Goal: Task Accomplishment & Management: Use online tool/utility

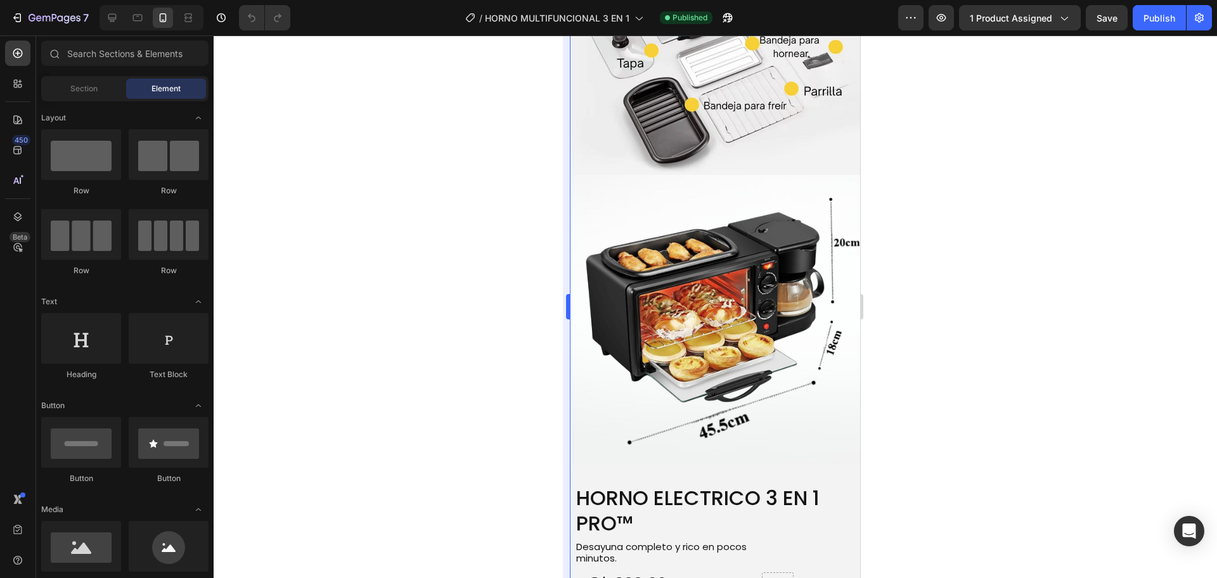
scroll to position [2535, 0]
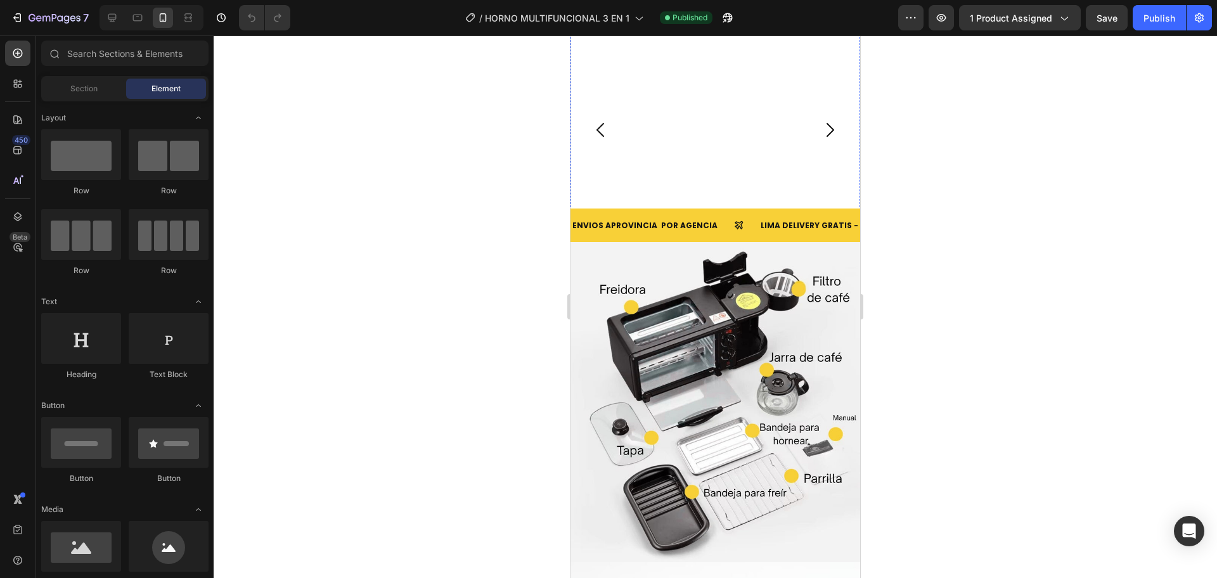
drag, startPoint x: 712, startPoint y: 136, endPoint x: 703, endPoint y: 214, distance: 78.5
click at [712, 21] on img at bounding box center [709, 21] width 278 height 0
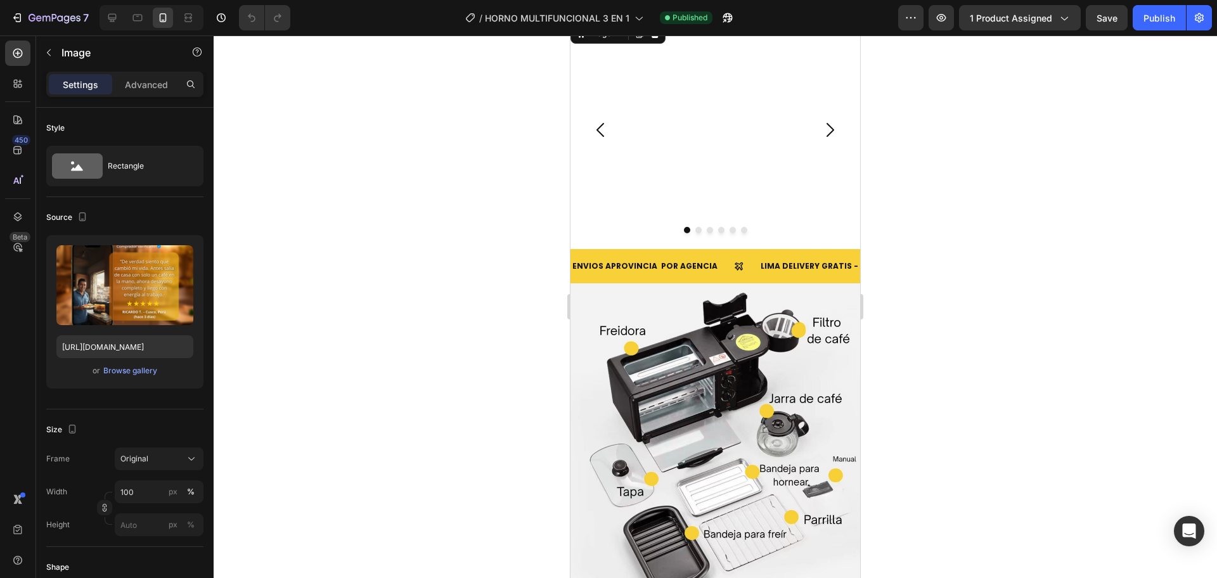
scroll to position [2429, 0]
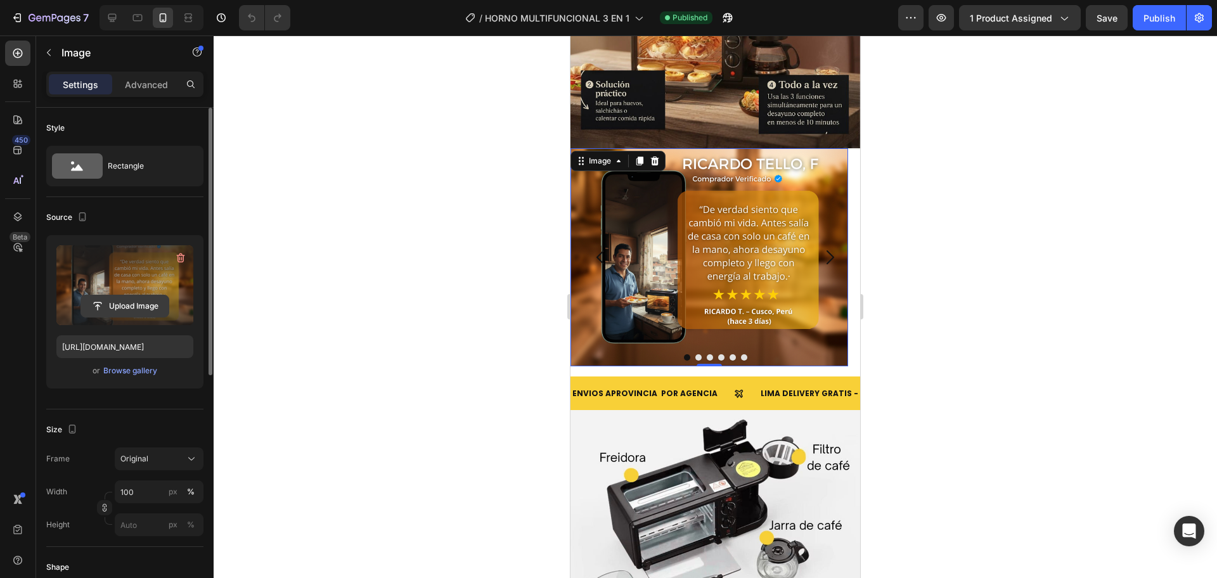
click at [158, 297] on input "file" at bounding box center [124, 306] width 87 height 22
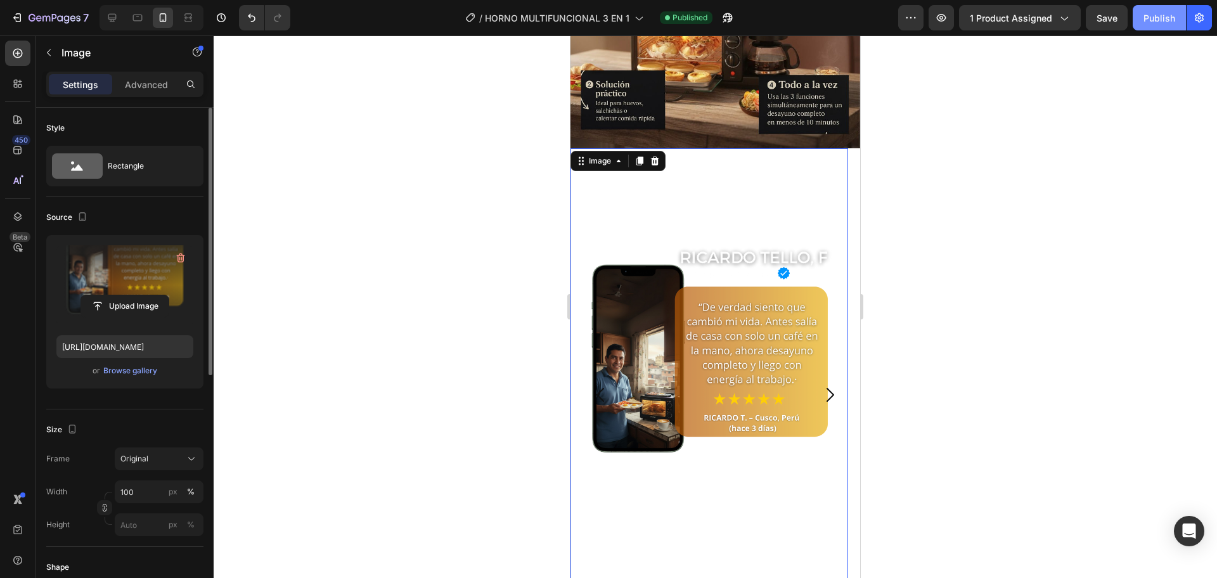
click at [1152, 13] on div "Publish" at bounding box center [1159, 17] width 32 height 13
click at [122, 311] on input "file" at bounding box center [124, 306] width 87 height 22
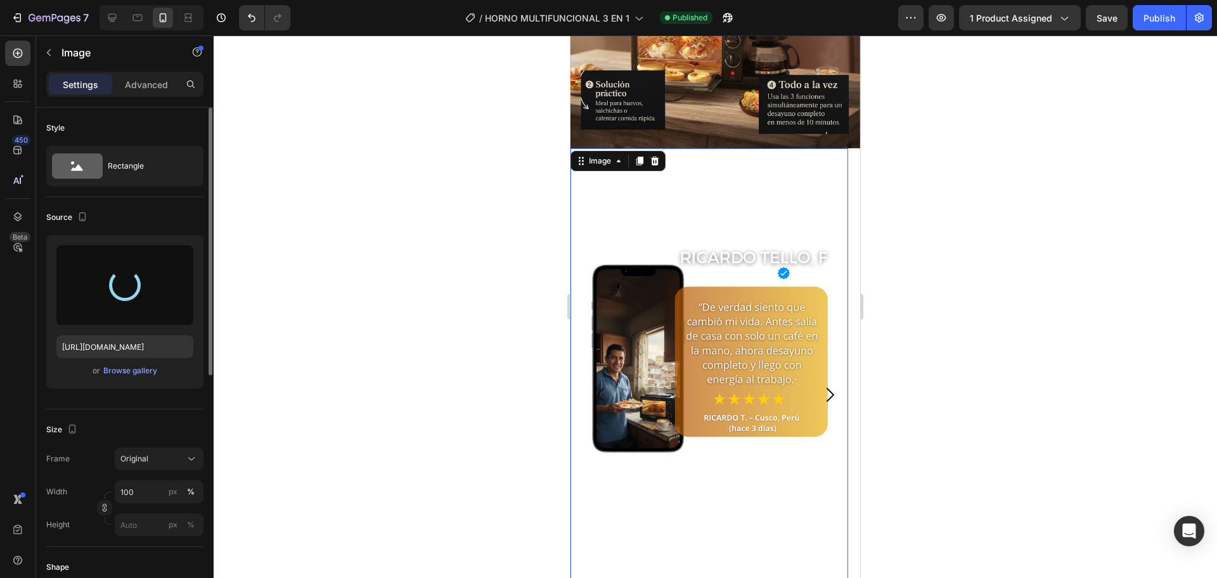
type input "https://cdn.shopify.com/s/files/1/0774/8360/6252/files/gempages_575738252938445…"
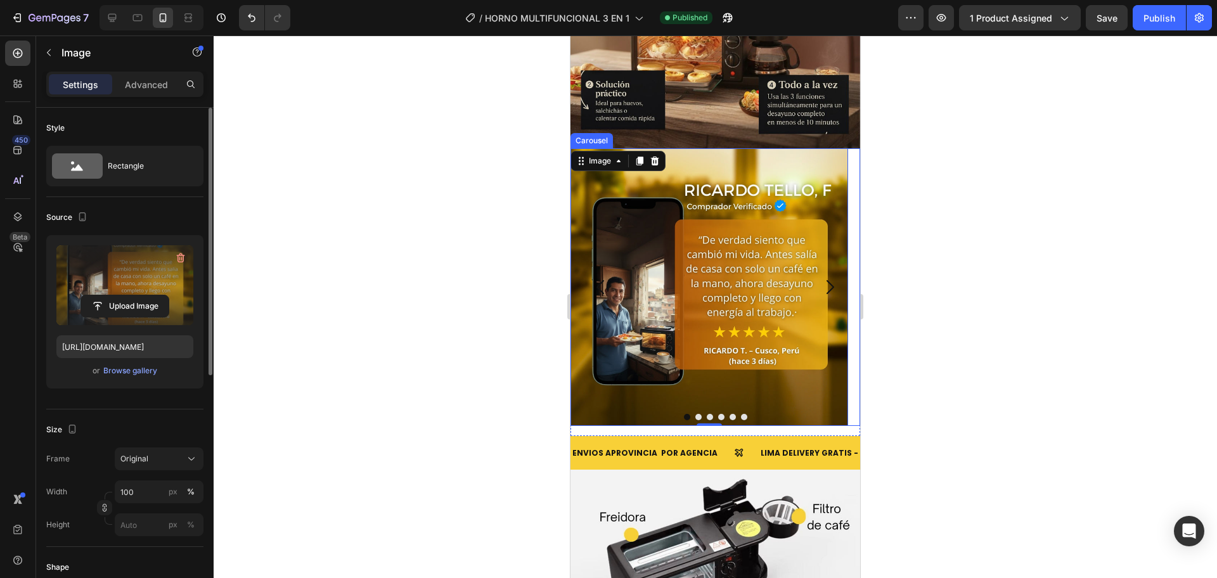
click at [823, 277] on icon "Carousel Next Arrow" at bounding box center [830, 287] width 20 height 20
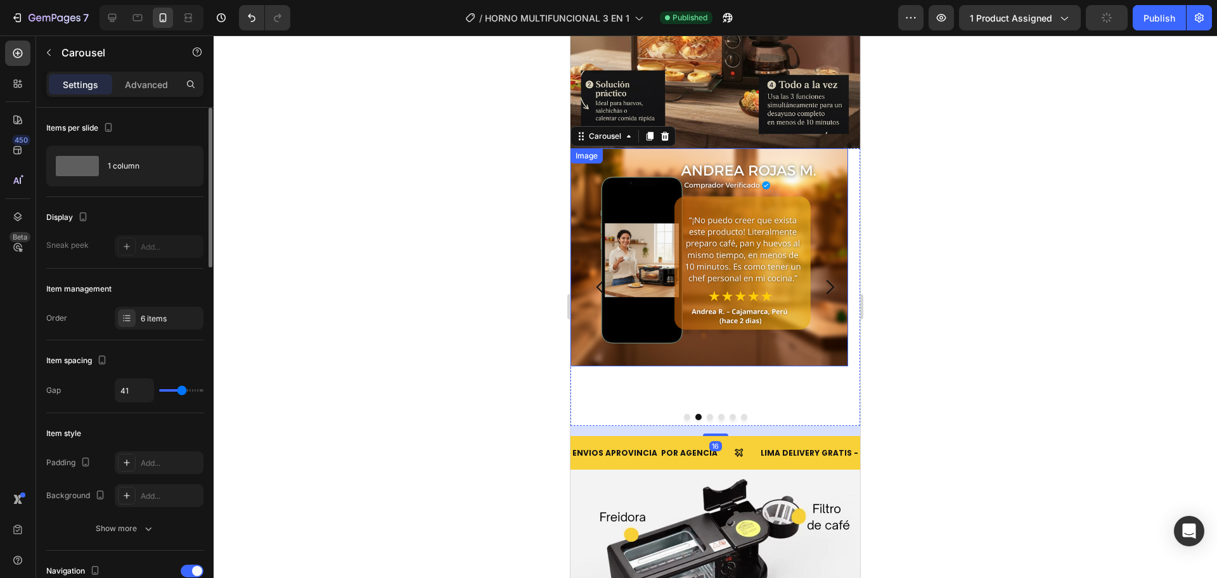
click at [598, 213] on img at bounding box center [709, 257] width 278 height 218
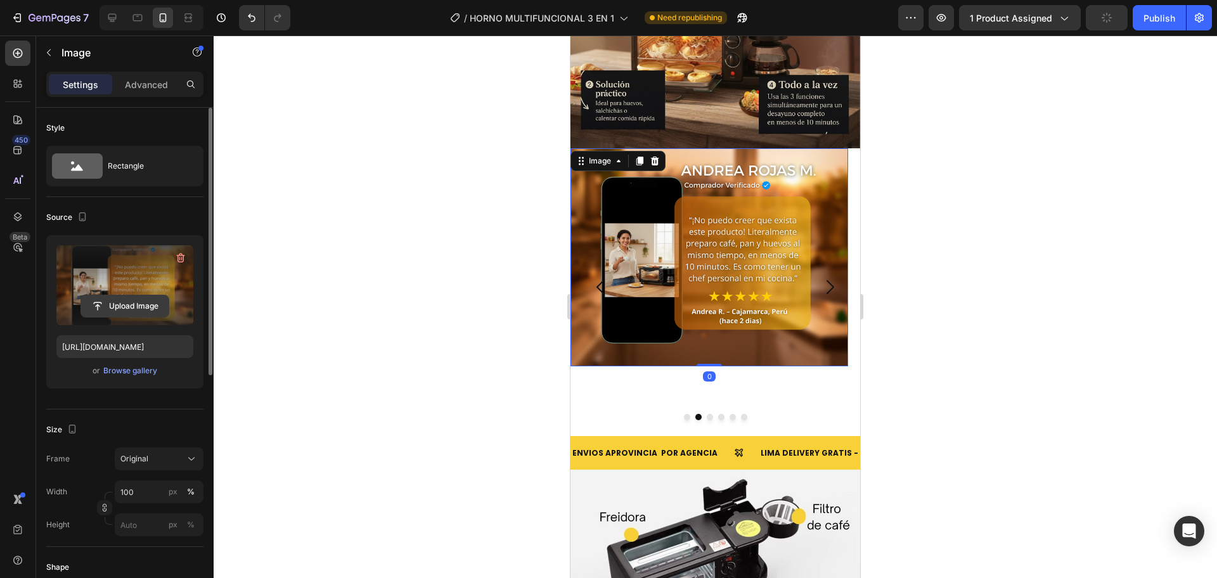
click at [148, 302] on input "file" at bounding box center [124, 306] width 87 height 22
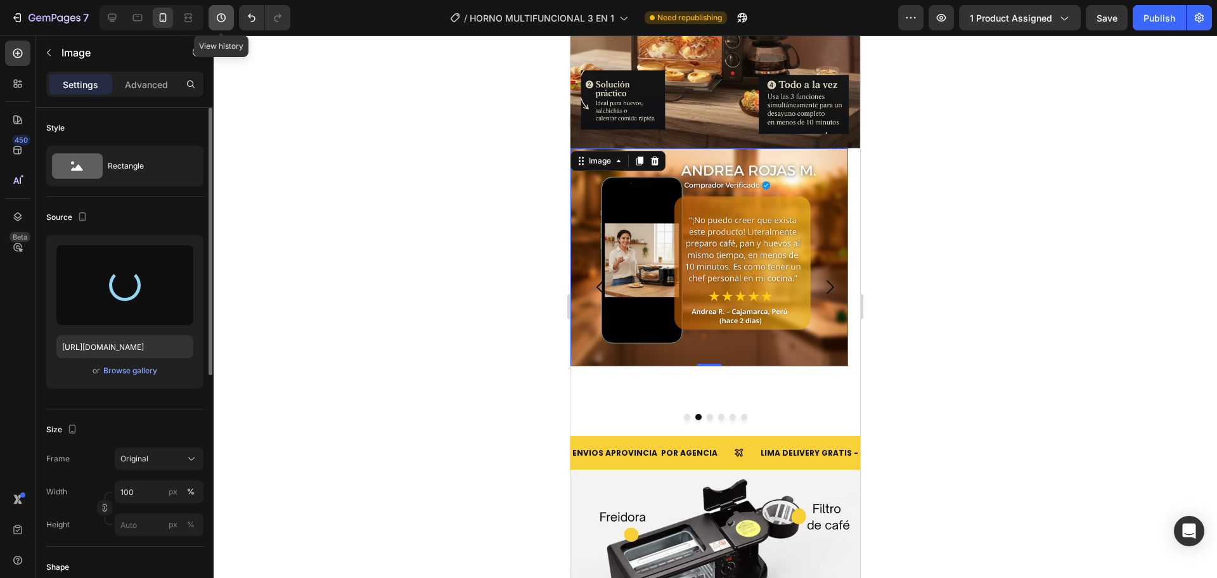
scroll to position [2324, 0]
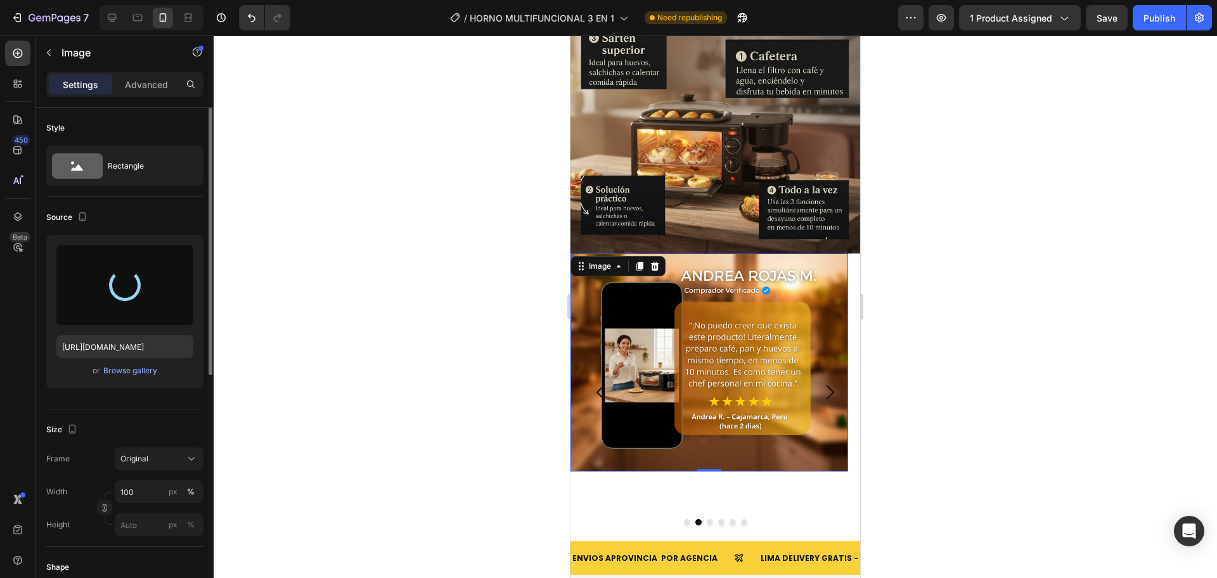
type input "https://cdn.shopify.com/s/files/1/0774/8360/6252/files/gempages_575738252938445…"
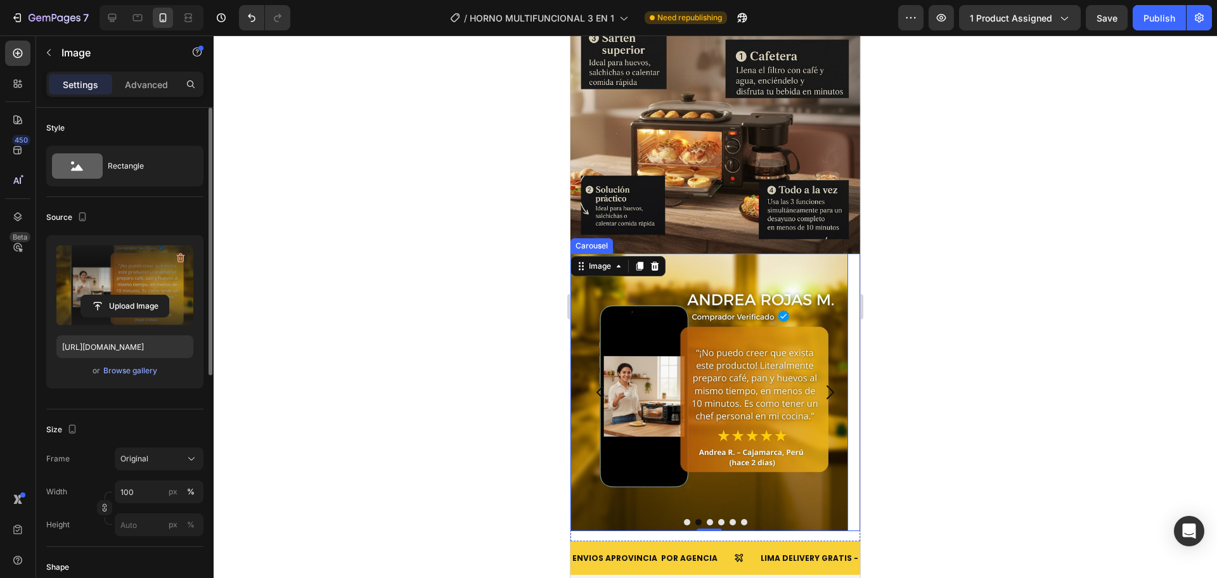
click at [820, 382] on button "Carousel Next Arrow" at bounding box center [829, 392] width 41 height 41
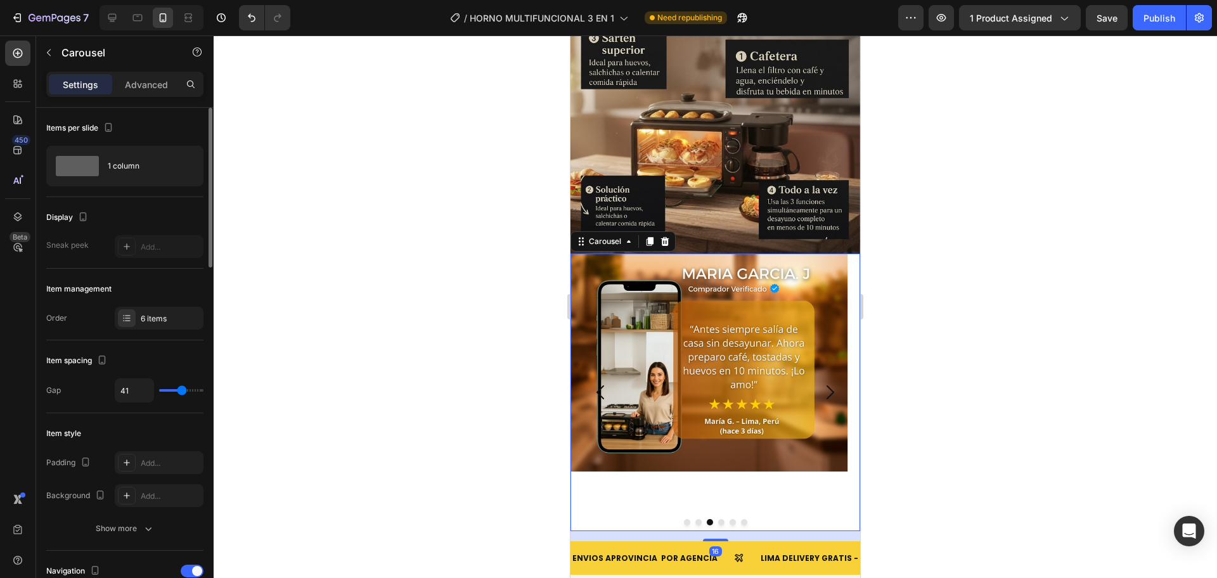
click at [663, 357] on div "Image" at bounding box center [709, 393] width 278 height 278
click at [596, 382] on icon "Carousel Back Arrow" at bounding box center [601, 392] width 20 height 20
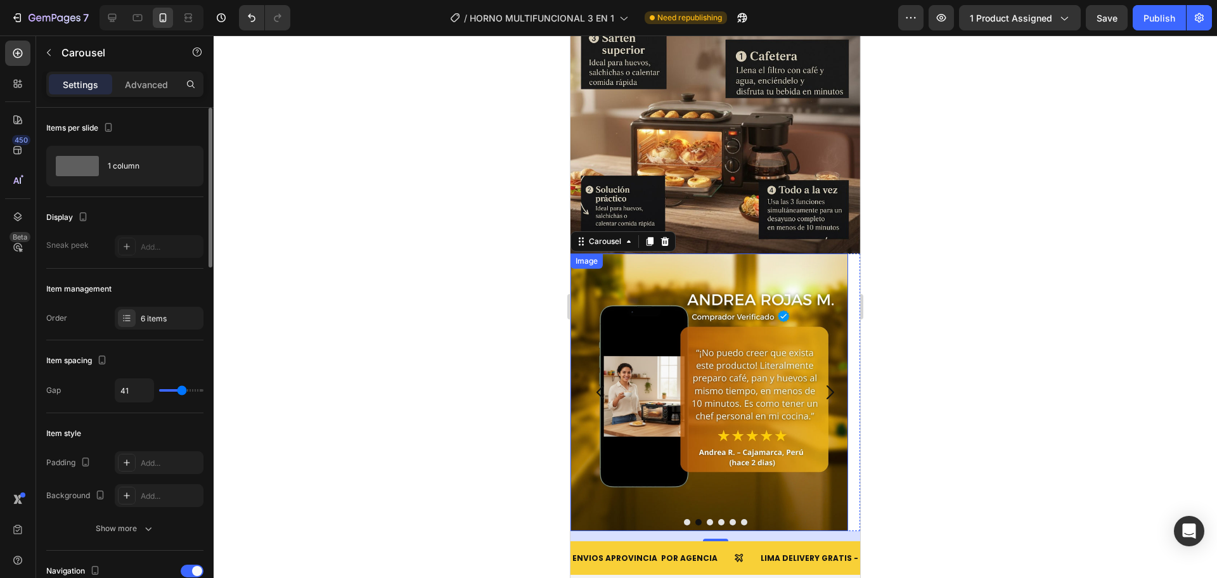
click at [750, 344] on img at bounding box center [709, 393] width 278 height 278
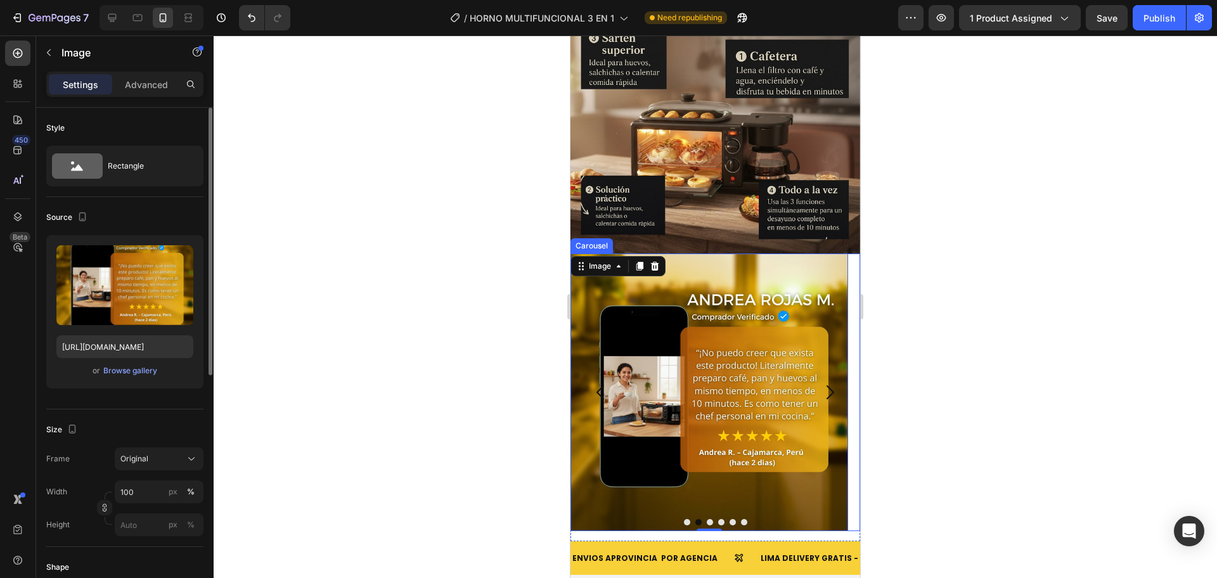
click at [600, 382] on icon "Carousel Back Arrow" at bounding box center [601, 392] width 20 height 20
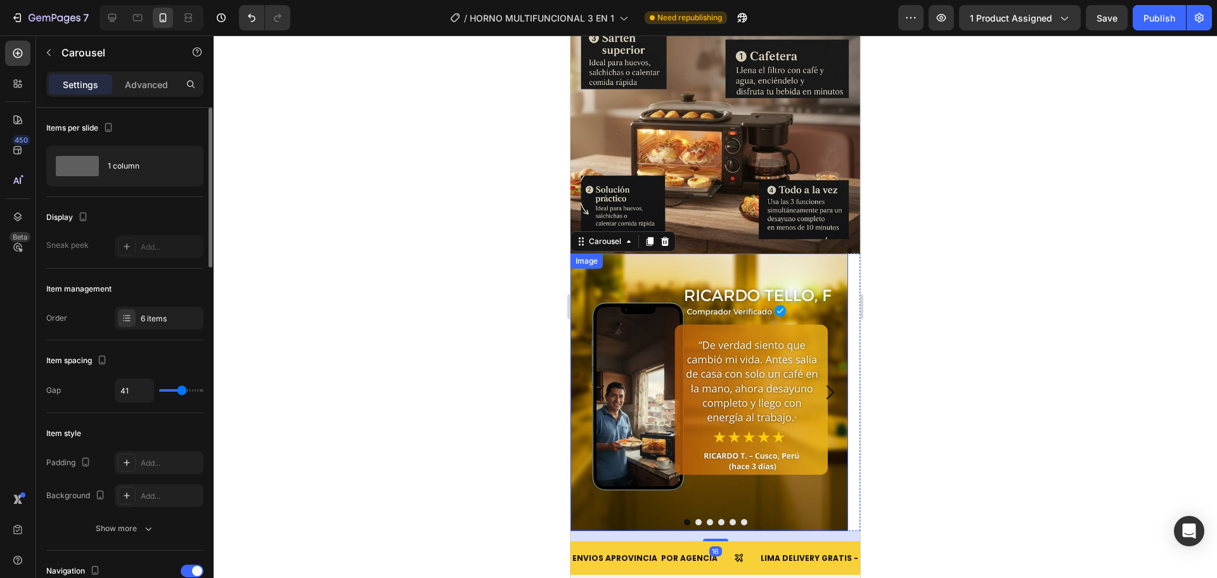
click at [740, 361] on img at bounding box center [709, 393] width 278 height 278
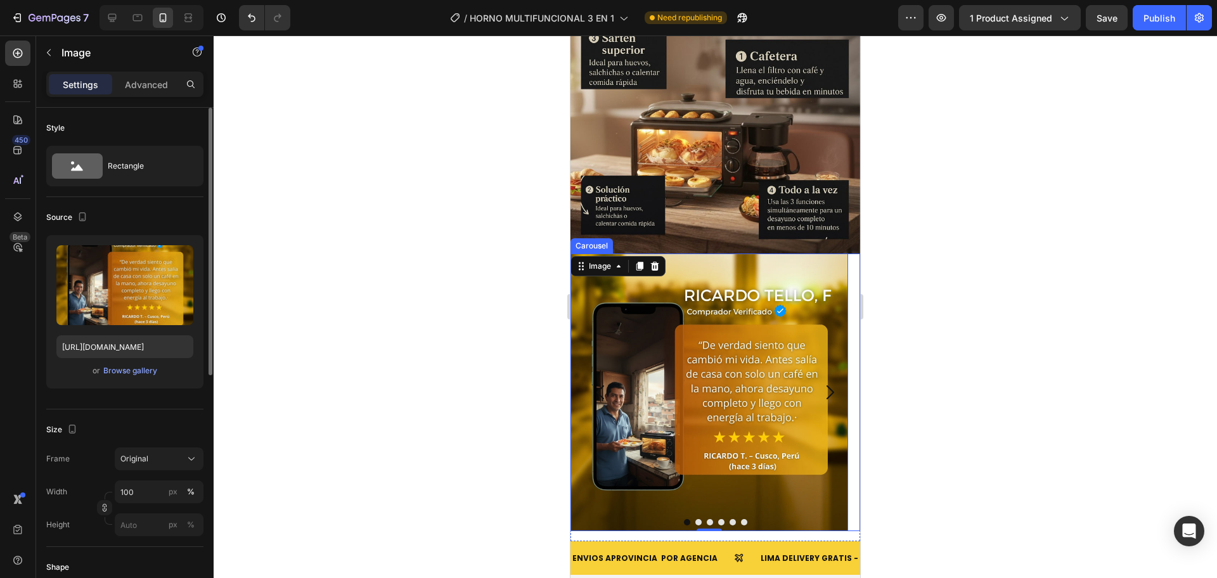
click at [607, 382] on icon "Carousel Back Arrow" at bounding box center [601, 392] width 20 height 20
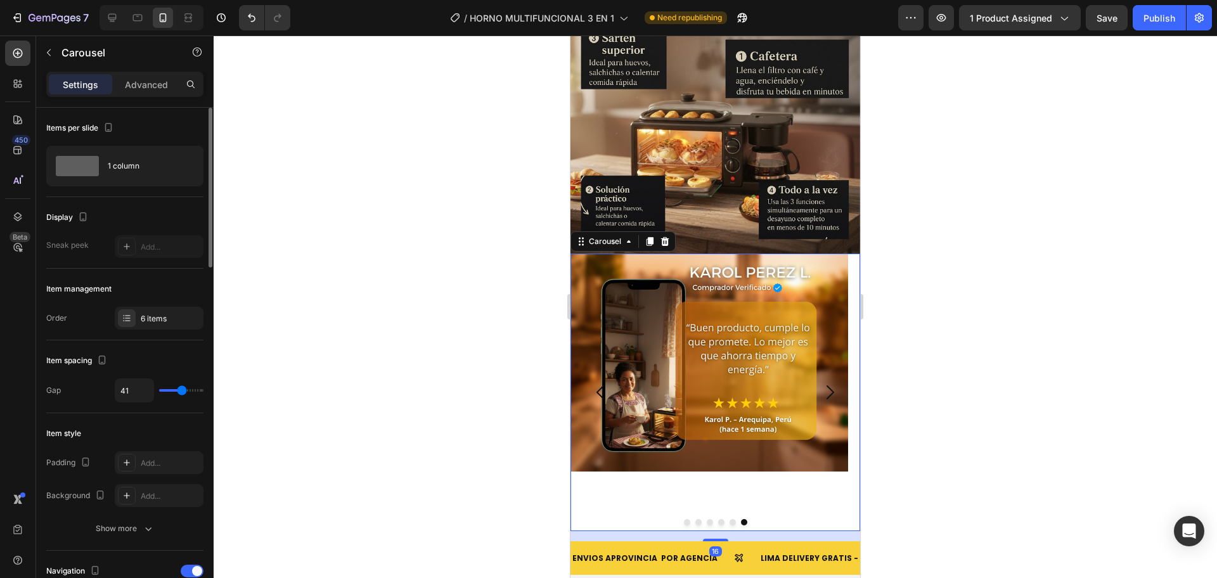
click at [680, 357] on div "Image" at bounding box center [709, 393] width 278 height 278
click at [671, 361] on div "Image" at bounding box center [709, 393] width 278 height 278
click at [613, 372] on button "Carousel Back Arrow" at bounding box center [601, 392] width 41 height 41
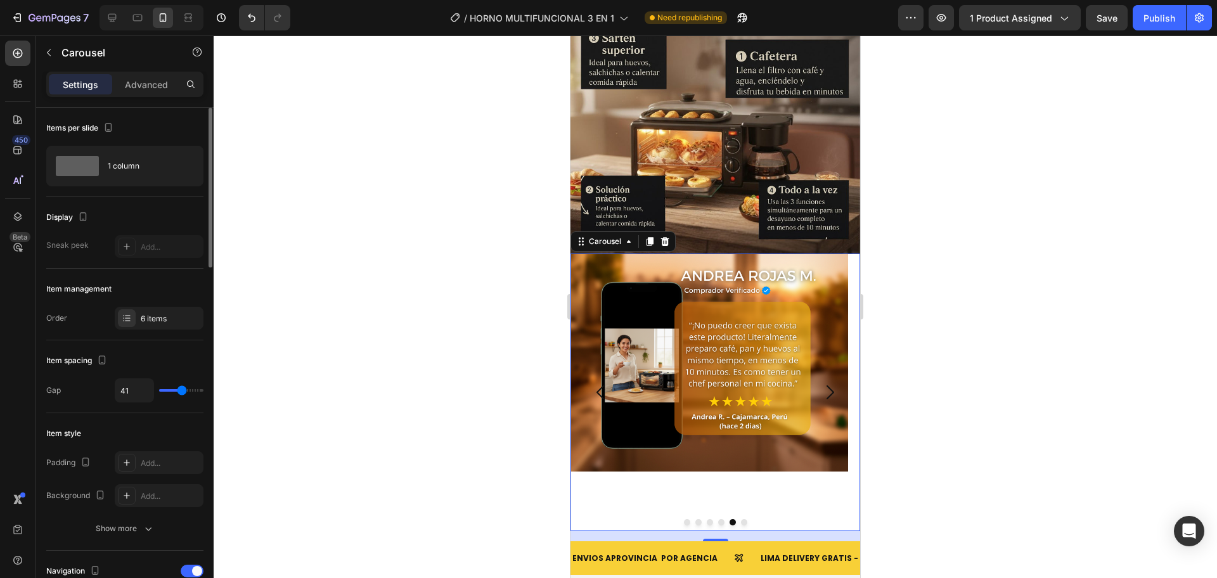
click at [613, 372] on button "Carousel Back Arrow" at bounding box center [601, 392] width 41 height 41
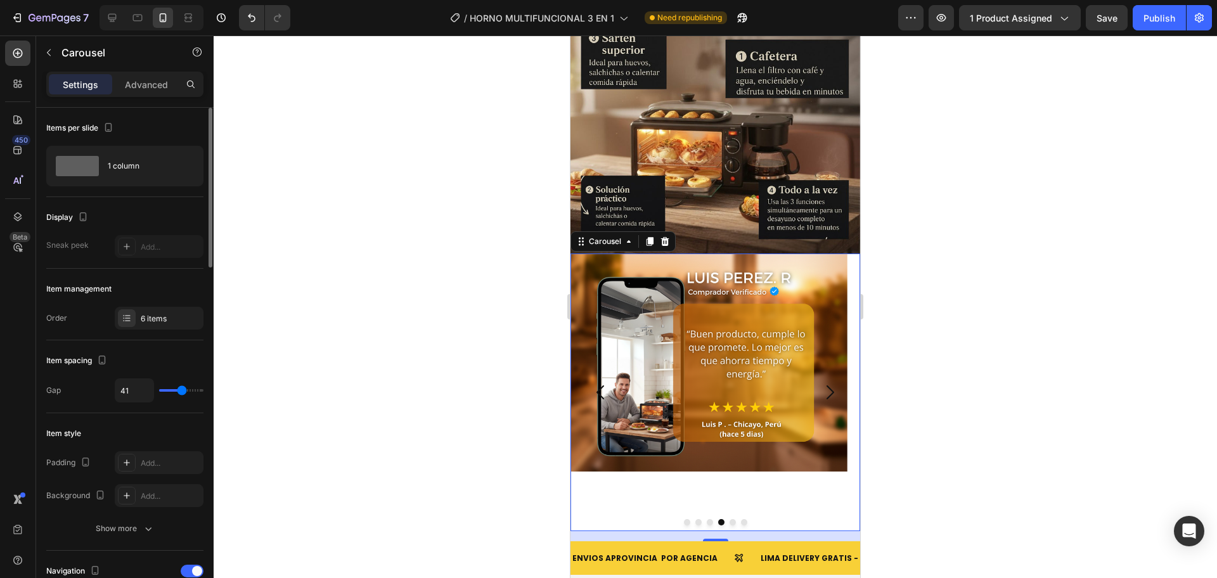
click at [613, 372] on button "Carousel Back Arrow" at bounding box center [601, 392] width 41 height 41
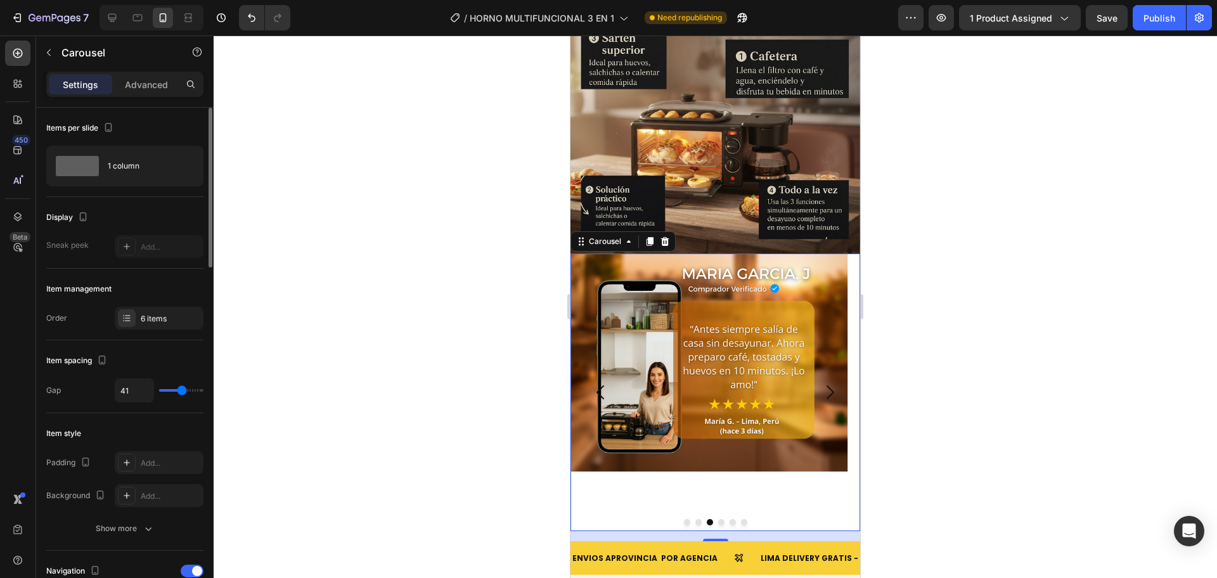
click at [613, 372] on button "Carousel Back Arrow" at bounding box center [601, 392] width 41 height 41
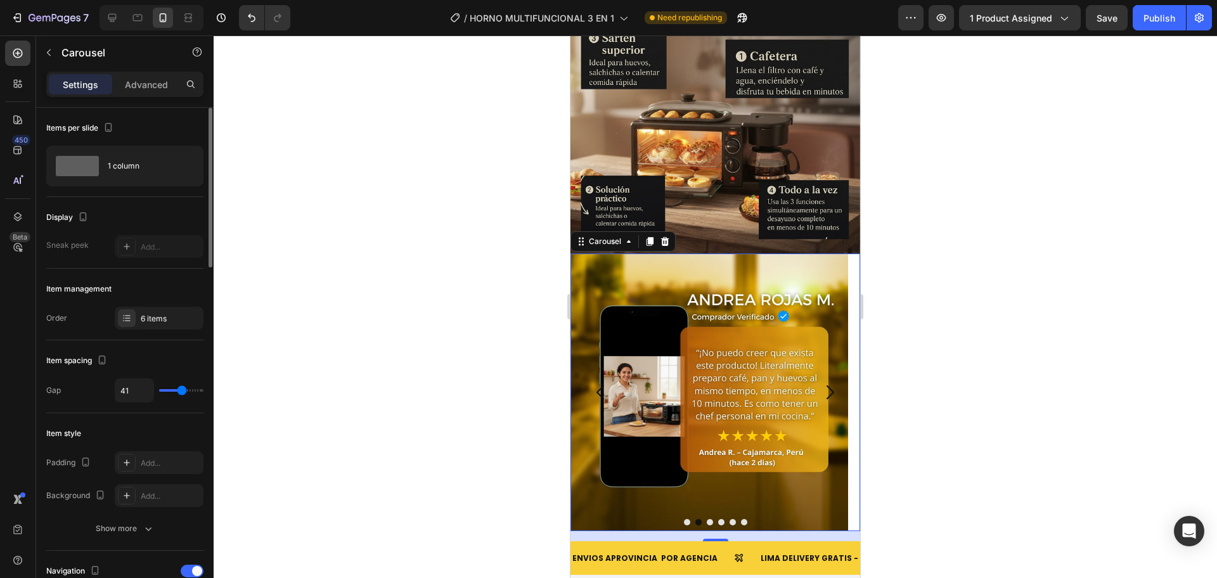
click at [738, 352] on img at bounding box center [709, 393] width 278 height 278
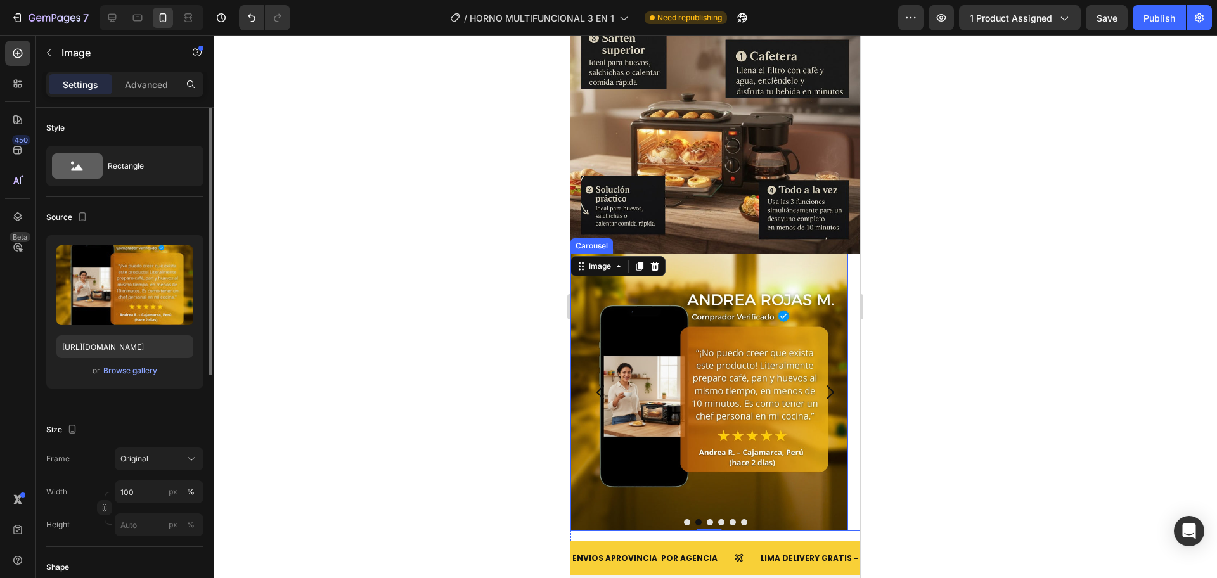
click at [821, 382] on icon "Carousel Next Arrow" at bounding box center [830, 392] width 20 height 20
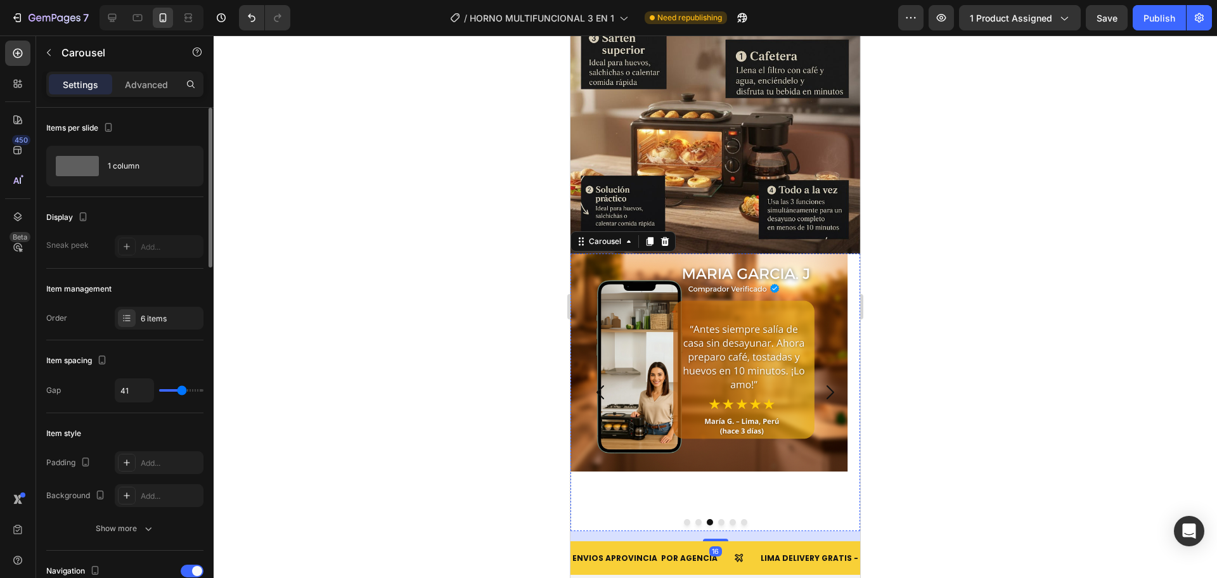
click at [759, 361] on div "Image" at bounding box center [709, 393] width 278 height 278
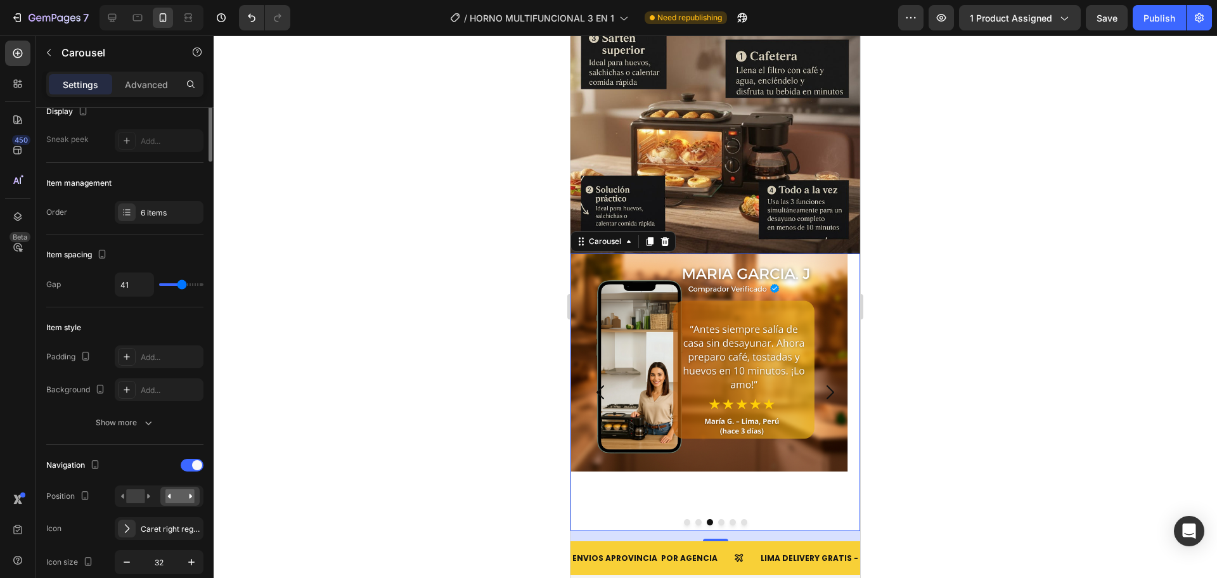
scroll to position [0, 0]
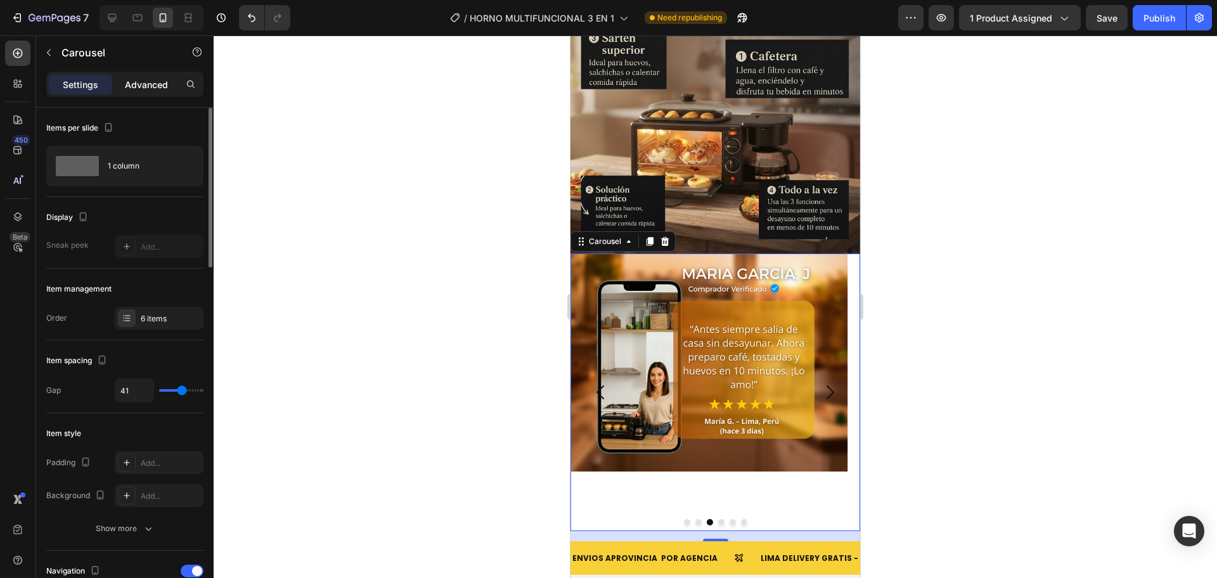
click at [156, 74] on div "Advanced" at bounding box center [146, 84] width 63 height 20
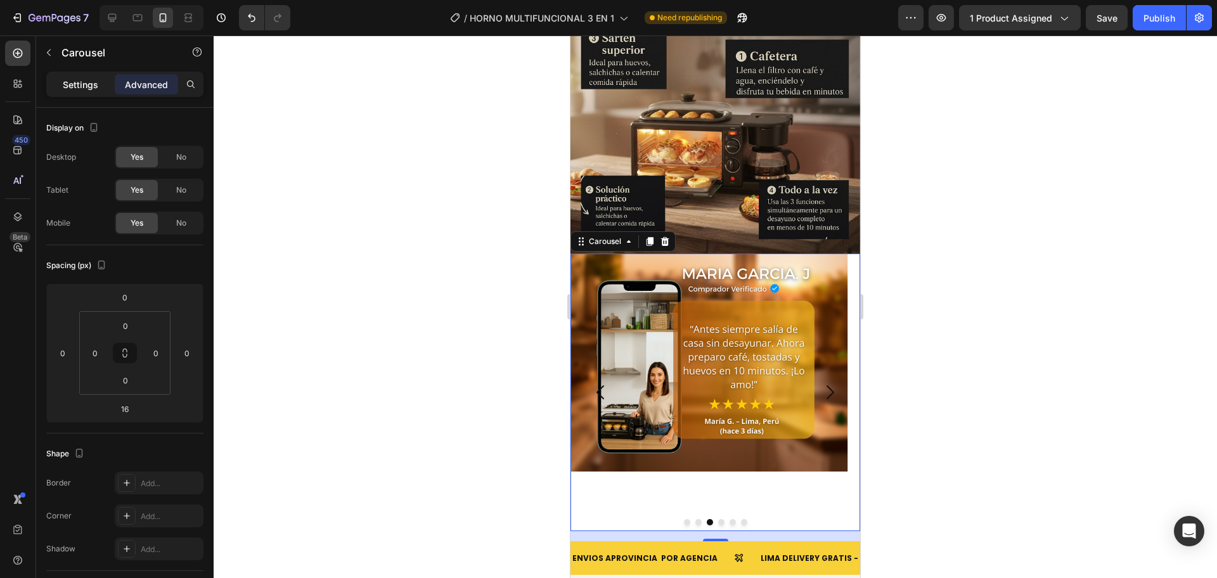
click at [88, 90] on p "Settings" at bounding box center [80, 84] width 35 height 13
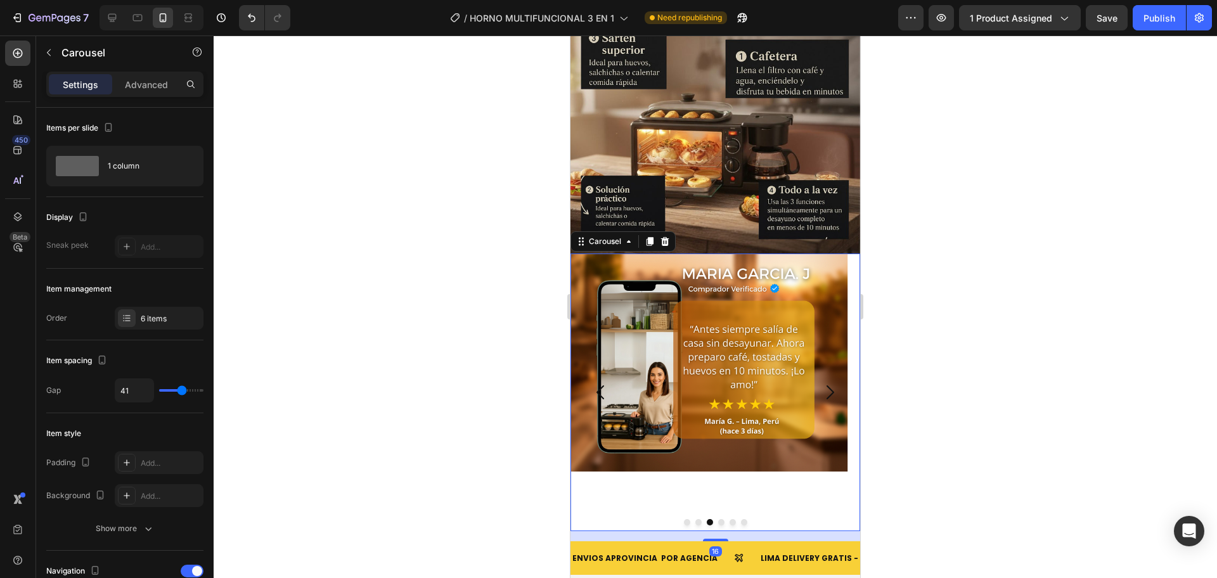
click at [732, 373] on div "Image" at bounding box center [709, 393] width 278 height 278
click at [814, 372] on button "Carousel Next Arrow" at bounding box center [829, 392] width 41 height 41
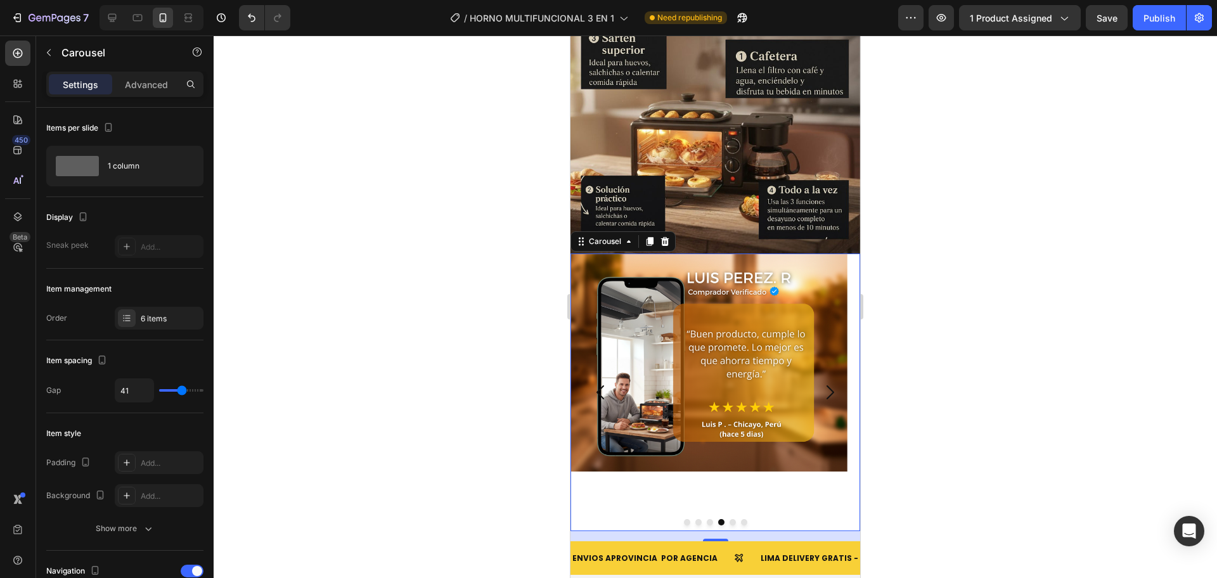
click at [717, 385] on div "Image" at bounding box center [709, 393] width 278 height 278
click at [823, 382] on icon "Carousel Next Arrow" at bounding box center [830, 392] width 20 height 20
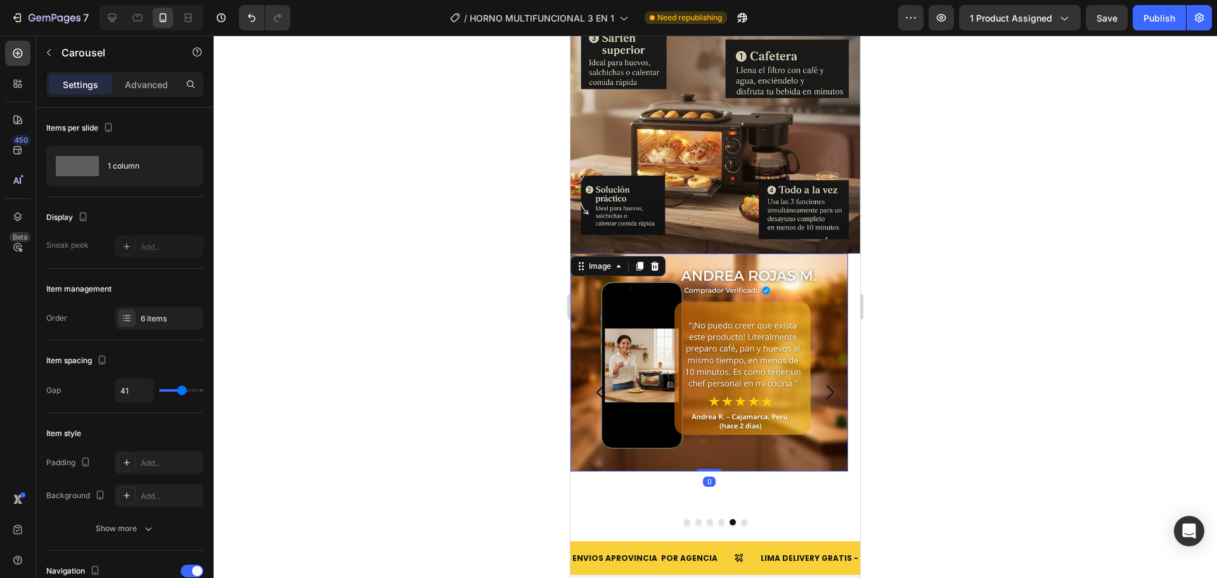
click at [742, 363] on img at bounding box center [709, 363] width 278 height 218
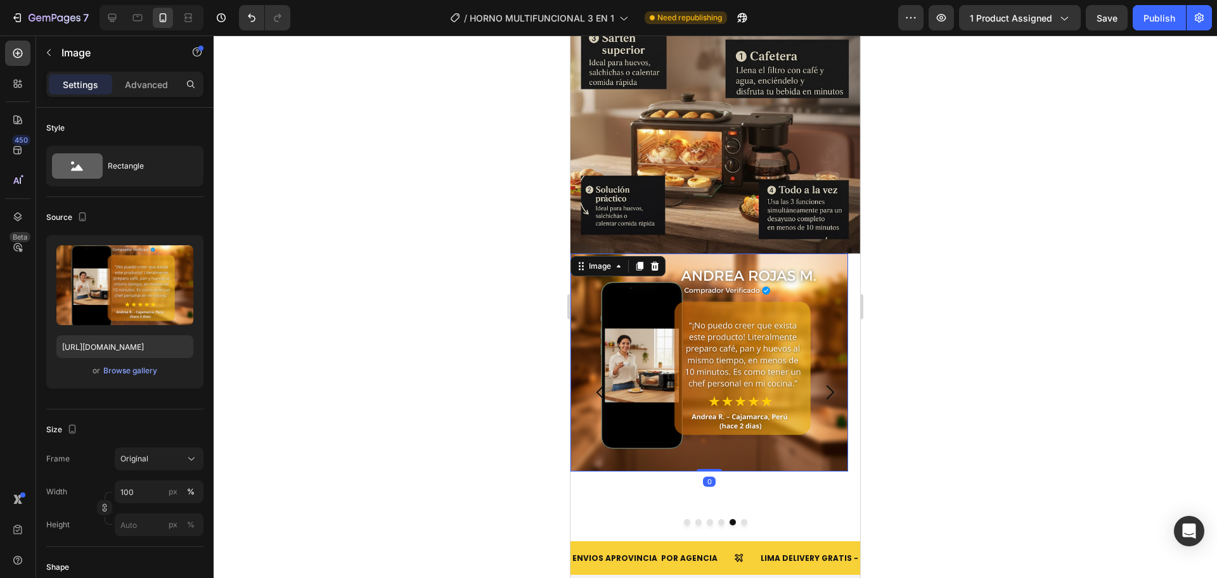
click at [820, 382] on icon "Carousel Next Arrow" at bounding box center [830, 392] width 20 height 20
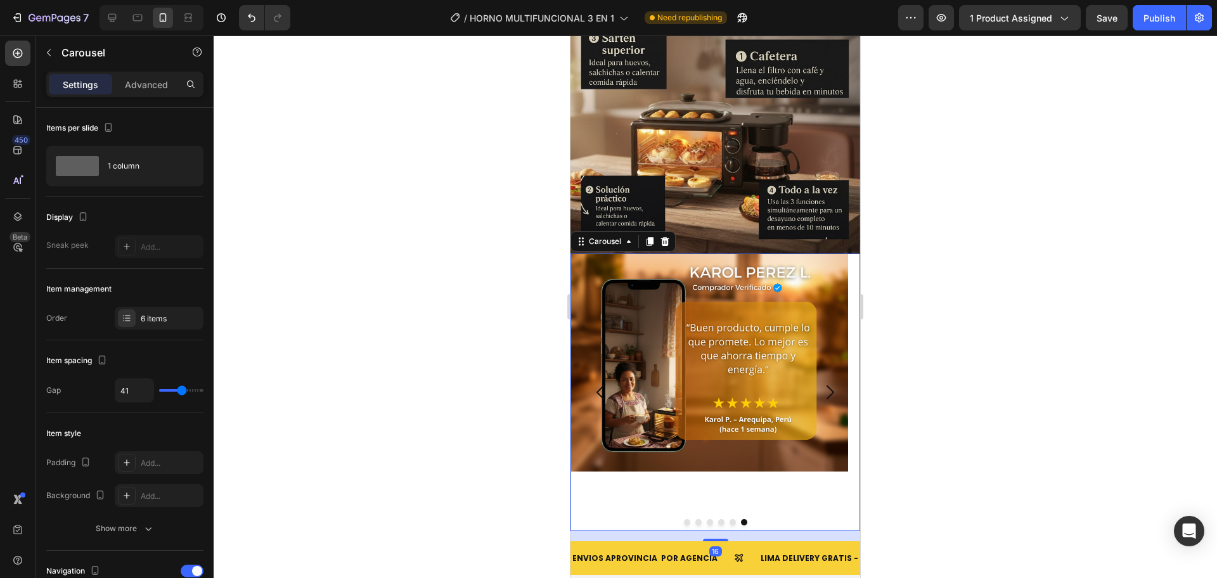
click at [820, 382] on icon "Carousel Next Arrow" at bounding box center [830, 392] width 20 height 20
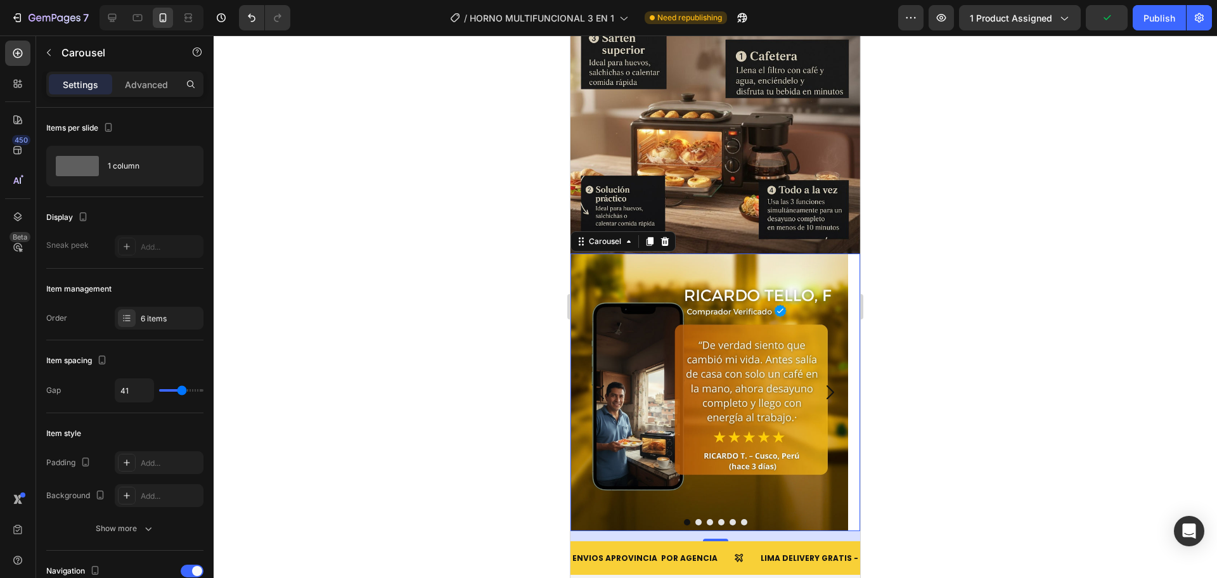
click at [820, 382] on icon "Carousel Next Arrow" at bounding box center [830, 392] width 20 height 20
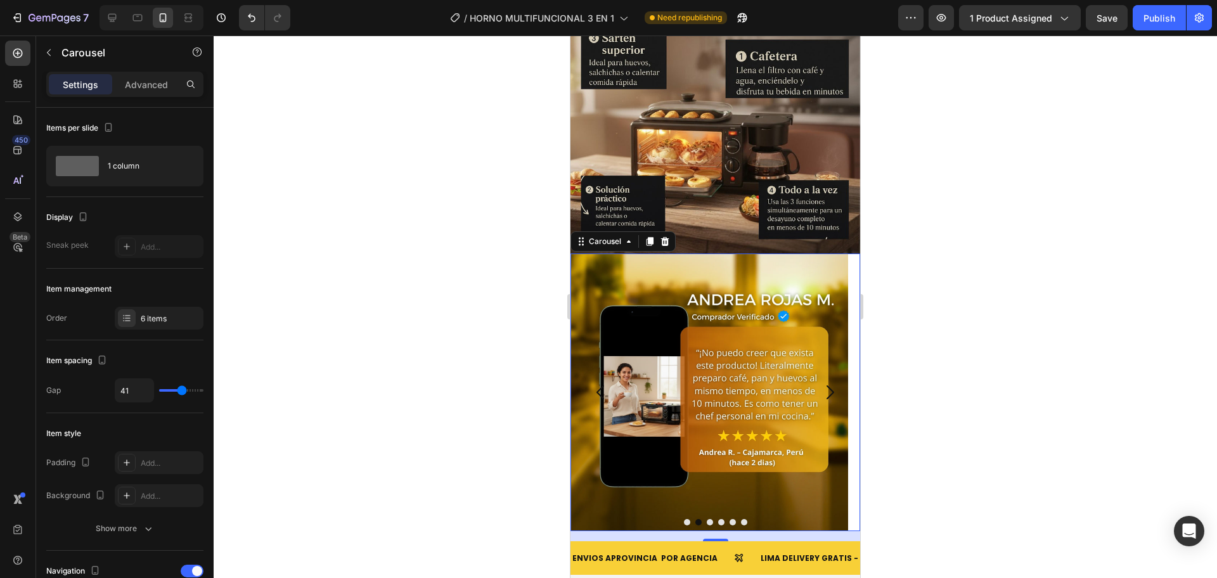
click at [820, 382] on icon "Carousel Next Arrow" at bounding box center [830, 392] width 20 height 20
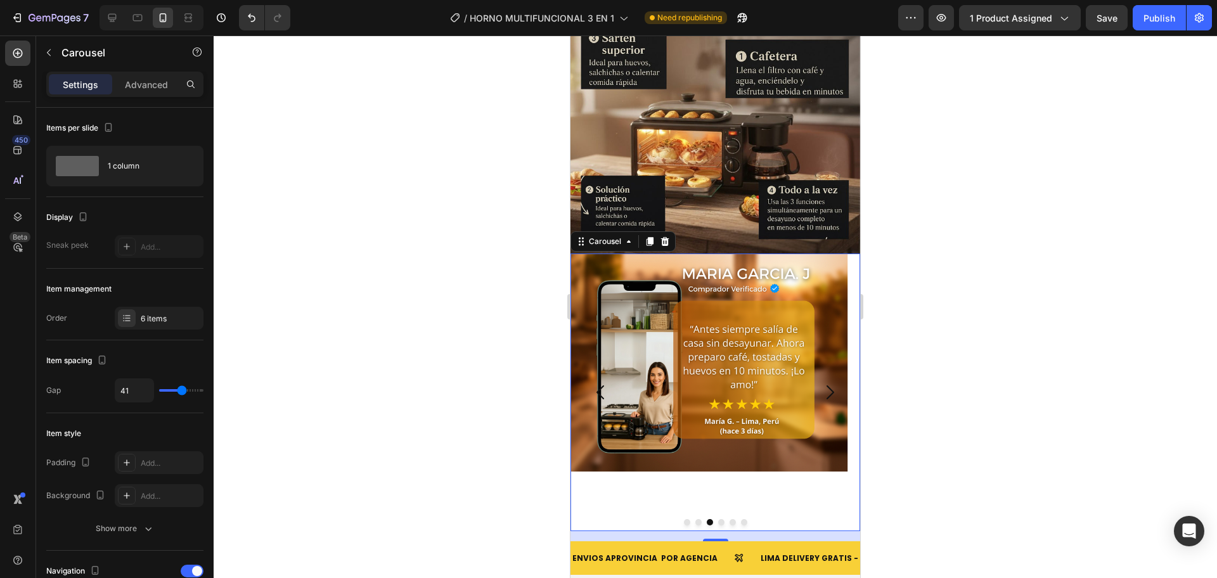
click at [820, 382] on icon "Carousel Next Arrow" at bounding box center [830, 392] width 20 height 20
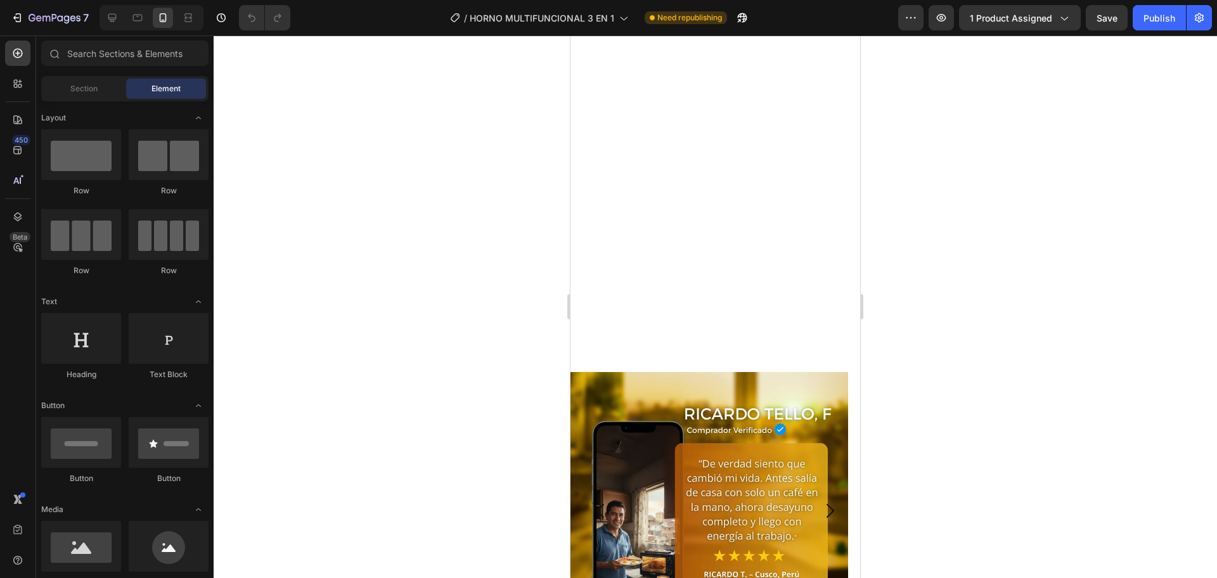
scroll to position [2377, 0]
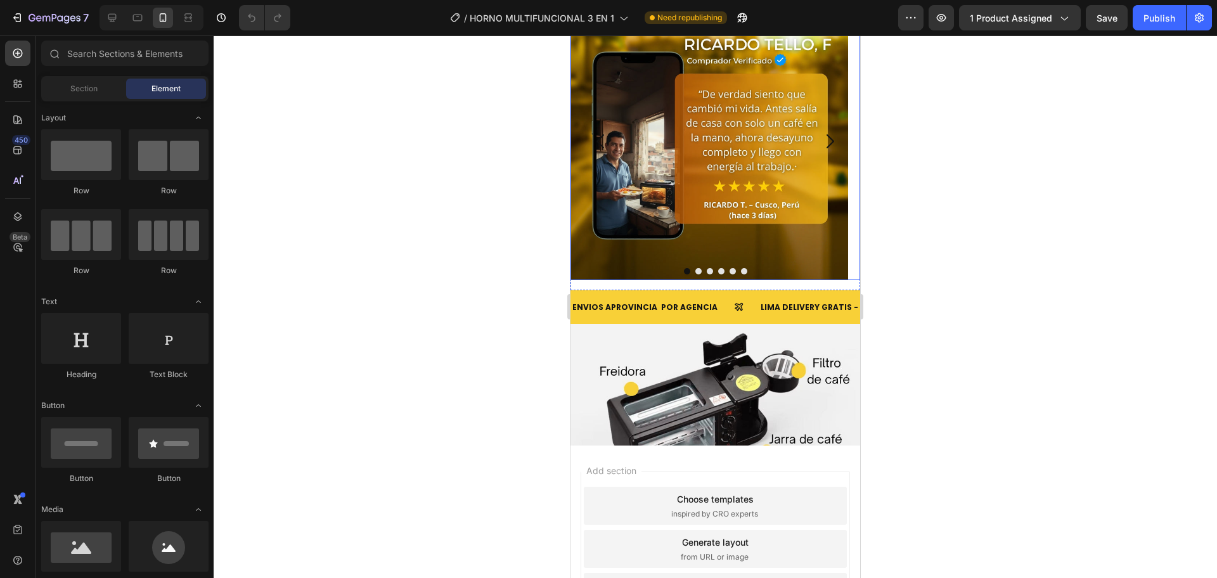
click at [820, 143] on icon "Carousel Next Arrow" at bounding box center [830, 141] width 20 height 20
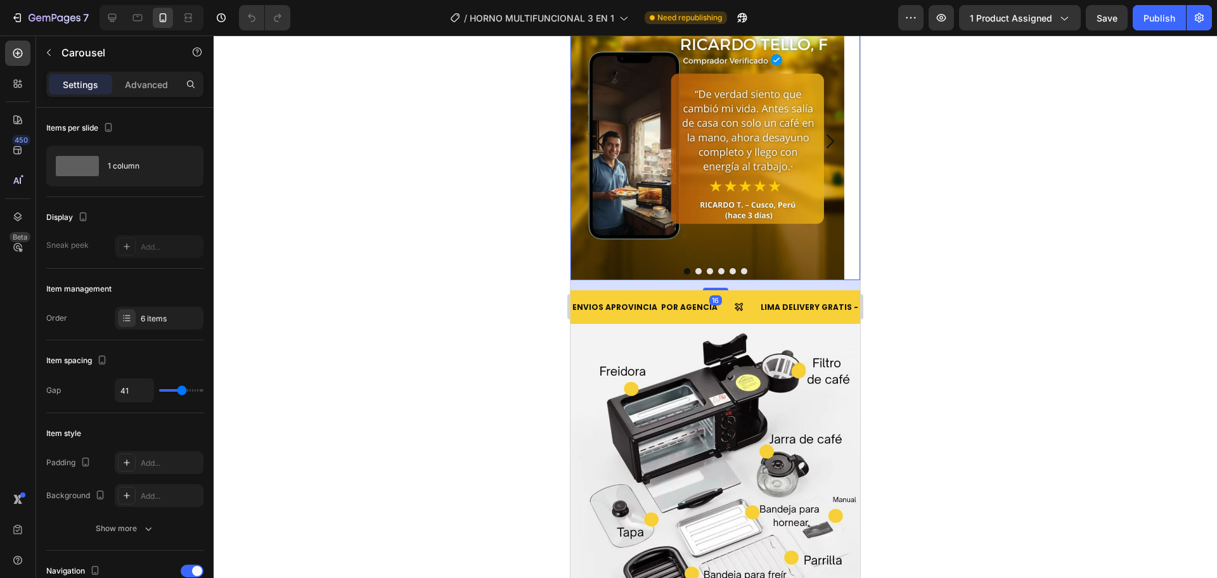
scroll to position [0, 0]
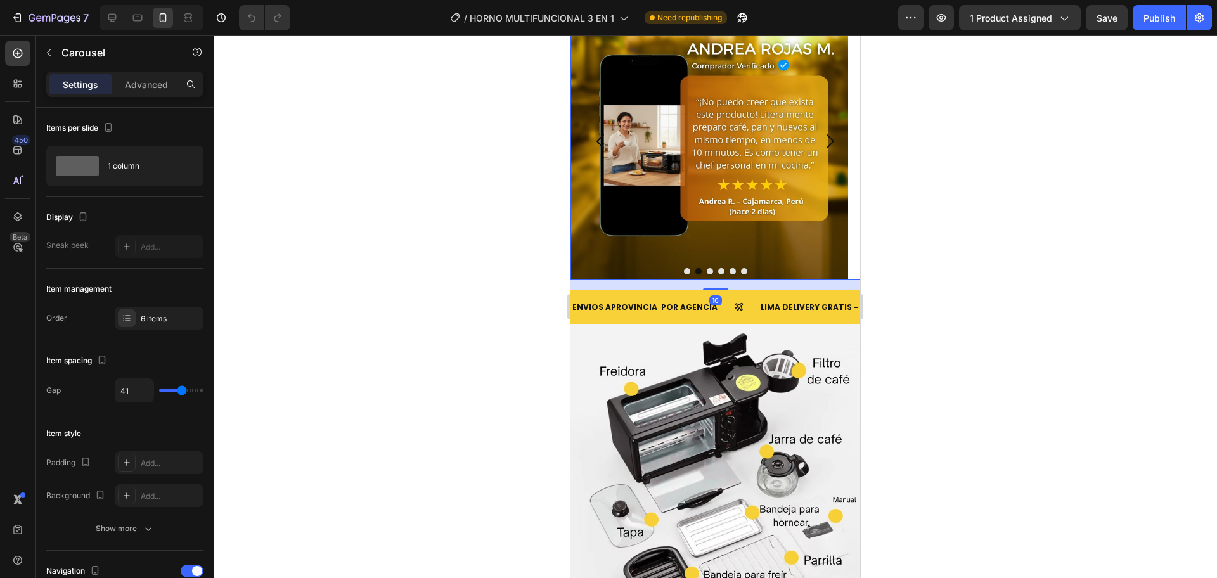
click at [820, 143] on icon "Carousel Next Arrow" at bounding box center [830, 141] width 20 height 20
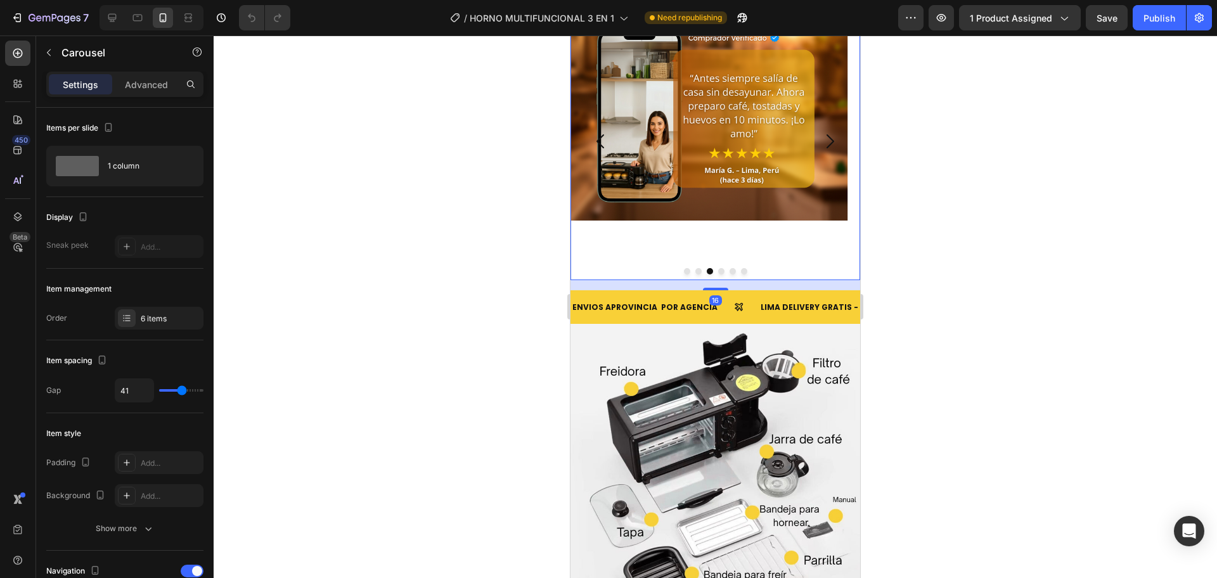
click at [752, 168] on div "Image" at bounding box center [709, 142] width 278 height 278
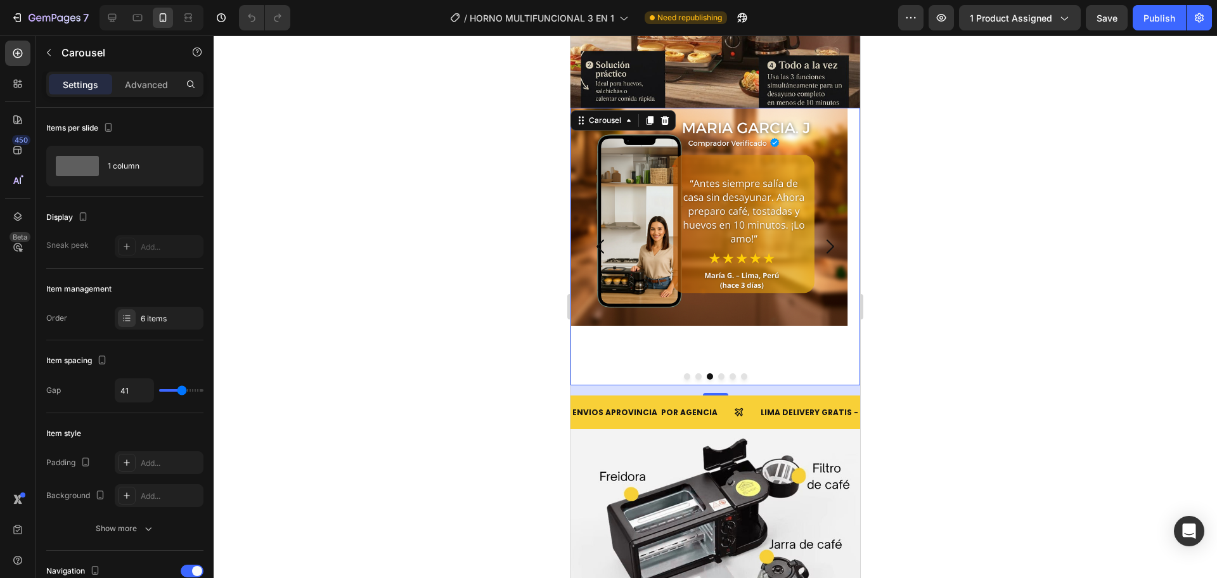
click at [756, 279] on div "Image" at bounding box center [709, 247] width 278 height 278
click at [724, 207] on div "Image" at bounding box center [709, 247] width 278 height 278
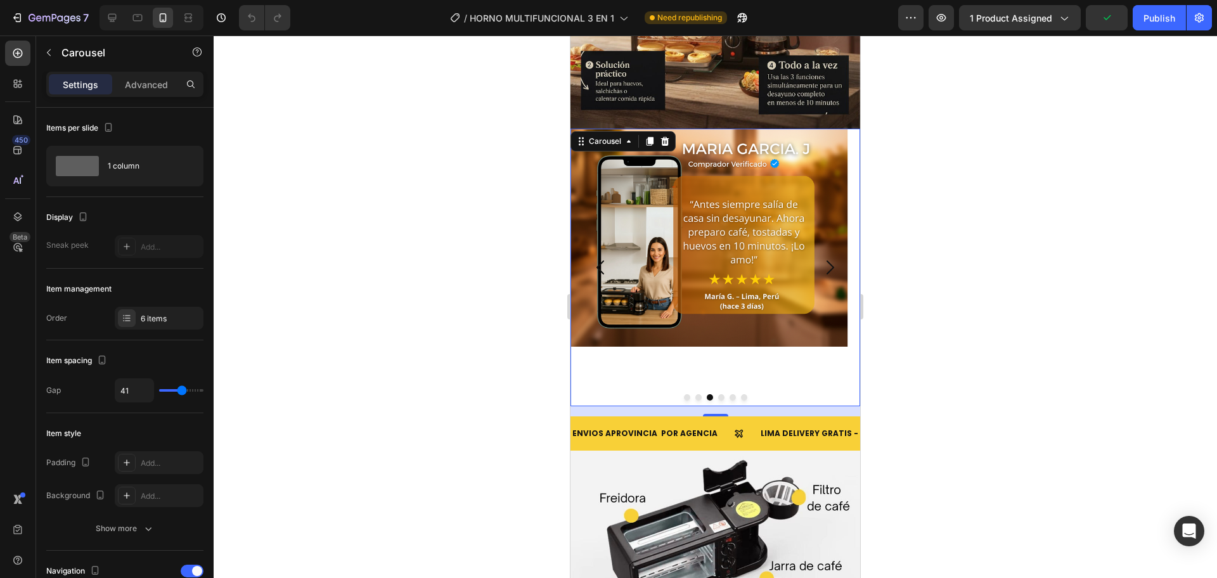
click at [724, 207] on div "Image" at bounding box center [709, 268] width 278 height 278
click at [669, 136] on icon at bounding box center [665, 141] width 10 height 10
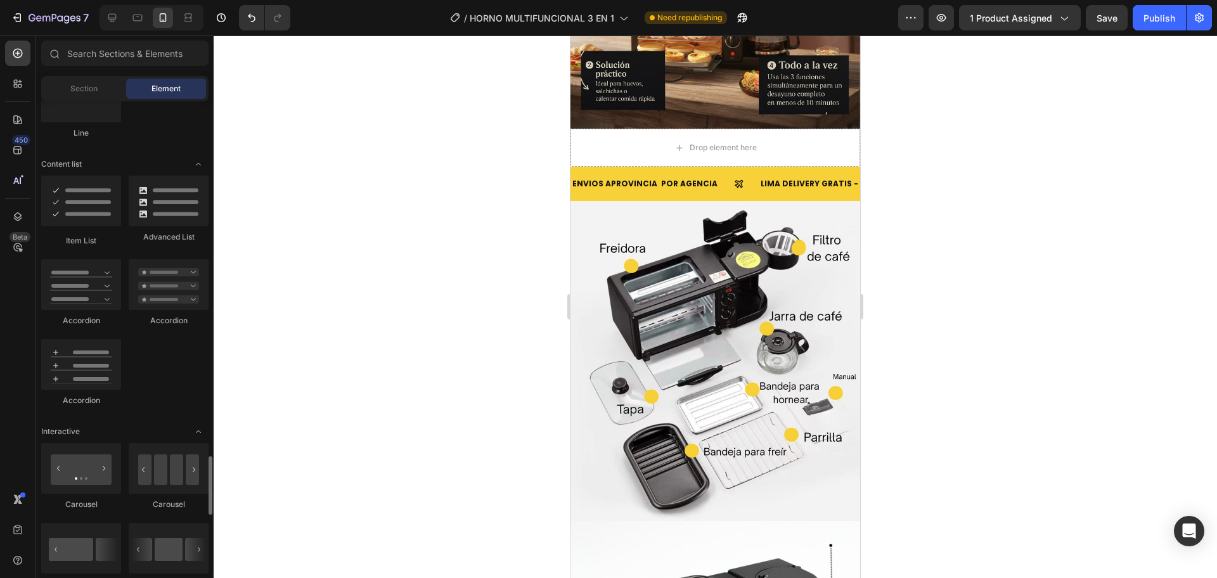
scroll to position [1270, 0]
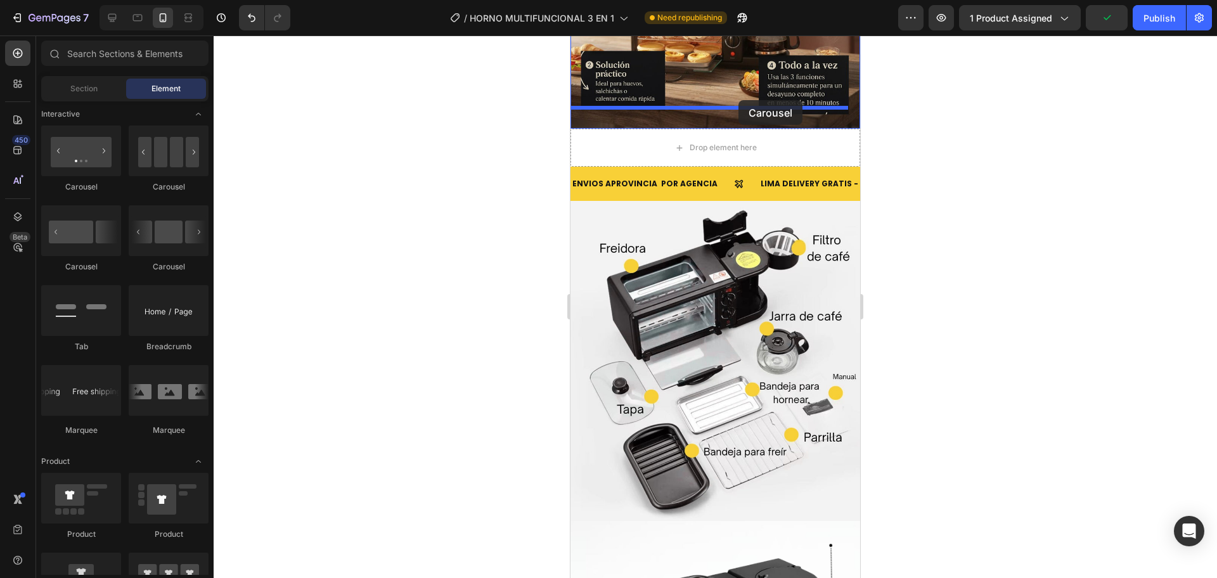
drag, startPoint x: 660, startPoint y: 205, endPoint x: 738, endPoint y: 100, distance: 130.4
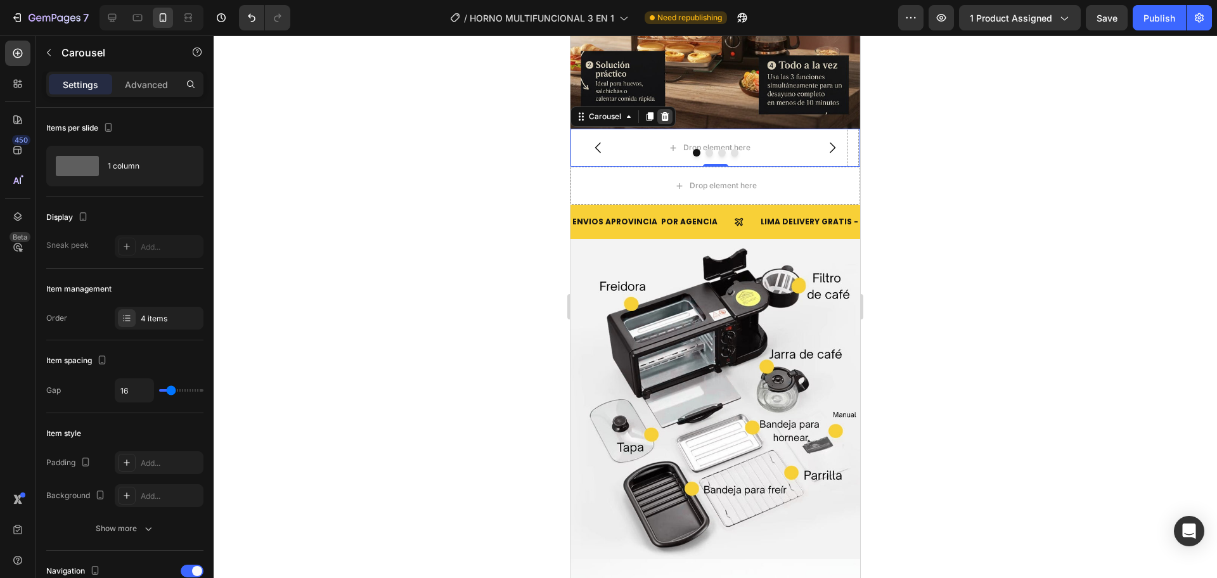
click at [663, 112] on icon at bounding box center [665, 116] width 8 height 9
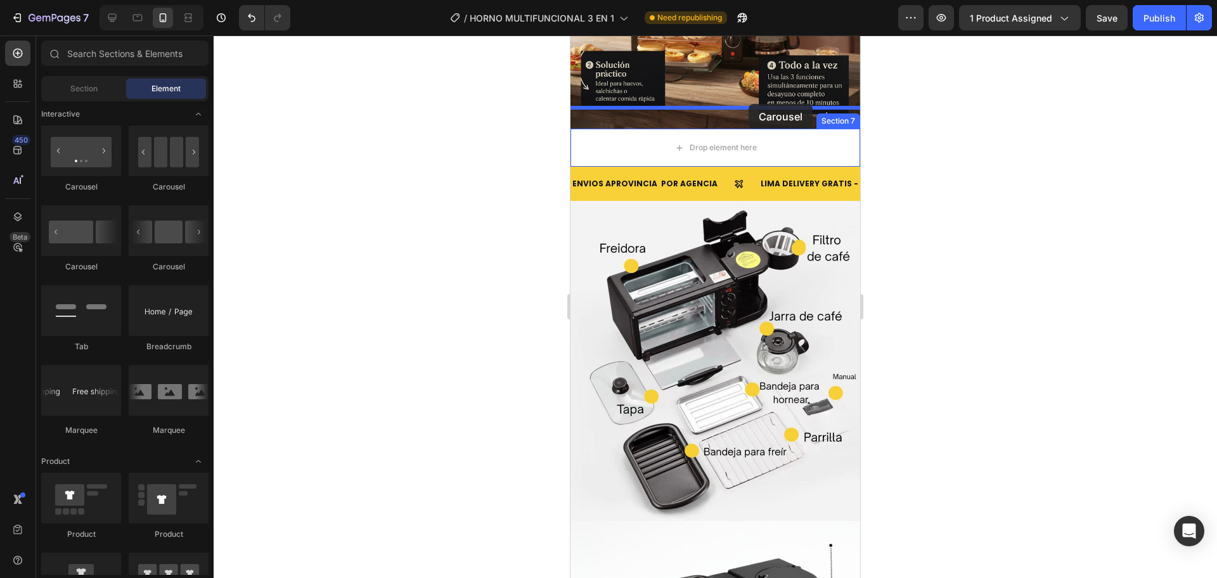
drag, startPoint x: 650, startPoint y: 289, endPoint x: 749, endPoint y: 103, distance: 210.4
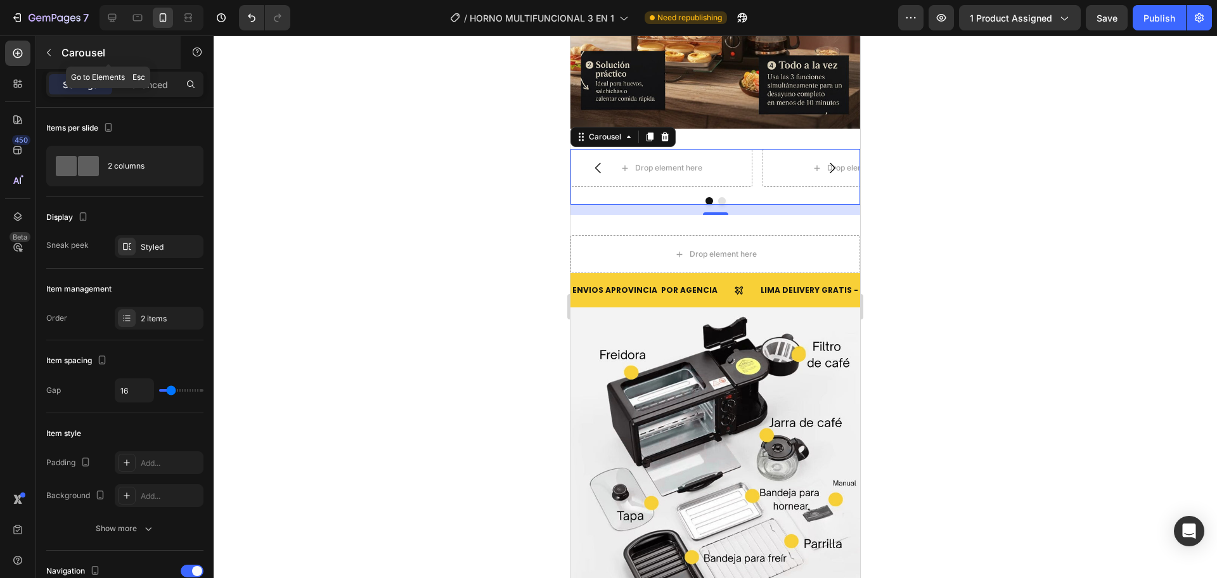
click at [49, 60] on button "button" at bounding box center [49, 52] width 20 height 20
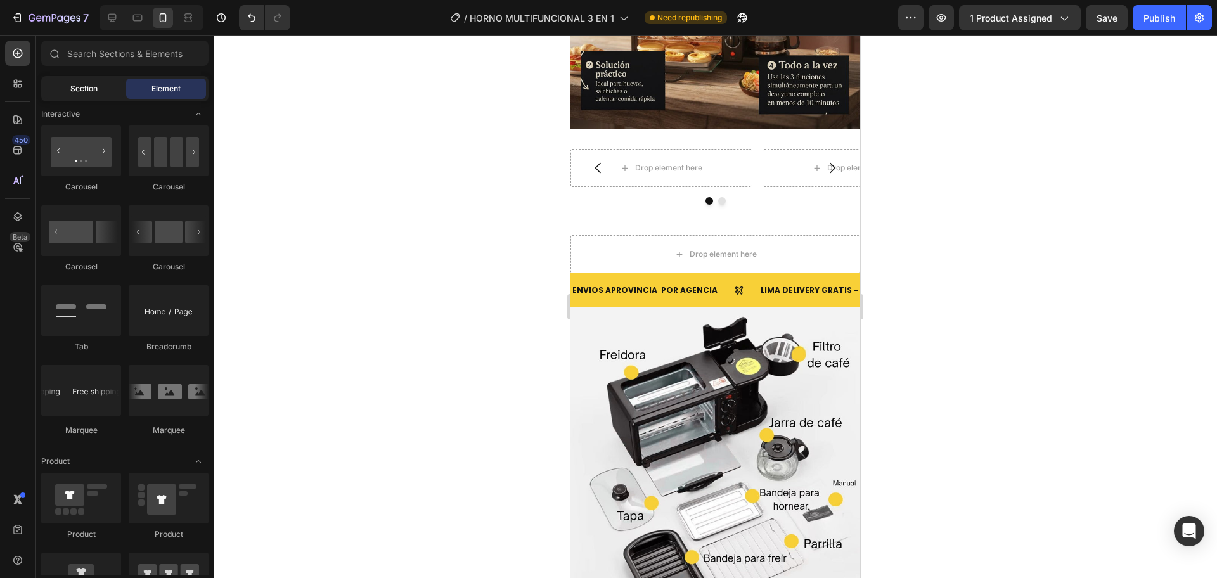
click at [80, 86] on span "Section" at bounding box center [83, 88] width 27 height 11
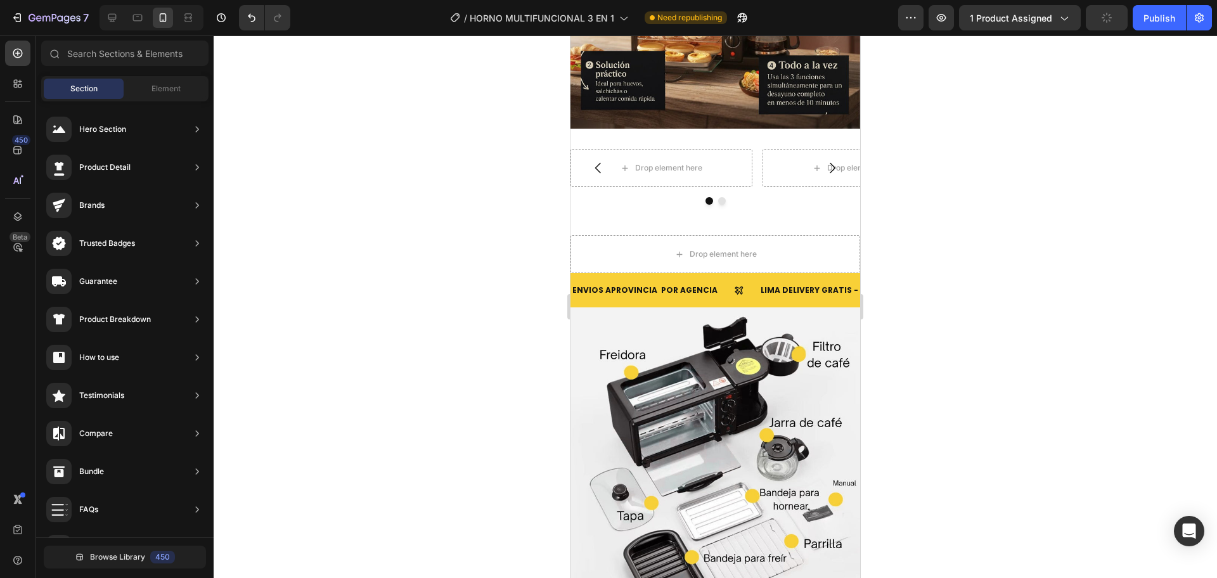
click at [160, 72] on div "Sections(18) Elements(84) Section Element Hero Section Product Detail Brands Tr…" at bounding box center [124, 309] width 177 height 536
click at [165, 90] on span "Element" at bounding box center [165, 88] width 29 height 11
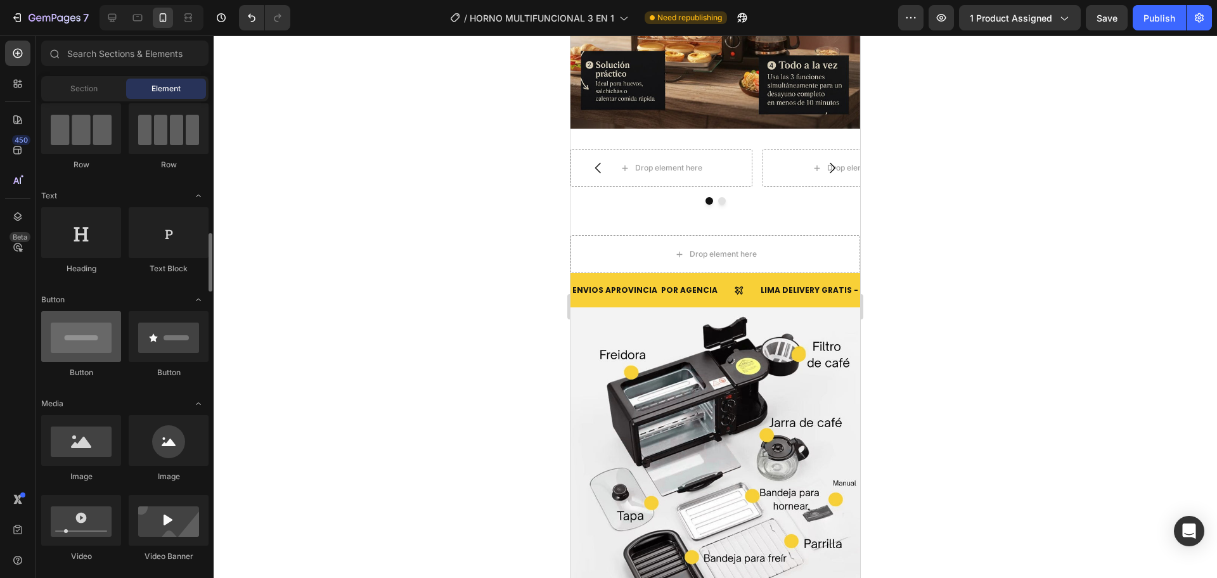
scroll to position [212, 0]
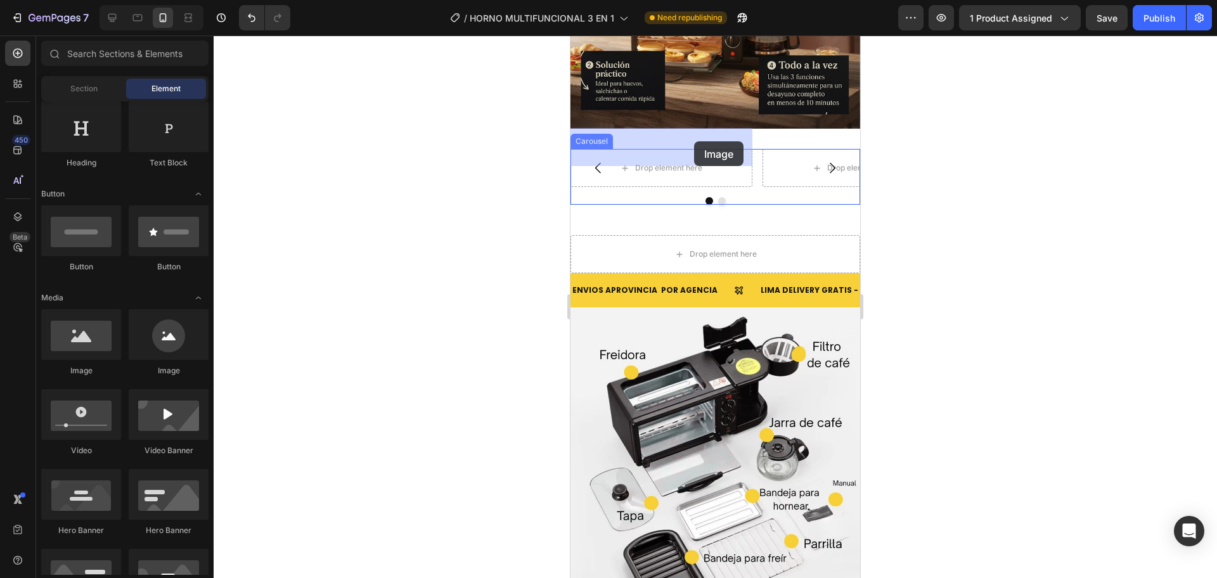
drag, startPoint x: 659, startPoint y: 389, endPoint x: 694, endPoint y: 141, distance: 250.3
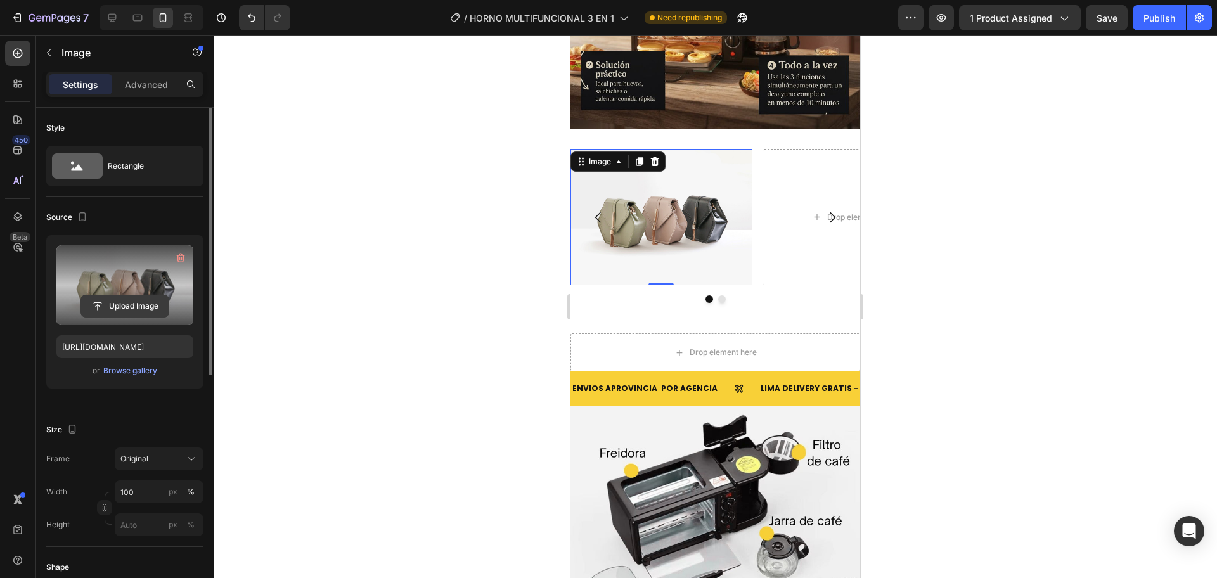
click at [124, 309] on input "file" at bounding box center [124, 306] width 87 height 22
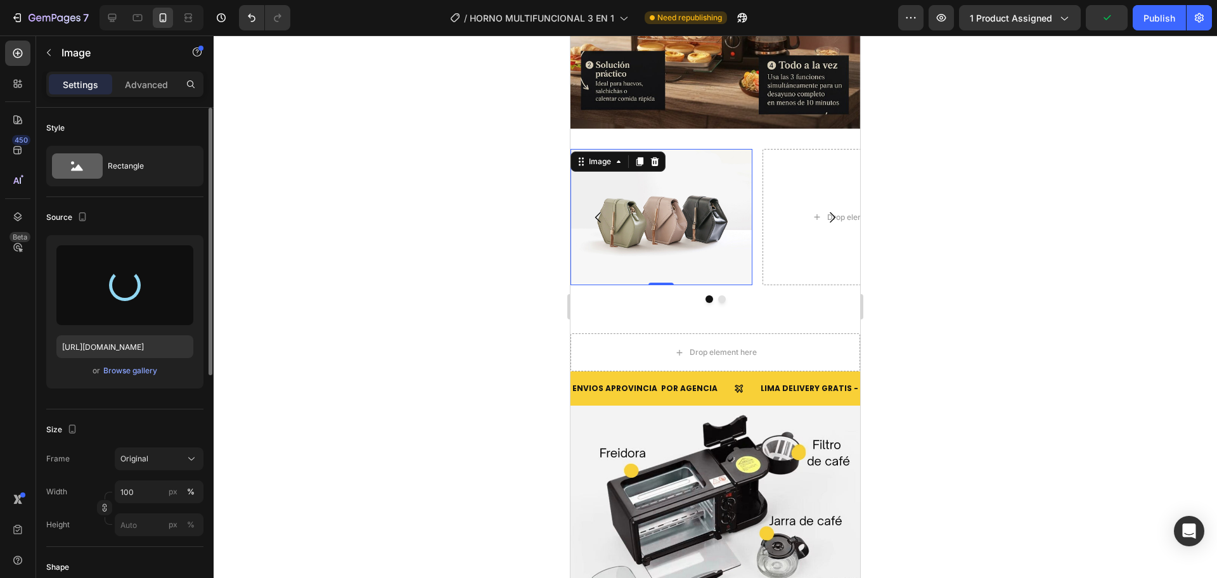
type input "https://cdn.shopify.com/s/files/1/0774/8360/6252/files/gempages_575738252938445…"
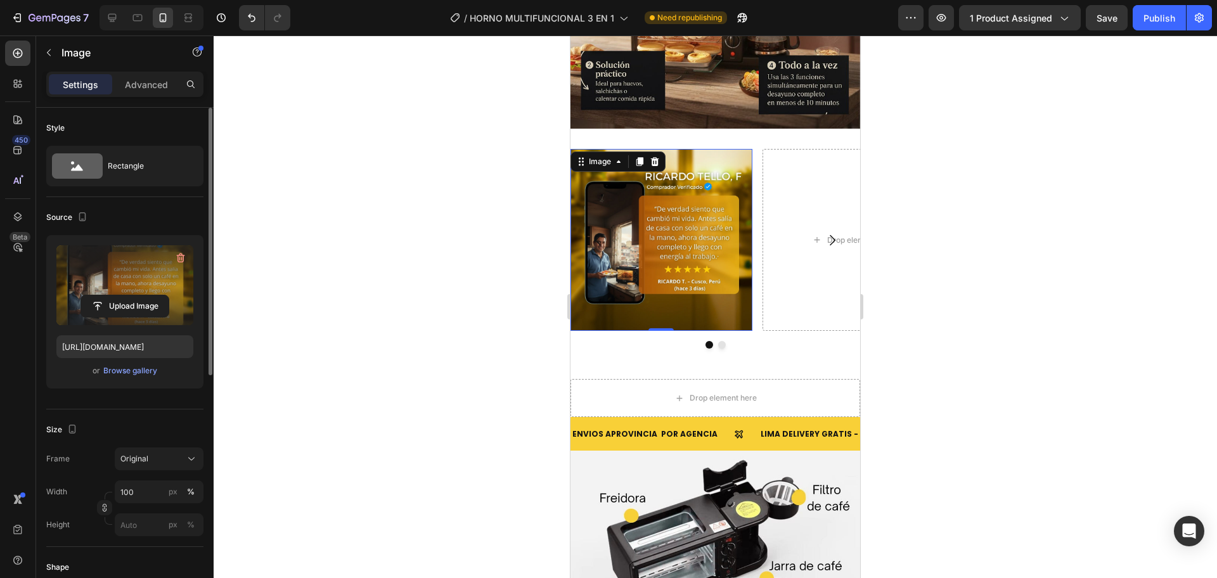
click at [536, 278] on div at bounding box center [715, 306] width 1003 height 543
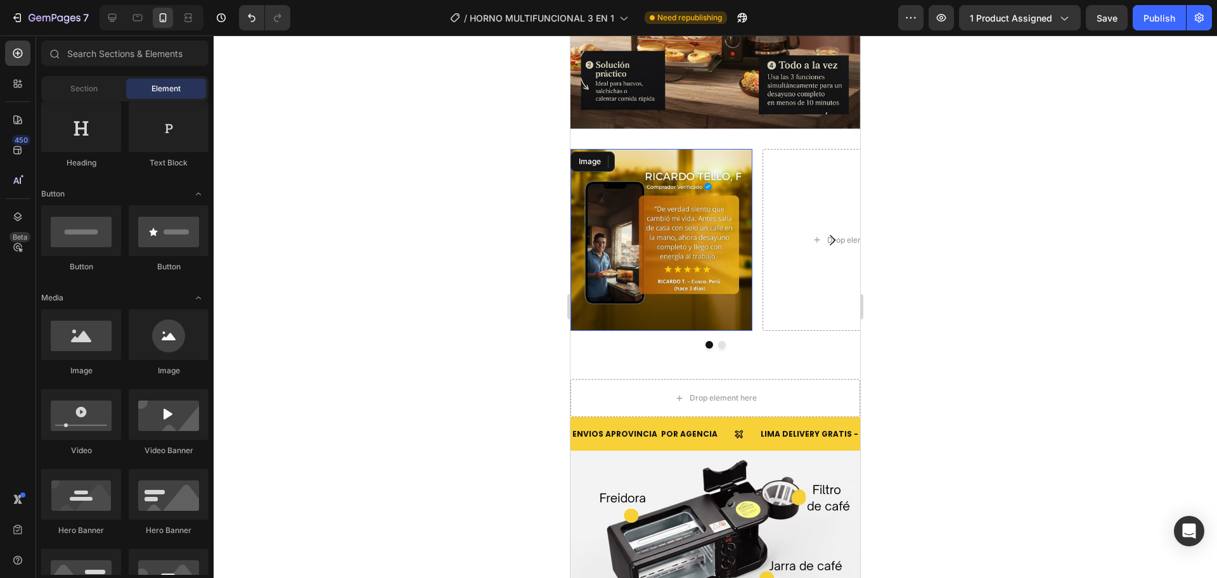
click at [670, 264] on img at bounding box center [661, 240] width 182 height 182
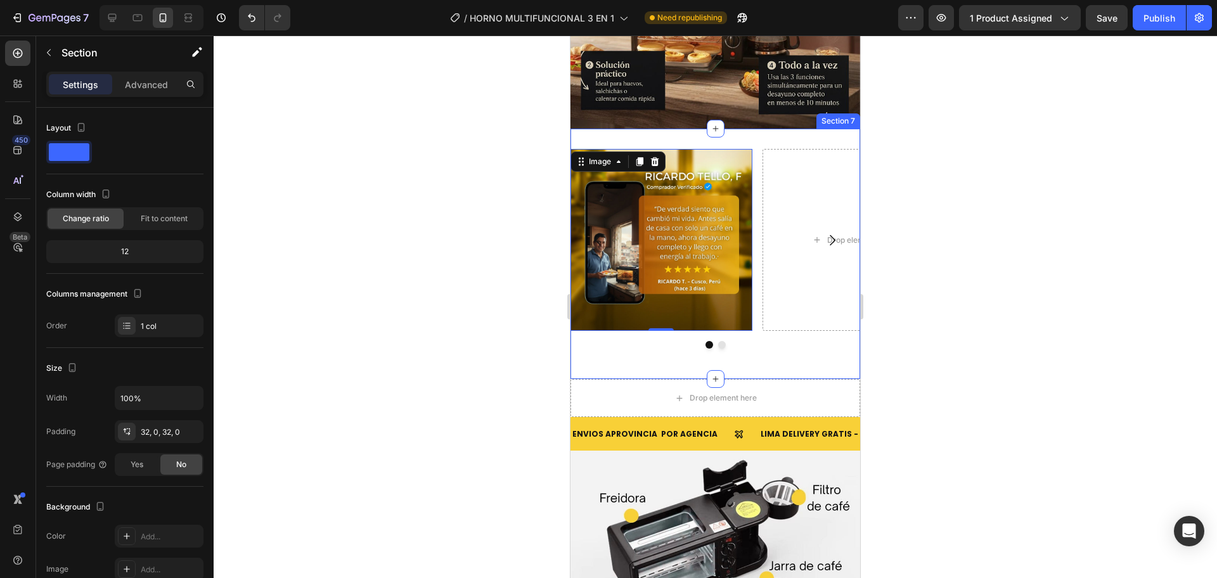
click at [711, 328] on div "Image 0 Drop element here Carousel" at bounding box center [715, 254] width 290 height 210
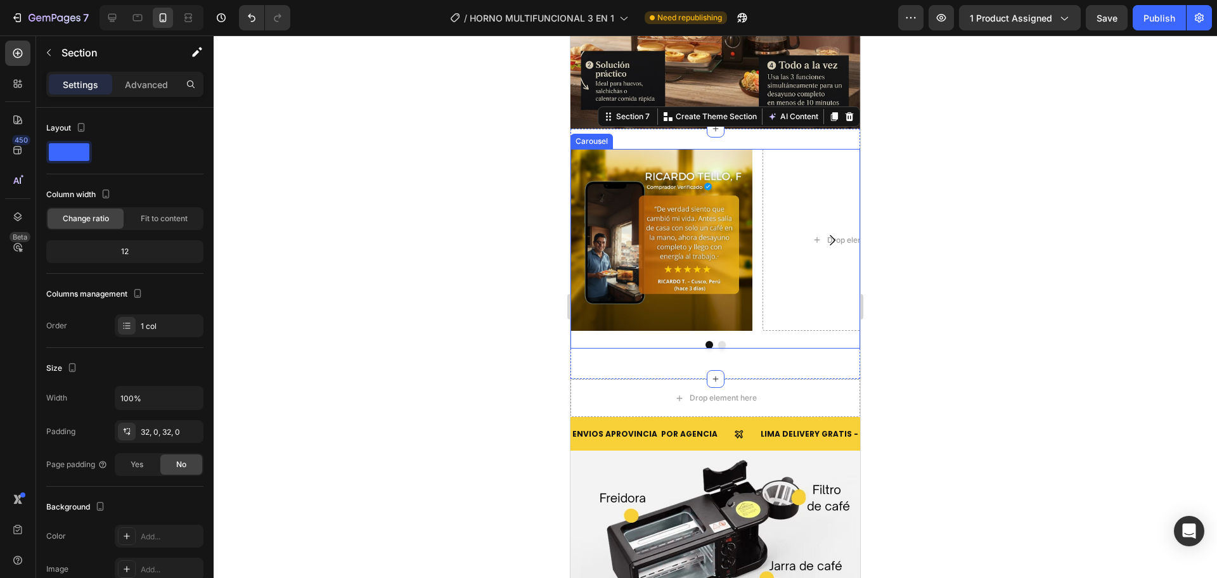
click at [718, 341] on button "Dot" at bounding box center [722, 345] width 8 height 8
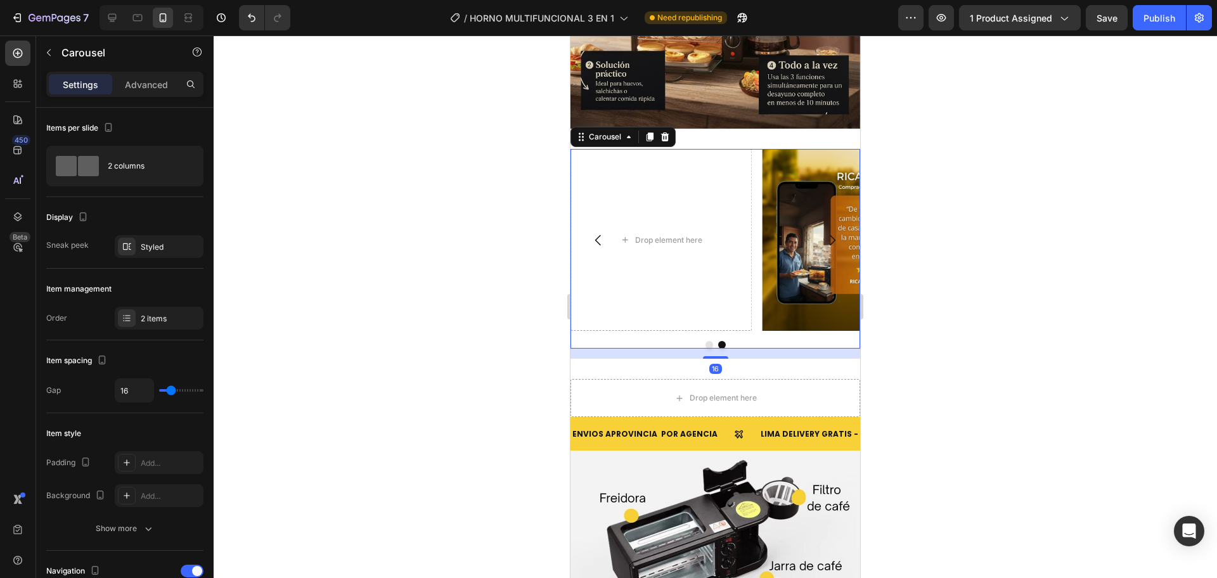
click at [758, 290] on div "Image Drop element here" at bounding box center [715, 240] width 290 height 182
click at [721, 282] on div "Drop element here" at bounding box center [661, 240] width 182 height 182
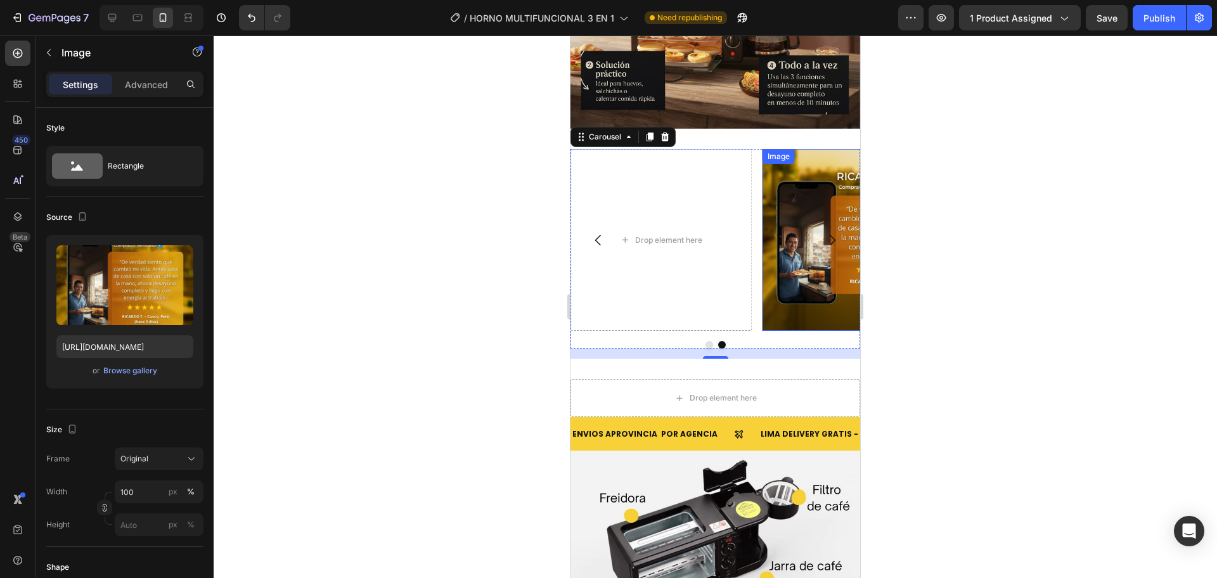
click at [833, 295] on img at bounding box center [853, 240] width 182 height 182
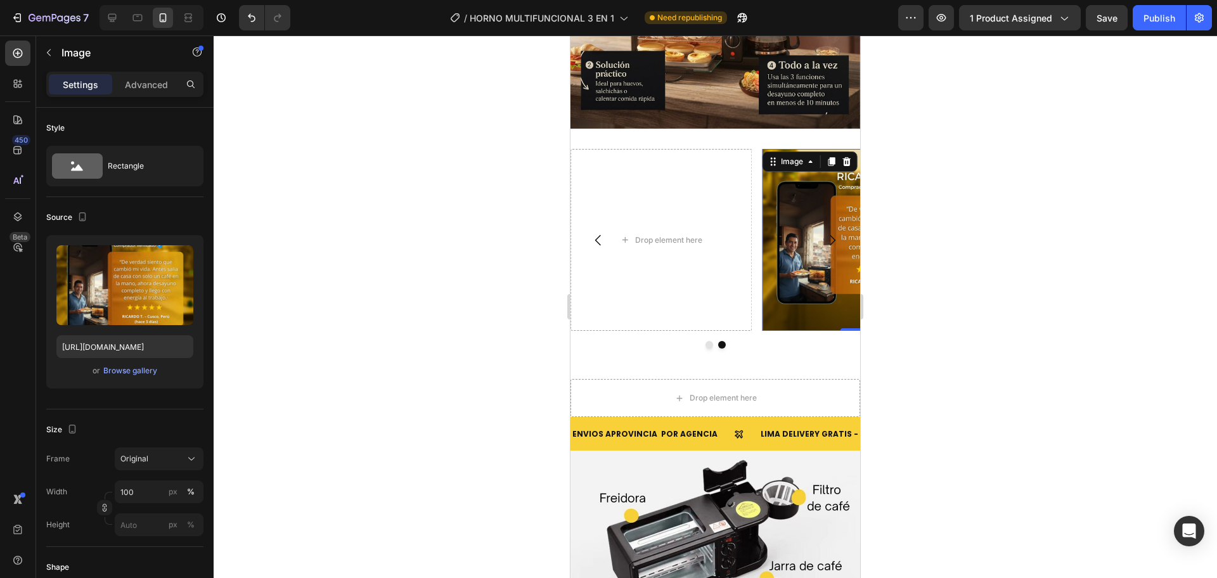
click at [528, 305] on div at bounding box center [715, 306] width 1003 height 543
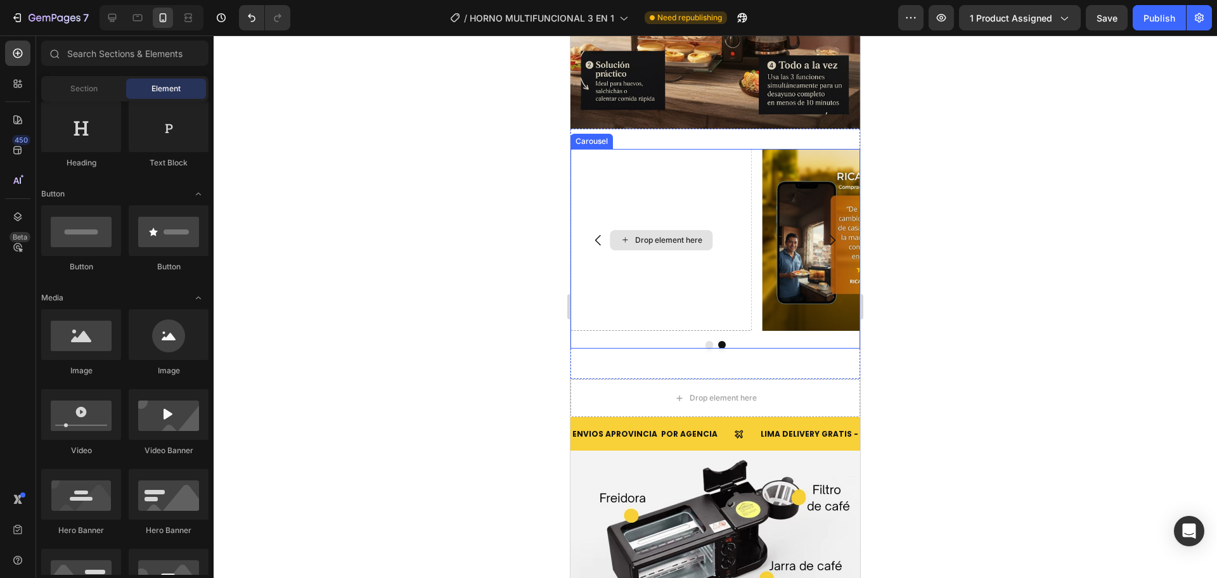
click at [608, 307] on div "Drop element here" at bounding box center [661, 240] width 182 height 182
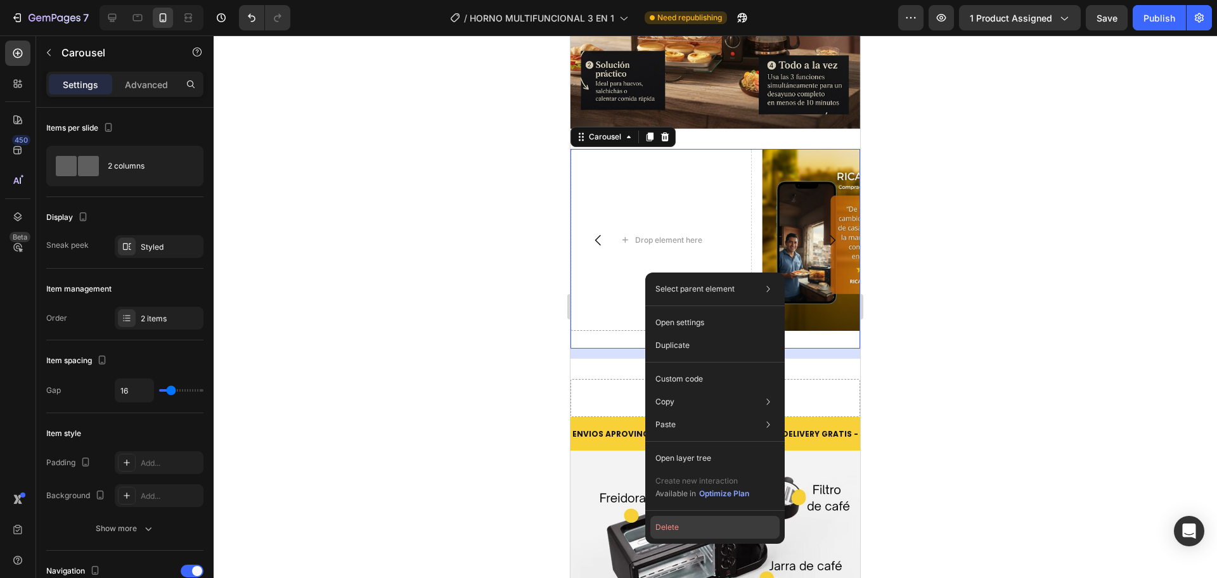
click at [703, 533] on button "Delete" at bounding box center [714, 527] width 129 height 23
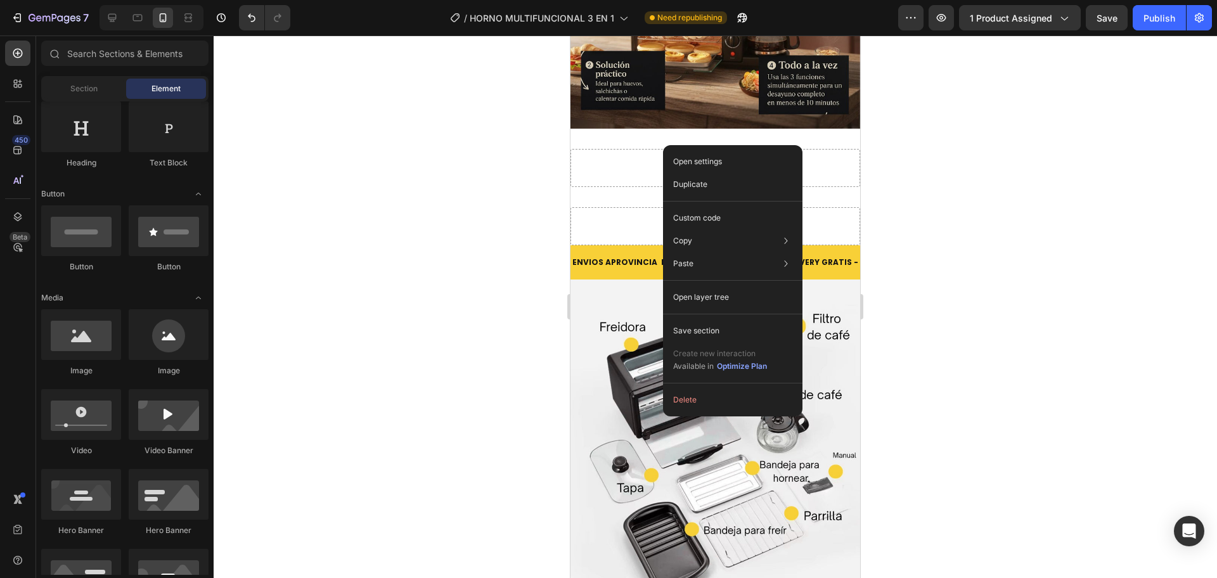
click at [720, 411] on div "Open settings Duplicate Custom code Copy Copy section Ctrl + C Copy style Copy …" at bounding box center [732, 280] width 139 height 271
click at [730, 395] on button "Delete" at bounding box center [732, 400] width 129 height 23
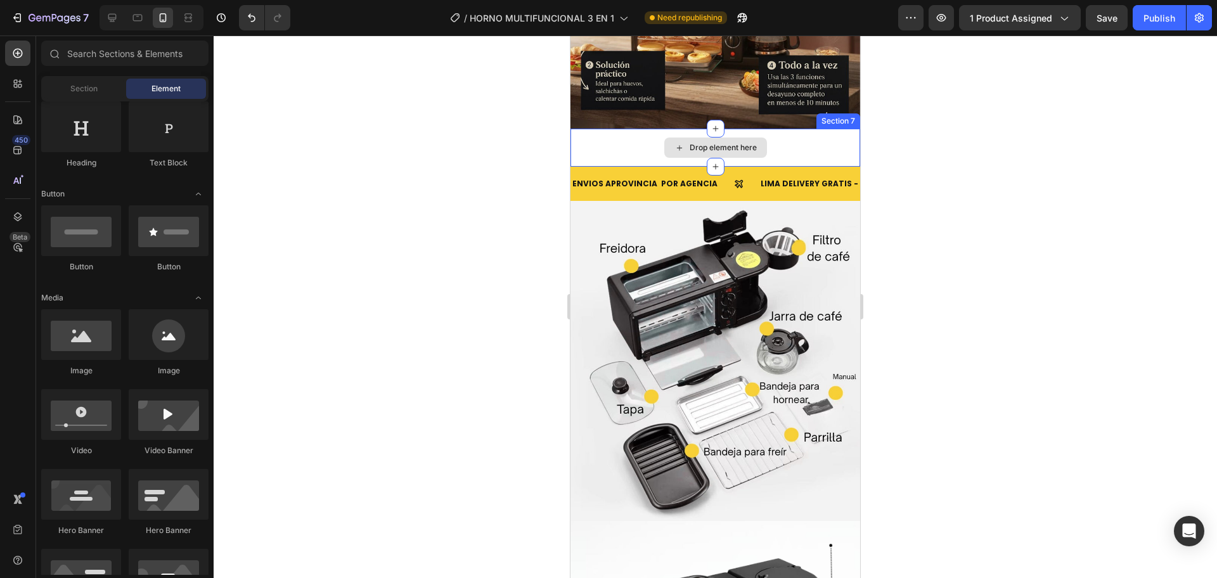
click at [761, 129] on div "Drop element here" at bounding box center [715, 148] width 290 height 38
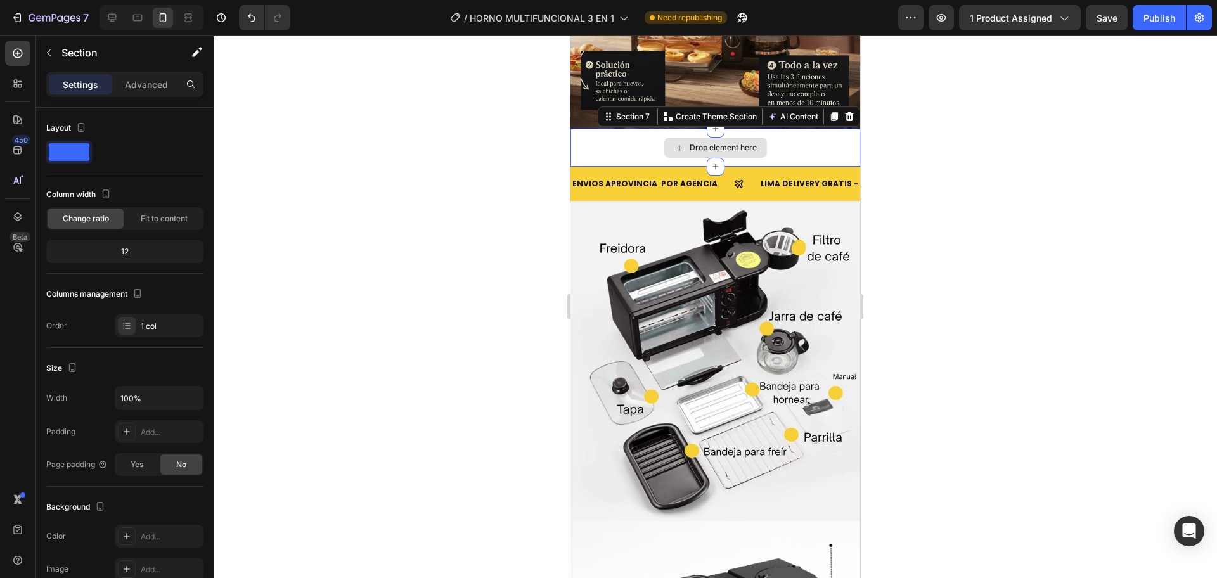
click at [794, 129] on div "Drop element here" at bounding box center [715, 148] width 290 height 38
click at [846, 112] on icon at bounding box center [850, 116] width 8 height 9
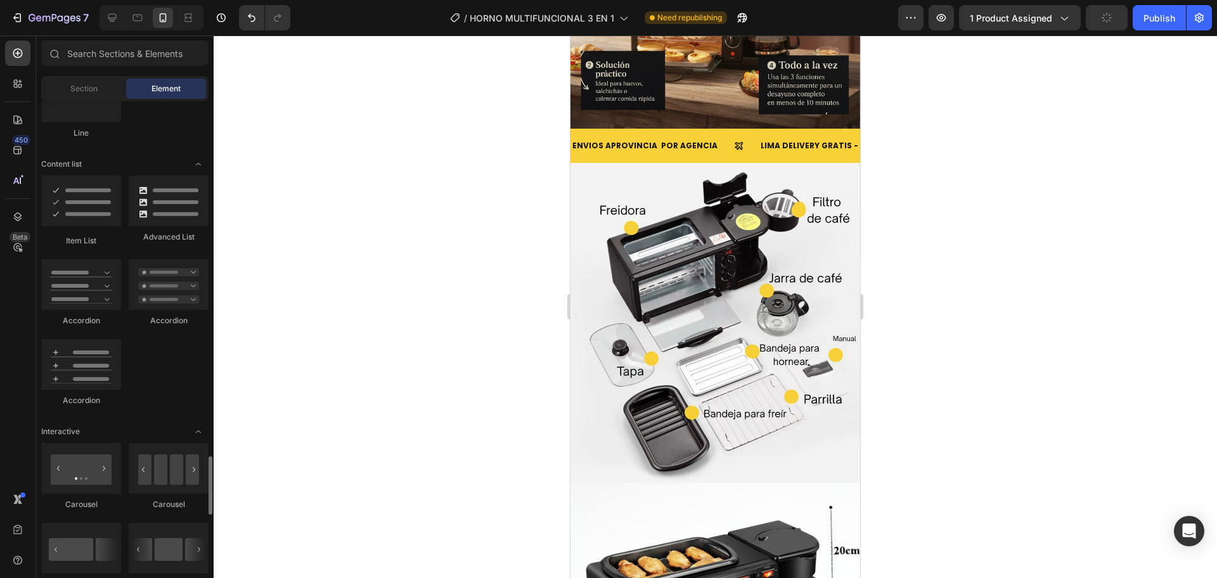
scroll to position [1164, 0]
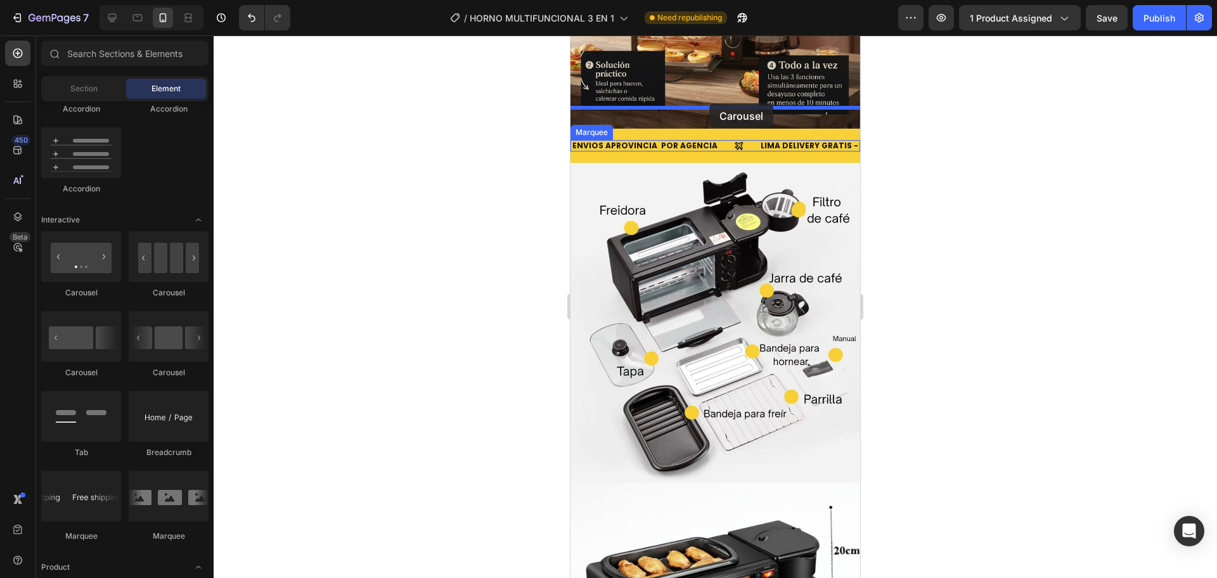
drag, startPoint x: 657, startPoint y: 300, endPoint x: 709, endPoint y: 103, distance: 204.0
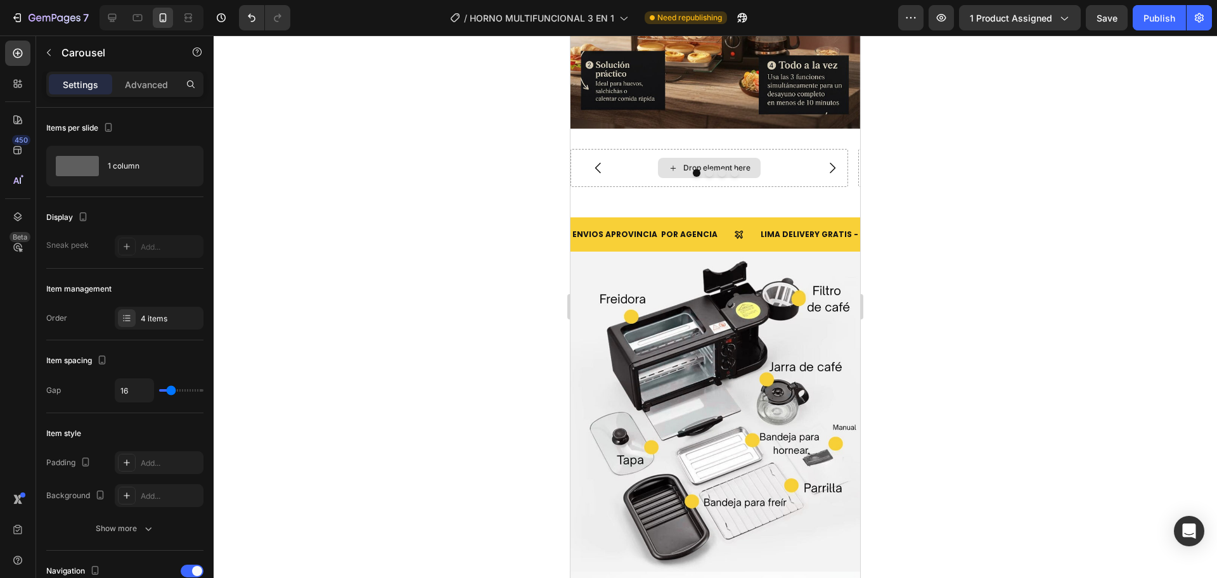
click at [757, 158] on div "Drop element here" at bounding box center [709, 168] width 103 height 20
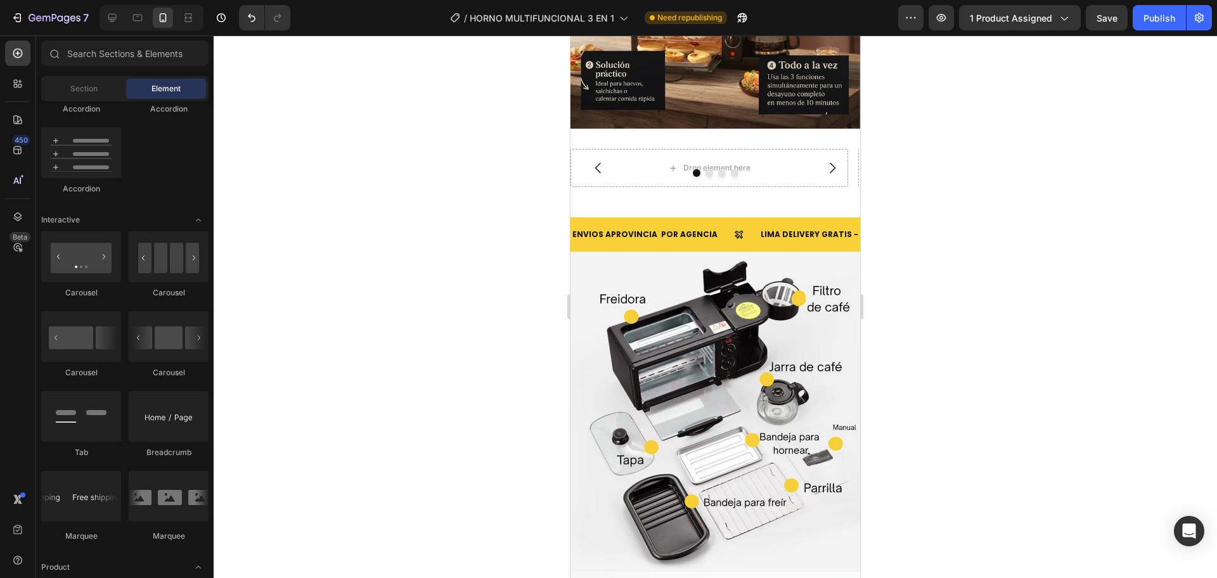
click at [105, 103] on div "Accordion" at bounding box center [81, 108] width 80 height 11
click at [725, 163] on div "Drop element here" at bounding box center [716, 168] width 67 height 10
click at [94, 93] on span "Section" at bounding box center [83, 88] width 27 height 11
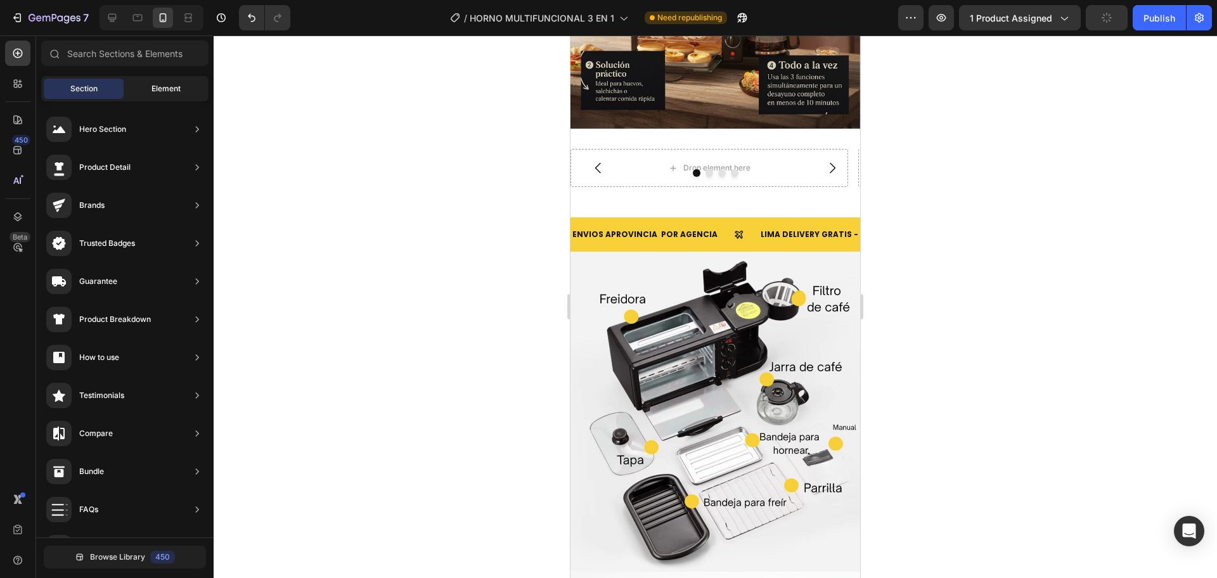
click at [138, 94] on div "Element" at bounding box center [166, 89] width 80 height 20
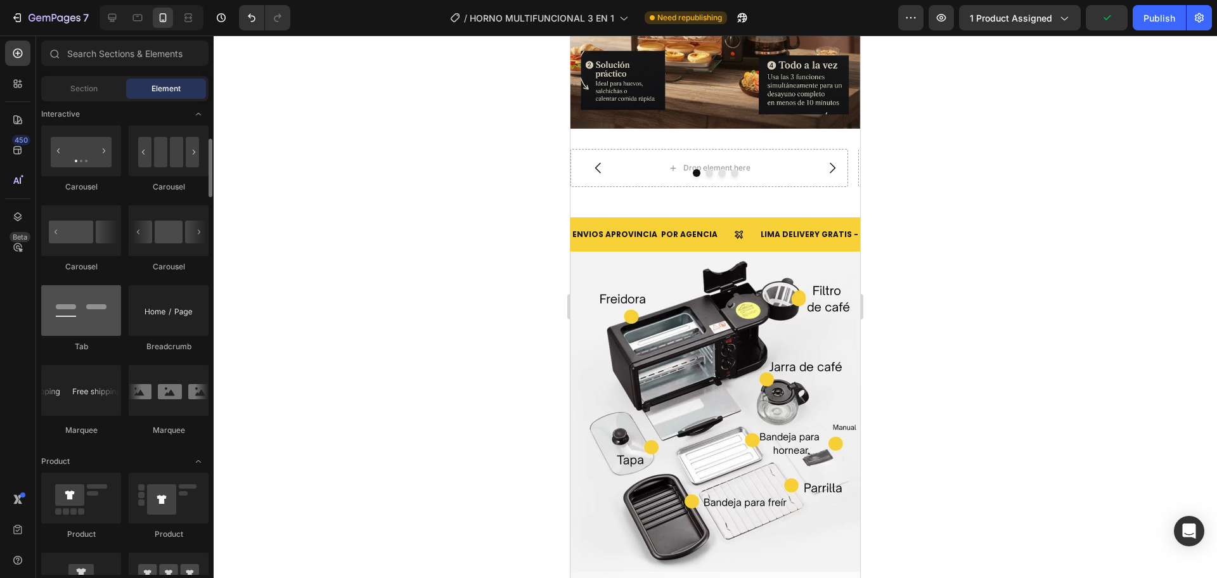
scroll to position [1058, 0]
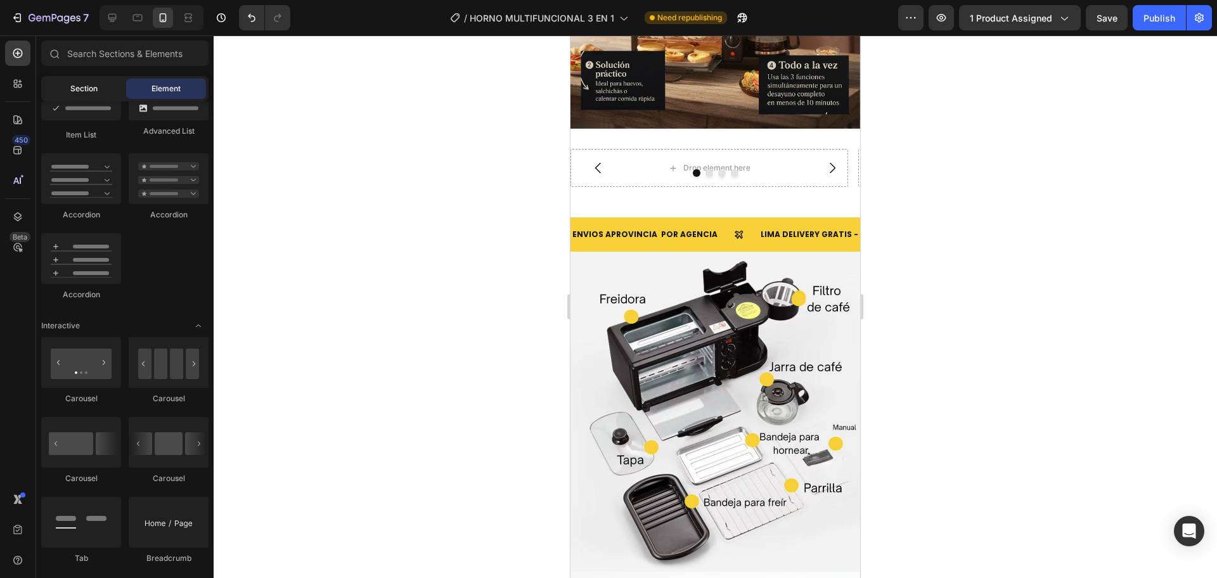
click at [96, 91] on span "Section" at bounding box center [83, 88] width 27 height 11
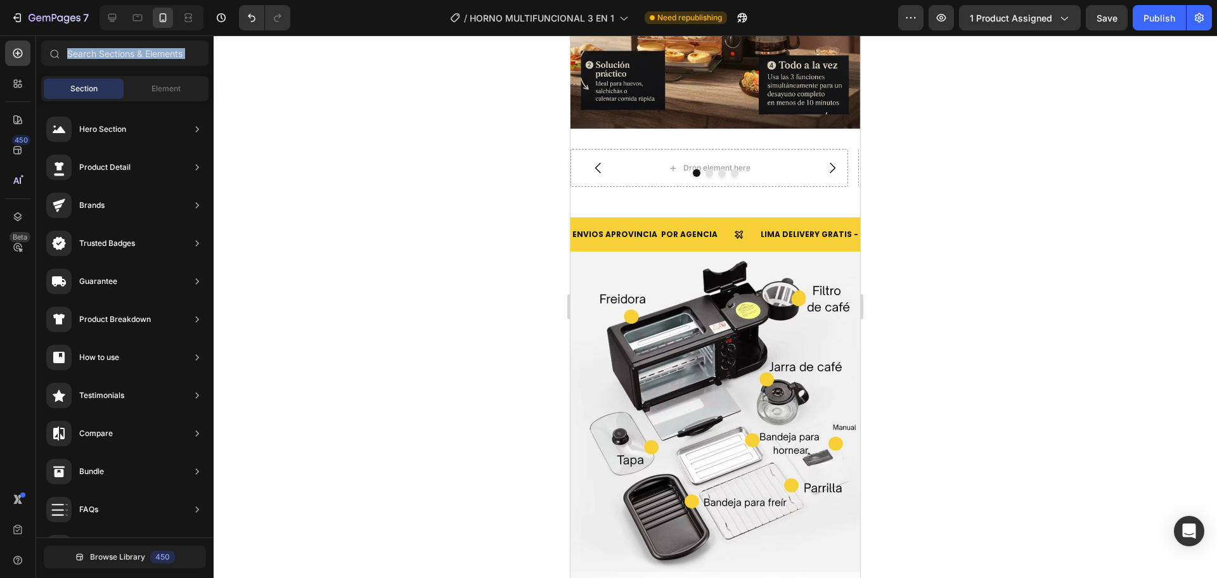
click at [179, 71] on div "Sections(18) Elements(84) Section Element Hero Section Product Detail Brands Tr…" at bounding box center [124, 309] width 177 height 536
click at [178, 84] on span "Element" at bounding box center [165, 88] width 29 height 11
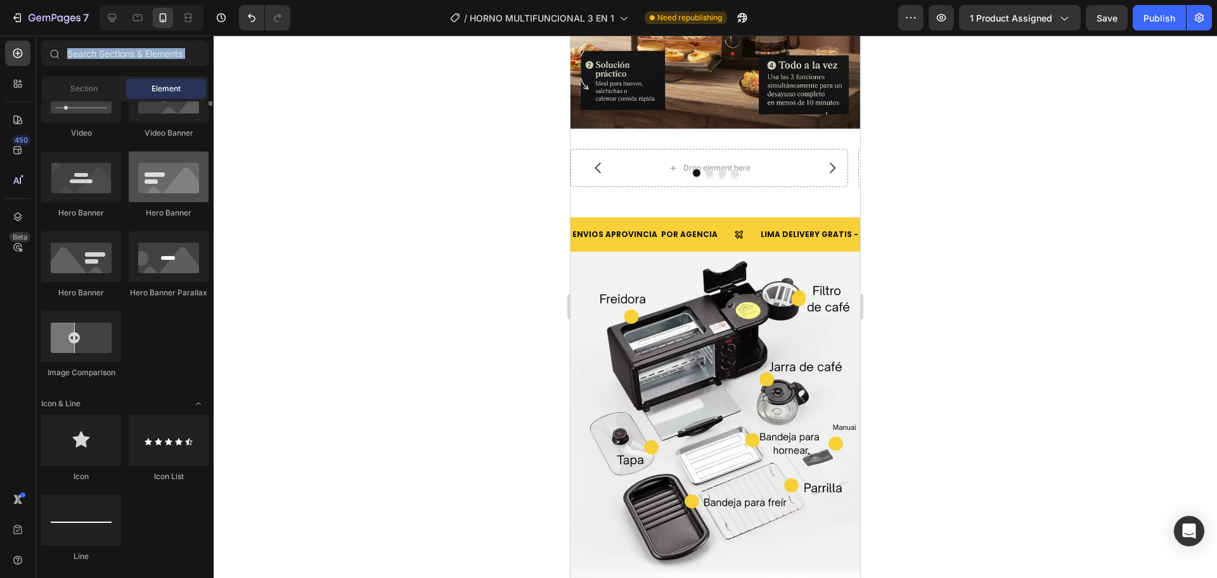
scroll to position [212, 0]
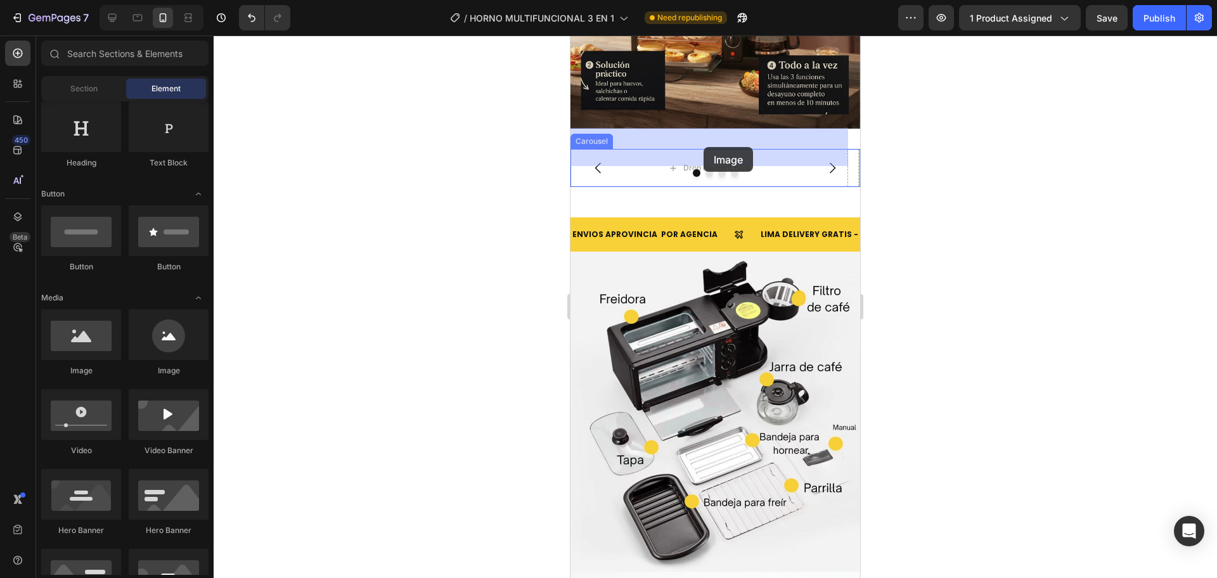
drag, startPoint x: 675, startPoint y: 380, endPoint x: 704, endPoint y: 147, distance: 235.0
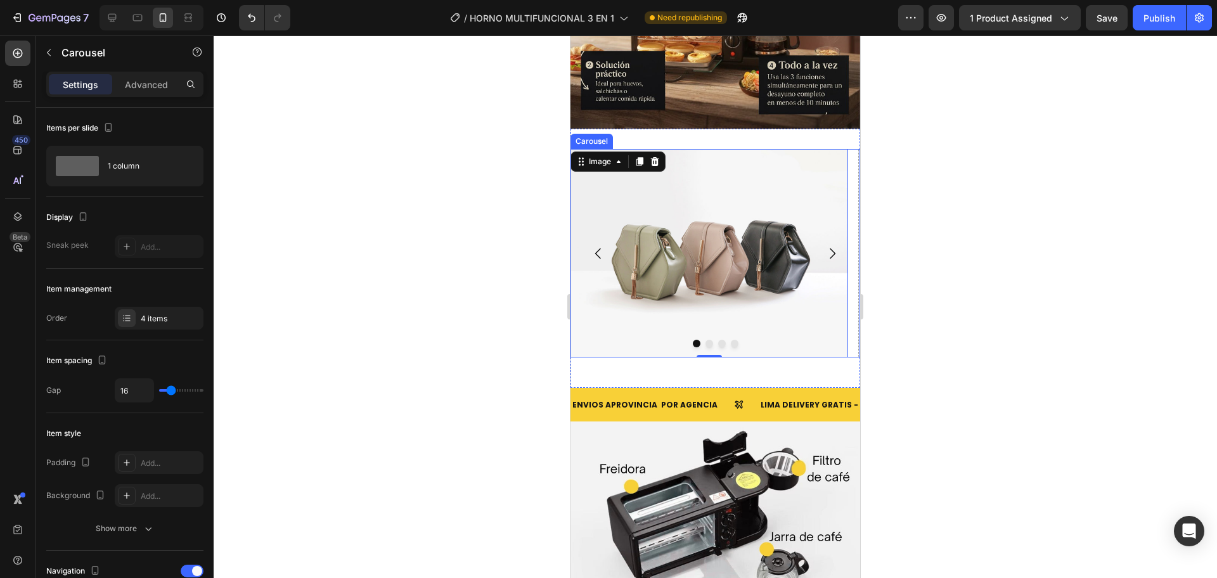
click at [697, 340] on div at bounding box center [715, 344] width 290 height 8
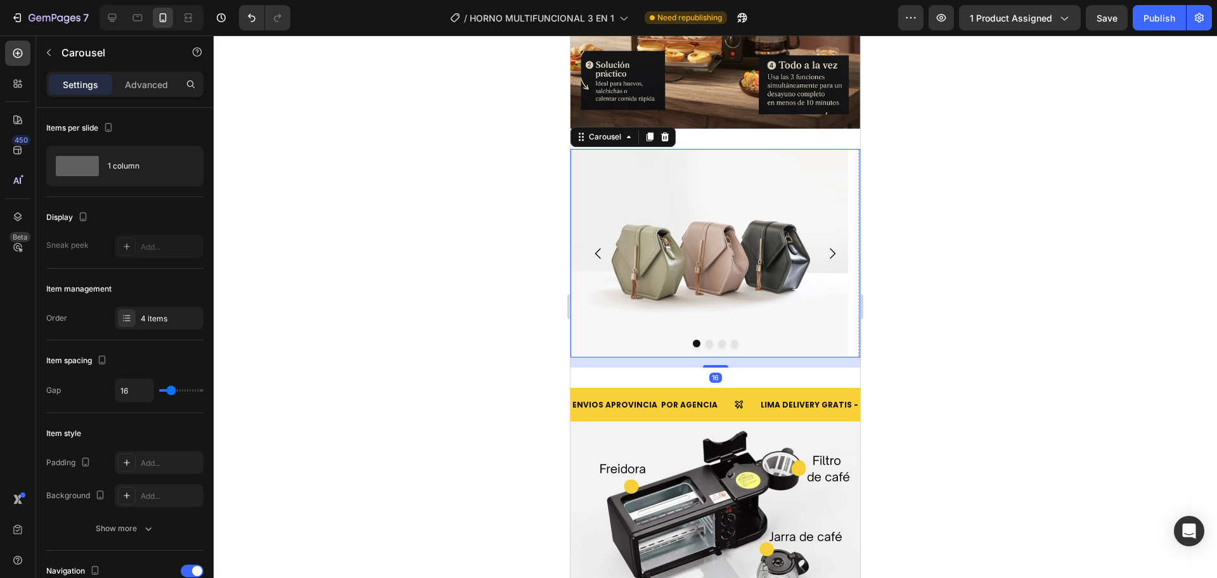
click at [705, 340] on button "Dot" at bounding box center [709, 344] width 8 height 8
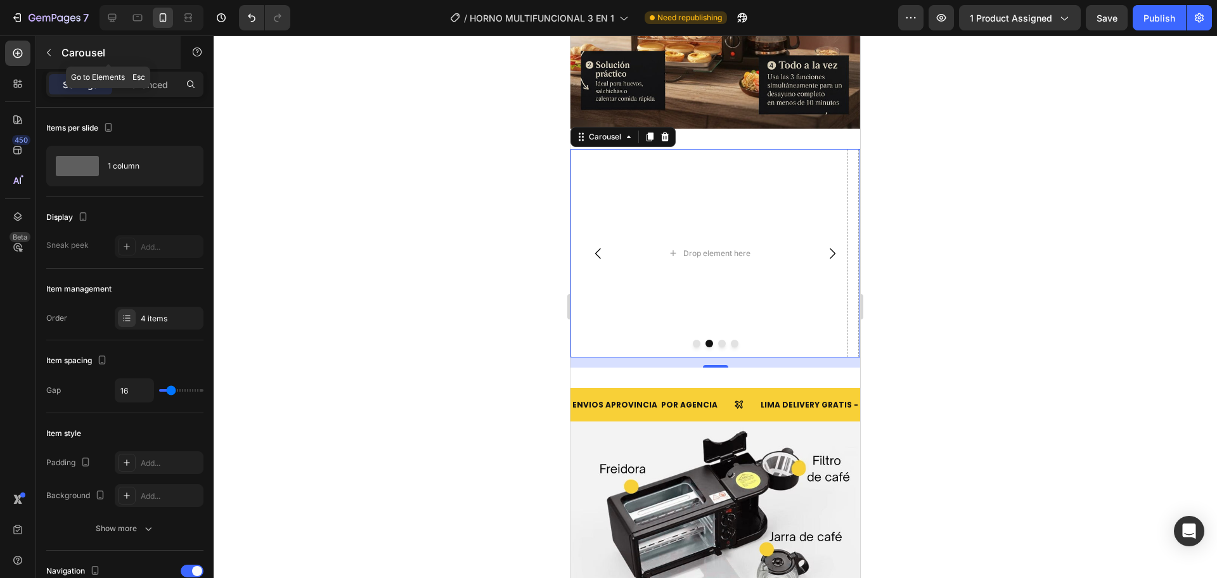
click at [58, 49] on button "button" at bounding box center [49, 52] width 20 height 20
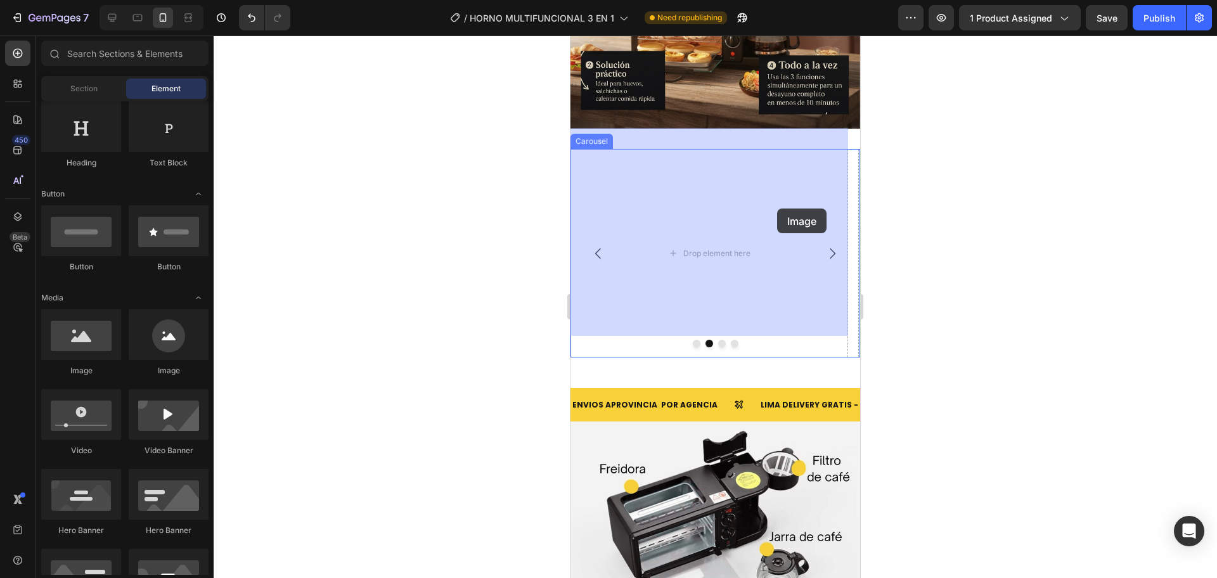
drag, startPoint x: 660, startPoint y: 383, endPoint x: 768, endPoint y: 209, distance: 205.5
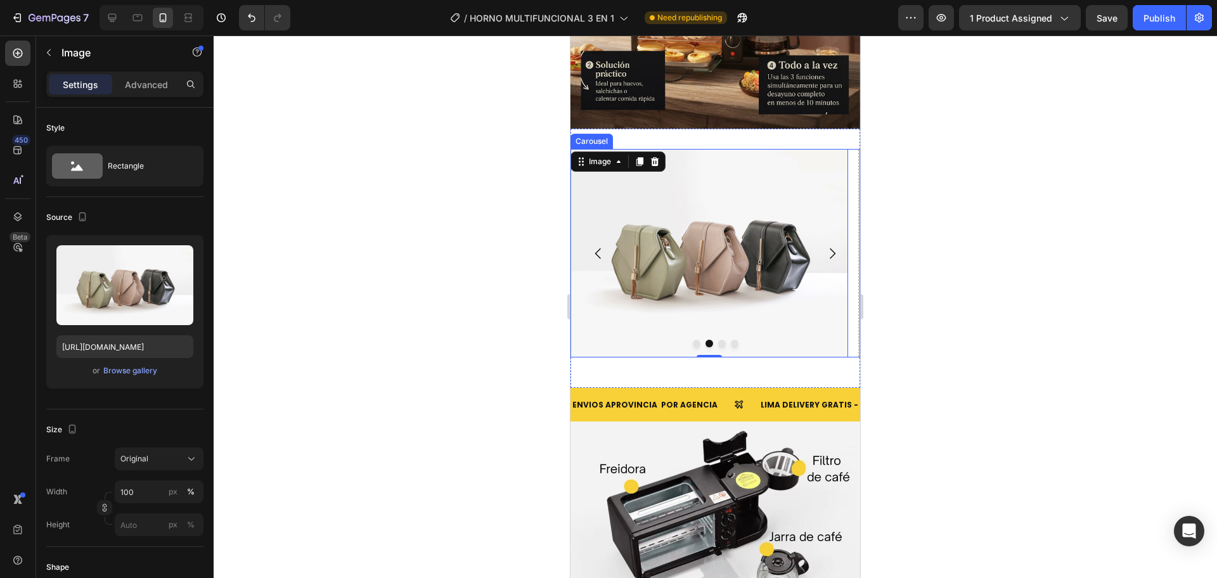
click at [826, 246] on icon "Carousel Next Arrow" at bounding box center [832, 253] width 15 height 15
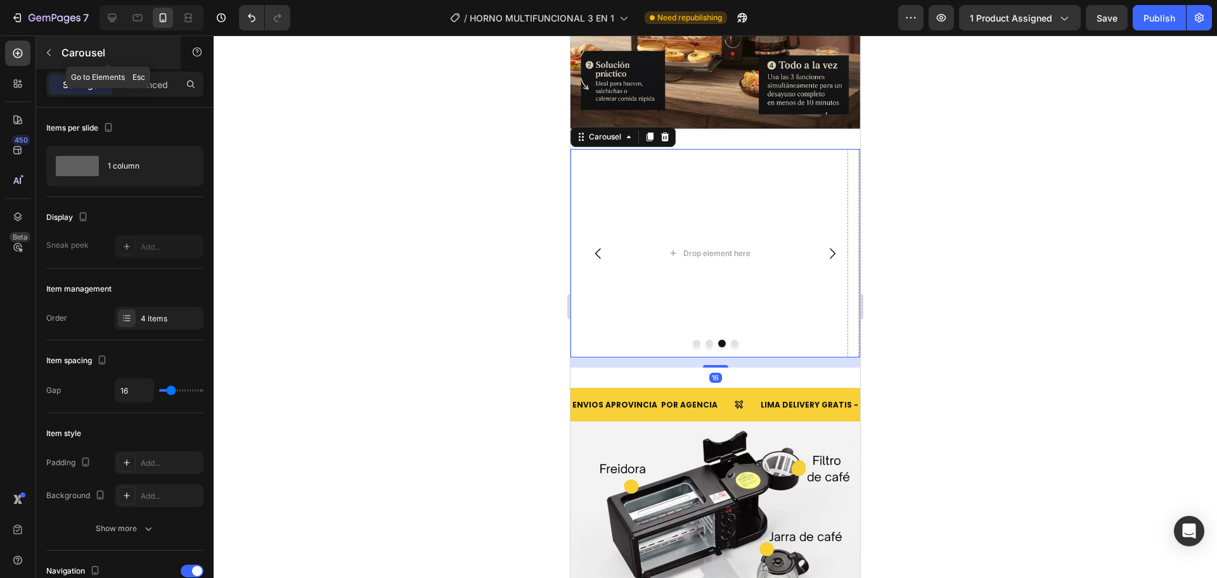
click at [53, 55] on icon "button" at bounding box center [49, 53] width 10 height 10
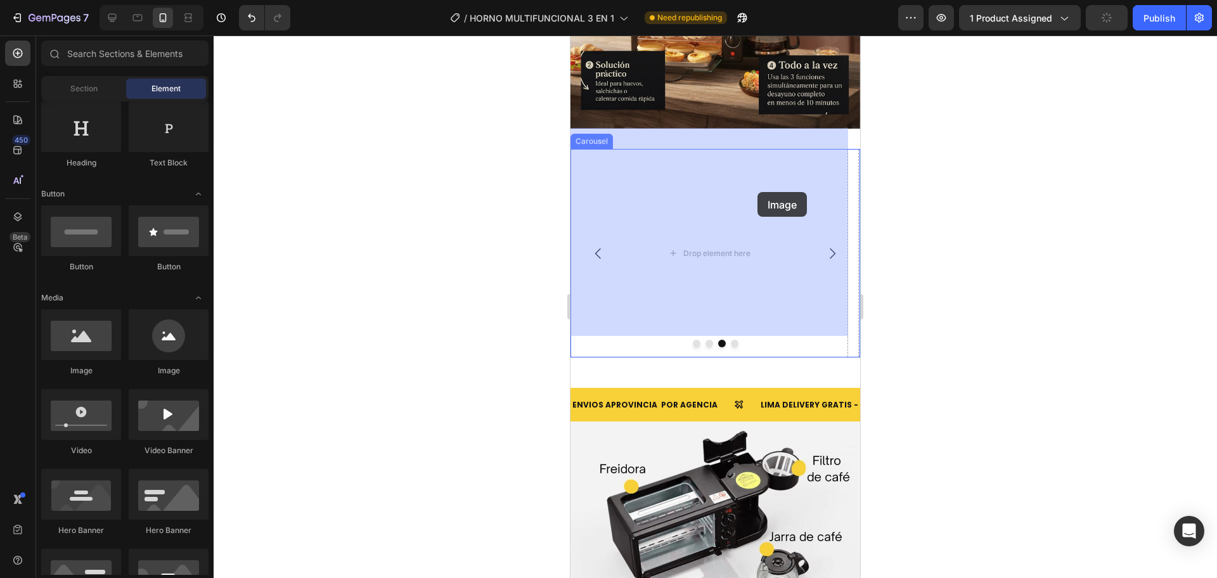
drag, startPoint x: 669, startPoint y: 381, endPoint x: 757, endPoint y: 192, distance: 208.4
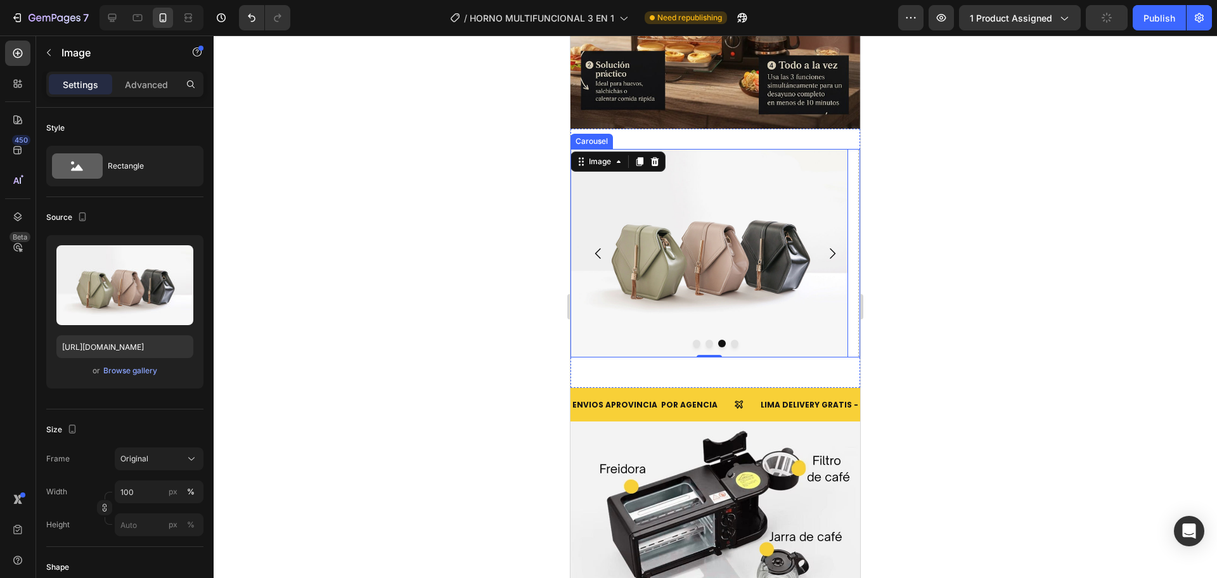
click at [825, 246] on icon "Carousel Next Arrow" at bounding box center [832, 253] width 15 height 15
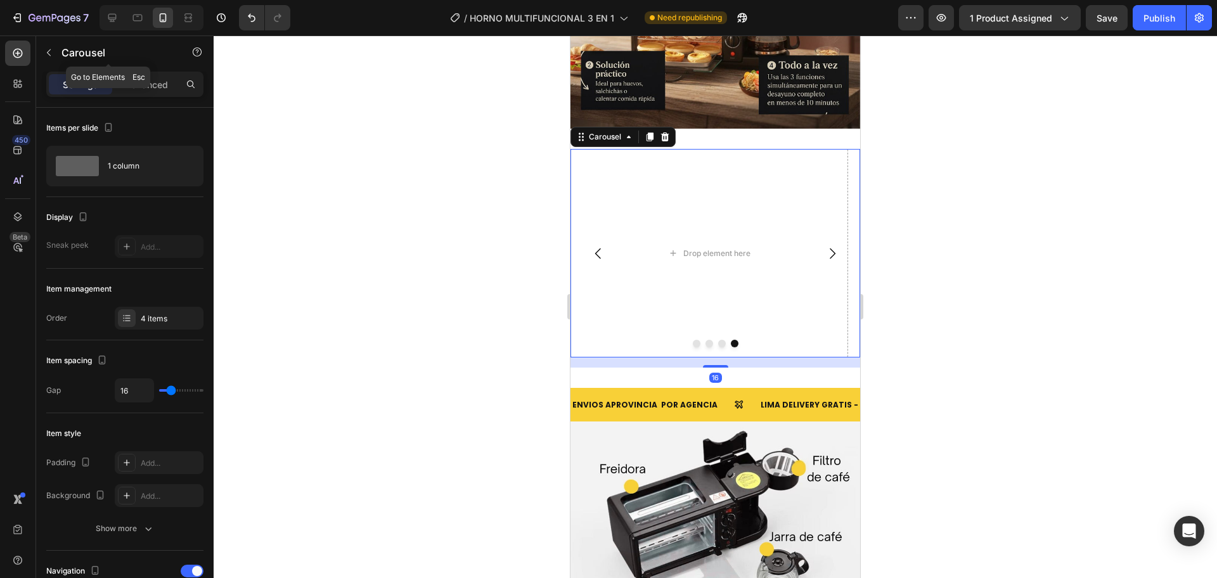
click at [56, 46] on div "Carousel" at bounding box center [108, 52] width 145 height 33
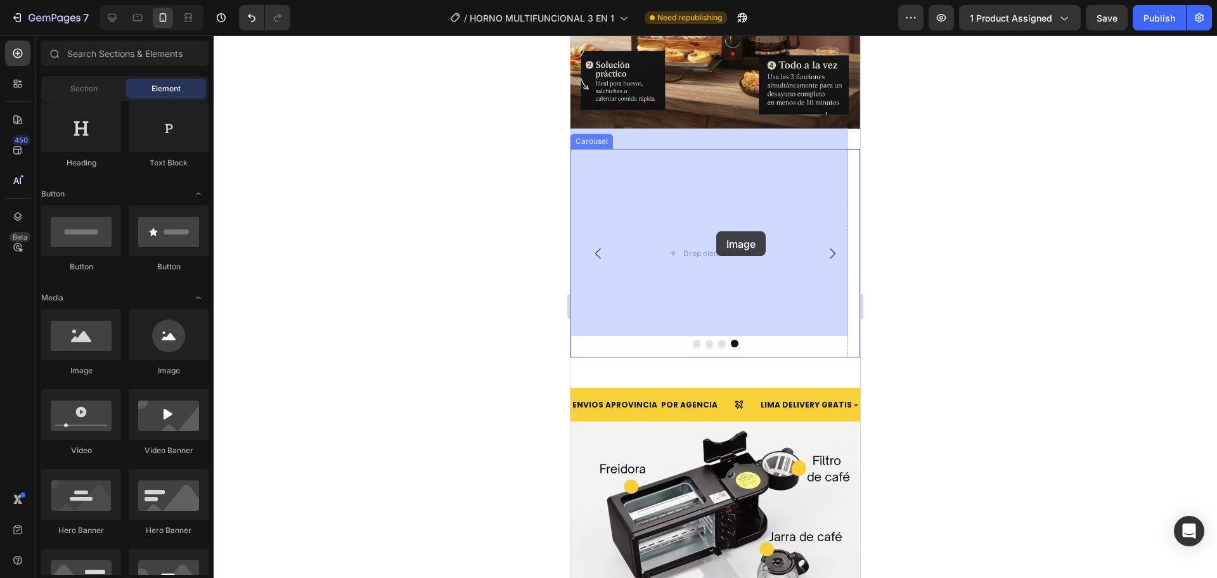
drag, startPoint x: 669, startPoint y: 369, endPoint x: 723, endPoint y: 229, distance: 150.1
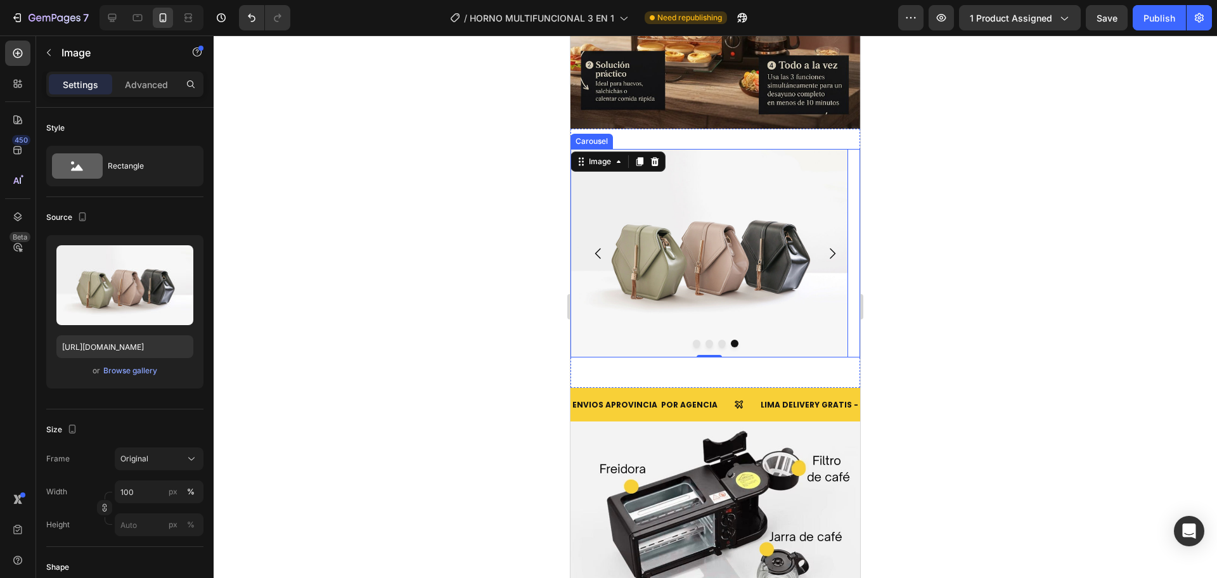
click at [606, 236] on button "Carousel Back Arrow" at bounding box center [598, 253] width 35 height 35
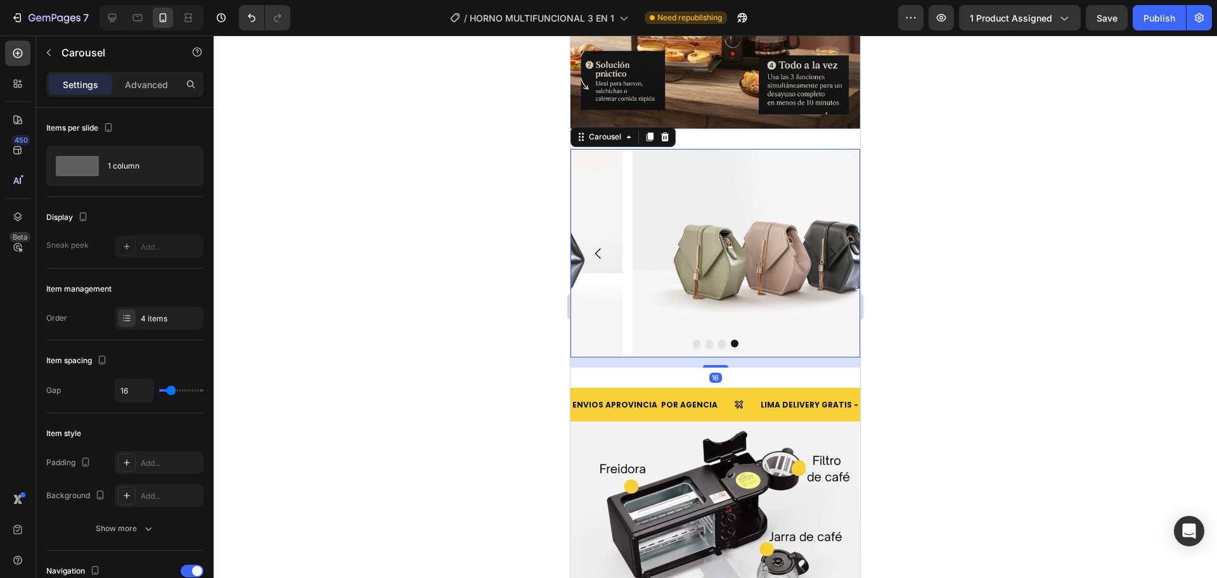
click at [604, 246] on icon "Carousel Back Arrow" at bounding box center [598, 253] width 15 height 15
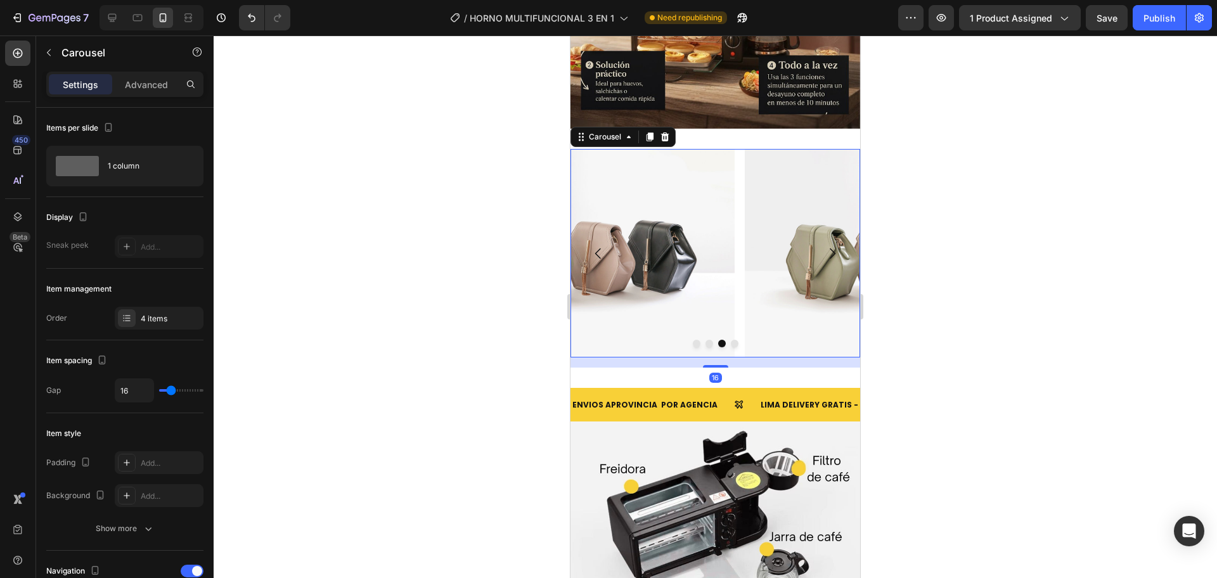
click at [604, 246] on icon "Carousel Back Arrow" at bounding box center [598, 253] width 15 height 15
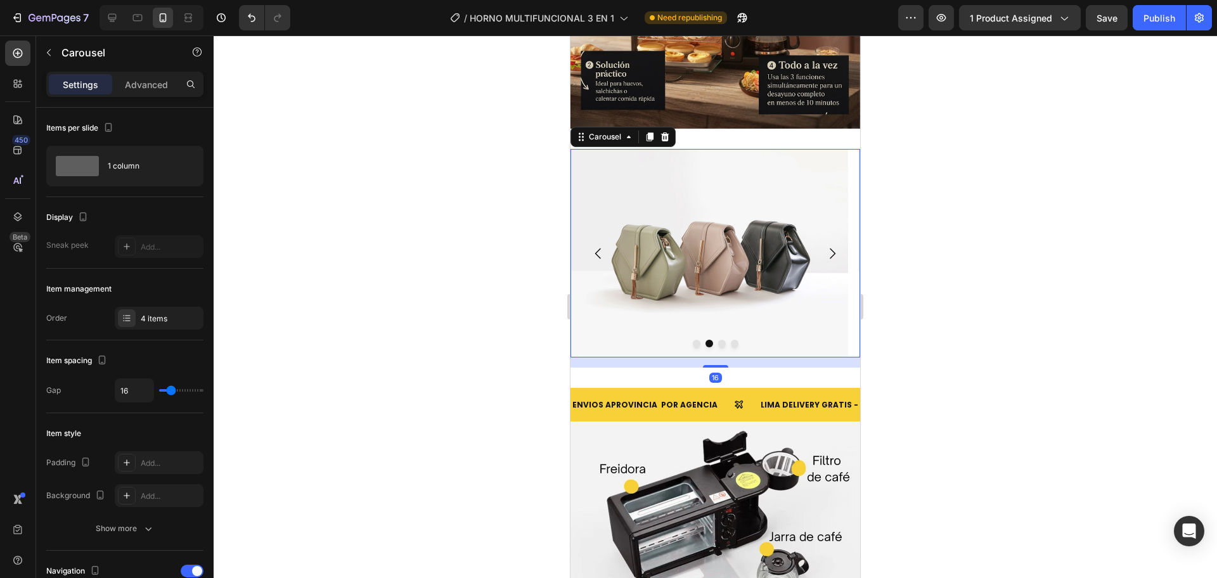
click at [604, 246] on icon "Carousel Back Arrow" at bounding box center [598, 253] width 15 height 15
click at [734, 240] on img at bounding box center [709, 253] width 278 height 209
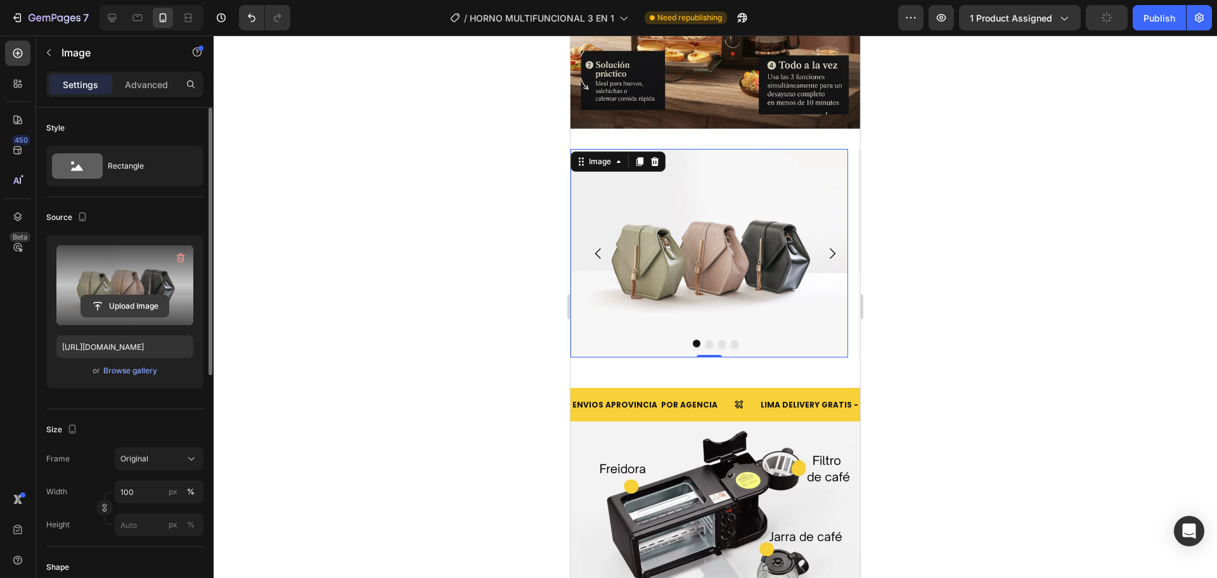
click at [129, 307] on input "file" at bounding box center [124, 306] width 87 height 22
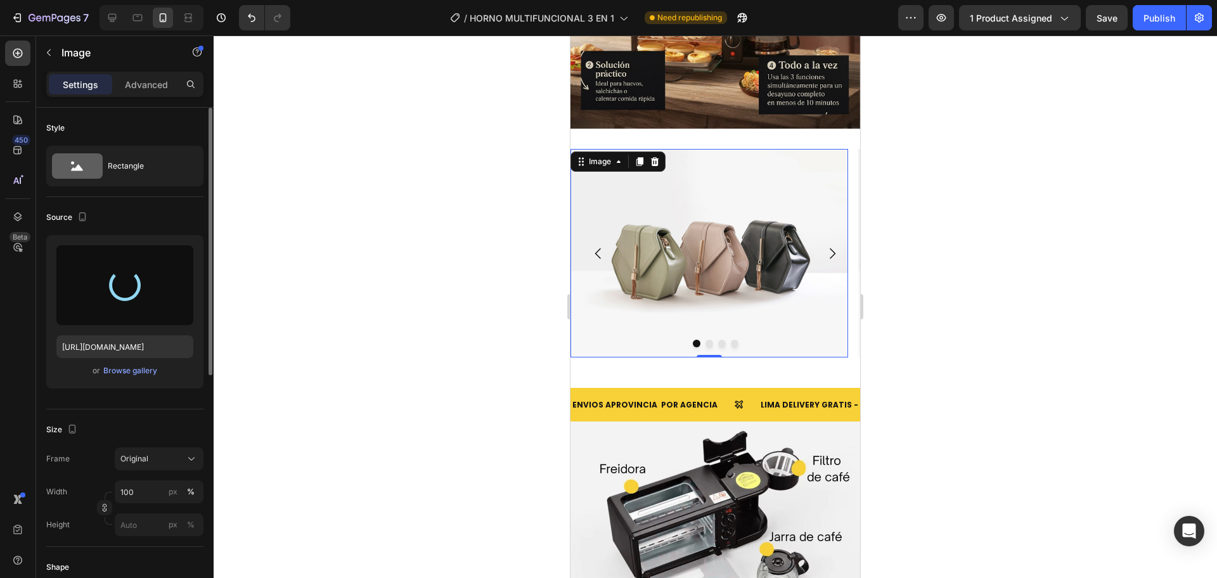
type input "https://cdn.shopify.com/s/files/1/0774/8360/6252/files/gempages_575738252938445…"
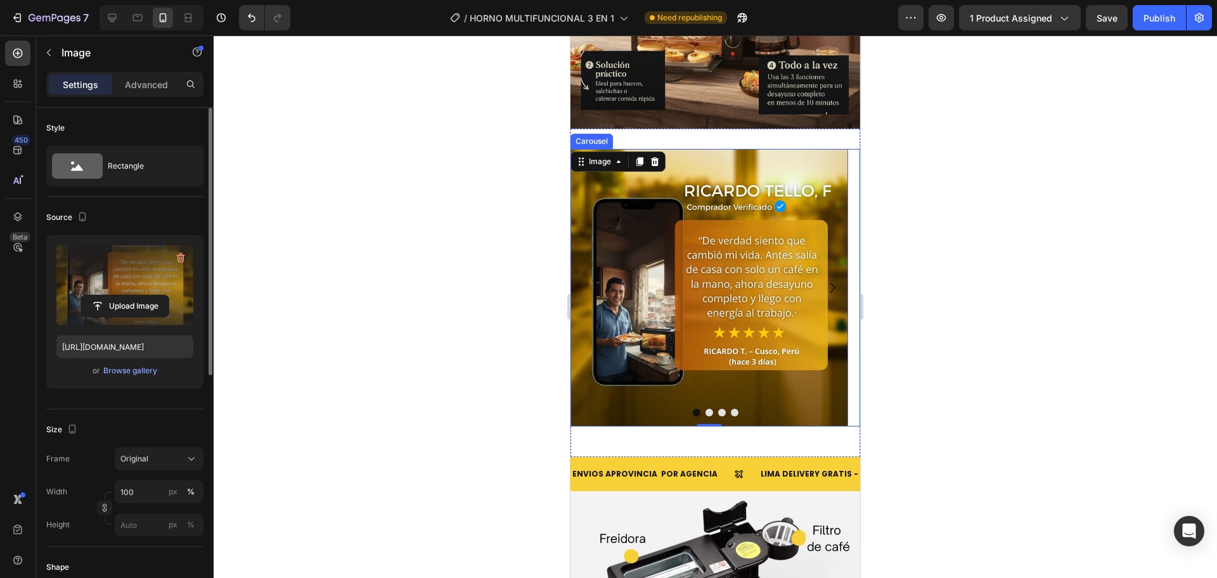
click at [825, 274] on button "Carousel Next Arrow" at bounding box center [831, 287] width 35 height 35
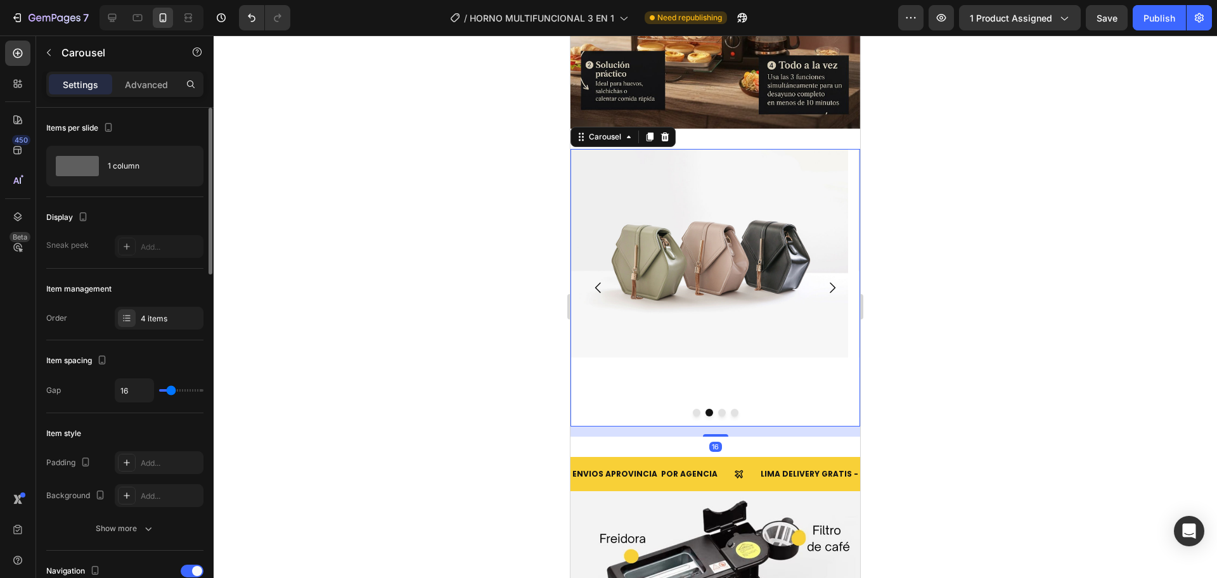
click at [719, 202] on img at bounding box center [709, 253] width 278 height 209
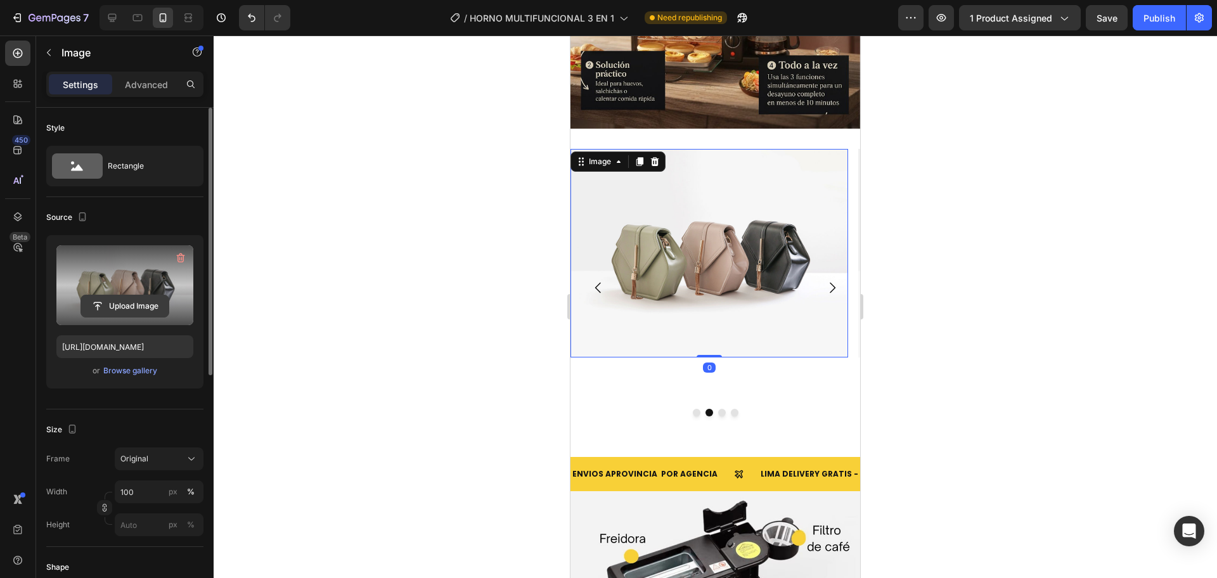
click at [136, 297] on input "file" at bounding box center [124, 306] width 87 height 22
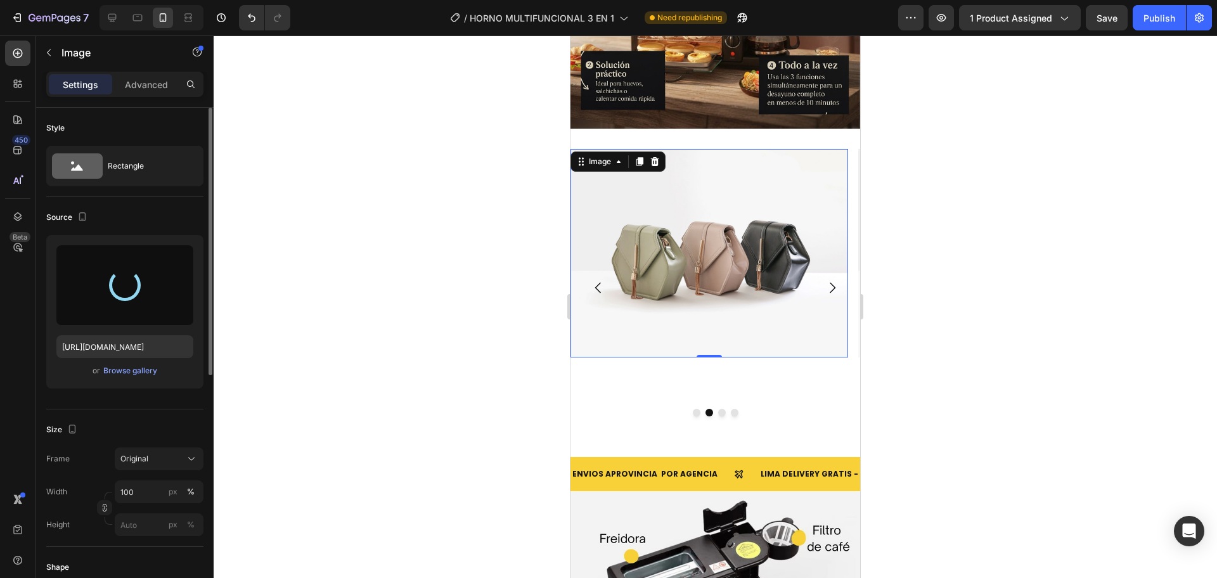
type input "https://cdn.shopify.com/s/files/1/0774/8360/6252/files/gempages_575738252938445…"
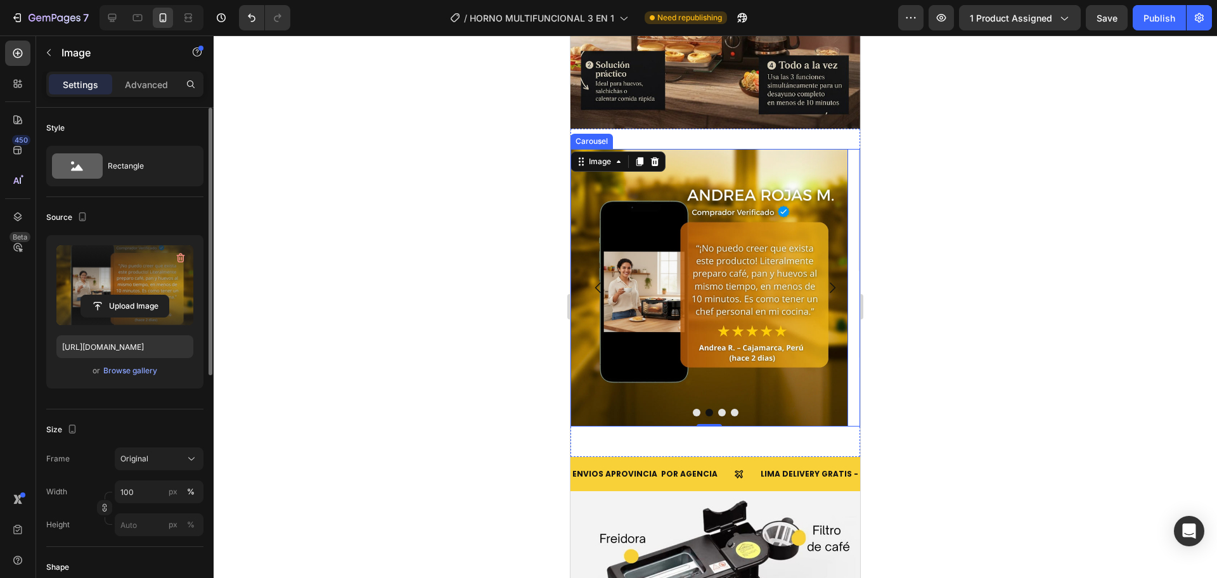
click at [825, 280] on icon "Carousel Next Arrow" at bounding box center [832, 287] width 15 height 15
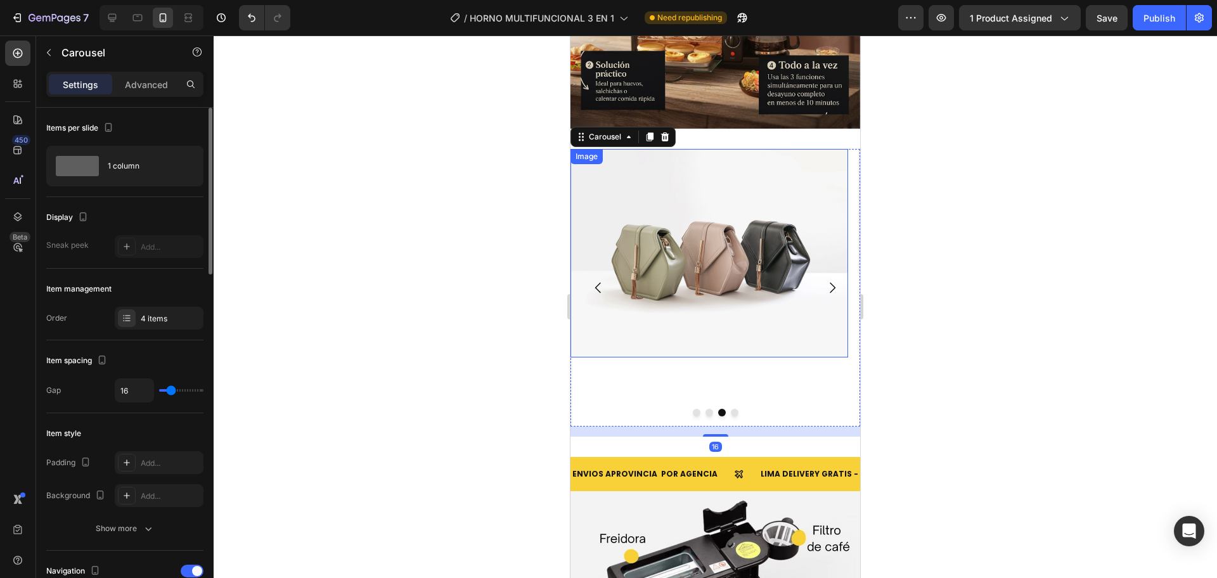
click at [738, 282] on img at bounding box center [709, 253] width 278 height 209
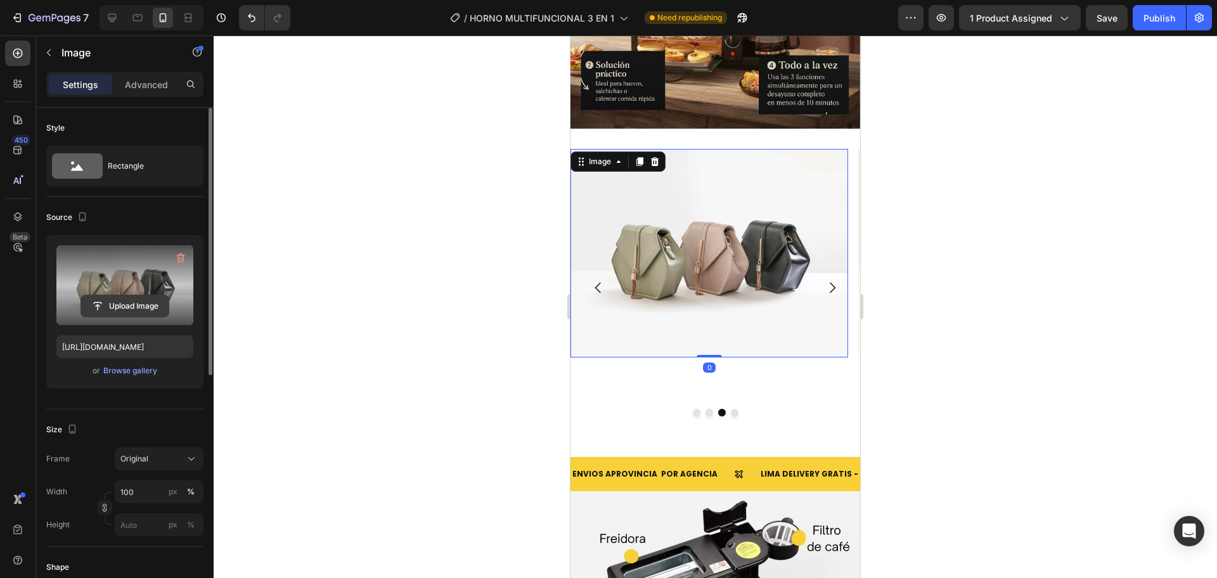
click at [146, 305] on input "file" at bounding box center [124, 306] width 87 height 22
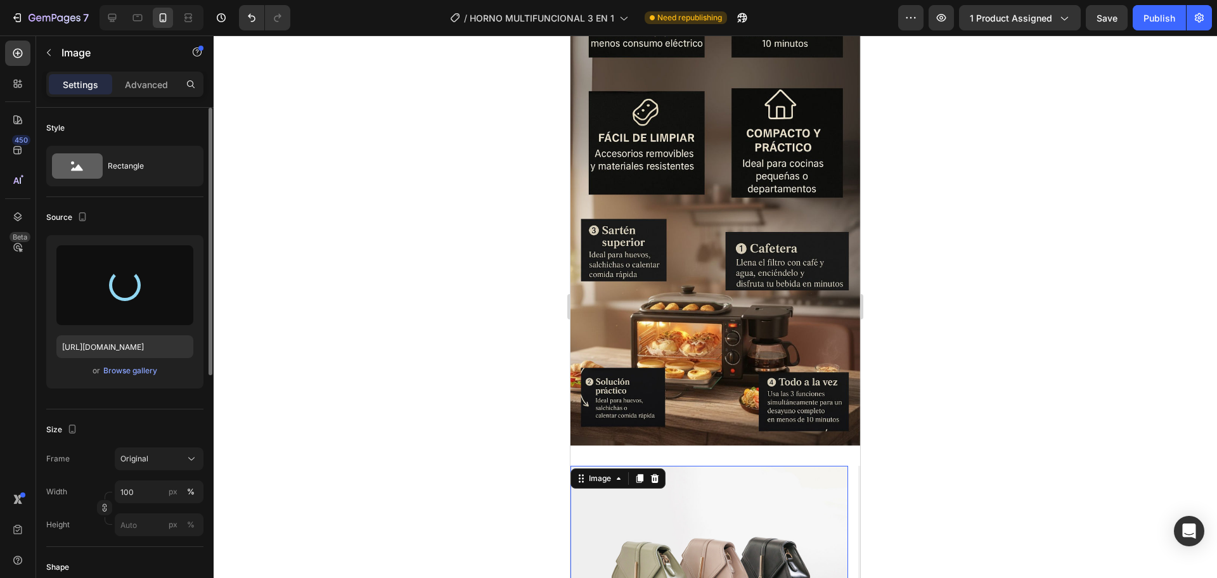
scroll to position [2166, 0]
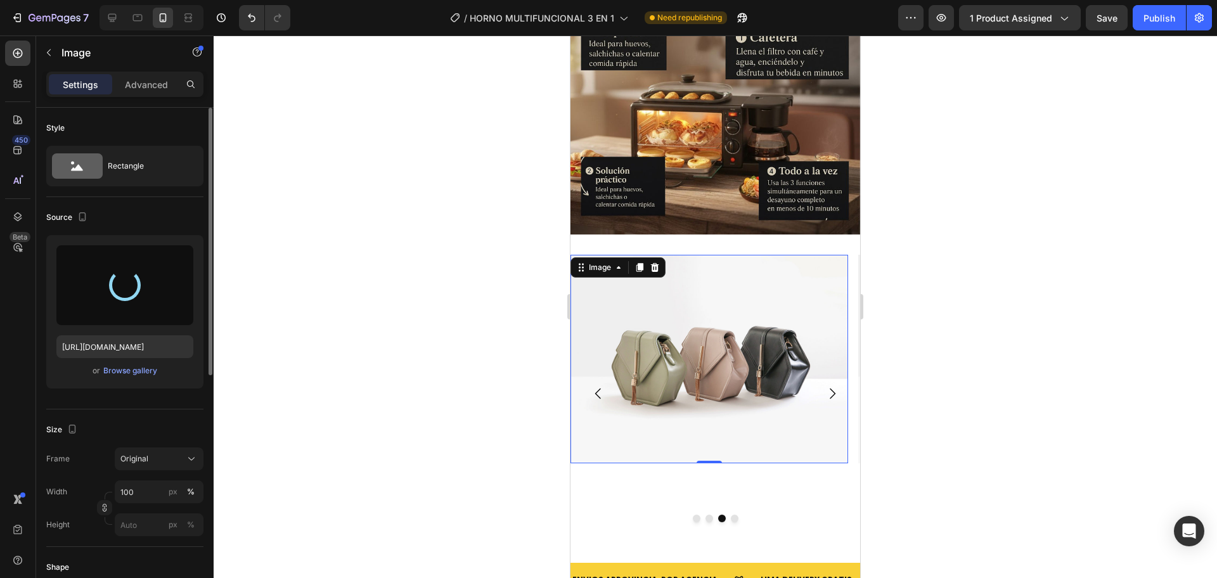
type input "https://cdn.shopify.com/s/files/1/0774/8360/6252/files/gempages_575738252938445…"
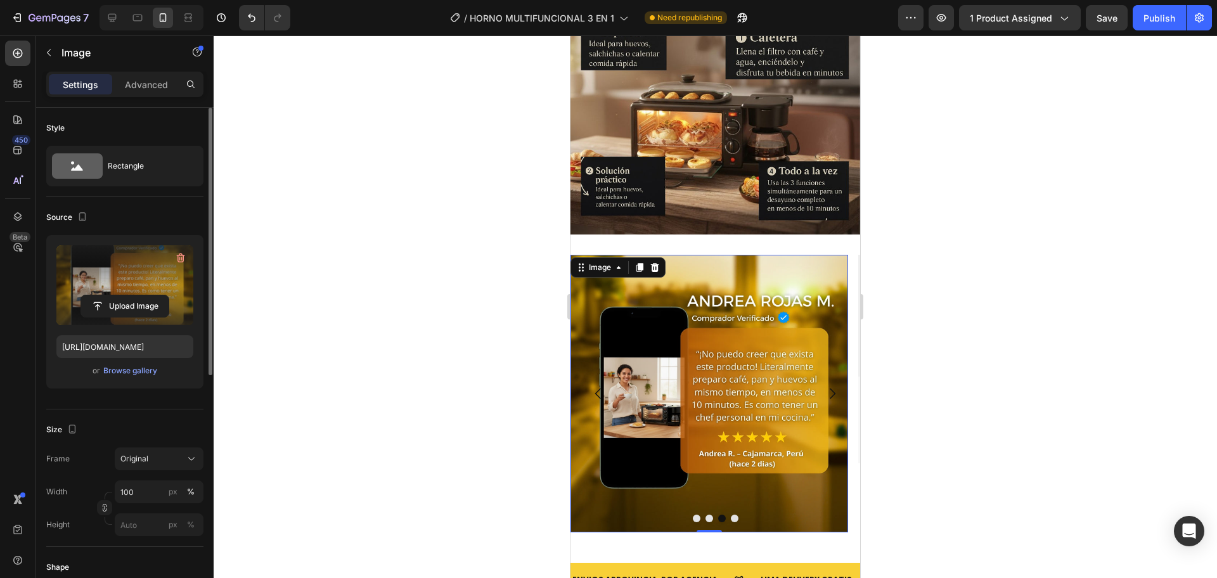
scroll to position [2272, 0]
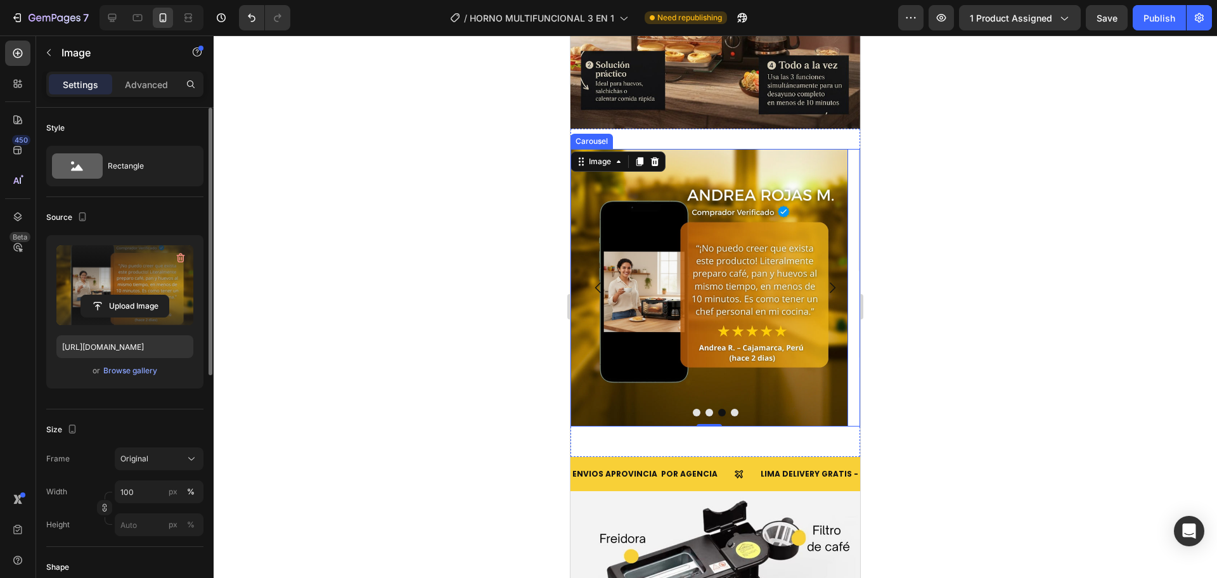
click at [599, 280] on icon "Carousel Back Arrow" at bounding box center [598, 287] width 15 height 15
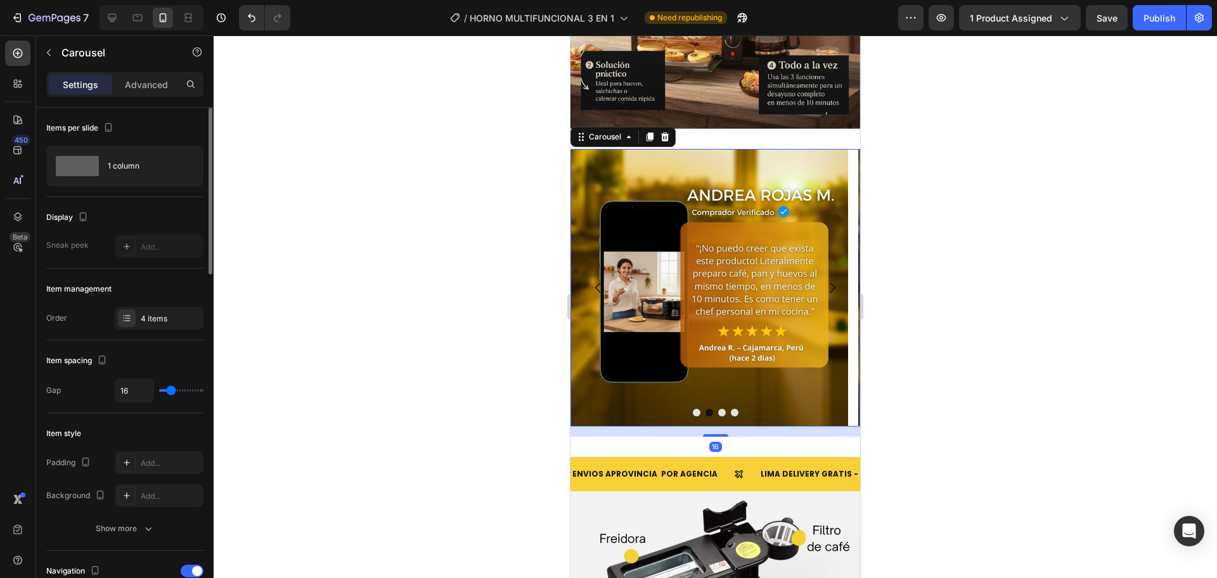
click at [599, 280] on icon "Carousel Back Arrow" at bounding box center [598, 287] width 15 height 15
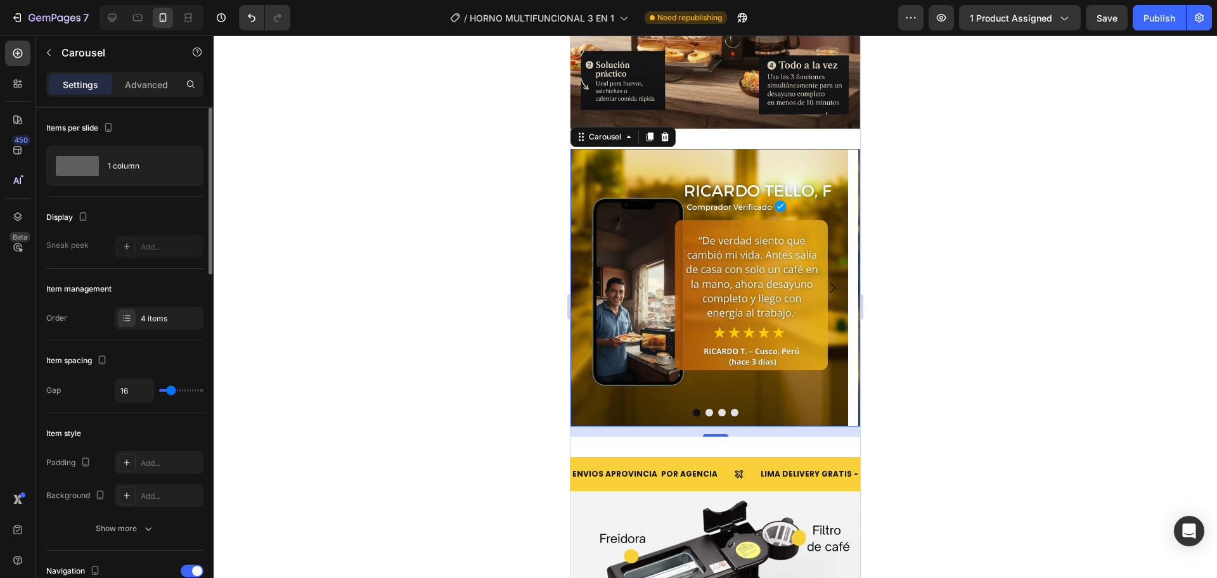
click at [821, 275] on button "Carousel Next Arrow" at bounding box center [831, 287] width 35 height 35
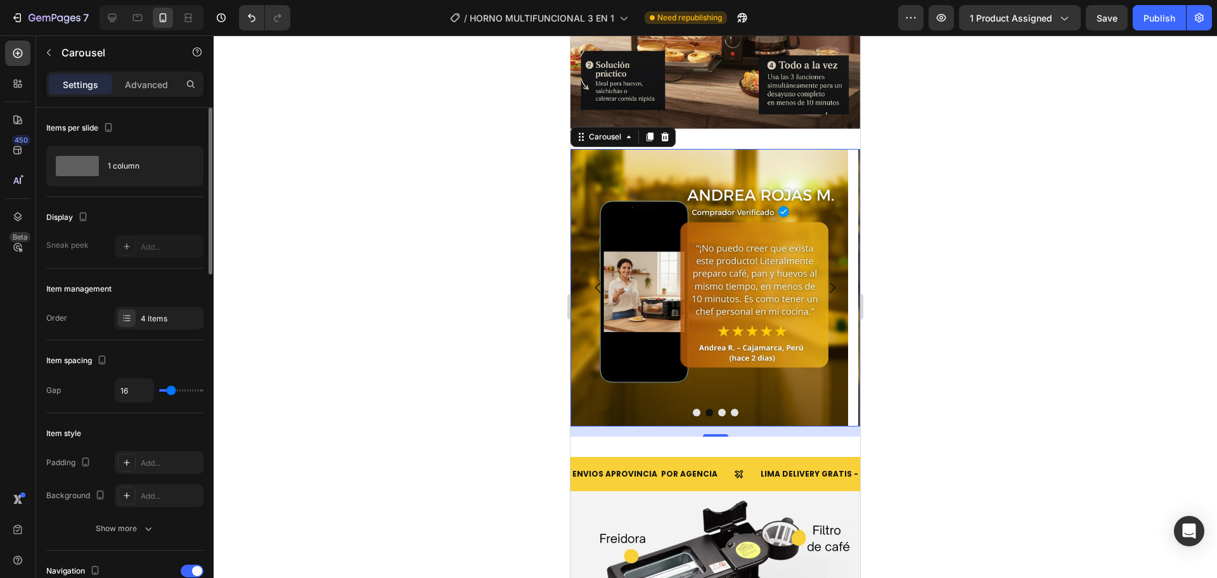
click at [821, 275] on button "Carousel Next Arrow" at bounding box center [831, 287] width 35 height 35
click at [601, 280] on icon "Carousel Back Arrow" at bounding box center [598, 287] width 15 height 15
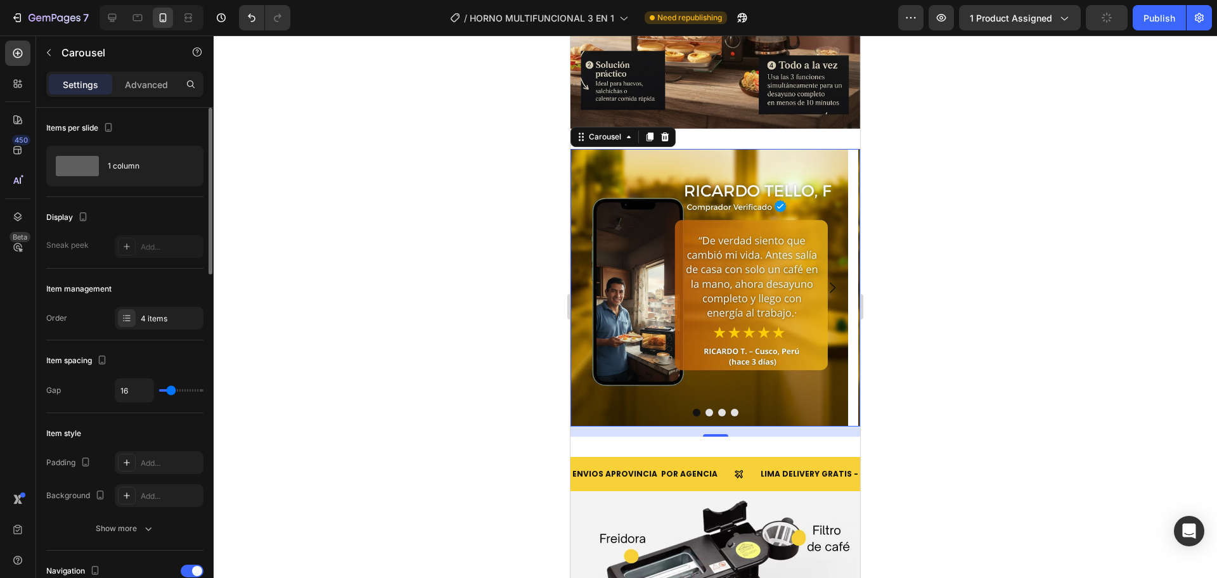
click at [826, 275] on button "Carousel Next Arrow" at bounding box center [831, 287] width 35 height 35
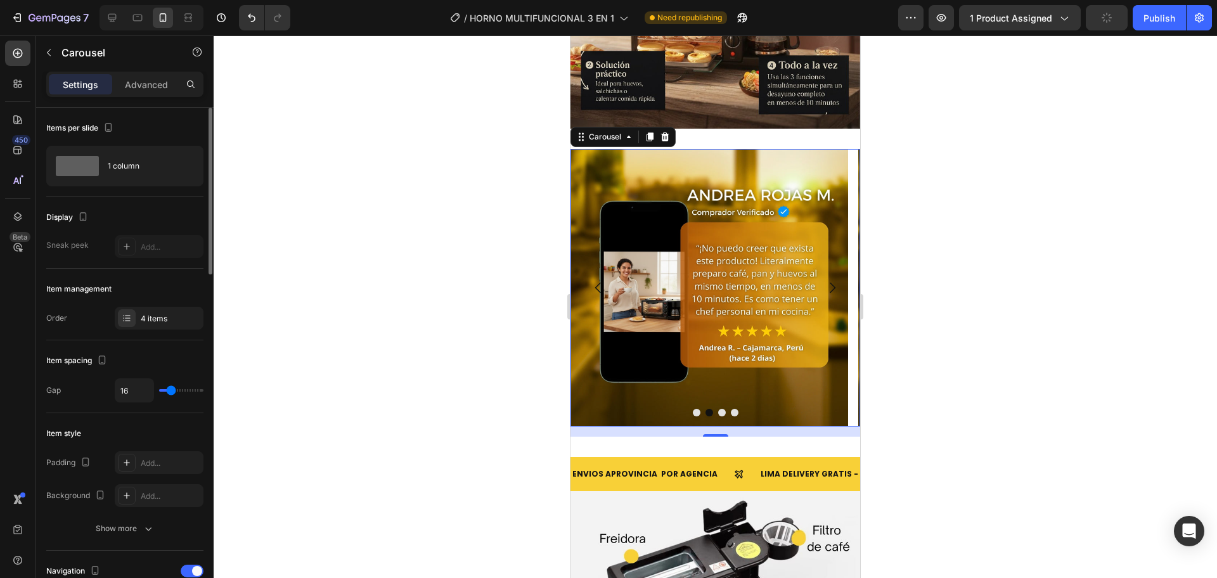
click at [826, 275] on button "Carousel Next Arrow" at bounding box center [831, 287] width 35 height 35
click at [596, 280] on icon "Carousel Back Arrow" at bounding box center [598, 287] width 15 height 15
click at [825, 280] on button "Carousel Next Arrow" at bounding box center [831, 287] width 35 height 35
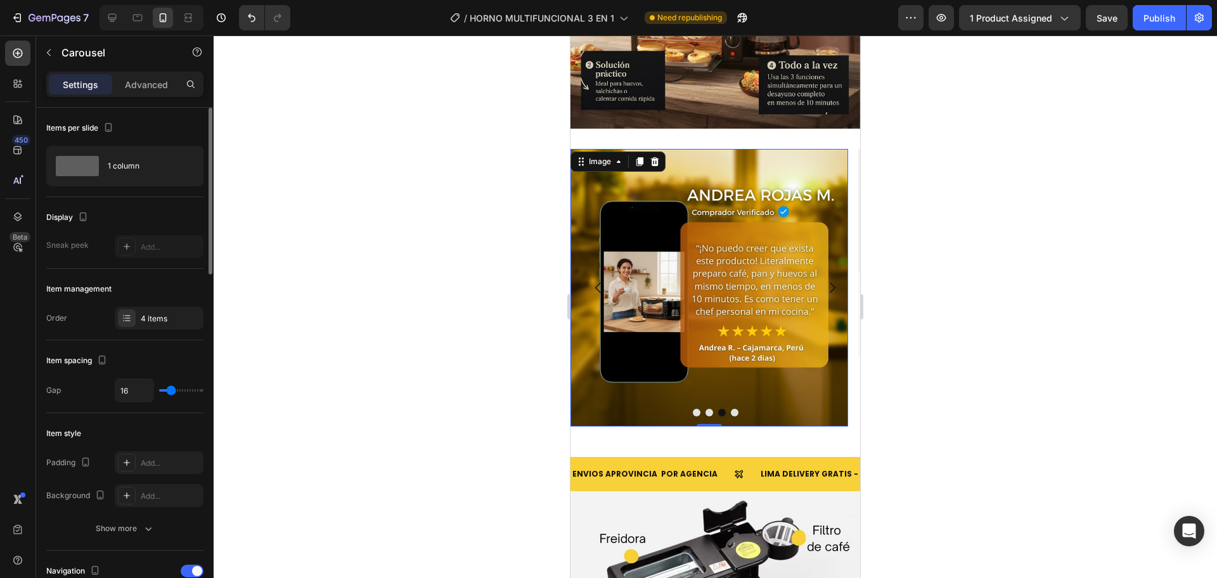
click at [785, 263] on img at bounding box center [709, 288] width 278 height 278
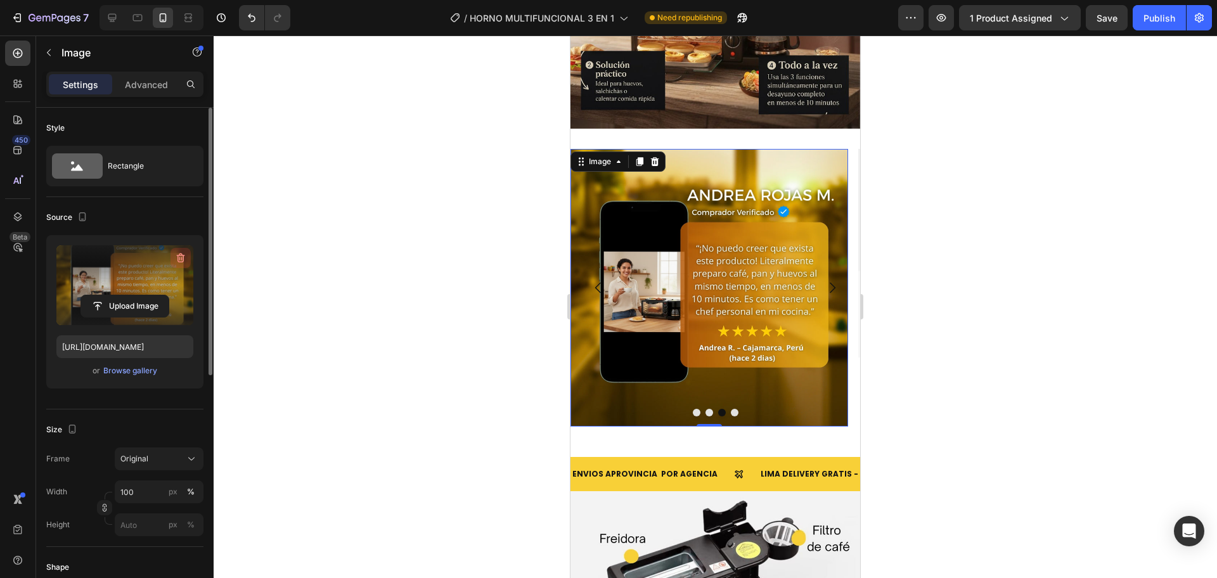
click at [182, 260] on icon "button" at bounding box center [181, 259] width 1 height 4
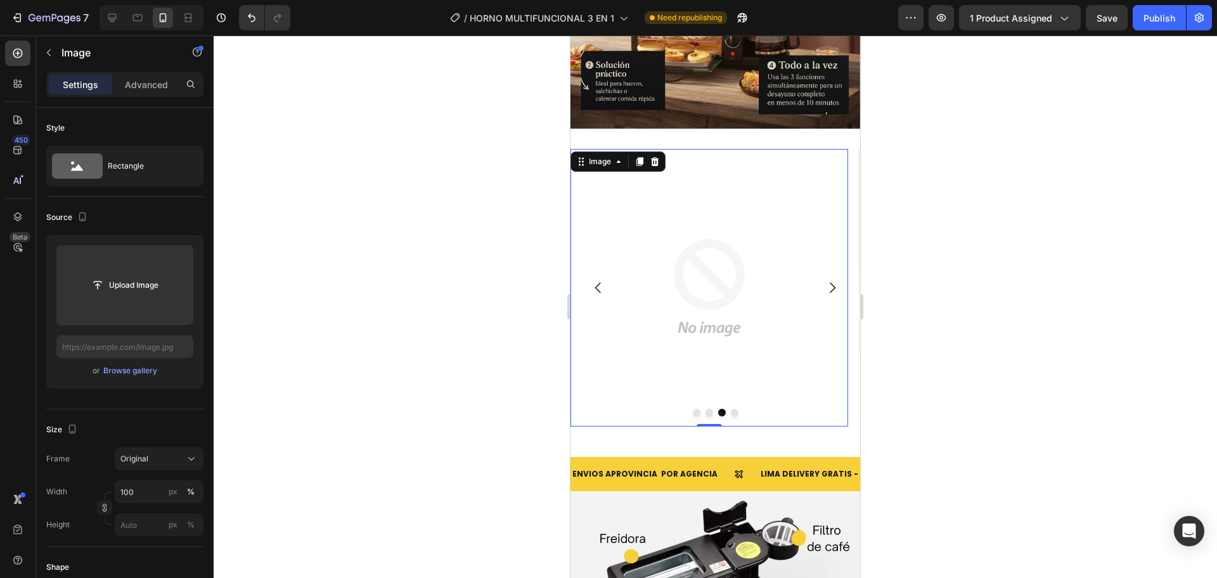
click at [705, 303] on img at bounding box center [709, 288] width 278 height 278
click at [952, 225] on div at bounding box center [715, 306] width 1003 height 543
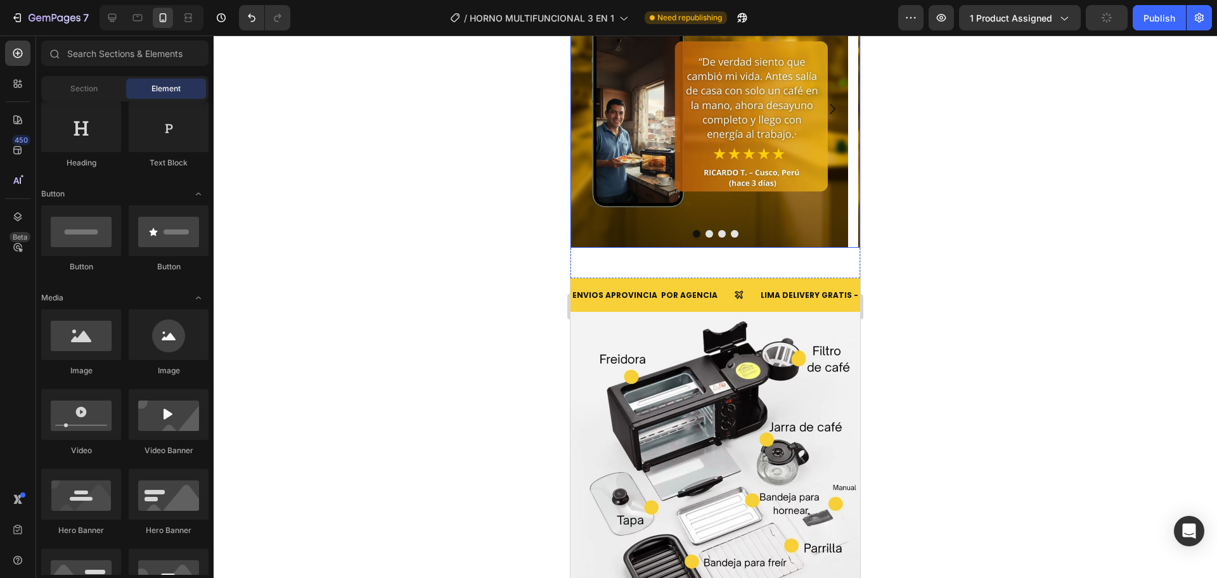
scroll to position [2218, 0]
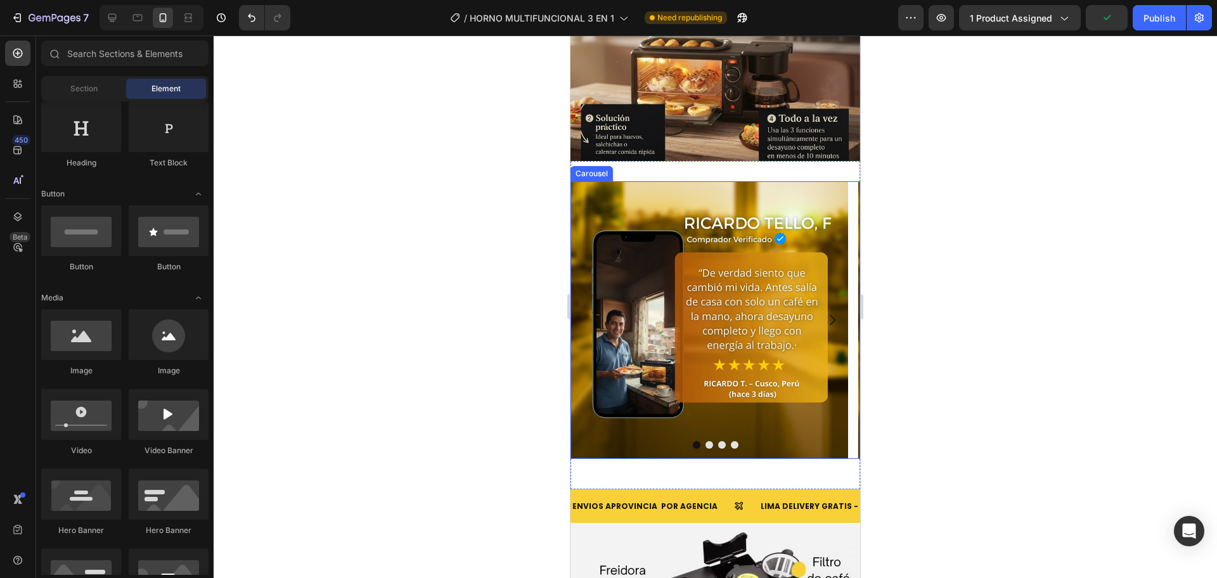
click at [830, 324] on icon "Carousel Next Arrow" at bounding box center [833, 319] width 6 height 11
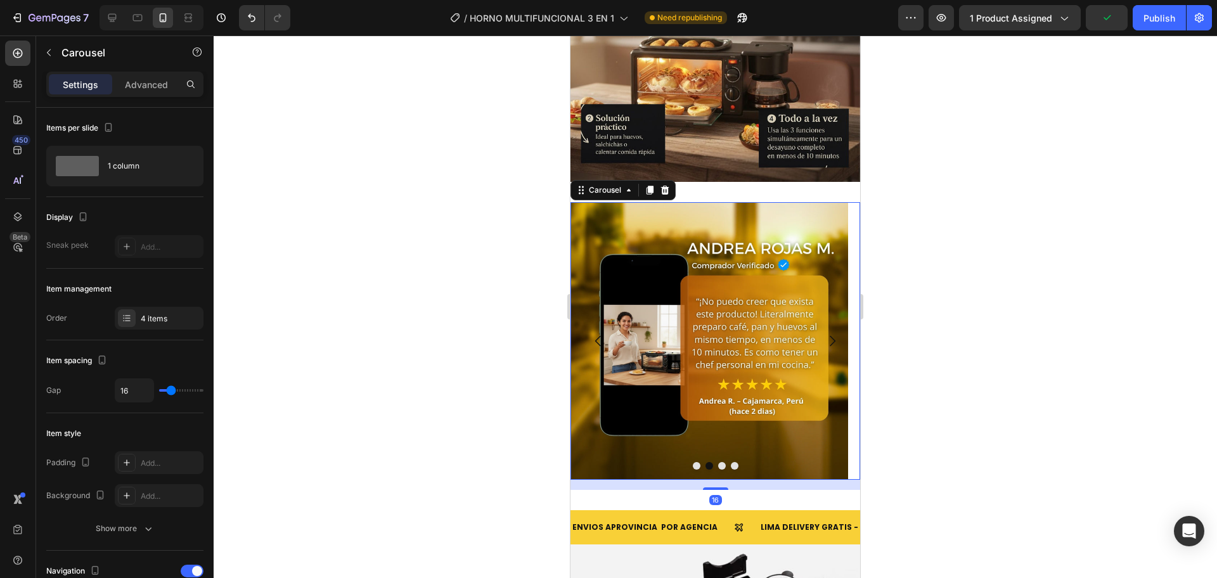
click at [830, 336] on icon "Carousel Next Arrow" at bounding box center [833, 341] width 6 height 11
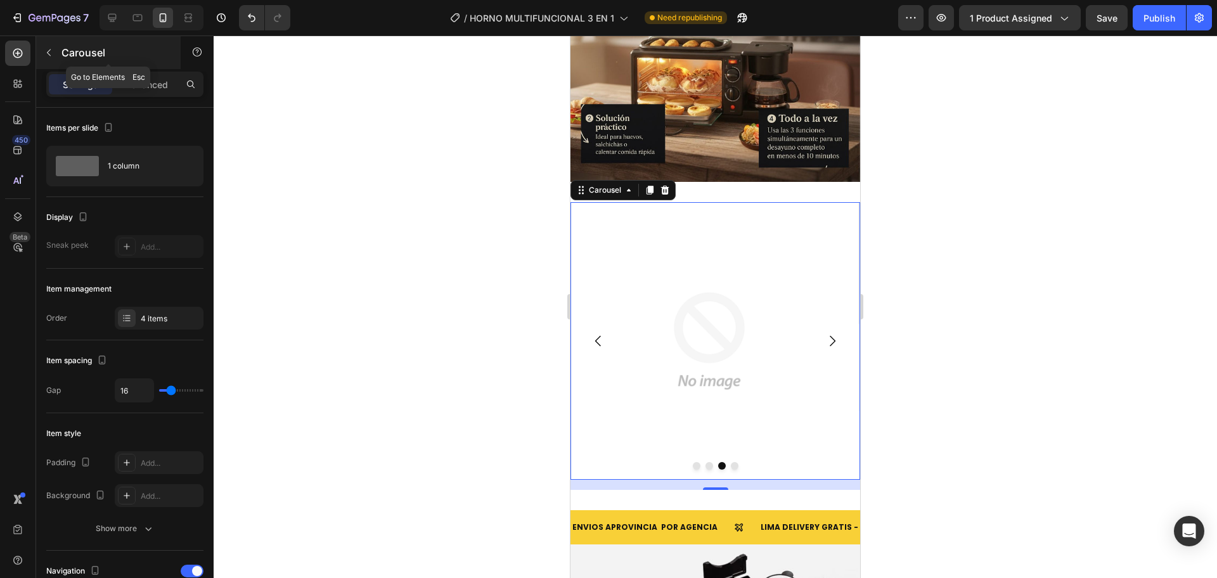
click at [53, 49] on icon "button" at bounding box center [49, 53] width 10 height 10
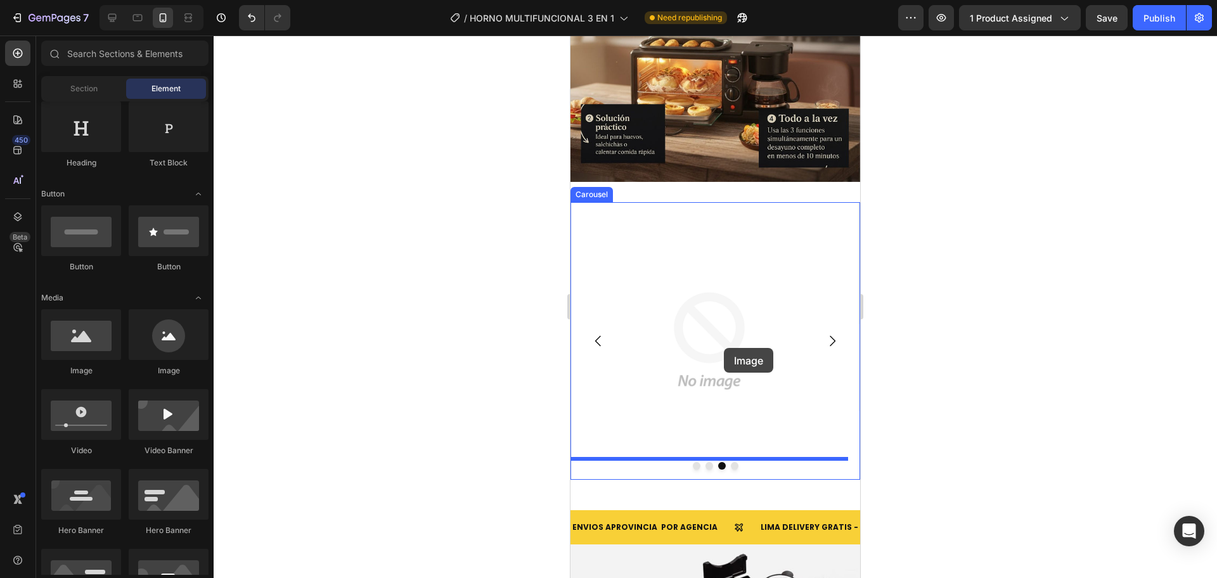
drag, startPoint x: 652, startPoint y: 377, endPoint x: 724, endPoint y: 348, distance: 77.3
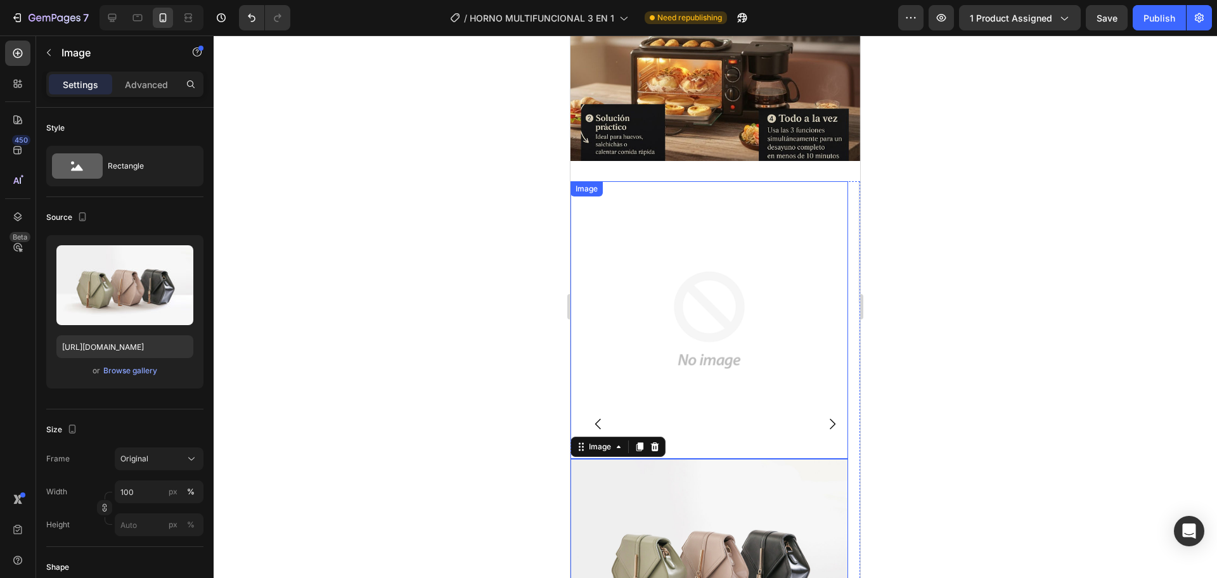
scroll to position [2429, 0]
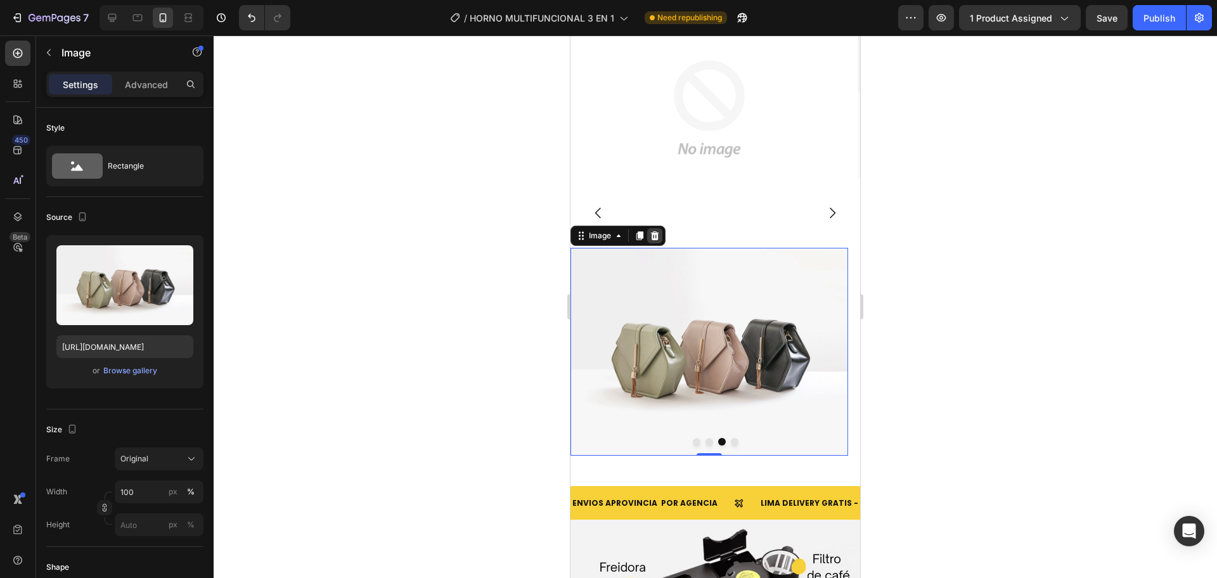
click at [654, 235] on icon at bounding box center [655, 236] width 10 height 10
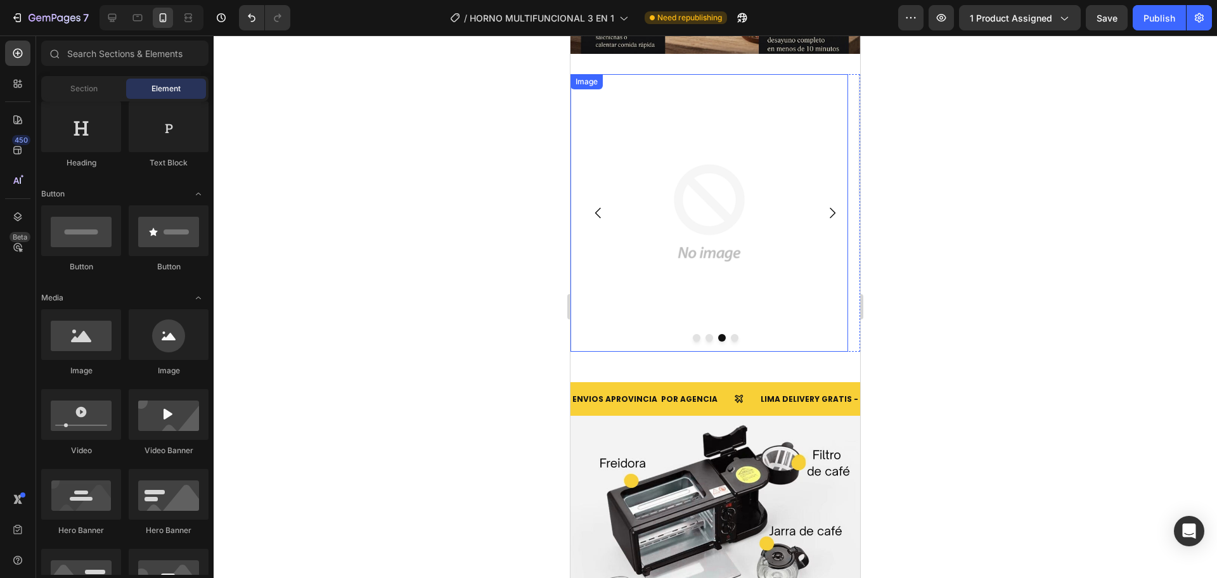
scroll to position [2114, 0]
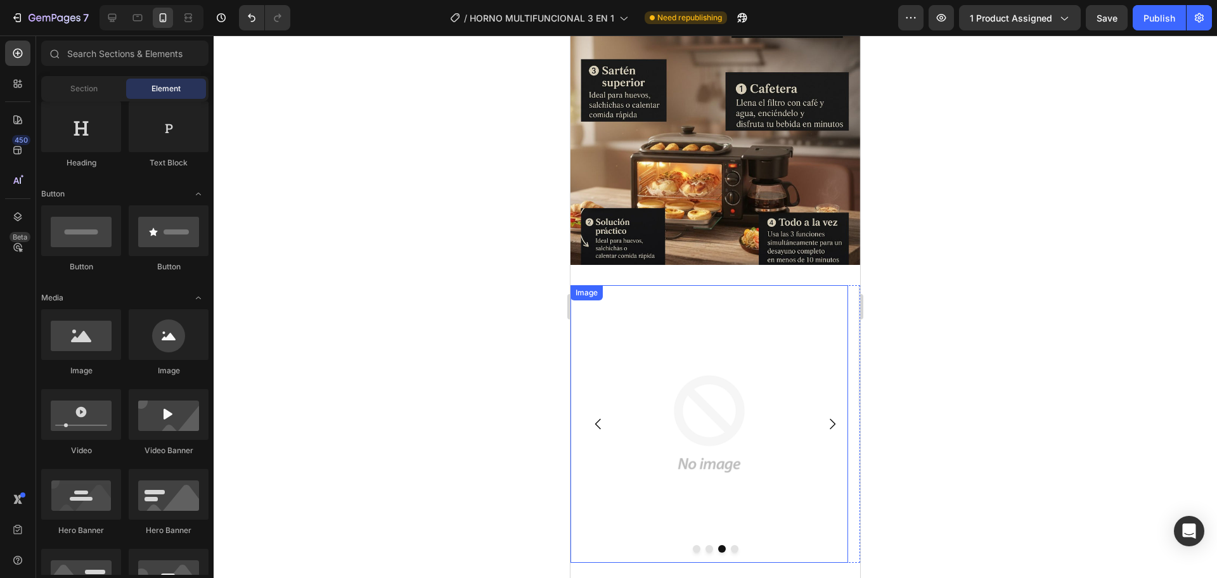
click at [750, 430] on img at bounding box center [709, 424] width 278 height 278
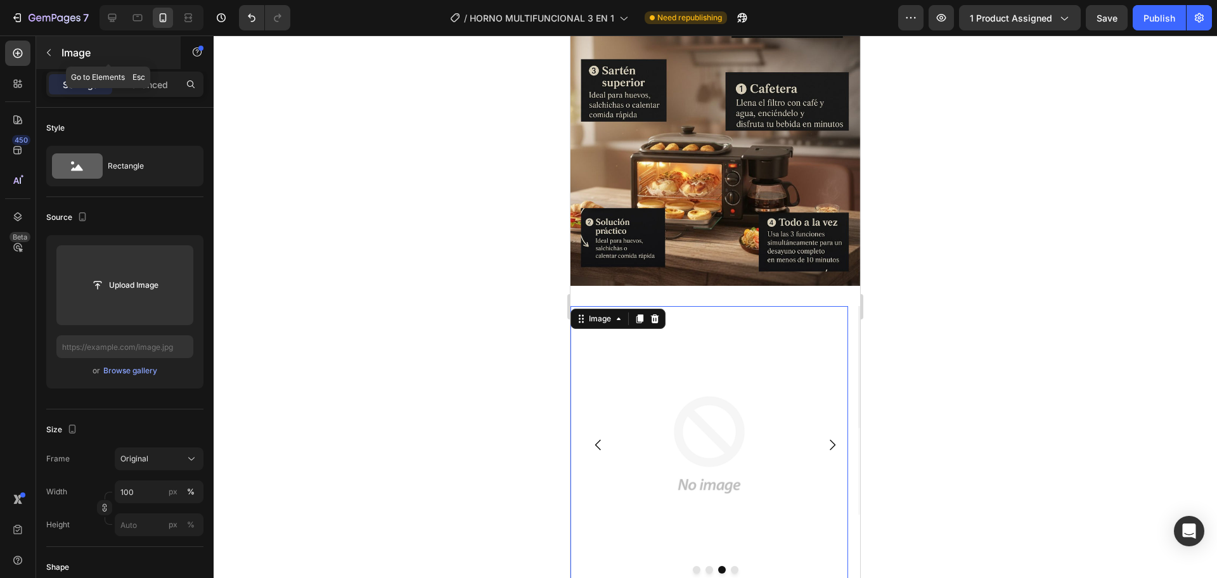
click at [44, 56] on icon "button" at bounding box center [49, 53] width 10 height 10
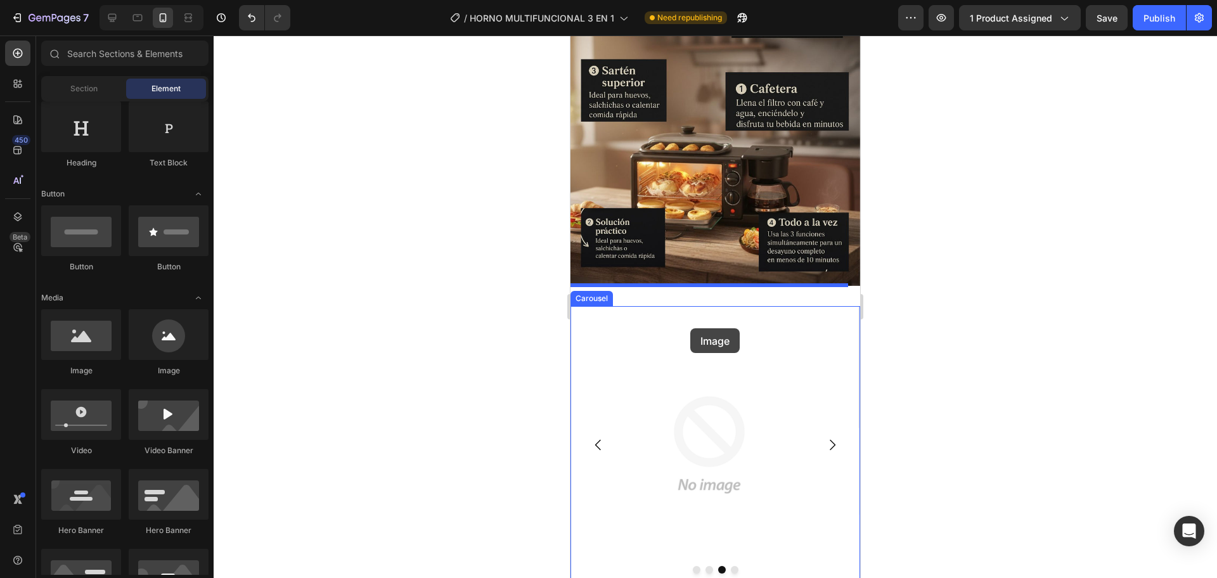
drag, startPoint x: 679, startPoint y: 386, endPoint x: 691, endPoint y: 329, distance: 58.3
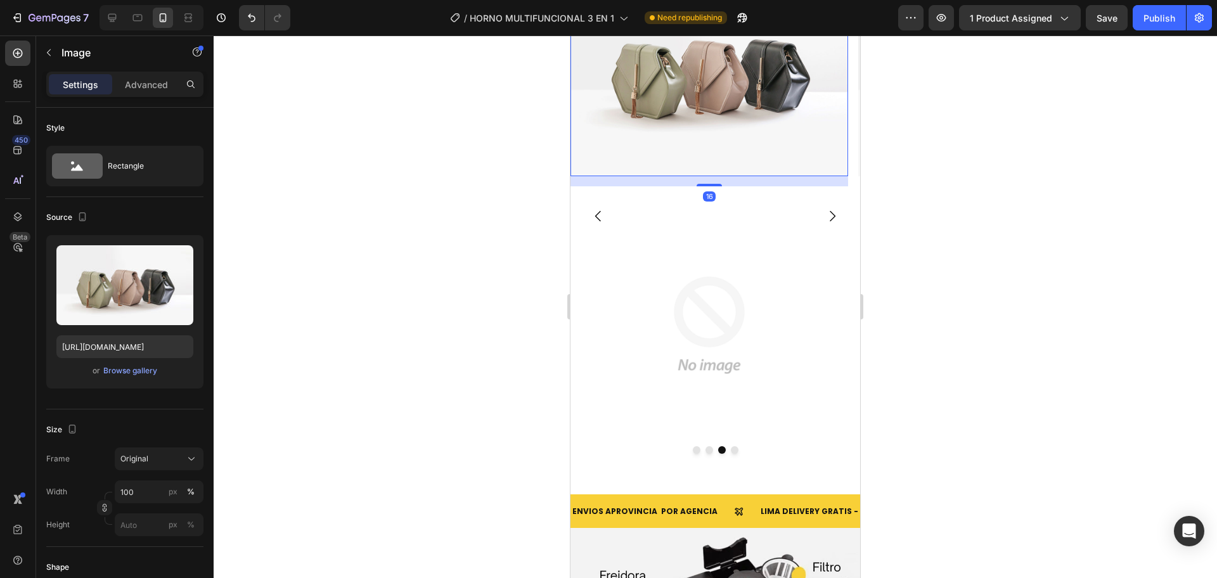
scroll to position [2220, 0]
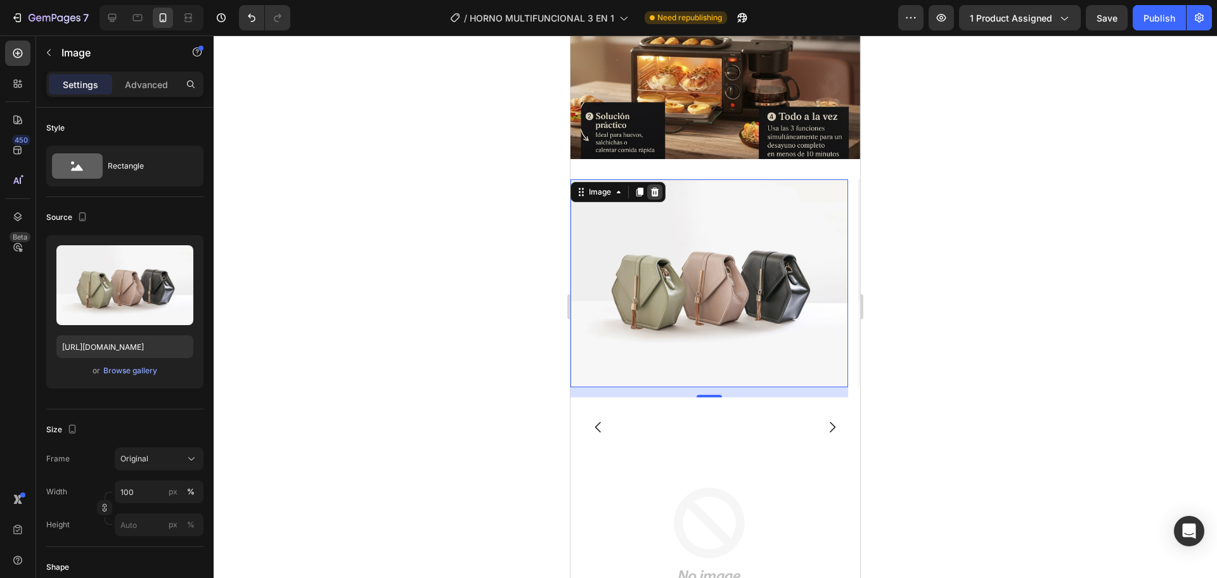
click at [659, 194] on icon at bounding box center [655, 192] width 10 height 10
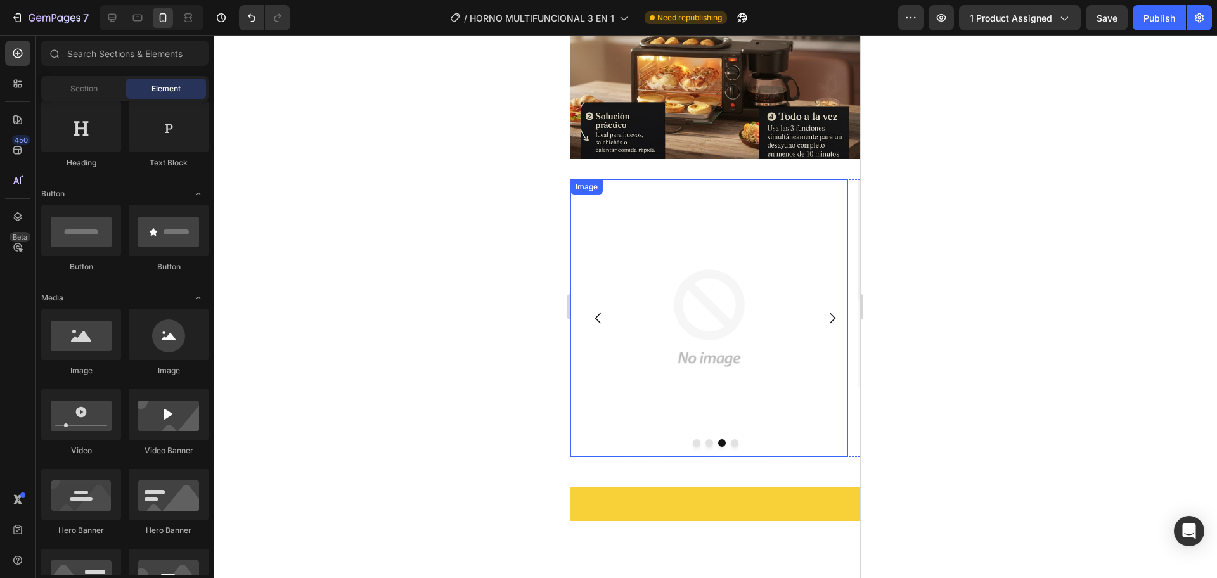
click at [701, 293] on img at bounding box center [709, 318] width 278 height 278
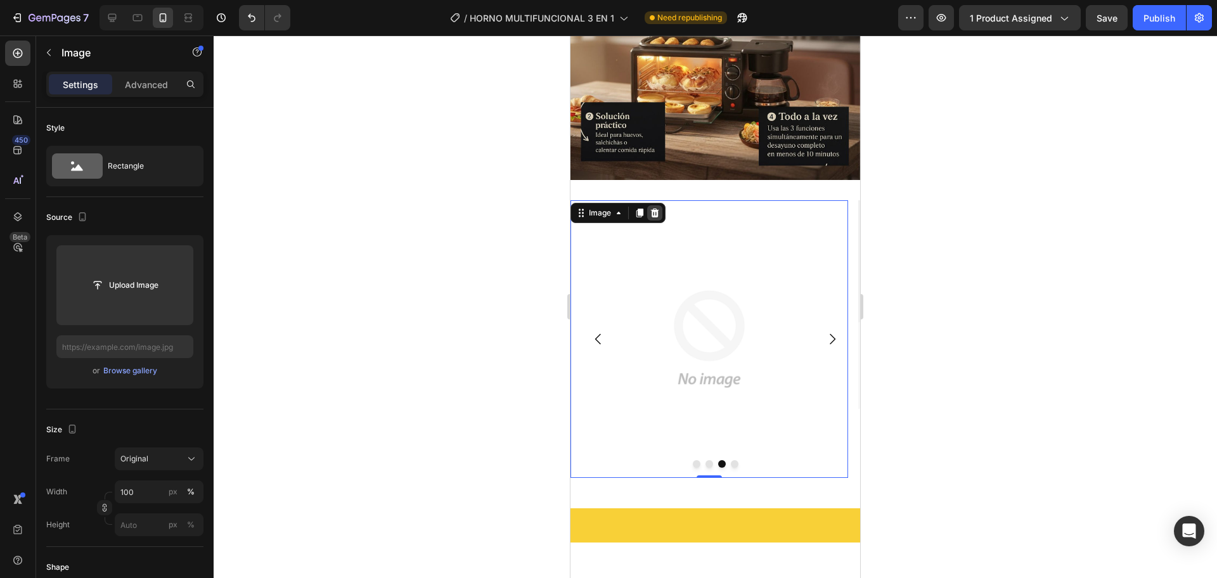
click at [650, 205] on div at bounding box center [654, 212] width 15 height 15
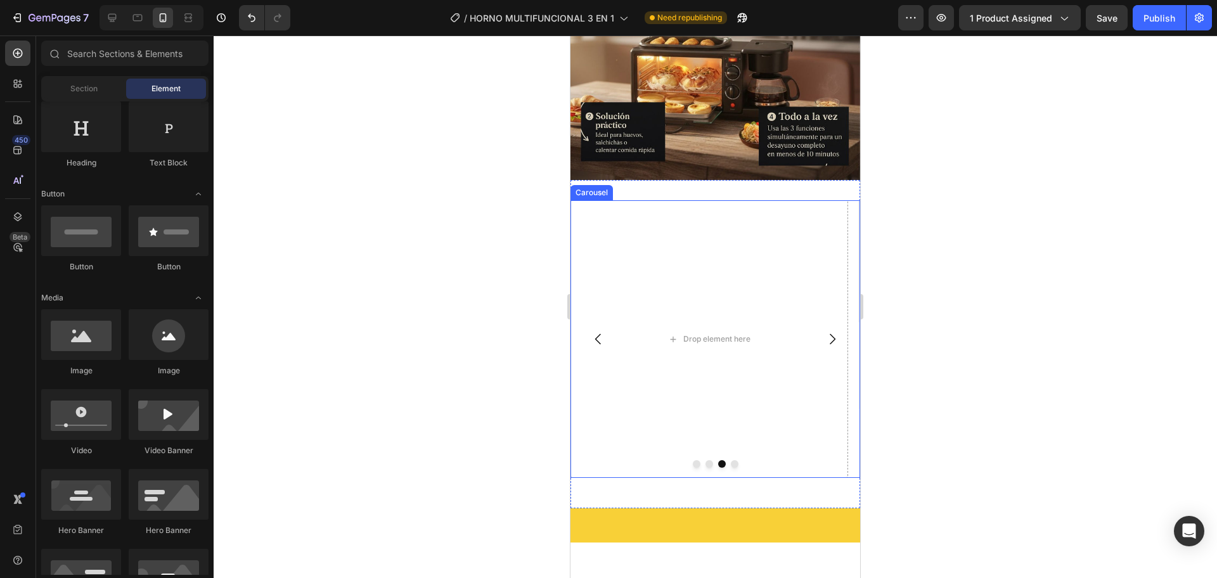
click at [594, 328] on button "Carousel Back Arrow" at bounding box center [598, 338] width 35 height 35
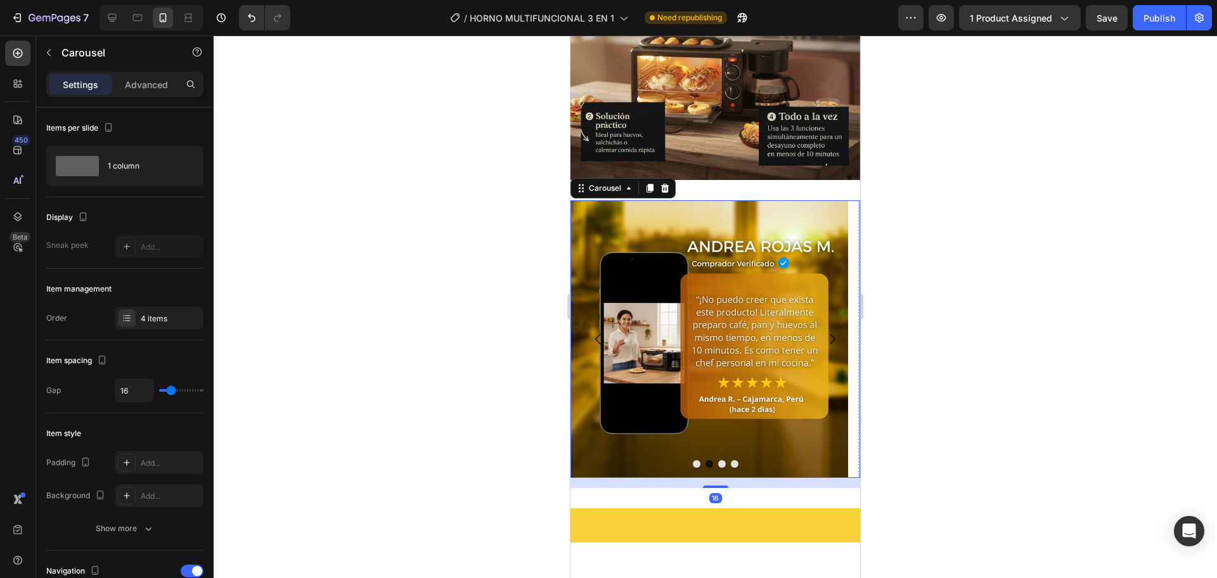
click at [825, 331] on icon "Carousel Next Arrow" at bounding box center [832, 338] width 15 height 15
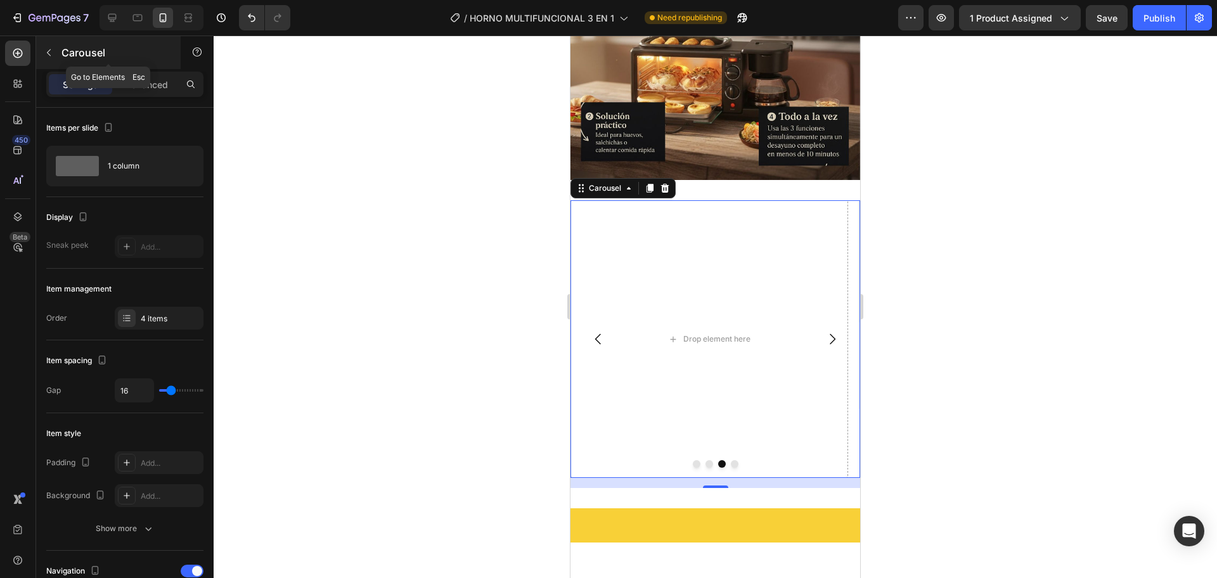
click at [49, 53] on icon "button" at bounding box center [49, 53] width 10 height 10
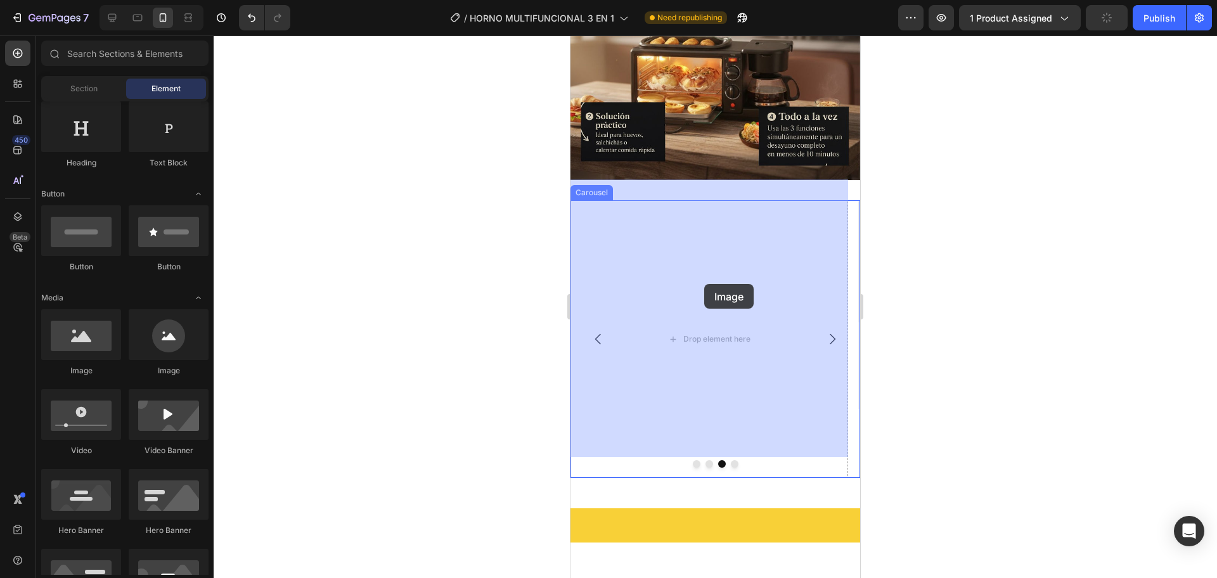
drag, startPoint x: 674, startPoint y: 369, endPoint x: 704, endPoint y: 284, distance: 90.2
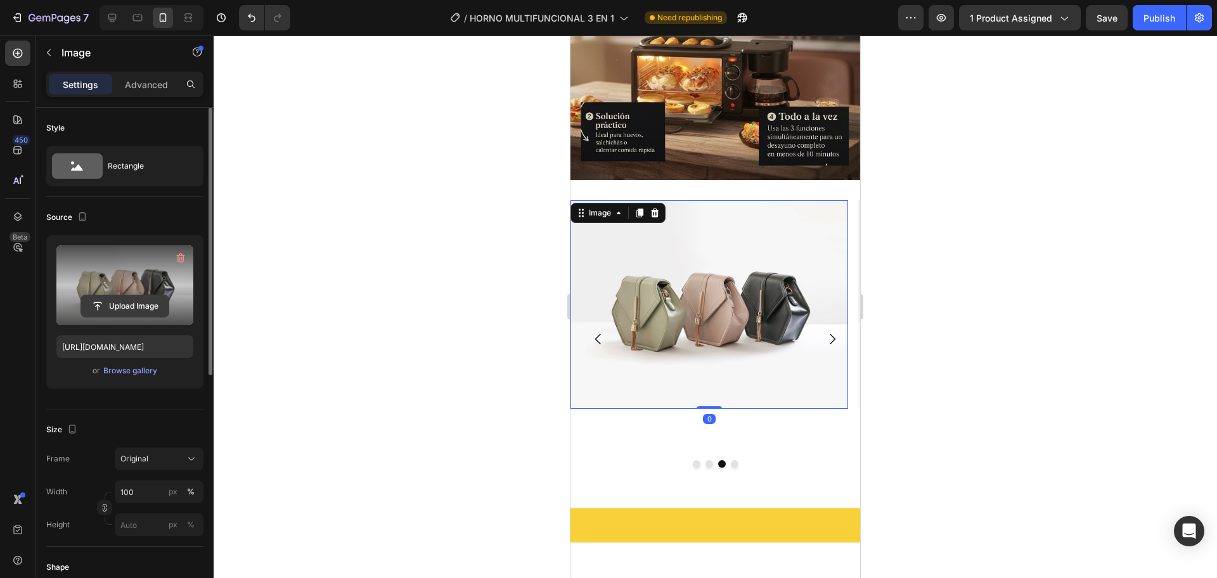
click at [150, 301] on input "file" at bounding box center [124, 306] width 87 height 22
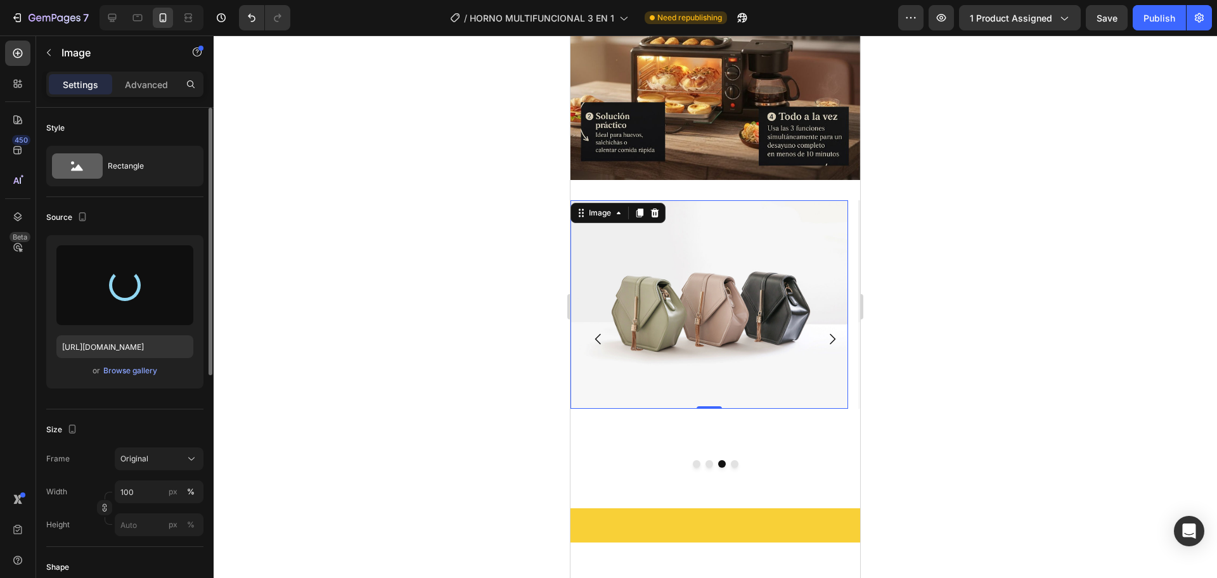
type input "https://cdn.shopify.com/s/files/1/0774/8360/6252/files/gempages_575738252938445…"
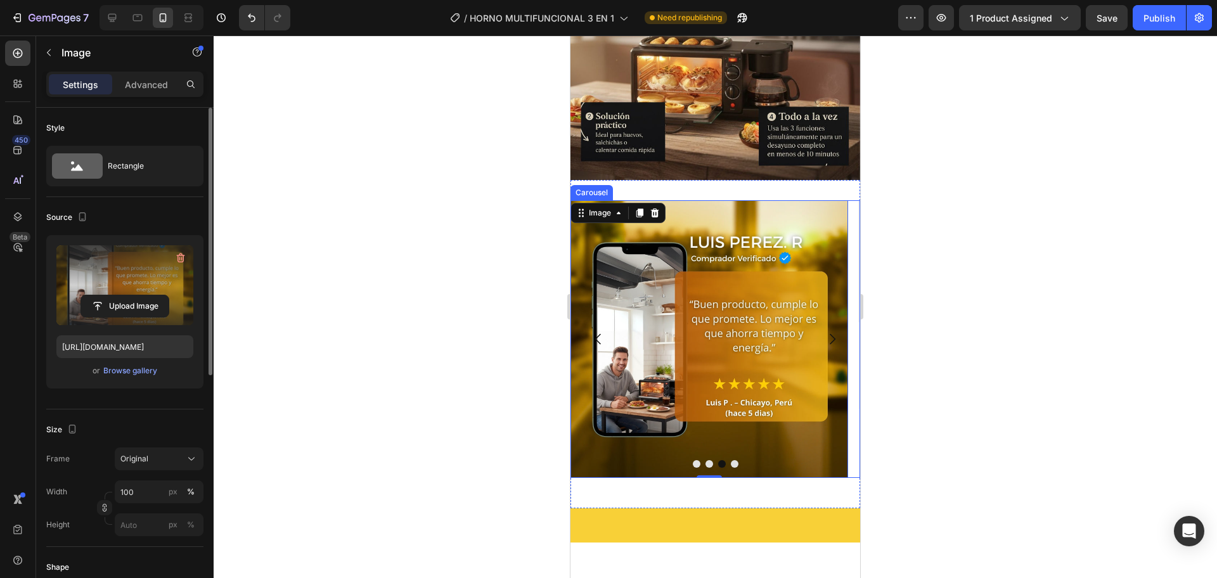
click at [830, 334] on icon "Carousel Next Arrow" at bounding box center [833, 339] width 6 height 11
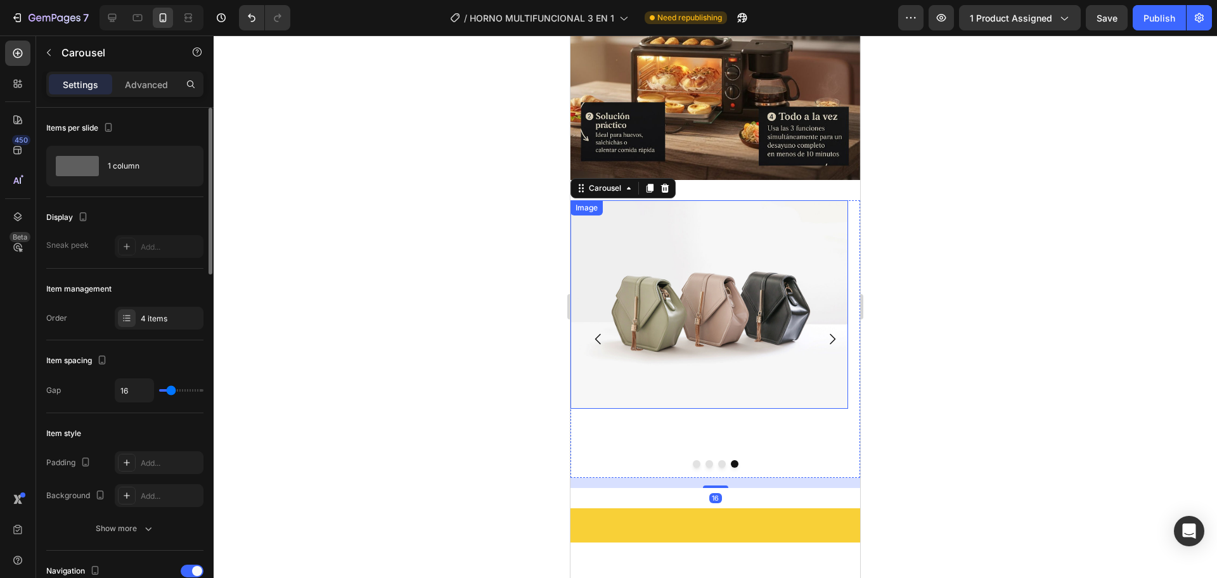
click at [768, 304] on img at bounding box center [709, 304] width 278 height 209
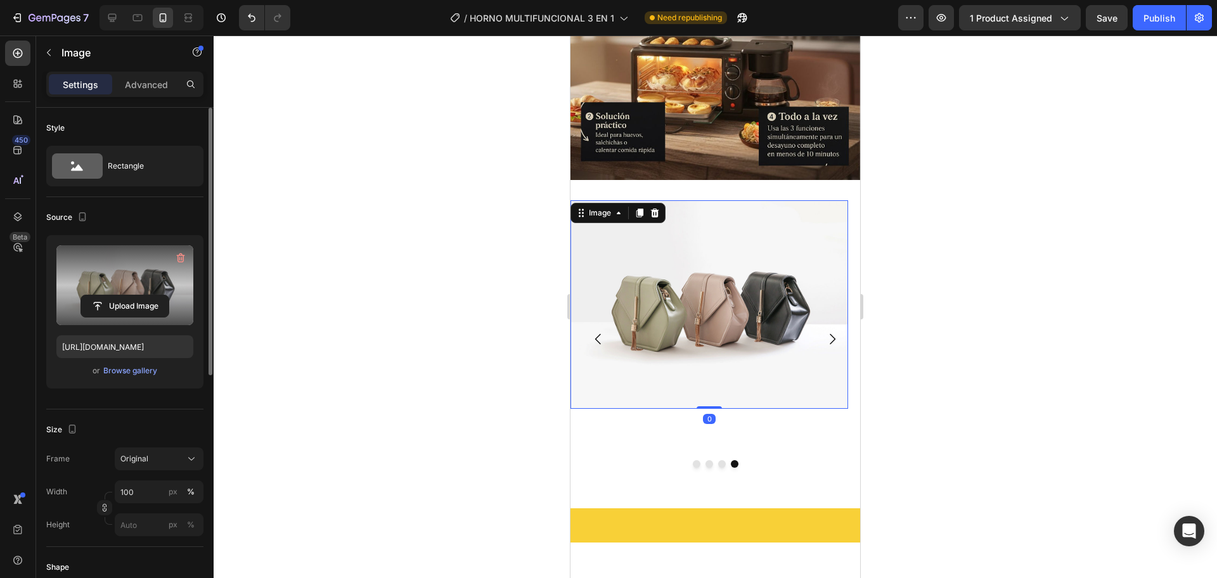
click at [145, 293] on label at bounding box center [124, 285] width 137 height 80
click at [145, 295] on input "file" at bounding box center [124, 306] width 87 height 22
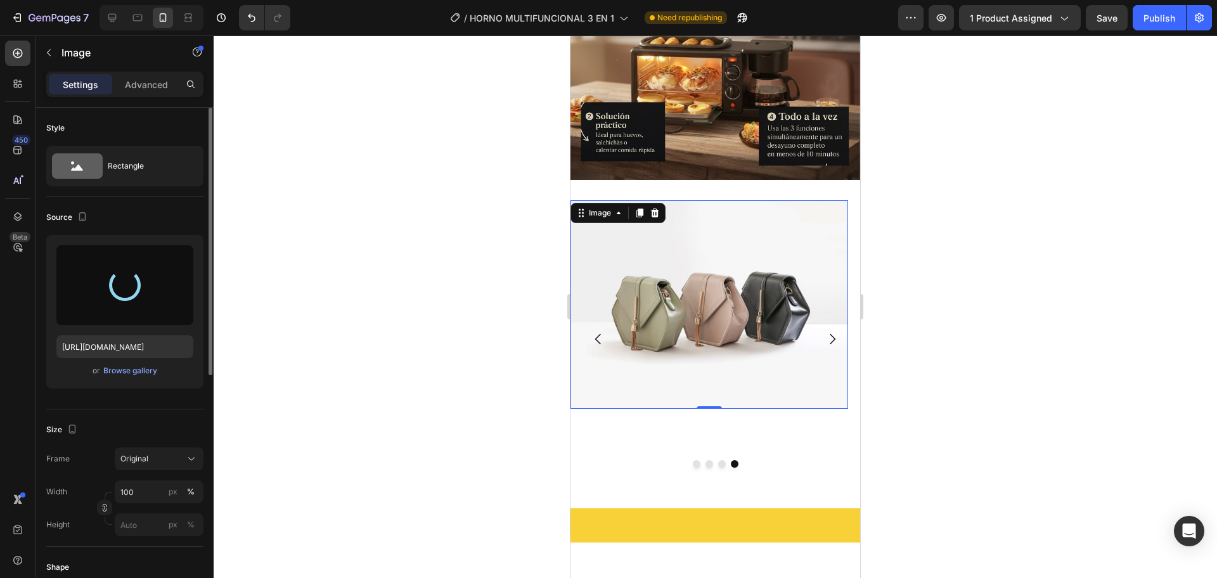
type input "https://cdn.shopify.com/s/files/1/0774/8360/6252/files/gempages_575738252938445…"
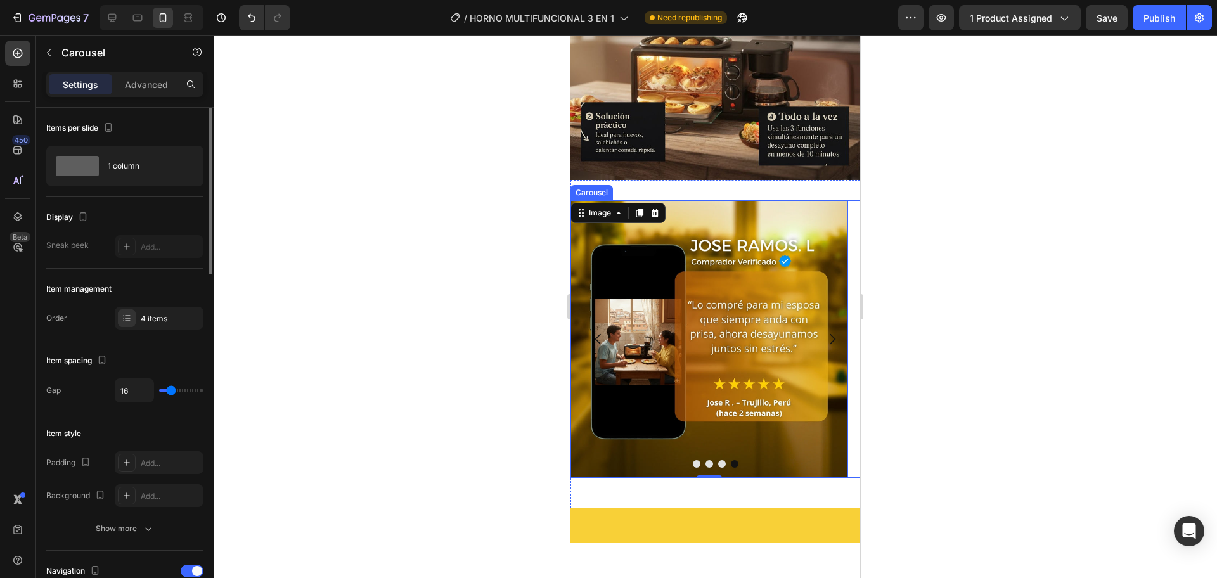
click at [599, 331] on icon "Carousel Back Arrow" at bounding box center [598, 338] width 15 height 15
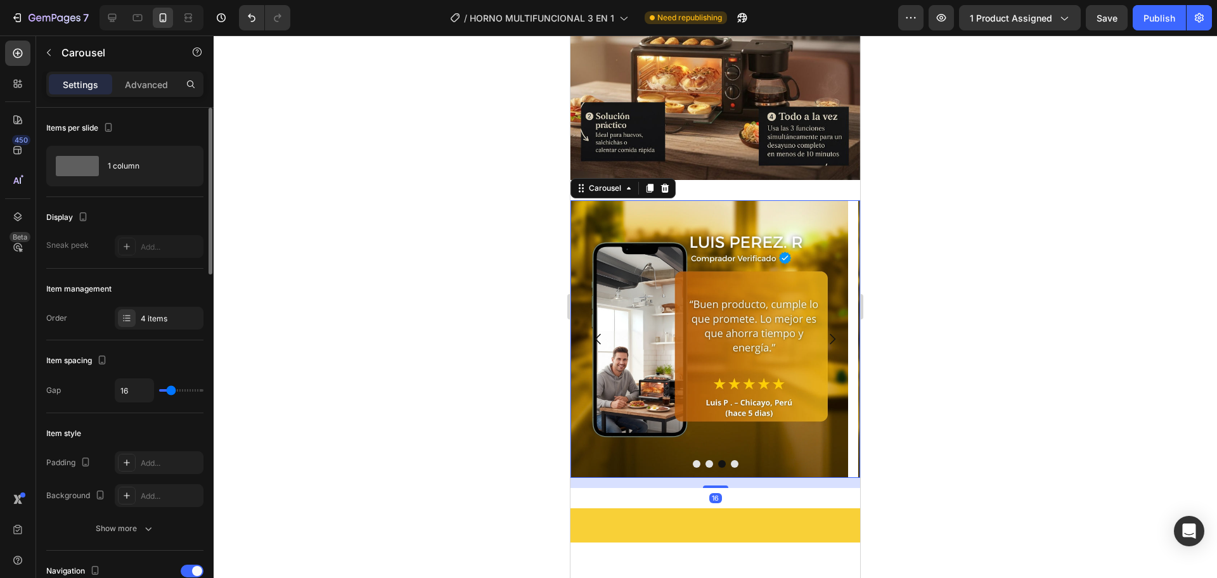
click at [600, 331] on icon "Carousel Back Arrow" at bounding box center [598, 338] width 15 height 15
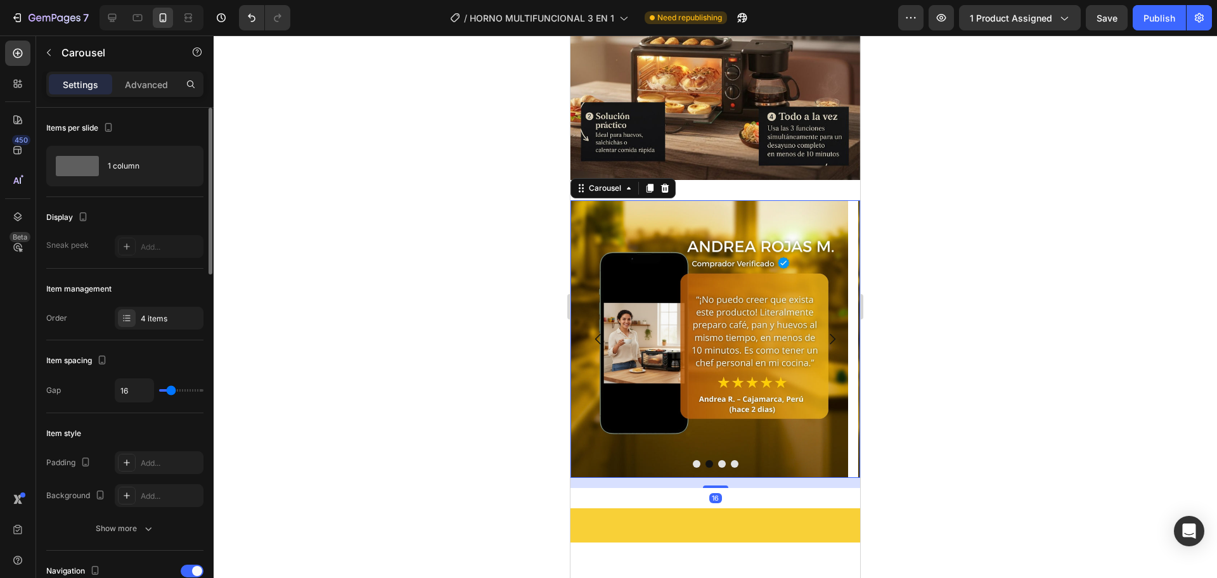
click at [600, 331] on icon "Carousel Back Arrow" at bounding box center [598, 338] width 15 height 15
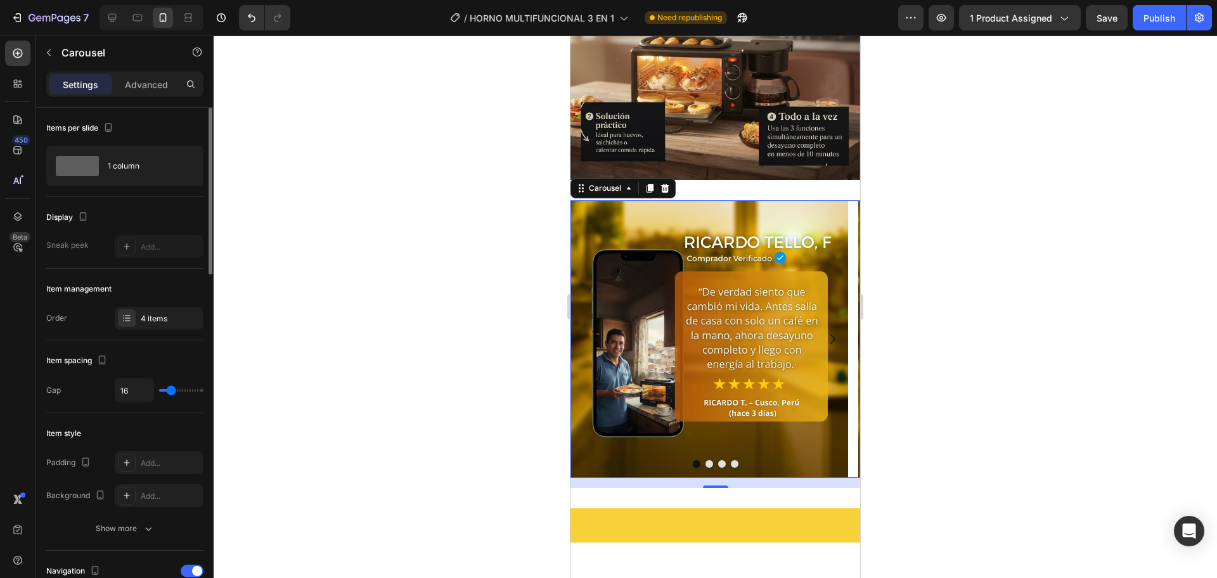
click at [600, 331] on icon "Carousel Back Arrow" at bounding box center [598, 338] width 15 height 15
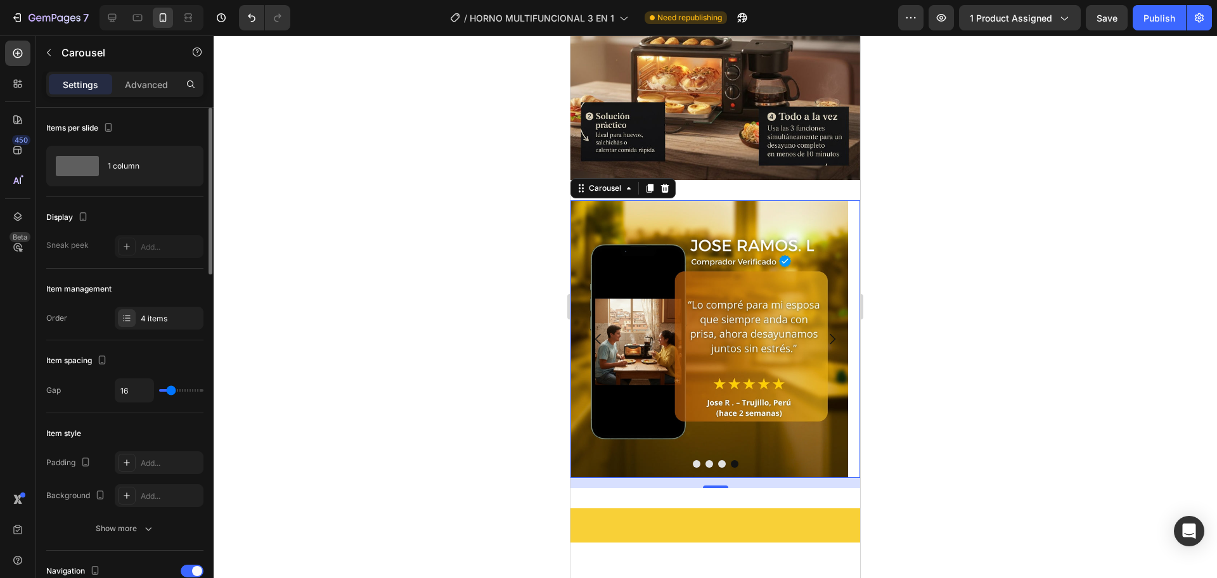
click at [600, 331] on icon "Carousel Back Arrow" at bounding box center [598, 338] width 15 height 15
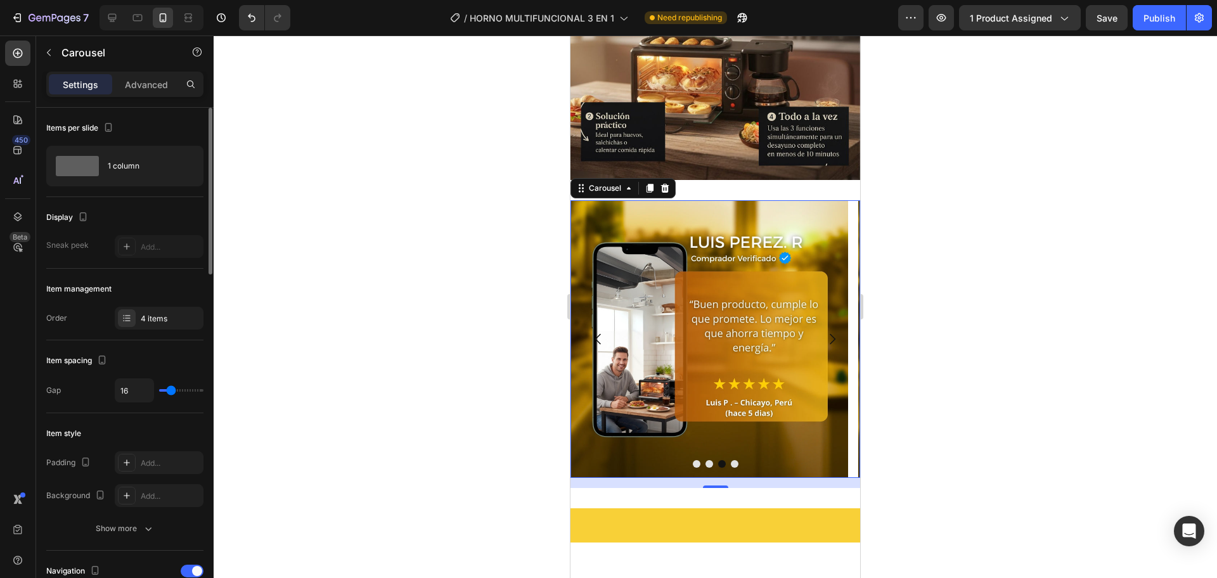
click at [600, 331] on icon "Carousel Back Arrow" at bounding box center [598, 338] width 15 height 15
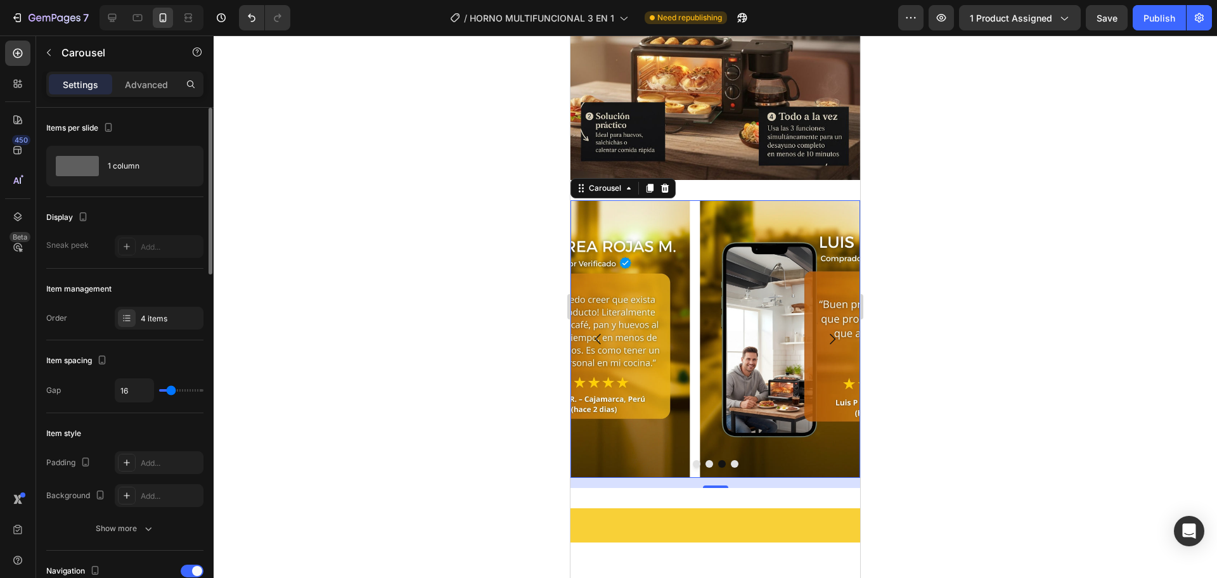
click at [600, 331] on icon "Carousel Back Arrow" at bounding box center [598, 338] width 15 height 15
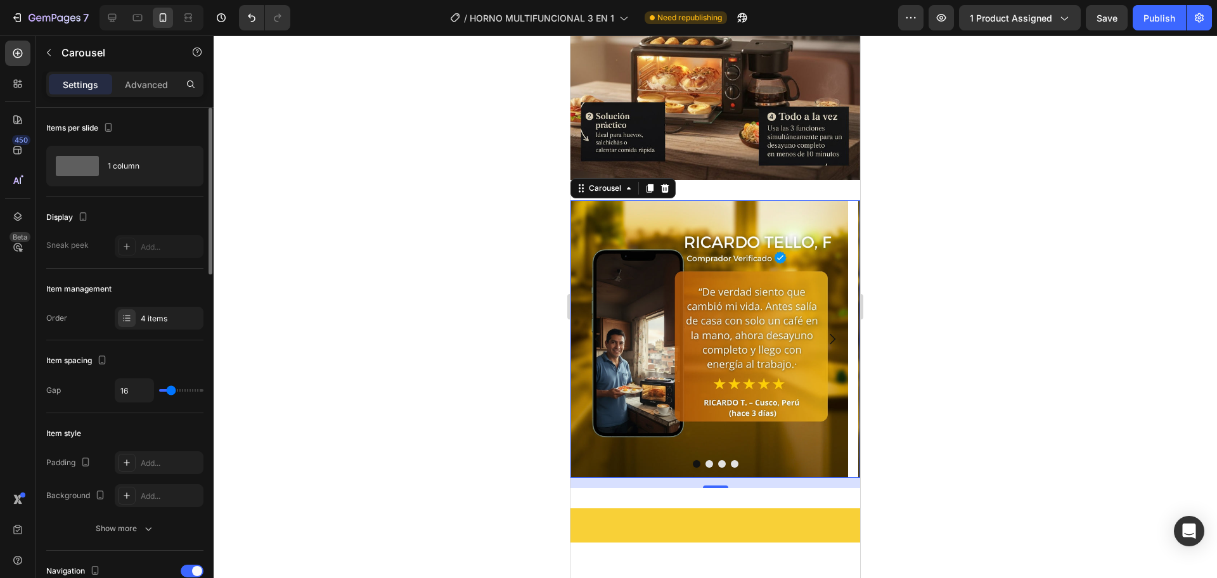
click at [600, 331] on icon "Carousel Back Arrow" at bounding box center [598, 338] width 15 height 15
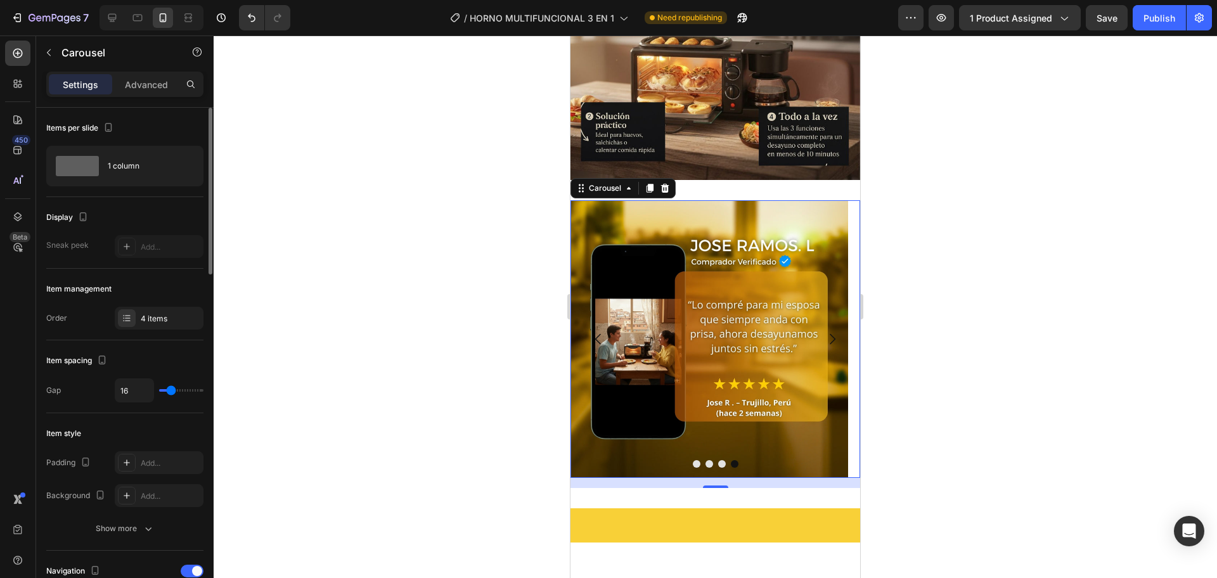
click at [600, 331] on icon "Carousel Back Arrow" at bounding box center [598, 338] width 15 height 15
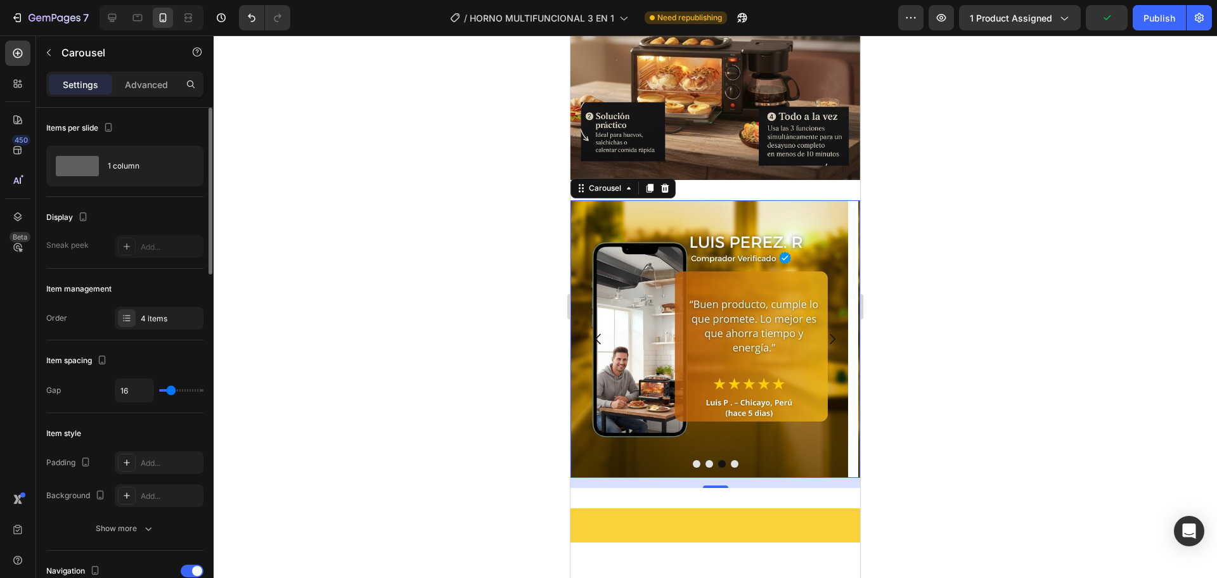
click at [600, 331] on icon "Carousel Back Arrow" at bounding box center [598, 338] width 15 height 15
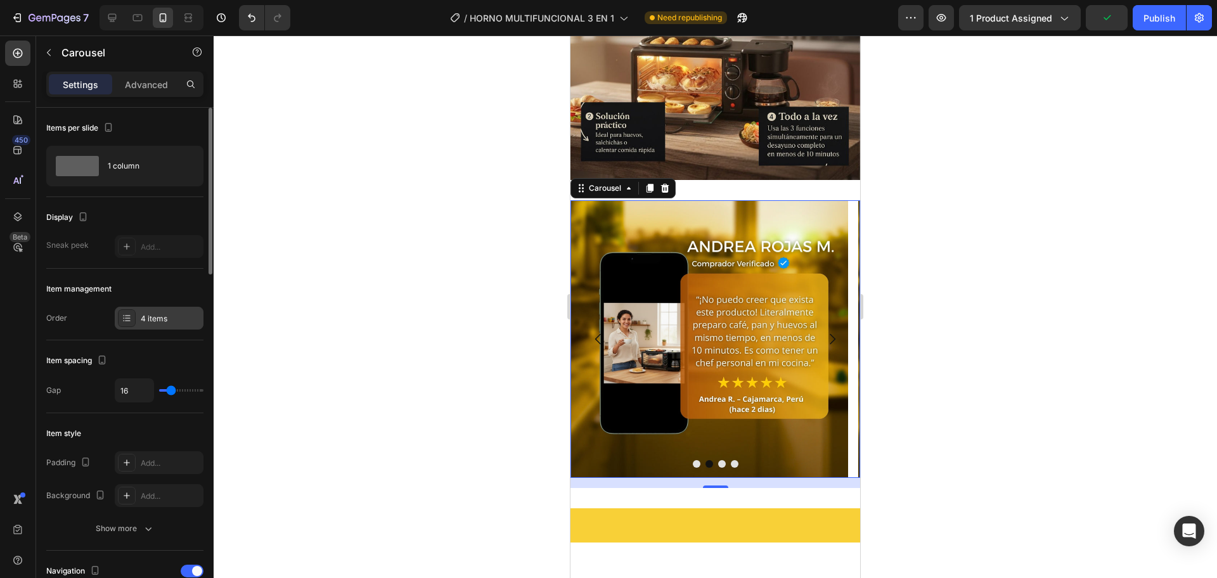
click at [144, 318] on div "4 items" at bounding box center [159, 318] width 89 height 23
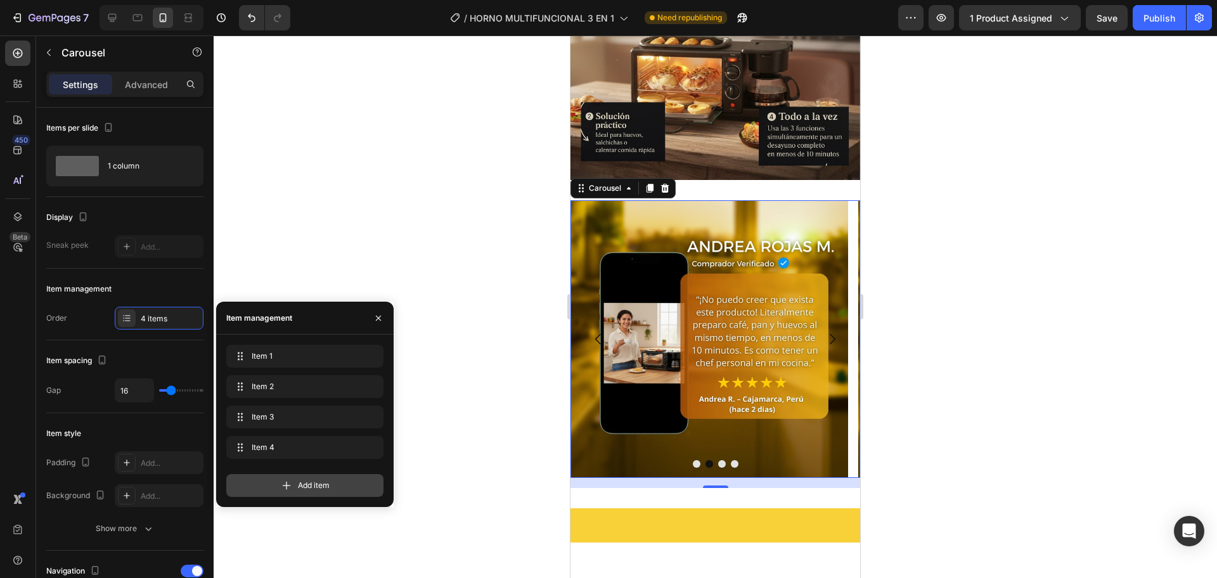
click at [309, 480] on span "Add item" at bounding box center [314, 485] width 32 height 11
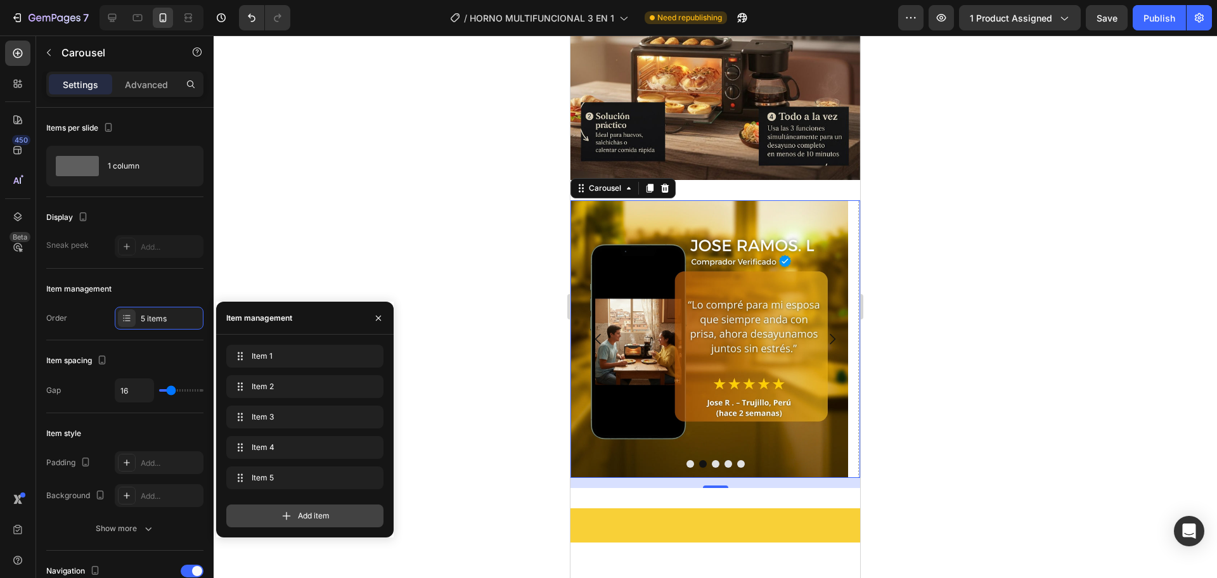
click at [296, 524] on div "Add item" at bounding box center [304, 516] width 157 height 23
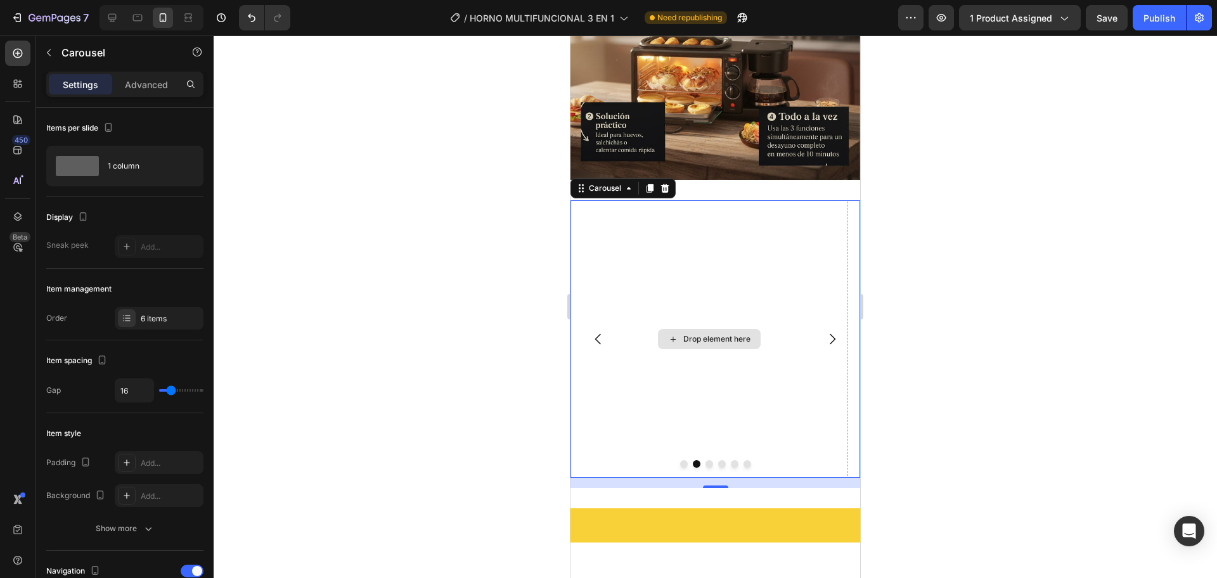
click at [781, 200] on div "Drop element here" at bounding box center [709, 339] width 278 height 278
click at [63, 51] on p "Carousel" at bounding box center [115, 52] width 108 height 15
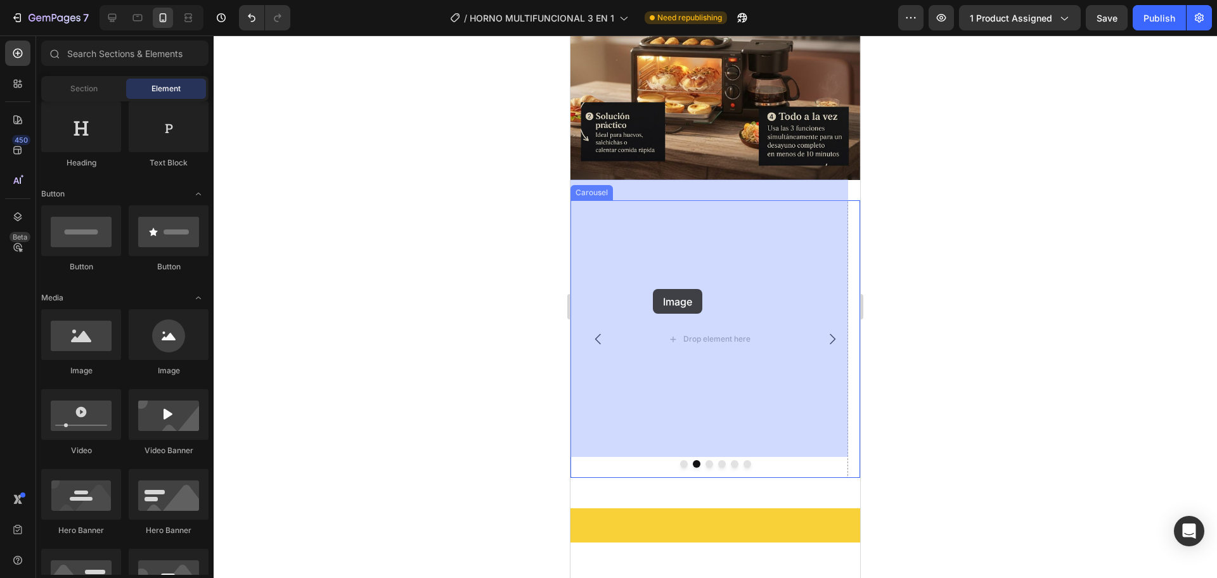
drag, startPoint x: 648, startPoint y: 375, endPoint x: 643, endPoint y: 302, distance: 73.7
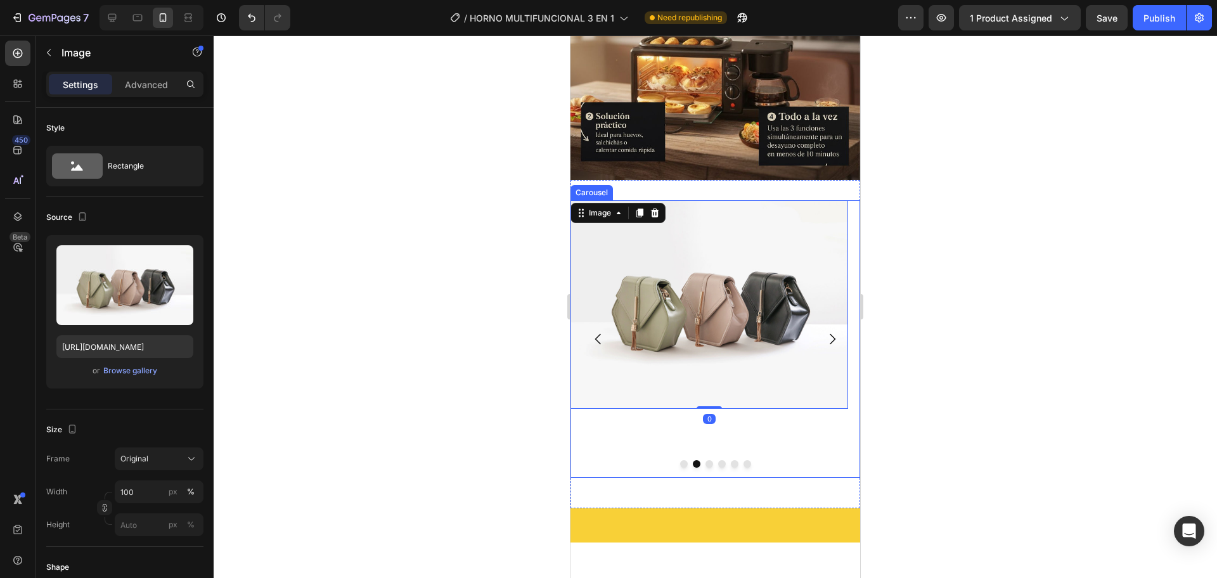
click at [825, 331] on icon "Carousel Next Arrow" at bounding box center [832, 338] width 15 height 15
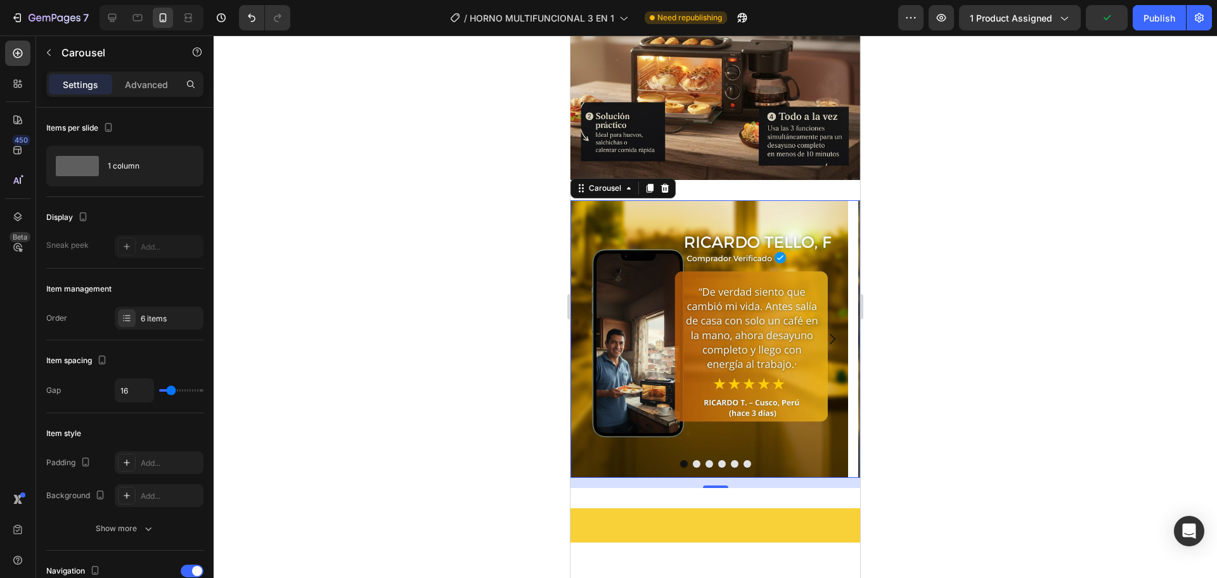
click at [581, 321] on button "Carousel Back Arrow" at bounding box center [598, 338] width 35 height 35
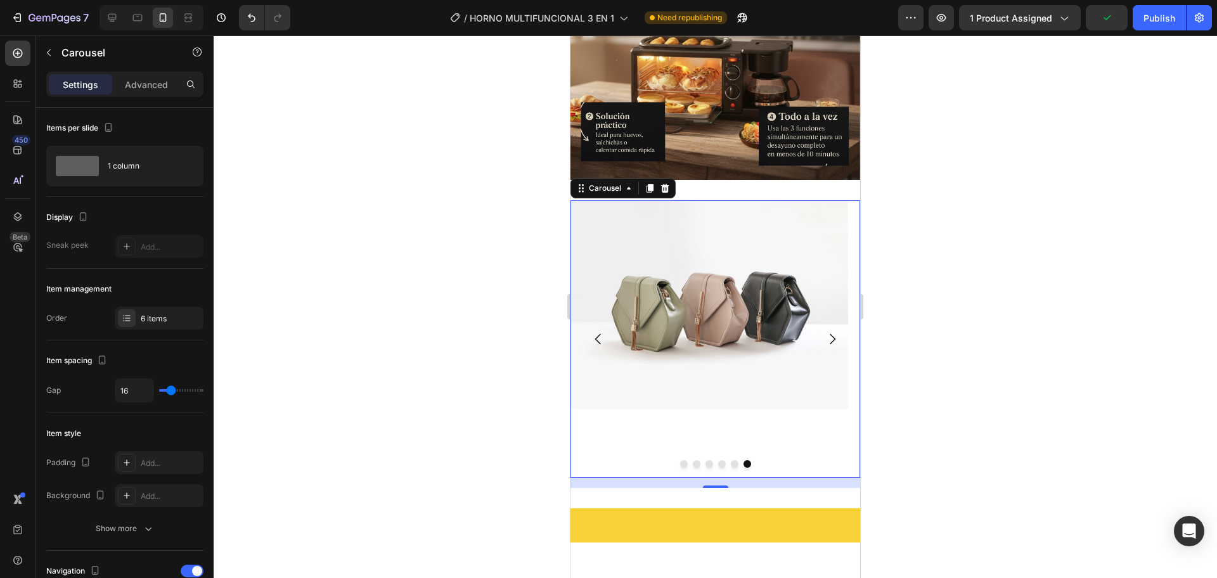
click at [581, 321] on button "Carousel Back Arrow" at bounding box center [598, 338] width 35 height 35
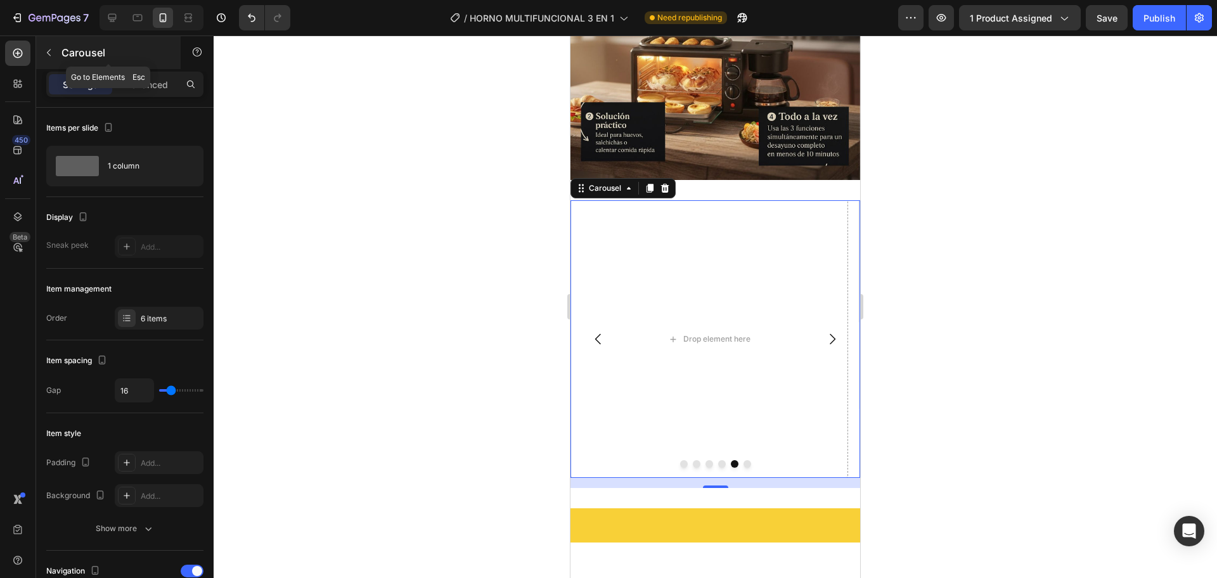
click at [48, 51] on icon "button" at bounding box center [49, 53] width 10 height 10
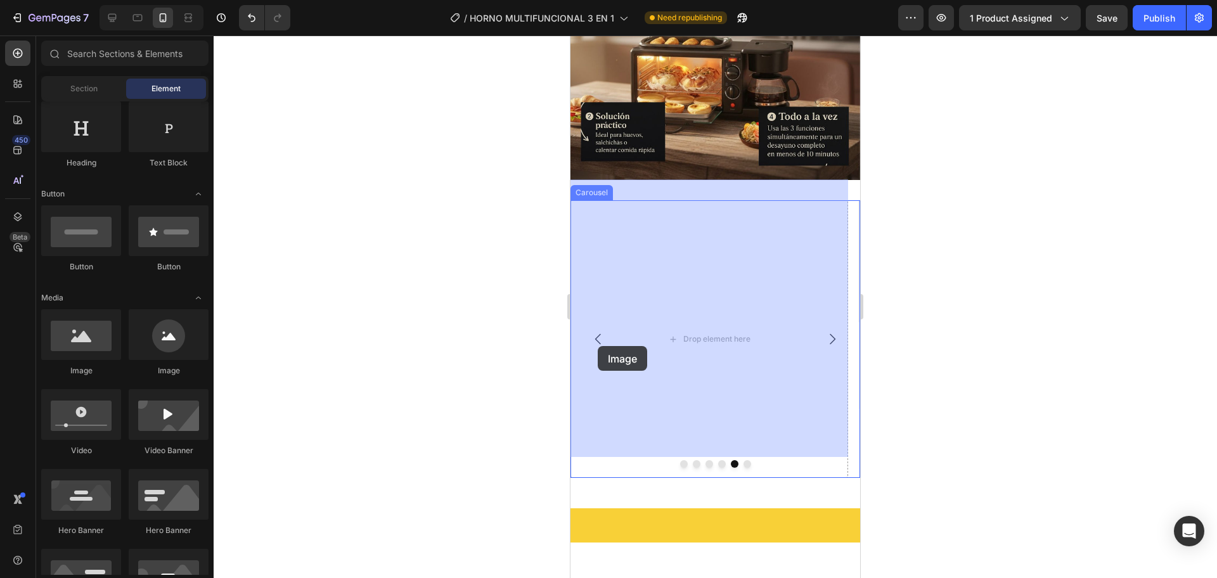
drag, startPoint x: 652, startPoint y: 362, endPoint x: 654, endPoint y: 323, distance: 38.7
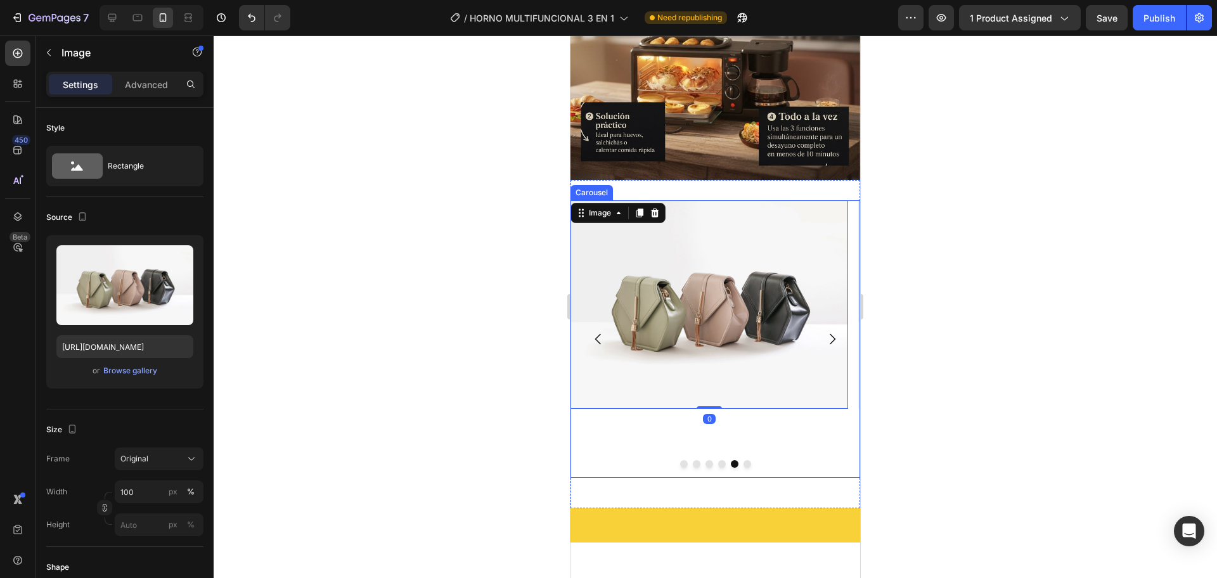
click at [588, 321] on button "Carousel Back Arrow" at bounding box center [598, 338] width 35 height 35
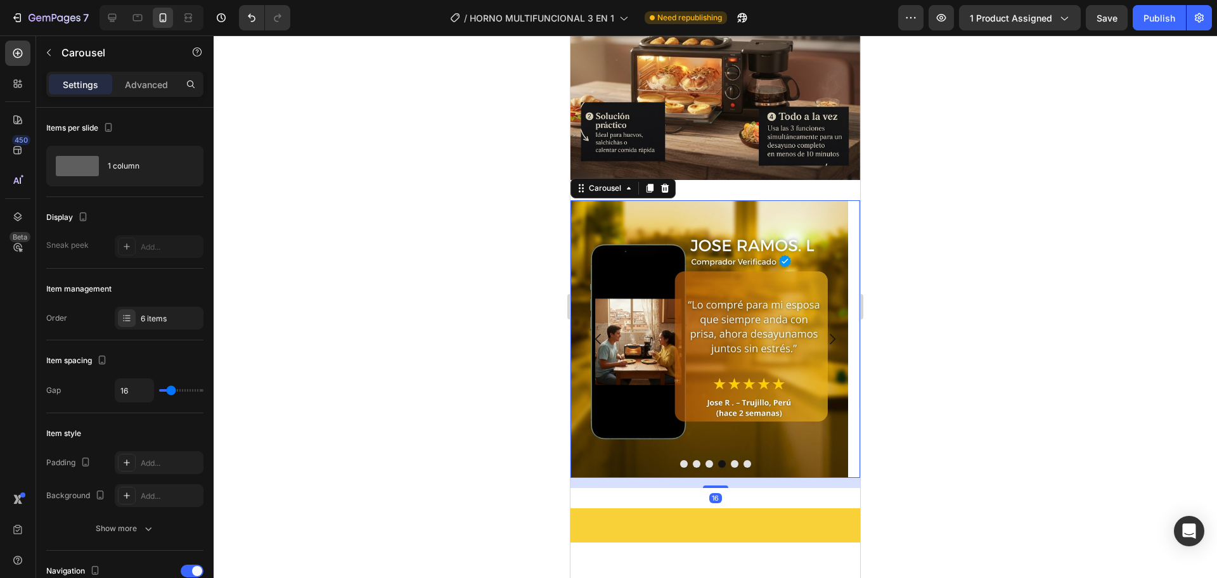
click at [588, 321] on button "Carousel Back Arrow" at bounding box center [598, 338] width 35 height 35
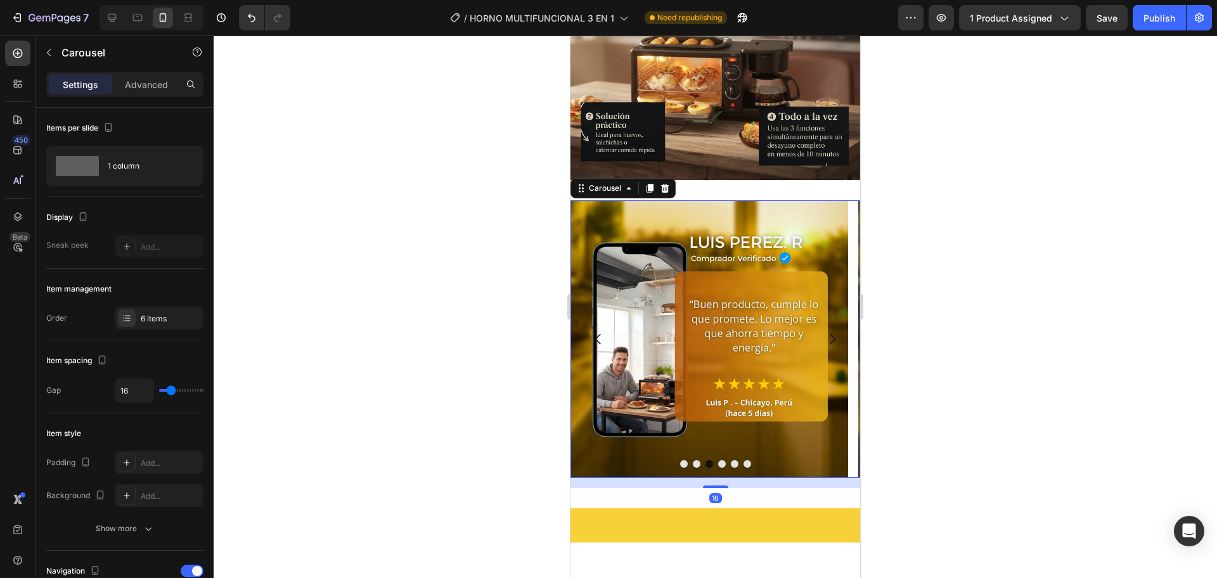
click at [588, 321] on button "Carousel Back Arrow" at bounding box center [598, 338] width 35 height 35
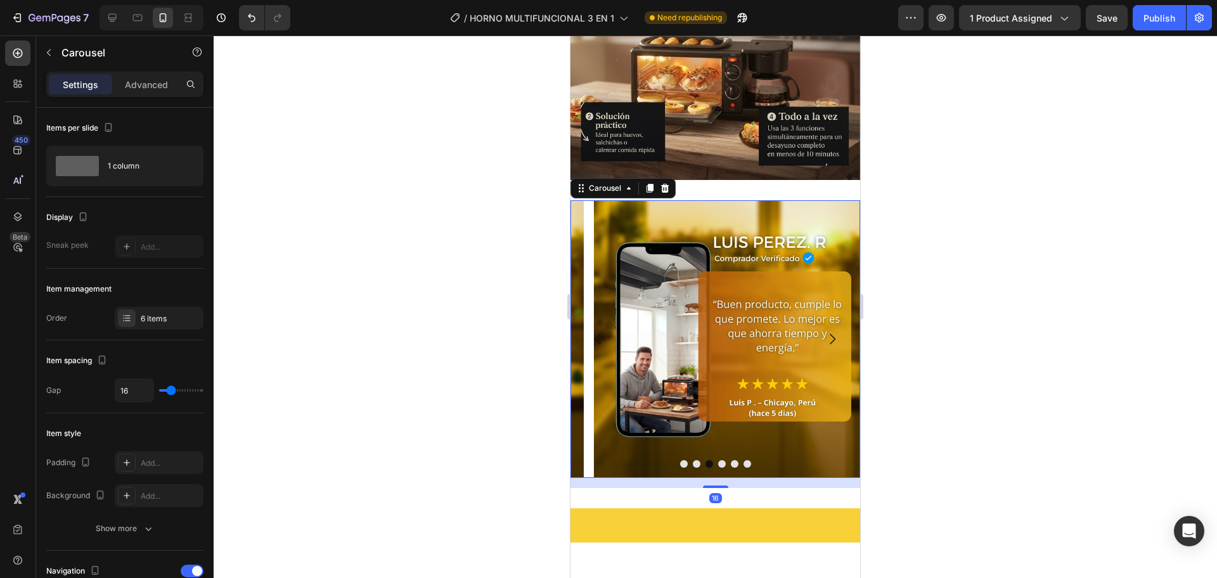
click at [588, 321] on button "Carousel Back Arrow" at bounding box center [598, 338] width 35 height 35
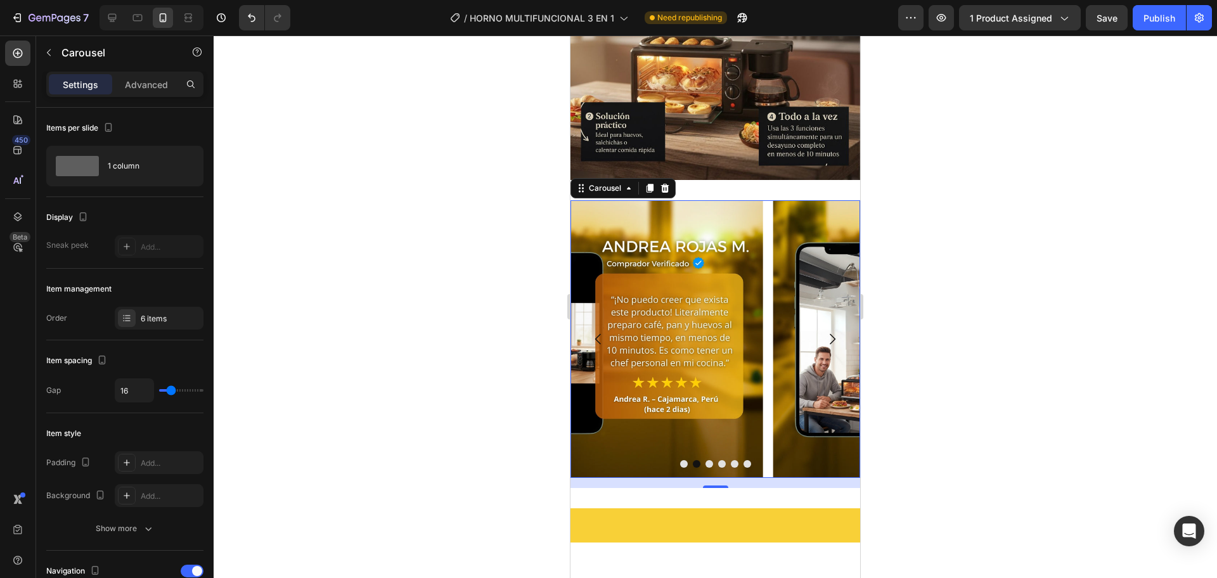
click at [588, 321] on button "Carousel Back Arrow" at bounding box center [598, 338] width 35 height 35
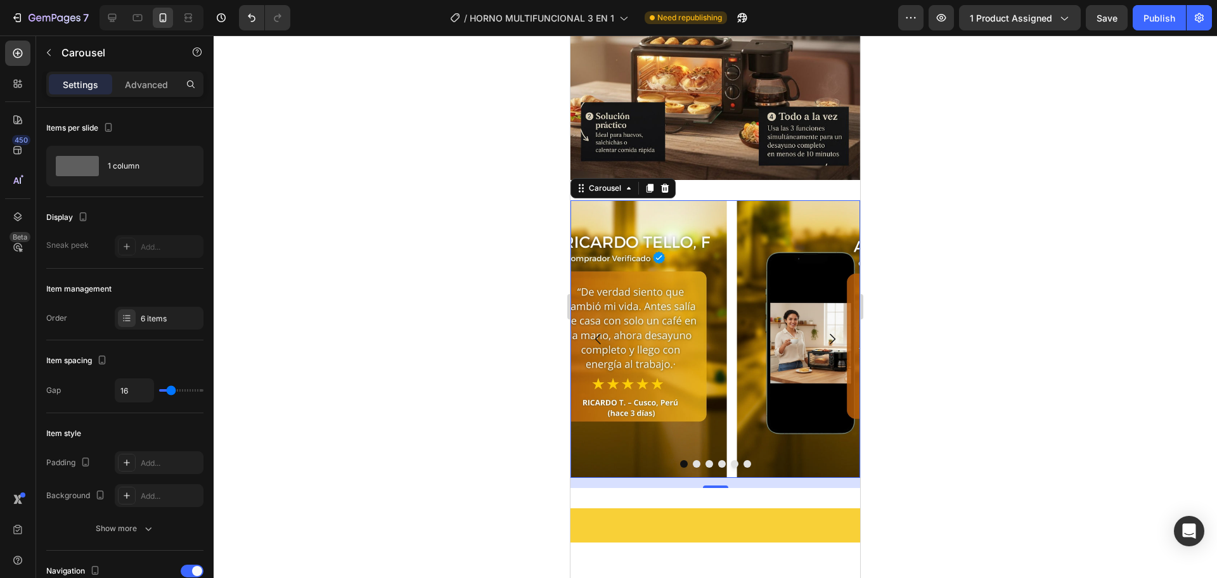
click at [588, 321] on button "Carousel Back Arrow" at bounding box center [598, 338] width 35 height 35
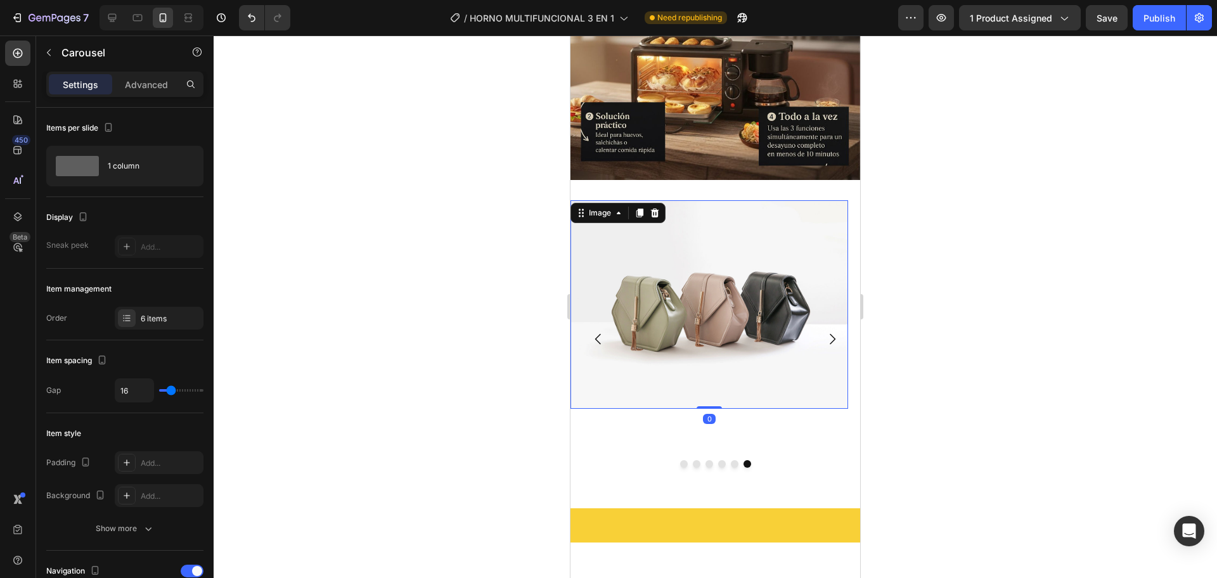
click at [645, 293] on img at bounding box center [709, 304] width 278 height 209
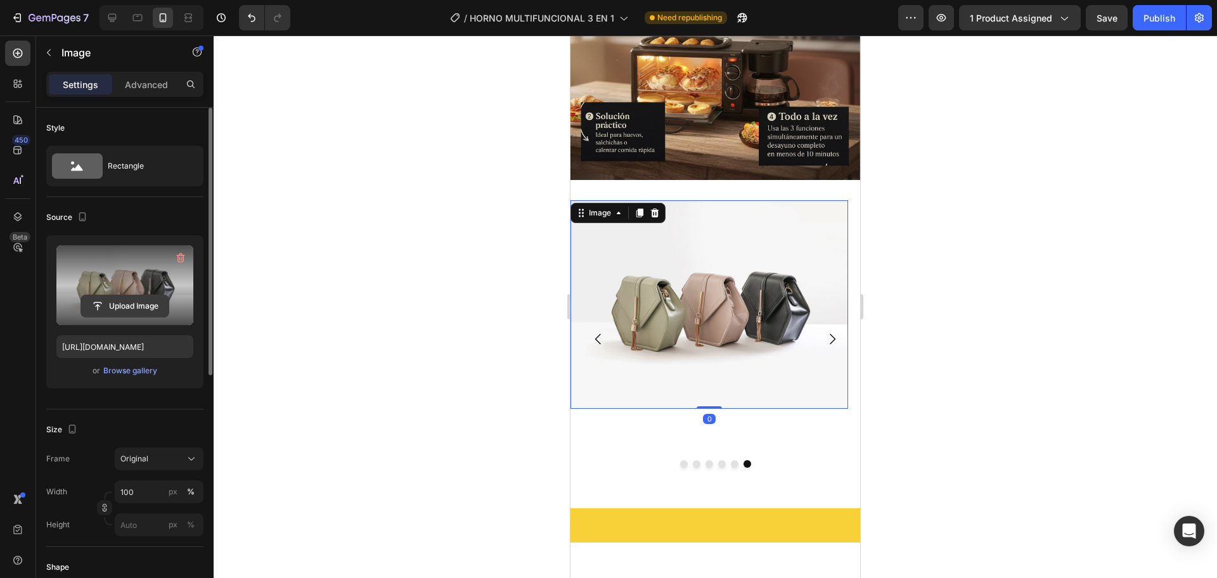
click at [116, 302] on input "file" at bounding box center [124, 306] width 87 height 22
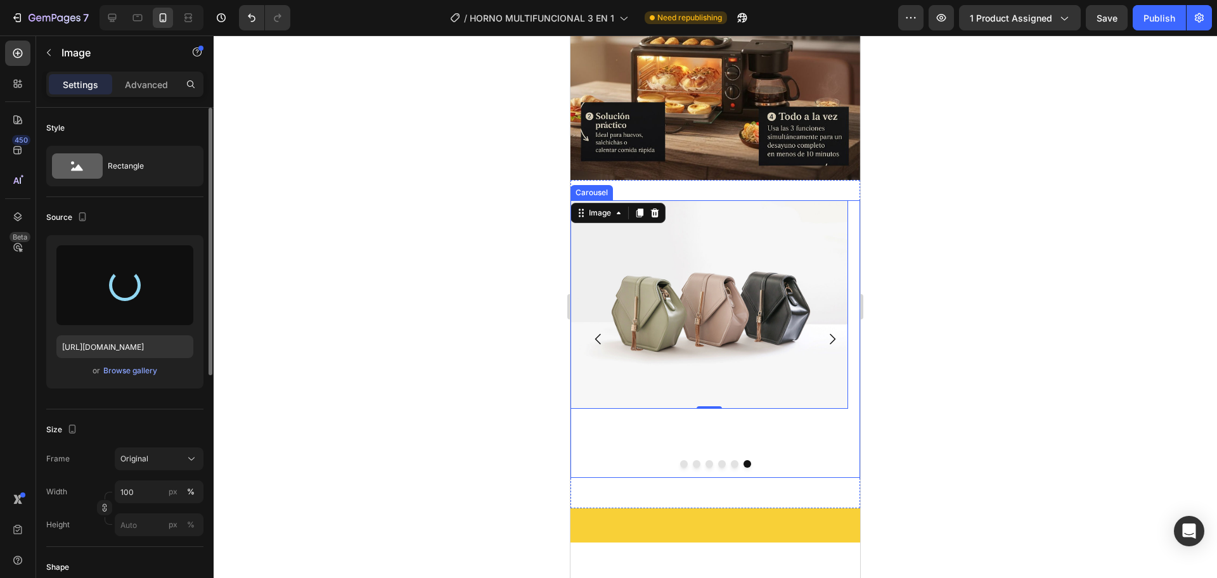
type input "https://cdn.shopify.com/s/files/1/0774/8360/6252/files/gempages_575738252938445…"
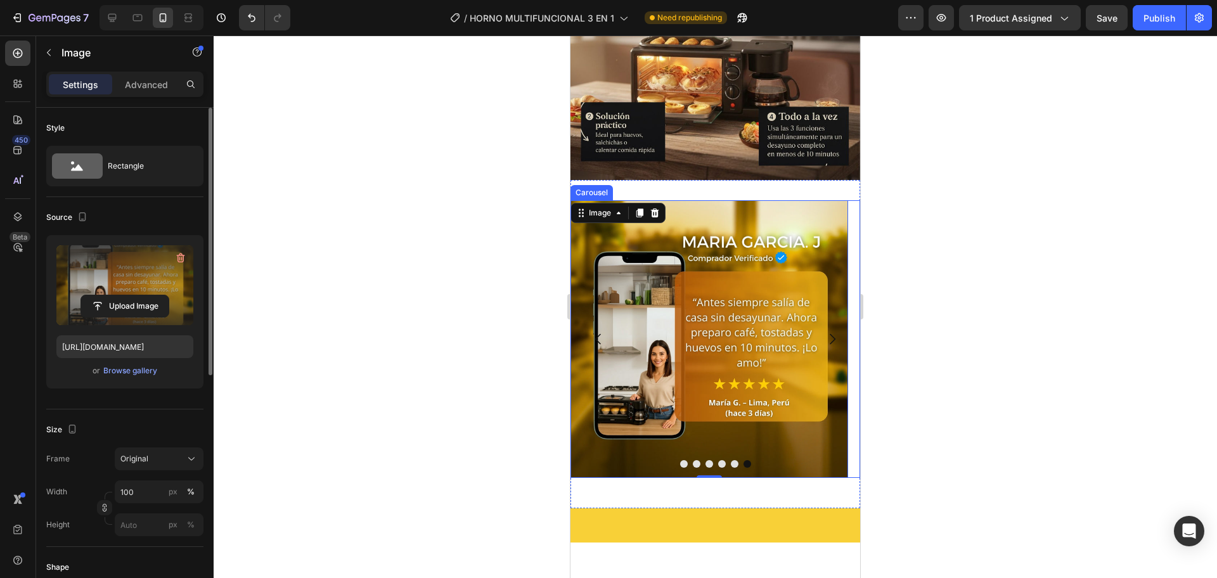
click at [606, 321] on button "Carousel Back Arrow" at bounding box center [598, 338] width 35 height 35
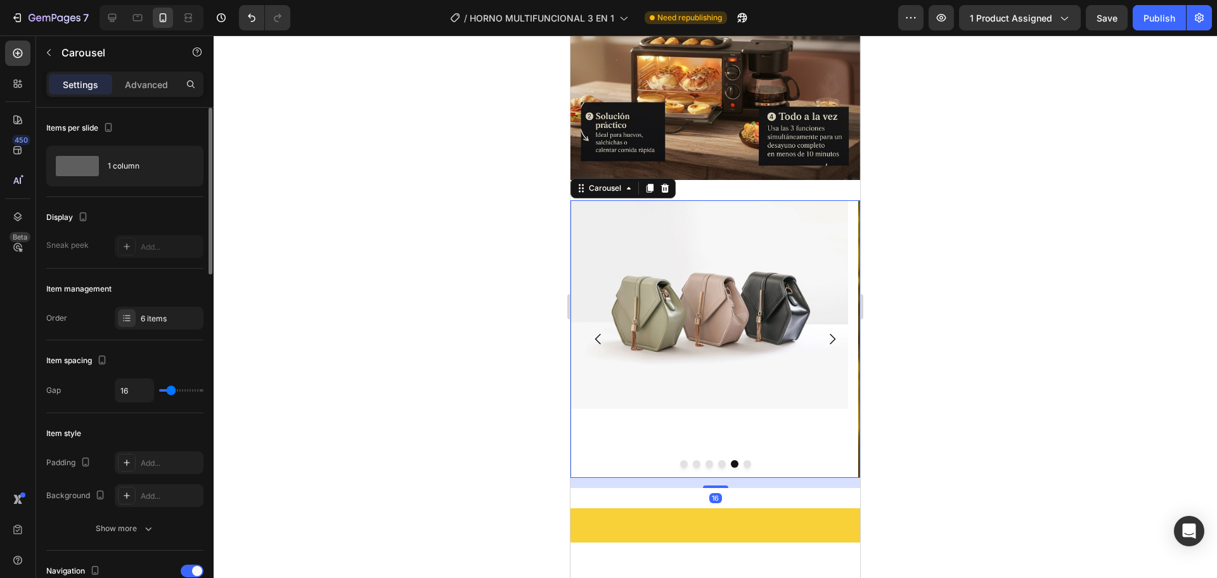
click at [606, 321] on button "Carousel Back Arrow" at bounding box center [598, 338] width 35 height 35
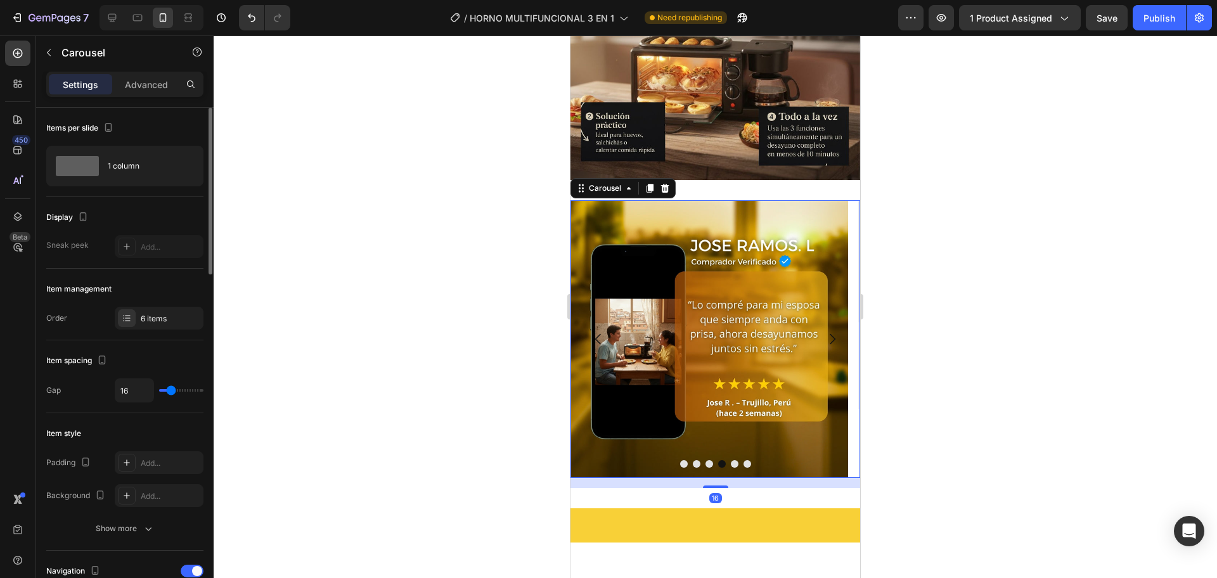
click at [606, 321] on button "Carousel Back Arrow" at bounding box center [598, 338] width 35 height 35
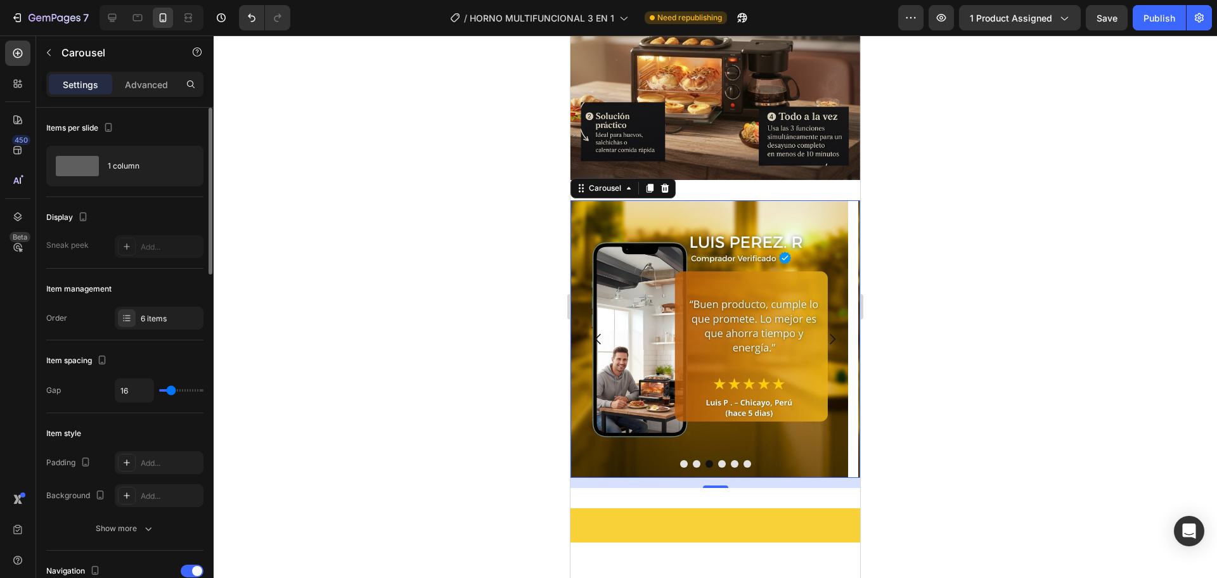
click at [606, 321] on button "Carousel Back Arrow" at bounding box center [598, 338] width 35 height 35
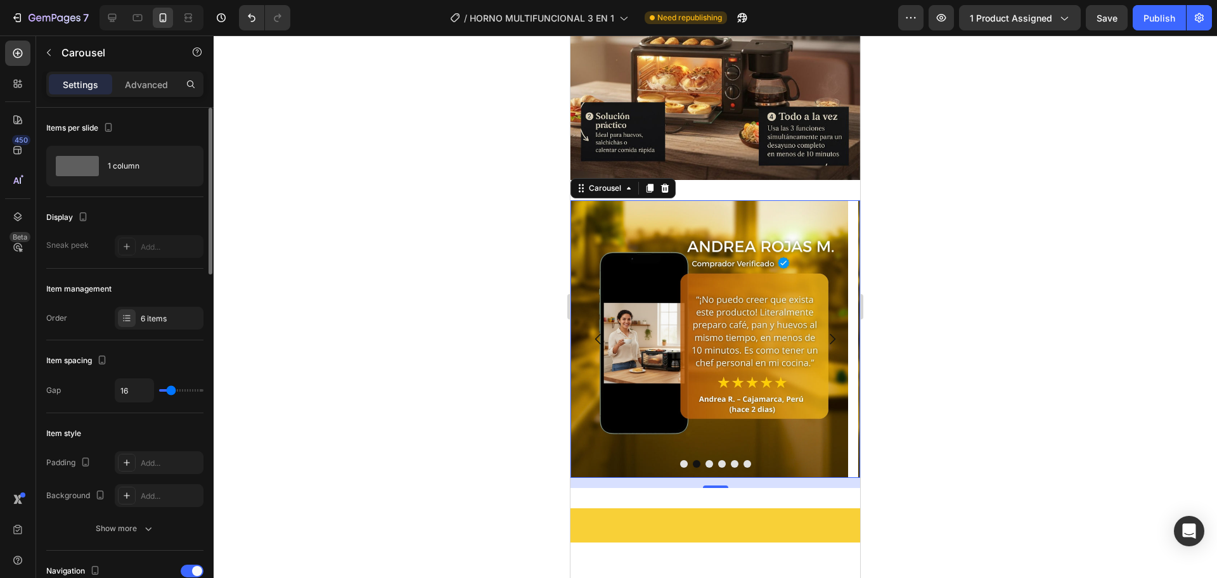
click at [606, 321] on button "Carousel Back Arrow" at bounding box center [598, 338] width 35 height 35
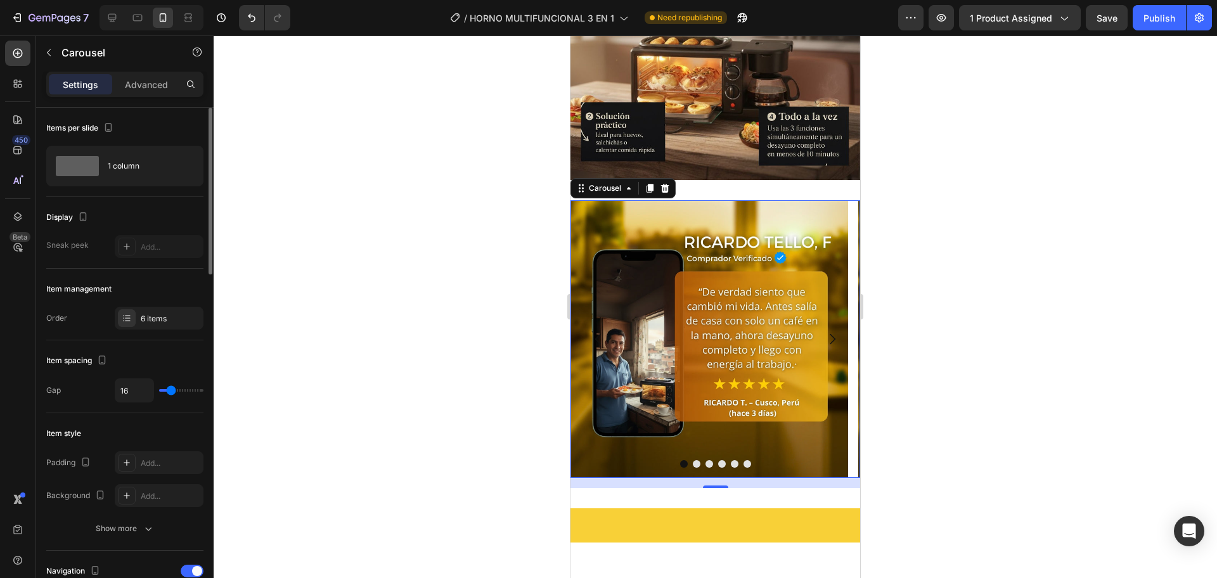
click at [606, 321] on button "Carousel Back Arrow" at bounding box center [598, 338] width 35 height 35
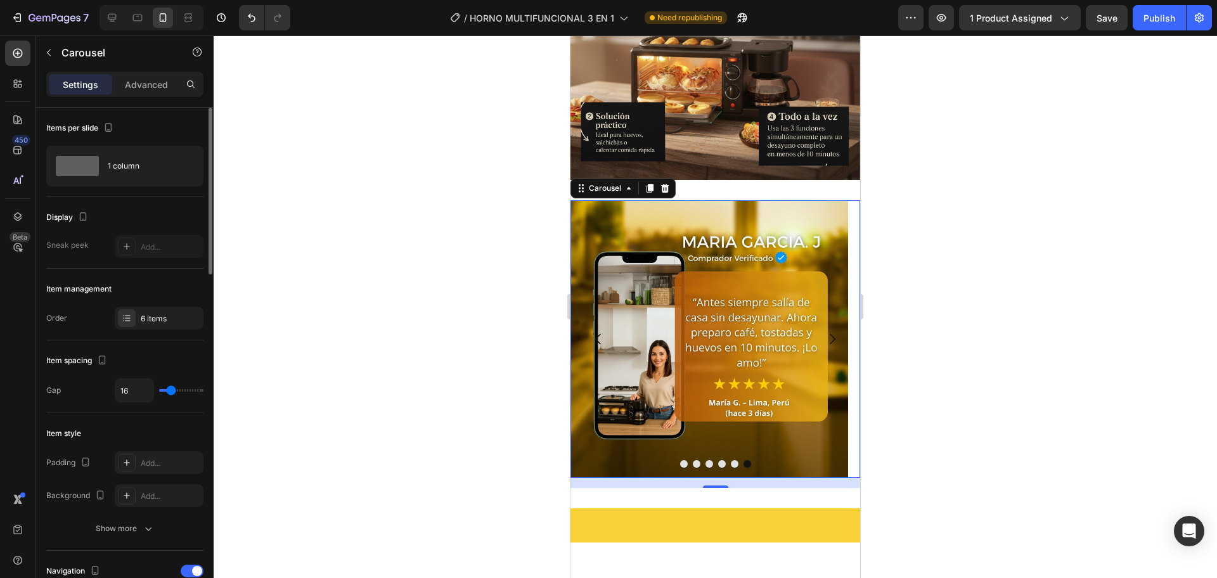
click at [606, 321] on button "Carousel Back Arrow" at bounding box center [598, 338] width 35 height 35
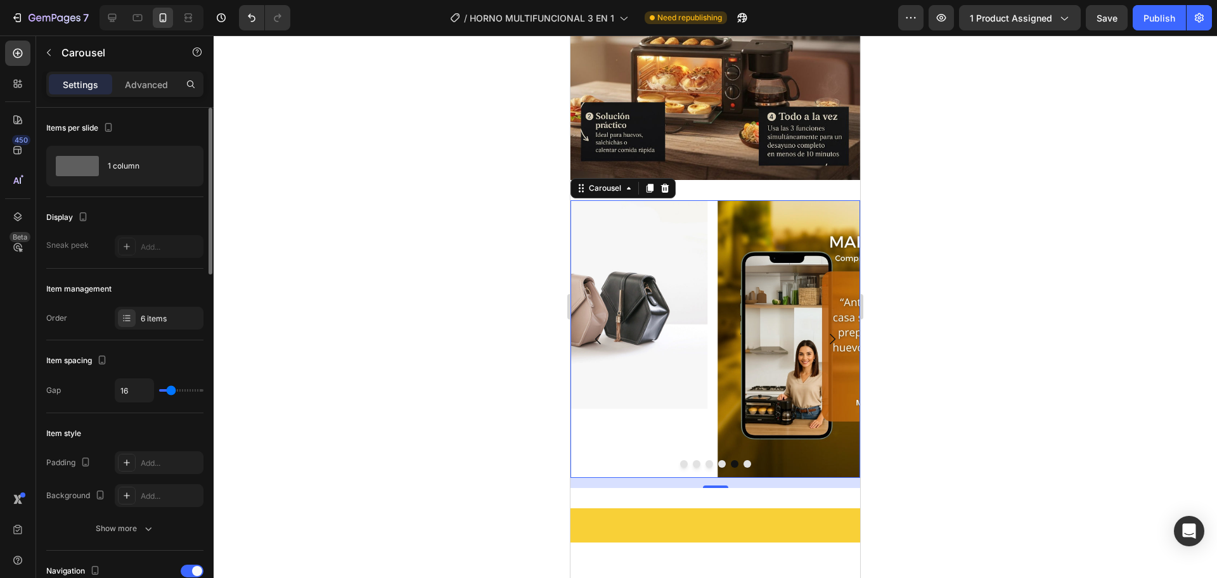
click at [606, 321] on button "Carousel Back Arrow" at bounding box center [598, 338] width 35 height 35
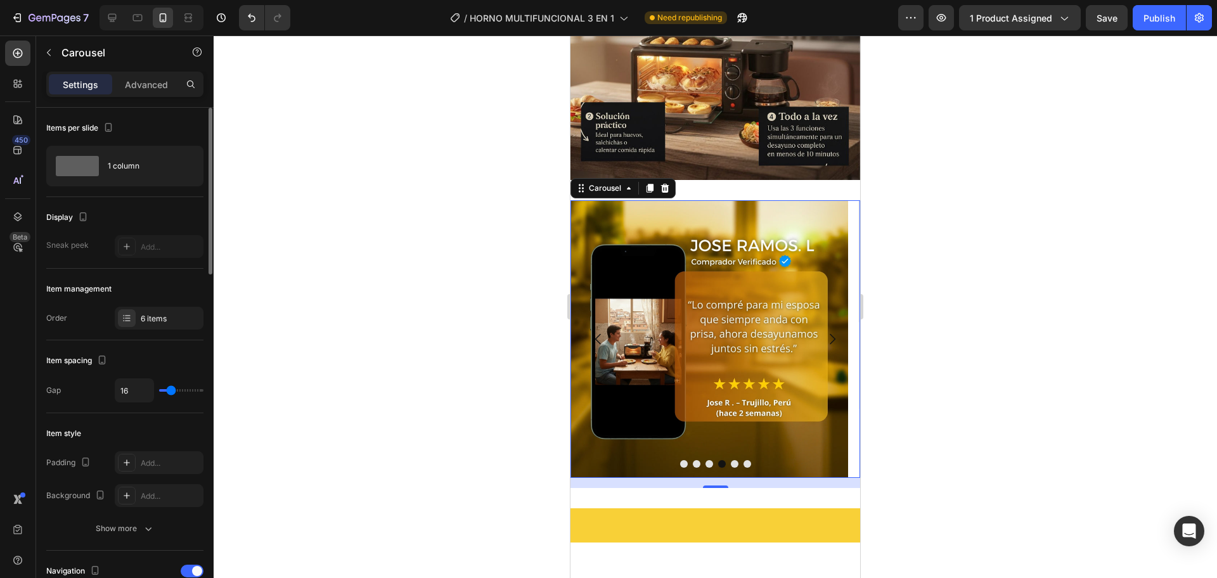
click at [829, 330] on button "Carousel Next Arrow" at bounding box center [831, 338] width 35 height 35
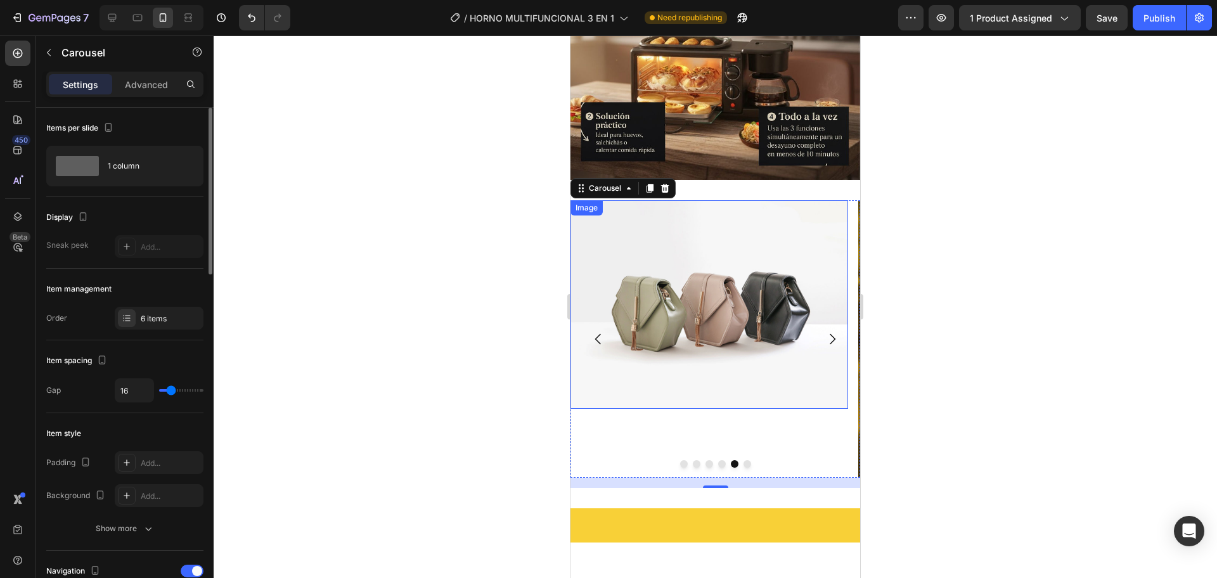
click at [749, 281] on img at bounding box center [709, 304] width 278 height 209
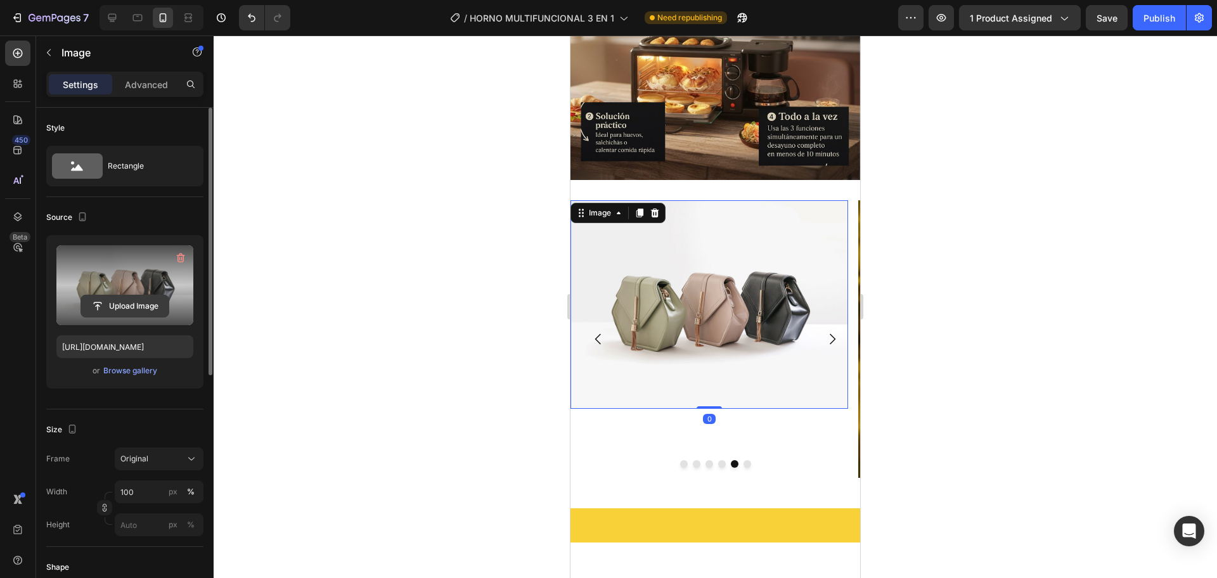
click at [127, 309] on input "file" at bounding box center [124, 306] width 87 height 22
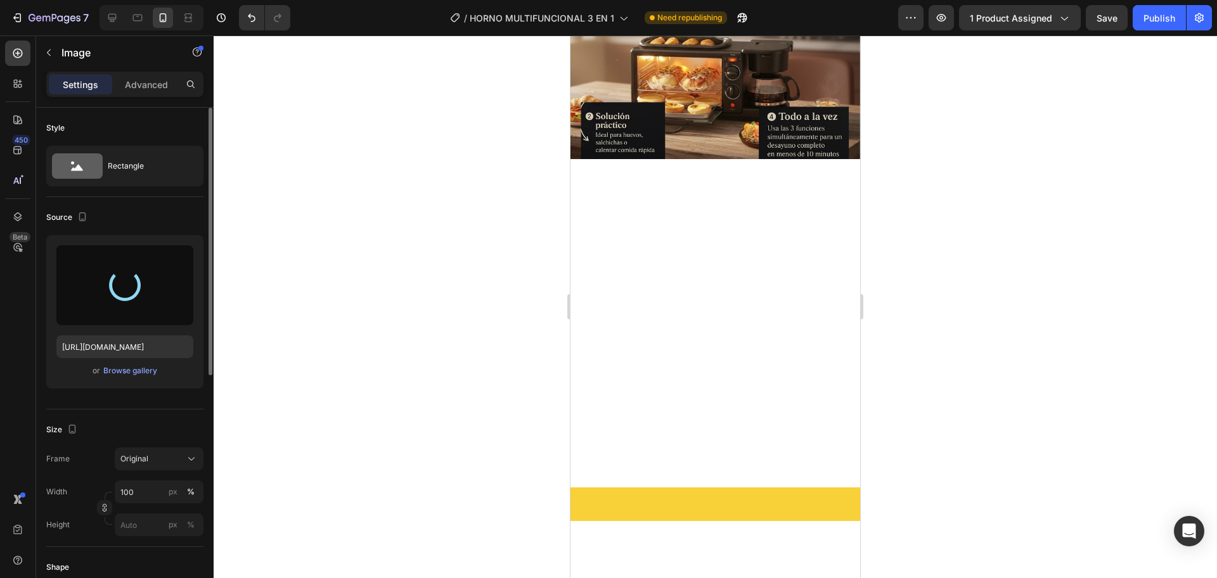
scroll to position [1727, 0]
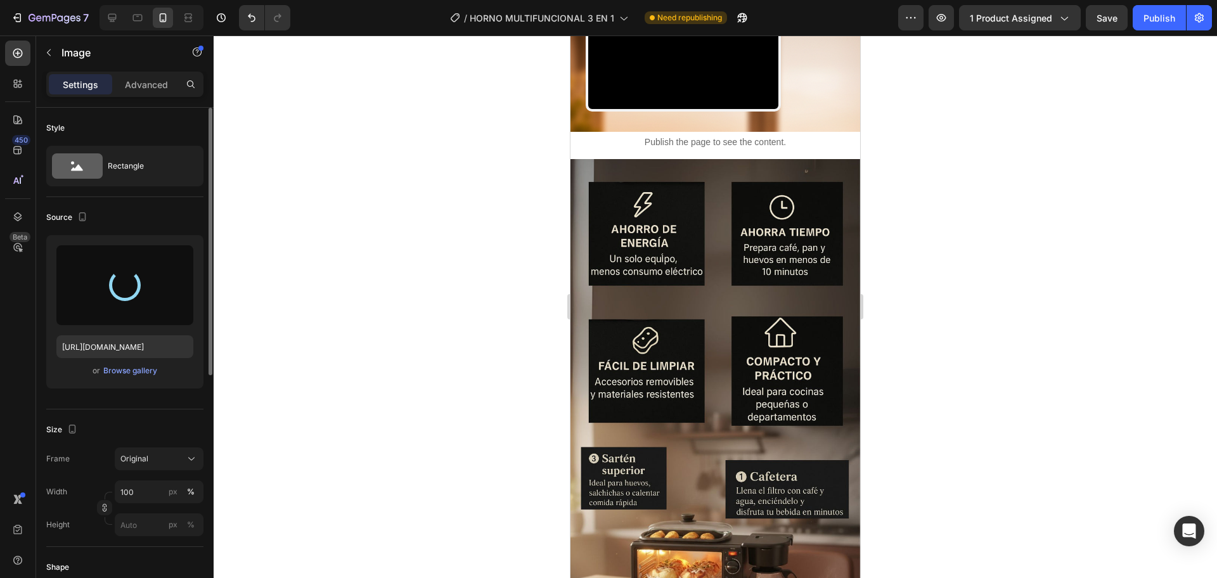
type input "https://cdn.shopify.com/s/files/1/0774/8360/6252/files/gempages_575738252938445…"
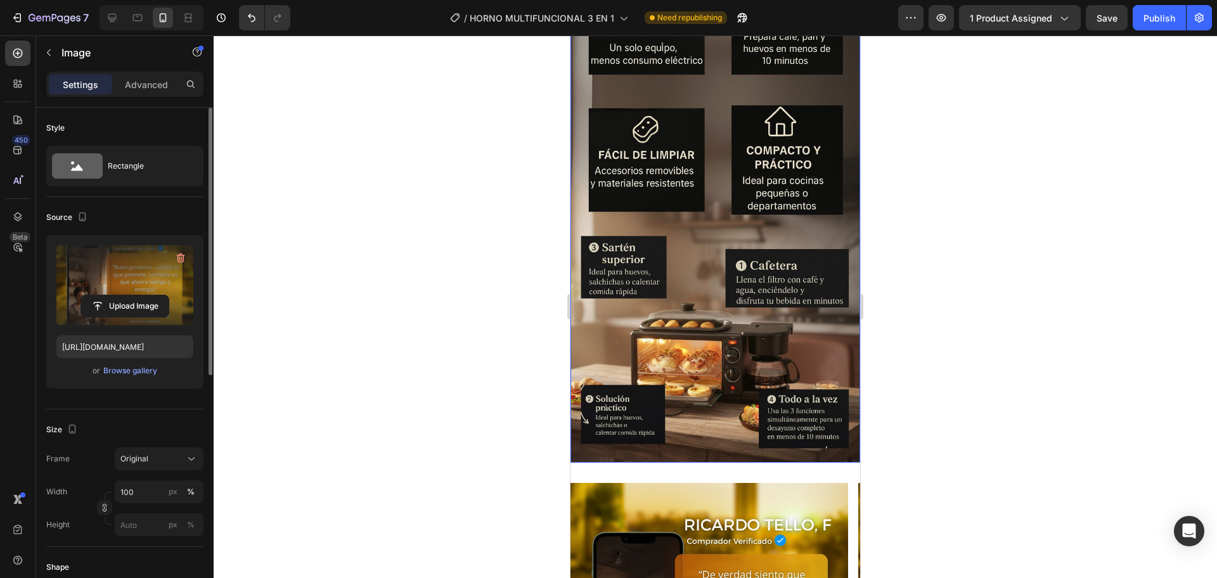
scroll to position [2235, 0]
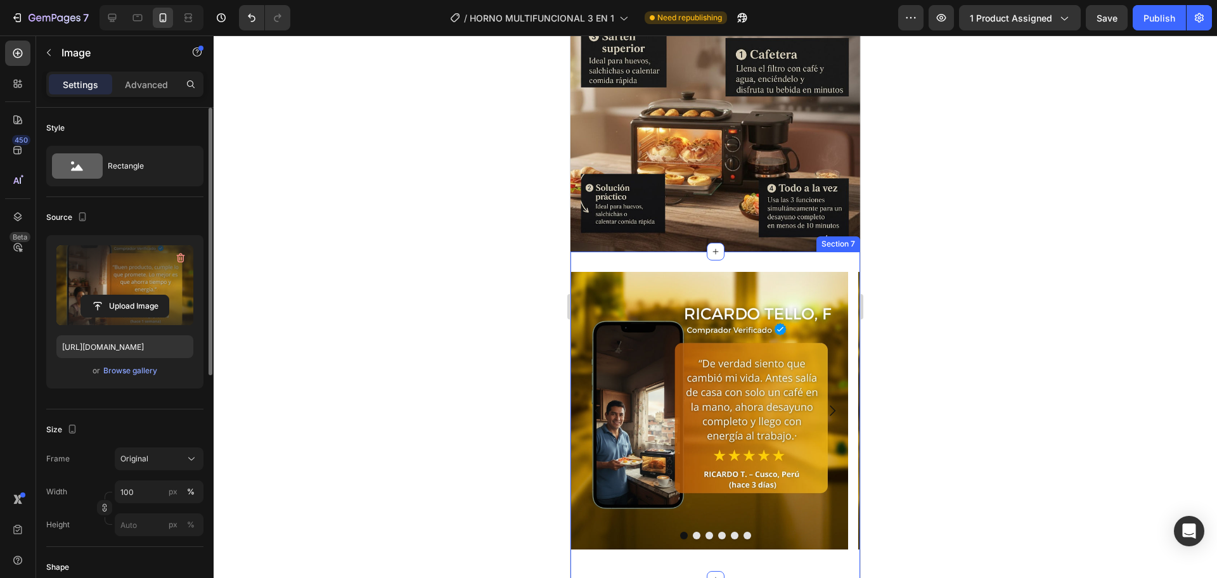
click at [787, 252] on div "Image Image Image Image Image Image Carousel Section 7" at bounding box center [715, 416] width 290 height 328
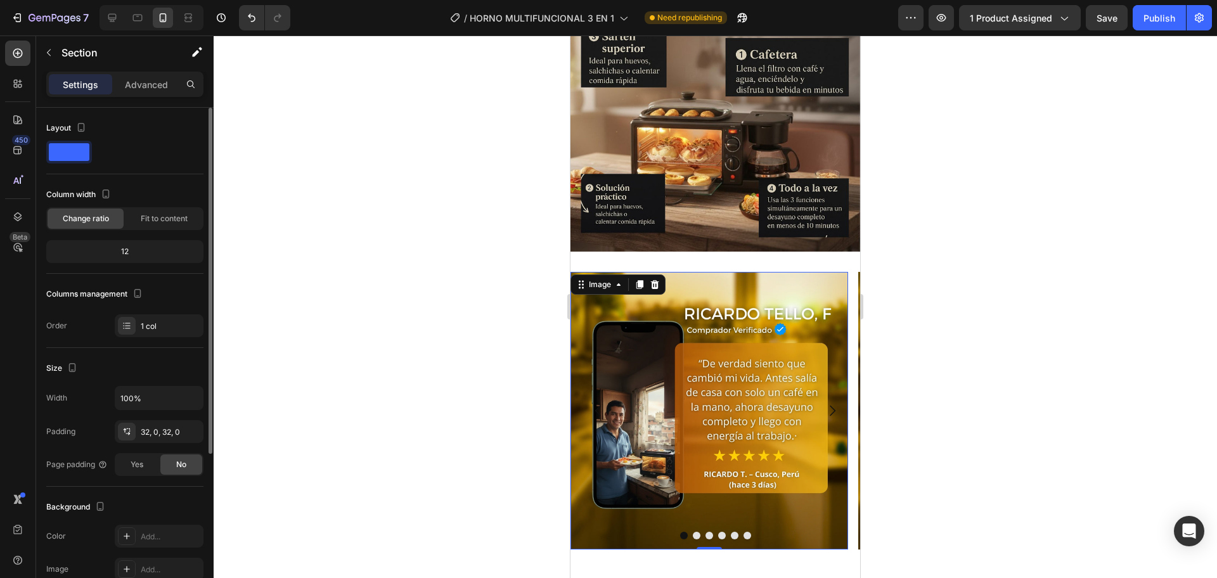
click at [667, 278] on img at bounding box center [709, 411] width 278 height 278
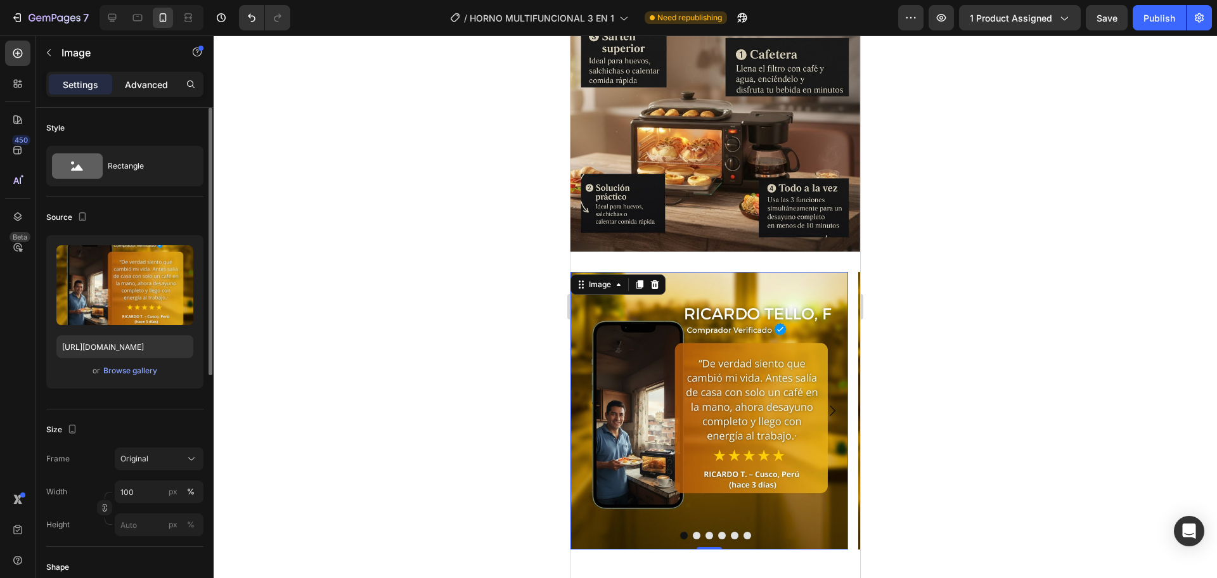
click at [145, 87] on p "Advanced" at bounding box center [146, 84] width 43 height 13
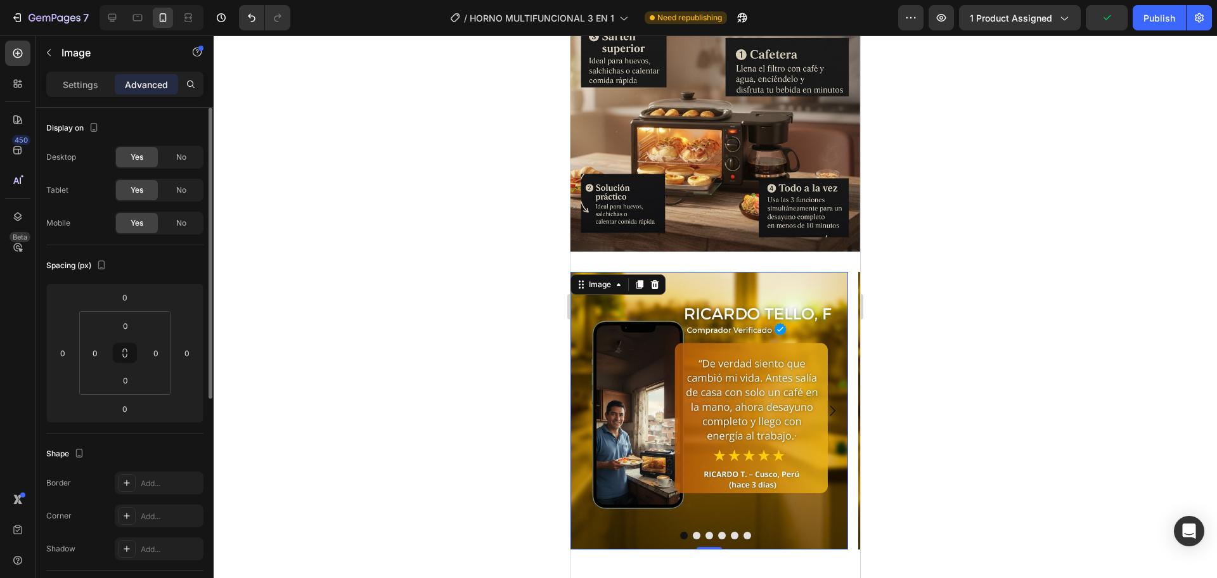
click at [115, 87] on div "Advanced" at bounding box center [146, 84] width 63 height 20
click at [90, 92] on div "Settings" at bounding box center [80, 84] width 63 height 20
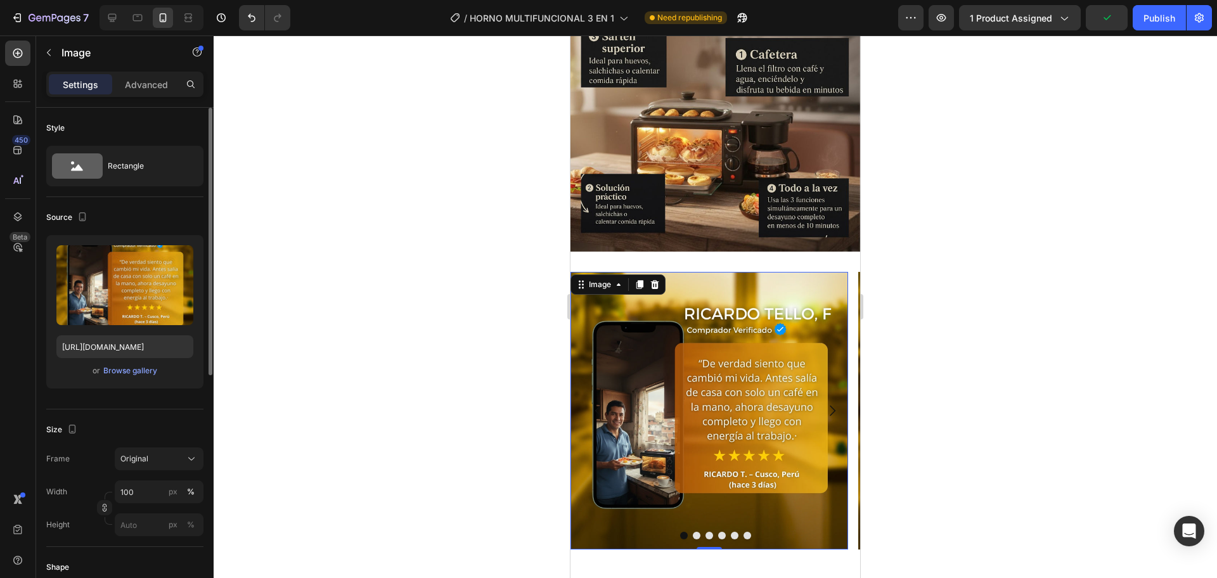
click at [710, 272] on img at bounding box center [709, 411] width 278 height 278
click at [716, 243] on div at bounding box center [716, 252] width 18 height 18
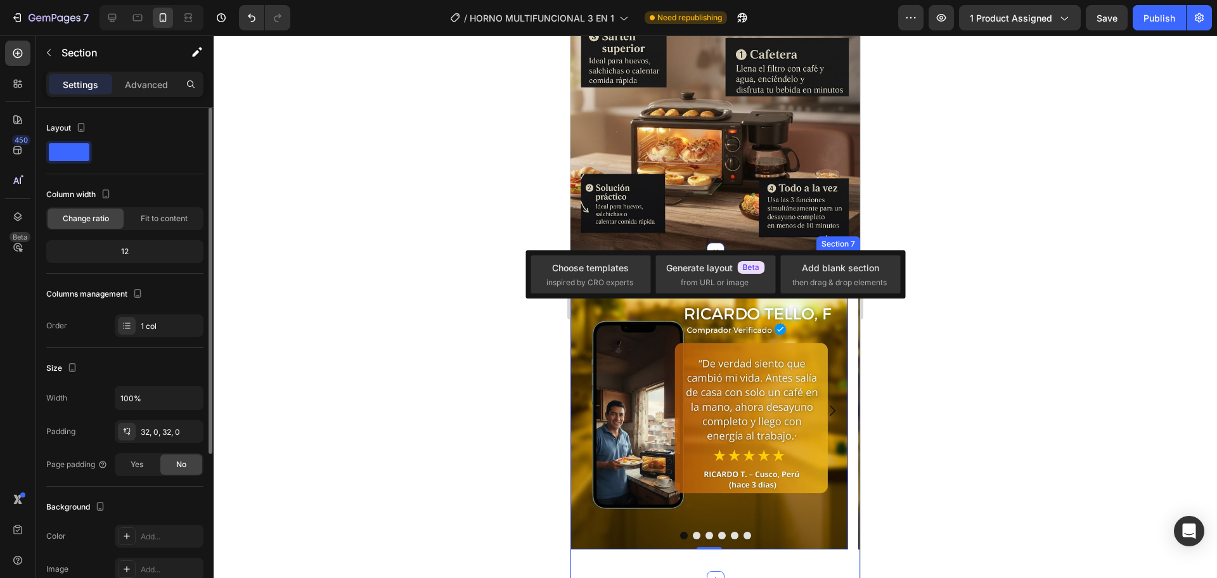
click at [761, 252] on div "Image 0 Image Image Image Image Image Carousel Section 7" at bounding box center [715, 416] width 290 height 328
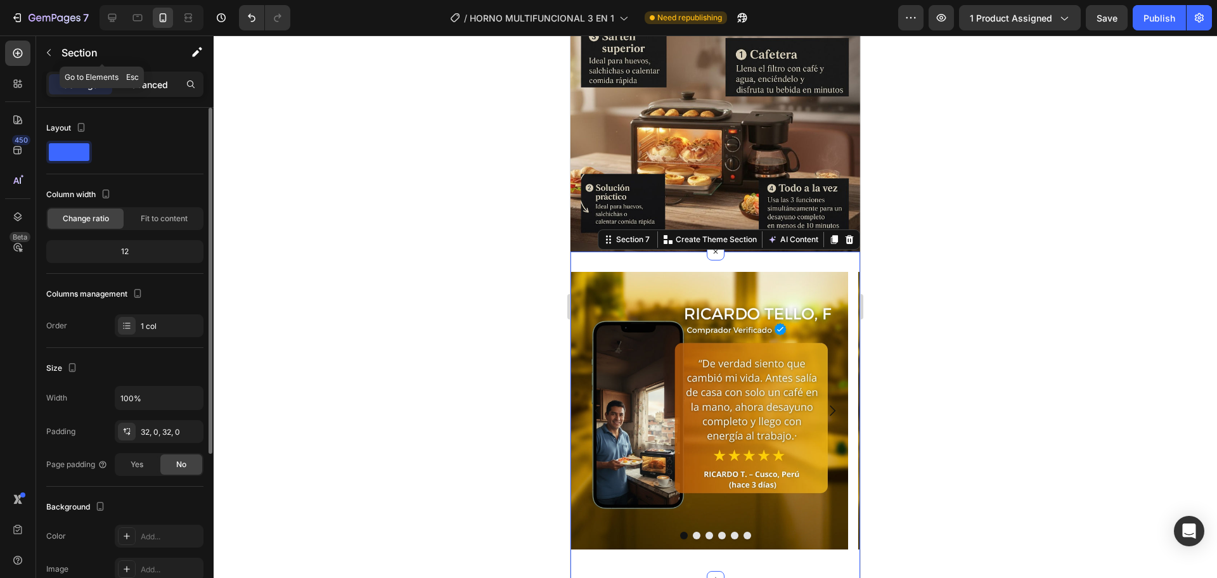
drag, startPoint x: 125, startPoint y: 70, endPoint x: 131, endPoint y: 89, distance: 20.0
click at [124, 71] on div "Sections(18) Elements(84) Section Element Hero Section Product Detail Brands Tr…" at bounding box center [124, 306] width 177 height 543
click at [133, 90] on p "Advanced" at bounding box center [146, 84] width 43 height 13
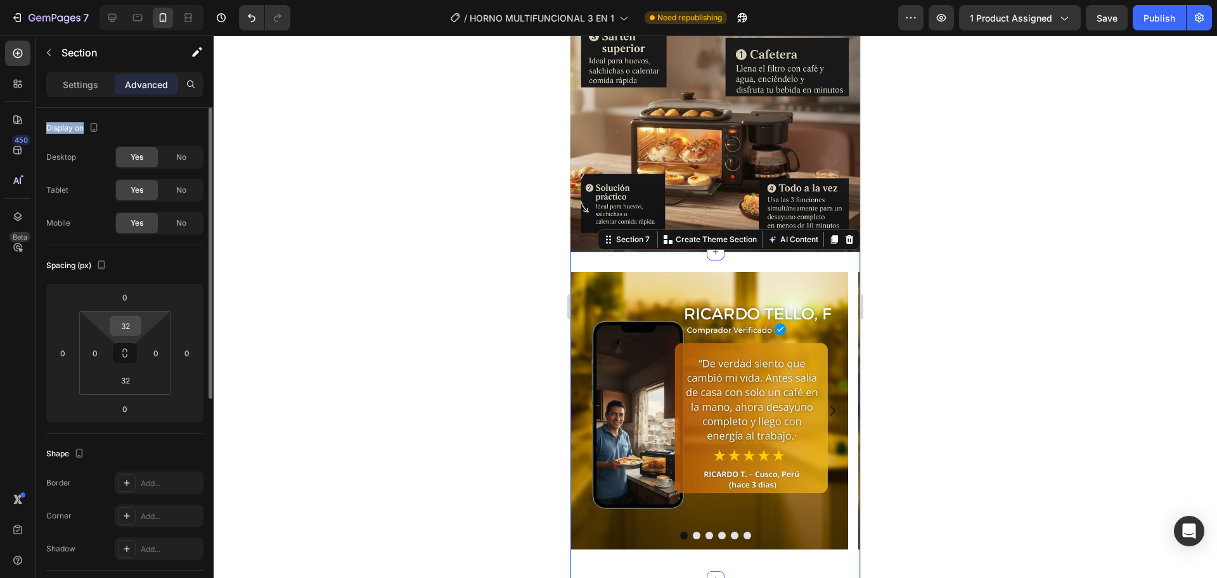
click at [131, 328] on input "32" at bounding box center [125, 325] width 25 height 19
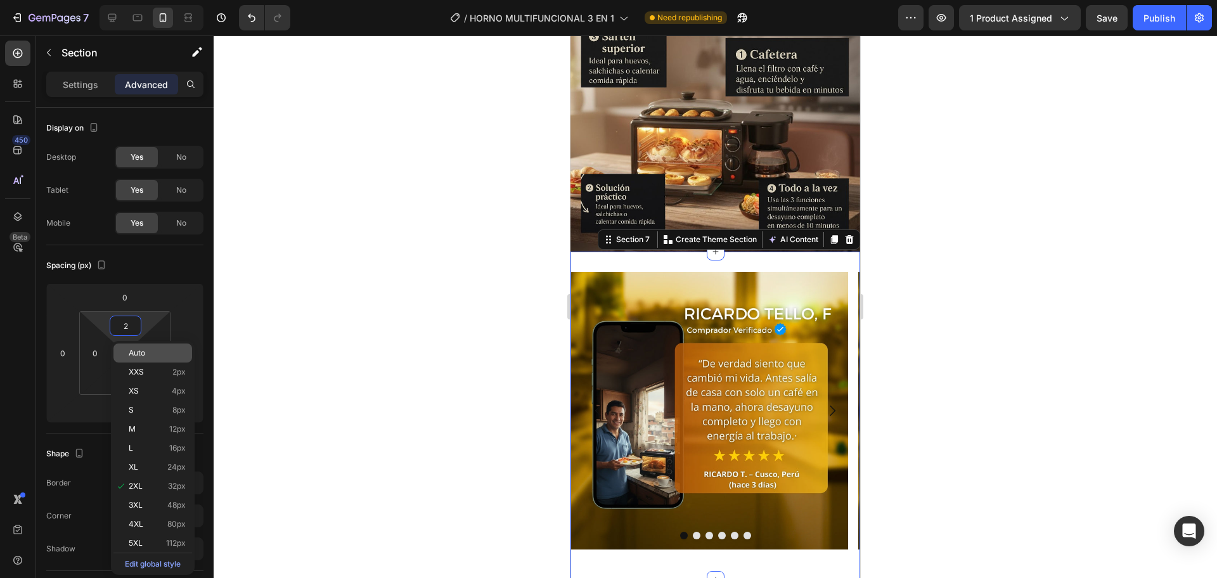
click at [145, 350] on span "Auto" at bounding box center [137, 353] width 16 height 9
type input "Auto"
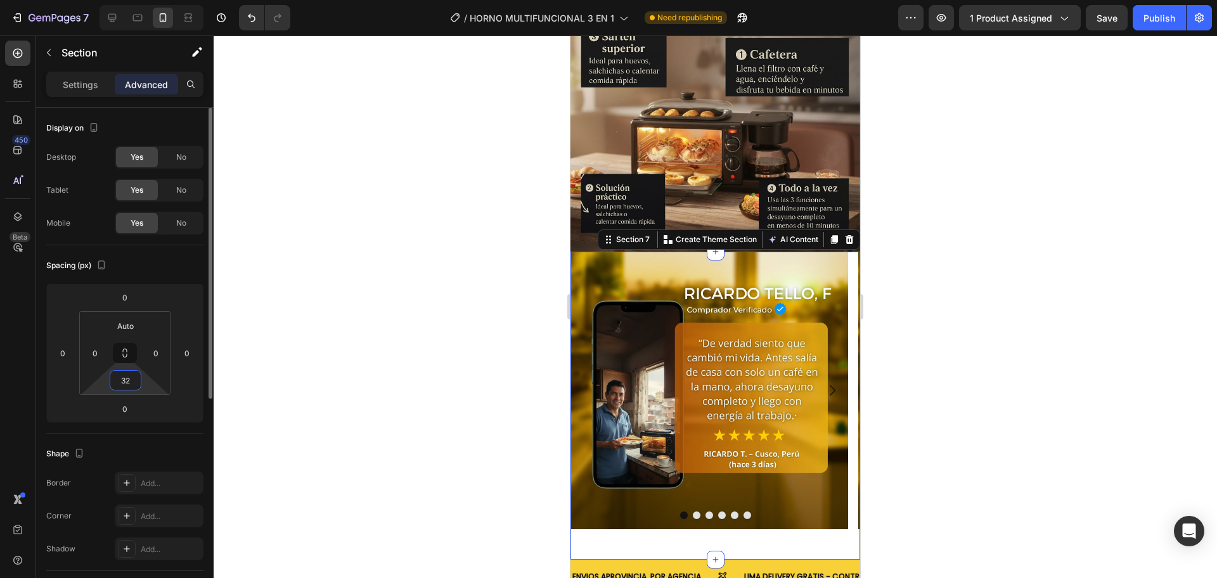
click at [126, 385] on input "32" at bounding box center [125, 380] width 25 height 19
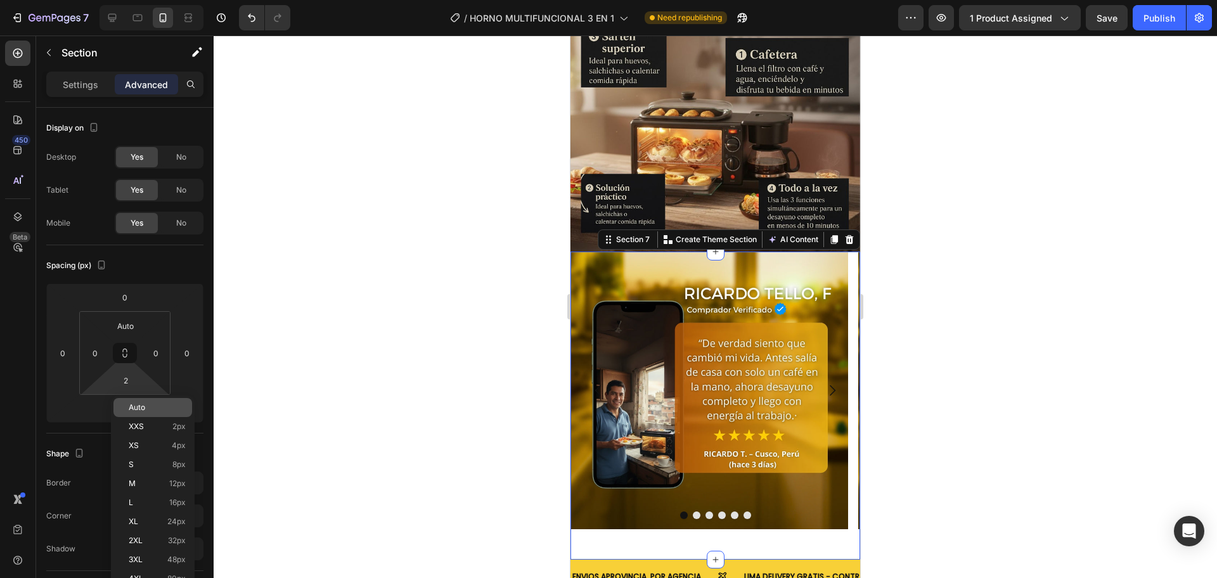
click at [138, 405] on span "Auto" at bounding box center [137, 407] width 16 height 9
type input "Auto"
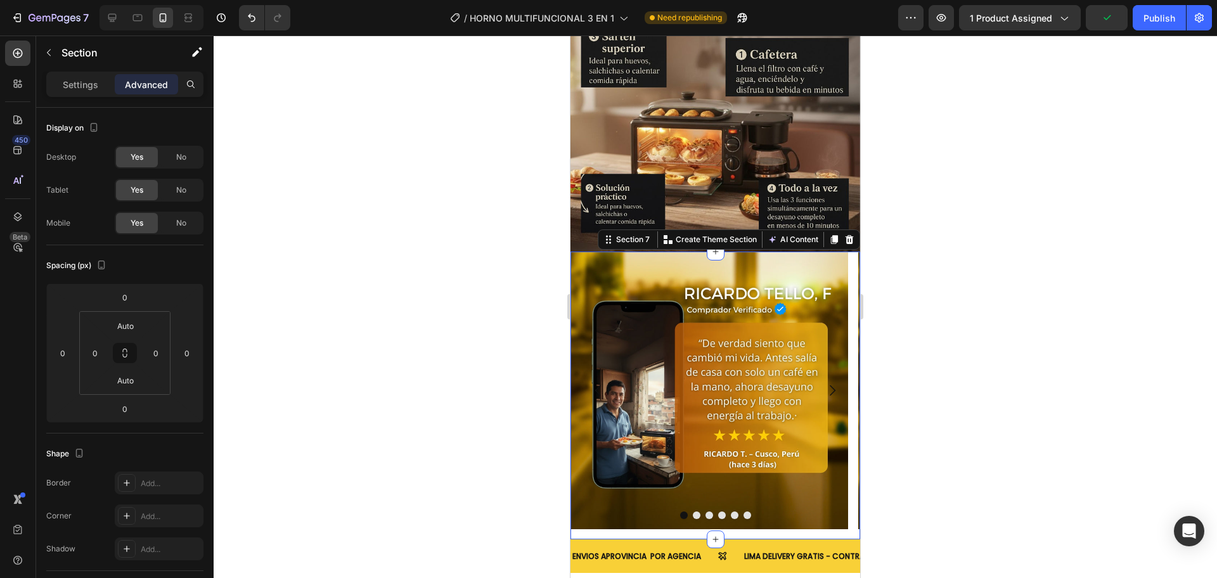
click at [376, 309] on div at bounding box center [715, 306] width 1003 height 543
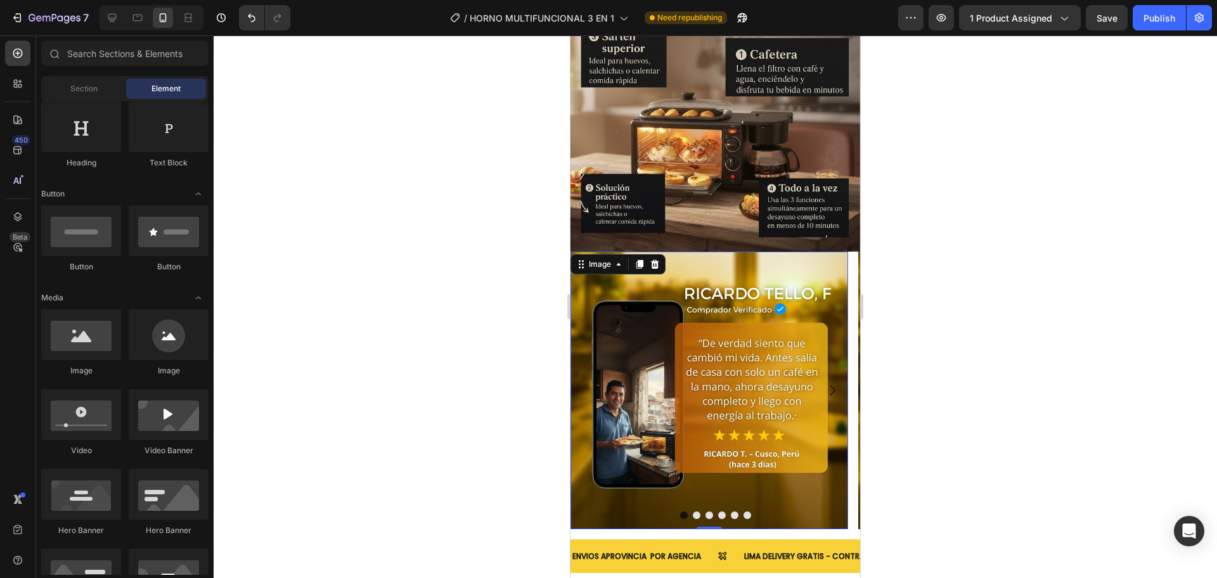
click at [614, 484] on img at bounding box center [709, 391] width 278 height 278
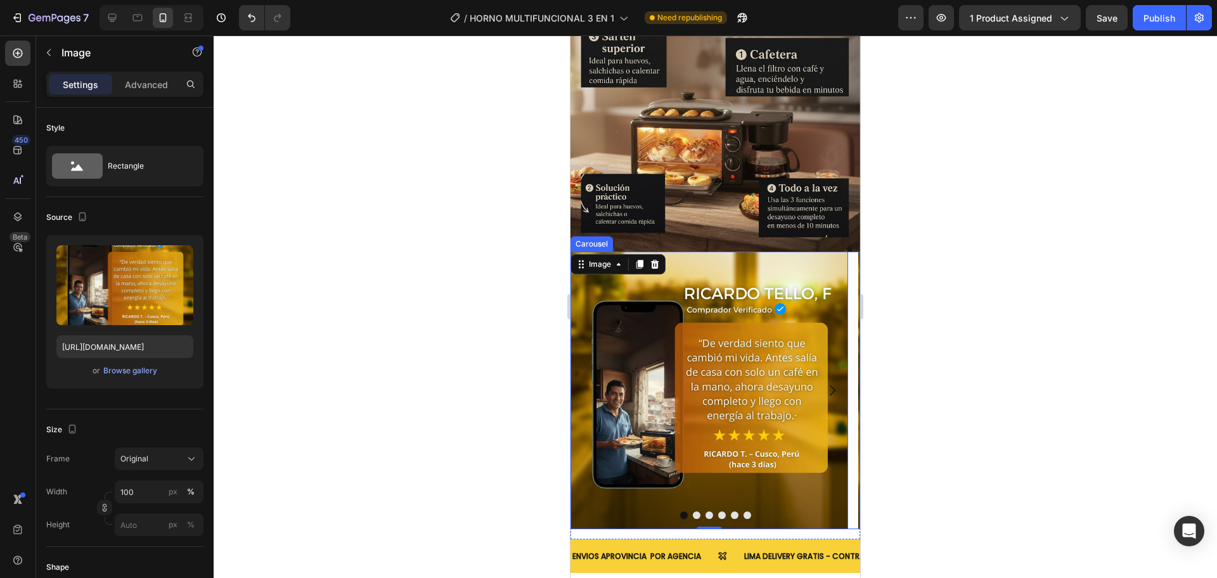
click at [718, 511] on button "Dot" at bounding box center [722, 515] width 8 height 8
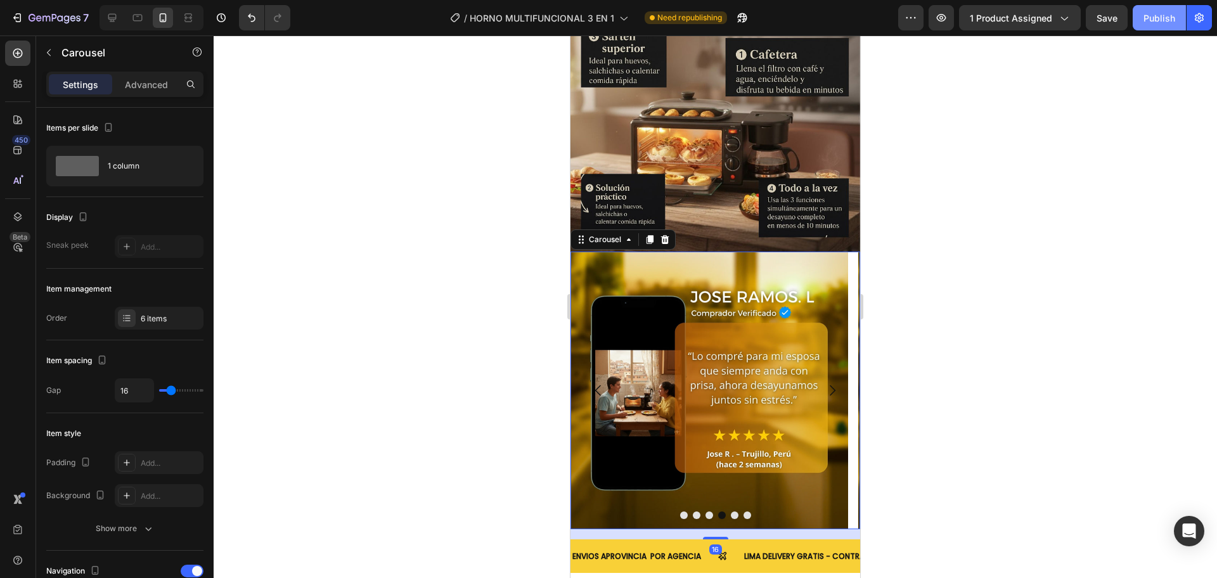
click at [1136, 13] on button "Publish" at bounding box center [1159, 17] width 53 height 25
click at [1143, 24] on div "Publish" at bounding box center [1159, 17] width 32 height 13
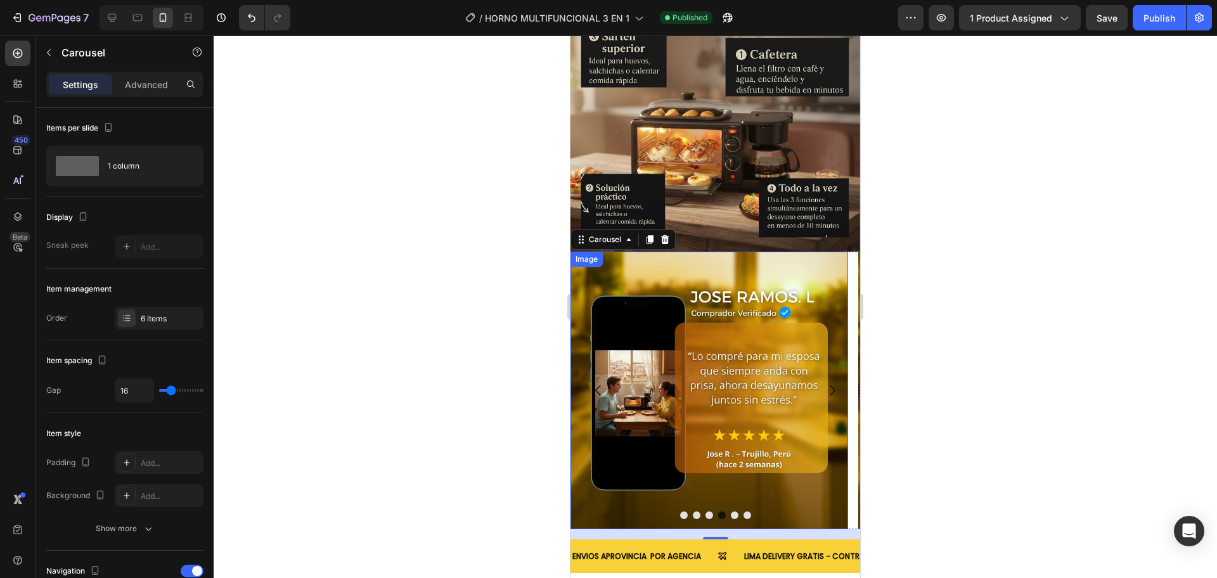
click at [721, 252] on img at bounding box center [709, 391] width 278 height 278
click at [596, 461] on img at bounding box center [709, 391] width 278 height 278
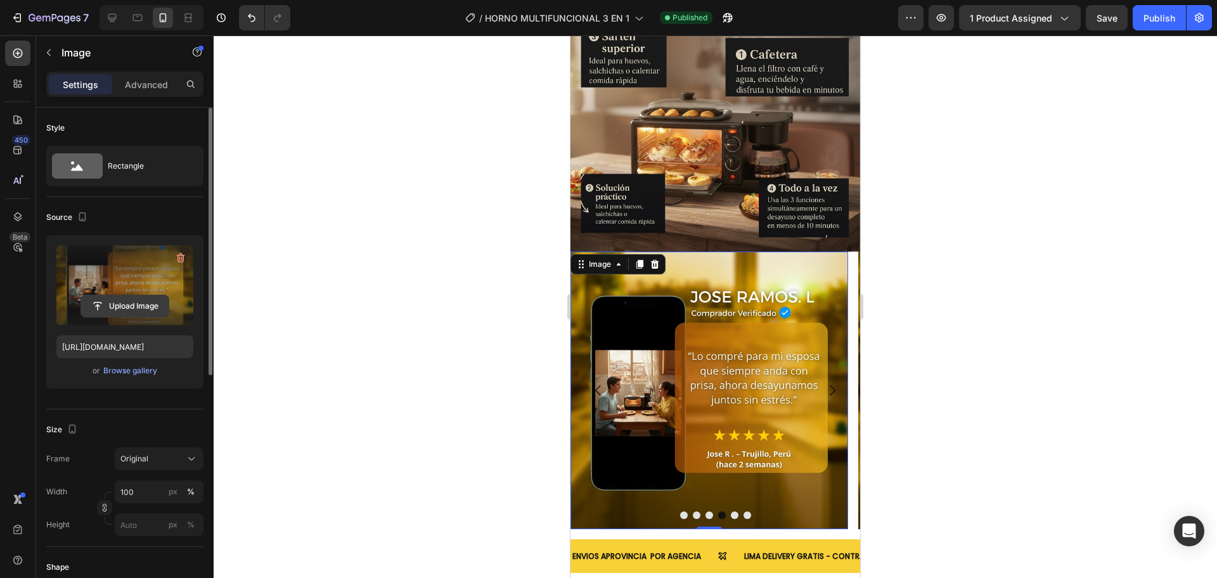
click at [101, 307] on input "file" at bounding box center [124, 306] width 87 height 22
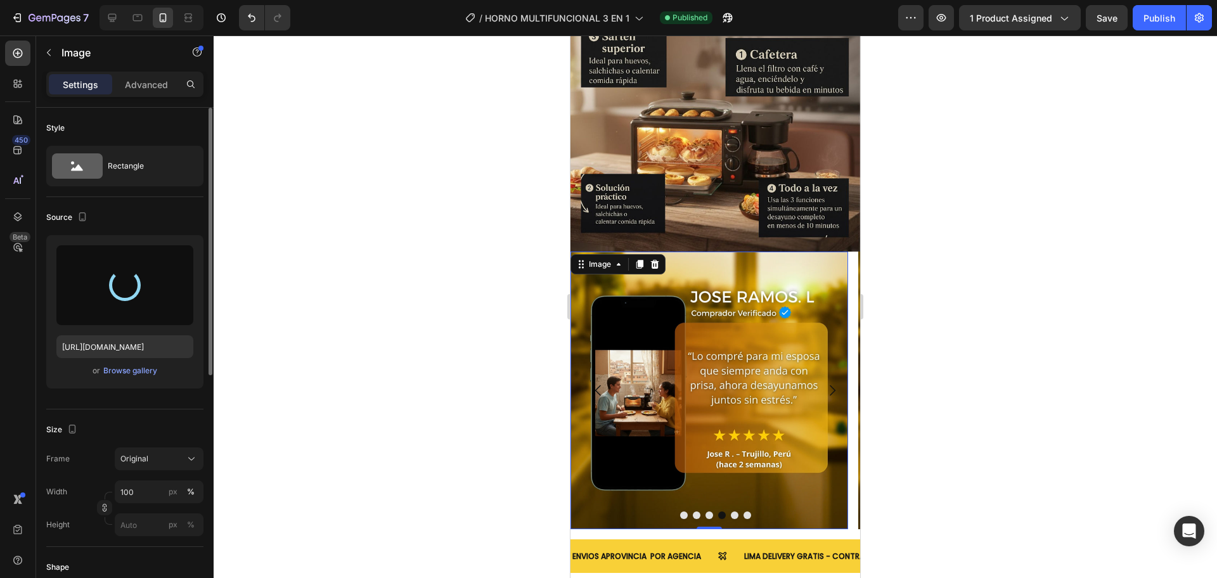
type input "[URL][DOMAIN_NAME]"
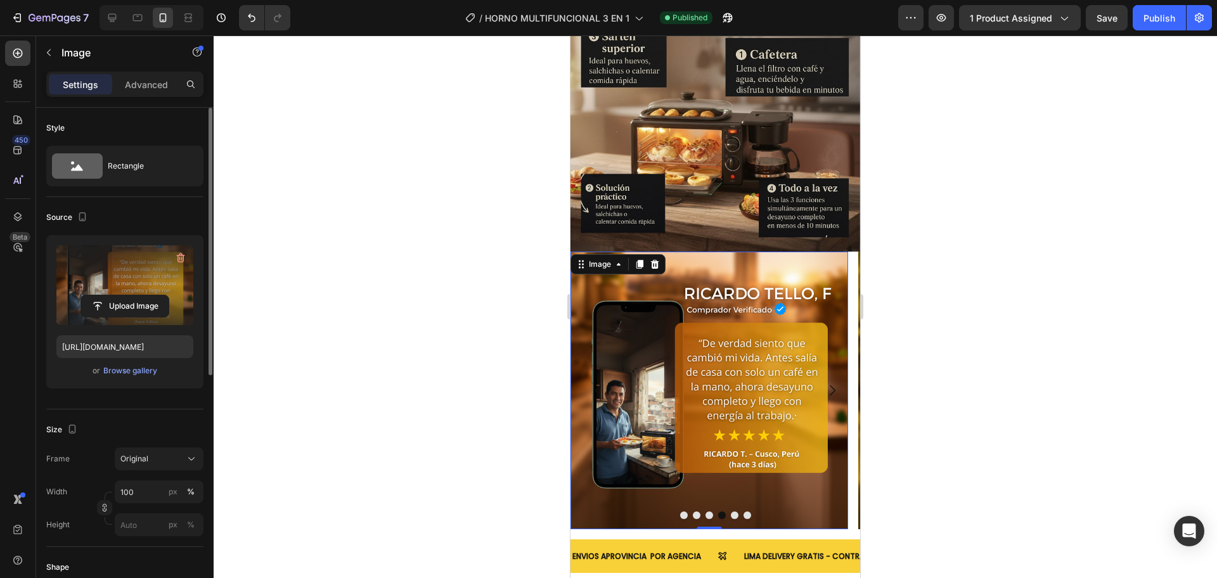
click at [826, 383] on icon "Carousel Next Arrow" at bounding box center [832, 390] width 15 height 15
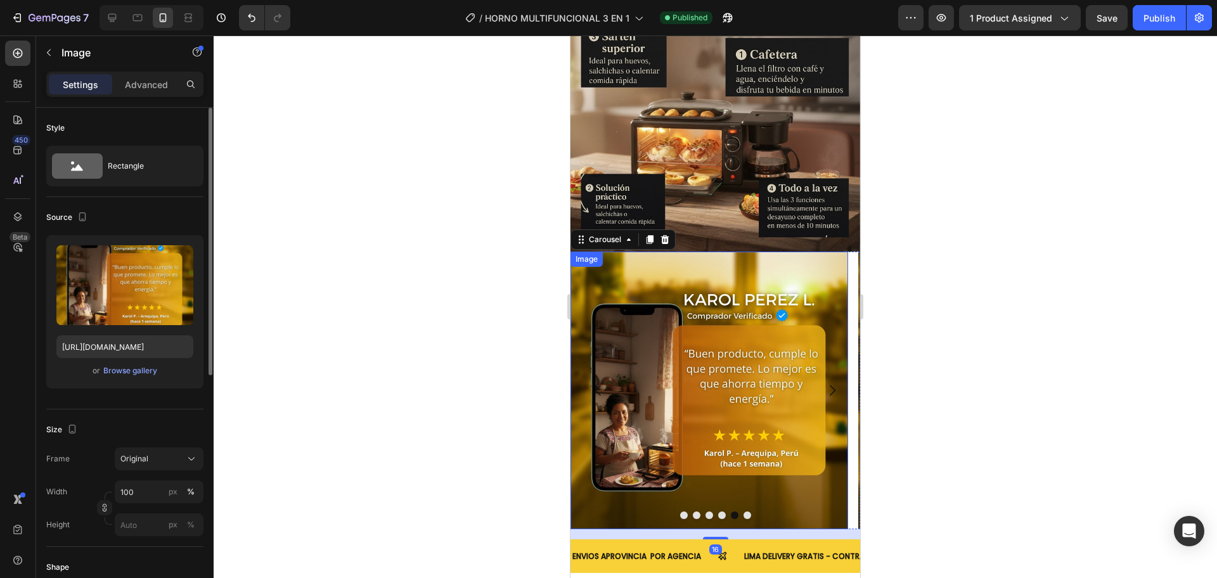
click at [733, 375] on img at bounding box center [709, 391] width 278 height 278
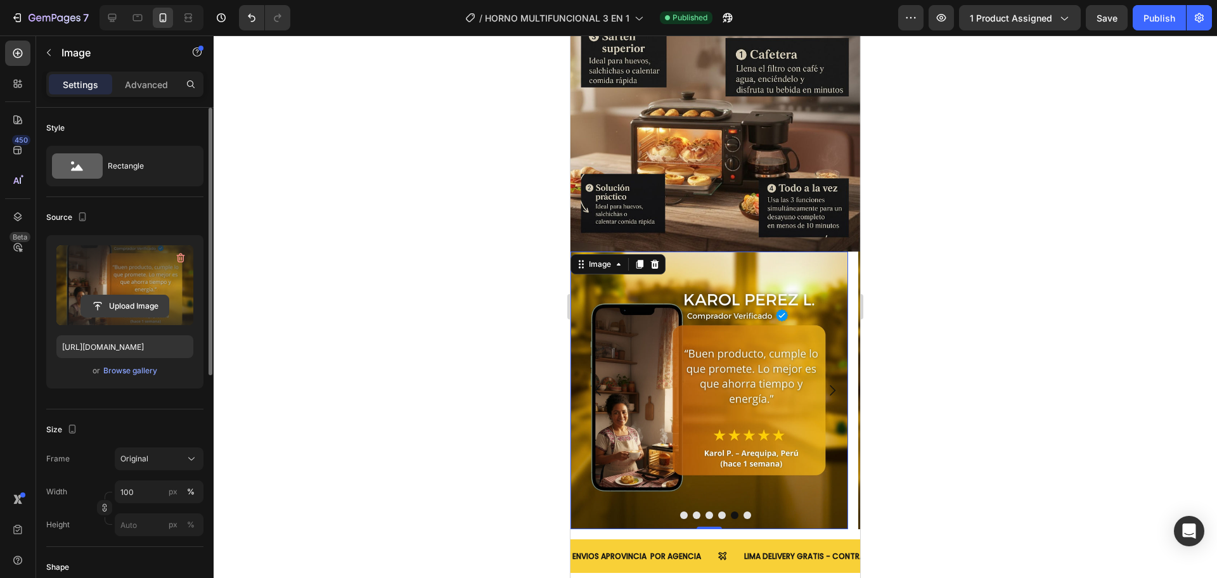
click at [89, 304] on input "file" at bounding box center [124, 306] width 87 height 22
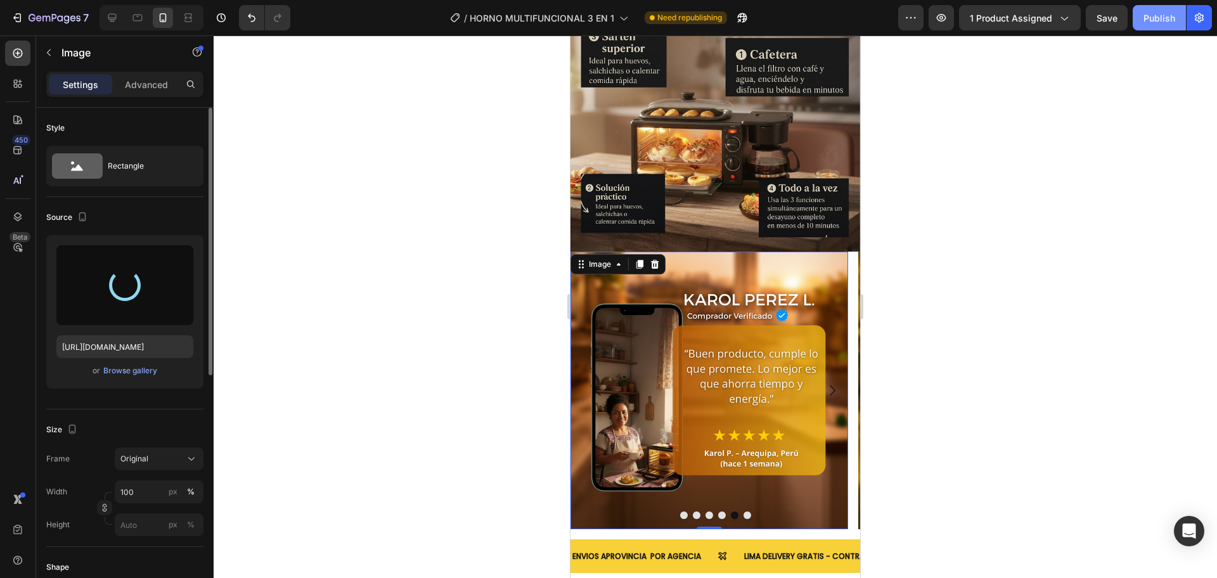
type input "https://cdn.shopify.com/s/files/1/0774/8360/6252/files/gempages_575738252938445…"
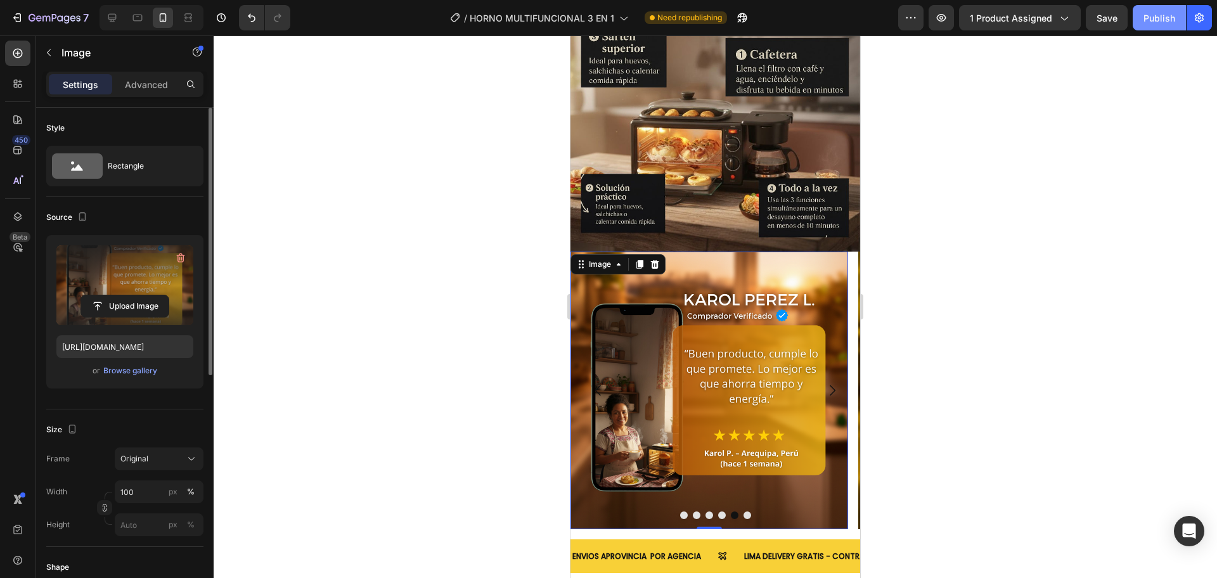
click at [1159, 23] on div "Publish" at bounding box center [1159, 17] width 32 height 13
click at [1160, 20] on div "Publish" at bounding box center [1159, 17] width 32 height 13
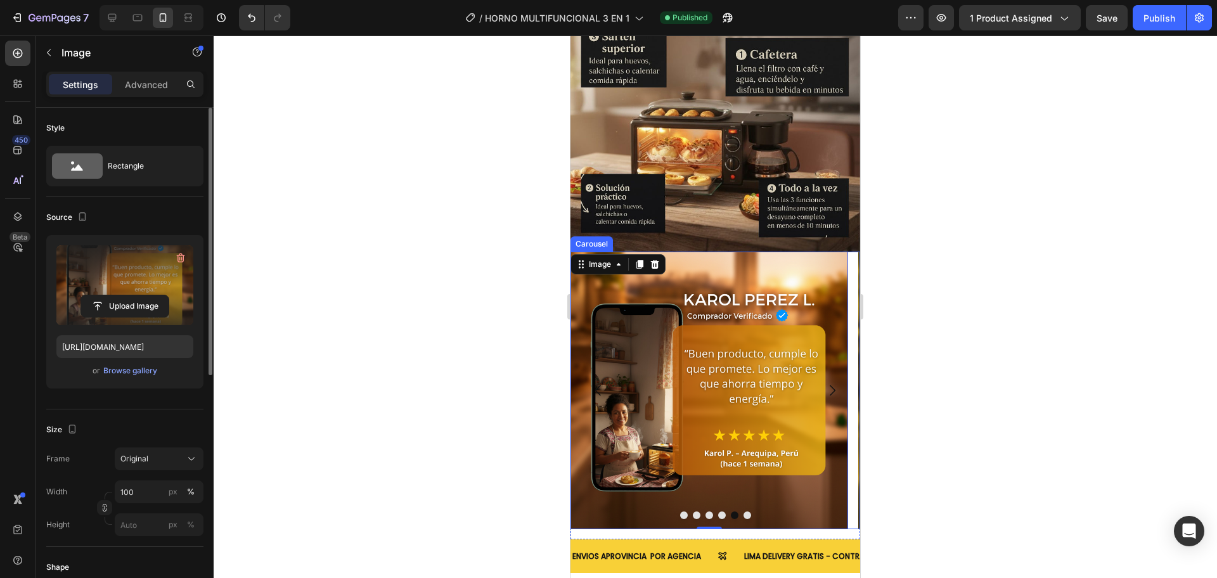
click at [597, 383] on icon "Carousel Back Arrow" at bounding box center [598, 390] width 15 height 15
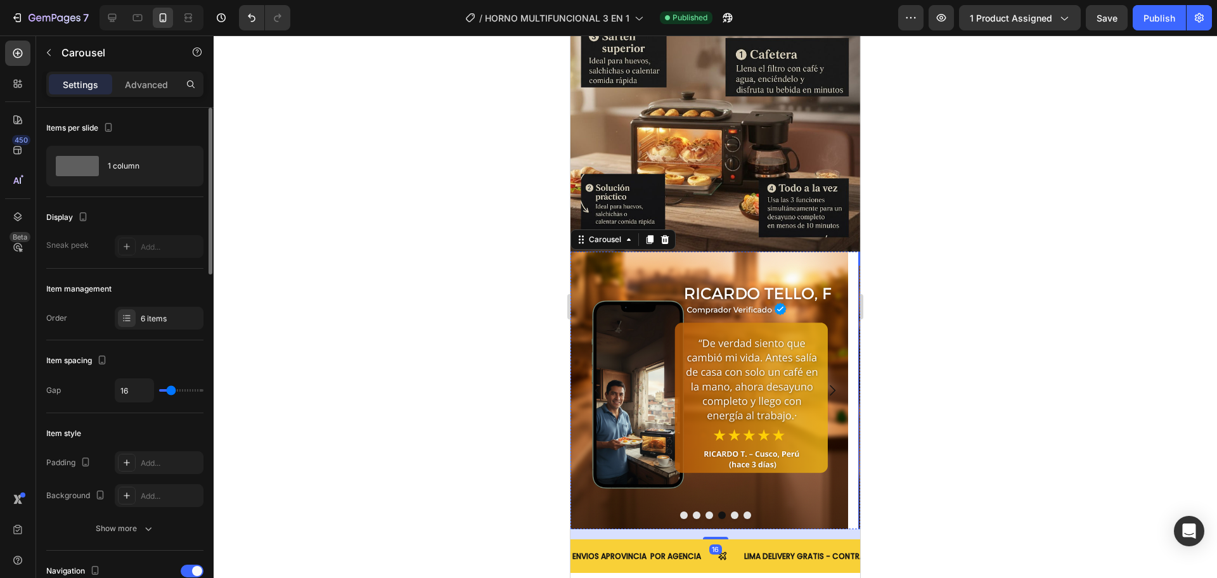
click at [736, 387] on img at bounding box center [709, 391] width 278 height 278
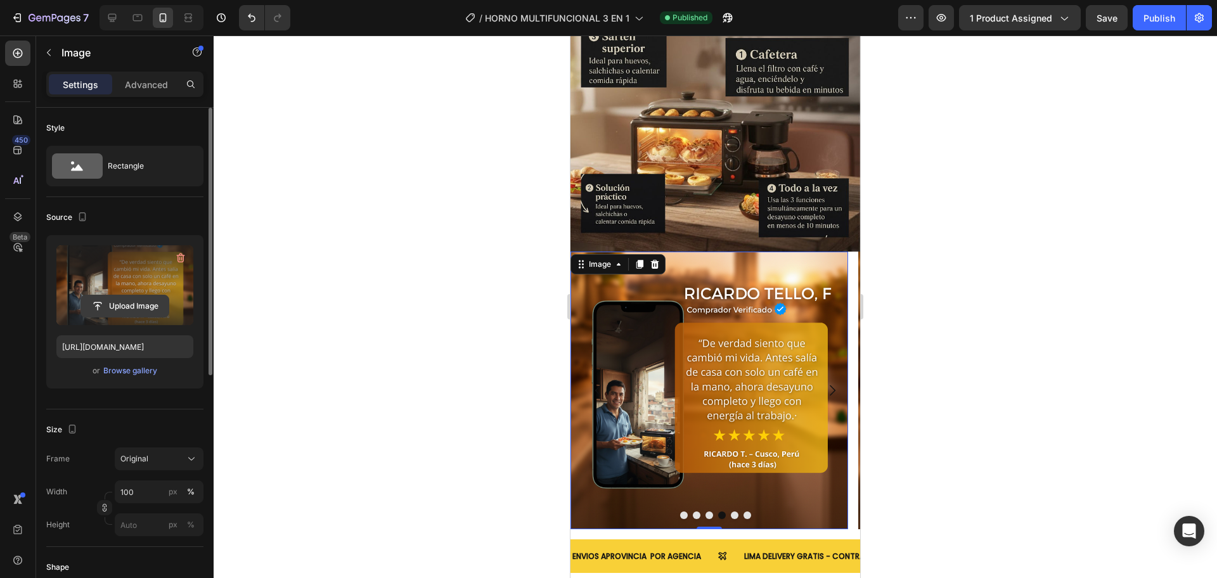
click at [157, 304] on input "file" at bounding box center [124, 306] width 87 height 22
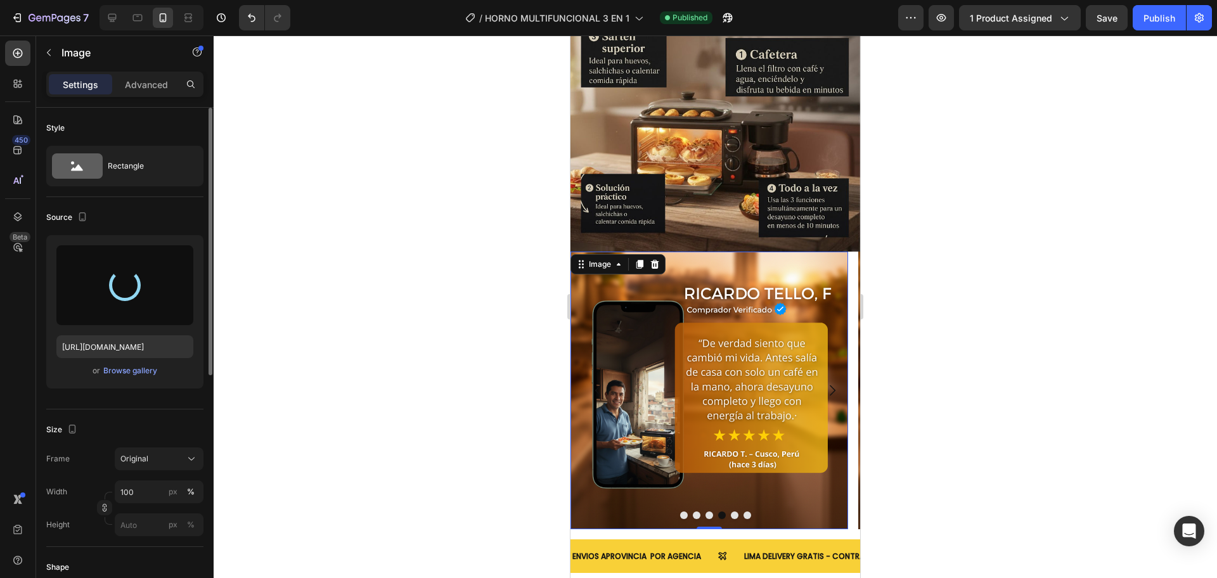
type input "https://cdn.shopify.com/s/files/1/0774/8360/6252/files/gempages_575738252938445…"
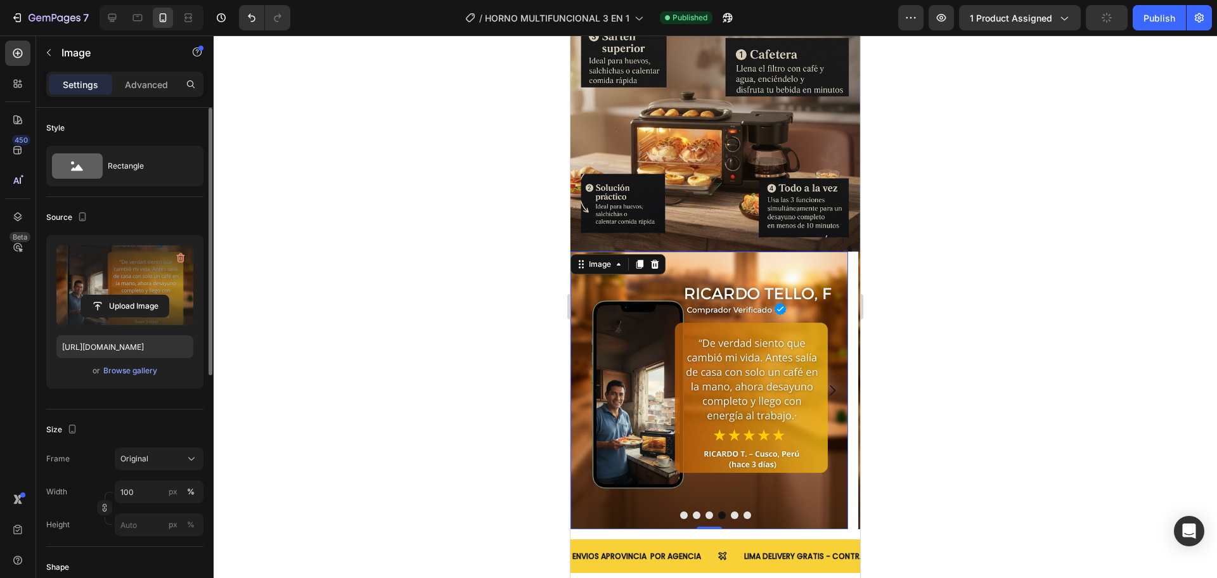
scroll to position [2341, 0]
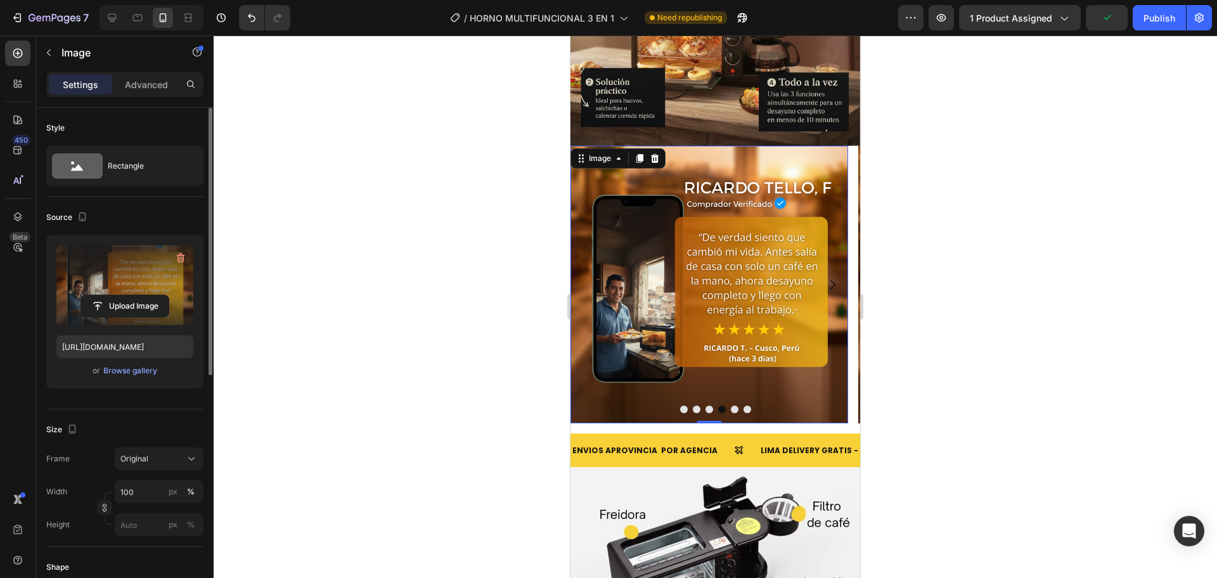
click at [502, 272] on div at bounding box center [715, 306] width 1003 height 543
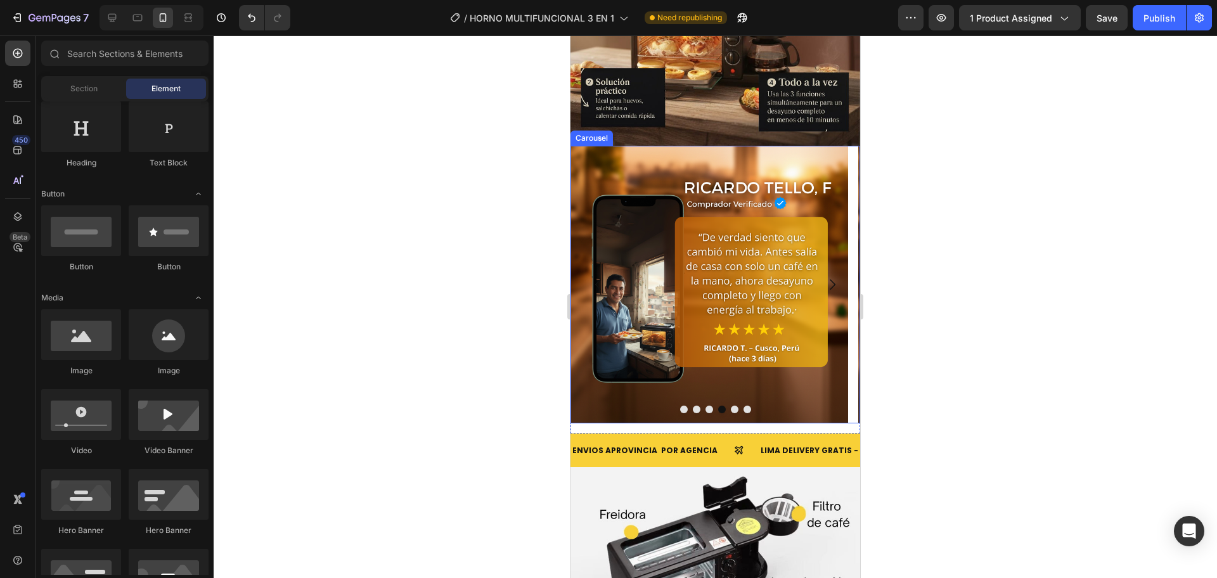
click at [606, 267] on button "Carousel Back Arrow" at bounding box center [598, 284] width 35 height 35
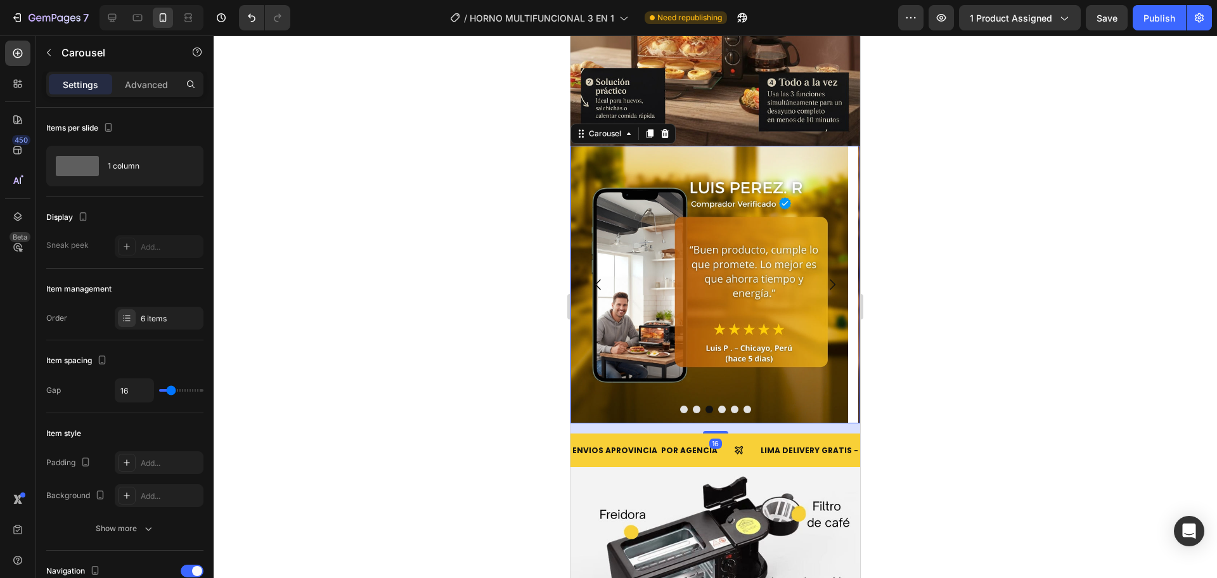
click at [830, 280] on icon "Carousel Next Arrow" at bounding box center [833, 285] width 6 height 11
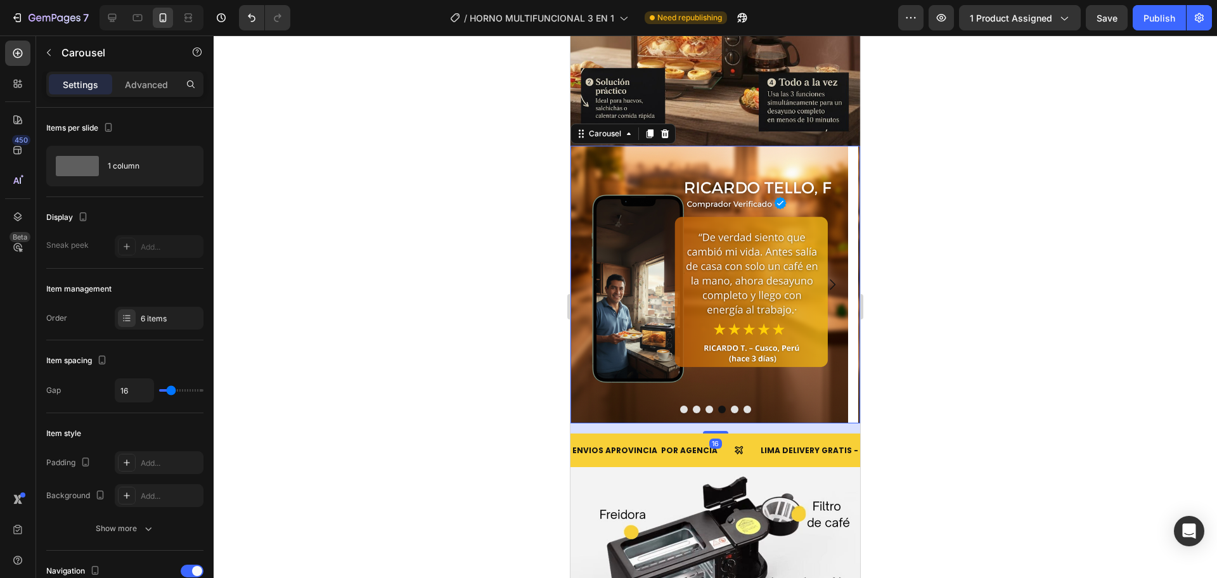
click at [830, 280] on icon "Carousel Next Arrow" at bounding box center [833, 285] width 6 height 11
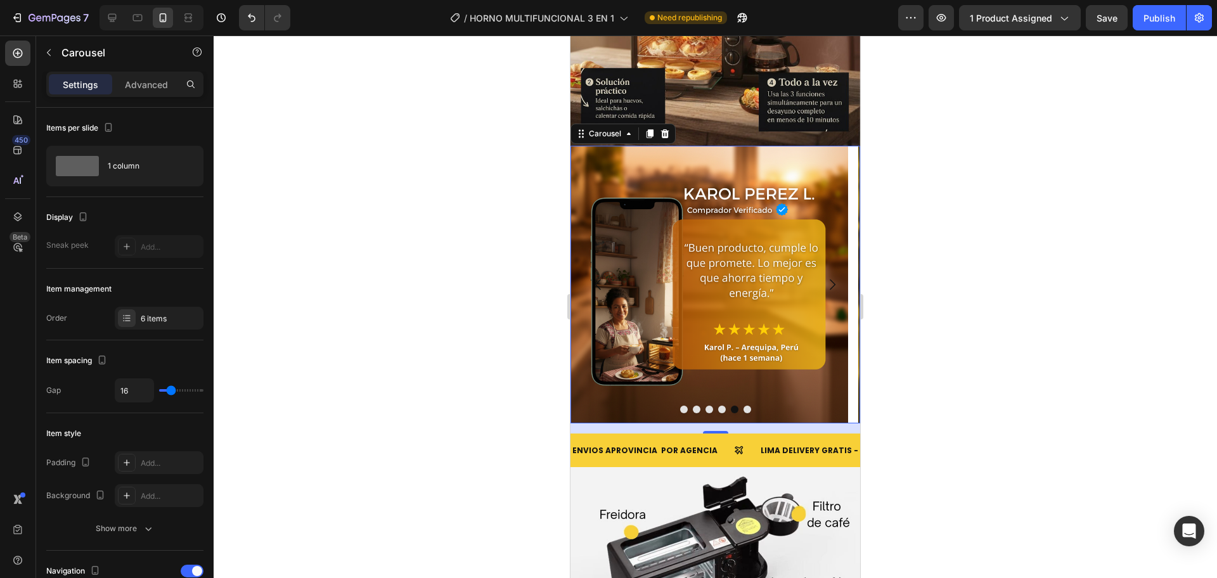
click at [611, 267] on button "Carousel Back Arrow" at bounding box center [598, 284] width 35 height 35
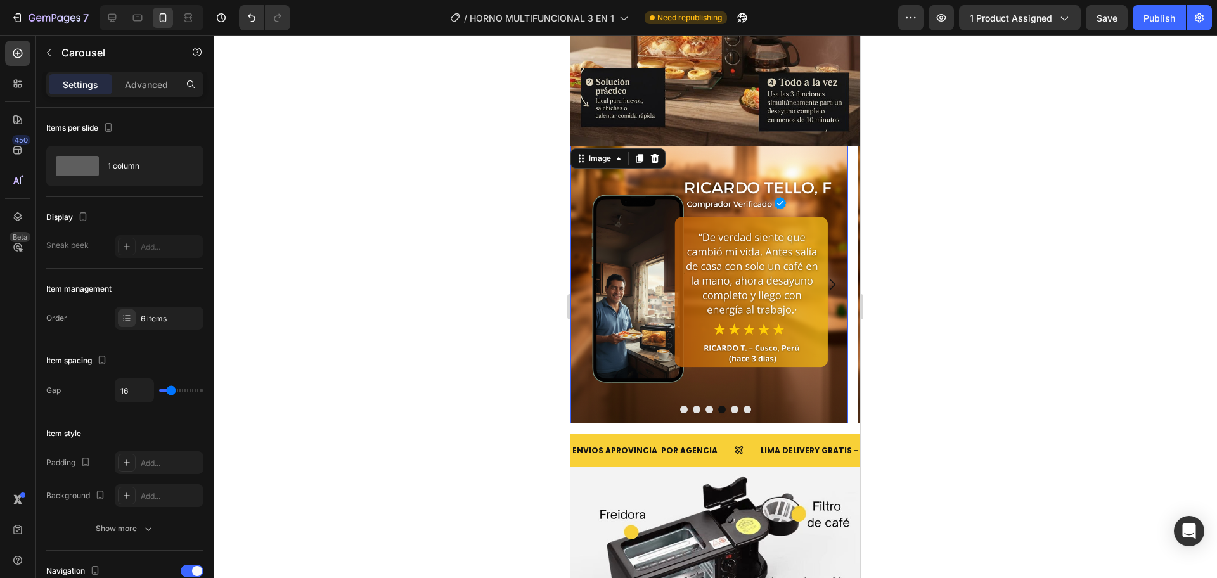
click at [731, 271] on img at bounding box center [709, 285] width 278 height 278
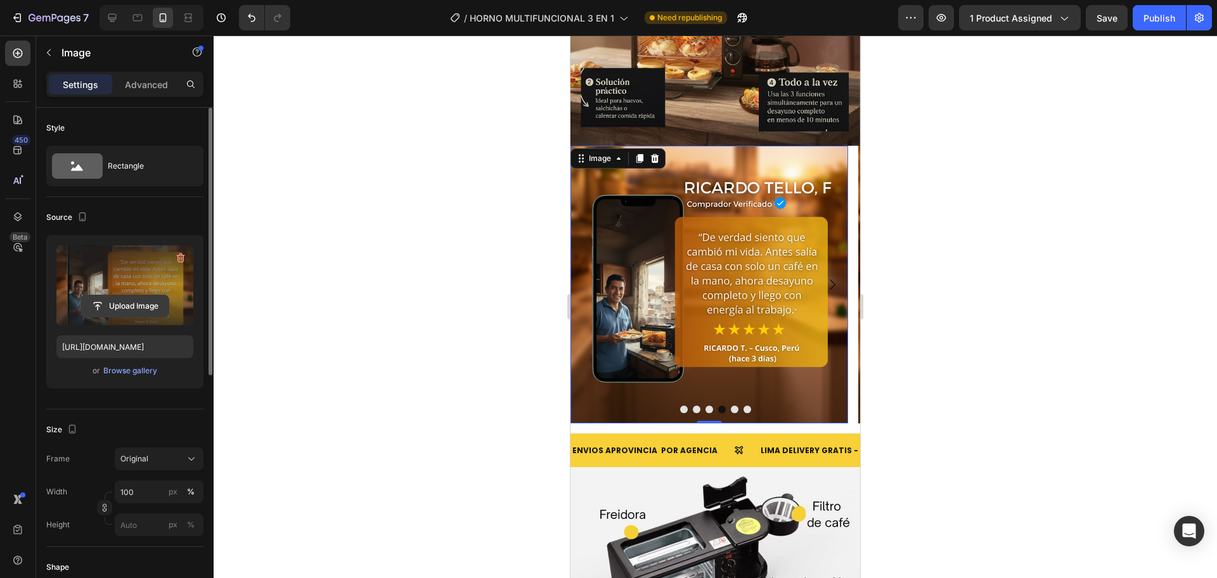
click at [142, 307] on input "file" at bounding box center [124, 306] width 87 height 22
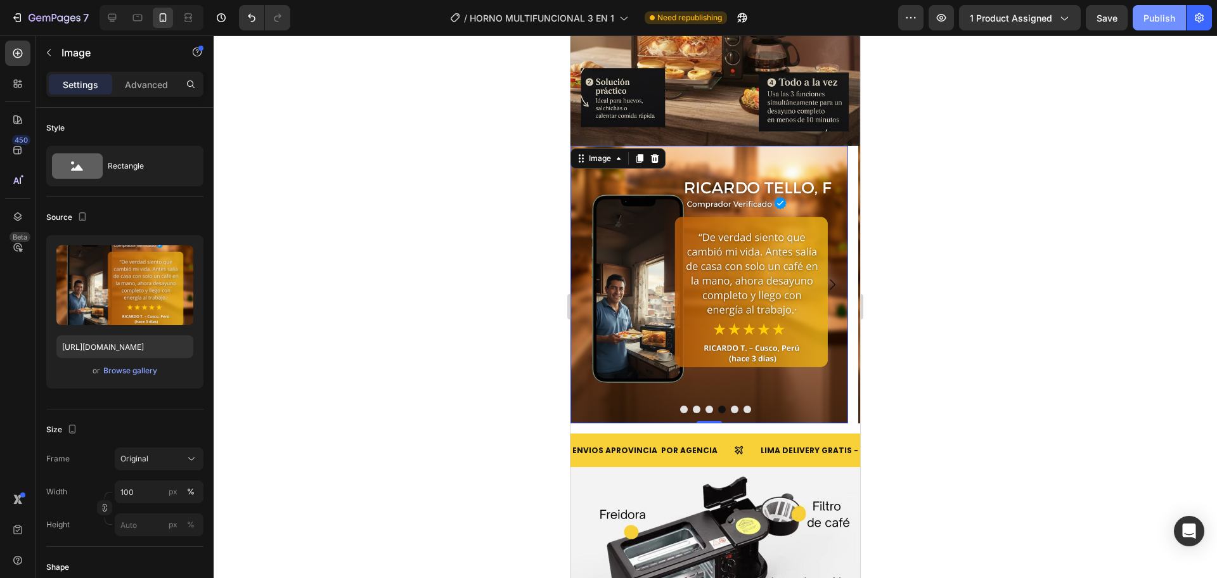
click at [1154, 20] on div "Publish" at bounding box center [1159, 17] width 32 height 13
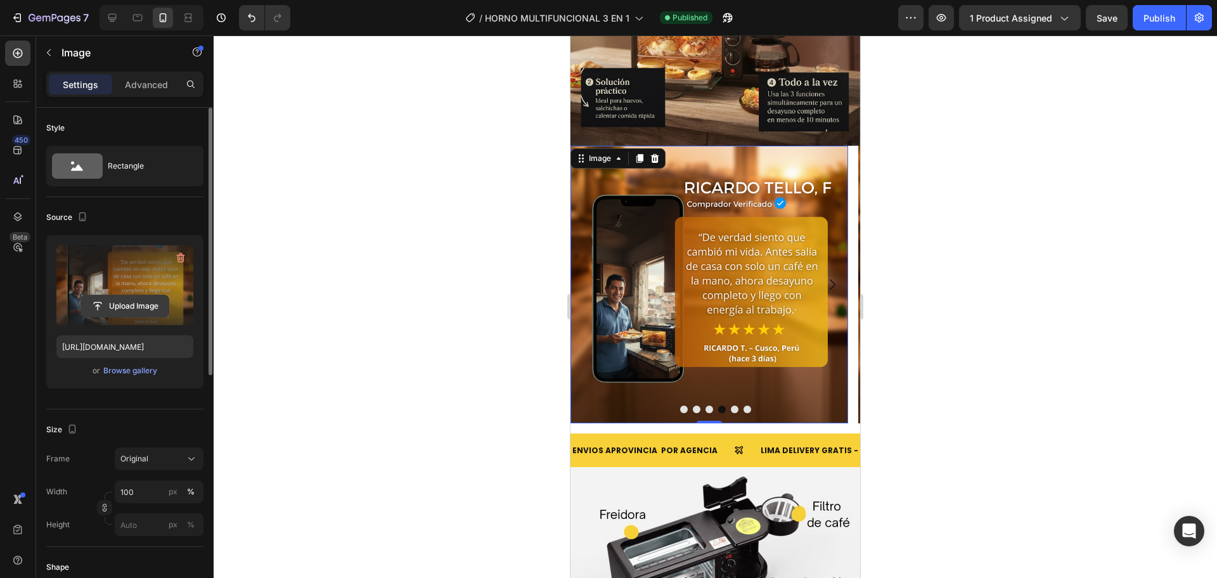
click at [98, 300] on input "file" at bounding box center [124, 306] width 87 height 22
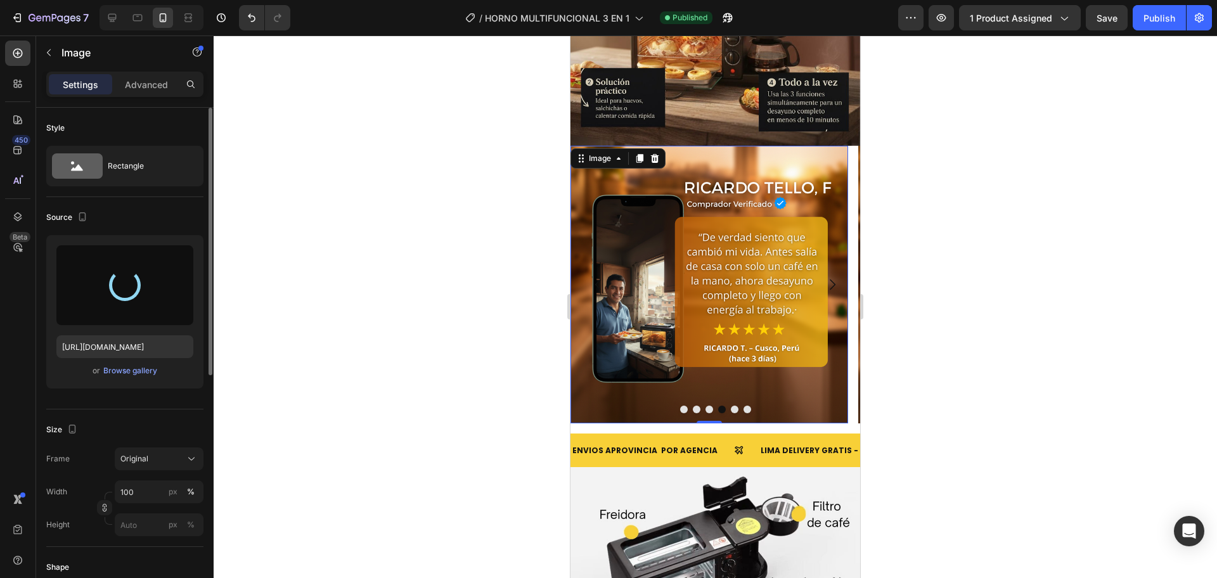
click at [135, 299] on div at bounding box center [124, 285] width 137 height 80
click at [494, 209] on div at bounding box center [715, 306] width 1003 height 543
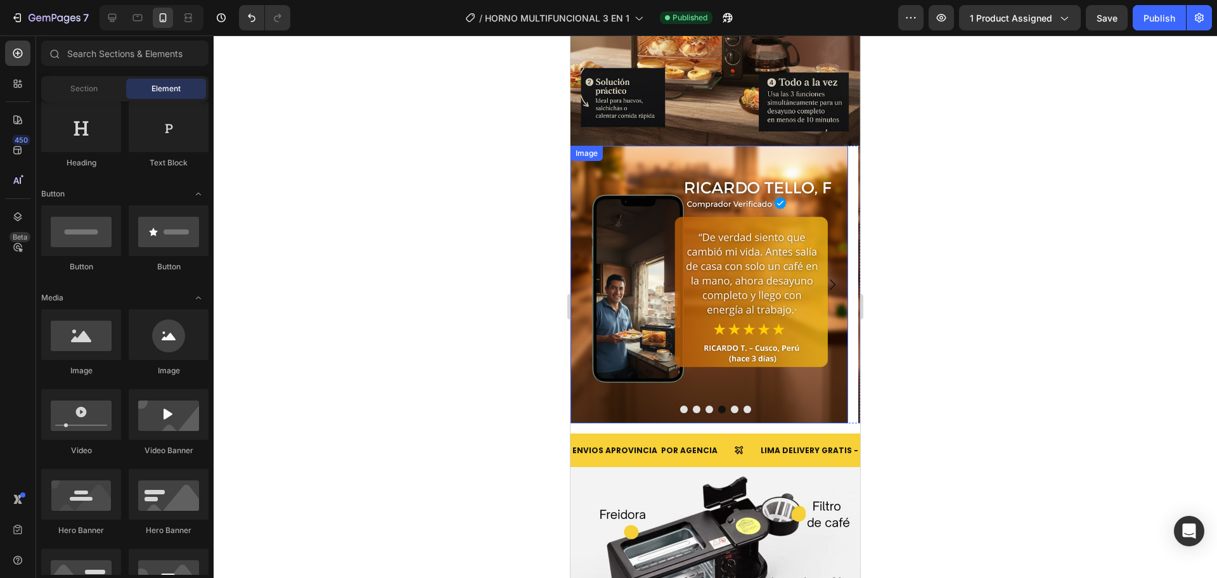
click at [758, 245] on img at bounding box center [709, 285] width 278 height 278
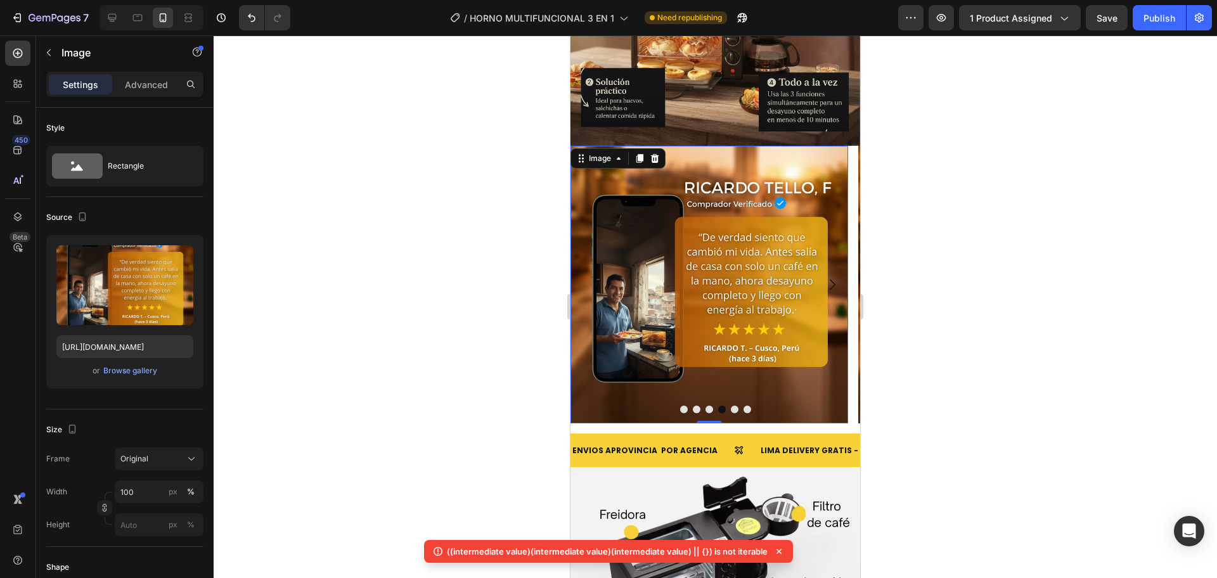
click at [745, 273] on img at bounding box center [709, 285] width 278 height 278
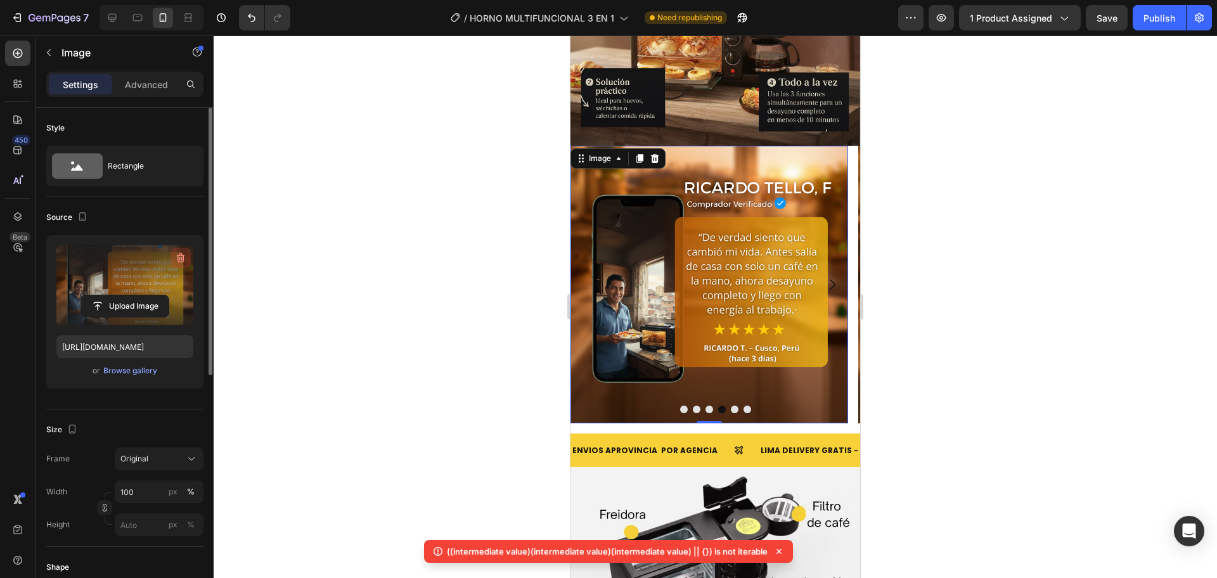
click at [181, 259] on icon "button" at bounding box center [180, 258] width 13 height 13
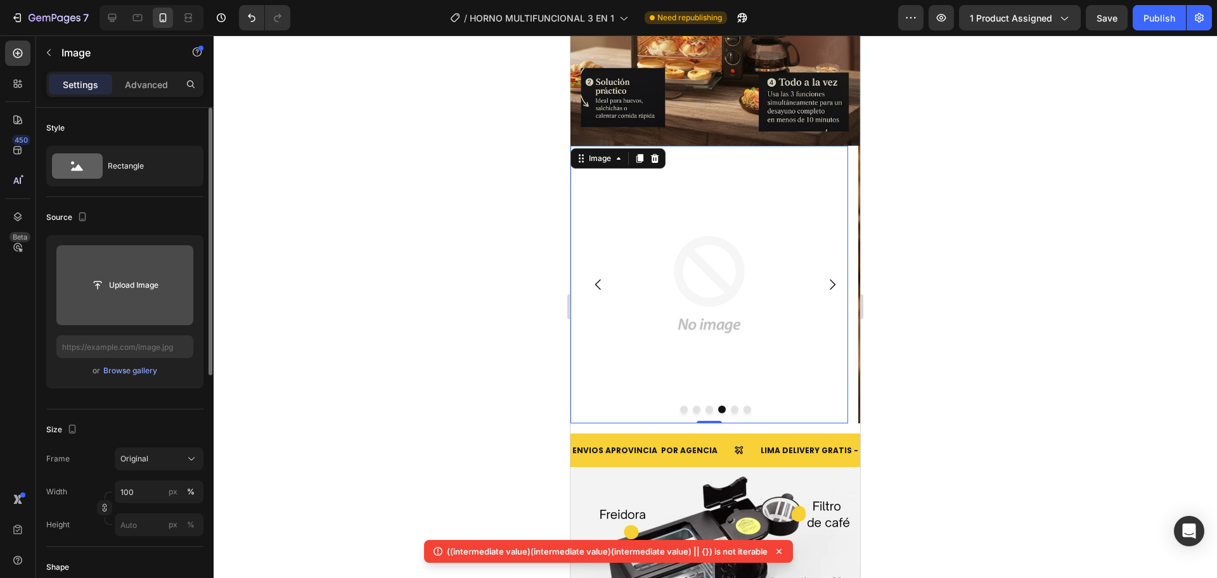
click at [743, 304] on img at bounding box center [709, 285] width 278 height 278
click at [825, 277] on icon "Carousel Next Arrow" at bounding box center [832, 284] width 15 height 15
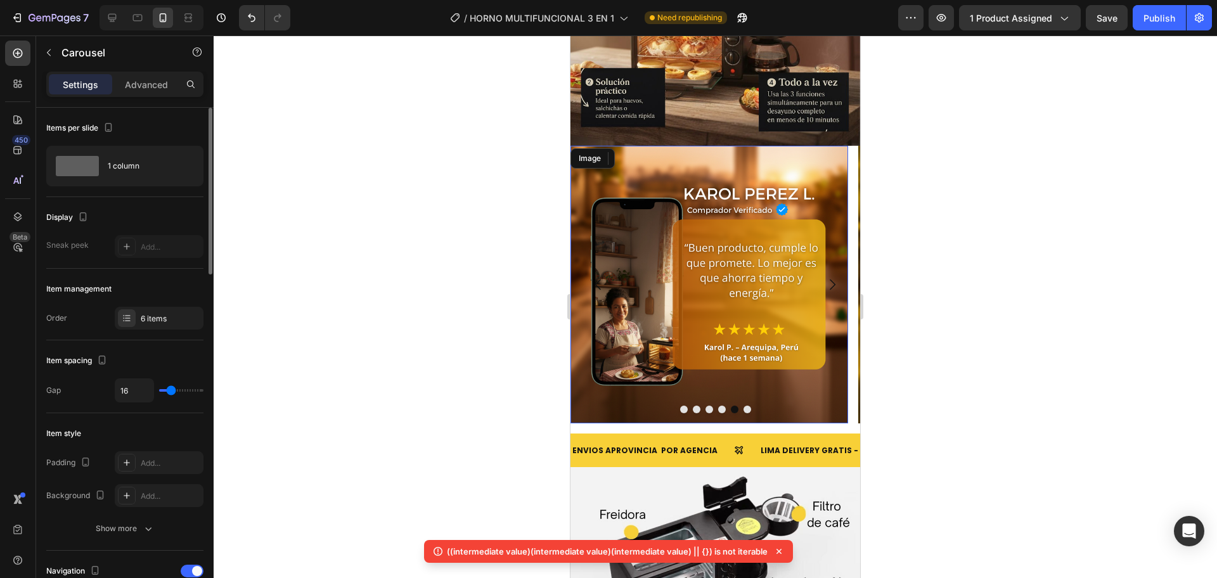
click at [699, 273] on img at bounding box center [709, 285] width 278 height 278
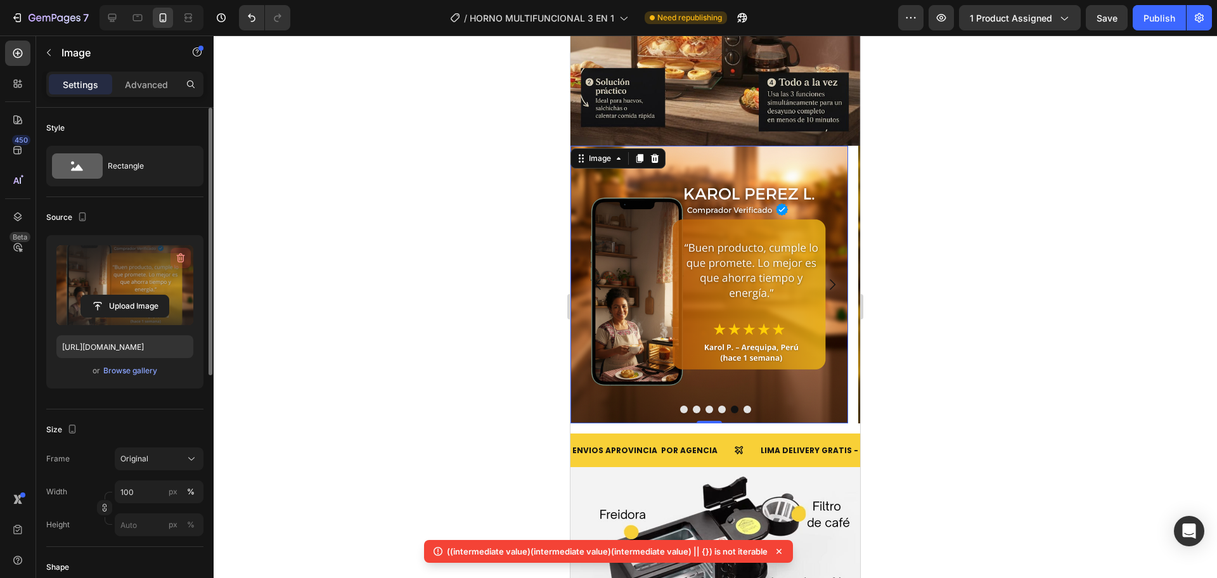
click at [176, 262] on icon "button" at bounding box center [180, 258] width 13 height 13
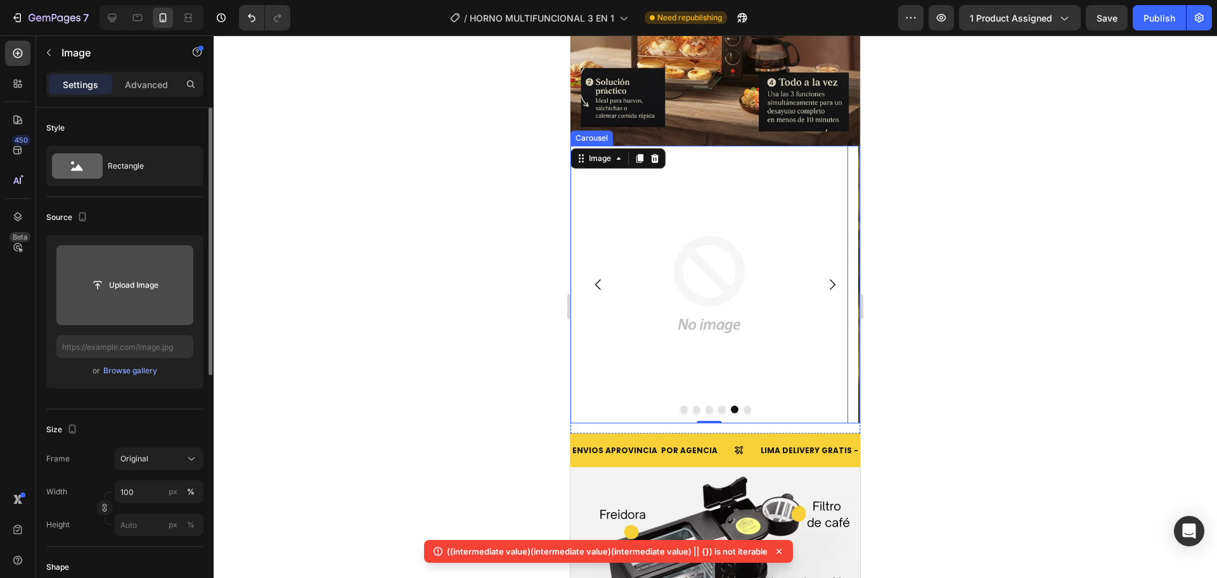
click at [825, 277] on icon "Carousel Next Arrow" at bounding box center [832, 284] width 15 height 15
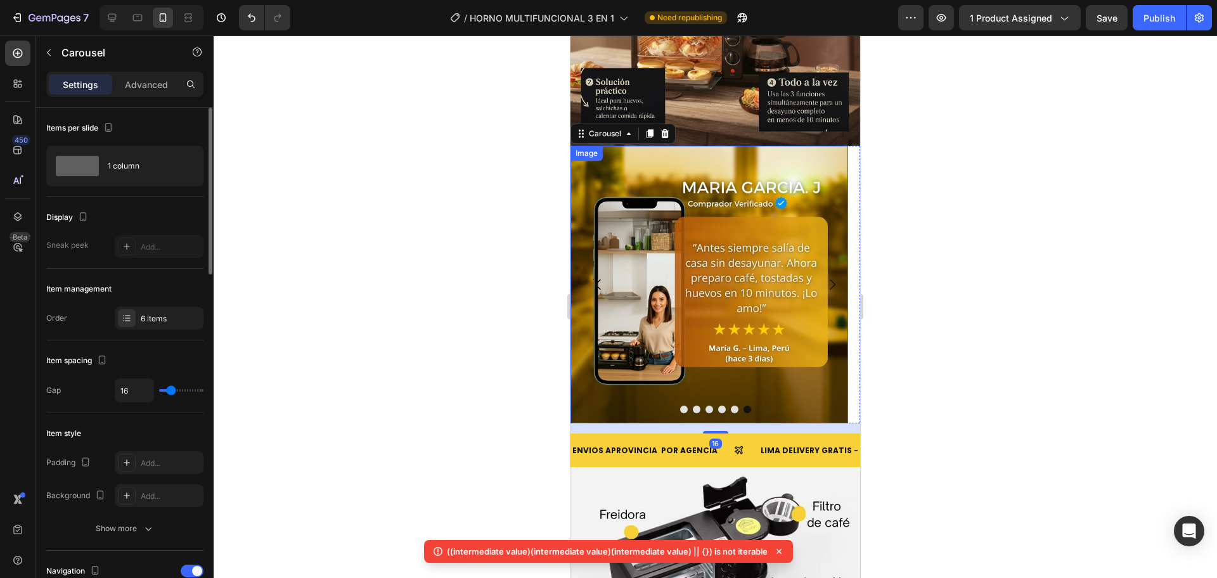
click at [749, 262] on img at bounding box center [709, 285] width 278 height 278
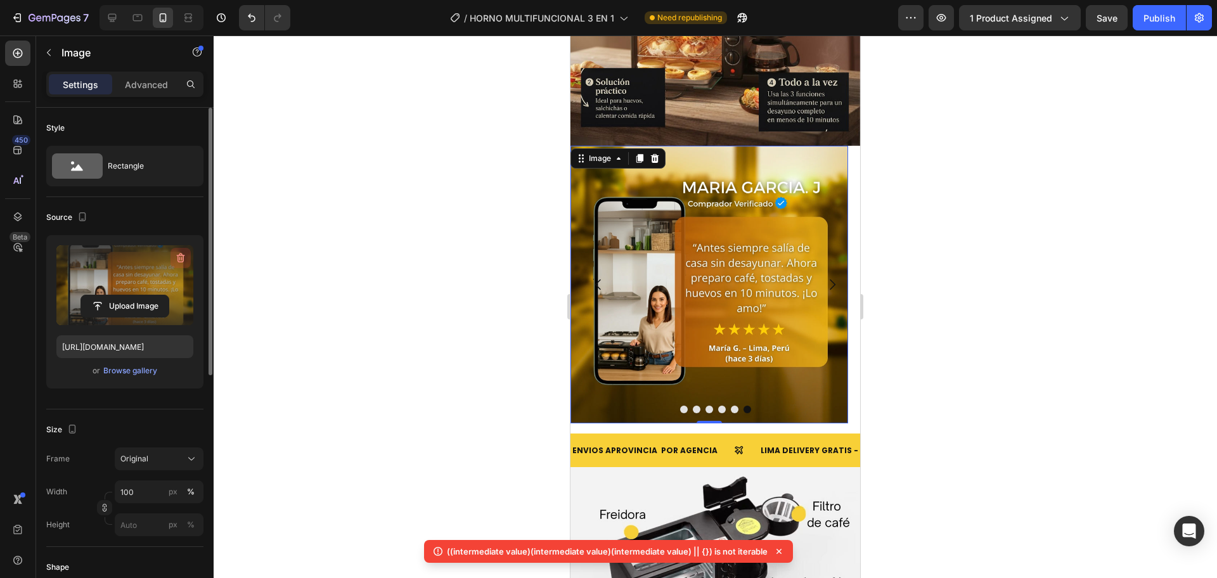
click at [180, 259] on icon "button" at bounding box center [179, 259] width 1 height 4
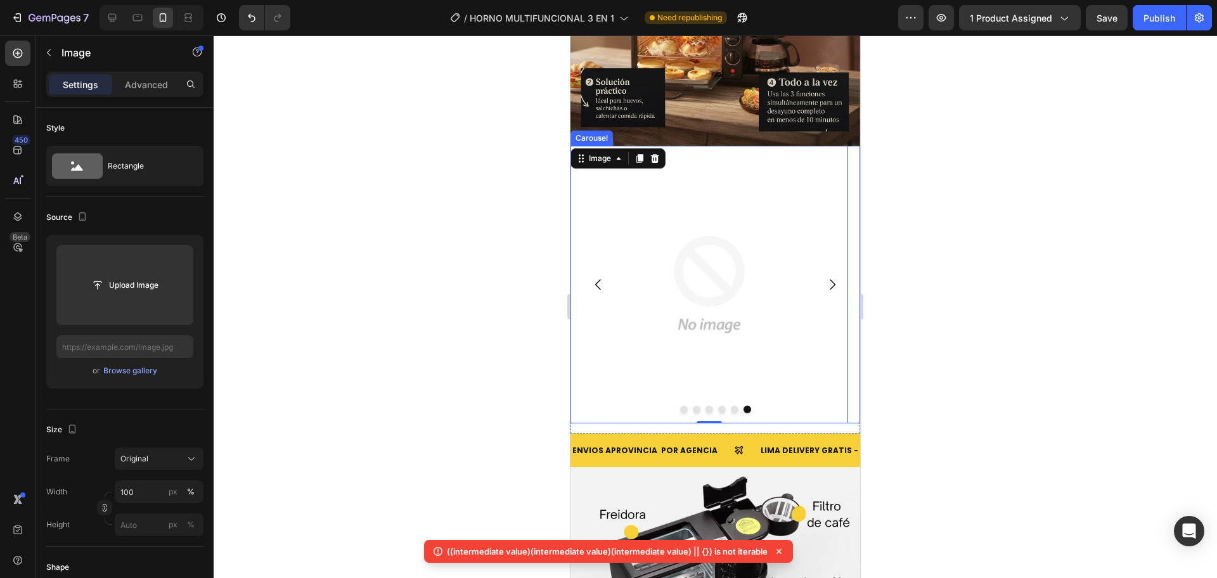
click at [832, 267] on button "Carousel Next Arrow" at bounding box center [831, 284] width 35 height 35
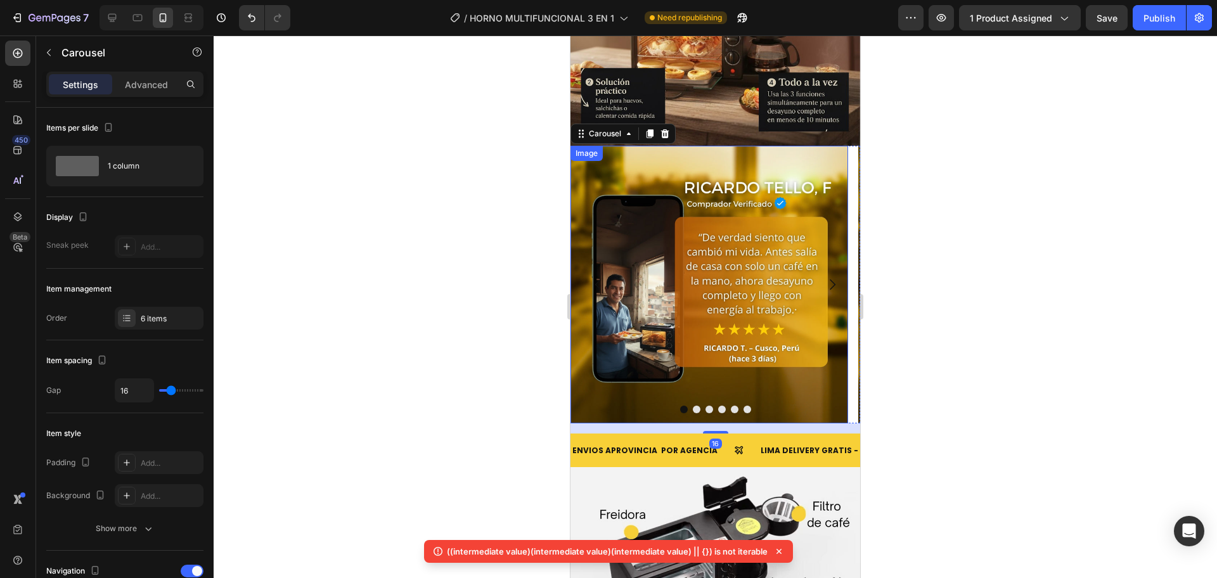
click at [685, 295] on img at bounding box center [709, 285] width 278 height 278
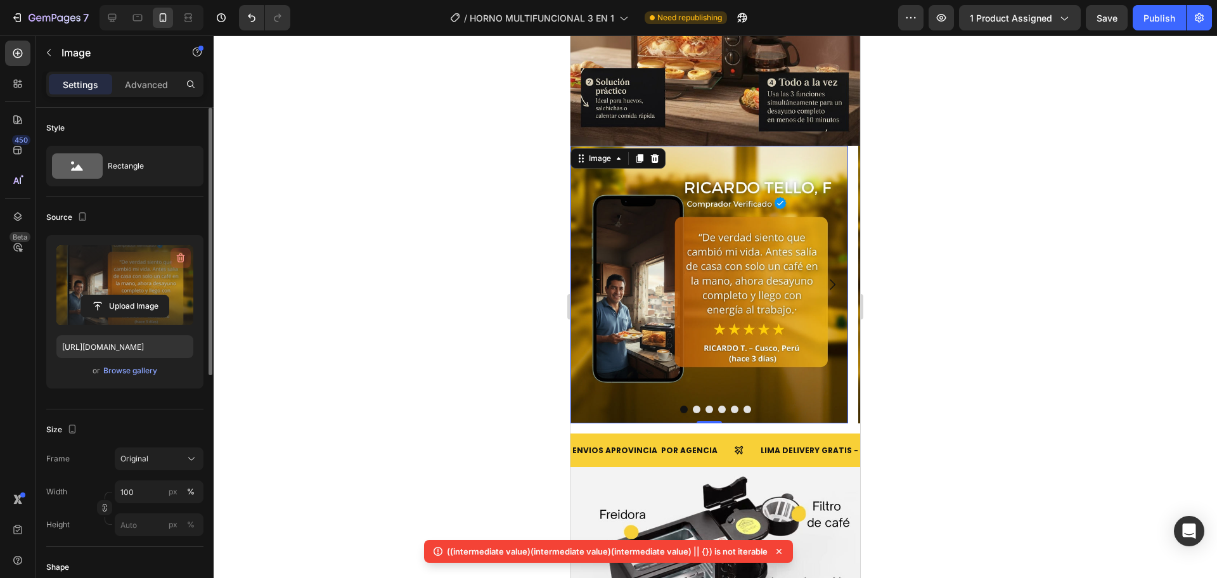
click at [176, 259] on icon "button" at bounding box center [180, 258] width 13 height 13
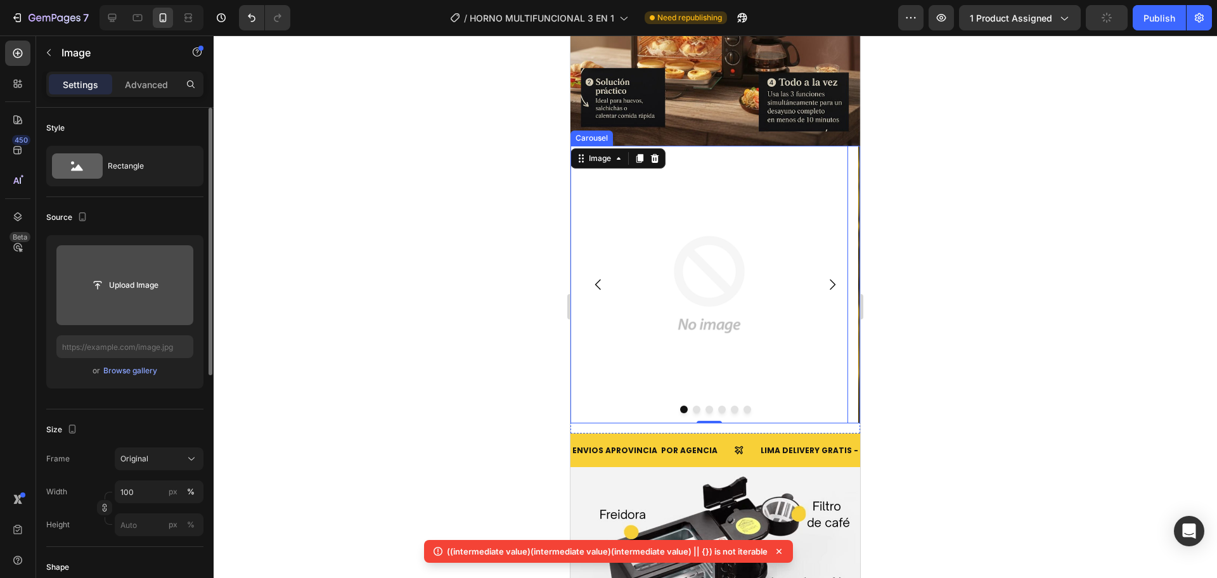
click at [831, 267] on button "Carousel Next Arrow" at bounding box center [831, 284] width 35 height 35
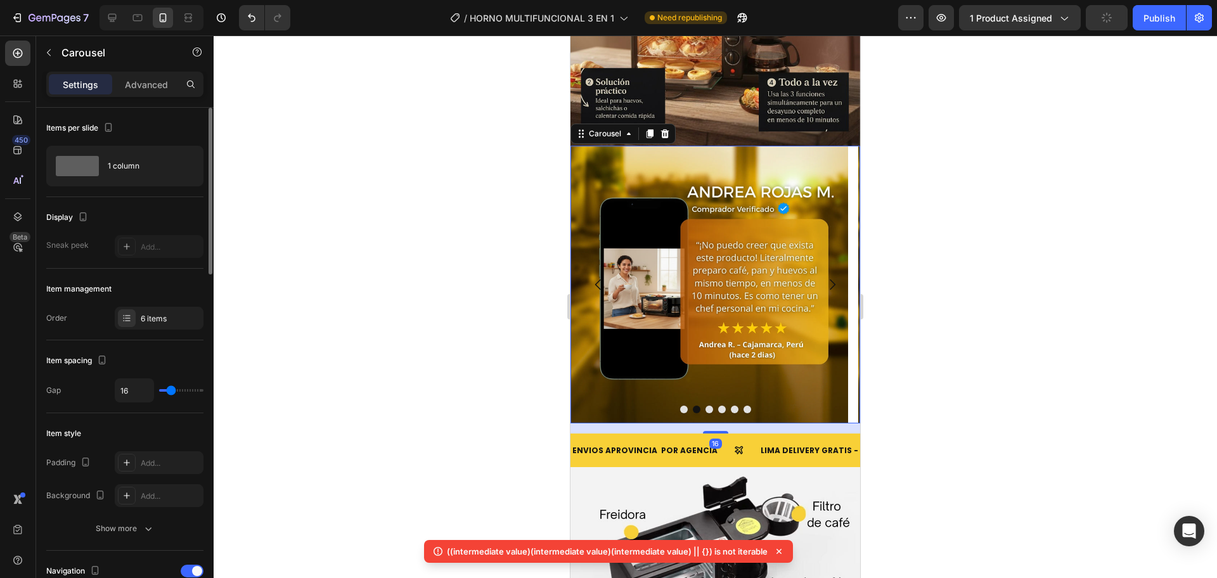
click at [831, 267] on button "Carousel Next Arrow" at bounding box center [831, 284] width 35 height 35
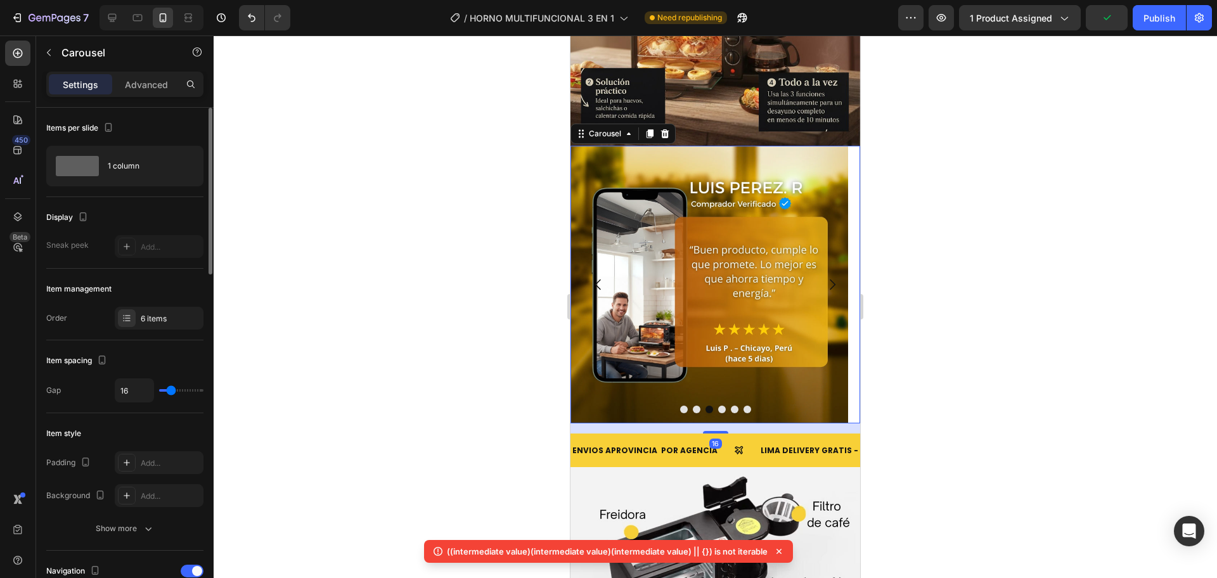
click at [600, 277] on icon "Carousel Back Arrow" at bounding box center [598, 284] width 15 height 15
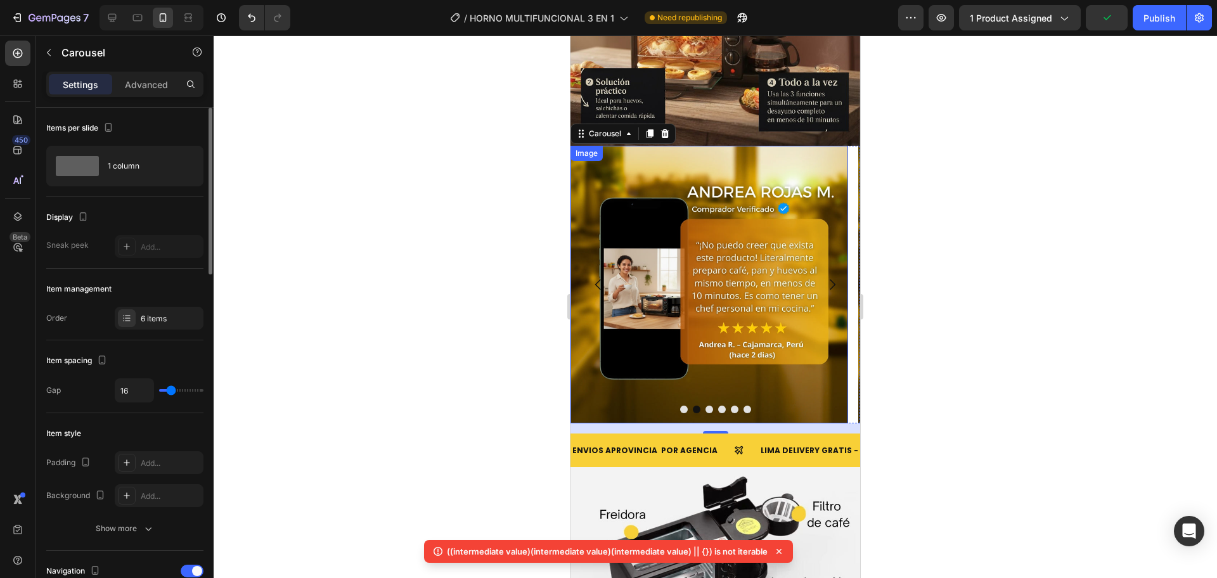
click at [655, 264] on img at bounding box center [709, 285] width 278 height 278
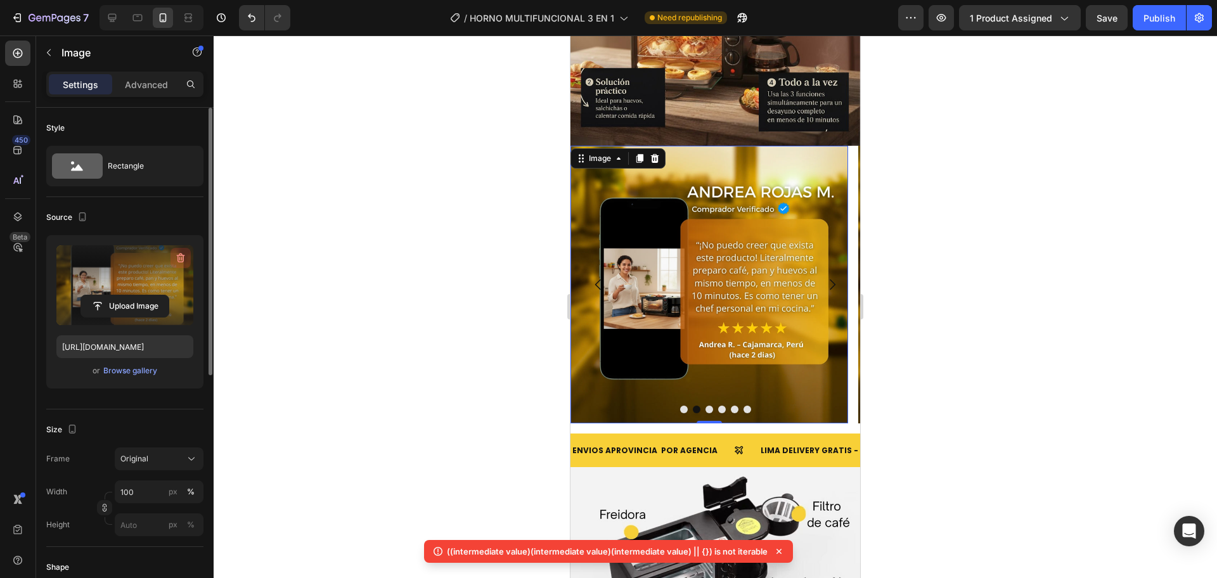
click at [181, 255] on icon "button" at bounding box center [181, 259] width 8 height 10
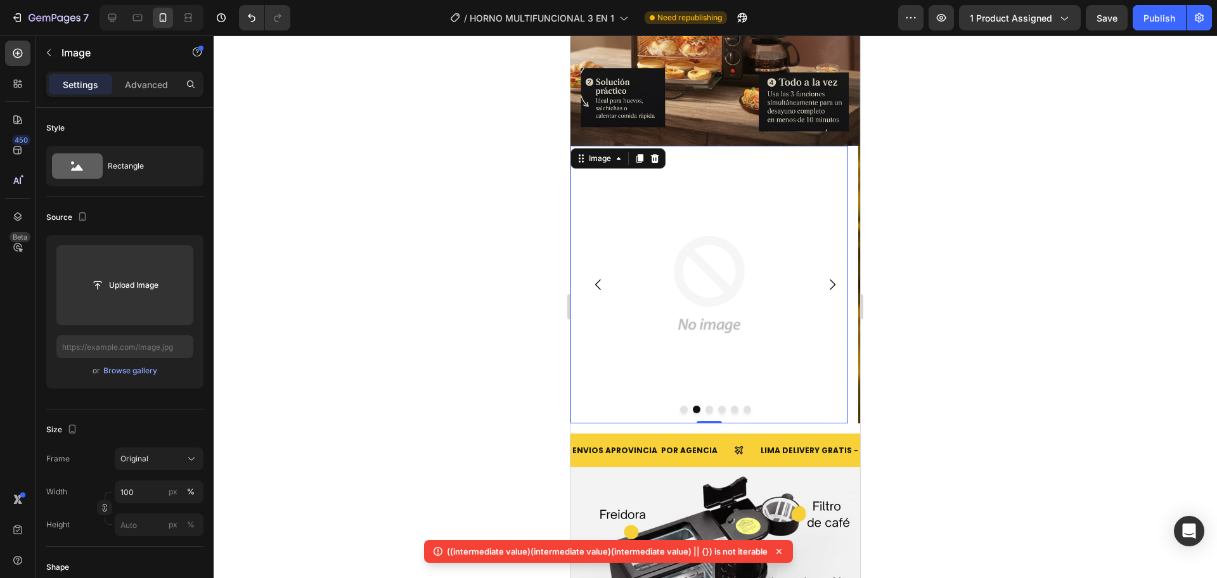
click at [837, 269] on button "Carousel Next Arrow" at bounding box center [831, 284] width 35 height 35
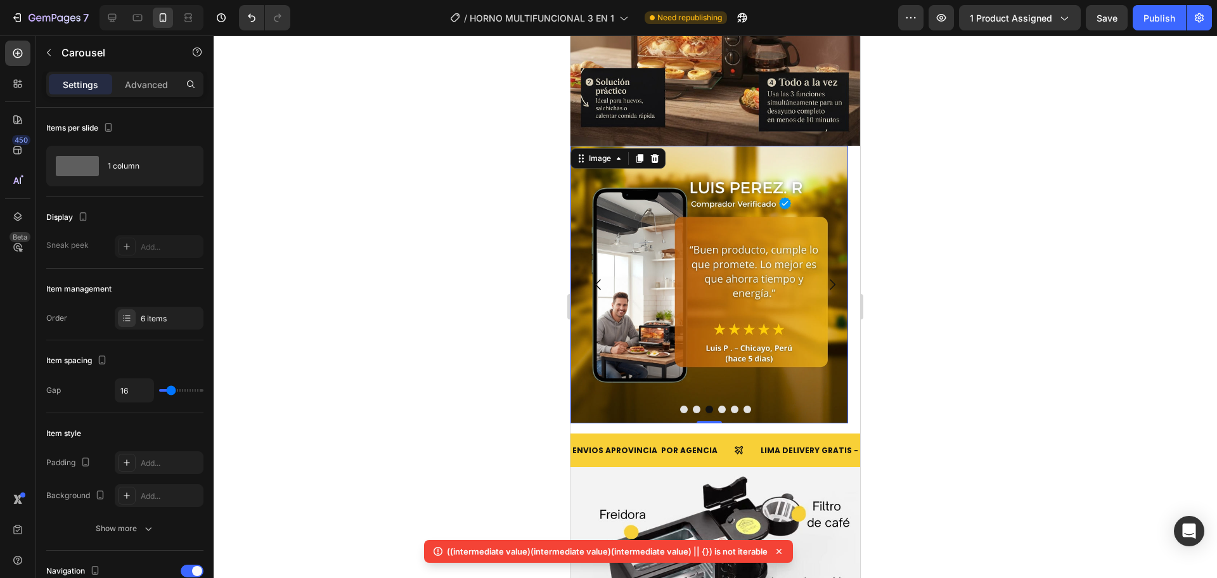
click at [708, 235] on img at bounding box center [709, 285] width 278 height 278
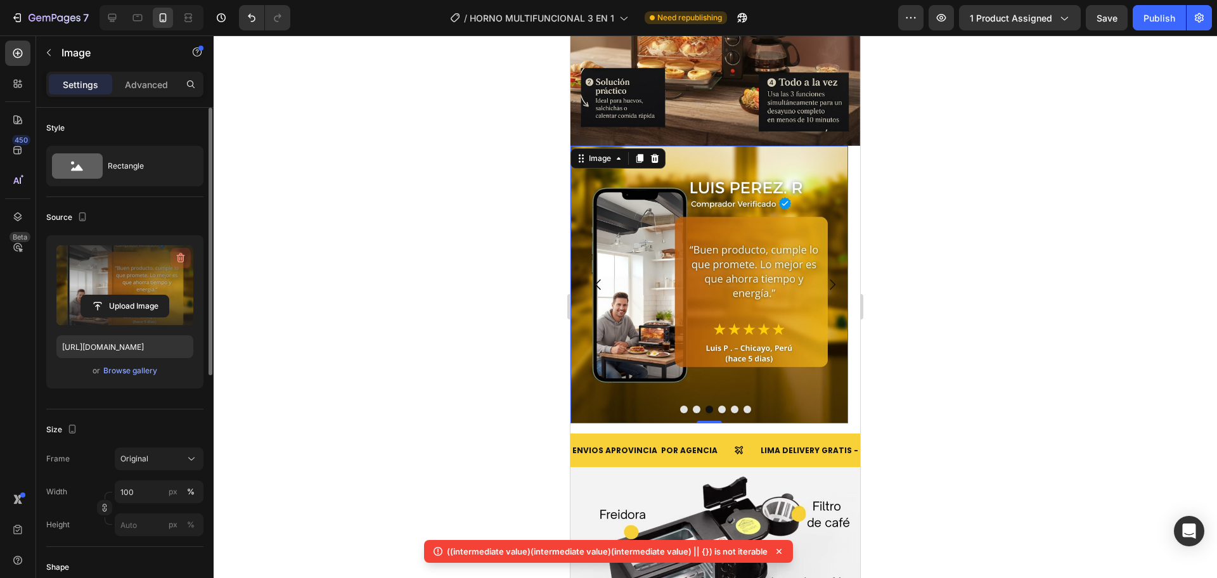
click at [185, 261] on icon "button" at bounding box center [180, 258] width 13 height 13
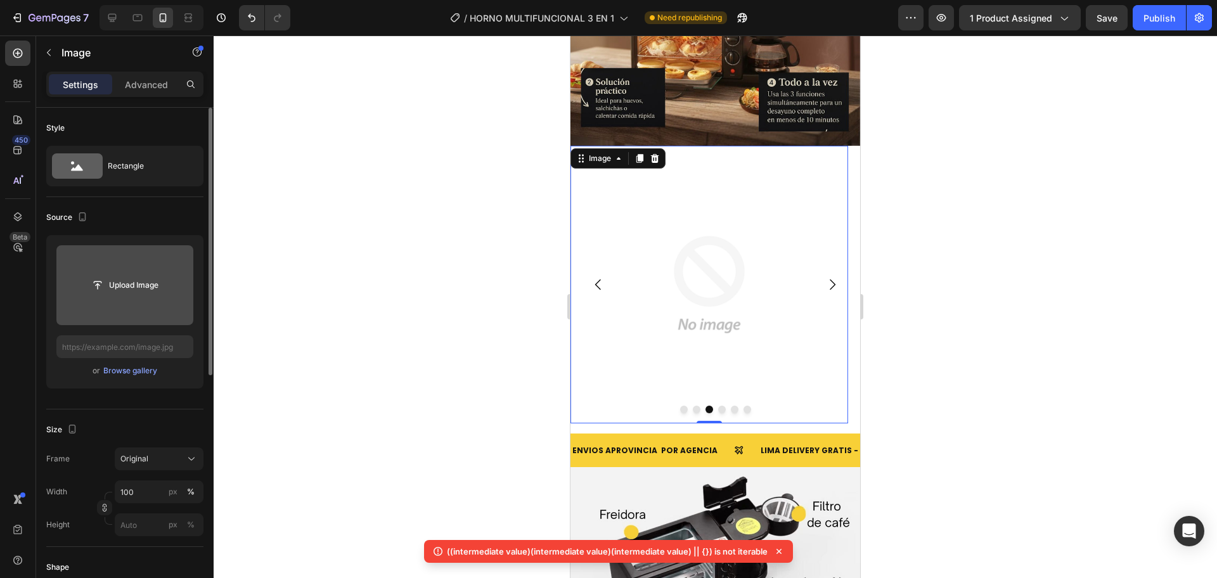
click at [825, 277] on icon "Carousel Next Arrow" at bounding box center [832, 284] width 15 height 15
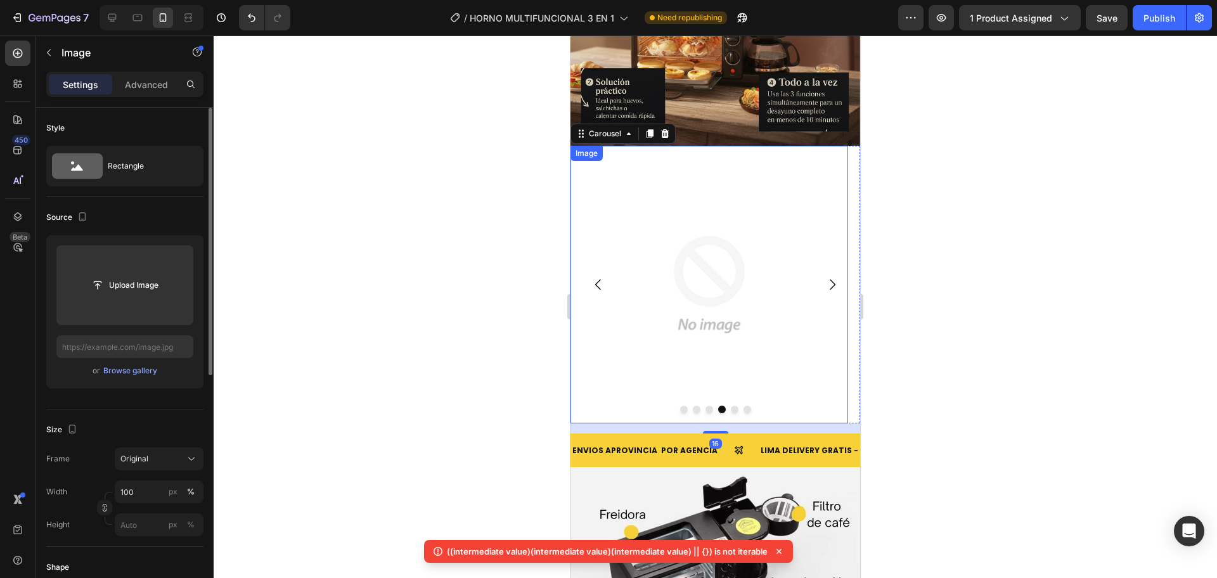
click at [745, 246] on img at bounding box center [709, 285] width 278 height 278
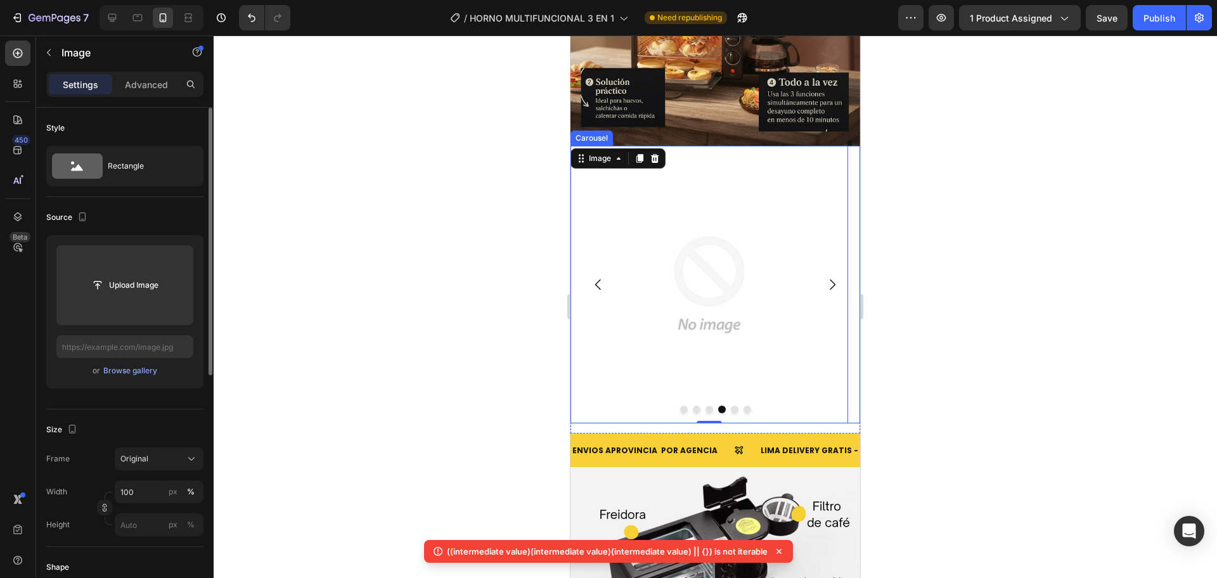
click at [826, 277] on icon "Carousel Next Arrow" at bounding box center [832, 284] width 15 height 15
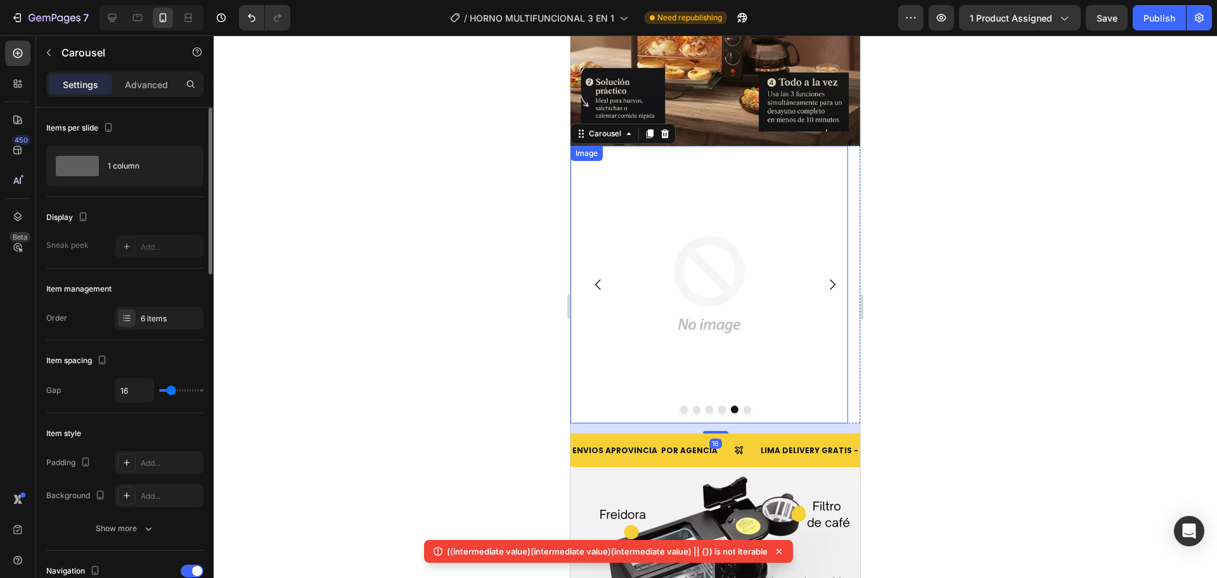
click at [749, 262] on img at bounding box center [709, 285] width 278 height 278
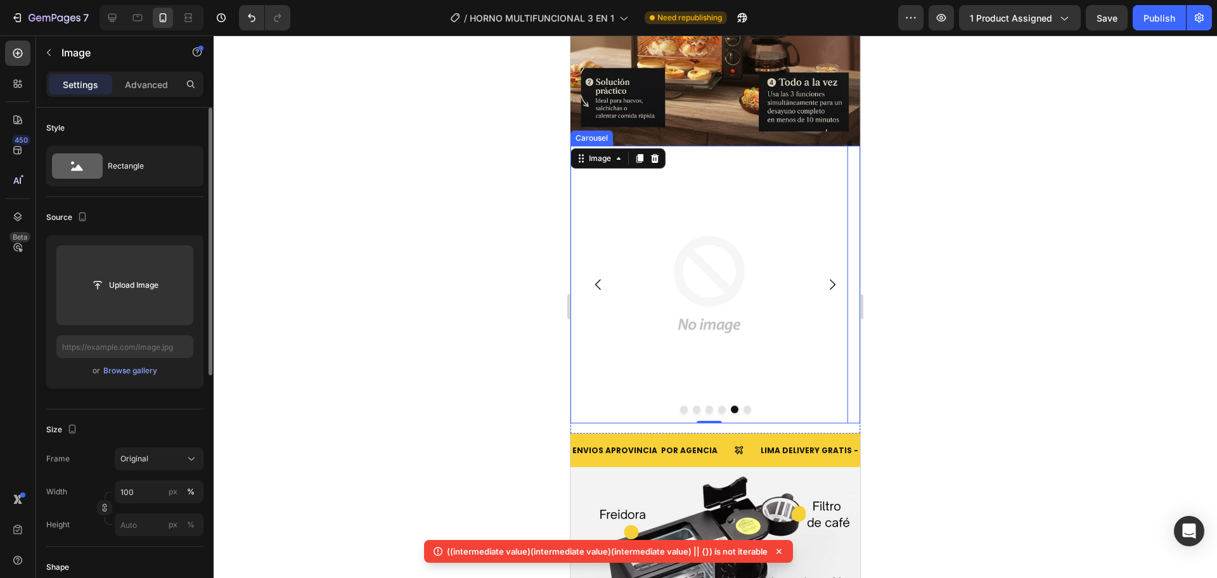
click at [832, 267] on button "Carousel Next Arrow" at bounding box center [831, 284] width 35 height 35
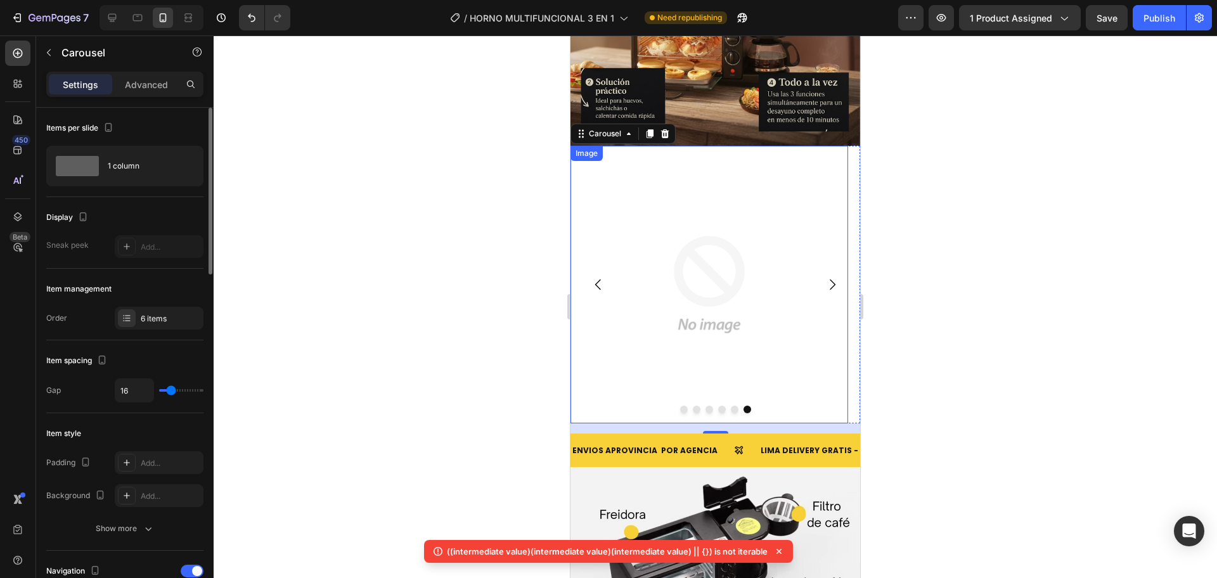
click at [702, 212] on img at bounding box center [709, 285] width 278 height 278
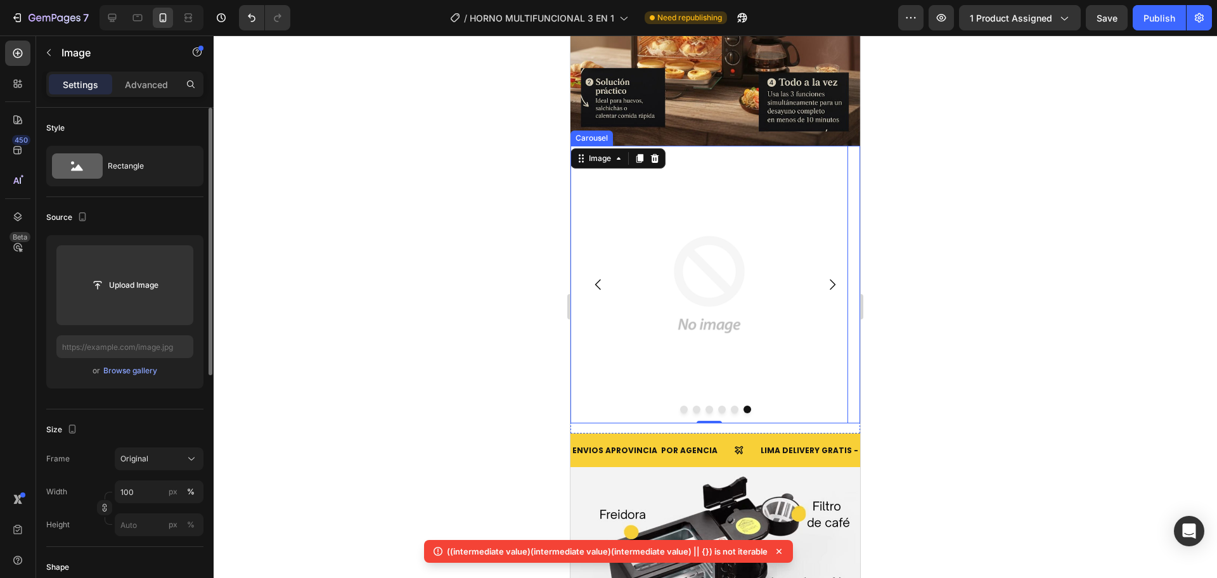
click at [600, 277] on icon "Carousel Back Arrow" at bounding box center [598, 284] width 15 height 15
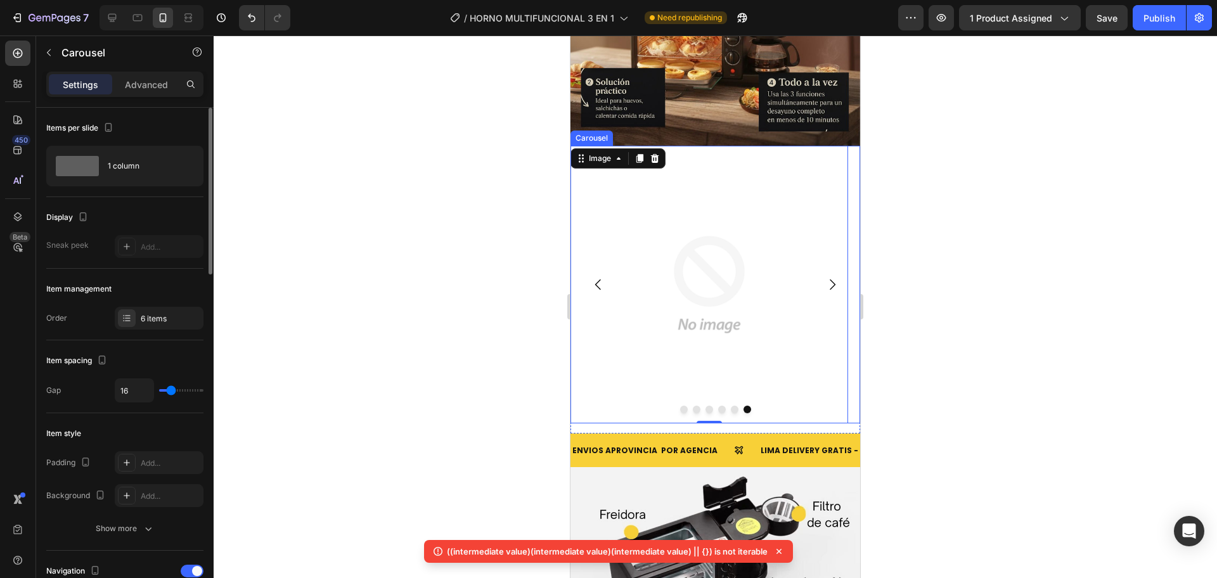
click at [600, 277] on icon "Carousel Back Arrow" at bounding box center [598, 284] width 15 height 15
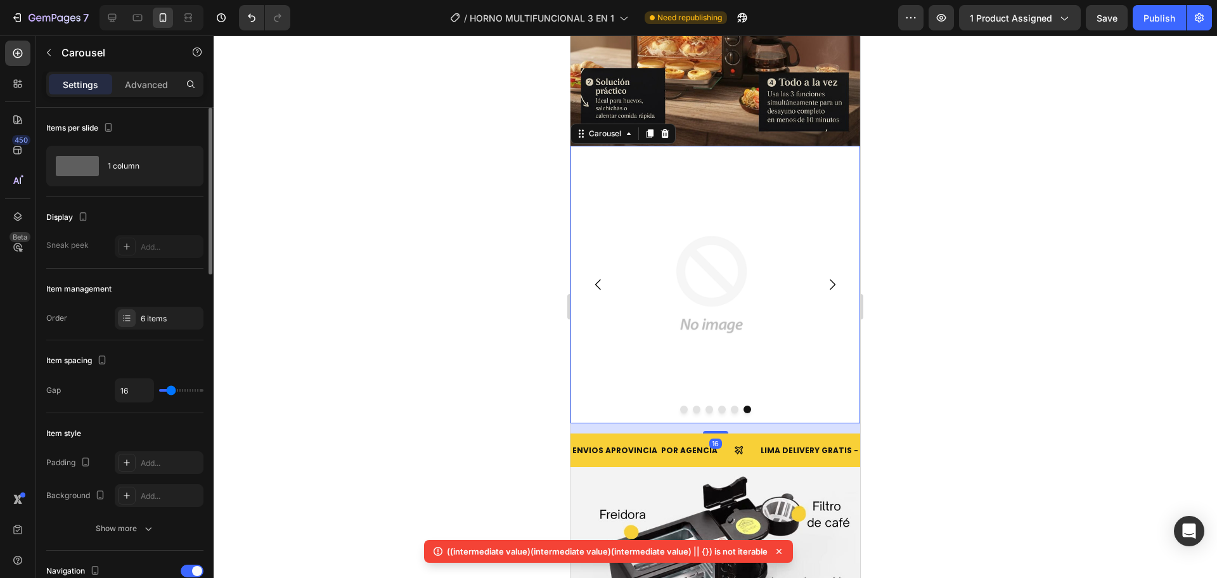
click at [600, 277] on icon "Carousel Back Arrow" at bounding box center [598, 284] width 15 height 15
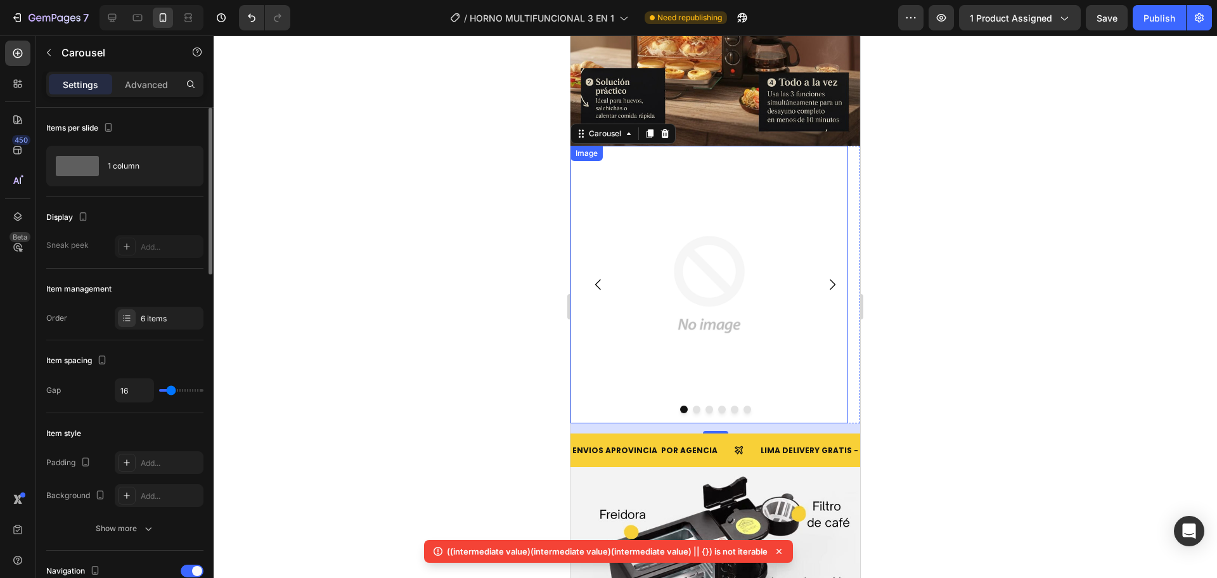
click at [679, 272] on img at bounding box center [709, 285] width 278 height 278
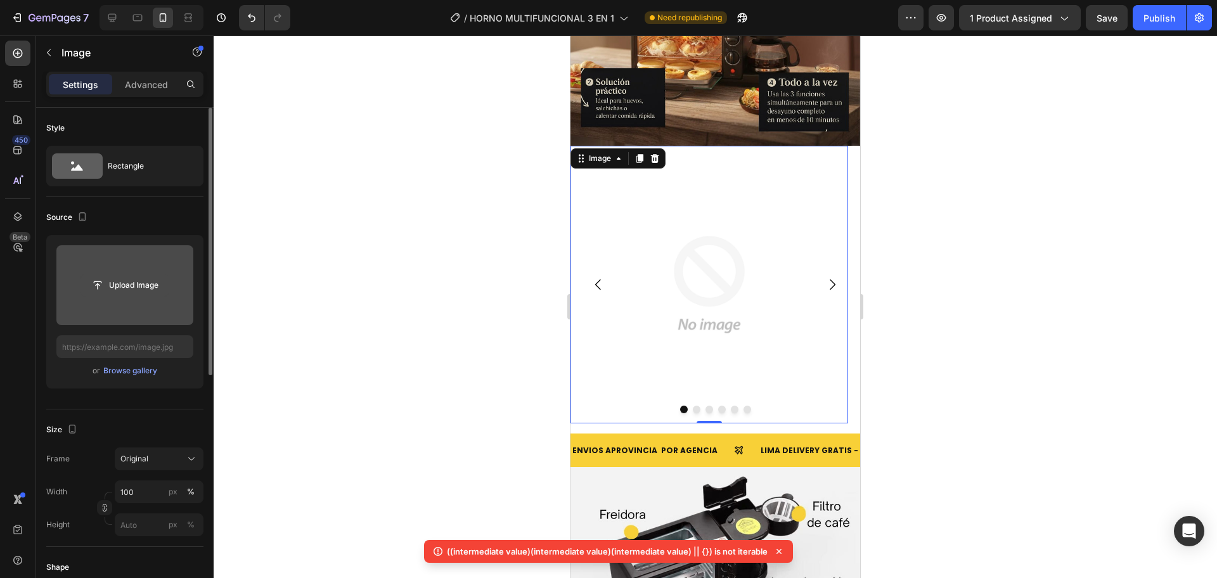
click at [116, 285] on input "file" at bounding box center [124, 285] width 87 height 22
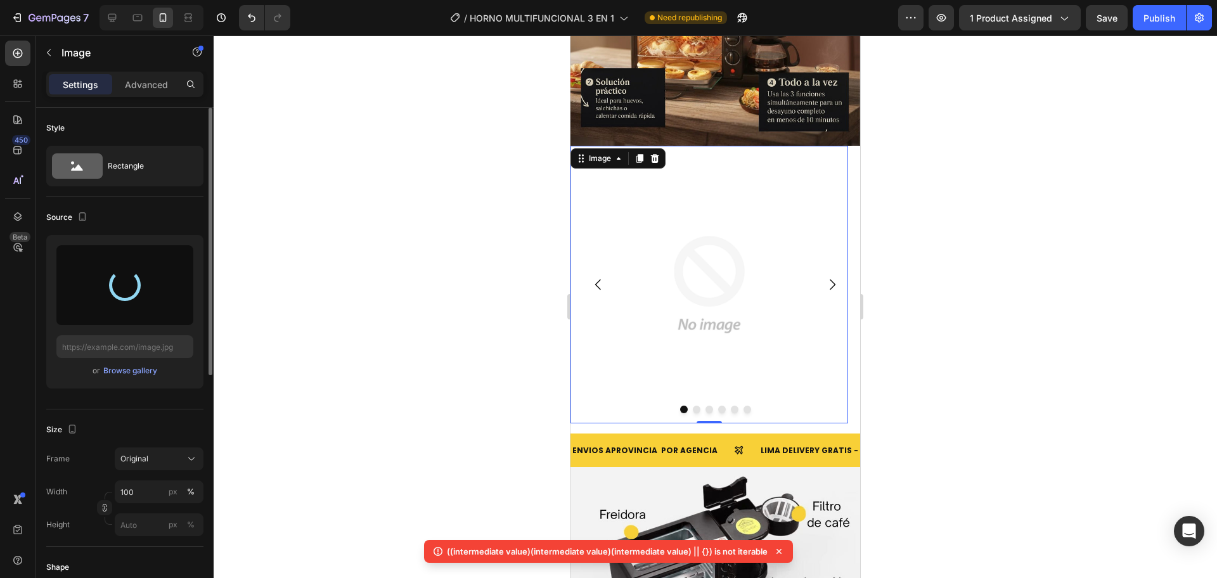
type input "[URL][DOMAIN_NAME]"
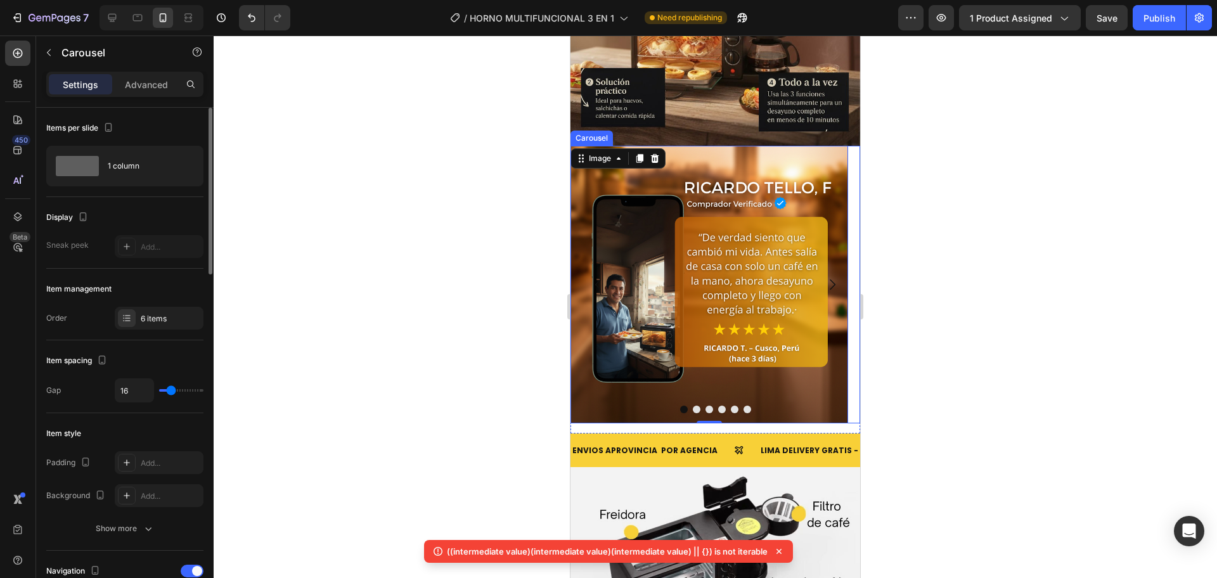
click at [829, 267] on button "Carousel Next Arrow" at bounding box center [831, 284] width 35 height 35
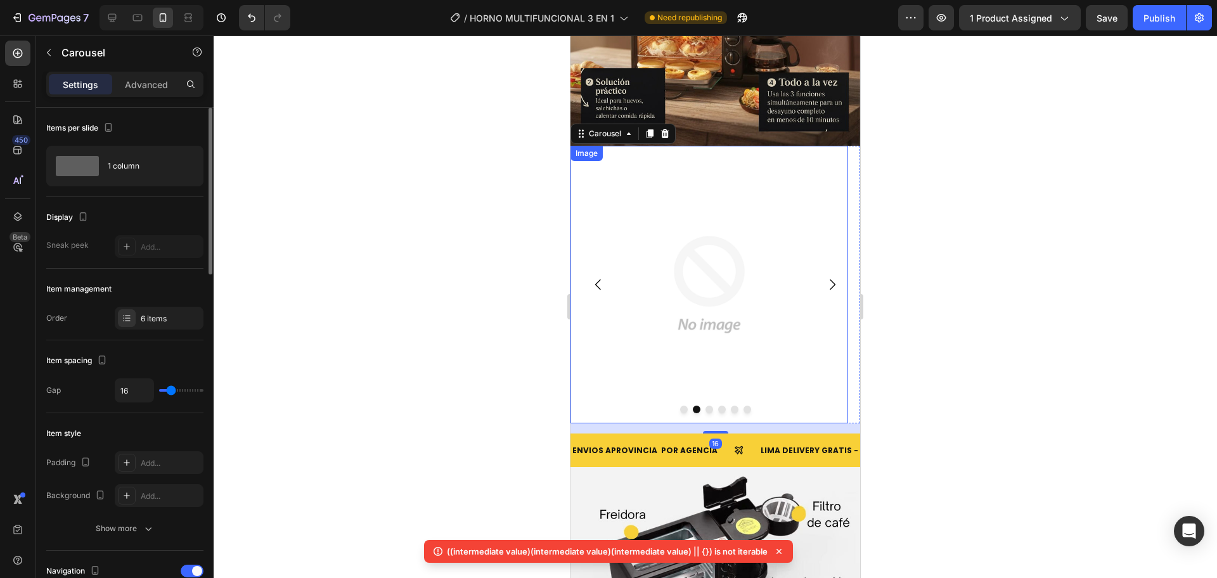
click at [641, 298] on img at bounding box center [709, 285] width 278 height 278
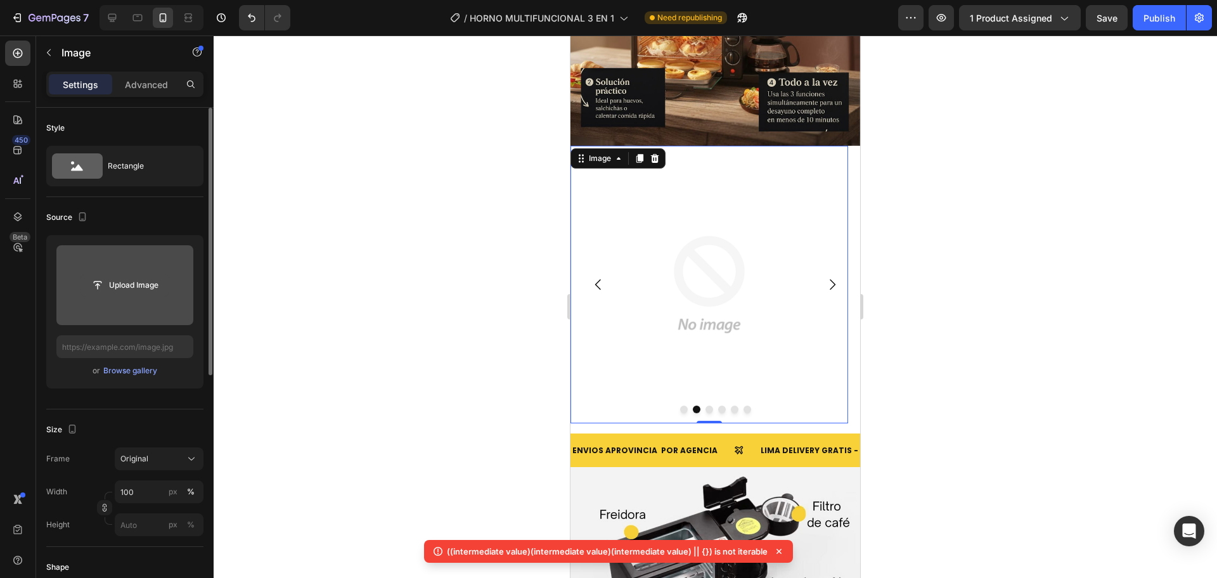
click at [97, 291] on input "file" at bounding box center [124, 285] width 87 height 22
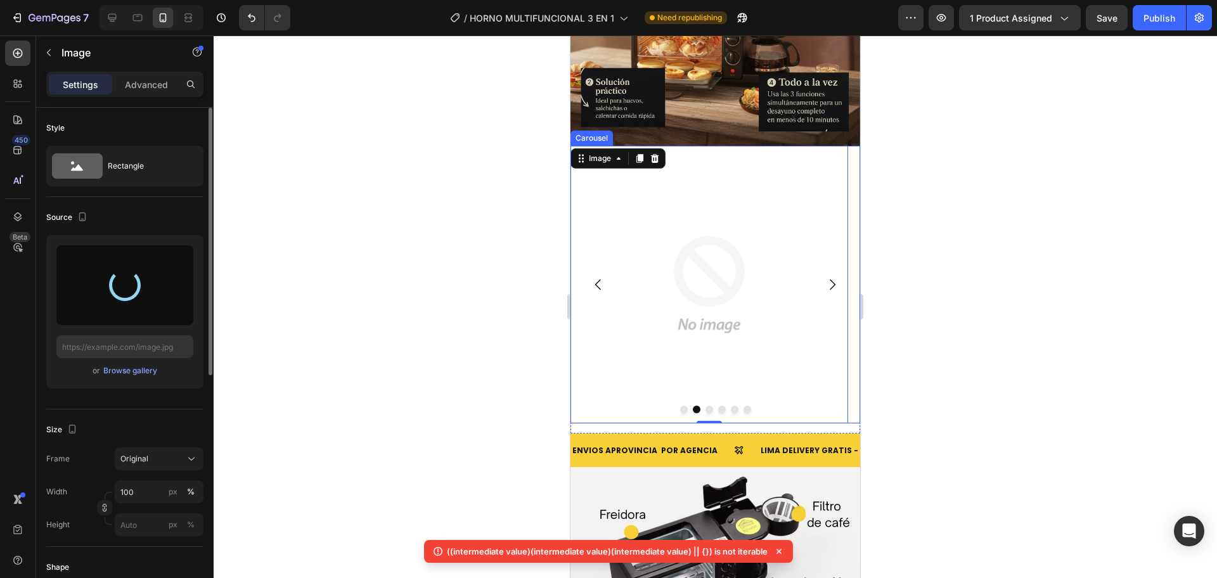
type input "[URL][DOMAIN_NAME]"
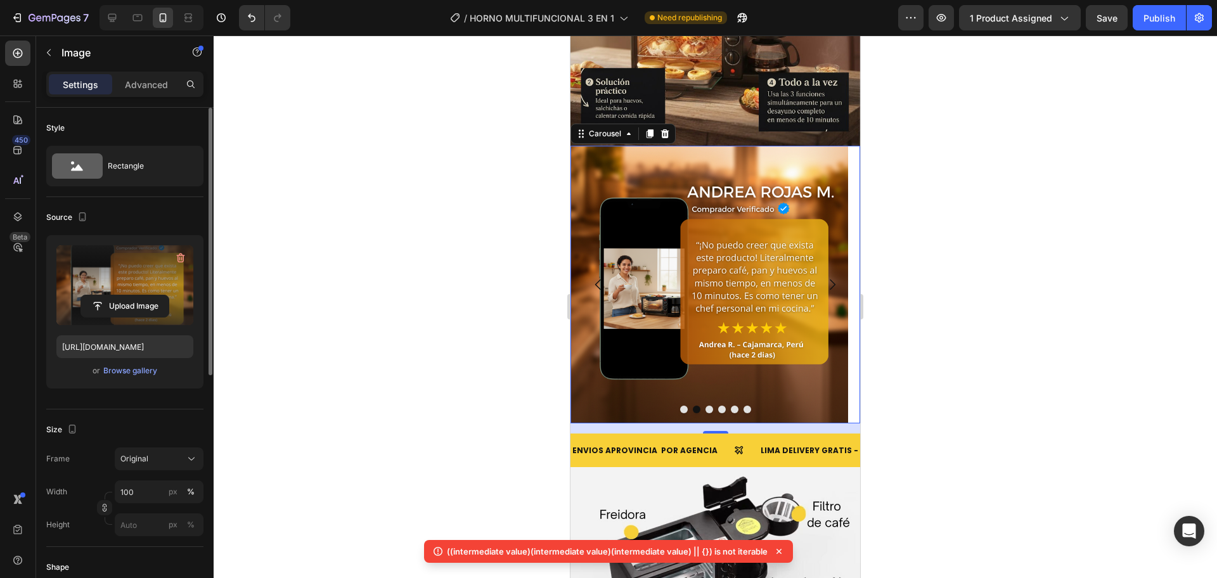
click at [825, 277] on icon "Carousel Next Arrow" at bounding box center [832, 284] width 15 height 15
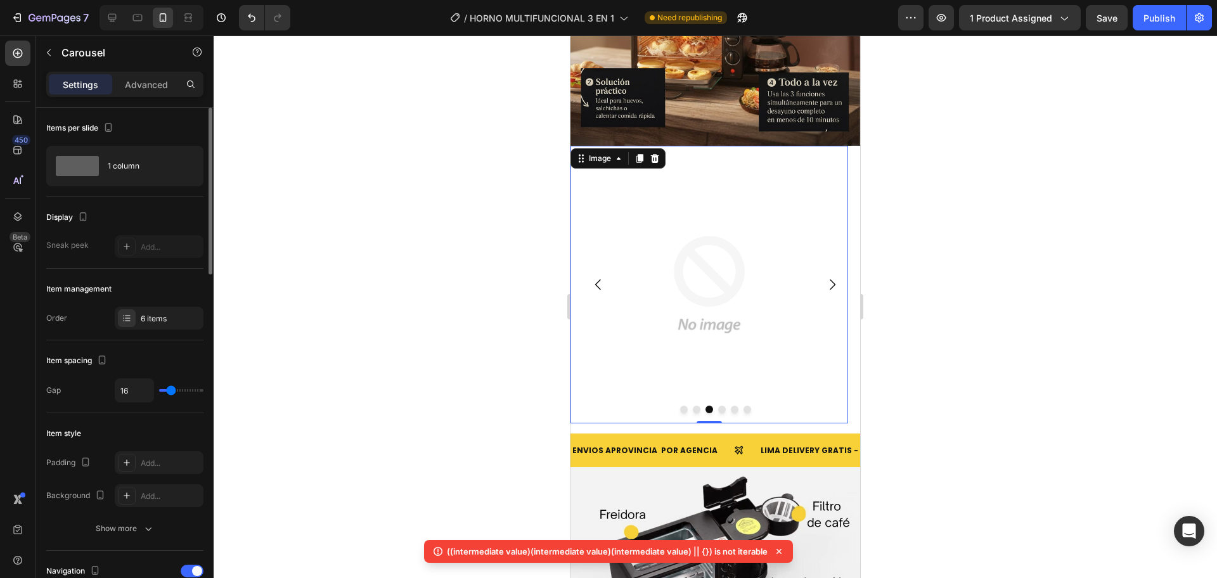
click at [652, 276] on img at bounding box center [709, 285] width 278 height 278
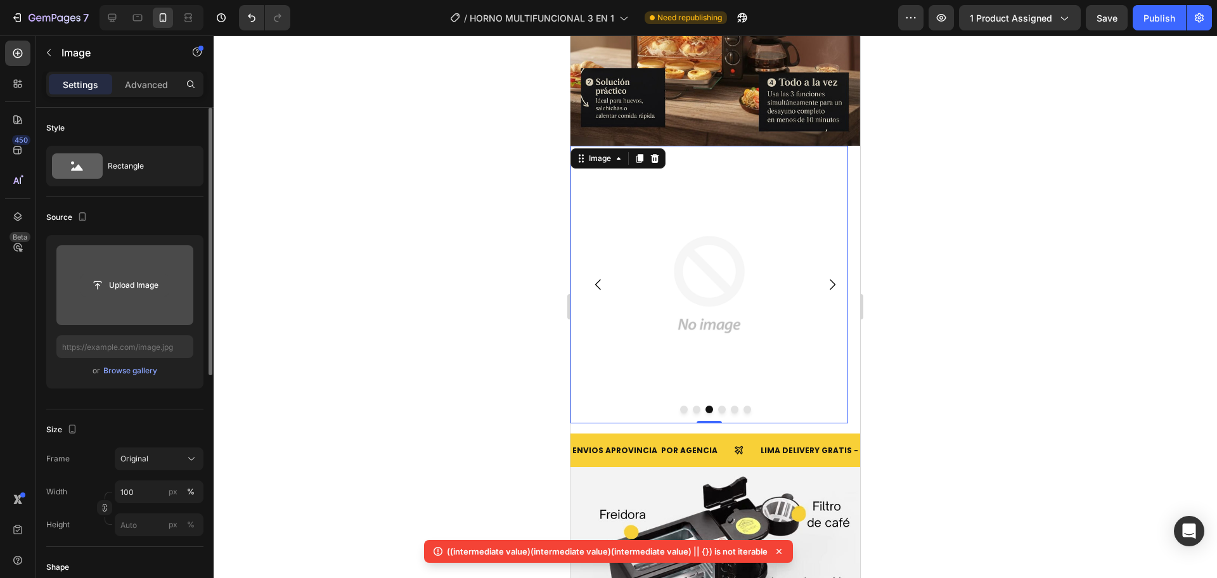
click at [148, 287] on input "file" at bounding box center [124, 285] width 87 height 22
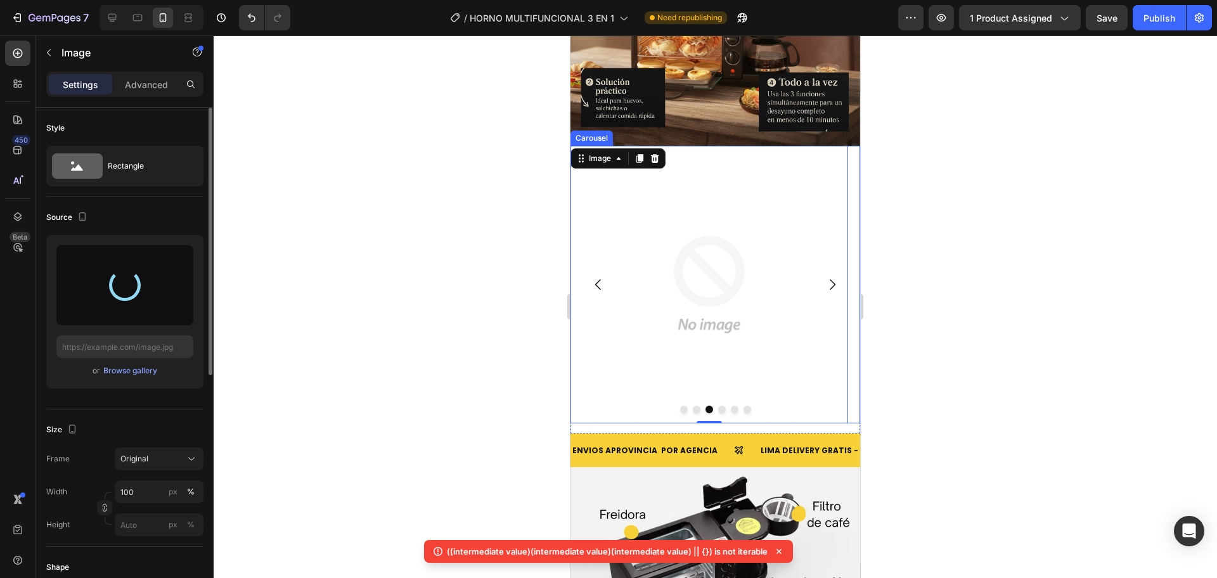
type input "[URL][DOMAIN_NAME]"
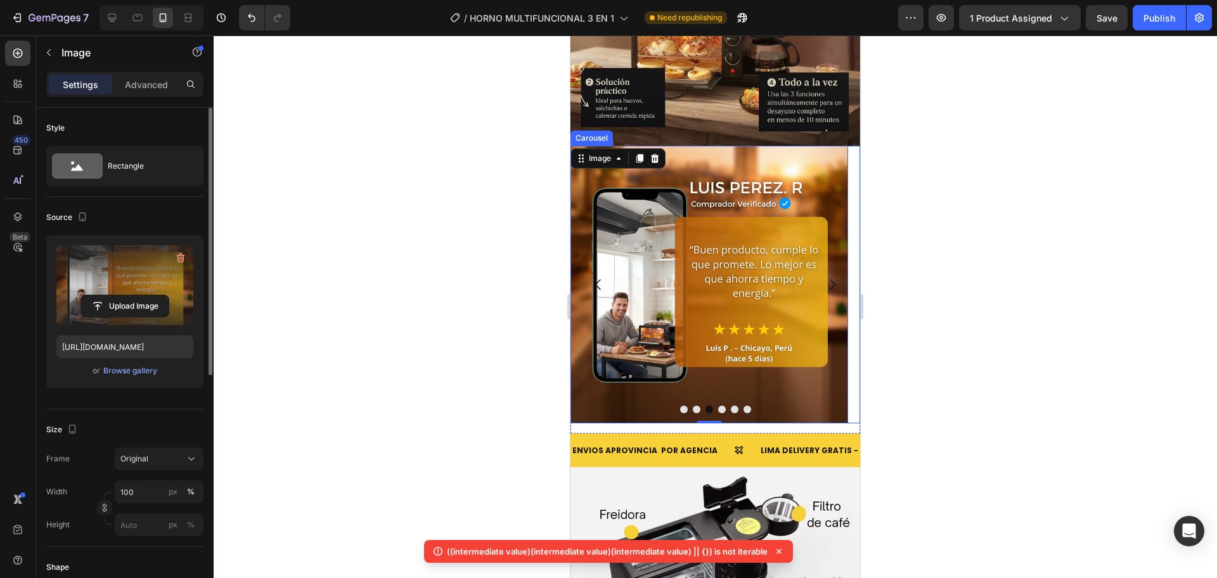
click at [814, 267] on button "Carousel Next Arrow" at bounding box center [831, 284] width 35 height 35
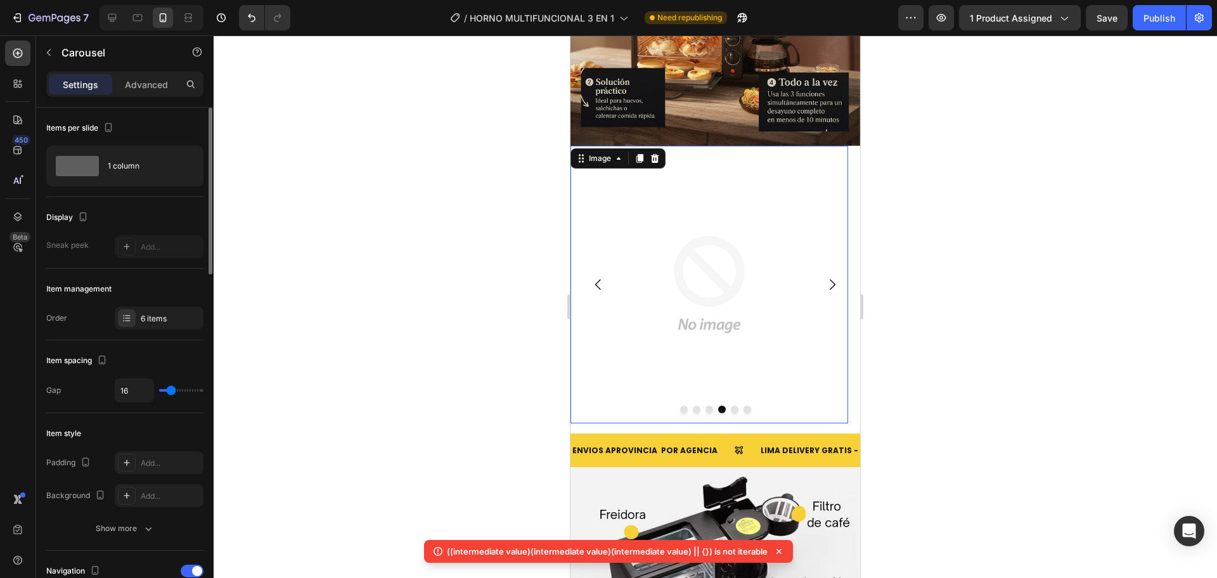
click at [746, 272] on img at bounding box center [709, 285] width 278 height 278
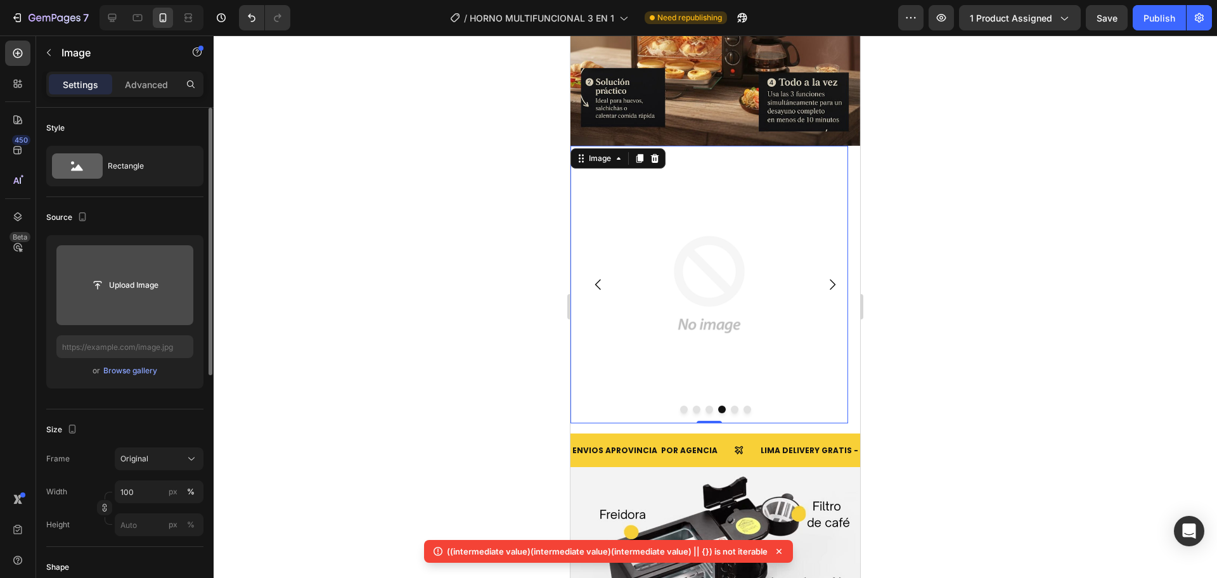
click at [167, 306] on input "file" at bounding box center [124, 285] width 137 height 80
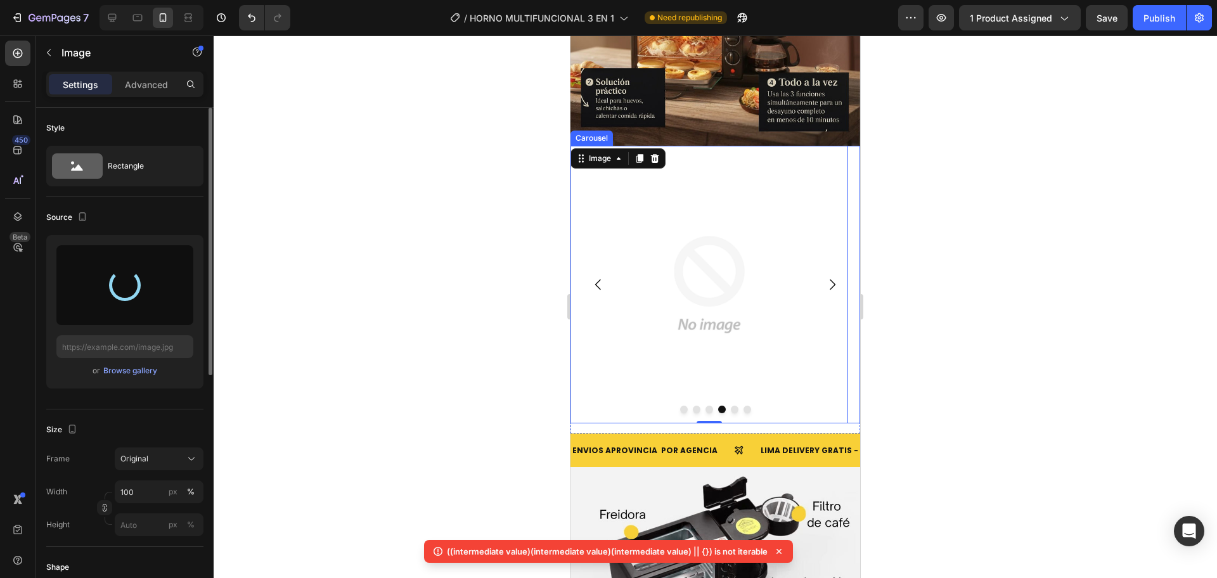
type input "https://cdn.shopify.com/s/files/1/0774/8360/6252/files/gempages_575738252938445…"
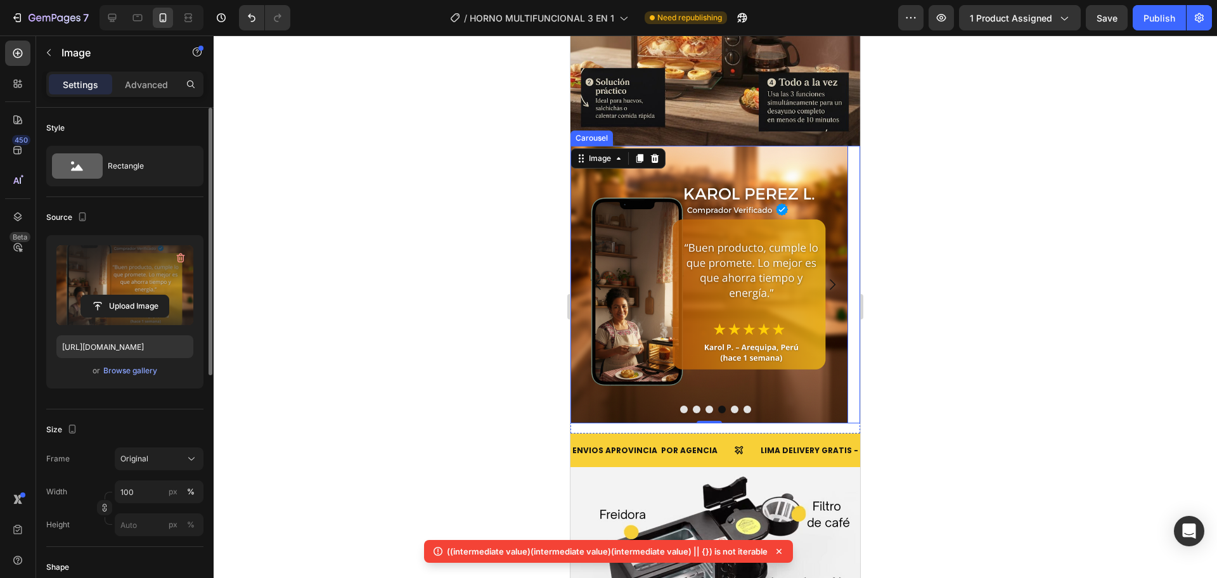
click at [825, 277] on icon "Carousel Next Arrow" at bounding box center [832, 284] width 15 height 15
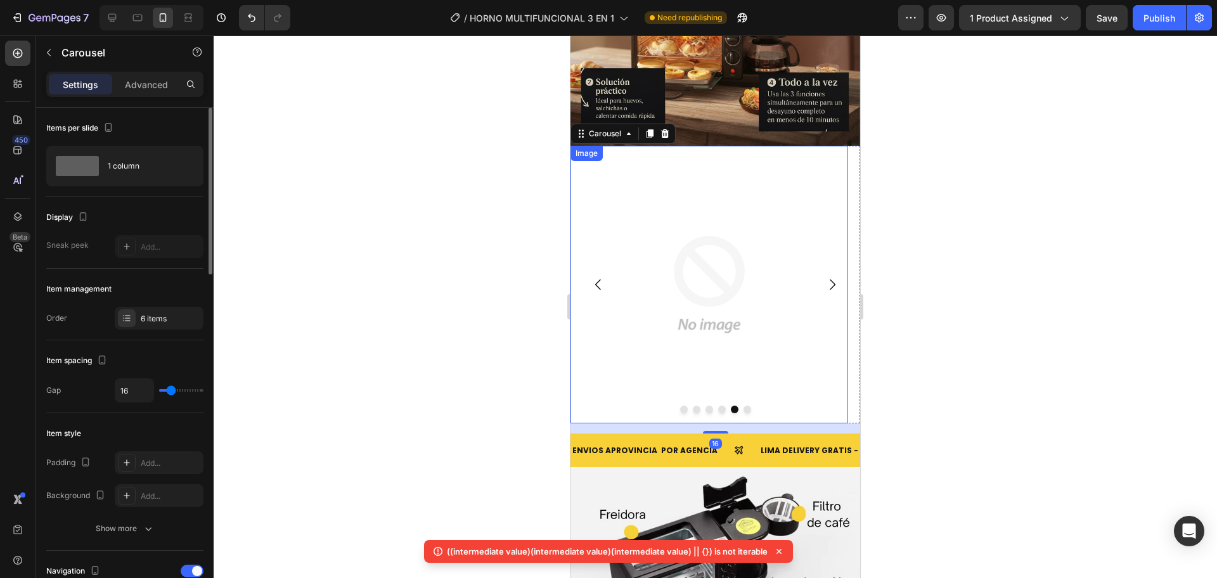
click at [730, 257] on img at bounding box center [709, 285] width 278 height 278
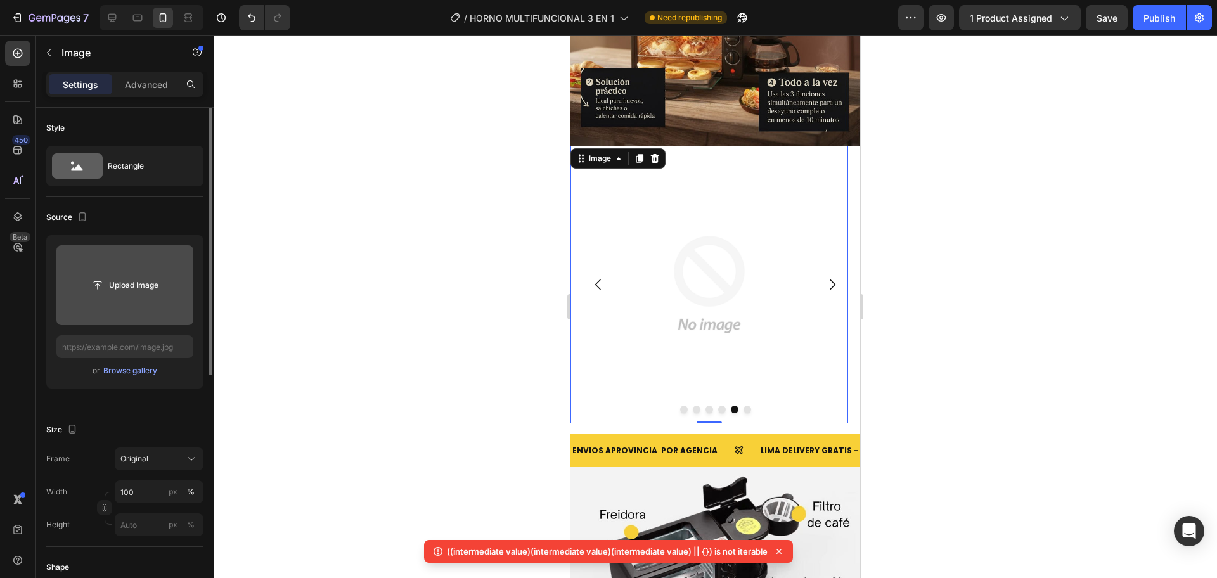
click at [78, 286] on div "Upload Image" at bounding box center [124, 285] width 137 height 23
click at [104, 286] on input "file" at bounding box center [124, 285] width 87 height 22
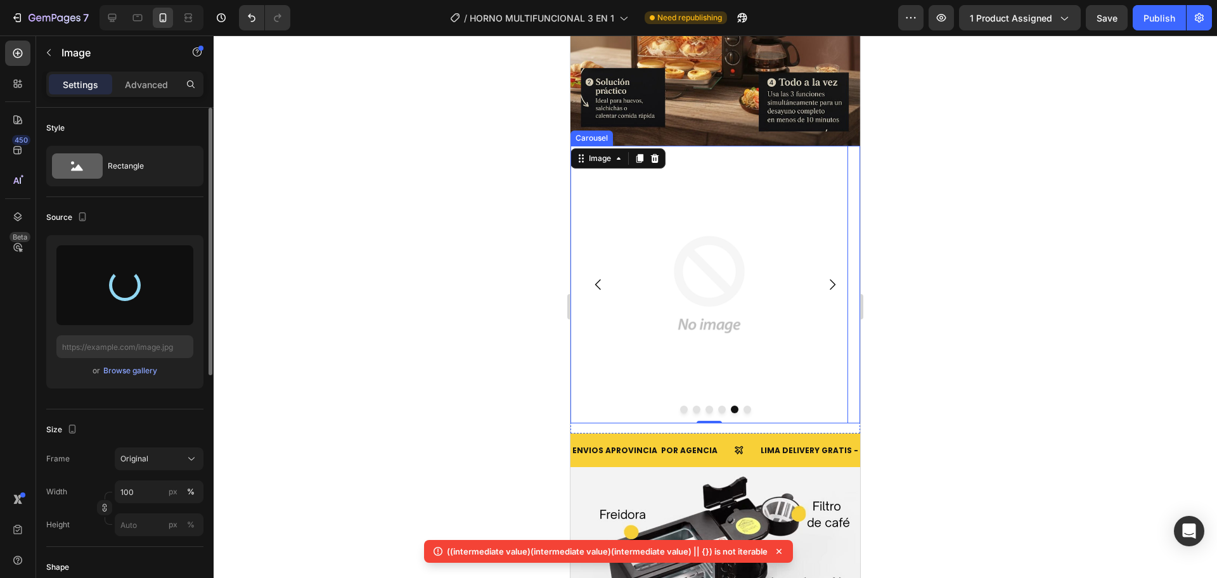
type input "https://cdn.shopify.com/s/files/1/0774/8360/6252/files/gempages_575738252938445…"
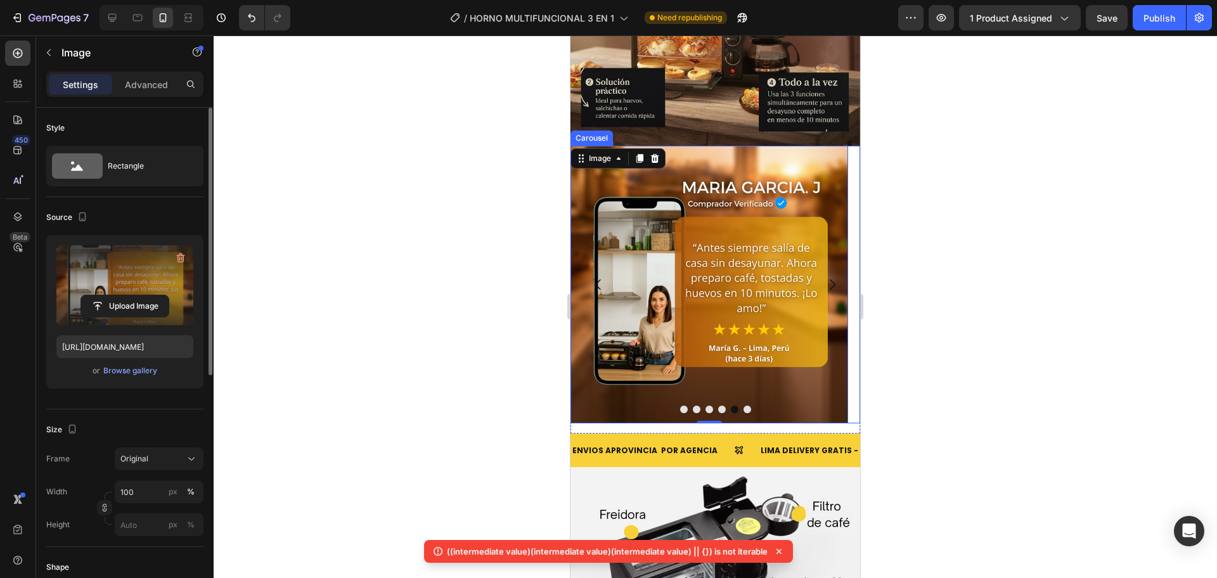
click at [825, 277] on icon "Carousel Next Arrow" at bounding box center [832, 284] width 15 height 15
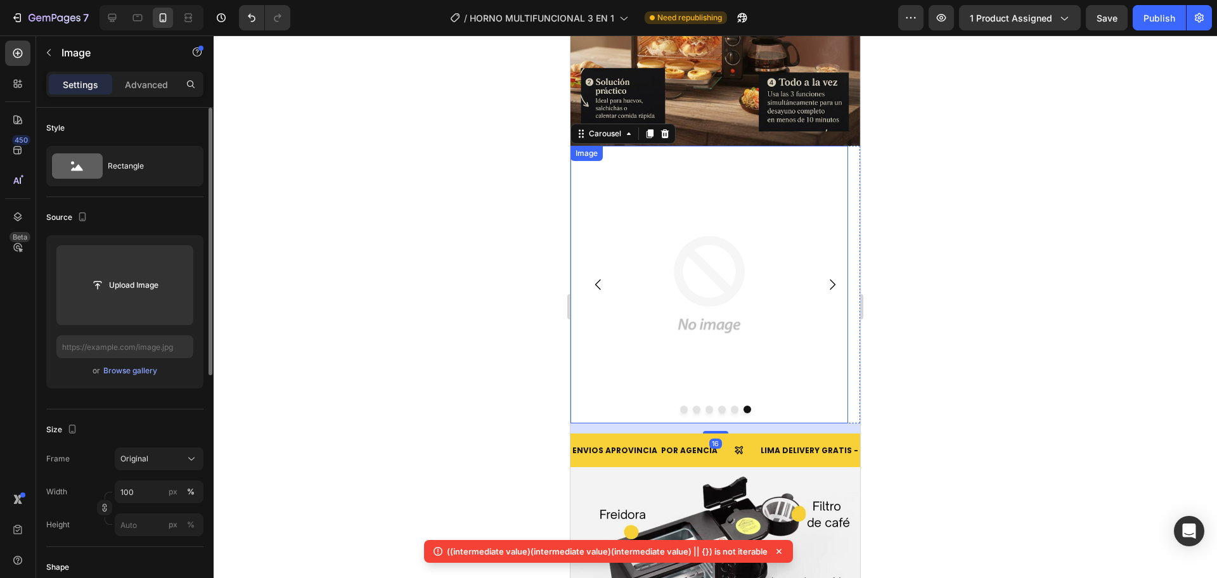
click at [634, 247] on img at bounding box center [709, 285] width 278 height 278
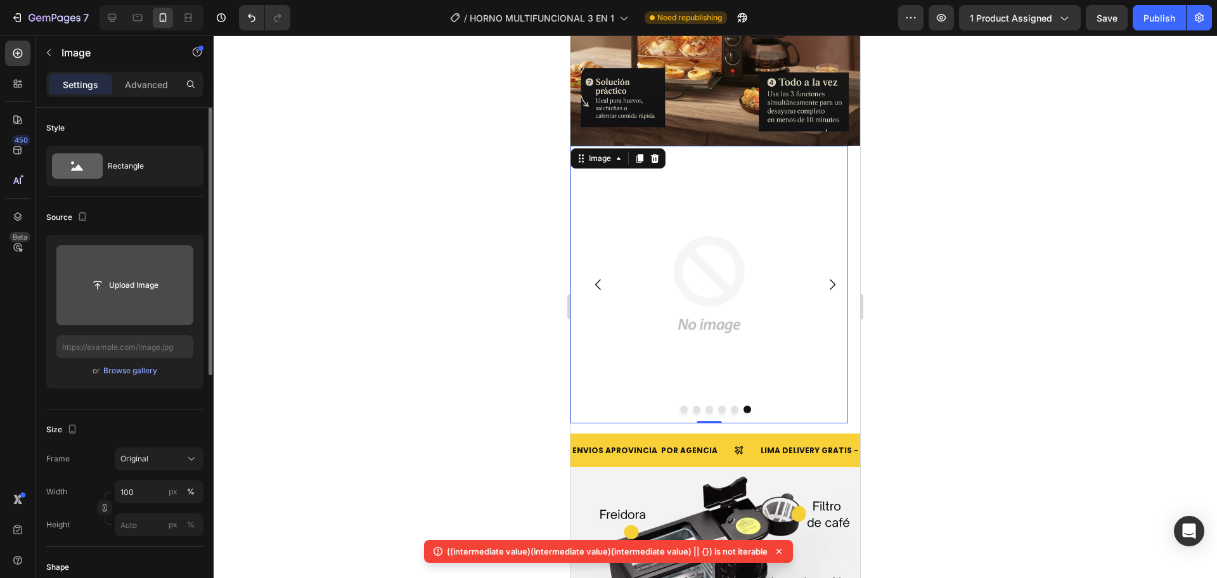
click at [143, 274] on input "file" at bounding box center [124, 285] width 87 height 22
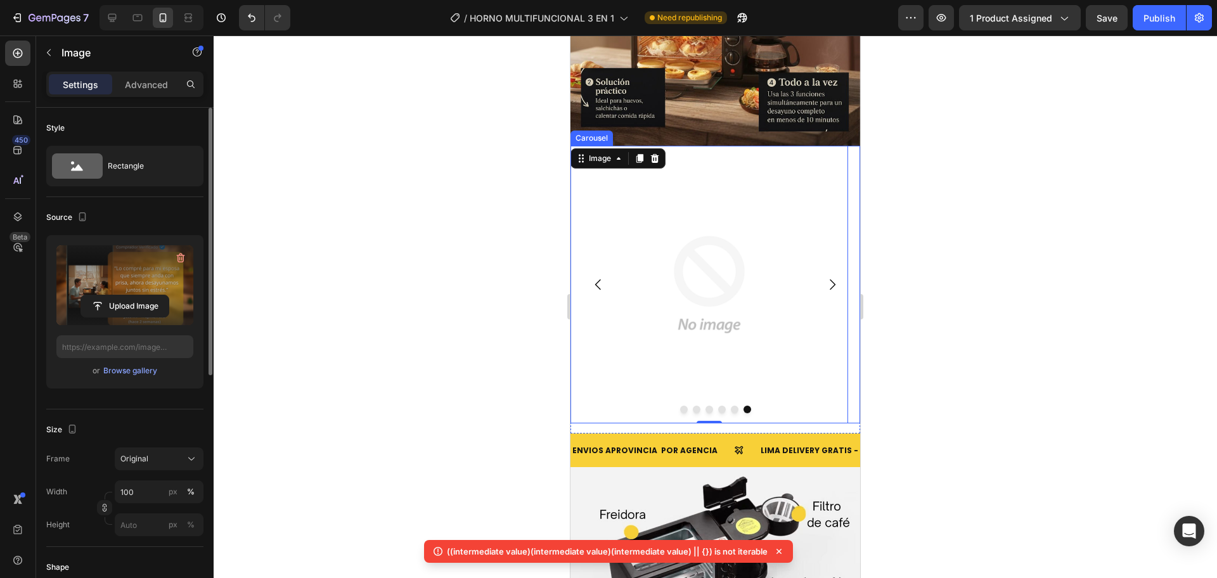
type input "https://cdn.shopify.com/s/files/1/0774/8360/6252/files/gempages_575738252938445…"
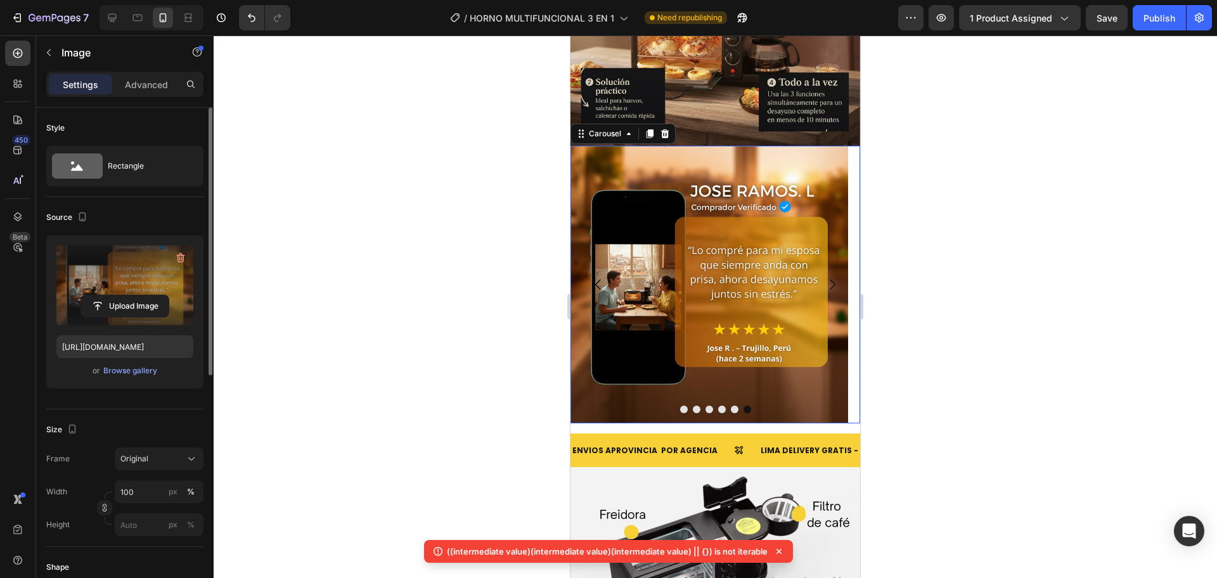
click at [603, 277] on icon "Carousel Back Arrow" at bounding box center [598, 284] width 15 height 15
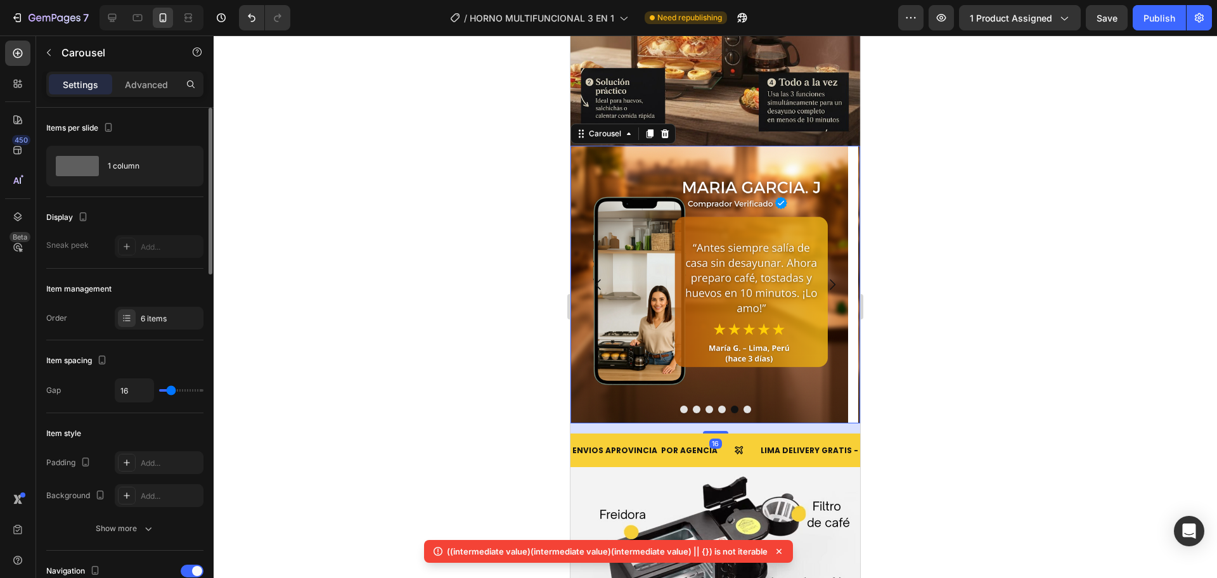
click at [603, 277] on icon "Carousel Back Arrow" at bounding box center [598, 284] width 15 height 15
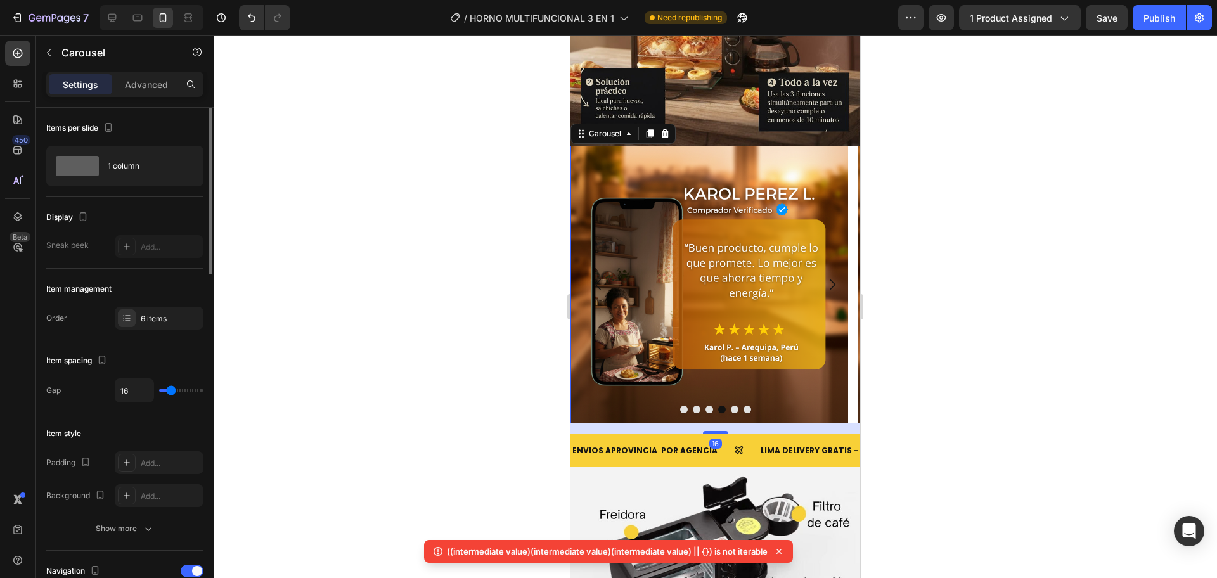
click at [603, 277] on icon "Carousel Back Arrow" at bounding box center [598, 284] width 15 height 15
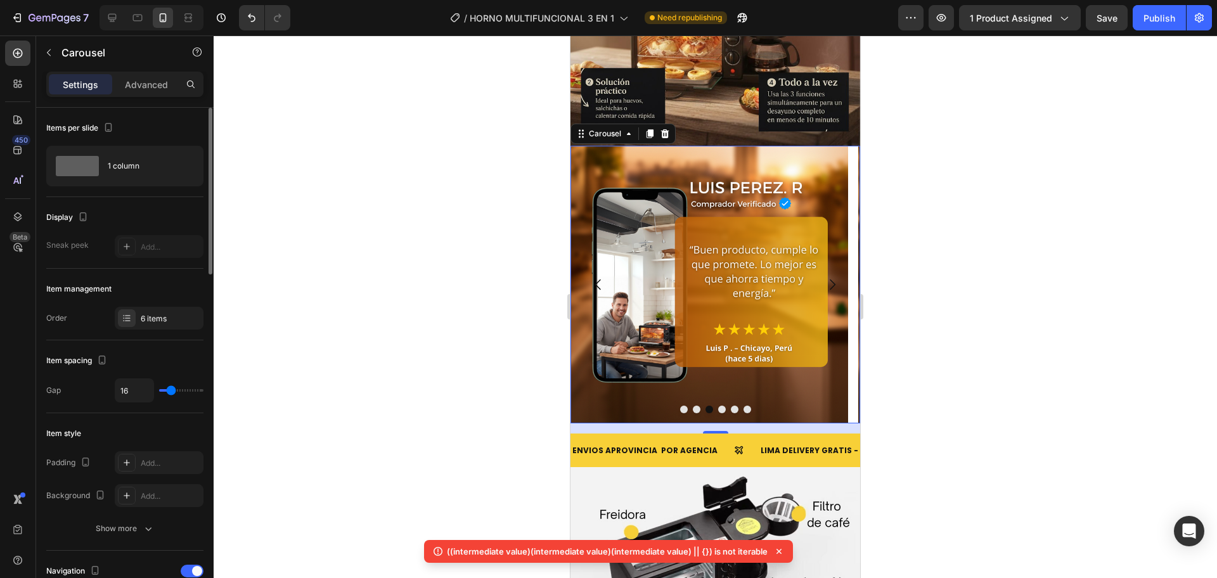
click at [603, 277] on icon "Carousel Back Arrow" at bounding box center [598, 284] width 15 height 15
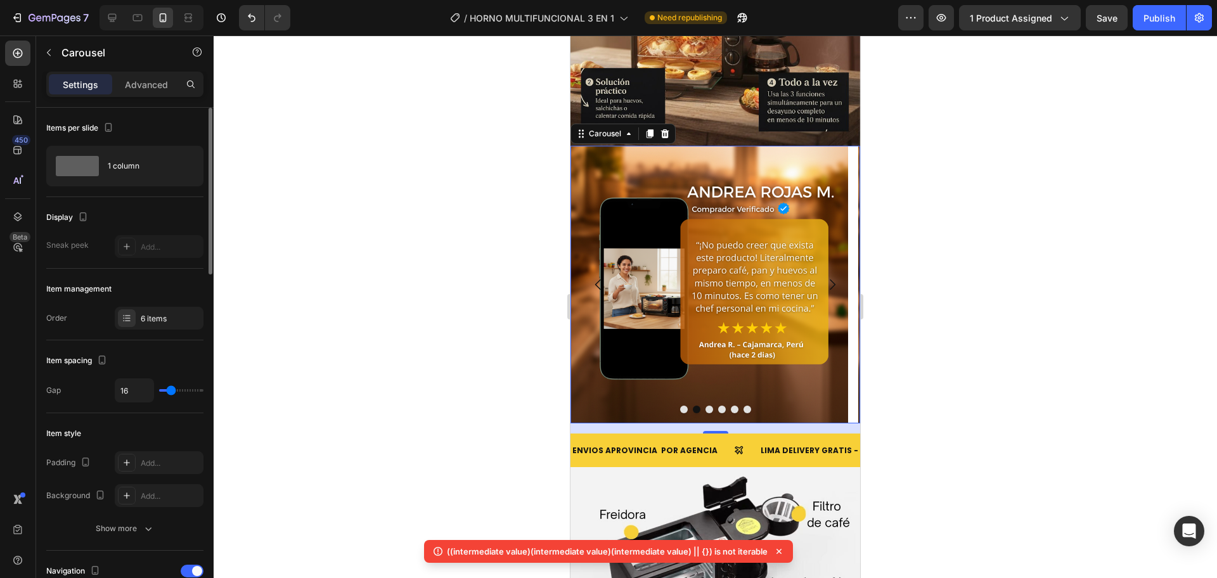
click at [603, 277] on icon "Carousel Back Arrow" at bounding box center [598, 284] width 15 height 15
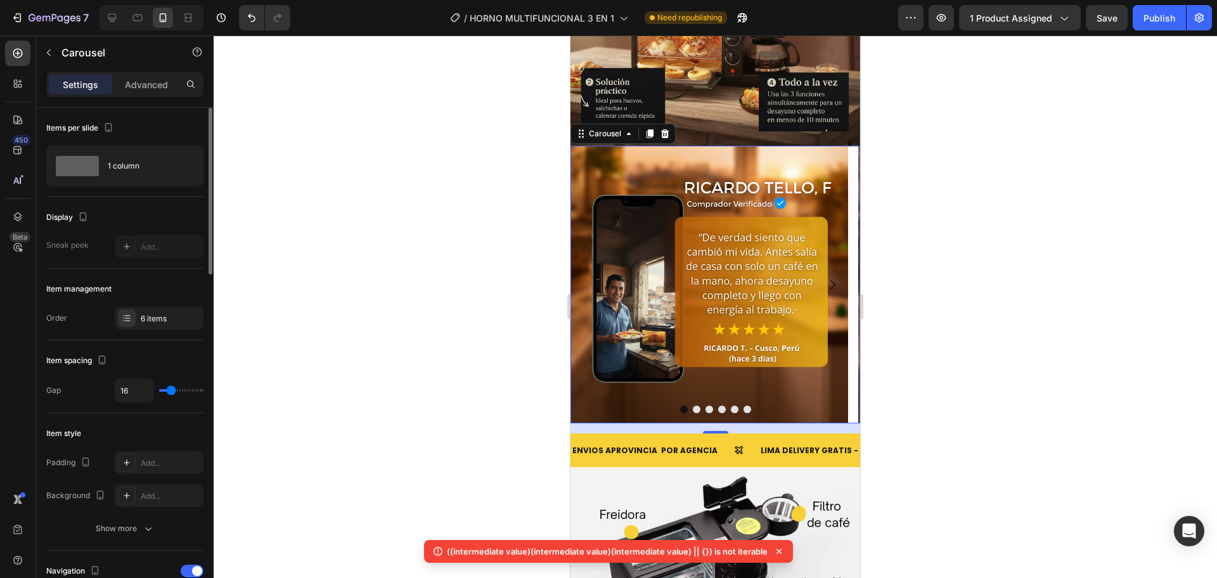
click at [603, 277] on icon "Carousel Back Arrow" at bounding box center [598, 284] width 15 height 15
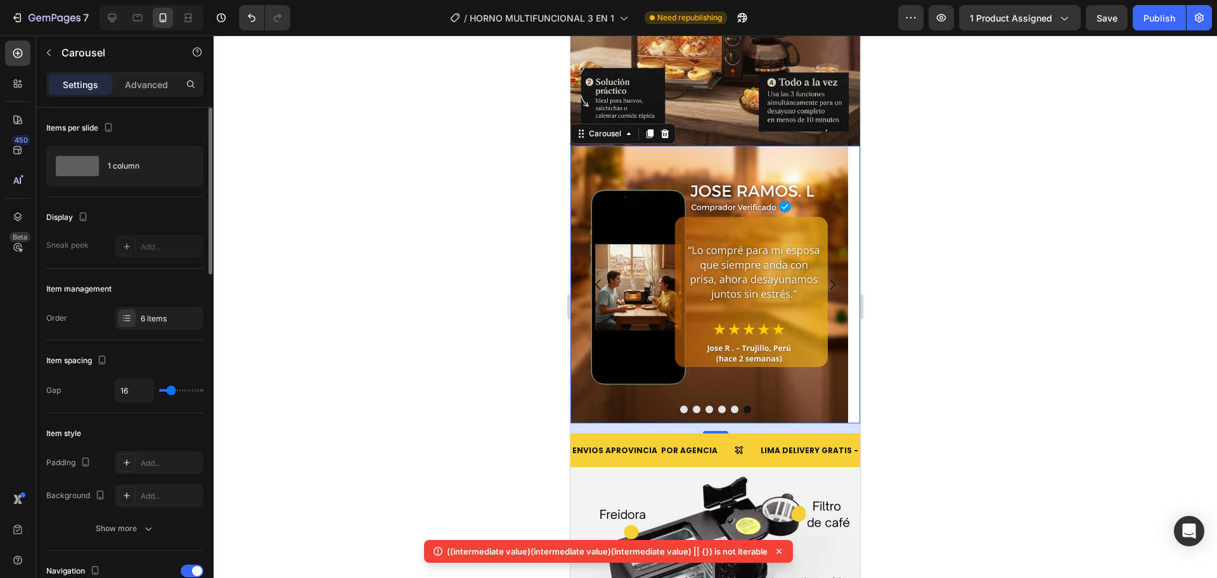
click at [603, 277] on icon "Carousel Back Arrow" at bounding box center [598, 284] width 15 height 15
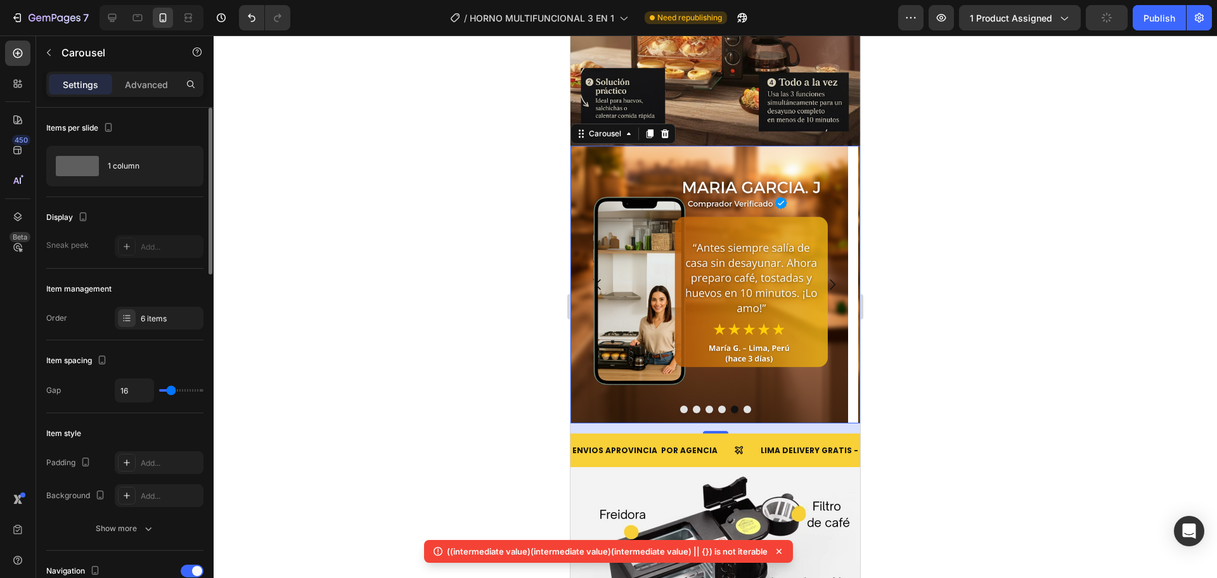
click at [603, 277] on icon "Carousel Back Arrow" at bounding box center [598, 284] width 15 height 15
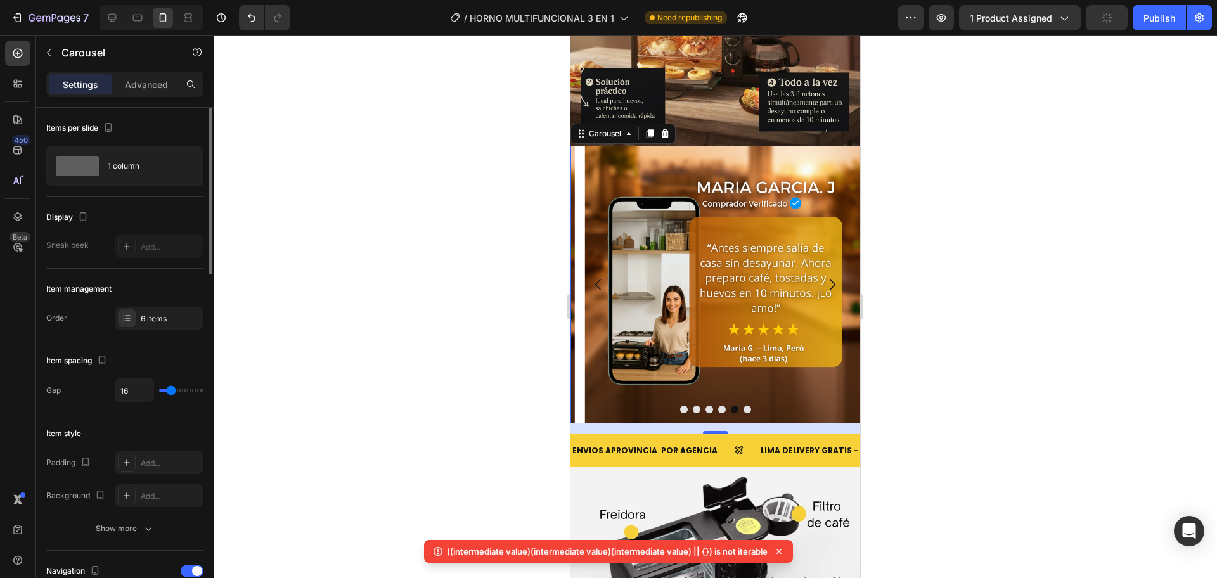
click at [603, 277] on icon "Carousel Back Arrow" at bounding box center [598, 284] width 15 height 15
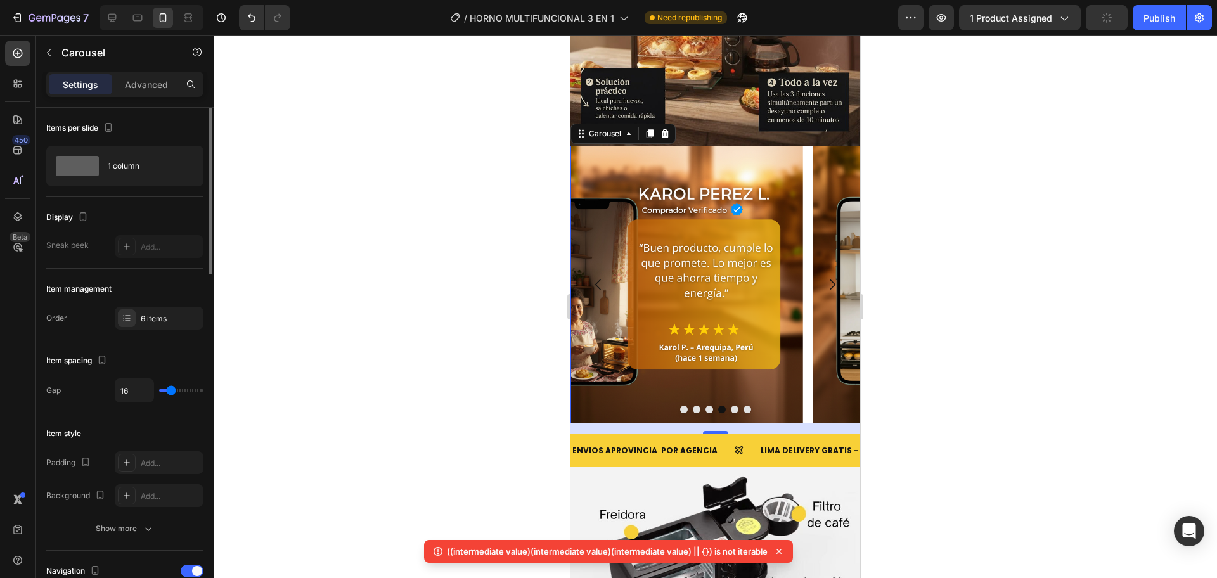
click at [603, 277] on icon "Carousel Back Arrow" at bounding box center [598, 284] width 15 height 15
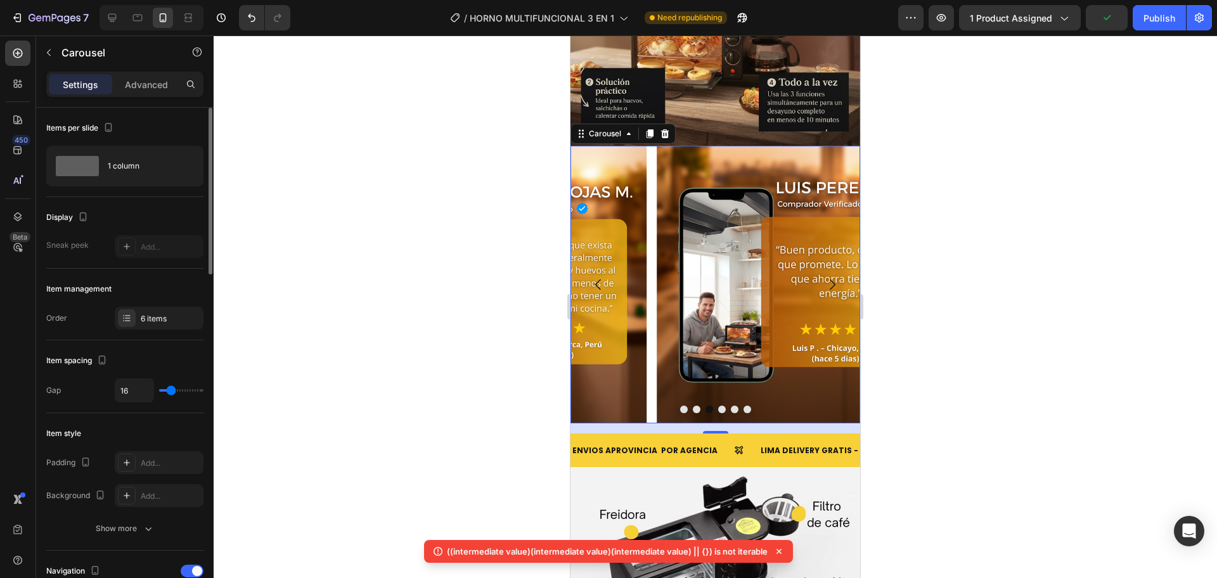
click at [603, 277] on icon "Carousel Back Arrow" at bounding box center [598, 284] width 15 height 15
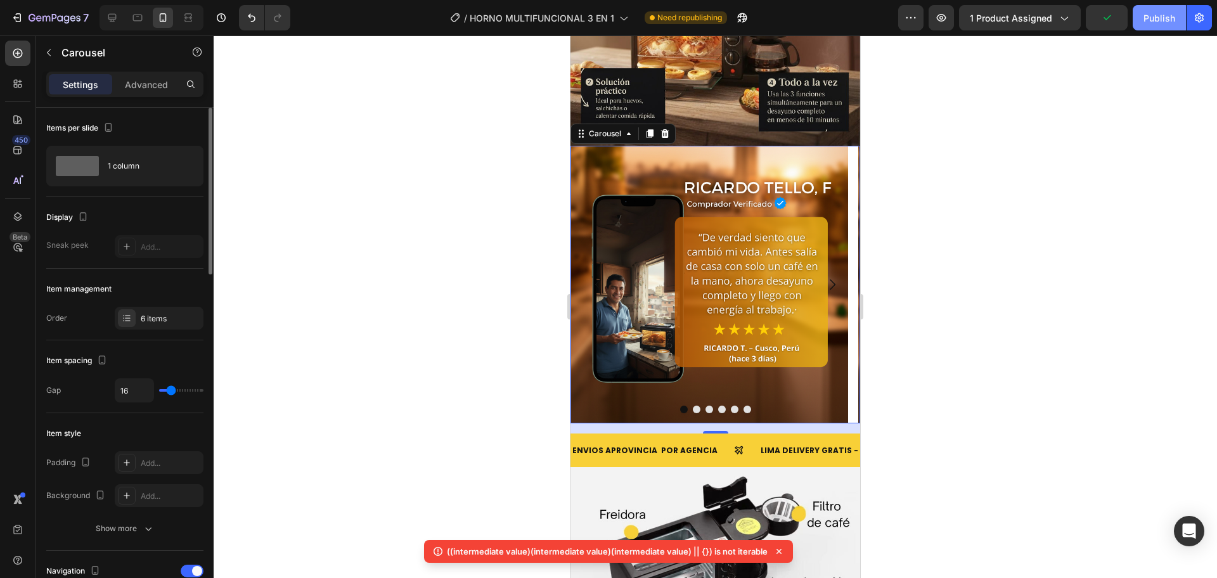
click at [1145, 22] on div "Publish" at bounding box center [1159, 17] width 32 height 13
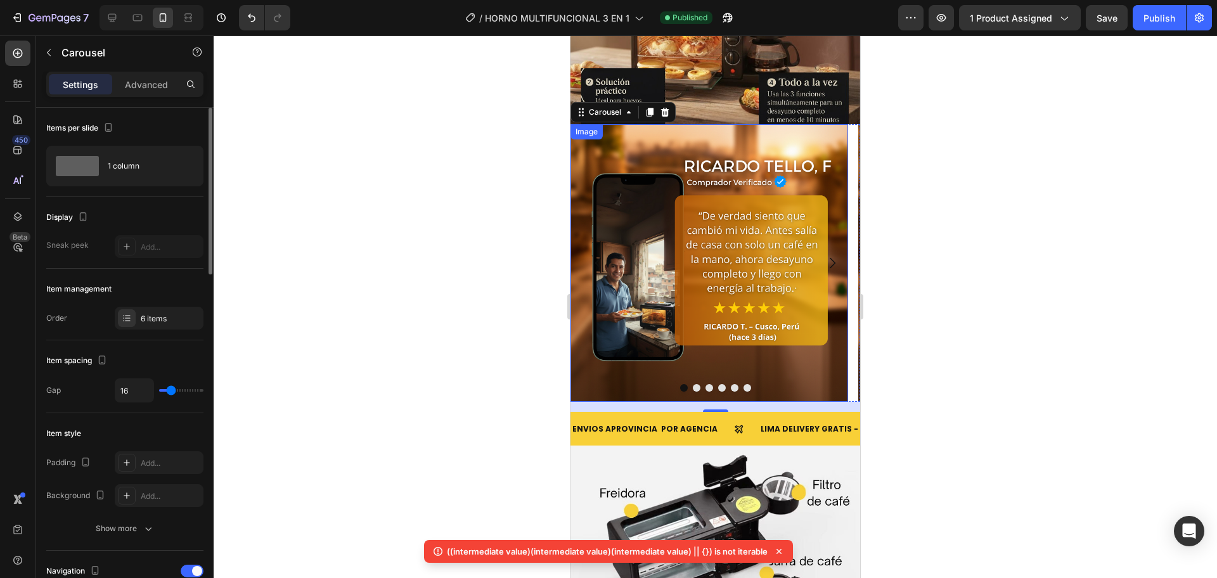
scroll to position [2235, 0]
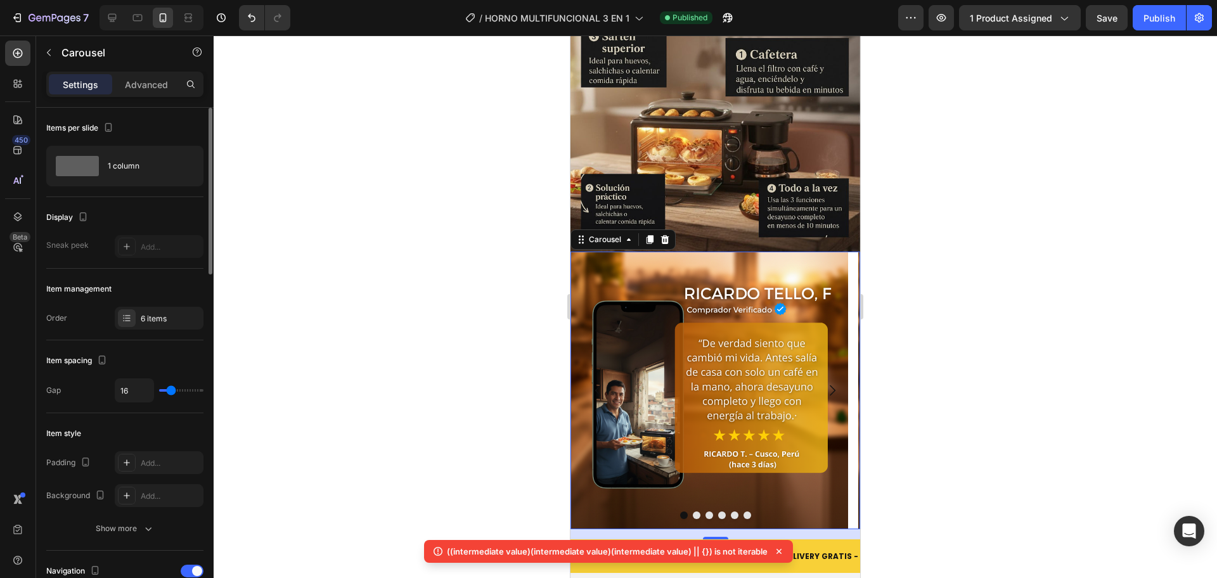
click at [829, 373] on button "Carousel Next Arrow" at bounding box center [831, 390] width 35 height 35
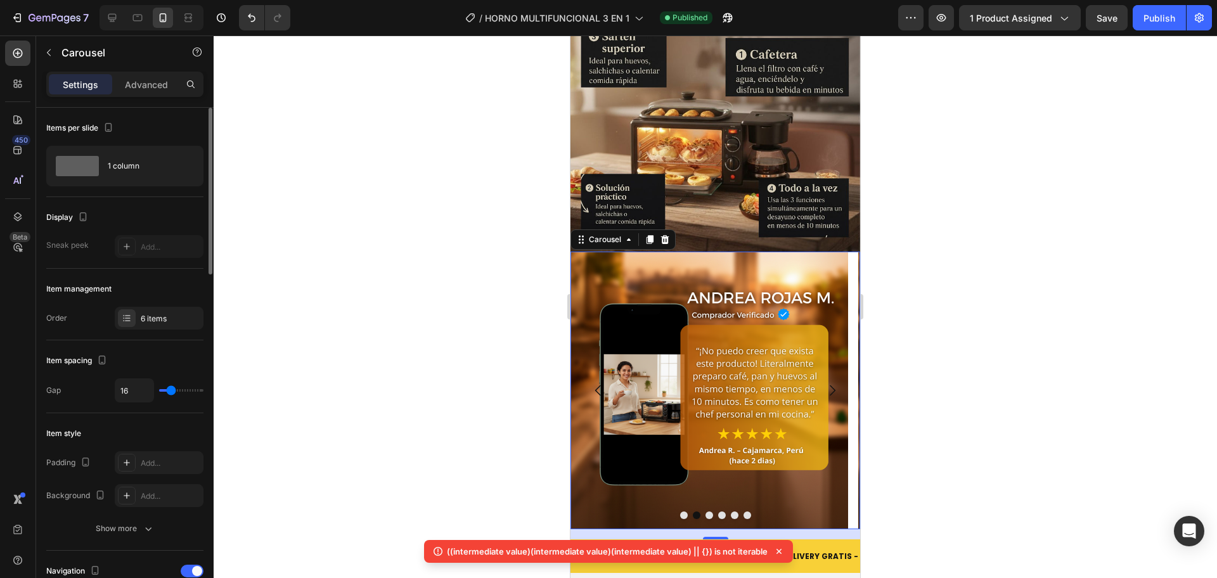
click at [829, 373] on button "Carousel Next Arrow" at bounding box center [831, 390] width 35 height 35
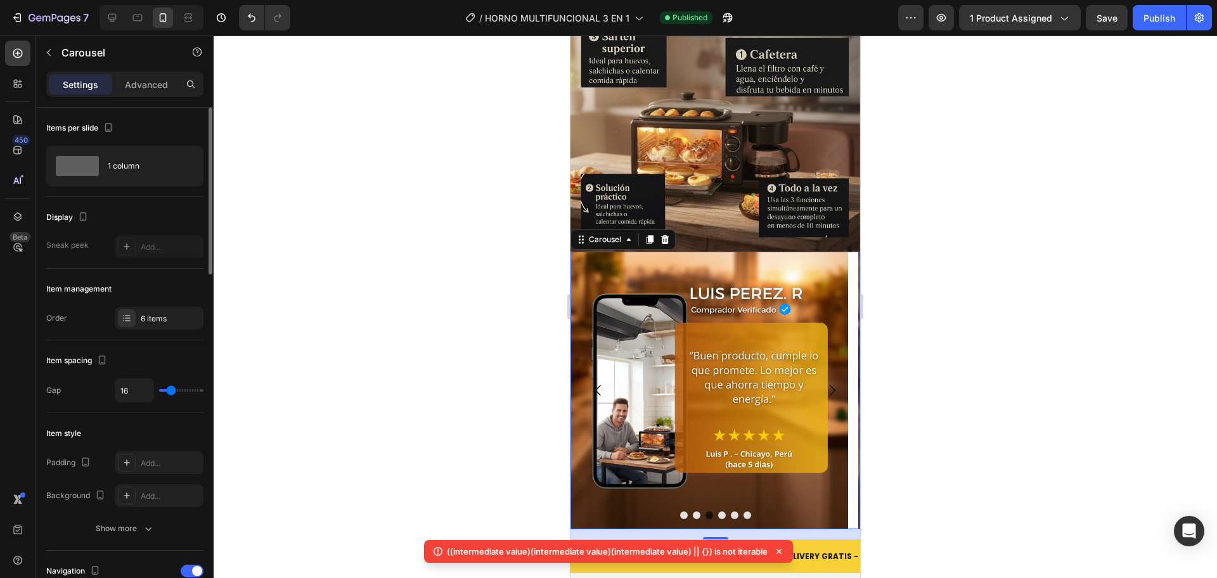
click at [825, 373] on button "Carousel Next Arrow" at bounding box center [831, 390] width 35 height 35
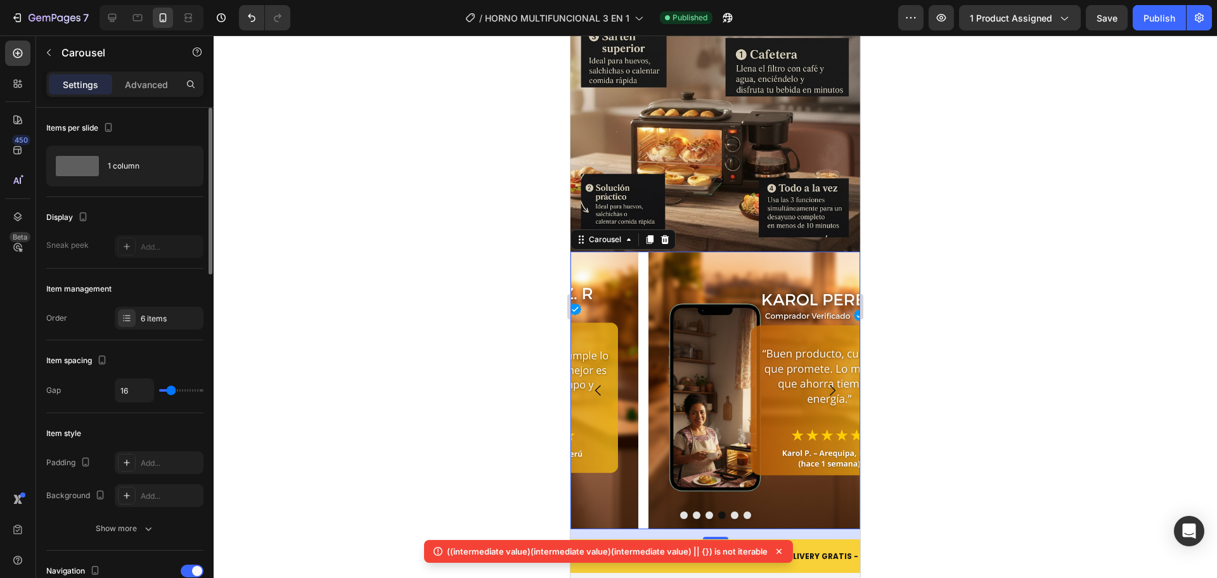
click at [825, 373] on button "Carousel Next Arrow" at bounding box center [831, 390] width 35 height 35
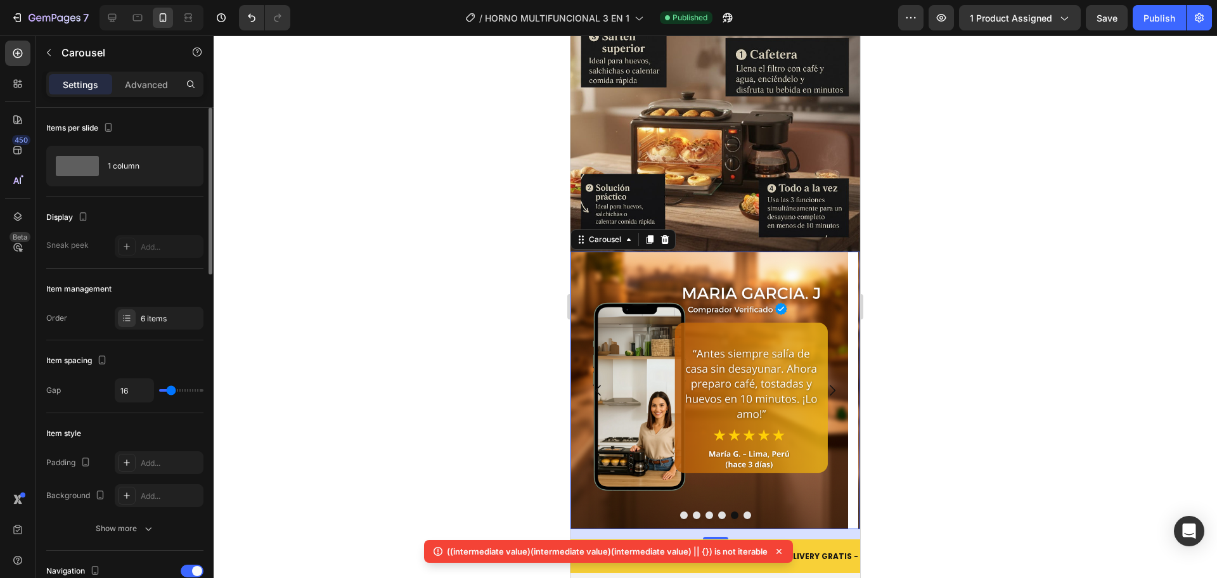
click at [825, 373] on button "Carousel Next Arrow" at bounding box center [831, 390] width 35 height 35
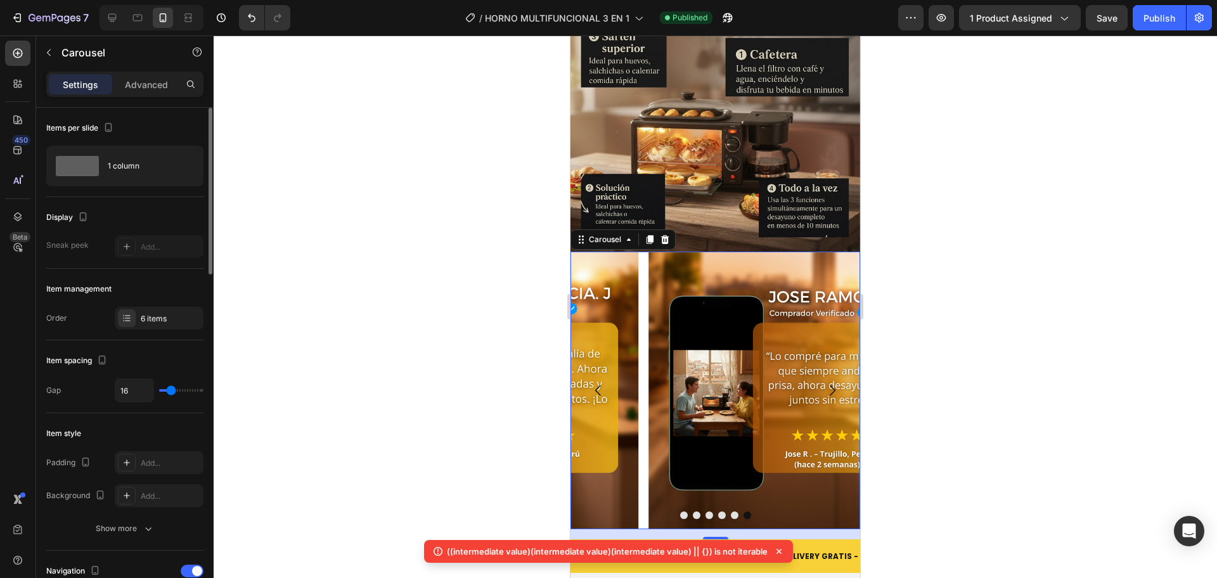
click at [825, 373] on button "Carousel Next Arrow" at bounding box center [831, 390] width 35 height 35
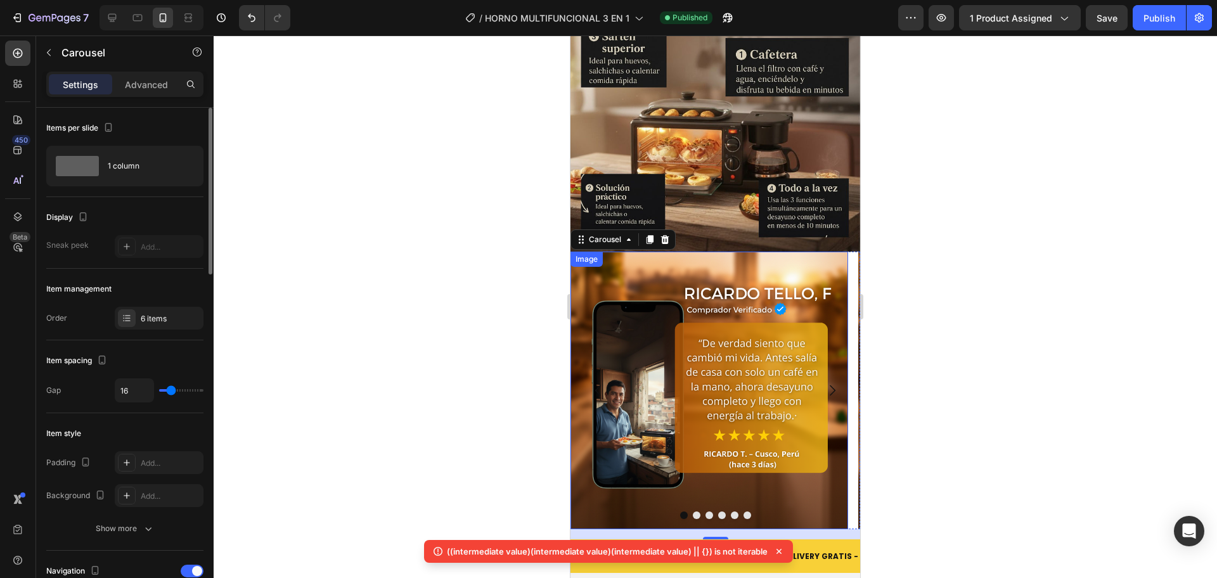
click at [825, 383] on icon "Carousel Next Arrow" at bounding box center [832, 390] width 15 height 15
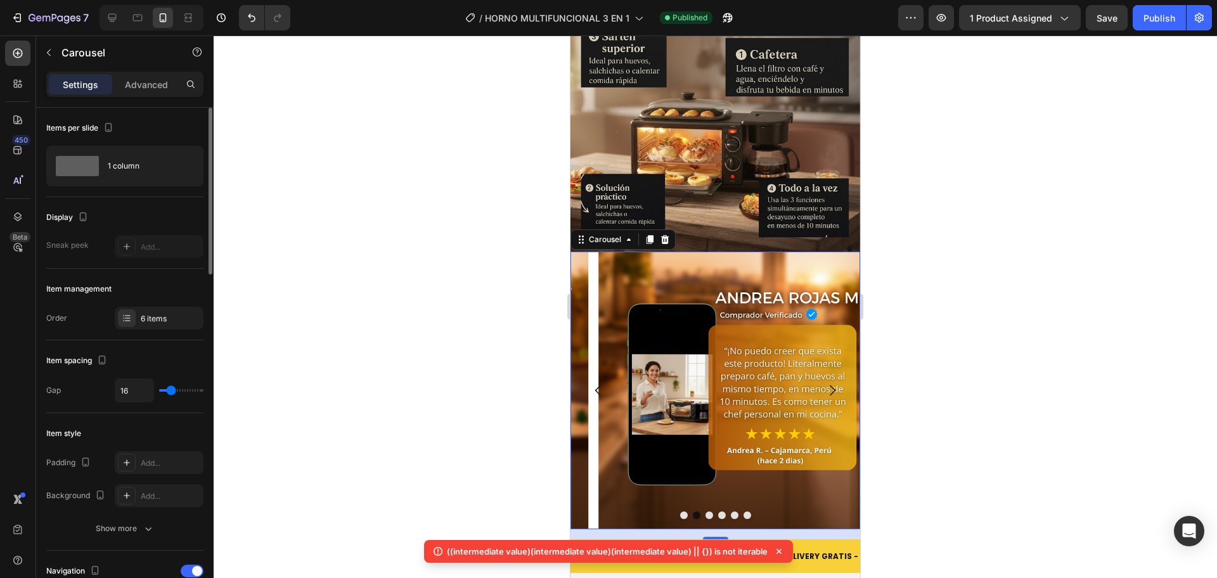
click at [825, 383] on icon "Carousel Next Arrow" at bounding box center [832, 390] width 15 height 15
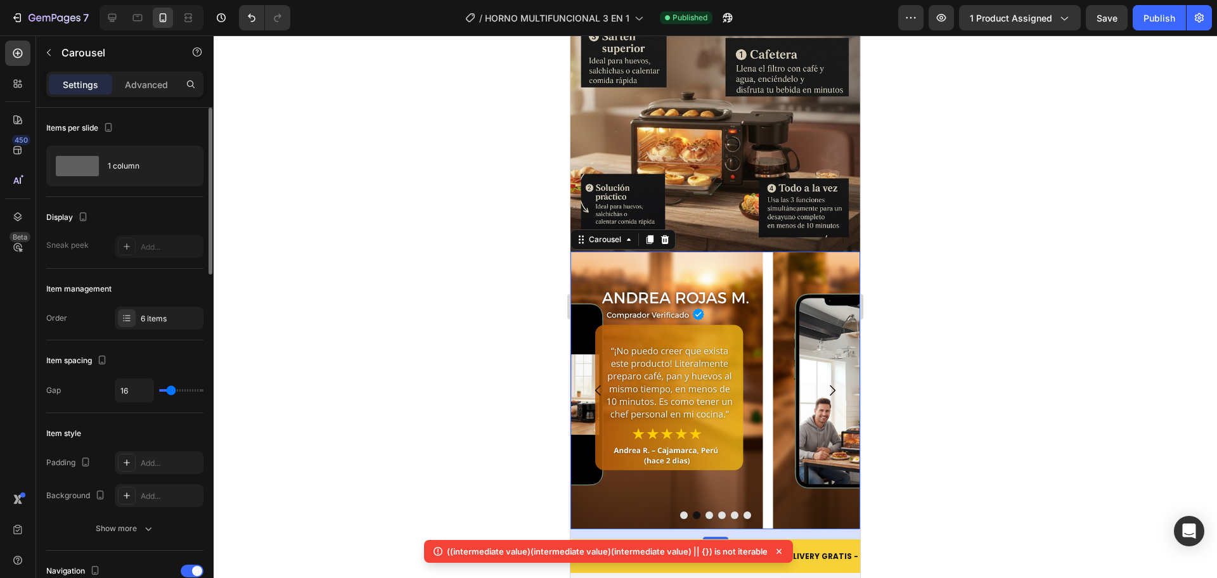
click at [825, 383] on icon "Carousel Next Arrow" at bounding box center [832, 390] width 15 height 15
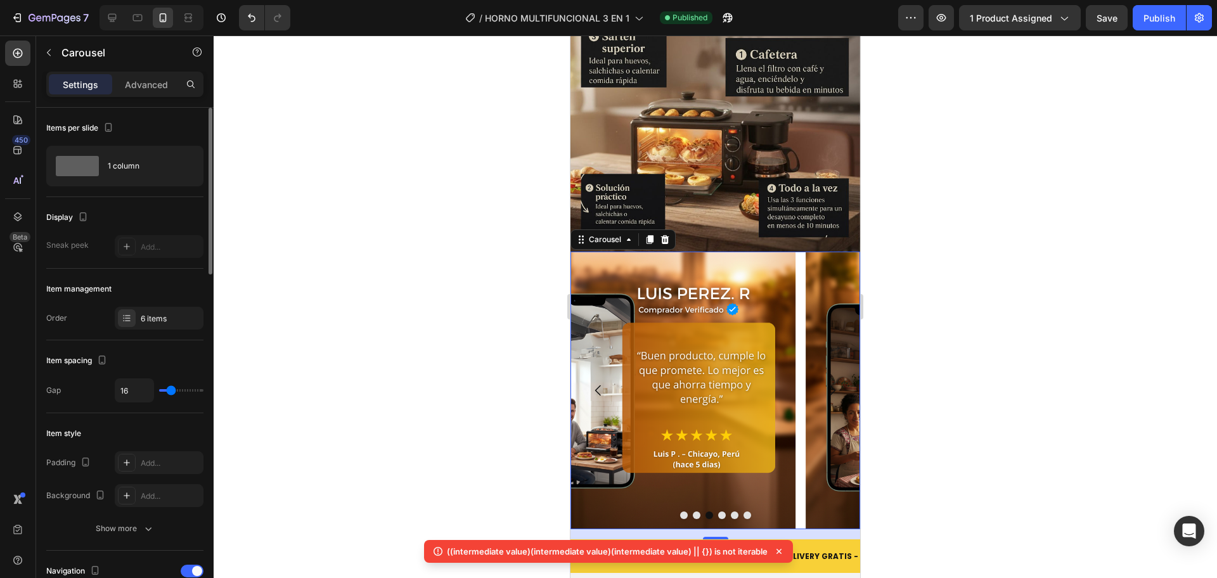
click at [825, 383] on icon "Carousel Next Arrow" at bounding box center [832, 390] width 15 height 15
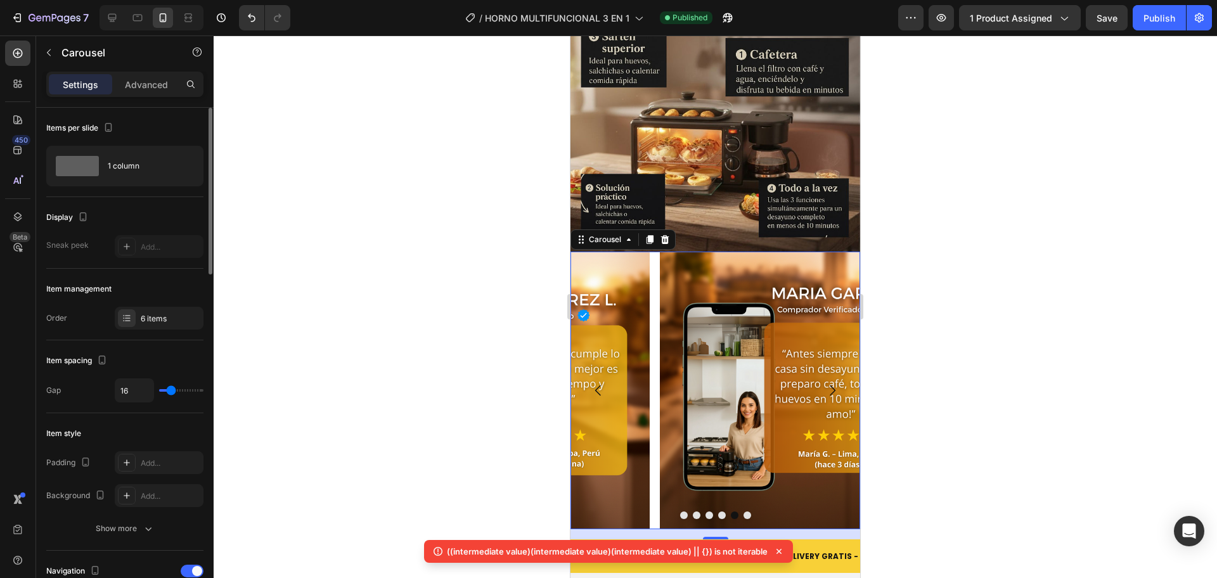
click at [825, 383] on icon "Carousel Next Arrow" at bounding box center [832, 390] width 15 height 15
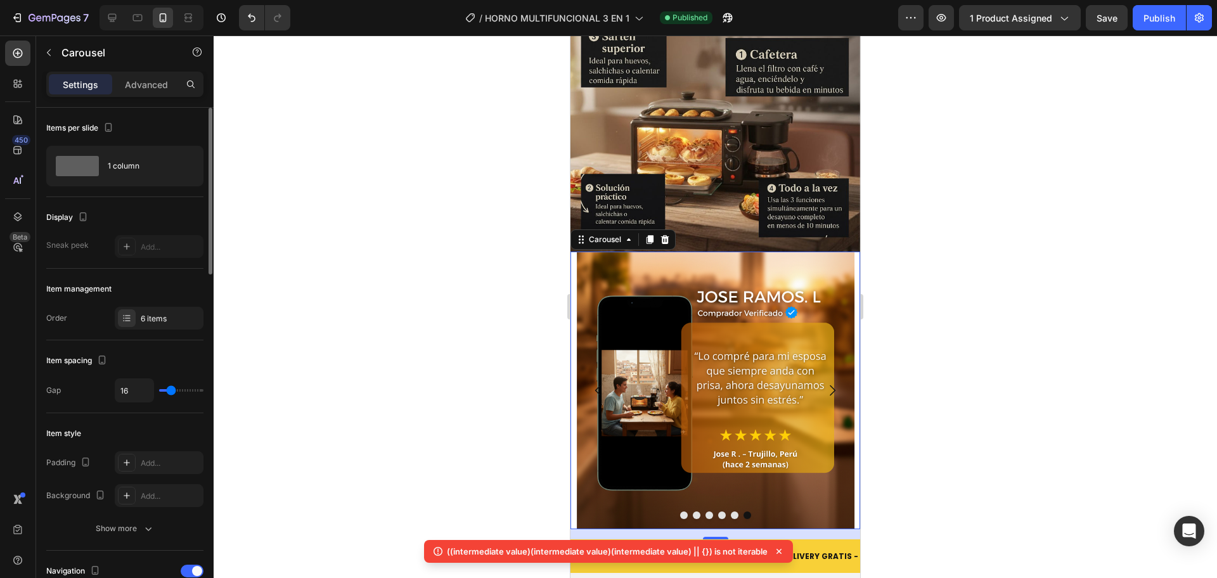
click at [825, 383] on icon "Carousel Next Arrow" at bounding box center [832, 390] width 15 height 15
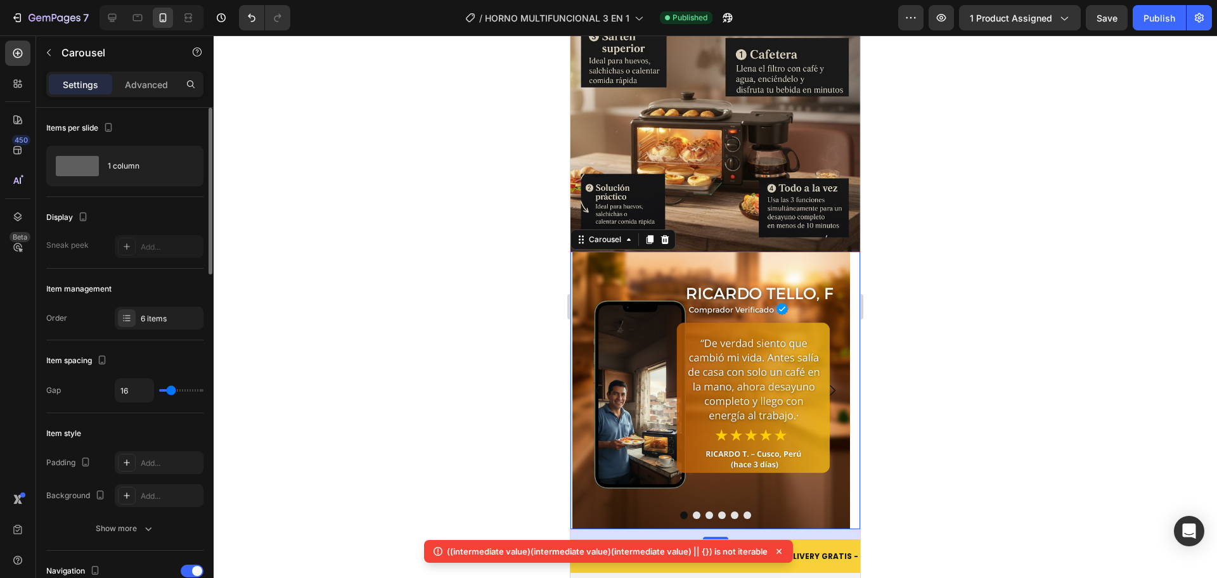
click at [825, 383] on icon "Carousel Next Arrow" at bounding box center [832, 390] width 15 height 15
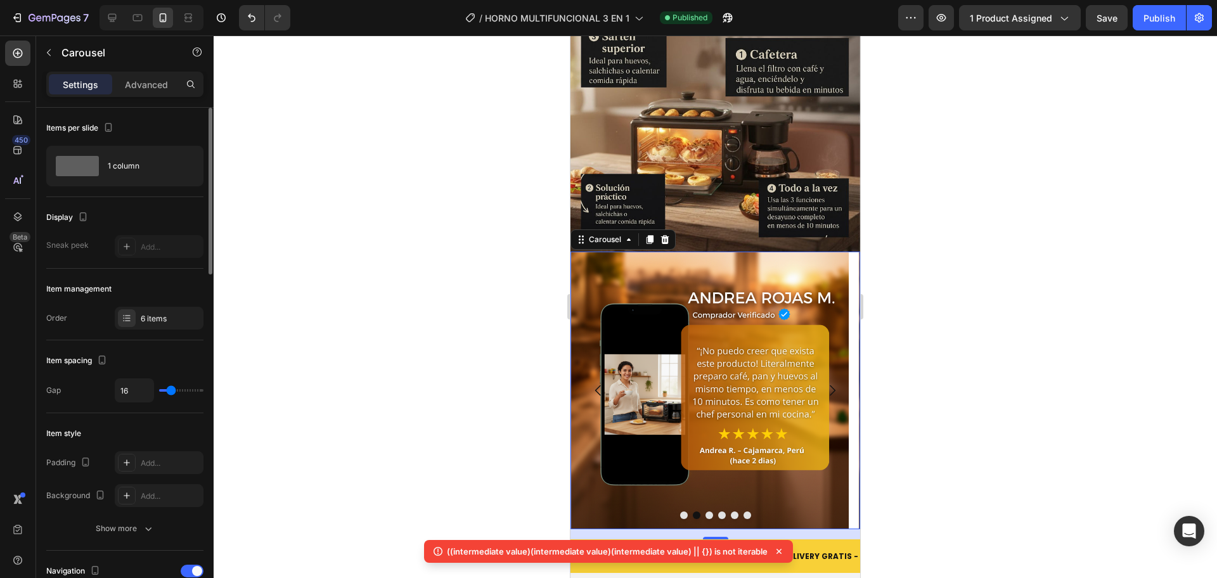
click at [825, 383] on icon "Carousel Next Arrow" at bounding box center [832, 390] width 15 height 15
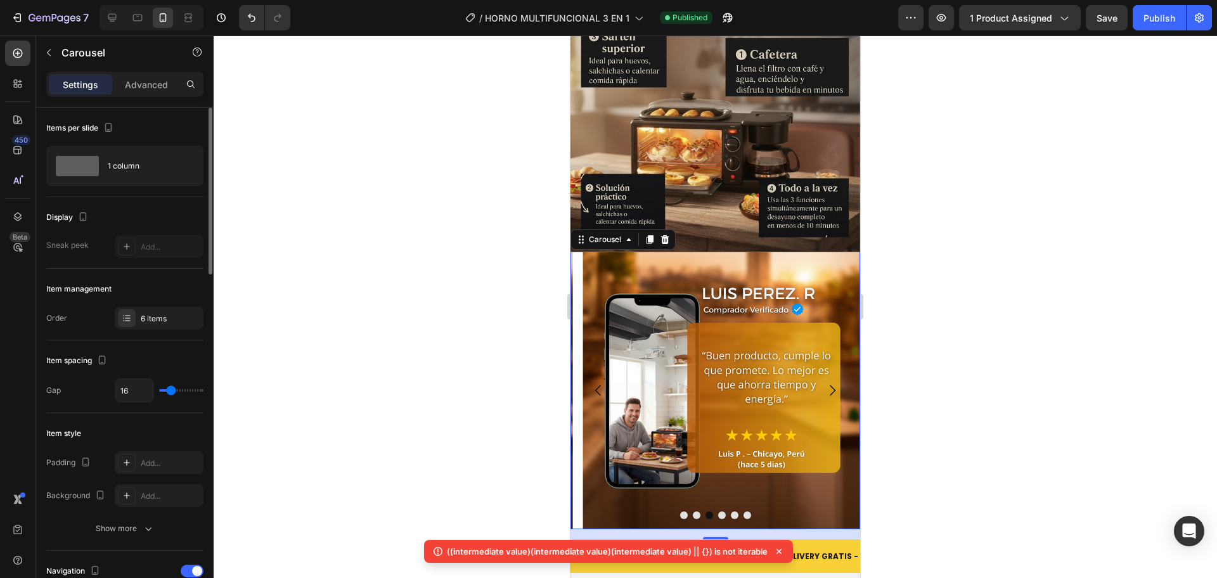
click at [825, 383] on icon "Carousel Next Arrow" at bounding box center [832, 390] width 15 height 15
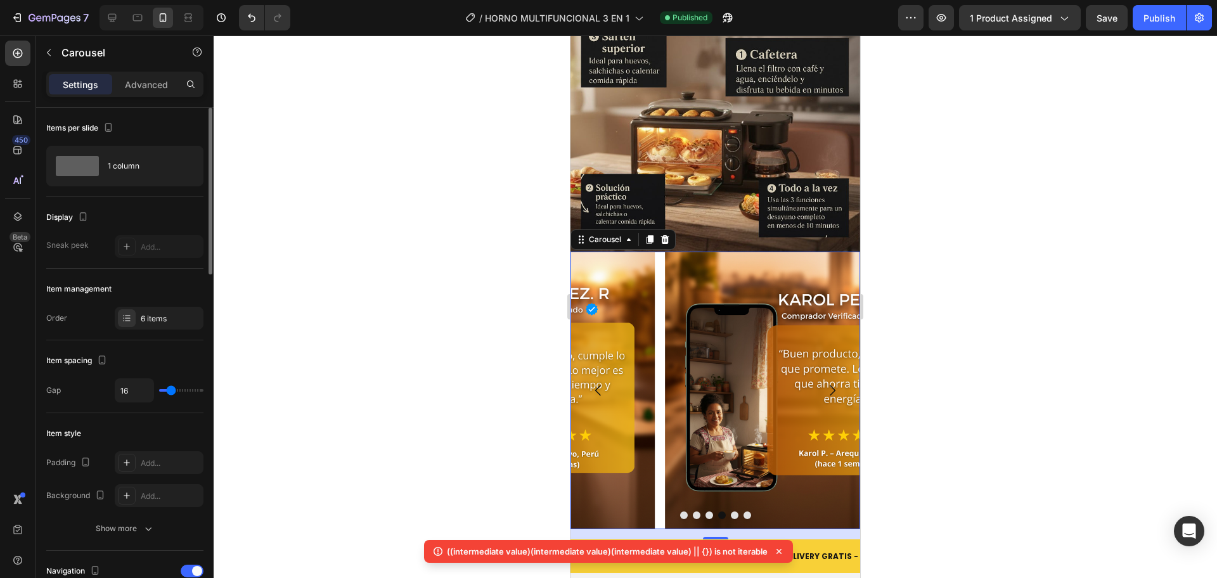
click at [825, 383] on icon "Carousel Next Arrow" at bounding box center [832, 390] width 15 height 15
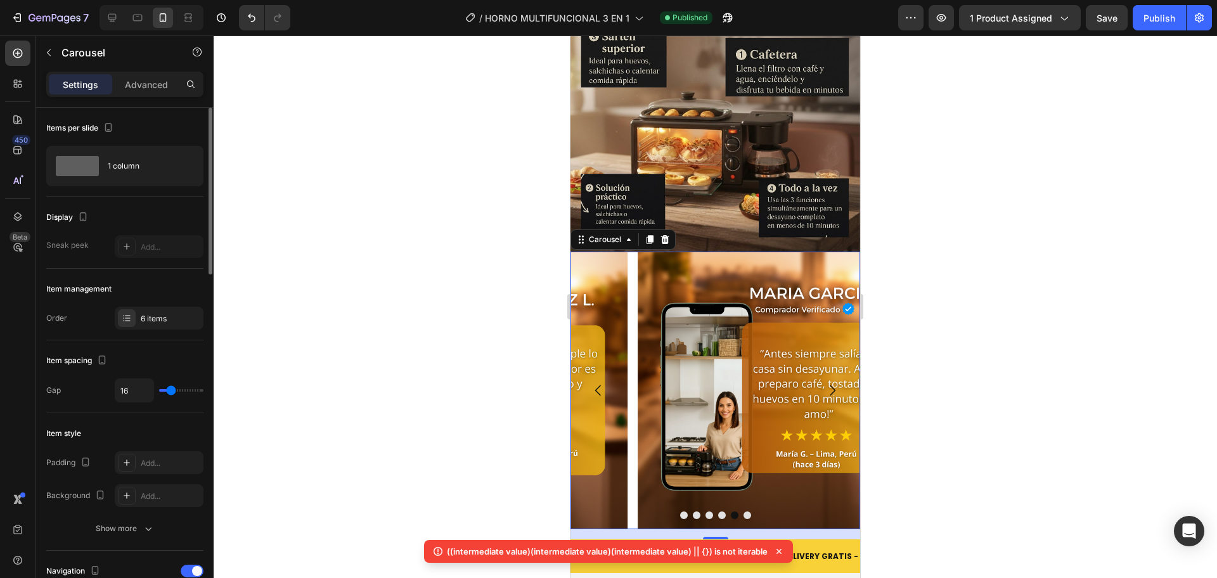
click at [825, 383] on icon "Carousel Next Arrow" at bounding box center [832, 390] width 15 height 15
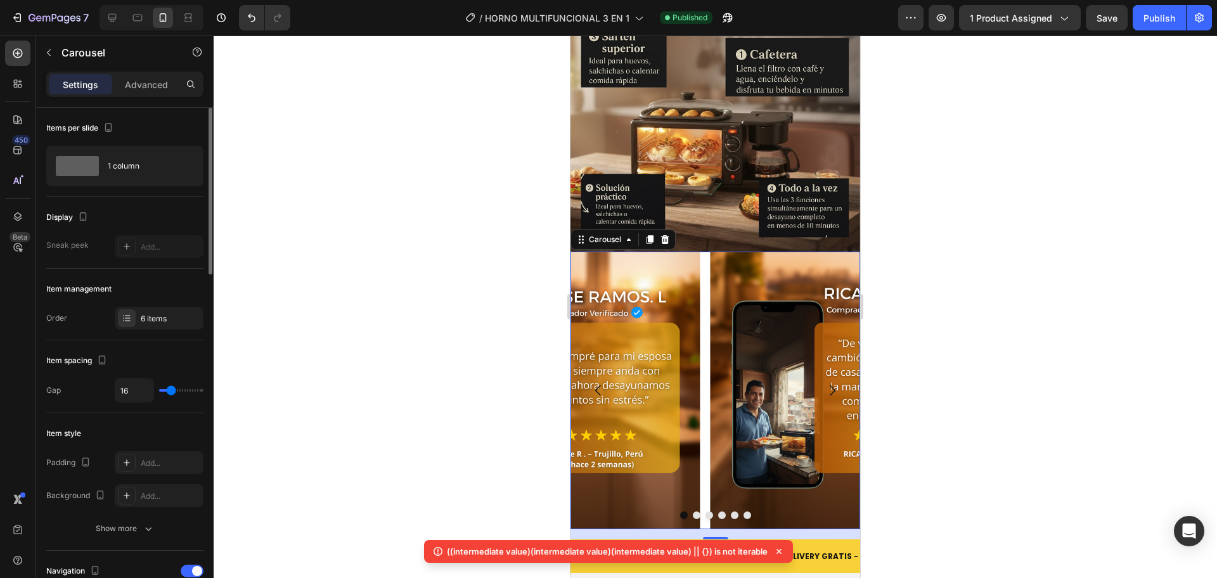
click at [825, 383] on icon "Carousel Next Arrow" at bounding box center [832, 390] width 15 height 15
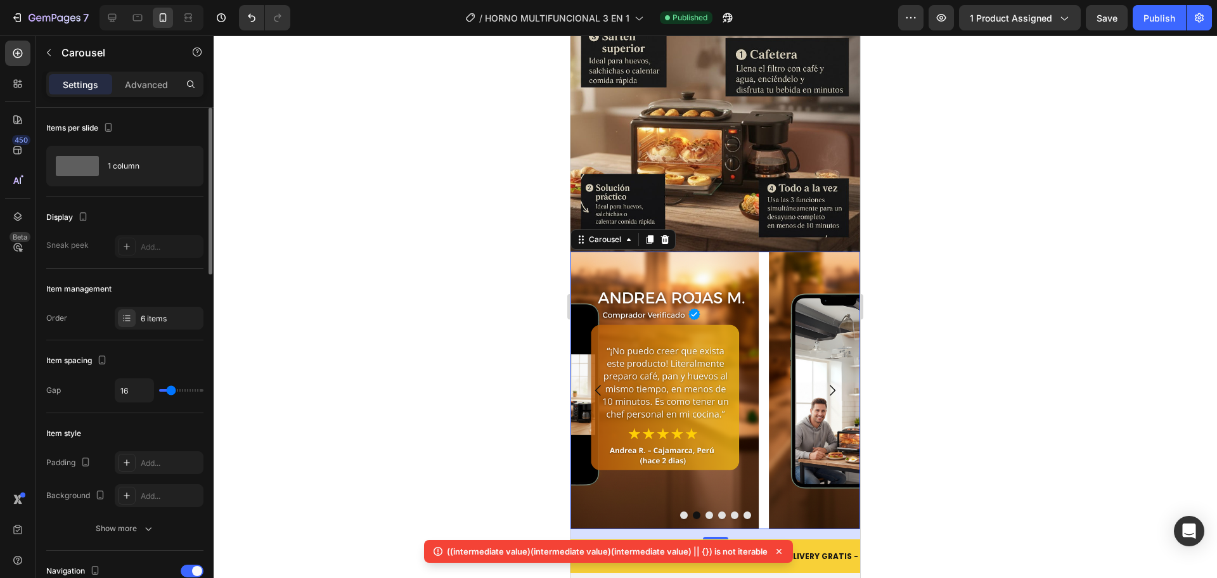
click at [825, 383] on icon "Carousel Next Arrow" at bounding box center [832, 390] width 15 height 15
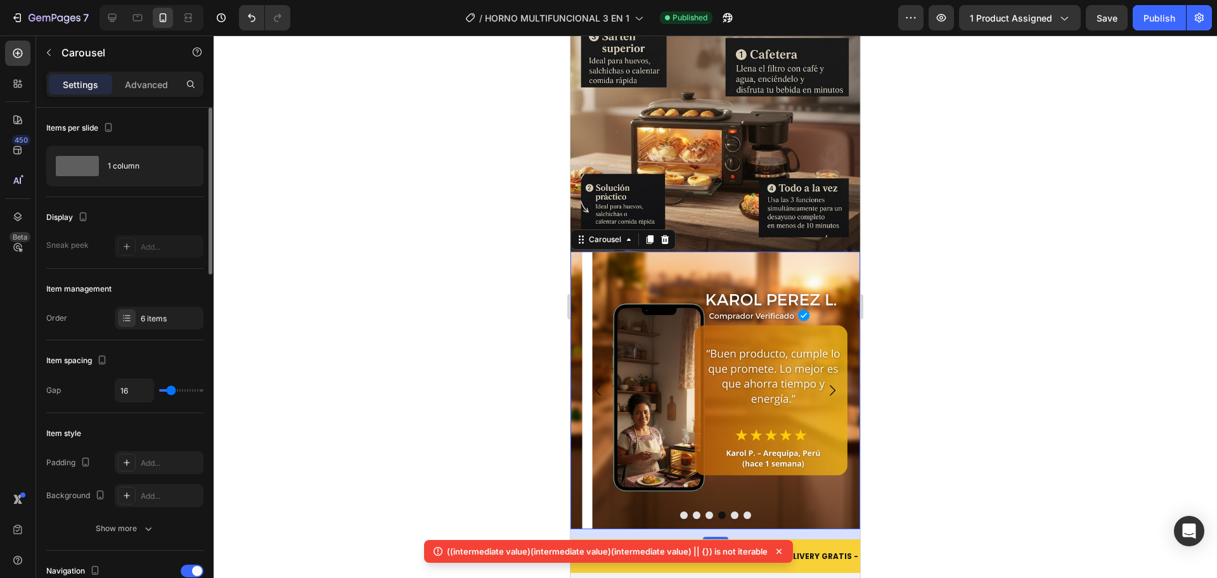
click at [825, 383] on icon "Carousel Next Arrow" at bounding box center [832, 390] width 15 height 15
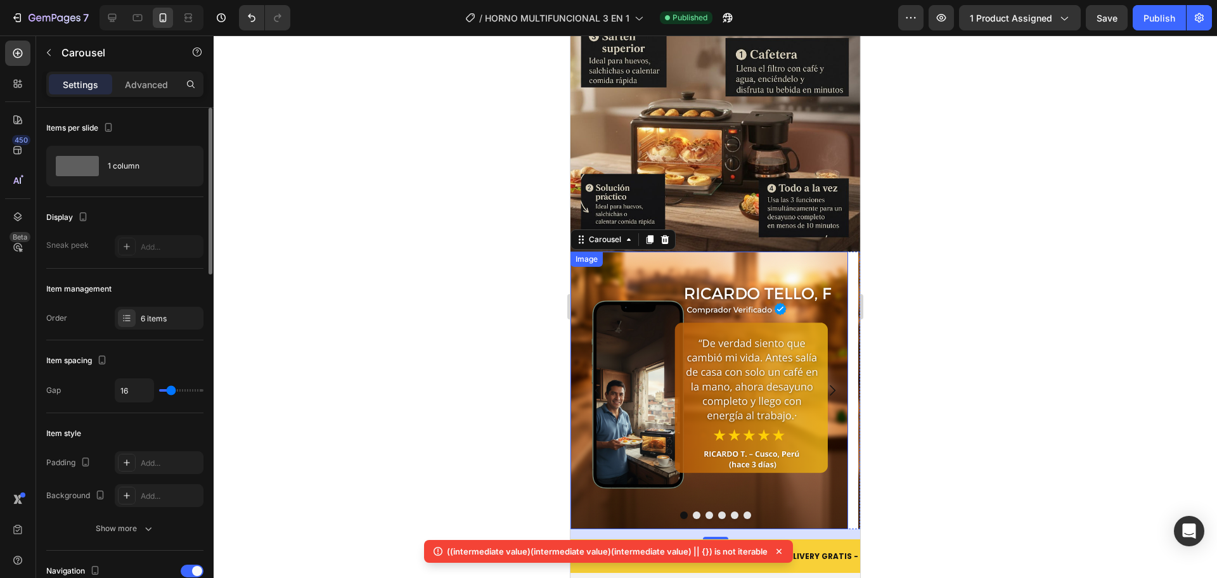
click at [763, 252] on img at bounding box center [709, 391] width 278 height 278
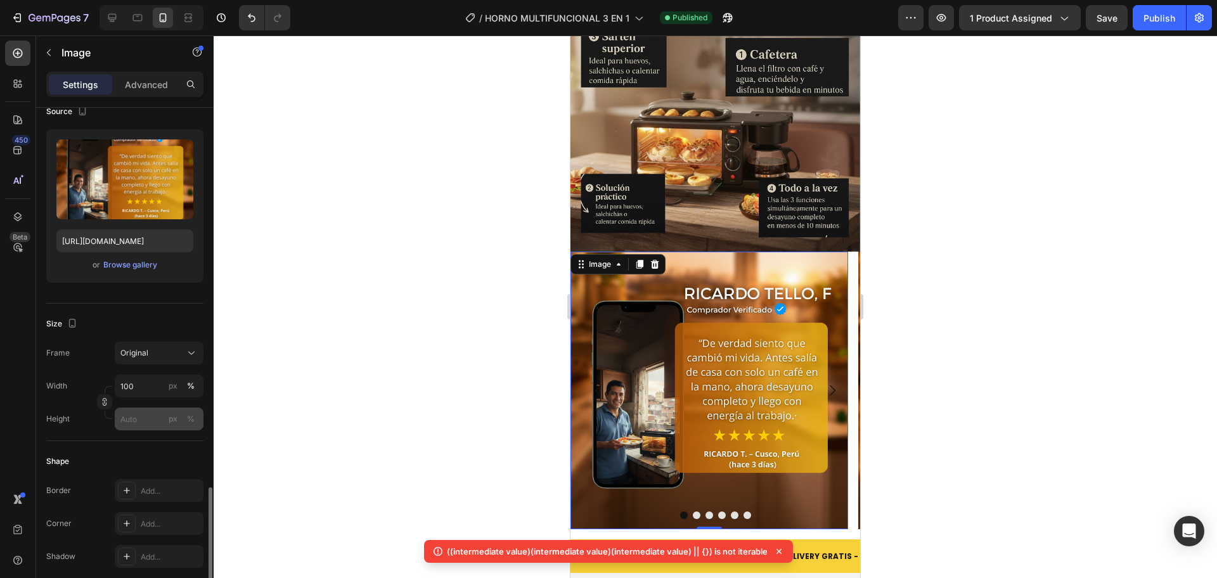
scroll to position [318, 0]
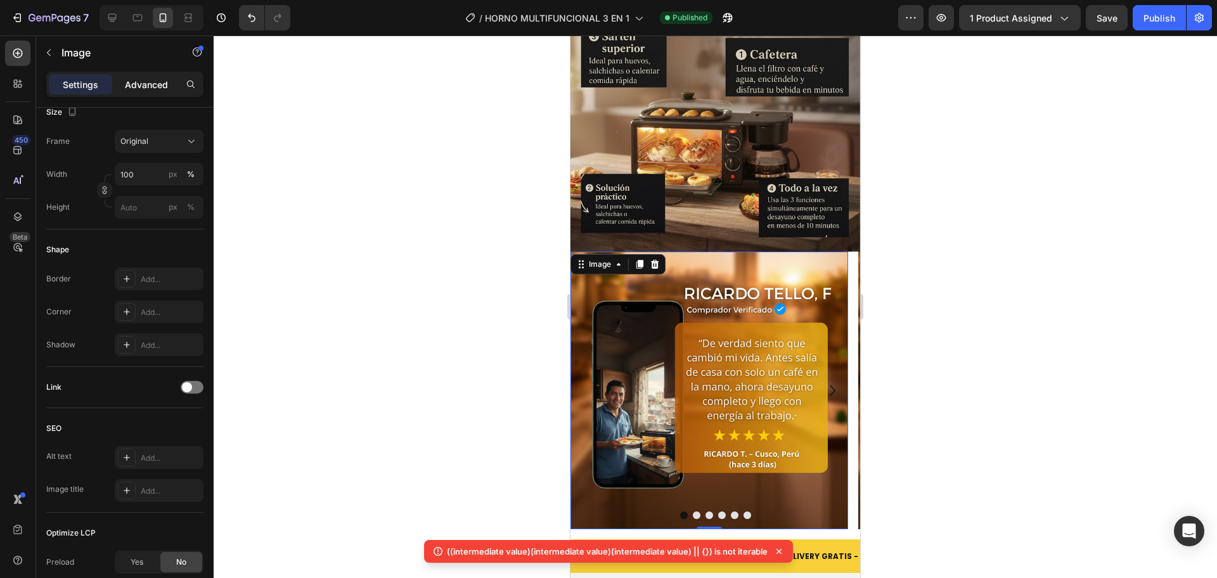
click at [153, 79] on p "Advanced" at bounding box center [146, 84] width 43 height 13
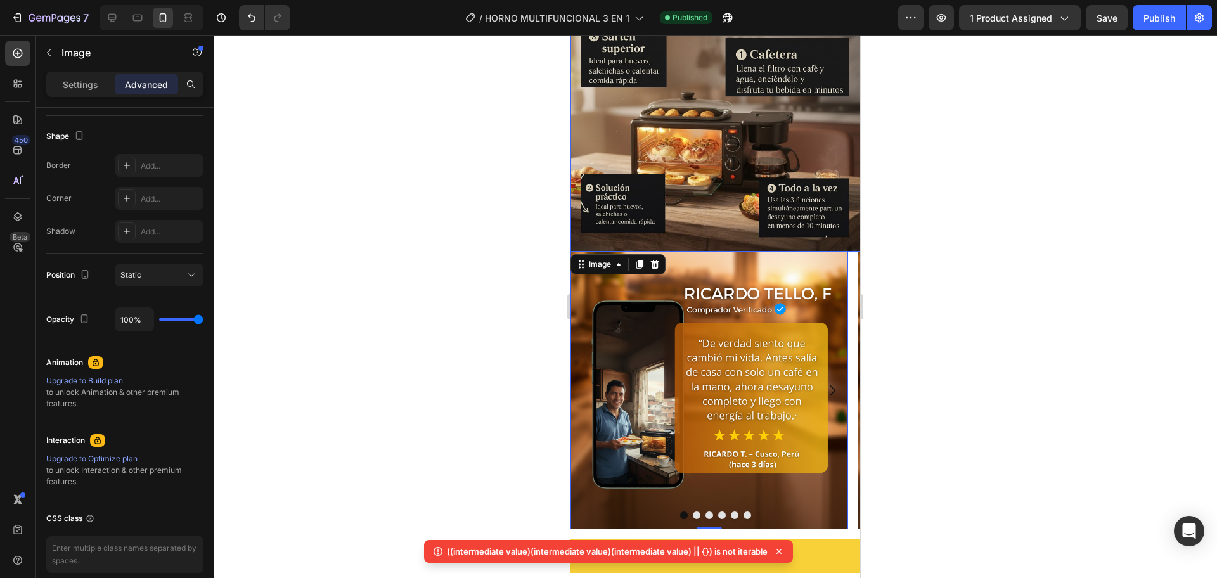
scroll to position [2024, 0]
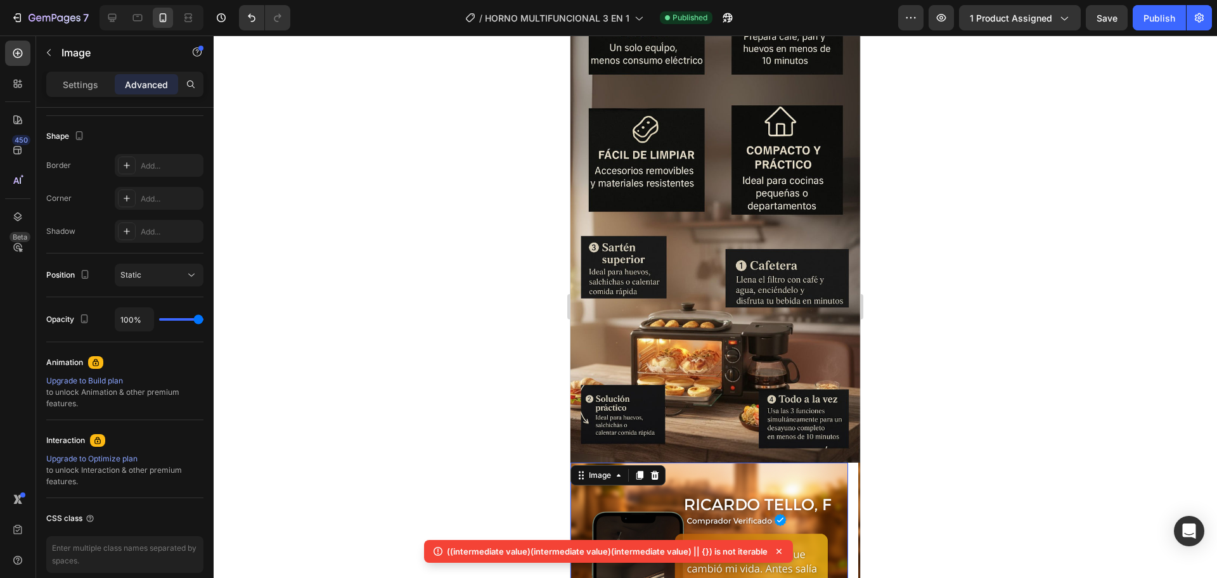
click at [411, 355] on div at bounding box center [715, 306] width 1003 height 543
click at [0, 0] on div "Sections(18) Elements(84) Section Element Hero Section Product Detail Brands Tr…" at bounding box center [0, 0] width 0 height 0
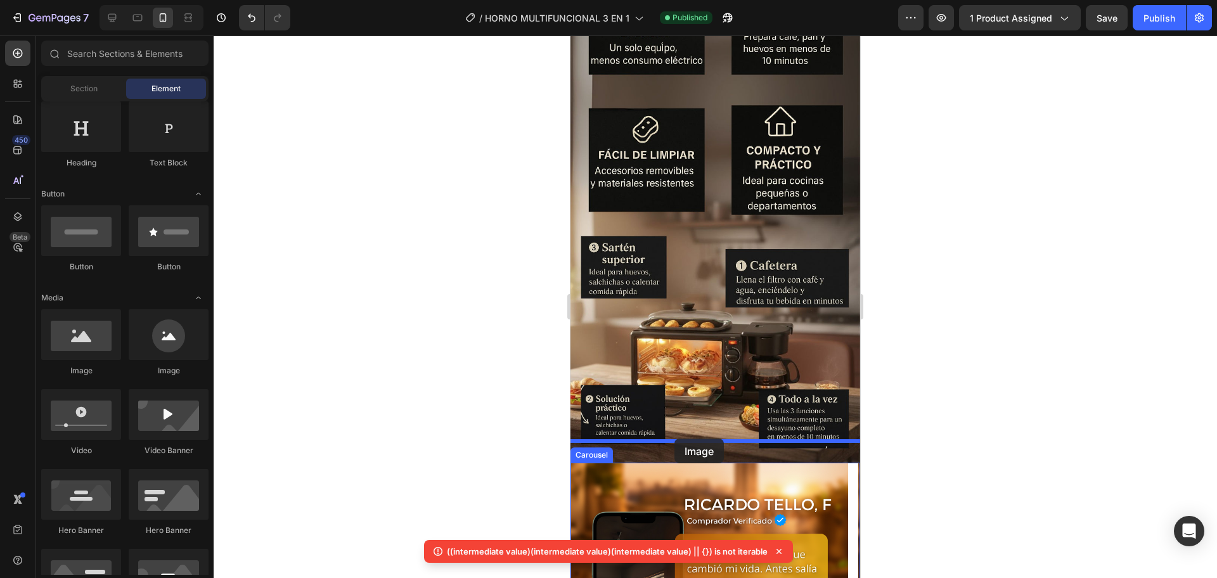
drag, startPoint x: 661, startPoint y: 383, endPoint x: 671, endPoint y: 445, distance: 62.9
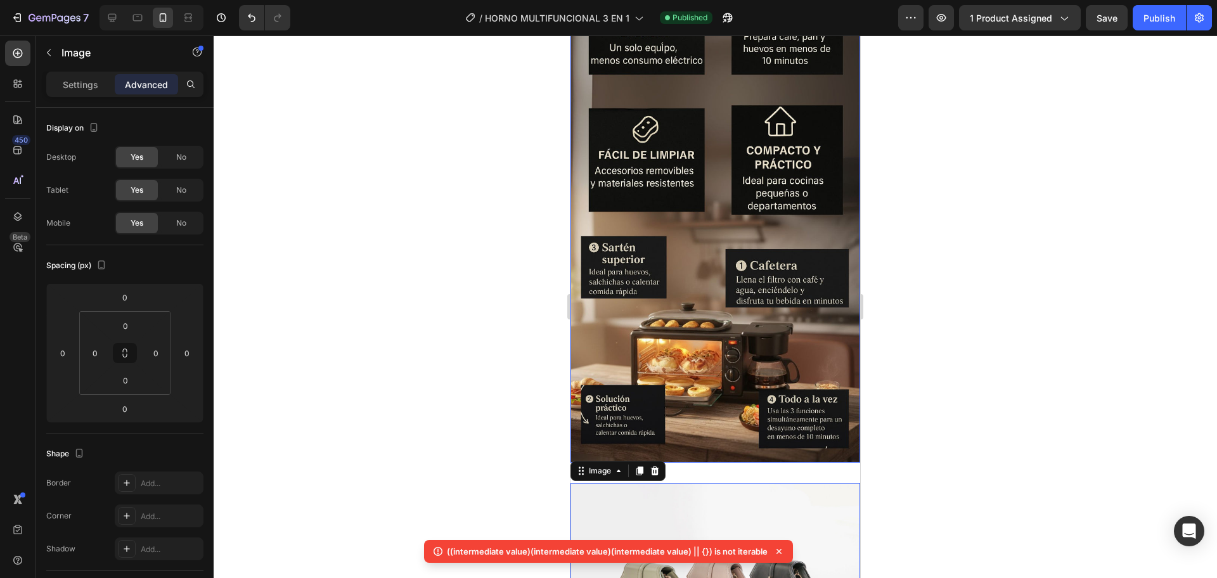
scroll to position [2235, 0]
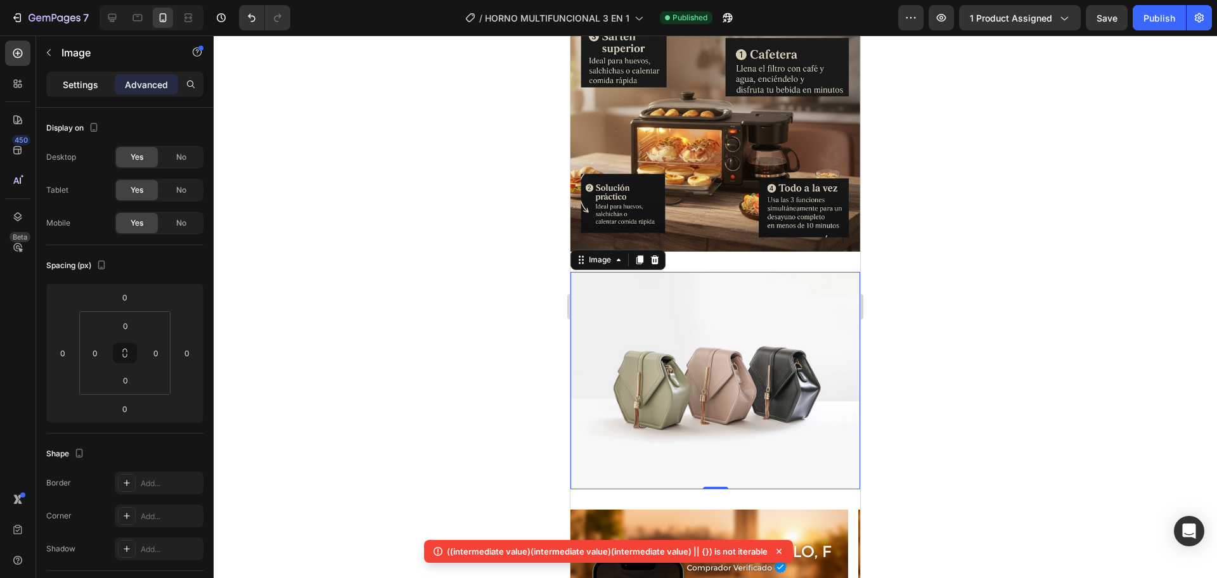
click at [91, 84] on p "Settings" at bounding box center [80, 84] width 35 height 13
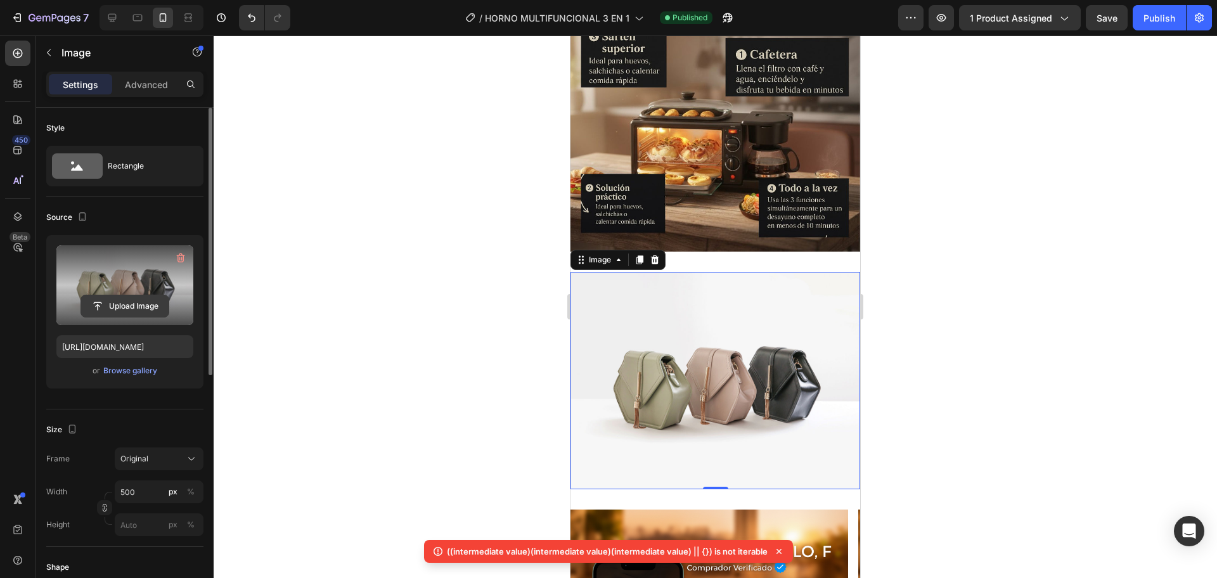
click at [124, 300] on input "file" at bounding box center [124, 306] width 87 height 22
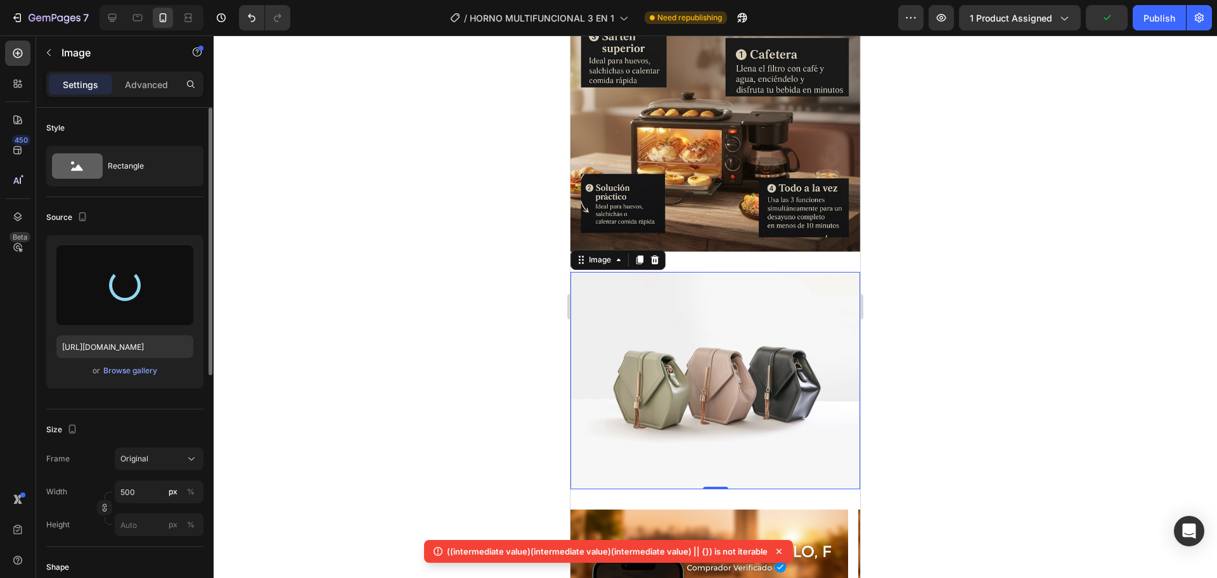
scroll to position [2341, 0]
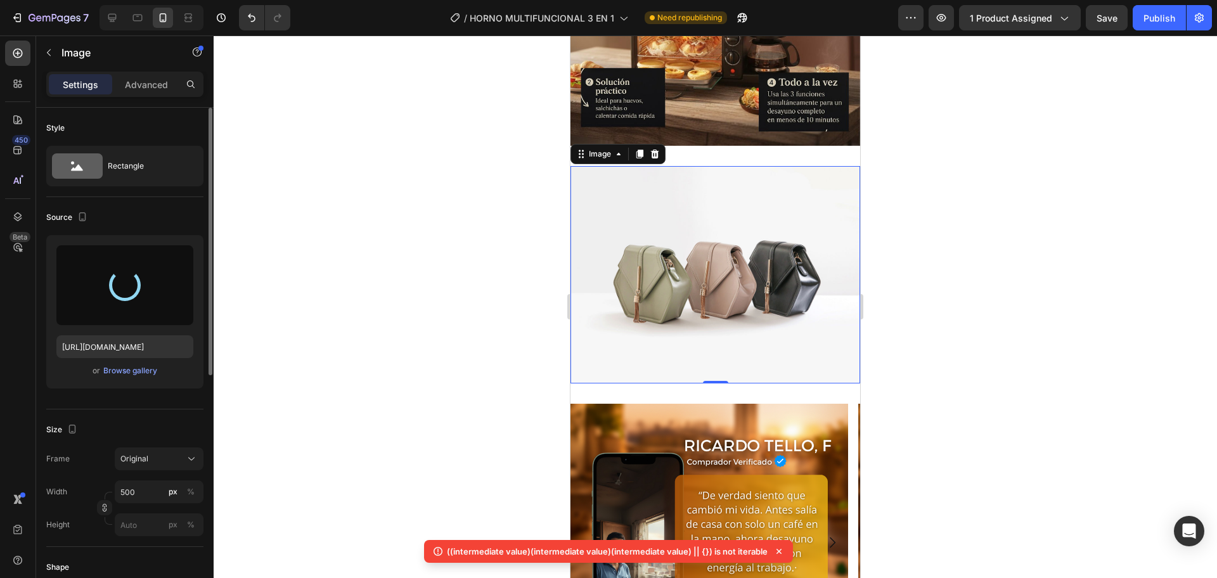
type input "https://cdn.shopify.com/s/files/1/0774/8360/6252/files/gempages_575738252938445…"
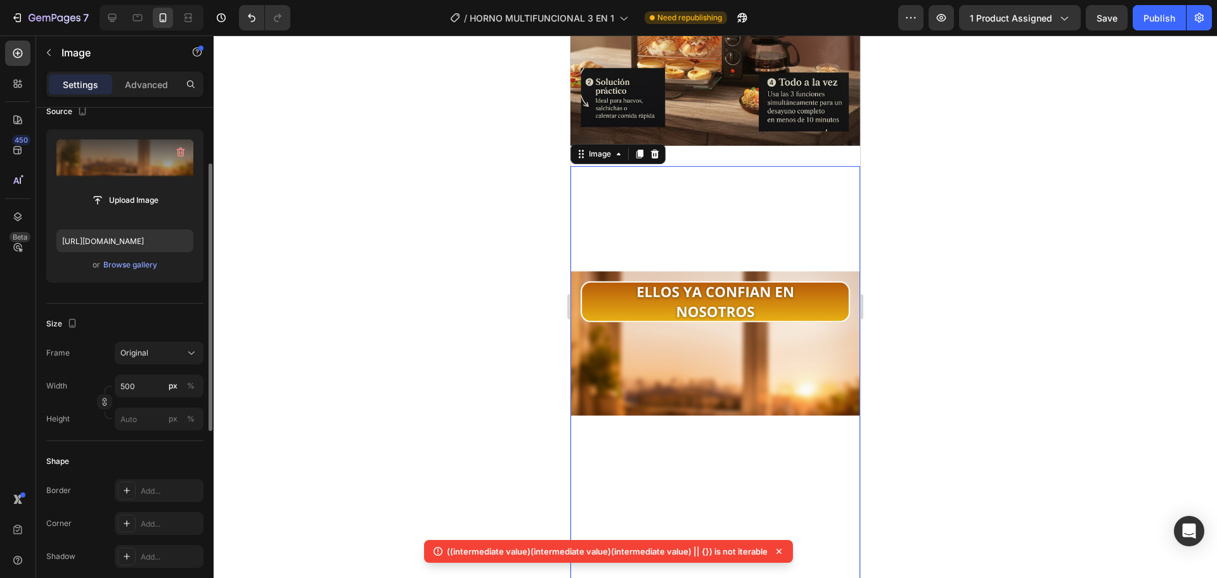
scroll to position [212, 0]
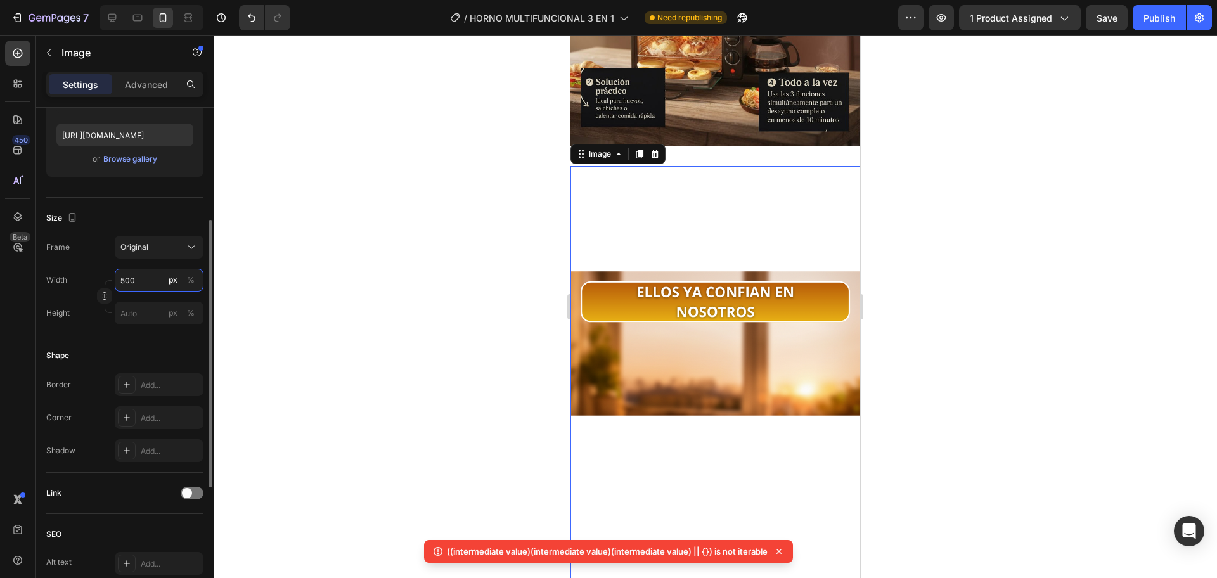
click at [154, 283] on input "500" at bounding box center [159, 280] width 89 height 23
click at [159, 258] on button "Original" at bounding box center [159, 247] width 89 height 23
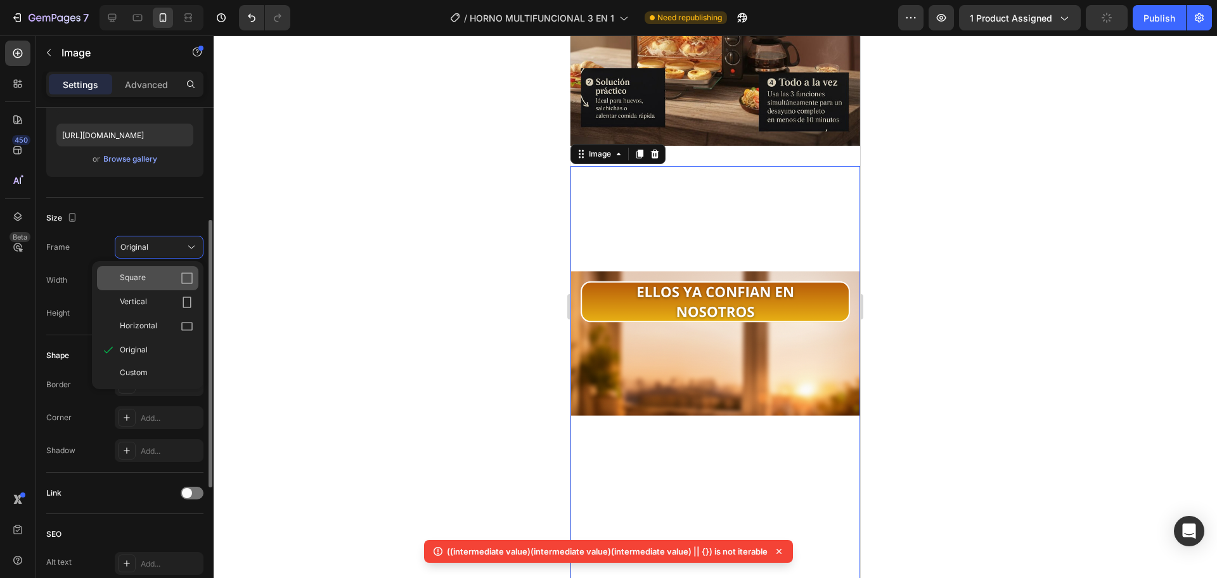
click at [169, 283] on div "Square" at bounding box center [157, 278] width 74 height 13
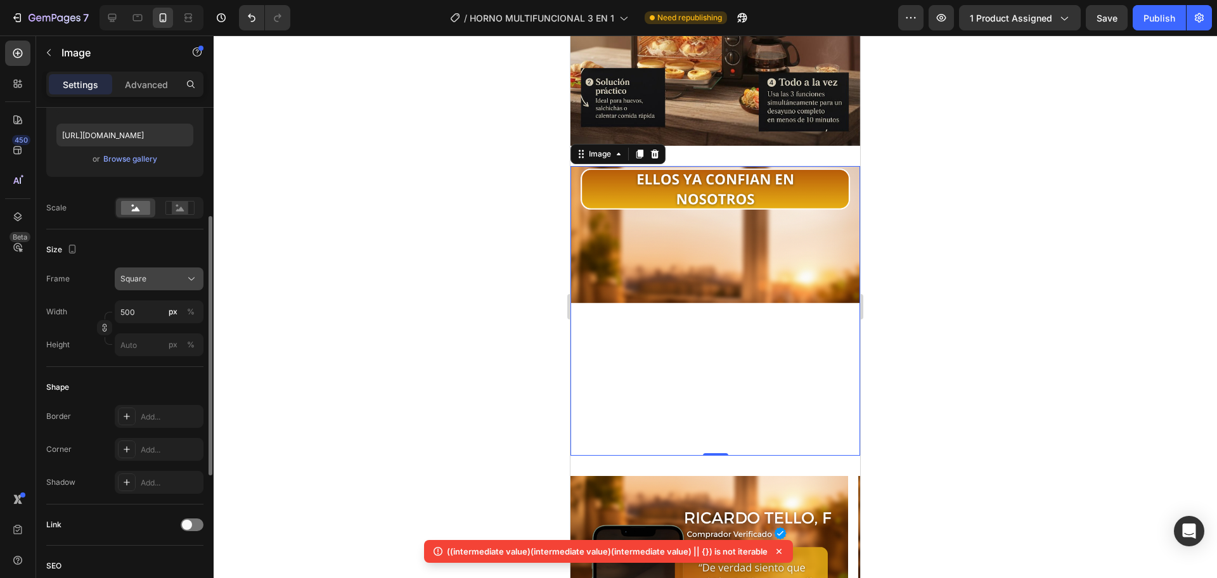
click at [151, 290] on button "Square" at bounding box center [159, 278] width 89 height 23
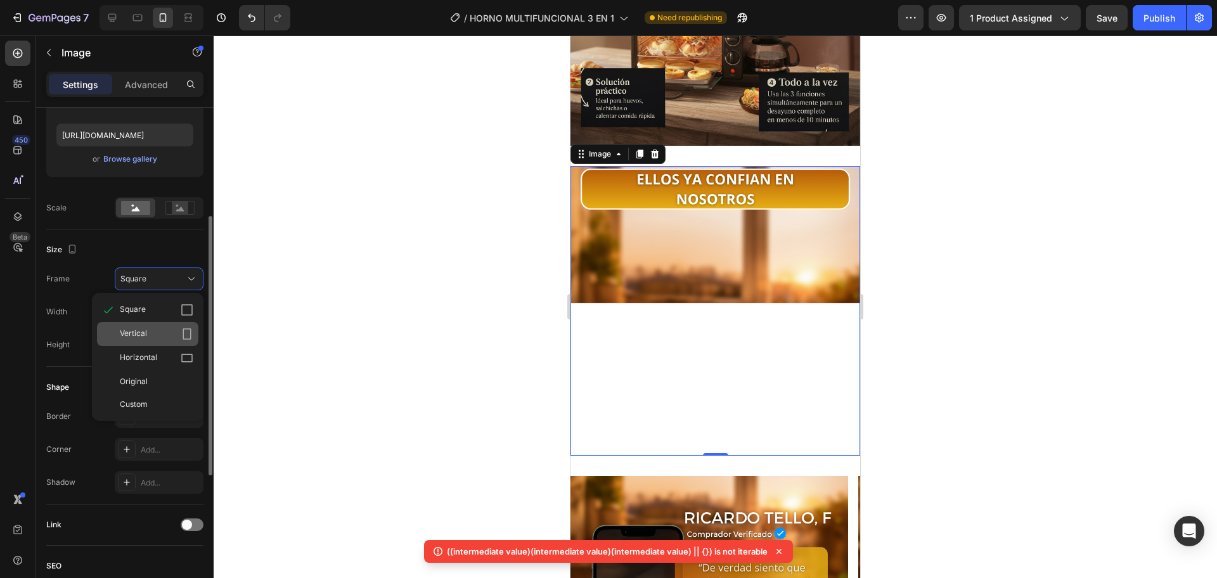
click at [155, 333] on div "Vertical" at bounding box center [157, 334] width 74 height 13
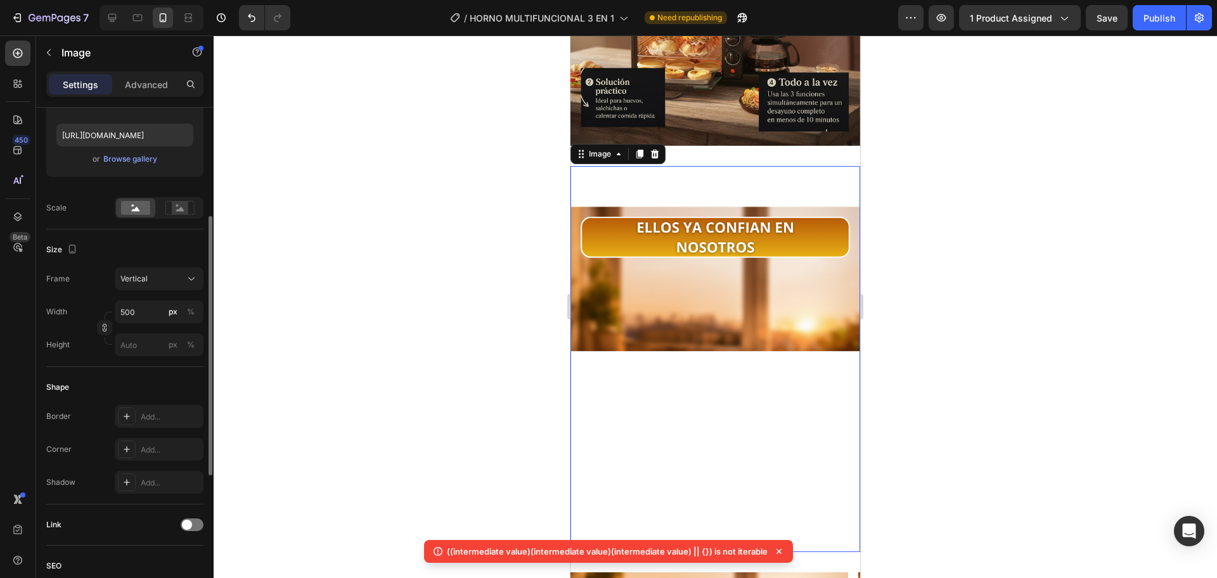
click at [691, 166] on img at bounding box center [715, 359] width 290 height 386
click at [714, 323] on img at bounding box center [715, 359] width 290 height 386
click at [753, 166] on img at bounding box center [715, 359] width 290 height 386
click at [158, 282] on div "Vertical" at bounding box center [151, 278] width 62 height 11
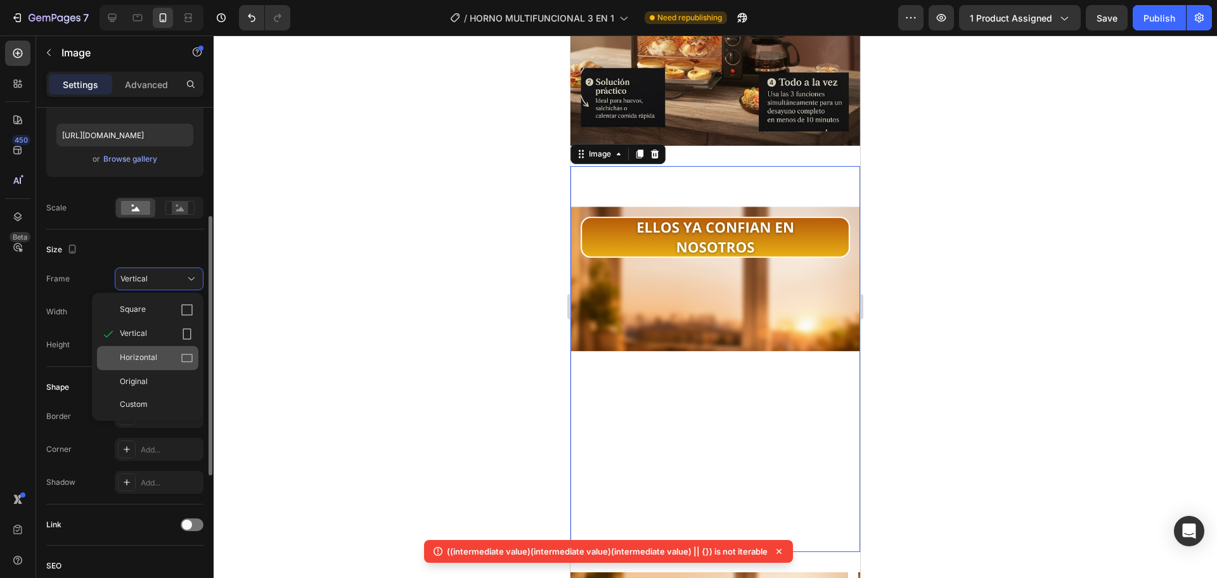
click at [166, 356] on div "Horizontal" at bounding box center [157, 358] width 74 height 13
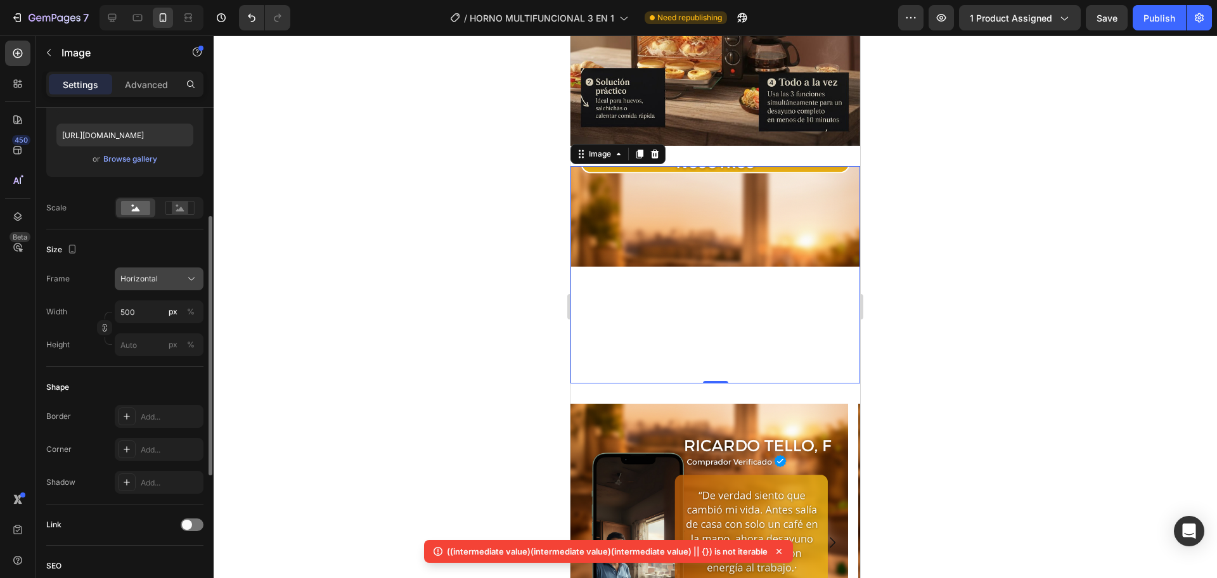
click at [160, 276] on div "Horizontal" at bounding box center [151, 278] width 62 height 11
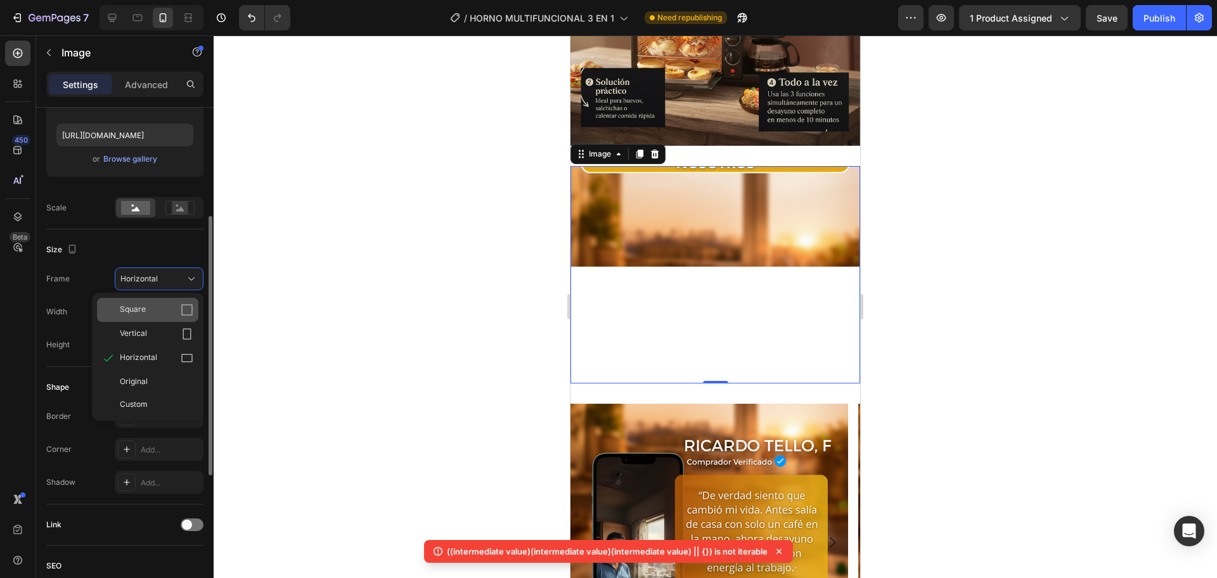
click at [164, 304] on div "Square" at bounding box center [157, 310] width 74 height 13
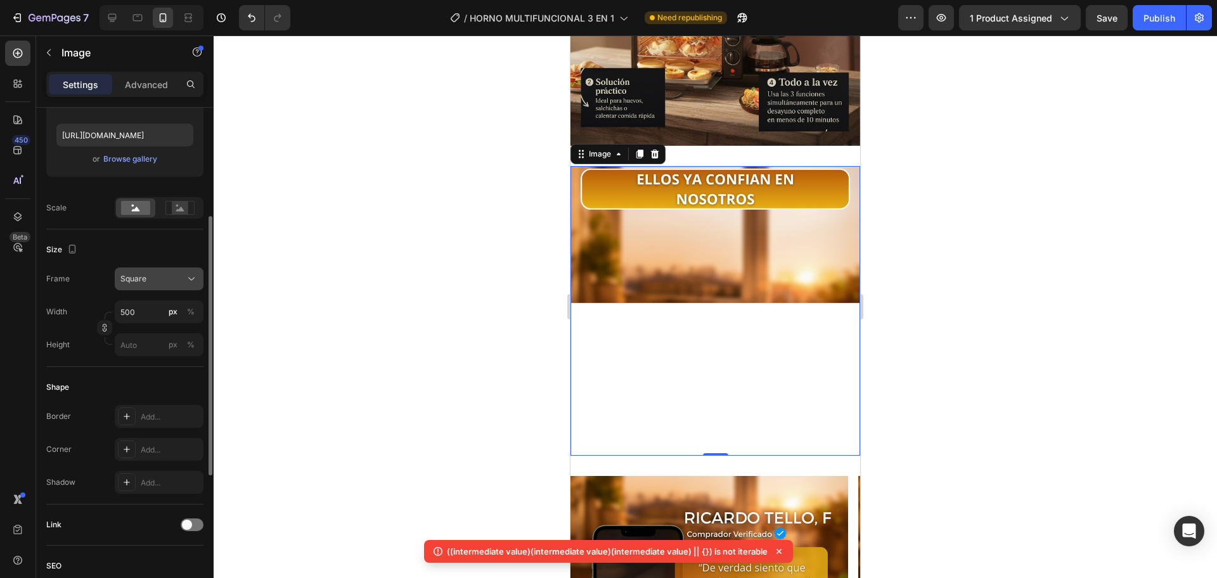
click at [161, 285] on button "Square" at bounding box center [159, 278] width 89 height 23
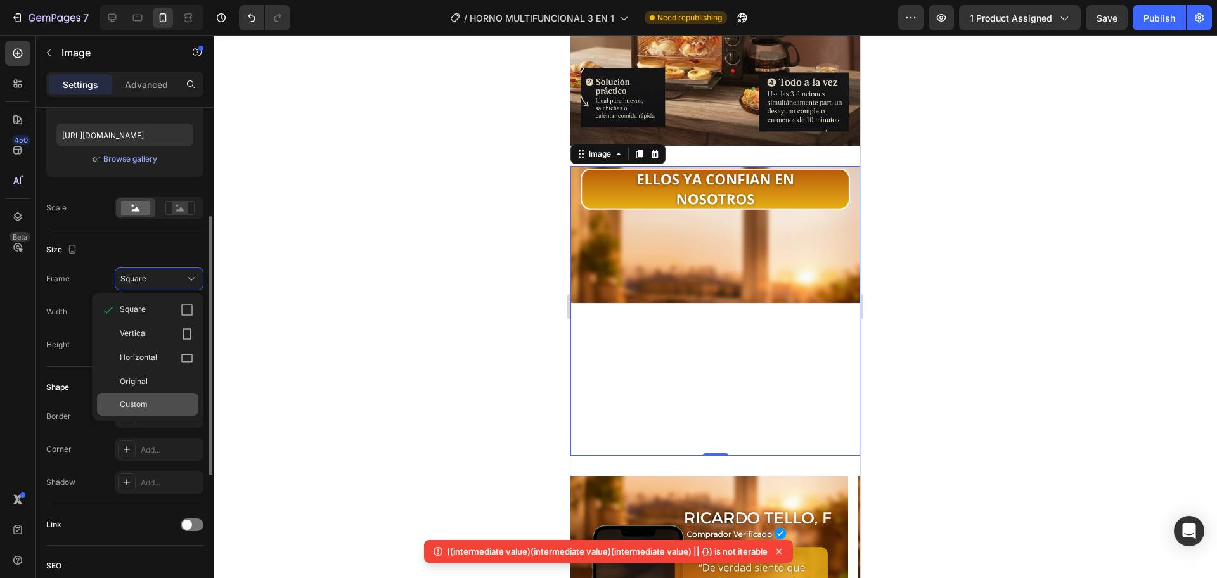
click at [151, 396] on div "Custom" at bounding box center [147, 404] width 101 height 23
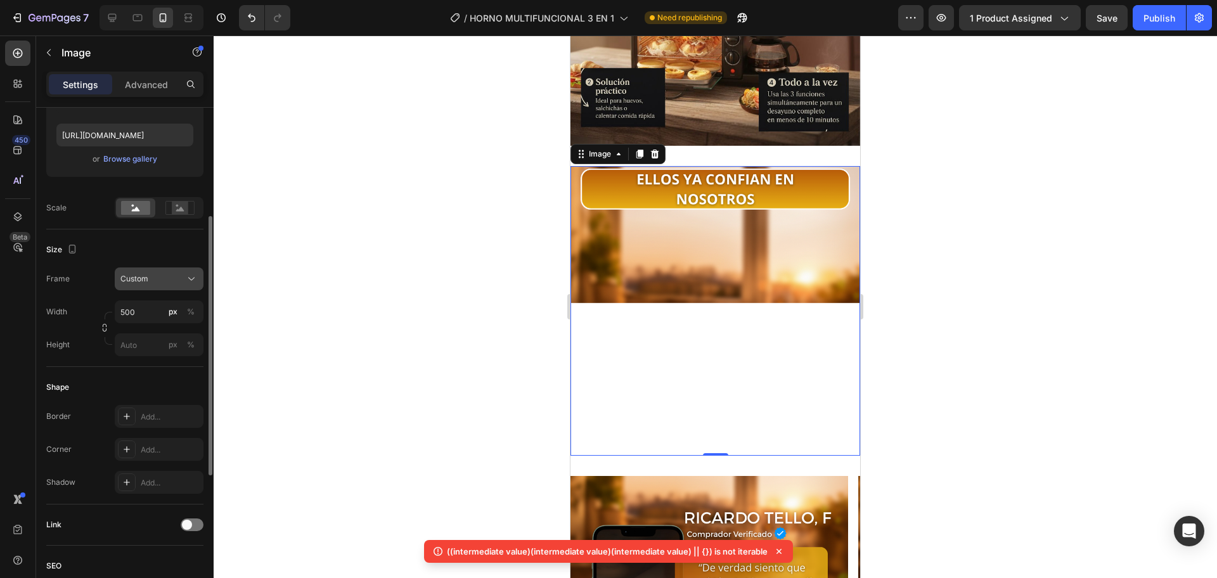
click at [168, 278] on div "Custom" at bounding box center [151, 278] width 62 height 11
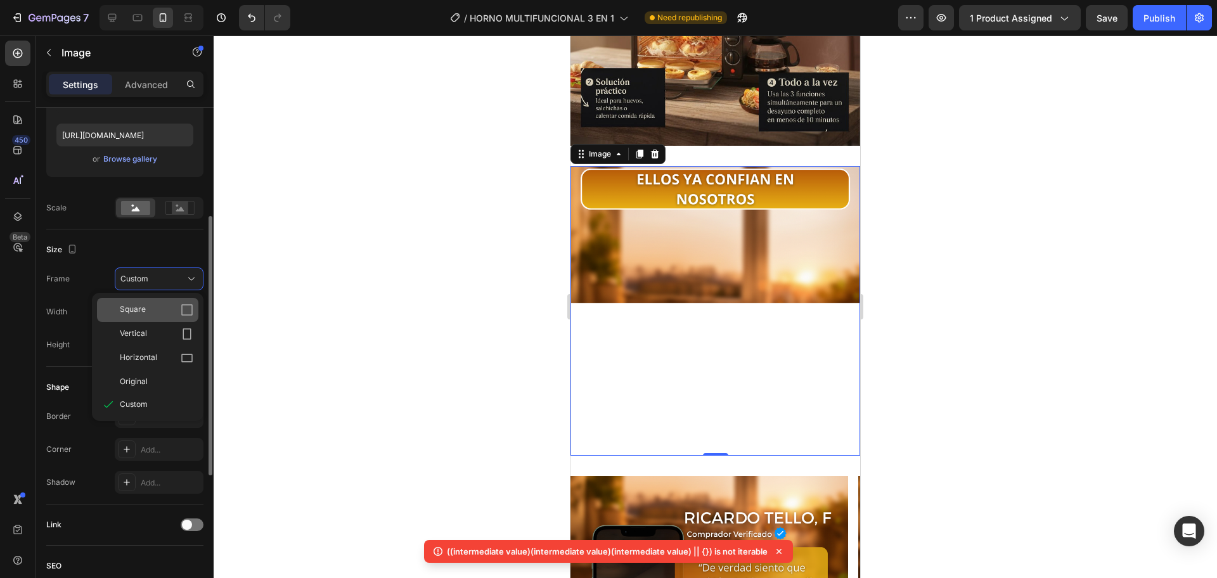
click at [158, 314] on div "Square" at bounding box center [157, 310] width 74 height 13
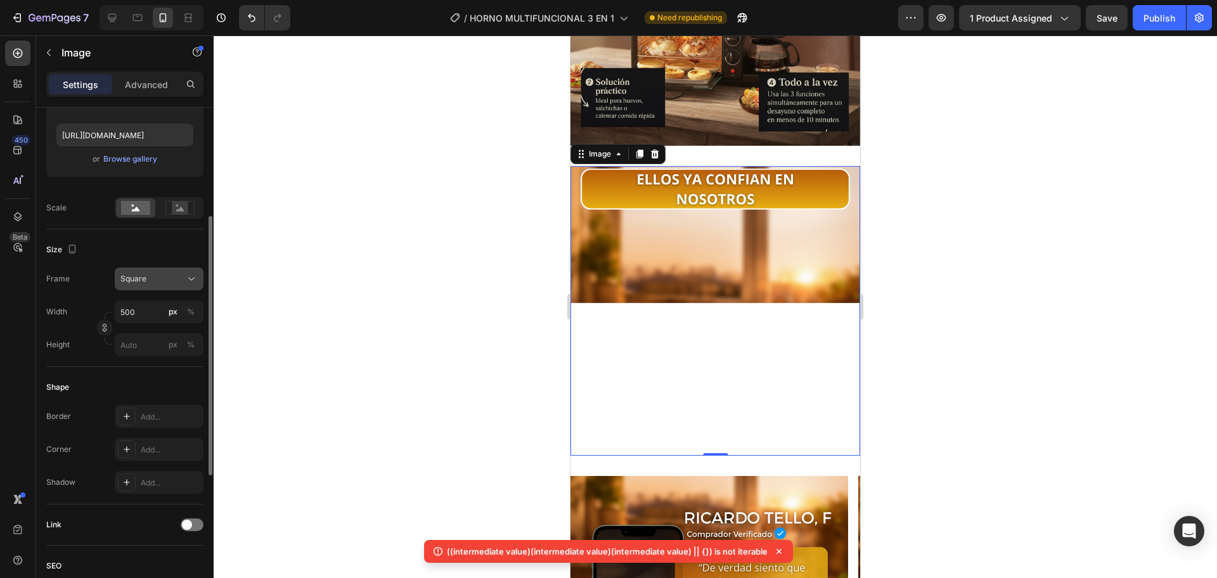
click at [164, 277] on div "Square" at bounding box center [151, 278] width 62 height 11
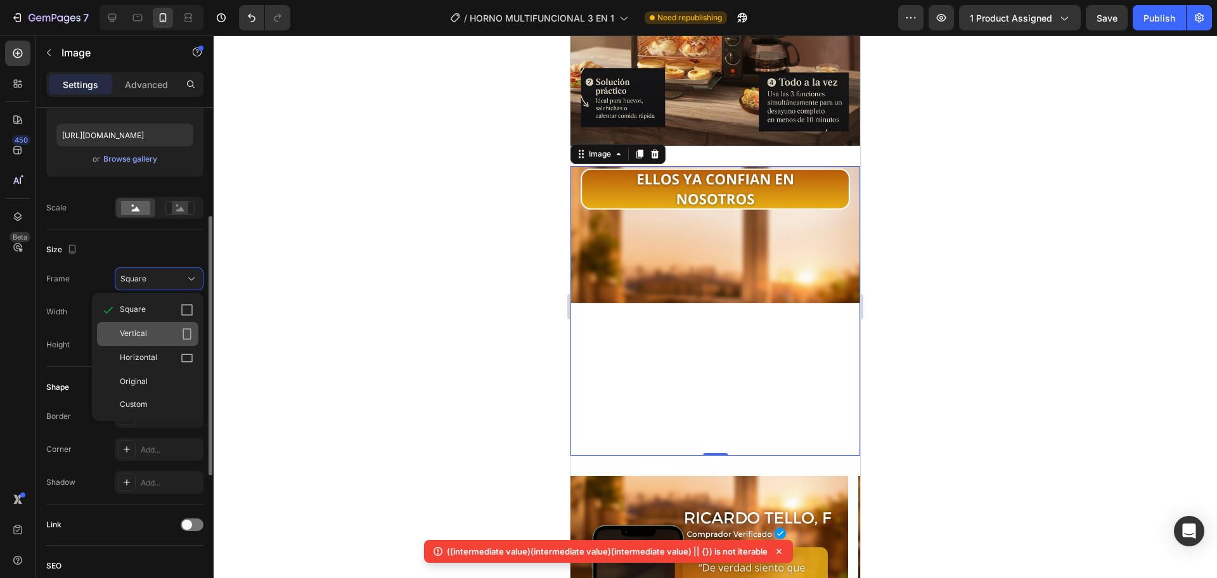
click at [148, 338] on div "Vertical" at bounding box center [157, 334] width 74 height 13
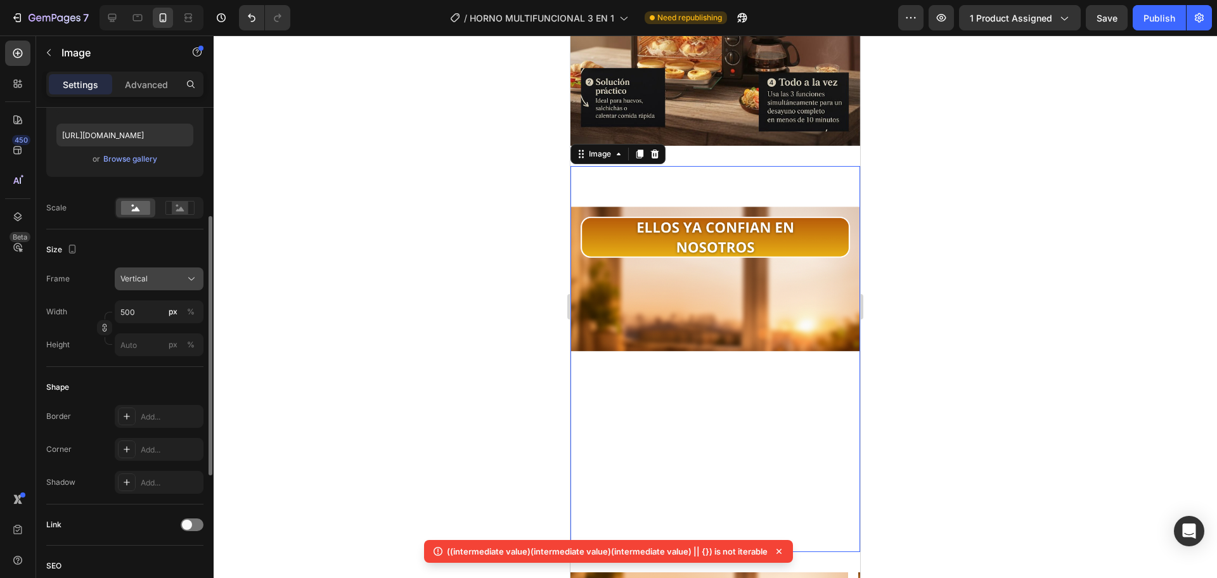
click at [177, 275] on div "Vertical" at bounding box center [151, 278] width 62 height 11
click at [169, 298] on div "Square" at bounding box center [147, 310] width 101 height 24
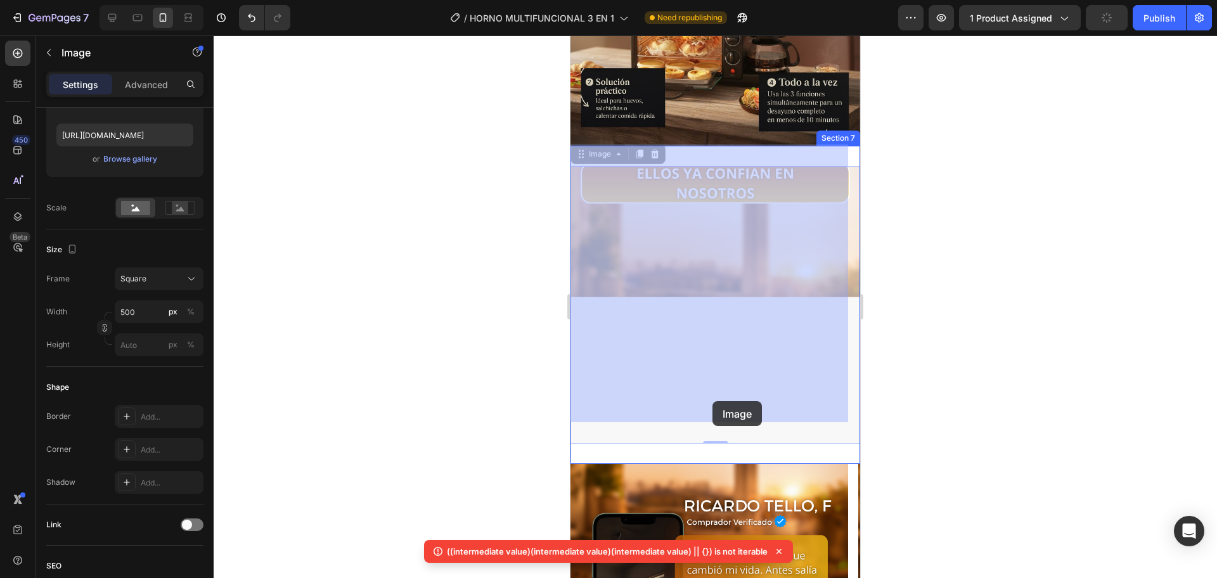
drag, startPoint x: 711, startPoint y: 416, endPoint x: 719, endPoint y: 402, distance: 15.9
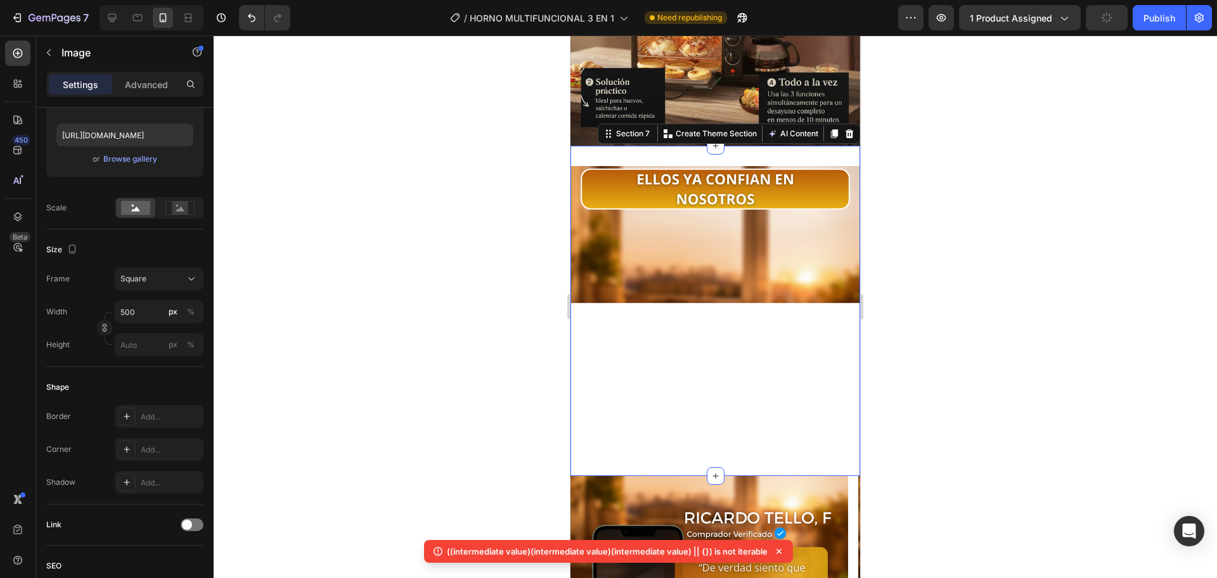
click at [714, 423] on div "Image Section 7 You can create reusable sections Create Theme Section AI Conten…" at bounding box center [715, 311] width 290 height 330
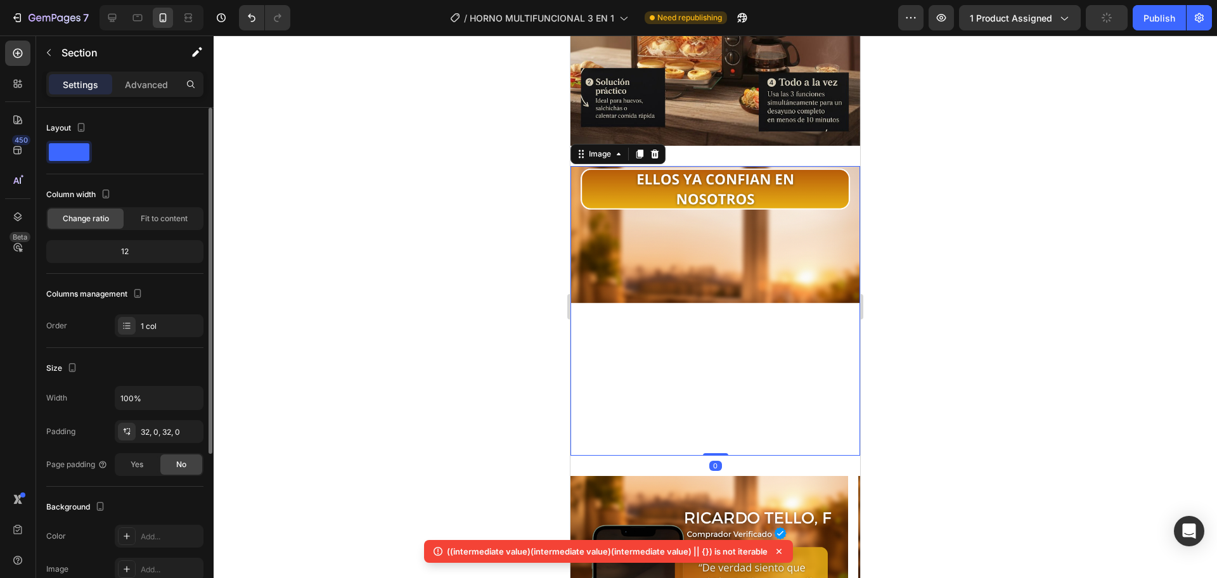
click at [715, 407] on img at bounding box center [715, 311] width 290 height 290
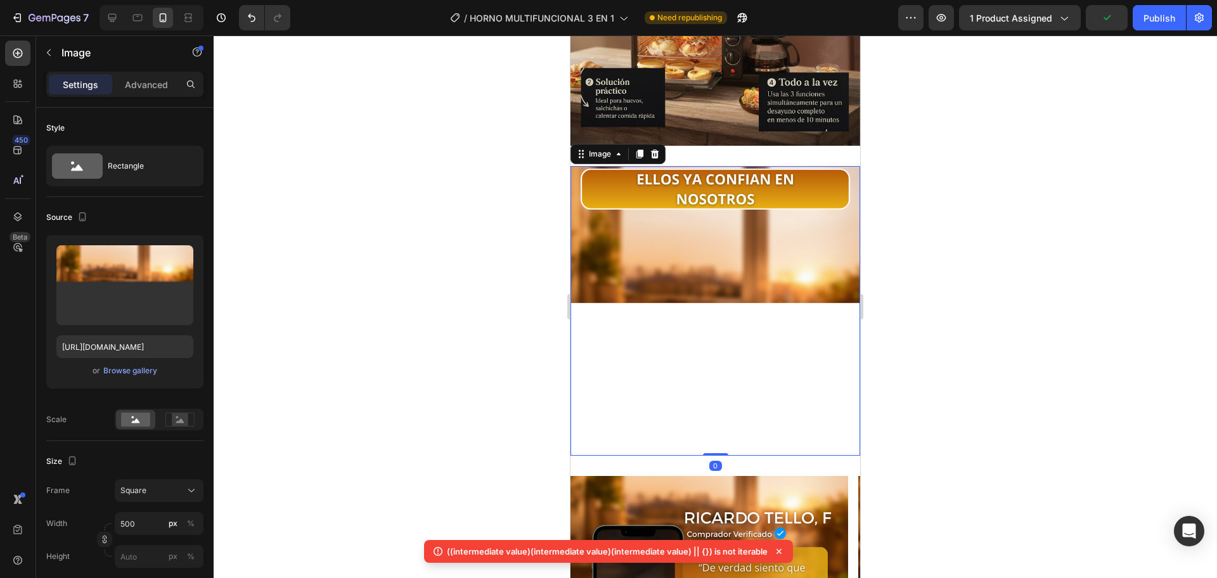
drag, startPoint x: 714, startPoint y: 421, endPoint x: 716, endPoint y: 404, distance: 16.6
click at [729, 350] on div "Image 0" at bounding box center [715, 311] width 290 height 290
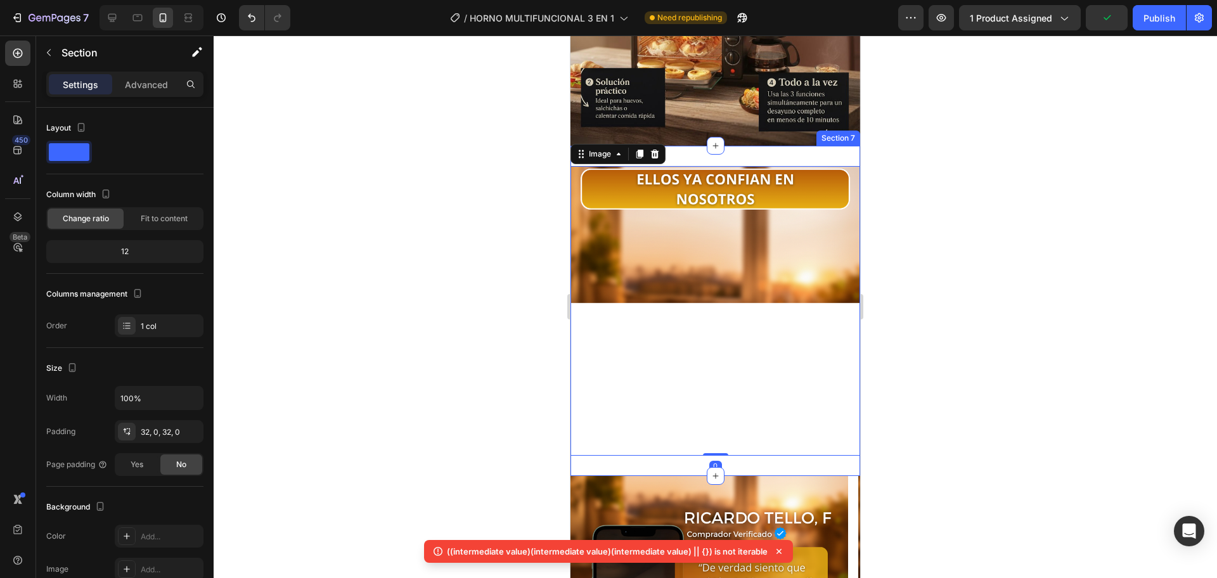
click at [712, 423] on div "Image 0 Section 7" at bounding box center [715, 311] width 290 height 330
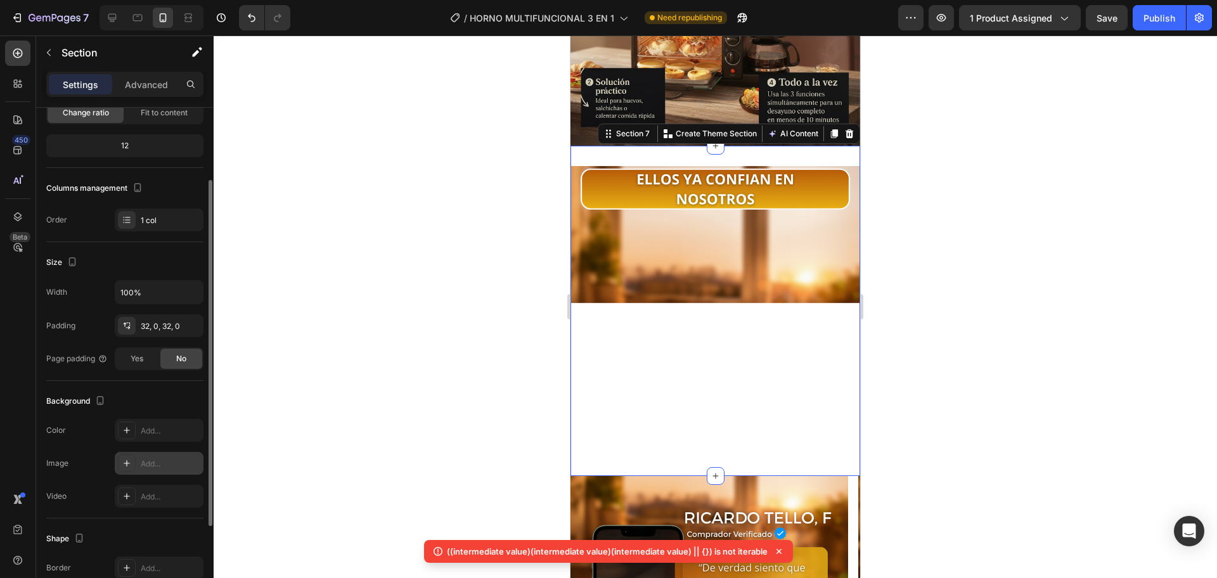
scroll to position [212, 0]
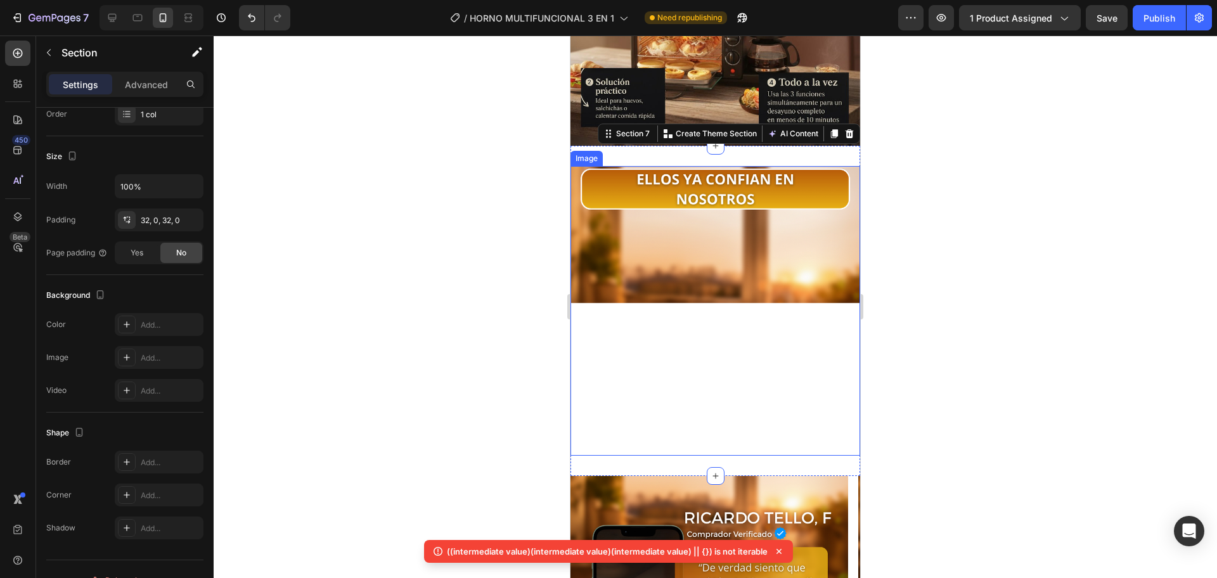
click at [708, 223] on img at bounding box center [715, 311] width 290 height 290
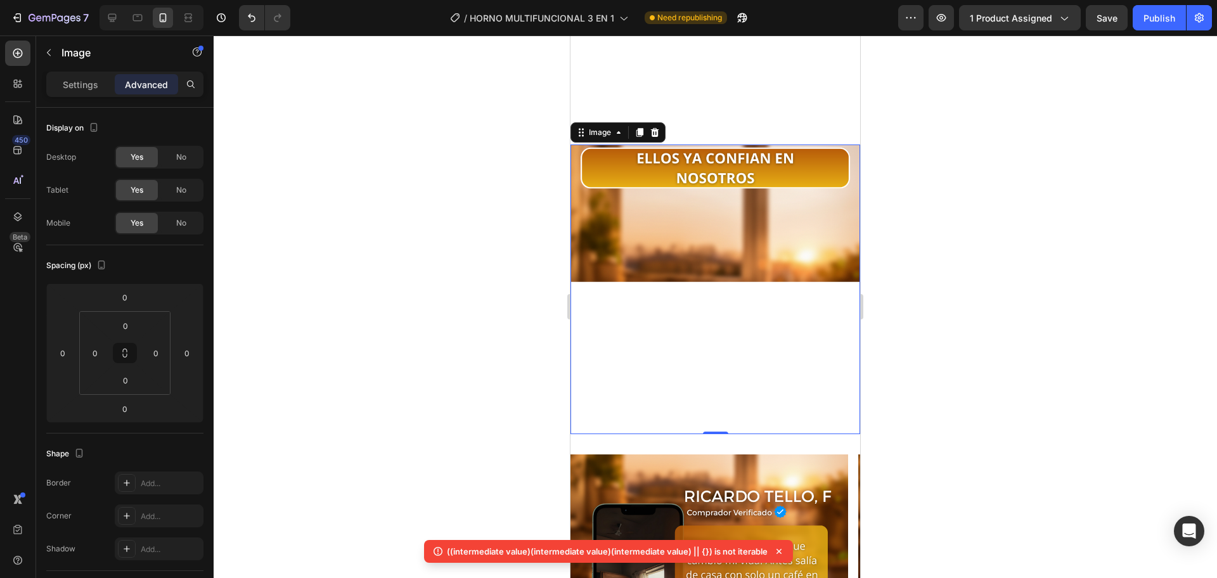
scroll to position [2447, 0]
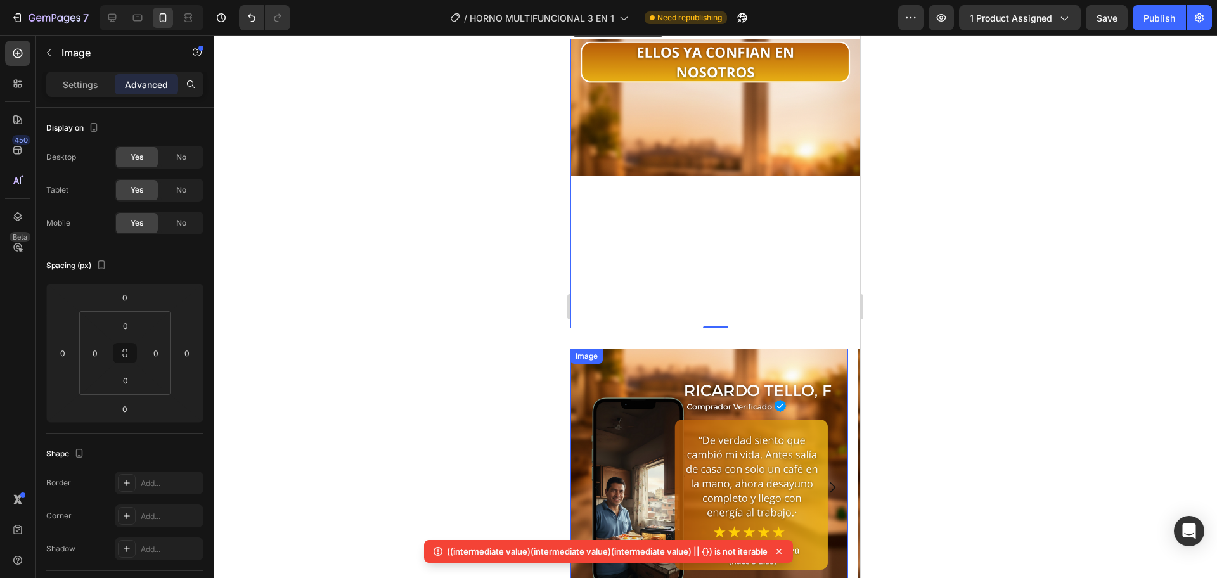
click at [636, 350] on div "Image" at bounding box center [709, 488] width 278 height 278
click at [693, 349] on img at bounding box center [709, 488] width 278 height 278
click at [699, 356] on img at bounding box center [709, 488] width 278 height 278
click at [740, 254] on img at bounding box center [715, 184] width 290 height 290
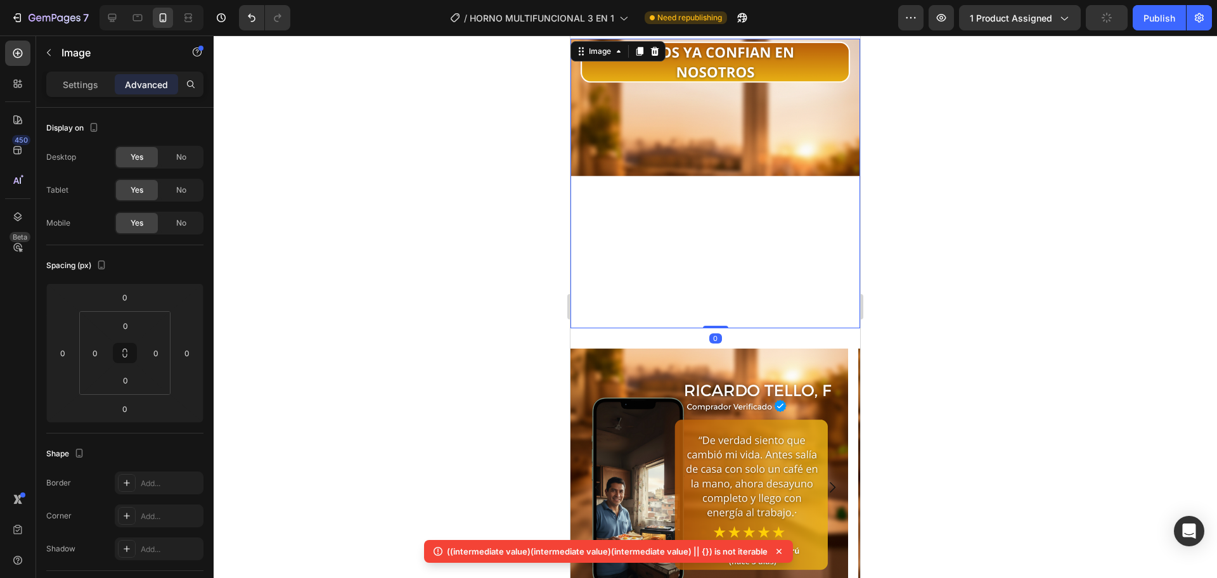
scroll to position [2341, 0]
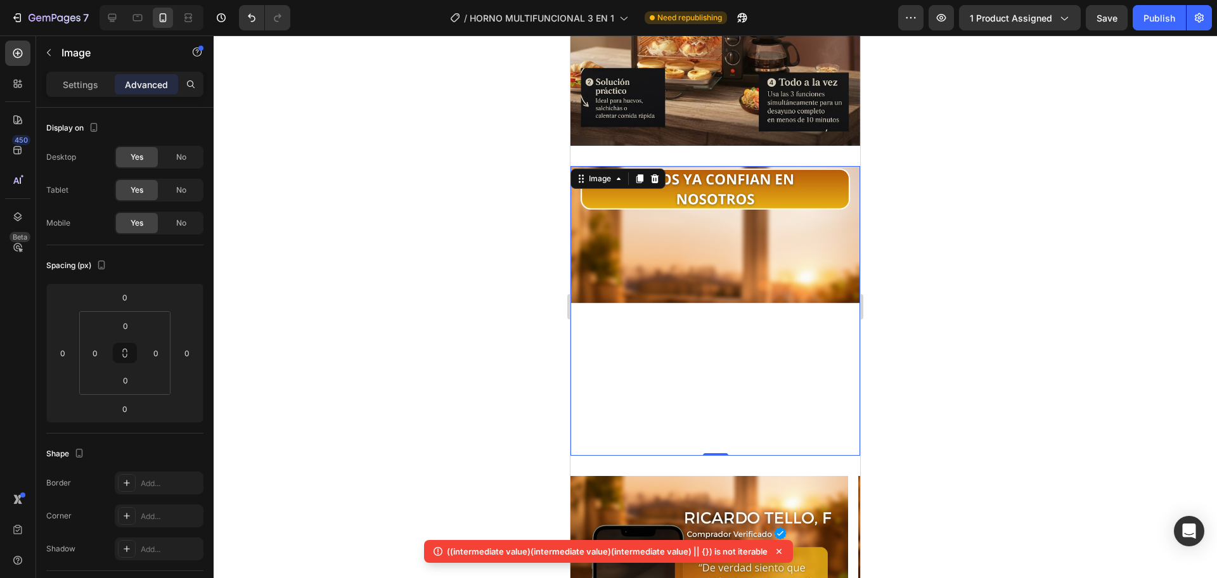
click at [921, 193] on div at bounding box center [715, 306] width 1003 height 543
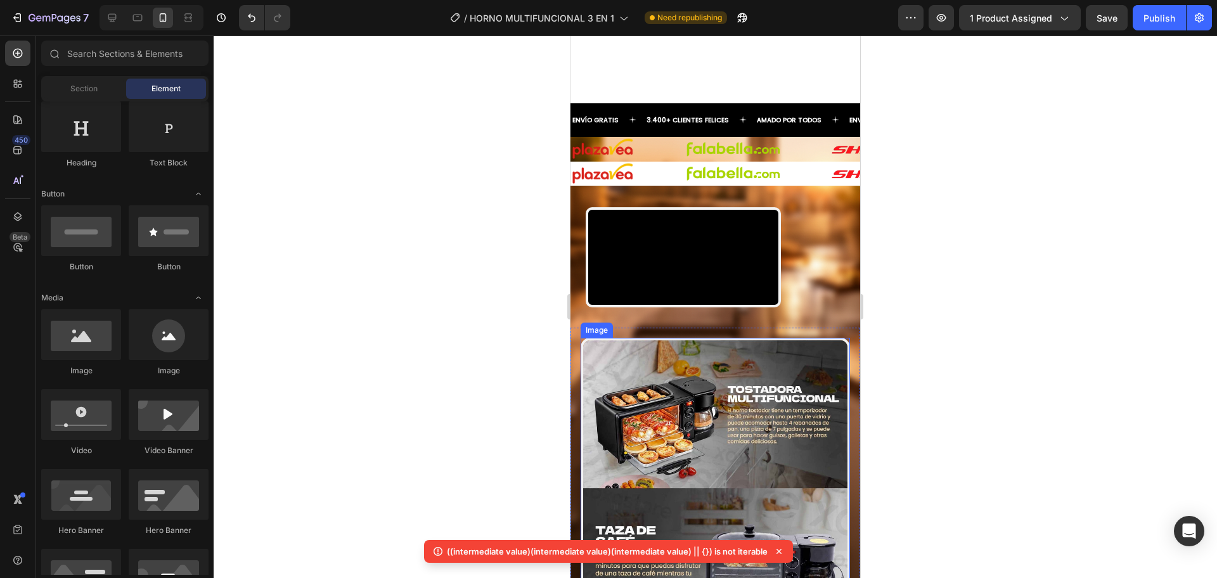
scroll to position [757, 0]
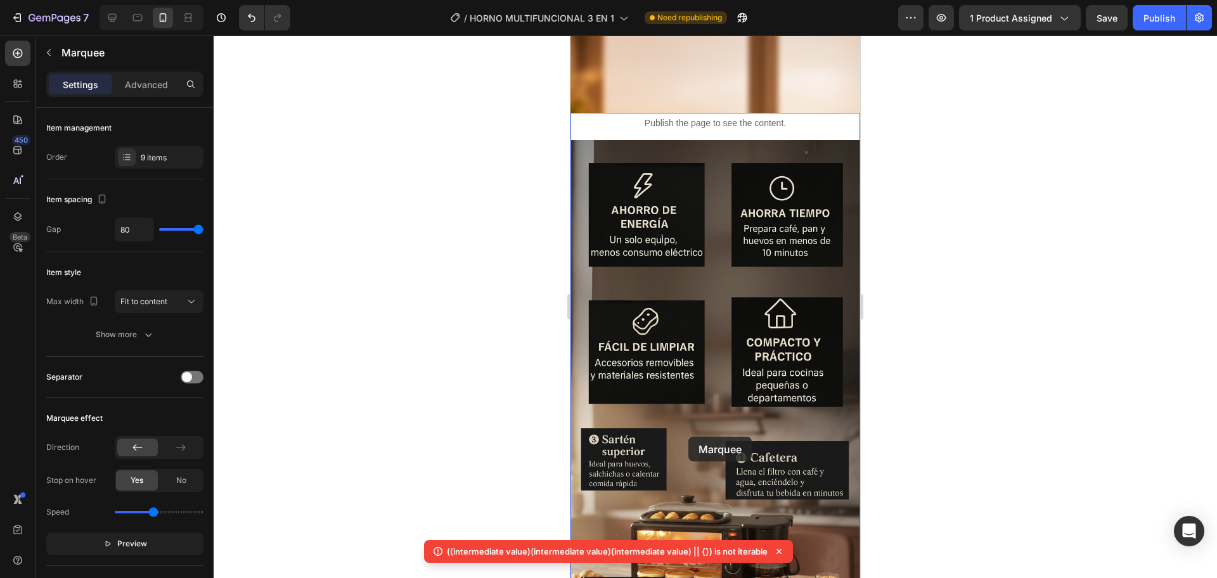
scroll to position [2341, 0]
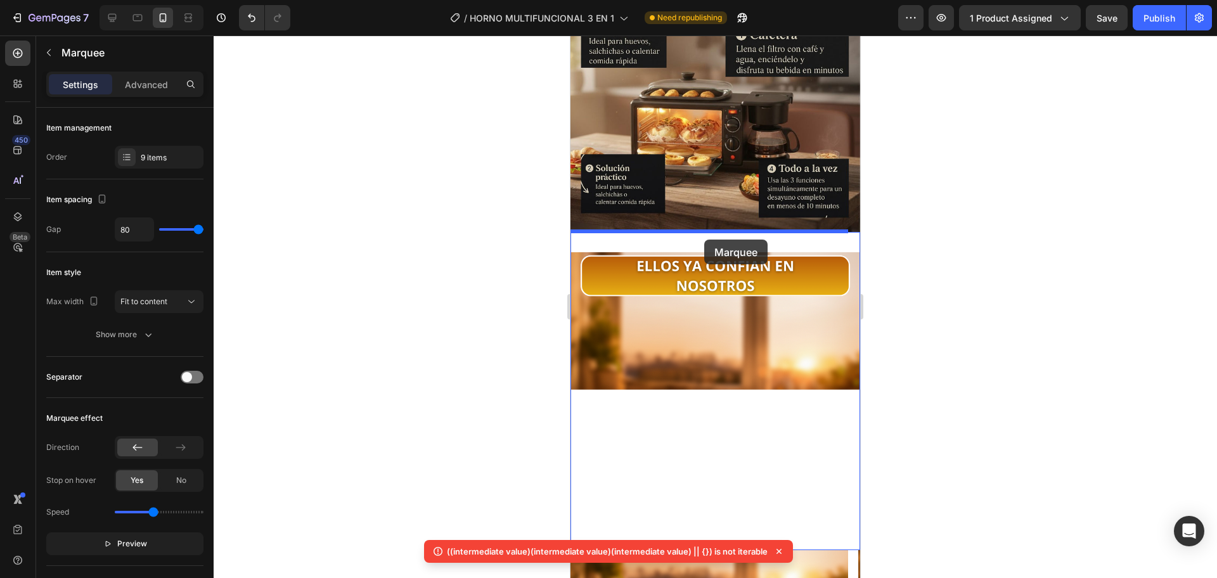
drag, startPoint x: 671, startPoint y: 360, endPoint x: 704, endPoint y: 238, distance: 126.1
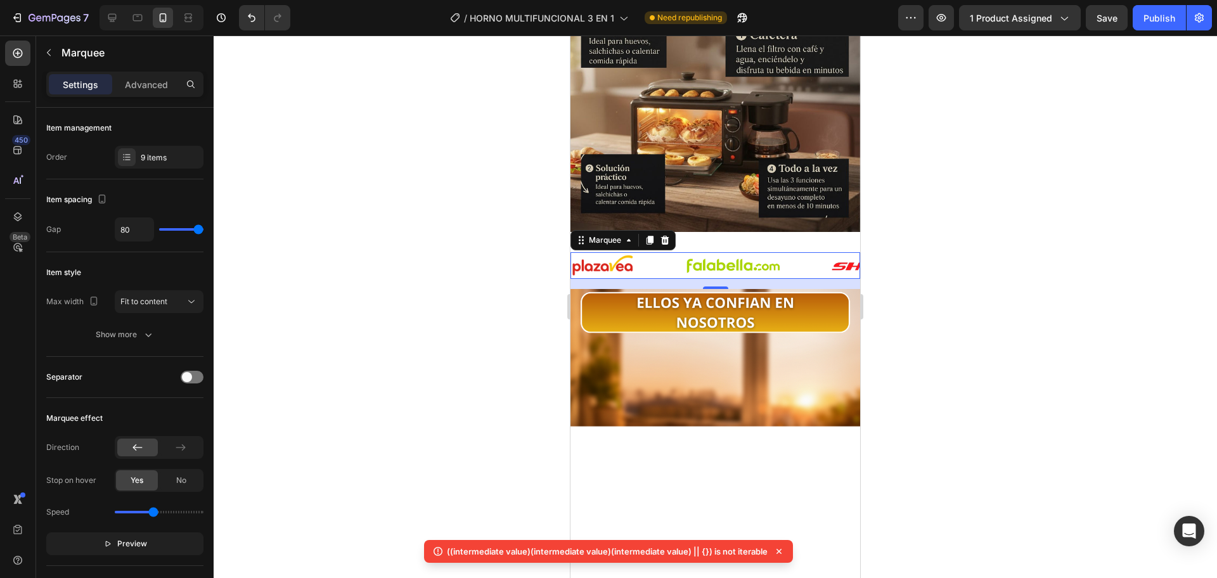
click at [504, 256] on div at bounding box center [715, 306] width 1003 height 543
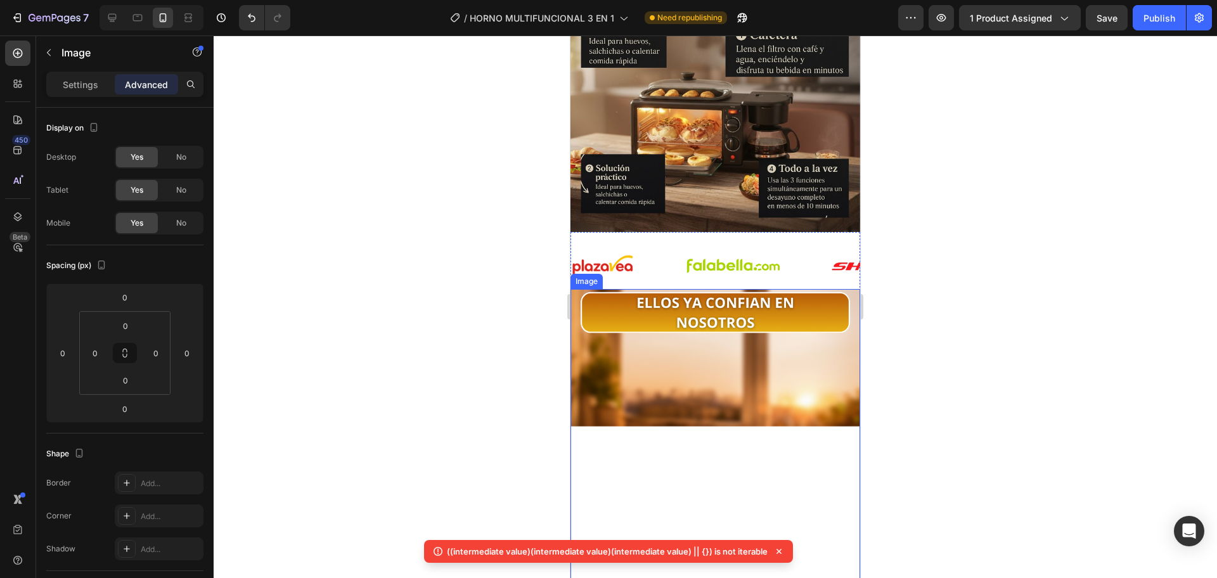
click at [761, 298] on img at bounding box center [715, 434] width 290 height 290
click at [484, 258] on div at bounding box center [715, 306] width 1003 height 543
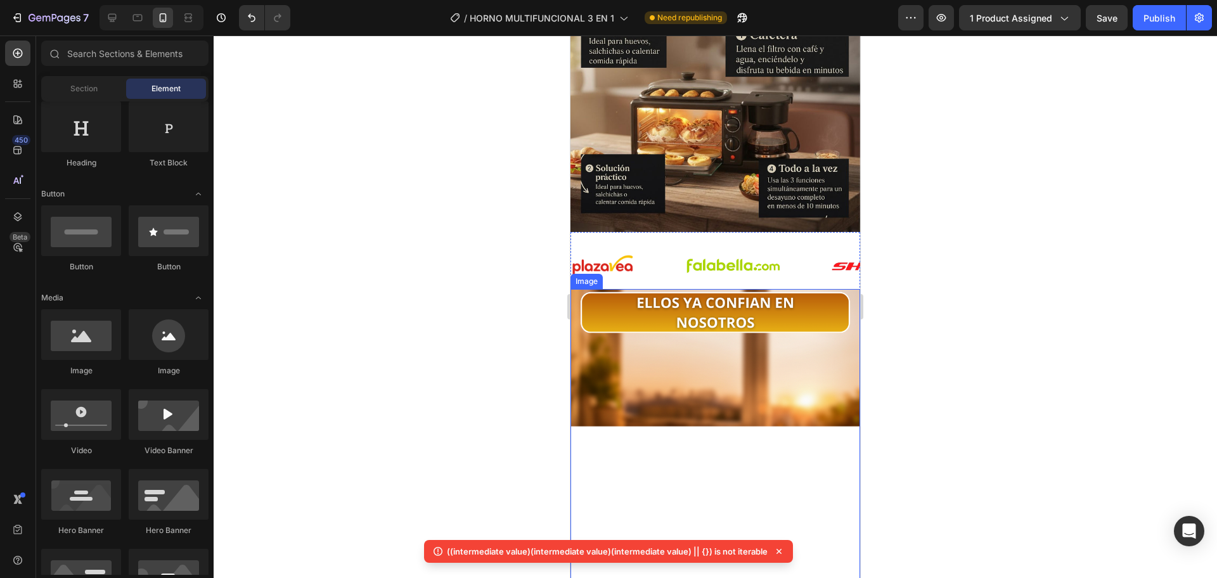
click at [743, 289] on img at bounding box center [715, 434] width 290 height 290
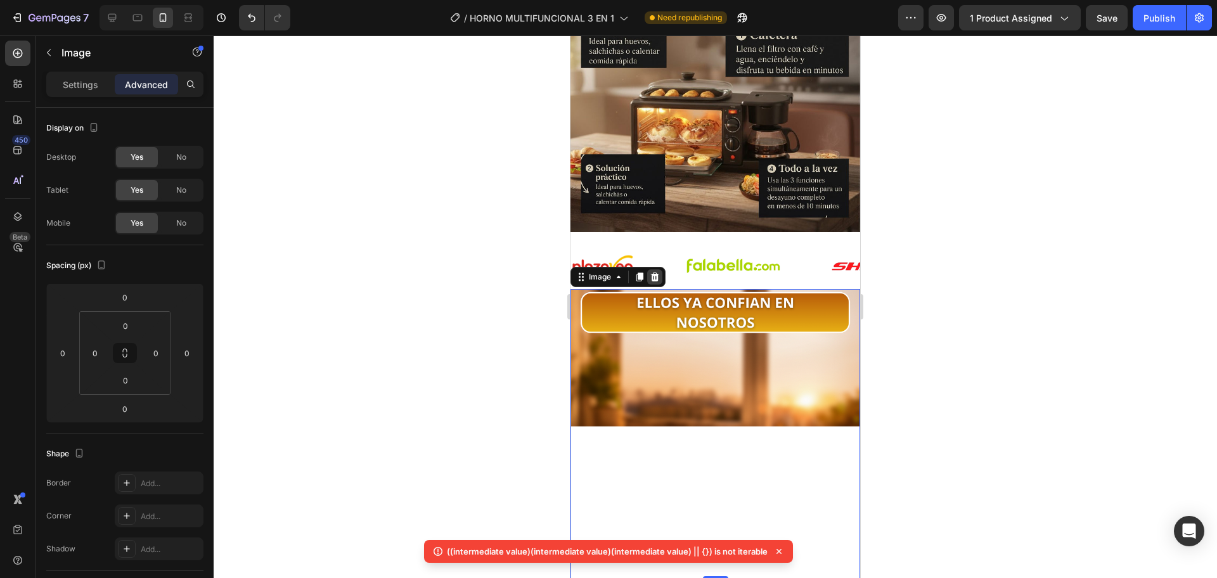
drag, startPoint x: 924, startPoint y: 342, endPoint x: 652, endPoint y: 254, distance: 285.6
click at [652, 273] on icon at bounding box center [655, 277] width 8 height 9
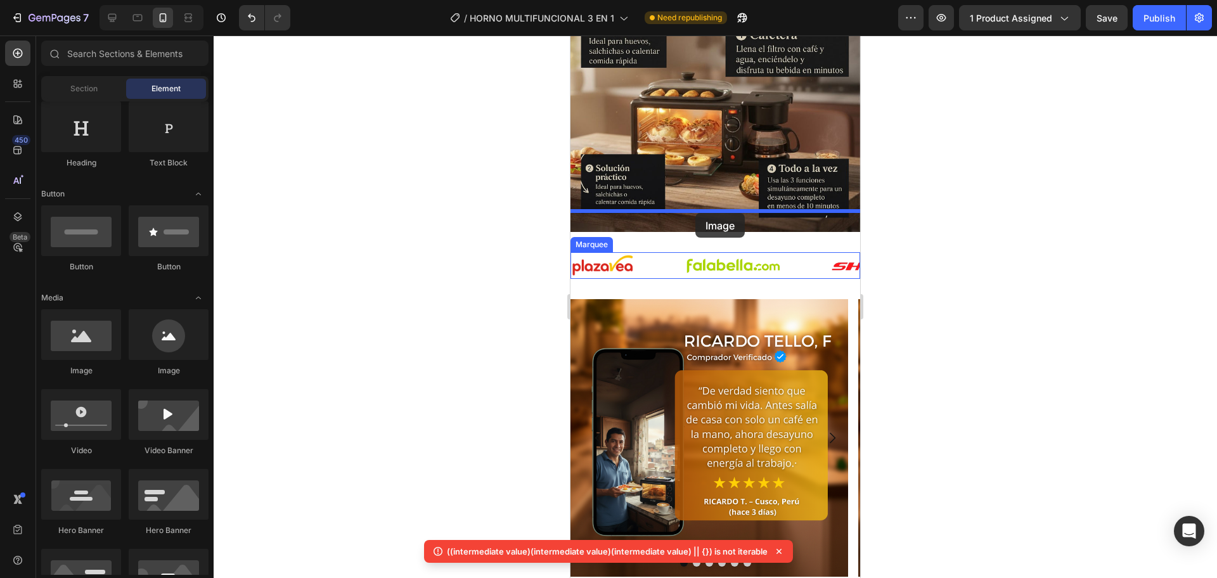
drag, startPoint x: 658, startPoint y: 370, endPoint x: 695, endPoint y: 213, distance: 161.6
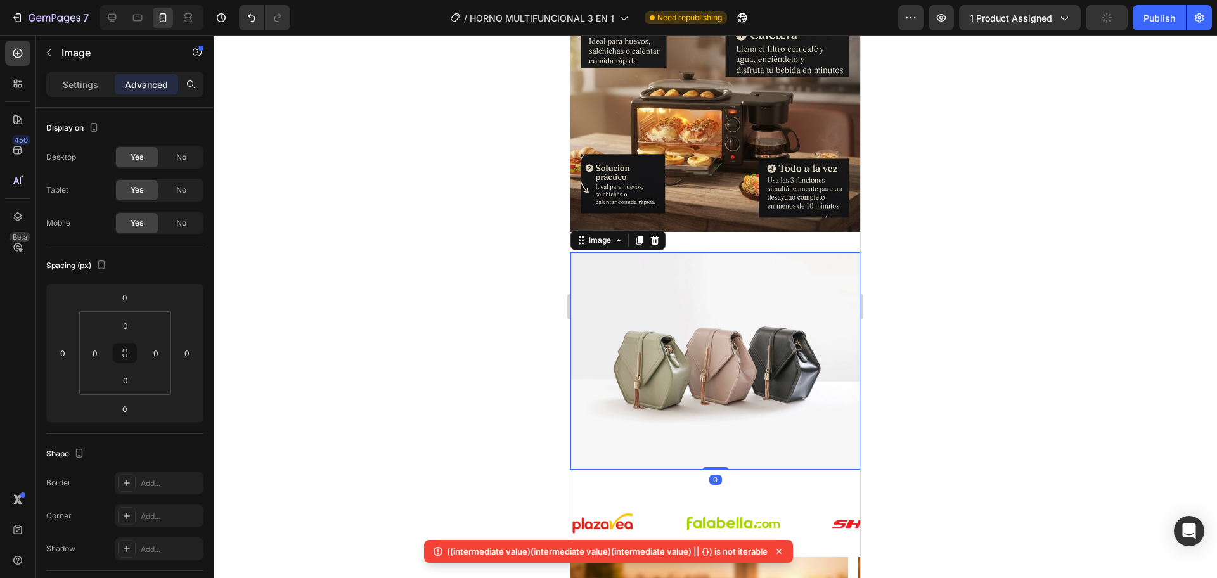
click at [744, 349] on img at bounding box center [715, 360] width 290 height 217
click at [80, 79] on p "Settings" at bounding box center [80, 84] width 35 height 13
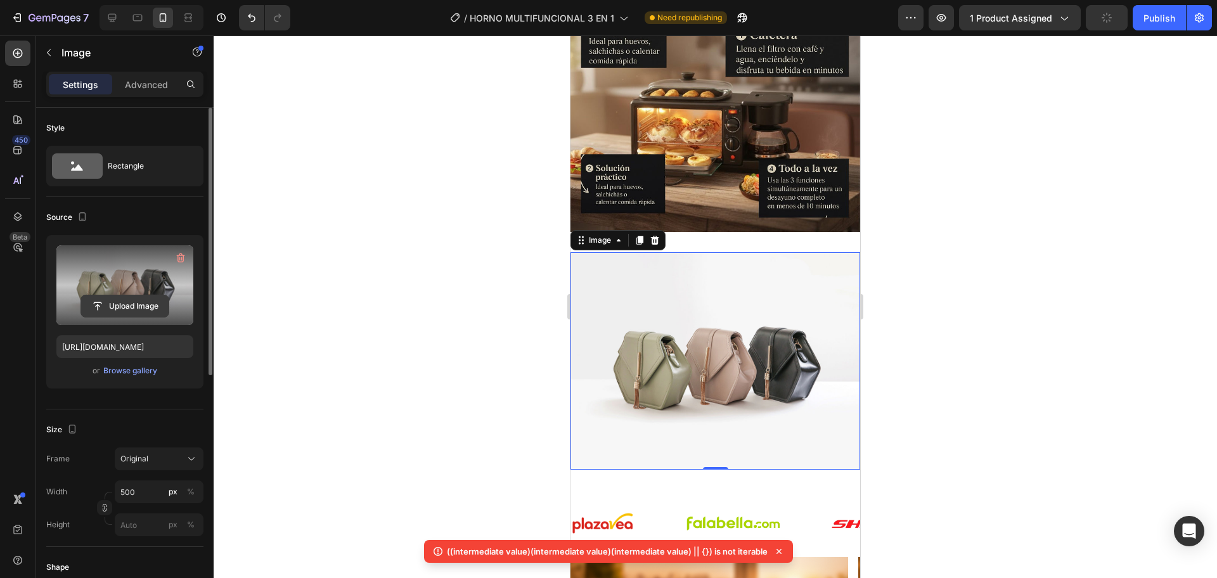
click at [133, 301] on input "file" at bounding box center [124, 306] width 87 height 22
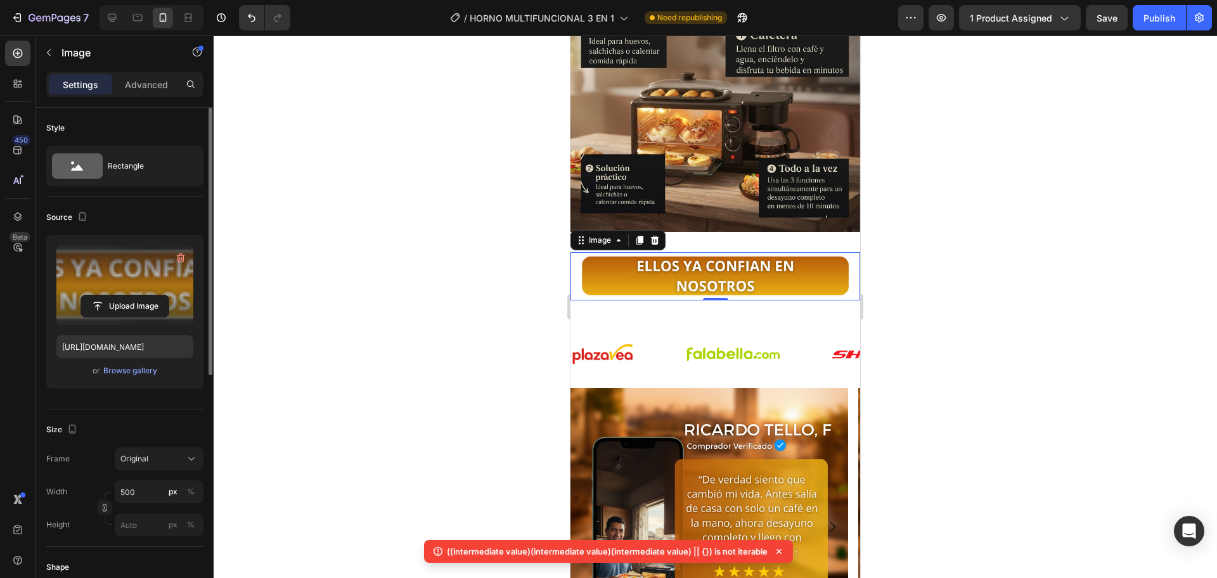
type input "https://cdn.shopify.com/s/files/1/0774/8360/6252/files/gempages_575738252938445…"
click at [916, 267] on div at bounding box center [715, 306] width 1003 height 543
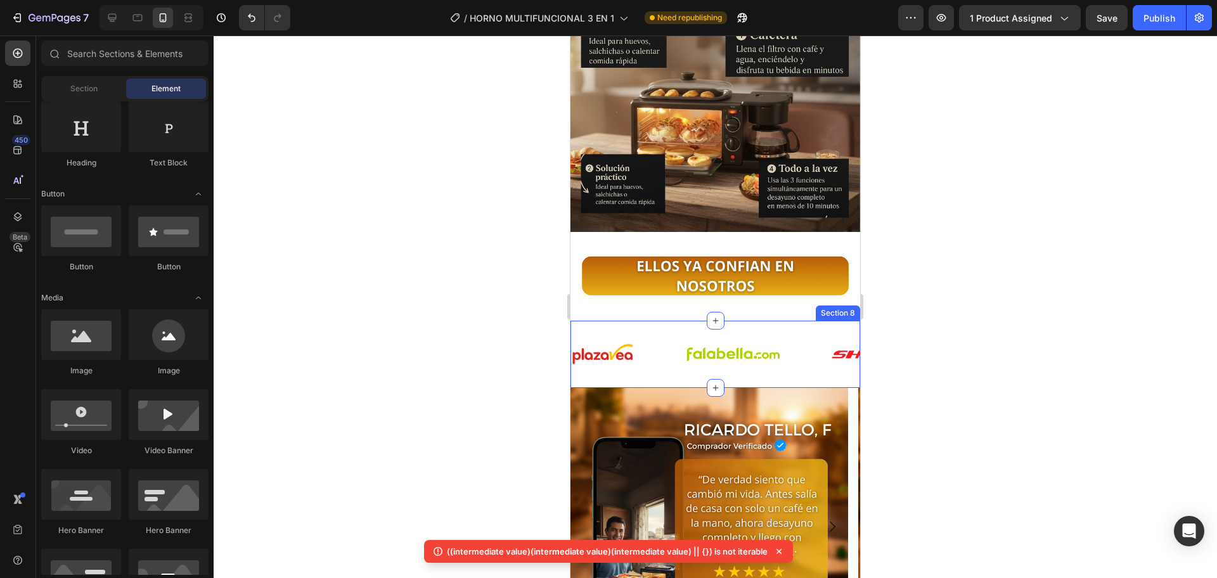
click at [761, 321] on div "Image Image Image Image Image Image Image Image Image Image Image Image Image I…" at bounding box center [715, 354] width 290 height 67
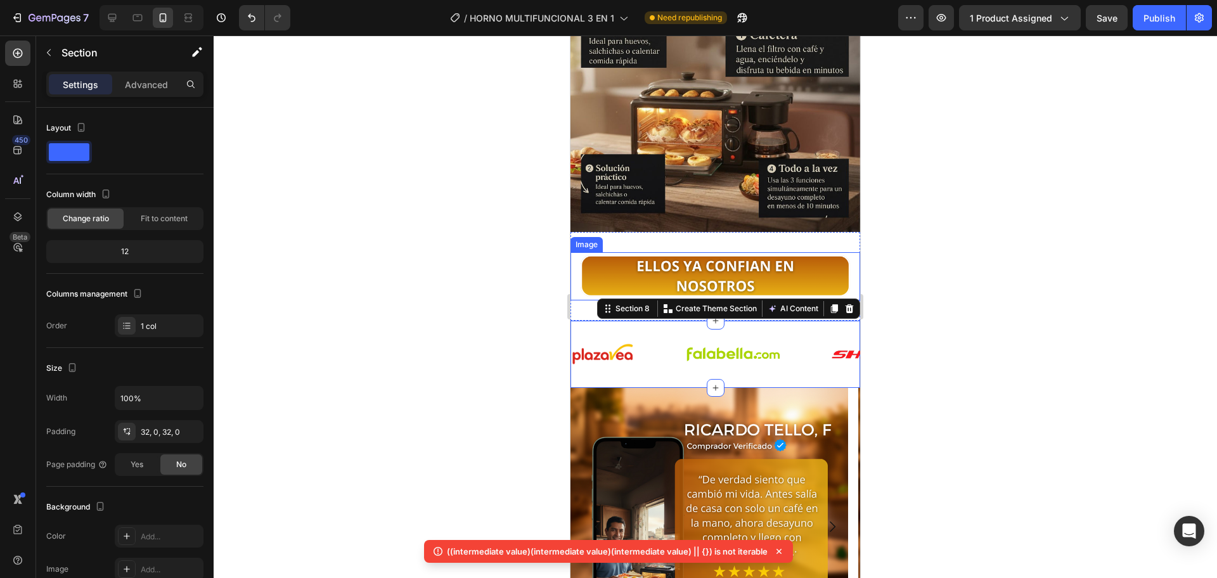
click at [835, 232] on div "Image Section 7" at bounding box center [715, 276] width 290 height 89
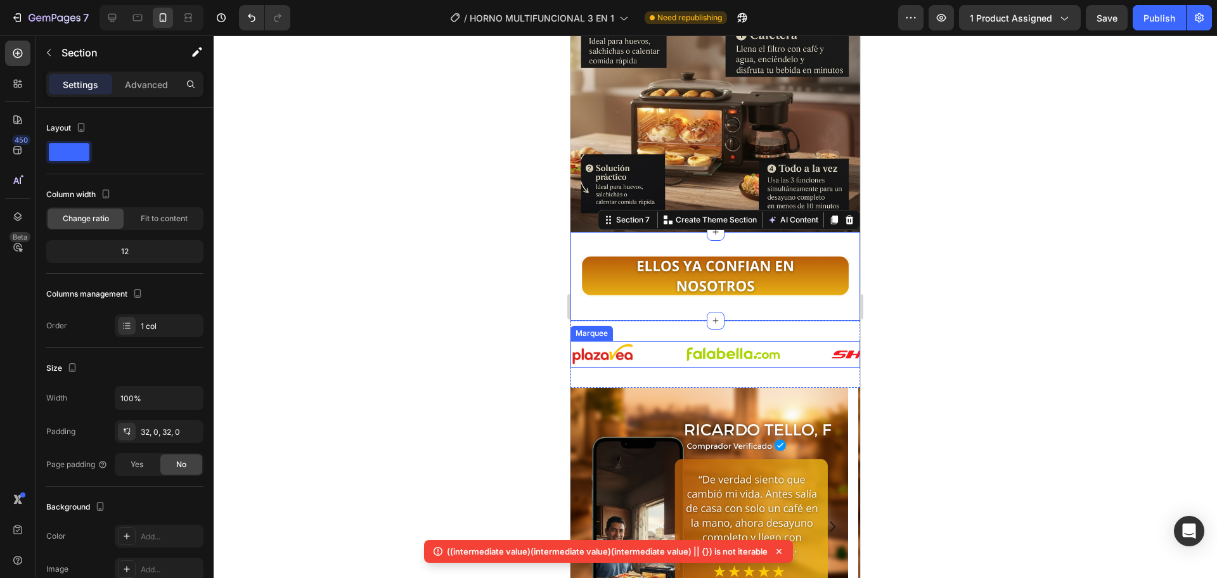
click at [790, 342] on div "Image" at bounding box center [758, 354] width 146 height 25
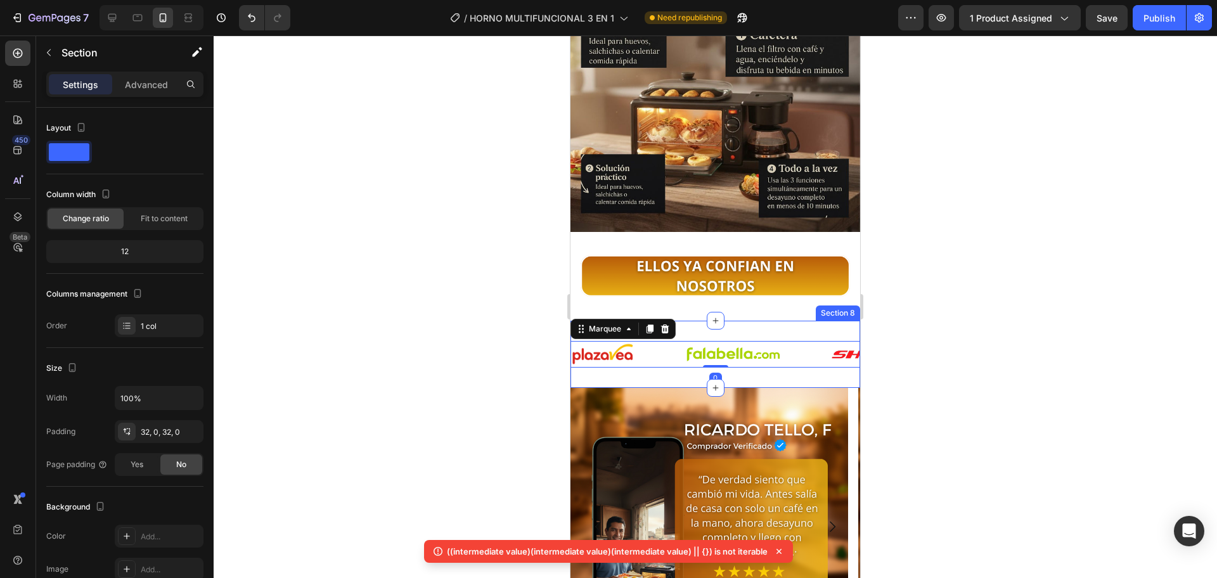
click at [622, 354] on div "Image Image Image Image Image Image Image Image Image Image Image Image Image I…" at bounding box center [715, 354] width 290 height 67
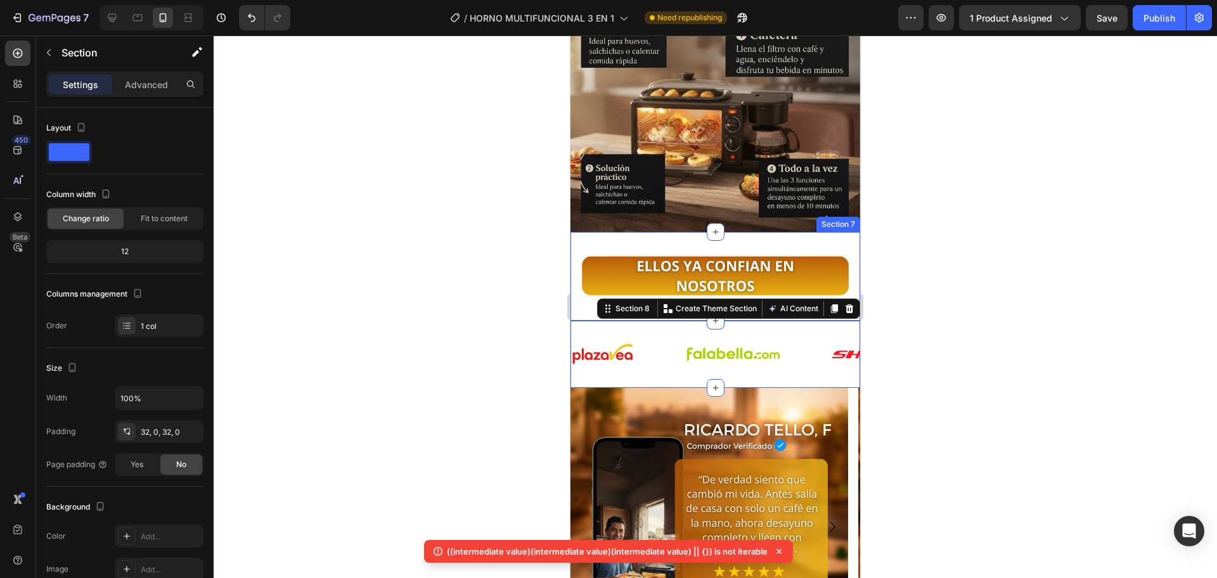
click at [576, 277] on div "Image Section 7" at bounding box center [715, 276] width 290 height 89
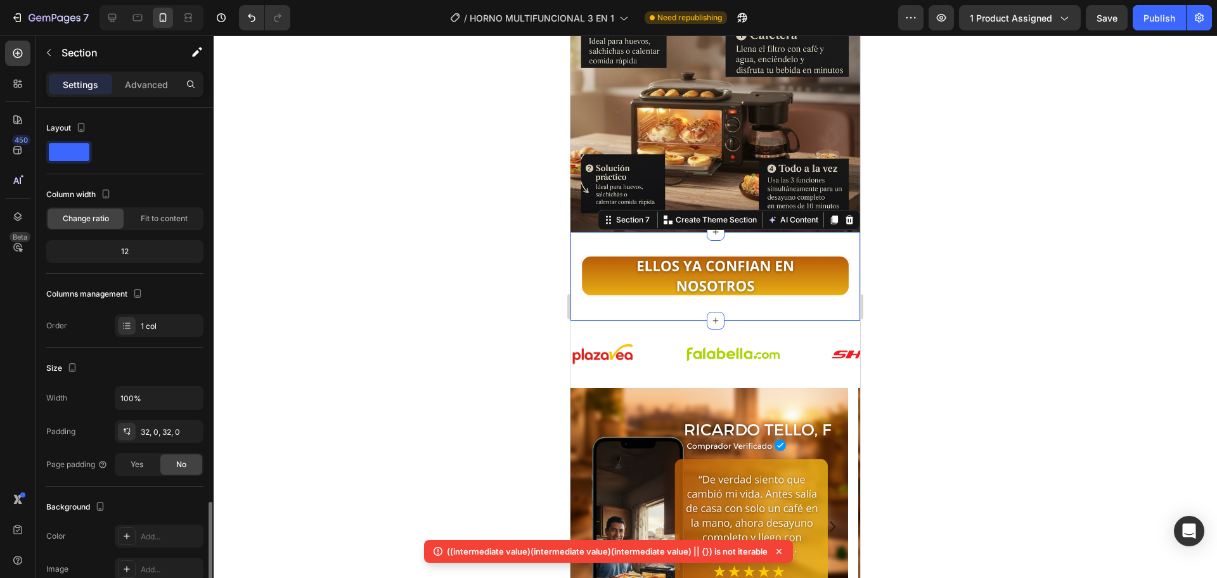
scroll to position [234, 0]
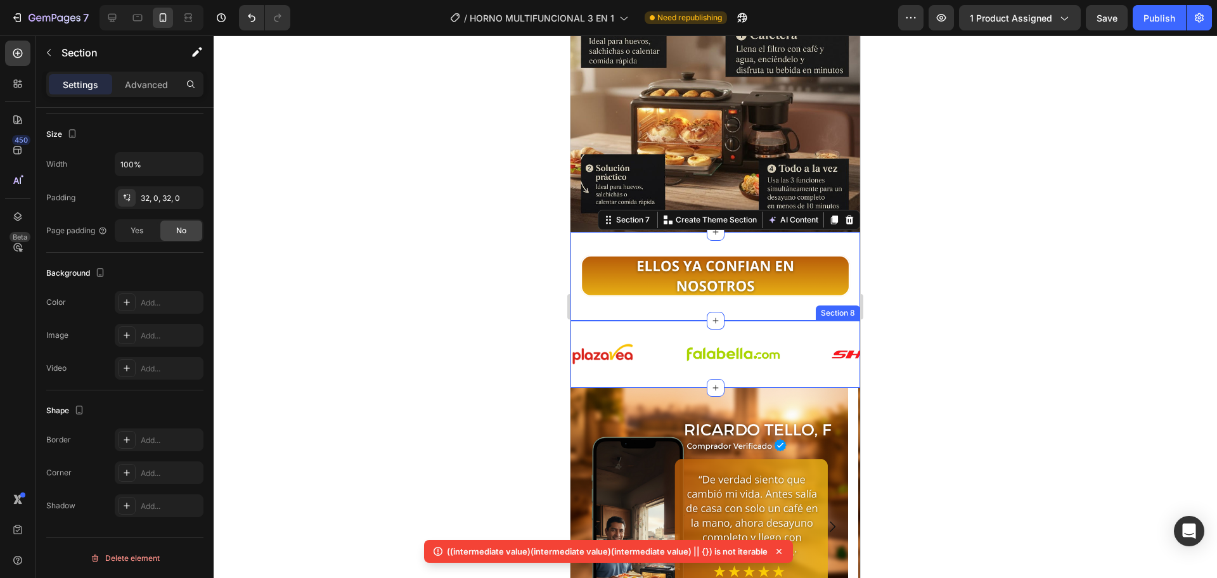
click at [601, 321] on div "Image Image Image Image Image Image Image Image Image Image Image Image Image I…" at bounding box center [715, 354] width 290 height 67
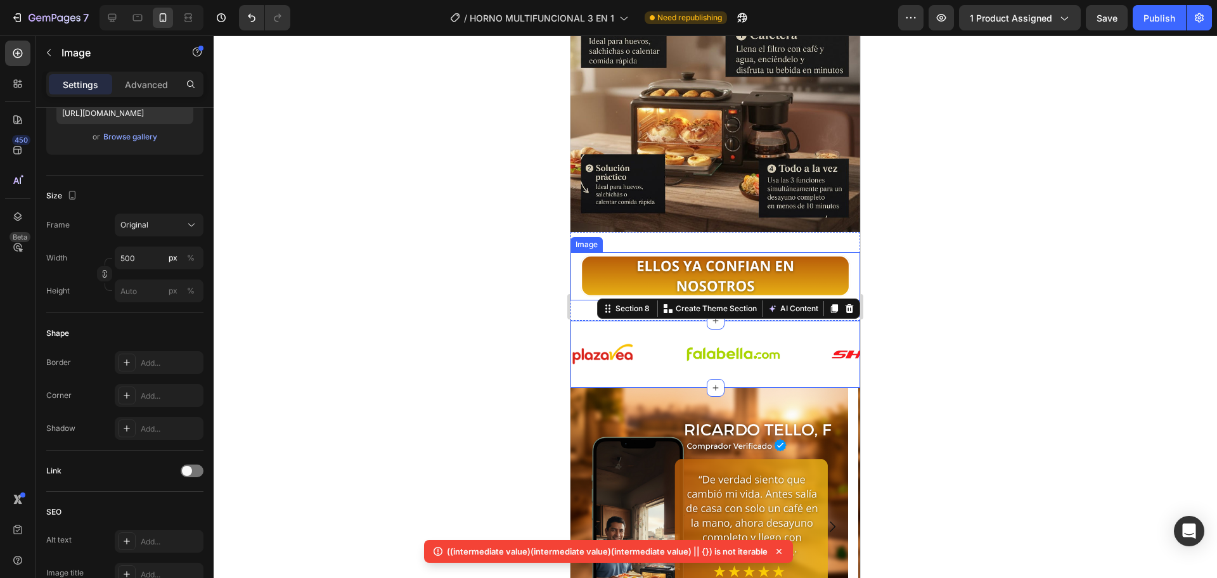
click at [576, 265] on img at bounding box center [715, 276] width 290 height 48
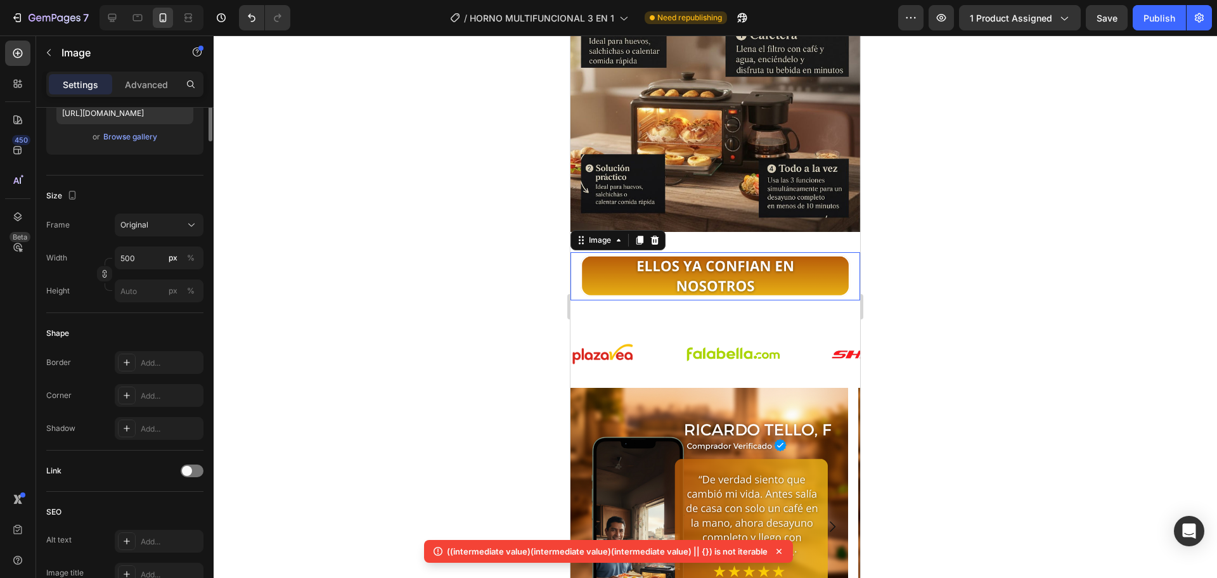
scroll to position [0, 0]
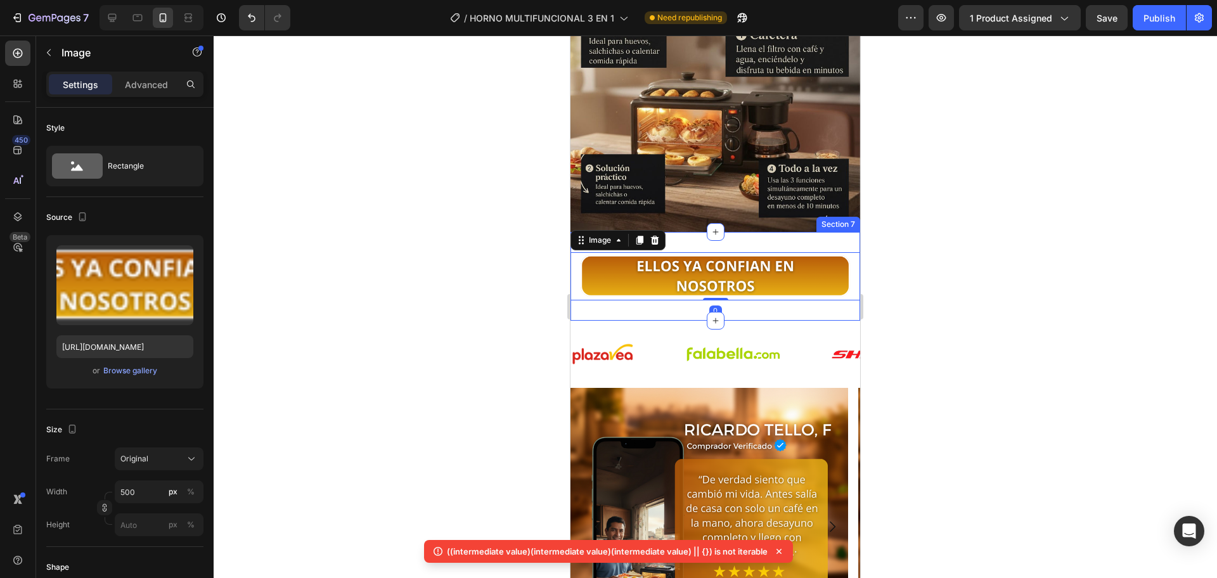
click at [594, 287] on div "Image 0 Section 7" at bounding box center [715, 276] width 290 height 89
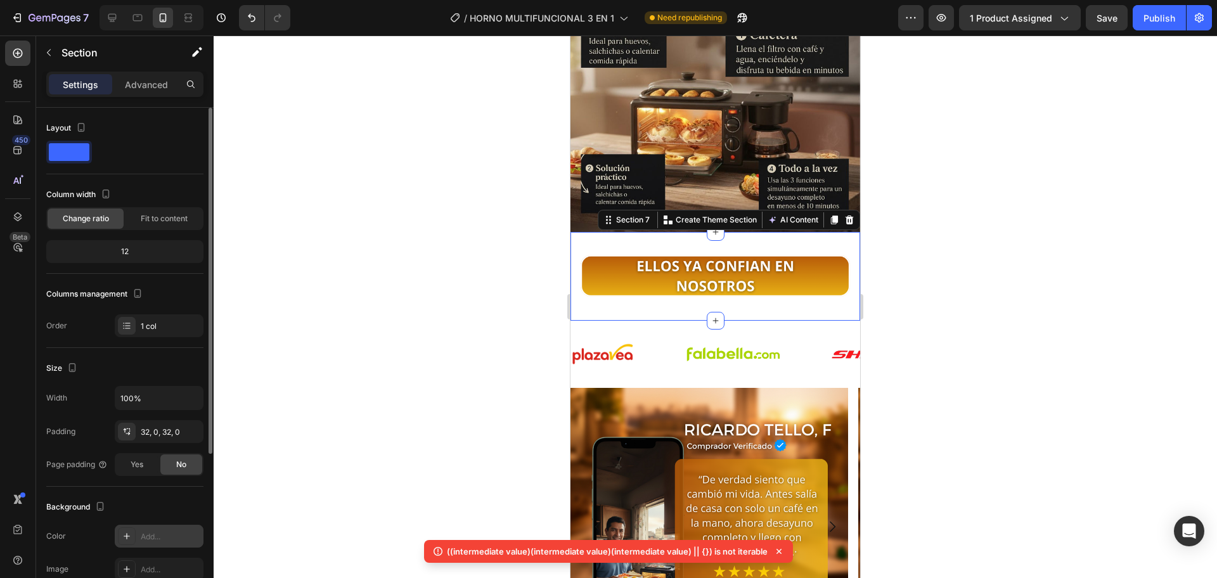
scroll to position [212, 0]
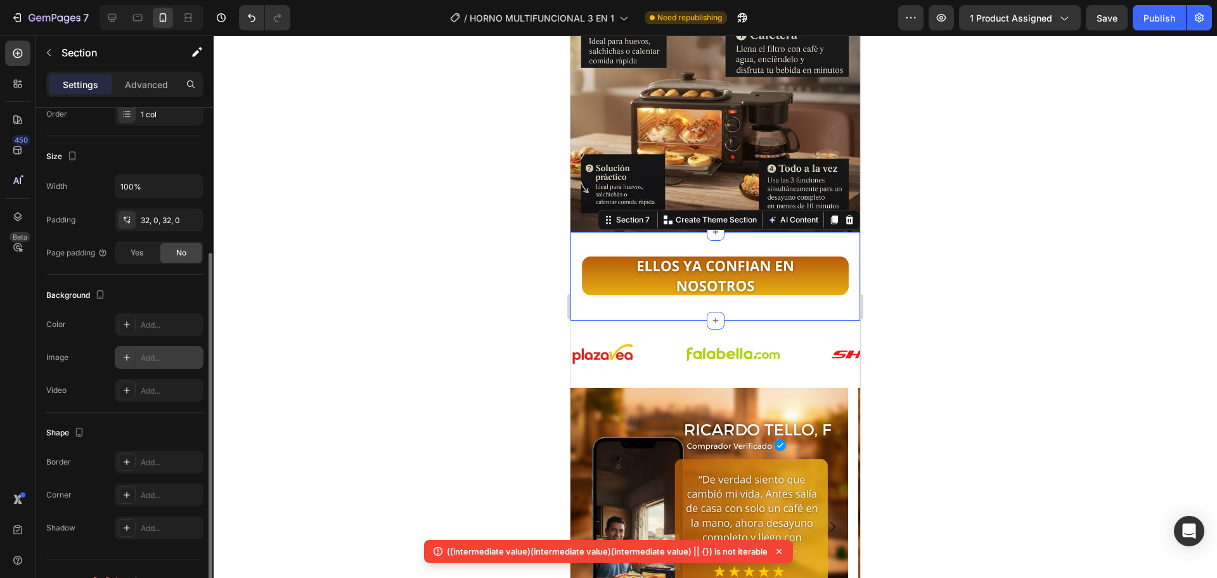
click at [153, 354] on div "Add..." at bounding box center [171, 357] width 60 height 11
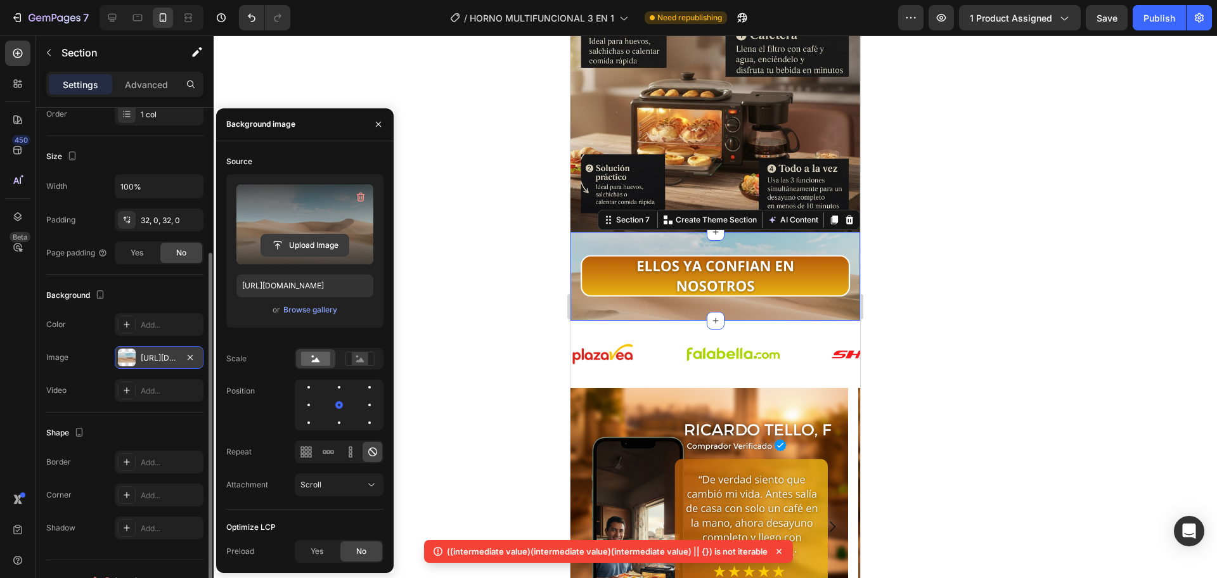
click at [322, 247] on input "file" at bounding box center [304, 246] width 87 height 22
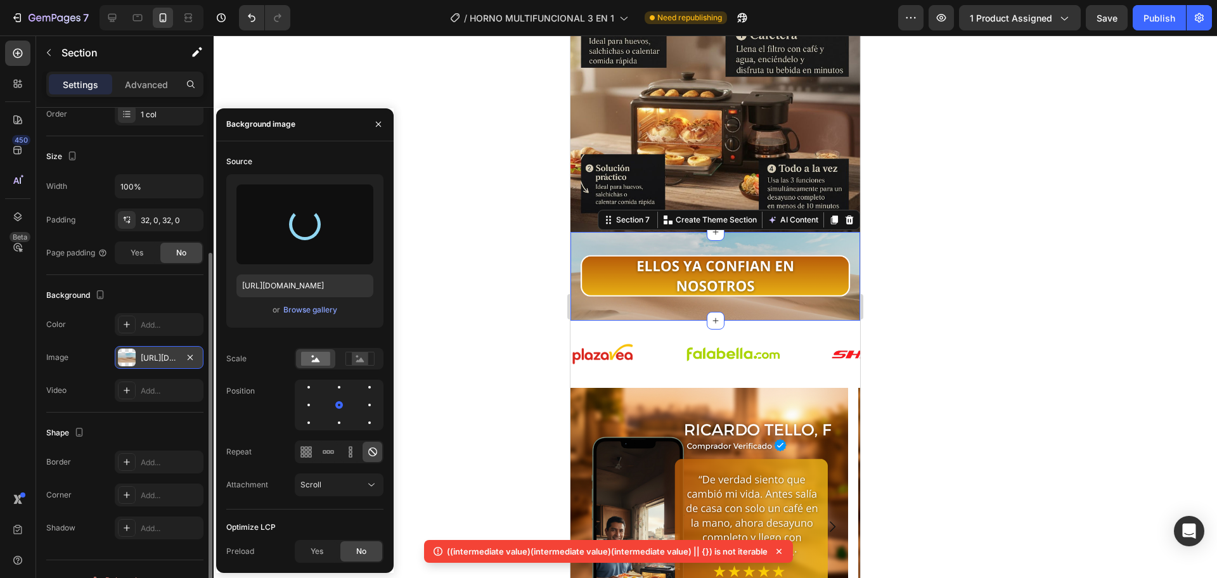
type input "https://cdn.shopify.com/s/files/1/0774/8360/6252/files/gempages_575738252938445…"
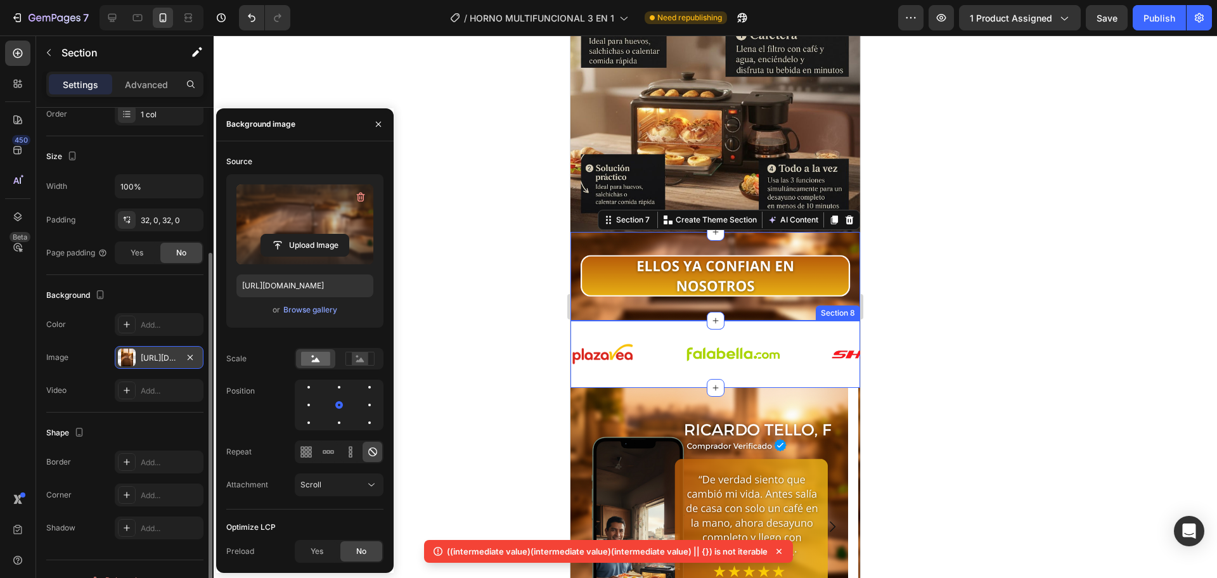
click at [667, 349] on div "Image Image Image Image Image Image Image Image Image Image Image Image Image I…" at bounding box center [715, 354] width 290 height 67
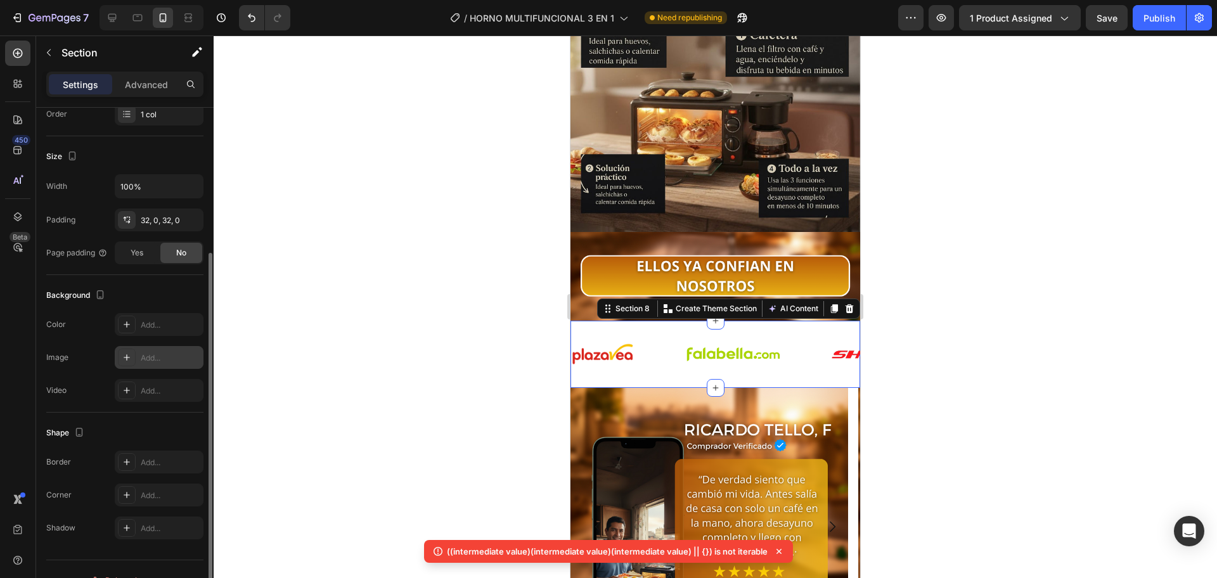
click at [143, 351] on div "Add..." at bounding box center [159, 357] width 89 height 23
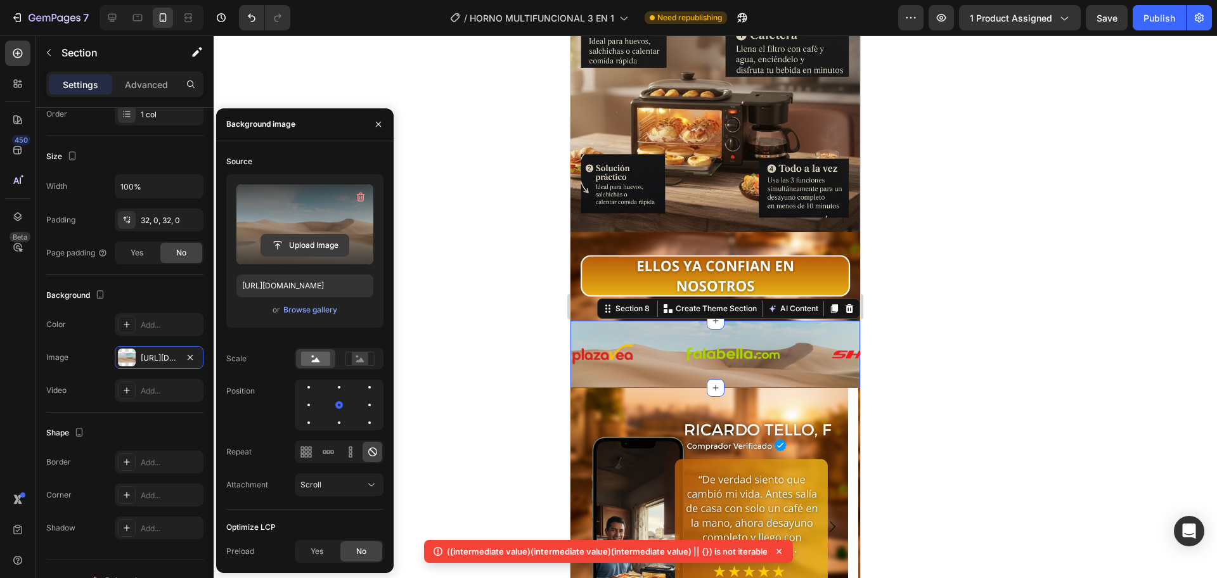
click at [314, 242] on input "file" at bounding box center [304, 246] width 87 height 22
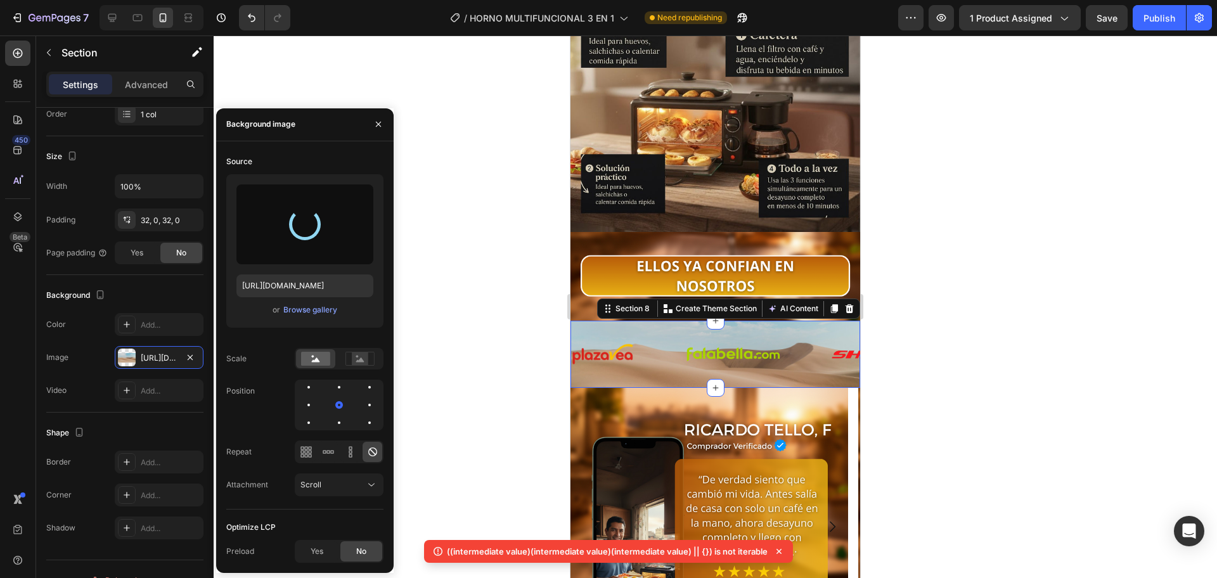
type input "https://cdn.shopify.com/s/files/1/0774/8360/6252/files/gempages_575738252938445…"
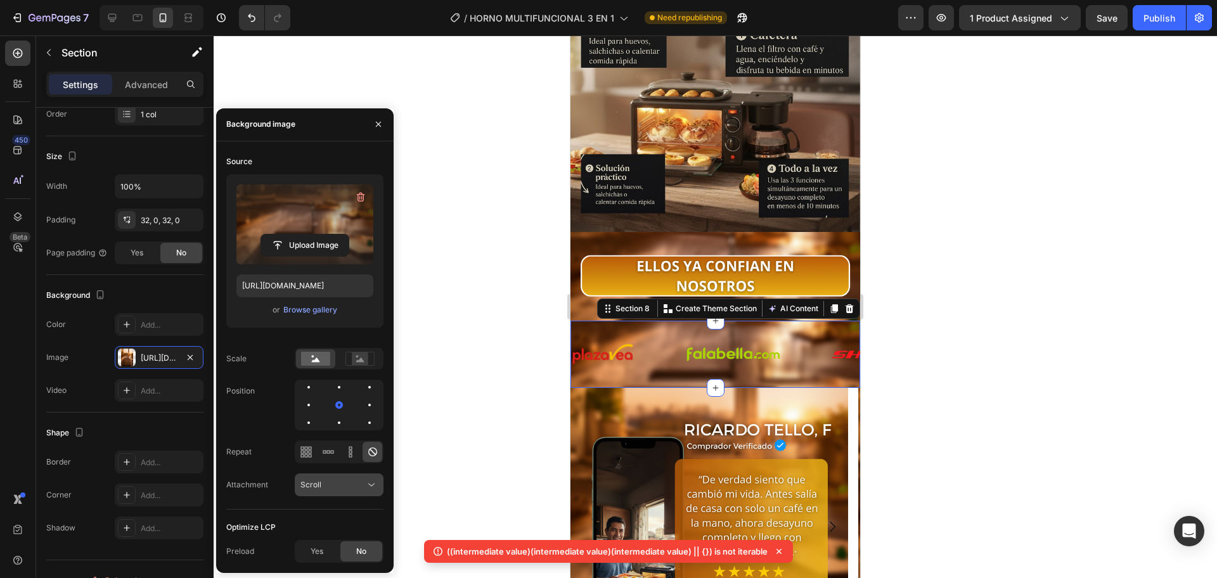
click at [340, 496] on button "Scroll" at bounding box center [339, 484] width 89 height 23
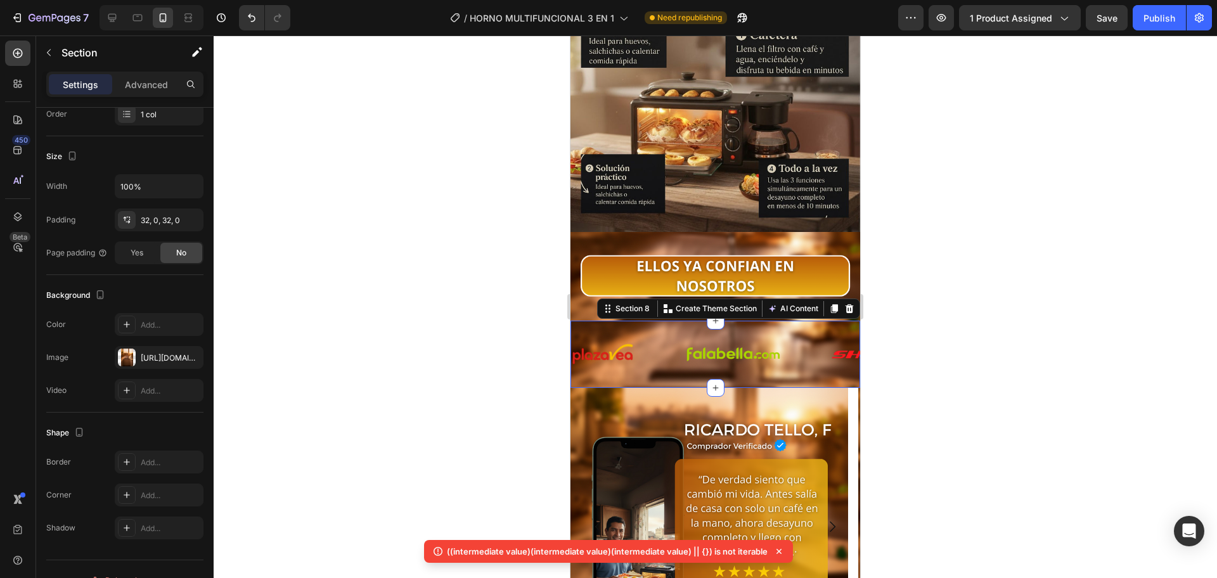
click at [1072, 330] on div at bounding box center [715, 306] width 1003 height 543
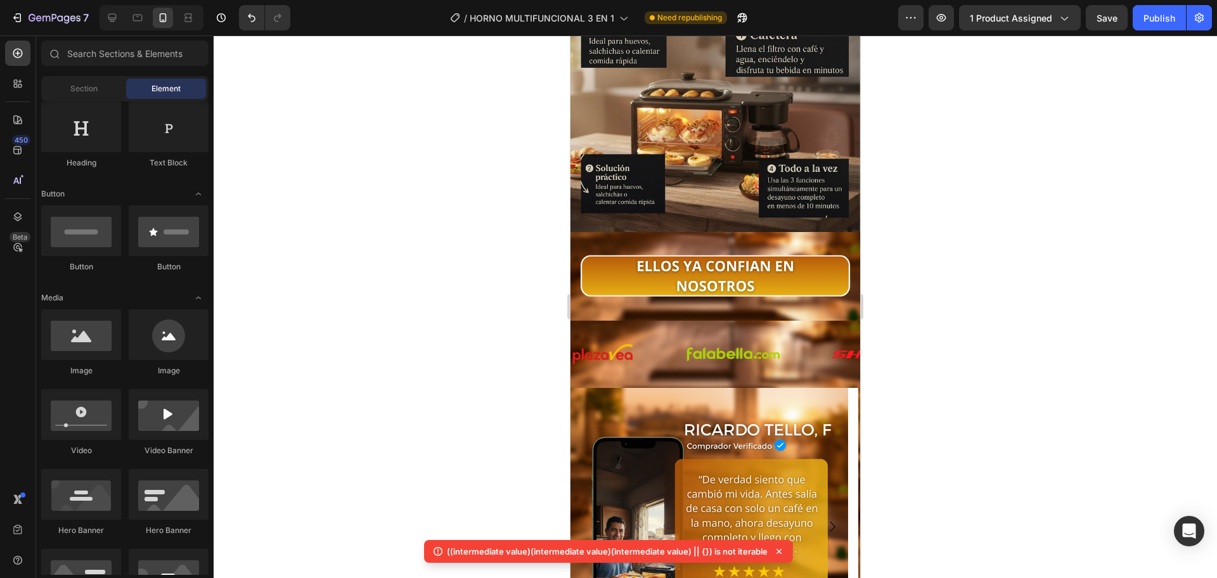
click at [940, 331] on div at bounding box center [715, 306] width 1003 height 543
click at [672, 321] on div "Image Image Image Image Image Image Image Image Image Image Image Image Image I…" at bounding box center [715, 354] width 290 height 67
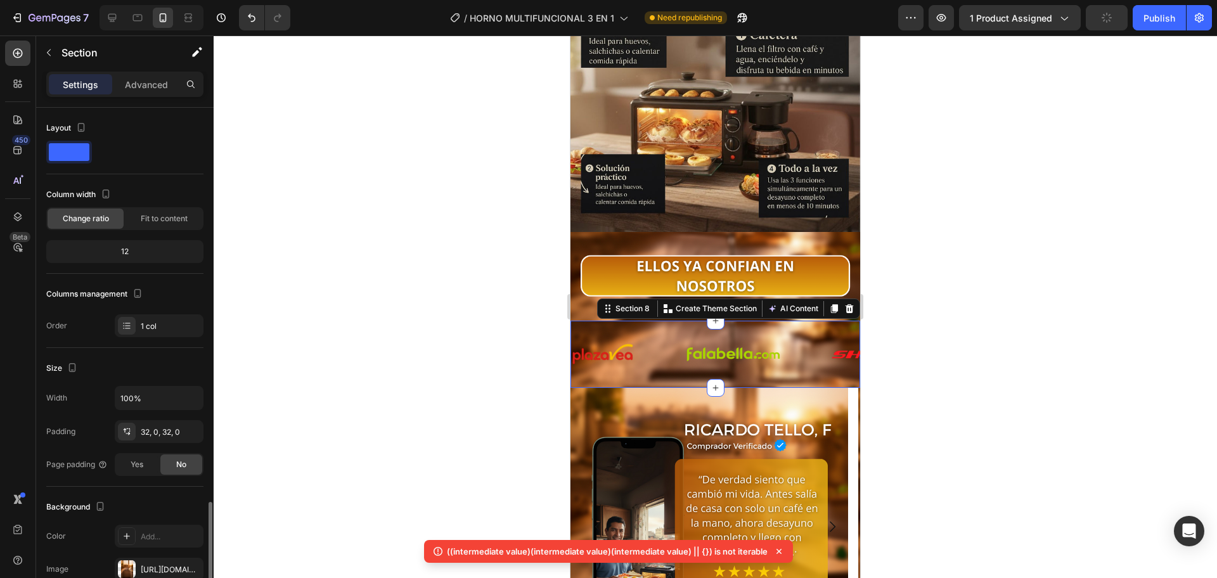
scroll to position [234, 0]
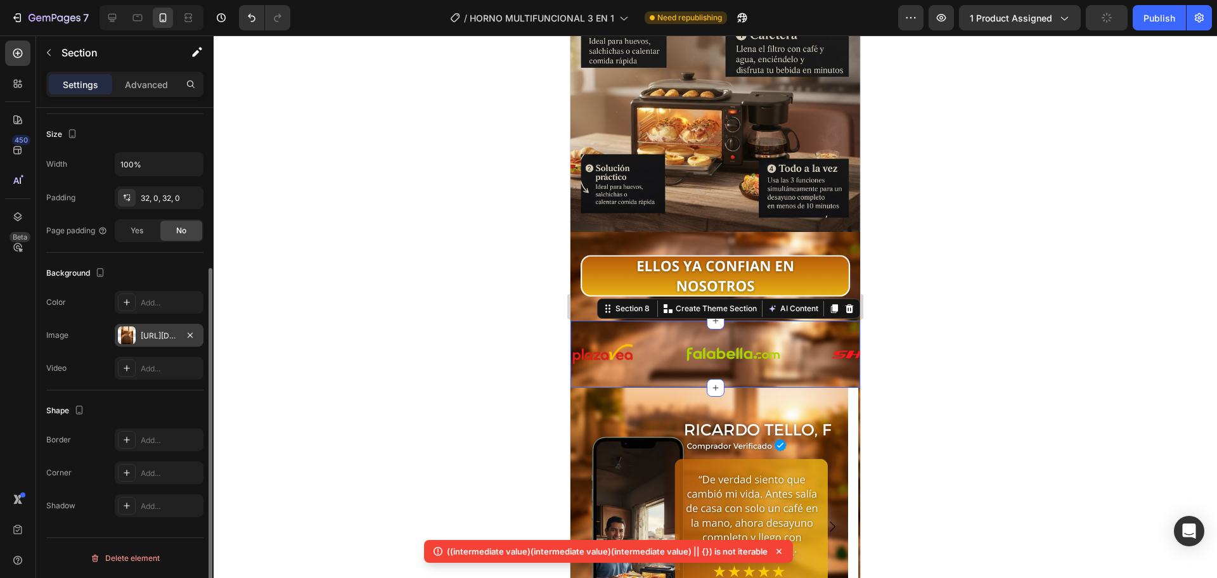
click at [157, 333] on div "https://cdn.shopify.com/s/files/1/0774/8360/6252/files/gempages_575738252938445…" at bounding box center [159, 335] width 37 height 11
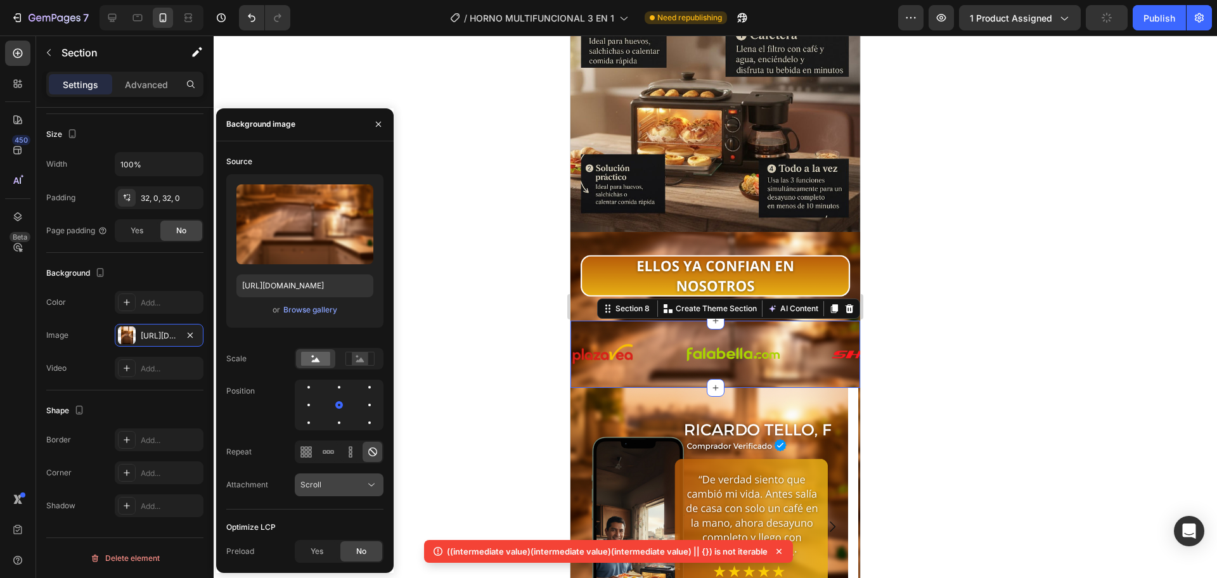
click at [341, 481] on div "Scroll" at bounding box center [332, 484] width 65 height 11
click at [331, 424] on p "Fixed" at bounding box center [336, 429] width 72 height 11
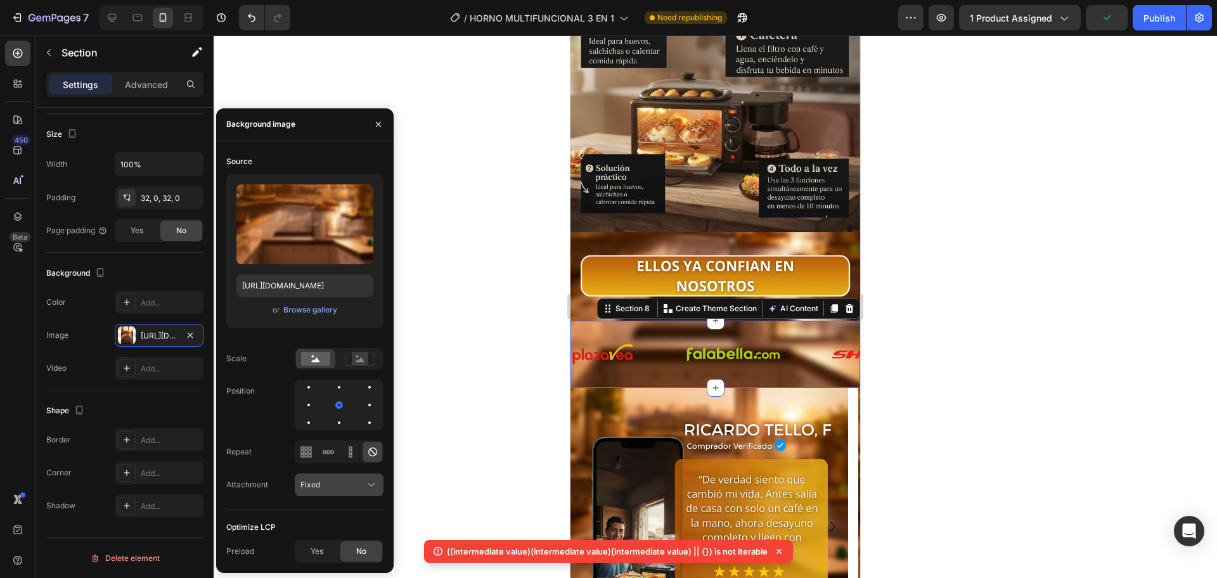
click at [361, 487] on div "Fixed" at bounding box center [332, 484] width 65 height 11
click at [347, 448] on p "Local" at bounding box center [336, 453] width 72 height 11
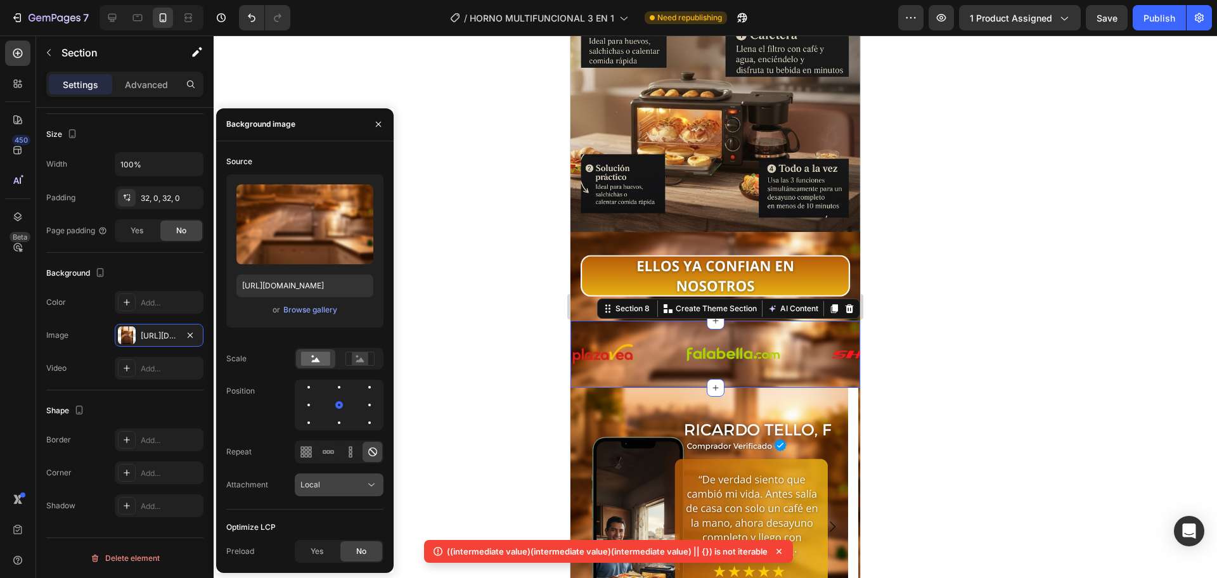
click at [376, 484] on icon at bounding box center [371, 485] width 13 height 13
click at [331, 400] on p "Scroll" at bounding box center [336, 405] width 72 height 11
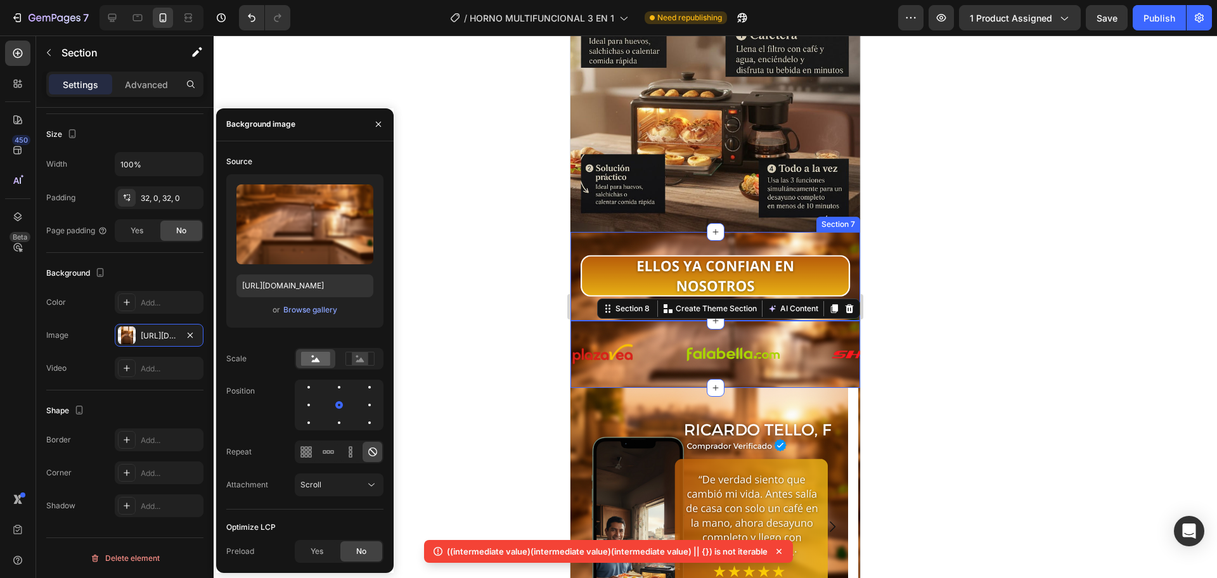
click at [837, 232] on div "Image Section 7" at bounding box center [715, 276] width 290 height 89
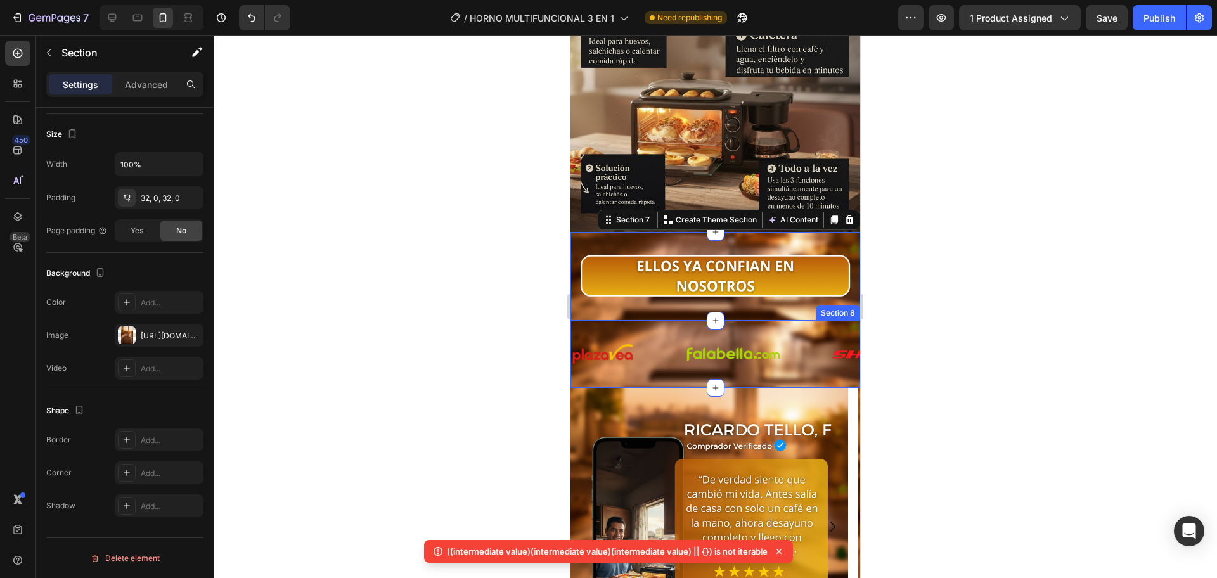
click at [811, 347] on div "Image Image Image Image Image Image Image Image Image Image Image Image Image I…" at bounding box center [715, 354] width 290 height 67
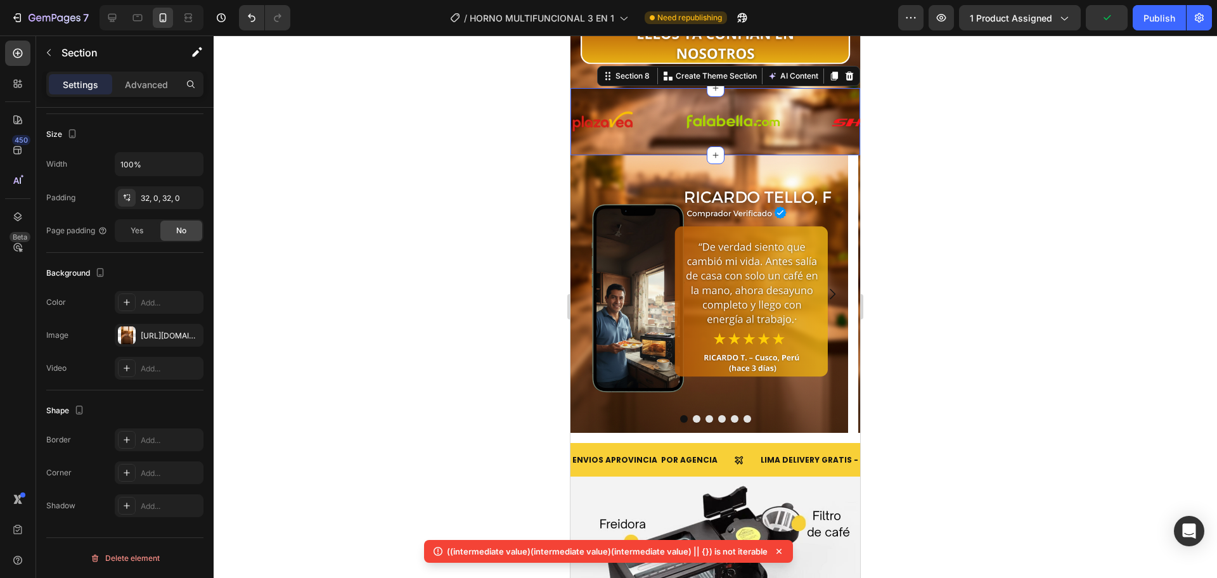
scroll to position [2447, 0]
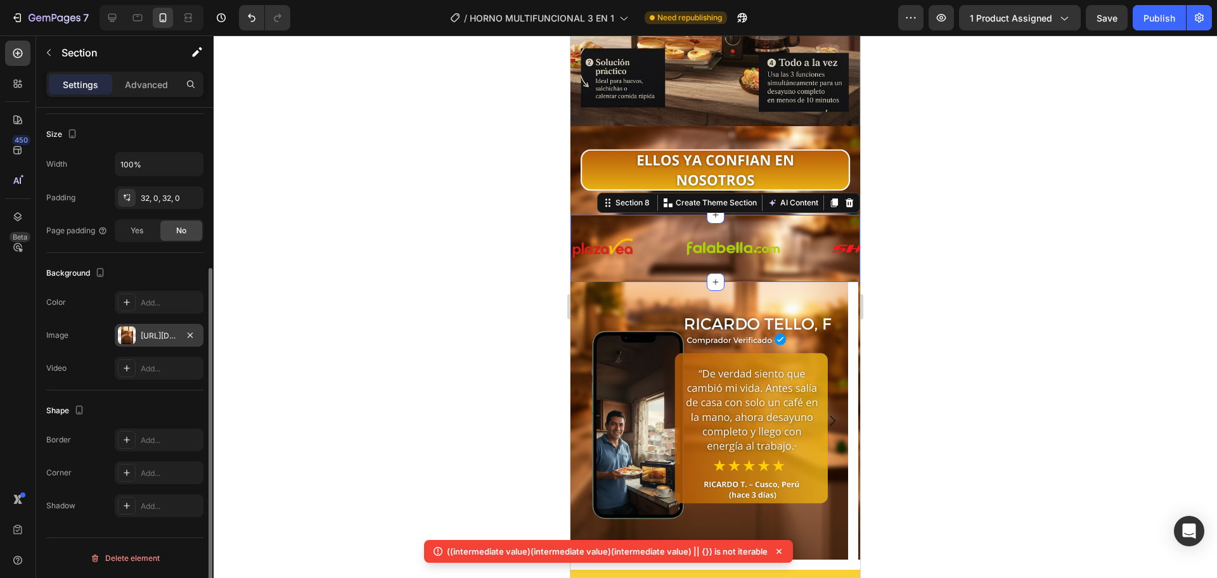
click at [151, 327] on div "https://cdn.shopify.com/s/files/1/0774/8360/6252/files/gempages_575738252938445…" at bounding box center [159, 335] width 89 height 23
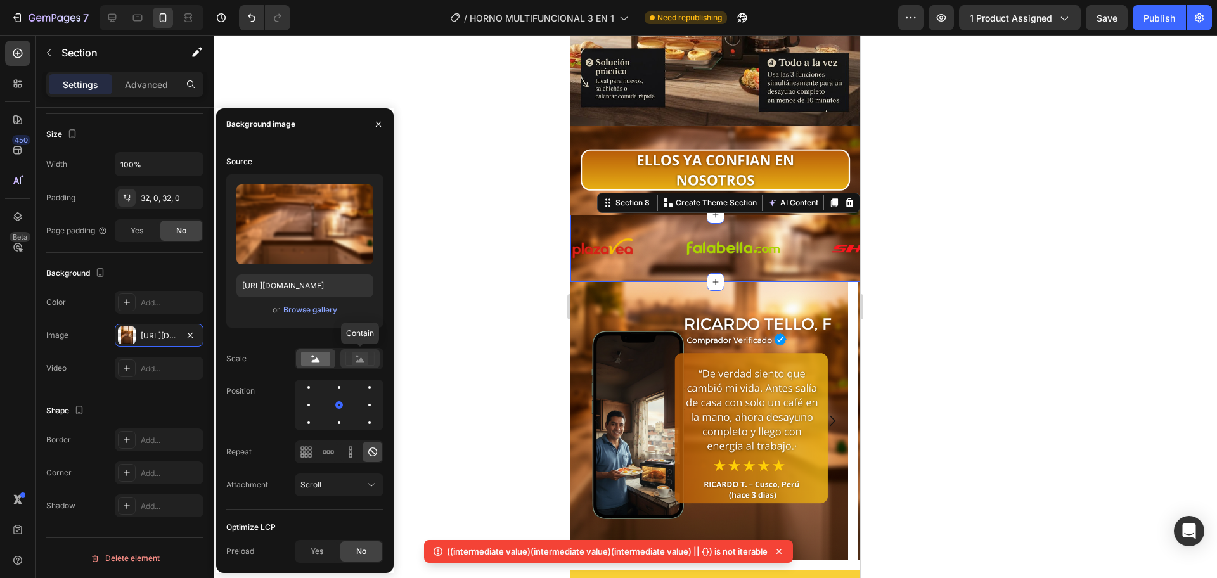
click at [358, 359] on rect at bounding box center [360, 358] width 16 height 13
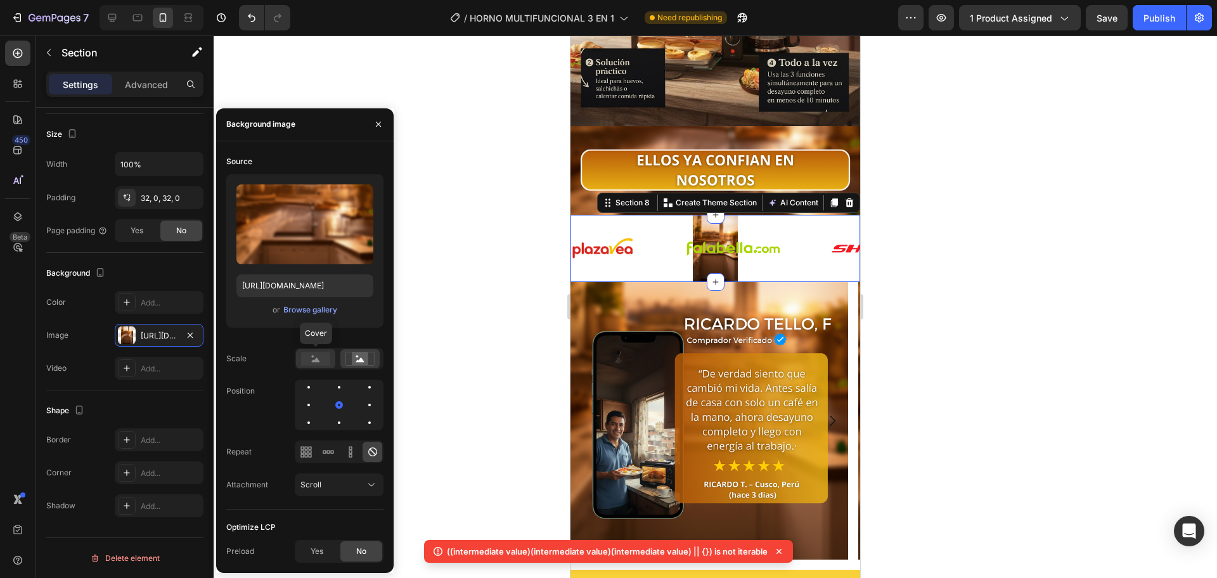
click at [308, 364] on rect at bounding box center [315, 359] width 29 height 14
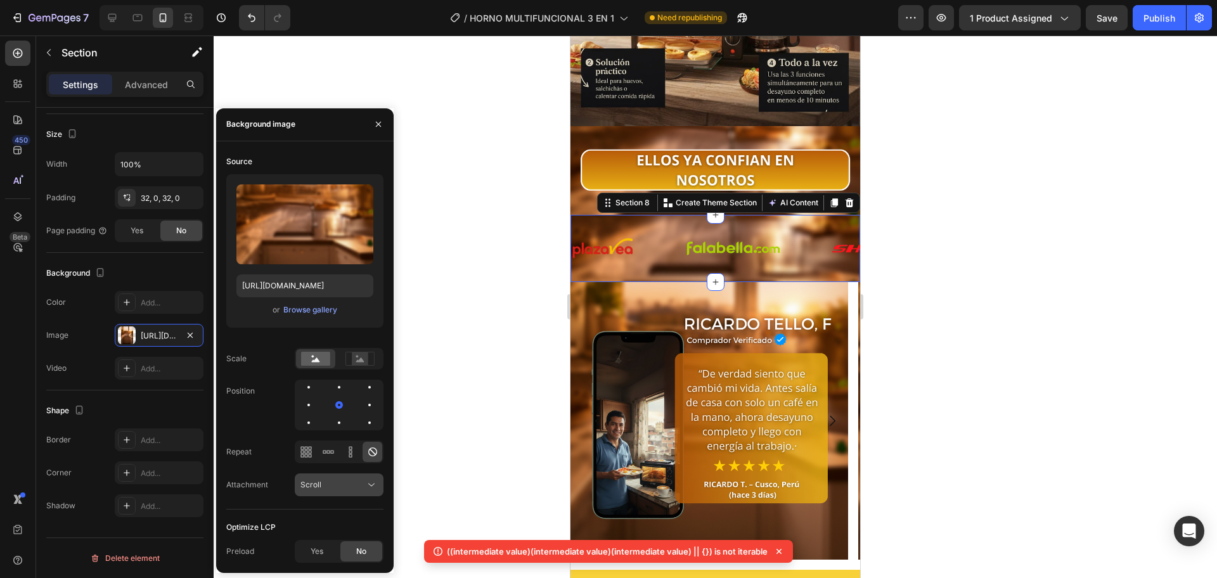
click at [325, 493] on button "Scroll" at bounding box center [339, 484] width 89 height 23
click at [319, 534] on div "Optimize LCP" at bounding box center [304, 527] width 157 height 20
click at [347, 456] on icon at bounding box center [350, 452] width 13 height 13
click at [305, 453] on icon at bounding box center [306, 452] width 13 height 13
click at [345, 453] on icon at bounding box center [350, 452] width 13 height 13
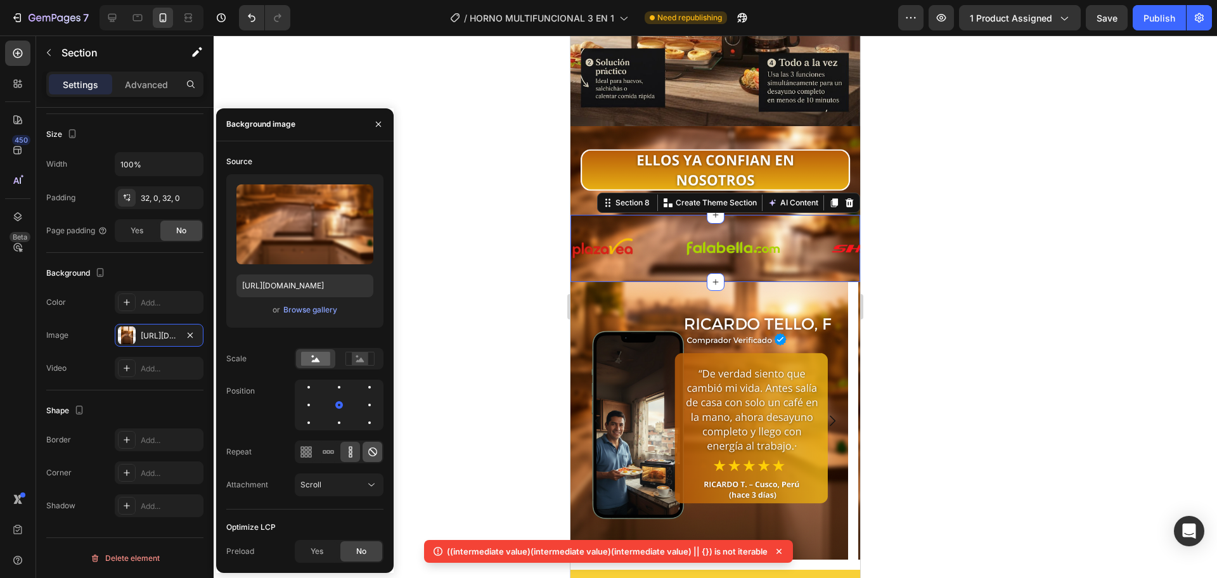
click at [370, 454] on icon at bounding box center [372, 451] width 9 height 9
click at [344, 390] on div at bounding box center [338, 387] width 15 height 15
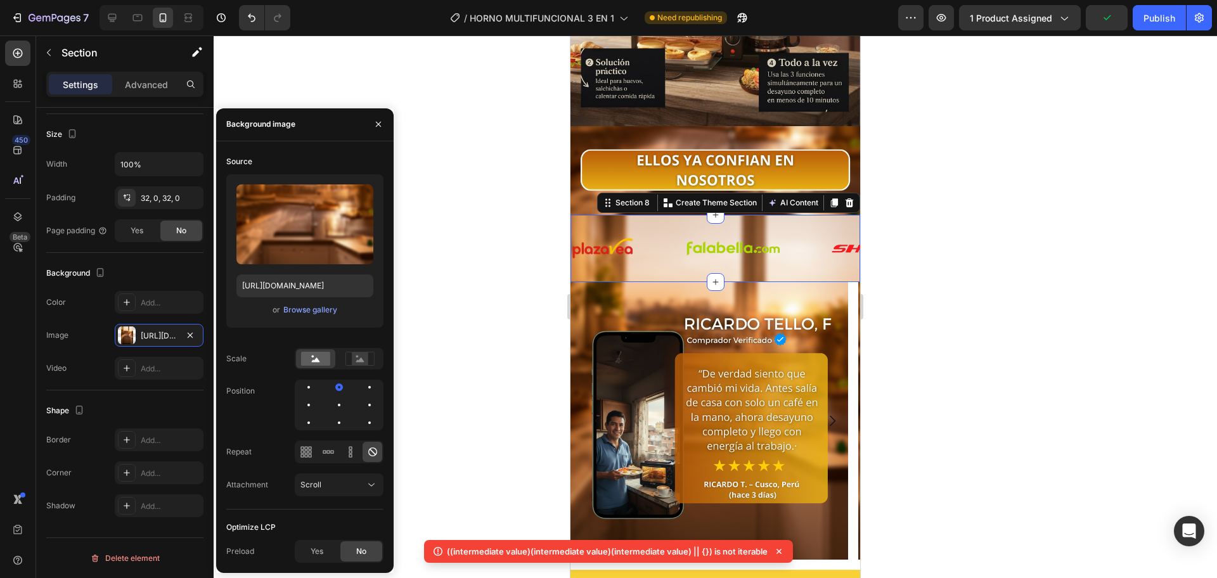
click at [319, 385] on div at bounding box center [339, 405] width 89 height 51
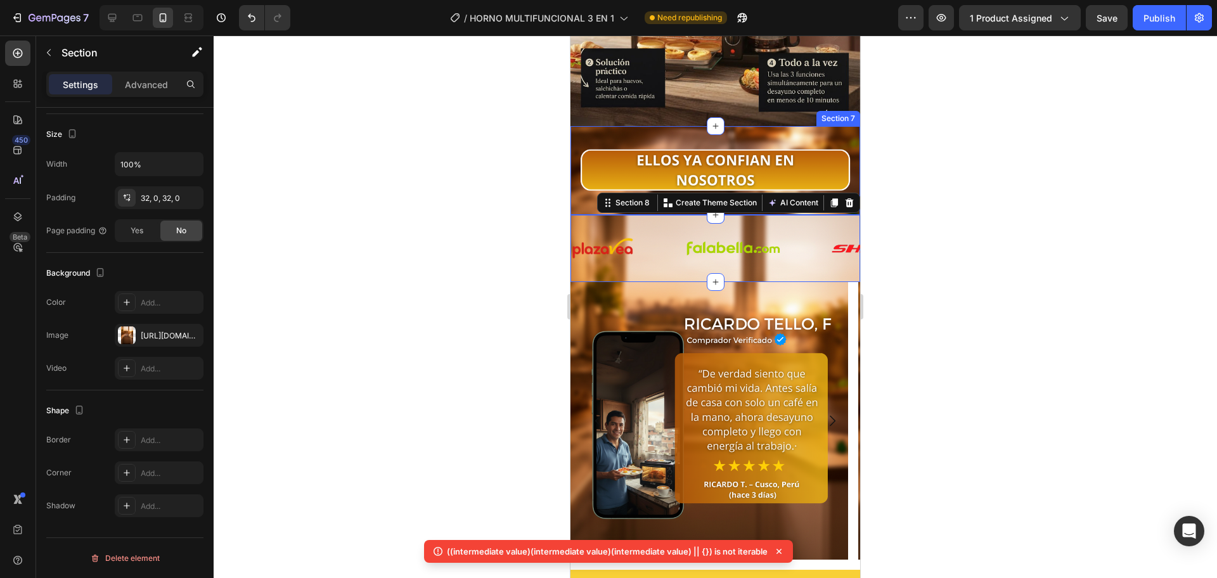
click at [823, 126] on div "Image Section 7" at bounding box center [715, 170] width 290 height 89
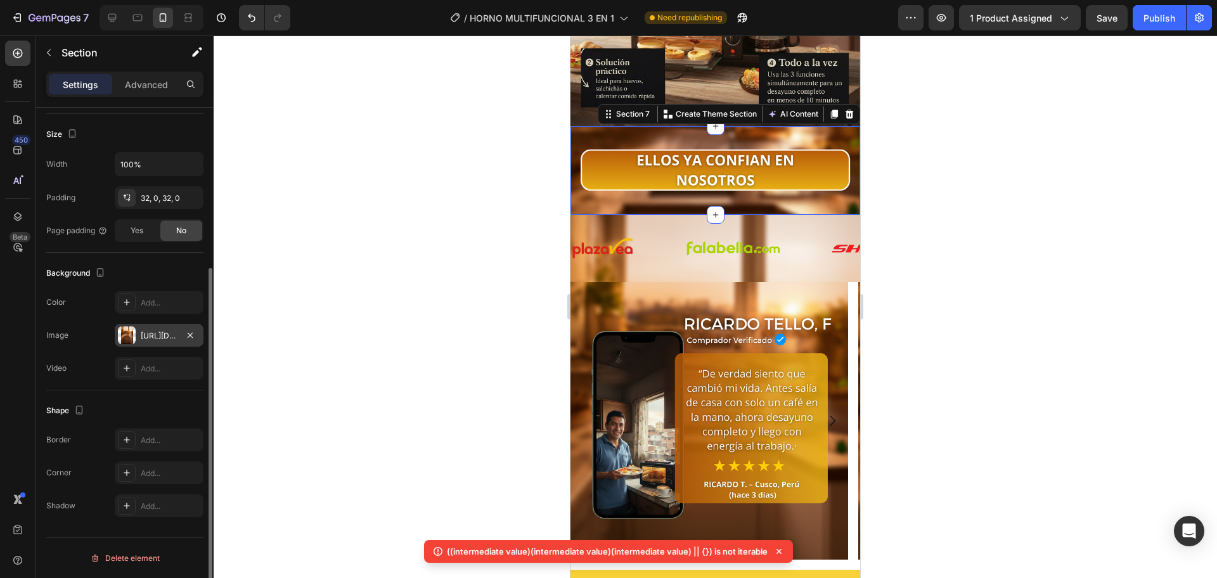
click at [149, 335] on div "https://cdn.shopify.com/s/files/1/0774/8360/6252/files/gempages_575738252938445…" at bounding box center [159, 335] width 37 height 11
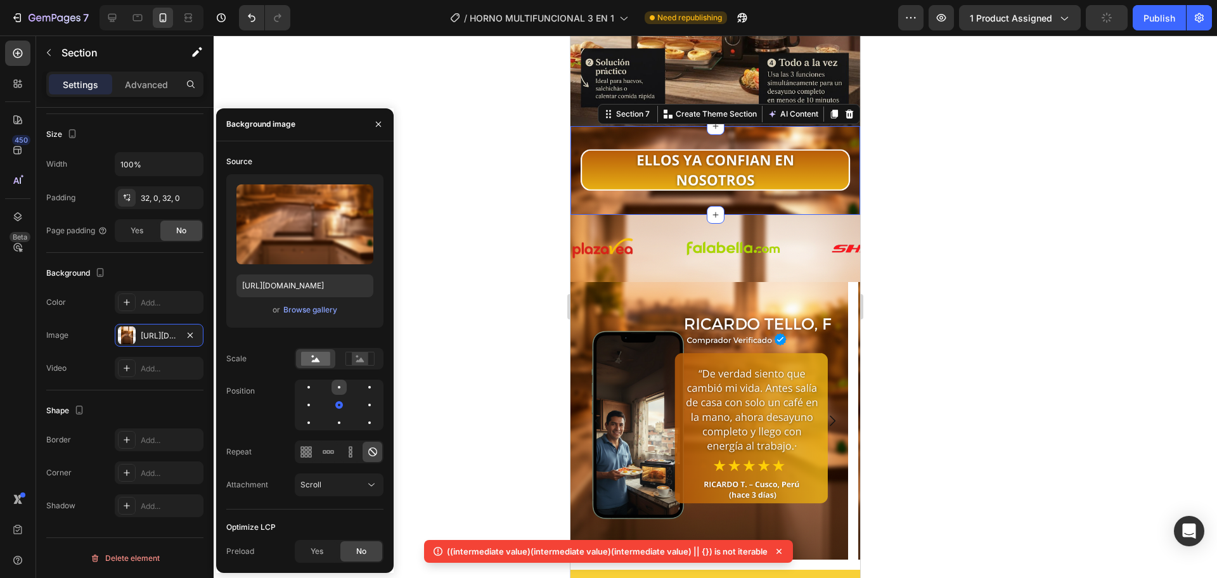
click at [337, 390] on div at bounding box center [338, 387] width 15 height 15
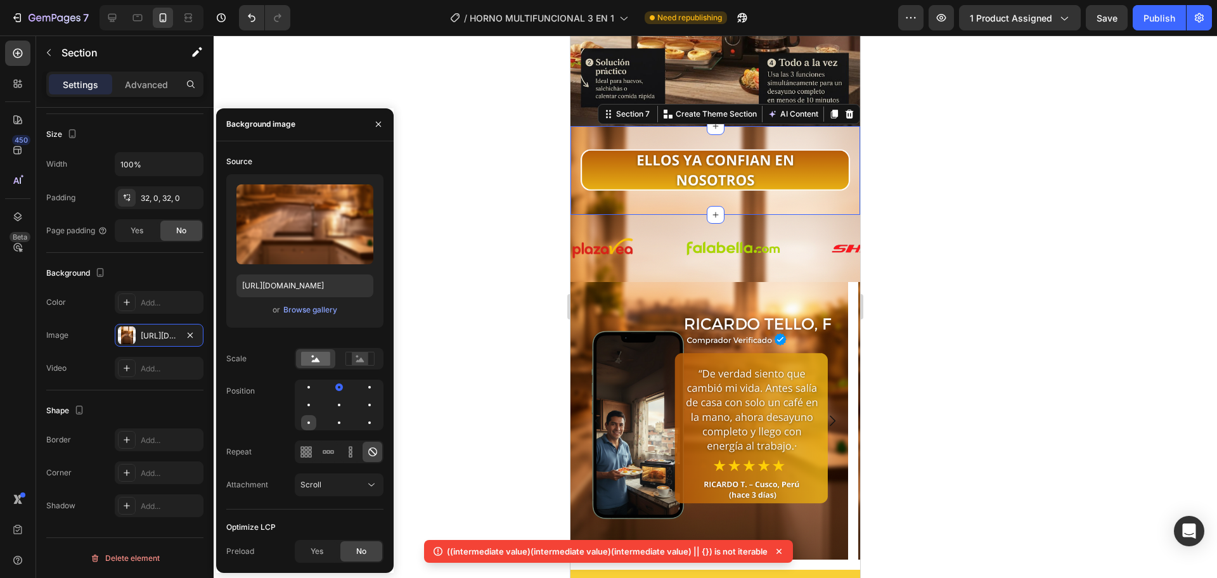
click at [313, 417] on div at bounding box center [308, 422] width 15 height 15
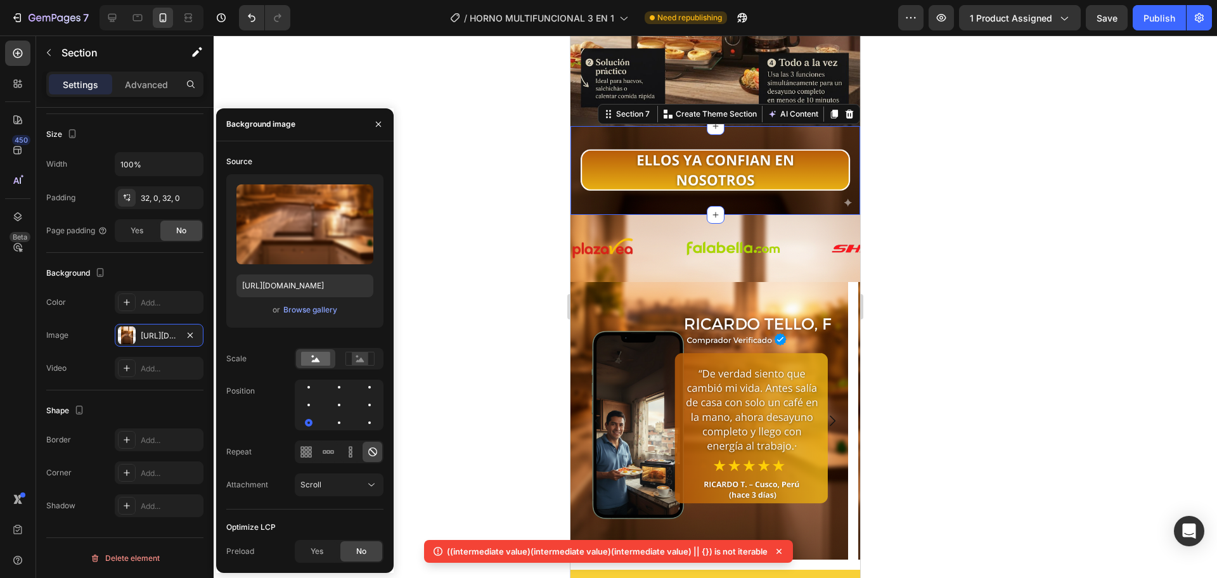
click at [379, 382] on div at bounding box center [339, 405] width 89 height 51
click at [366, 388] on div at bounding box center [369, 387] width 15 height 15
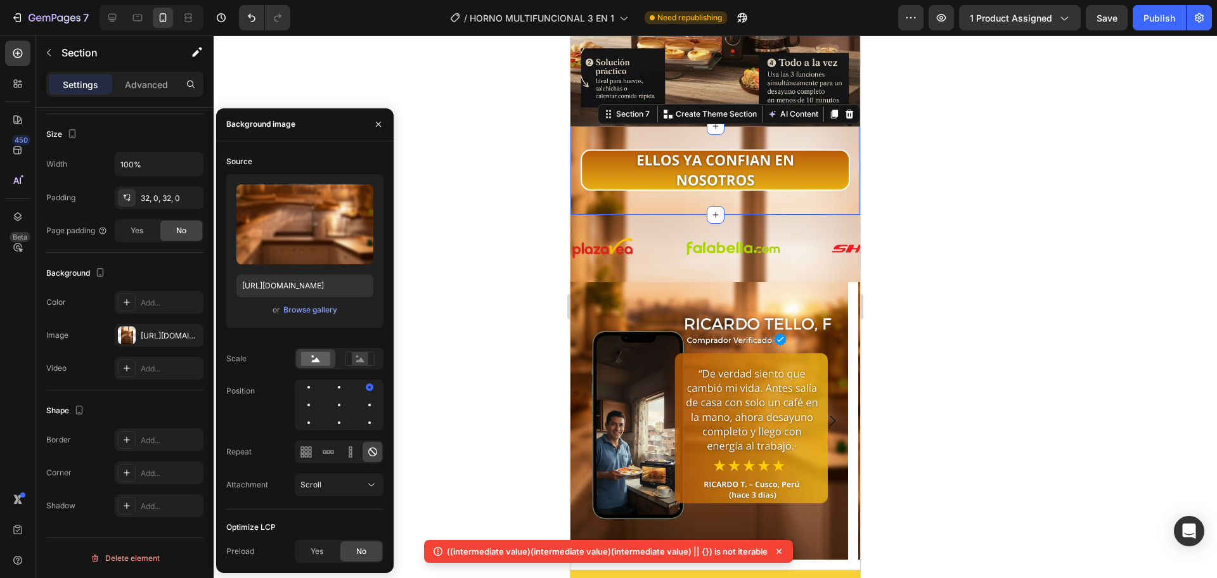
click at [453, 217] on div at bounding box center [715, 306] width 1003 height 543
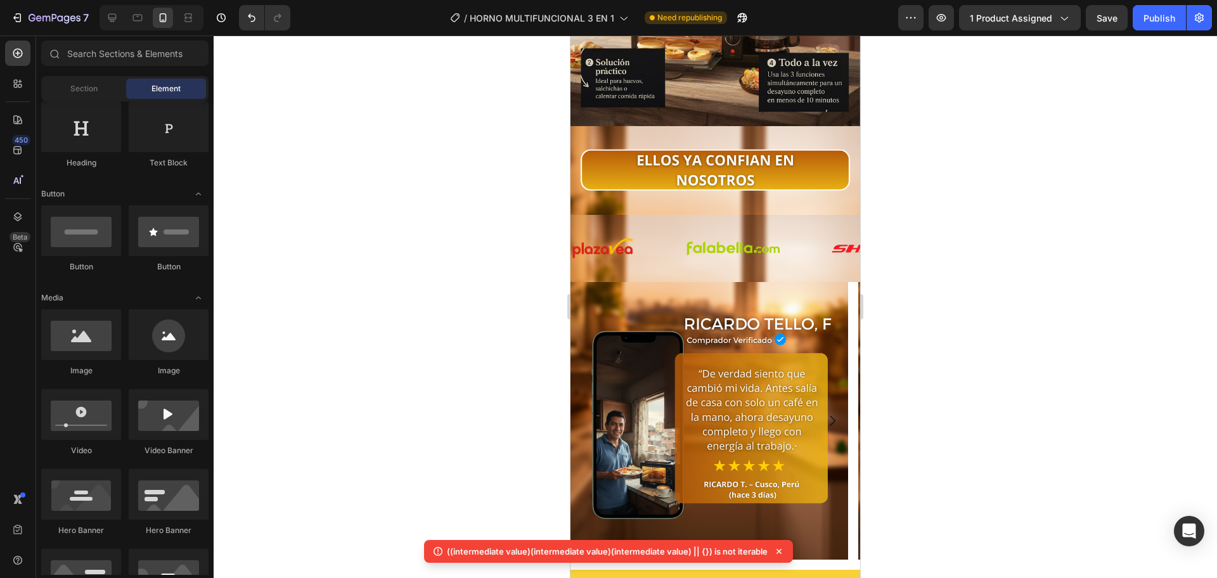
click at [452, 217] on div at bounding box center [715, 306] width 1003 height 543
click at [686, 186] on div "Image Section 7" at bounding box center [715, 170] width 290 height 89
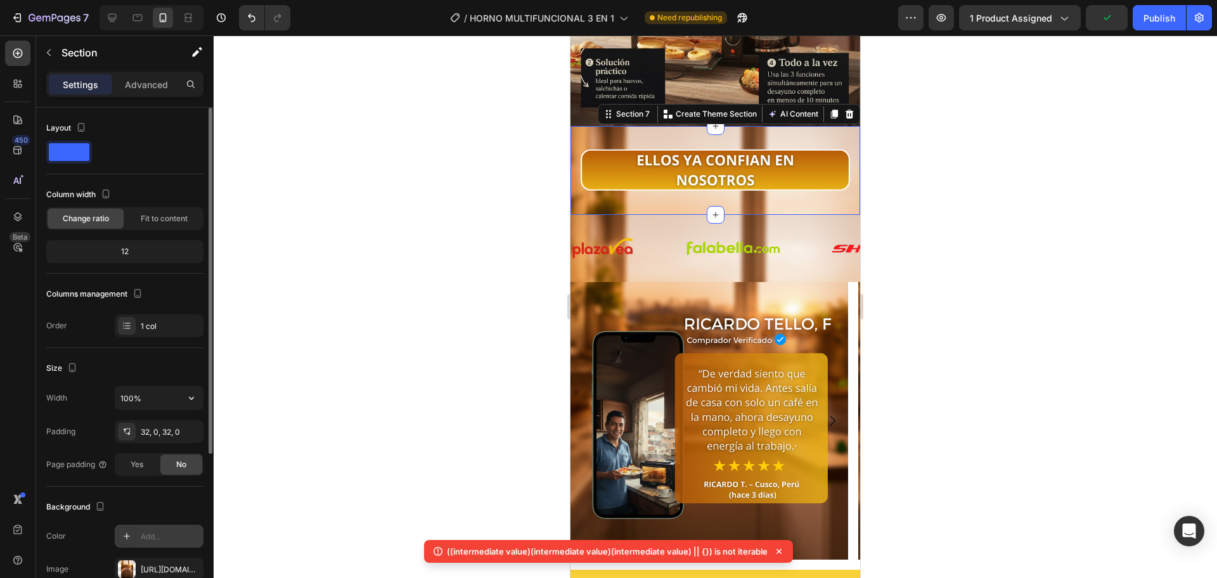
scroll to position [106, 0]
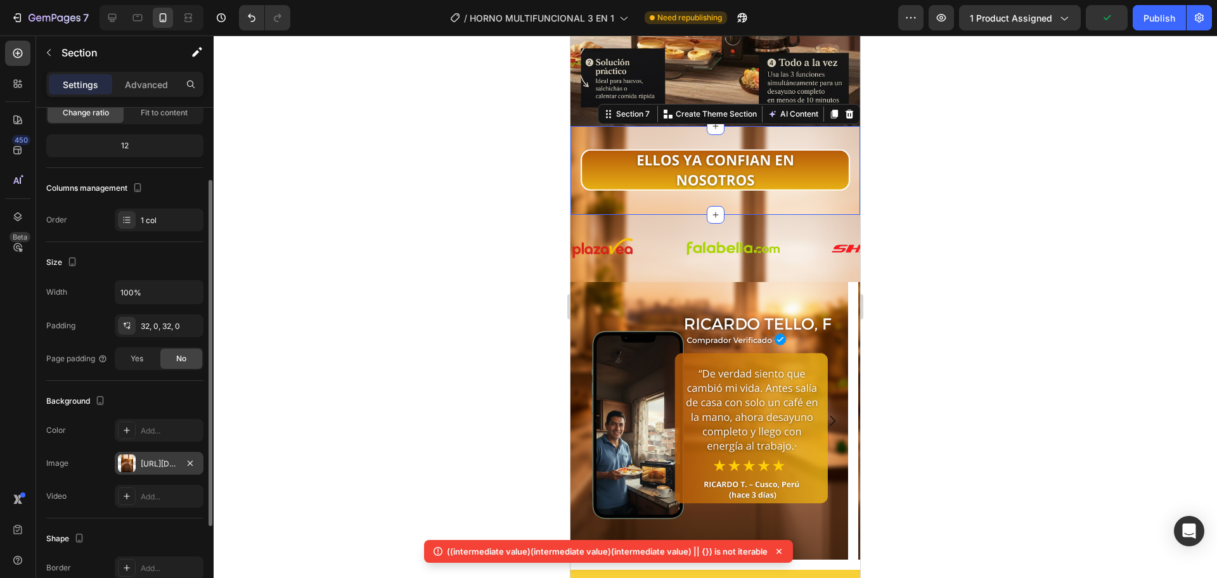
click at [153, 458] on div "https://cdn.shopify.com/s/files/1/0774/8360/6252/files/gempages_575738252938445…" at bounding box center [159, 463] width 37 height 11
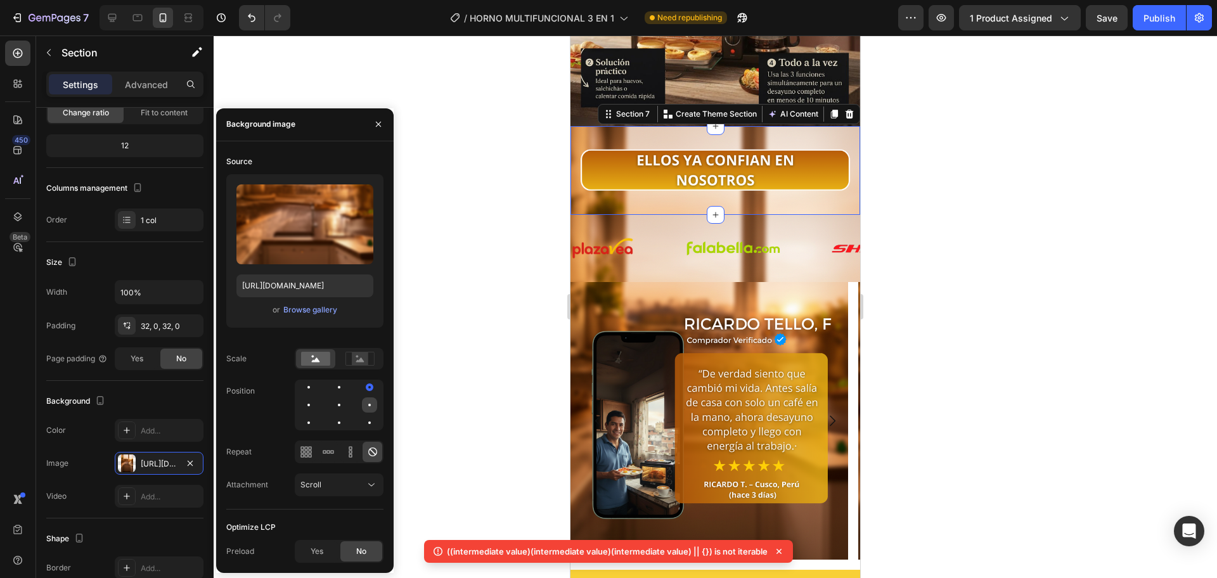
click at [375, 400] on div at bounding box center [369, 404] width 15 height 15
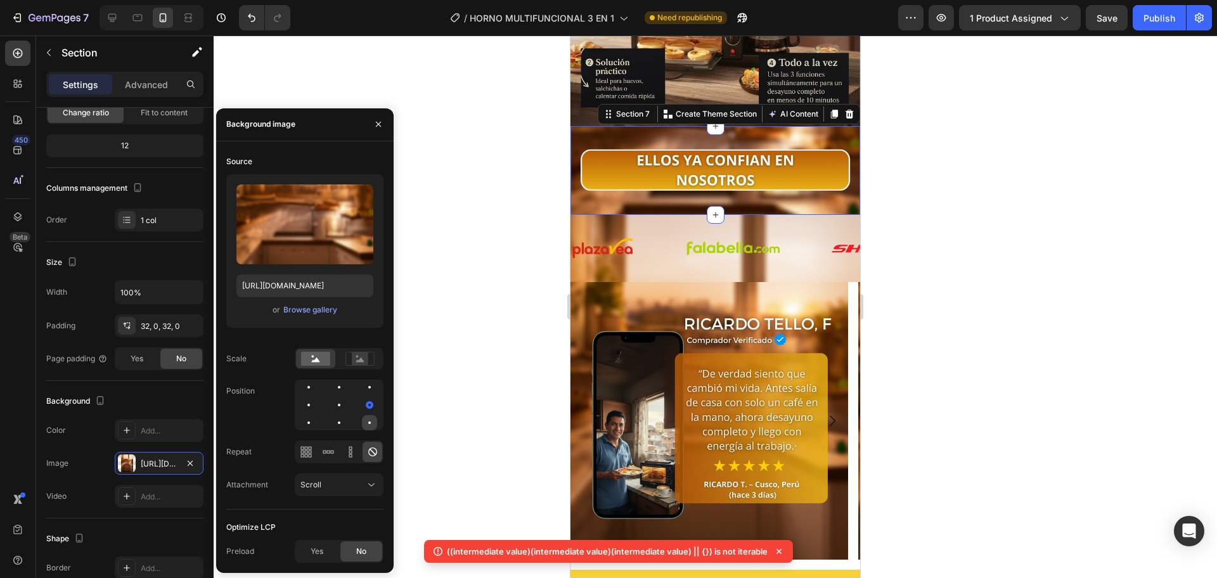
click at [370, 416] on div at bounding box center [369, 422] width 15 height 15
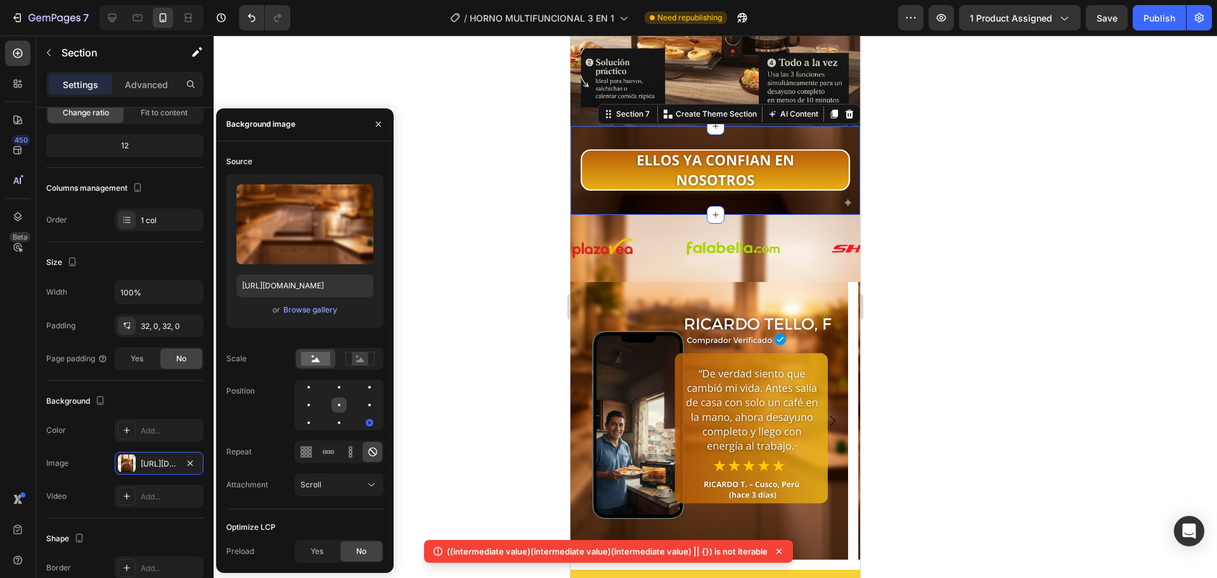
click at [338, 398] on div at bounding box center [338, 404] width 15 height 15
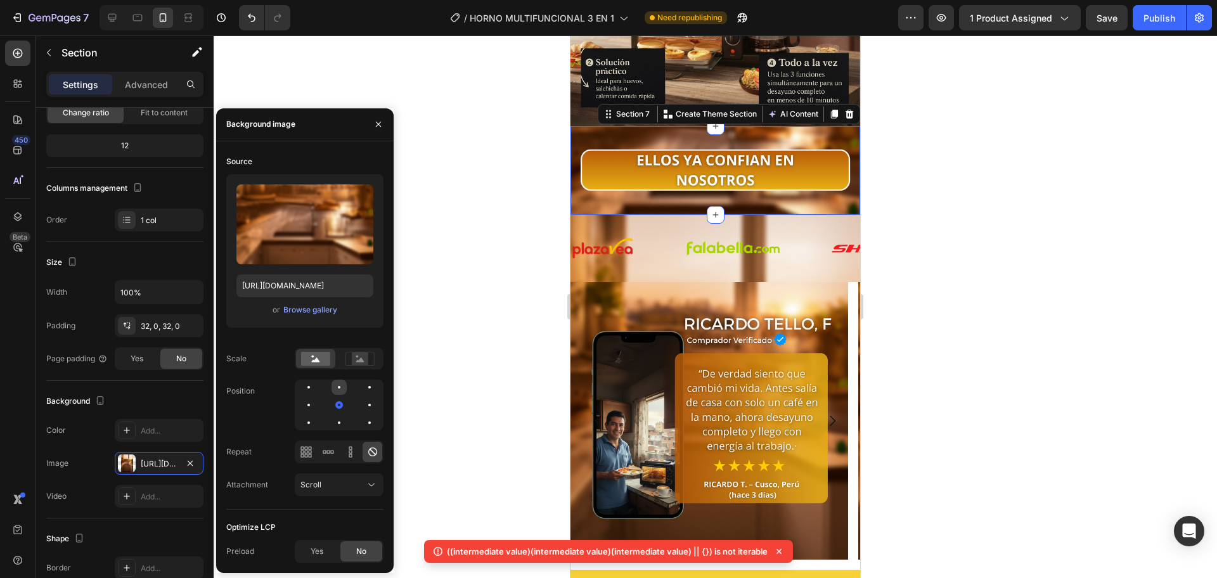
click at [333, 385] on div at bounding box center [338, 387] width 15 height 15
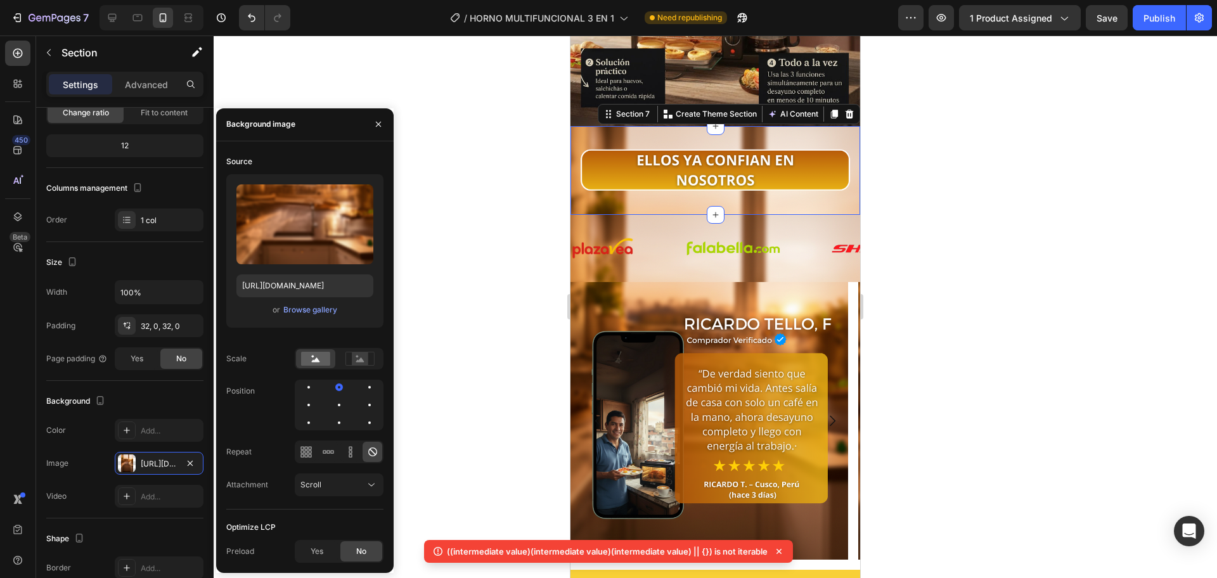
click at [340, 413] on div at bounding box center [339, 405] width 89 height 51
click at [337, 404] on div at bounding box center [338, 404] width 15 height 15
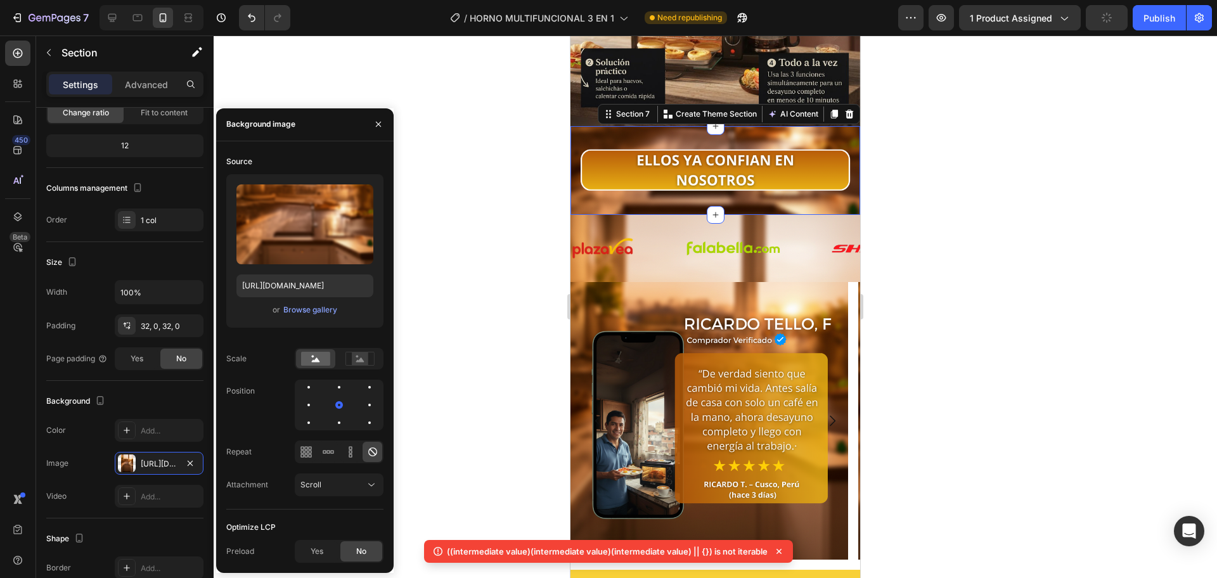
click at [361, 406] on div at bounding box center [339, 405] width 89 height 51
click at [371, 422] on div at bounding box center [369, 422] width 15 height 15
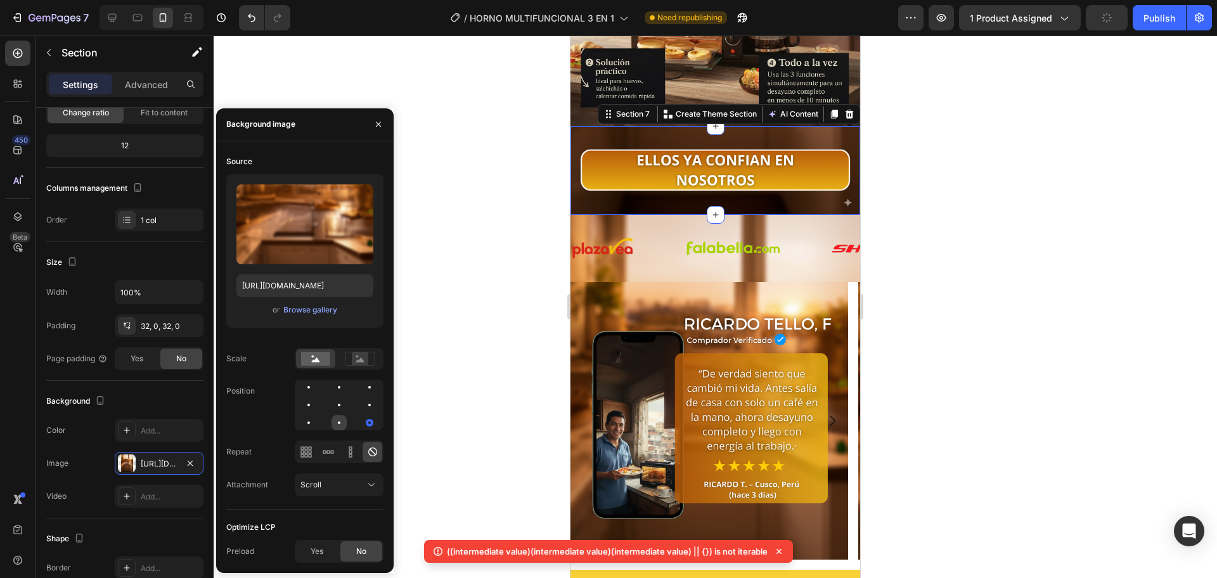
click at [335, 418] on div at bounding box center [338, 422] width 15 height 15
click at [292, 418] on div "Position" at bounding box center [304, 405] width 157 height 51
click at [306, 422] on div at bounding box center [308, 422] width 15 height 15
click at [363, 418] on div at bounding box center [369, 422] width 15 height 15
click at [345, 418] on div at bounding box center [338, 422] width 15 height 15
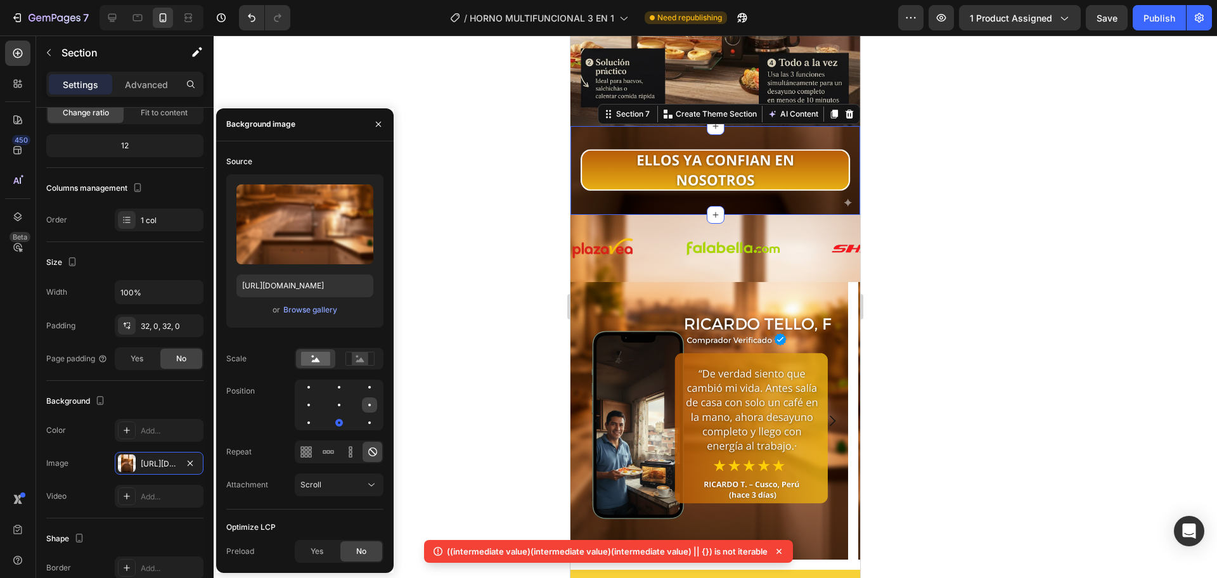
click at [370, 399] on div at bounding box center [369, 404] width 15 height 15
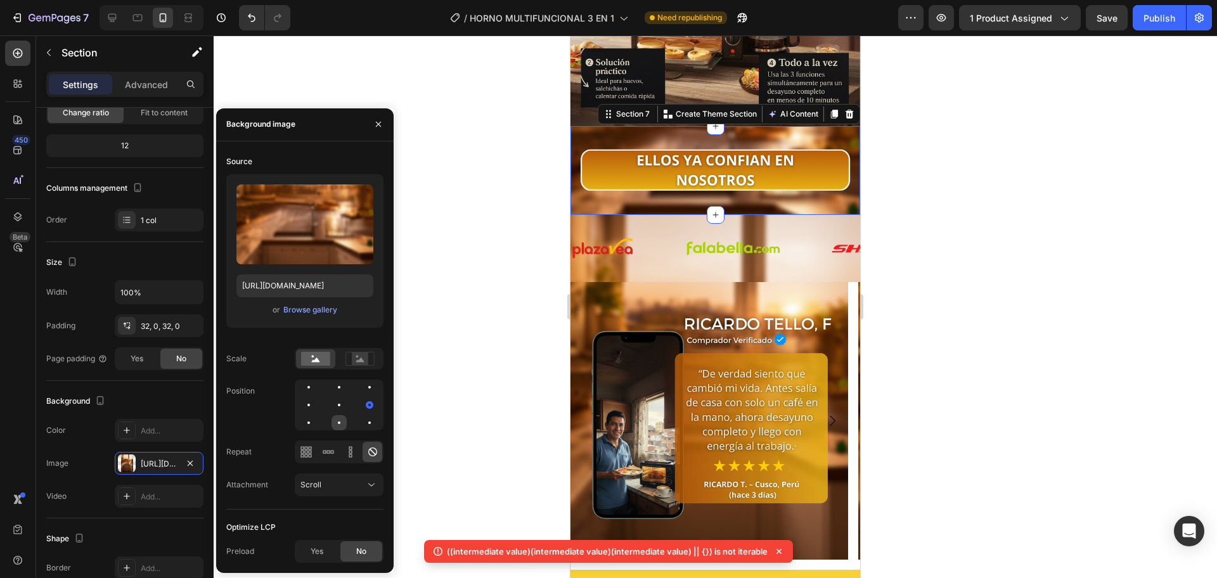
click at [335, 424] on div at bounding box center [338, 422] width 15 height 15
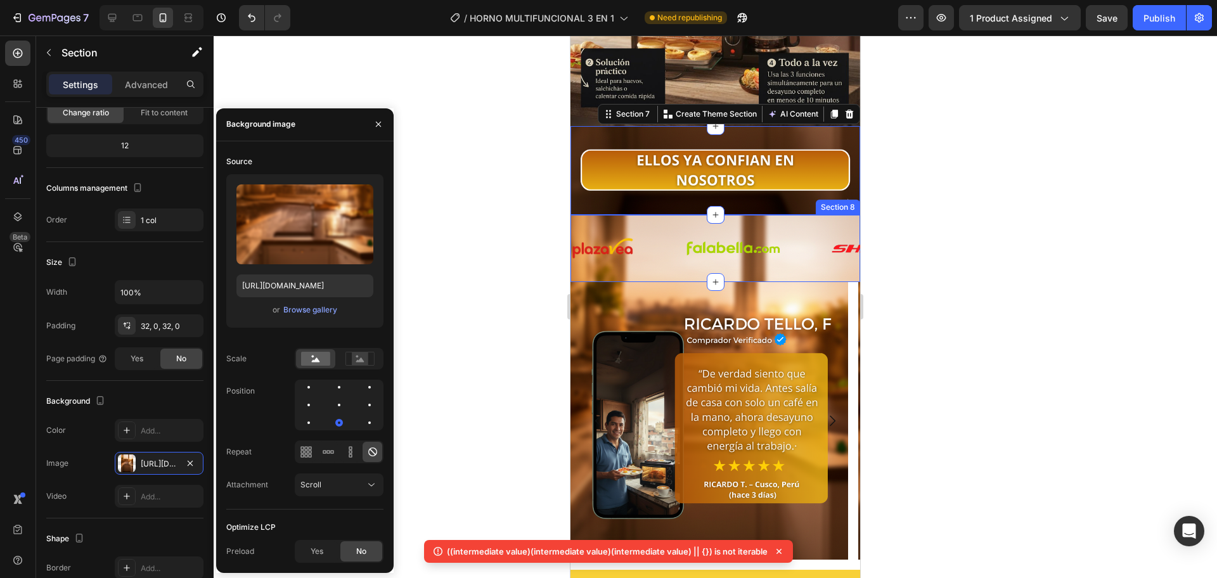
click at [662, 237] on div "Image" at bounding box center [628, 248] width 114 height 23
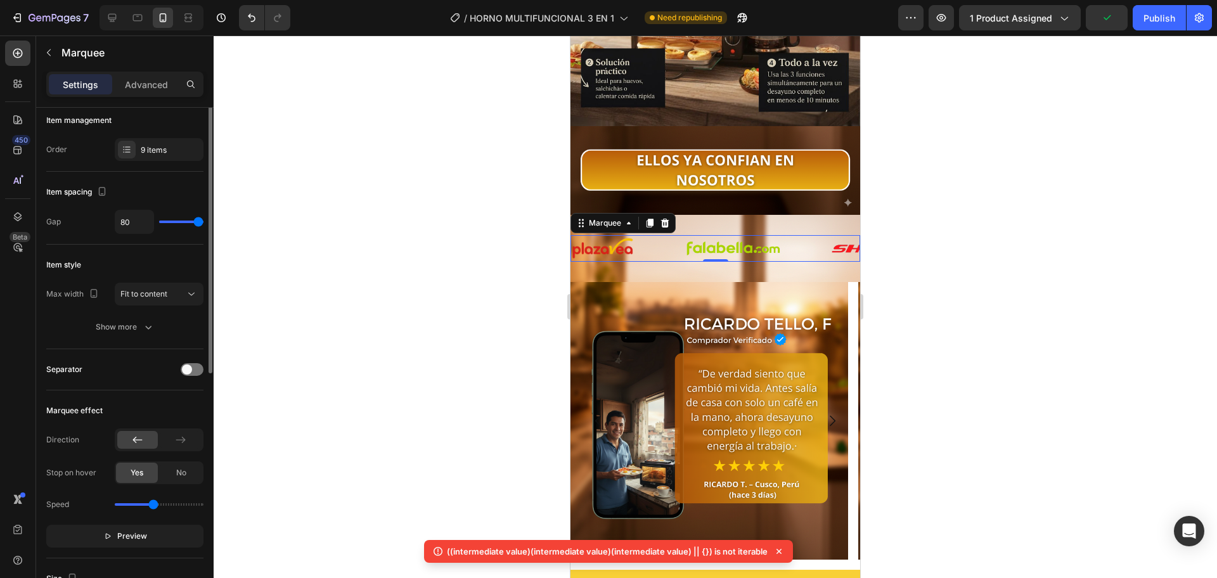
scroll to position [0, 0]
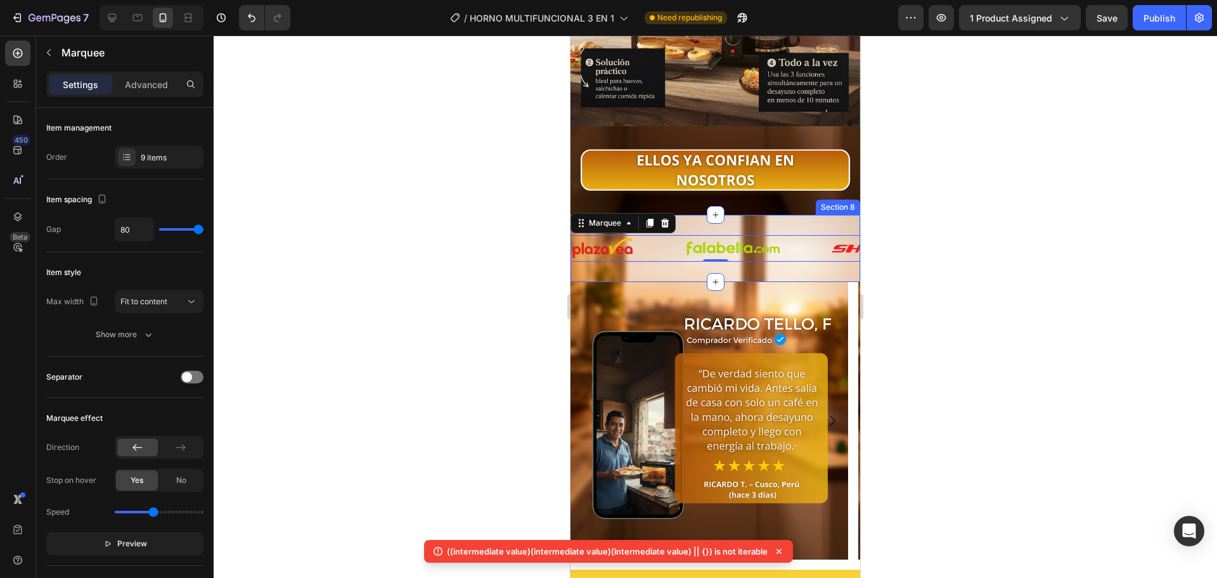
click at [678, 254] on div "Image Image Image Image Image Image Image Image Image Image Image Image Image I…" at bounding box center [715, 248] width 290 height 67
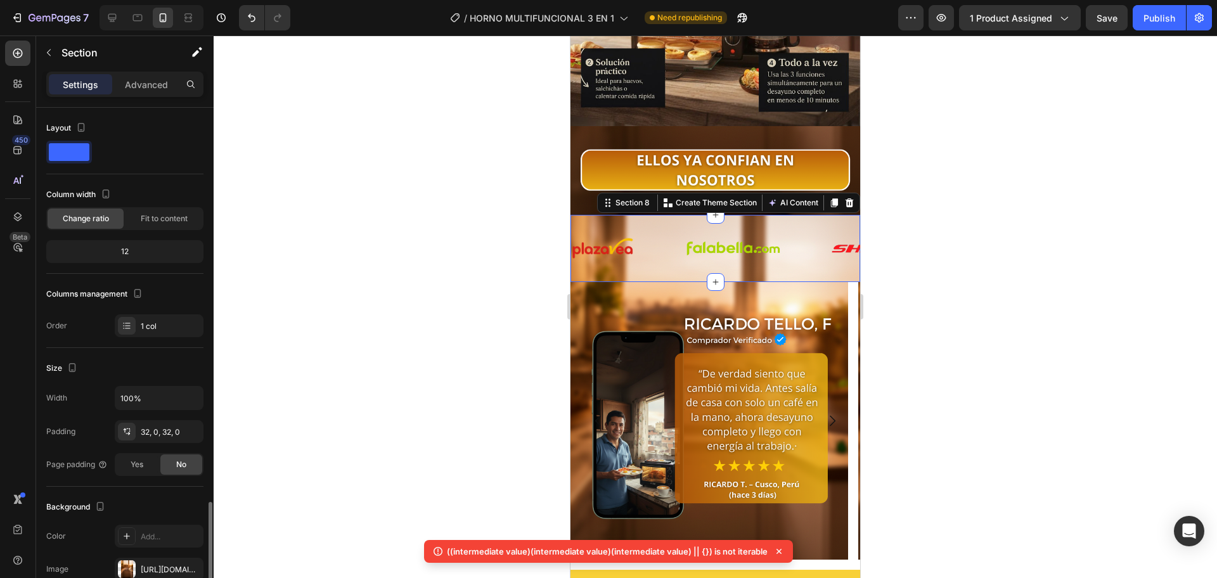
scroll to position [234, 0]
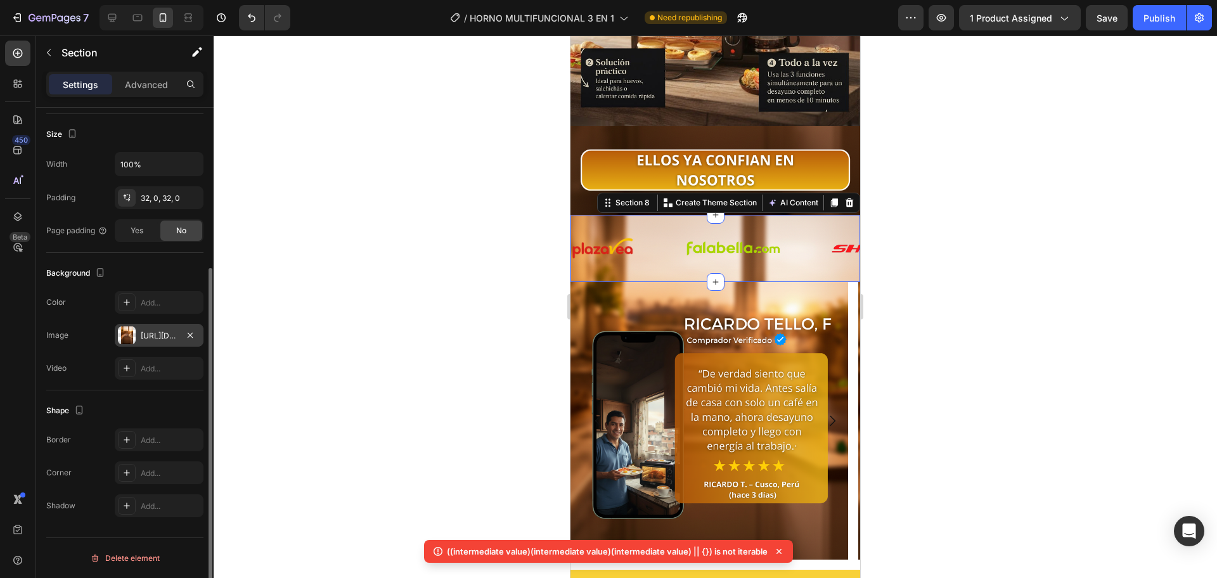
click at [149, 344] on div "https://cdn.shopify.com/s/files/1/0774/8360/6252/files/gempages_575738252938445…" at bounding box center [159, 335] width 89 height 23
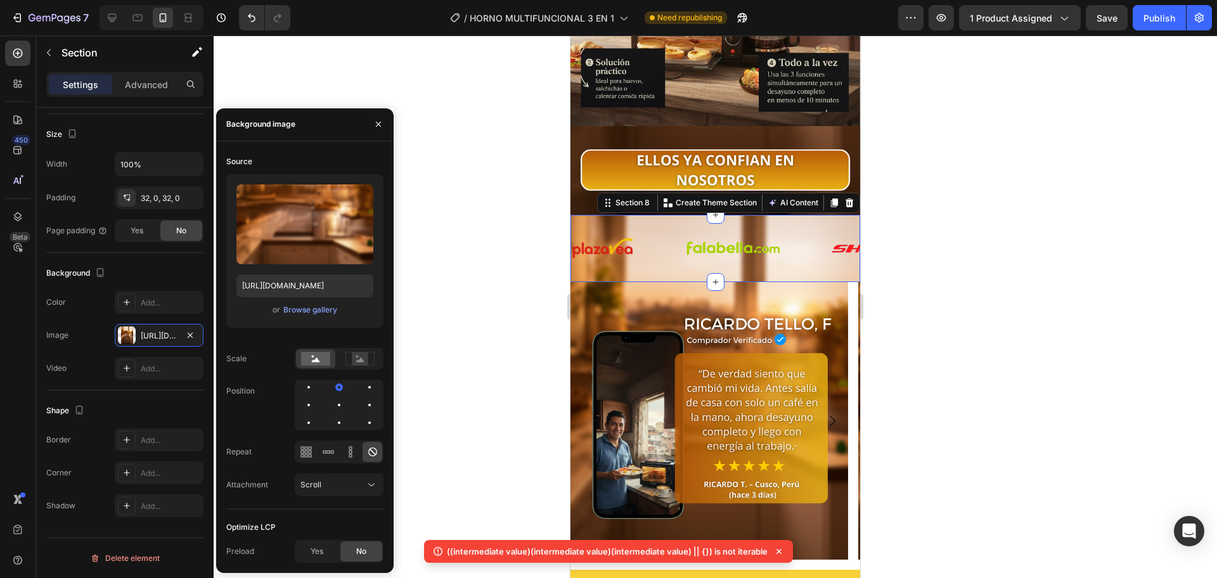
click at [369, 413] on div at bounding box center [339, 405] width 89 height 51
click at [370, 422] on div at bounding box center [369, 422] width 3 height 3
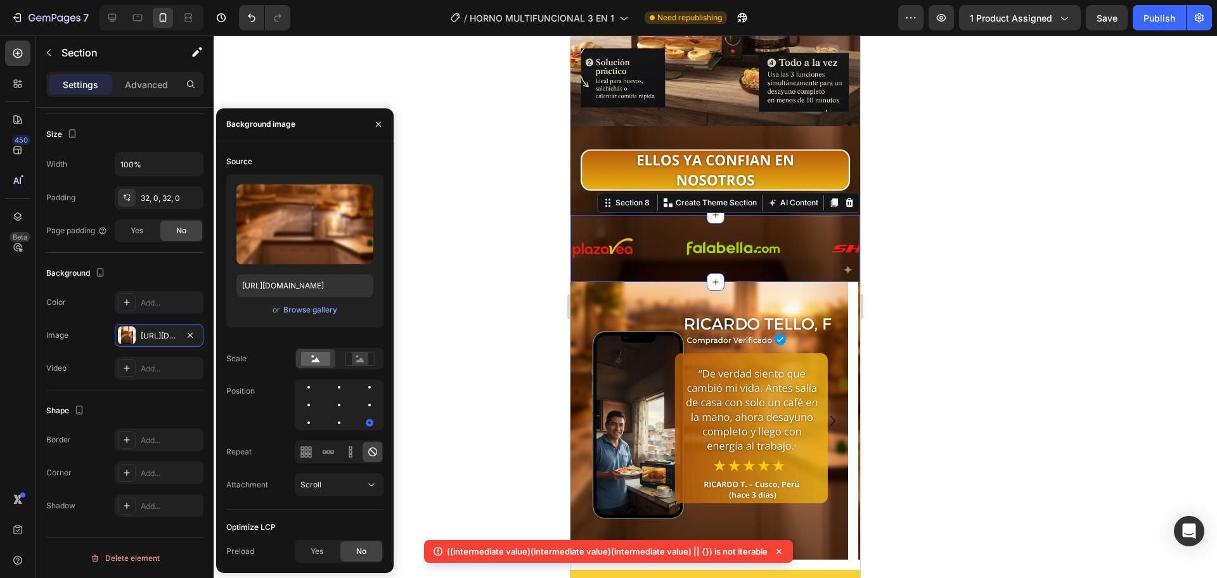
click at [529, 228] on div at bounding box center [715, 306] width 1003 height 543
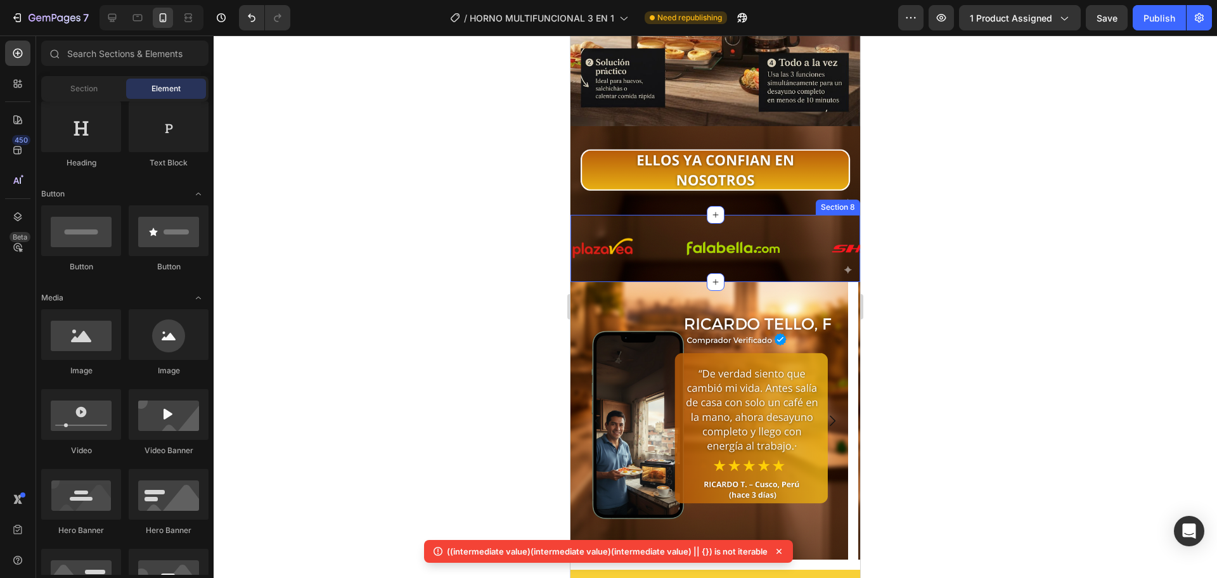
click at [681, 242] on div "Image Image Image Image Image Image Image Image Image Image Image Image Image I…" at bounding box center [715, 248] width 290 height 67
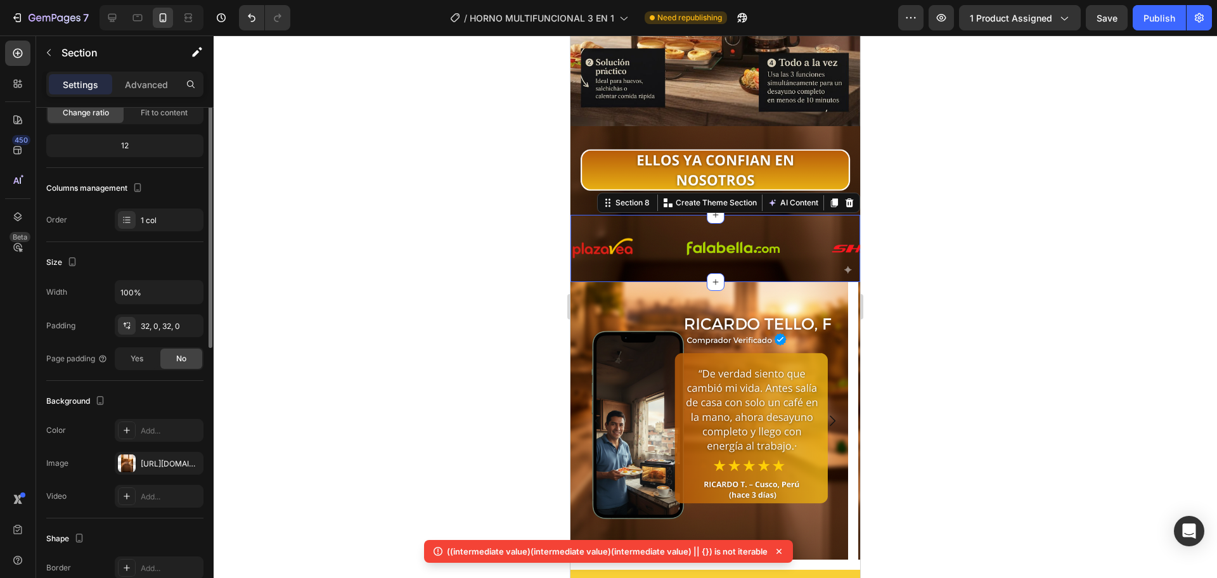
scroll to position [0, 0]
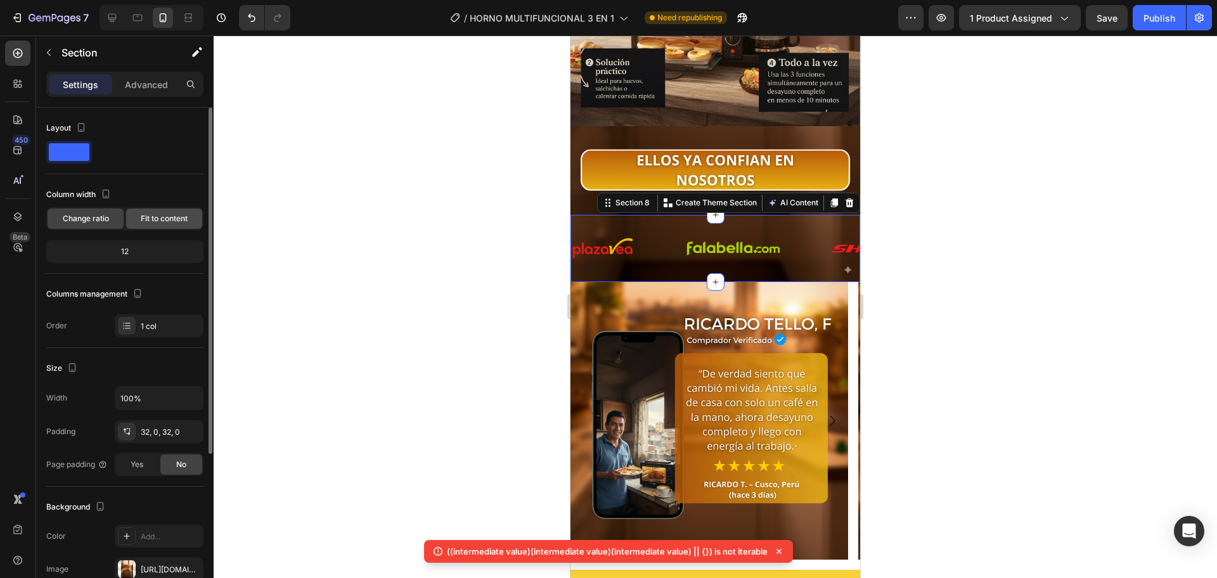
click at [171, 228] on div "Fit to content" at bounding box center [164, 219] width 76 height 20
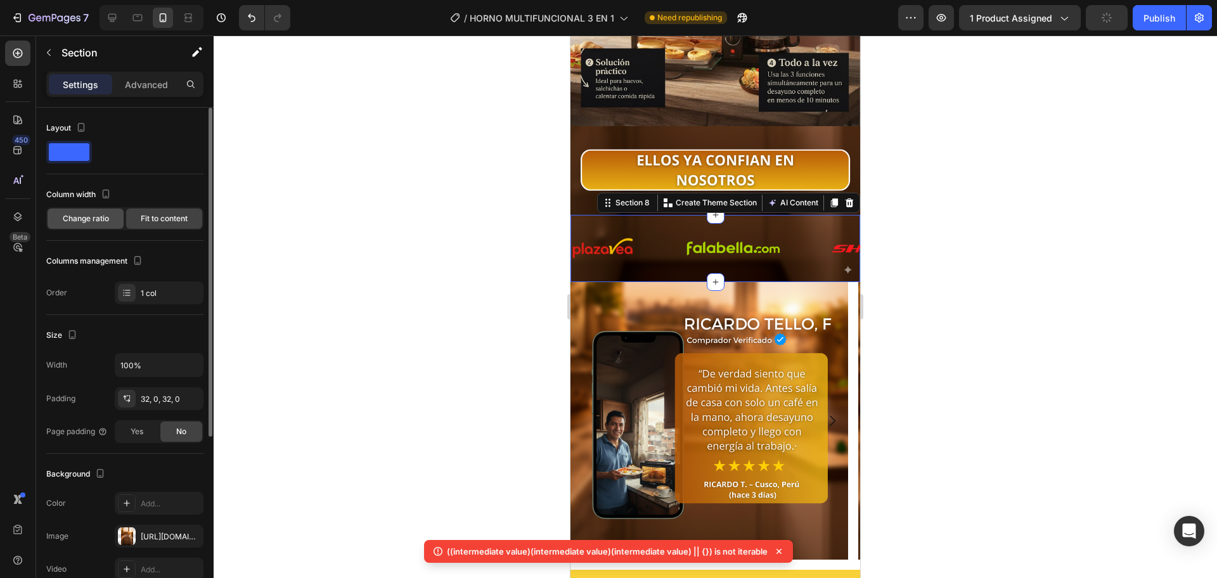
click at [104, 222] on span "Change ratio" at bounding box center [86, 218] width 46 height 11
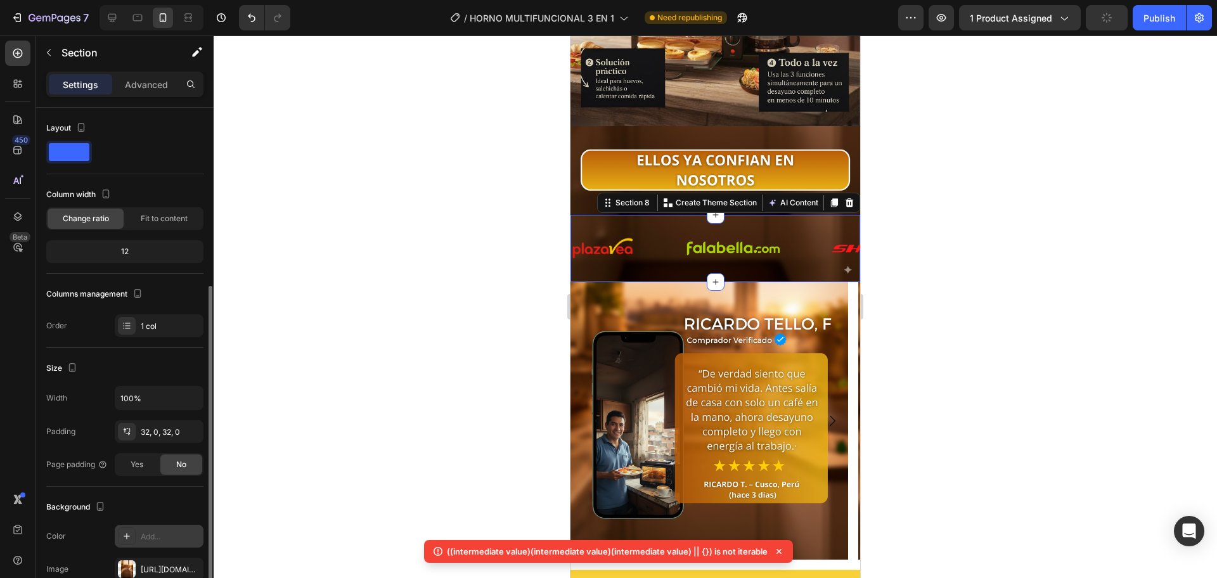
scroll to position [106, 0]
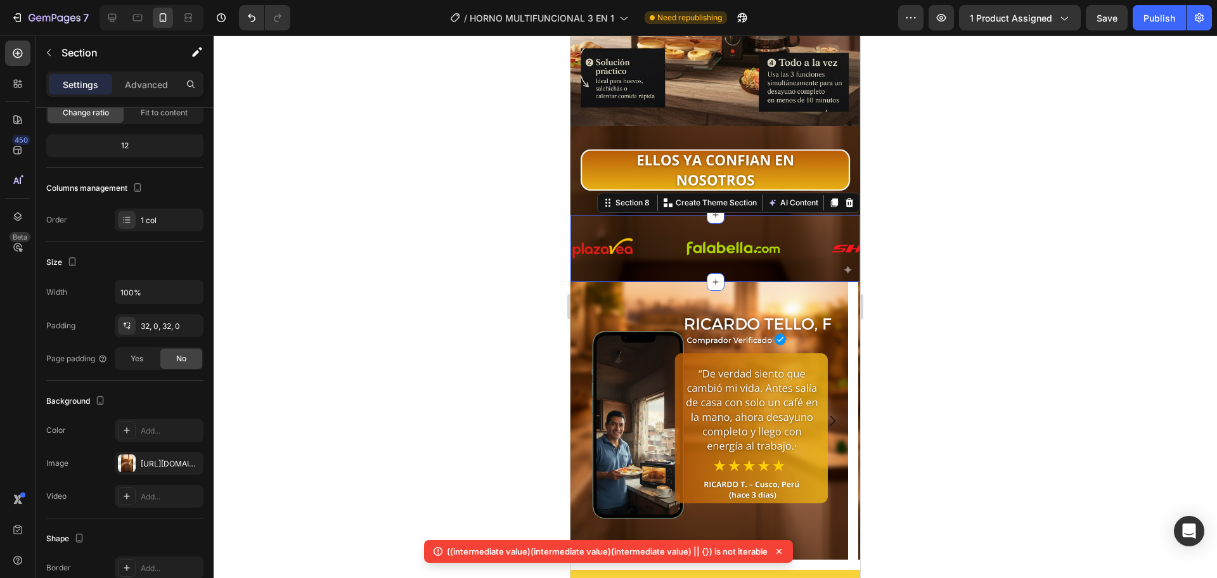
click at [402, 260] on div at bounding box center [715, 306] width 1003 height 543
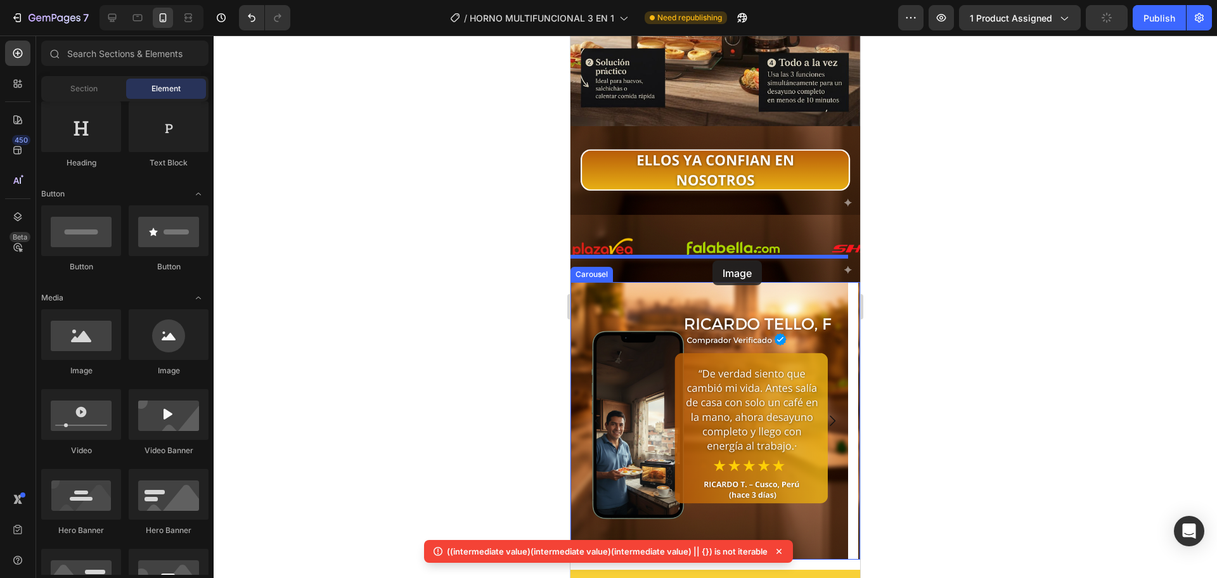
drag, startPoint x: 663, startPoint y: 368, endPoint x: 712, endPoint y: 260, distance: 118.5
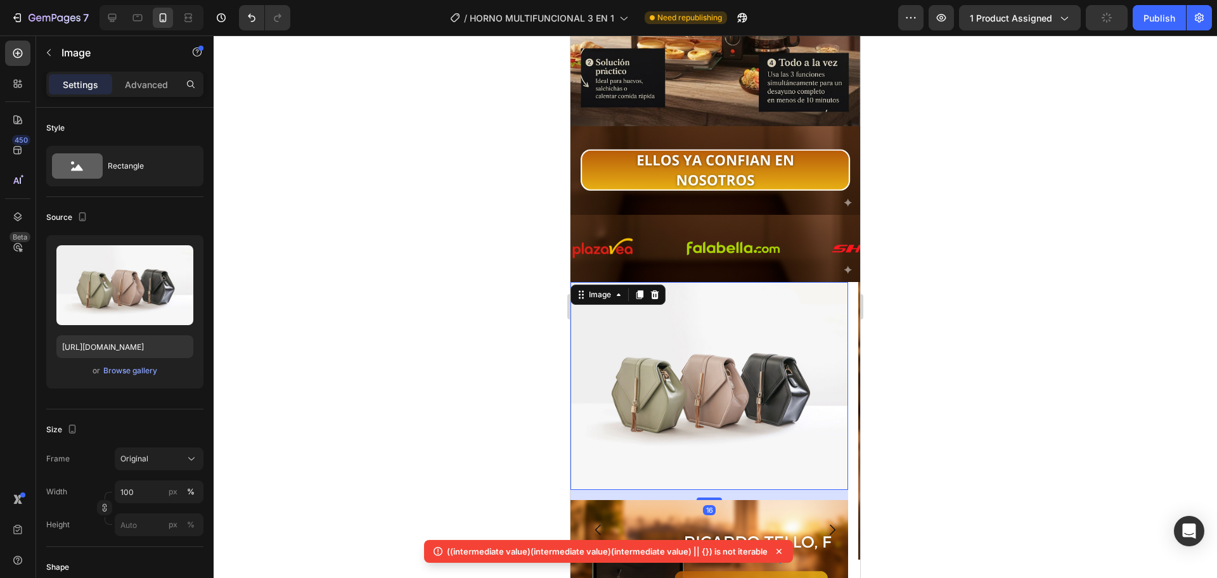
click at [697, 328] on img at bounding box center [709, 386] width 278 height 209
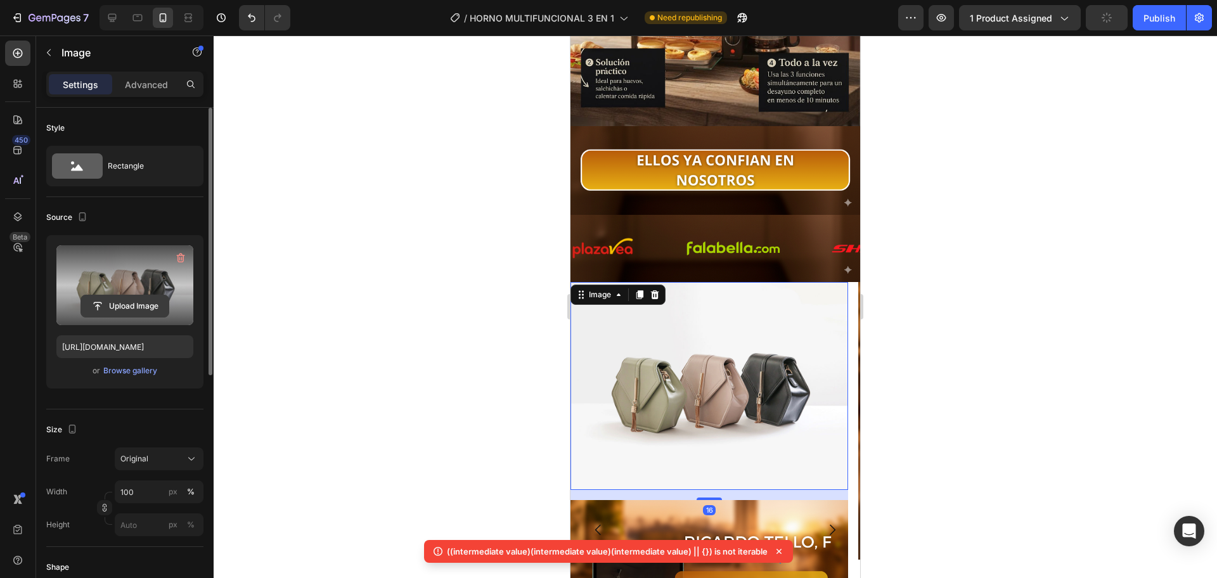
click at [108, 300] on input "file" at bounding box center [124, 306] width 87 height 22
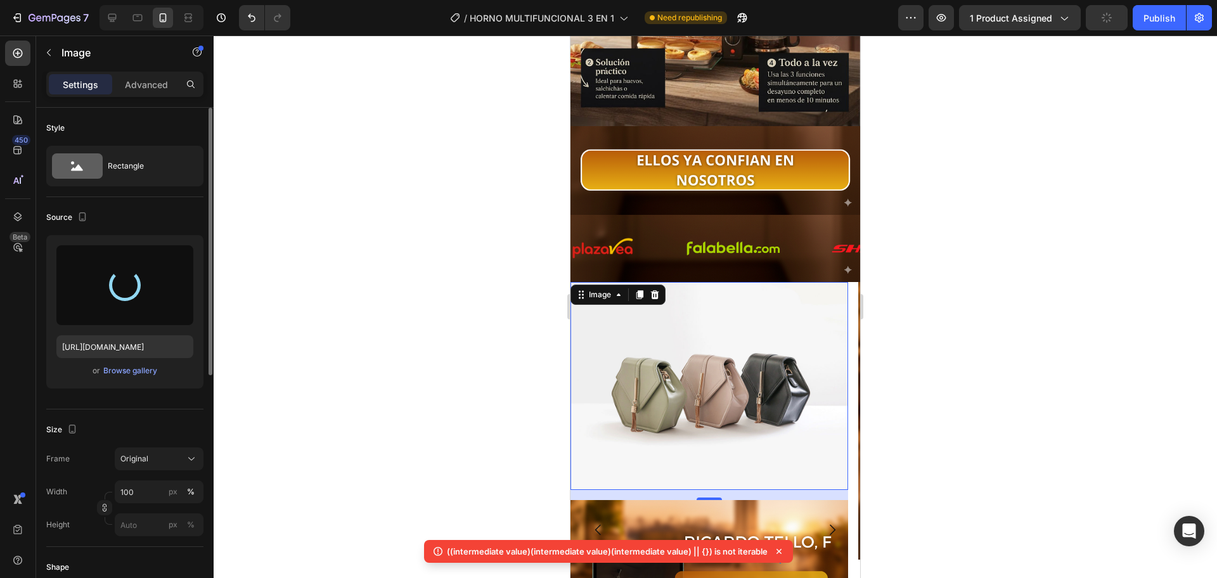
type input "https://cdn.shopify.com/s/files/1/0774/8360/6252/files/gempages_575738252938445…"
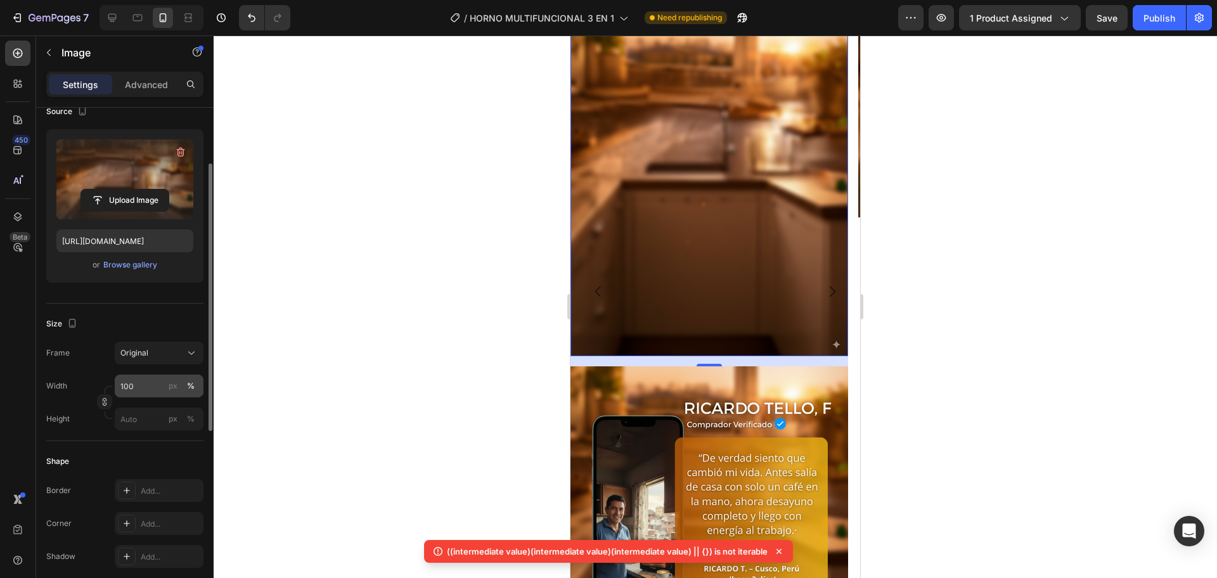
click at [171, 377] on div "px %" at bounding box center [181, 386] width 33 height 23
click at [171, 377] on input "100" at bounding box center [159, 386] width 89 height 23
click at [160, 356] on div "Original" at bounding box center [151, 352] width 62 height 11
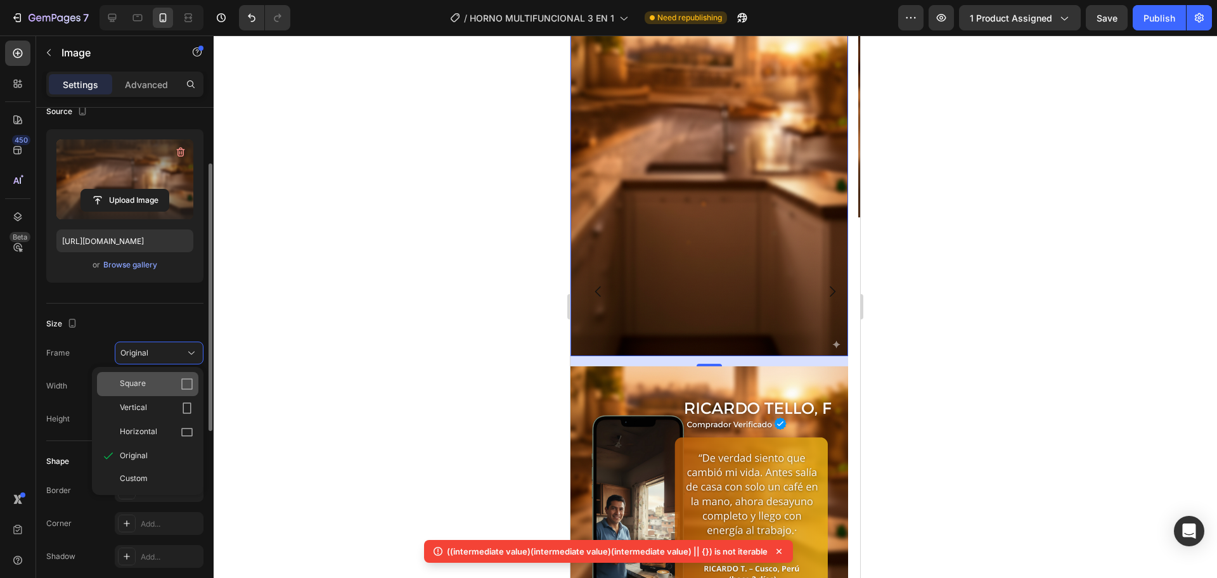
click at [160, 384] on div "Square" at bounding box center [157, 384] width 74 height 13
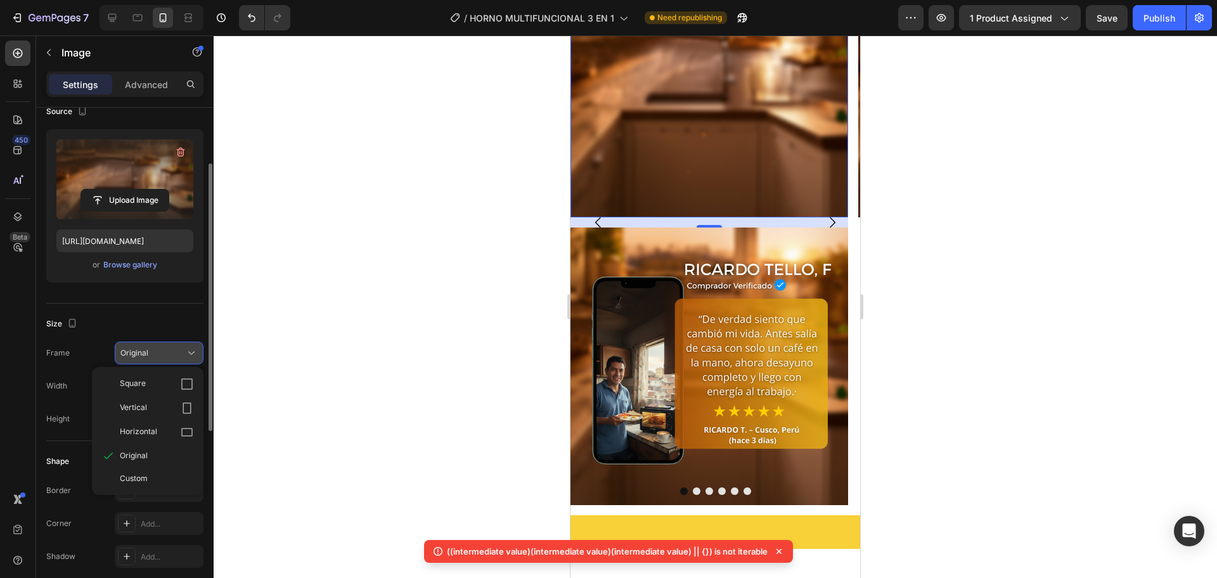
scroll to position [2695, 0]
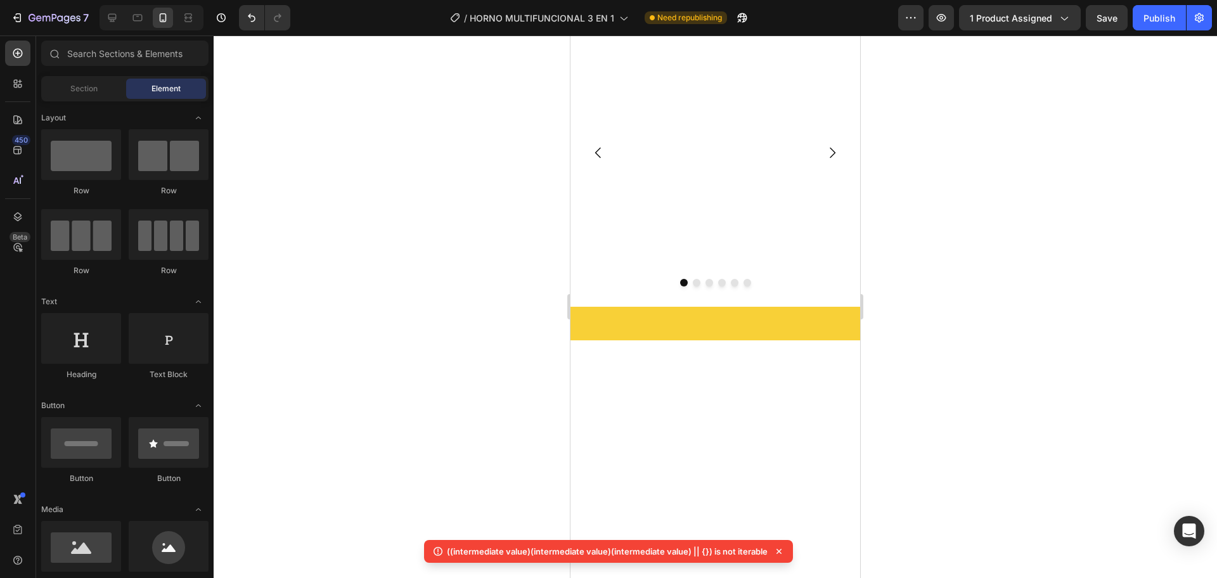
scroll to position [212, 0]
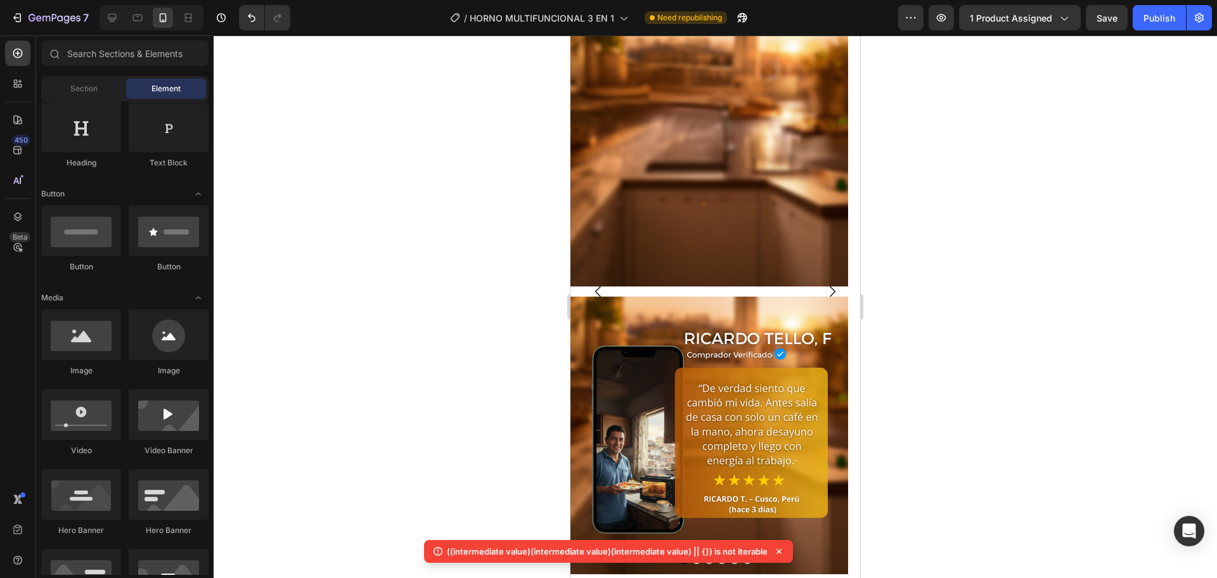
click at [470, 280] on div at bounding box center [715, 306] width 1003 height 543
click at [986, 294] on div at bounding box center [715, 306] width 1003 height 543
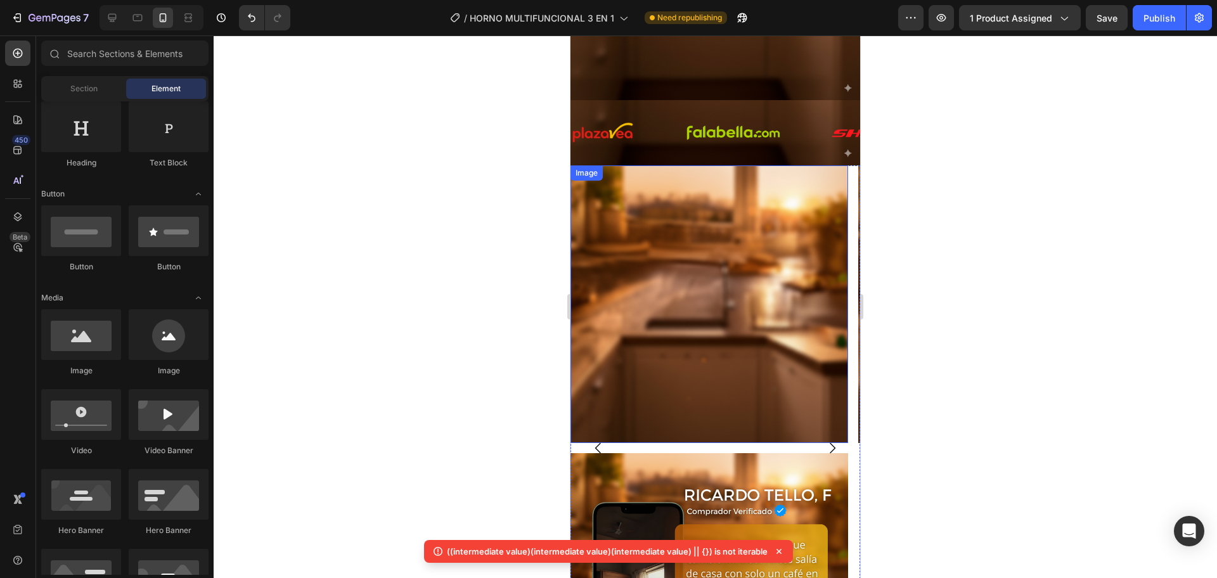
scroll to position [2644, 0]
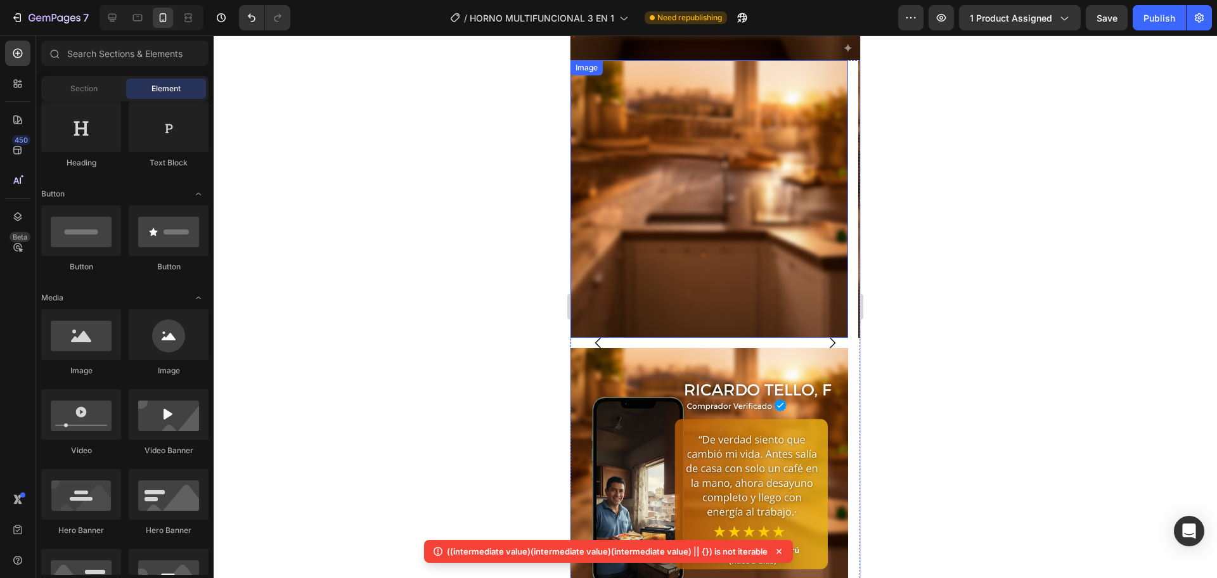
click at [762, 220] on img at bounding box center [709, 199] width 278 height 278
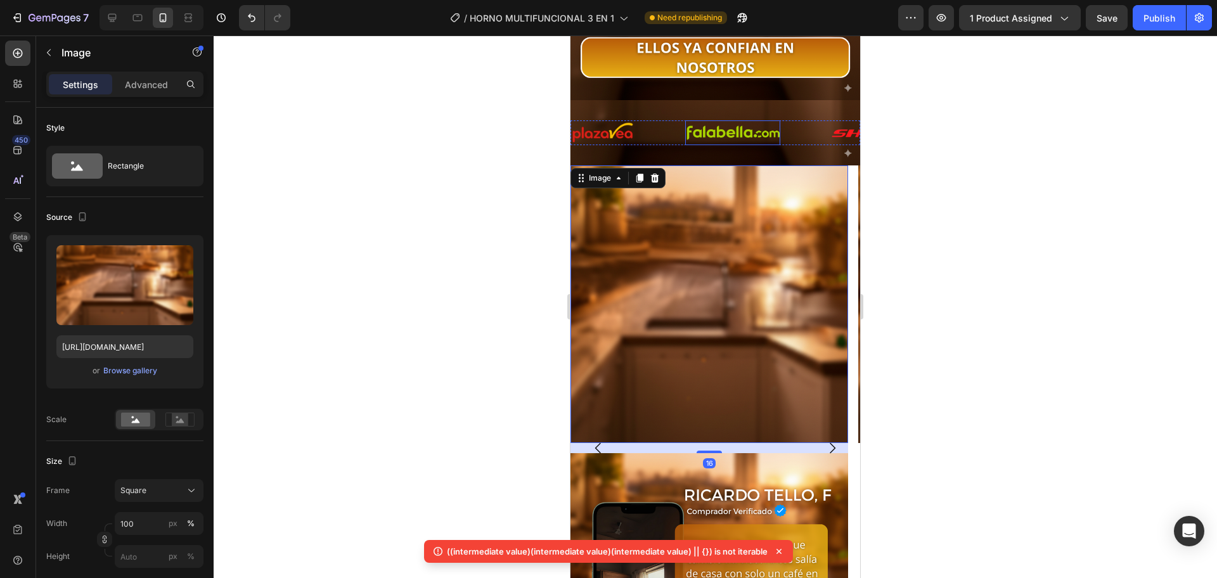
scroll to position [2433, 0]
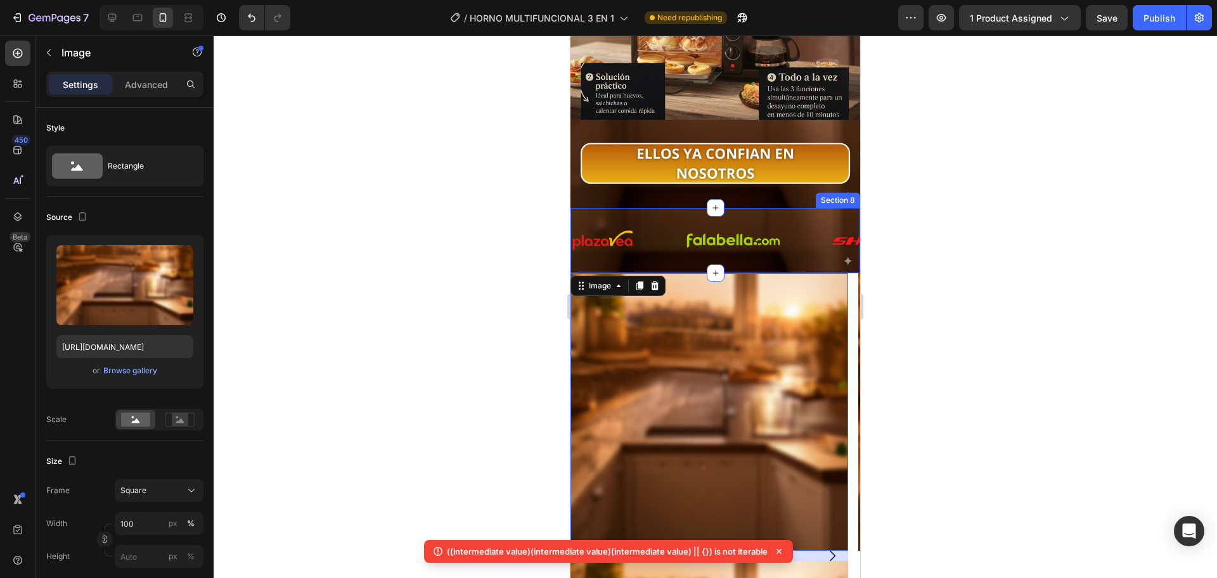
click at [678, 219] on div "Image Image Image Image Image Image Image Image Image Image Image Image Image I…" at bounding box center [715, 240] width 290 height 65
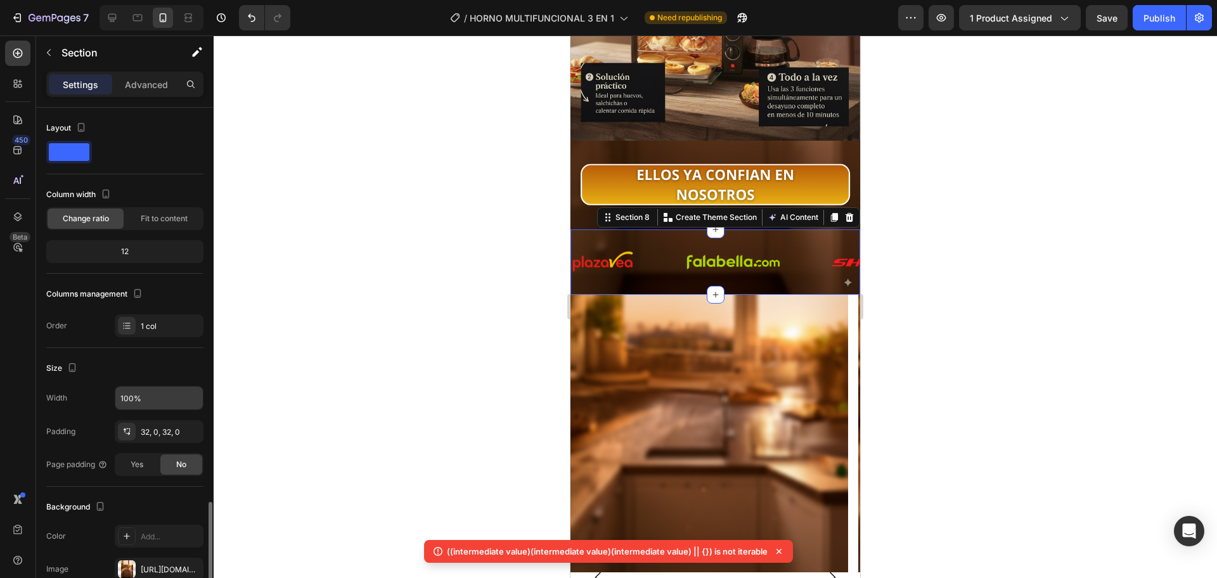
scroll to position [234, 0]
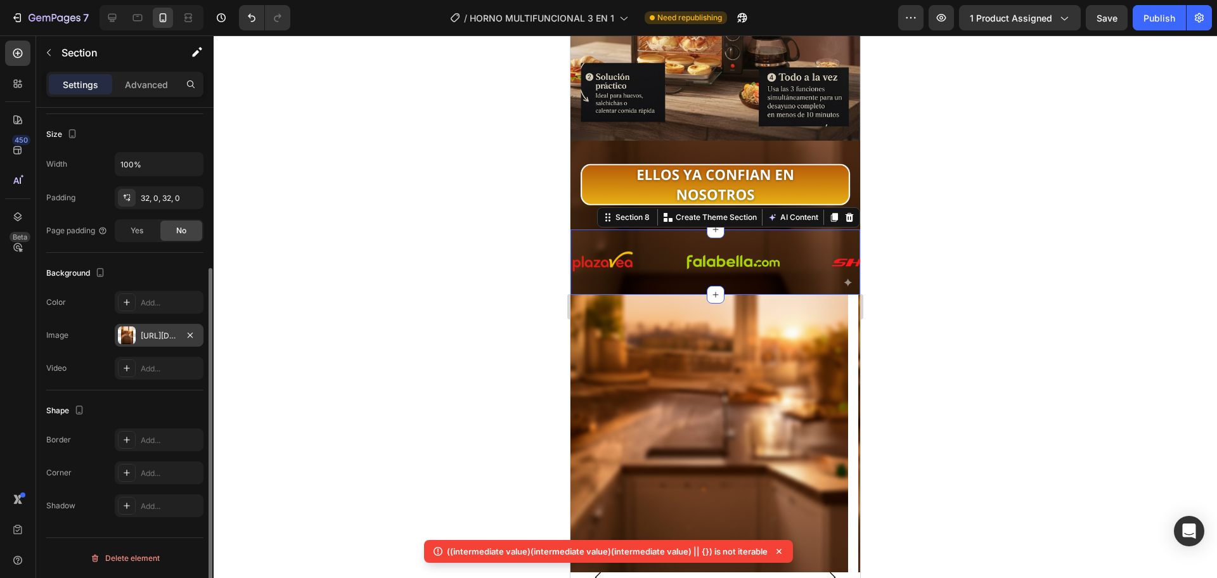
click at [139, 332] on div "[URL][DOMAIN_NAME]" at bounding box center [159, 335] width 89 height 23
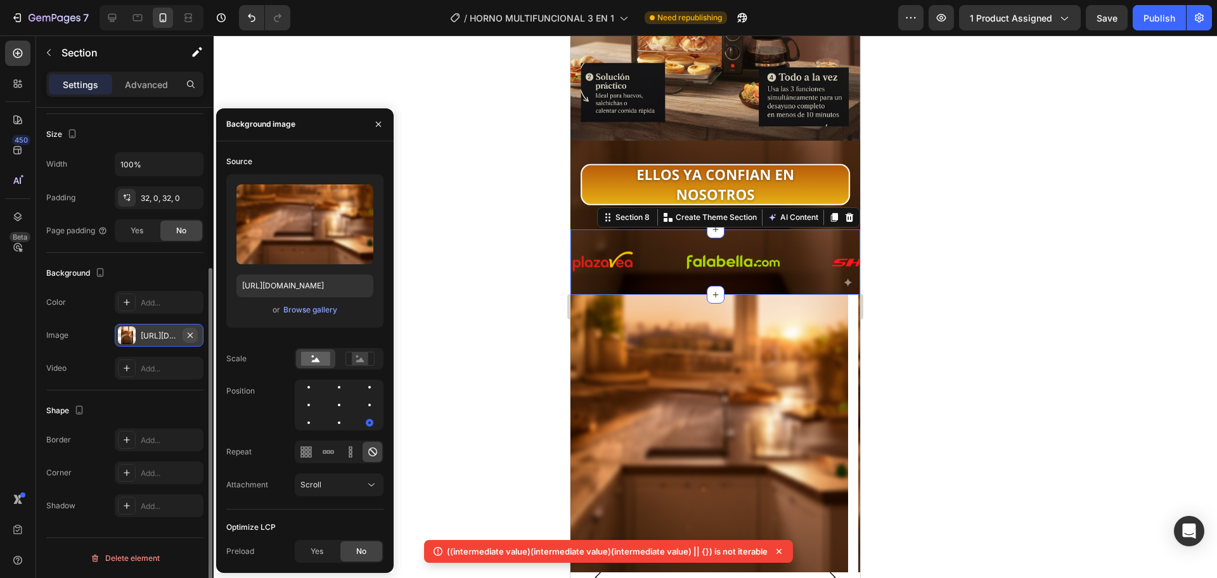
click at [183, 331] on button "button" at bounding box center [190, 335] width 15 height 15
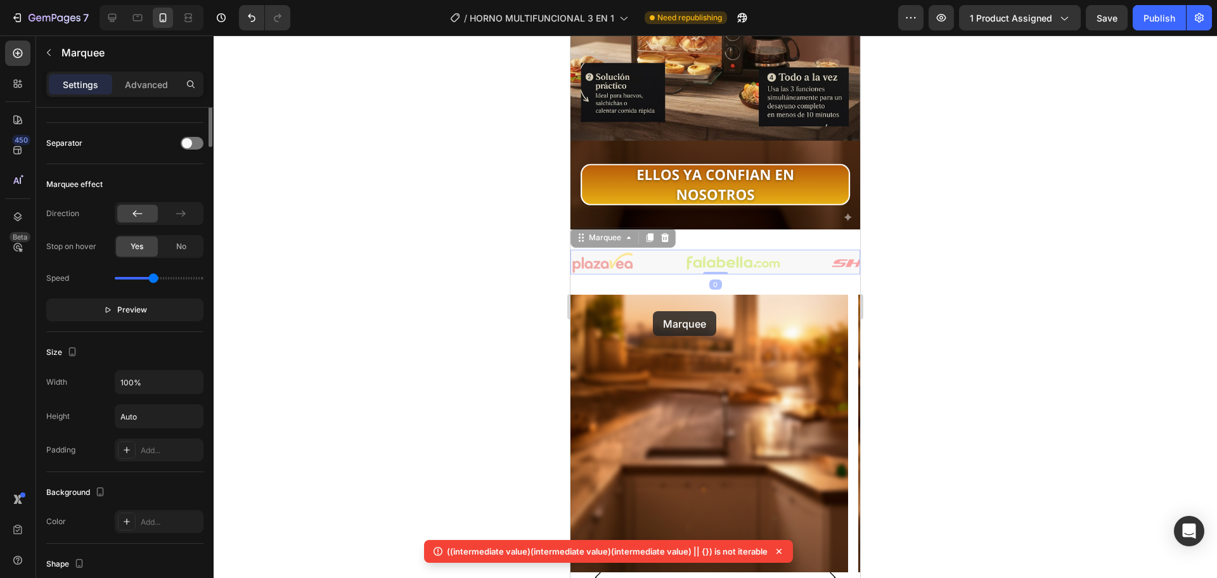
scroll to position [0, 0]
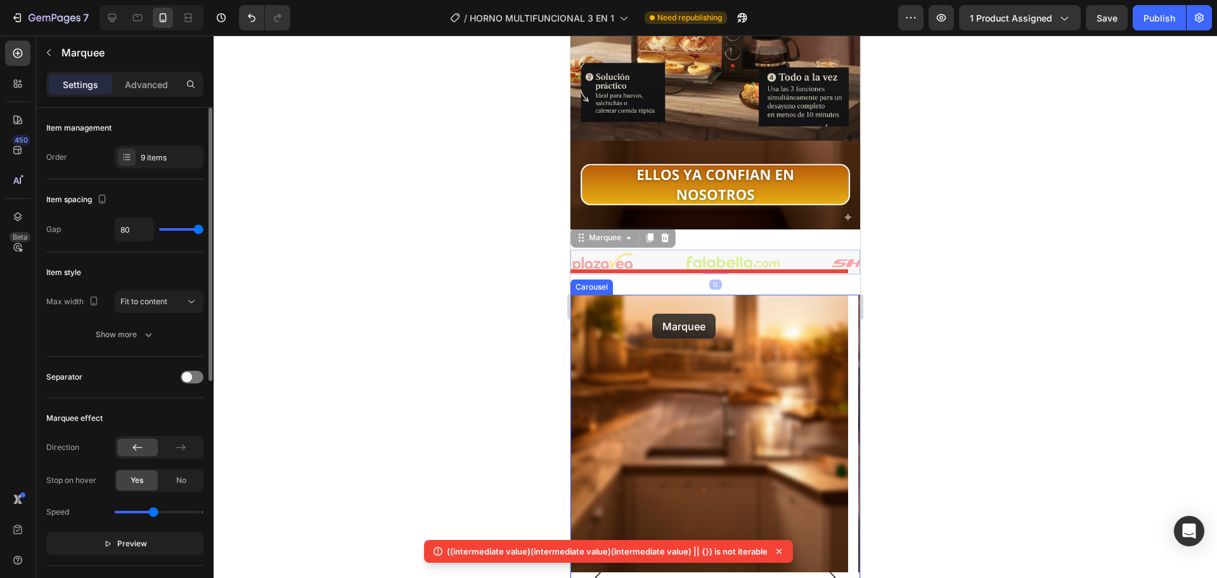
drag, startPoint x: 655, startPoint y: 270, endPoint x: 652, endPoint y: 314, distance: 43.8
click at [652, 314] on div "Header Publish the page to see the content. Custom Code Image Section 6 Image S…" at bounding box center [715, 215] width 290 height 5224
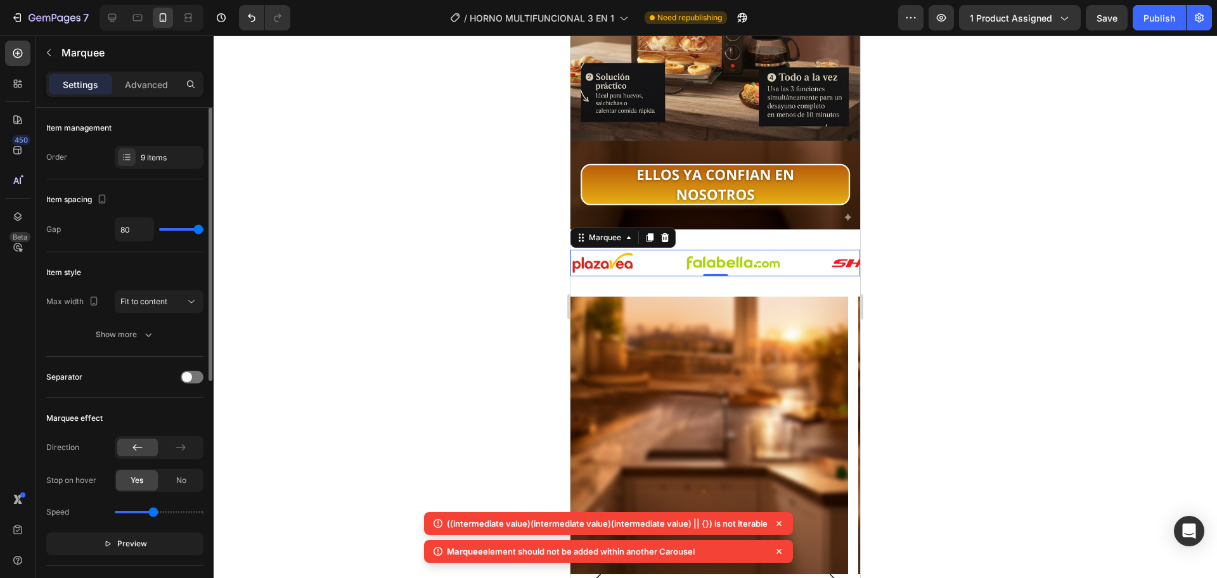
click at [896, 226] on div at bounding box center [715, 306] width 1003 height 543
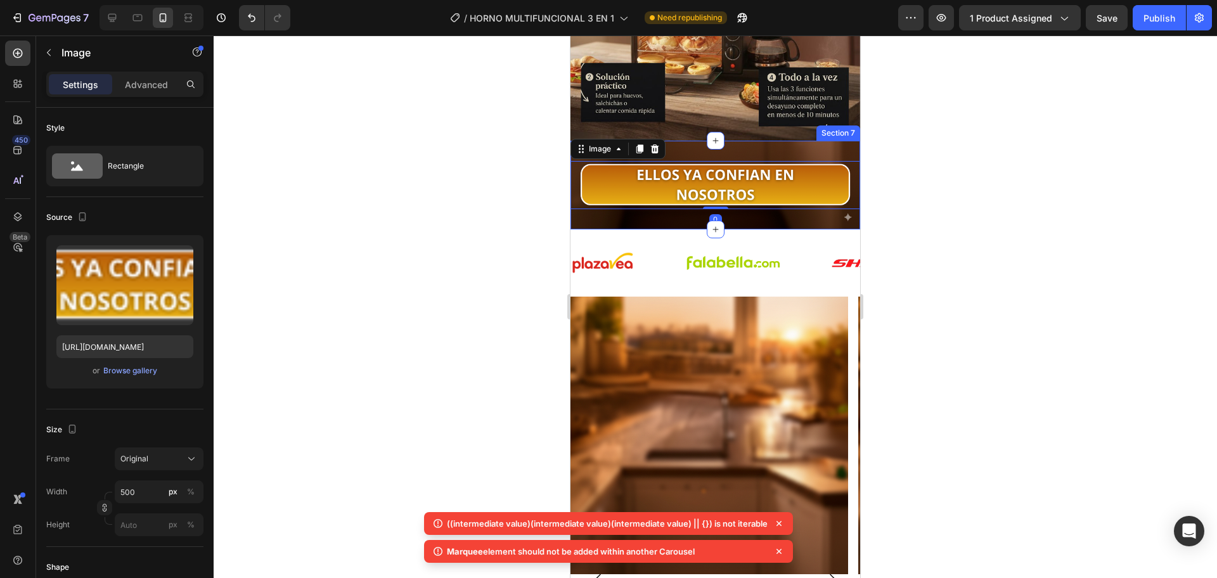
click at [787, 141] on div "Image 0 Section 7" at bounding box center [715, 185] width 290 height 89
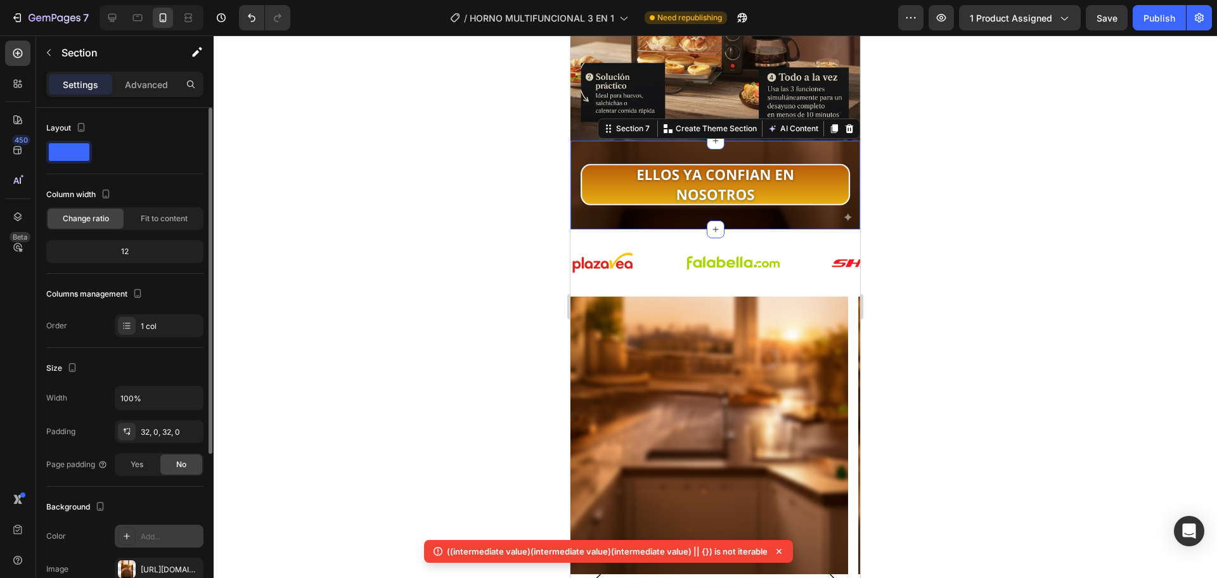
scroll to position [234, 0]
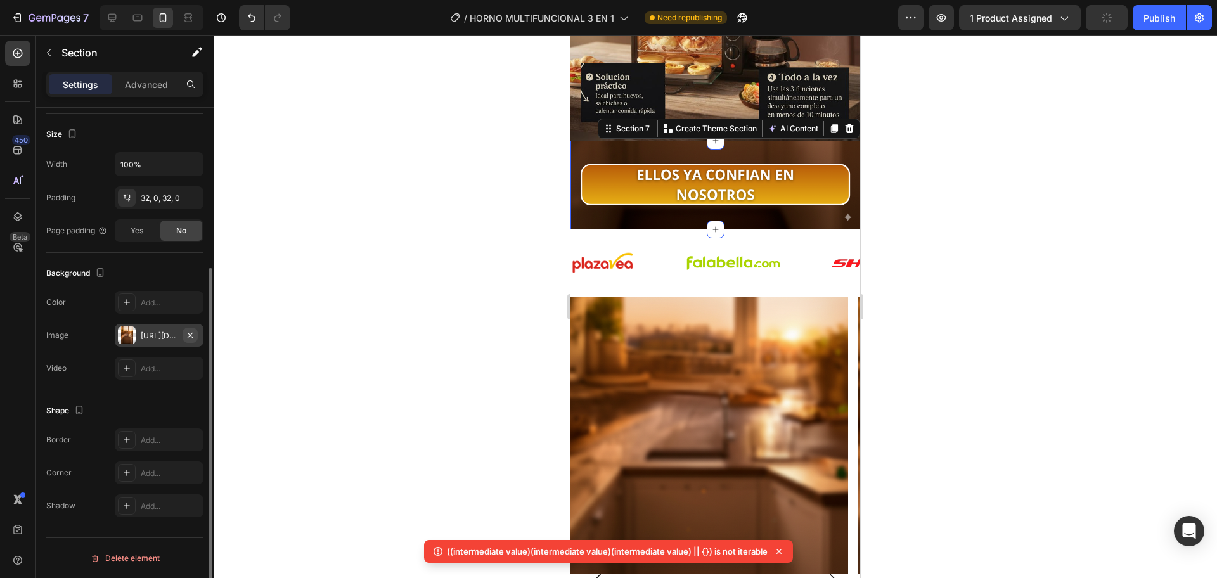
click at [193, 333] on icon "button" at bounding box center [190, 335] width 10 height 10
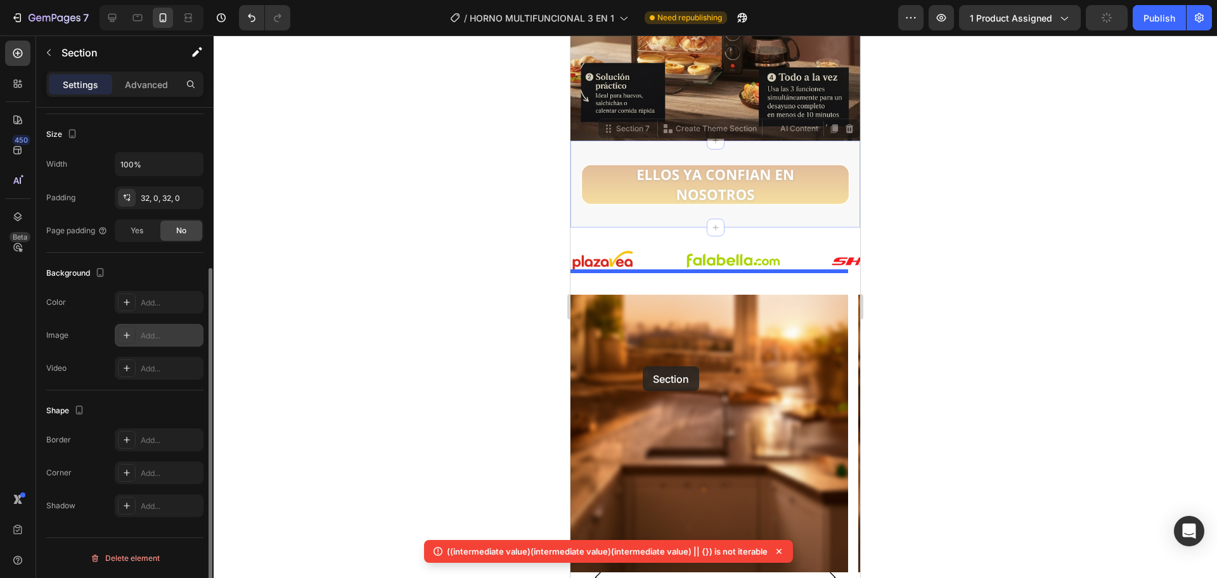
drag, startPoint x: 636, startPoint y: 198, endPoint x: 643, endPoint y: 366, distance: 168.1
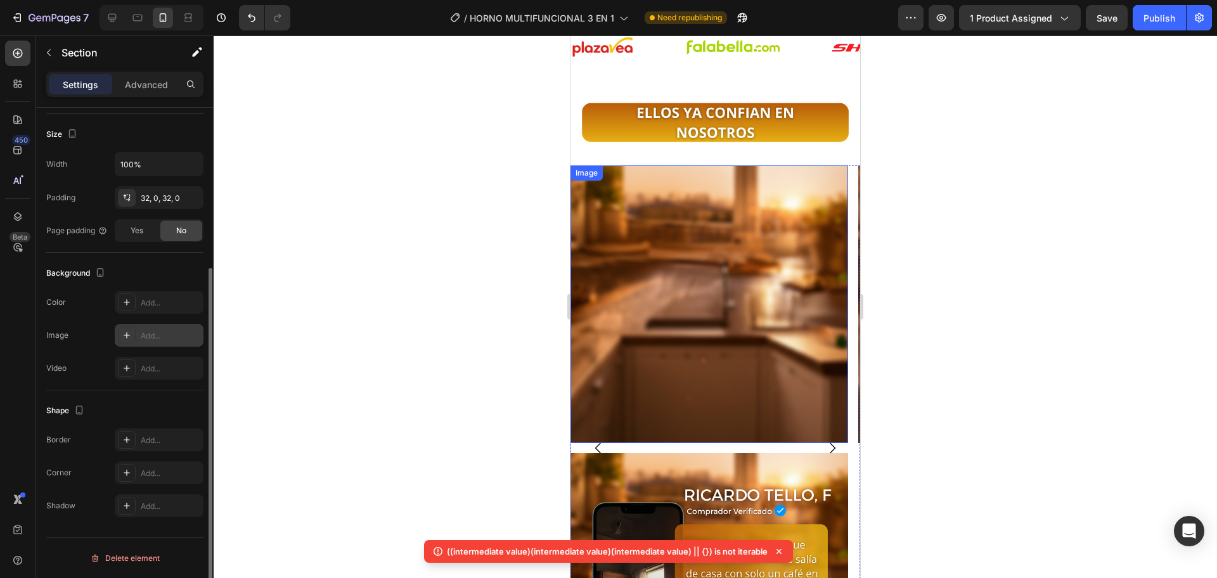
scroll to position [2433, 0]
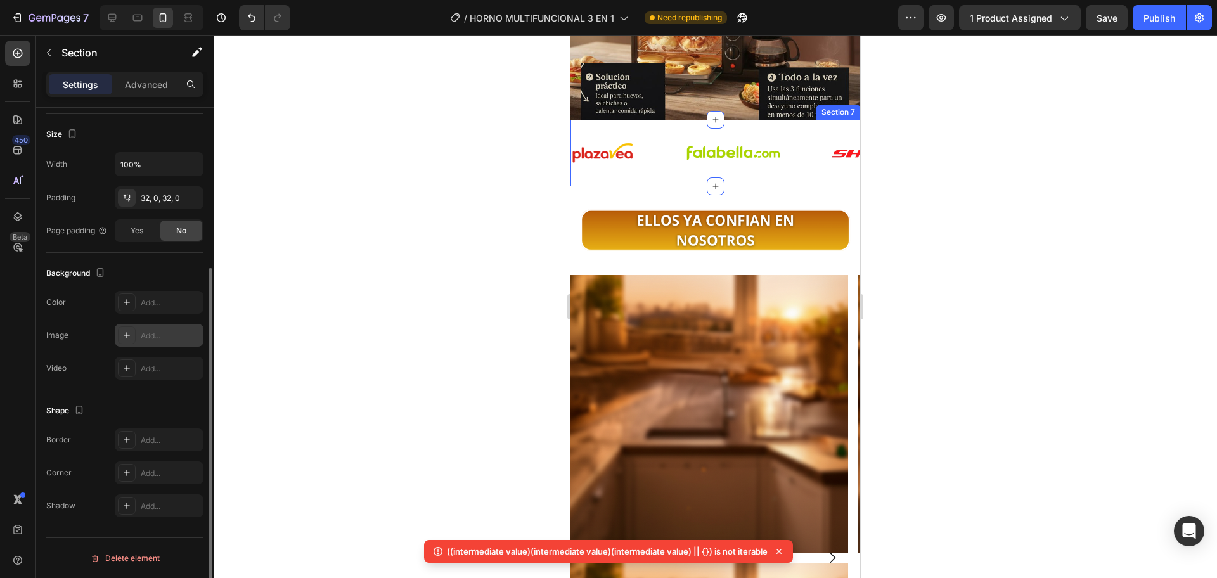
click at [733, 181] on div "Image Image Image Image Image Image Image Image Image Image Image Image Image I…" at bounding box center [715, 153] width 290 height 67
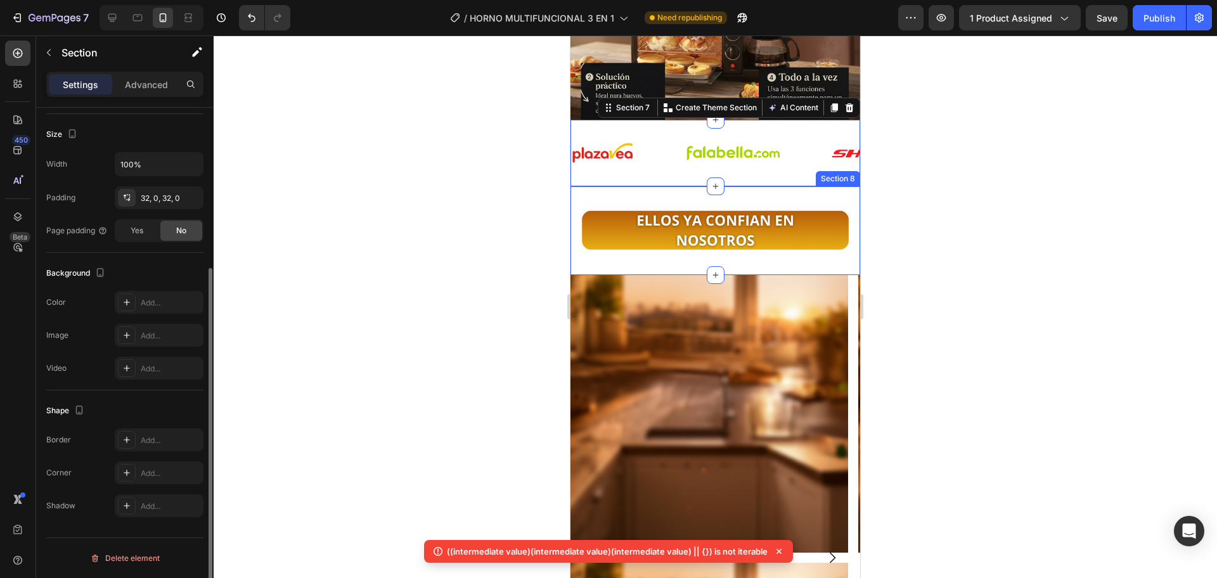
click at [729, 200] on div "Image Section 8" at bounding box center [715, 230] width 290 height 89
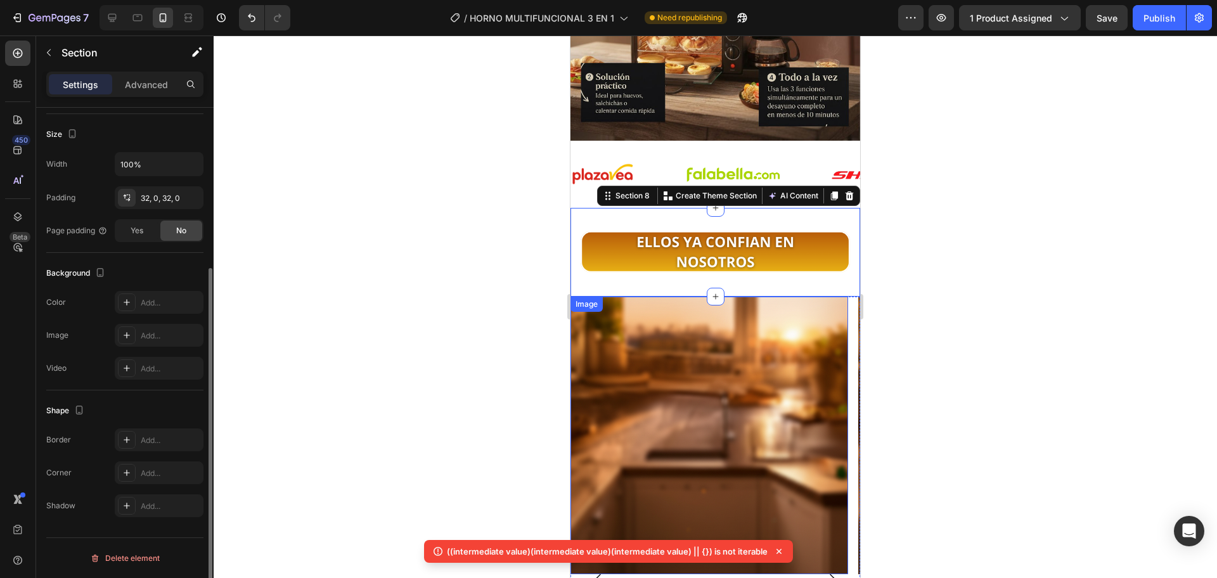
click at [706, 408] on img at bounding box center [709, 436] width 278 height 278
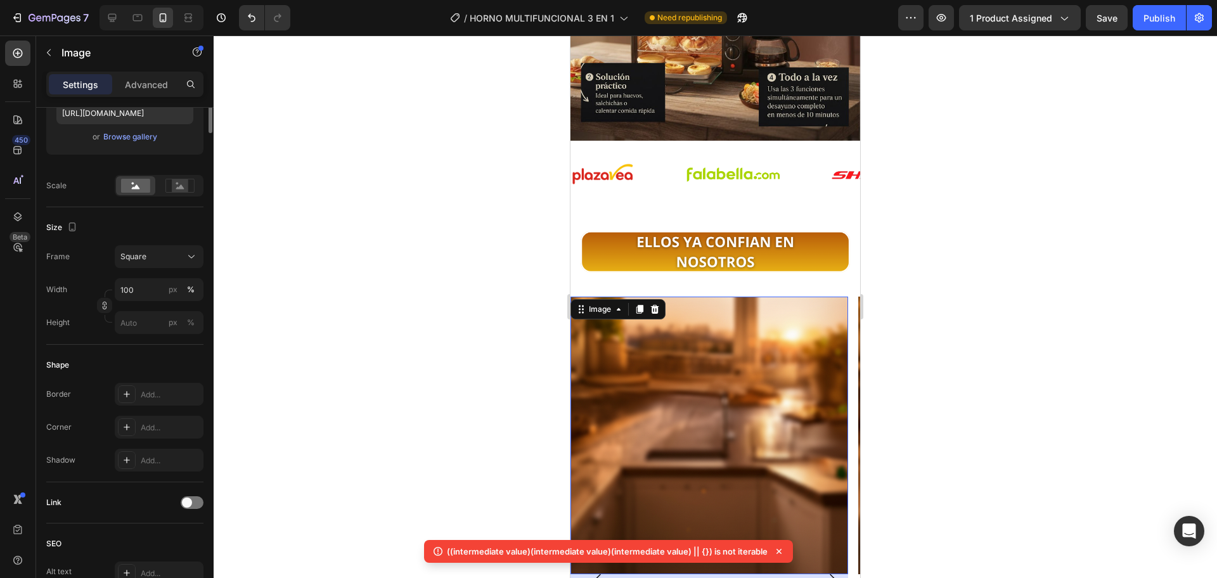
scroll to position [0, 0]
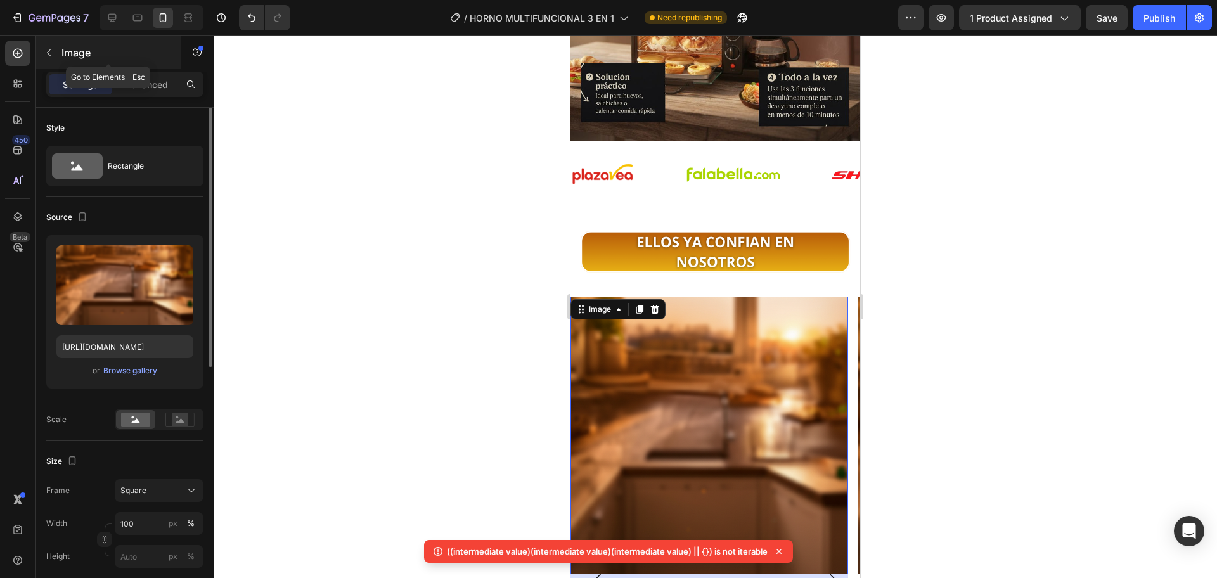
click at [48, 55] on icon "button" at bounding box center [49, 53] width 10 height 10
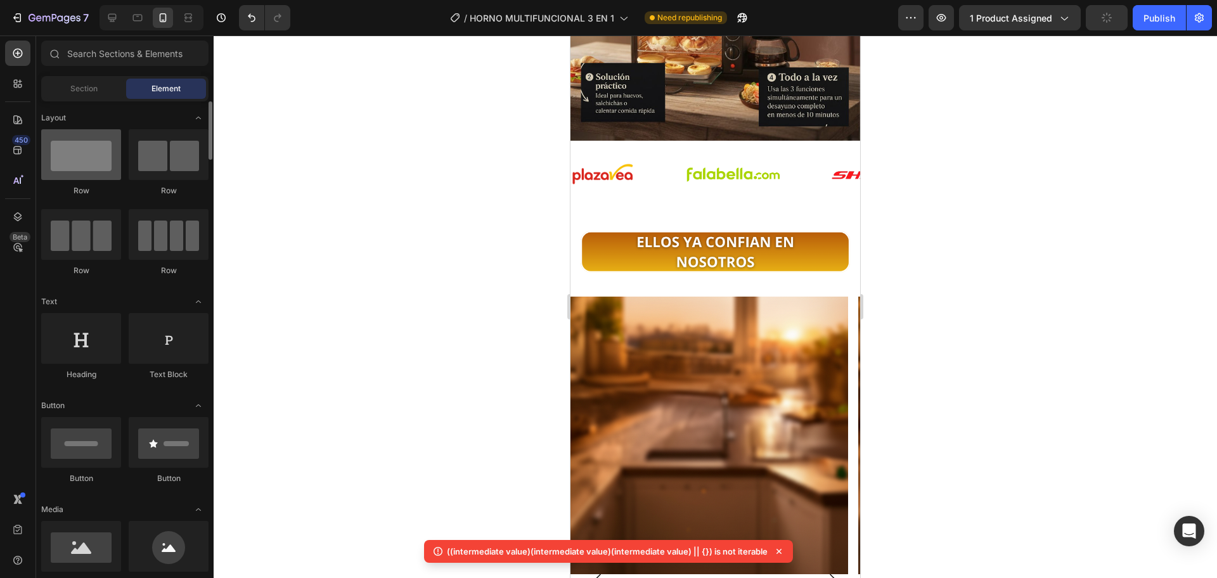
click at [84, 162] on div at bounding box center [81, 154] width 80 height 51
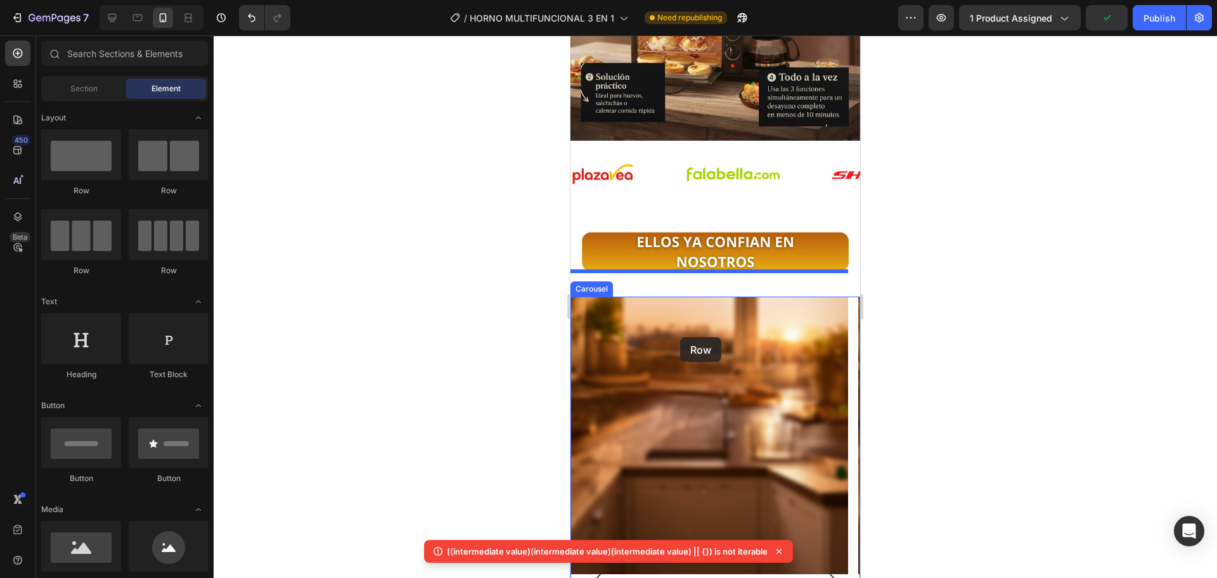
drag, startPoint x: 652, startPoint y: 196, endPoint x: 680, endPoint y: 337, distance: 144.2
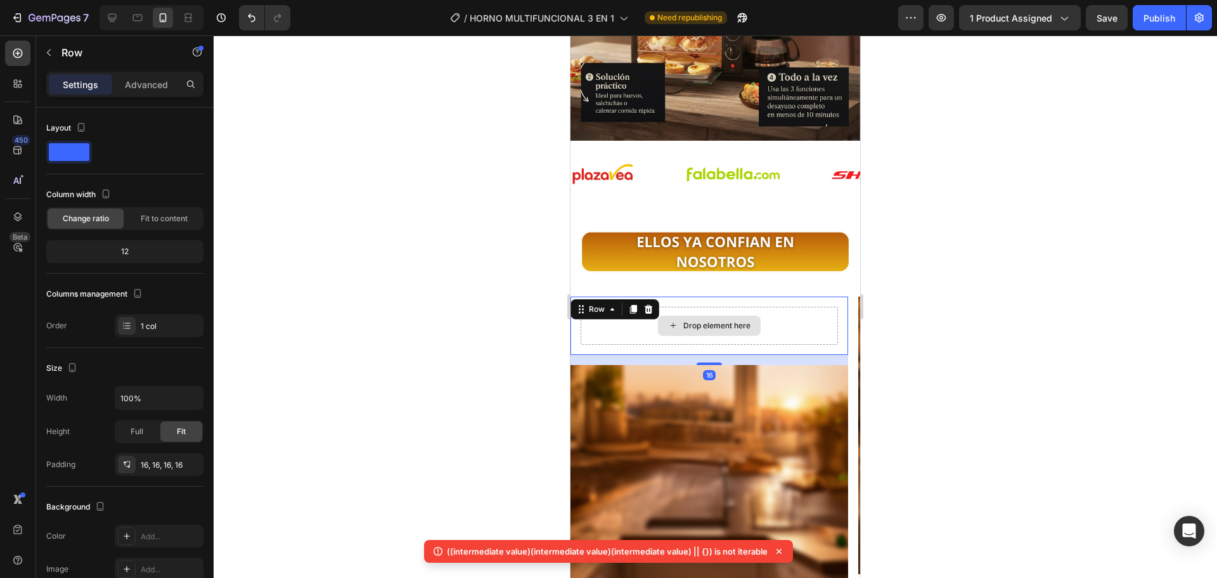
click at [761, 307] on div "Drop element here" at bounding box center [709, 326] width 257 height 38
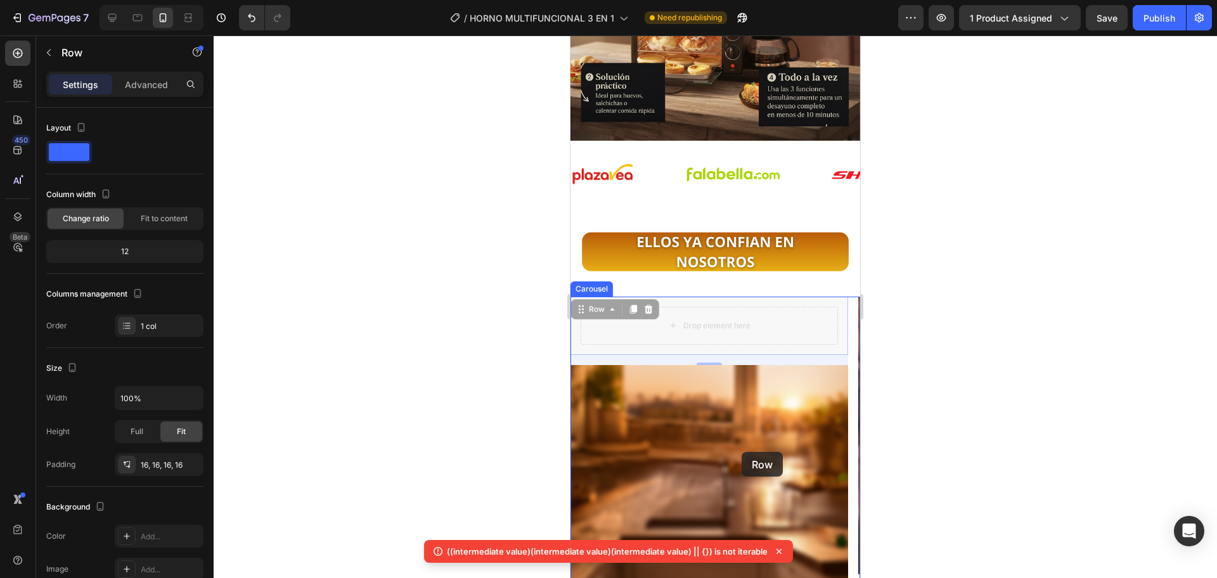
drag, startPoint x: 789, startPoint y: 297, endPoint x: 742, endPoint y: 453, distance: 163.0
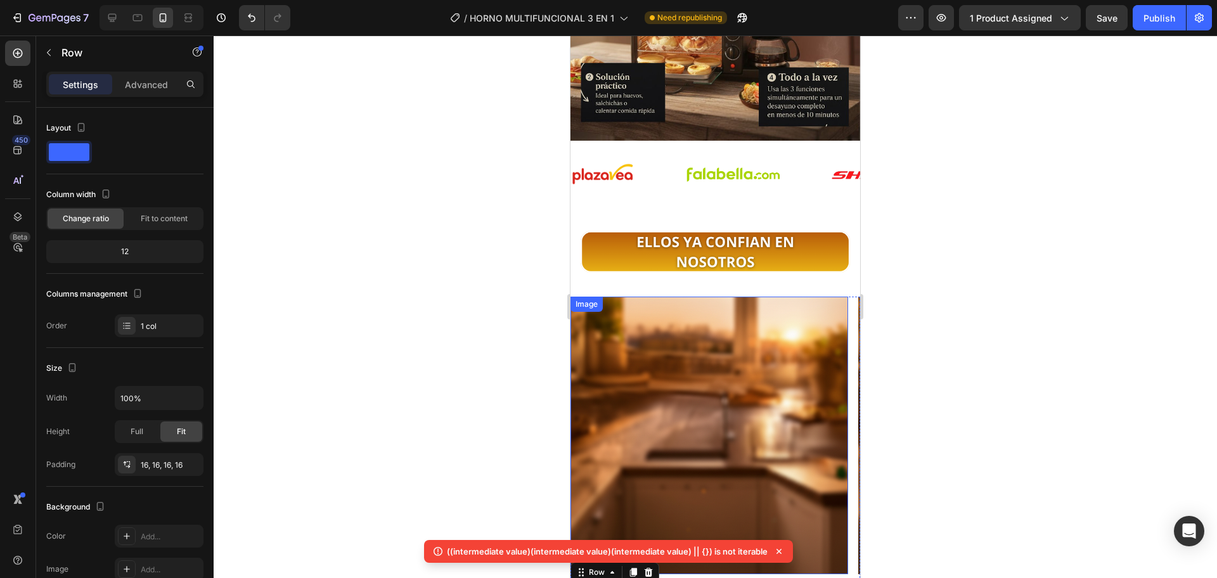
scroll to position [2644, 0]
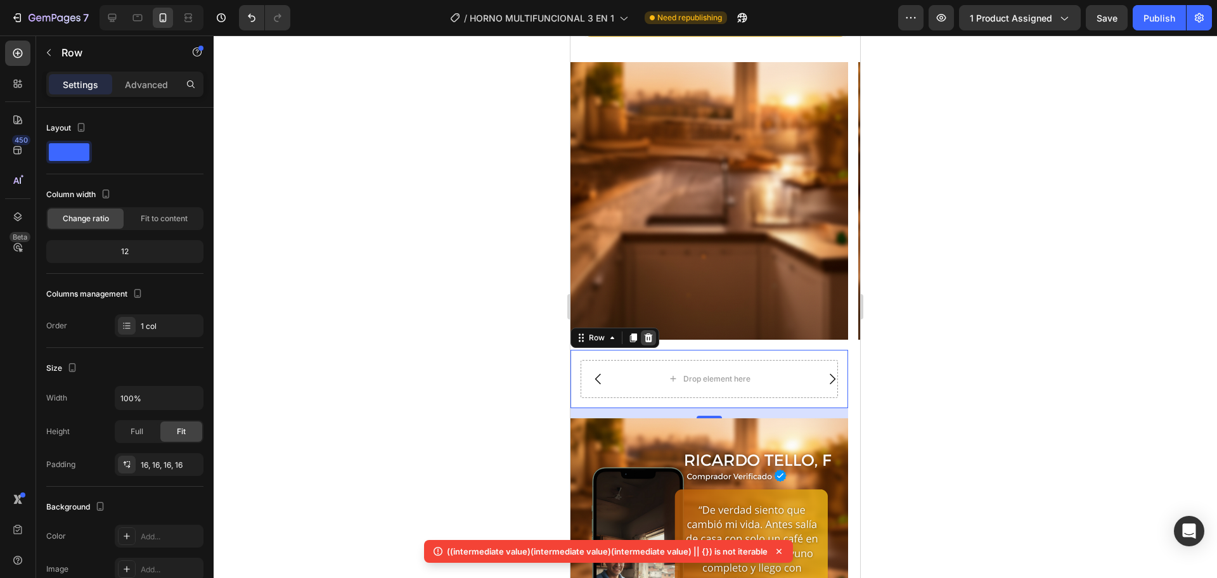
click at [646, 338] on icon at bounding box center [649, 337] width 8 height 9
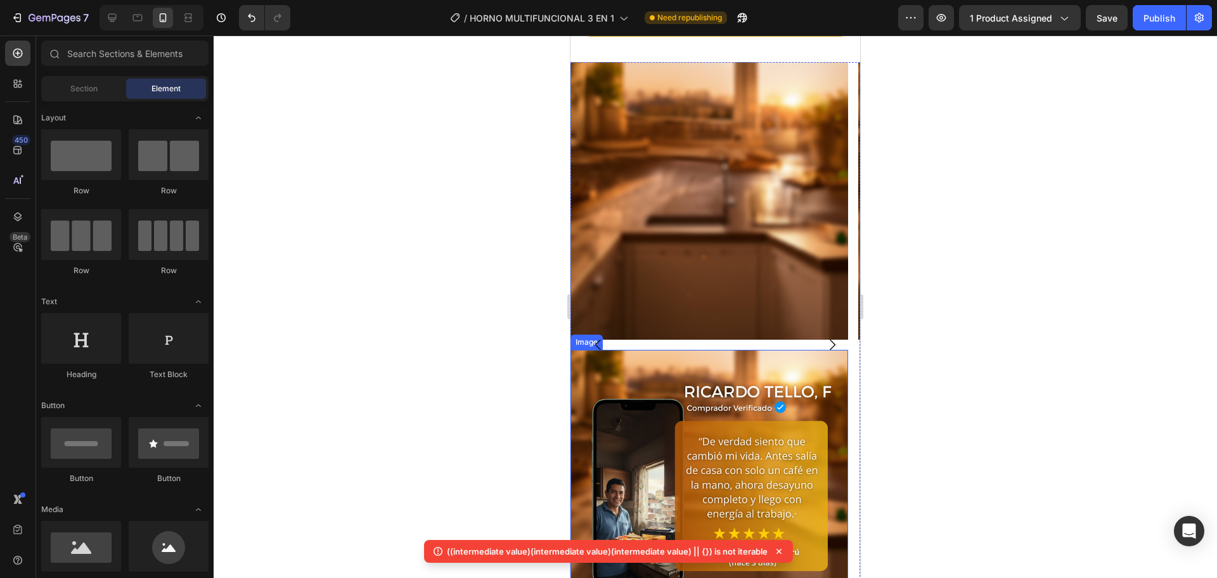
scroll to position [2433, 0]
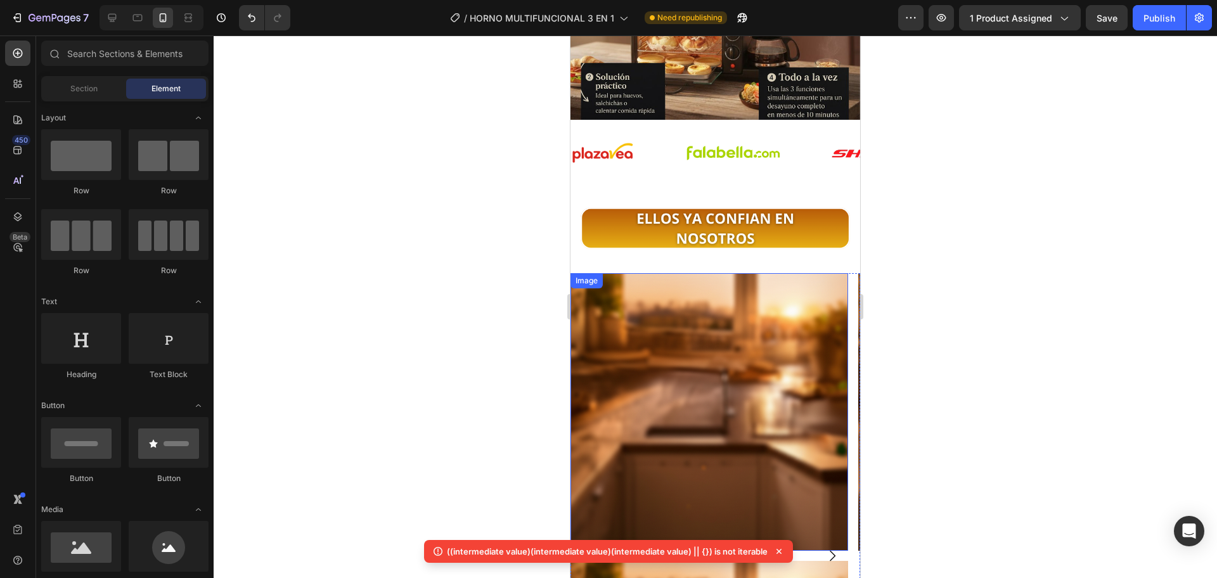
click at [723, 355] on img at bounding box center [709, 412] width 278 height 278
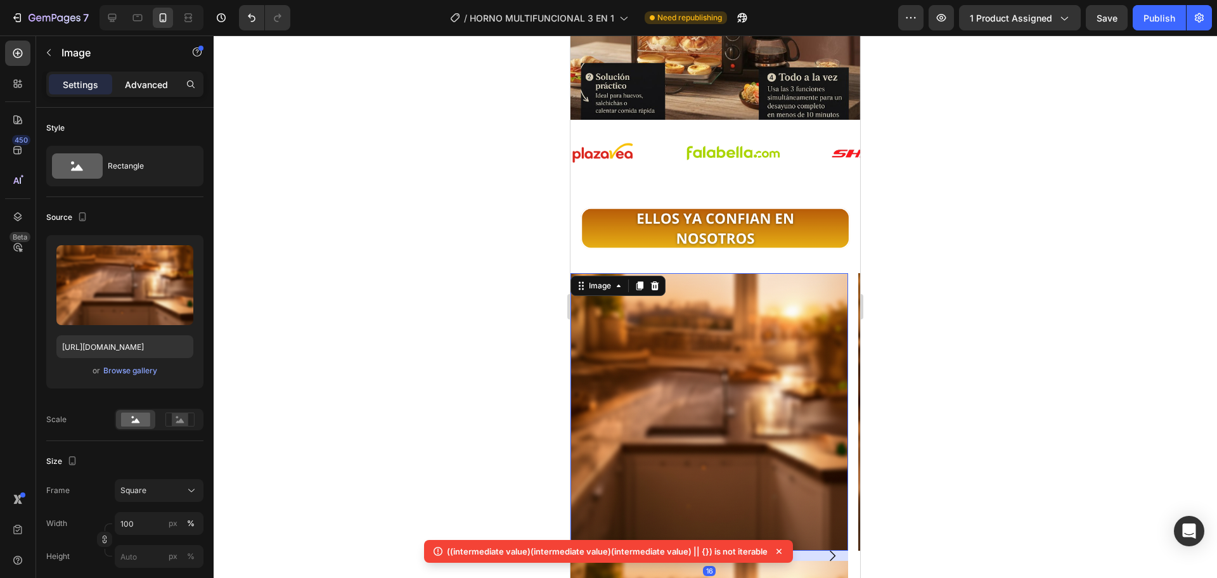
click at [161, 86] on p "Advanced" at bounding box center [146, 84] width 43 height 13
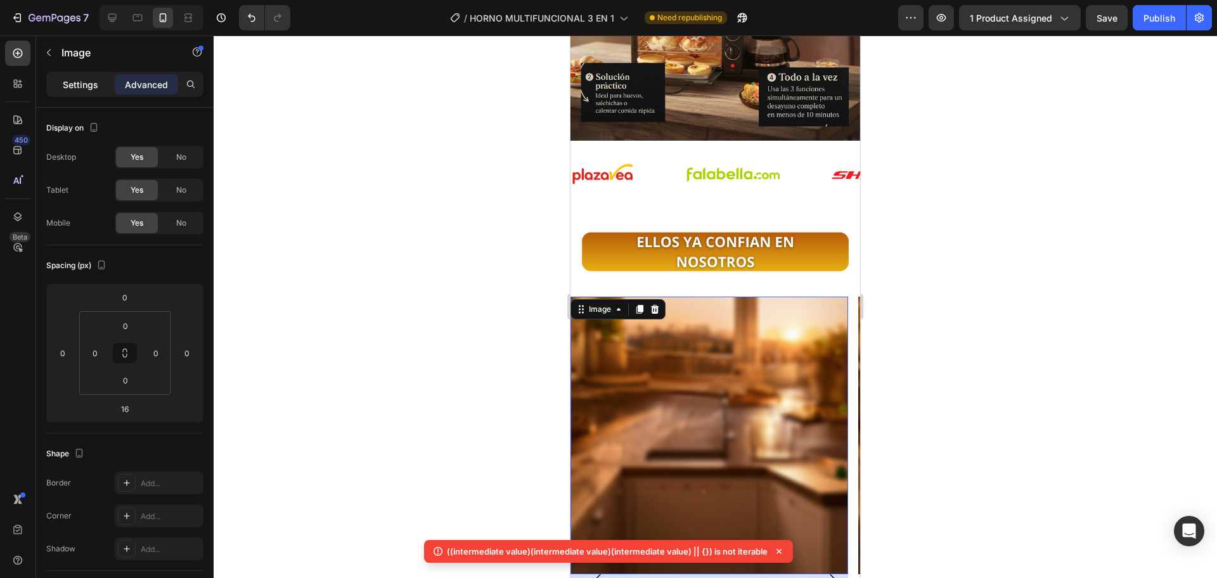
click at [108, 90] on div "Settings" at bounding box center [80, 84] width 63 height 20
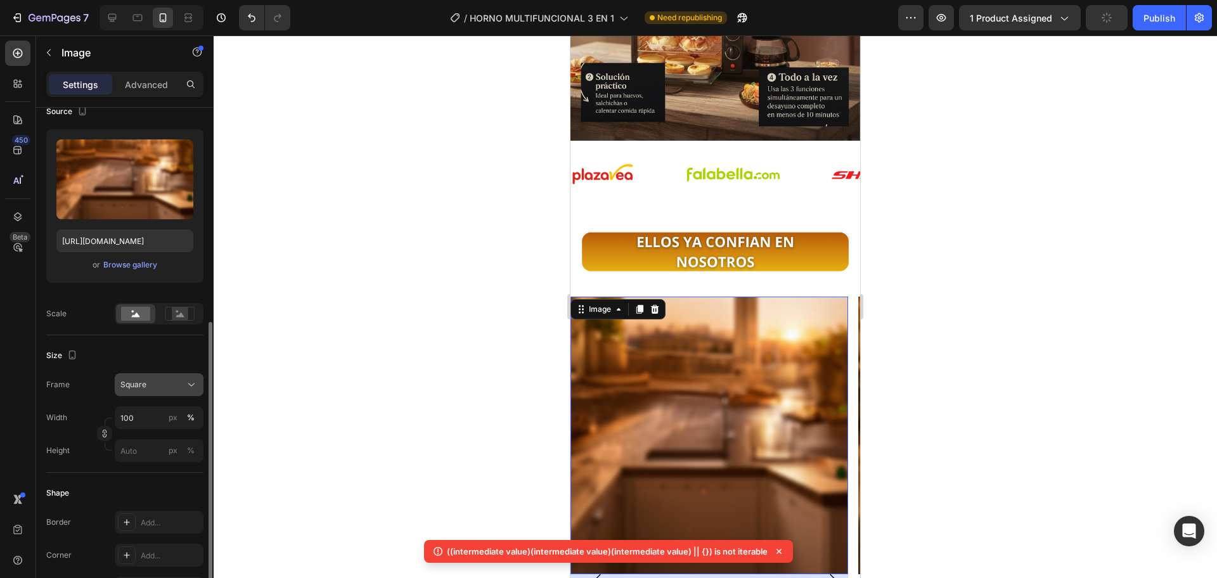
scroll to position [212, 0]
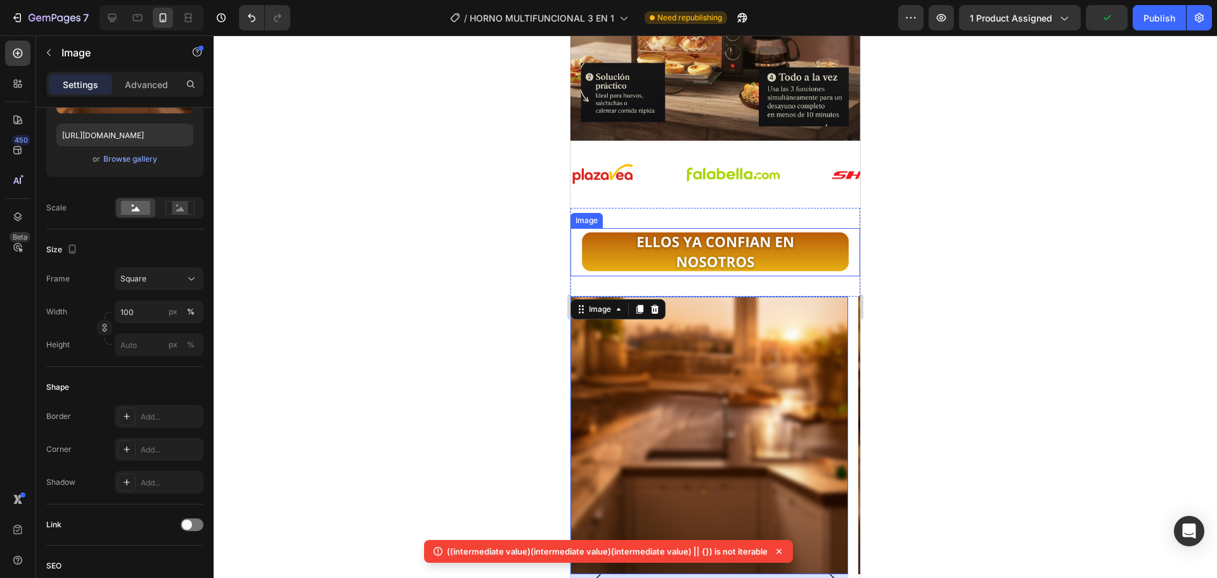
click at [700, 208] on div "Image Section 8" at bounding box center [715, 252] width 290 height 89
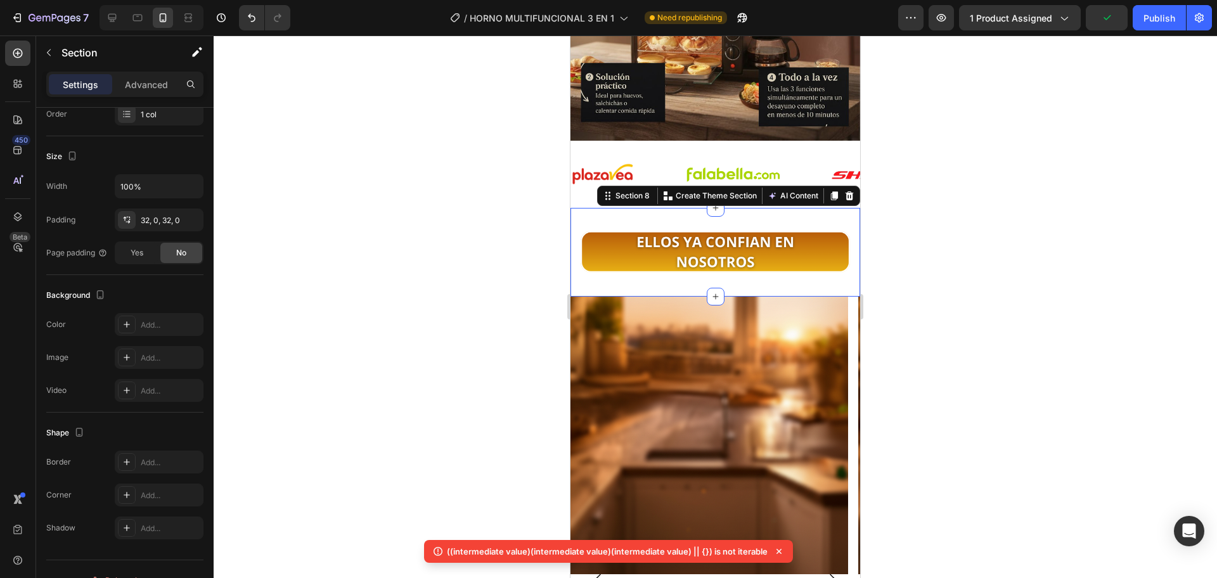
scroll to position [0, 0]
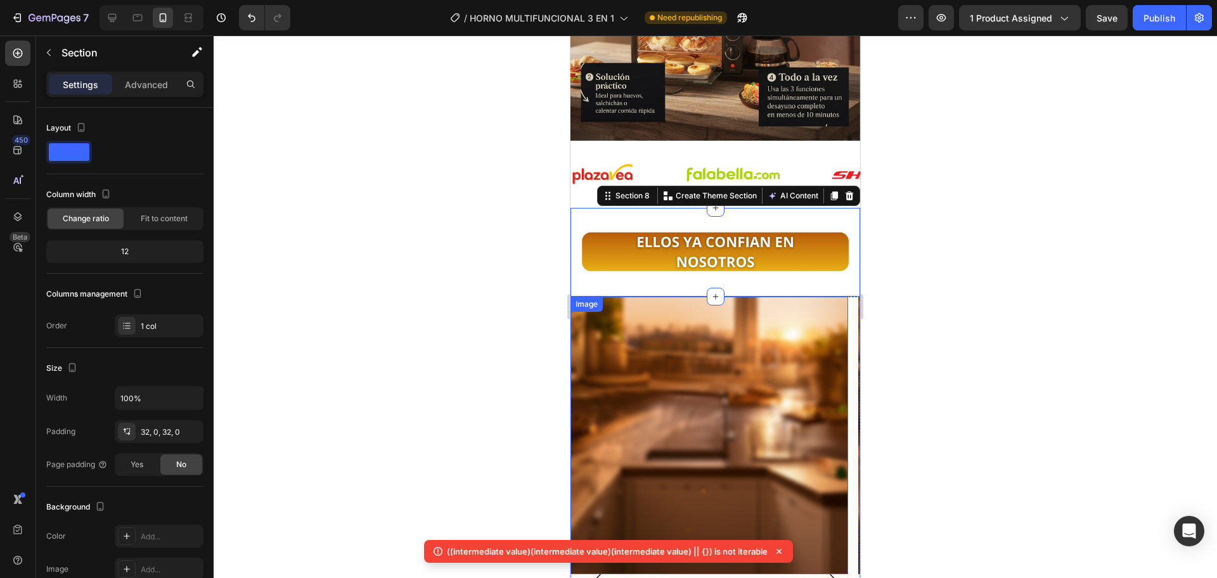
click at [645, 321] on img at bounding box center [709, 436] width 278 height 278
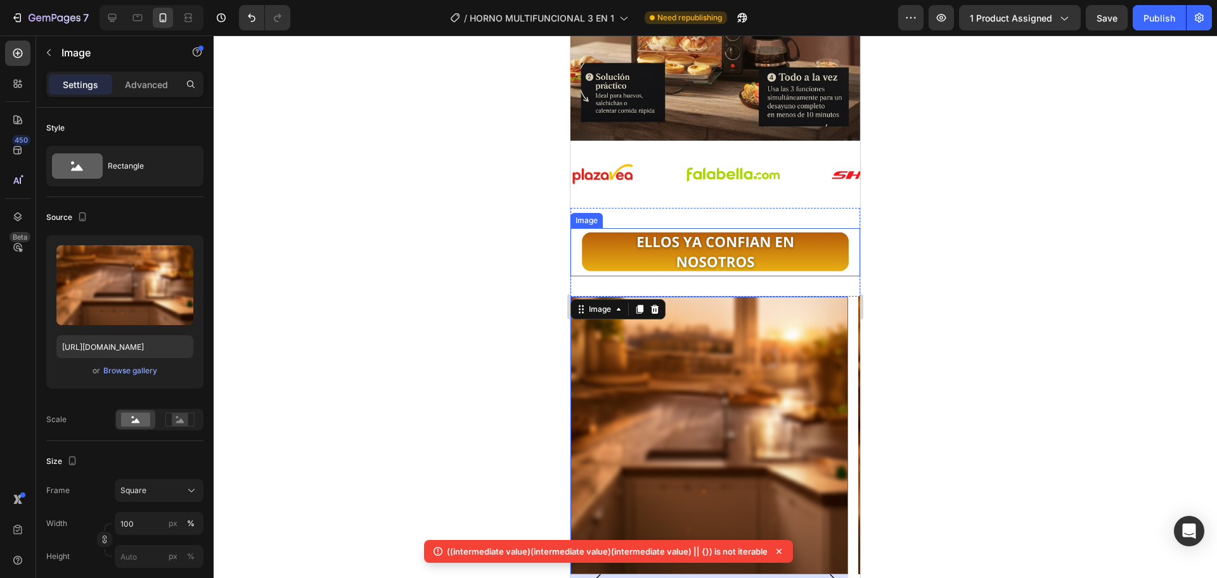
click at [633, 208] on div "Image Section 8" at bounding box center [715, 252] width 290 height 89
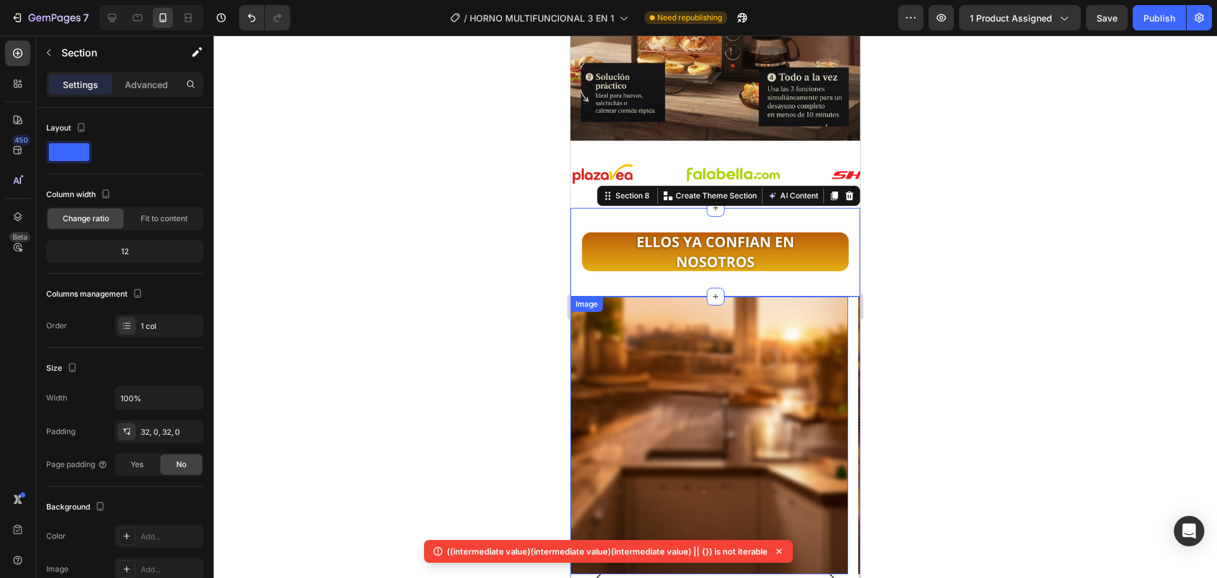
click at [604, 330] on img at bounding box center [709, 436] width 278 height 278
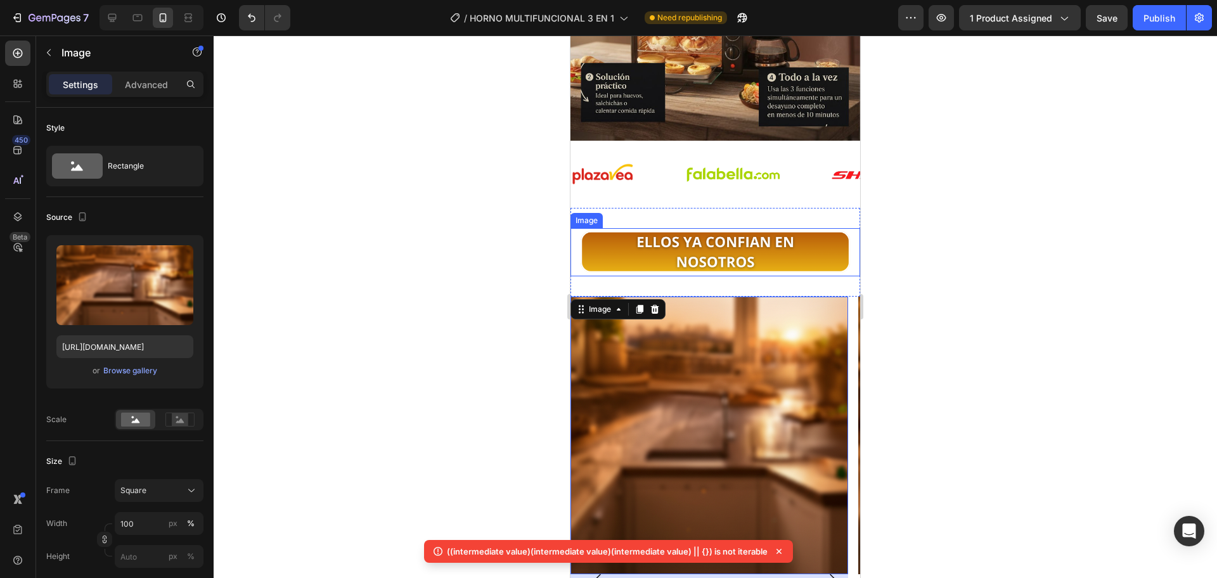
click at [589, 245] on img at bounding box center [715, 252] width 290 height 48
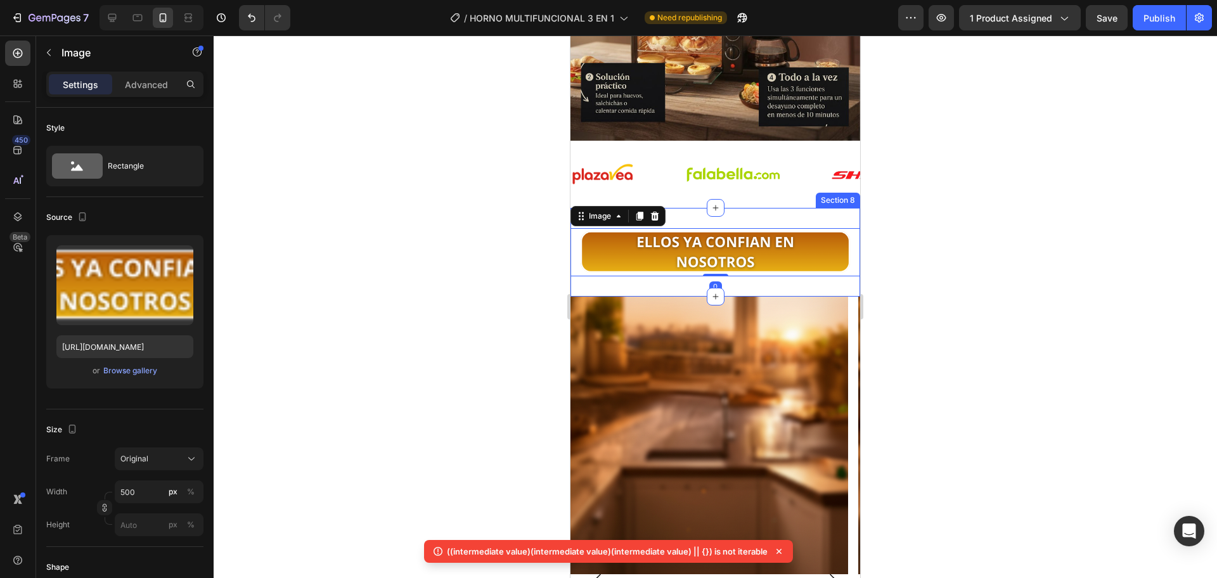
click at [588, 261] on div "Image 0 Section 8" at bounding box center [715, 252] width 290 height 89
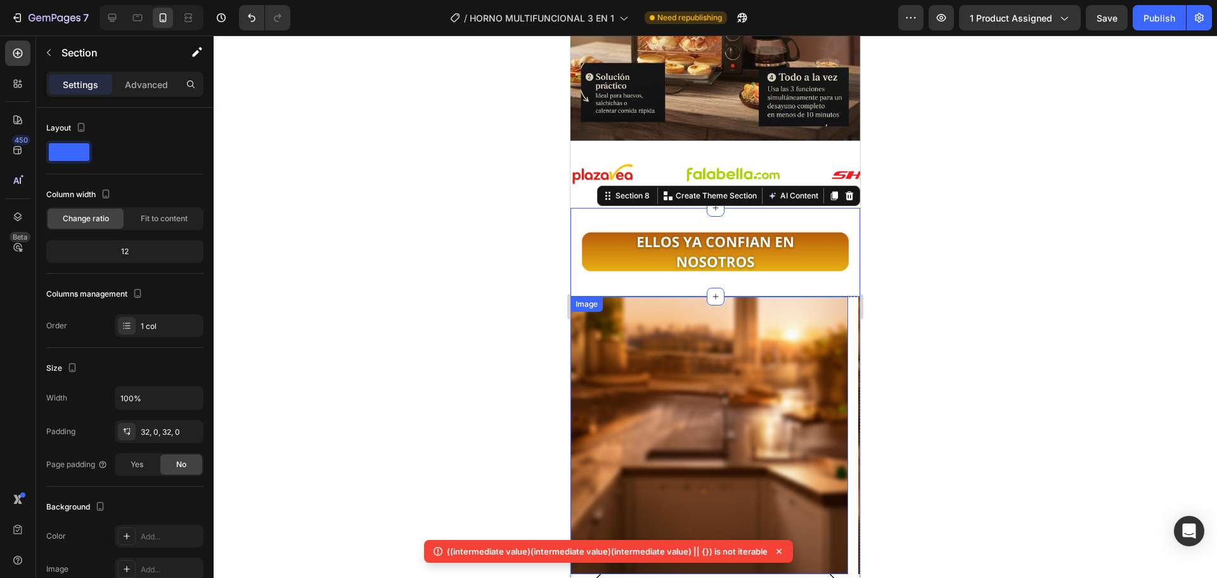
click at [655, 330] on img at bounding box center [709, 436] width 278 height 278
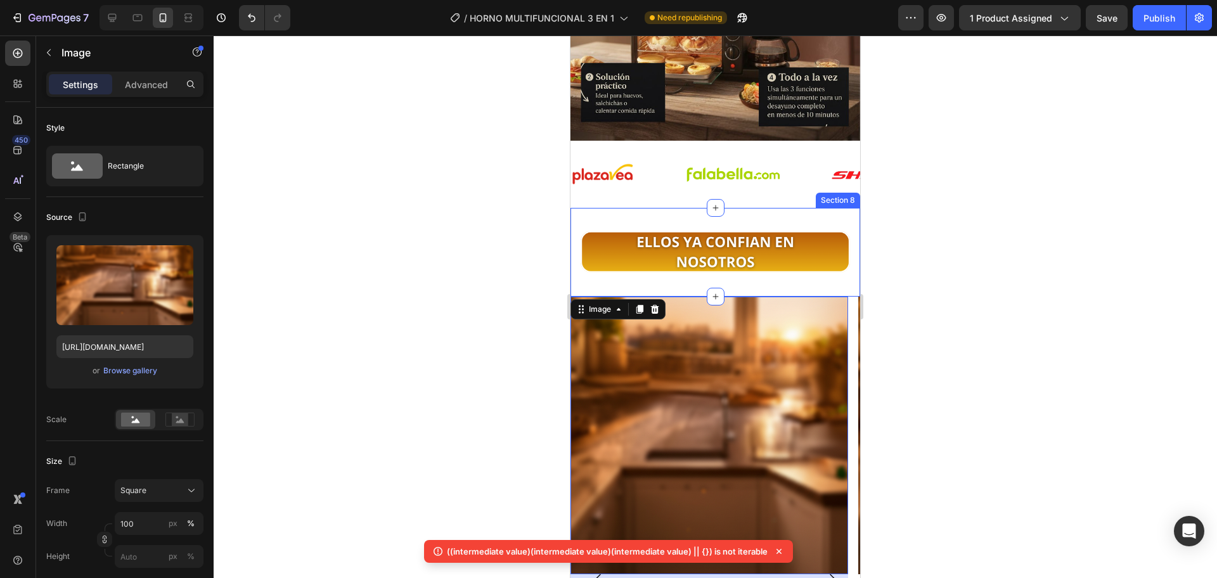
click at [628, 260] on div "Image Section 8" at bounding box center [715, 252] width 290 height 89
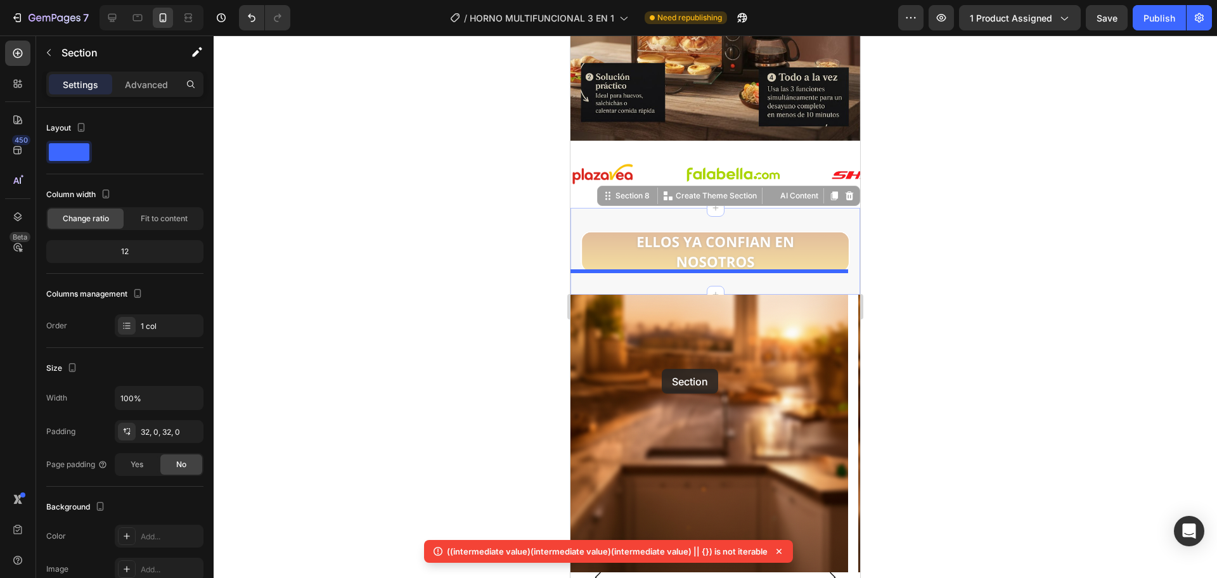
drag, startPoint x: 640, startPoint y: 267, endPoint x: 662, endPoint y: 369, distance: 103.7
click at [662, 369] on div "Header Publish the page to see the content. Custom Code Image Section 6 Image I…" at bounding box center [715, 215] width 290 height 5224
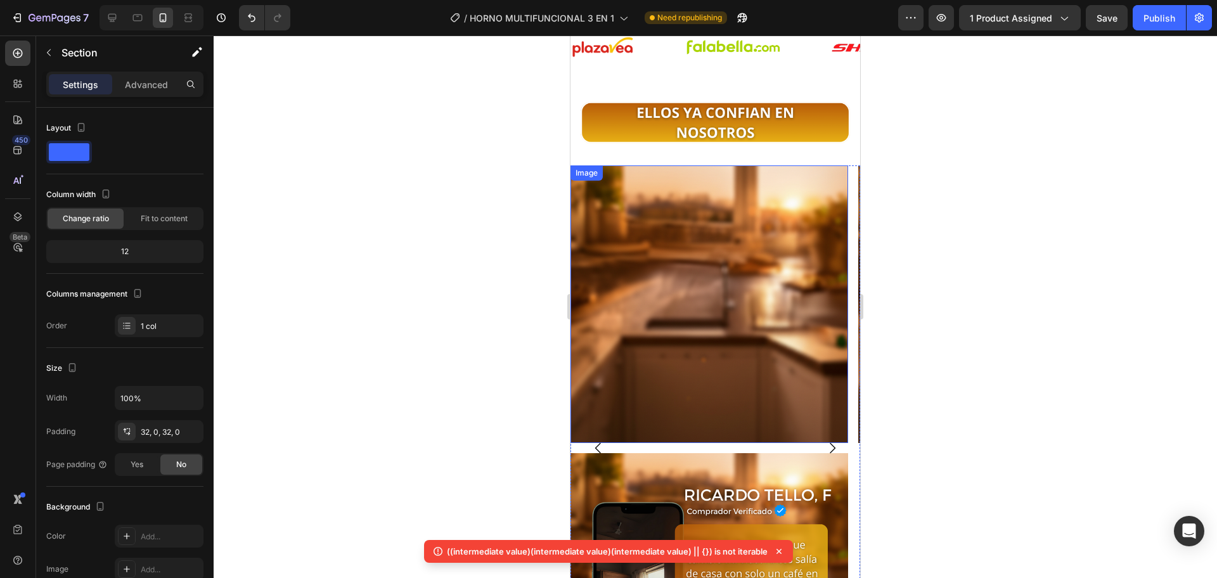
scroll to position [2433, 0]
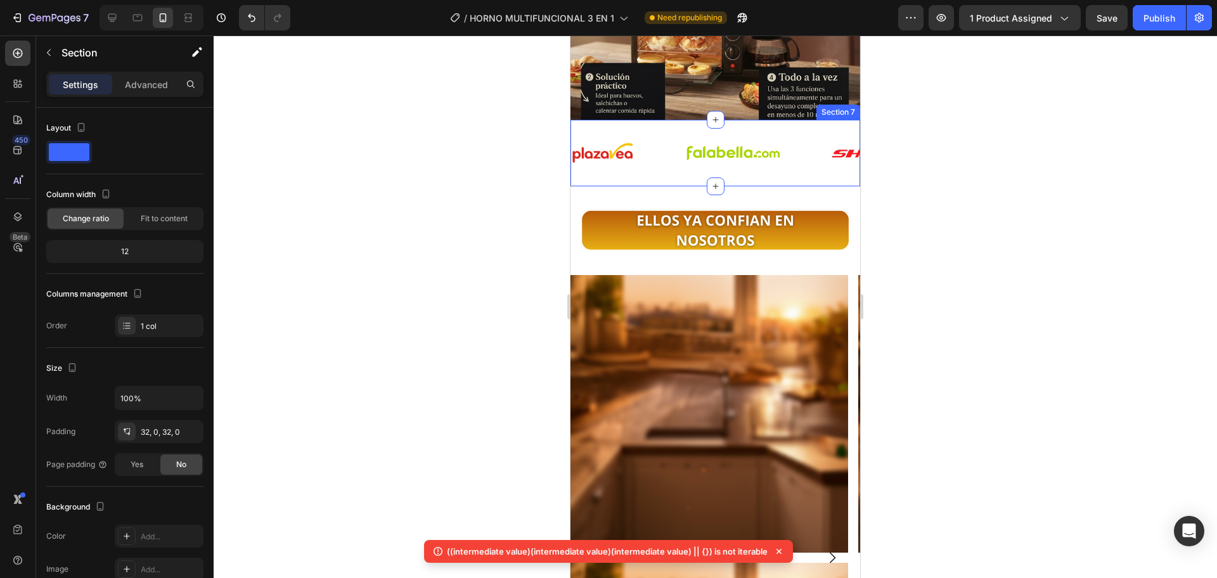
click at [760, 157] on img at bounding box center [732, 153] width 95 height 25
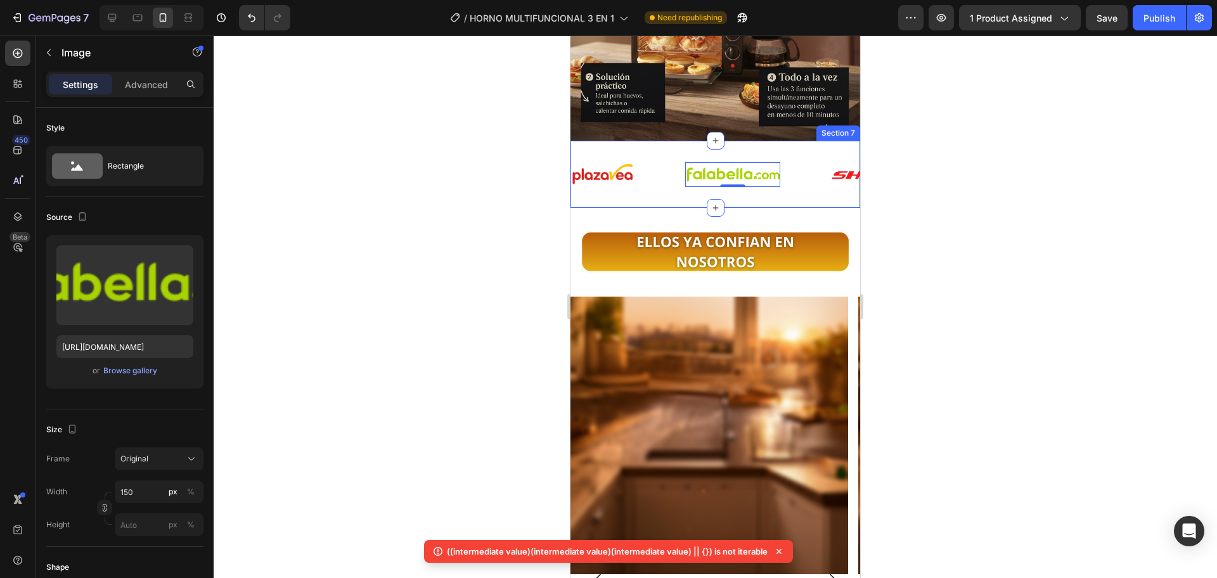
click at [781, 141] on div "Image Image 0 Image Image Image Image Image Image Image Image Image 0 Image Ima…" at bounding box center [715, 174] width 290 height 67
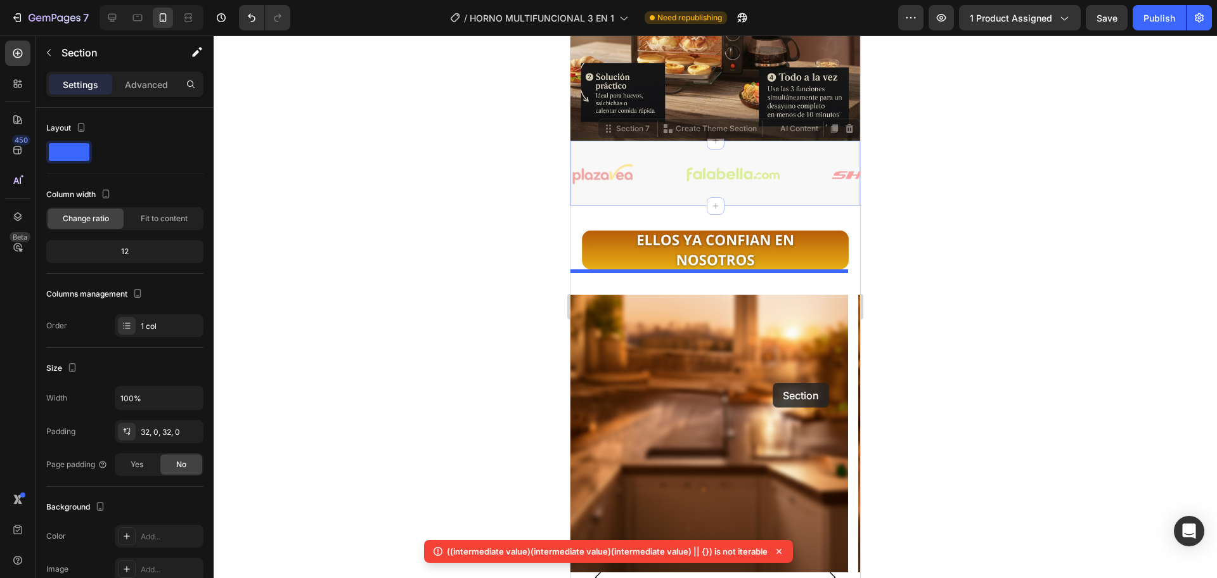
drag, startPoint x: 781, startPoint y: 137, endPoint x: 773, endPoint y: 383, distance: 246.1
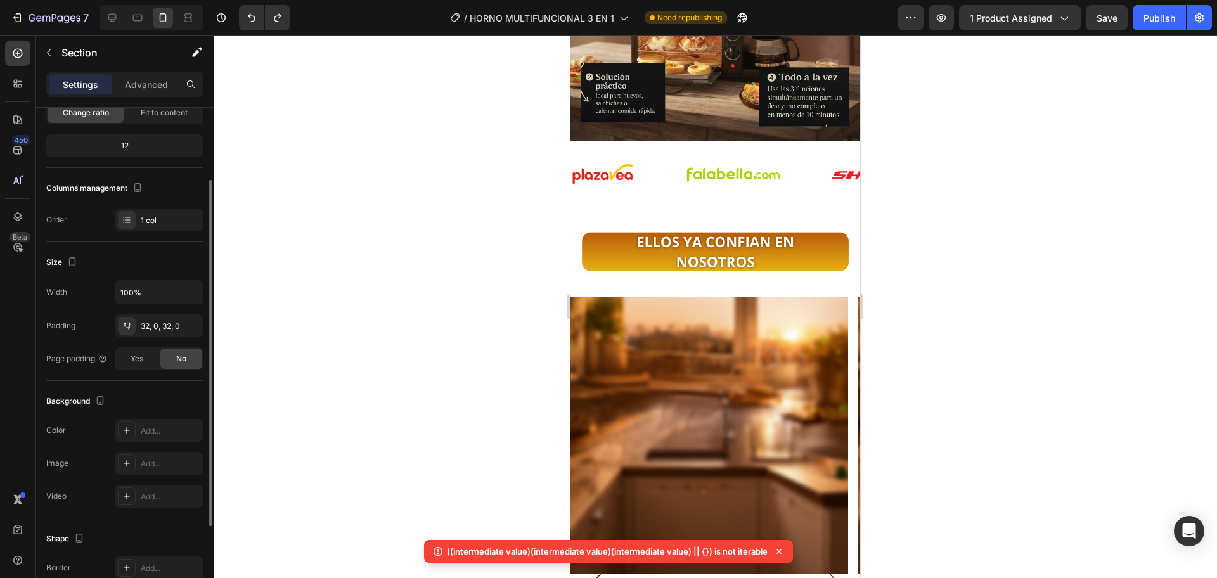
scroll to position [0, 0]
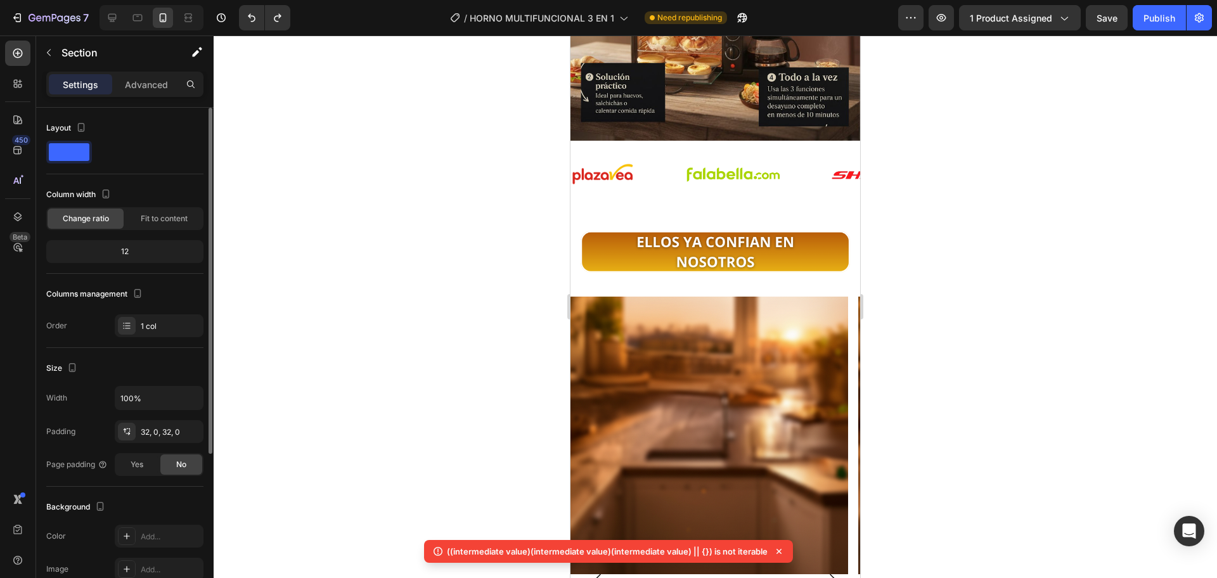
click at [134, 69] on div "Section" at bounding box center [102, 53] width 132 height 36
drag, startPoint x: 134, startPoint y: 83, endPoint x: 134, endPoint y: 91, distance: 7.6
click at [134, 84] on p "Advanced" at bounding box center [146, 84] width 43 height 13
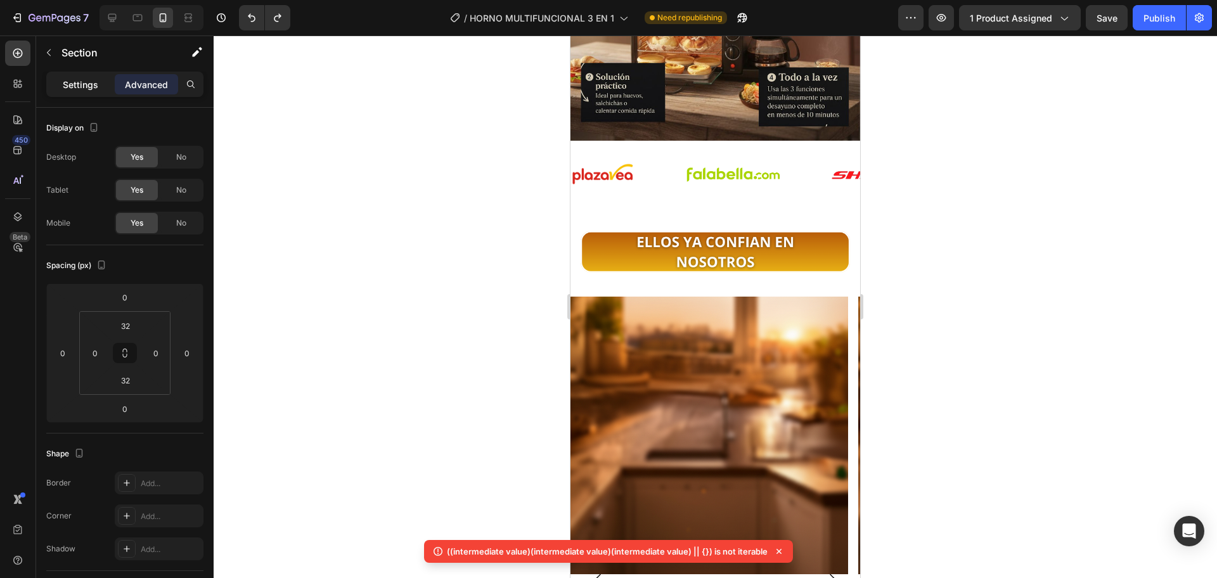
click at [94, 91] on div "Settings" at bounding box center [80, 84] width 63 height 20
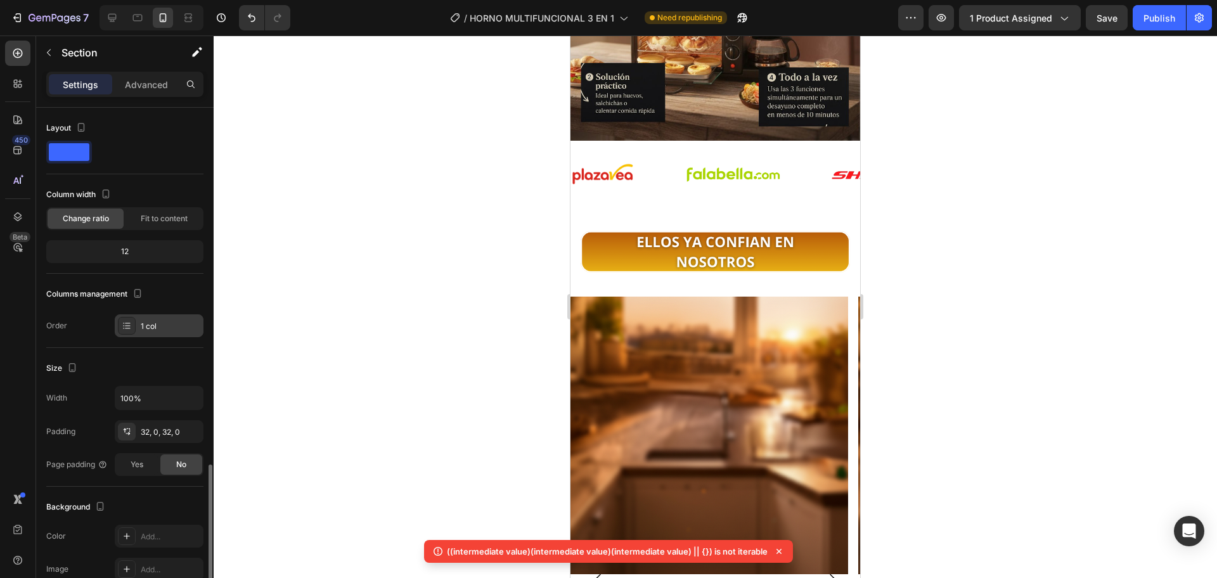
scroll to position [234, 0]
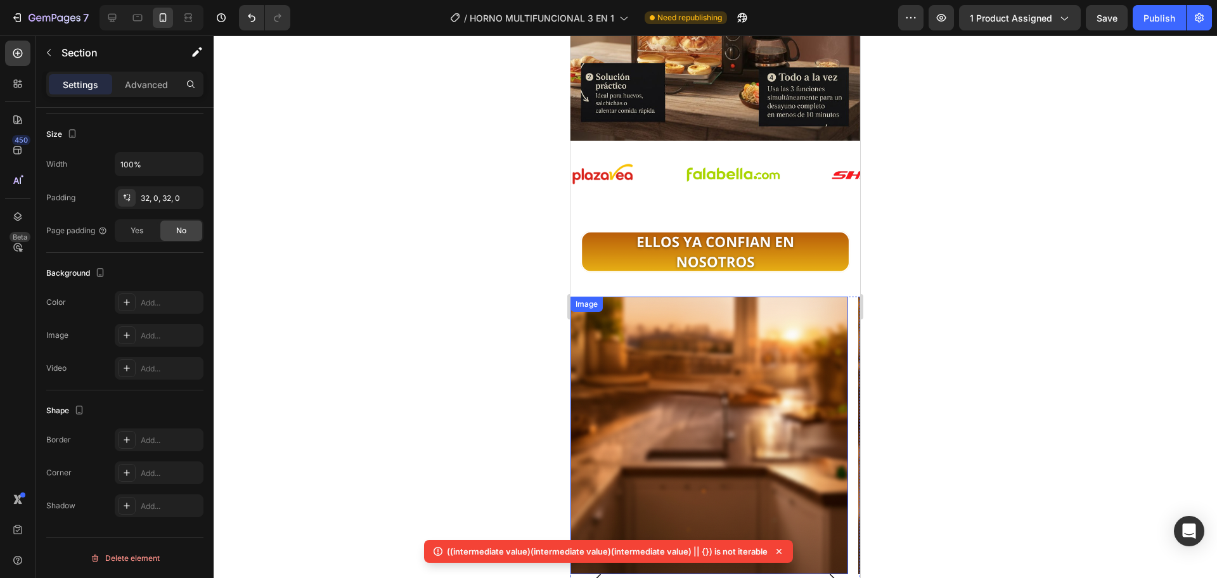
click at [737, 311] on img at bounding box center [709, 436] width 278 height 278
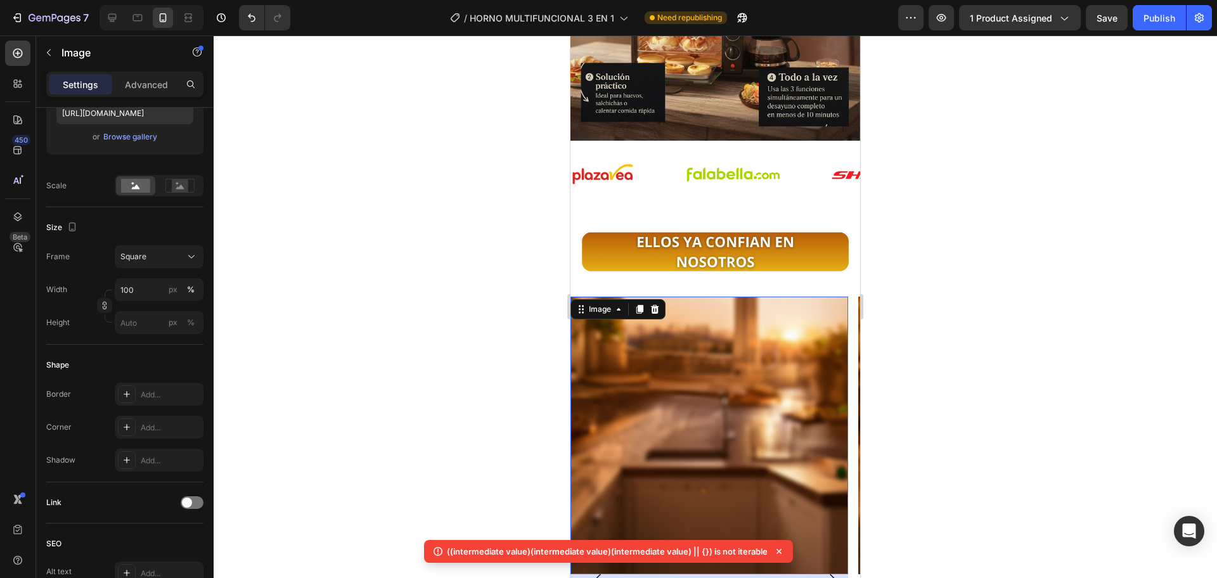
scroll to position [0, 0]
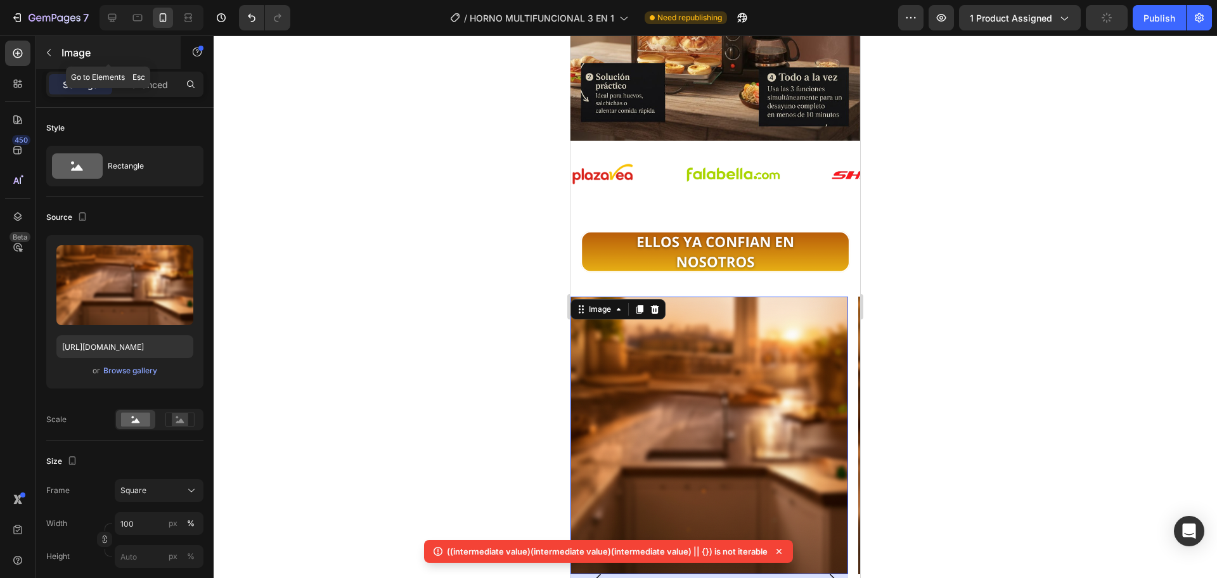
click at [52, 56] on icon "button" at bounding box center [49, 53] width 10 height 10
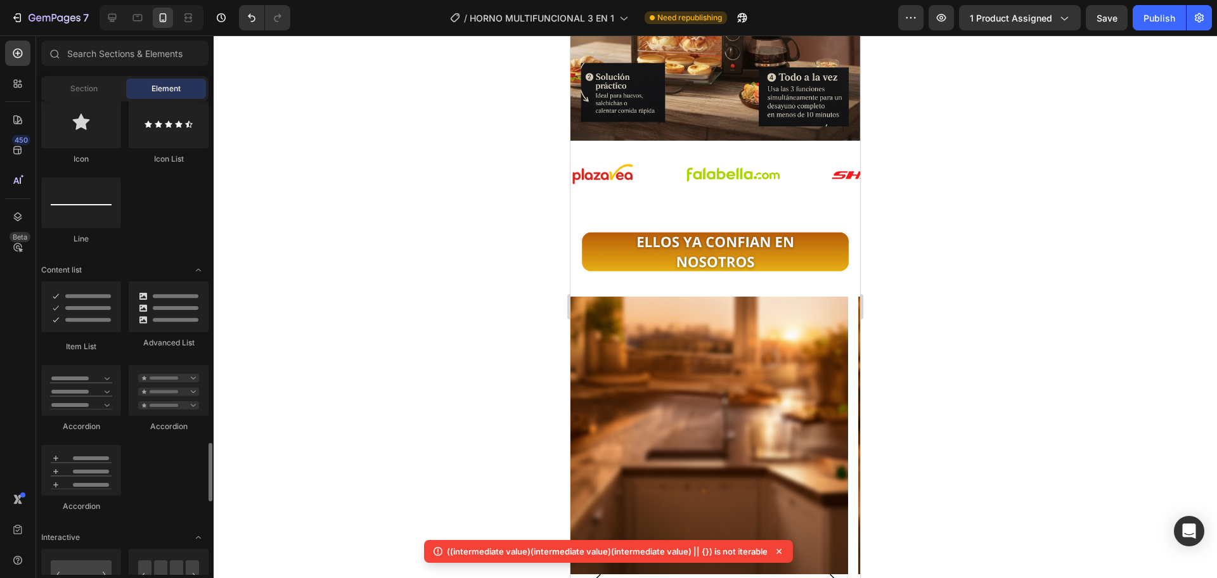
scroll to position [1058, 0]
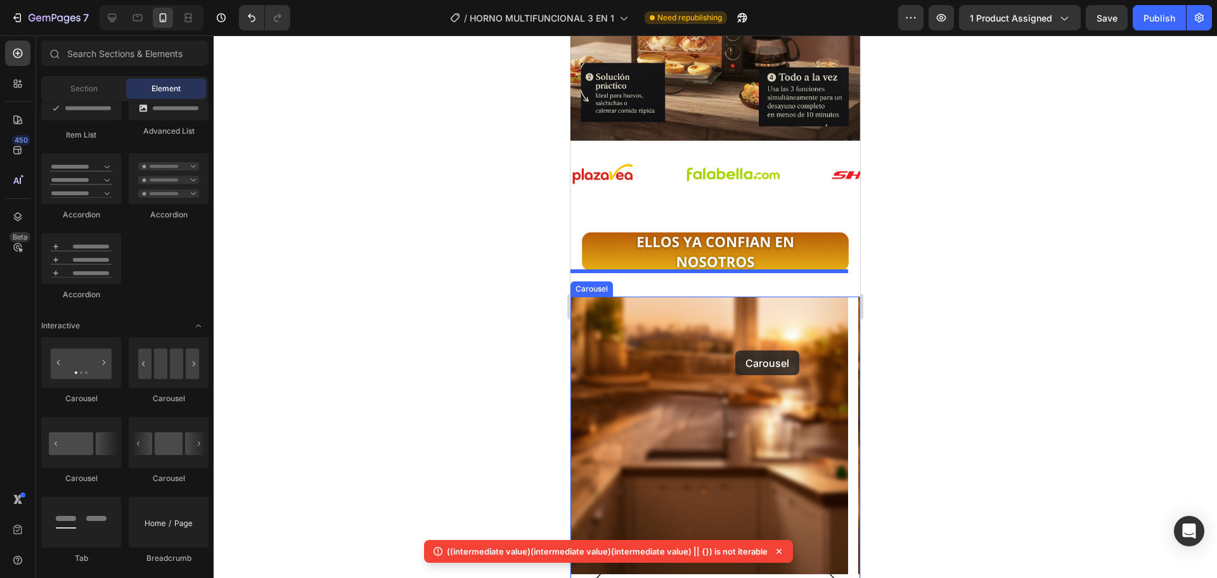
drag, startPoint x: 1055, startPoint y: 515, endPoint x: 735, endPoint y: 350, distance: 359.2
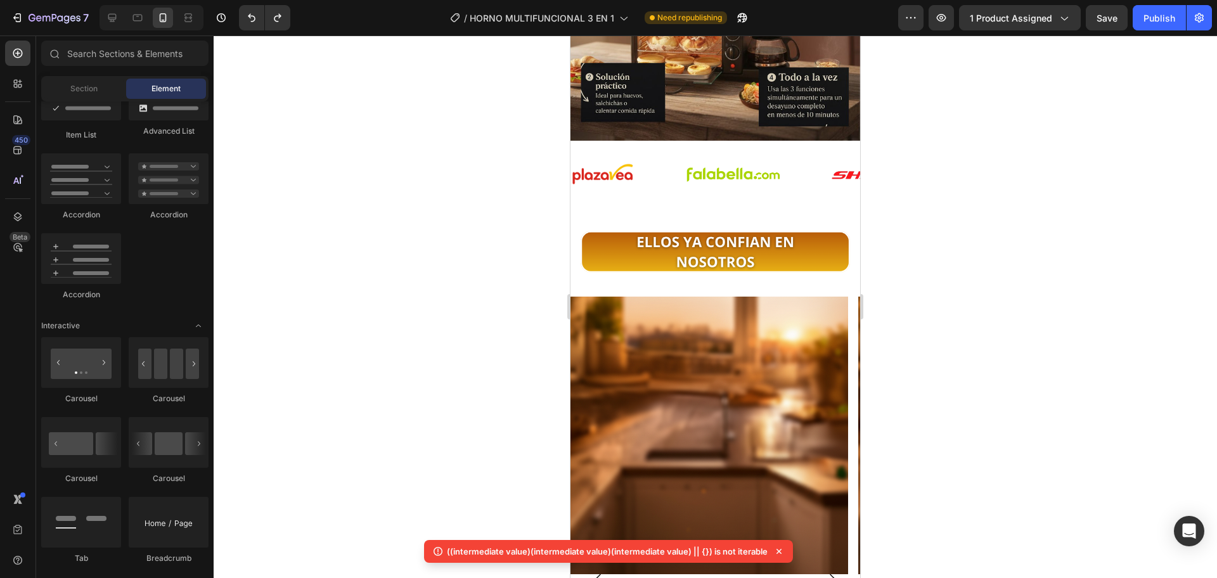
click at [936, 214] on div at bounding box center [715, 306] width 1003 height 543
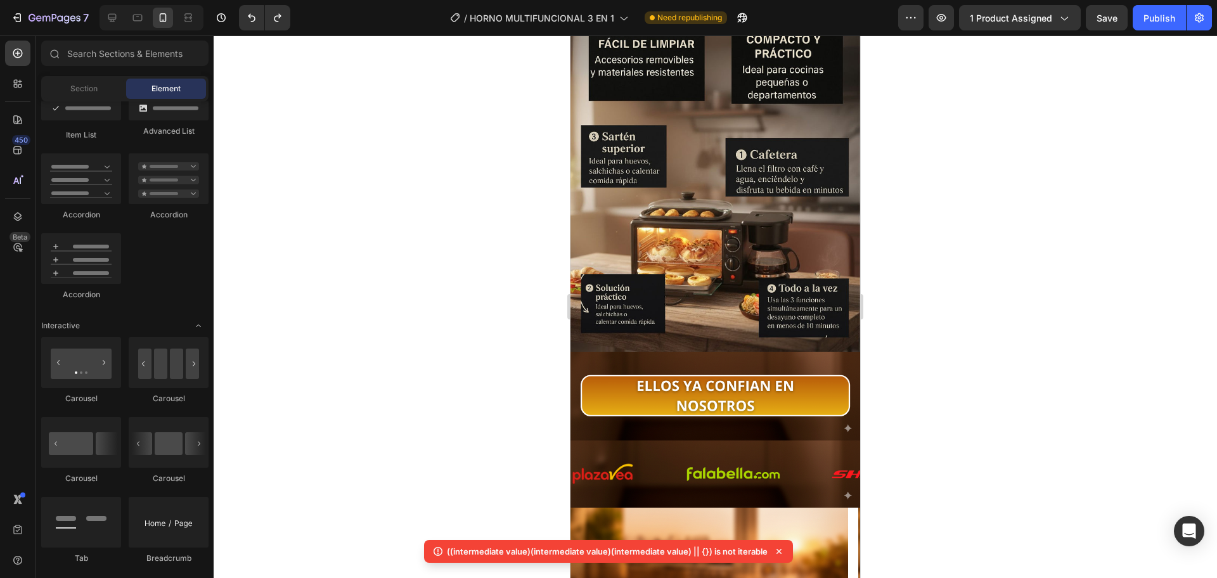
click at [465, 303] on div at bounding box center [715, 306] width 1003 height 543
click at [725, 403] on div "Image Section 7" at bounding box center [715, 396] width 290 height 89
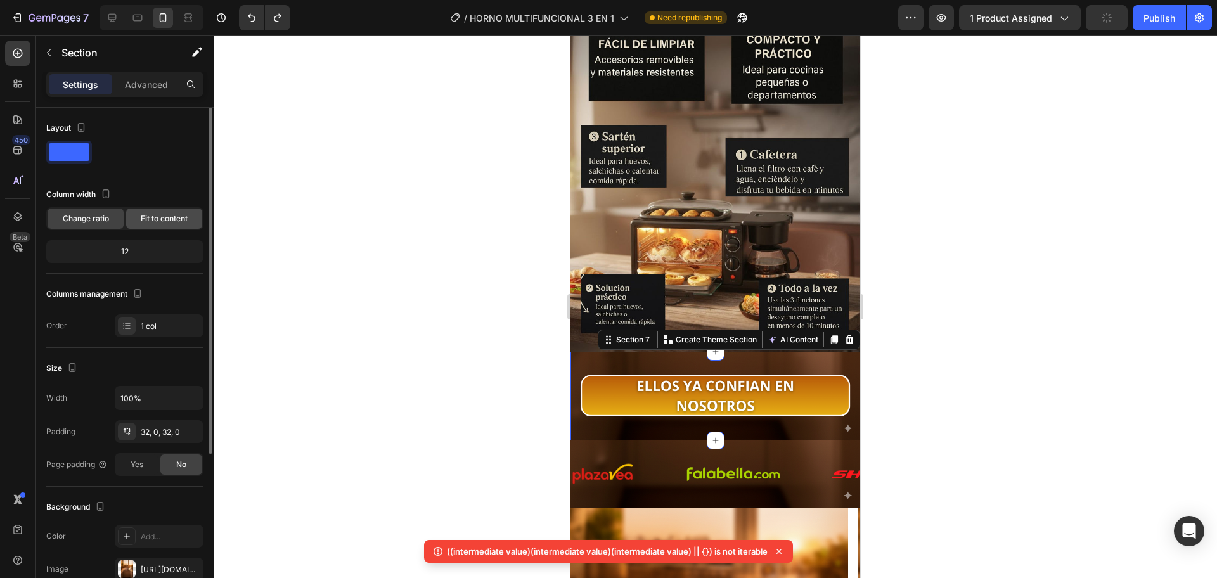
click at [181, 215] on span "Fit to content" at bounding box center [164, 218] width 47 height 11
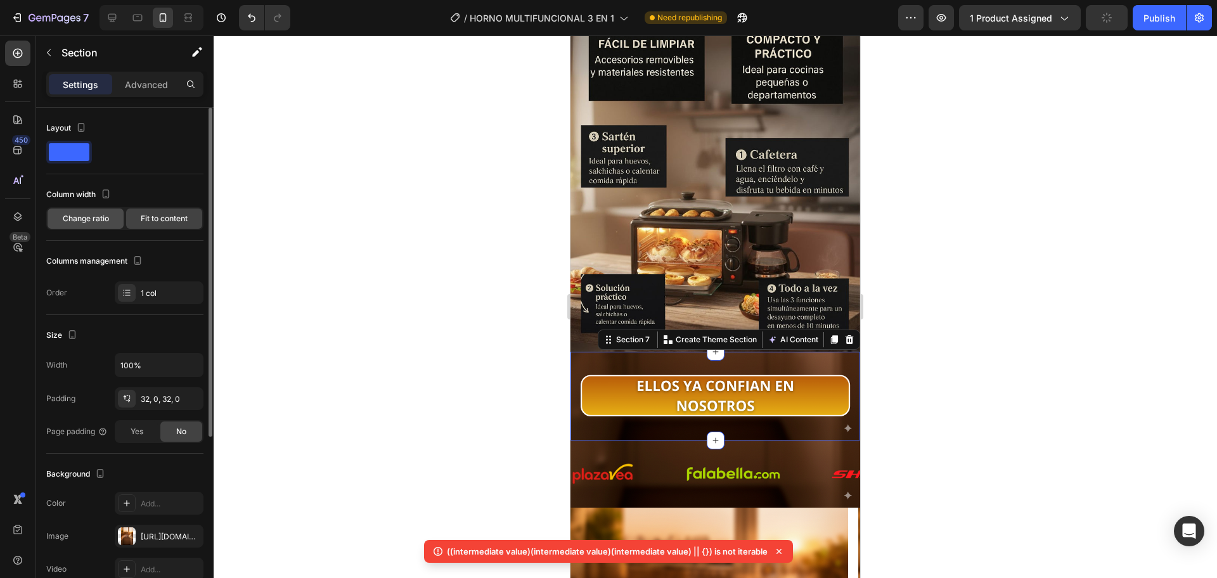
click at [96, 223] on span "Change ratio" at bounding box center [86, 218] width 46 height 11
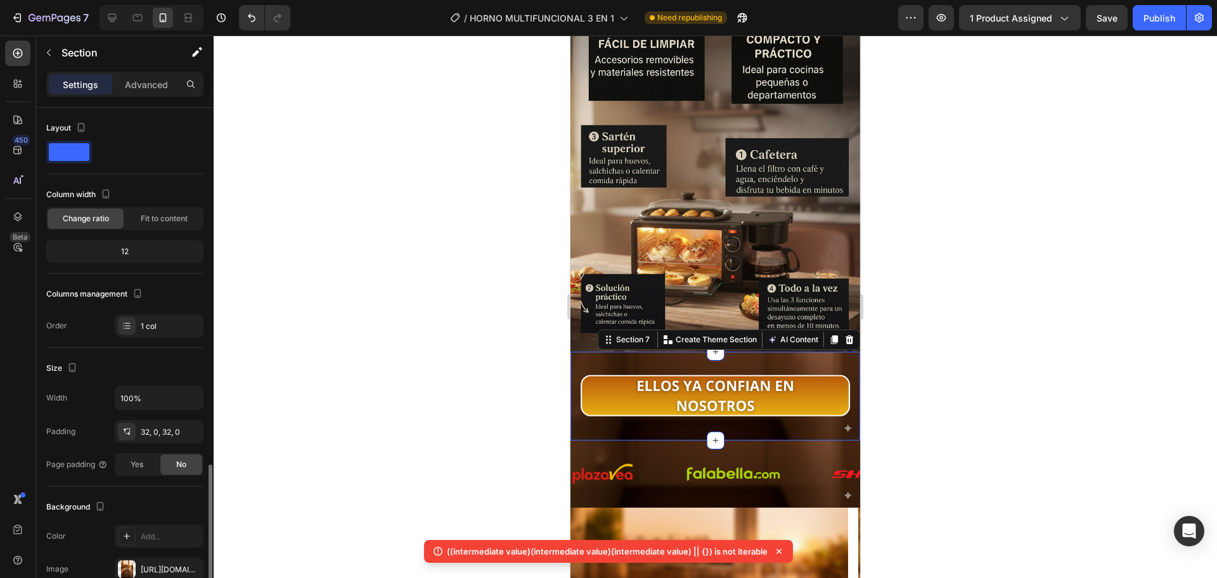
scroll to position [212, 0]
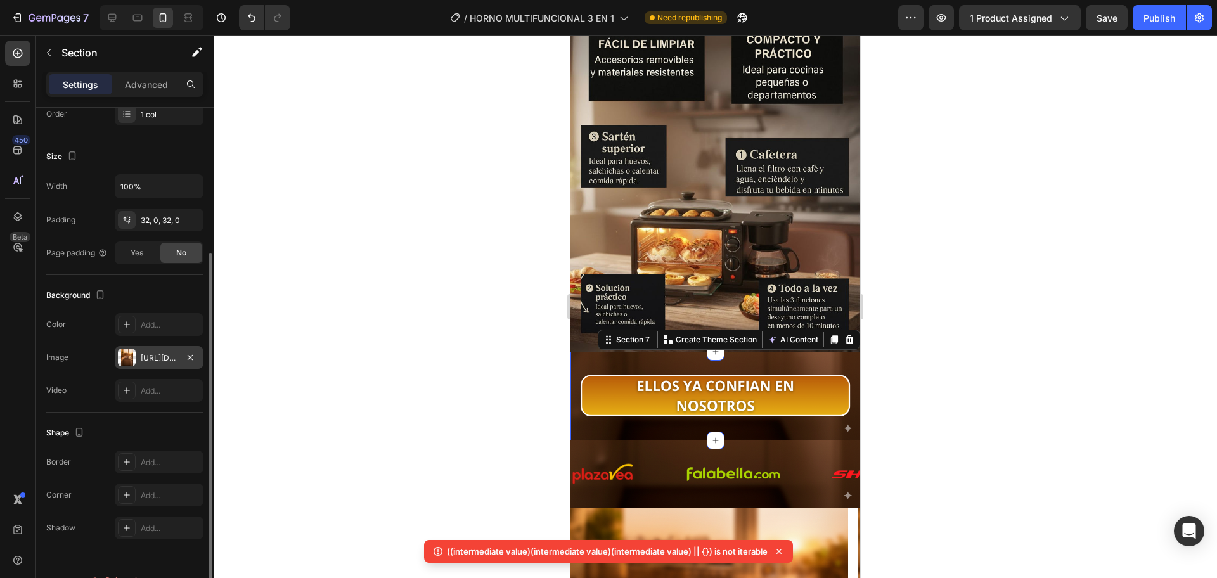
click at [157, 354] on div "[URL][DOMAIN_NAME]" at bounding box center [159, 357] width 37 height 11
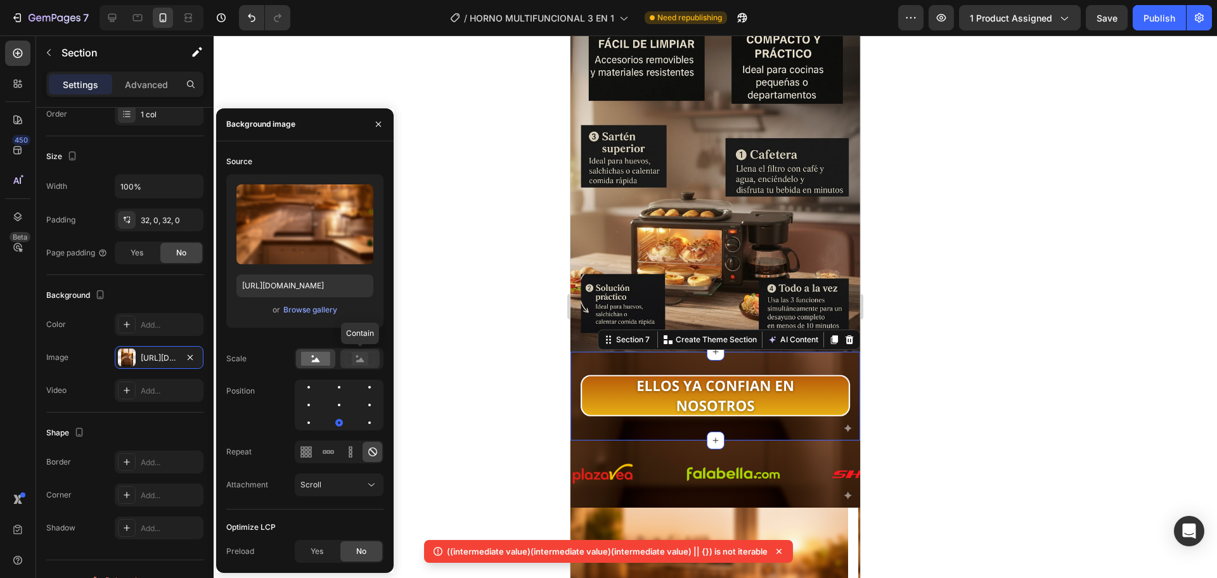
click at [354, 366] on div at bounding box center [359, 358] width 39 height 19
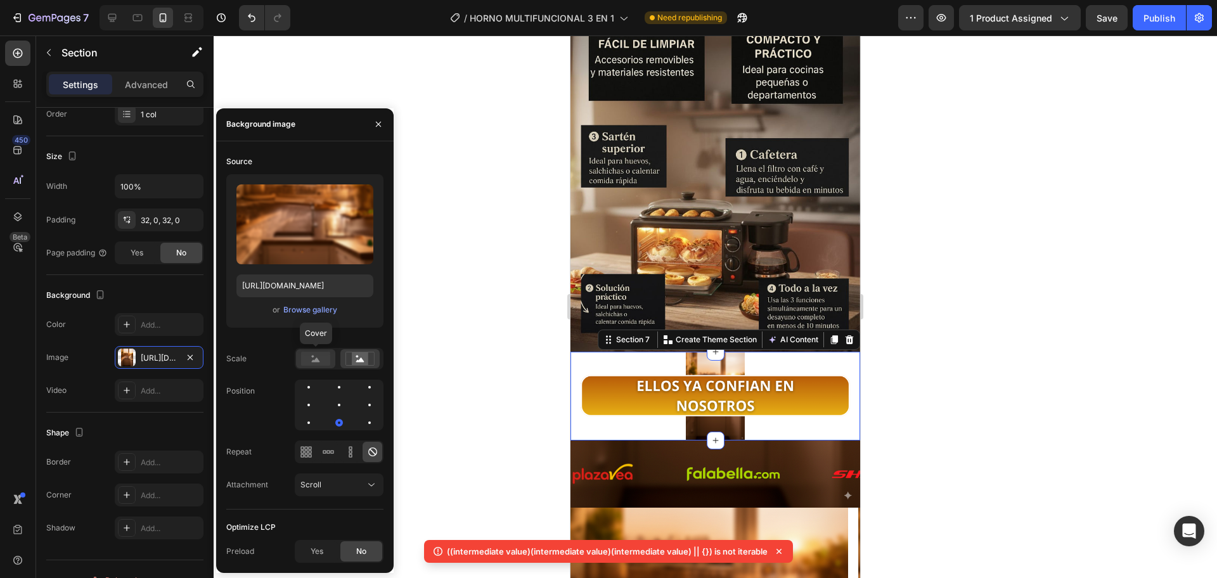
click at [331, 351] on div at bounding box center [315, 358] width 39 height 19
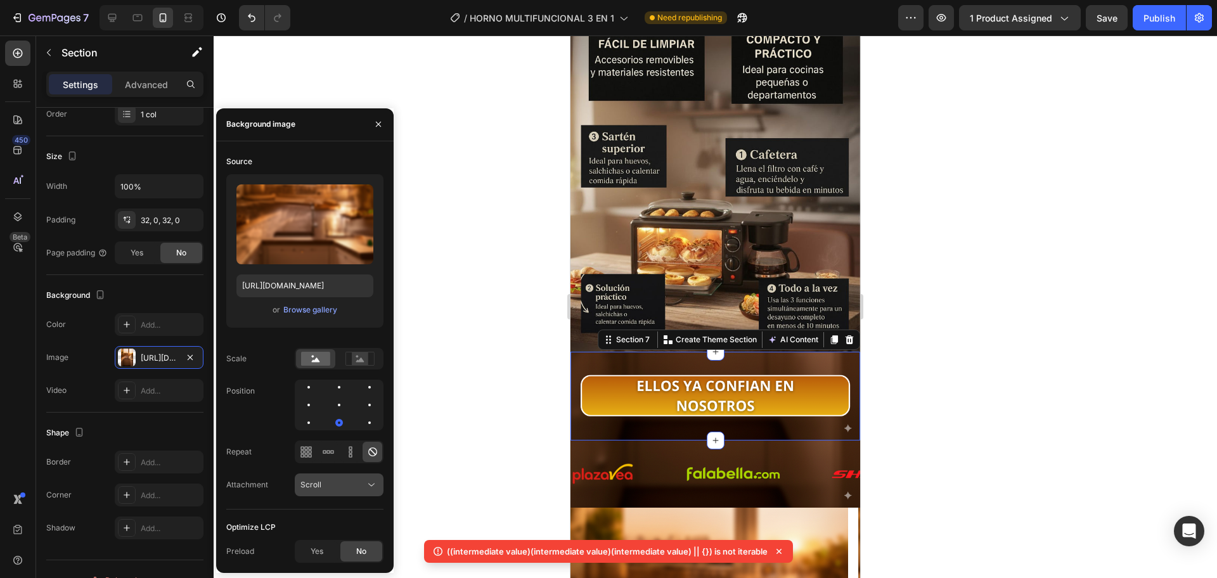
click at [349, 483] on div "Scroll" at bounding box center [332, 484] width 65 height 11
click at [340, 448] on p "Local" at bounding box center [336, 453] width 72 height 11
click at [349, 481] on div "Local" at bounding box center [332, 484] width 65 height 11
click at [330, 435] on p "Fixed" at bounding box center [336, 429] width 72 height 11
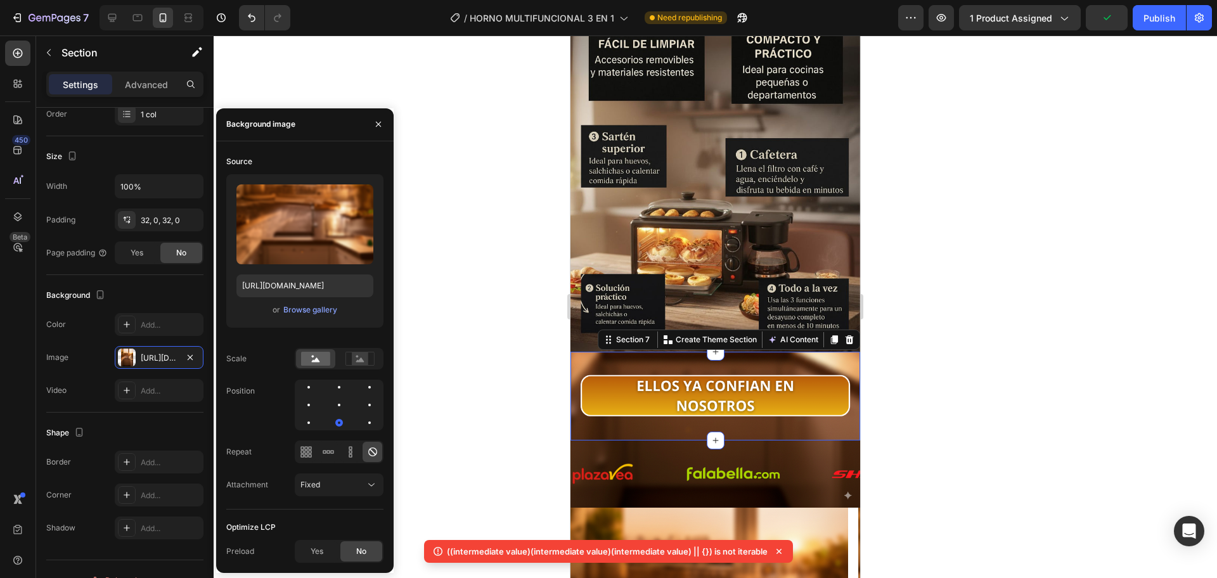
scroll to position [2327, 0]
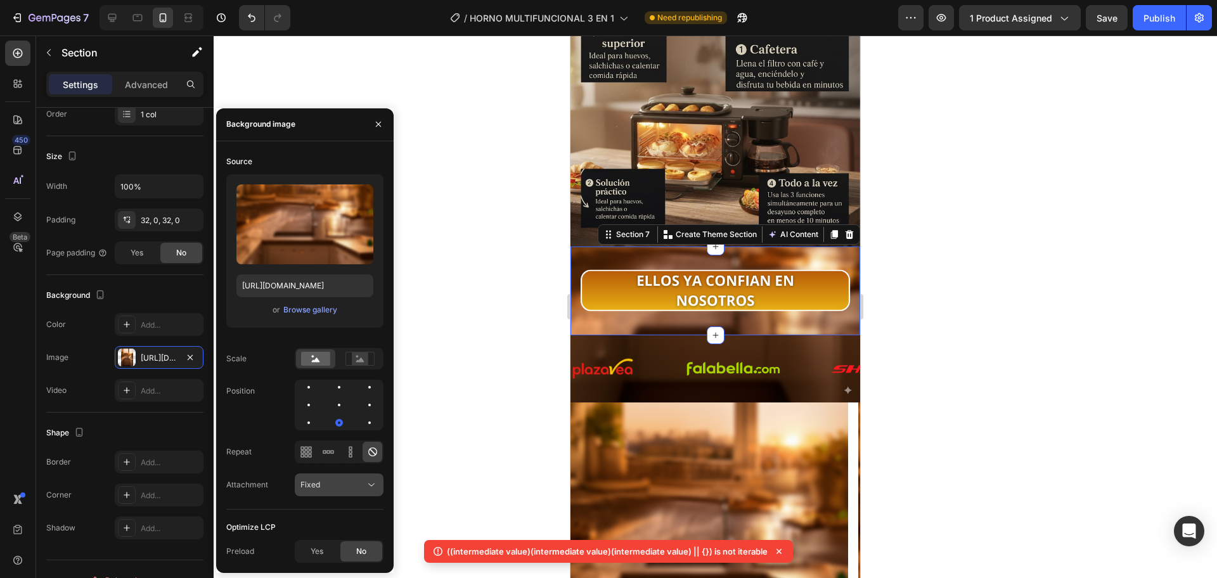
click at [376, 476] on button "Fixed" at bounding box center [339, 484] width 89 height 23
click at [346, 406] on p "Scroll" at bounding box center [336, 405] width 72 height 11
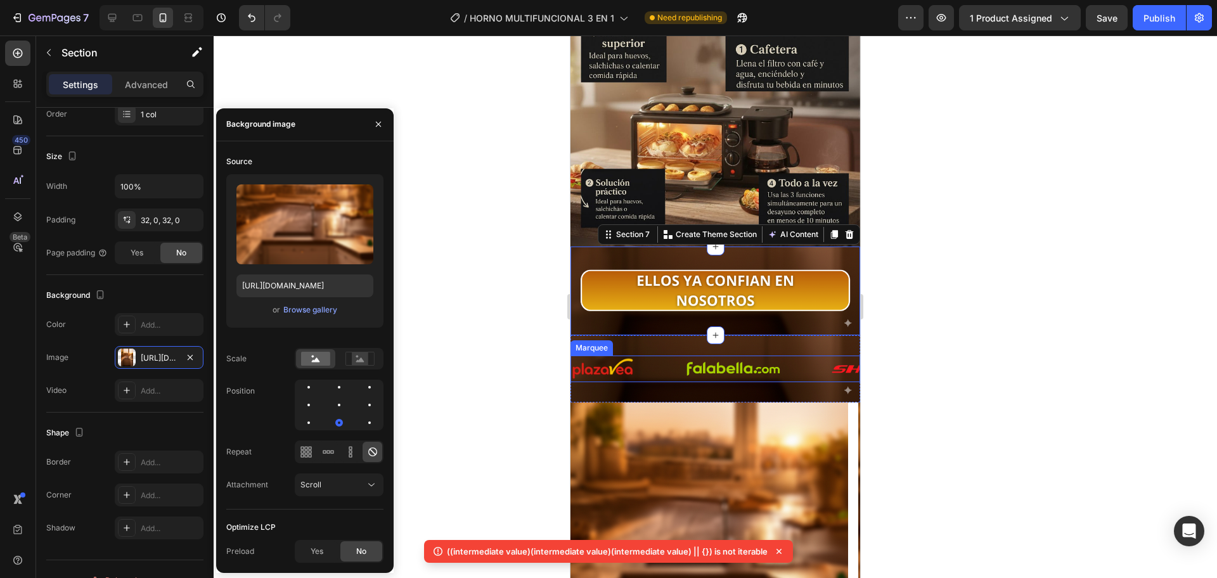
click at [660, 357] on div "Image" at bounding box center [628, 368] width 114 height 23
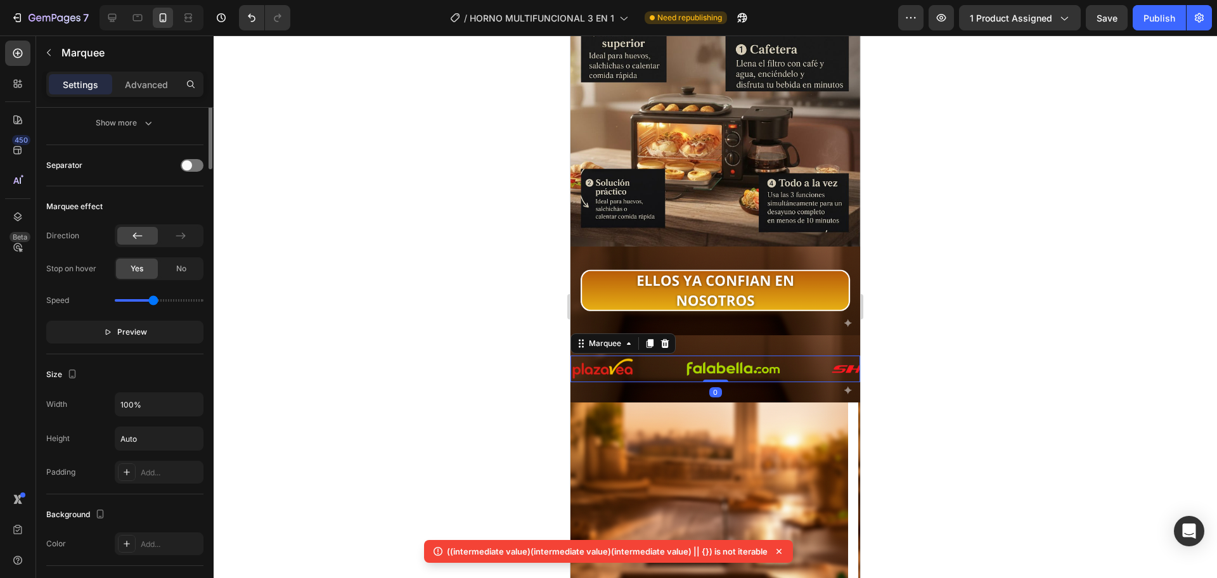
scroll to position [0, 0]
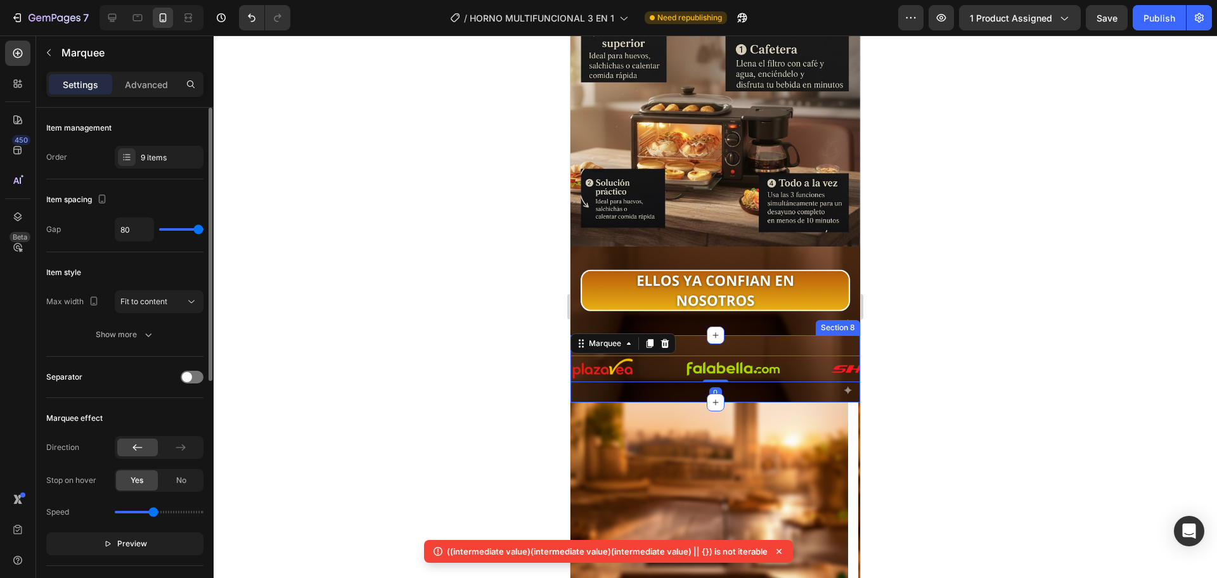
click at [678, 335] on div "Image Image Image Image Image Image Image Image Image Image Image Image Image I…" at bounding box center [715, 368] width 290 height 67
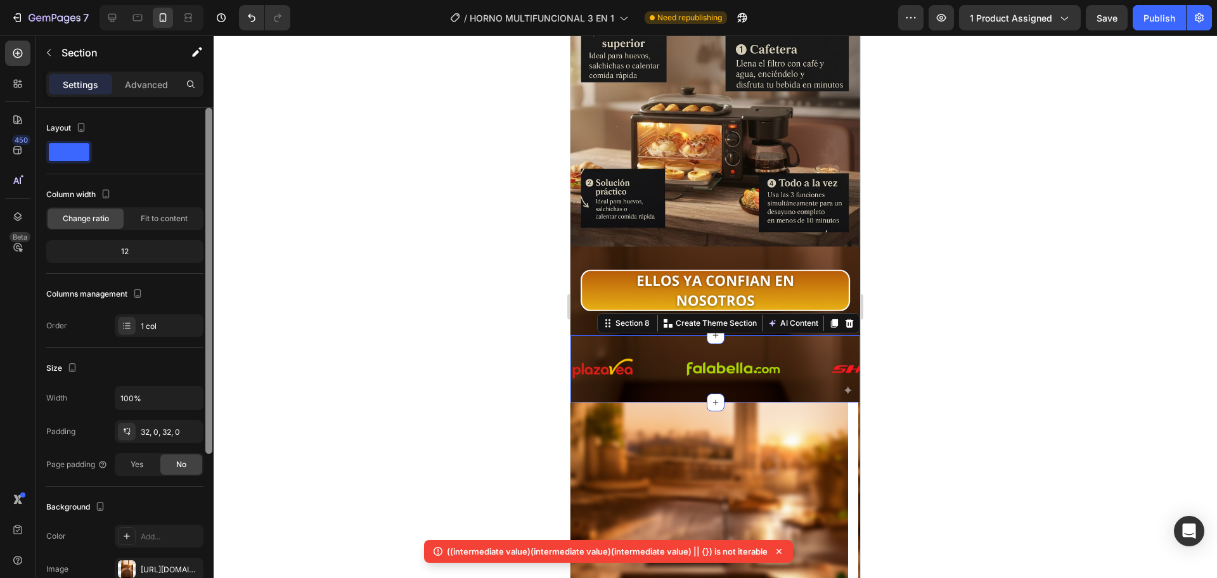
scroll to position [106, 0]
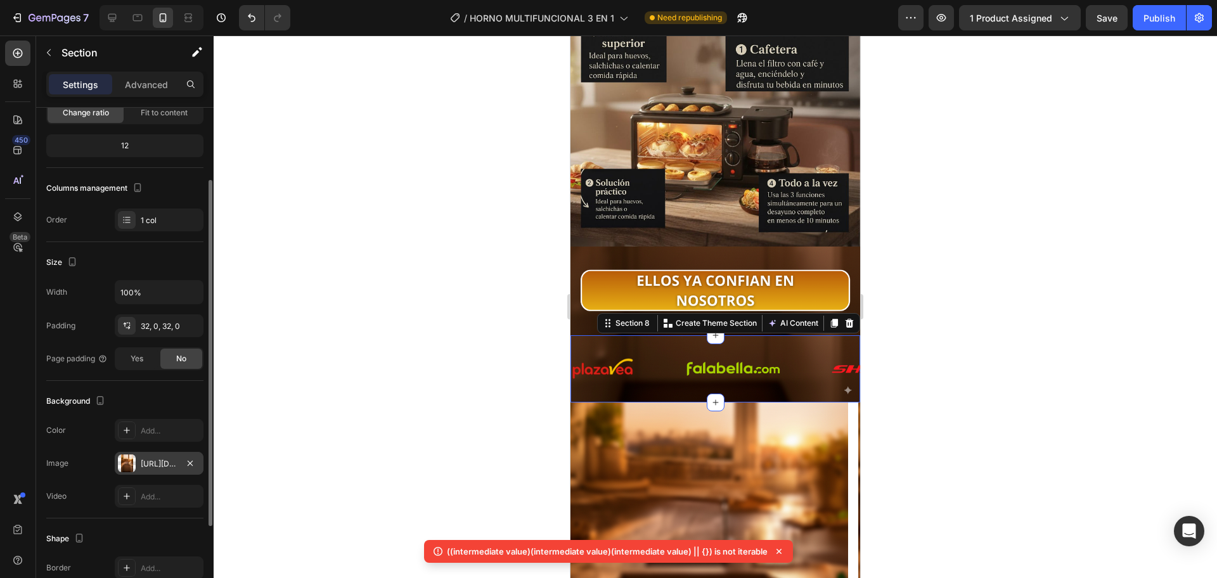
click at [157, 471] on div "[URL][DOMAIN_NAME]" at bounding box center [159, 463] width 89 height 23
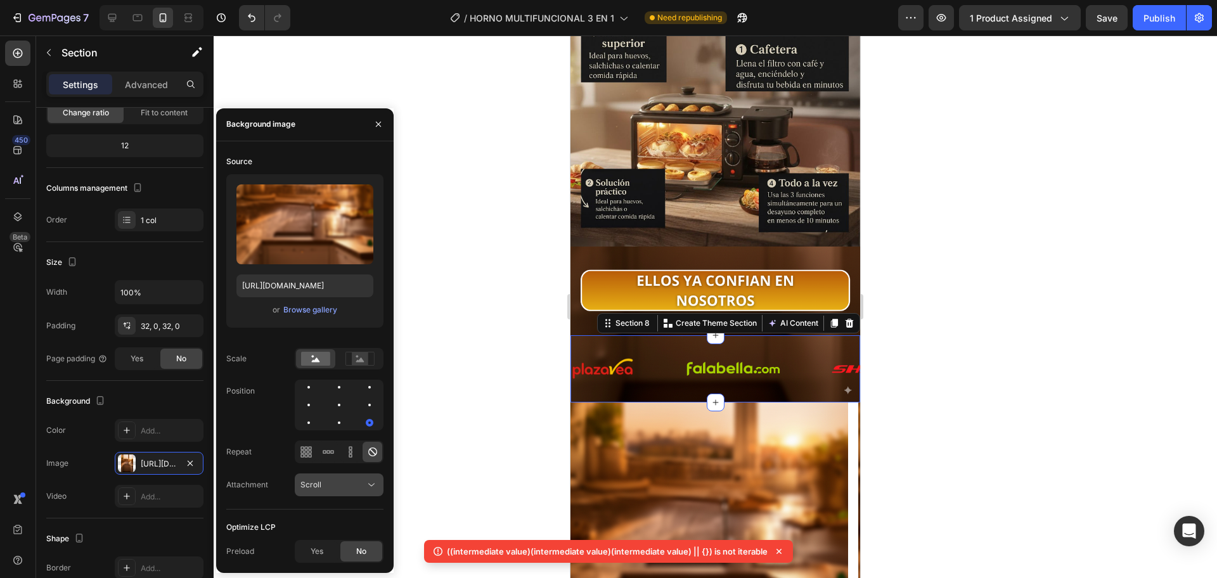
click at [376, 473] on div "Source Upload Image https://cdn.shopify.com/s/files/1/0774/8360/6252/files/gemp…" at bounding box center [304, 330] width 157 height 358
click at [368, 462] on div at bounding box center [368, 462] width 0 height 0
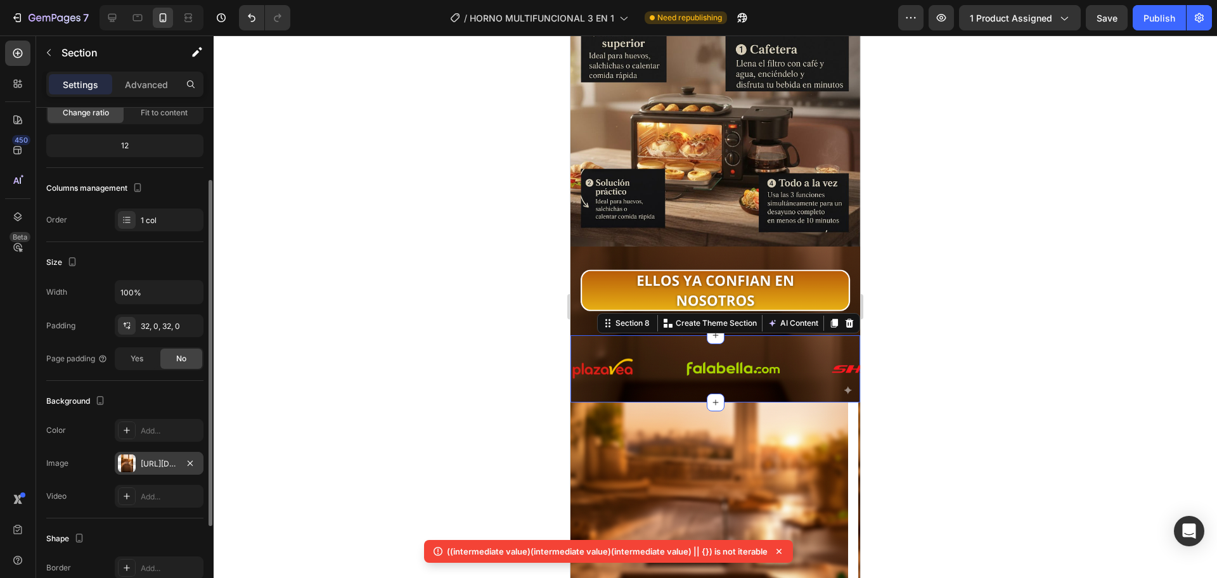
click at [178, 458] on div "[URL][DOMAIN_NAME]" at bounding box center [159, 463] width 89 height 23
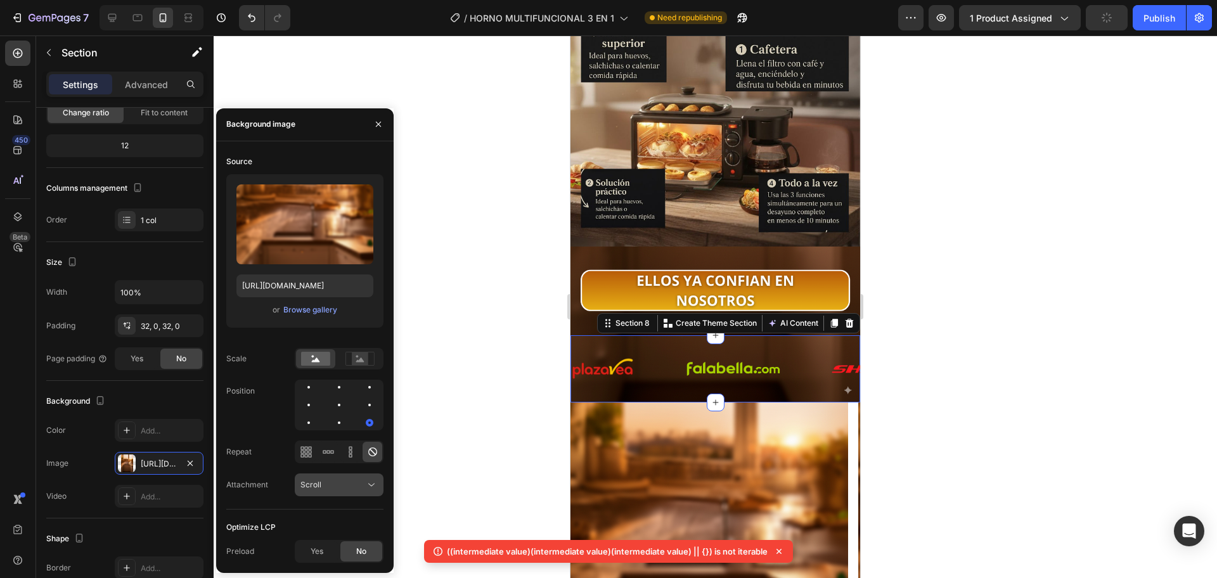
click at [349, 481] on div "Scroll" at bounding box center [332, 484] width 65 height 11
click at [324, 425] on p "Fixed" at bounding box center [336, 429] width 72 height 11
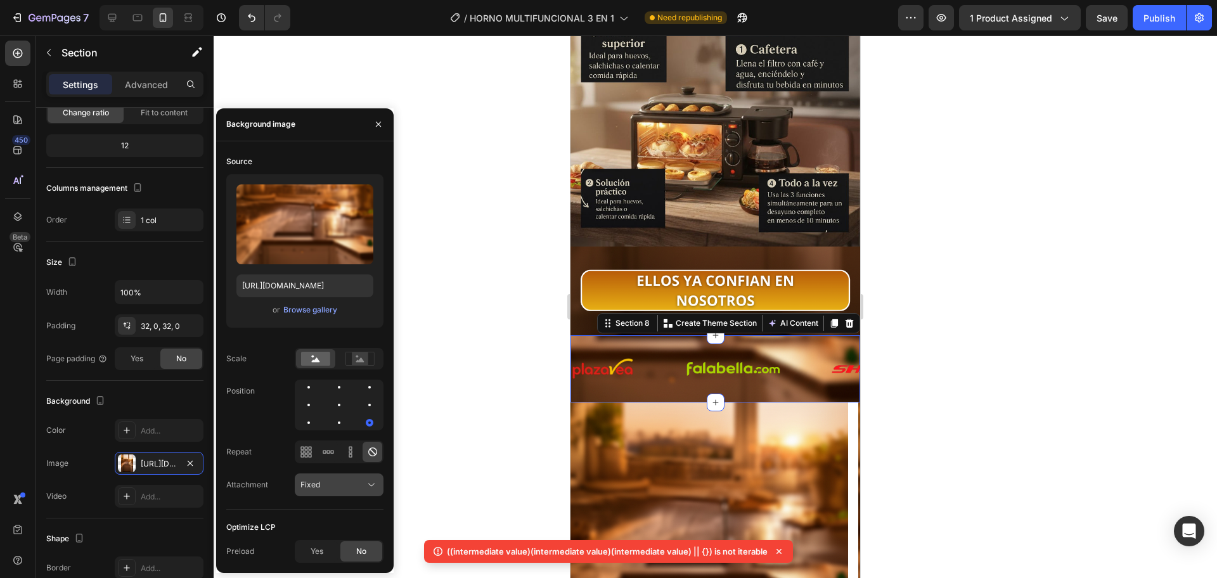
click at [366, 484] on icon at bounding box center [371, 485] width 13 height 13
click at [348, 459] on p "Local" at bounding box center [336, 453] width 72 height 11
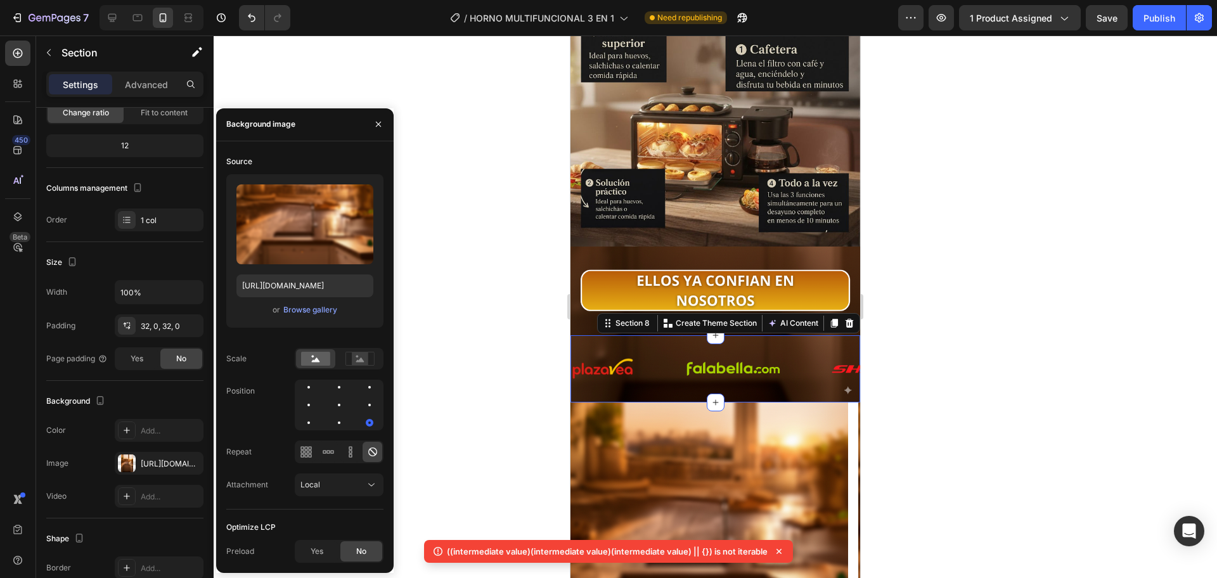
click at [506, 291] on div at bounding box center [715, 306] width 1003 height 543
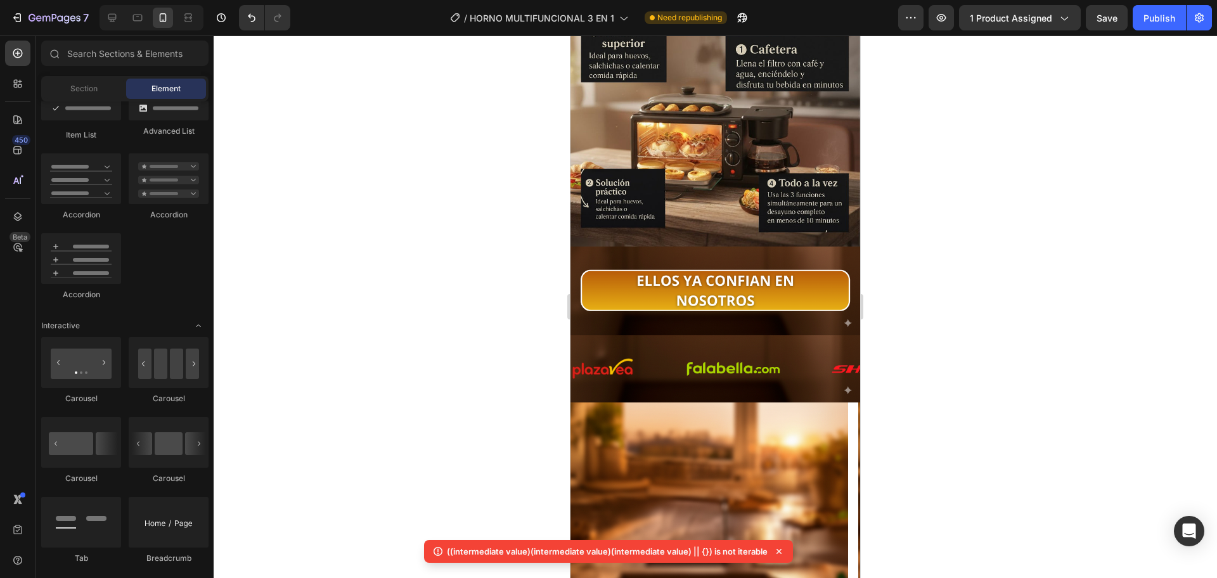
click at [506, 291] on div at bounding box center [715, 306] width 1003 height 543
click at [670, 335] on div "Image Image Image Image Image Image Image Image Image Image Image Image Image I…" at bounding box center [715, 368] width 290 height 67
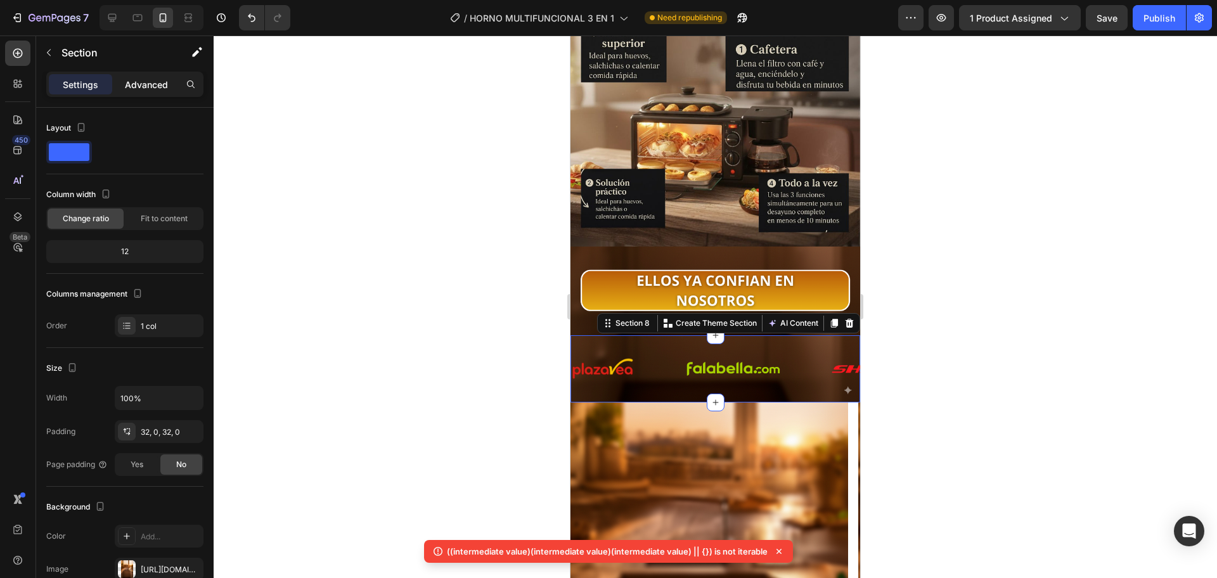
click at [146, 89] on p "Advanced" at bounding box center [146, 84] width 43 height 13
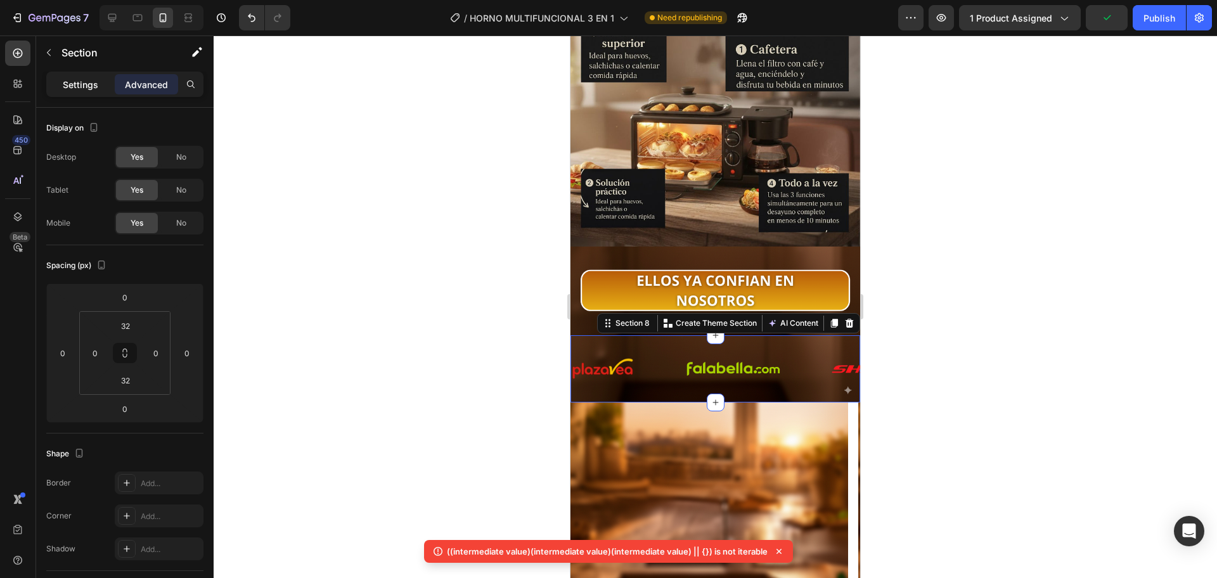
click at [75, 80] on p "Settings" at bounding box center [80, 84] width 35 height 13
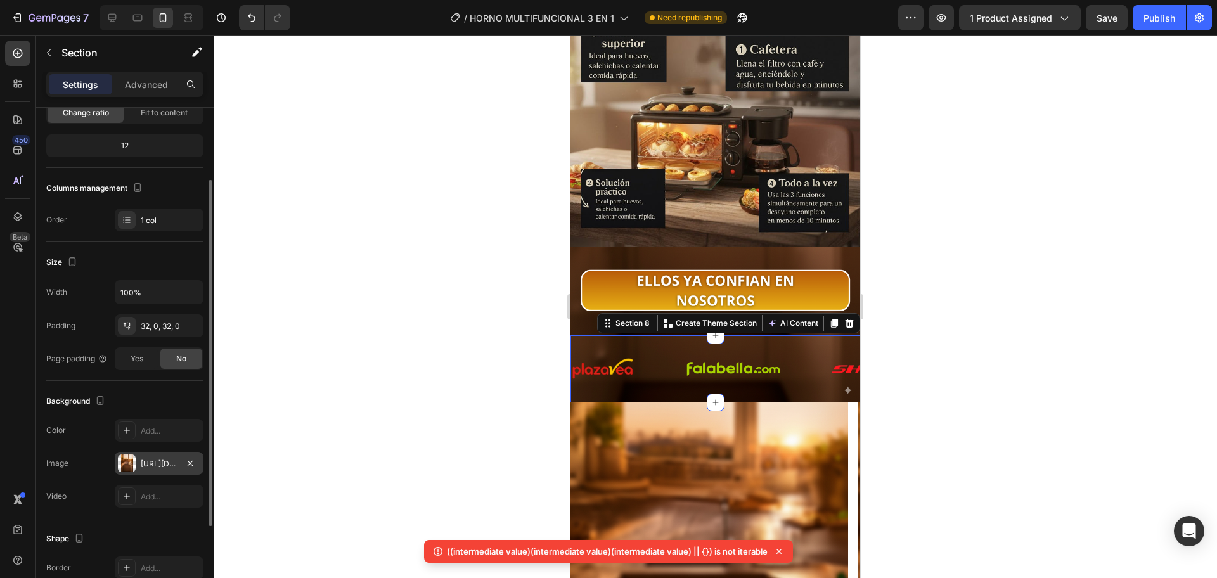
click at [172, 468] on div "[URL][DOMAIN_NAME]" at bounding box center [159, 463] width 37 height 11
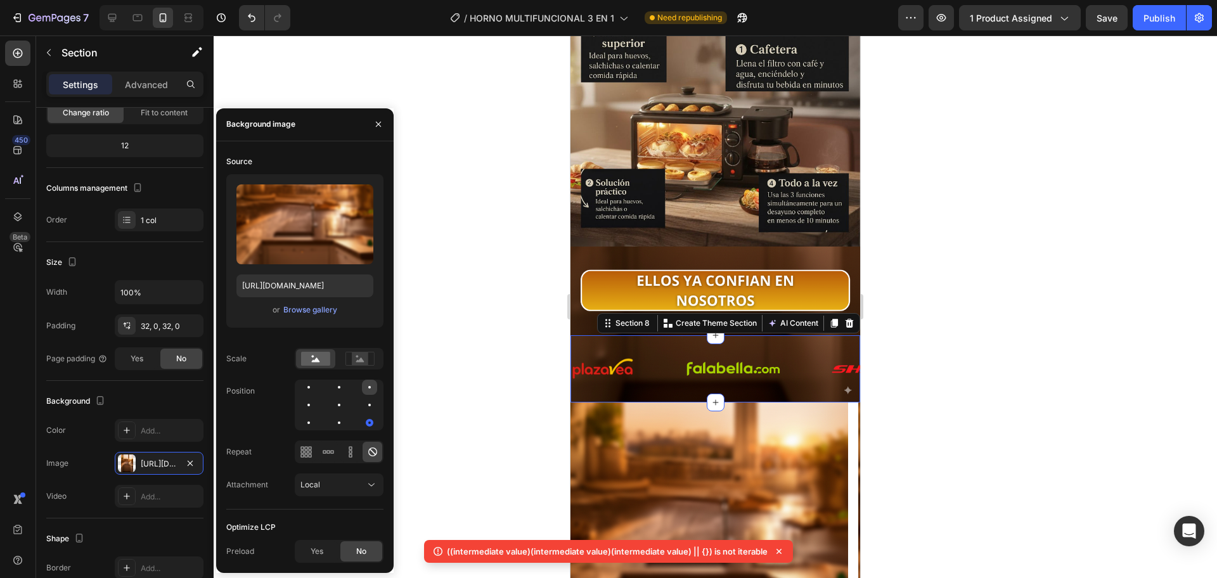
click at [365, 387] on div at bounding box center [369, 387] width 15 height 15
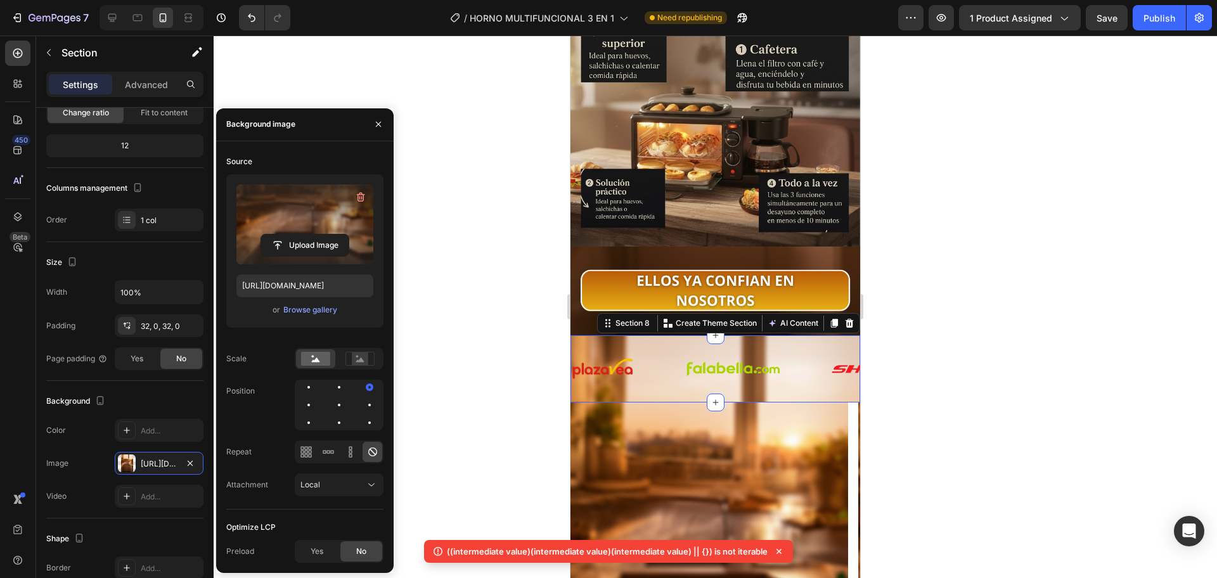
click at [312, 212] on label at bounding box center [304, 224] width 137 height 80
click at [312, 235] on input "file" at bounding box center [304, 246] width 87 height 22
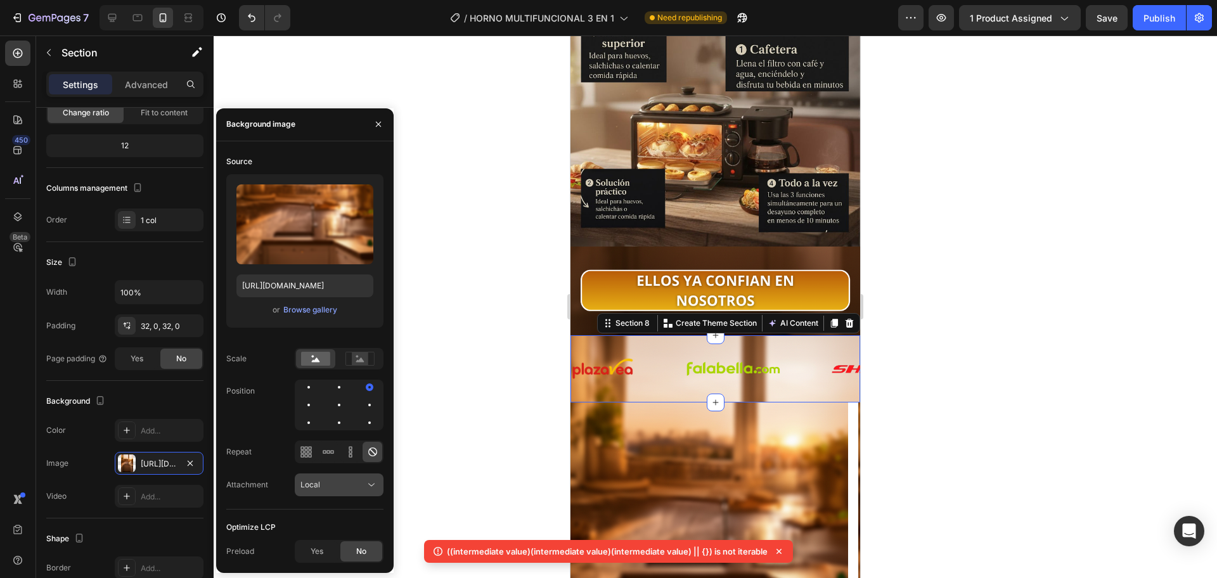
click at [363, 487] on div "Local" at bounding box center [332, 484] width 65 height 11
click at [341, 393] on div at bounding box center [338, 387] width 15 height 15
click at [310, 390] on div at bounding box center [308, 387] width 15 height 15
click at [308, 416] on div at bounding box center [308, 422] width 15 height 15
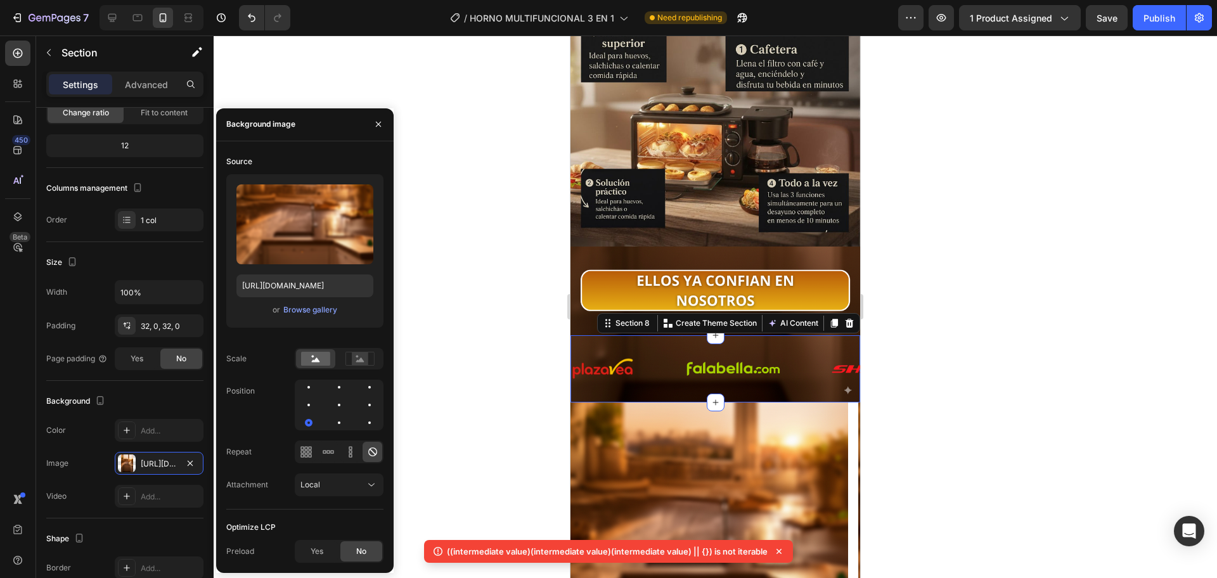
click at [325, 431] on div "Source Upload Image https://cdn.shopify.com/s/files/1/0774/8360/6252/files/gemp…" at bounding box center [304, 330] width 157 height 358
click at [344, 425] on div at bounding box center [338, 422] width 15 height 15
click at [340, 397] on div at bounding box center [338, 404] width 15 height 15
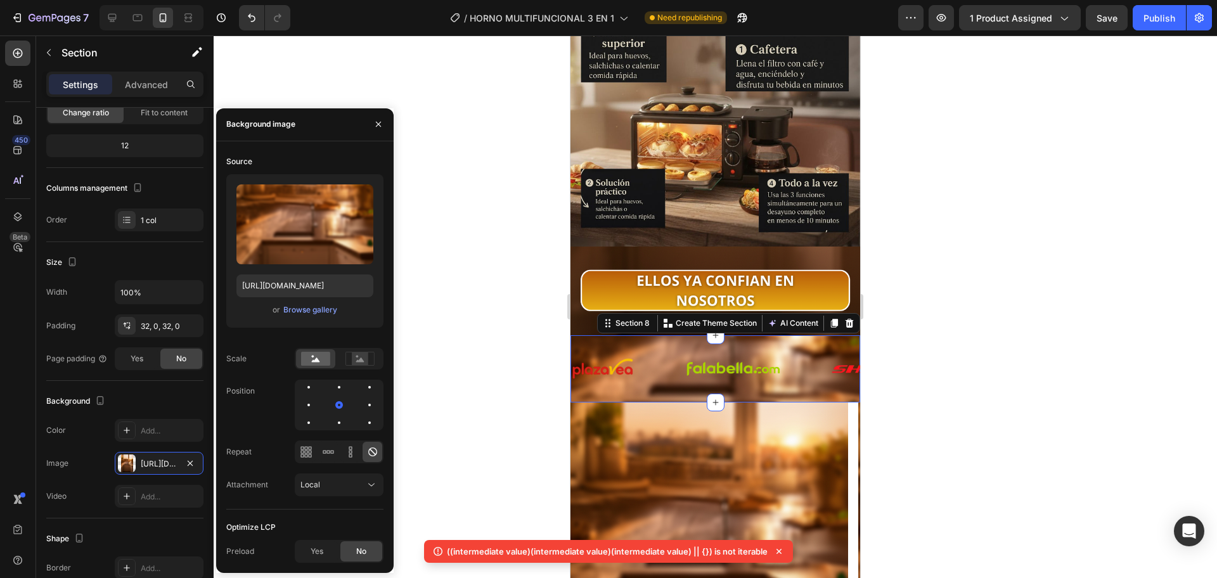
click at [367, 434] on div "Source Upload Image https://cdn.shopify.com/s/files/1/0774/8360/6252/files/gemp…" at bounding box center [304, 330] width 157 height 358
click at [370, 425] on div at bounding box center [369, 422] width 15 height 15
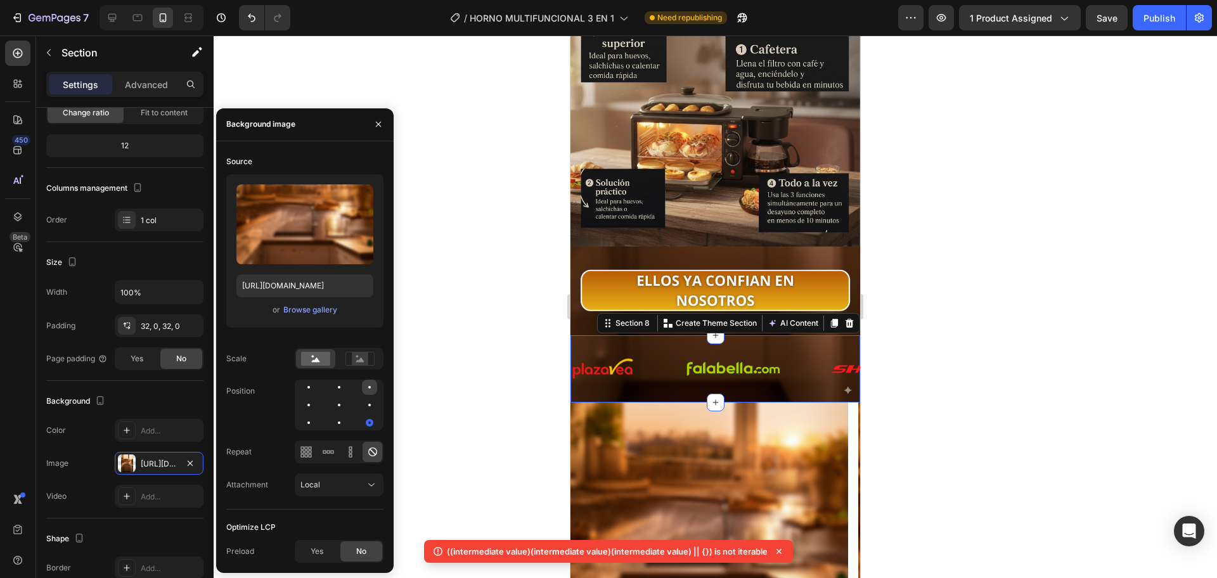
click at [373, 385] on div at bounding box center [369, 387] width 15 height 15
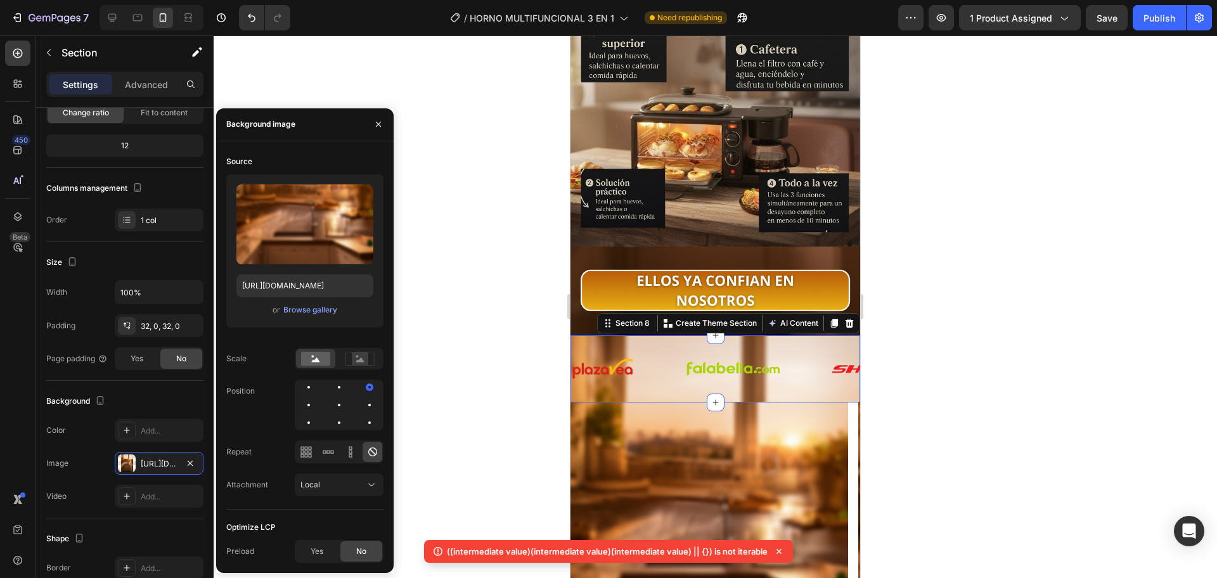
click at [505, 305] on div at bounding box center [715, 306] width 1003 height 543
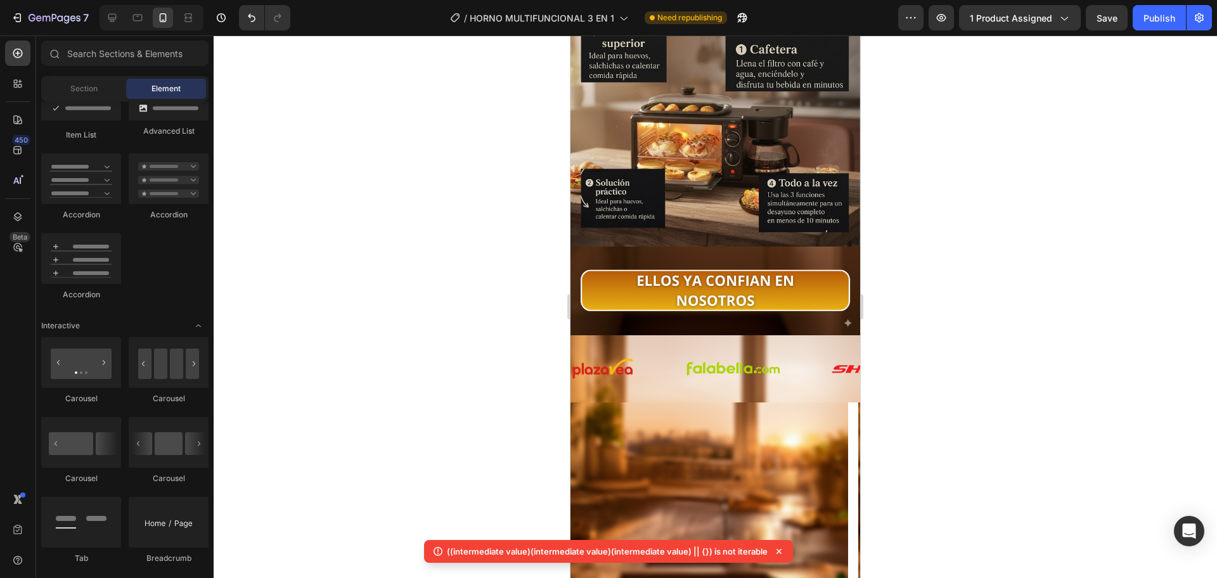
click at [505, 305] on div at bounding box center [715, 306] width 1003 height 543
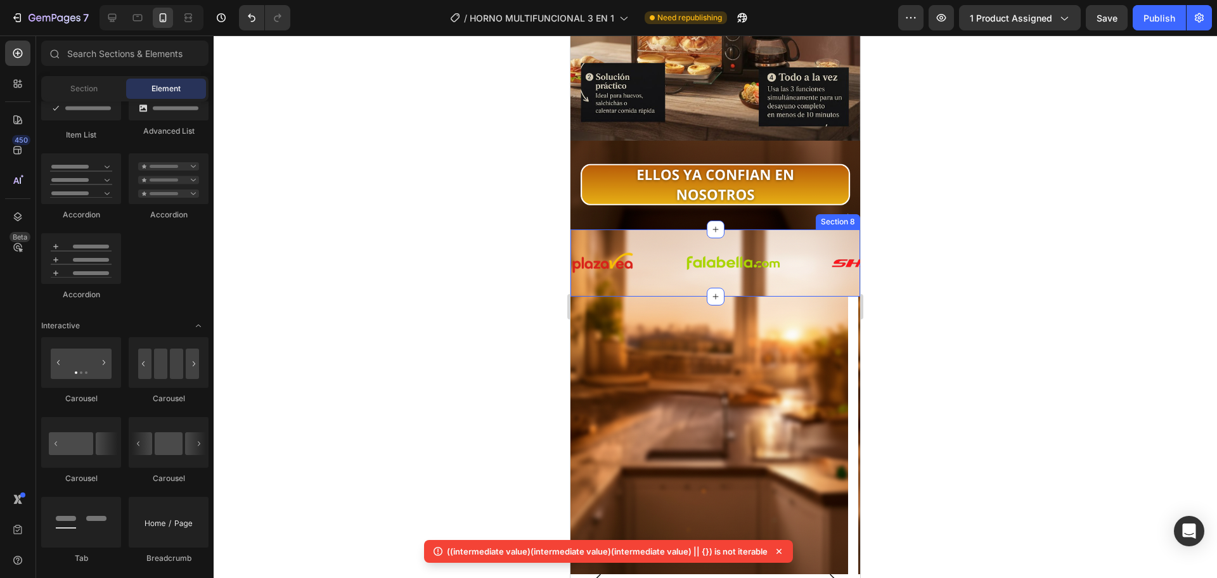
click at [672, 260] on div "Image Image Image Image Image Image Image Image Image Image Image Image Image I…" at bounding box center [715, 262] width 290 height 67
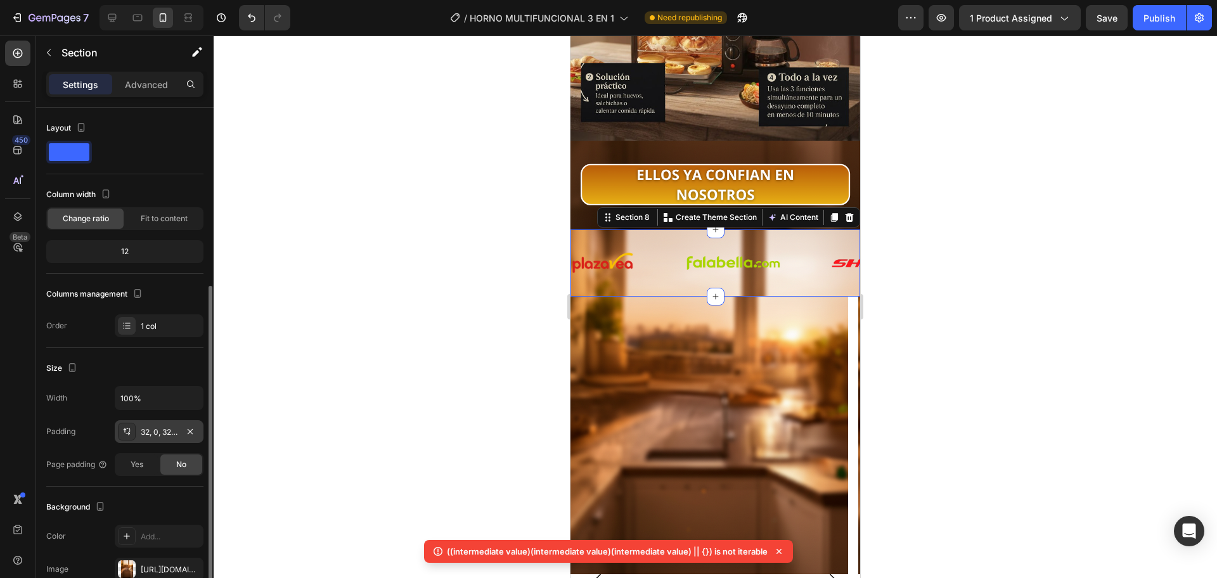
scroll to position [212, 0]
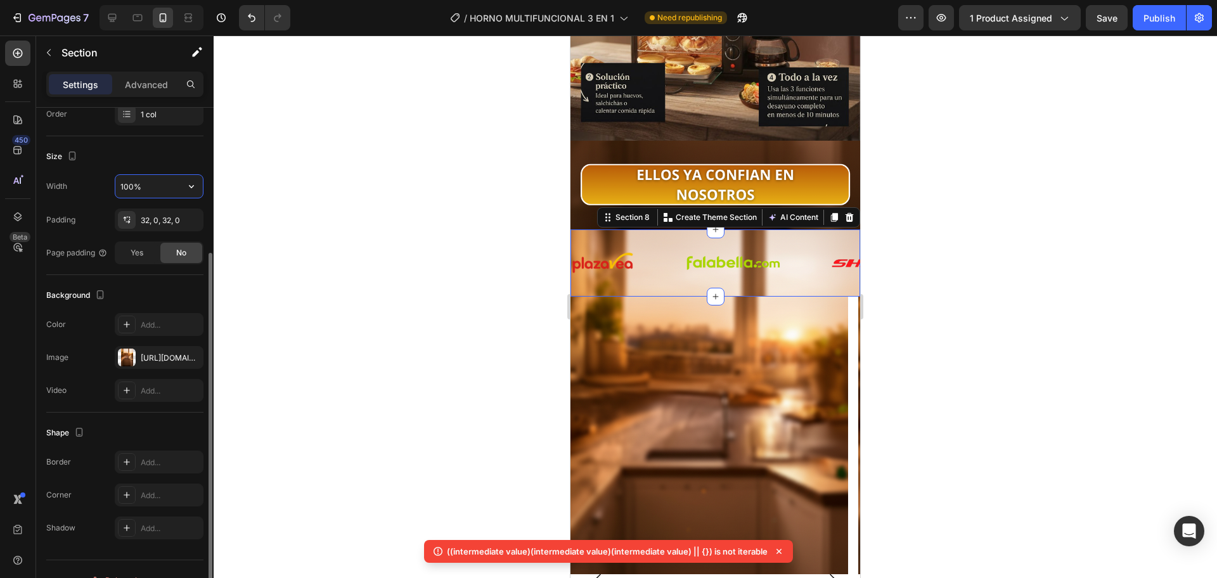
click at [145, 187] on input "100%" at bounding box center [158, 186] width 87 height 23
click at [195, 186] on icon "button" at bounding box center [191, 186] width 13 height 13
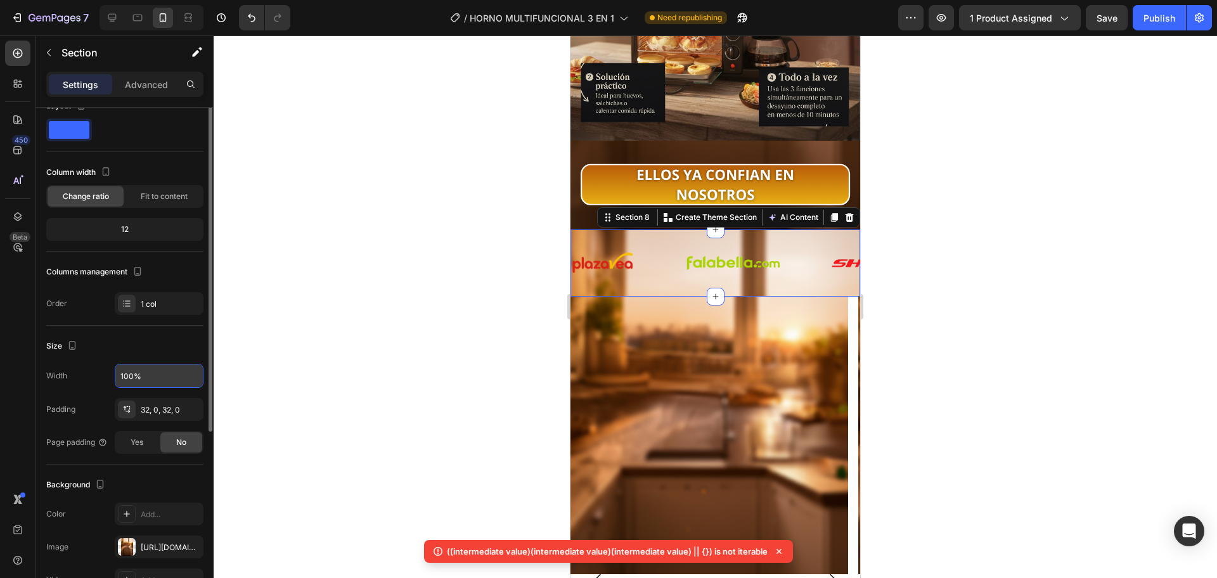
scroll to position [0, 0]
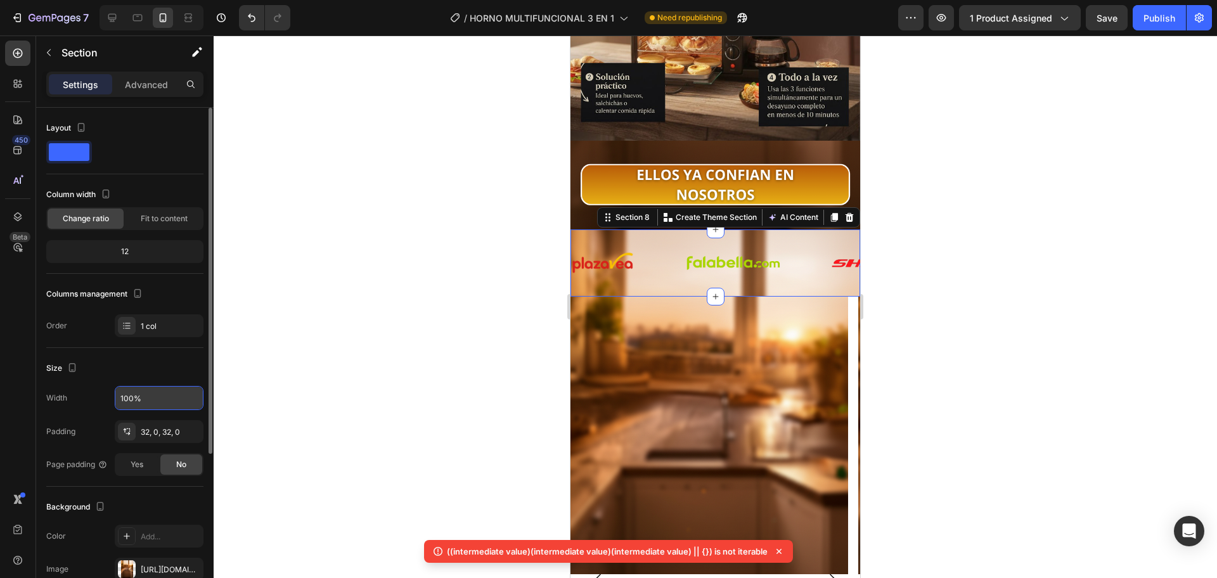
click at [78, 145] on span at bounding box center [69, 152] width 41 height 18
click at [86, 160] on span at bounding box center [69, 152] width 41 height 18
click at [79, 151] on span at bounding box center [69, 152] width 41 height 18
click at [124, 90] on div "Advanced" at bounding box center [146, 84] width 63 height 20
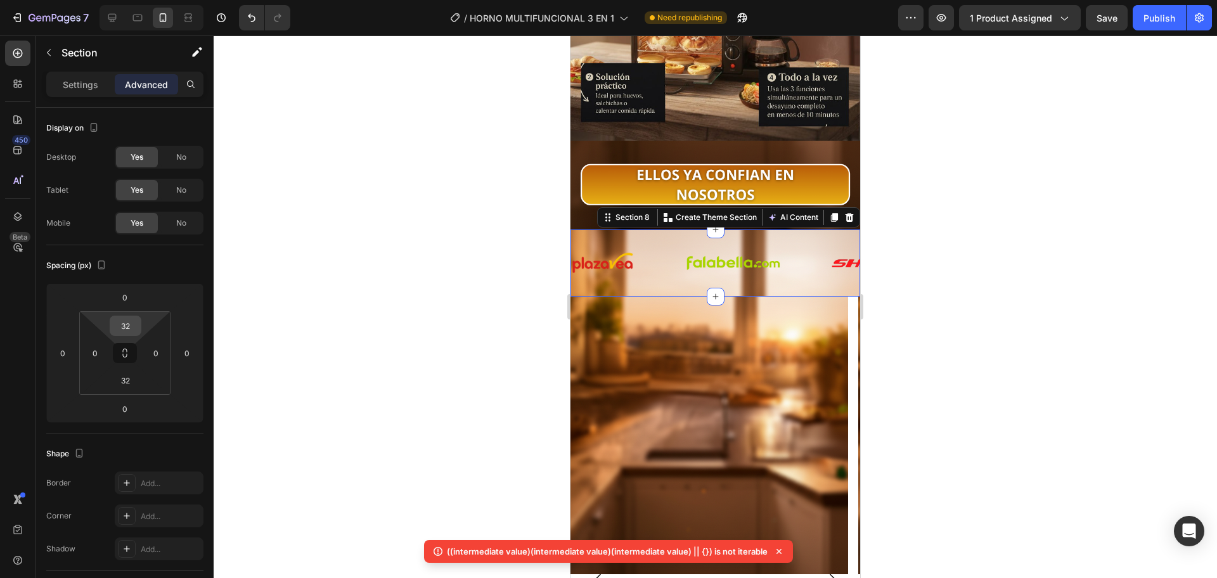
click at [134, 328] on input "32" at bounding box center [125, 325] width 25 height 19
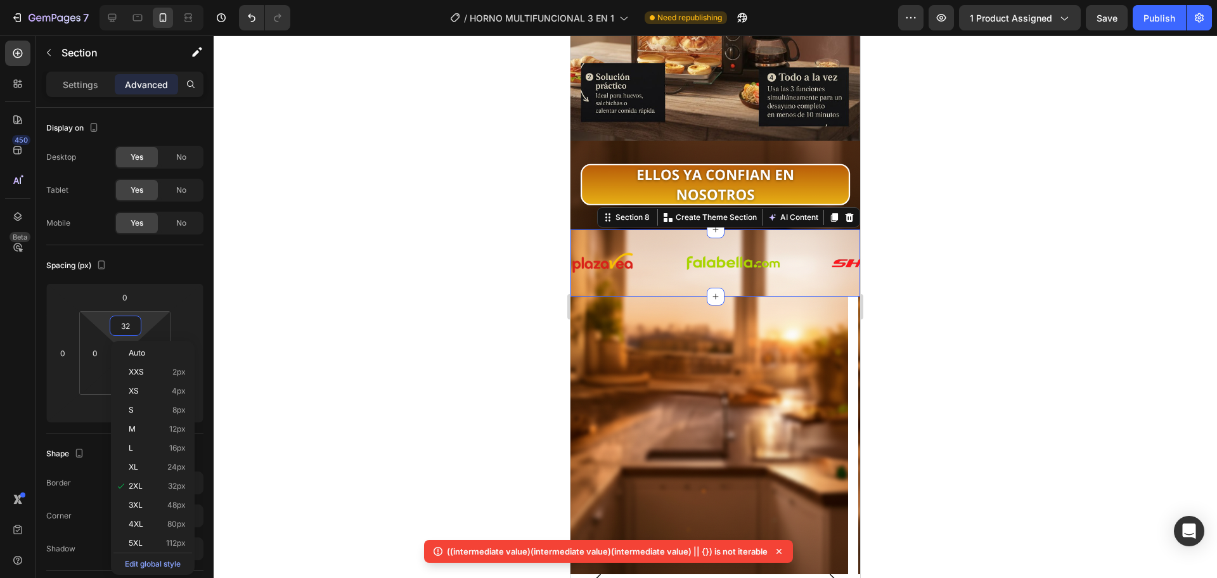
type input "0"
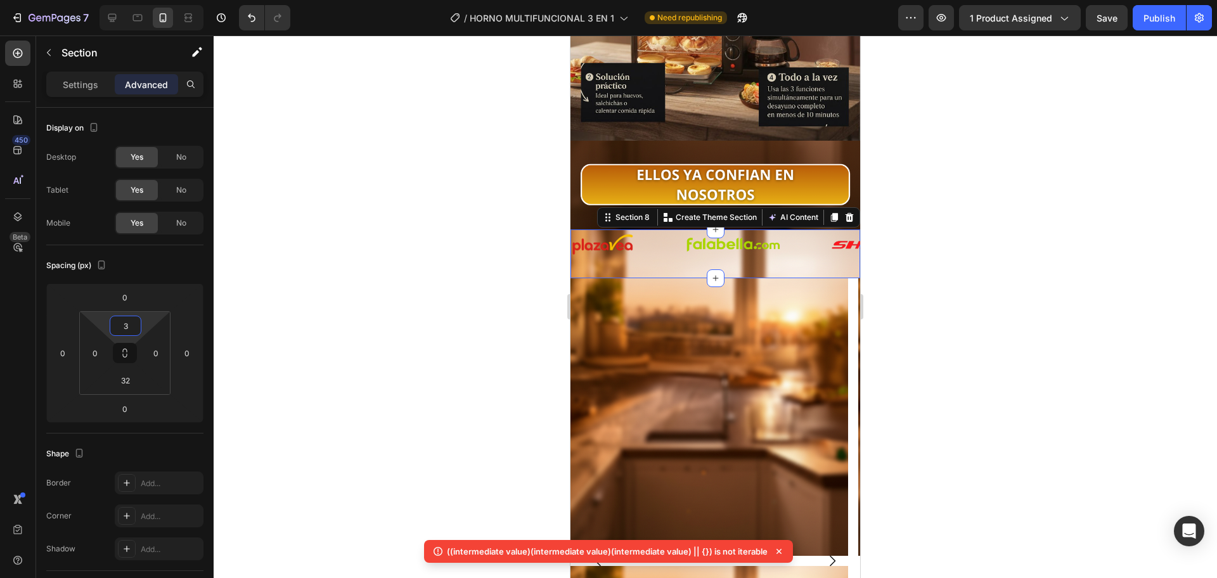
type input "32"
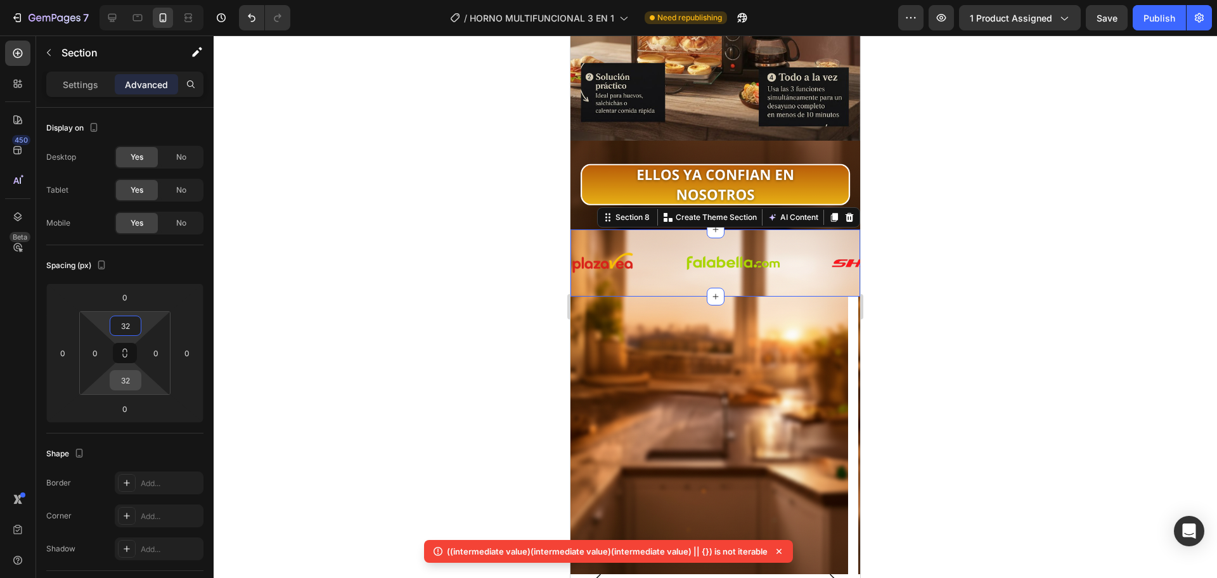
click at [127, 383] on input "32" at bounding box center [125, 380] width 25 height 19
type input "3"
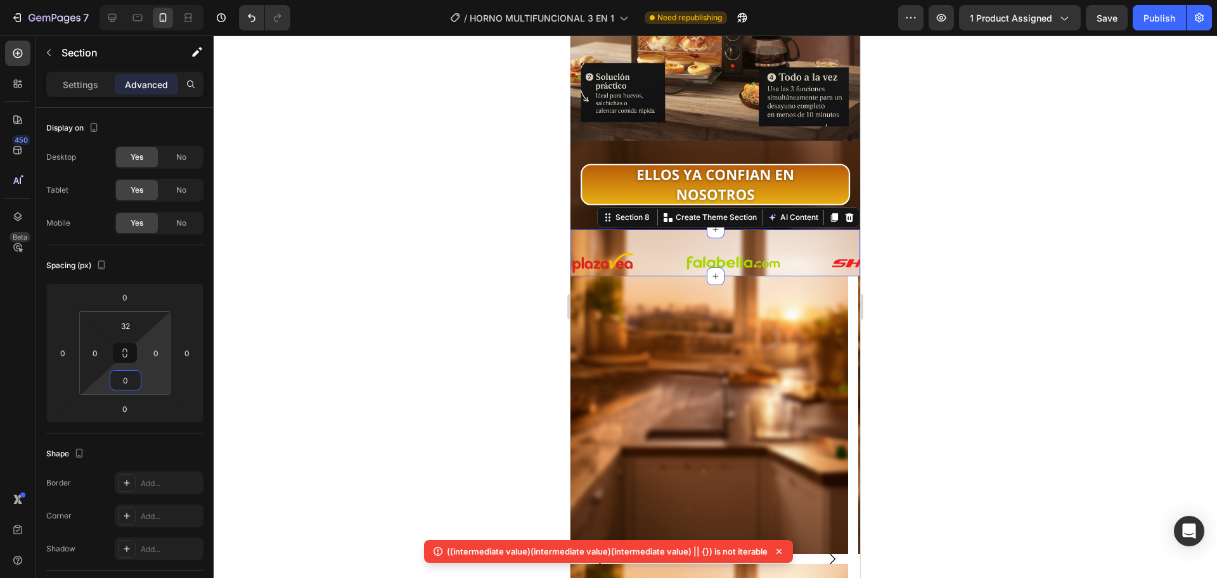
click at [390, 277] on div at bounding box center [715, 306] width 1003 height 543
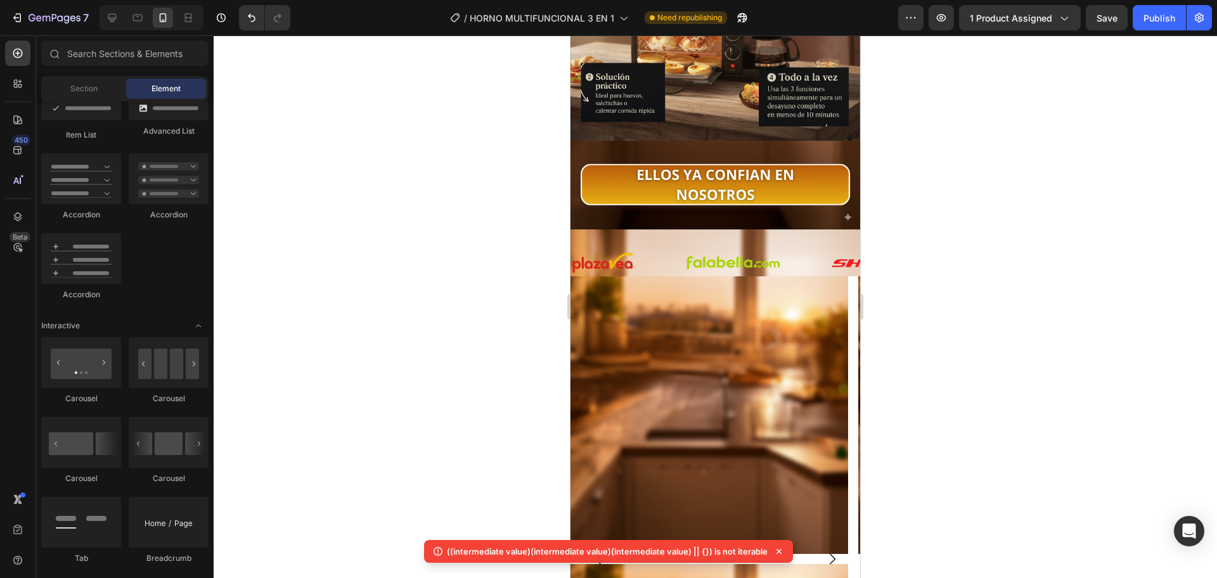
click at [390, 278] on div at bounding box center [715, 306] width 1003 height 543
click at [663, 229] on div "Image Image Image Image Image Image Image Image Image Image Image Image Image I…" at bounding box center [715, 252] width 290 height 47
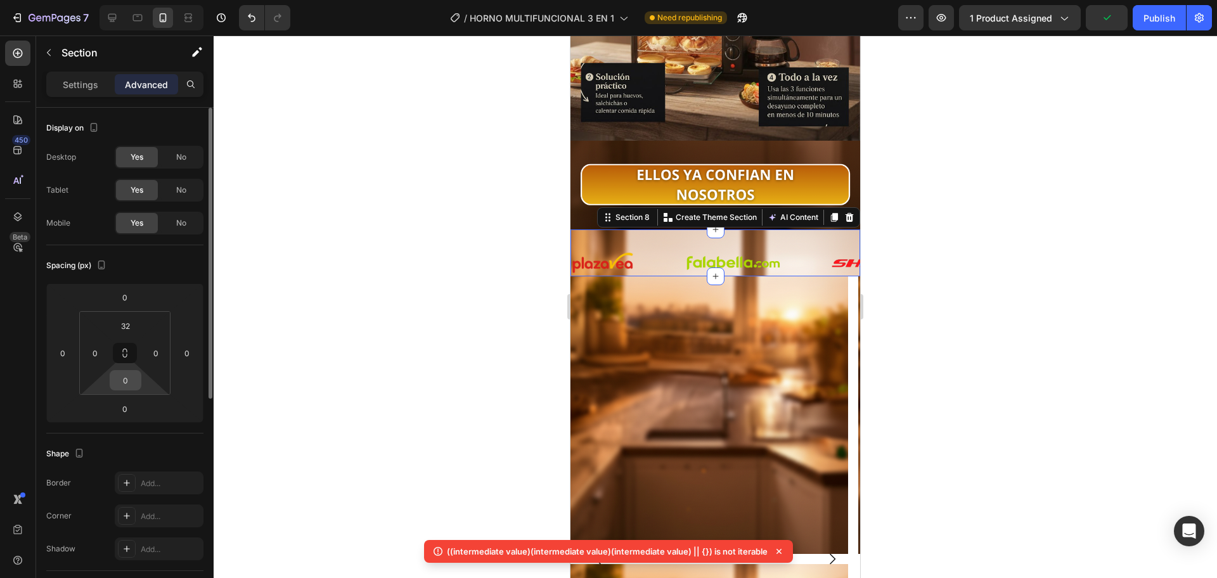
click at [130, 374] on input "0" at bounding box center [125, 380] width 25 height 19
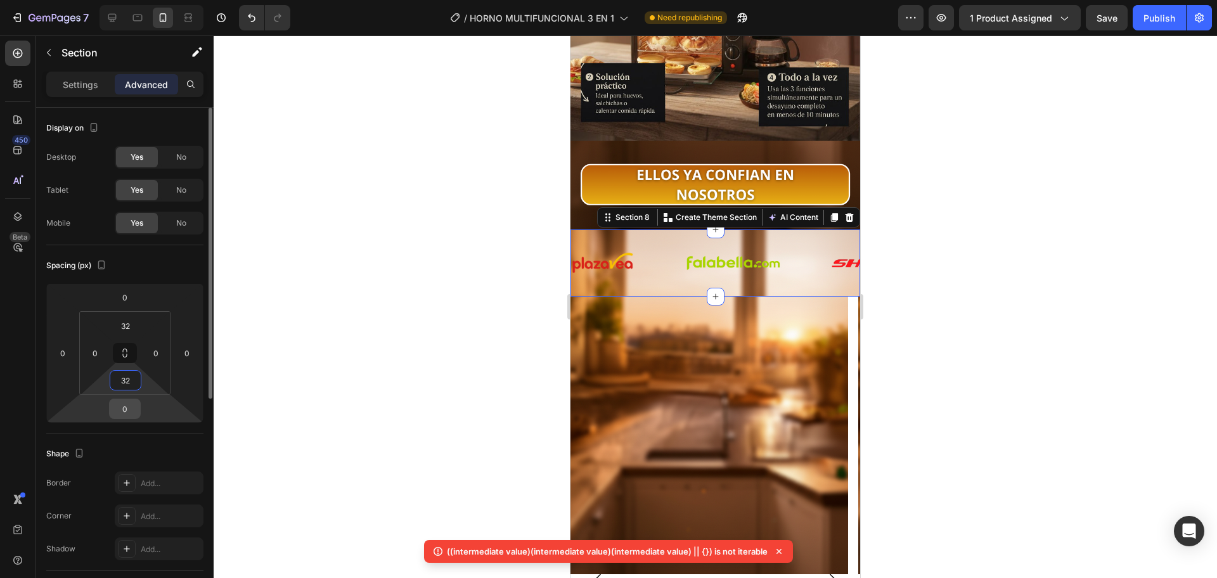
type input "32"
click at [129, 408] on input "0" at bounding box center [124, 408] width 25 height 19
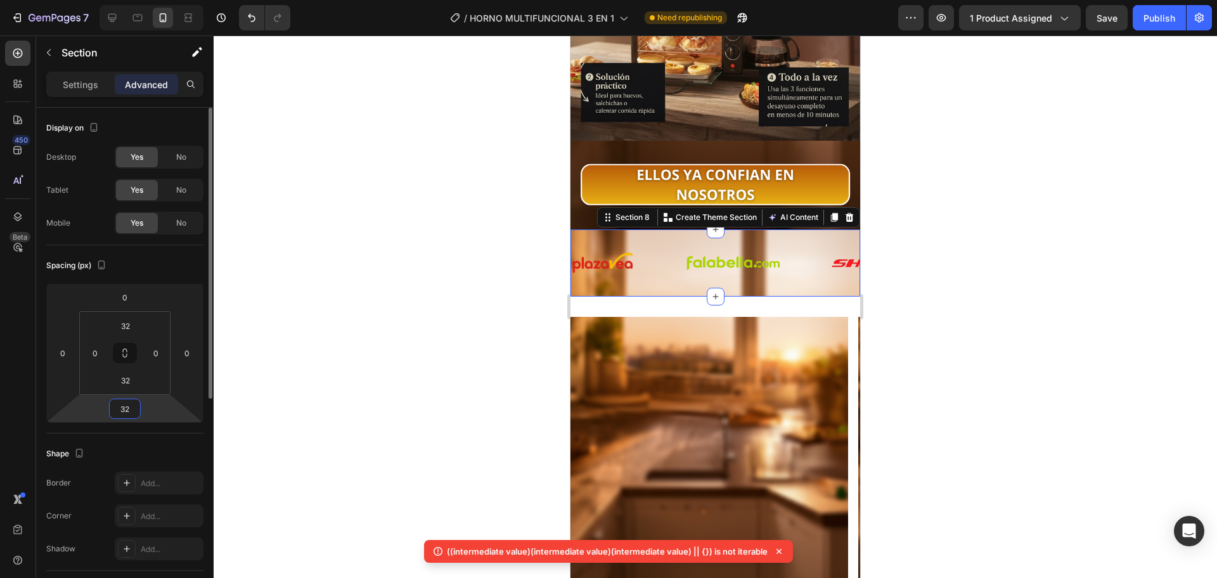
type input "3"
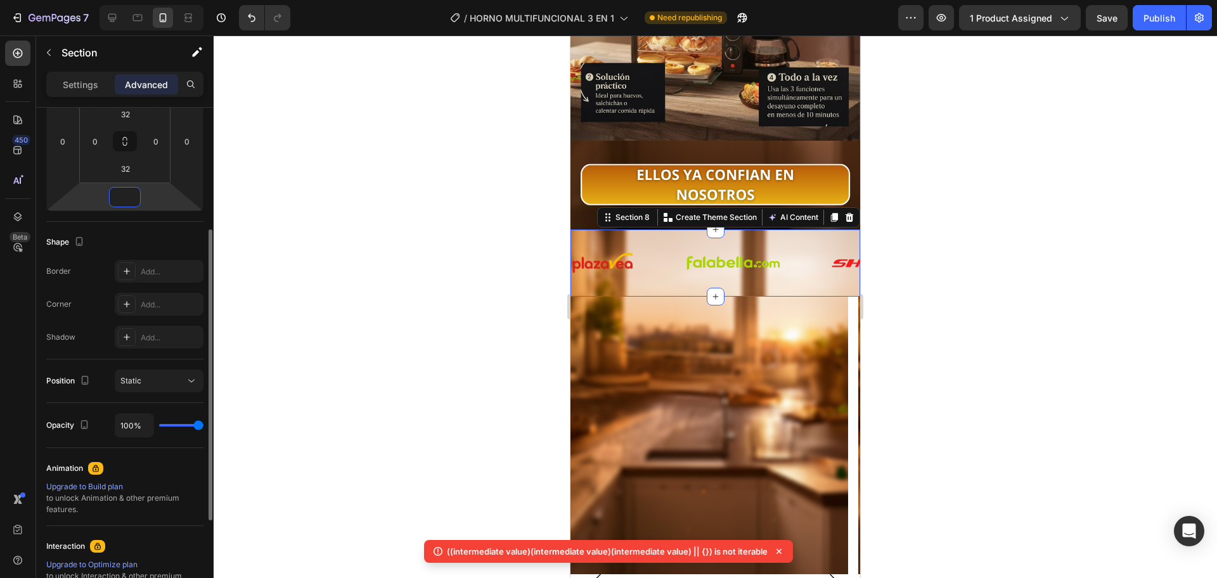
scroll to position [318, 0]
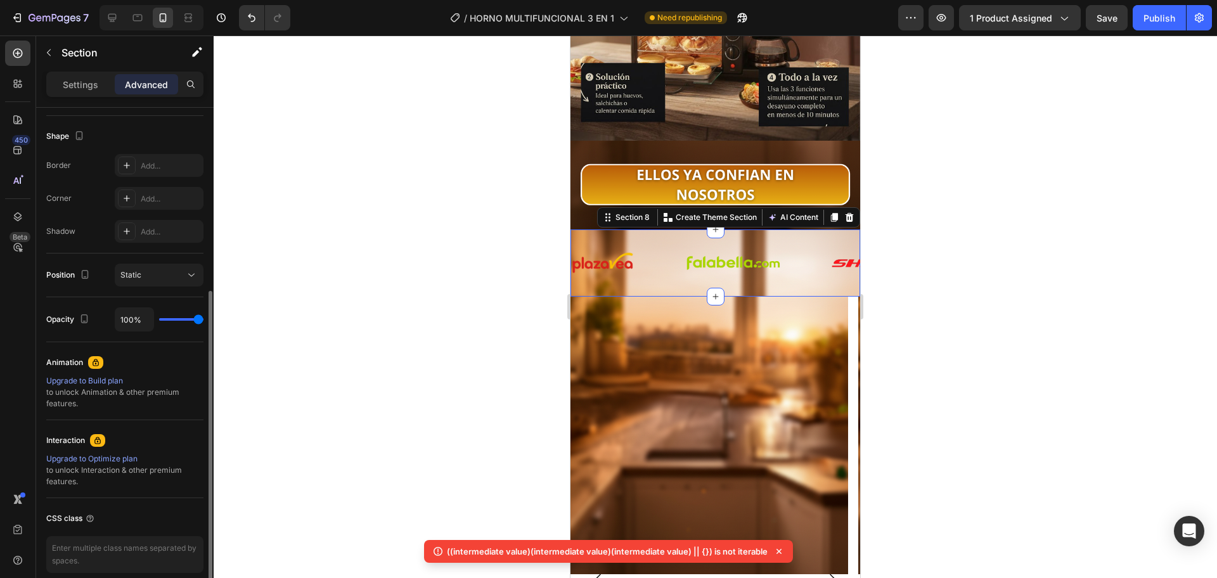
click at [190, 321] on div "100%" at bounding box center [159, 319] width 89 height 24
type input "0"
drag, startPoint x: 190, startPoint y: 321, endPoint x: 167, endPoint y: 322, distance: 22.8
click at [167, 322] on div "100%" at bounding box center [159, 319] width 89 height 24
type input "15"
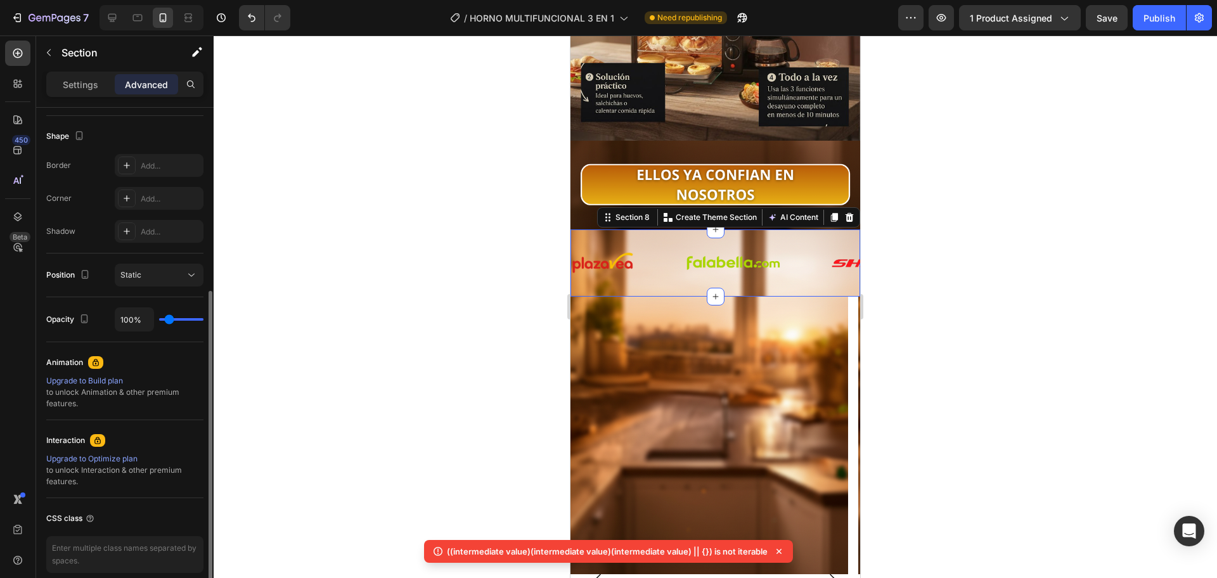
click at [169, 319] on input "range" at bounding box center [181, 319] width 44 height 3
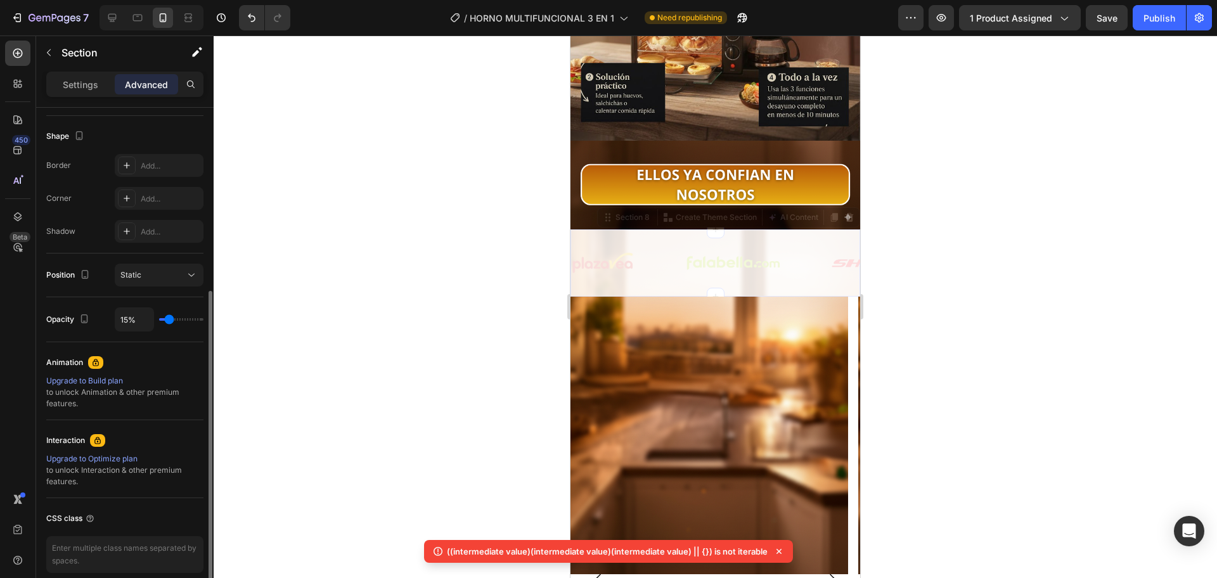
click at [169, 319] on input "range" at bounding box center [181, 319] width 44 height 3
type input "100%"
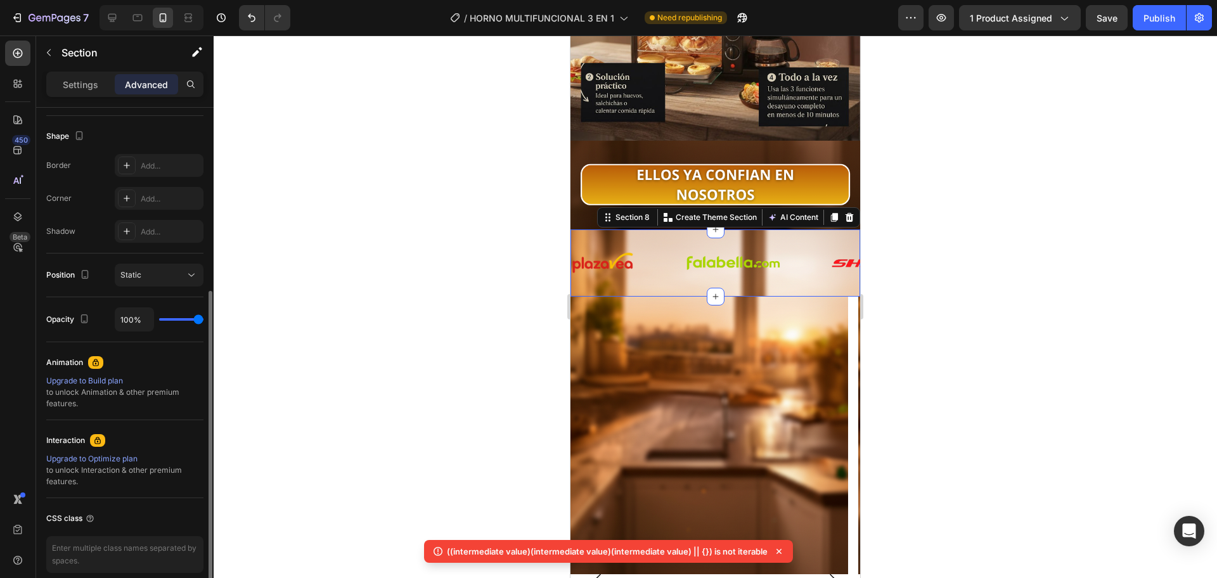
drag, startPoint x: 169, startPoint y: 319, endPoint x: 223, endPoint y: 313, distance: 54.2
type input "100"
click at [203, 318] on input "range" at bounding box center [181, 319] width 44 height 3
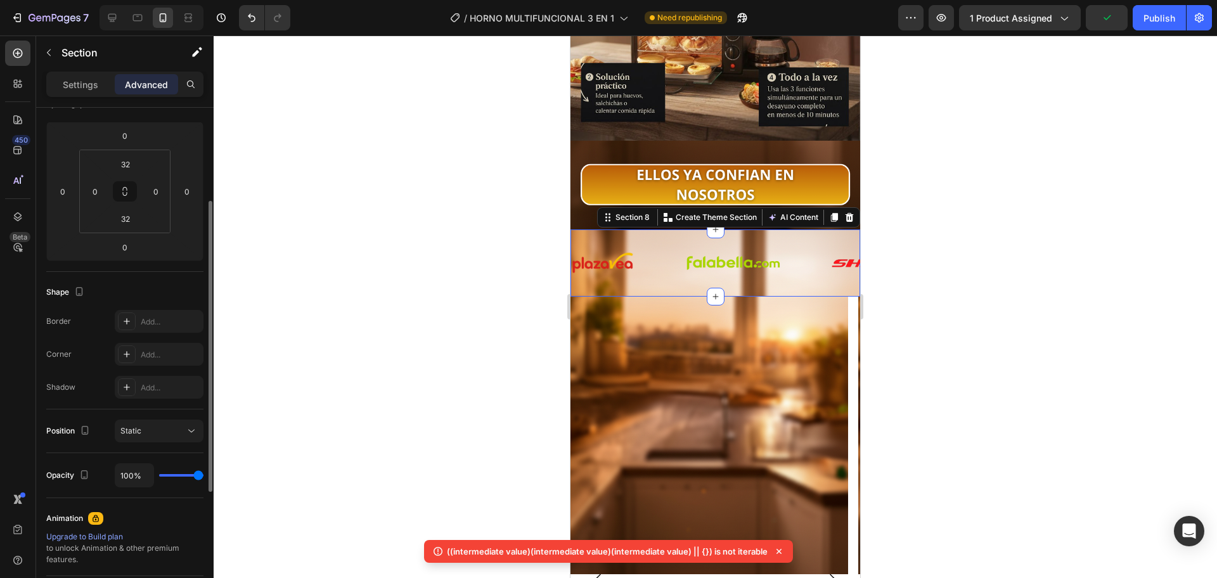
scroll to position [0, 0]
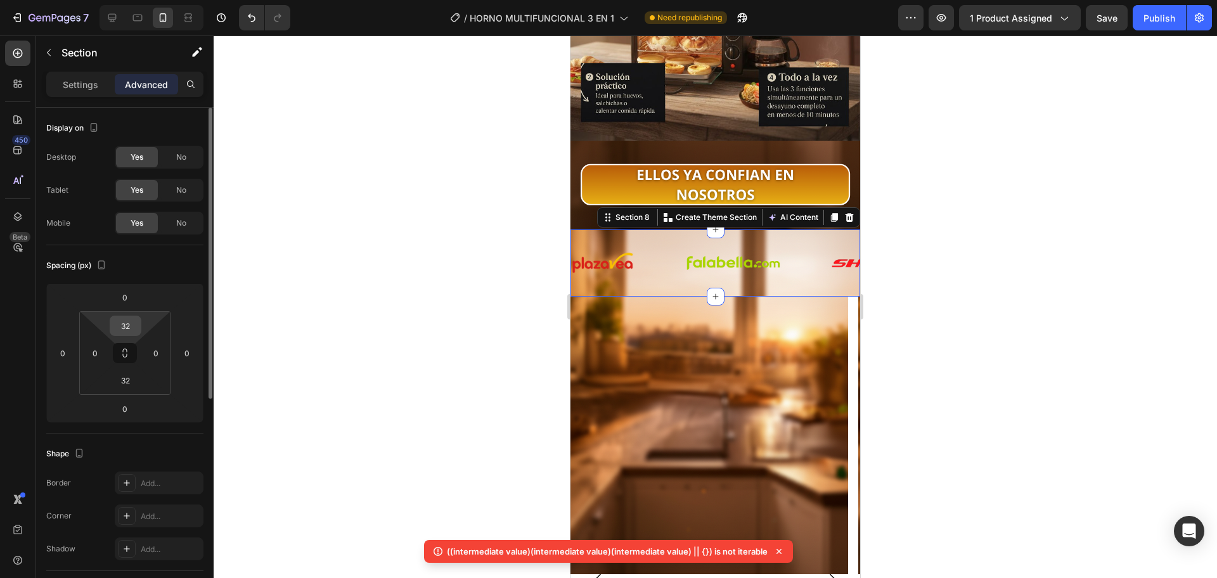
click at [134, 328] on input "32" at bounding box center [125, 325] width 25 height 19
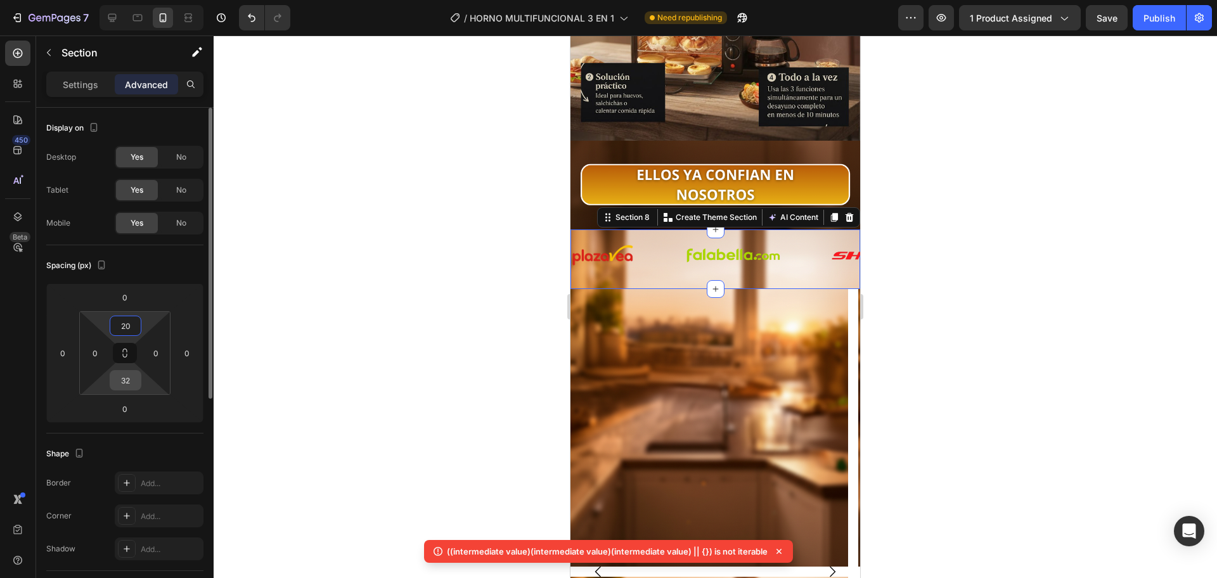
type input "20"
click at [136, 382] on input "32" at bounding box center [125, 380] width 25 height 19
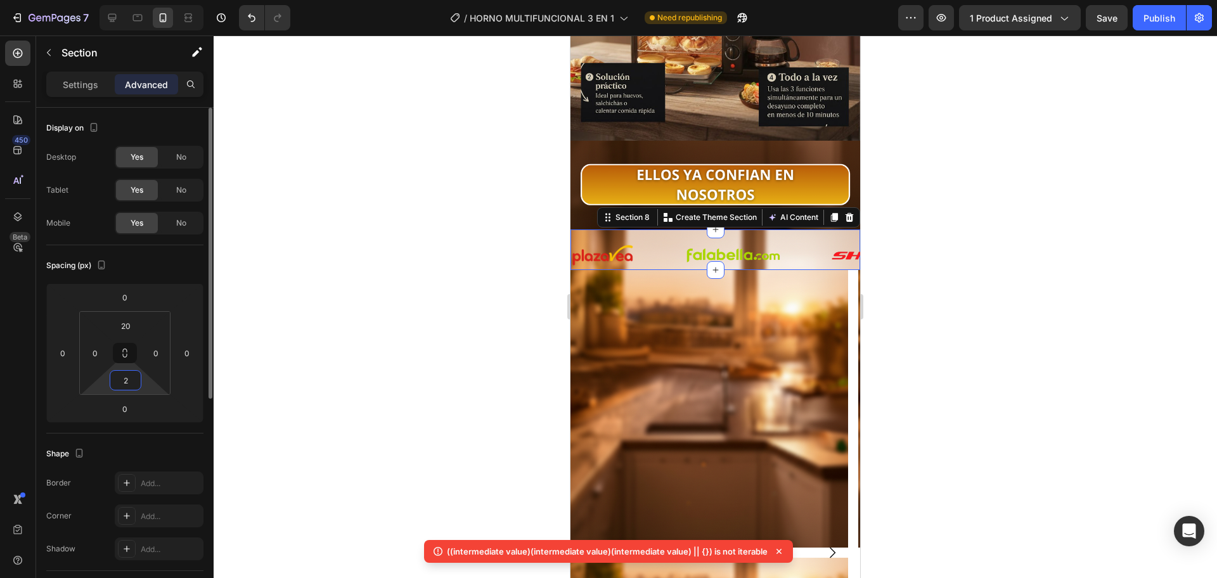
type input "20"
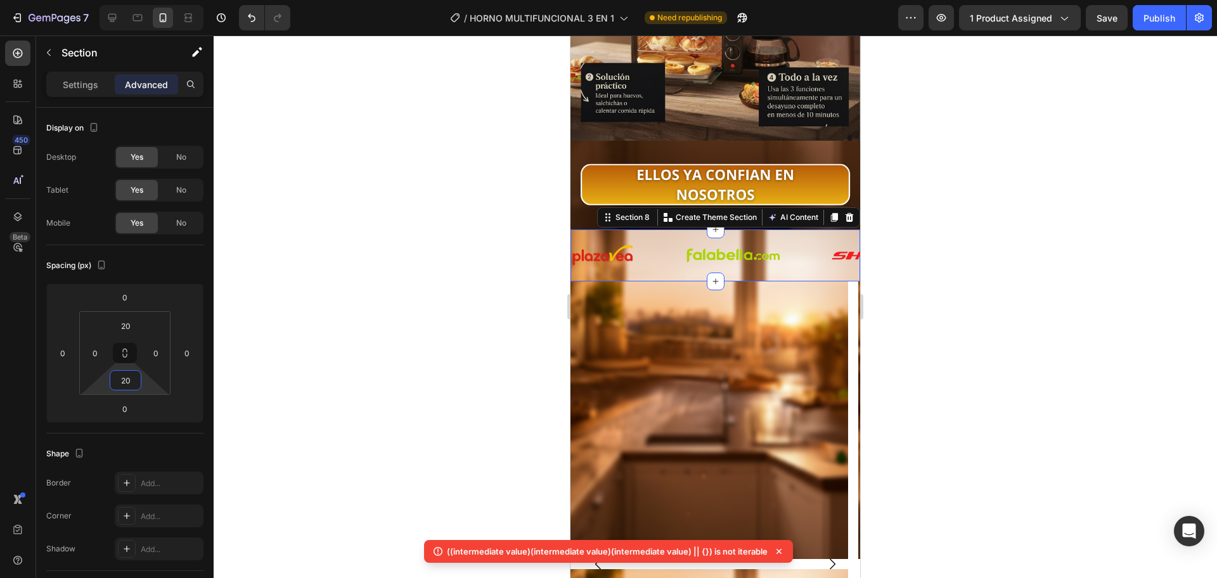
click at [344, 254] on div at bounding box center [715, 306] width 1003 height 543
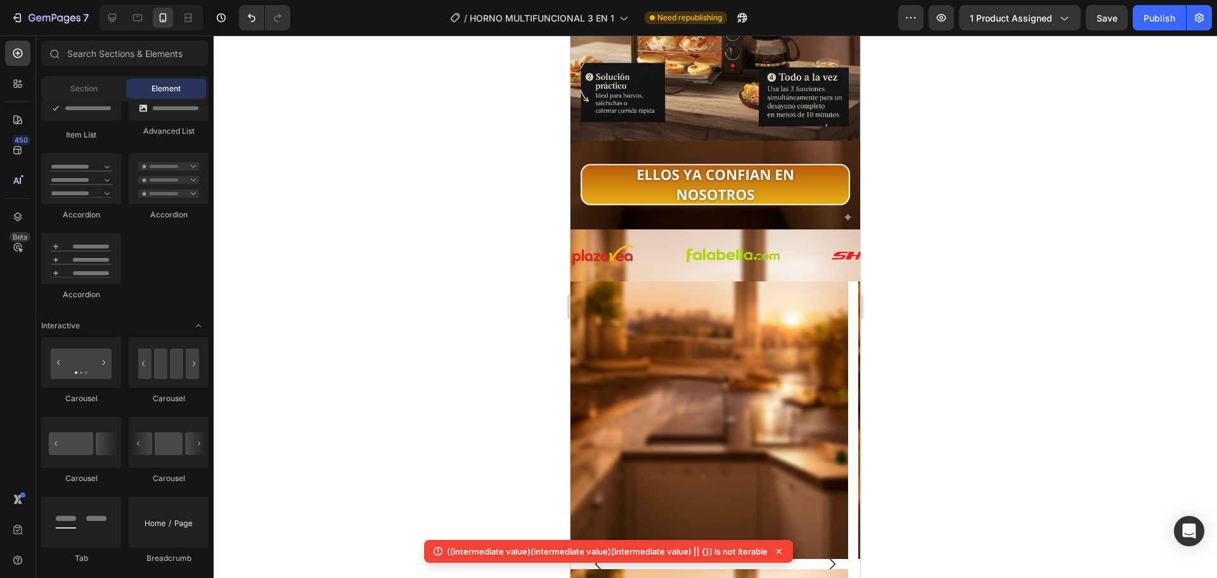
click at [404, 248] on div at bounding box center [715, 306] width 1003 height 543
click at [697, 243] on img at bounding box center [732, 255] width 95 height 25
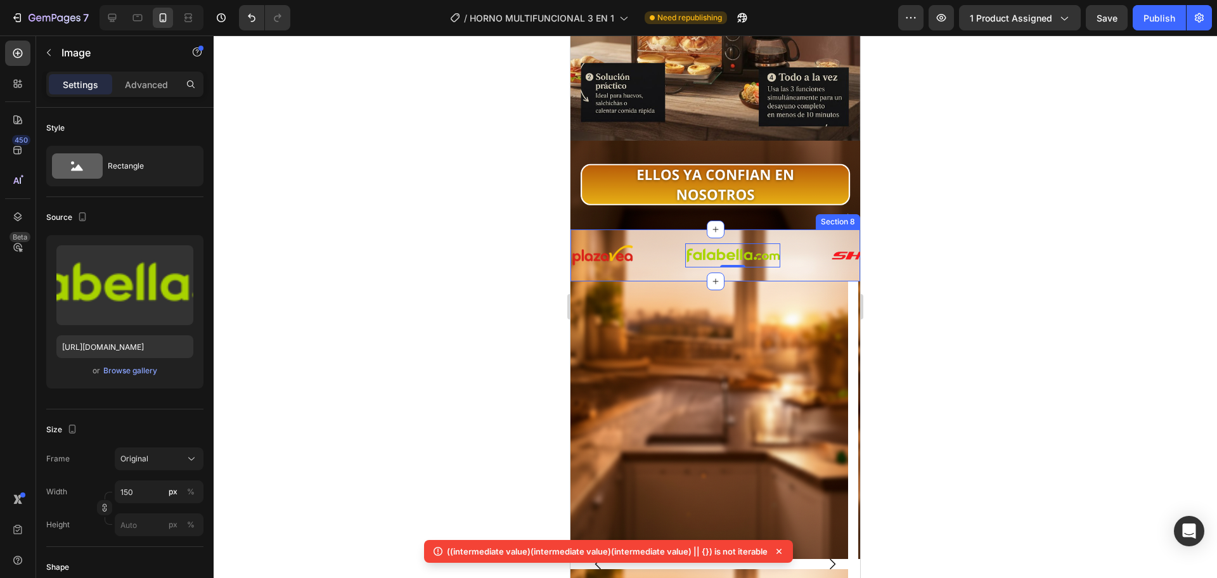
click at [662, 248] on div "Image Image 0 Image Image Image Image Image Image Image Image Image 0 Image Ima…" at bounding box center [715, 255] width 290 height 52
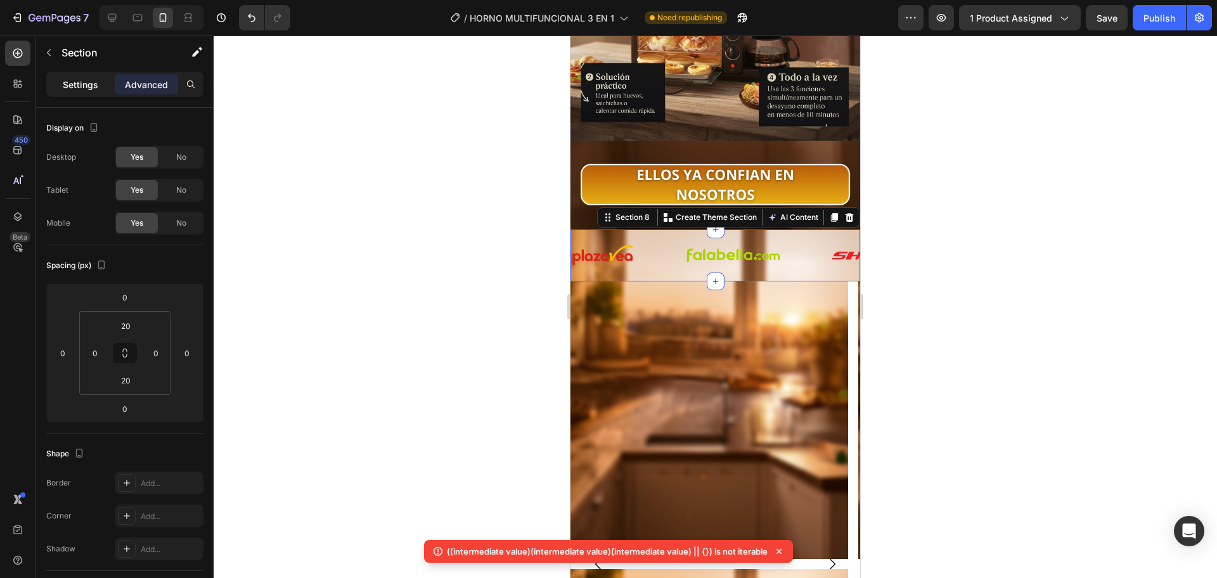
click at [94, 90] on p "Settings" at bounding box center [80, 84] width 35 height 13
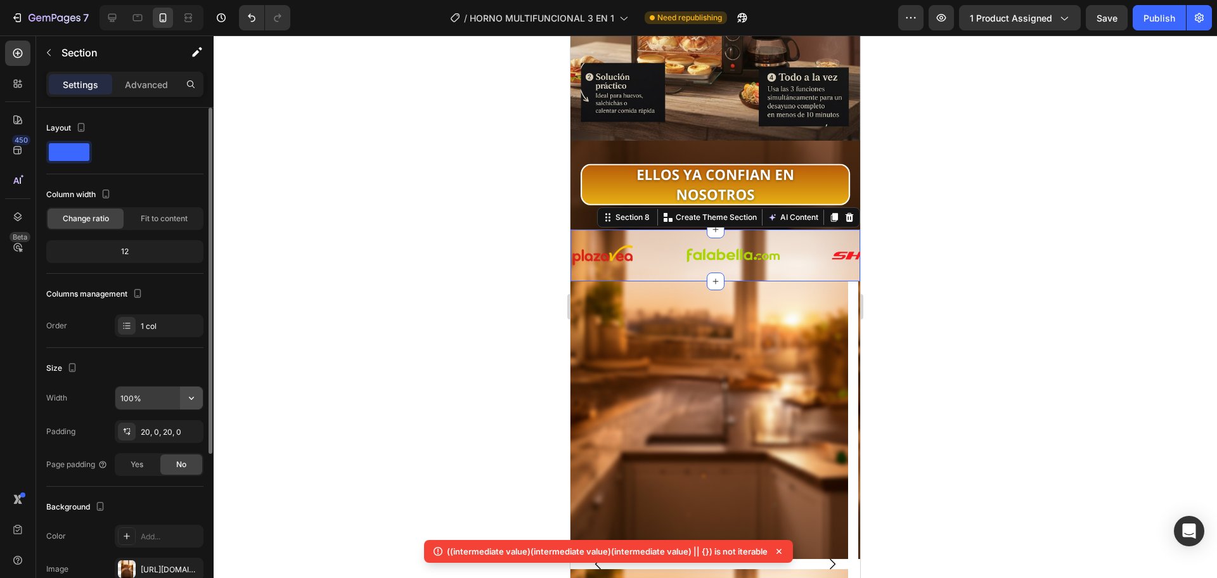
click at [193, 393] on icon "button" at bounding box center [191, 398] width 13 height 13
click at [164, 210] on div "Fit to content" at bounding box center [164, 219] width 76 height 20
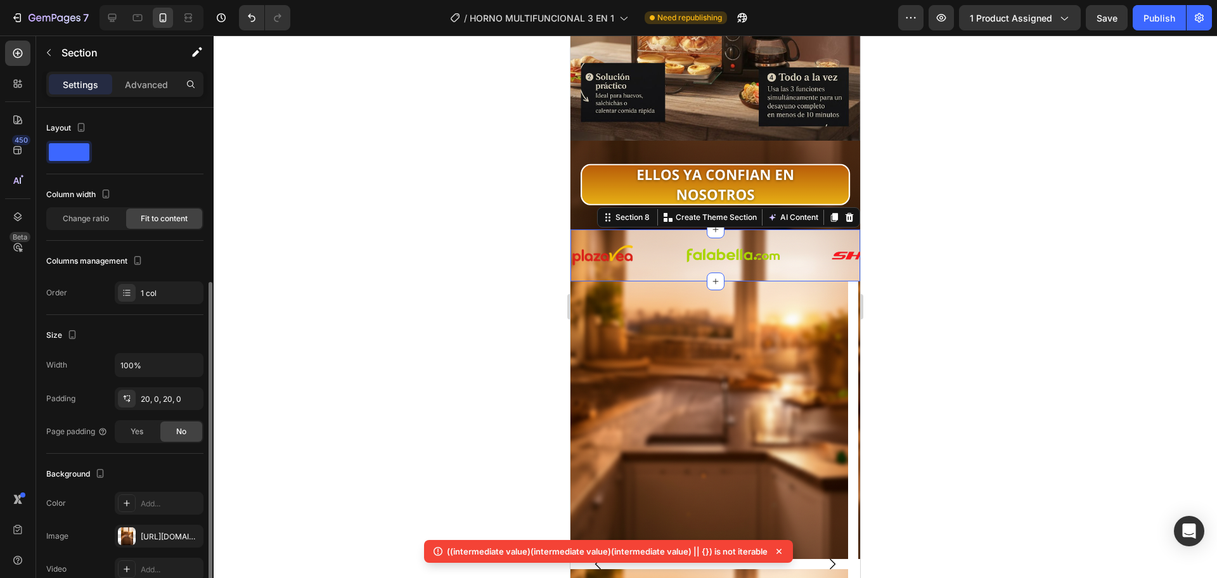
scroll to position [106, 0]
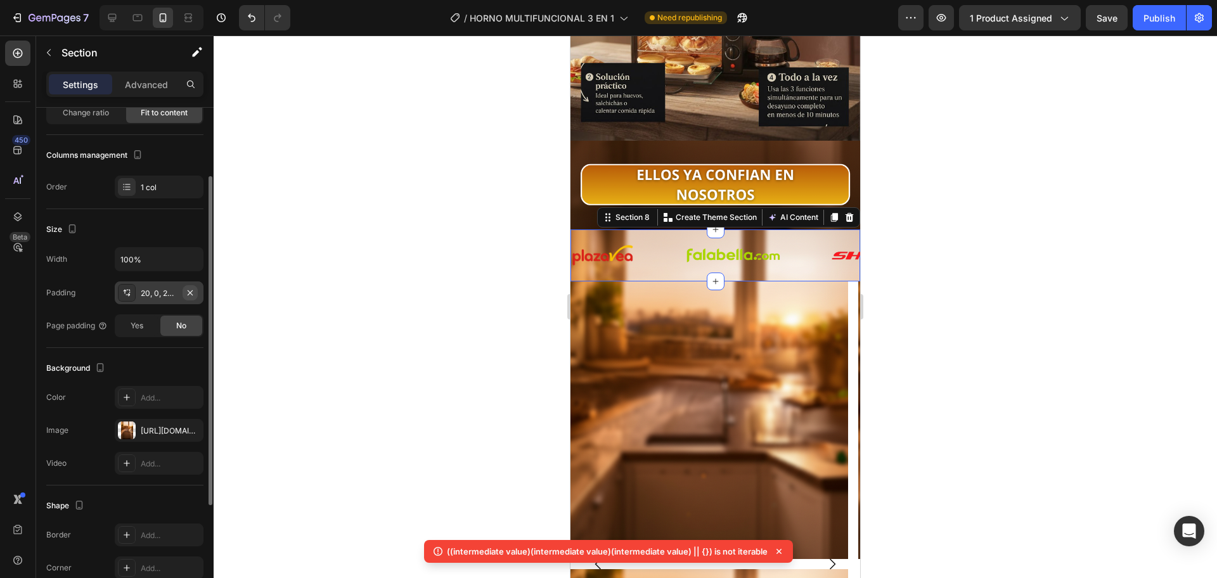
click at [193, 290] on icon "button" at bounding box center [190, 292] width 5 height 5
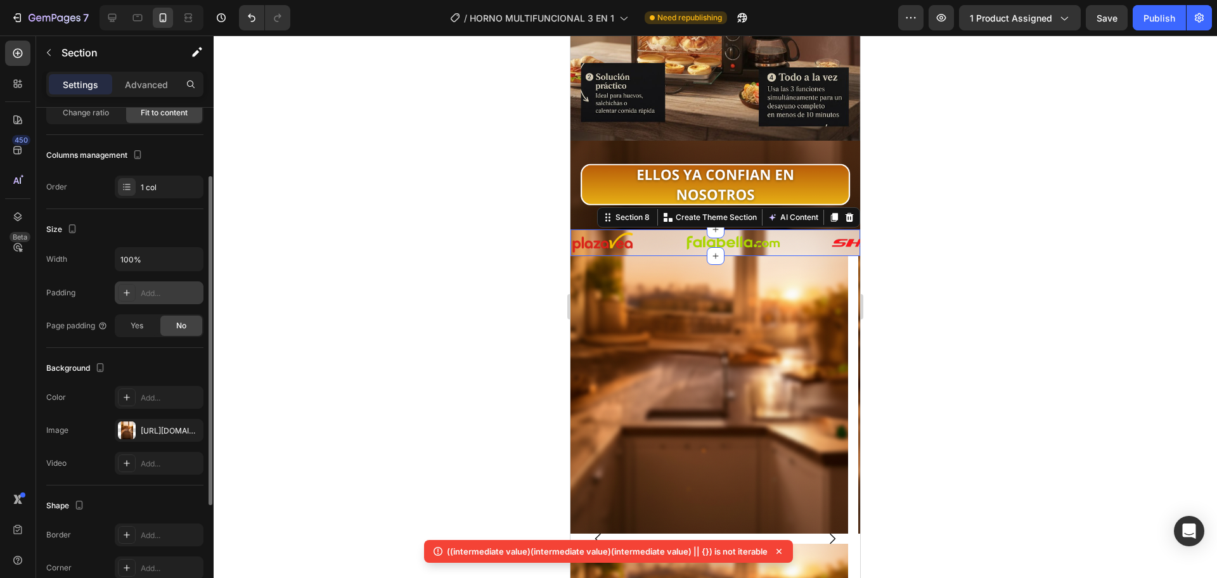
click at [407, 262] on div at bounding box center [715, 306] width 1003 height 543
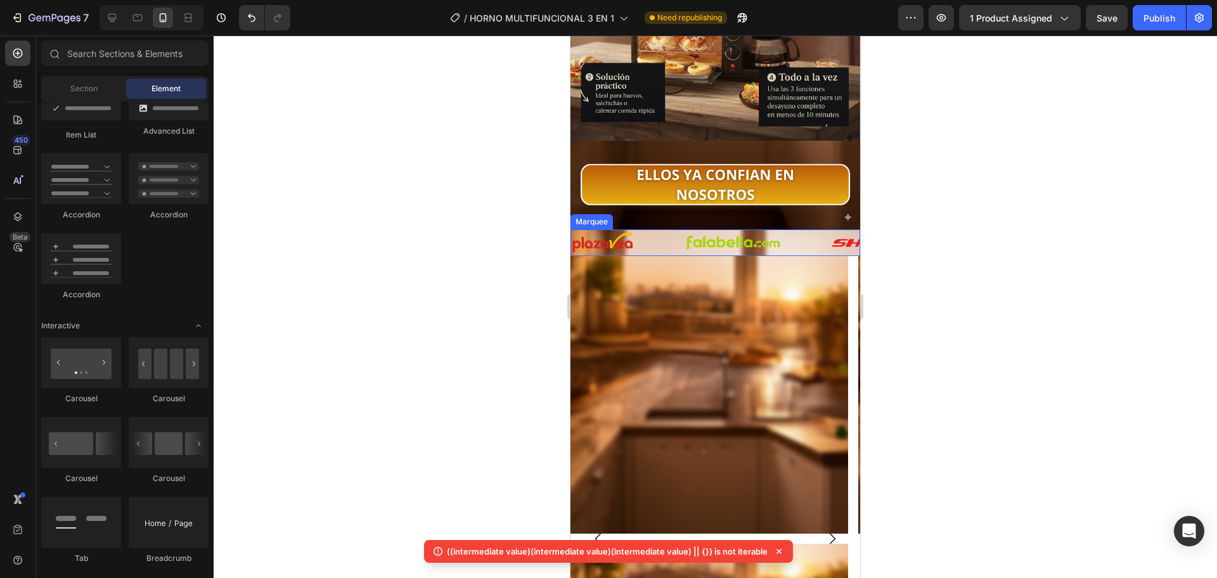
click at [663, 231] on div "Image" at bounding box center [628, 242] width 114 height 23
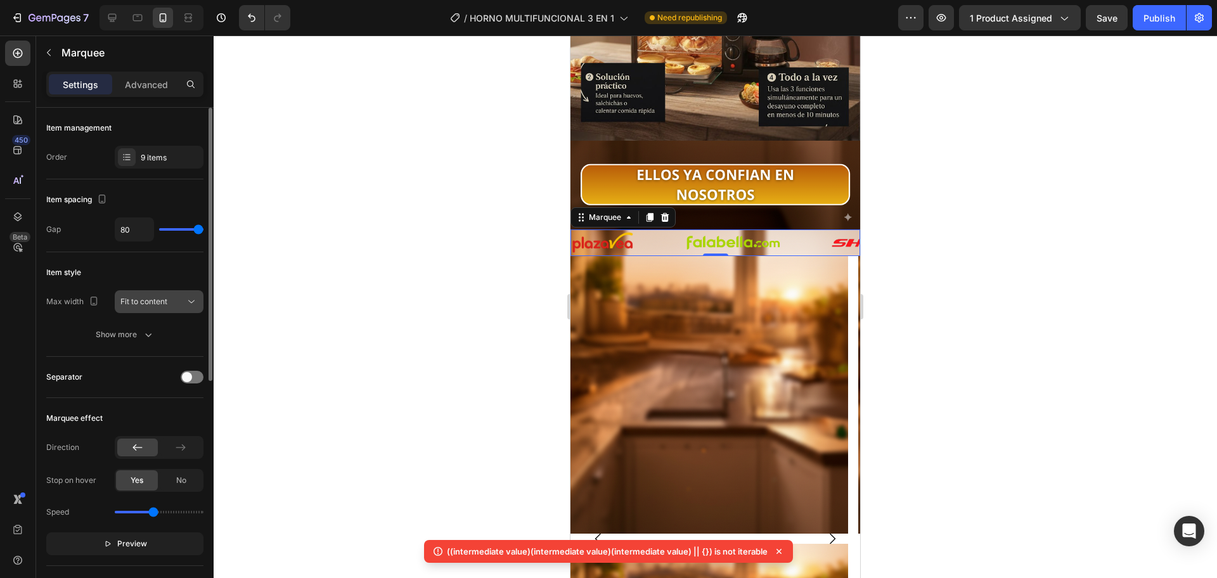
click at [193, 293] on button "Fit to content" at bounding box center [159, 301] width 89 height 23
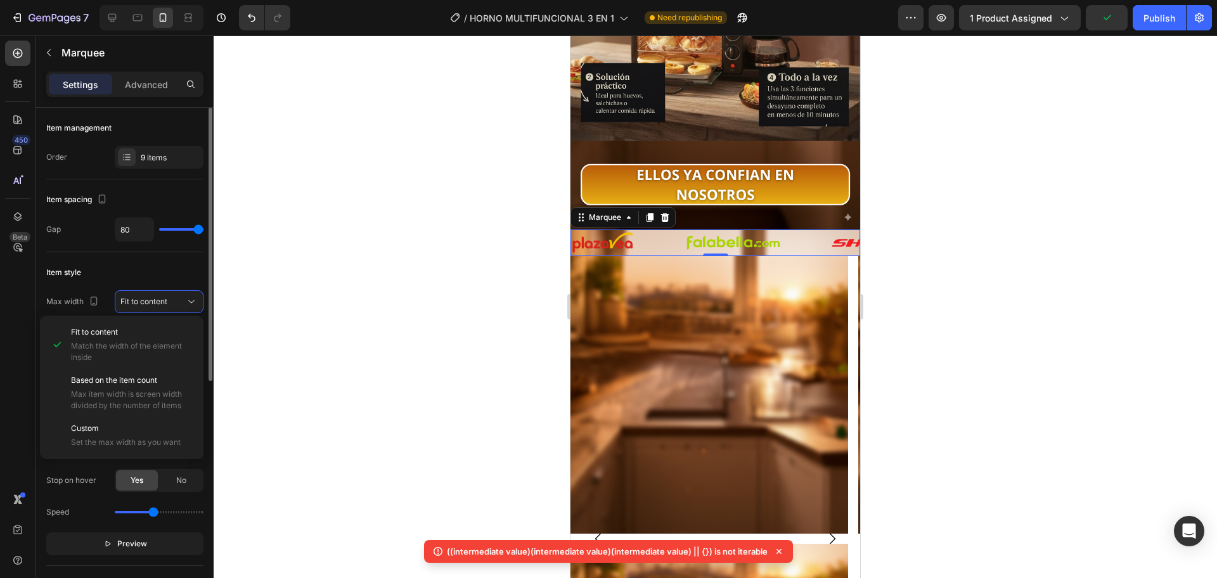
click at [193, 276] on div "Item style" at bounding box center [124, 272] width 157 height 20
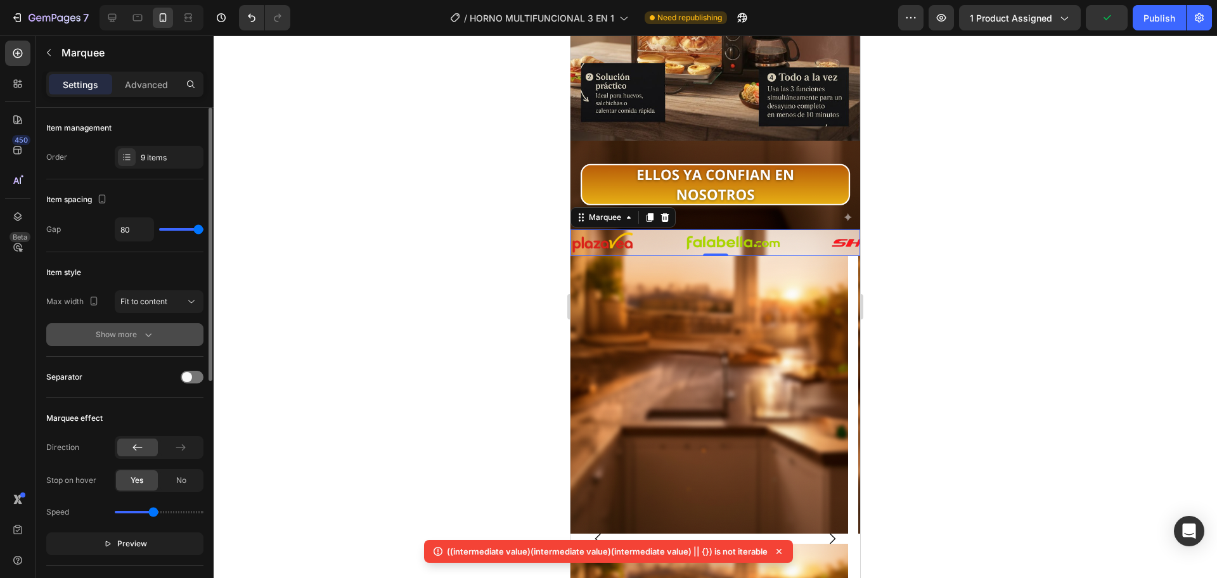
click at [164, 334] on button "Show more" at bounding box center [124, 334] width 157 height 23
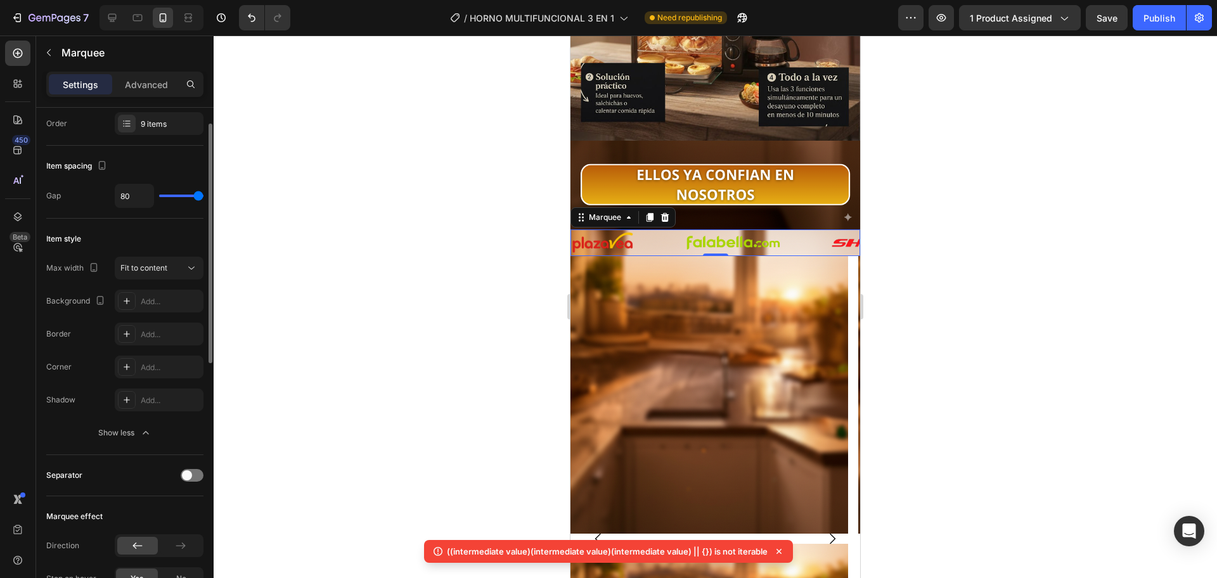
scroll to position [0, 0]
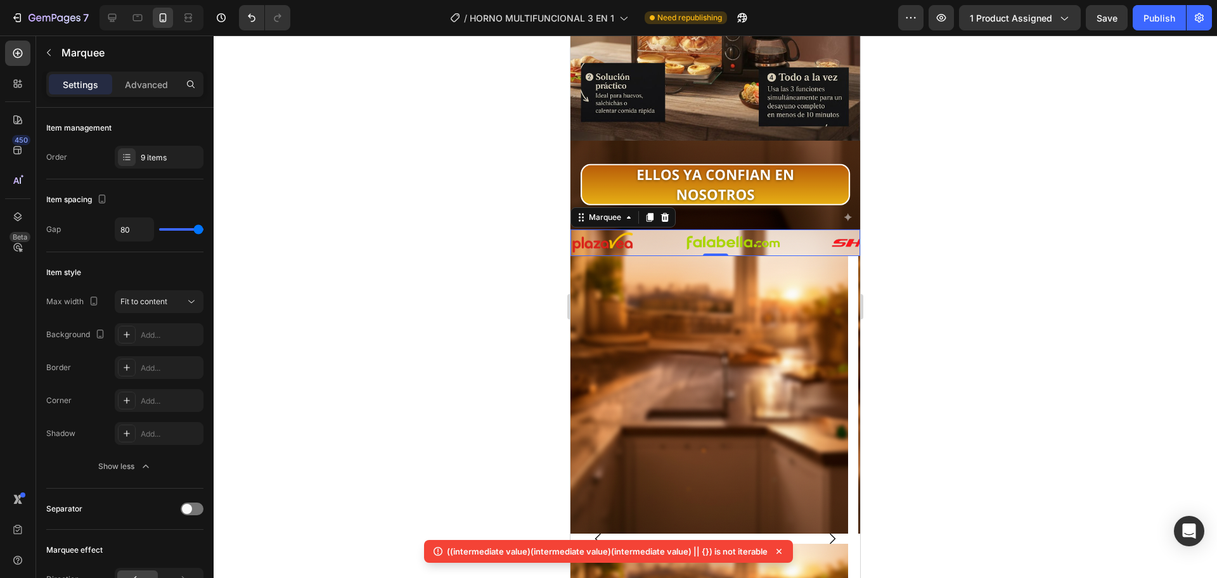
click at [96, 86] on p "Settings" at bounding box center [80, 84] width 35 height 13
click at [49, 57] on icon "button" at bounding box center [49, 53] width 10 height 10
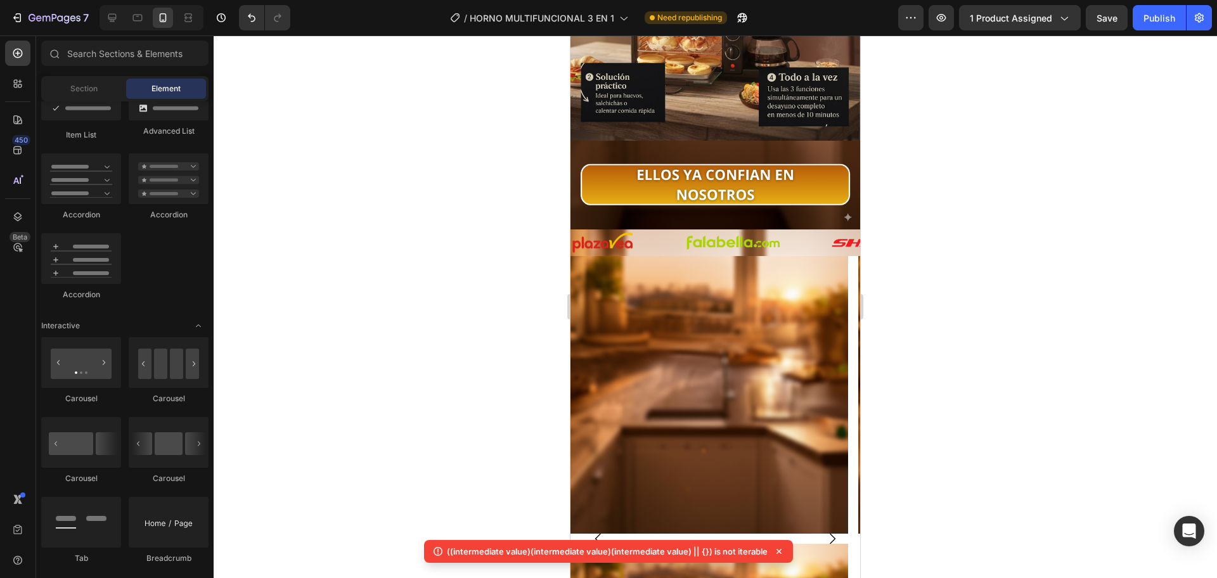
scroll to position [847, 0]
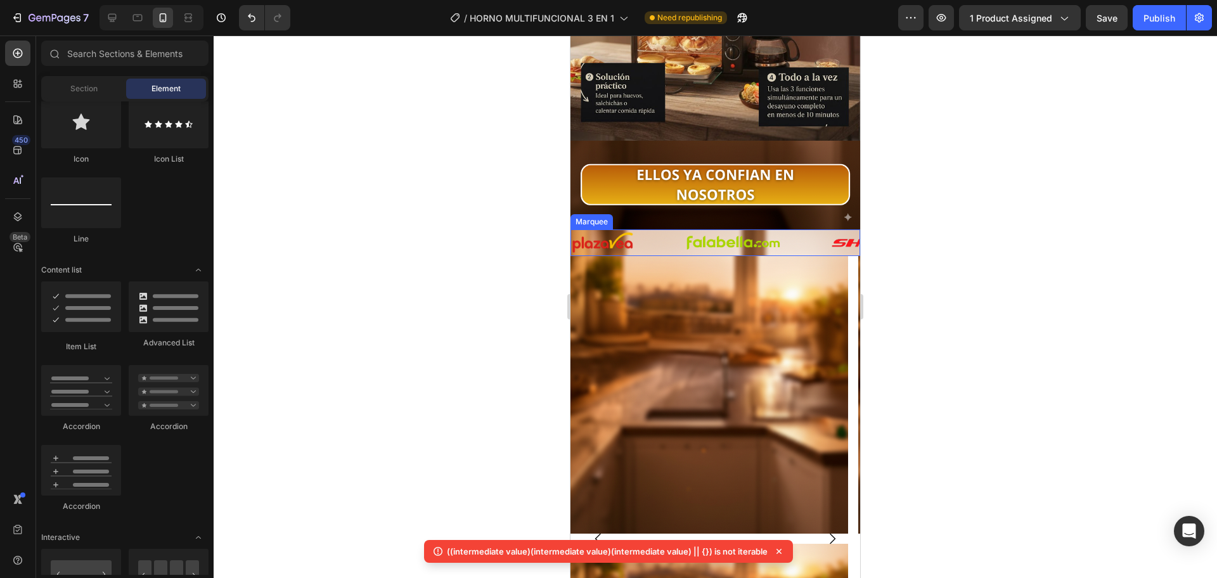
click at [658, 231] on div "Image" at bounding box center [628, 242] width 114 height 23
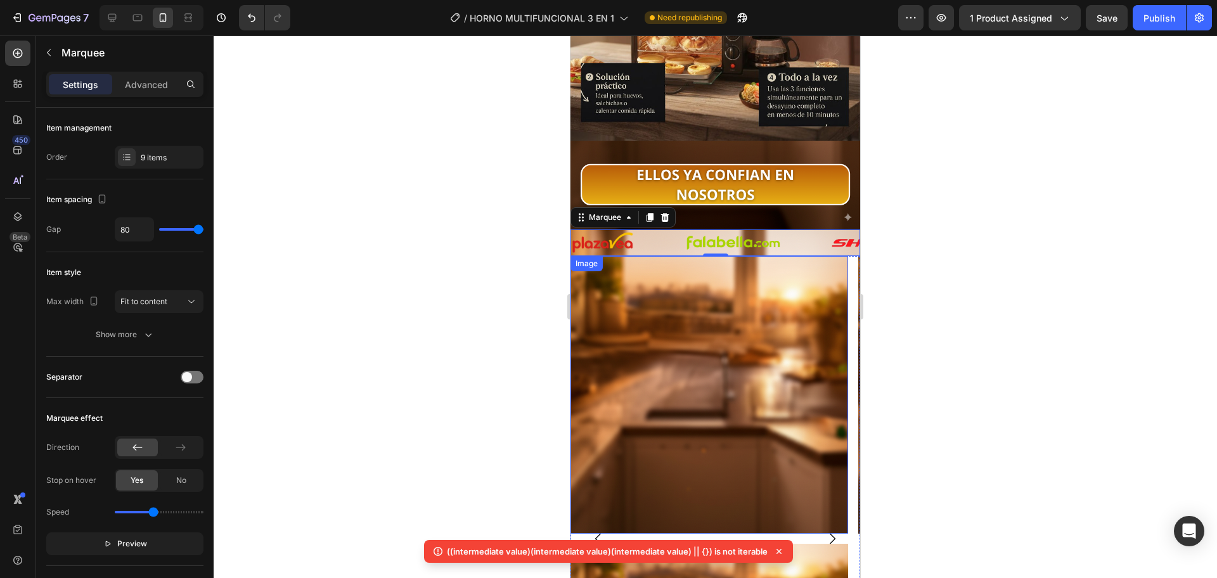
scroll to position [2644, 0]
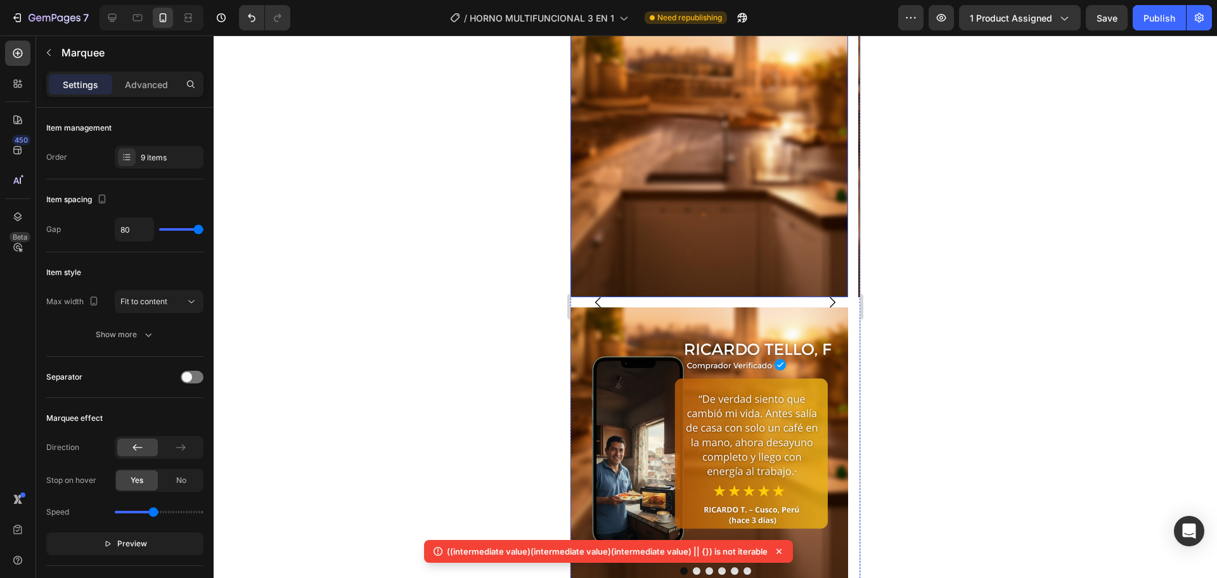
click at [705, 210] on img at bounding box center [709, 159] width 278 height 278
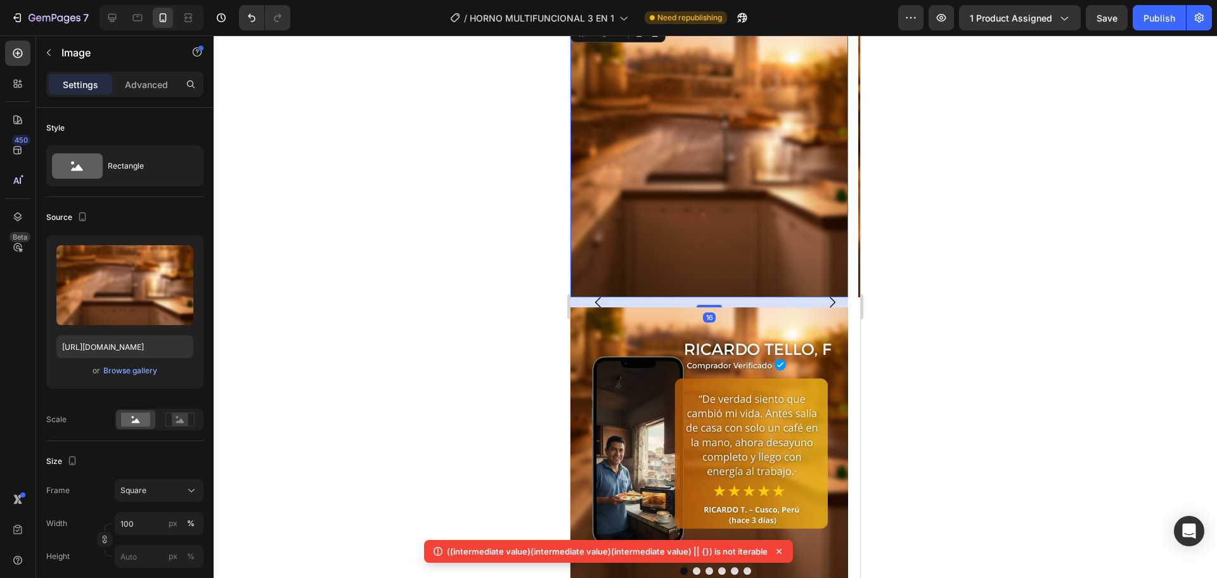
scroll to position [2433, 0]
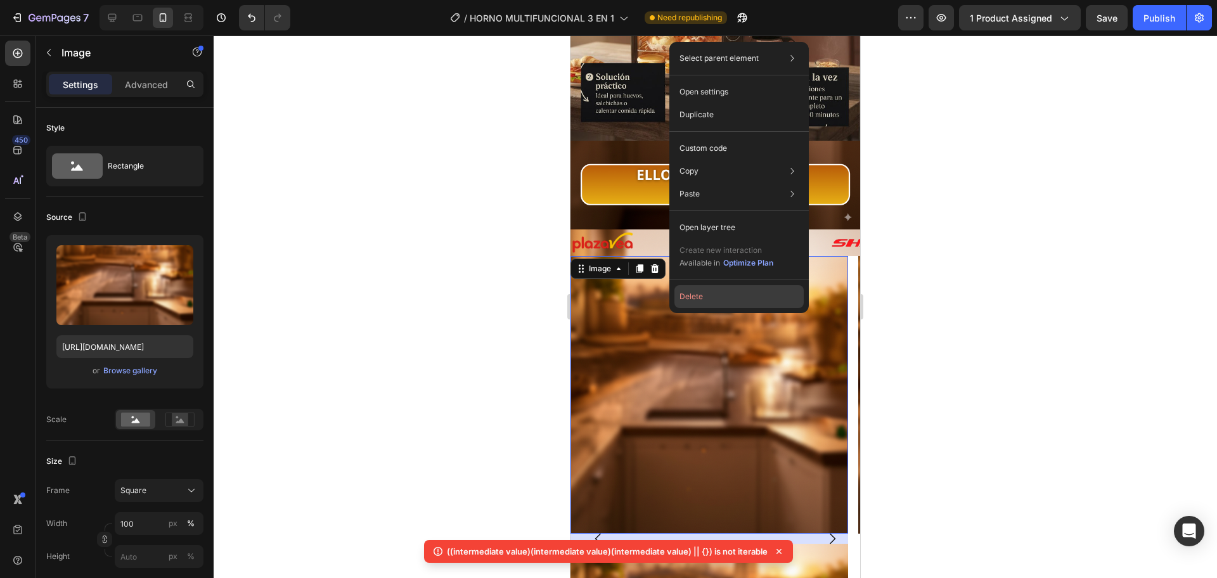
click at [712, 289] on button "Delete" at bounding box center [738, 296] width 129 height 23
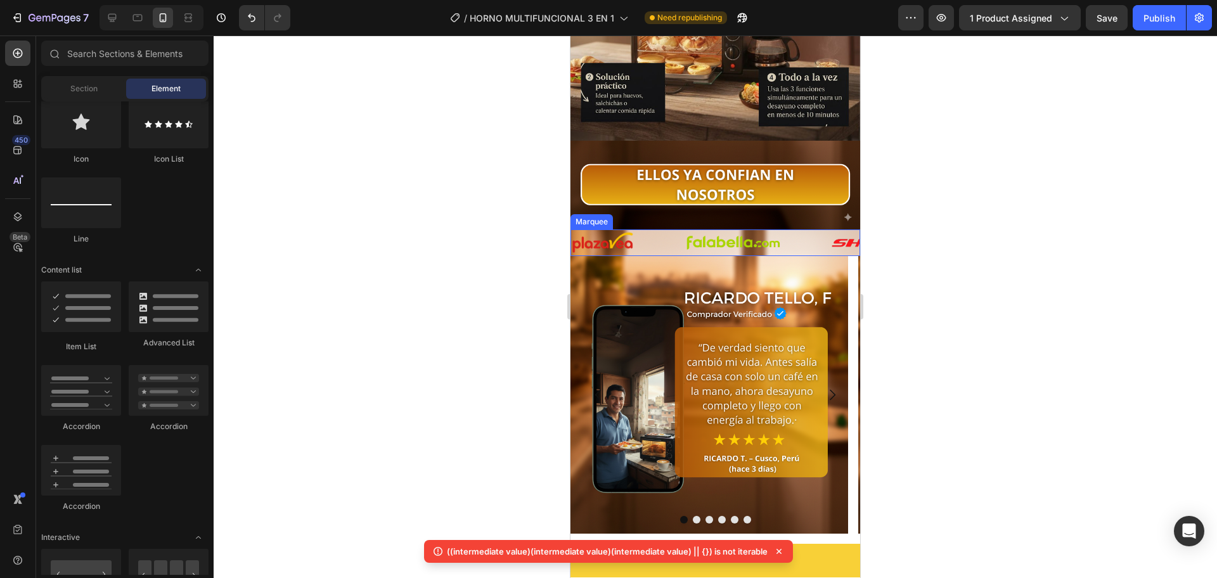
click at [659, 231] on div "Image" at bounding box center [628, 242] width 114 height 23
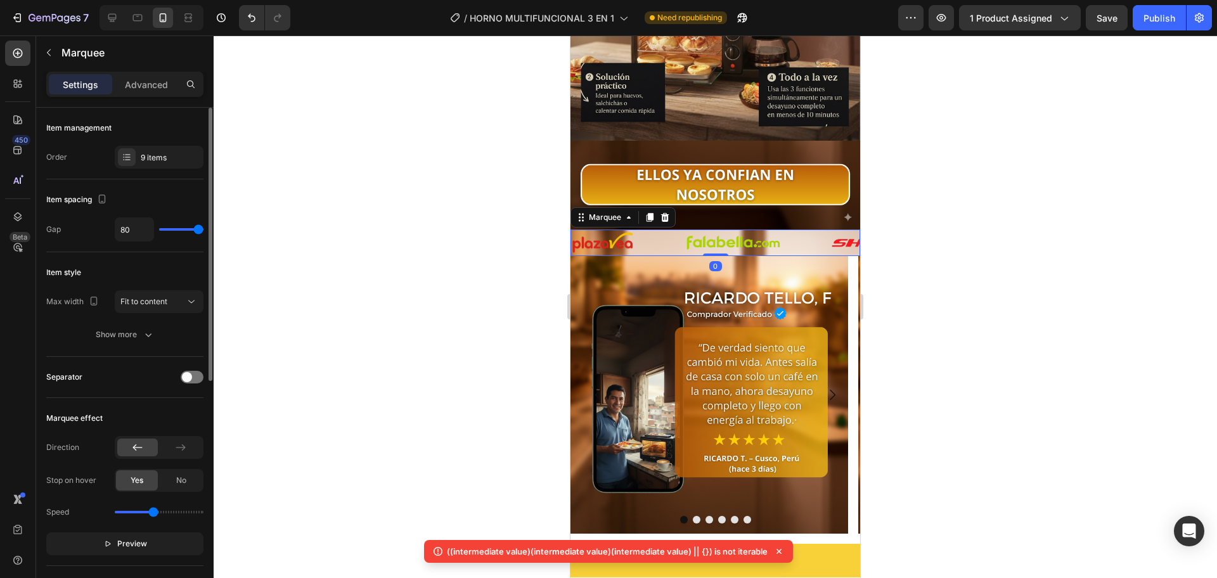
click at [190, 224] on div "80" at bounding box center [159, 229] width 89 height 24
type input "41"
type input "27"
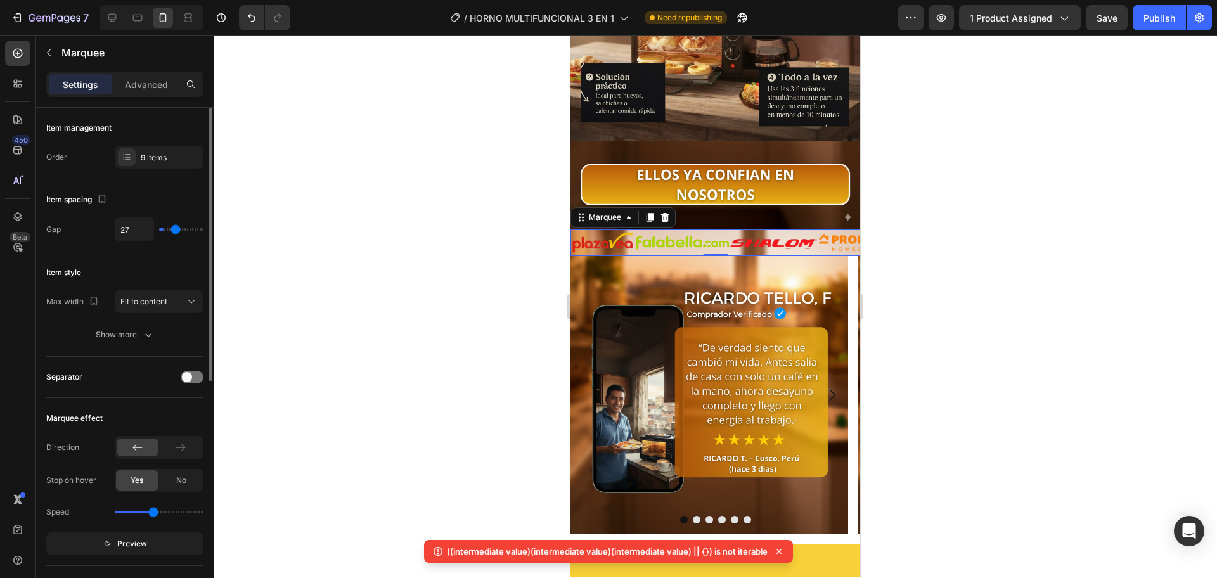
type input "0"
type input "80"
drag, startPoint x: 199, startPoint y: 231, endPoint x: 306, endPoint y: 235, distance: 107.2
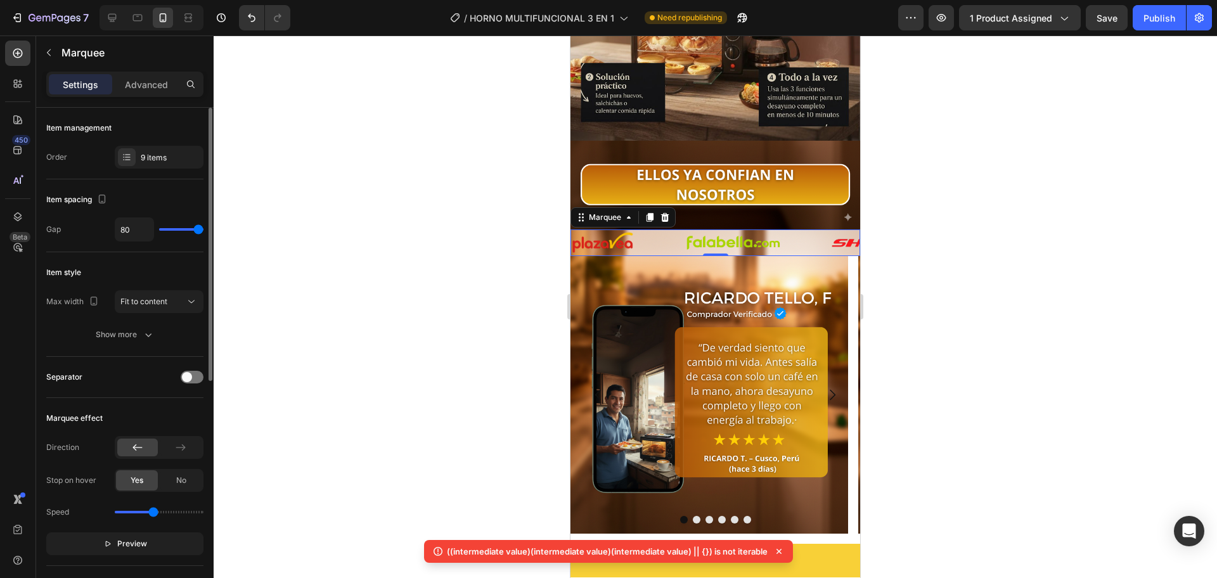
click at [203, 231] on input "range" at bounding box center [181, 229] width 44 height 3
click at [153, 96] on div "Settings Advanced" at bounding box center [124, 84] width 157 height 25
click at [153, 93] on div "Advanced" at bounding box center [146, 84] width 63 height 20
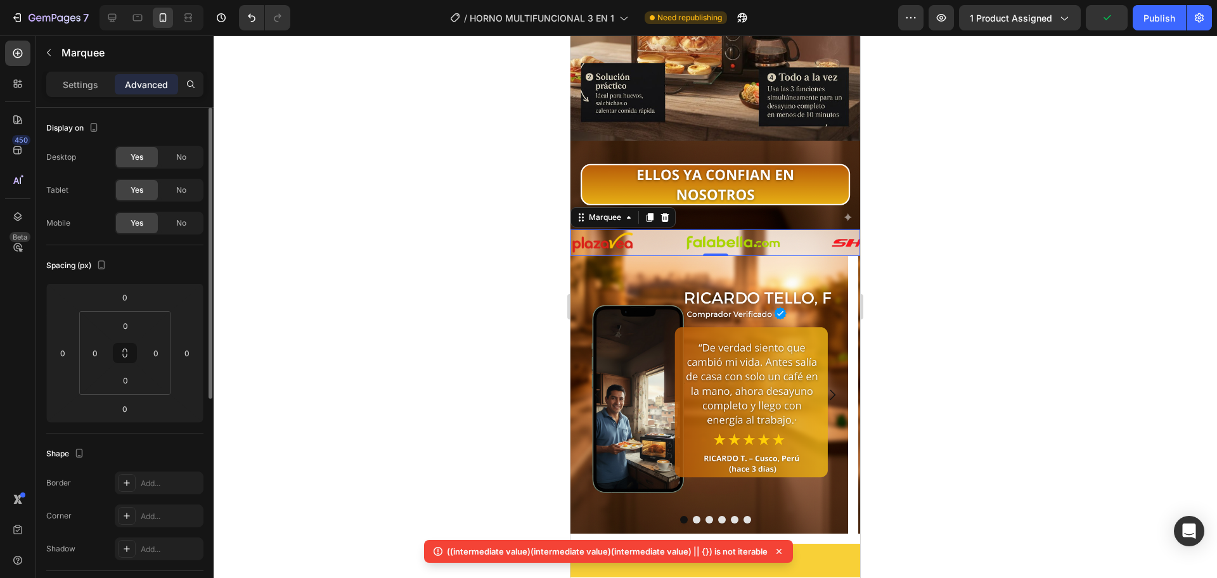
click at [75, 91] on p "Settings" at bounding box center [80, 84] width 35 height 13
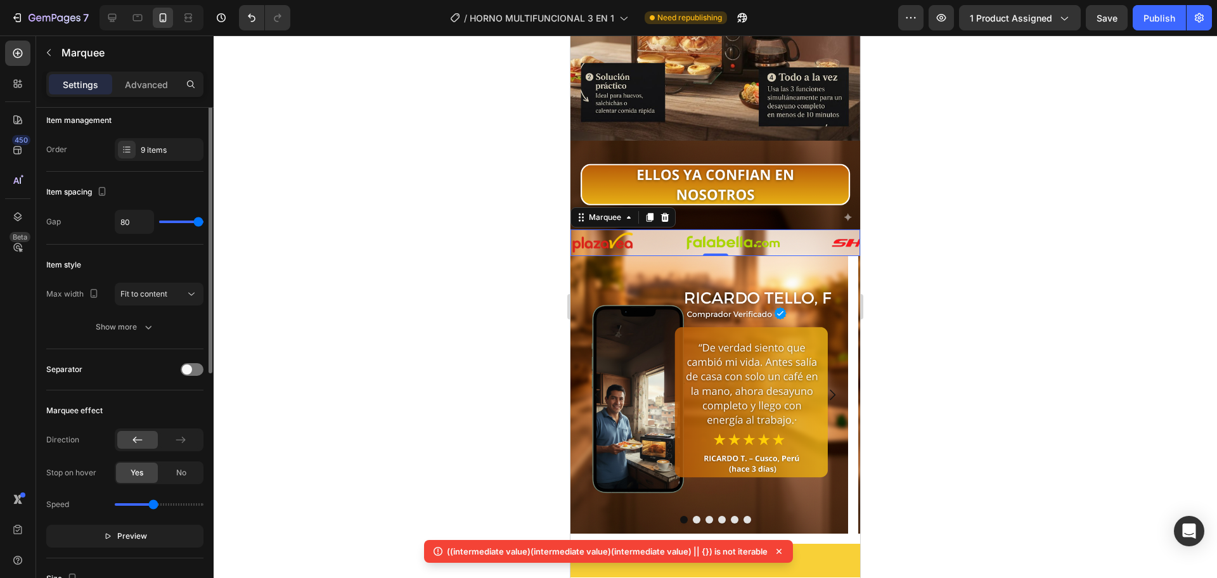
scroll to position [0, 0]
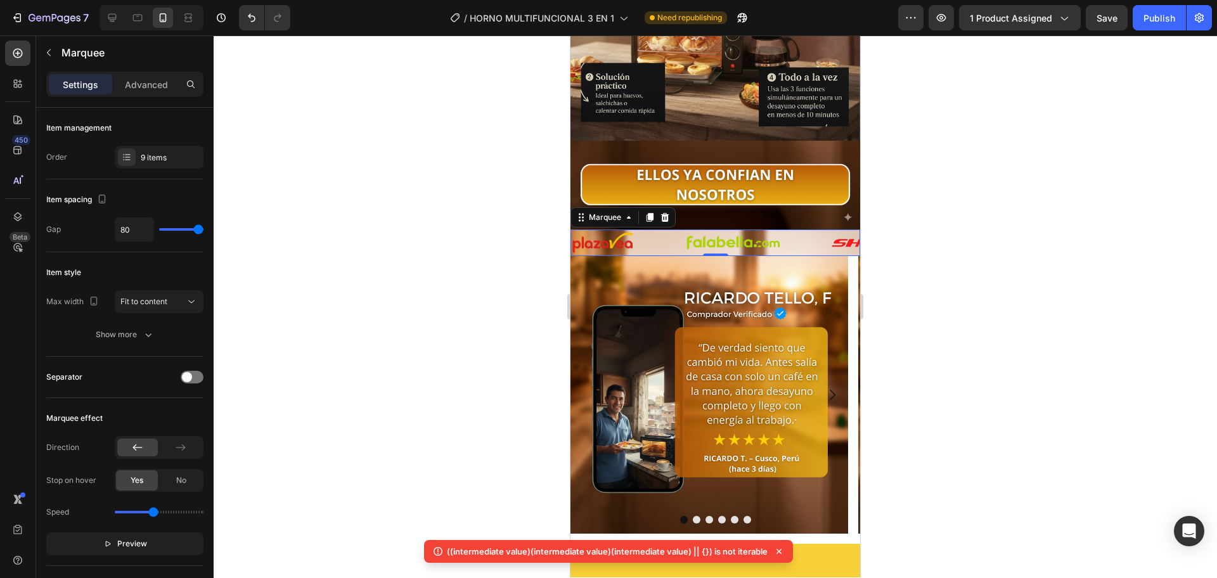
click at [655, 231] on div "Image" at bounding box center [628, 242] width 114 height 23
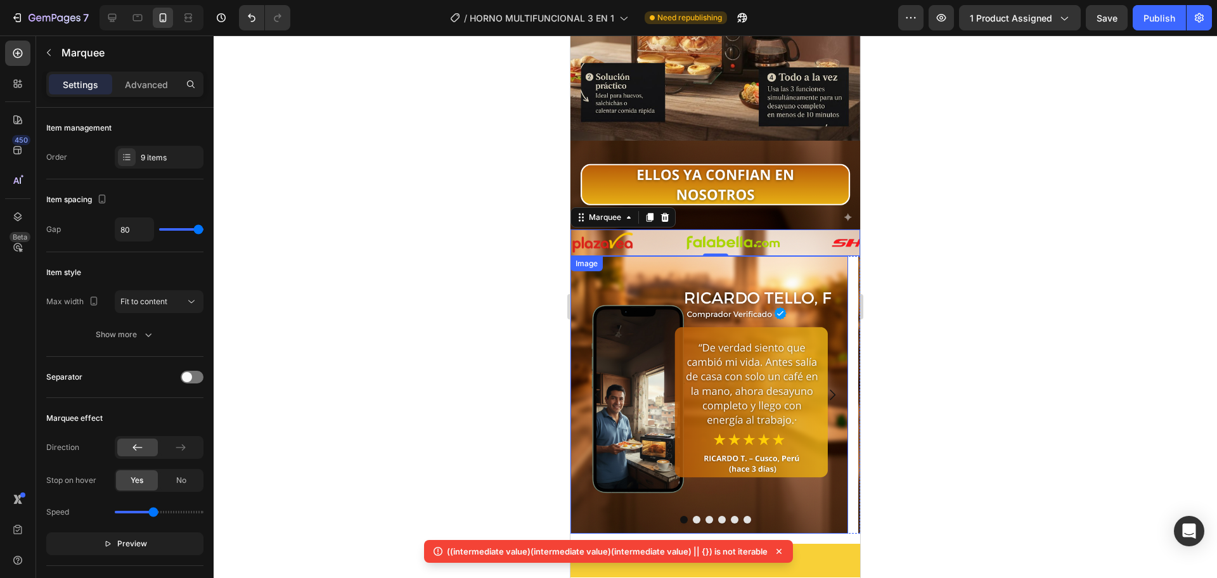
click at [648, 259] on img at bounding box center [709, 395] width 278 height 278
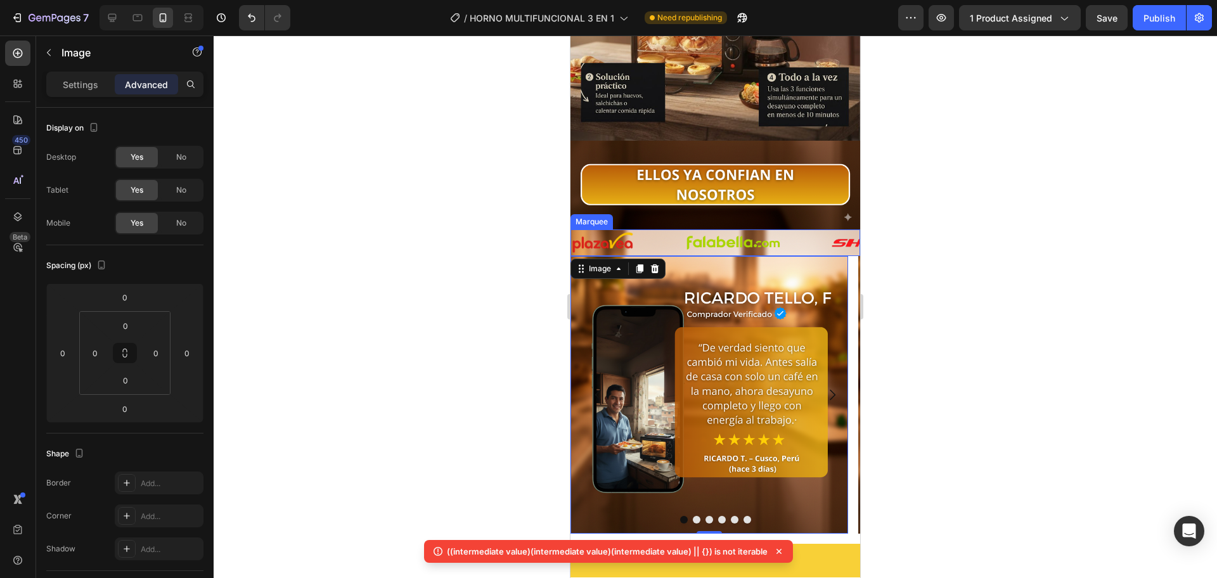
click at [667, 231] on div "Image" at bounding box center [628, 242] width 114 height 23
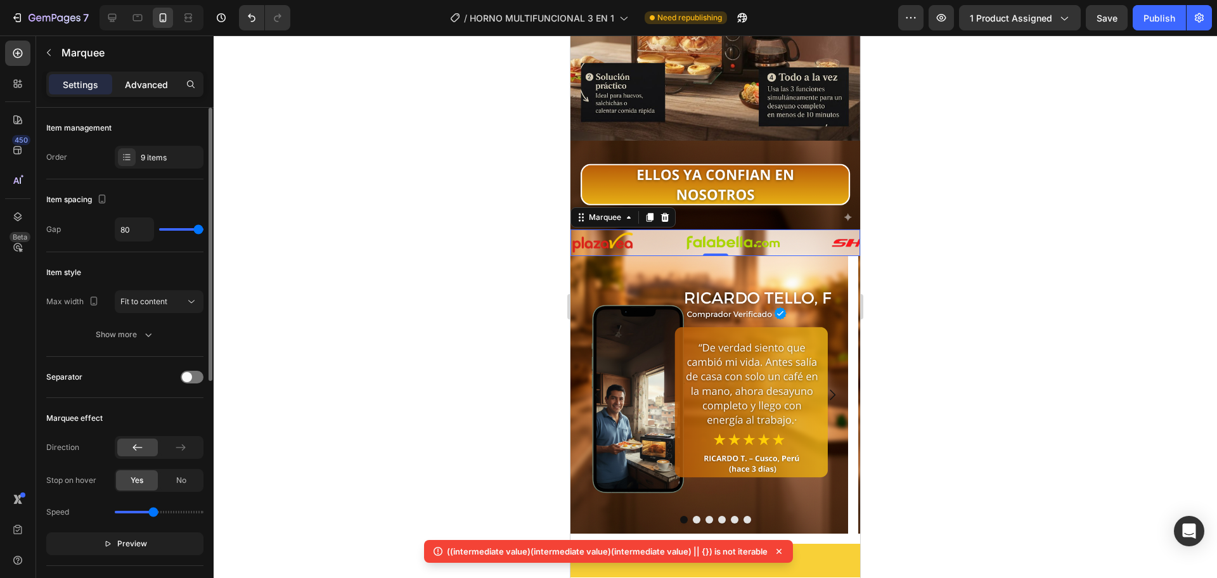
click at [158, 79] on p "Advanced" at bounding box center [146, 84] width 43 height 13
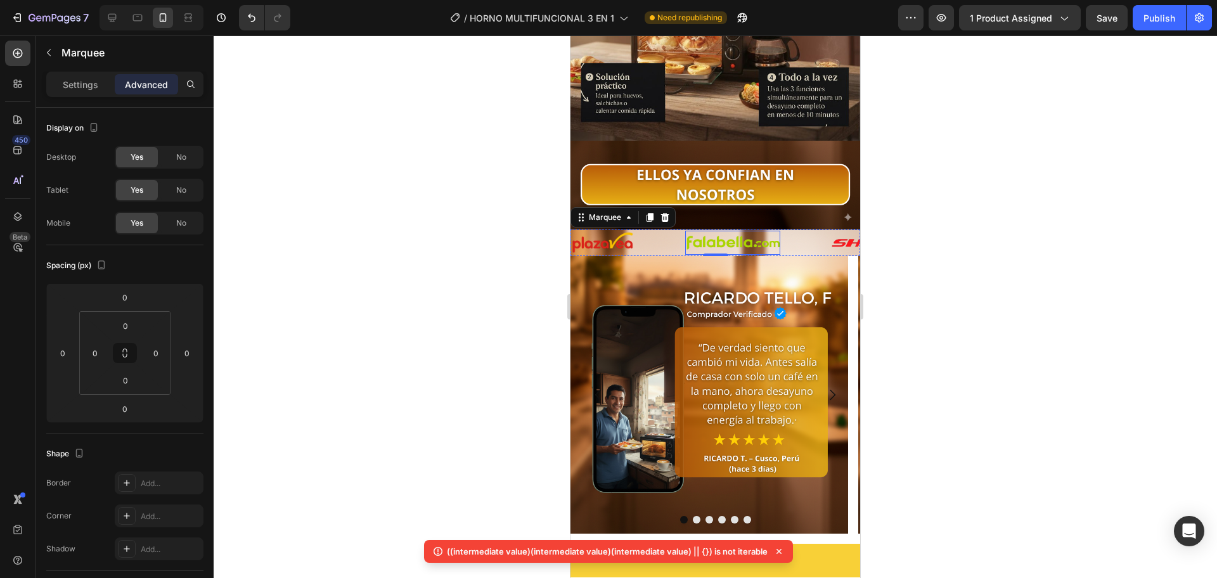
click at [730, 231] on img at bounding box center [732, 243] width 95 height 25
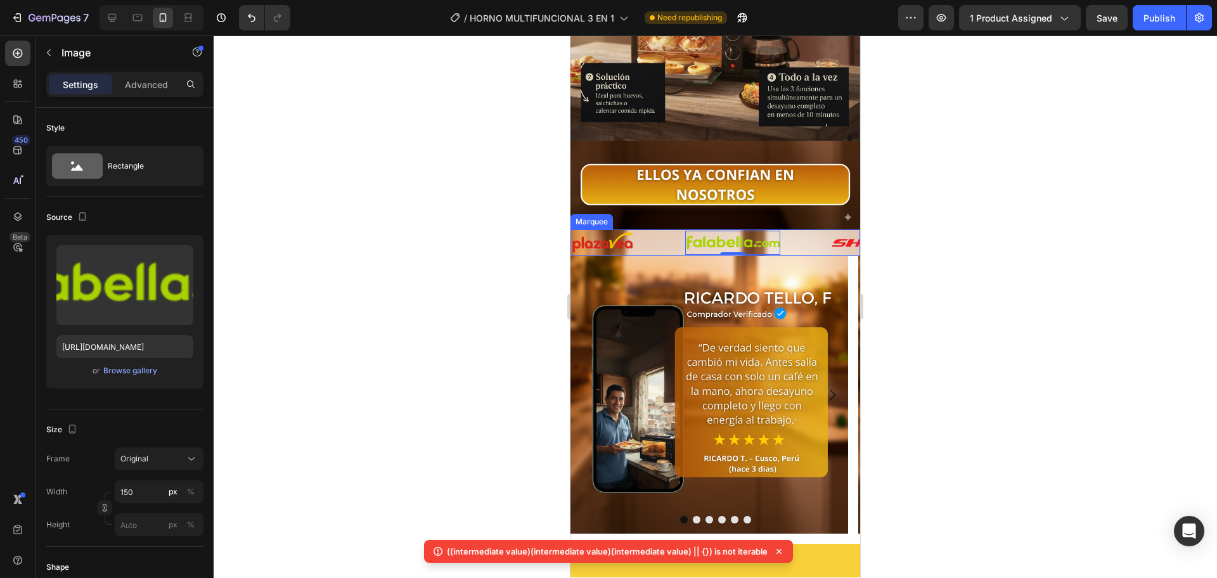
click at [647, 231] on div "Image" at bounding box center [628, 242] width 114 height 23
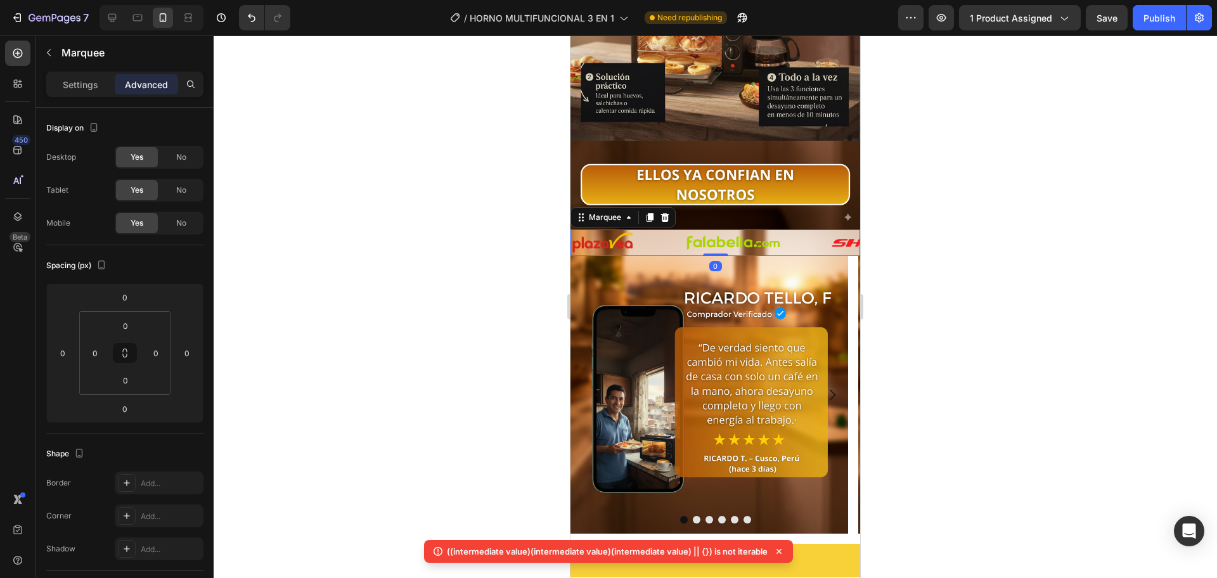
click at [656, 231] on div "Image" at bounding box center [628, 242] width 114 height 23
click at [101, 92] on div "Settings" at bounding box center [80, 84] width 63 height 20
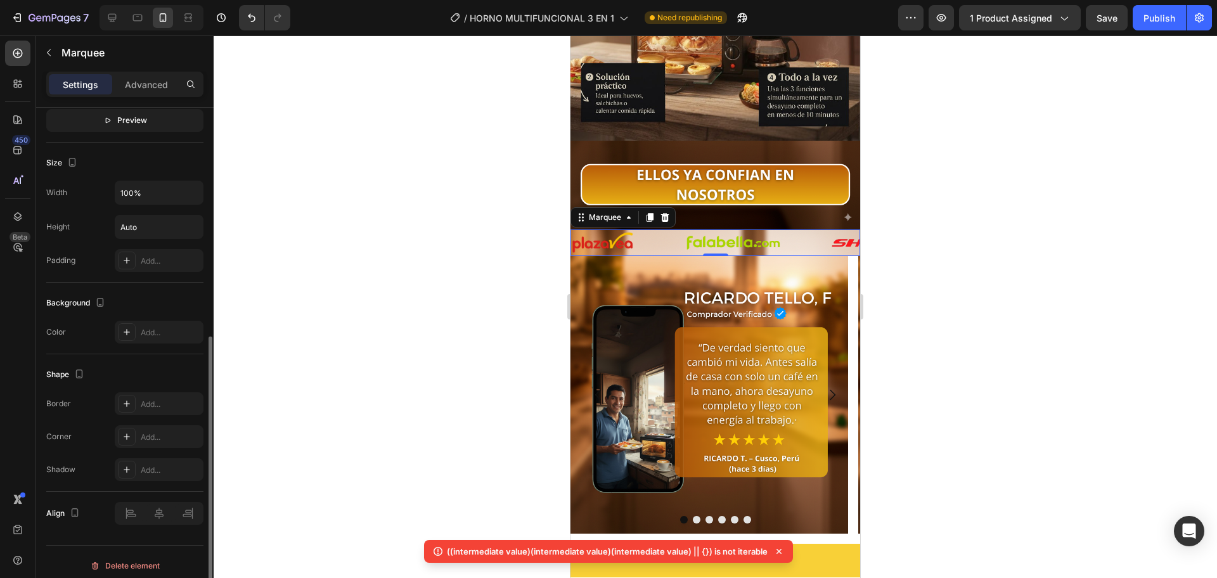
scroll to position [431, 0]
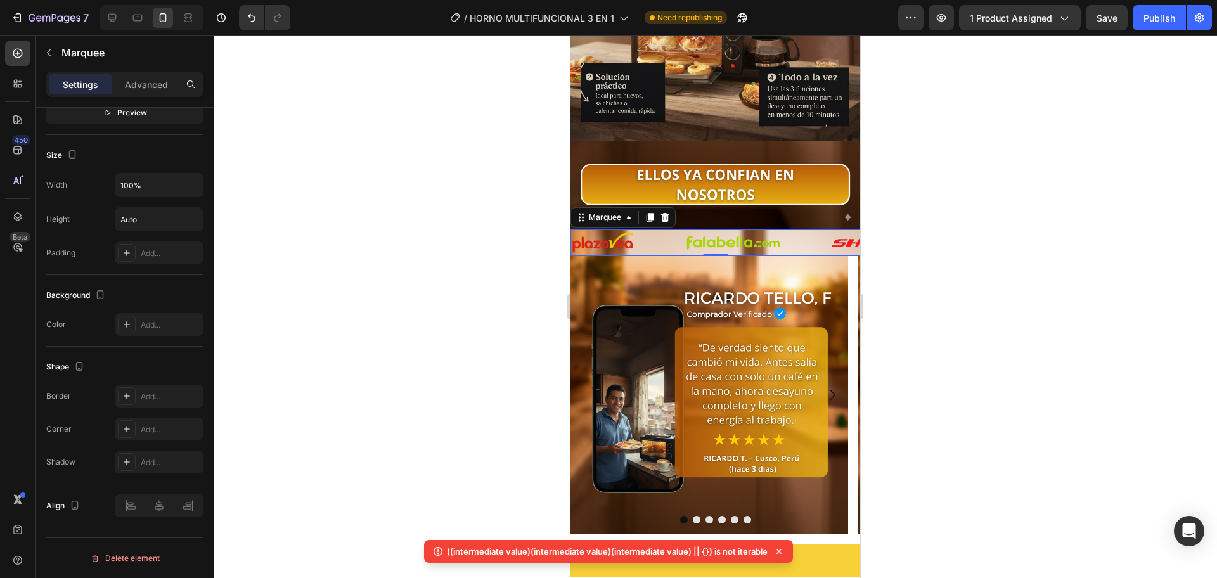
click at [654, 231] on div "Image" at bounding box center [628, 242] width 114 height 23
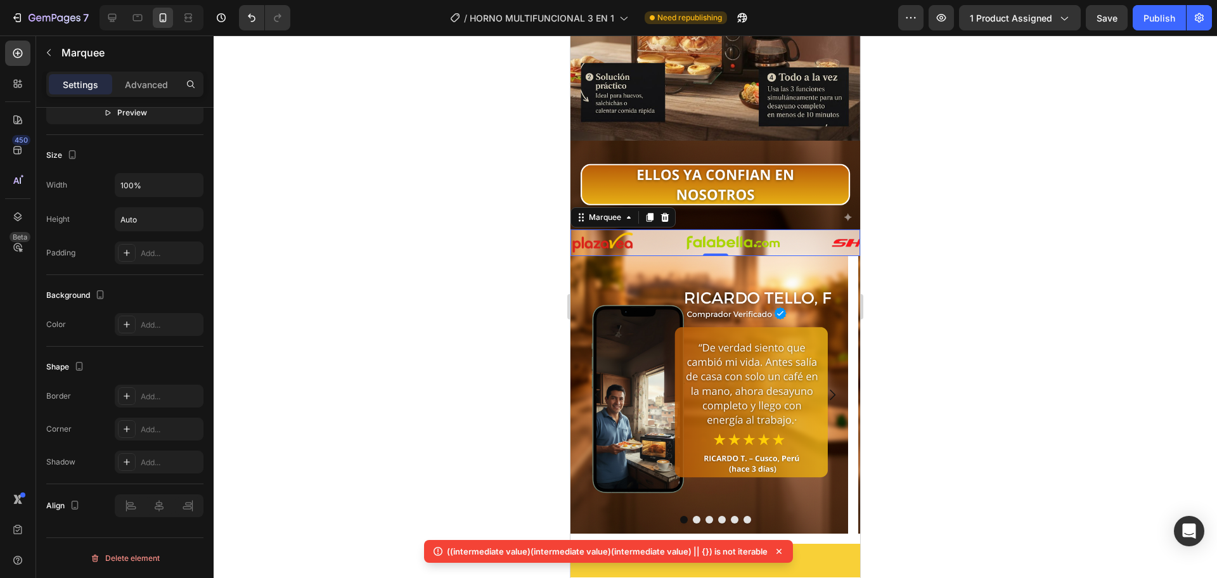
click at [654, 231] on div "Image" at bounding box center [628, 242] width 114 height 23
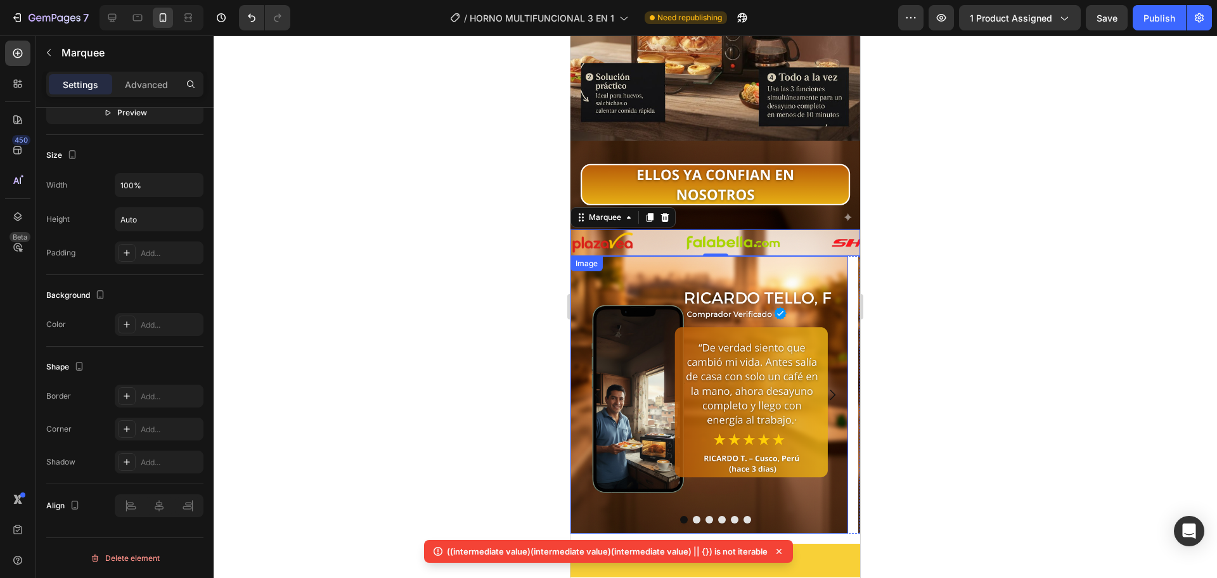
click at [652, 256] on img at bounding box center [709, 395] width 278 height 278
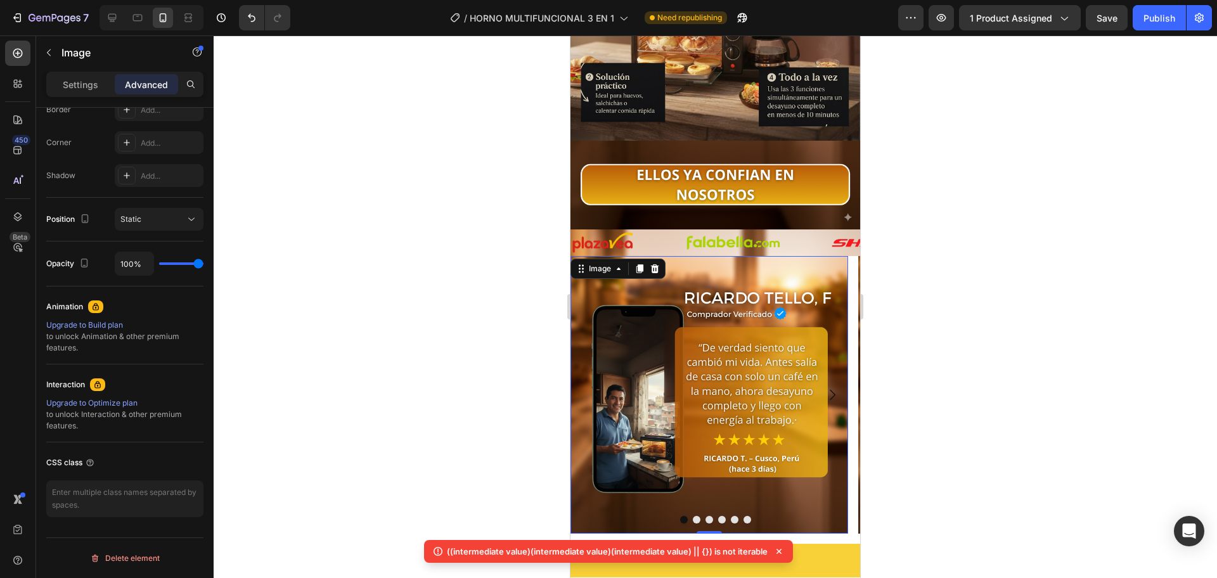
scroll to position [0, 0]
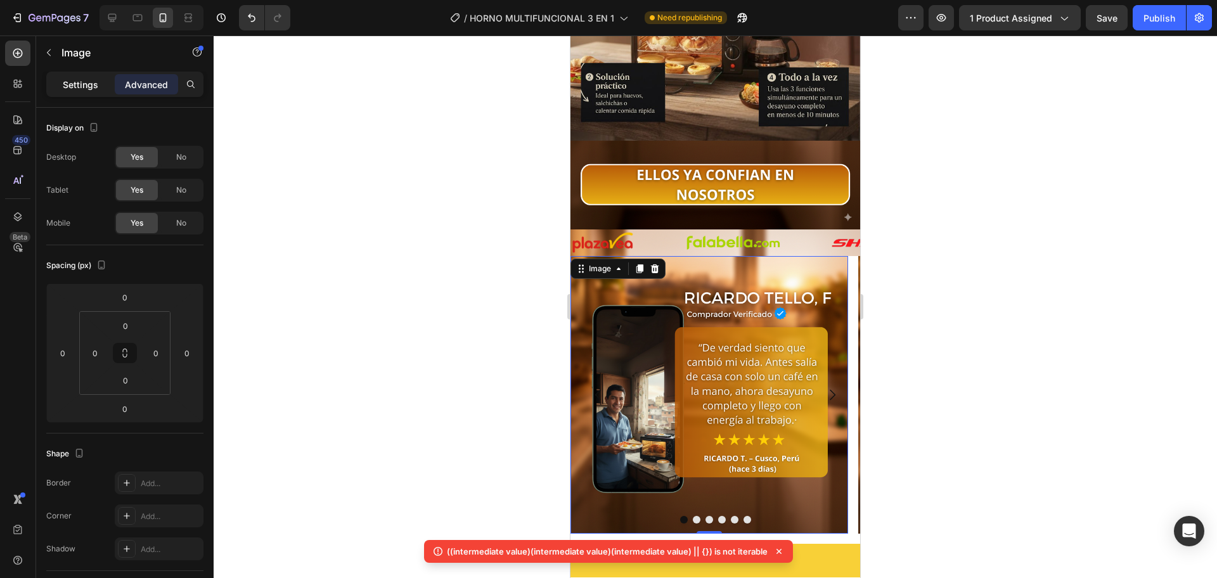
click at [94, 86] on p "Settings" at bounding box center [80, 84] width 35 height 13
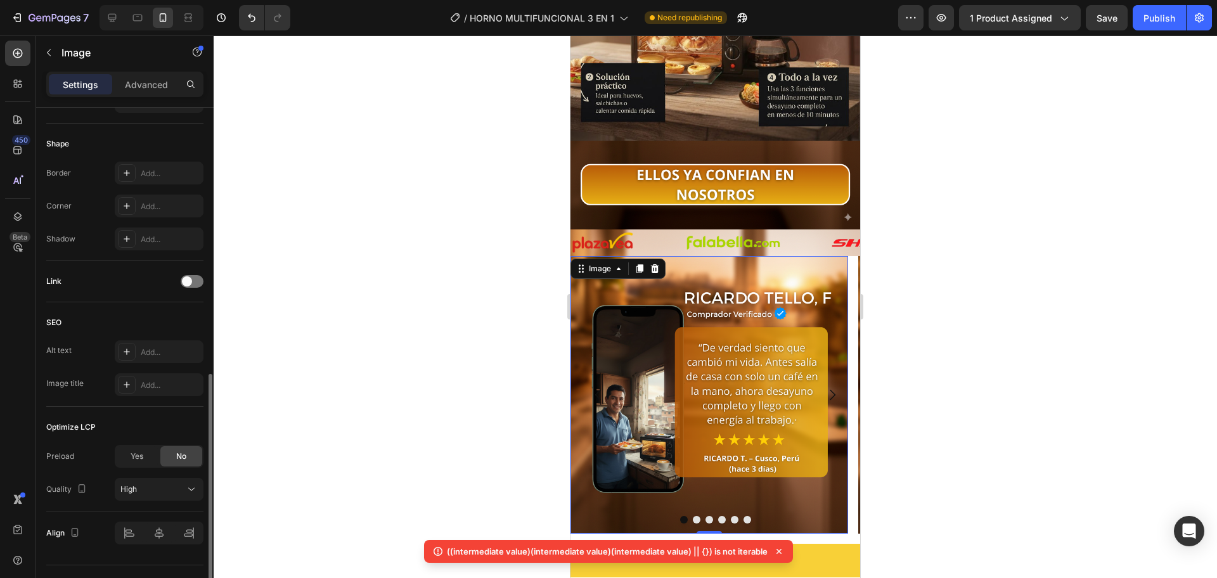
scroll to position [451, 0]
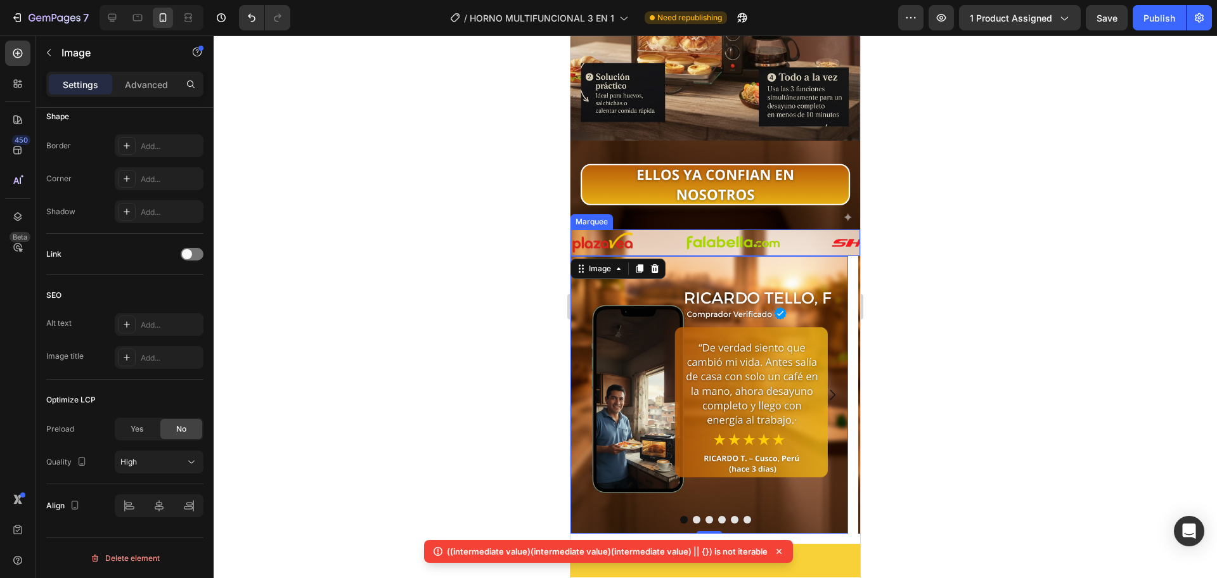
click at [648, 231] on div "Image" at bounding box center [628, 242] width 114 height 23
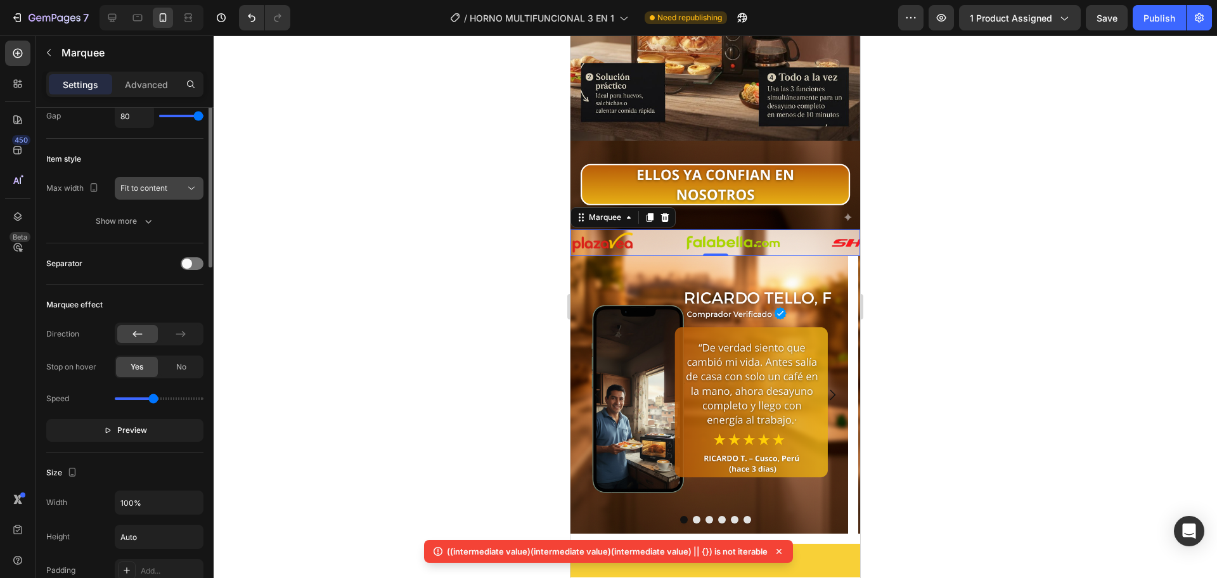
scroll to position [0, 0]
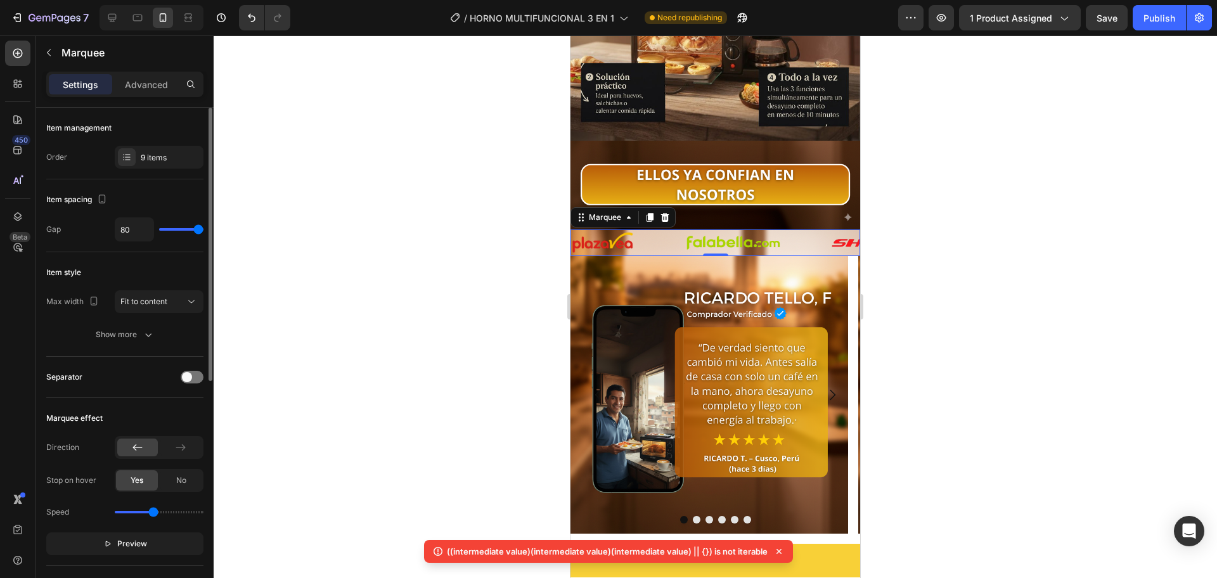
click at [136, 98] on div "Settings Advanced" at bounding box center [124, 90] width 177 height 36
click at [136, 86] on p "Advanced" at bounding box center [146, 84] width 43 height 13
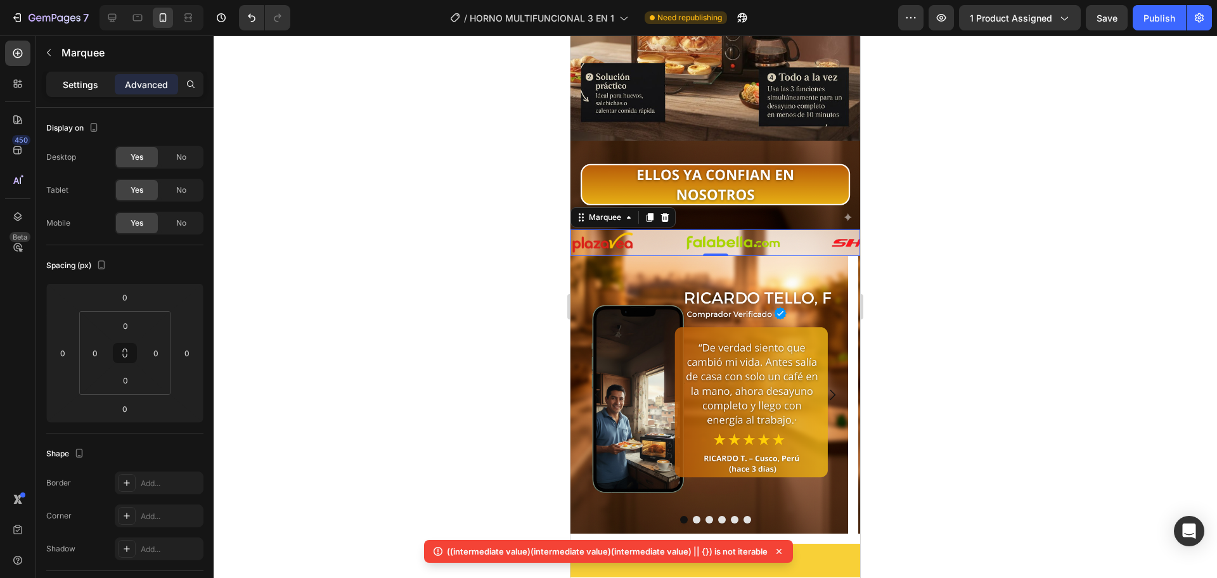
click at [97, 86] on p "Settings" at bounding box center [80, 84] width 35 height 13
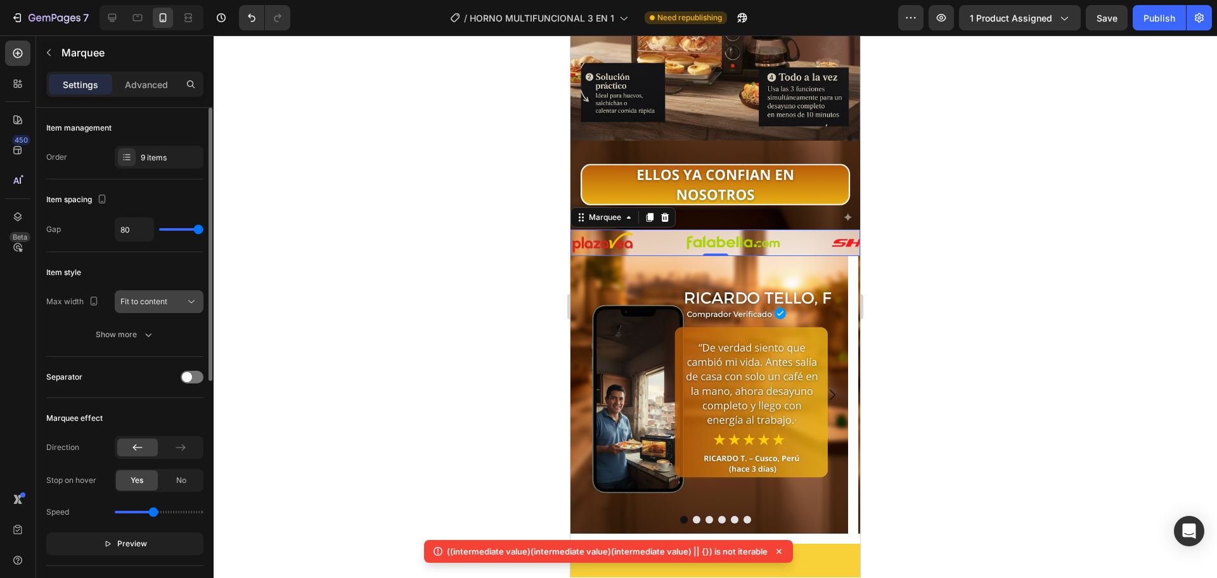
click at [180, 296] on div "Fit to content" at bounding box center [152, 301] width 65 height 11
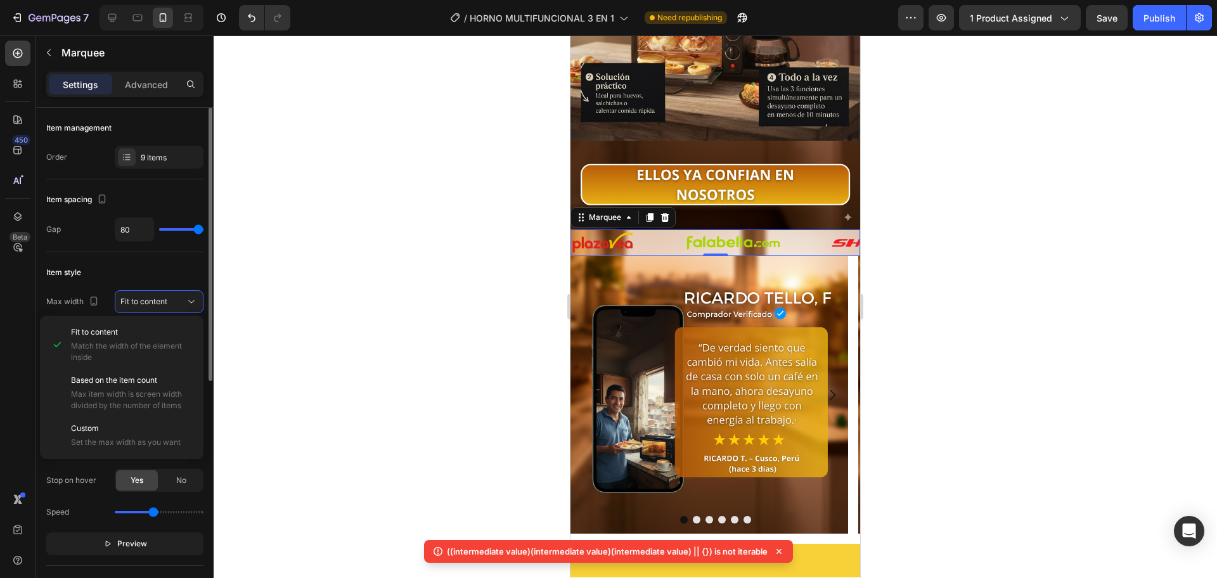
click at [130, 380] on span "Based on the item count" at bounding box center [114, 380] width 86 height 11
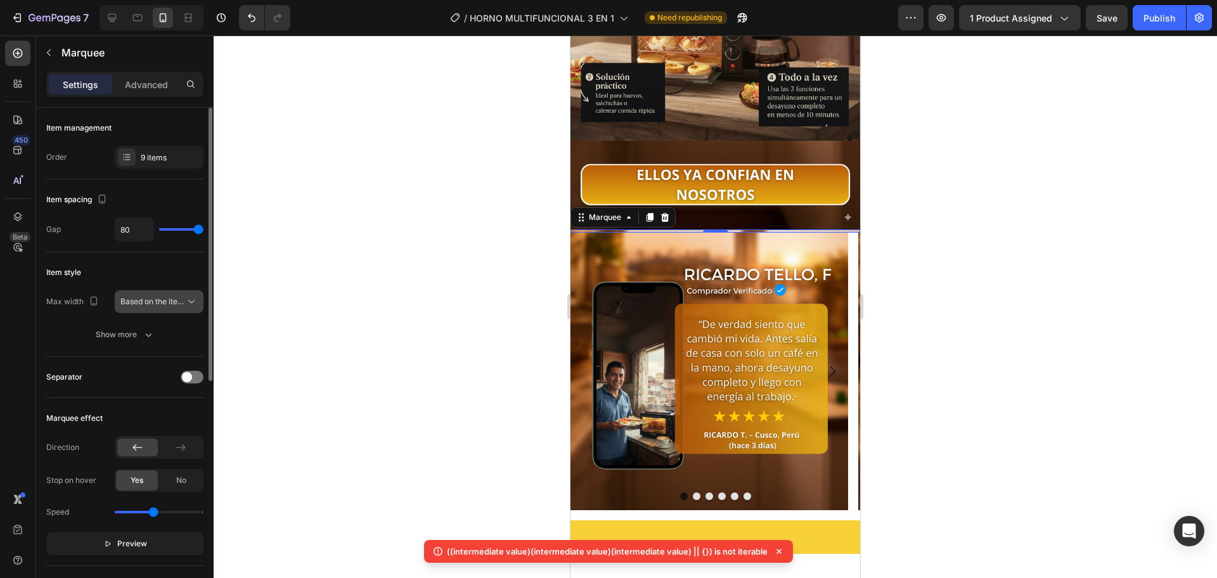
click at [183, 300] on span "Based on the item count" at bounding box center [163, 302] width 86 height 10
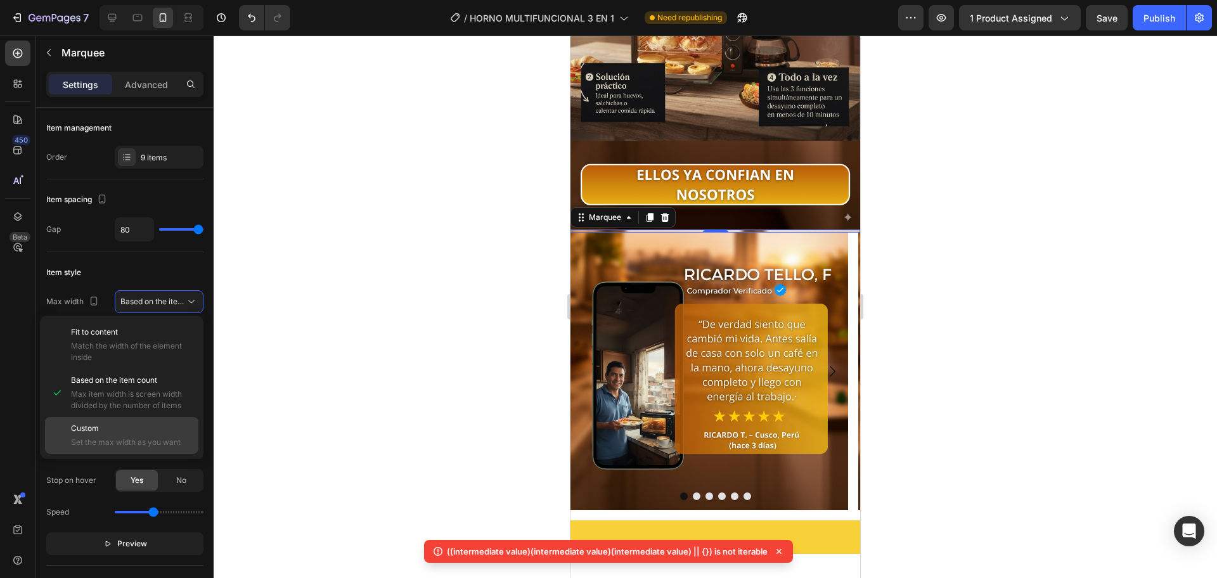
click at [95, 431] on span "Custom" at bounding box center [85, 428] width 28 height 11
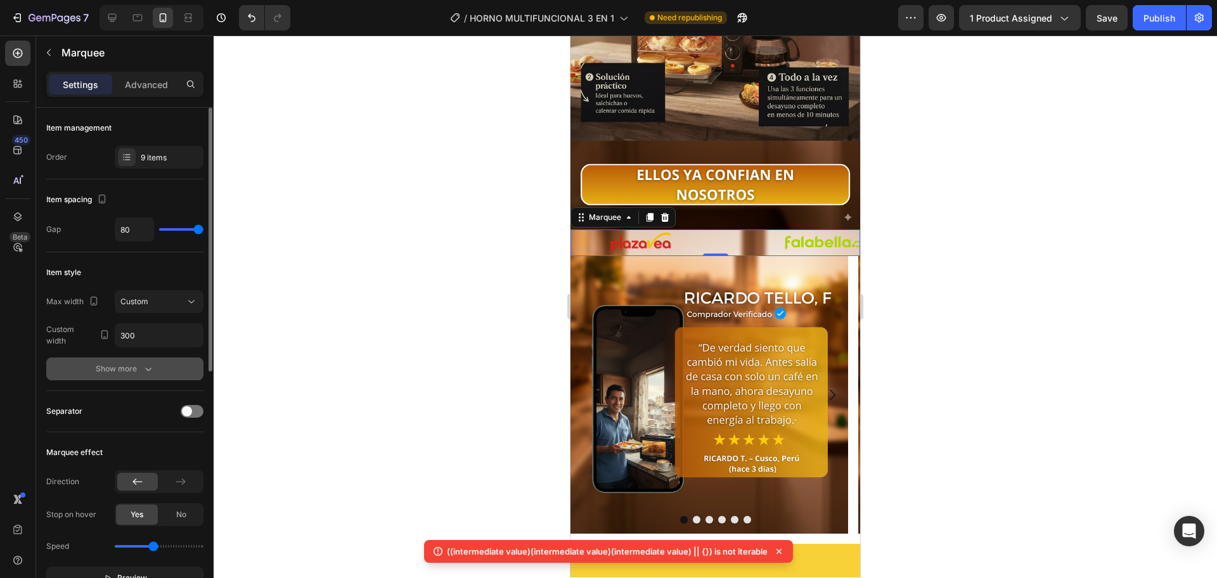
click at [158, 372] on button "Show more" at bounding box center [124, 368] width 157 height 23
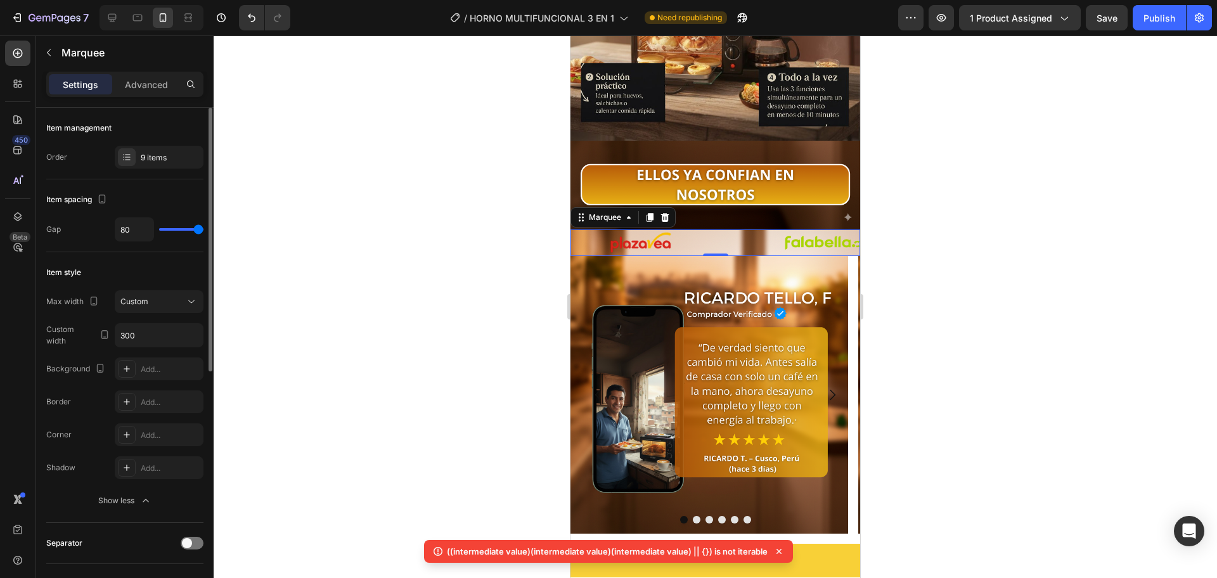
click at [156, 204] on div "Item spacing" at bounding box center [124, 200] width 157 height 20
click at [157, 154] on div "9 items" at bounding box center [171, 157] width 60 height 11
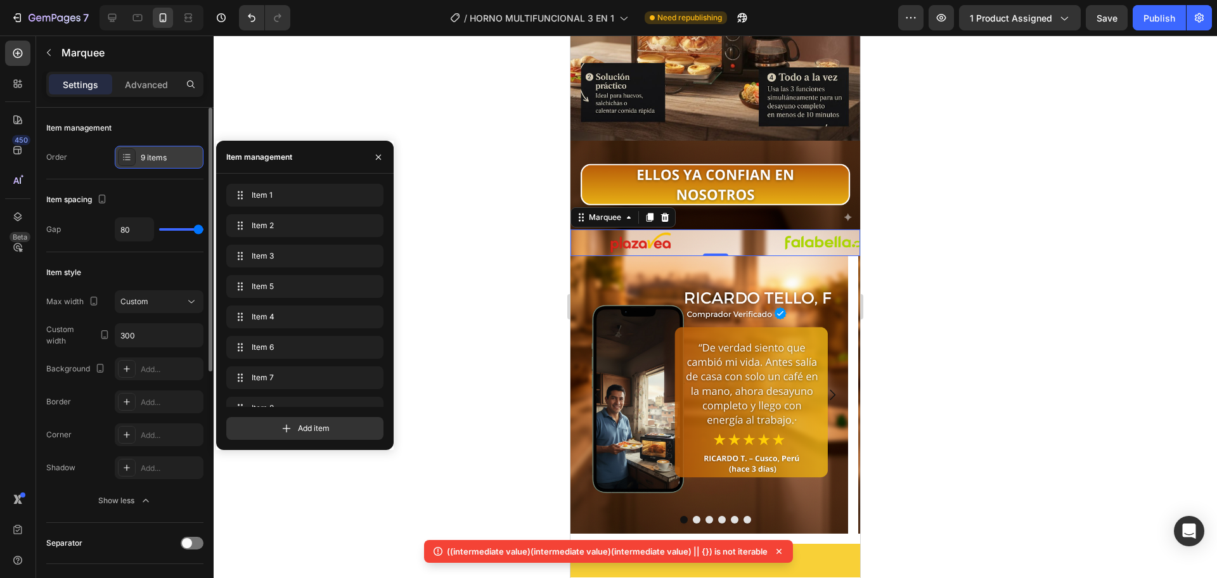
click at [157, 154] on div "9 items" at bounding box center [171, 157] width 60 height 11
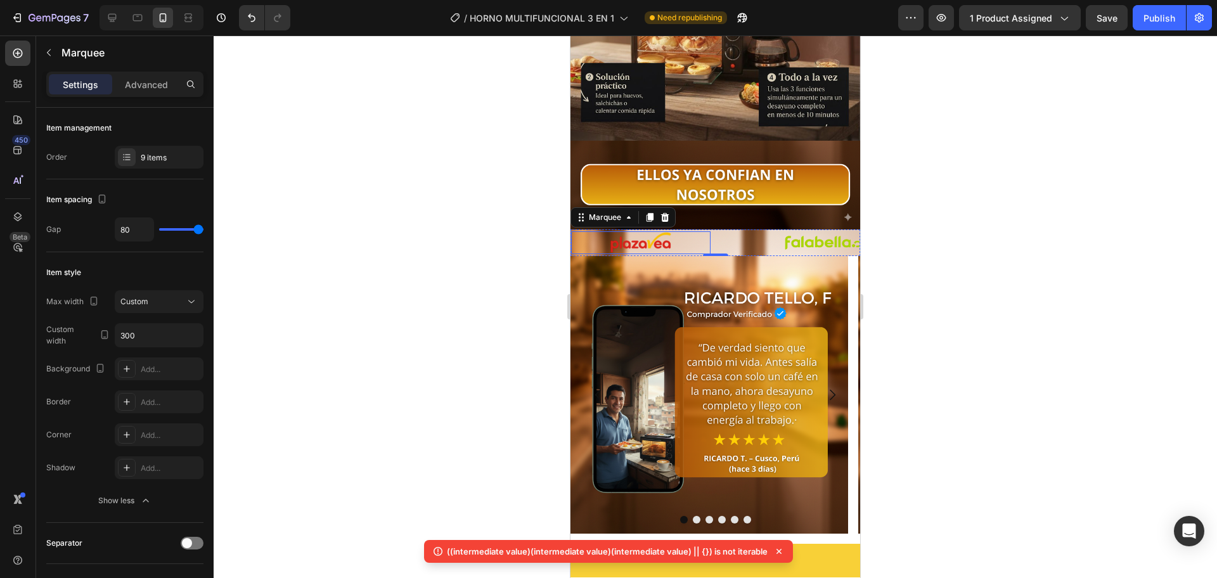
click at [695, 231] on div at bounding box center [640, 242] width 139 height 23
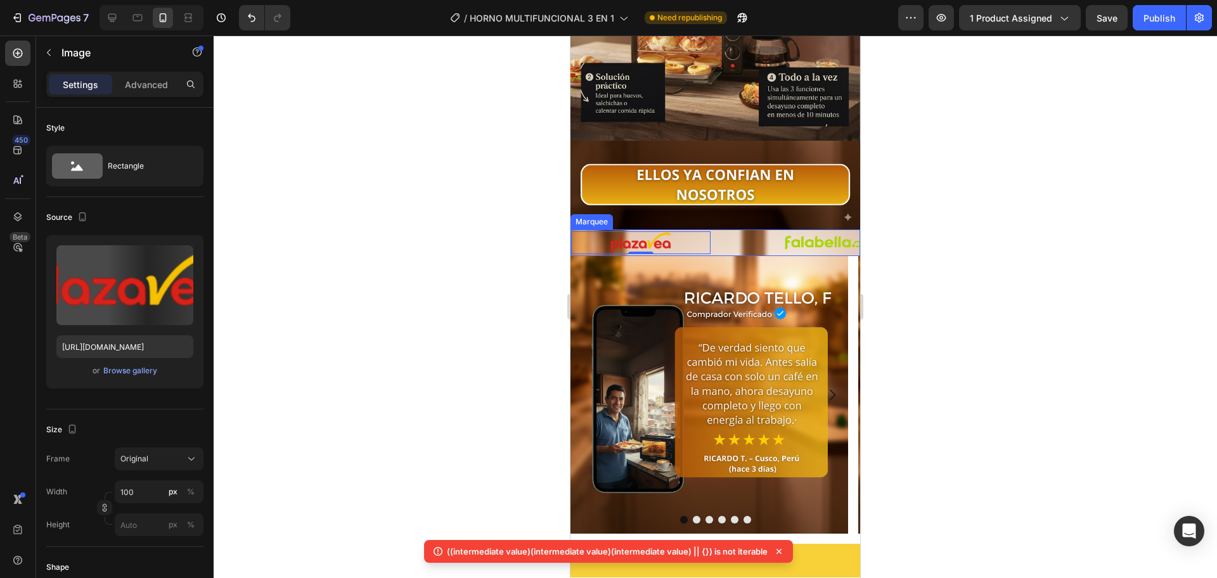
click at [714, 231] on div "Image 0" at bounding box center [666, 242] width 190 height 23
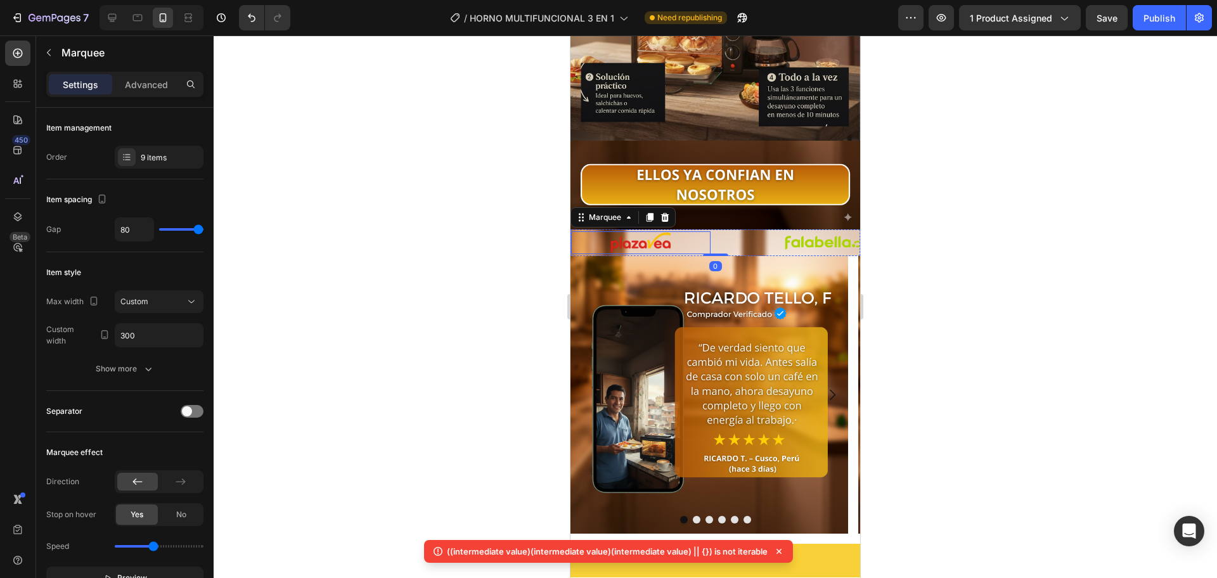
click at [686, 231] on div at bounding box center [640, 242] width 139 height 23
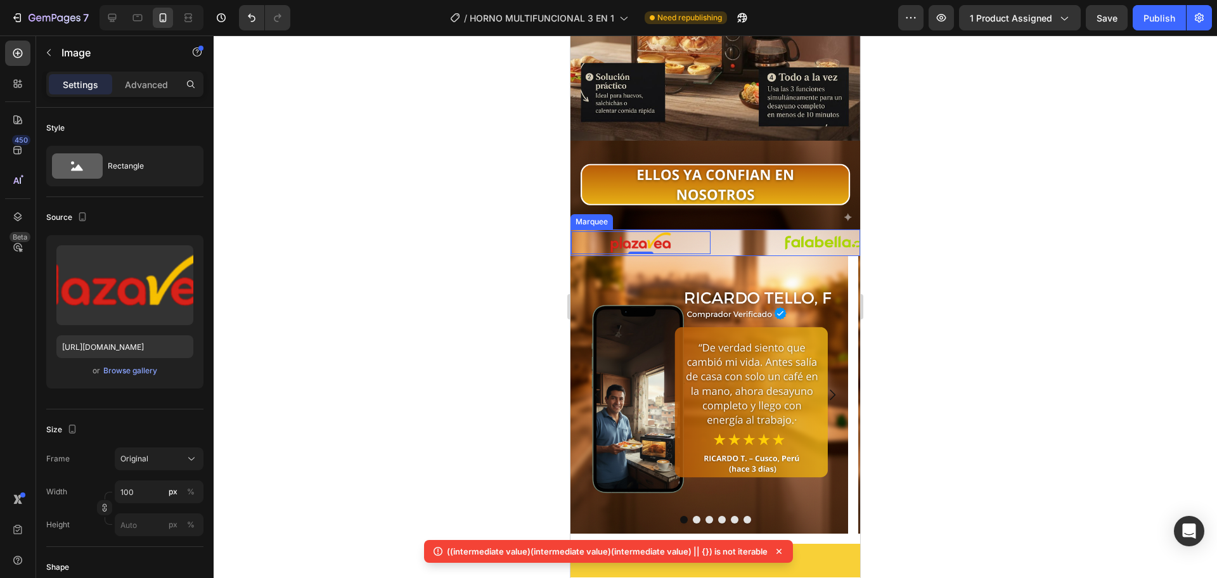
click at [714, 231] on div "Image 0" at bounding box center [666, 242] width 190 height 23
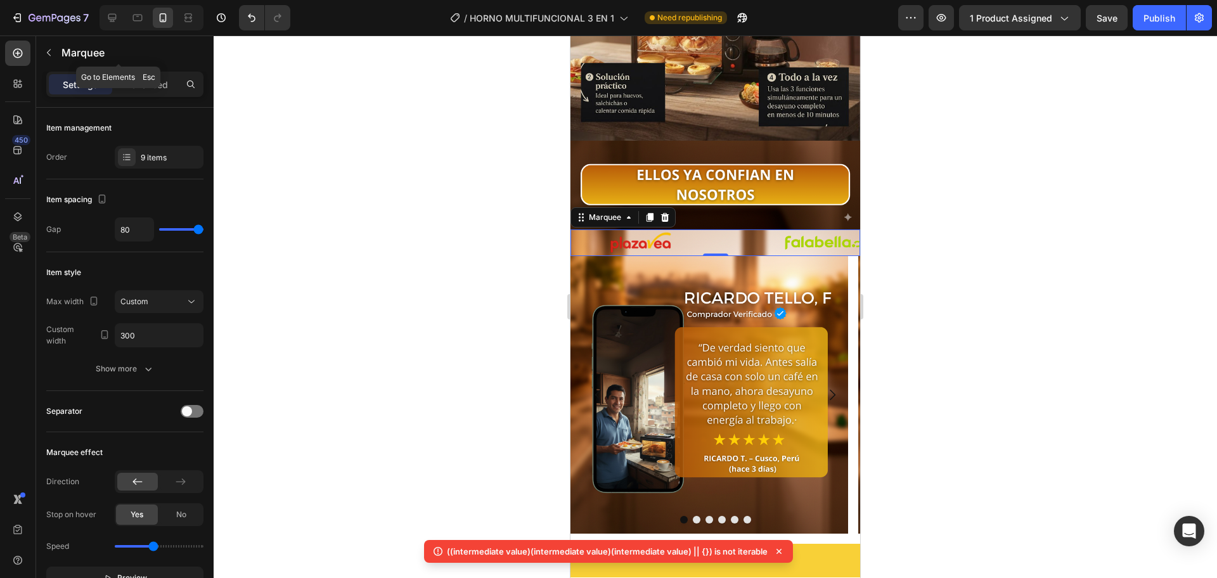
click at [173, 70] on div "Marquee" at bounding box center [118, 53] width 165 height 36
click at [146, 83] on p "Advanced" at bounding box center [146, 84] width 43 height 13
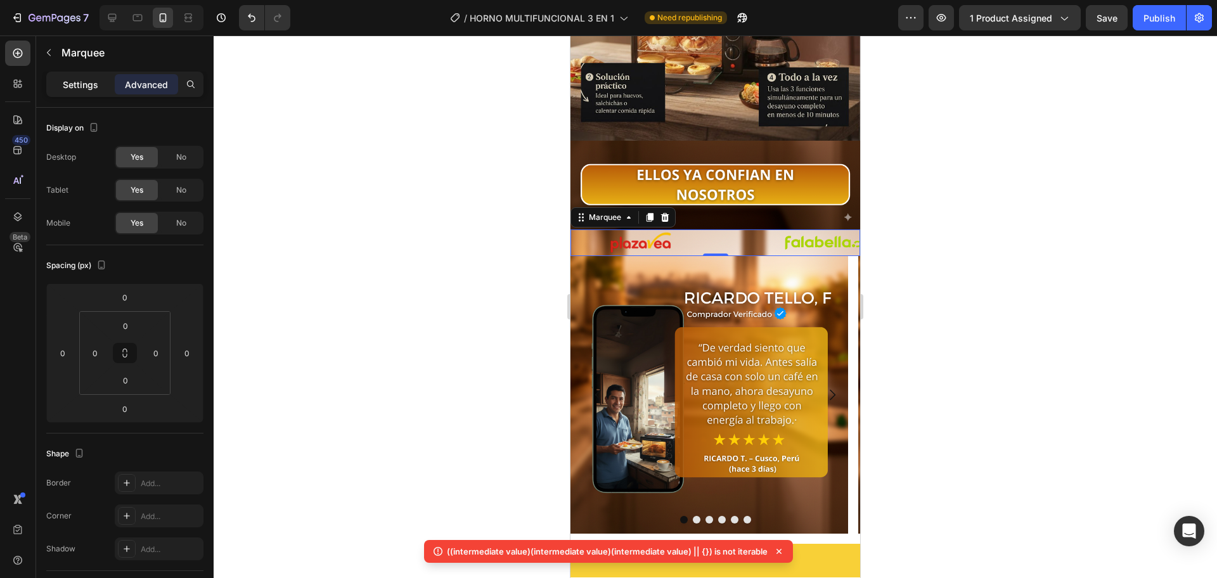
click at [82, 77] on div "Settings" at bounding box center [80, 84] width 63 height 20
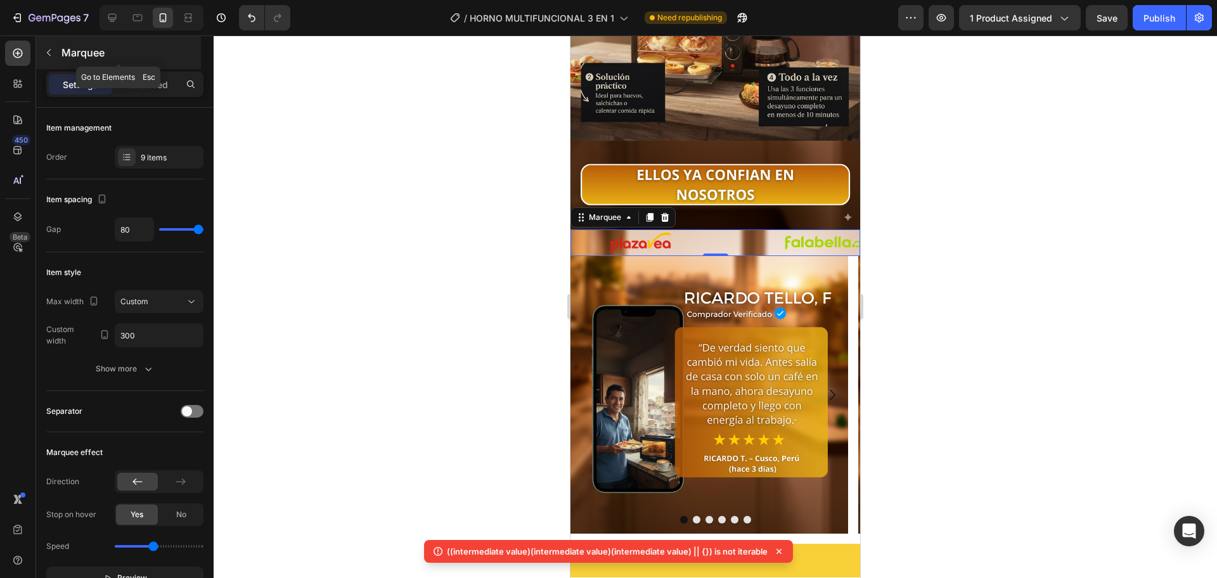
click at [42, 43] on button "button" at bounding box center [49, 52] width 20 height 20
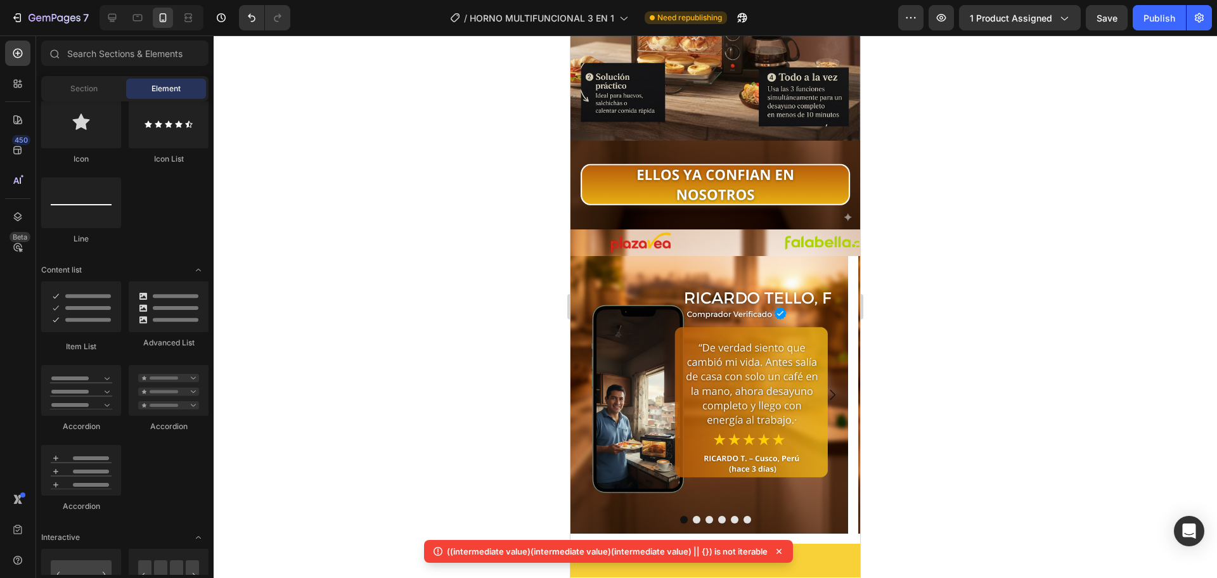
click at [440, 269] on div at bounding box center [715, 306] width 1003 height 543
click at [717, 231] on div "Image" at bounding box center [666, 242] width 190 height 23
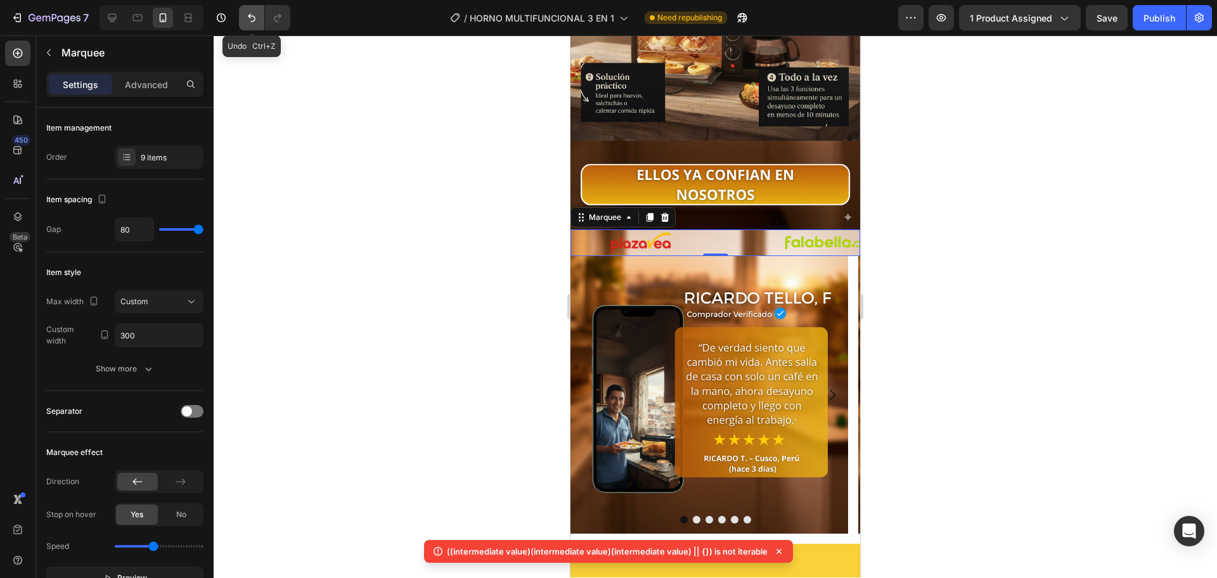
click at [257, 25] on button "Undo/Redo" at bounding box center [251, 17] width 25 height 25
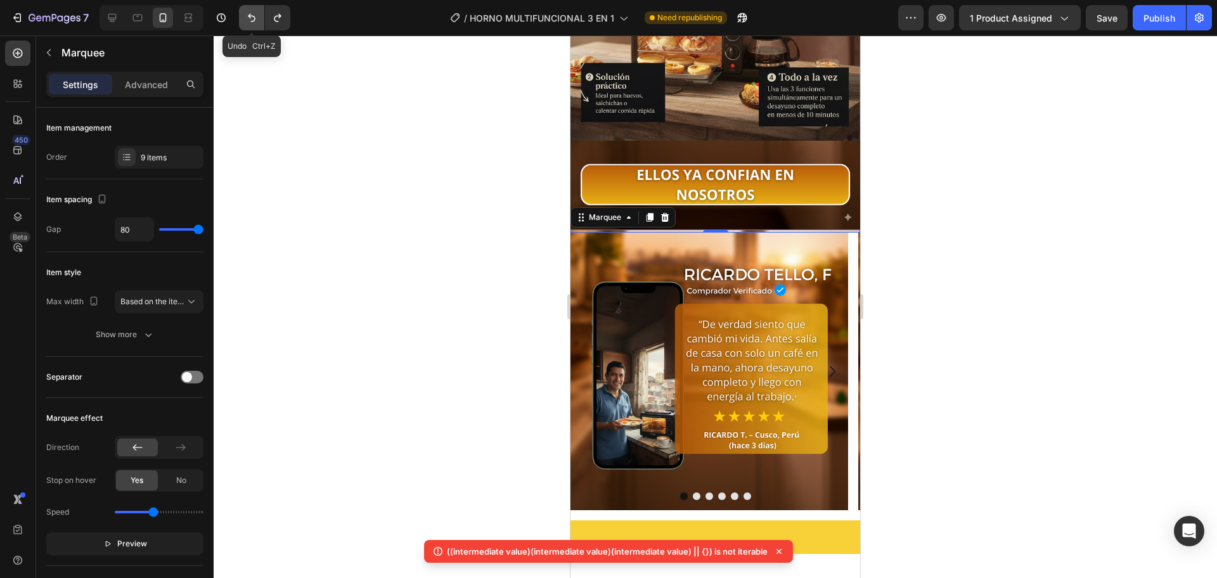
click at [257, 25] on button "Undo/Redo" at bounding box center [251, 17] width 25 height 25
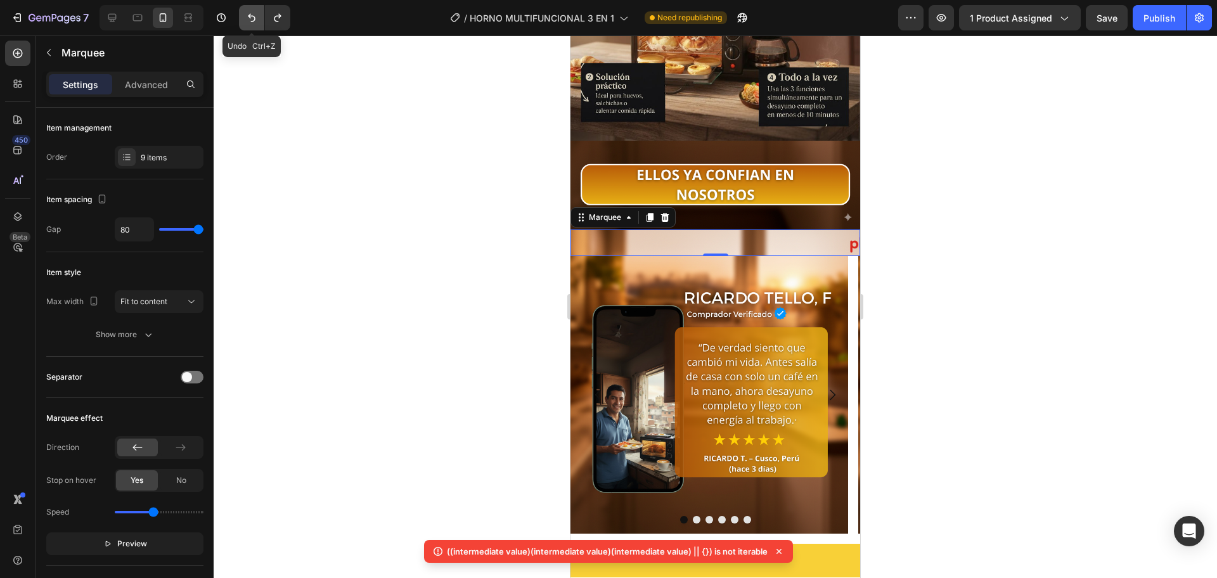
click at [257, 25] on button "Undo/Redo" at bounding box center [251, 17] width 25 height 25
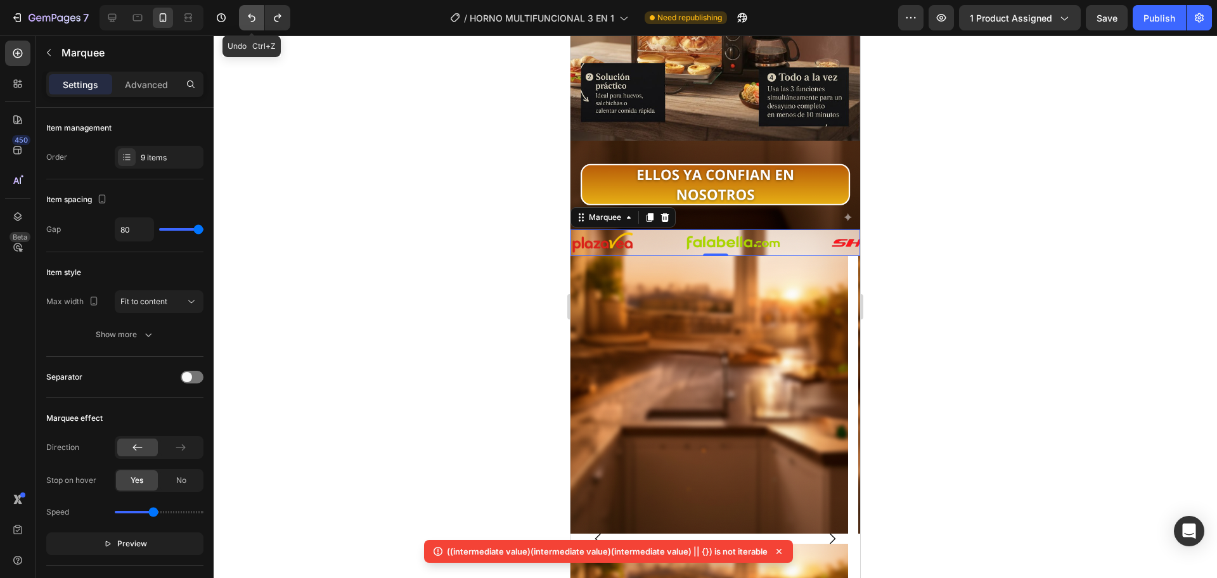
click at [257, 25] on button "Undo/Redo" at bounding box center [251, 17] width 25 height 25
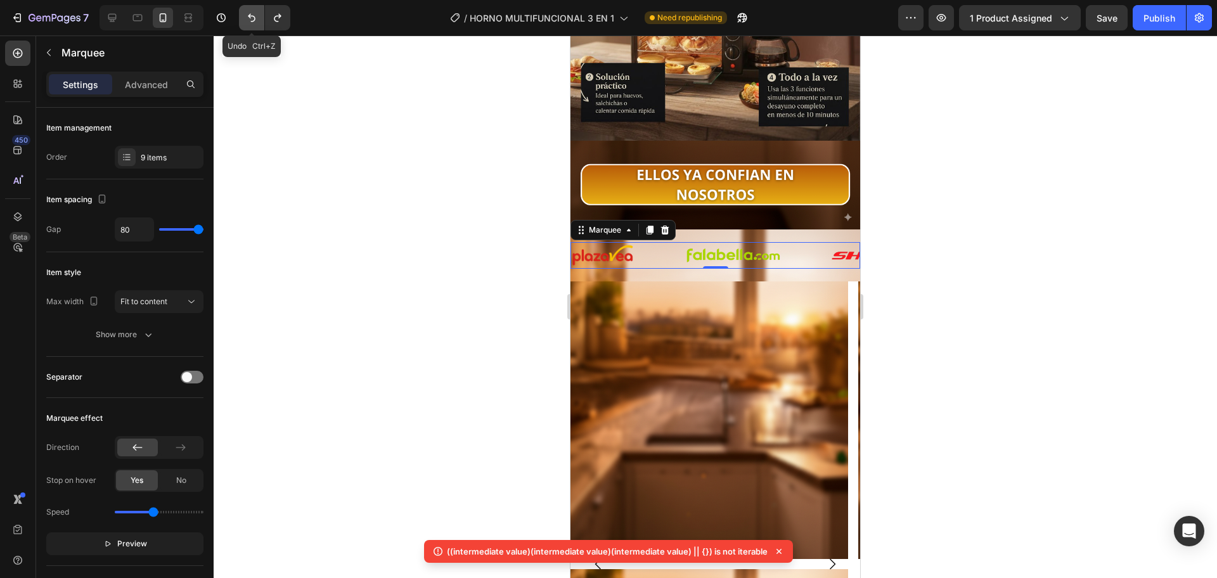
click at [257, 25] on button "Undo/Redo" at bounding box center [251, 17] width 25 height 25
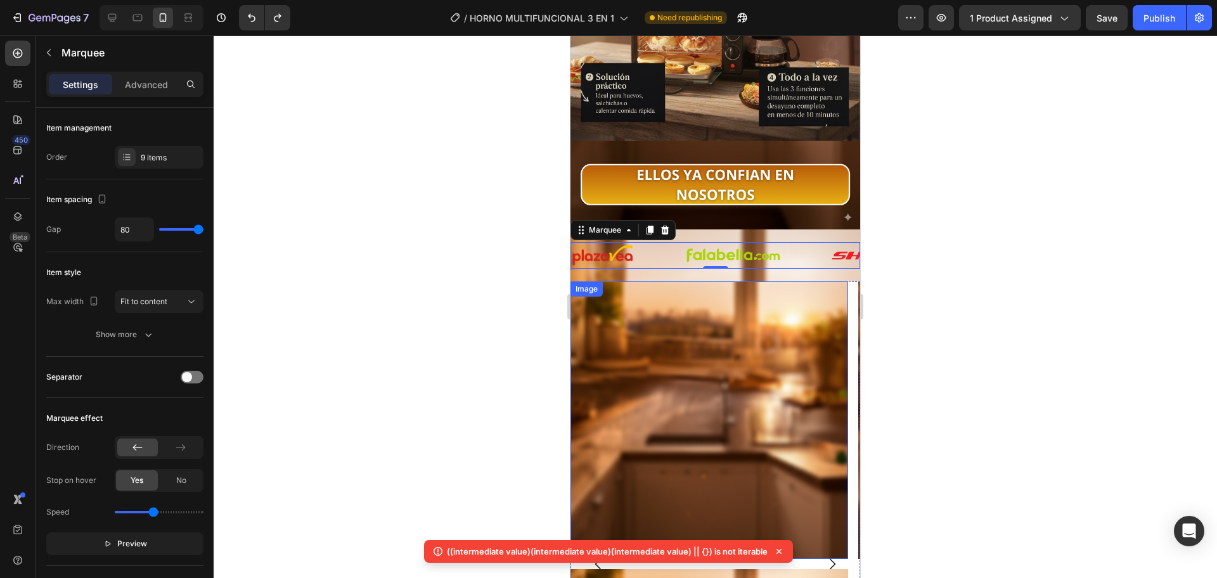
click at [691, 305] on img at bounding box center [709, 420] width 278 height 278
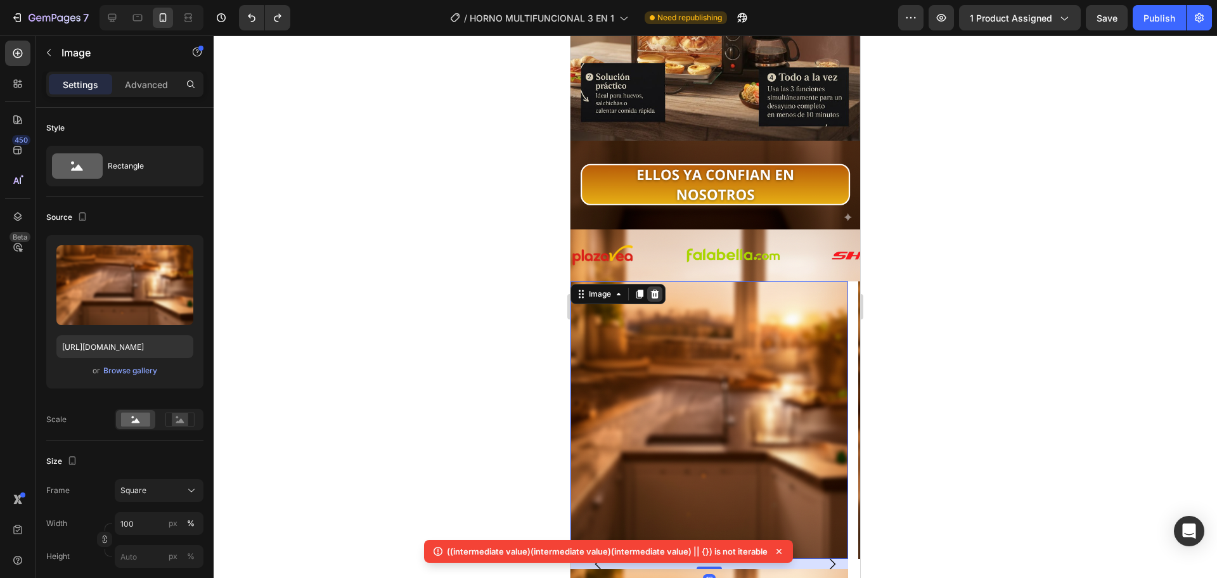
click at [657, 290] on icon at bounding box center [655, 294] width 8 height 9
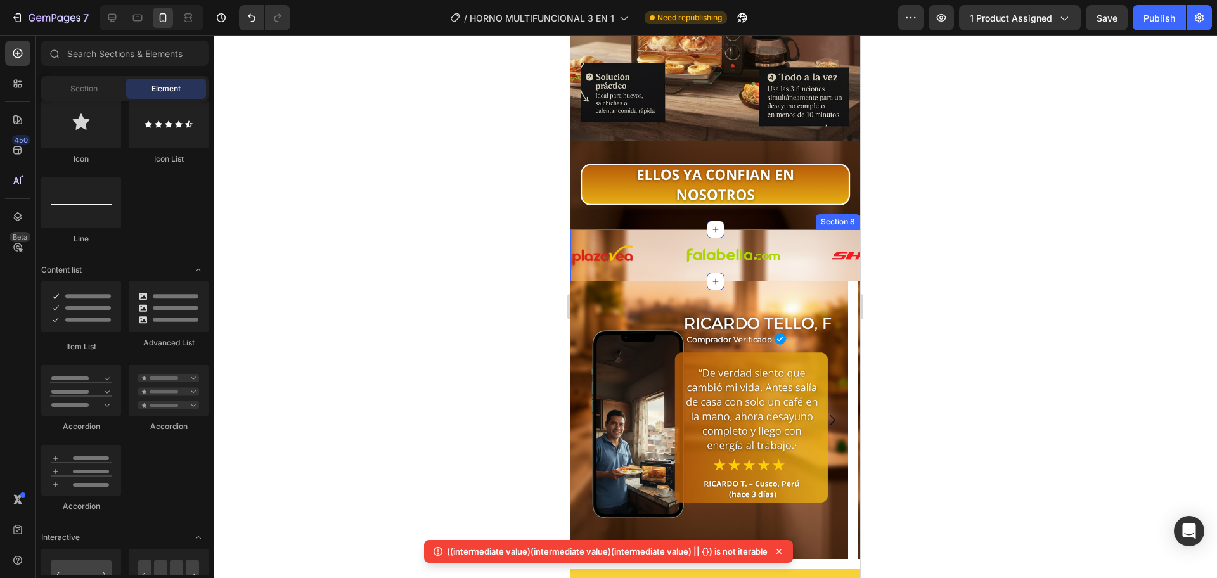
click at [660, 252] on div "Image Image Image Image Image Image Image Image Image Image Image Image Image I…" at bounding box center [715, 255] width 290 height 52
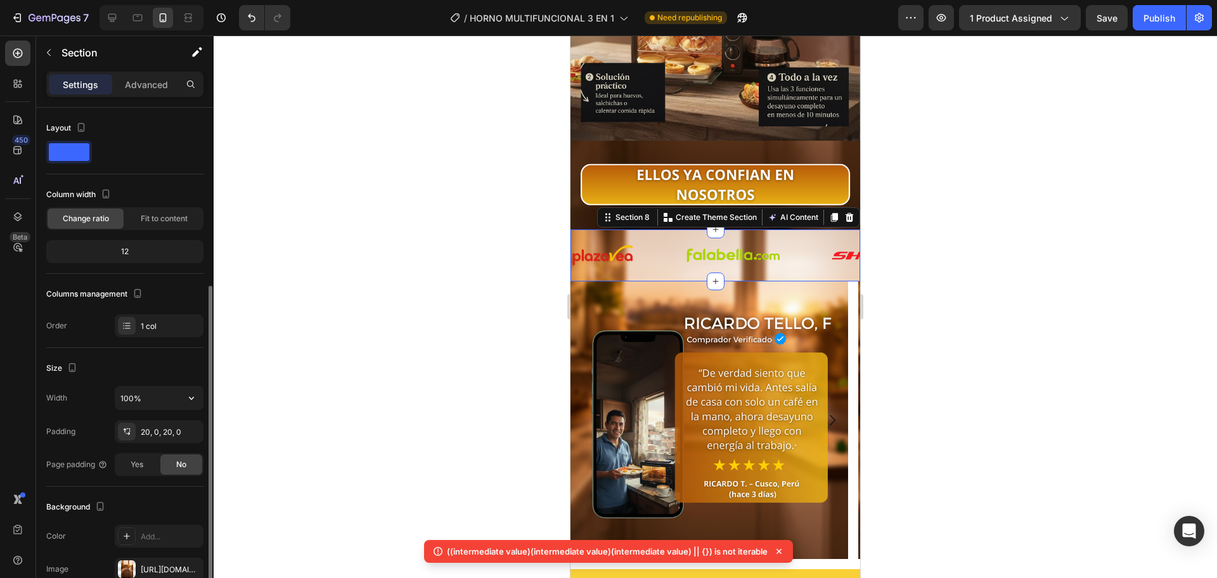
scroll to position [234, 0]
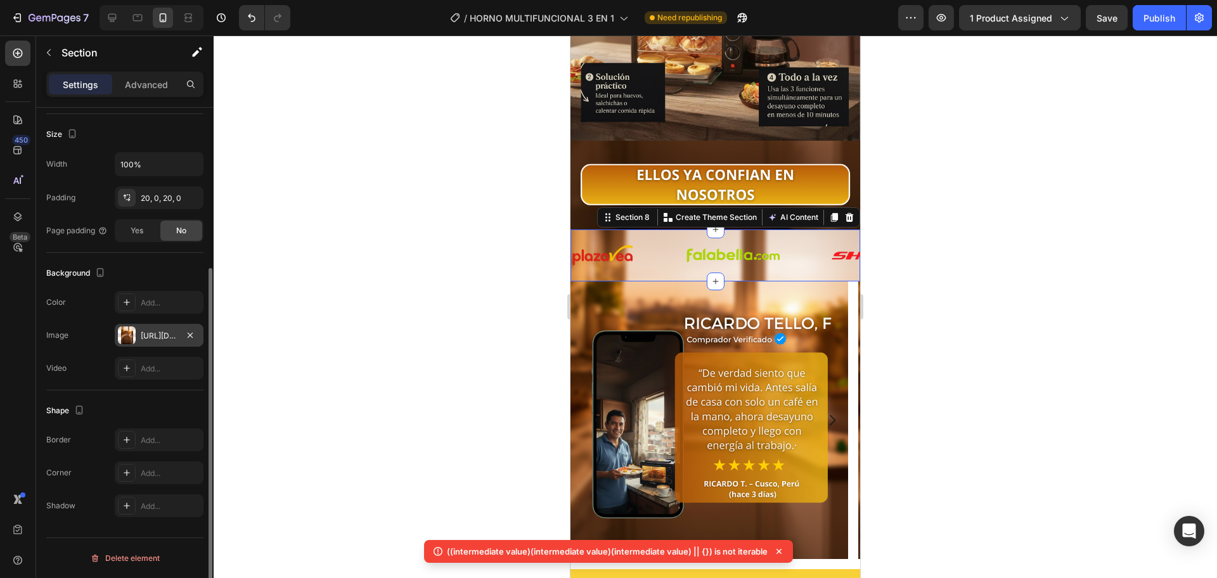
click at [138, 335] on div "[URL][DOMAIN_NAME]" at bounding box center [159, 335] width 89 height 23
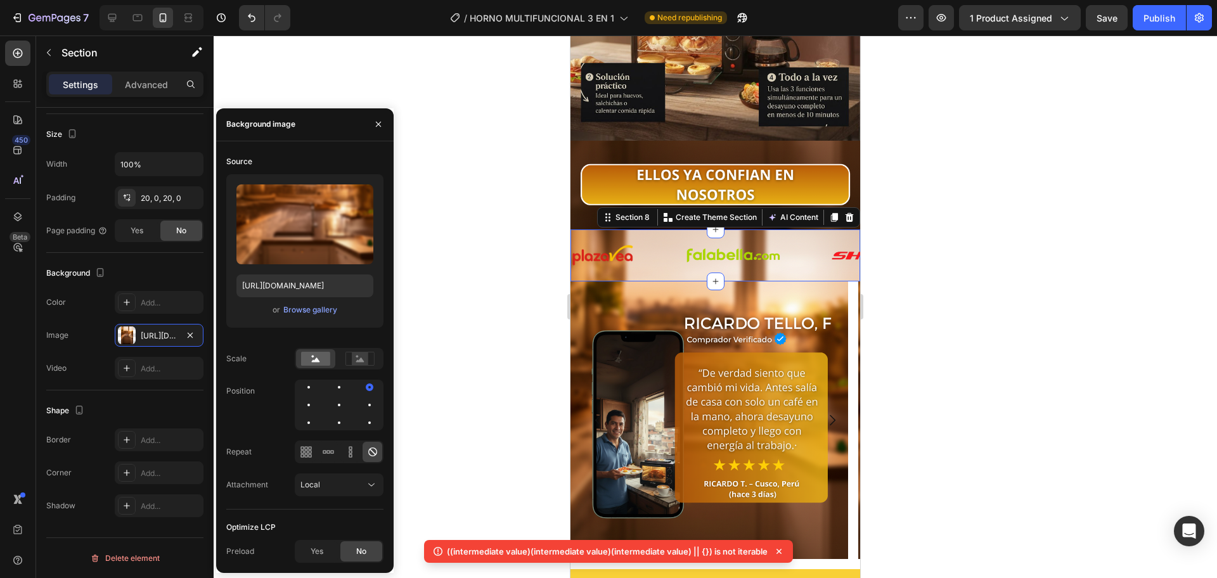
click at [613, 281] on div "Image" at bounding box center [709, 420] width 278 height 278
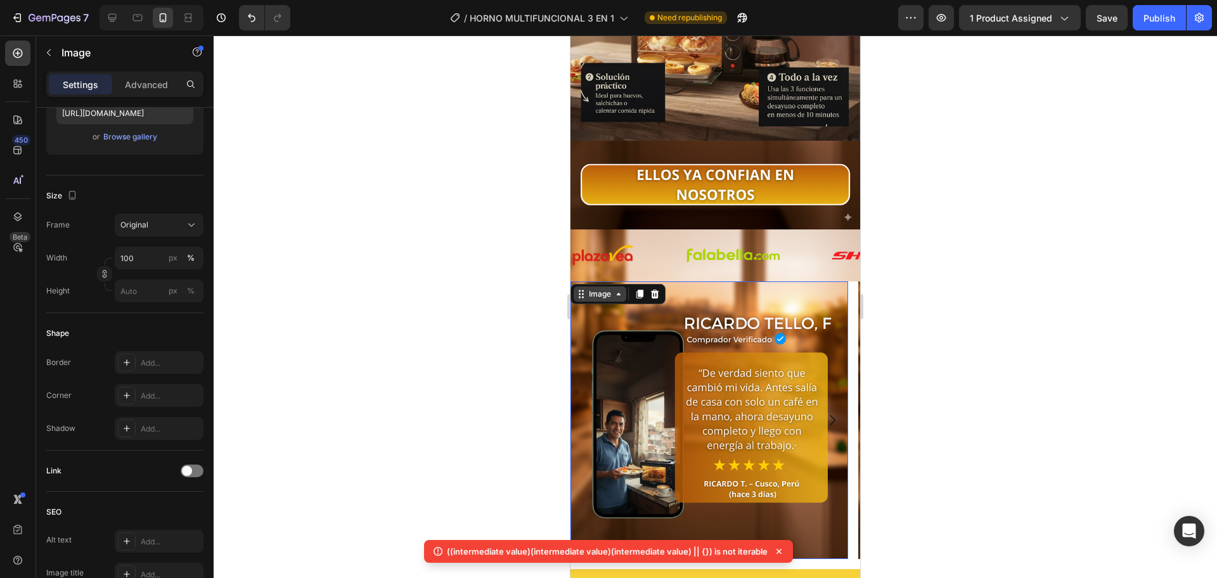
scroll to position [0, 0]
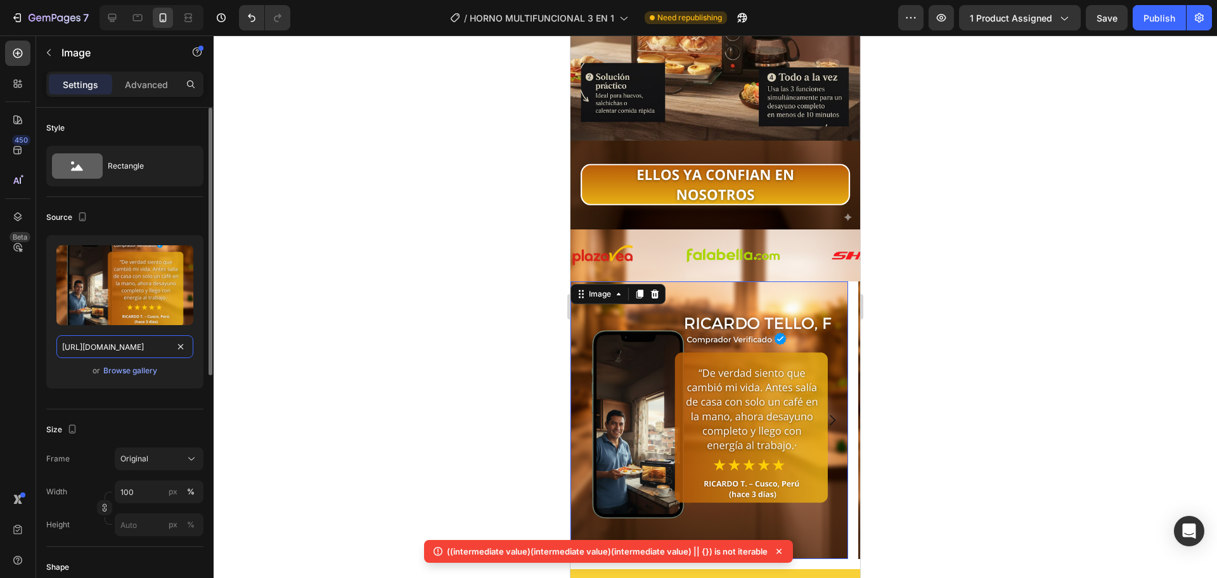
click at [157, 344] on input "[URL][DOMAIN_NAME]" at bounding box center [124, 346] width 137 height 23
click at [676, 244] on div "Image" at bounding box center [628, 255] width 114 height 23
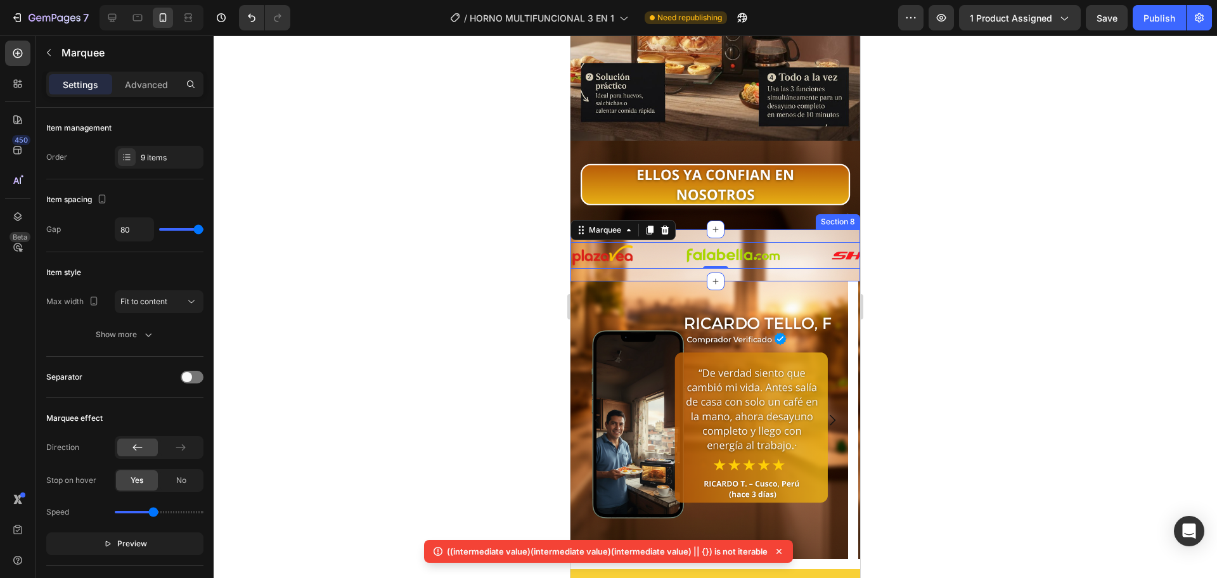
click at [657, 252] on div "Image Image Image Image Image Image Image Image Image Image Image Image Image I…" at bounding box center [715, 255] width 290 height 52
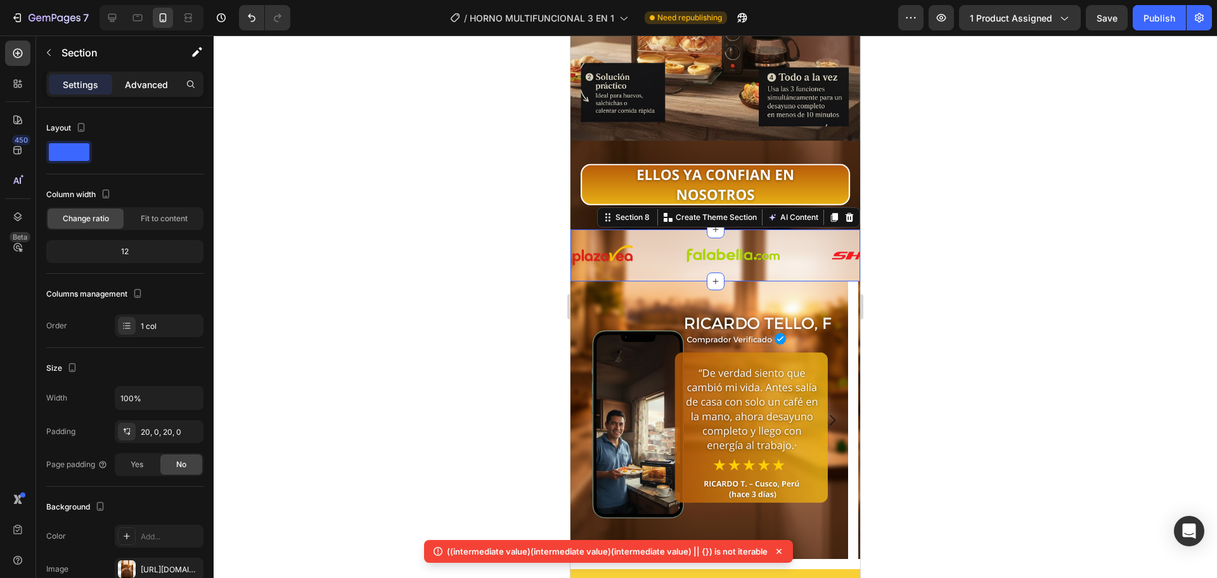
click at [153, 86] on p "Advanced" at bounding box center [146, 84] width 43 height 13
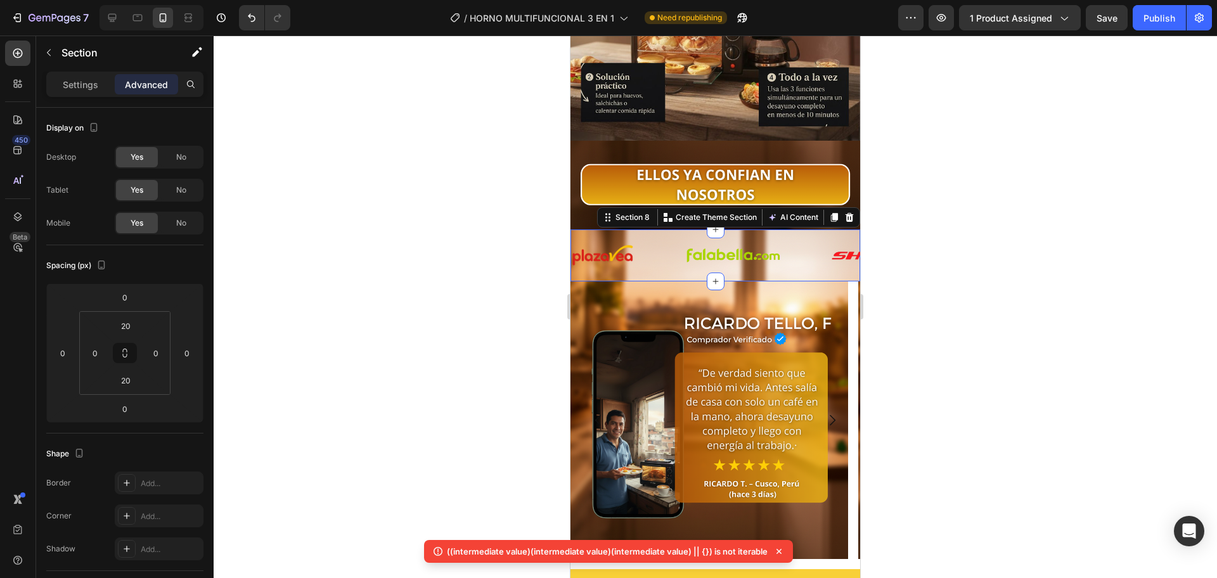
drag, startPoint x: 85, startPoint y: 84, endPoint x: 73, endPoint y: 96, distance: 16.6
click at [84, 84] on p "Settings" at bounding box center [80, 84] width 35 height 13
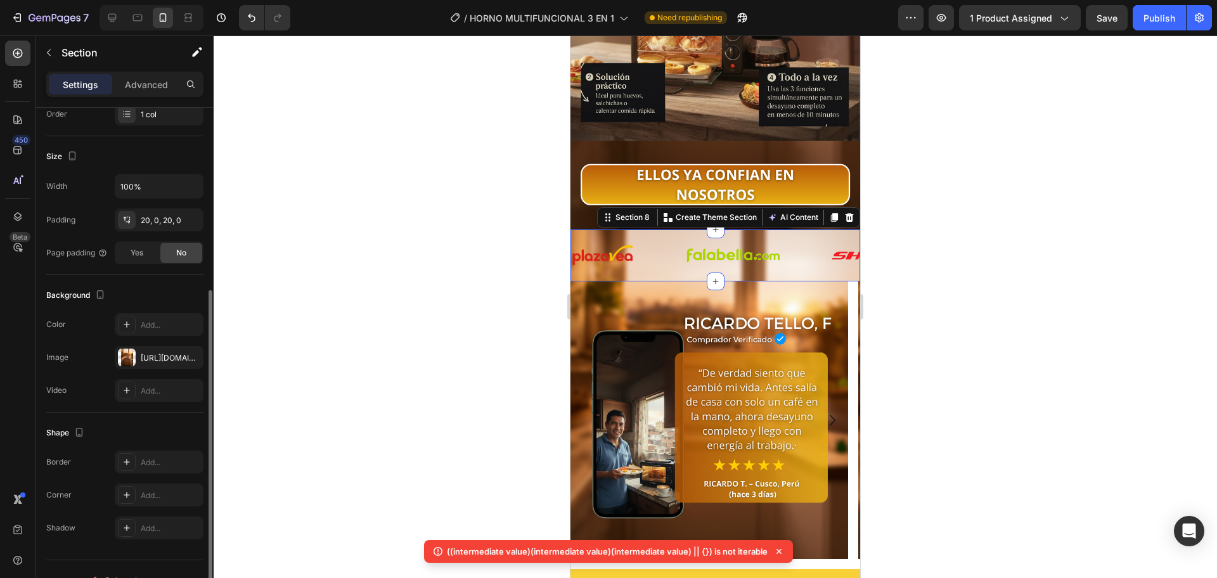
scroll to position [234, 0]
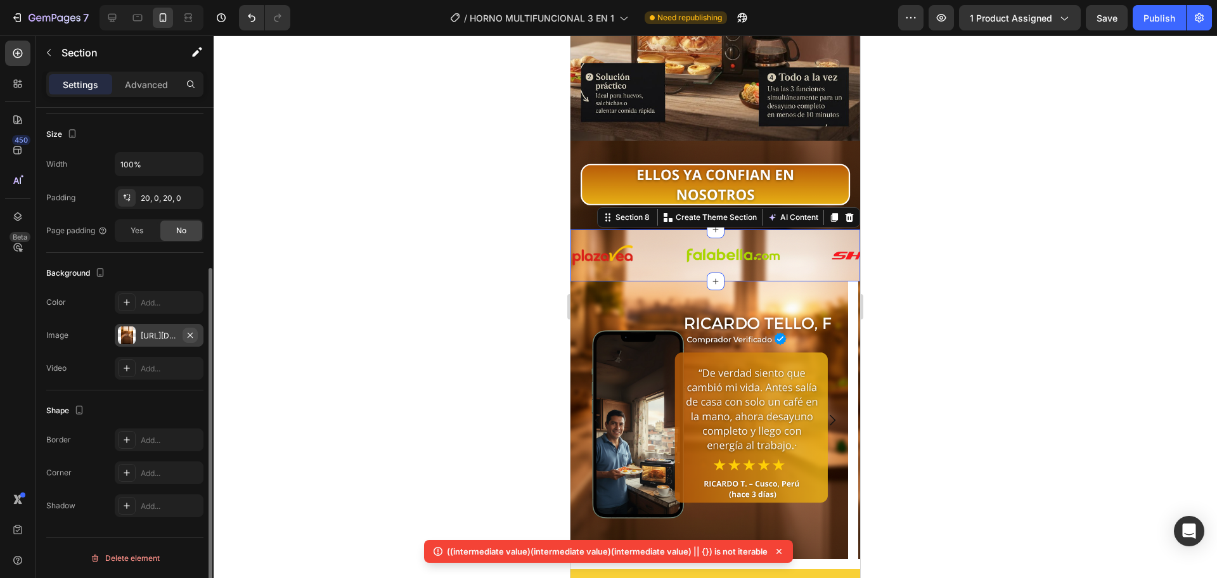
click at [190, 331] on icon "button" at bounding box center [190, 335] width 10 height 10
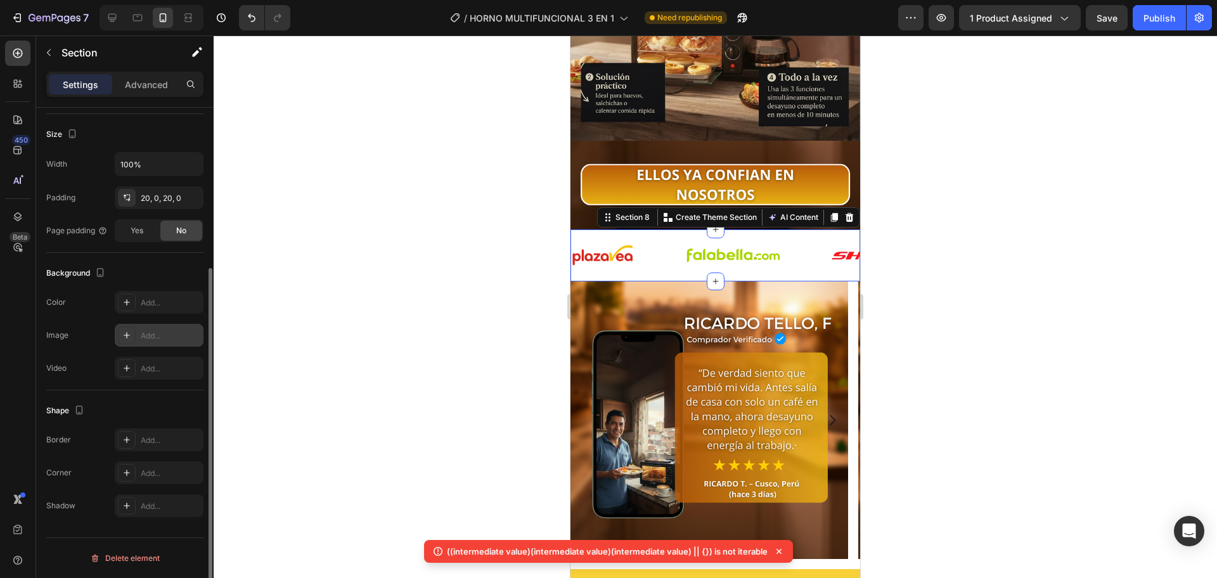
click at [150, 328] on div "Add..." at bounding box center [159, 335] width 89 height 23
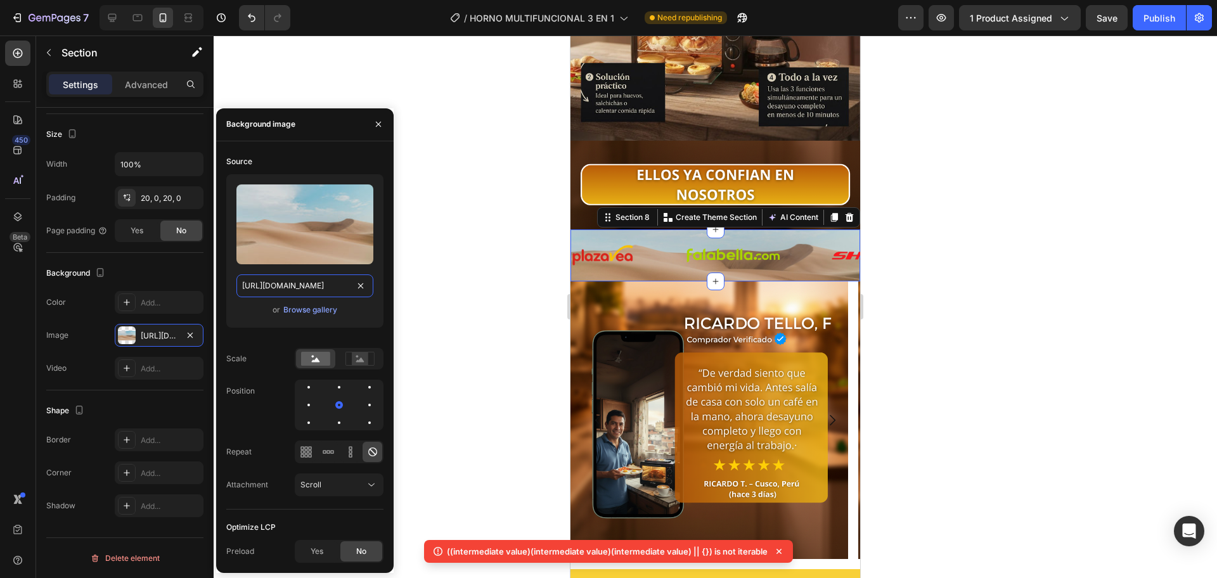
click at [298, 289] on input "[URL][DOMAIN_NAME]" at bounding box center [304, 285] width 137 height 23
paste input "0774/8360/6252/files/gempages_575738252938445650-8d474403-72cc-4ed8-a733-b51dfb…"
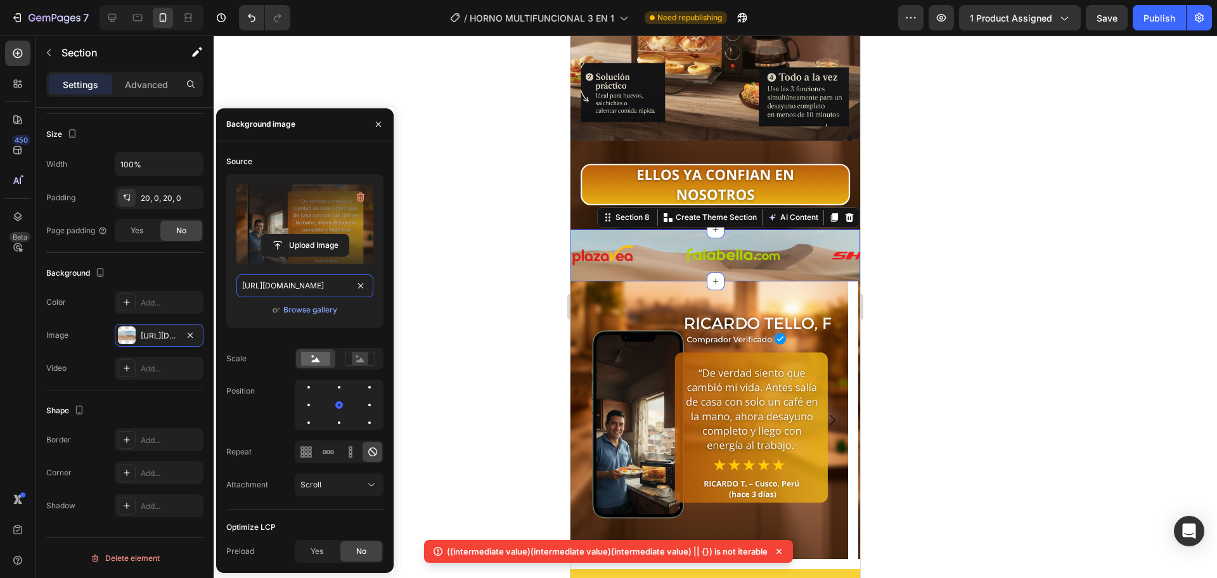
scroll to position [0, 392]
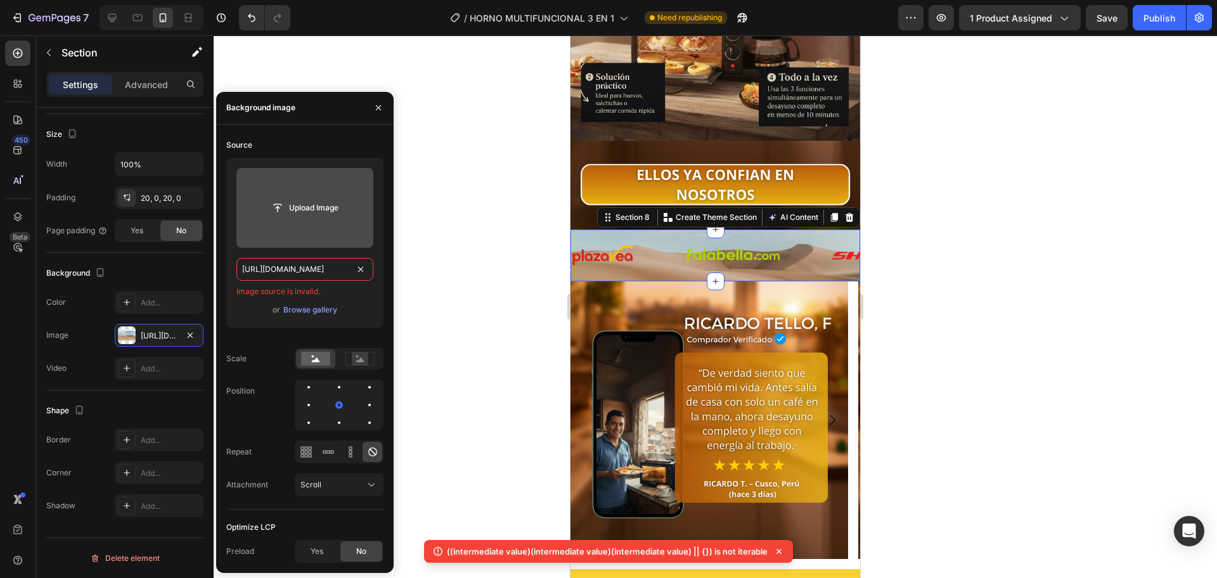
type input "[URL][DOMAIN_NAME]"
click at [432, 245] on div at bounding box center [715, 306] width 1003 height 543
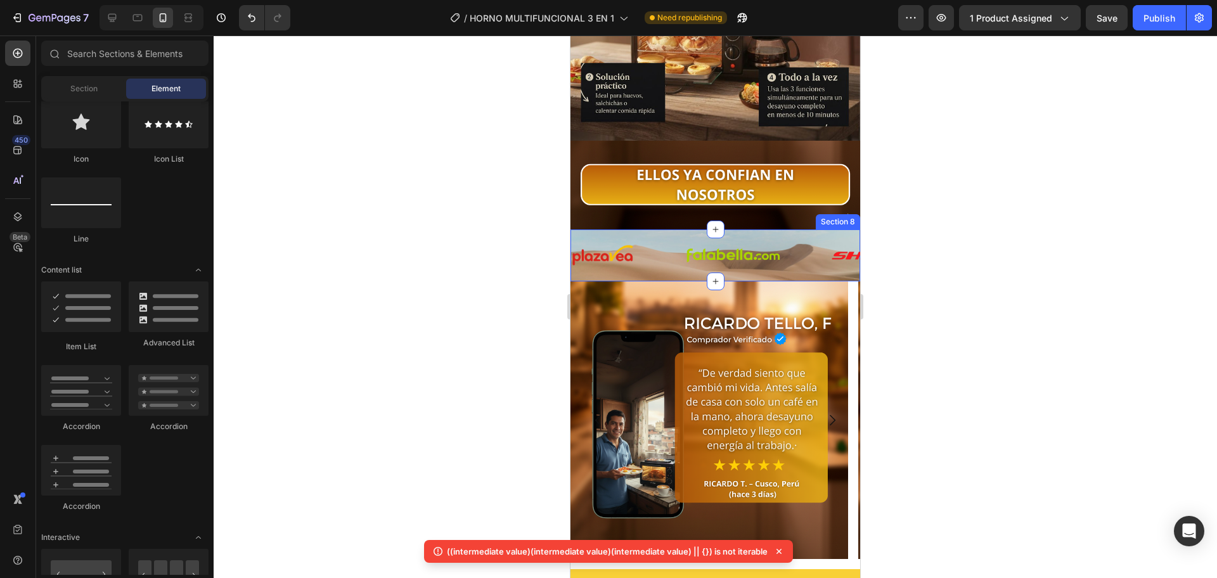
click at [672, 248] on div "Image Image Image Image Image Image Image Image Image Image Image Image Image I…" at bounding box center [715, 255] width 290 height 52
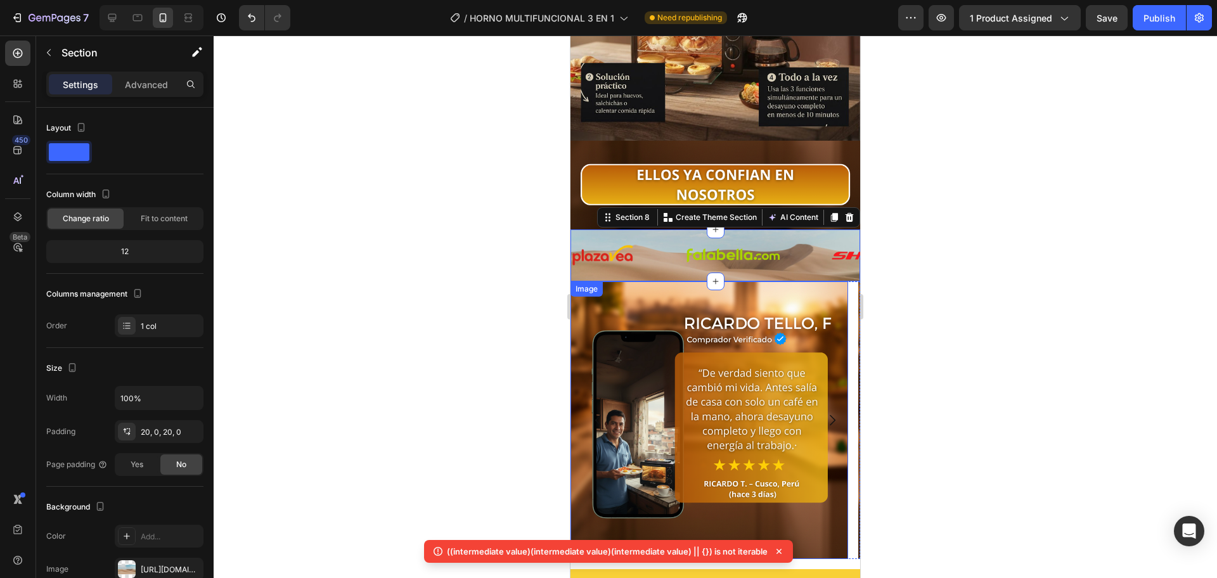
click at [638, 299] on img at bounding box center [709, 420] width 278 height 278
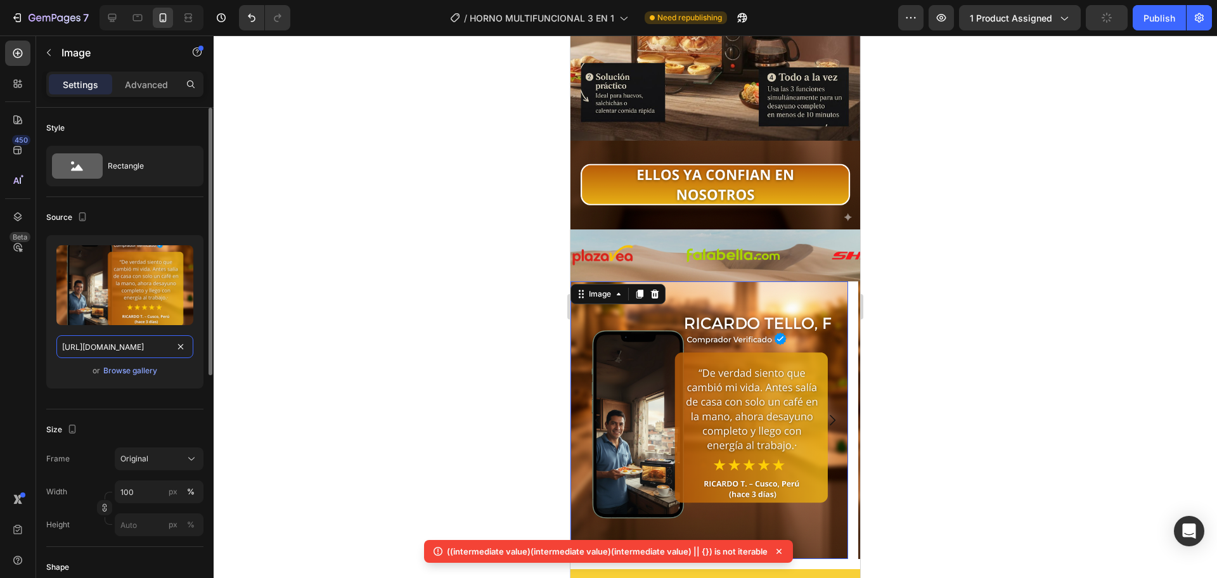
click at [158, 350] on input "[URL][DOMAIN_NAME]" at bounding box center [124, 346] width 137 height 23
click at [678, 244] on div "Image" at bounding box center [628, 255] width 114 height 23
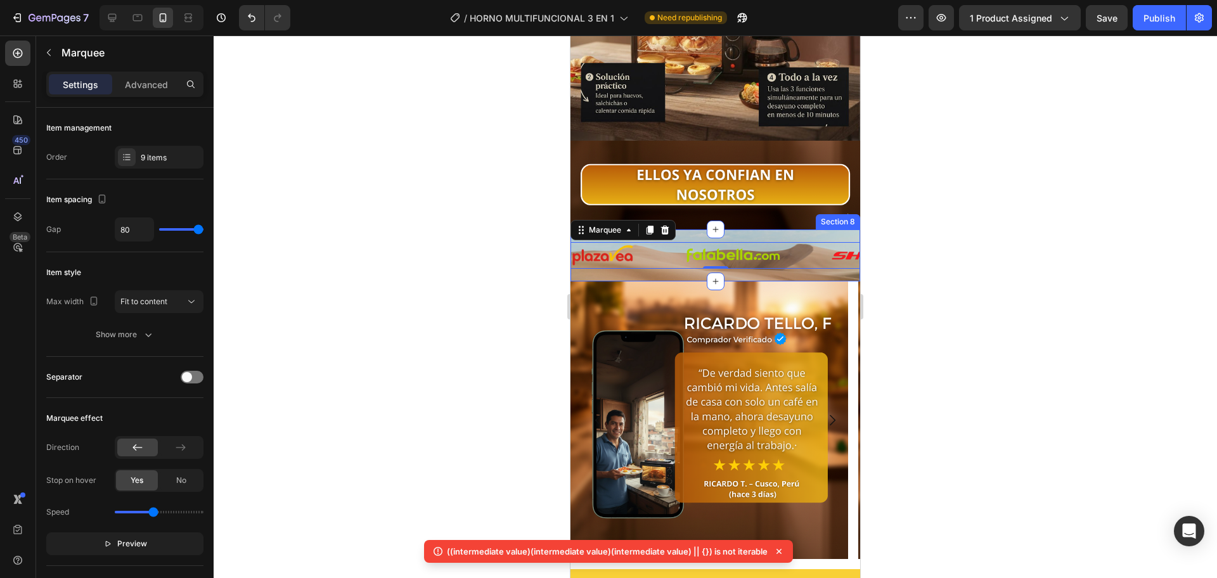
click at [630, 254] on div "Image Image Image Image Image Image Image Image Image Image Image Image Image I…" at bounding box center [715, 255] width 290 height 52
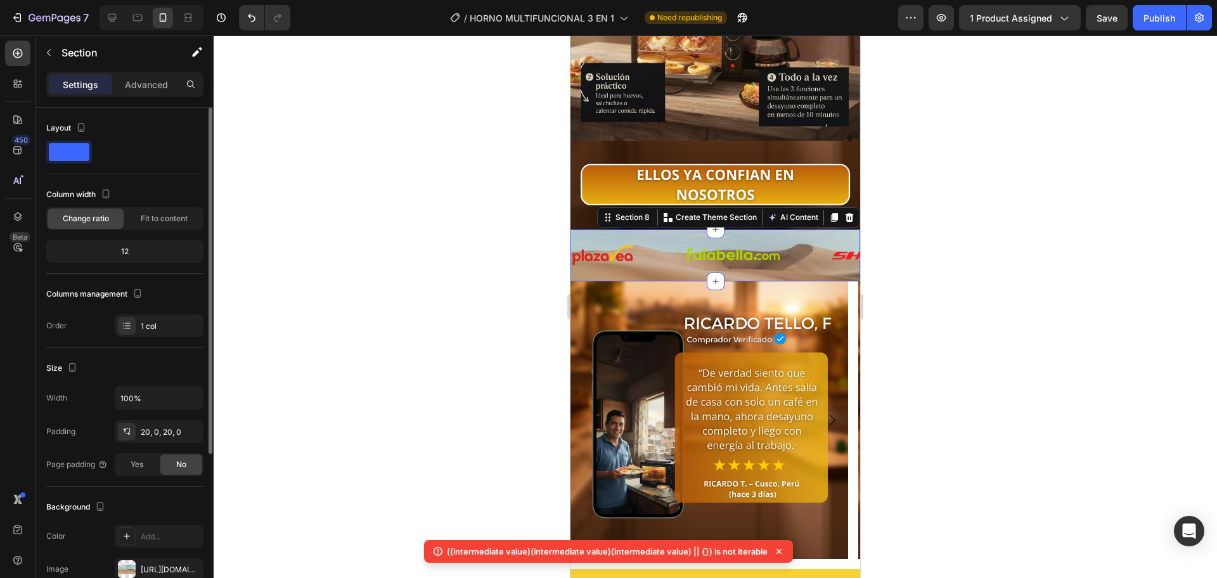
scroll to position [212, 0]
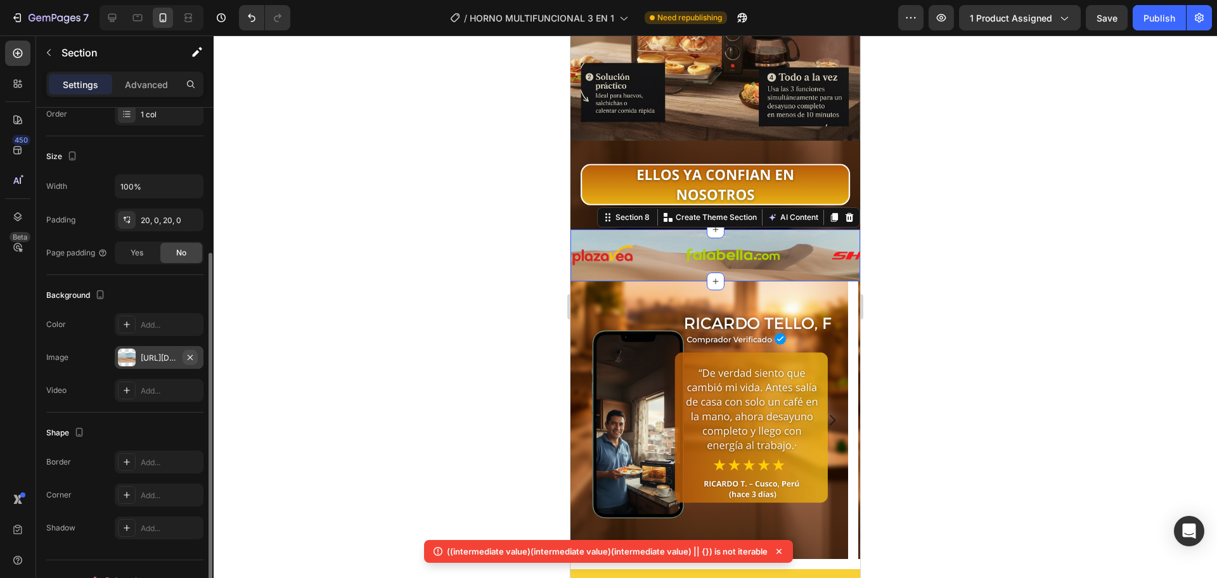
click at [188, 354] on icon "button" at bounding box center [190, 357] width 10 height 10
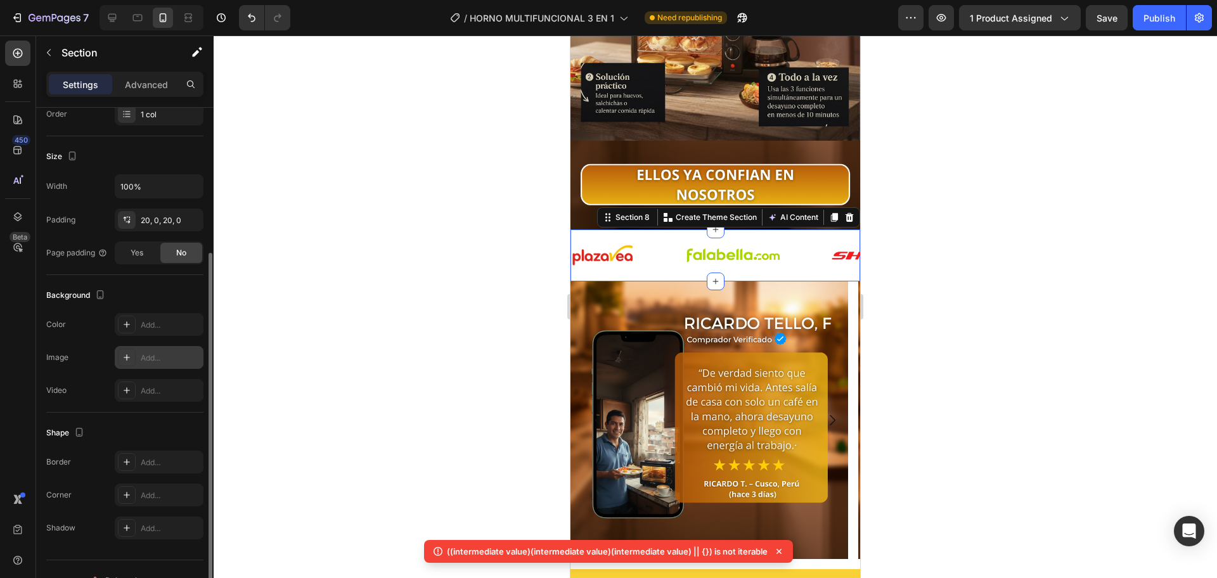
click at [167, 361] on div "Add..." at bounding box center [171, 357] width 60 height 11
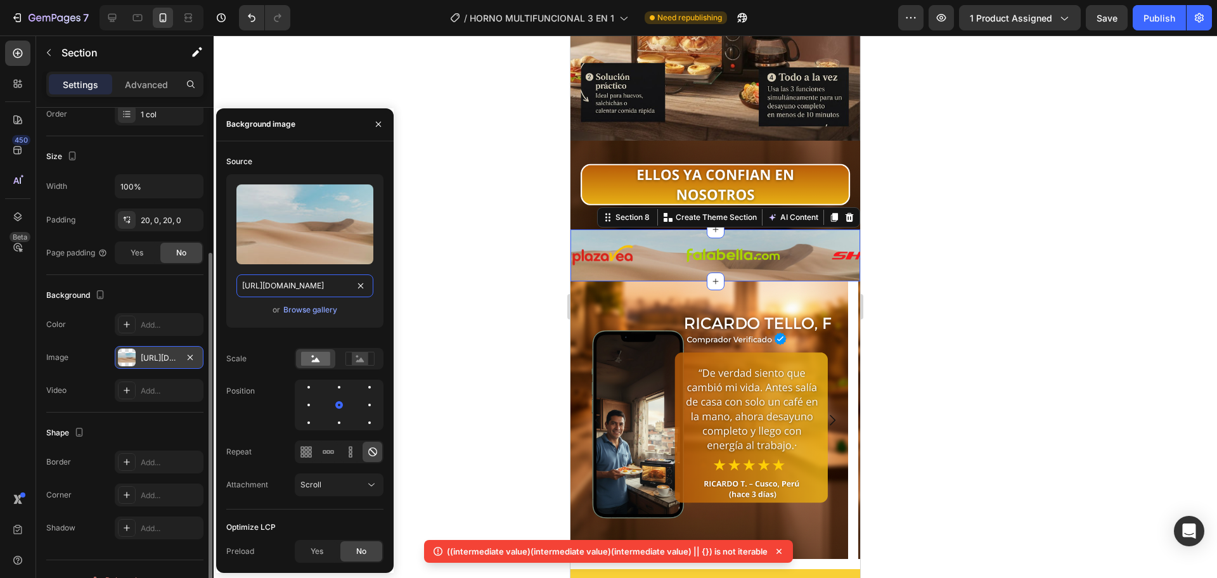
click at [328, 294] on input "[URL][DOMAIN_NAME]" at bounding box center [304, 285] width 137 height 23
paste input "0774/8360/6252/files/gempages_575738252938445650-8d474403-72cc-4ed8-a733-b51dfb…"
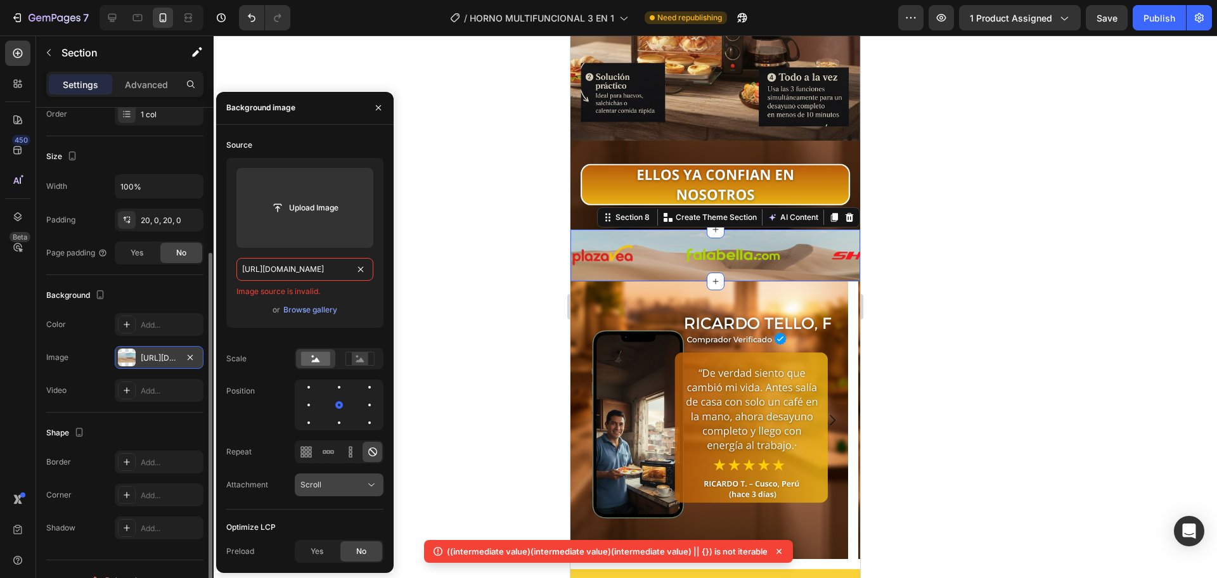
type input "[URL][DOMAIN_NAME]"
click at [367, 486] on icon at bounding box center [371, 485] width 13 height 13
click at [338, 400] on p "Scroll" at bounding box center [336, 405] width 72 height 11
click at [332, 391] on div at bounding box center [338, 387] width 15 height 15
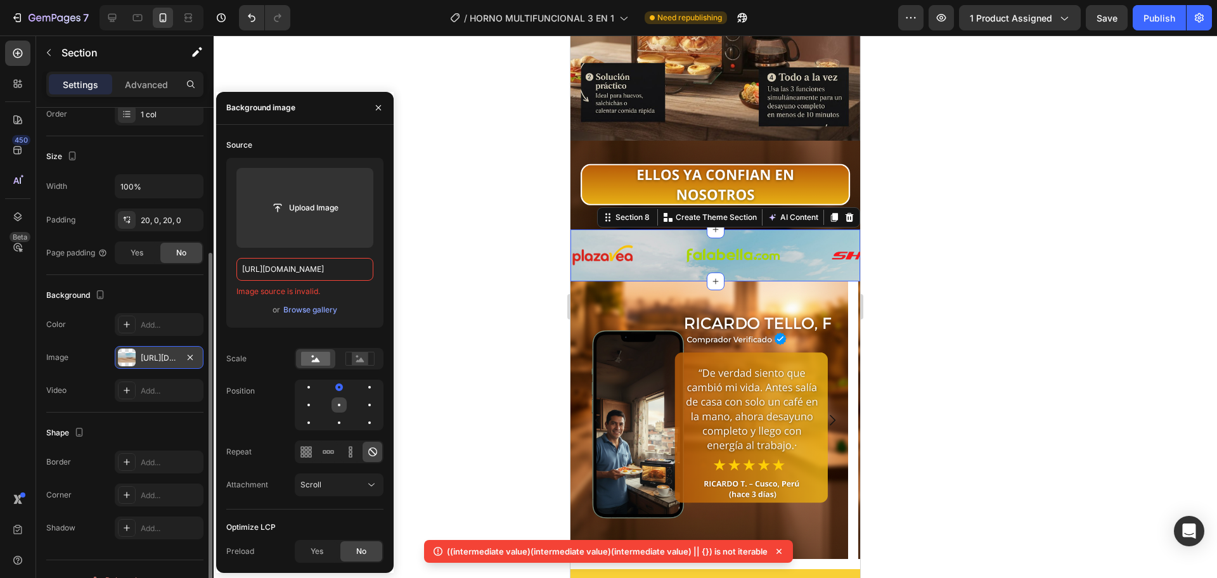
click at [335, 408] on div at bounding box center [338, 404] width 15 height 15
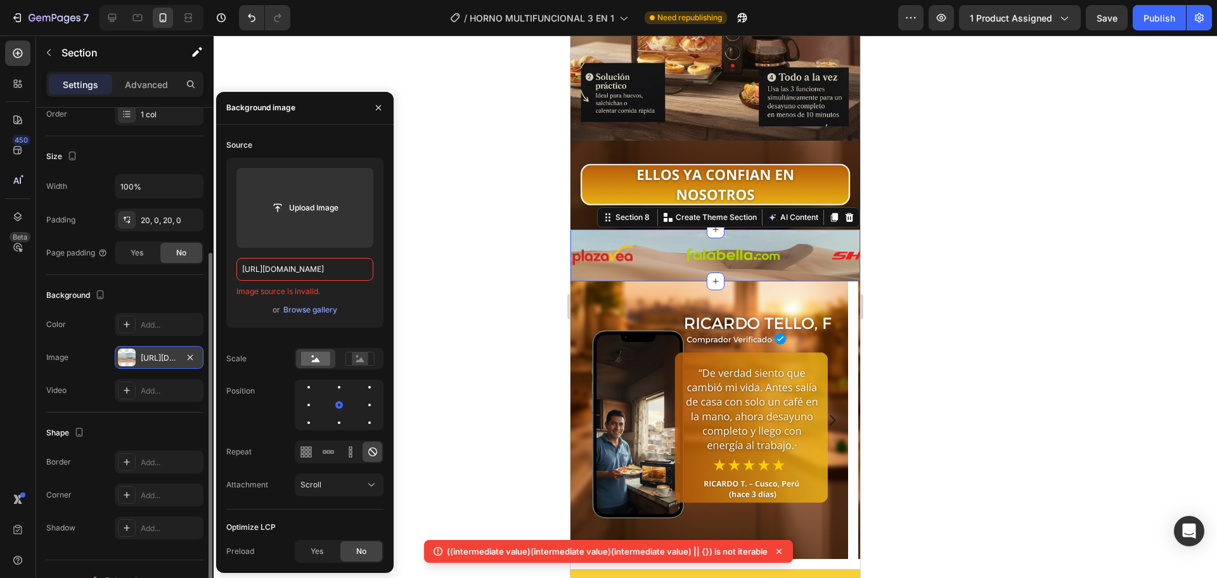
click at [377, 451] on icon at bounding box center [372, 452] width 13 height 13
click at [373, 452] on icon at bounding box center [372, 452] width 13 height 13
click at [426, 383] on div at bounding box center [715, 306] width 1003 height 543
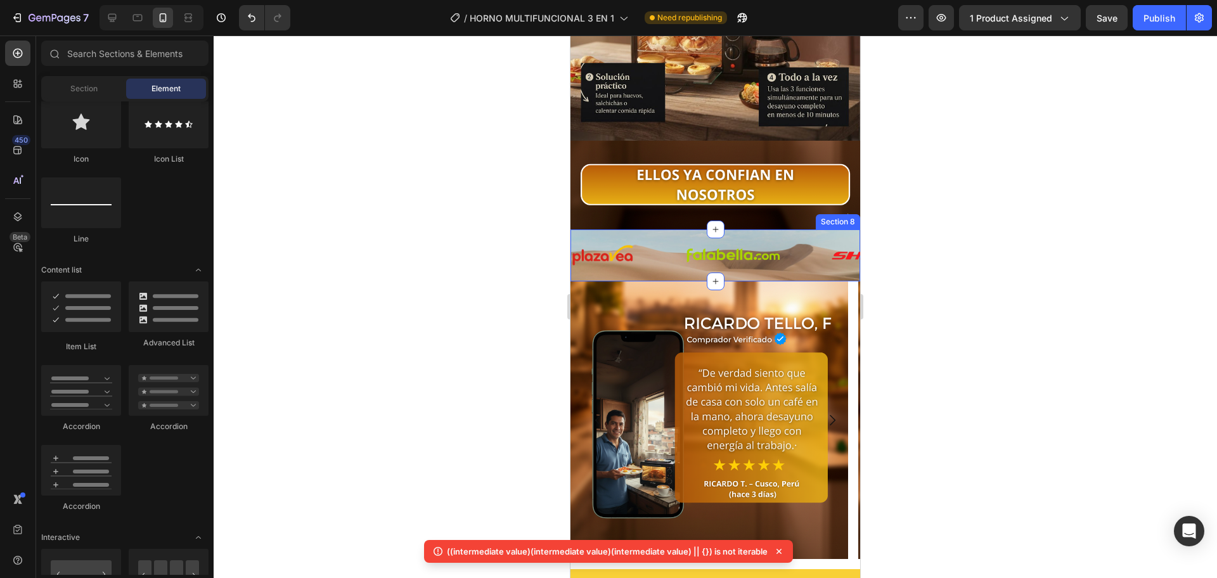
click at [676, 250] on div "Image Image Image Image Image Image Image Image Image Image Image Image Image I…" at bounding box center [715, 255] width 290 height 52
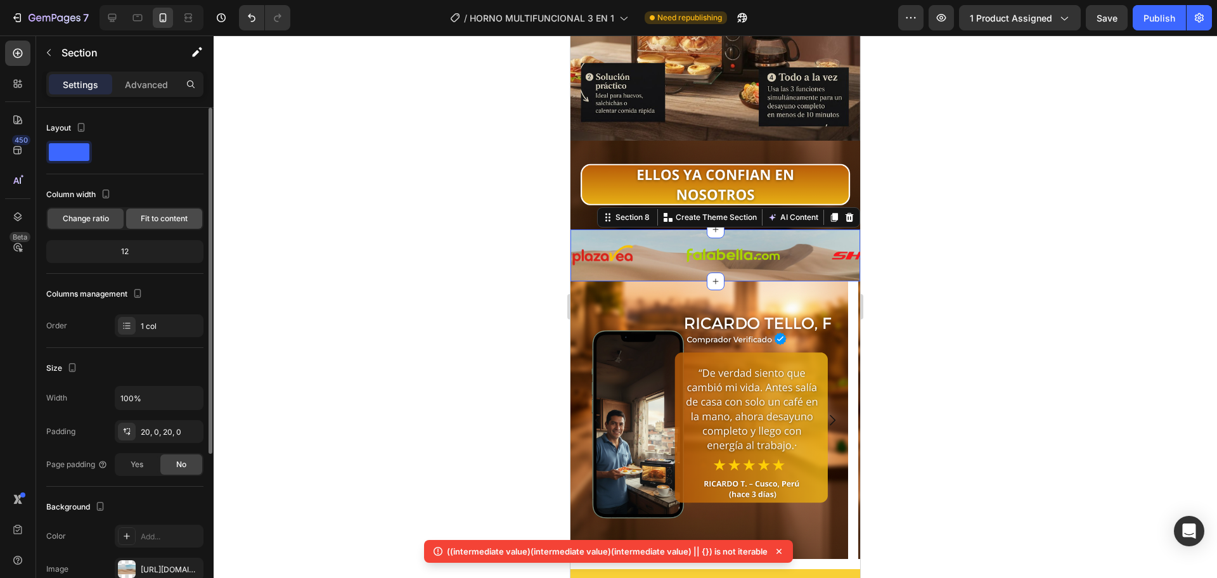
click at [167, 221] on span "Fit to content" at bounding box center [164, 218] width 47 height 11
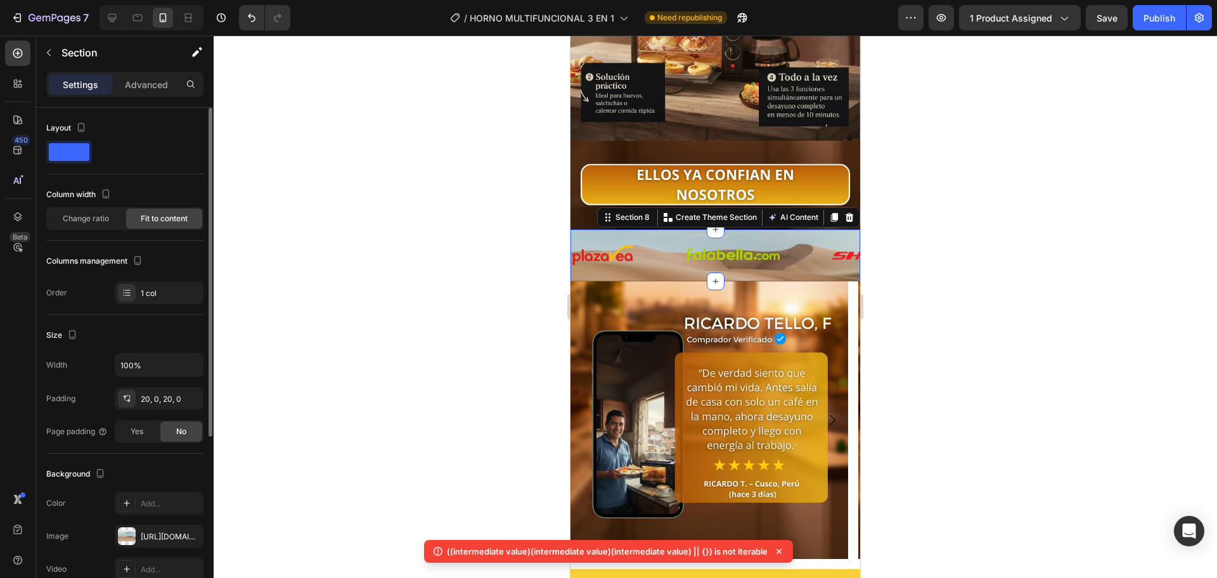
click at [72, 163] on div at bounding box center [69, 152] width 46 height 23
click at [73, 154] on span at bounding box center [69, 152] width 41 height 18
click at [99, 225] on div "Change ratio" at bounding box center [86, 219] width 76 height 20
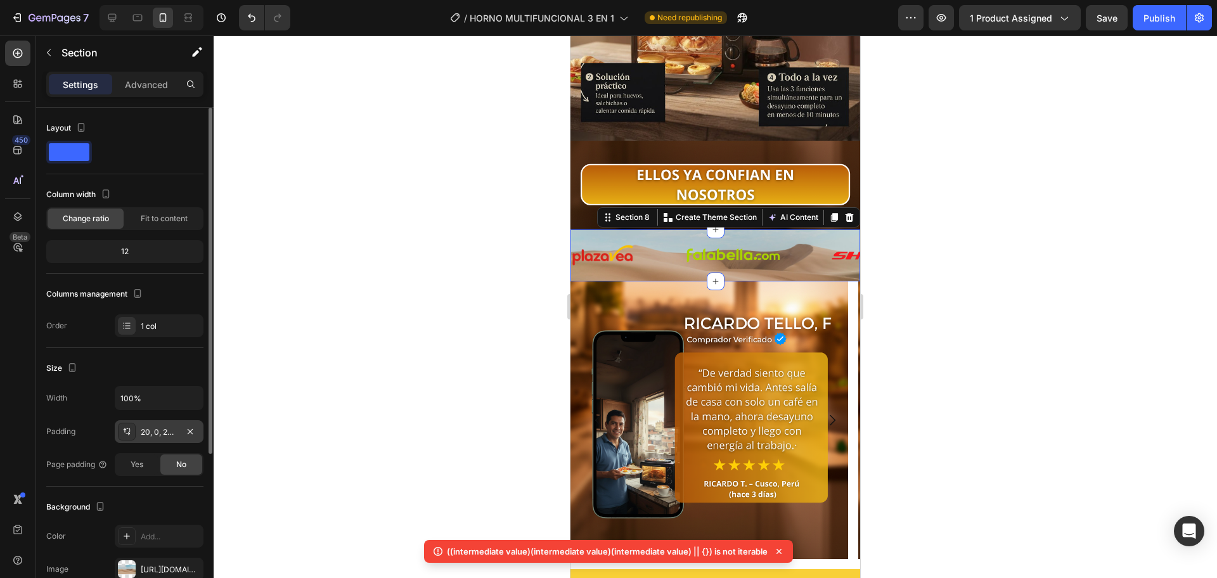
scroll to position [212, 0]
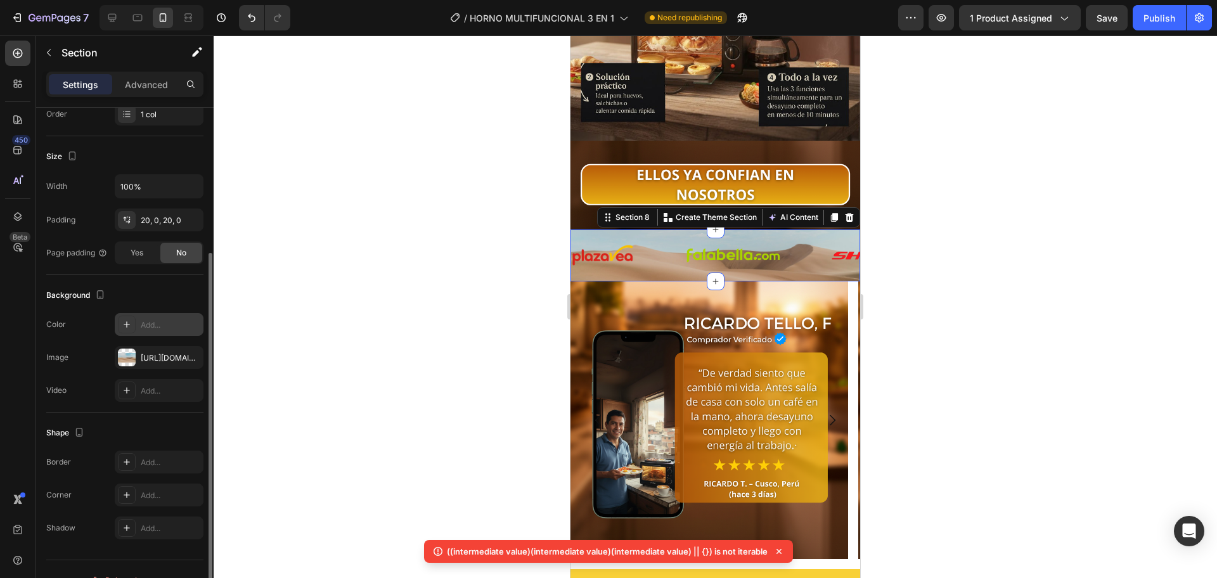
click at [174, 323] on div "Add..." at bounding box center [171, 324] width 60 height 11
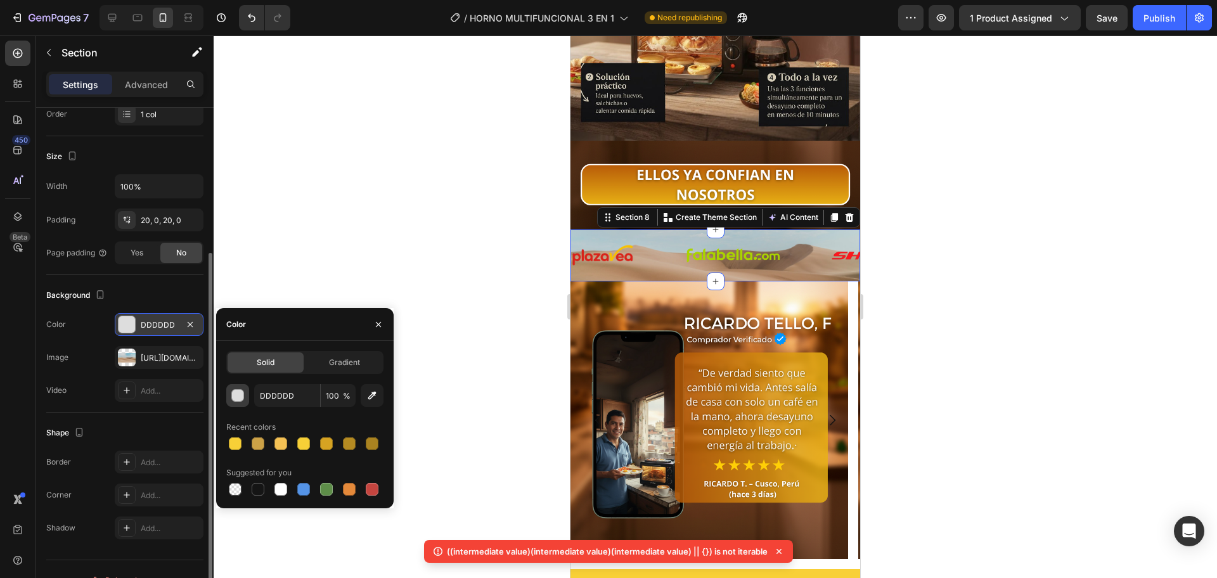
click at [237, 401] on div "button" at bounding box center [238, 396] width 13 height 13
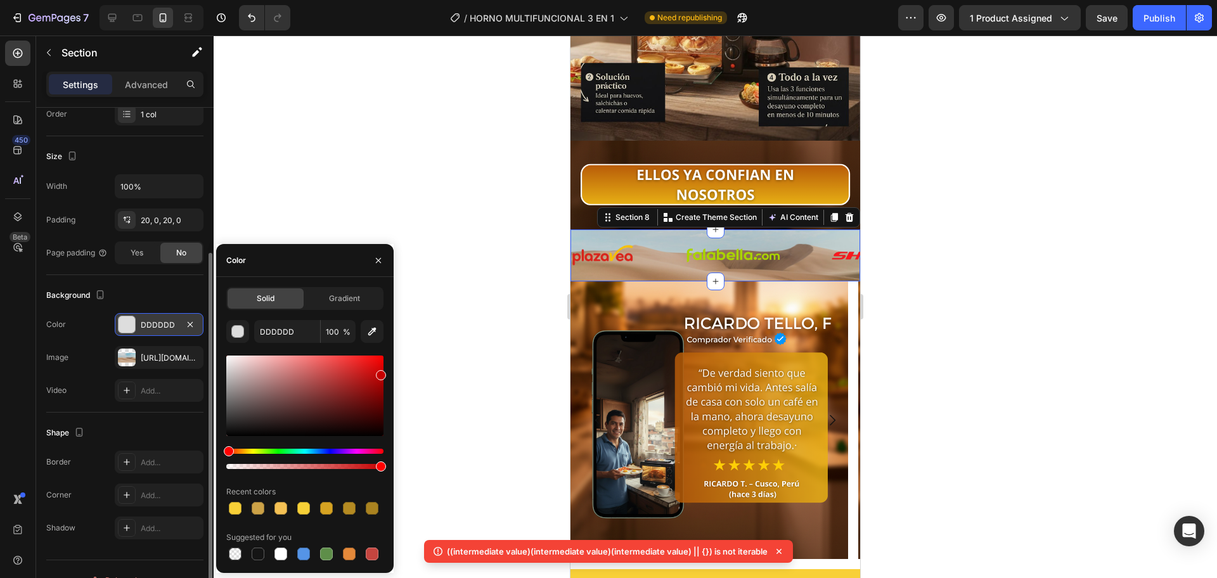
click at [404, 0] on div "7 / HORNO MULTIFUNCIONAL 3 EN 1 Need republishing Preview 1 product assigned Sa…" at bounding box center [608, 0] width 1217 height 0
click at [373, 382] on div at bounding box center [304, 396] width 157 height 80
click at [375, 365] on div at bounding box center [304, 396] width 157 height 80
type input "E00D0D"
click at [361, 158] on div at bounding box center [715, 306] width 1003 height 543
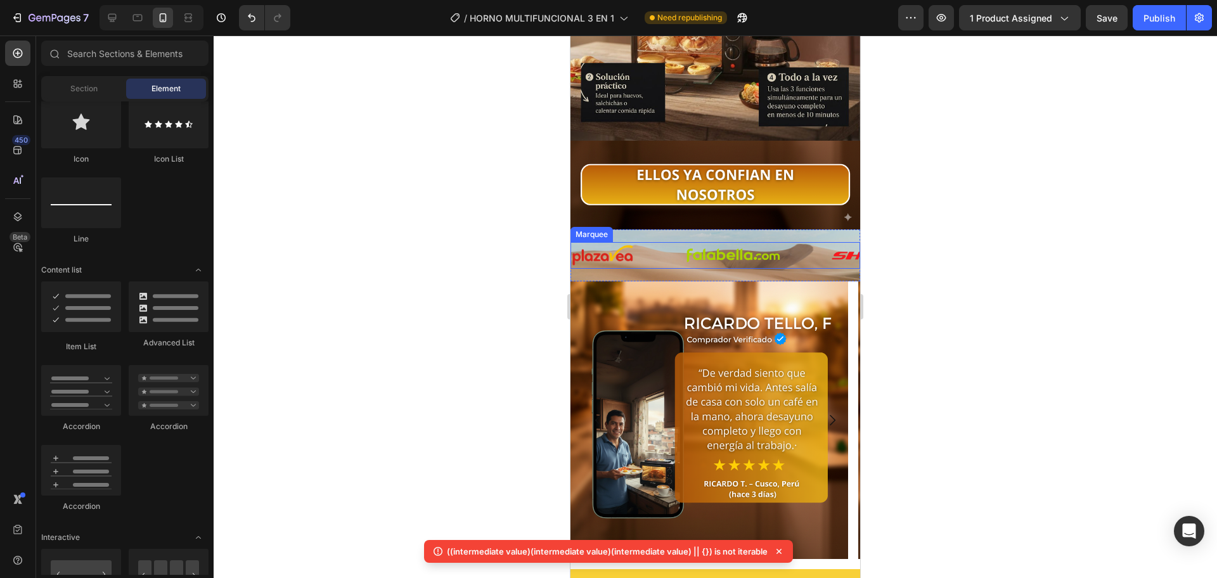
click at [666, 244] on div "Image" at bounding box center [628, 255] width 114 height 23
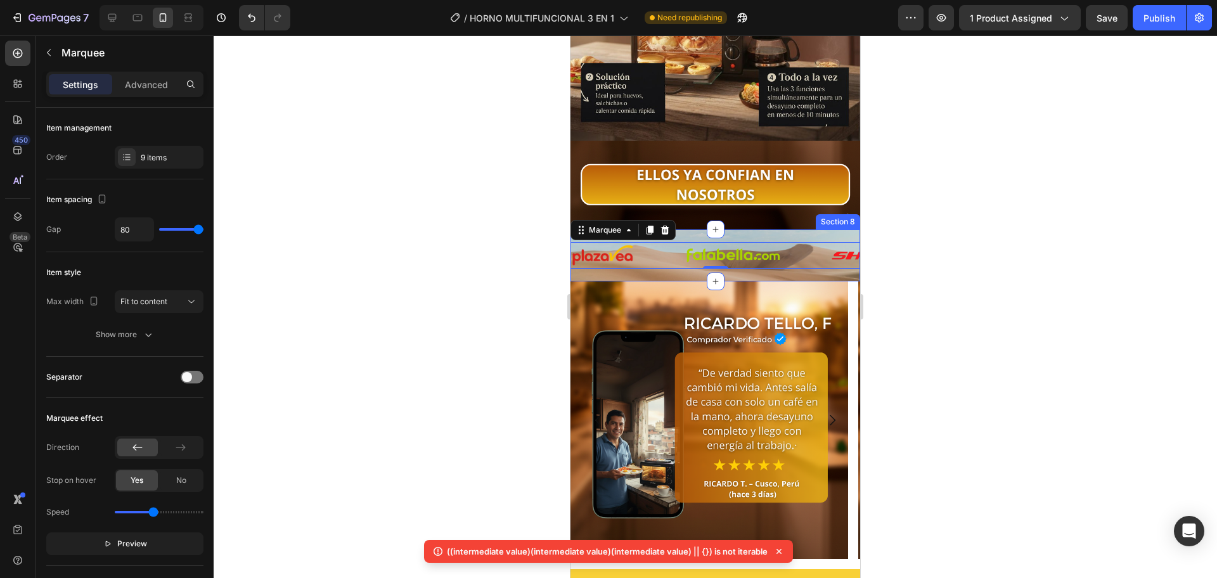
click at [662, 252] on div "Image Image Image Image Image Image Image Image Image Image Image Image Image I…" at bounding box center [715, 255] width 290 height 52
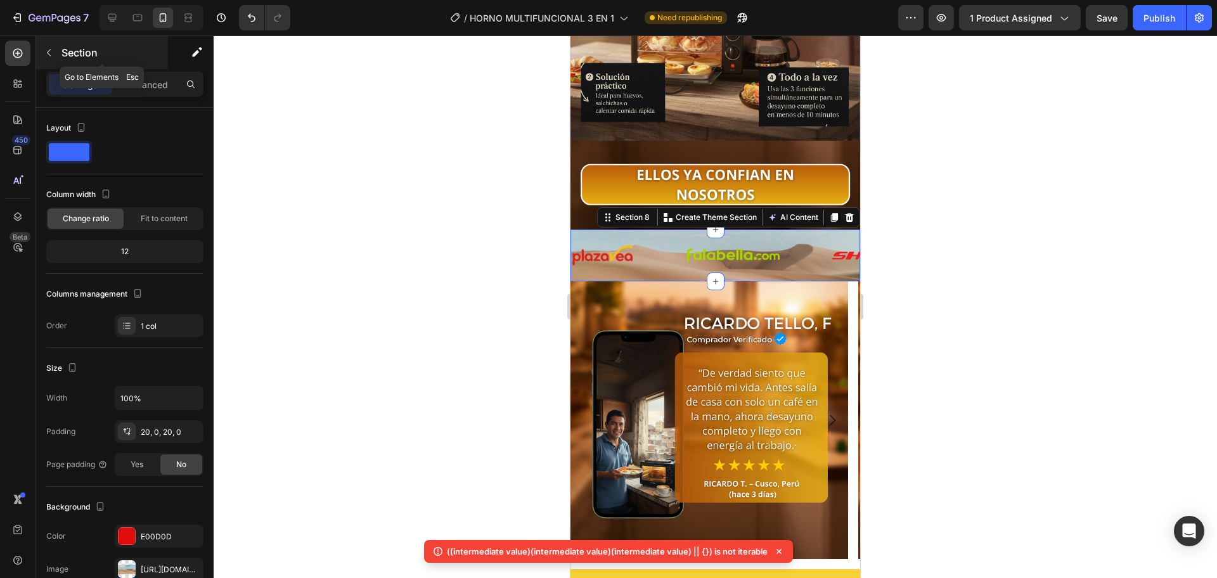
click at [55, 57] on button "button" at bounding box center [49, 52] width 20 height 20
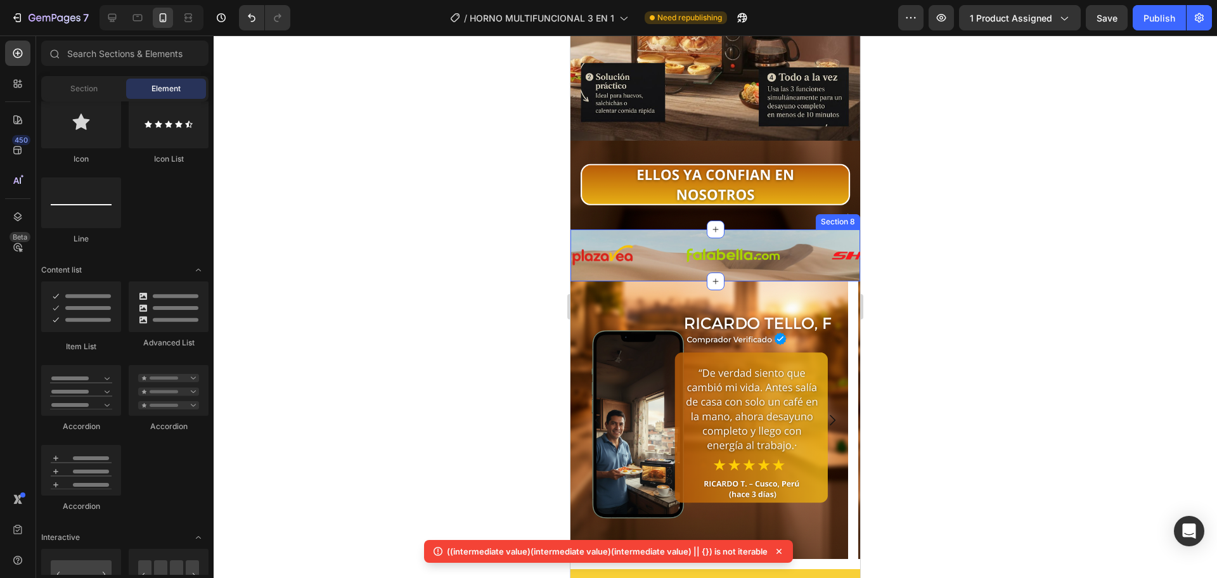
click at [664, 250] on div "Image Image Image Image Image Image Image Image Image Image Image Image Image I…" at bounding box center [715, 255] width 290 height 52
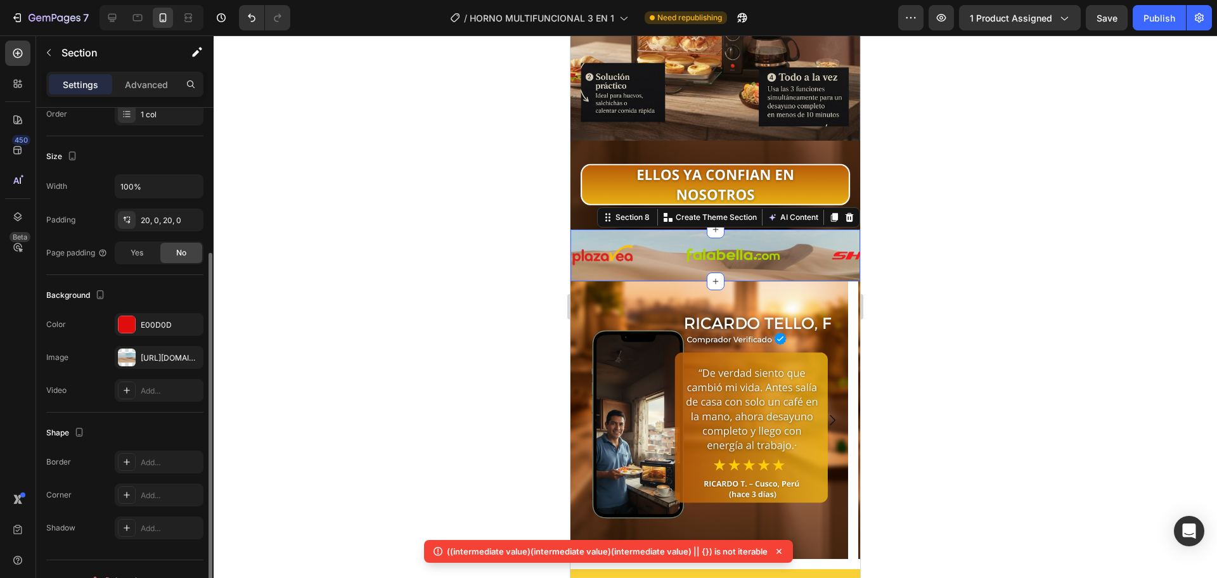
click at [0, 0] on icon "button" at bounding box center [0, 0] width 0 height 0
click at [178, 355] on div "[URL][DOMAIN_NAME]" at bounding box center [159, 357] width 89 height 23
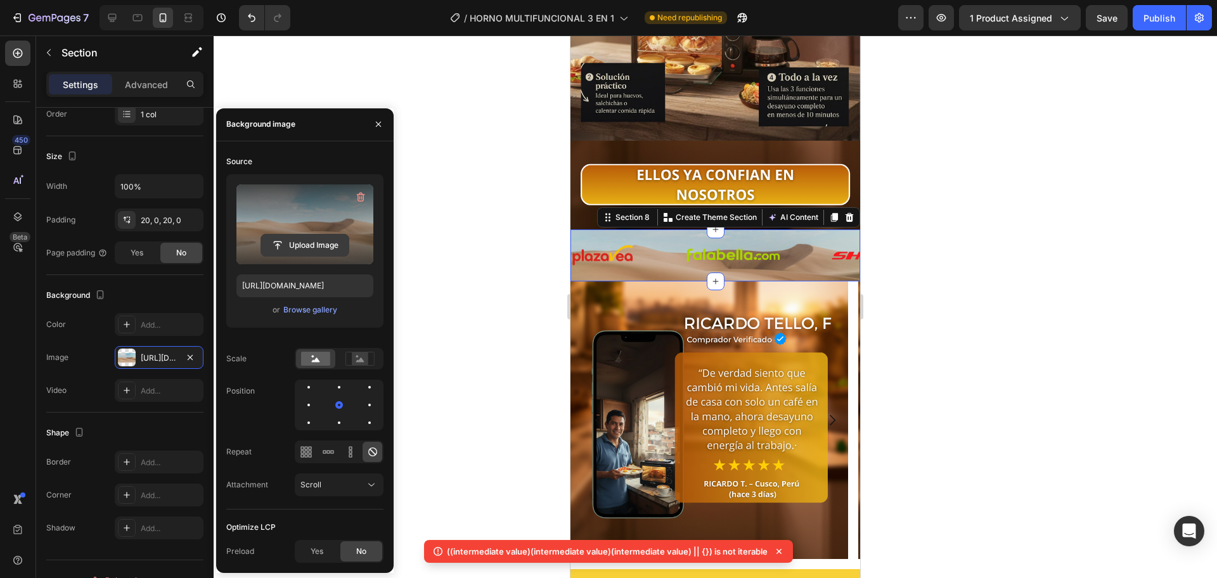
click at [305, 248] on input "file" at bounding box center [304, 246] width 87 height 22
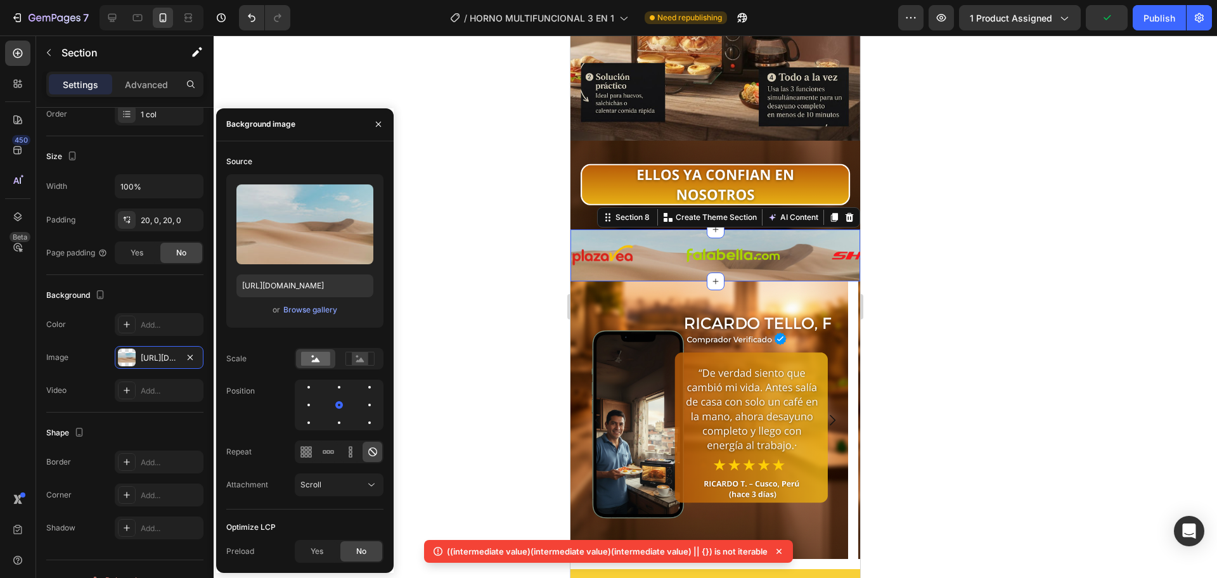
click at [433, 405] on div at bounding box center [715, 306] width 1003 height 543
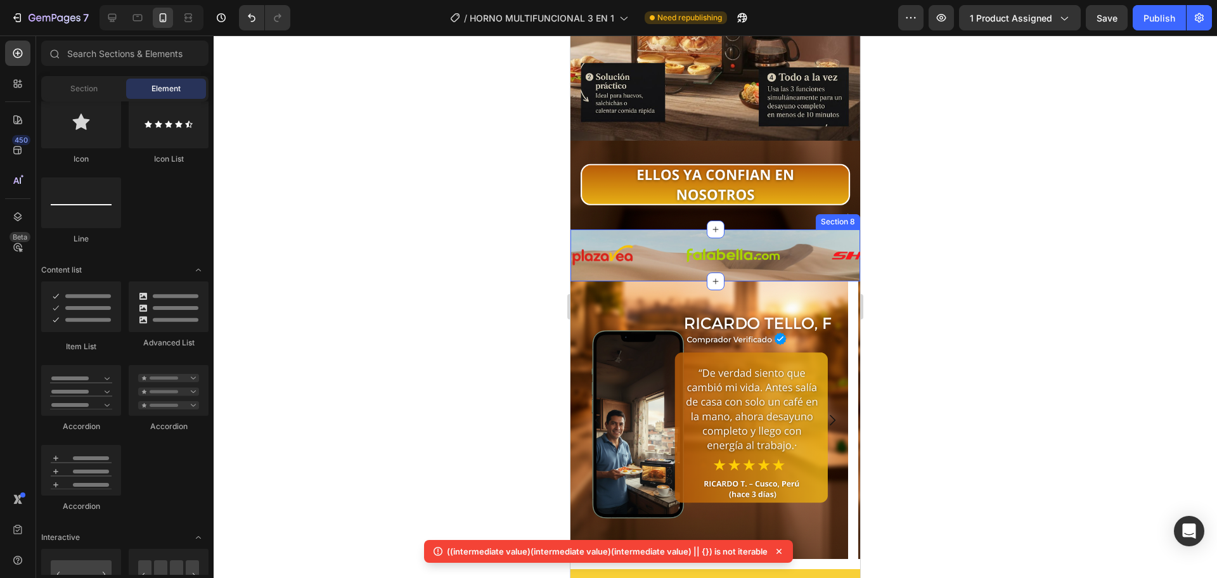
click at [653, 243] on div "Image Image Image Image Image Image Image Image Image" at bounding box center [1125, 255] width 1109 height 27
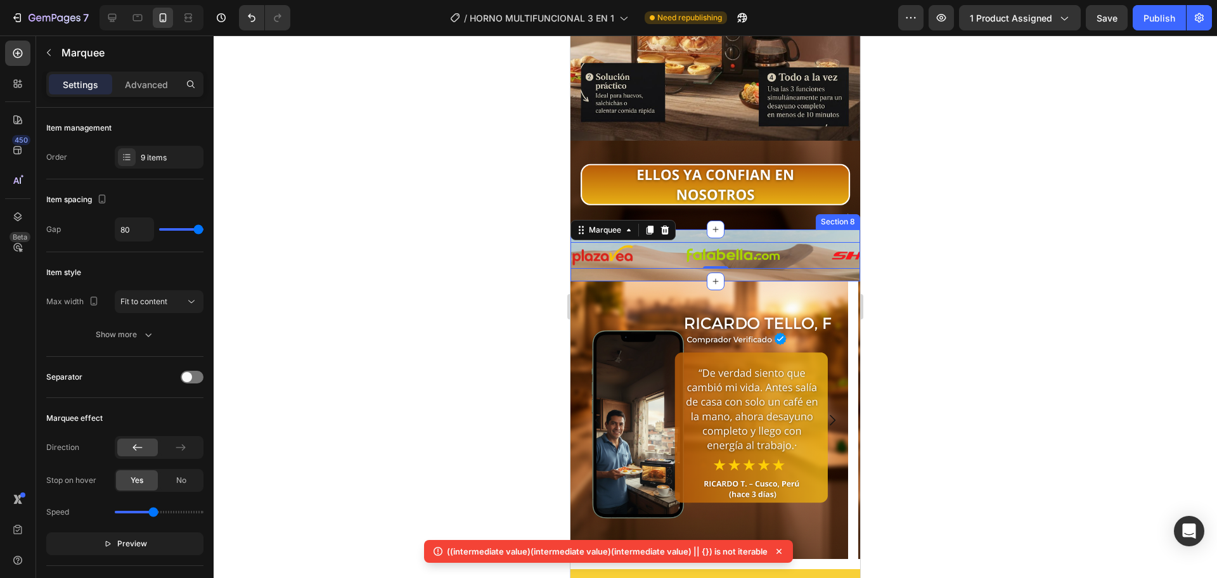
click at [652, 252] on div "Image Image Image Image Image Image Image Image Image Image Image Image Image I…" at bounding box center [715, 255] width 290 height 52
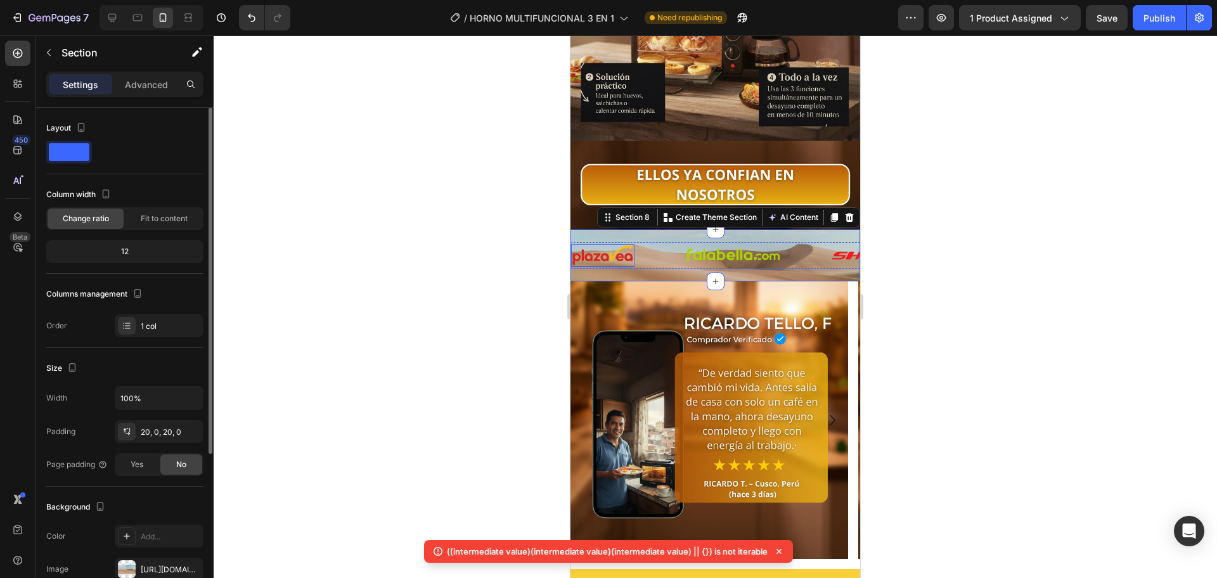
click at [138, 234] on div "Column width Change ratio Fit to content 12" at bounding box center [124, 228] width 157 height 89
click at [148, 220] on span "Fit to content" at bounding box center [164, 218] width 47 height 11
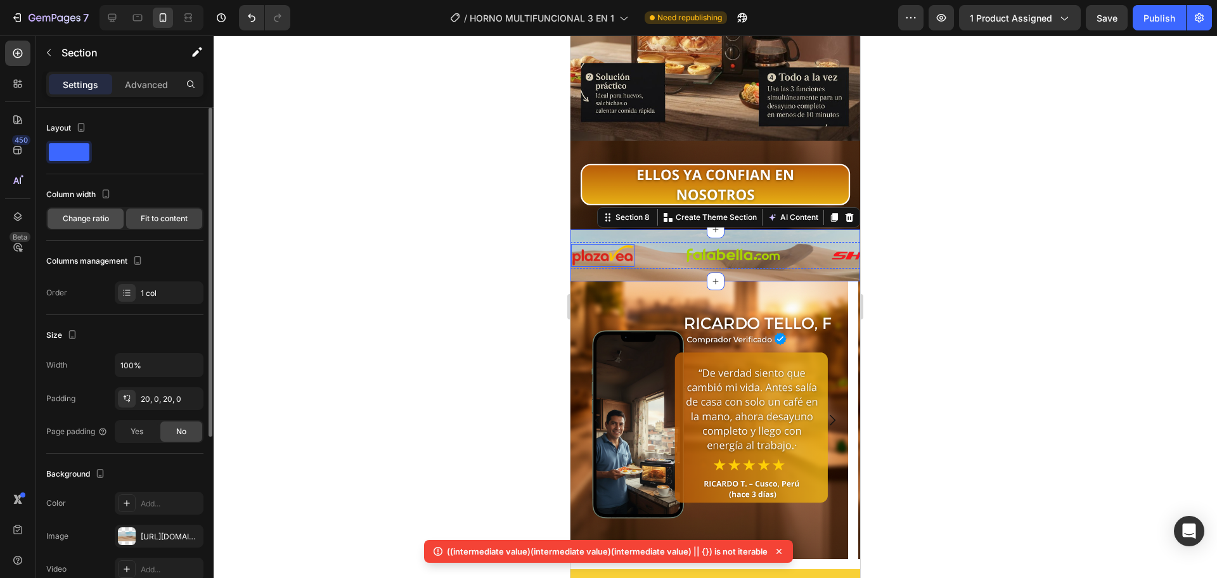
click at [88, 228] on div "Change ratio" at bounding box center [86, 219] width 76 height 20
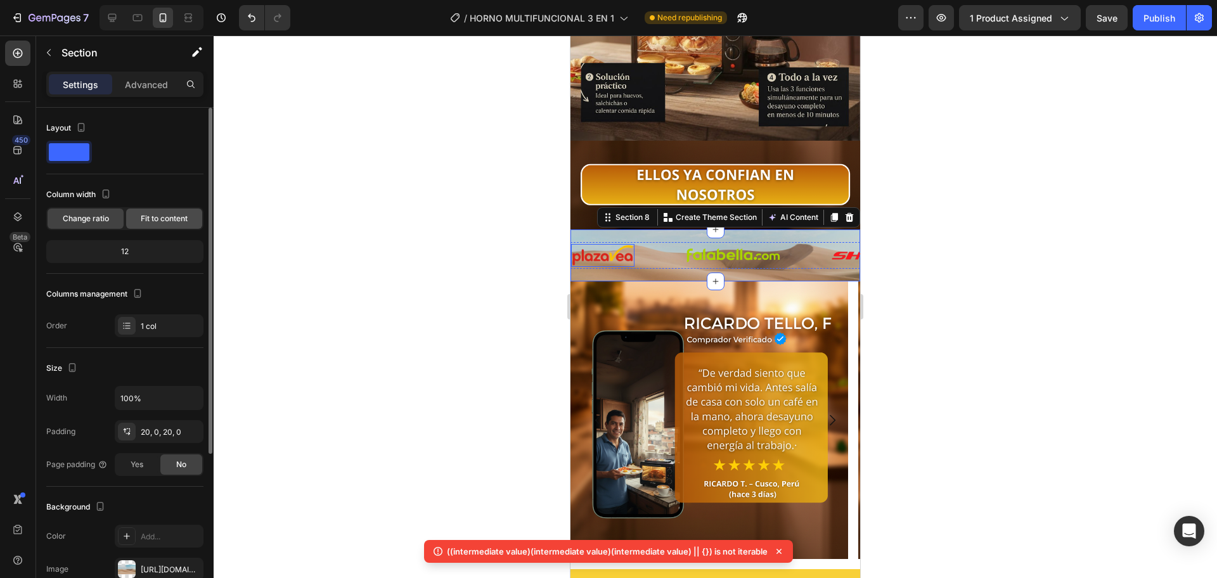
click at [157, 219] on span "Fit to content" at bounding box center [164, 218] width 47 height 11
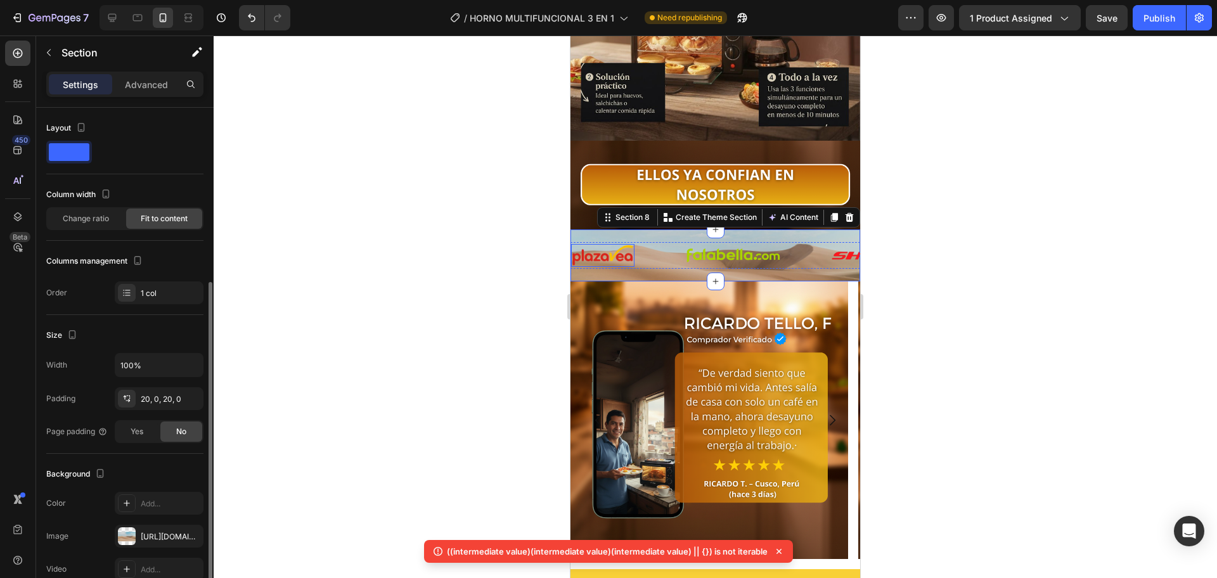
scroll to position [106, 0]
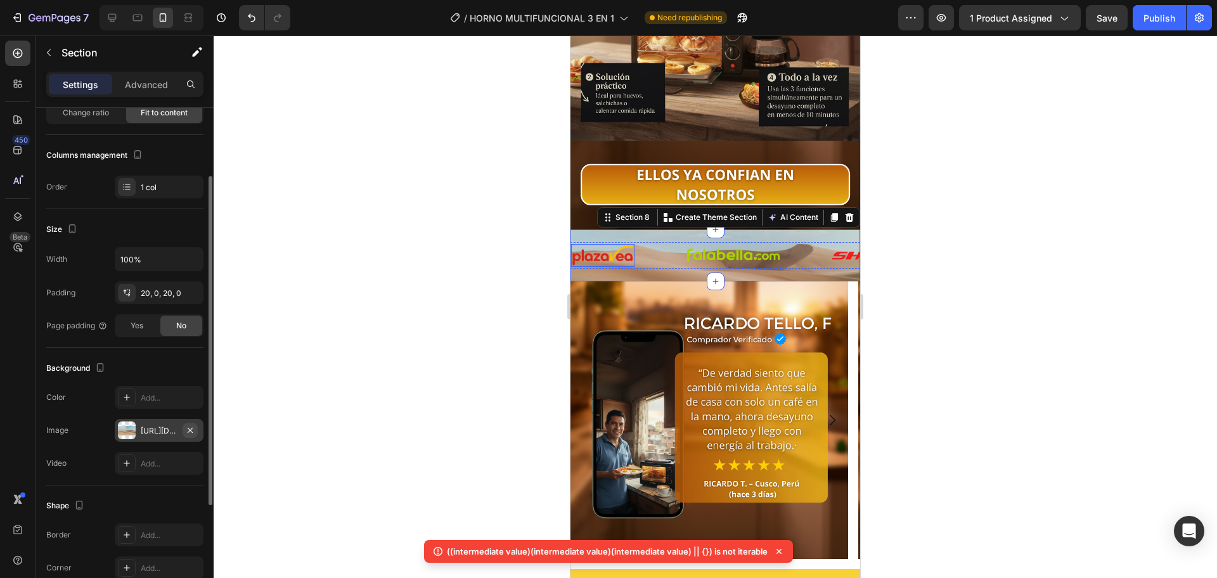
click at [194, 432] on icon "button" at bounding box center [190, 430] width 10 height 10
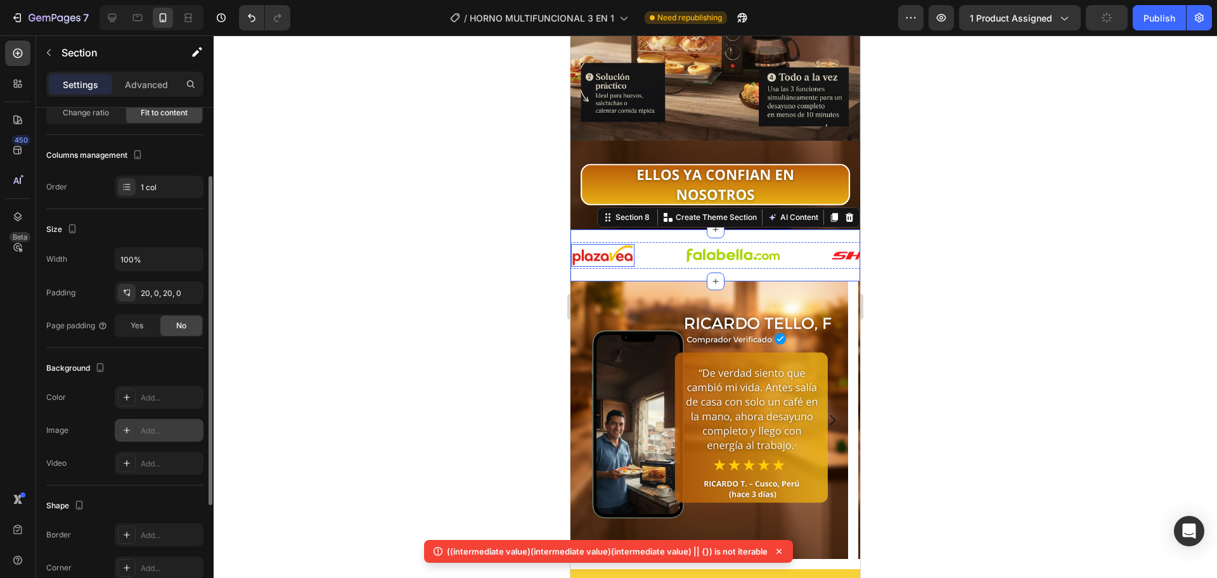
click at [170, 433] on div "Add..." at bounding box center [171, 430] width 60 height 11
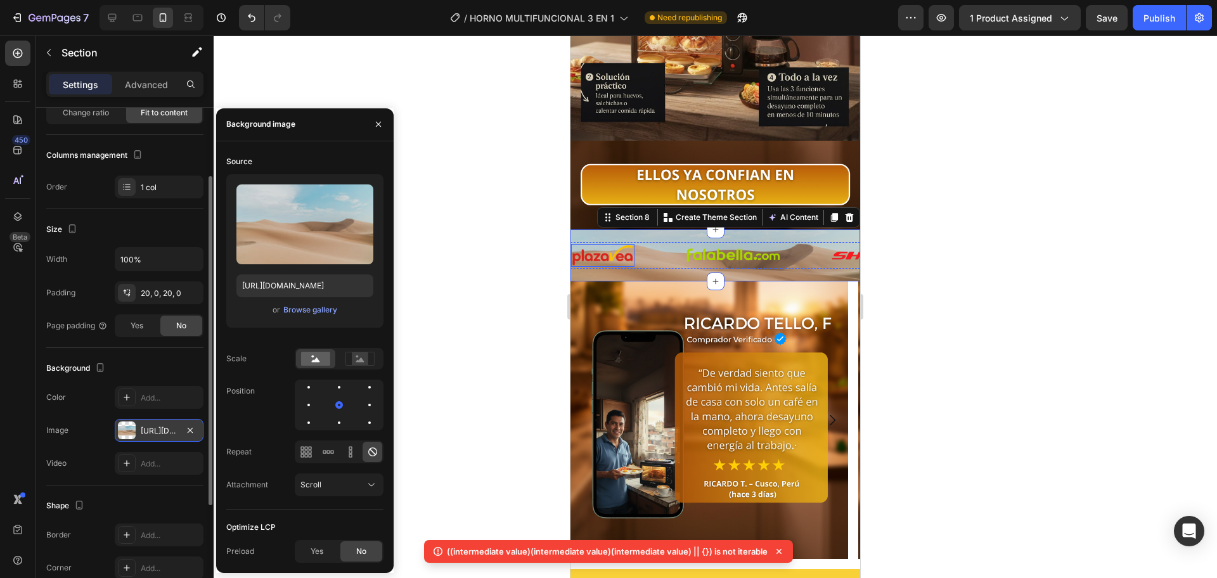
click at [443, 93] on div at bounding box center [715, 306] width 1003 height 543
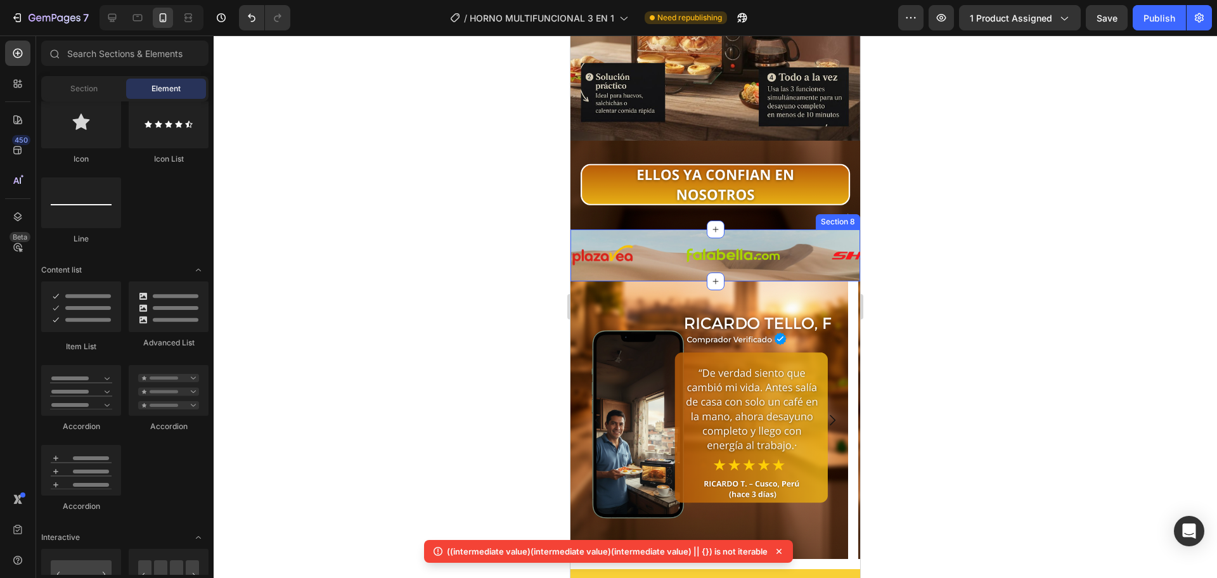
click at [646, 250] on div "Image Image Image Image Image Image Image Image Image Image Image Image Image I…" at bounding box center [715, 255] width 290 height 52
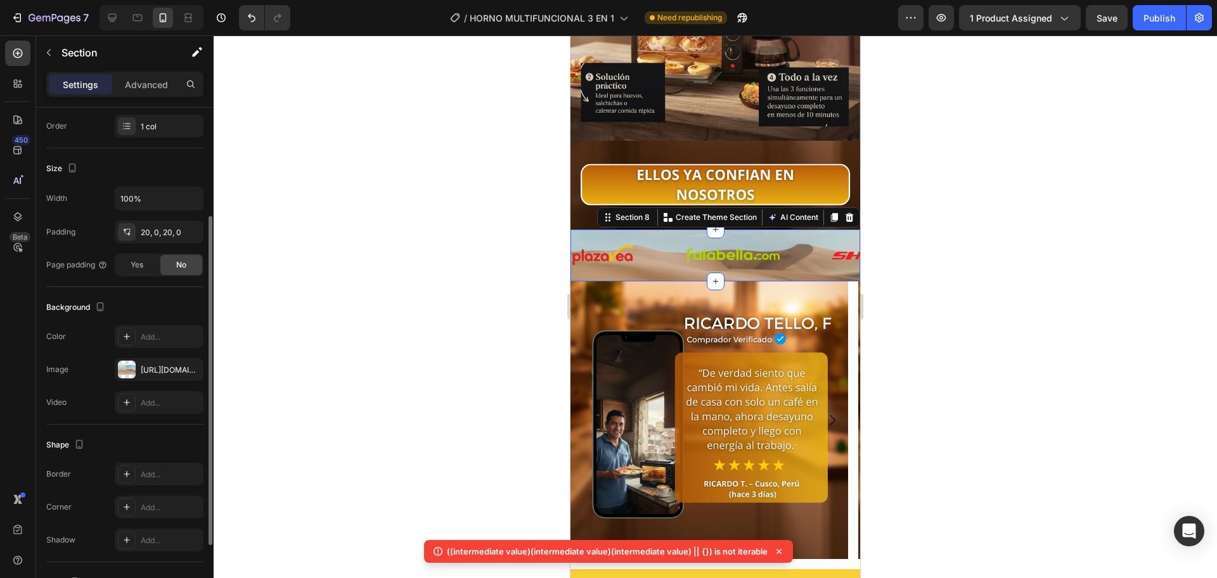
scroll to position [61, 0]
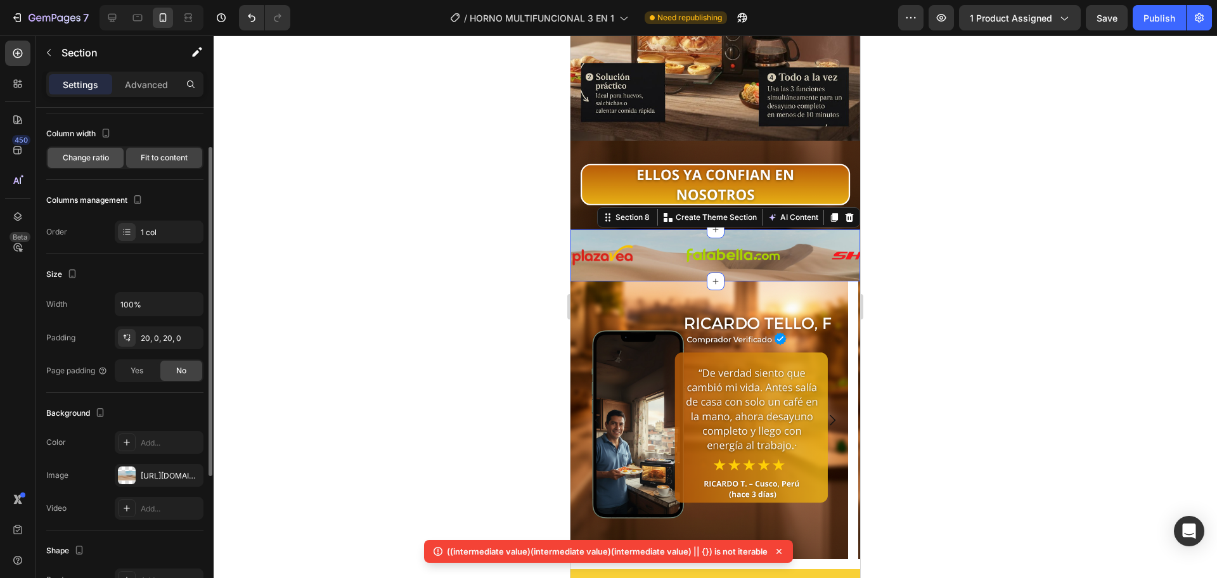
click at [105, 154] on span "Change ratio" at bounding box center [86, 157] width 46 height 11
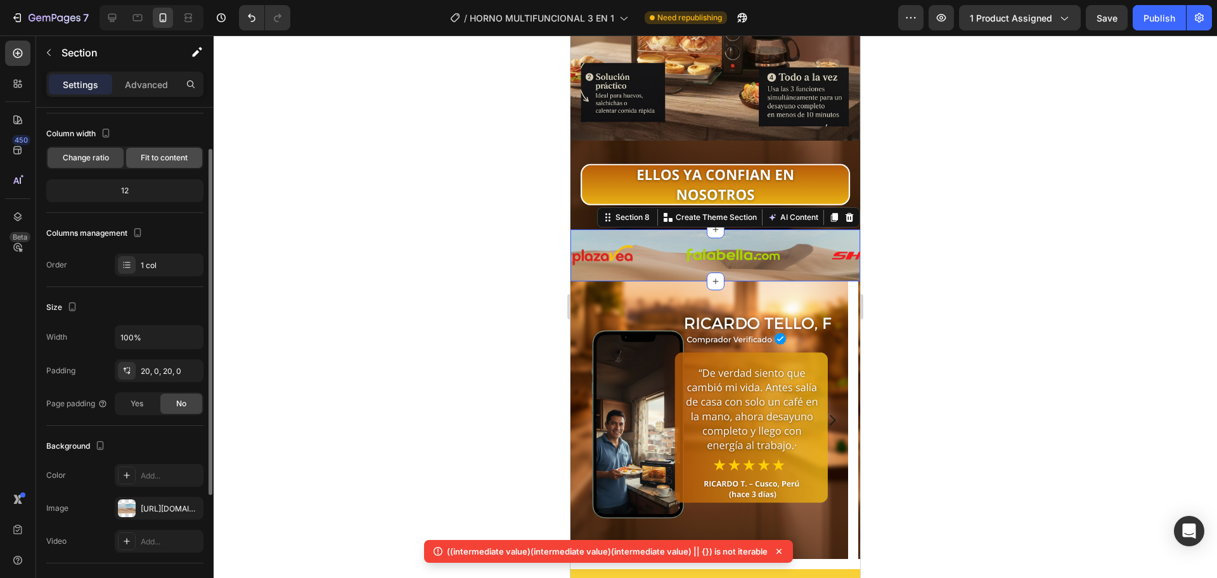
click at [154, 154] on span "Fit to content" at bounding box center [164, 157] width 47 height 11
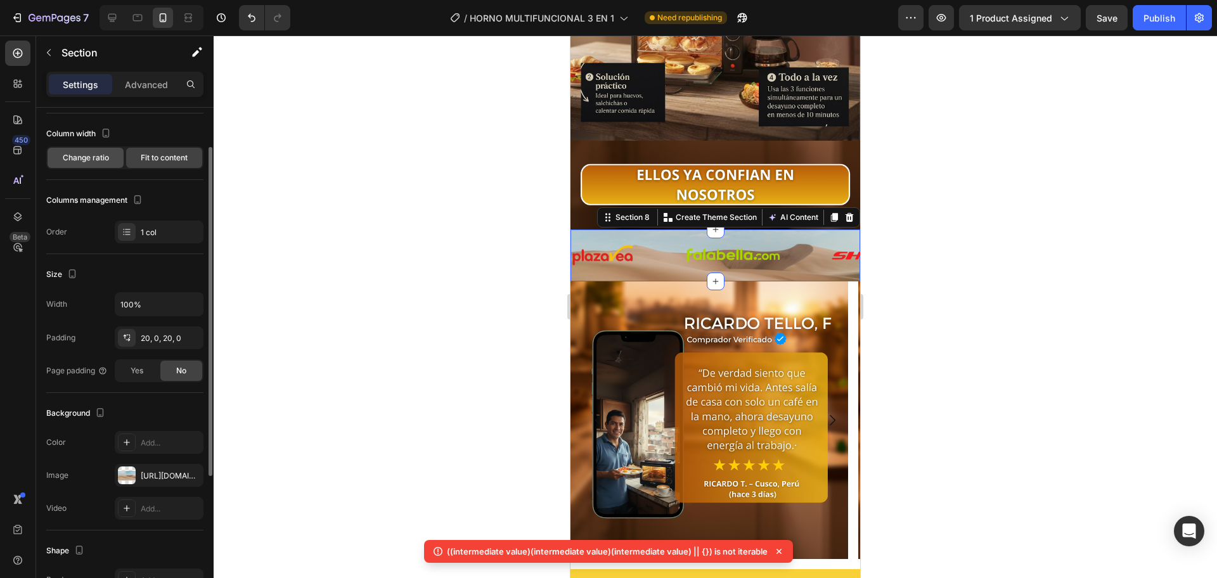
click at [82, 164] on div "Change ratio" at bounding box center [86, 158] width 76 height 20
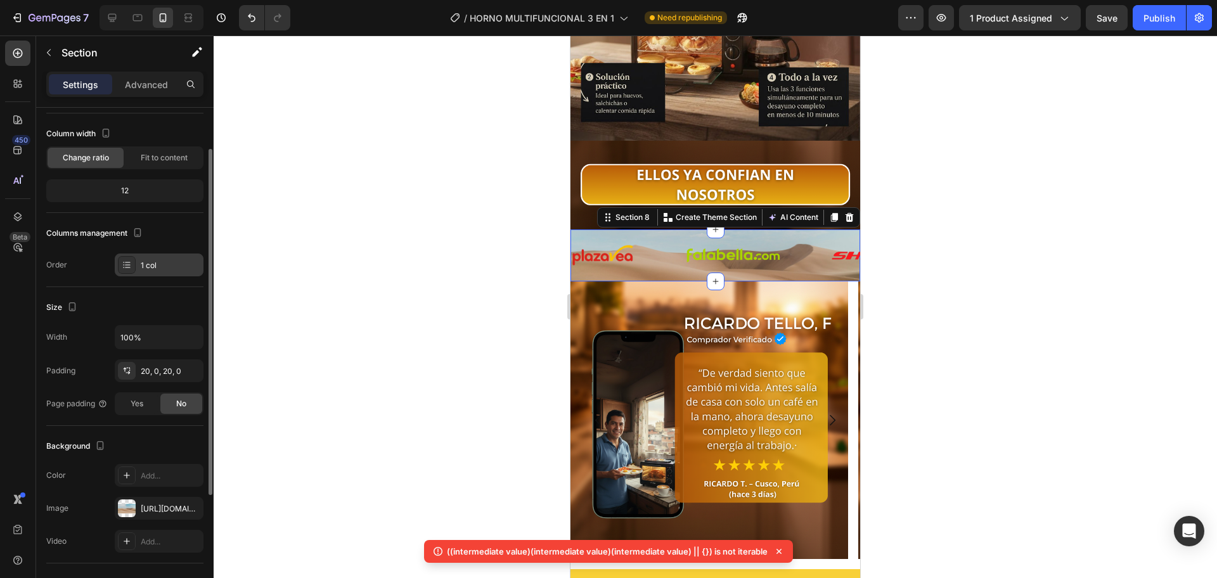
scroll to position [0, 0]
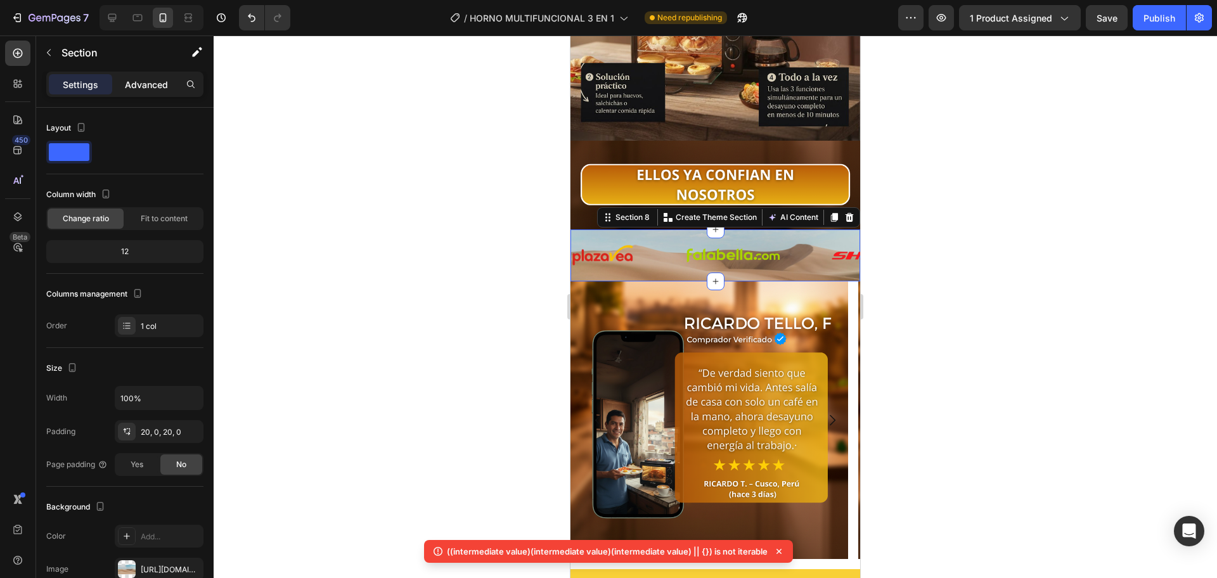
click at [153, 84] on p "Advanced" at bounding box center [146, 84] width 43 height 13
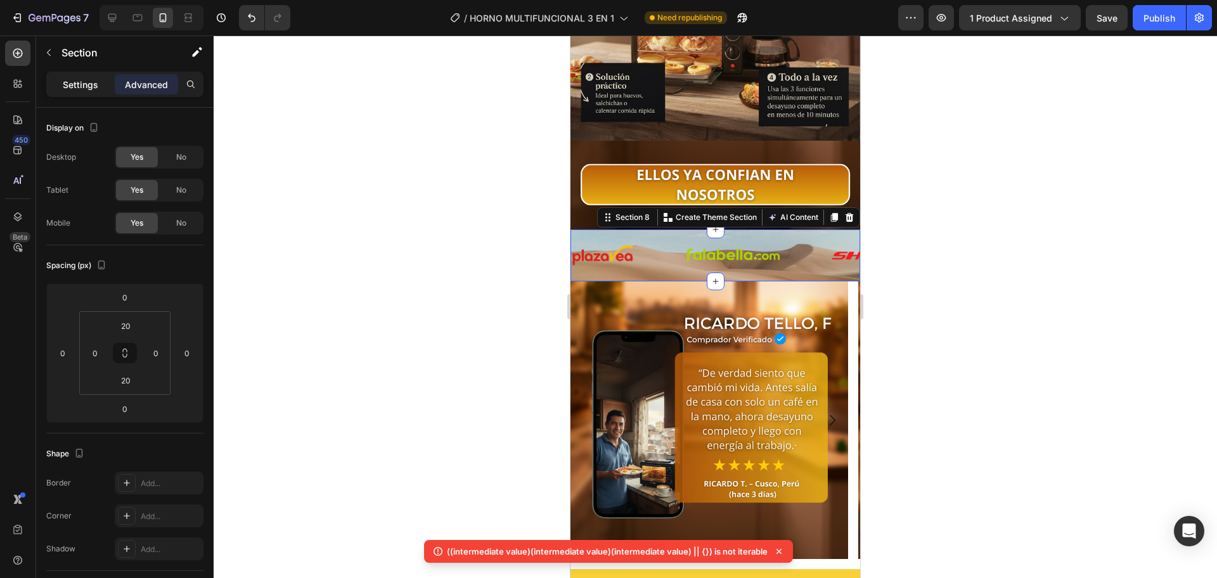
click at [91, 93] on div "Settings" at bounding box center [80, 84] width 63 height 20
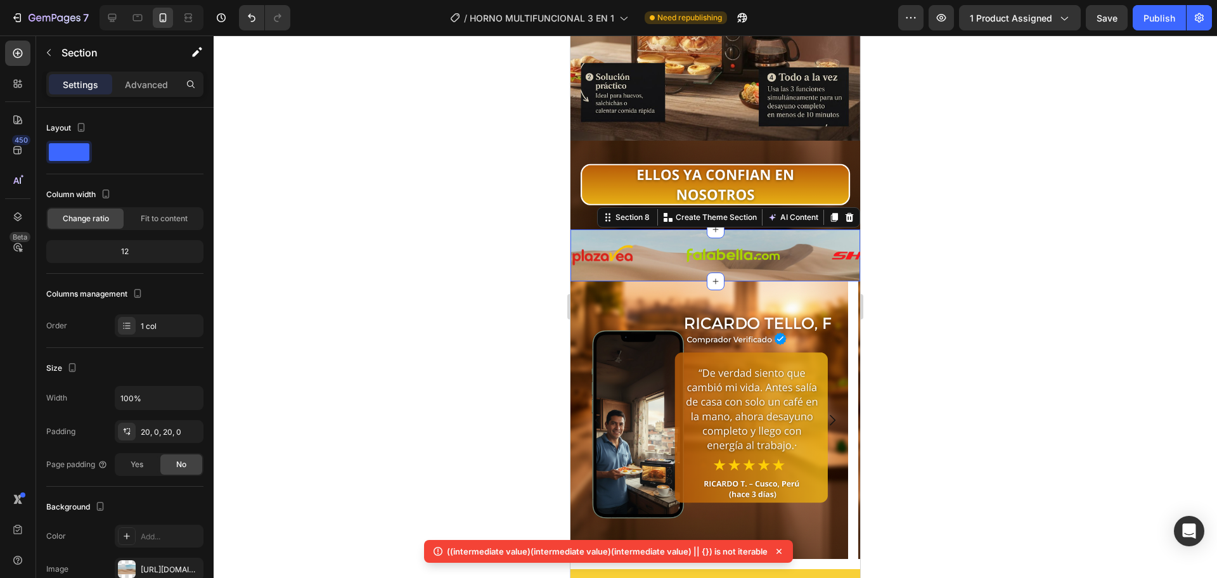
click at [672, 245] on div "Image Image Image Image Image Image Image Image Image" at bounding box center [1125, 255] width 1109 height 27
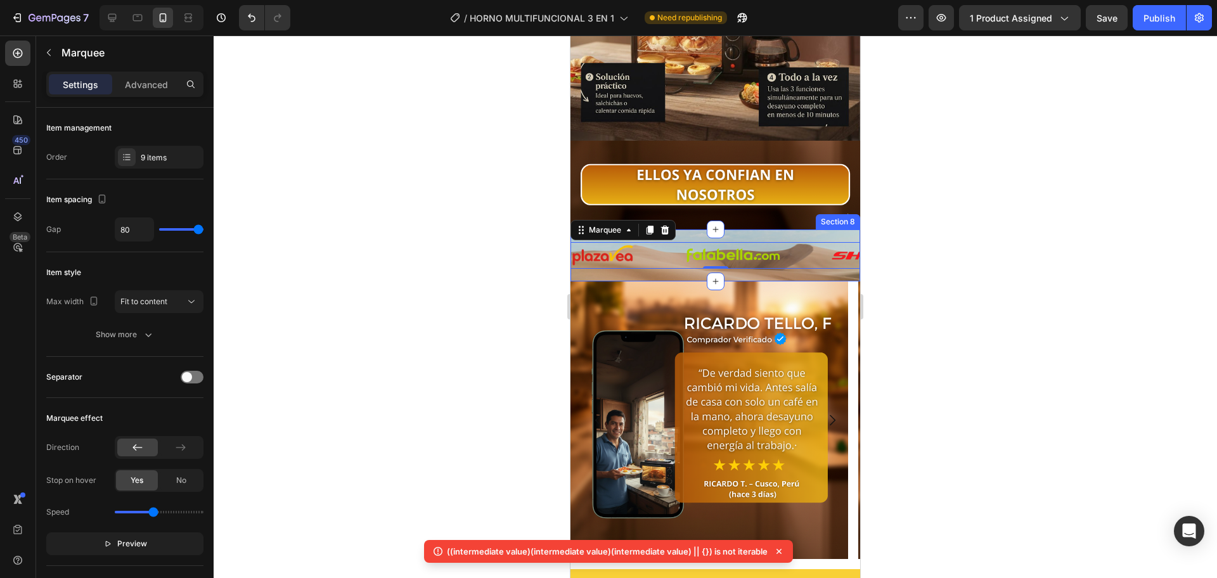
click at [677, 248] on div "Image Image Image Image Image Image Image Image Image Image Image Image Image I…" at bounding box center [715, 255] width 290 height 52
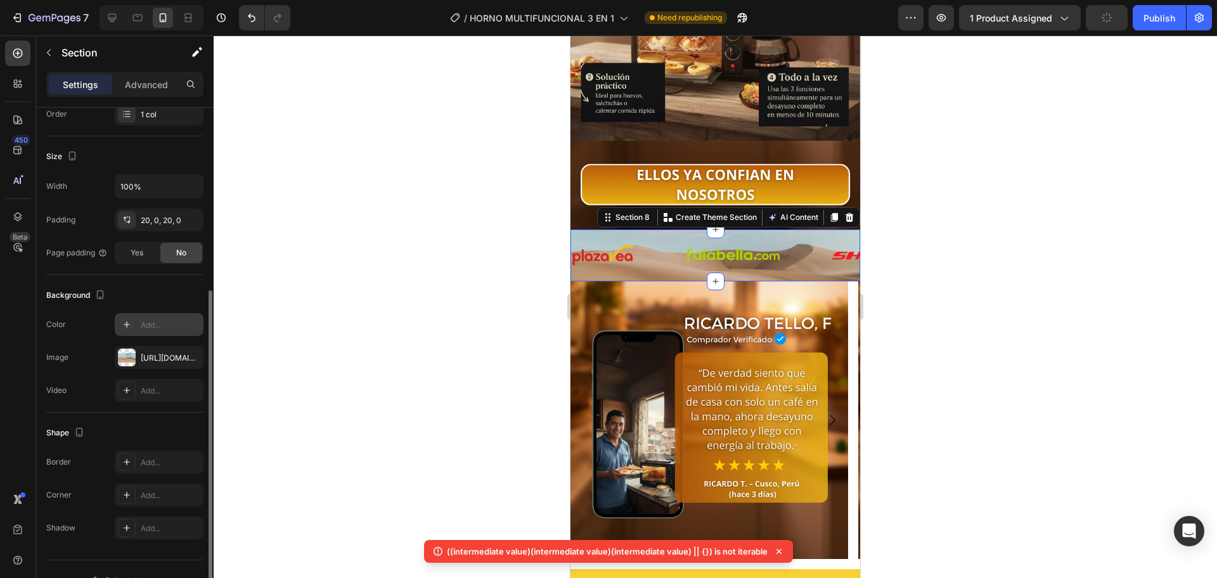
scroll to position [234, 0]
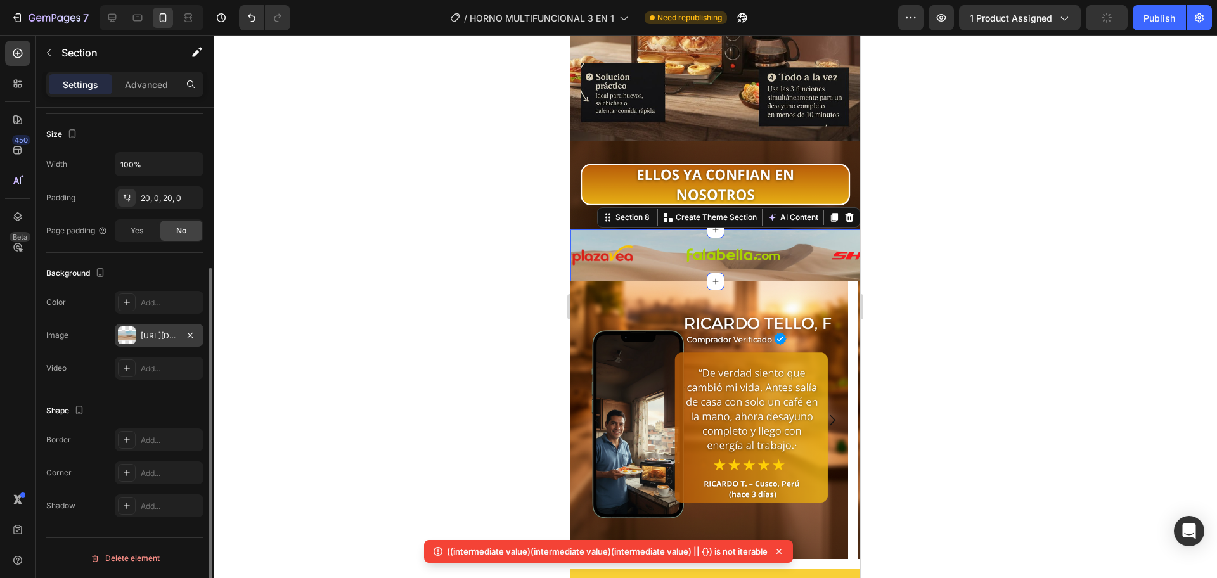
click at [134, 337] on div at bounding box center [127, 335] width 18 height 18
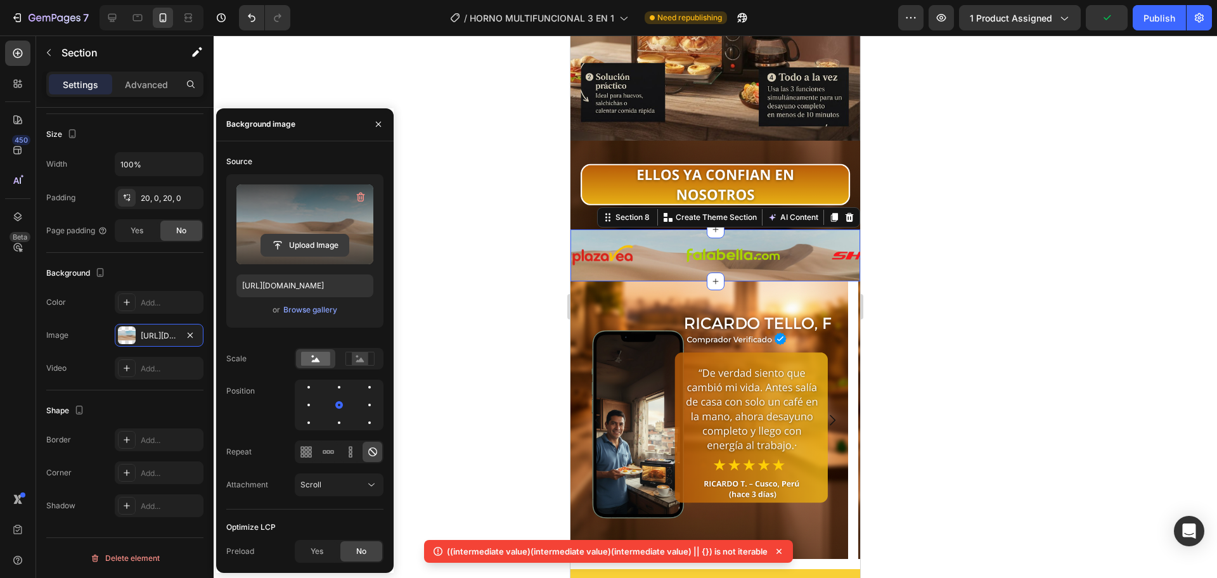
click at [315, 247] on input "file" at bounding box center [304, 246] width 87 height 22
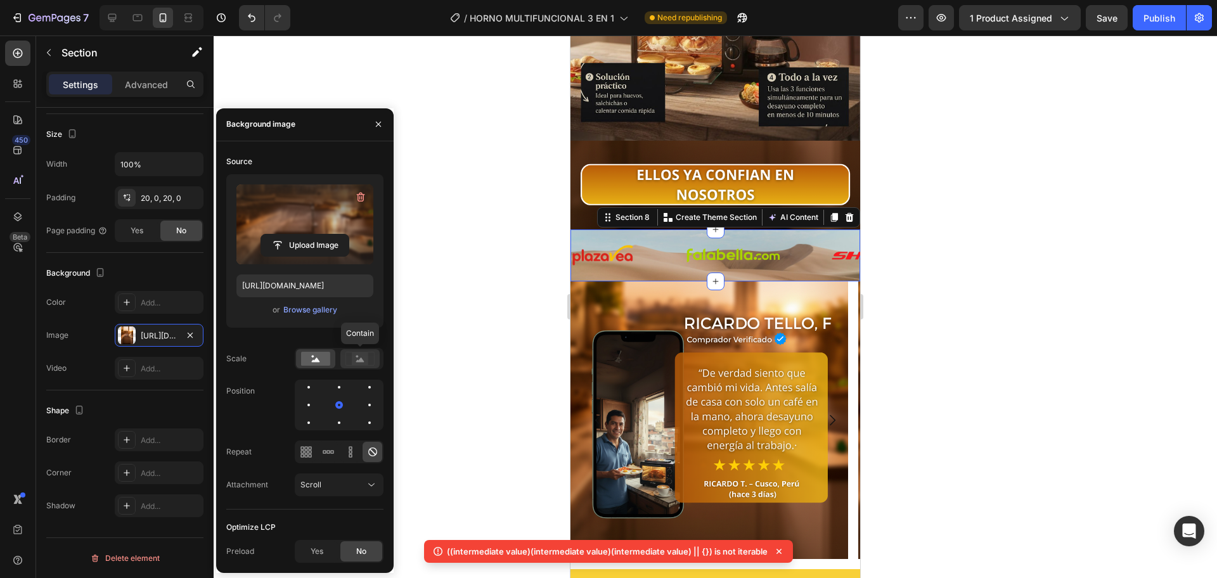
type input "[URL][DOMAIN_NAME]"
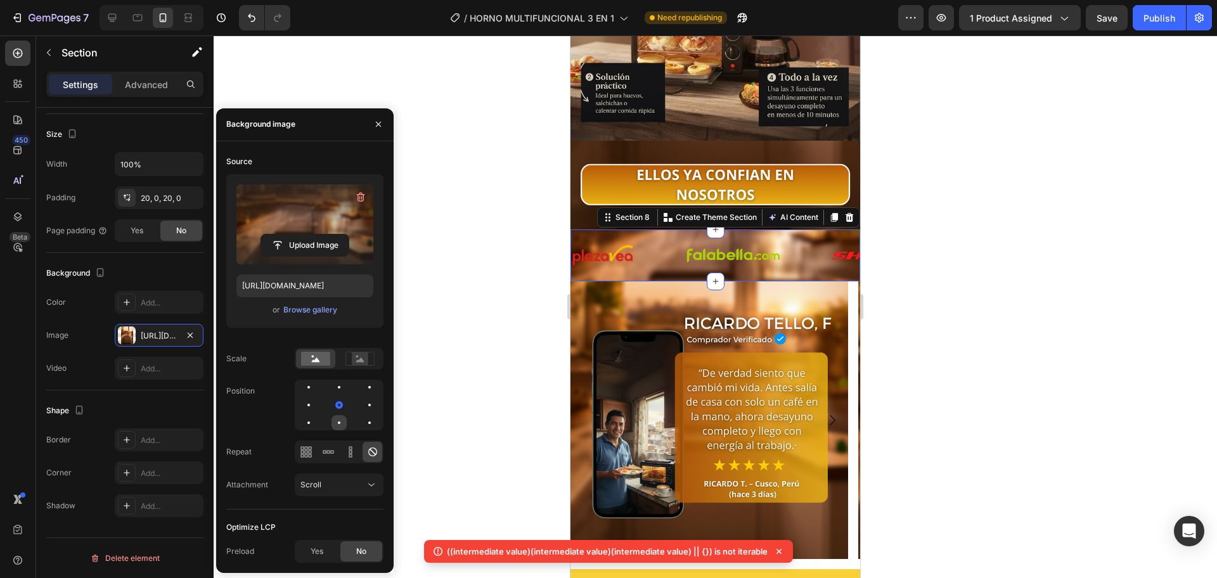
click at [340, 416] on div at bounding box center [338, 422] width 15 height 15
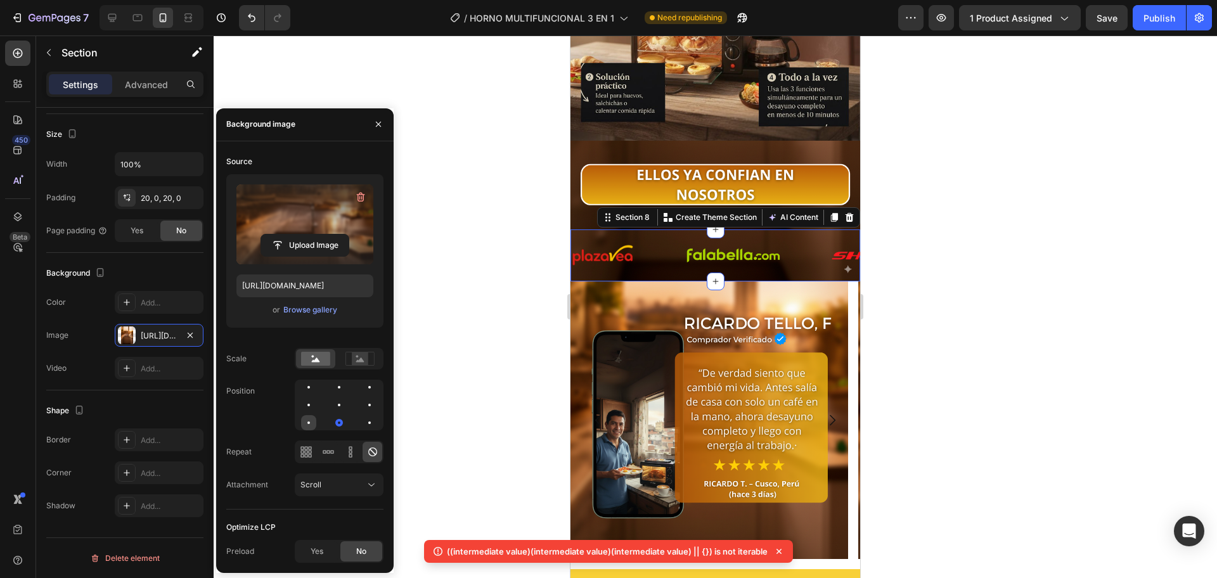
click at [314, 427] on div at bounding box center [308, 422] width 15 height 15
click at [300, 390] on div at bounding box center [339, 405] width 89 height 51
click at [362, 386] on div at bounding box center [369, 387] width 15 height 15
click at [371, 386] on div at bounding box center [369, 387] width 3 height 3
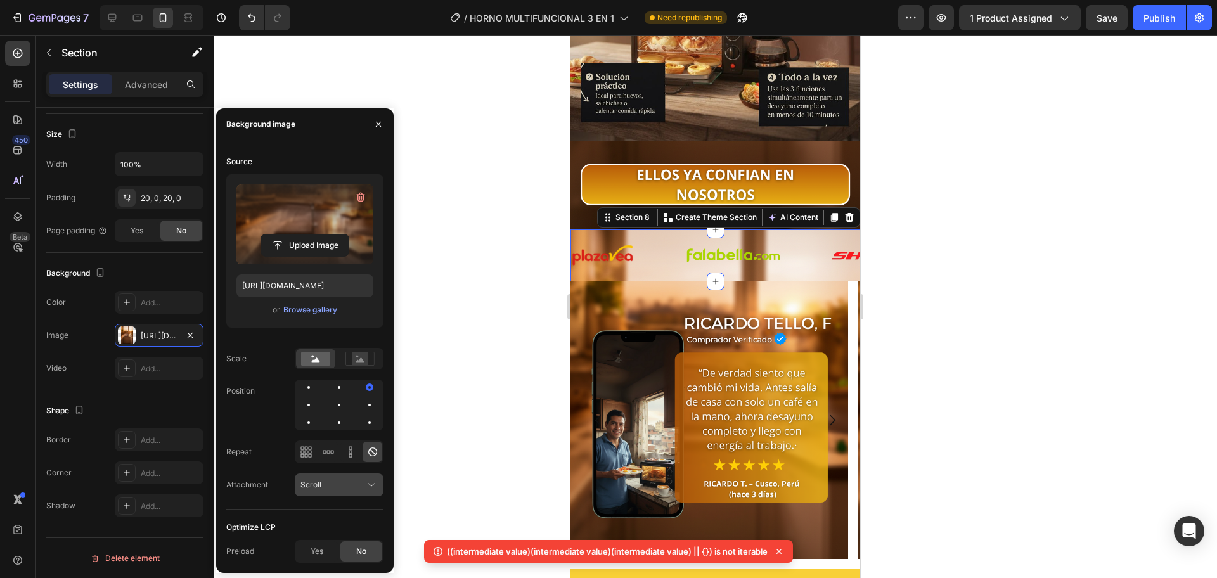
click at [352, 482] on div "Scroll" at bounding box center [332, 484] width 65 height 11
click at [323, 541] on div "Yes" at bounding box center [317, 551] width 42 height 20
click at [352, 555] on div "No" at bounding box center [361, 551] width 42 height 20
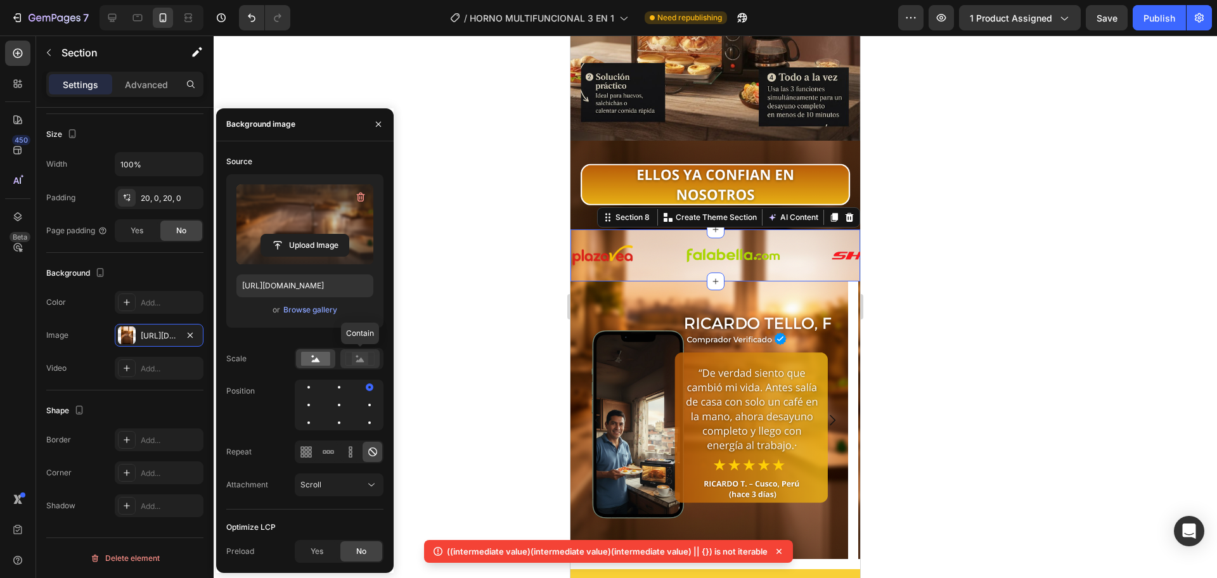
click at [349, 356] on icon at bounding box center [359, 359] width 29 height 14
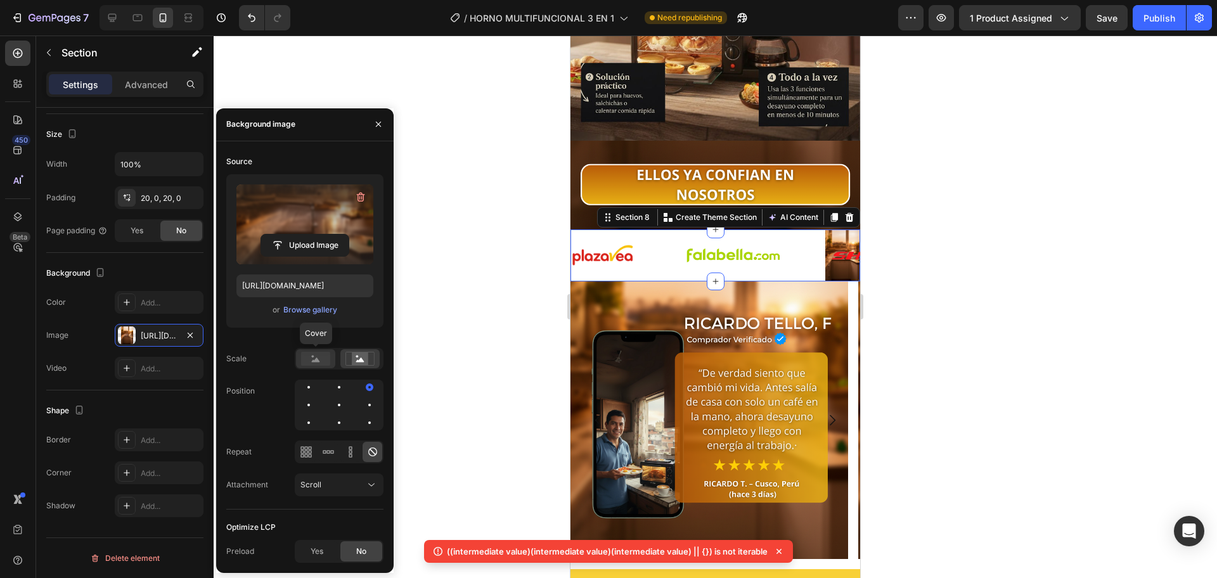
click at [320, 357] on rect at bounding box center [315, 359] width 29 height 14
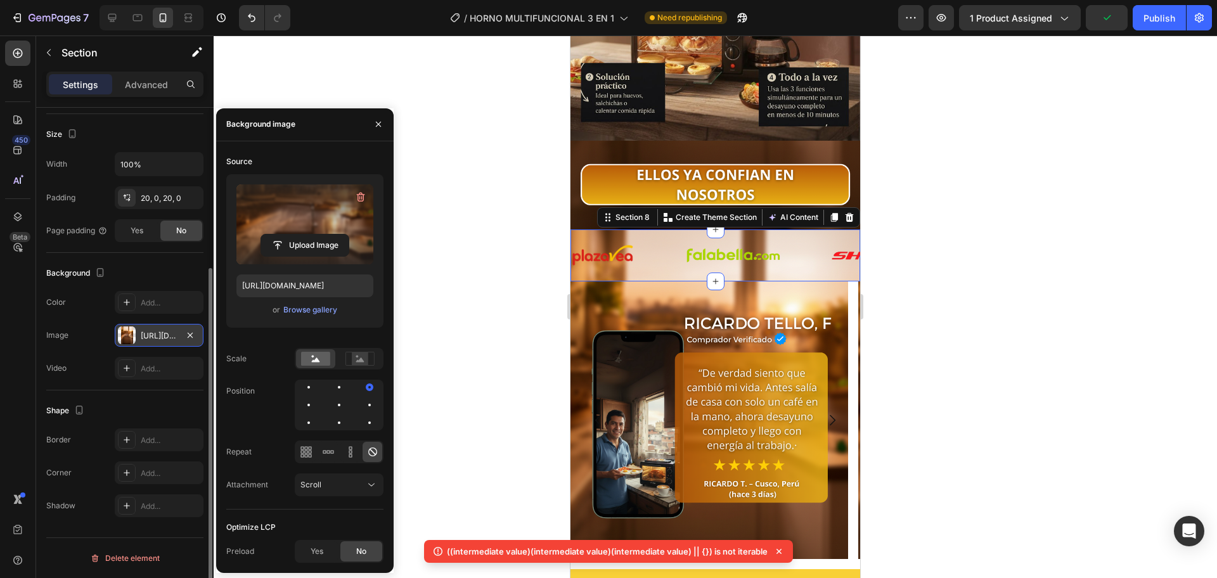
click at [131, 336] on div at bounding box center [127, 335] width 18 height 18
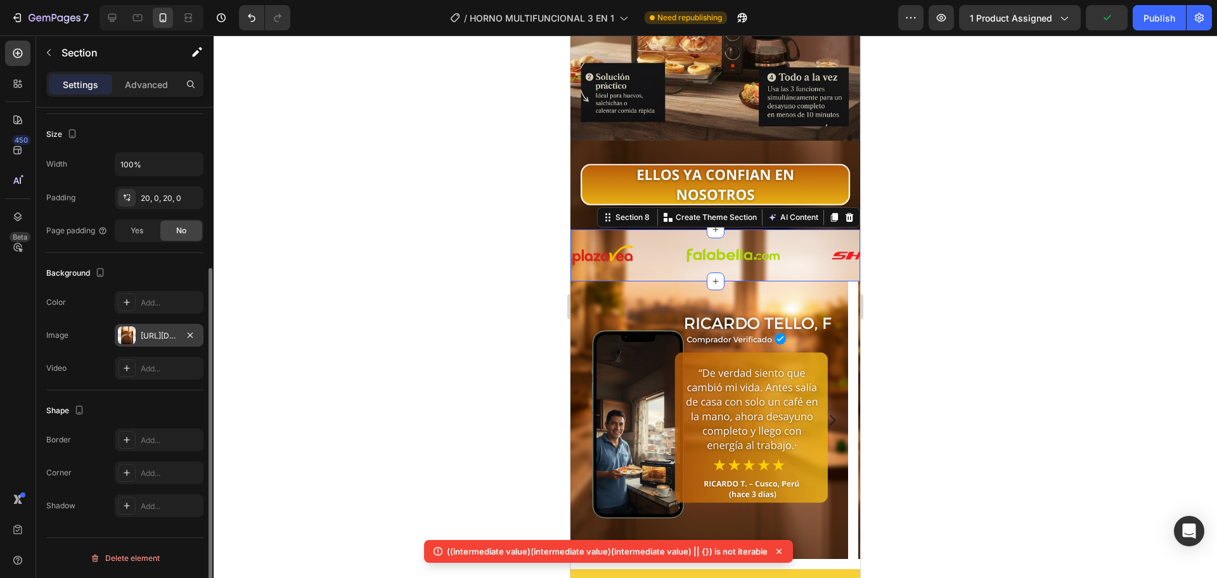
click at [130, 336] on div at bounding box center [127, 335] width 18 height 18
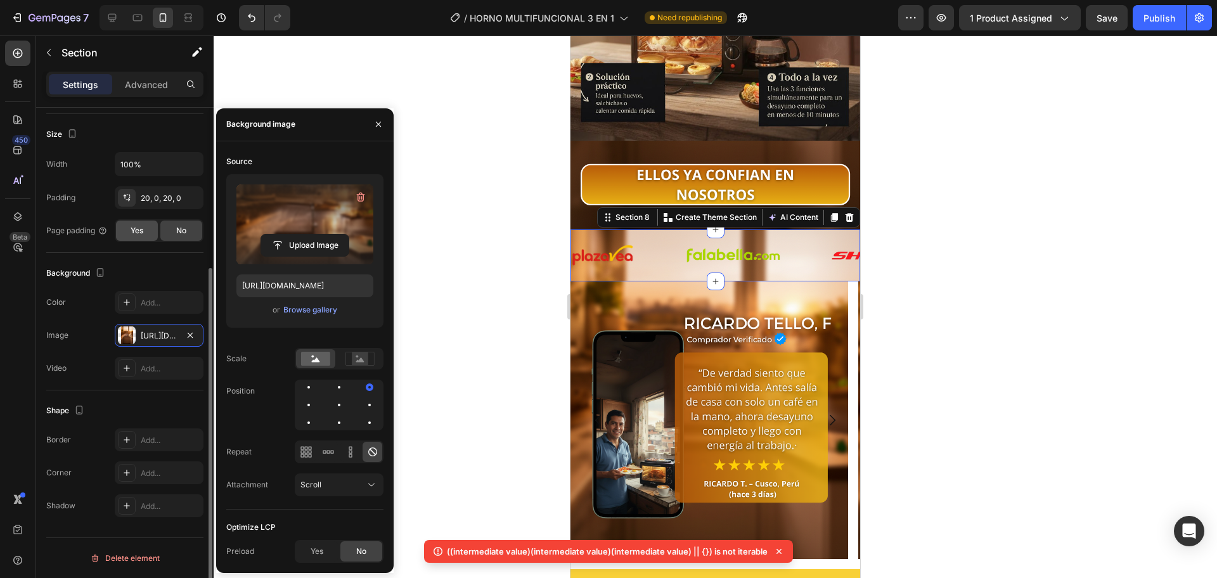
click at [143, 230] on span "Yes" at bounding box center [137, 230] width 13 height 11
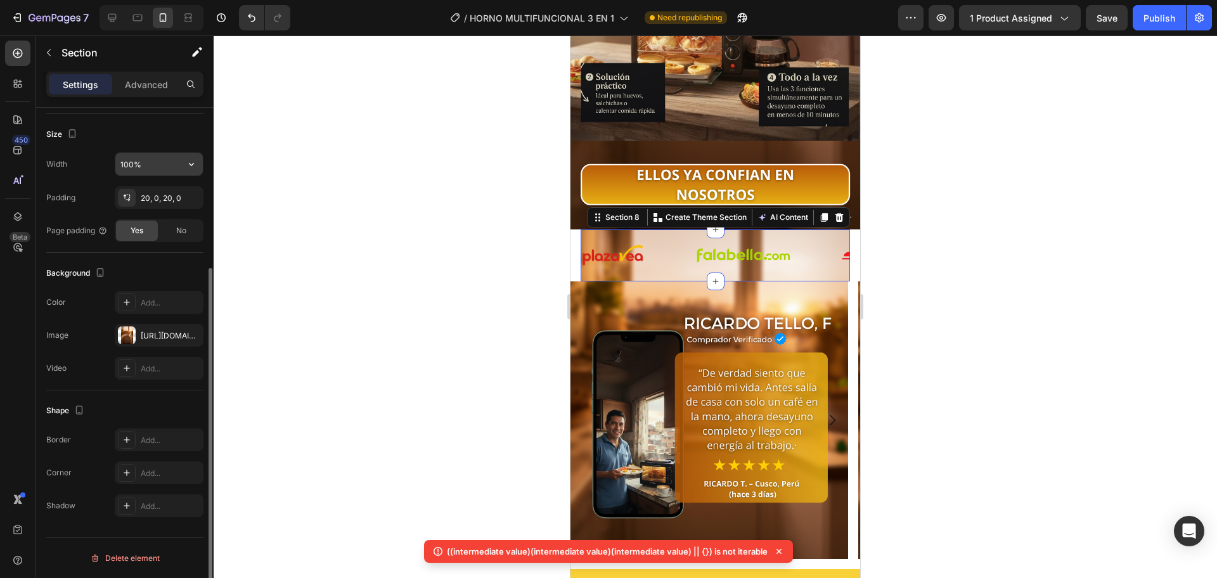
click at [153, 165] on input "100%" at bounding box center [158, 164] width 87 height 23
click at [196, 161] on icon "button" at bounding box center [191, 164] width 13 height 13
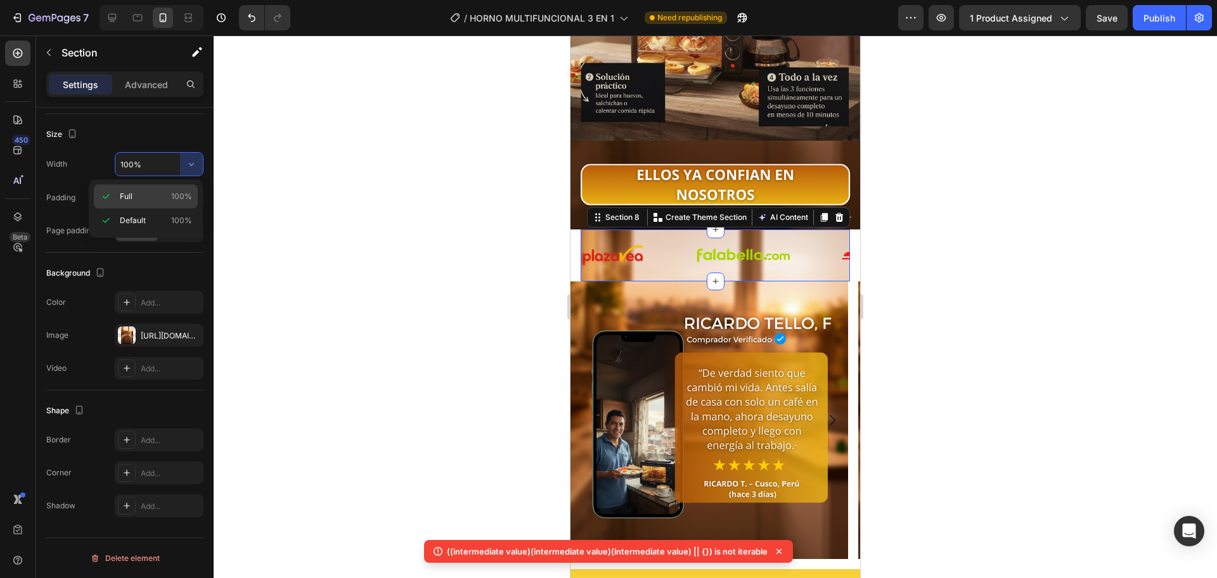
click at [166, 204] on div "Full 100%" at bounding box center [146, 196] width 104 height 24
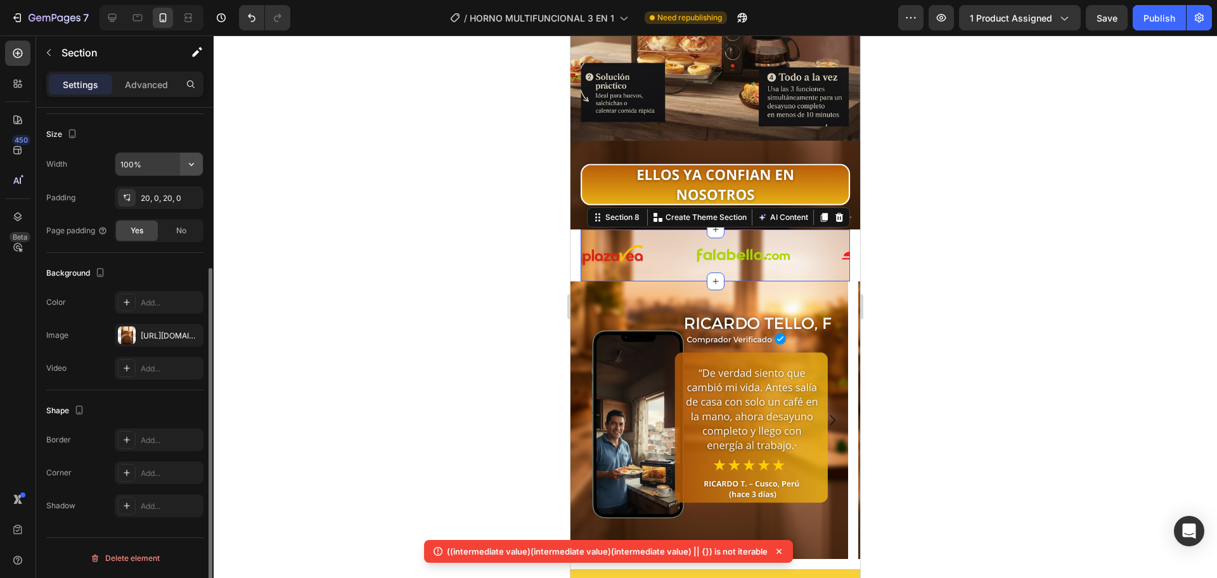
click at [190, 170] on icon "button" at bounding box center [191, 164] width 13 height 13
click at [160, 170] on input "100%" at bounding box center [158, 164] width 87 height 23
click at [201, 166] on button "button" at bounding box center [191, 164] width 23 height 23
click at [155, 220] on p "Default 100%" at bounding box center [156, 220] width 72 height 11
click at [195, 195] on icon "button" at bounding box center [190, 198] width 10 height 10
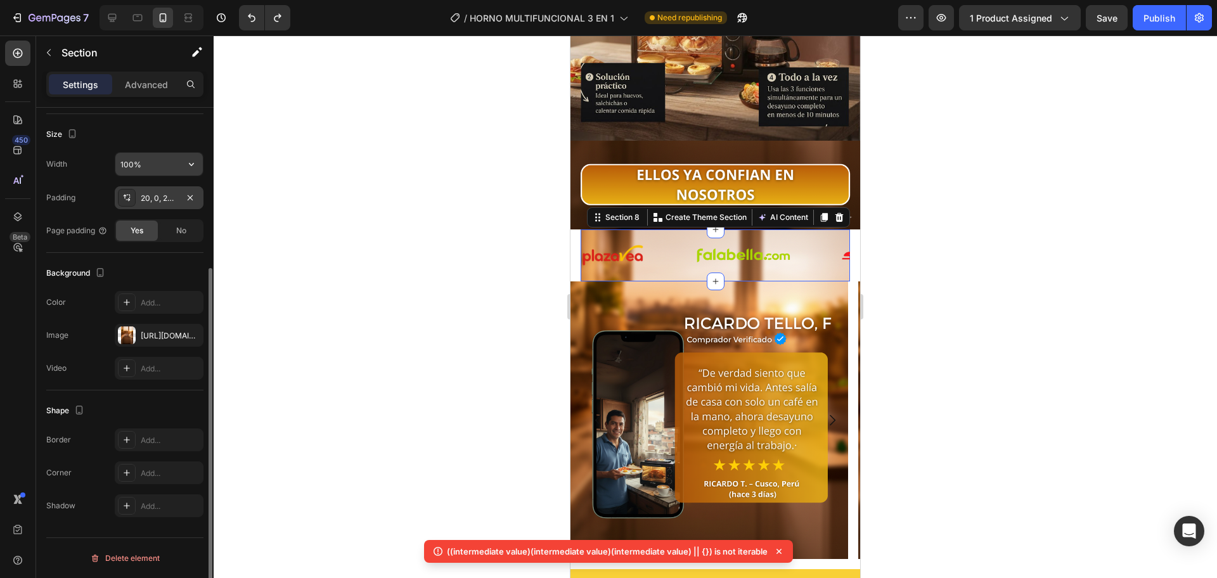
click at [155, 166] on input "100%" at bounding box center [158, 164] width 87 height 23
click at [196, 162] on icon "button" at bounding box center [191, 164] width 13 height 13
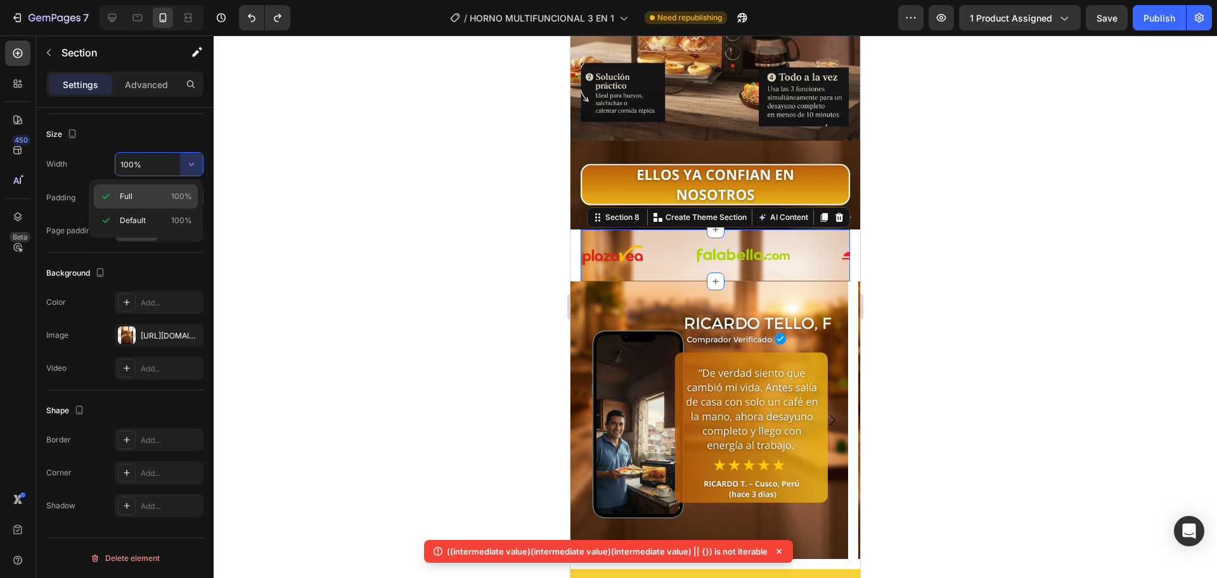
click at [184, 198] on span "100%" at bounding box center [181, 196] width 21 height 11
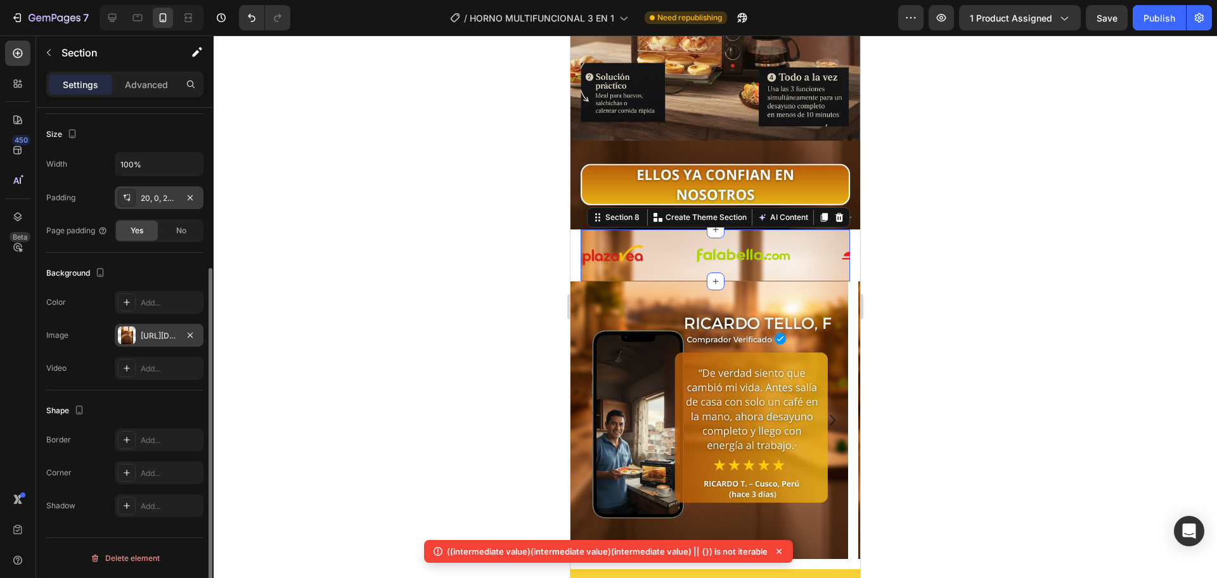
click at [153, 336] on div "[URL][DOMAIN_NAME]" at bounding box center [159, 335] width 37 height 11
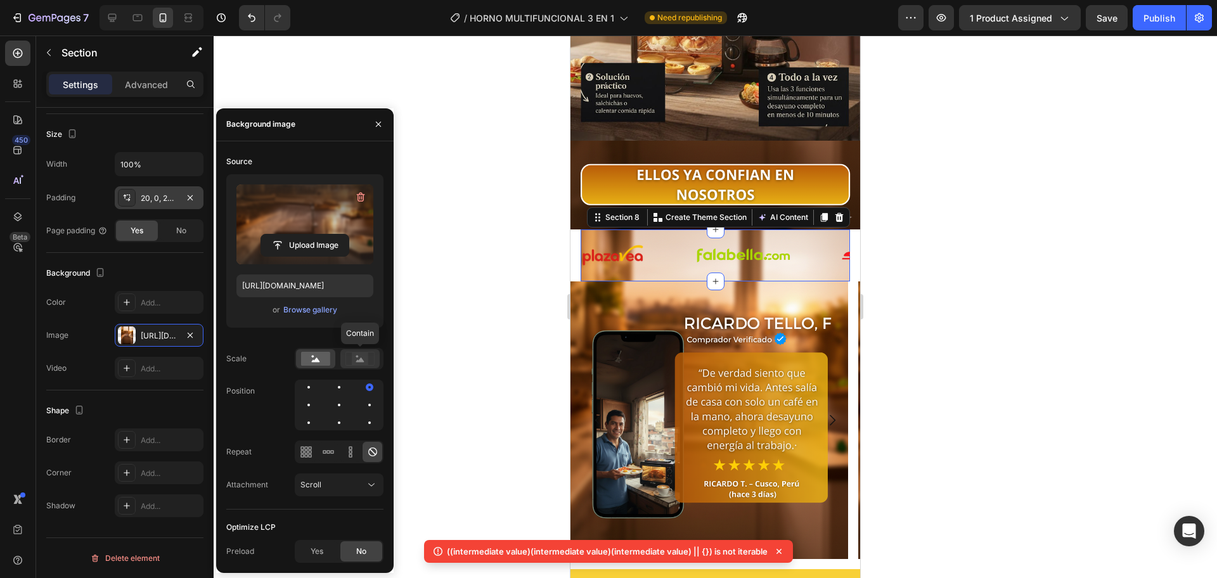
click at [348, 363] on icon at bounding box center [359, 359] width 29 height 14
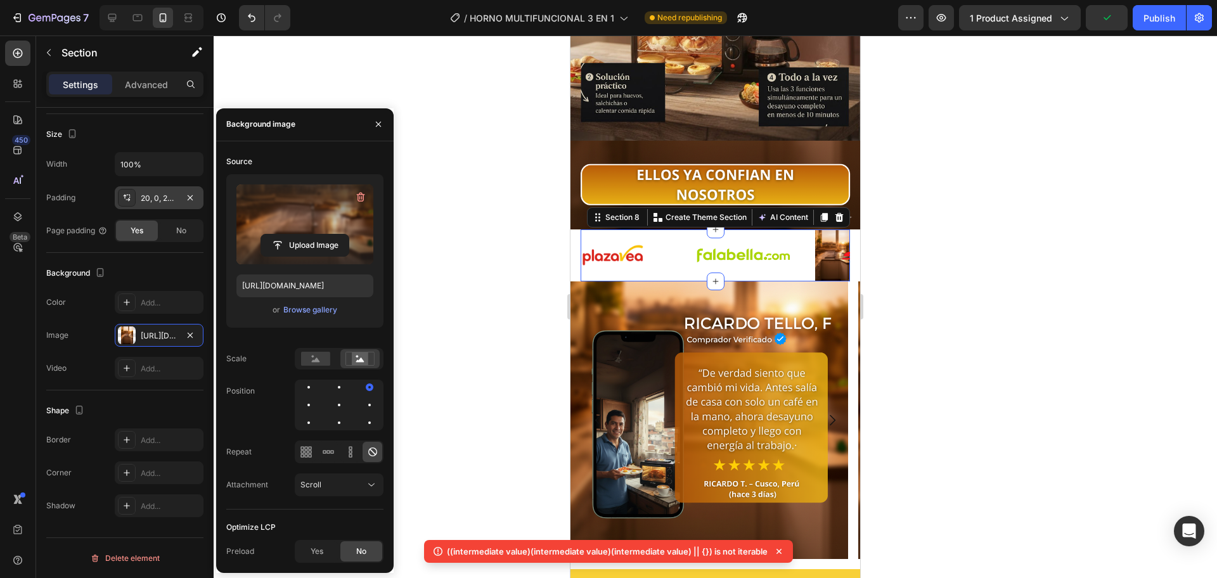
click at [329, 368] on div at bounding box center [339, 359] width 89 height 22
click at [311, 368] on div at bounding box center [339, 359] width 89 height 22
click at [314, 367] on div at bounding box center [315, 358] width 39 height 19
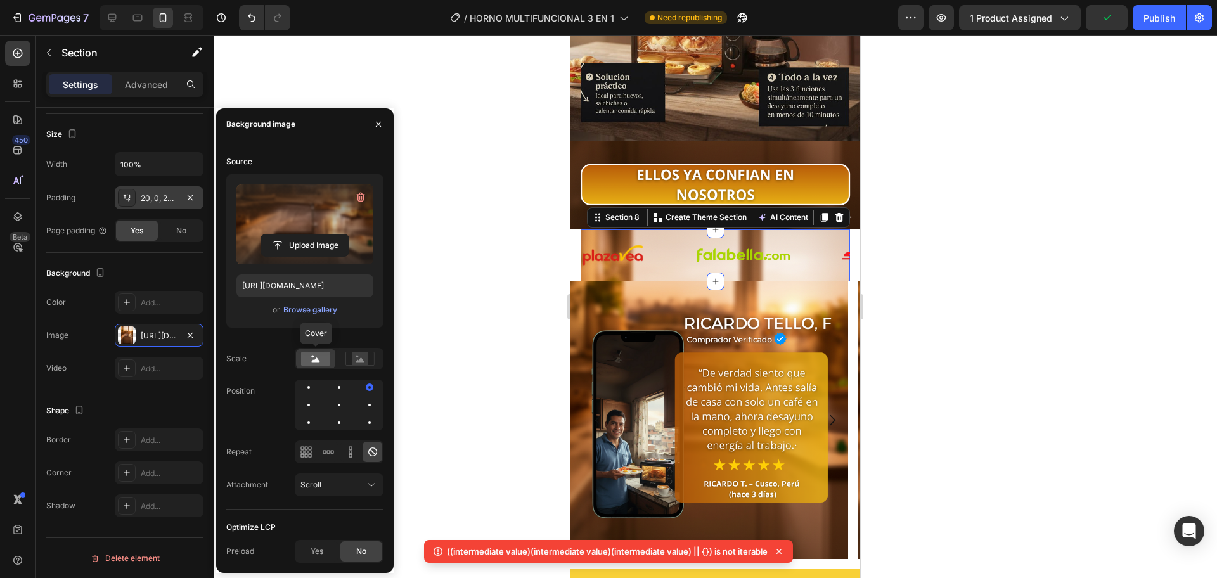
click at [315, 365] on rect at bounding box center [315, 359] width 29 height 14
click at [360, 416] on div at bounding box center [339, 405] width 89 height 51
click at [366, 411] on div at bounding box center [369, 404] width 15 height 15
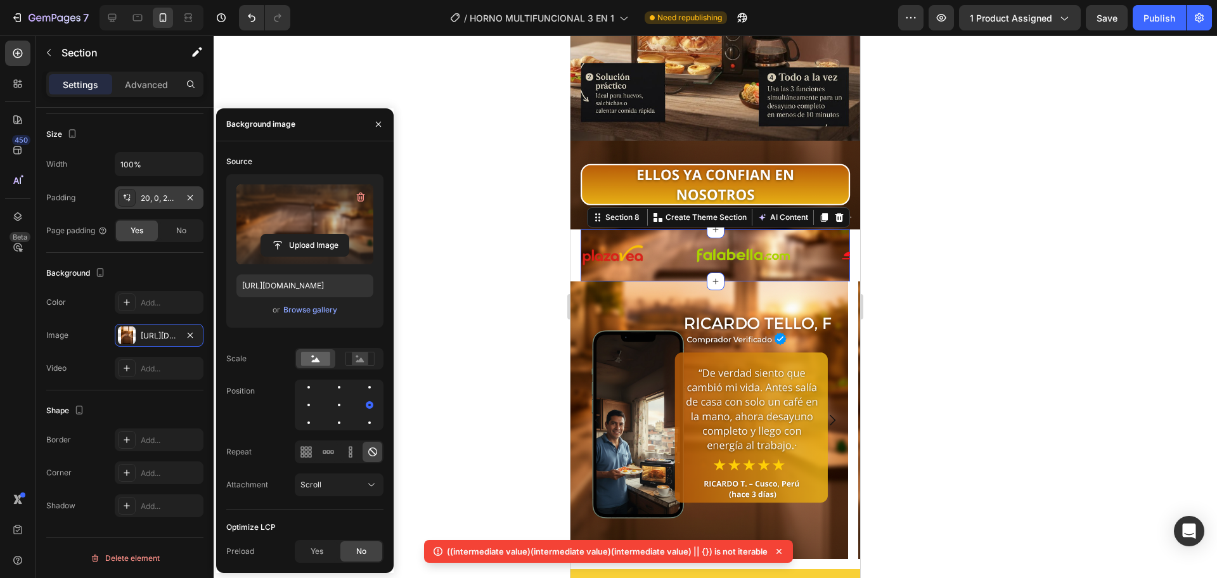
click at [346, 414] on div at bounding box center [339, 405] width 89 height 51
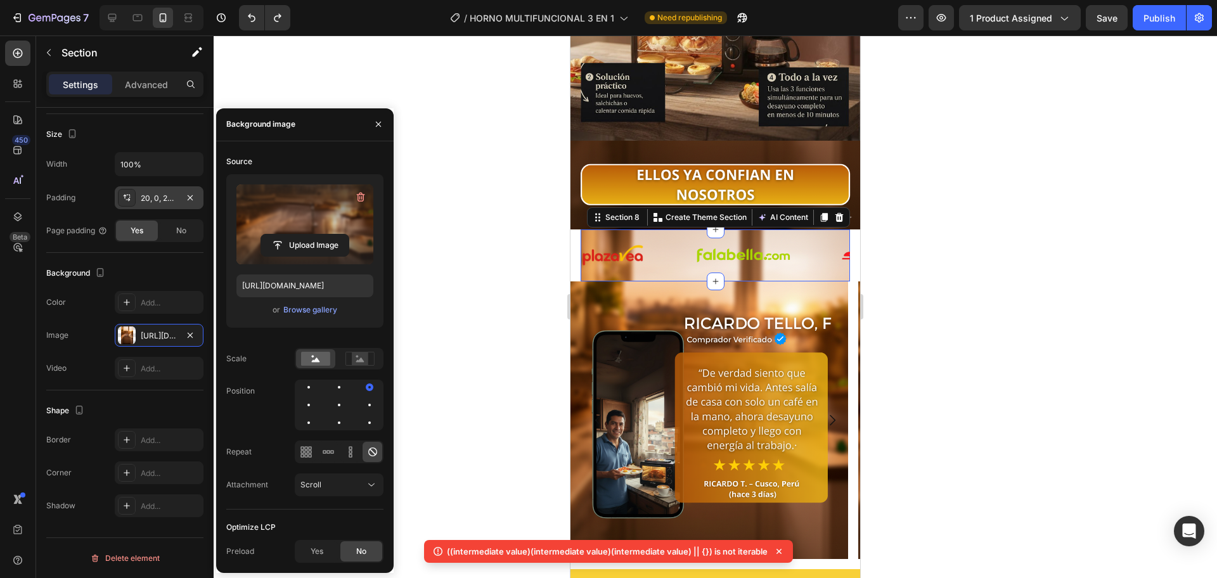
click at [466, 132] on div at bounding box center [715, 306] width 1003 height 543
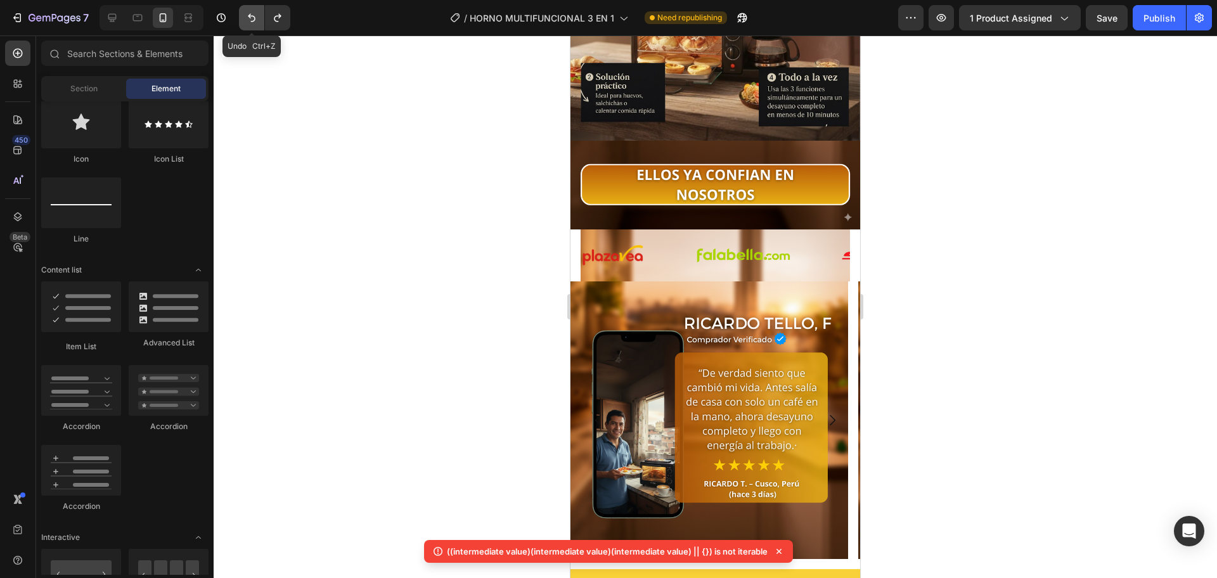
click at [248, 23] on icon "Undo/Redo" at bounding box center [251, 17] width 13 height 13
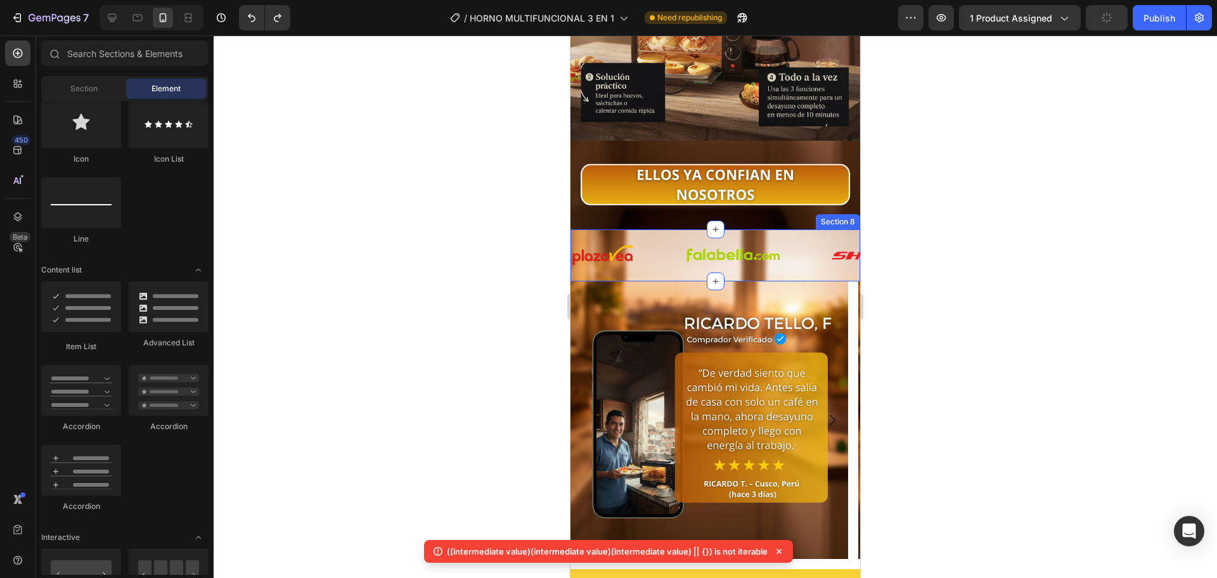
click at [662, 247] on div "Image Image Image Image Image Image Image Image Image Image Image Image Image I…" at bounding box center [715, 255] width 290 height 52
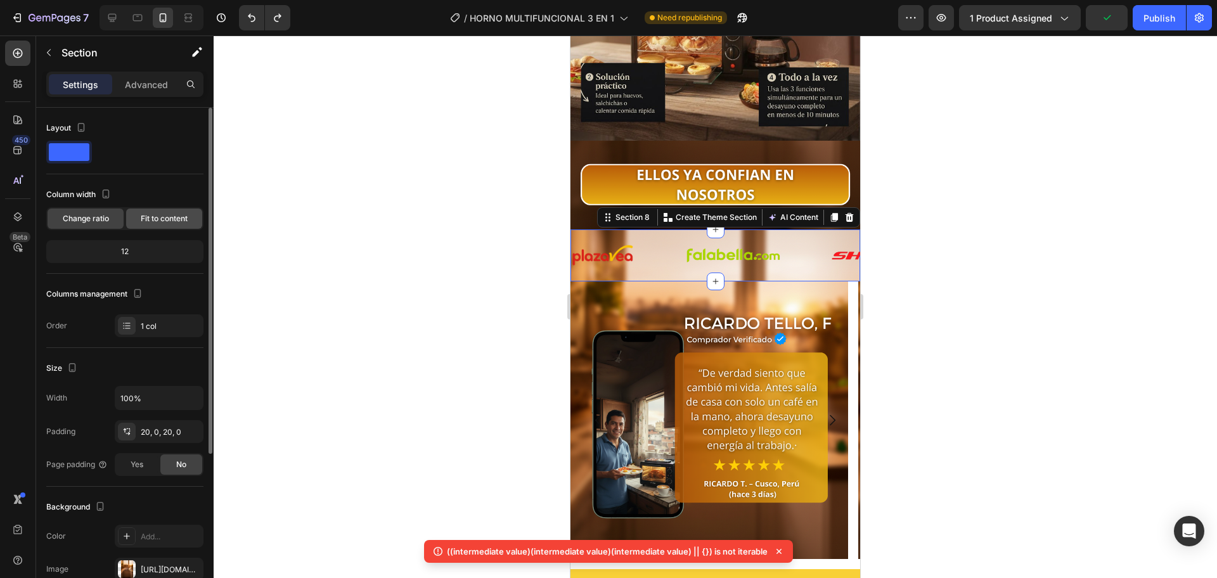
click at [155, 220] on span "Fit to content" at bounding box center [164, 218] width 47 height 11
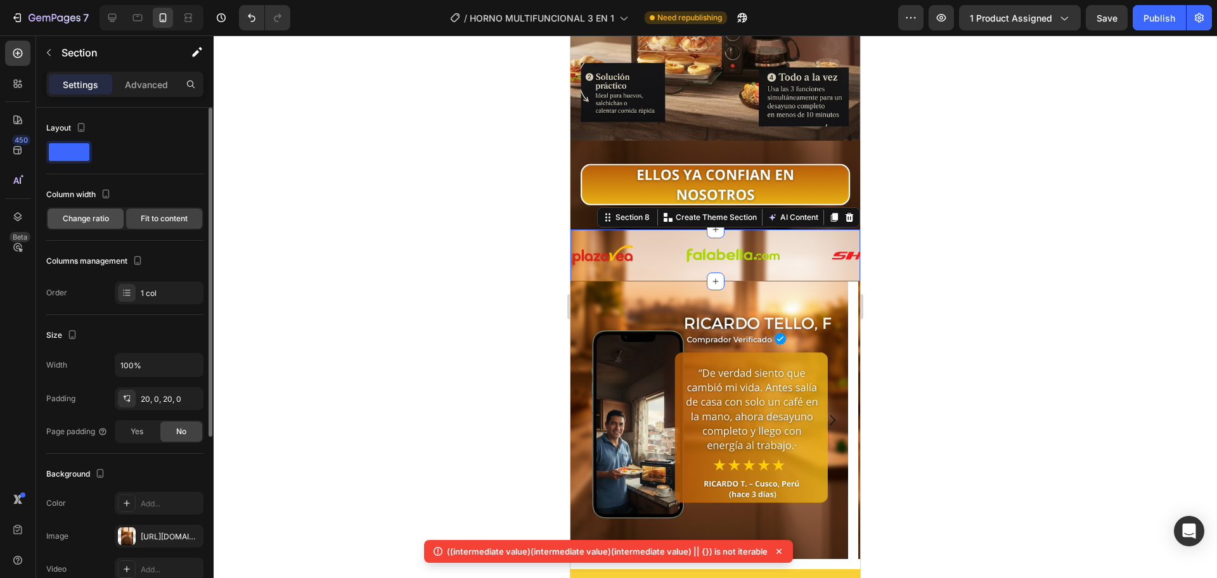
click at [99, 219] on span "Change ratio" at bounding box center [86, 218] width 46 height 11
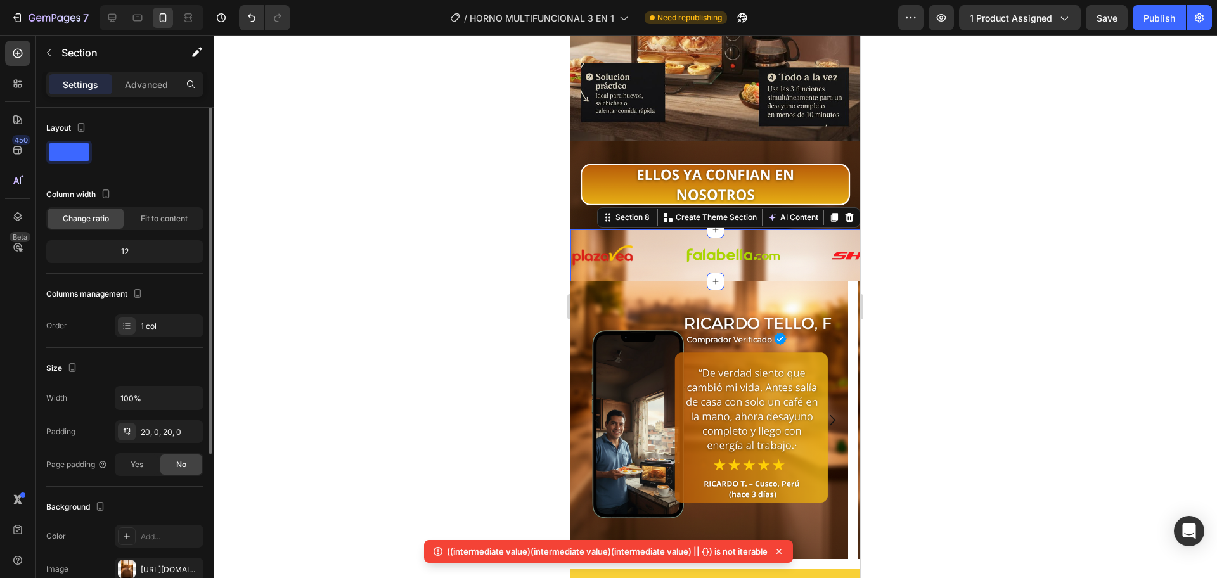
click at [145, 250] on div "12" at bounding box center [125, 252] width 152 height 18
click at [138, 252] on div "12" at bounding box center [125, 252] width 152 height 18
click at [134, 255] on div "12" at bounding box center [125, 252] width 152 height 18
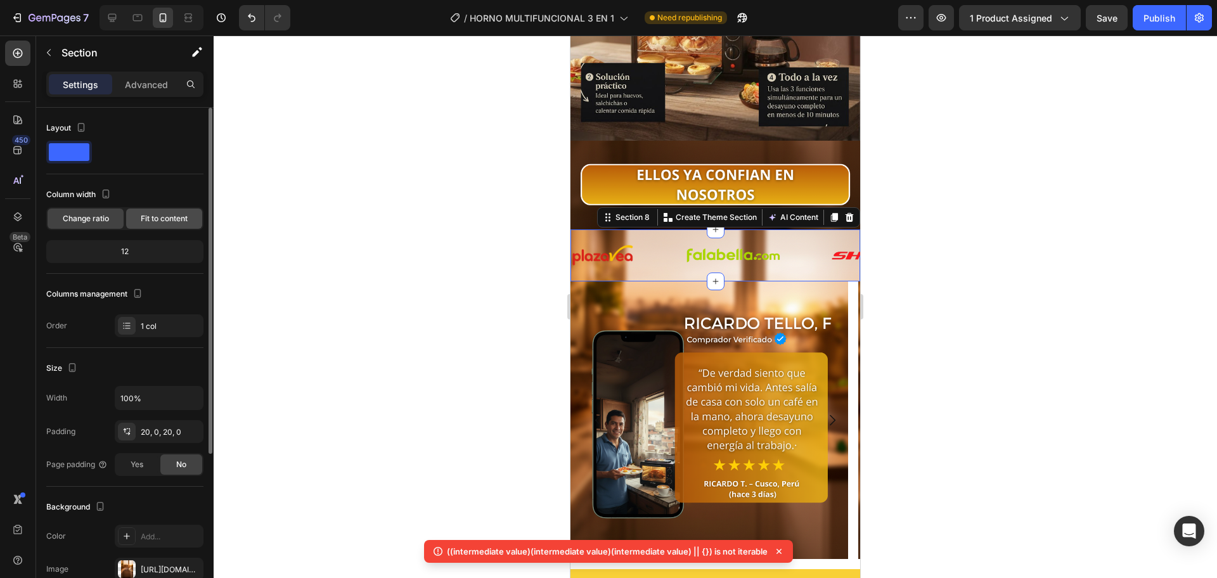
click at [157, 218] on span "Fit to content" at bounding box center [164, 218] width 47 height 11
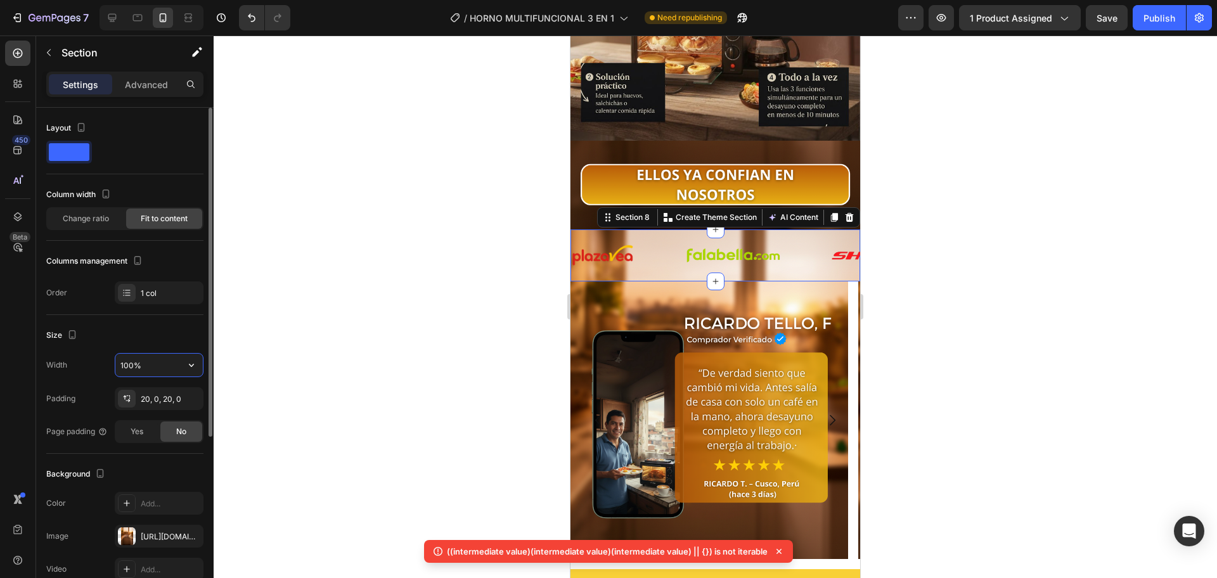
click at [149, 362] on input "100%" at bounding box center [158, 365] width 87 height 23
click at [195, 364] on icon "button" at bounding box center [191, 365] width 13 height 13
click at [150, 417] on p "Default 100%" at bounding box center [156, 421] width 72 height 11
click at [127, 363] on input "100%" at bounding box center [158, 365] width 87 height 23
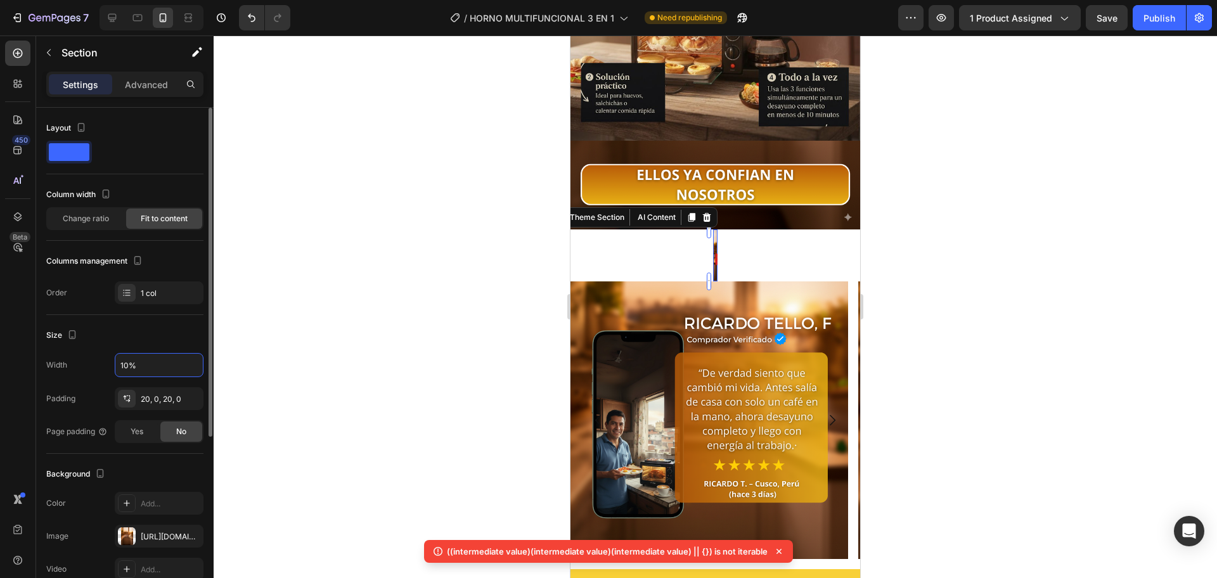
type input "100%"
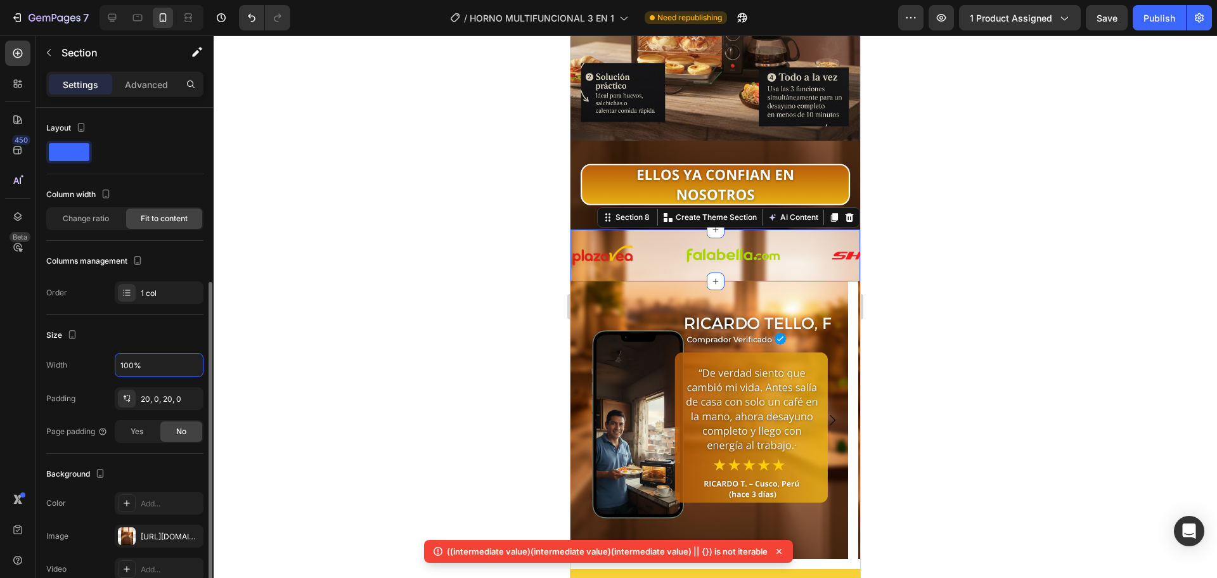
scroll to position [212, 0]
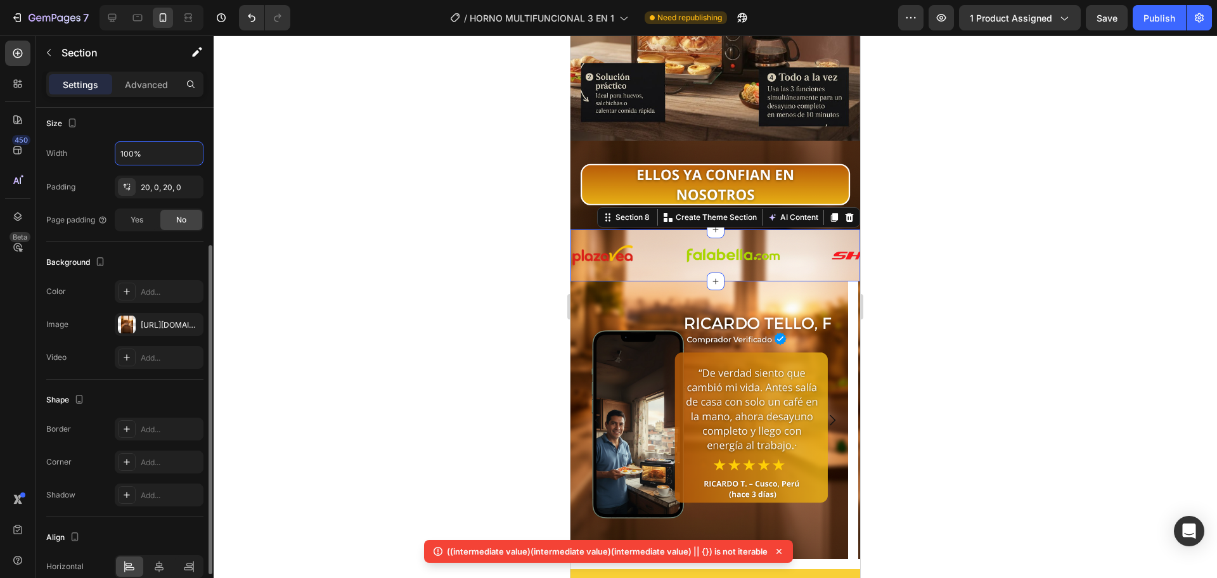
click at [127, 323] on div at bounding box center [127, 325] width 18 height 18
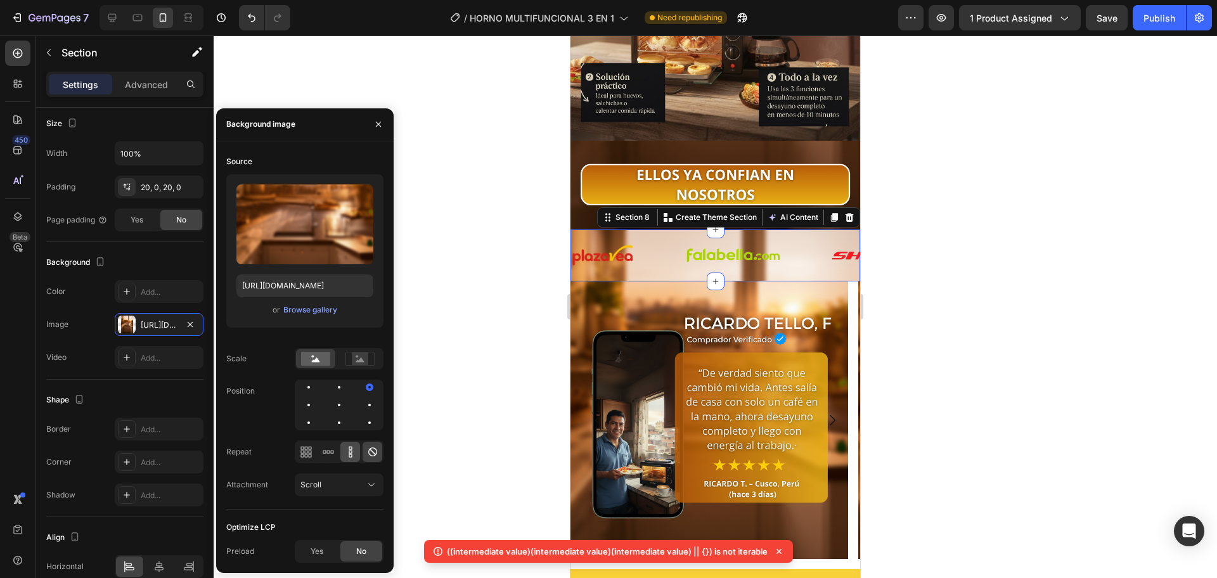
click at [351, 453] on icon at bounding box center [350, 451] width 3 height 3
click at [323, 457] on icon at bounding box center [328, 452] width 13 height 13
click at [293, 454] on div "Repeat" at bounding box center [304, 451] width 157 height 23
click at [318, 458] on div at bounding box center [328, 452] width 20 height 20
click at [304, 456] on icon at bounding box center [305, 455] width 3 height 3
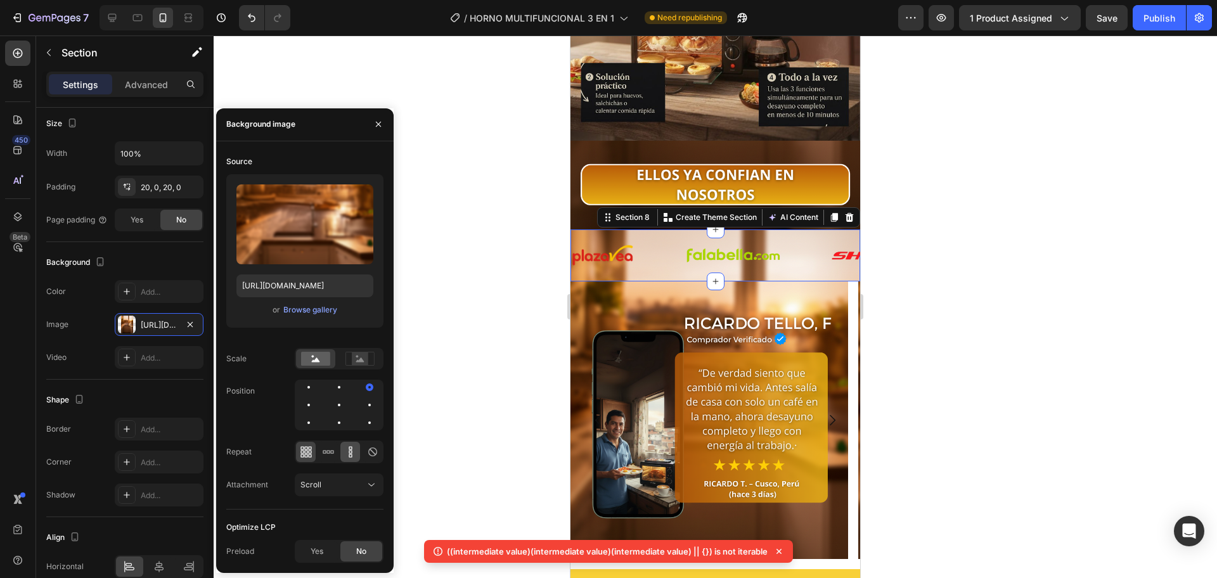
click at [347, 451] on icon at bounding box center [350, 452] width 13 height 13
click at [364, 449] on div at bounding box center [373, 452] width 20 height 20
click at [371, 451] on icon at bounding box center [372, 451] width 9 height 9
click at [358, 484] on div "Scroll" at bounding box center [332, 484] width 65 height 11
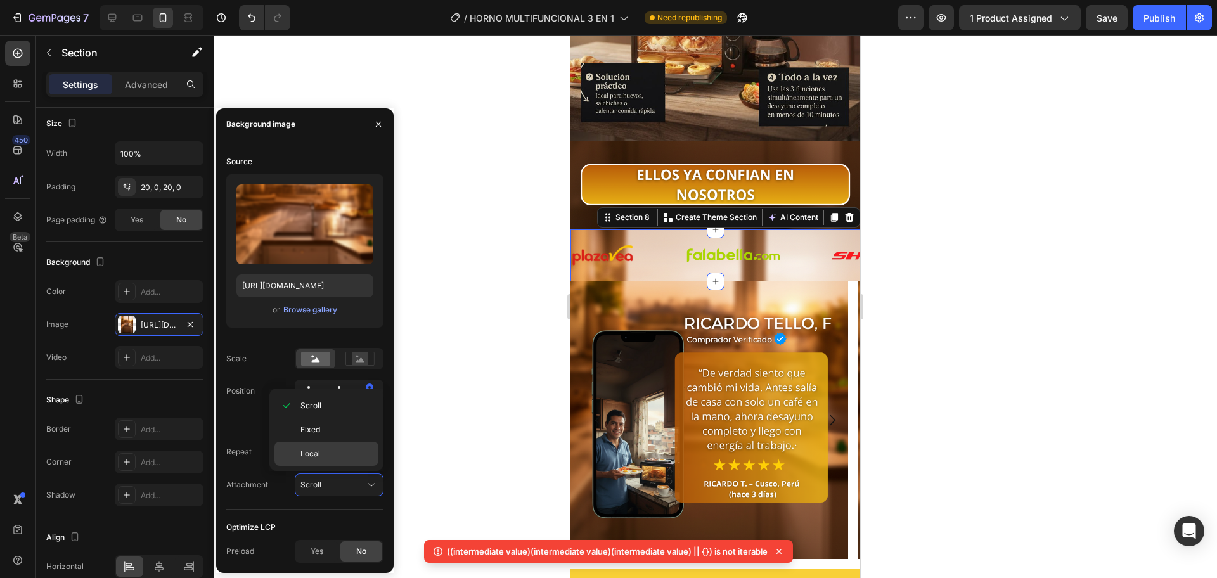
click at [352, 449] on p "Local" at bounding box center [336, 453] width 72 height 11
click at [350, 477] on button "Local" at bounding box center [339, 484] width 89 height 23
click at [349, 433] on p "Fixed" at bounding box center [336, 429] width 72 height 11
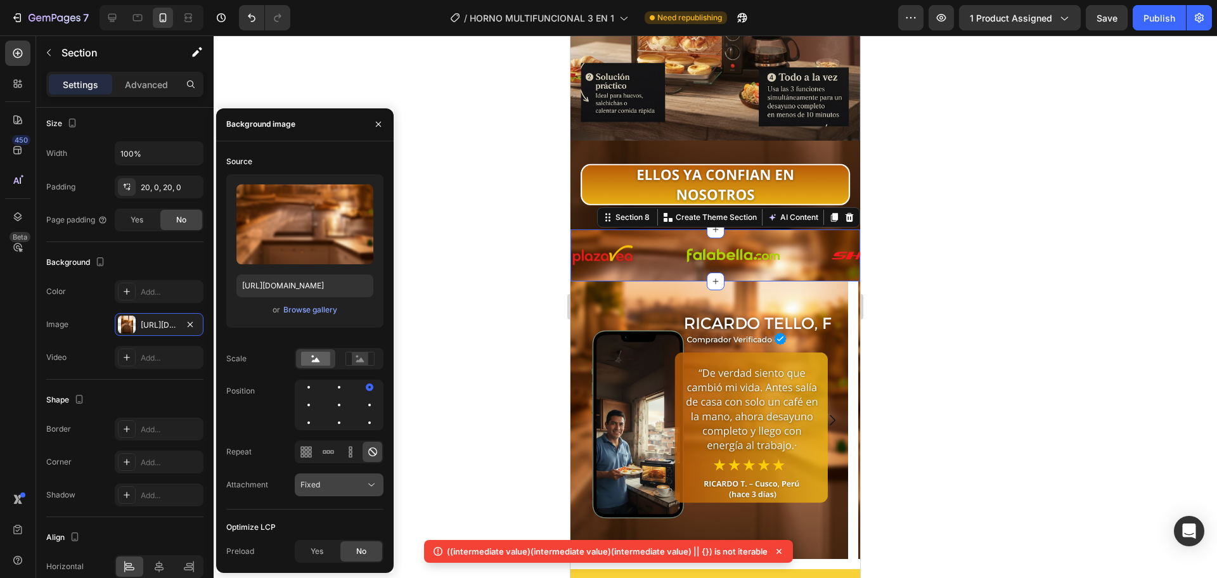
click at [342, 483] on div "Fixed" at bounding box center [332, 484] width 65 height 11
click at [333, 406] on p "Scroll" at bounding box center [336, 405] width 72 height 11
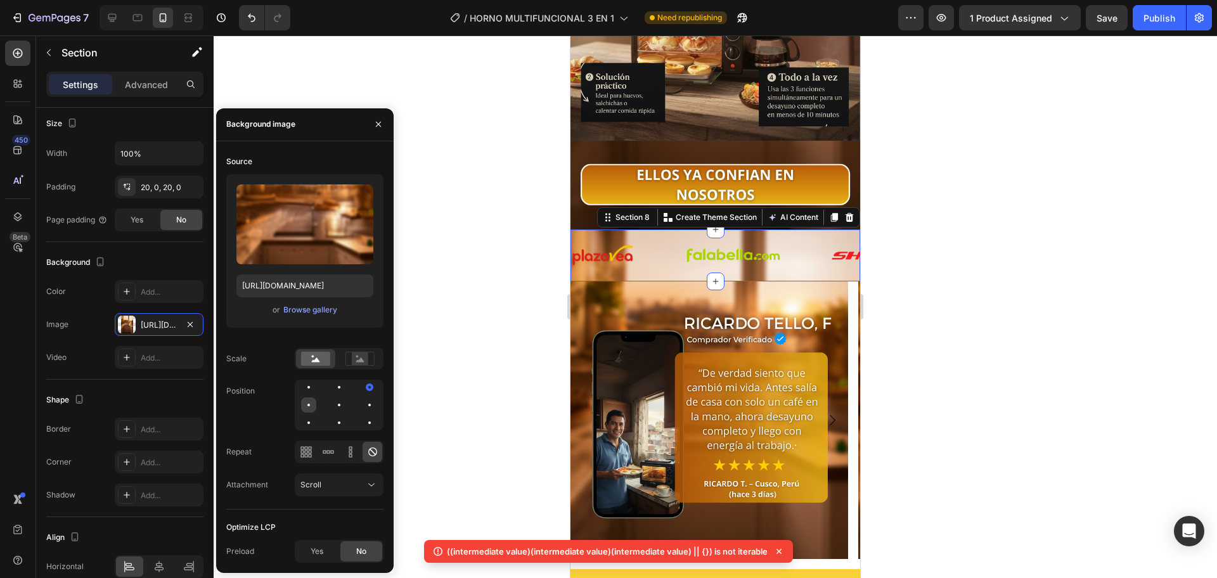
click at [304, 411] on div at bounding box center [308, 404] width 15 height 15
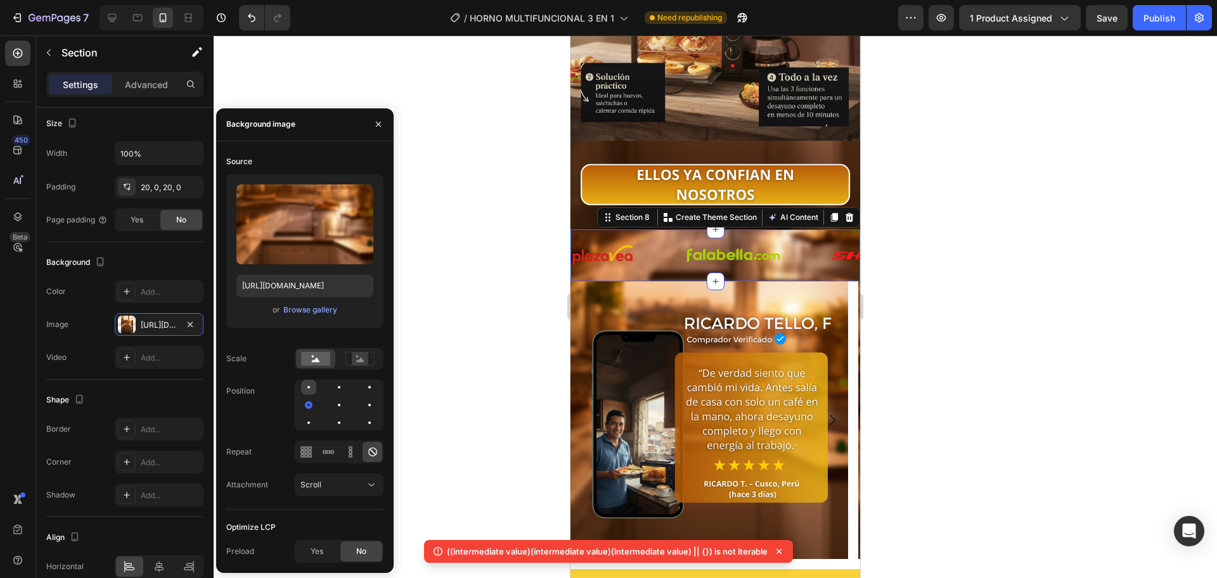
click at [309, 394] on div at bounding box center [308, 387] width 15 height 15
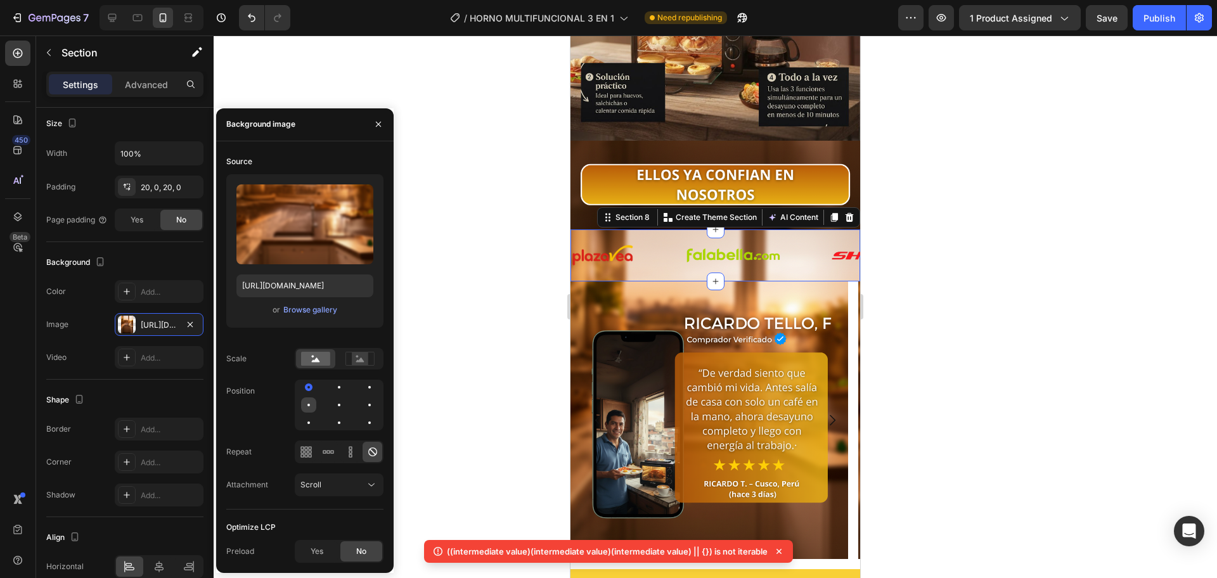
click at [311, 400] on div at bounding box center [308, 404] width 15 height 15
click at [316, 418] on div at bounding box center [308, 422] width 15 height 15
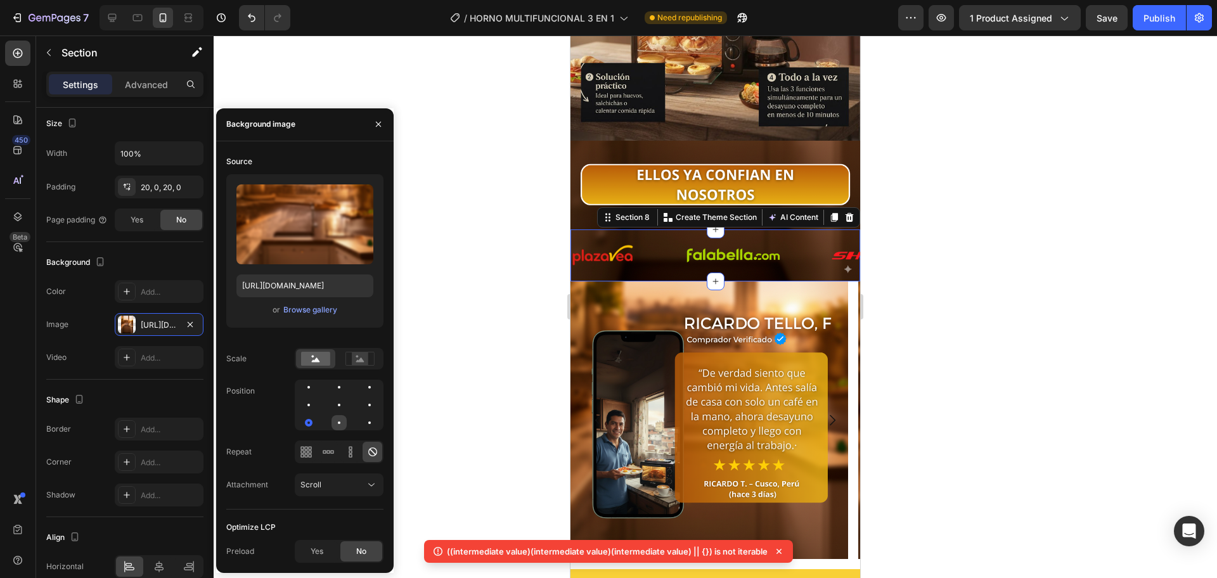
click at [341, 423] on div at bounding box center [338, 422] width 15 height 15
click at [341, 403] on div at bounding box center [338, 404] width 15 height 15
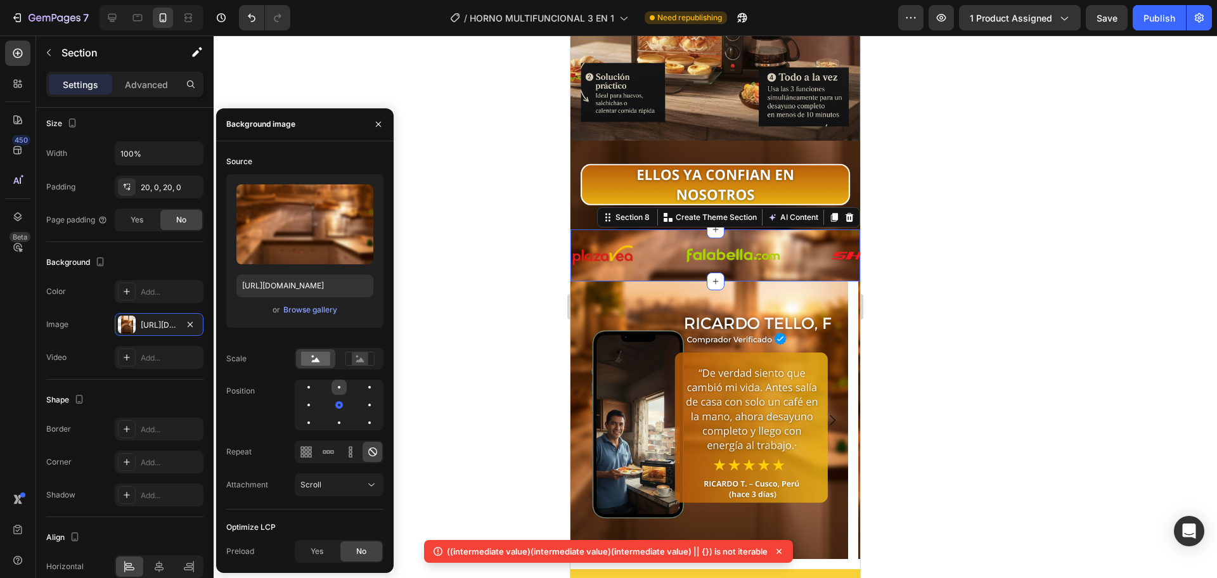
click at [338, 387] on div at bounding box center [339, 387] width 3 height 3
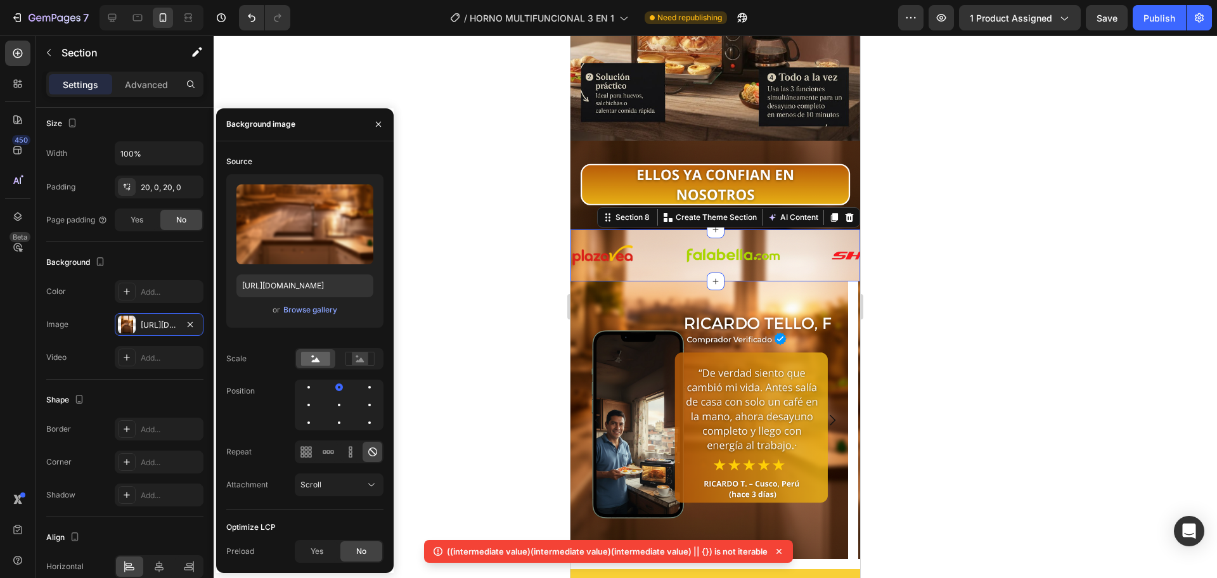
click at [506, 269] on div at bounding box center [715, 306] width 1003 height 543
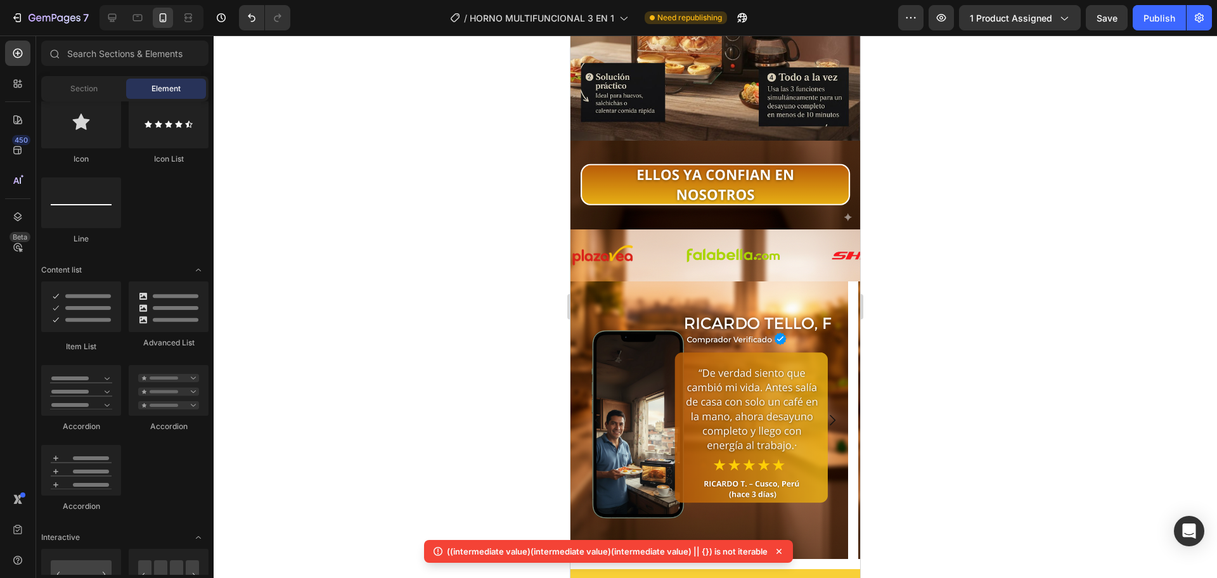
click at [506, 269] on div at bounding box center [715, 306] width 1003 height 543
click at [671, 244] on div "Image" at bounding box center [628, 255] width 114 height 23
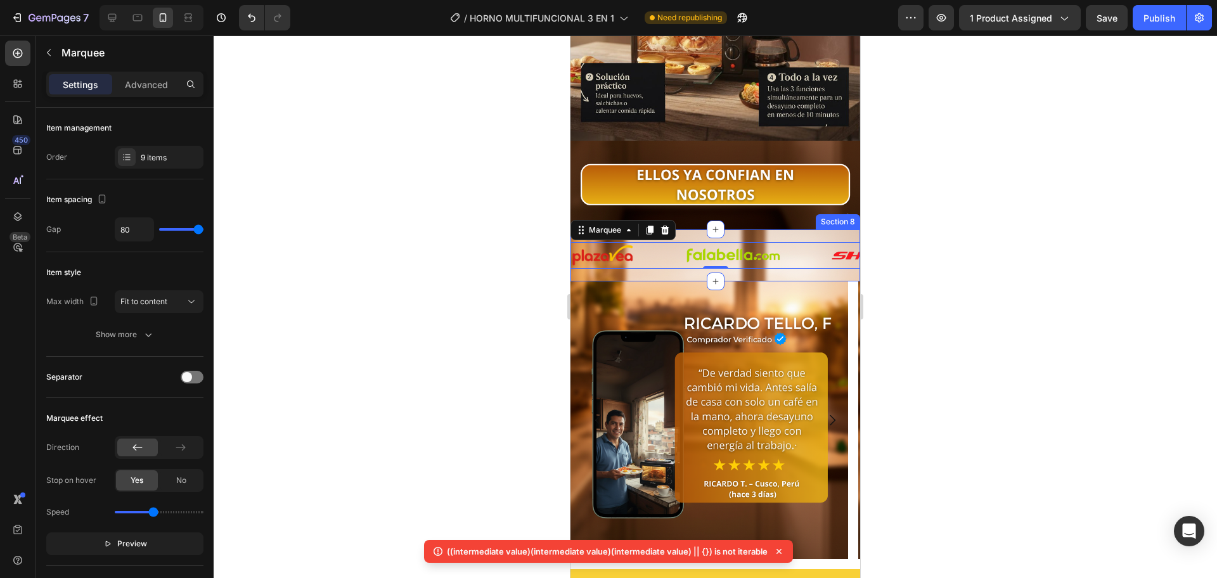
click at [664, 250] on div "Image Image Image Image Image Image Image Image Image Image Image Image Image I…" at bounding box center [715, 255] width 290 height 52
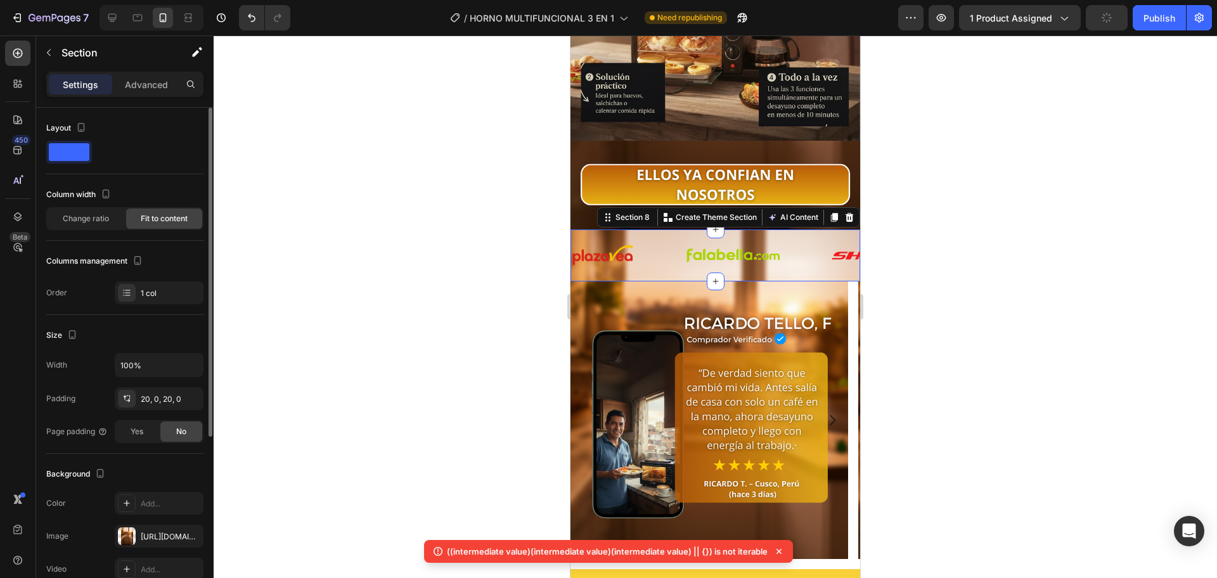
click at [119, 234] on div "Column width Change ratio Fit to content" at bounding box center [124, 212] width 157 height 56
click at [115, 224] on div "Change ratio" at bounding box center [86, 219] width 76 height 20
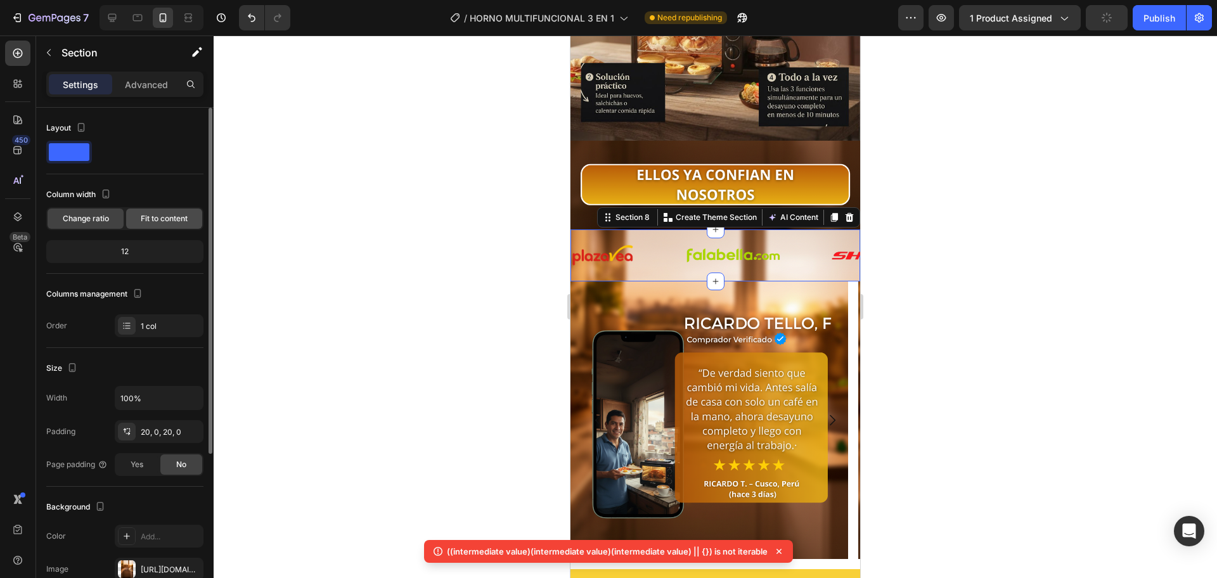
click at [186, 228] on div "Fit to content" at bounding box center [164, 219] width 76 height 20
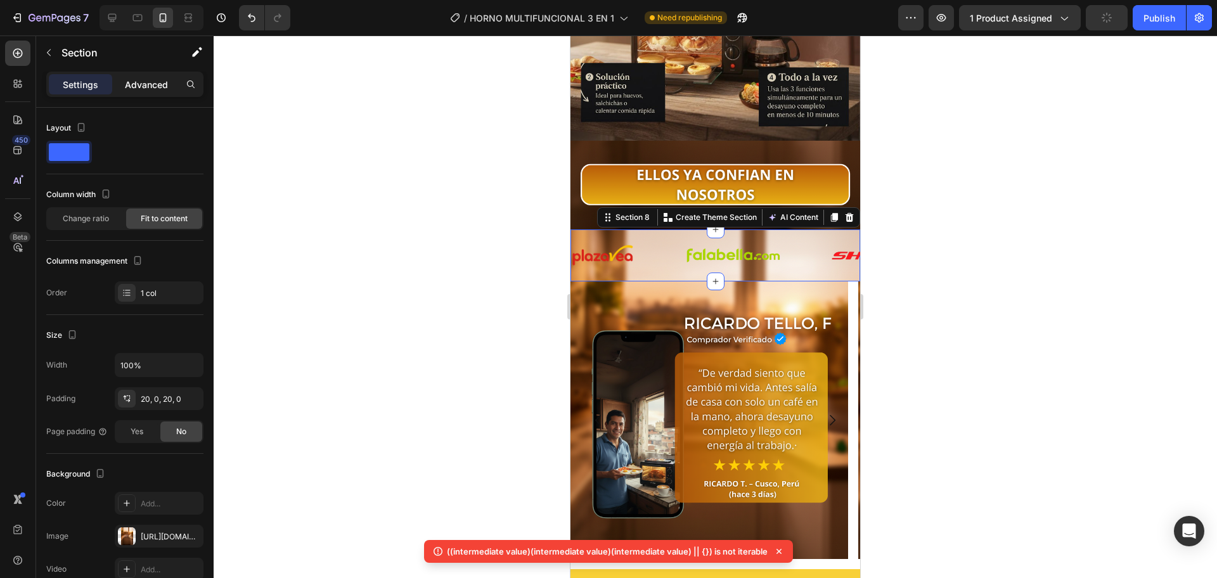
click at [150, 80] on p "Advanced" at bounding box center [146, 84] width 43 height 13
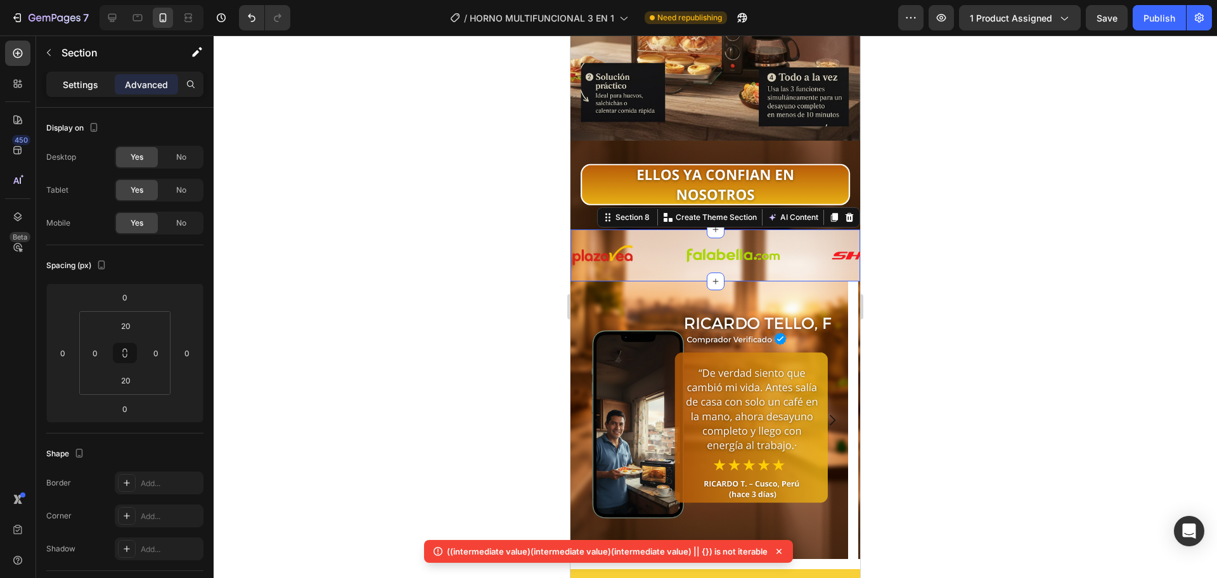
click at [87, 84] on p "Settings" at bounding box center [80, 84] width 35 height 13
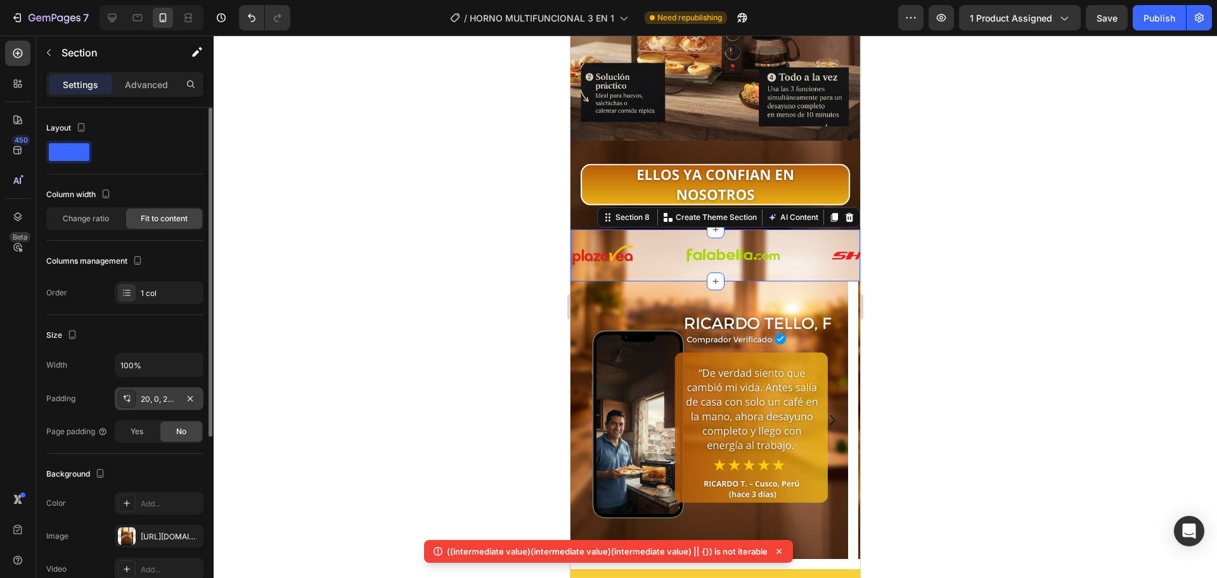
scroll to position [106, 0]
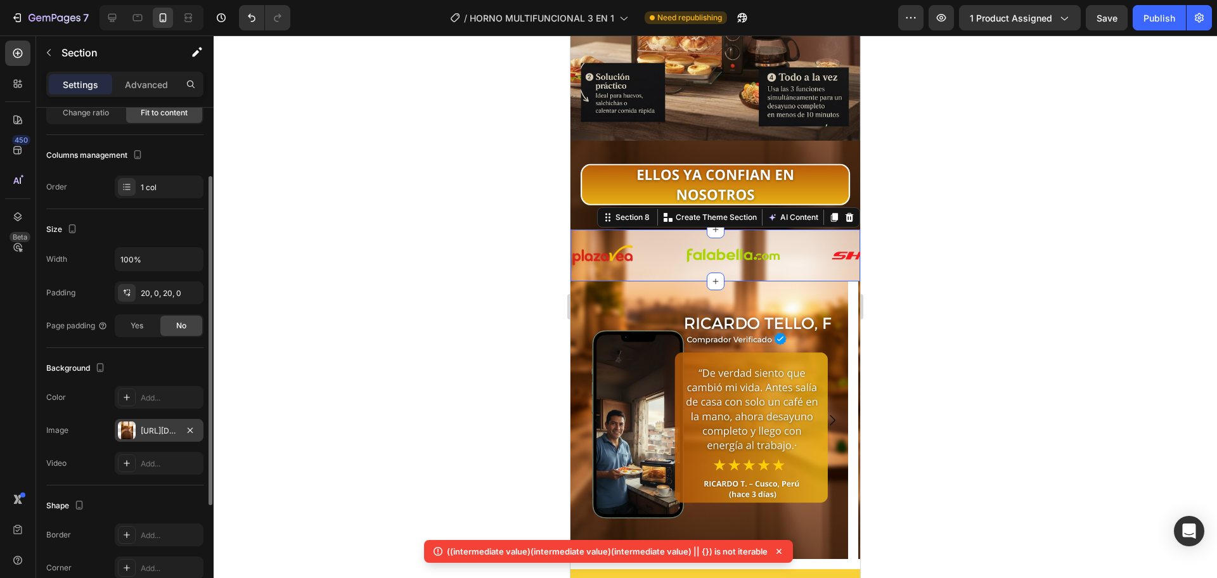
click at [146, 435] on div "[URL][DOMAIN_NAME]" at bounding box center [159, 430] width 37 height 11
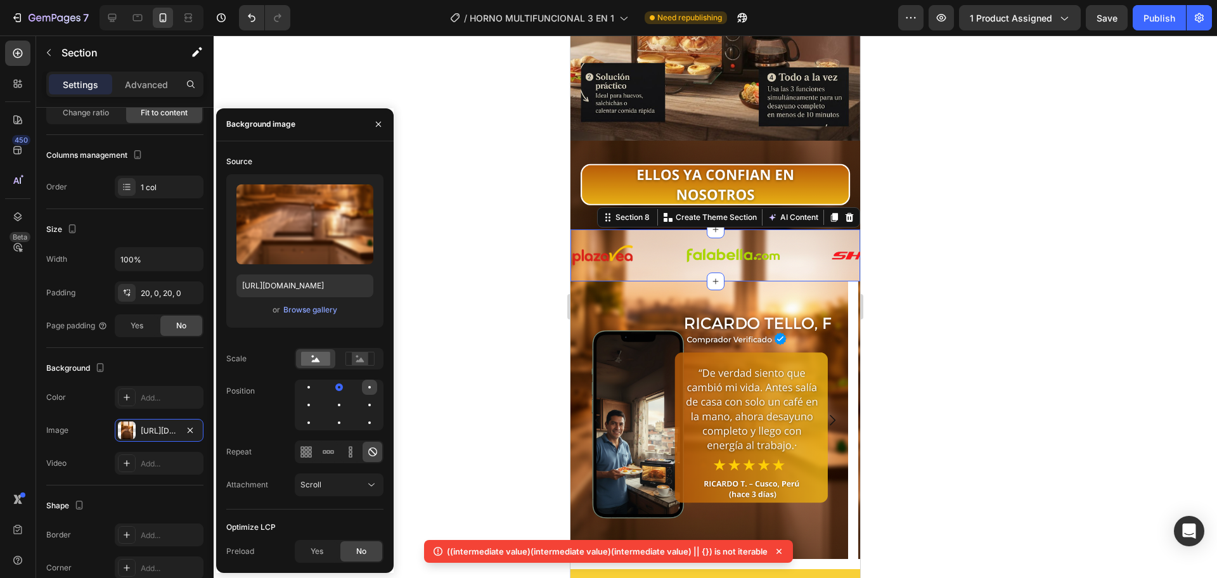
click at [370, 394] on div at bounding box center [369, 387] width 15 height 15
click at [306, 395] on div at bounding box center [339, 405] width 89 height 51
click at [311, 389] on div at bounding box center [308, 387] width 15 height 15
click at [311, 385] on div at bounding box center [309, 387] width 8 height 8
click at [302, 409] on div at bounding box center [308, 404] width 15 height 15
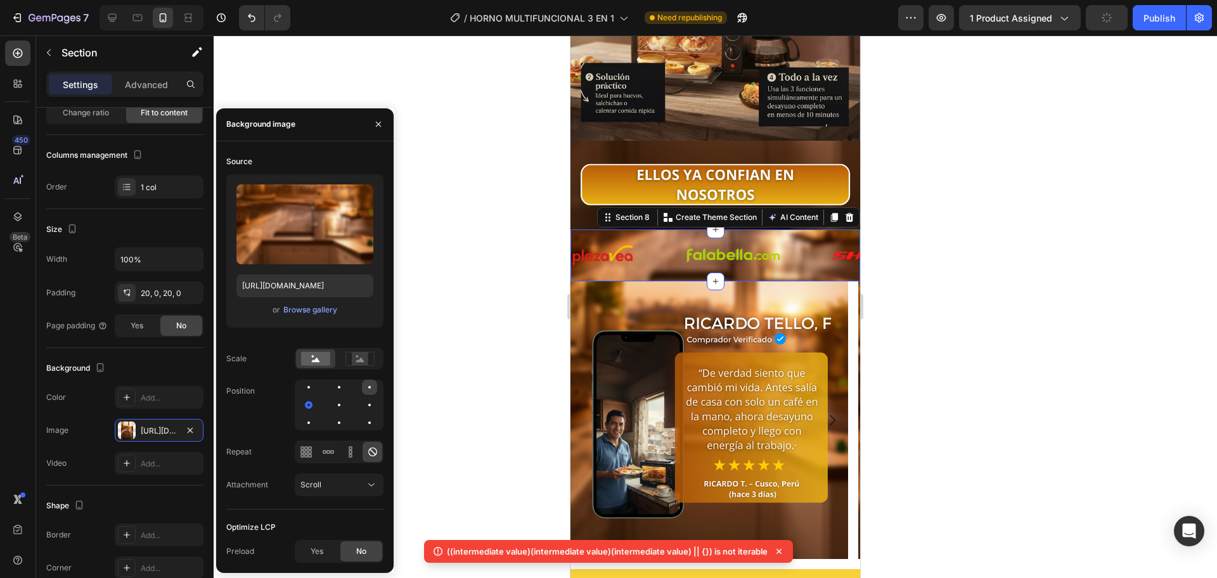
click at [370, 386] on div at bounding box center [369, 387] width 3 height 3
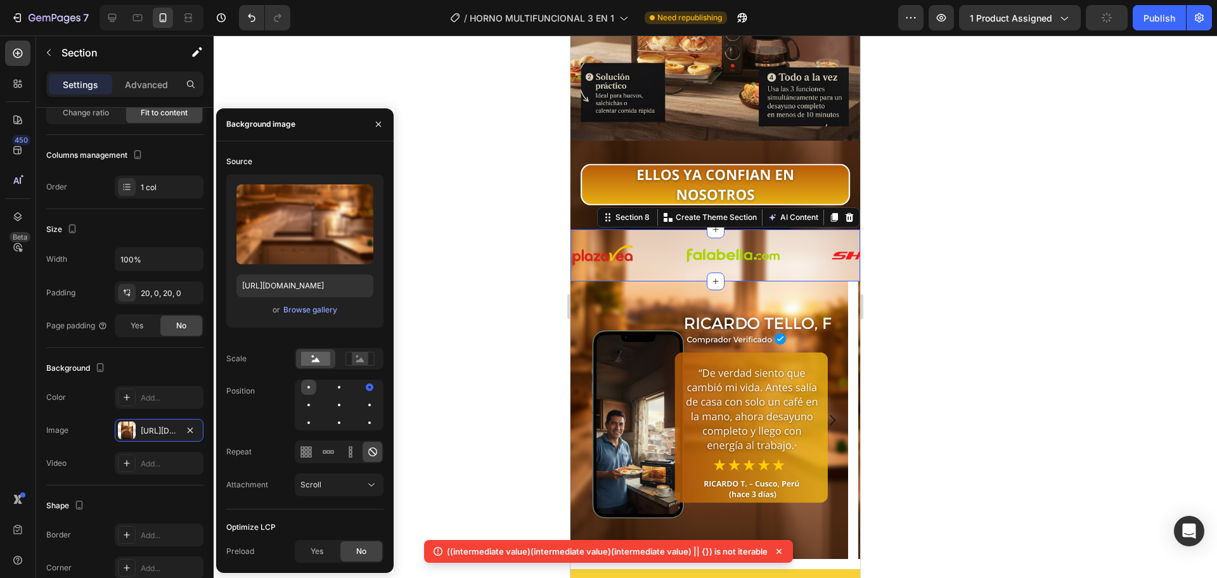
click at [302, 386] on div at bounding box center [308, 387] width 15 height 15
click at [450, 344] on div at bounding box center [715, 306] width 1003 height 543
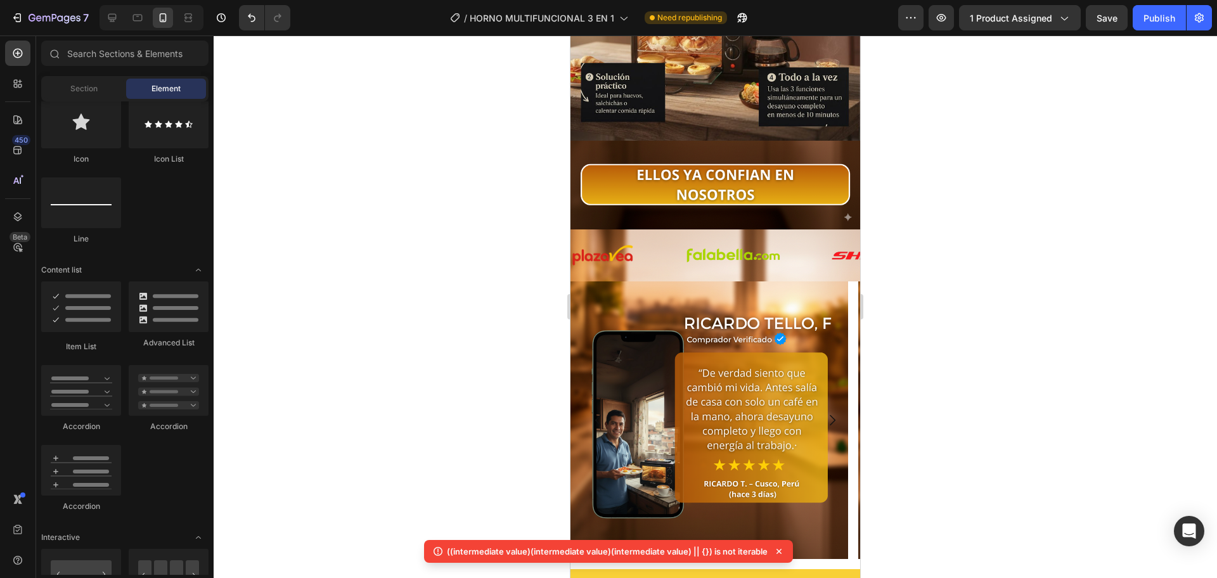
click at [461, 335] on div at bounding box center [715, 306] width 1003 height 543
click at [660, 246] on div "Image Image Image Image Image Image Image Image Image Image Image Image Image I…" at bounding box center [715, 255] width 290 height 52
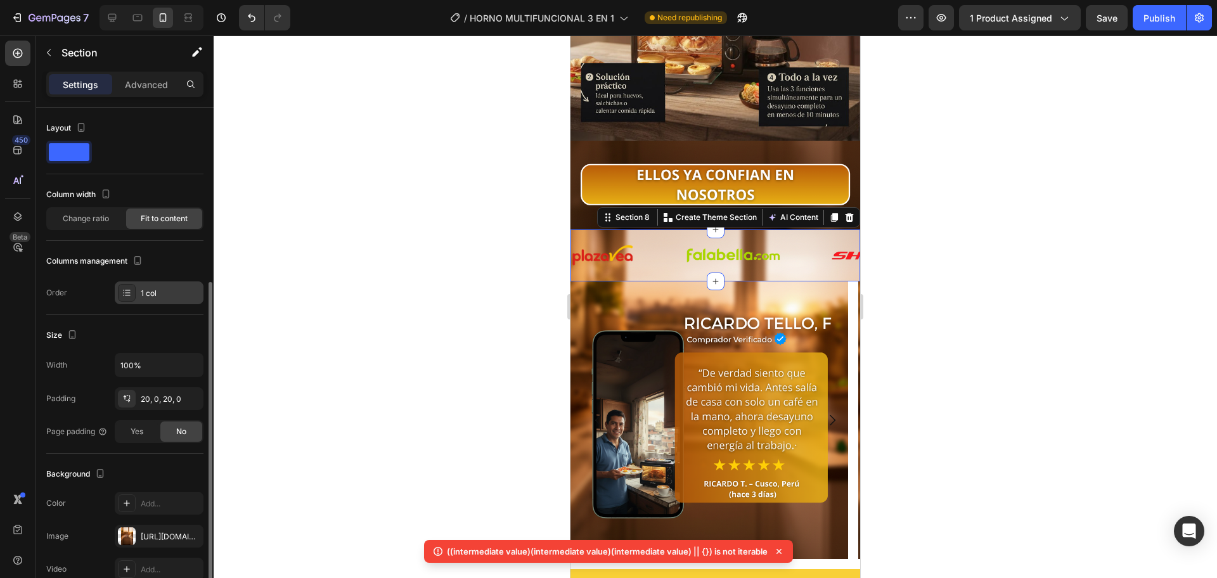
scroll to position [273, 0]
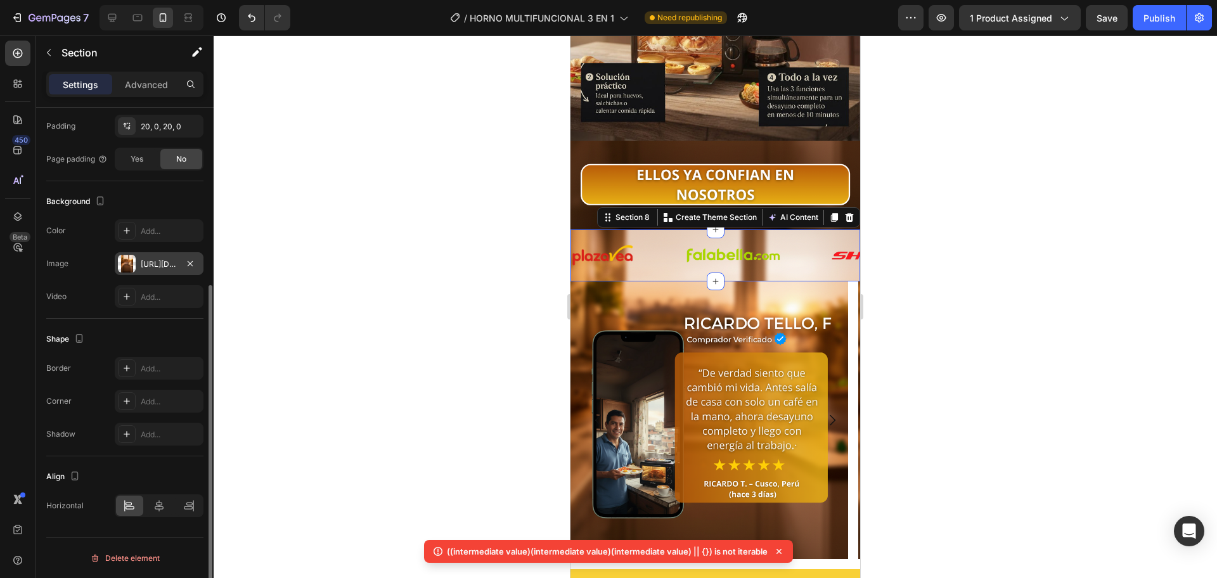
click at [155, 268] on div "[URL][DOMAIN_NAME]" at bounding box center [159, 264] width 37 height 11
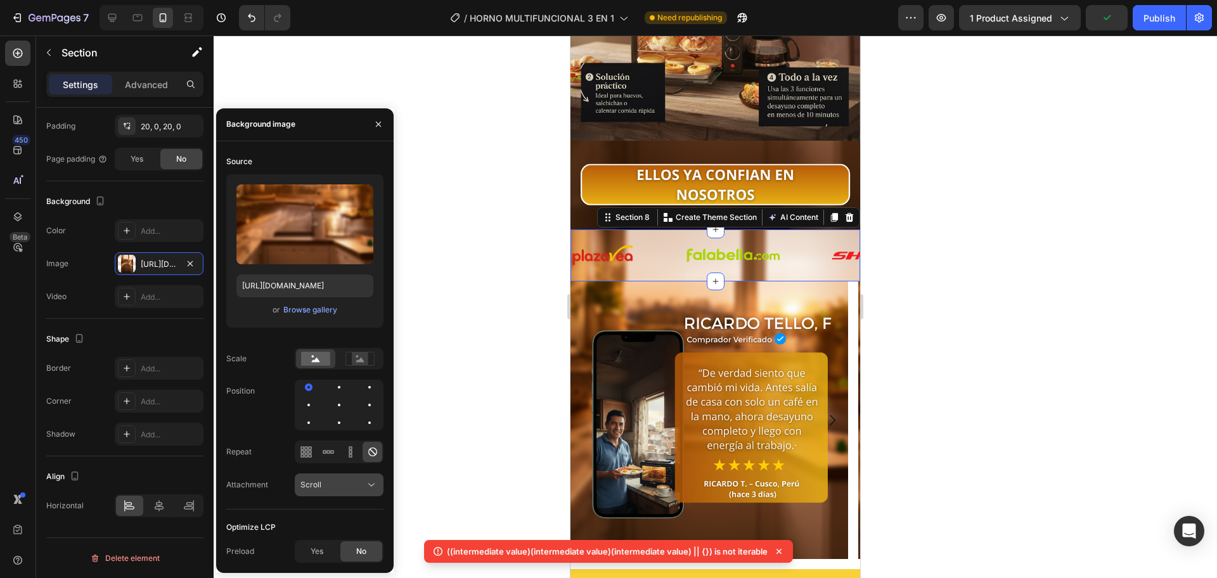
click at [336, 491] on div "Scroll" at bounding box center [338, 485] width 77 height 13
click at [316, 442] on div "Local" at bounding box center [326, 454] width 104 height 24
click at [338, 487] on div "Local" at bounding box center [332, 484] width 65 height 11
click at [338, 427] on p "Fixed" at bounding box center [336, 429] width 72 height 11
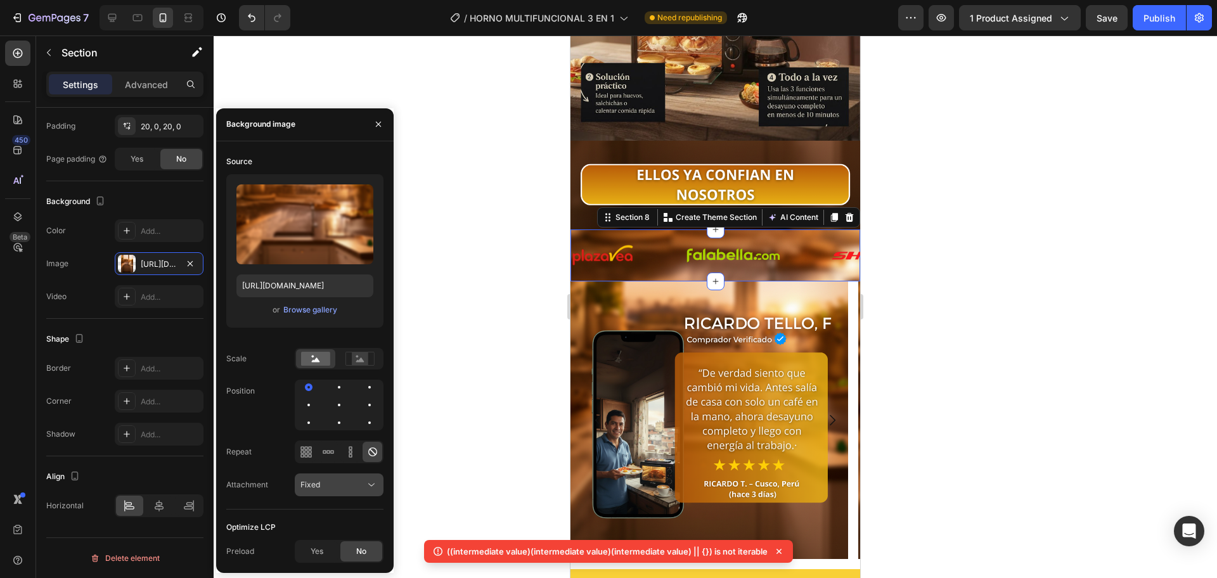
click at [342, 480] on div "Fixed" at bounding box center [332, 484] width 65 height 11
click at [335, 401] on p "Scroll" at bounding box center [336, 405] width 72 height 11
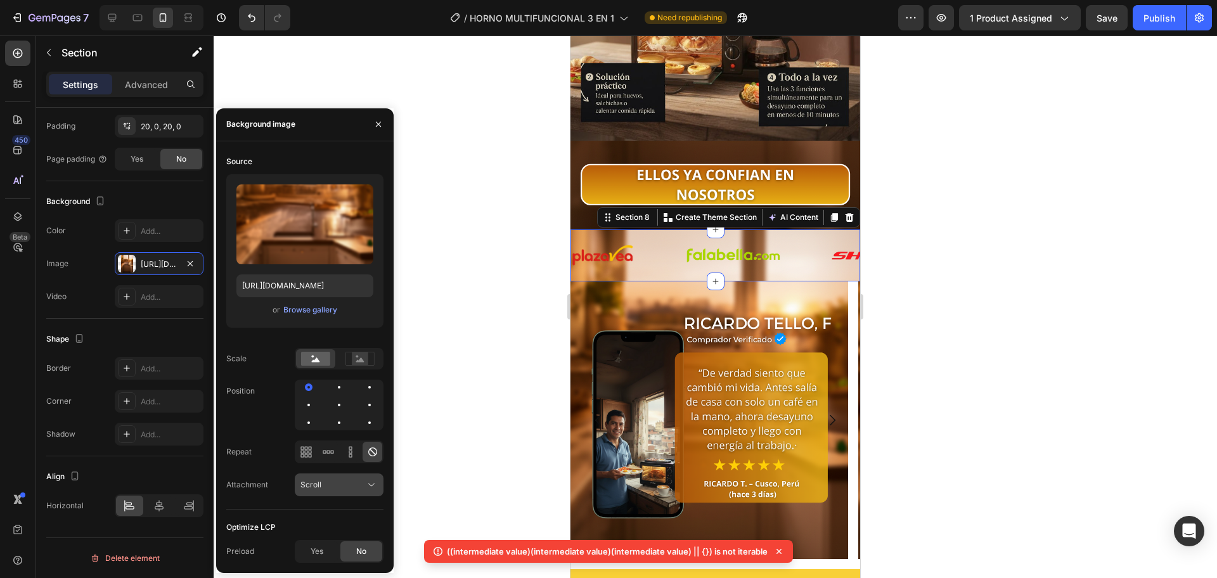
click at [345, 485] on div "Scroll" at bounding box center [332, 484] width 65 height 11
click at [392, 335] on div "Source Upload Image https://cdn.shopify.com/s/files/1/0774/8360/6252/files/gemp…" at bounding box center [304, 356] width 177 height 411
click at [370, 390] on div at bounding box center [369, 387] width 15 height 15
click at [356, 433] on div "Source Upload Image https://cdn.shopify.com/s/files/1/0774/8360/6252/files/gemp…" at bounding box center [304, 330] width 157 height 358
click at [360, 425] on div at bounding box center [339, 405] width 89 height 51
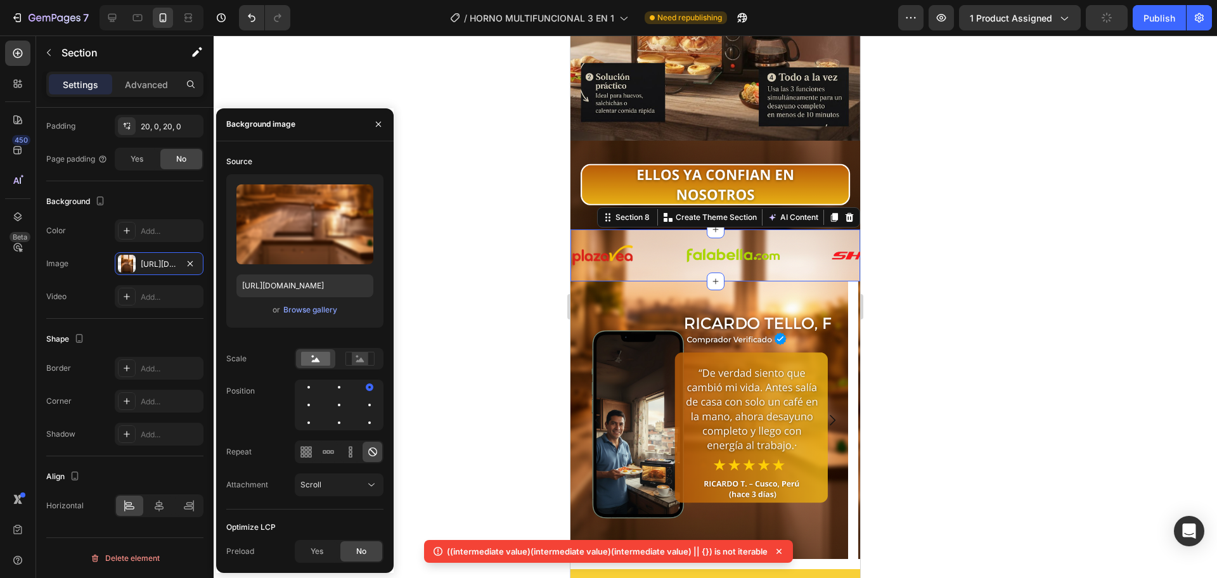
click at [348, 424] on div at bounding box center [339, 405] width 89 height 51
click at [347, 425] on div at bounding box center [339, 405] width 89 height 51
click at [335, 430] on div at bounding box center [338, 422] width 15 height 15
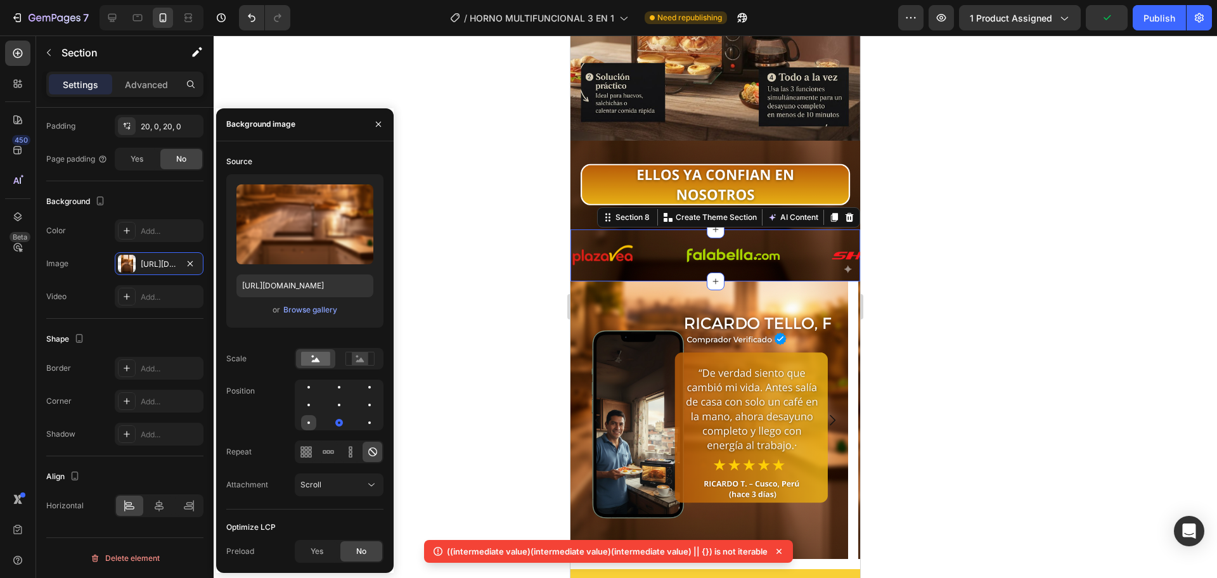
click at [314, 427] on div at bounding box center [308, 422] width 15 height 15
click at [340, 406] on div at bounding box center [339, 405] width 3 height 3
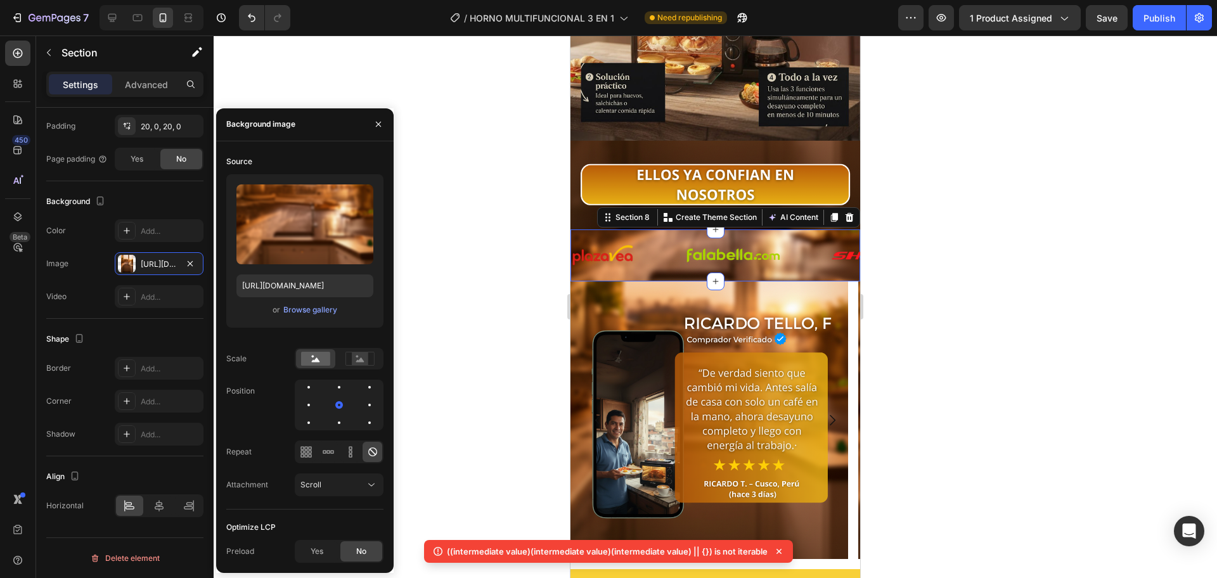
click at [319, 409] on div at bounding box center [339, 405] width 89 height 51
click at [296, 410] on div at bounding box center [339, 405] width 89 height 51
click at [304, 409] on div at bounding box center [308, 404] width 15 height 15
click at [338, 387] on div at bounding box center [339, 387] width 3 height 3
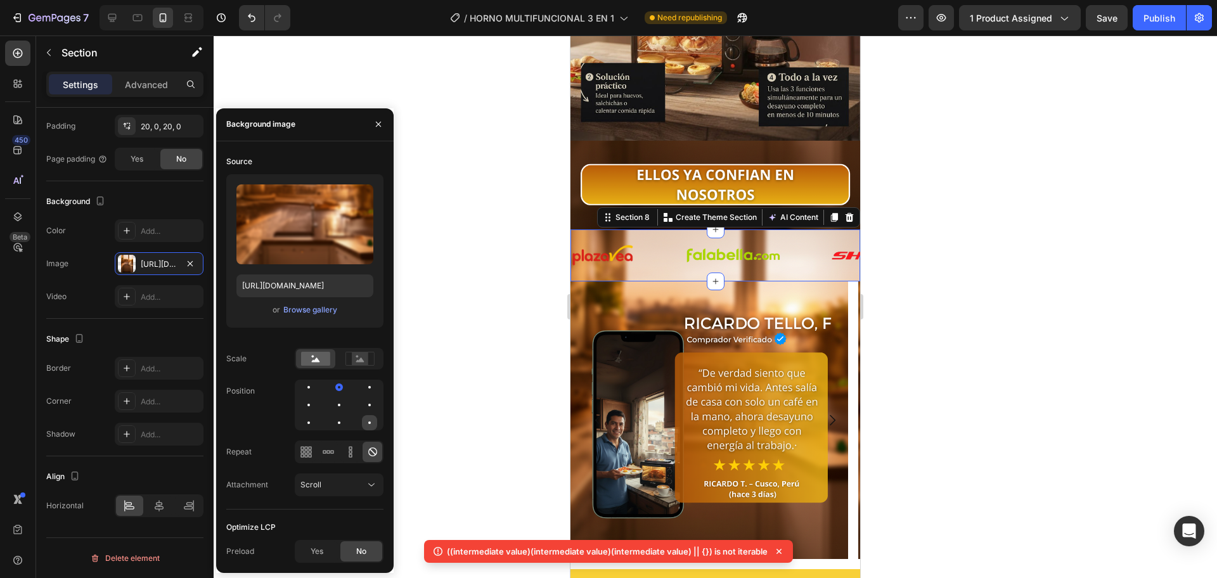
click at [373, 421] on div at bounding box center [369, 422] width 15 height 15
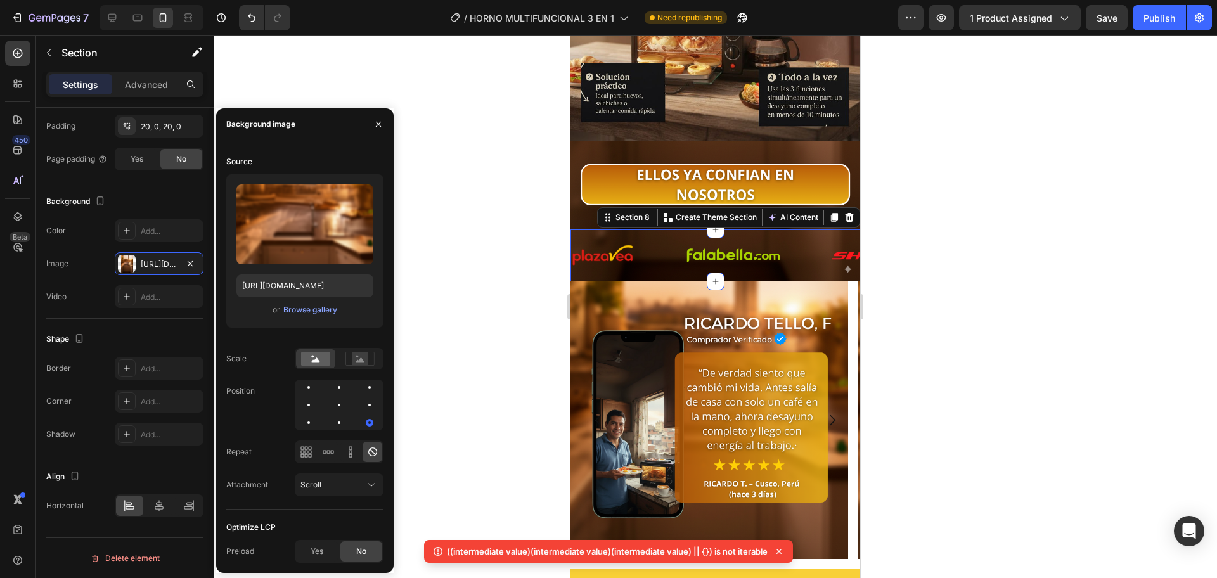
click at [318, 423] on div at bounding box center [339, 405] width 89 height 51
click at [309, 427] on div at bounding box center [308, 422] width 15 height 15
click at [296, 424] on div at bounding box center [339, 405] width 89 height 51
click at [310, 424] on div at bounding box center [309, 423] width 8 height 8
click at [350, 387] on div at bounding box center [339, 405] width 89 height 51
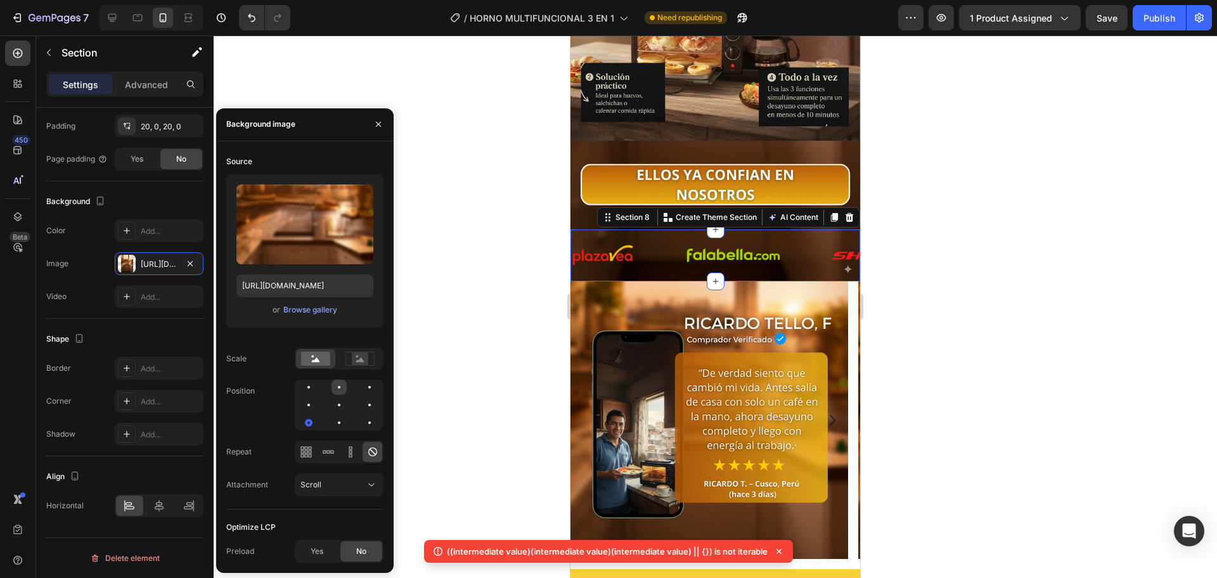
click at [336, 392] on div at bounding box center [338, 387] width 15 height 15
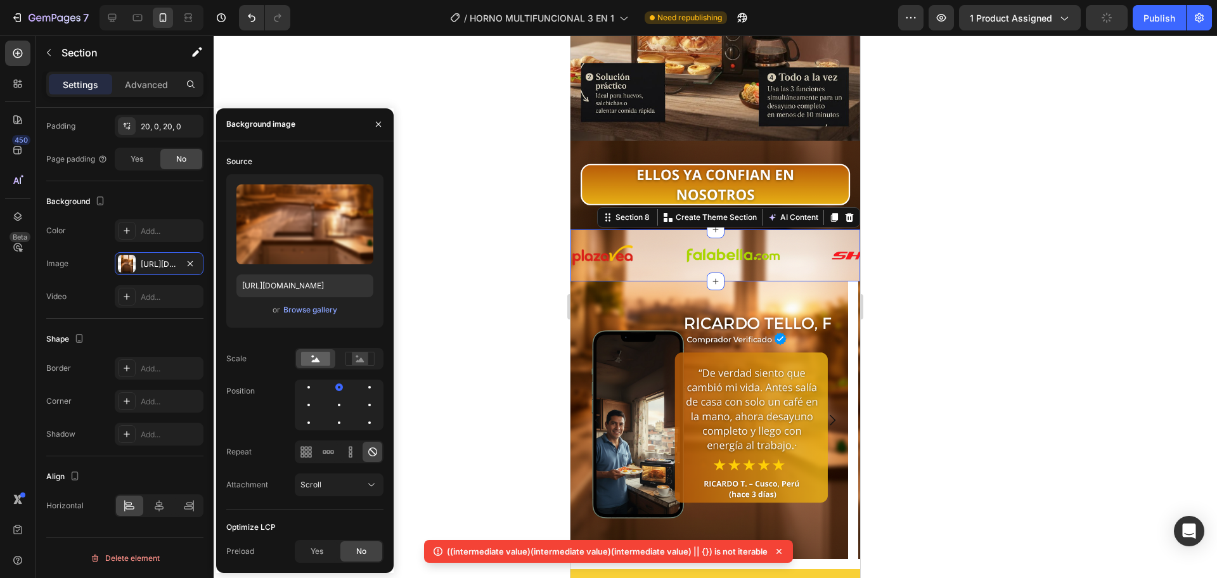
click at [476, 235] on div at bounding box center [715, 306] width 1003 height 543
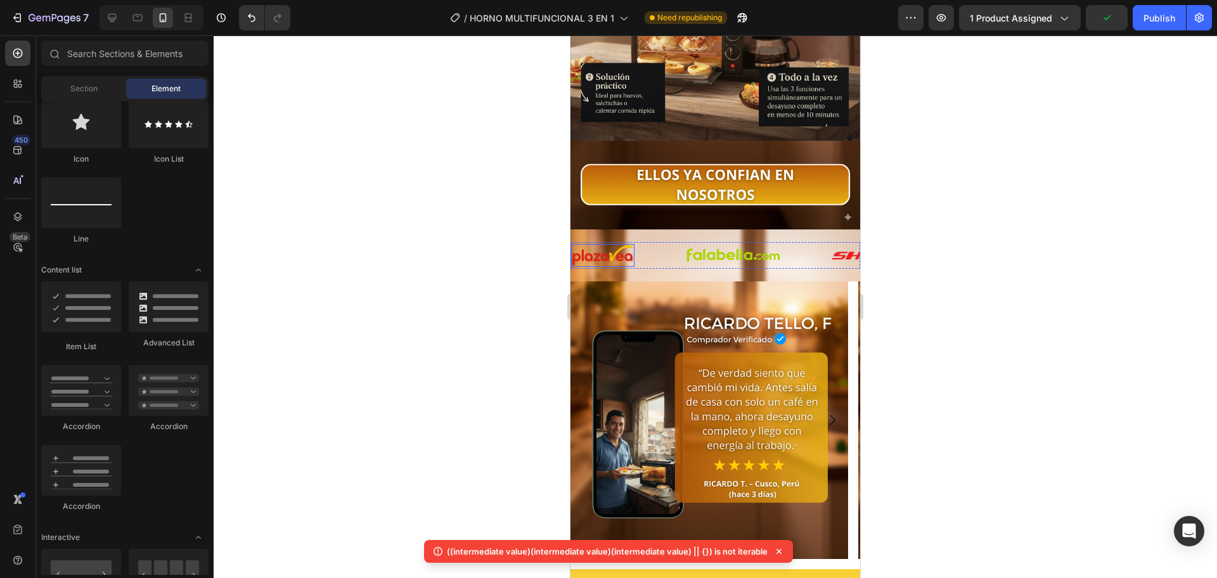
click at [643, 247] on div "Image Image Image Image Image Image Image Image Image Image Image Image Image I…" at bounding box center [715, 255] width 290 height 52
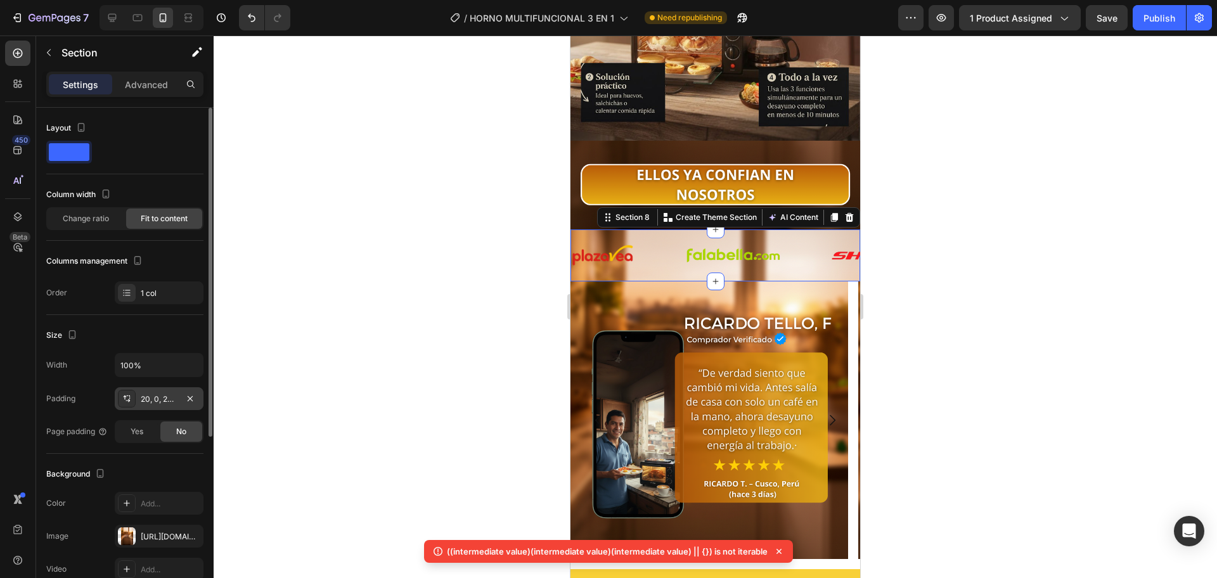
click at [156, 400] on div "20, 0, 20, 0" at bounding box center [159, 399] width 37 height 11
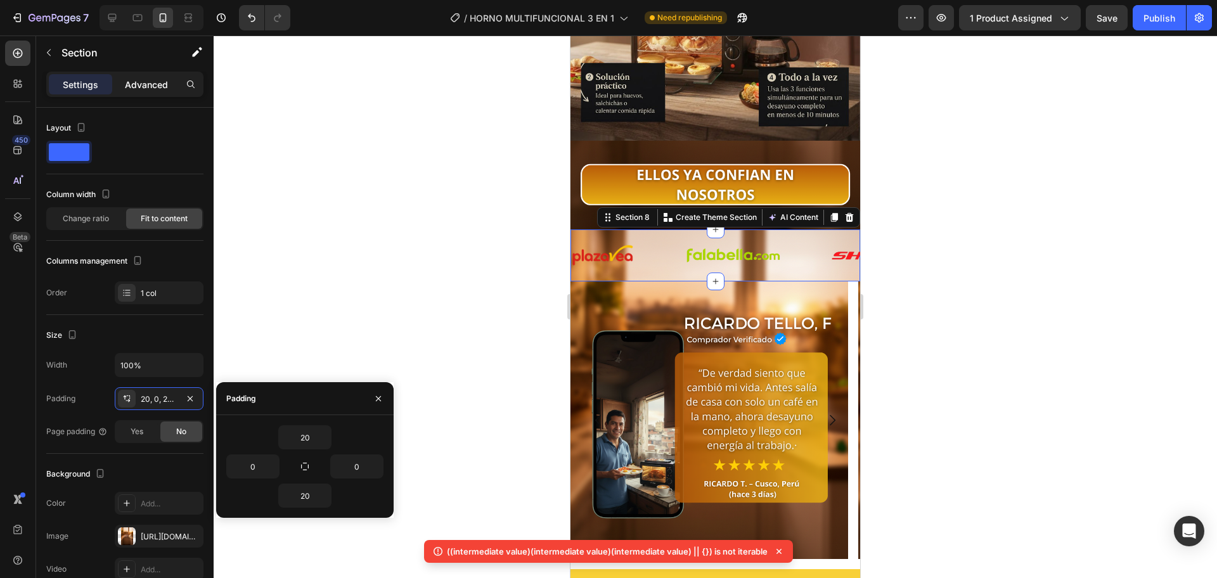
click at [147, 85] on p "Advanced" at bounding box center [146, 84] width 43 height 13
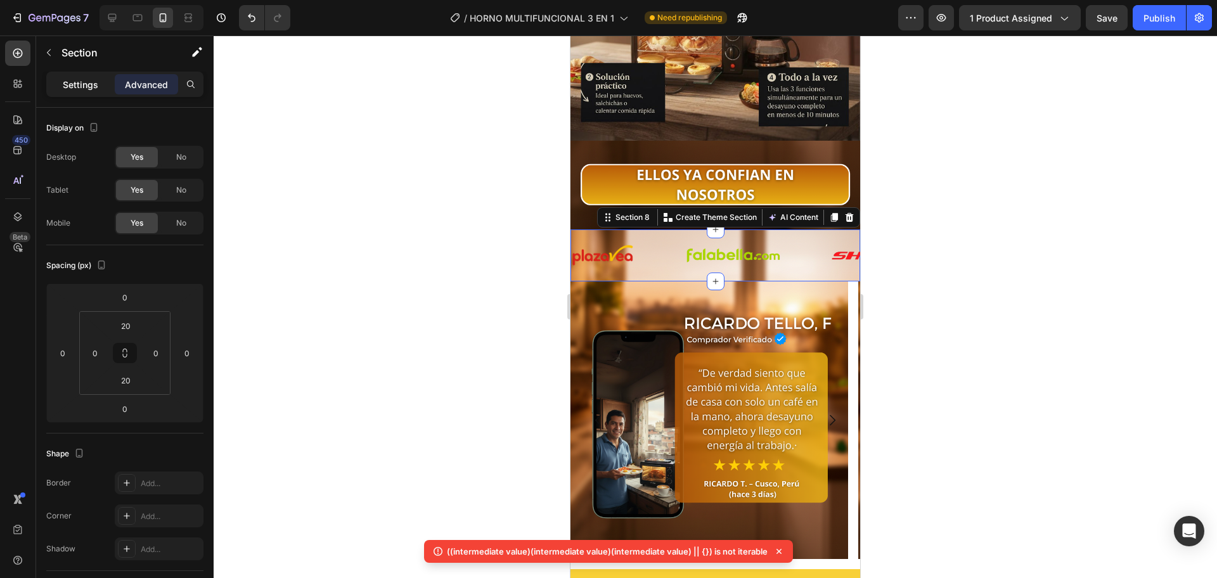
click at [83, 79] on p "Settings" at bounding box center [80, 84] width 35 height 13
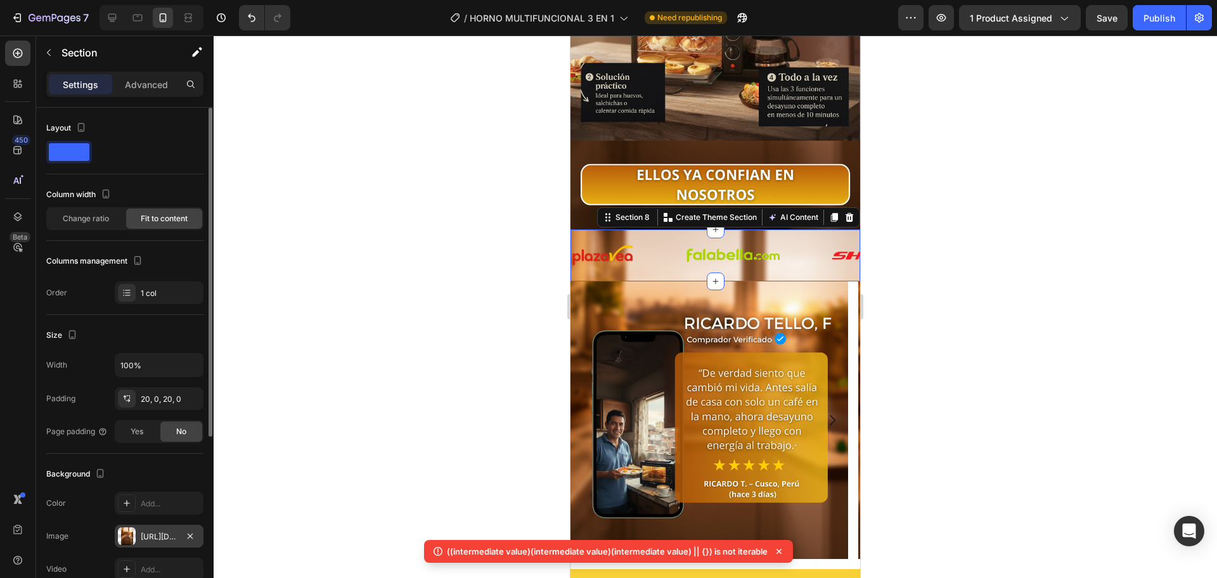
click at [158, 535] on div "[URL][DOMAIN_NAME]" at bounding box center [159, 536] width 37 height 11
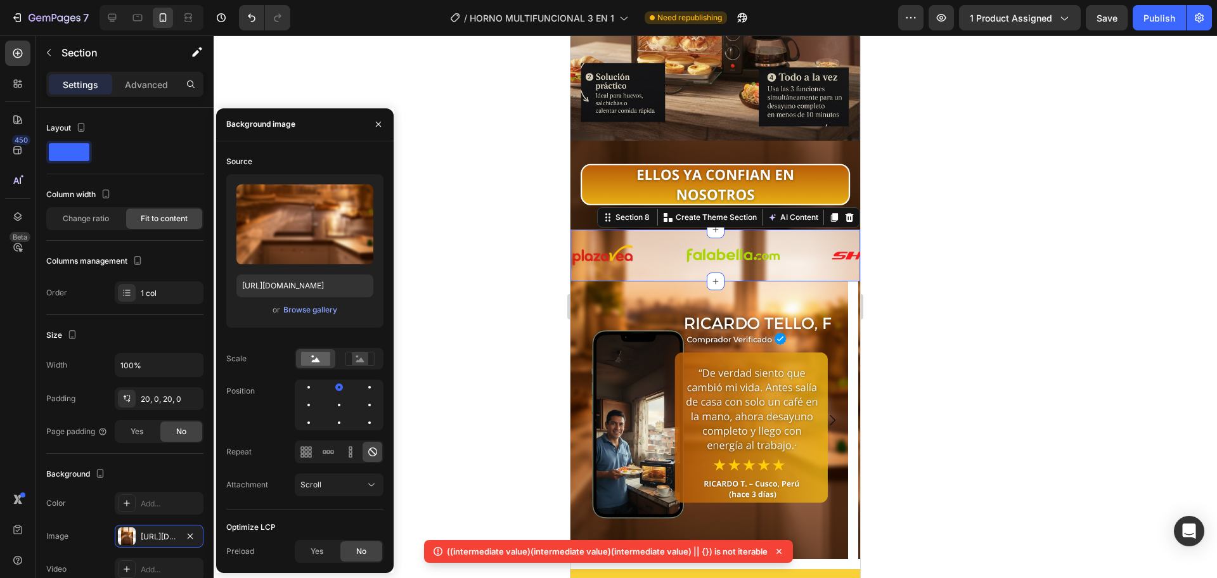
click at [360, 449] on div at bounding box center [339, 451] width 89 height 23
click at [364, 479] on button "Scroll" at bounding box center [339, 484] width 89 height 23
click at [326, 456] on p "Local" at bounding box center [336, 453] width 72 height 11
click at [368, 383] on div at bounding box center [369, 387] width 15 height 15
click at [368, 383] on div at bounding box center [370, 387] width 8 height 8
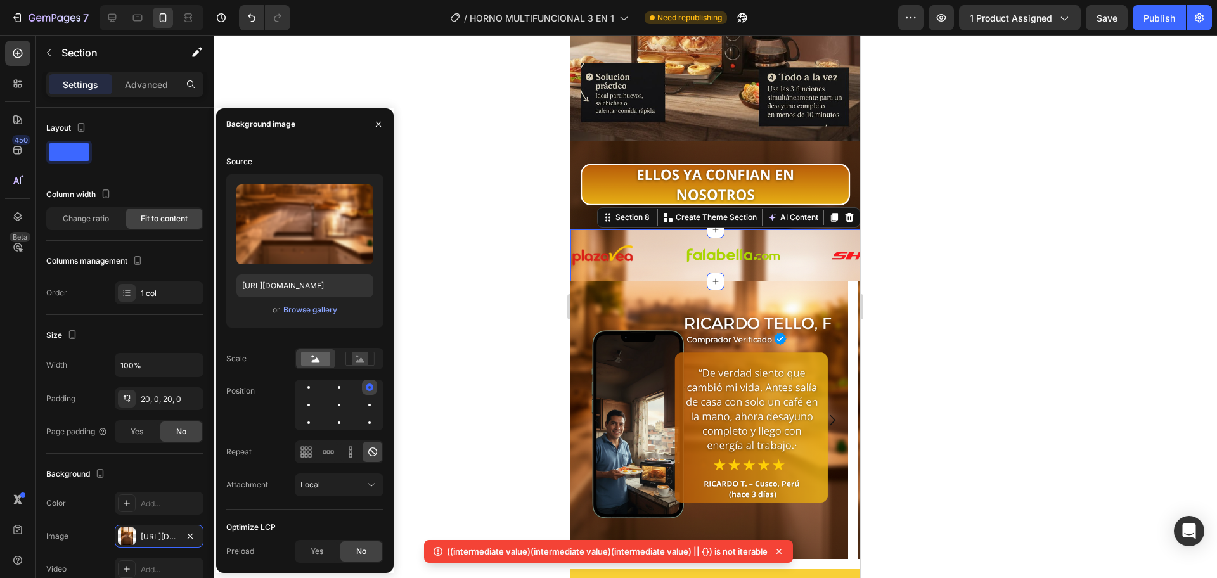
click at [368, 383] on div at bounding box center [370, 387] width 8 height 8
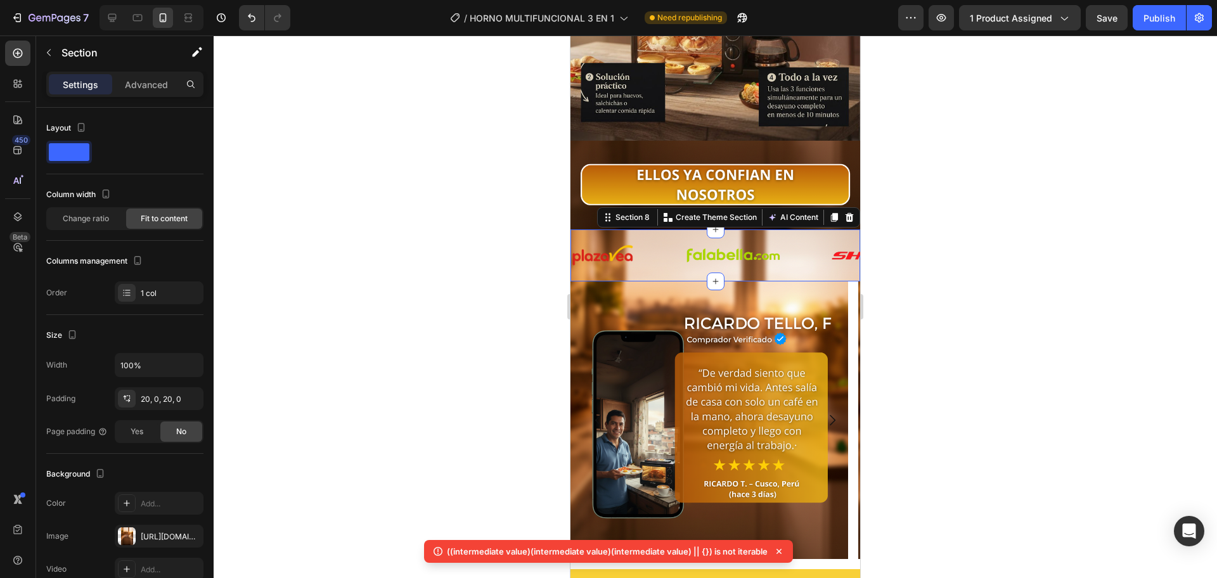
click at [447, 303] on div at bounding box center [715, 306] width 1003 height 543
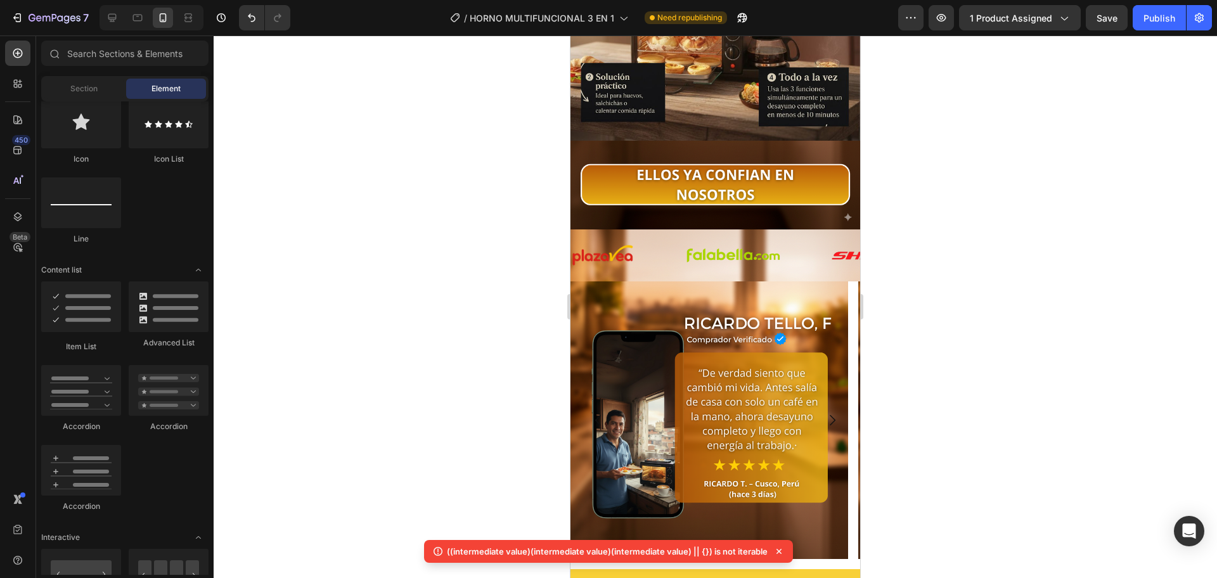
click at [448, 302] on div at bounding box center [715, 306] width 1003 height 543
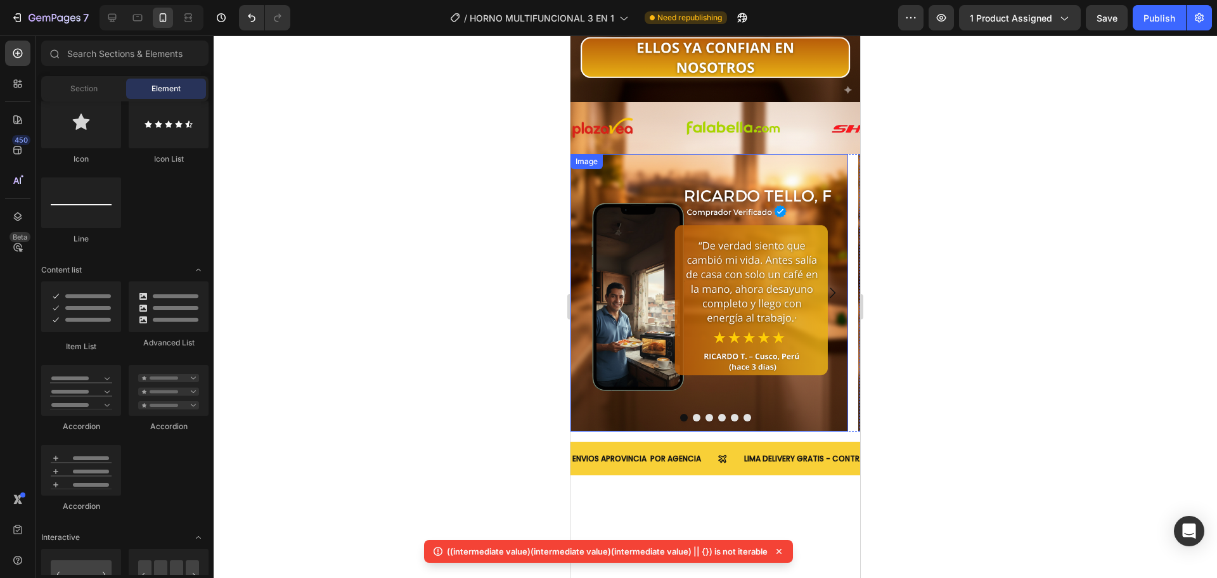
scroll to position [2433, 0]
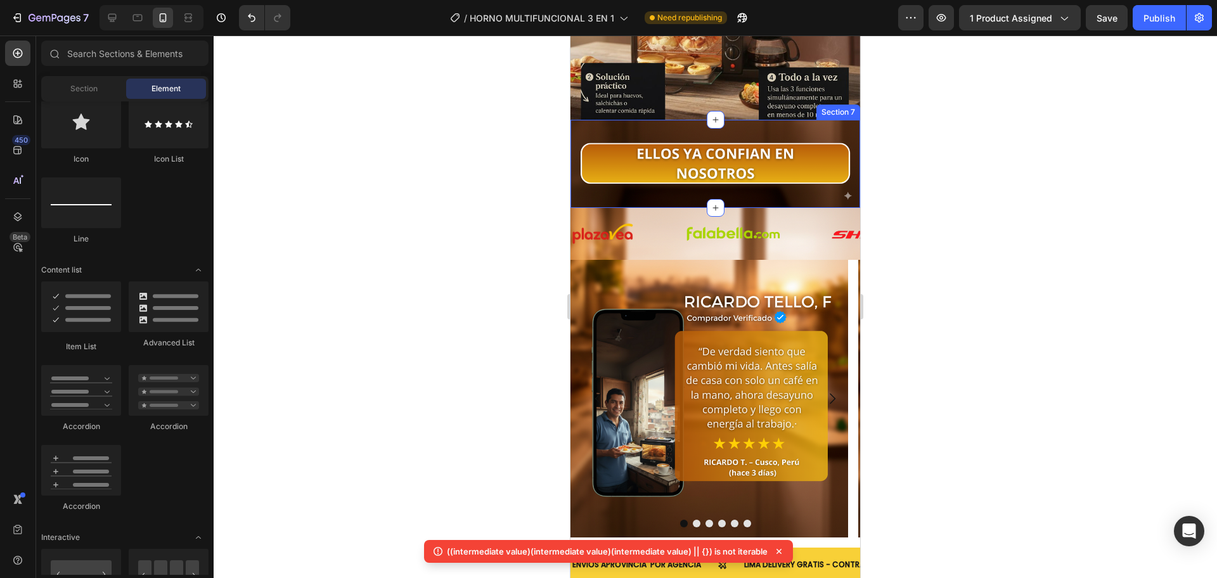
click at [766, 190] on div "Image Section 7" at bounding box center [715, 164] width 290 height 89
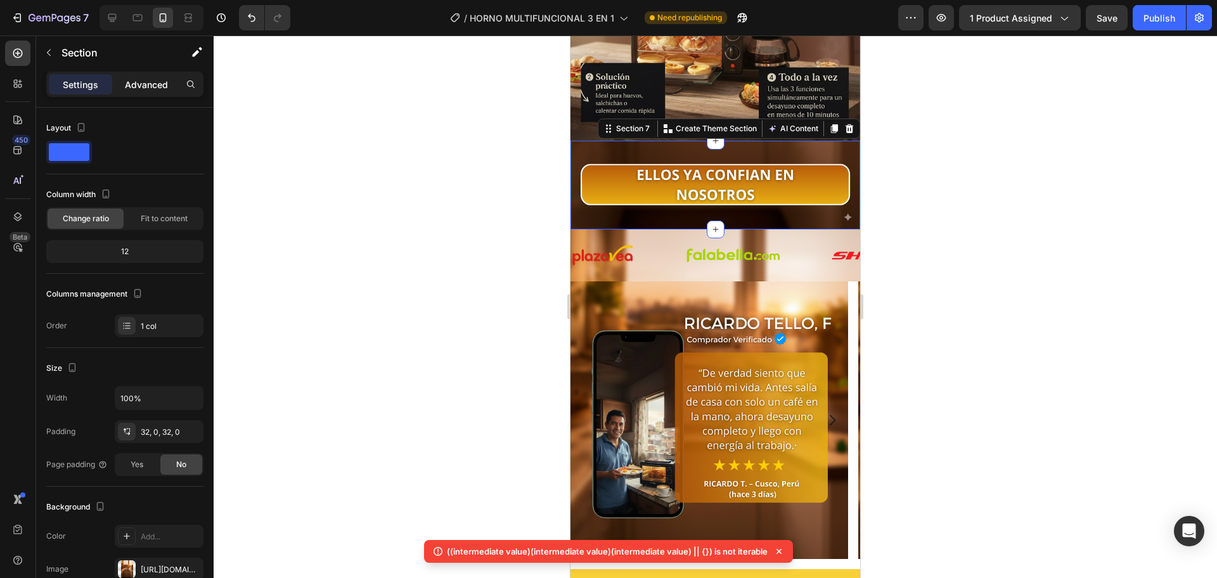
click at [153, 94] on div "Advanced" at bounding box center [146, 84] width 63 height 20
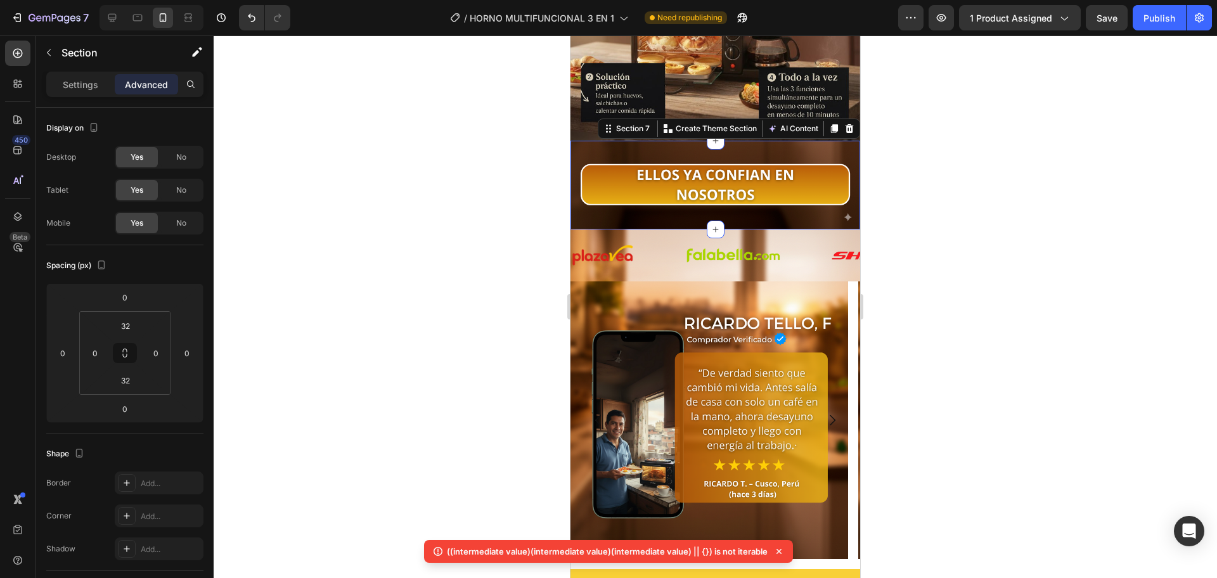
click at [84, 86] on p "Settings" at bounding box center [80, 84] width 35 height 13
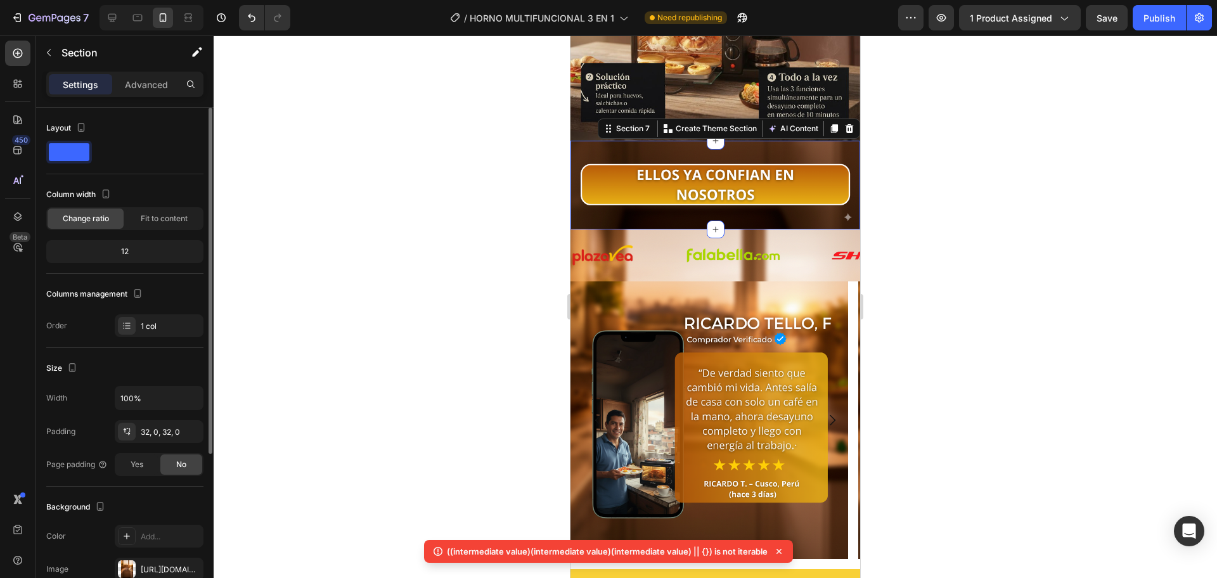
scroll to position [106, 0]
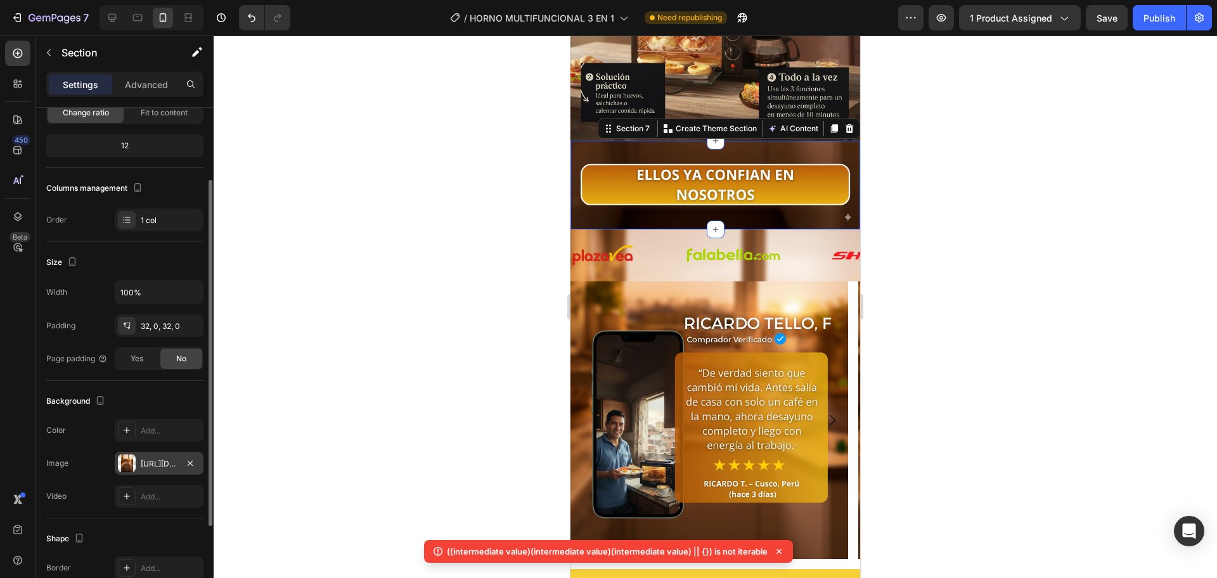
click at [169, 456] on div "[URL][DOMAIN_NAME]" at bounding box center [159, 463] width 89 height 23
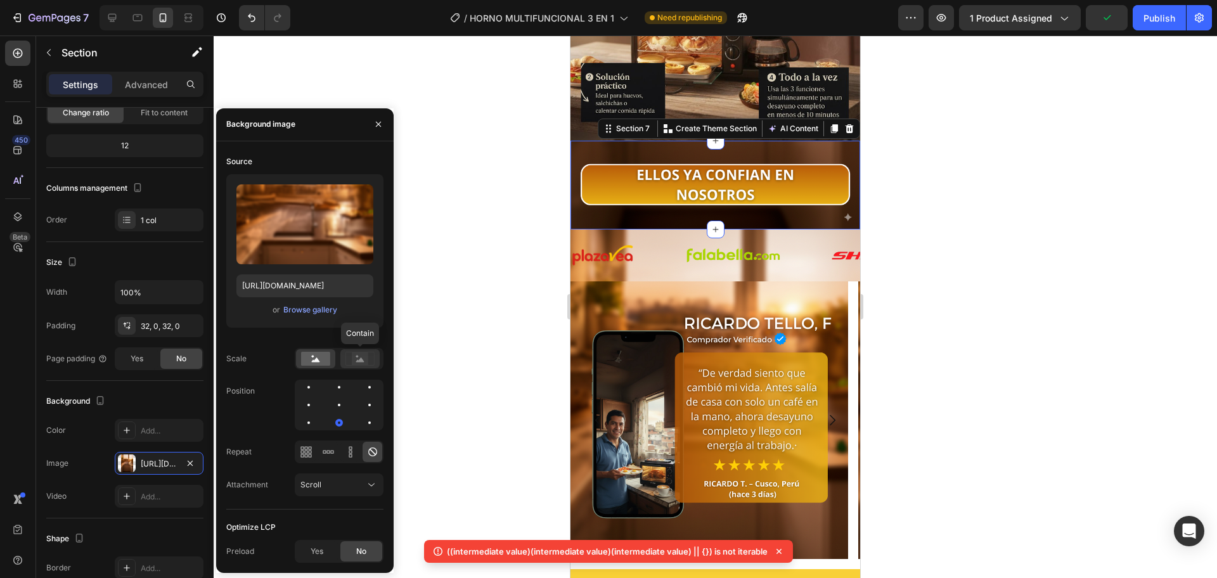
click at [354, 360] on rect at bounding box center [360, 358] width 16 height 13
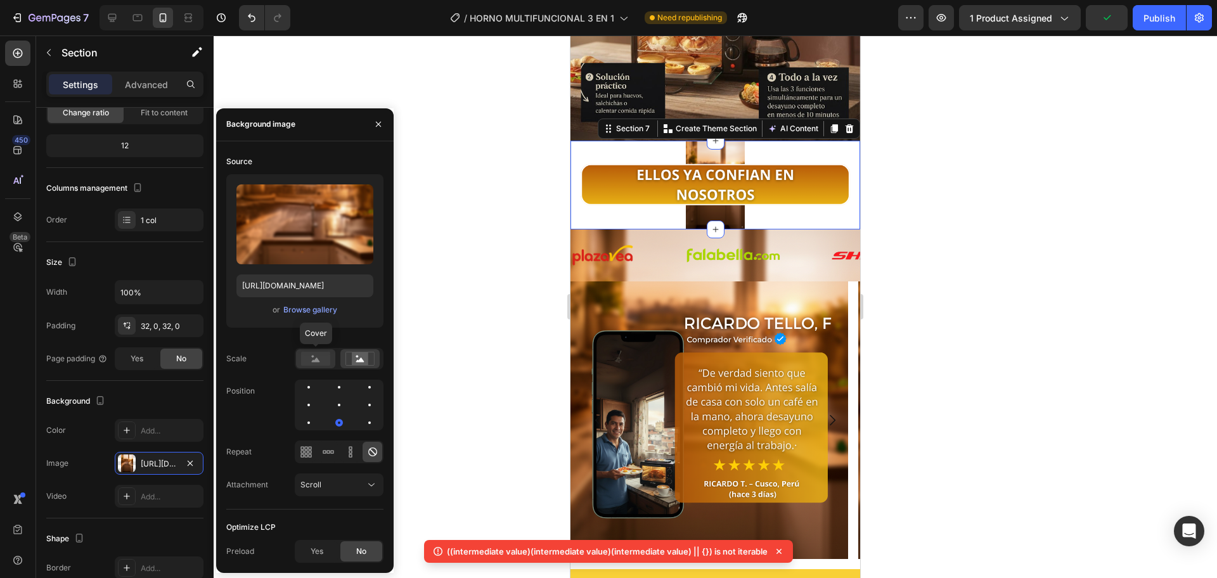
click at [325, 361] on rect at bounding box center [315, 359] width 29 height 14
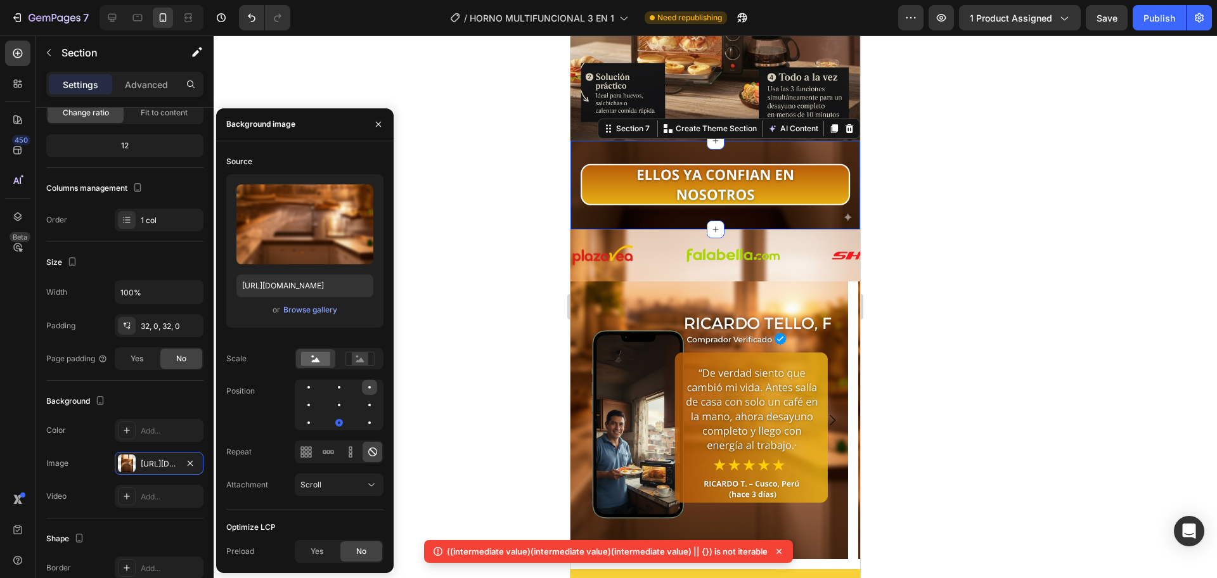
click at [371, 385] on div at bounding box center [369, 387] width 15 height 15
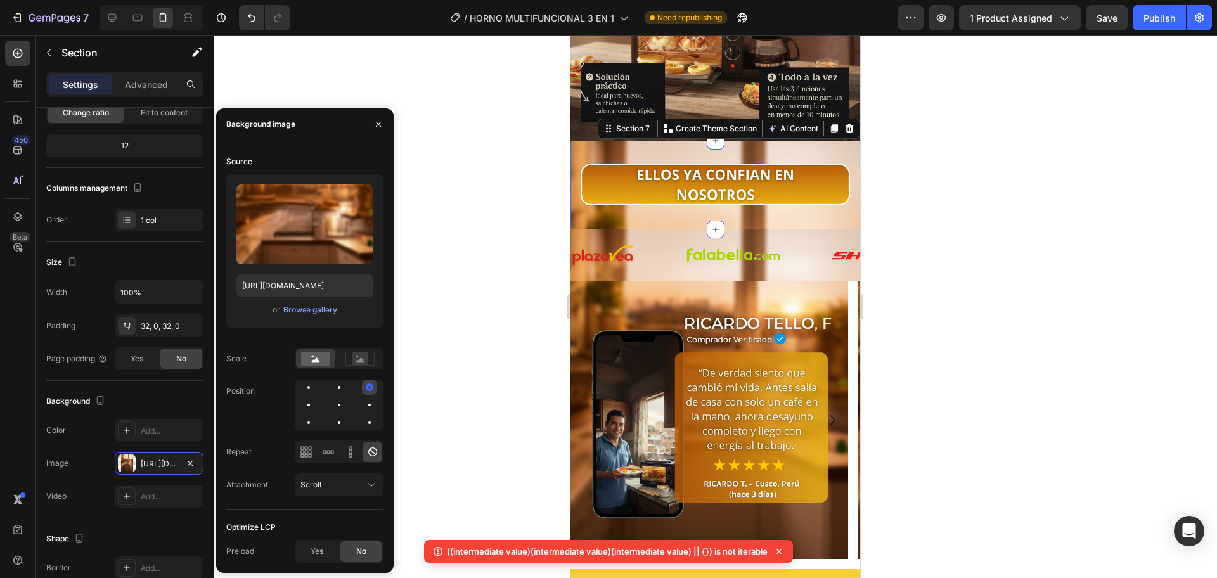
click at [370, 384] on div at bounding box center [370, 387] width 8 height 8
click at [318, 390] on div at bounding box center [339, 405] width 89 height 51
click at [307, 387] on div at bounding box center [308, 387] width 15 height 15
click at [335, 387] on div at bounding box center [338, 387] width 15 height 15
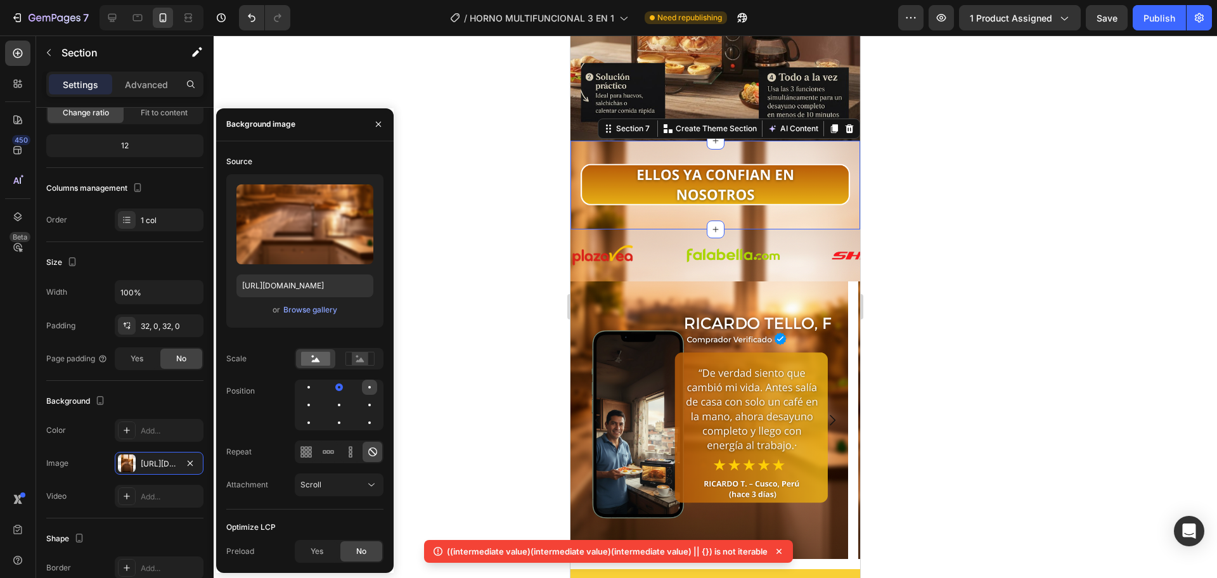
click at [367, 387] on div at bounding box center [369, 387] width 15 height 15
click at [364, 421] on div at bounding box center [369, 422] width 15 height 15
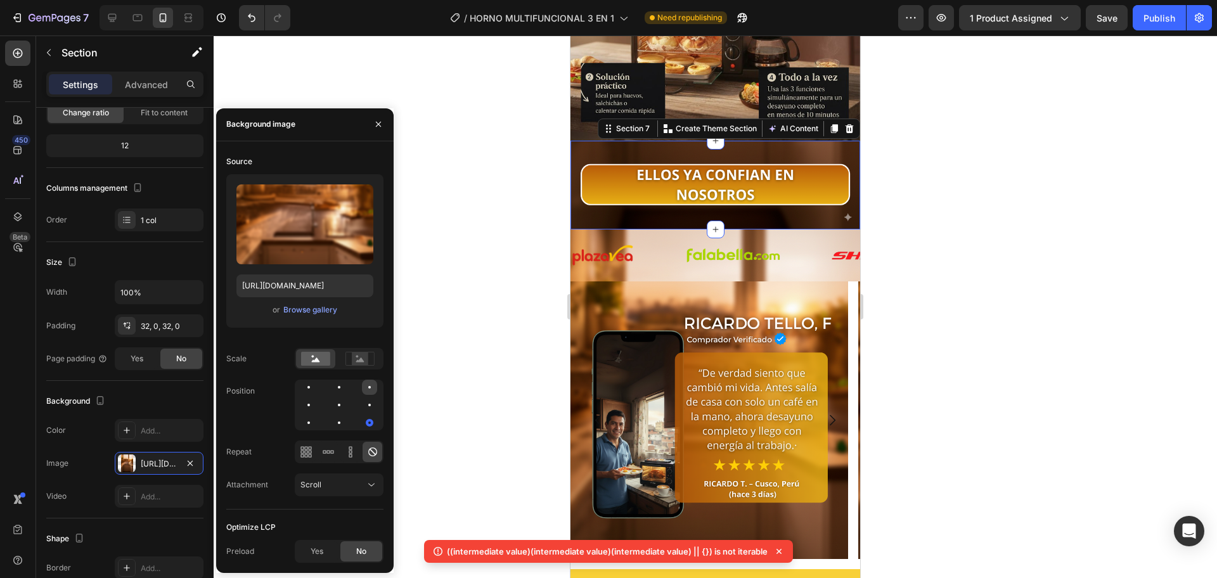
click at [367, 390] on div at bounding box center [369, 387] width 15 height 15
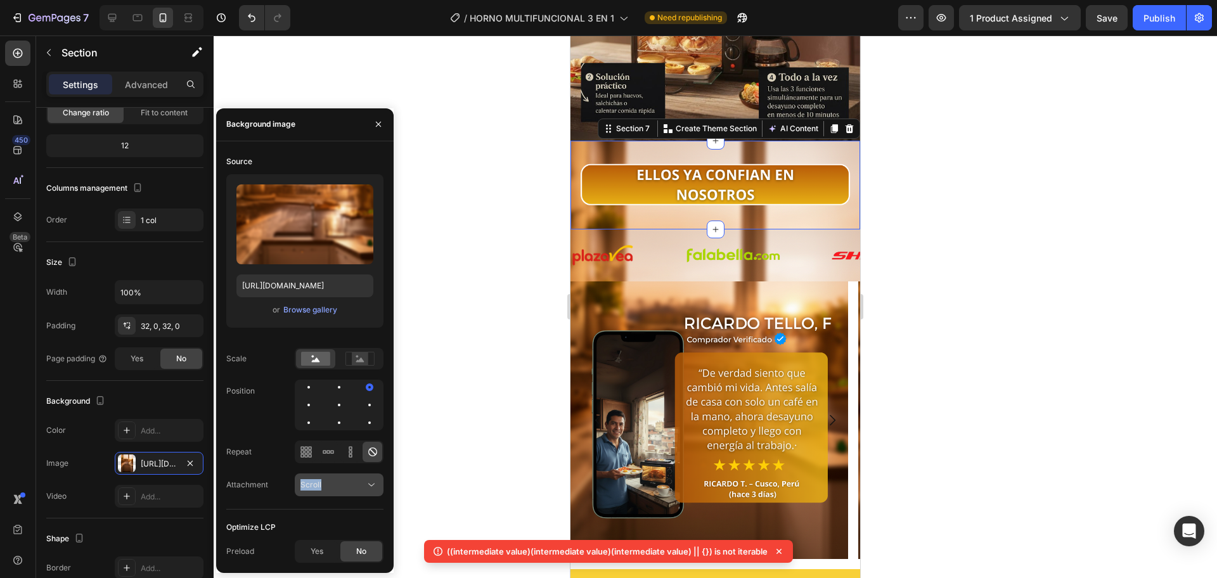
click at [343, 473] on div "Source Upload Image https://cdn.shopify.com/s/files/1/0774/8360/6252/files/gemp…" at bounding box center [304, 330] width 157 height 358
click at [335, 480] on div "Scroll" at bounding box center [332, 484] width 65 height 11
click at [328, 430] on p "Fixed" at bounding box center [336, 429] width 72 height 11
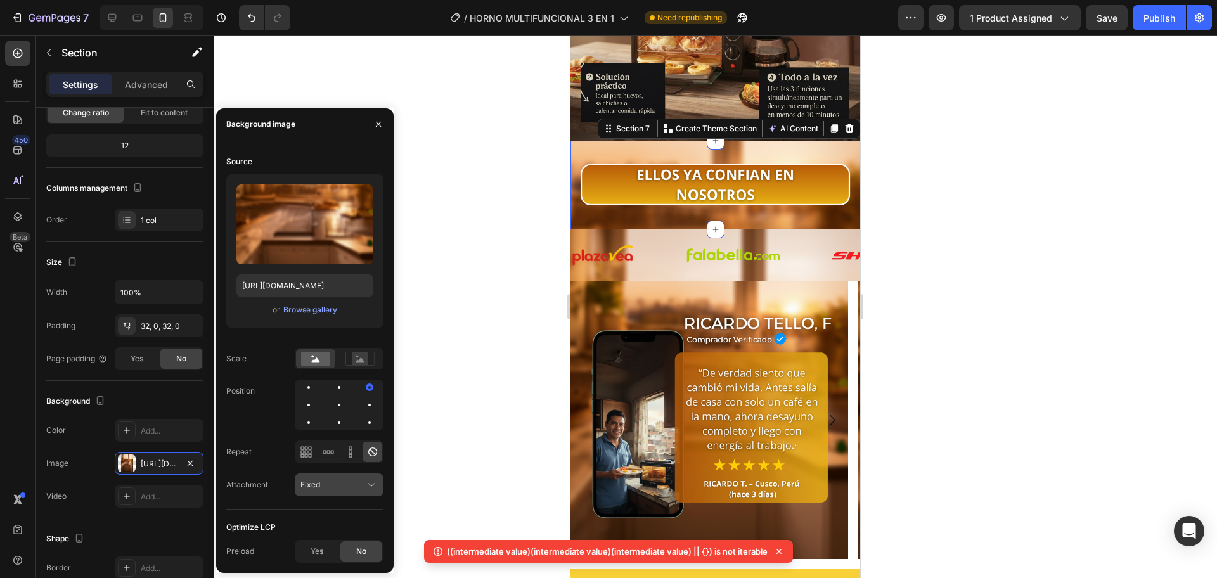
click at [316, 487] on span "Fixed" at bounding box center [310, 485] width 20 height 10
click at [319, 451] on span "Local" at bounding box center [310, 453] width 20 height 11
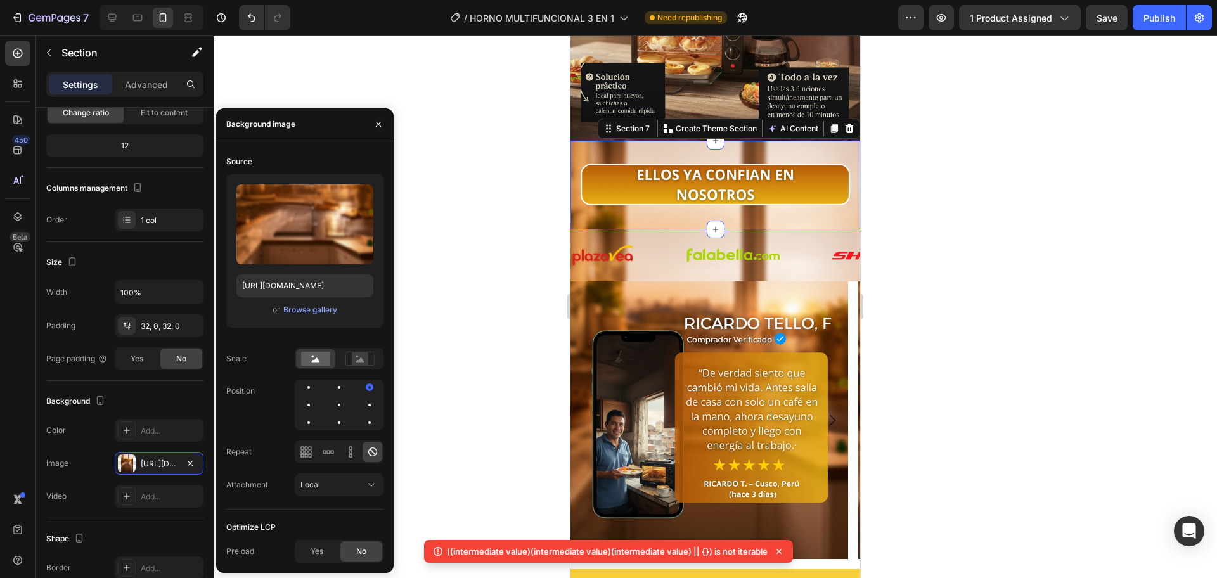
click at [452, 280] on div at bounding box center [715, 306] width 1003 height 543
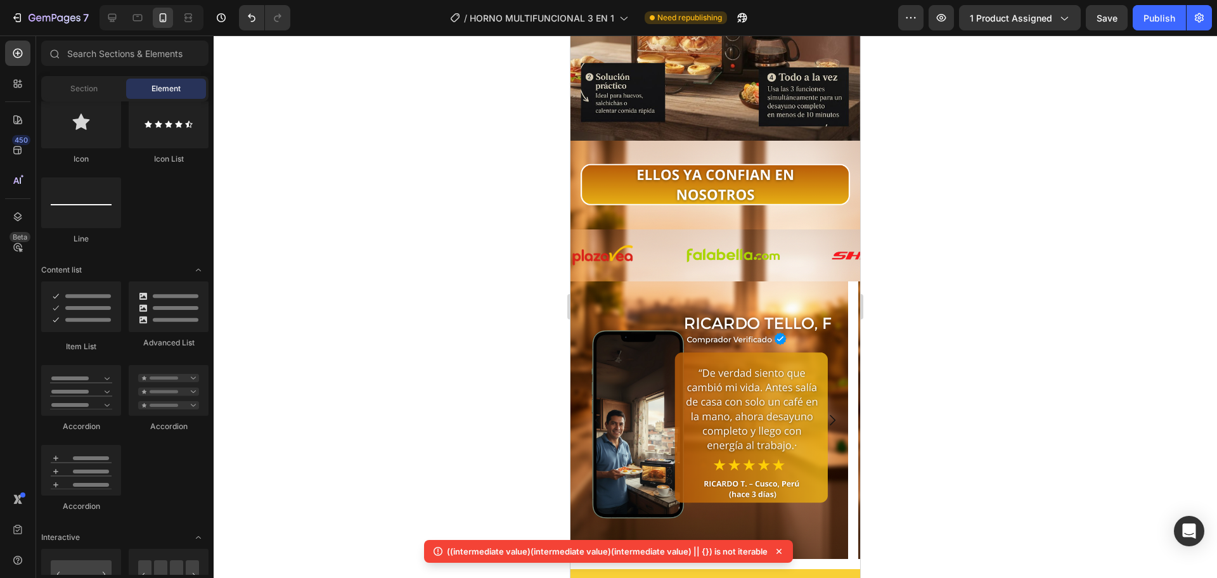
click at [452, 280] on div at bounding box center [715, 306] width 1003 height 543
click at [455, 277] on div at bounding box center [715, 306] width 1003 height 543
click at [662, 249] on div "Image Image Image Image Image Image Image Image Image Image Image Image Image I…" at bounding box center [715, 255] width 290 height 52
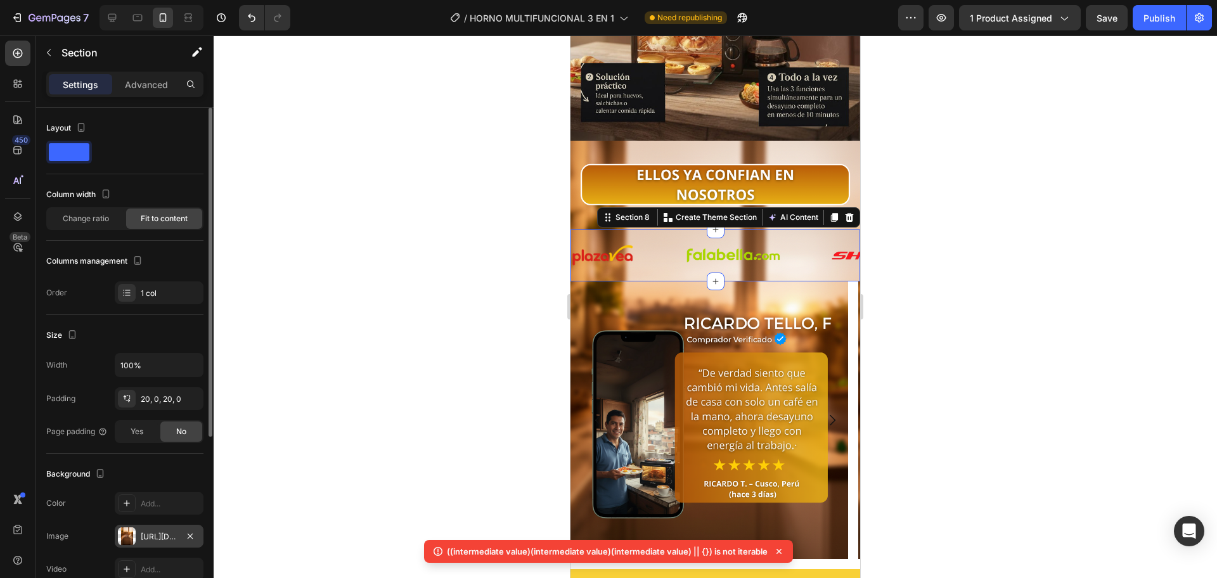
click at [124, 531] on div at bounding box center [127, 536] width 18 height 18
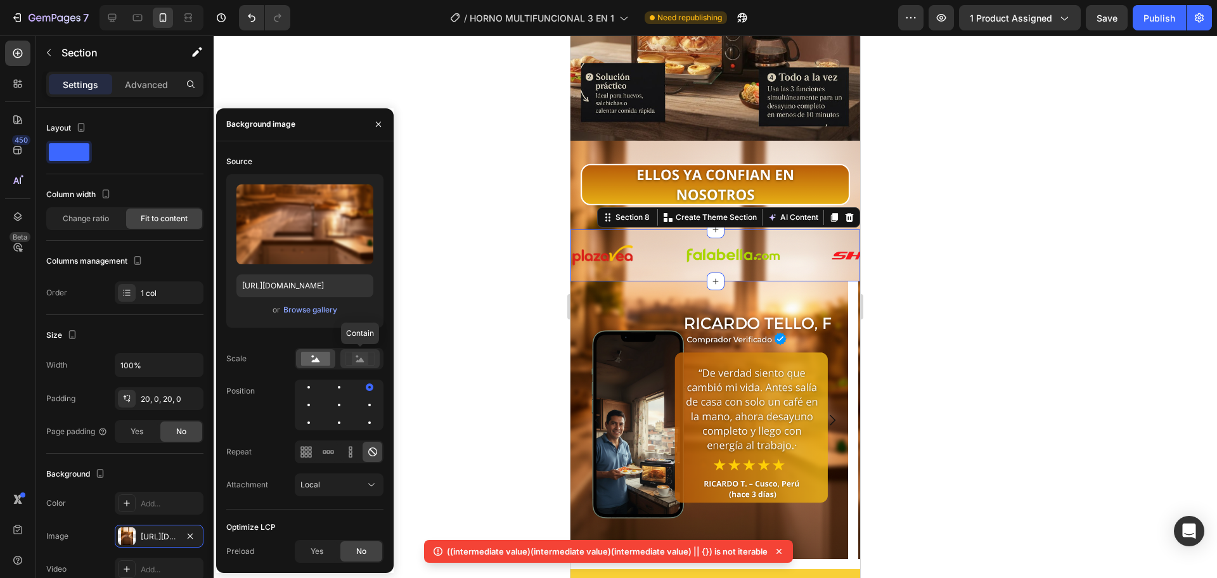
click at [364, 364] on rect at bounding box center [360, 358] width 16 height 13
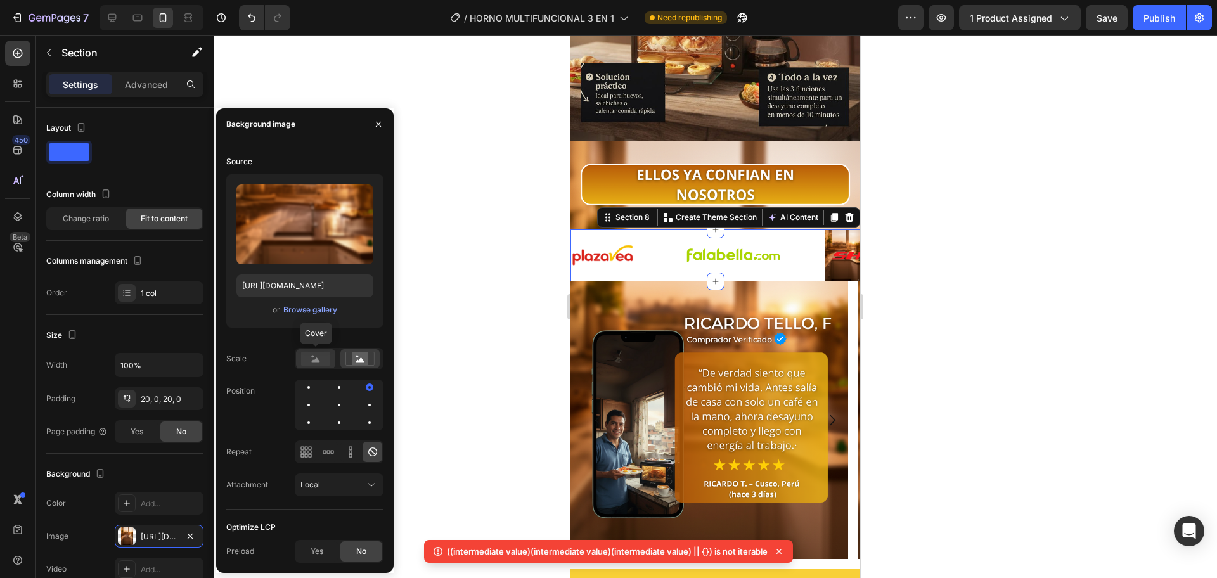
click at [318, 357] on rect at bounding box center [315, 359] width 29 height 14
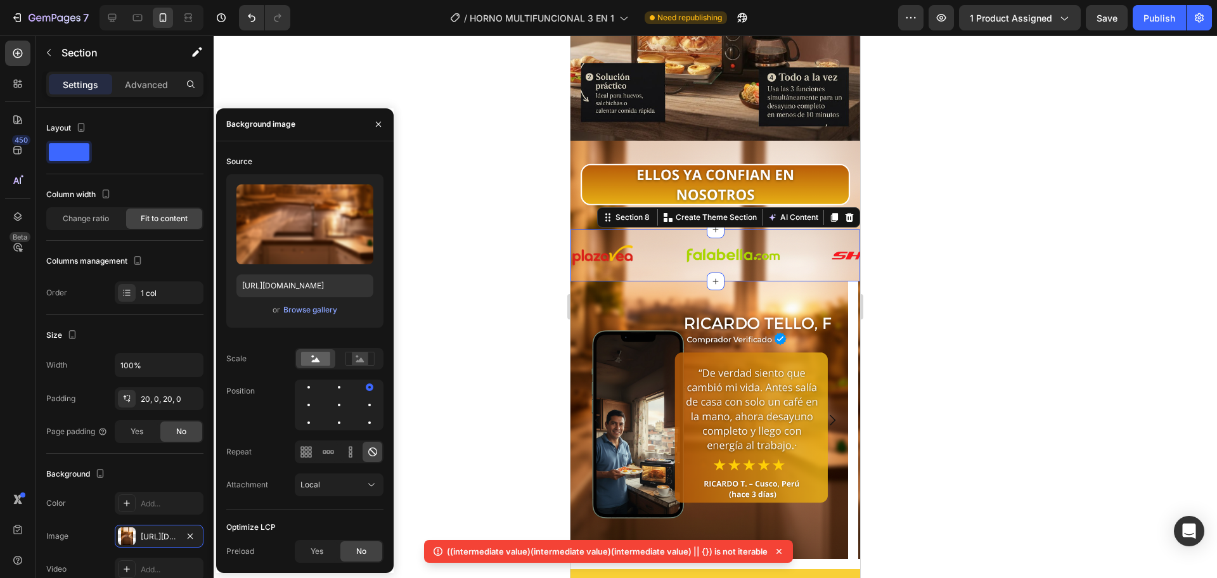
click at [434, 268] on div at bounding box center [715, 306] width 1003 height 543
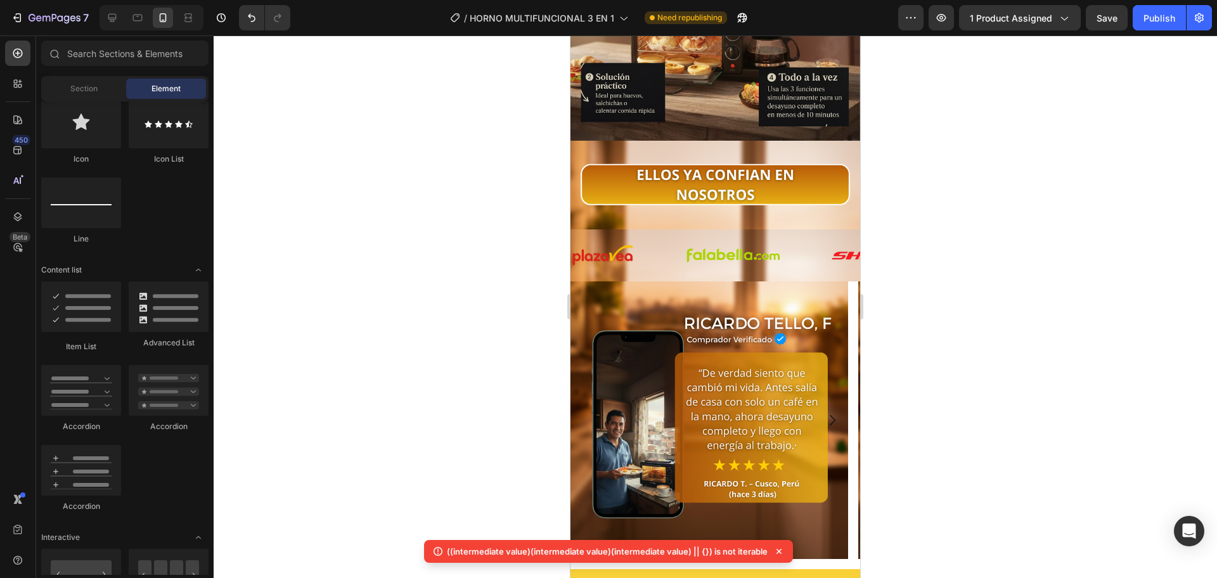
click at [460, 264] on div at bounding box center [715, 306] width 1003 height 543
click at [649, 244] on div "Image" at bounding box center [628, 255] width 114 height 23
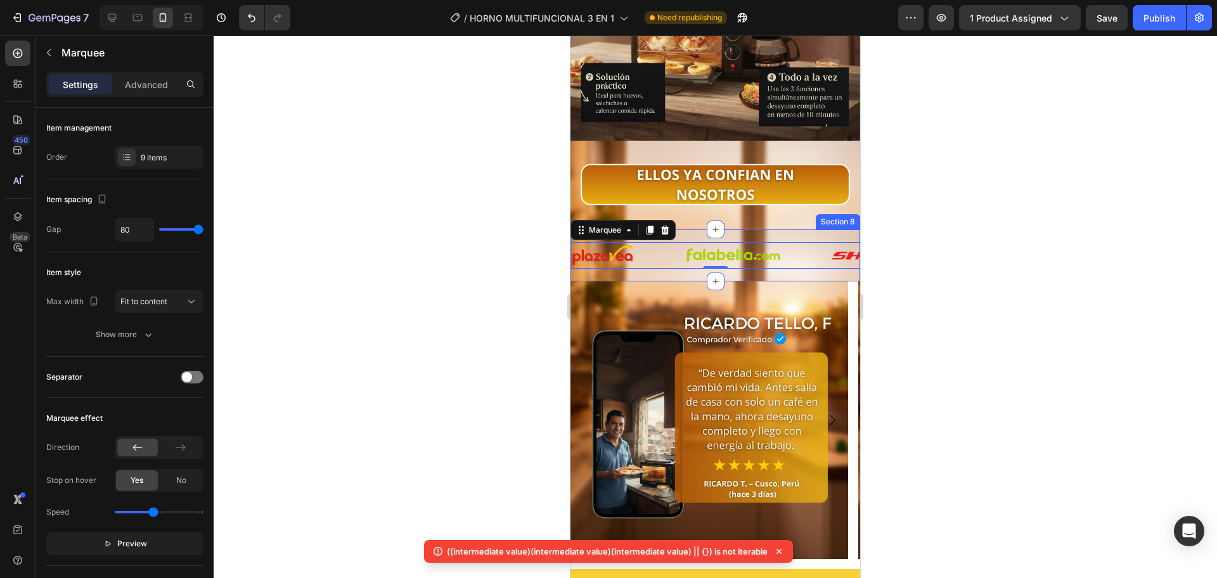
click at [640, 252] on div "Image Image Image Image Image Image Image Image Image Image Image Image Image I…" at bounding box center [715, 255] width 290 height 52
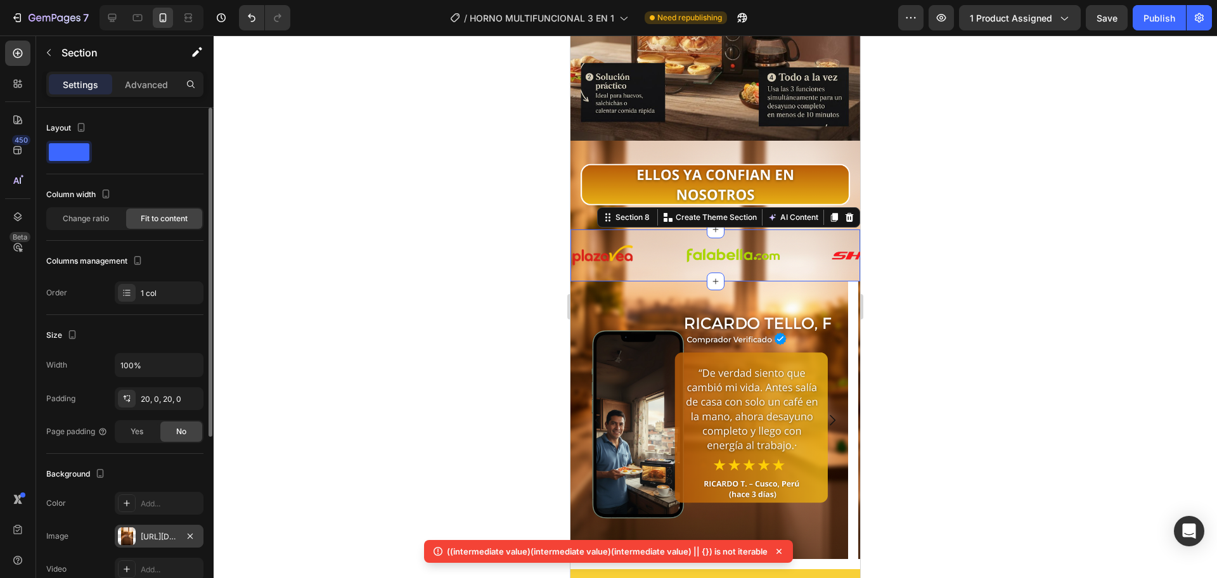
click at [148, 536] on div "[URL][DOMAIN_NAME]" at bounding box center [159, 536] width 37 height 11
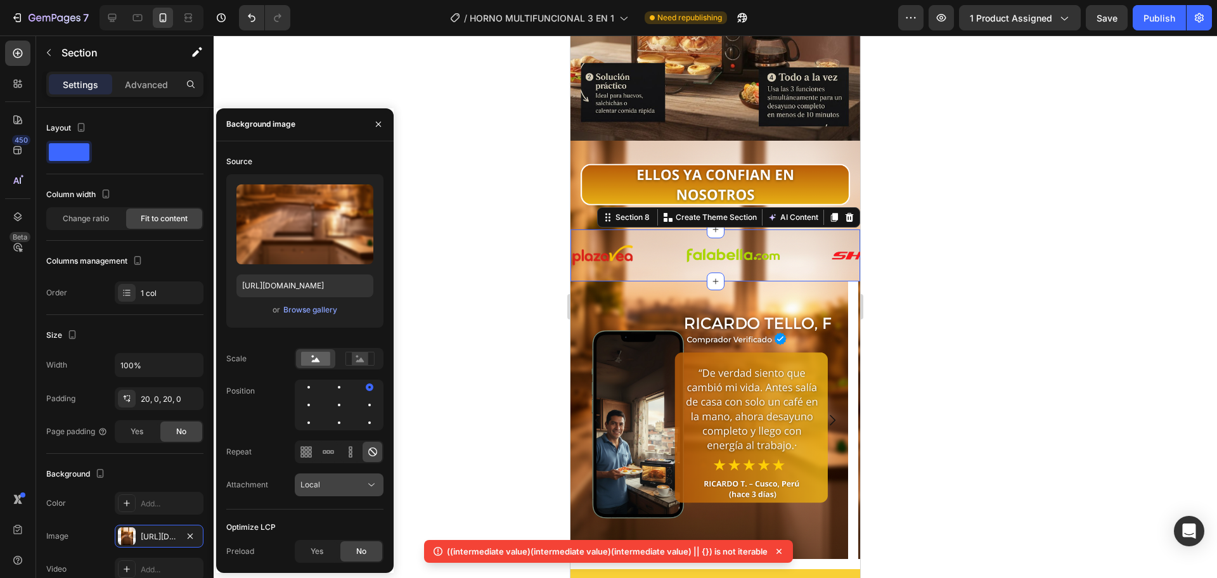
click at [354, 482] on div "Local" at bounding box center [332, 484] width 65 height 11
click at [338, 434] on p "Fixed" at bounding box center [336, 429] width 72 height 11
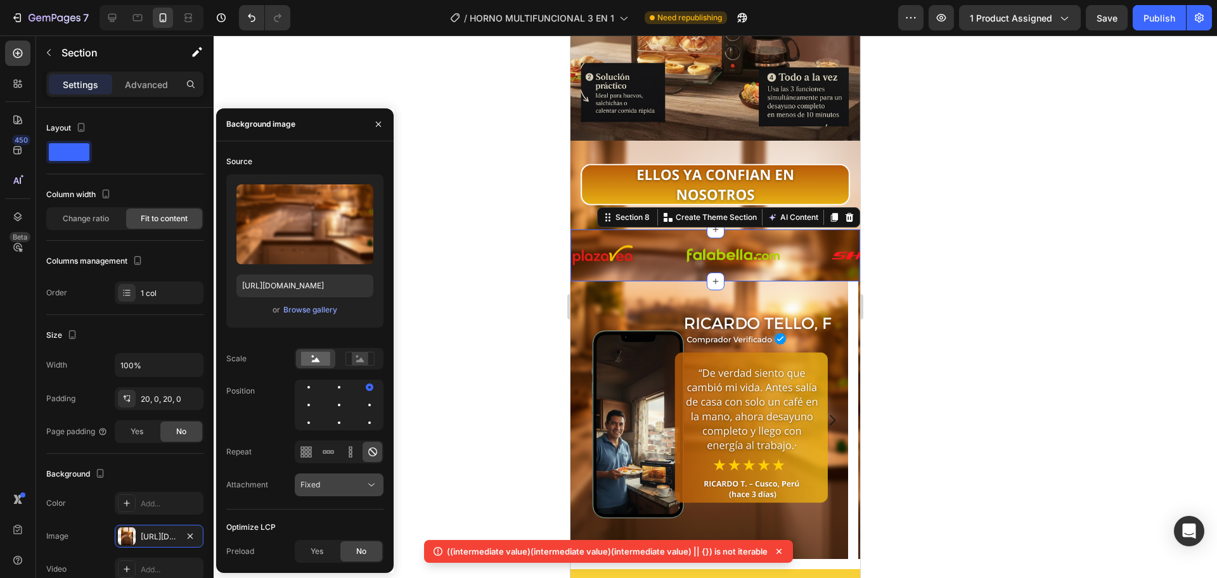
click at [322, 489] on div "Fixed" at bounding box center [332, 484] width 65 height 11
click at [334, 411] on div "Scroll" at bounding box center [326, 406] width 104 height 24
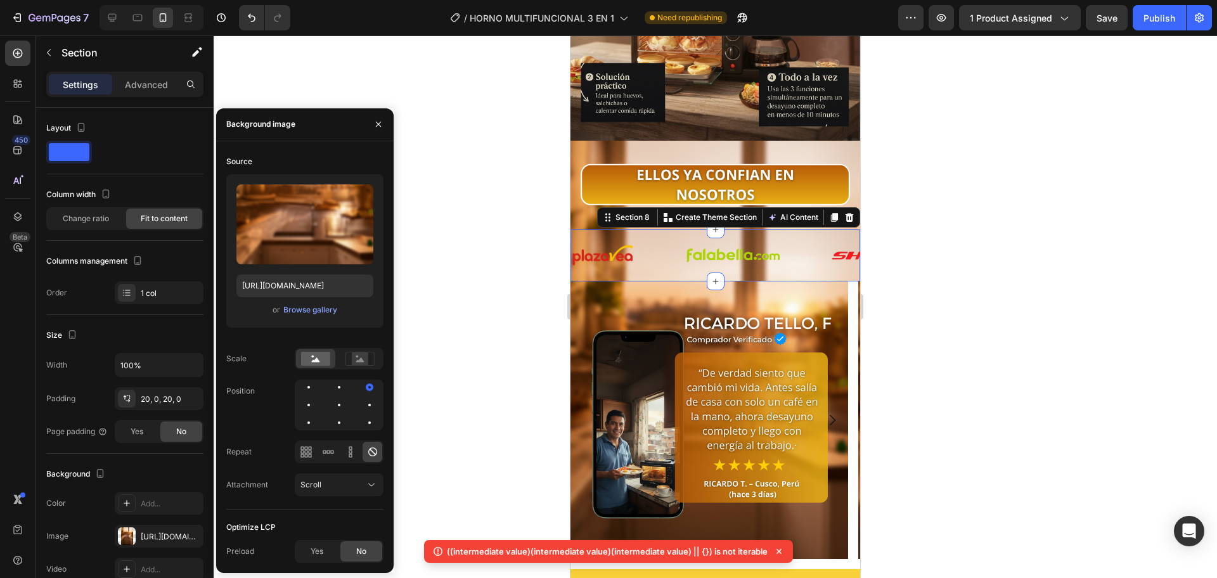
click at [474, 267] on div at bounding box center [715, 306] width 1003 height 543
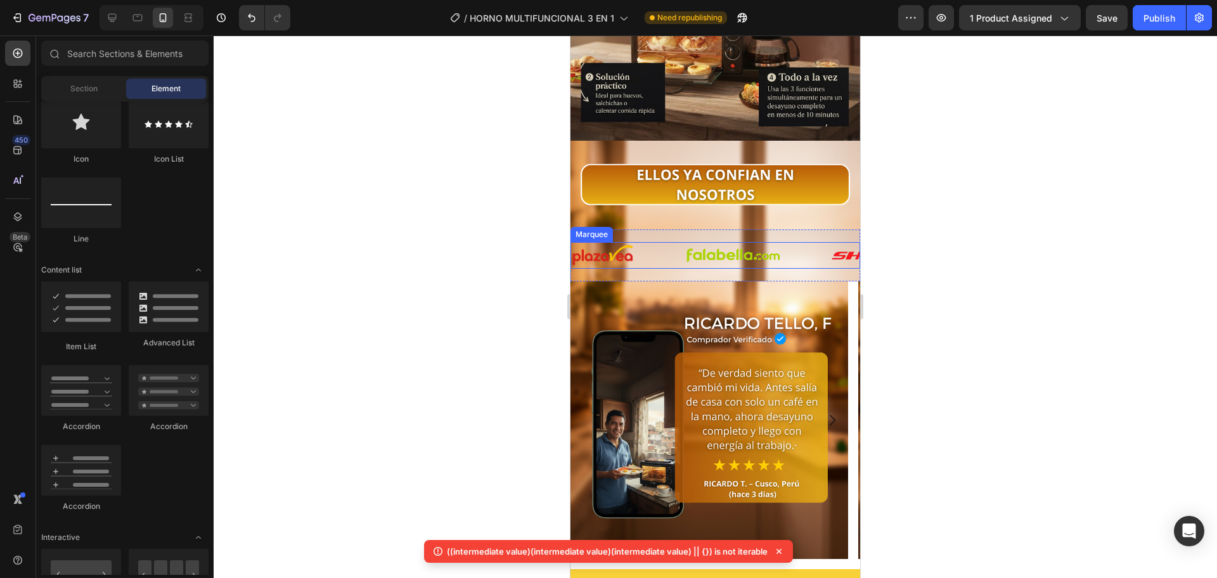
click at [657, 244] on div "Image" at bounding box center [628, 255] width 114 height 23
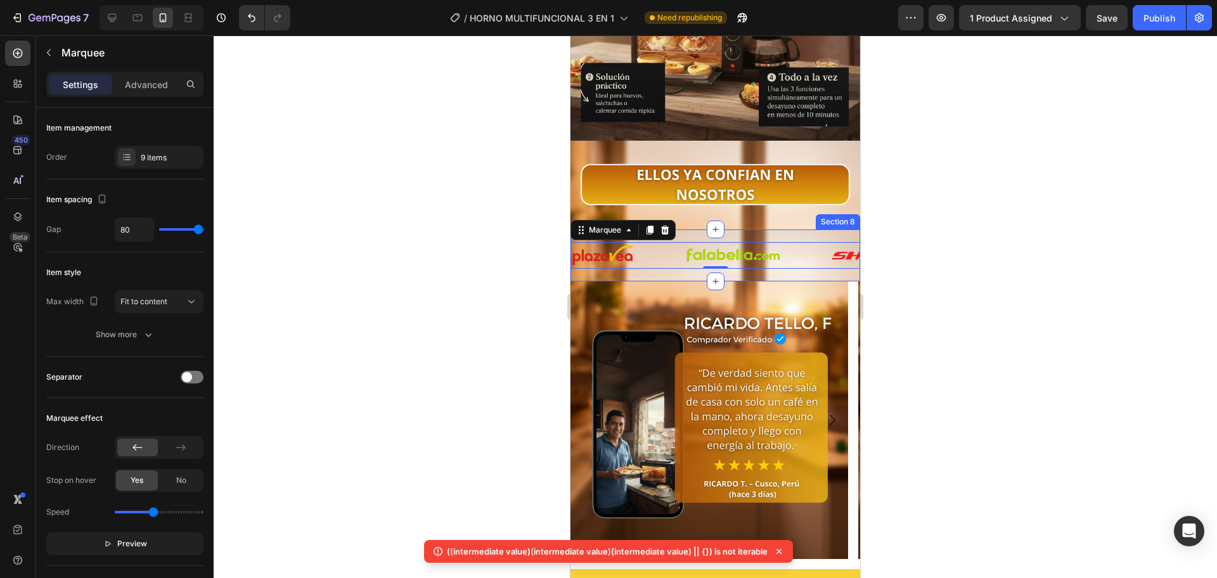
click at [648, 281] on img at bounding box center [709, 420] width 278 height 278
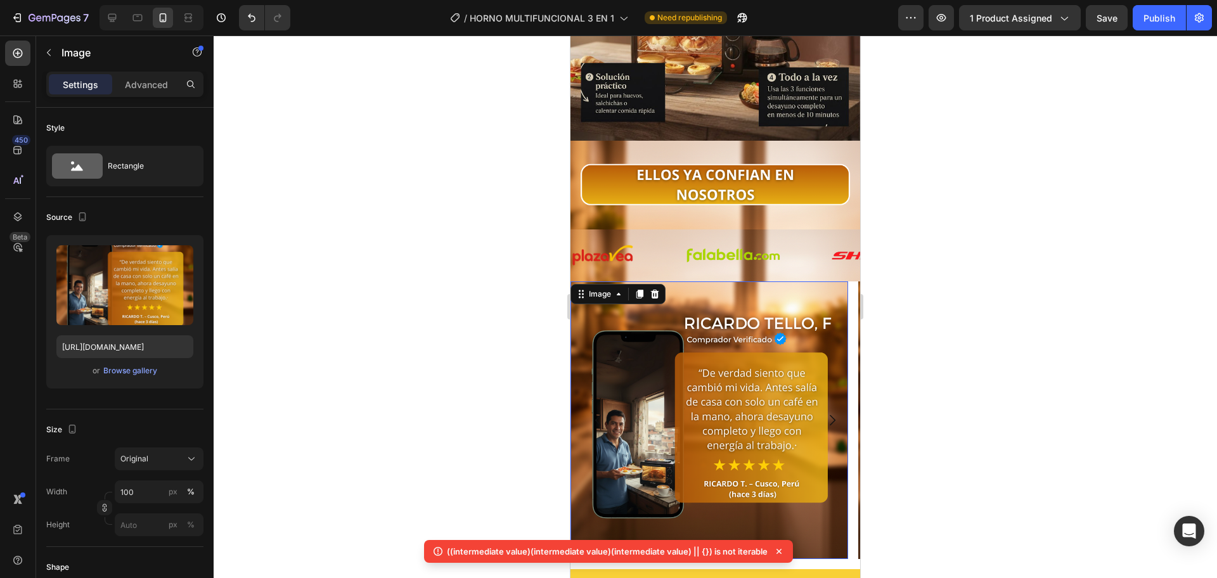
click at [652, 257] on div "Image Image Image Image Image Image Image Image Image Image Image Image Image I…" at bounding box center [715, 255] width 290 height 52
click at [655, 251] on div "Image Image Image Image Image Image Image Image Image Image Image Image Image I…" at bounding box center [715, 255] width 290 height 52
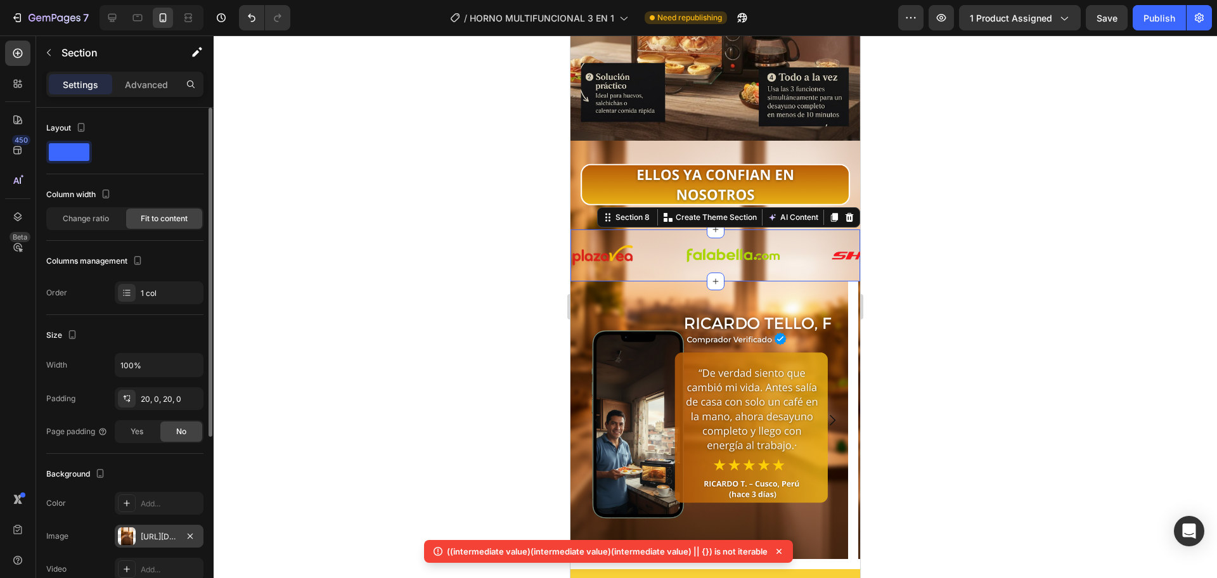
click at [158, 536] on div "[URL][DOMAIN_NAME]" at bounding box center [159, 536] width 37 height 11
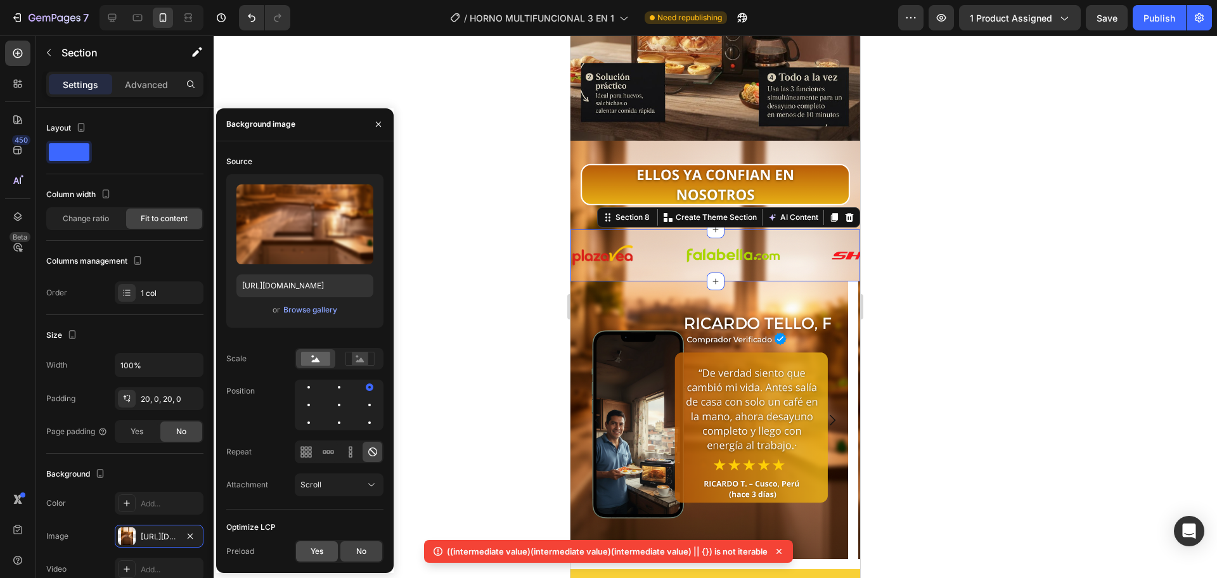
click at [326, 557] on div "Yes" at bounding box center [317, 551] width 42 height 20
click at [380, 555] on div "No" at bounding box center [361, 551] width 42 height 20
click at [342, 408] on div at bounding box center [338, 404] width 15 height 15
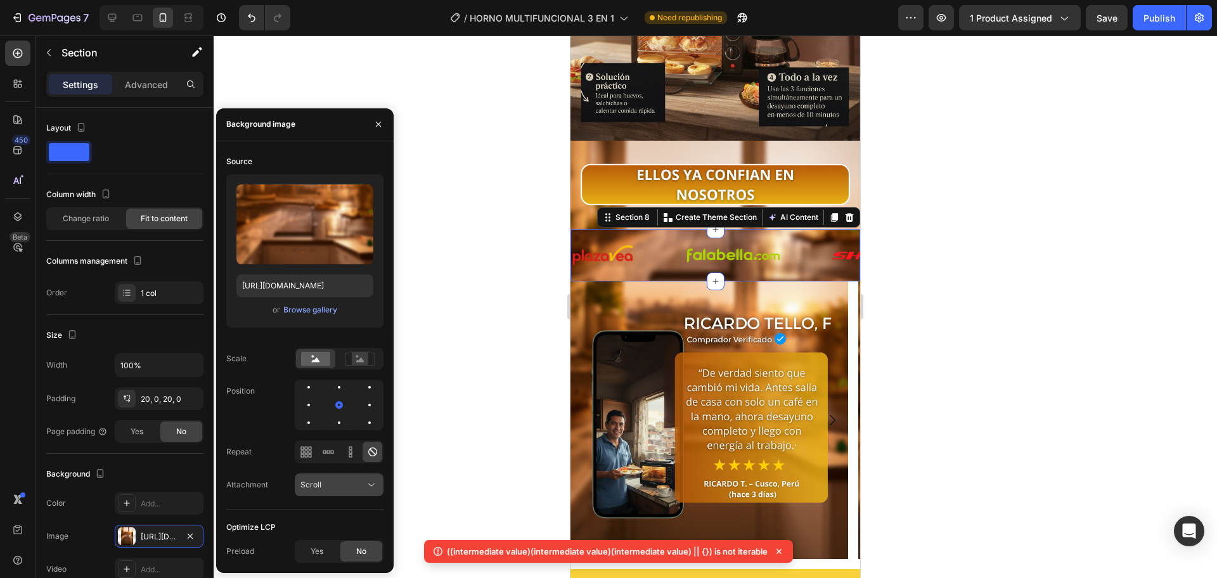
click at [366, 483] on icon at bounding box center [371, 485] width 13 height 13
click at [359, 448] on p "Local" at bounding box center [336, 453] width 72 height 11
click at [366, 480] on icon at bounding box center [371, 485] width 13 height 13
click at [359, 431] on p "Fixed" at bounding box center [336, 429] width 72 height 11
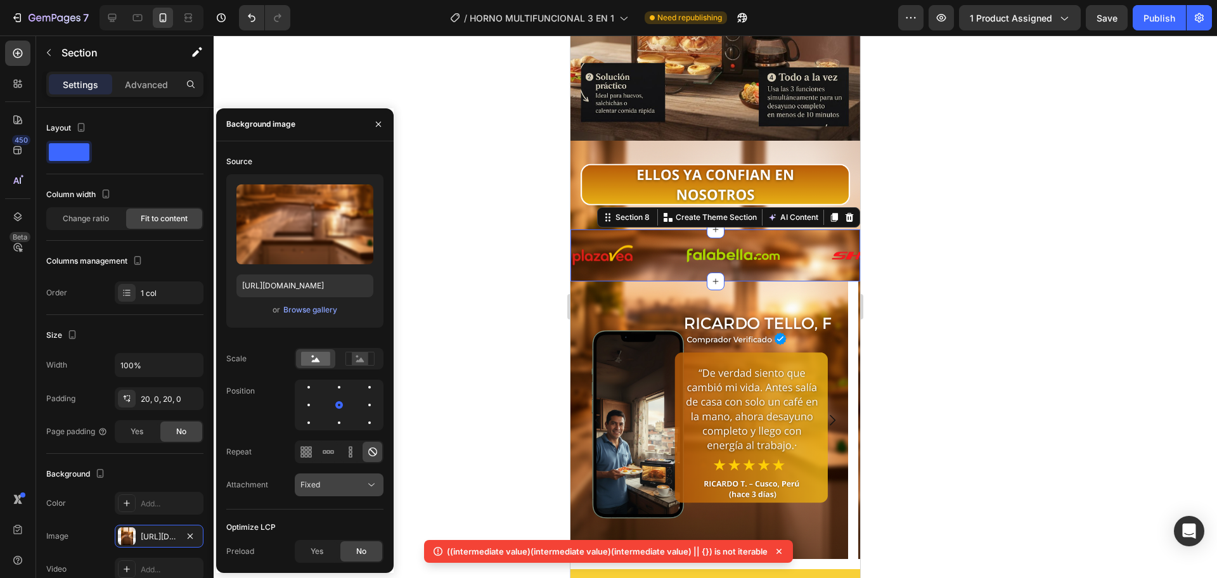
click at [359, 482] on div "Fixed" at bounding box center [332, 484] width 65 height 11
click at [332, 408] on p "Scroll" at bounding box center [336, 405] width 72 height 11
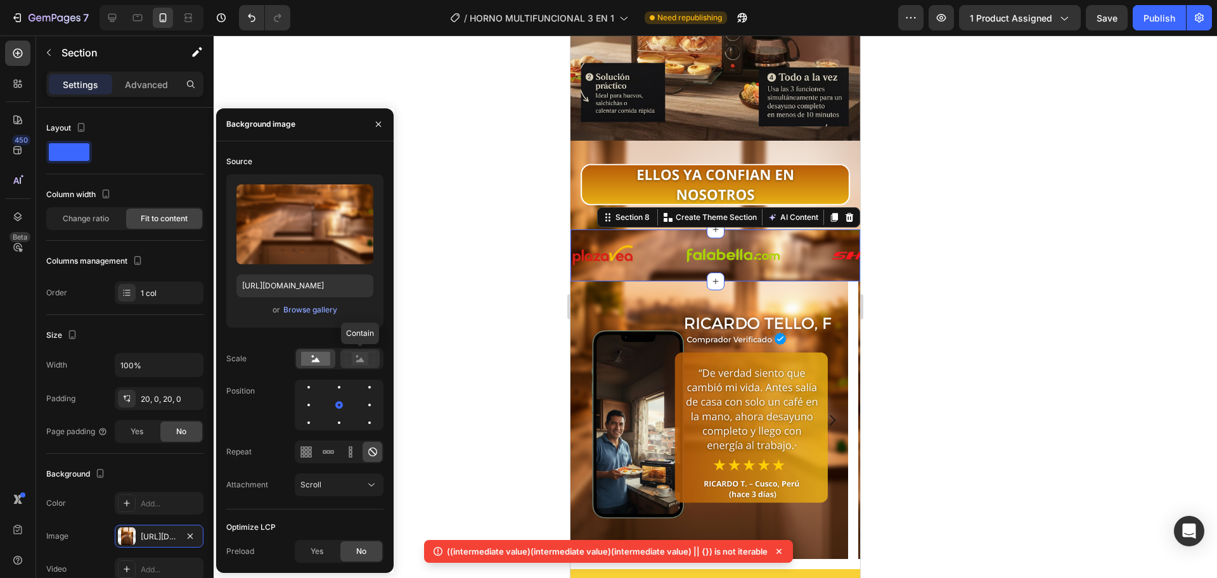
click at [360, 354] on rect at bounding box center [360, 358] width 16 height 13
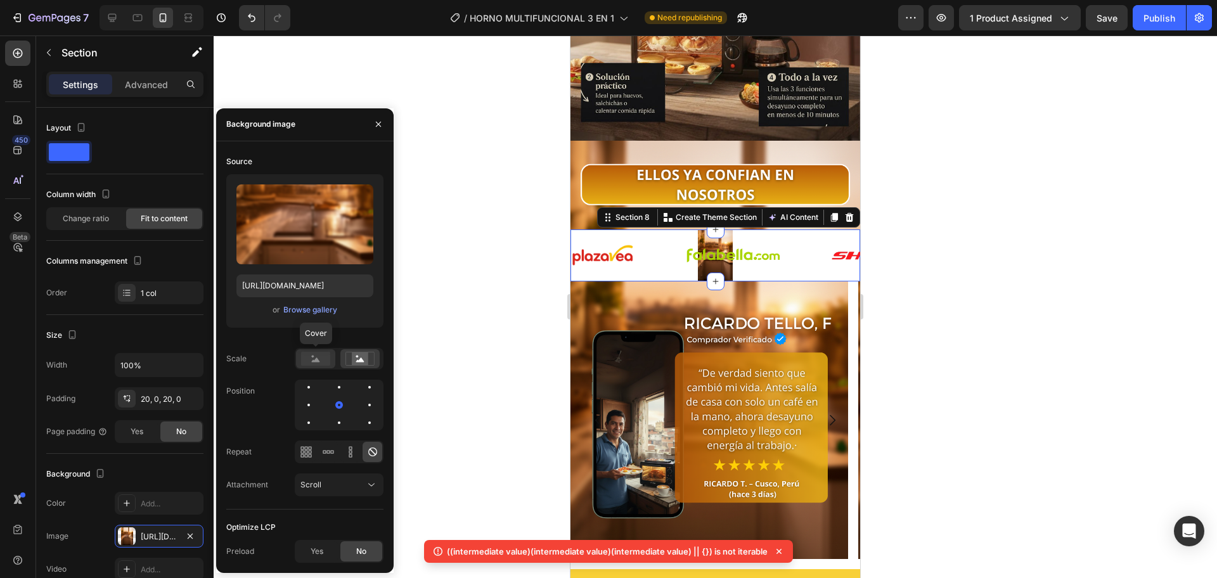
click at [330, 360] on div at bounding box center [315, 358] width 39 height 19
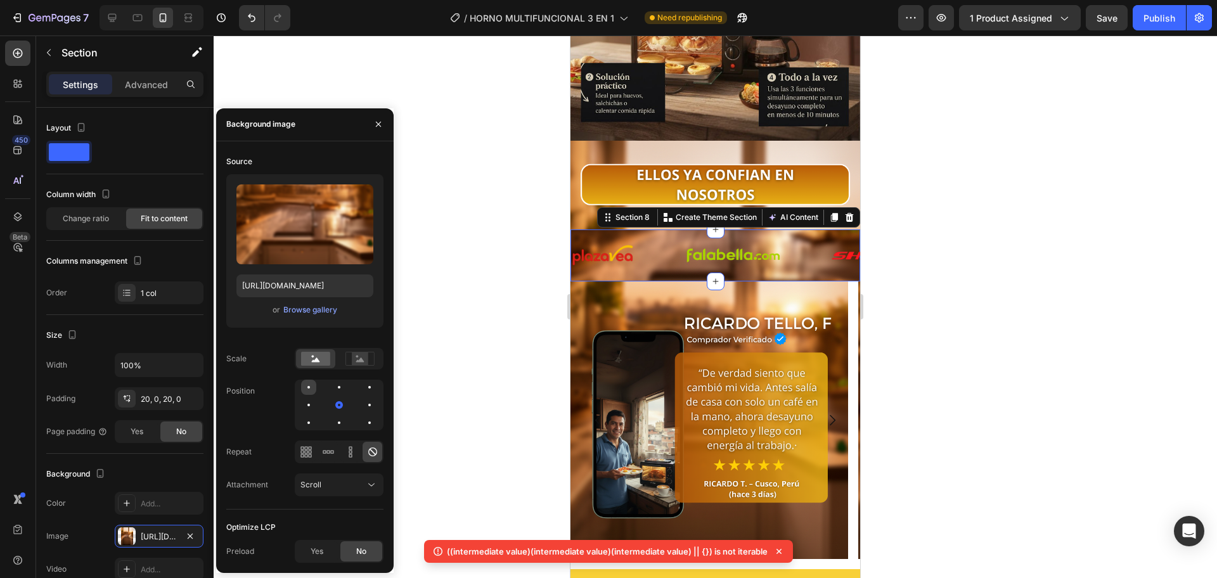
click at [310, 386] on div at bounding box center [308, 387] width 15 height 15
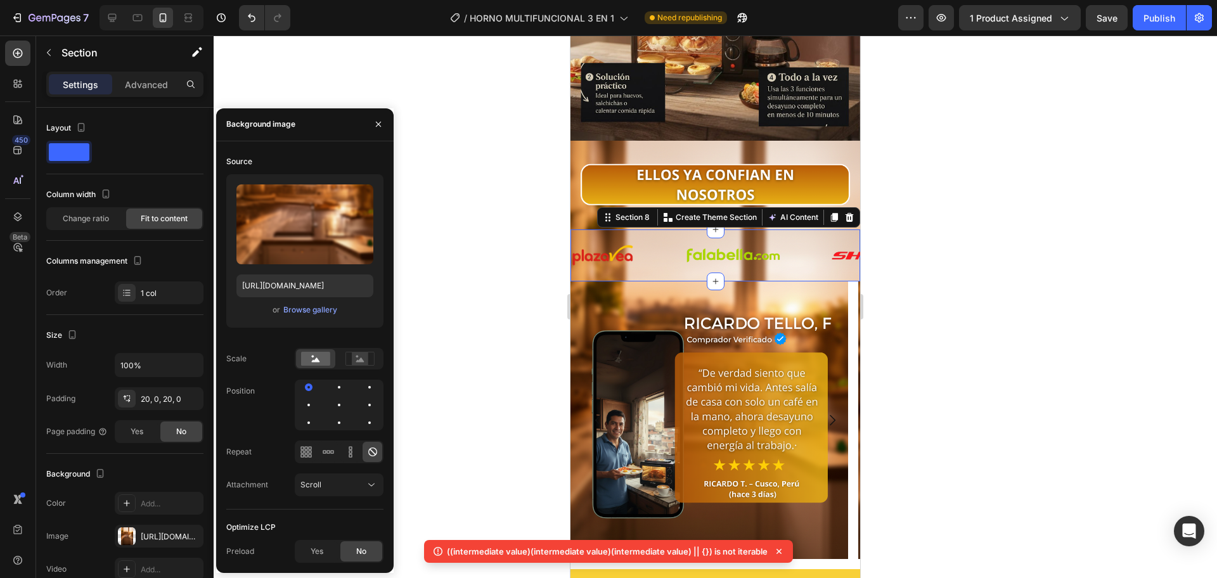
click at [430, 370] on div at bounding box center [715, 306] width 1003 height 543
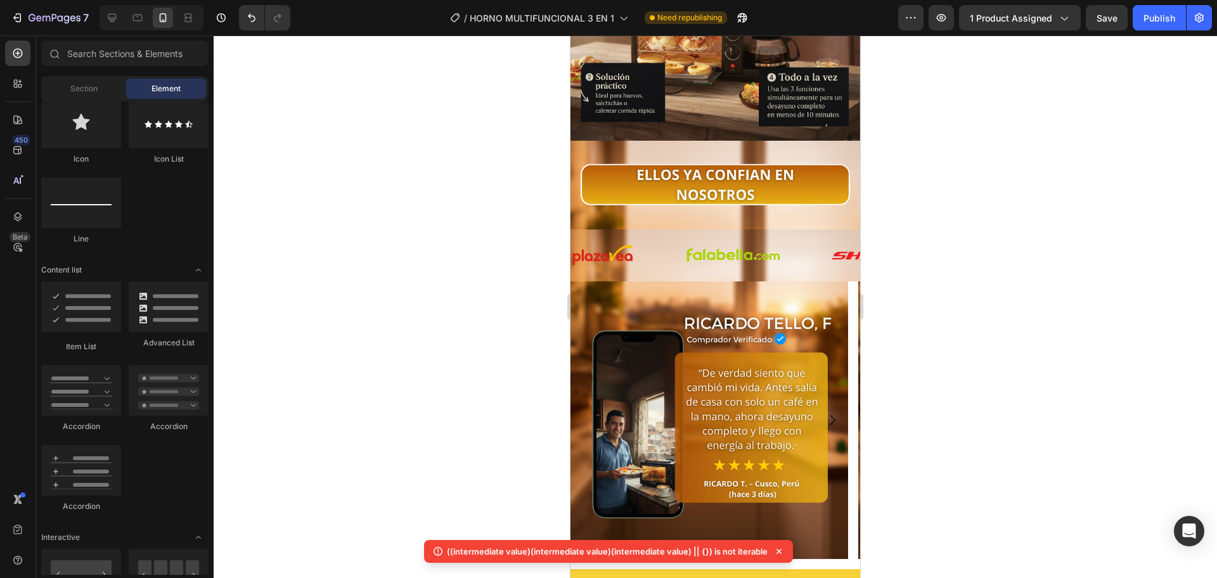
click at [430, 370] on div at bounding box center [715, 306] width 1003 height 543
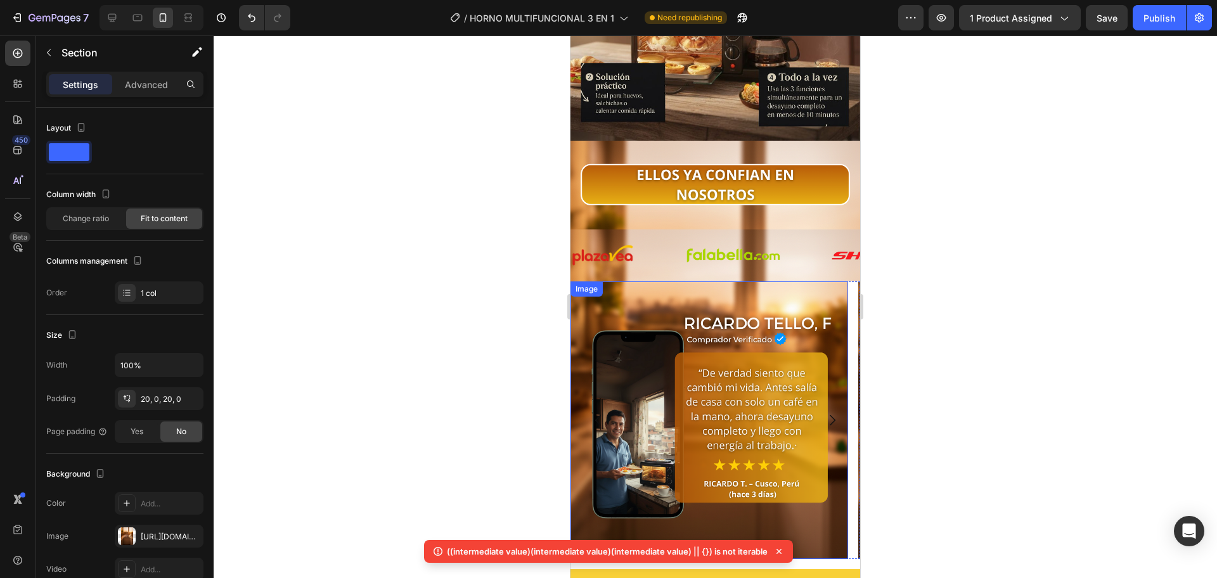
click at [652, 246] on div "Image Image Image Image Image Image Image Image Image Image Image Image Image I…" at bounding box center [715, 255] width 290 height 52
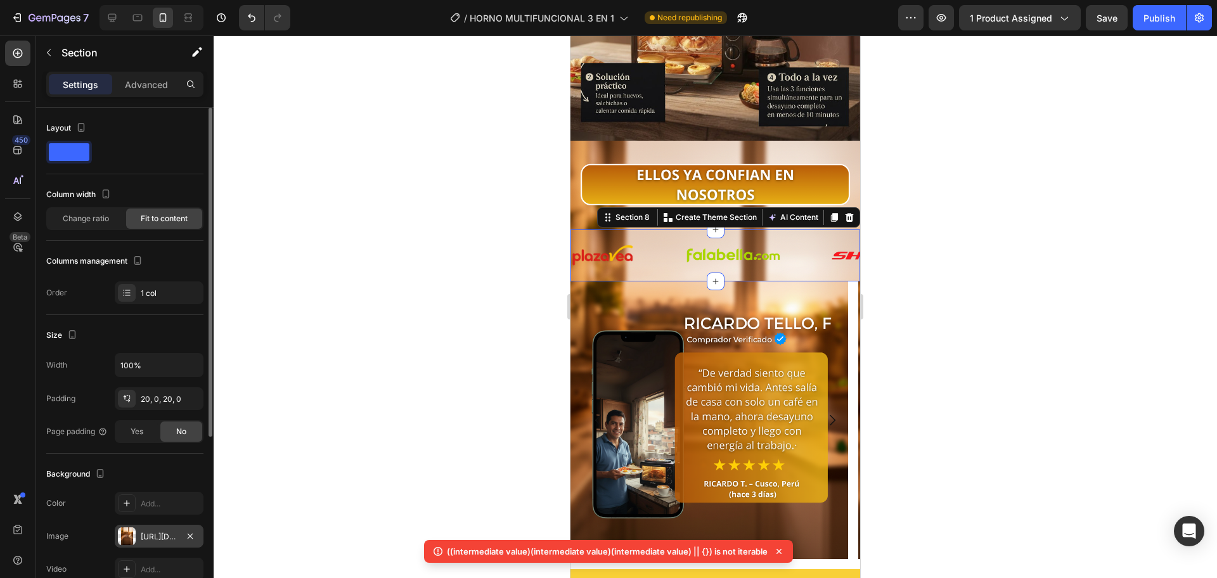
click at [150, 530] on div "[URL][DOMAIN_NAME]" at bounding box center [159, 536] width 89 height 23
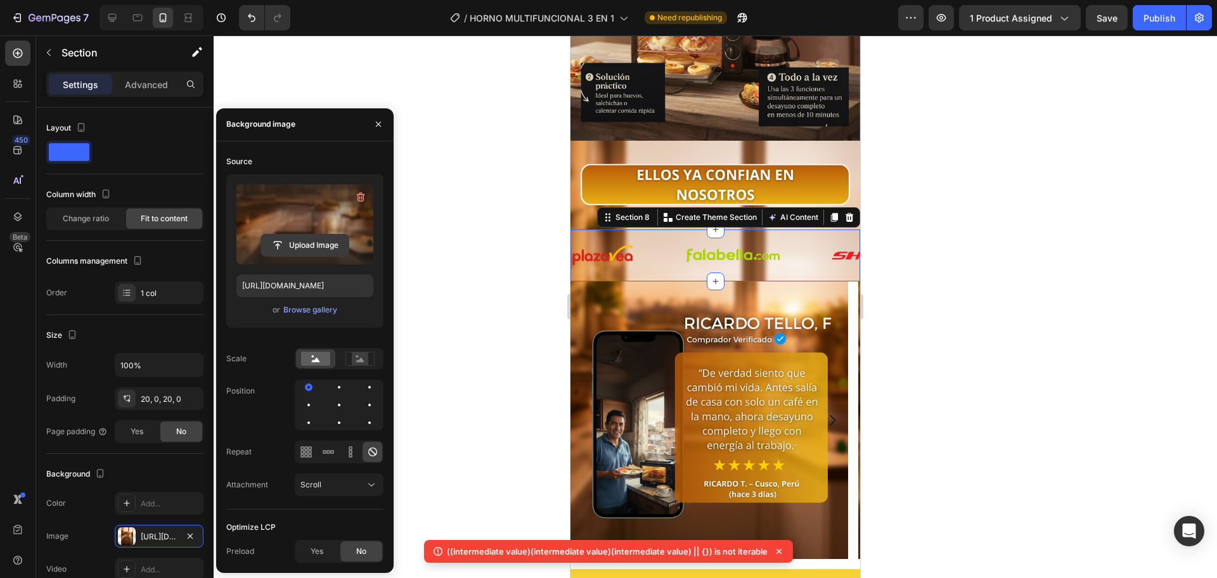
click at [316, 241] on input "file" at bounding box center [304, 246] width 87 height 22
click at [483, 288] on div at bounding box center [715, 306] width 1003 height 543
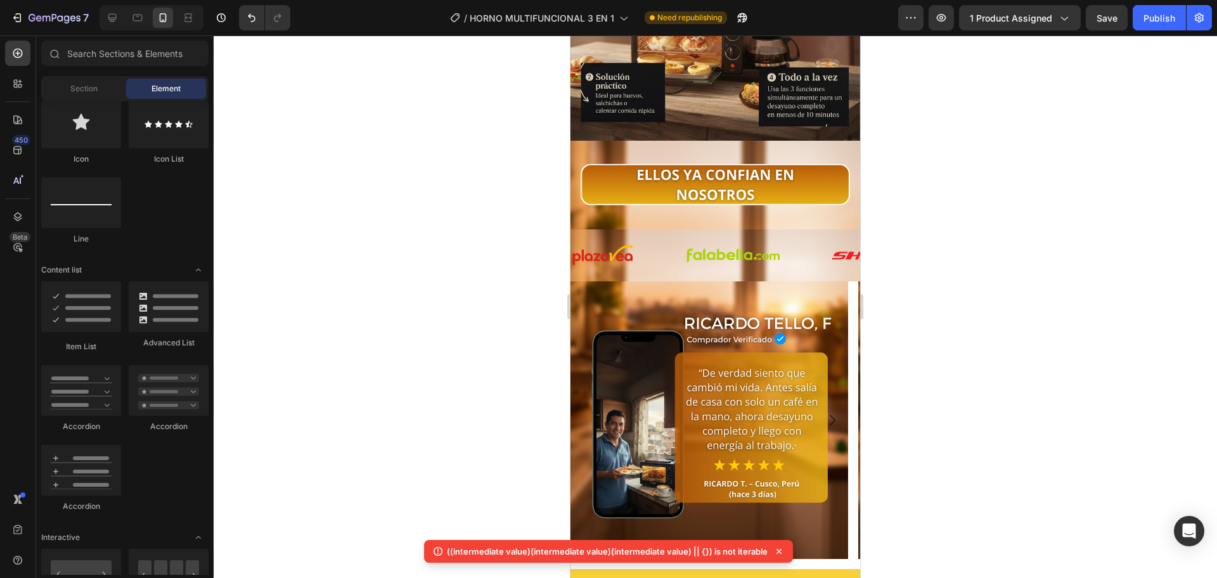
click at [483, 288] on div at bounding box center [715, 306] width 1003 height 543
click at [660, 244] on div "Image" at bounding box center [628, 255] width 114 height 23
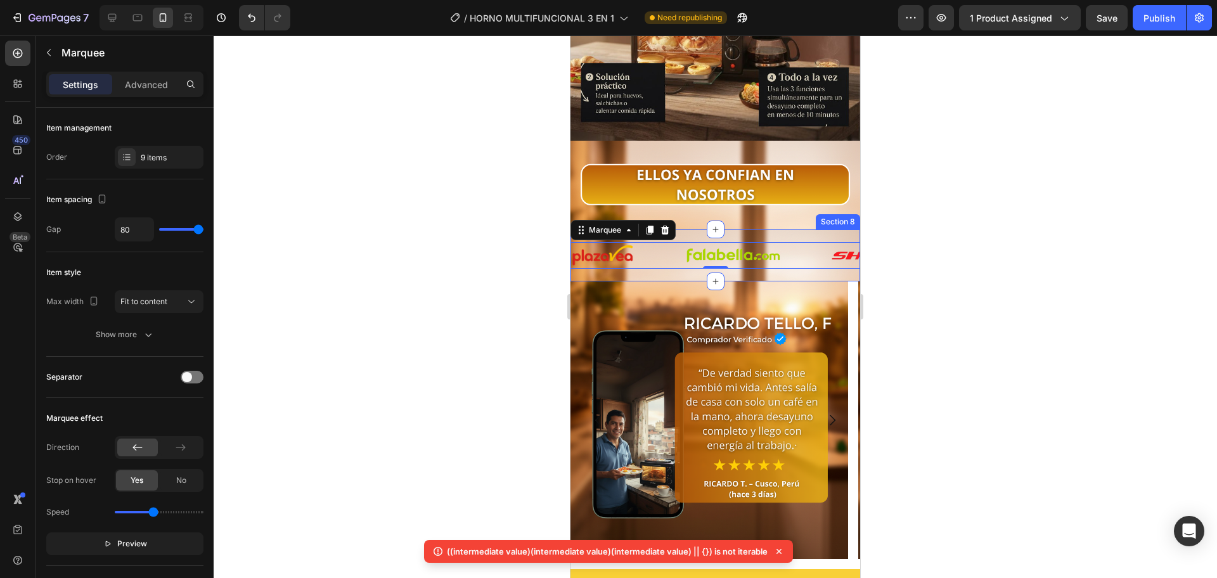
click at [636, 255] on div "Image Image Image Image Image Image Image Image Image Image Image Image Image I…" at bounding box center [715, 255] width 290 height 52
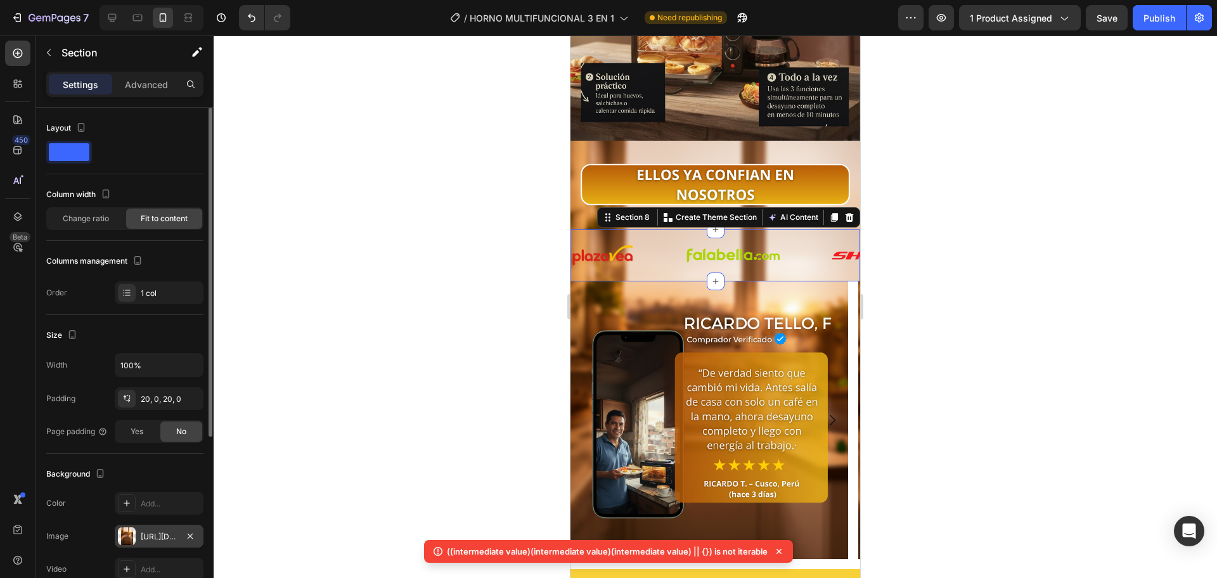
click at [155, 535] on div "[URL][DOMAIN_NAME]" at bounding box center [159, 536] width 37 height 11
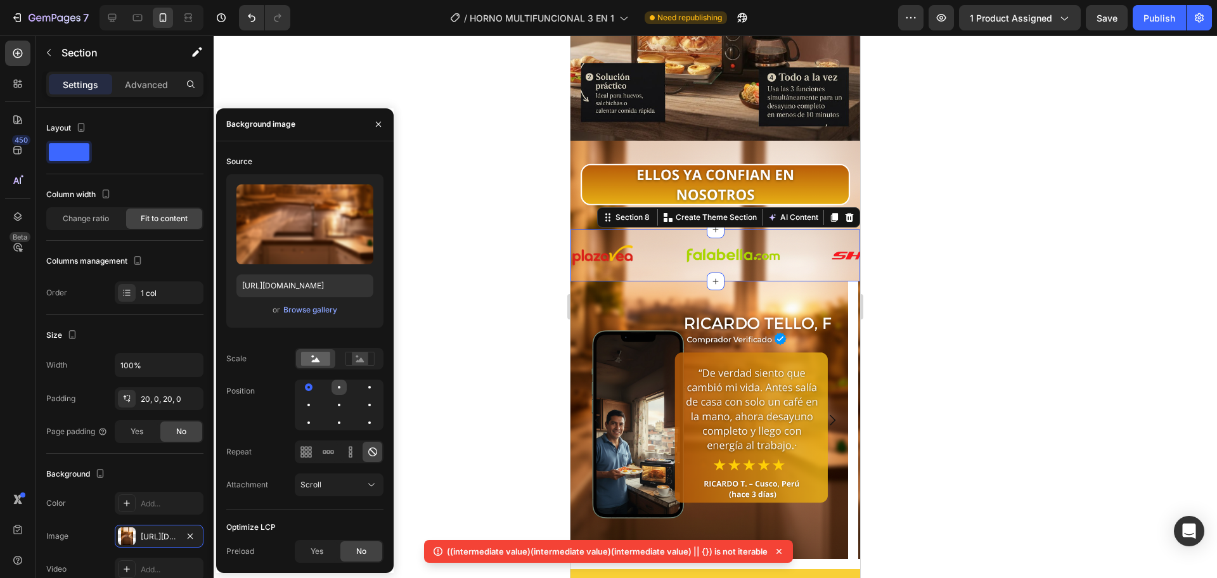
click at [339, 389] on div at bounding box center [338, 387] width 15 height 15
click at [339, 404] on div at bounding box center [339, 405] width 3 height 3
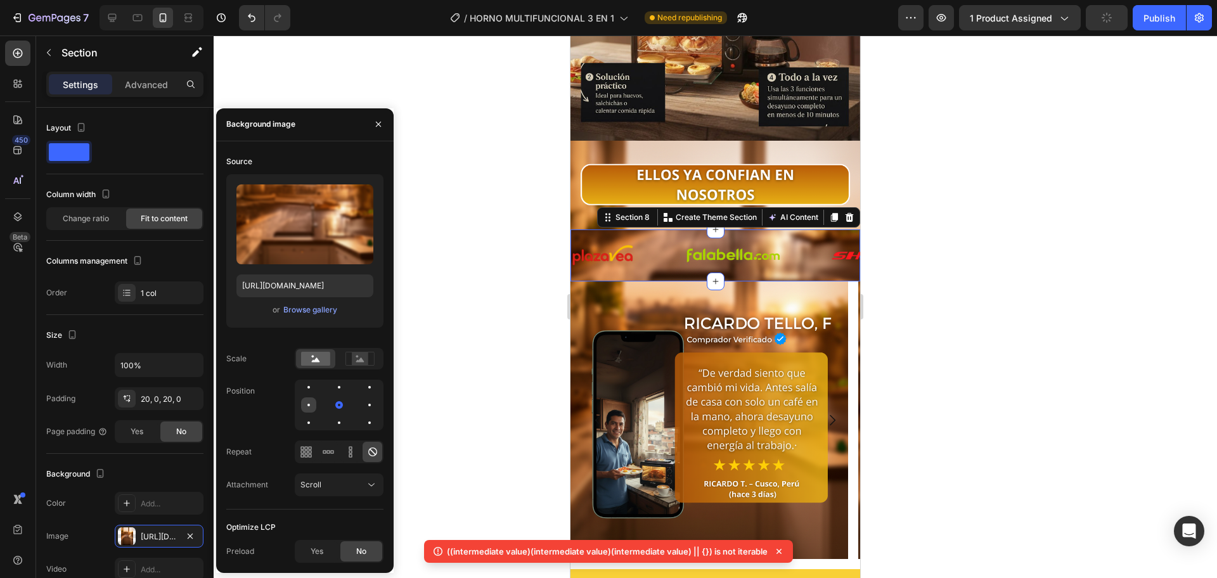
click at [310, 408] on div at bounding box center [308, 404] width 15 height 15
click at [309, 424] on div at bounding box center [308, 422] width 15 height 15
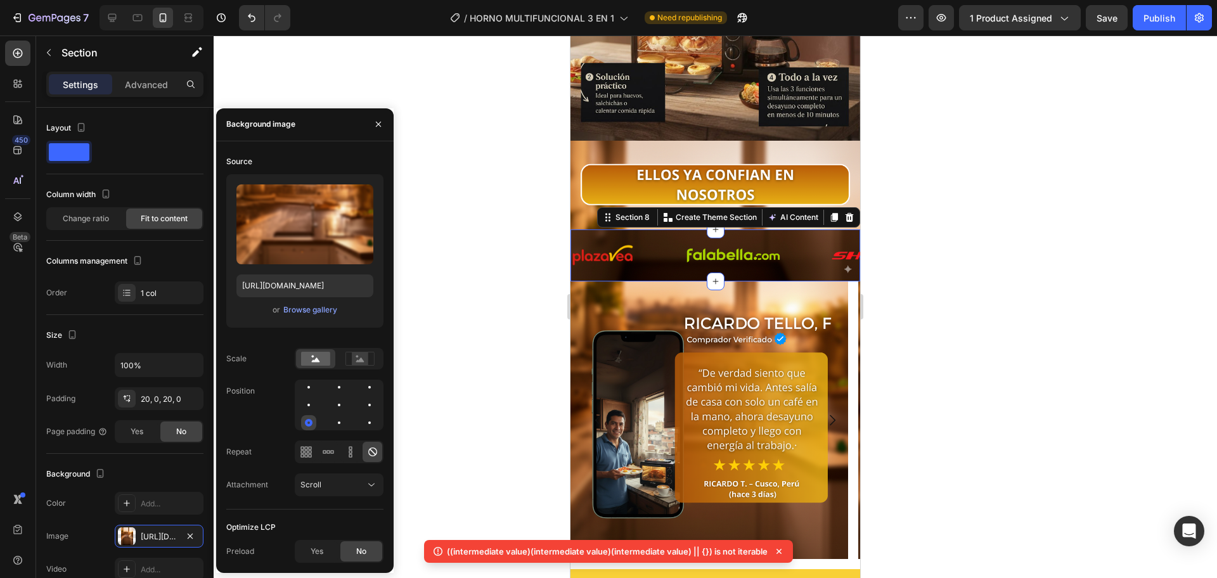
click at [312, 425] on div at bounding box center [308, 422] width 15 height 15
click at [331, 419] on div at bounding box center [338, 422] width 15 height 15
click at [335, 419] on div at bounding box center [338, 422] width 15 height 15
click at [341, 420] on div at bounding box center [339, 423] width 8 height 8
click at [352, 425] on div at bounding box center [339, 405] width 89 height 51
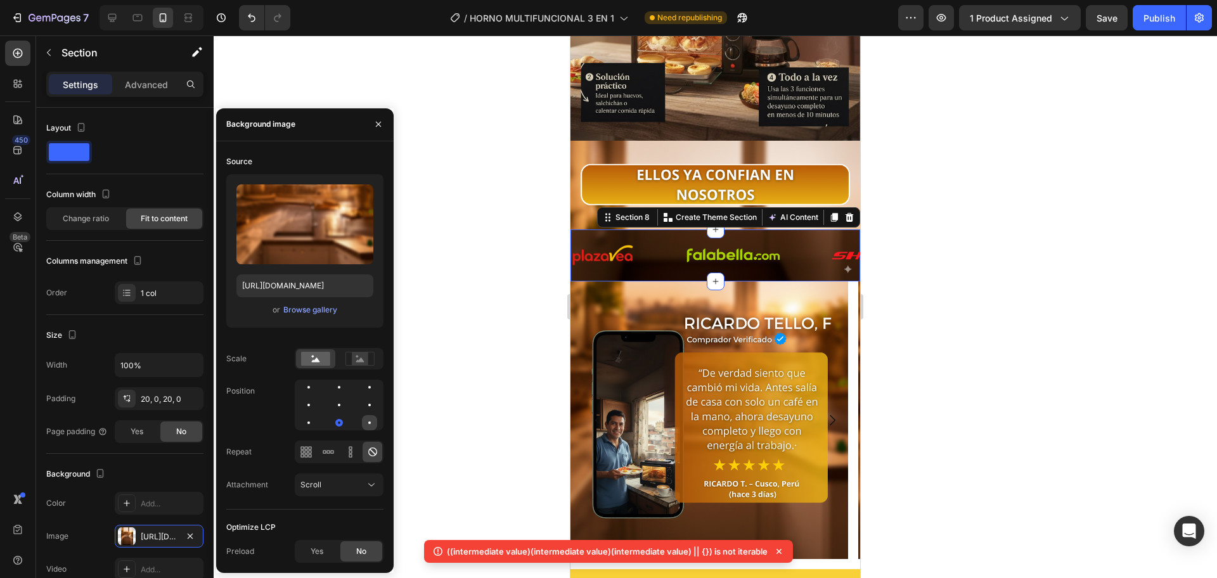
click at [364, 421] on div at bounding box center [369, 422] width 15 height 15
click at [368, 403] on div at bounding box center [369, 404] width 15 height 15
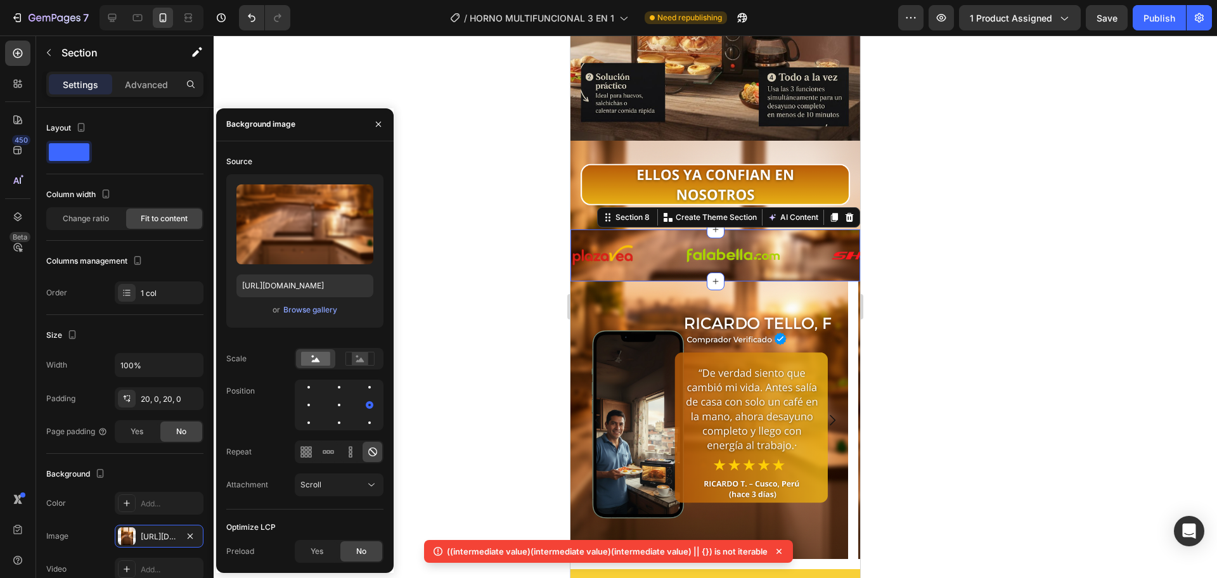
click at [369, 378] on div "Source Upload Image https://cdn.shopify.com/s/files/1/0774/8360/6252/files/gemp…" at bounding box center [304, 330] width 157 height 358
click at [369, 386] on div at bounding box center [369, 387] width 3 height 3
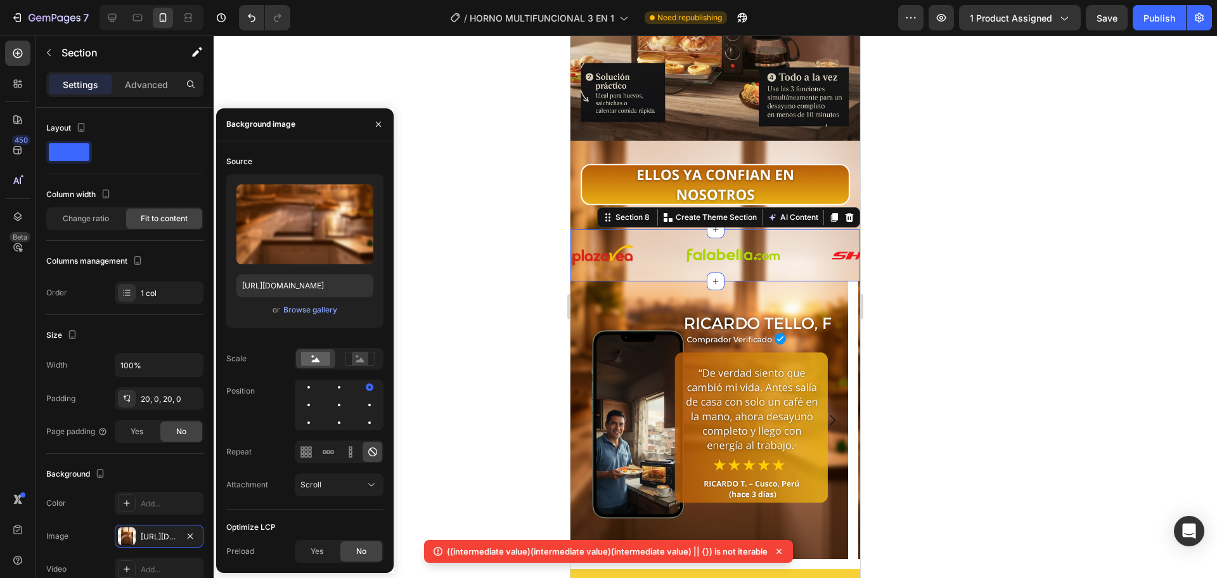
click at [517, 193] on div at bounding box center [715, 306] width 1003 height 543
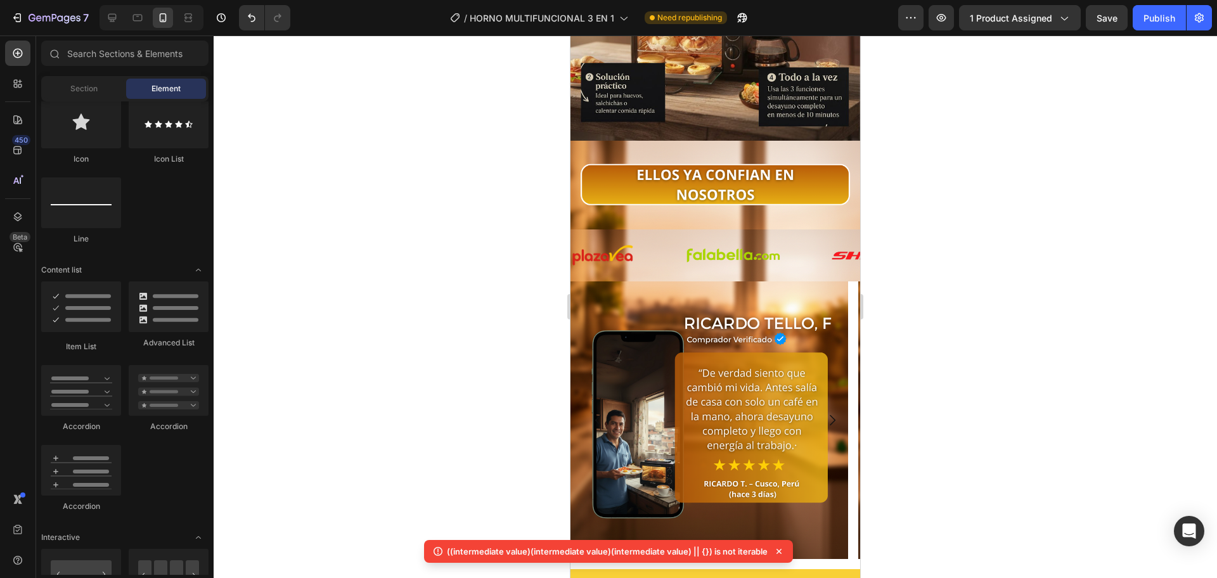
click at [517, 193] on div at bounding box center [715, 306] width 1003 height 543
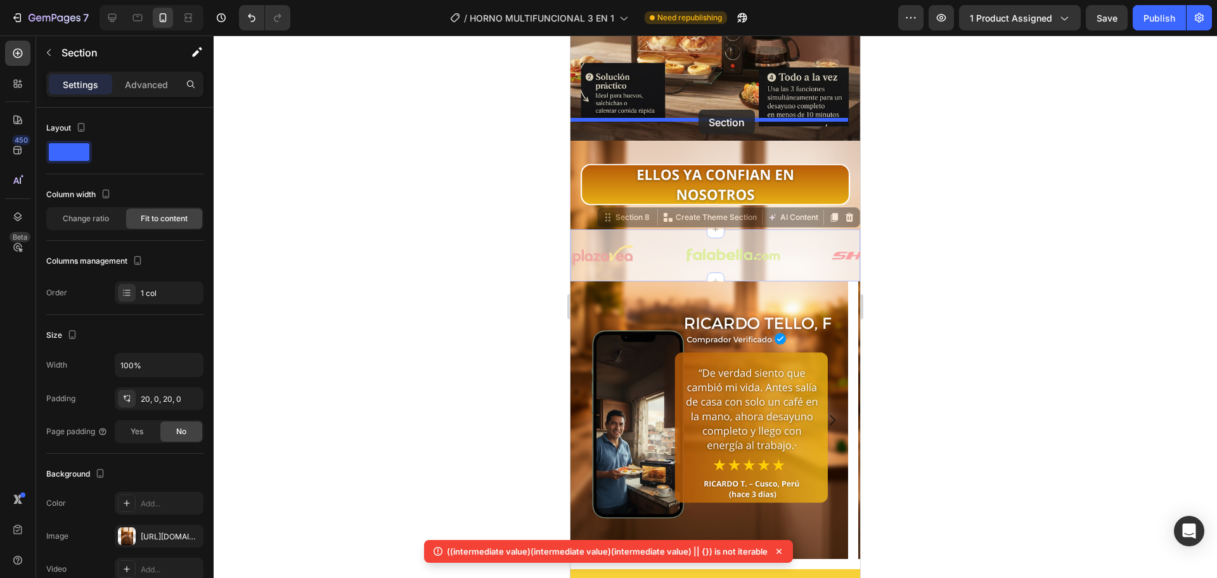
drag, startPoint x: 662, startPoint y: 255, endPoint x: 699, endPoint y: 112, distance: 147.3
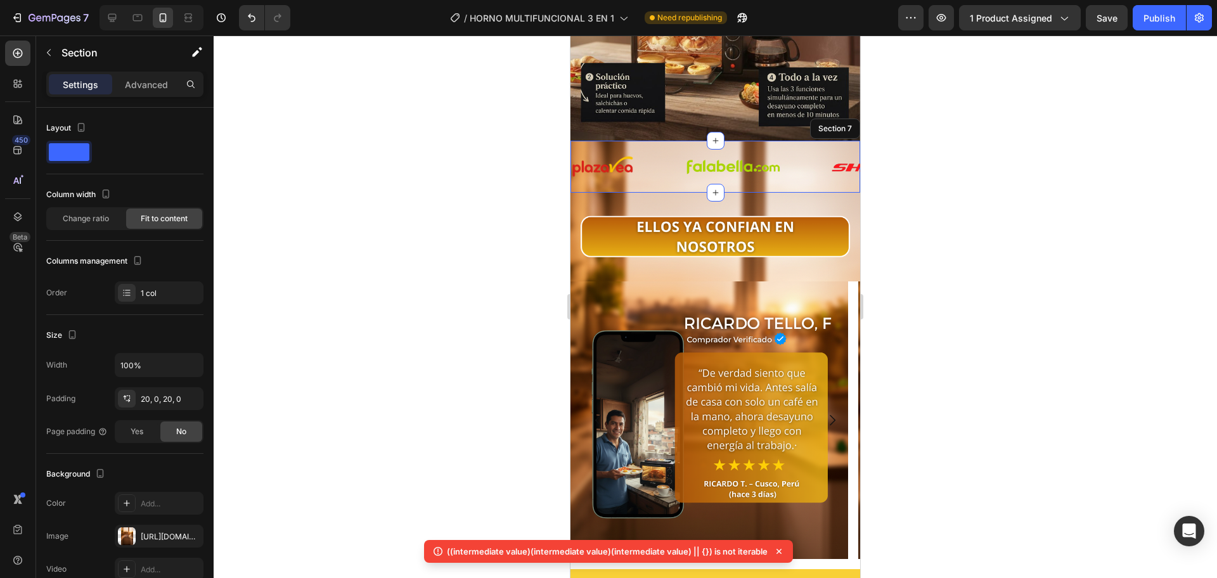
click at [944, 226] on div at bounding box center [715, 306] width 1003 height 543
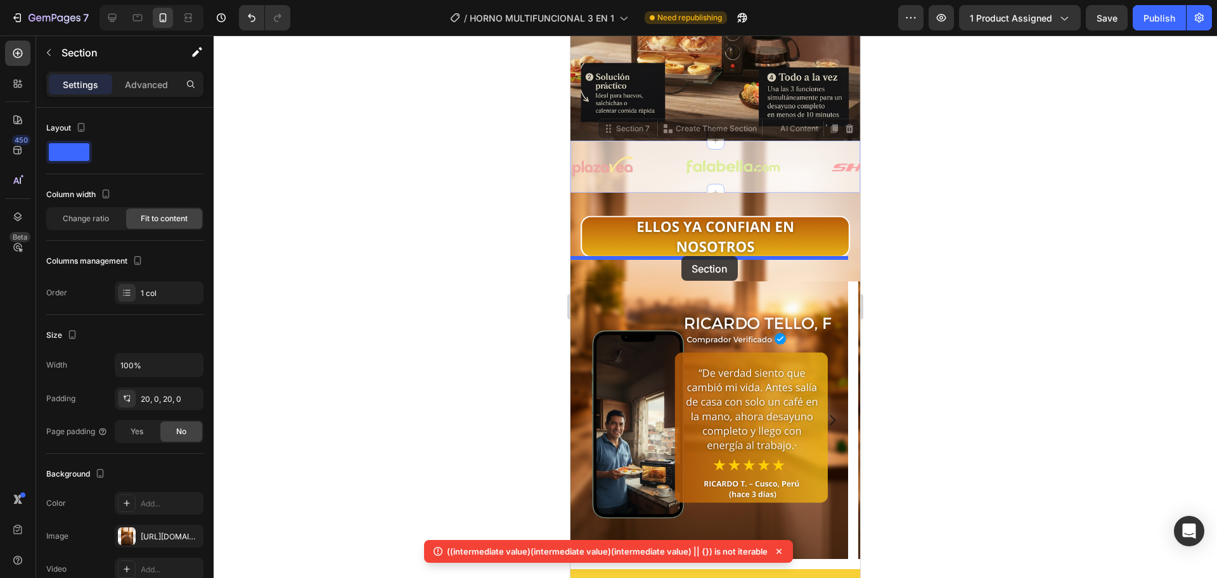
drag, startPoint x: 665, startPoint y: 163, endPoint x: 745, endPoint y: 223, distance: 100.5
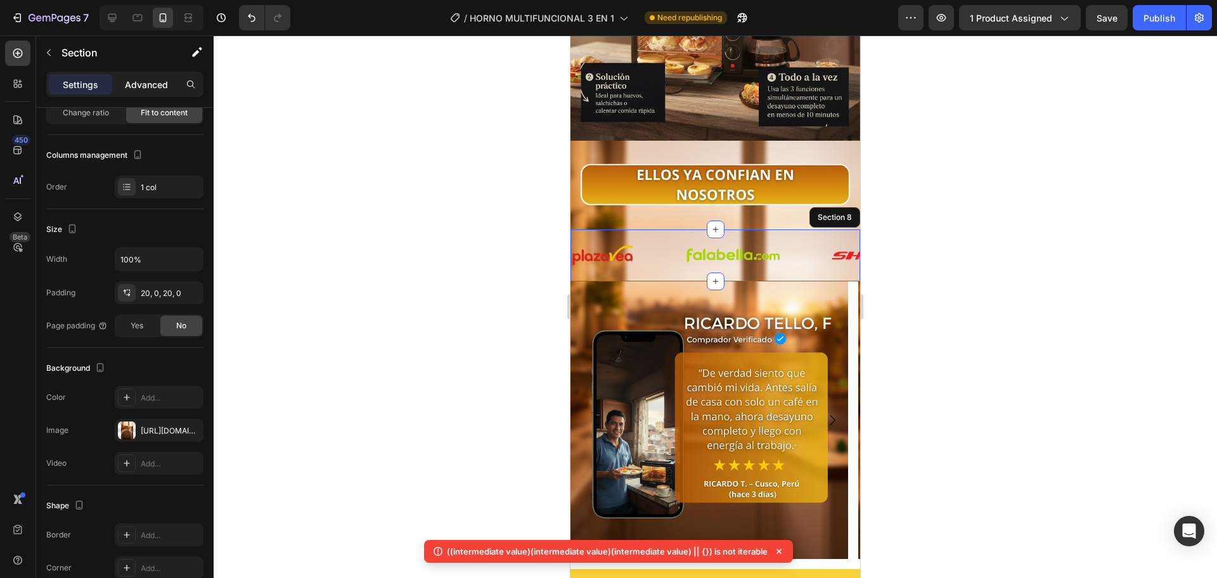
click at [153, 82] on p "Advanced" at bounding box center [146, 84] width 43 height 13
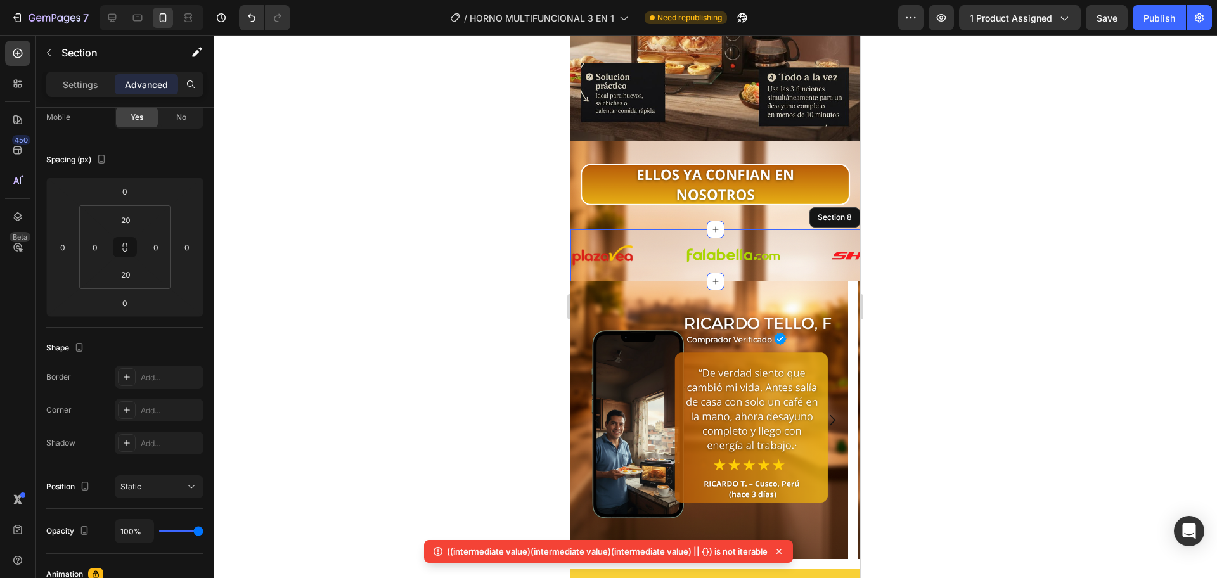
click at [83, 95] on div "Settings Advanced" at bounding box center [124, 84] width 157 height 25
click at [91, 93] on div "Settings" at bounding box center [80, 84] width 63 height 20
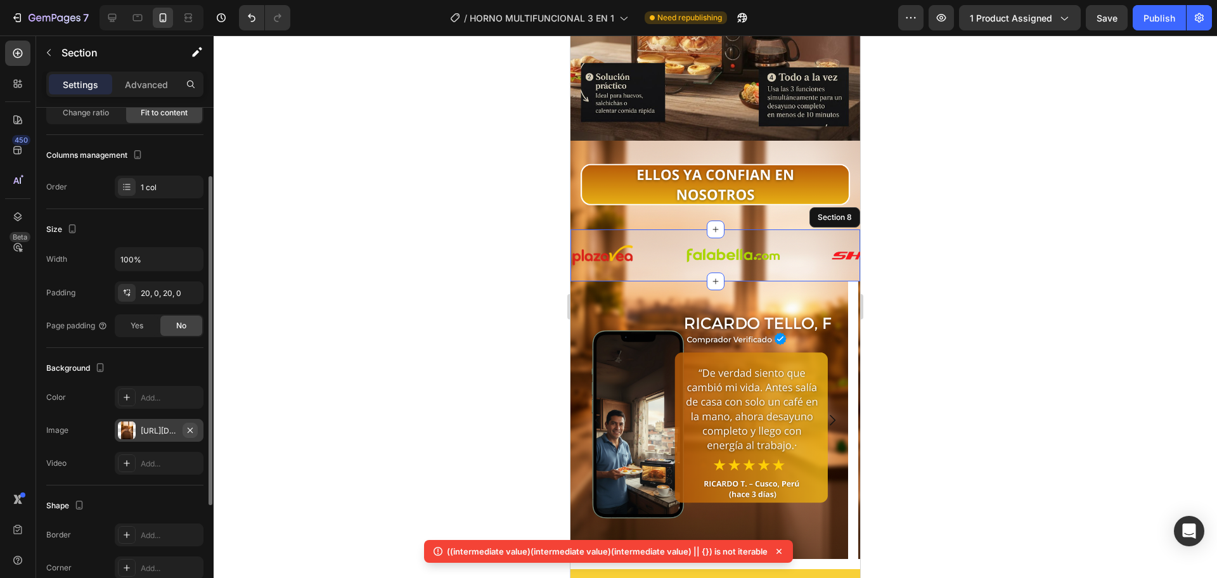
click at [189, 437] on button "button" at bounding box center [190, 430] width 15 height 15
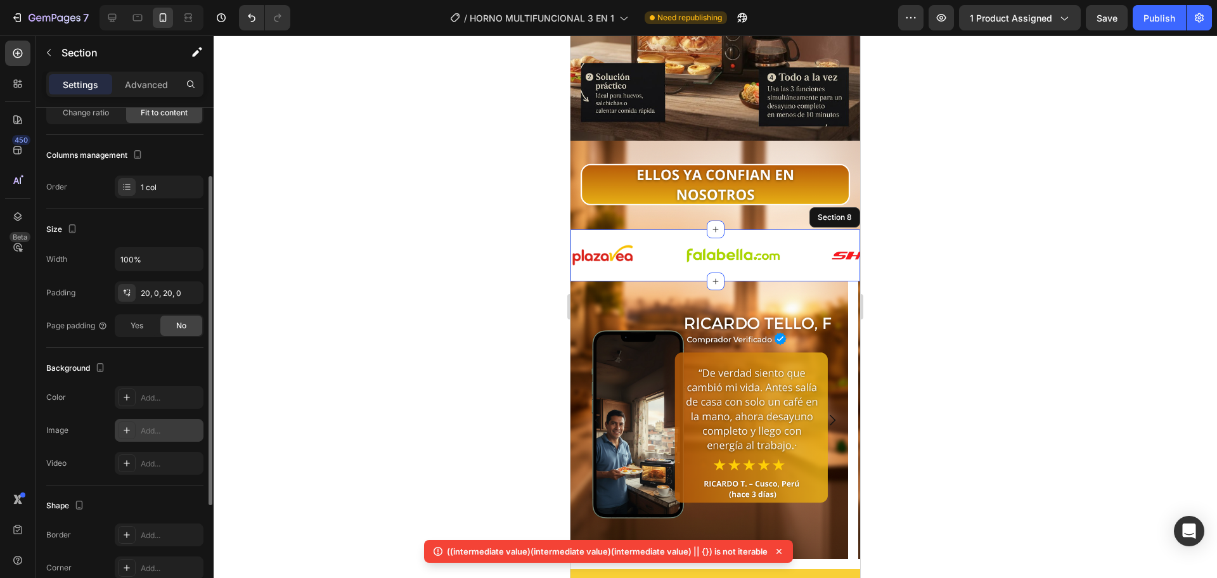
click at [145, 432] on div "Add..." at bounding box center [171, 430] width 60 height 11
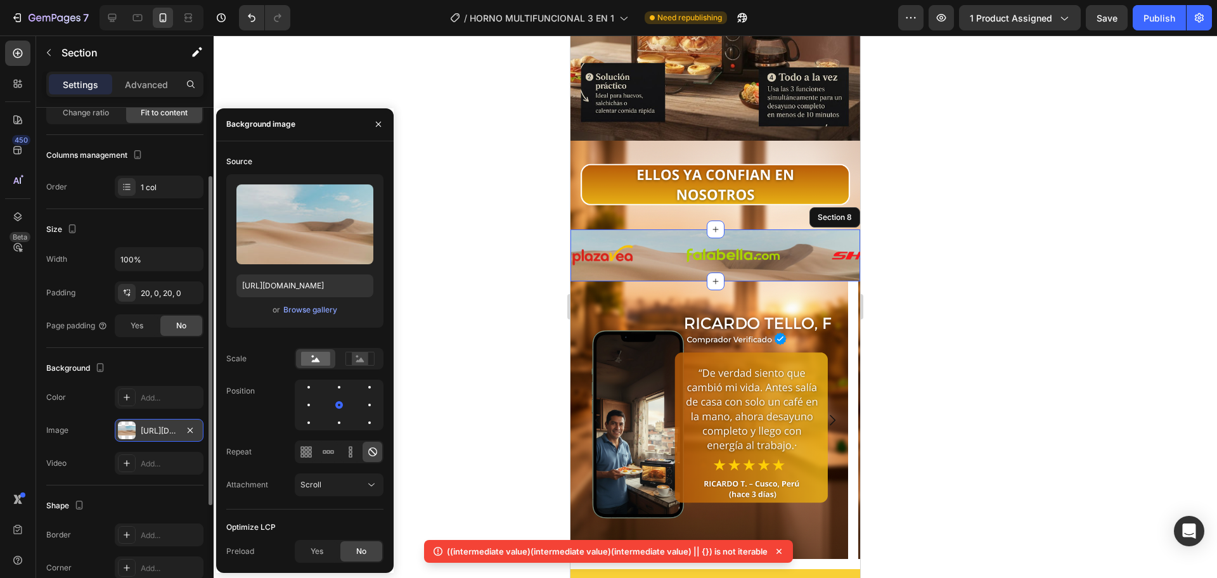
click at [129, 430] on div at bounding box center [127, 430] width 18 height 18
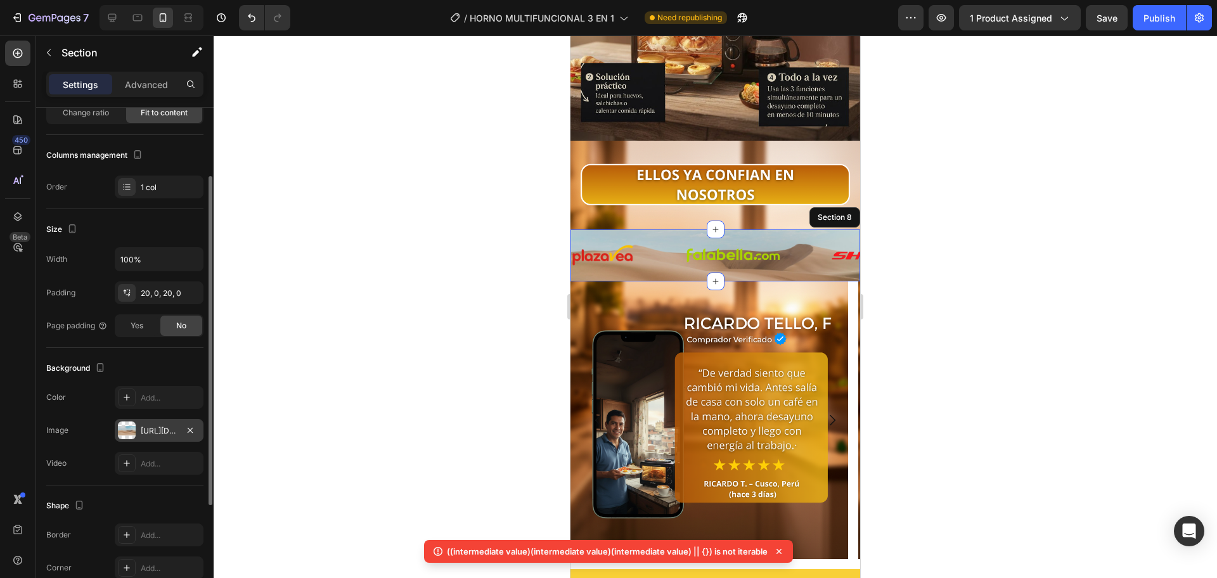
click at [129, 430] on div at bounding box center [127, 430] width 18 height 18
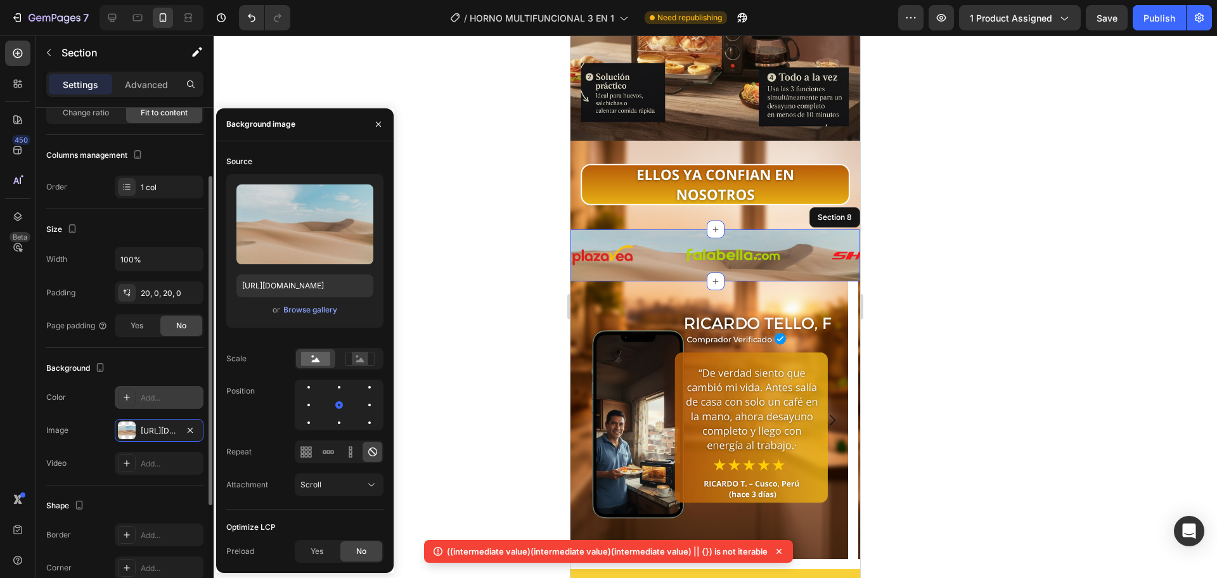
click at [148, 389] on div "Add..." at bounding box center [159, 397] width 89 height 23
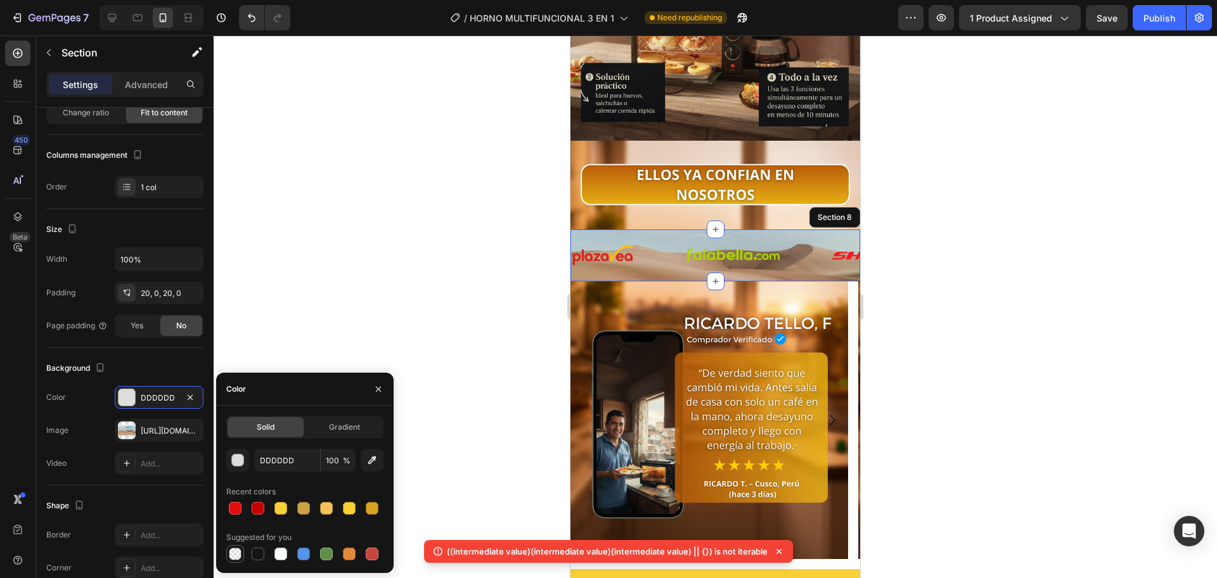
click at [234, 558] on div at bounding box center [235, 554] width 13 height 13
type input "000000"
type input "0"
click at [236, 555] on div at bounding box center [235, 554] width 13 height 13
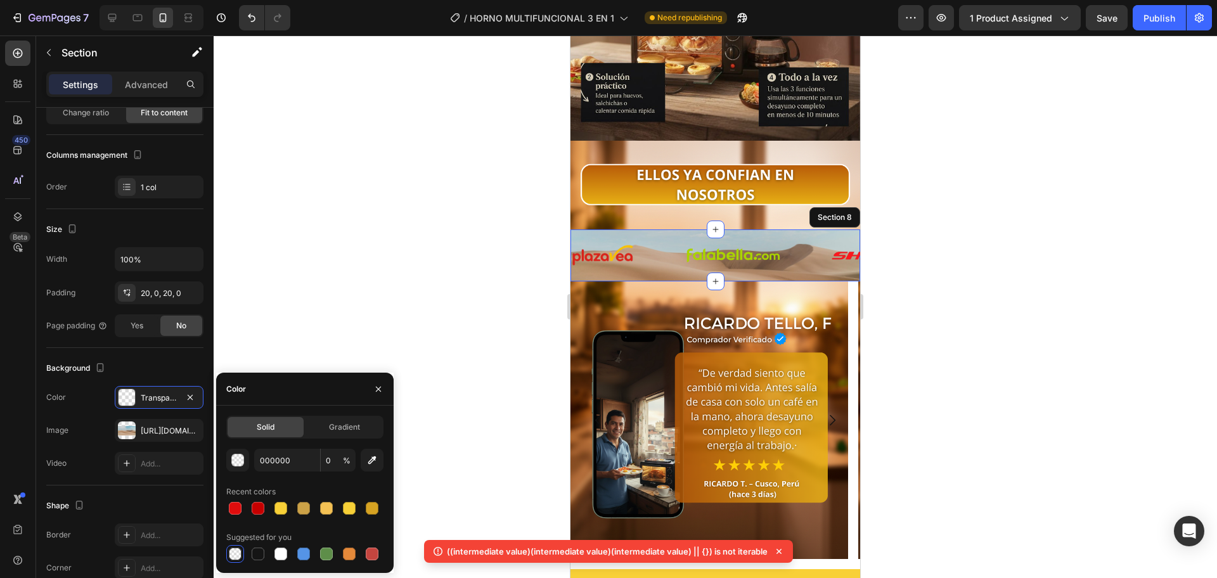
click at [236, 555] on div at bounding box center [235, 554] width 13 height 13
click at [359, 395] on div "Color" at bounding box center [304, 389] width 177 height 33
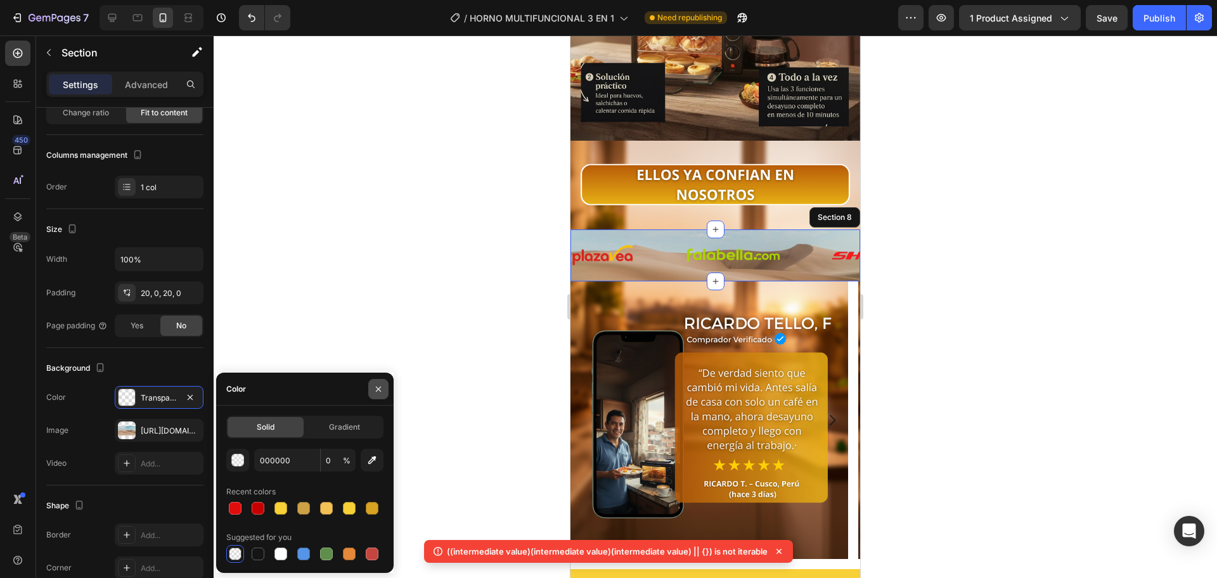
click at [375, 385] on icon "button" at bounding box center [378, 389] width 10 height 10
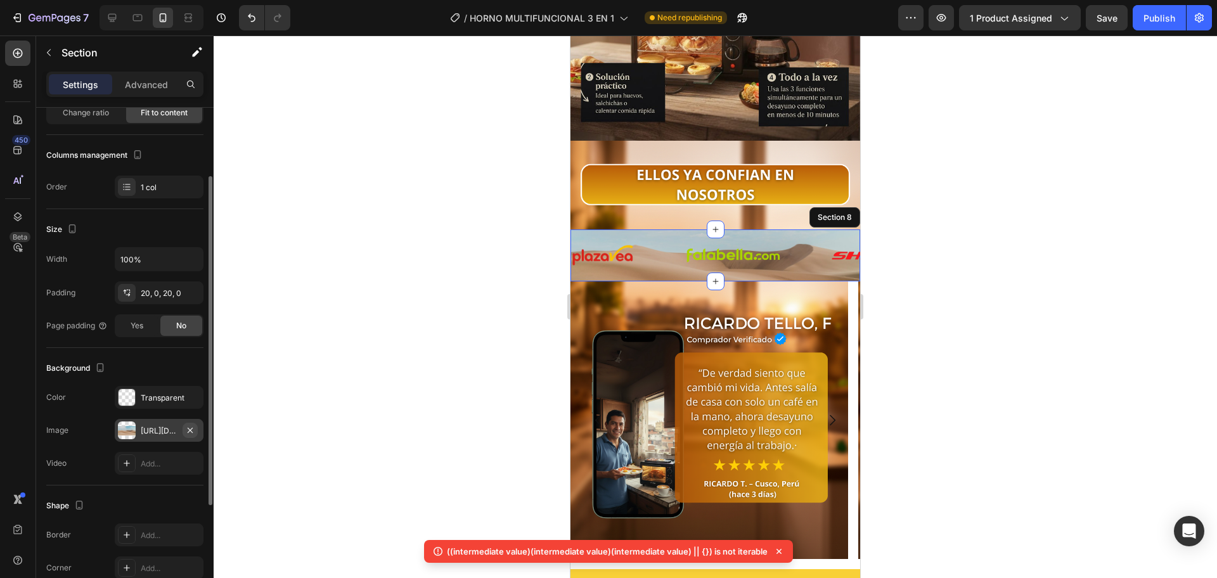
click at [197, 427] on button "button" at bounding box center [190, 430] width 15 height 15
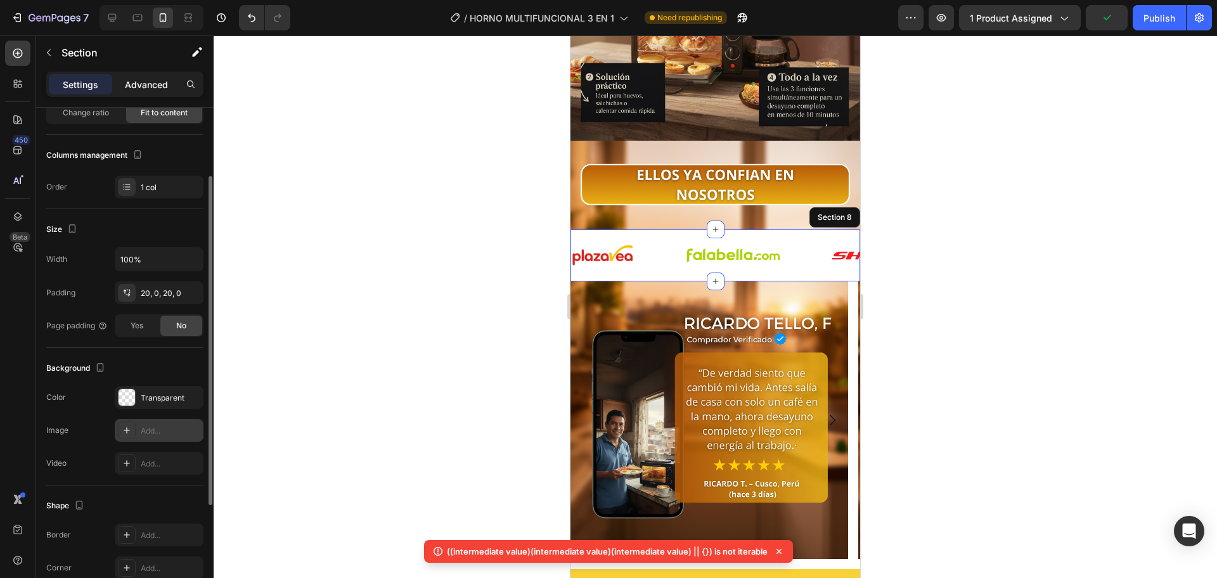
click at [132, 93] on div "Advanced" at bounding box center [146, 84] width 63 height 20
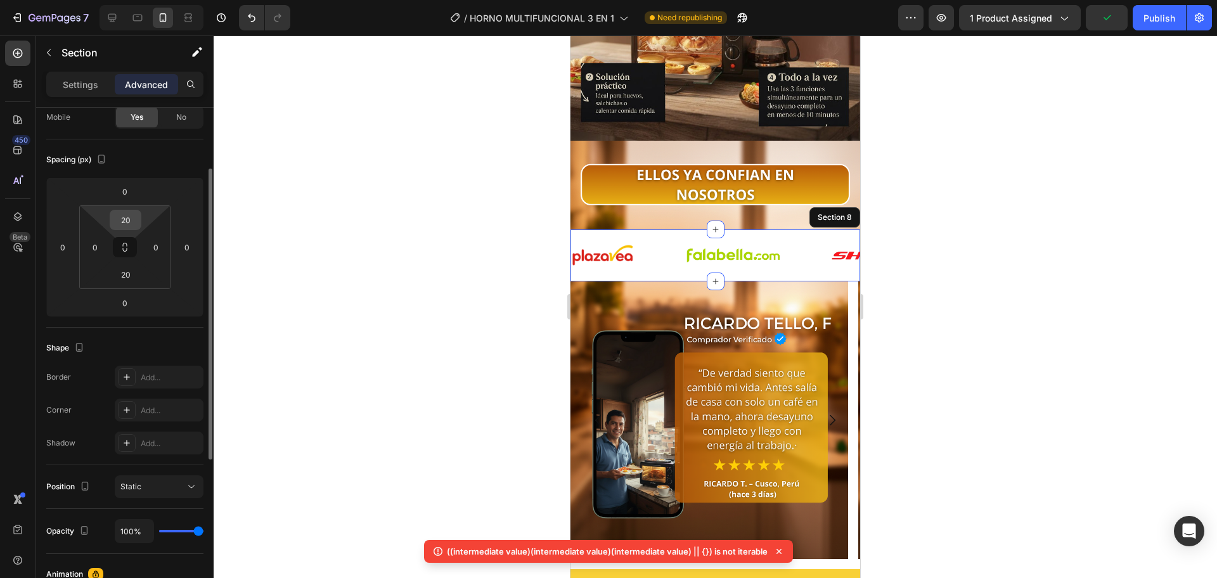
click at [134, 217] on input "20" at bounding box center [125, 219] width 25 height 19
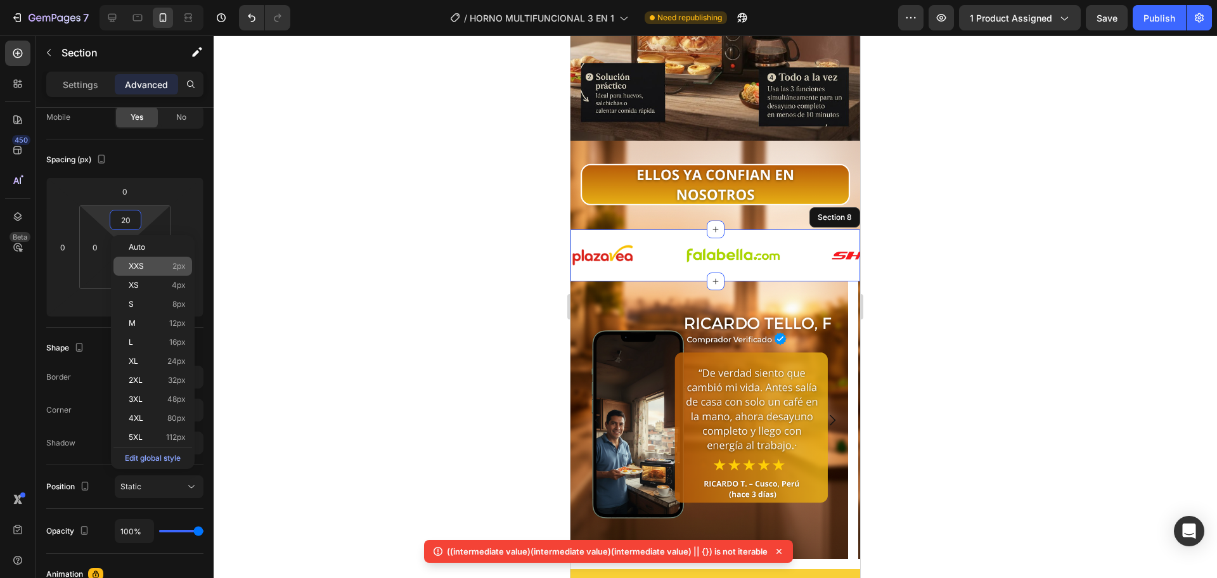
click at [149, 274] on div "XXS 2px" at bounding box center [152, 266] width 79 height 19
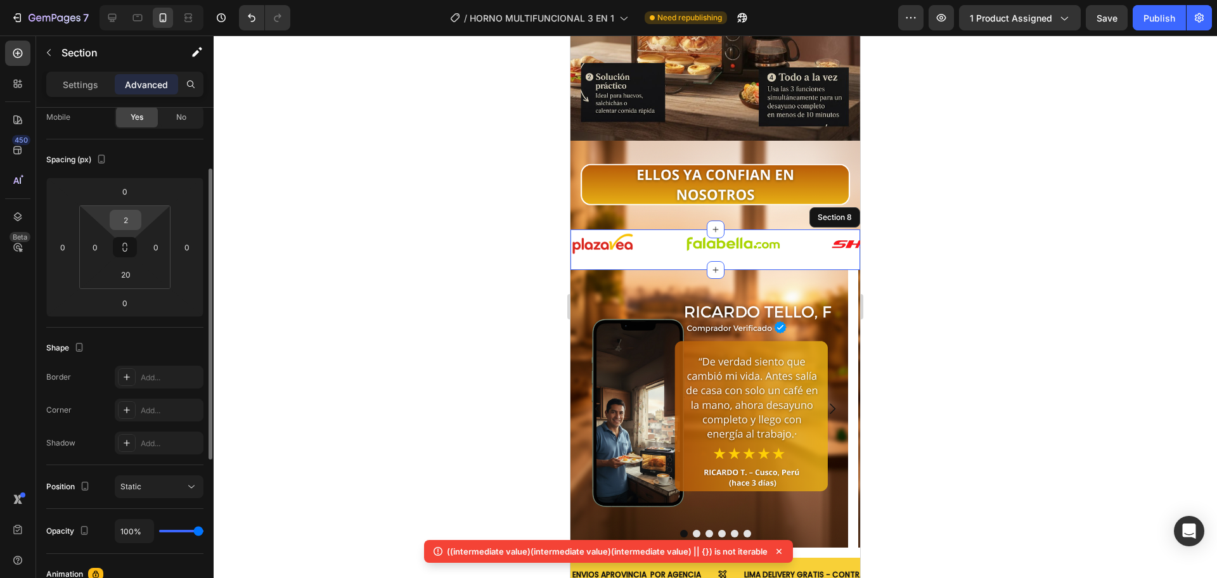
click at [124, 221] on input "2" at bounding box center [125, 219] width 25 height 19
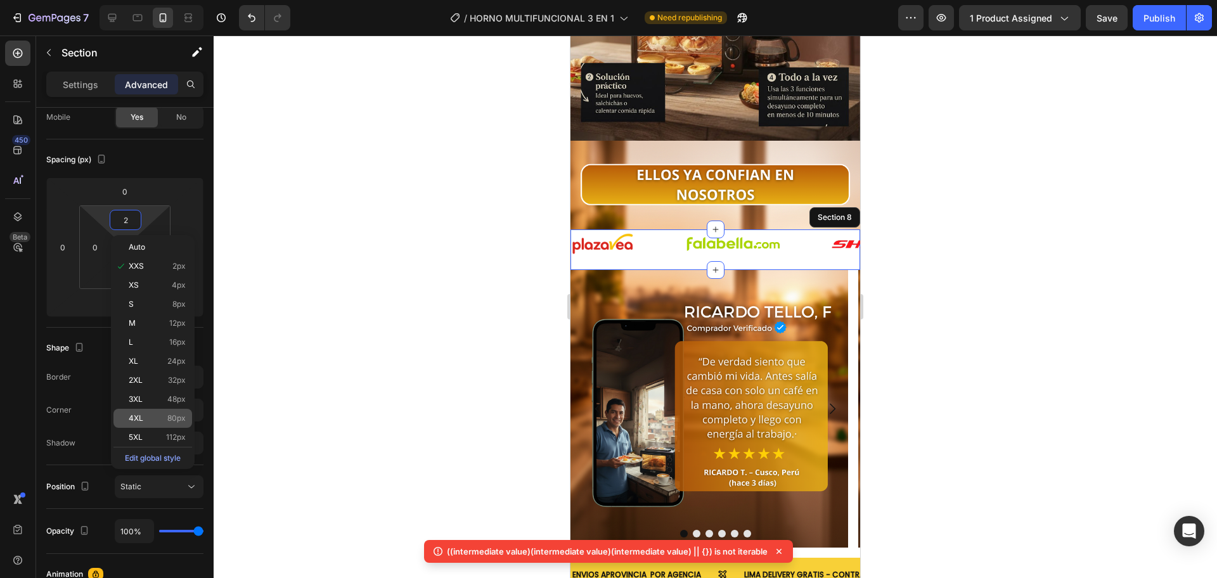
click at [149, 410] on div "4XL 80px" at bounding box center [152, 418] width 79 height 19
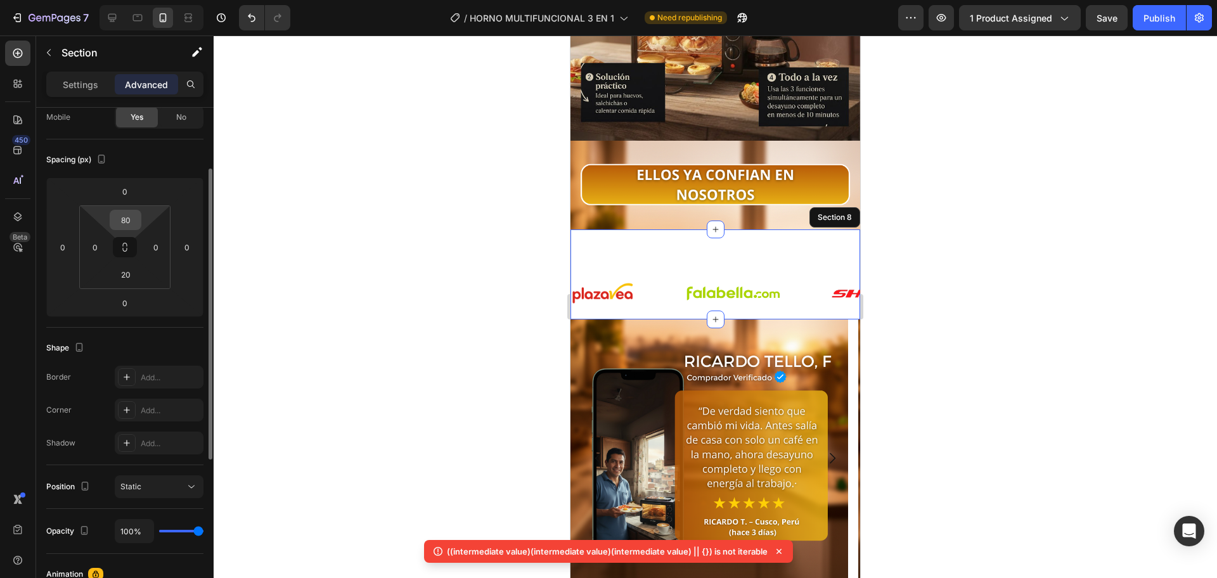
click at [125, 228] on input "80" at bounding box center [125, 219] width 25 height 19
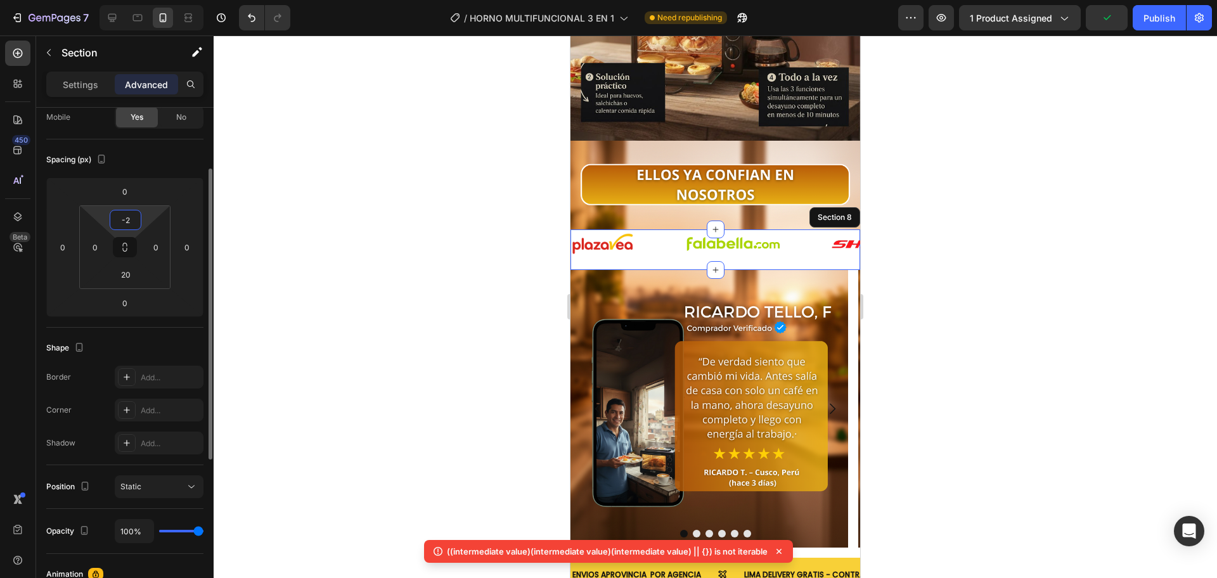
type input "-"
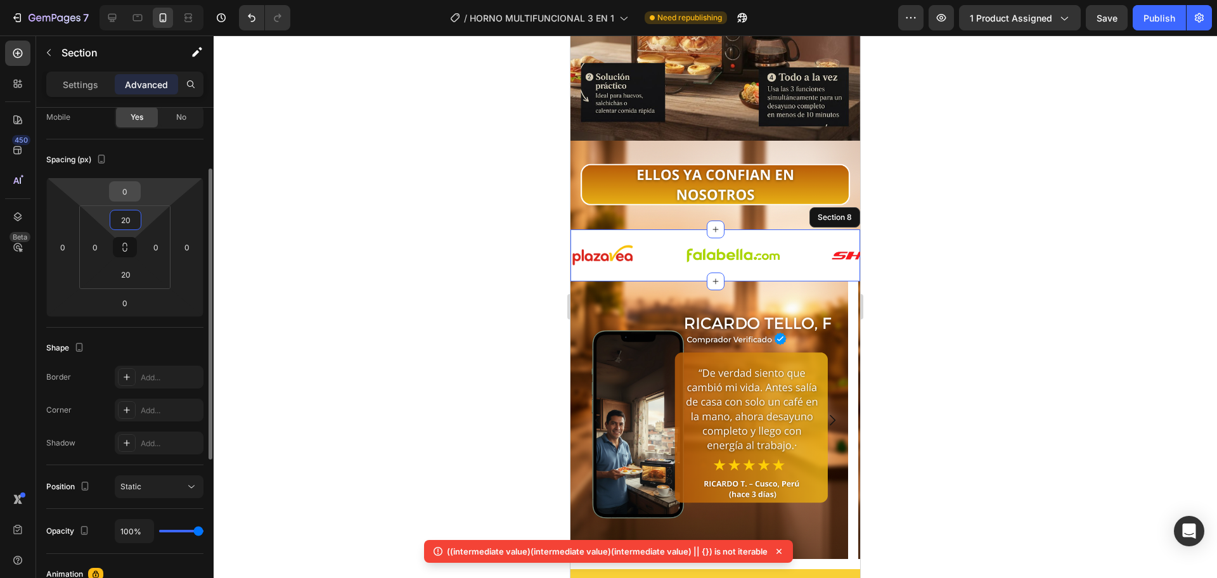
type input "20"
click at [133, 188] on input "0" at bounding box center [124, 191] width 25 height 19
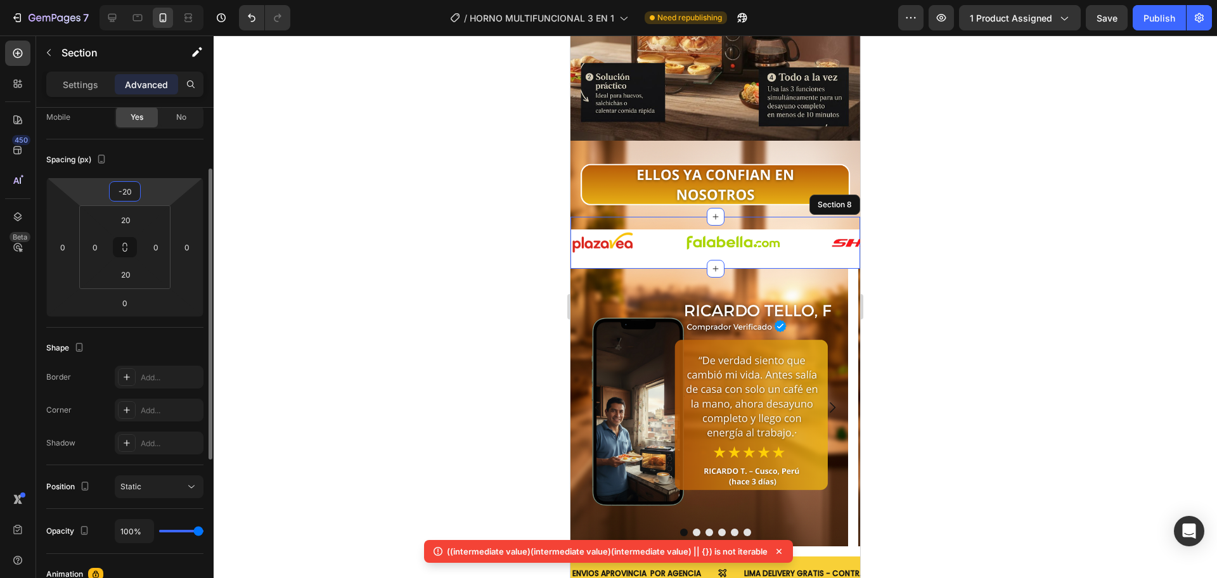
type input "-2"
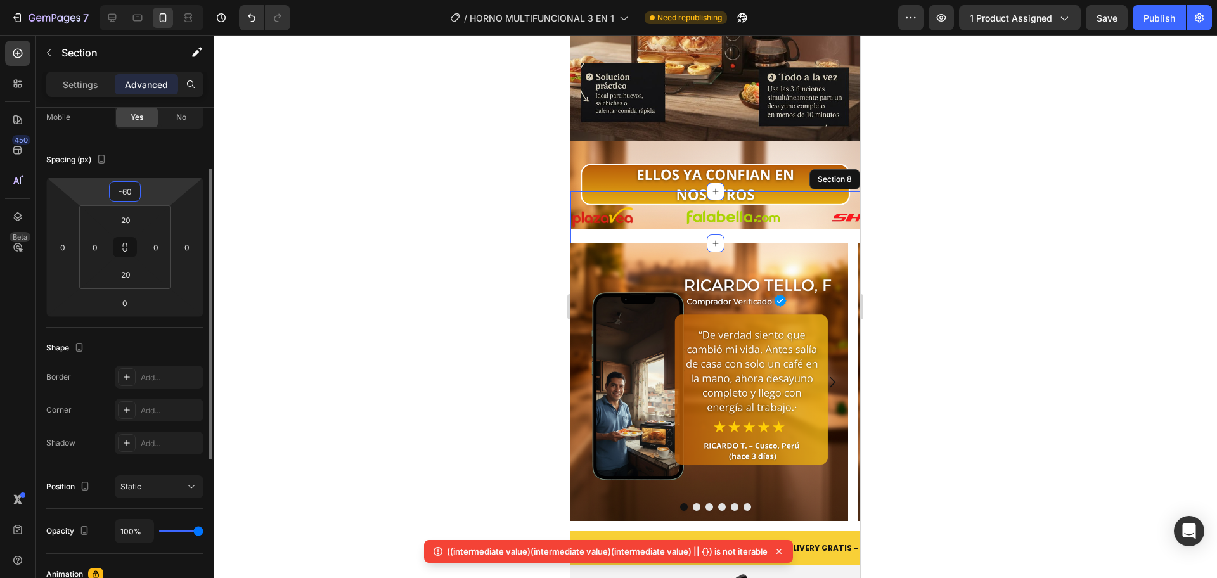
type input "-6"
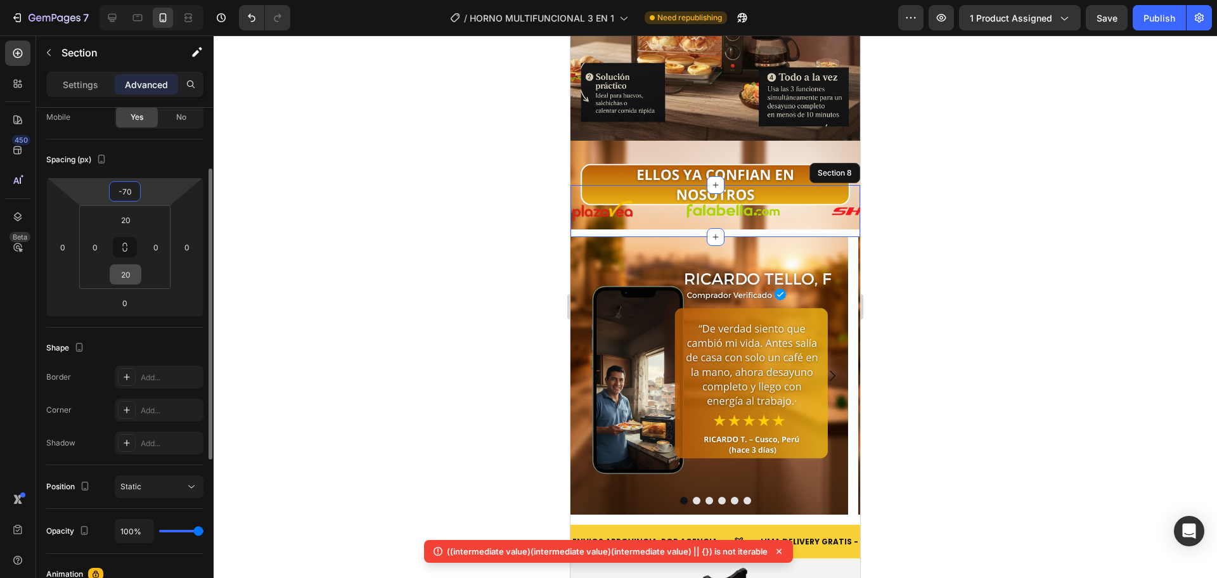
type input "-70"
click at [137, 274] on input "20" at bounding box center [125, 274] width 25 height 19
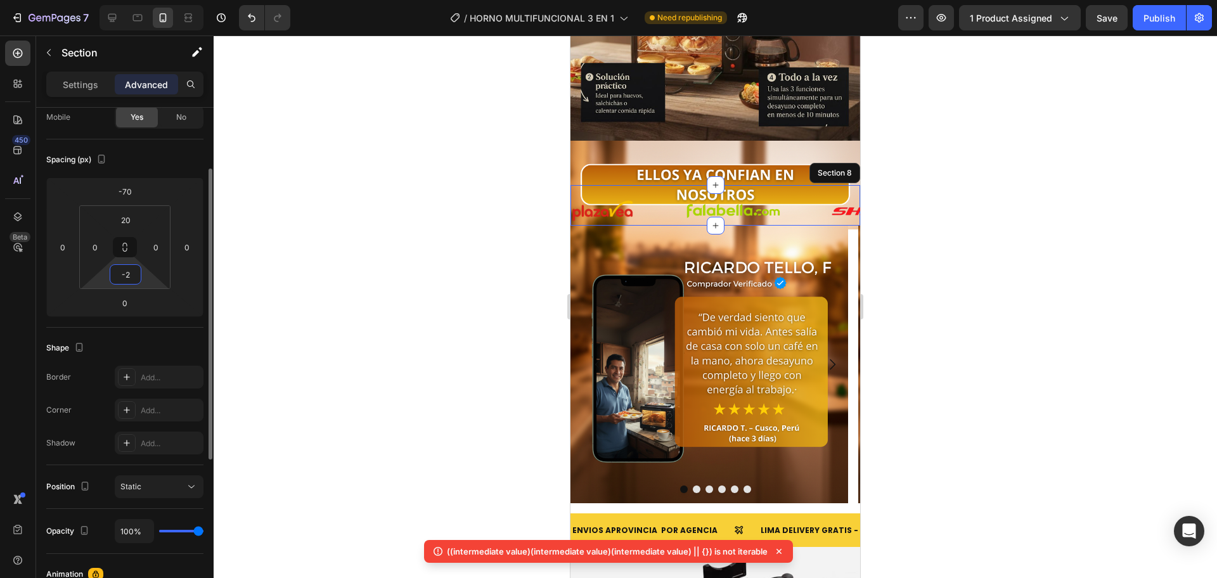
type input "-"
type input "20"
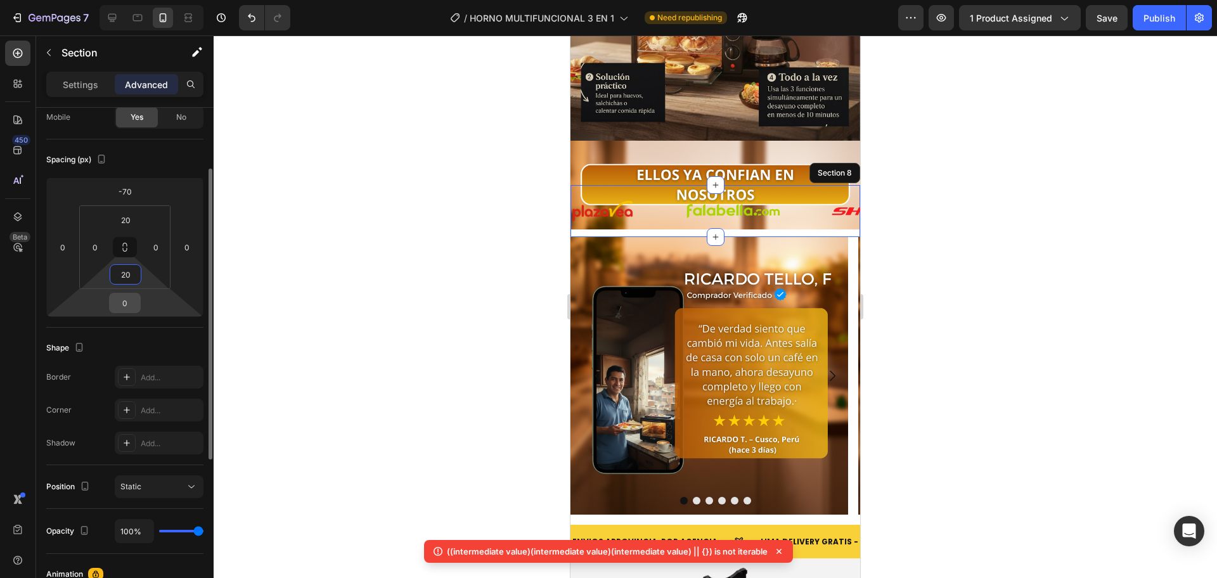
click at [133, 304] on input "0" at bounding box center [124, 302] width 25 height 19
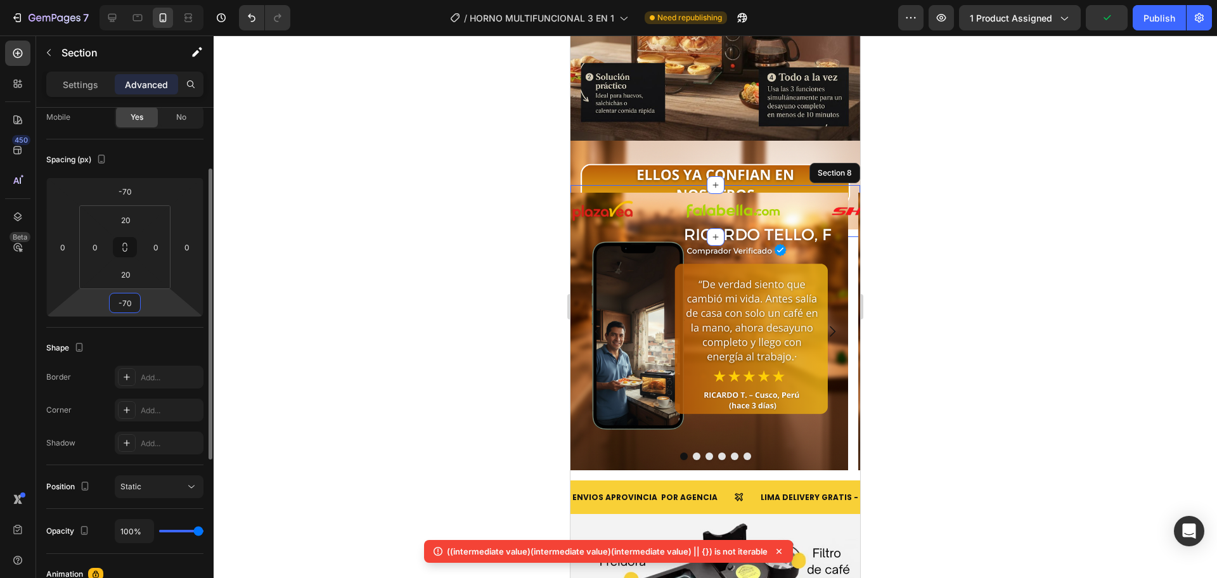
type input "-7"
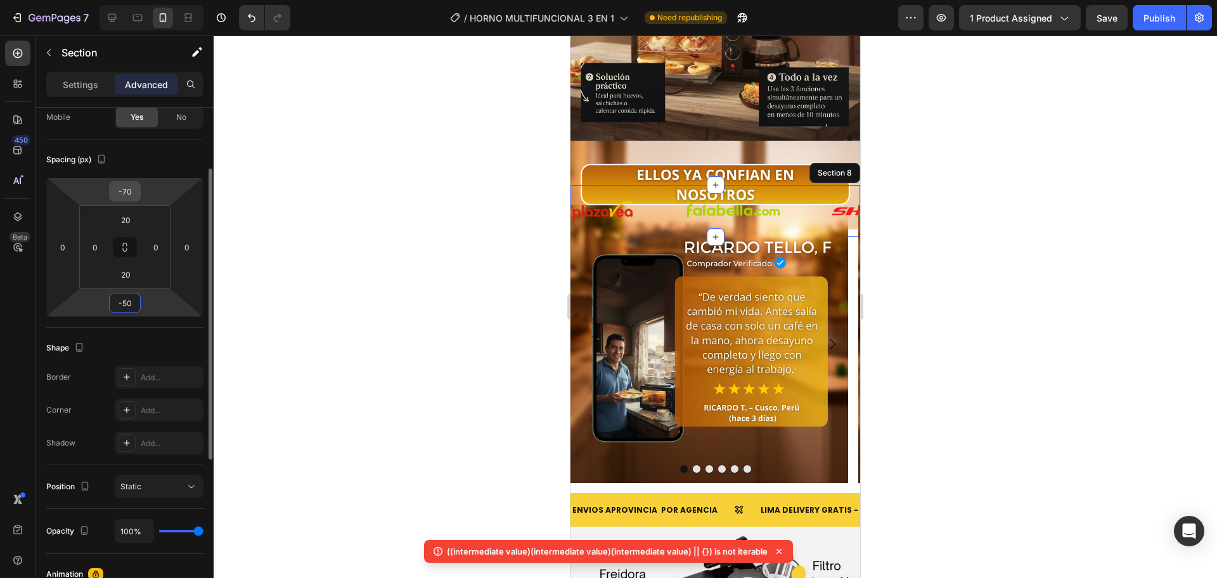
type input "-50"
click at [133, 191] on input "-70" at bounding box center [124, 191] width 25 height 19
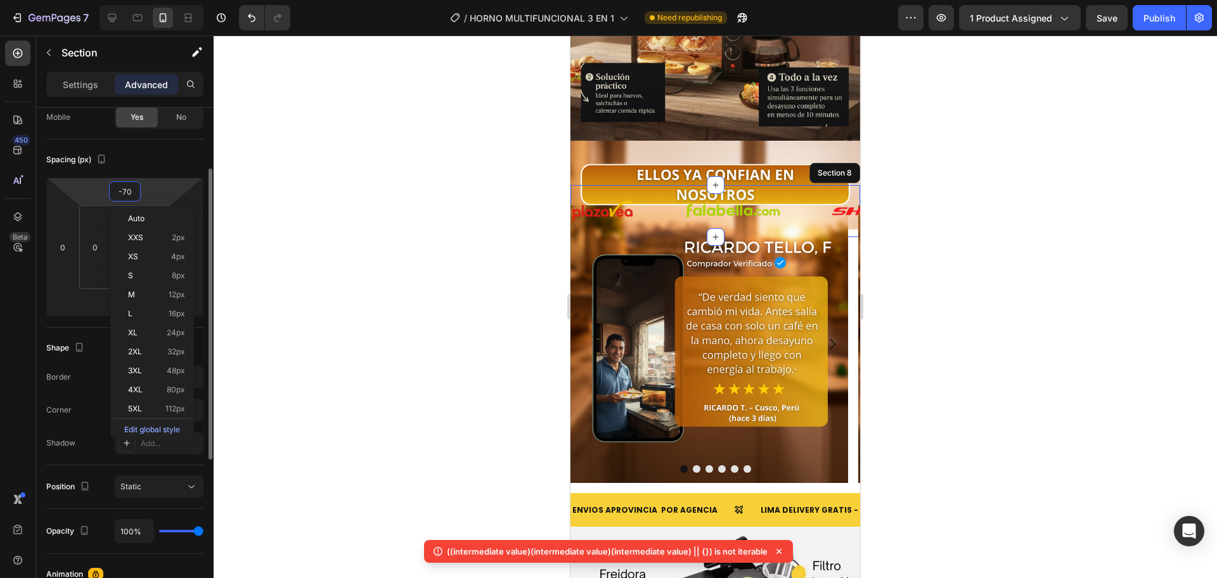
type input "-7"
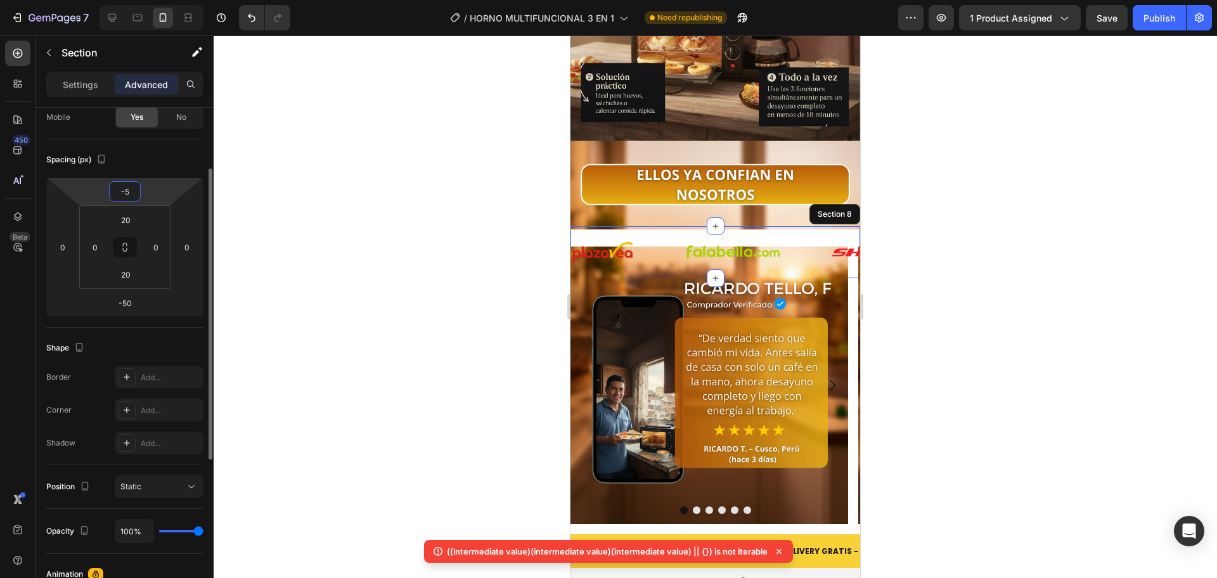
type input "-50"
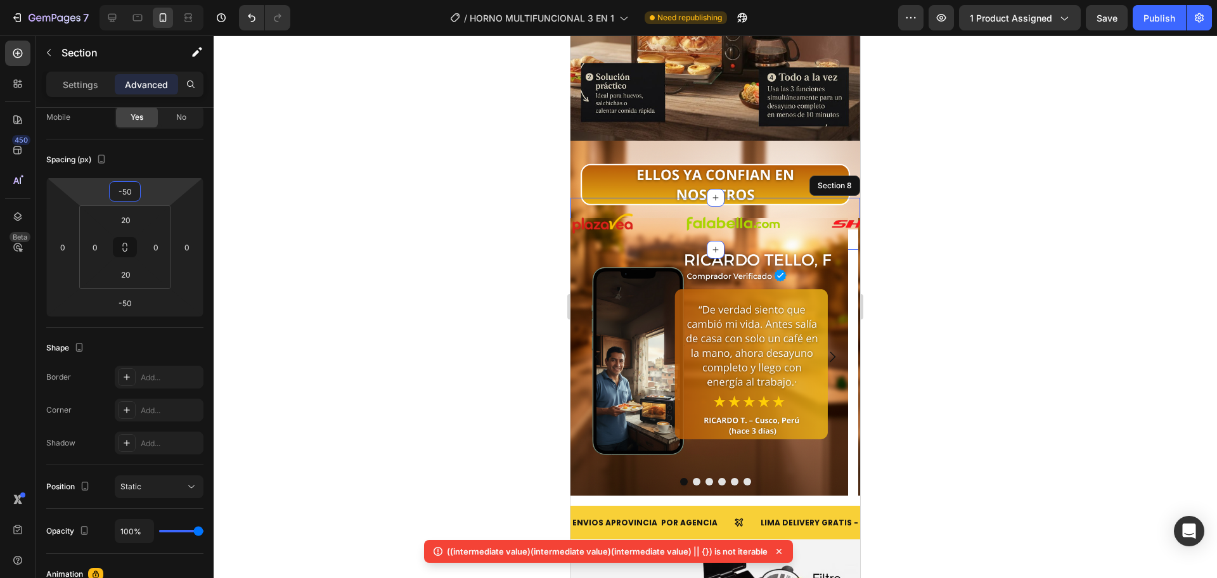
click at [517, 231] on div at bounding box center [715, 306] width 1003 height 543
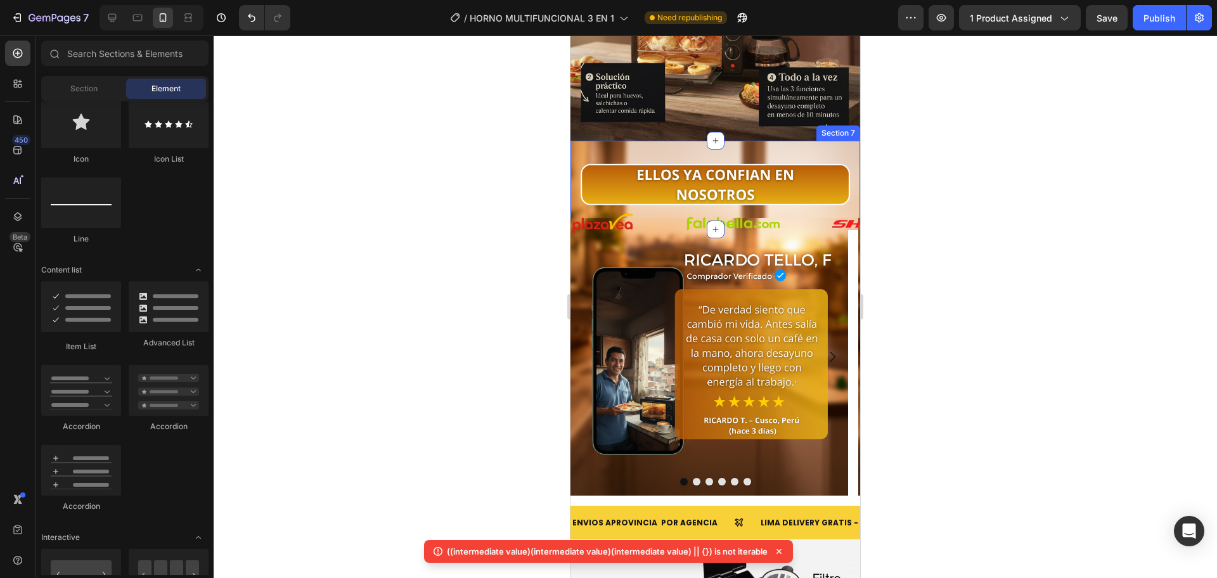
click at [702, 141] on div "Image Section 7" at bounding box center [715, 185] width 290 height 89
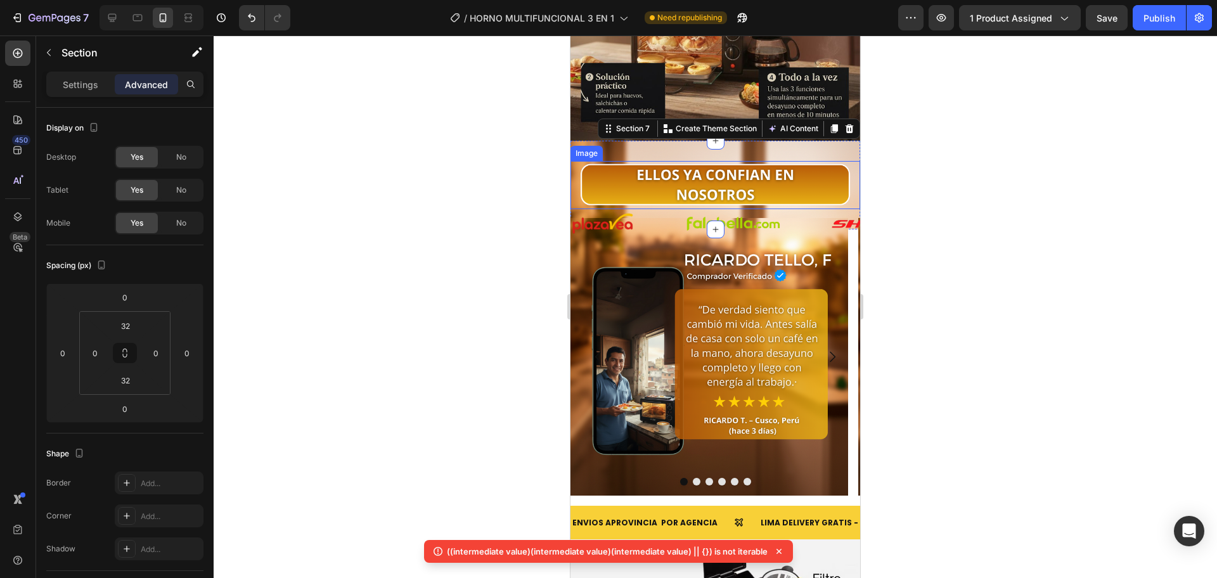
click at [576, 161] on img at bounding box center [715, 185] width 290 height 48
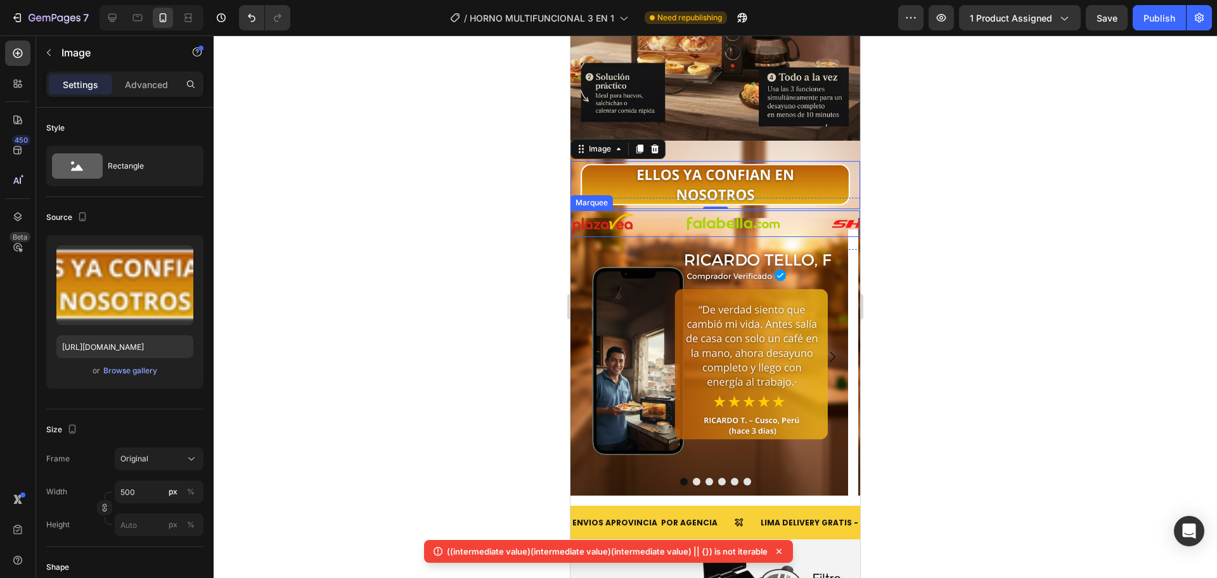
click at [670, 212] on div "Image" at bounding box center [628, 223] width 114 height 23
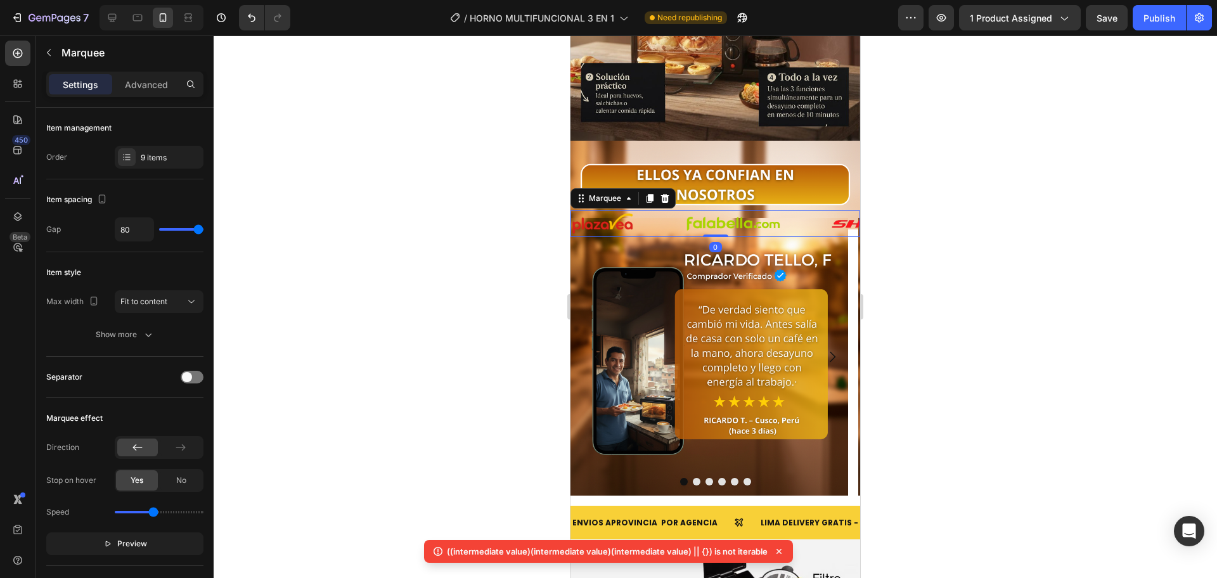
click at [646, 212] on div "Image" at bounding box center [628, 223] width 114 height 23
click at [140, 81] on p "Advanced" at bounding box center [146, 84] width 43 height 13
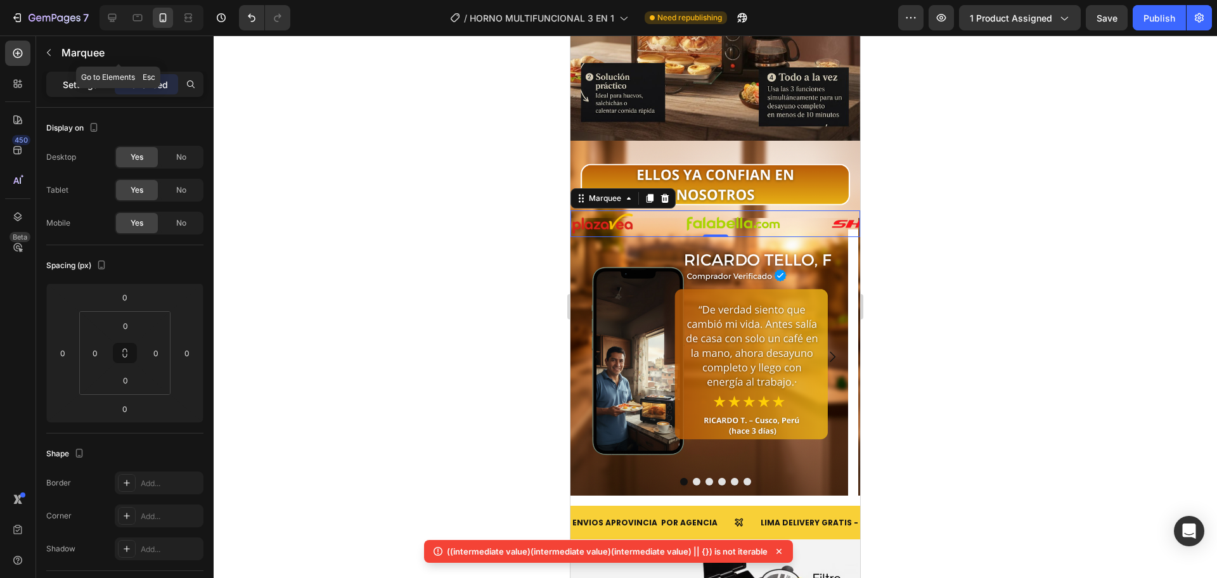
click at [90, 78] on p "Settings" at bounding box center [80, 84] width 35 height 13
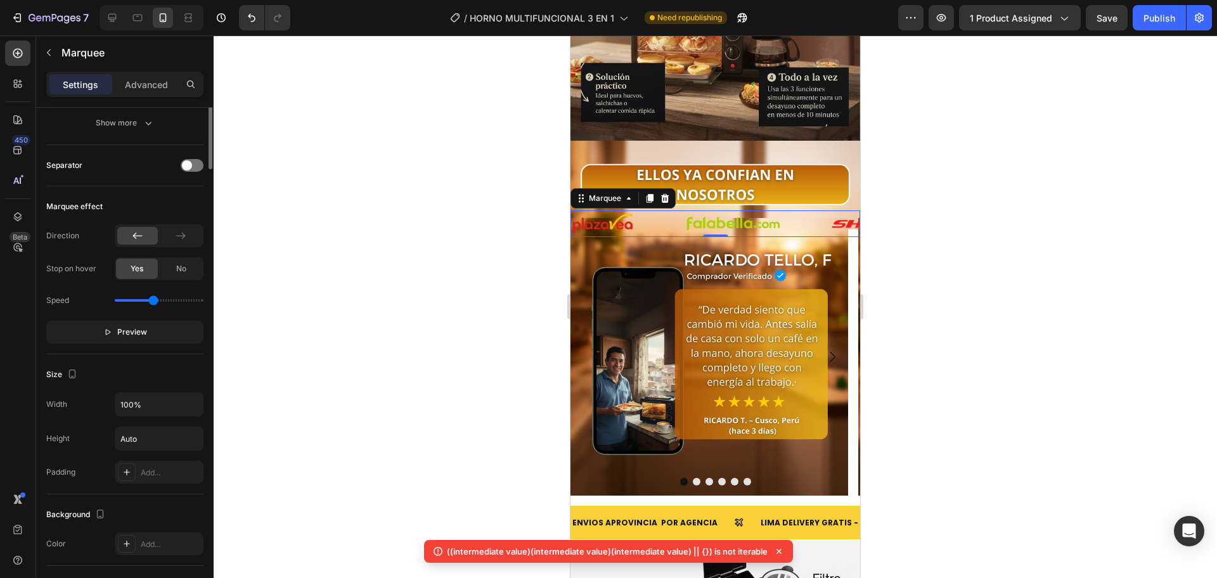
scroll to position [0, 0]
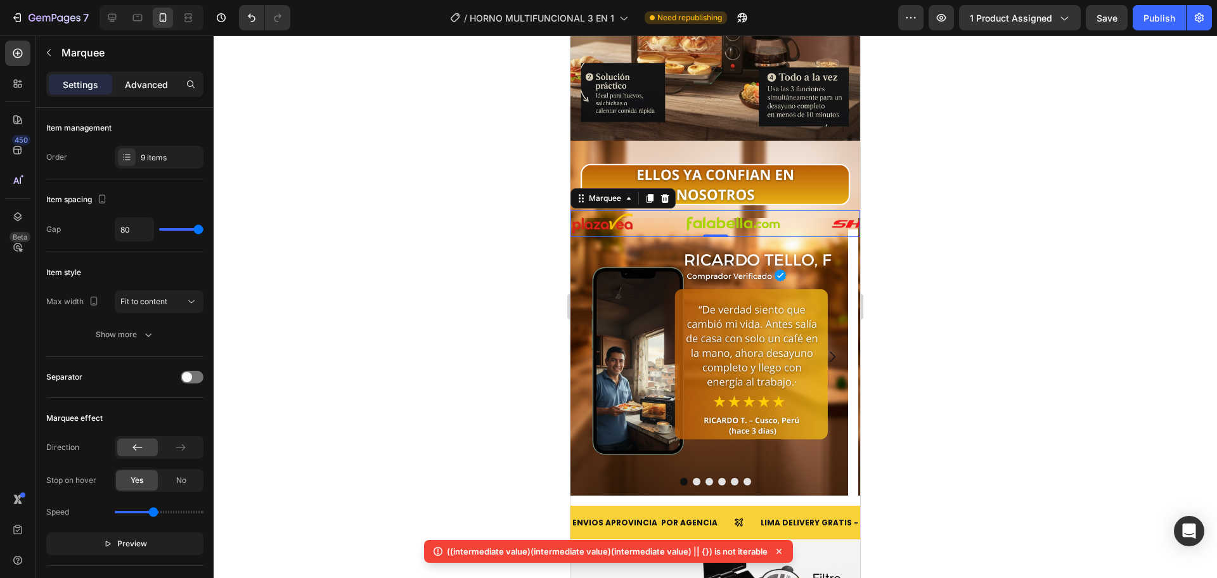
click at [144, 93] on div "Advanced" at bounding box center [146, 84] width 63 height 20
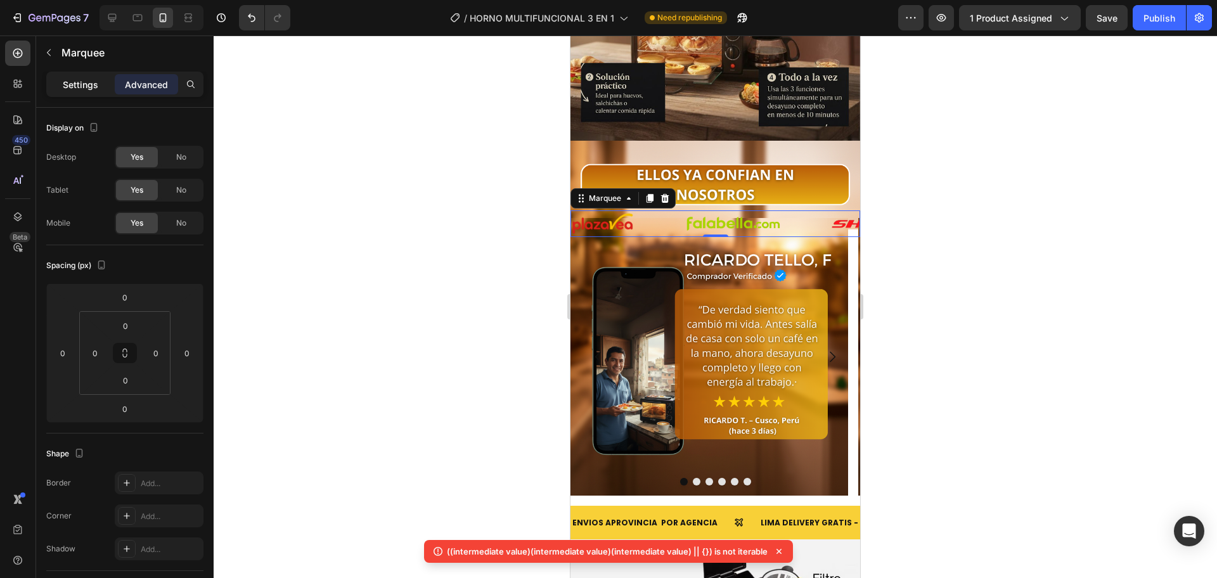
click at [97, 86] on p "Settings" at bounding box center [80, 84] width 35 height 13
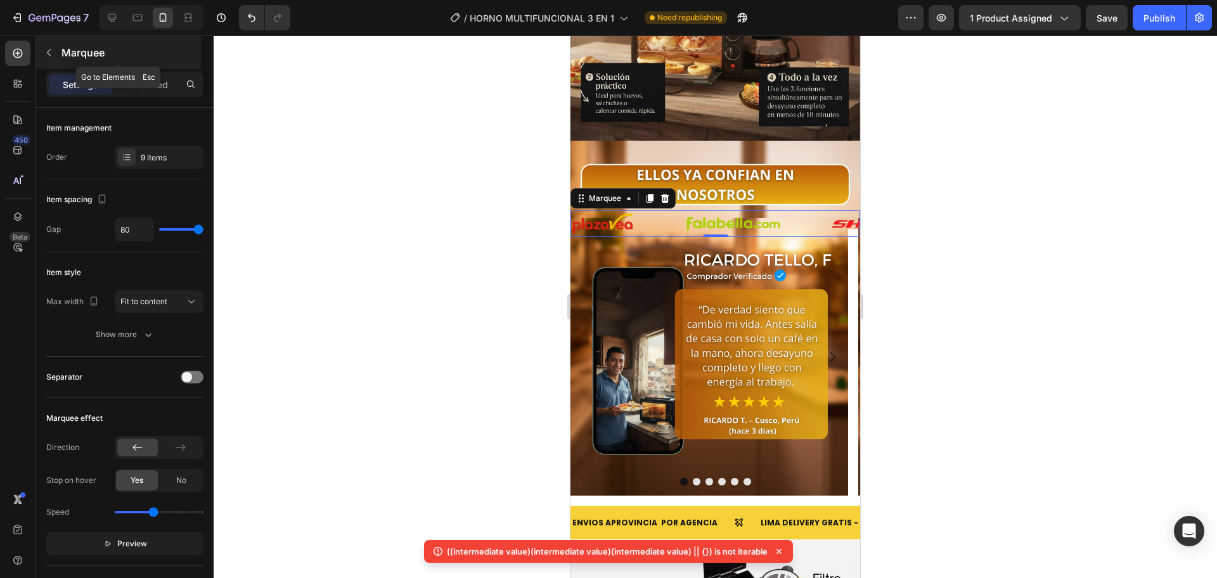
click at [46, 49] on icon "button" at bounding box center [49, 53] width 10 height 10
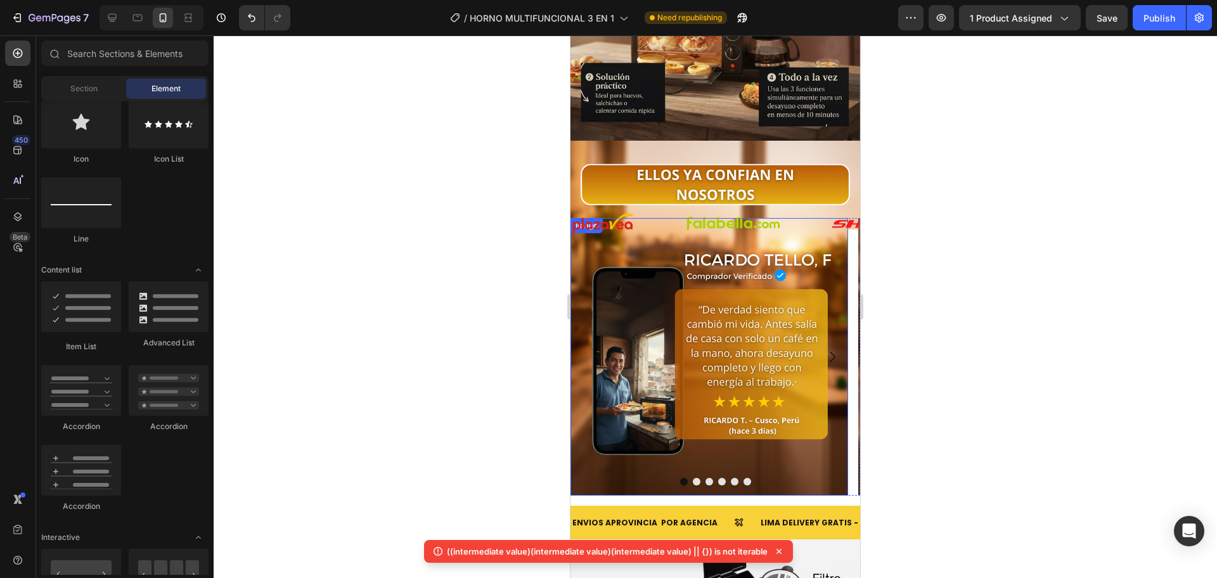
click at [657, 225] on img at bounding box center [709, 357] width 278 height 278
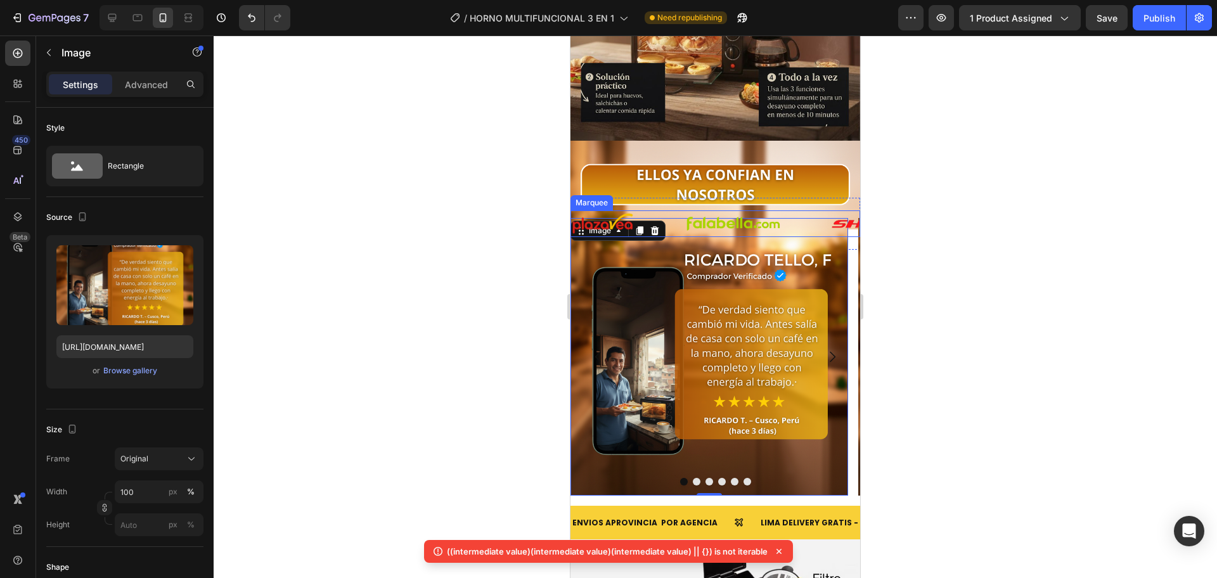
click at [673, 212] on div "Image" at bounding box center [628, 223] width 114 height 23
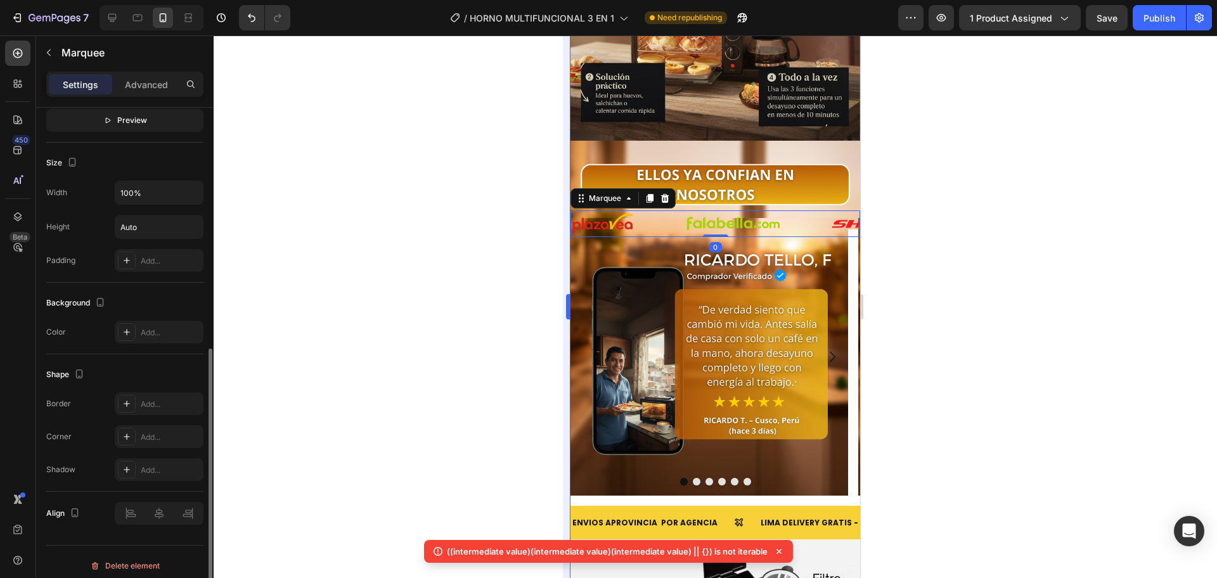
scroll to position [431, 0]
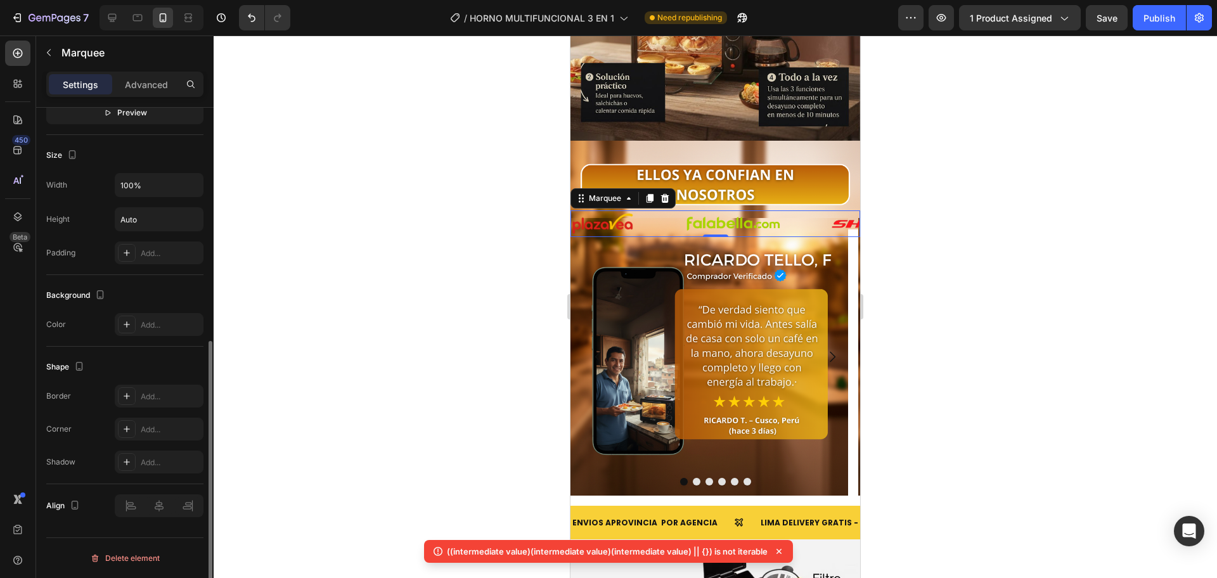
click at [674, 212] on div "Image" at bounding box center [628, 223] width 114 height 23
click at [691, 198] on div "Image Image Image Image Image Image Image Image Image Image Image Image Image I…" at bounding box center [715, 224] width 290 height 52
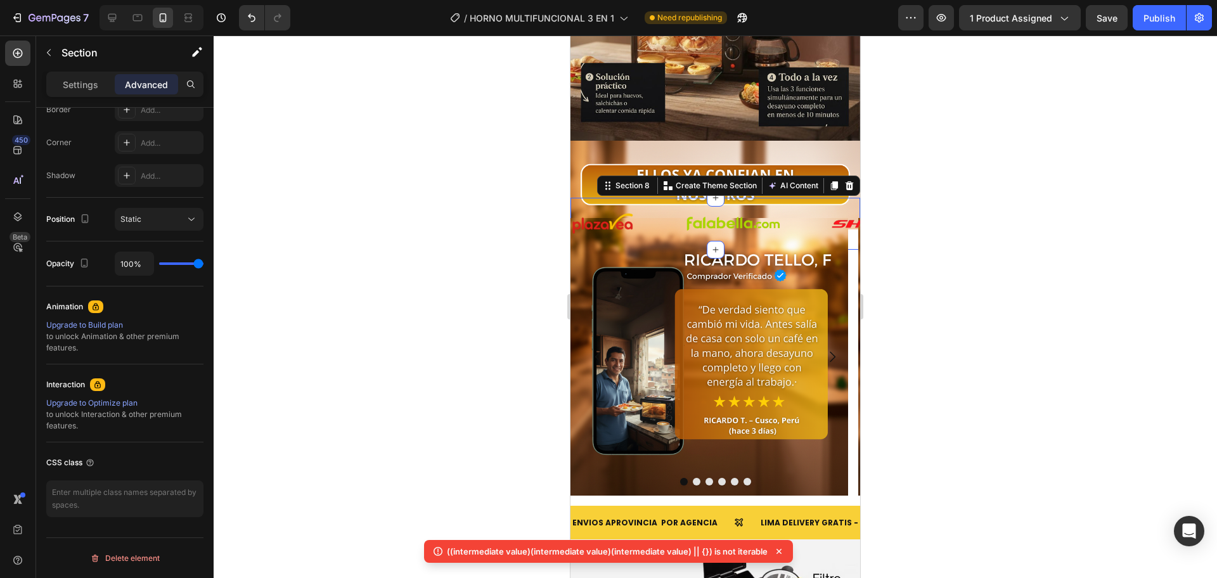
scroll to position [0, 0]
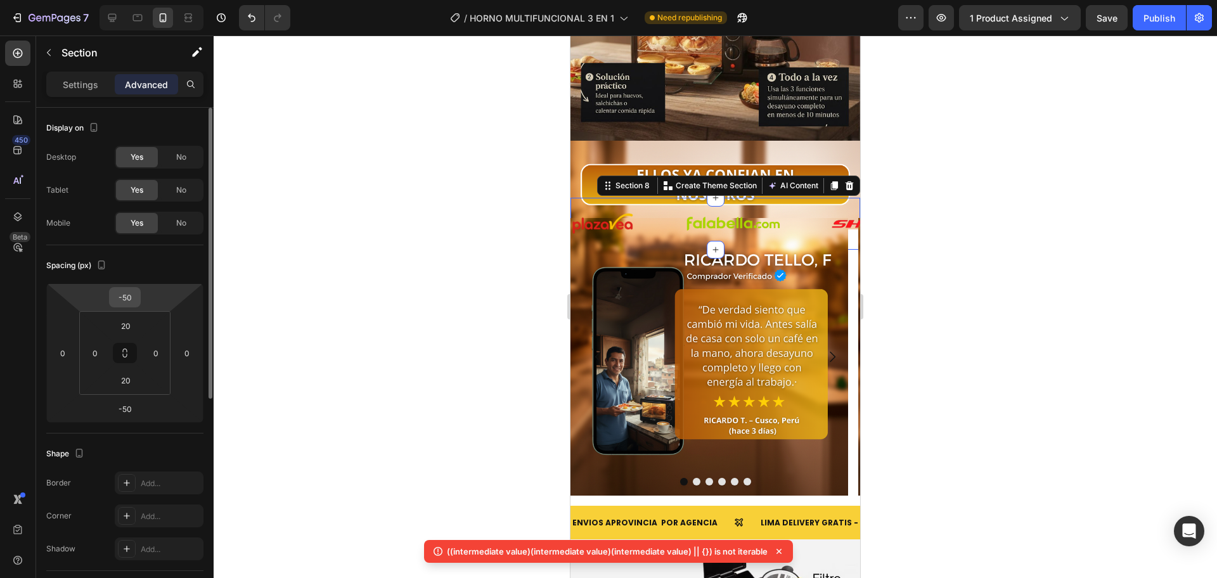
click at [131, 295] on input "-50" at bounding box center [124, 297] width 25 height 19
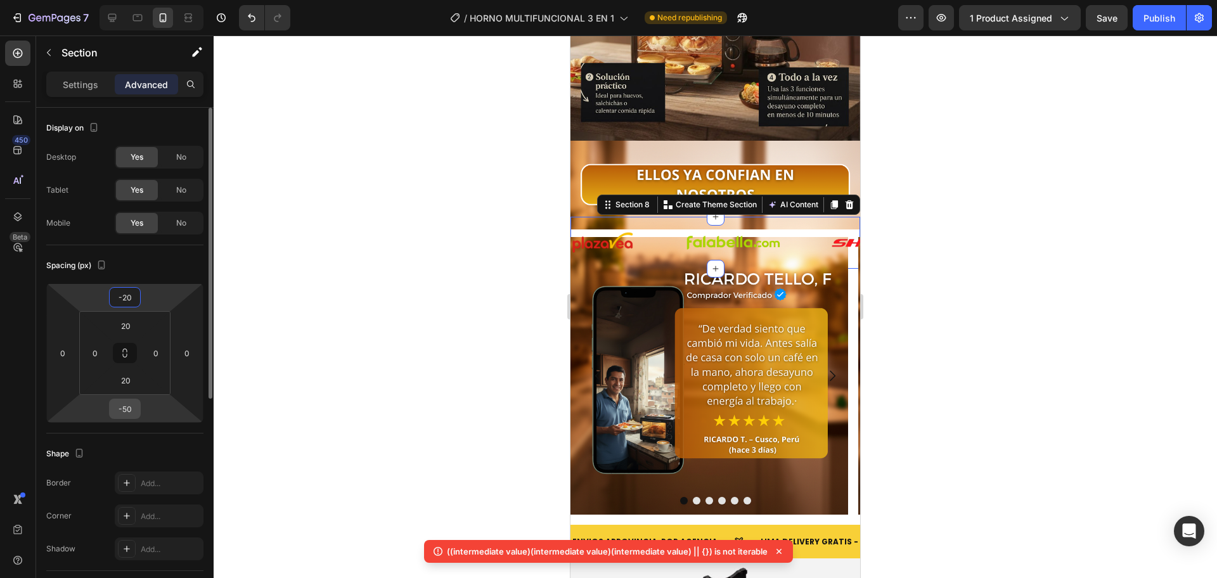
type input "-20"
click at [133, 406] on input "-50" at bounding box center [124, 408] width 25 height 19
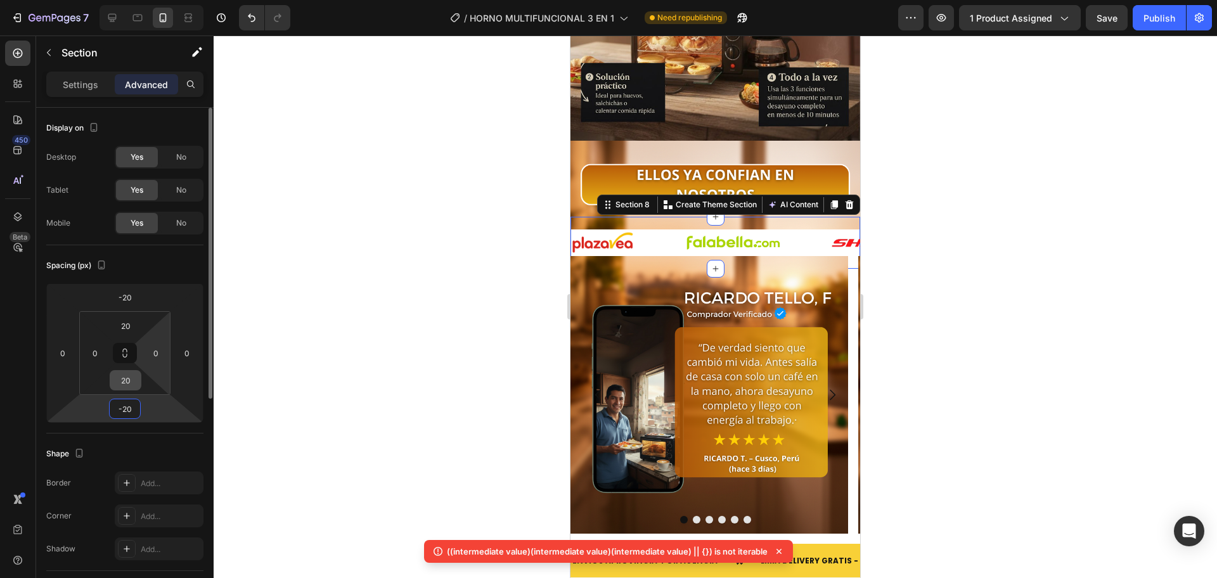
type input "-20"
click at [141, 375] on div "20" at bounding box center [126, 380] width 32 height 20
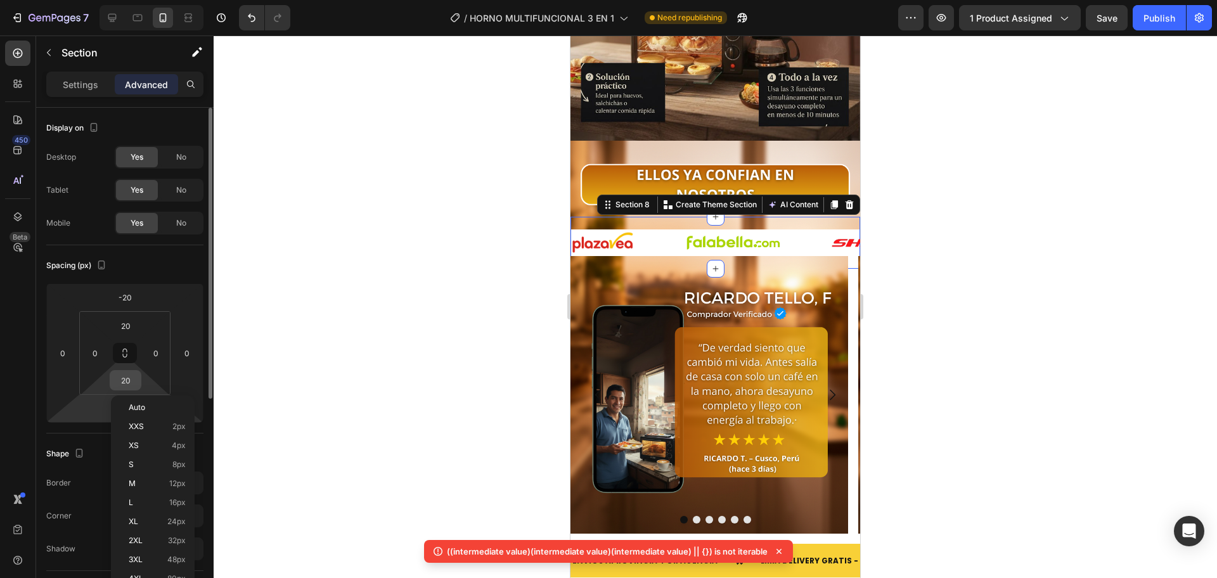
click at [131, 377] on input "20" at bounding box center [125, 380] width 25 height 19
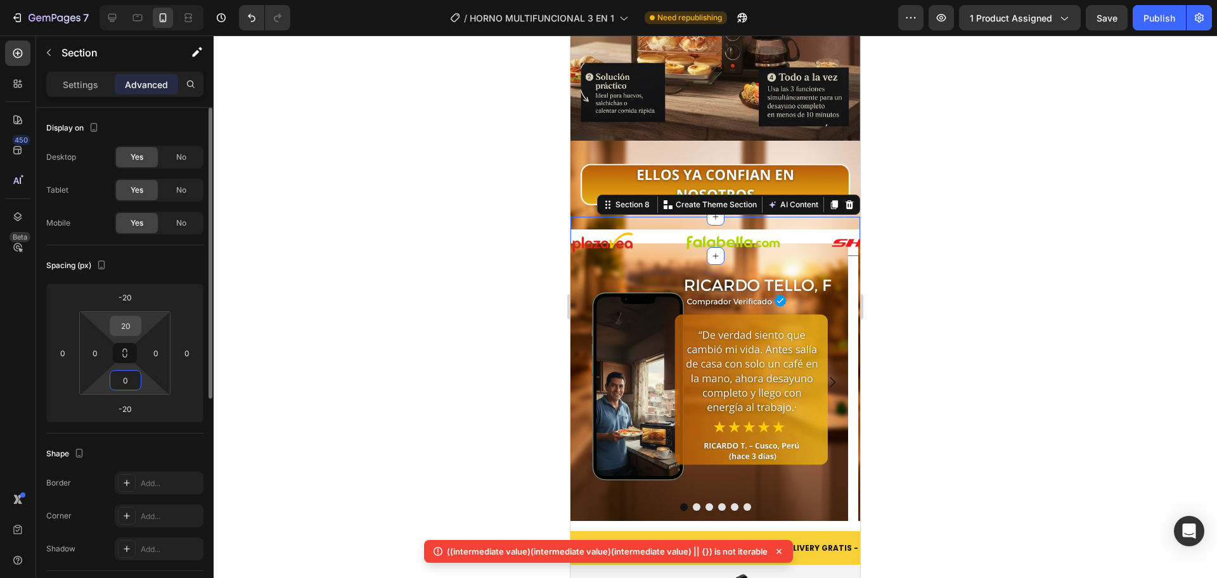
type input "0"
click at [131, 330] on input "20" at bounding box center [125, 325] width 25 height 19
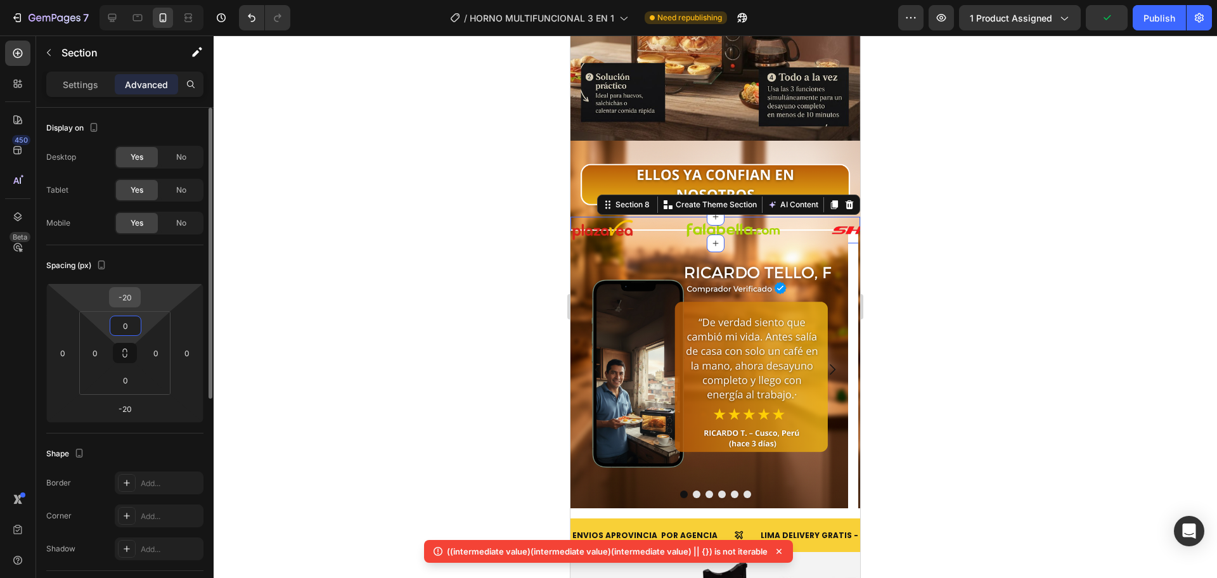
type input "0"
click at [130, 299] on input "-20" at bounding box center [124, 297] width 25 height 19
click at [131, 299] on input "-20" at bounding box center [124, 297] width 25 height 19
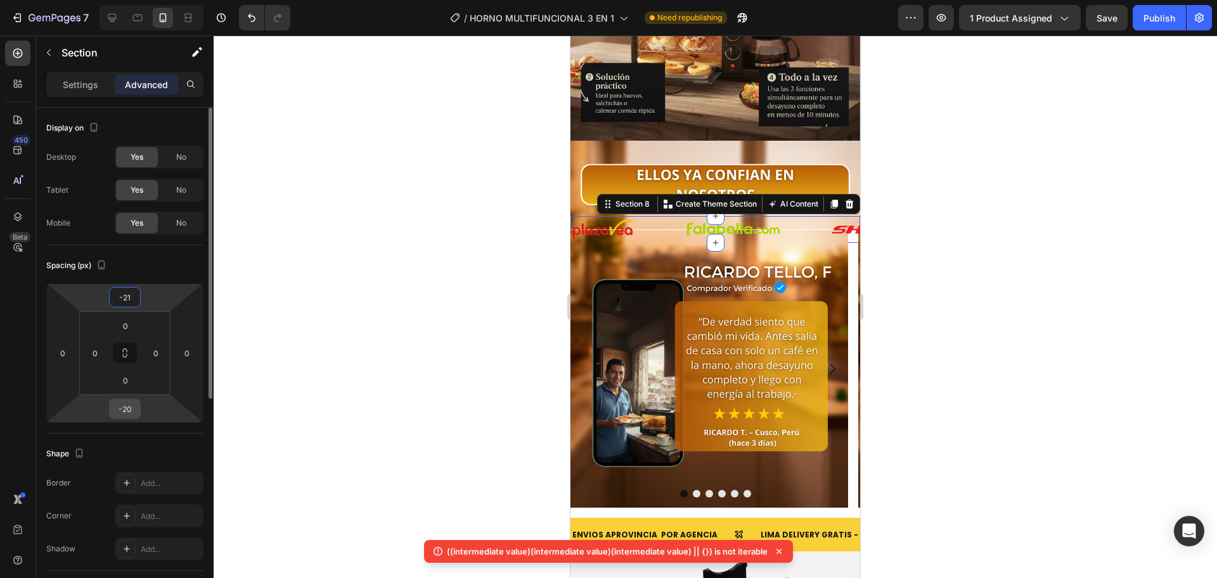
type input "-21"
click at [134, 409] on input "-20" at bounding box center [124, 408] width 25 height 19
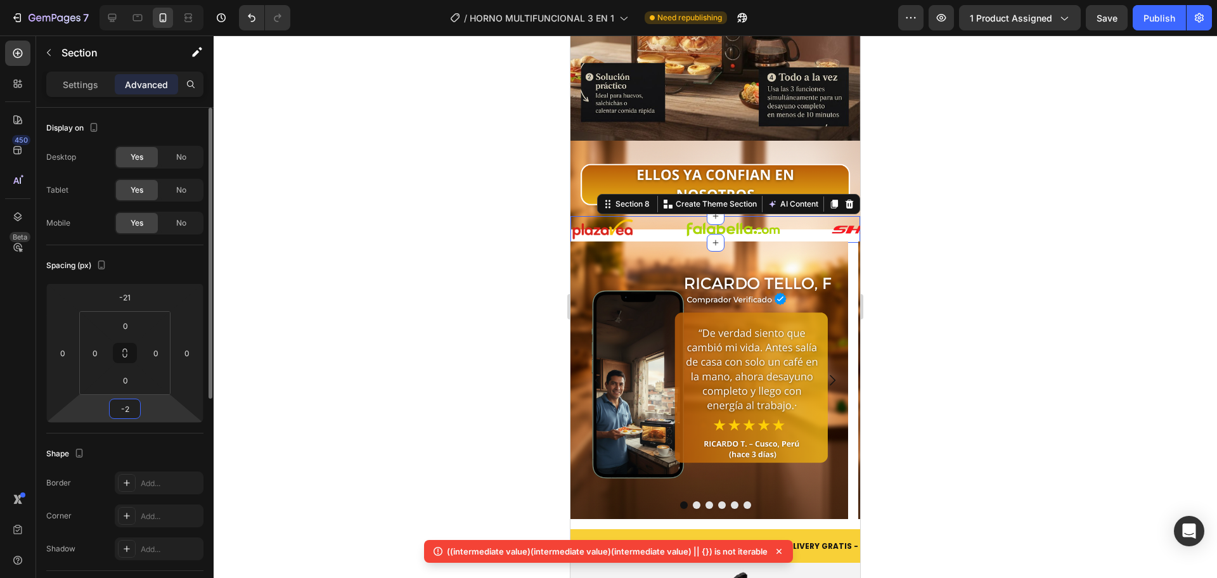
type input "-21"
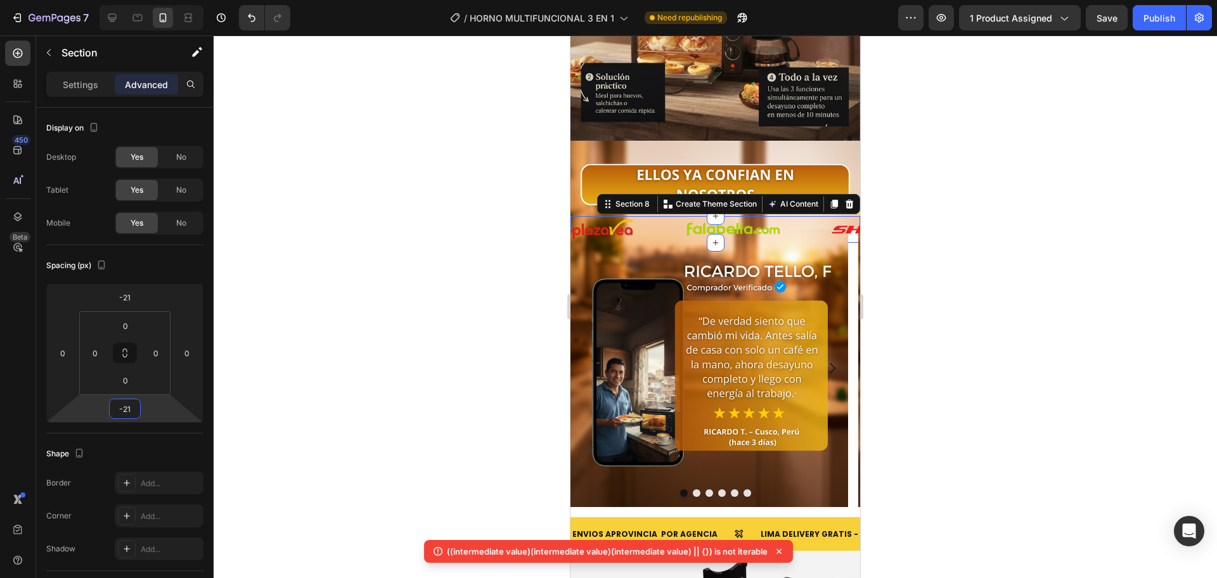
click at [330, 260] on div at bounding box center [715, 306] width 1003 height 543
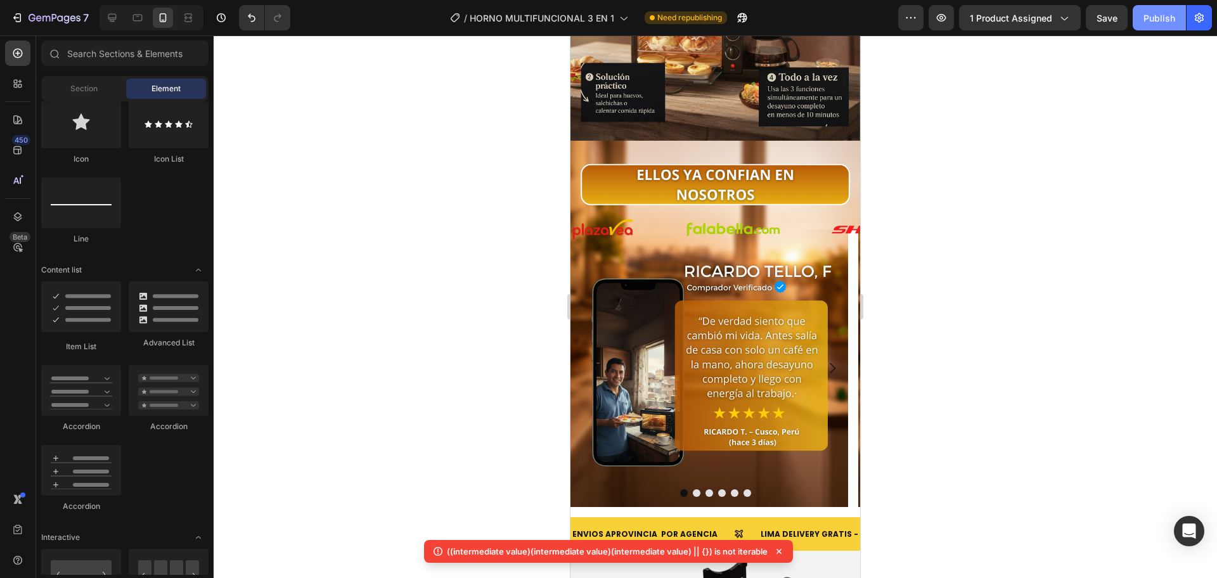
click at [1154, 24] on div "Publish" at bounding box center [1159, 17] width 32 height 13
click at [608, 161] on img at bounding box center [715, 185] width 290 height 48
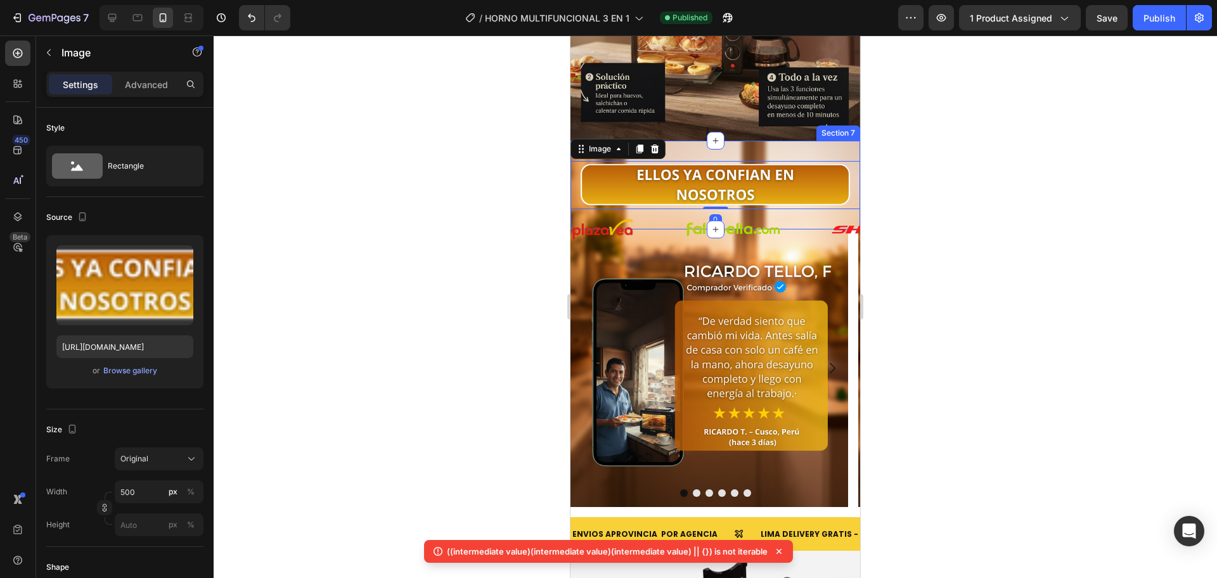
click at [751, 141] on div "Image 0 Section 7" at bounding box center [715, 185] width 290 height 89
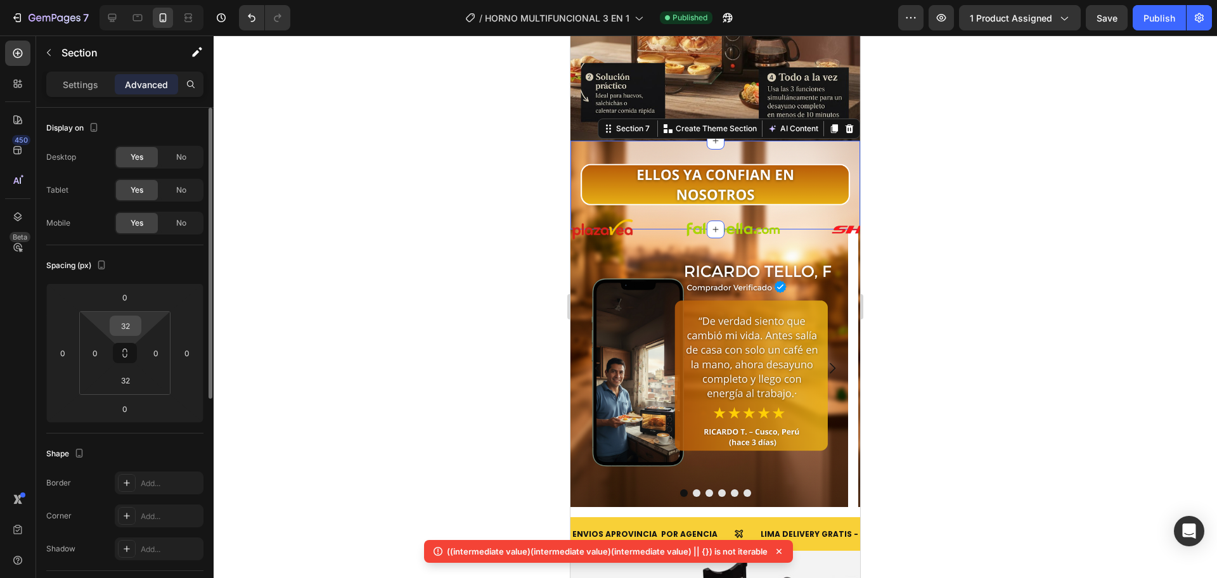
click at [132, 328] on input "32" at bounding box center [125, 325] width 25 height 19
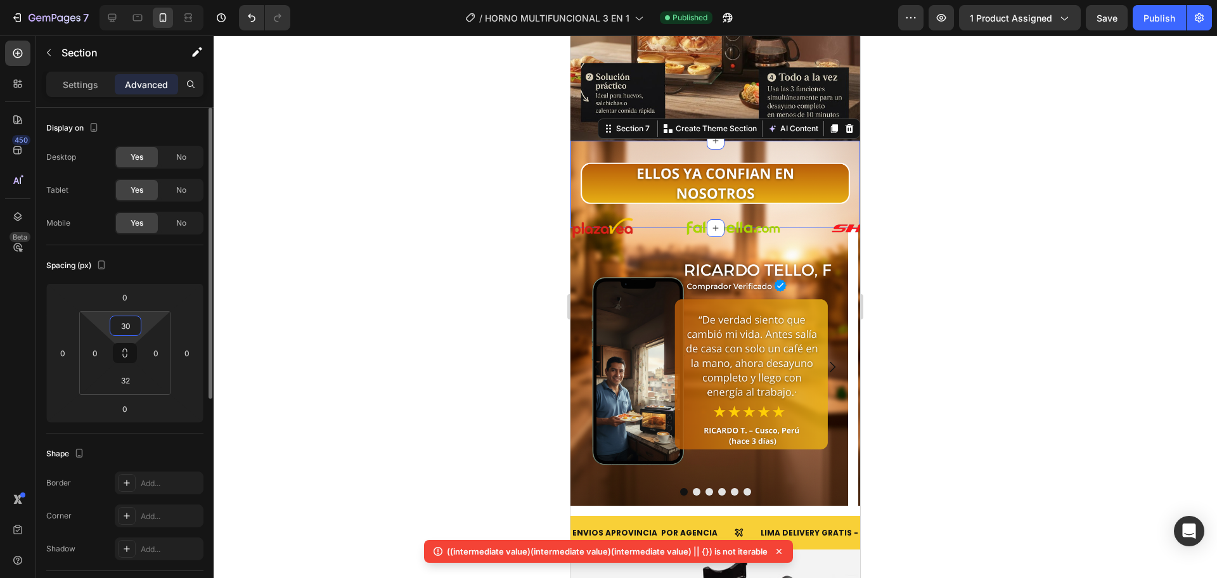
type input "3"
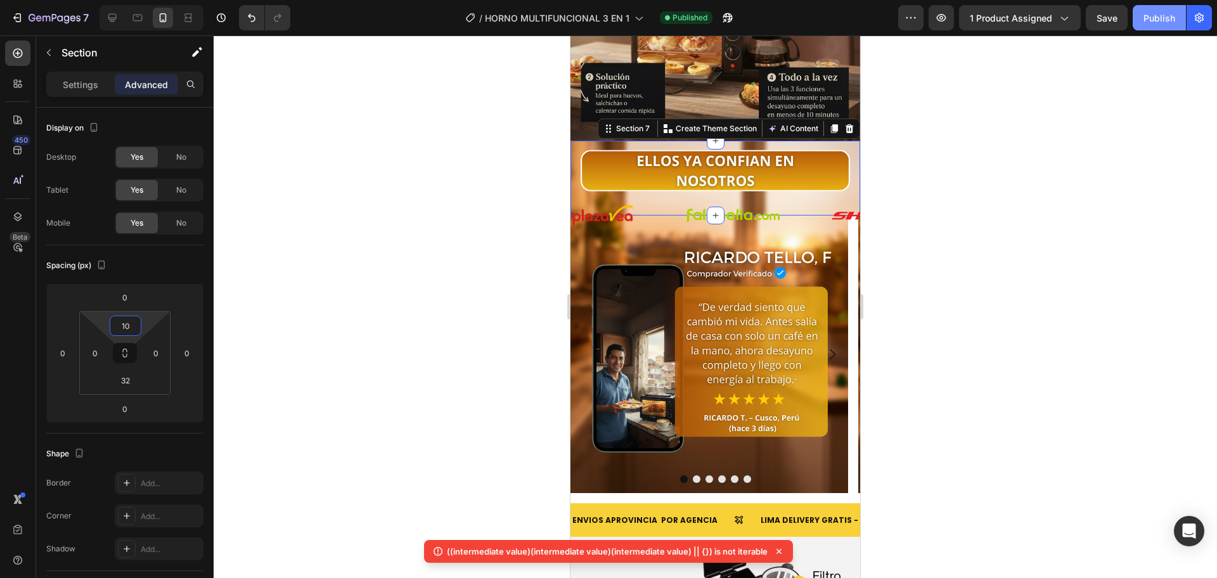
type input "10"
click at [1145, 9] on button "Publish" at bounding box center [1159, 17] width 53 height 25
drag, startPoint x: 509, startPoint y: 357, endPoint x: 31, endPoint y: 318, distance: 479.5
click at [509, 357] on div at bounding box center [715, 306] width 1003 height 543
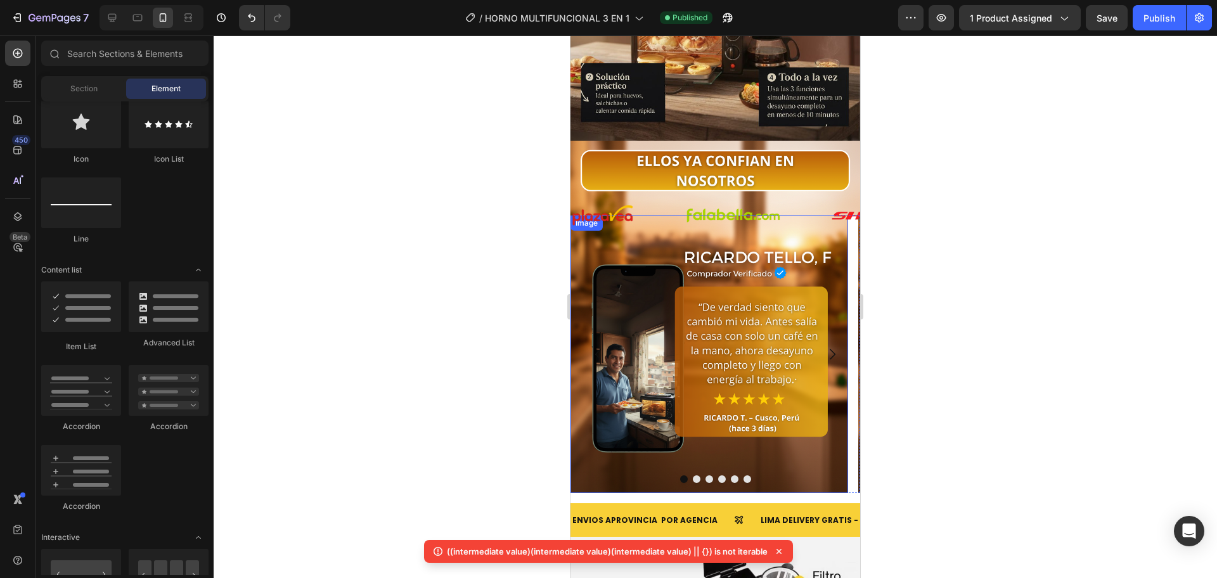
click at [825, 434] on img at bounding box center [709, 354] width 278 height 278
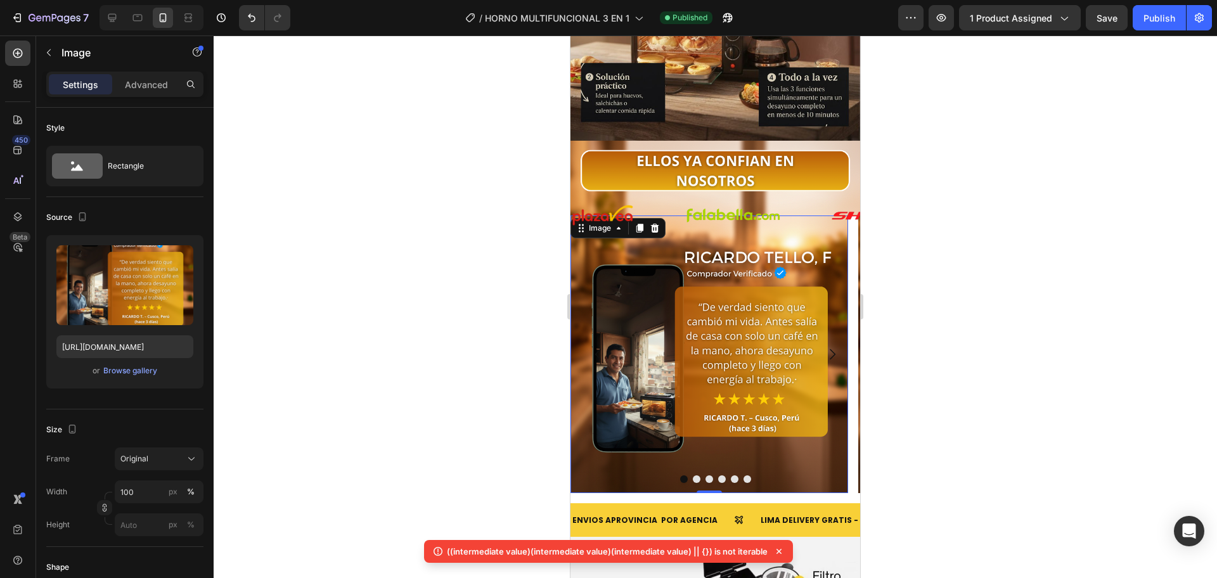
click at [369, 321] on div at bounding box center [715, 306] width 1003 height 543
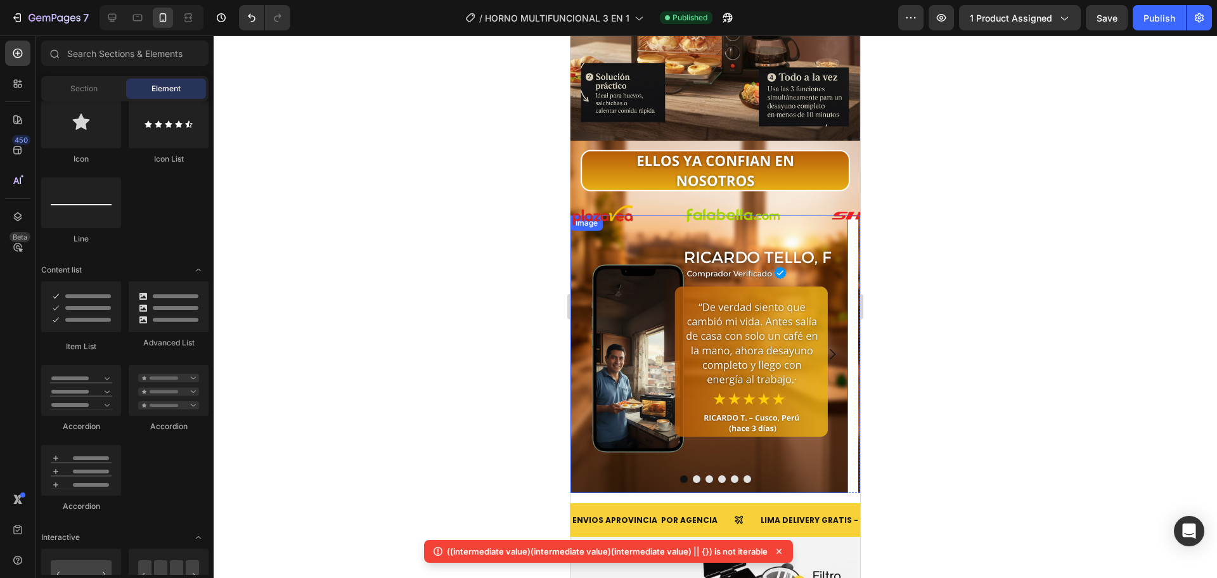
click at [786, 392] on img at bounding box center [709, 354] width 278 height 278
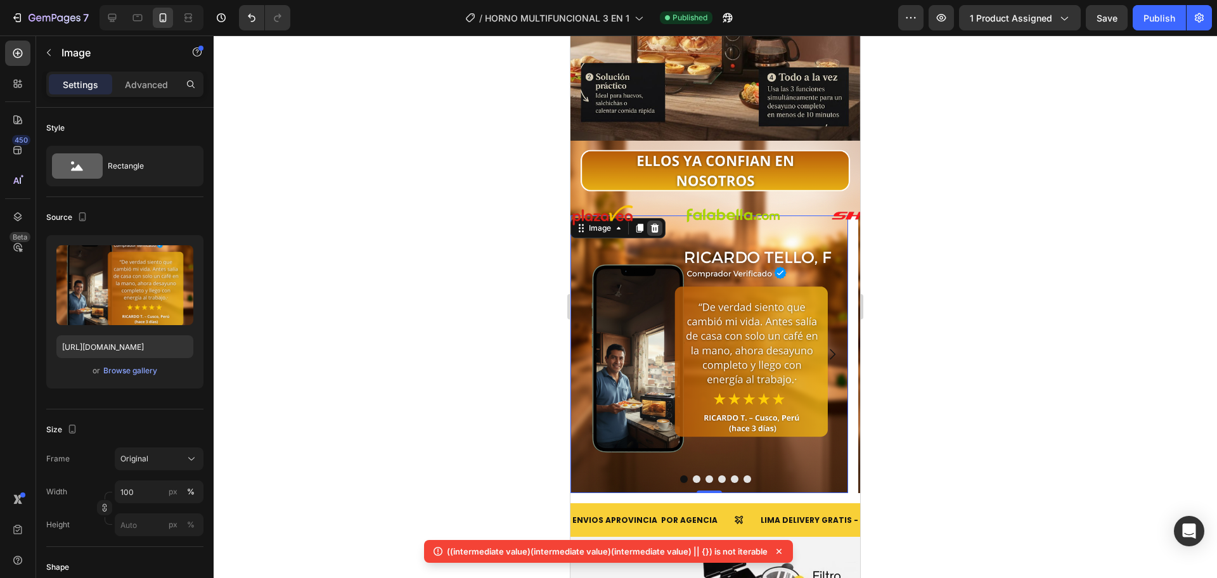
click at [655, 224] on icon at bounding box center [655, 228] width 8 height 9
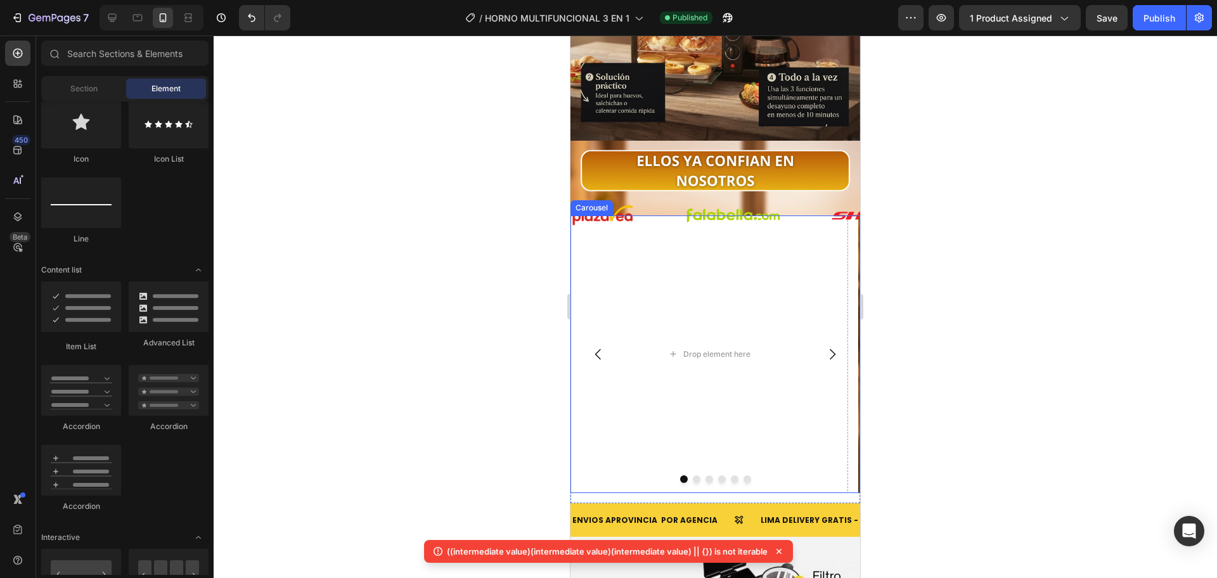
click at [806, 475] on div at bounding box center [715, 479] width 290 height 8
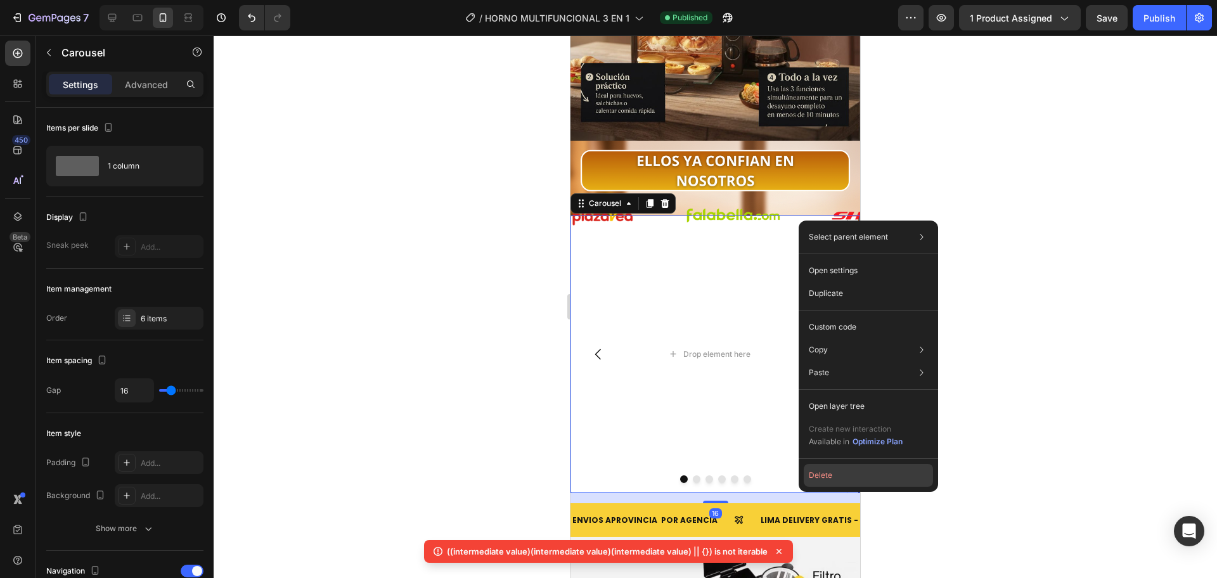
drag, startPoint x: 823, startPoint y: 477, endPoint x: 253, endPoint y: 444, distance: 571.4
click at [823, 477] on button "Delete" at bounding box center [868, 475] width 129 height 23
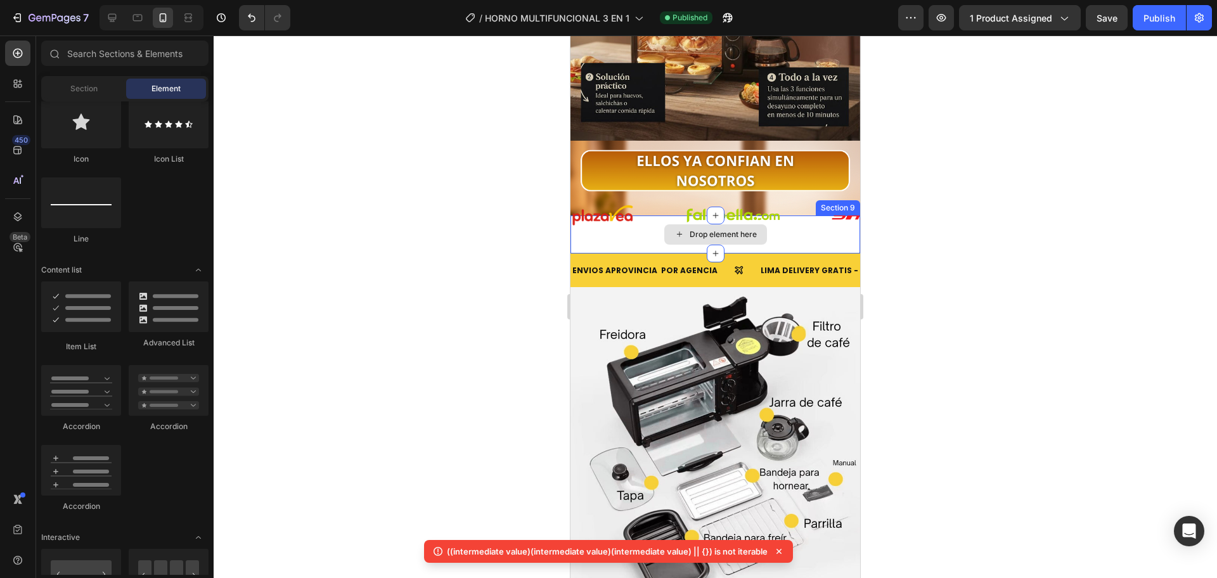
click at [783, 215] on div "Drop element here" at bounding box center [715, 234] width 290 height 38
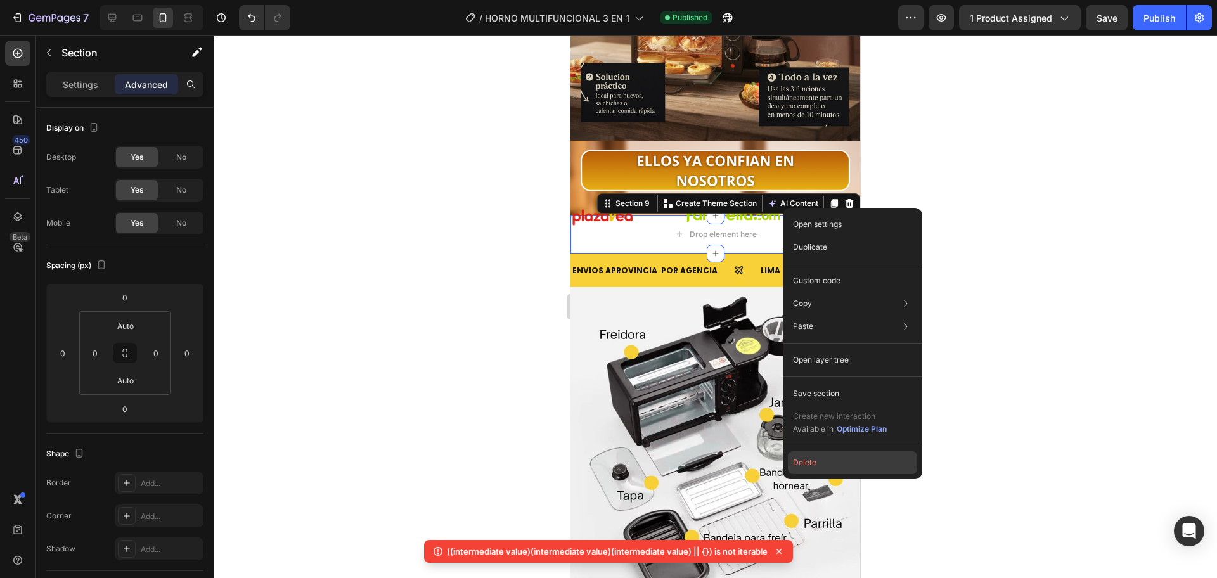
click at [835, 461] on button "Delete" at bounding box center [852, 462] width 129 height 23
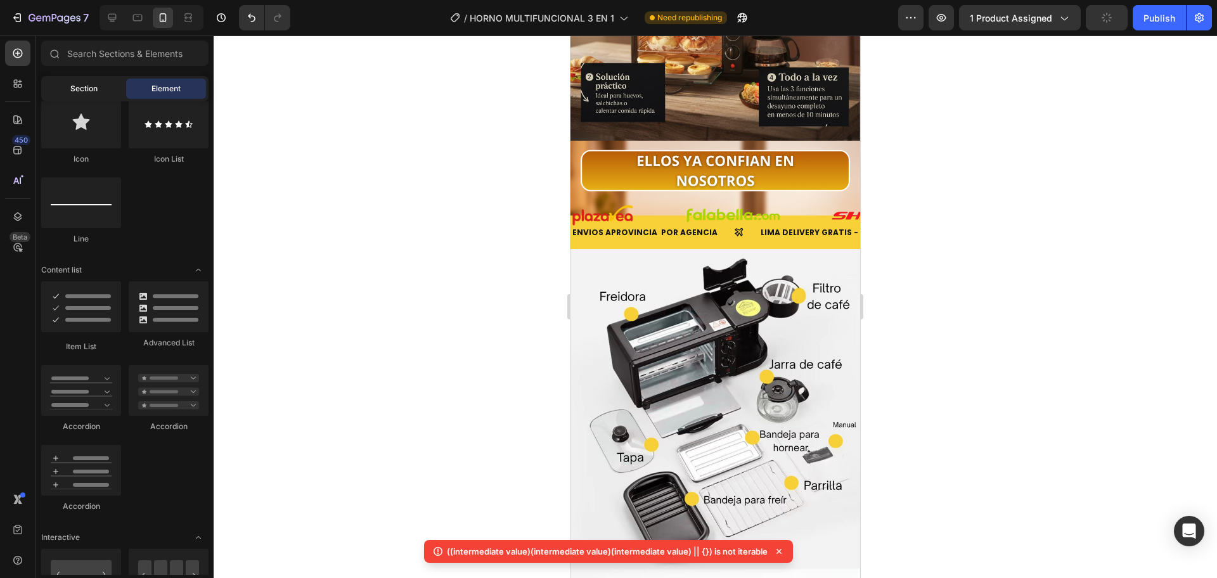
click at [74, 85] on span "Section" at bounding box center [83, 88] width 27 height 11
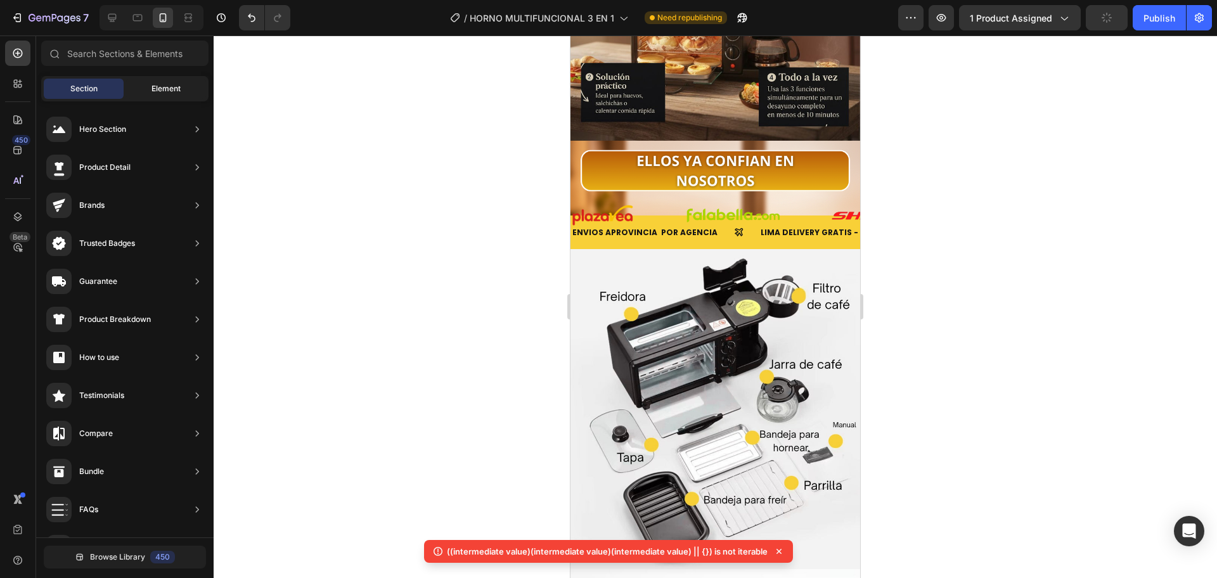
click at [152, 84] on span "Element" at bounding box center [165, 88] width 29 height 11
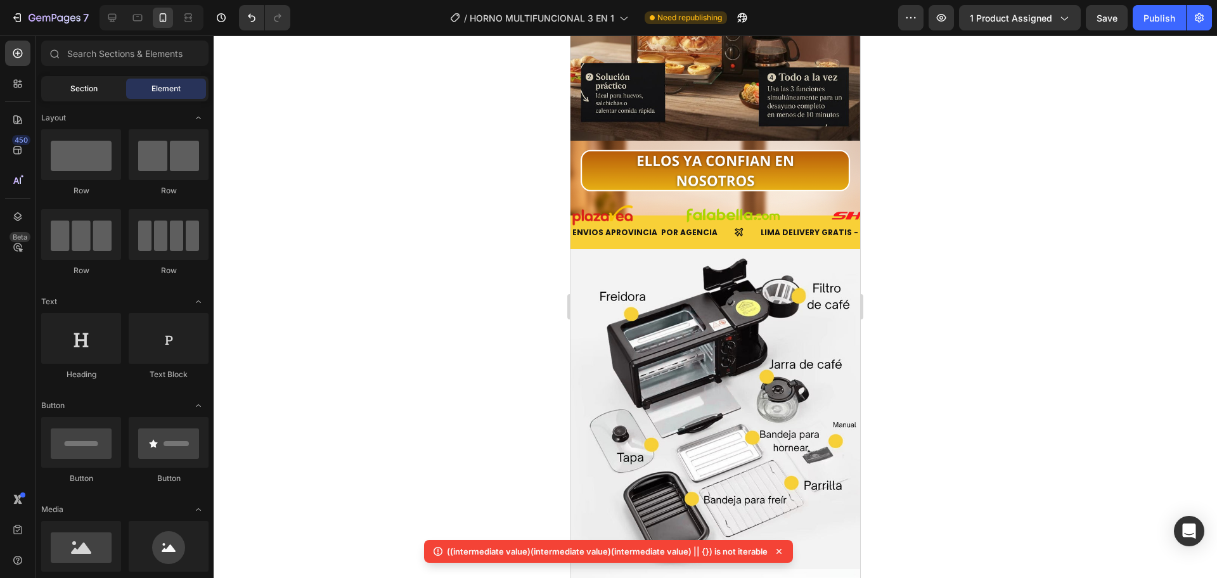
click at [110, 84] on div "Section" at bounding box center [84, 89] width 80 height 20
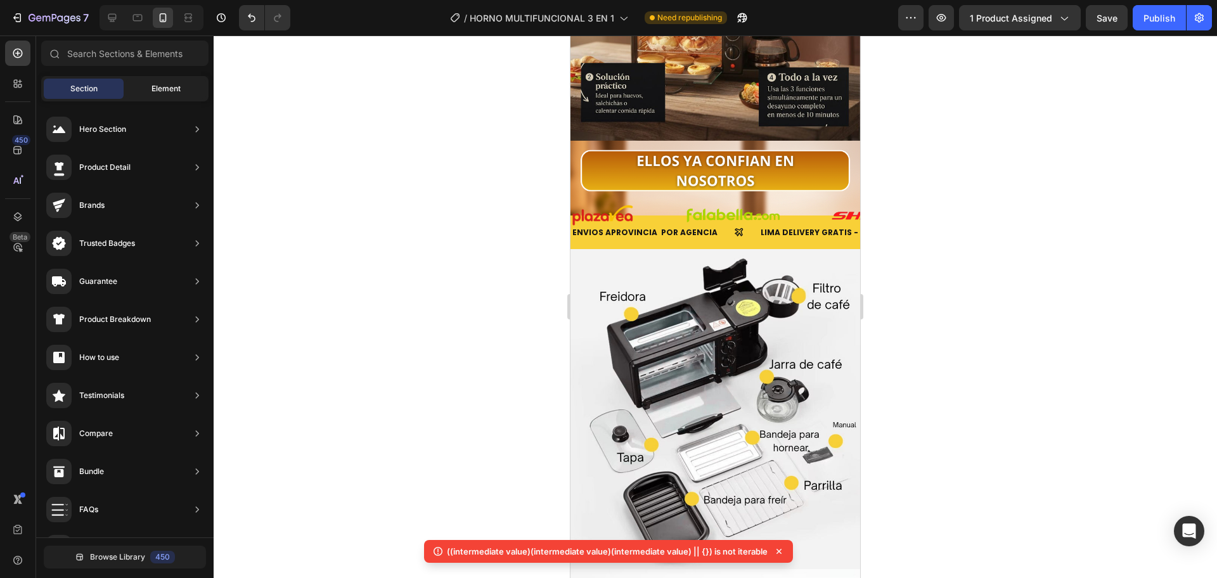
click at [154, 94] on div "Element" at bounding box center [166, 89] width 80 height 20
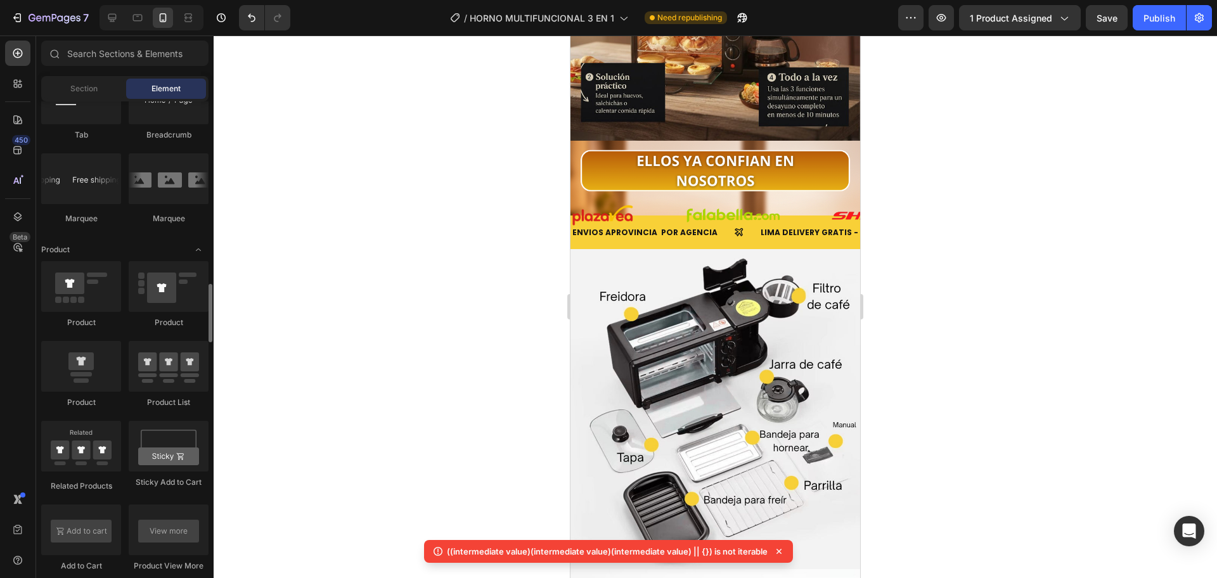
scroll to position [1270, 0]
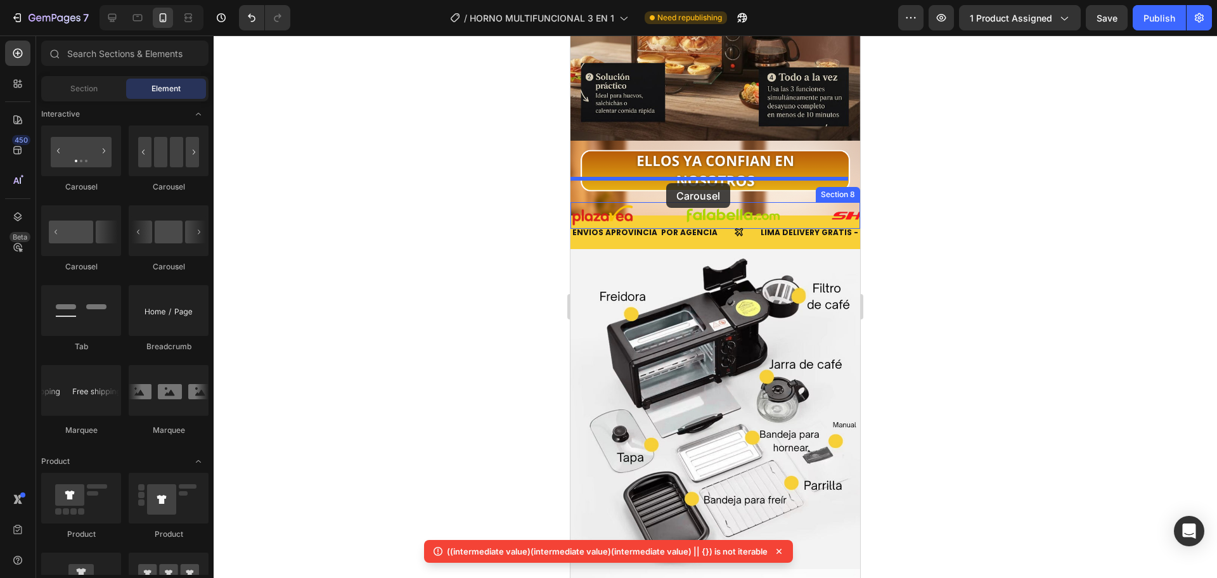
drag, startPoint x: 604, startPoint y: 305, endPoint x: 666, endPoint y: 183, distance: 136.6
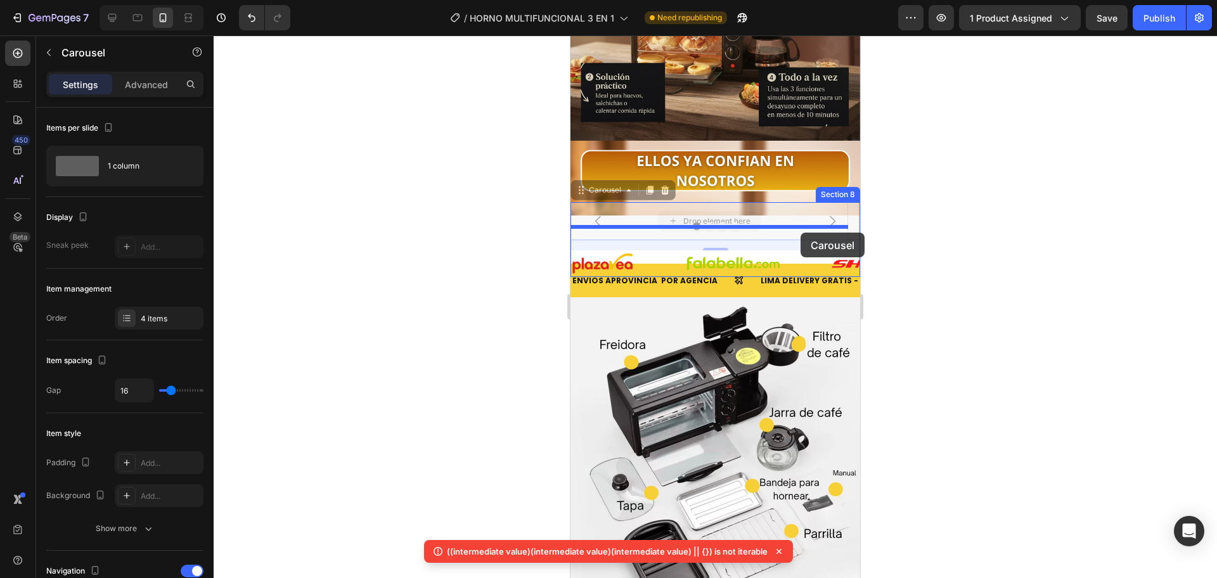
drag, startPoint x: 787, startPoint y: 185, endPoint x: 801, endPoint y: 233, distance: 49.5
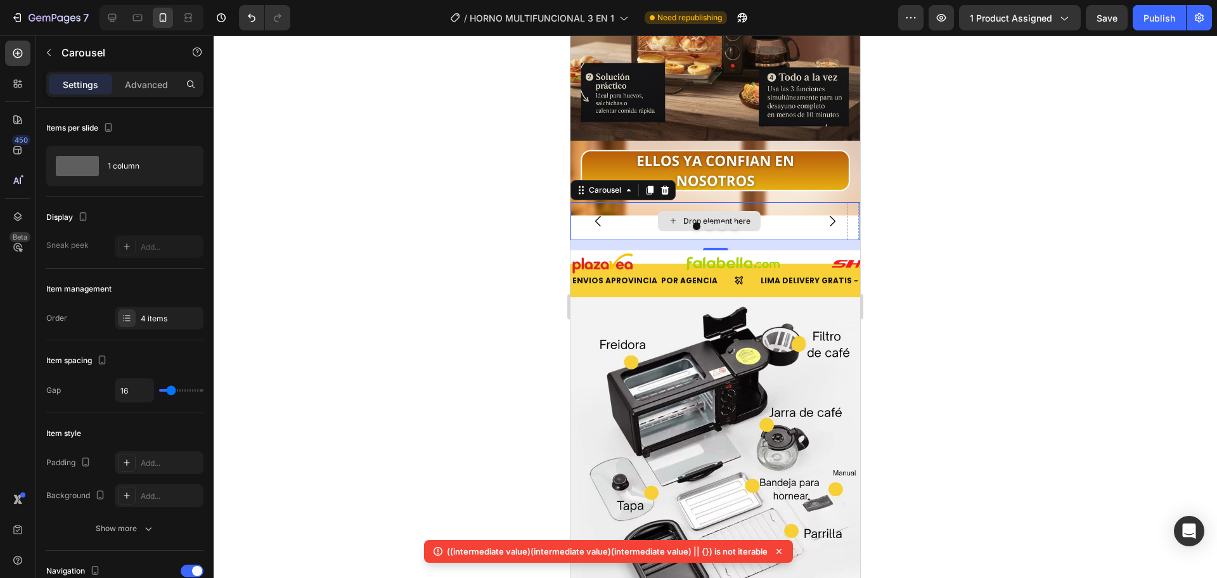
click at [709, 211] on div "Drop element here" at bounding box center [709, 221] width 103 height 20
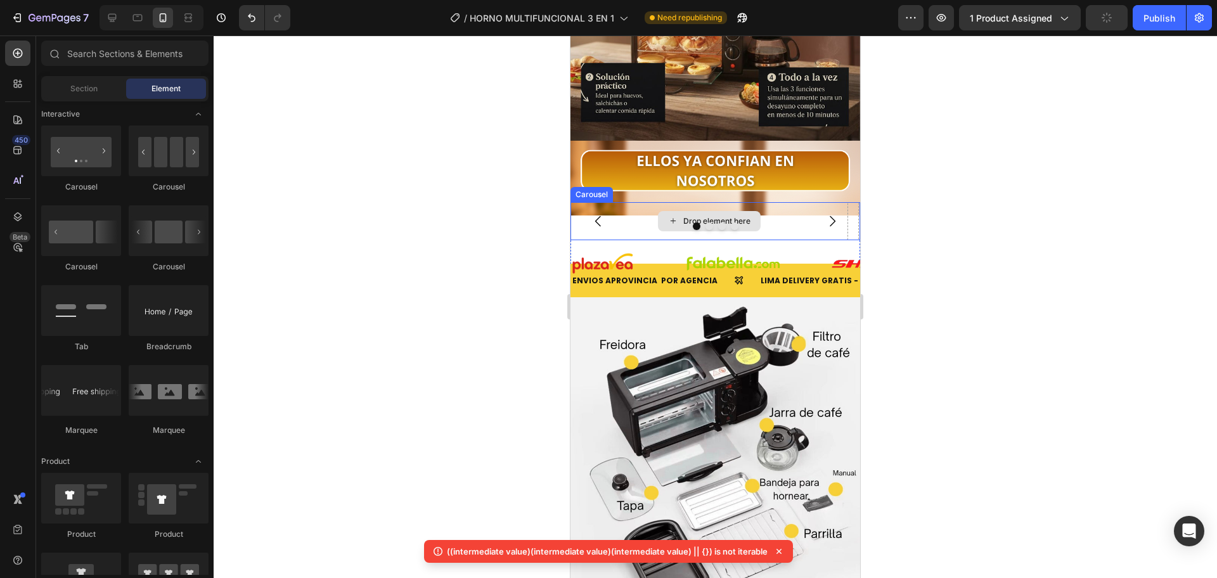
click at [717, 216] on div "Drop element here" at bounding box center [716, 221] width 67 height 10
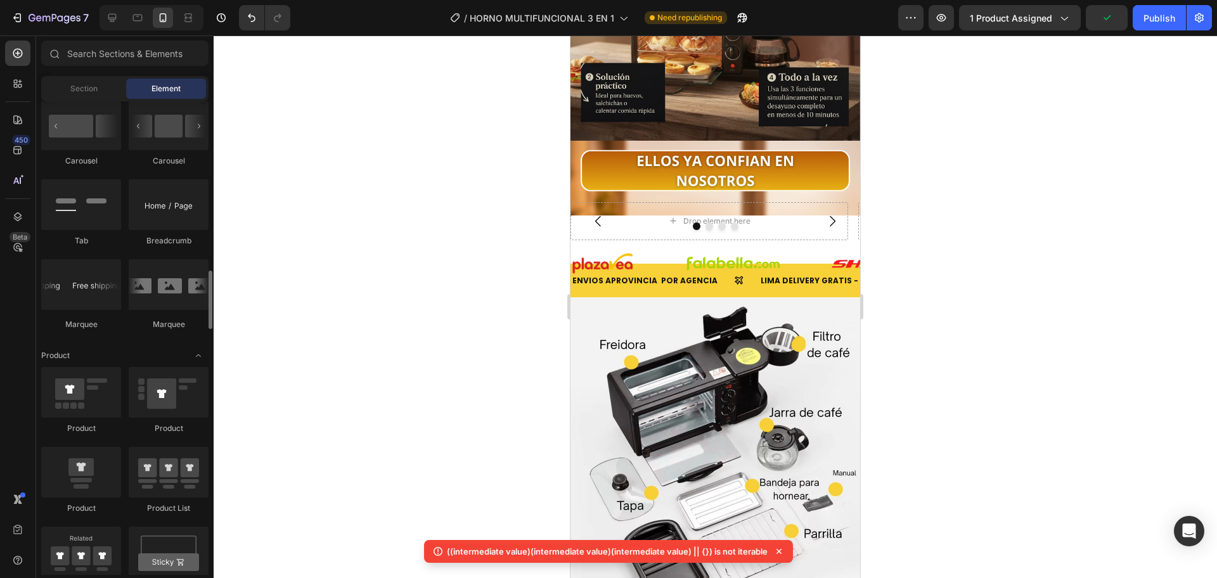
scroll to position [1164, 0]
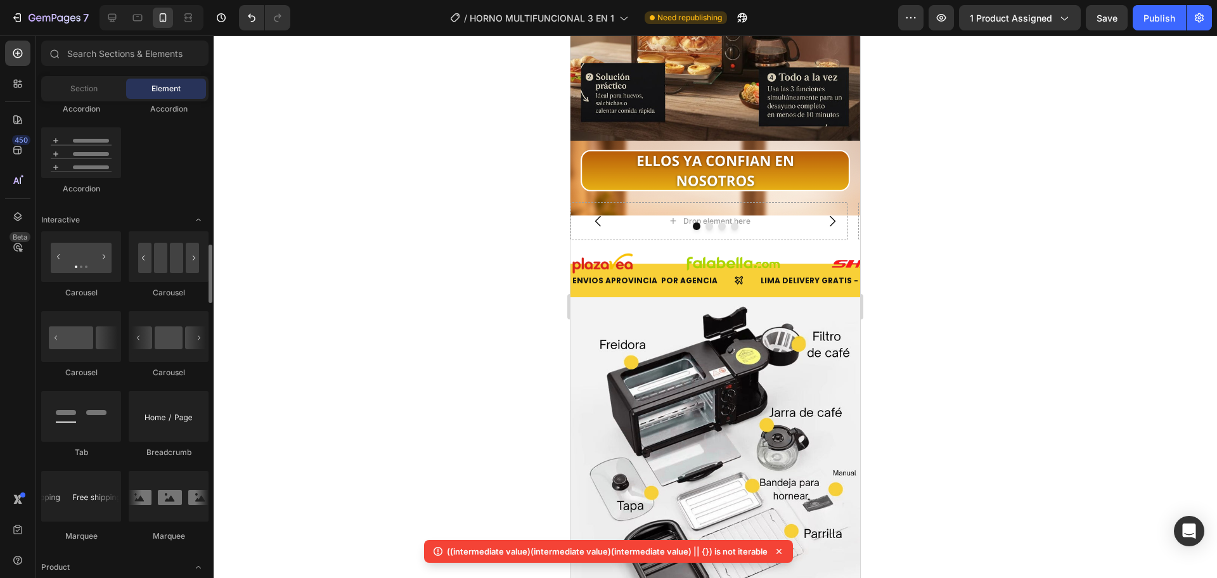
click at [98, 100] on div "Section Element" at bounding box center [124, 88] width 167 height 25
click at [97, 87] on span "Section" at bounding box center [83, 88] width 27 height 11
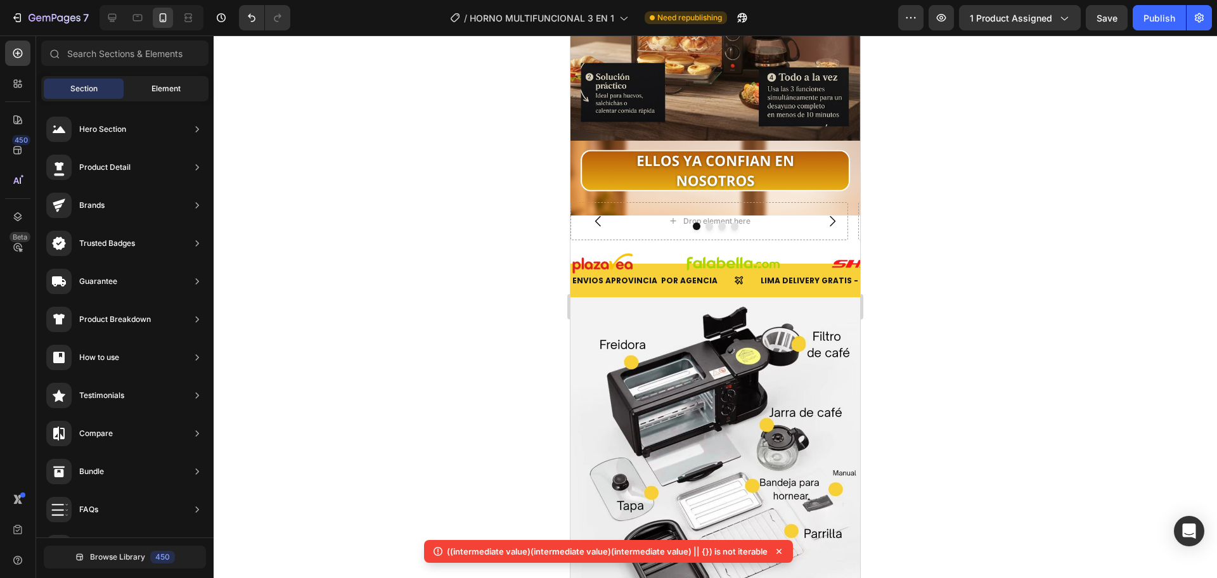
click at [152, 91] on span "Element" at bounding box center [165, 88] width 29 height 11
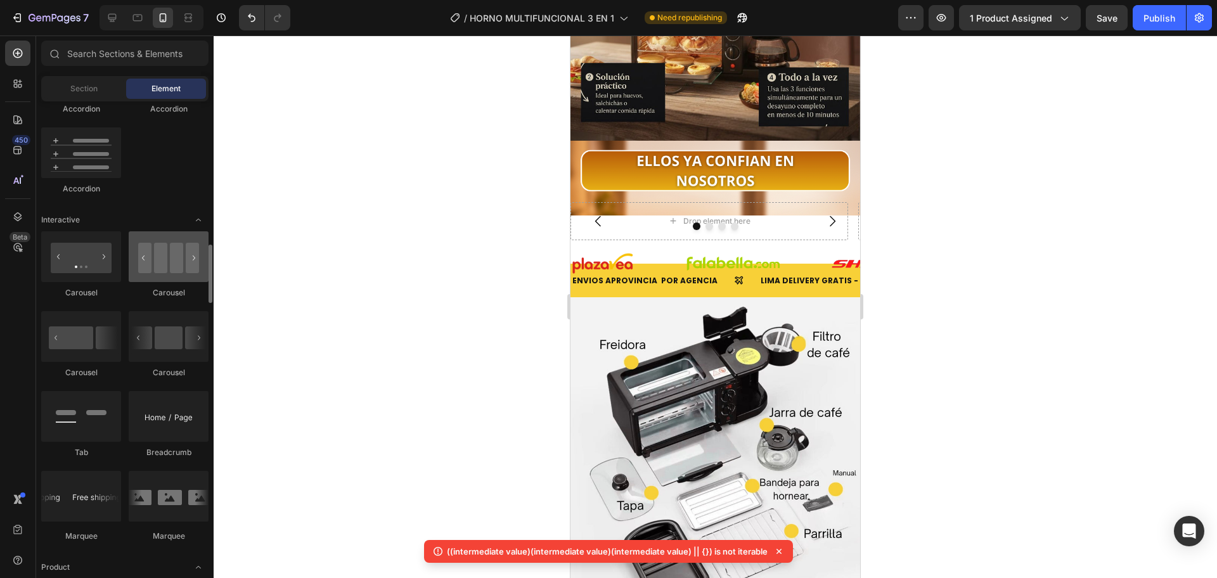
click at [198, 271] on div at bounding box center [169, 256] width 80 height 51
click at [85, 104] on div "Accordion" at bounding box center [81, 108] width 80 height 11
click at [88, 93] on span "Section" at bounding box center [83, 88] width 27 height 11
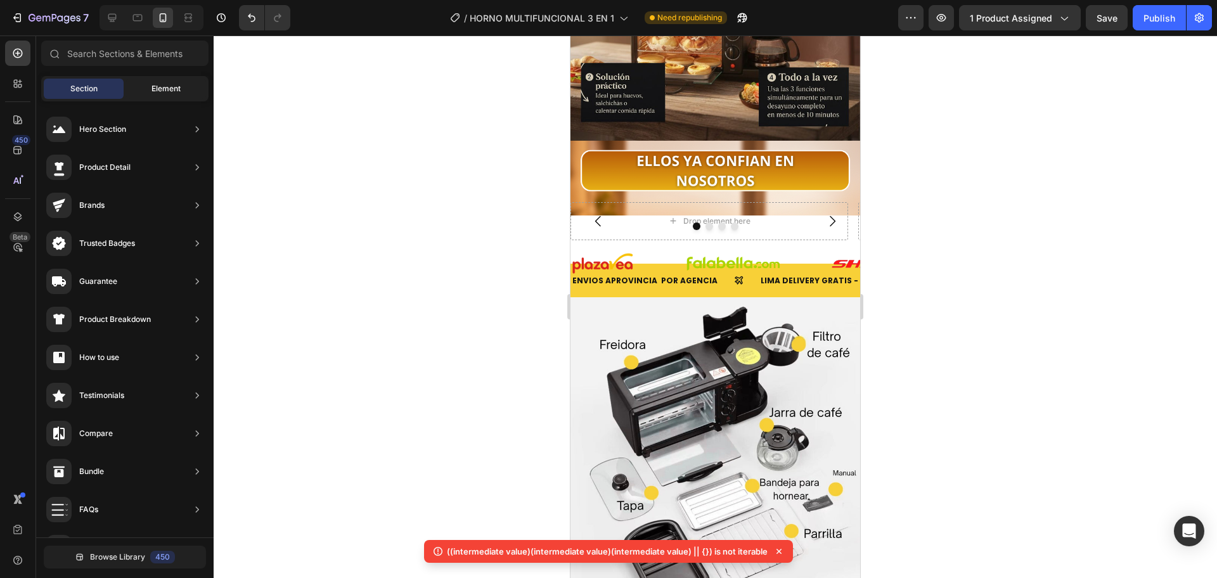
click at [154, 88] on span "Element" at bounding box center [165, 88] width 29 height 11
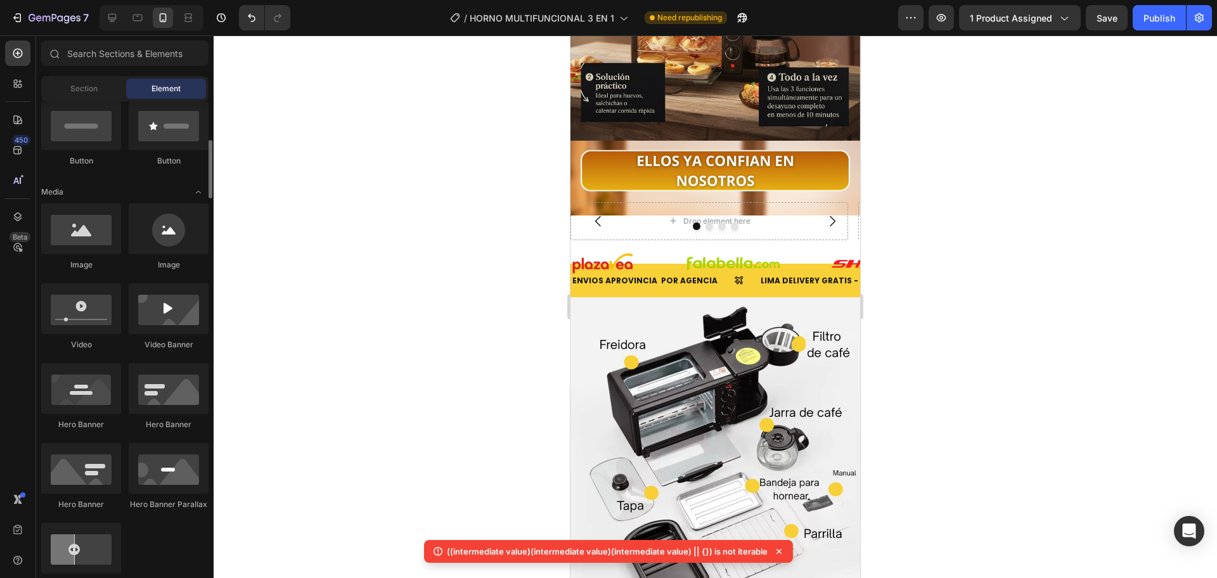
scroll to position [106, 0]
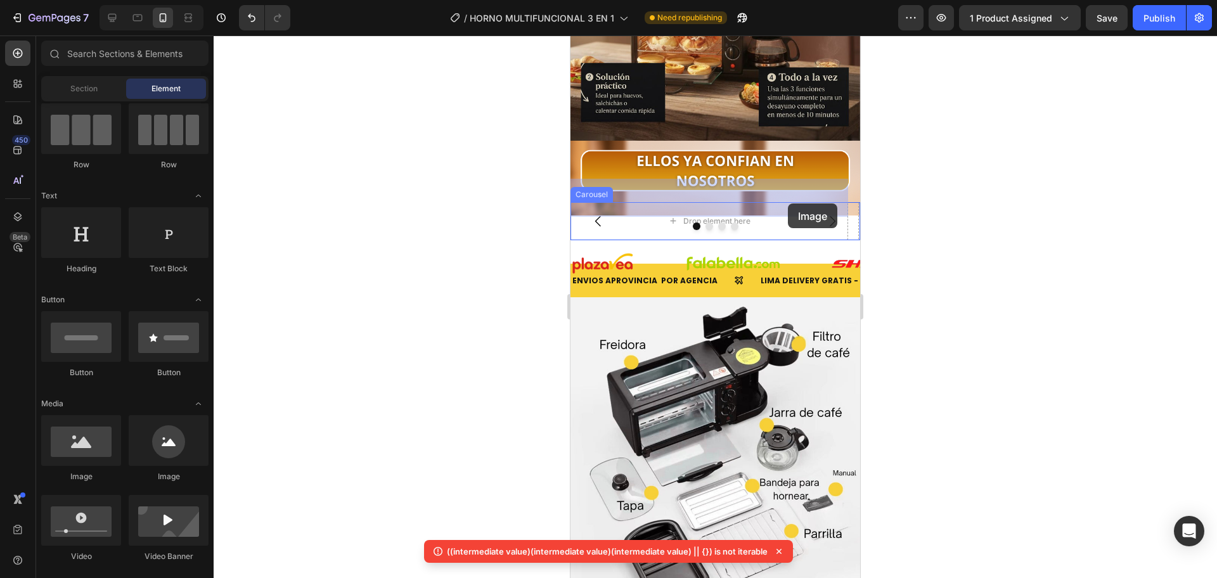
drag, startPoint x: 640, startPoint y: 465, endPoint x: 788, endPoint y: 203, distance: 300.9
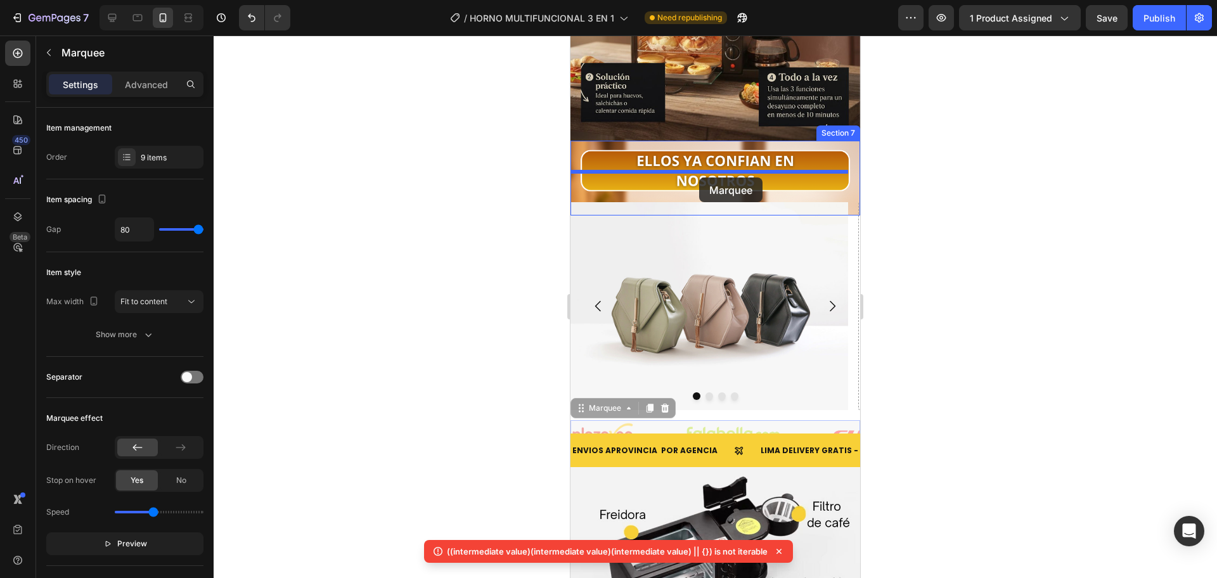
drag, startPoint x: 671, startPoint y: 404, endPoint x: 699, endPoint y: 177, distance: 228.6
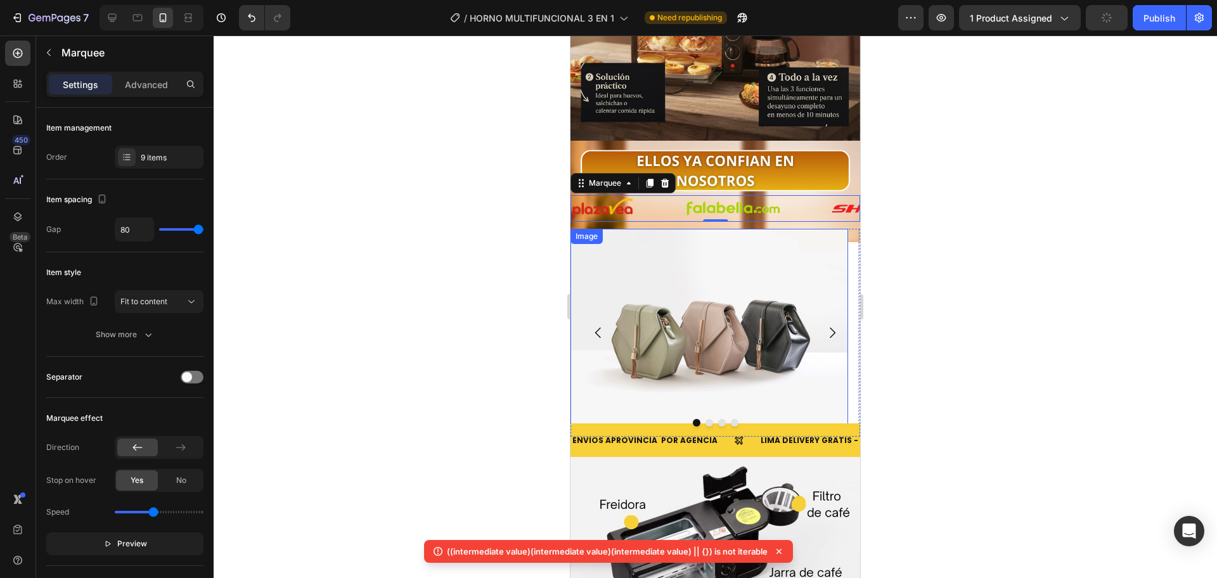
click at [779, 373] on img at bounding box center [709, 333] width 278 height 209
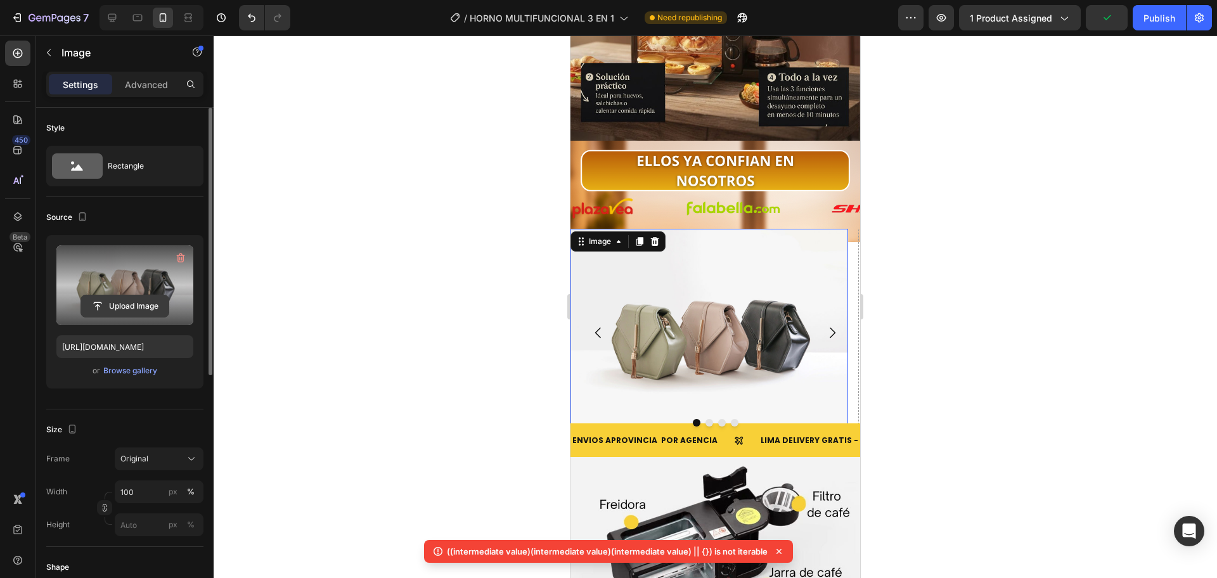
click at [132, 308] on input "file" at bounding box center [124, 306] width 87 height 22
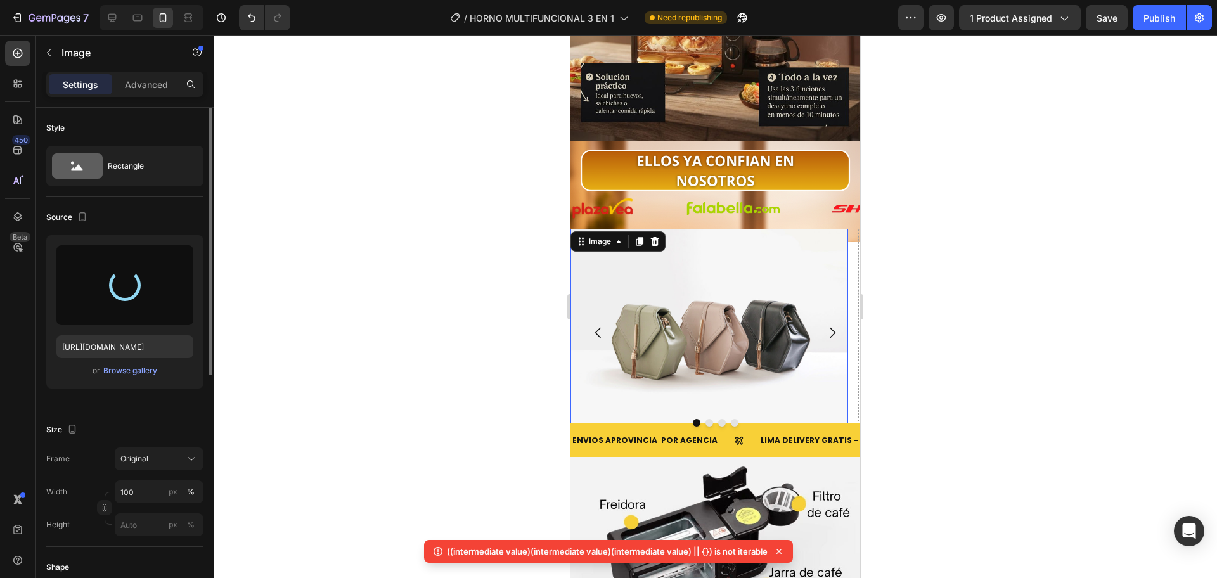
type input "[URL][DOMAIN_NAME]"
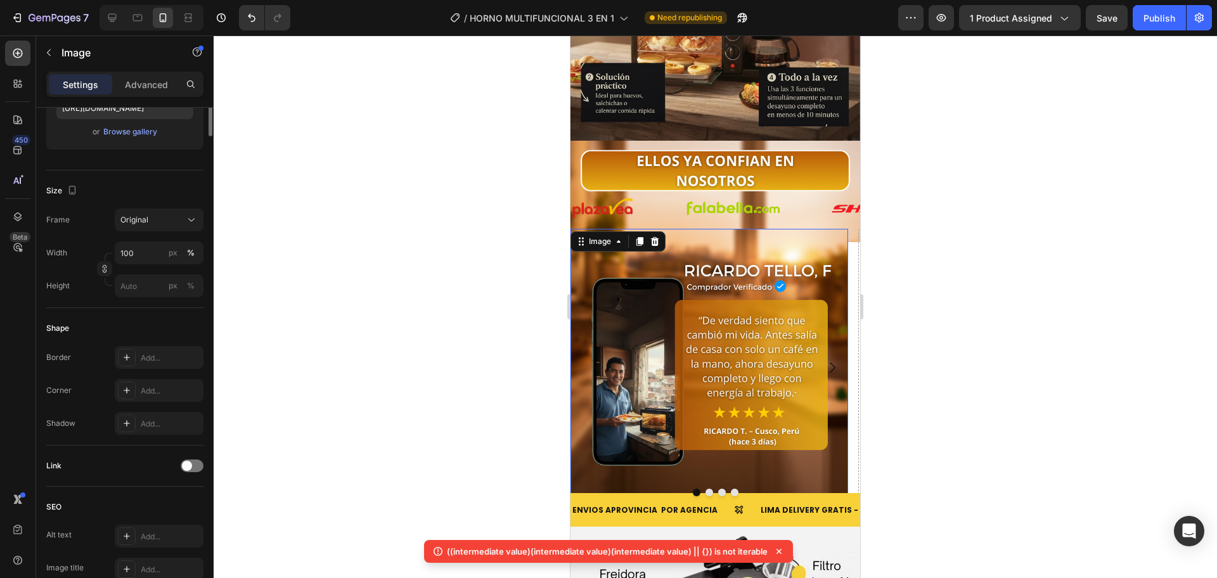
scroll to position [0, 0]
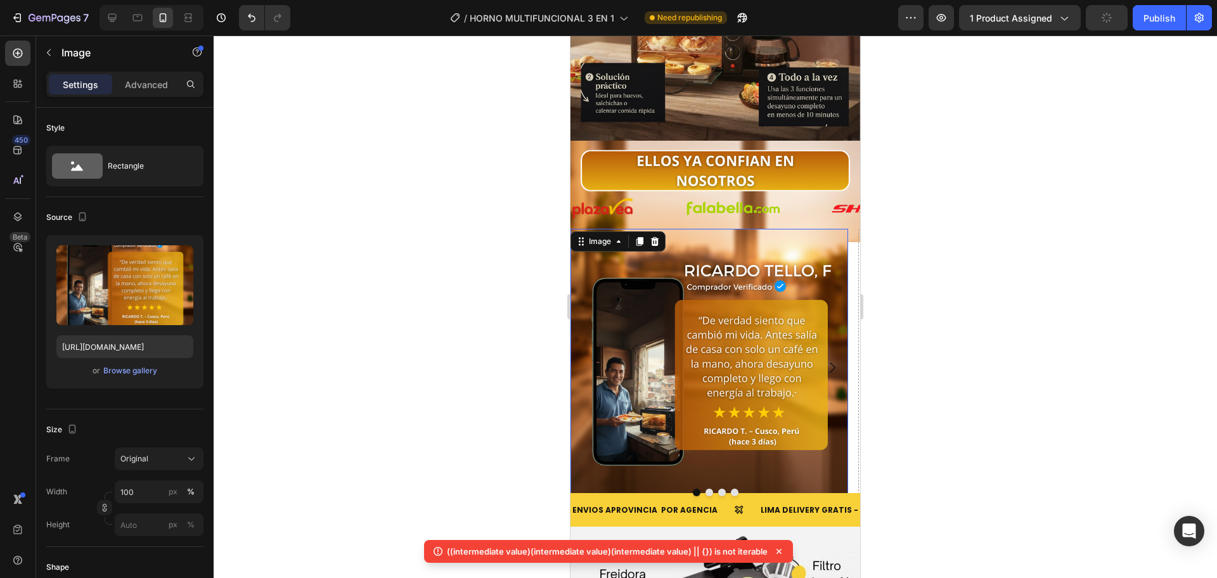
click at [134, 72] on div "Settings Advanced" at bounding box center [124, 84] width 157 height 25
click at [118, 89] on div "Advanced" at bounding box center [146, 84] width 63 height 20
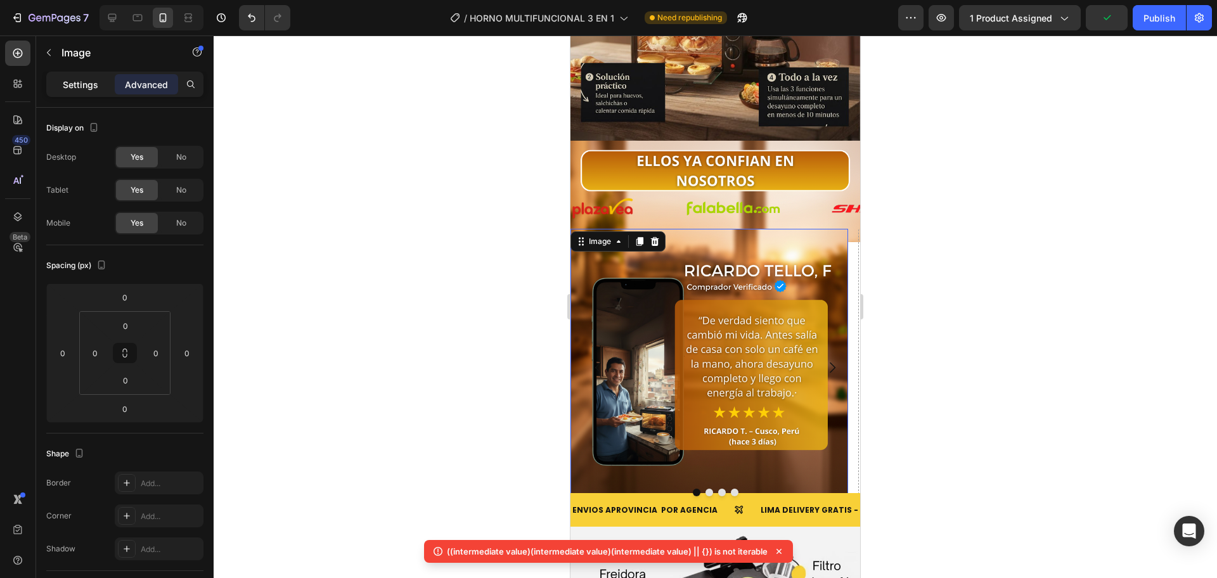
click at [86, 86] on p "Settings" at bounding box center [80, 84] width 35 height 13
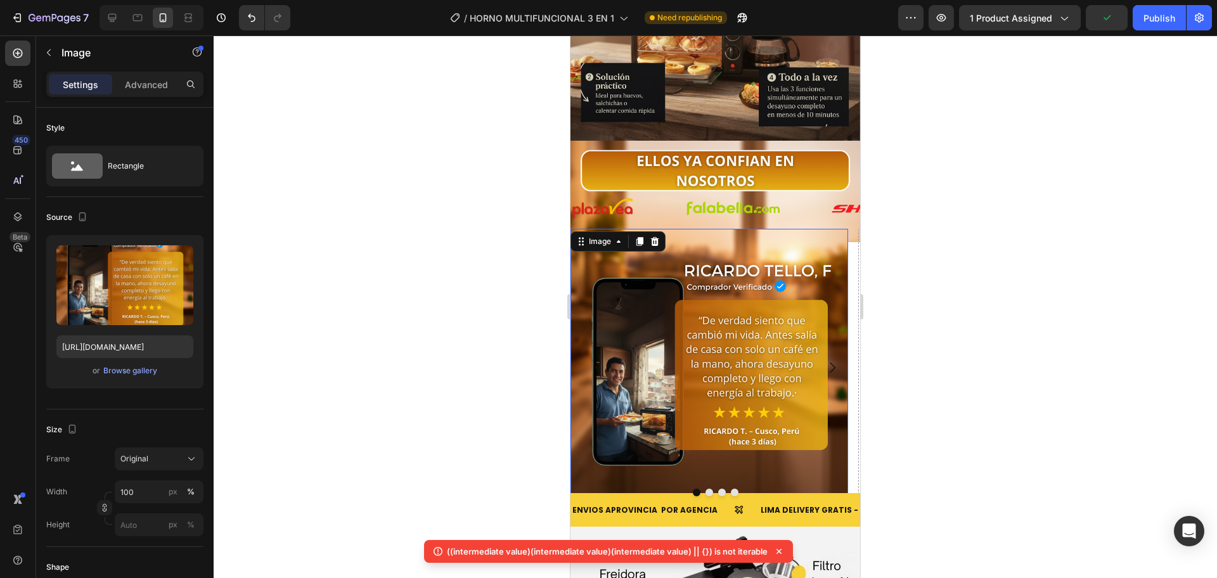
click at [713, 489] on div at bounding box center [715, 493] width 290 height 8
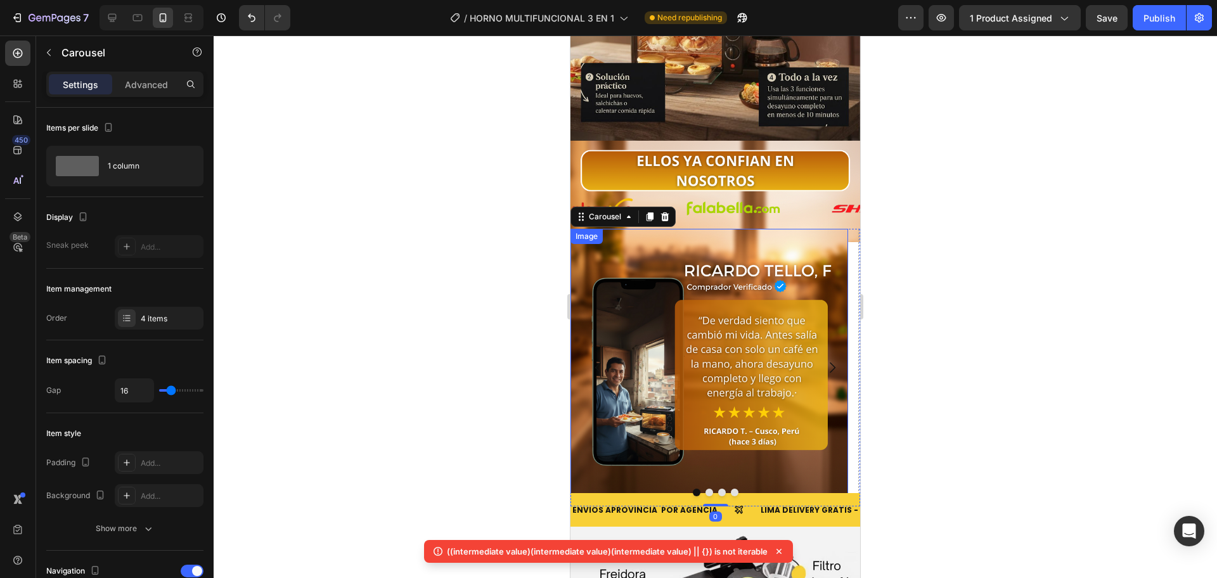
click at [709, 464] on img at bounding box center [709, 368] width 278 height 278
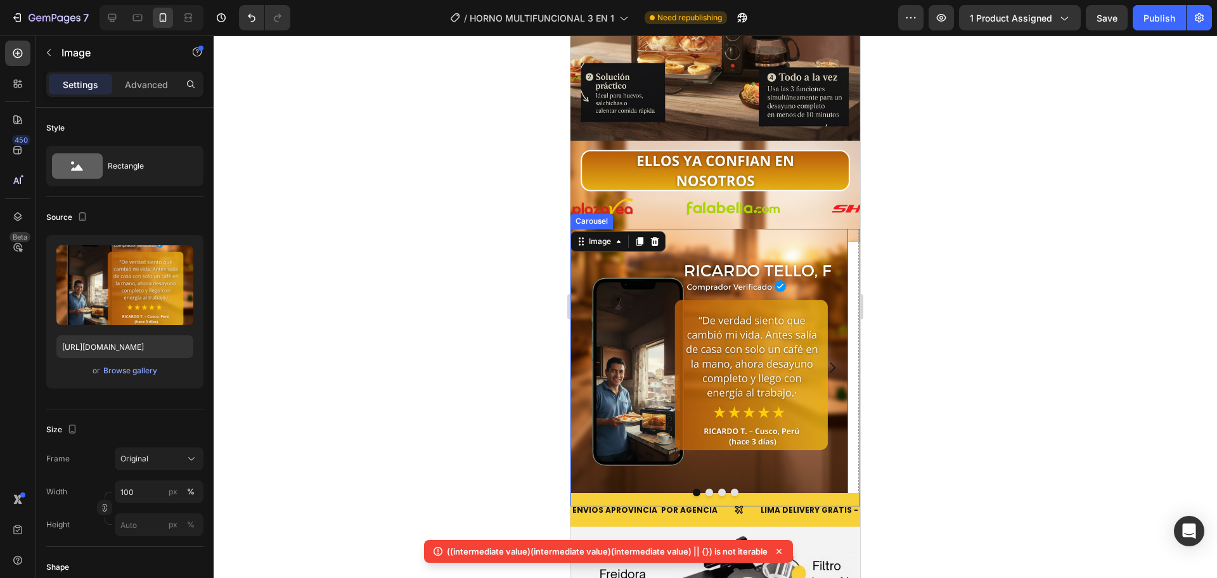
click at [718, 489] on button "Dot" at bounding box center [722, 493] width 8 height 8
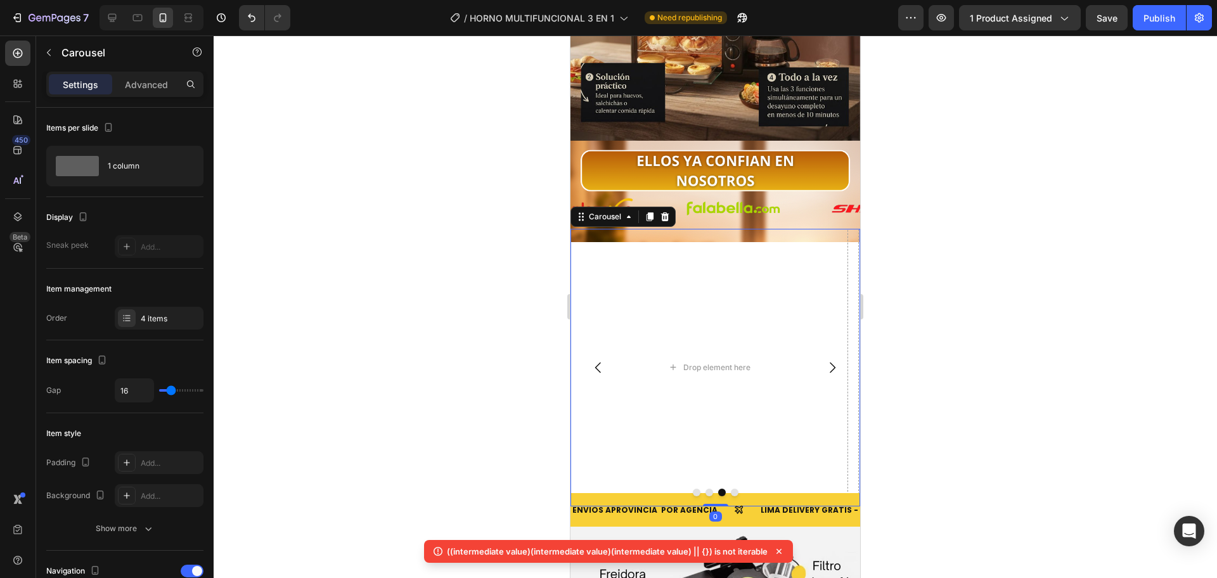
click at [735, 489] on div at bounding box center [715, 493] width 290 height 8
click at [731, 489] on button "Dot" at bounding box center [735, 493] width 8 height 8
click at [693, 489] on button "Dot" at bounding box center [697, 493] width 8 height 8
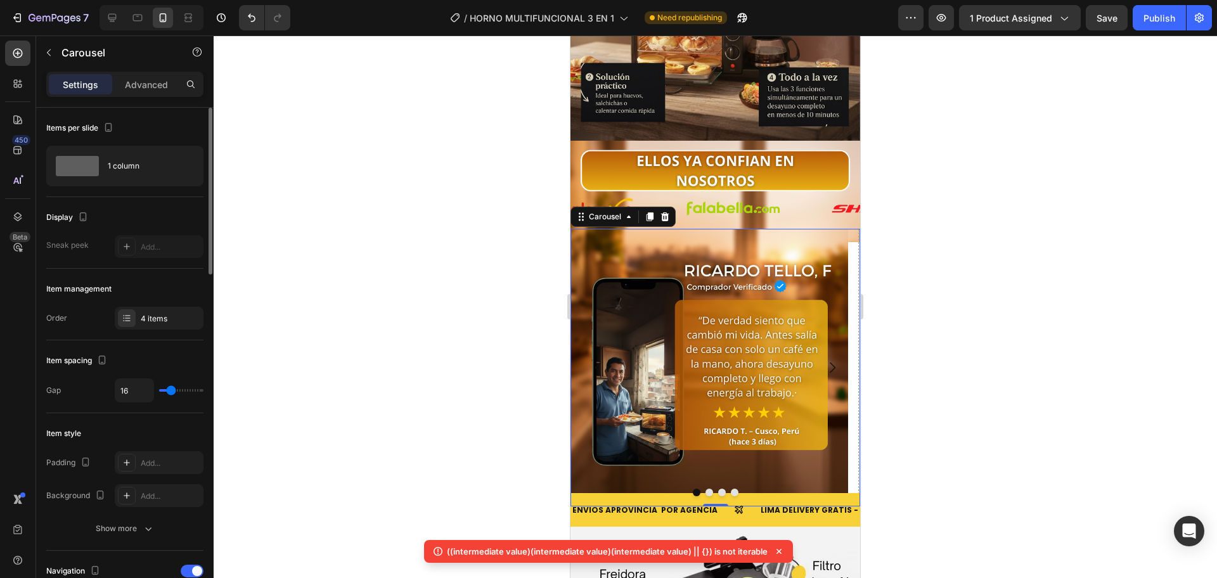
type input "39"
type input "40"
type input "41"
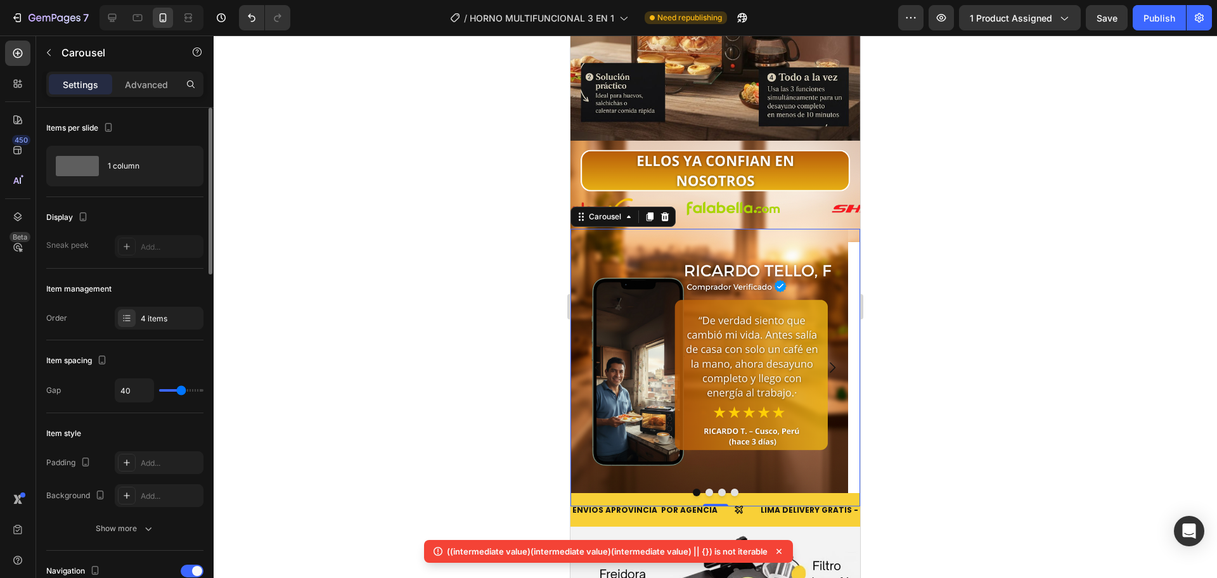
type input "41"
type input "46"
type input "50"
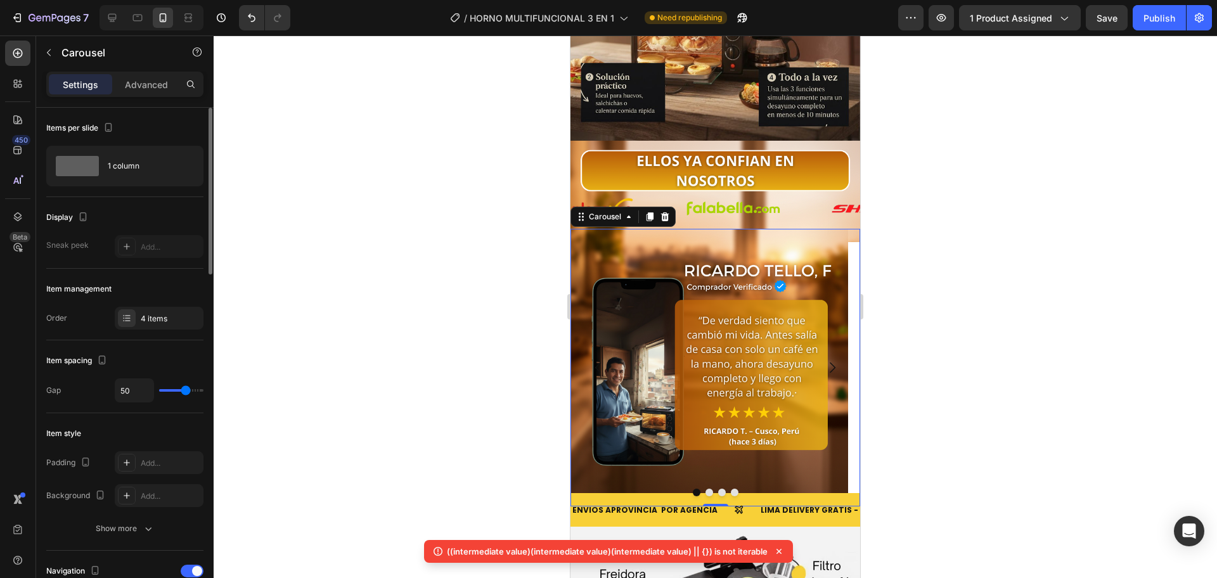
type input "55"
type input "28"
type input "12"
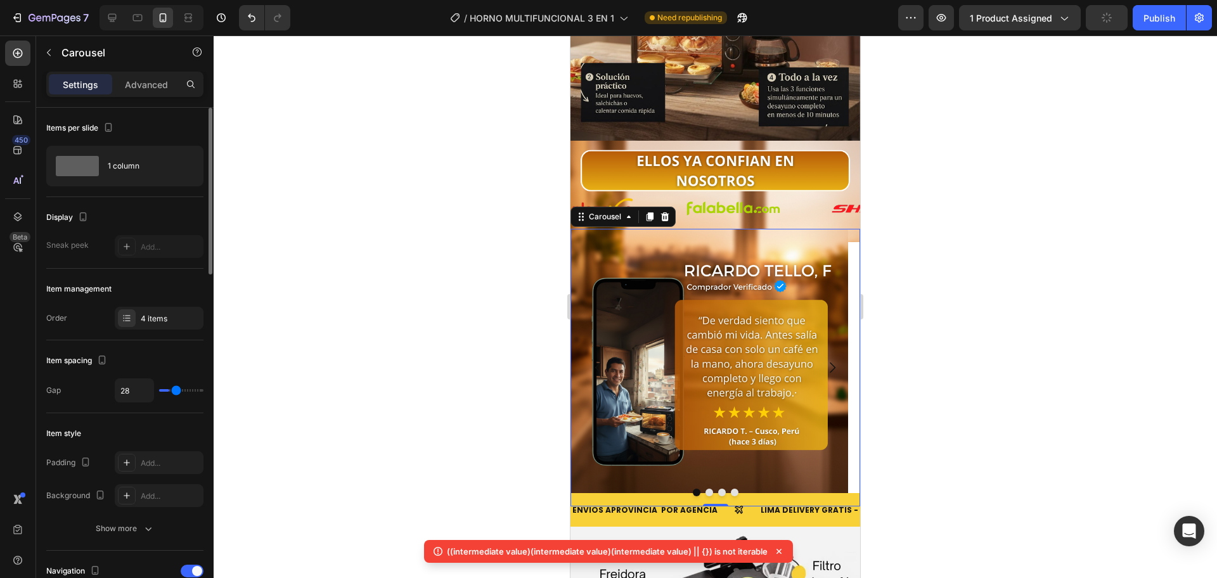
type input "12"
type input "0"
type input "13"
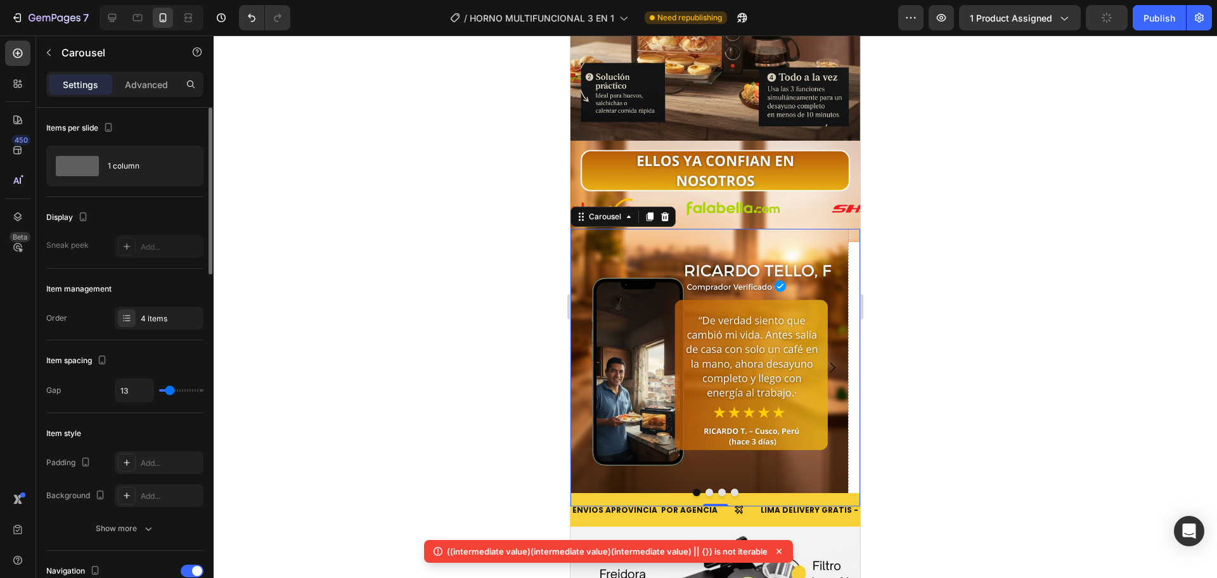
type input "22"
type input "30"
type input "33"
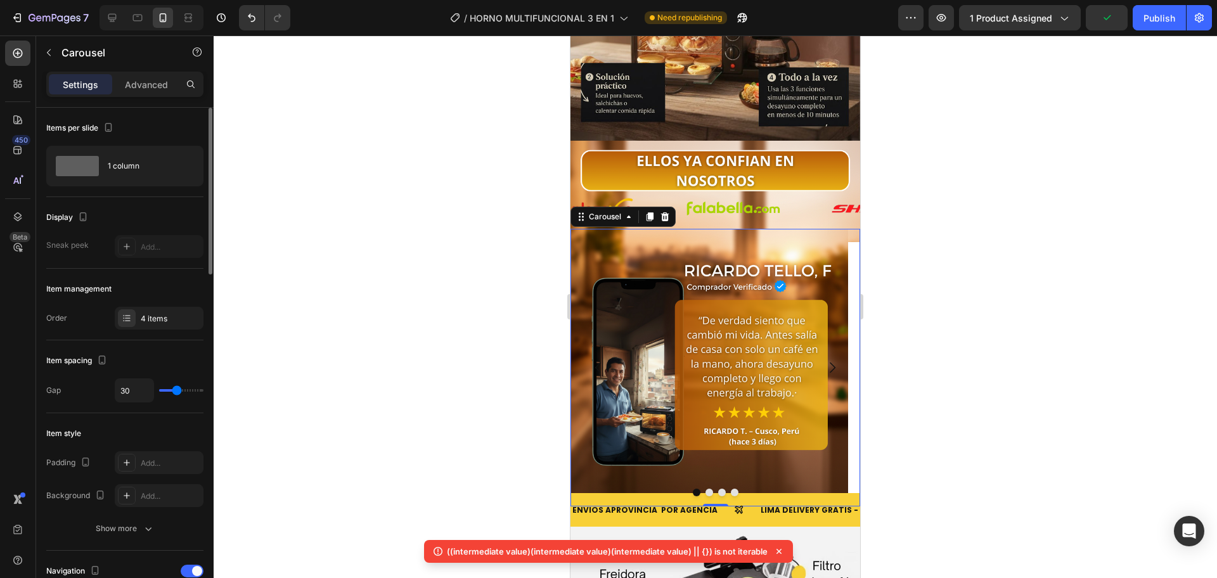
type input "33"
type input "16"
type input "15"
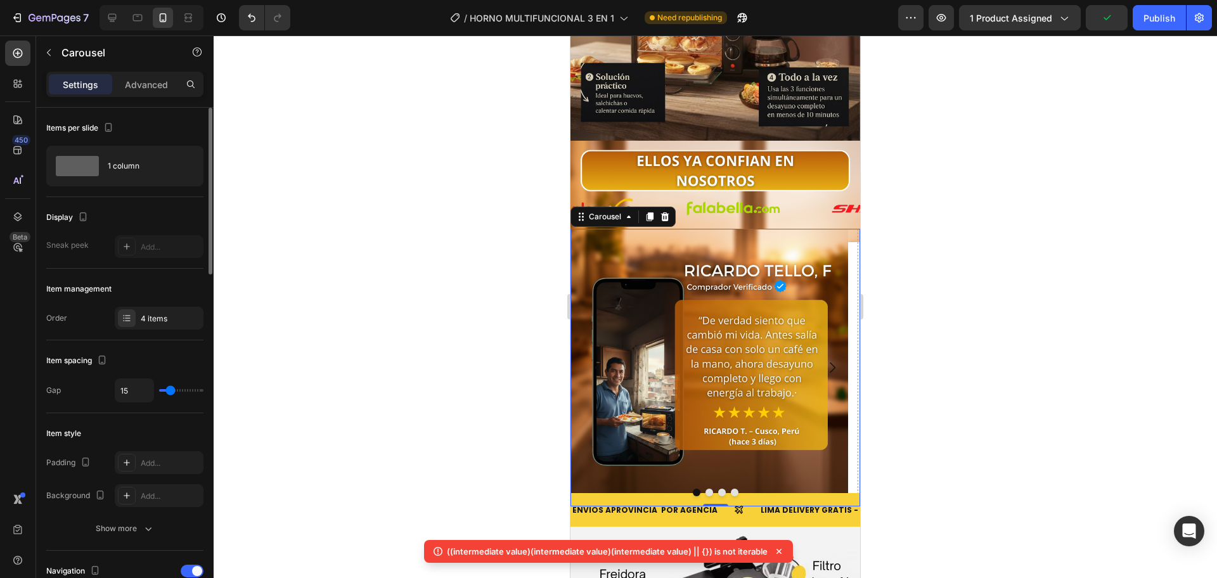
type input "18"
click at [172, 390] on input "range" at bounding box center [181, 390] width 44 height 3
click at [139, 383] on input "18" at bounding box center [134, 390] width 38 height 23
type input "1"
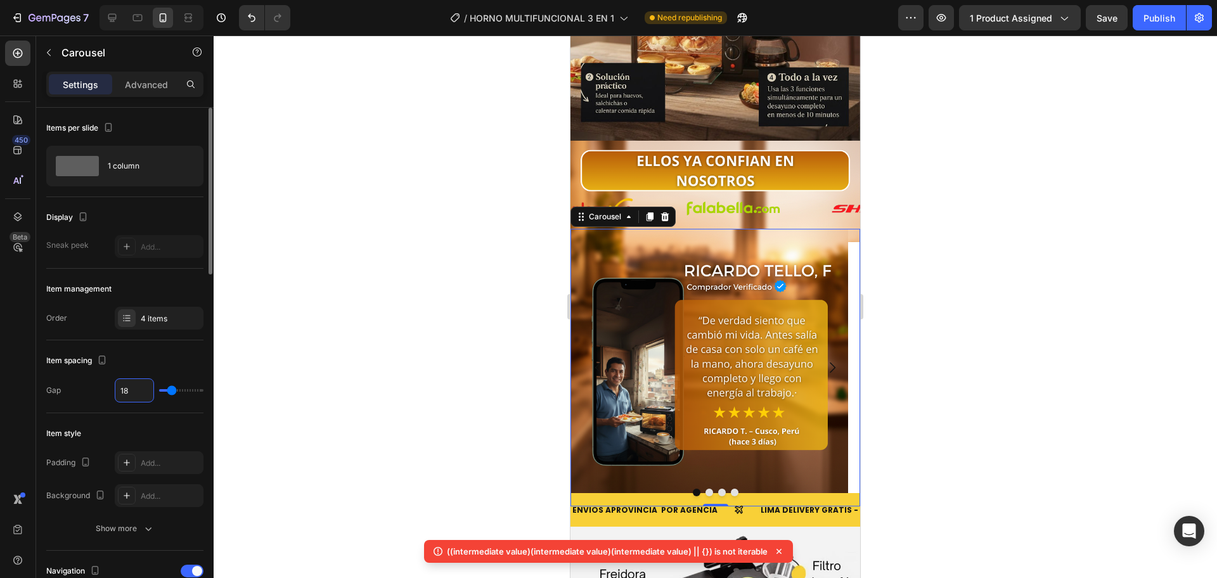
type input "1"
type input "16"
click at [87, 304] on div "Item management Order 4 items" at bounding box center [124, 305] width 157 height 72
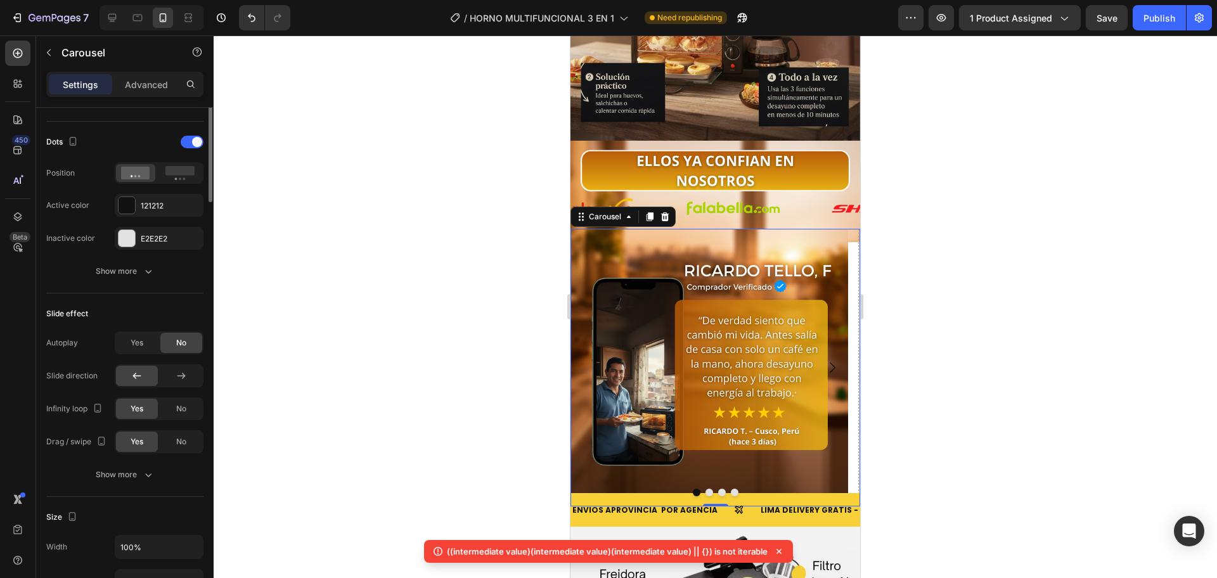
scroll to position [423, 0]
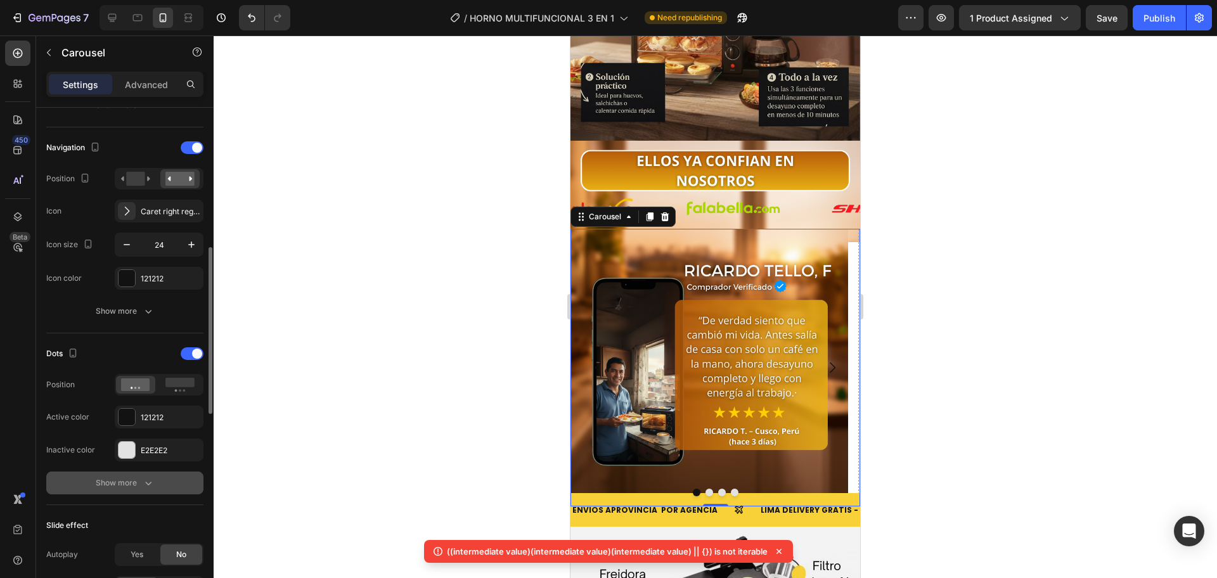
click at [132, 484] on div "Show more" at bounding box center [125, 483] width 59 height 13
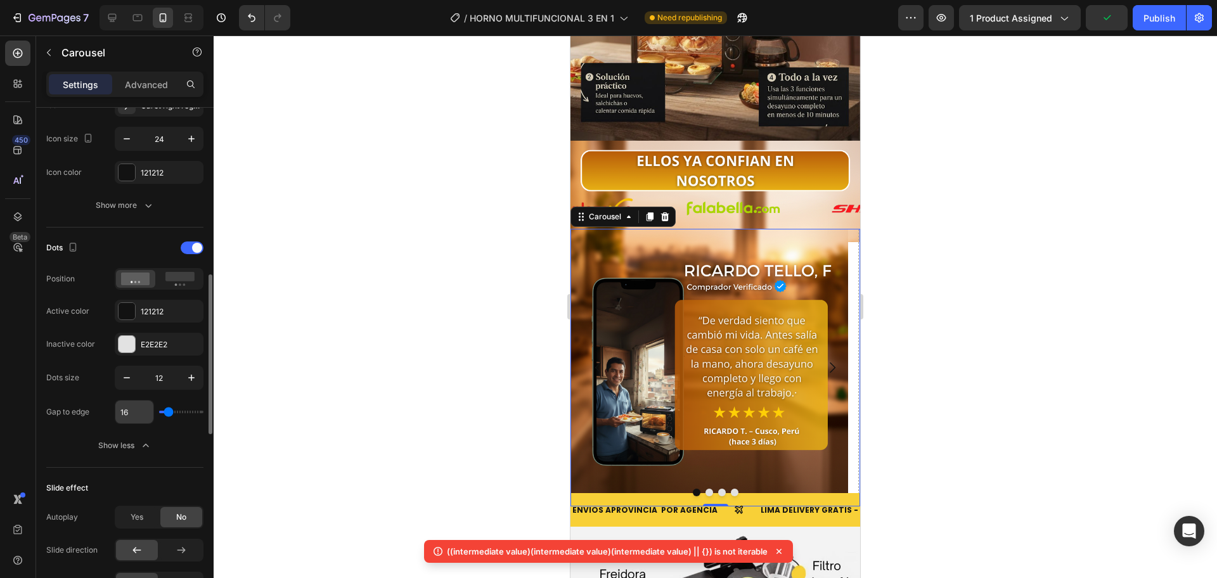
click at [133, 411] on input "16" at bounding box center [134, 412] width 38 height 23
type input "1"
type input "10"
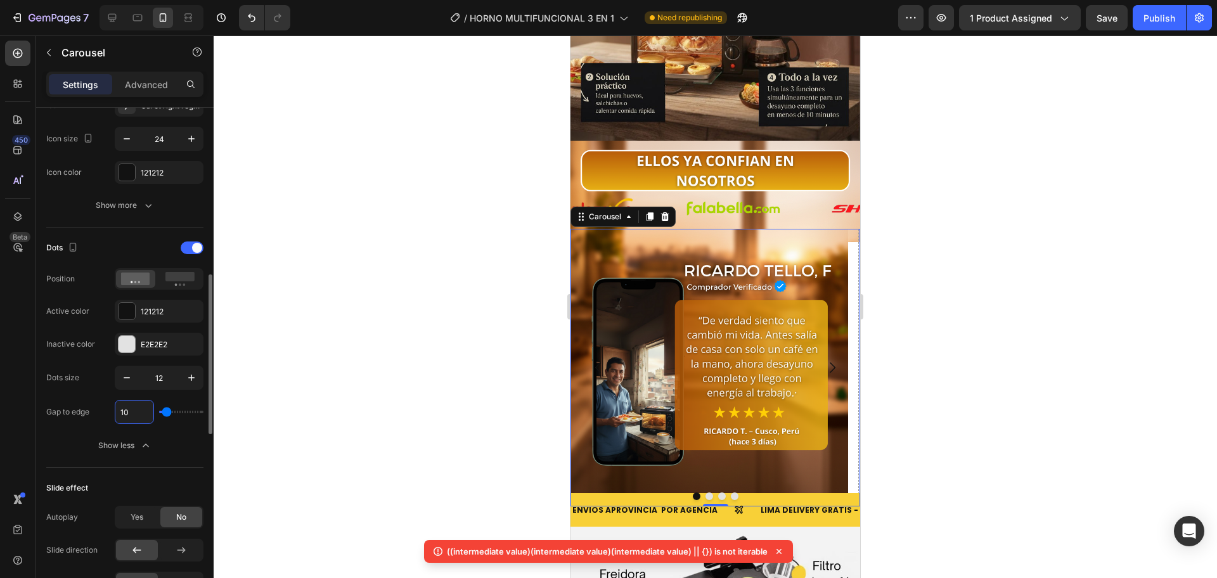
type input "1"
type input "18"
type input "1"
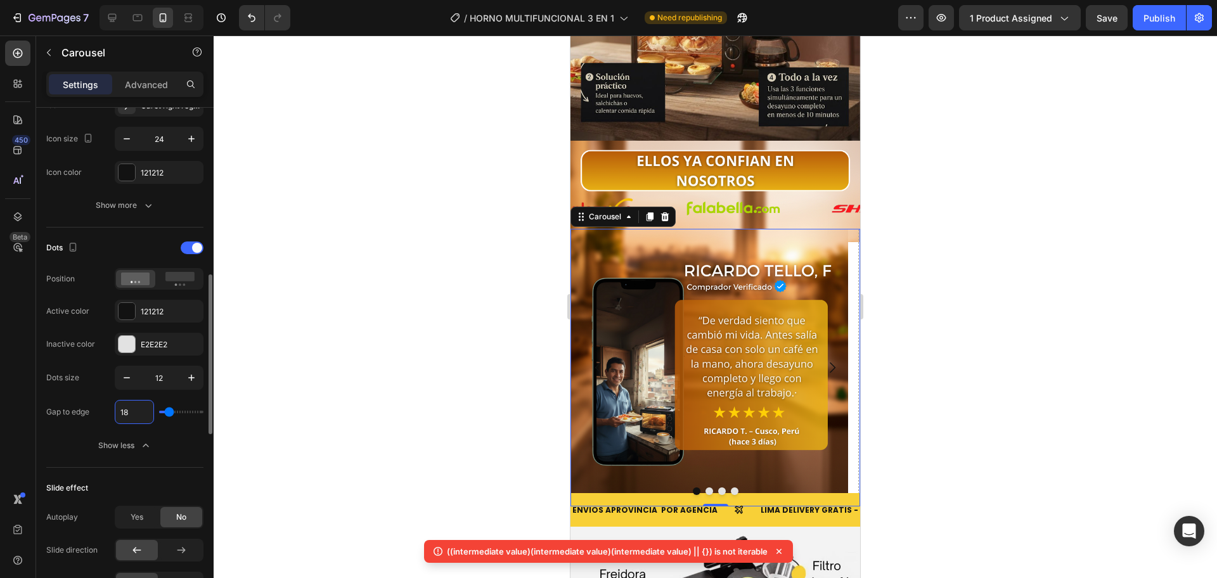
type input "1"
type input "0"
type input "2"
type input "20"
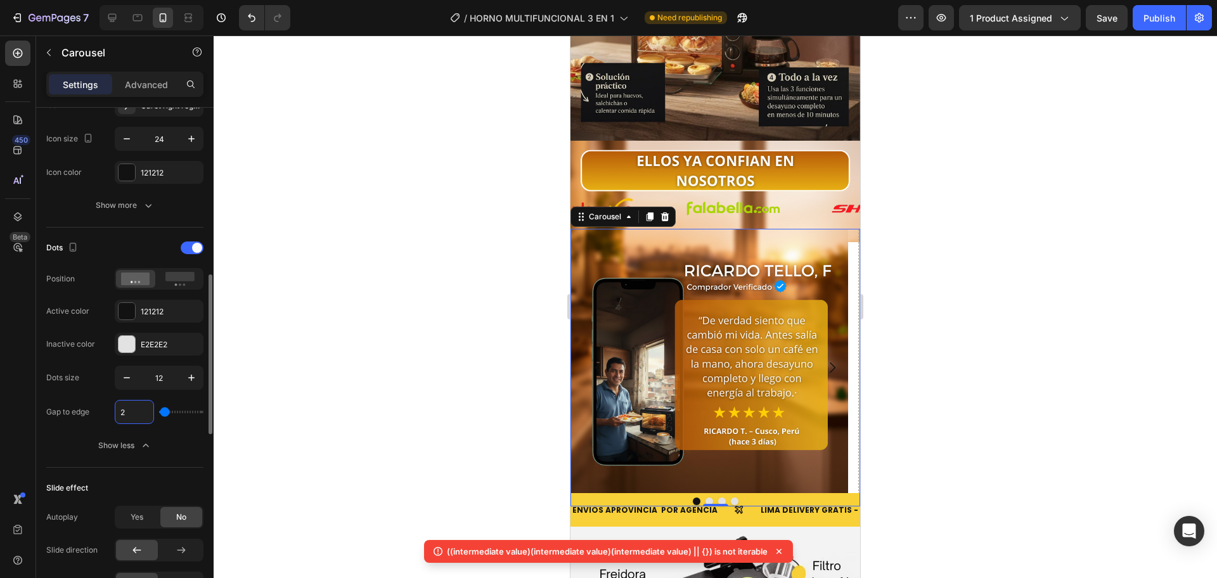
type input "20"
type input "2"
type input "0"
type input "2"
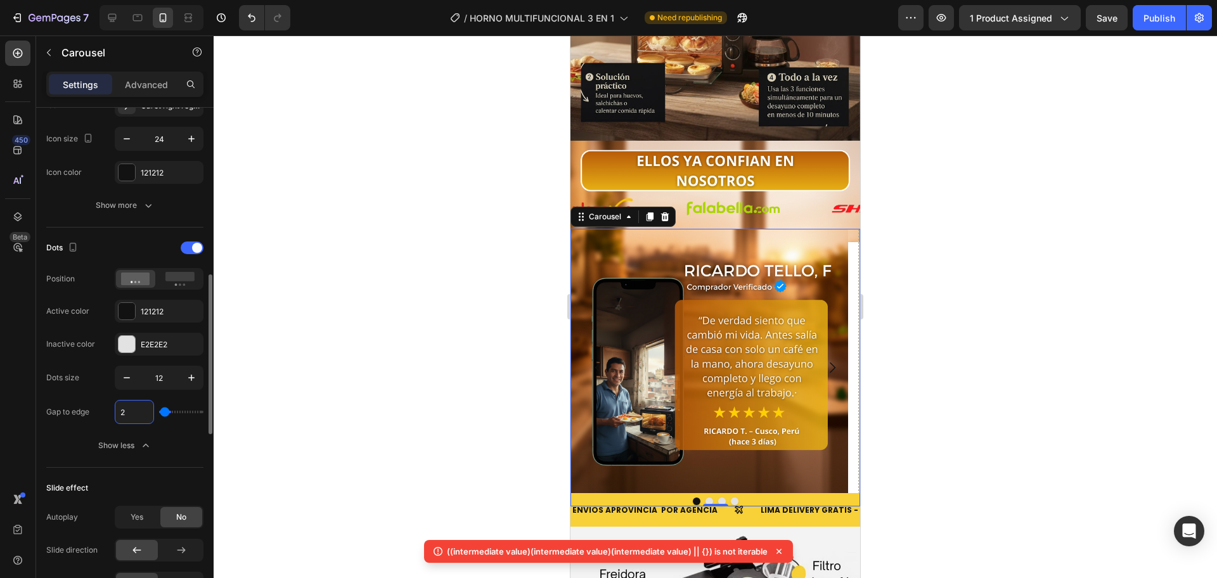
type input "22"
type input "222"
type input "120"
type input "22"
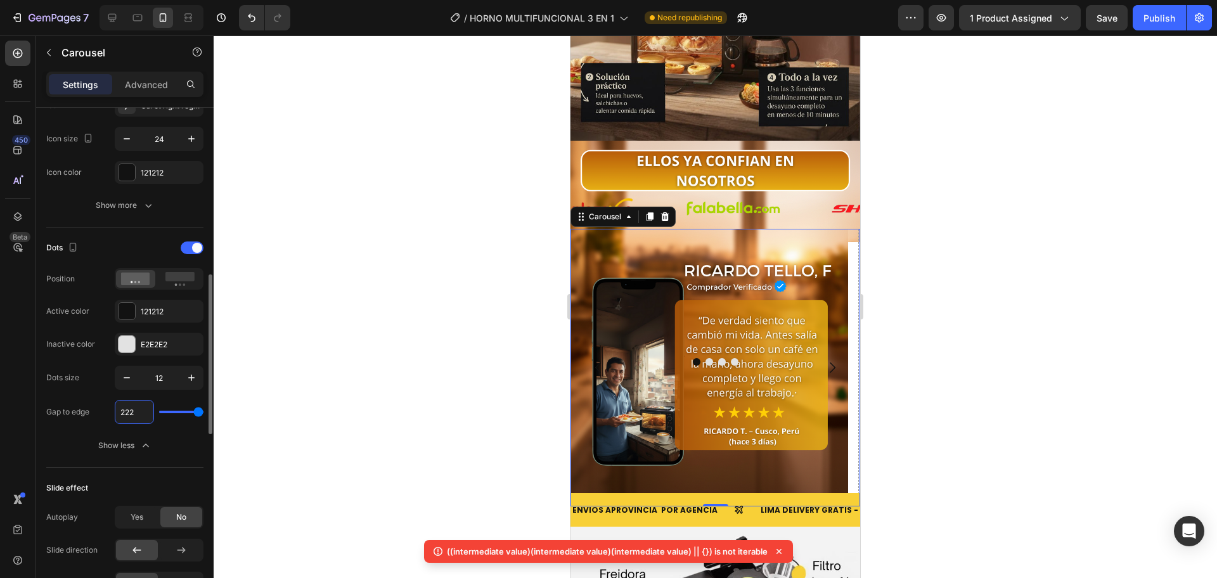
type input "22"
type input "2"
type input "28"
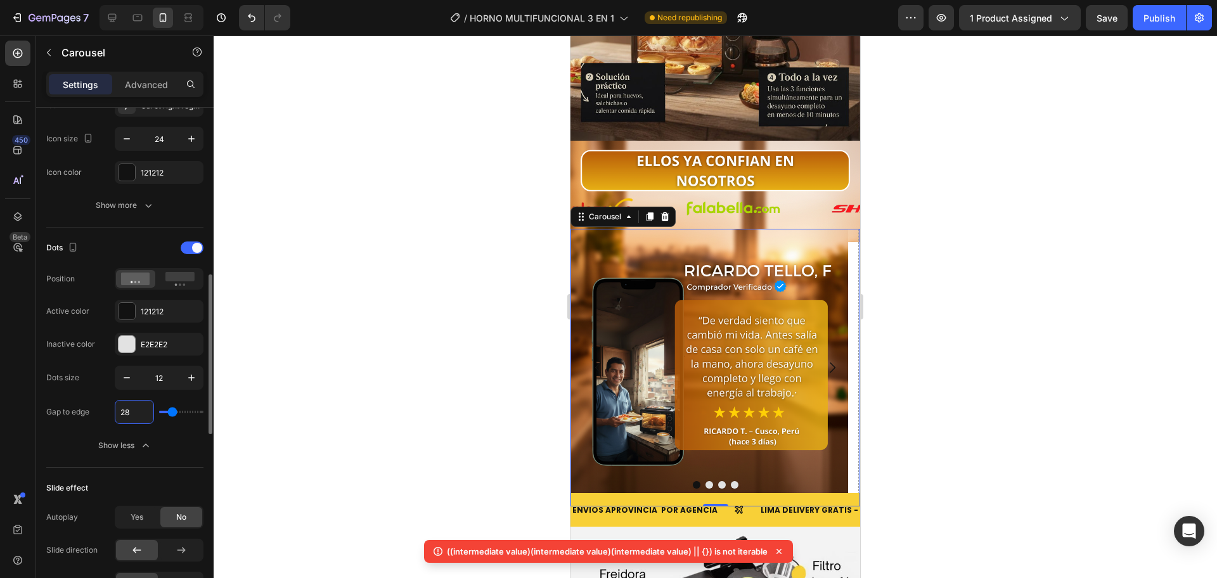
type input "2"
type input "27"
type input "2"
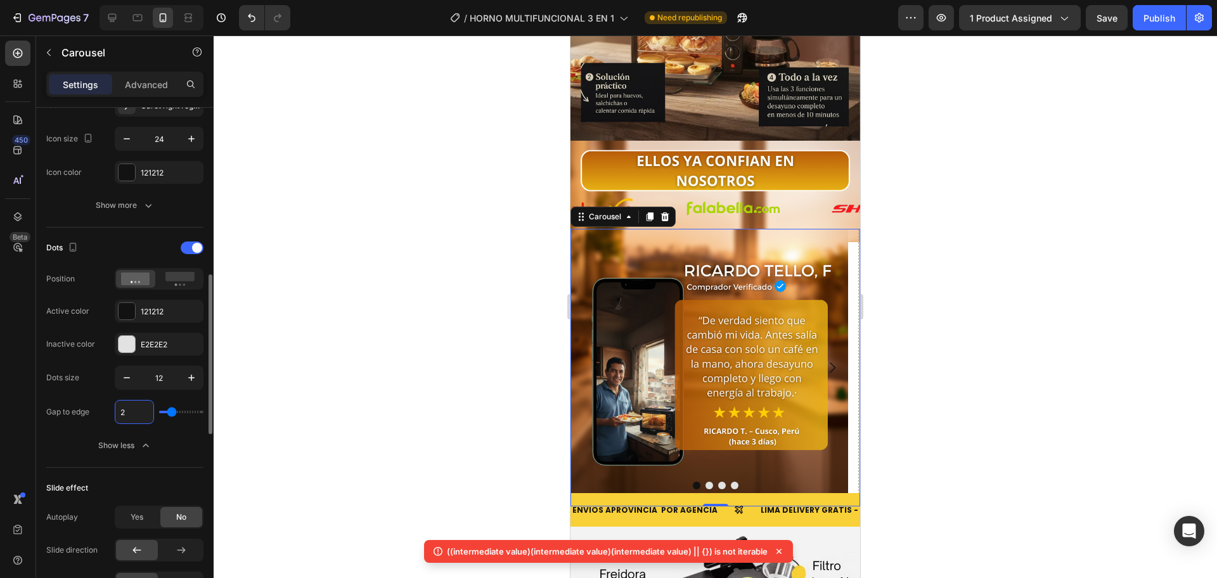
type input "2"
type input "29"
type input "2"
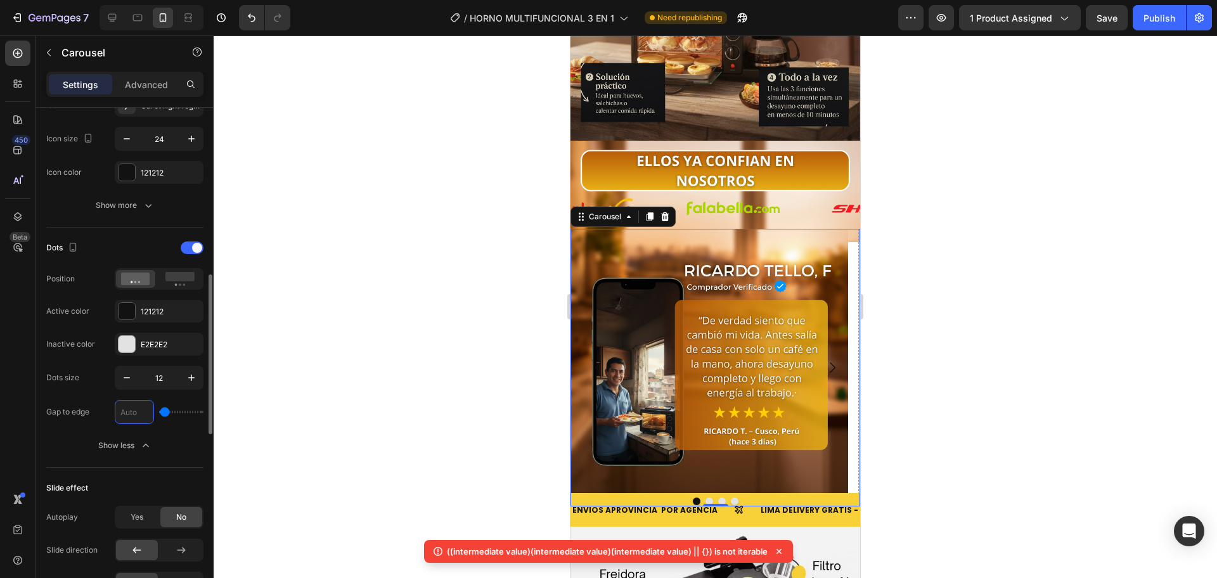
type input "0"
type input "3"
type input "30"
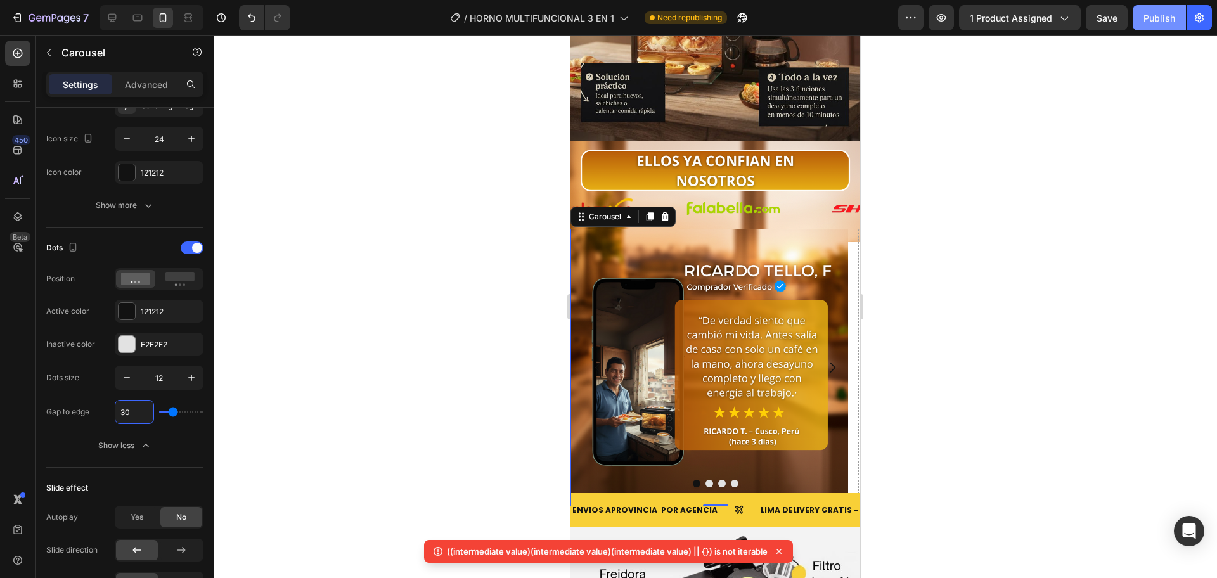
type input "30"
click at [1159, 16] on div "Publish" at bounding box center [1159, 17] width 32 height 13
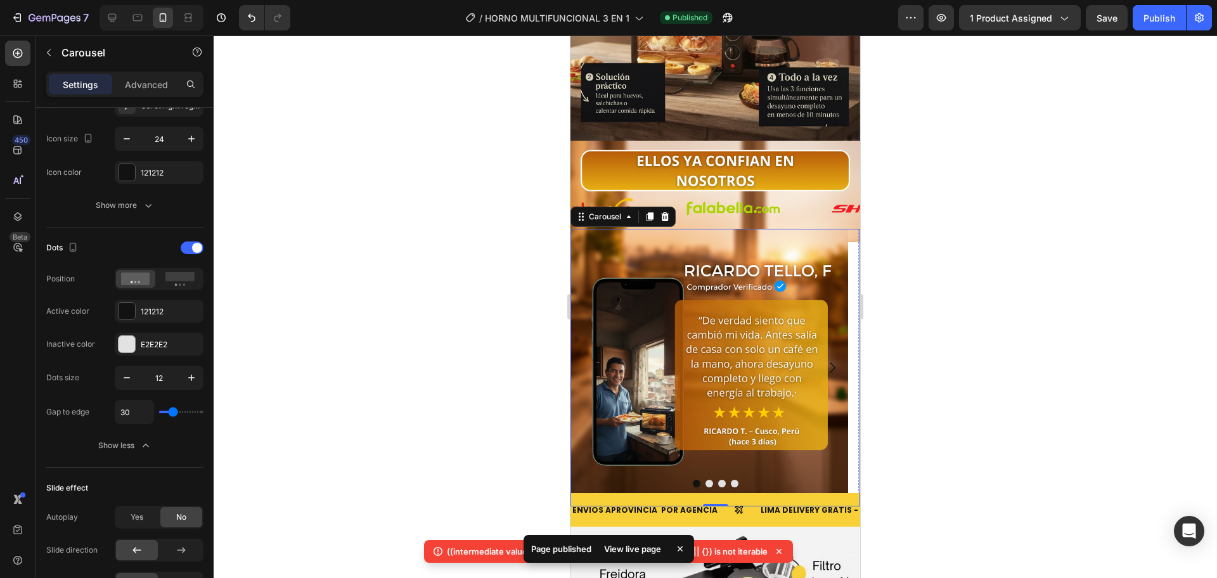
click at [777, 550] on icon at bounding box center [778, 551] width 5 height 5
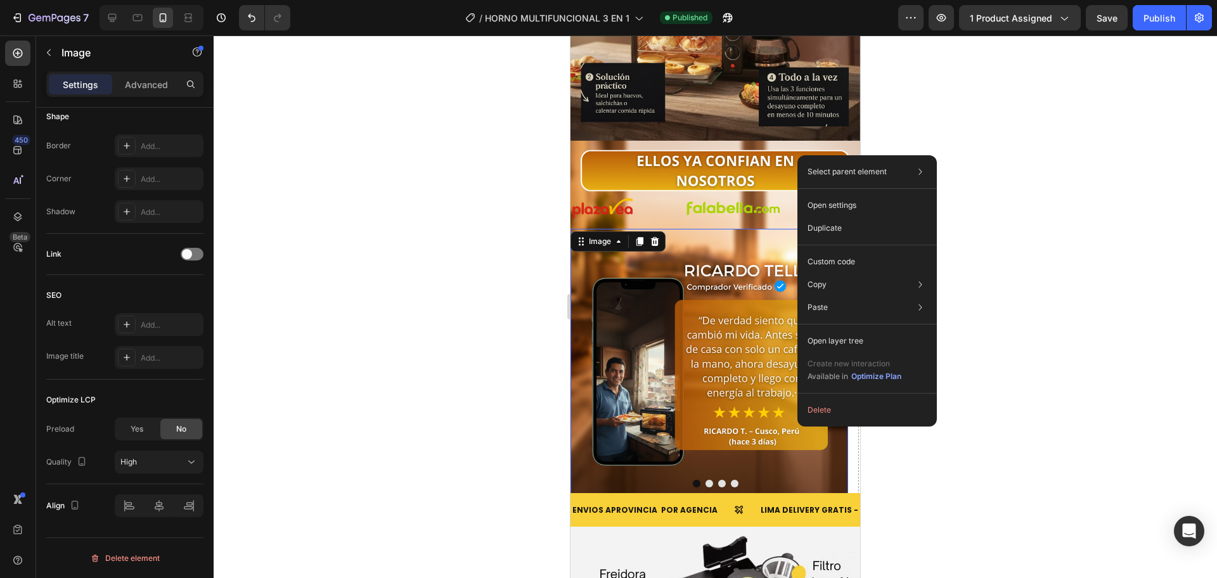
scroll to position [0, 0]
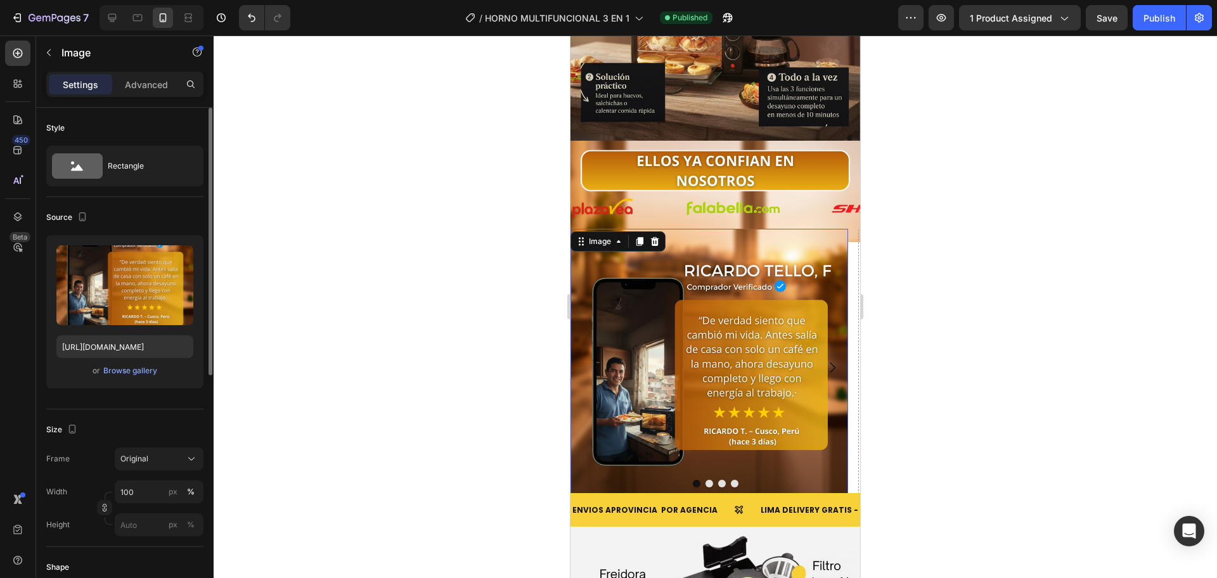
click at [735, 442] on img at bounding box center [709, 368] width 278 height 278
click at [825, 360] on icon "Carousel Next Arrow" at bounding box center [832, 367] width 15 height 15
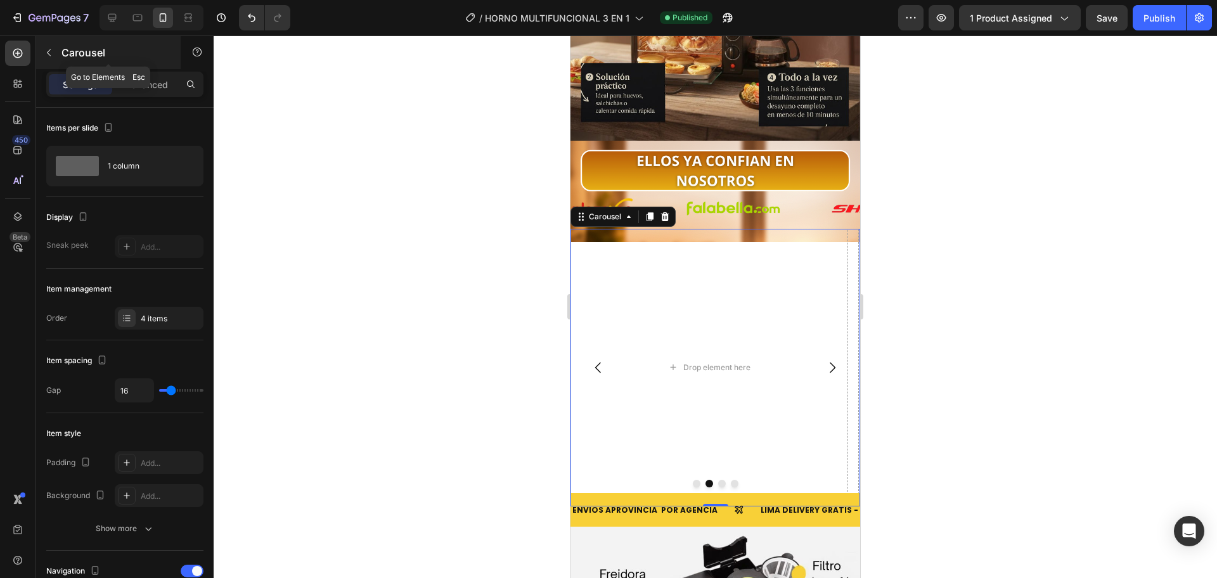
click at [46, 55] on icon "button" at bounding box center [49, 53] width 10 height 10
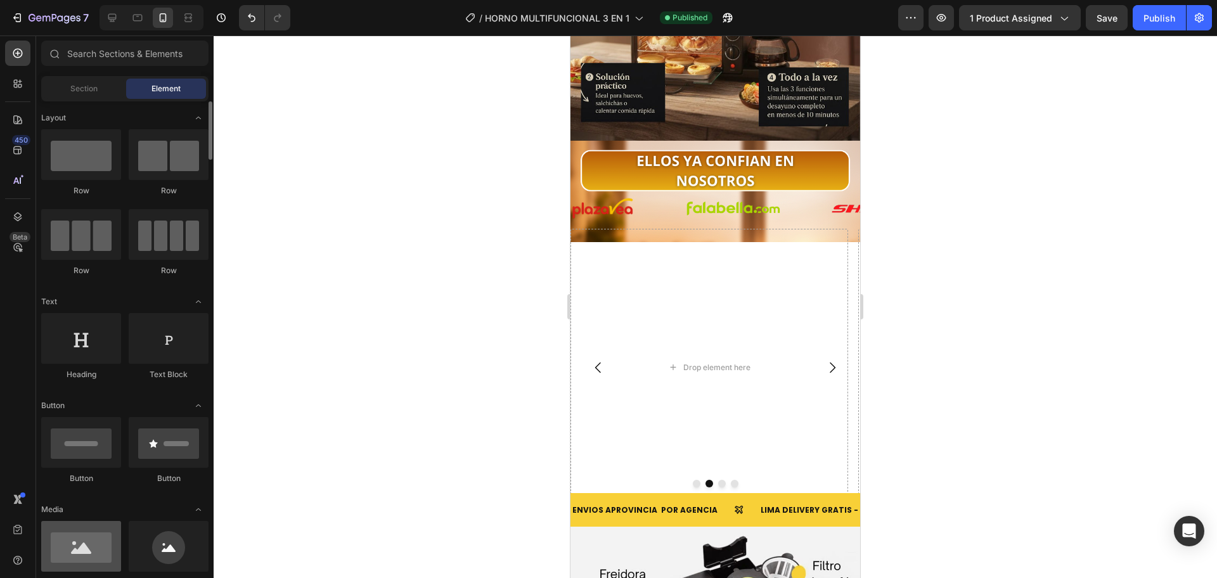
scroll to position [106, 0]
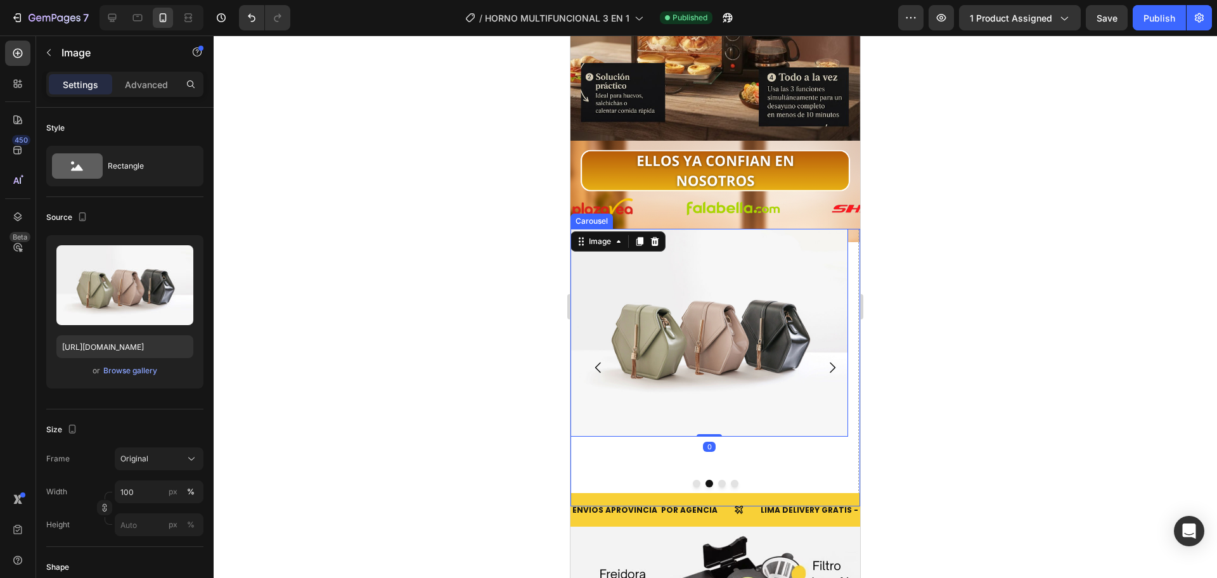
click at [821, 350] on button "Carousel Next Arrow" at bounding box center [831, 367] width 35 height 35
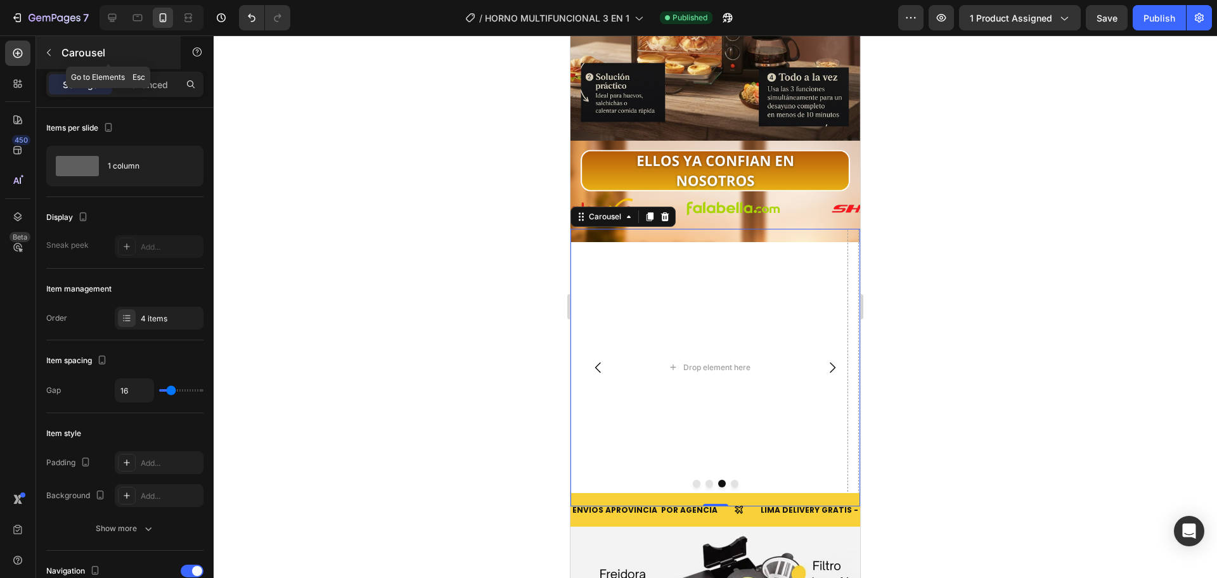
click at [65, 53] on p "Carousel" at bounding box center [115, 52] width 108 height 15
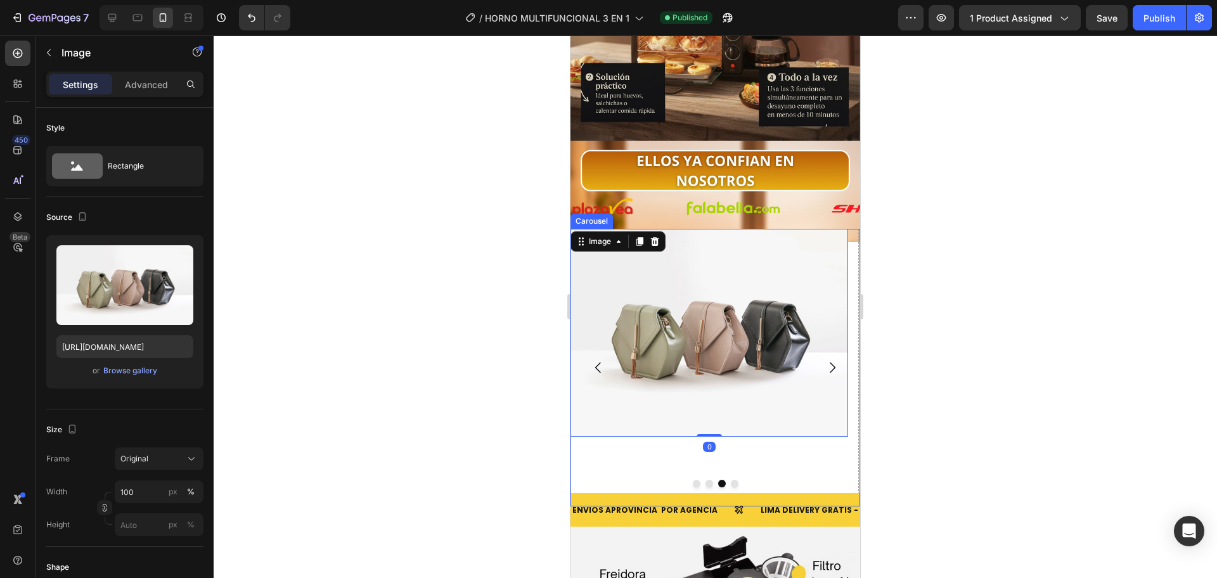
click at [827, 360] on icon "Carousel Next Arrow" at bounding box center [832, 367] width 15 height 15
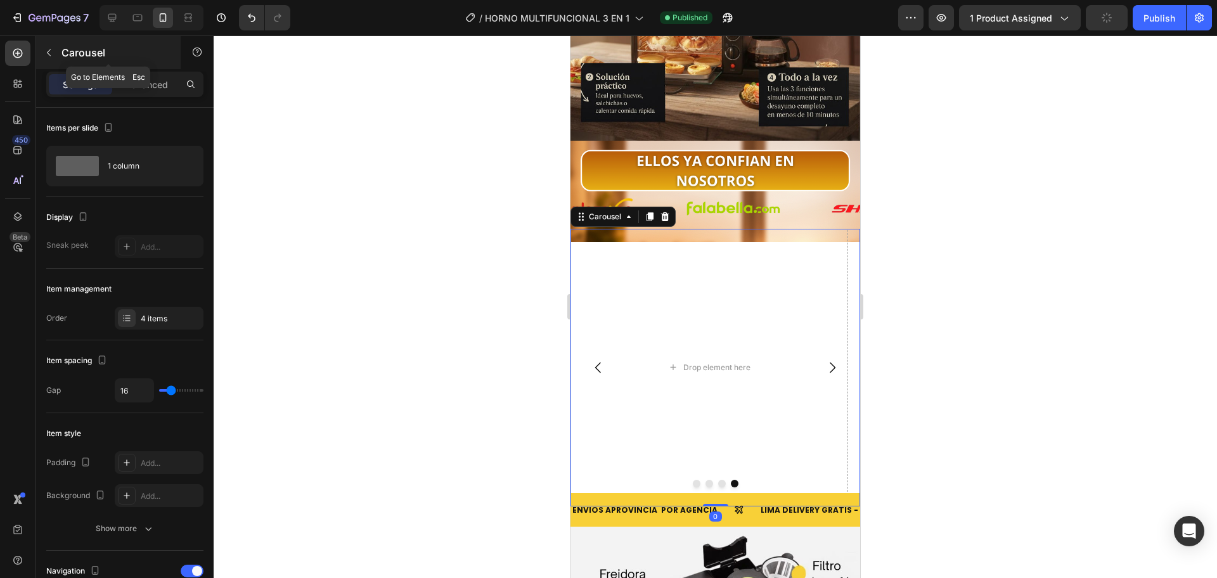
click at [46, 48] on icon "button" at bounding box center [49, 53] width 10 height 10
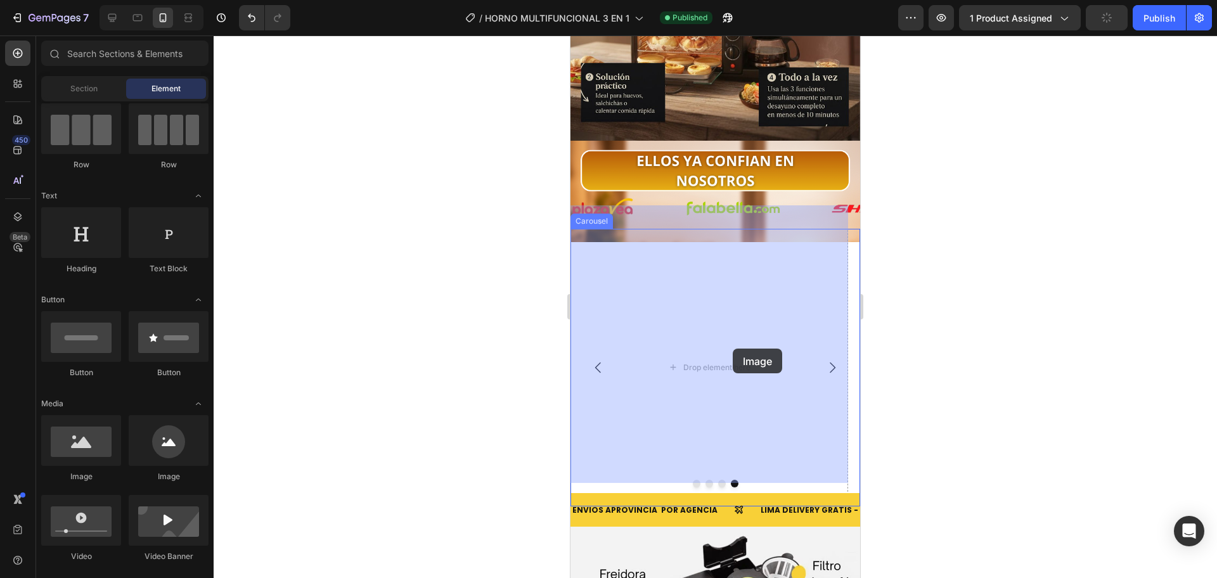
drag, startPoint x: 1006, startPoint y: 431, endPoint x: 733, endPoint y: 347, distance: 285.1
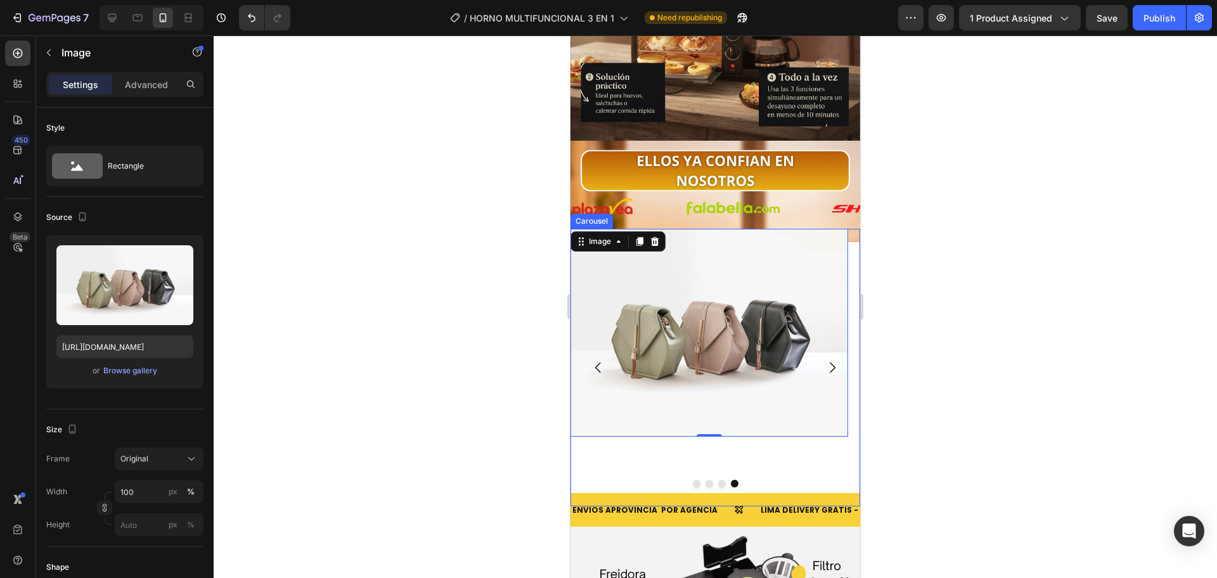
click at [825, 360] on icon "Carousel Next Arrow" at bounding box center [832, 367] width 15 height 15
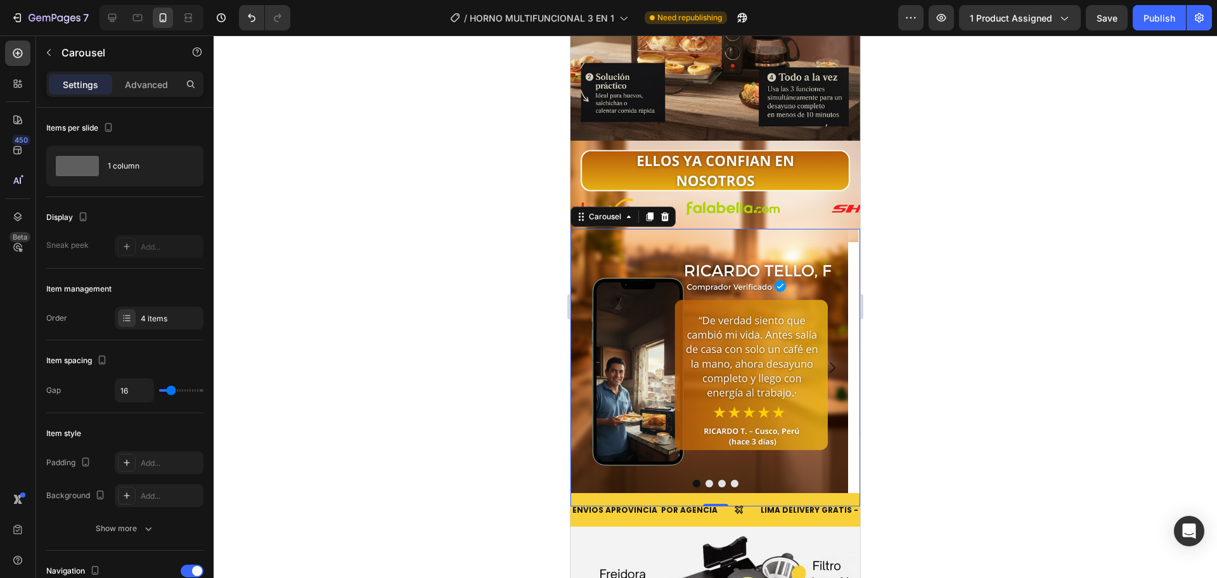
click at [825, 360] on icon "Carousel Next Arrow" at bounding box center [832, 367] width 15 height 15
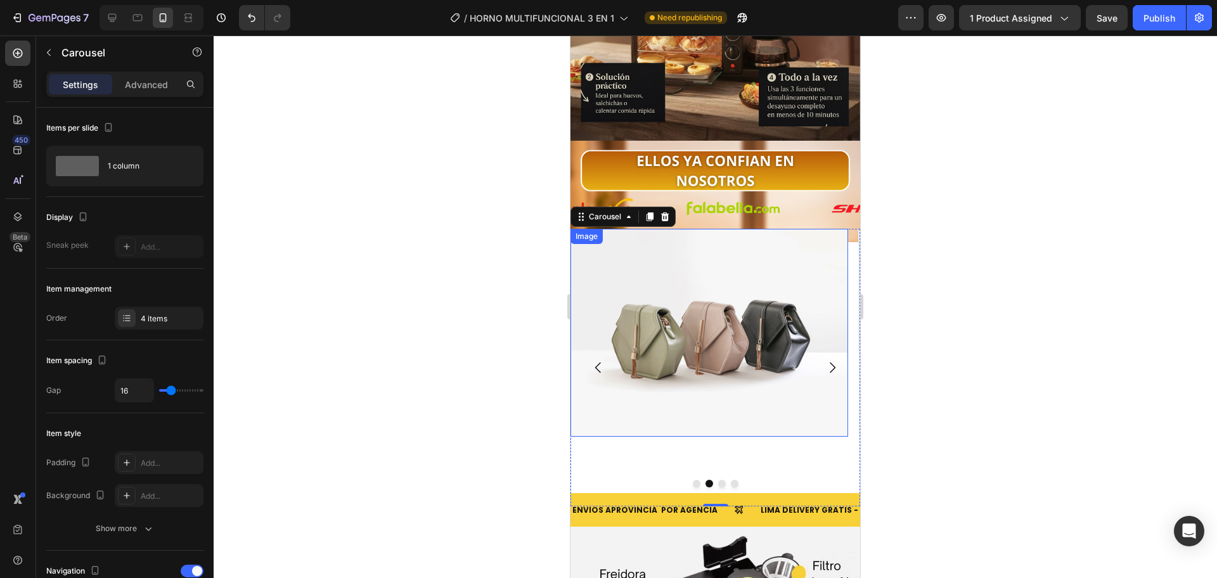
click at [721, 321] on img at bounding box center [709, 333] width 278 height 209
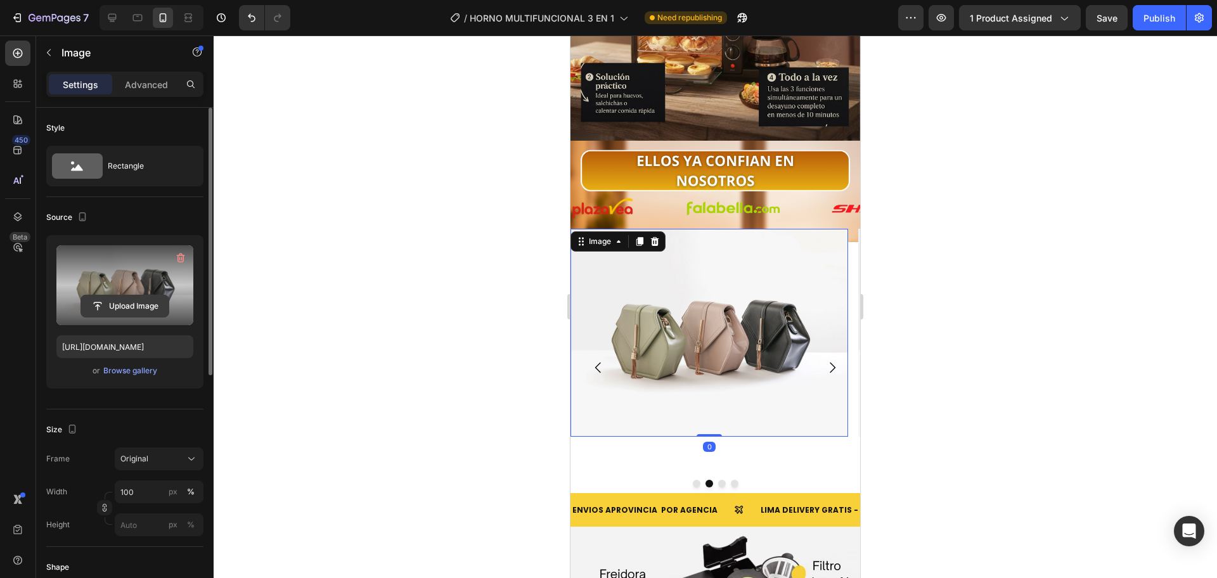
click at [136, 306] on input "file" at bounding box center [124, 306] width 87 height 22
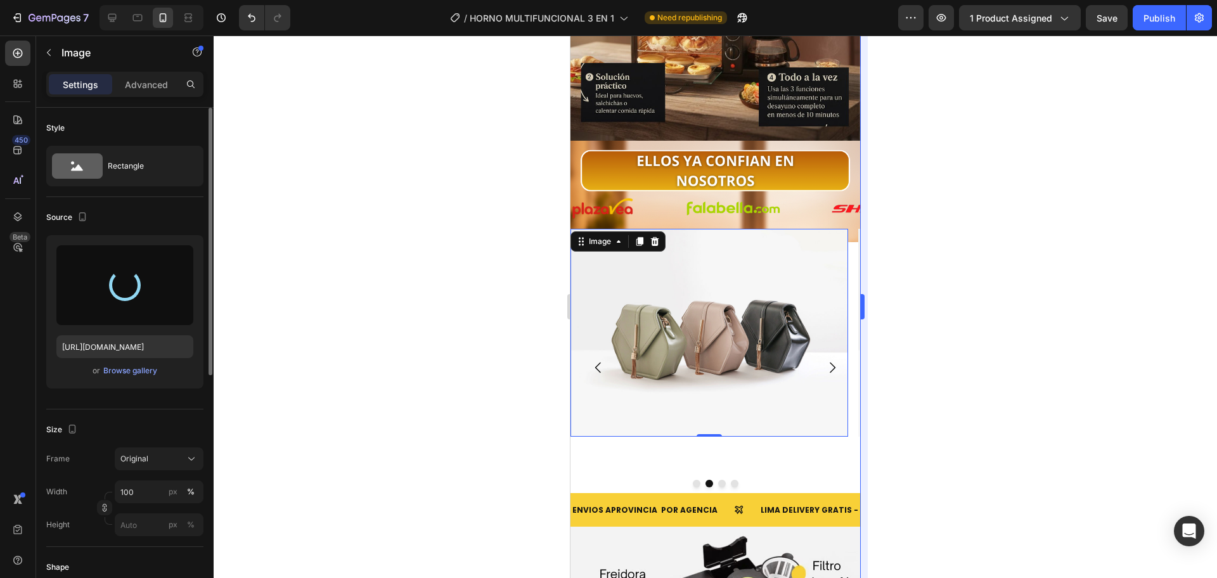
type input "https://cdn.shopify.com/s/files/1/0774/8360/6252/files/gempages_575738252938445…"
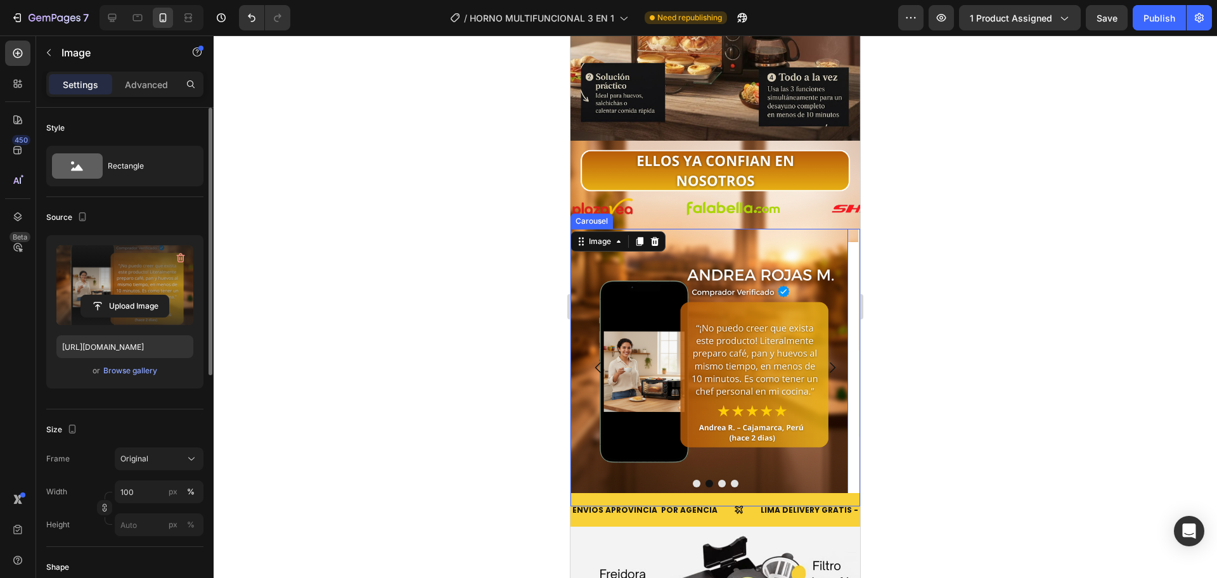
click at [830, 350] on button "Carousel Next Arrow" at bounding box center [831, 367] width 35 height 35
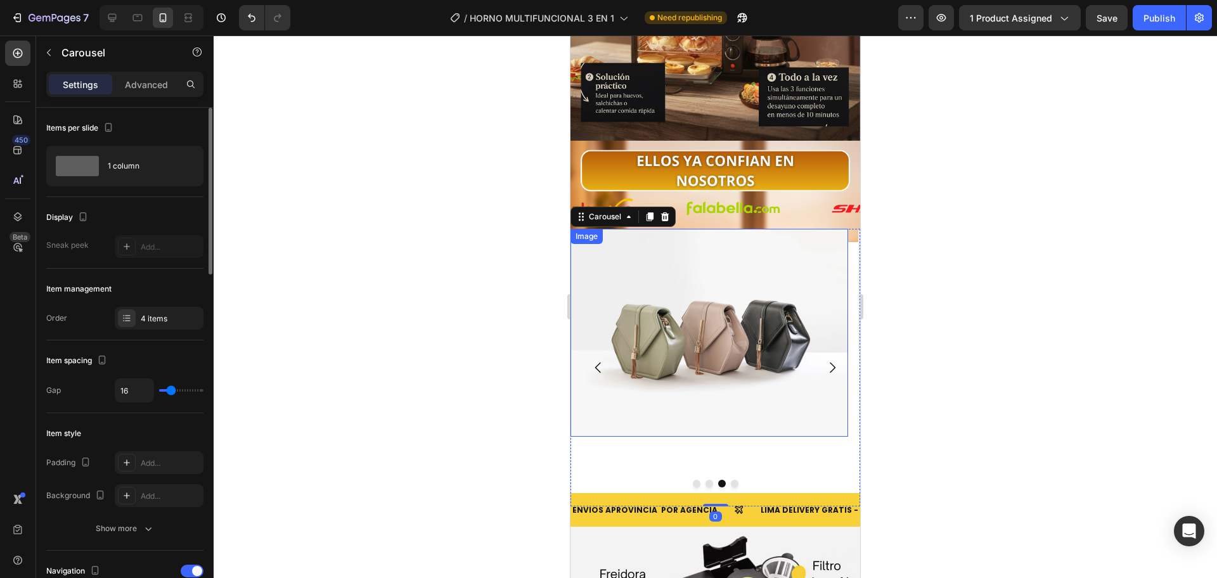
click at [716, 330] on img at bounding box center [709, 333] width 278 height 209
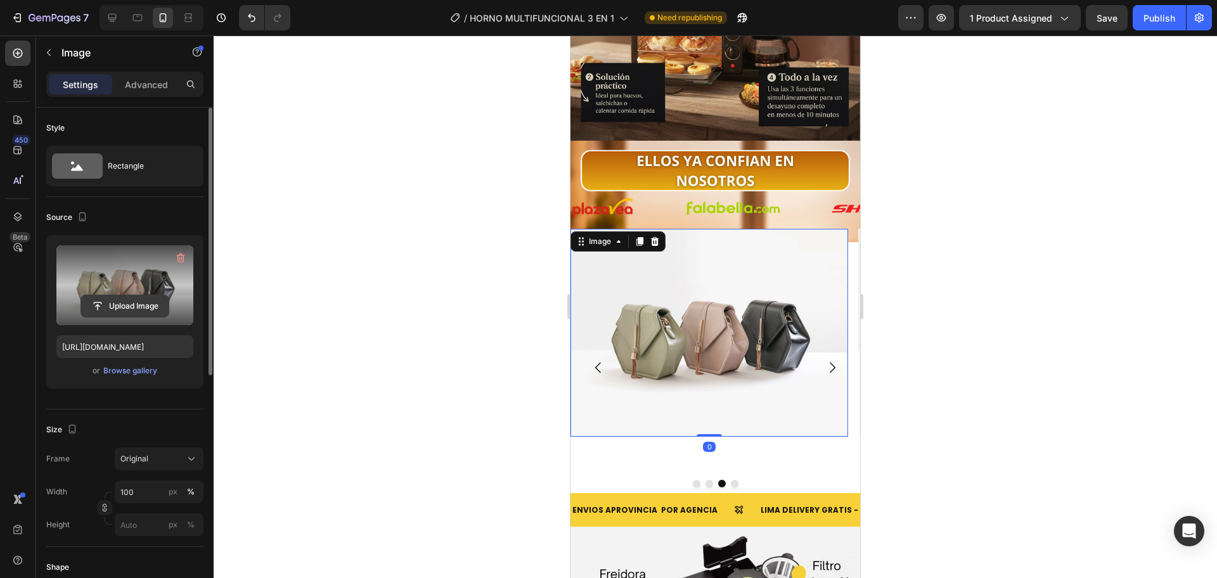
click at [144, 299] on input "file" at bounding box center [124, 306] width 87 height 22
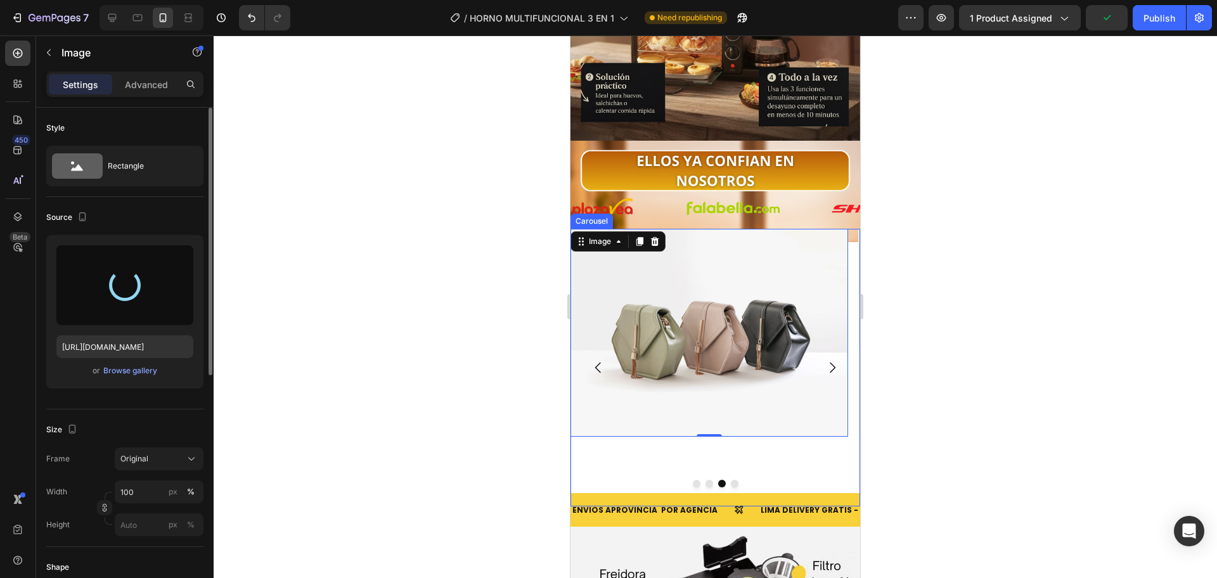
type input "https://cdn.shopify.com/s/files/1/0774/8360/6252/files/gempages_575738252938445…"
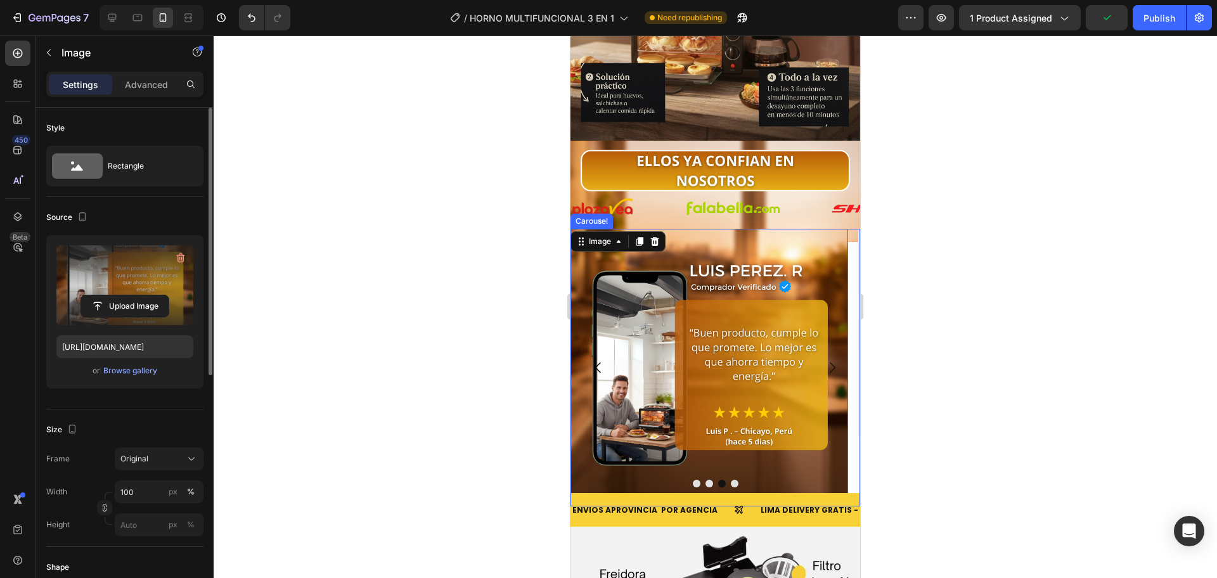
click at [829, 350] on button "Carousel Next Arrow" at bounding box center [831, 367] width 35 height 35
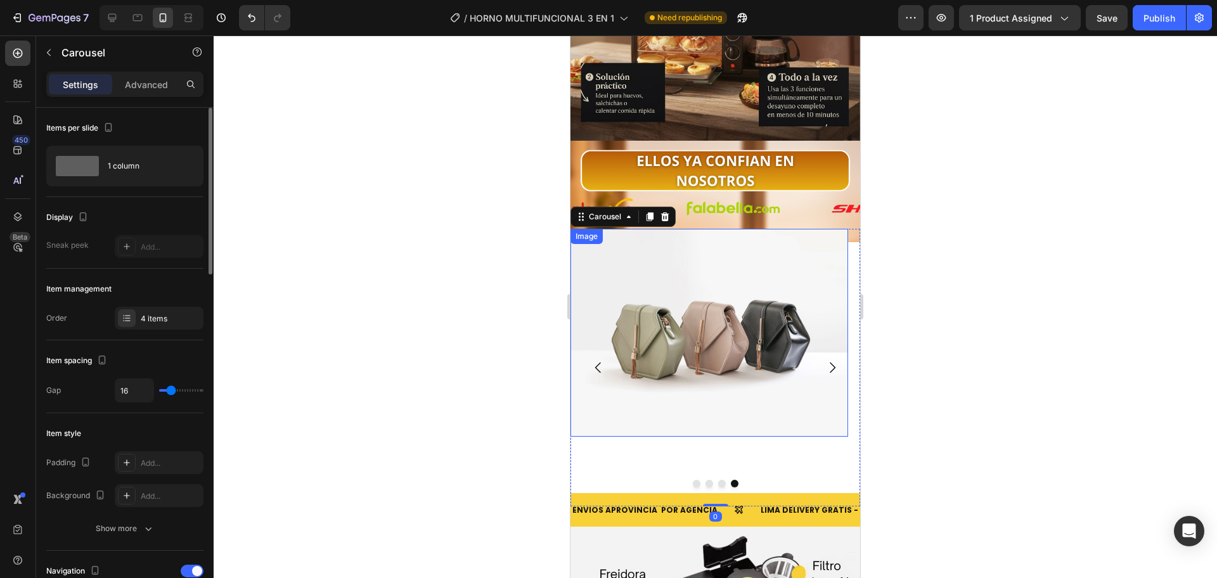
click at [750, 331] on img at bounding box center [709, 333] width 278 height 209
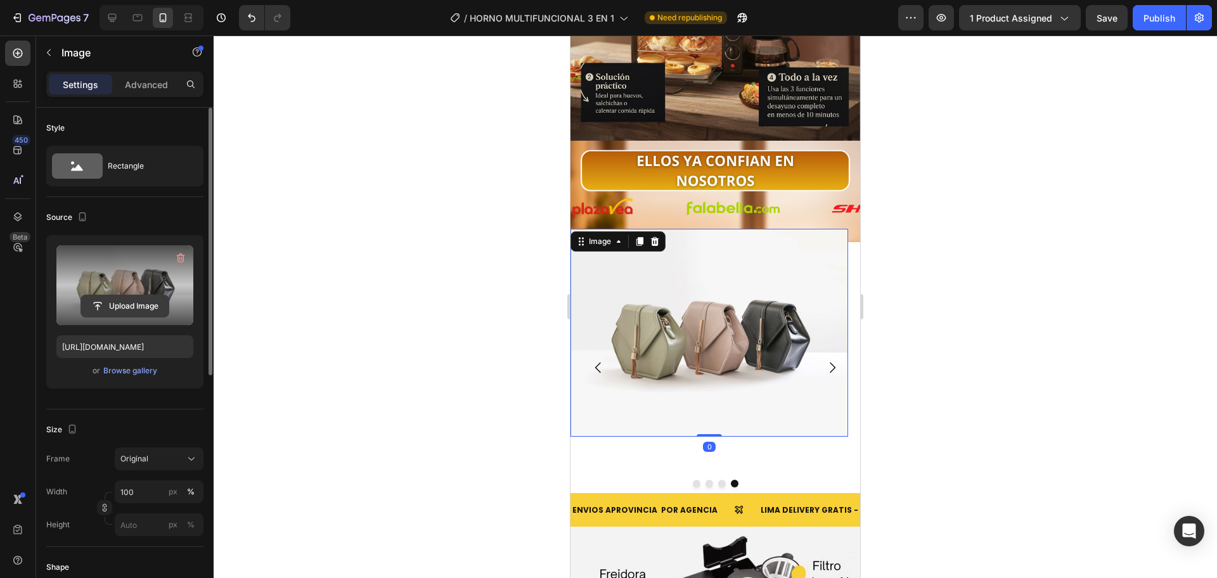
click at [92, 297] on input "file" at bounding box center [124, 306] width 87 height 22
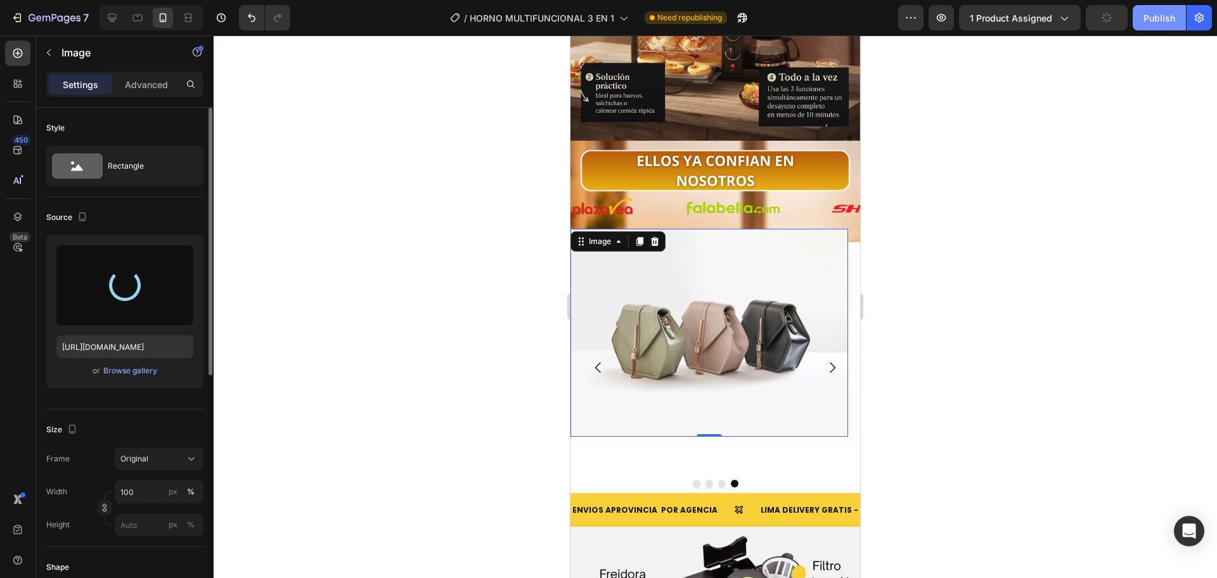
type input "https://cdn.shopify.com/s/files/1/0774/8360/6252/files/gempages_575738252938445…"
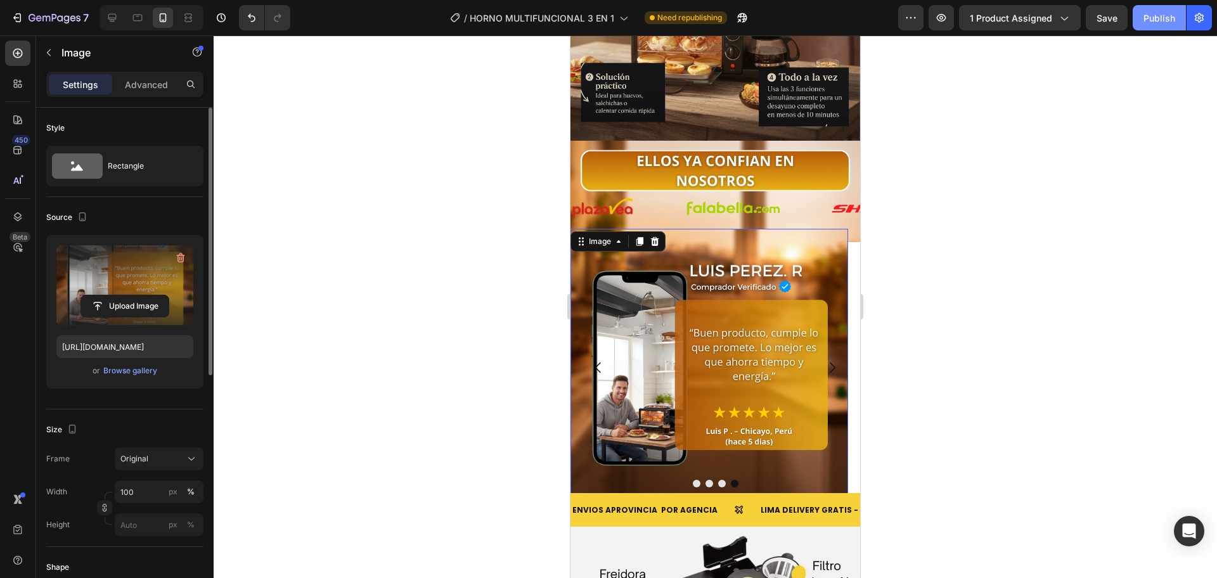
click at [1150, 28] on button "Publish" at bounding box center [1159, 17] width 53 height 25
click at [1005, 158] on div at bounding box center [715, 306] width 1003 height 543
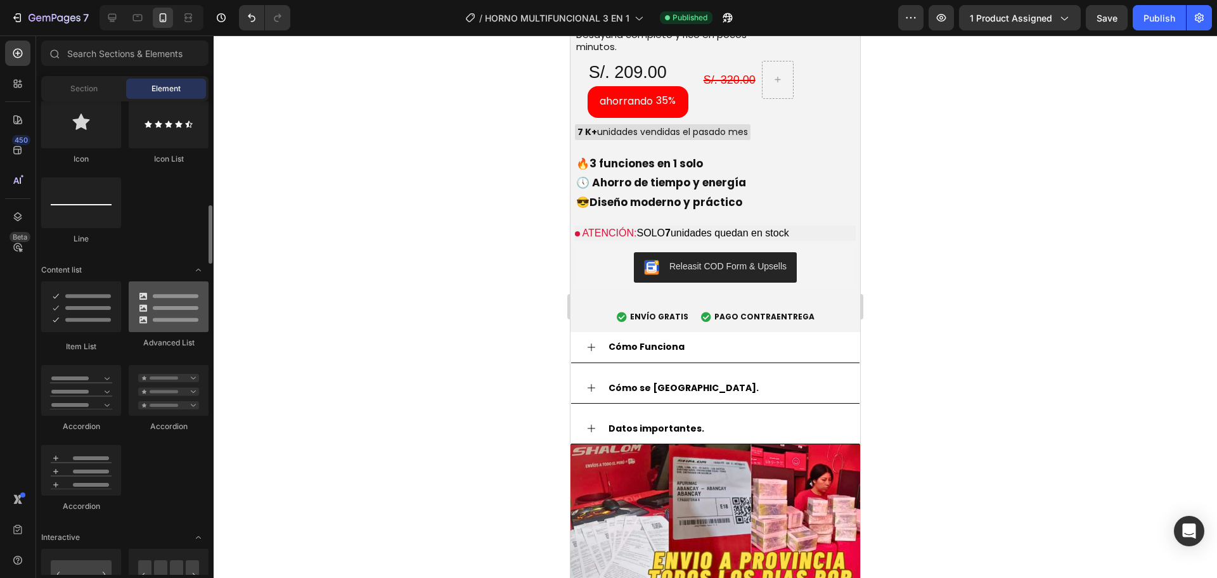
scroll to position [1164, 0]
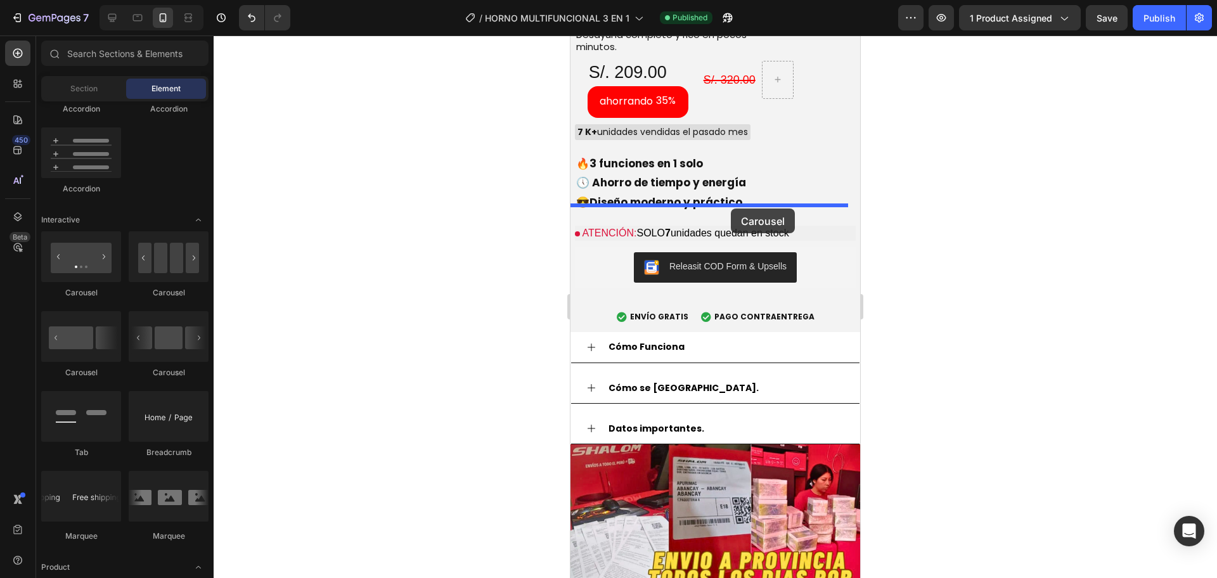
drag, startPoint x: 662, startPoint y: 378, endPoint x: 731, endPoint y: 209, distance: 182.5
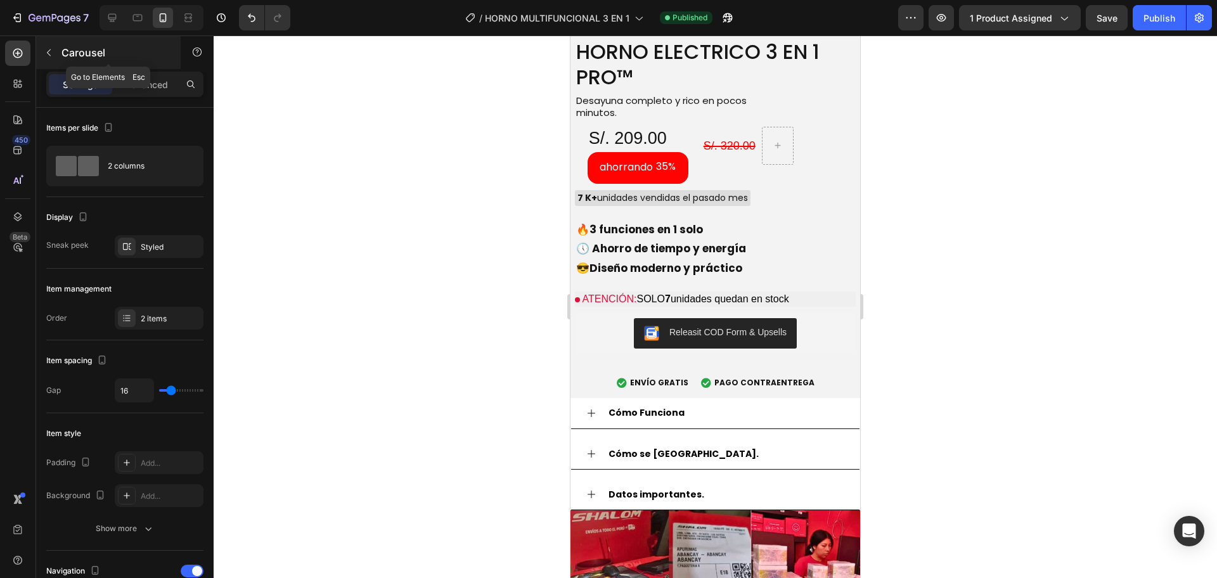
click at [49, 51] on icon "button" at bounding box center [49, 53] width 10 height 10
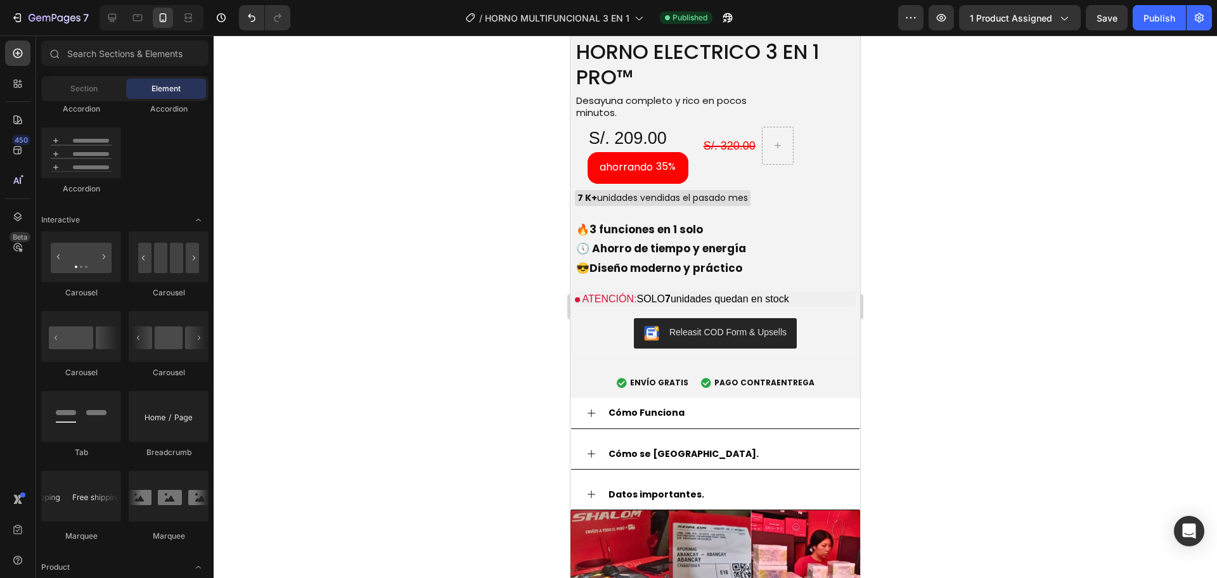
click at [110, 103] on div "Accordion" at bounding box center [81, 108] width 80 height 11
click at [96, 98] on div "Section" at bounding box center [84, 89] width 80 height 20
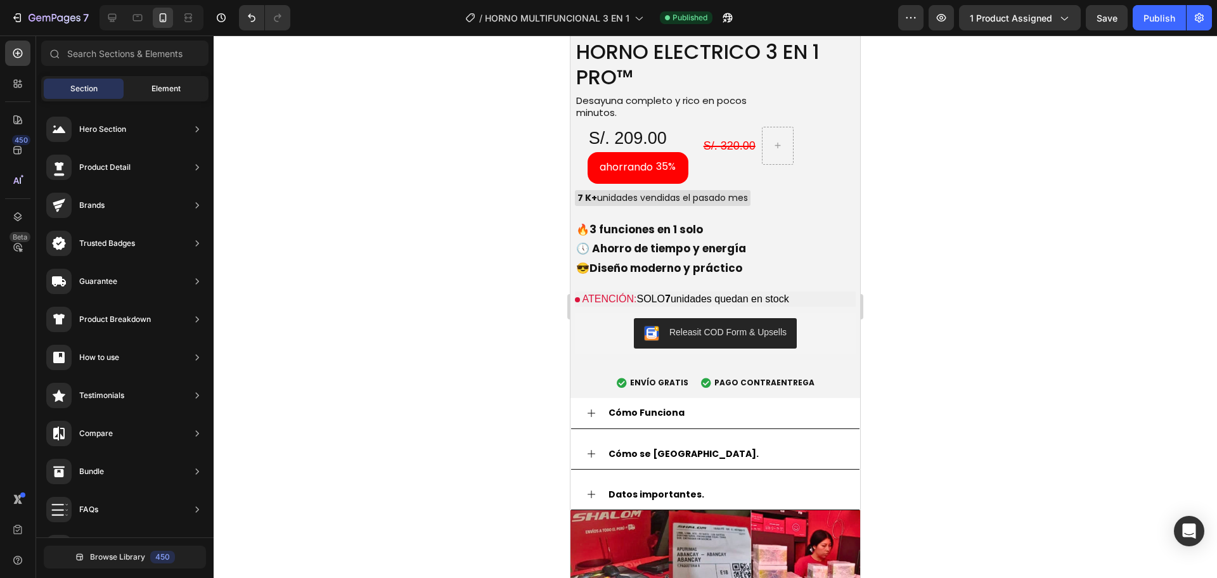
click at [162, 84] on span "Element" at bounding box center [165, 88] width 29 height 11
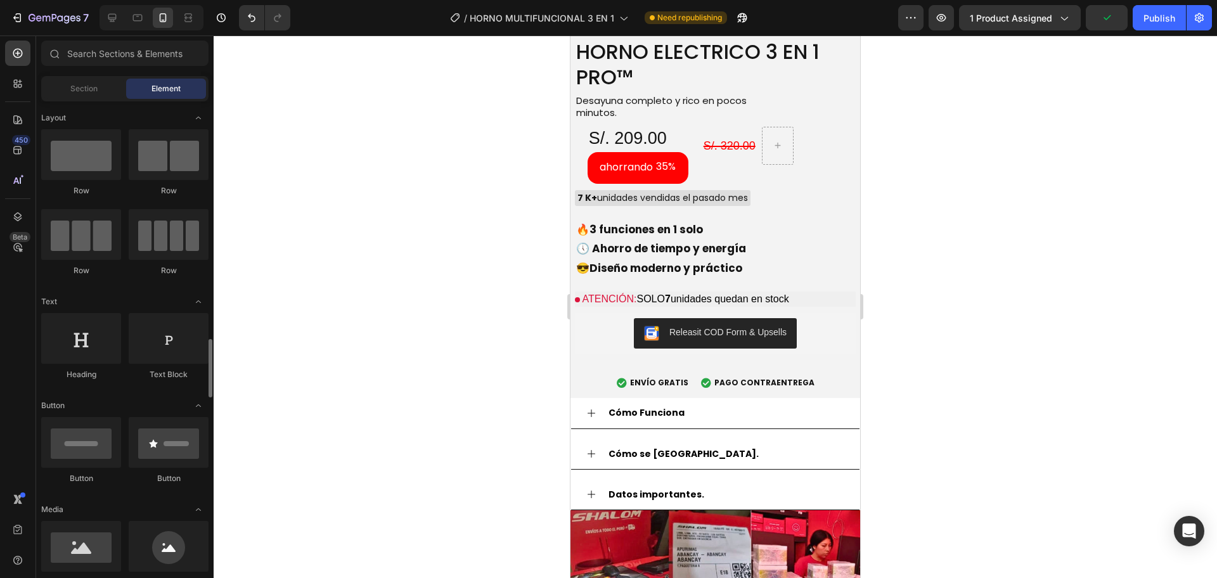
scroll to position [212, 0]
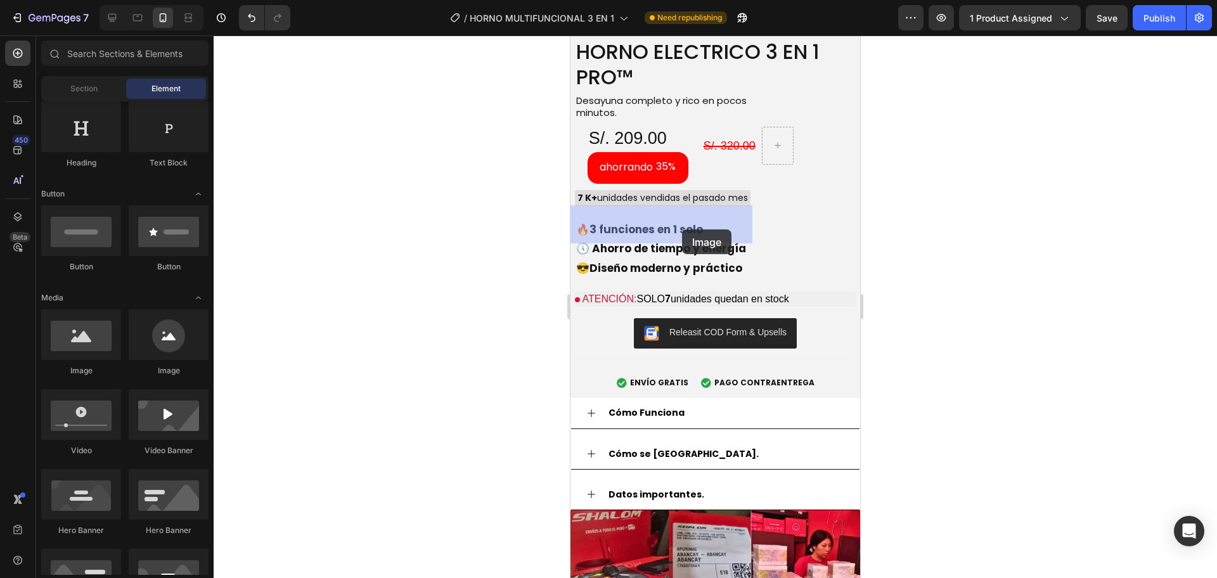
drag, startPoint x: 662, startPoint y: 383, endPoint x: 682, endPoint y: 229, distance: 154.7
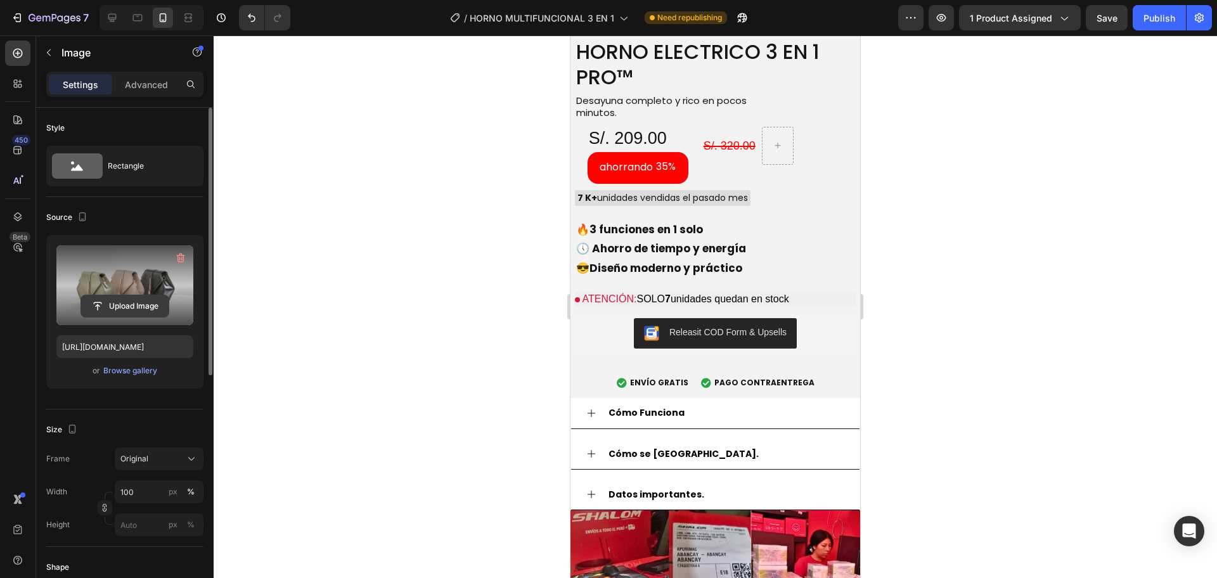
click at [131, 314] on input "file" at bounding box center [124, 306] width 87 height 22
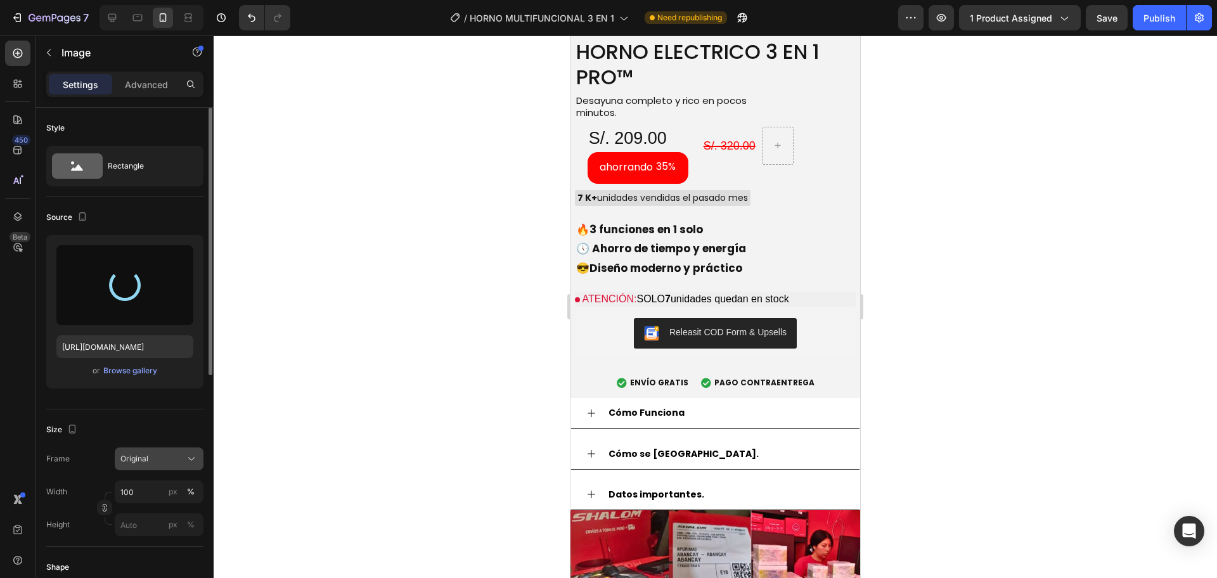
type input "[URL][DOMAIN_NAME]"
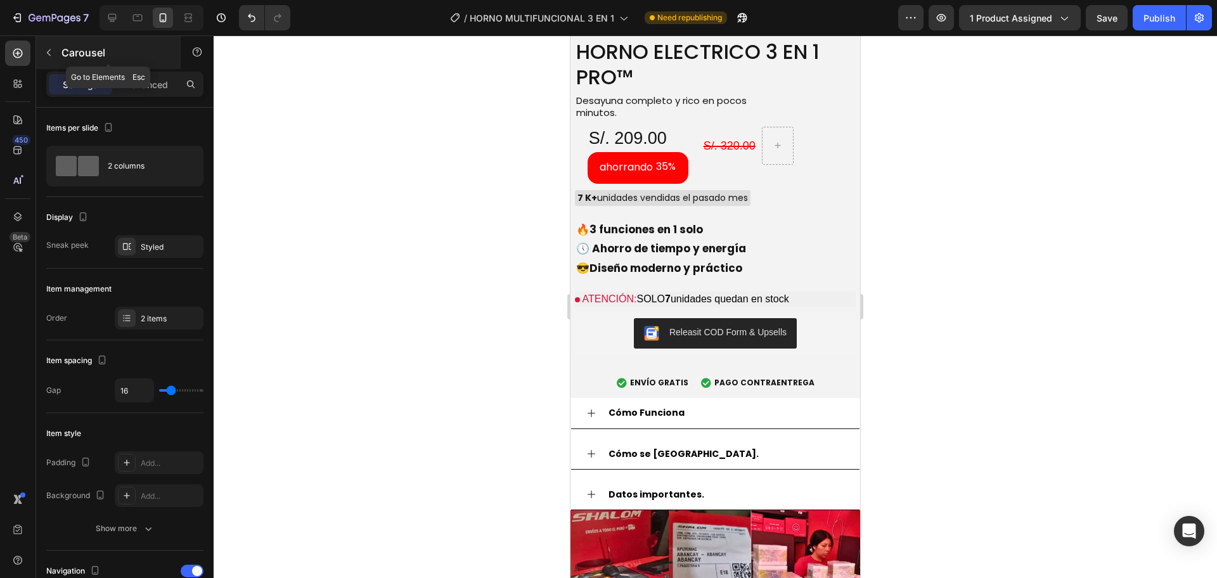
click at [51, 44] on button "button" at bounding box center [49, 52] width 20 height 20
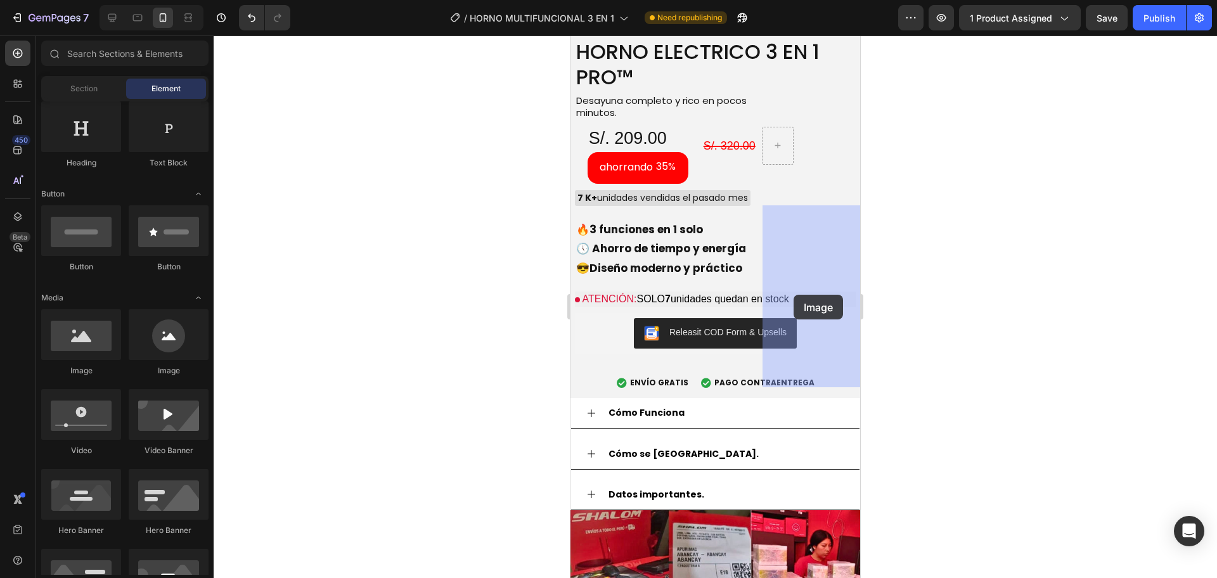
drag, startPoint x: 739, startPoint y: 368, endPoint x: 792, endPoint y: 295, distance: 90.3
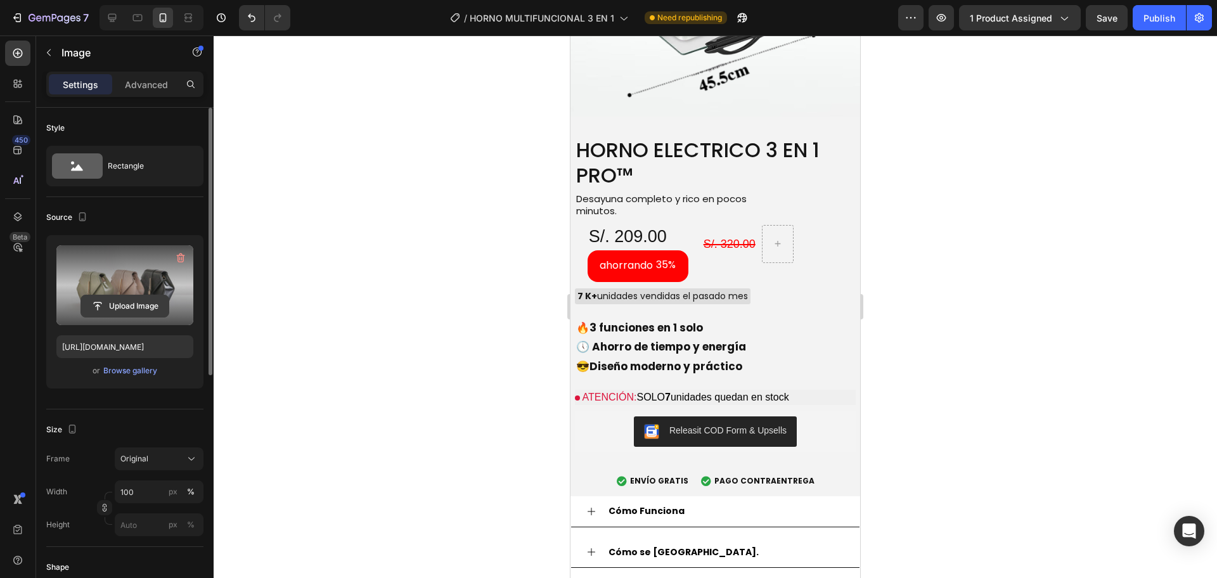
click at [127, 301] on input "file" at bounding box center [124, 306] width 87 height 22
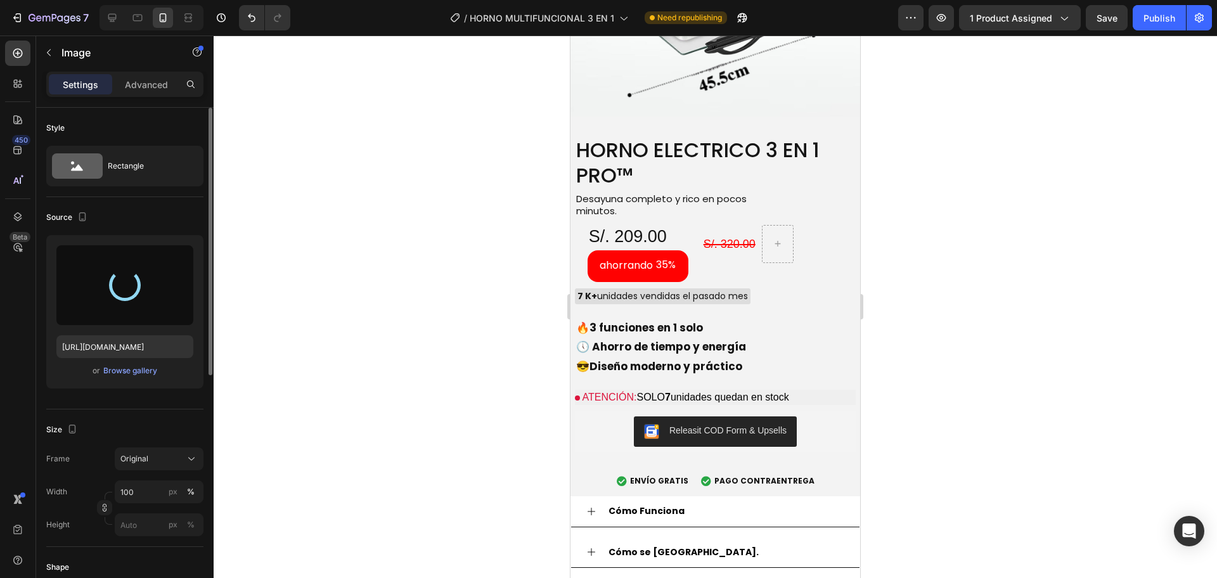
scroll to position [106, 0]
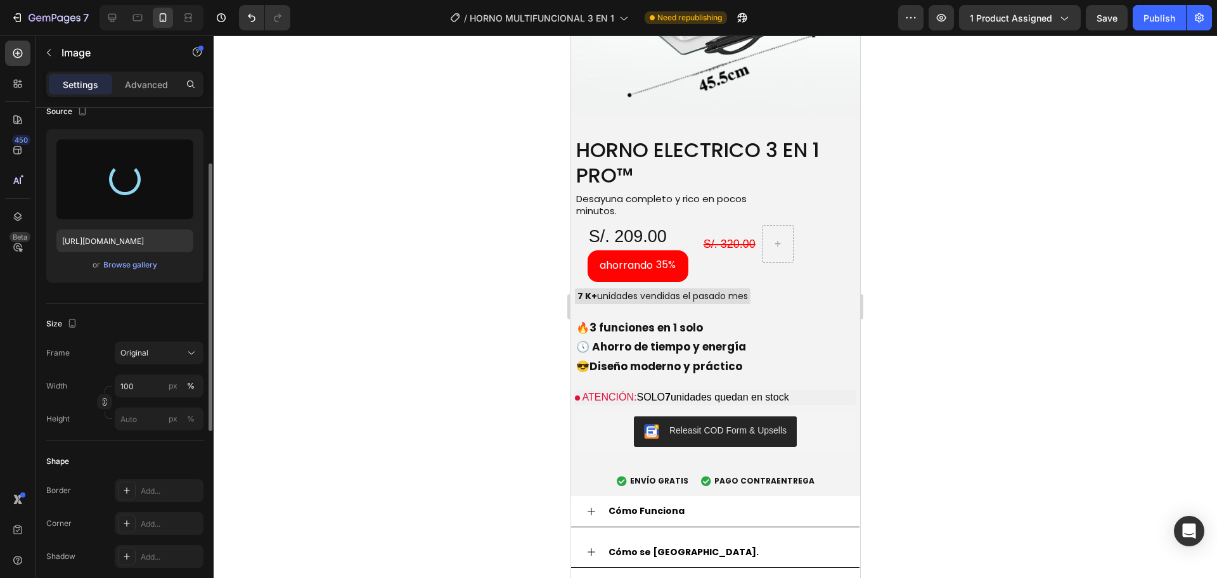
type input "[URL][DOMAIN_NAME]"
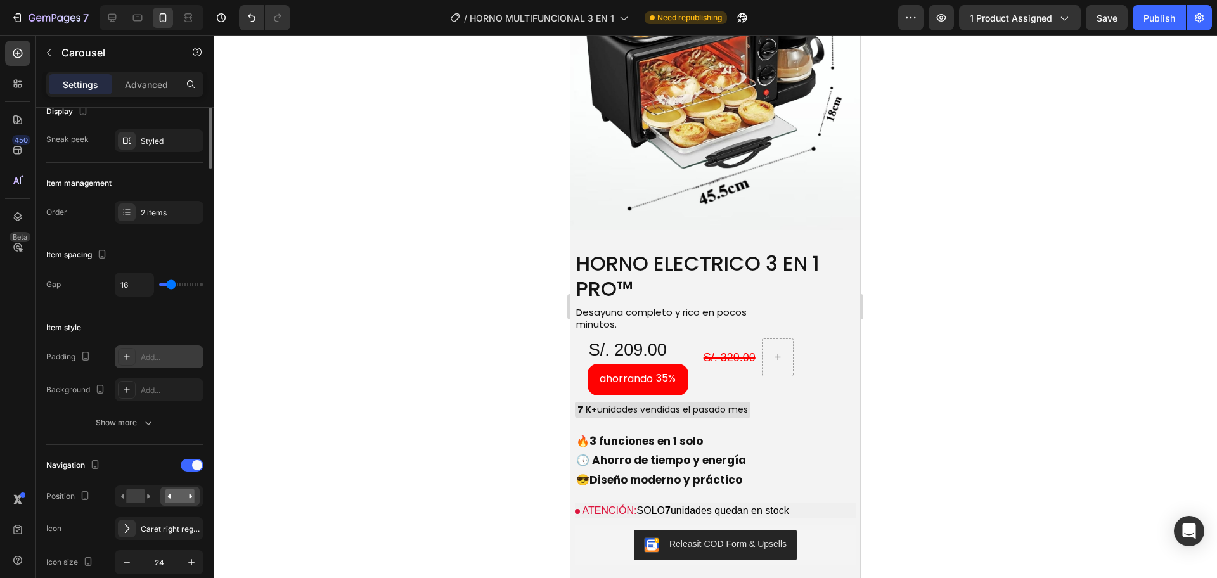
scroll to position [0, 0]
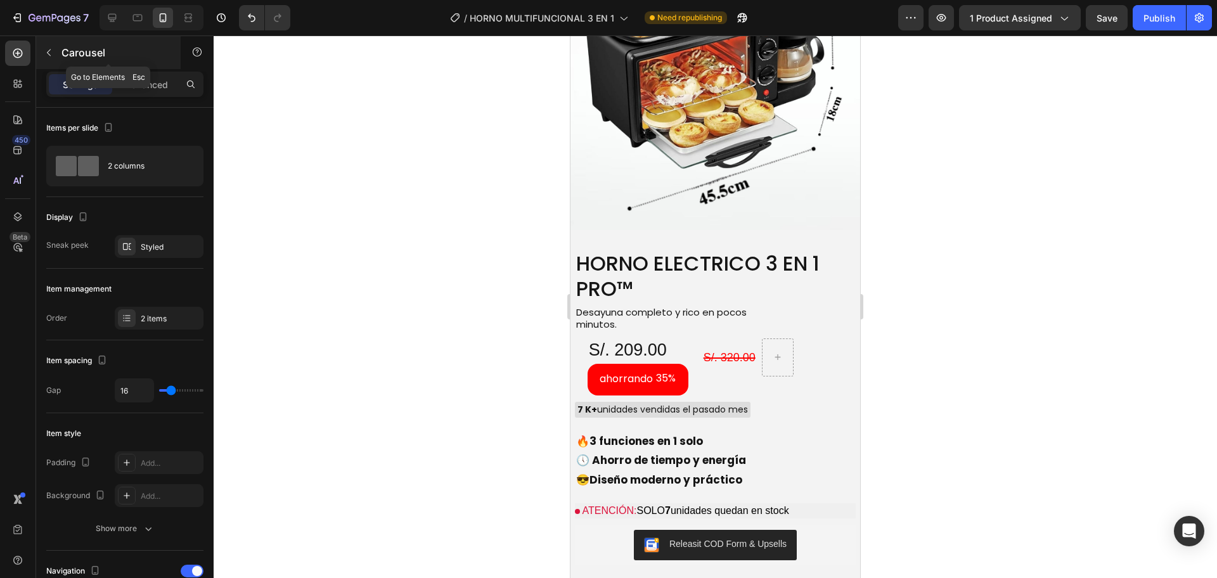
click at [57, 51] on button "button" at bounding box center [49, 52] width 20 height 20
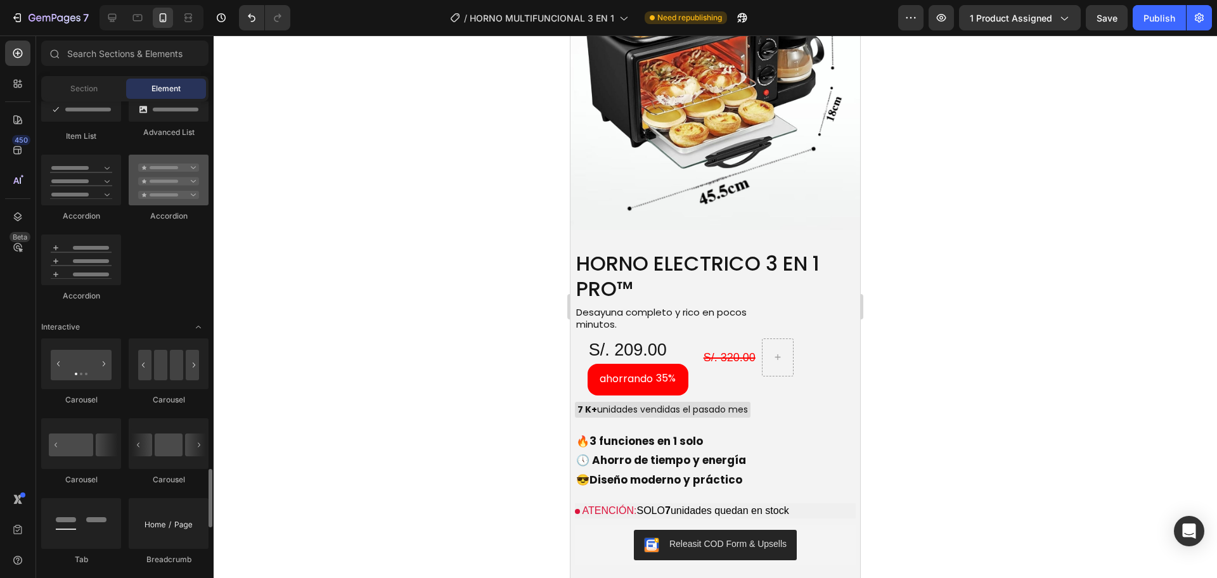
scroll to position [1269, 0]
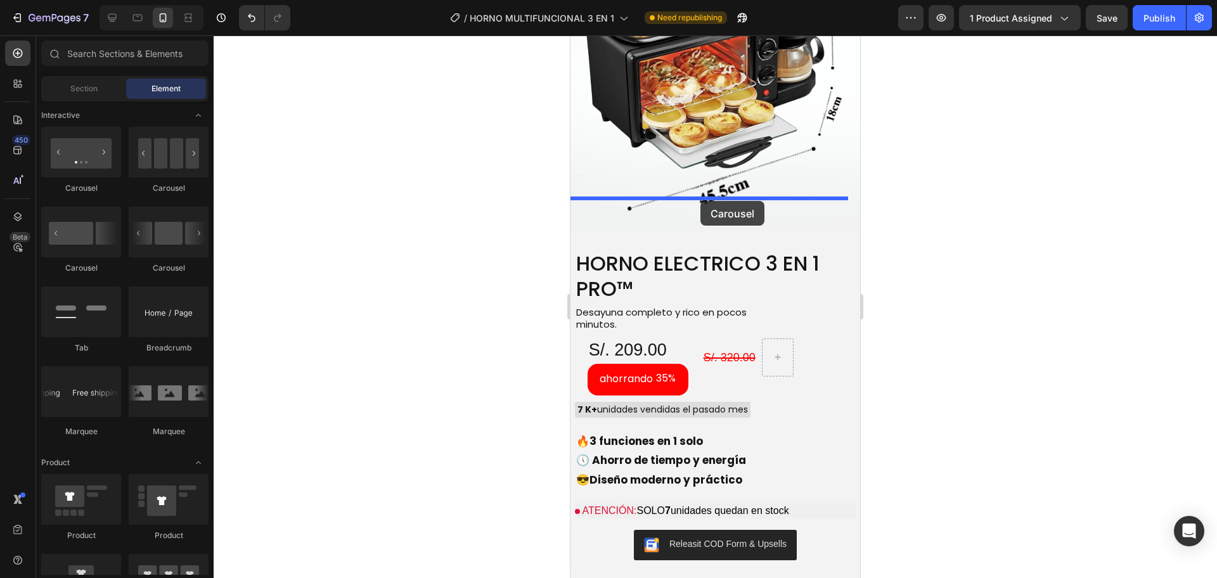
drag, startPoint x: 723, startPoint y: 194, endPoint x: 700, endPoint y: 201, distance: 23.3
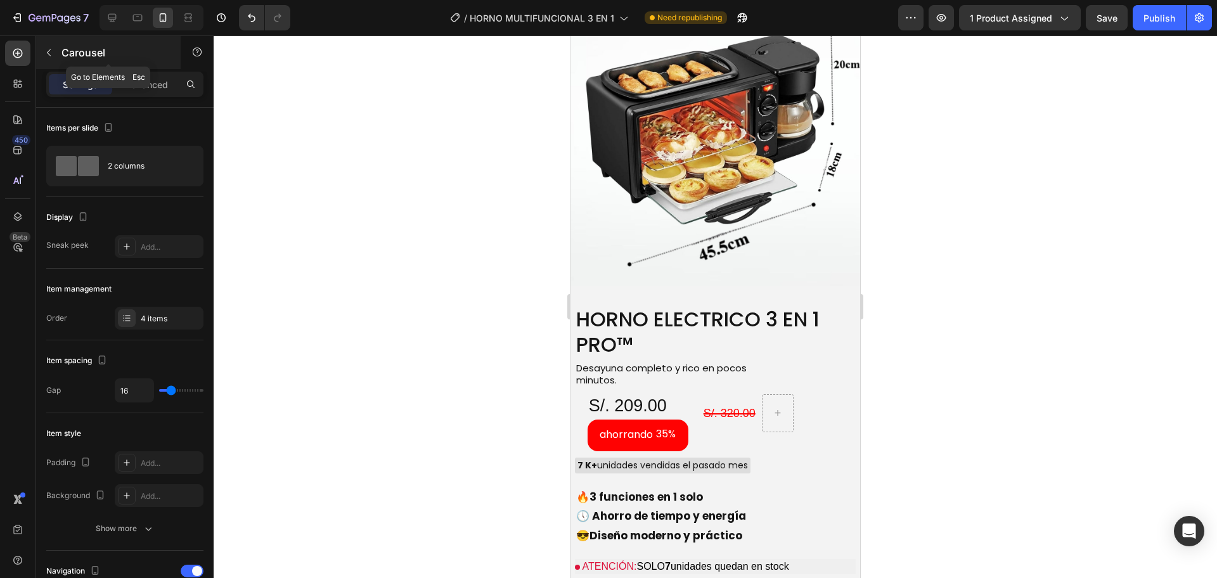
click at [48, 55] on icon "button" at bounding box center [49, 53] width 10 height 10
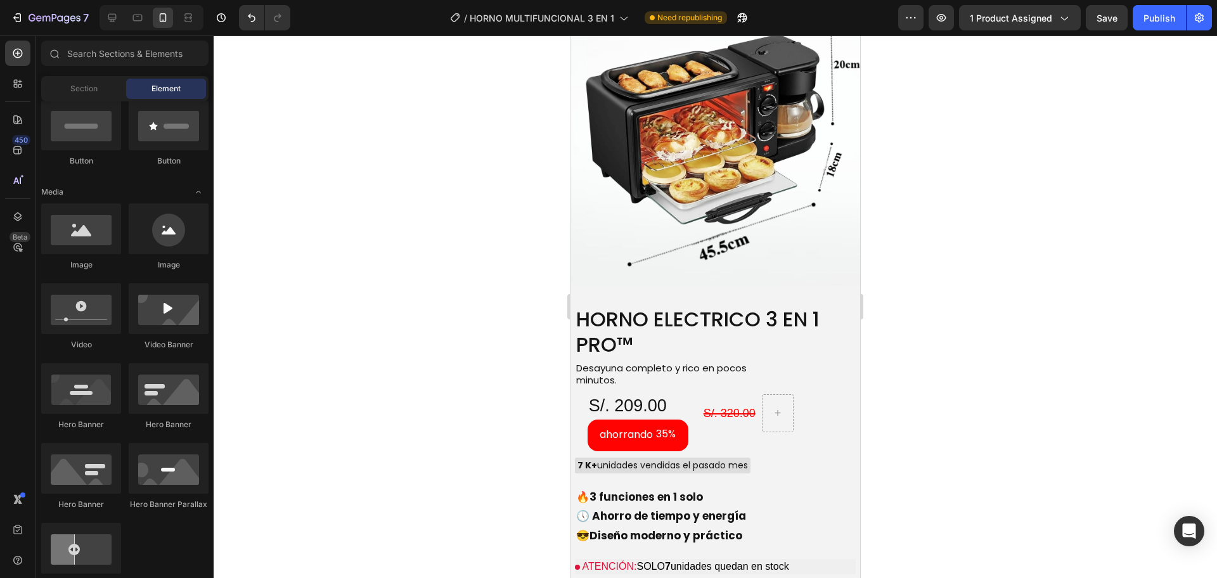
scroll to position [212, 0]
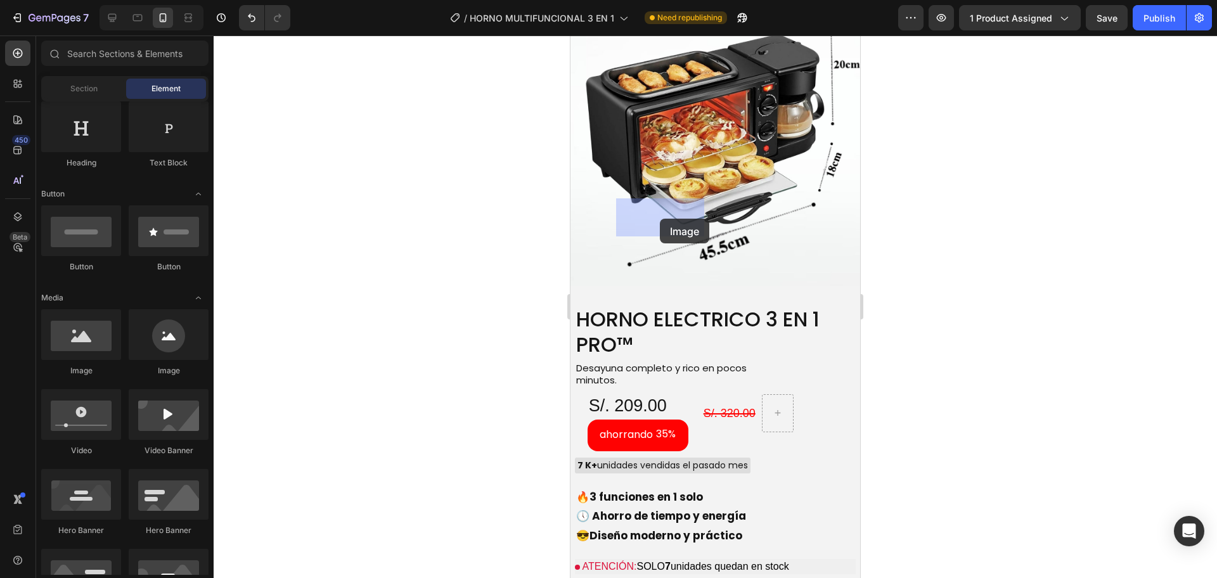
drag, startPoint x: 635, startPoint y: 375, endPoint x: 660, endPoint y: 219, distance: 158.0
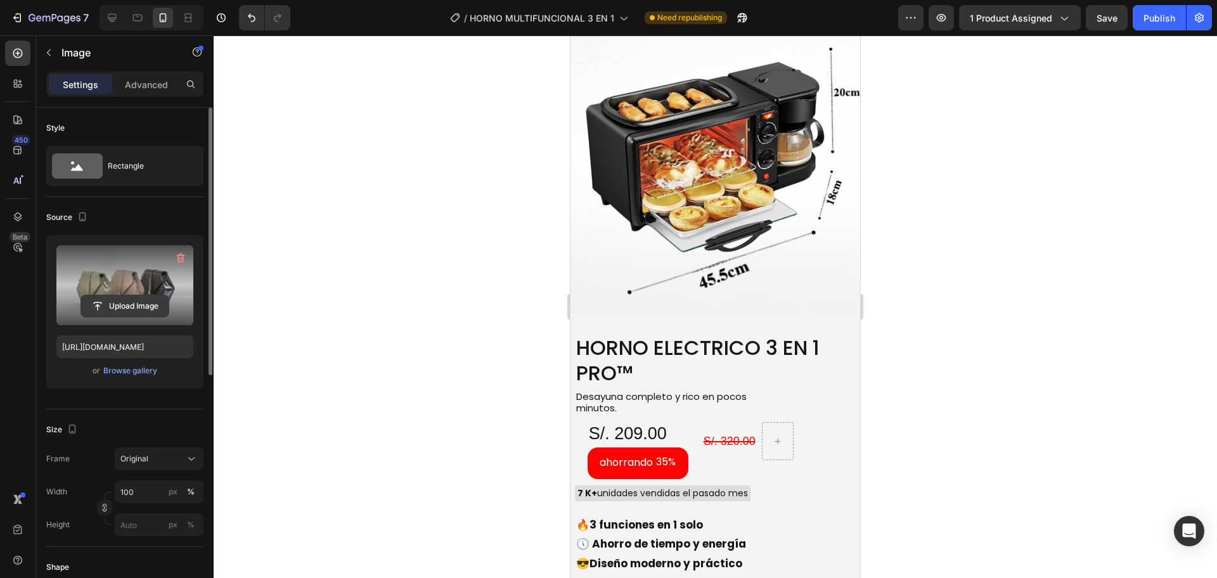
click at [123, 300] on input "file" at bounding box center [124, 306] width 87 height 22
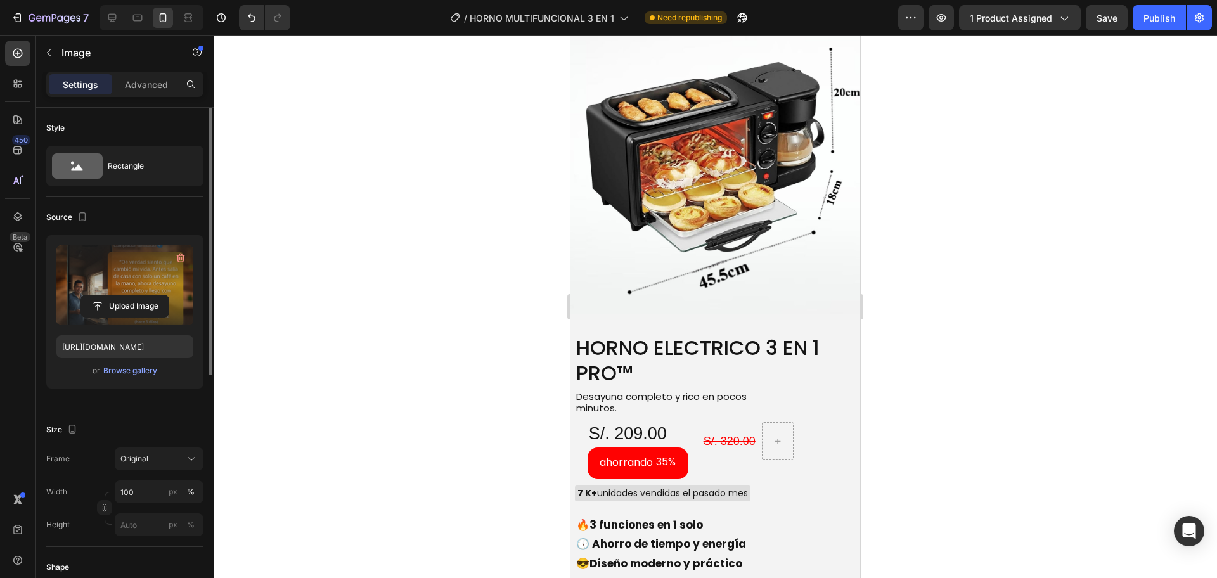
type input "[URL][DOMAIN_NAME]"
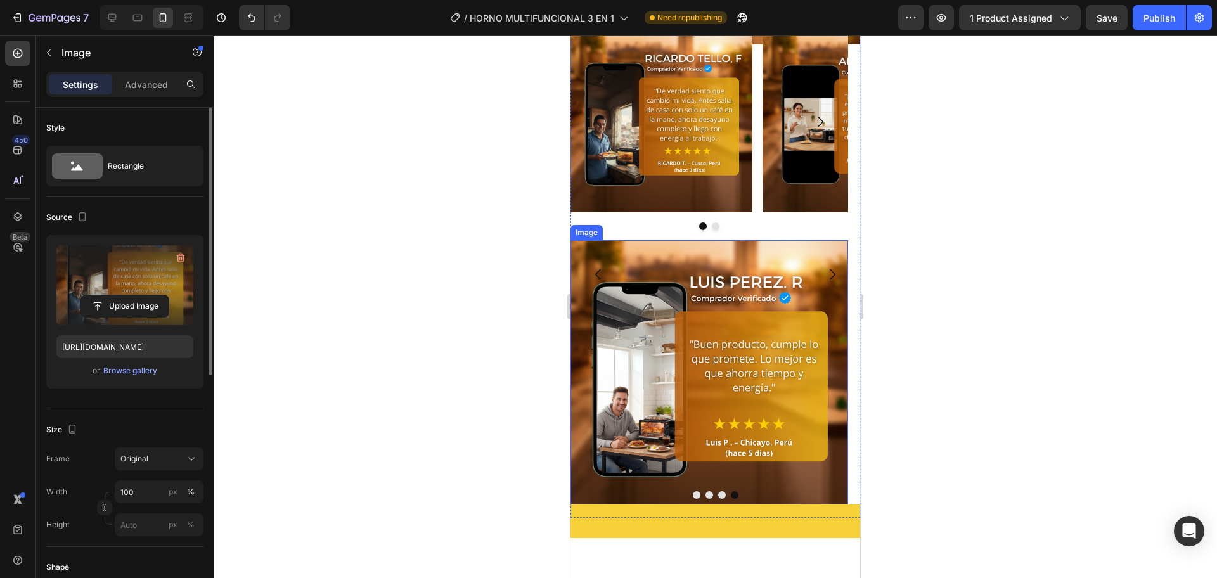
scroll to position [2327, 0]
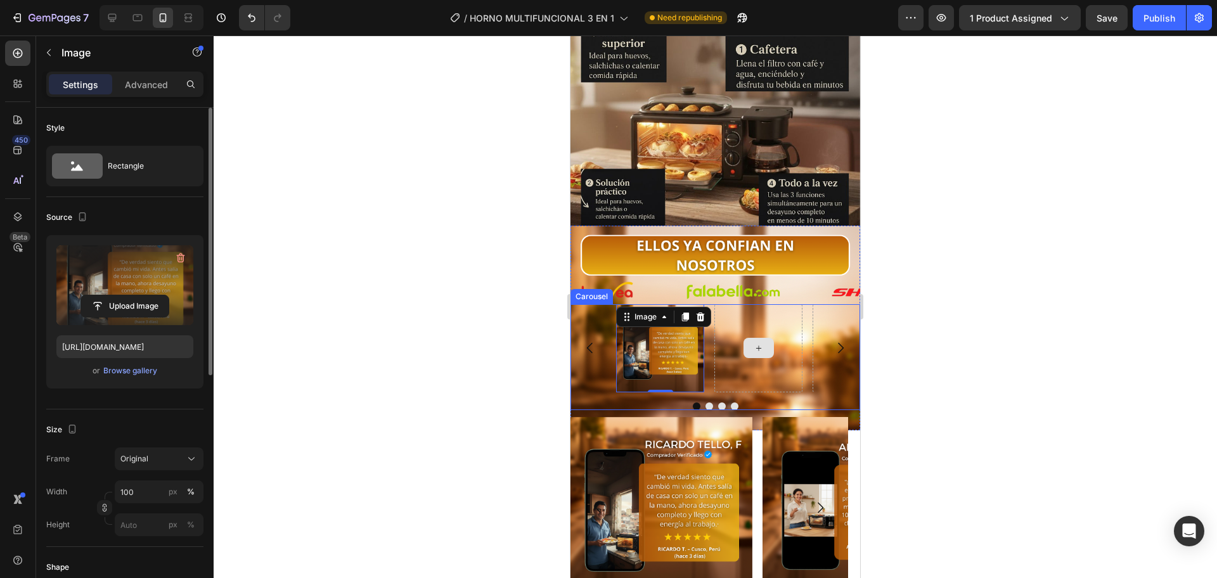
click at [790, 333] on div at bounding box center [758, 348] width 88 height 88
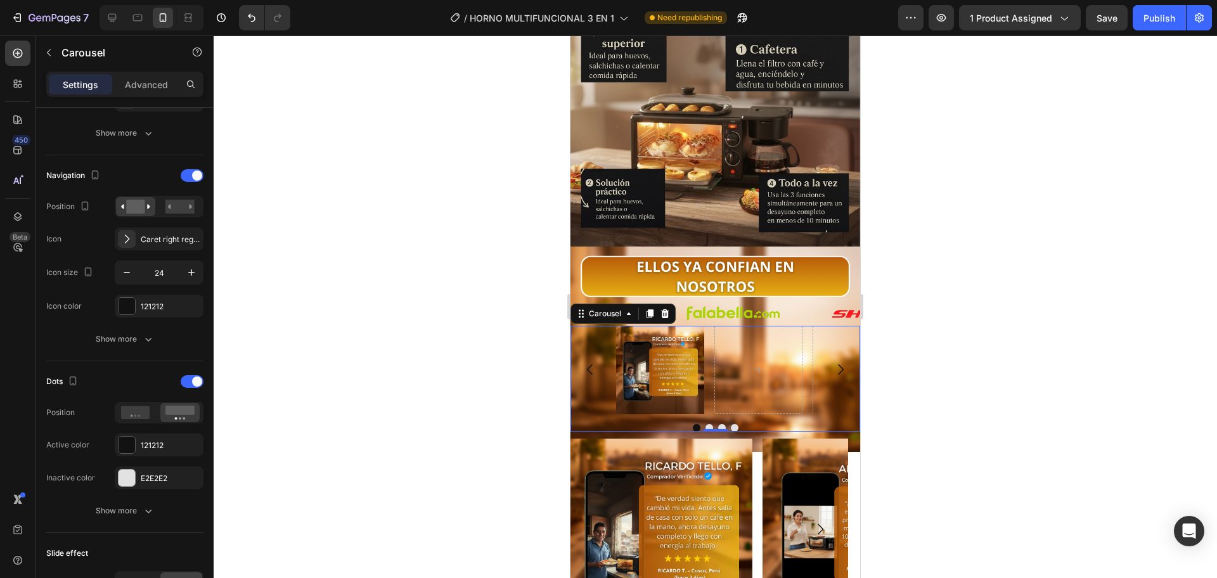
scroll to position [0, 0]
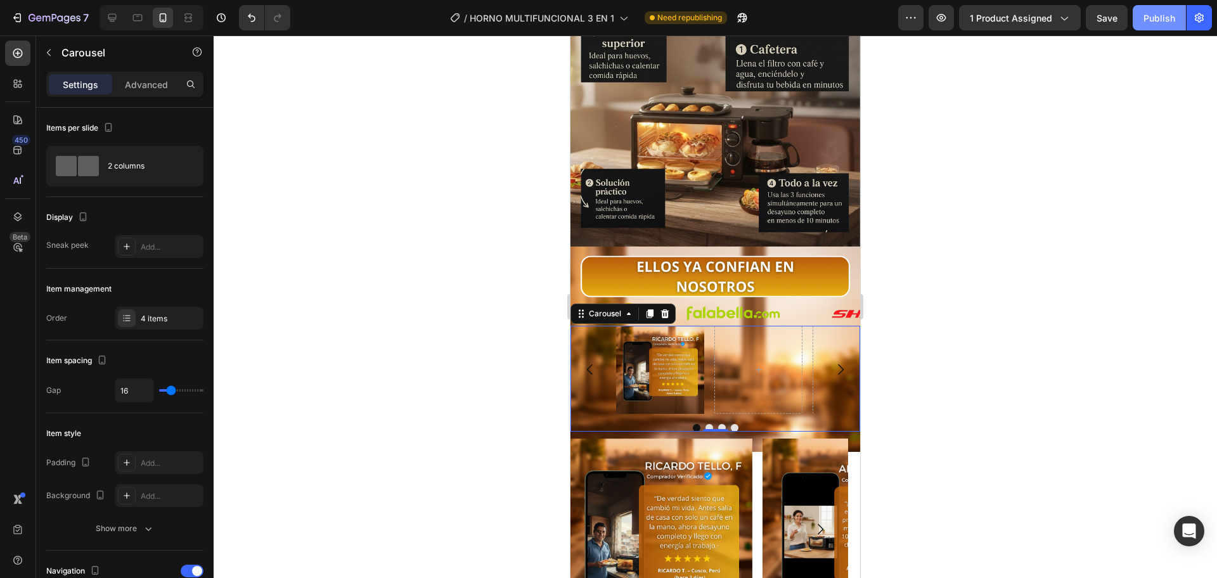
click at [1147, 16] on div "Publish" at bounding box center [1159, 17] width 32 height 13
click at [411, 178] on div at bounding box center [715, 306] width 1003 height 543
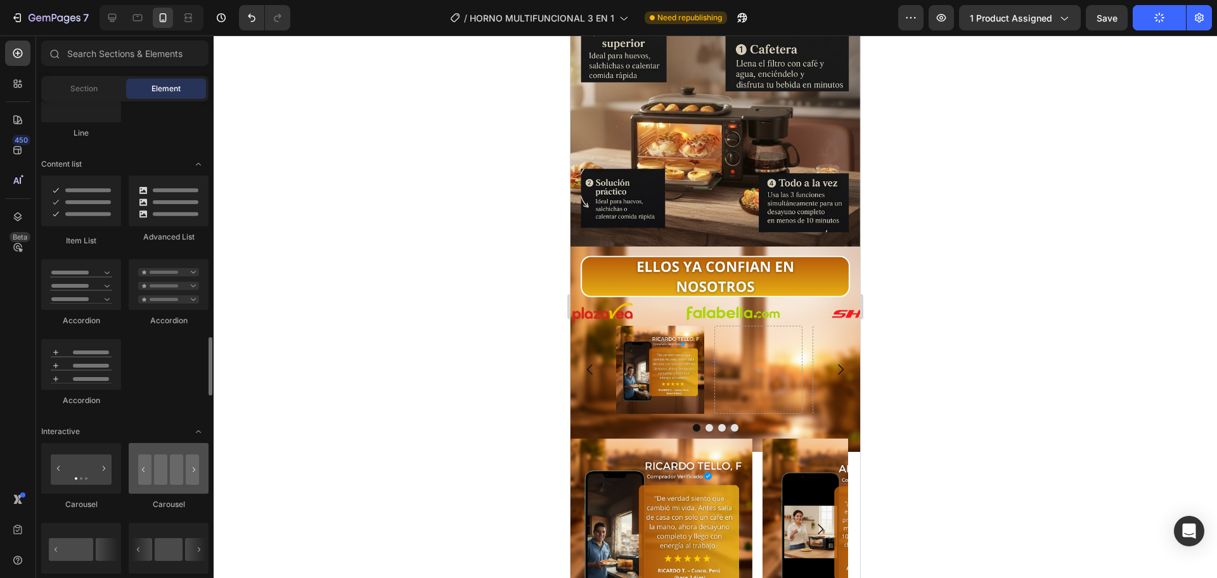
scroll to position [1164, 0]
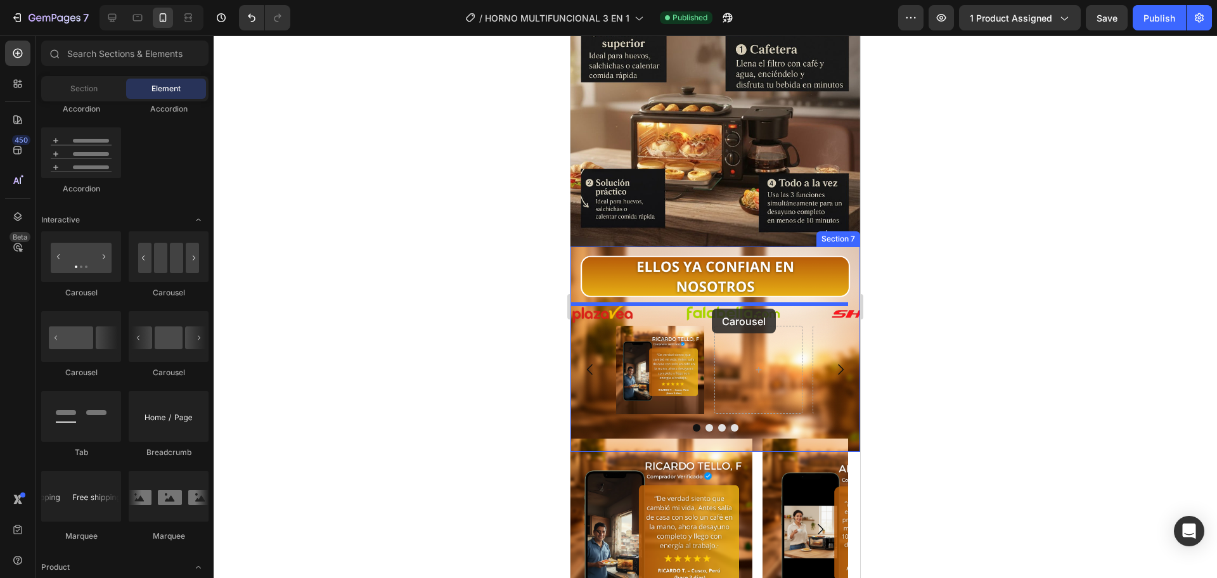
drag, startPoint x: 738, startPoint y: 385, endPoint x: 712, endPoint y: 309, distance: 80.4
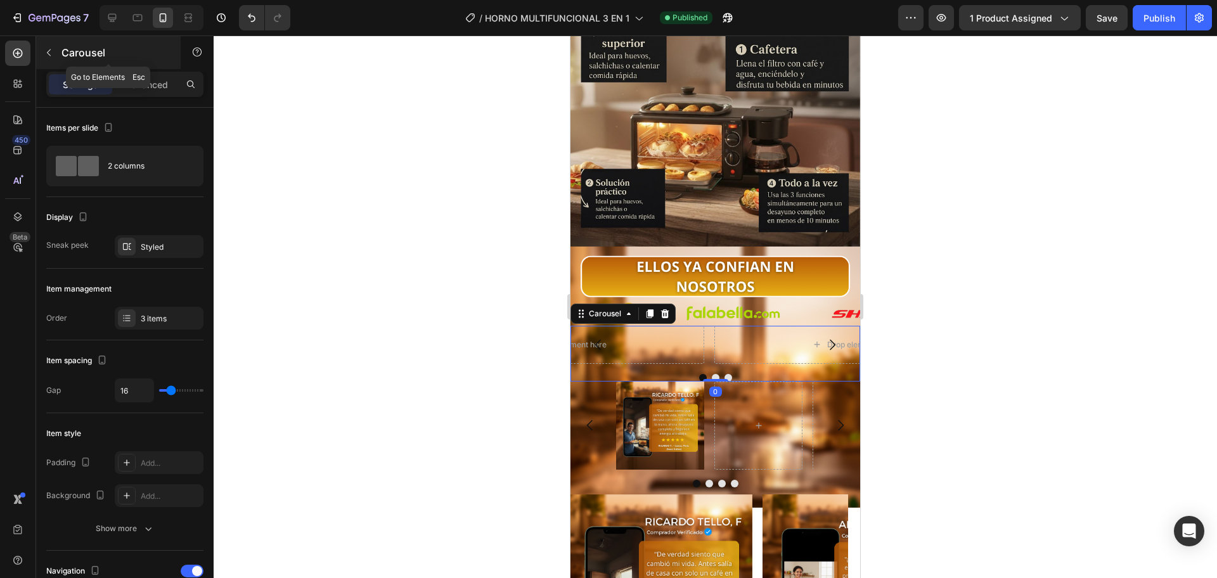
click at [50, 46] on button "button" at bounding box center [49, 52] width 20 height 20
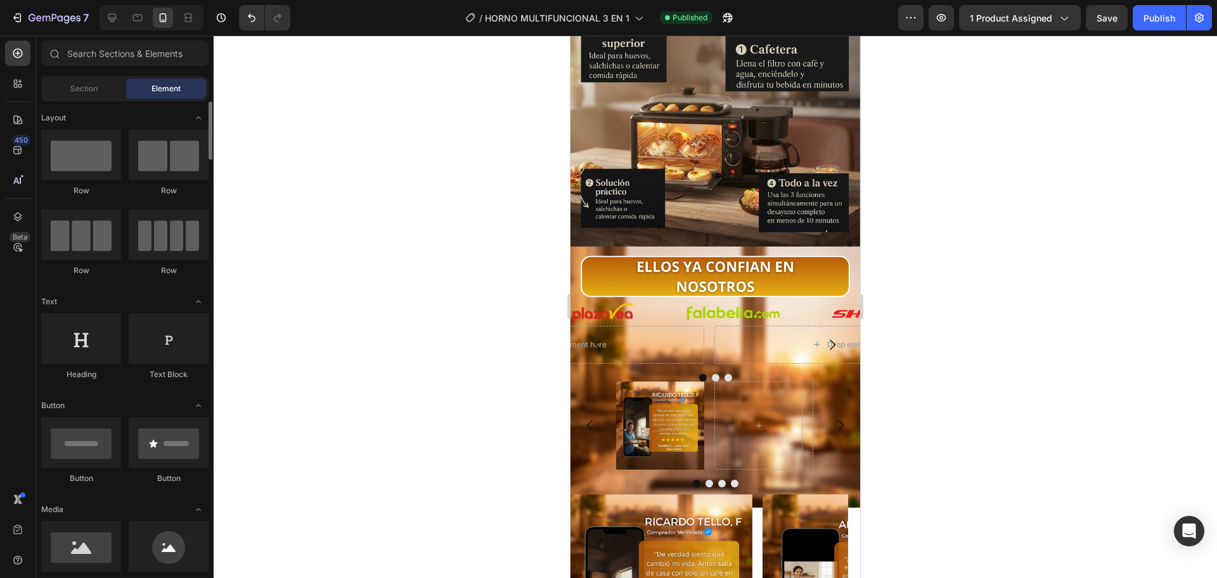
scroll to position [318, 0]
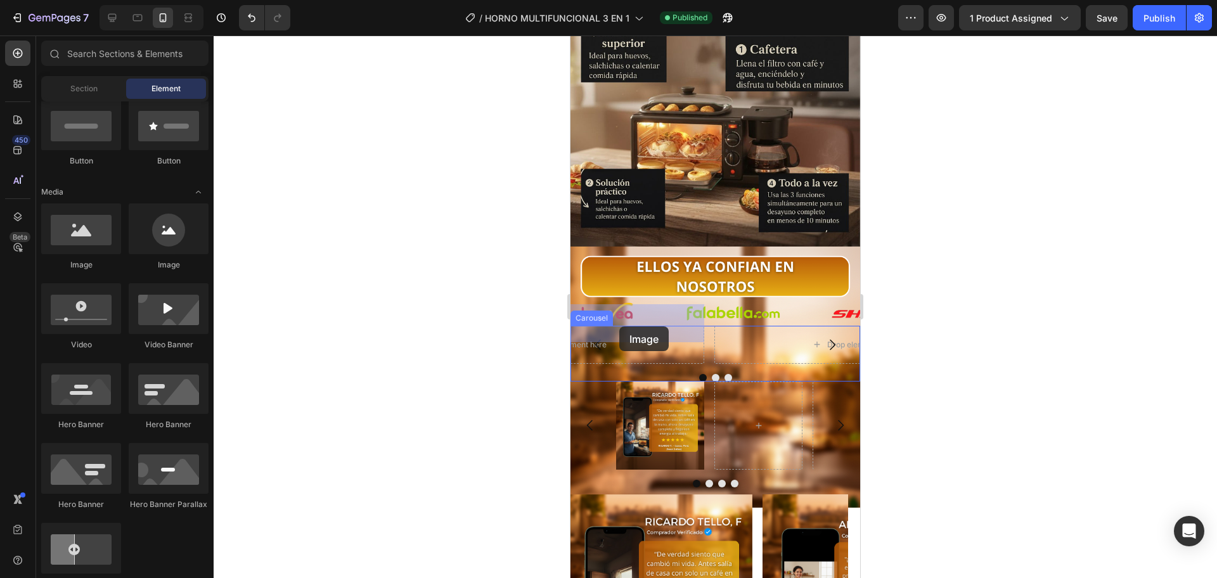
drag, startPoint x: 939, startPoint y: 345, endPoint x: 619, endPoint y: 326, distance: 320.6
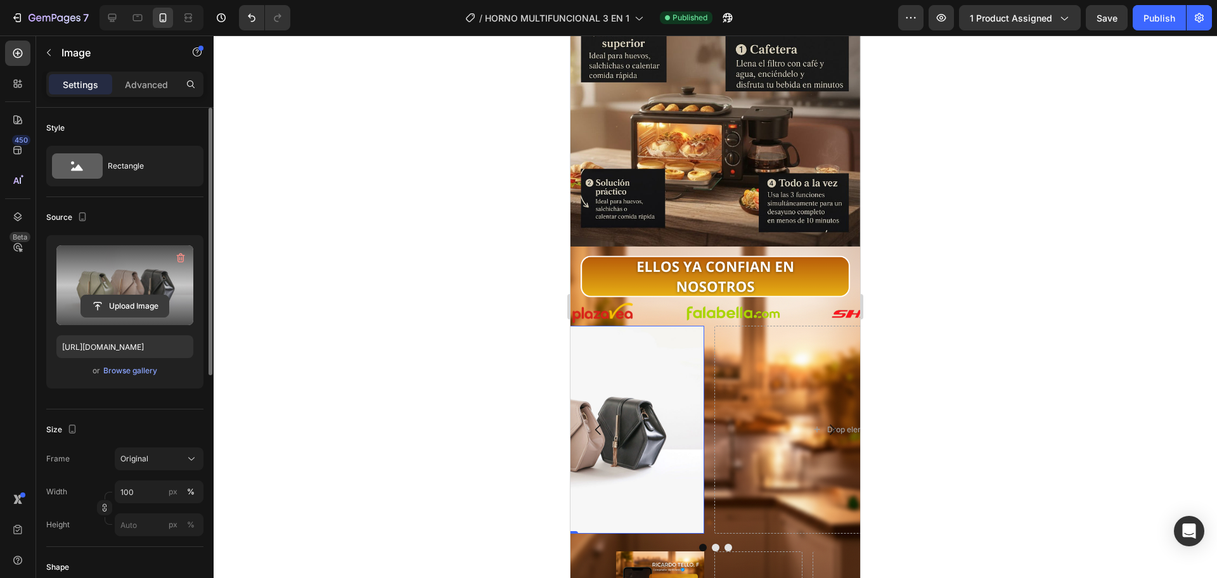
click at [114, 307] on input "file" at bounding box center [124, 306] width 87 height 22
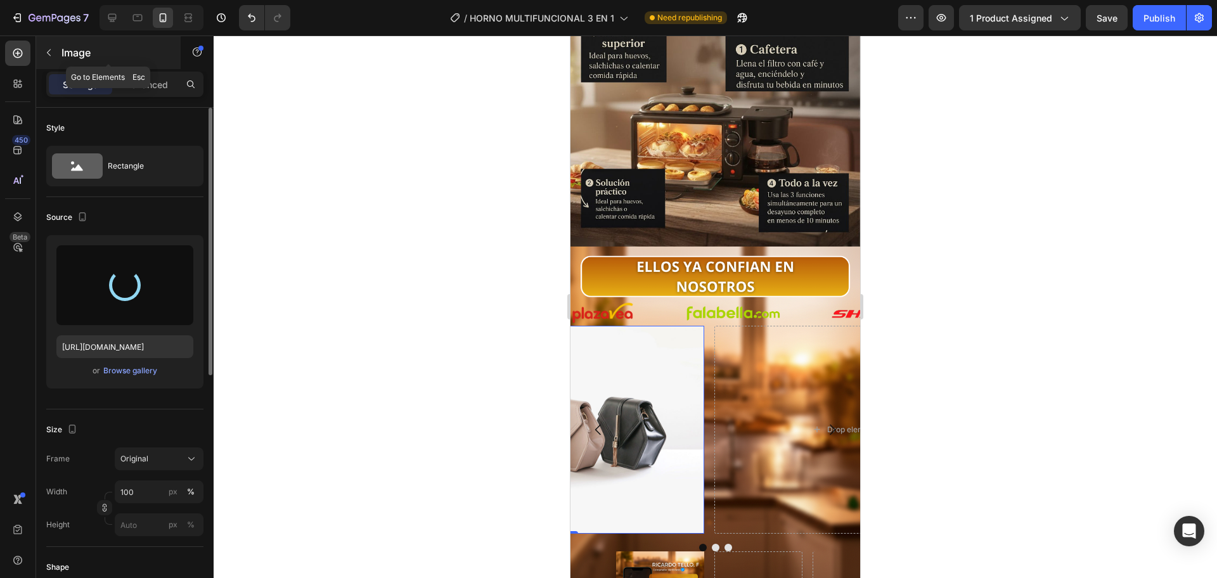
type input "[URL][DOMAIN_NAME]"
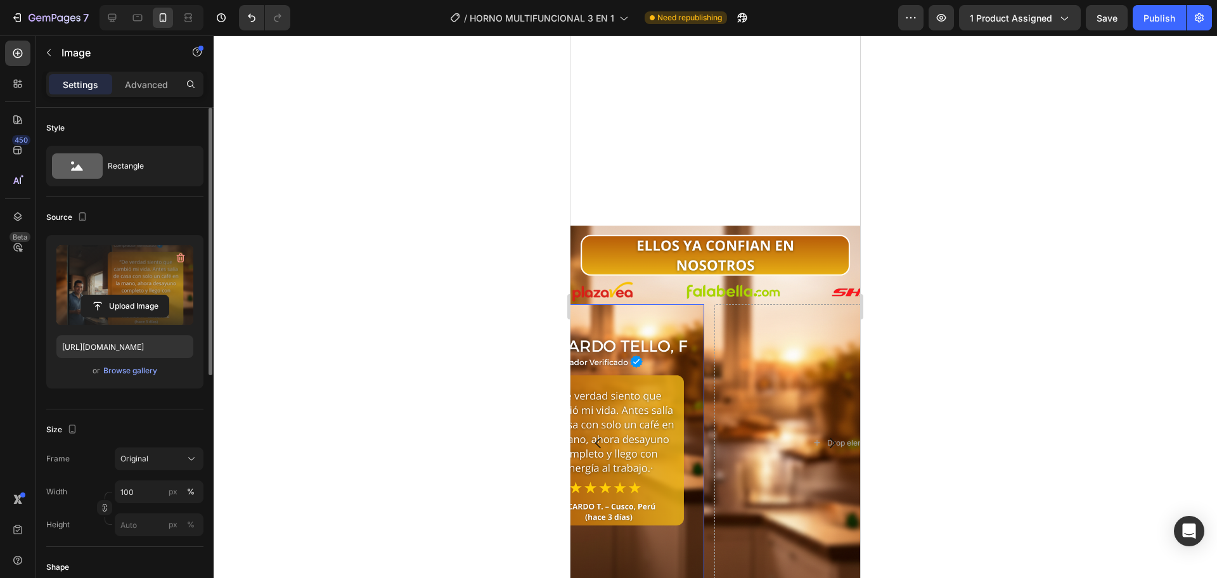
scroll to position [2538, 0]
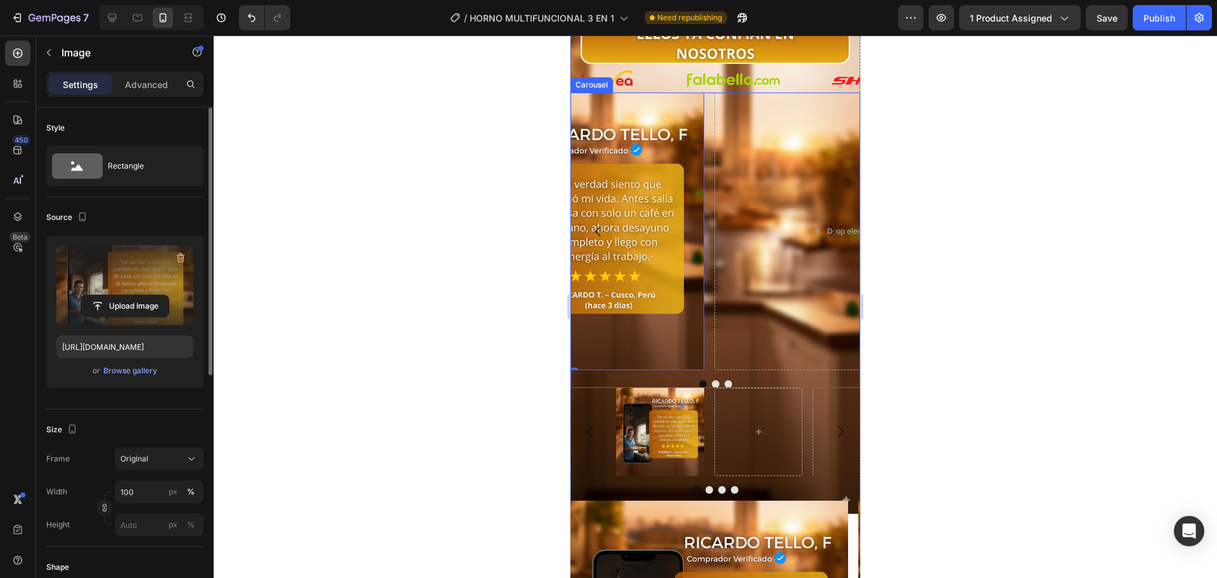
click at [592, 230] on icon "Carousel Back Arrow" at bounding box center [598, 231] width 15 height 15
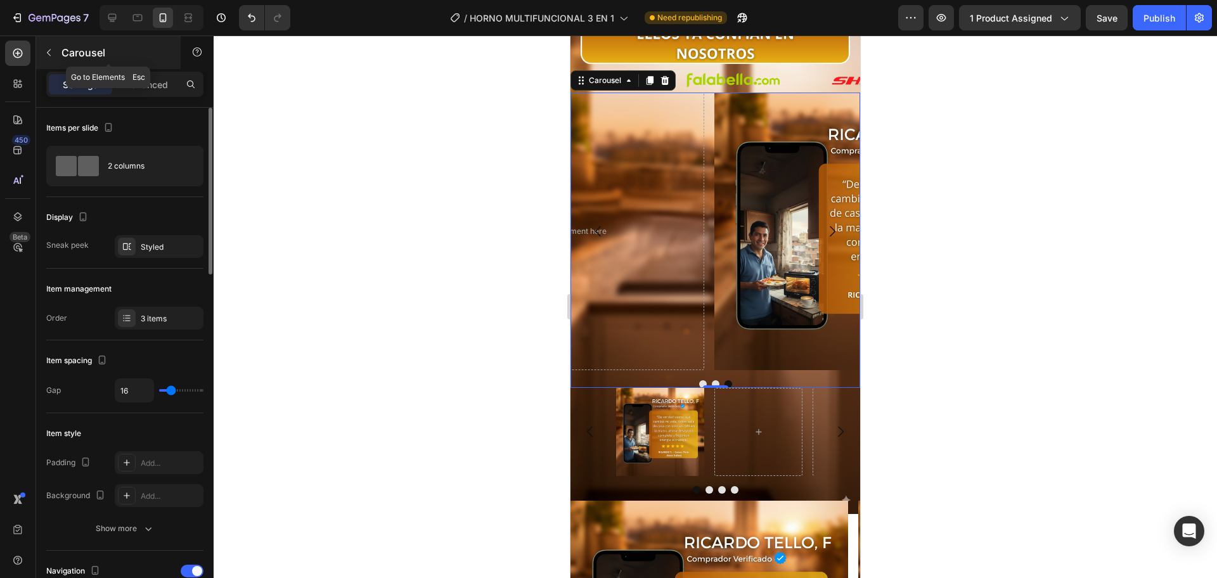
click at [59, 56] on div "Carousel" at bounding box center [108, 52] width 145 height 33
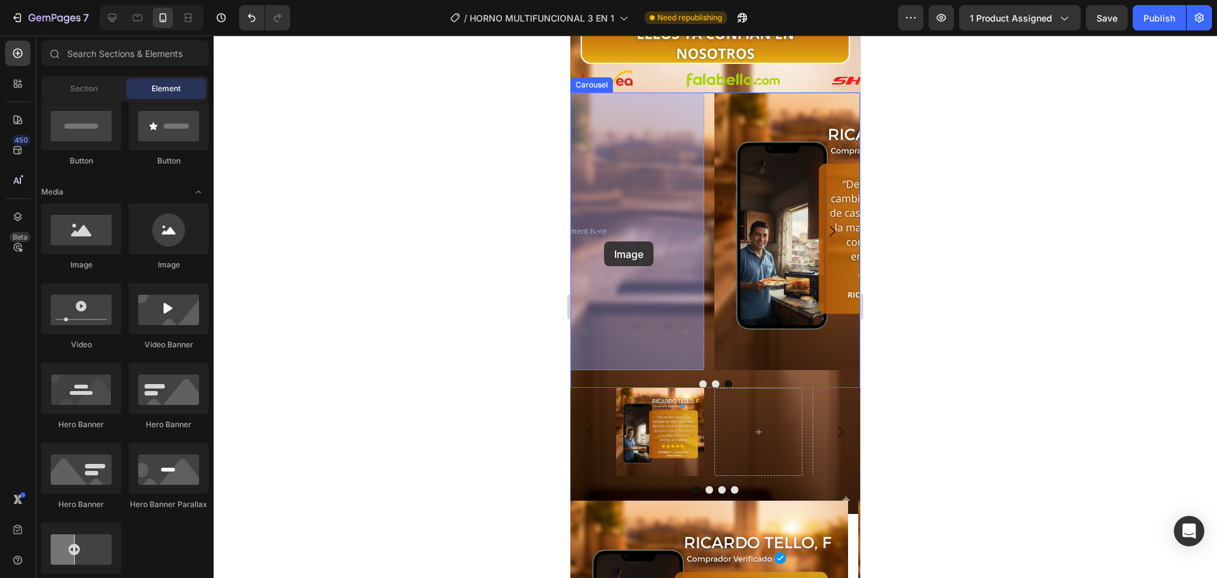
drag, startPoint x: 676, startPoint y: 280, endPoint x: 604, endPoint y: 241, distance: 81.4
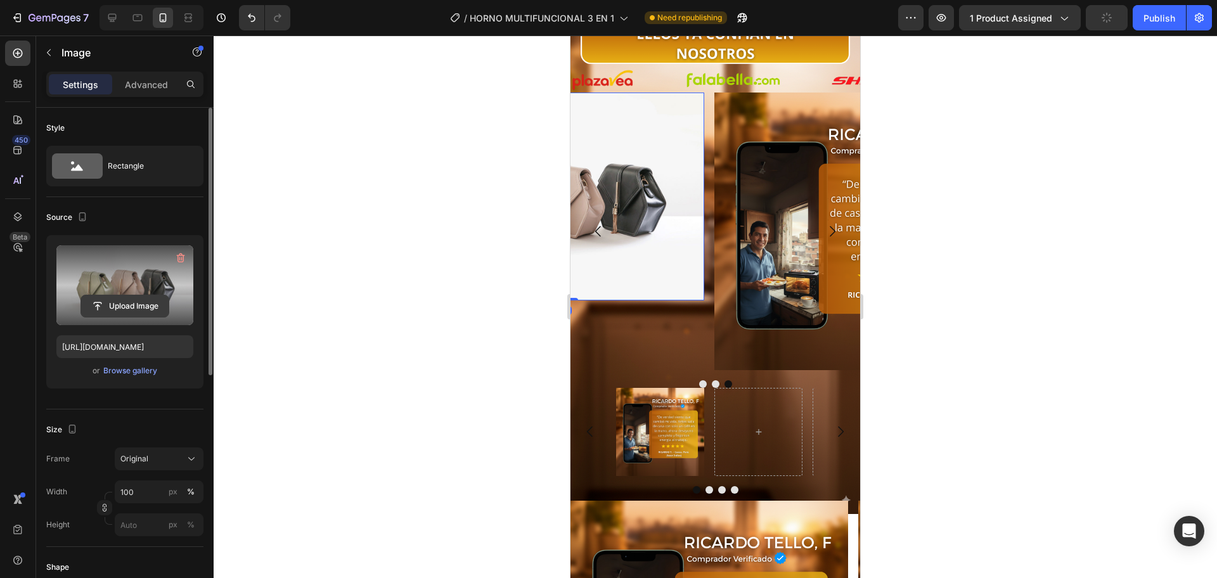
click at [135, 309] on input "file" at bounding box center [124, 306] width 87 height 22
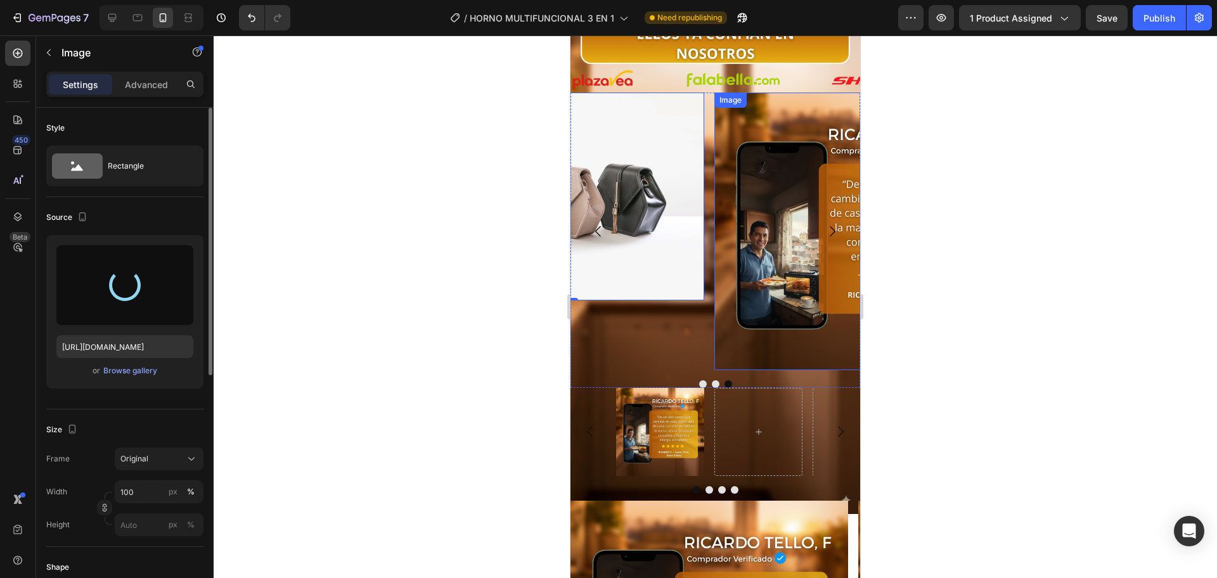
type input "[URL][DOMAIN_NAME]"
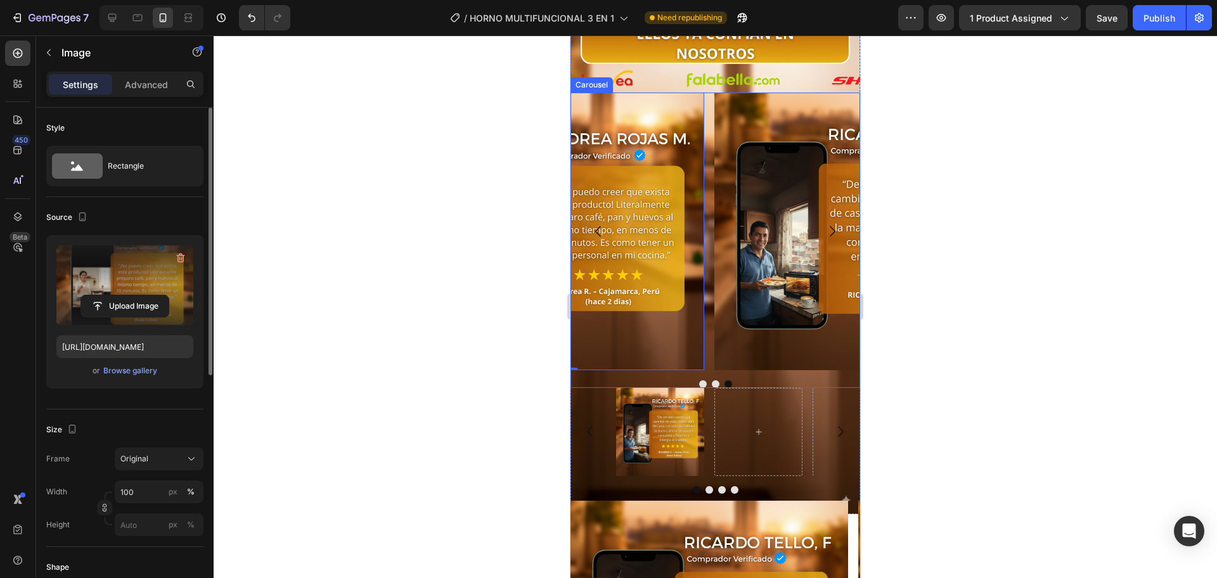
click at [591, 229] on icon "Carousel Back Arrow" at bounding box center [598, 231] width 15 height 15
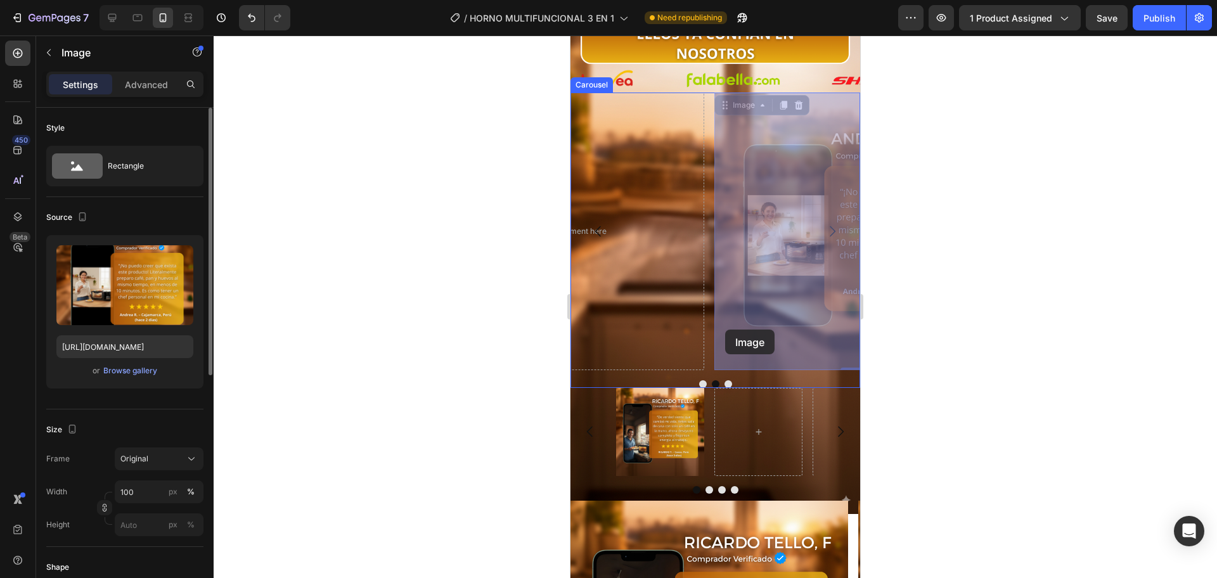
drag, startPoint x: 764, startPoint y: 343, endPoint x: 725, endPoint y: 330, distance: 40.9
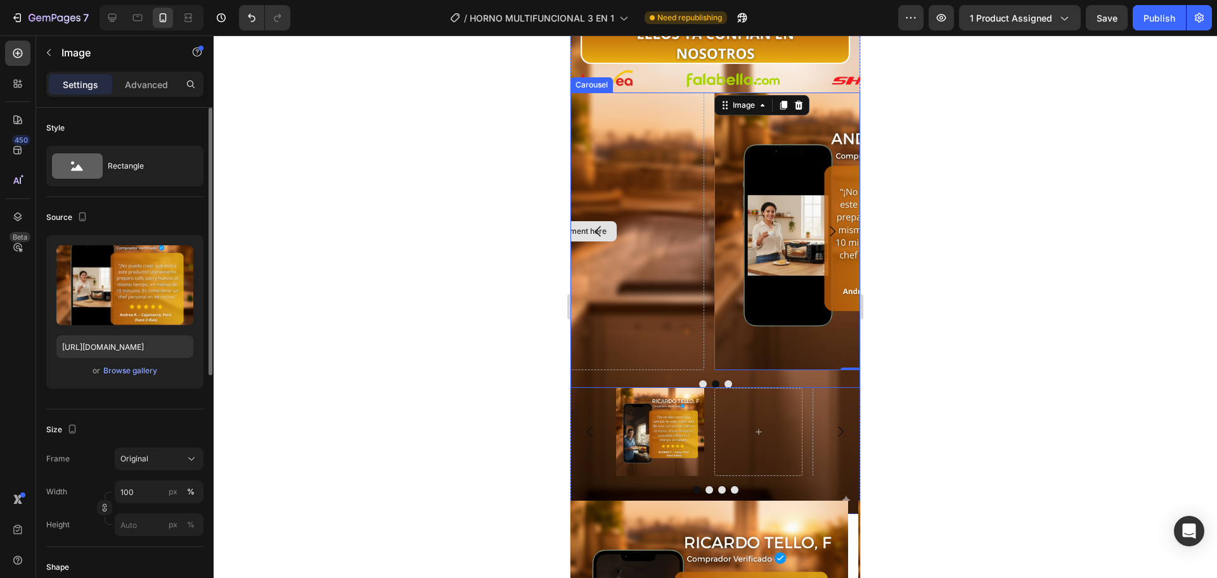
click at [640, 278] on div "Drop element here" at bounding box center [566, 232] width 278 height 278
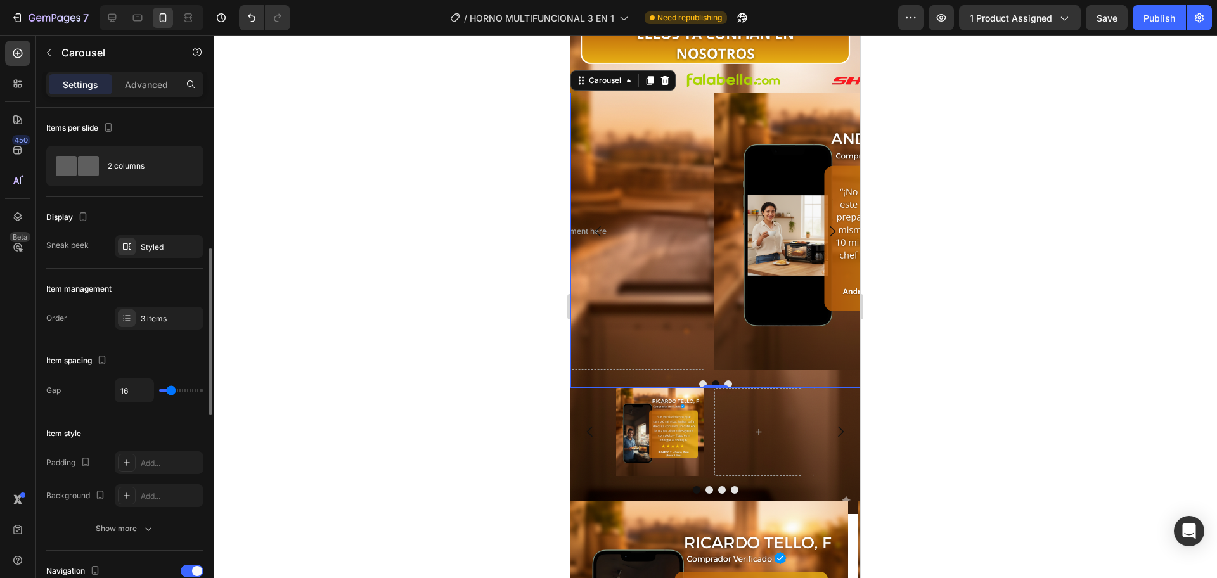
scroll to position [106, 0]
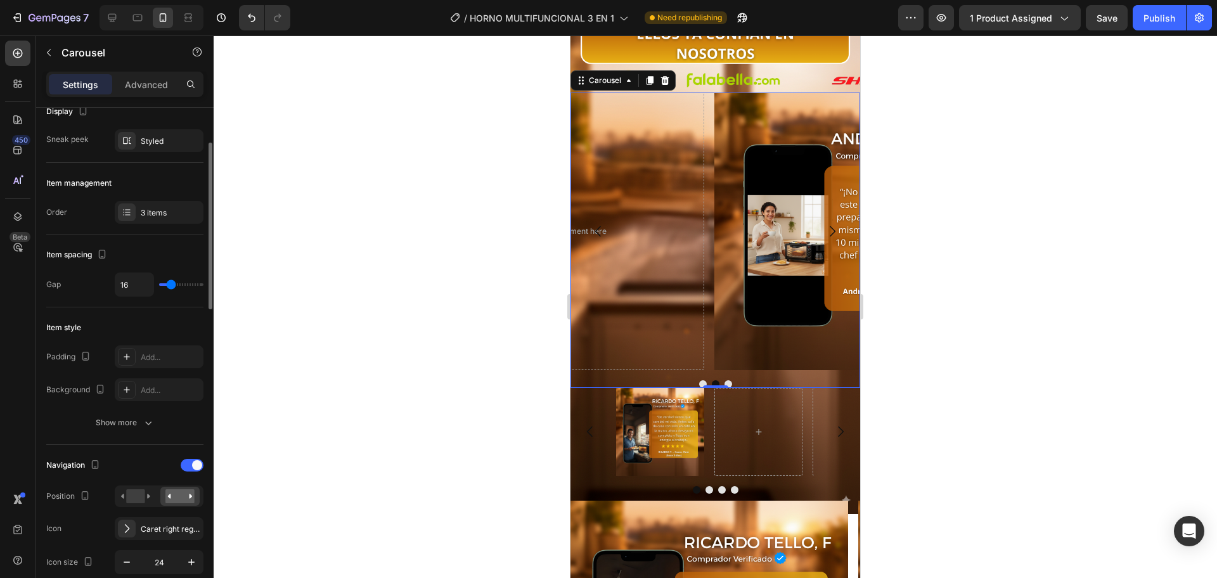
type input "37"
type input "43"
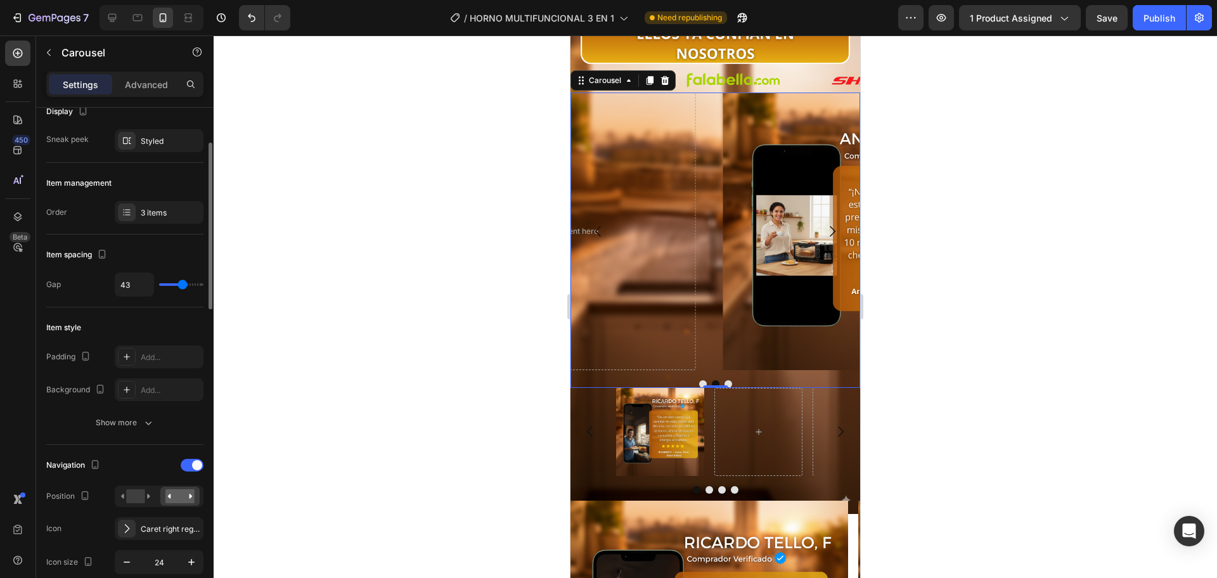
type input "80"
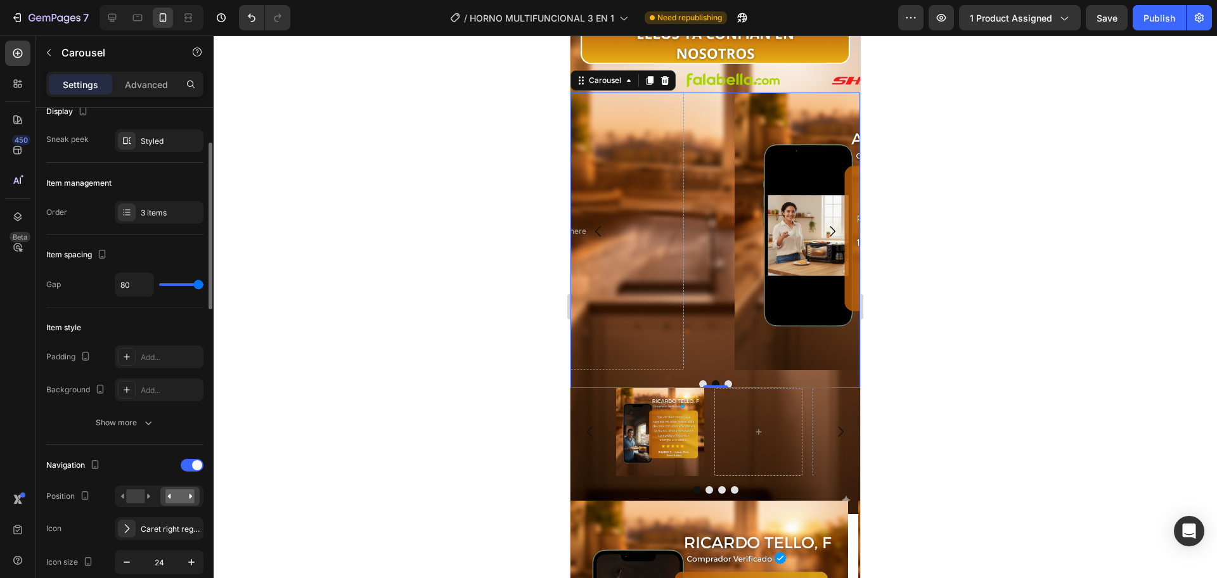
type input "18"
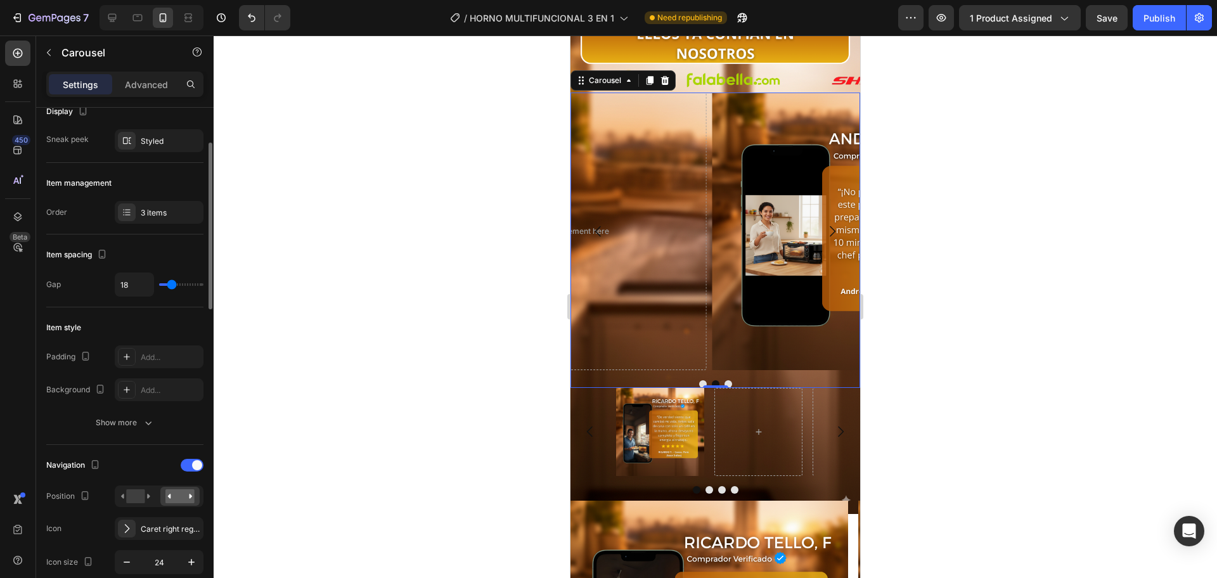
type input "9"
type input "1"
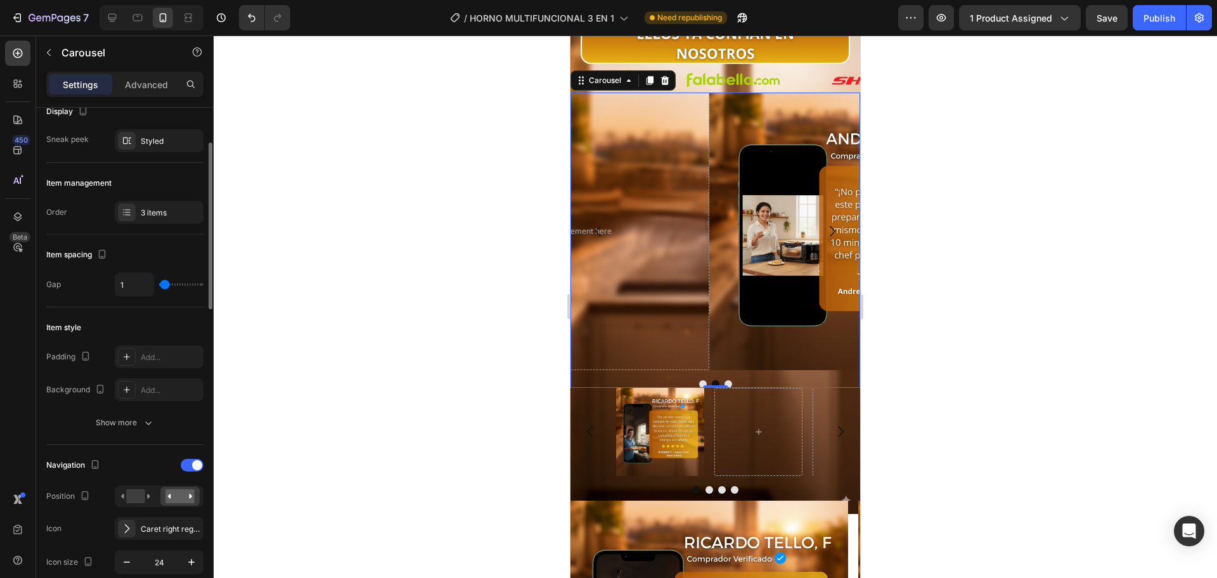
type input "0"
type input "56"
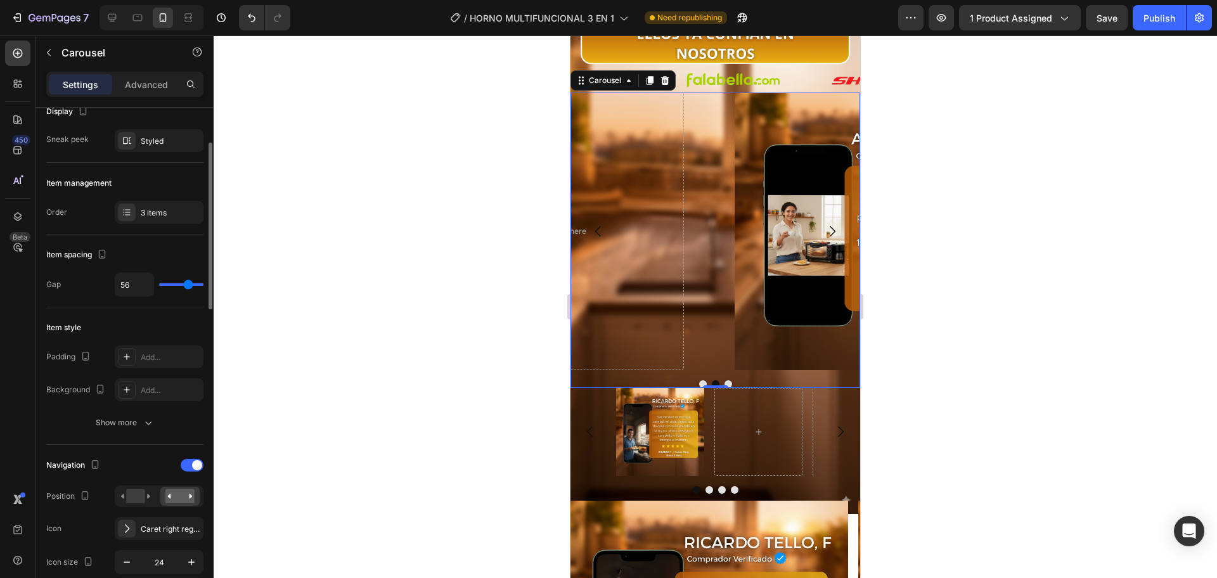
type input "80"
type input "9"
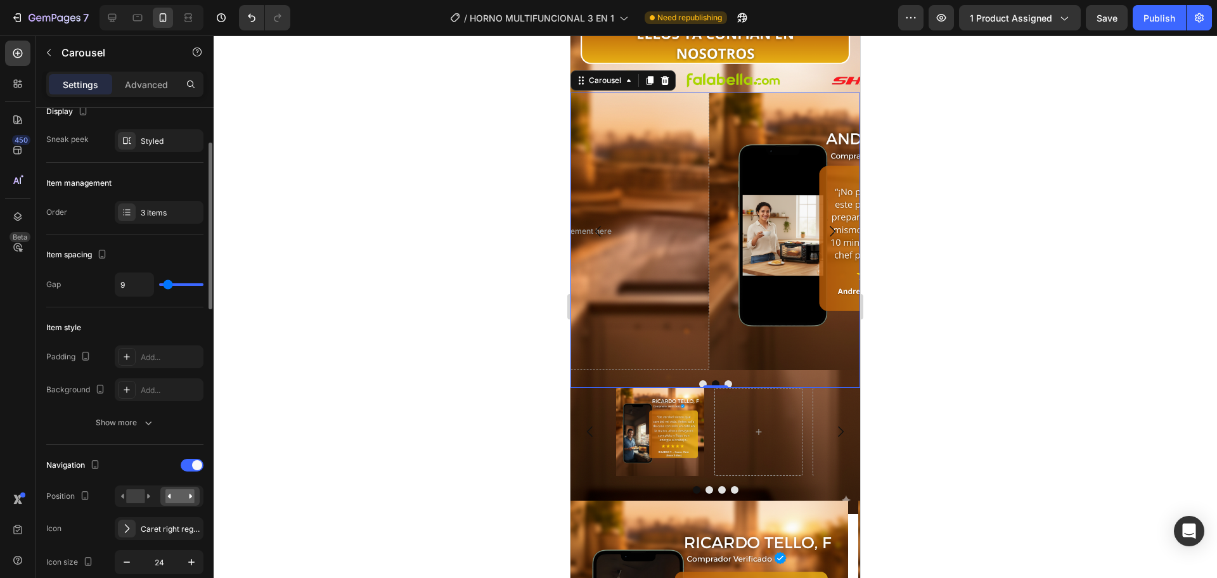
type input "0"
type input "55"
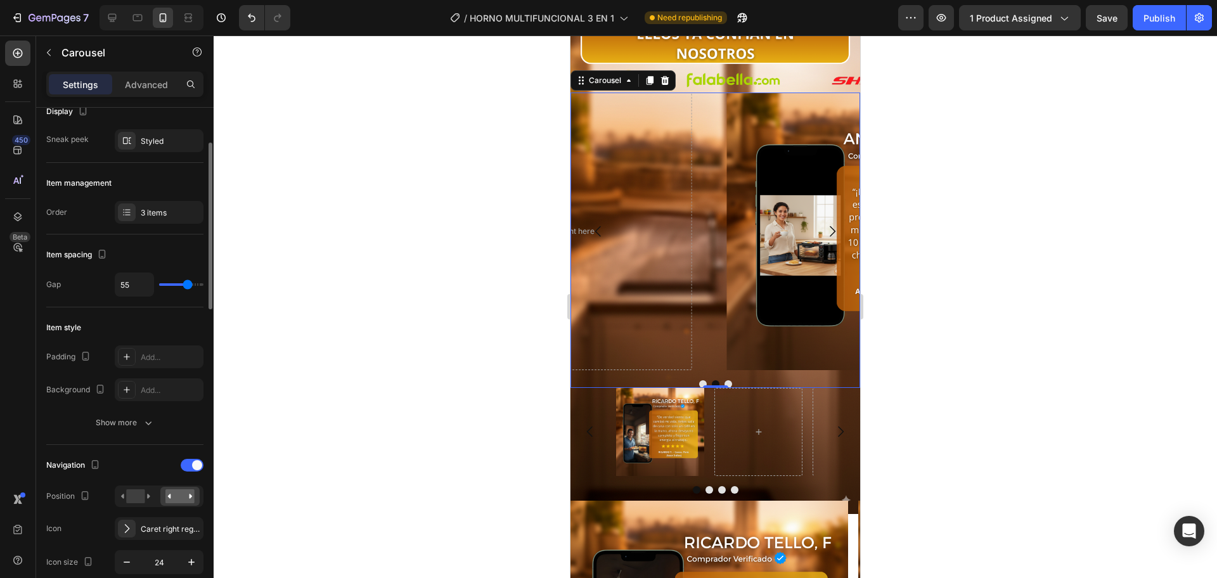
type input "28"
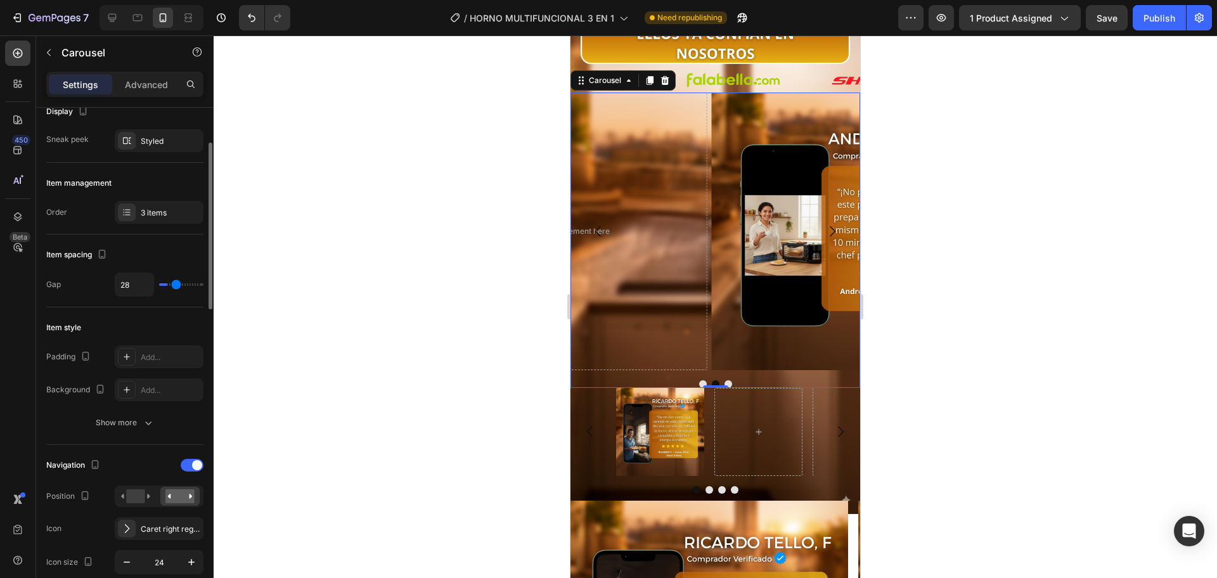
type input "7"
drag, startPoint x: 170, startPoint y: 286, endPoint x: 167, endPoint y: 293, distance: 7.1
type input "7"
click at [167, 286] on input "range" at bounding box center [181, 284] width 44 height 3
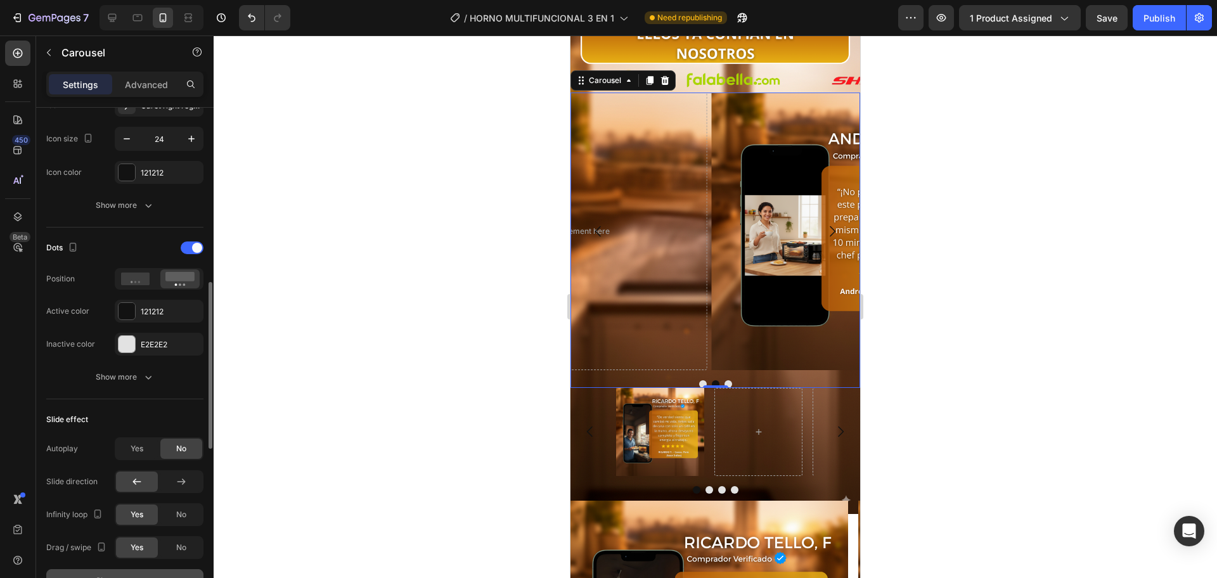
scroll to position [741, 0]
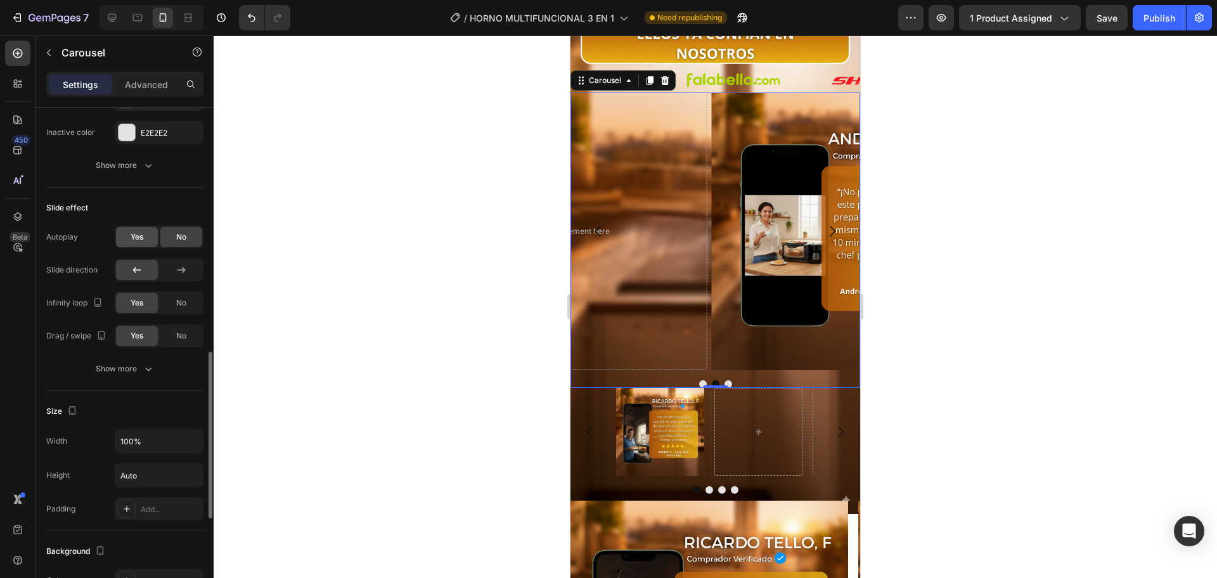
click at [154, 235] on div "Yes" at bounding box center [137, 237] width 42 height 20
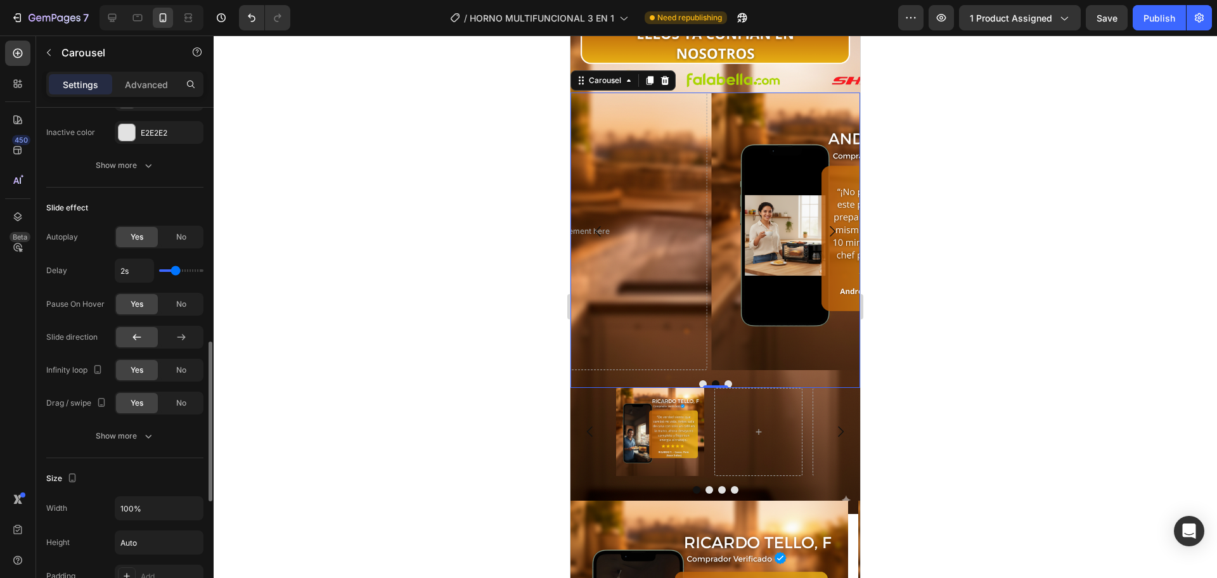
click at [146, 237] on div "Yes" at bounding box center [137, 237] width 42 height 20
click at [183, 248] on div "Yes No" at bounding box center [159, 237] width 89 height 23
click at [184, 241] on span "No" at bounding box center [181, 236] width 10 height 11
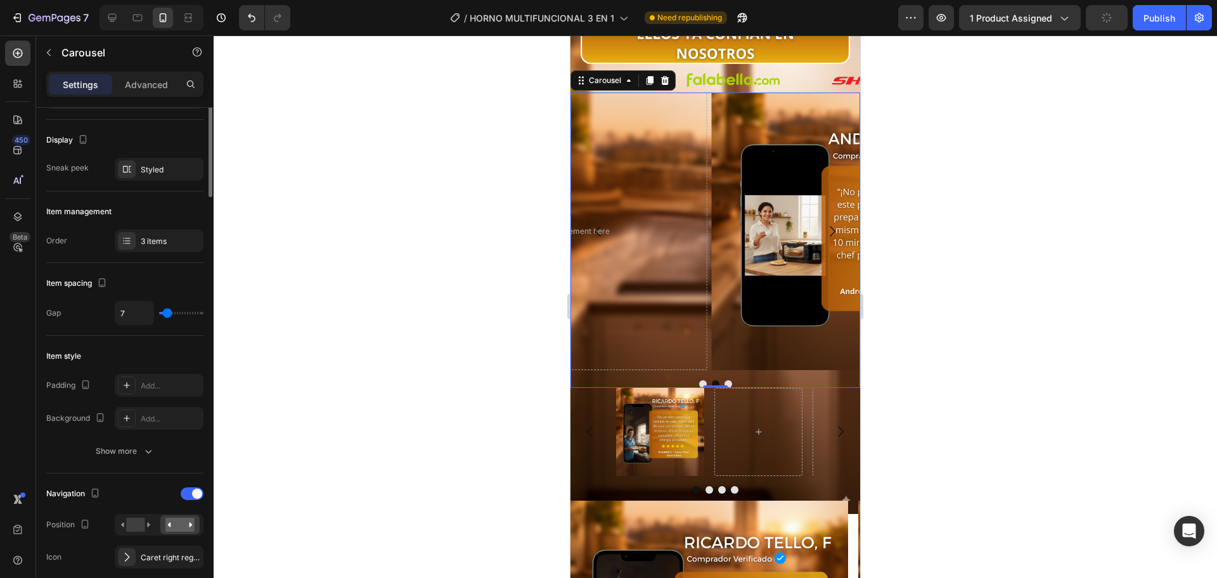
scroll to position [0, 0]
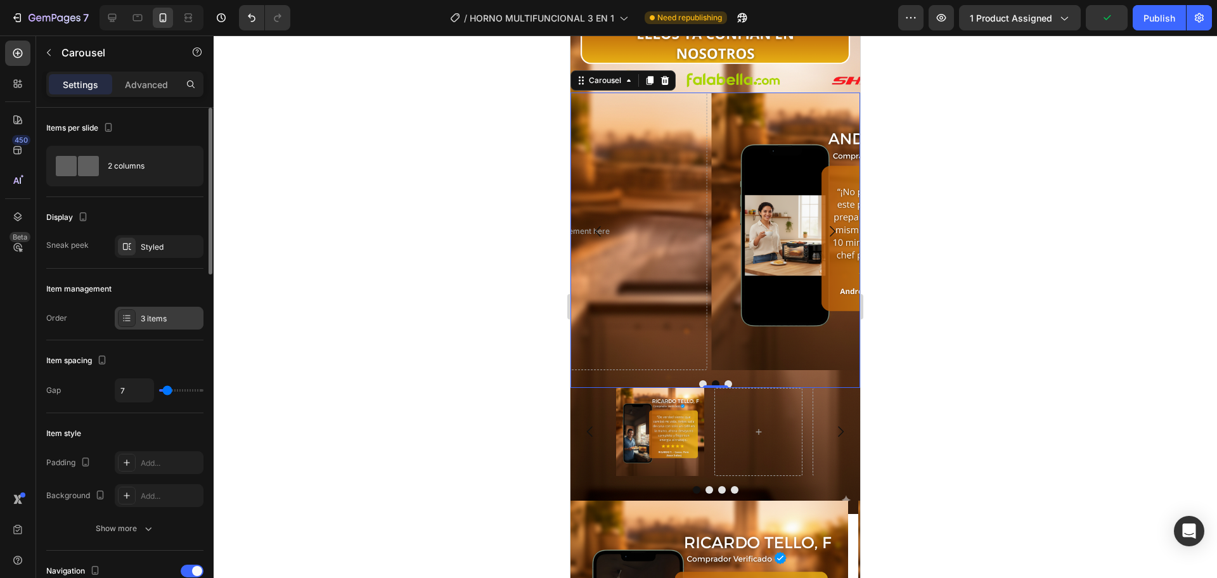
click at [145, 325] on div "3 items" at bounding box center [159, 318] width 89 height 23
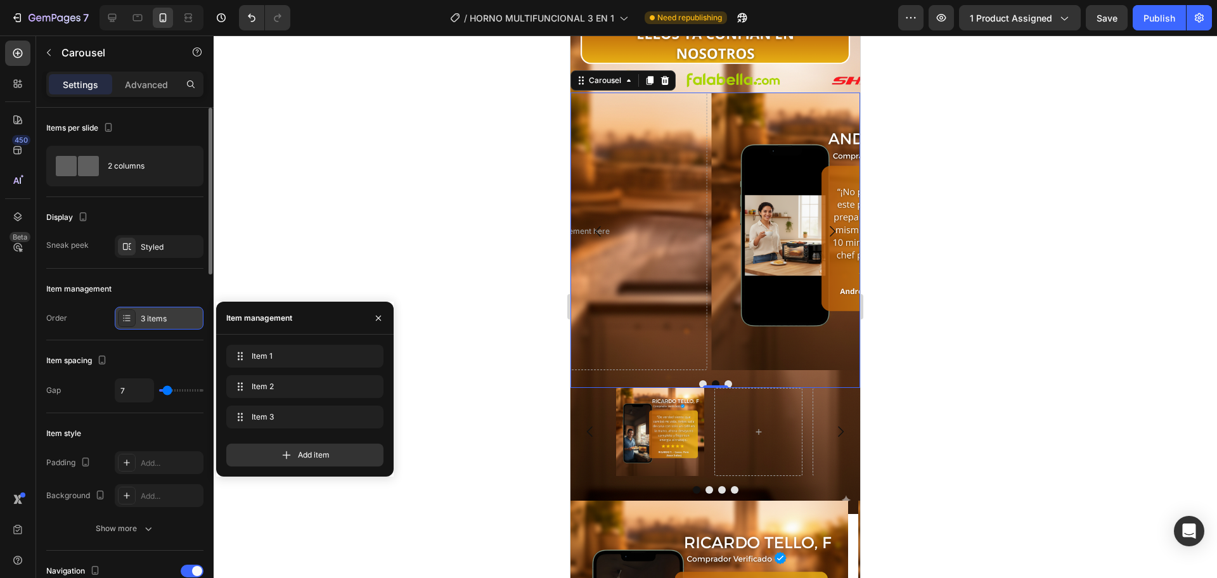
click at [145, 325] on div "3 items" at bounding box center [159, 318] width 89 height 23
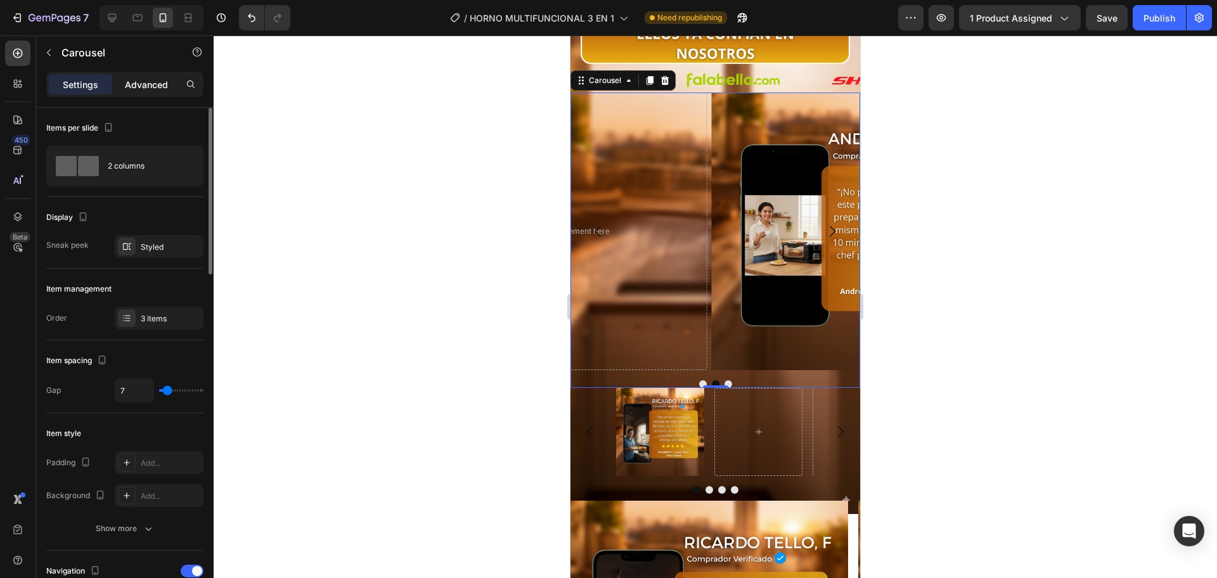
click at [148, 80] on p "Advanced" at bounding box center [146, 84] width 43 height 13
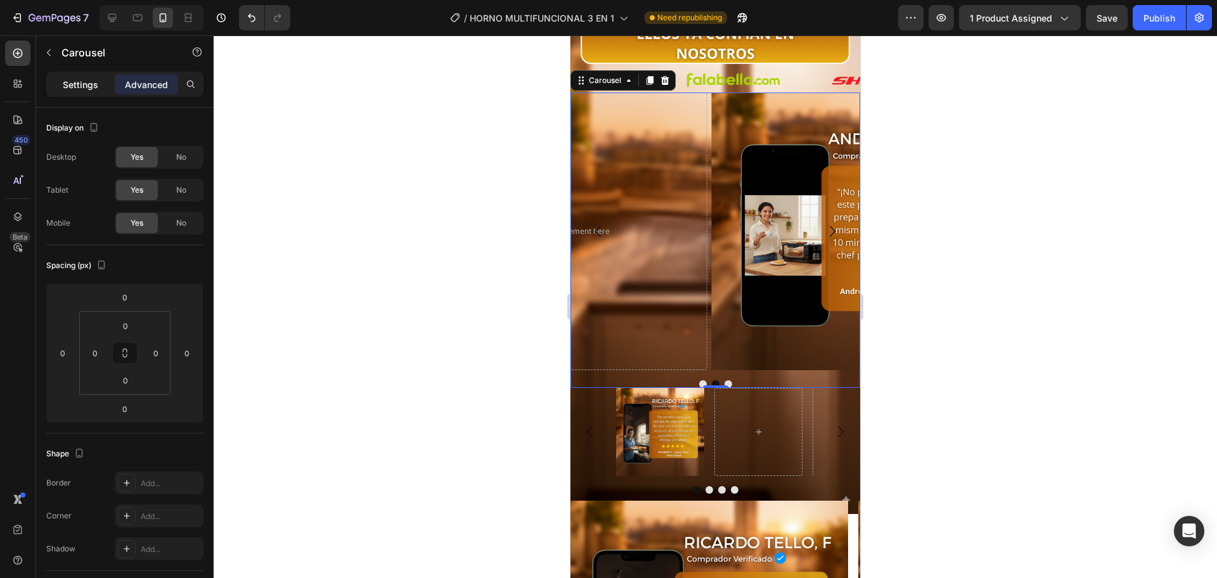
click at [89, 84] on p "Settings" at bounding box center [80, 84] width 35 height 13
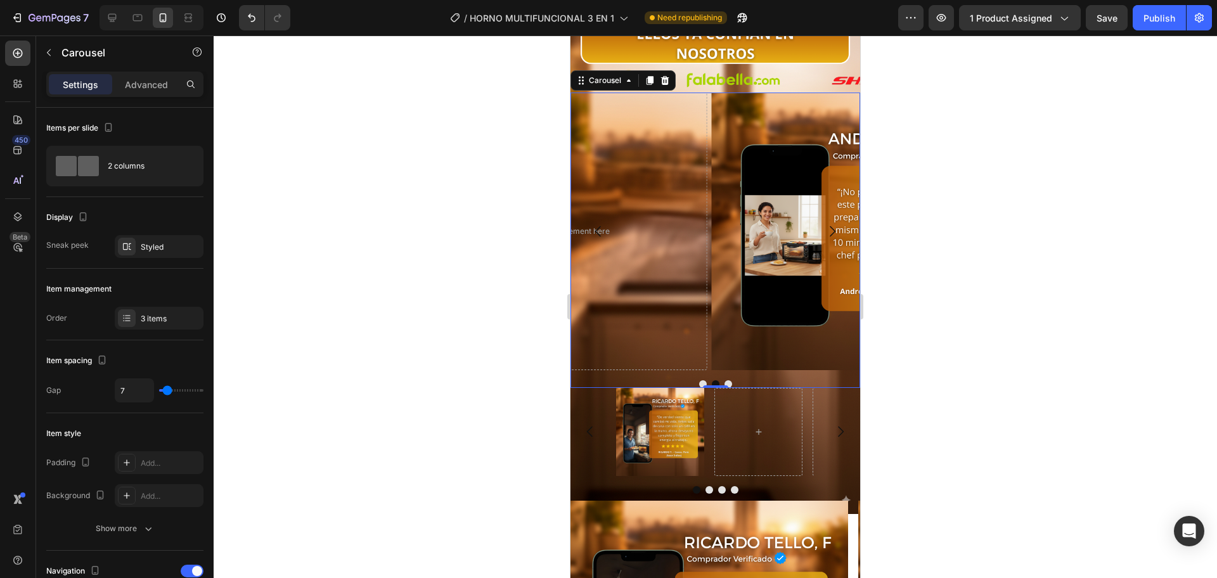
click at [91, 86] on p "Settings" at bounding box center [80, 84] width 35 height 13
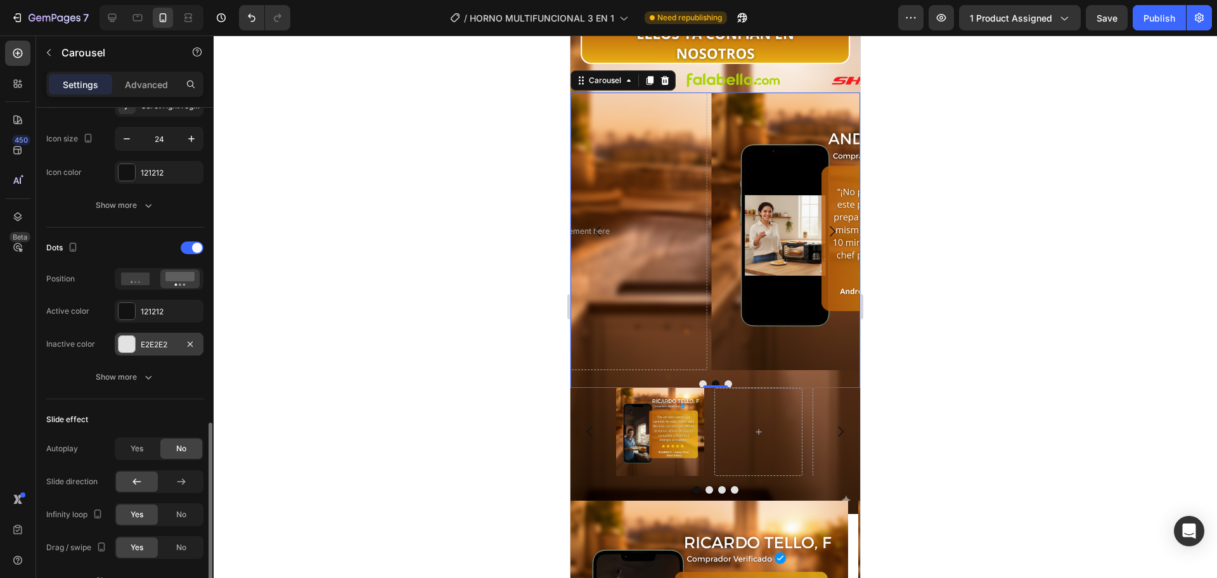
scroll to position [741, 0]
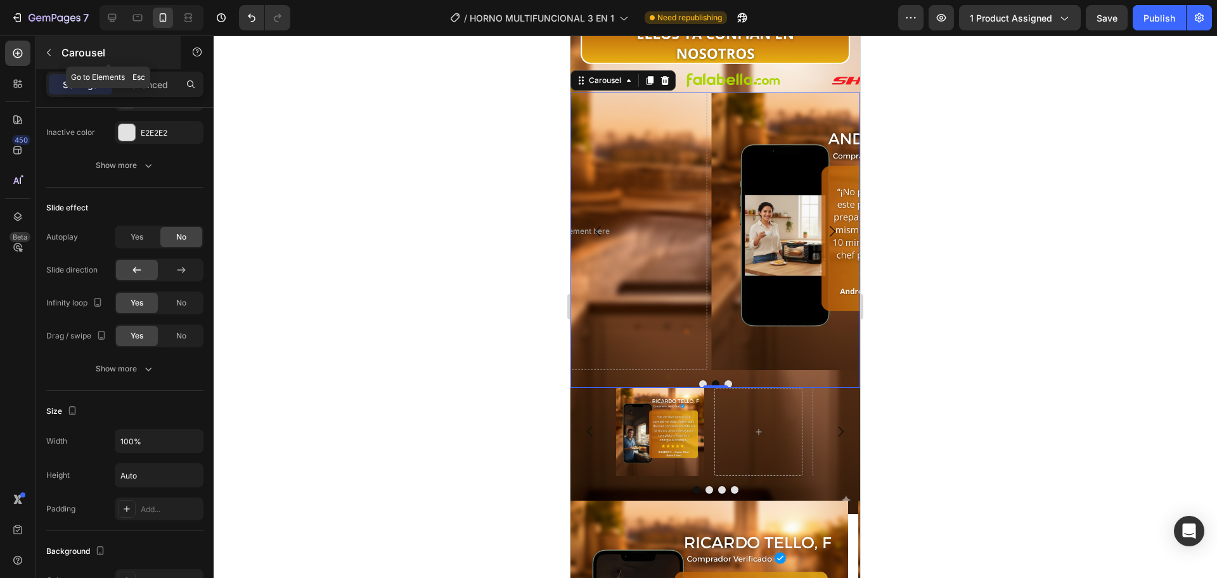
click at [48, 48] on icon "button" at bounding box center [49, 53] width 10 height 10
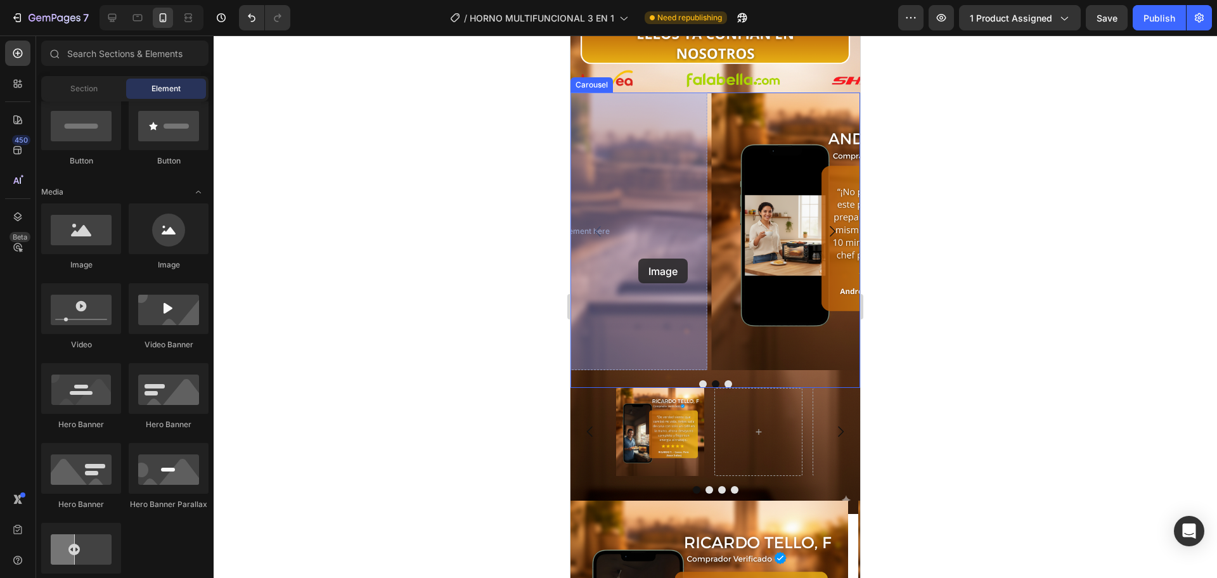
drag, startPoint x: 694, startPoint y: 268, endPoint x: 640, endPoint y: 257, distance: 54.9
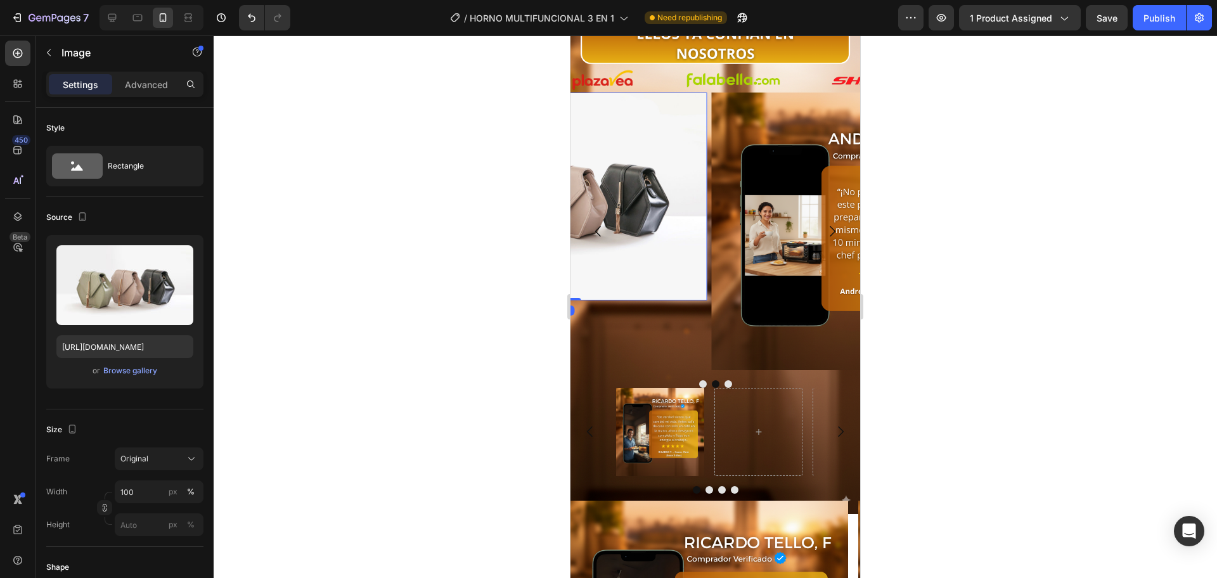
click at [639, 225] on img at bounding box center [569, 197] width 278 height 209
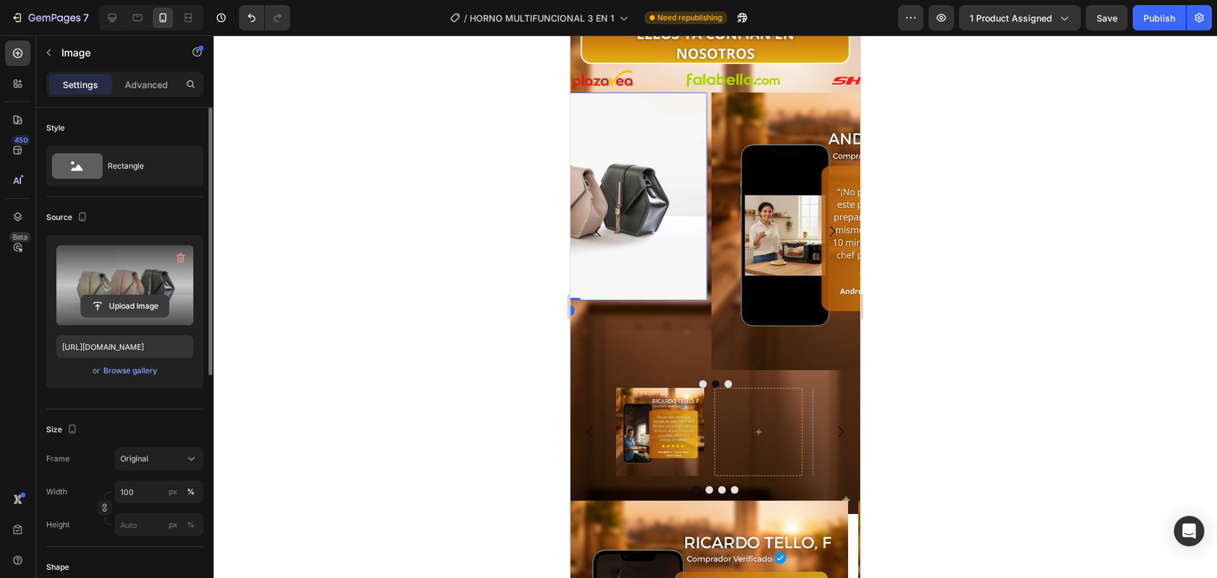
click at [145, 295] on button "Upload Image" at bounding box center [124, 306] width 89 height 23
click at [139, 300] on input "file" at bounding box center [124, 306] width 87 height 22
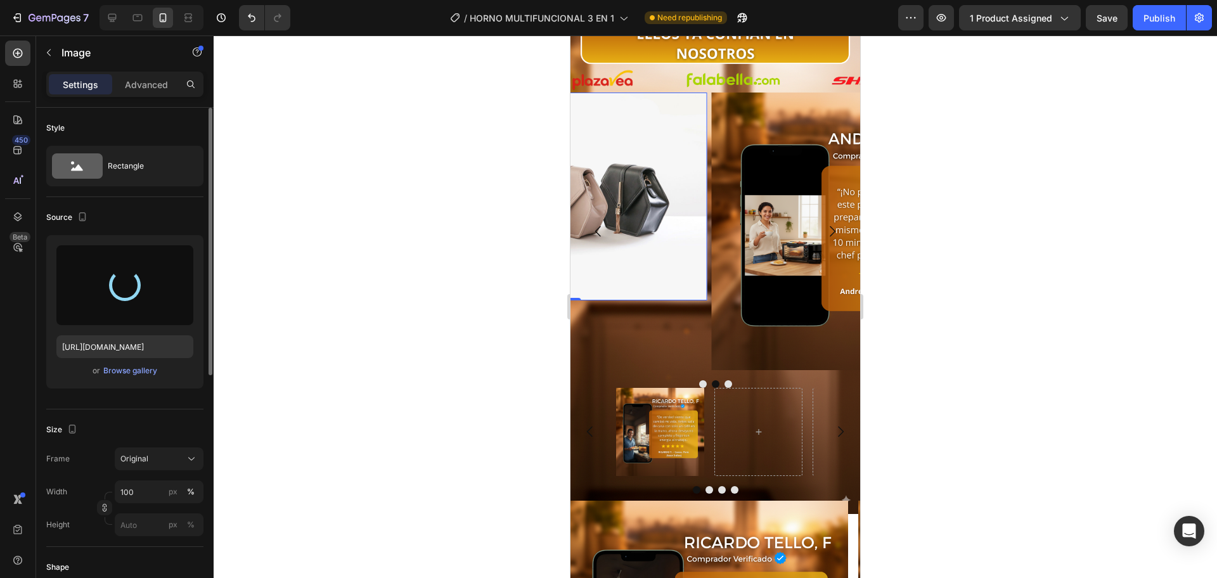
type input "https://cdn.shopify.com/s/files/1/0774/8360/6252/files/gempages_575738252938445…"
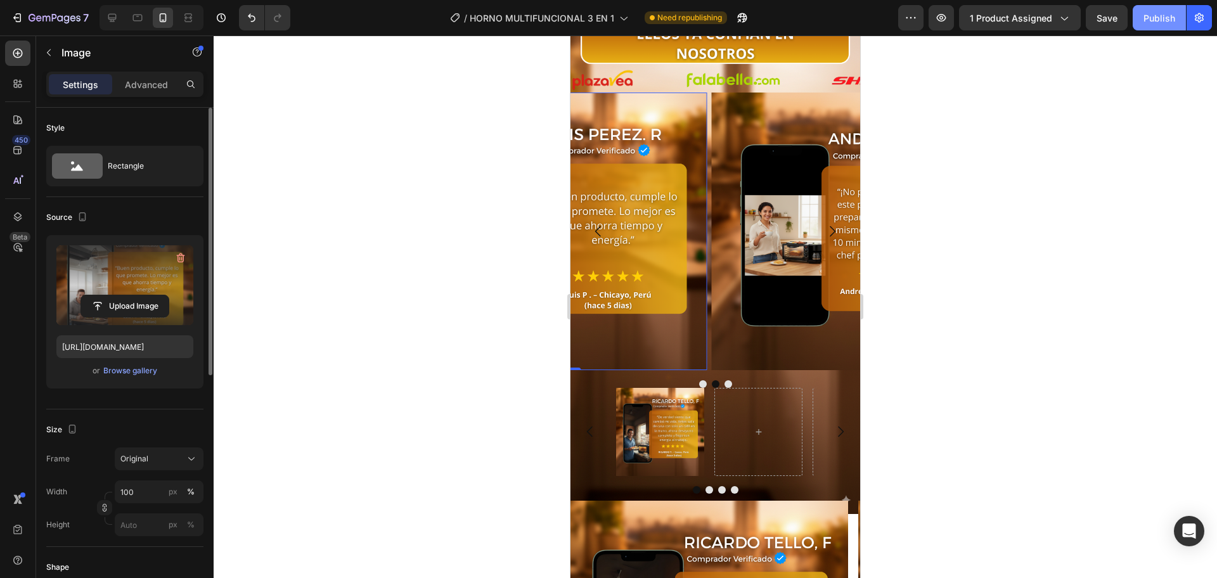
click at [1155, 23] on div "Publish" at bounding box center [1159, 17] width 32 height 13
click at [166, 98] on div "Settings Advanced" at bounding box center [124, 90] width 177 height 36
click at [166, 93] on div "Advanced" at bounding box center [146, 84] width 63 height 20
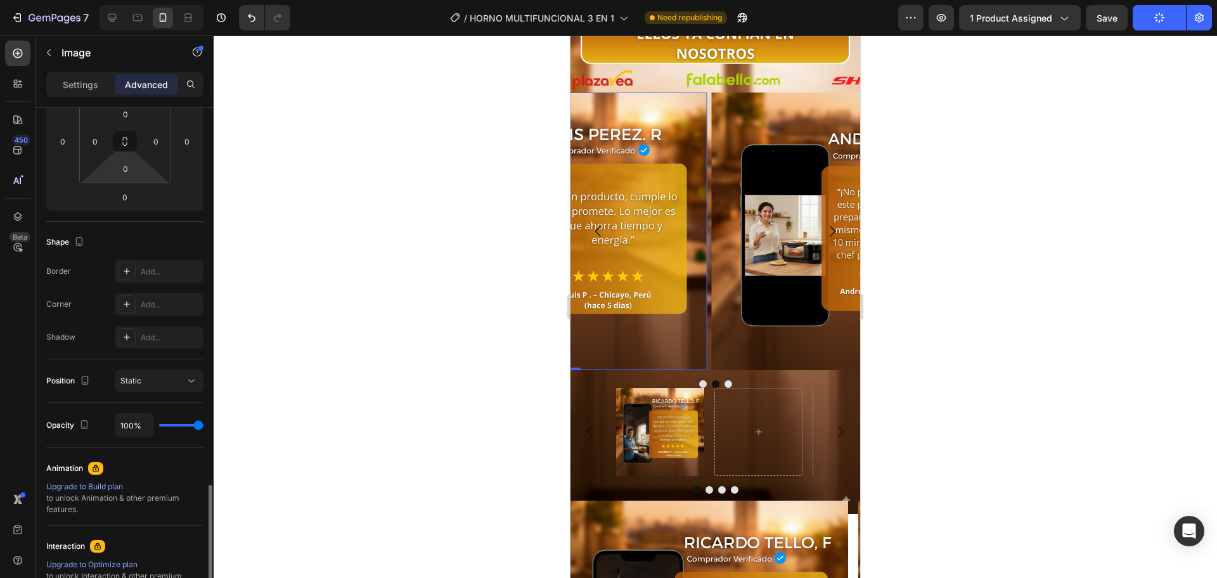
scroll to position [373, 0]
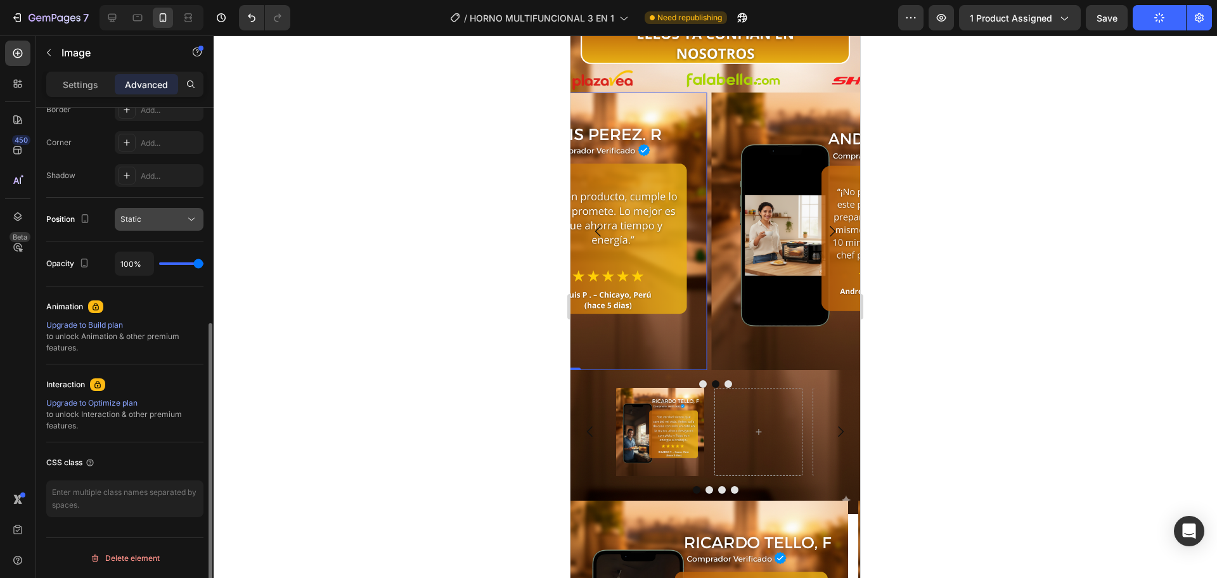
click at [162, 217] on div "Static" at bounding box center [152, 219] width 65 height 11
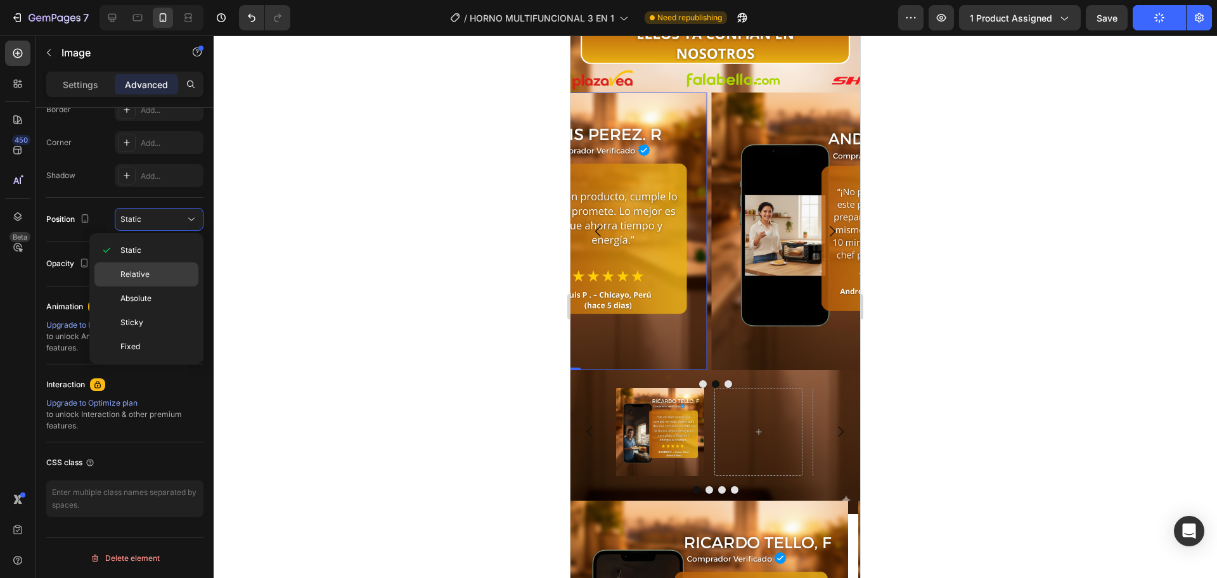
click at [157, 269] on p "Relative" at bounding box center [156, 274] width 72 height 11
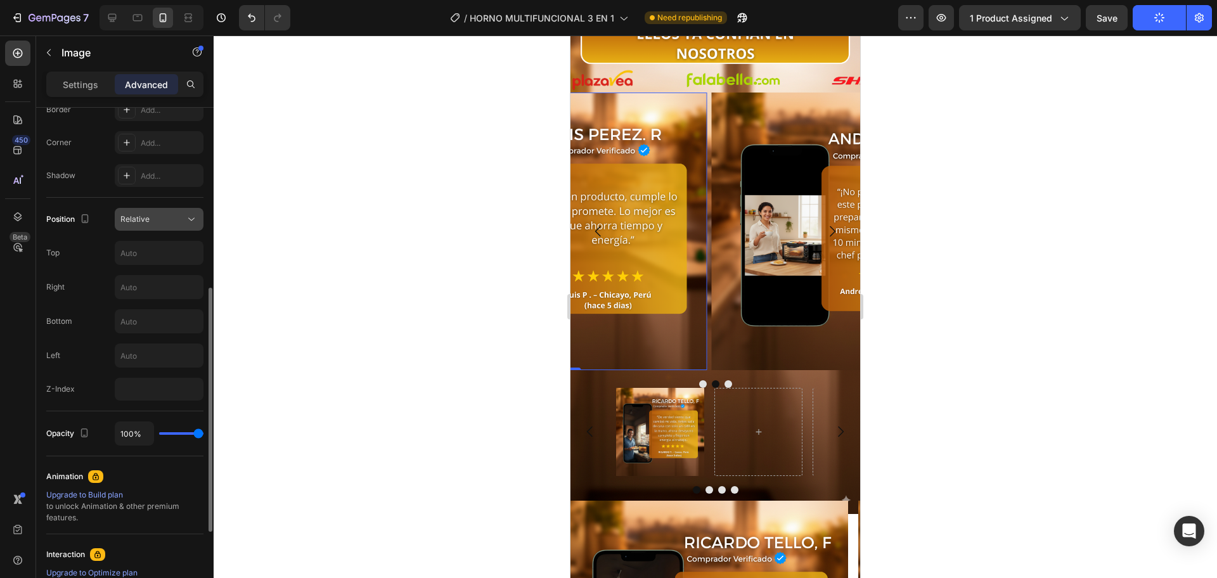
click at [170, 219] on div "Relative" at bounding box center [152, 219] width 65 height 11
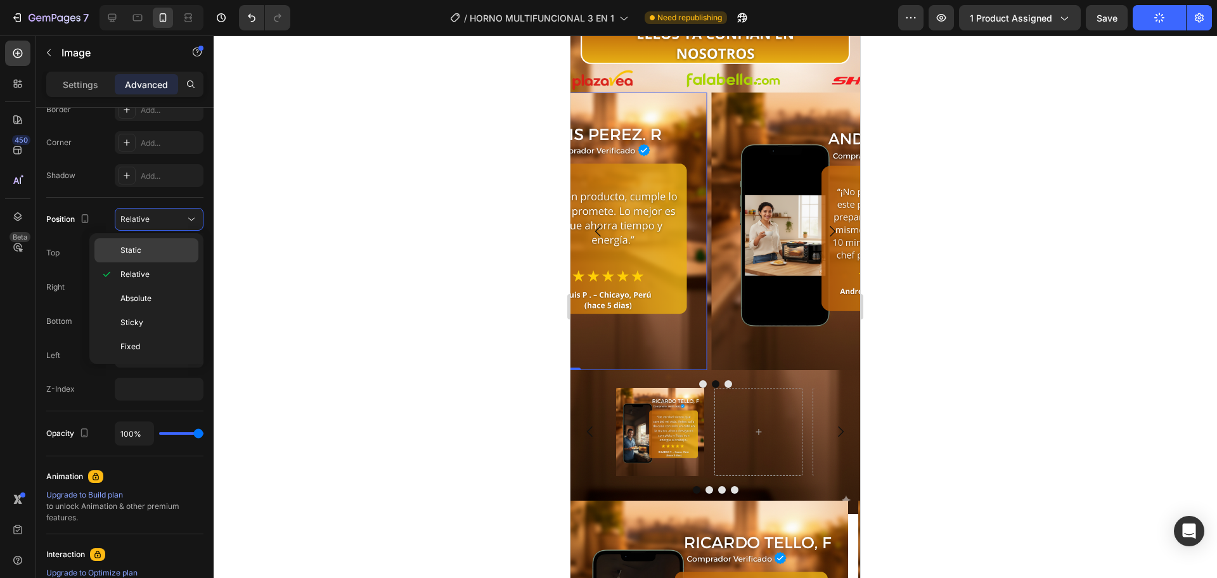
click at [157, 248] on p "Static" at bounding box center [156, 250] width 72 height 11
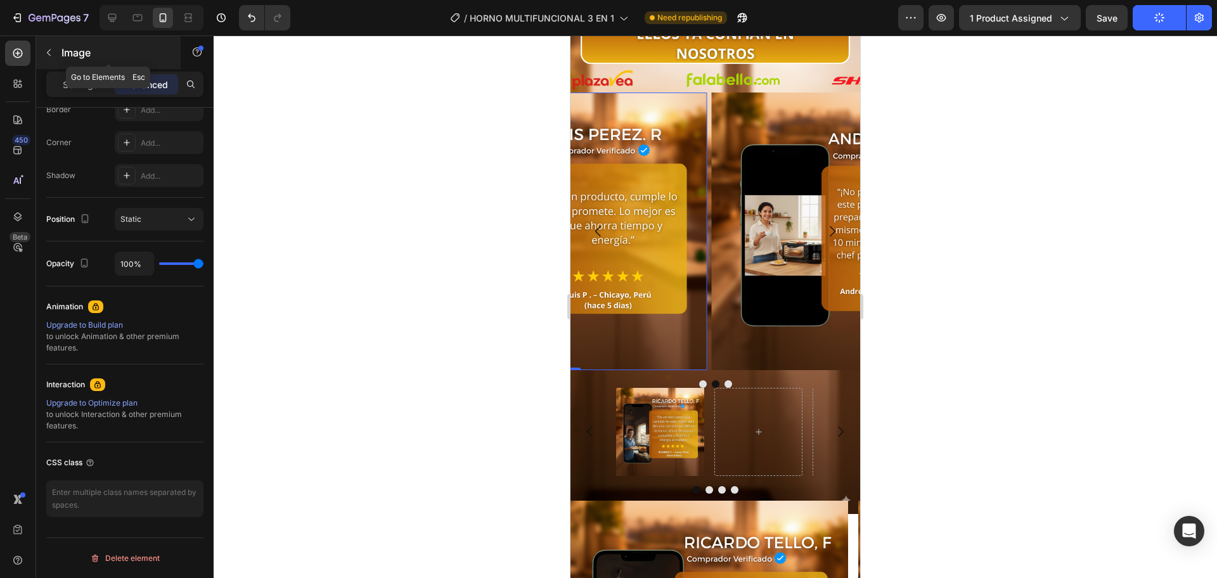
click at [100, 56] on p "Image" at bounding box center [115, 52] width 108 height 15
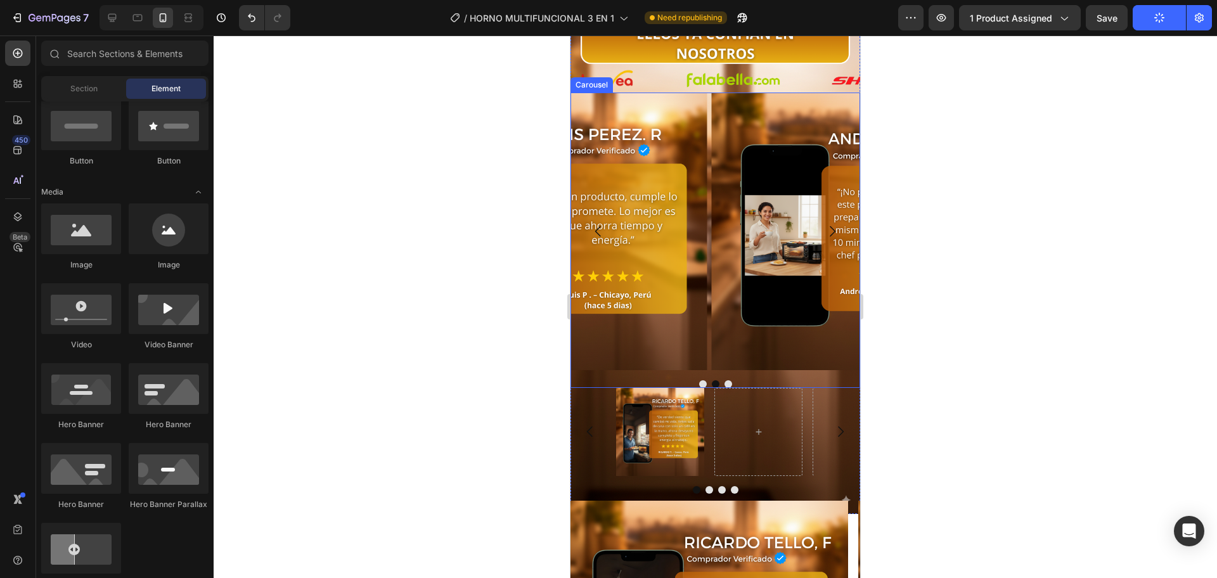
click at [709, 157] on div "Image Image Image" at bounding box center [715, 232] width 290 height 278
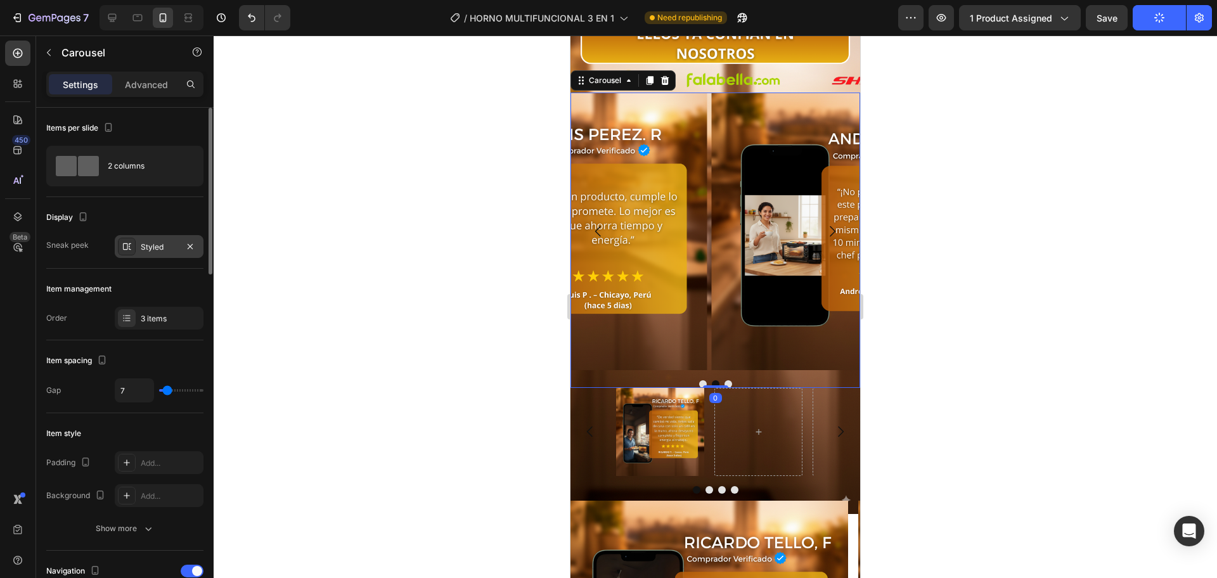
click at [164, 248] on div "Styled" at bounding box center [159, 246] width 37 height 11
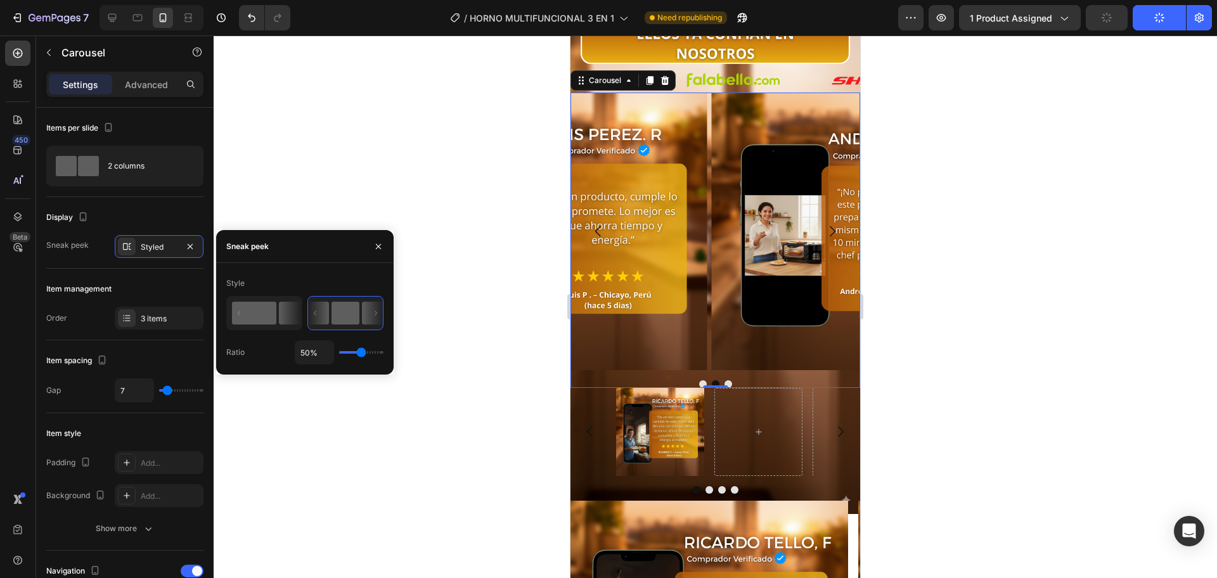
click at [274, 316] on rect at bounding box center [254, 313] width 44 height 23
click at [257, 315] on rect at bounding box center [254, 313] width 44 height 23
click at [282, 316] on icon at bounding box center [290, 313] width 22 height 23
click at [237, 312] on rect at bounding box center [254, 313] width 44 height 23
click at [229, 314] on icon at bounding box center [265, 313] width 74 height 32
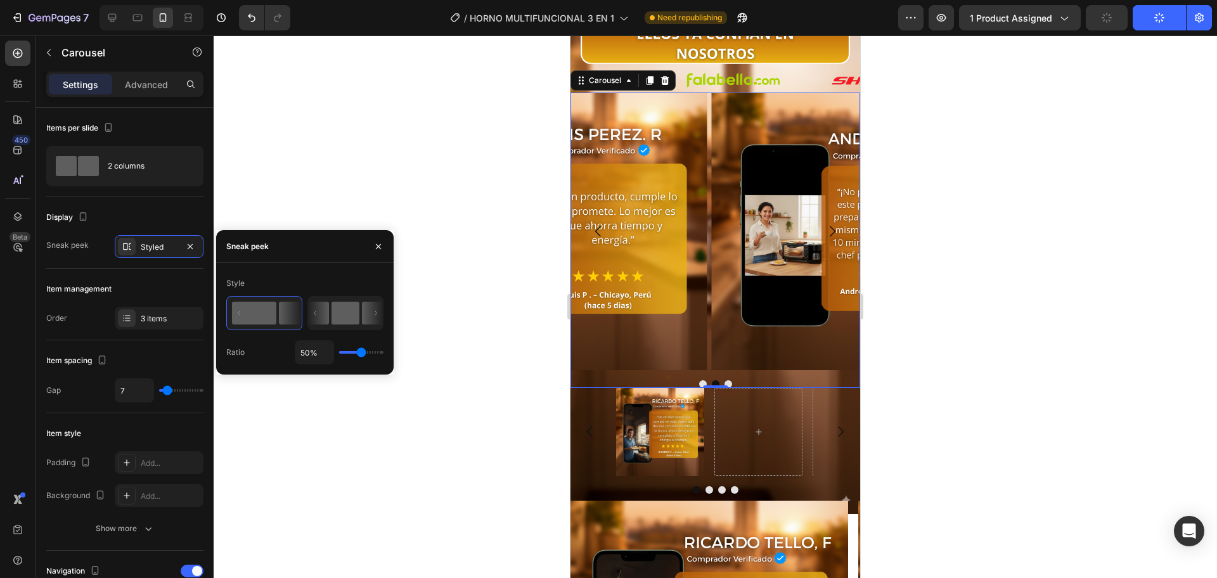
click at [273, 354] on div "Ratio 50%" at bounding box center [304, 352] width 157 height 24
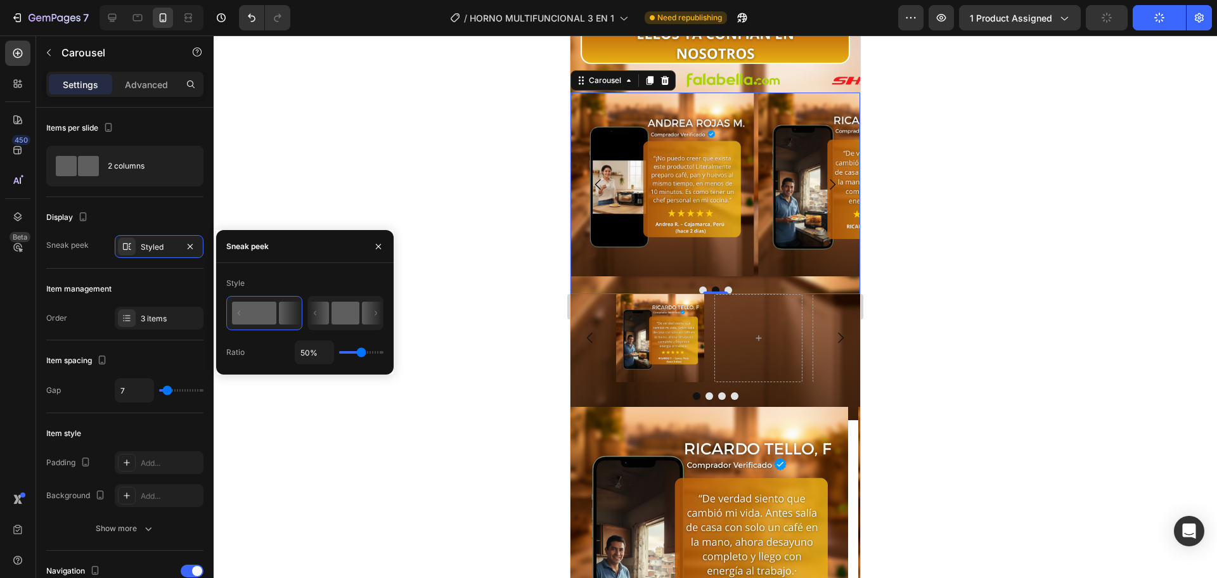
click at [324, 312] on icon at bounding box center [318, 313] width 21 height 23
click at [335, 310] on rect at bounding box center [345, 313] width 28 height 23
click at [340, 312] on rect at bounding box center [345, 313] width 28 height 23
click at [365, 316] on icon at bounding box center [372, 313] width 21 height 23
click at [350, 314] on rect at bounding box center [345, 313] width 28 height 23
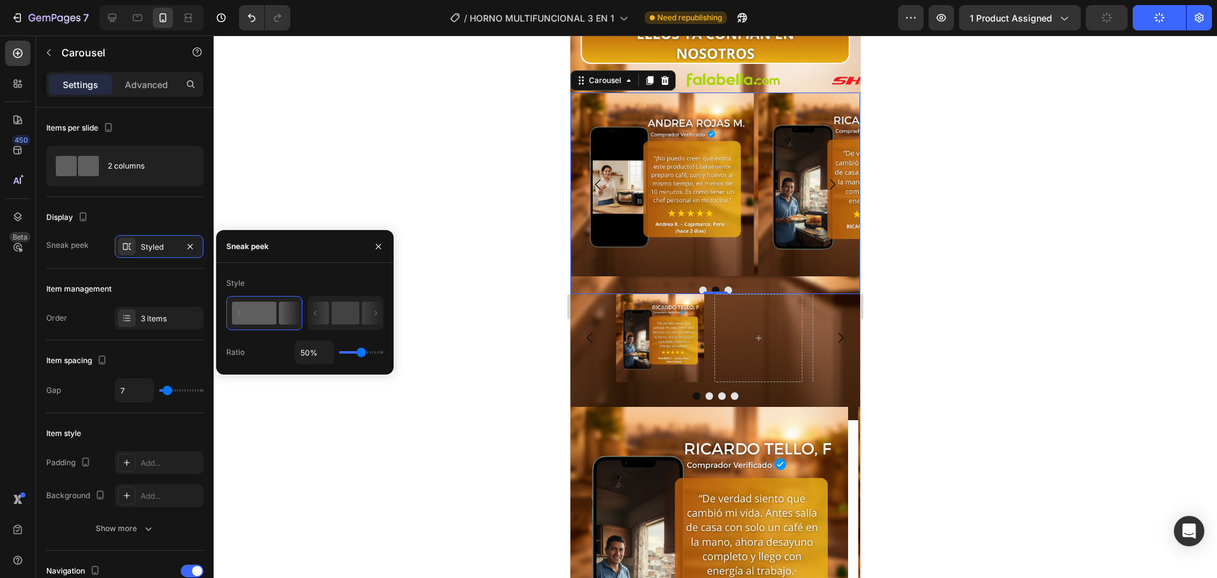
click at [350, 314] on rect at bounding box center [345, 313] width 28 height 23
click at [376, 321] on icon at bounding box center [372, 313] width 21 height 23
click at [375, 319] on icon at bounding box center [372, 313] width 21 height 23
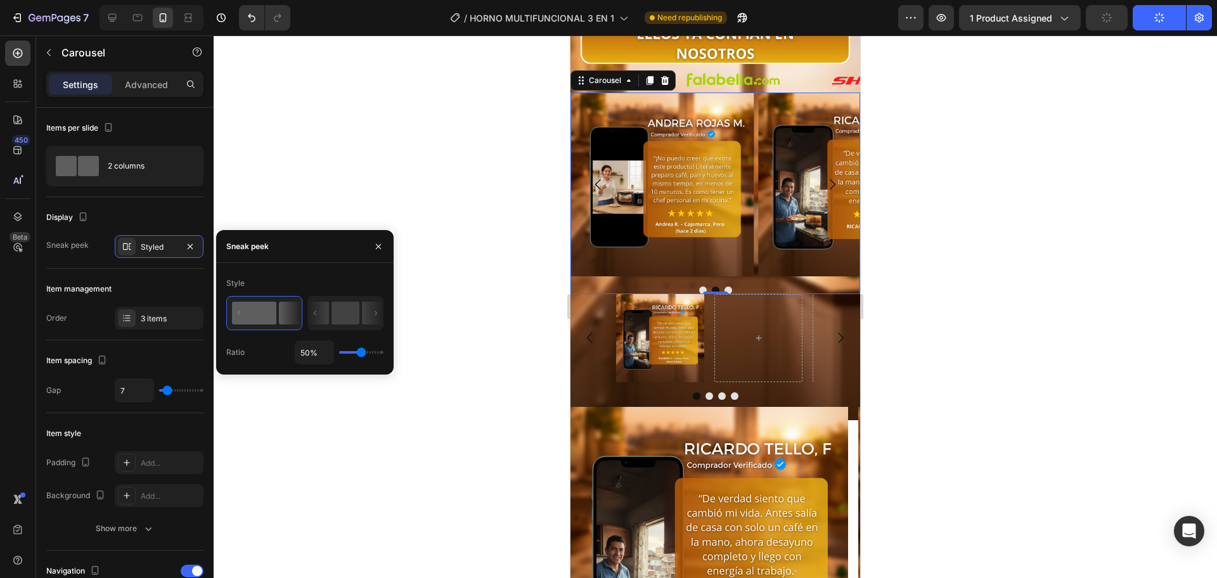
click at [375, 319] on icon at bounding box center [372, 313] width 21 height 23
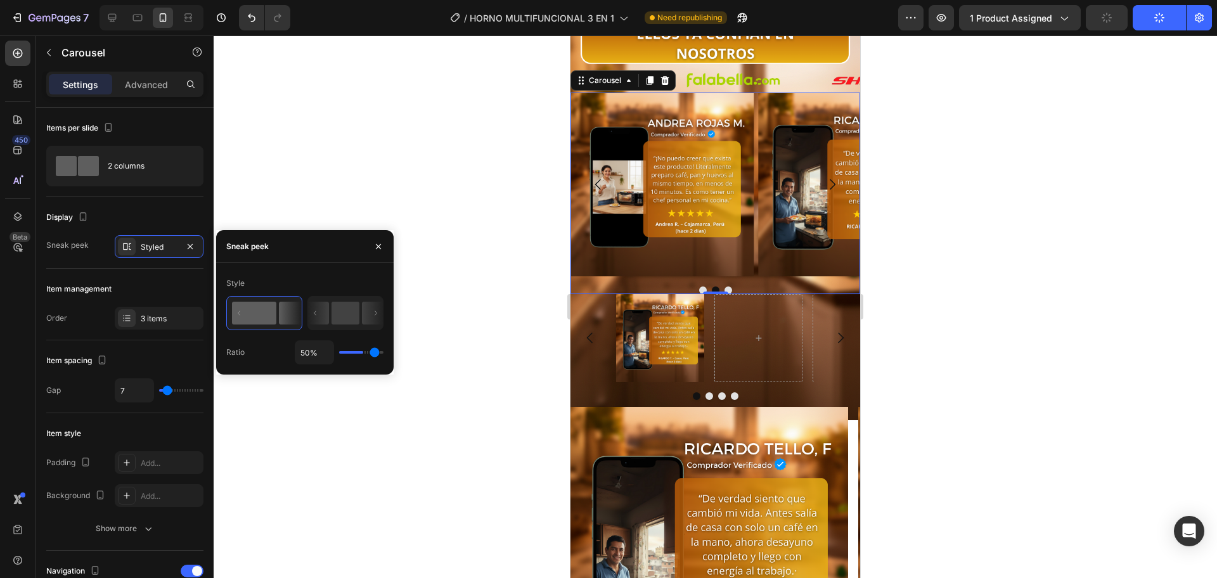
click at [375, 354] on input "range" at bounding box center [361, 352] width 44 height 3
click at [378, 354] on input "range" at bounding box center [361, 352] width 44 height 3
type input "71"
click at [368, 354] on input "range" at bounding box center [361, 352] width 44 height 3
click at [311, 354] on input "50%" at bounding box center [314, 352] width 38 height 23
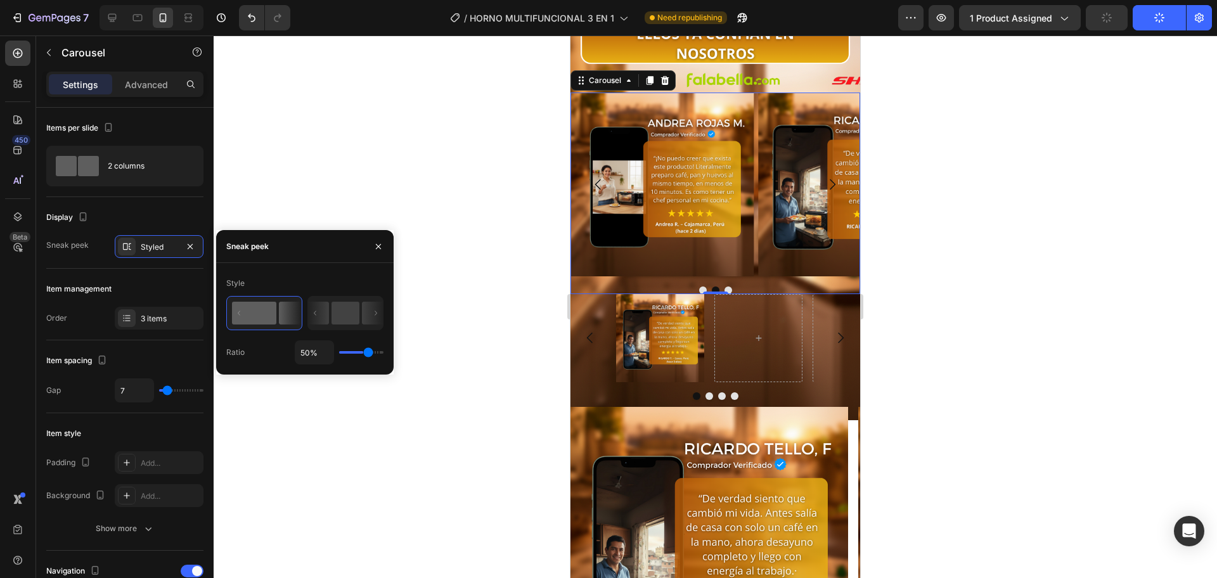
click at [309, 351] on input "50%" at bounding box center [314, 352] width 38 height 23
click at [308, 350] on input "50%" at bounding box center [314, 352] width 38 height 23
click at [357, 356] on div "50%" at bounding box center [339, 352] width 89 height 24
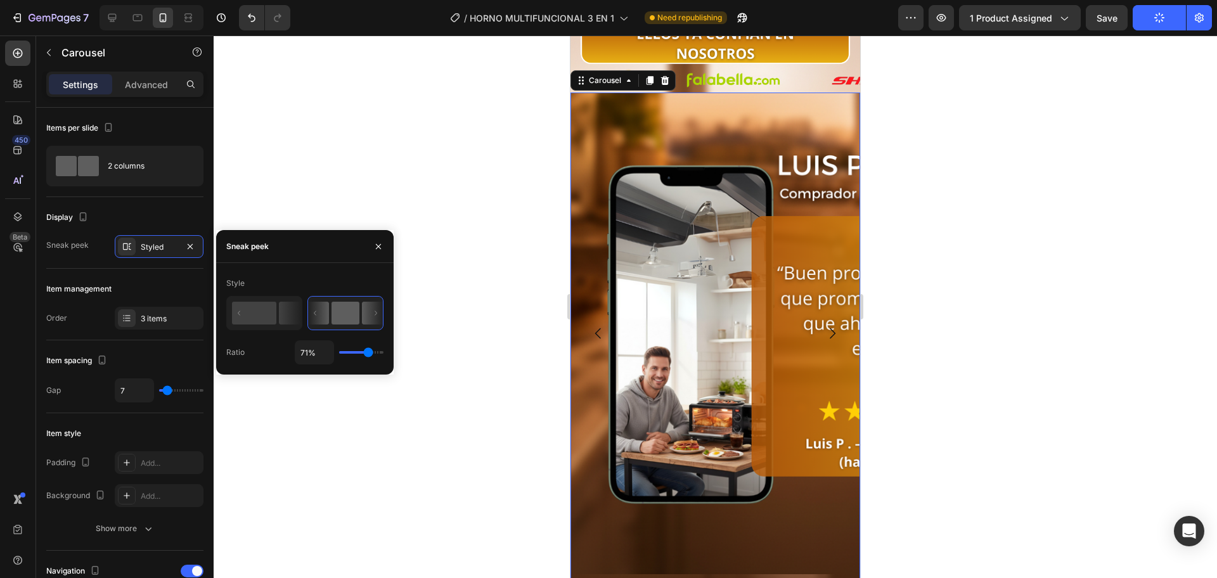
scroll to position [2433, 0]
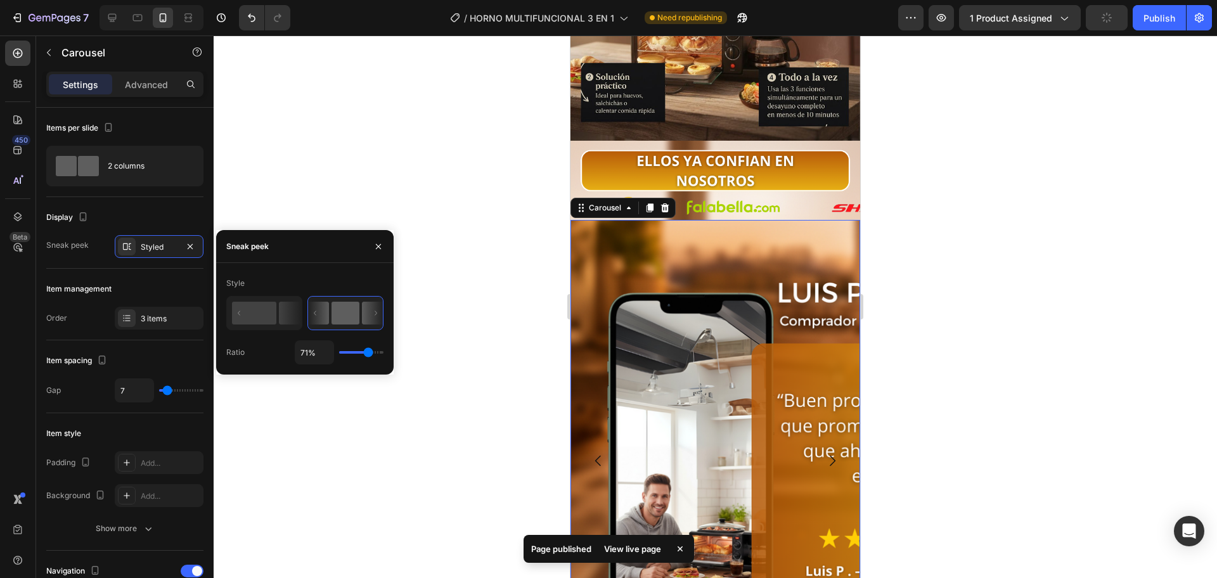
type input "38%"
type input "38"
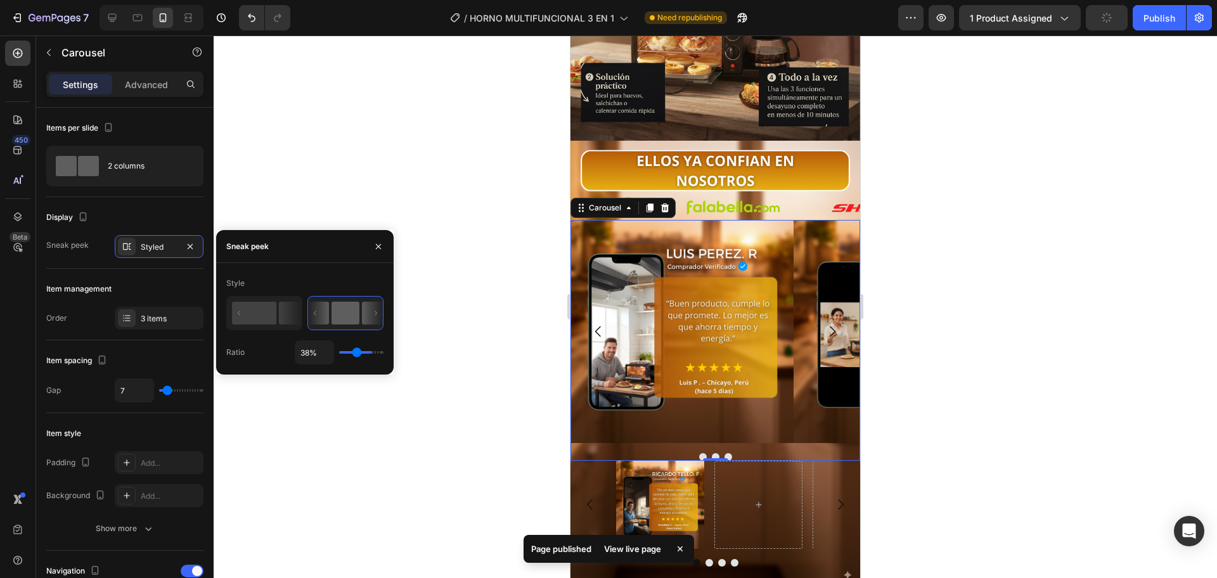
type input "32%"
type input "32"
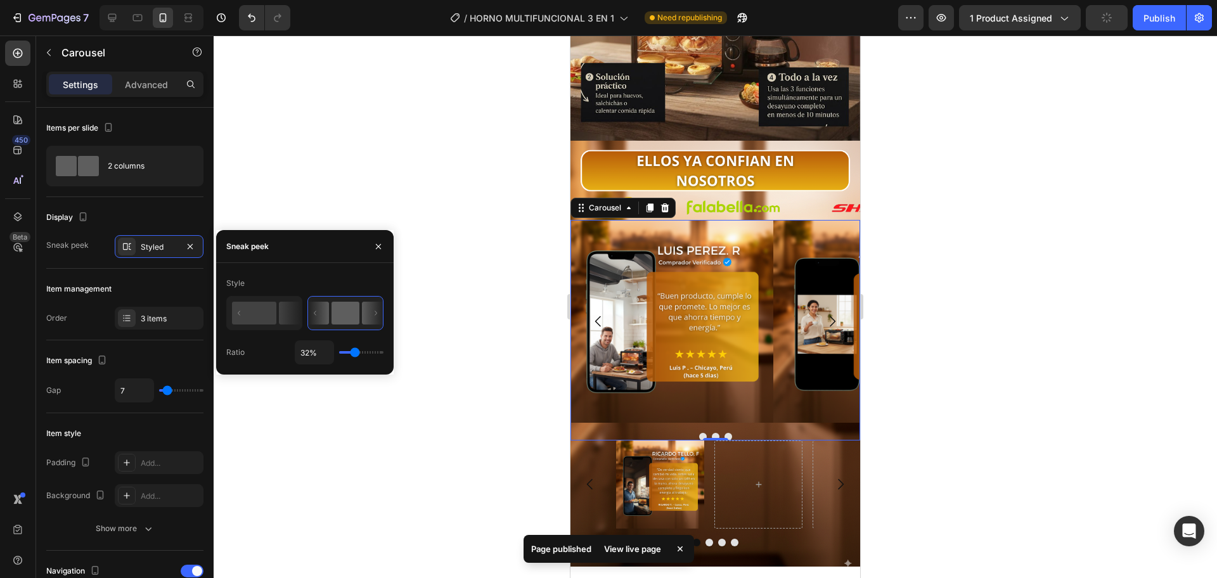
type input "23%"
type input "23"
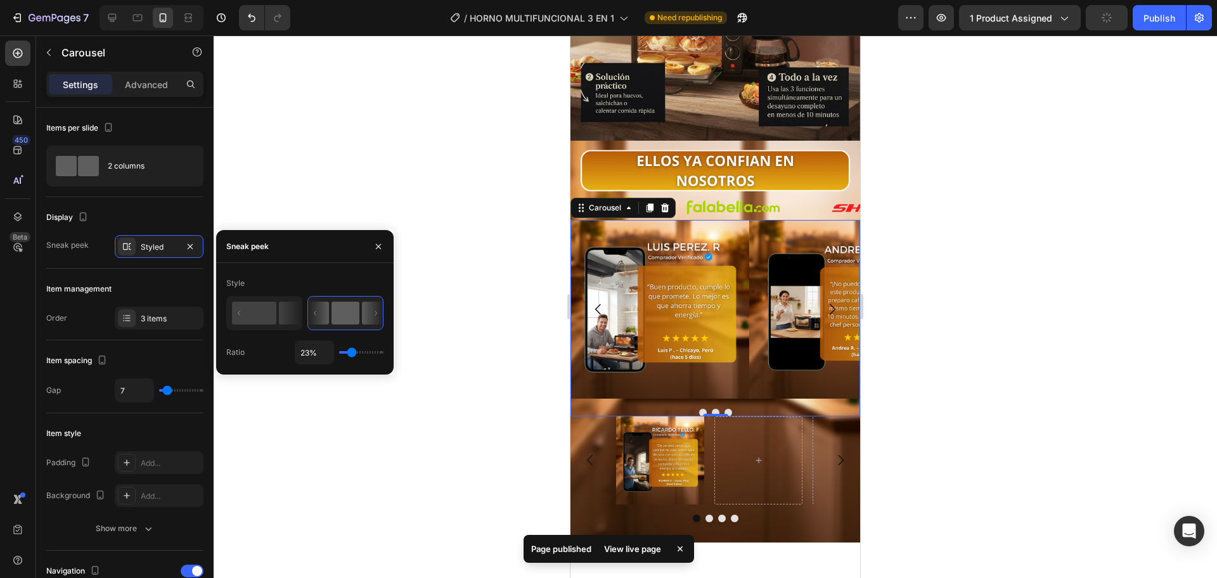
type input "30%"
type input "30"
type input "40%"
type input "40"
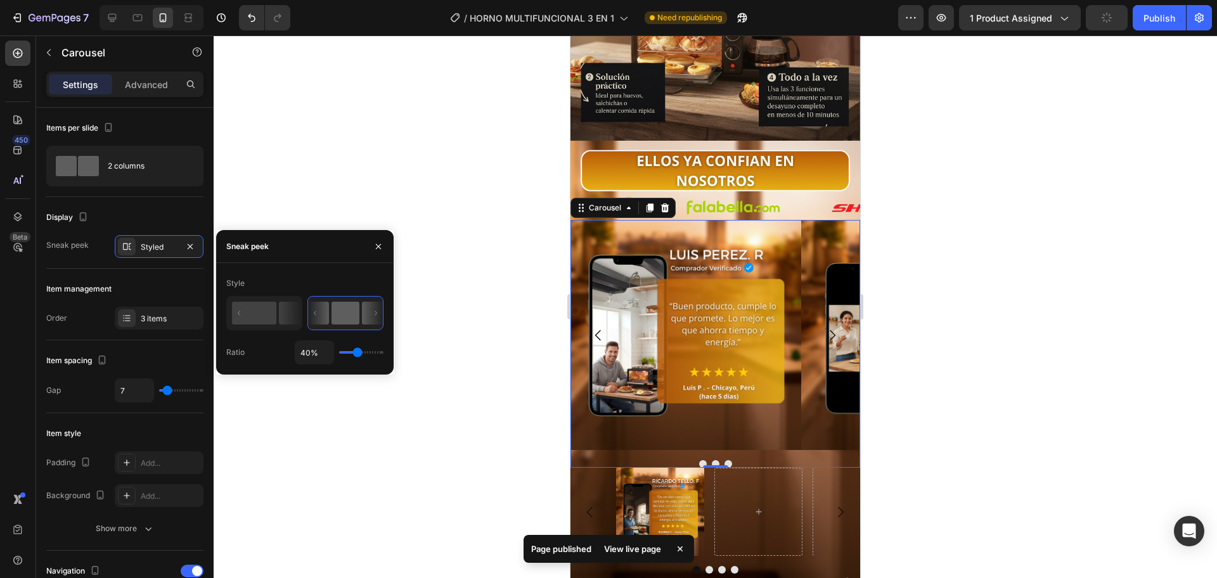
type input "45%"
type input "45"
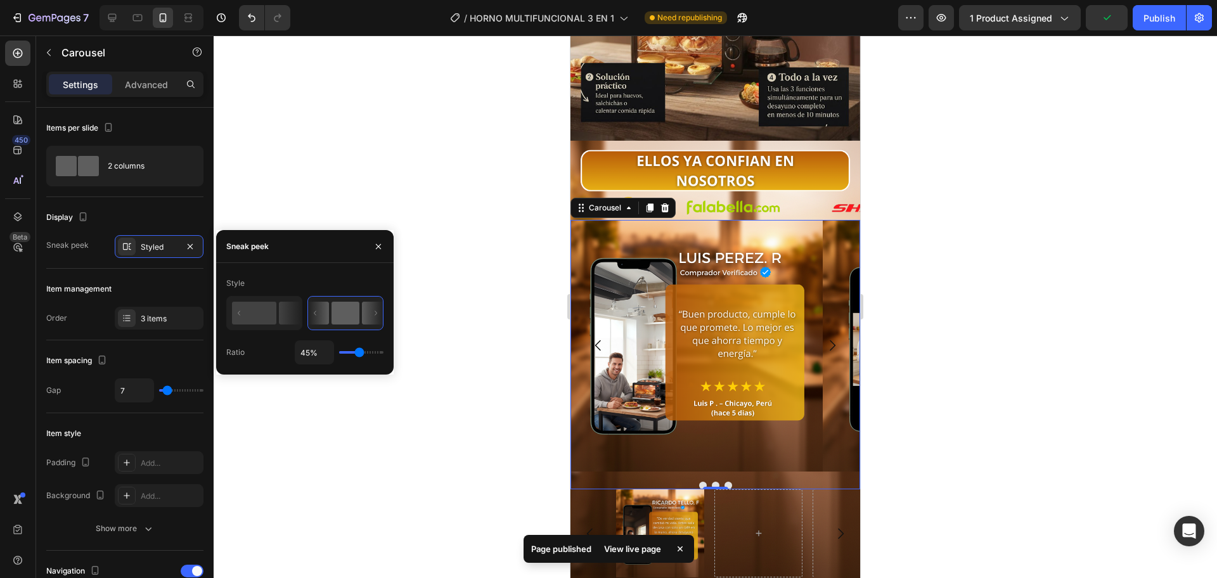
type input "63%"
type input "63"
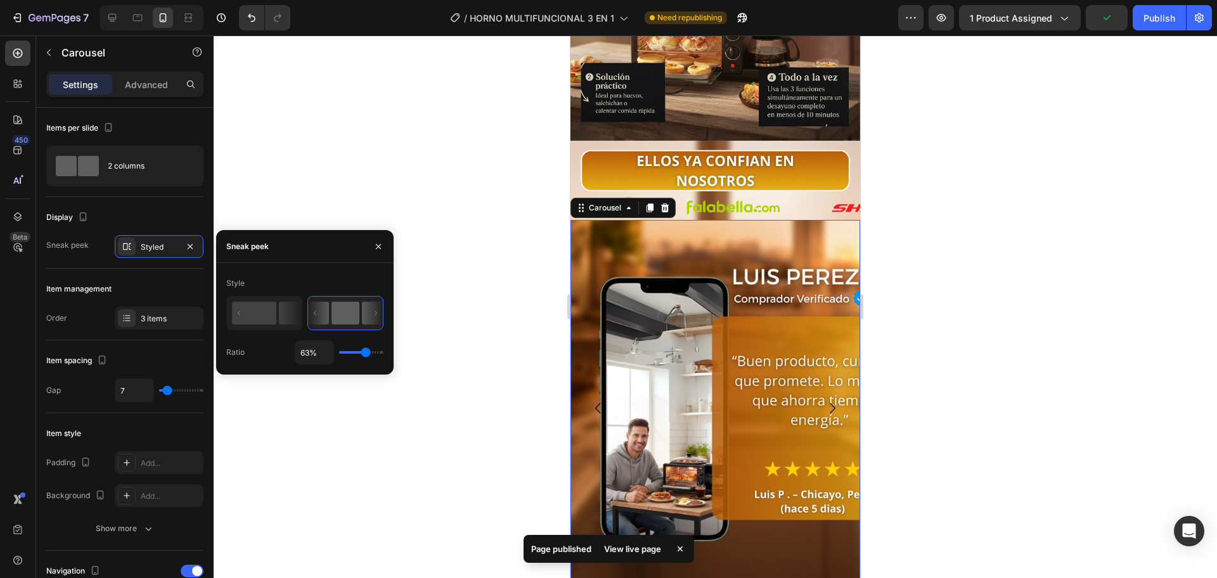
type input "62%"
type input "62"
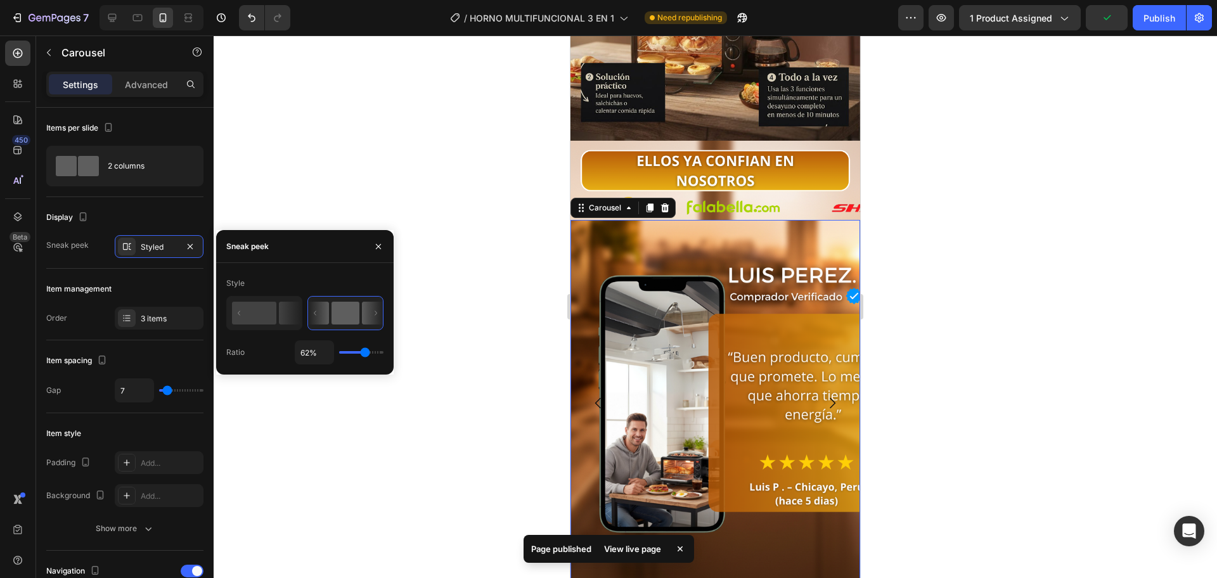
type input "49%"
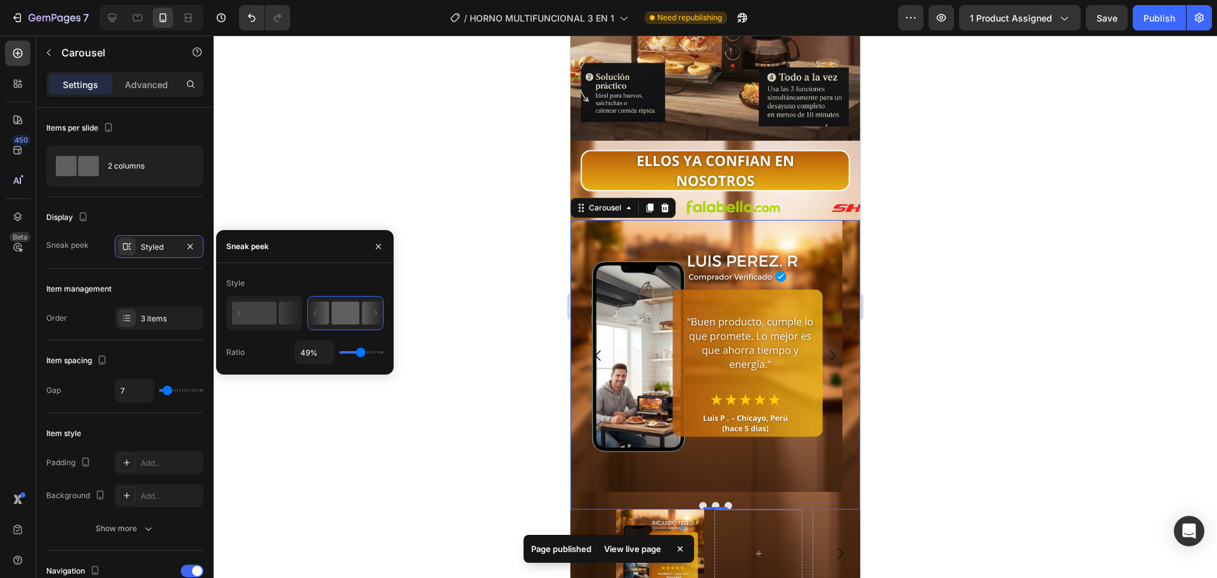
drag, startPoint x: 367, startPoint y: 353, endPoint x: 361, endPoint y: 349, distance: 7.4
type input "49"
click at [361, 351] on input "range" at bounding box center [361, 352] width 44 height 3
click at [304, 348] on input "49%" at bounding box center [314, 352] width 38 height 23
type input "5%"
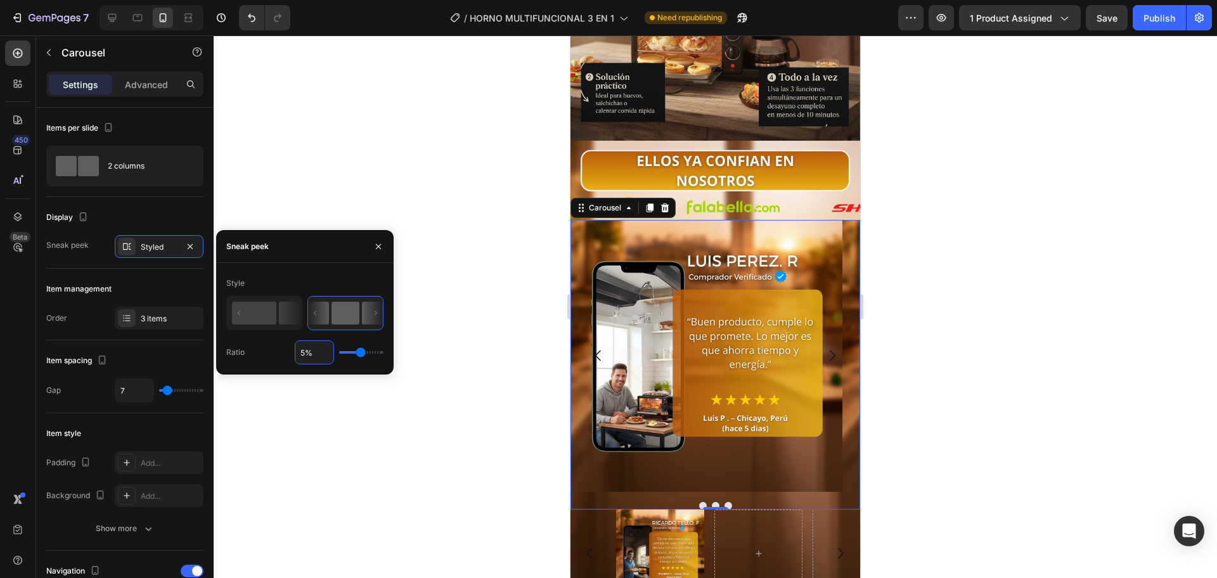
type input "5"
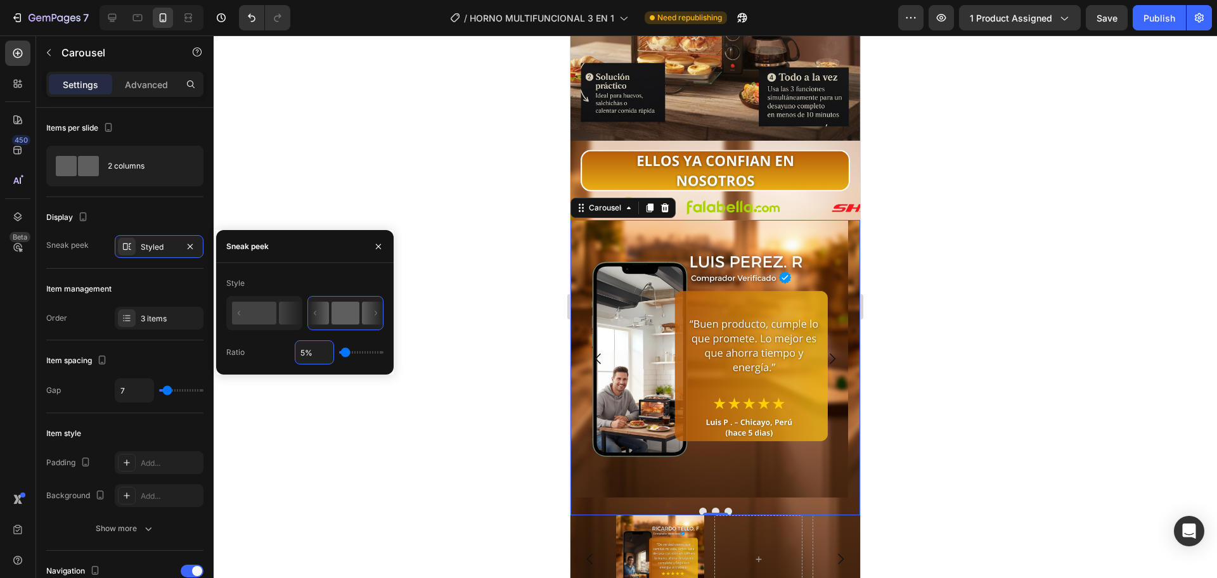
type input "50%"
type input "50"
click at [950, 209] on div at bounding box center [715, 306] width 1003 height 543
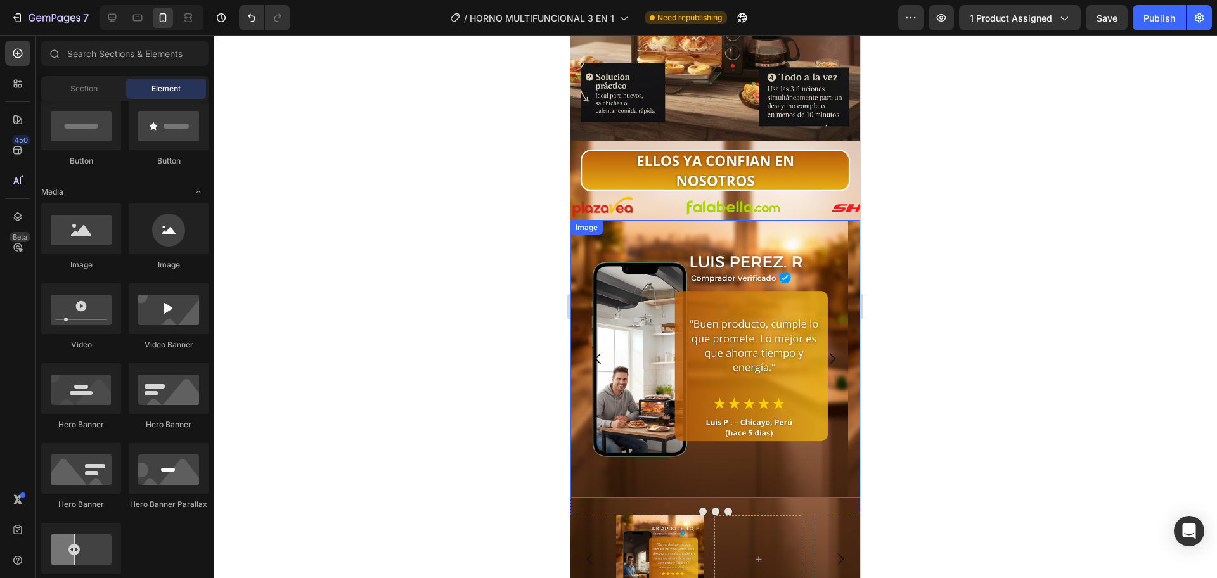
click at [779, 241] on img at bounding box center [709, 359] width 278 height 278
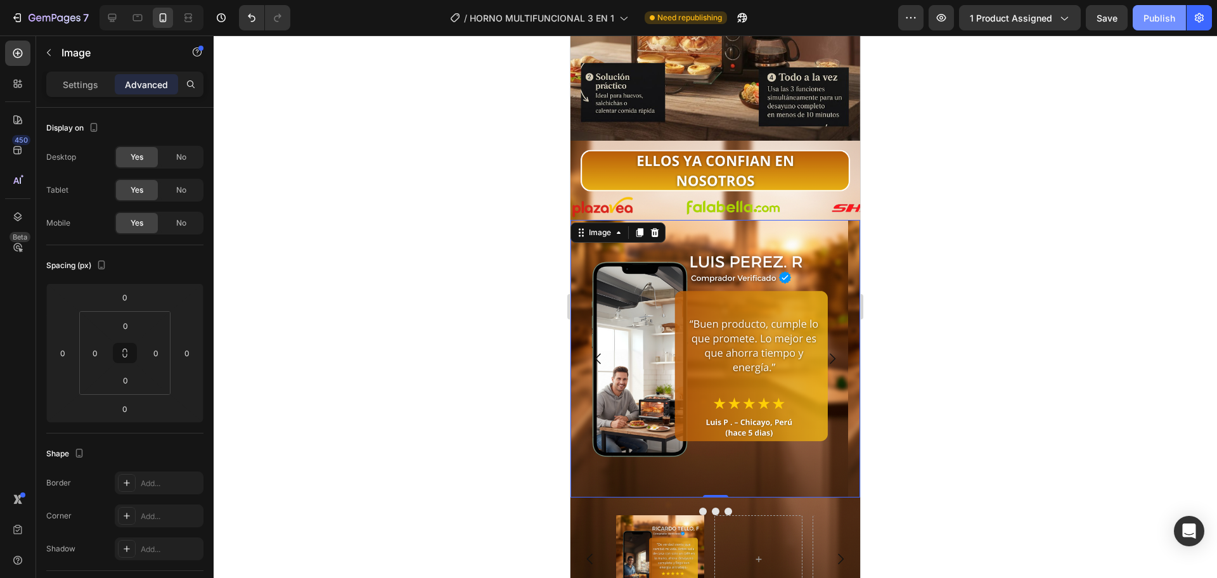
click at [1147, 18] on div "Publish" at bounding box center [1159, 17] width 32 height 13
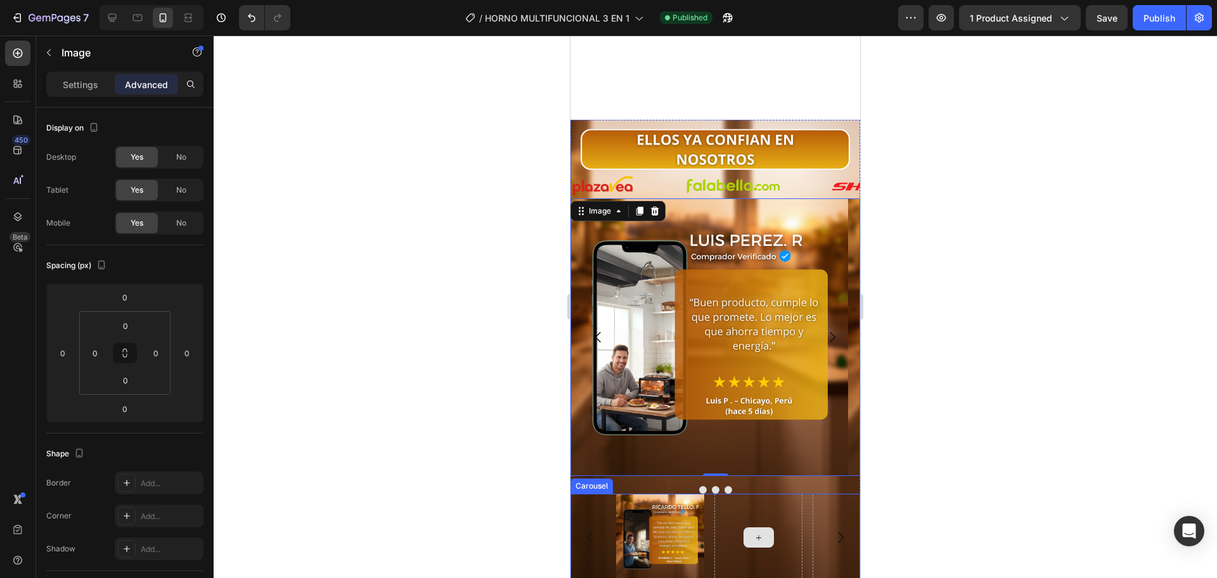
scroll to position [2749, 0]
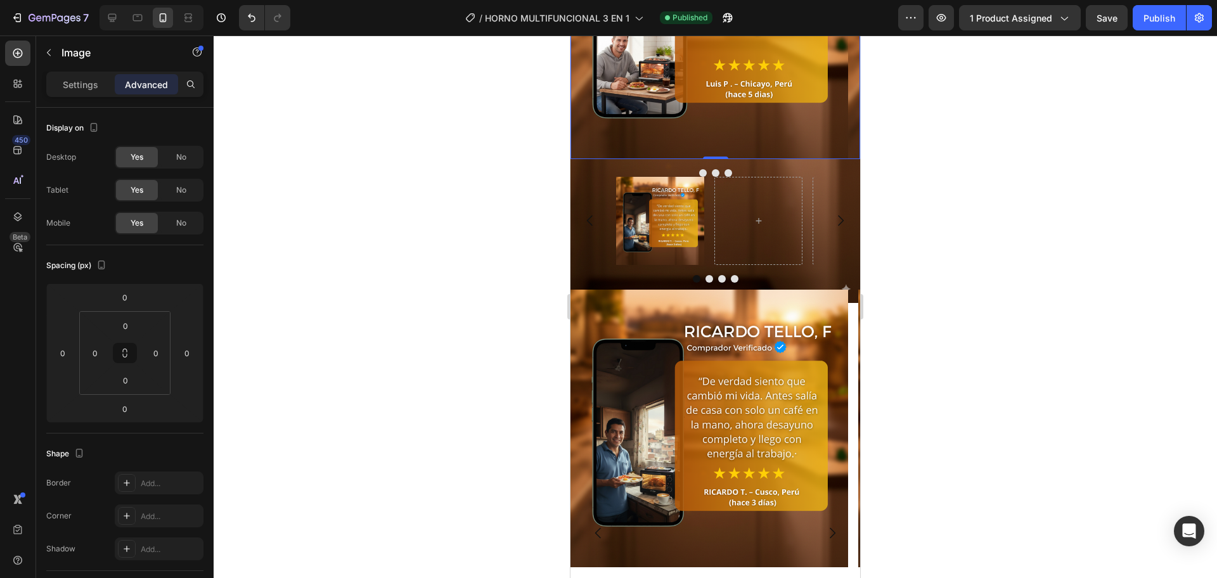
click at [513, 318] on div at bounding box center [715, 306] width 1003 height 543
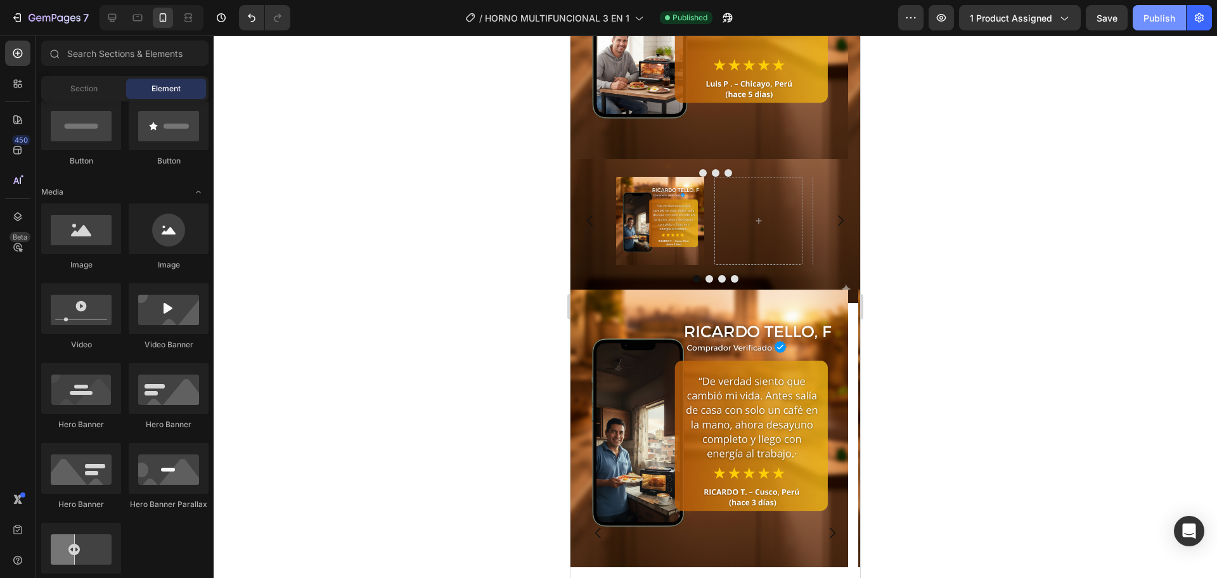
click at [1152, 11] on div "Publish" at bounding box center [1159, 17] width 32 height 13
click at [724, 17] on icon "button" at bounding box center [727, 17] width 13 height 13
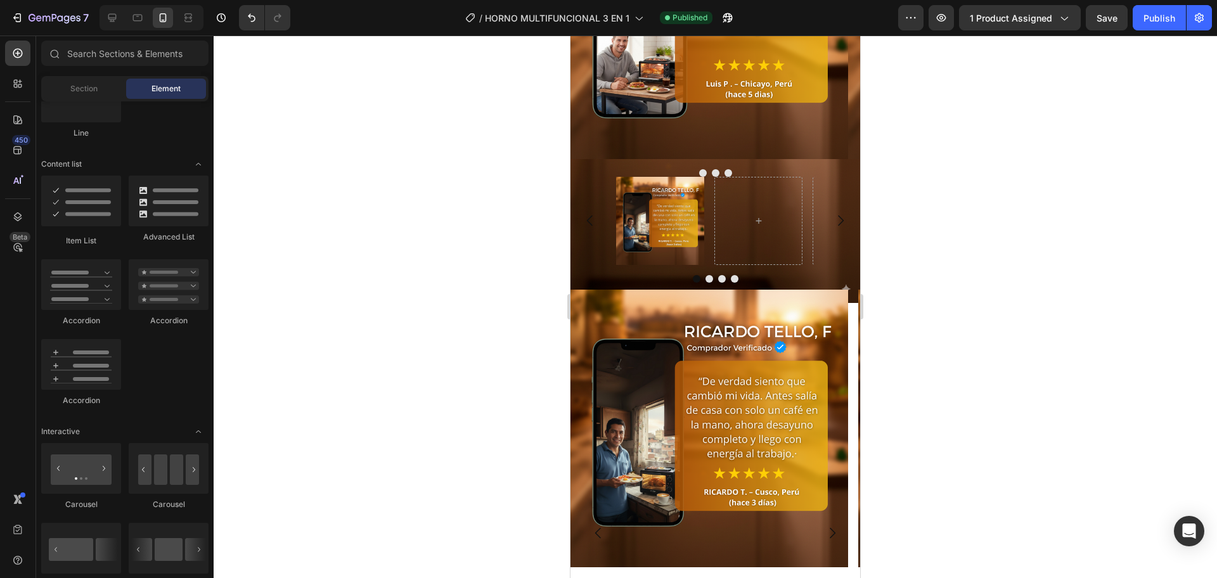
scroll to position [1270, 0]
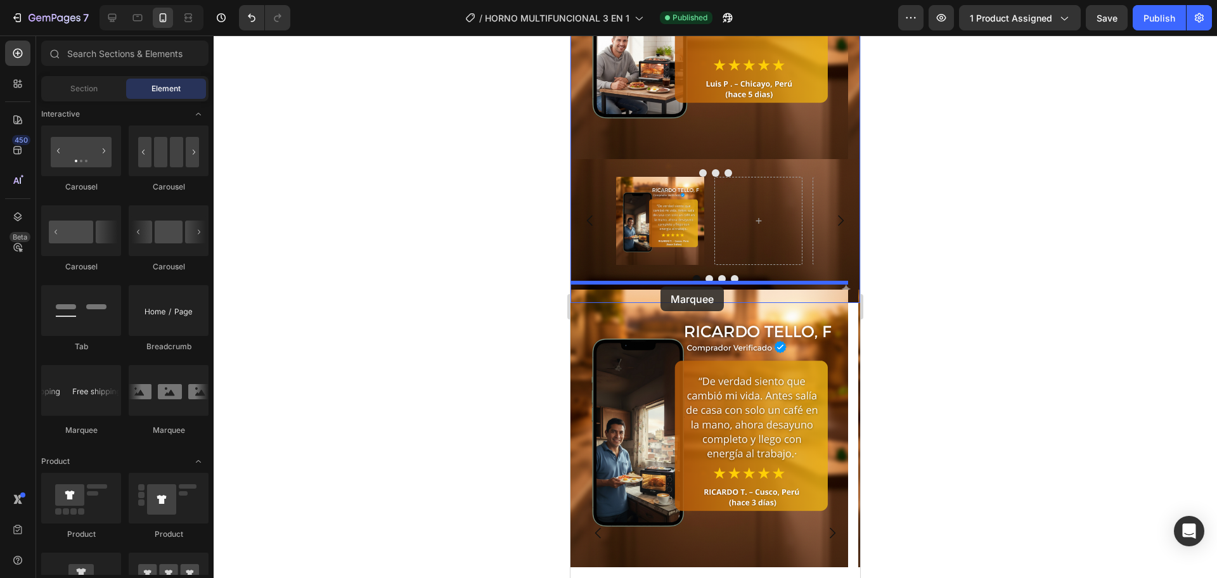
drag, startPoint x: 740, startPoint y: 431, endPoint x: 660, endPoint y: 286, distance: 165.1
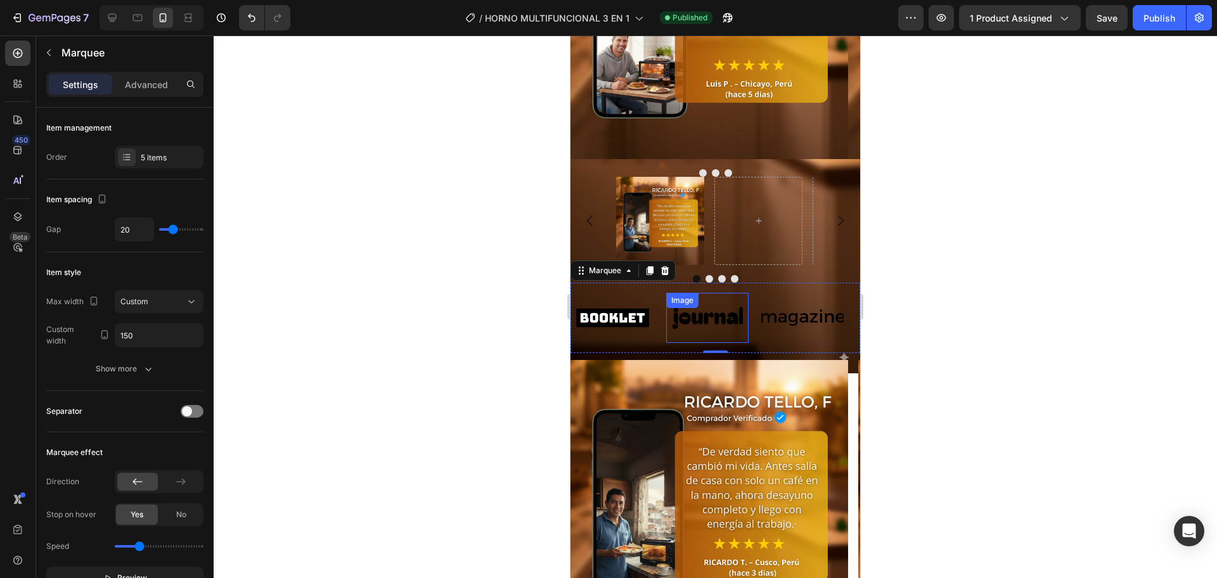
click at [752, 332] on div "Image" at bounding box center [713, 318] width 95 height 50
click at [783, 321] on img at bounding box center [802, 317] width 82 height 35
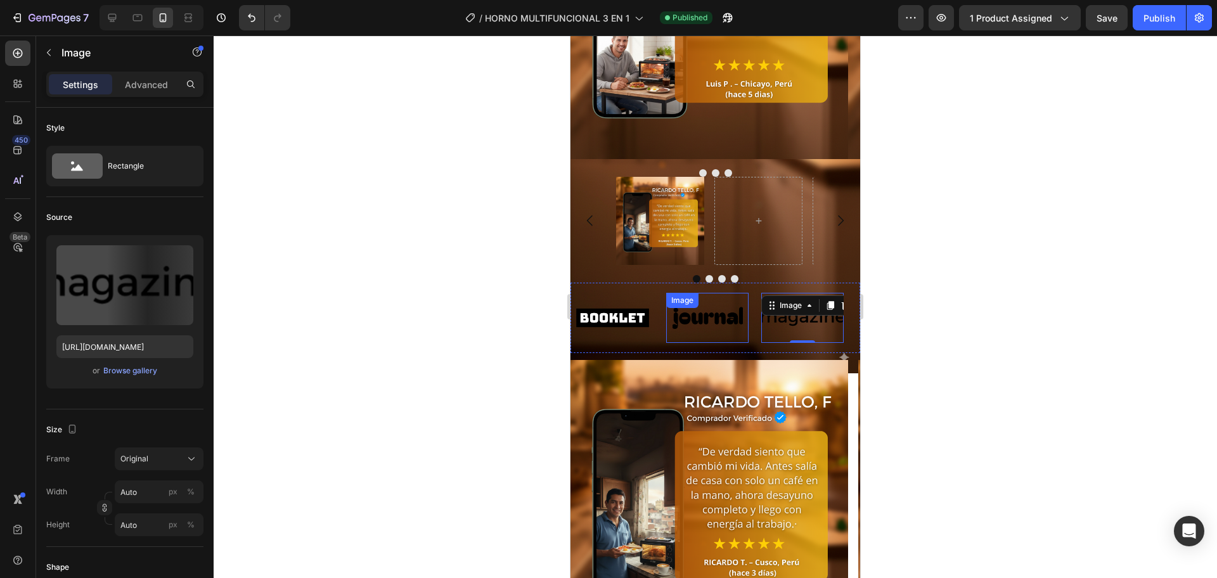
click at [728, 325] on img at bounding box center [707, 317] width 82 height 35
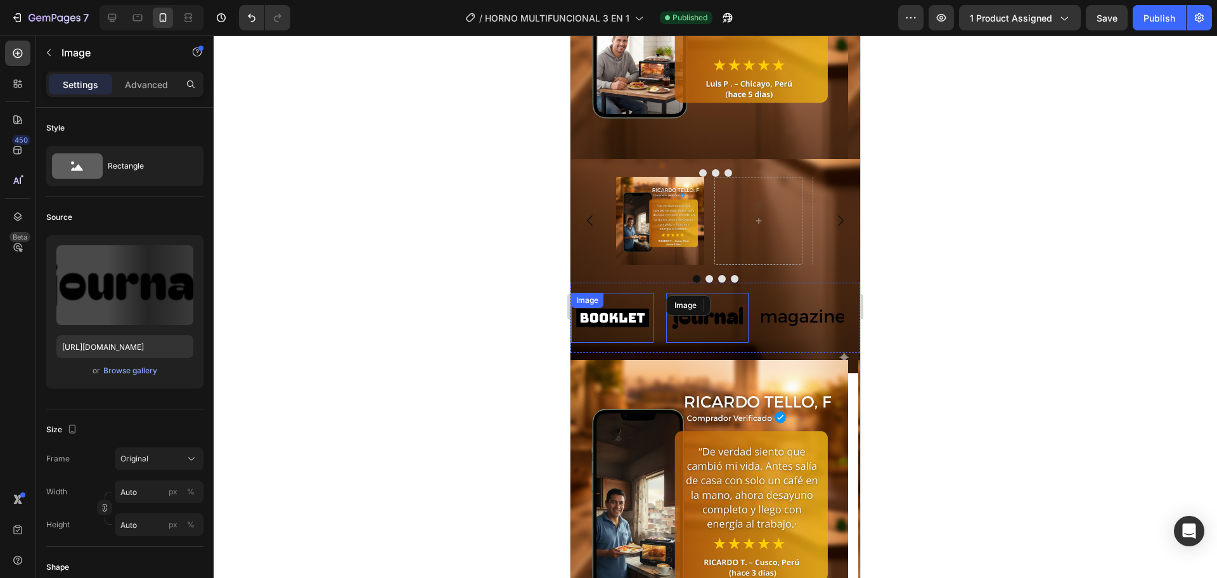
scroll to position [362, 0]
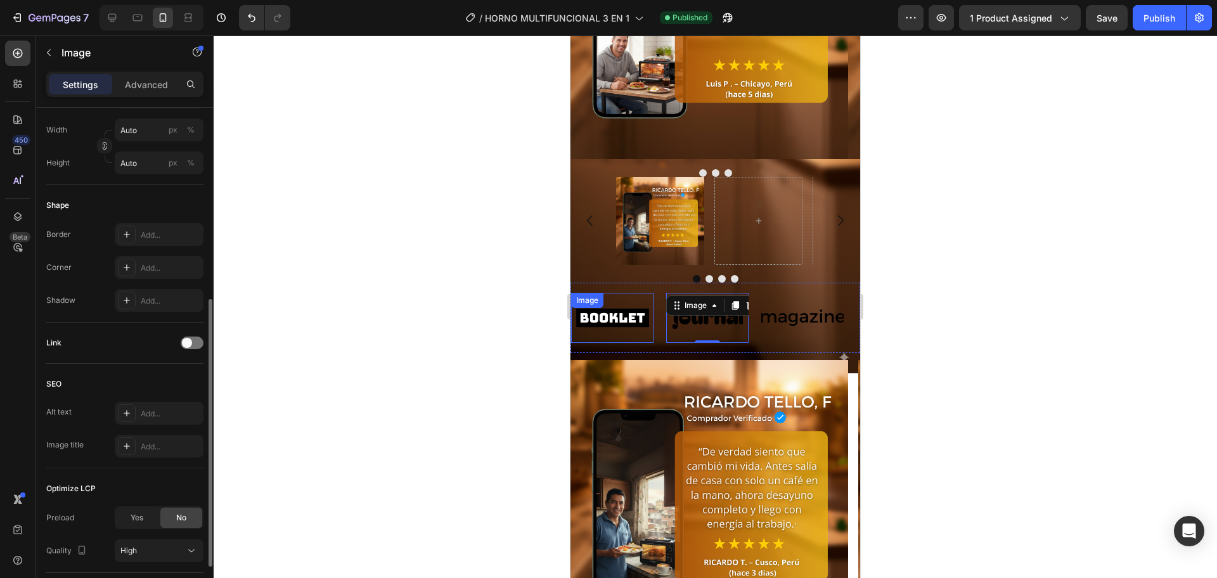
click at [621, 316] on img at bounding box center [612, 317] width 82 height 35
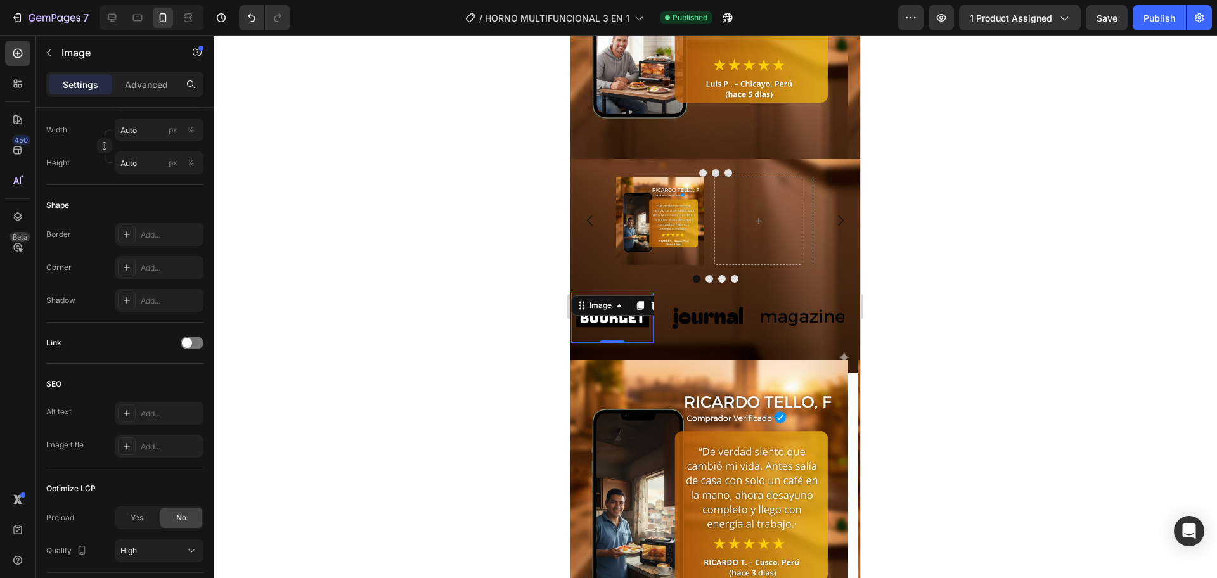
click at [479, 309] on div at bounding box center [715, 306] width 1003 height 543
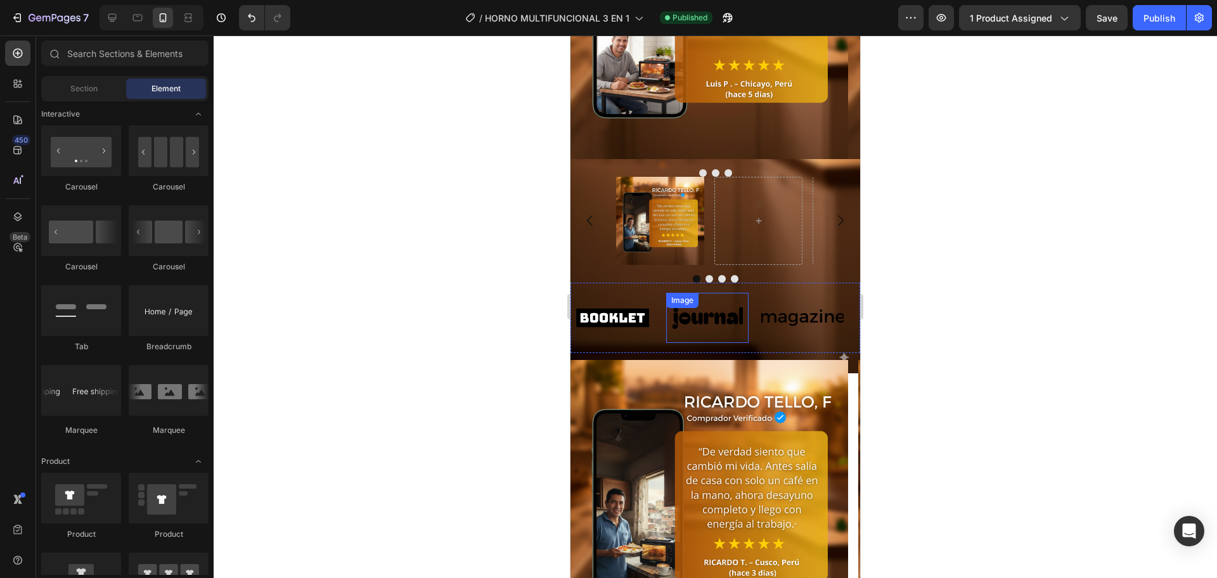
click at [697, 327] on img at bounding box center [707, 317] width 82 height 35
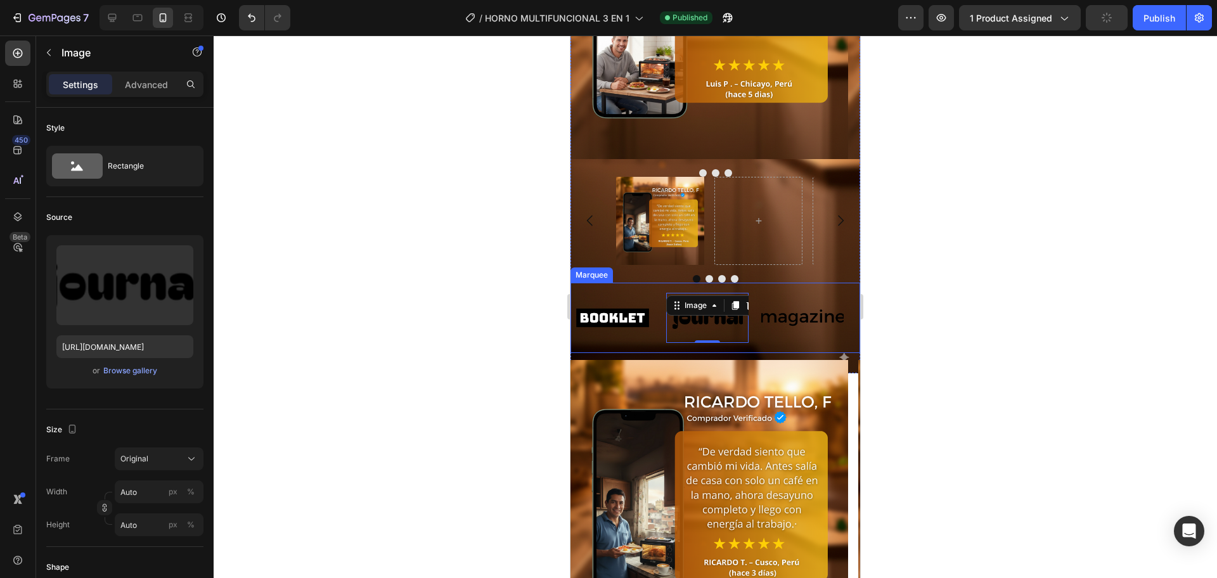
click at [813, 288] on div "Image Image 0 Image Image Image Image Image 0 Image Image Image Marquee" at bounding box center [715, 318] width 290 height 70
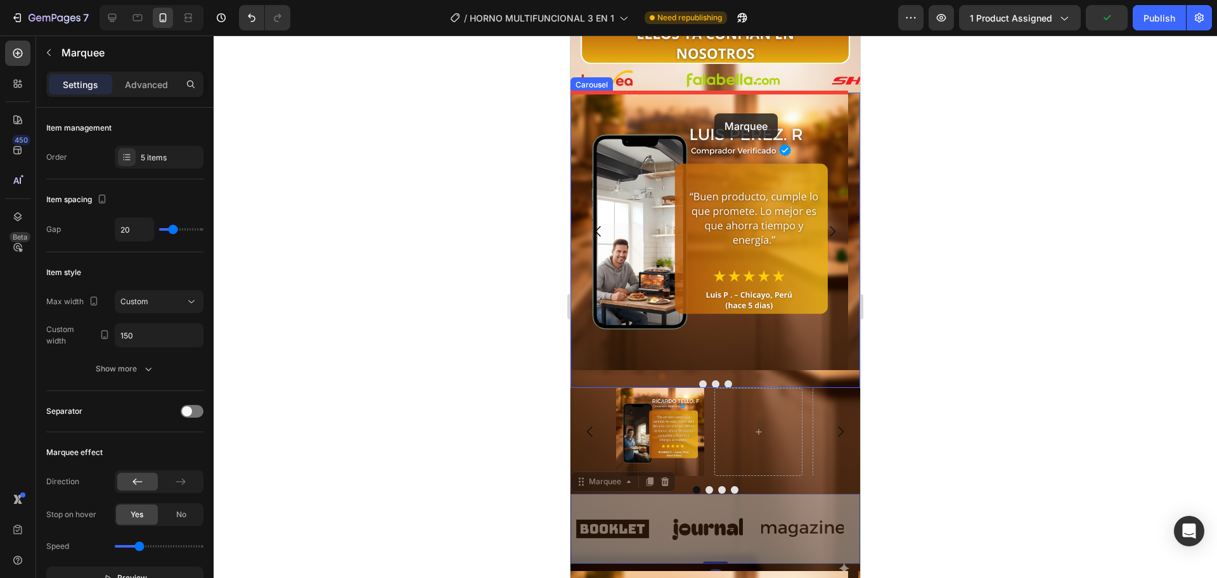
scroll to position [2855, 0]
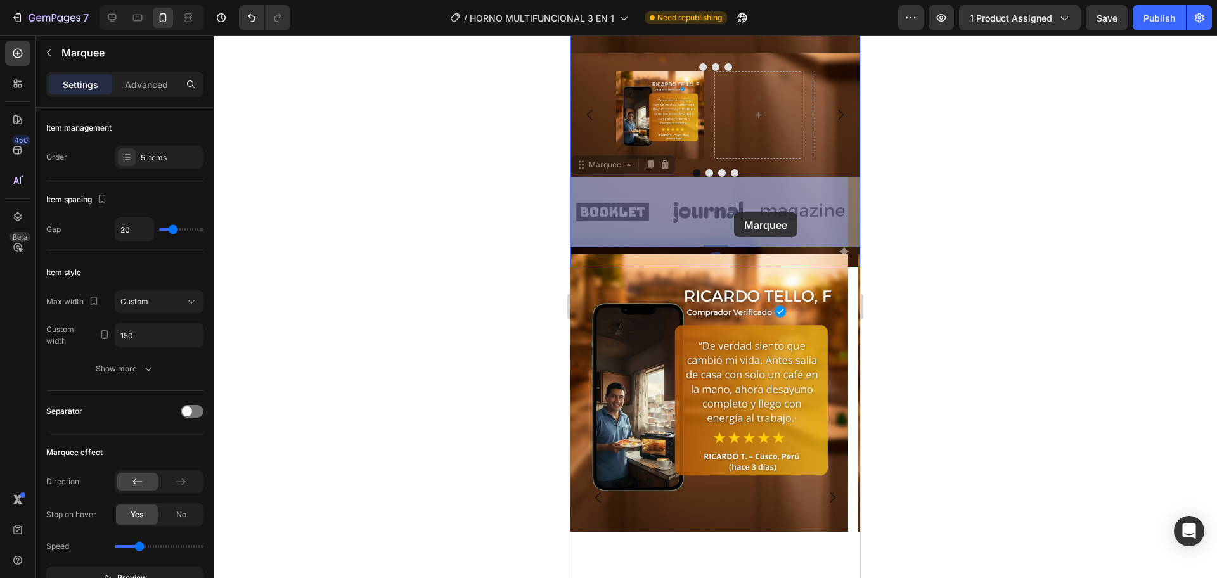
drag, startPoint x: 755, startPoint y: 293, endPoint x: 734, endPoint y: 212, distance: 83.8
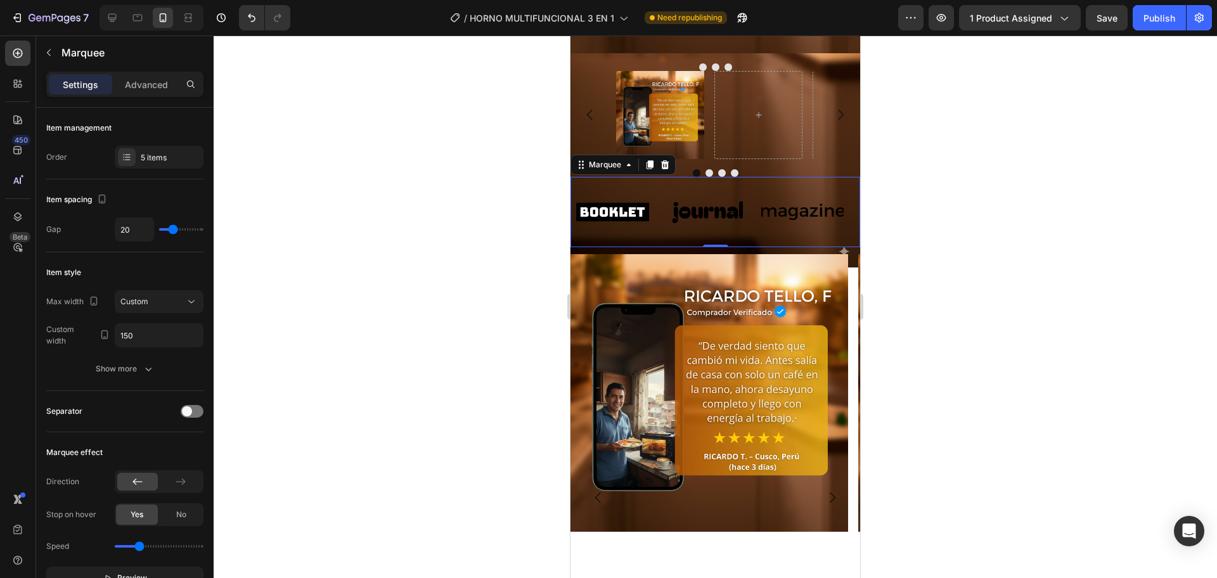
click at [802, 239] on div "Image Image Image Image Image Image Image Image Image Image Marquee 0" at bounding box center [715, 212] width 290 height 70
click at [804, 222] on img at bounding box center [802, 212] width 82 height 35
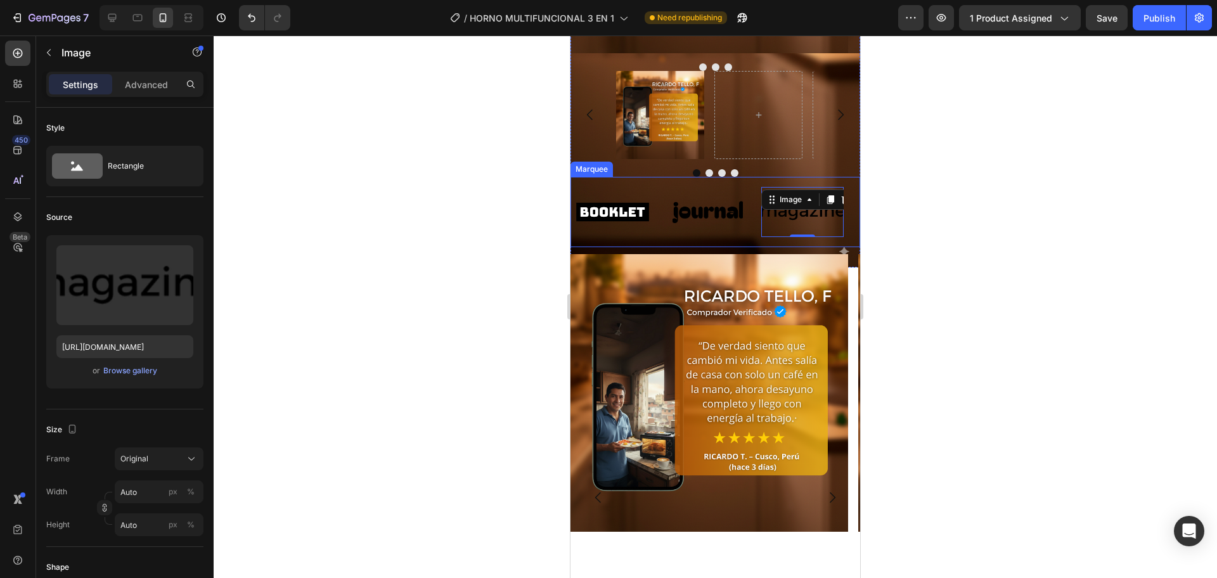
click at [607, 239] on div "Image Image Image 0 Image Image Image Image Image 0 Image Image Marquee" at bounding box center [715, 212] width 290 height 70
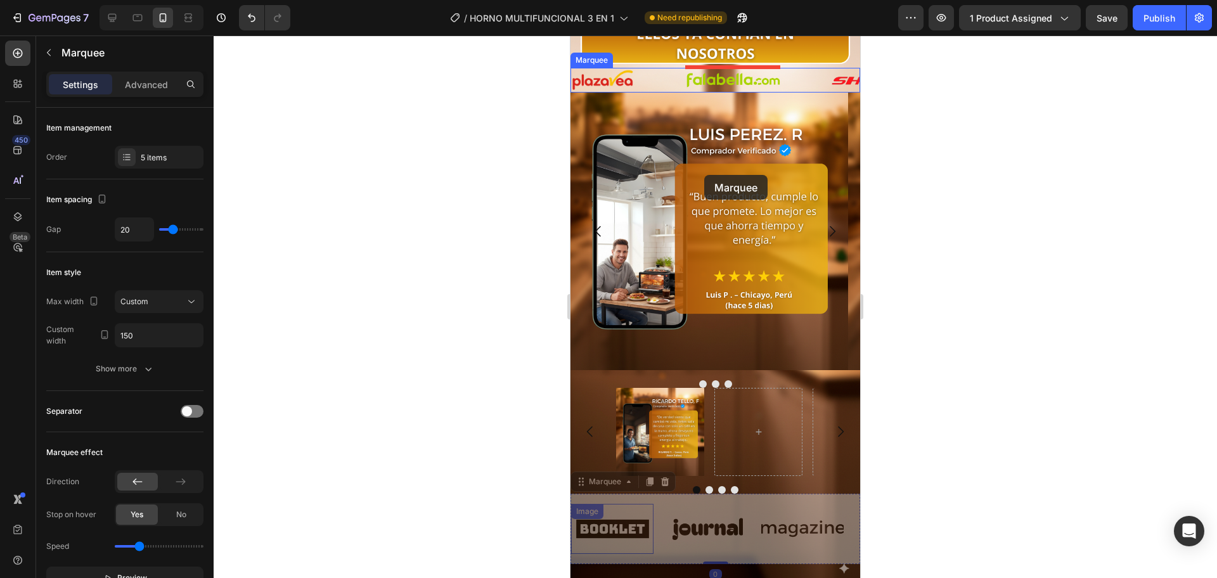
scroll to position [2327, 0]
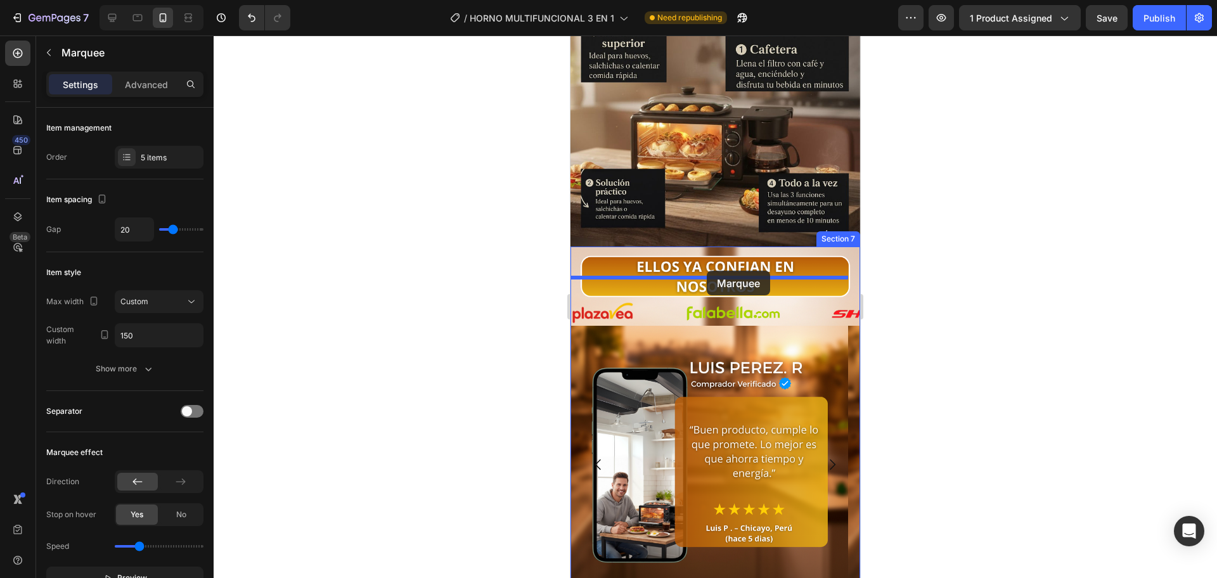
drag, startPoint x: 659, startPoint y: 238, endPoint x: 707, endPoint y: 271, distance: 57.5
click at [707, 271] on div "Mobile ( 457 px) iPhone 13 Mini iPhone 13 Pro iPhone 11 Pro Max iPhone 15 Pro M…" at bounding box center [715, 472] width 290 height 5526
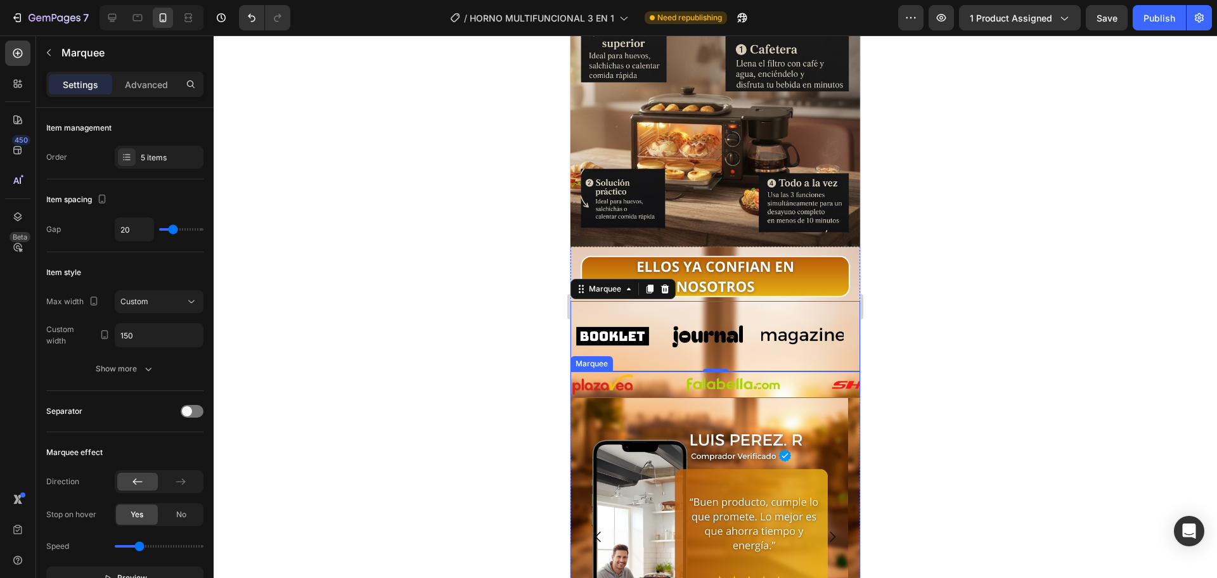
click at [663, 373] on div "Image" at bounding box center [628, 384] width 114 height 23
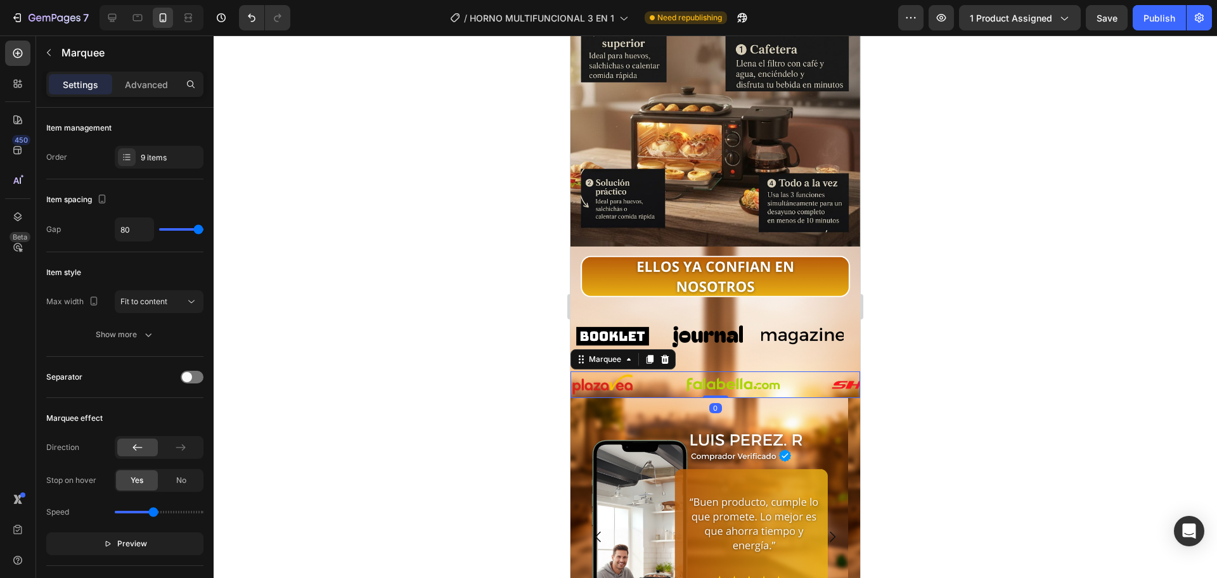
scroll to position [362, 0]
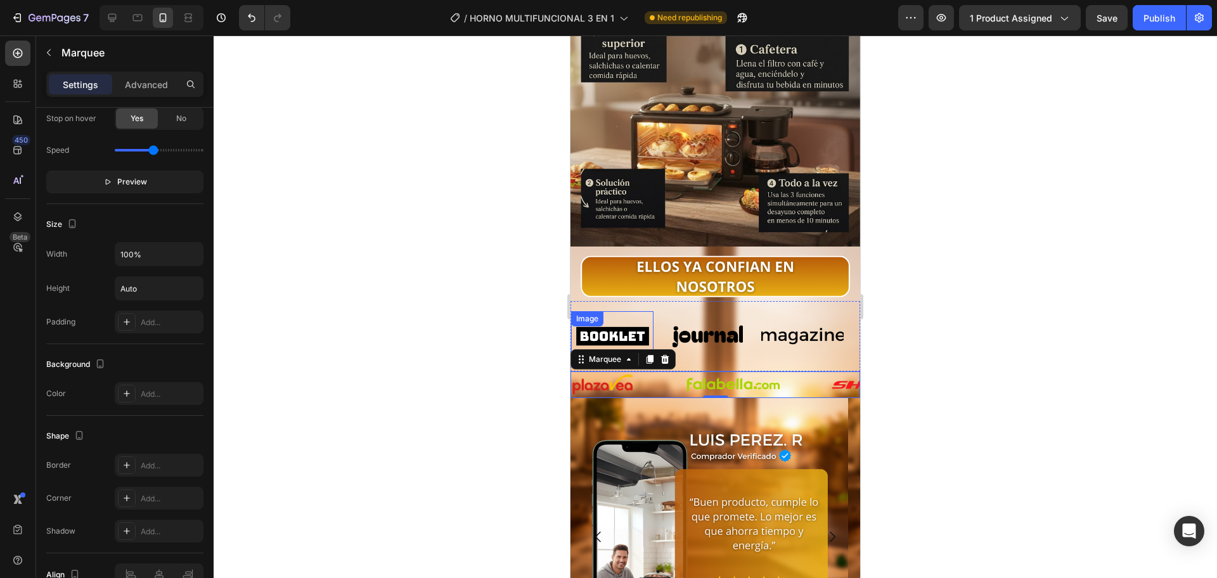
click at [605, 319] on img at bounding box center [612, 336] width 82 height 35
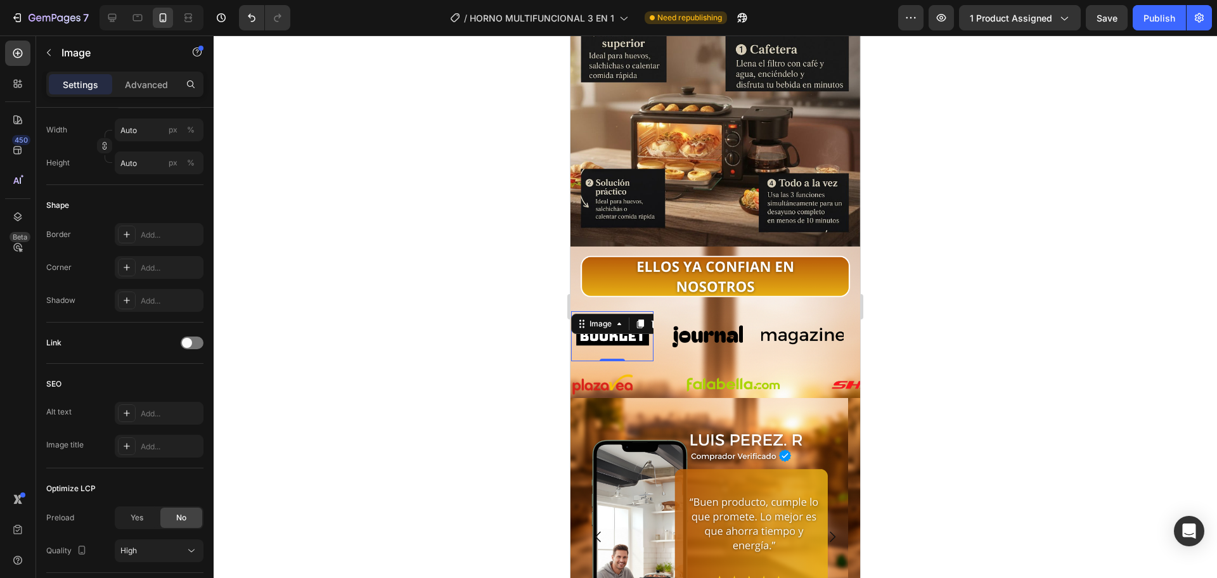
scroll to position [0, 0]
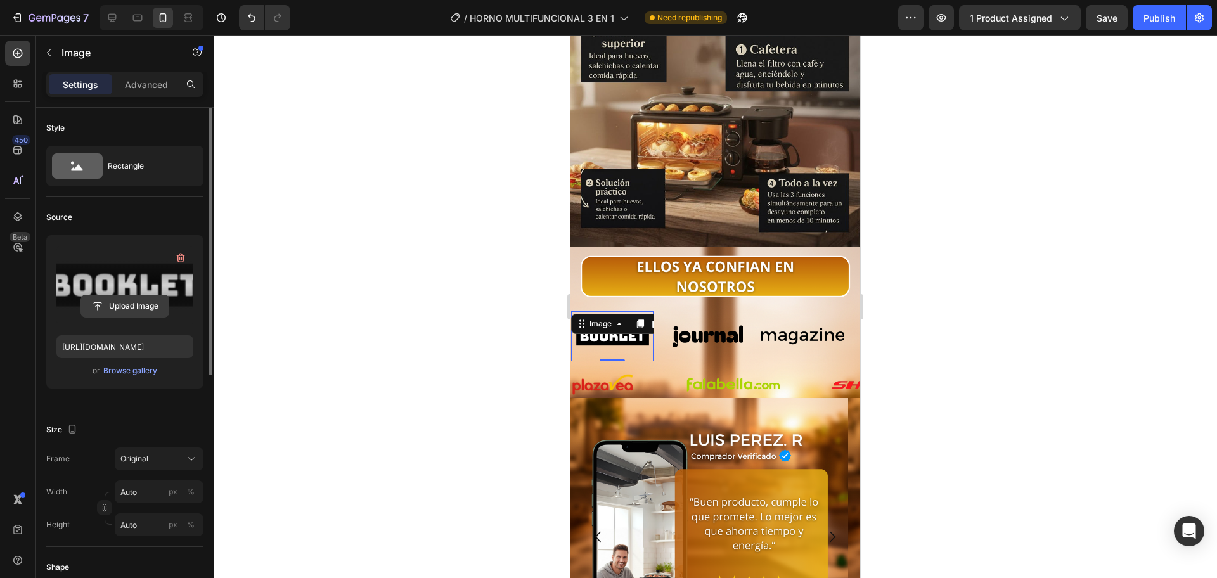
click at [151, 297] on input "file" at bounding box center [124, 306] width 87 height 22
click at [125, 288] on label at bounding box center [124, 285] width 137 height 80
click at [125, 295] on input "file" at bounding box center [124, 306] width 87 height 22
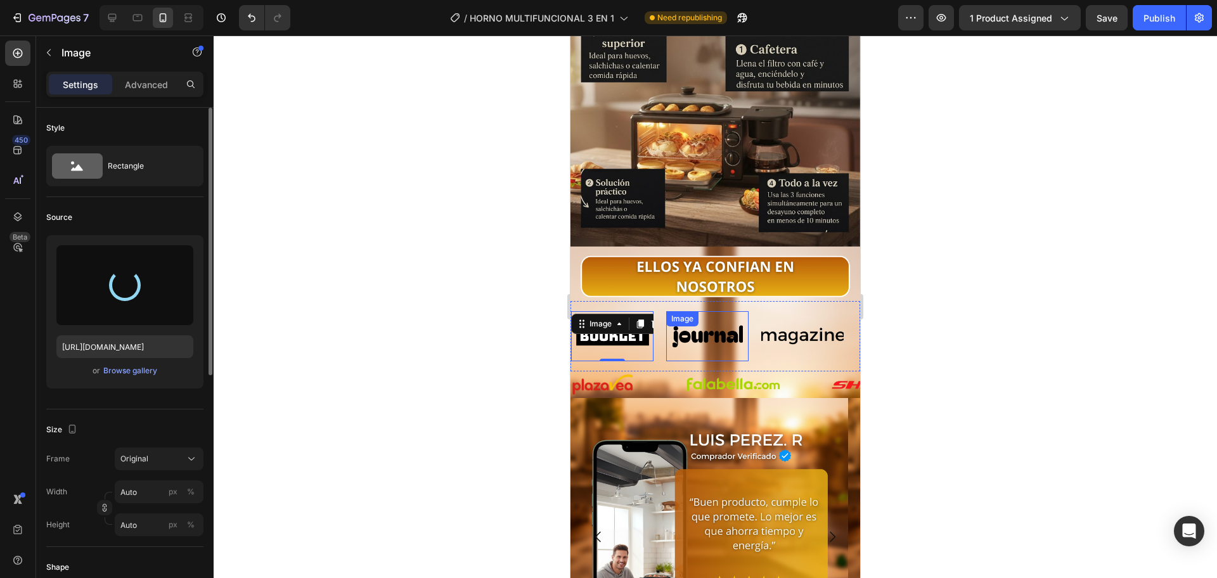
type input "https://cdn.shopify.com/s/files/1/0774/8360/6252/files/gempages_575738252938445…"
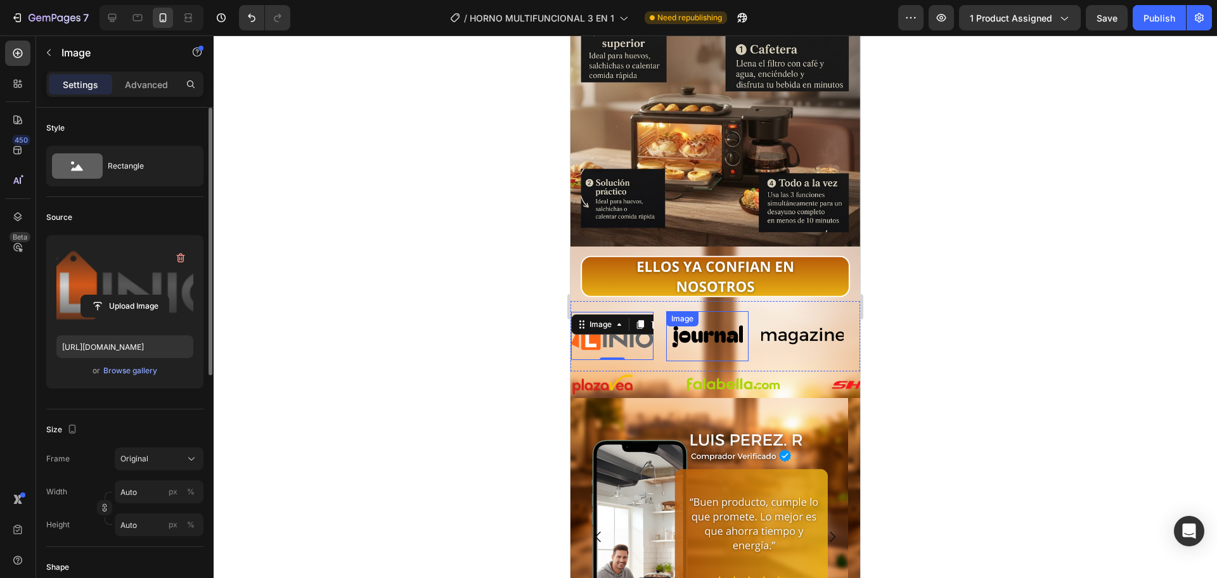
click at [728, 321] on img at bounding box center [707, 336] width 82 height 35
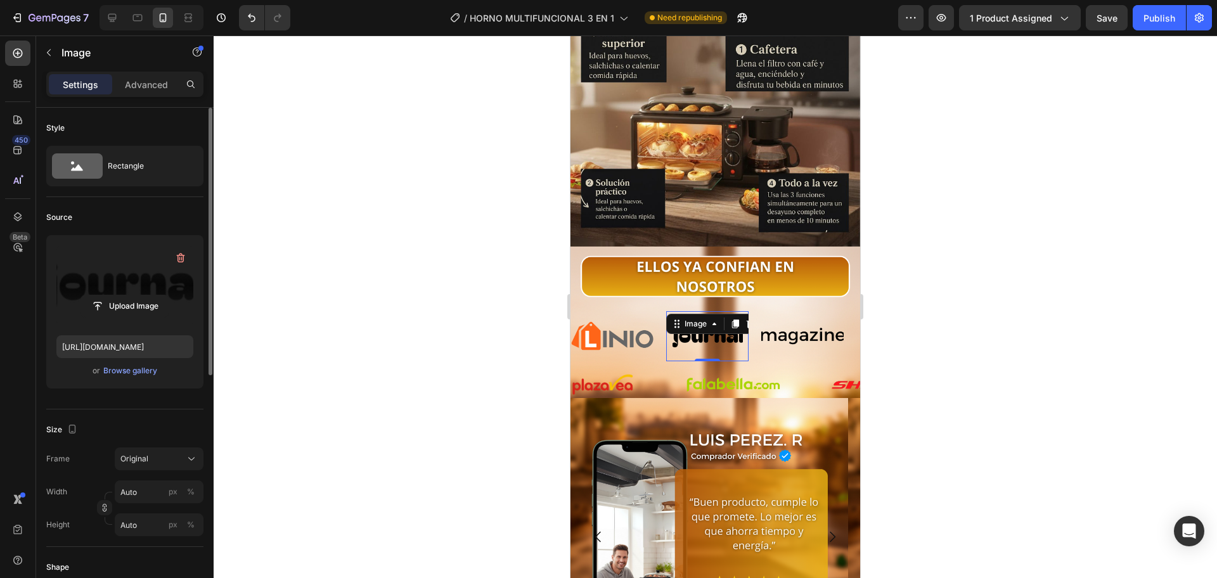
click at [159, 293] on label at bounding box center [124, 285] width 137 height 80
click at [159, 295] on input "file" at bounding box center [124, 306] width 87 height 22
type input "https://cdn.shopify.com/s/files/1/0774/8360/6252/files/gempages_575738252938445…"
click at [797, 311] on div "Image" at bounding box center [802, 336] width 82 height 50
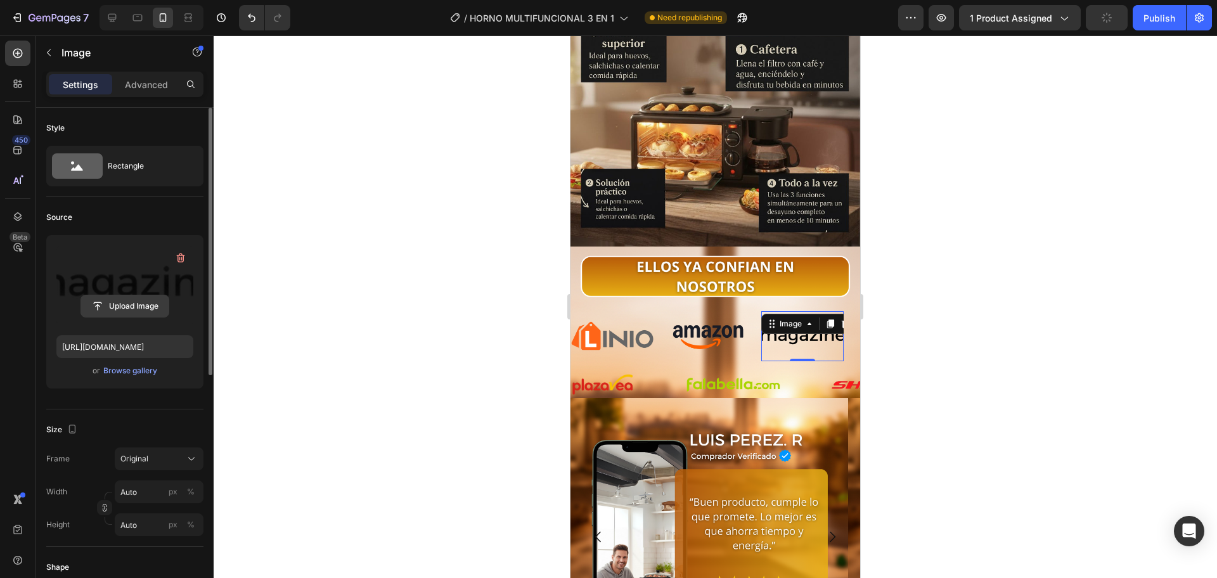
click at [147, 313] on input "file" at bounding box center [124, 306] width 87 height 22
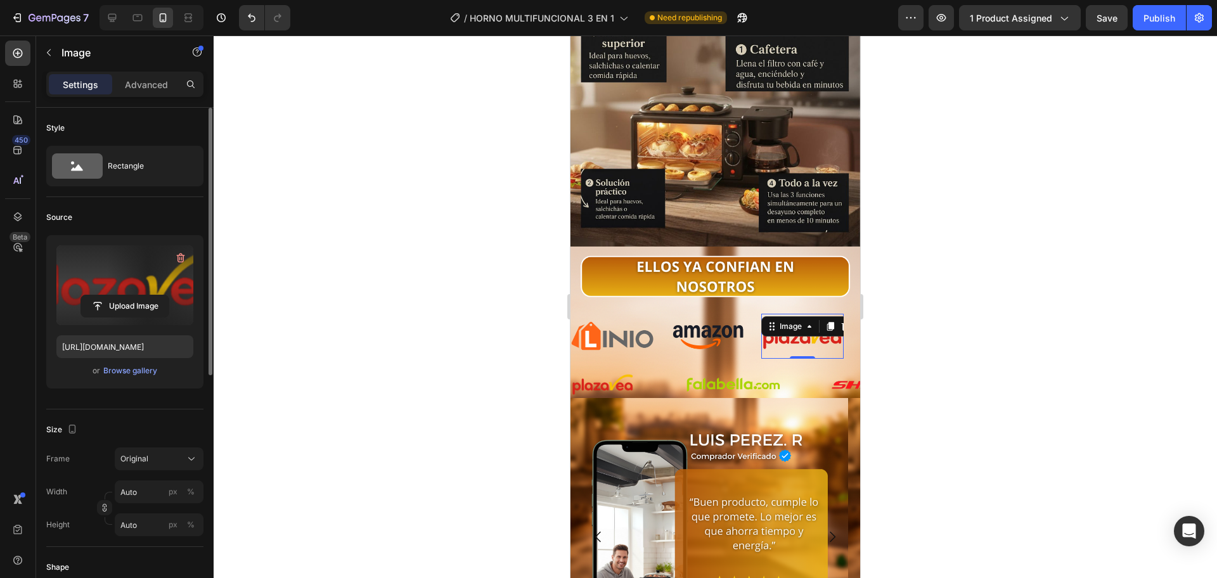
type input "https://cdn.shopify.com/s/files/1/0774/8360/6252/files/gempages_575738252938445…"
click at [901, 368] on div at bounding box center [715, 306] width 1003 height 543
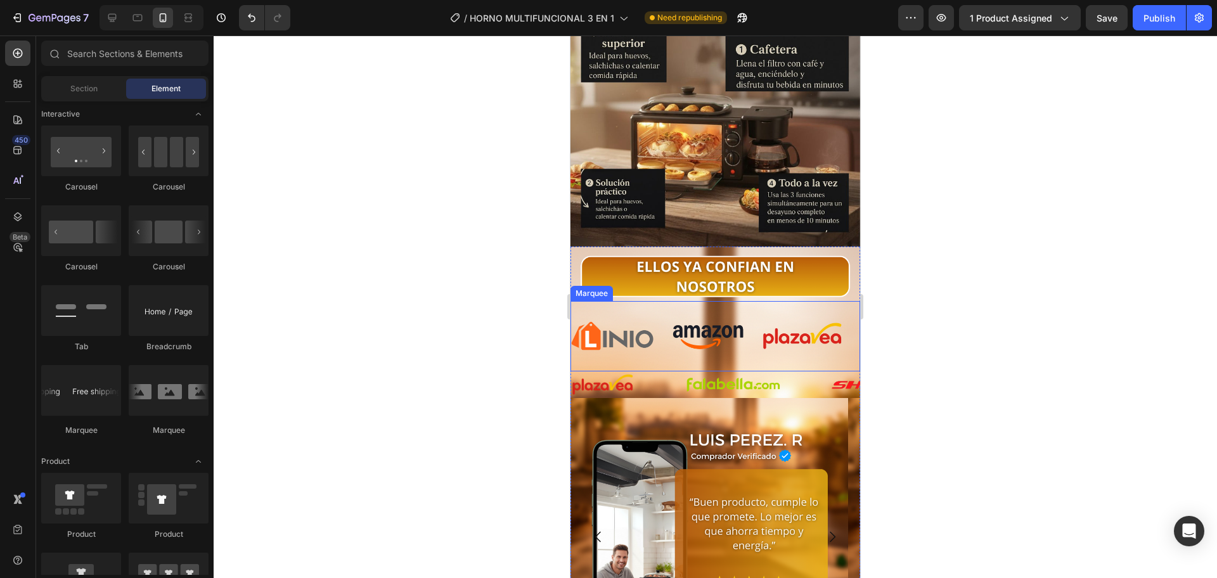
click at [662, 339] on div "Image Image Image Image Image Image Image Image Image Image Marquee" at bounding box center [715, 336] width 290 height 70
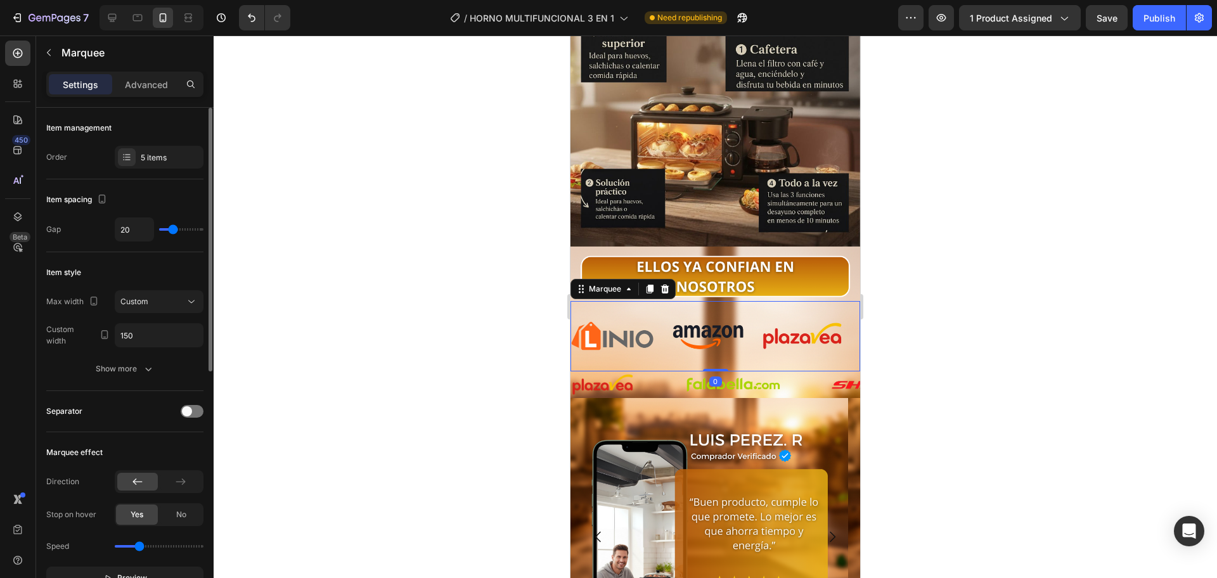
click at [152, 172] on div "Item management Order 5 items" at bounding box center [124, 144] width 157 height 72
click at [154, 163] on div "5 items" at bounding box center [171, 157] width 60 height 11
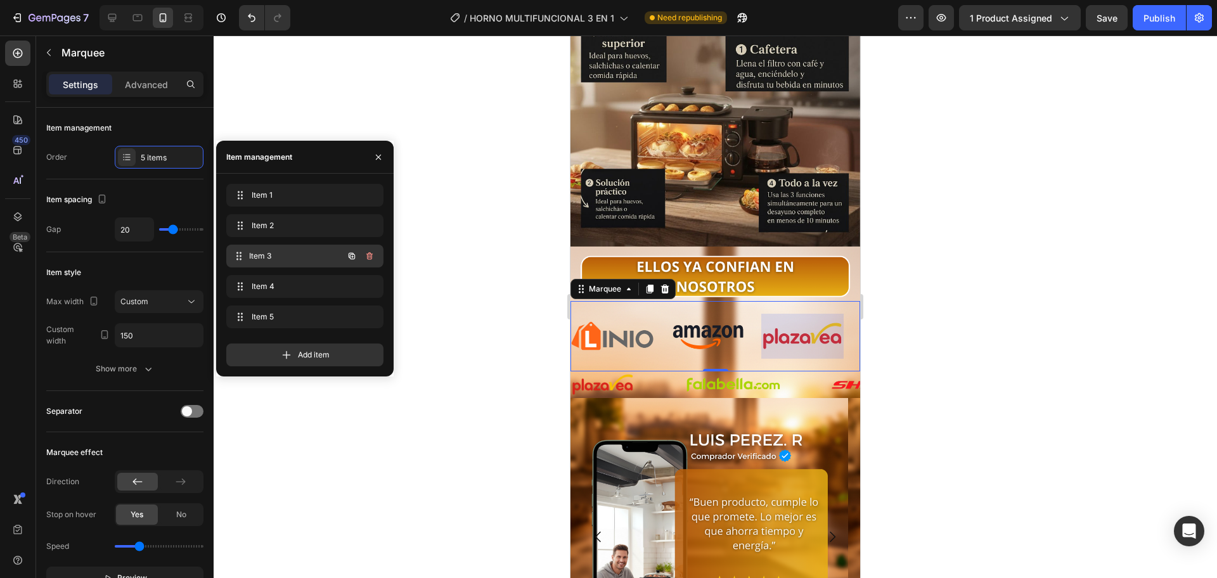
click at [289, 252] on span "Item 3" at bounding box center [296, 255] width 94 height 11
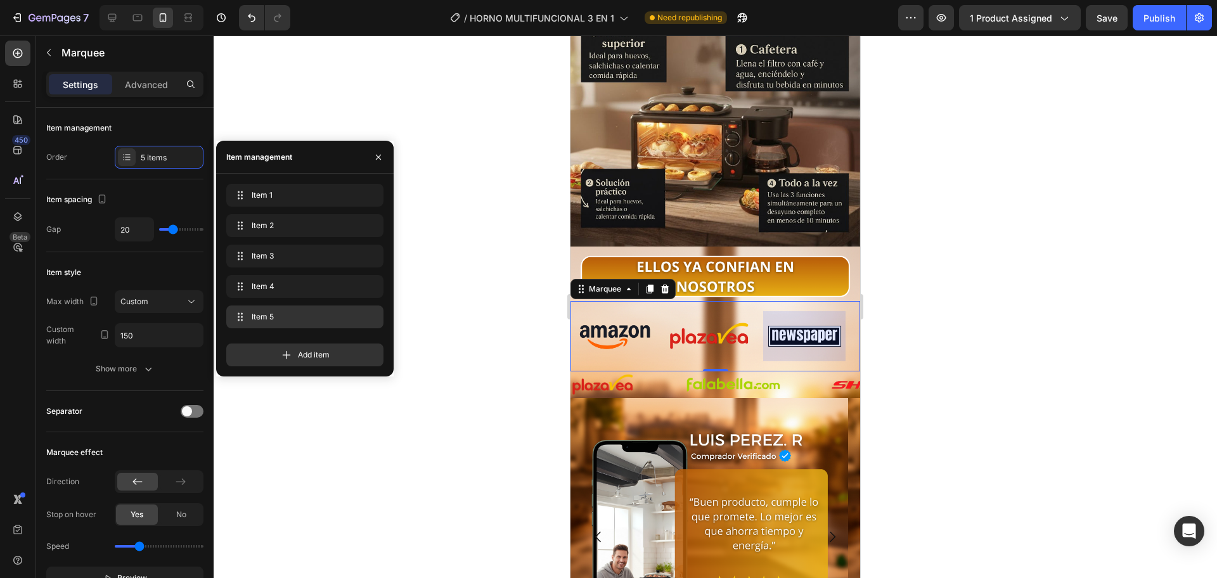
click at [306, 314] on span "Item 5" at bounding box center [302, 316] width 101 height 11
click at [310, 317] on span "Item 5" at bounding box center [288, 316] width 72 height 11
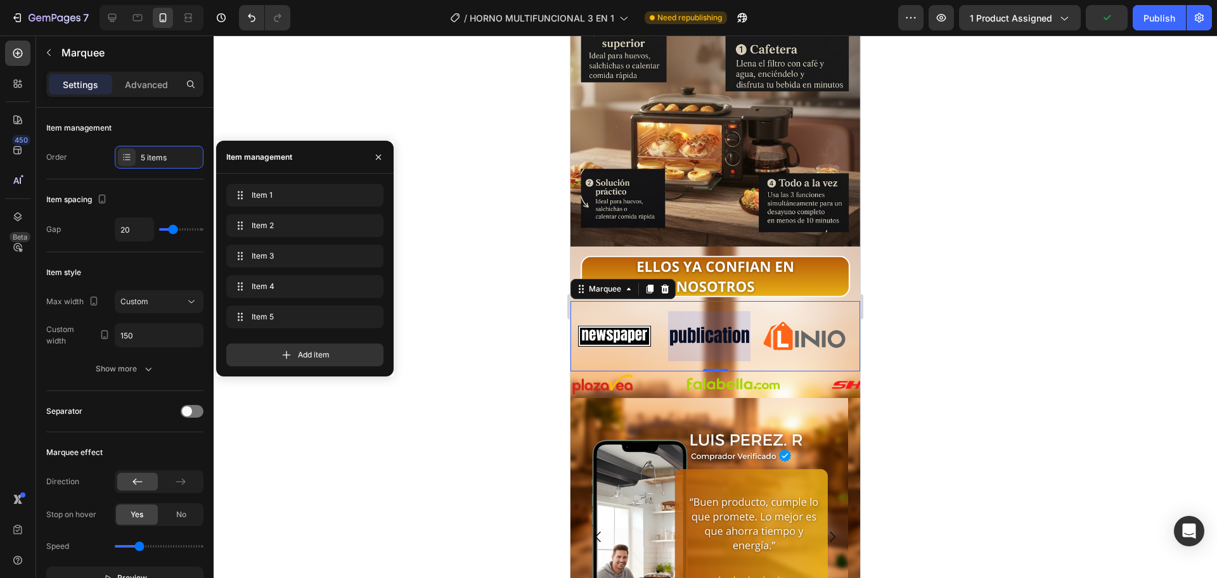
click at [701, 319] on img at bounding box center [709, 336] width 82 height 35
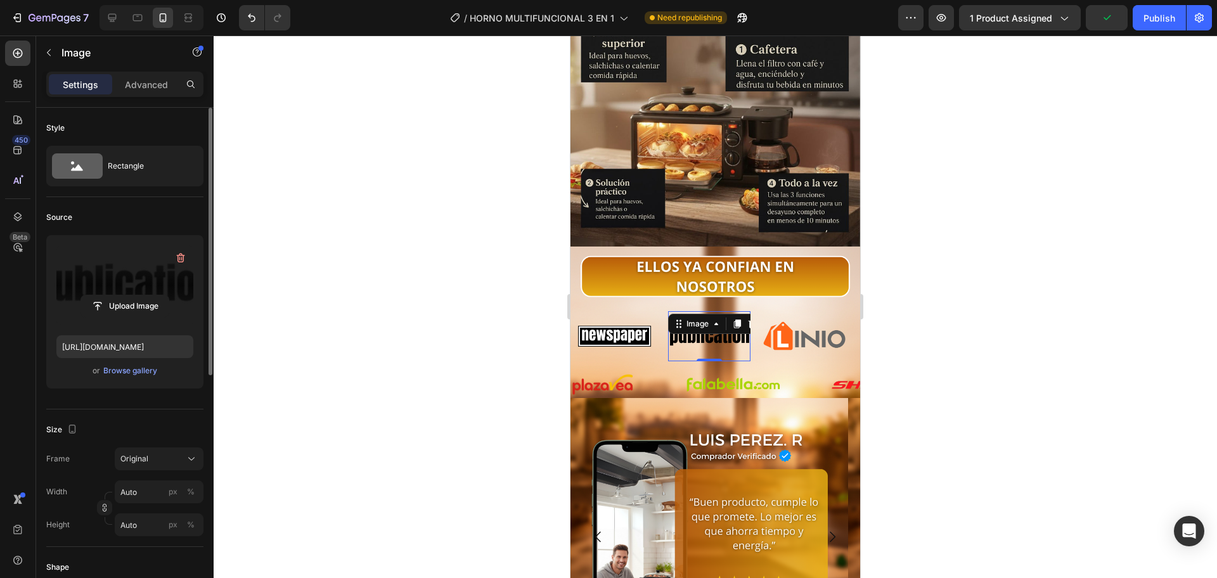
click at [156, 293] on label at bounding box center [124, 285] width 137 height 80
click at [156, 295] on input "file" at bounding box center [124, 306] width 87 height 22
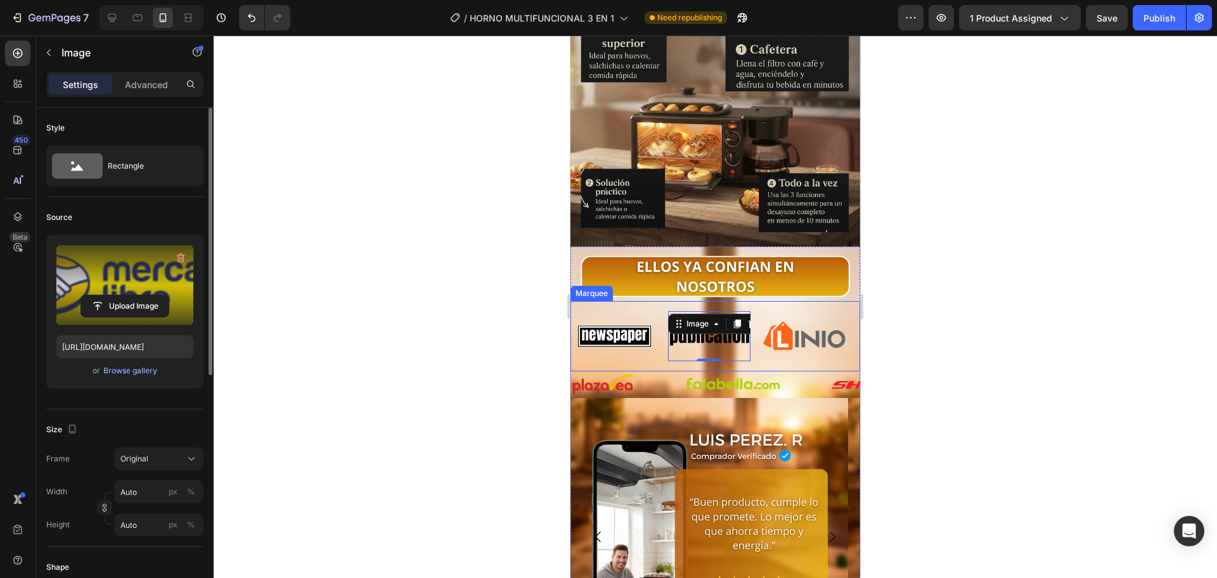
type input "https://cdn.shopify.com/s/files/1/0774/8360/6252/files/gempages_575738252938445…"
click at [634, 319] on img at bounding box center [614, 336] width 82 height 35
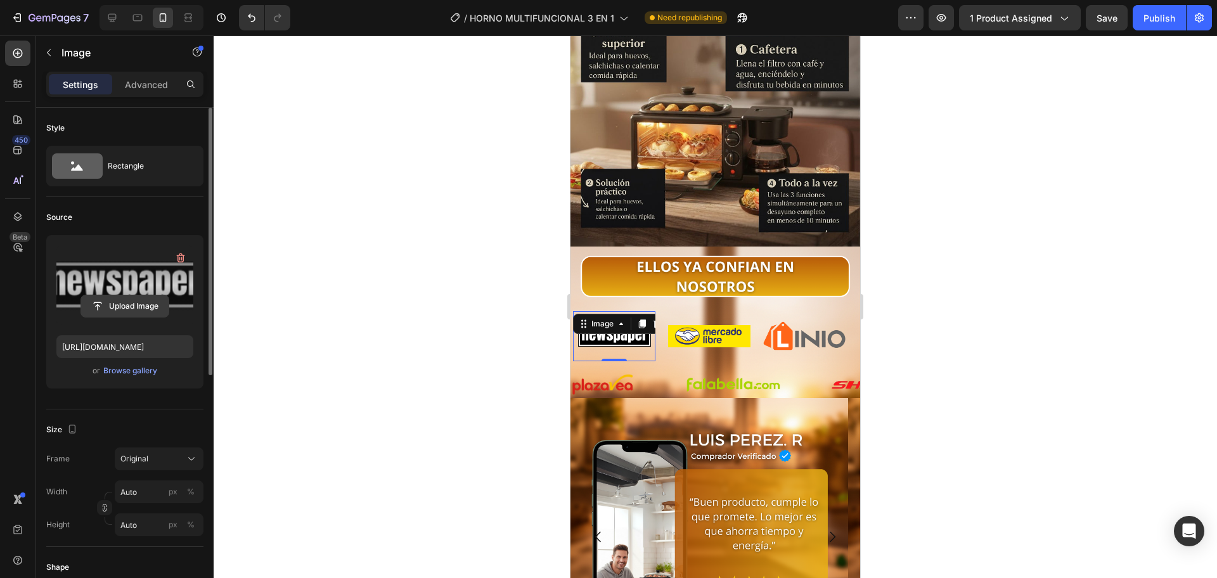
click at [142, 305] on input "file" at bounding box center [124, 306] width 87 height 22
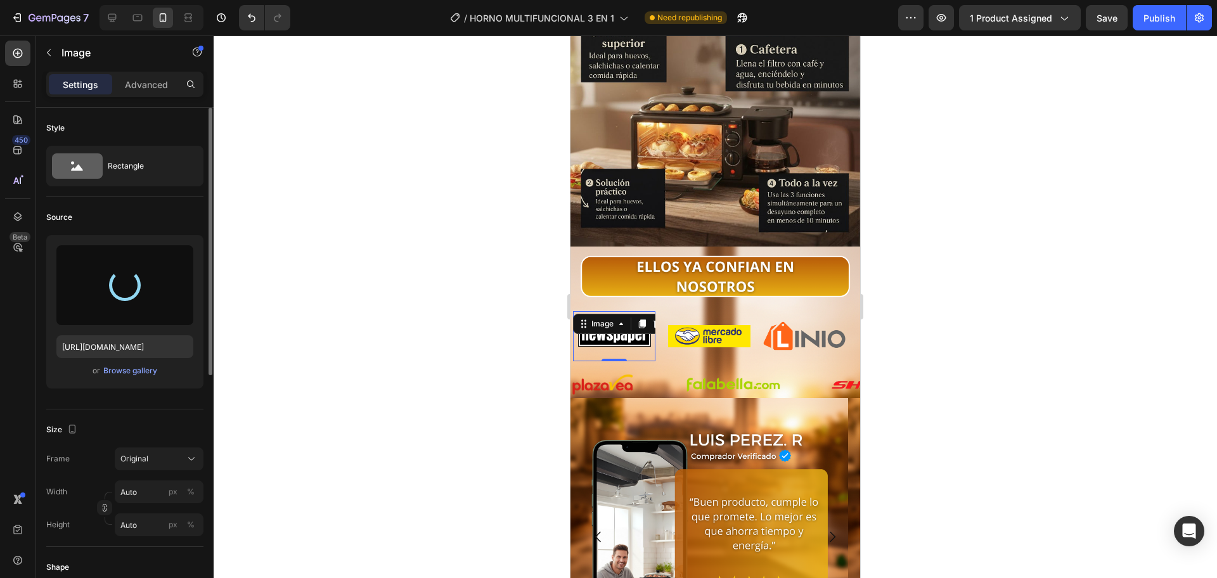
type input "https://cdn.shopify.com/s/files/1/0774/8360/6252/files/gempages_575738252938445…"
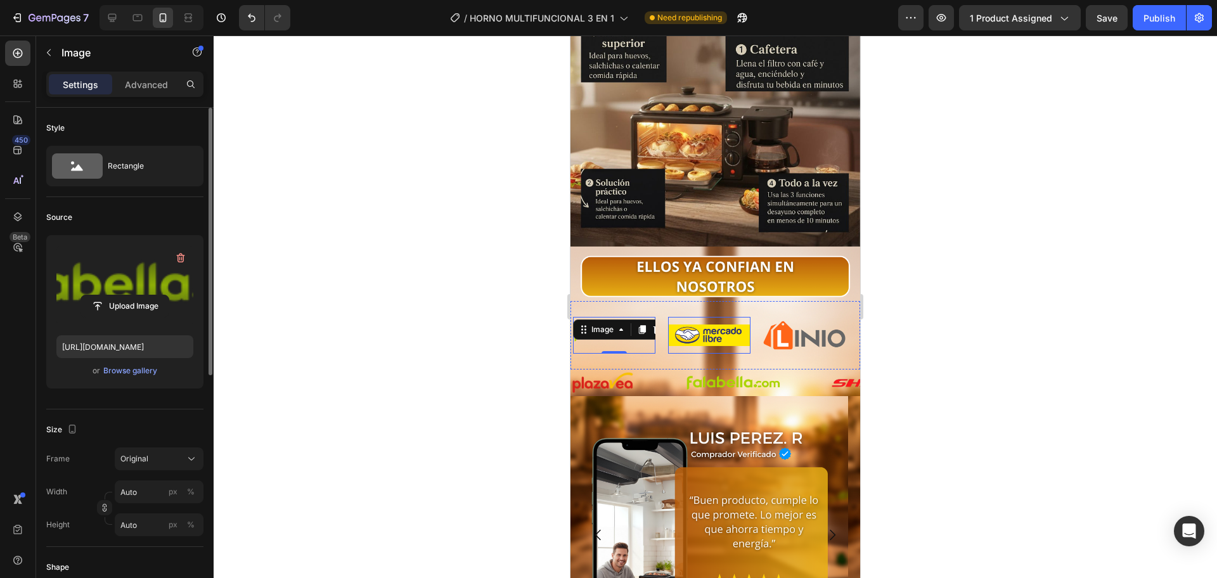
click at [669, 328] on div "Image" at bounding box center [709, 335] width 82 height 37
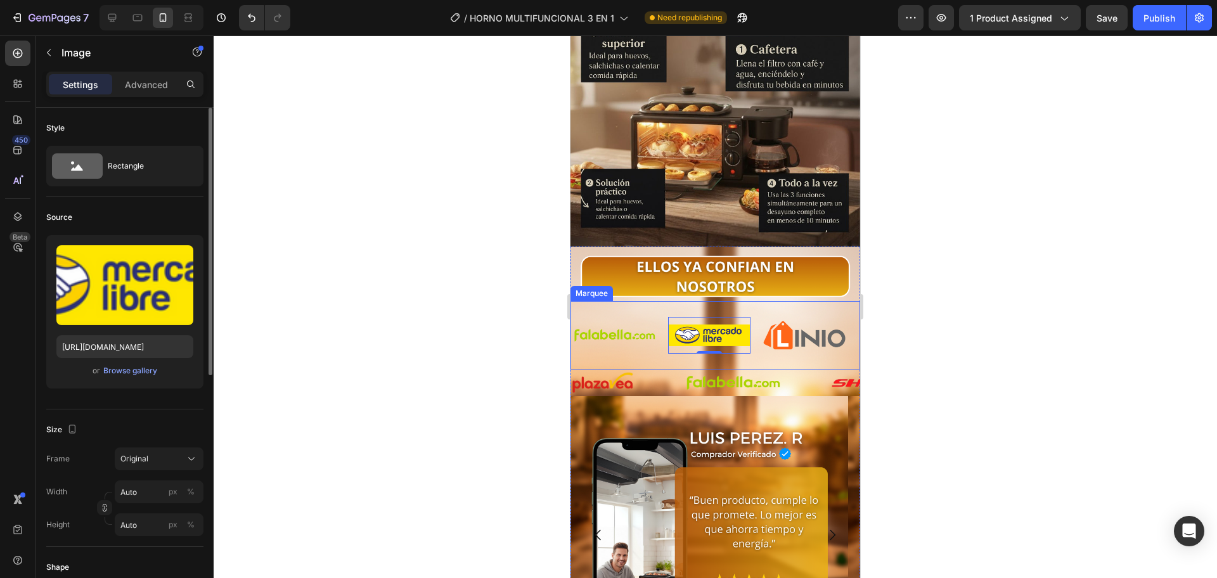
click at [660, 334] on div "Image Image Image Image Image 0" at bounding box center [525, 335] width 475 height 48
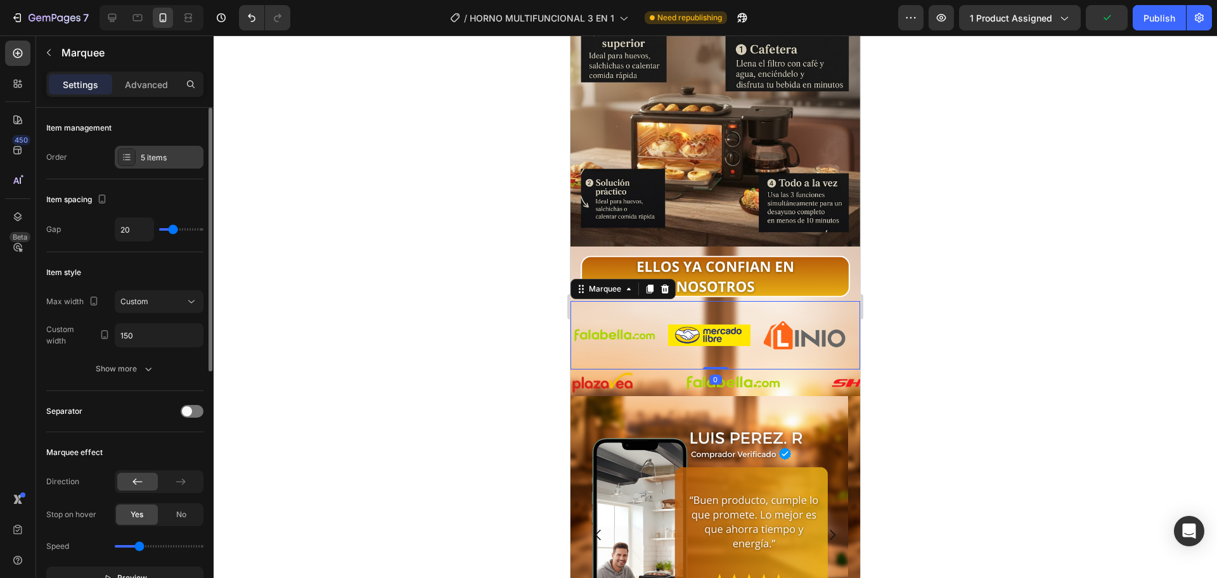
click at [149, 152] on div "5 items" at bounding box center [171, 157] width 60 height 11
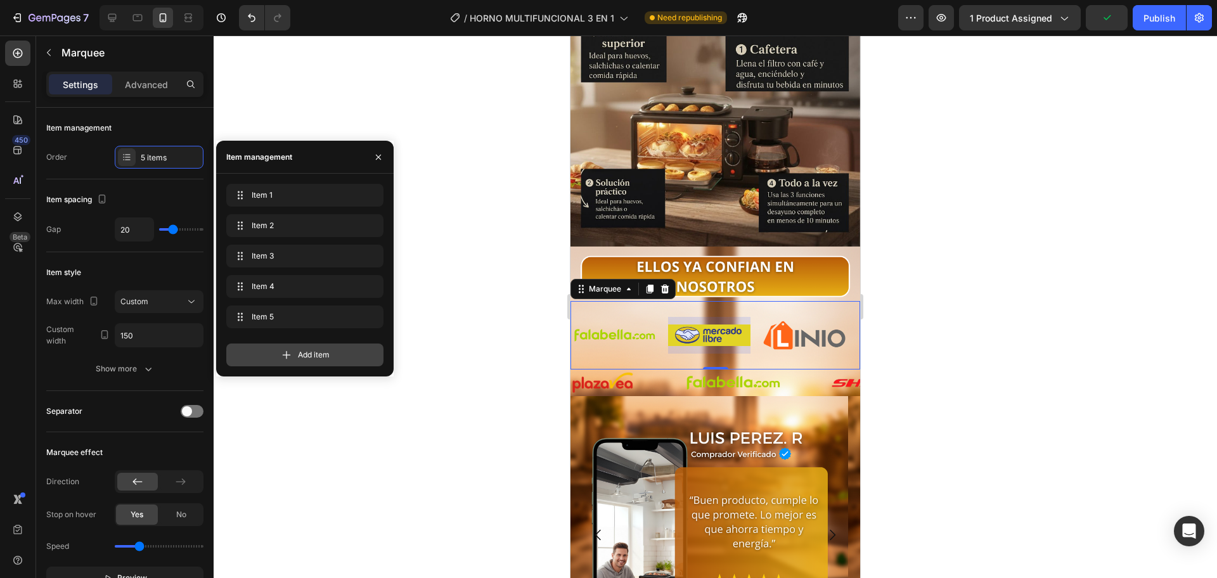
click at [299, 350] on span "Add item" at bounding box center [314, 354] width 32 height 11
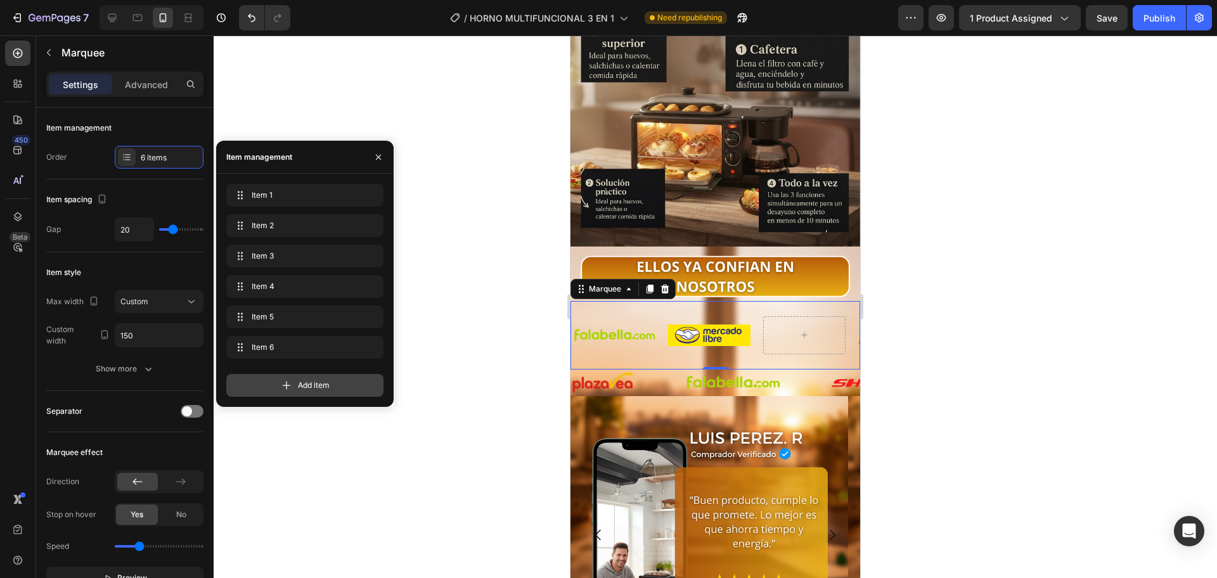
click at [278, 382] on div "Add item" at bounding box center [304, 385] width 157 height 23
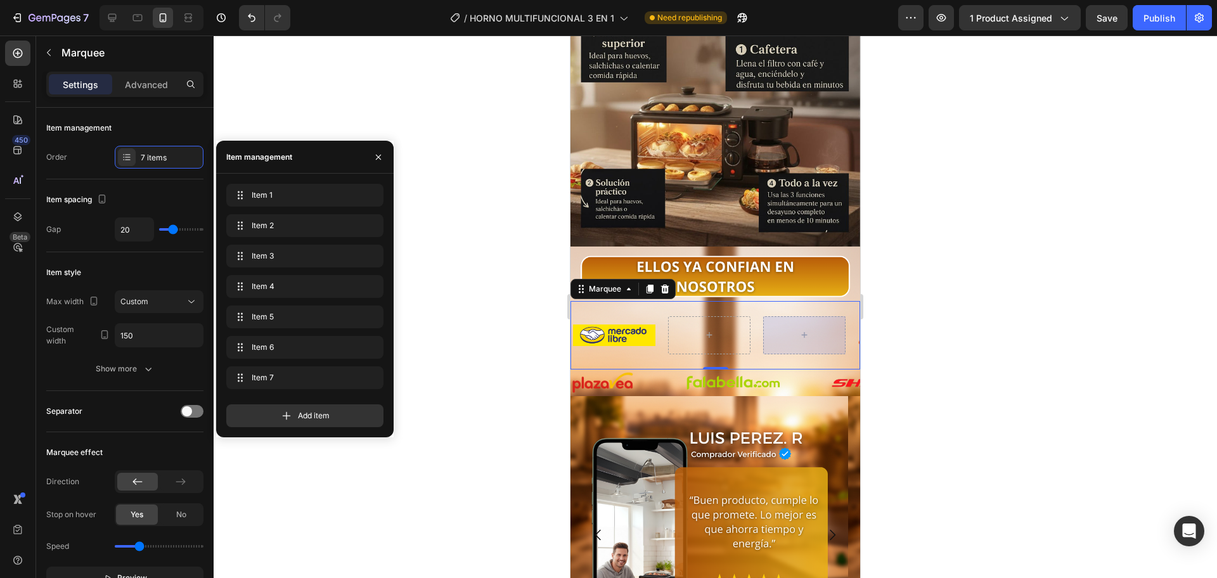
scroll to position [0, 473]
click at [688, 317] on div at bounding box center [709, 335] width 82 height 38
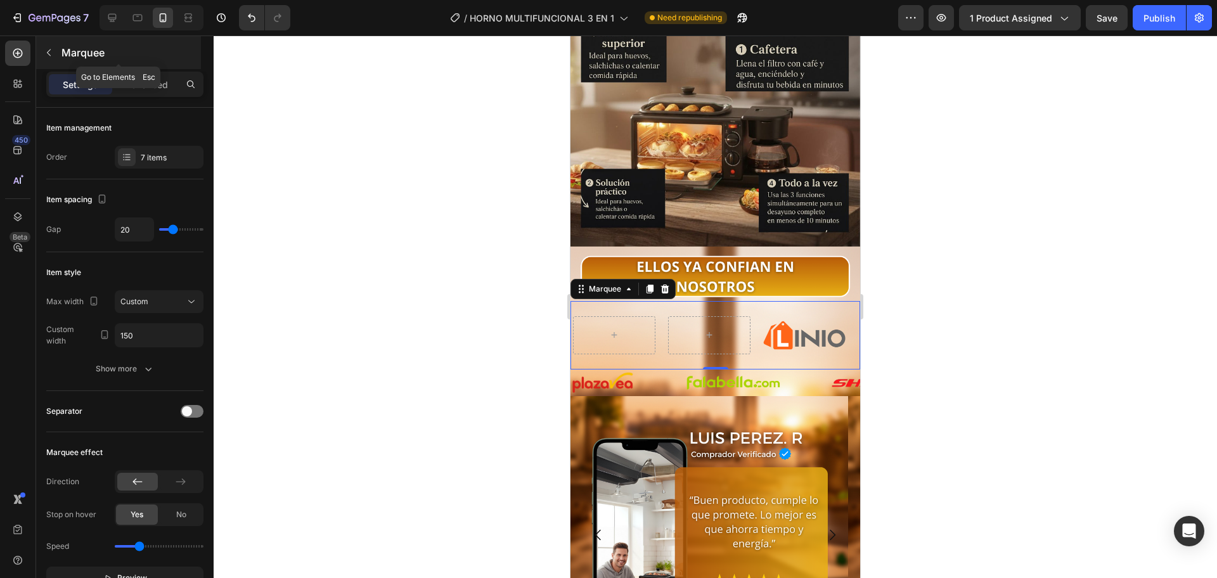
click at [49, 49] on icon "button" at bounding box center [49, 53] width 10 height 10
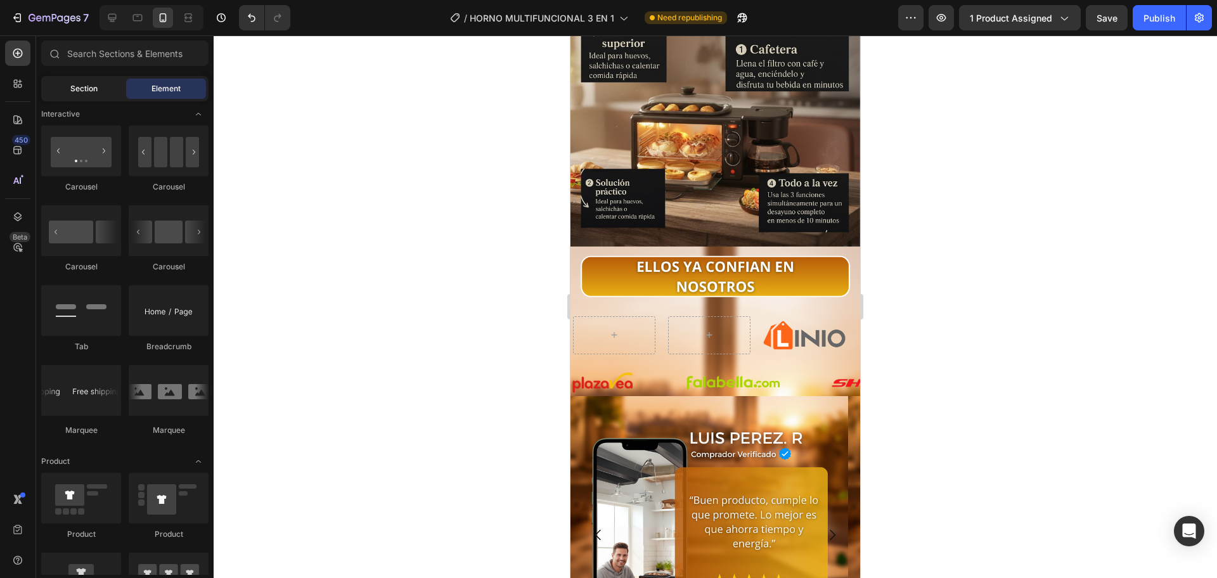
click at [95, 93] on span "Section" at bounding box center [83, 88] width 27 height 11
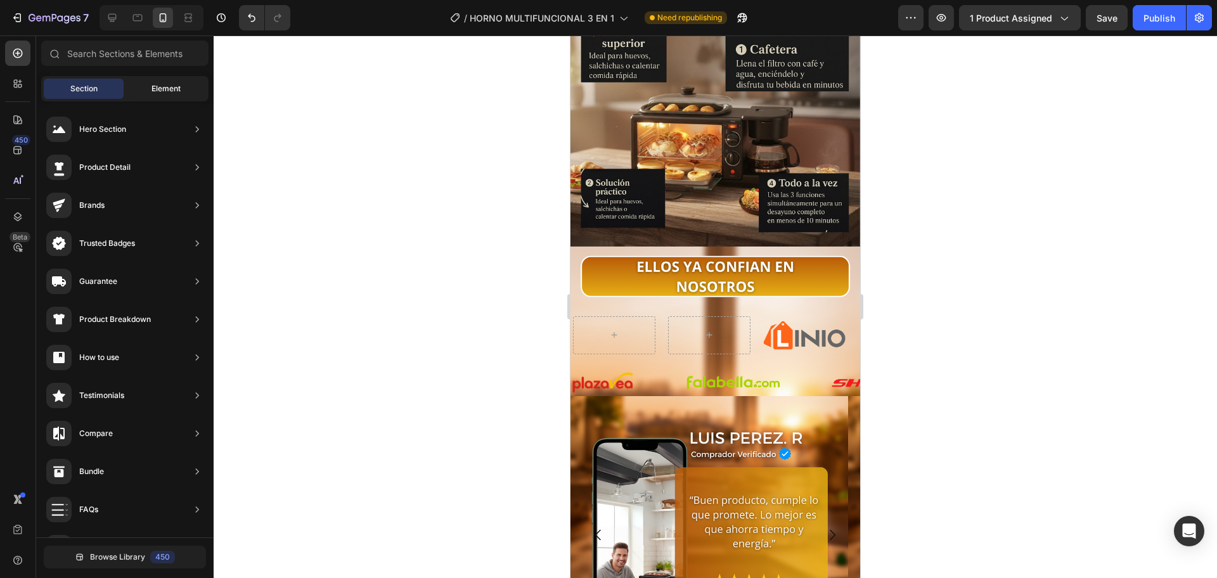
click at [151, 95] on div "Element" at bounding box center [166, 89] width 80 height 20
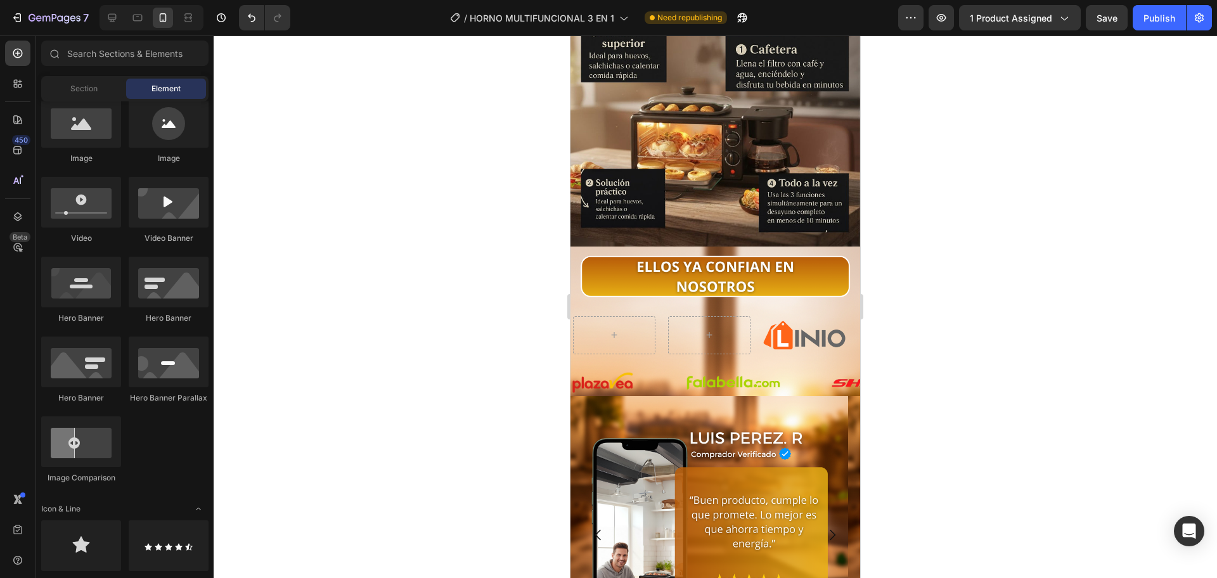
scroll to position [318, 0]
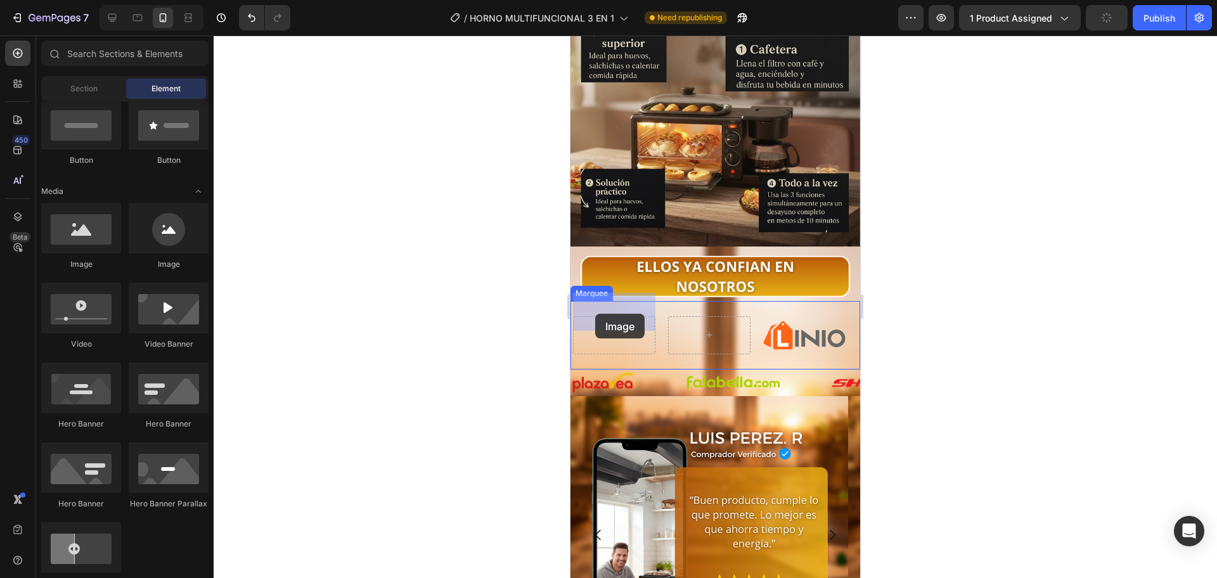
drag, startPoint x: 891, startPoint y: 337, endPoint x: 595, endPoint y: 314, distance: 296.2
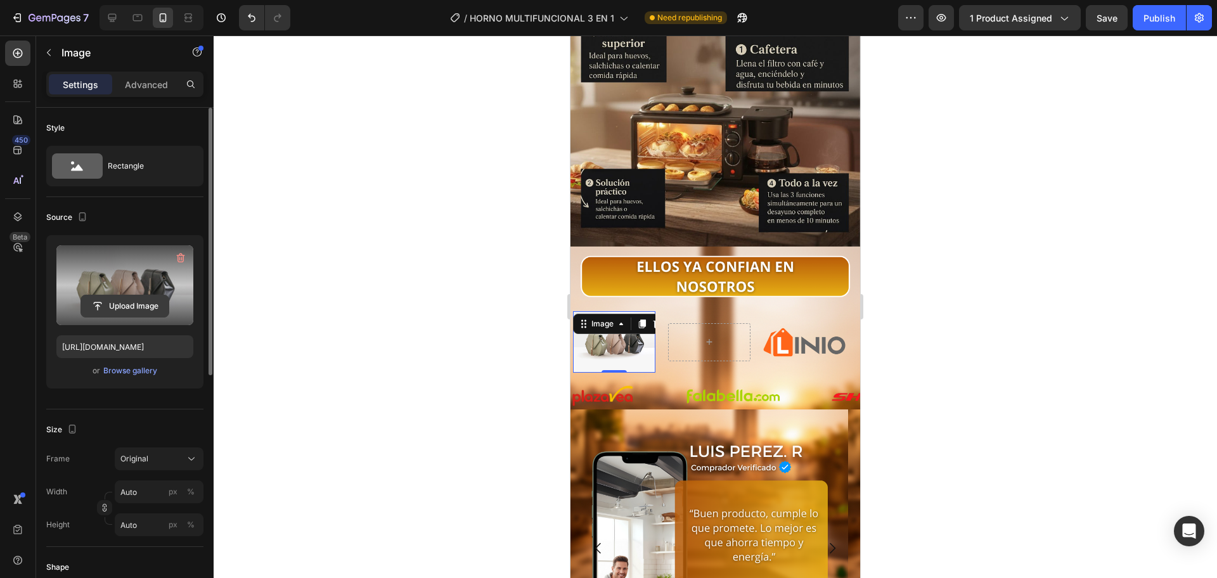
click at [139, 303] on input "file" at bounding box center [124, 306] width 87 height 22
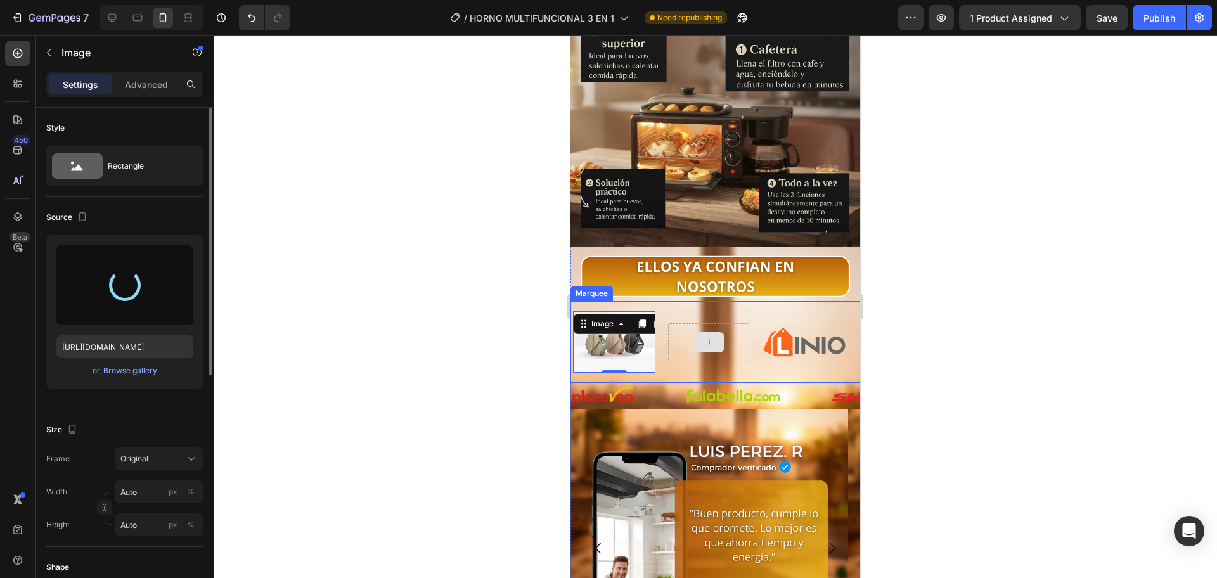
type input "https://cdn.shopify.com/s/files/1/0774/8360/6252/files/gempages_575738252938445…"
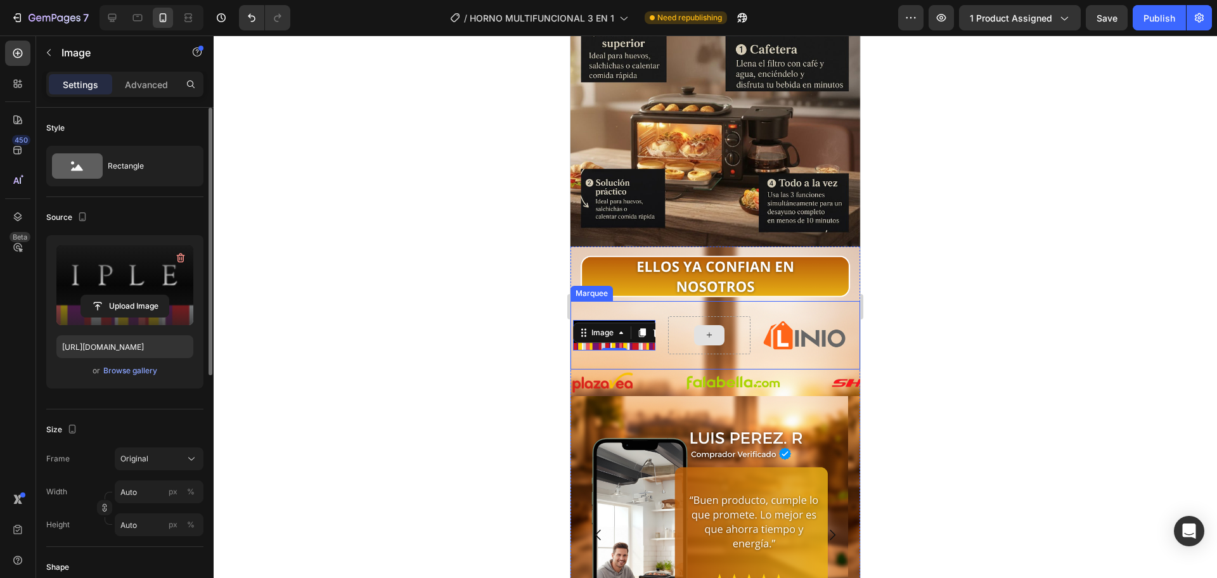
click at [677, 316] on div at bounding box center [709, 335] width 82 height 38
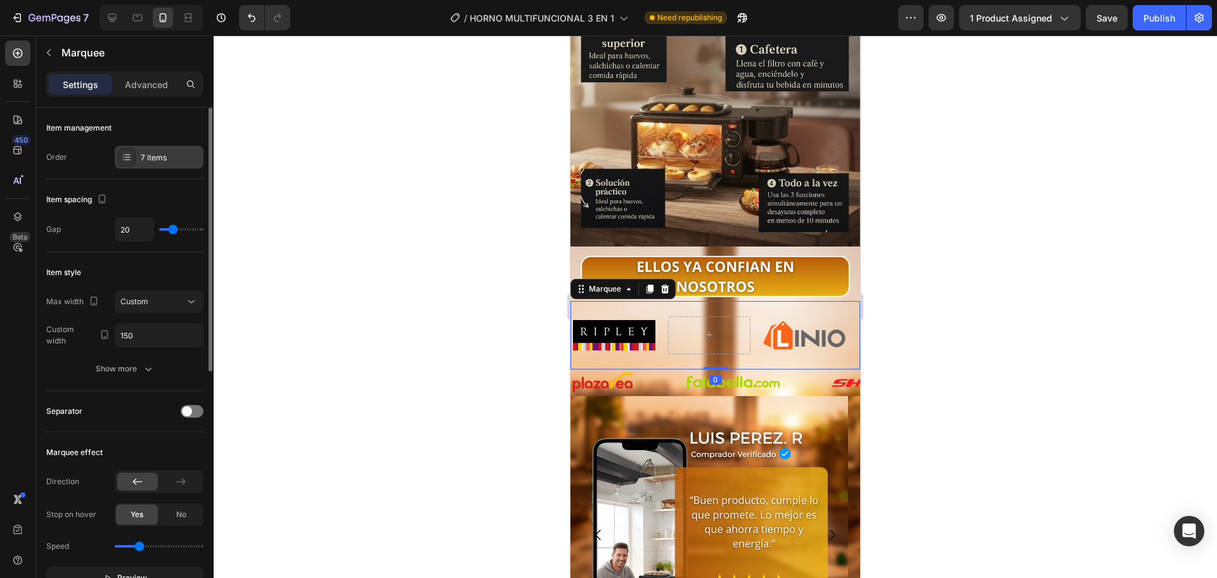
click at [172, 160] on div "7 items" at bounding box center [171, 157] width 60 height 11
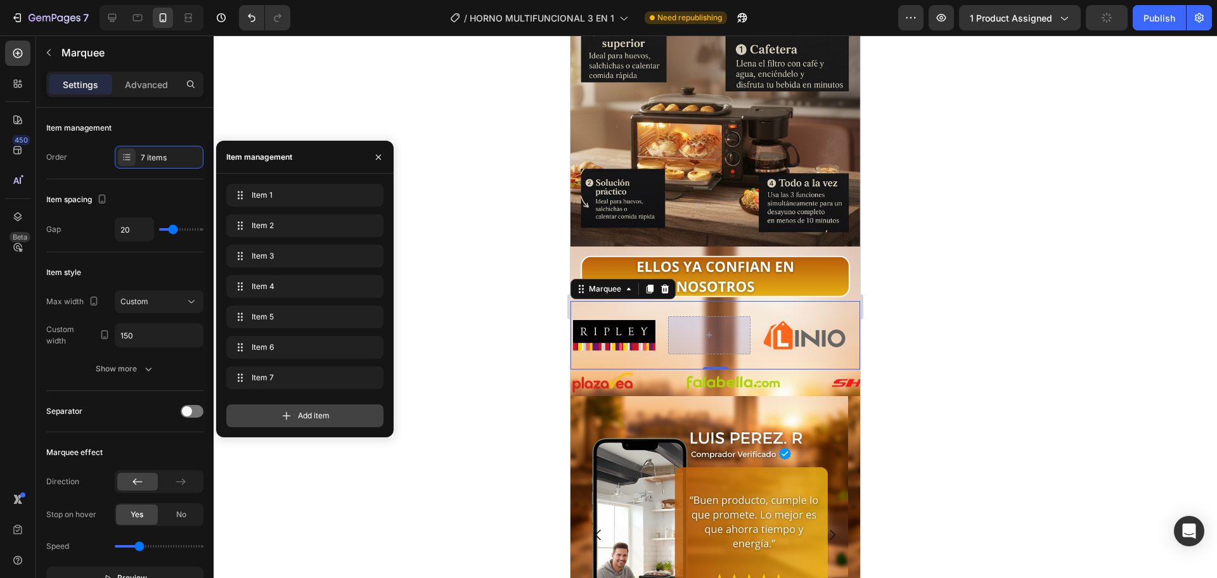
click at [325, 410] on span "Add item" at bounding box center [314, 415] width 32 height 11
click at [288, 418] on div "Add item" at bounding box center [304, 415] width 157 height 23
click at [286, 424] on icon at bounding box center [286, 428] width 13 height 13
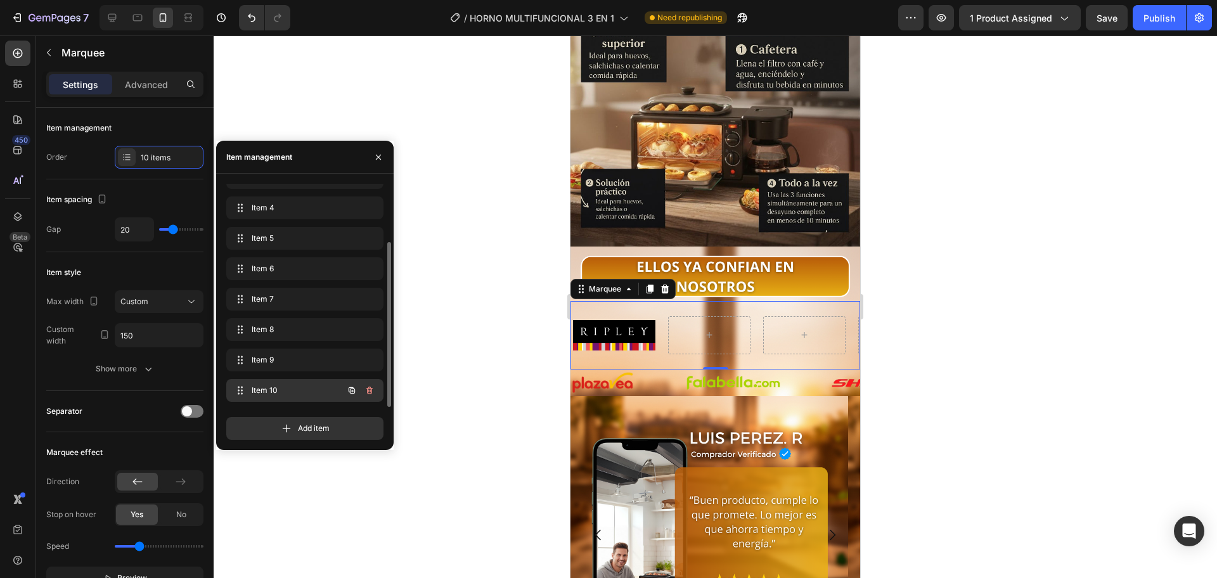
scroll to position [0, 759]
click at [379, 390] on div "Item 10 Item 10" at bounding box center [304, 390] width 157 height 23
click at [372, 392] on icon "button" at bounding box center [369, 390] width 10 height 10
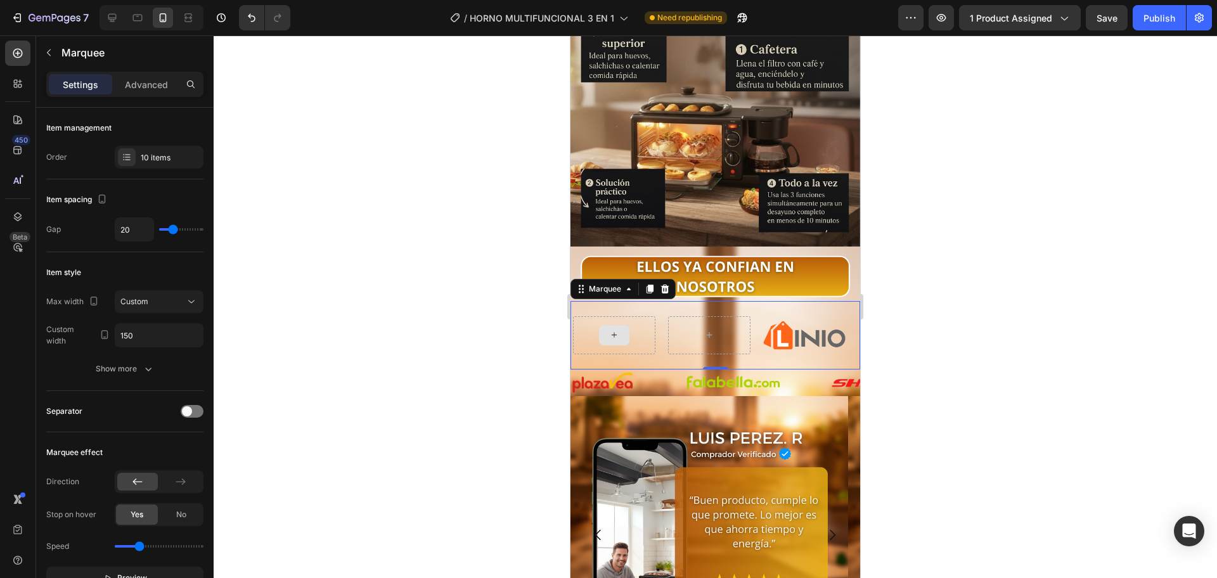
click at [636, 318] on div at bounding box center [614, 335] width 82 height 38
click at [64, 58] on p "Marquee" at bounding box center [129, 52] width 137 height 15
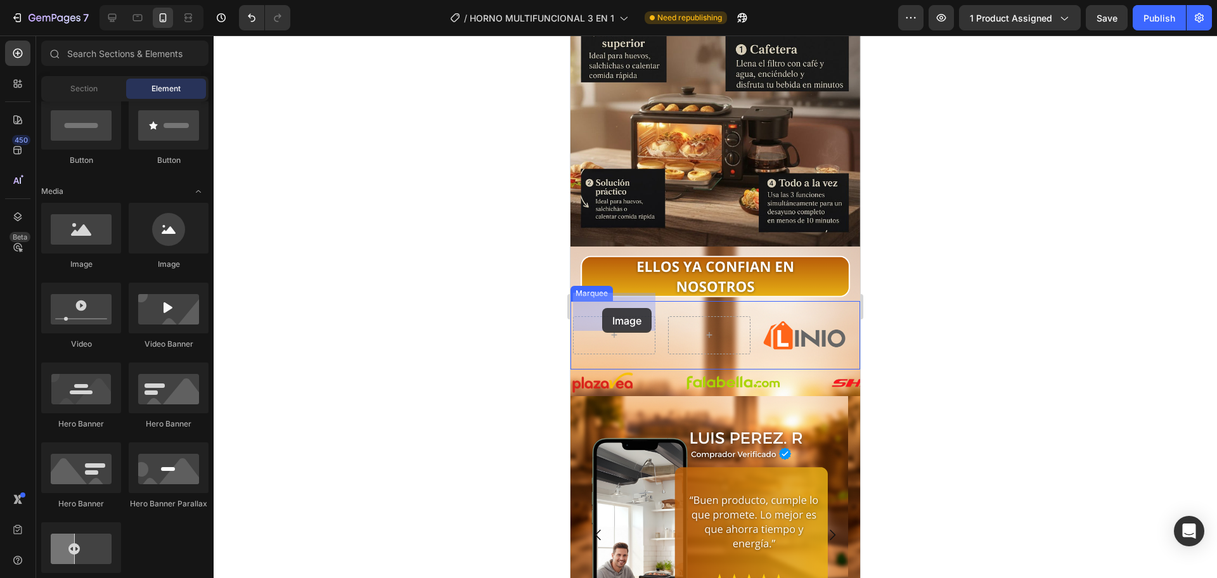
drag, startPoint x: 665, startPoint y: 269, endPoint x: 790, endPoint y: 300, distance: 129.1
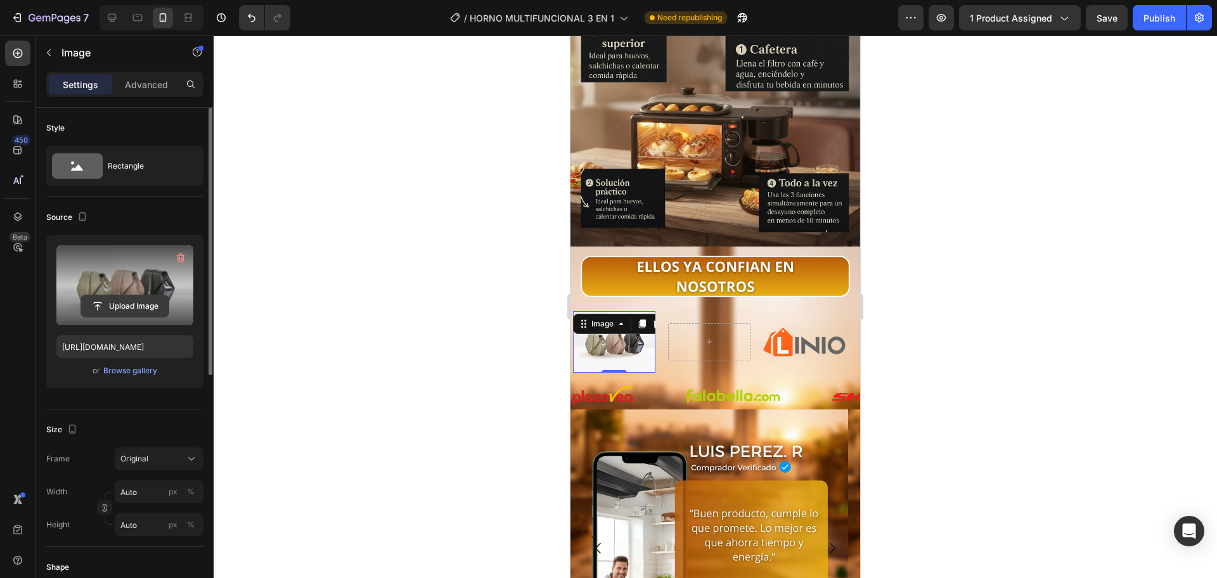
click at [141, 304] on input "file" at bounding box center [124, 306] width 87 height 22
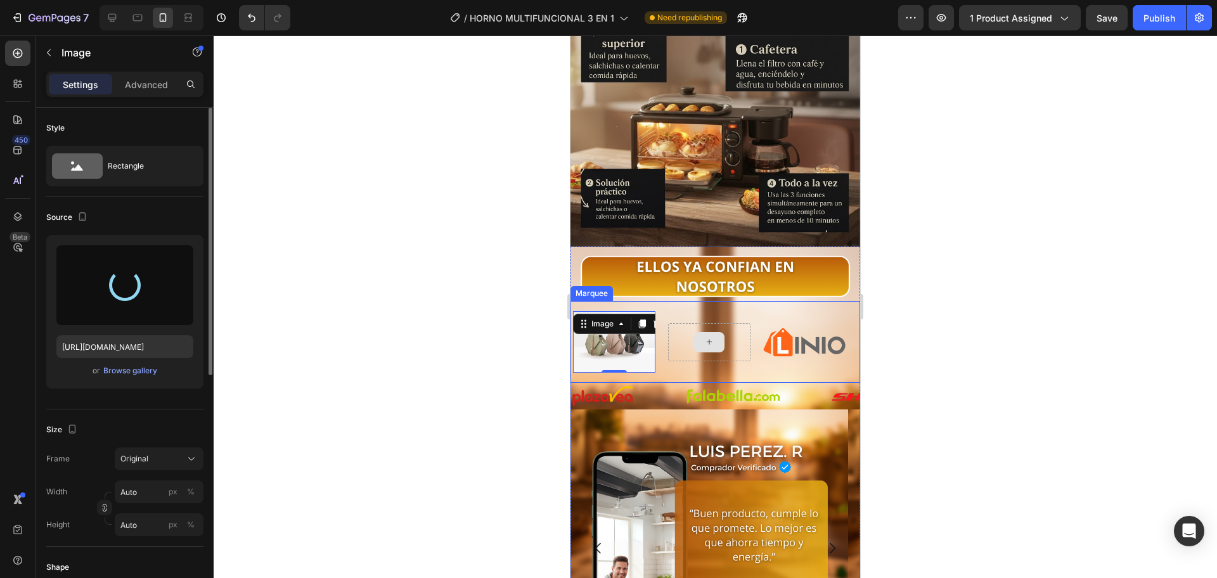
type input "https://cdn.shopify.com/s/files/1/0774/8360/6252/files/gempages_575738252938445…"
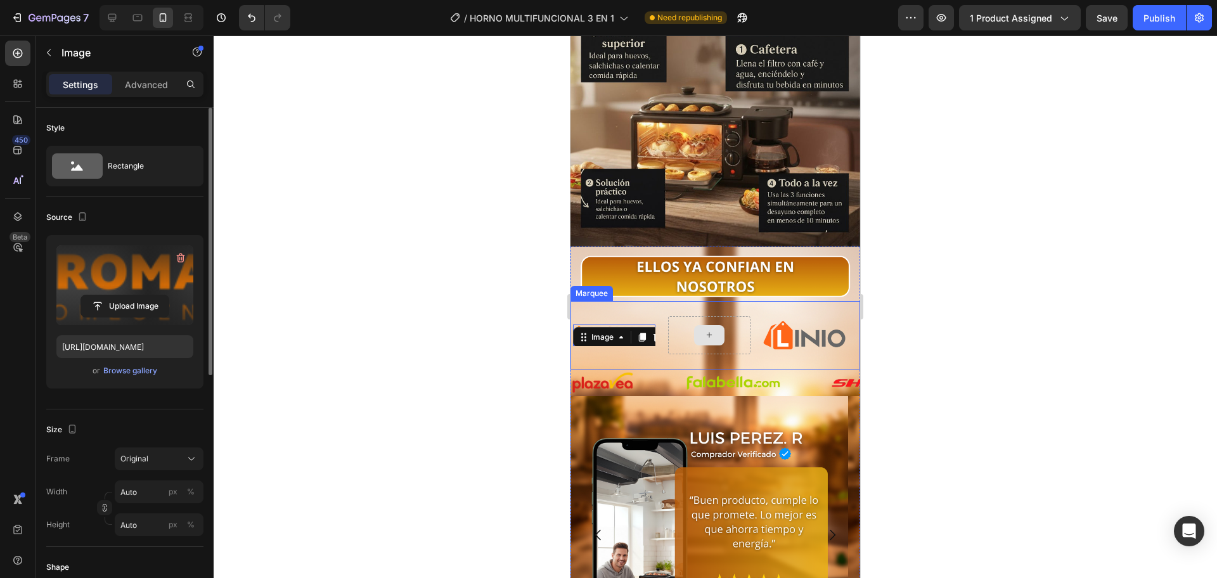
click at [731, 319] on div at bounding box center [709, 335] width 82 height 38
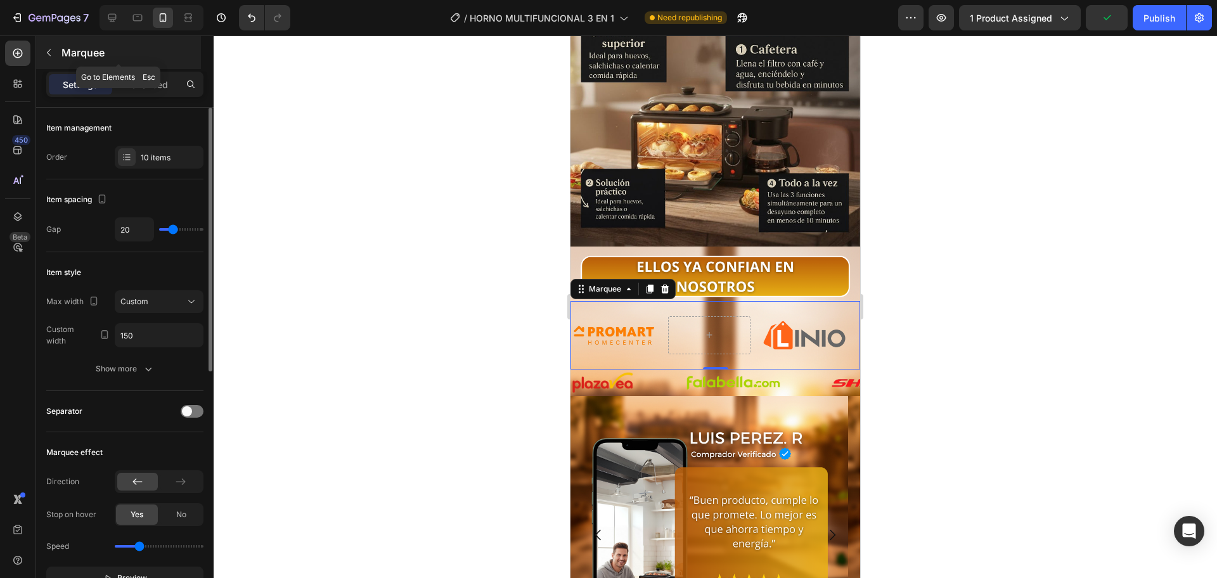
click at [53, 53] on icon "button" at bounding box center [49, 53] width 10 height 10
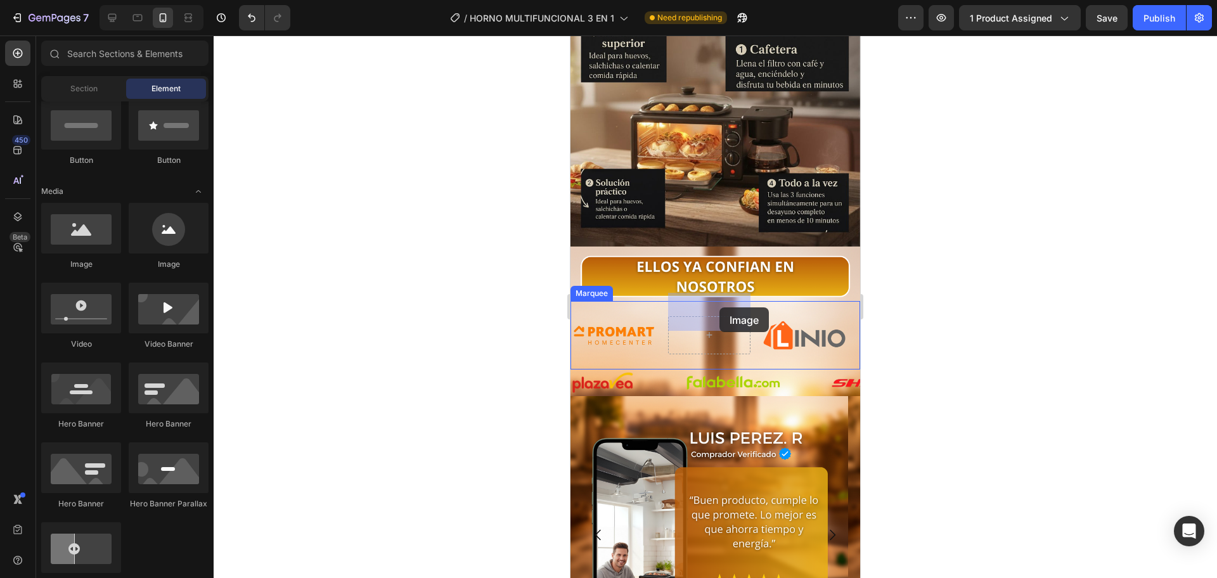
drag, startPoint x: 673, startPoint y: 261, endPoint x: 717, endPoint y: 314, distance: 68.4
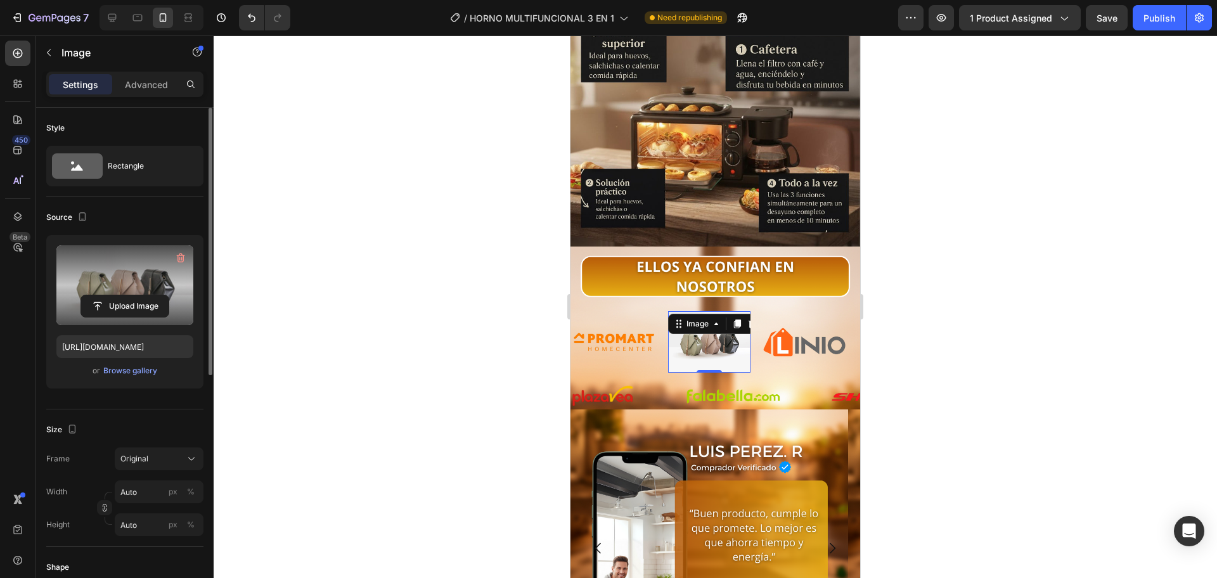
click at [144, 284] on label at bounding box center [124, 285] width 137 height 80
click at [144, 295] on input "file" at bounding box center [124, 306] width 87 height 22
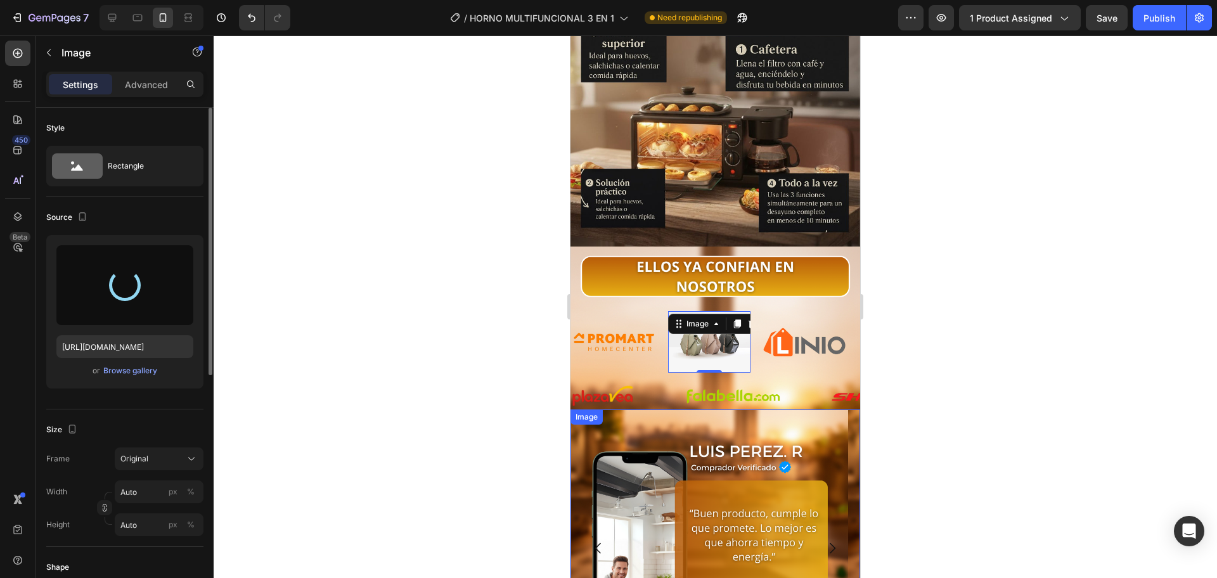
type input "https://cdn.shopify.com/s/files/1/0774/8360/6252/files/gempages_575738252938445…"
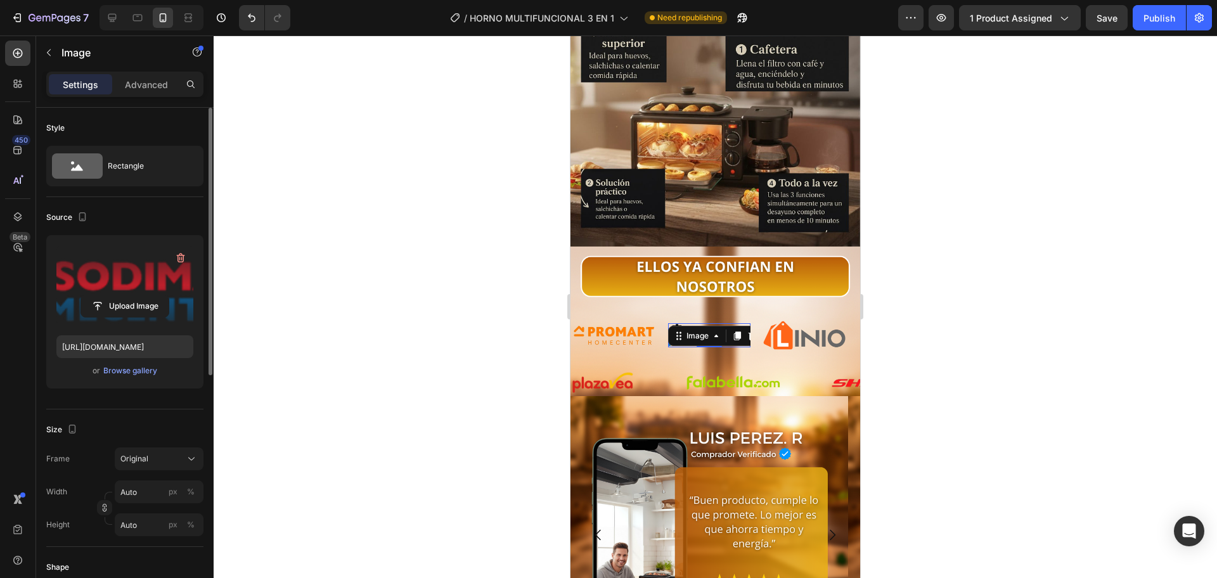
click at [522, 304] on div at bounding box center [715, 306] width 1003 height 543
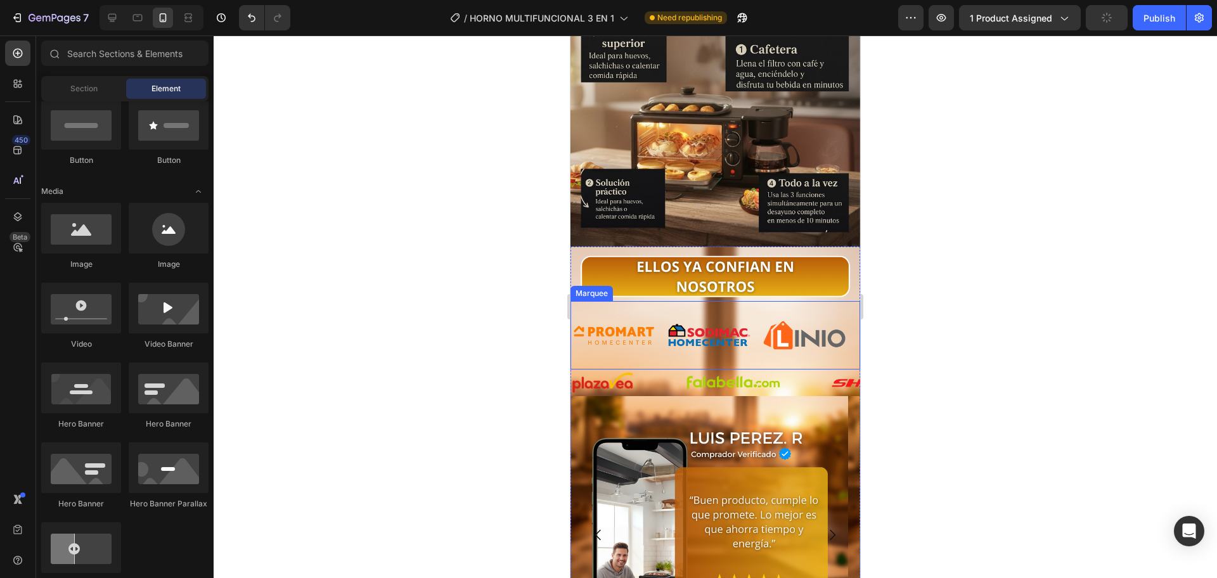
click at [693, 325] on div "Image Image Image Image Image Image Image Image" at bounding box center [287, 335] width 951 height 48
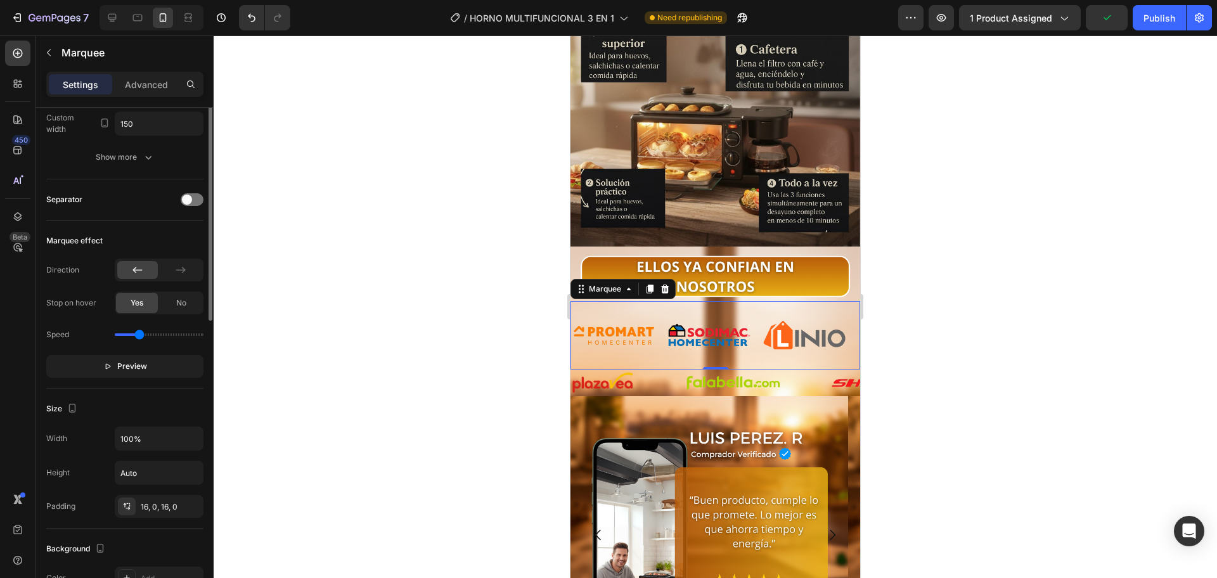
scroll to position [0, 0]
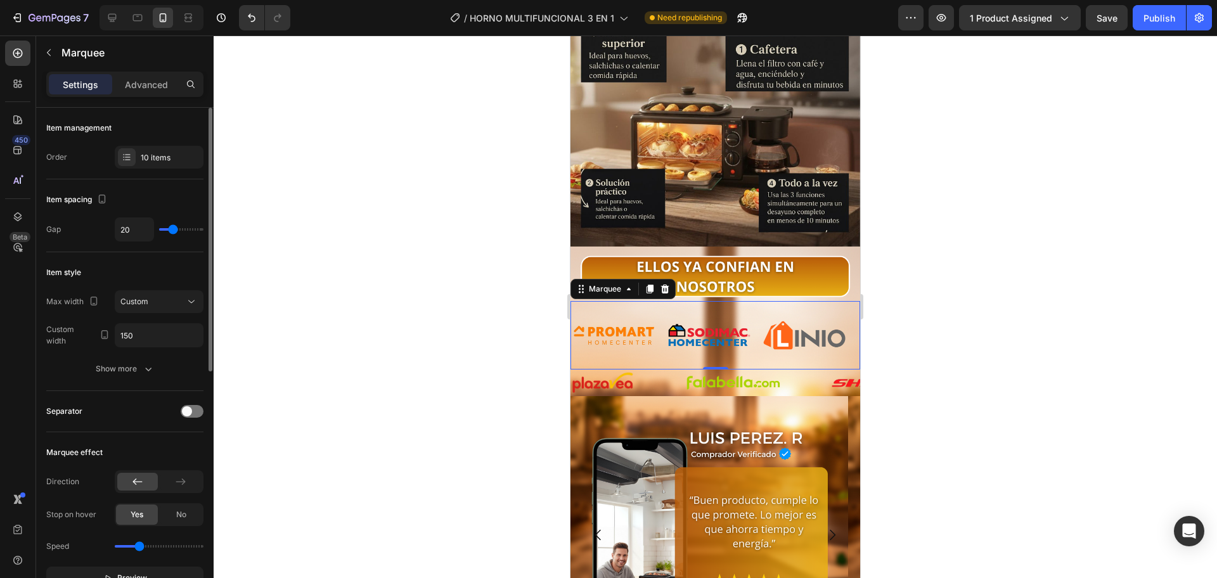
type input "10"
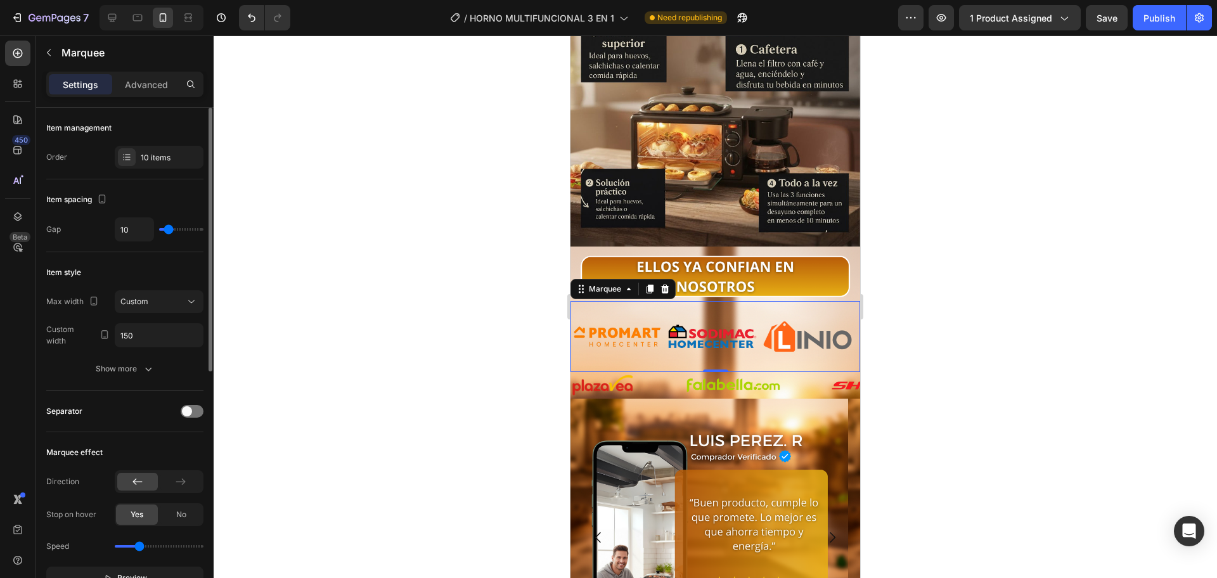
type input "6"
type input "40"
type input "77"
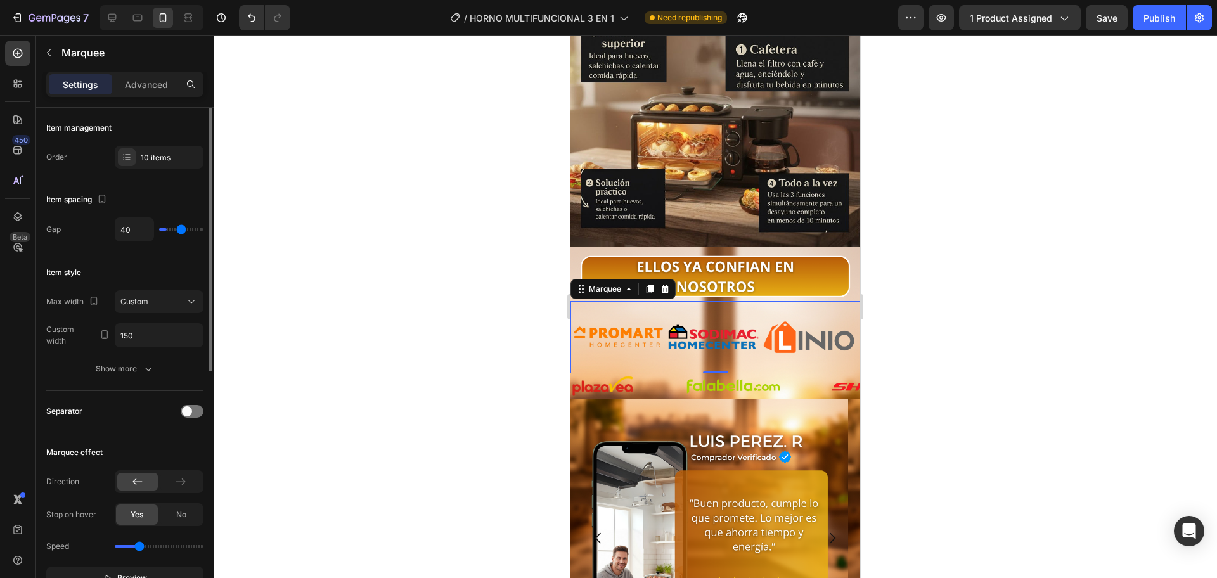
type input "77"
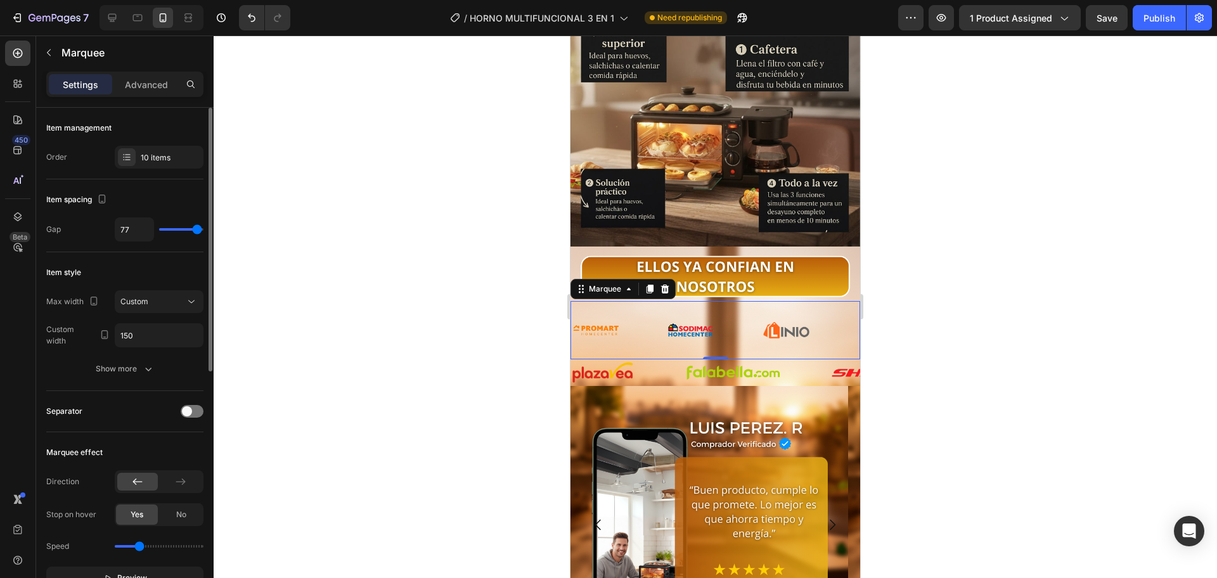
type input "80"
type input "68"
type input "56"
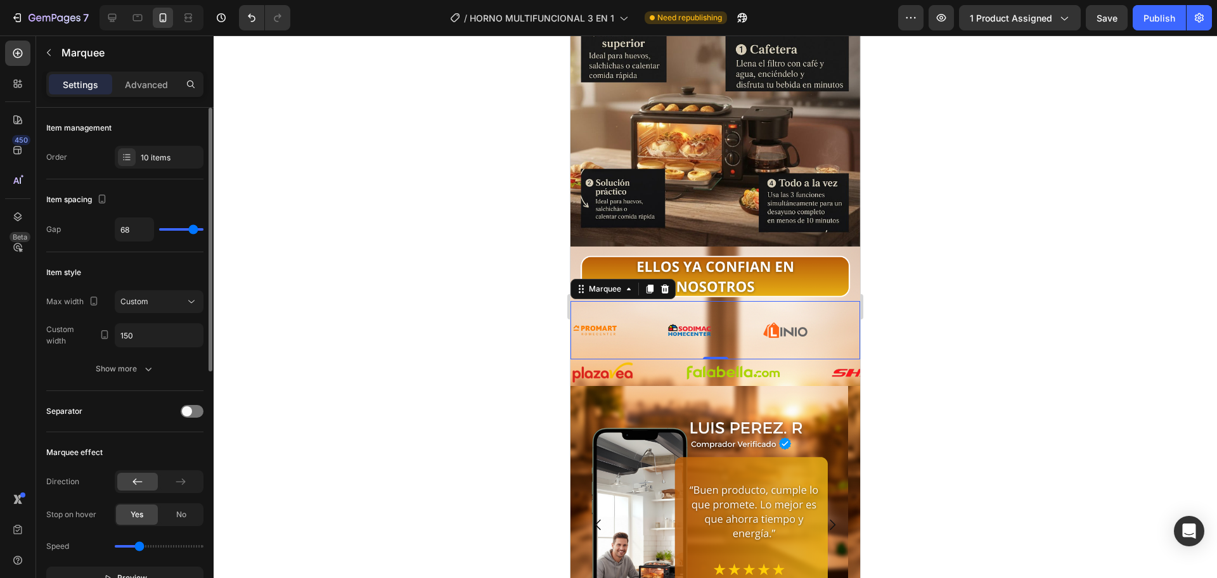
type input "56"
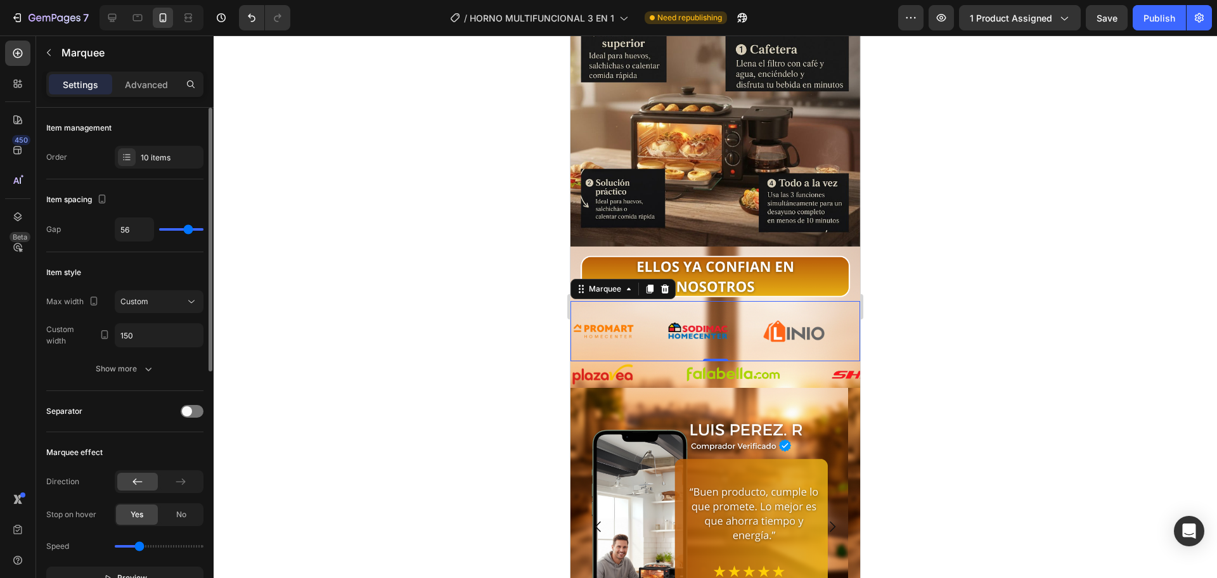
type input "53"
type input "52"
type input "49"
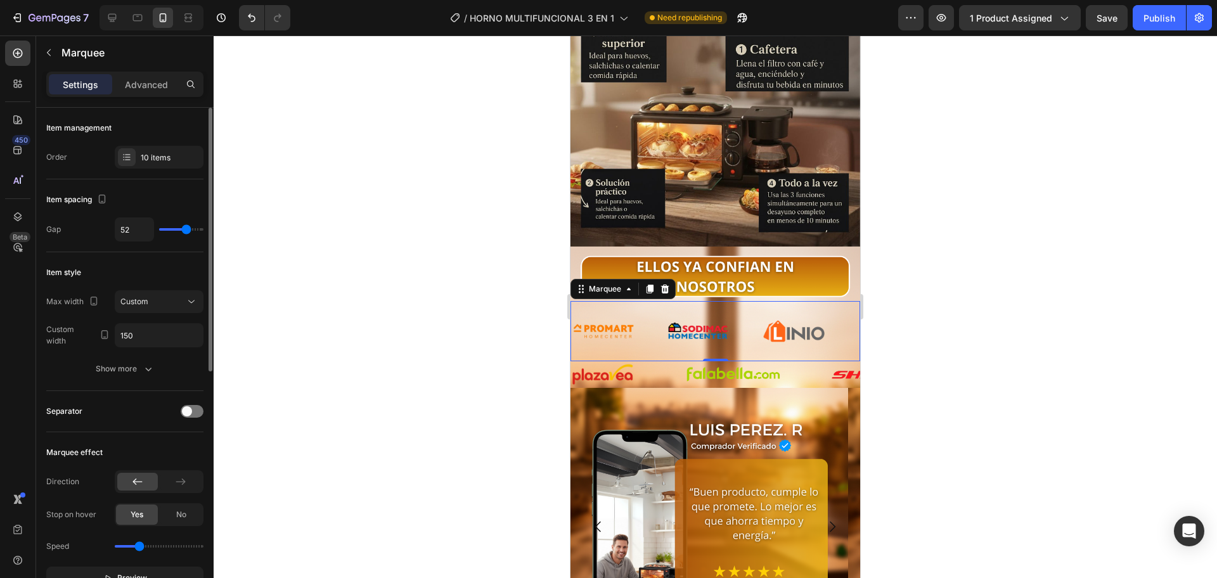
type input "49"
type input "44"
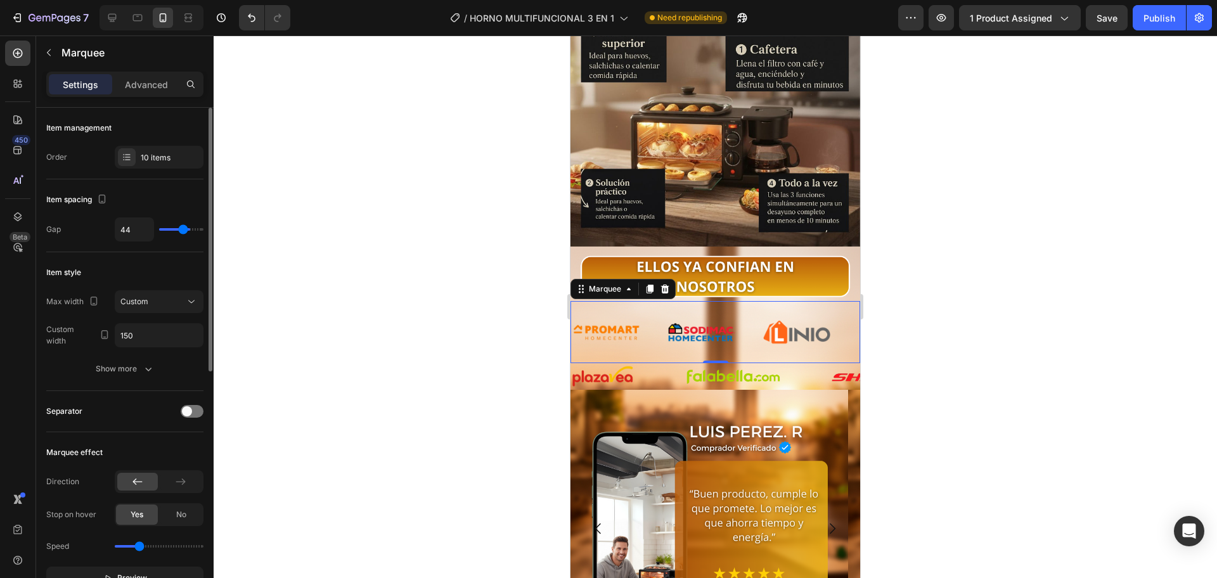
type input "40"
type input "36"
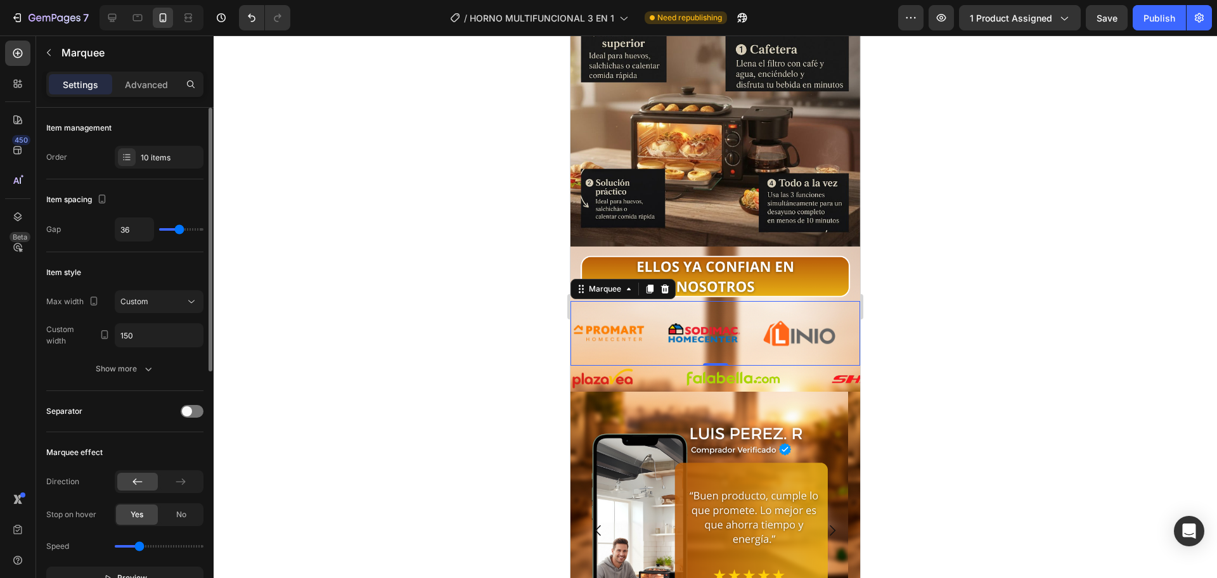
type input "34"
type input "30"
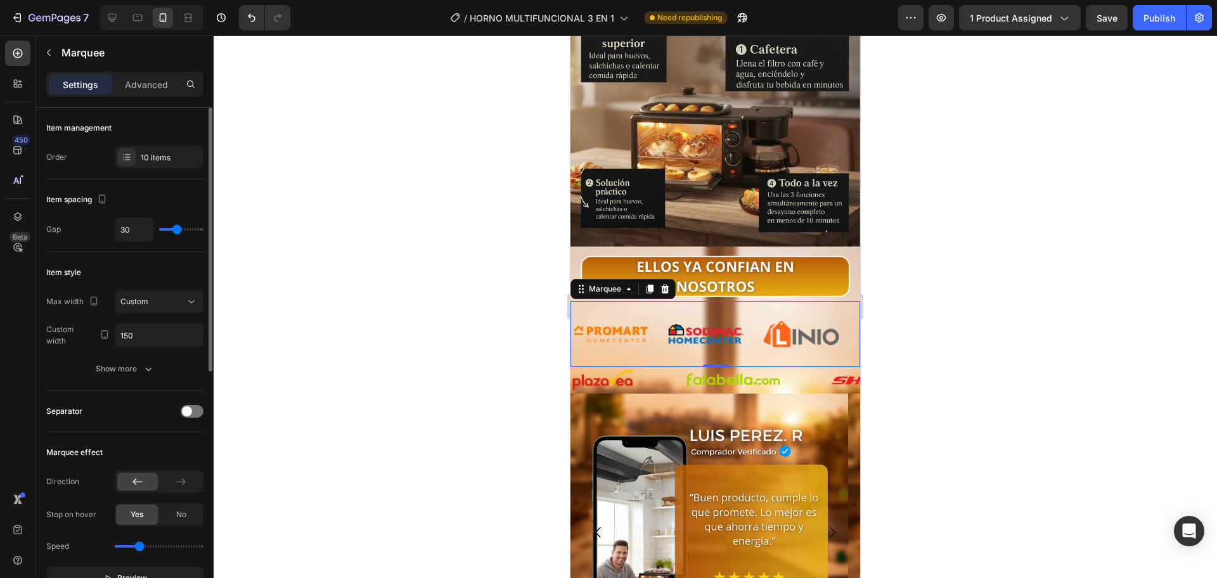
type input "44"
type input "46"
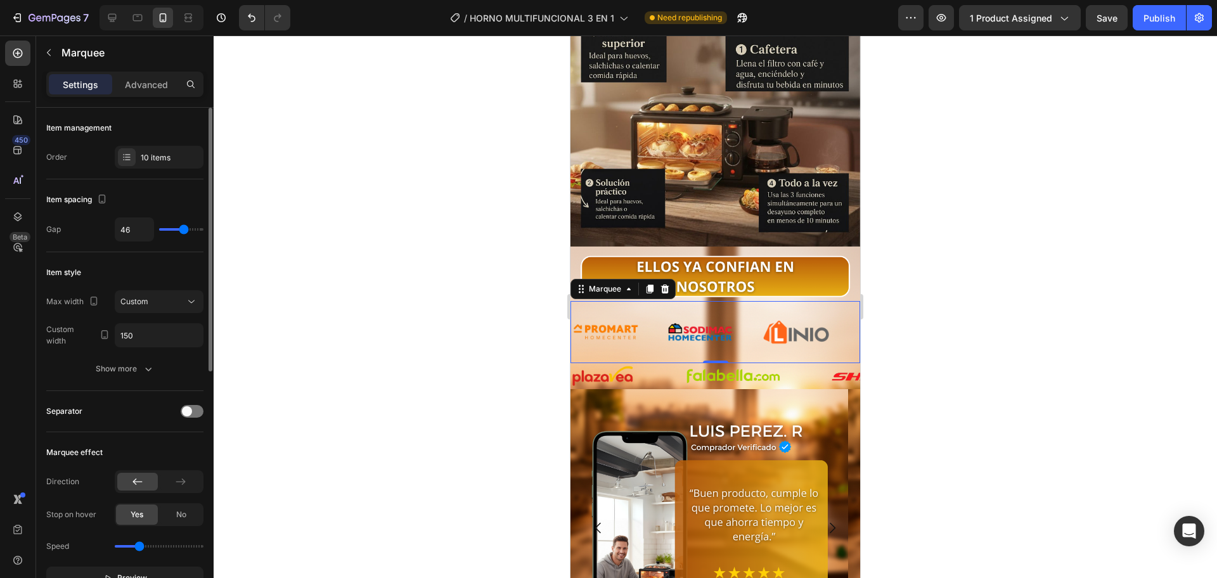
type input "53"
type input "49"
type input "41"
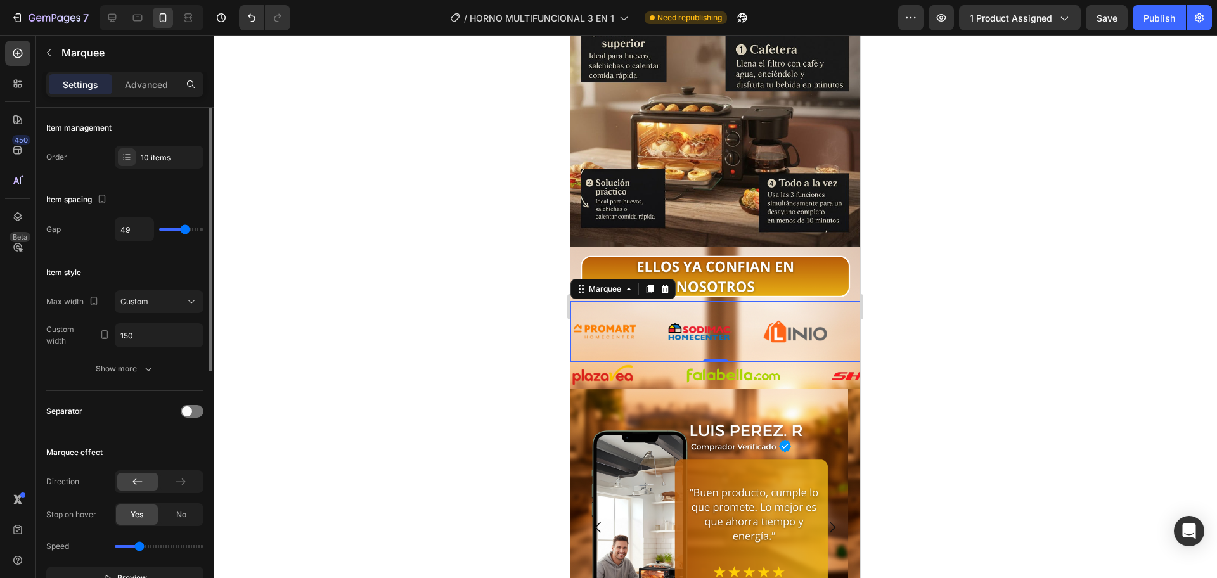
type input "41"
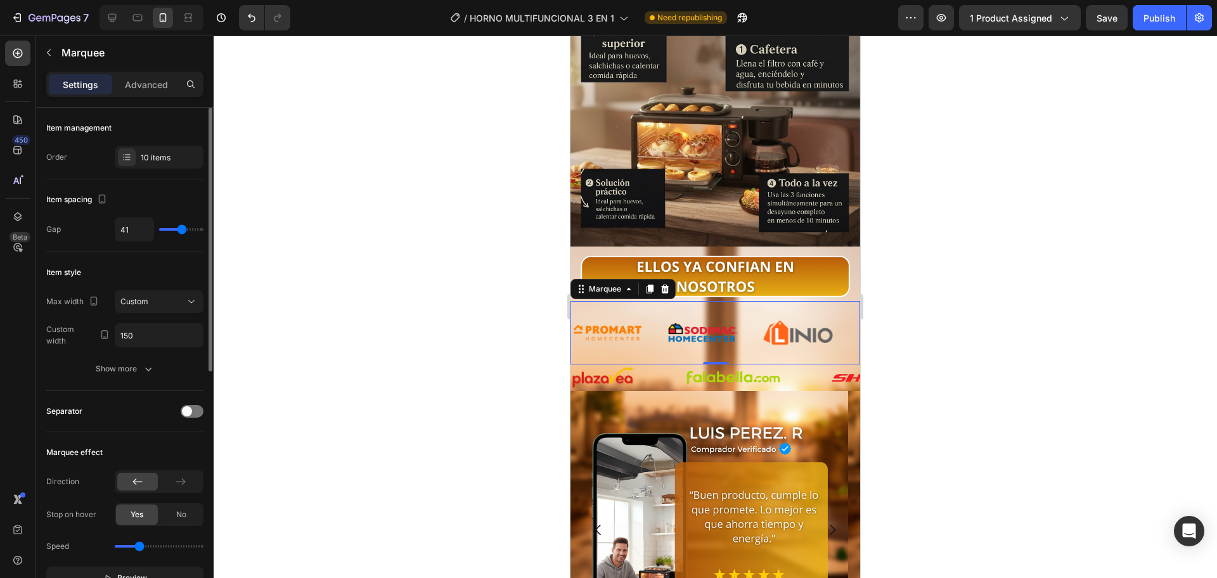
type input "40"
type input "34"
type input "40"
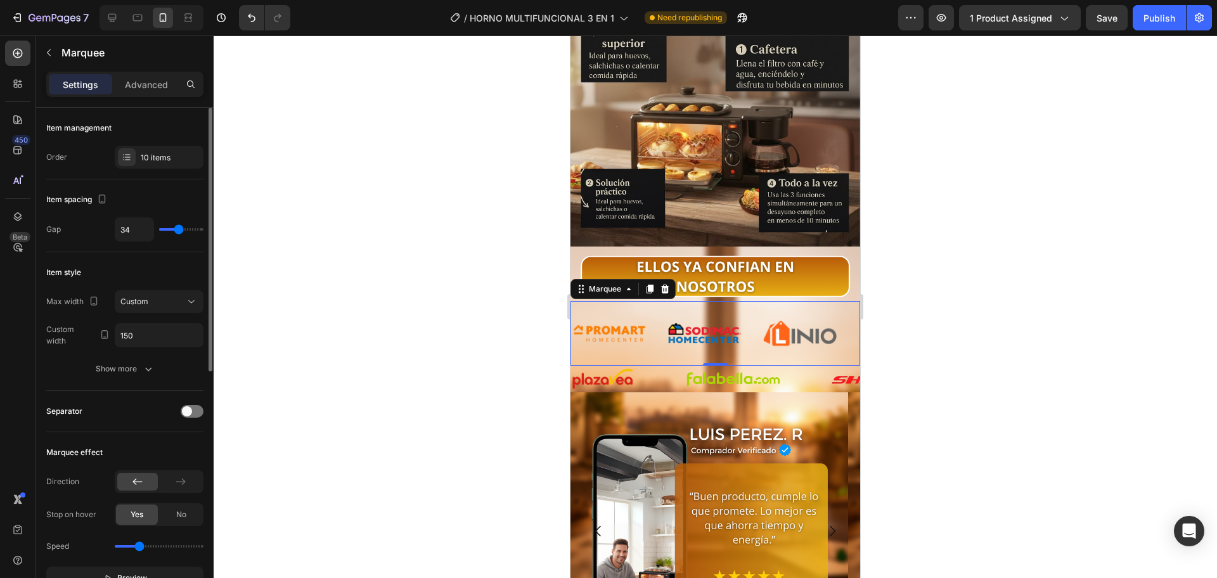
type input "40"
type input "41"
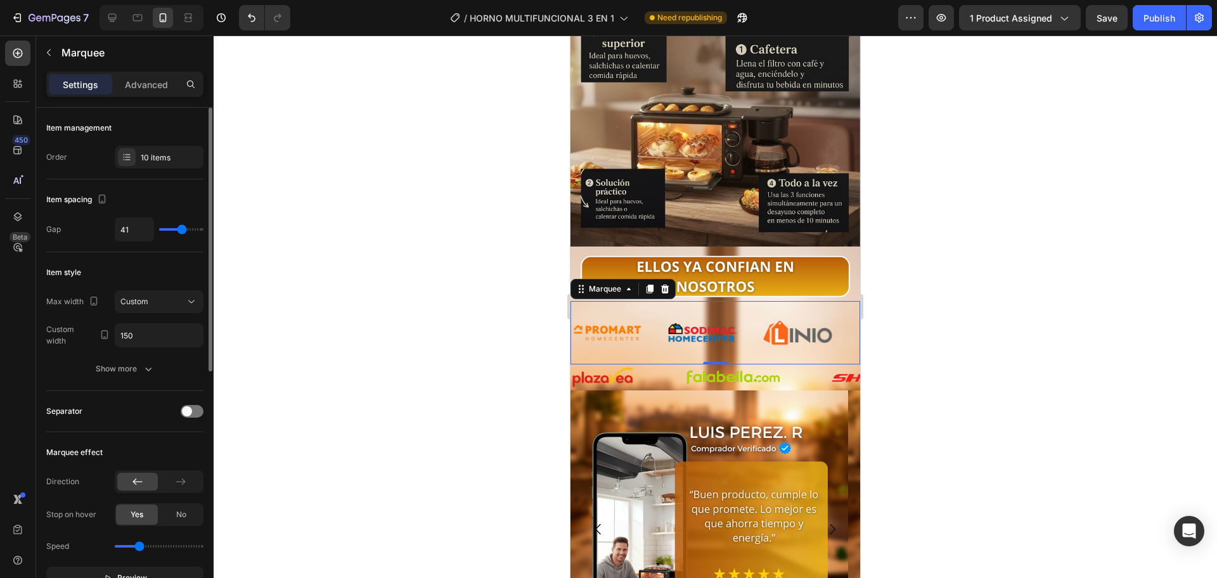
drag, startPoint x: 174, startPoint y: 229, endPoint x: 182, endPoint y: 231, distance: 8.5
type input "41"
click at [182, 231] on input "range" at bounding box center [181, 229] width 44 height 3
click at [177, 161] on div "10 items" at bounding box center [171, 157] width 60 height 11
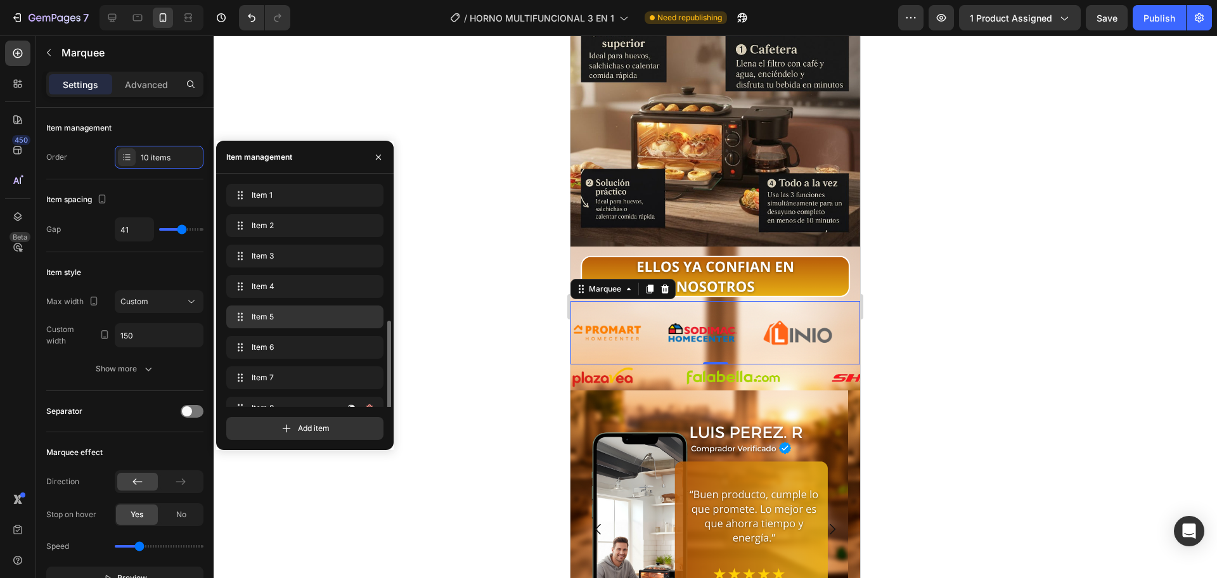
scroll to position [79, 0]
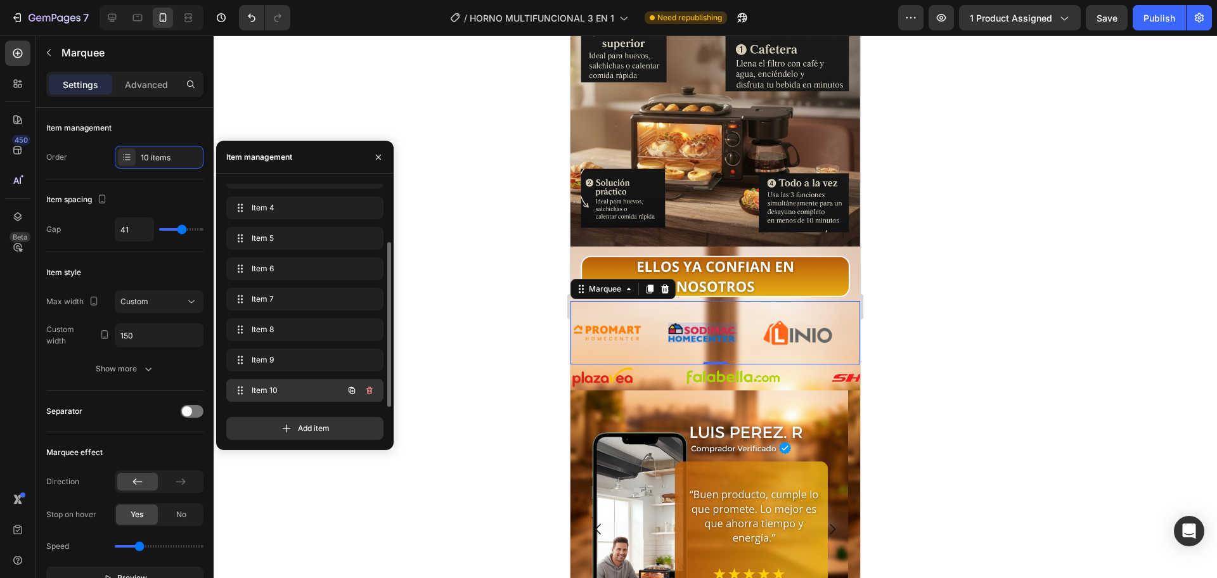
click at [367, 387] on icon "button" at bounding box center [369, 390] width 10 height 10
click at [368, 390] on div "Delete" at bounding box center [360, 390] width 23 height 11
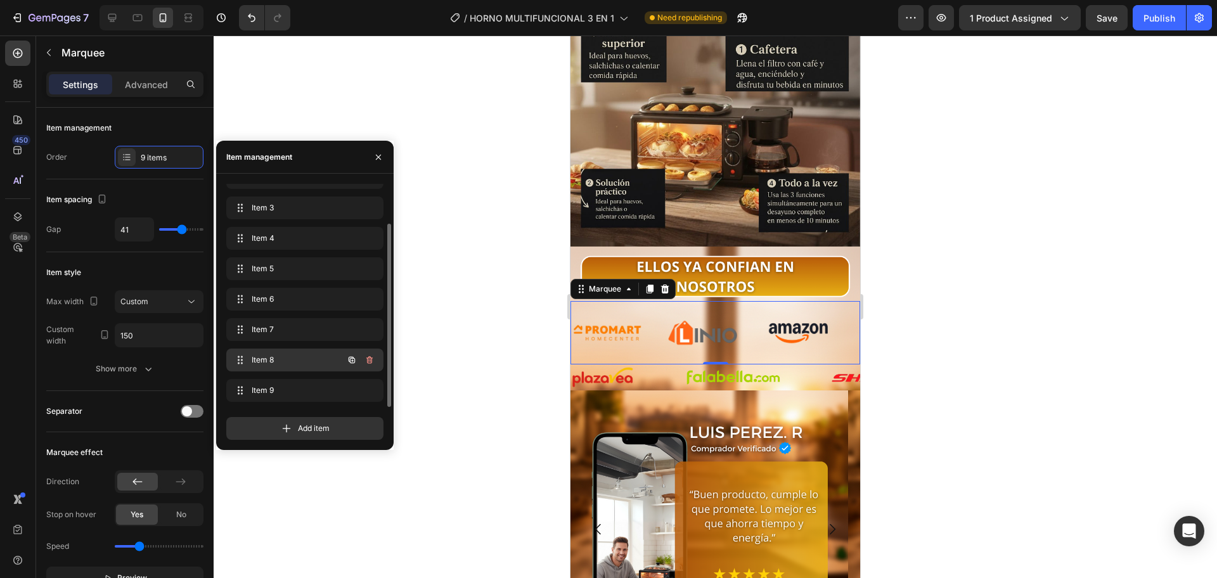
click at [281, 368] on div "Item 8 Item 8" at bounding box center [287, 360] width 112 height 18
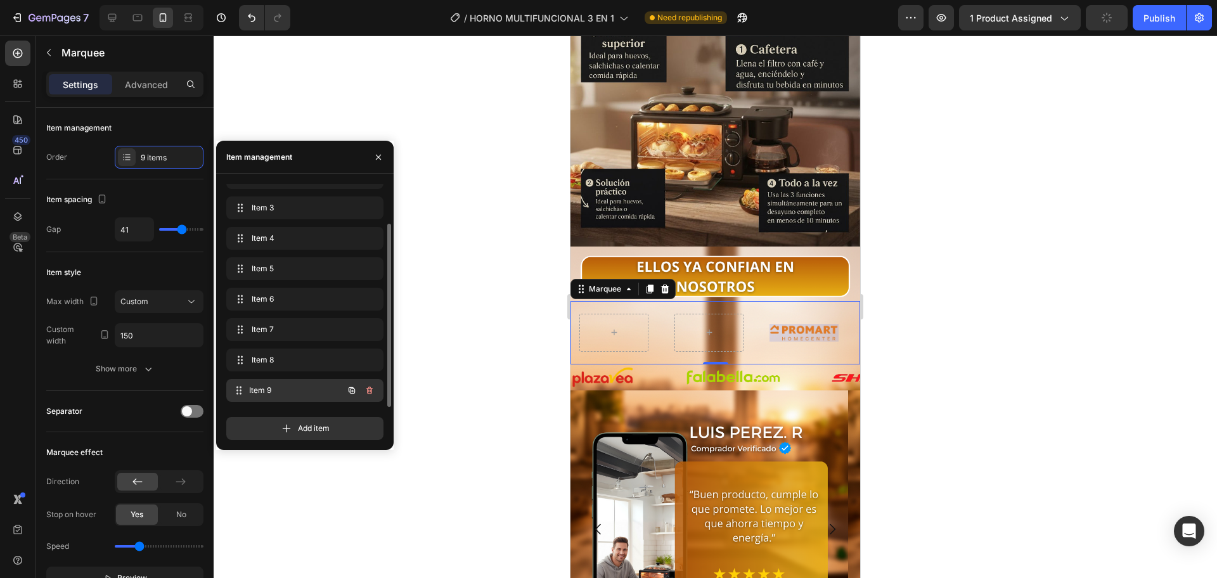
click at [274, 396] on div "Item 9 Item 9" at bounding box center [287, 391] width 112 height 18
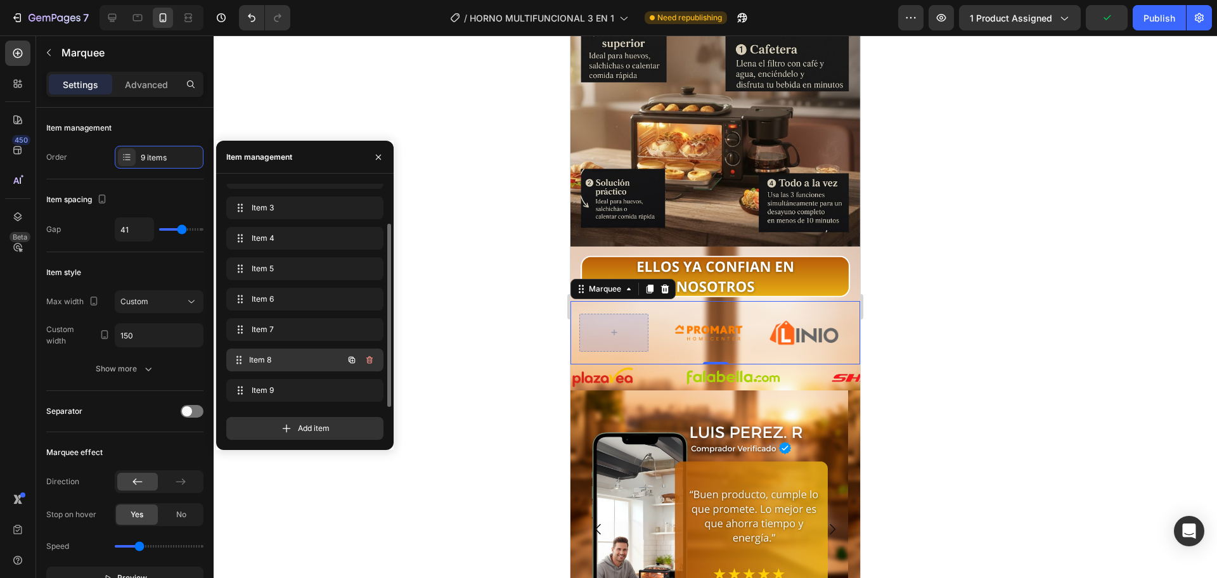
click at [290, 356] on span "Item 8" at bounding box center [296, 359] width 94 height 11
click at [370, 360] on icon "button" at bounding box center [369, 360] width 10 height 10
click at [292, 371] on div "Item 8 Item 8" at bounding box center [304, 360] width 157 height 23
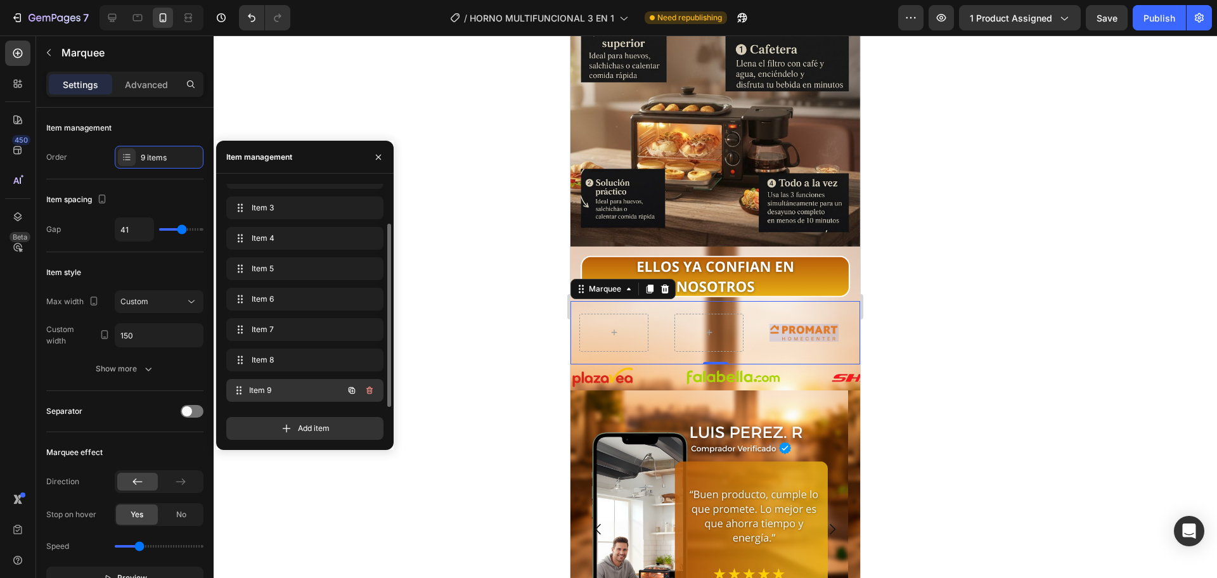
click at [271, 385] on span "Item 9" at bounding box center [296, 390] width 94 height 11
click at [274, 390] on span "Item 9" at bounding box center [296, 390] width 94 height 11
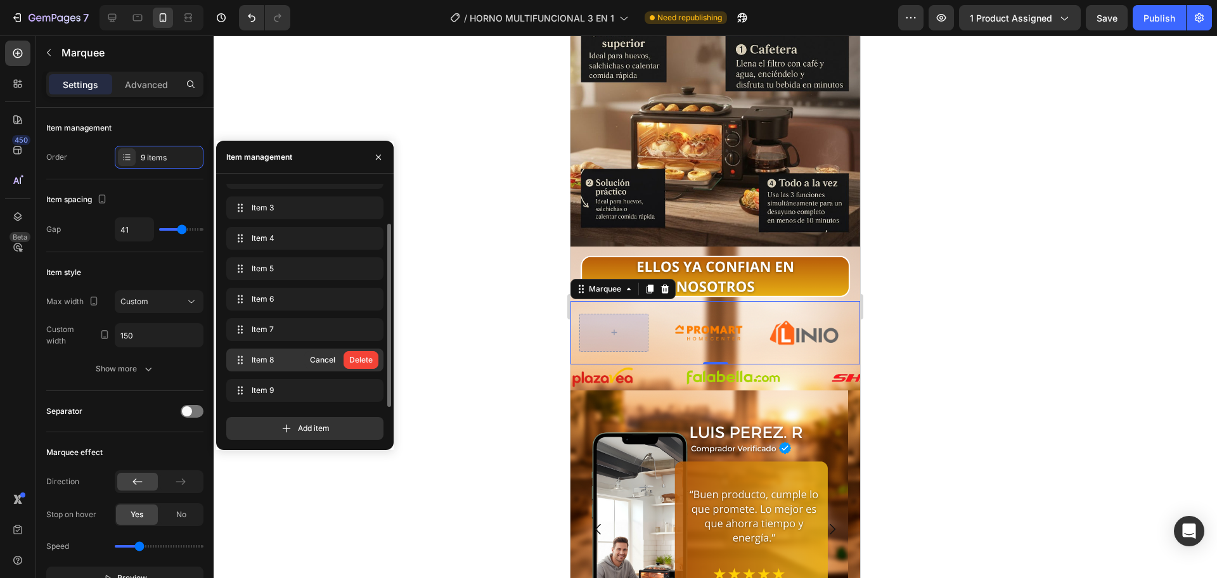
click at [270, 357] on span "Item 8" at bounding box center [277, 359] width 51 height 11
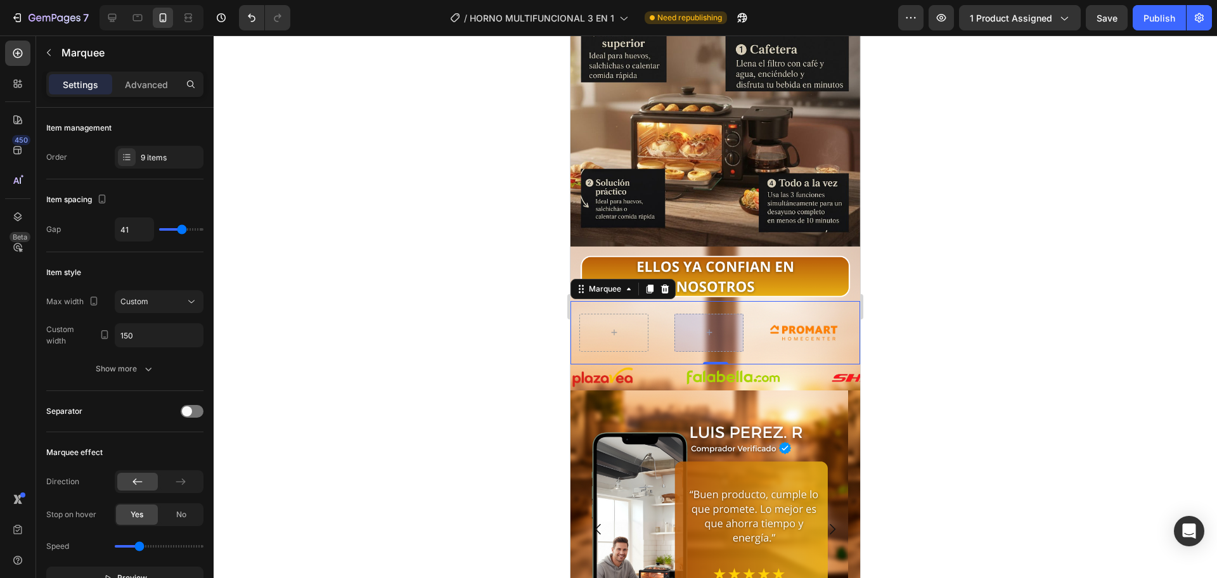
click at [703, 314] on div at bounding box center [708, 333] width 69 height 38
click at [56, 58] on button "button" at bounding box center [49, 52] width 20 height 20
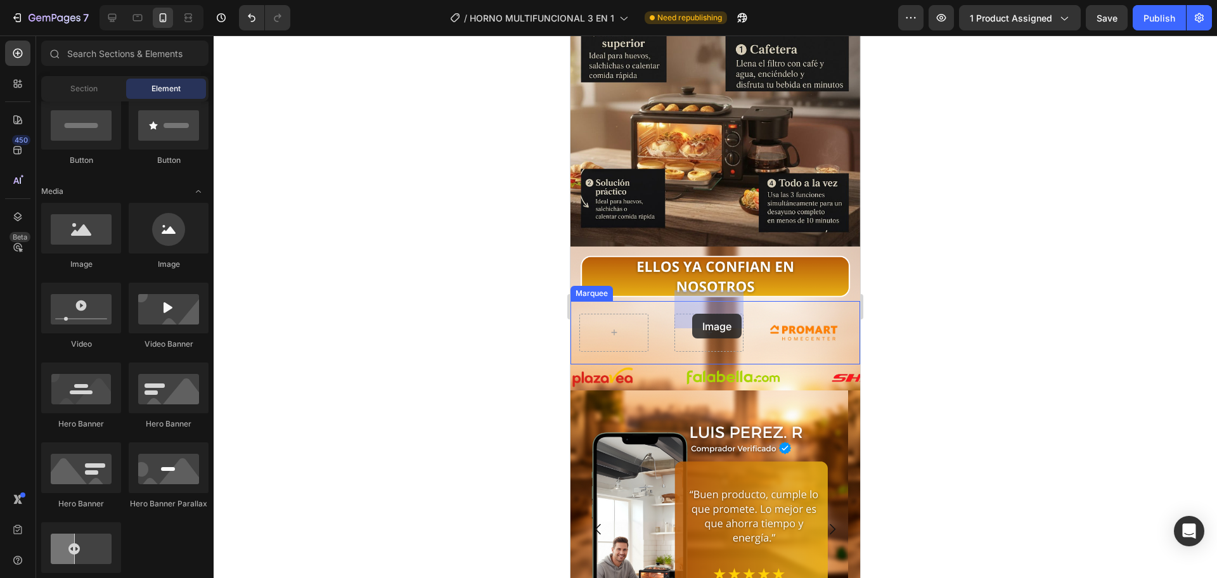
drag, startPoint x: 663, startPoint y: 306, endPoint x: 803, endPoint y: 301, distance: 140.2
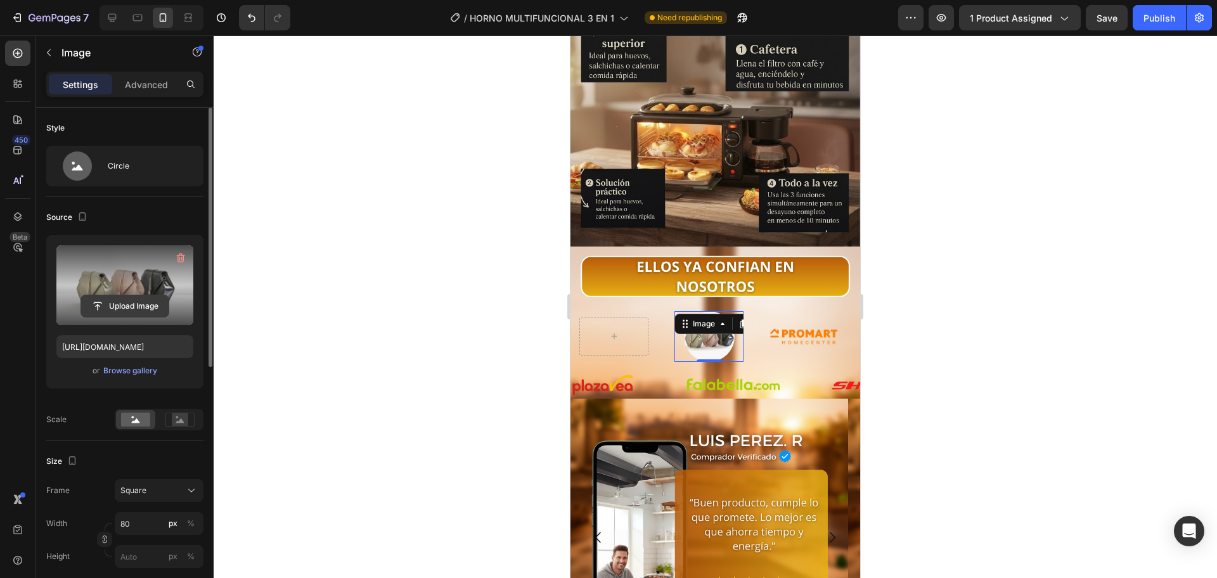
click at [148, 309] on input "file" at bounding box center [124, 306] width 87 height 22
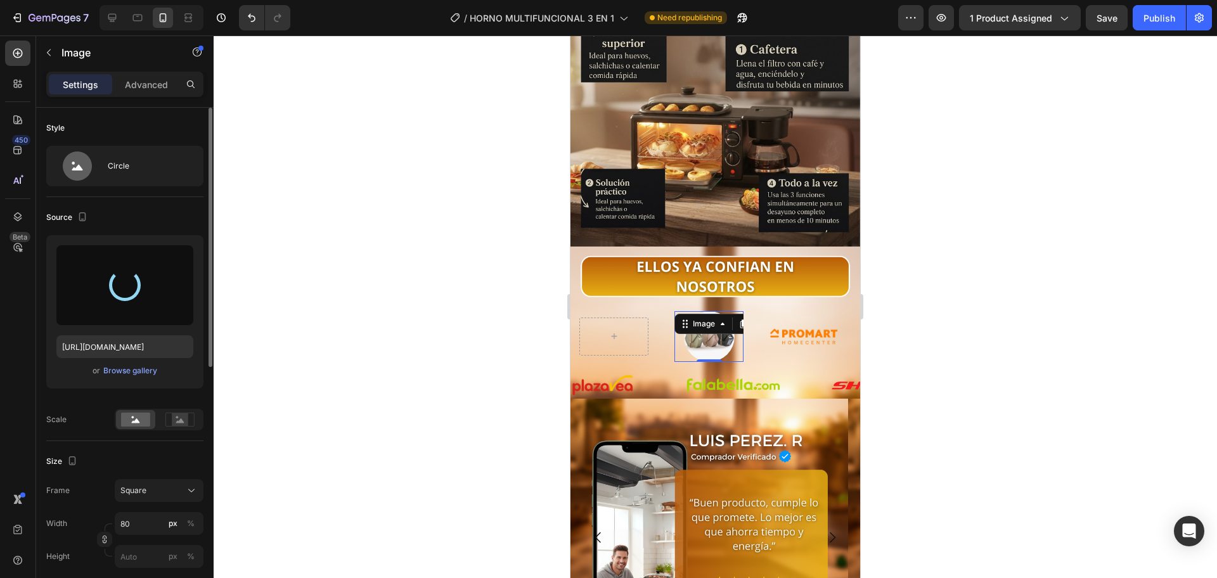
type input "https://cdn.shopify.com/s/files/1/0774/8360/6252/files/gempages_575738252938445…"
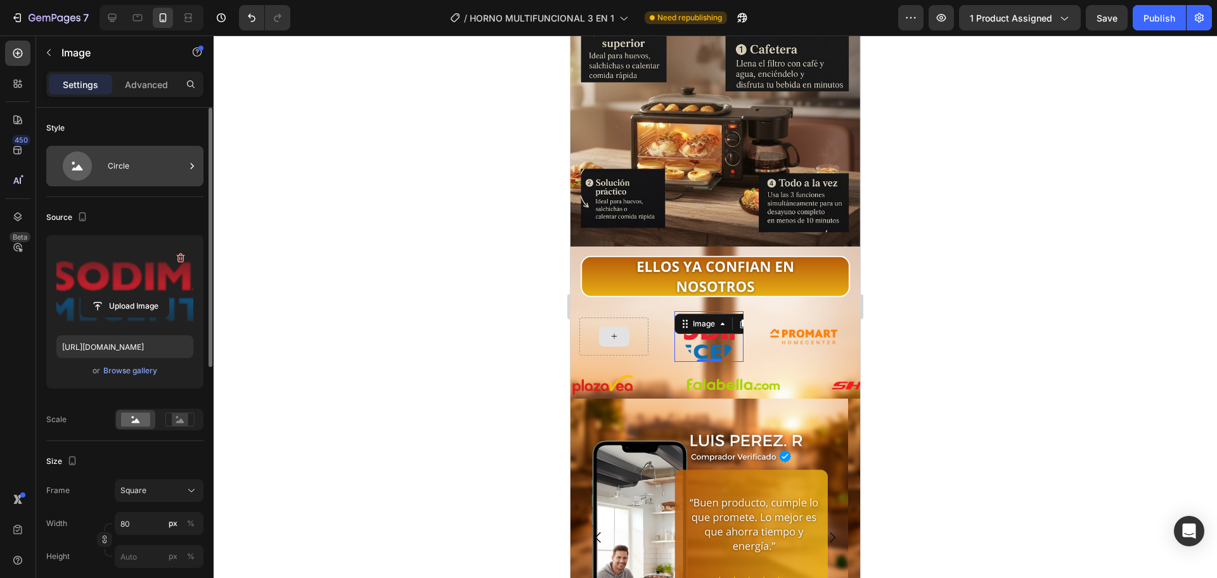
click at [118, 169] on div "Circle" at bounding box center [146, 165] width 77 height 29
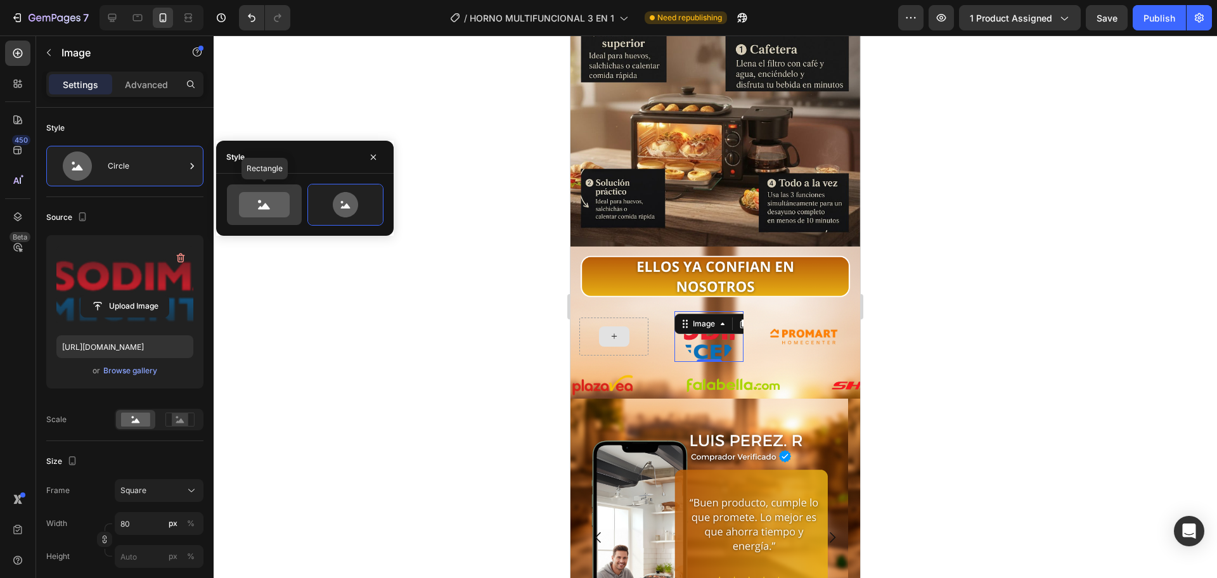
drag, startPoint x: 256, startPoint y: 205, endPoint x: 72, endPoint y: 309, distance: 212.0
click at [256, 205] on icon at bounding box center [264, 204] width 51 height 25
type input "100"
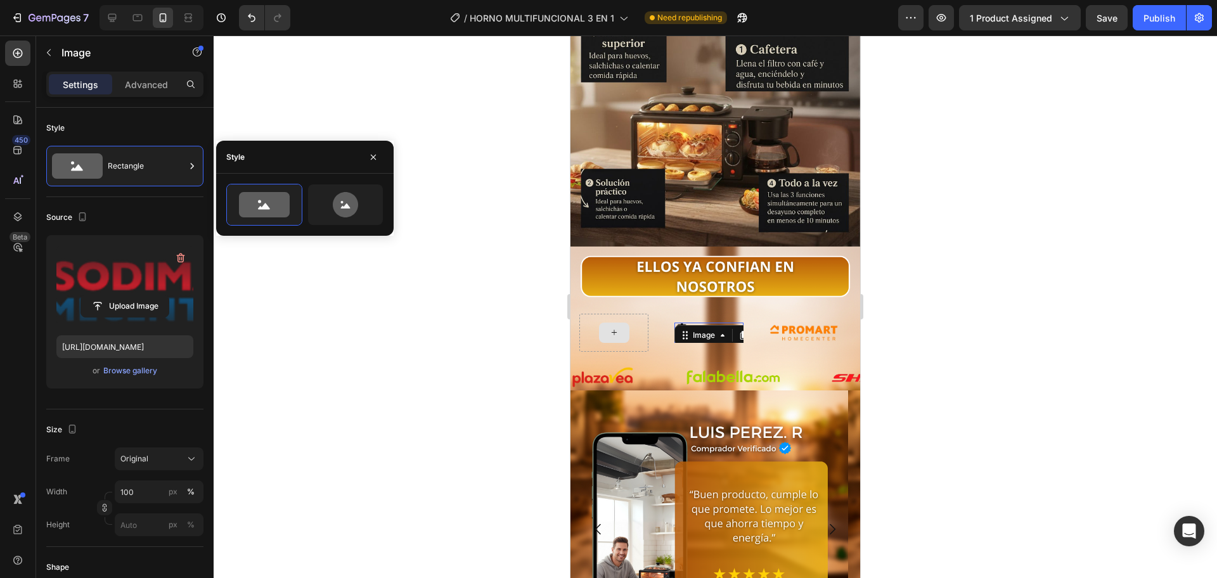
click at [512, 300] on div at bounding box center [715, 306] width 1003 height 543
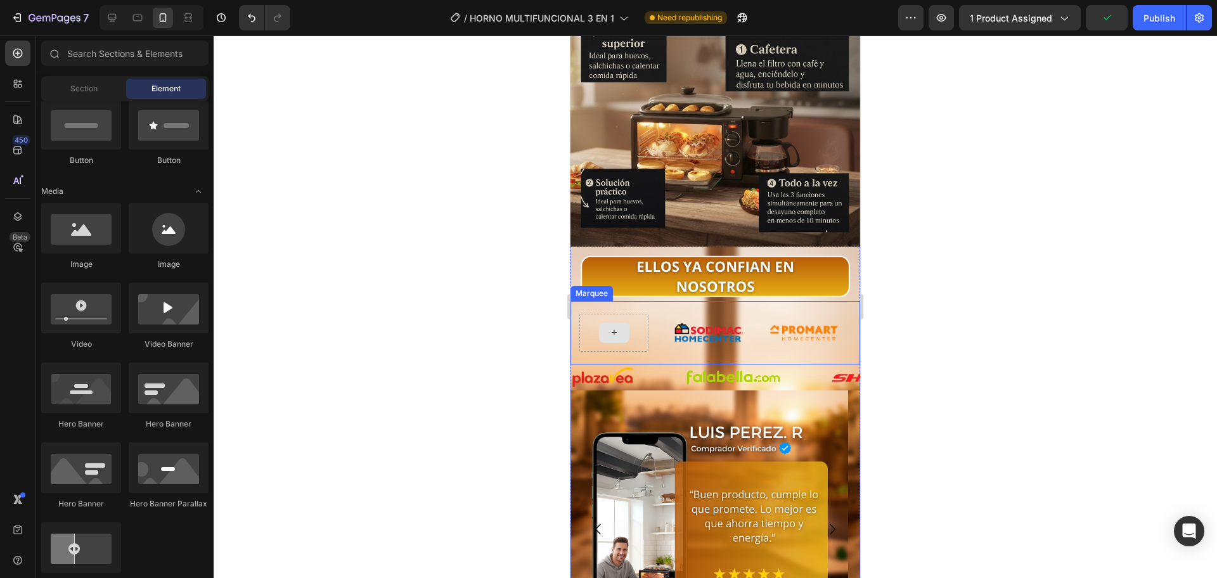
click at [631, 314] on div at bounding box center [613, 333] width 69 height 38
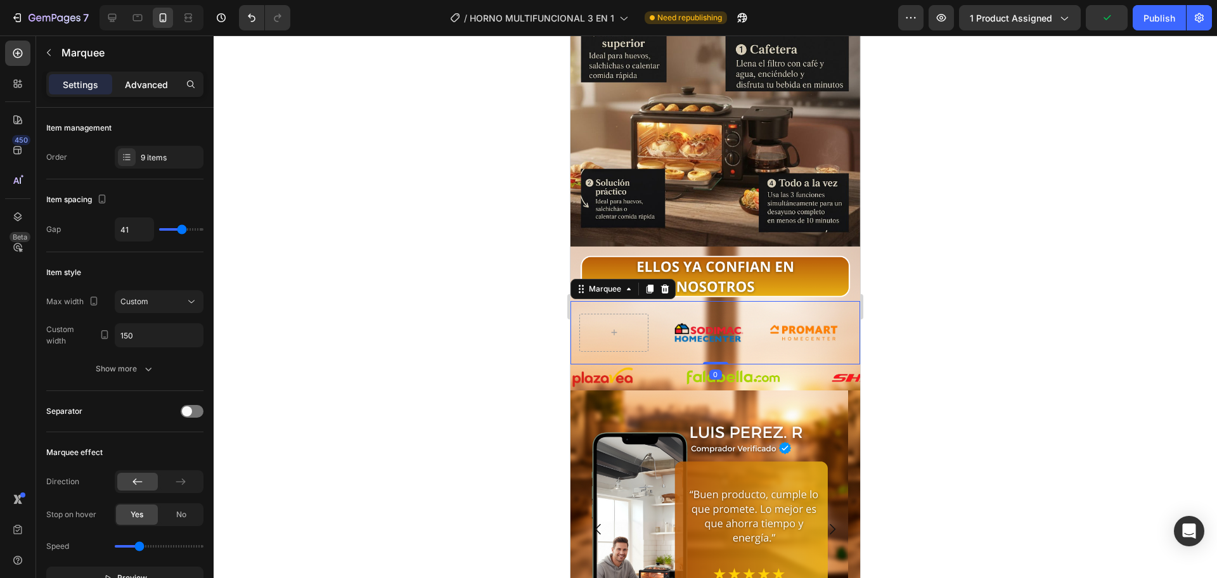
click at [151, 88] on p "Advanced" at bounding box center [146, 84] width 43 height 13
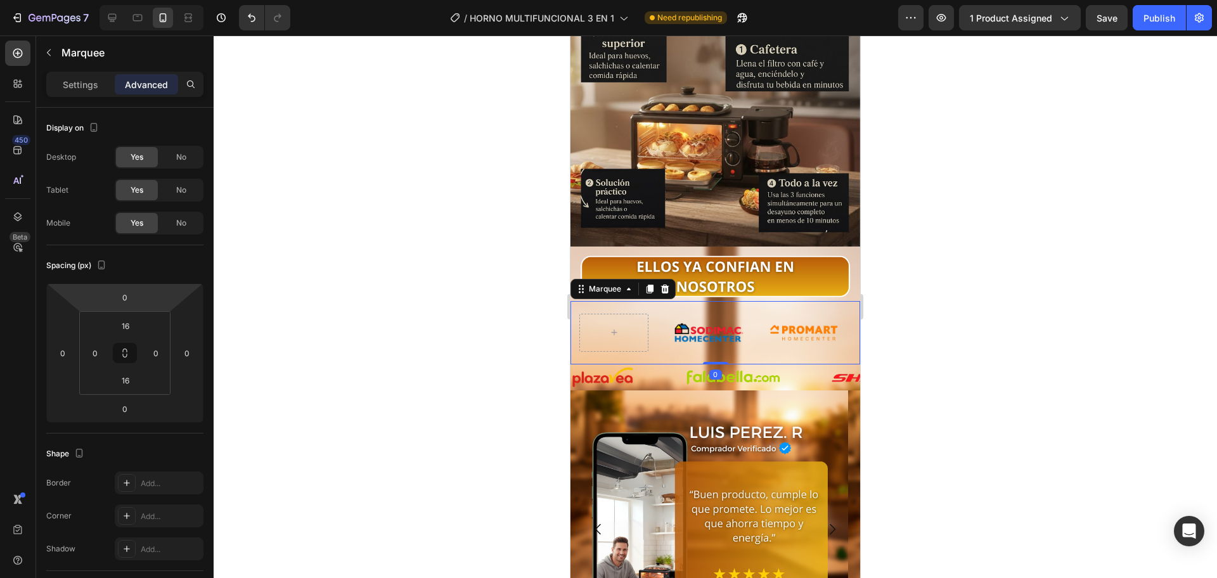
click at [77, 101] on div "Settings Advanced" at bounding box center [124, 90] width 177 height 36
click at [75, 84] on p "Settings" at bounding box center [80, 84] width 35 height 13
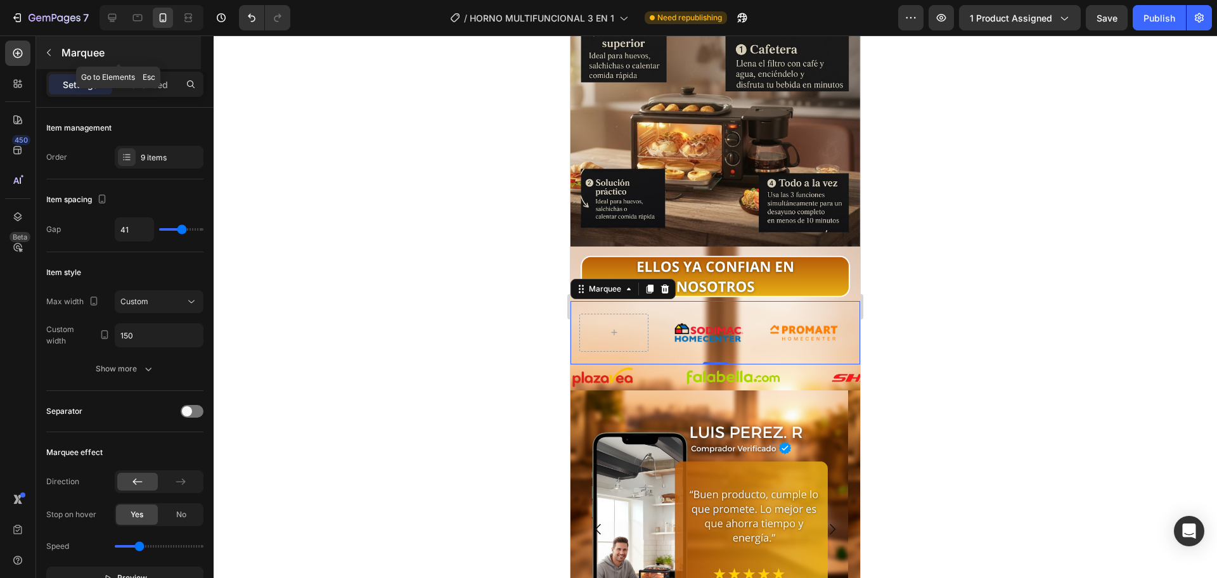
click at [53, 60] on button "button" at bounding box center [49, 52] width 20 height 20
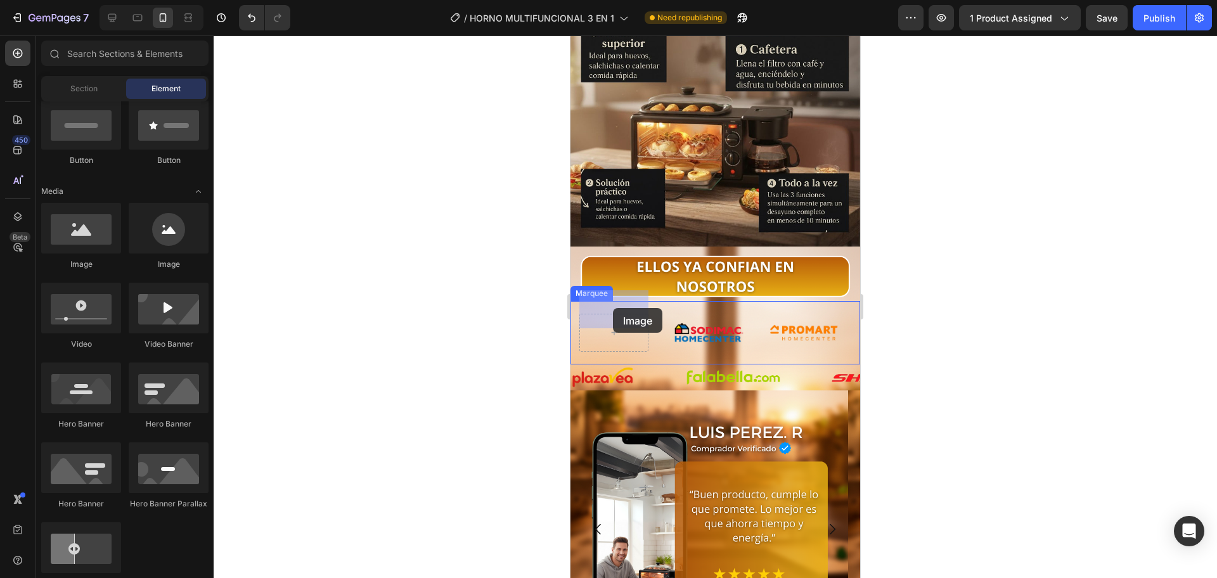
drag, startPoint x: 1116, startPoint y: 362, endPoint x: 613, endPoint y: 308, distance: 505.5
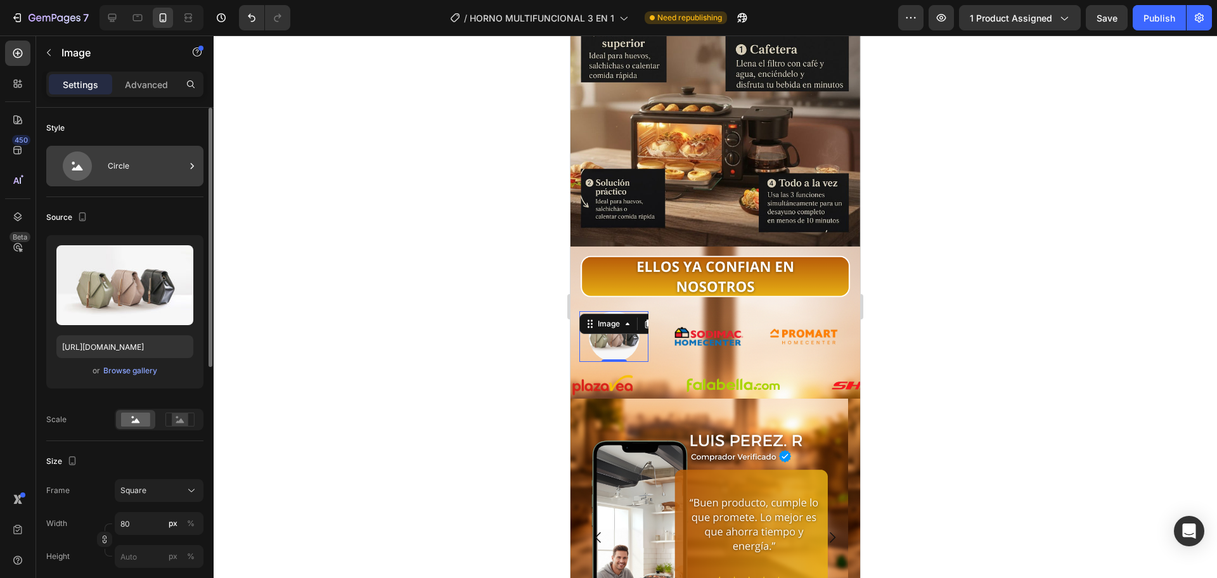
click at [129, 174] on div "Circle" at bounding box center [146, 165] width 77 height 29
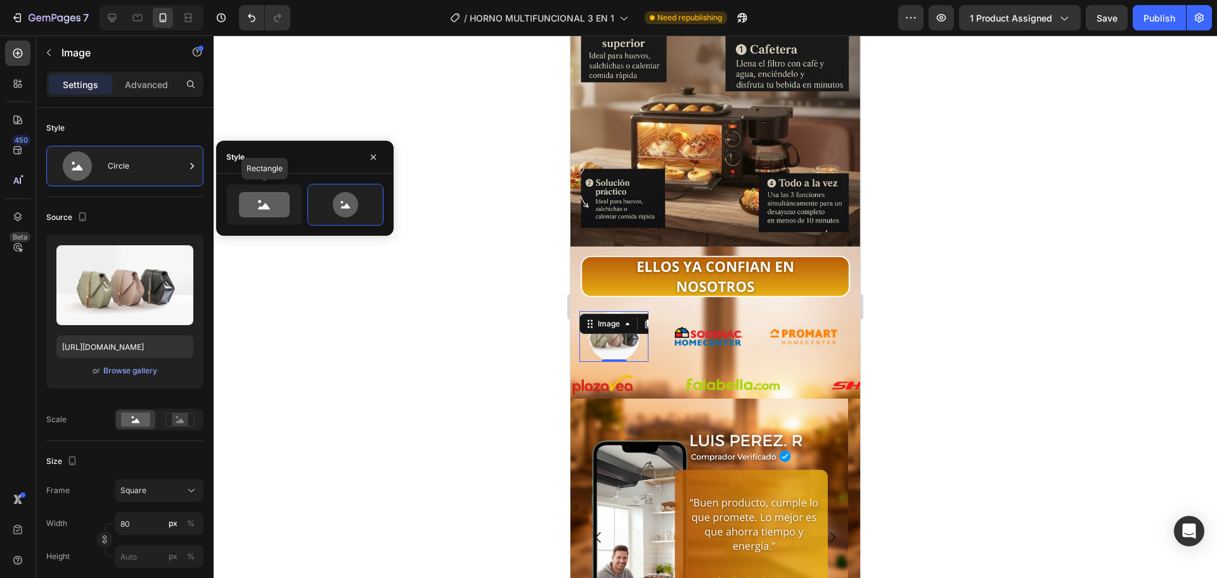
drag, startPoint x: 245, startPoint y: 210, endPoint x: 219, endPoint y: 262, distance: 58.4
click at [246, 210] on icon at bounding box center [264, 204] width 51 height 25
type input "100"
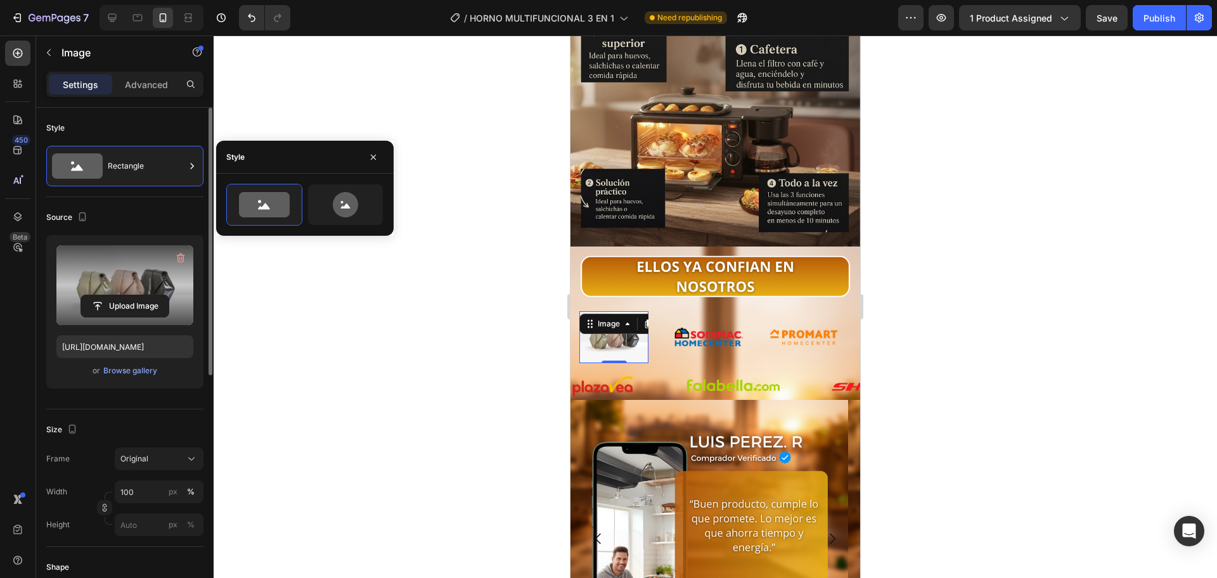
click at [125, 293] on label at bounding box center [124, 285] width 137 height 80
click at [125, 295] on input "file" at bounding box center [124, 306] width 87 height 22
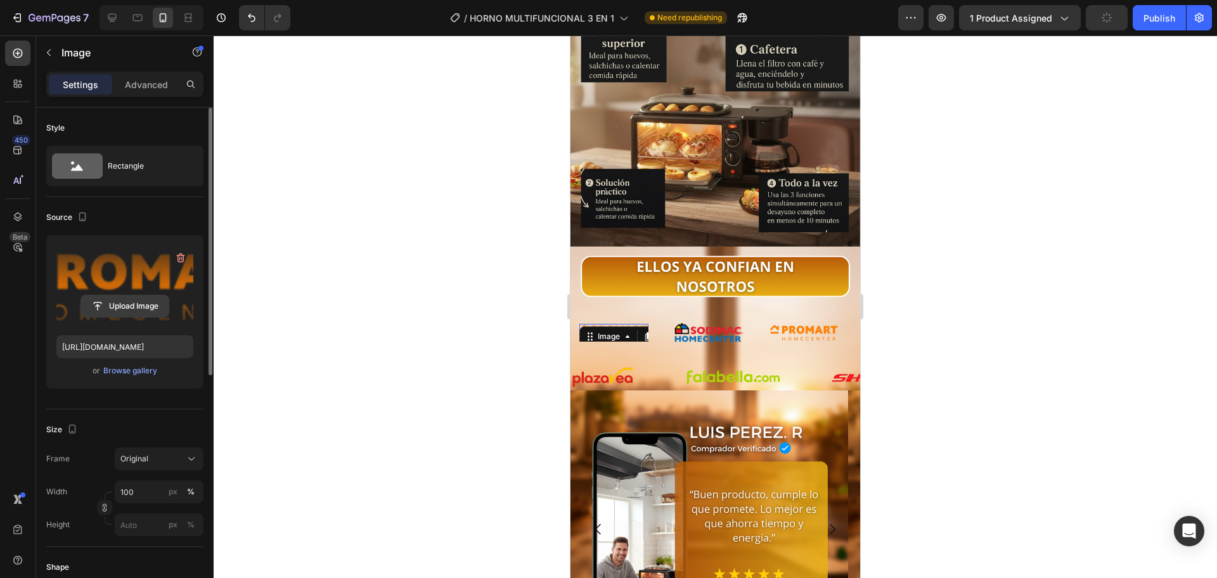
click at [138, 309] on input "file" at bounding box center [124, 306] width 87 height 22
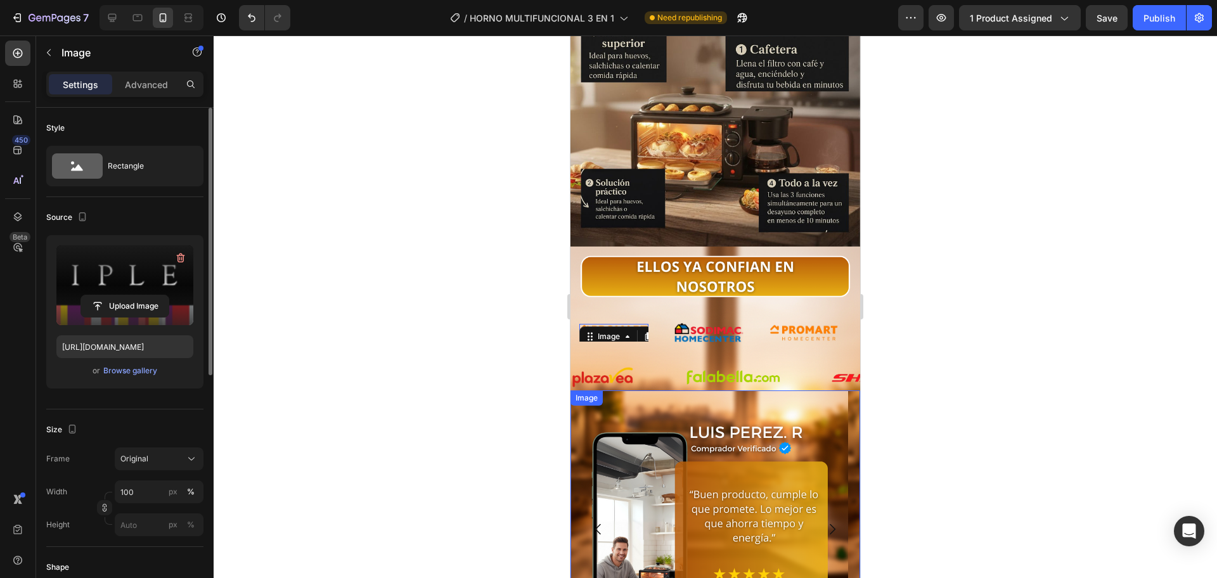
type input "https://cdn.shopify.com/s/files/1/0774/8360/6252/files/gempages_575738252938445…"
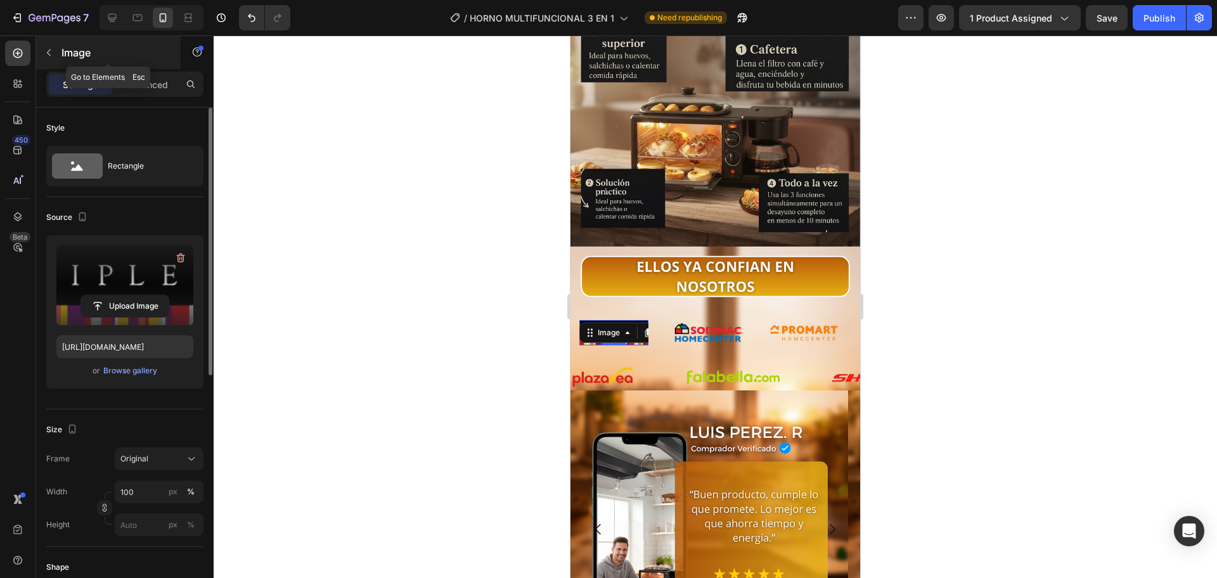
click at [53, 56] on icon "button" at bounding box center [49, 53] width 10 height 10
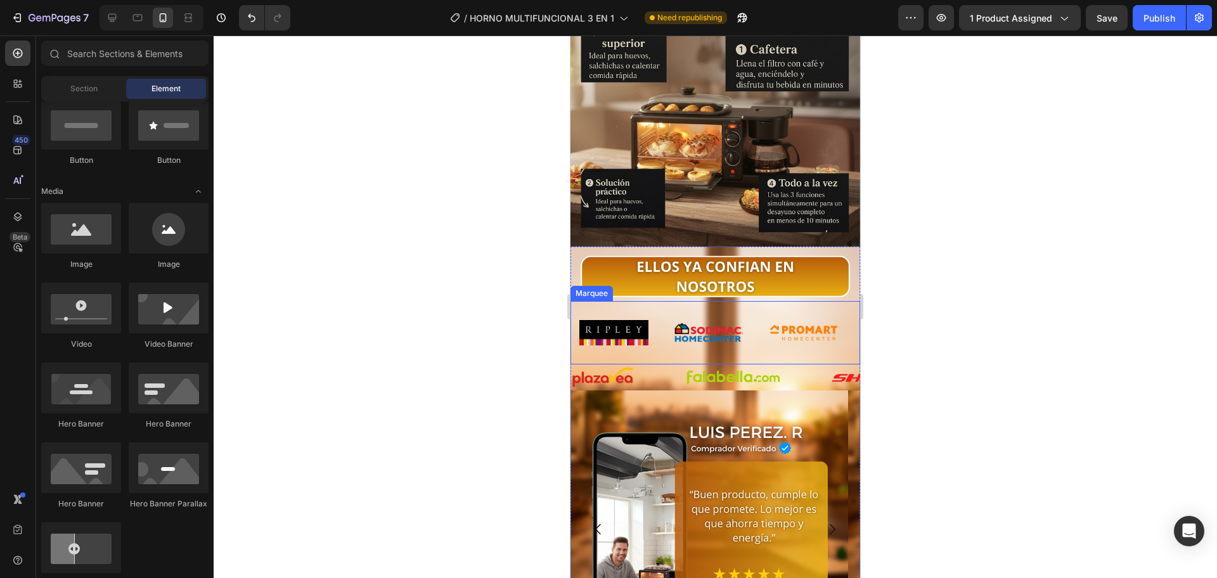
click at [670, 311] on div "Image Image Image Image Image Image Image Image Image" at bounding box center [437, 332] width 856 height 43
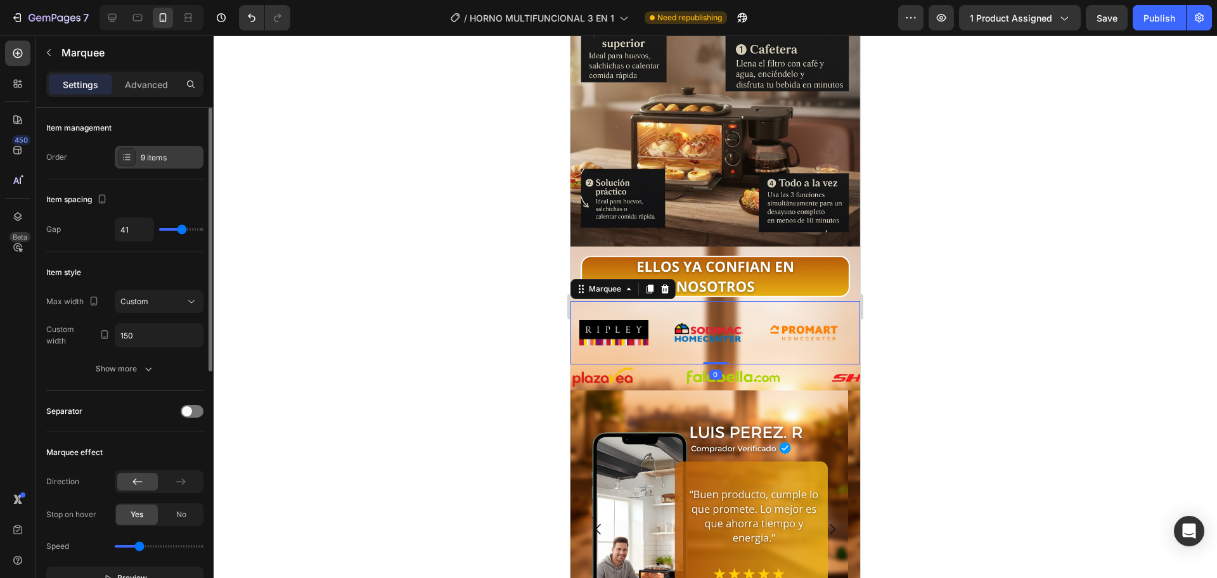
click at [159, 164] on div "9 items" at bounding box center [159, 157] width 89 height 23
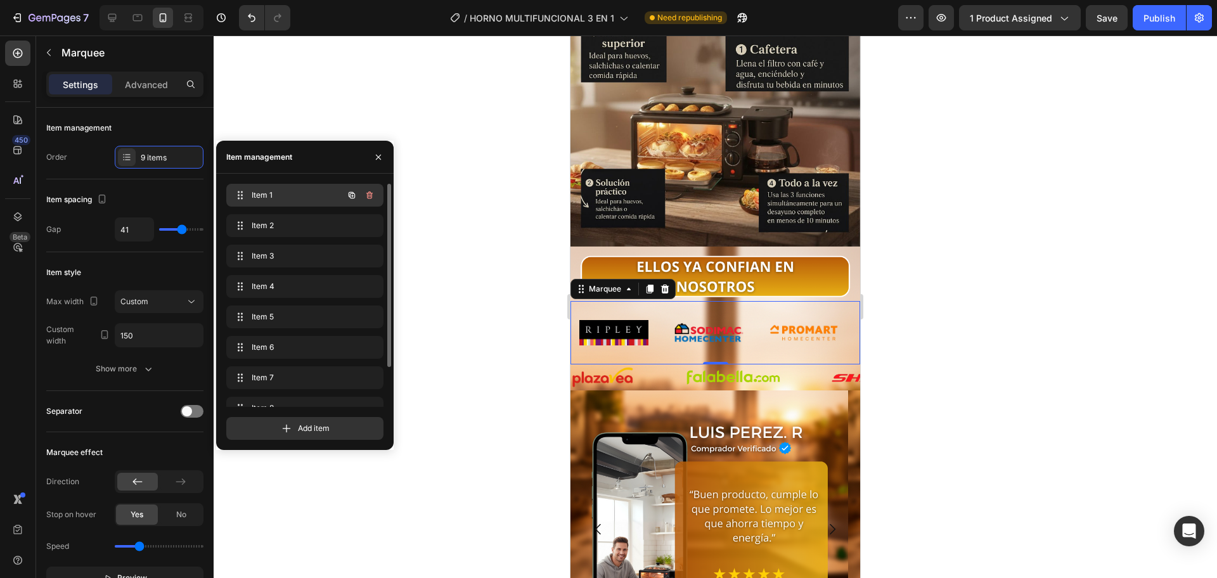
click at [286, 200] on span "Item 1" at bounding box center [288, 195] width 72 height 11
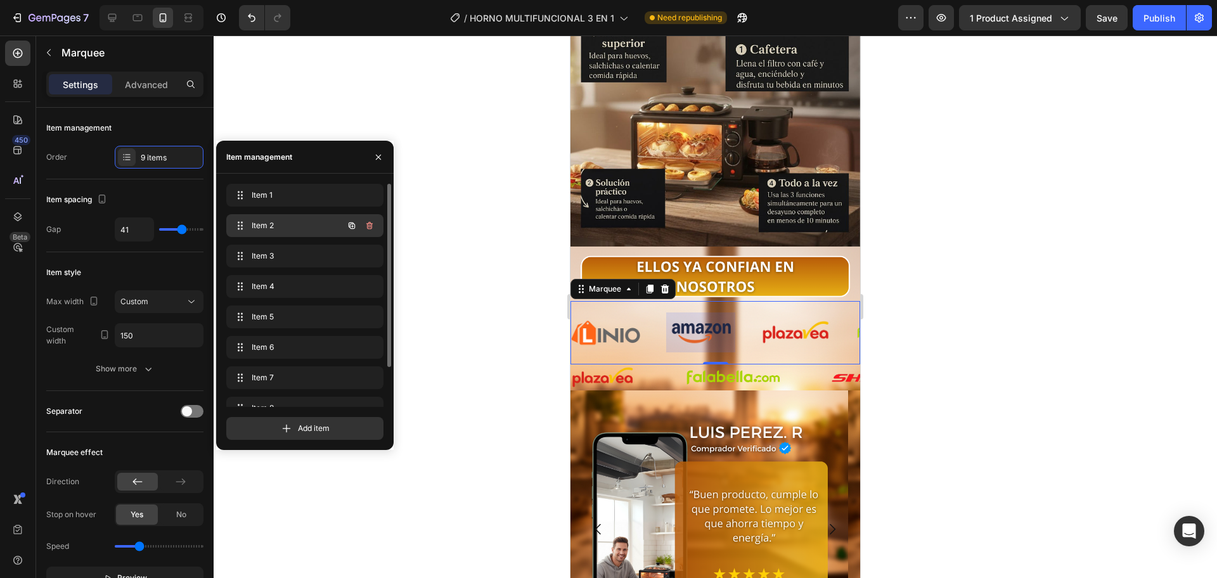
click at [294, 229] on span "Item 2" at bounding box center [288, 225] width 72 height 11
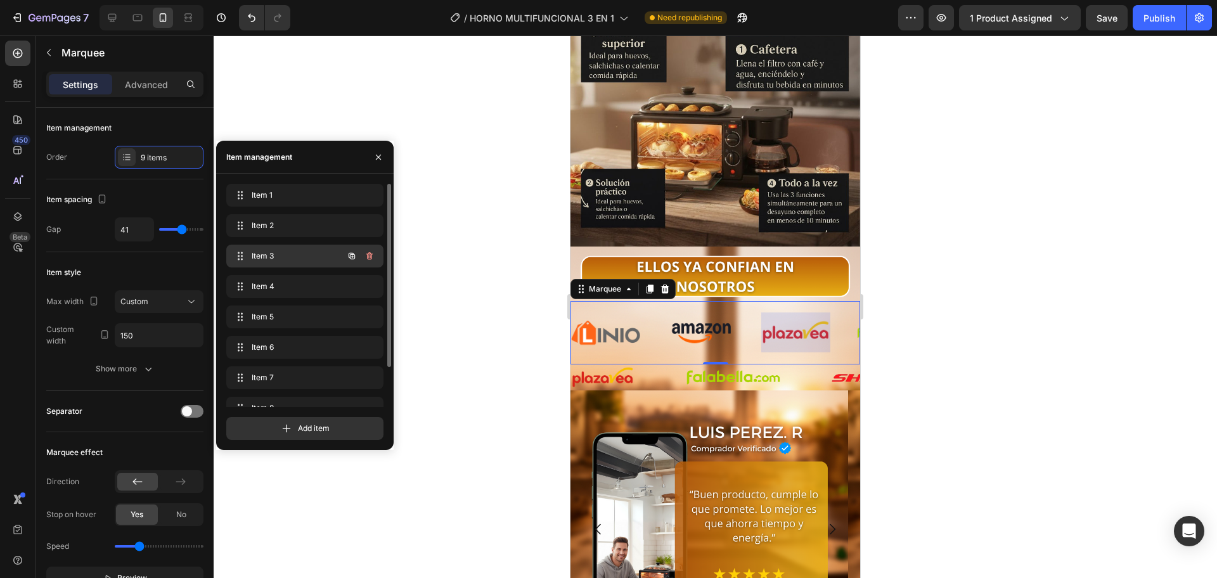
click at [290, 252] on span "Item 3" at bounding box center [288, 255] width 72 height 11
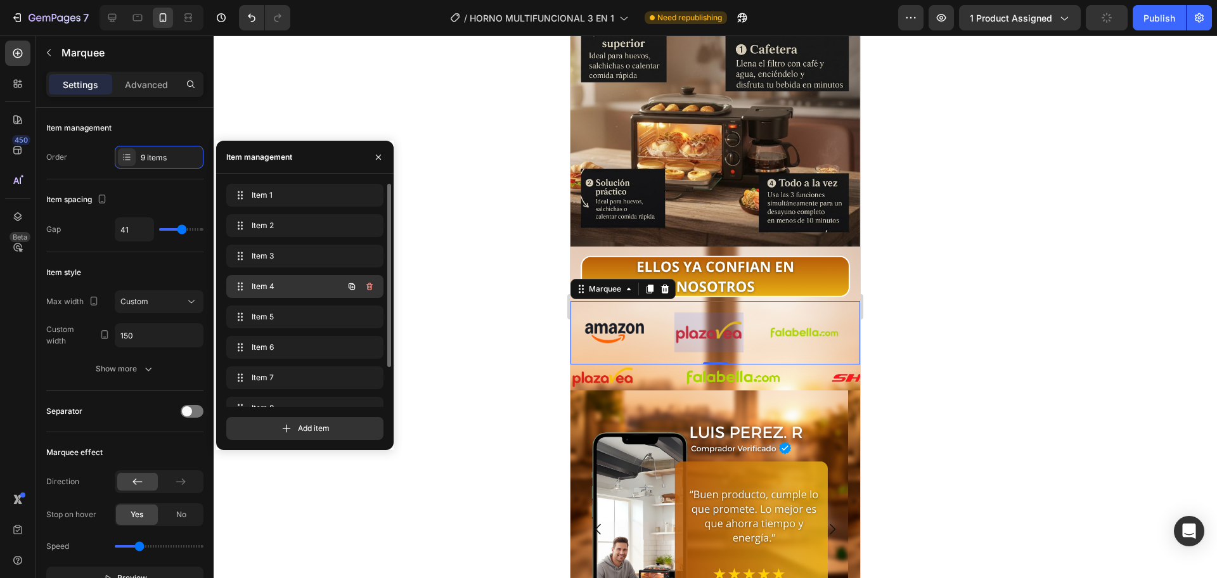
click at [285, 282] on span "Item 4" at bounding box center [288, 286] width 72 height 11
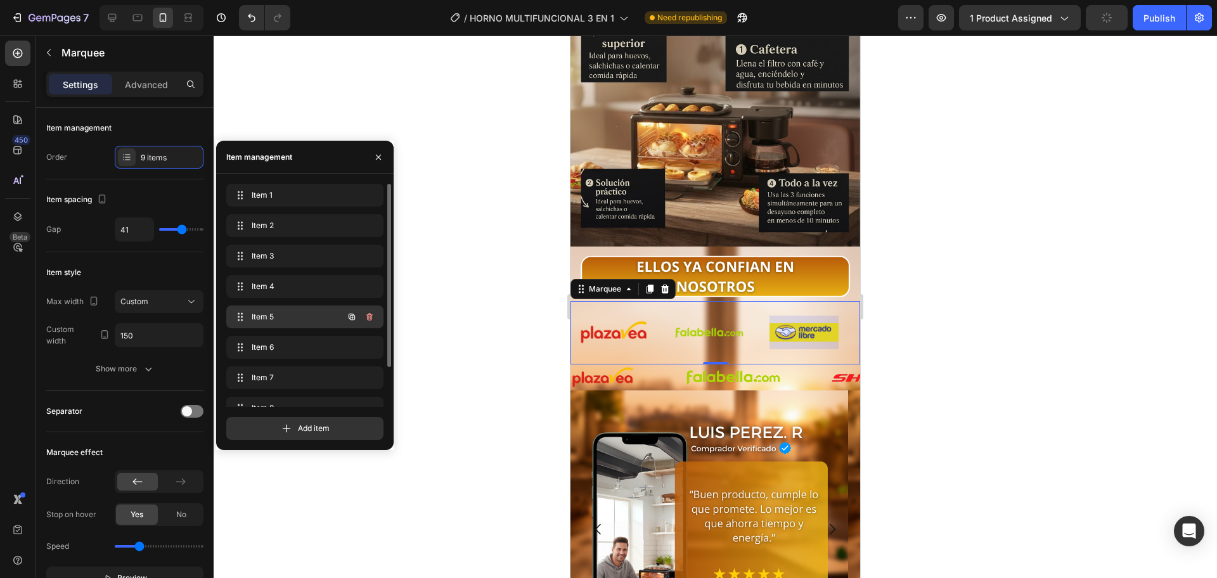
click at [288, 319] on span "Item 5" at bounding box center [288, 316] width 72 height 11
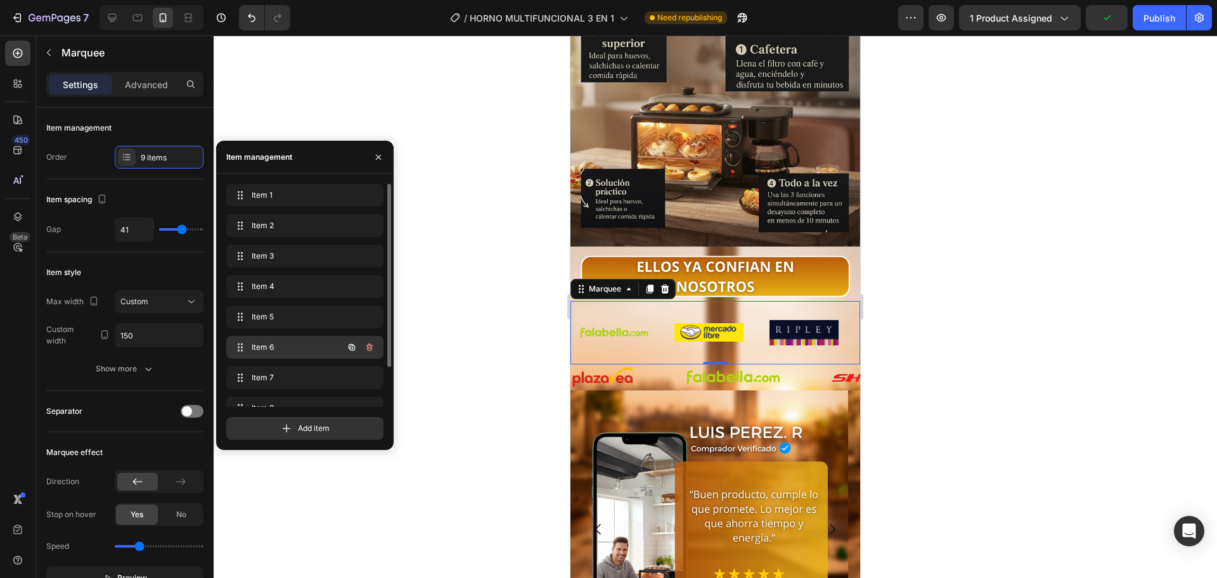
click at [288, 344] on span "Item 6" at bounding box center [288, 347] width 72 height 11
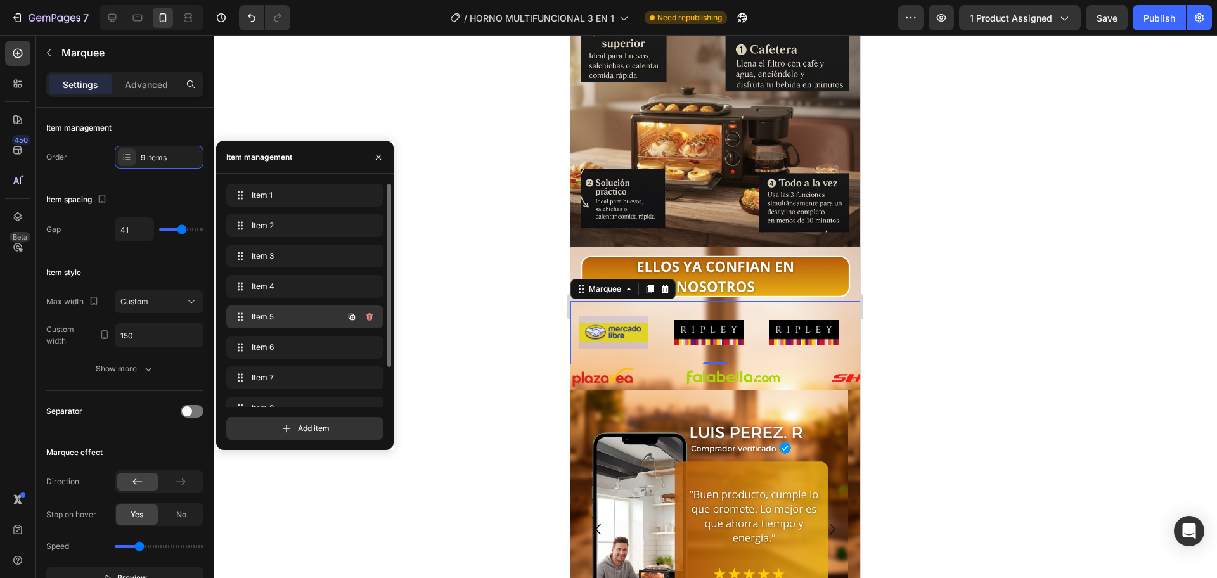
click at [296, 317] on span "Item 5" at bounding box center [288, 316] width 72 height 11
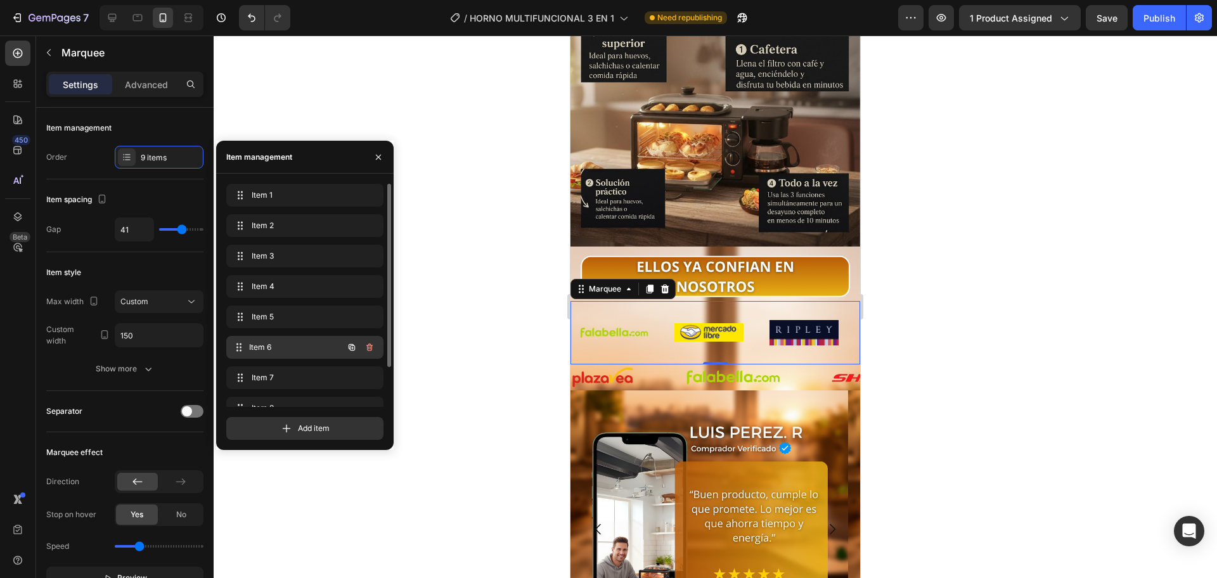
click at [293, 349] on span "Item 6" at bounding box center [296, 347] width 94 height 11
click at [289, 344] on span "Item 6" at bounding box center [288, 347] width 72 height 11
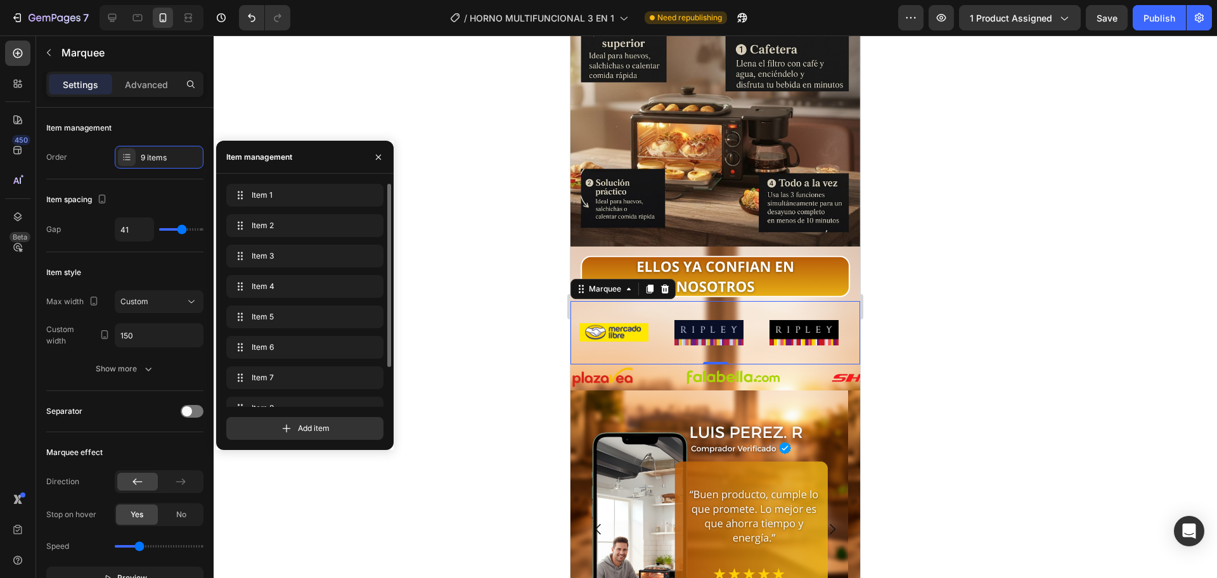
click at [282, 365] on div "Item 1 Item 1 Item 2 Item 2 Item 3 Item 3 Item 4 Item 4 Item 5 Item 5 Item 6 It…" at bounding box center [304, 319] width 157 height 271
click at [283, 369] on div "Item 7 Item 7" at bounding box center [287, 378] width 112 height 18
click at [281, 376] on span "Item 7" at bounding box center [288, 377] width 72 height 11
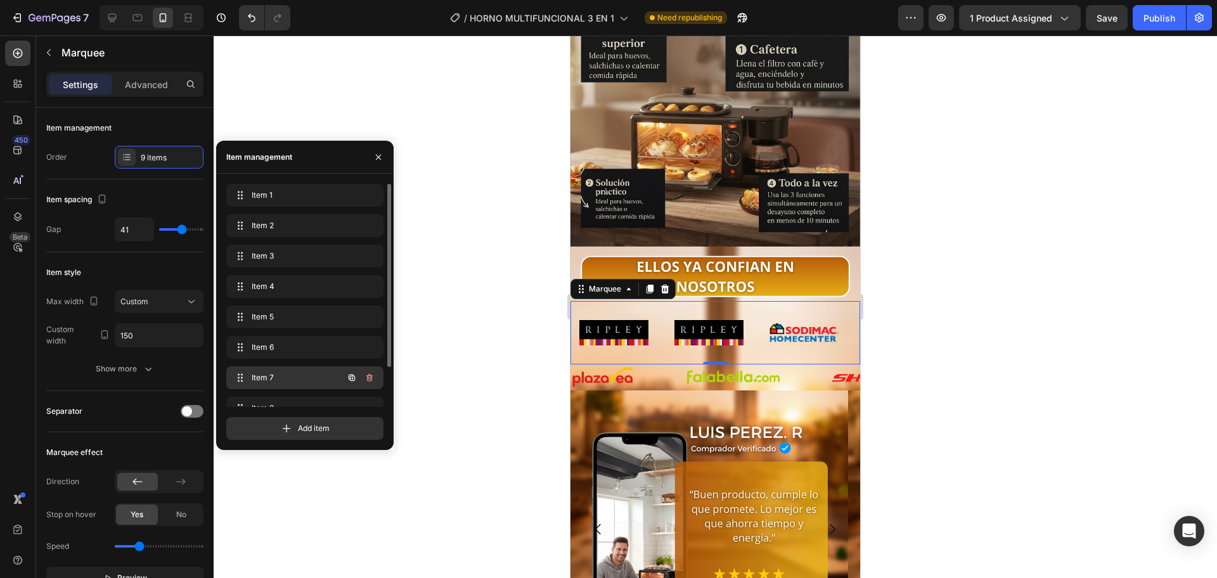
click at [284, 373] on span "Item 7" at bounding box center [288, 377] width 72 height 11
click at [284, 351] on span "Item 6" at bounding box center [288, 347] width 72 height 11
click at [284, 371] on div "Item 7 Item 7" at bounding box center [287, 378] width 112 height 18
click at [376, 376] on button "button" at bounding box center [370, 378] width 18 height 18
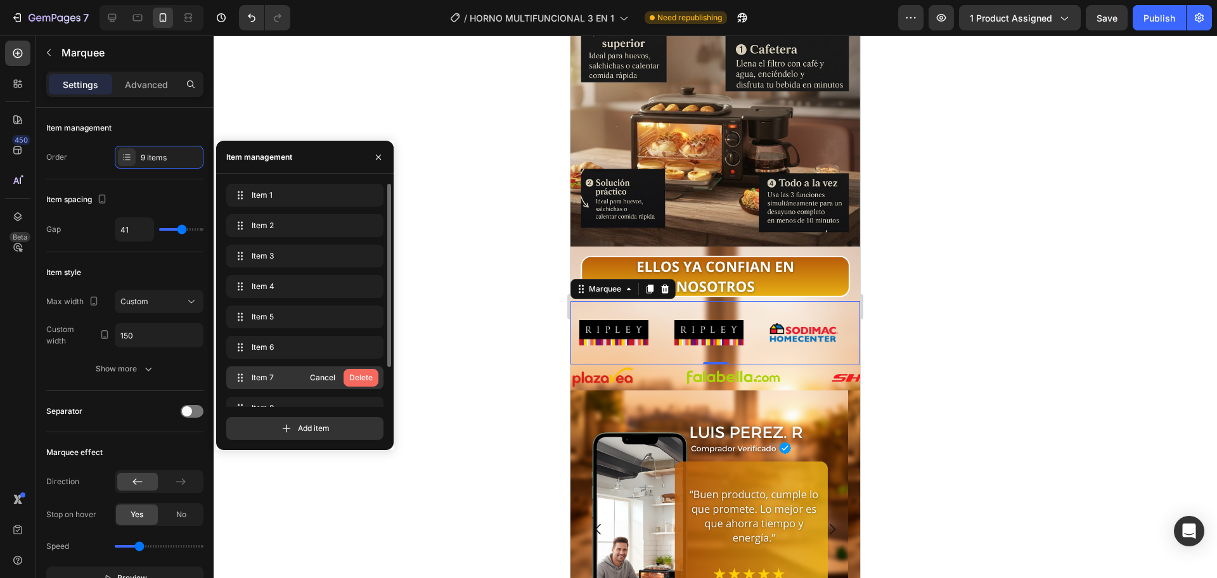
click at [367, 382] on div "Delete" at bounding box center [360, 377] width 23 height 11
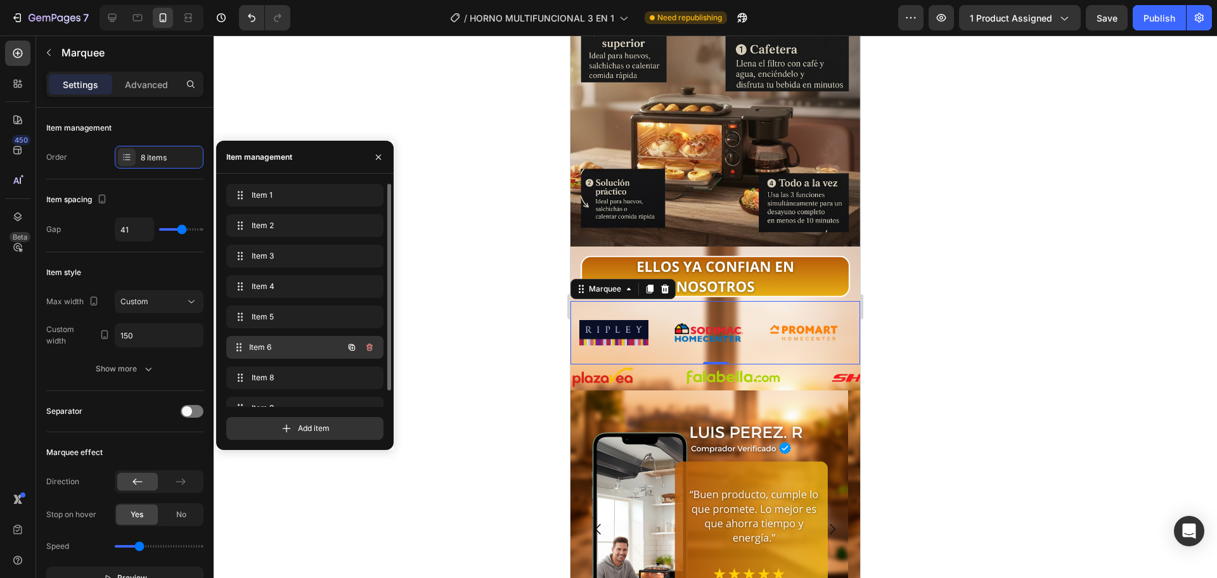
click at [293, 350] on span "Item 6" at bounding box center [296, 347] width 94 height 11
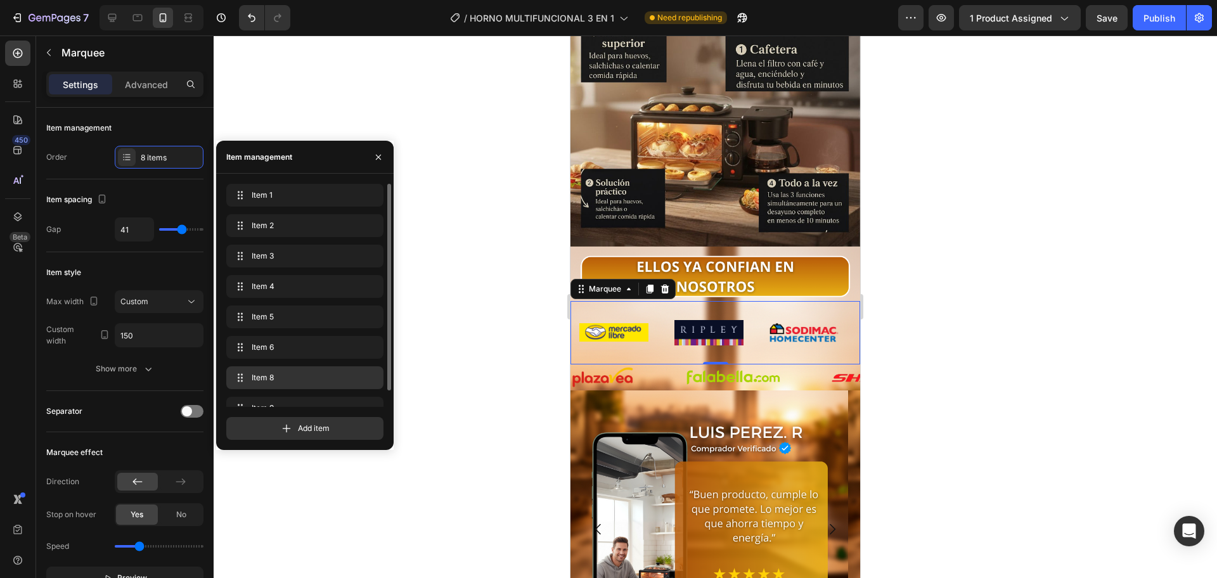
click at [299, 369] on div "Item 8 Item 8" at bounding box center [304, 378] width 147 height 18
click at [295, 389] on div "Item 8 Item 8" at bounding box center [304, 377] width 157 height 23
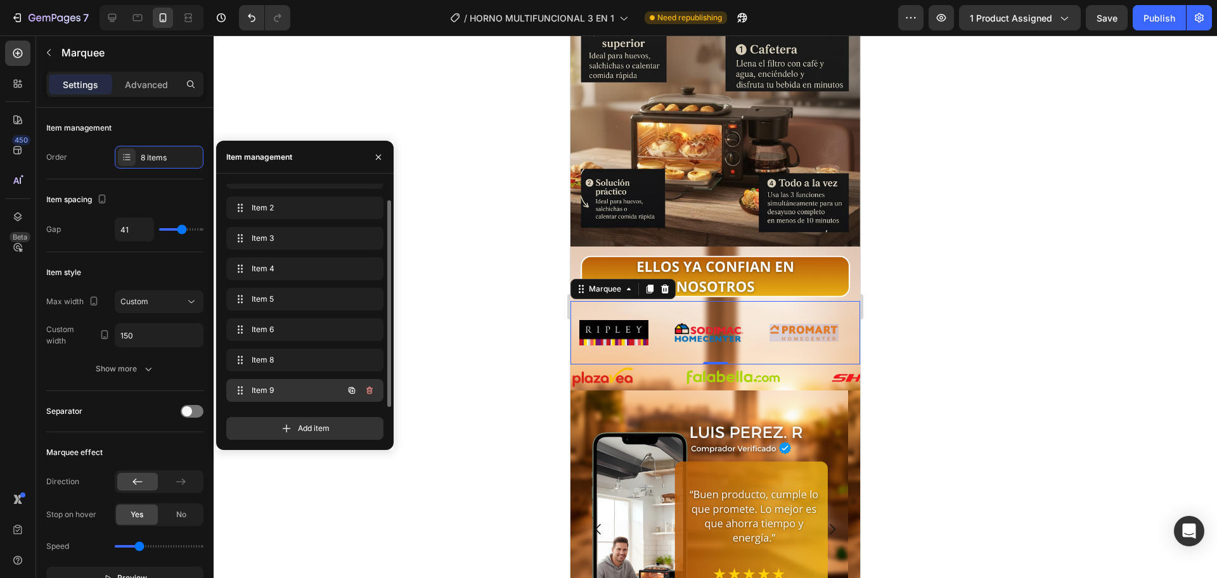
click at [298, 385] on span "Item 9" at bounding box center [288, 390] width 72 height 11
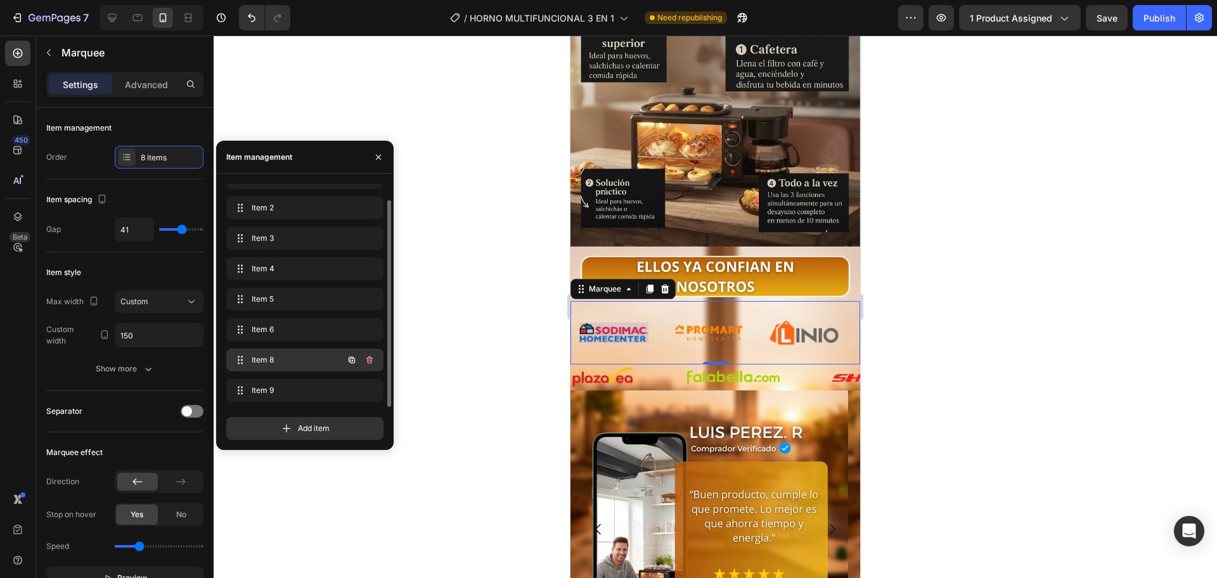
click at [299, 364] on span "Item 8" at bounding box center [288, 359] width 72 height 11
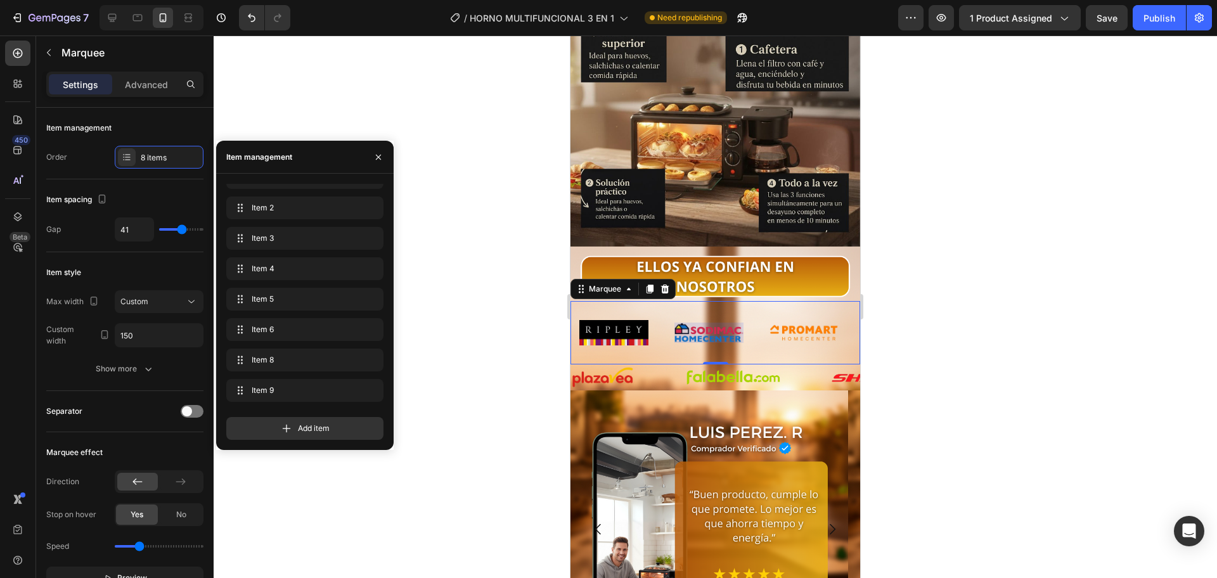
click at [462, 278] on div at bounding box center [715, 306] width 1003 height 543
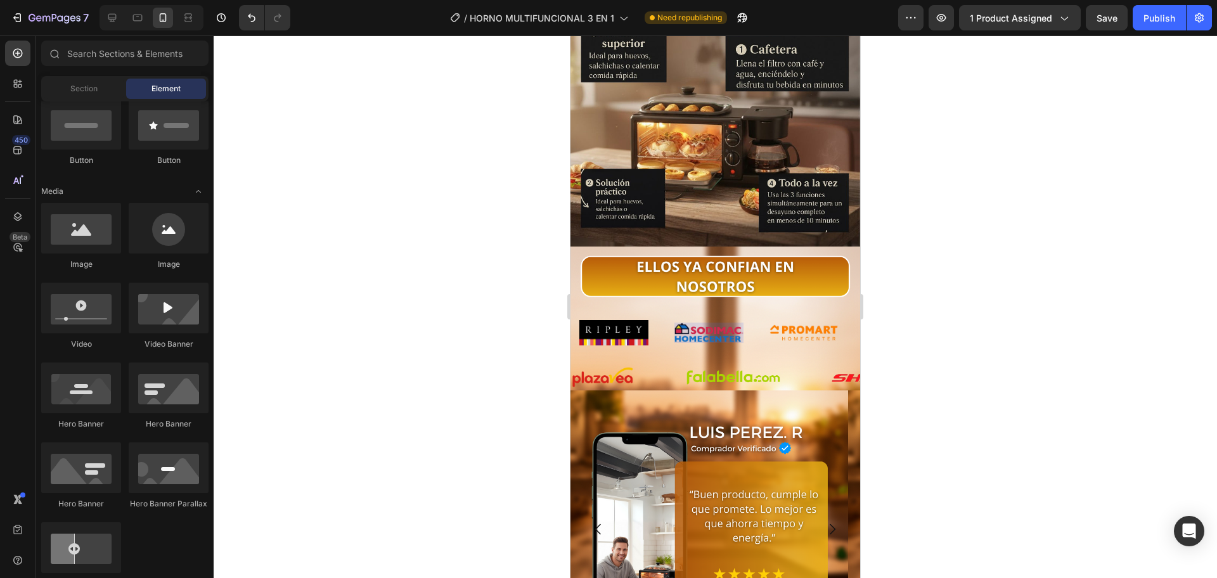
click at [458, 286] on div at bounding box center [715, 306] width 1003 height 543
click at [456, 221] on div at bounding box center [715, 306] width 1003 height 543
click at [1162, 25] on button "Publish" at bounding box center [1159, 17] width 53 height 25
click at [719, 323] on img at bounding box center [708, 333] width 69 height 20
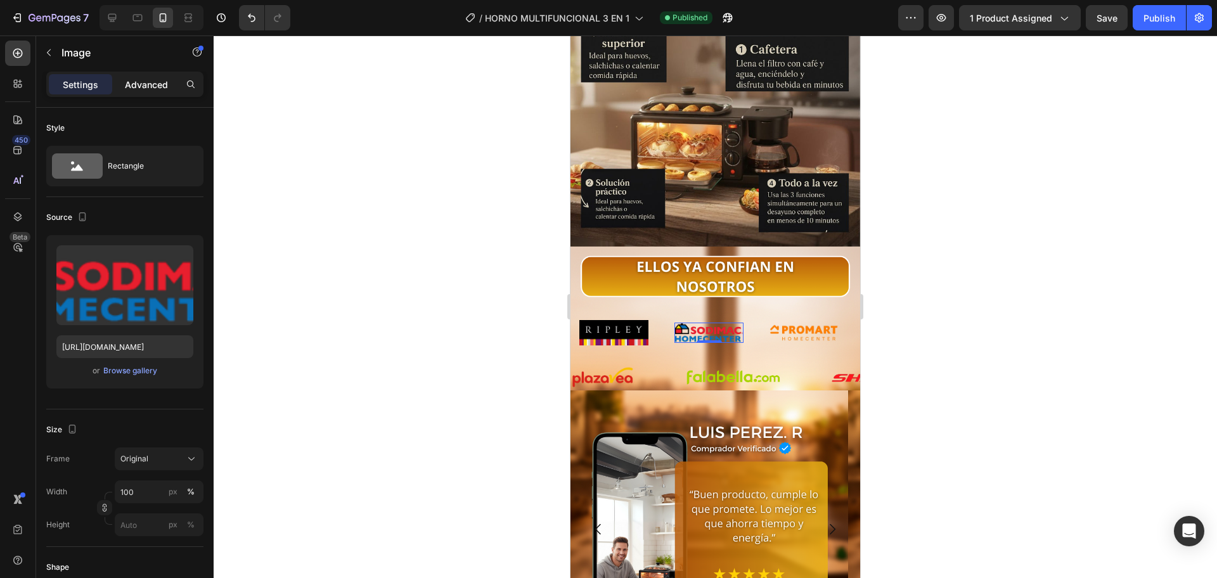
click at [141, 89] on p "Advanced" at bounding box center [146, 84] width 43 height 13
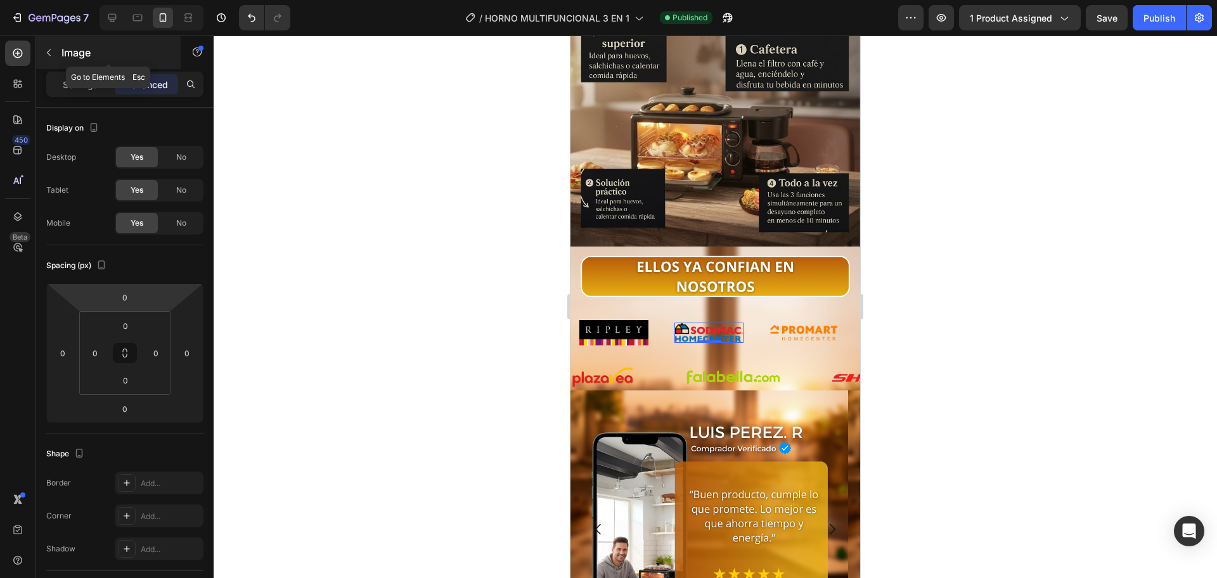
click at [65, 38] on div "Image" at bounding box center [108, 52] width 145 height 33
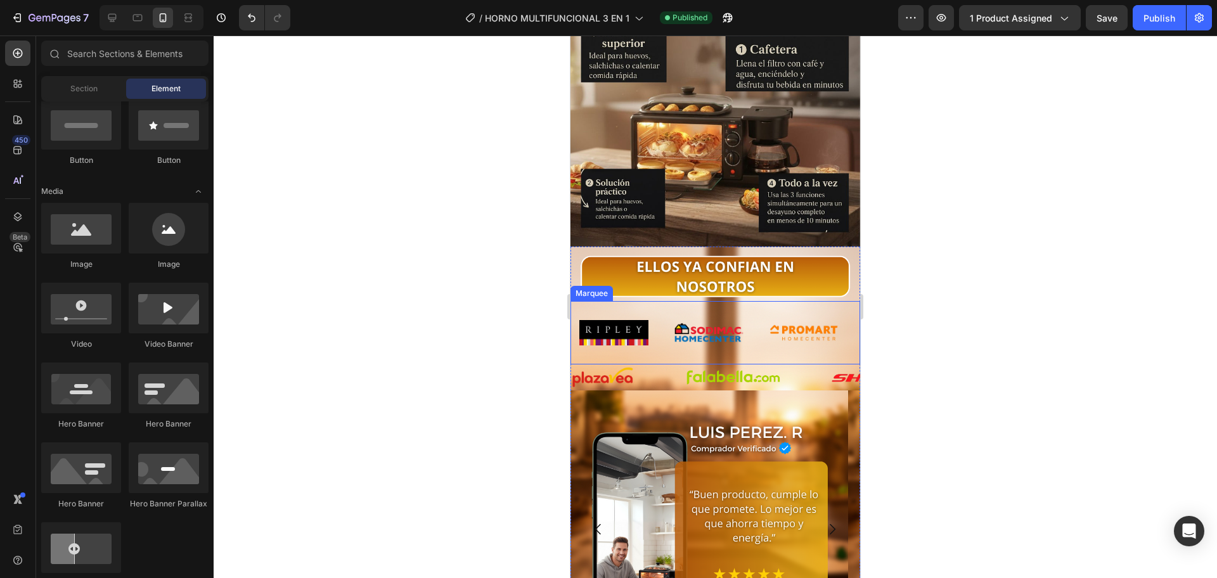
click at [667, 320] on div "Image" at bounding box center [626, 332] width 95 height 25
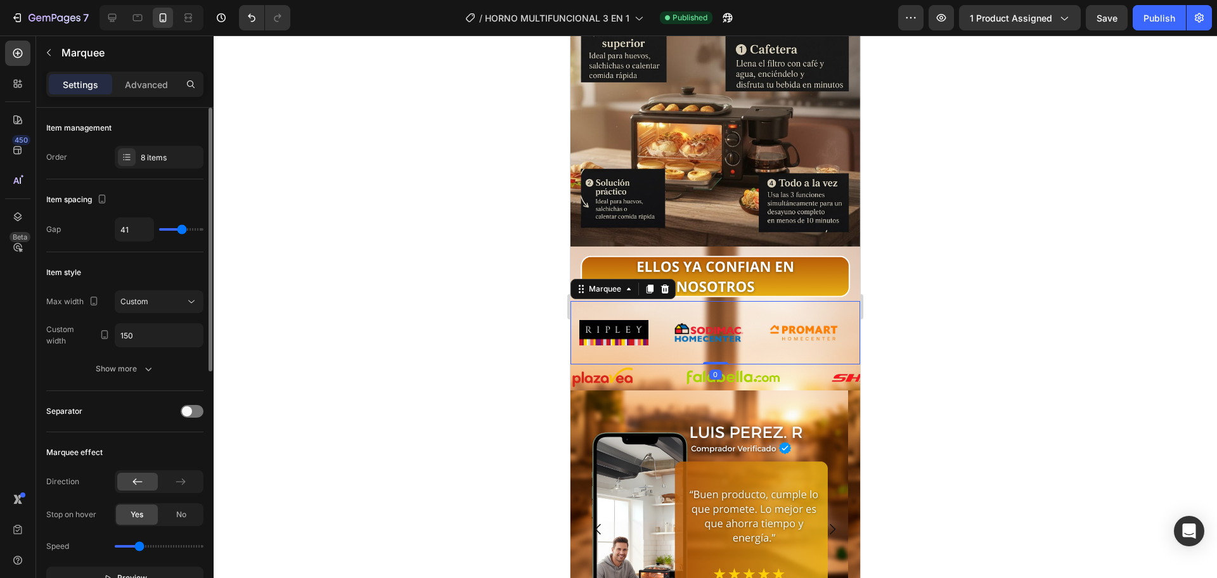
click at [170, 231] on div "41" at bounding box center [159, 229] width 89 height 24
click at [121, 238] on input "41" at bounding box center [134, 229] width 38 height 23
type input "2"
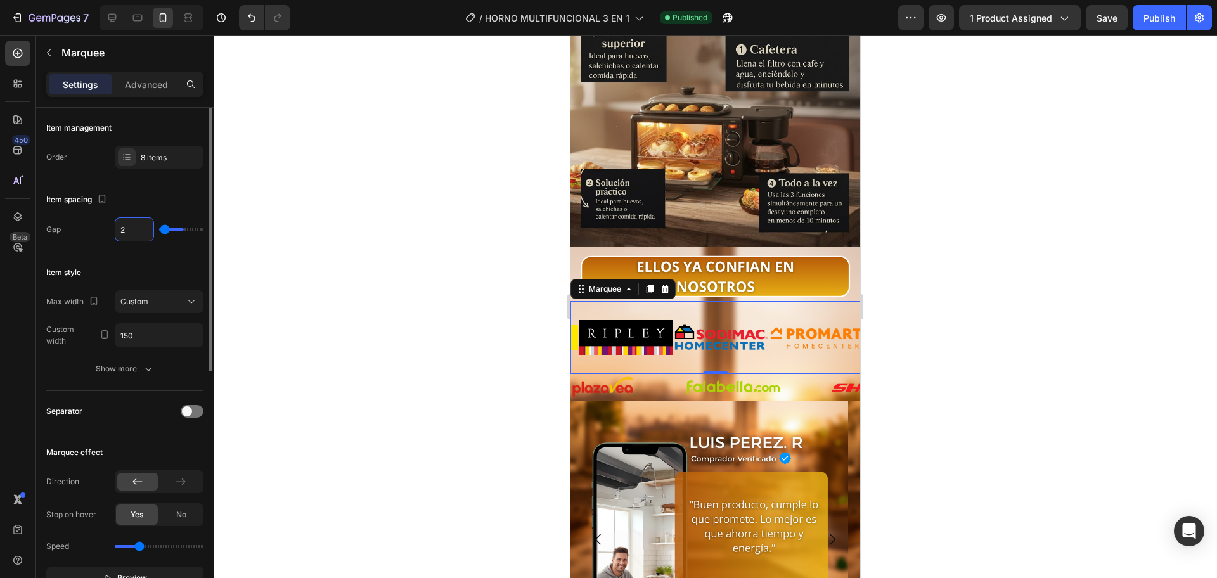
type input "20"
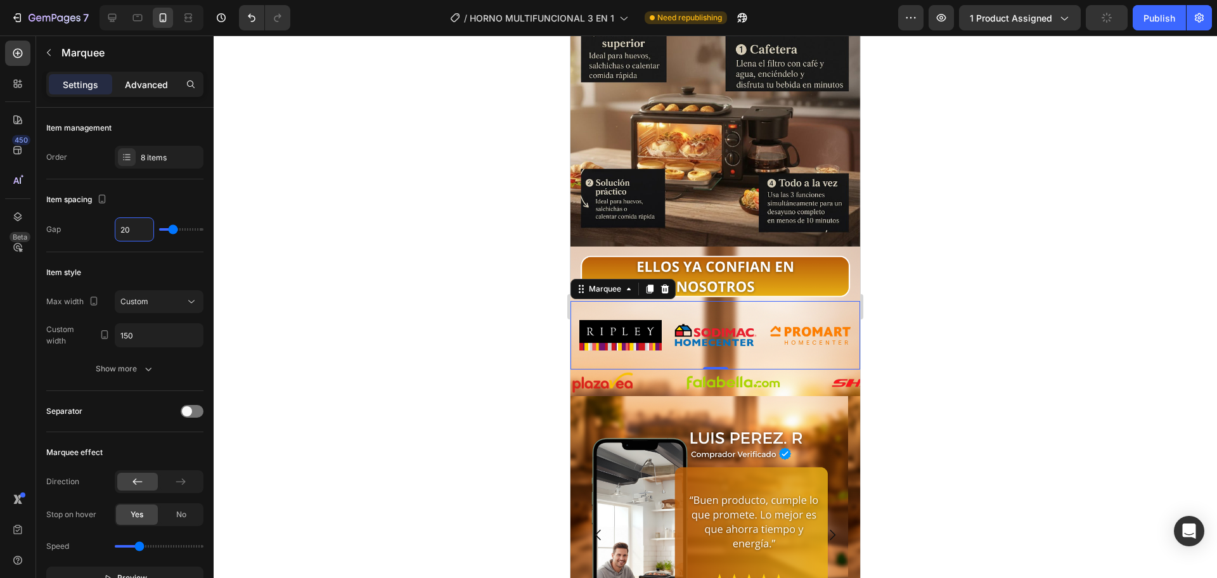
click at [150, 80] on p "Advanced" at bounding box center [146, 84] width 43 height 13
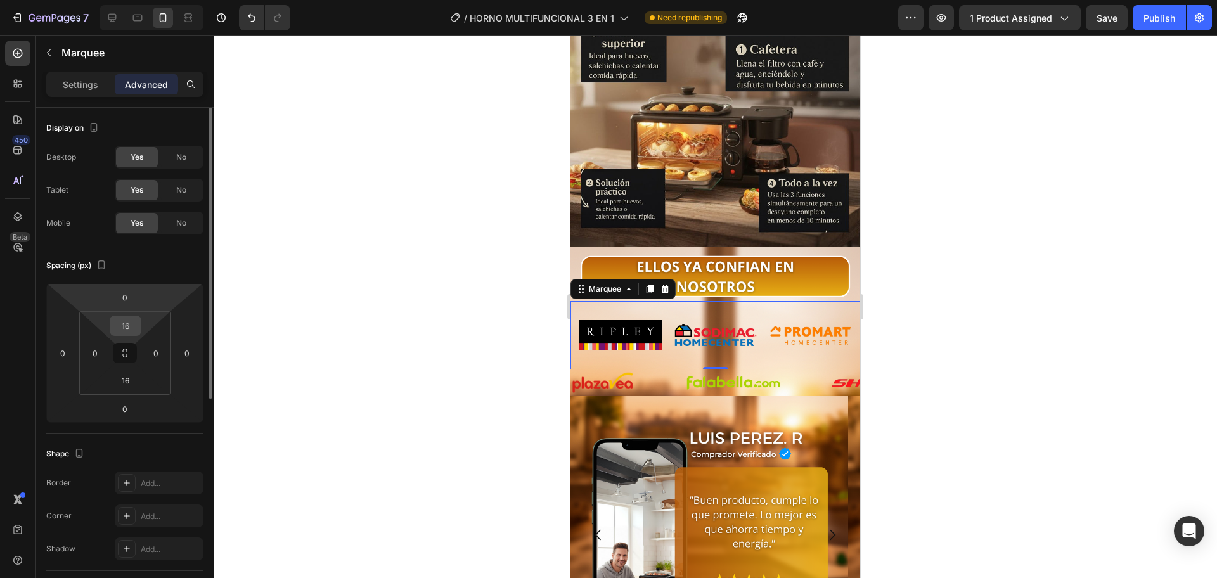
click at [139, 327] on div "16" at bounding box center [126, 326] width 32 height 20
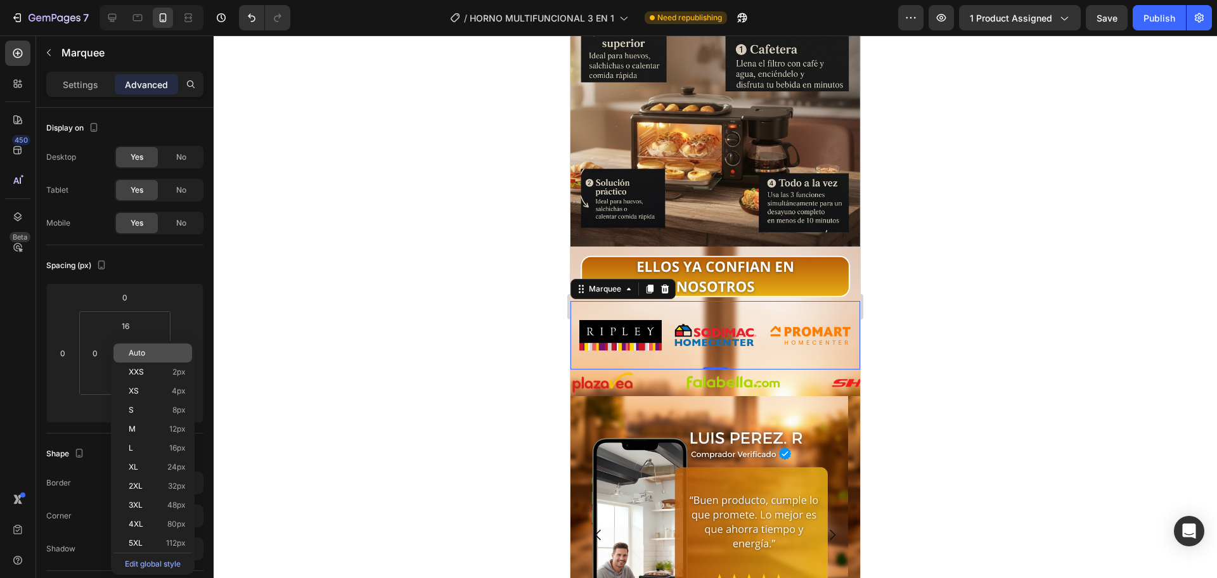
click at [139, 351] on span "Auto" at bounding box center [137, 353] width 16 height 9
type input "Auto"
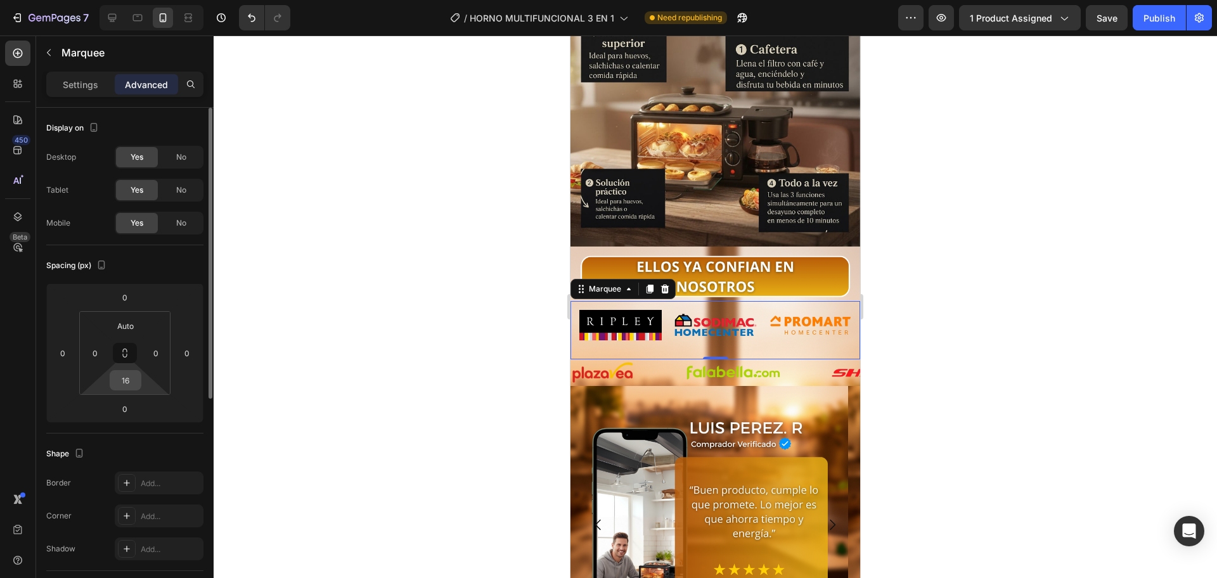
click at [132, 386] on input "16" at bounding box center [125, 380] width 25 height 19
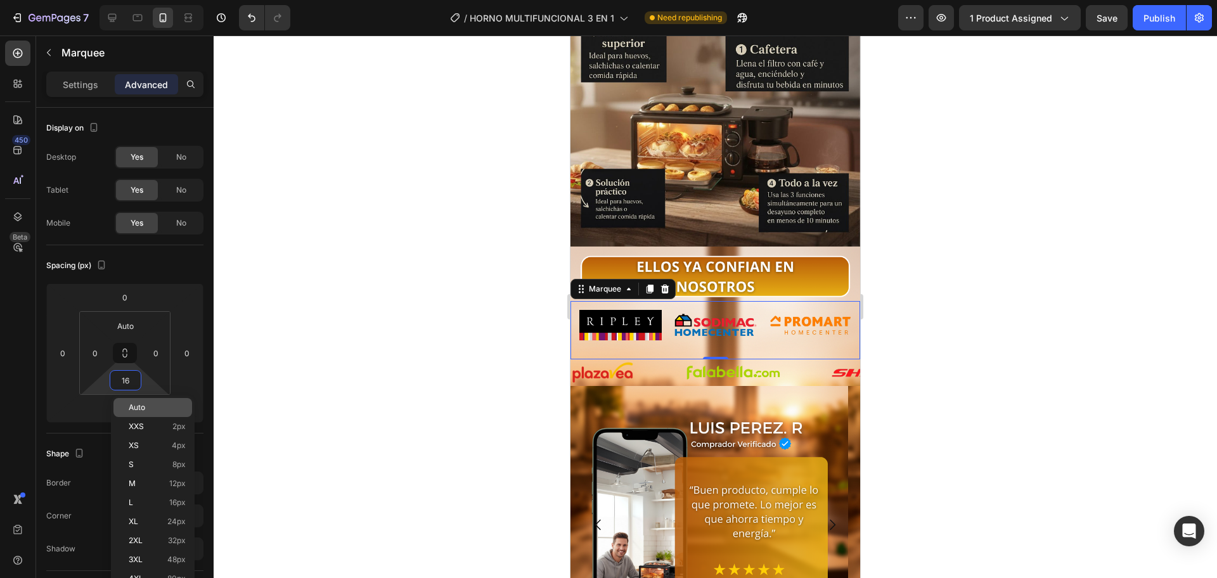
click at [143, 413] on div "Auto" at bounding box center [152, 407] width 79 height 19
type input "Auto"
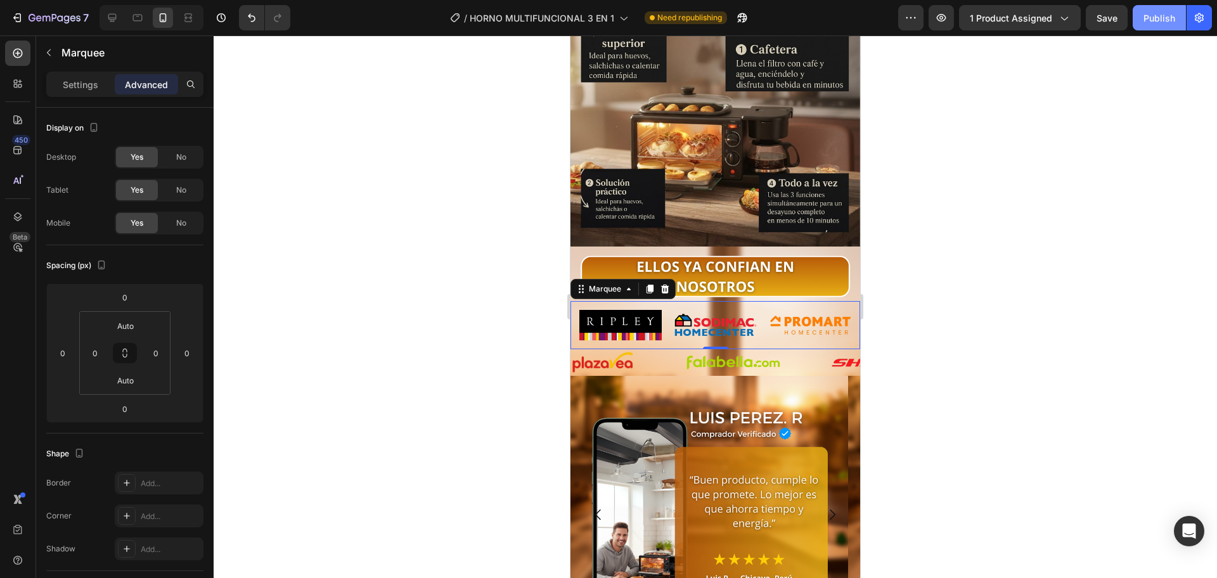
click at [1146, 22] on div "Publish" at bounding box center [1159, 17] width 32 height 13
click at [733, 16] on icon "button" at bounding box center [727, 17] width 13 height 13
click at [789, 350] on div "Image" at bounding box center [758, 362] width 146 height 25
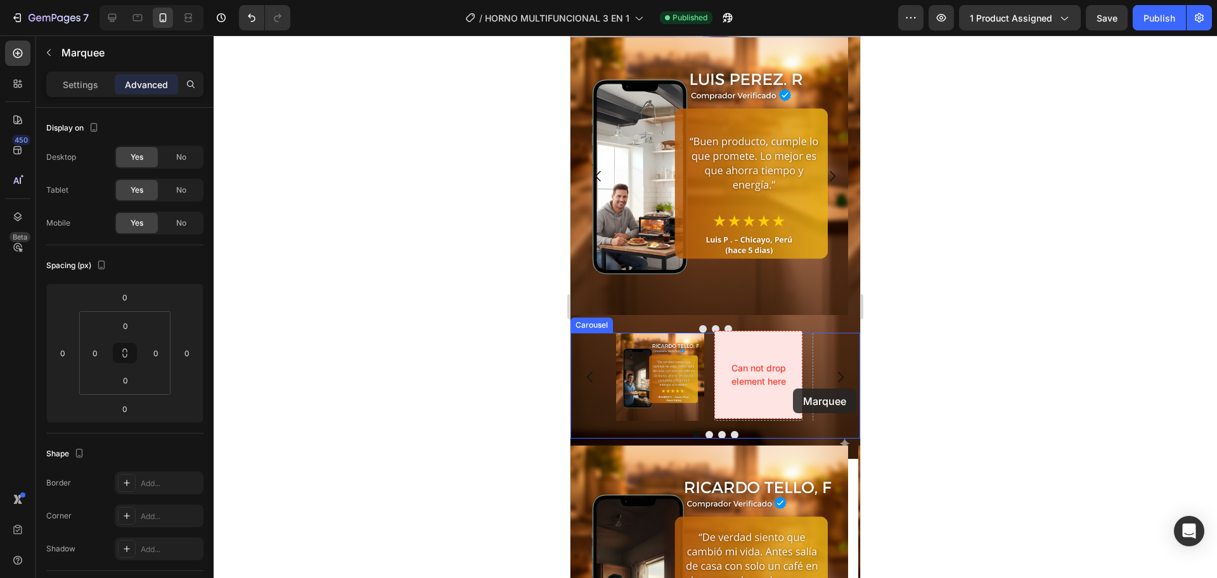
scroll to position [2749, 0]
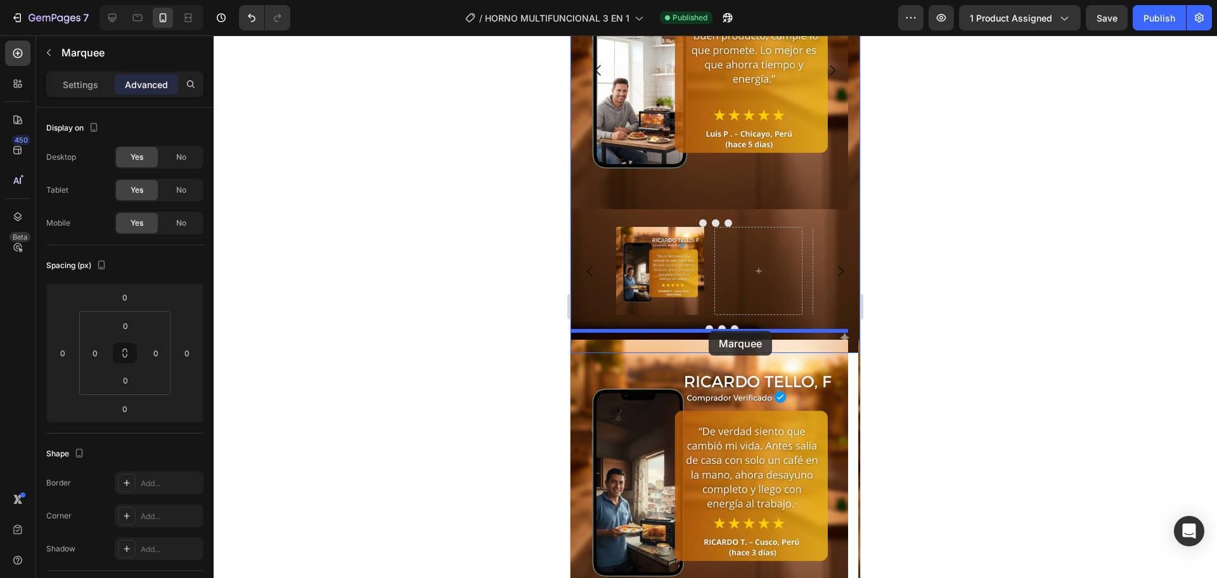
drag, startPoint x: 793, startPoint y: 344, endPoint x: 709, endPoint y: 331, distance: 84.6
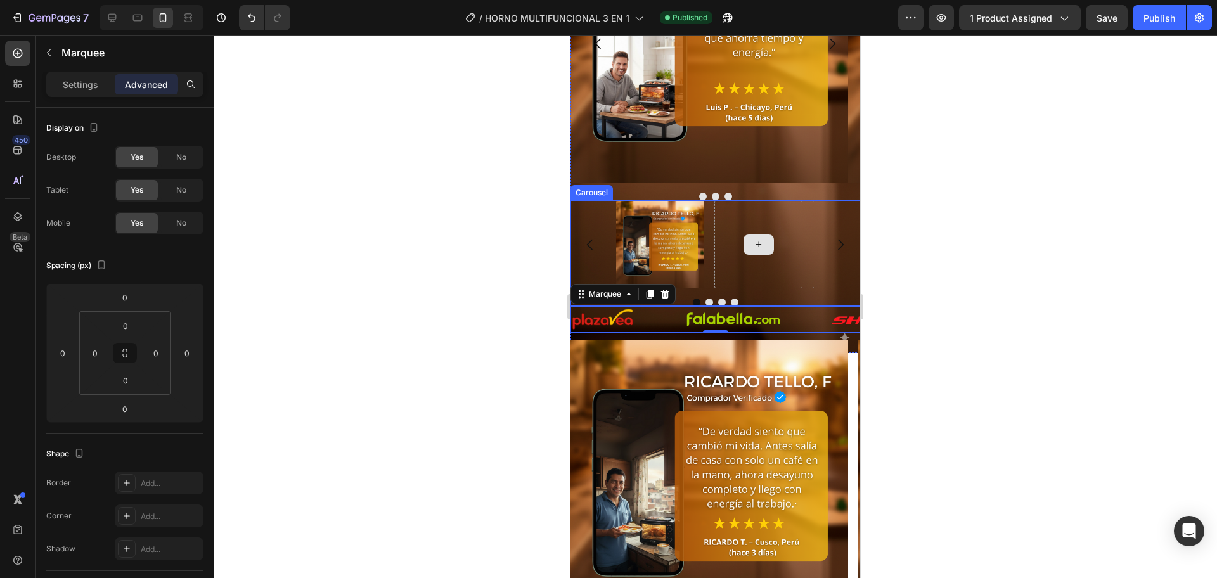
scroll to position [2723, 0]
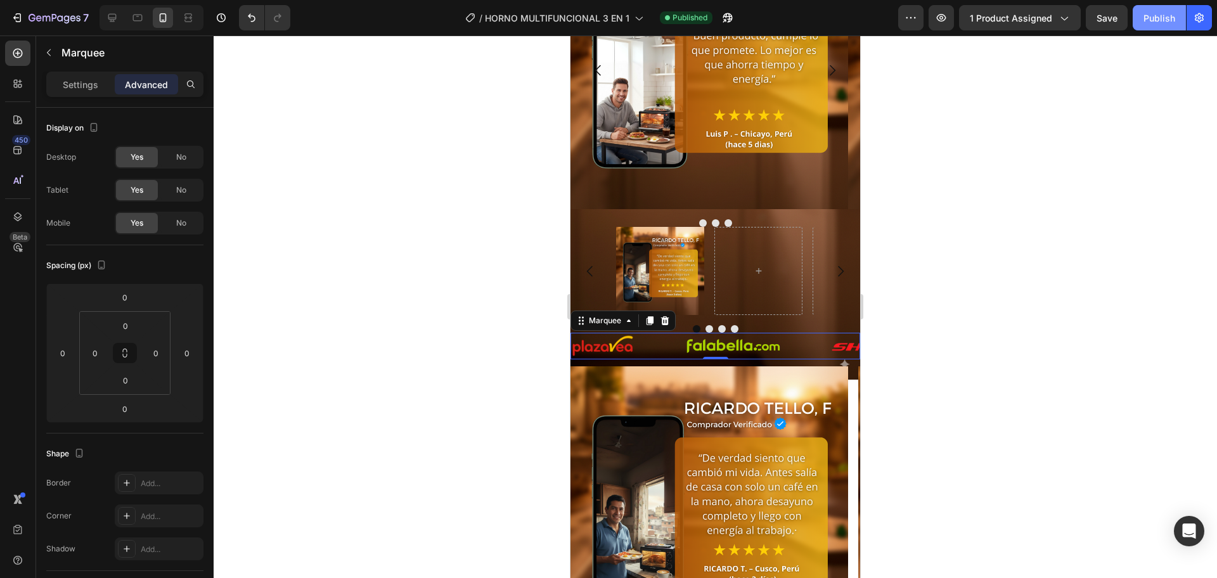
click at [1143, 16] on div "Publish" at bounding box center [1159, 17] width 32 height 13
click at [50, 55] on icon "button" at bounding box center [49, 52] width 4 height 7
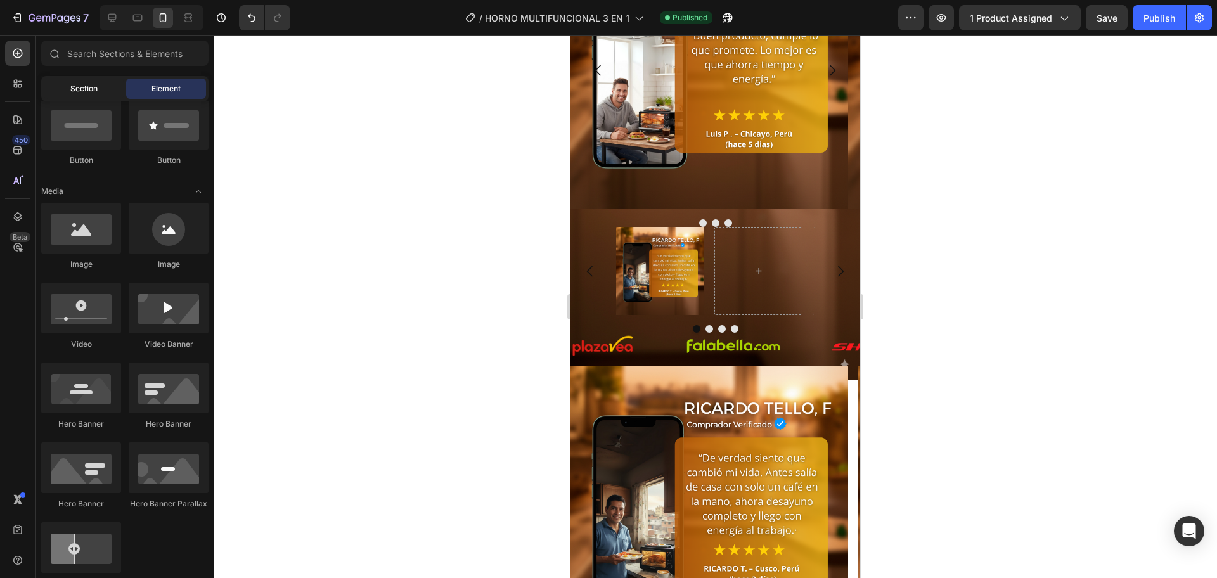
click at [56, 96] on div "Section" at bounding box center [84, 89] width 80 height 20
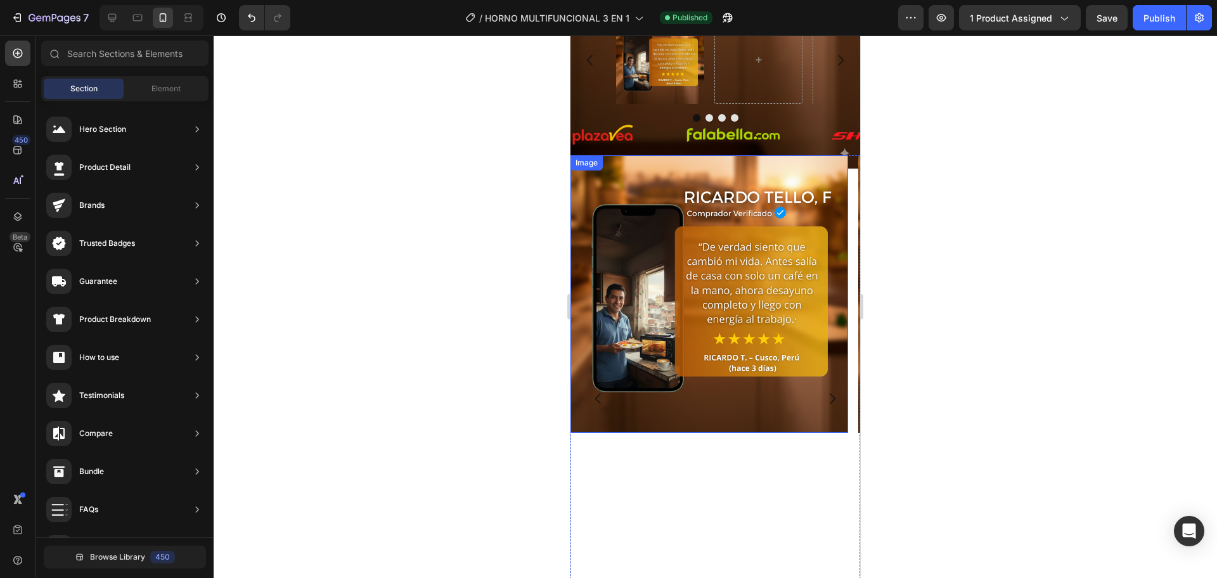
scroll to position [2829, 0]
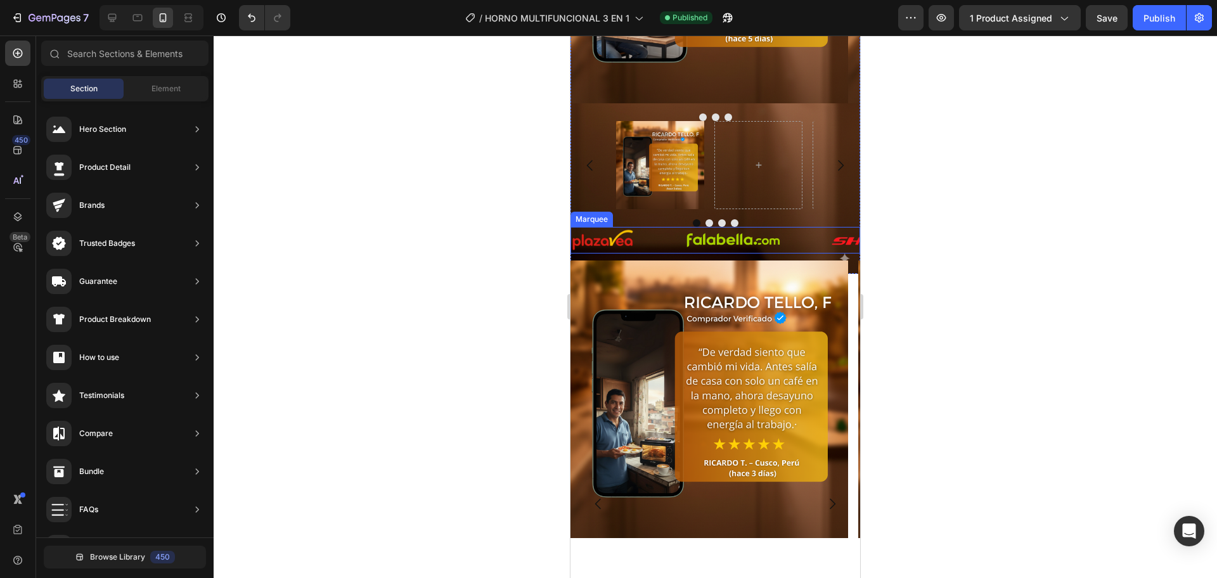
click at [678, 245] on div "Image" at bounding box center [628, 240] width 114 height 23
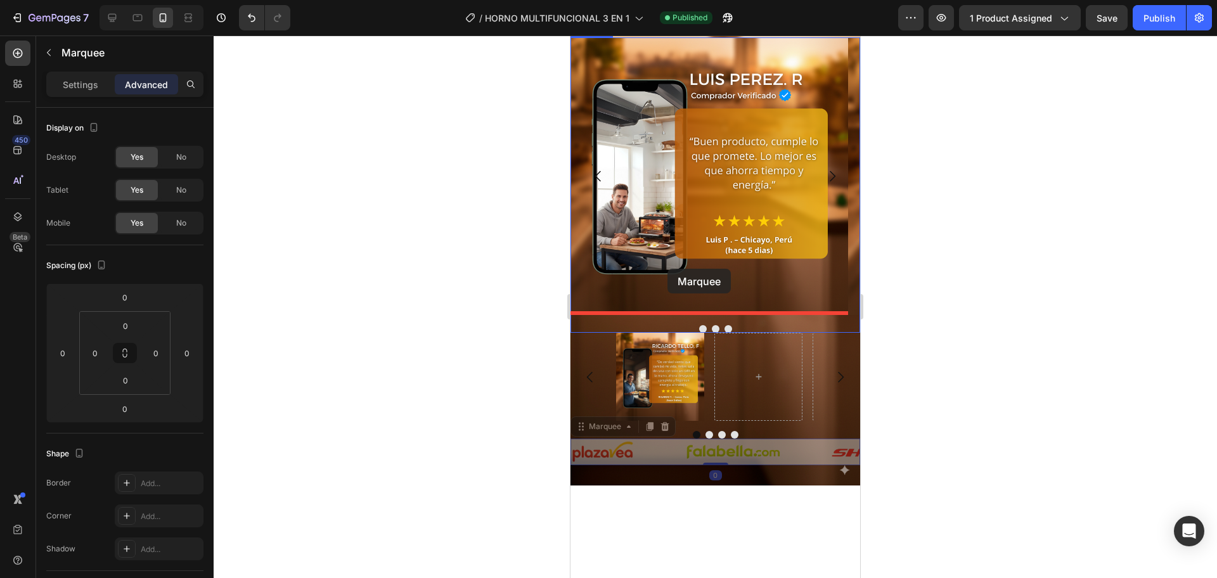
scroll to position [2300, 0]
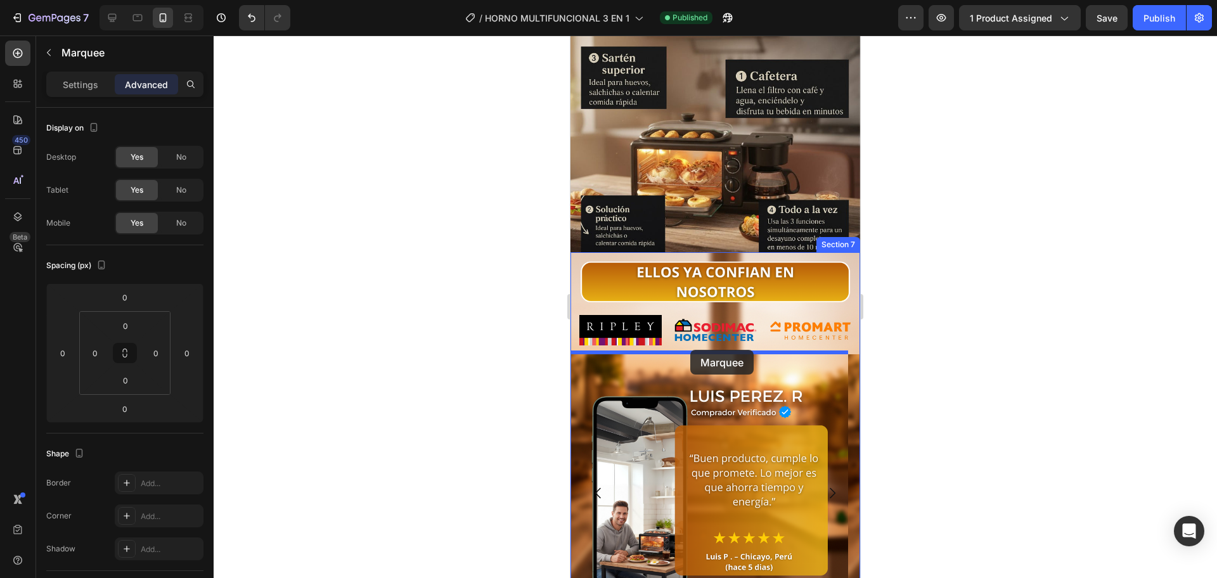
drag, startPoint x: 669, startPoint y: 241, endPoint x: 690, endPoint y: 350, distance: 111.1
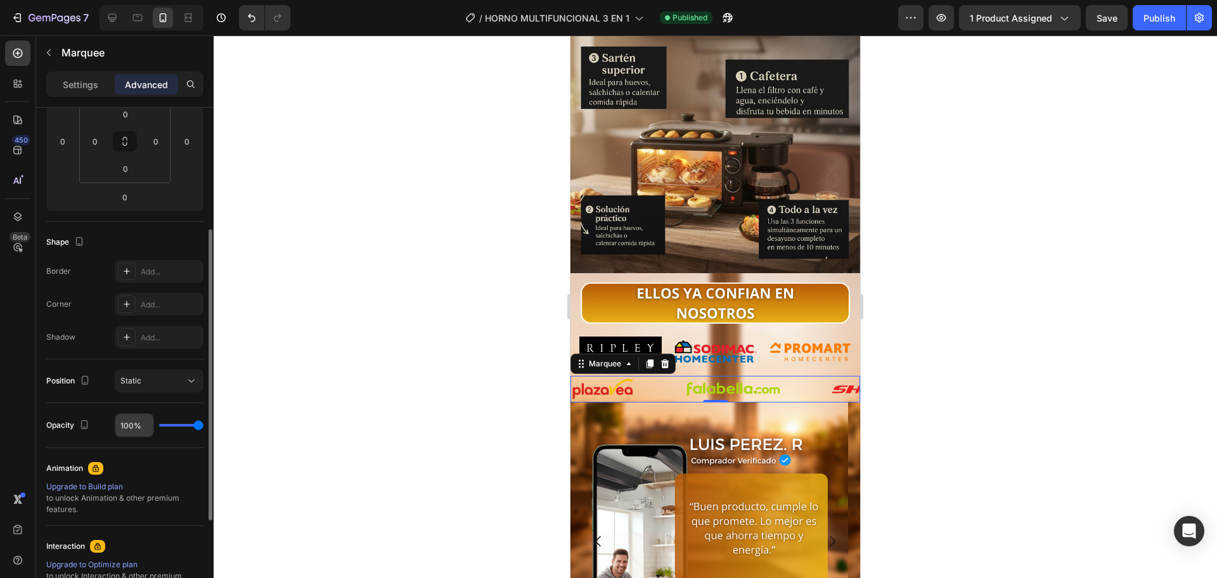
scroll to position [373, 0]
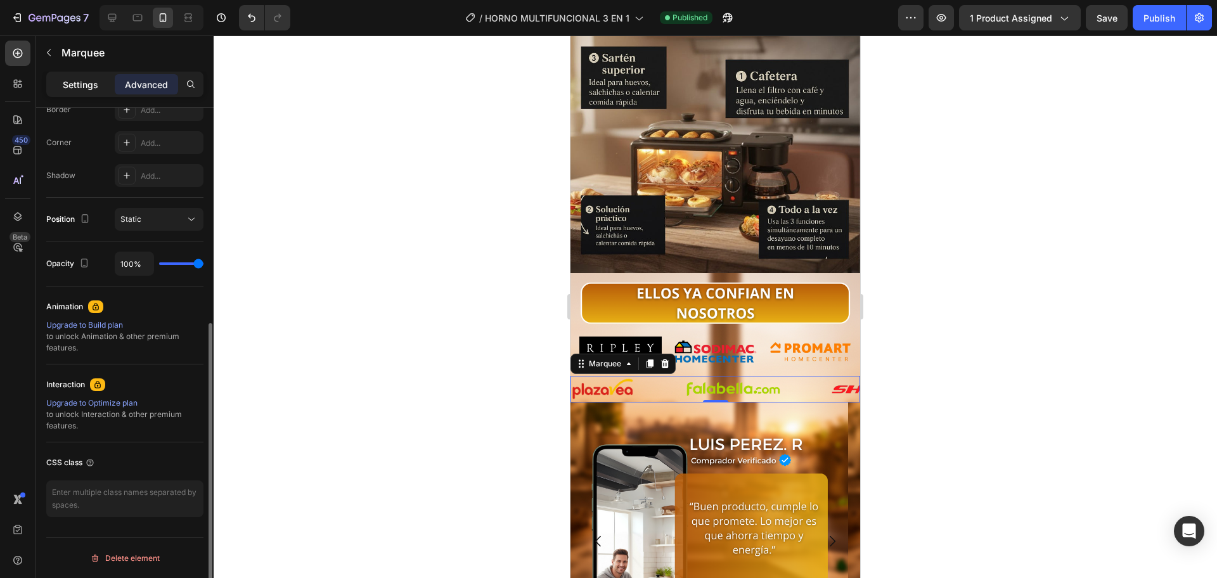
click at [102, 93] on div "Settings" at bounding box center [80, 84] width 63 height 20
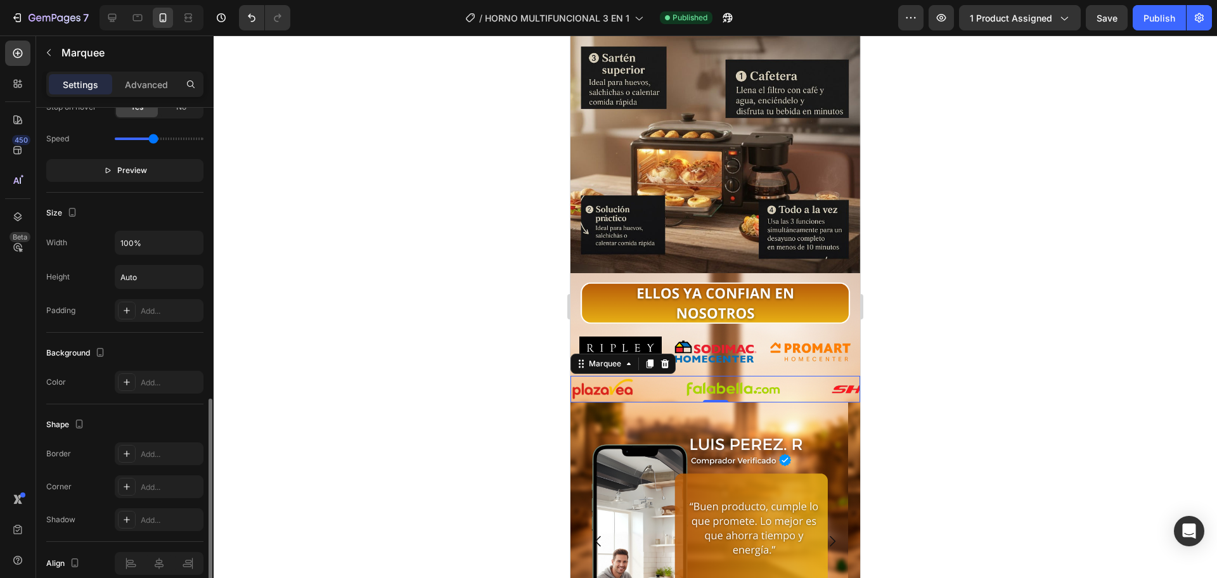
scroll to position [431, 0]
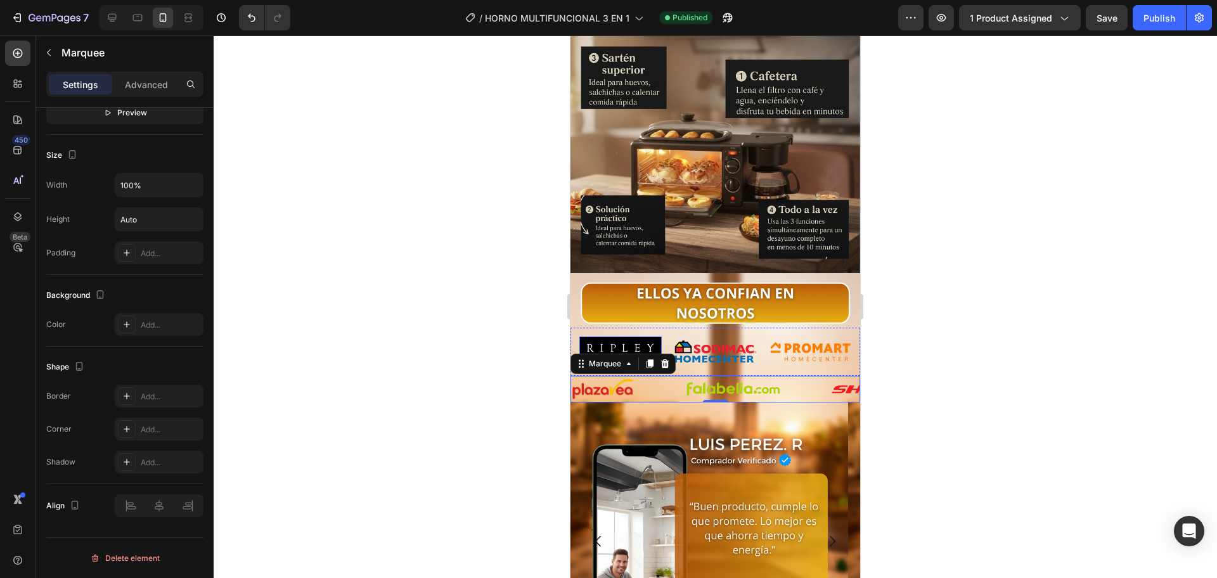
click at [577, 333] on div "Image" at bounding box center [531, 351] width 95 height 37
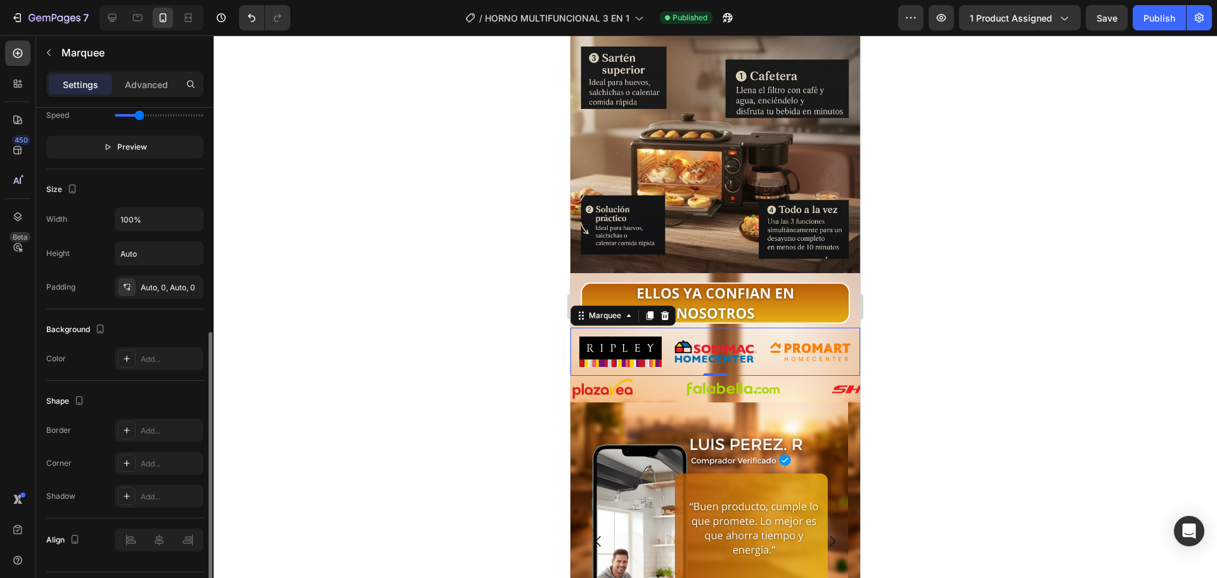
scroll to position [325, 0]
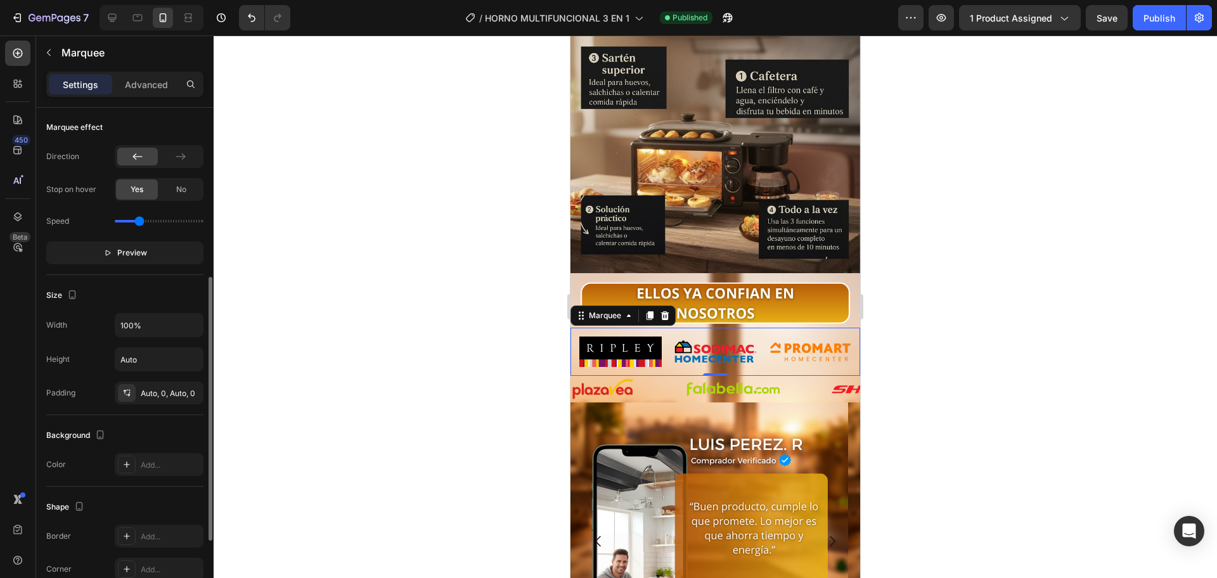
type input "1.9"
click at [157, 220] on input "range" at bounding box center [159, 221] width 89 height 3
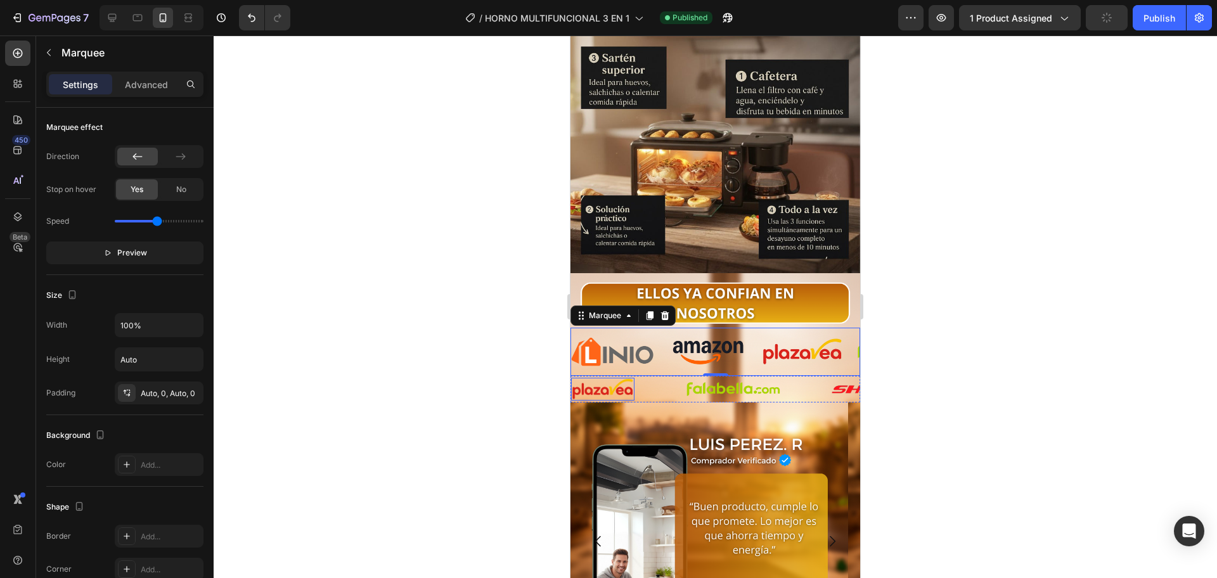
click at [656, 378] on div "Image" at bounding box center [628, 389] width 114 height 23
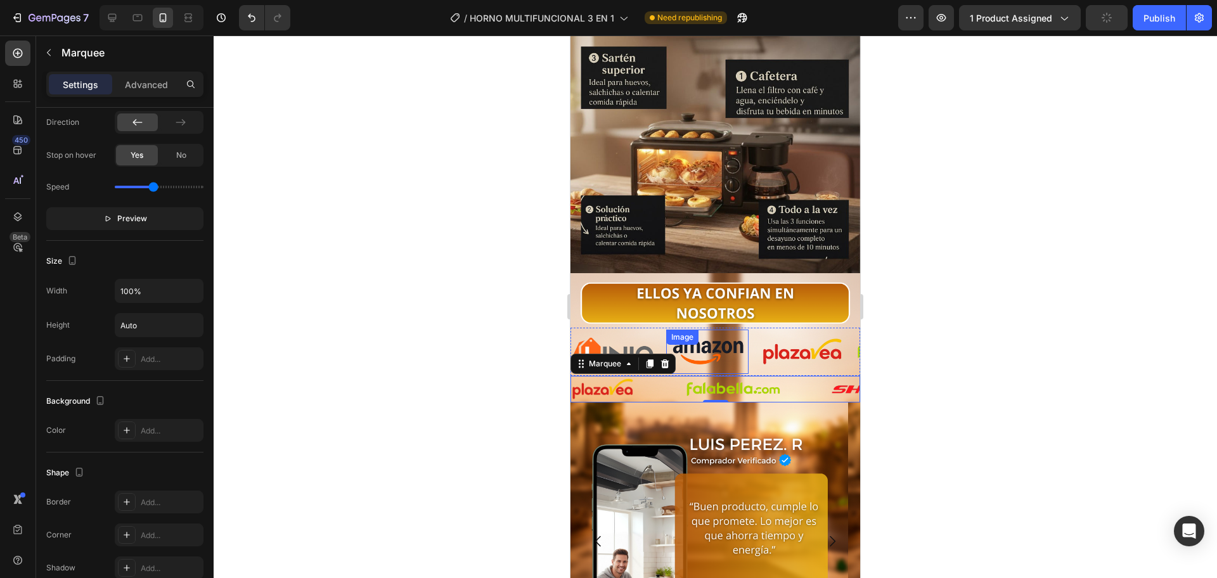
click at [666, 328] on div "Image" at bounding box center [618, 352] width 95 height 48
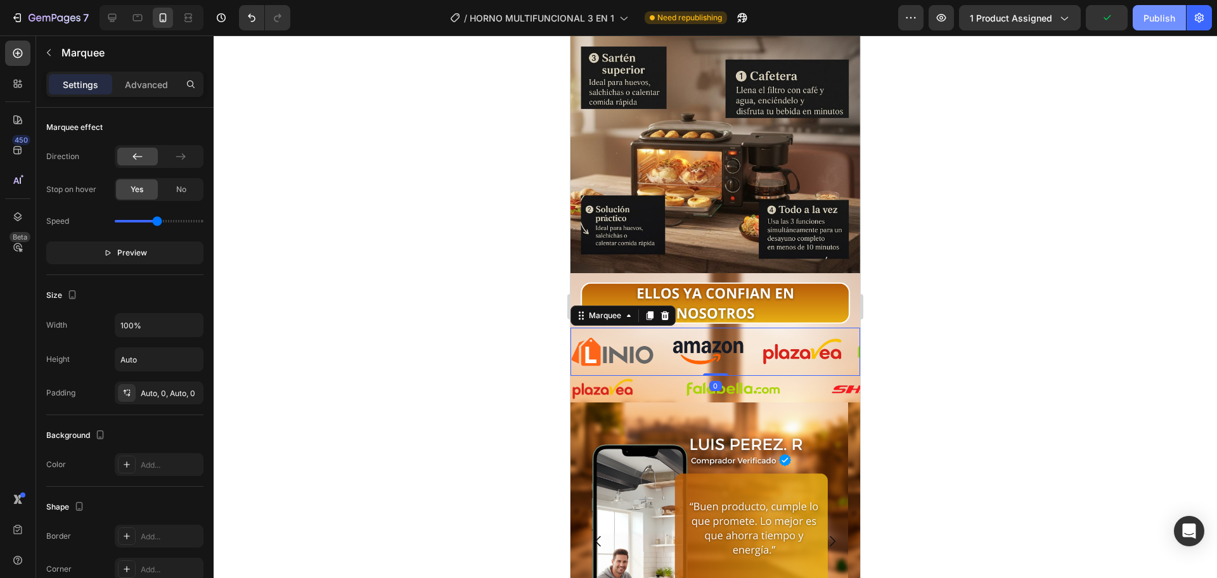
click at [1154, 17] on div "Publish" at bounding box center [1159, 17] width 32 height 13
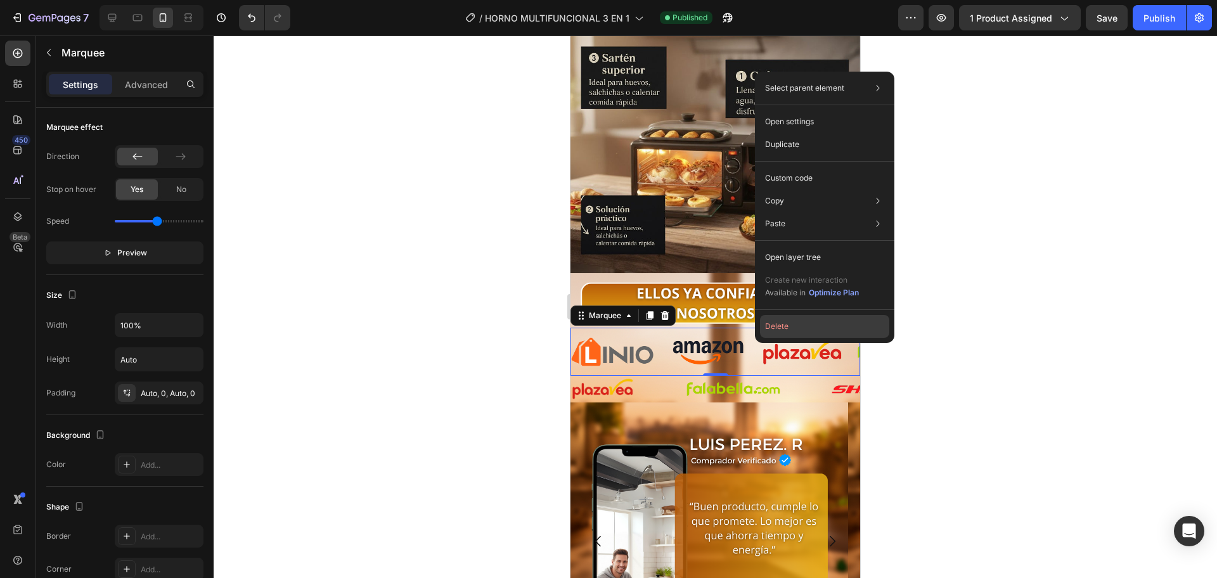
click at [801, 322] on button "Delete" at bounding box center [824, 326] width 129 height 23
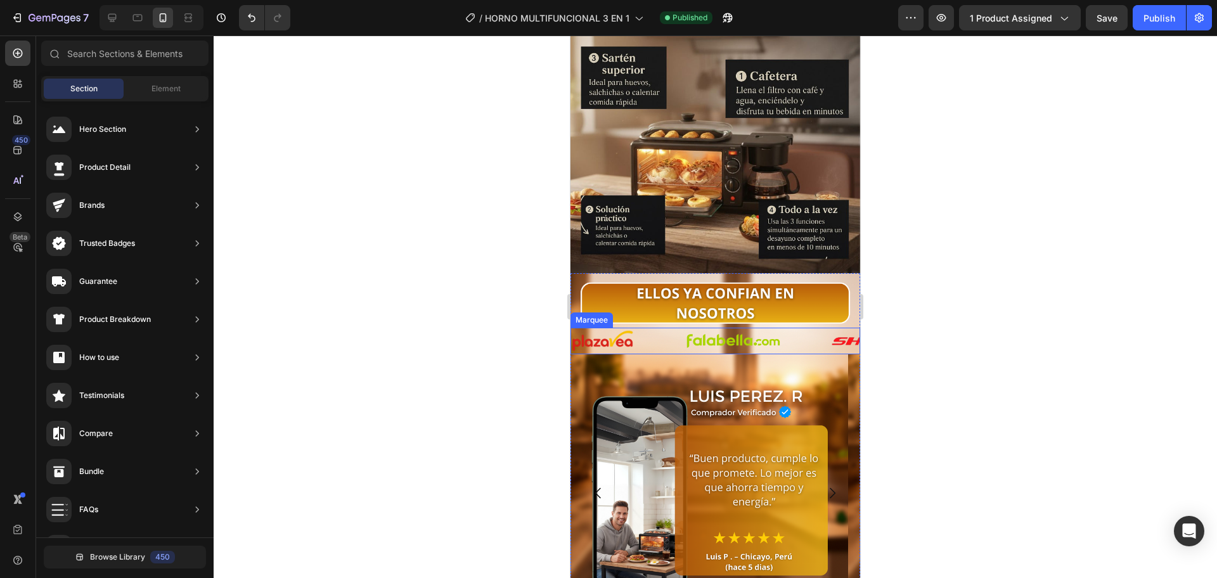
click at [792, 329] on div "Image" at bounding box center [758, 341] width 146 height 25
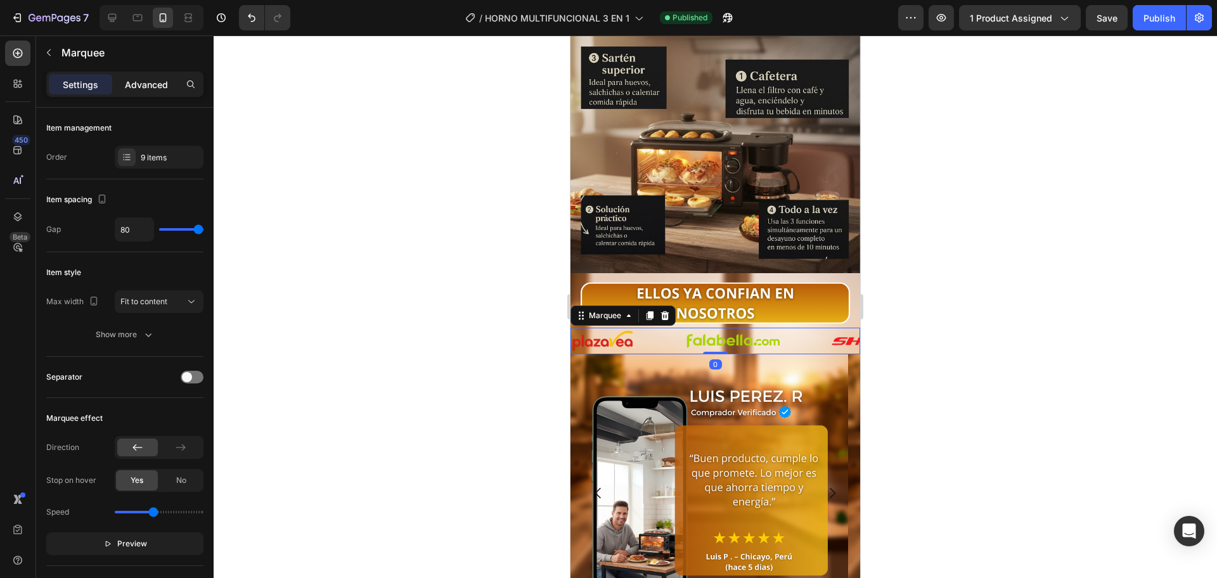
click at [126, 91] on div "Advanced" at bounding box center [146, 84] width 63 height 20
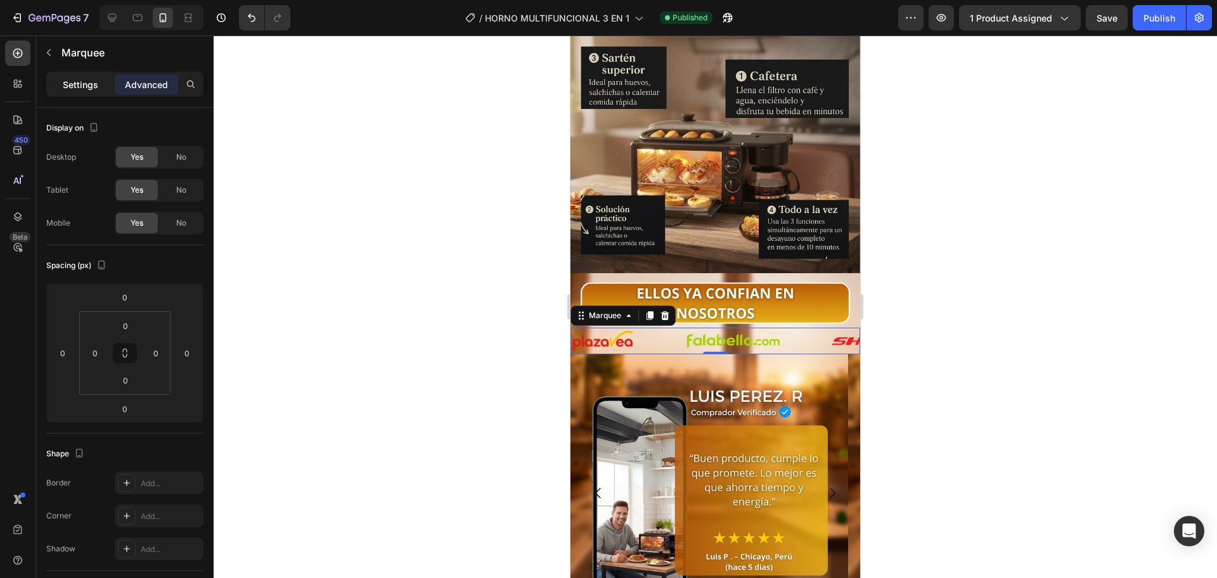
click at [74, 86] on p "Settings" at bounding box center [80, 84] width 35 height 13
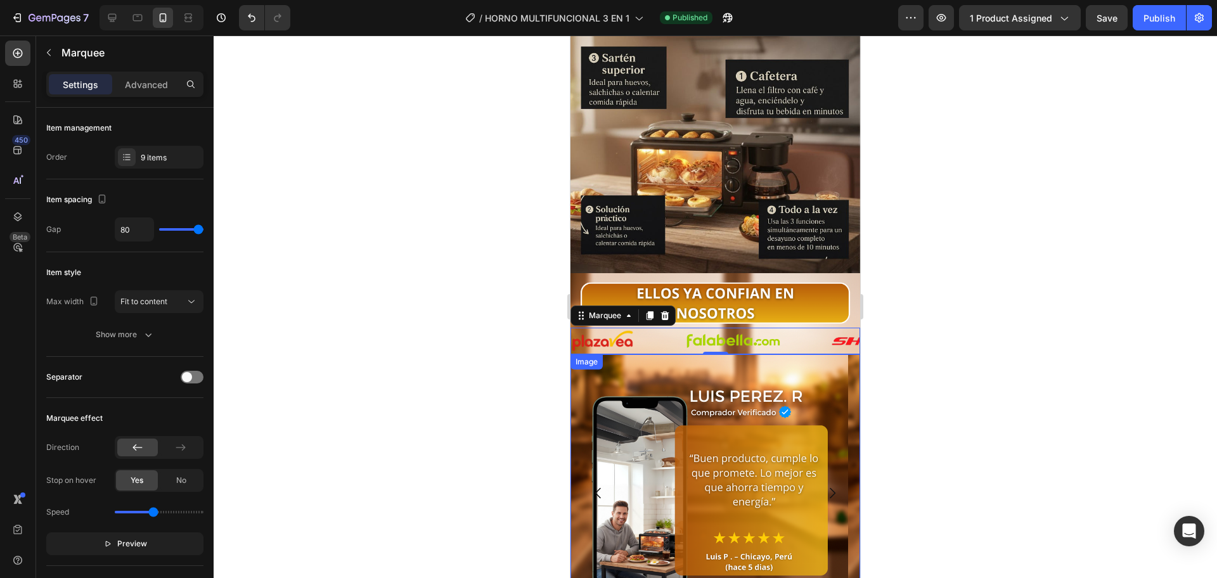
click at [435, 302] on div at bounding box center [715, 306] width 1003 height 543
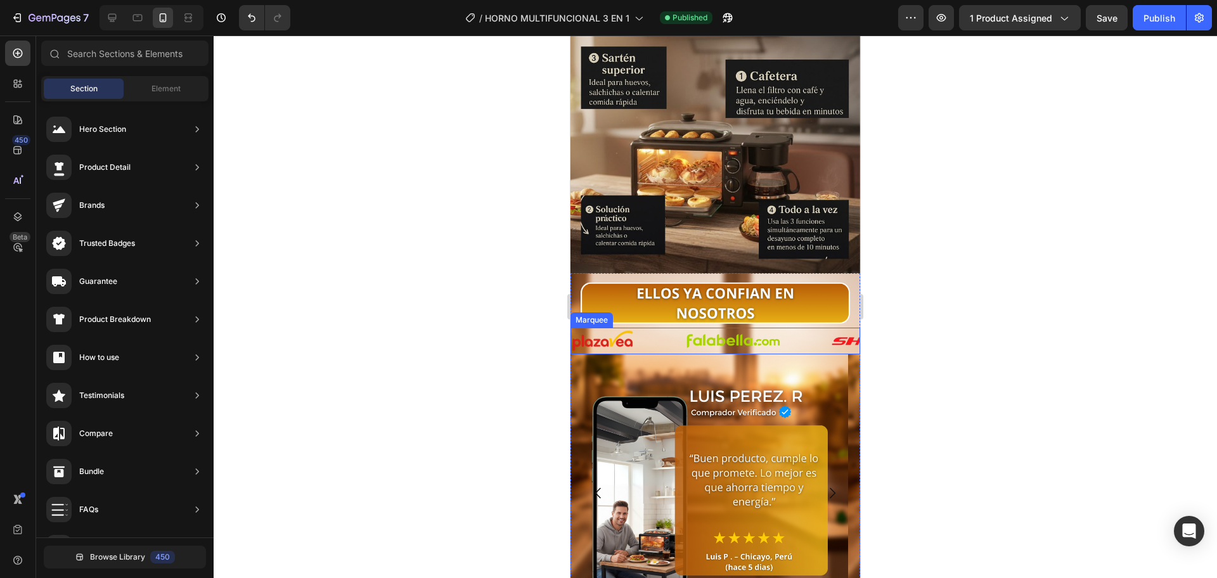
click at [650, 330] on div "Image" at bounding box center [628, 341] width 114 height 23
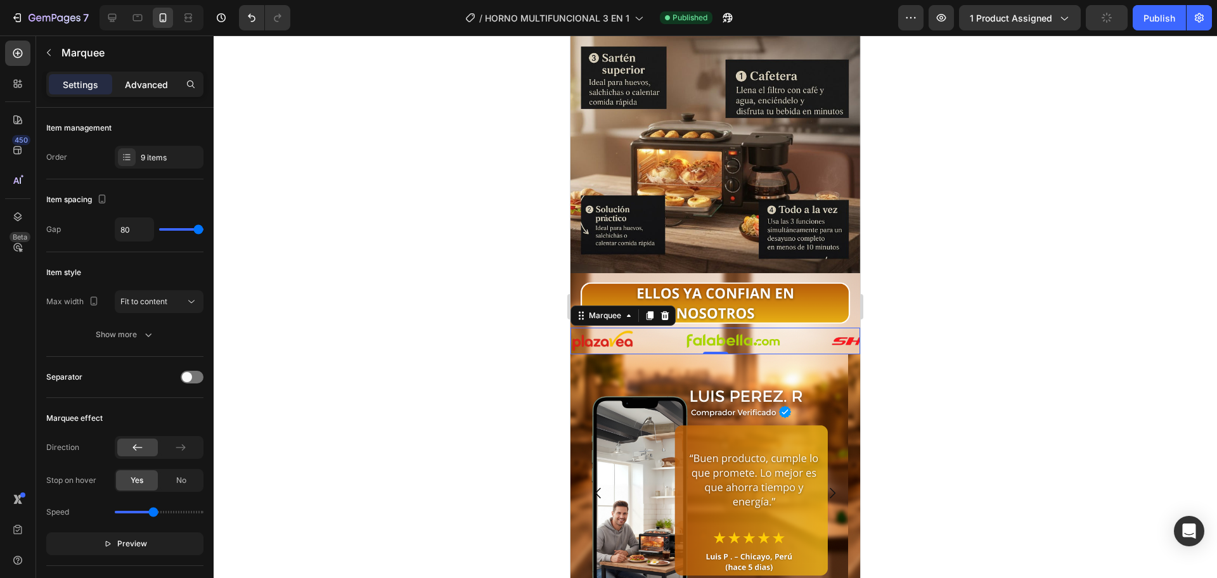
click at [120, 90] on div "Advanced" at bounding box center [146, 84] width 63 height 20
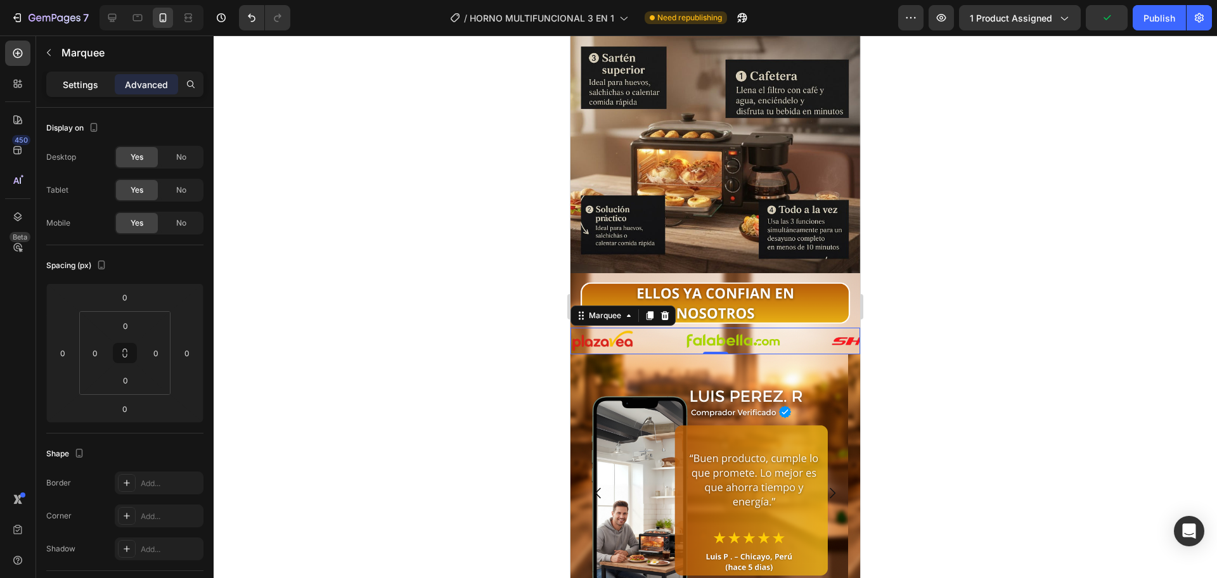
click at [84, 84] on p "Settings" at bounding box center [80, 84] width 35 height 13
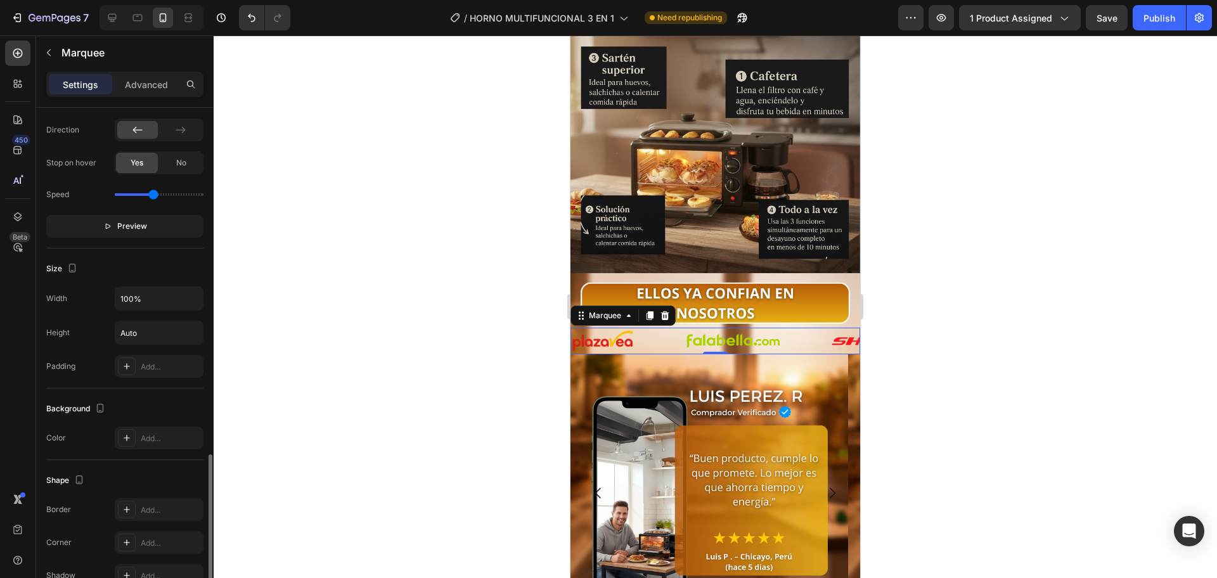
scroll to position [431, 0]
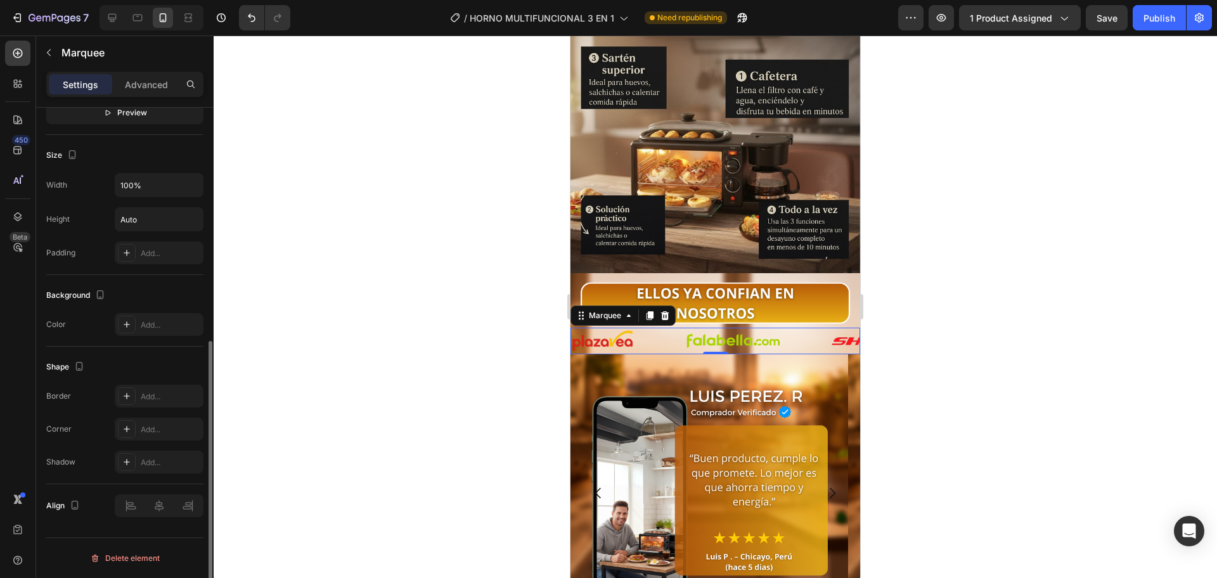
click at [677, 330] on div "Image" at bounding box center [628, 341] width 114 height 23
click at [664, 330] on div "Image" at bounding box center [628, 341] width 114 height 23
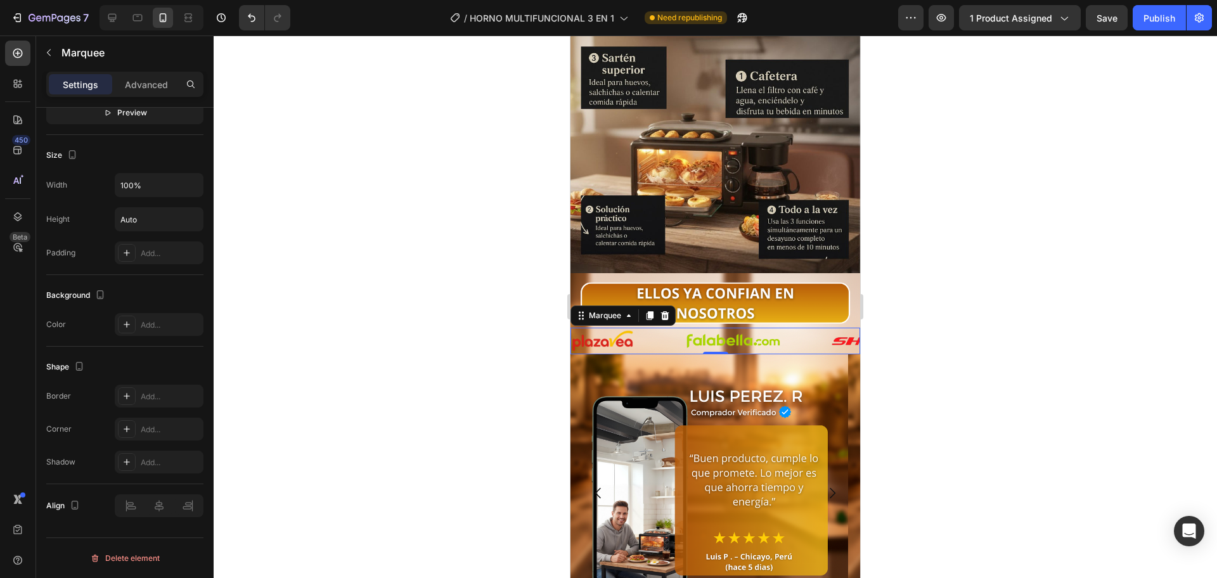
click at [664, 330] on div "Image" at bounding box center [628, 341] width 114 height 23
click at [666, 354] on img at bounding box center [709, 493] width 278 height 278
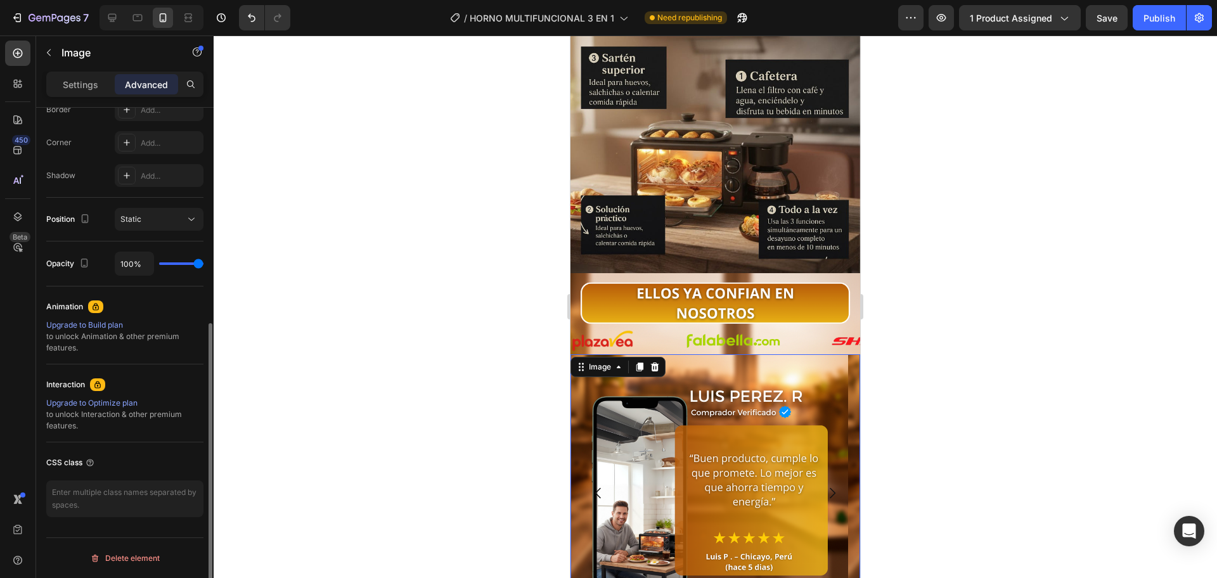
scroll to position [0, 0]
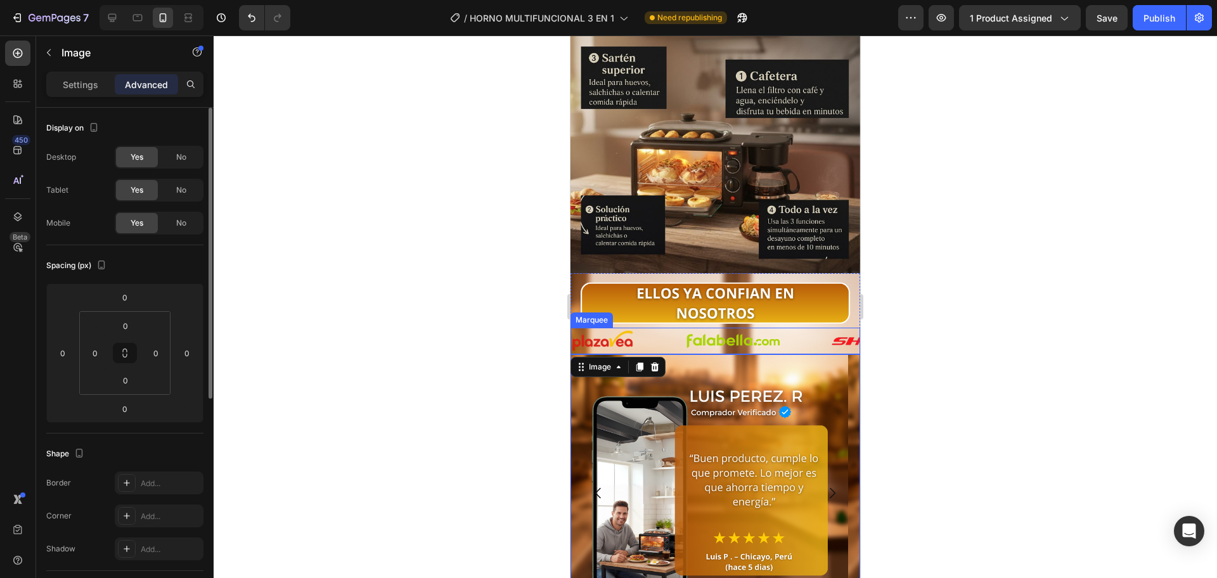
click at [666, 330] on div "Image" at bounding box center [628, 341] width 114 height 23
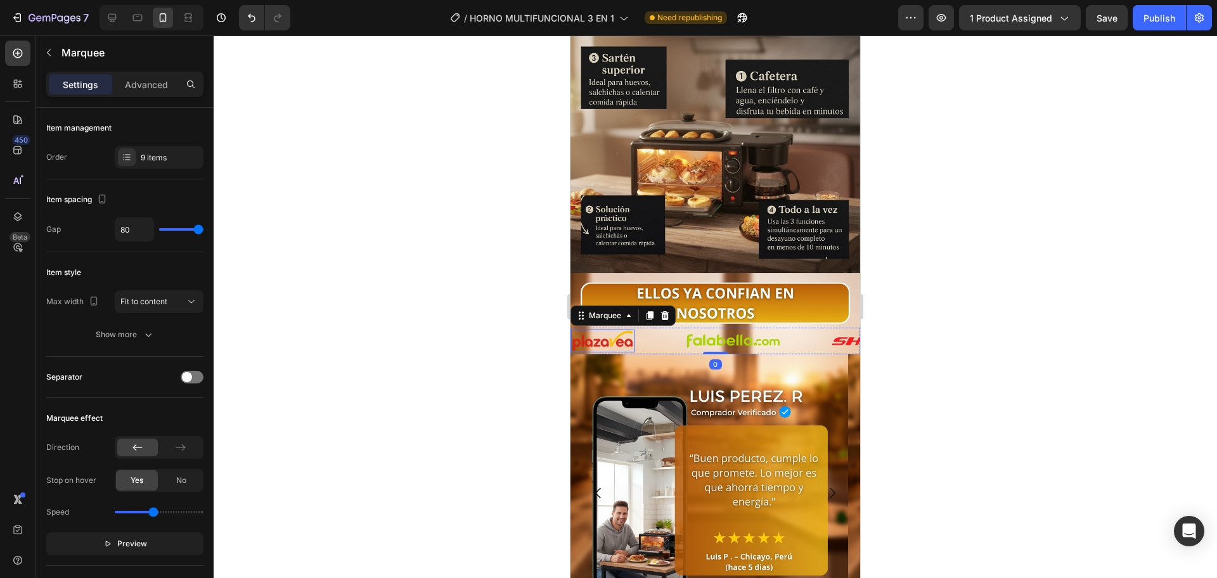
click at [492, 316] on div at bounding box center [715, 306] width 1003 height 543
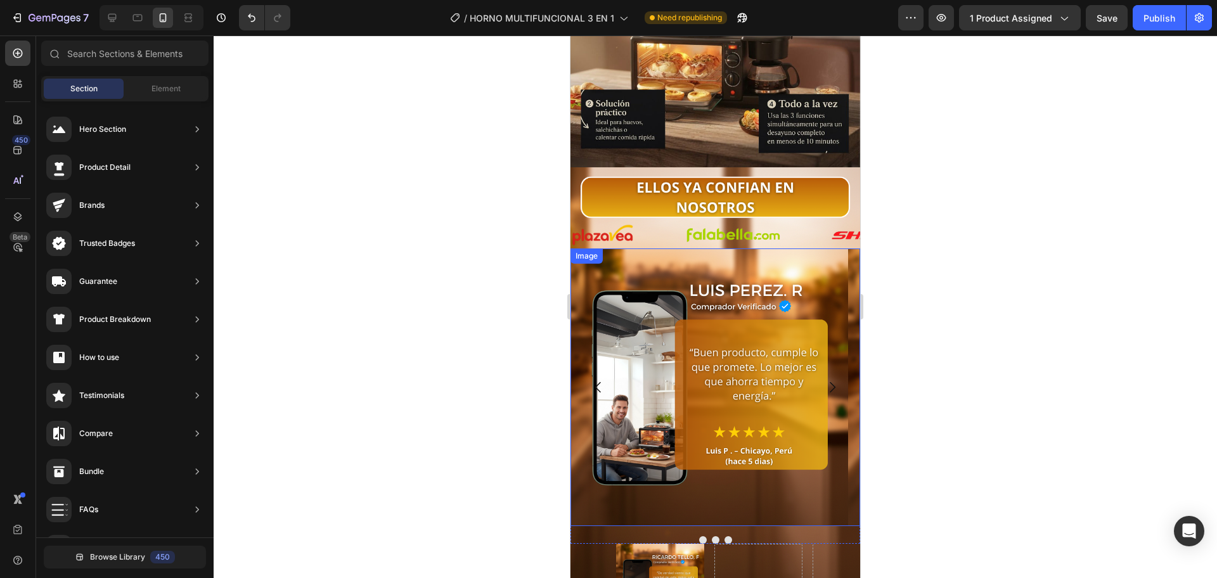
scroll to position [2512, 0]
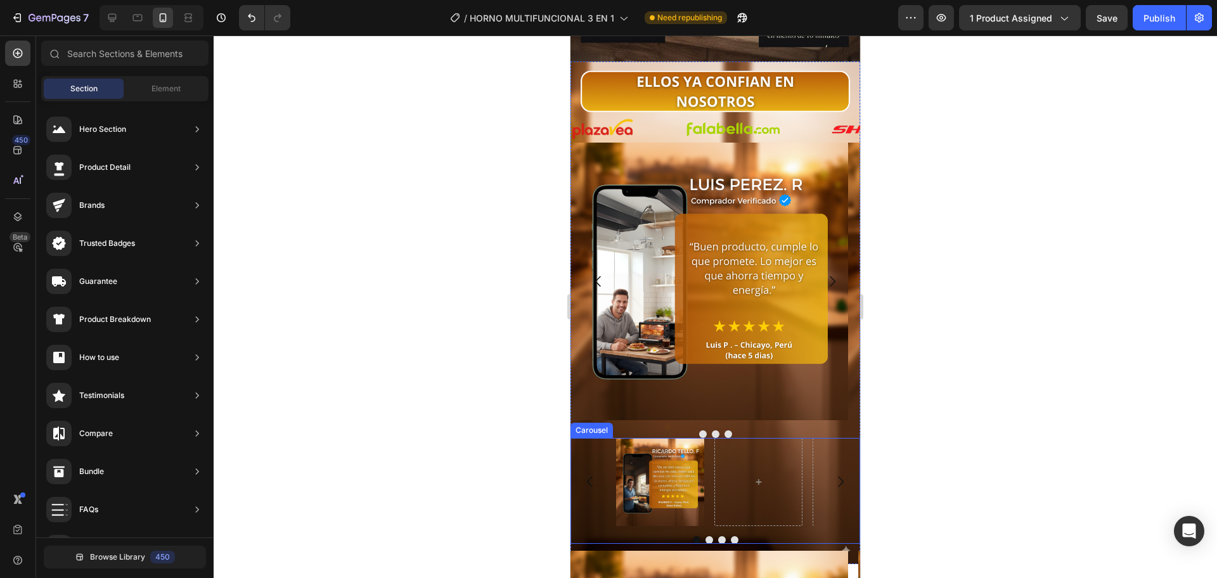
click at [844, 464] on button "Carousel Next Arrow" at bounding box center [840, 481] width 35 height 35
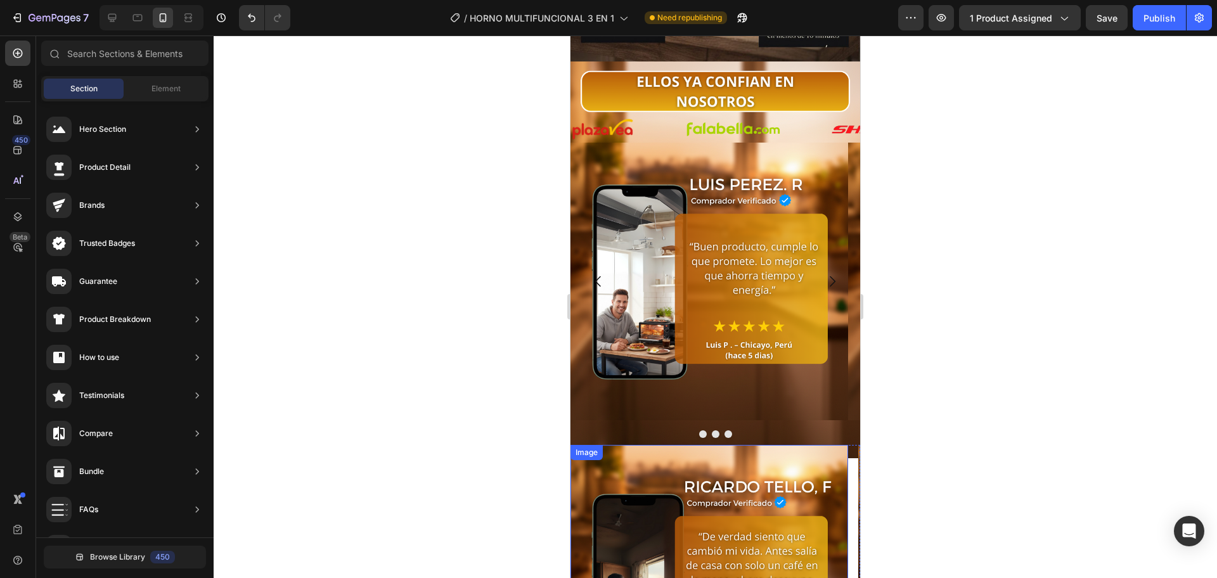
click at [732, 445] on img at bounding box center [709, 584] width 278 height 278
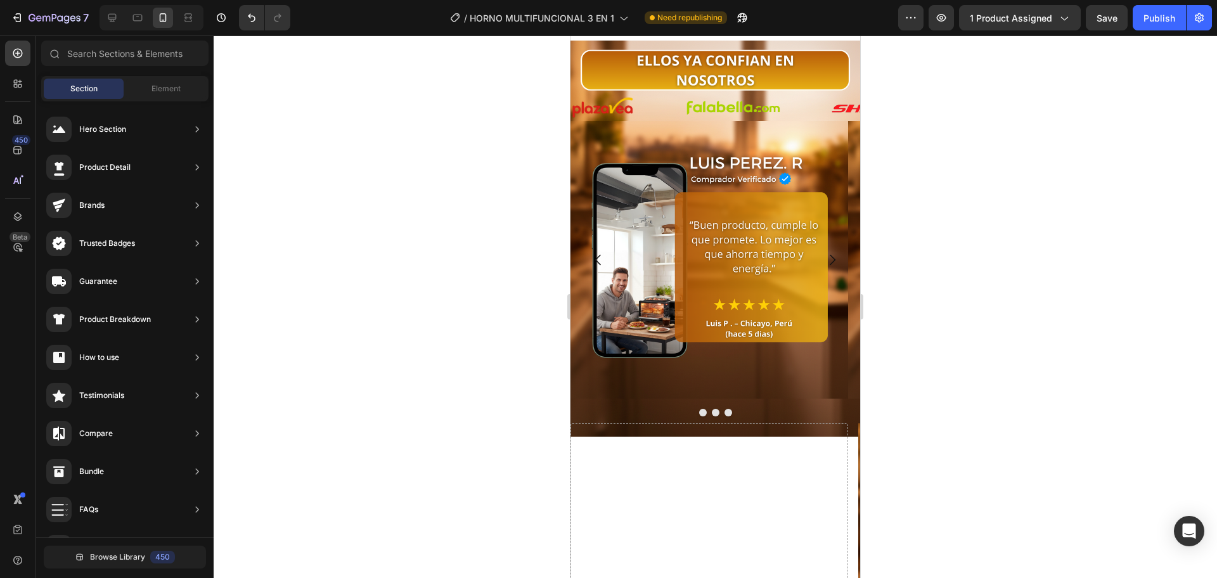
scroll to position [2723, 0]
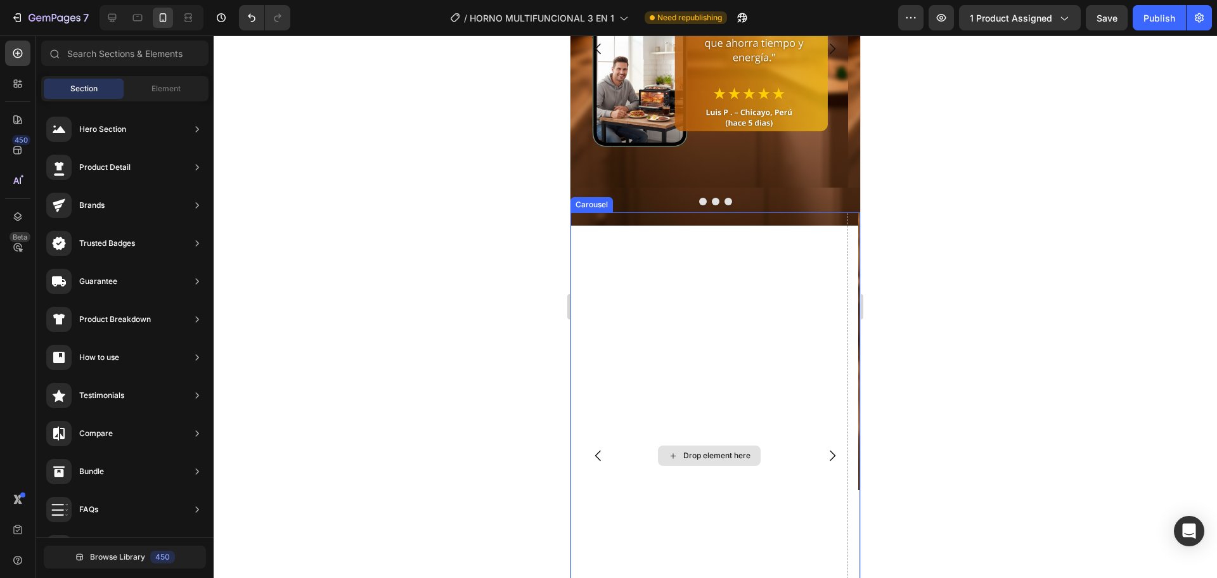
click at [744, 366] on div "Drop element here" at bounding box center [709, 455] width 278 height 487
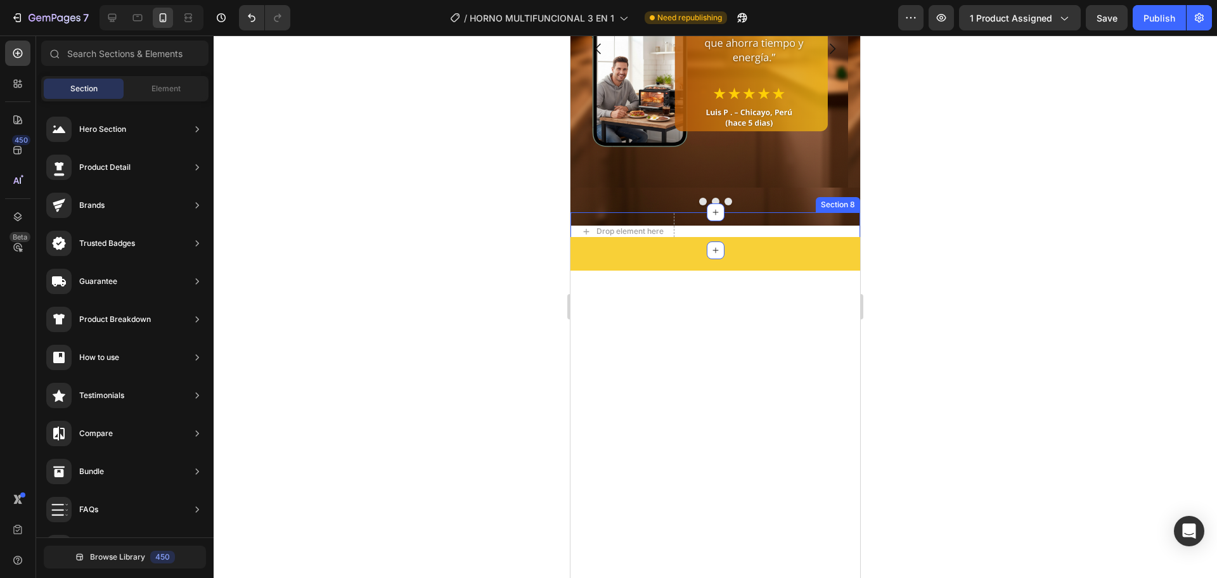
click at [758, 228] on div "Drop element here Section 8" at bounding box center [715, 231] width 290 height 38
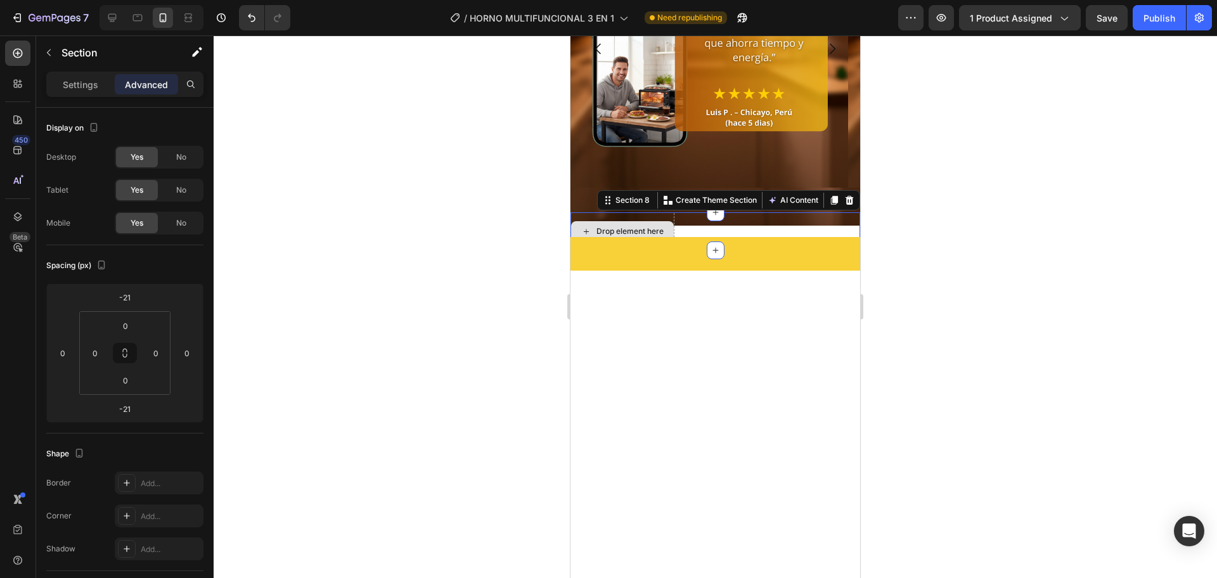
click at [657, 226] on div "Drop element here" at bounding box center [629, 231] width 67 height 10
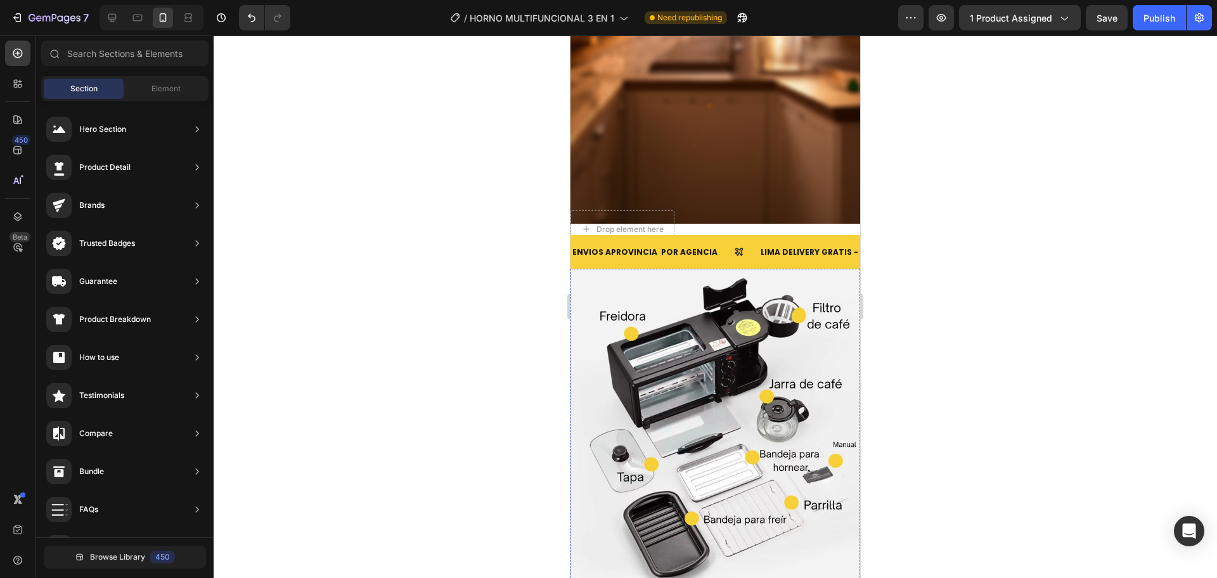
click at [324, 227] on div at bounding box center [715, 306] width 1003 height 543
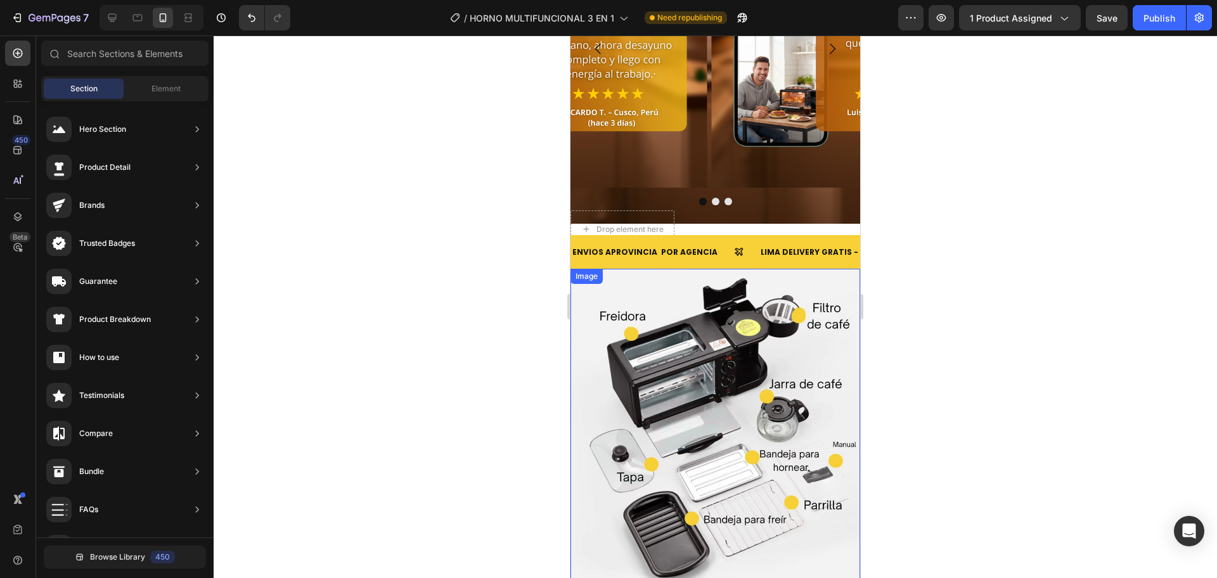
scroll to position [2617, 0]
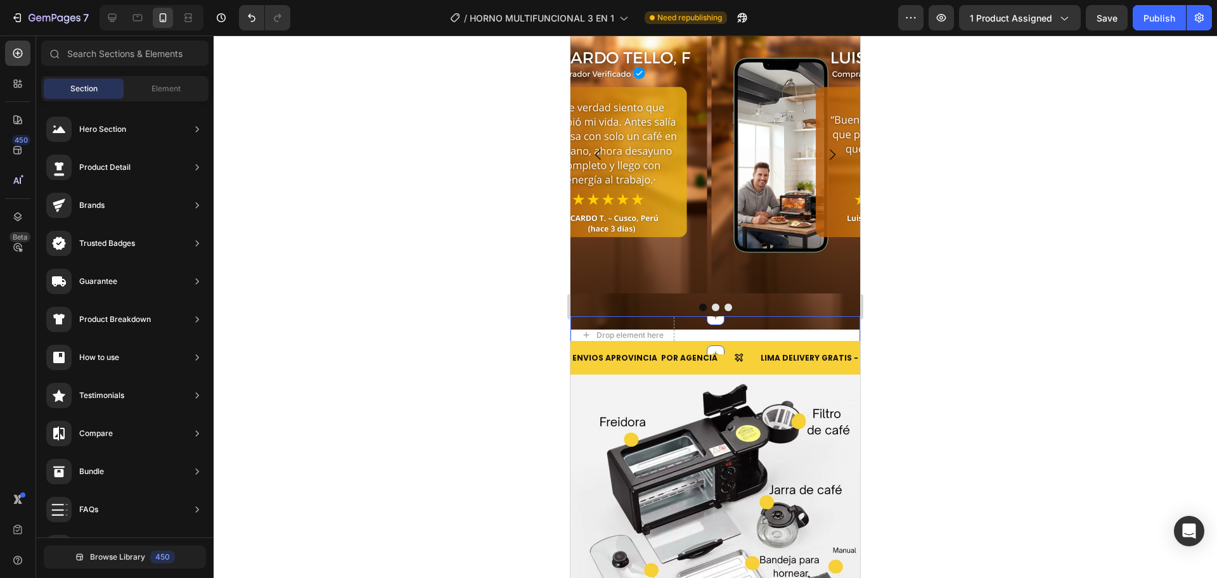
click at [754, 304] on div at bounding box center [715, 308] width 290 height 8
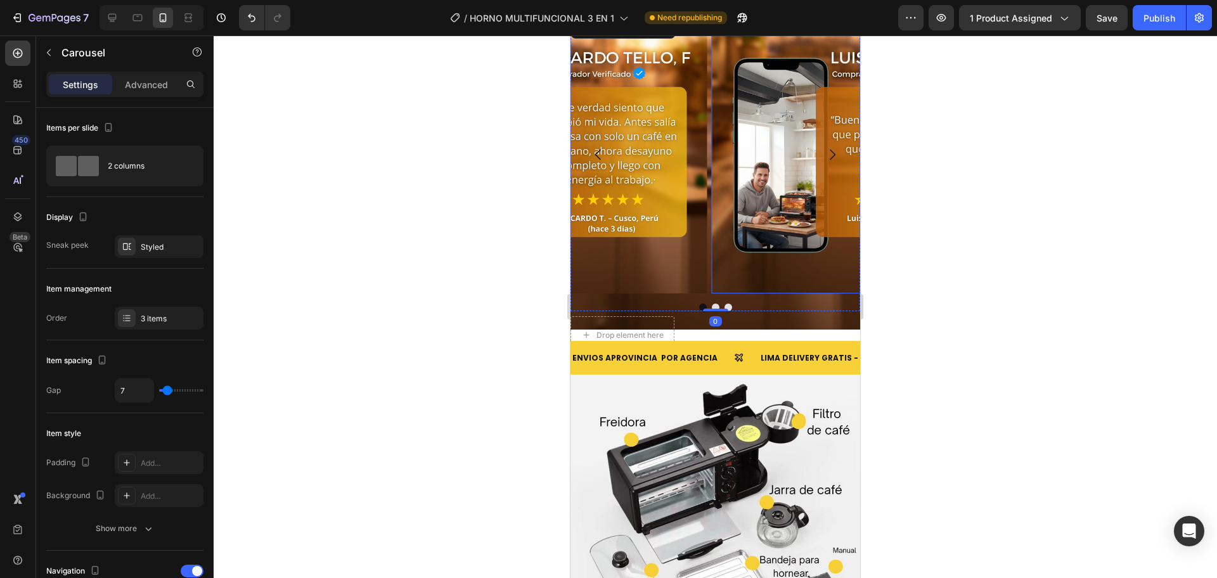
click at [775, 278] on img at bounding box center [851, 155] width 278 height 278
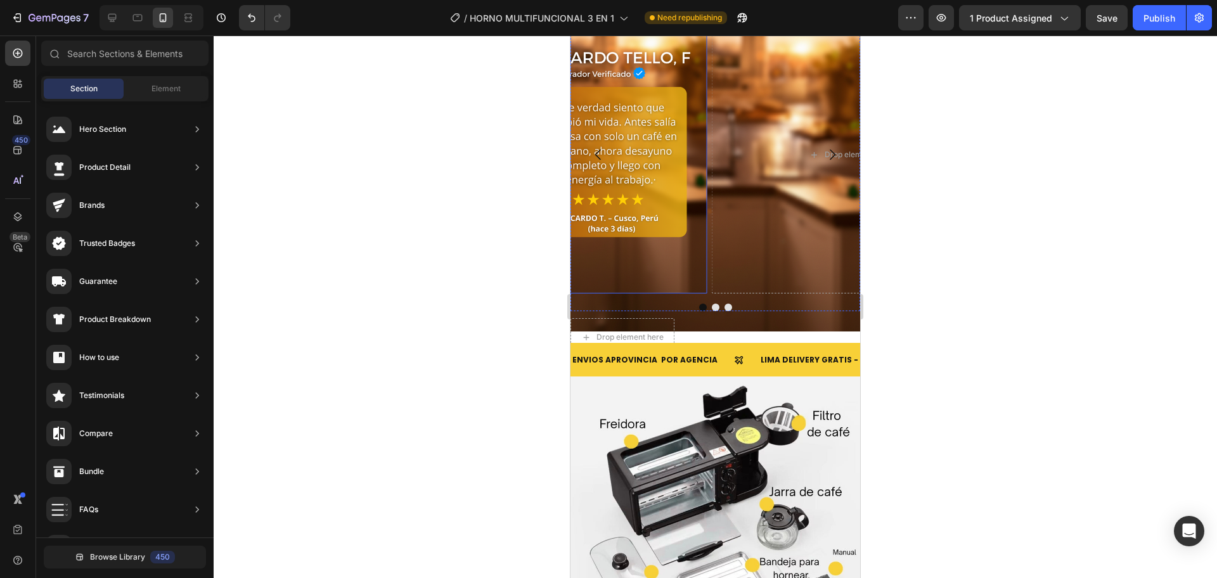
click at [670, 254] on img at bounding box center [569, 155] width 278 height 278
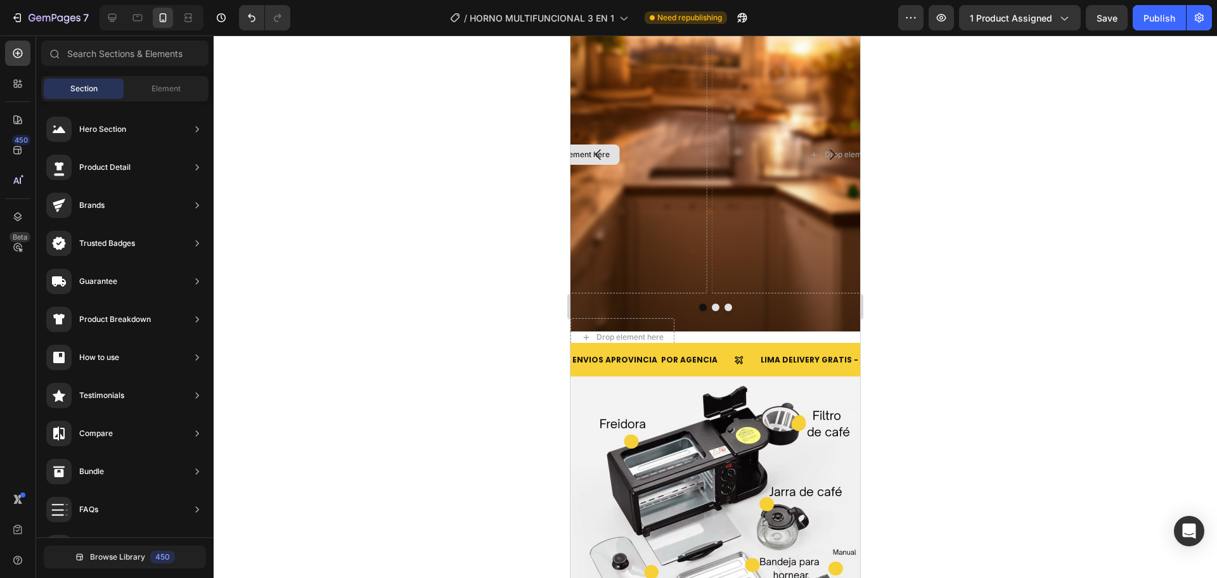
click at [754, 262] on div "Drop element here" at bounding box center [851, 155] width 278 height 278
click at [666, 376] on img at bounding box center [715, 536] width 290 height 320
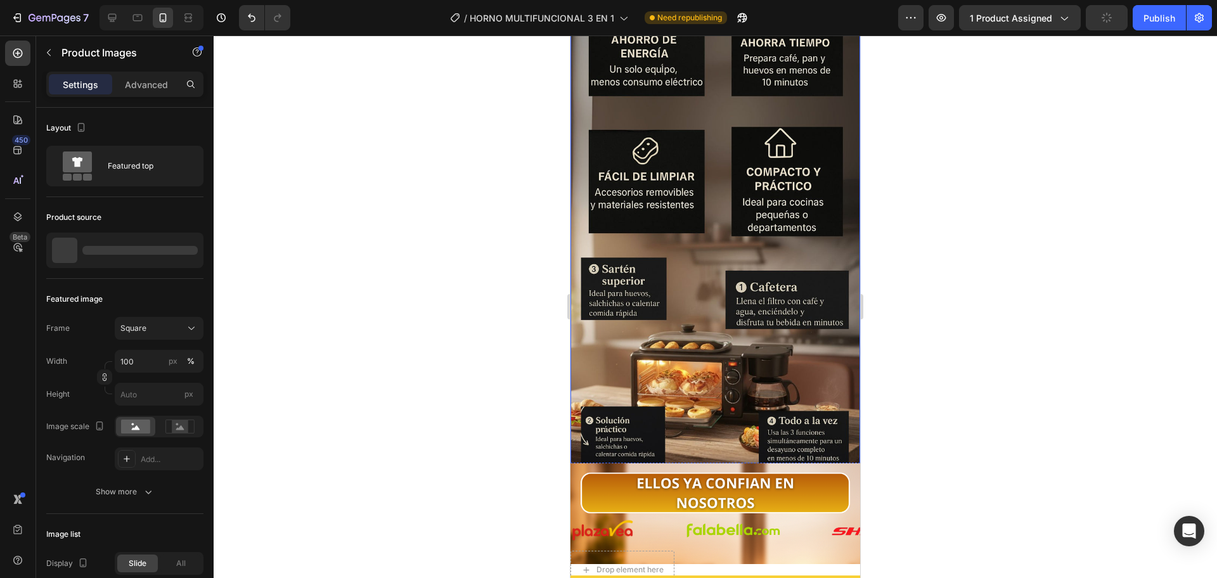
scroll to position [2300, 0]
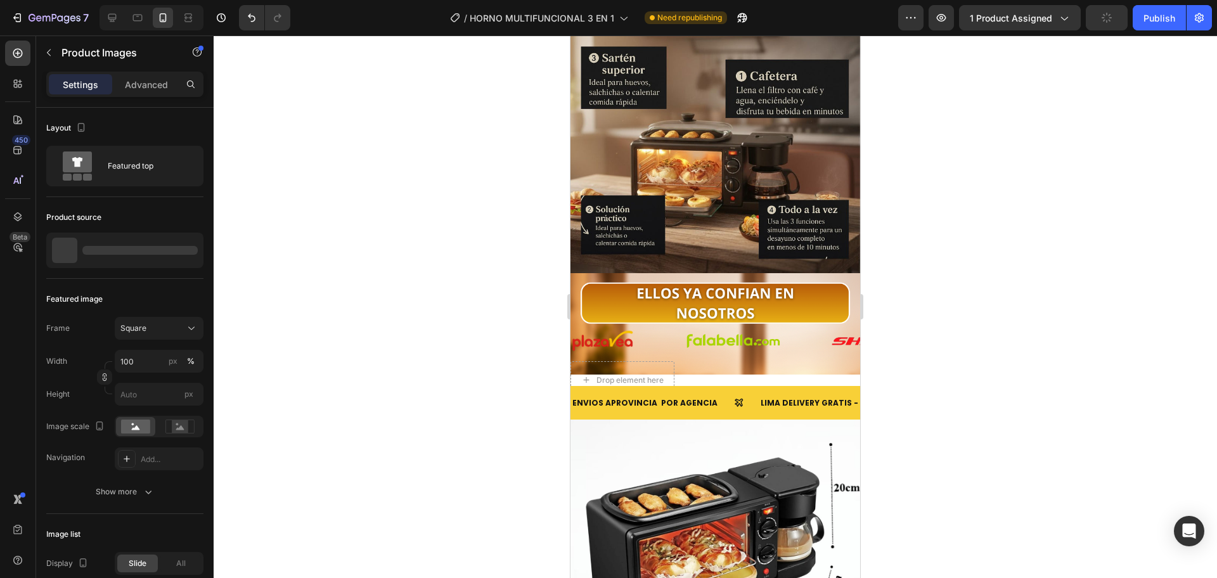
click at [920, 325] on div at bounding box center [715, 306] width 1003 height 543
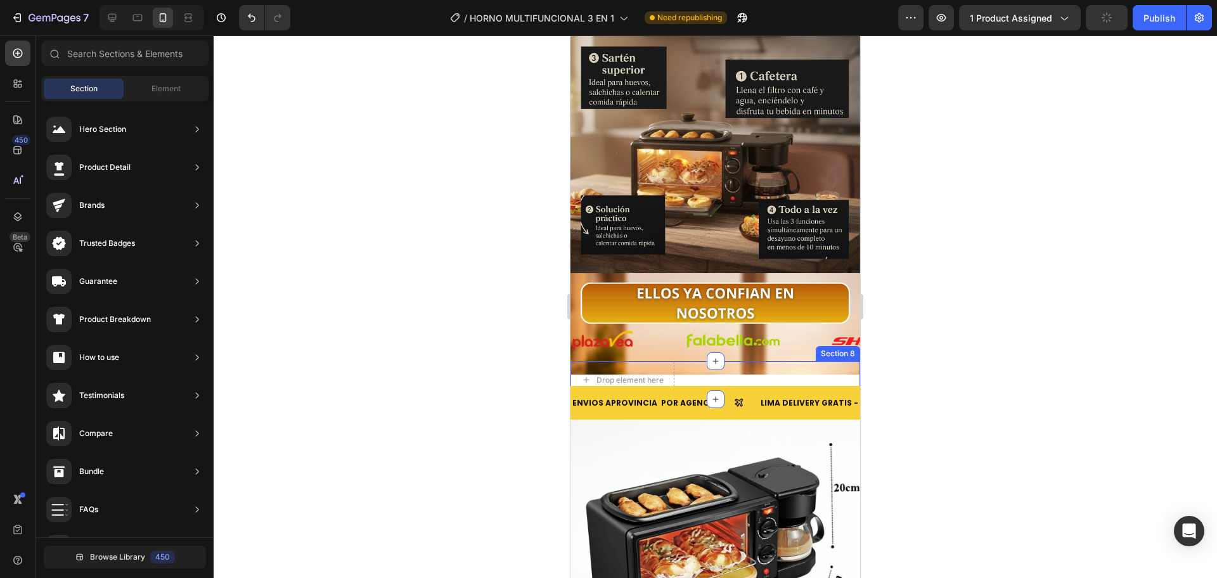
click at [726, 361] on div "Drop element here Section 8" at bounding box center [715, 380] width 290 height 38
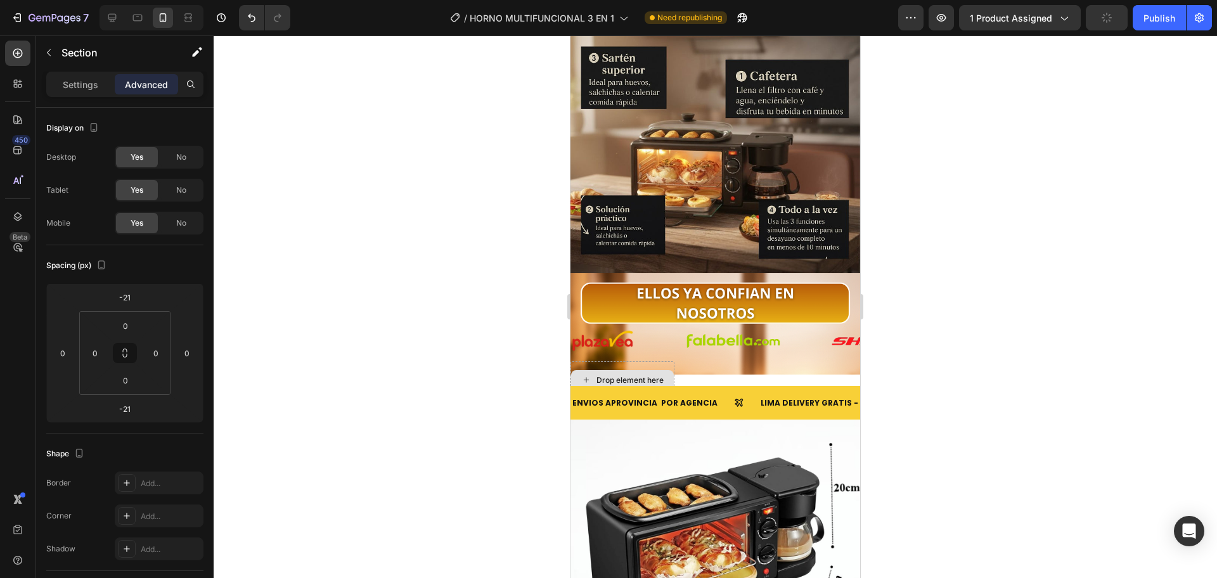
click at [607, 375] on div "Drop element here" at bounding box center [629, 380] width 67 height 10
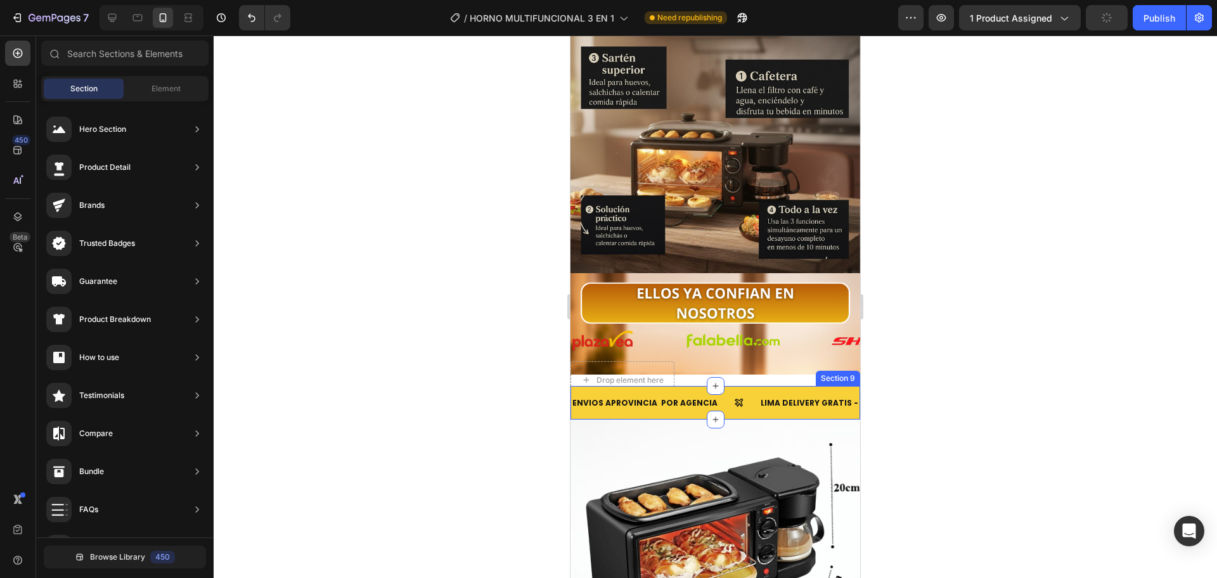
click at [734, 397] on icon at bounding box center [739, 402] width 10 height 10
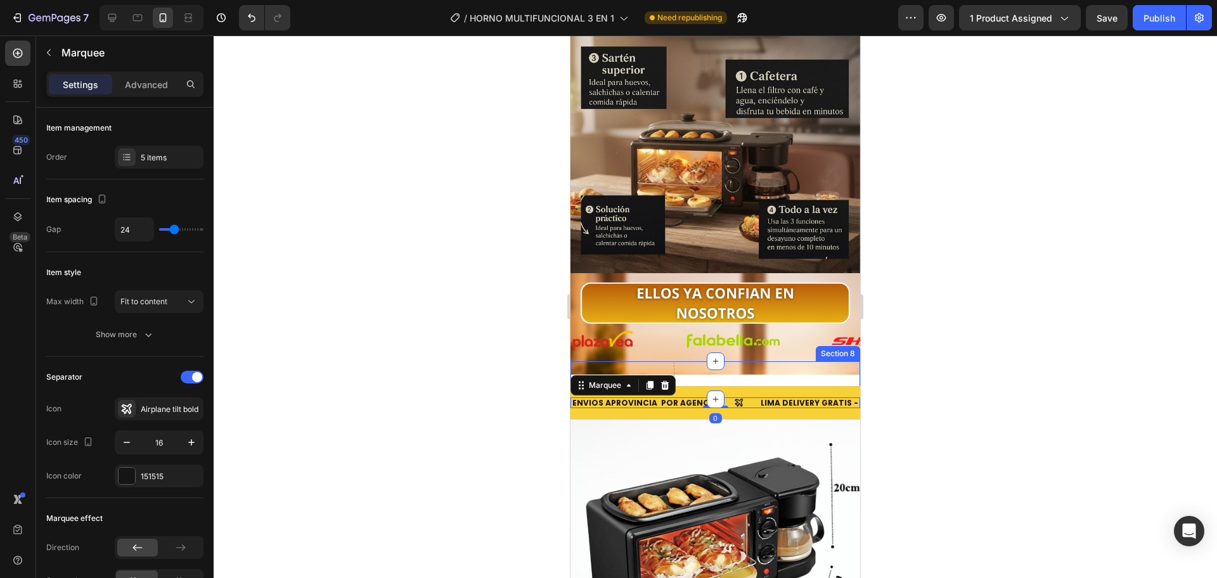
click at [746, 361] on div "Drop element here Section 8" at bounding box center [715, 380] width 290 height 38
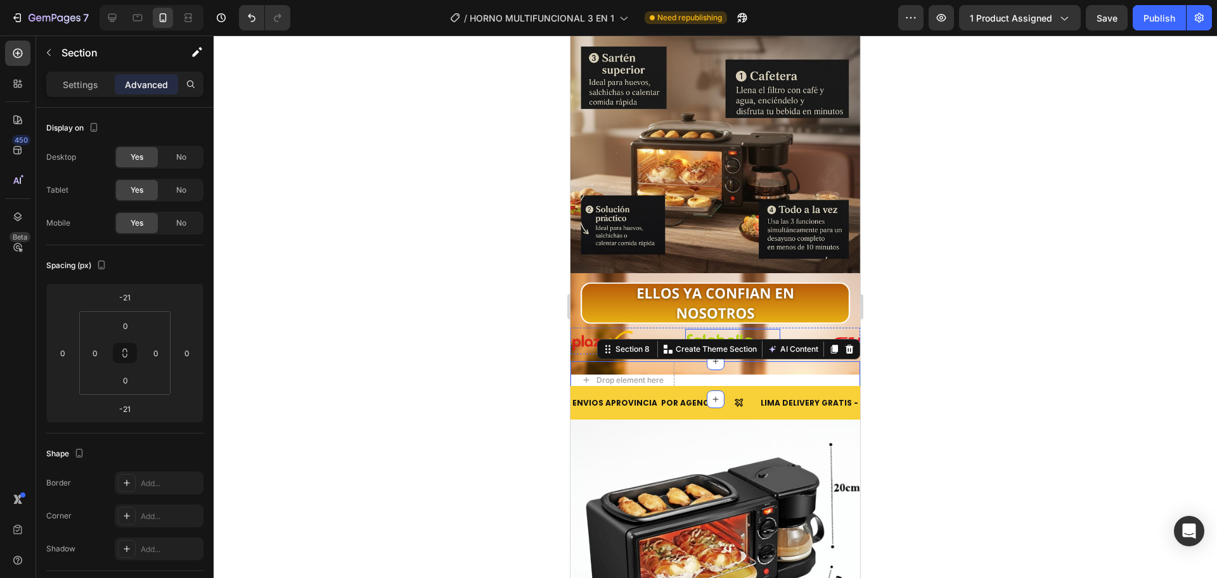
click at [781, 329] on div "Image" at bounding box center [758, 341] width 146 height 25
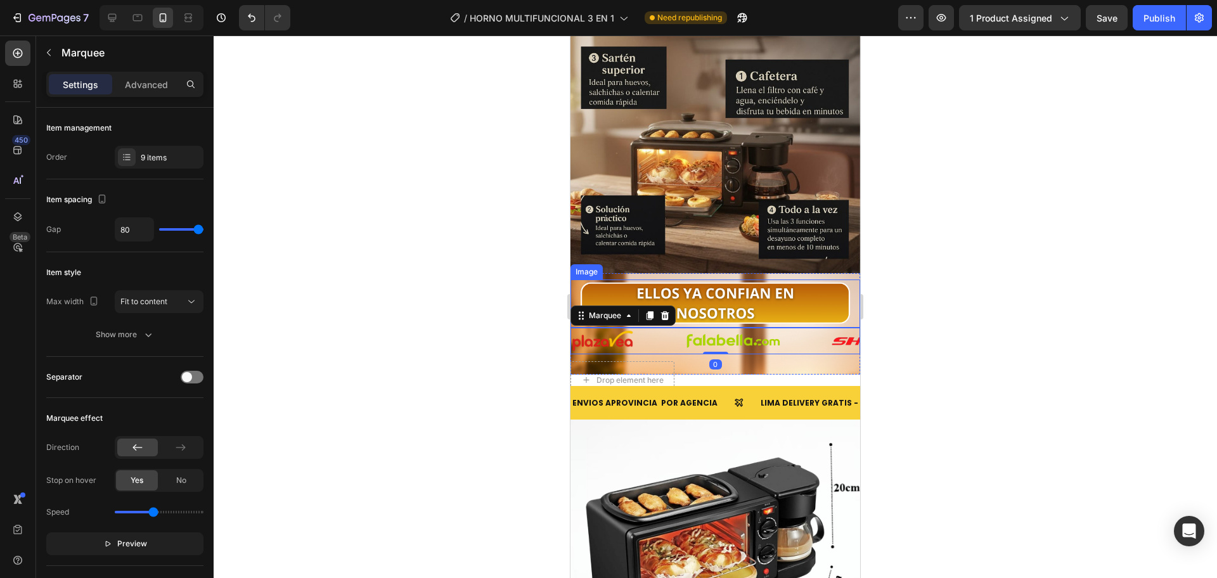
click at [842, 280] on img at bounding box center [715, 304] width 290 height 48
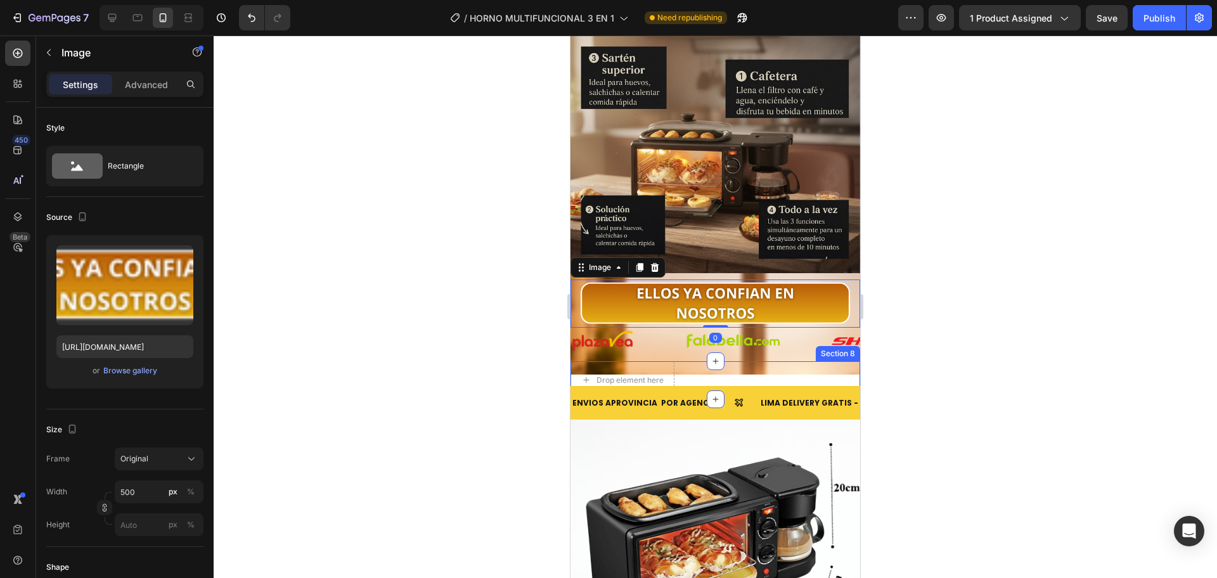
click at [773, 361] on div "Drop element here Section 8" at bounding box center [715, 380] width 290 height 38
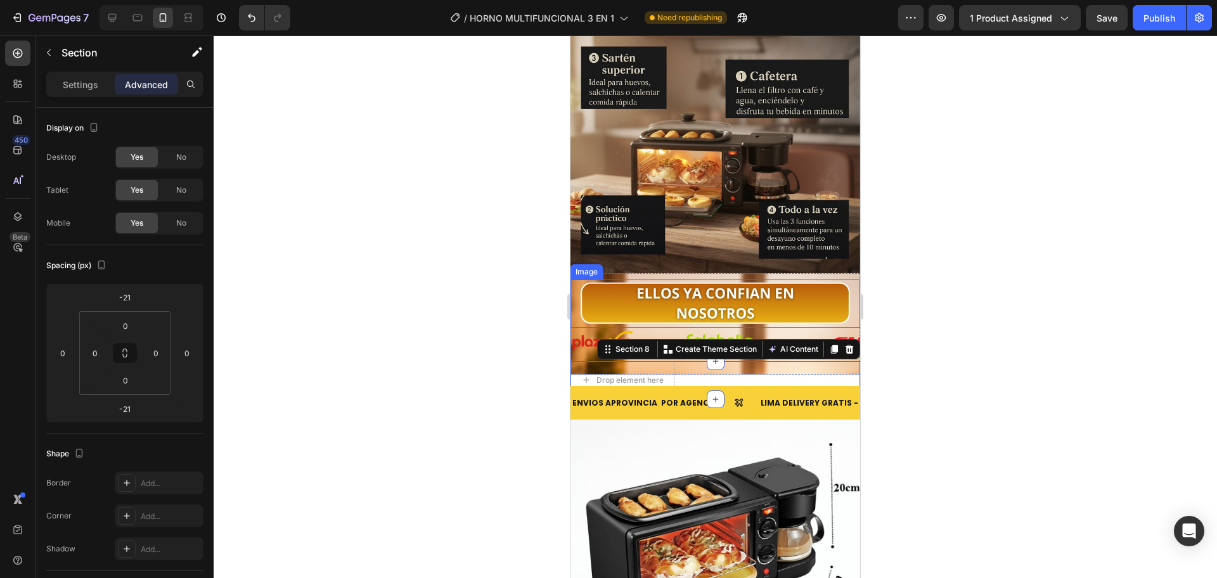
click at [576, 280] on img at bounding box center [715, 304] width 290 height 48
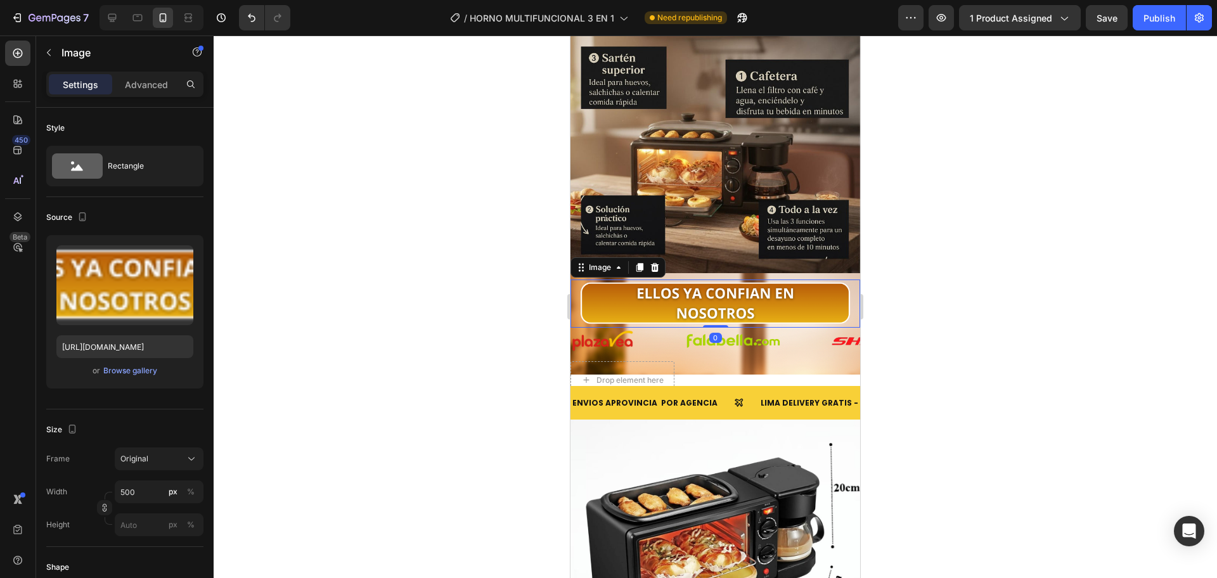
click at [508, 282] on div at bounding box center [715, 306] width 1003 height 543
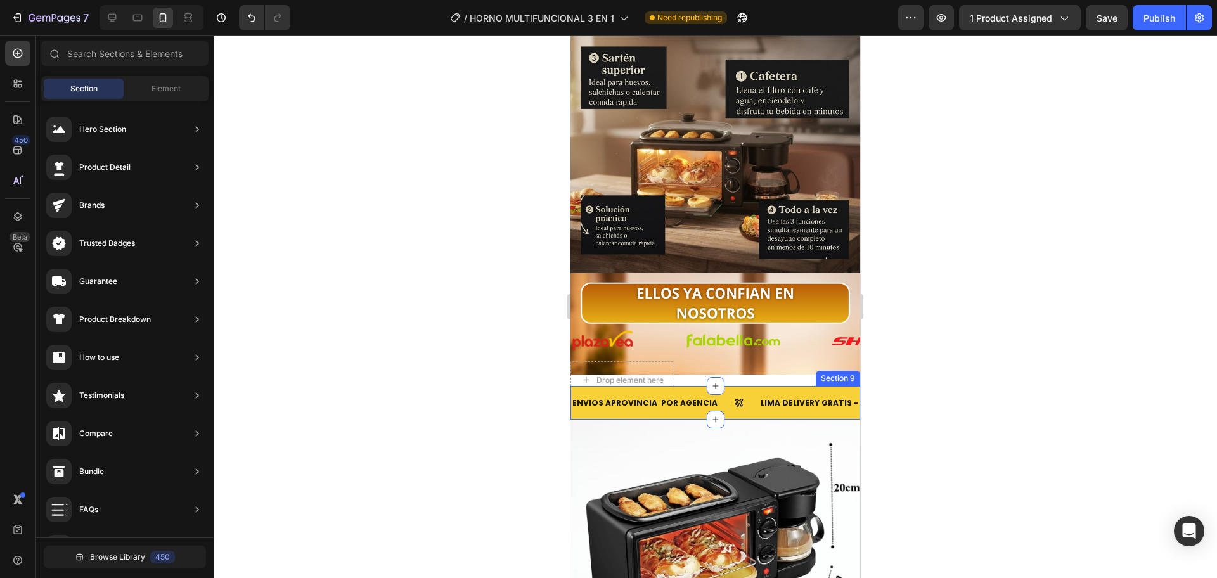
click at [758, 361] on div "Drop element here Section 8" at bounding box center [715, 380] width 290 height 38
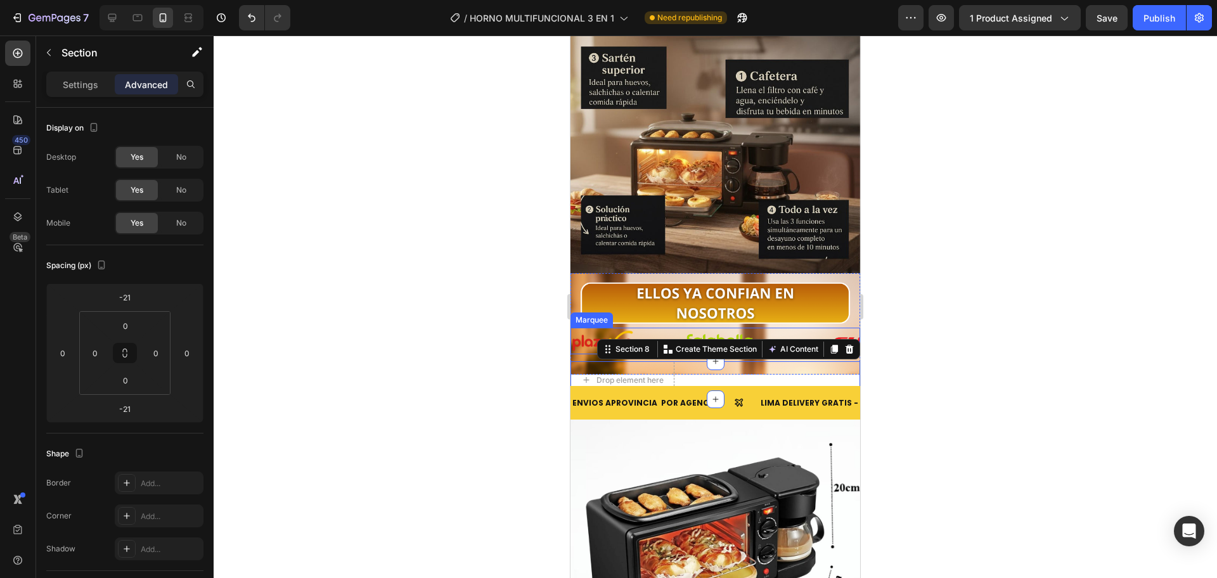
click at [825, 329] on div "Image" at bounding box center [758, 341] width 146 height 25
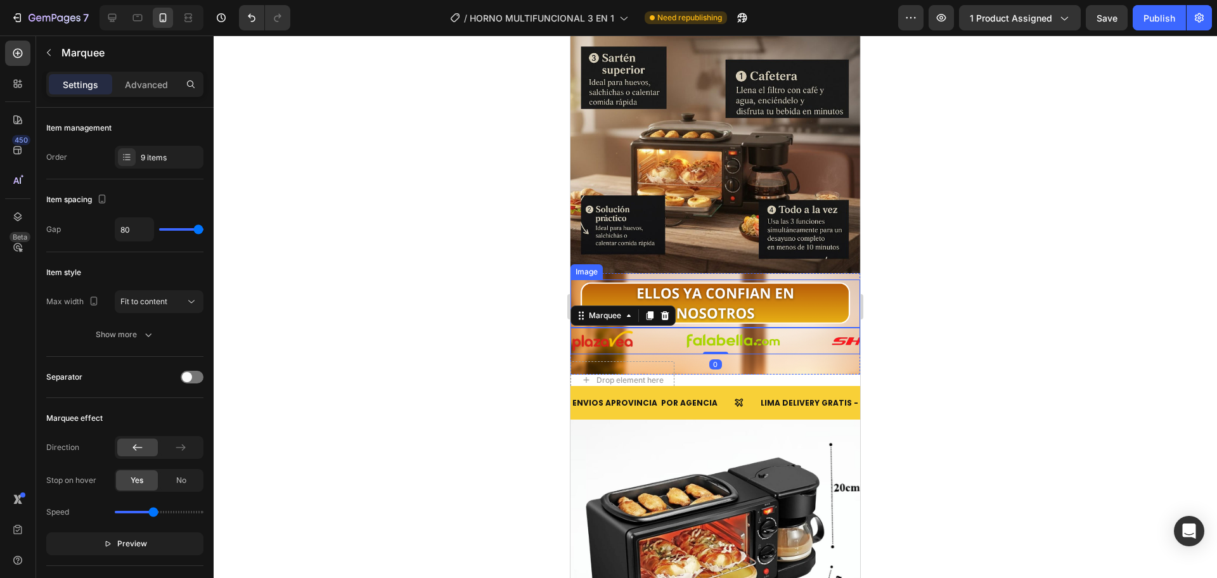
click at [846, 280] on img at bounding box center [715, 304] width 290 height 48
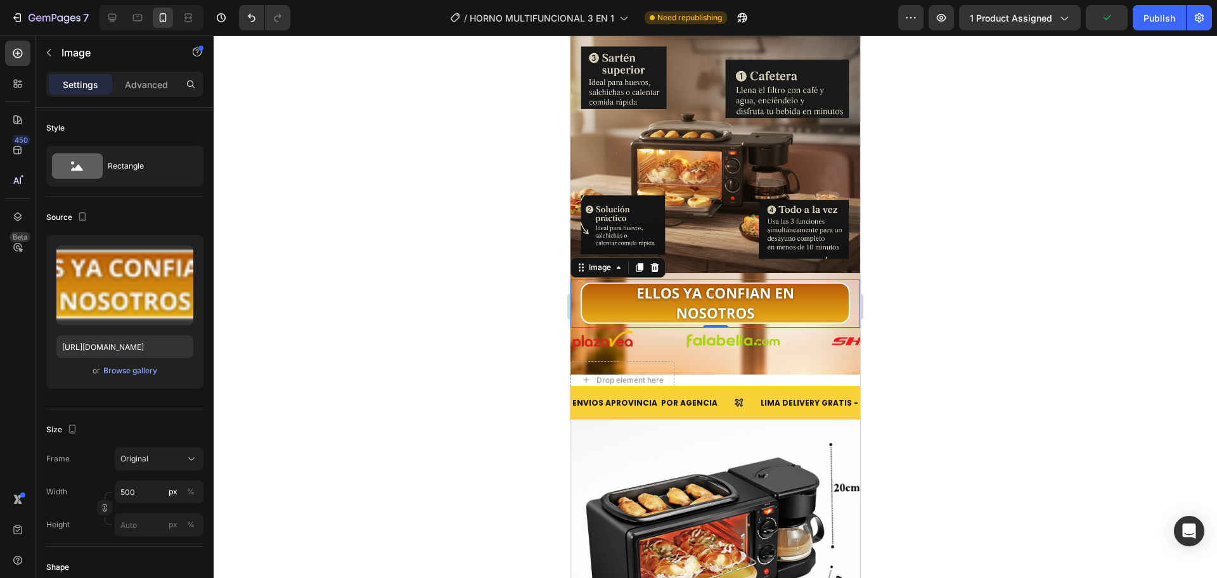
click at [577, 280] on img at bounding box center [715, 304] width 290 height 48
click at [713, 281] on img at bounding box center [715, 304] width 290 height 48
click at [776, 334] on div "Image 0 Image Image Image Image Image Image Image Image Image Image Image Image…" at bounding box center [715, 323] width 290 height 101
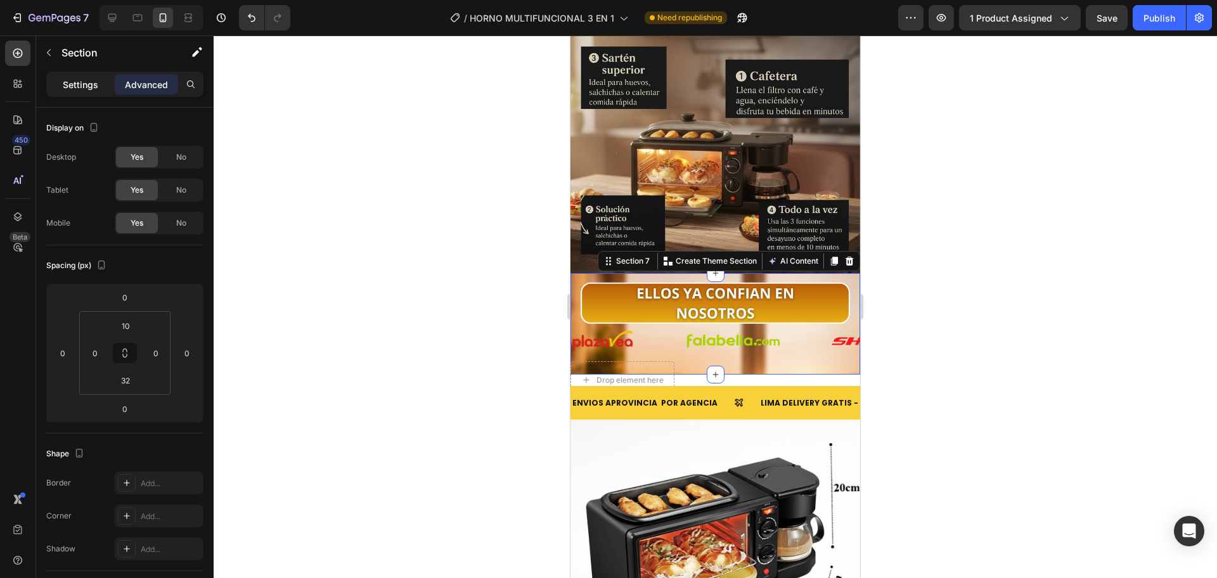
click at [80, 89] on p "Settings" at bounding box center [80, 84] width 35 height 13
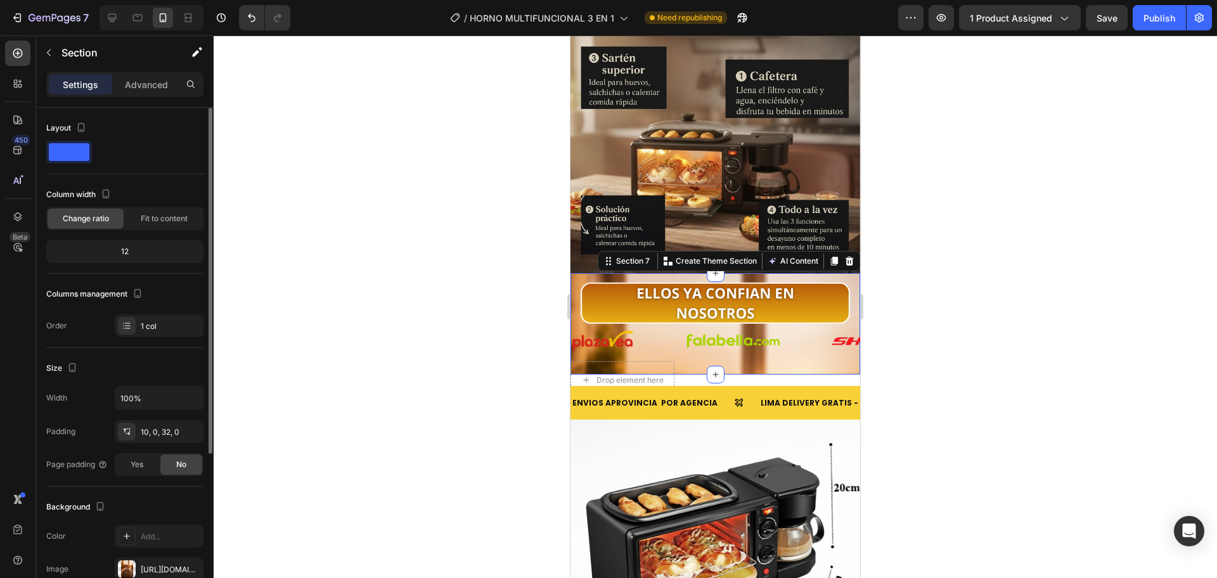
scroll to position [212, 0]
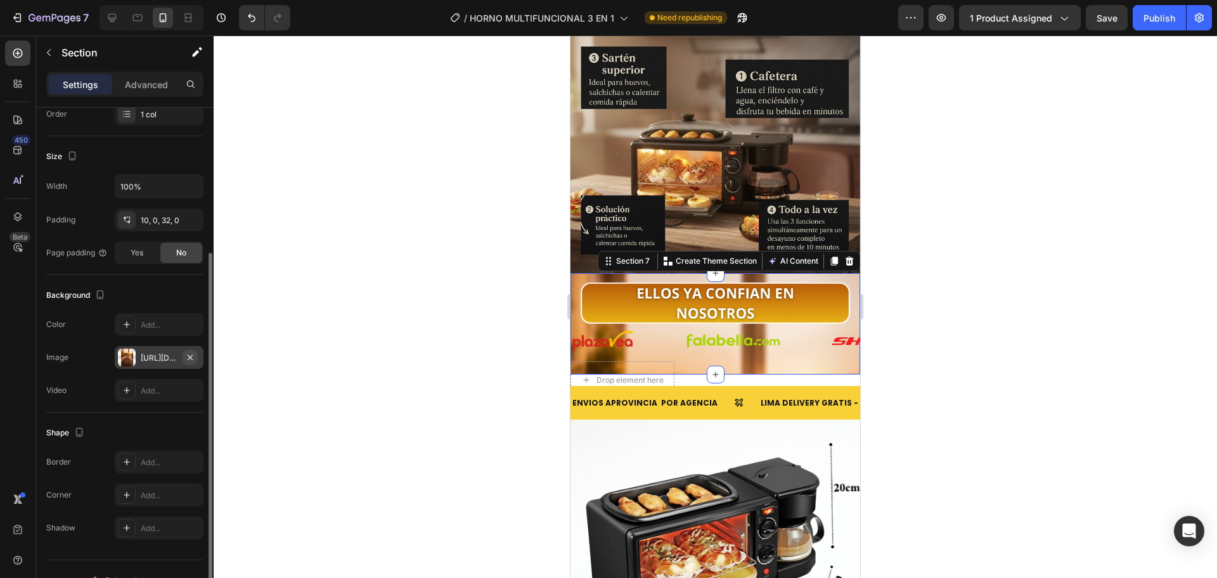
click at [197, 357] on button "button" at bounding box center [190, 357] width 15 height 15
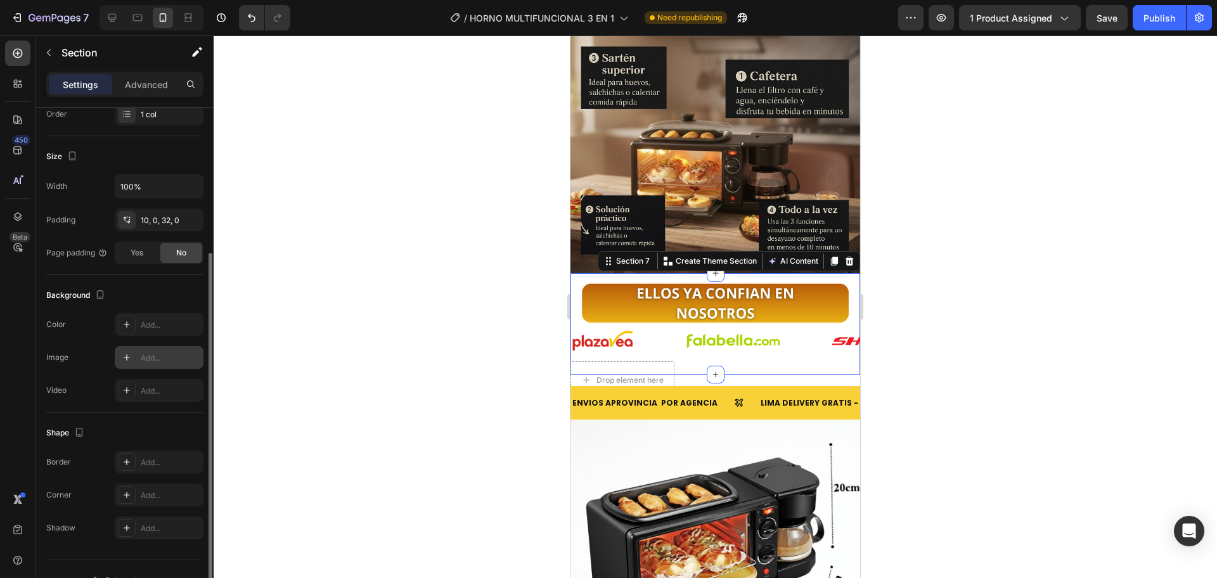
click at [405, 302] on div at bounding box center [715, 306] width 1003 height 543
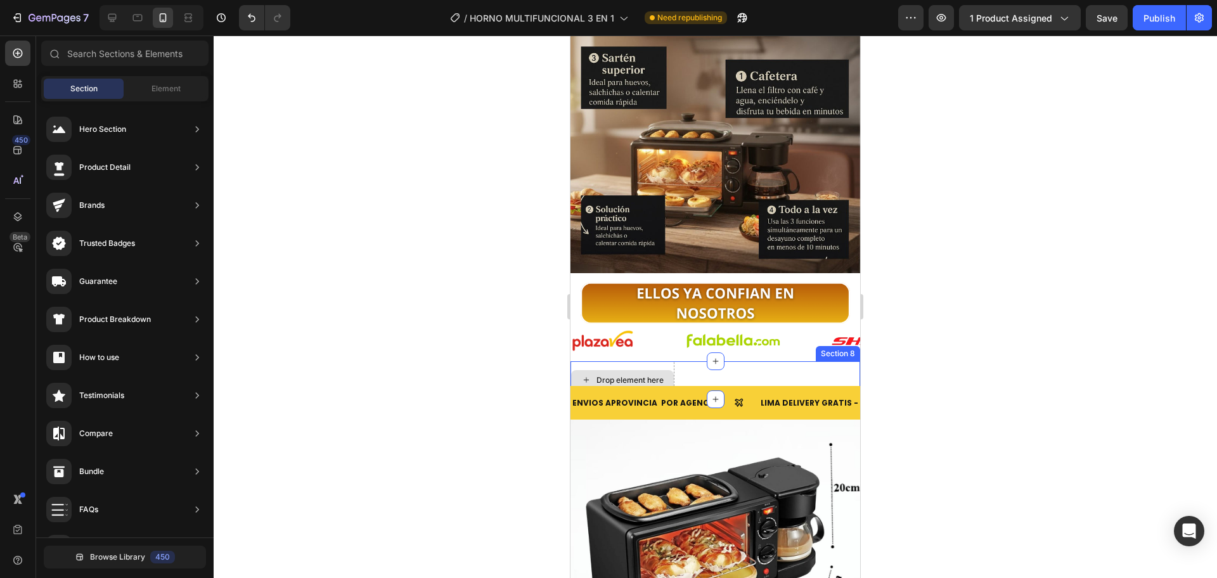
click at [660, 361] on div "Drop element here" at bounding box center [622, 380] width 104 height 38
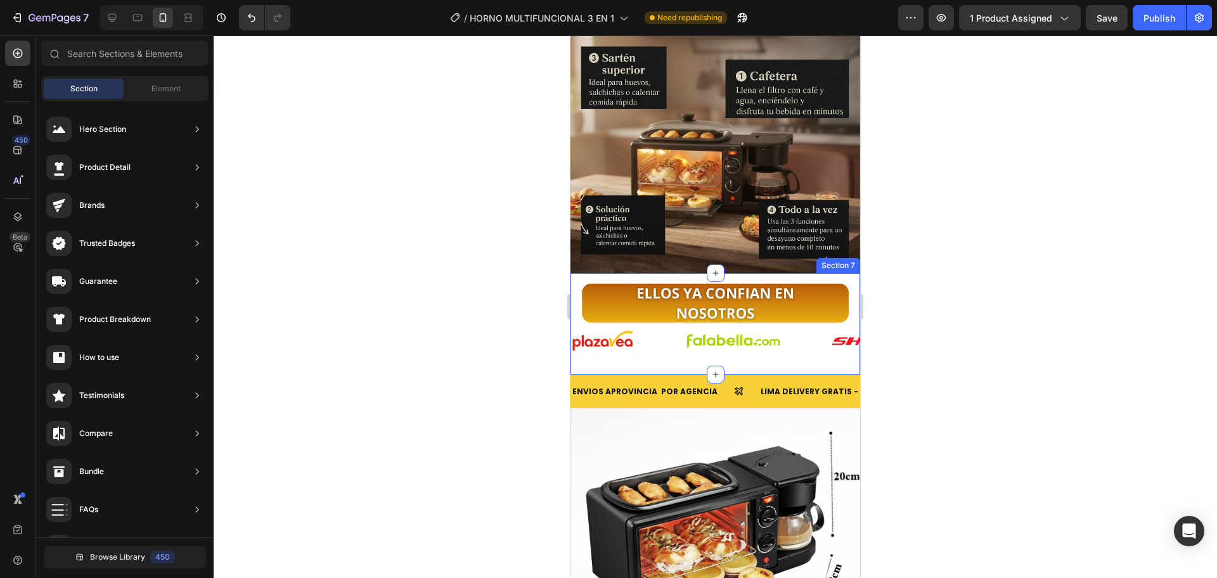
click at [697, 339] on div "Image Image Image Image Image Image Image Image Image Image Image Image Image I…" at bounding box center [715, 323] width 290 height 101
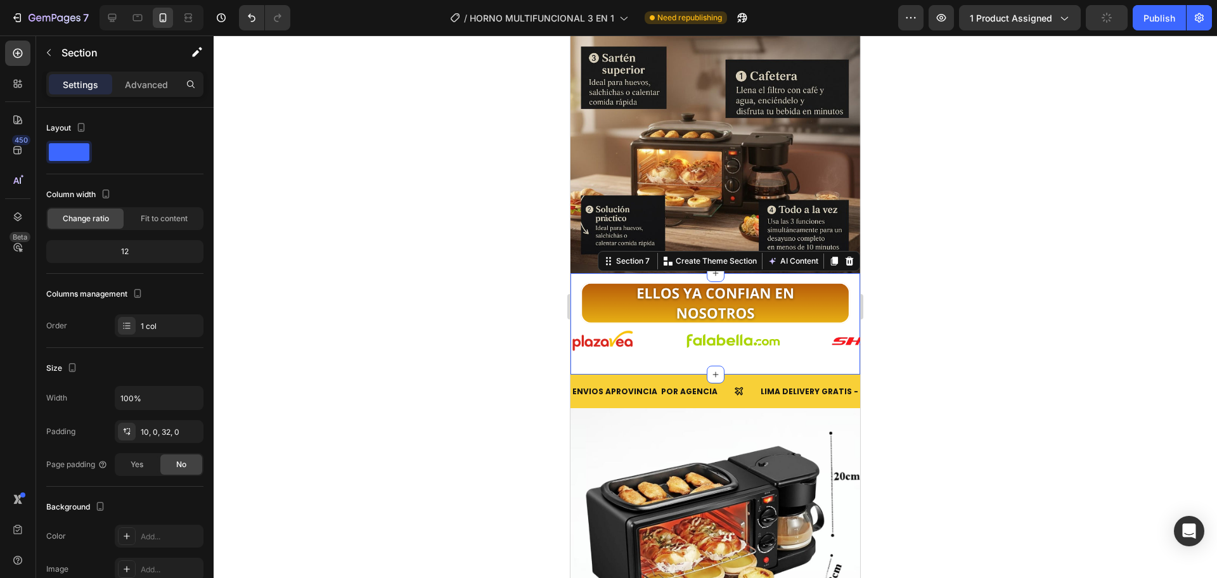
click at [507, 309] on div at bounding box center [715, 306] width 1003 height 543
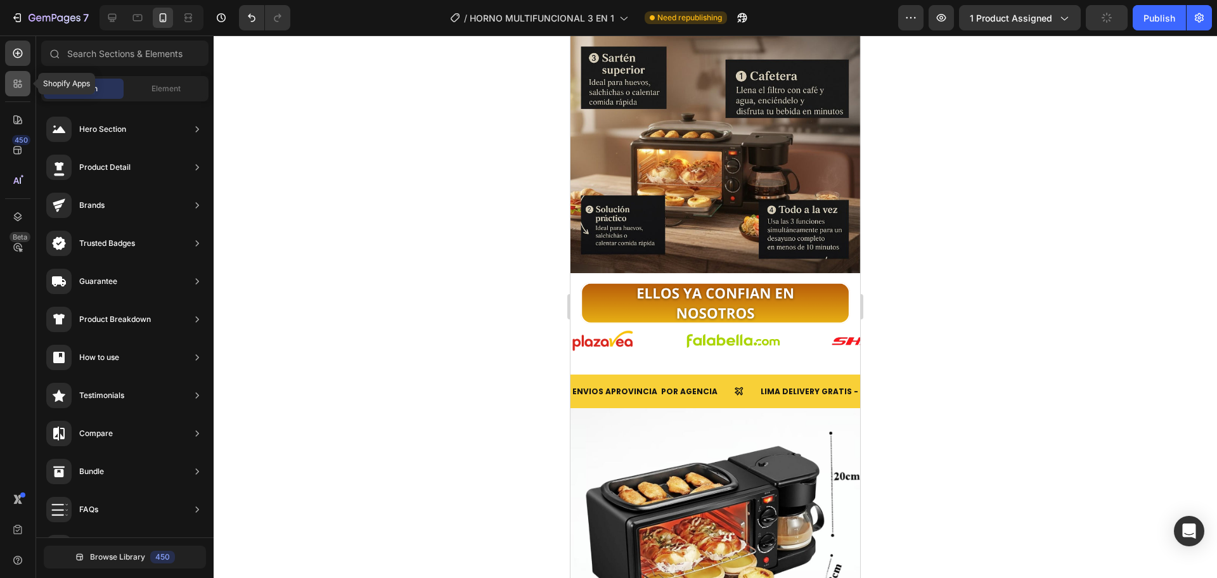
click at [11, 81] on div at bounding box center [17, 83] width 25 height 25
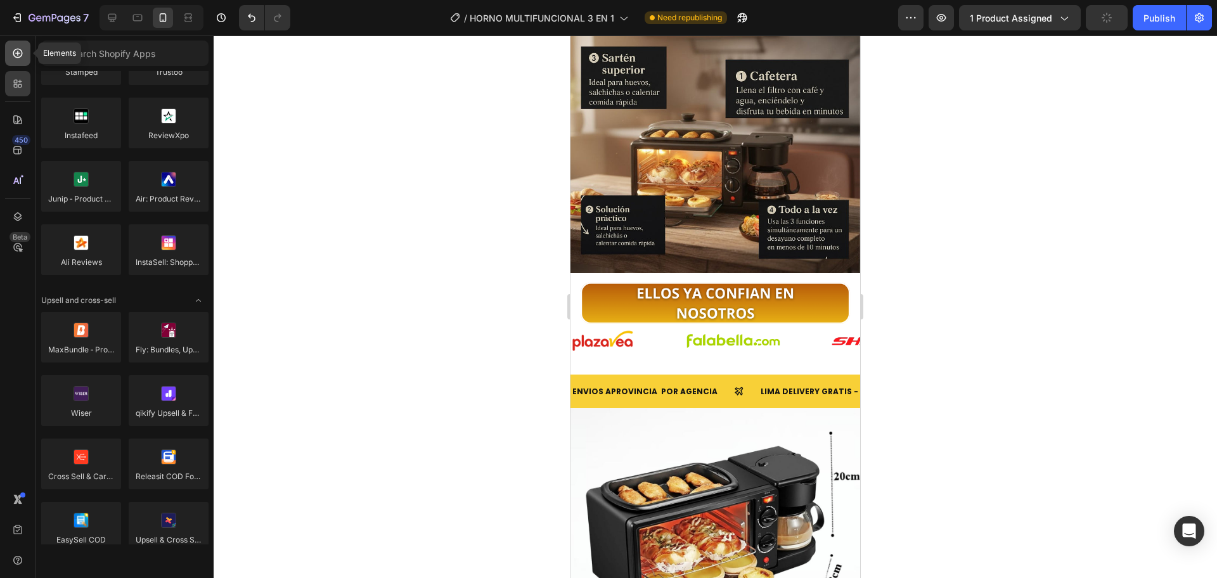
click at [23, 54] on icon at bounding box center [17, 53] width 13 height 13
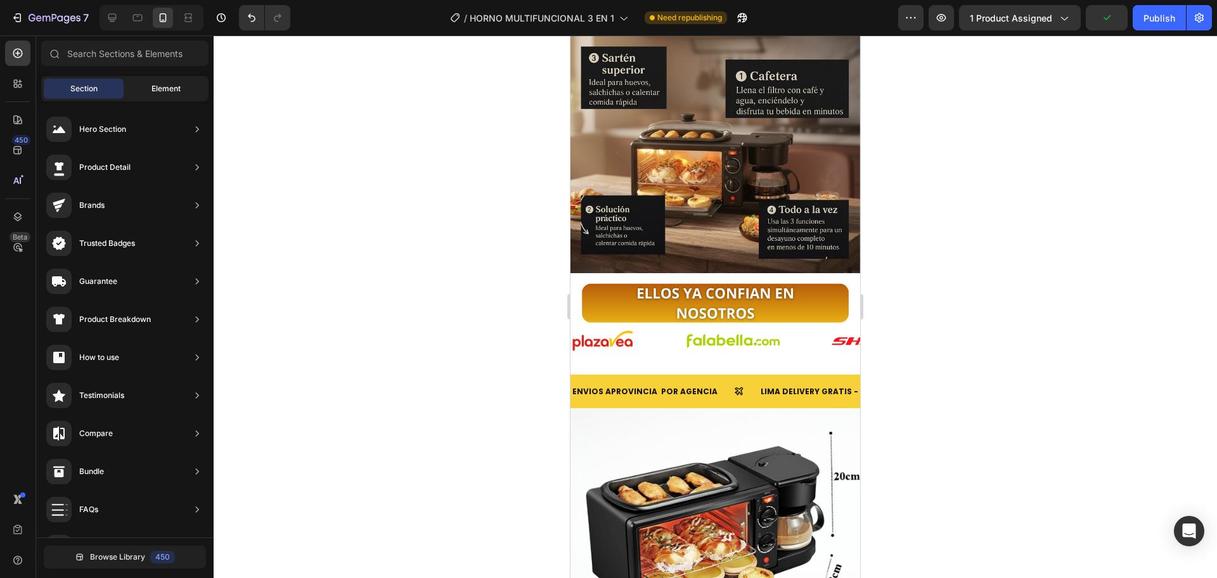
click at [165, 87] on span "Element" at bounding box center [165, 88] width 29 height 11
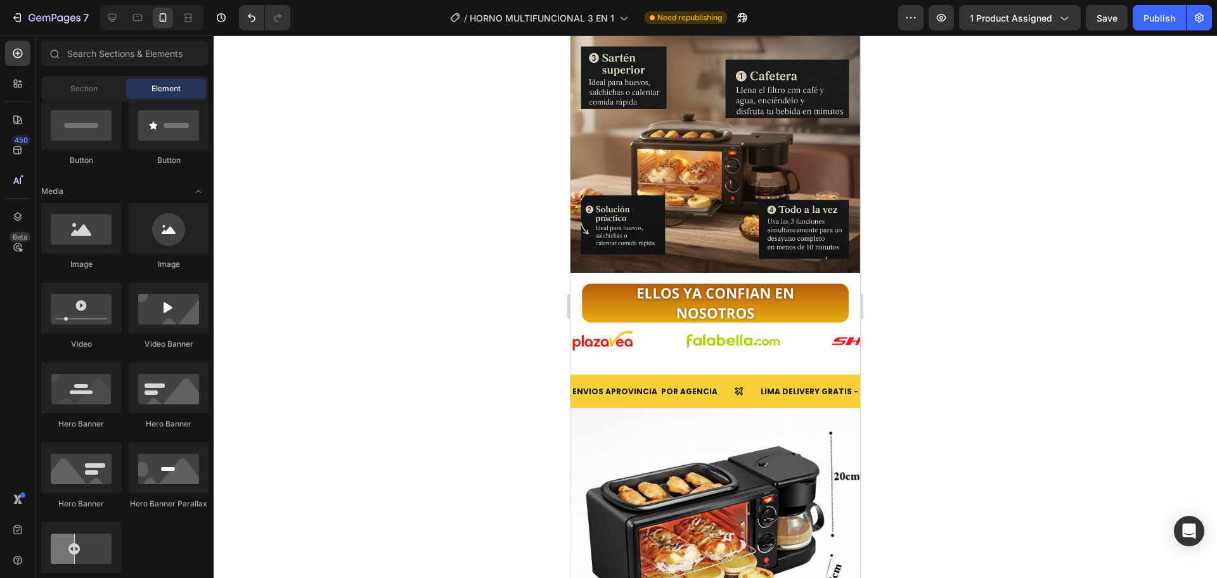
scroll to position [212, 0]
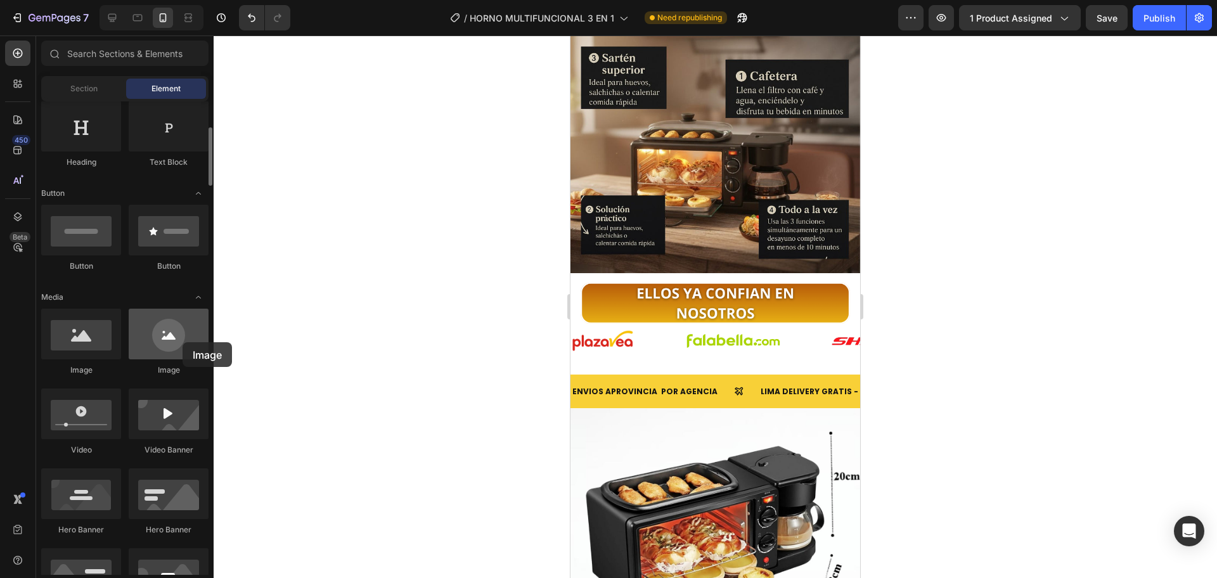
click at [183, 342] on div at bounding box center [169, 334] width 80 height 51
click at [82, 83] on span "Section" at bounding box center [83, 88] width 27 height 11
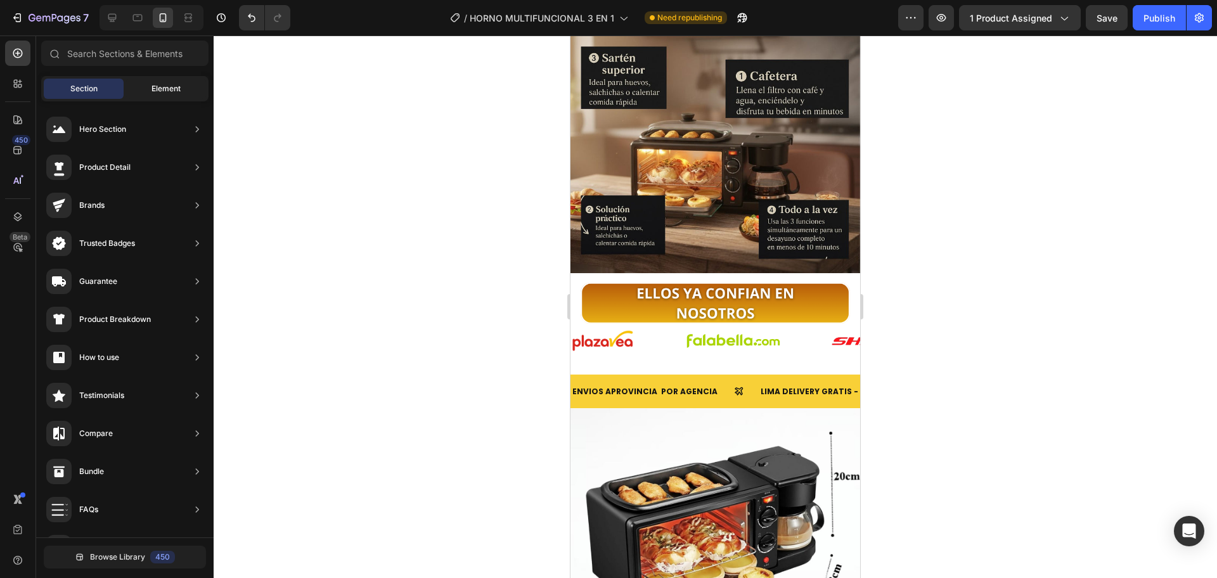
click at [166, 90] on span "Element" at bounding box center [165, 88] width 29 height 11
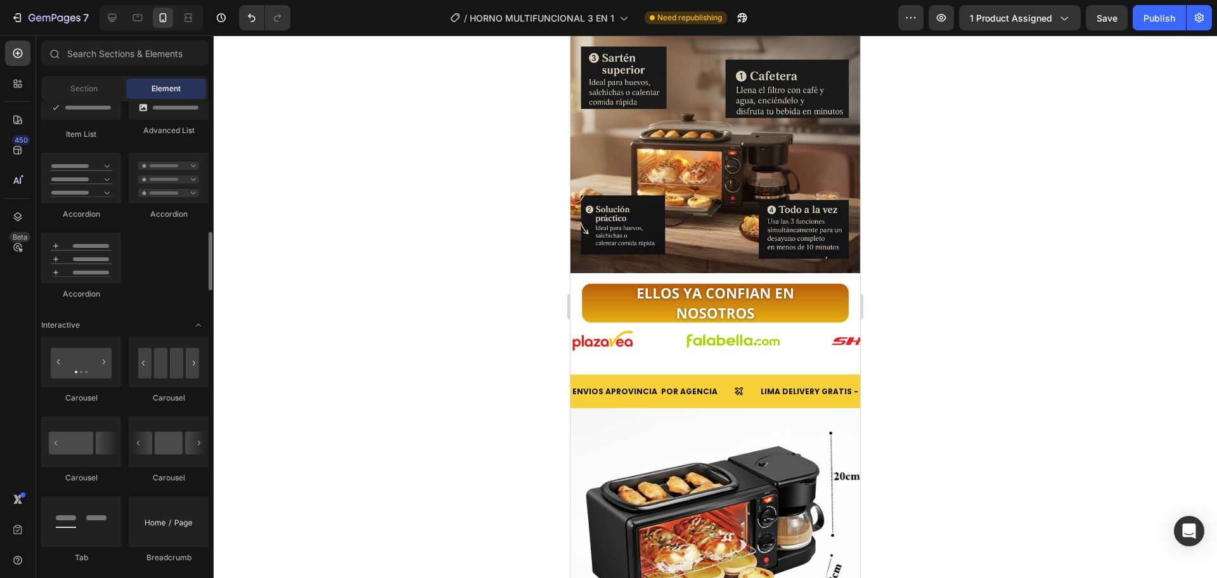
scroll to position [1165, 0]
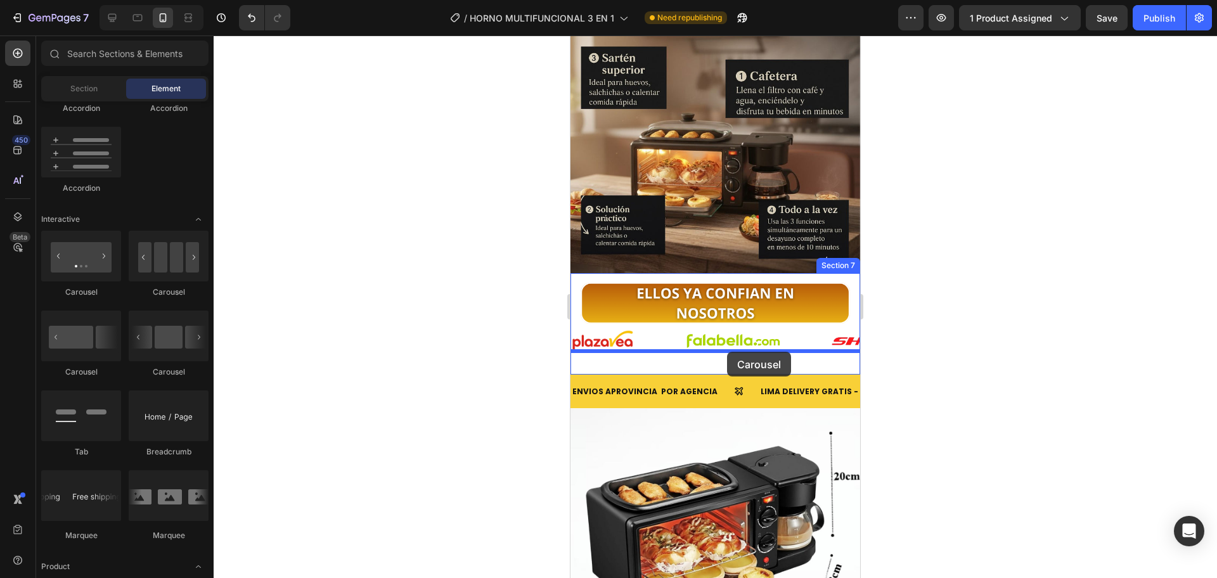
drag, startPoint x: 662, startPoint y: 299, endPoint x: 727, endPoint y: 353, distance: 84.6
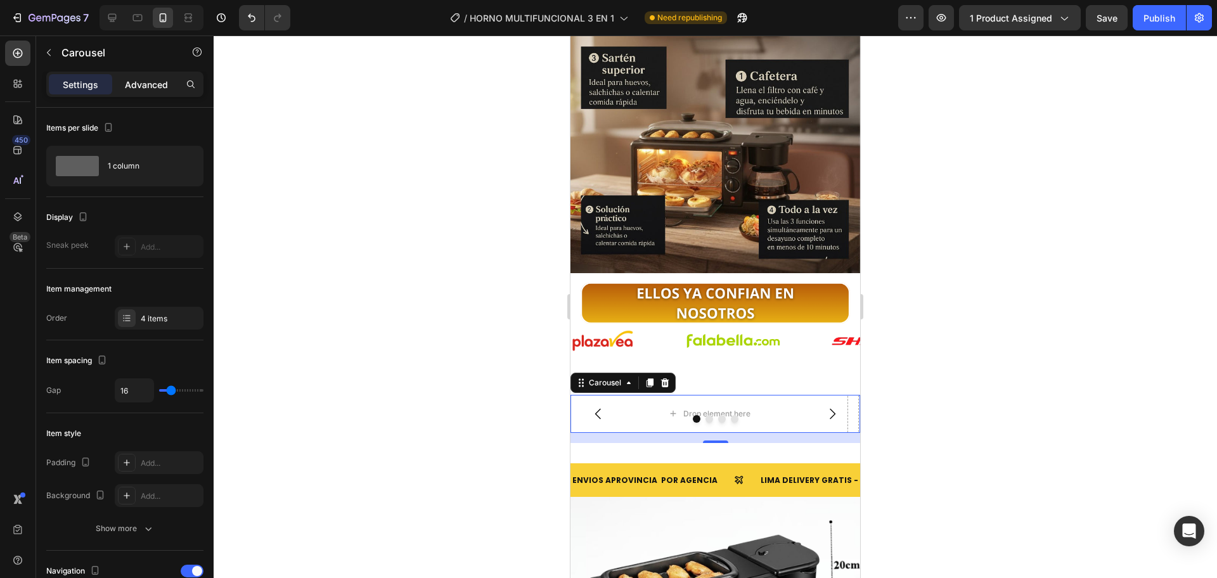
click at [141, 84] on p "Advanced" at bounding box center [146, 84] width 43 height 13
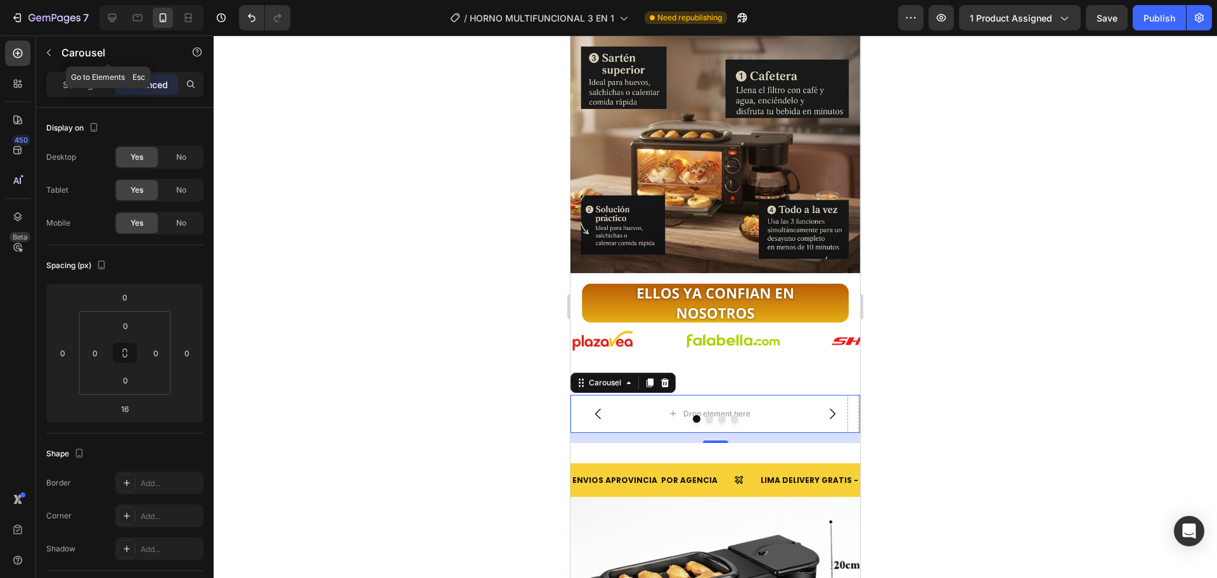
click at [50, 53] on icon "button" at bounding box center [49, 53] width 10 height 10
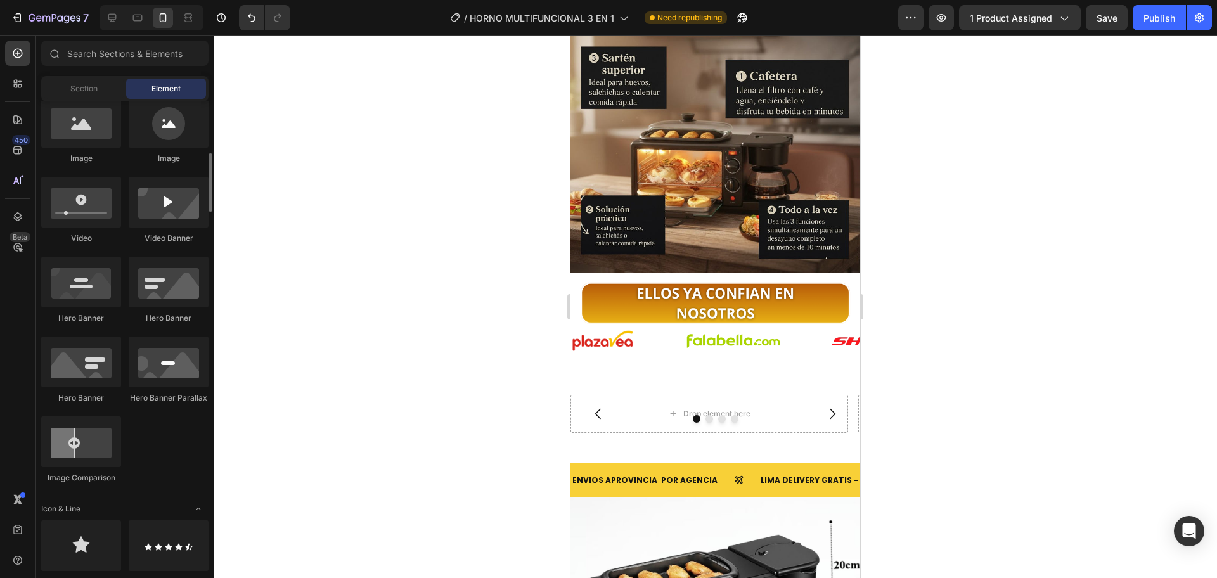
scroll to position [106, 0]
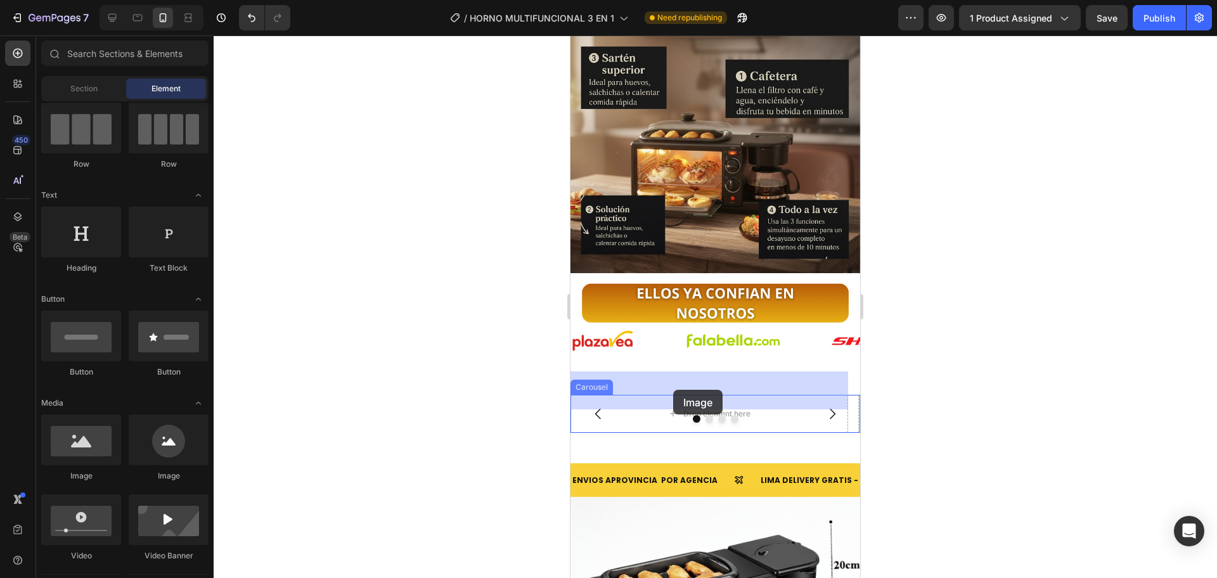
drag, startPoint x: 742, startPoint y: 470, endPoint x: 673, endPoint y: 390, distance: 105.7
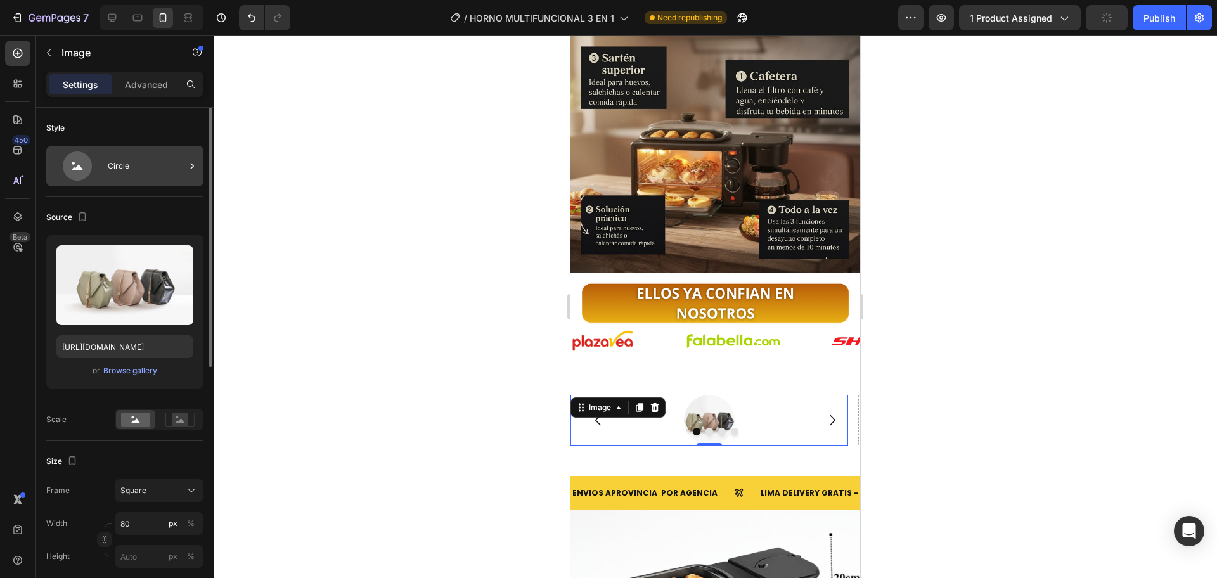
click at [115, 164] on div "Circle" at bounding box center [146, 165] width 77 height 29
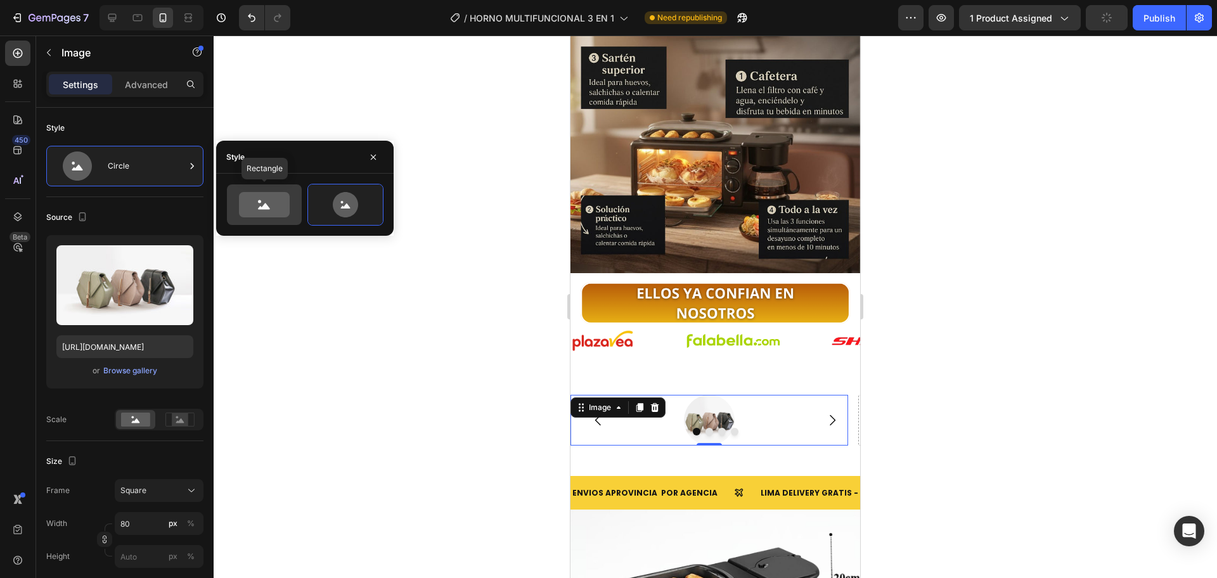
click at [249, 195] on icon at bounding box center [264, 204] width 51 height 25
type input "100"
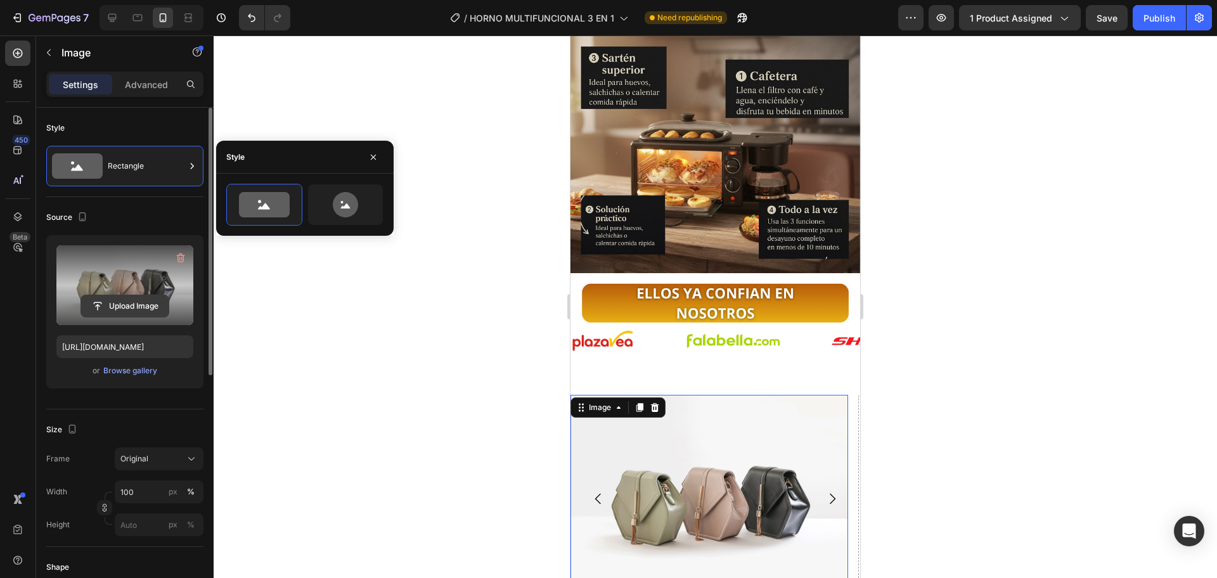
click at [143, 307] on input "file" at bounding box center [124, 306] width 87 height 22
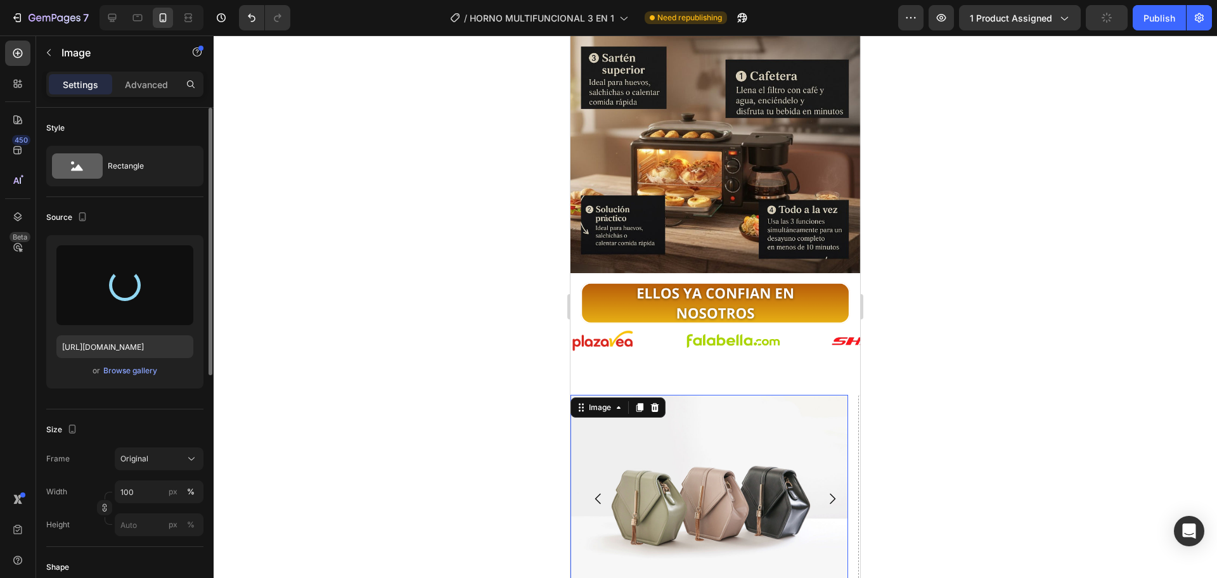
scroll to position [2512, 0]
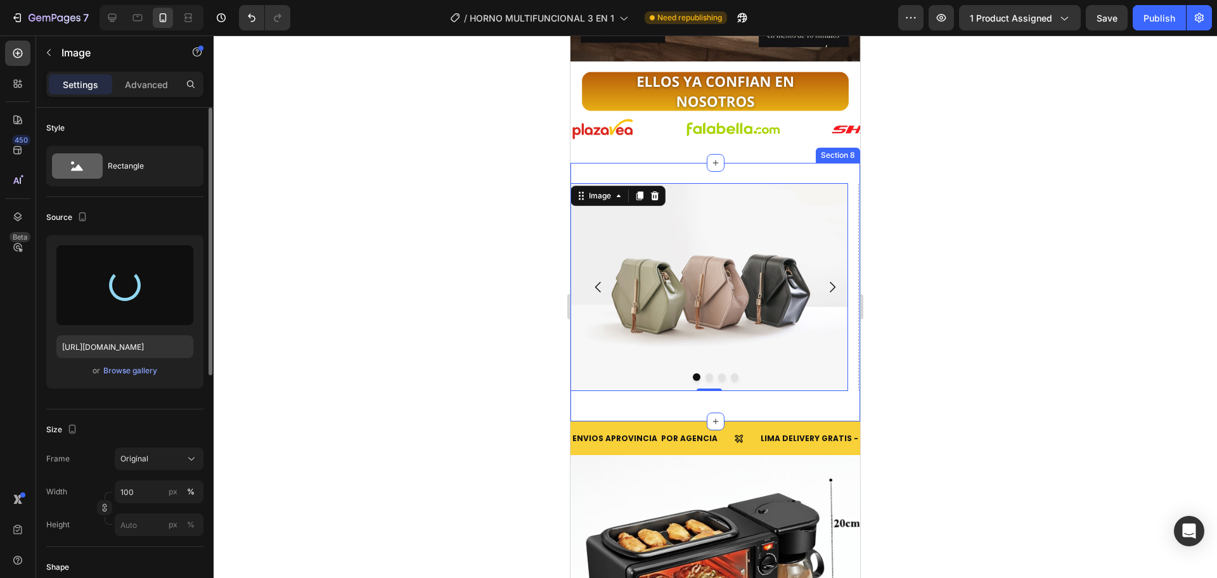
type input "https://cdn.shopify.com/s/files/1/0774/8360/6252/files/gempages_575738252938445…"
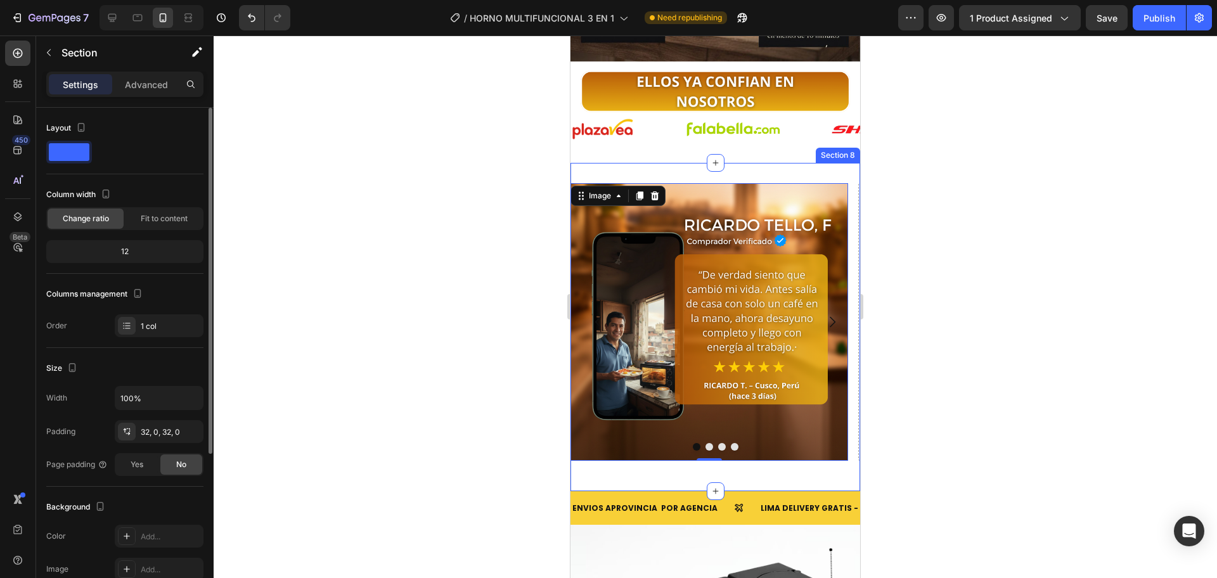
click at [738, 163] on div "Image 0 Drop element here Drop element here Drop element here Carousel Section 8" at bounding box center [715, 327] width 290 height 328
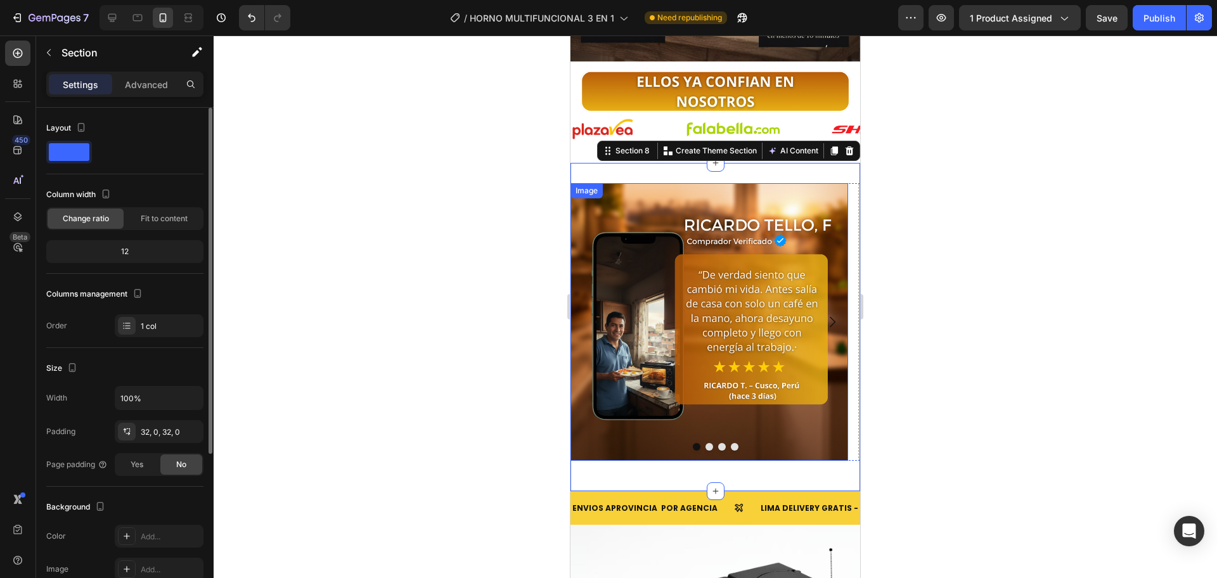
click at [681, 183] on img at bounding box center [709, 322] width 278 height 278
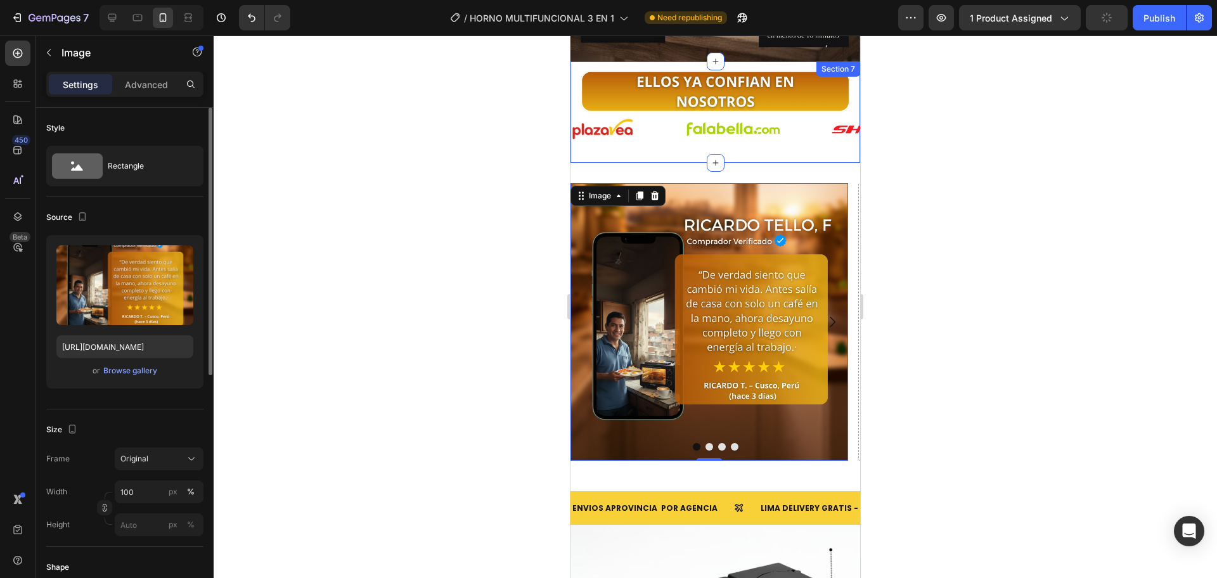
click at [682, 122] on div "Image Image Image Image Image Image Image Image Image Image Image Image Image I…" at bounding box center [715, 111] width 290 height 101
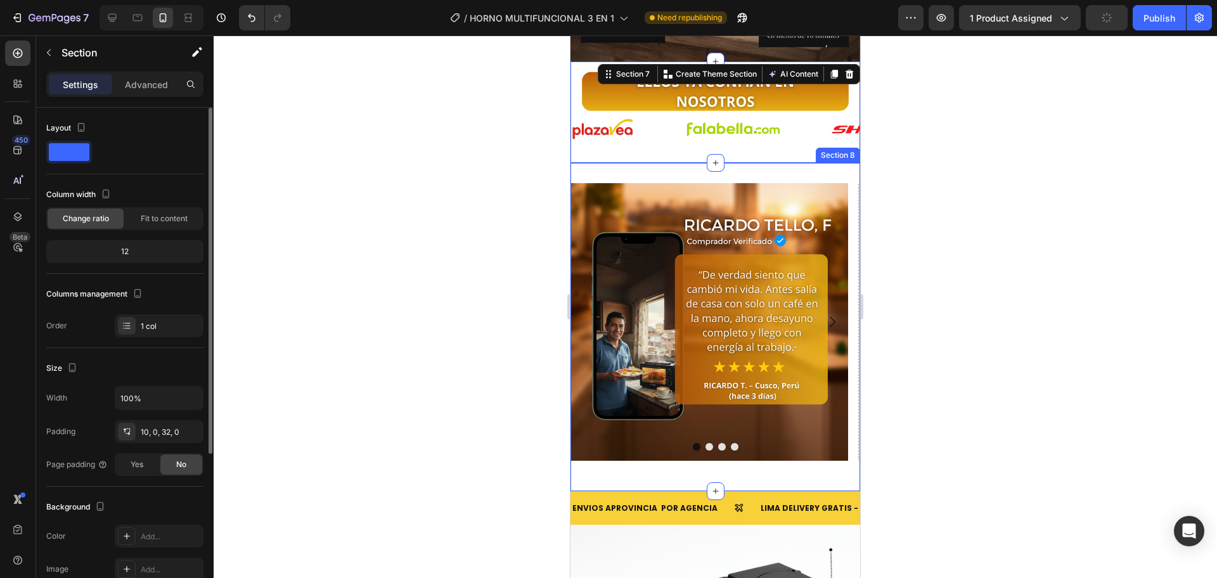
click at [663, 163] on div "Image Drop element here Drop element here Drop element here Carousel Section 8" at bounding box center [715, 327] width 290 height 328
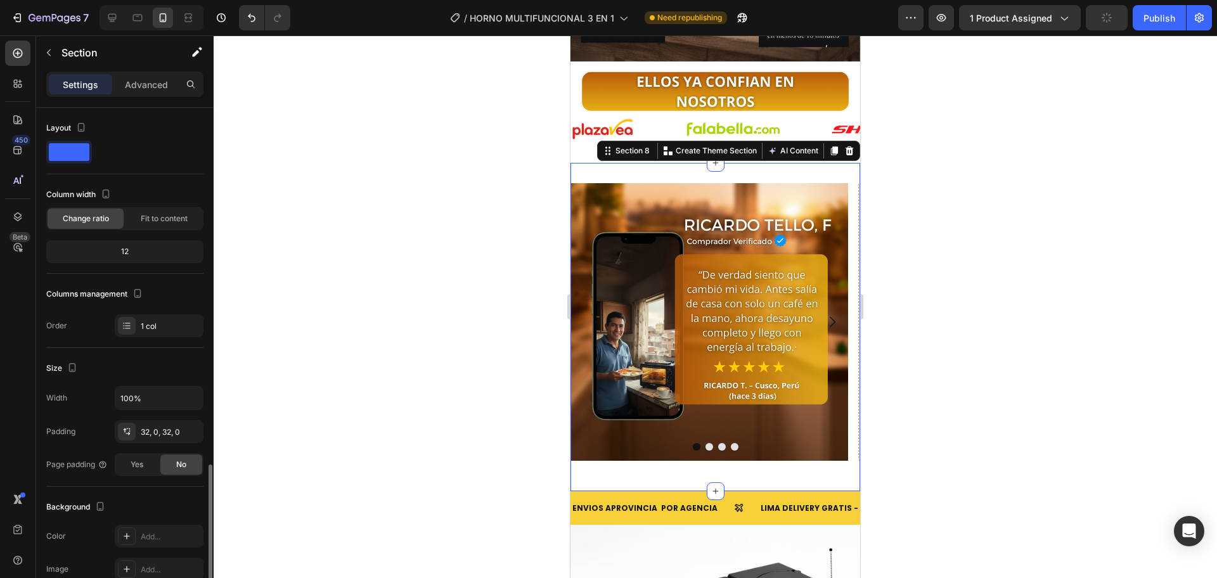
scroll to position [212, 0]
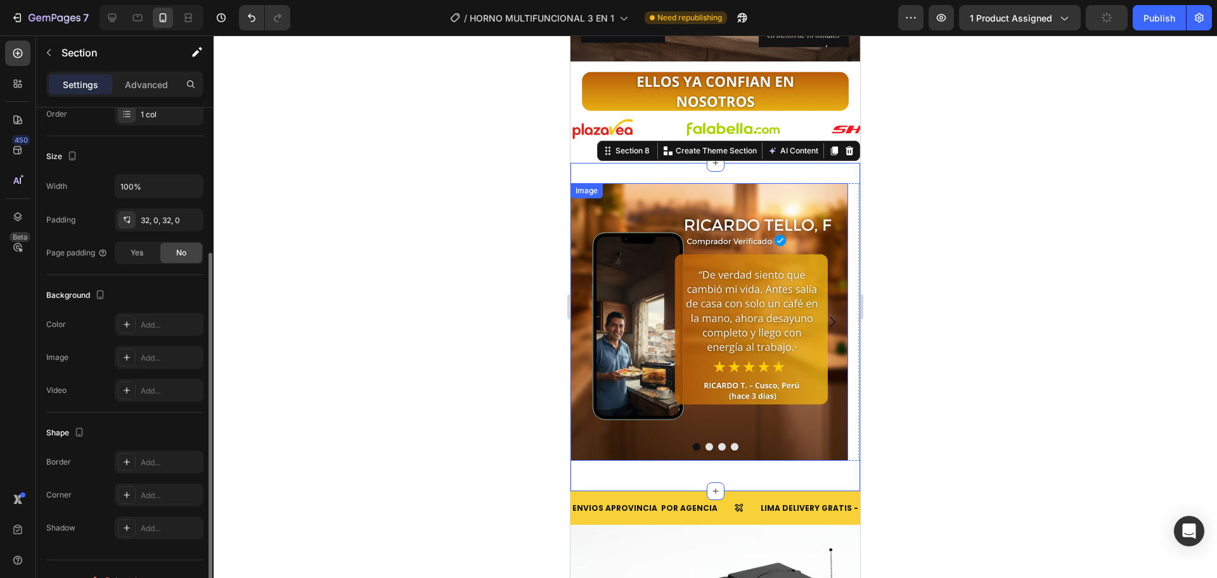
click at [667, 183] on img at bounding box center [709, 322] width 278 height 278
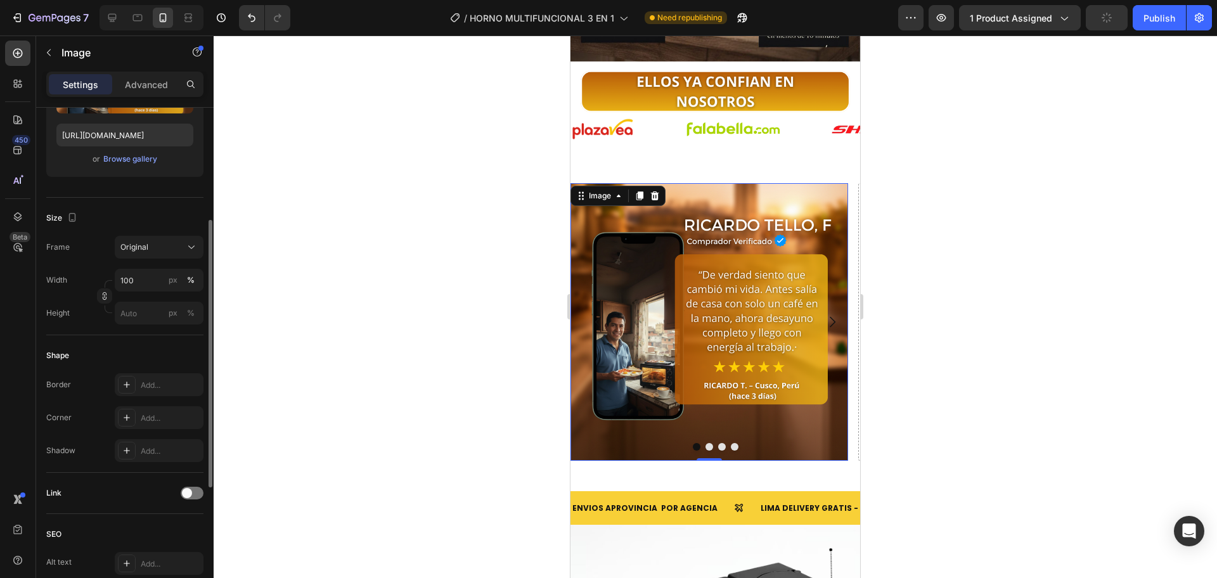
scroll to position [0, 0]
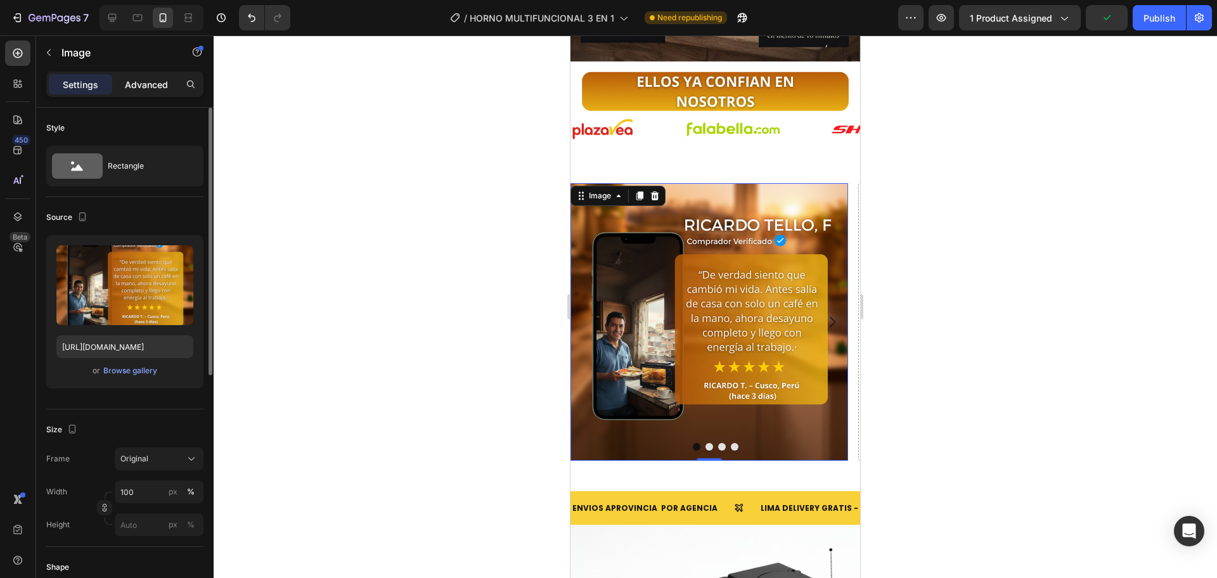
click at [139, 82] on p "Advanced" at bounding box center [146, 84] width 43 height 13
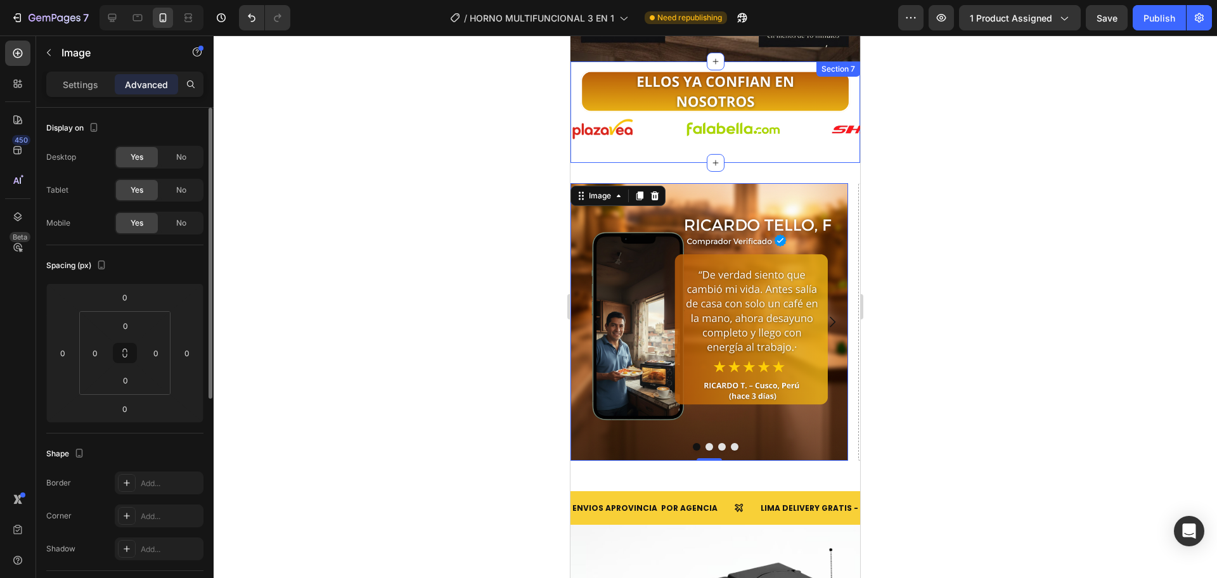
click at [725, 163] on div "Image 0 Drop element here Drop element here Drop element here Carousel Section 8" at bounding box center [715, 327] width 290 height 328
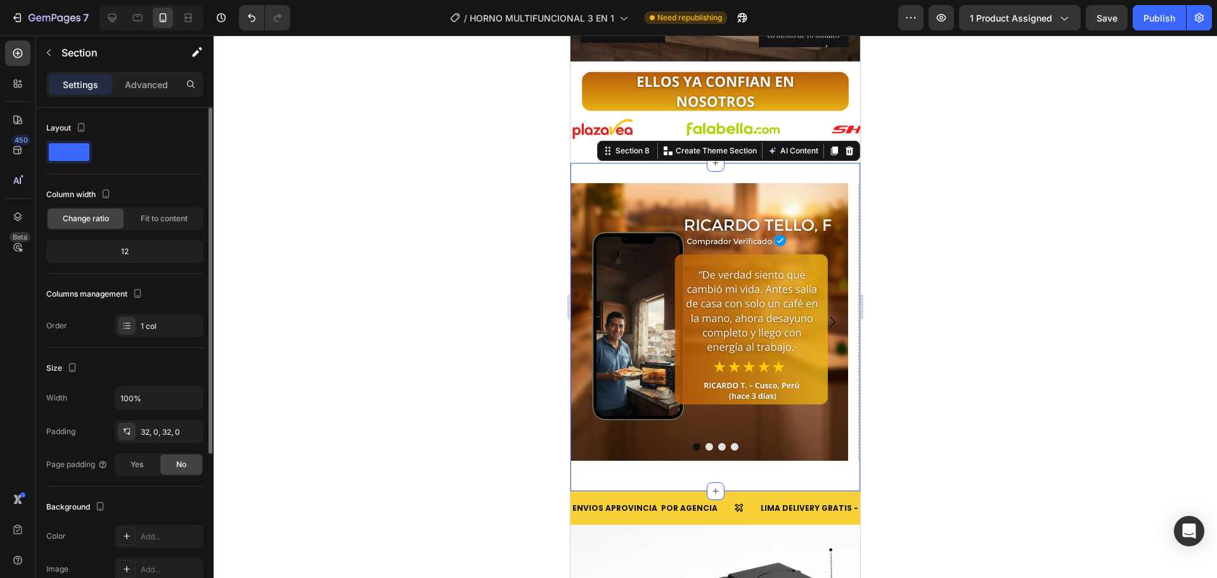
click at [151, 72] on div "Settings Advanced" at bounding box center [124, 84] width 157 height 25
click at [154, 88] on p "Advanced" at bounding box center [146, 84] width 43 height 13
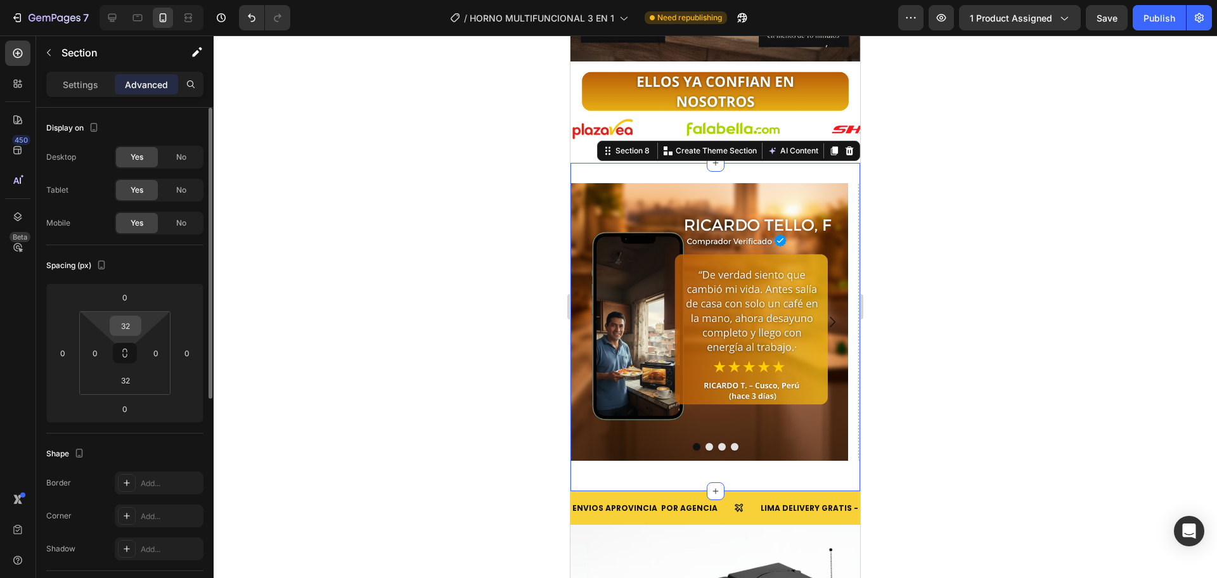
click at [134, 328] on input "32" at bounding box center [125, 325] width 25 height 19
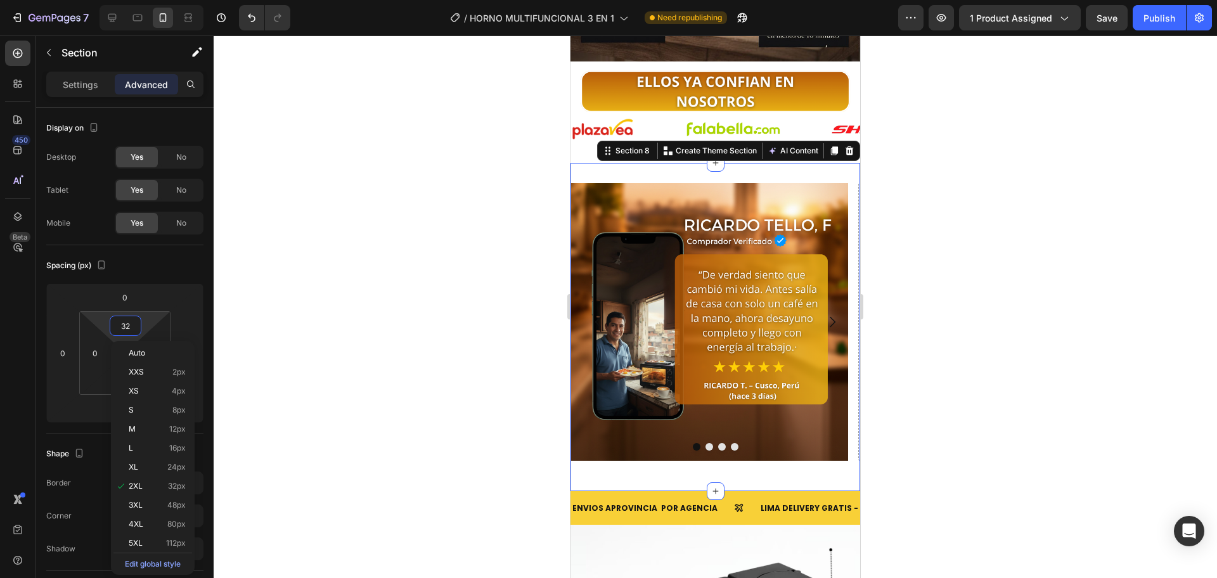
click at [776, 163] on div "Image Drop element here Drop element here Drop element here Carousel Section 8 …" at bounding box center [715, 327] width 290 height 328
type input "2"
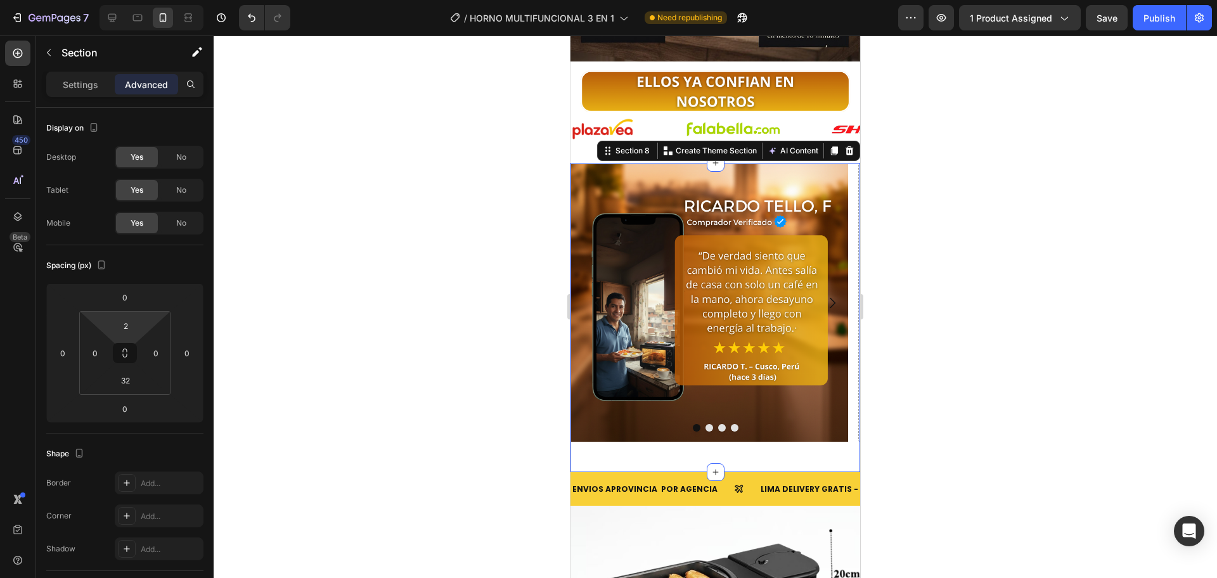
click at [512, 217] on div at bounding box center [715, 306] width 1003 height 543
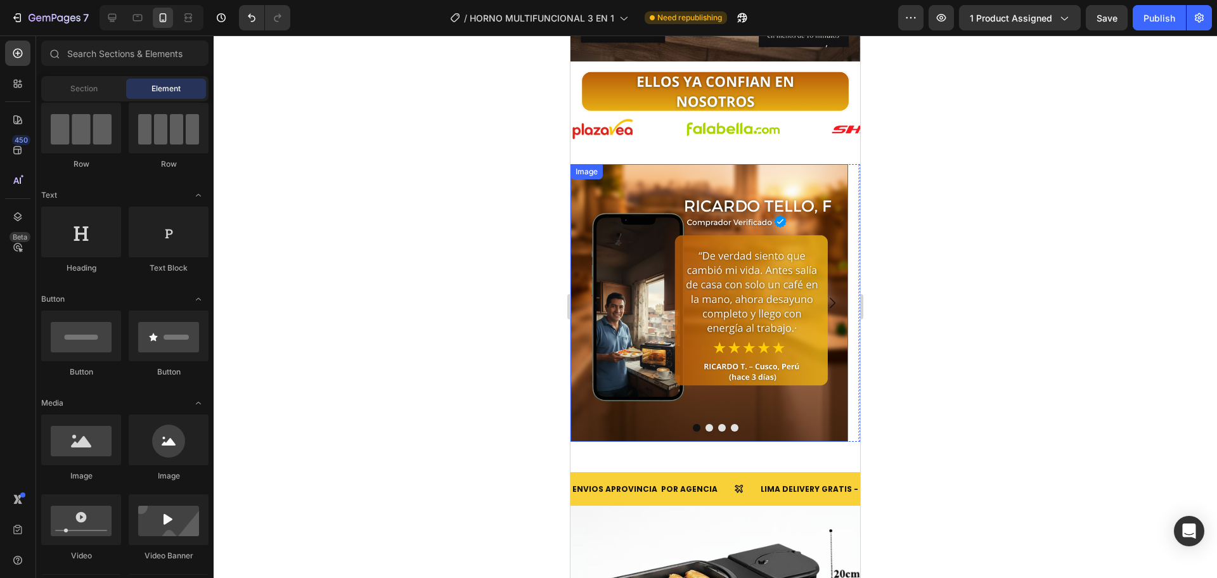
click at [762, 164] on img at bounding box center [709, 303] width 278 height 278
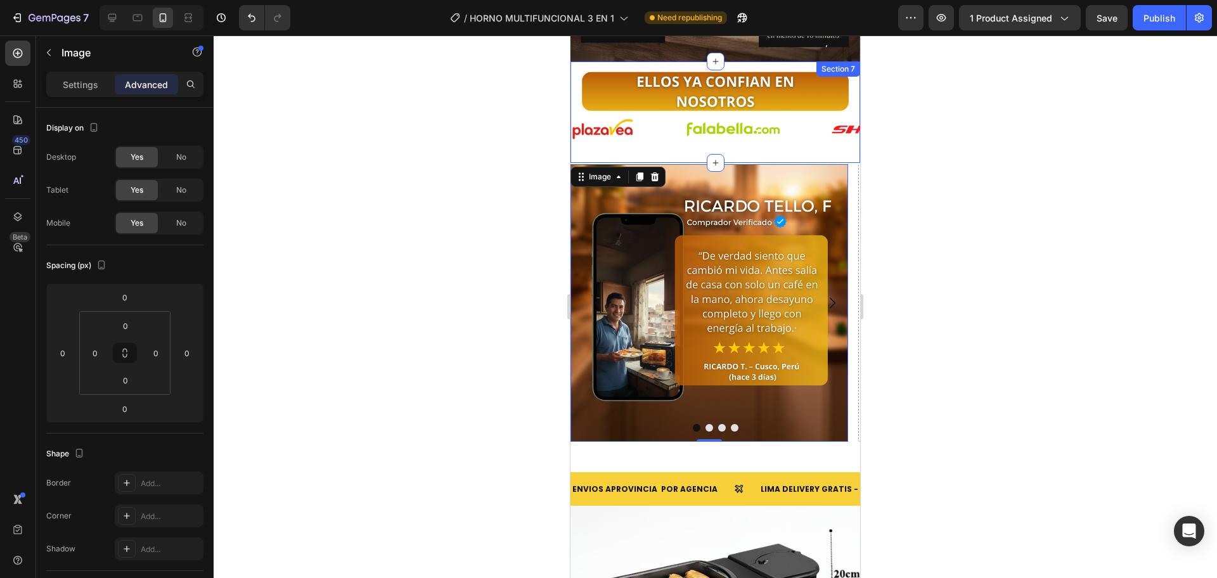
click at [736, 130] on div "Image Image Image Image Image Image Image Image Image Image Image Image Image I…" at bounding box center [715, 111] width 290 height 101
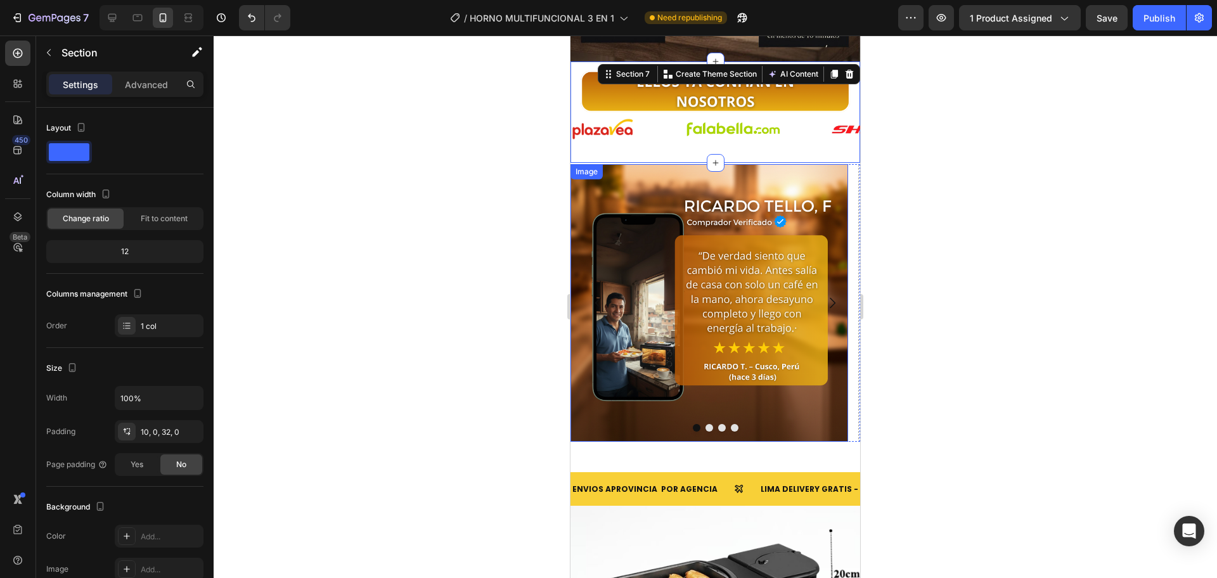
click at [736, 164] on img at bounding box center [709, 303] width 278 height 278
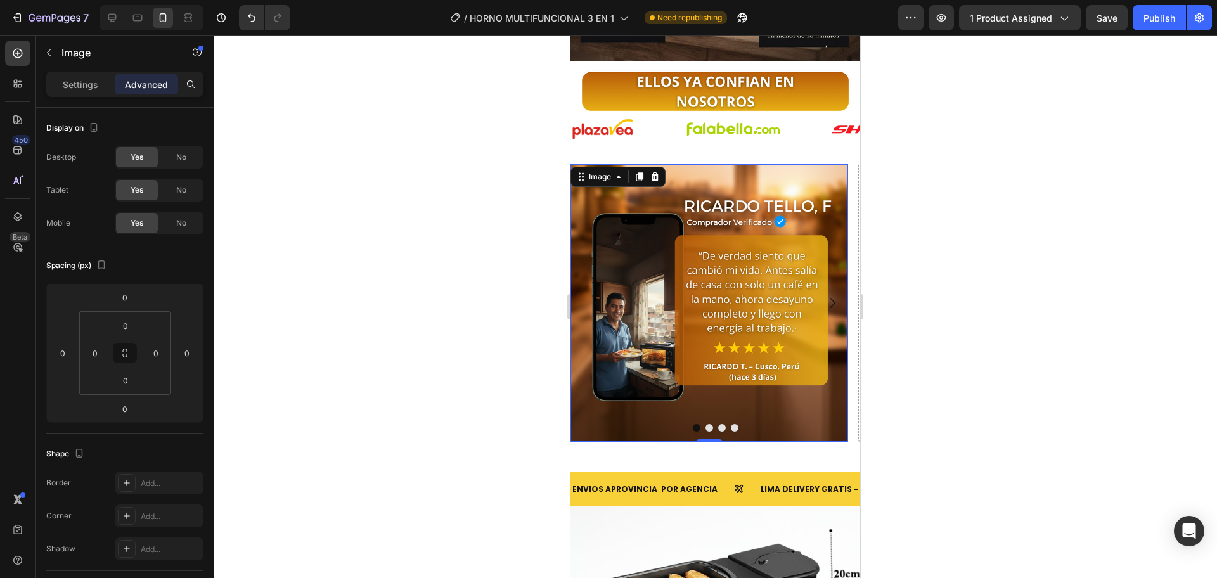
click at [740, 125] on div "Image Image Image Image Image Image Image Image Image Image Image Image Image I…" at bounding box center [715, 111] width 290 height 101
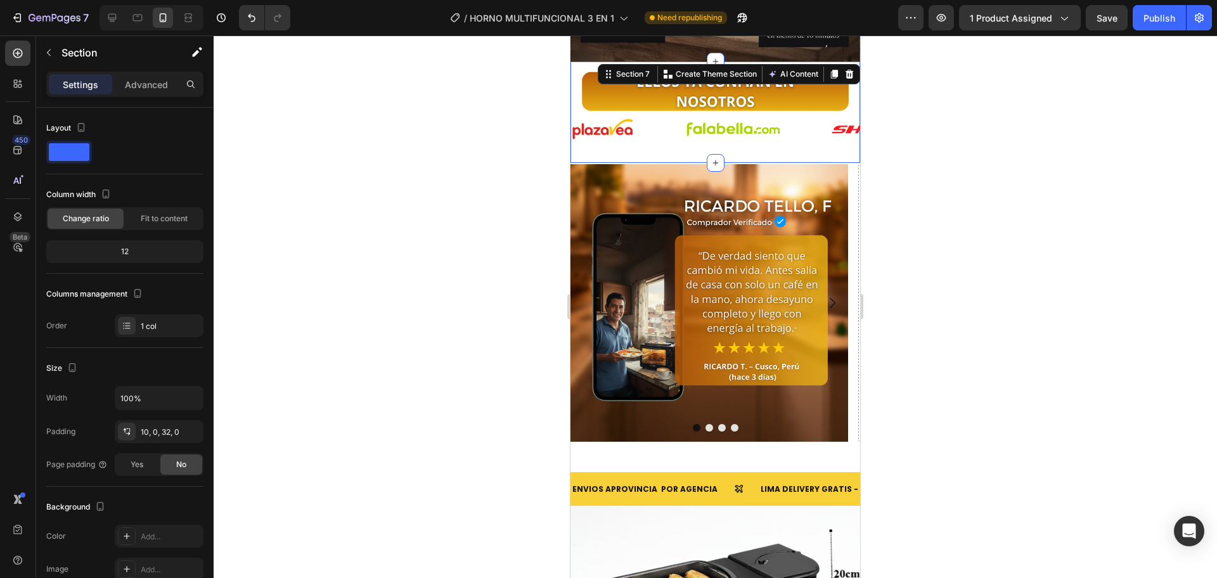
click at [703, 166] on img at bounding box center [709, 303] width 278 height 278
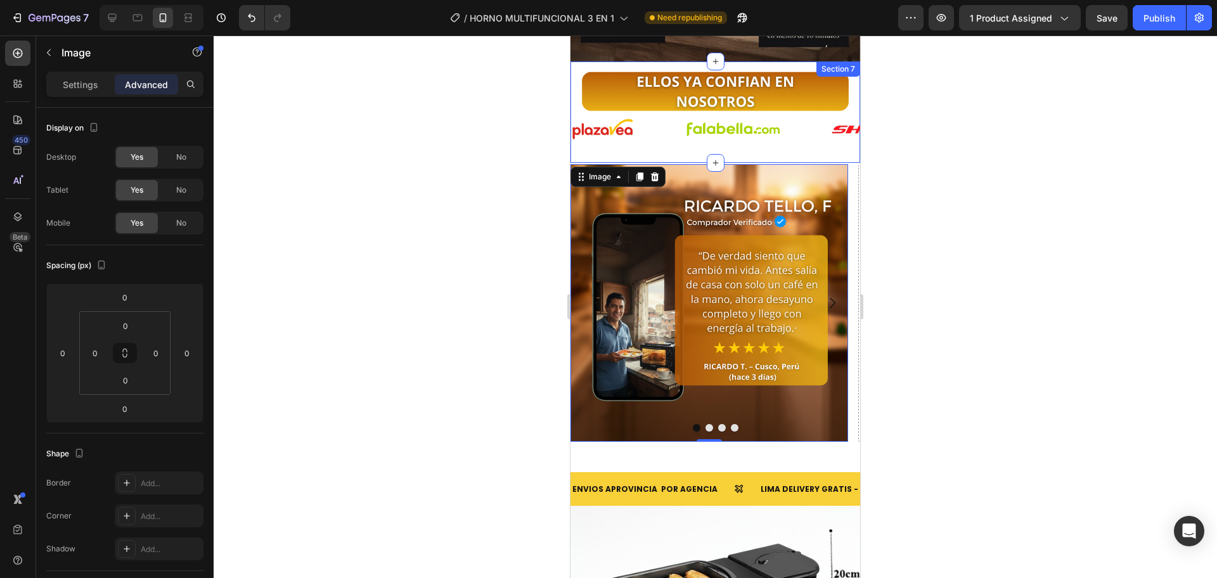
click at [745, 123] on div "Image Image Image Image Image Image Image Image Image Image Image Image Image I…" at bounding box center [715, 111] width 290 height 101
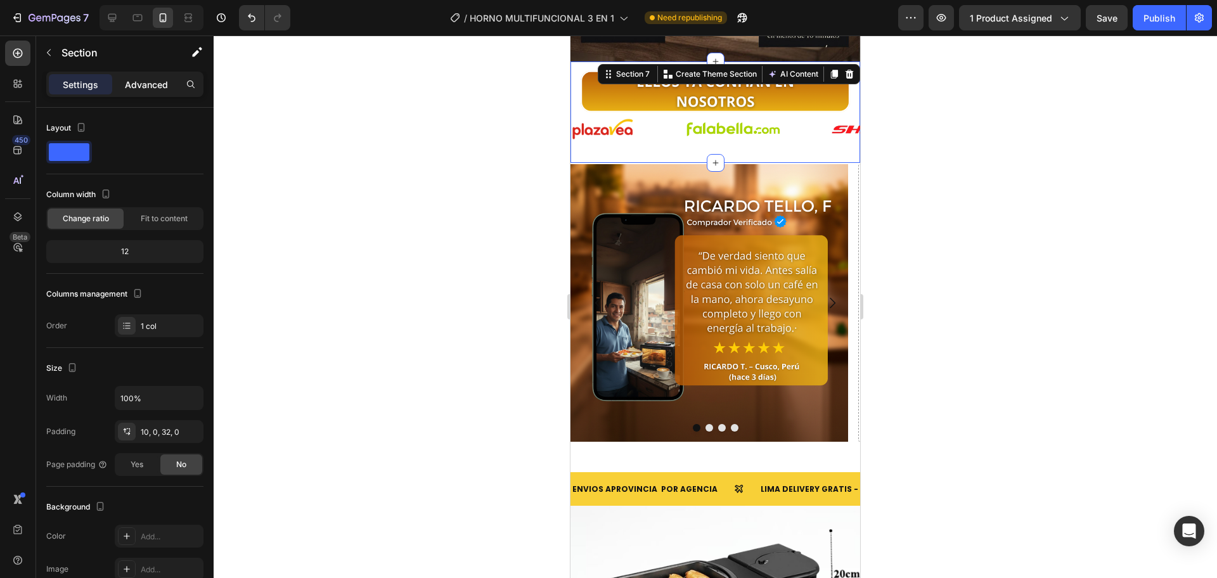
click at [145, 83] on p "Advanced" at bounding box center [146, 84] width 43 height 13
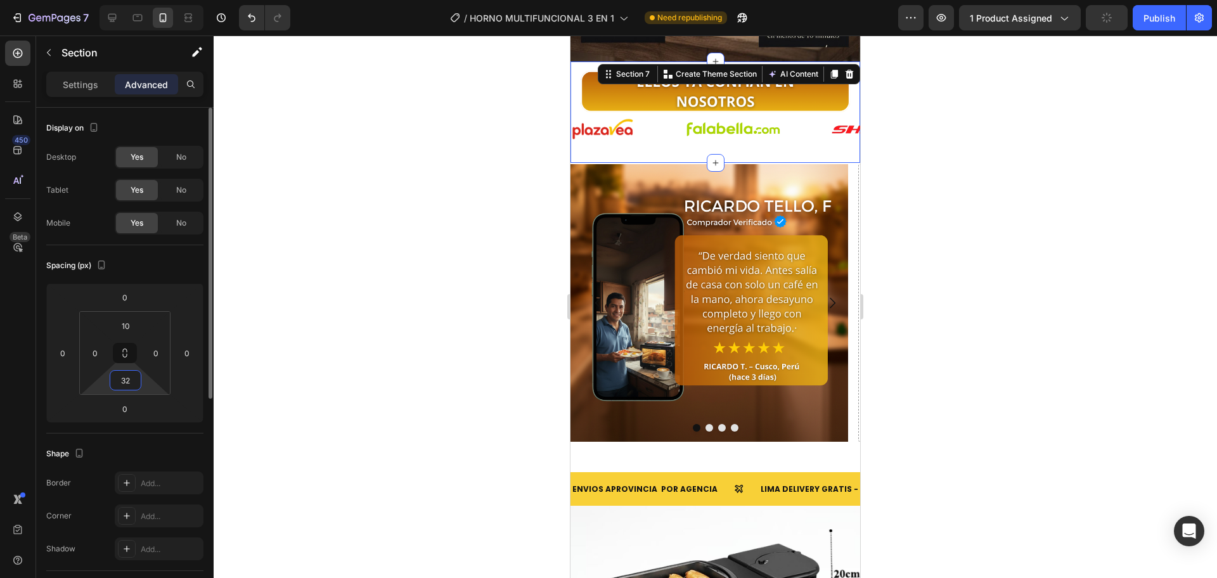
click at [125, 382] on input "32" at bounding box center [125, 380] width 25 height 19
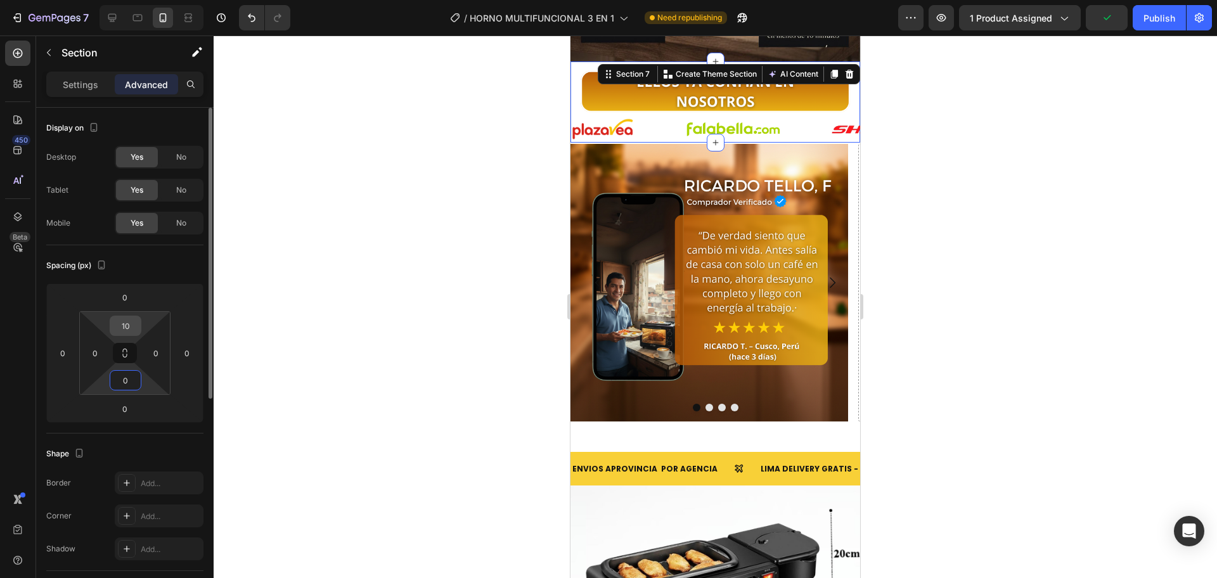
type input "0"
click at [136, 323] on input "10" at bounding box center [125, 325] width 25 height 19
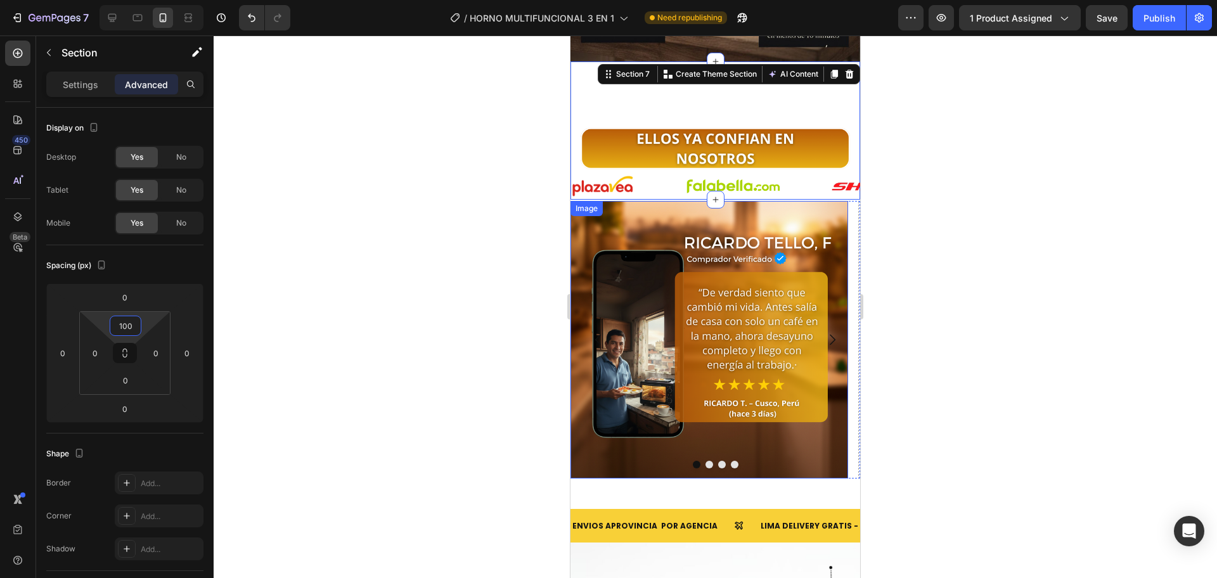
scroll to position [2406, 0]
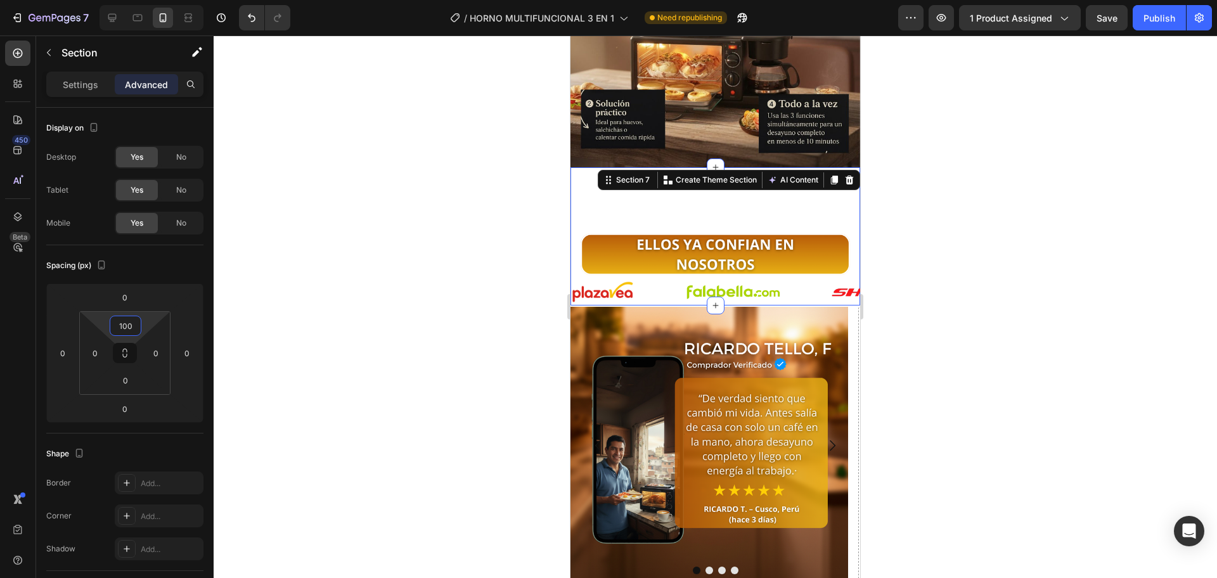
type input "10"
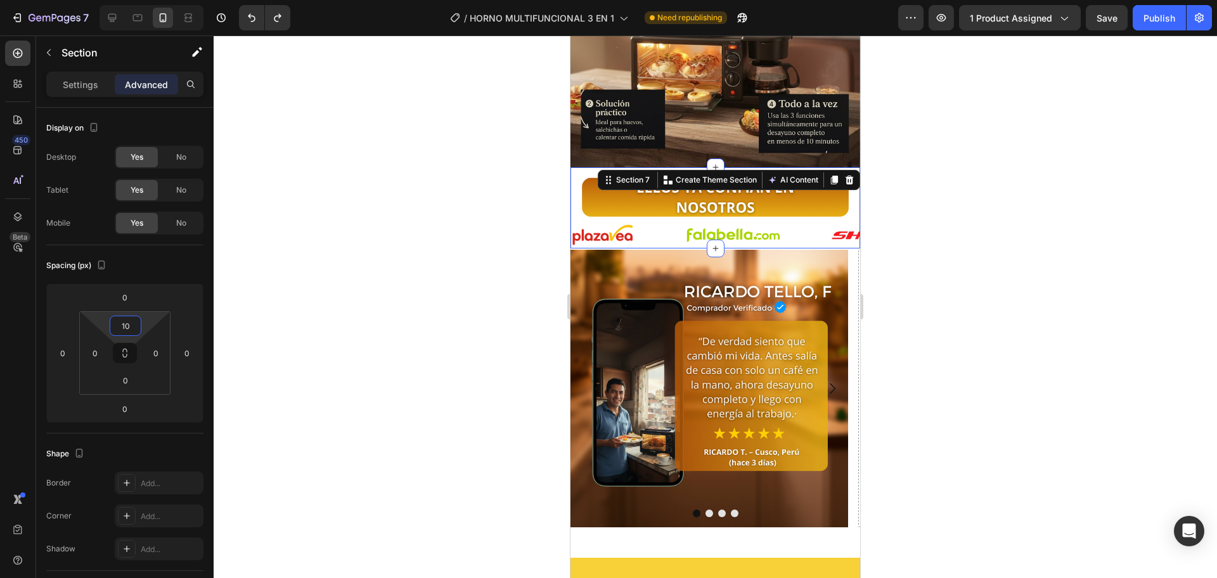
click at [304, 312] on div at bounding box center [715, 306] width 1003 height 543
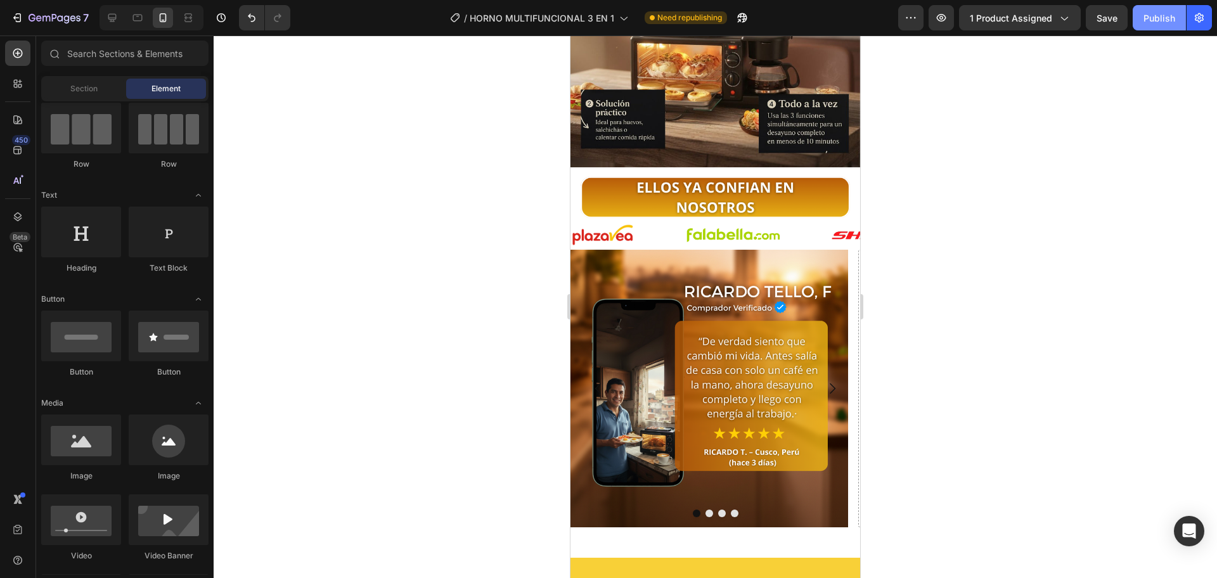
click at [1147, 11] on div "Publish" at bounding box center [1159, 17] width 32 height 13
click at [847, 176] on img at bounding box center [715, 198] width 290 height 48
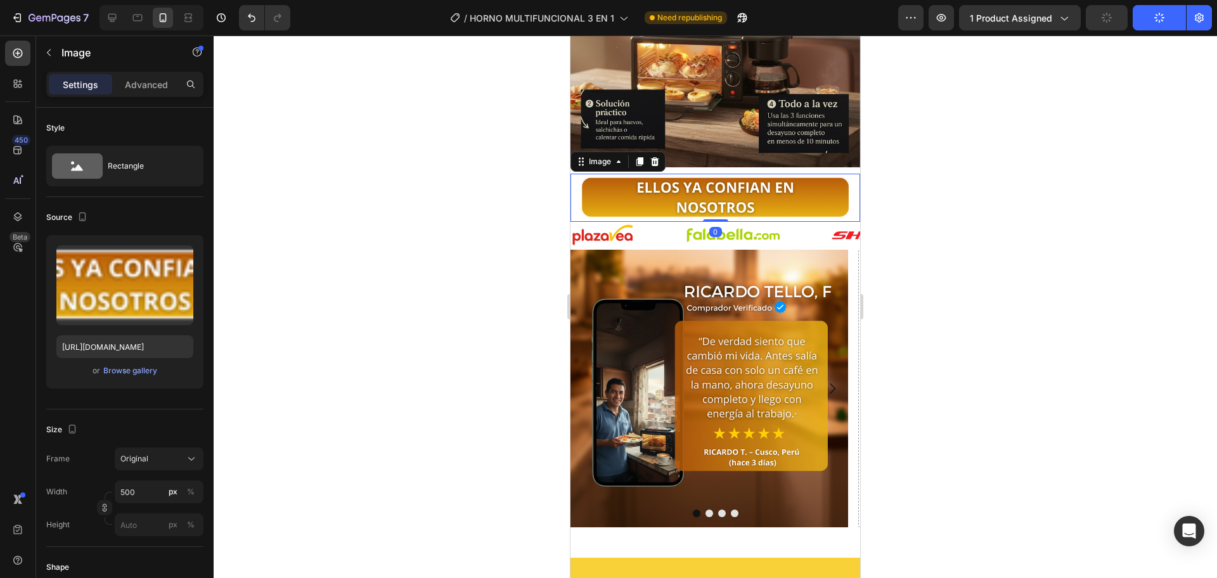
click at [844, 174] on img at bounding box center [715, 198] width 290 height 48
click at [845, 167] on div "Image 0 Image Image Image Image Image Image Image Image Image Image Image Image…" at bounding box center [715, 207] width 290 height 80
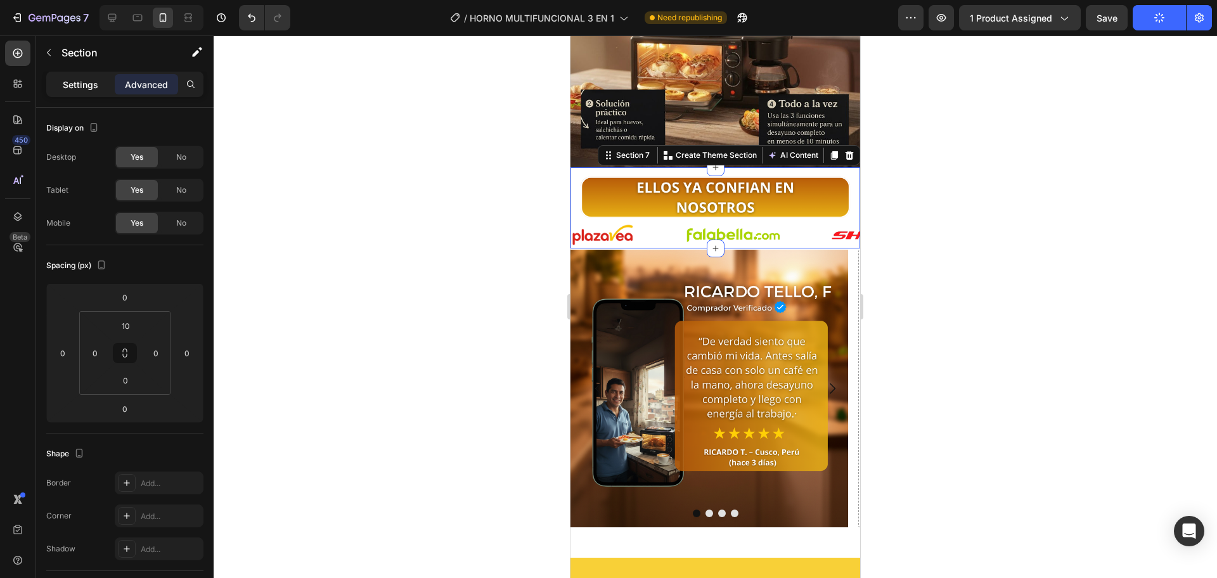
click at [56, 82] on div "Settings" at bounding box center [80, 84] width 63 height 20
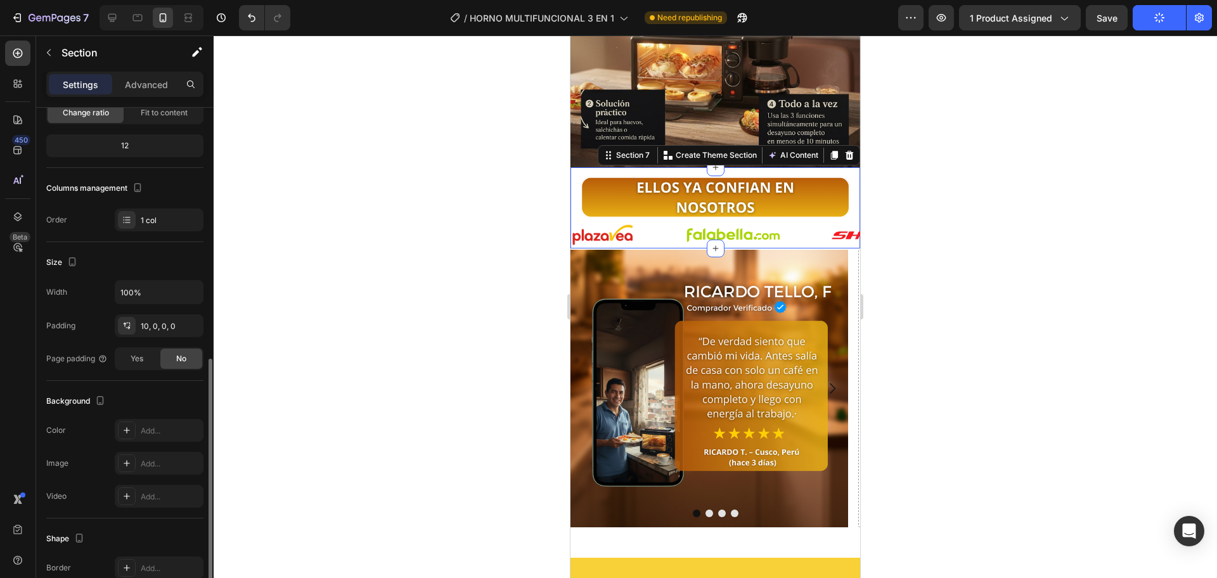
scroll to position [234, 0]
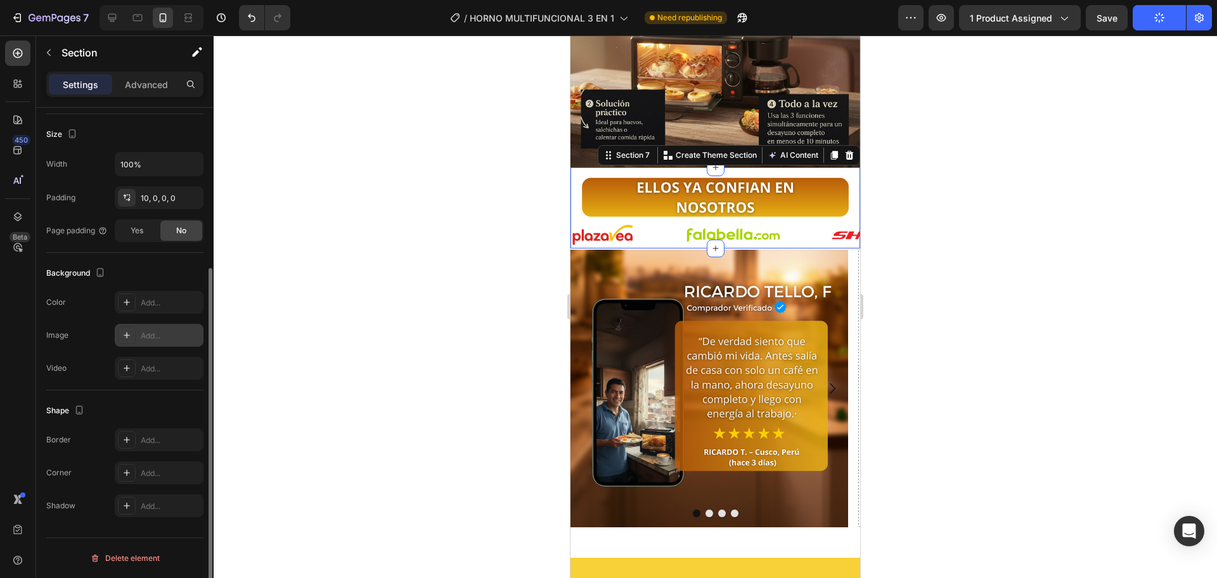
click at [142, 327] on div "Add..." at bounding box center [159, 335] width 89 height 23
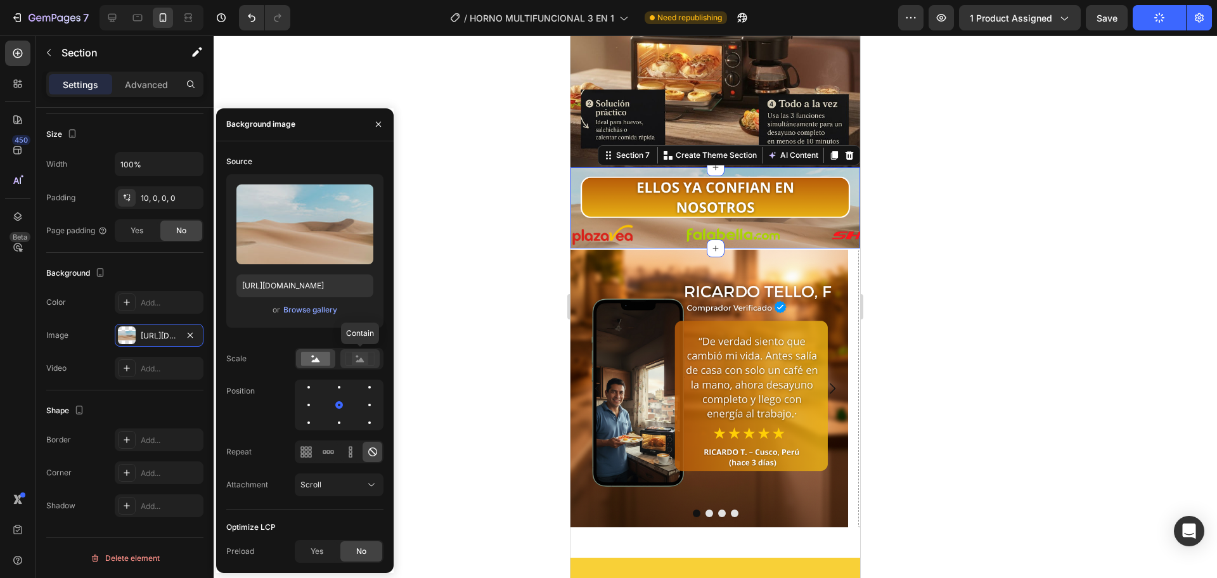
click at [357, 355] on rect at bounding box center [360, 358] width 16 height 13
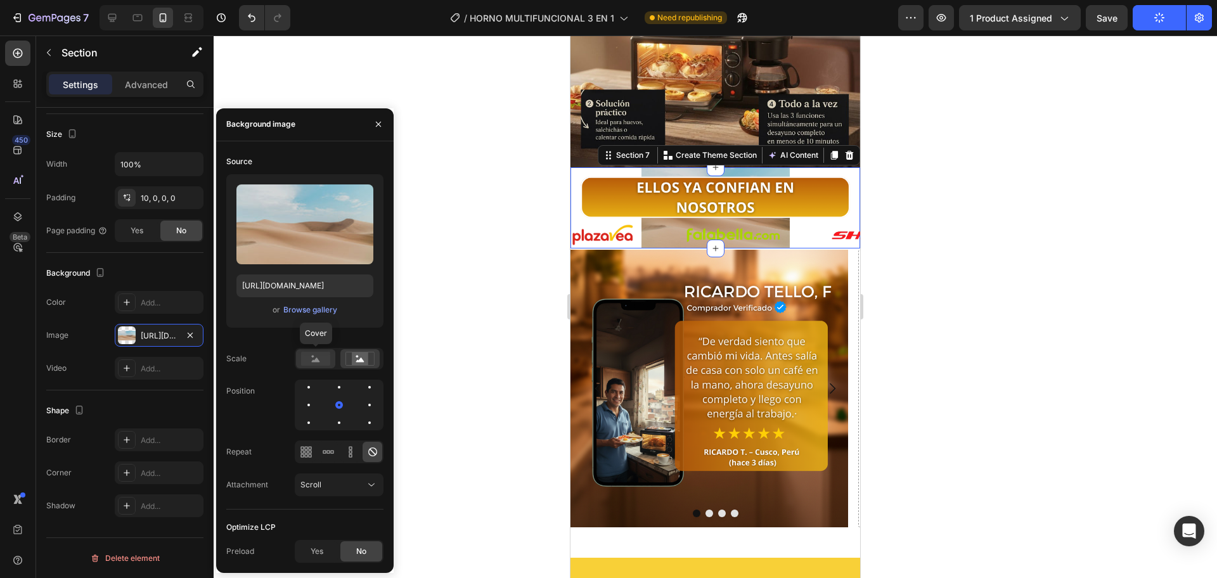
click at [318, 357] on rect at bounding box center [315, 359] width 29 height 14
click at [316, 359] on icon at bounding box center [316, 359] width 8 height 4
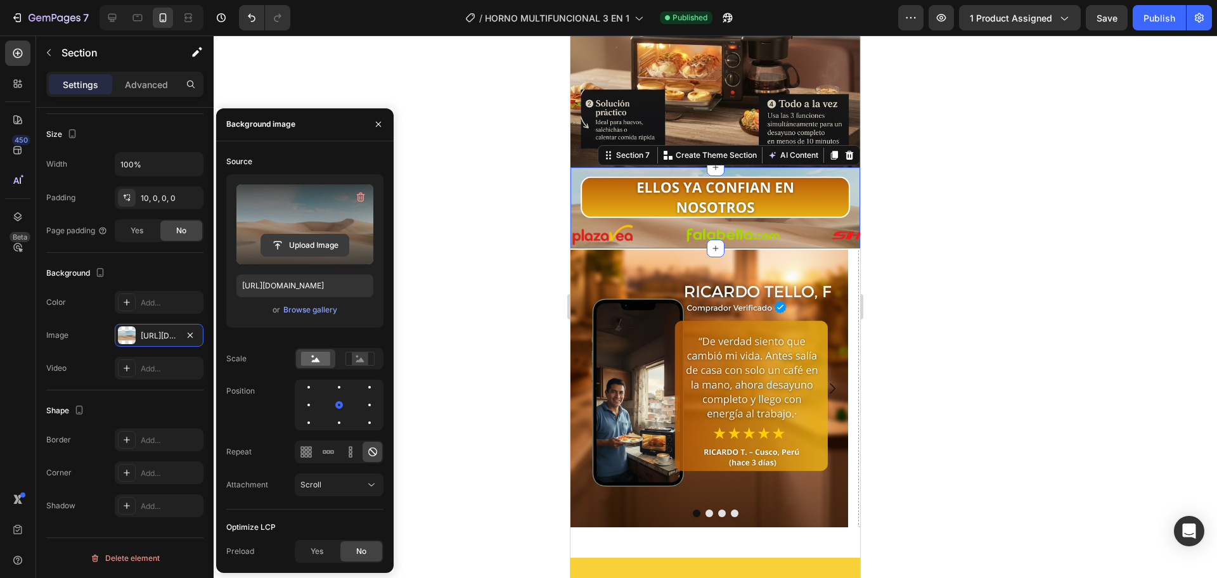
click at [309, 248] on input "file" at bounding box center [304, 246] width 87 height 22
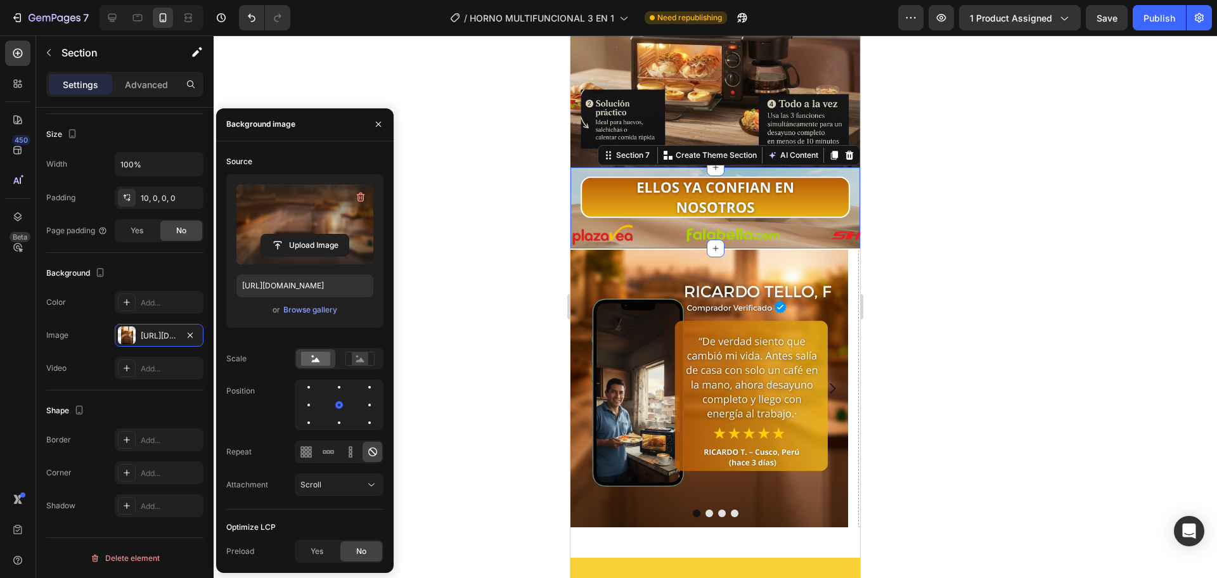
type input "https://cdn.shopify.com/s/files/1/0774/8360/6252/files/gempages_575738252938445…"
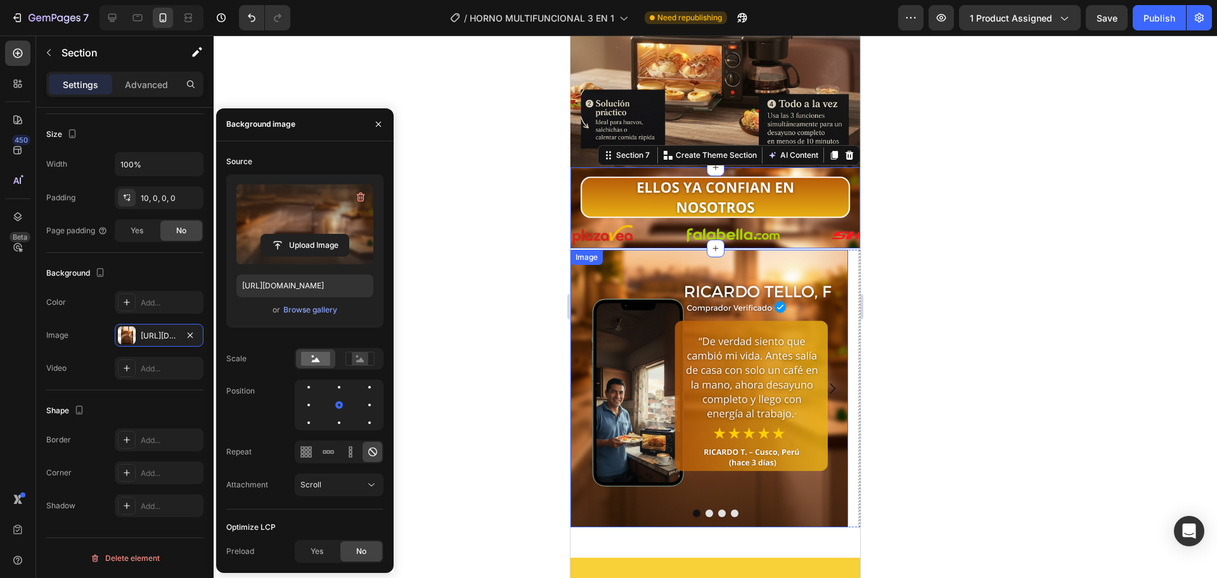
click at [783, 250] on img at bounding box center [709, 389] width 278 height 278
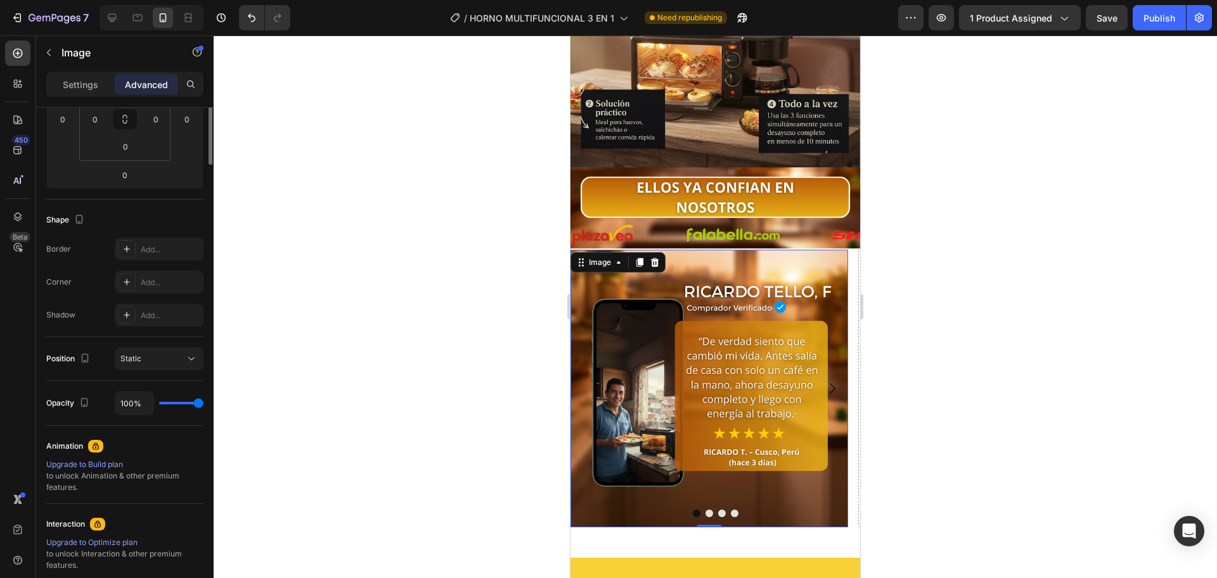
scroll to position [0, 0]
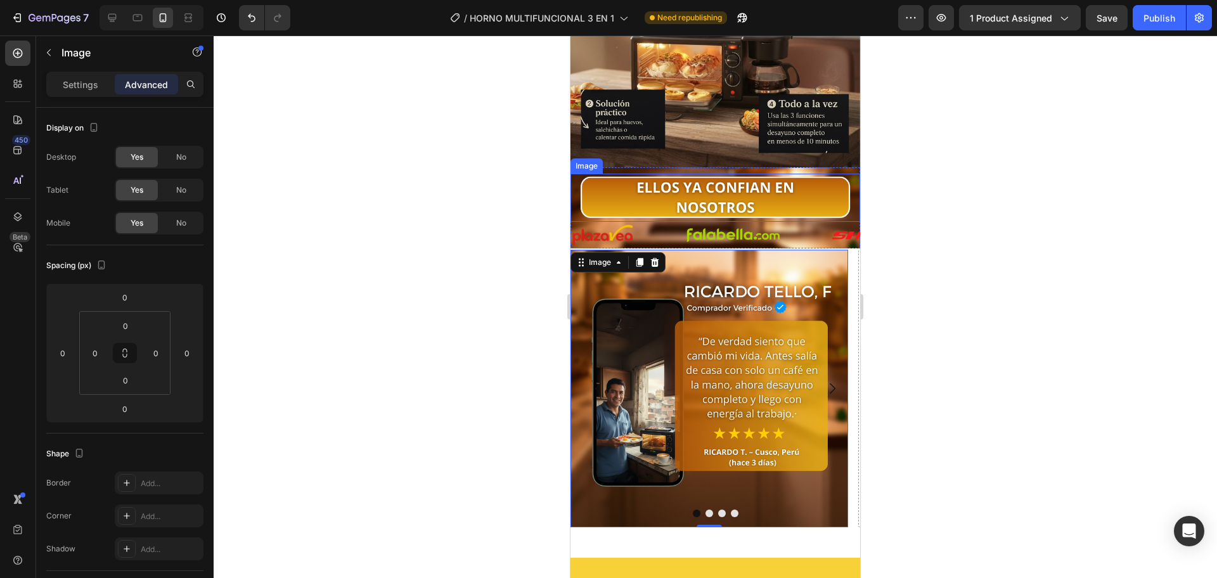
click at [841, 174] on img at bounding box center [715, 198] width 290 height 48
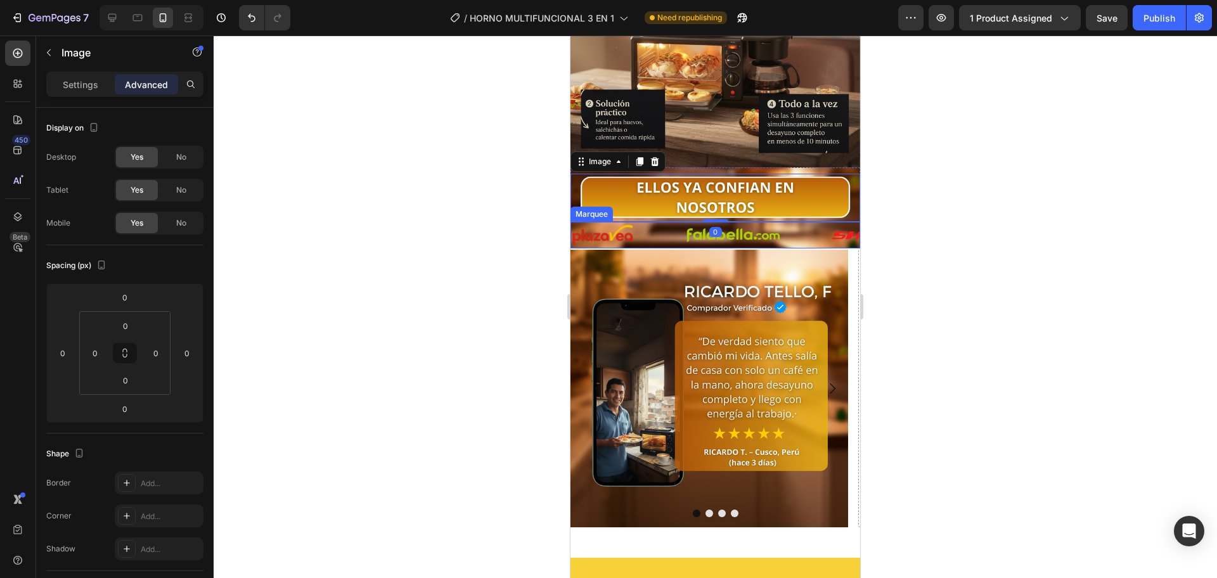
click at [671, 224] on div "Image" at bounding box center [628, 235] width 114 height 23
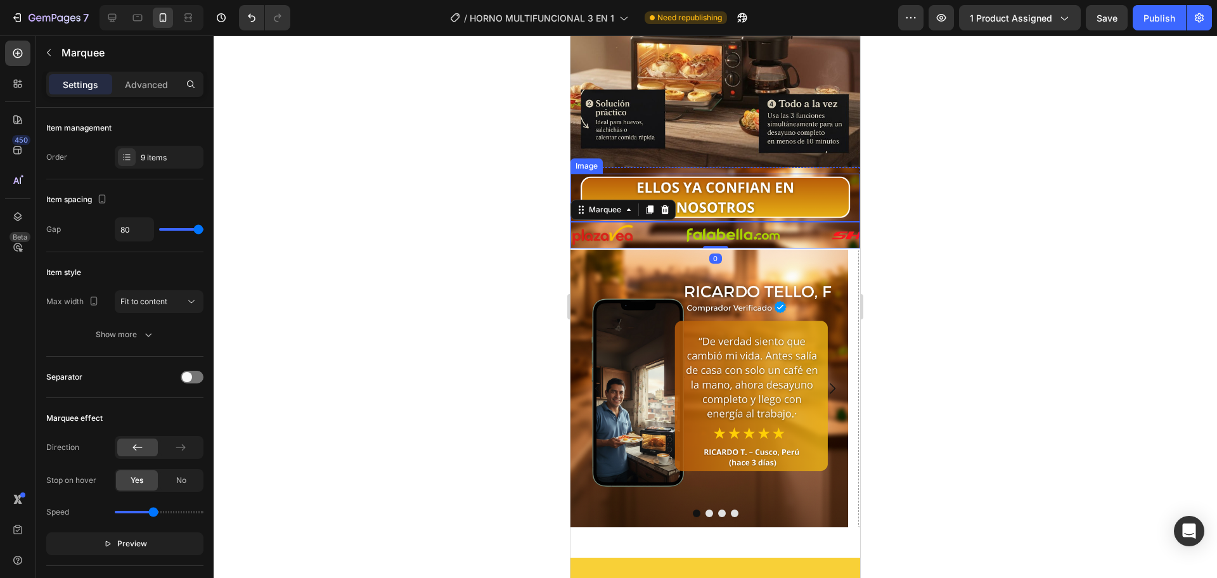
click at [576, 174] on img at bounding box center [715, 198] width 290 height 48
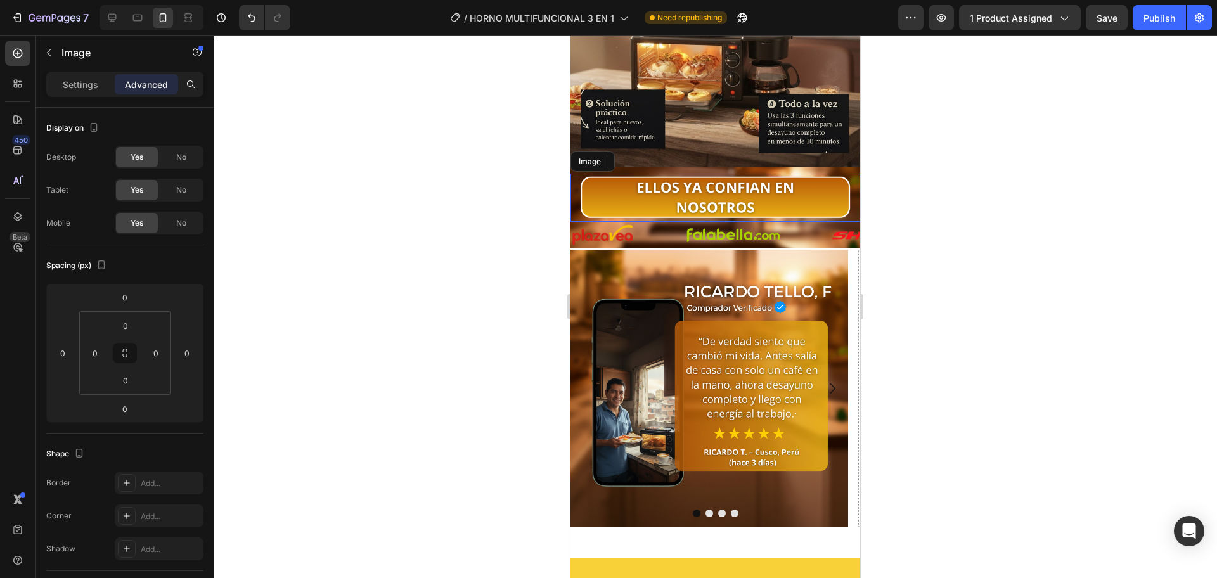
click at [575, 174] on img at bounding box center [715, 198] width 290 height 48
click at [572, 174] on img at bounding box center [715, 198] width 290 height 48
click at [482, 159] on div at bounding box center [715, 306] width 1003 height 543
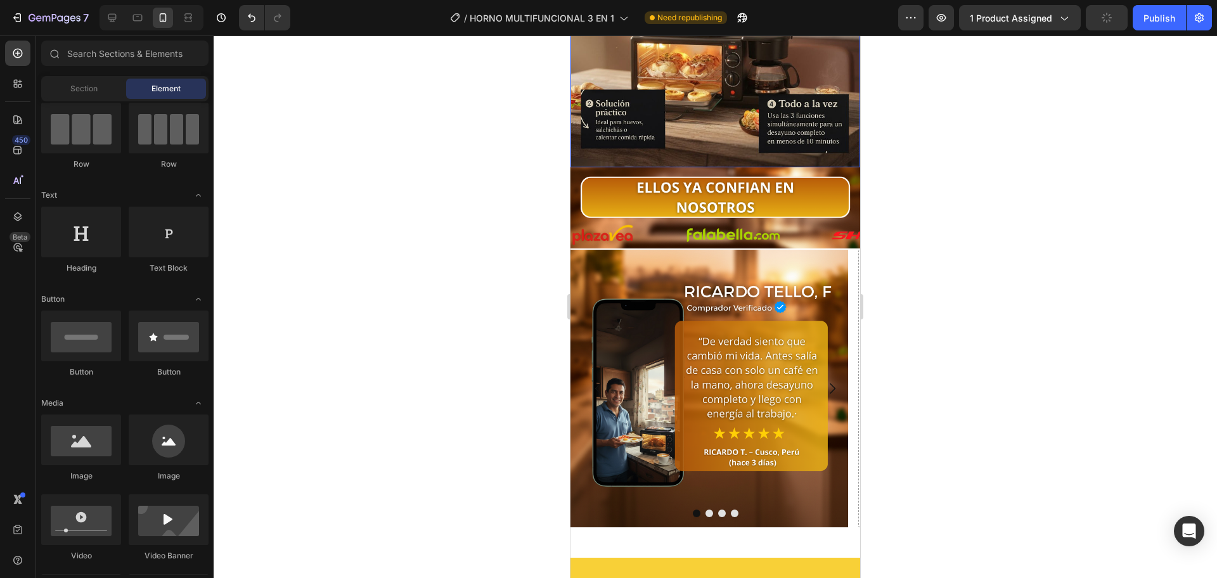
click at [660, 167] on div "Image Image Image Image Image Image Image Image Image Image Image Image Image I…" at bounding box center [715, 207] width 290 height 80
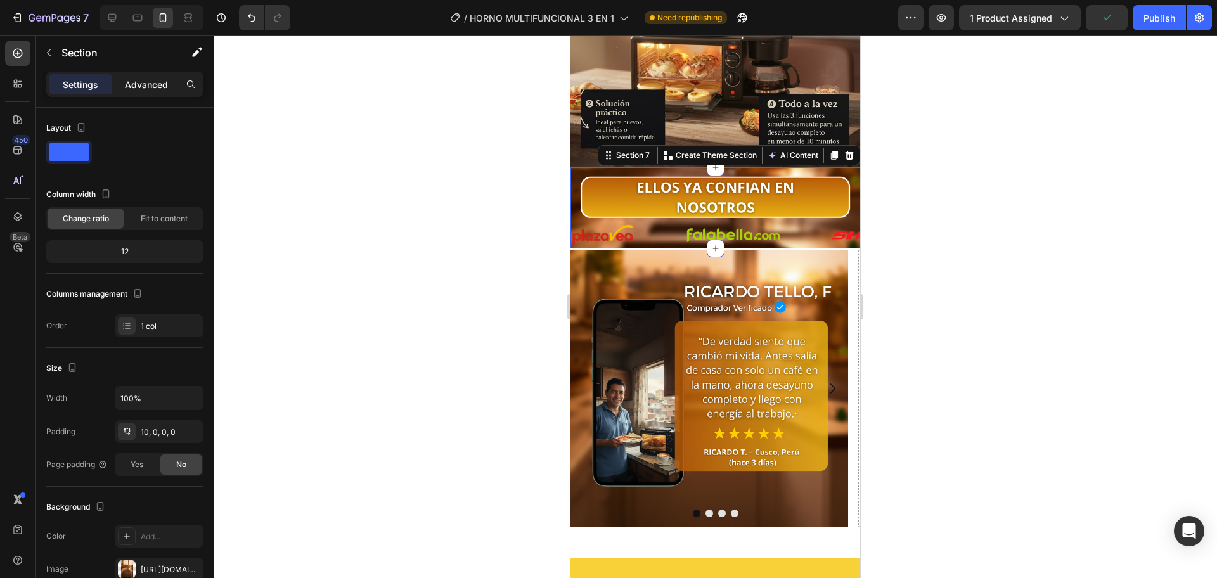
click at [158, 83] on p "Advanced" at bounding box center [146, 84] width 43 height 13
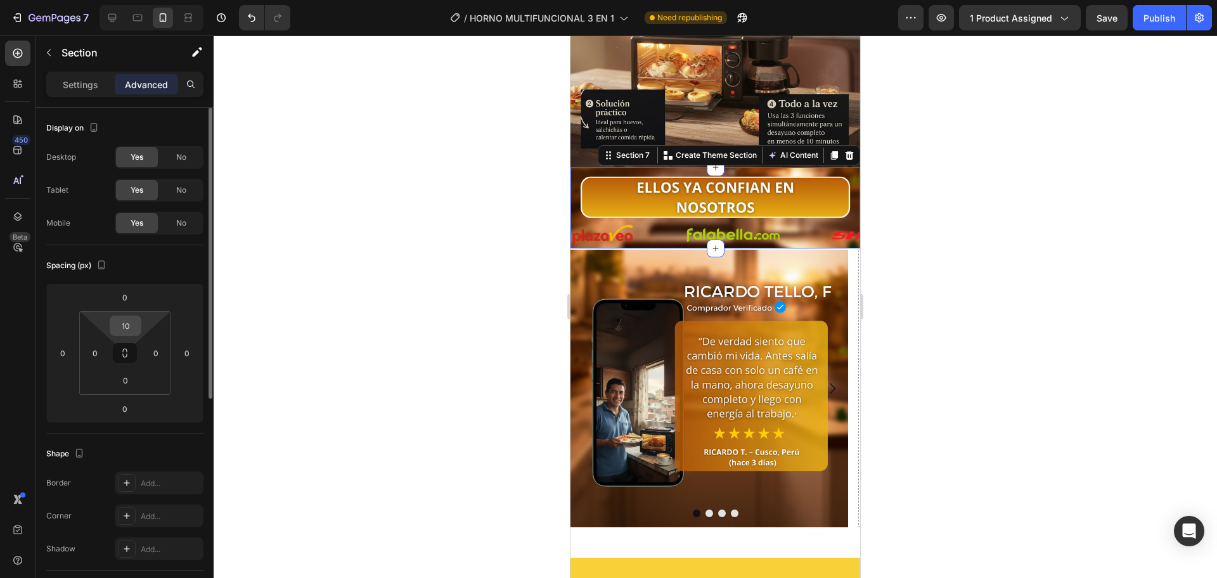
click at [134, 321] on input "10" at bounding box center [125, 325] width 25 height 19
type input "010"
click at [124, 408] on input "0" at bounding box center [124, 408] width 25 height 19
type input "-2"
type input "-1"
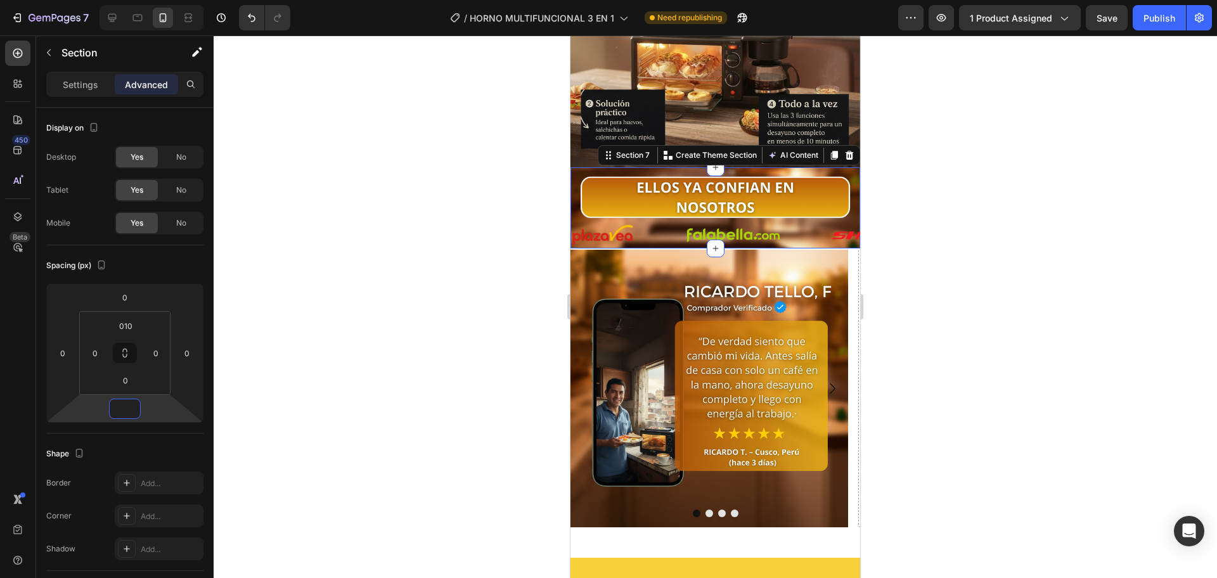
type input "-2"
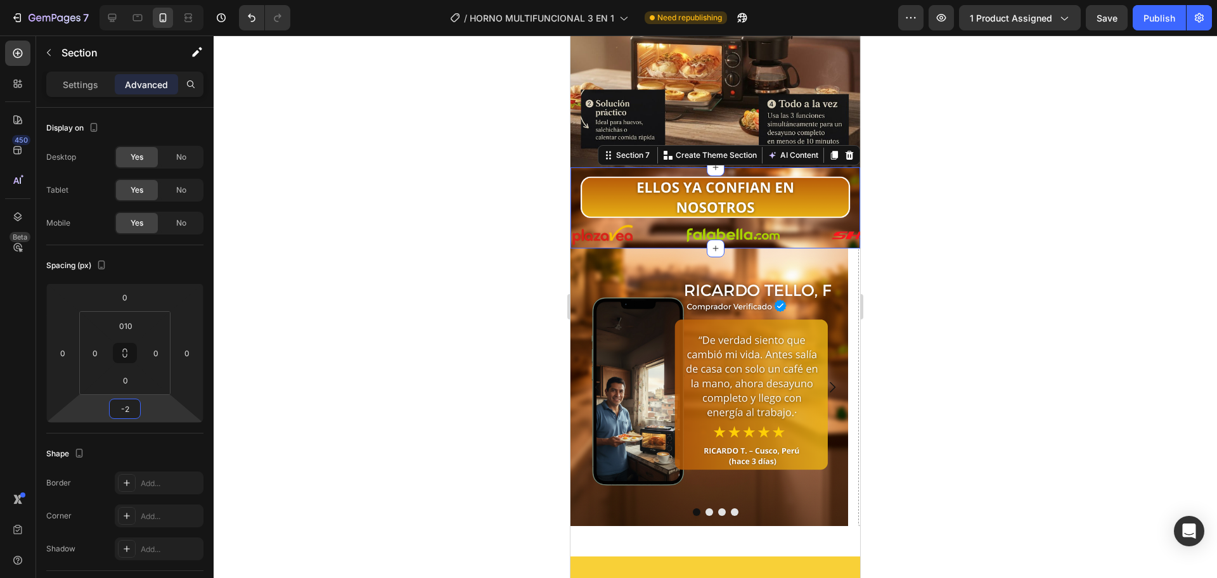
click at [395, 305] on div at bounding box center [715, 306] width 1003 height 543
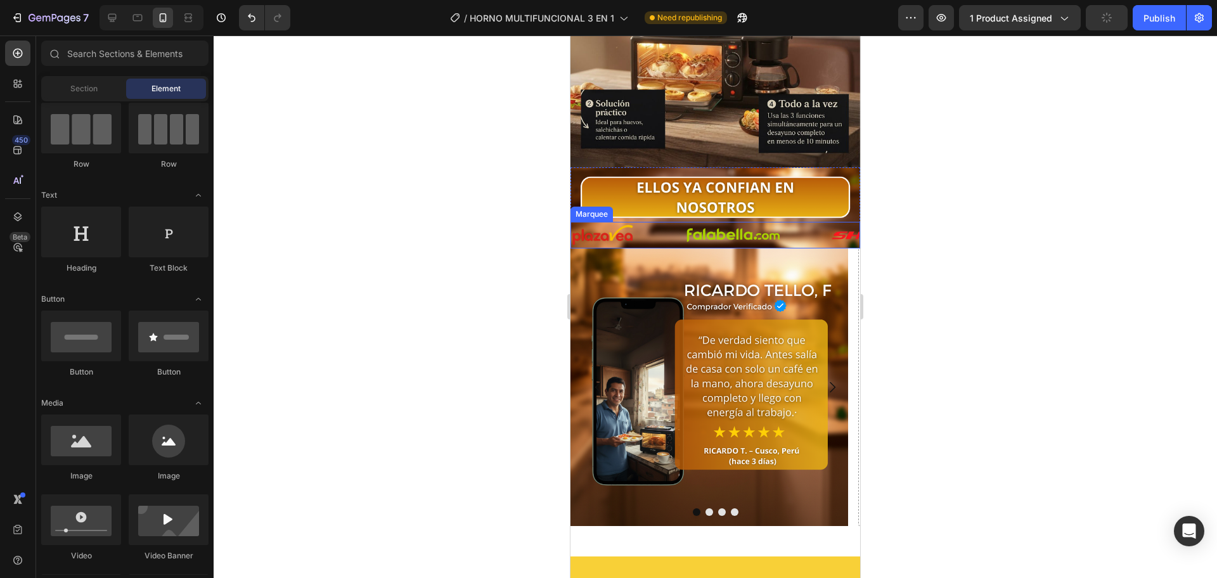
click at [665, 224] on div "Image" at bounding box center [628, 235] width 114 height 23
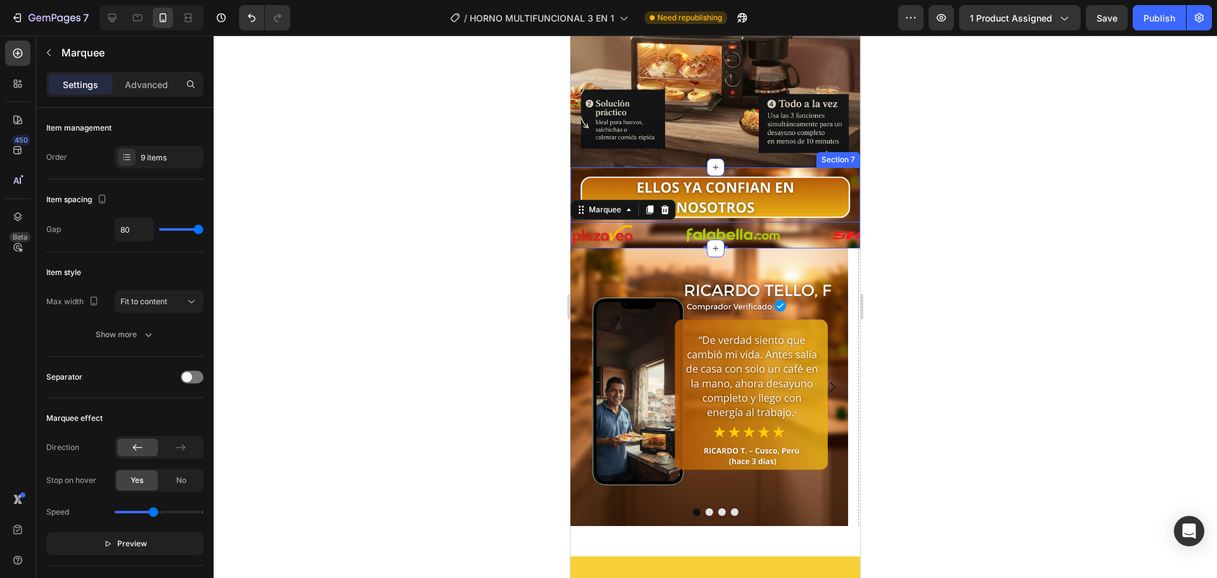
click at [840, 167] on div "Image Image Image Image Image Image Image Image Image Image Image Image Image I…" at bounding box center [715, 207] width 290 height 80
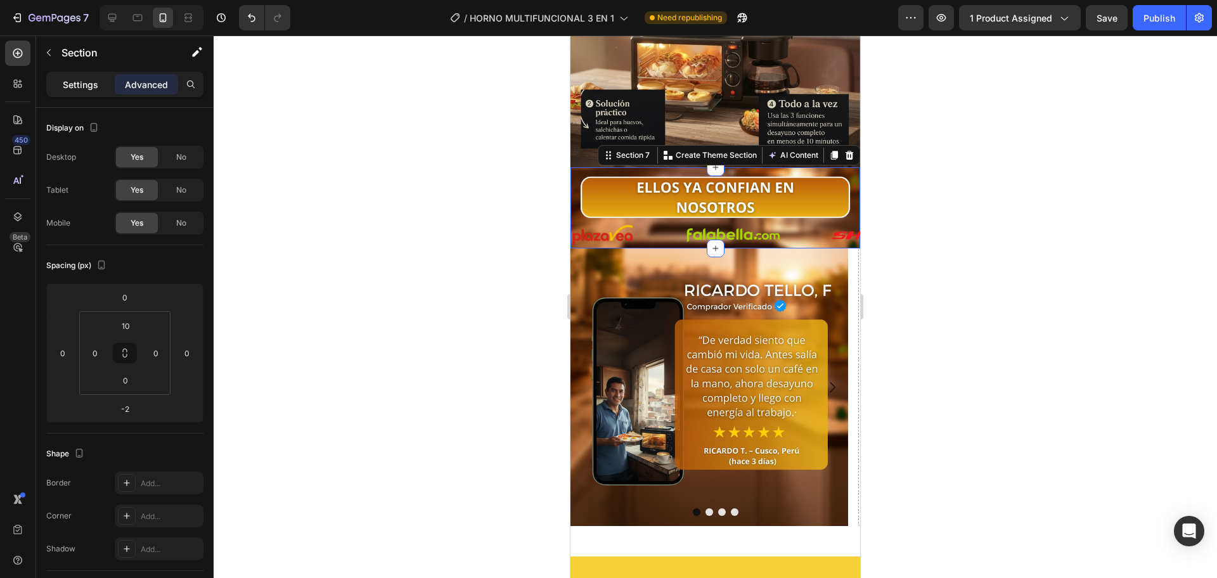
click at [75, 80] on p "Settings" at bounding box center [80, 84] width 35 height 13
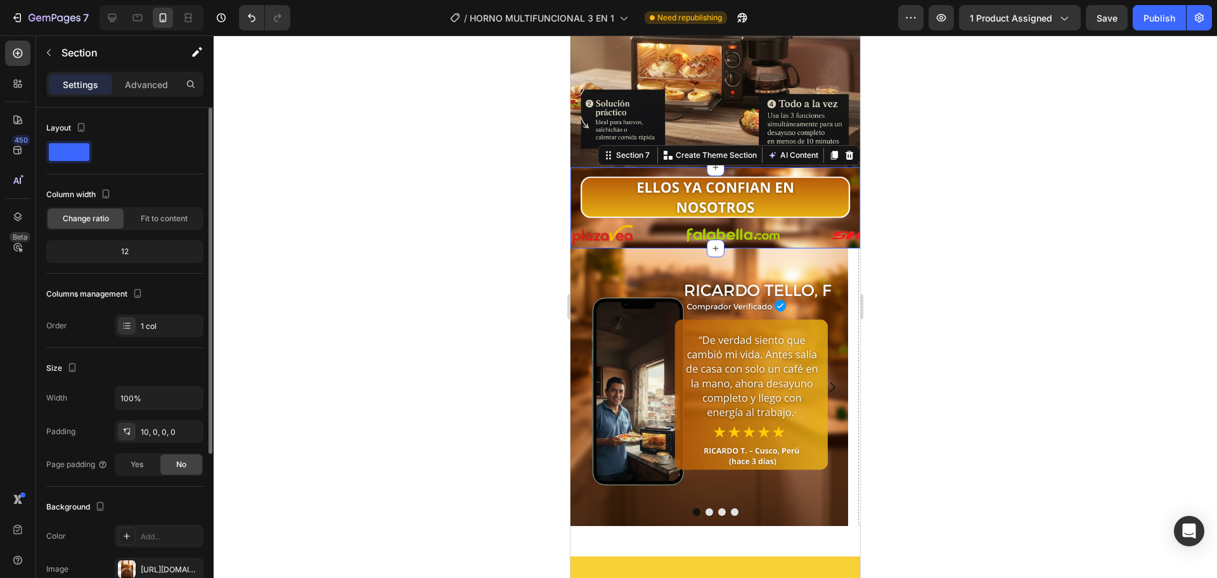
scroll to position [212, 0]
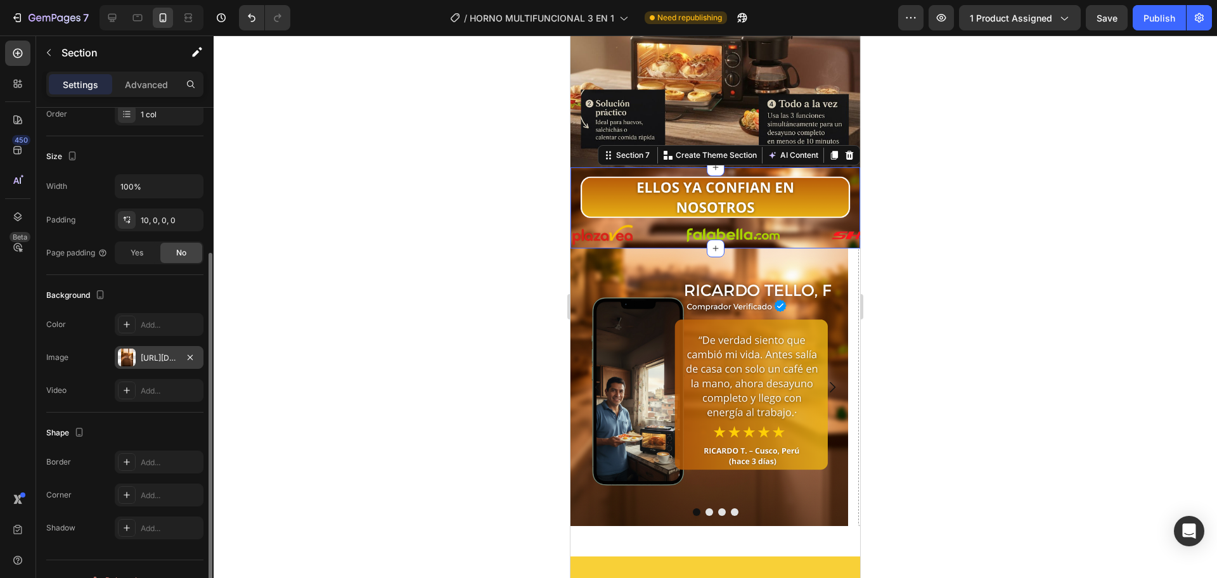
click at [147, 347] on div "https://cdn.shopify.com/s/files/1/0774/8360/6252/files/gempages_575738252938445…" at bounding box center [159, 357] width 89 height 23
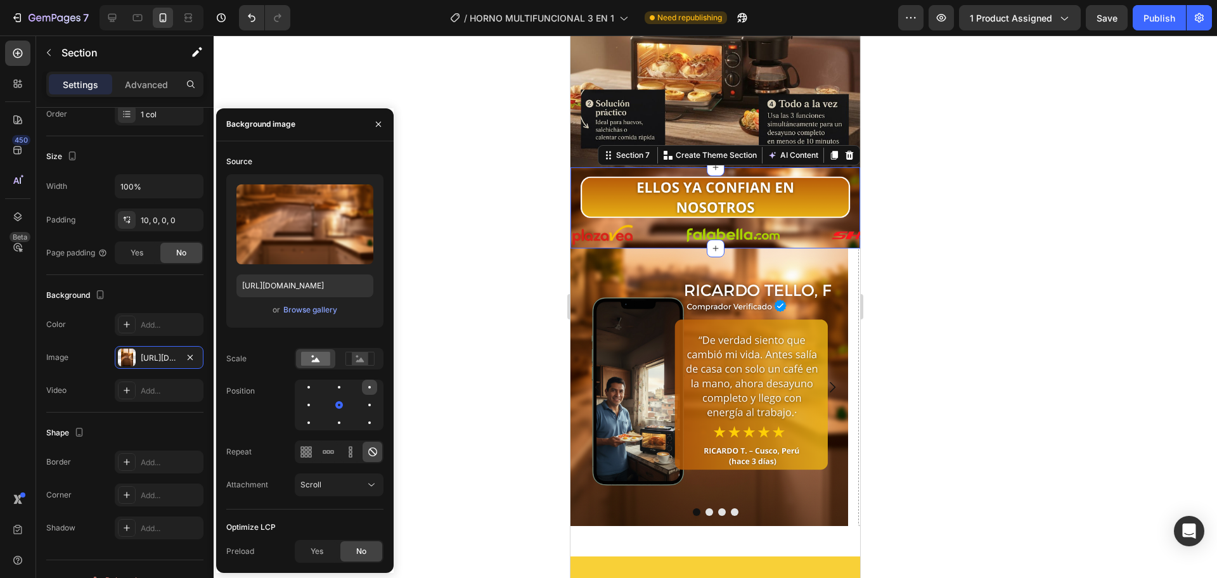
click at [373, 382] on div at bounding box center [369, 387] width 15 height 15
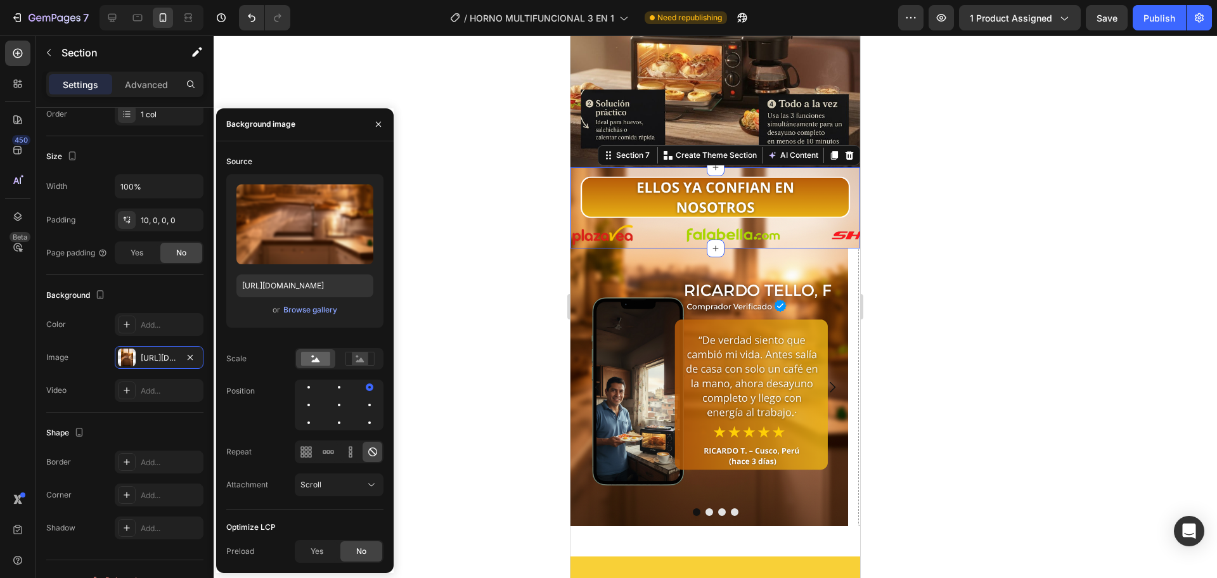
click at [510, 198] on div at bounding box center [715, 306] width 1003 height 543
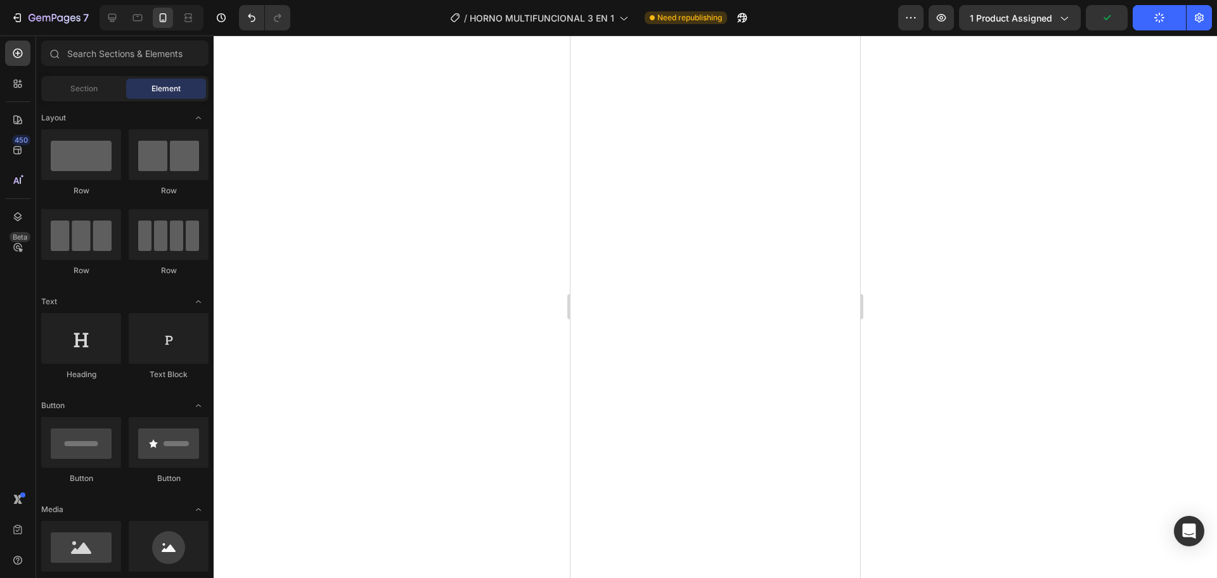
scroll to position [106, 0]
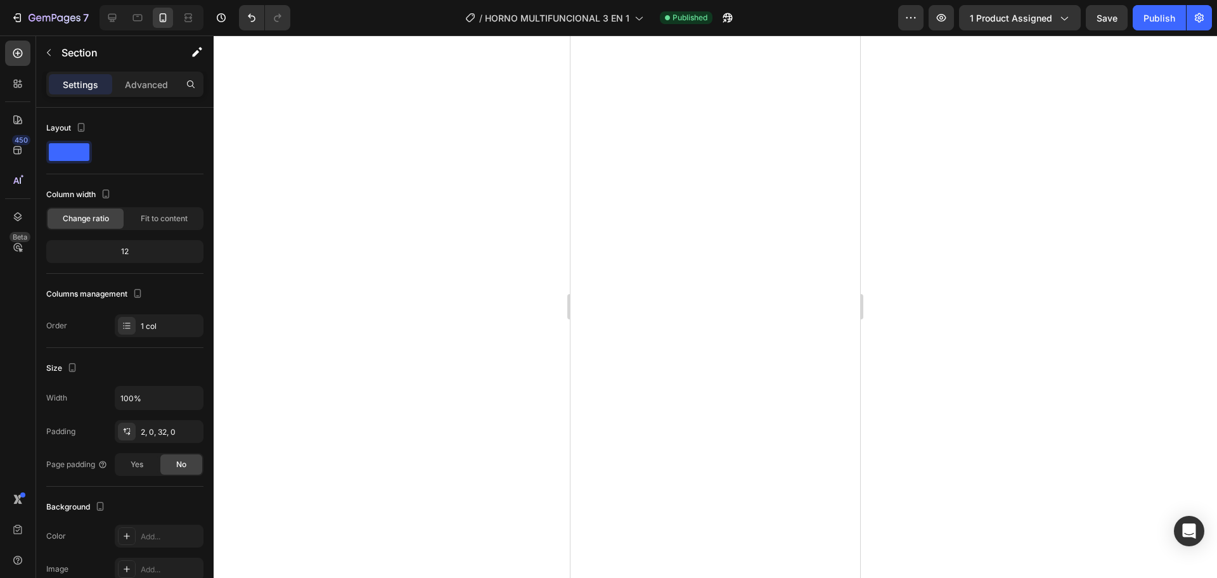
click at [144, 251] on div "12" at bounding box center [125, 252] width 152 height 18
click at [135, 251] on div "12" at bounding box center [125, 252] width 152 height 18
click at [192, 431] on icon "button" at bounding box center [190, 432] width 10 height 10
click at [144, 67] on div "Section" at bounding box center [102, 52] width 132 height 33
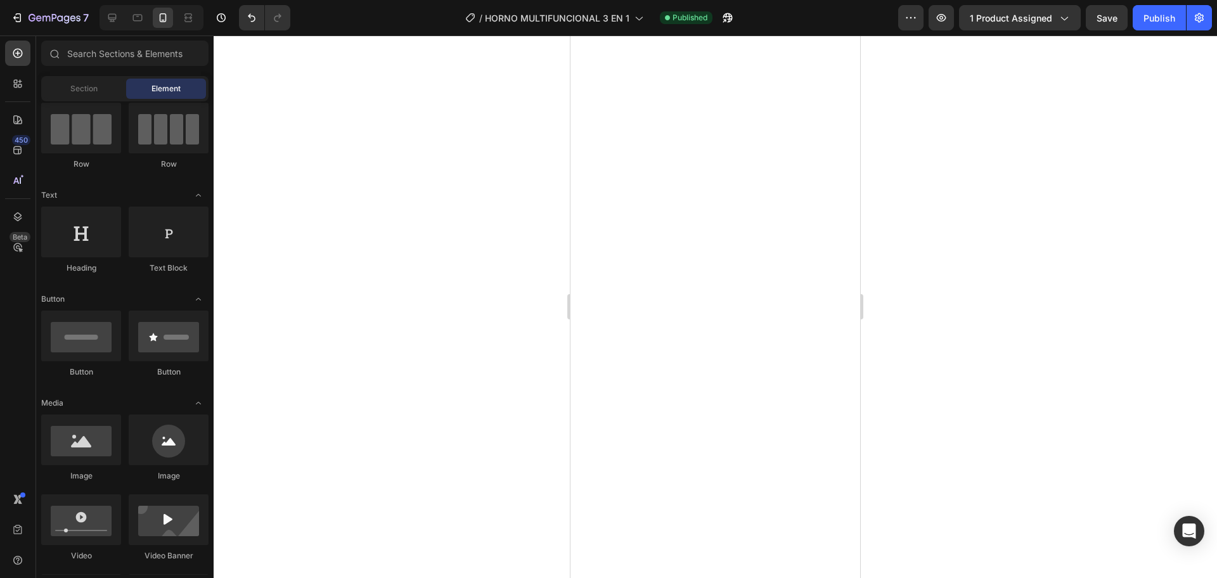
click at [148, 86] on div "Element" at bounding box center [166, 89] width 80 height 20
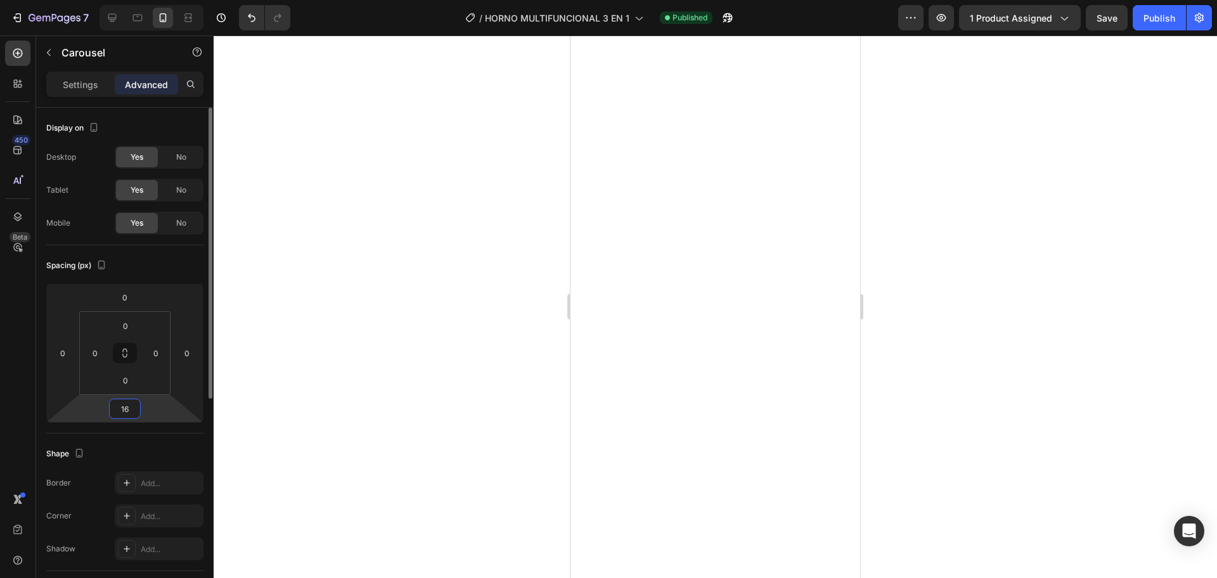
click at [117, 402] on input "16" at bounding box center [124, 408] width 25 height 19
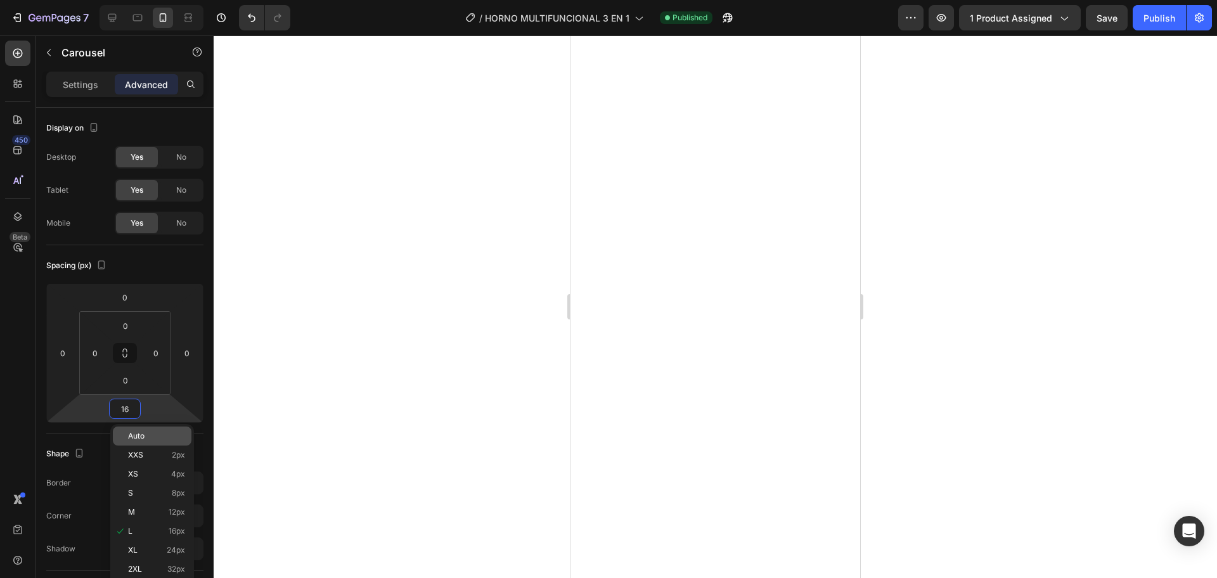
click at [151, 441] on div "Auto" at bounding box center [152, 436] width 79 height 19
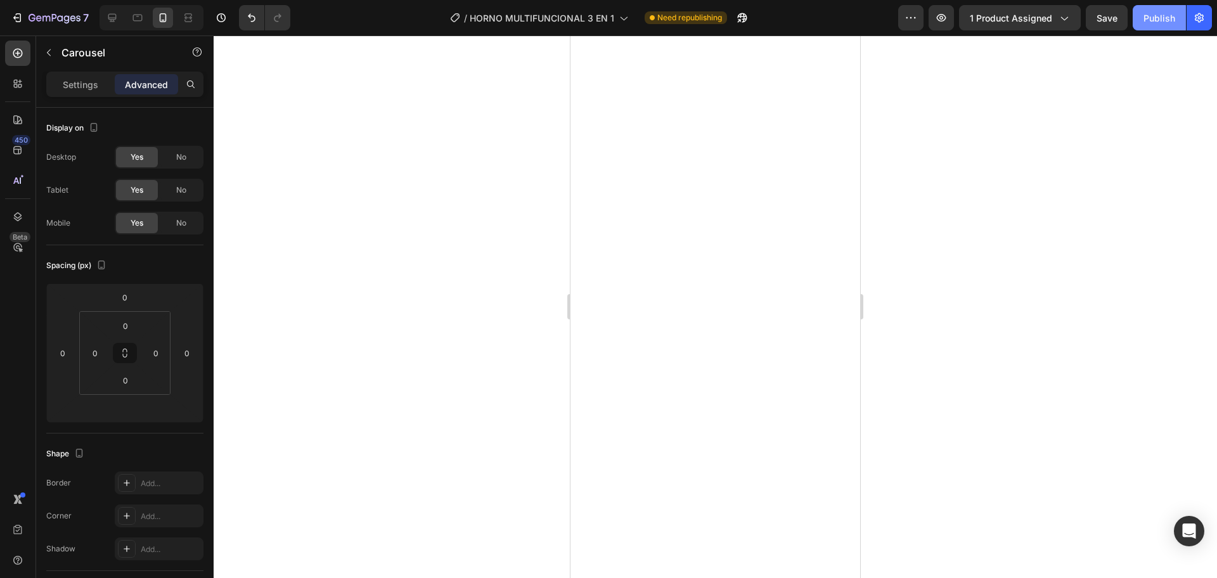
click at [1141, 24] on button "Publish" at bounding box center [1159, 17] width 53 height 25
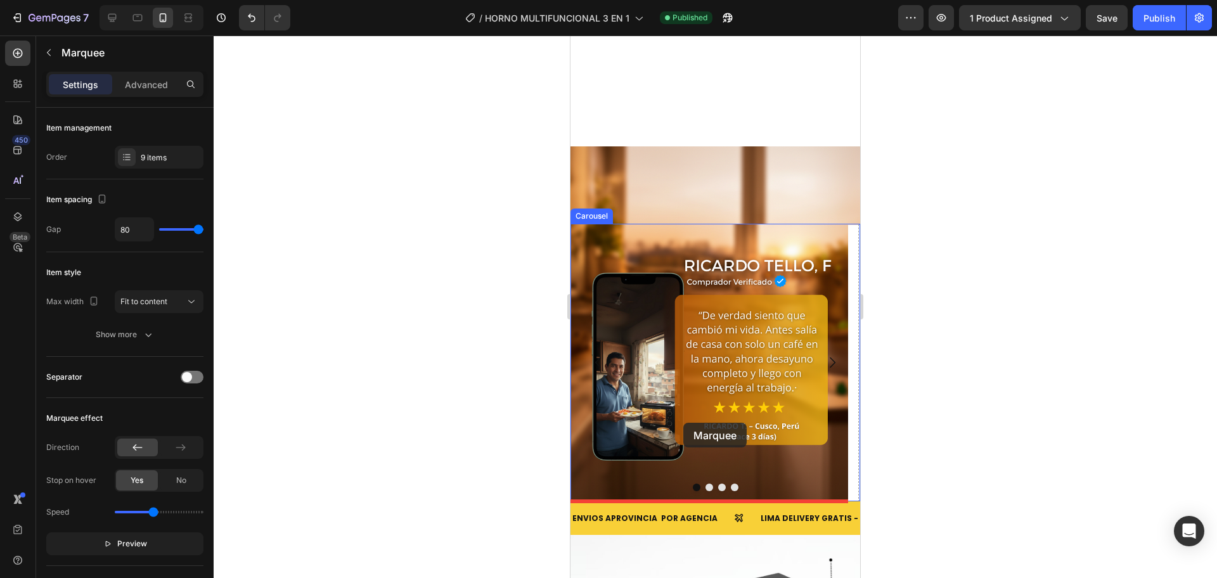
scroll to position [2829, 0]
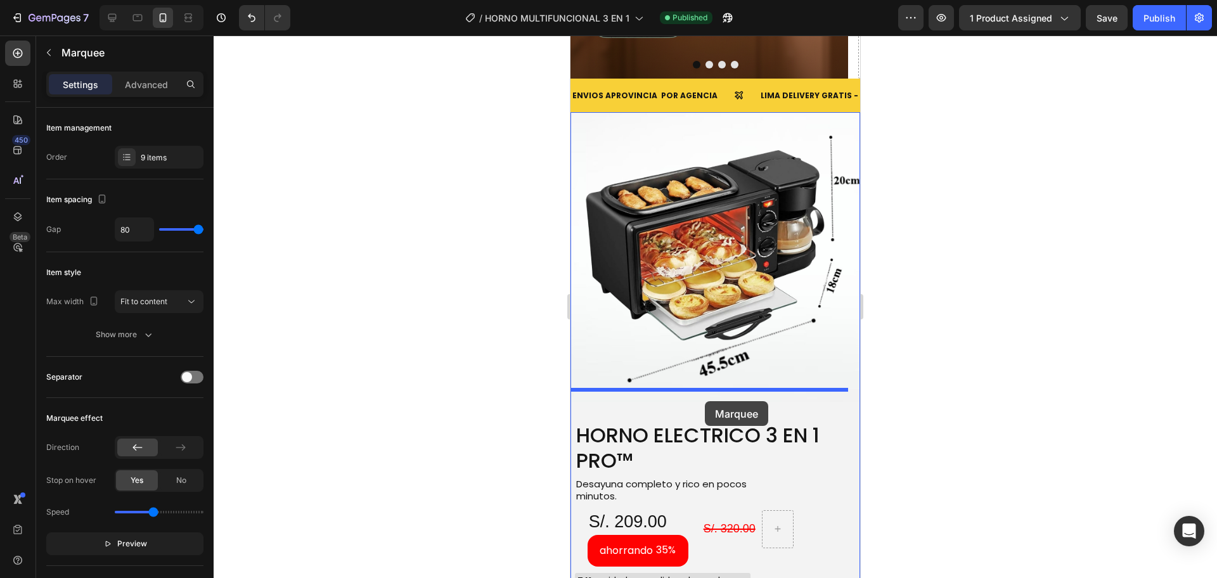
drag, startPoint x: 660, startPoint y: 221, endPoint x: 705, endPoint y: 399, distance: 184.5
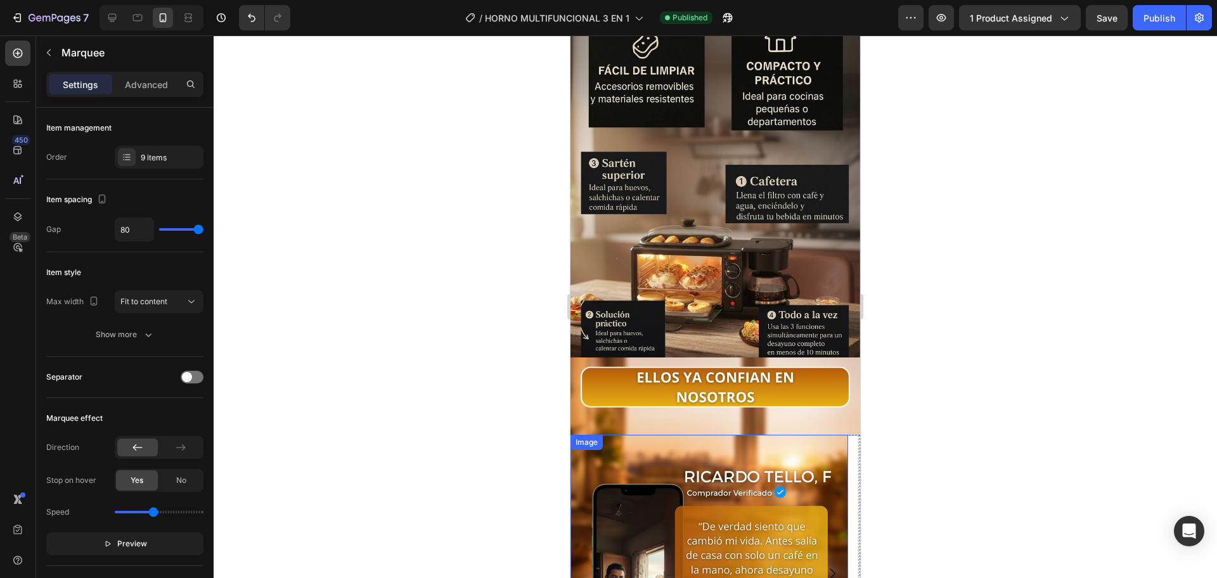
scroll to position [2406, 0]
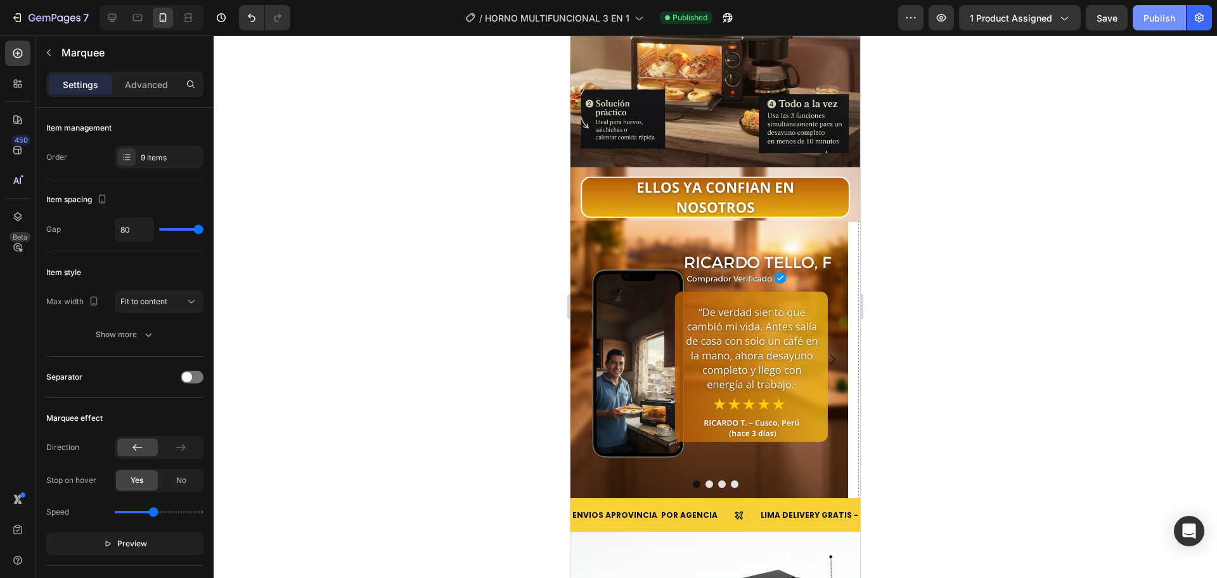
click at [1138, 27] on button "Publish" at bounding box center [1159, 17] width 53 height 25
click at [825, 352] on icon "Carousel Next Arrow" at bounding box center [832, 359] width 15 height 15
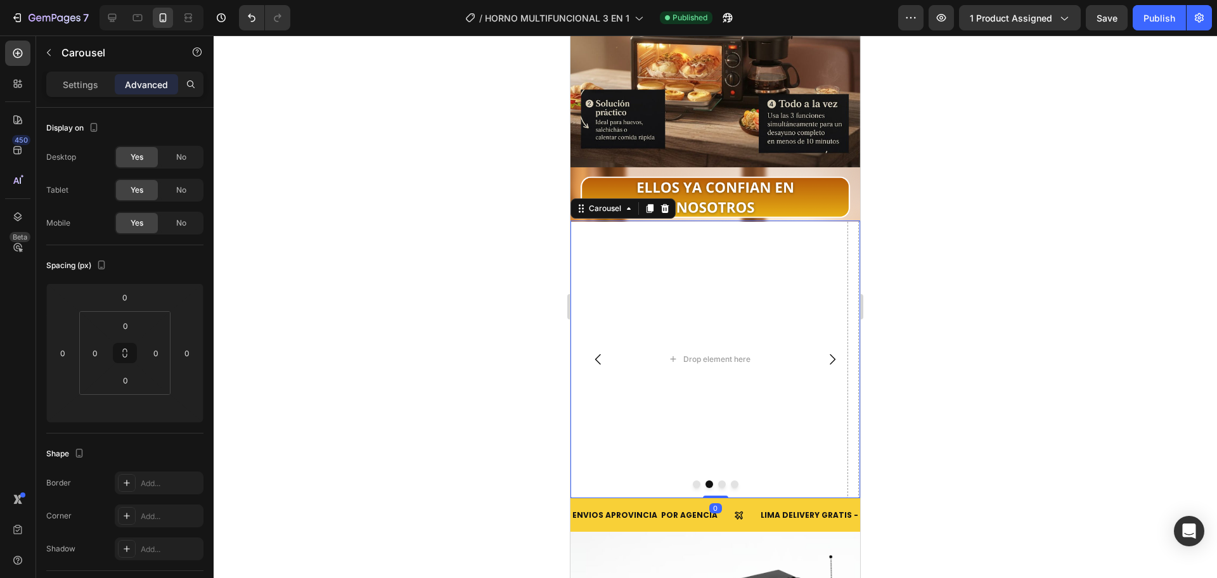
click at [825, 352] on icon "Carousel Next Arrow" at bounding box center [832, 359] width 15 height 15
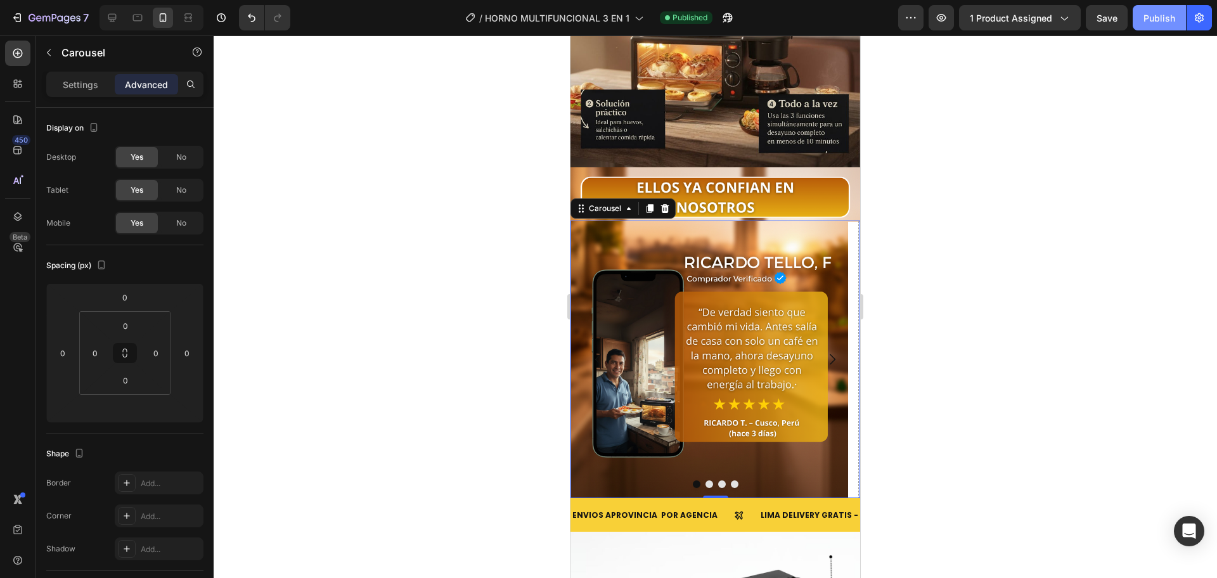
click at [1161, 13] on div "Publish" at bounding box center [1159, 17] width 32 height 13
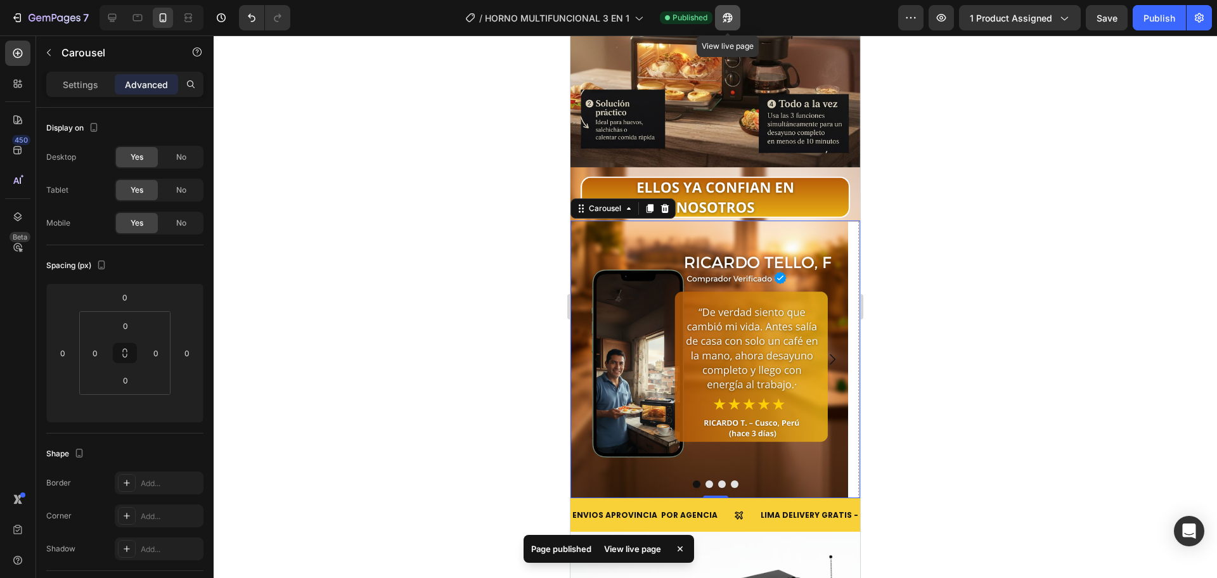
click at [733, 18] on icon "button" at bounding box center [727, 17] width 13 height 13
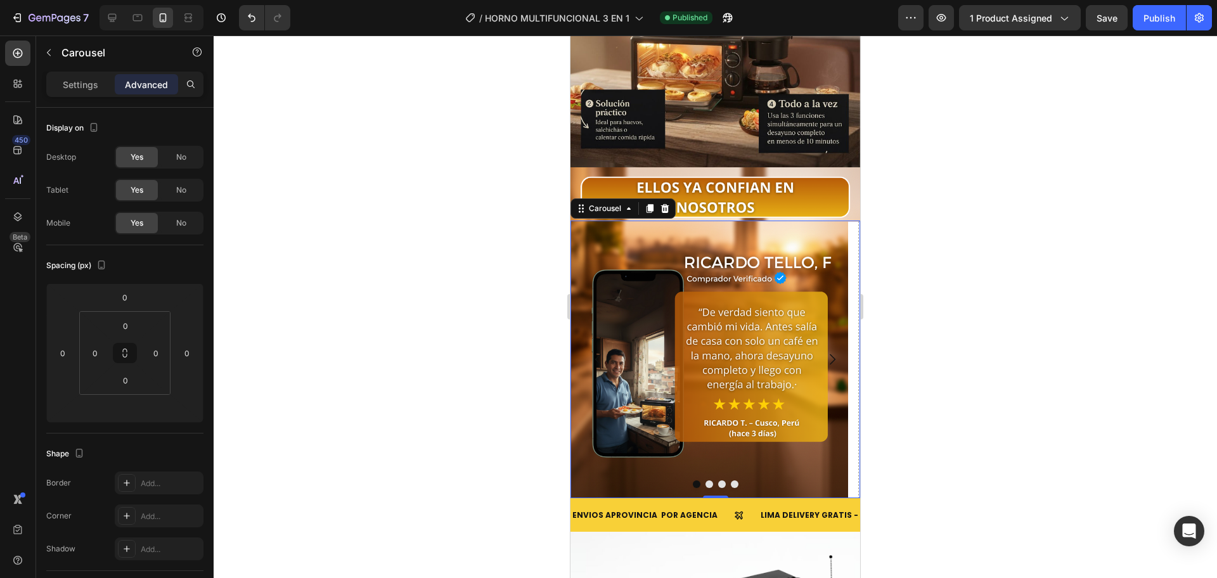
click at [452, 328] on div at bounding box center [715, 306] width 1003 height 543
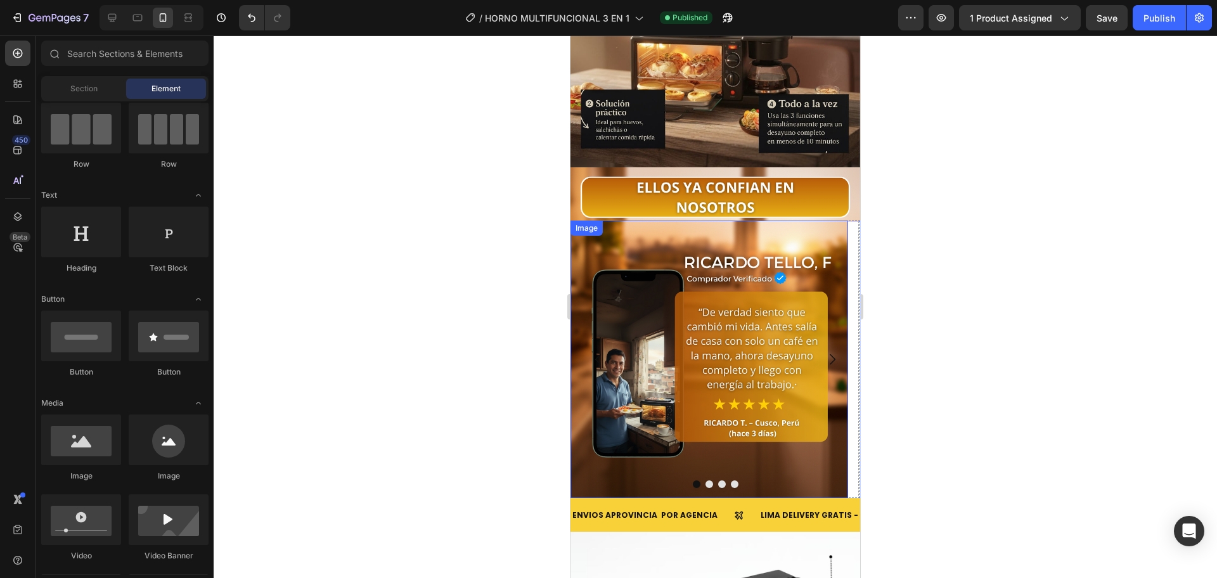
click at [640, 450] on img at bounding box center [709, 360] width 278 height 278
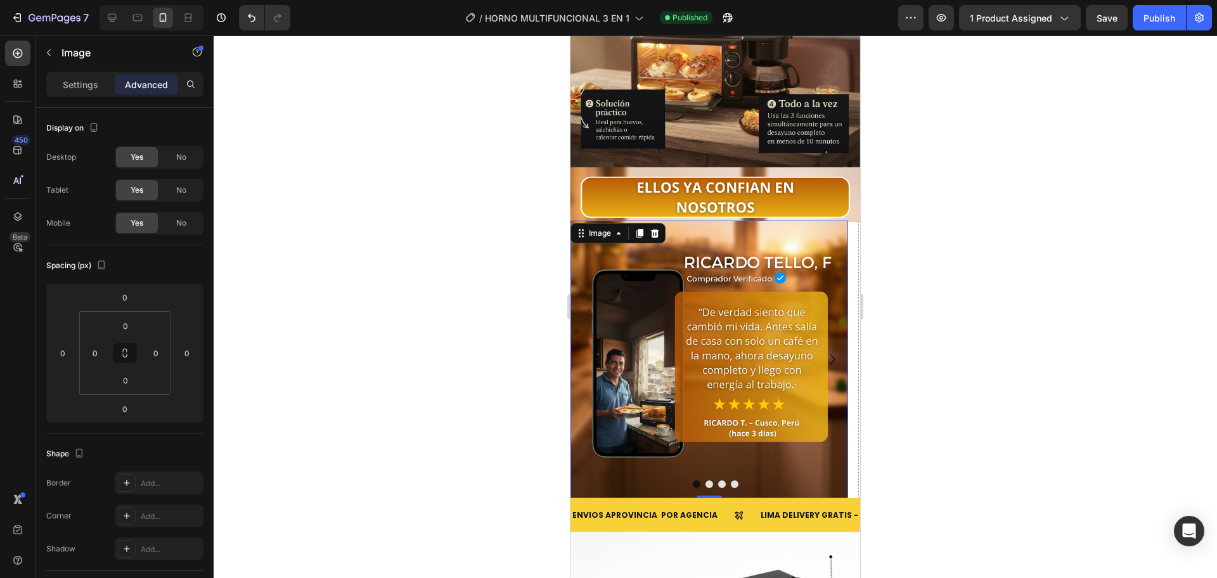
click at [650, 223] on div "Image" at bounding box center [617, 233] width 95 height 20
click at [655, 229] on icon at bounding box center [655, 233] width 8 height 9
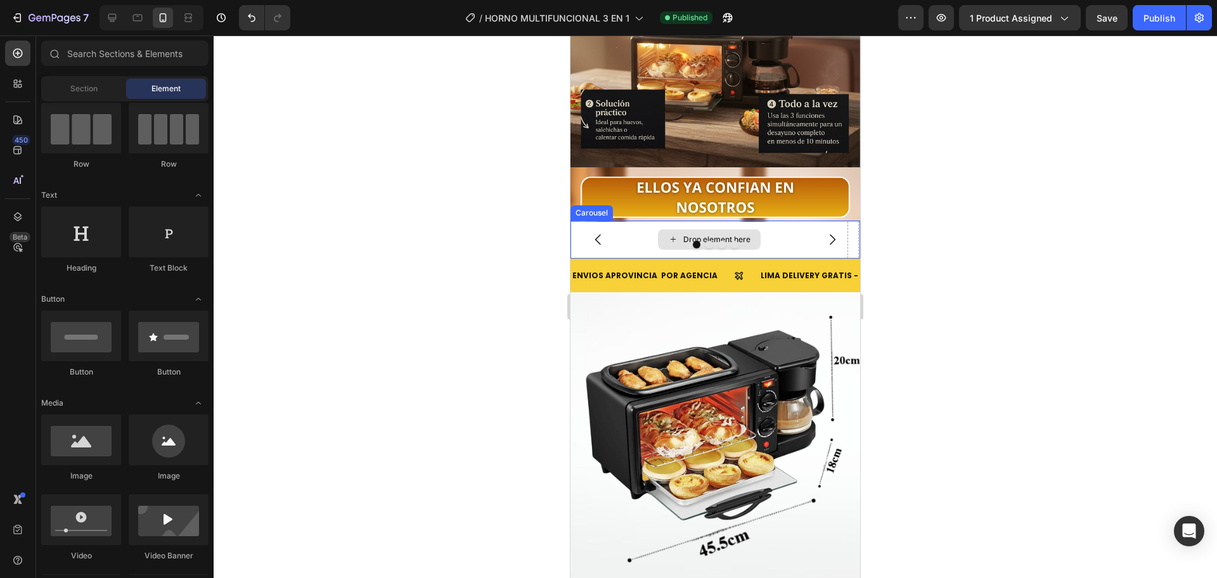
click at [793, 221] on div "Drop element here" at bounding box center [709, 240] width 278 height 38
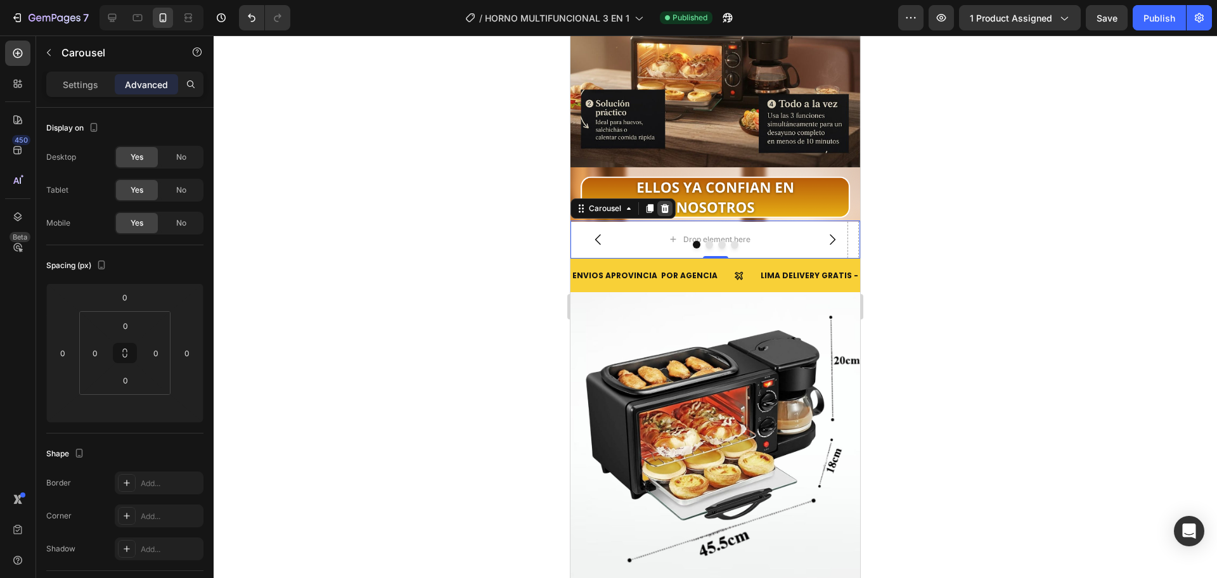
click at [659, 201] on div at bounding box center [664, 208] width 15 height 15
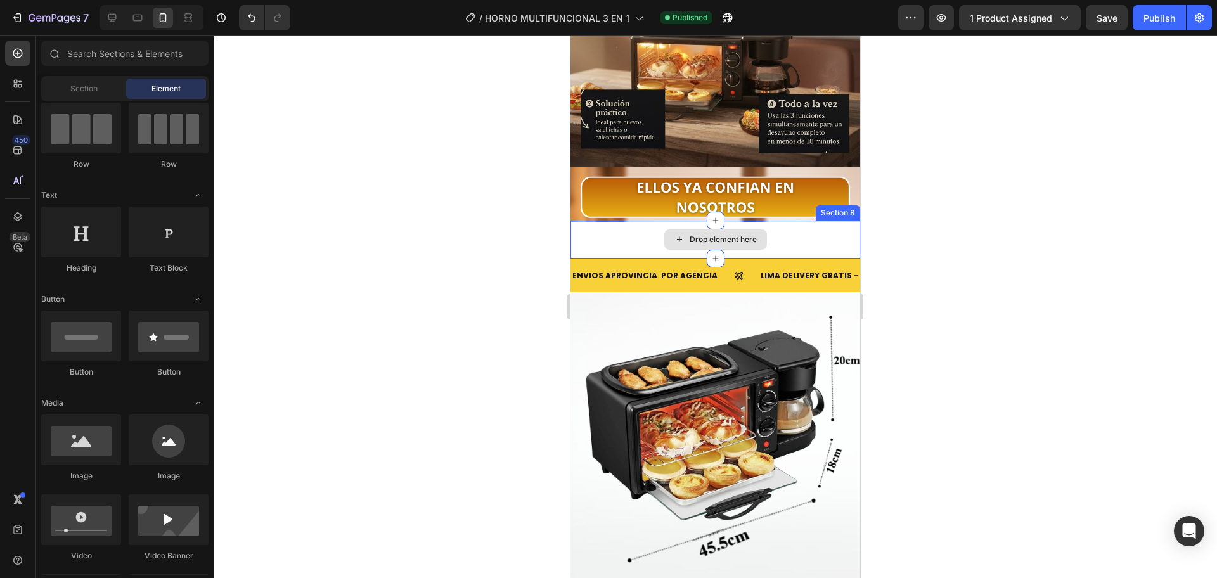
click at [612, 221] on div "Drop element here" at bounding box center [715, 240] width 290 height 38
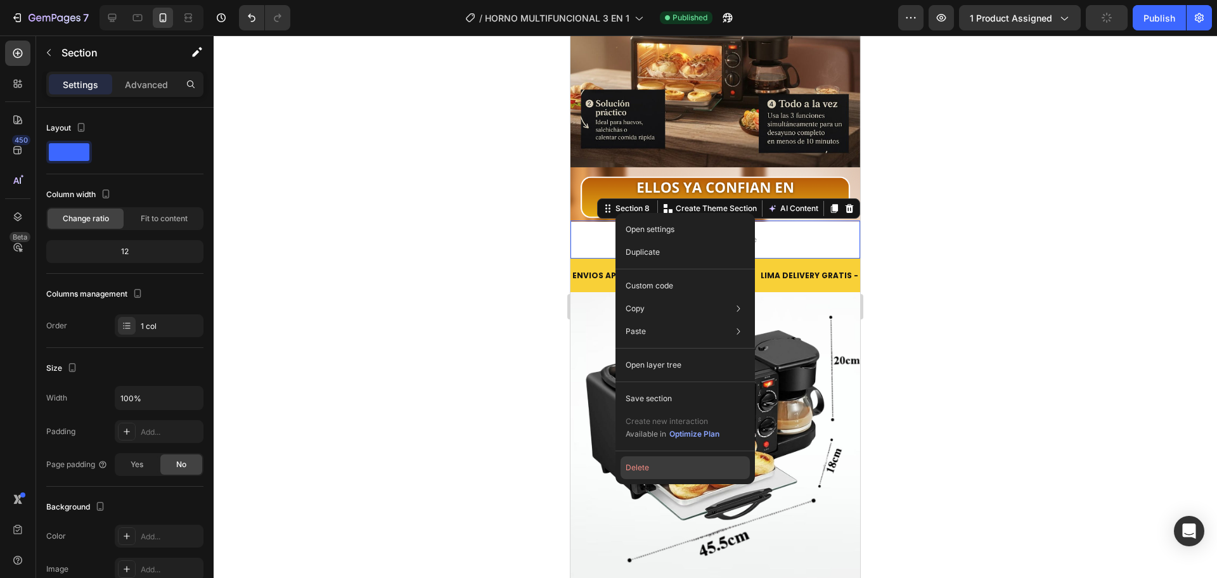
click at [655, 477] on button "Delete" at bounding box center [685, 467] width 129 height 23
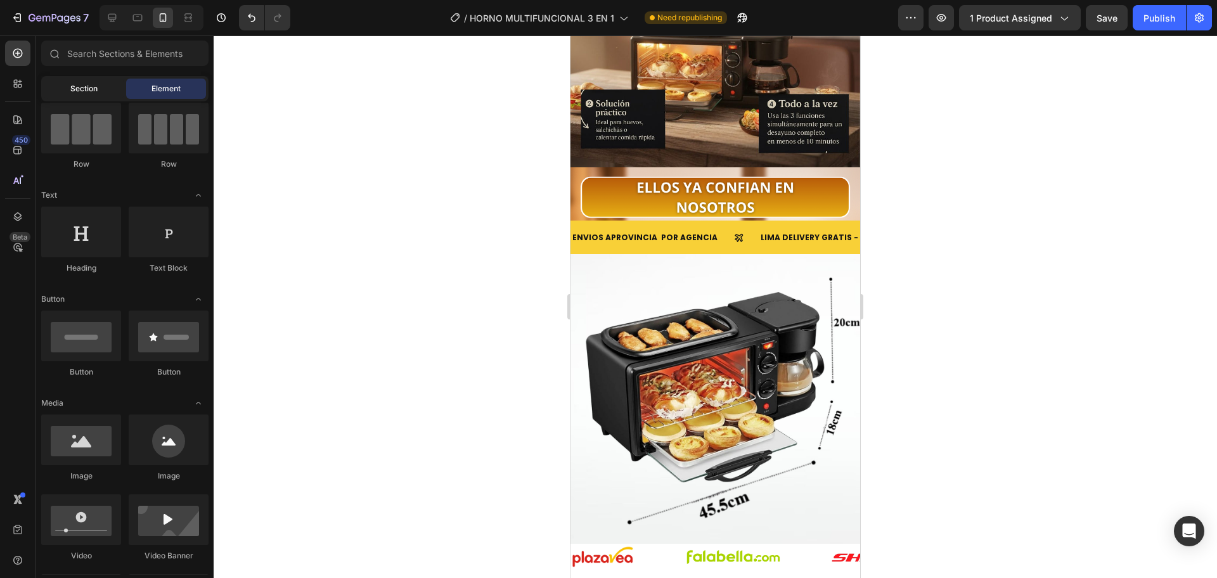
click at [100, 83] on div "Section" at bounding box center [84, 89] width 80 height 20
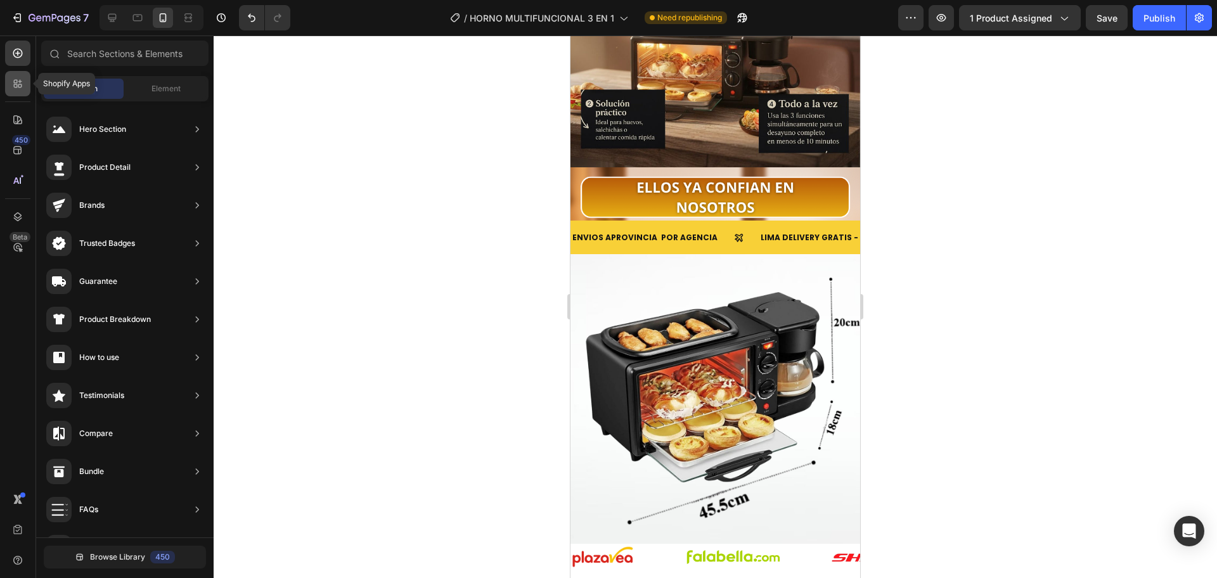
click at [14, 79] on icon at bounding box center [17, 83] width 13 height 13
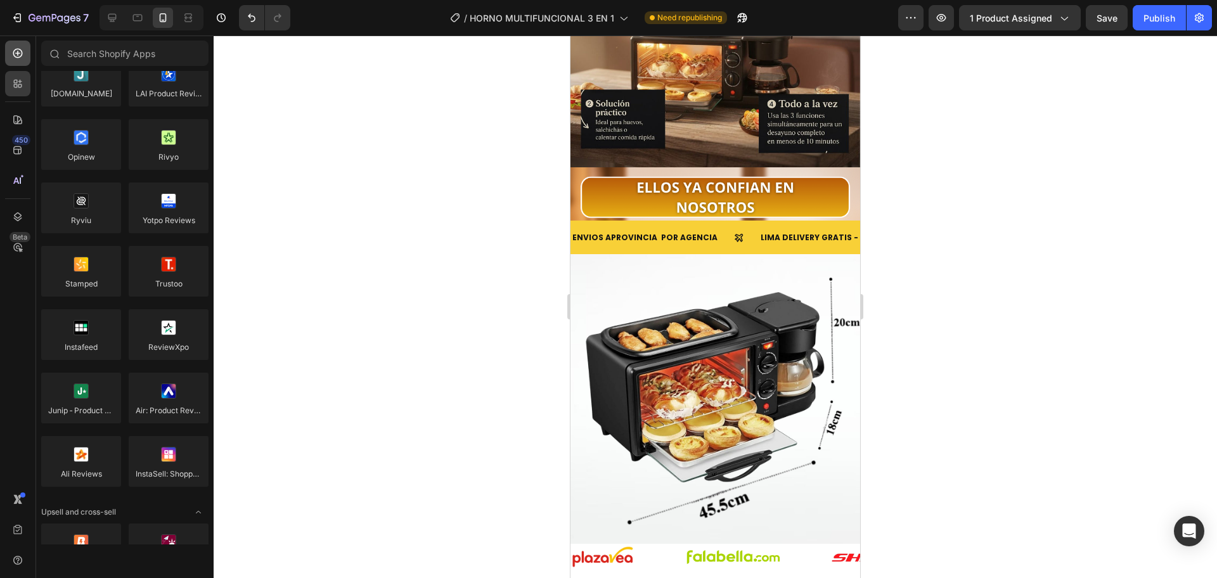
click at [11, 63] on div at bounding box center [17, 53] width 25 height 25
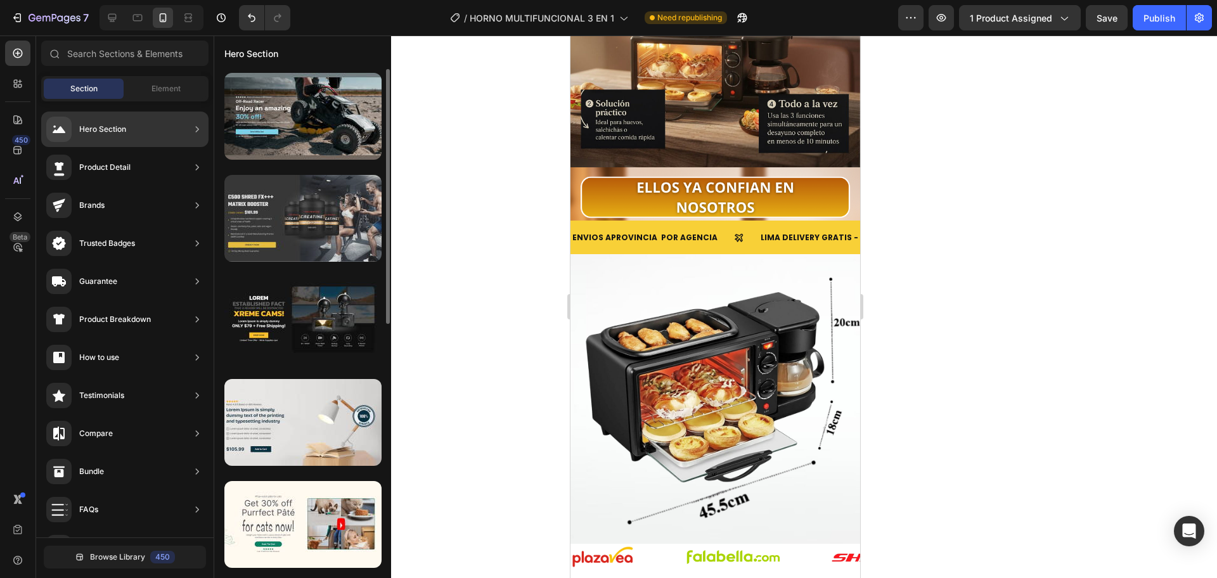
click at [323, 193] on div at bounding box center [302, 218] width 157 height 87
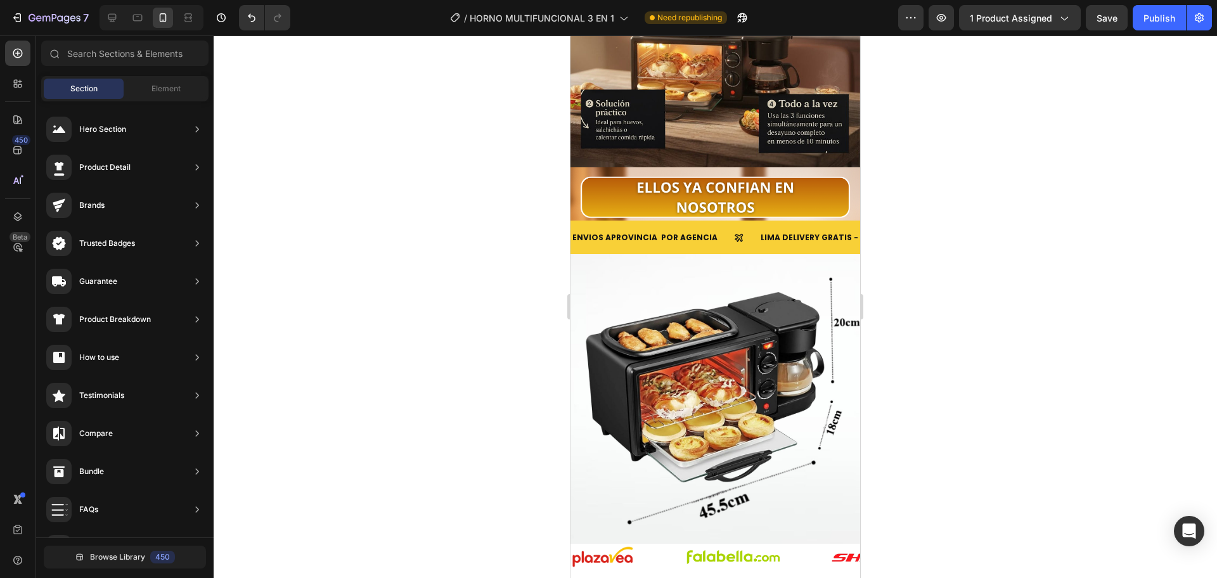
click at [417, 184] on div at bounding box center [715, 306] width 1003 height 543
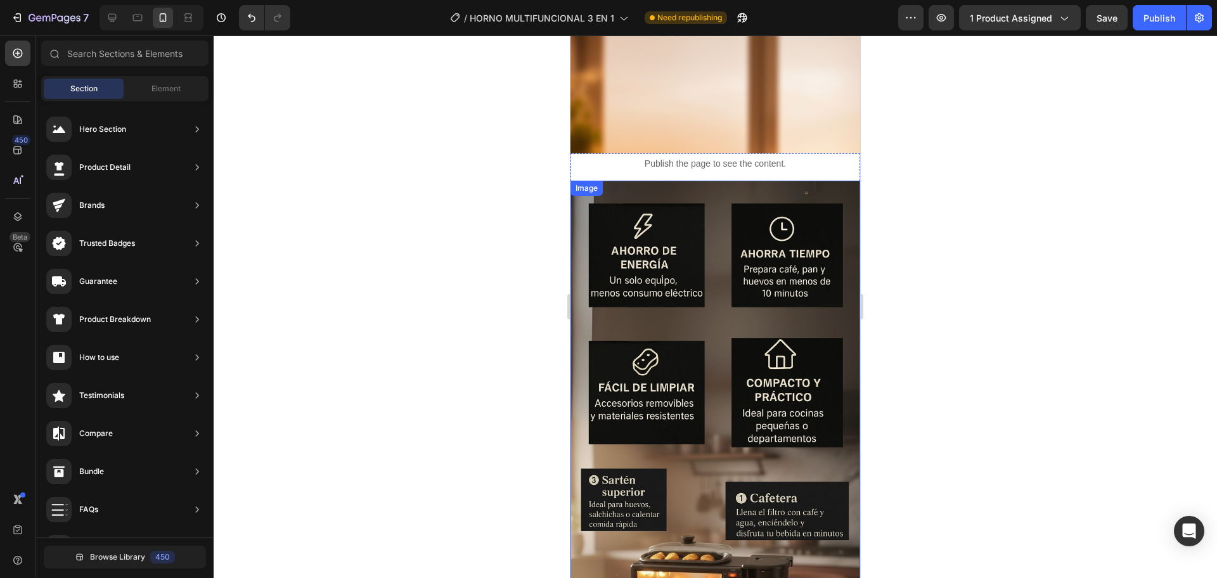
scroll to position [2300, 0]
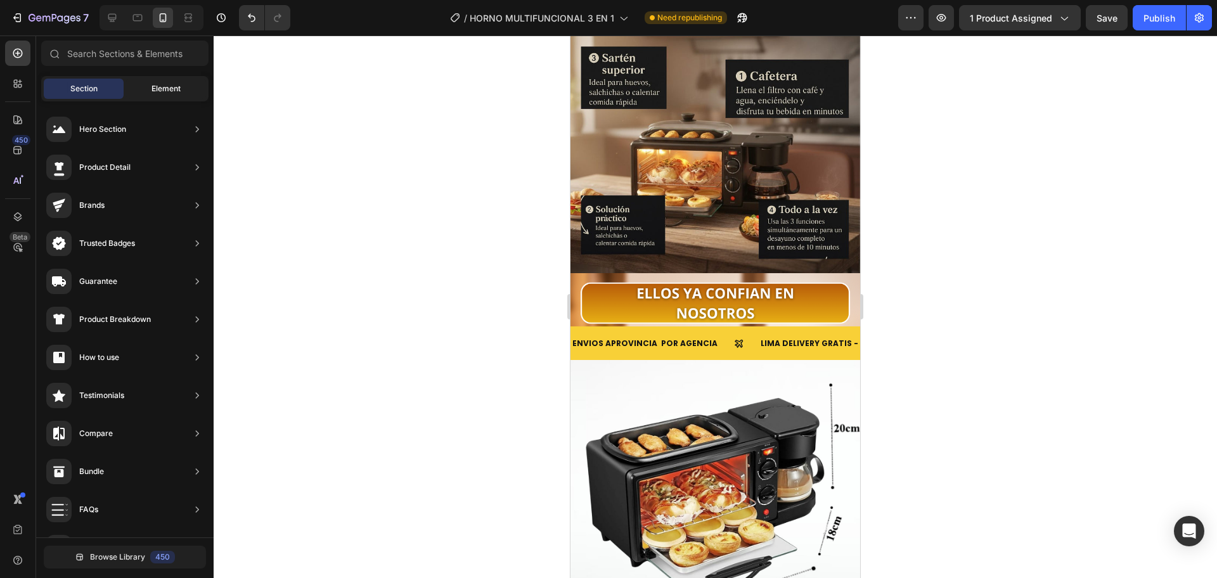
click at [156, 98] on div "Element" at bounding box center [166, 89] width 80 height 20
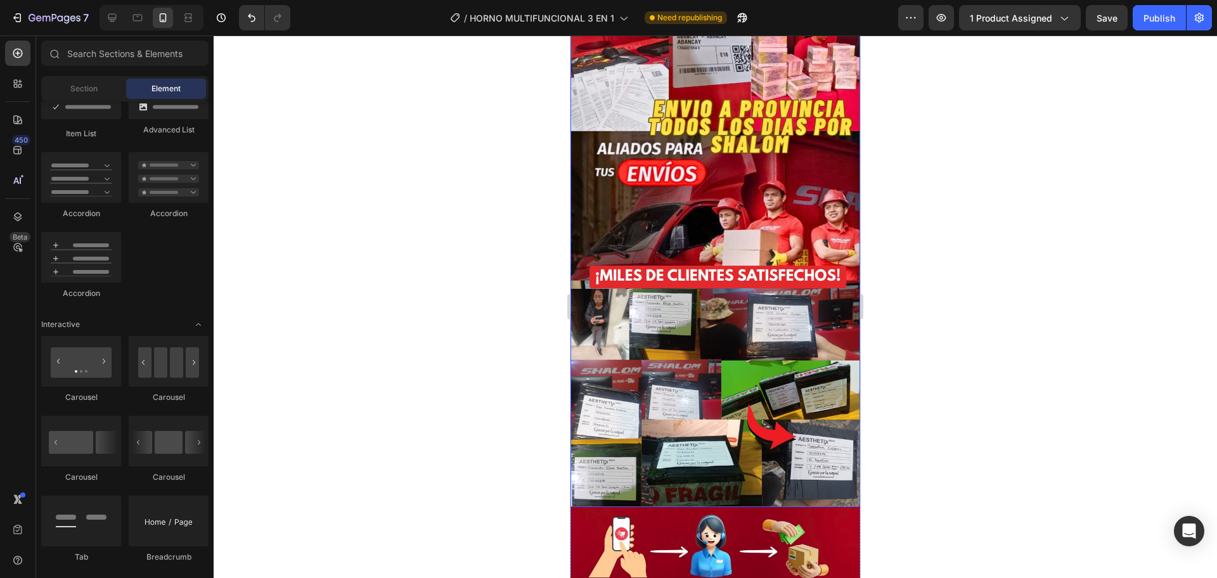
scroll to position [3674, 0]
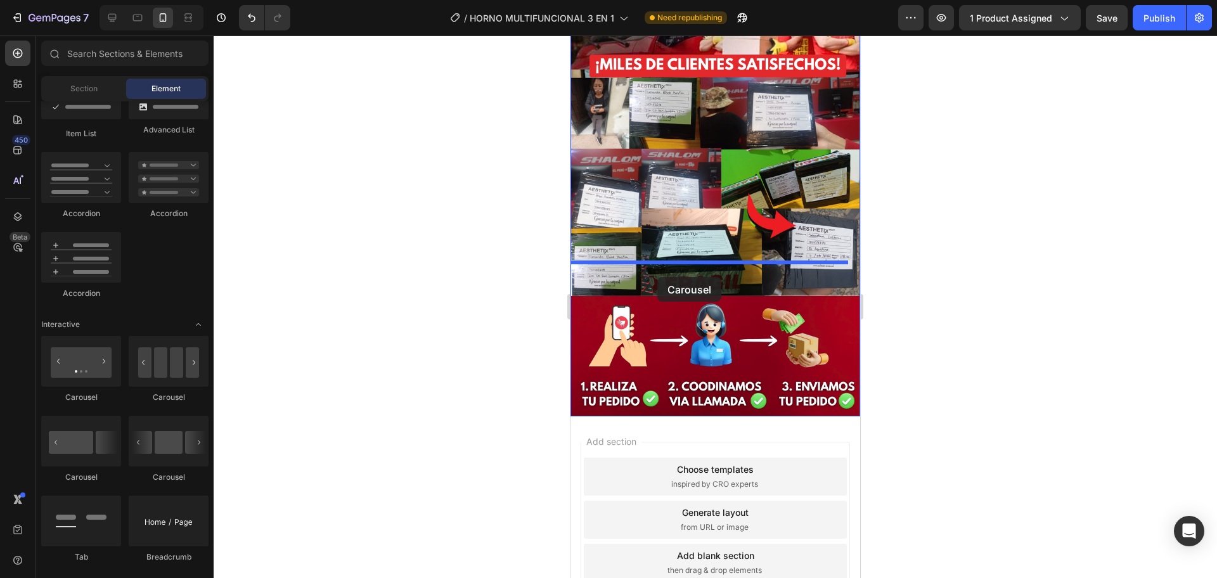
drag, startPoint x: 893, startPoint y: 377, endPoint x: 657, endPoint y: 277, distance: 256.2
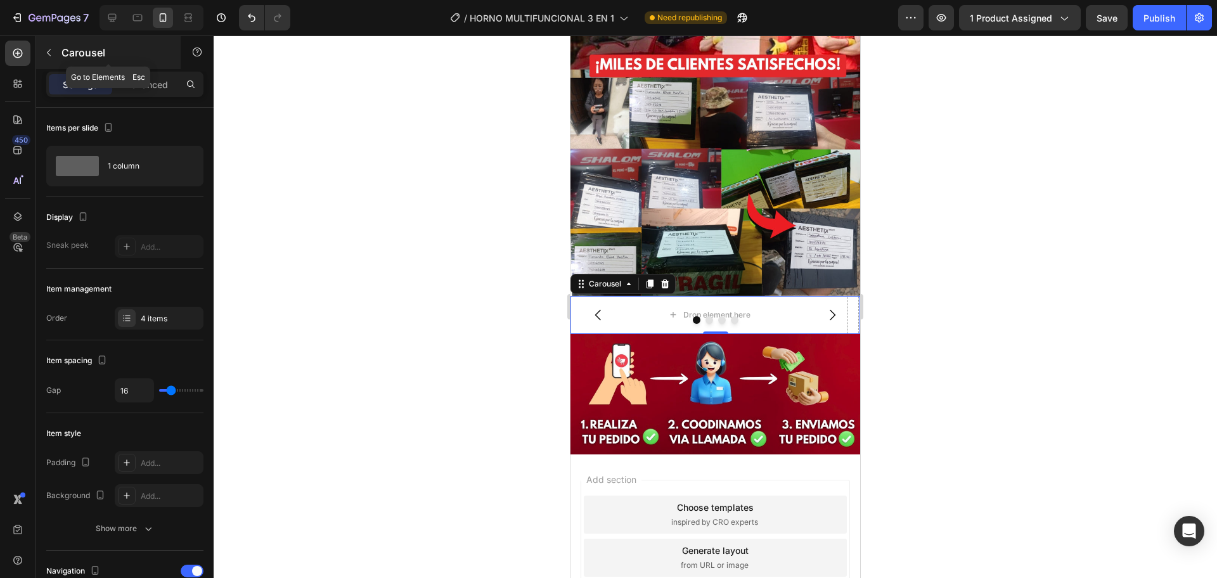
click at [57, 56] on button "button" at bounding box center [49, 52] width 20 height 20
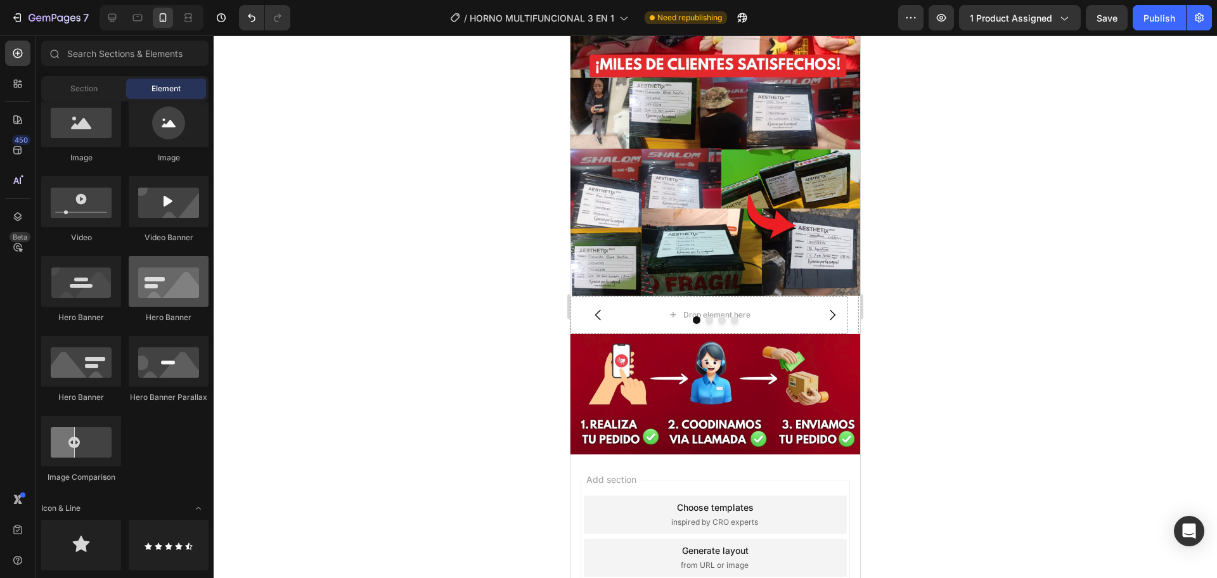
scroll to position [319, 0]
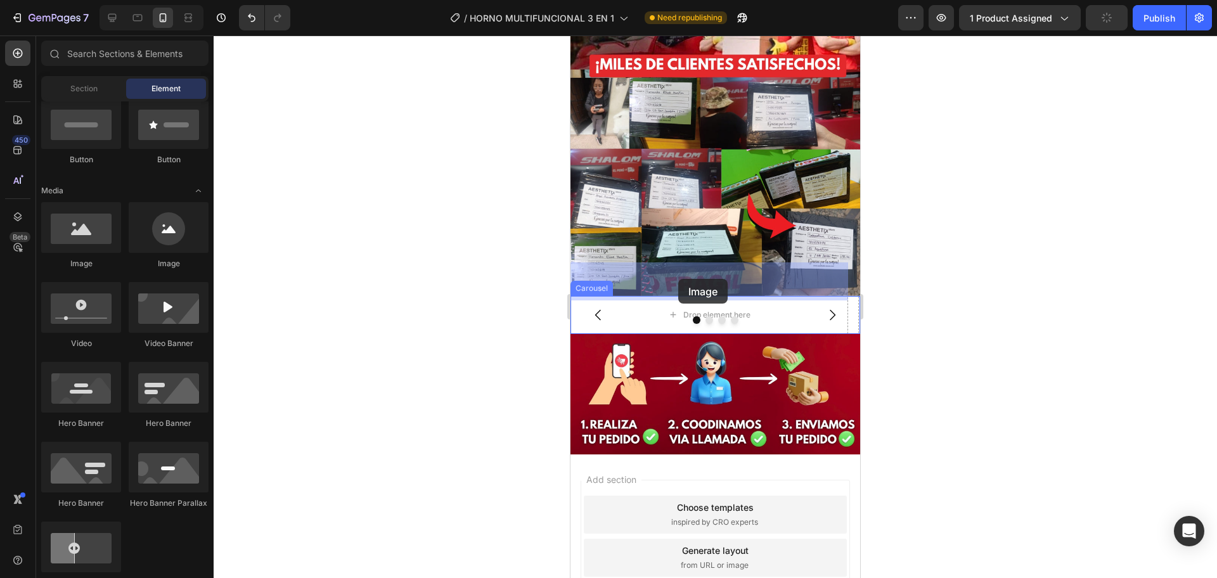
drag, startPoint x: 657, startPoint y: 264, endPoint x: 678, endPoint y: 279, distance: 26.4
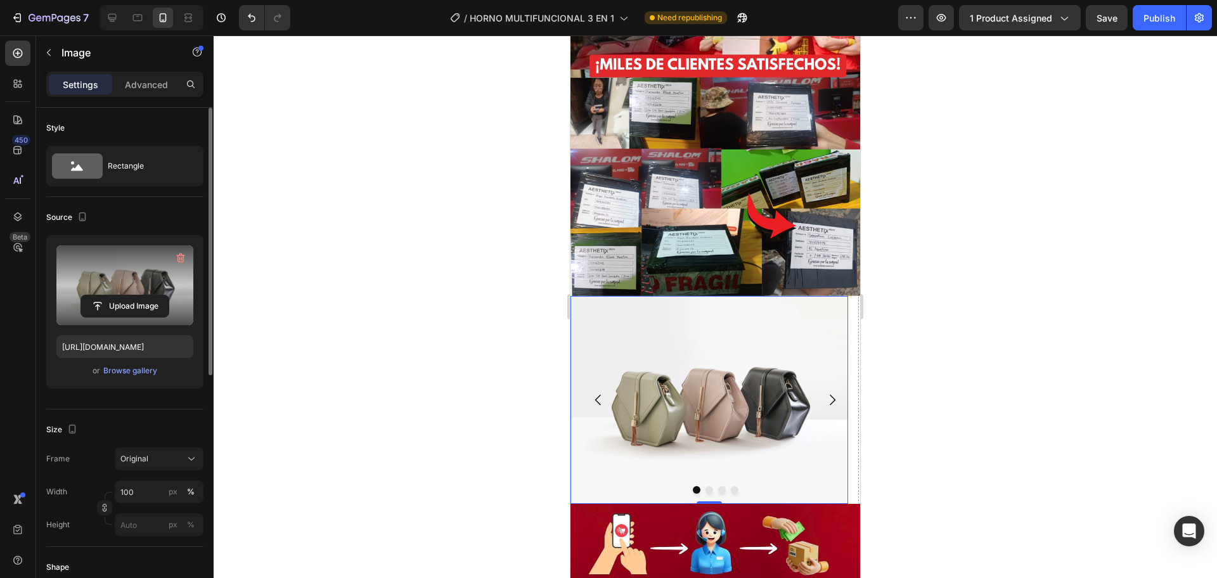
click at [122, 293] on label at bounding box center [124, 285] width 137 height 80
click at [122, 295] on input "file" at bounding box center [124, 306] width 87 height 22
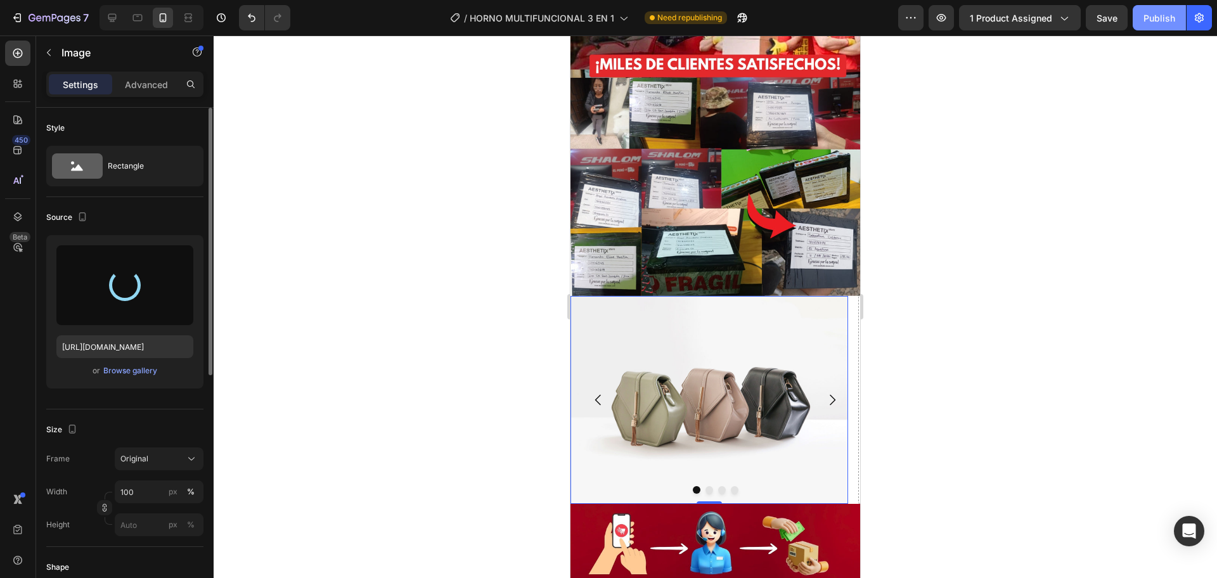
type input "[URL][DOMAIN_NAME]"
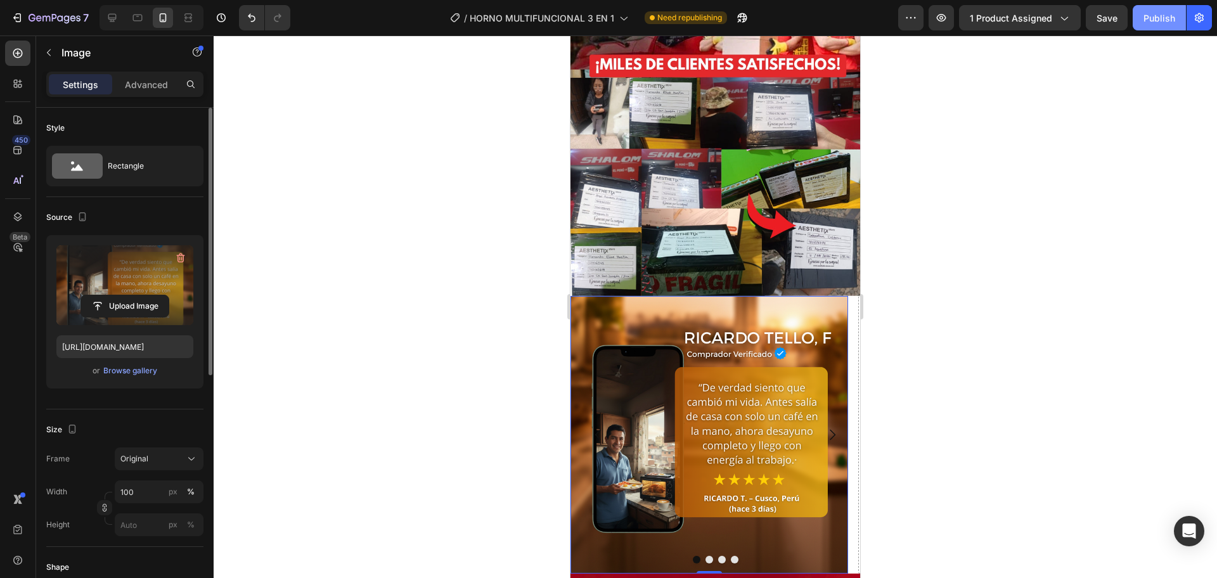
click at [1145, 23] on div "Publish" at bounding box center [1159, 17] width 32 height 13
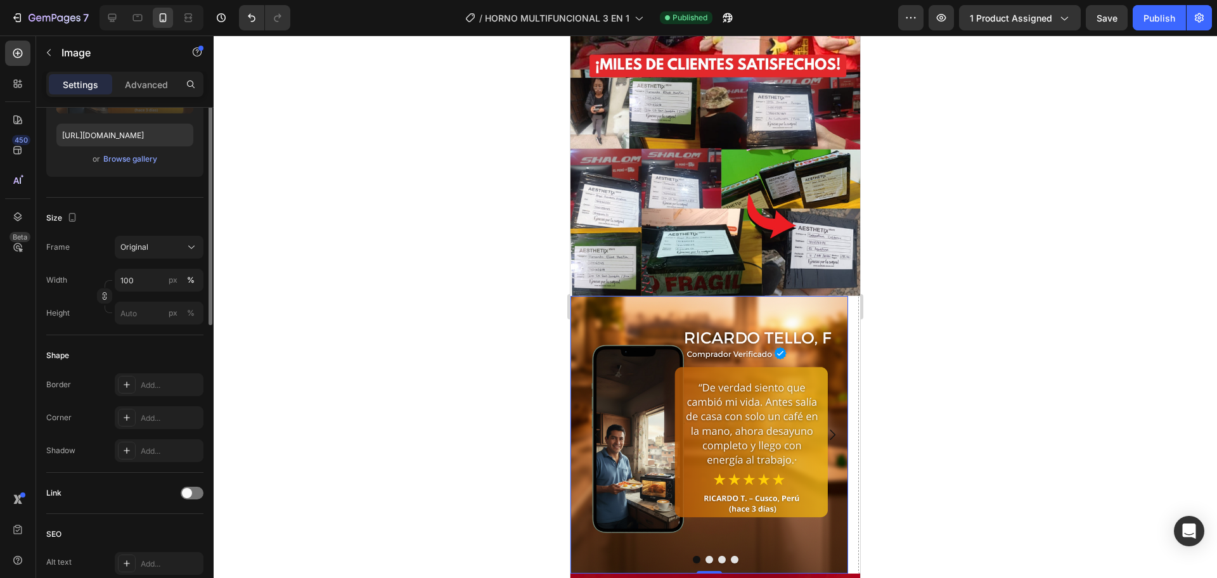
scroll to position [106, 0]
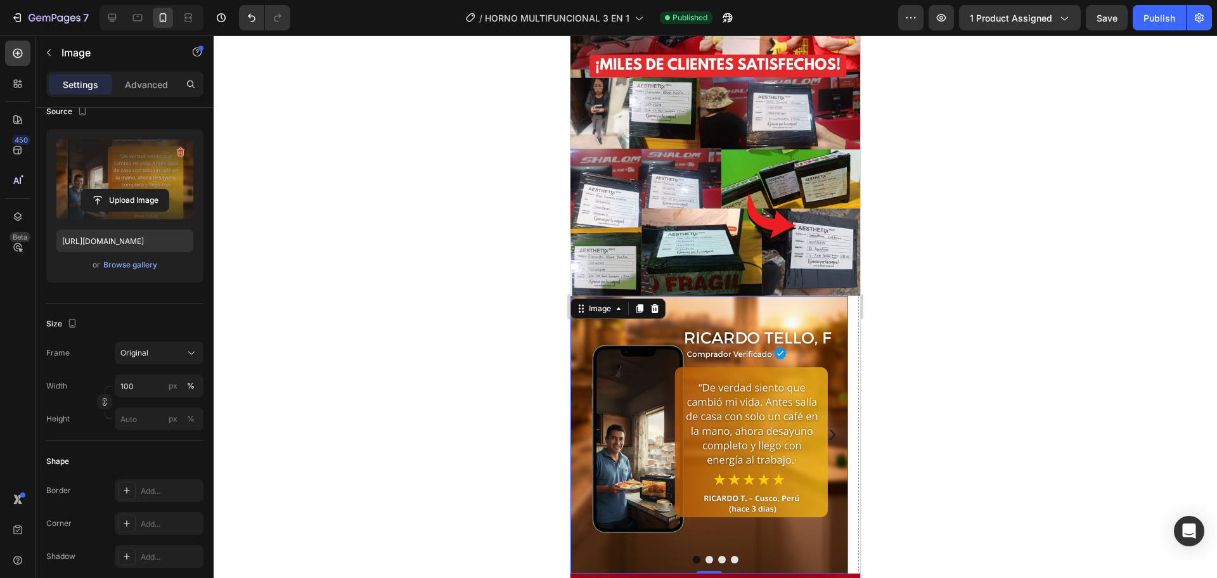
click at [693, 297] on img at bounding box center [709, 435] width 278 height 278
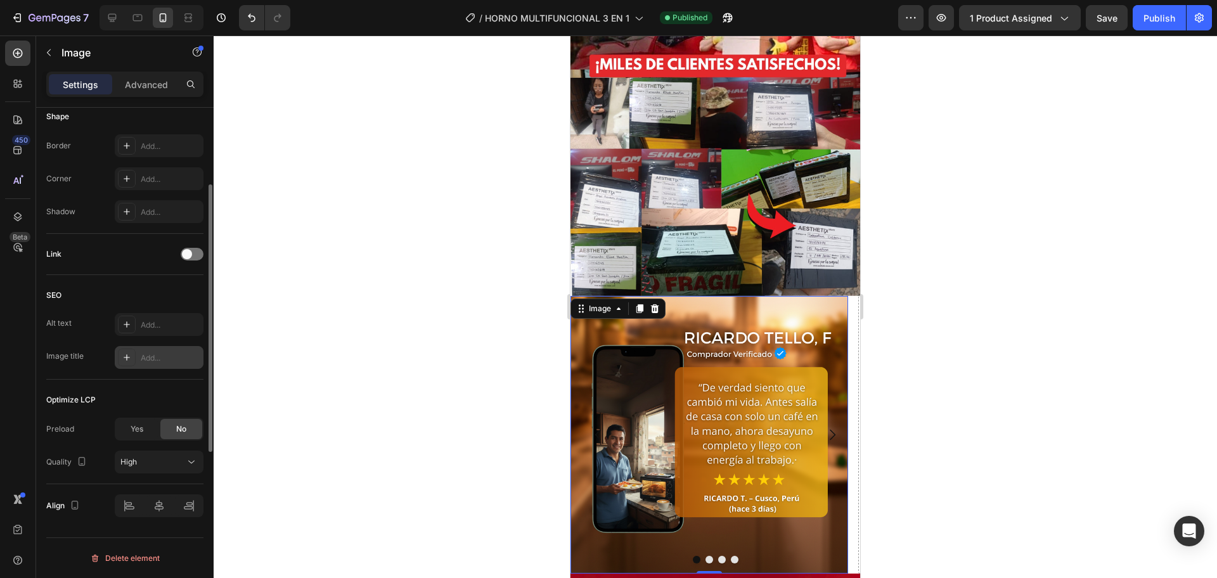
scroll to position [27, 0]
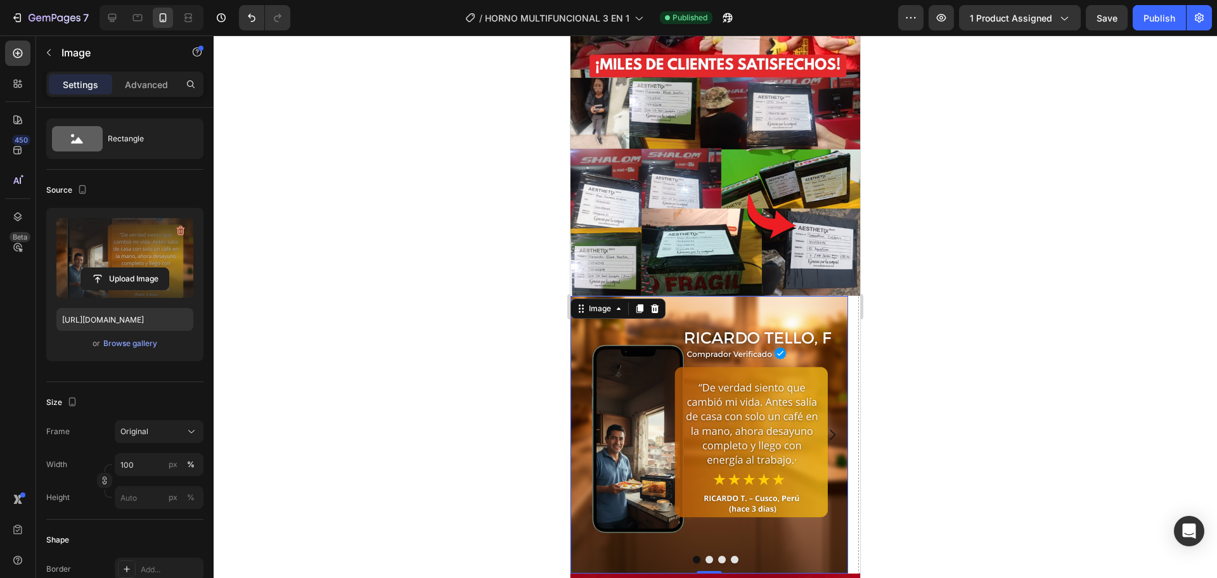
click at [145, 238] on label at bounding box center [124, 258] width 137 height 80
click at [145, 268] on input "file" at bounding box center [124, 279] width 87 height 22
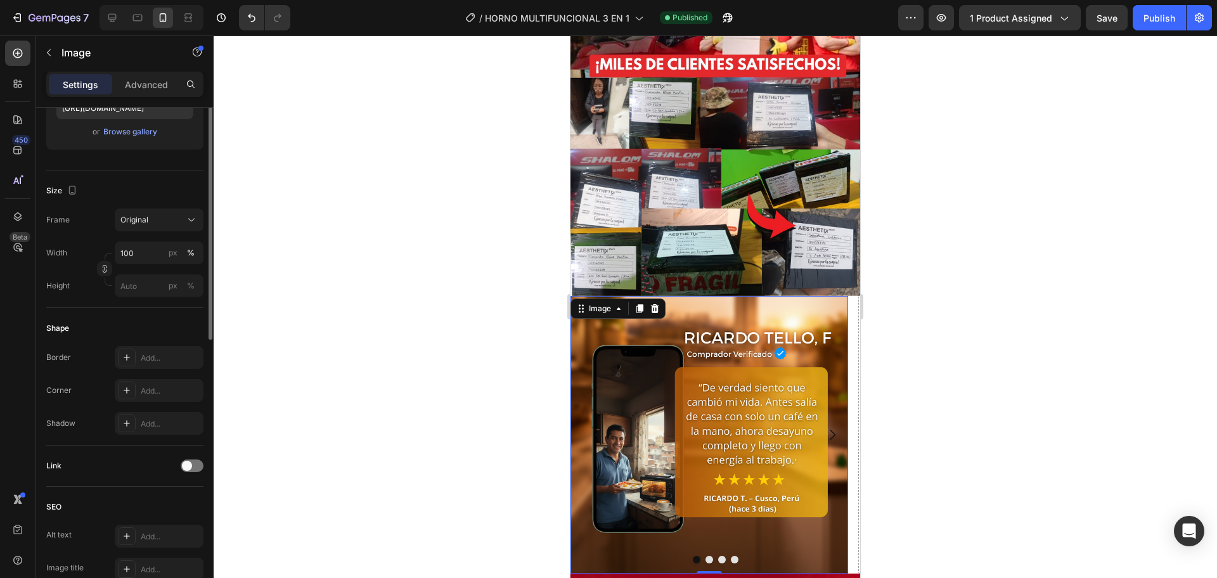
scroll to position [133, 0]
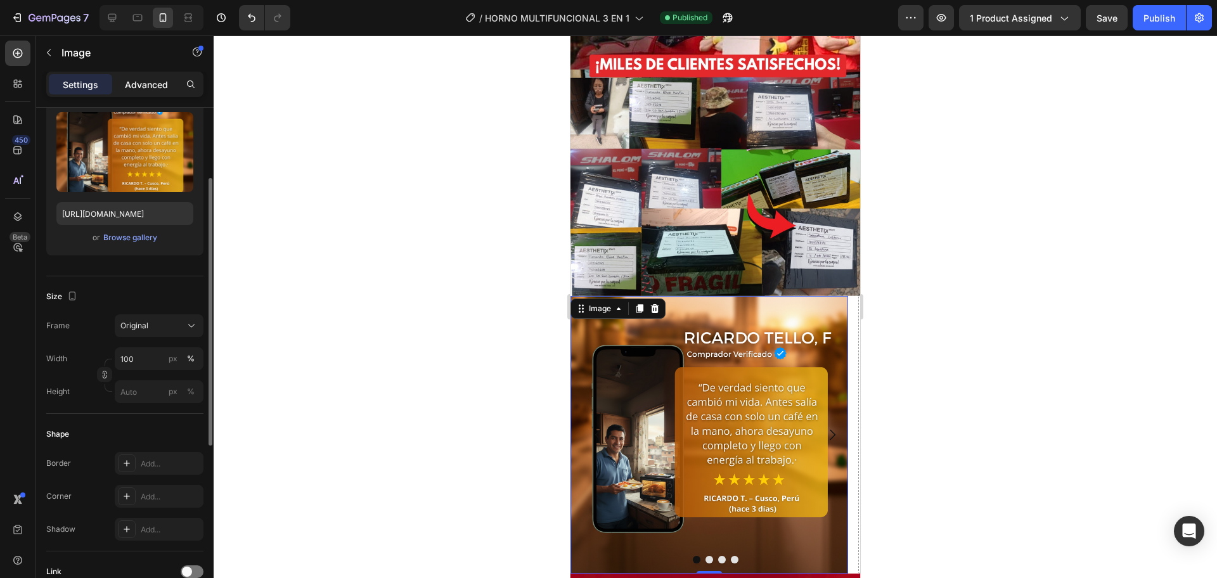
click at [141, 76] on div "Advanced" at bounding box center [146, 84] width 63 height 20
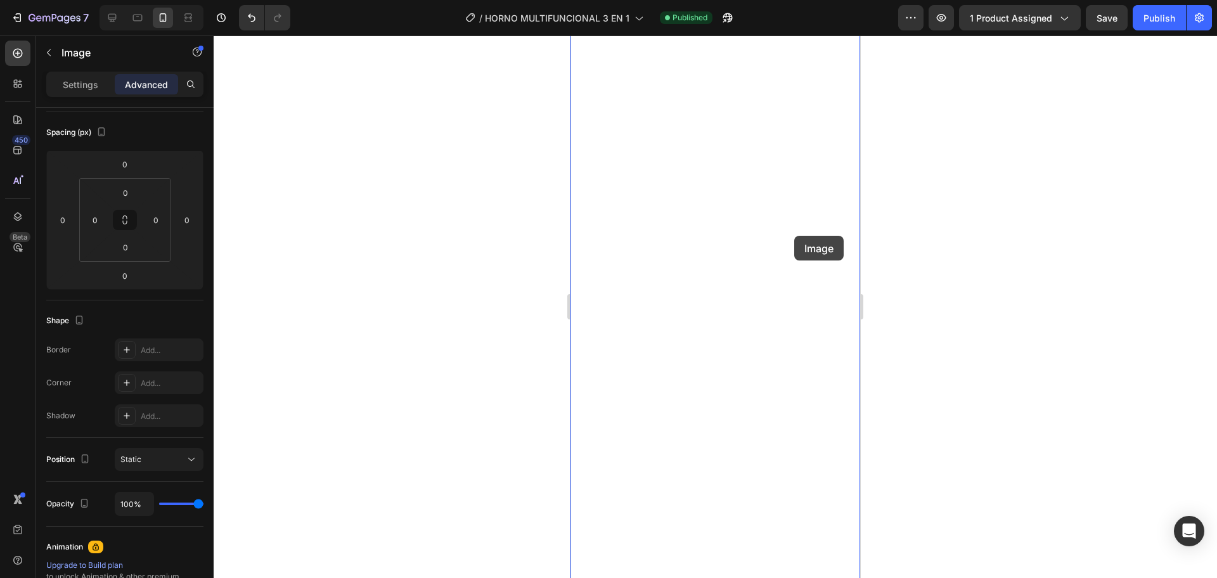
scroll to position [0, 0]
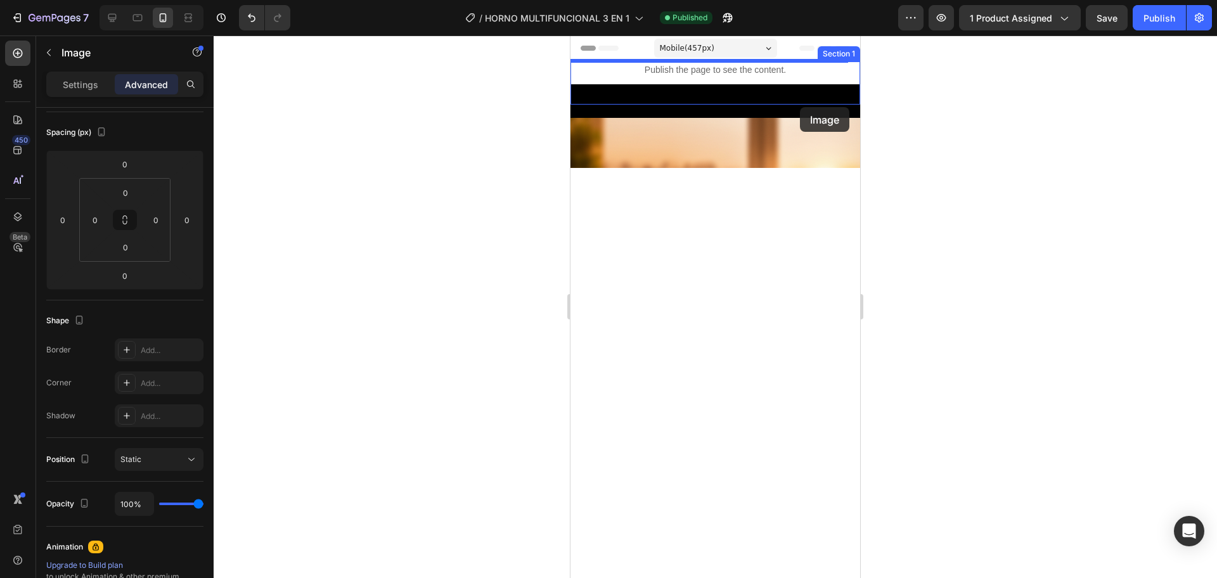
drag, startPoint x: 723, startPoint y: 262, endPoint x: 800, endPoint y: 103, distance: 176.6
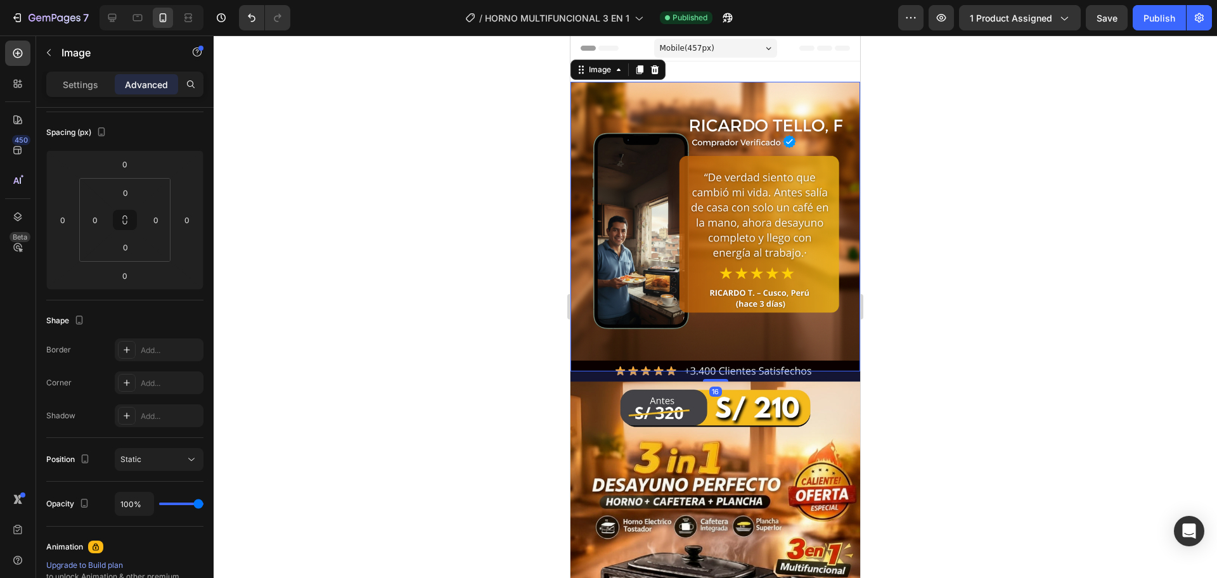
click at [614, 325] on img at bounding box center [715, 227] width 290 height 290
click at [477, 302] on div at bounding box center [715, 306] width 1003 height 543
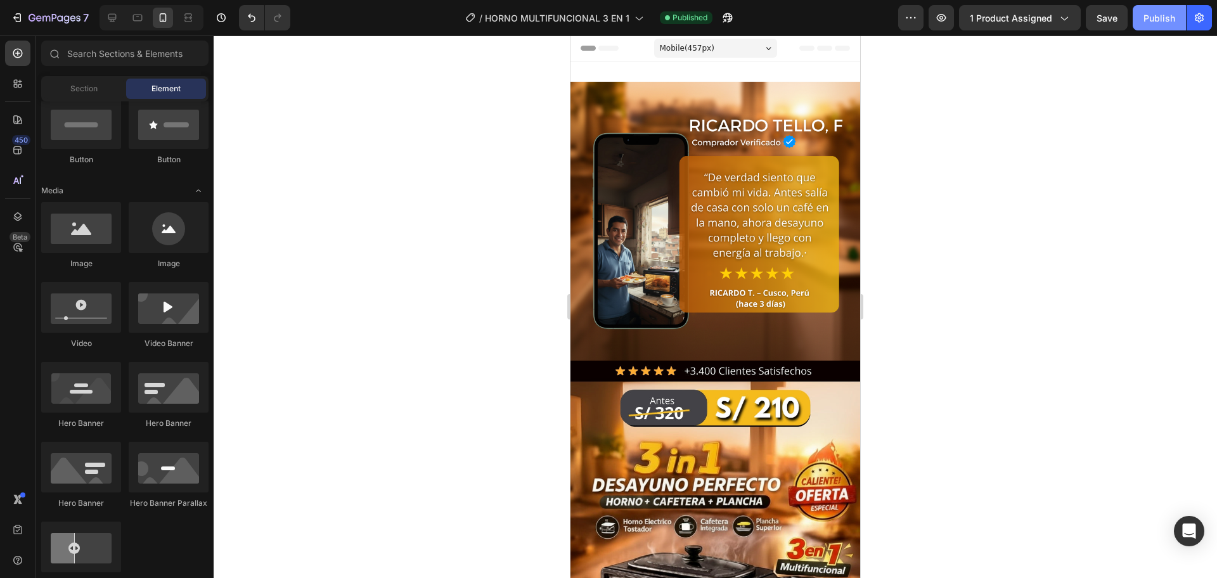
click at [1164, 19] on div "Publish" at bounding box center [1159, 17] width 32 height 13
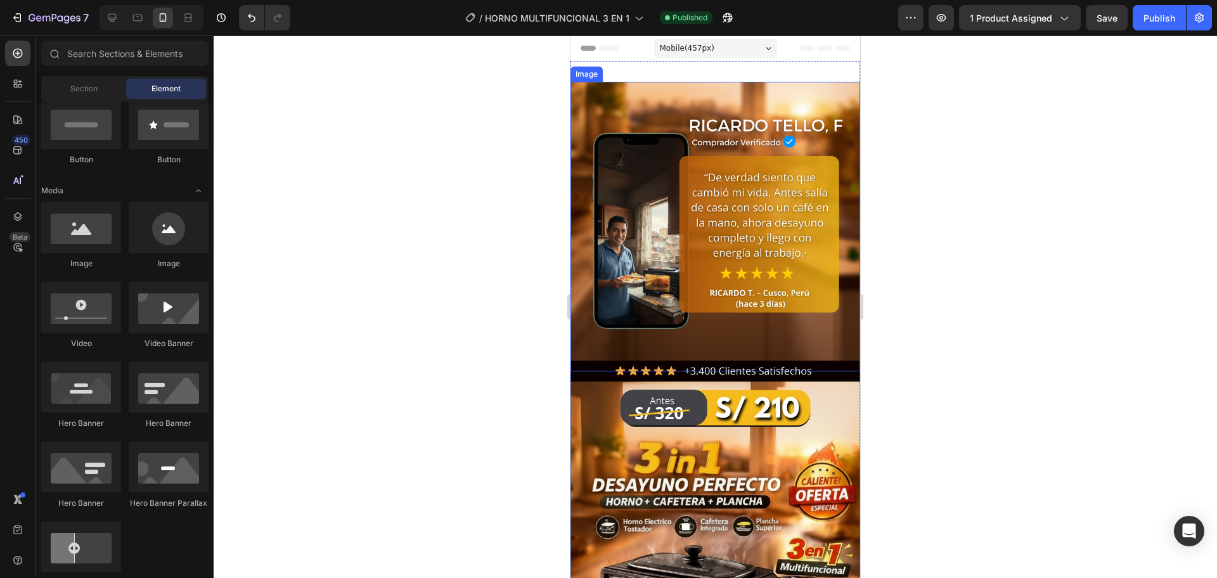
click at [617, 344] on img at bounding box center [715, 227] width 290 height 290
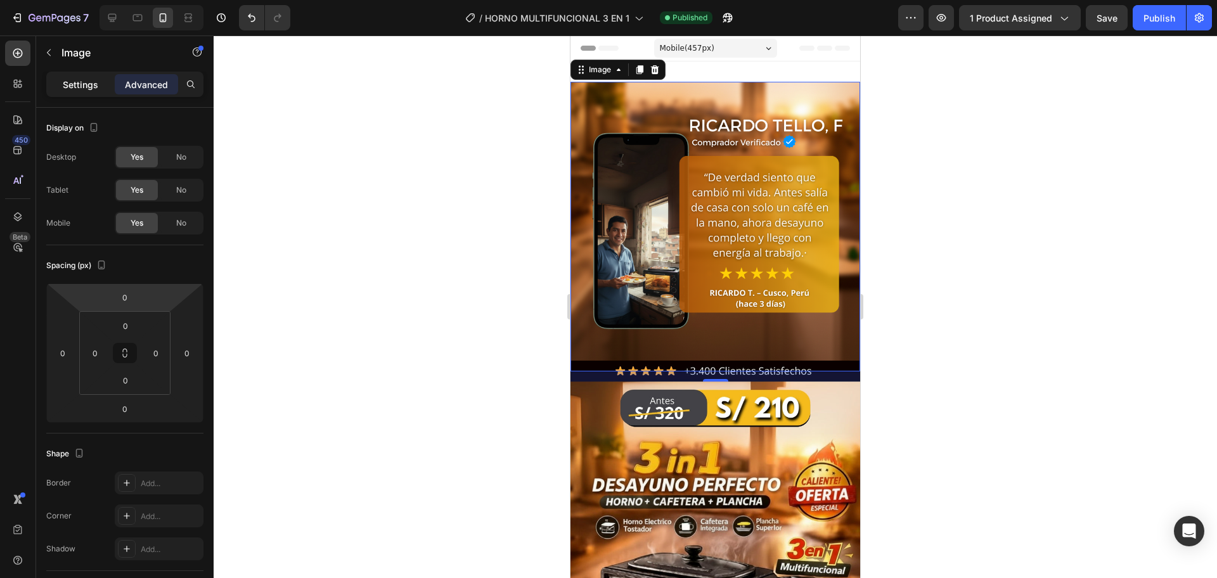
click at [95, 89] on p "Settings" at bounding box center [80, 84] width 35 height 13
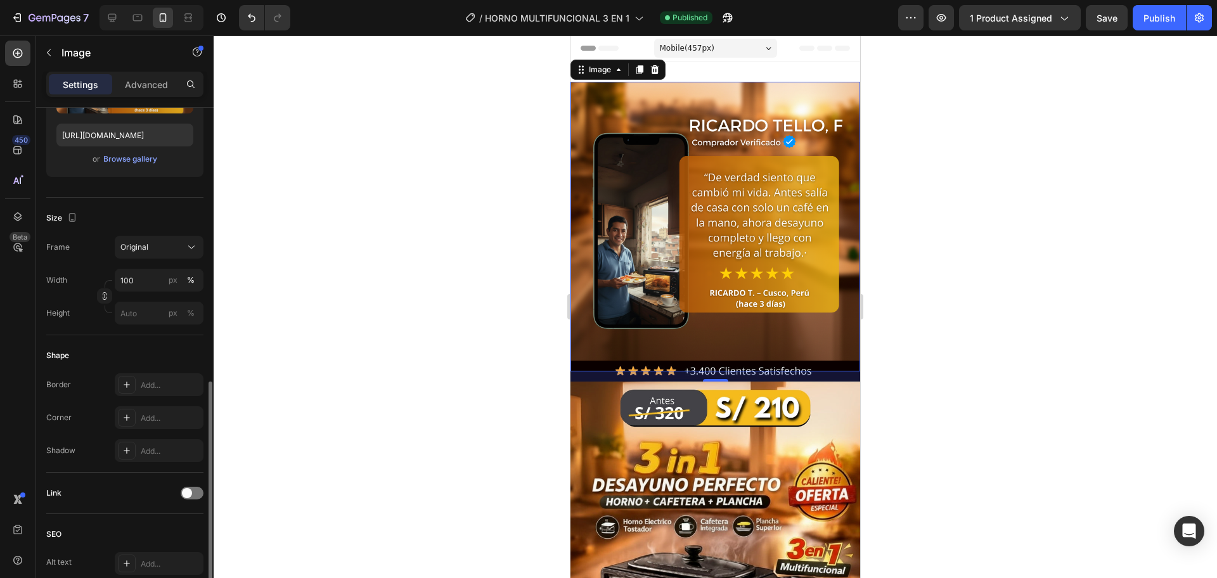
scroll to position [318, 0]
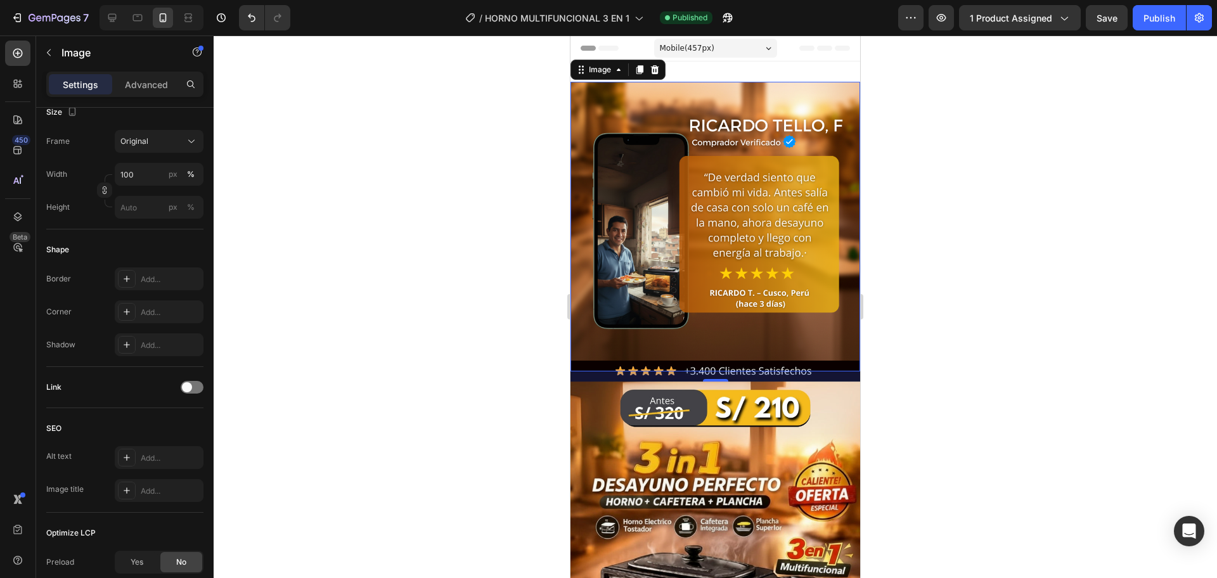
click at [726, 96] on img at bounding box center [715, 227] width 290 height 290
click at [725, 96] on img at bounding box center [715, 227] width 290 height 290
click at [723, 335] on img at bounding box center [715, 227] width 290 height 290
click at [520, 376] on div at bounding box center [715, 306] width 1003 height 543
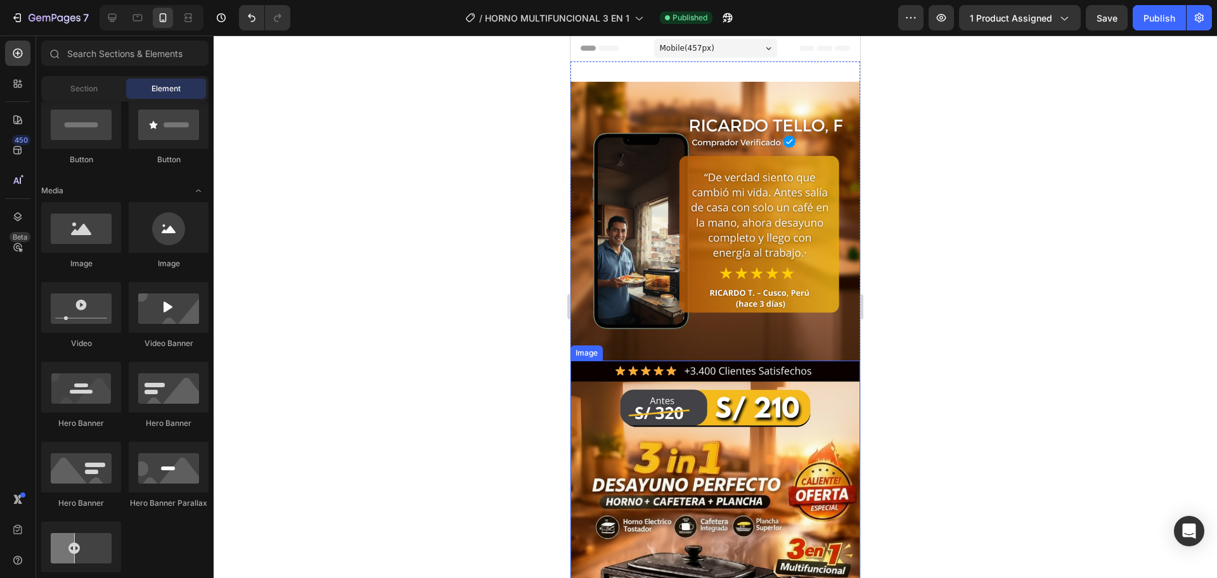
click at [720, 336] on img at bounding box center [715, 227] width 290 height 290
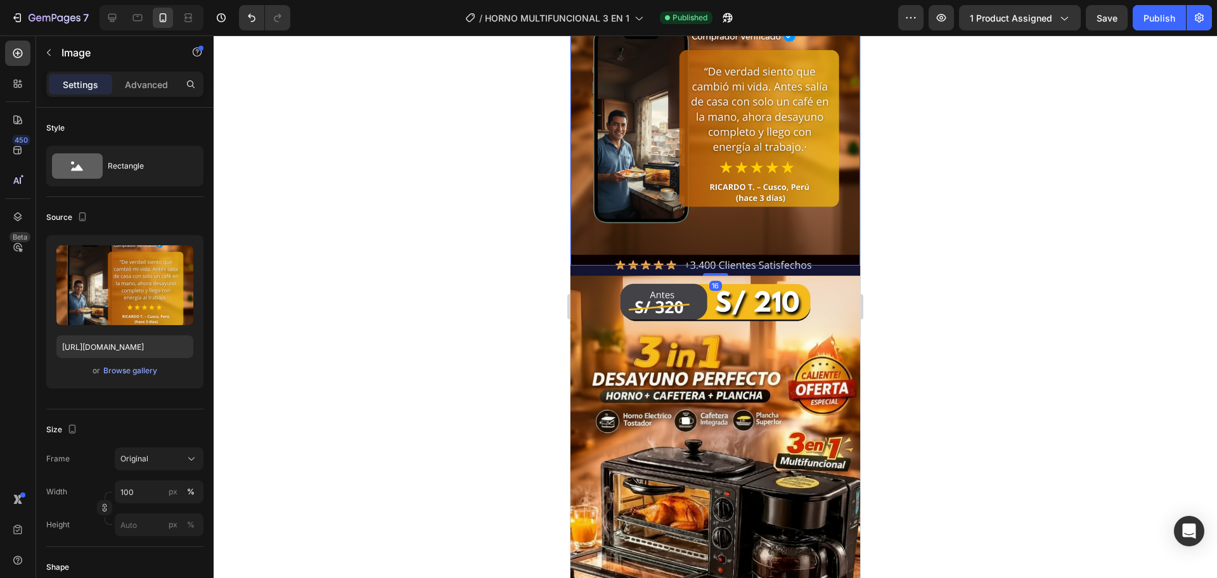
scroll to position [211, 0]
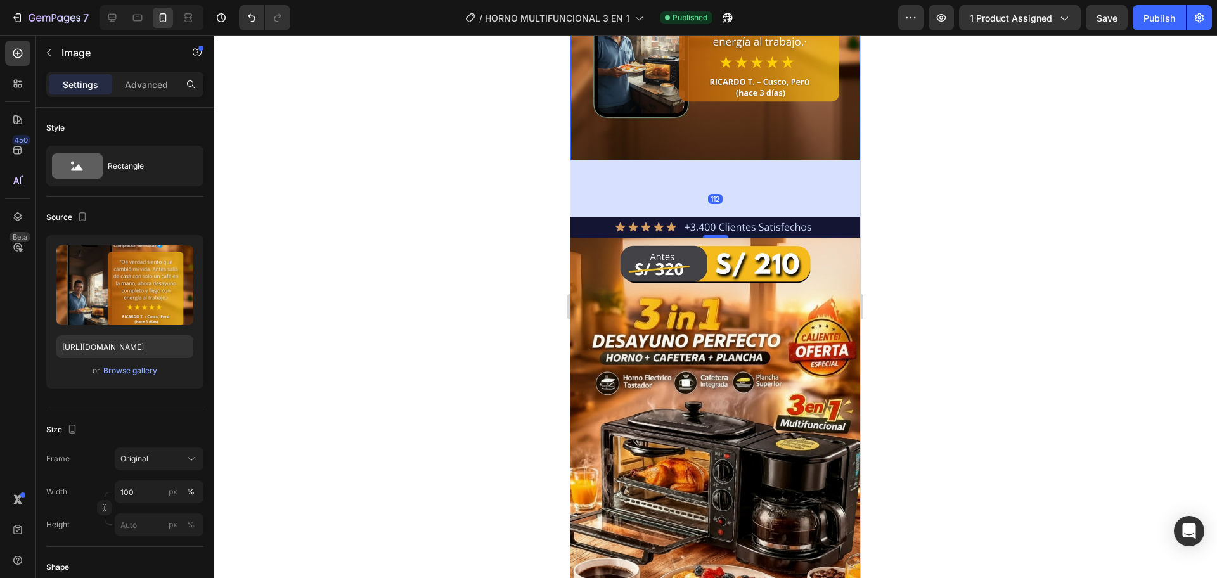
drag, startPoint x: 716, startPoint y: 155, endPoint x: 723, endPoint y: 222, distance: 67.5
click at [723, 160] on div "112" at bounding box center [715, 160] width 290 height 0
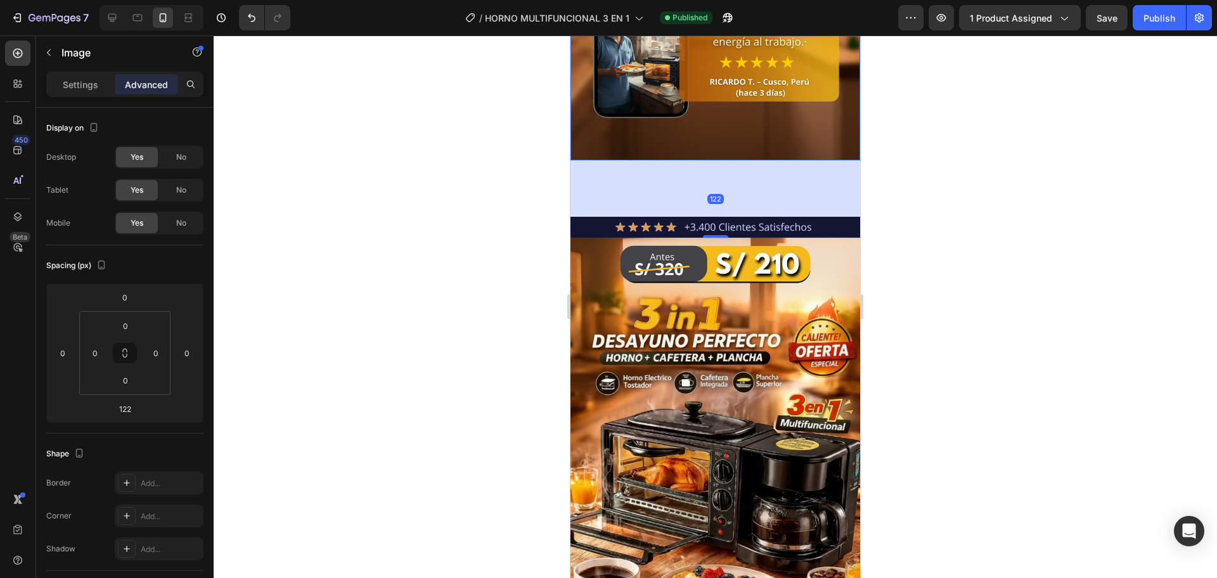
click at [719, 100] on img at bounding box center [715, 16] width 290 height 290
click at [457, 297] on div at bounding box center [715, 306] width 1003 height 543
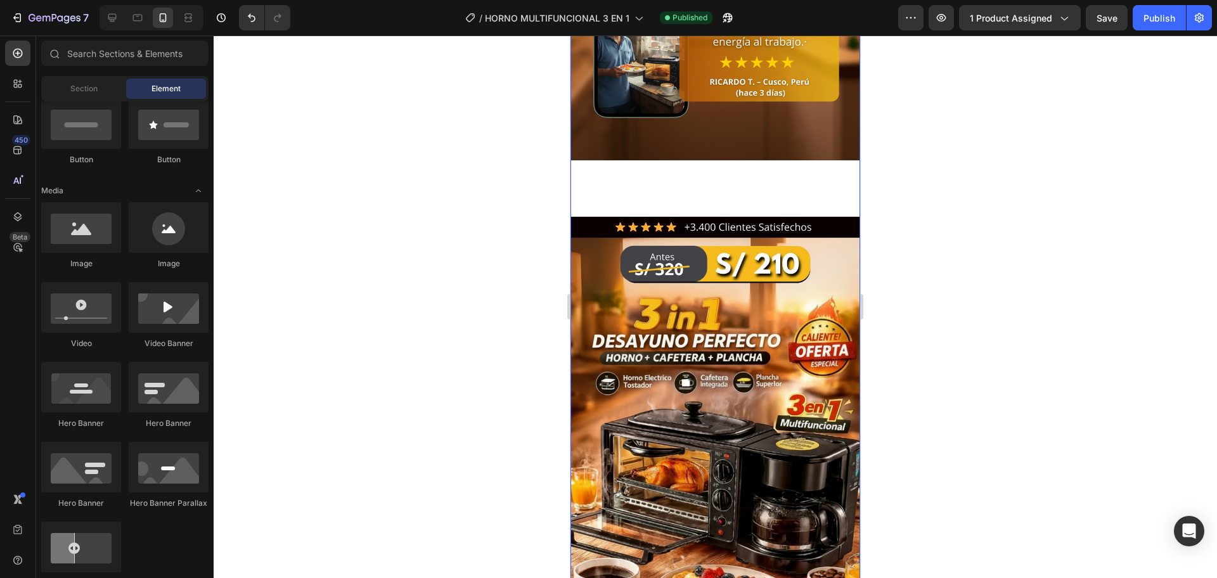
scroll to position [0, 0]
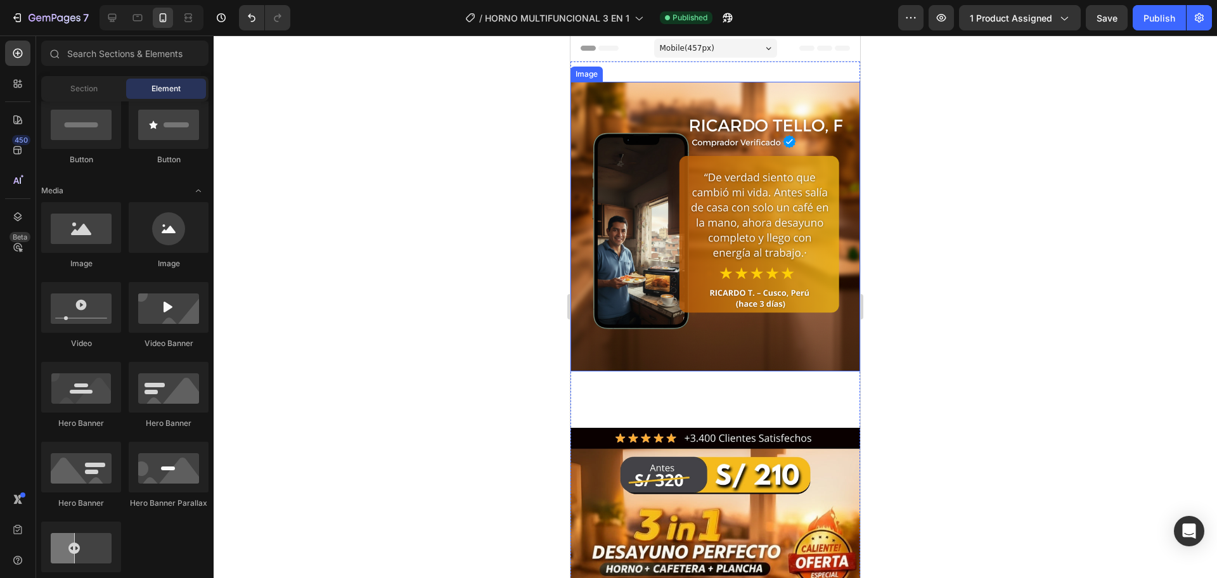
click at [760, 311] on img at bounding box center [715, 227] width 290 height 290
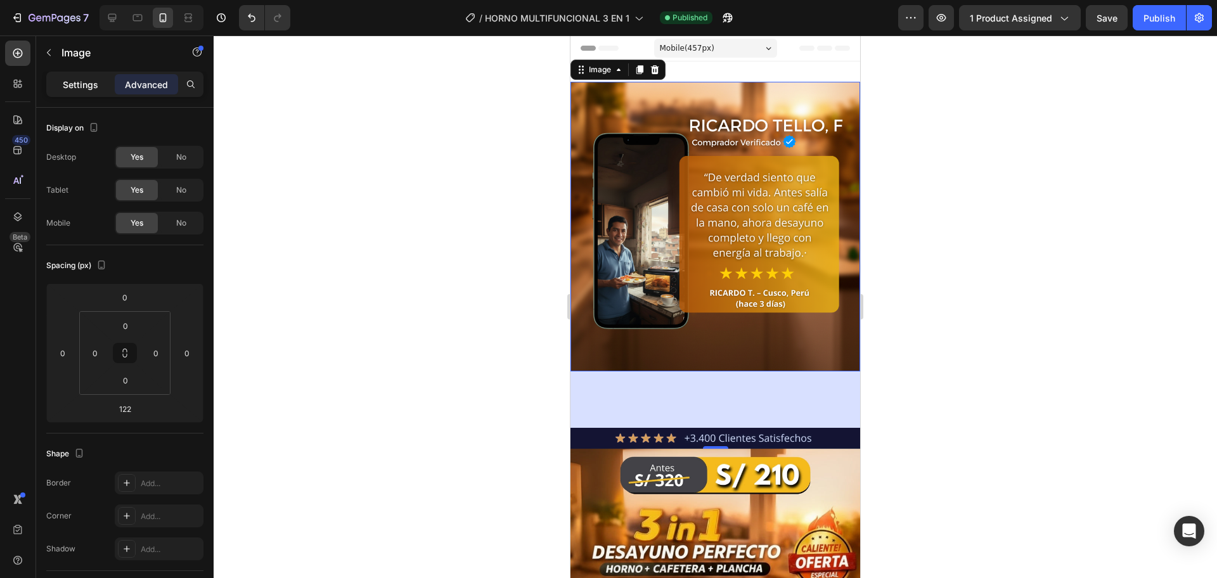
click at [90, 92] on div "Settings" at bounding box center [80, 84] width 63 height 20
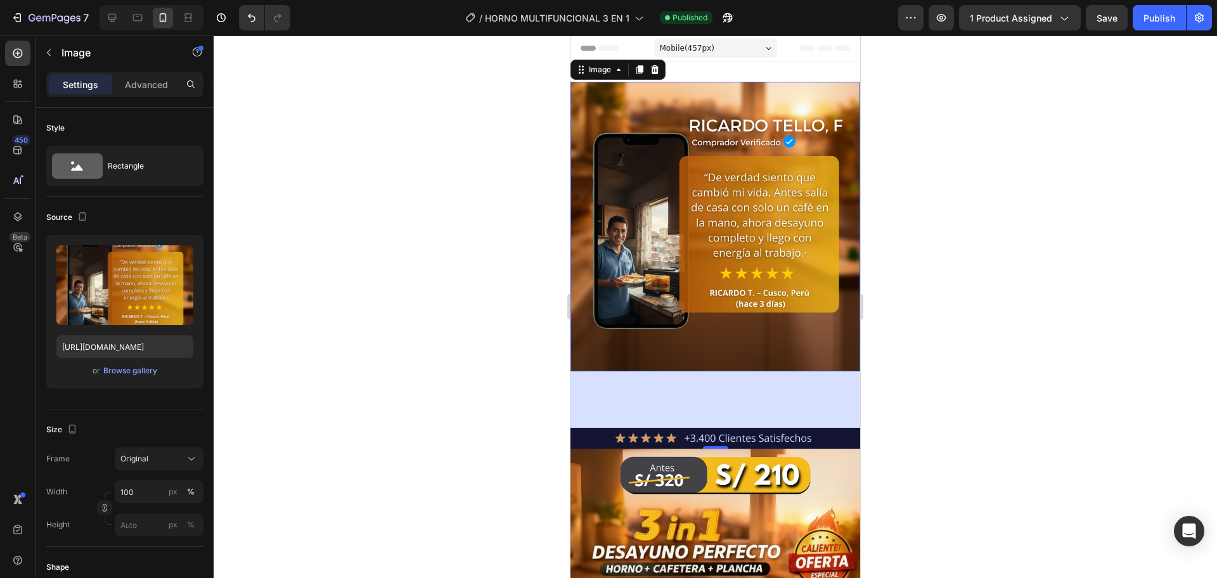
click at [792, 94] on img at bounding box center [715, 227] width 290 height 290
click at [655, 79] on div "Image" at bounding box center [617, 70] width 95 height 20
click at [655, 73] on icon at bounding box center [655, 69] width 8 height 9
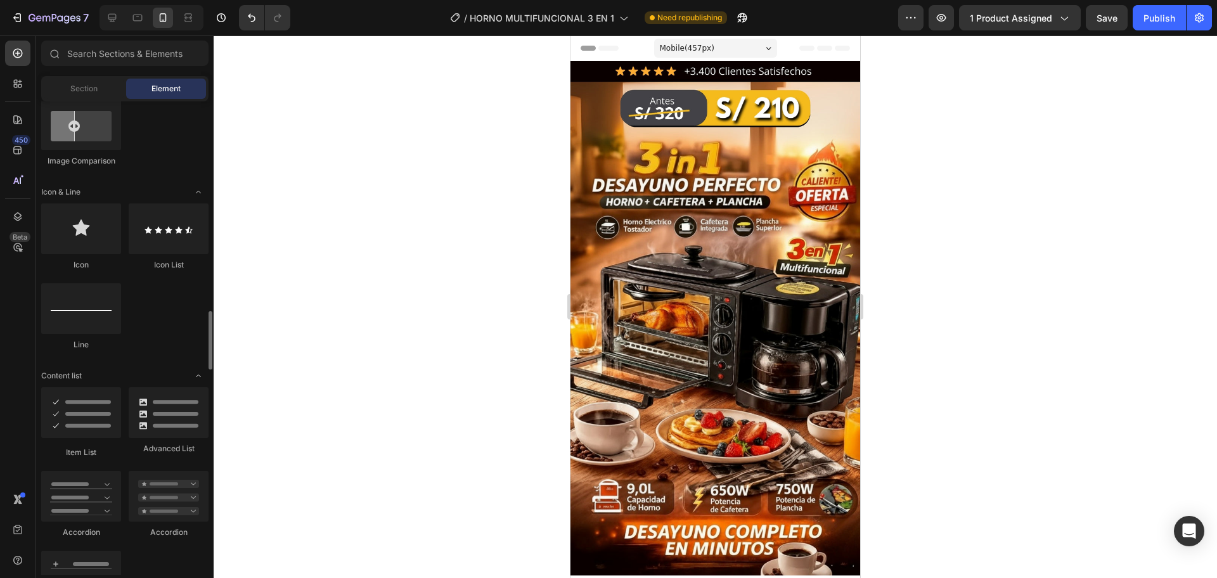
scroll to position [953, 0]
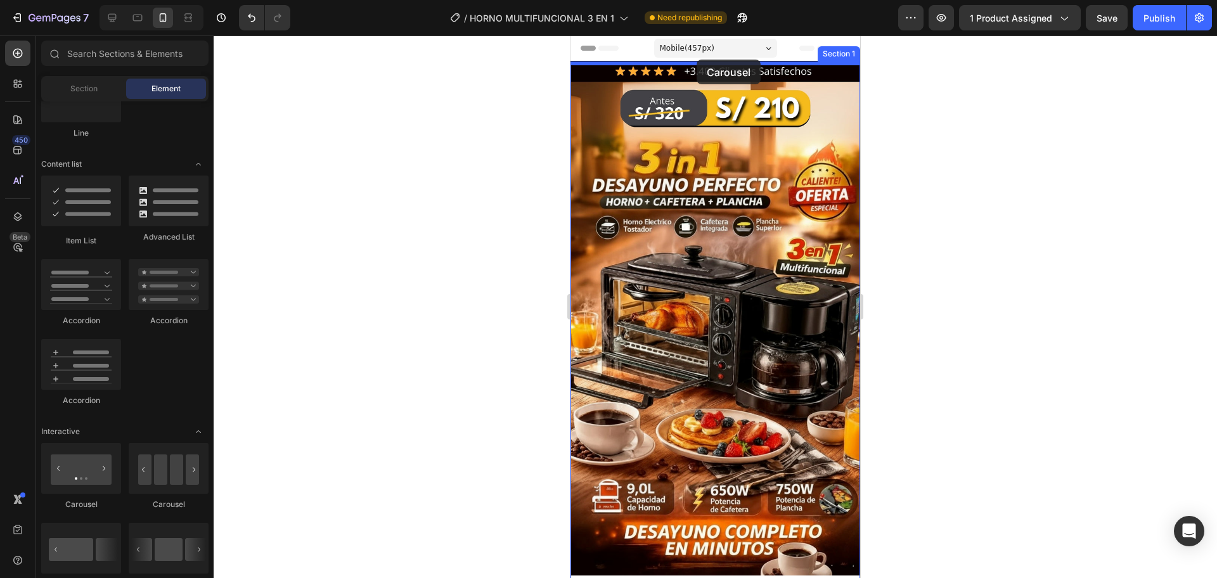
drag, startPoint x: 650, startPoint y: 498, endPoint x: 697, endPoint y: 60, distance: 441.1
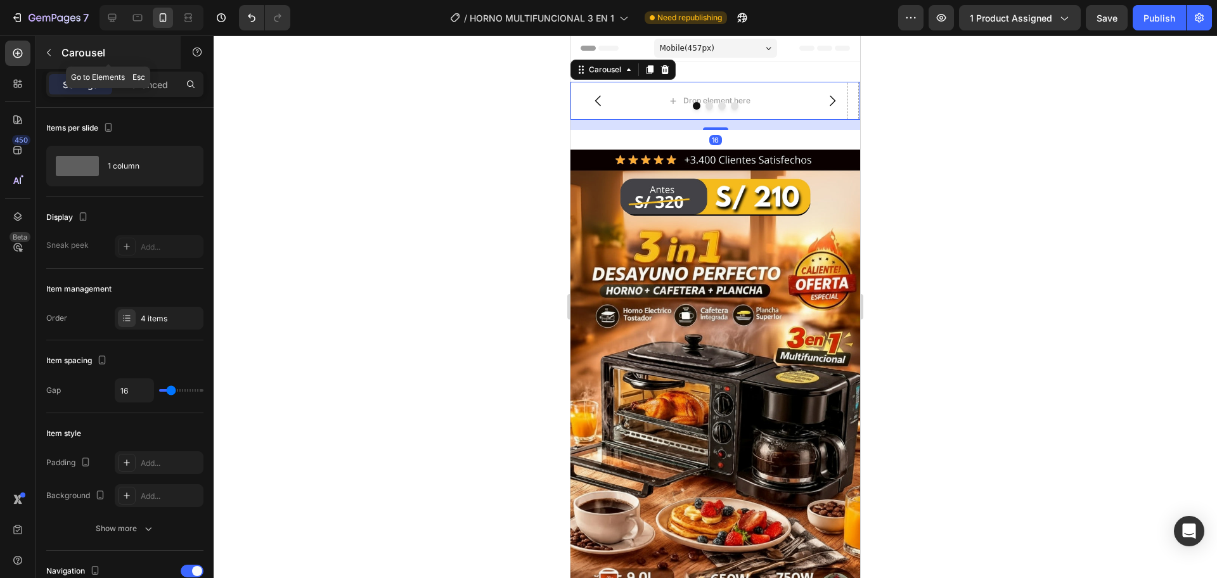
click at [44, 48] on icon "button" at bounding box center [49, 53] width 10 height 10
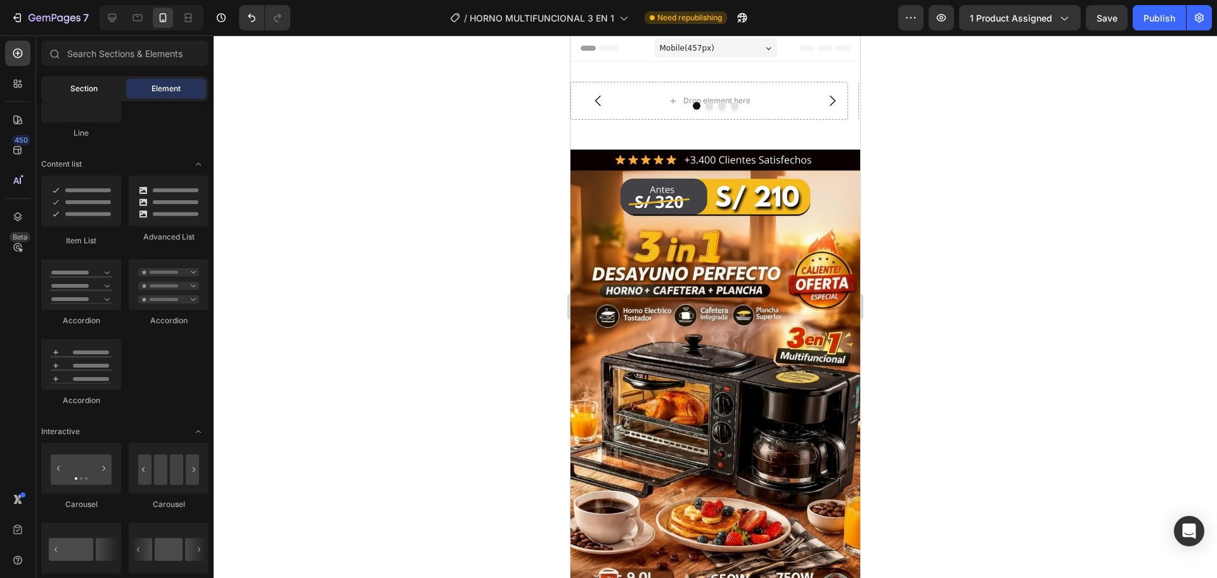
click at [104, 87] on div "Section" at bounding box center [84, 89] width 80 height 20
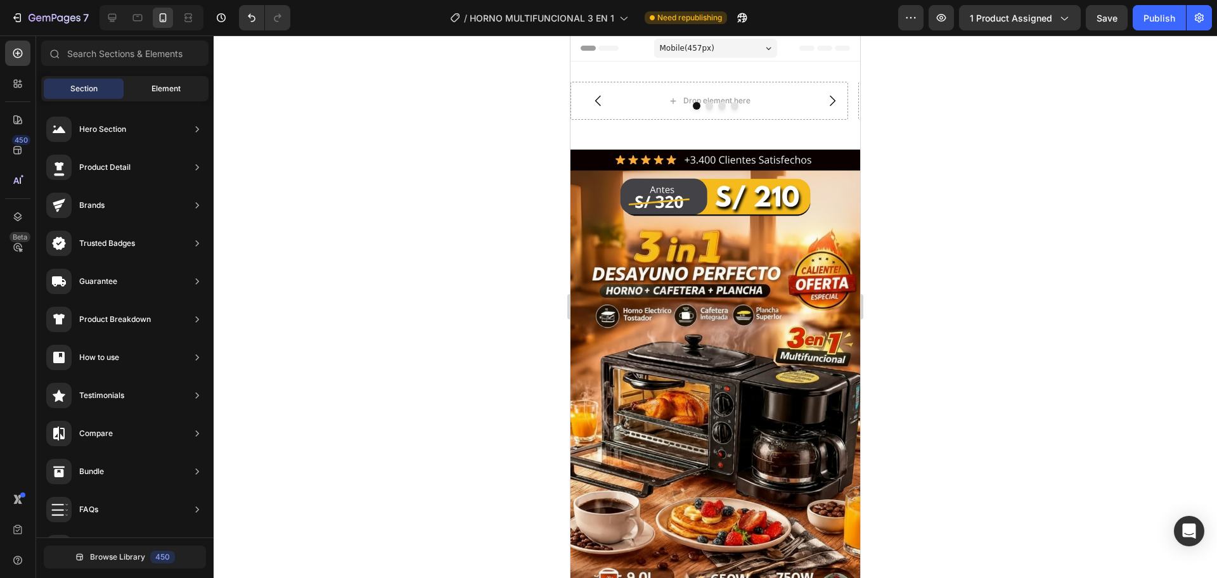
click at [169, 94] on div "Element" at bounding box center [166, 89] width 80 height 20
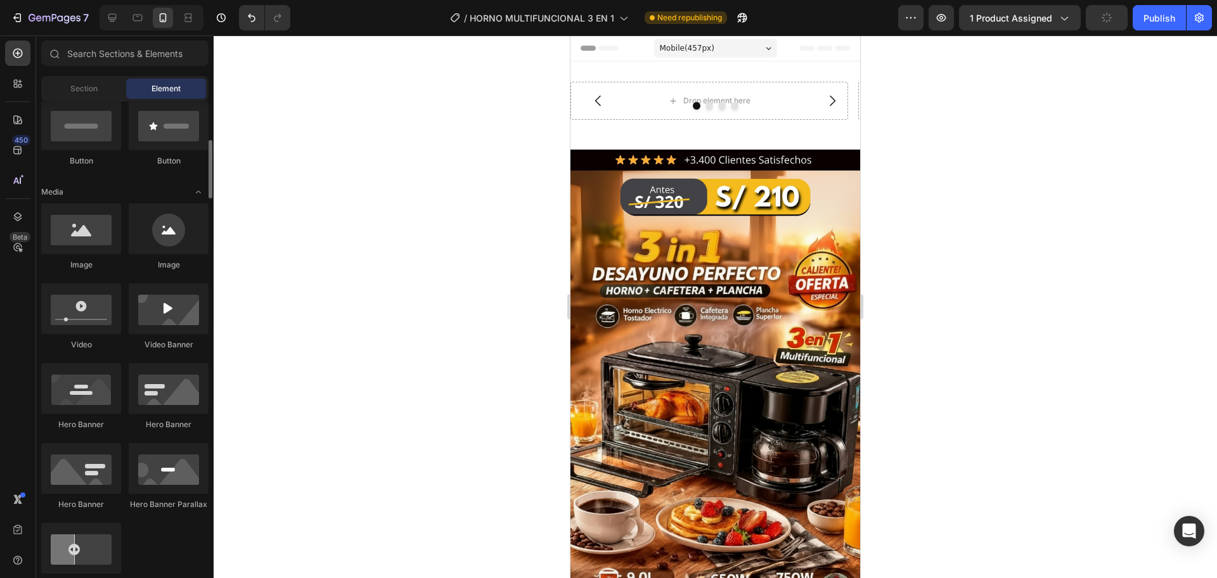
scroll to position [106, 0]
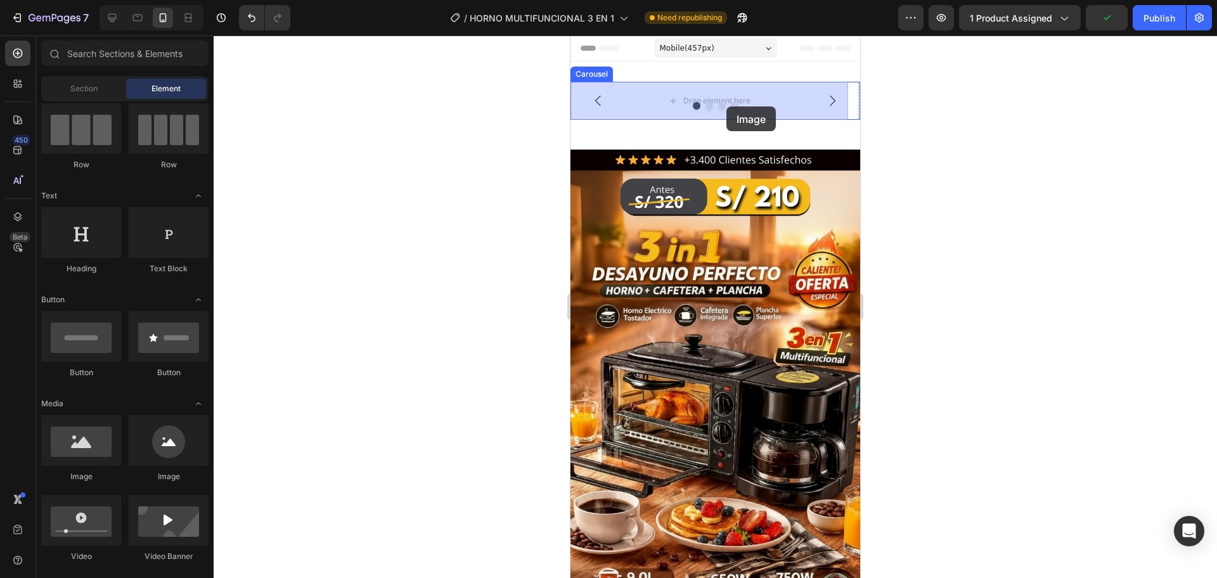
drag, startPoint x: 664, startPoint y: 494, endPoint x: 726, endPoint y: 106, distance: 392.8
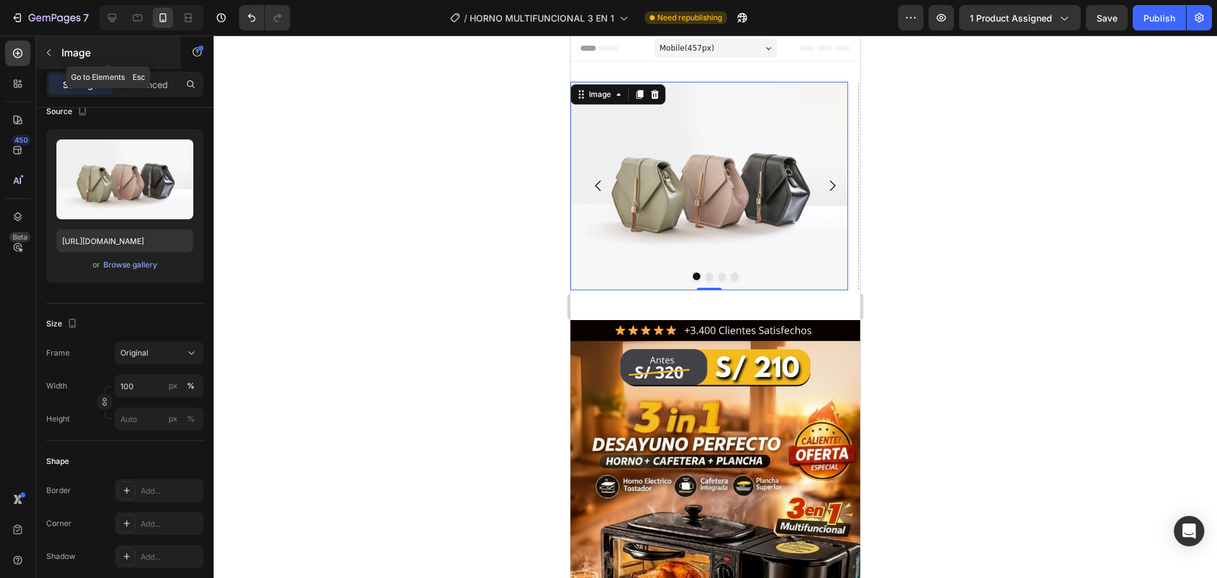
click at [48, 49] on icon "button" at bounding box center [49, 53] width 10 height 10
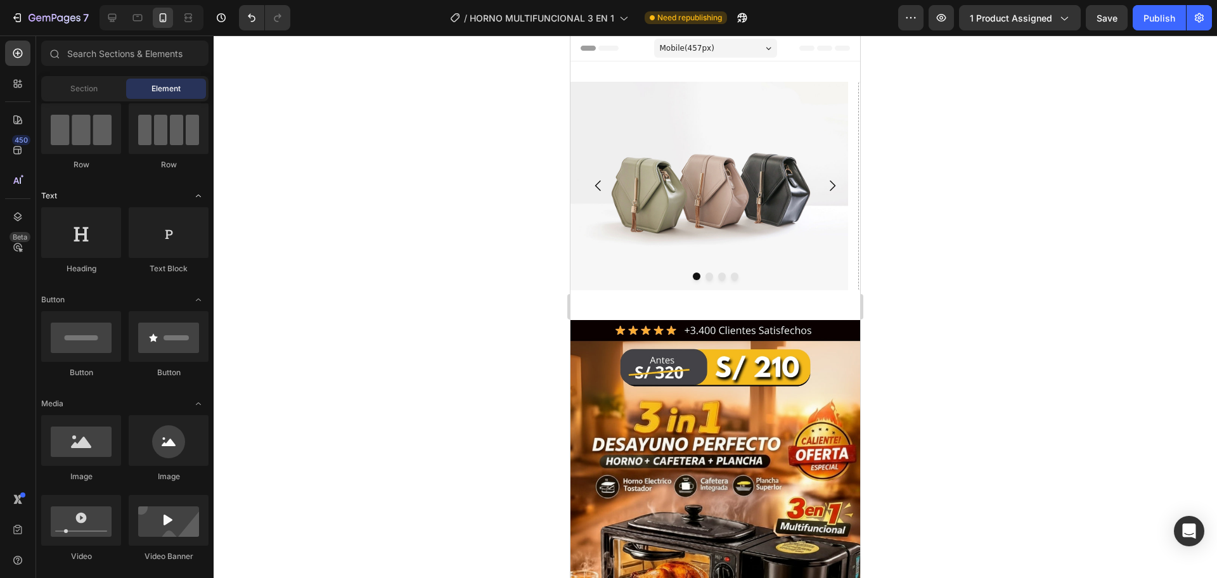
scroll to position [0, 0]
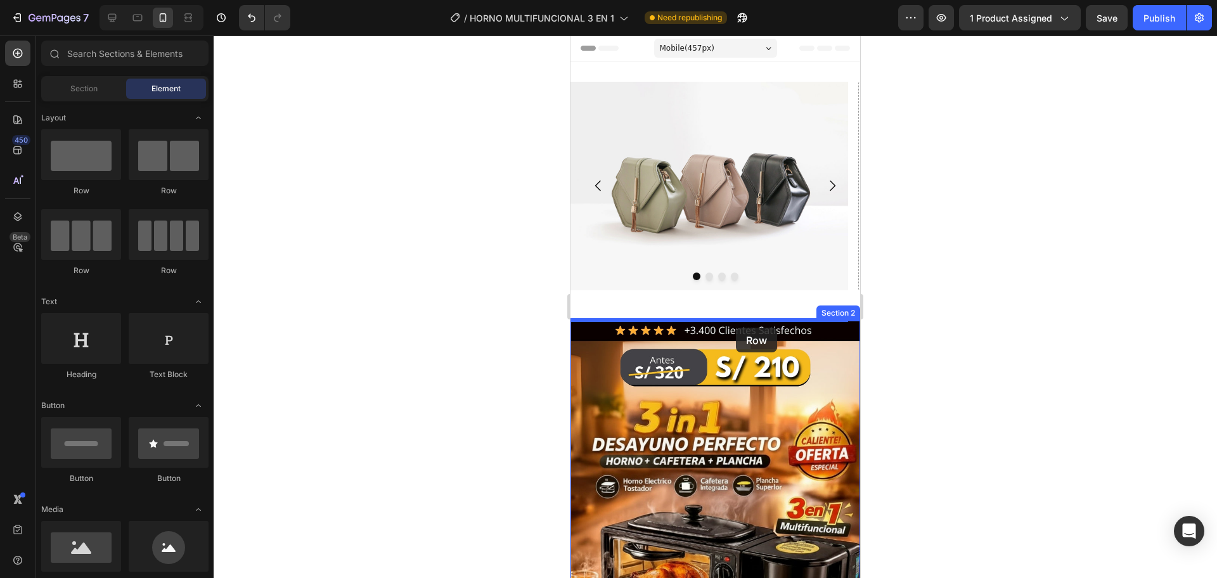
drag, startPoint x: 662, startPoint y: 233, endPoint x: 736, endPoint y: 328, distance: 120.6
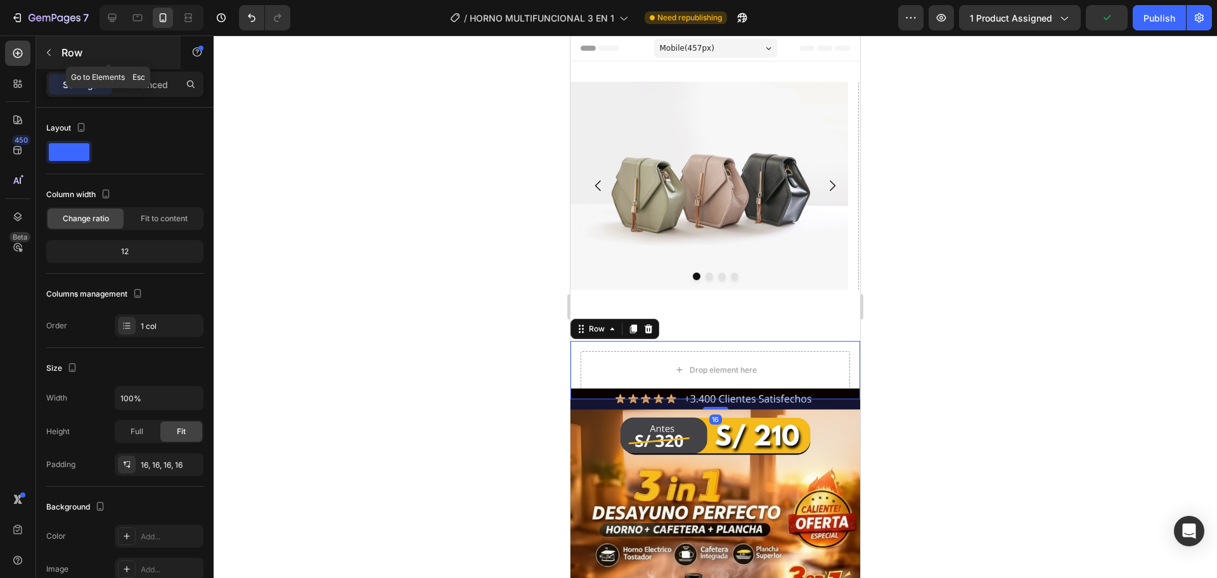
click at [53, 53] on icon "button" at bounding box center [49, 53] width 10 height 10
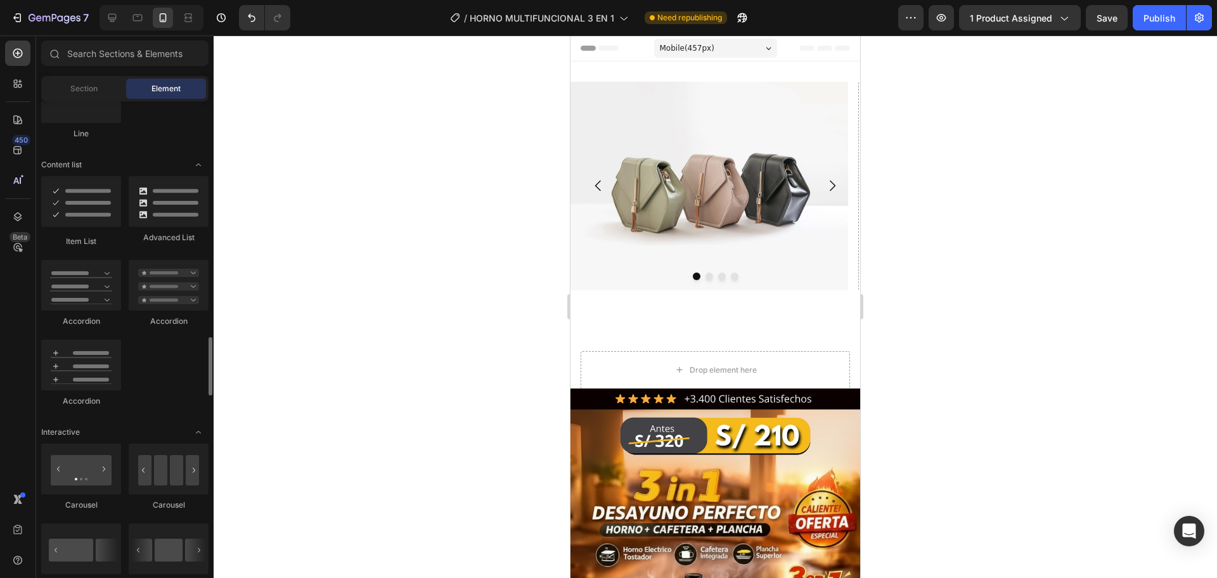
scroll to position [1058, 0]
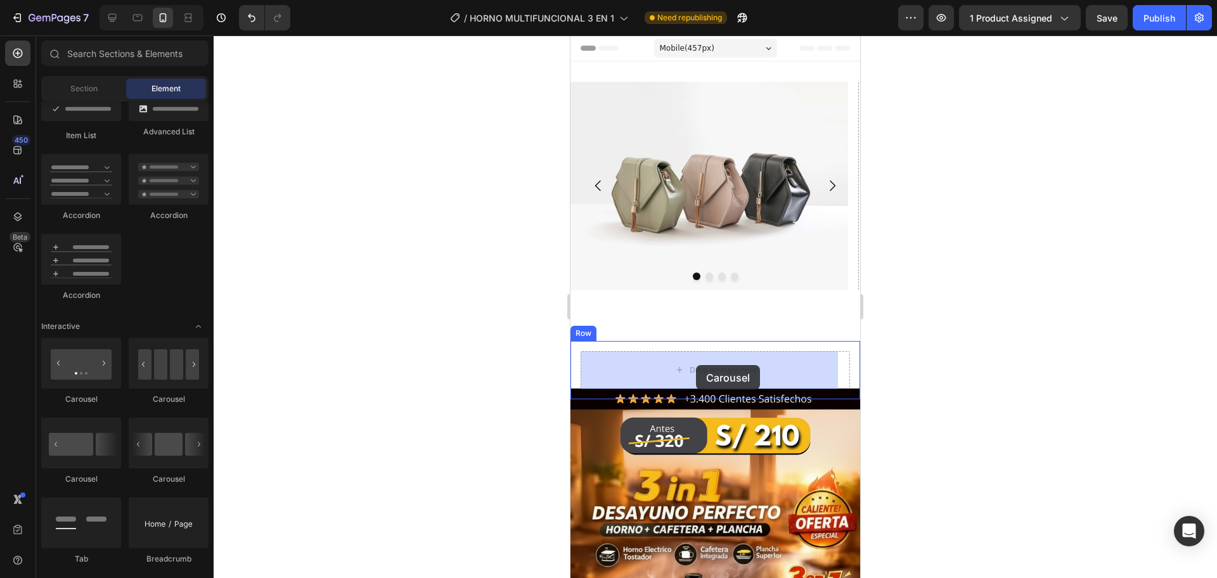
drag, startPoint x: 685, startPoint y: 409, endPoint x: 696, endPoint y: 365, distance: 45.0
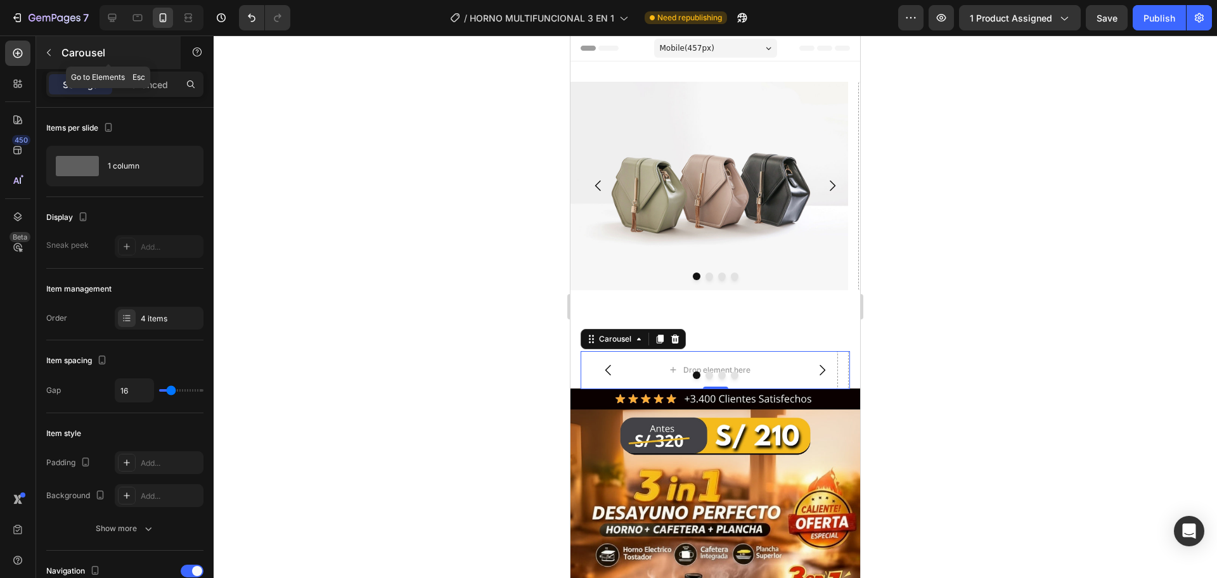
click at [43, 67] on div "Carousel" at bounding box center [108, 52] width 145 height 33
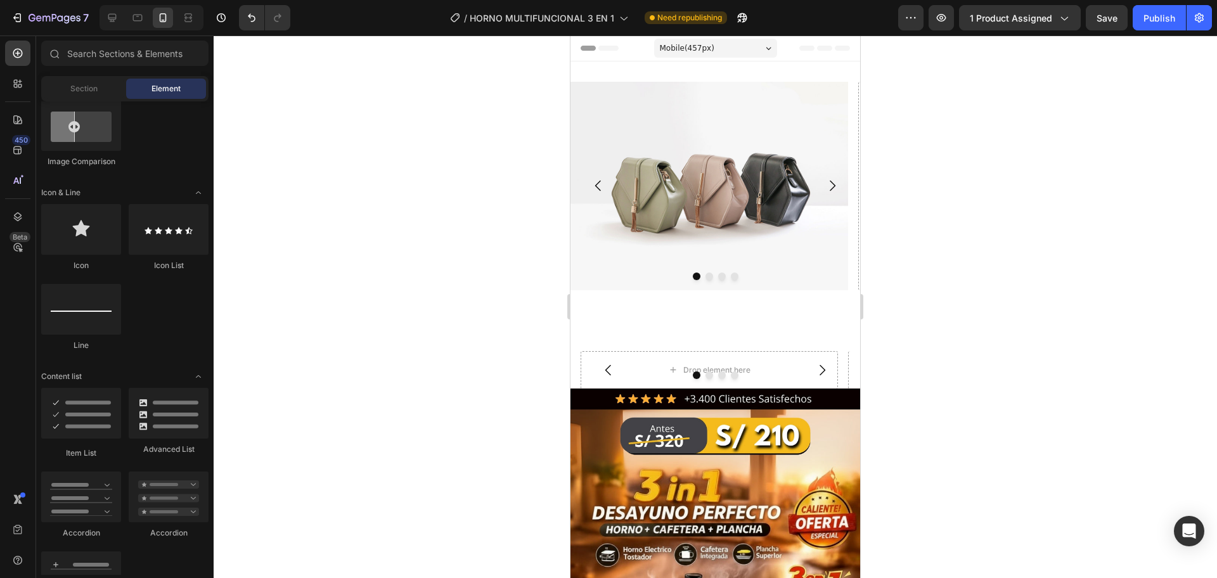
scroll to position [423, 0]
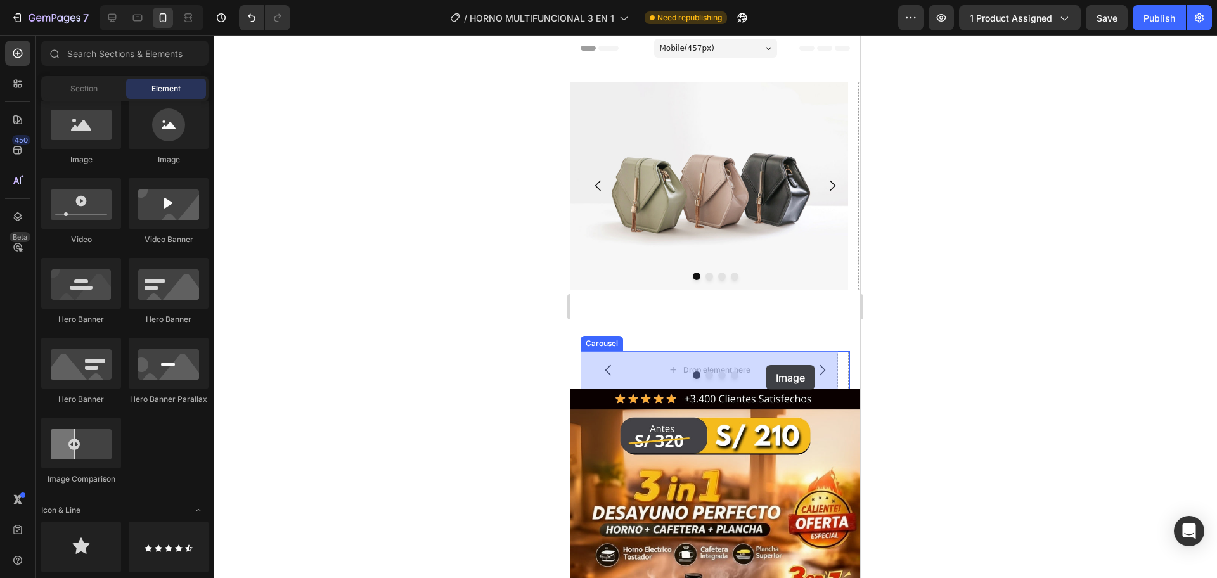
drag, startPoint x: 675, startPoint y: 179, endPoint x: 766, endPoint y: 365, distance: 207.2
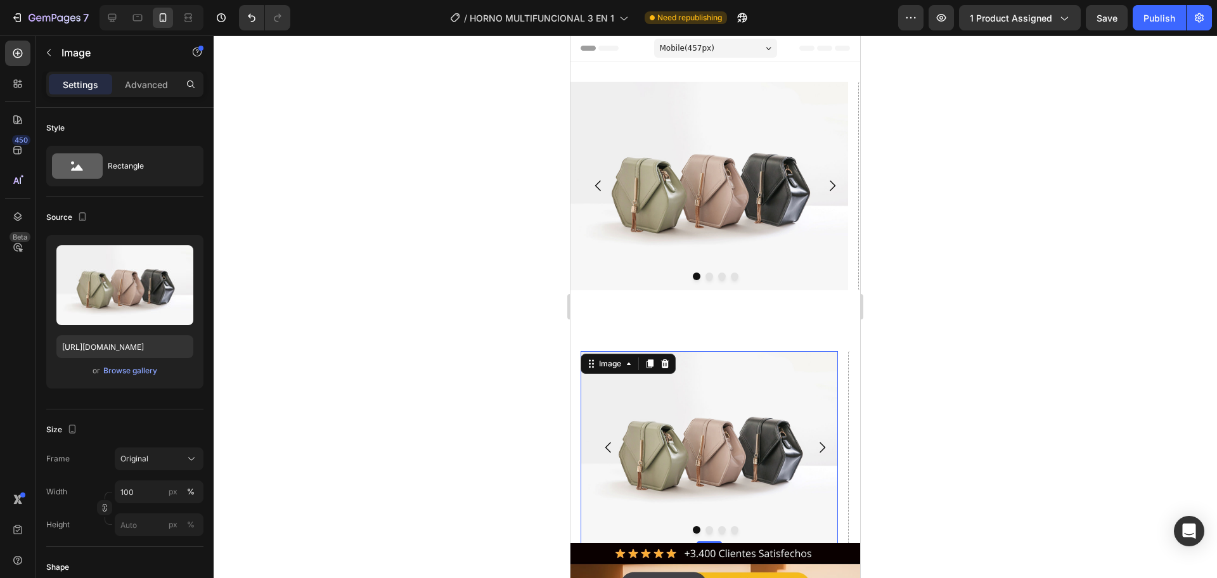
scroll to position [211, 0]
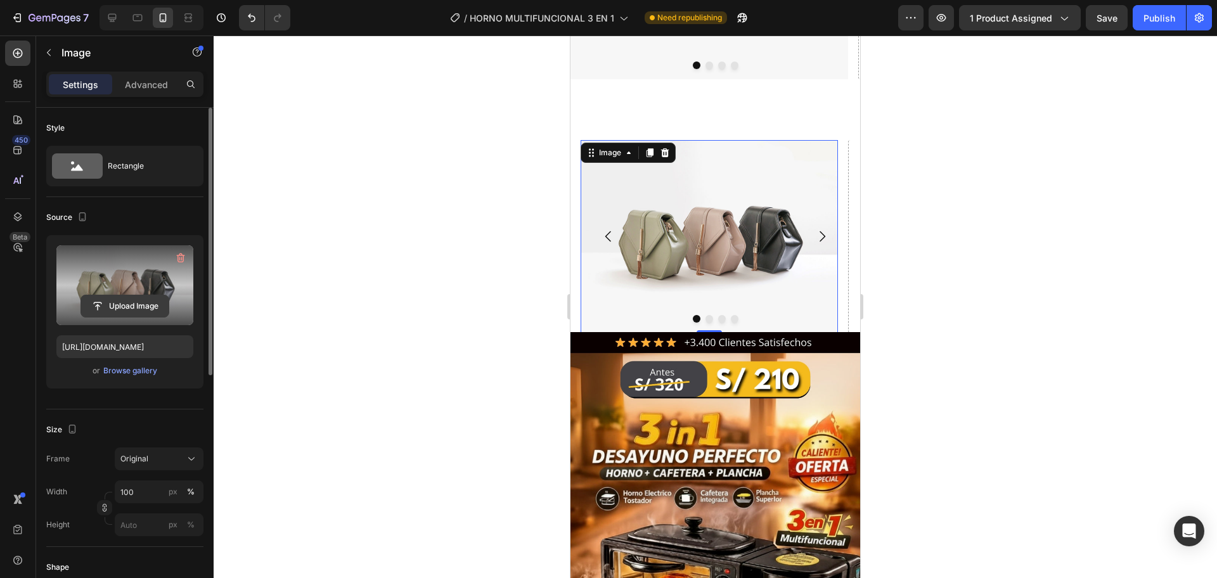
click at [144, 303] on input "file" at bounding box center [124, 306] width 87 height 22
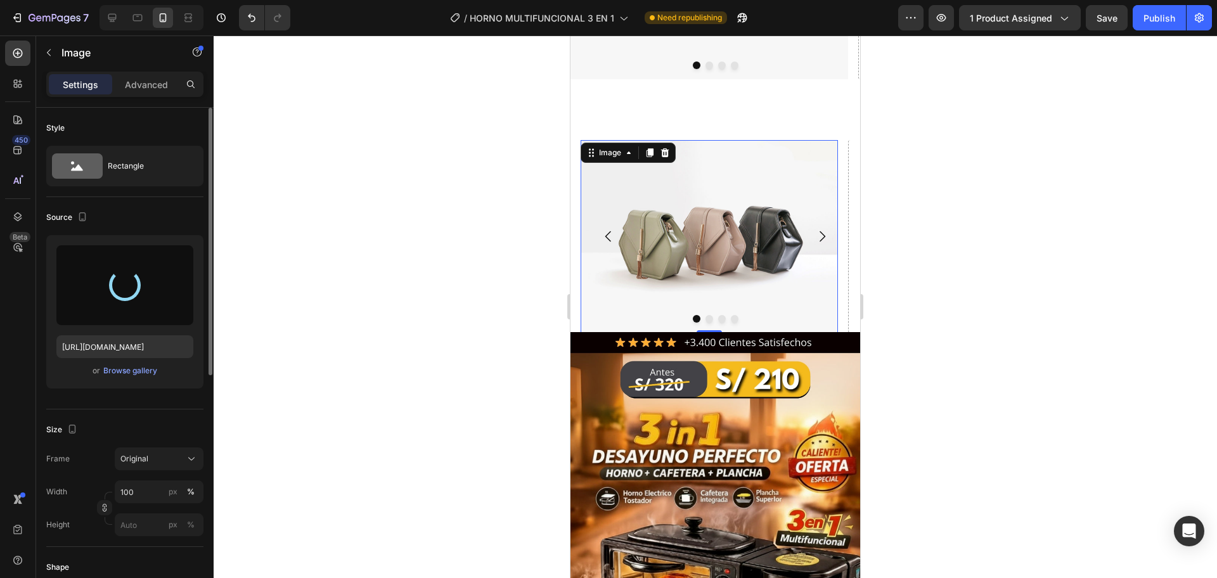
scroll to position [0, 0]
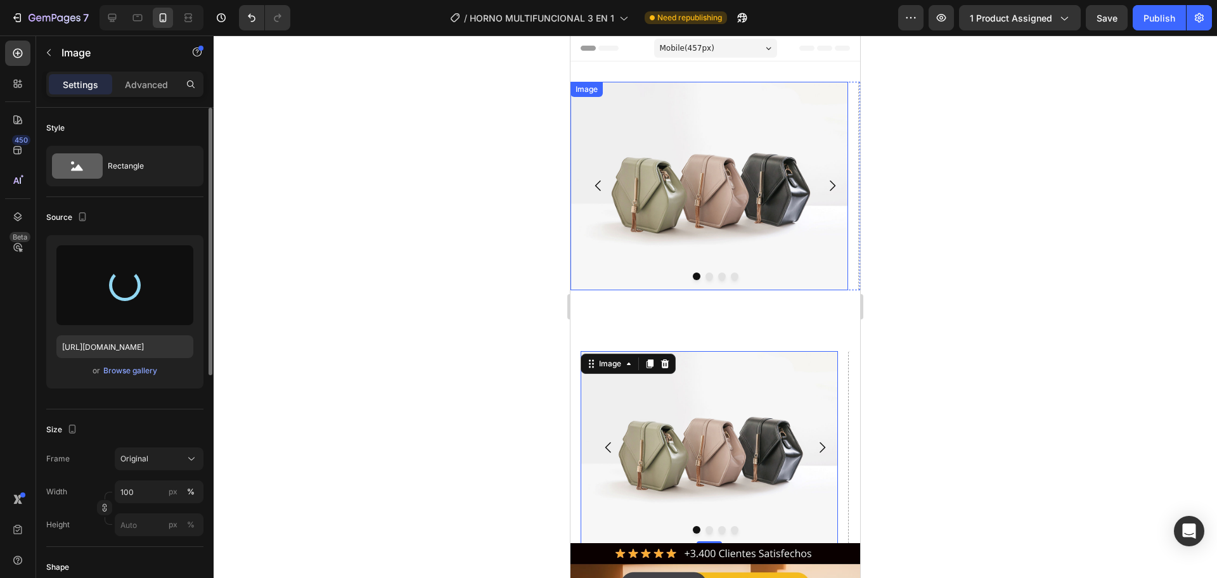
click at [762, 210] on img at bounding box center [709, 186] width 278 height 209
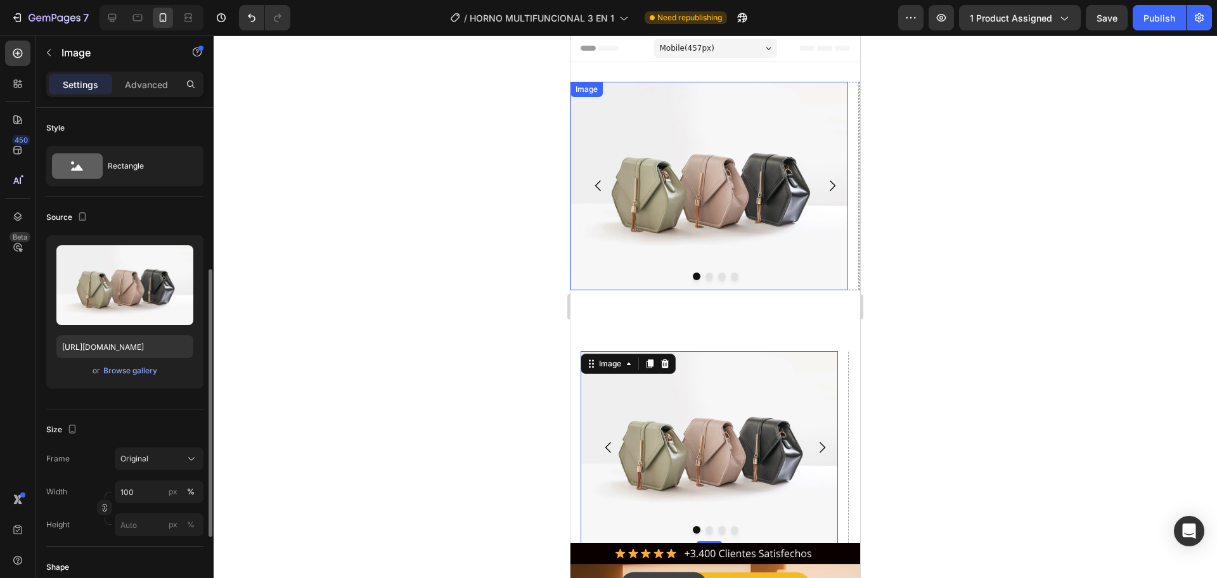
scroll to position [106, 0]
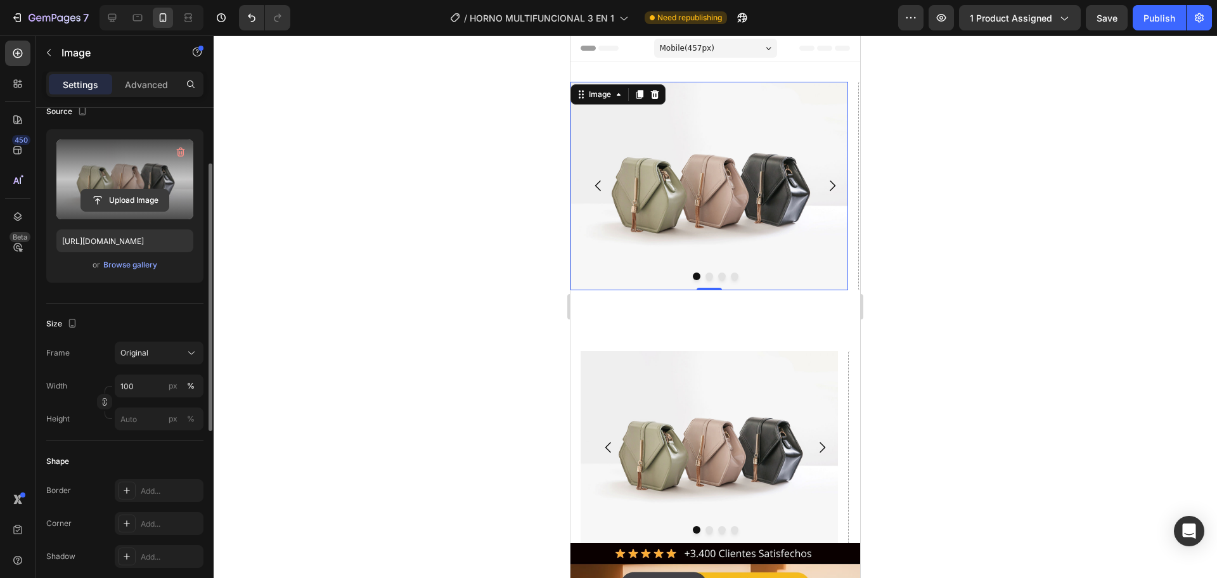
click at [148, 193] on input "file" at bounding box center [124, 201] width 87 height 22
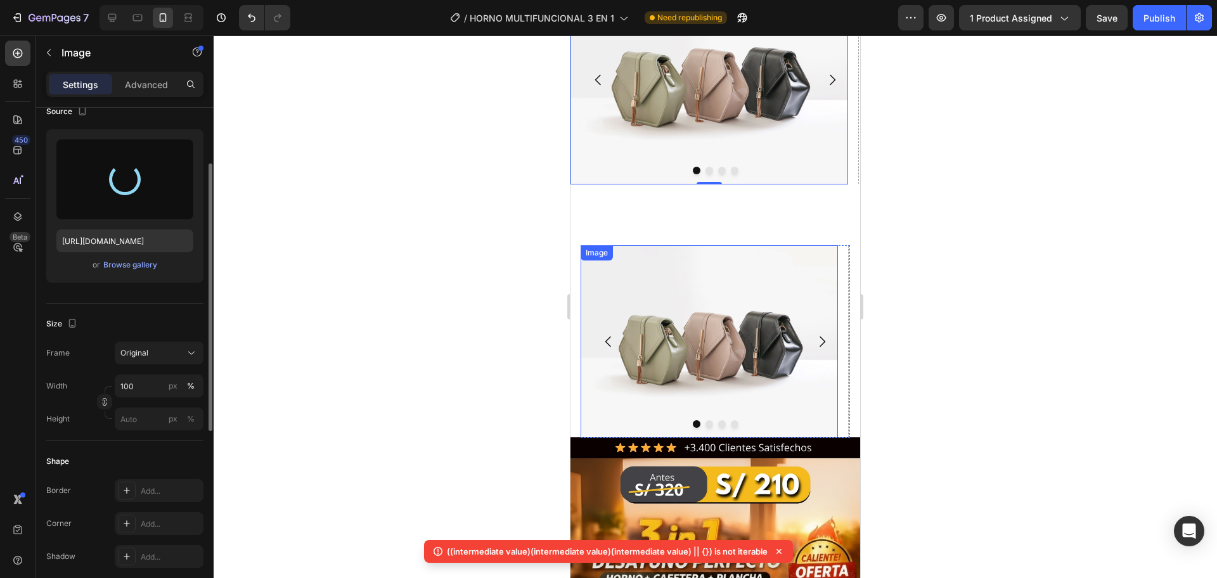
type input "[URL][DOMAIN_NAME]"
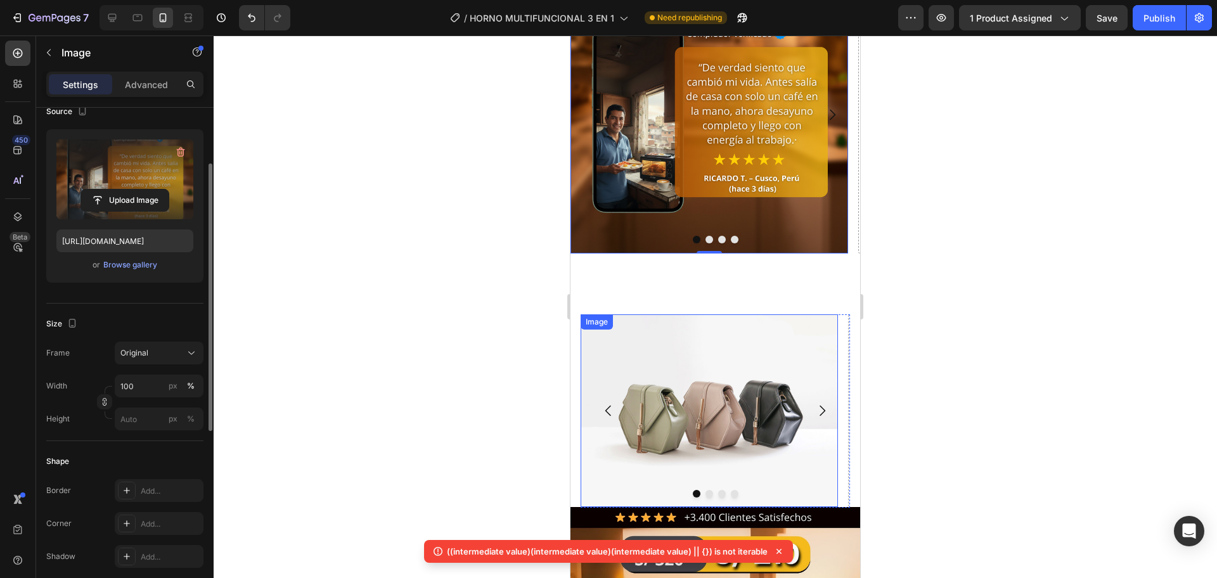
click at [695, 399] on img at bounding box center [709, 410] width 257 height 193
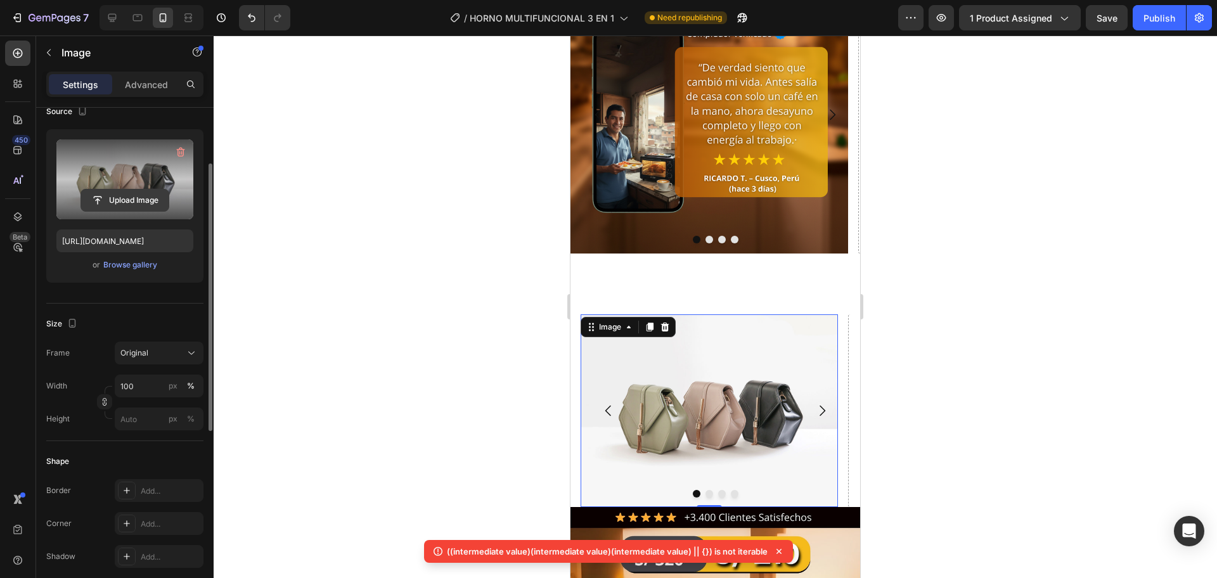
click at [131, 193] on input "file" at bounding box center [124, 201] width 87 height 22
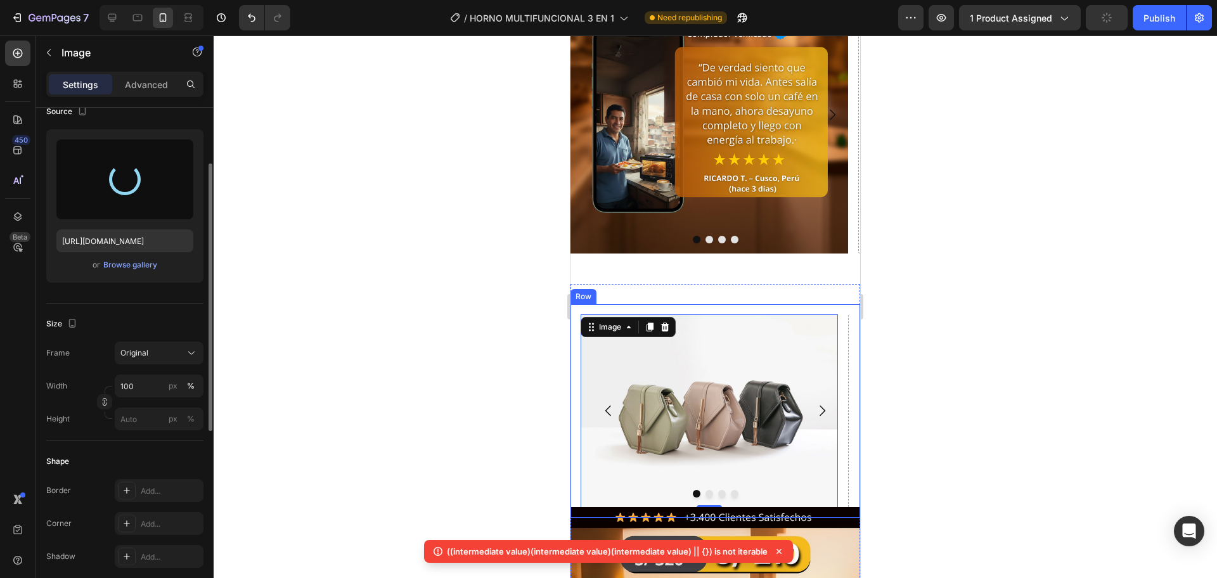
type input "[URL][DOMAIN_NAME]"
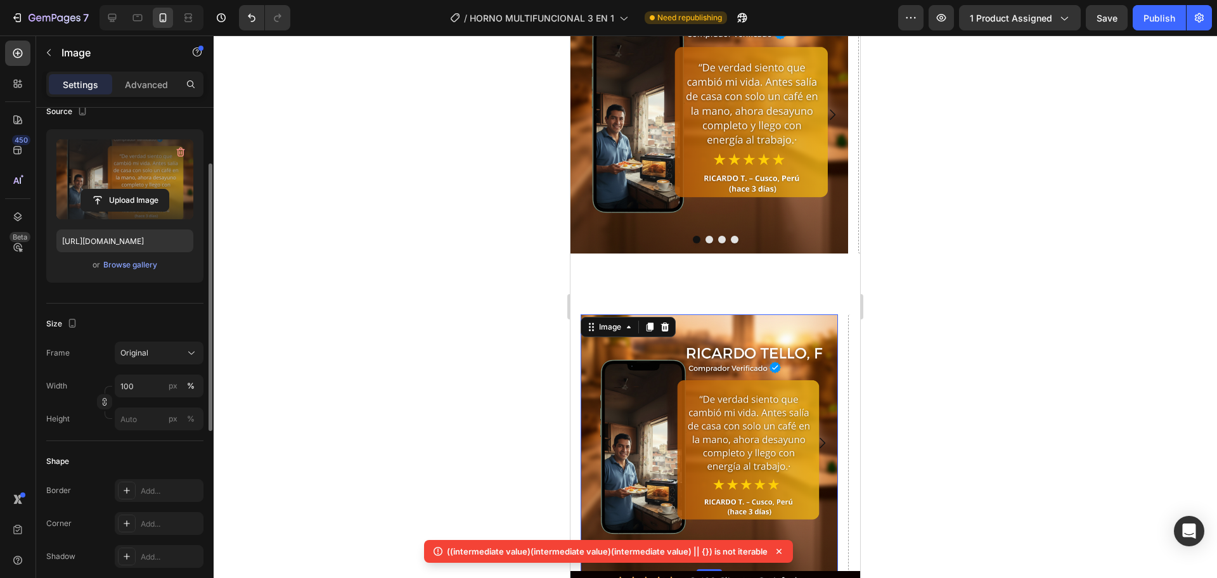
click at [1138, 32] on div "7 / HORNO MULTIFUNCIONAL 3 EN 1 Need republishing Preview 1 product assigned Sa…" at bounding box center [608, 18] width 1217 height 36
click at [1151, 22] on div "Publish" at bounding box center [1159, 17] width 32 height 13
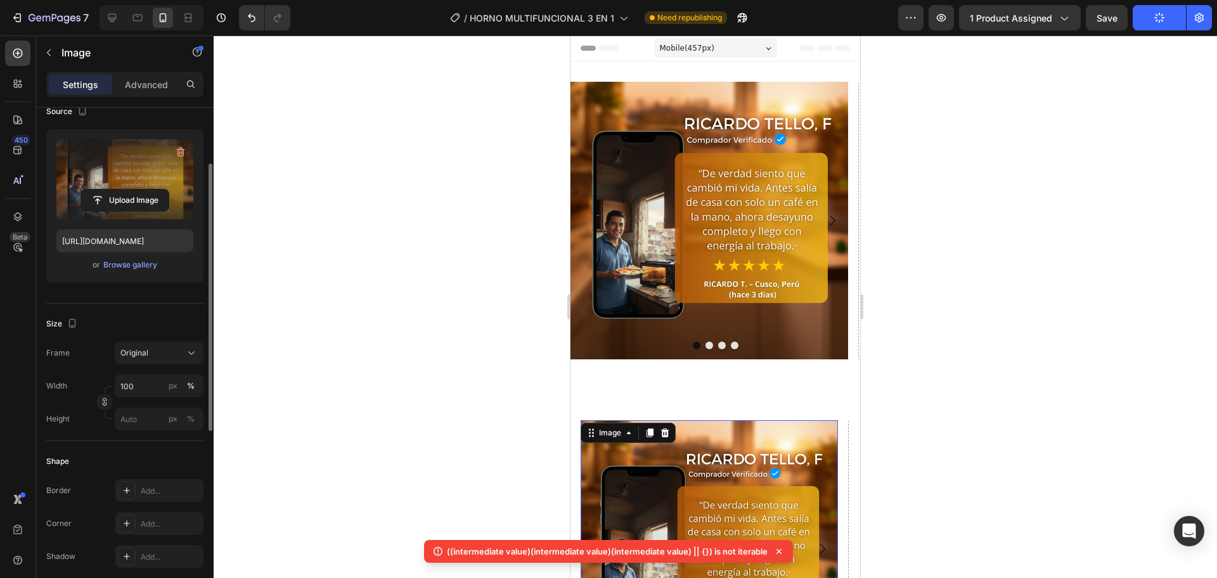
click at [777, 551] on icon at bounding box center [779, 551] width 13 height 13
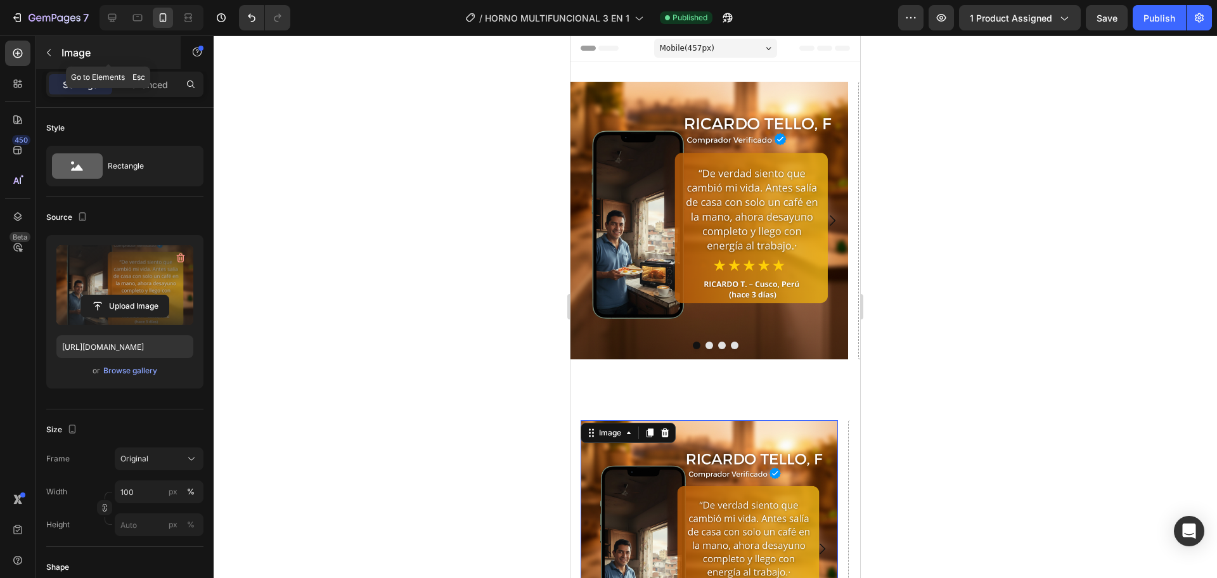
click at [44, 56] on icon "button" at bounding box center [49, 53] width 10 height 10
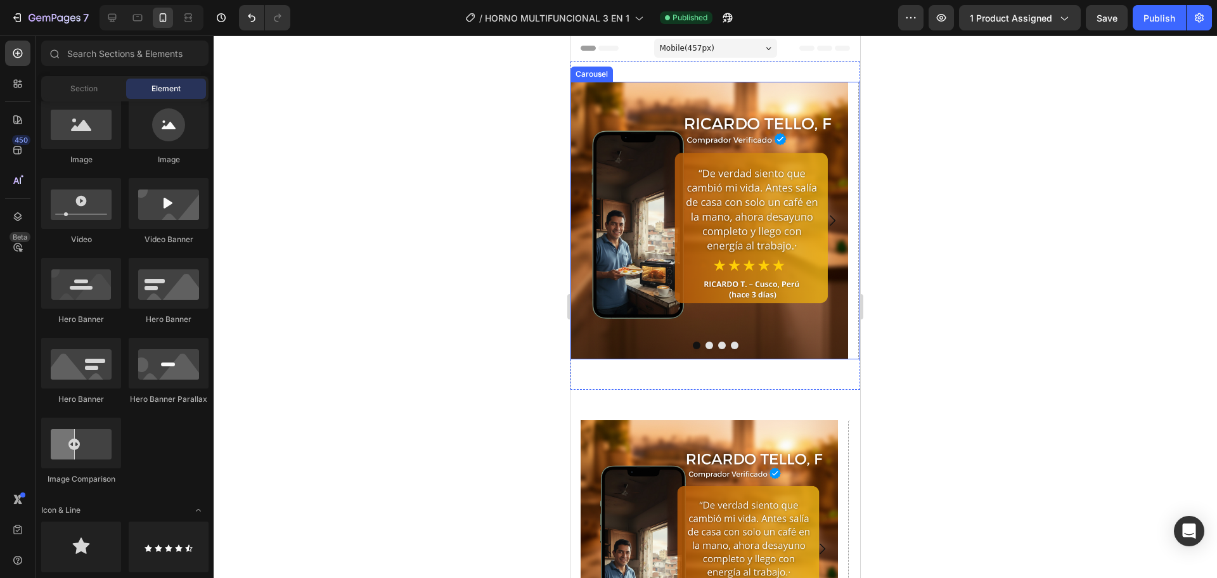
click at [758, 330] on img at bounding box center [709, 221] width 278 height 278
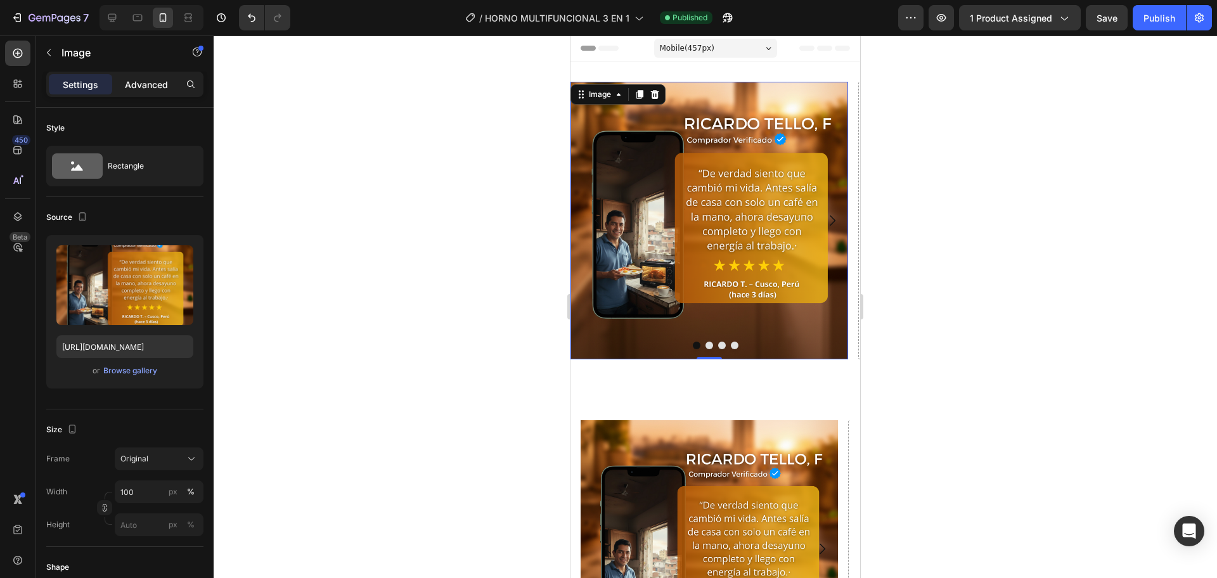
click at [139, 87] on p "Advanced" at bounding box center [146, 84] width 43 height 13
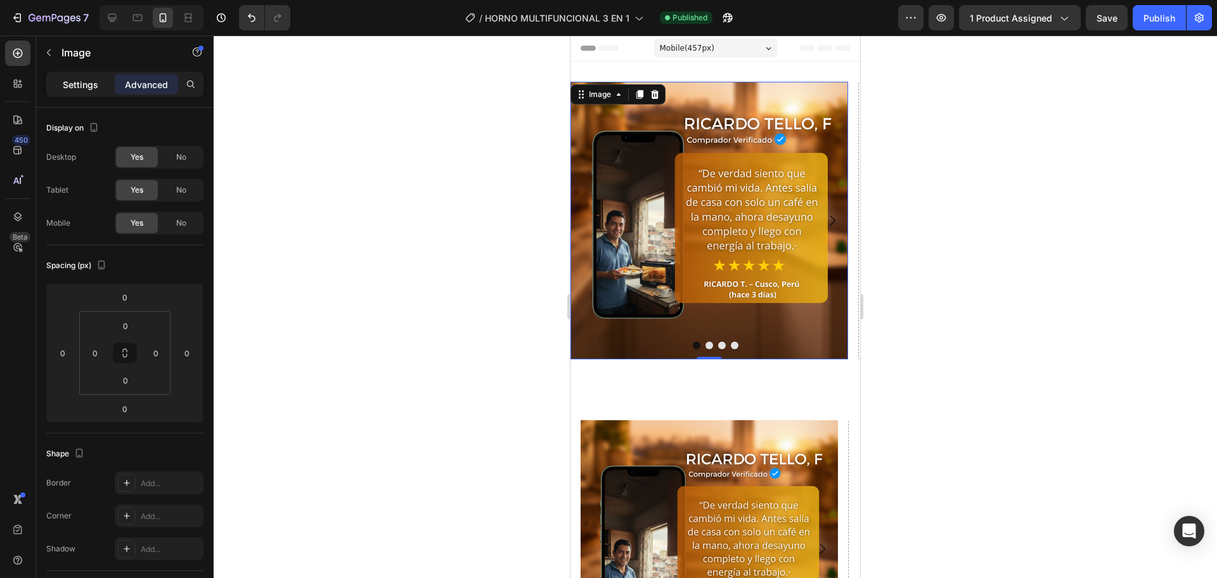
click at [87, 78] on p "Settings" at bounding box center [80, 84] width 35 height 13
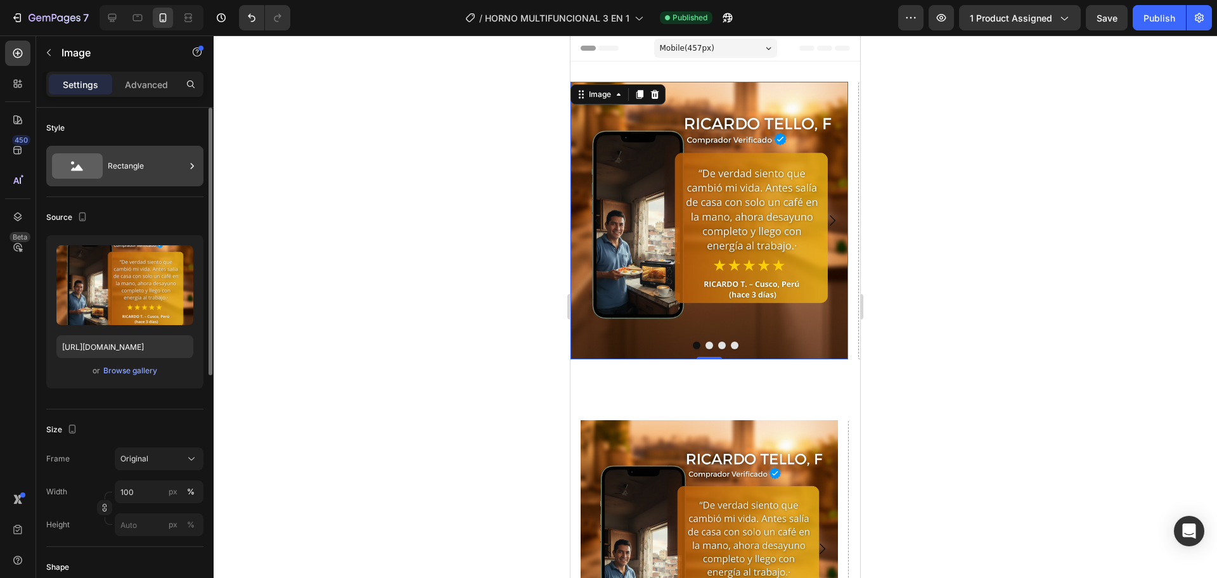
click at [131, 161] on div "Rectangle" at bounding box center [146, 165] width 77 height 29
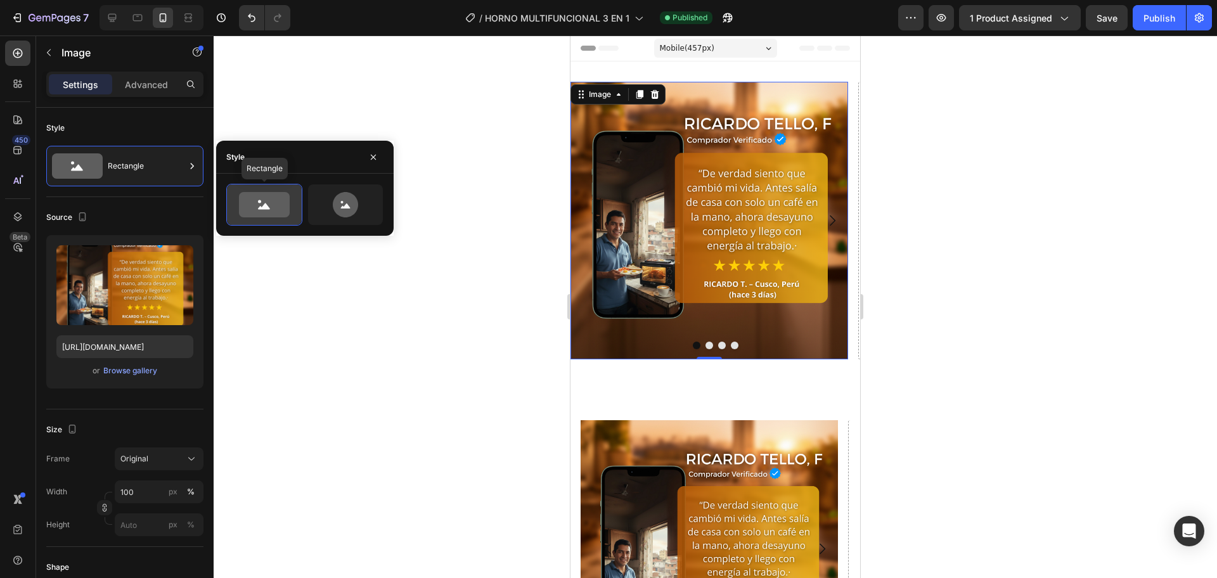
click at [259, 204] on icon at bounding box center [264, 204] width 51 height 25
click at [148, 90] on p "Advanced" at bounding box center [146, 84] width 43 height 13
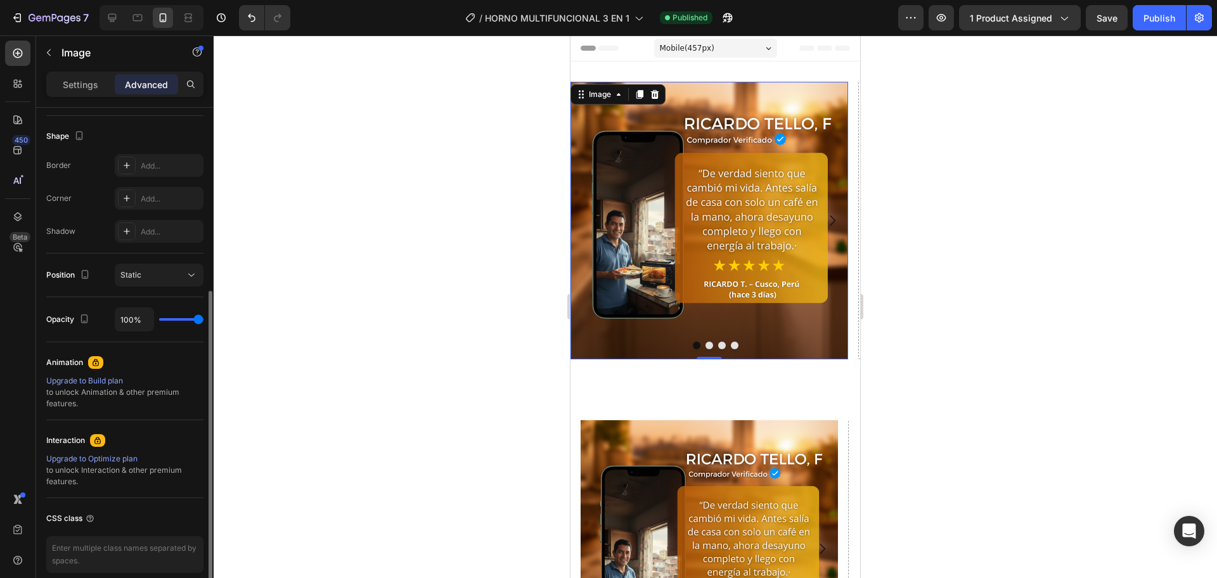
scroll to position [373, 0]
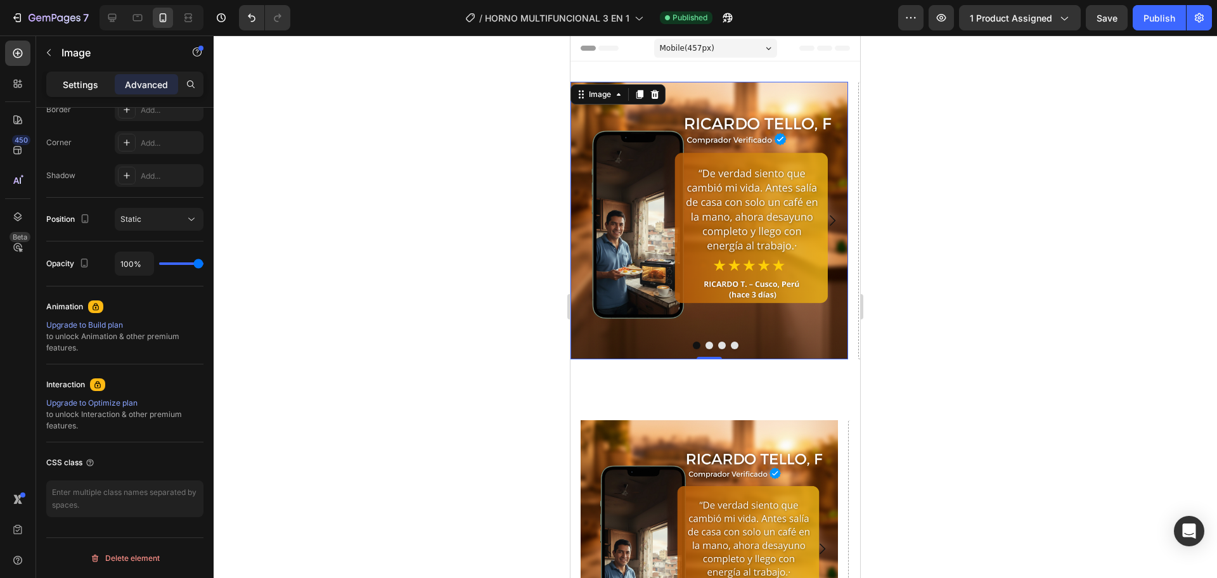
click at [74, 84] on p "Settings" at bounding box center [80, 84] width 35 height 13
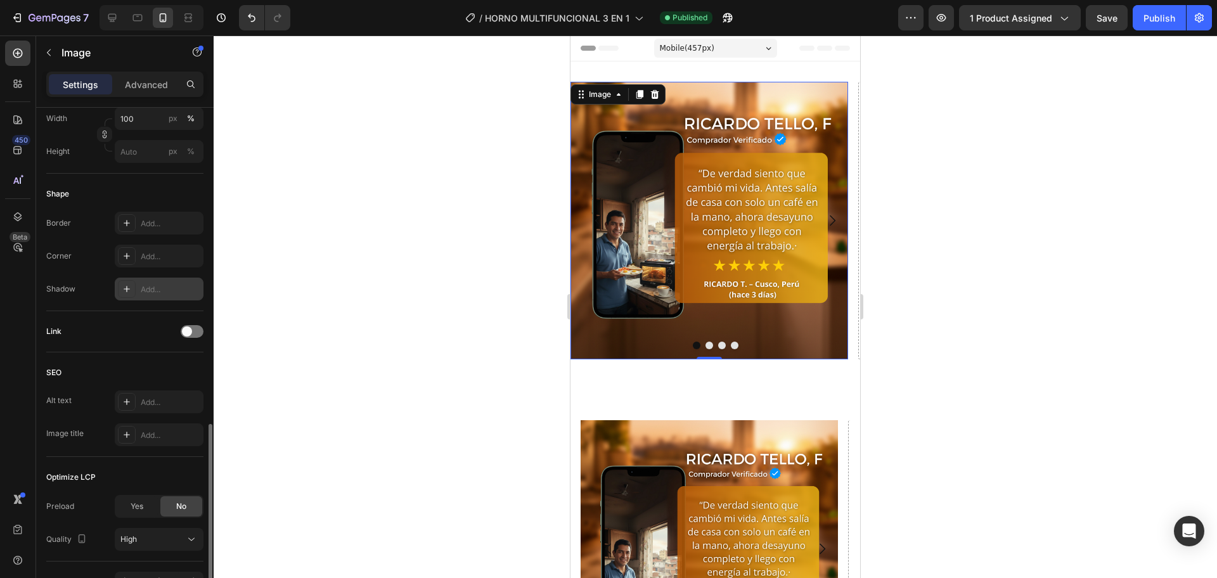
scroll to position [451, 0]
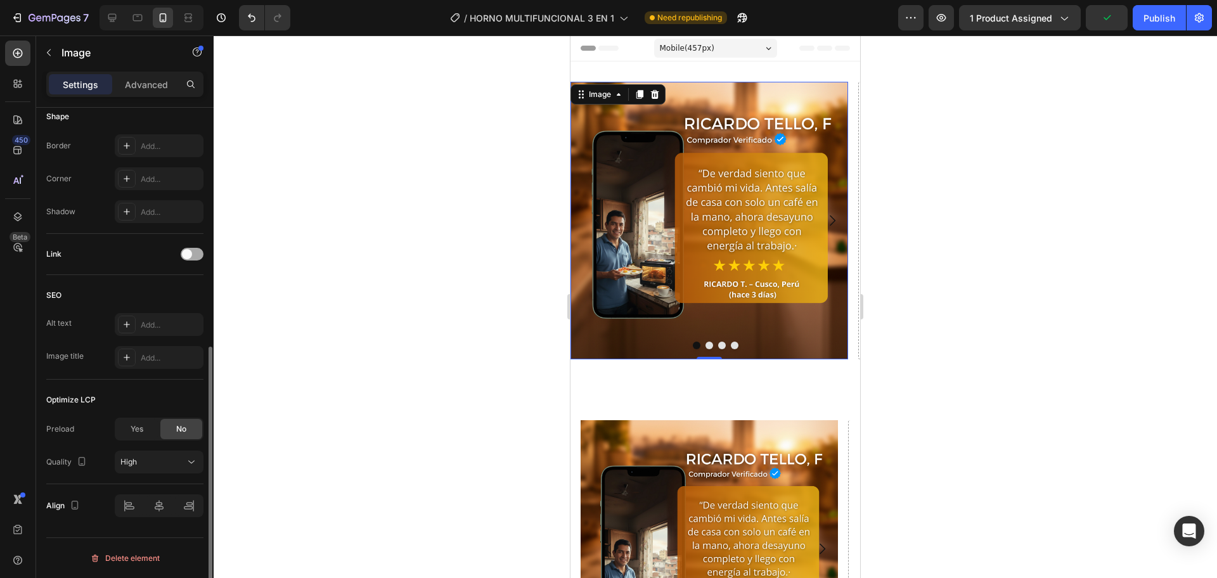
click at [199, 250] on div at bounding box center [192, 254] width 23 height 13
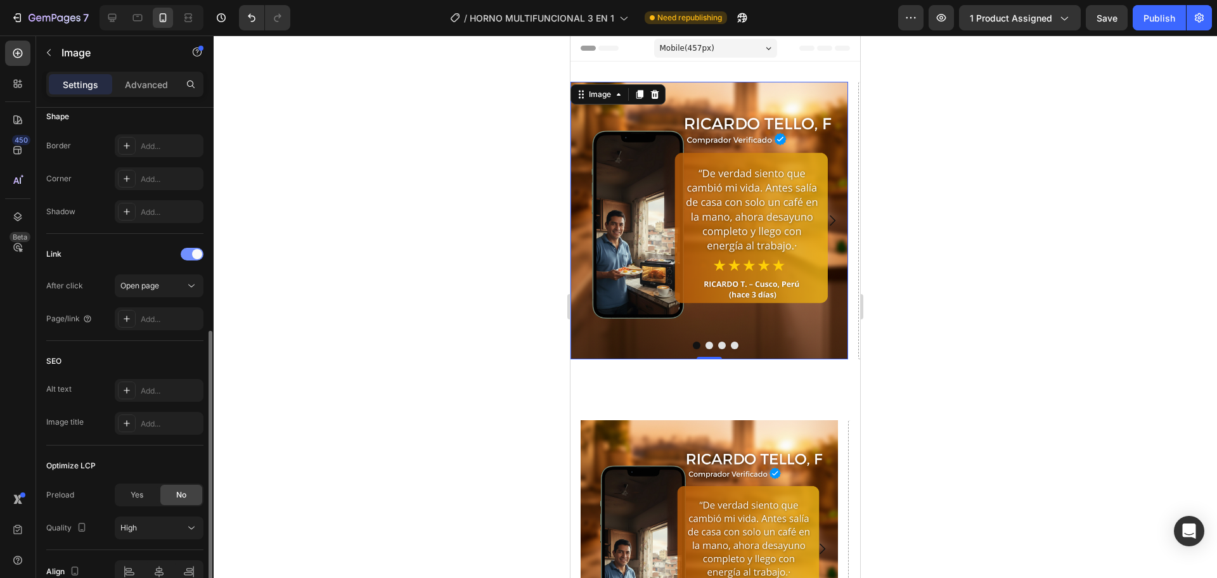
click at [195, 255] on span at bounding box center [197, 254] width 10 height 10
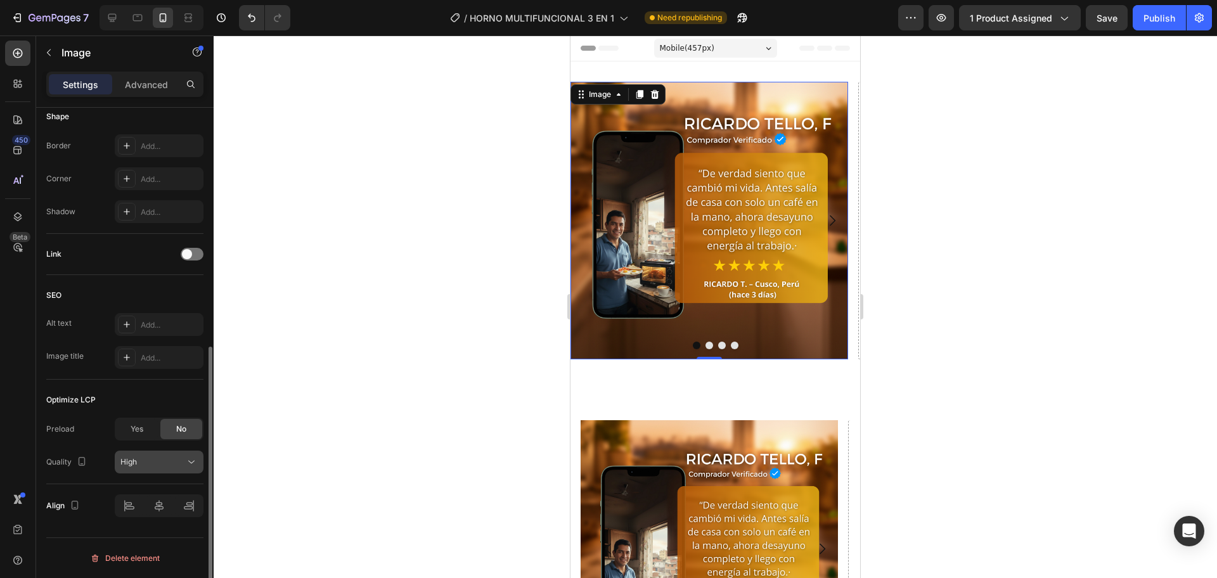
click at [158, 464] on div "High" at bounding box center [152, 461] width 65 height 11
click at [159, 458] on div "High" at bounding box center [152, 461] width 65 height 11
click at [155, 505] on div at bounding box center [159, 505] width 89 height 23
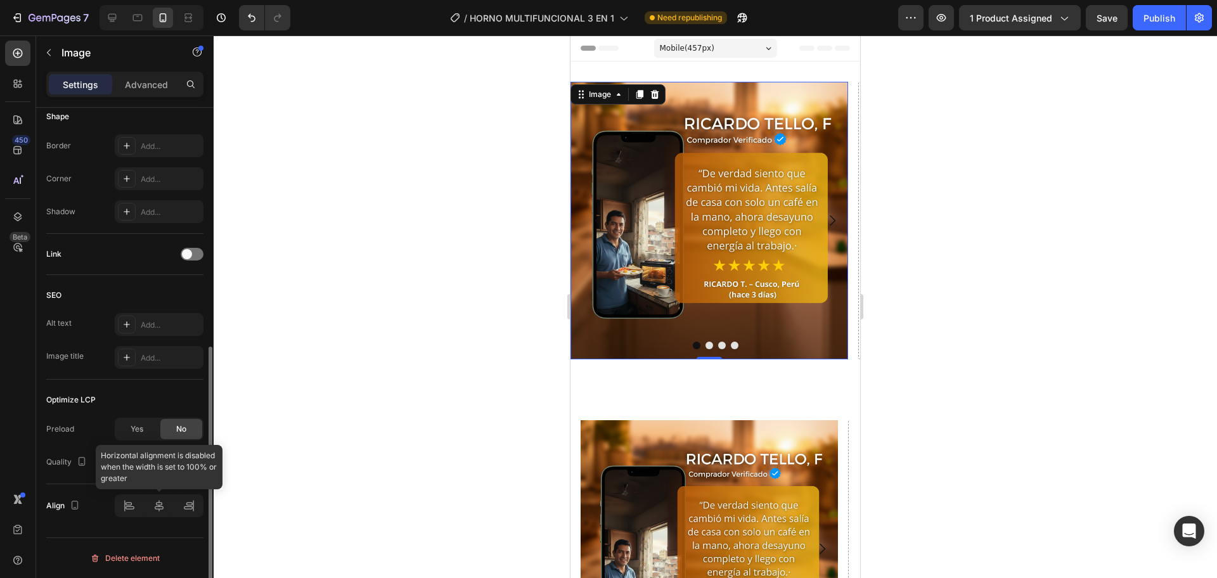
click at [155, 507] on div at bounding box center [159, 505] width 89 height 23
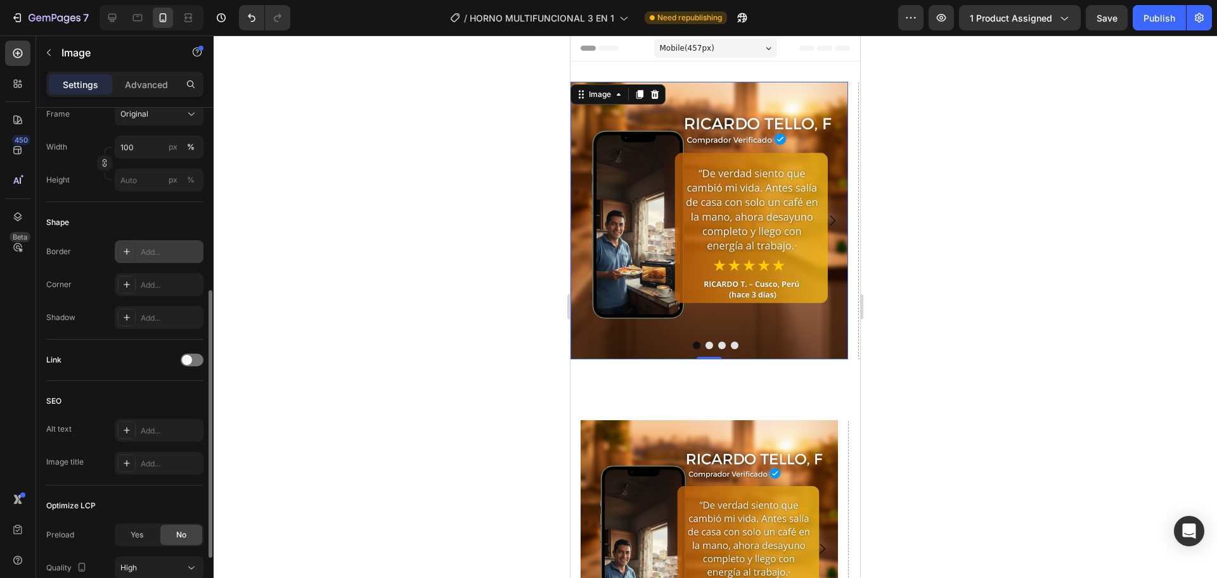
scroll to position [239, 0]
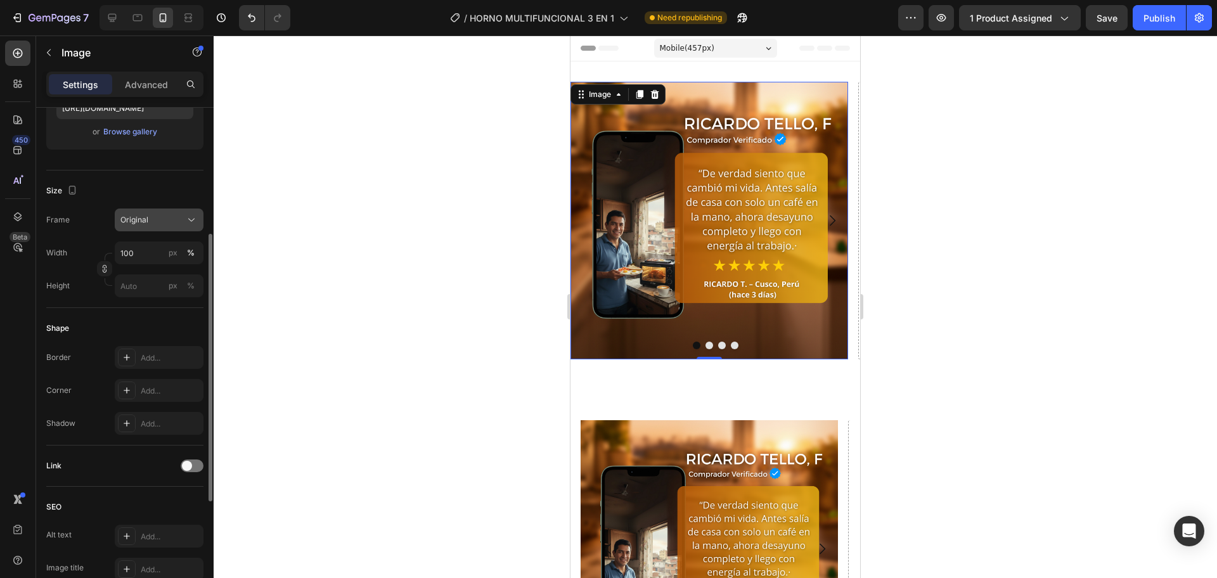
click at [183, 219] on div "Original" at bounding box center [158, 220] width 77 height 13
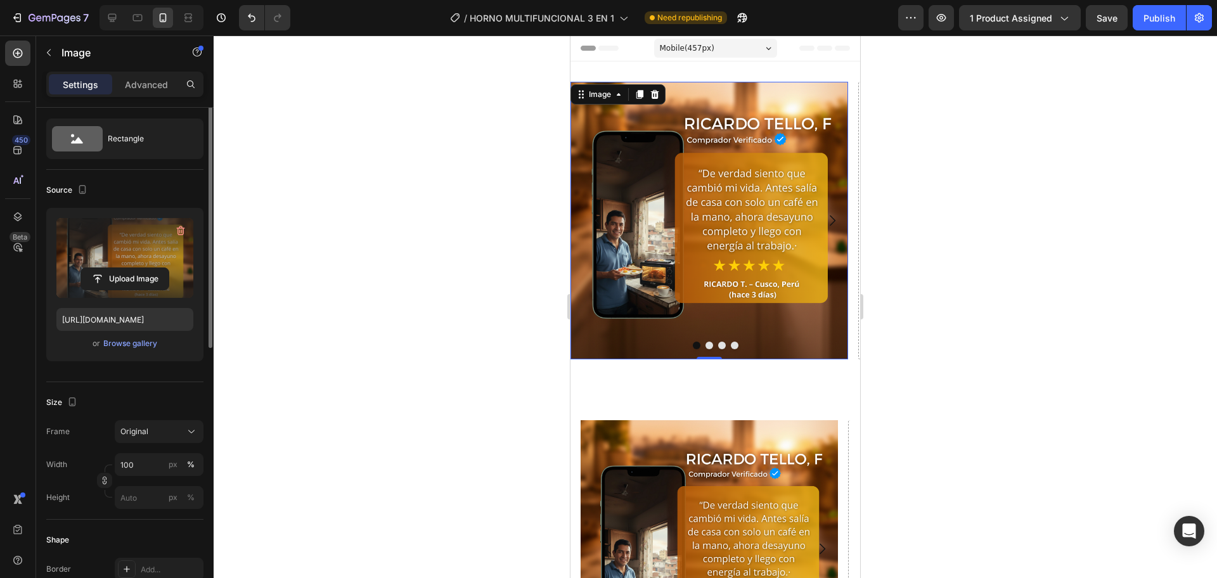
scroll to position [0, 0]
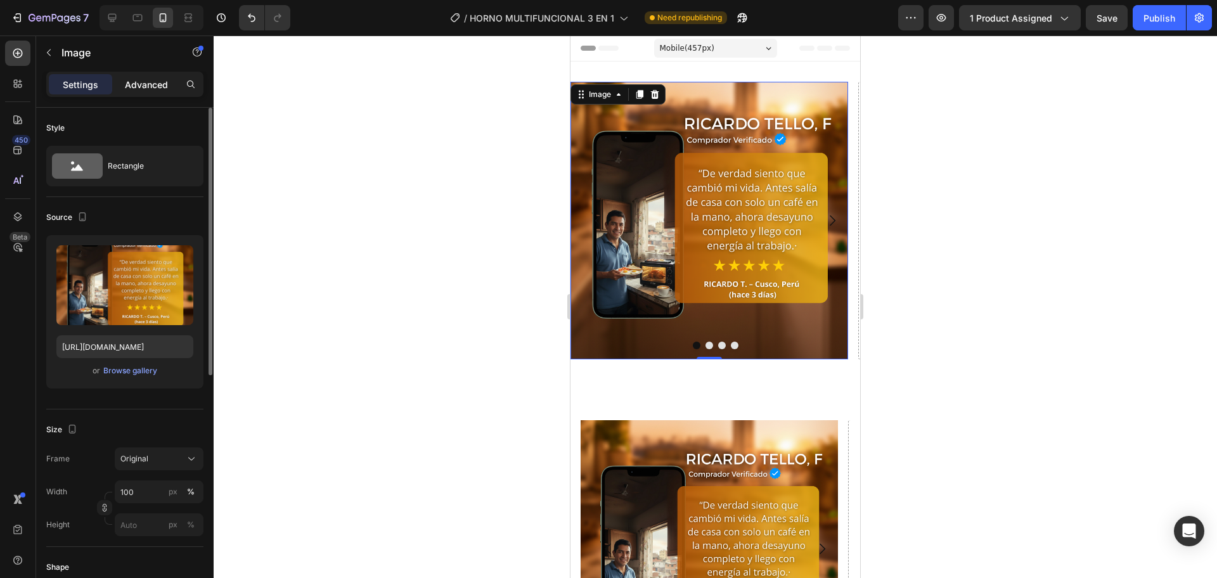
click at [120, 80] on div "Advanced" at bounding box center [146, 84] width 63 height 20
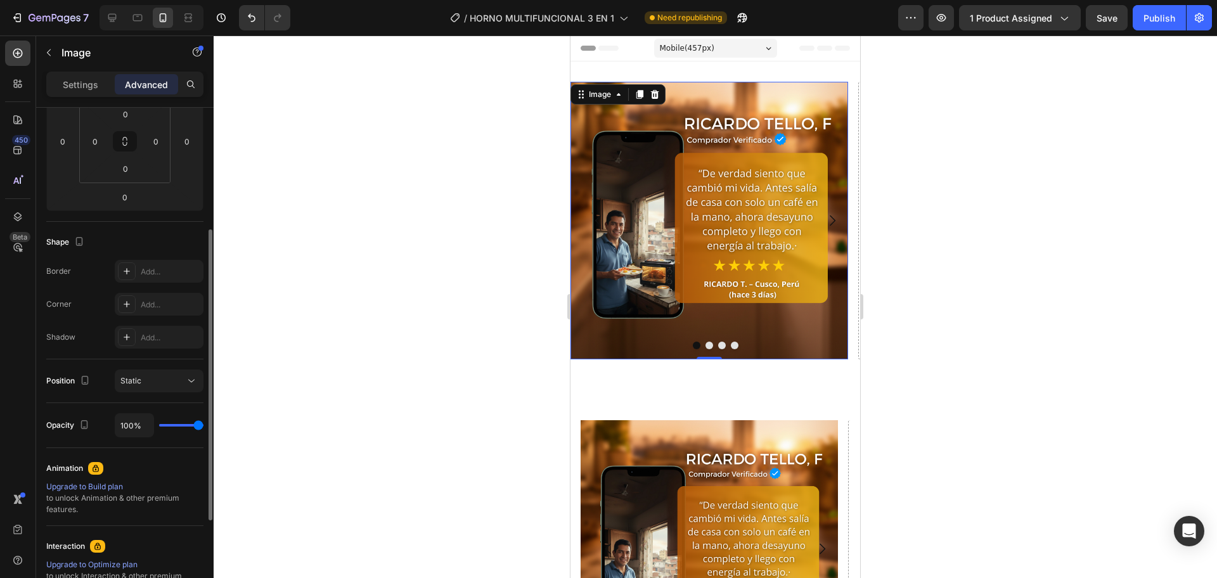
scroll to position [318, 0]
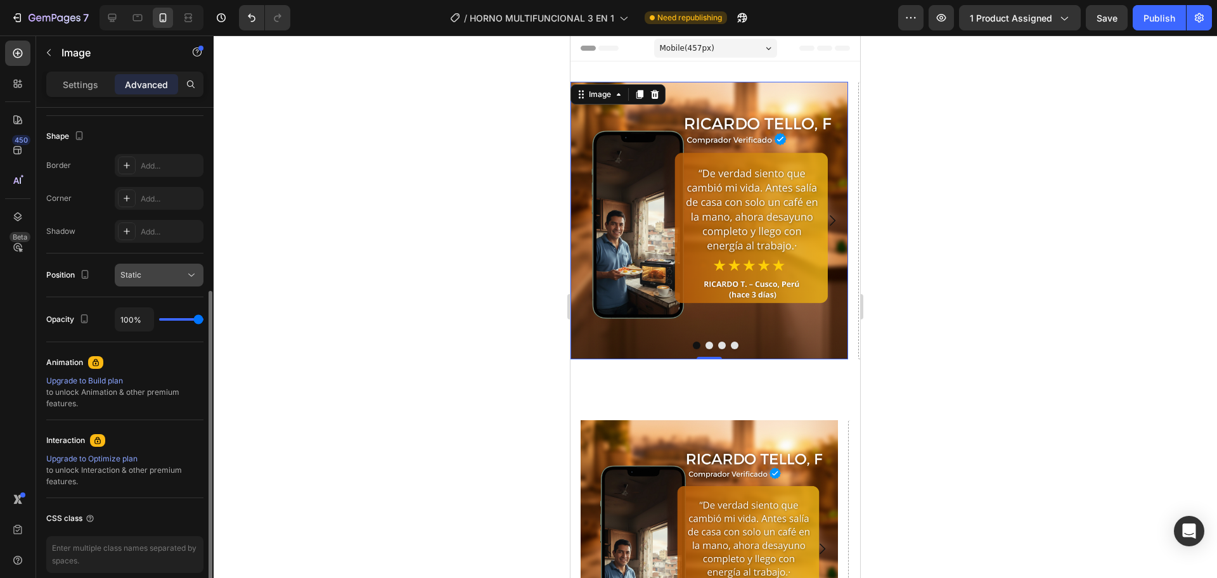
click at [178, 266] on button "Static" at bounding box center [159, 275] width 89 height 23
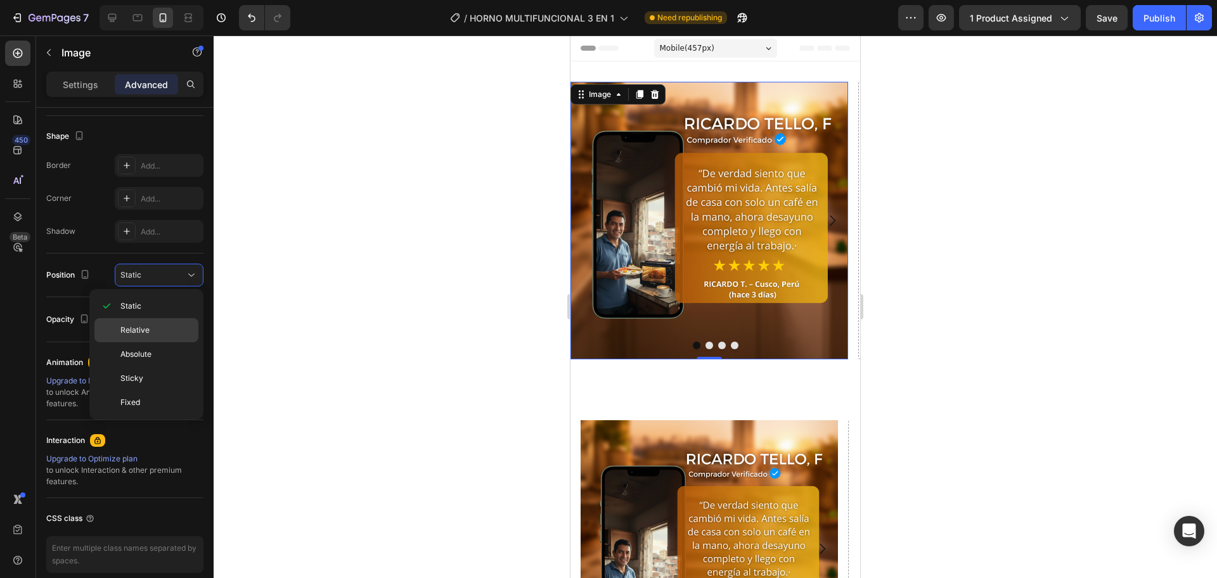
click at [155, 331] on p "Relative" at bounding box center [156, 330] width 72 height 11
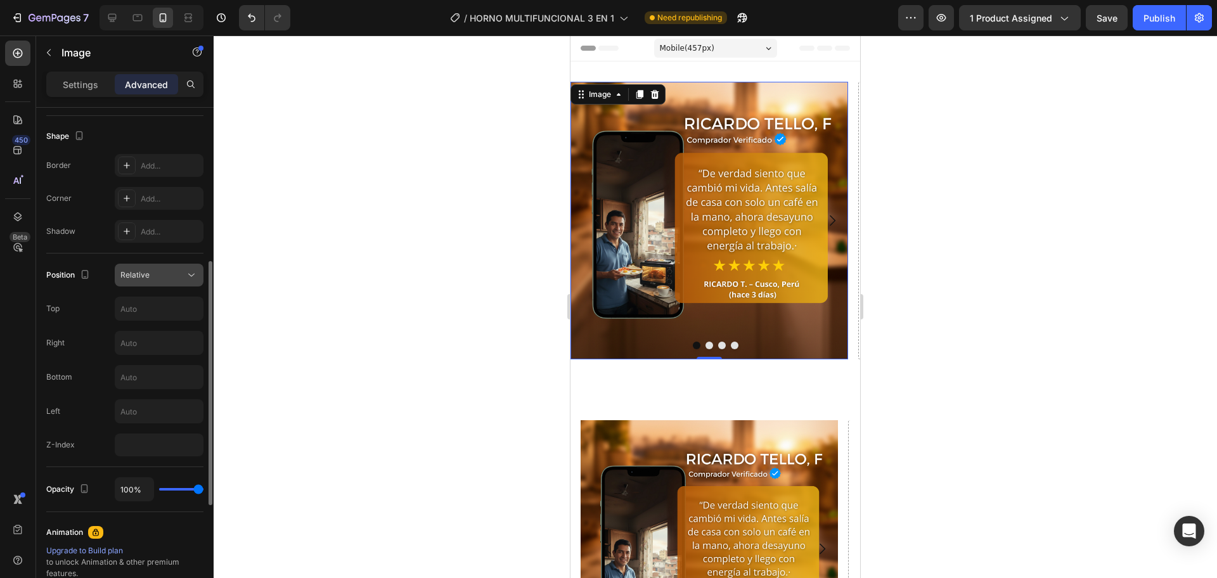
click at [163, 271] on div "Relative" at bounding box center [152, 274] width 65 height 11
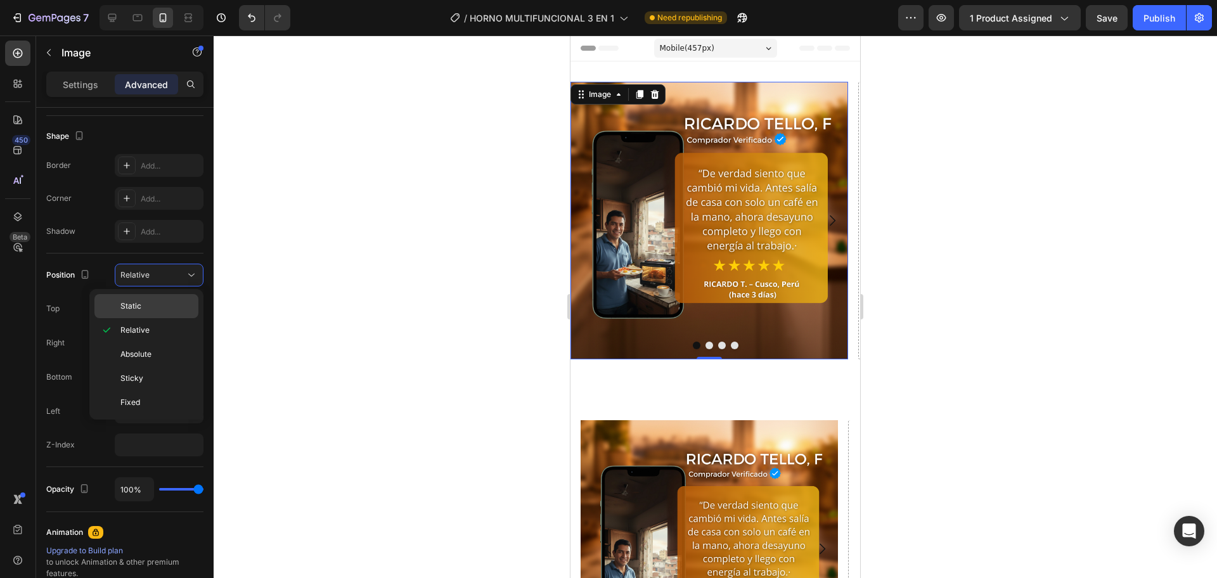
click at [151, 304] on p "Static" at bounding box center [156, 305] width 72 height 11
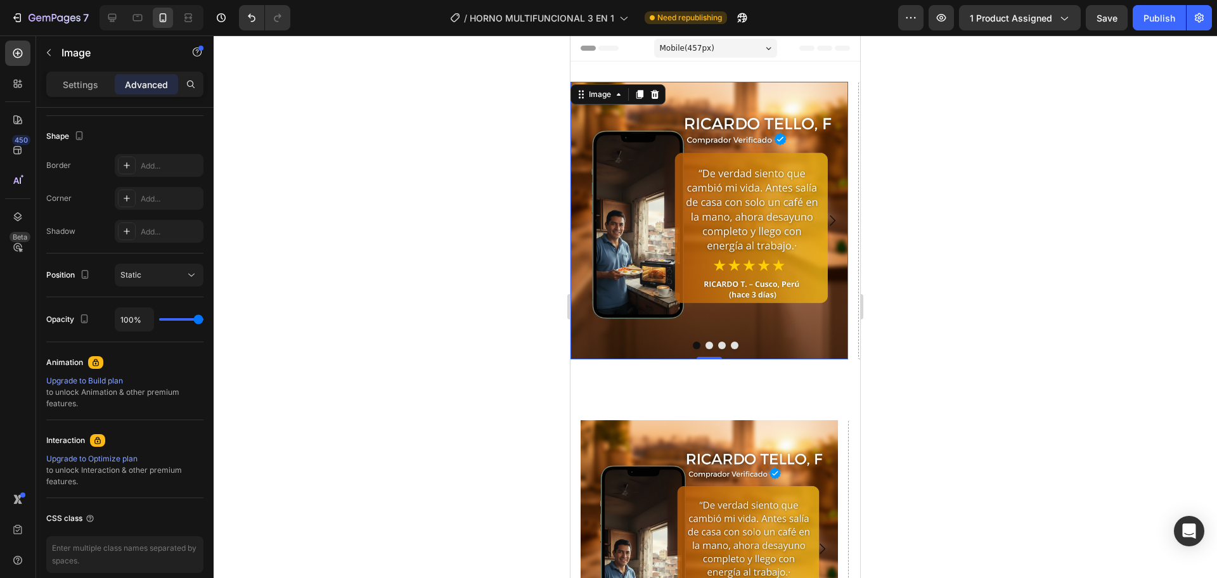
scroll to position [0, 0]
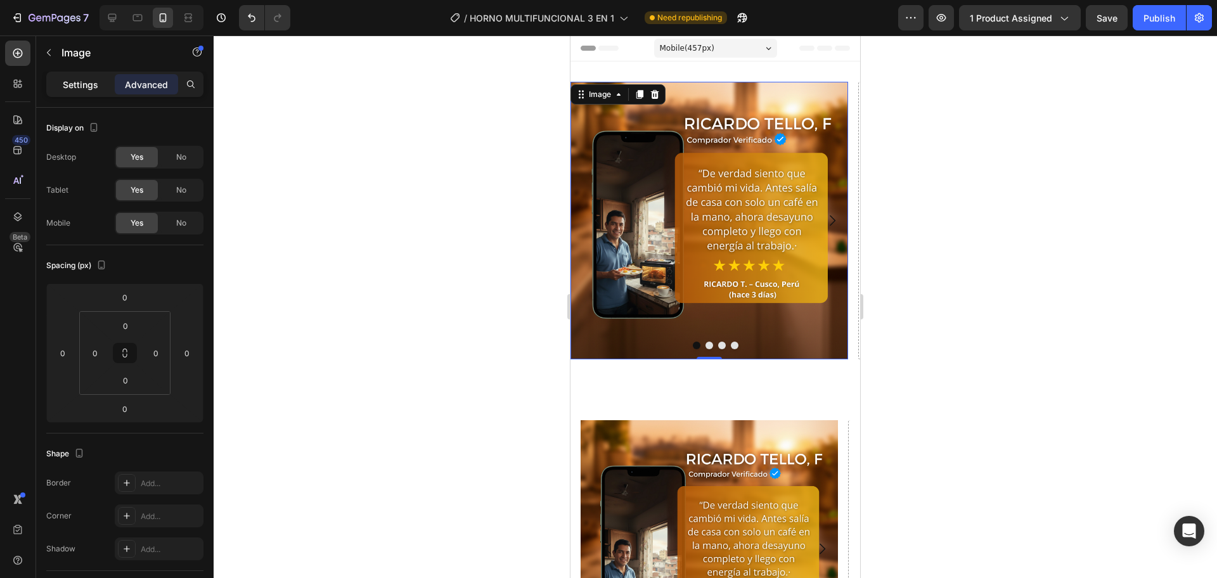
click at [87, 91] on p "Settings" at bounding box center [80, 84] width 35 height 13
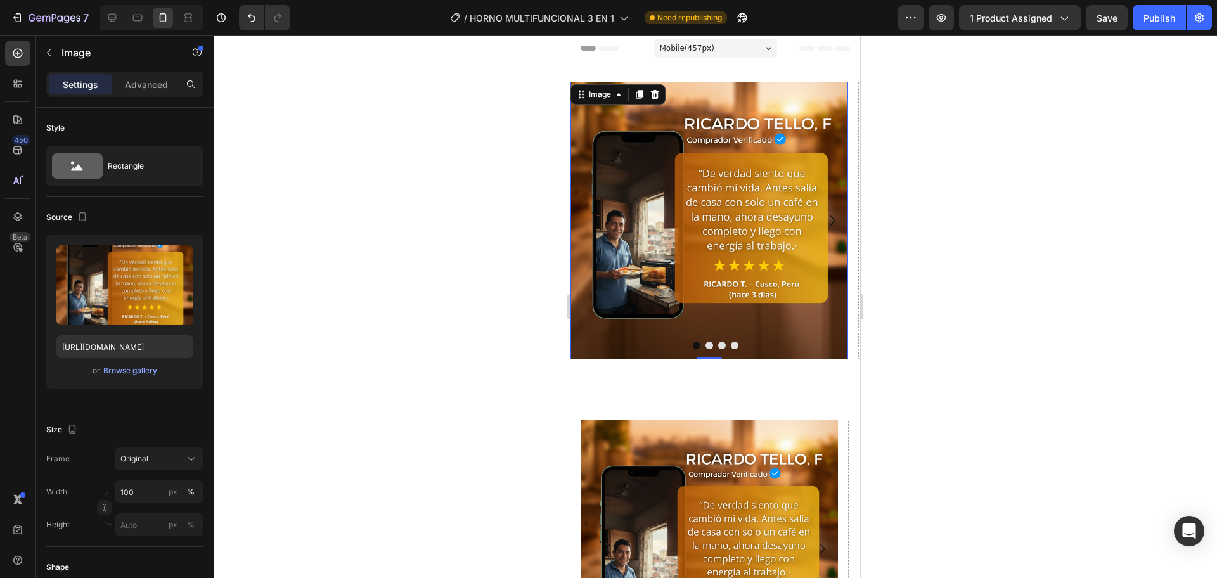
click at [713, 209] on img at bounding box center [709, 221] width 278 height 278
click at [669, 231] on img at bounding box center [709, 221] width 278 height 278
click at [598, 131] on img at bounding box center [709, 221] width 278 height 278
click at [578, 138] on img at bounding box center [709, 221] width 278 height 278
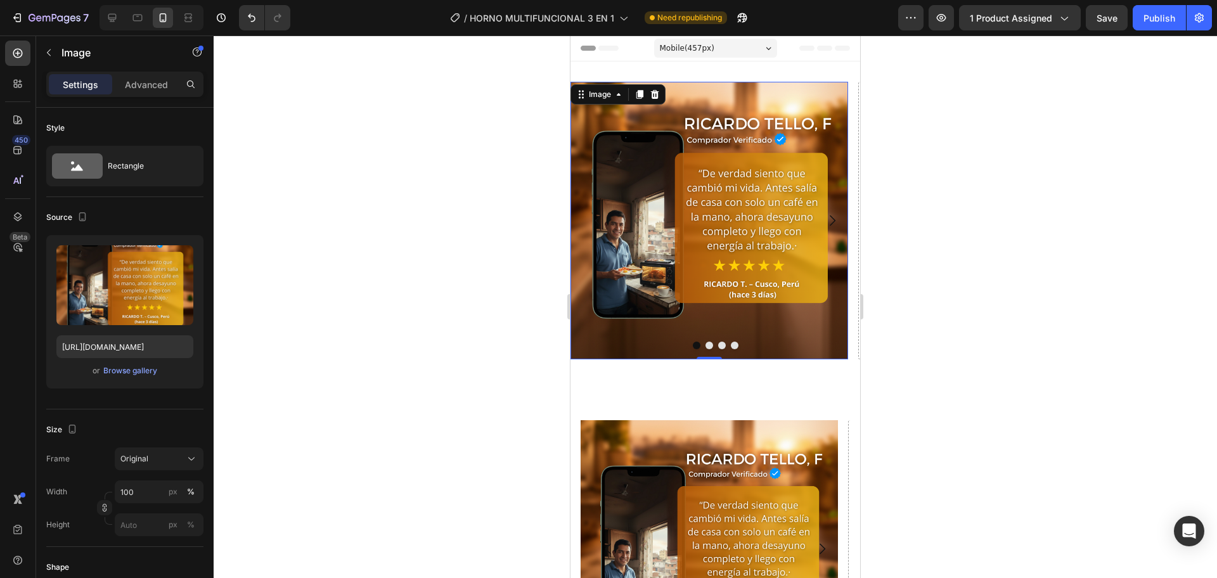
click at [706, 350] on img at bounding box center [709, 221] width 278 height 278
click at [706, 346] on button "Dot" at bounding box center [709, 346] width 8 height 8
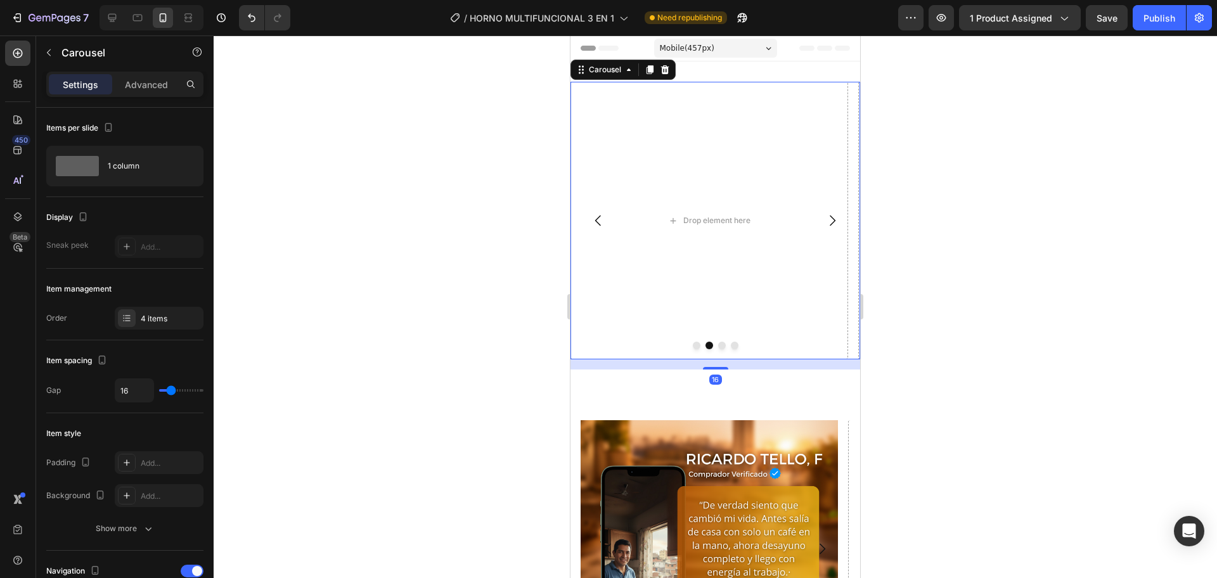
click at [709, 344] on div at bounding box center [715, 346] width 290 height 8
click at [693, 344] on button "Dot" at bounding box center [697, 346] width 8 height 8
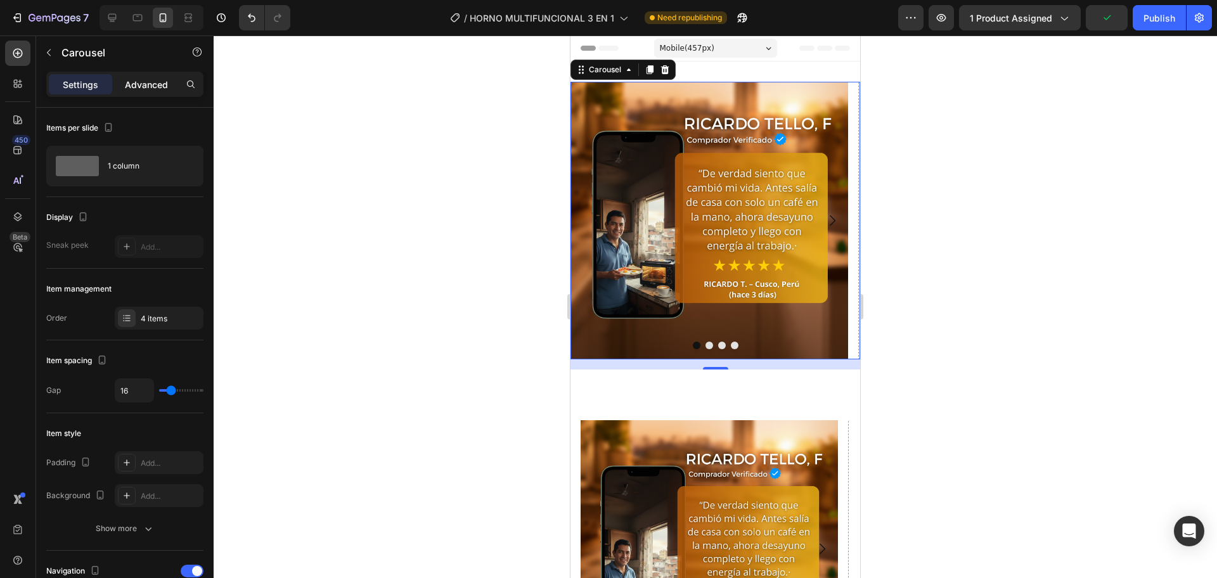
click at [126, 82] on p "Advanced" at bounding box center [146, 84] width 43 height 13
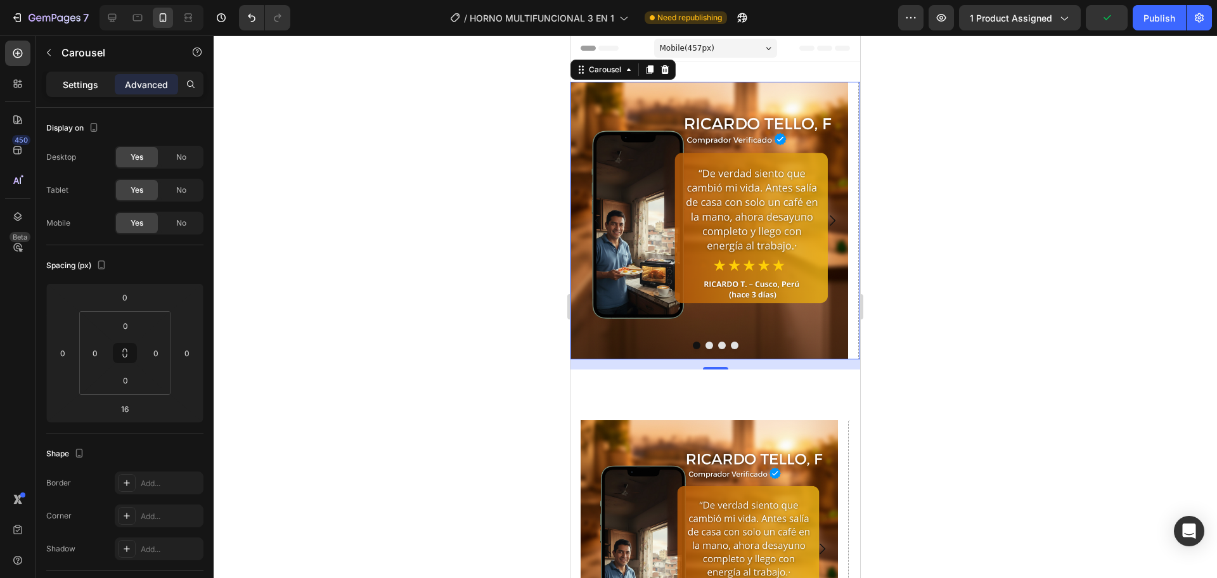
click at [68, 82] on p "Settings" at bounding box center [80, 84] width 35 height 13
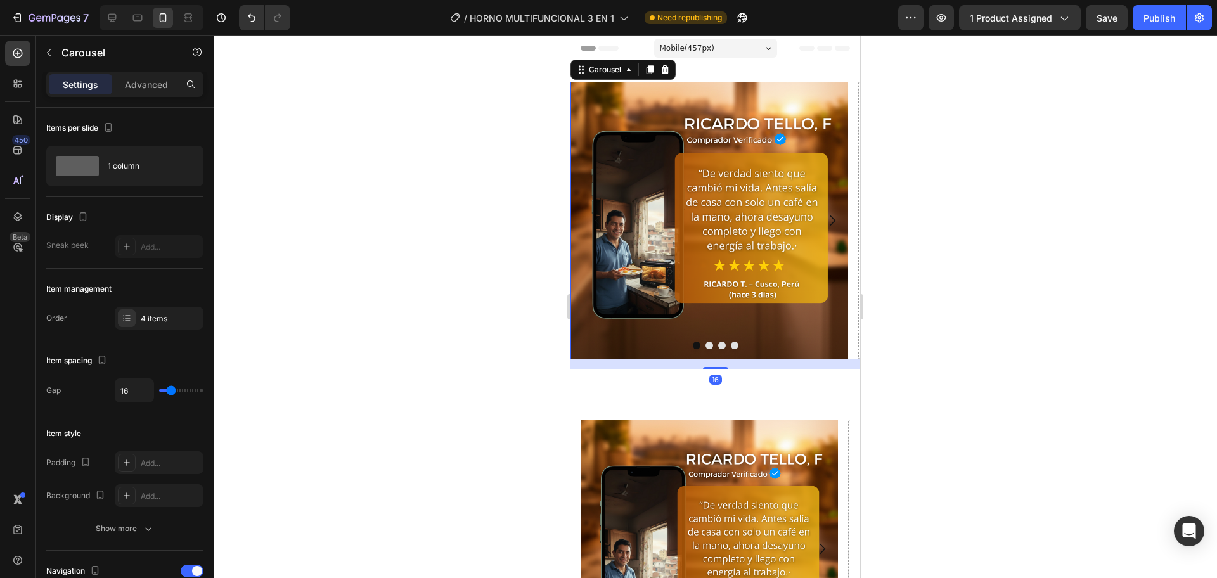
click at [81, 91] on p "Settings" at bounding box center [80, 84] width 35 height 13
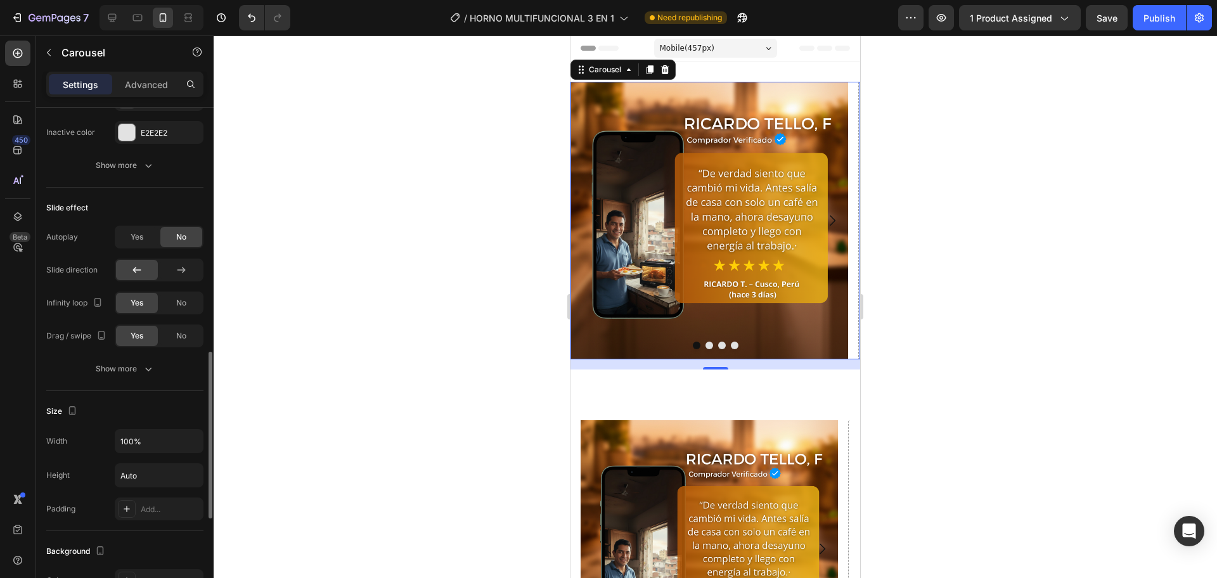
scroll to position [1030, 0]
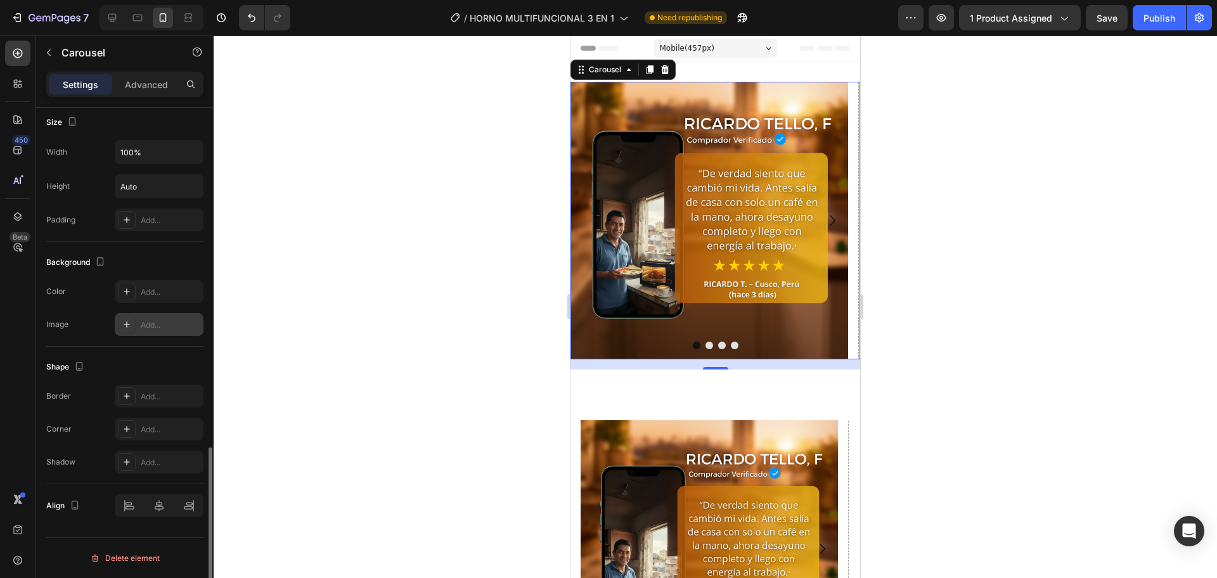
click at [138, 319] on div "Add..." at bounding box center [159, 324] width 89 height 23
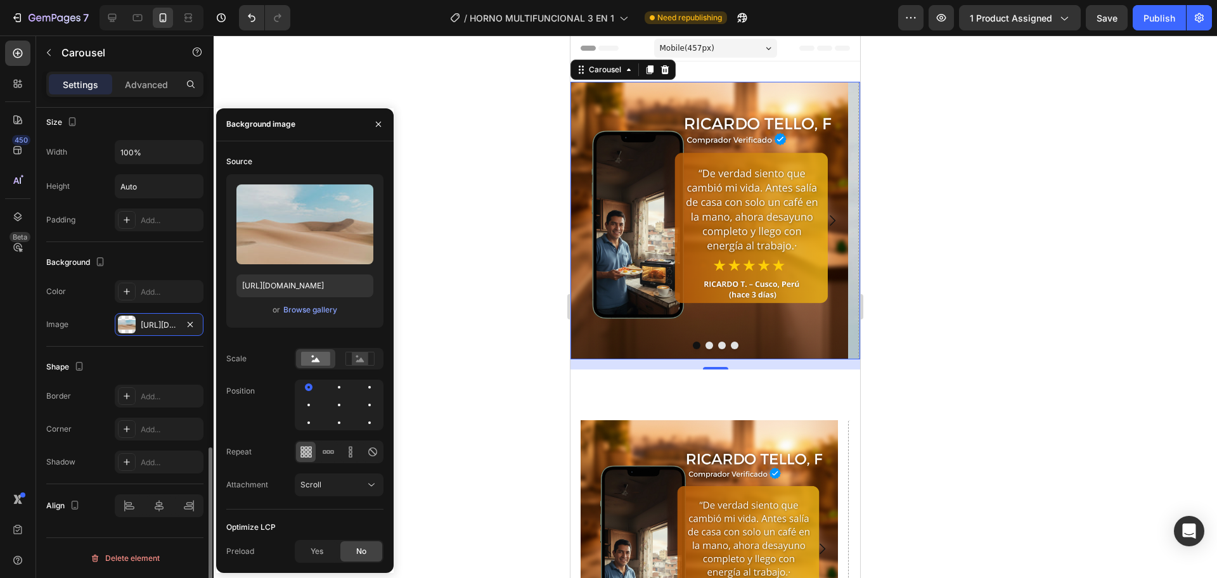
click at [89, 304] on div "Color Add... Image https://cdn.shopify.com/s/files/1/2005/9307/files/background…" at bounding box center [124, 308] width 157 height 56
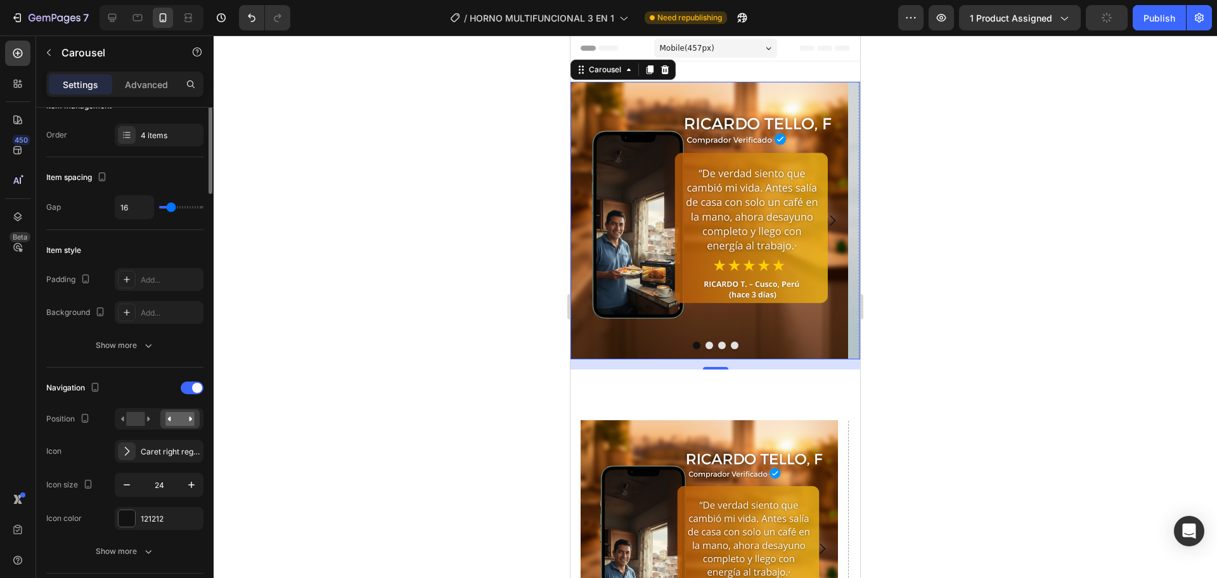
scroll to position [0, 0]
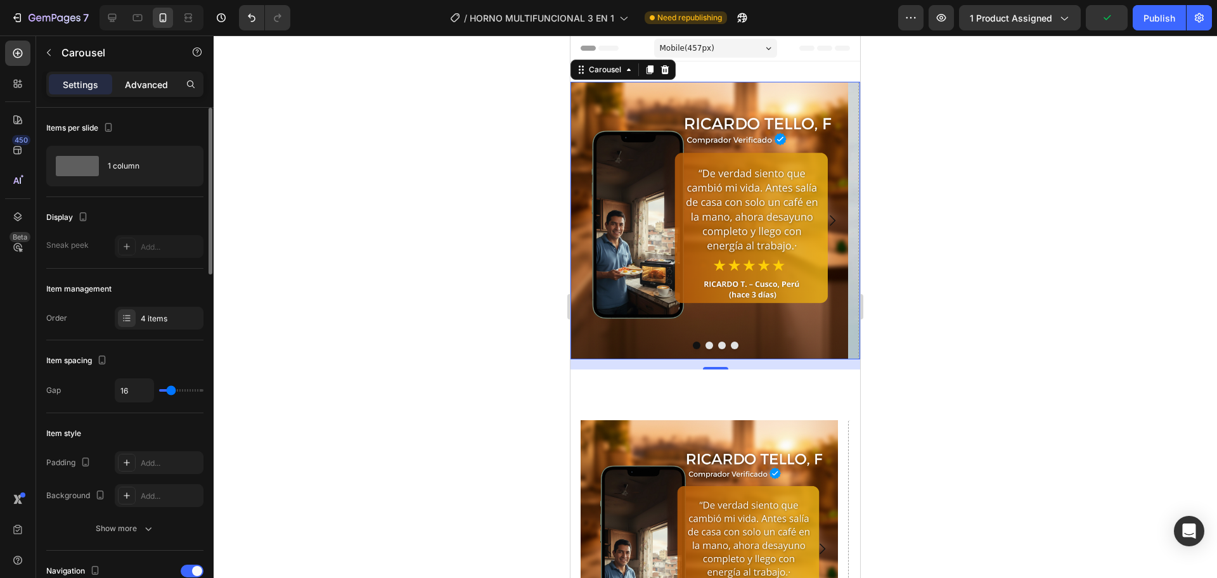
click at [146, 76] on div "Advanced" at bounding box center [146, 84] width 63 height 20
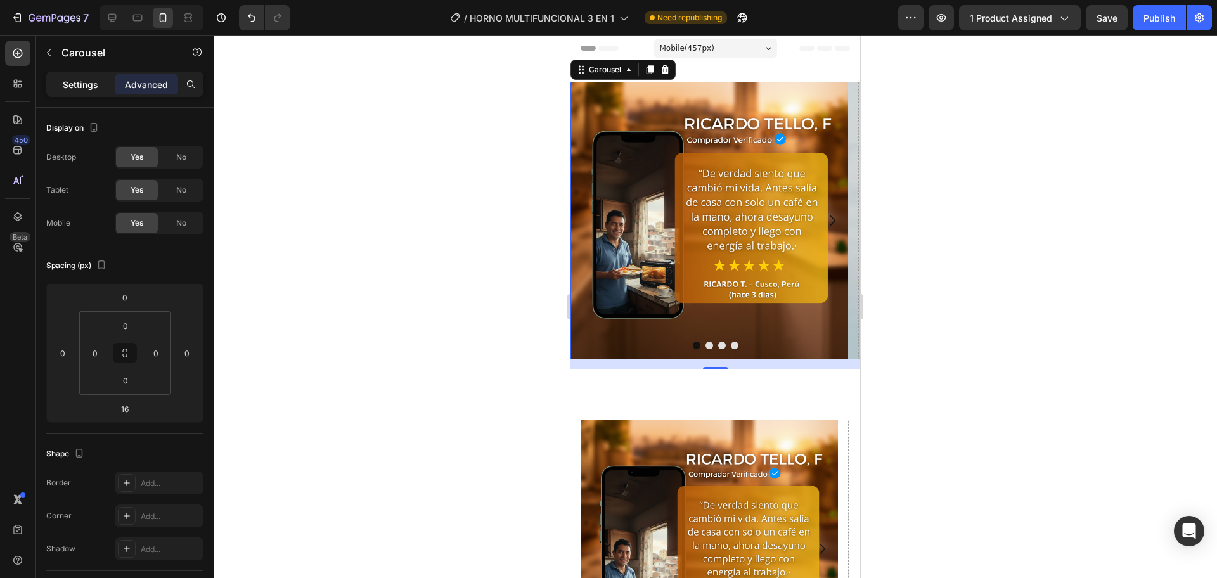
click at [68, 86] on p "Settings" at bounding box center [80, 84] width 35 height 13
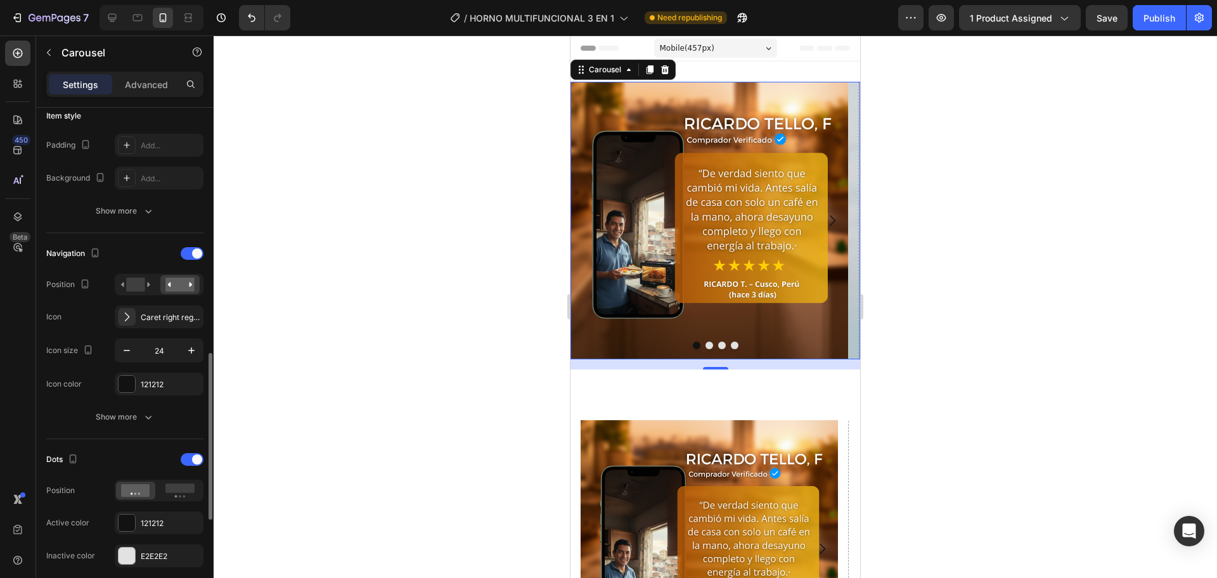
scroll to position [635, 0]
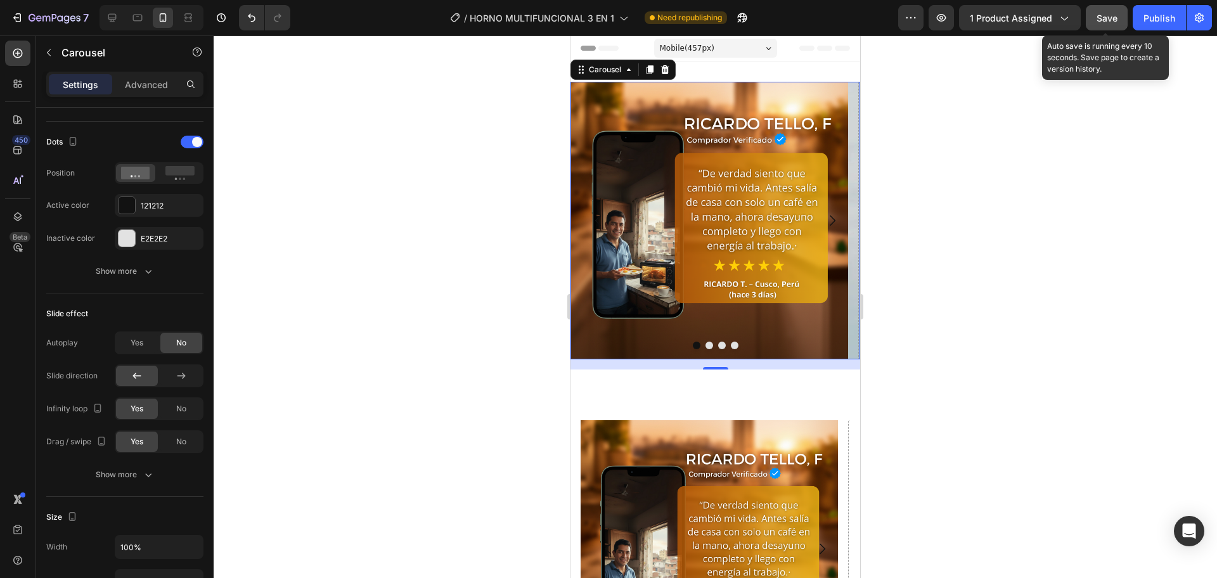
click at [1107, 25] on button "Save" at bounding box center [1107, 17] width 42 height 25
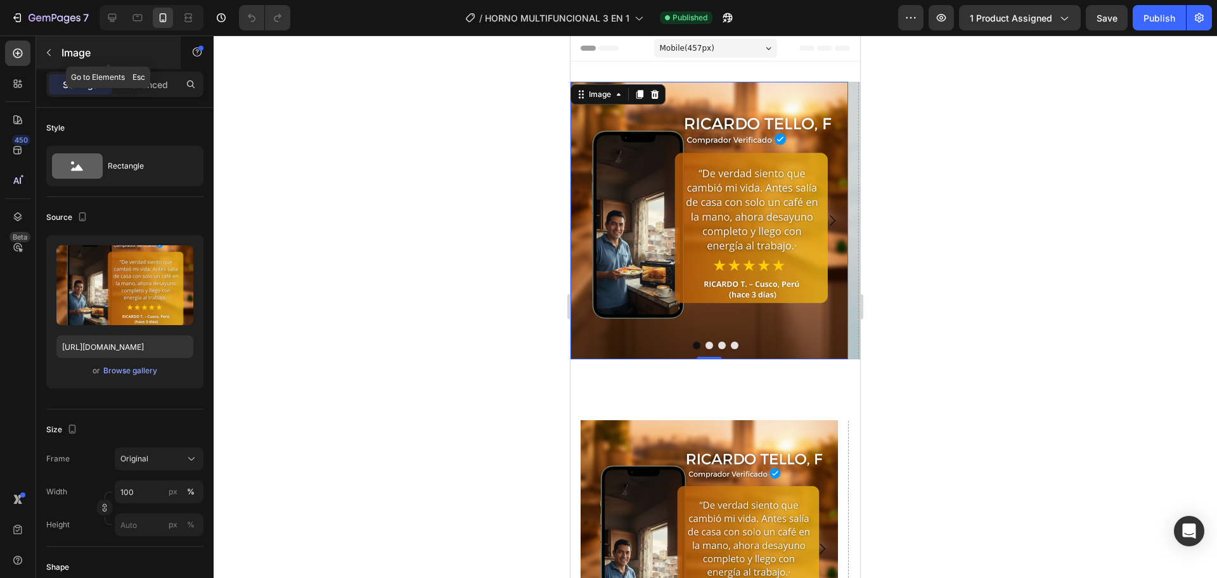
click at [59, 46] on div "Image" at bounding box center [108, 52] width 145 height 33
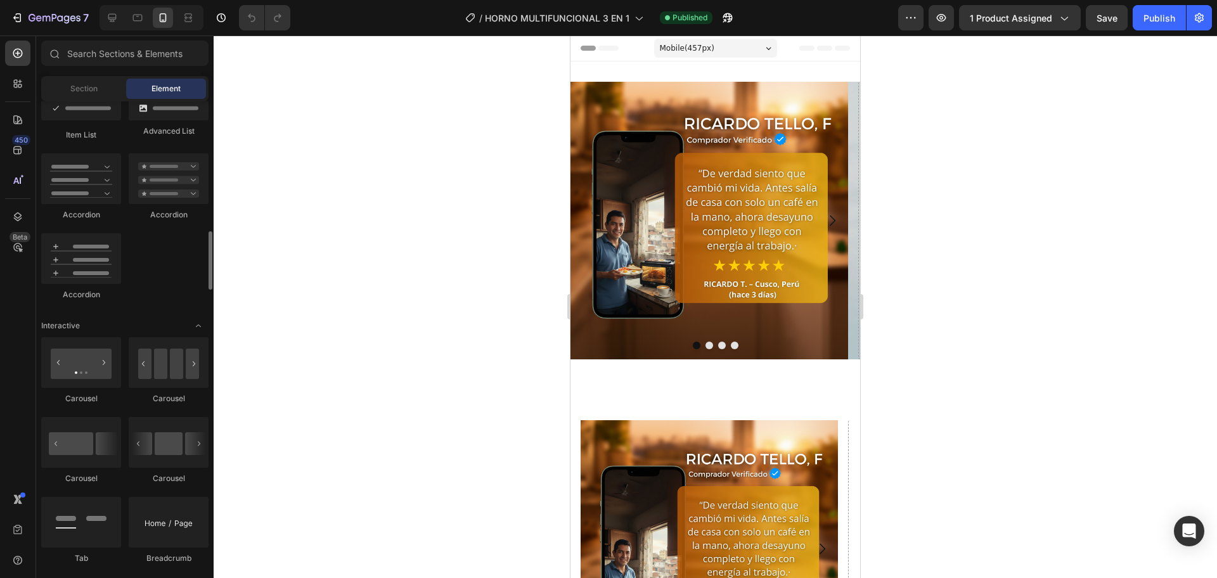
scroll to position [1270, 0]
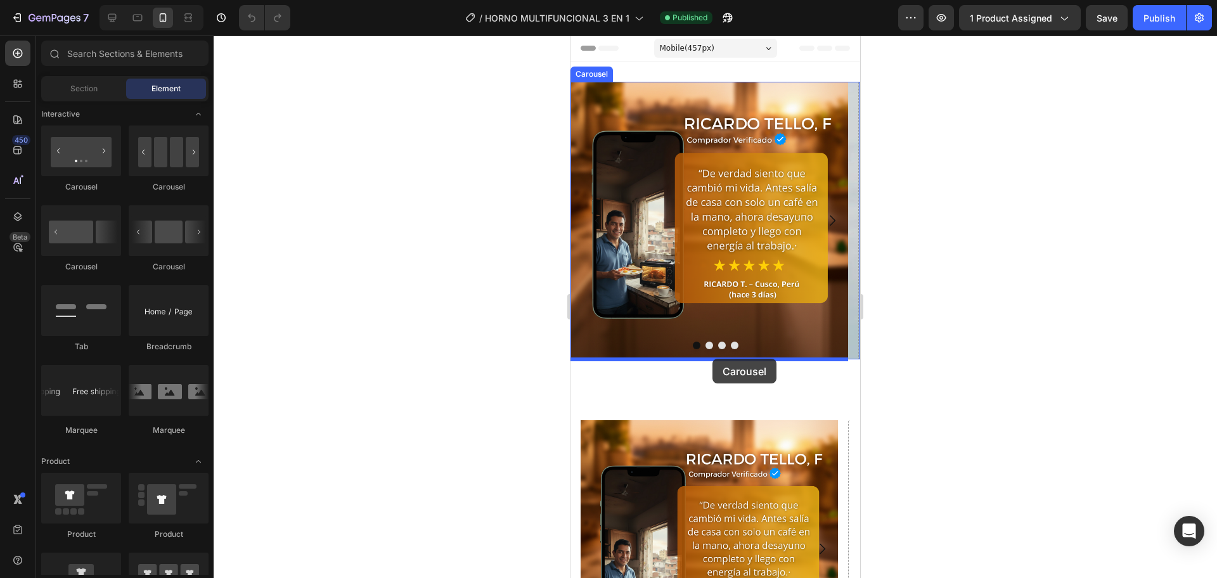
drag, startPoint x: 660, startPoint y: 214, endPoint x: 712, endPoint y: 359, distance: 153.8
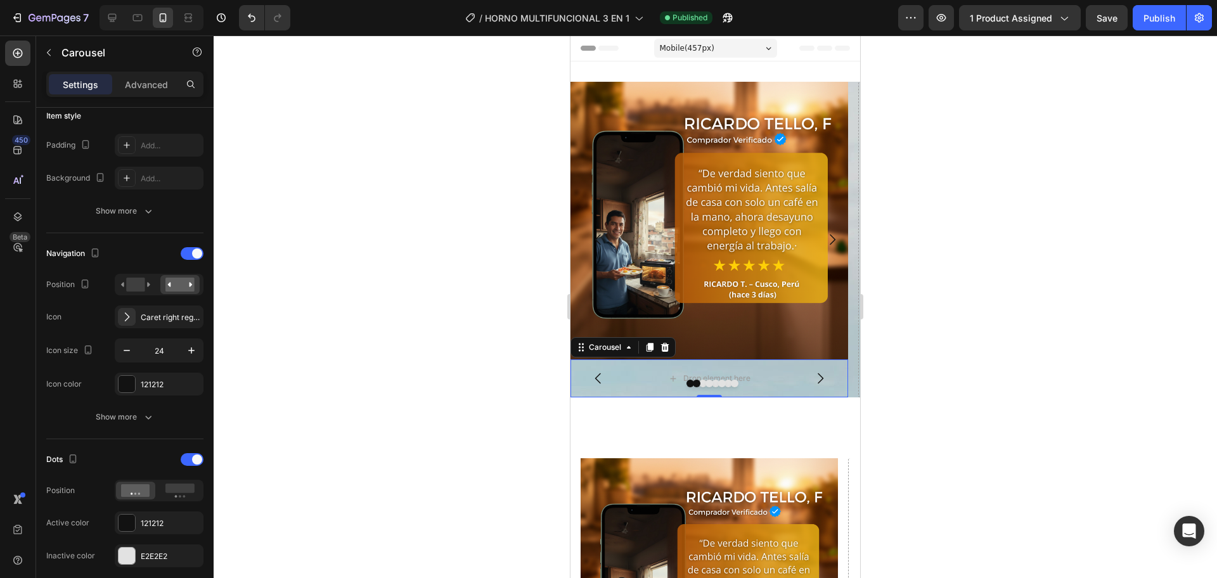
scroll to position [0, 0]
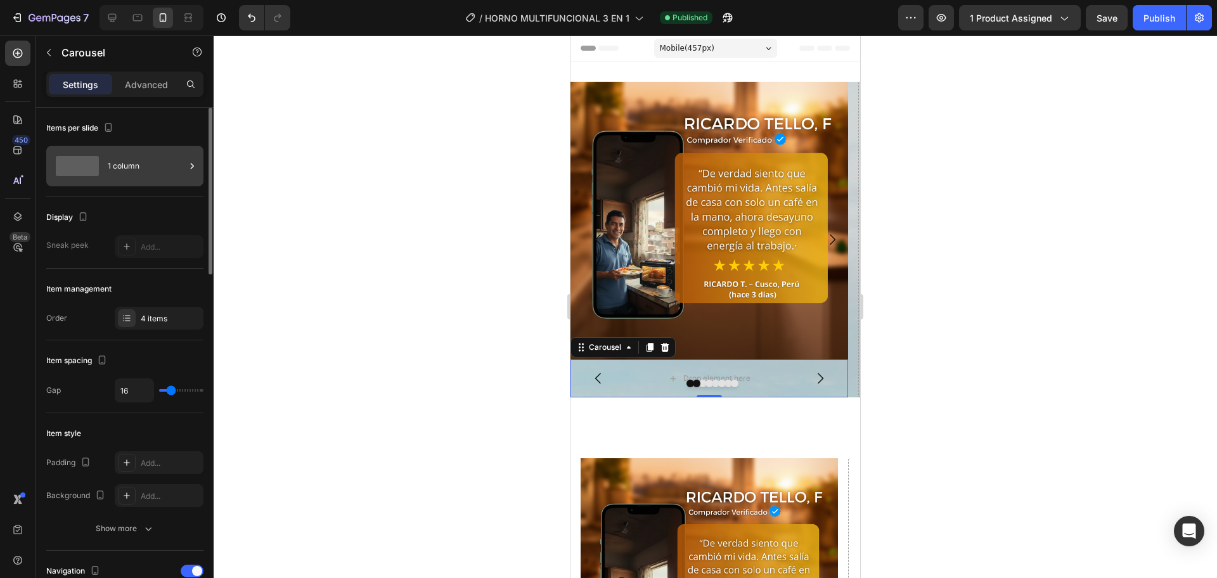
click at [200, 164] on div "1 column" at bounding box center [124, 166] width 157 height 41
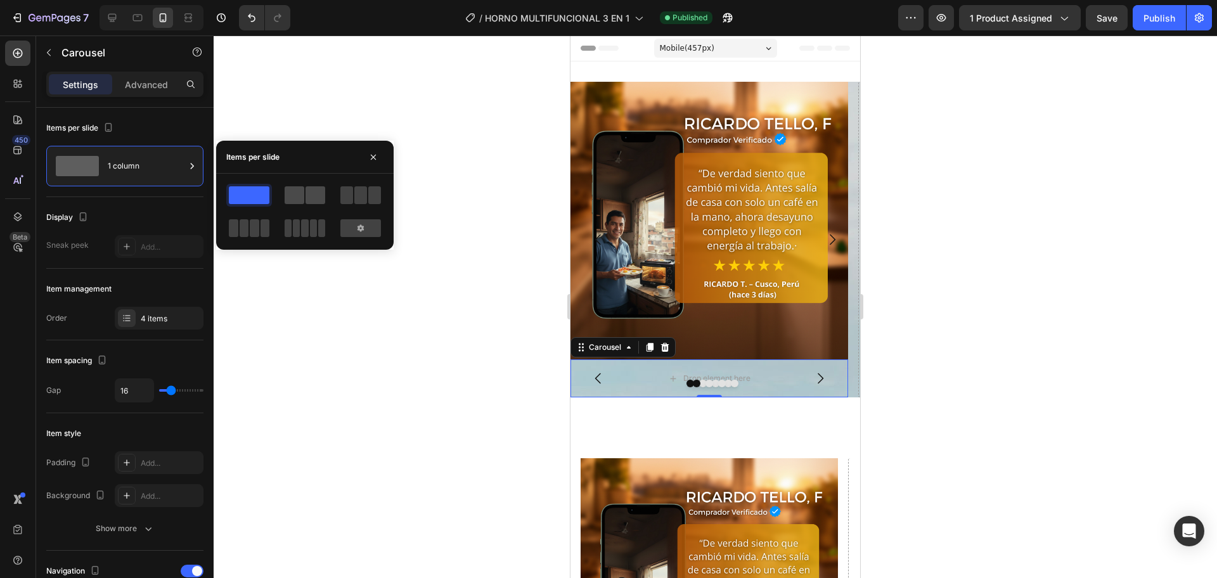
click at [310, 202] on span at bounding box center [315, 195] width 20 height 18
click at [249, 202] on span at bounding box center [249, 195] width 41 height 18
click at [176, 88] on div "Advanced" at bounding box center [146, 84] width 63 height 20
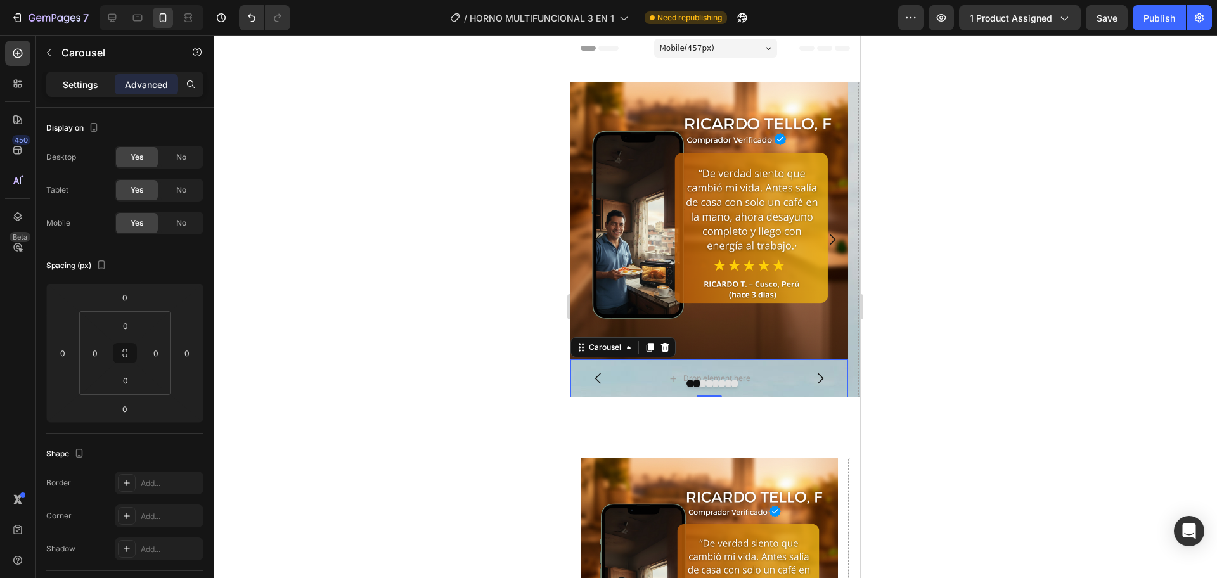
click at [84, 82] on p "Settings" at bounding box center [80, 84] width 35 height 13
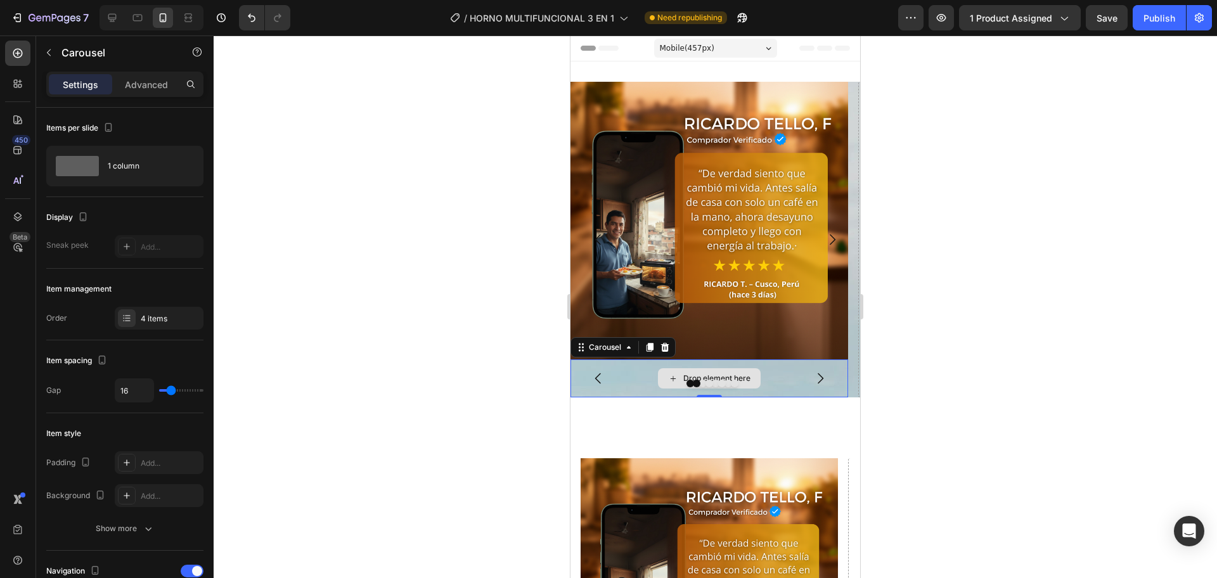
click at [642, 374] on div "Drop element here" at bounding box center [709, 378] width 278 height 38
click at [48, 51] on icon "button" at bounding box center [49, 53] width 10 height 10
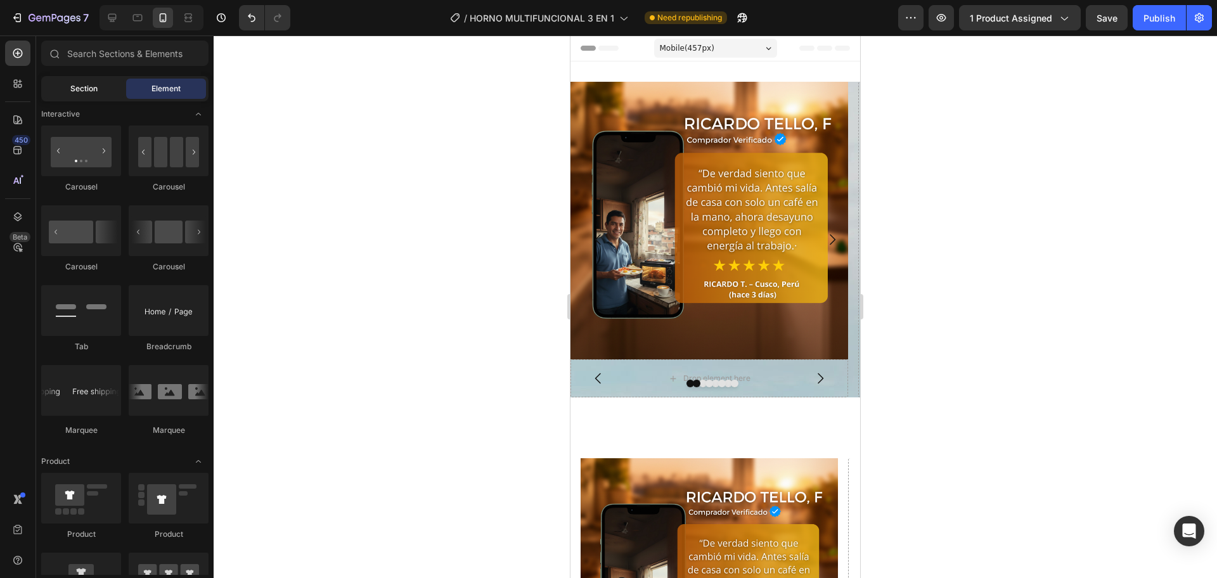
click at [95, 93] on span "Section" at bounding box center [83, 88] width 27 height 11
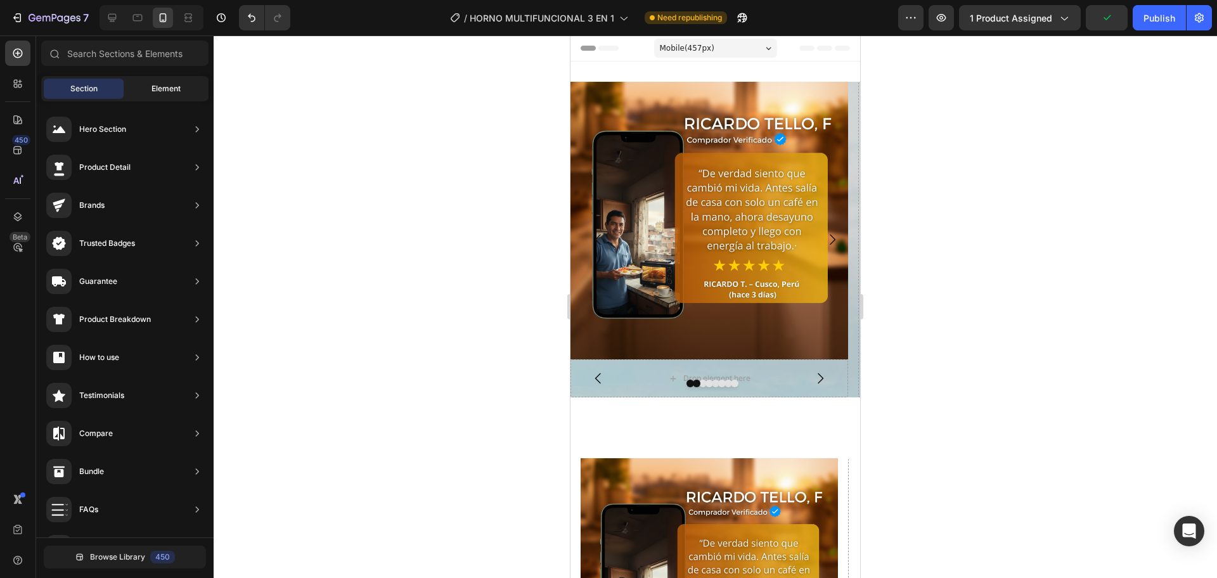
click at [162, 80] on div "Element" at bounding box center [166, 89] width 80 height 20
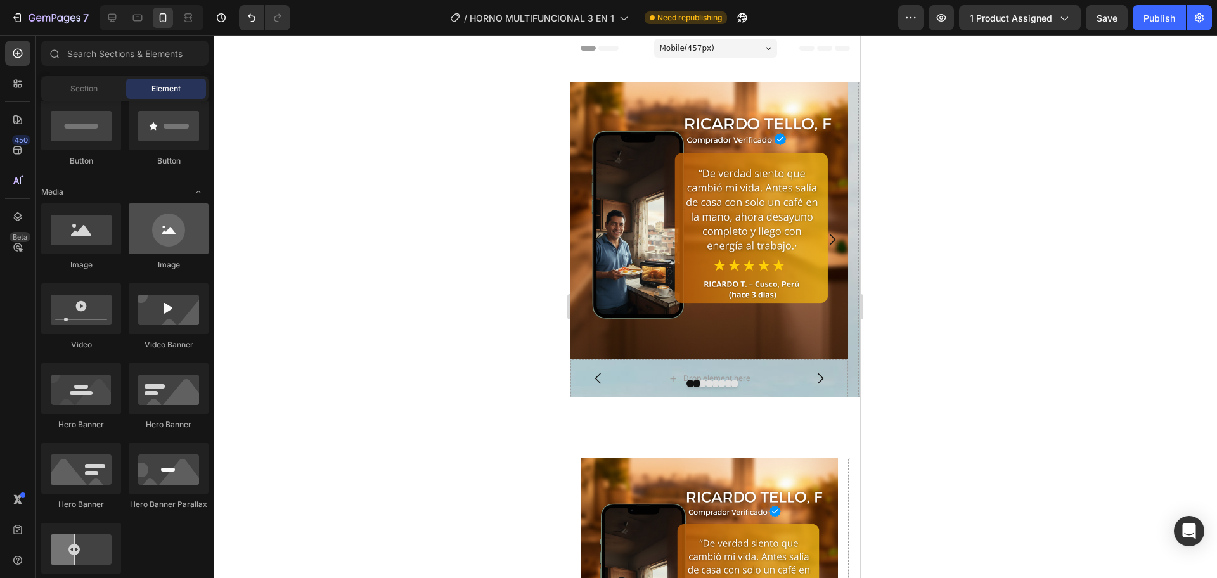
scroll to position [212, 0]
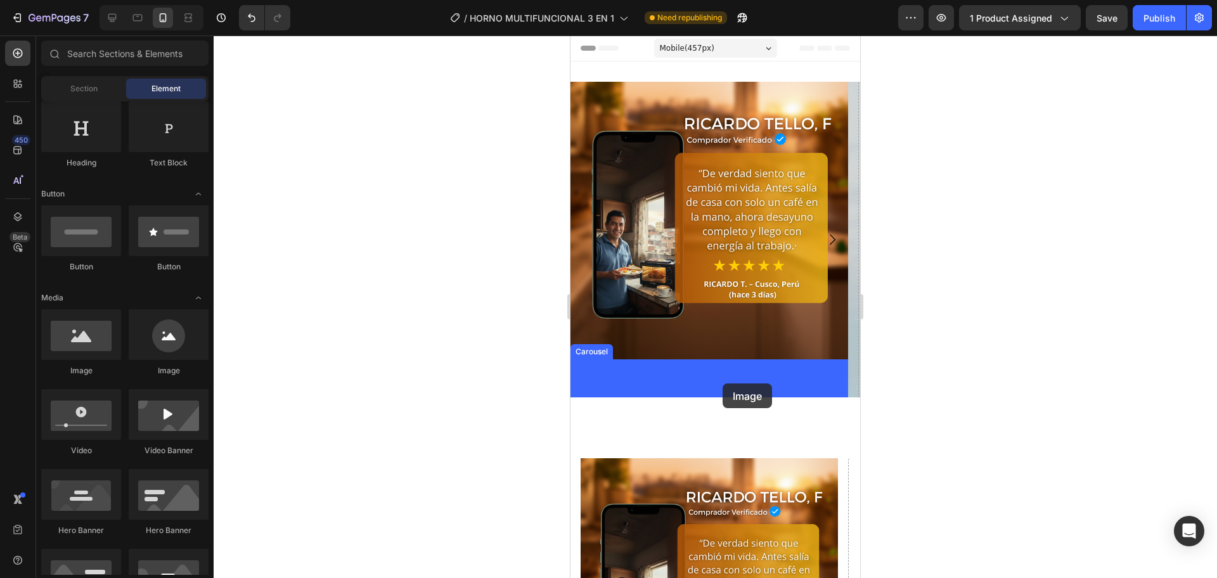
drag, startPoint x: 665, startPoint y: 392, endPoint x: 723, endPoint y: 383, distance: 58.3
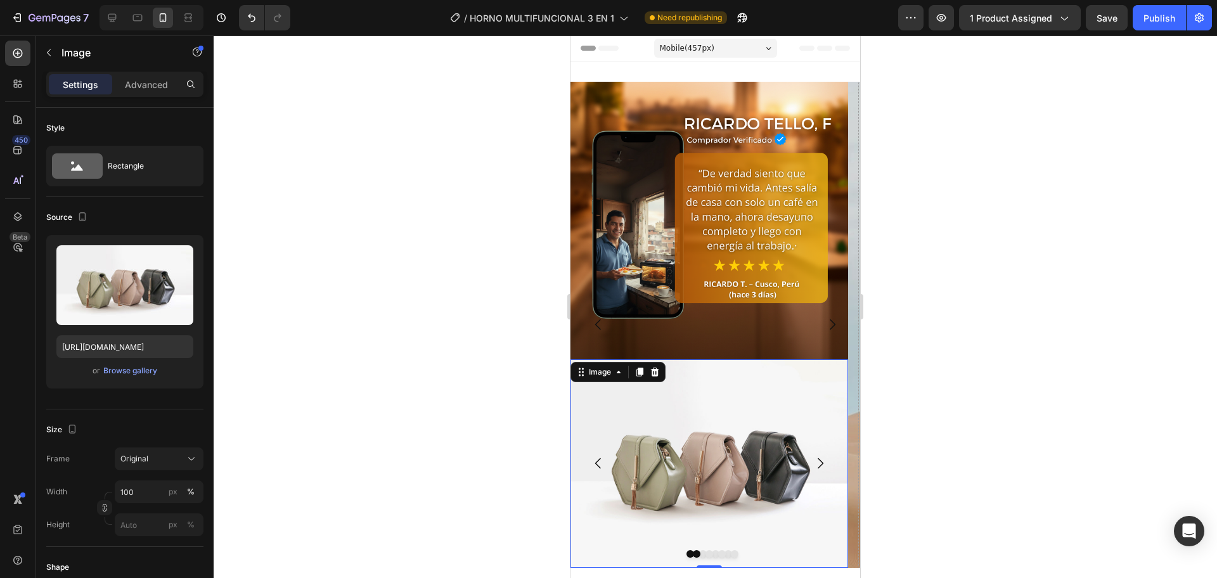
scroll to position [211, 0]
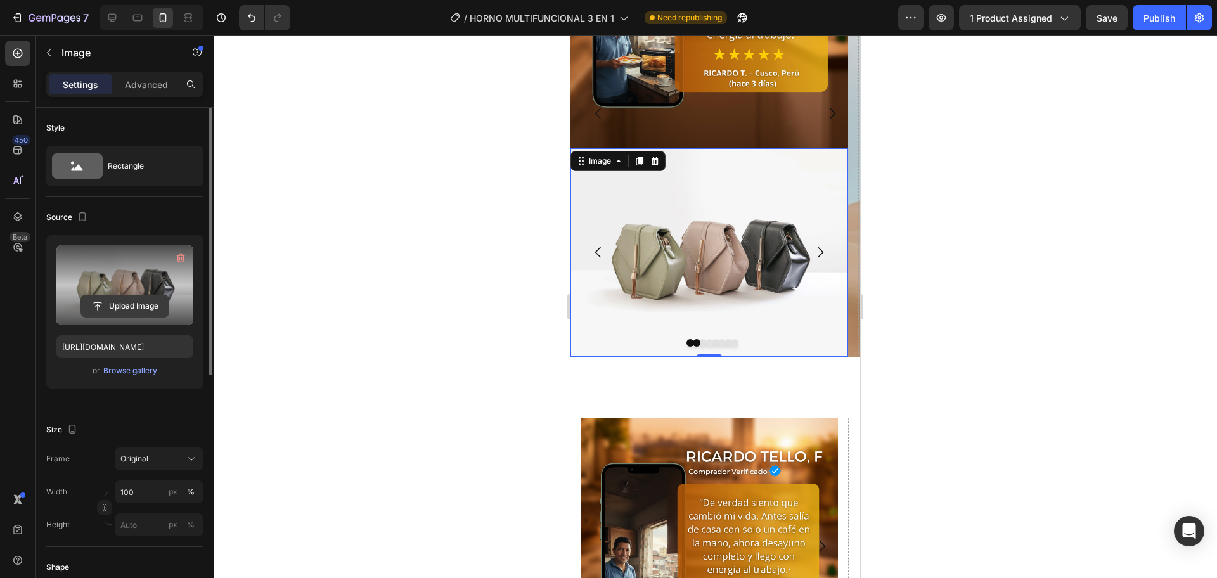
click at [125, 303] on input "file" at bounding box center [124, 306] width 87 height 22
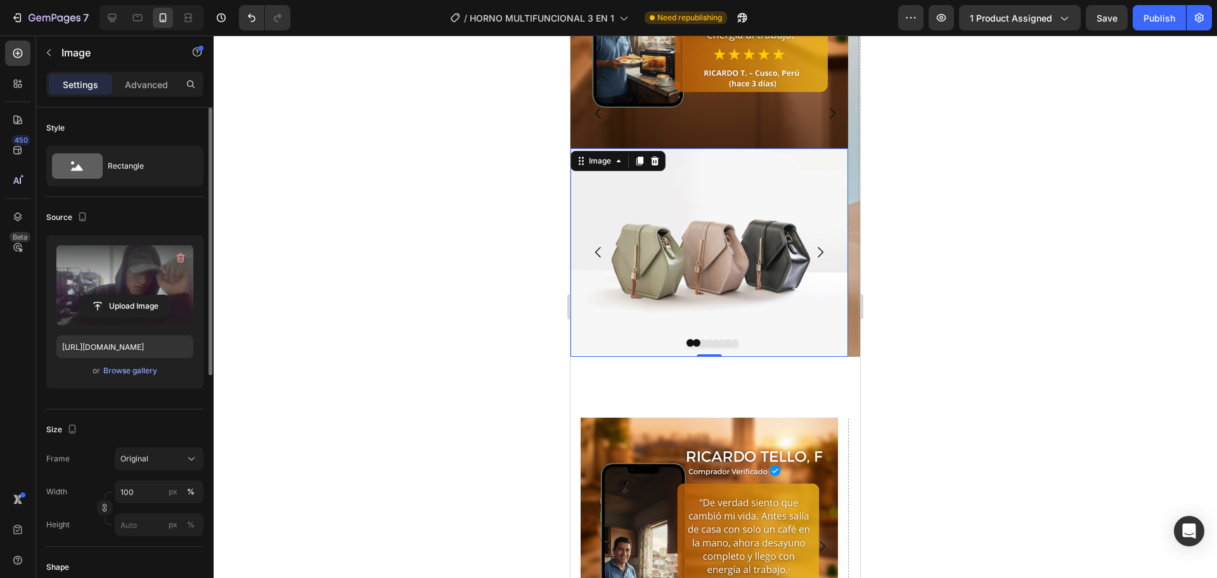
scroll to position [185, 0]
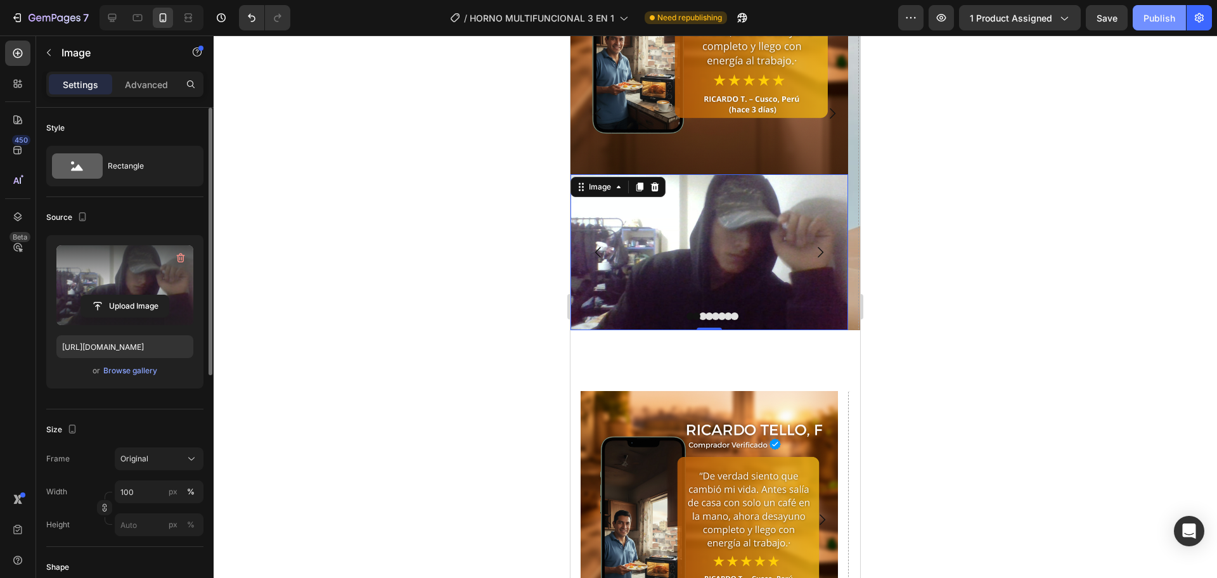
click at [1141, 18] on button "Publish" at bounding box center [1159, 17] width 53 height 25
click at [113, 303] on input "file" at bounding box center [124, 306] width 87 height 22
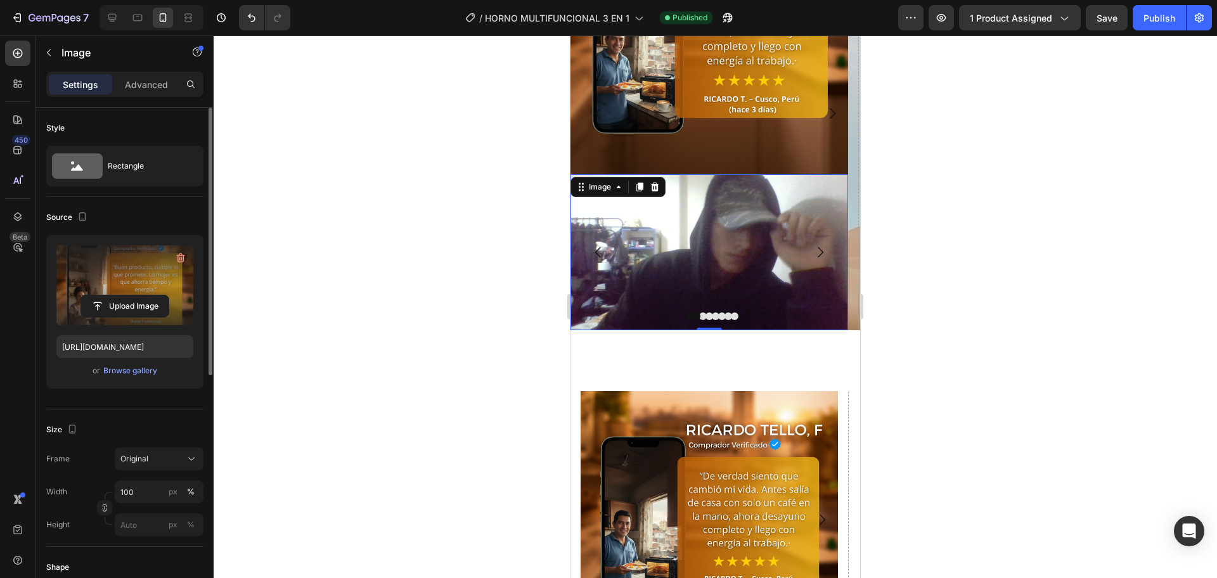
type input "https://cdn.shopify.com/s/files/1/0774/8360/6252/files/gempages_575738252938445…"
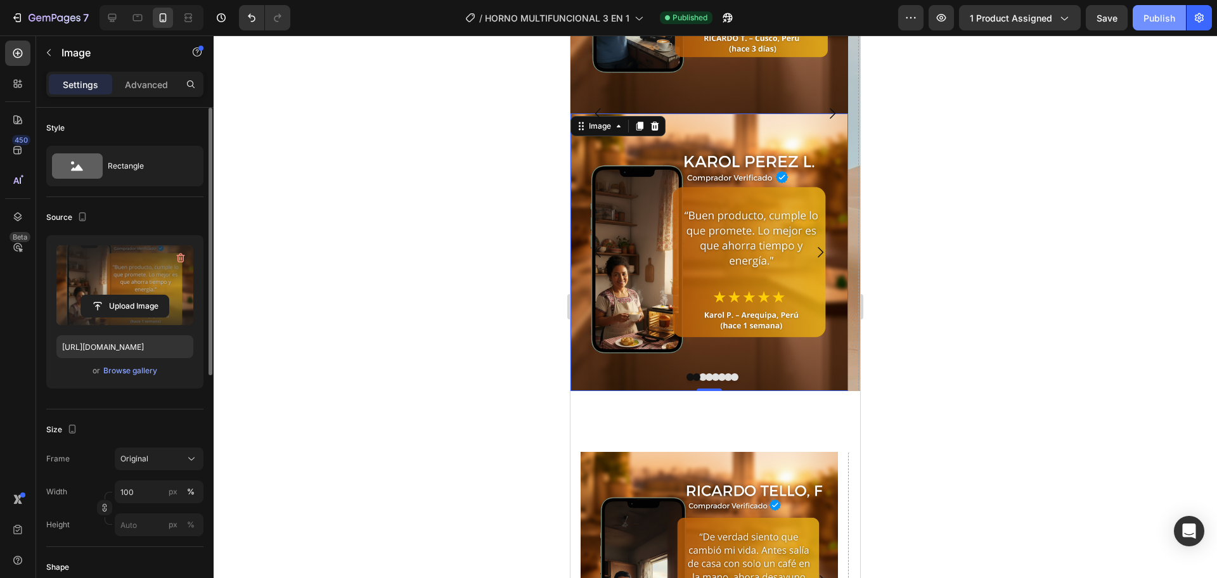
click at [1154, 12] on div "Publish" at bounding box center [1159, 17] width 32 height 13
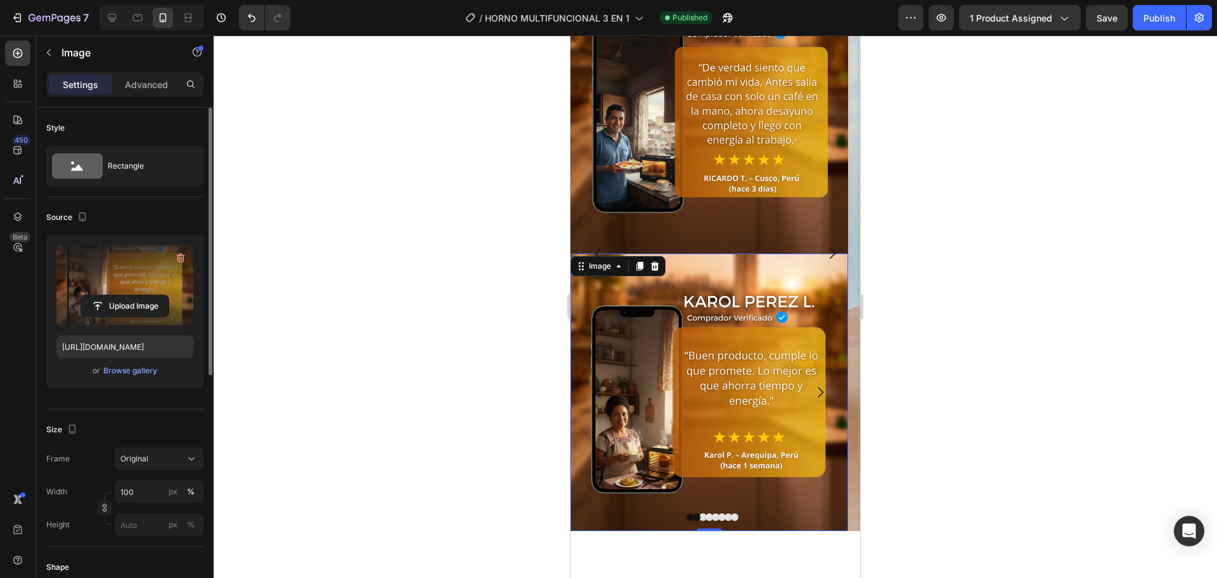
scroll to position [211, 0]
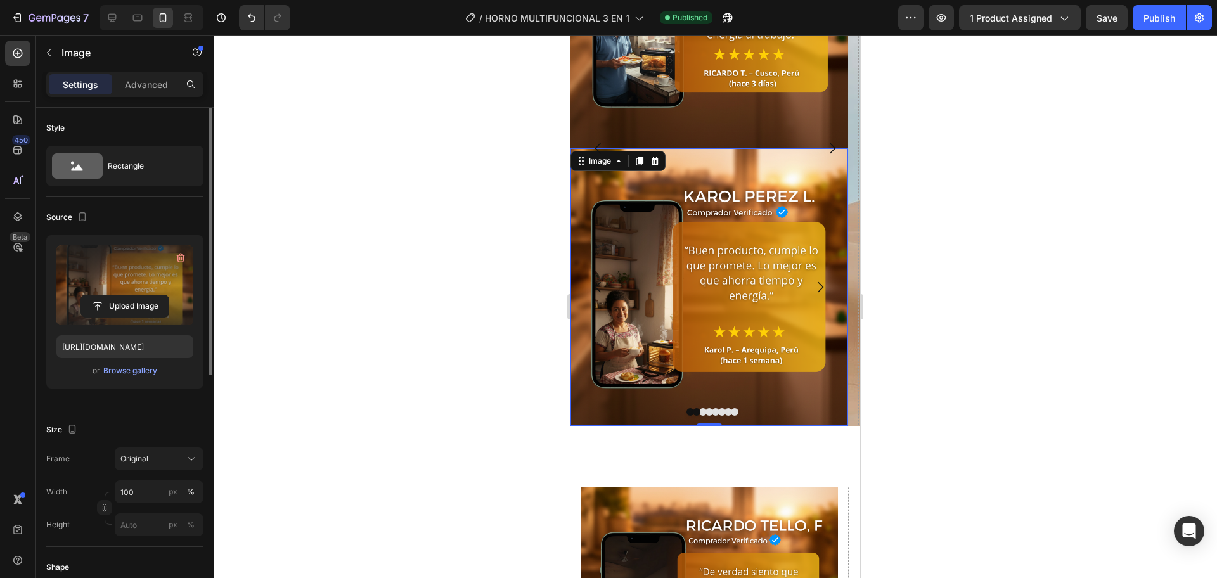
click at [761, 375] on img at bounding box center [709, 287] width 278 height 278
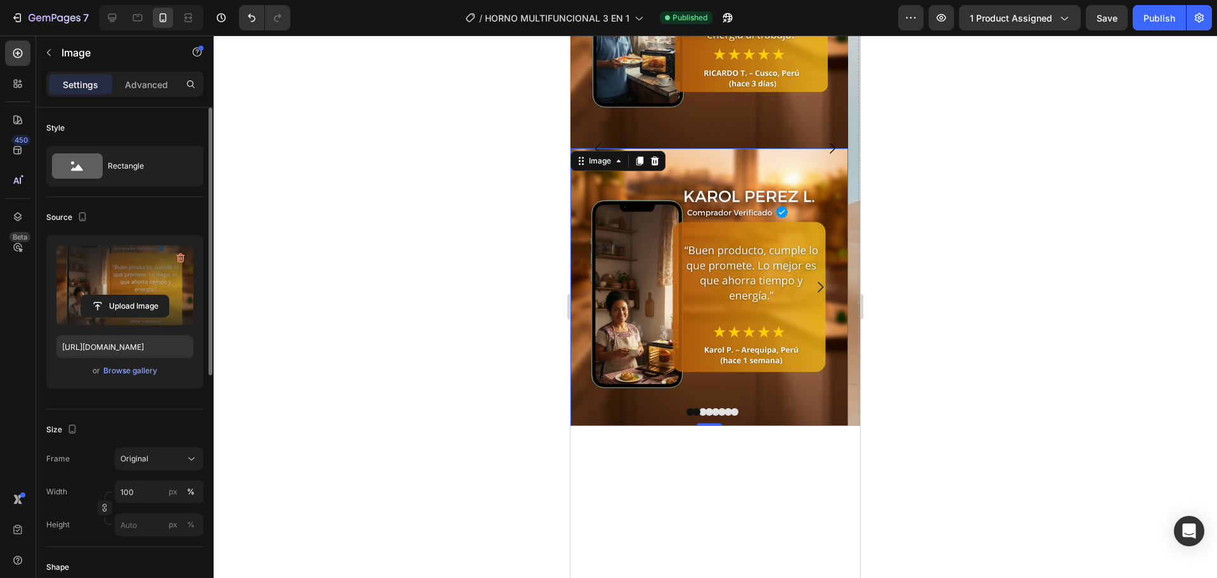
scroll to position [0, 0]
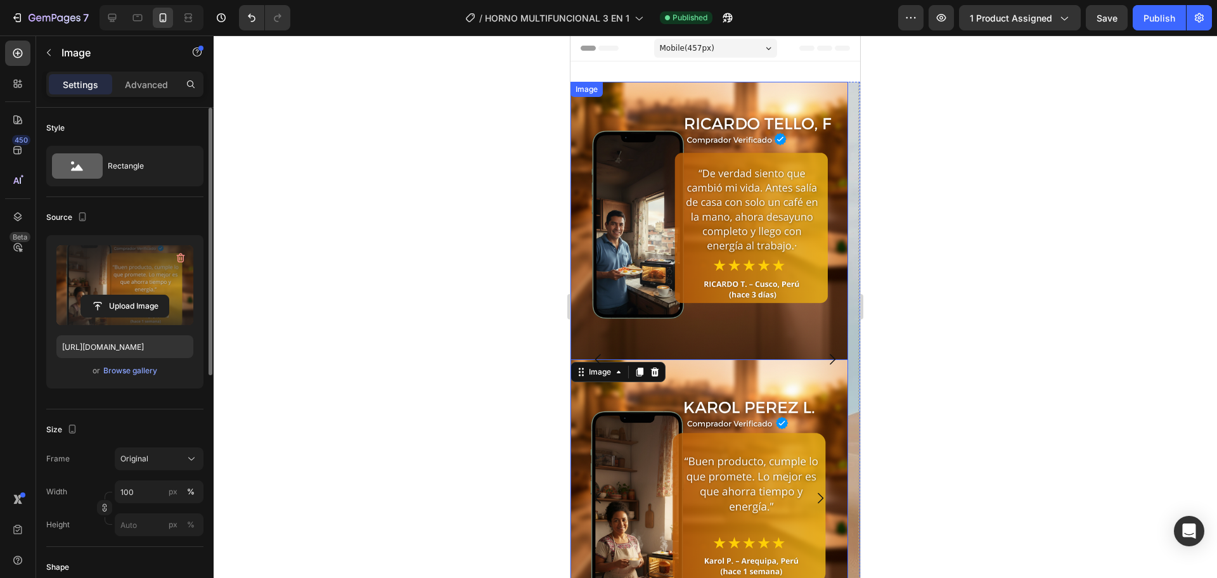
click at [773, 347] on img at bounding box center [709, 221] width 278 height 278
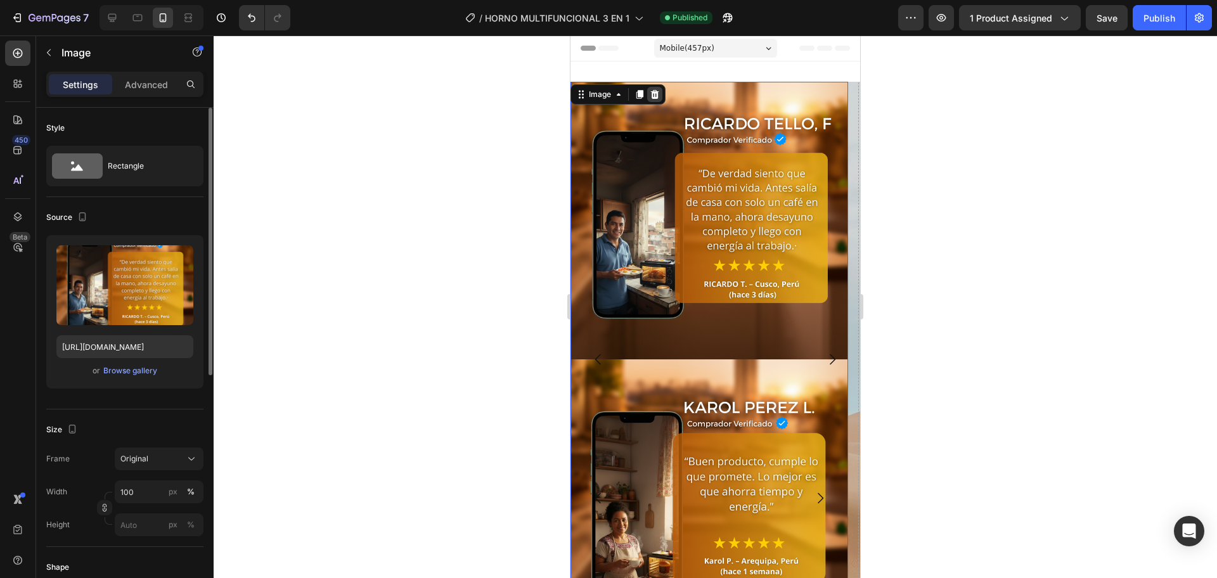
click at [659, 87] on div at bounding box center [654, 94] width 15 height 15
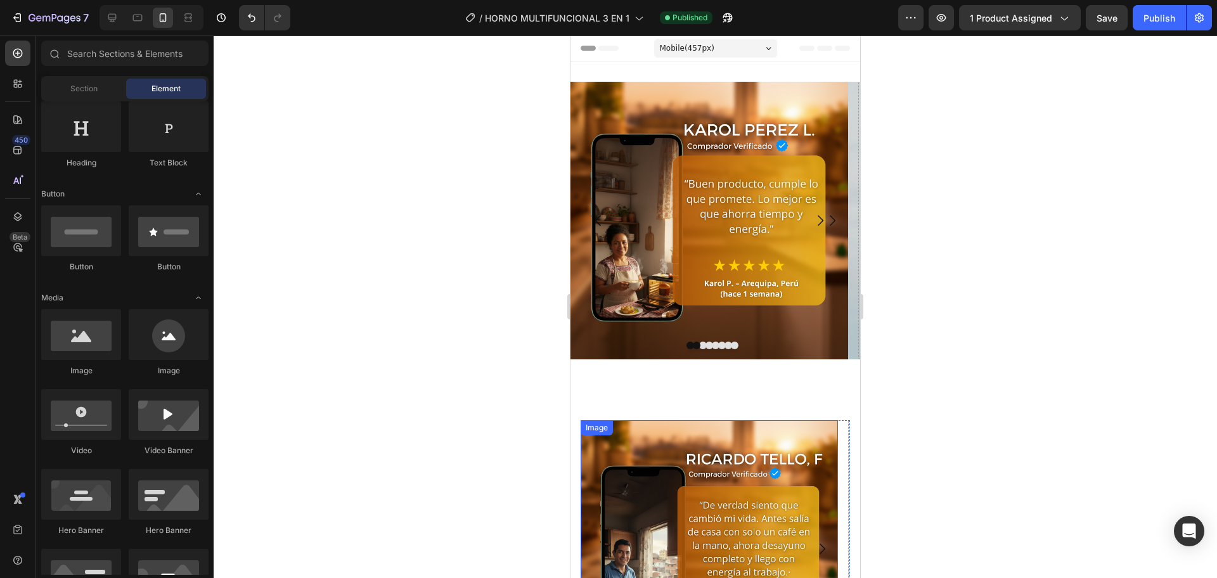
scroll to position [211, 0]
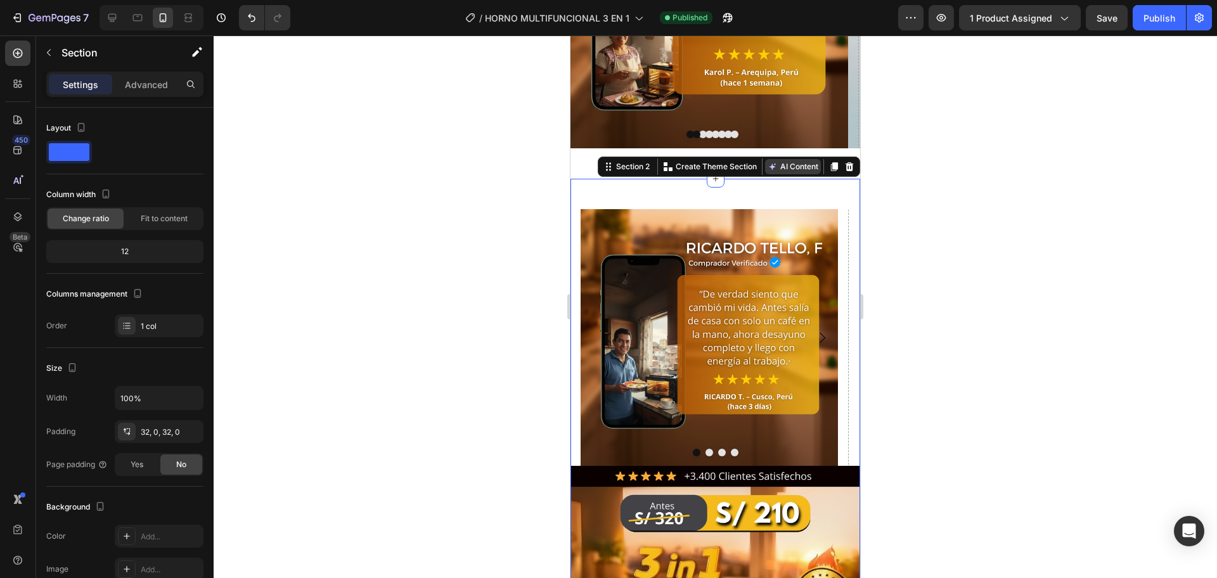
click at [798, 161] on button "AI Content" at bounding box center [793, 166] width 56 height 15
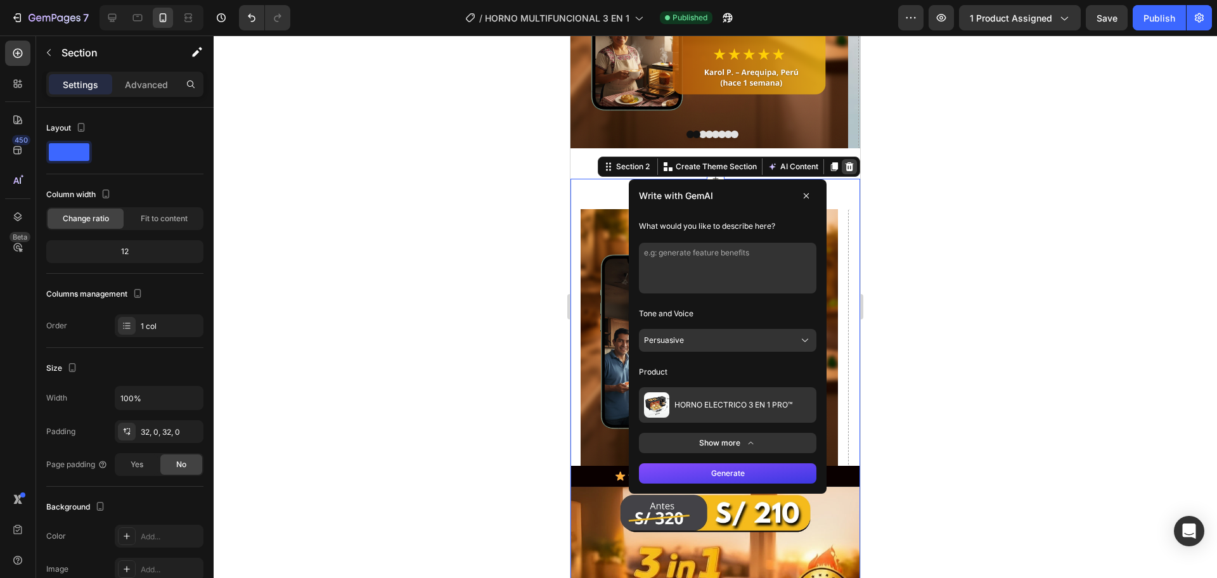
click at [846, 168] on icon at bounding box center [850, 166] width 8 height 9
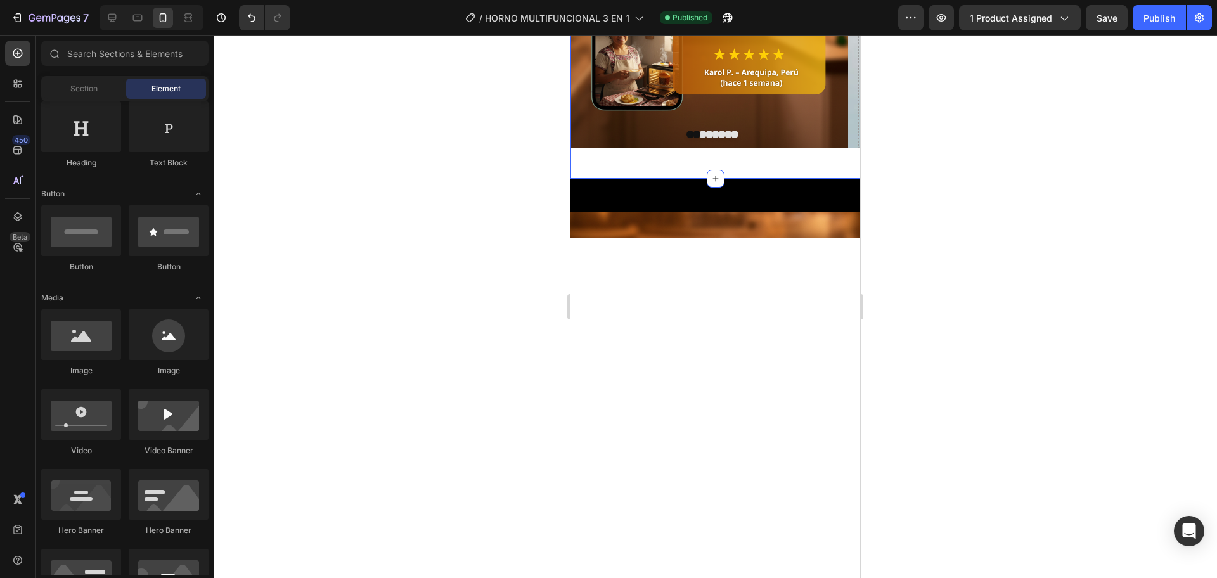
click at [835, 158] on div "Image Drop element here Drop element here Drop element here Carousel Drop eleme…" at bounding box center [715, 15] width 290 height 288
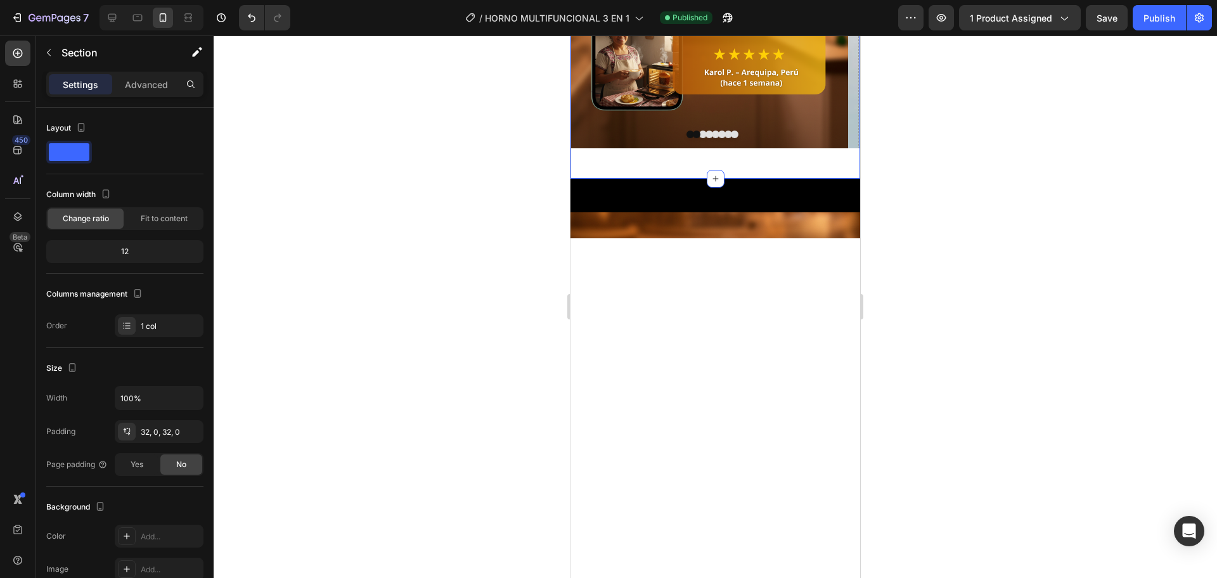
click at [792, 167] on div "Image Drop element here Drop element here Drop element here Carousel Drop eleme…" at bounding box center [715, 14] width 290 height 328
click at [534, 158] on div at bounding box center [715, 306] width 1003 height 543
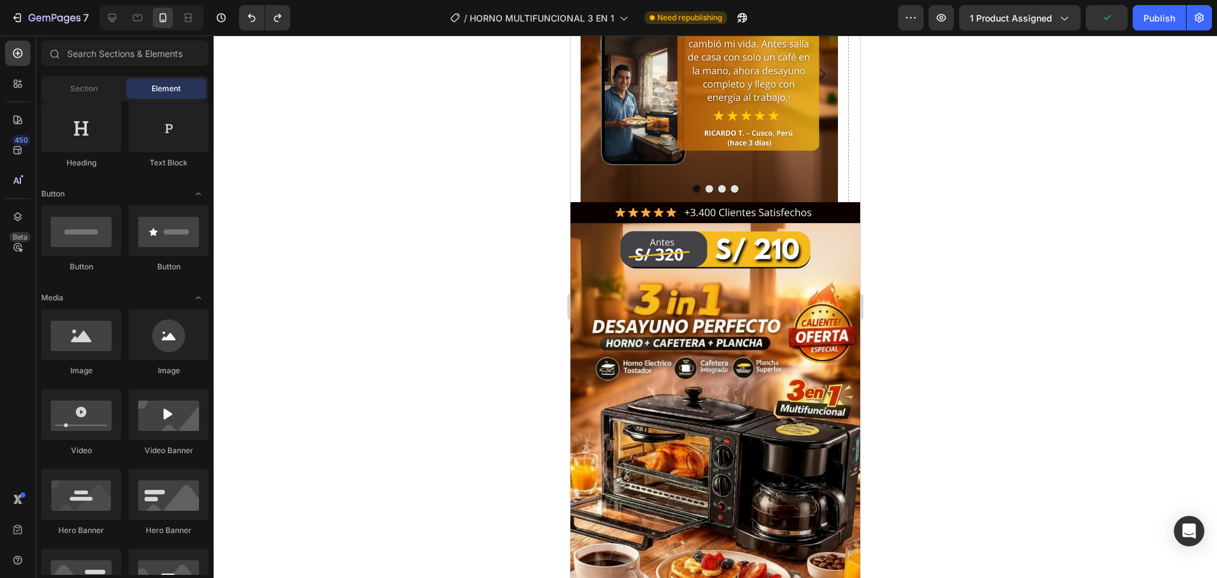
scroll to position [264, 0]
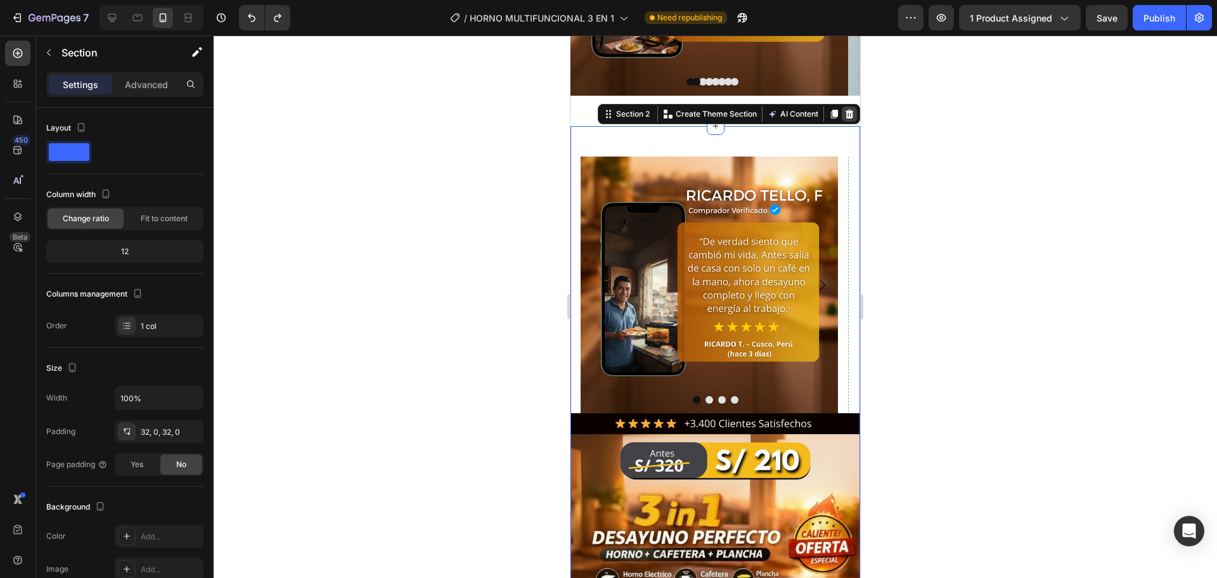
click at [844, 115] on icon at bounding box center [849, 114] width 10 height 10
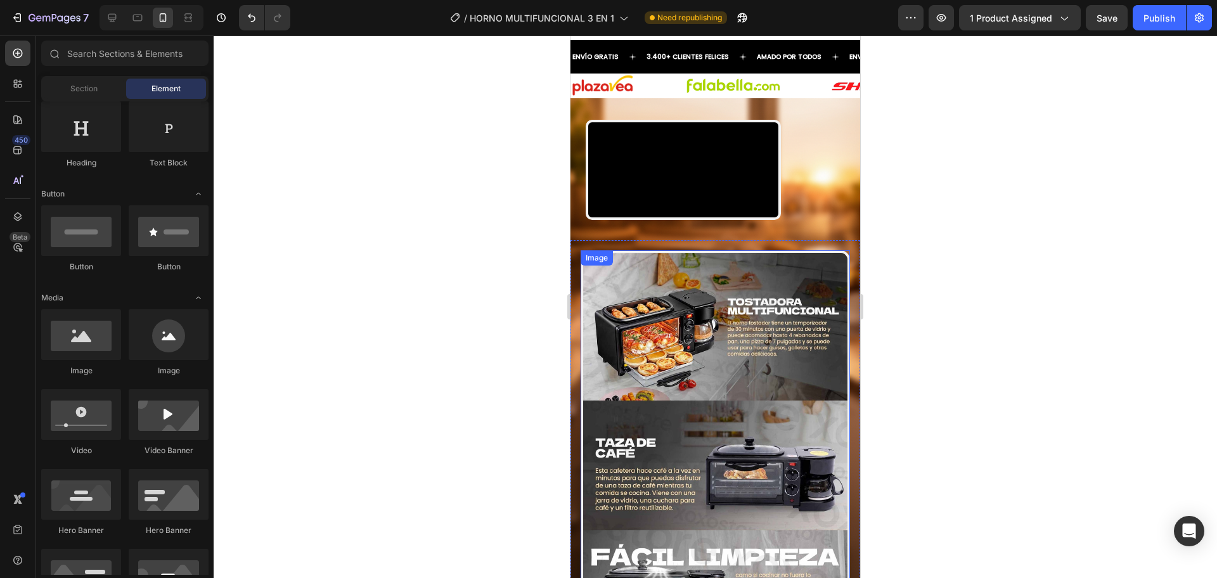
scroll to position [244, 0]
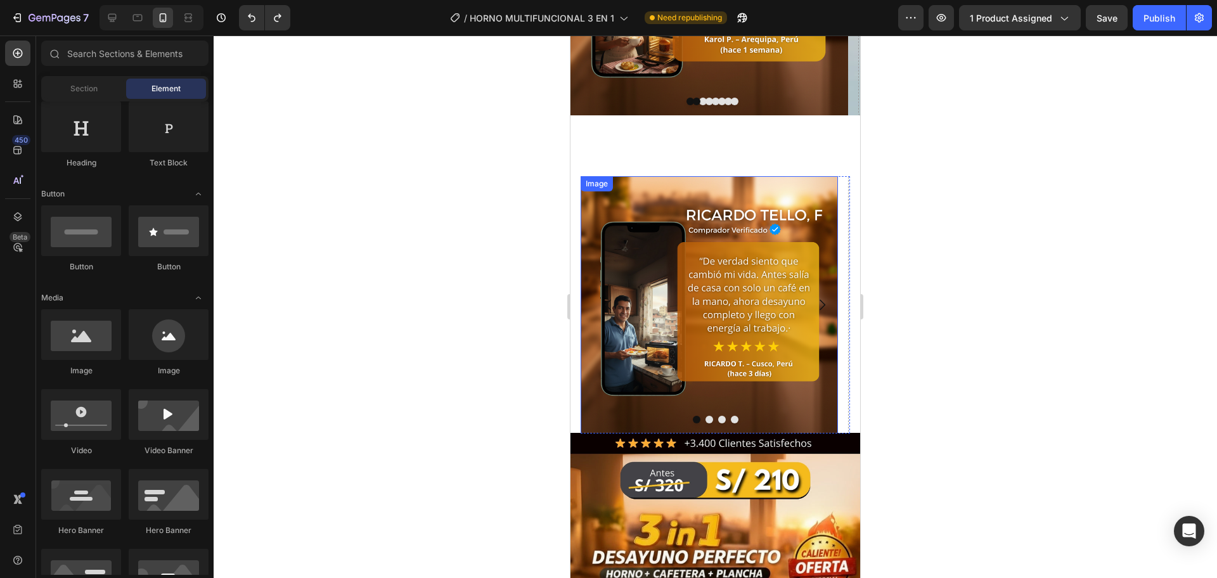
click at [613, 235] on img at bounding box center [709, 304] width 257 height 257
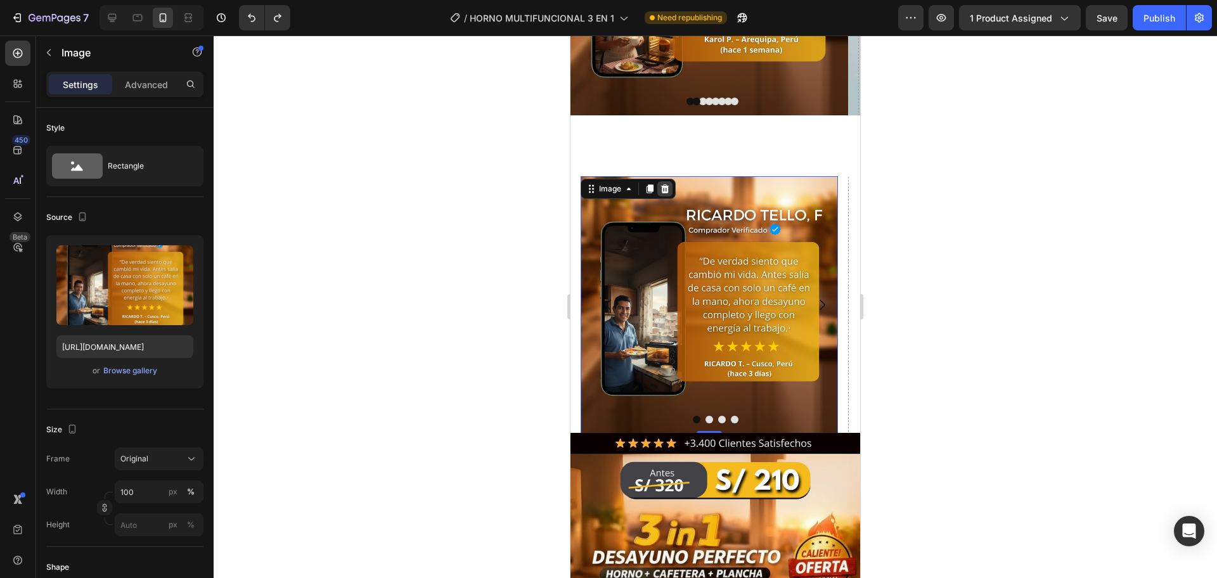
click at [669, 190] on icon at bounding box center [665, 189] width 10 height 10
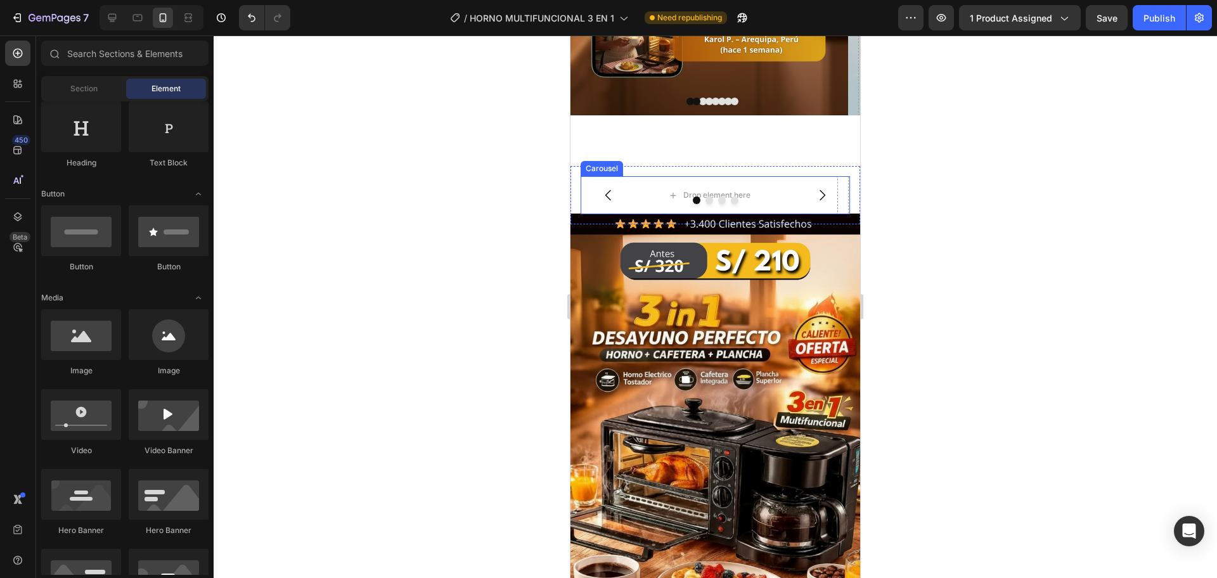
click at [776, 198] on div at bounding box center [715, 200] width 269 height 8
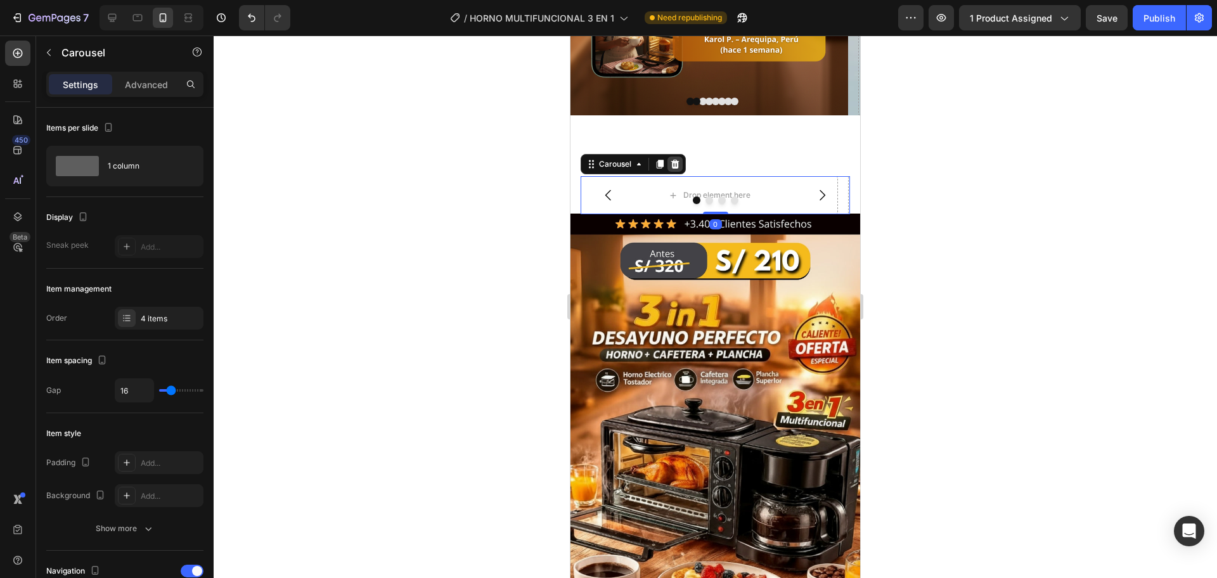
click at [678, 162] on icon at bounding box center [675, 164] width 8 height 9
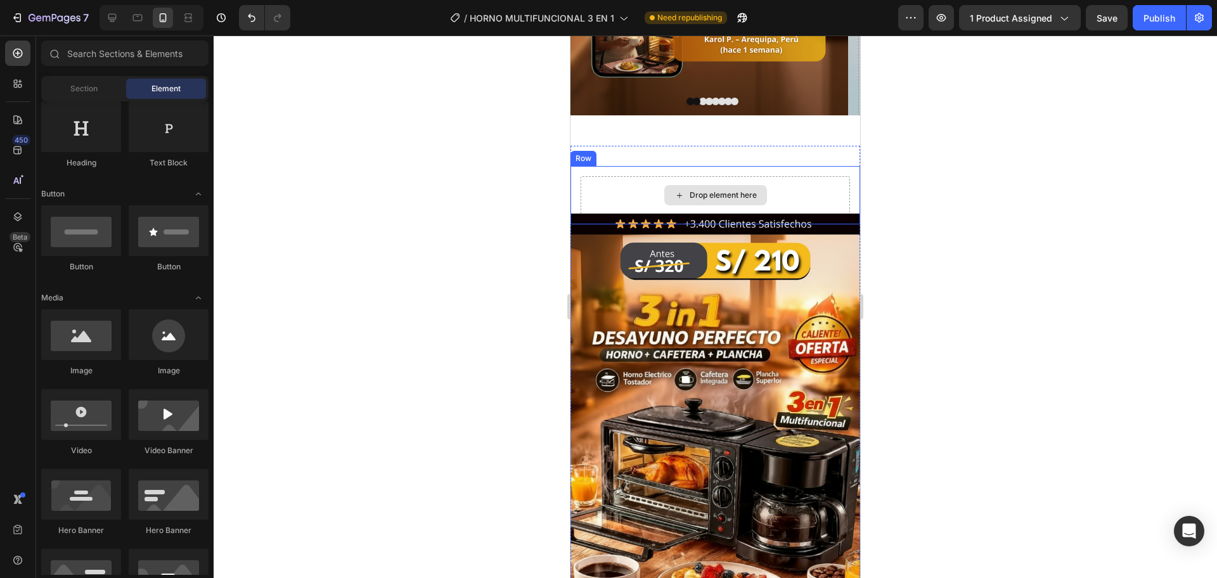
click at [773, 186] on div "Drop element here" at bounding box center [715, 195] width 269 height 38
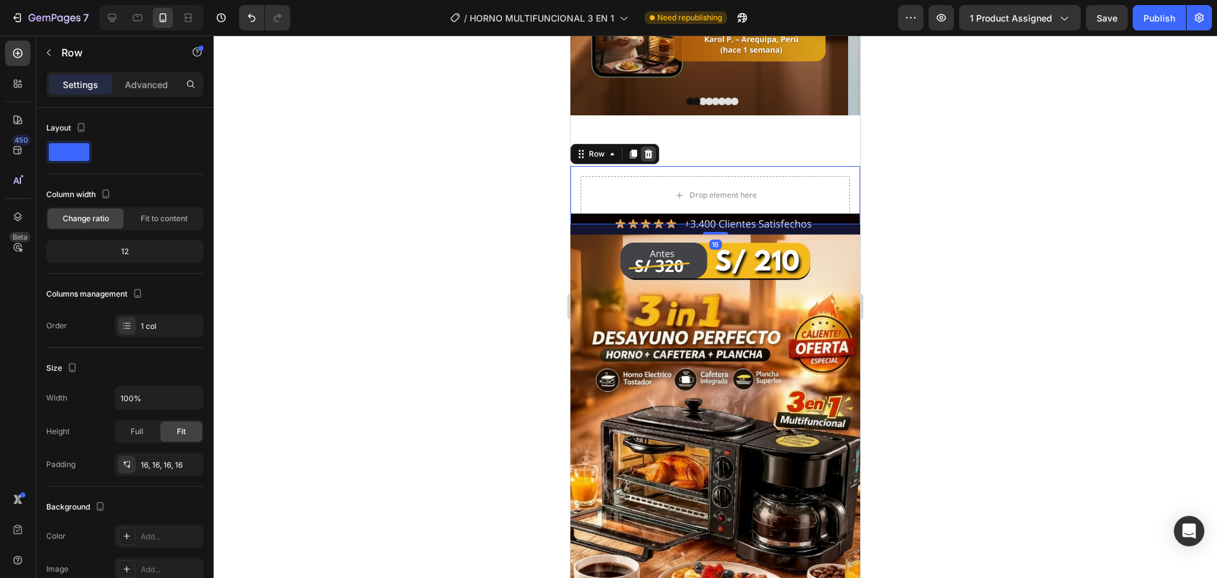
click at [648, 154] on icon at bounding box center [649, 154] width 8 height 9
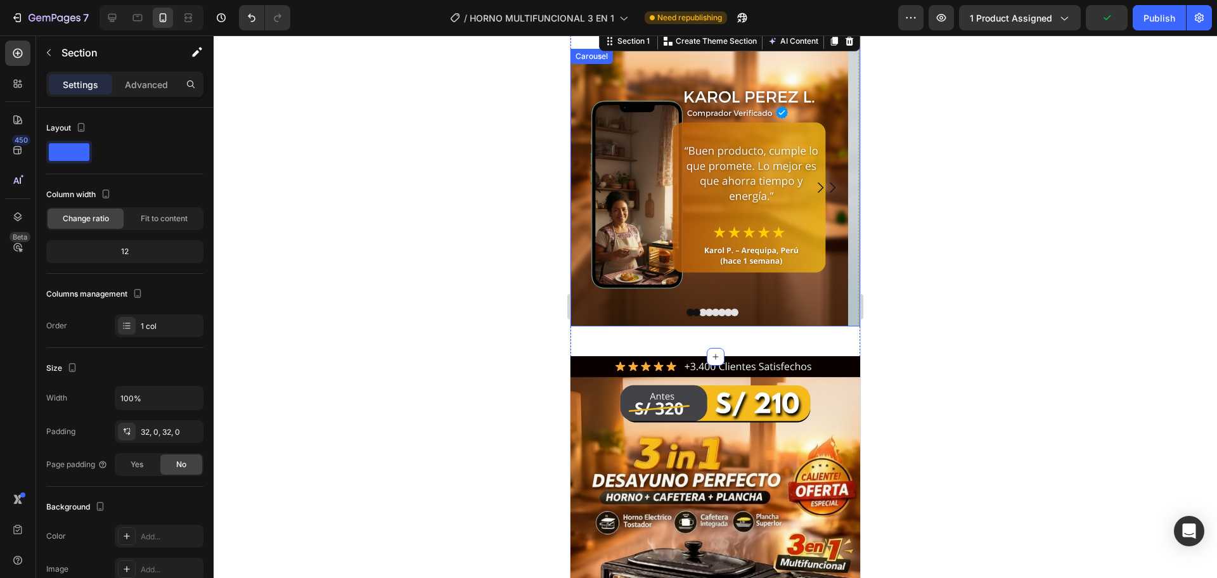
scroll to position [0, 0]
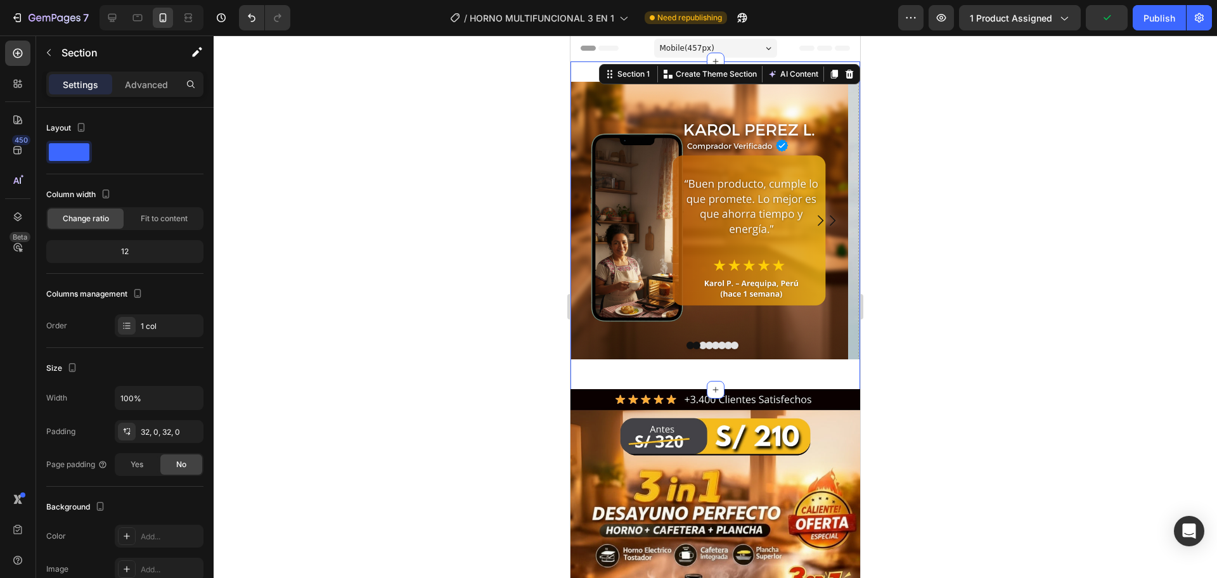
click at [944, 250] on div at bounding box center [715, 306] width 1003 height 543
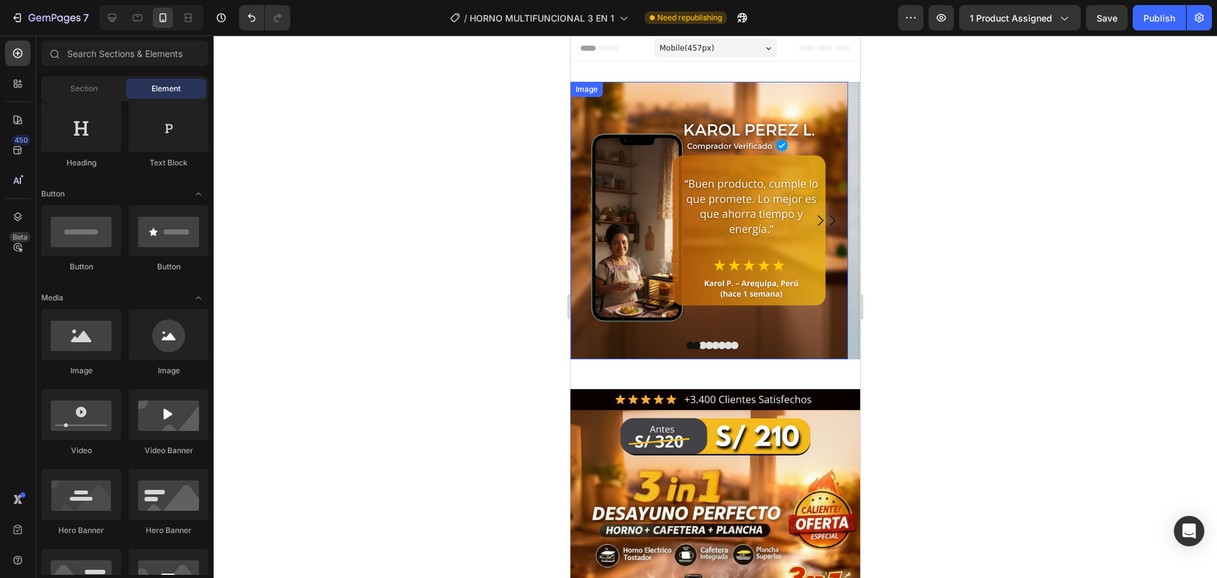
click at [803, 327] on img at bounding box center [709, 221] width 278 height 278
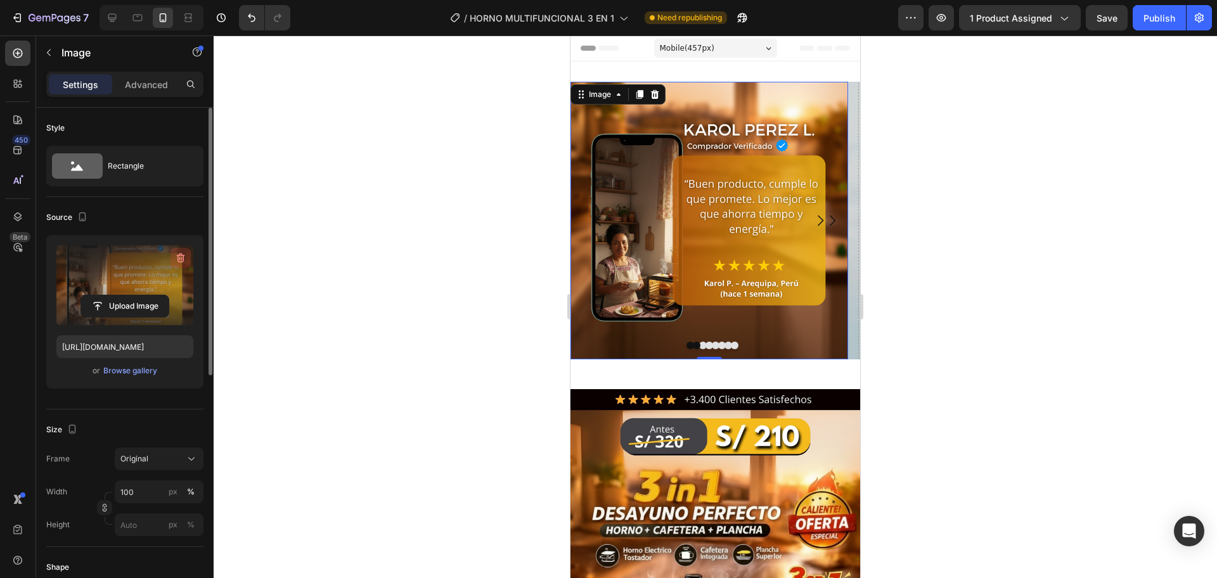
click at [176, 258] on icon "button" at bounding box center [180, 258] width 13 height 13
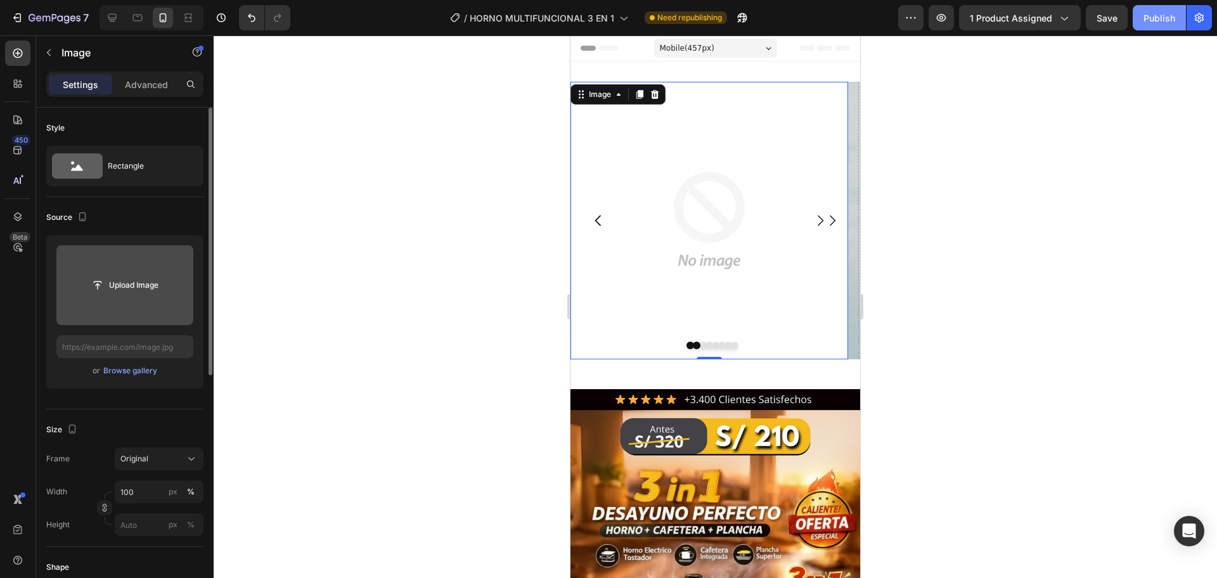
click at [1157, 20] on div "Publish" at bounding box center [1159, 17] width 32 height 13
click at [828, 211] on button "Carousel Next Arrow" at bounding box center [831, 220] width 35 height 35
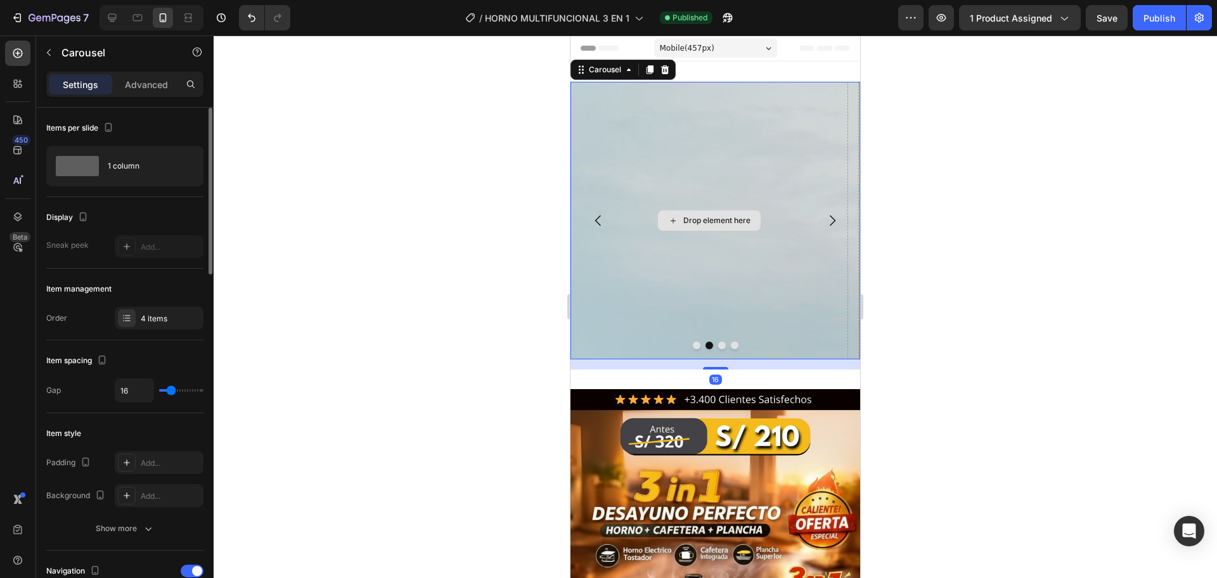
click at [728, 208] on div "Drop element here" at bounding box center [709, 221] width 278 height 278
click at [598, 207] on button "Carousel Back Arrow" at bounding box center [598, 220] width 35 height 35
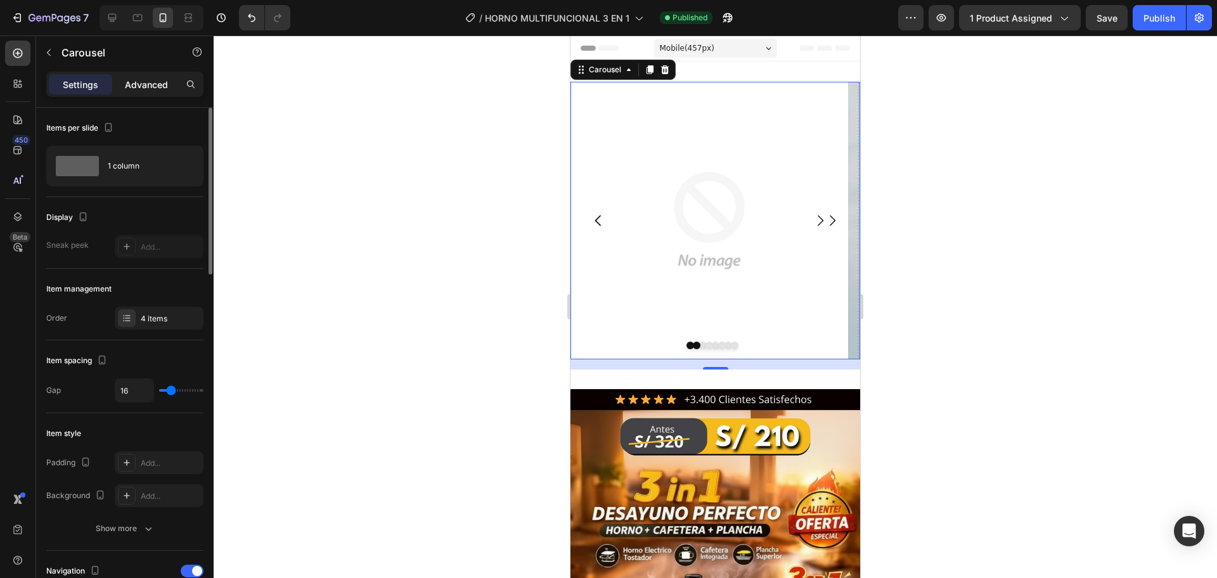
click at [154, 79] on p "Advanced" at bounding box center [146, 84] width 43 height 13
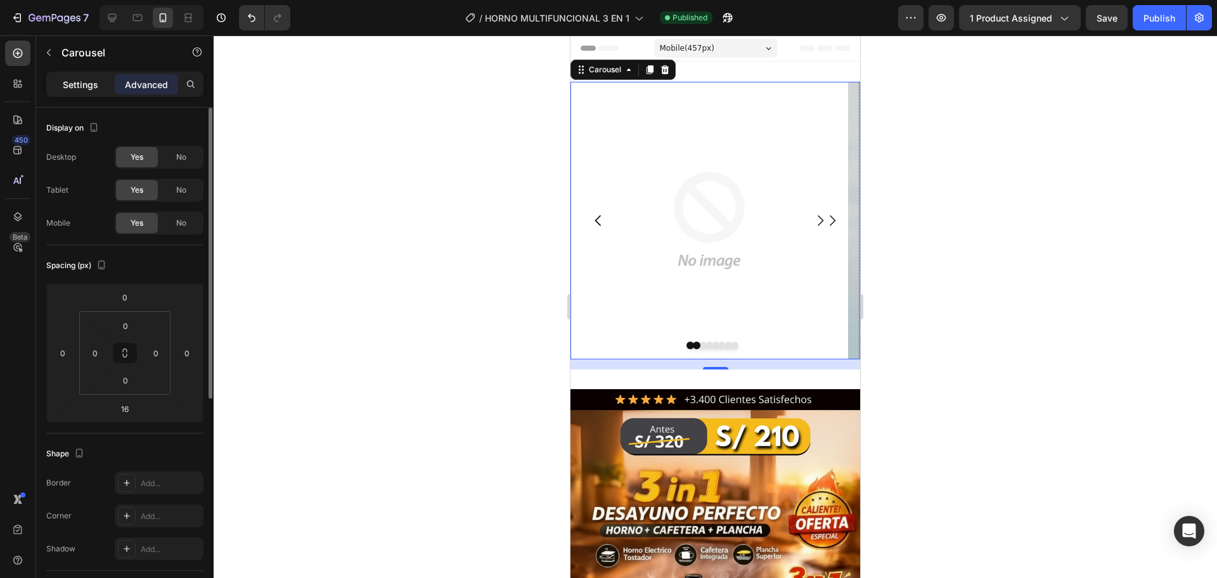
click at [79, 80] on p "Settings" at bounding box center [80, 84] width 35 height 13
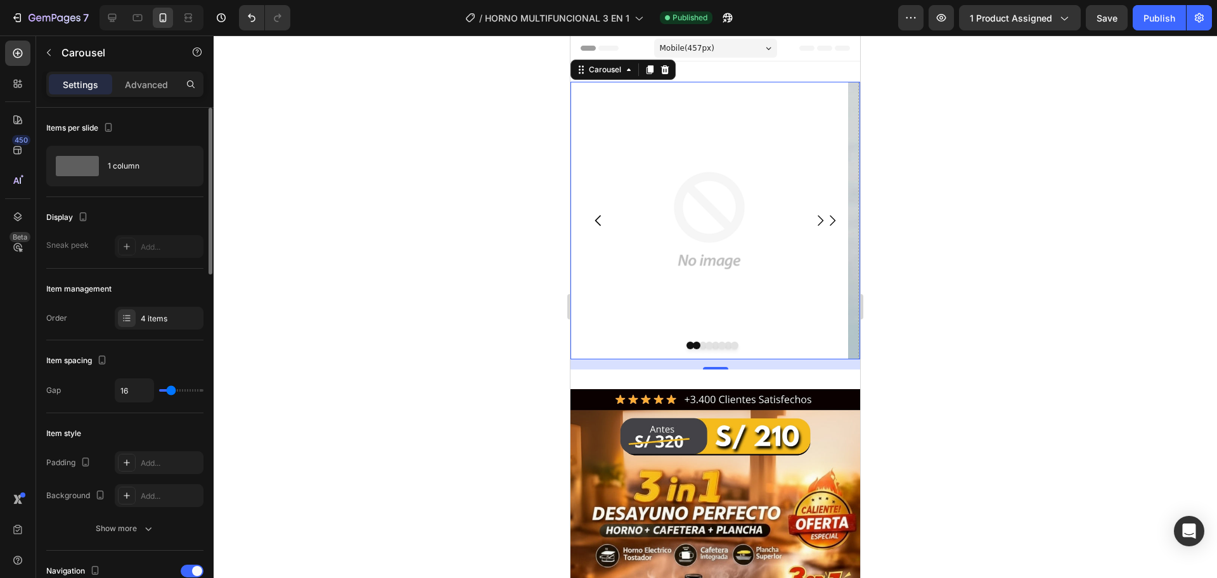
click at [78, 86] on p "Settings" at bounding box center [80, 84] width 35 height 13
click at [48, 48] on icon "button" at bounding box center [49, 53] width 10 height 10
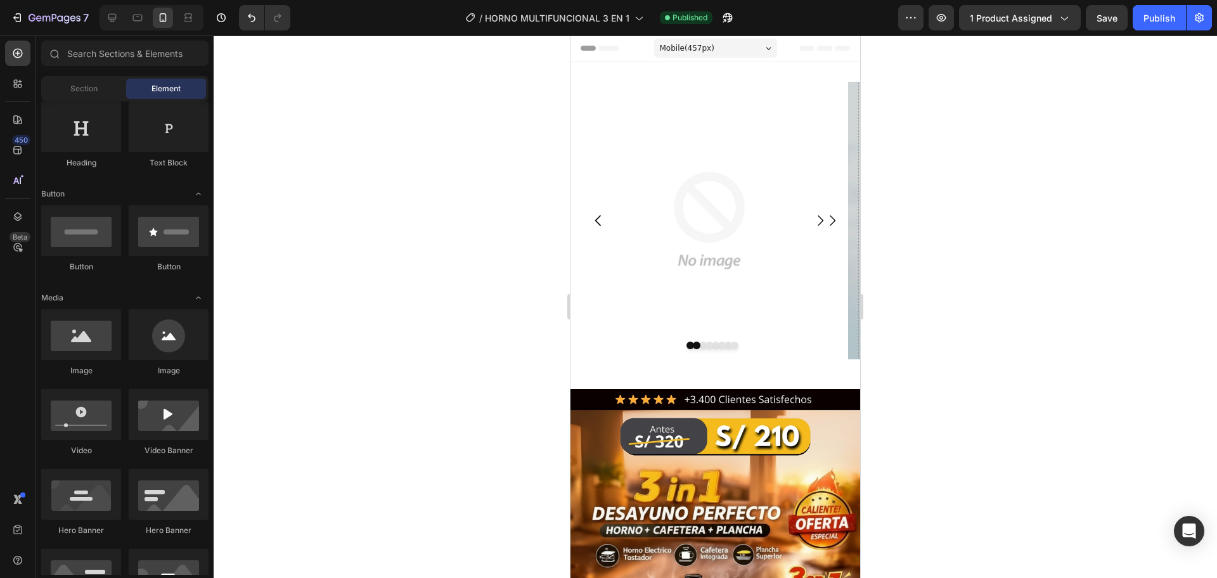
click at [660, 211] on img at bounding box center [709, 221] width 278 height 278
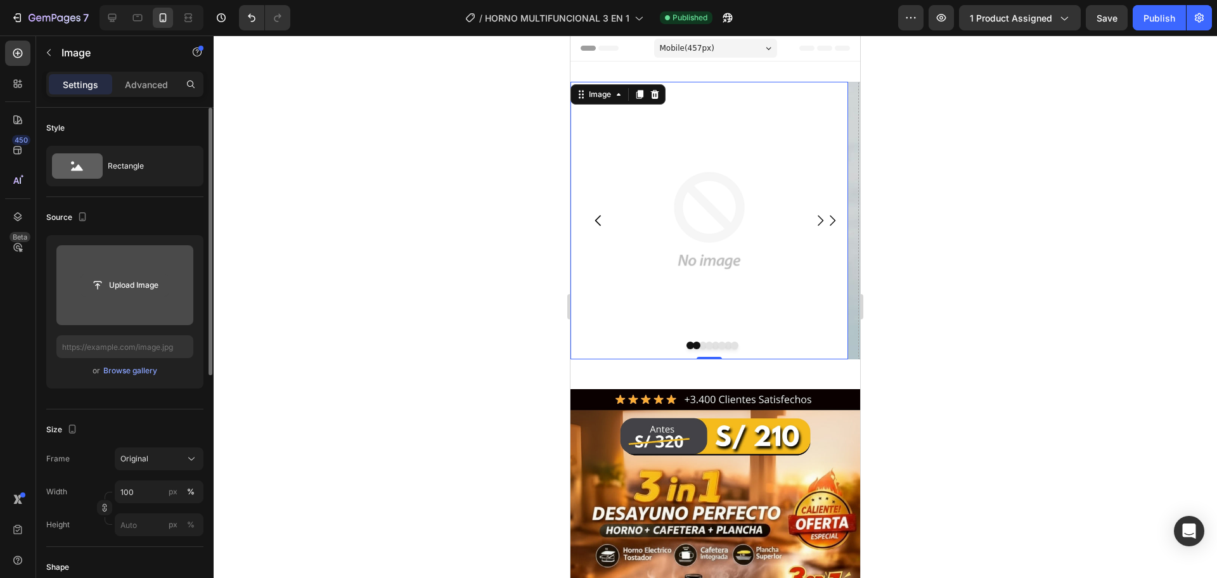
click at [138, 283] on input "file" at bounding box center [124, 285] width 87 height 22
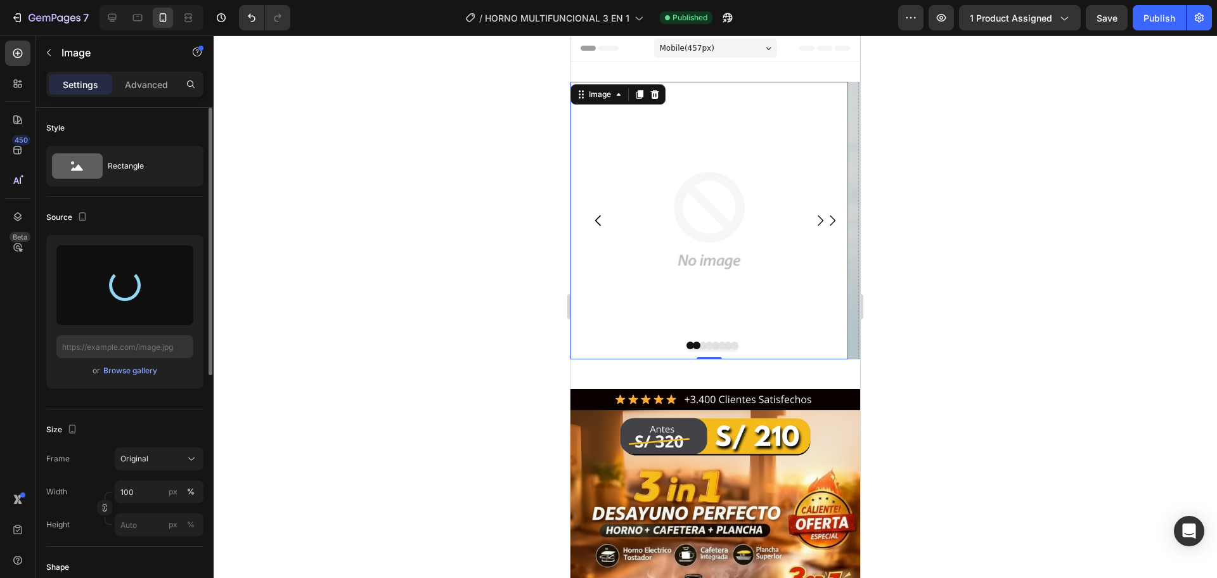
type input "https://cdn.shopify.com/s/files/1/0774/8360/6252/files/gempages_575738252938445…"
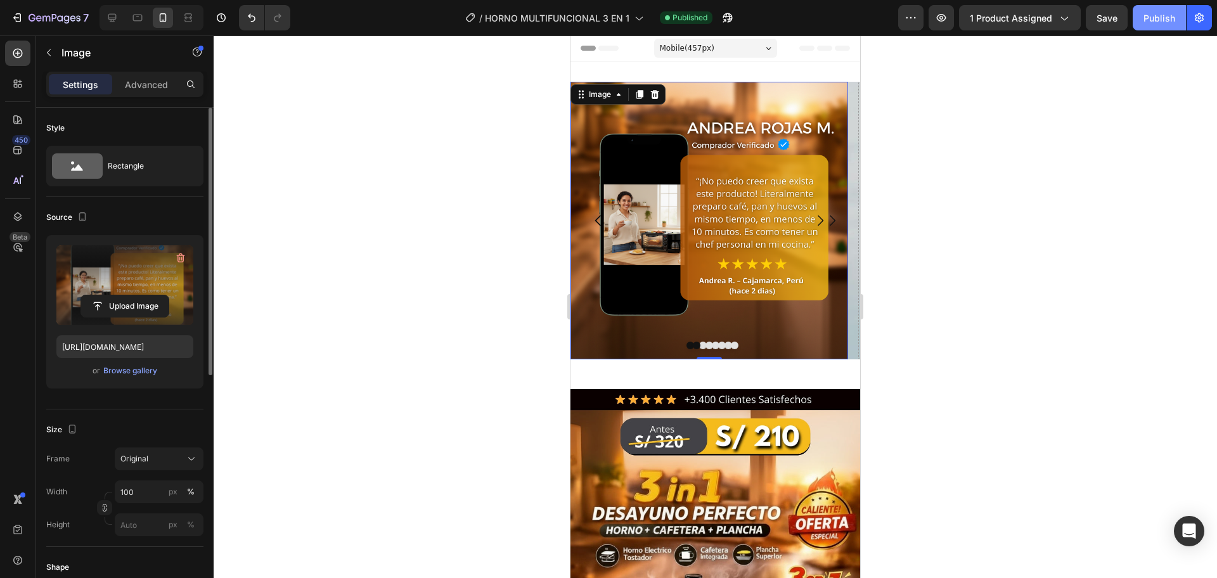
click at [1157, 13] on div "Publish" at bounding box center [1159, 17] width 32 height 13
click at [825, 221] on icon "Carousel Next Arrow" at bounding box center [832, 220] width 15 height 15
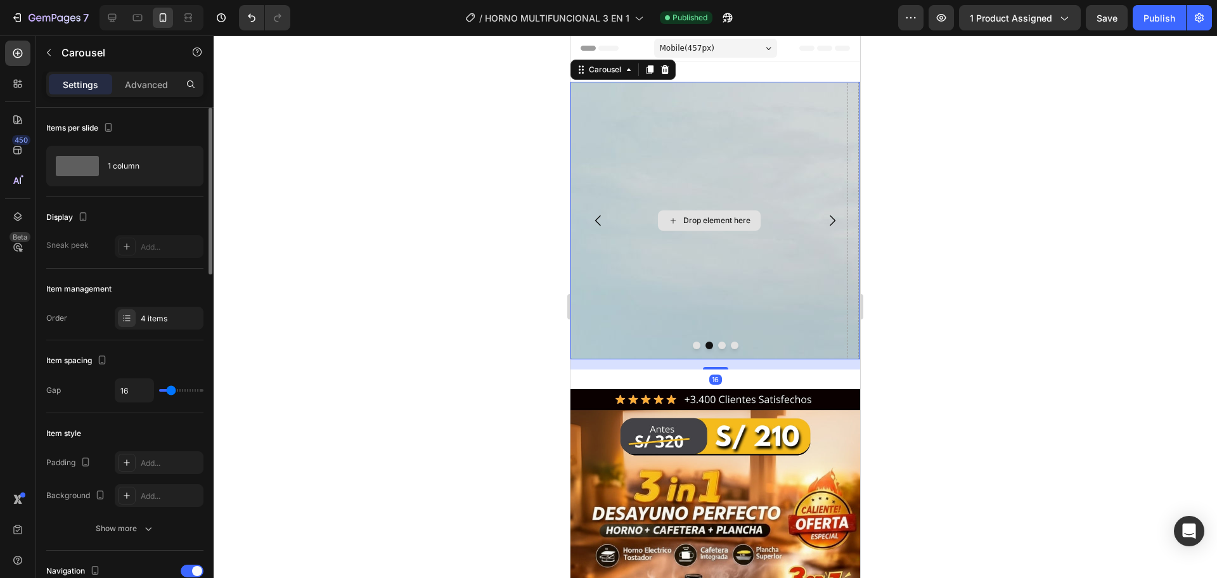
click at [713, 224] on div "Drop element here" at bounding box center [716, 220] width 67 height 10
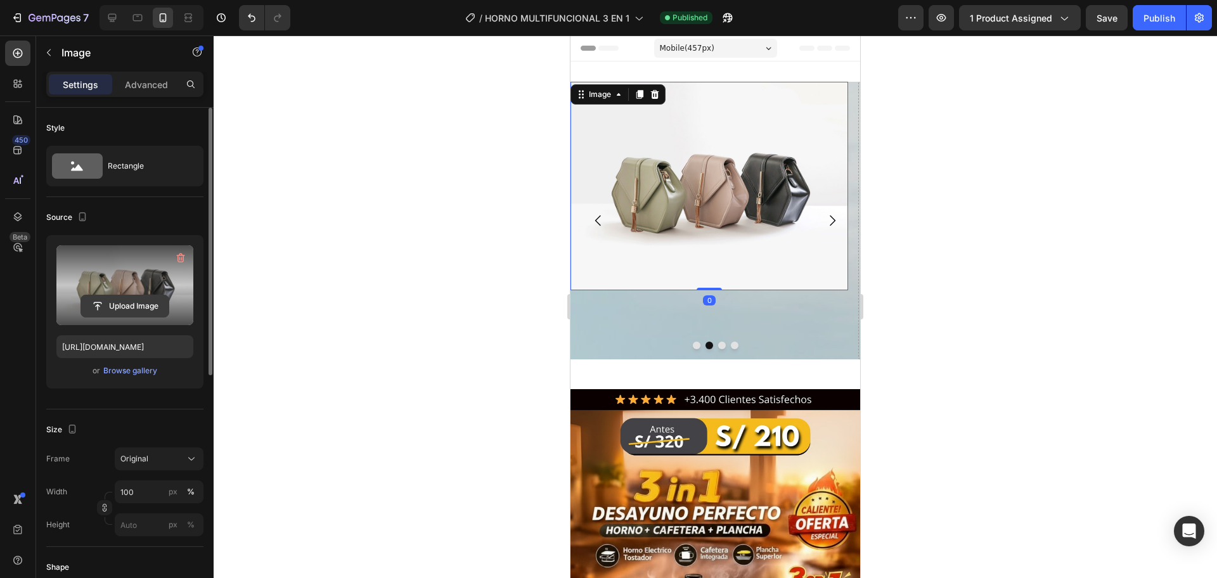
click at [131, 307] on input "file" at bounding box center [124, 306] width 87 height 22
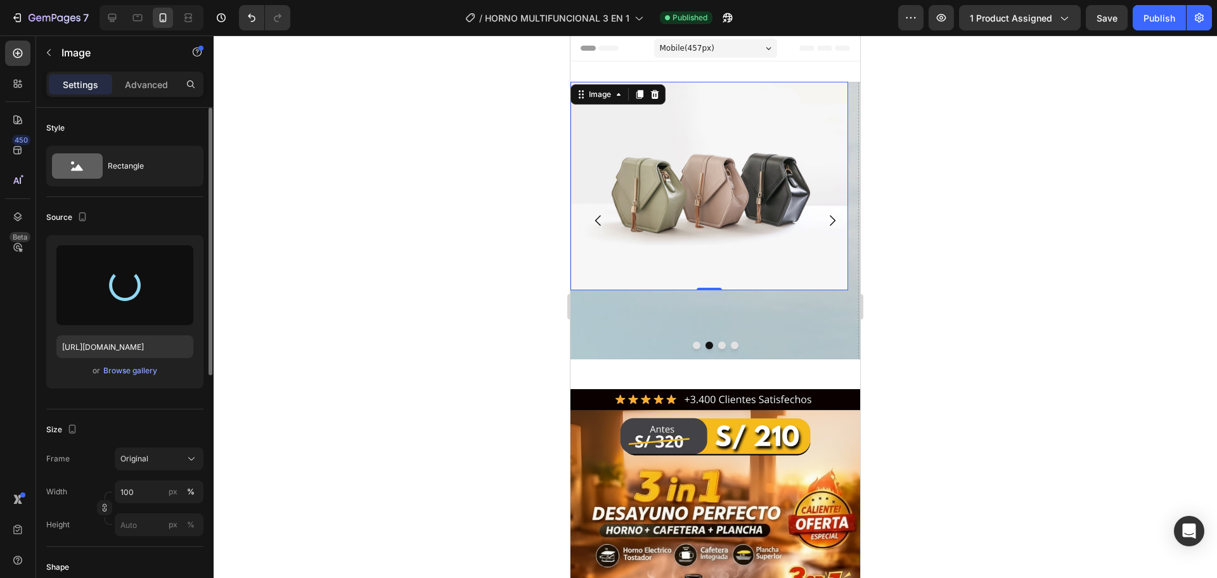
type input "https://cdn.shopify.com/s/files/1/0774/8360/6252/files/gempages_575738252938445…"
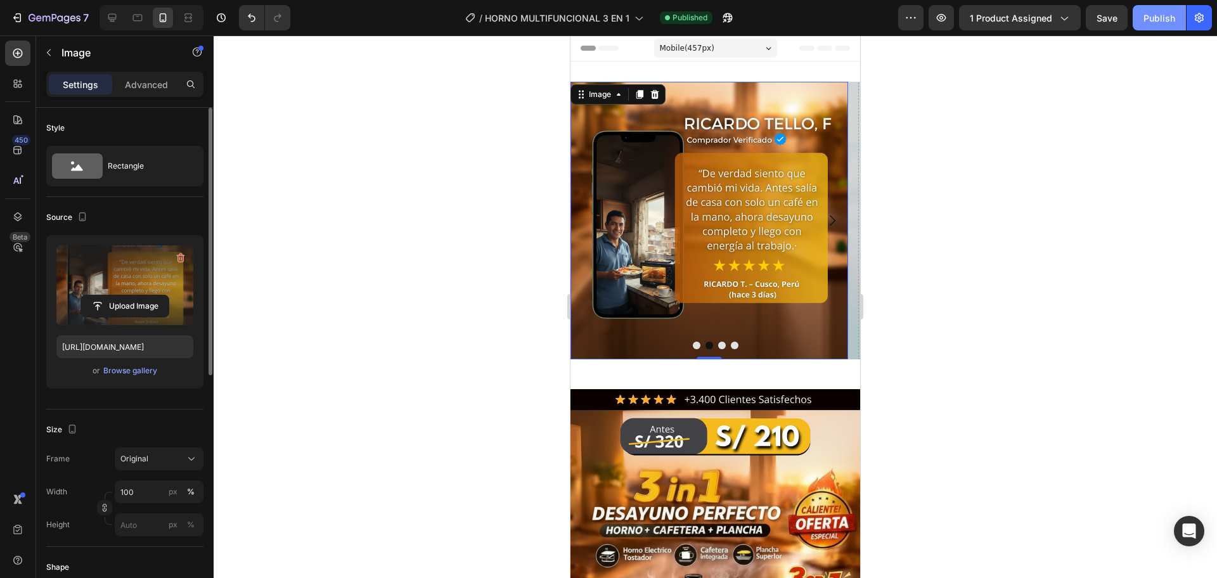
click at [1168, 25] on button "Publish" at bounding box center [1159, 17] width 53 height 25
click at [179, 255] on icon "button" at bounding box center [181, 259] width 8 height 10
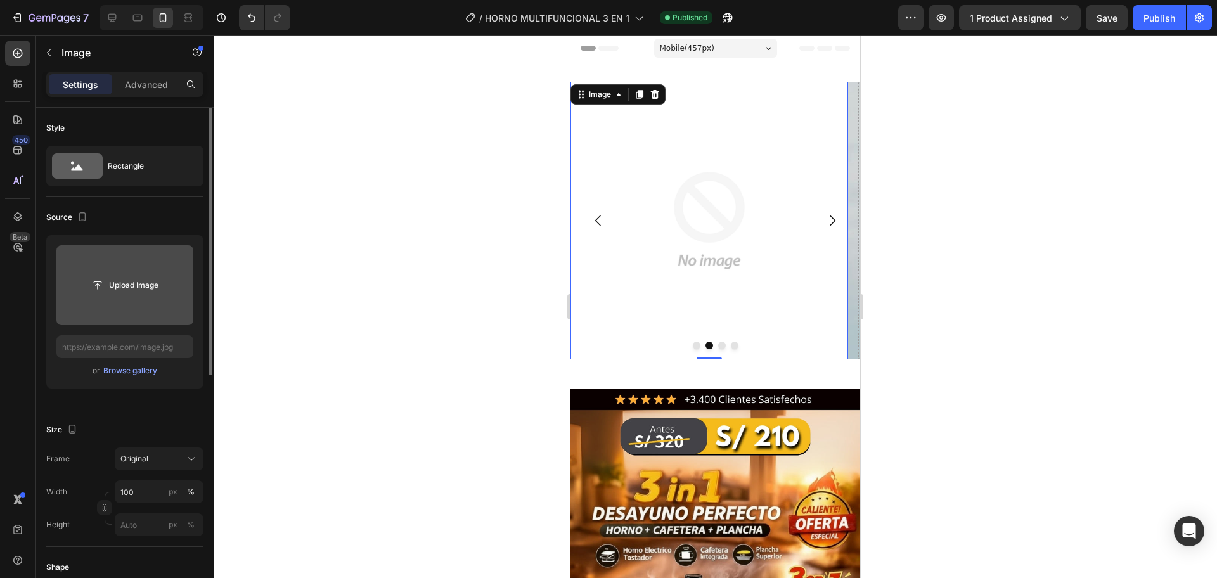
click at [146, 302] on input "file" at bounding box center [124, 285] width 137 height 80
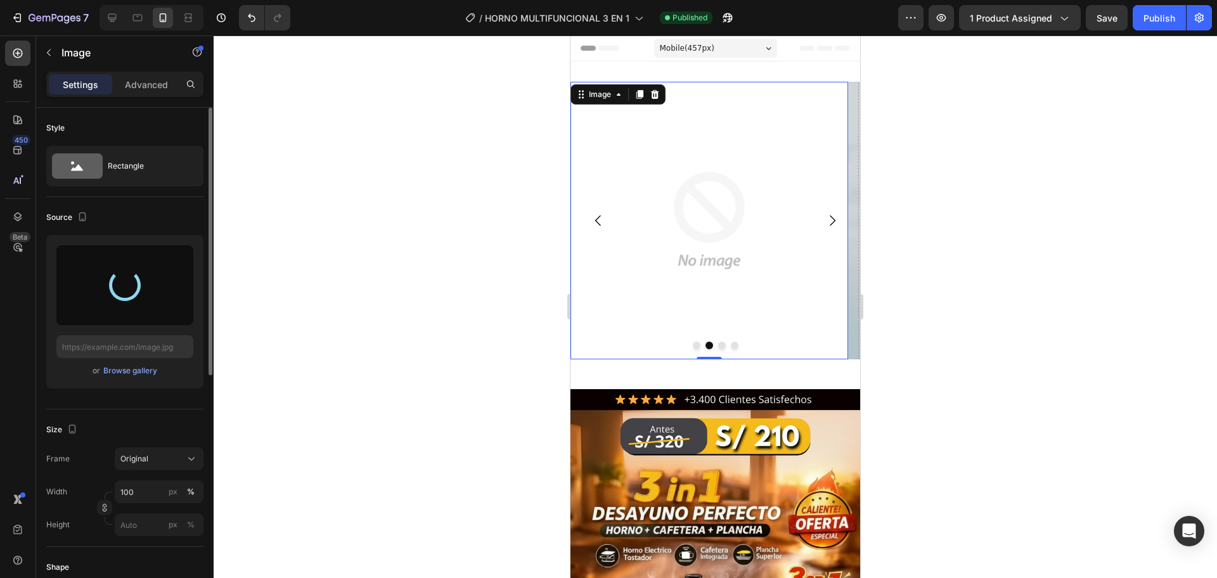
type input "https://cdn.shopify.com/s/files/1/0774/8360/6252/files/gempages_575738252938445…"
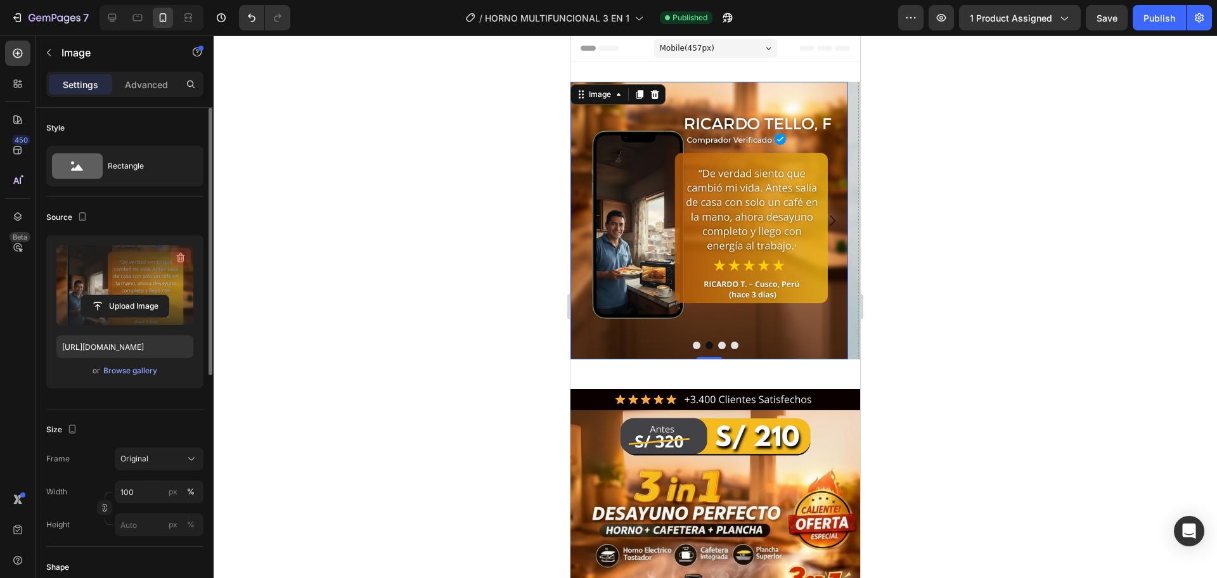
click at [176, 259] on icon "button" at bounding box center [180, 258] width 13 height 13
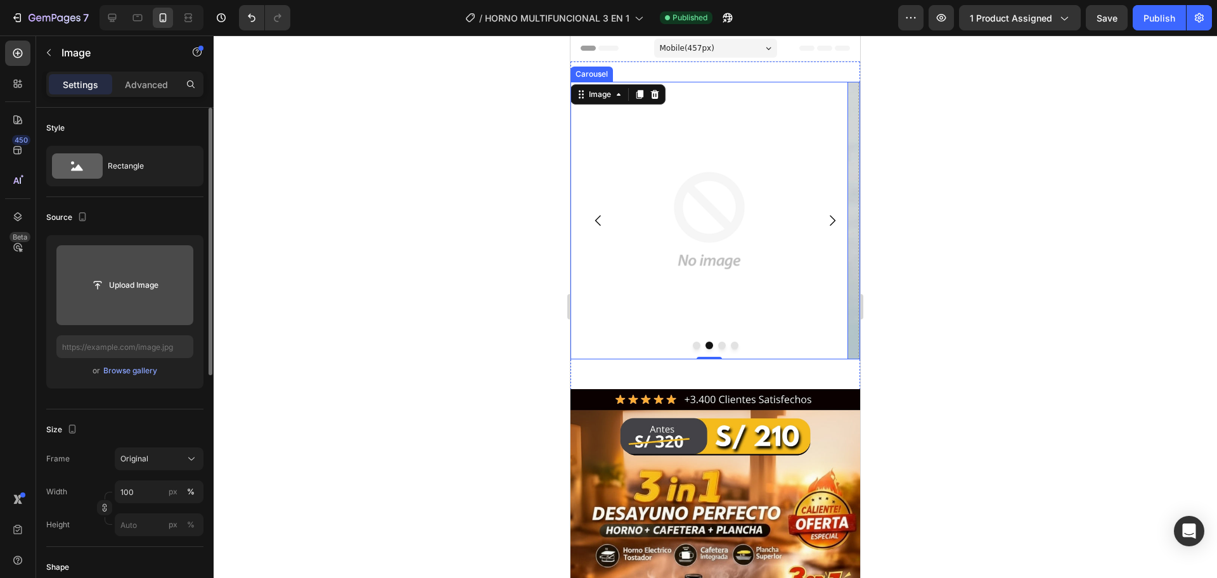
click at [614, 227] on button "Carousel Back Arrow" at bounding box center [598, 220] width 35 height 35
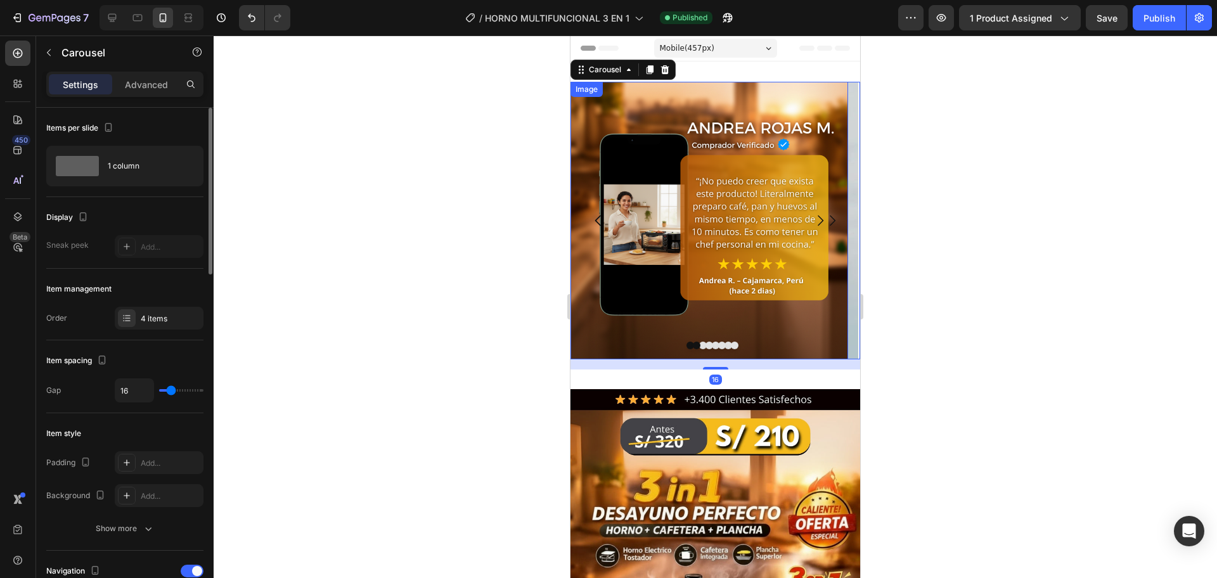
click at [695, 165] on img at bounding box center [709, 221] width 278 height 278
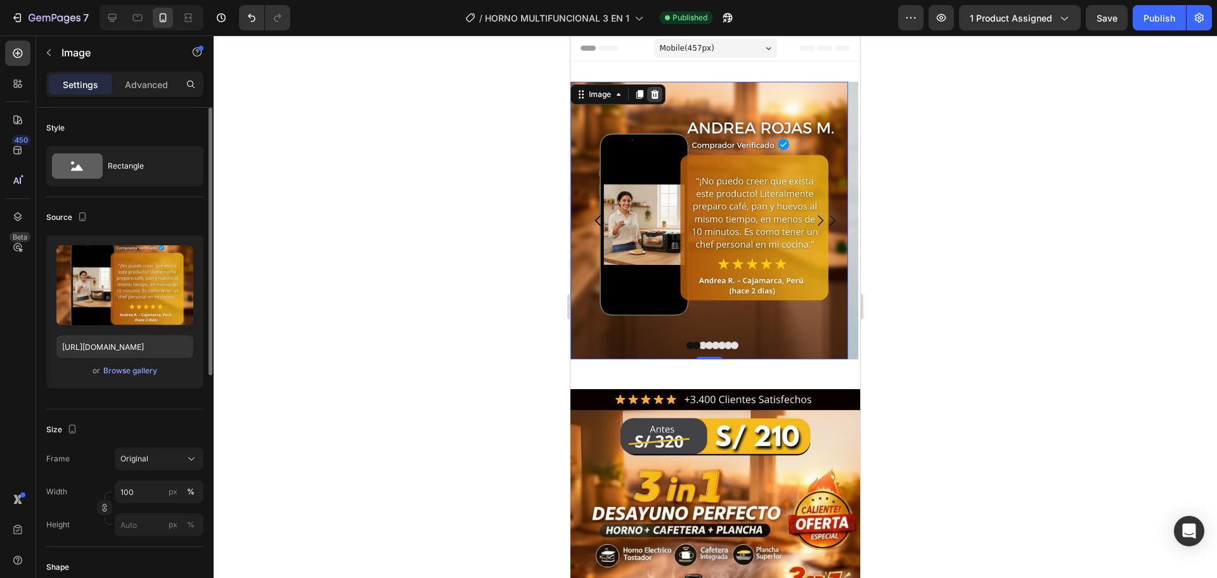
click at [656, 98] on icon at bounding box center [655, 94] width 8 height 9
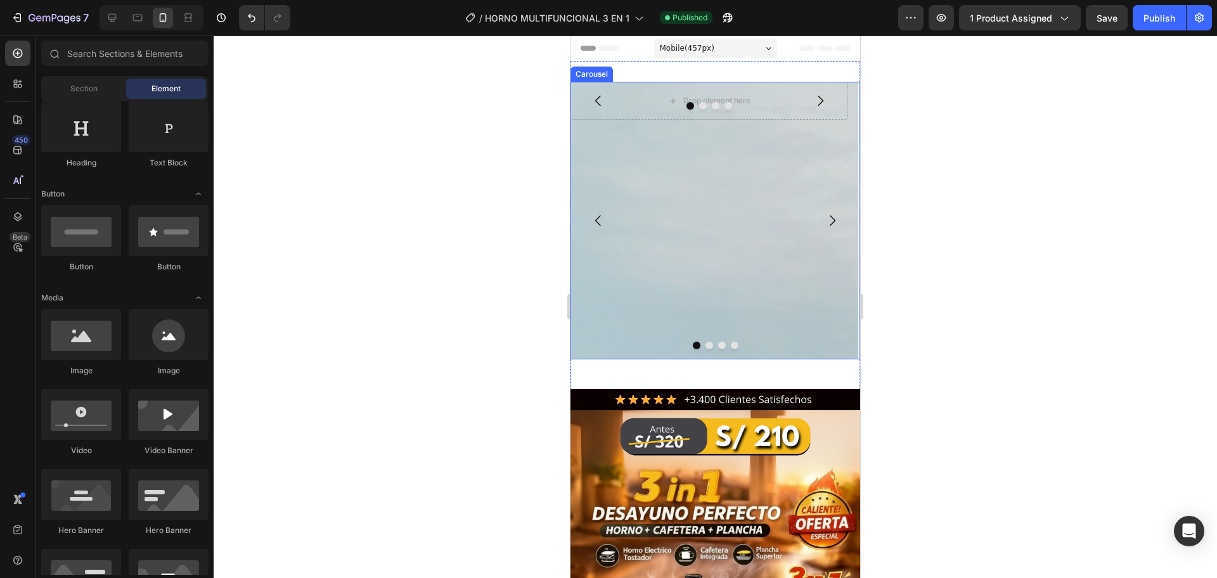
click at [683, 290] on div "Drop element here Drop element here Drop element here Drop element here Carousel" at bounding box center [709, 221] width 278 height 278
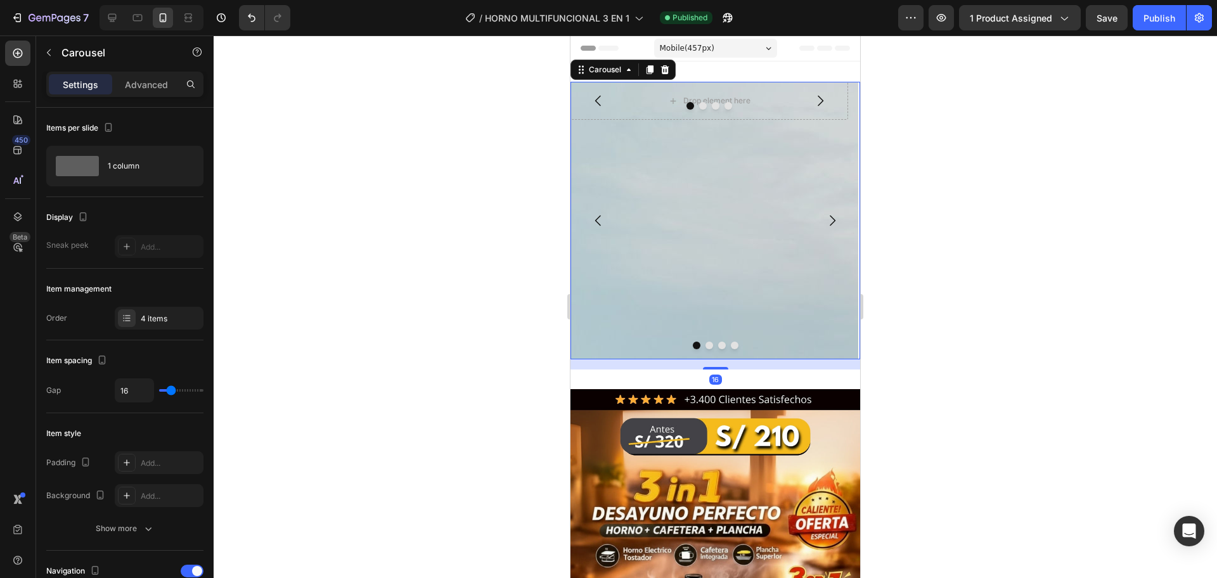
click at [713, 228] on div "Drop element here Drop element here Drop element here Drop element here Carousel" at bounding box center [709, 221] width 278 height 278
click at [665, 65] on icon at bounding box center [665, 69] width 8 height 9
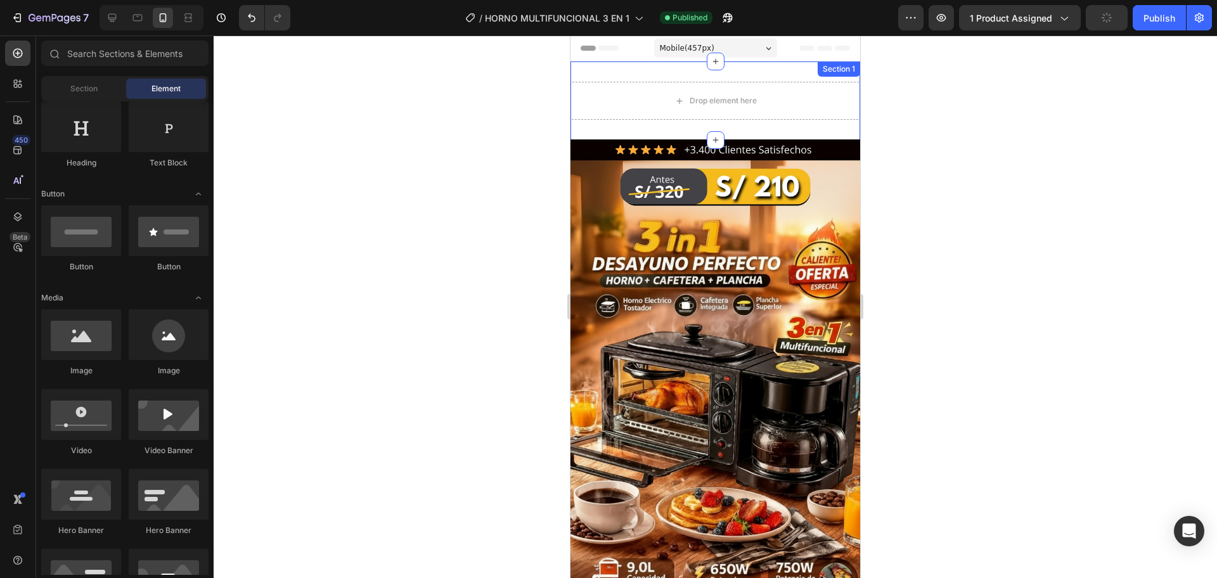
click at [671, 77] on div "Drop element here Section 1" at bounding box center [715, 100] width 290 height 79
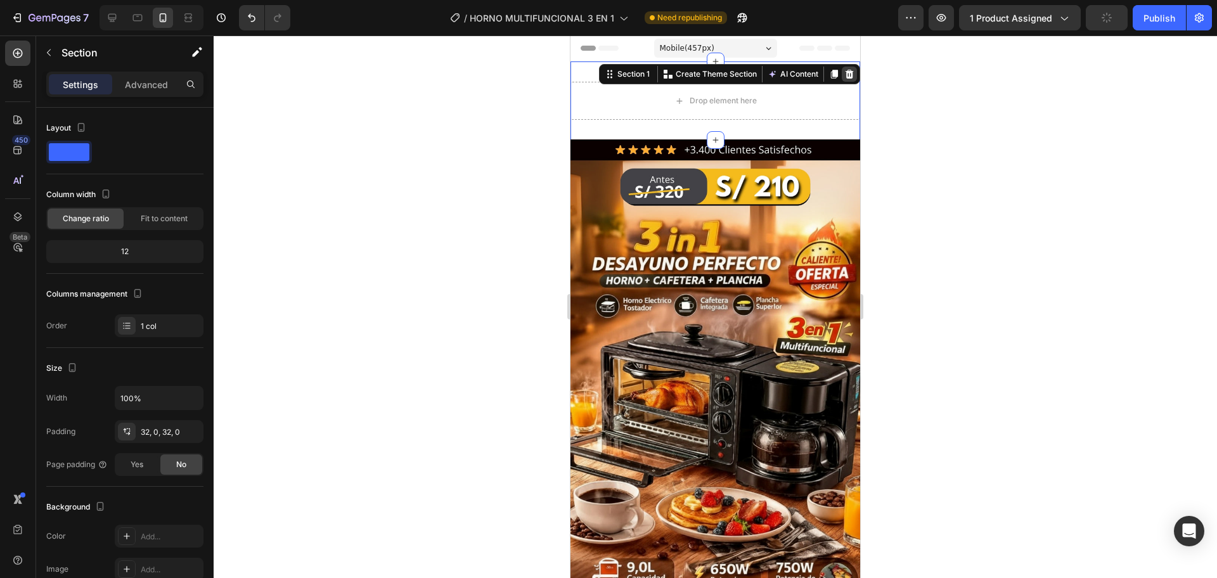
click at [842, 81] on div at bounding box center [849, 74] width 15 height 15
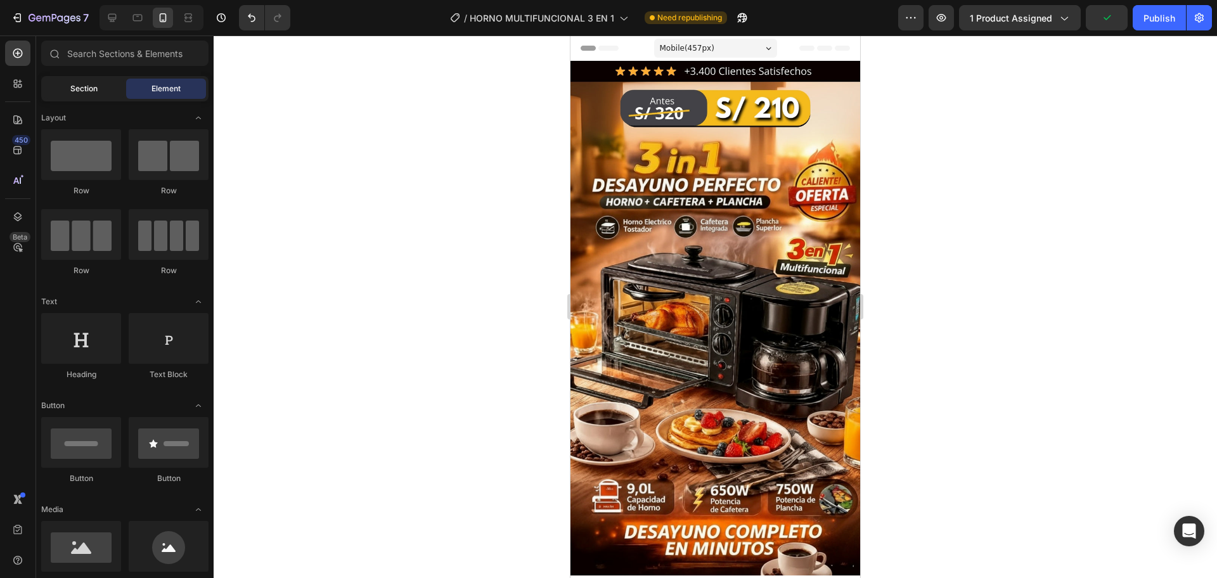
click at [79, 93] on span "Section" at bounding box center [83, 88] width 27 height 11
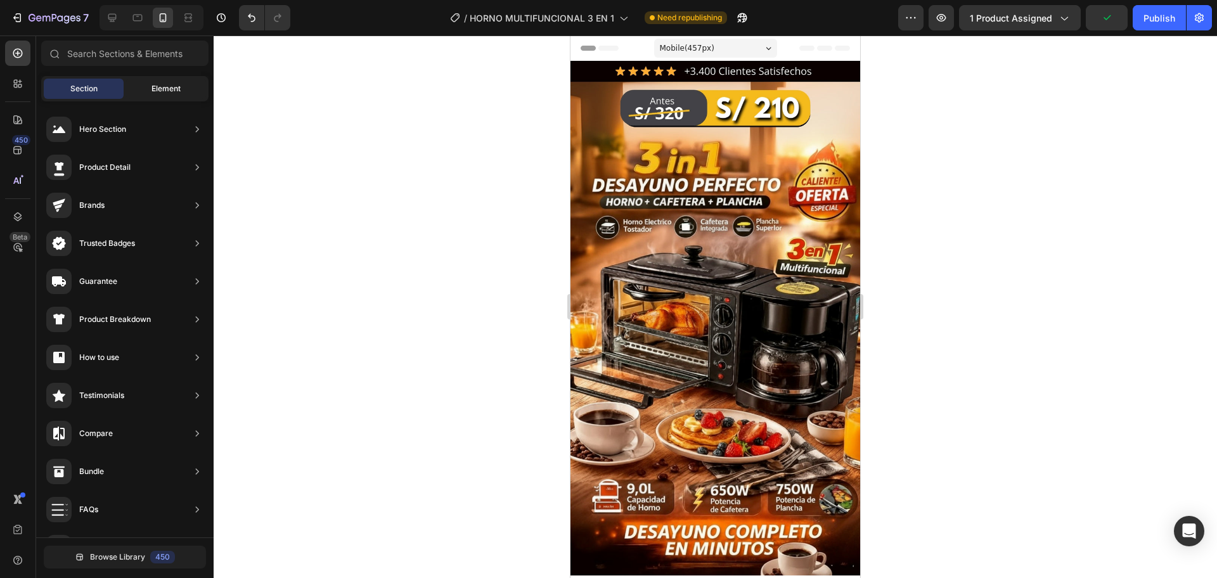
click at [148, 94] on div "Element" at bounding box center [166, 89] width 80 height 20
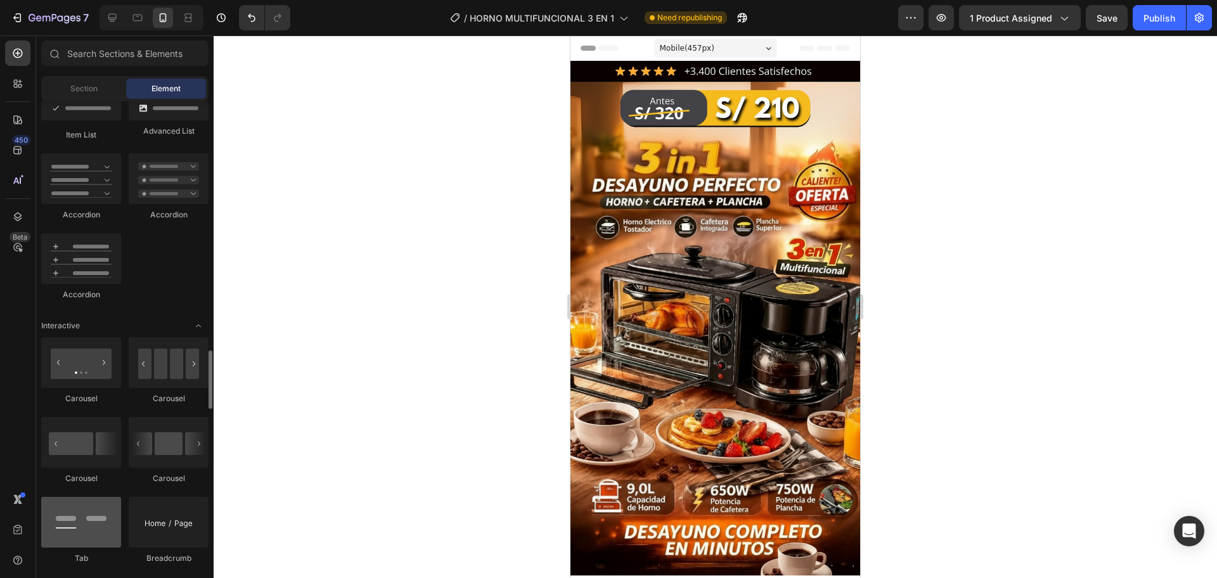
scroll to position [1270, 0]
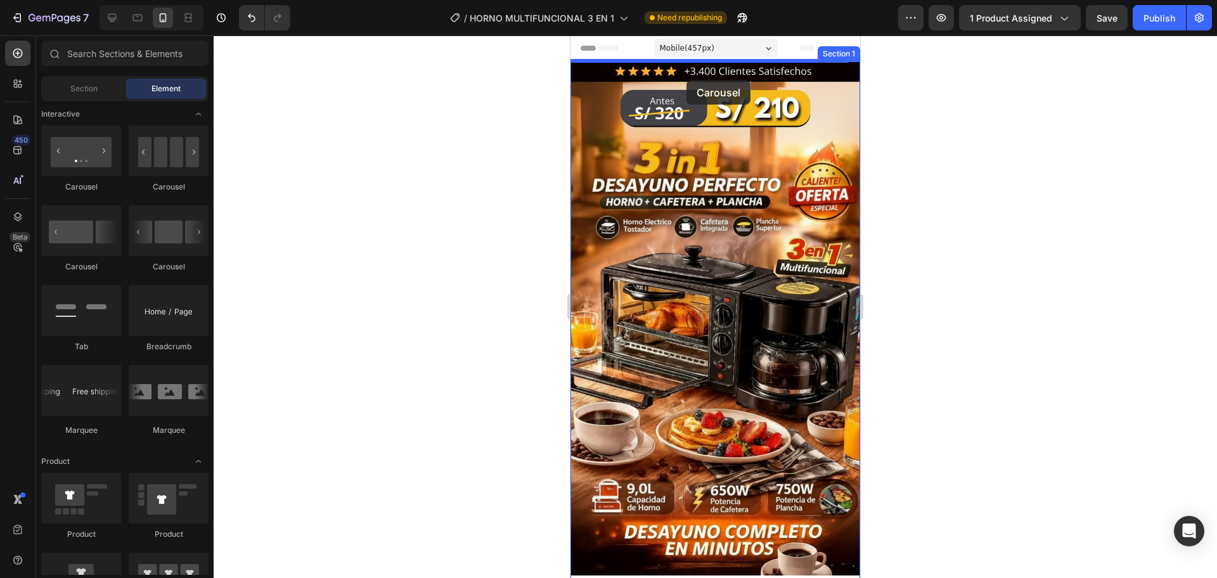
drag, startPoint x: 665, startPoint y: 207, endPoint x: 686, endPoint y: 80, distance: 129.2
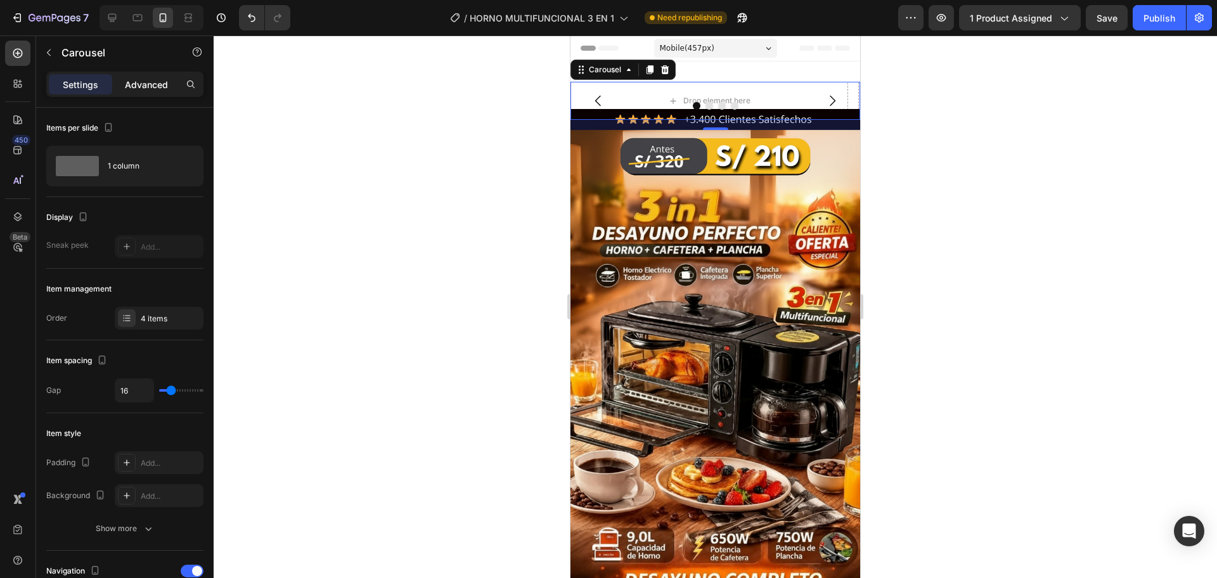
click at [173, 89] on div "Advanced" at bounding box center [146, 84] width 63 height 20
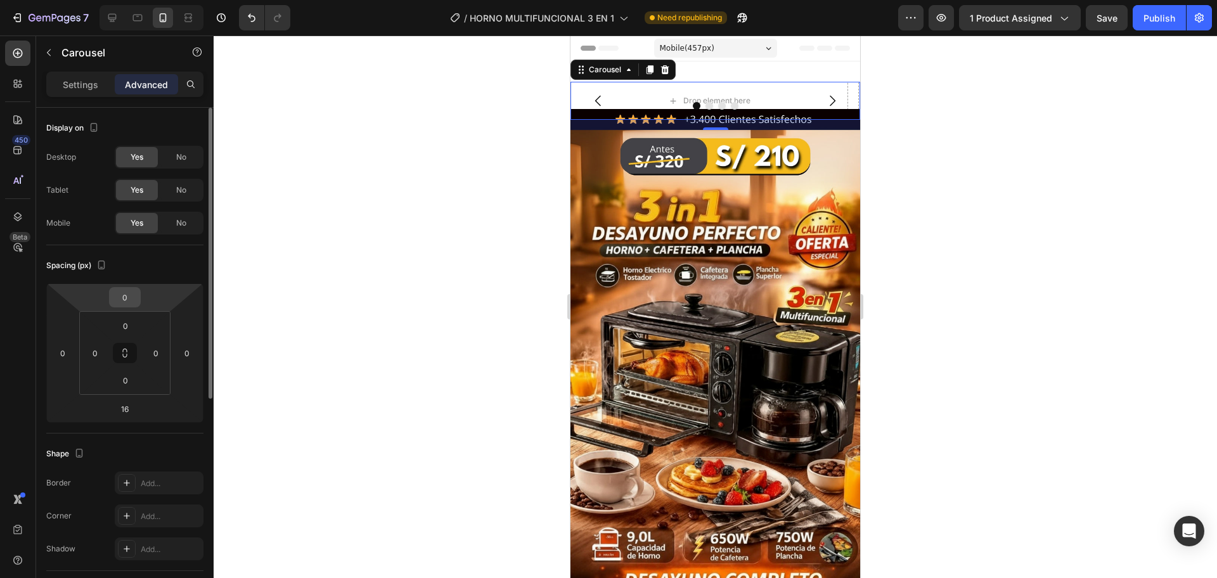
click at [131, 299] on input "0" at bounding box center [124, 297] width 25 height 19
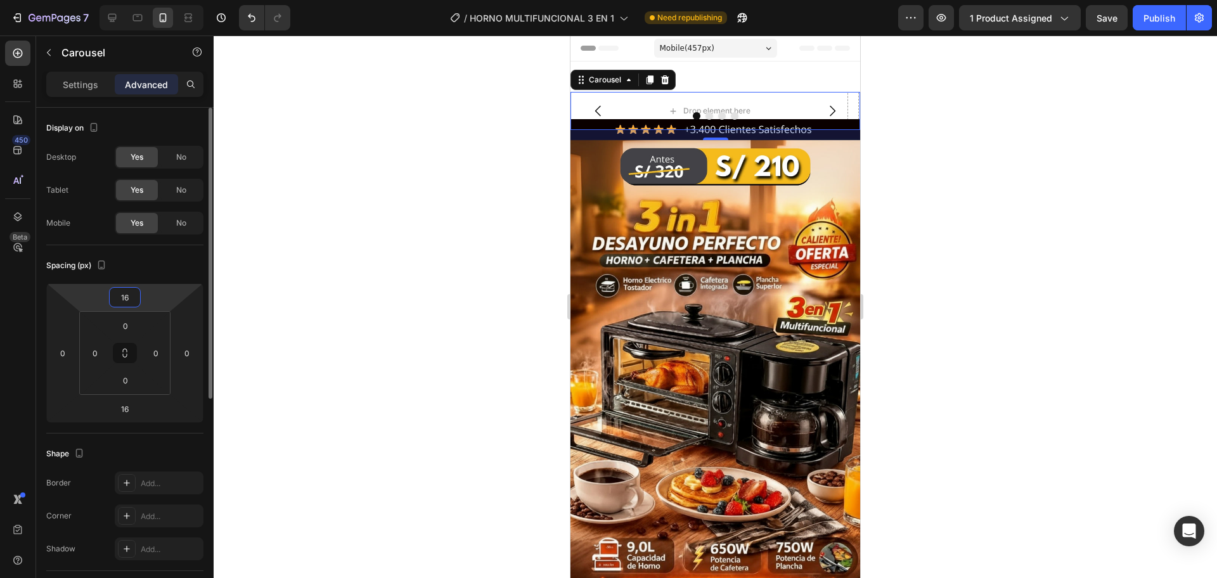
type input "1"
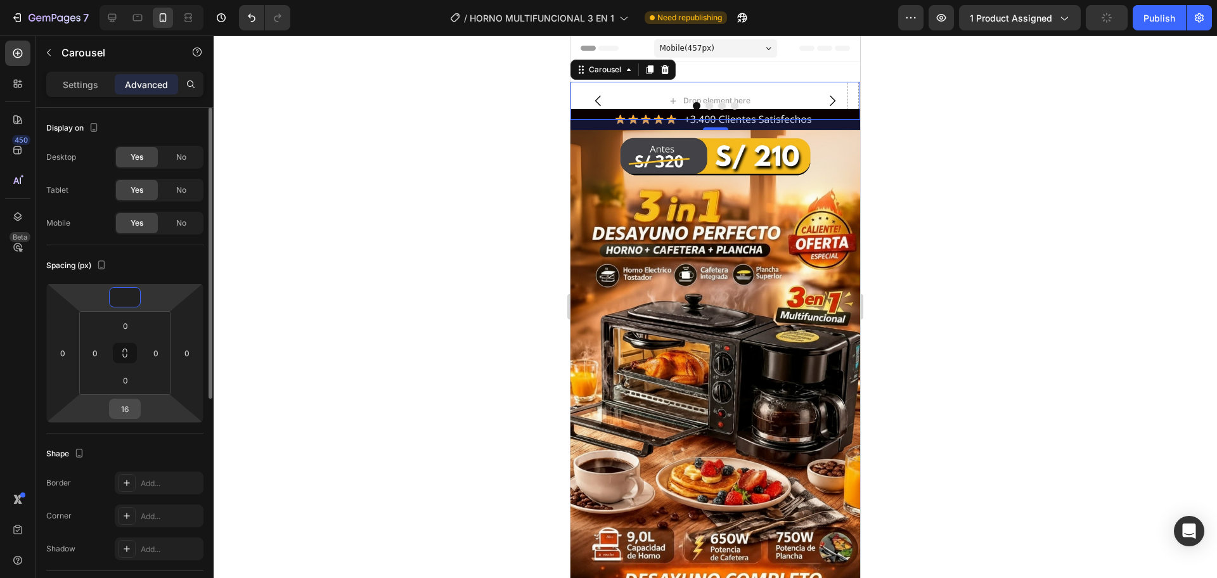
click at [134, 405] on input "16" at bounding box center [124, 408] width 25 height 19
type input "0"
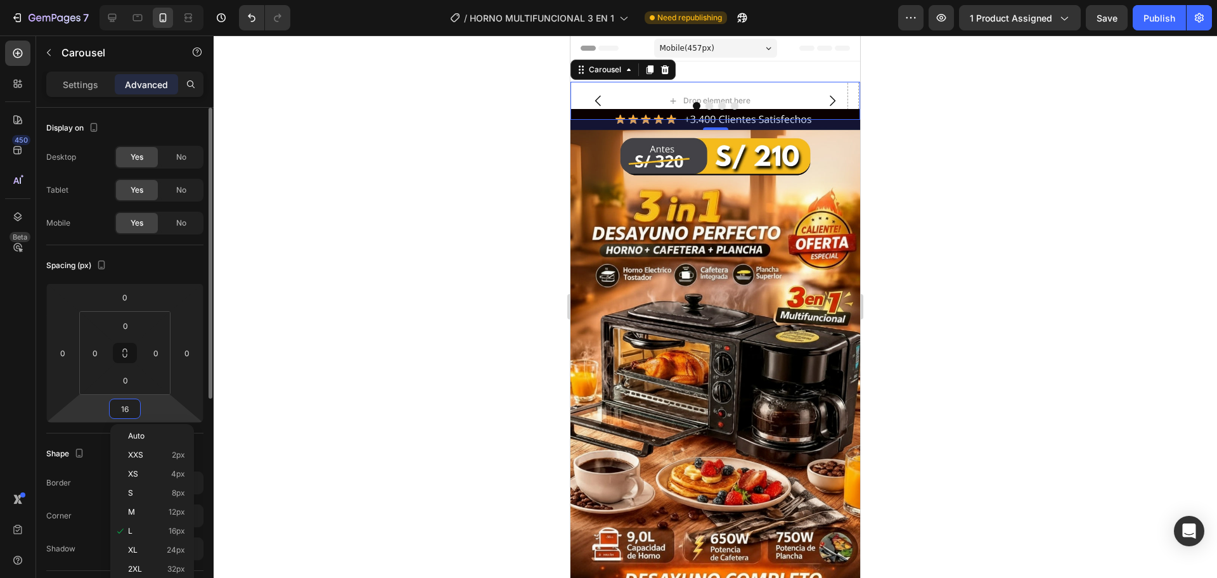
type input "0"
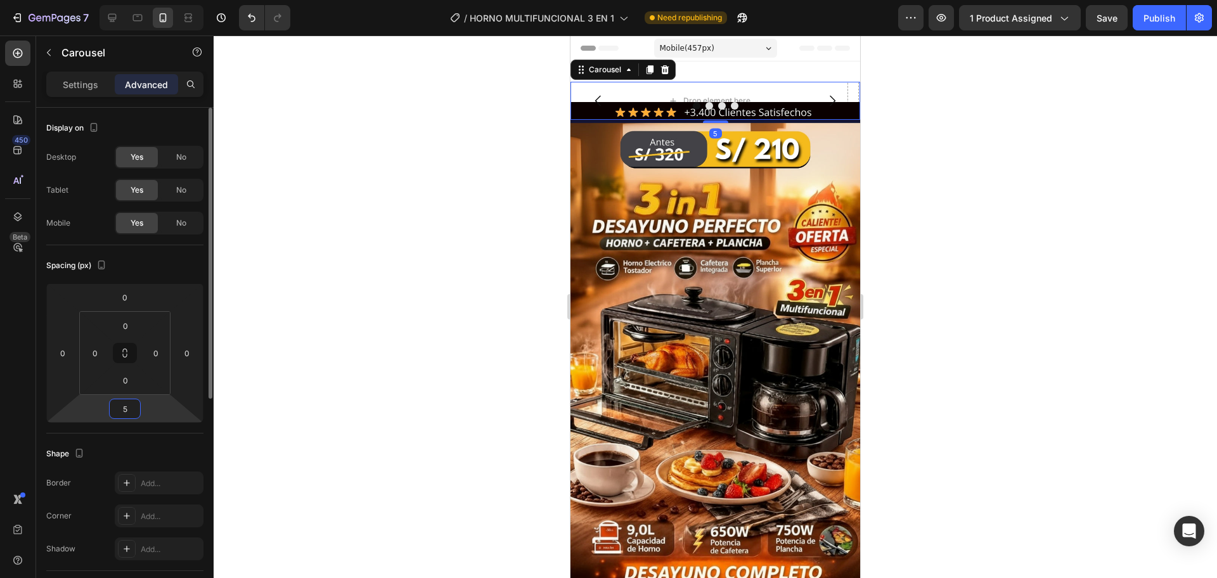
type input "50"
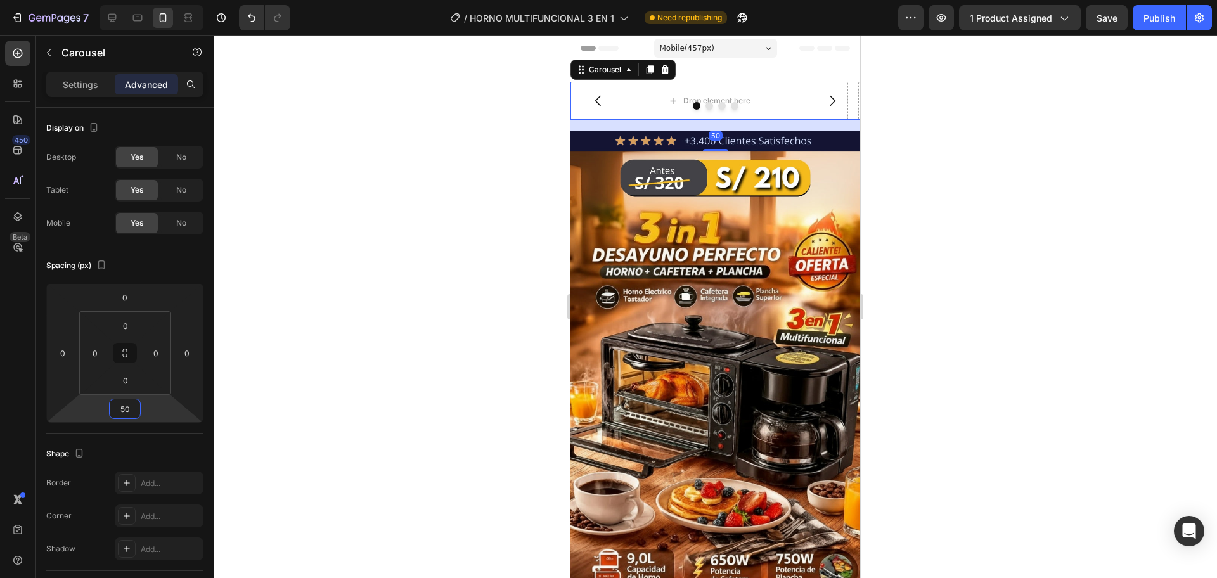
click at [298, 361] on div at bounding box center [715, 306] width 1003 height 543
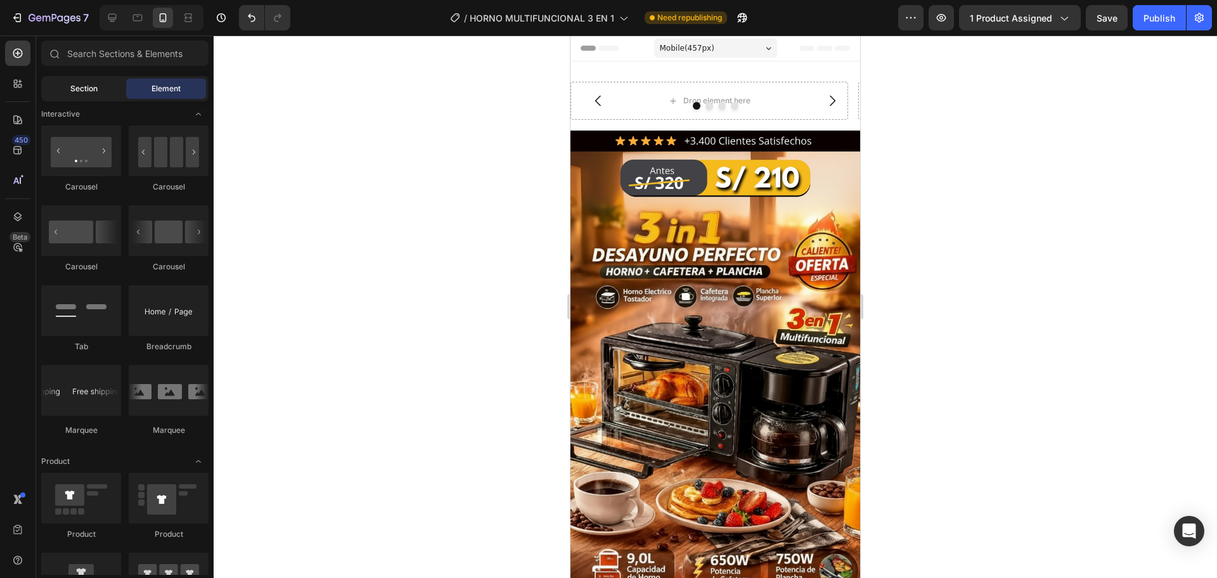
click at [101, 97] on div "Section" at bounding box center [84, 89] width 80 height 20
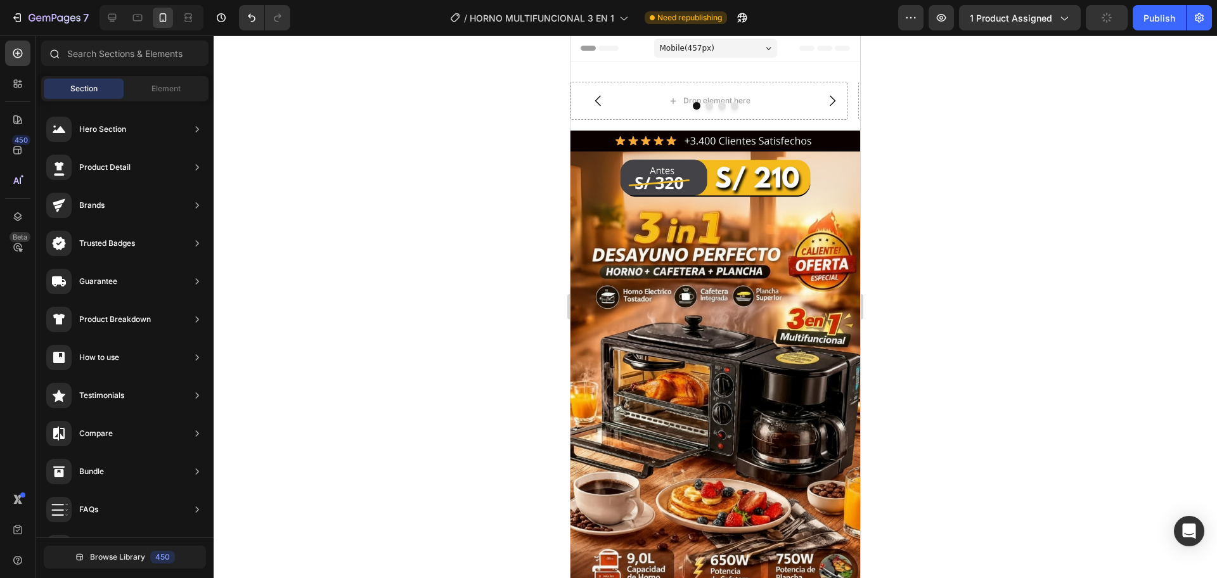
click at [152, 70] on div at bounding box center [124, 56] width 177 height 30
click at [158, 85] on span "Element" at bounding box center [165, 88] width 29 height 11
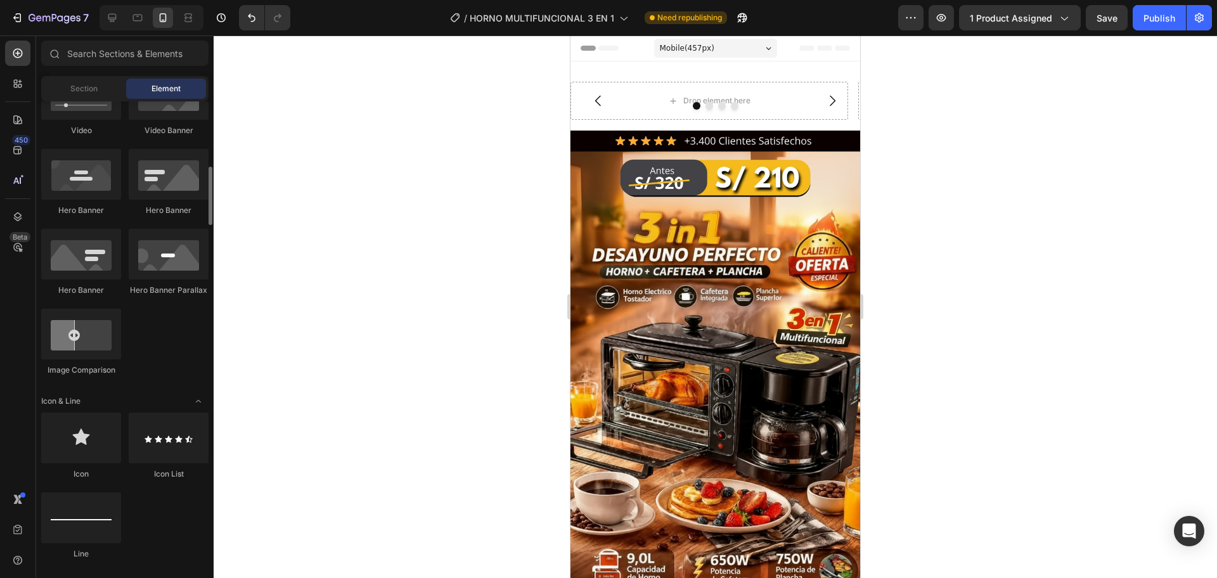
scroll to position [214, 0]
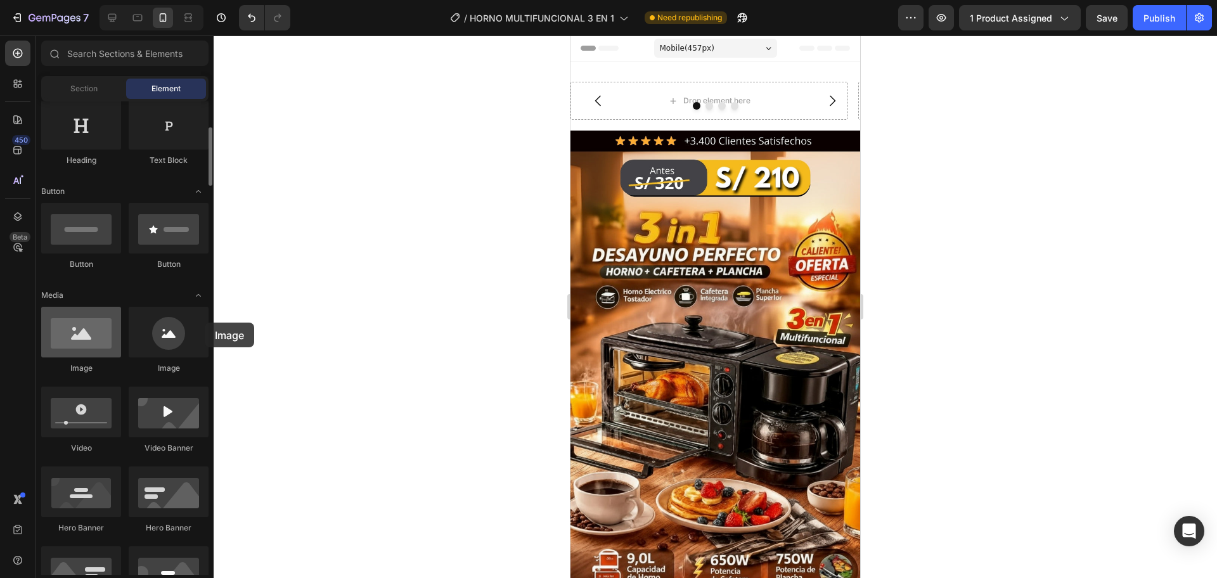
drag, startPoint x: 170, startPoint y: 350, endPoint x: 108, endPoint y: 339, distance: 63.2
click at [131, 363] on div "Image" at bounding box center [169, 340] width 80 height 67
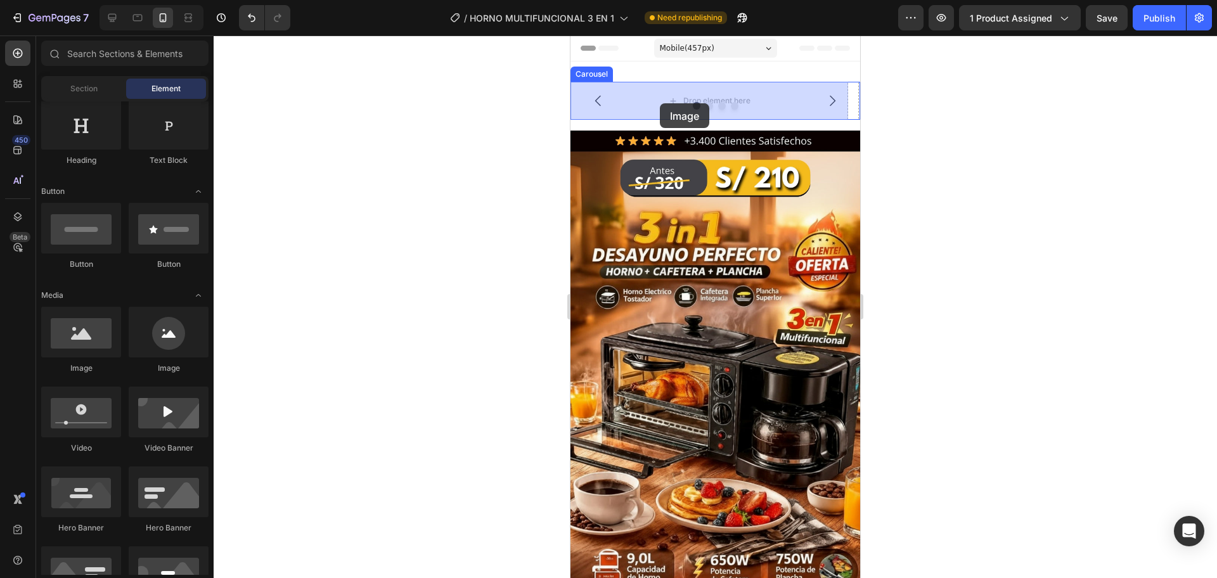
drag, startPoint x: 655, startPoint y: 364, endPoint x: 660, endPoint y: 103, distance: 261.2
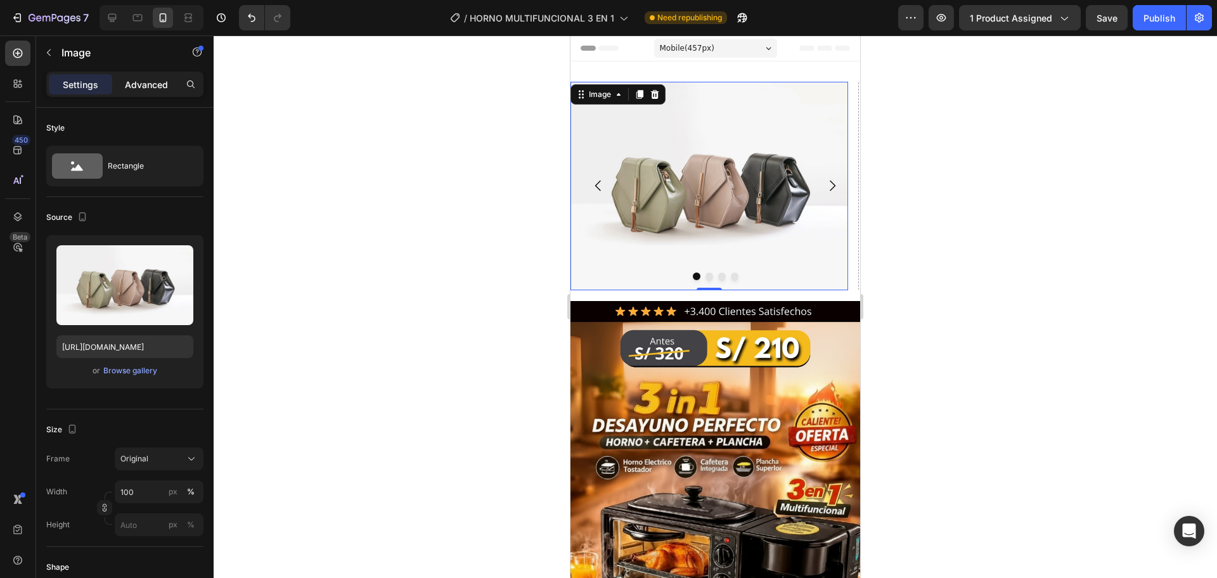
click at [133, 86] on p "Advanced" at bounding box center [146, 84] width 43 height 13
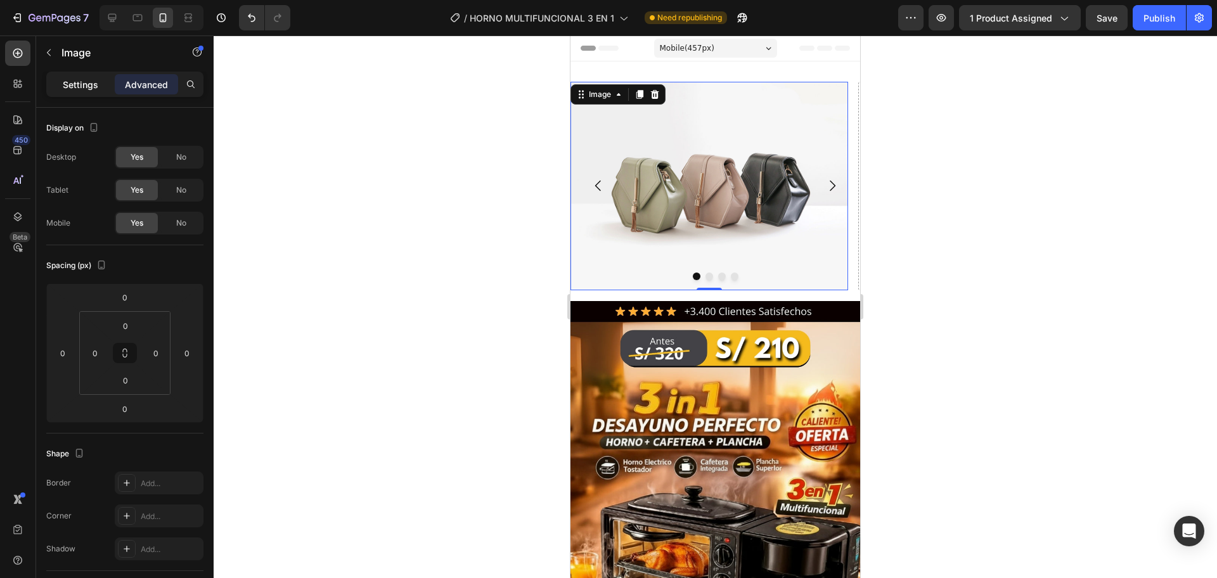
click at [98, 88] on p "Settings" at bounding box center [80, 84] width 35 height 13
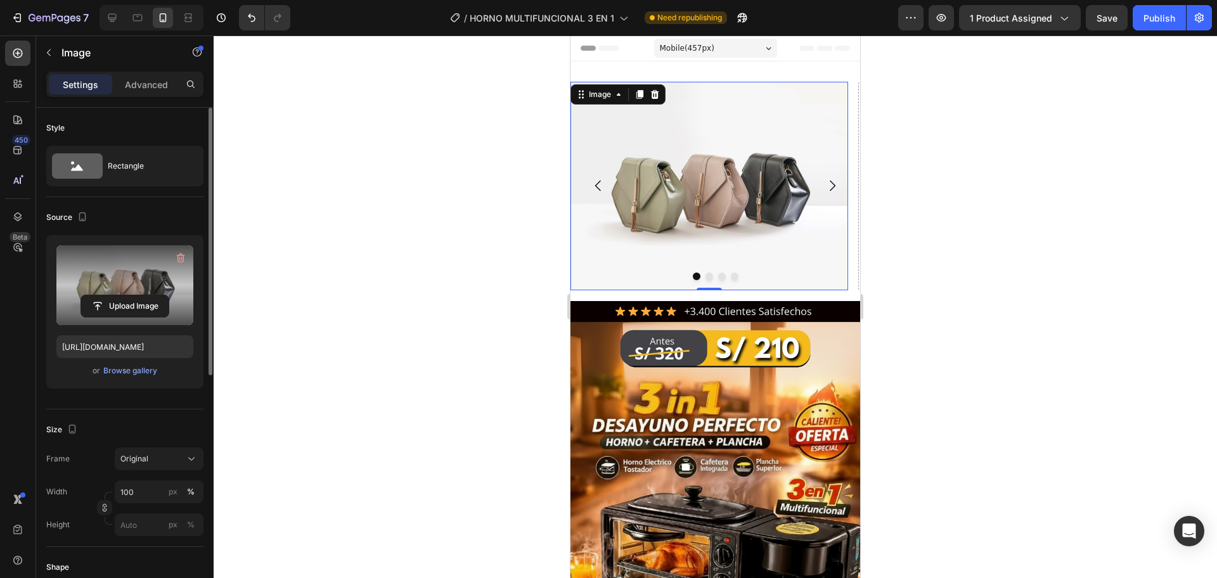
click at [142, 292] on label at bounding box center [124, 285] width 137 height 80
click at [142, 295] on input "file" at bounding box center [124, 306] width 87 height 22
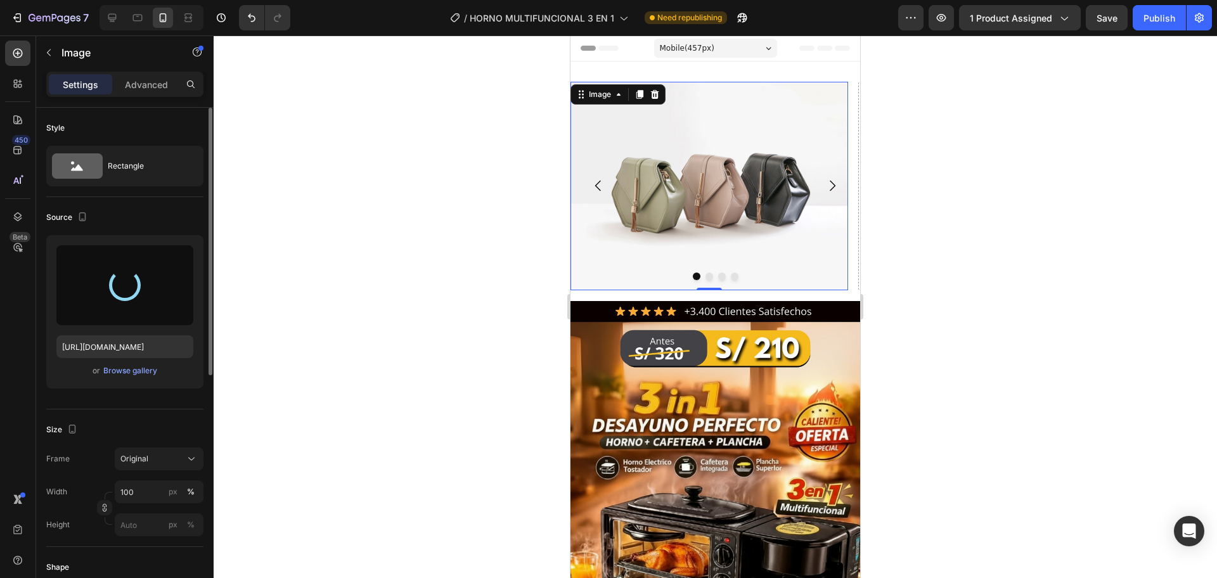
type input "https://cdn.shopify.com/s/files/1/0774/8360/6252/files/gempages_575738252938445…"
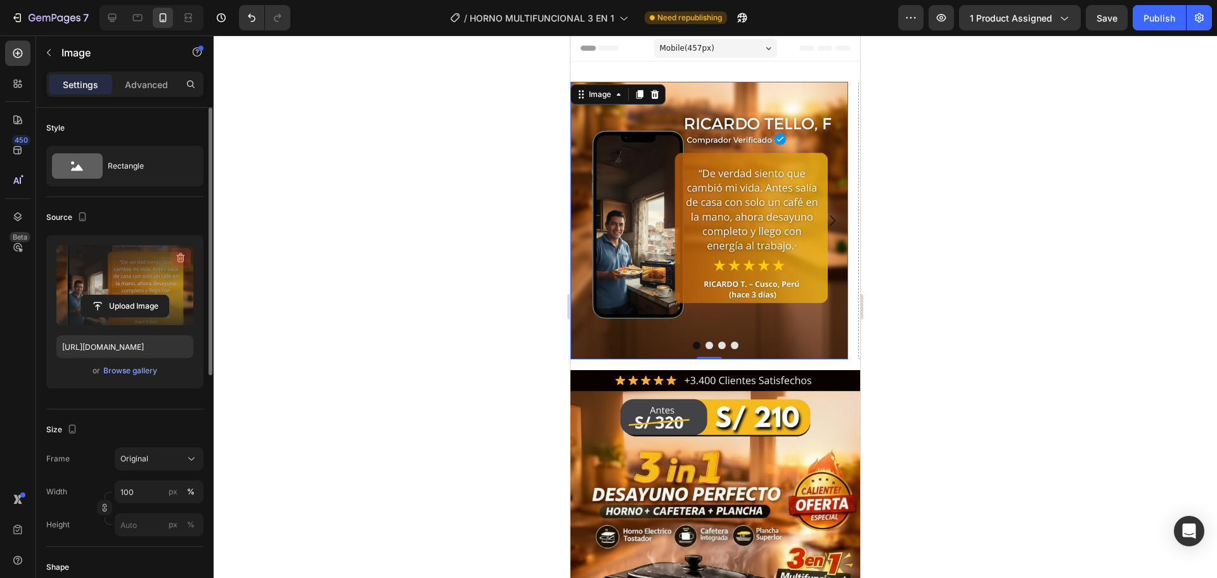
click at [181, 260] on icon "button" at bounding box center [180, 258] width 13 height 13
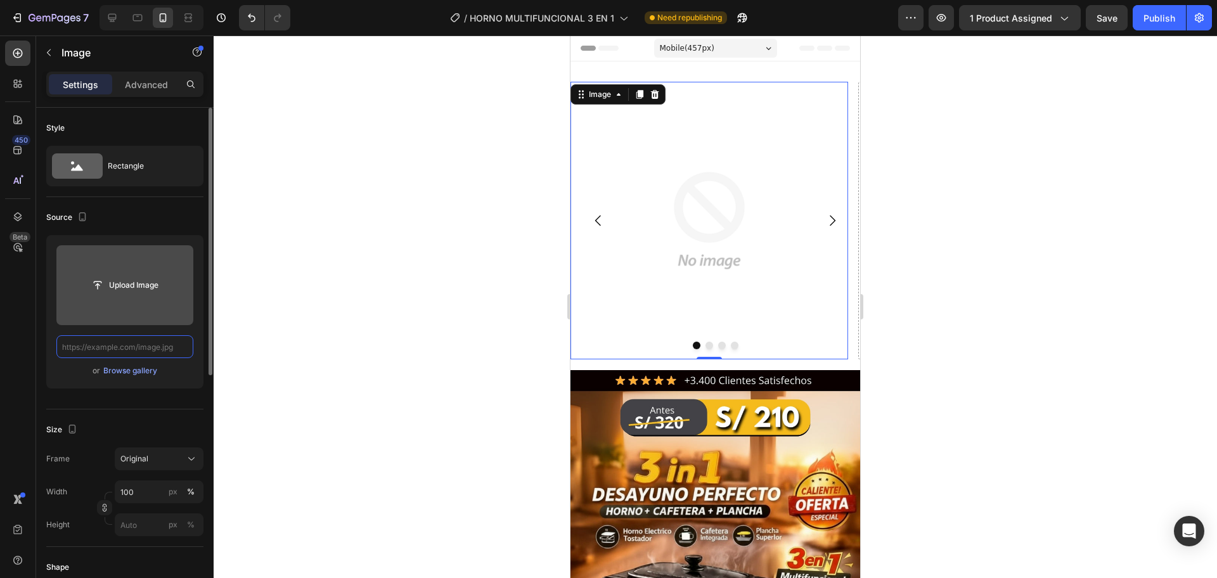
click at [157, 354] on input "text" at bounding box center [124, 346] width 137 height 23
paste input "[URL][DOMAIN_NAME]"
type input "[URL][DOMAIN_NAME]"
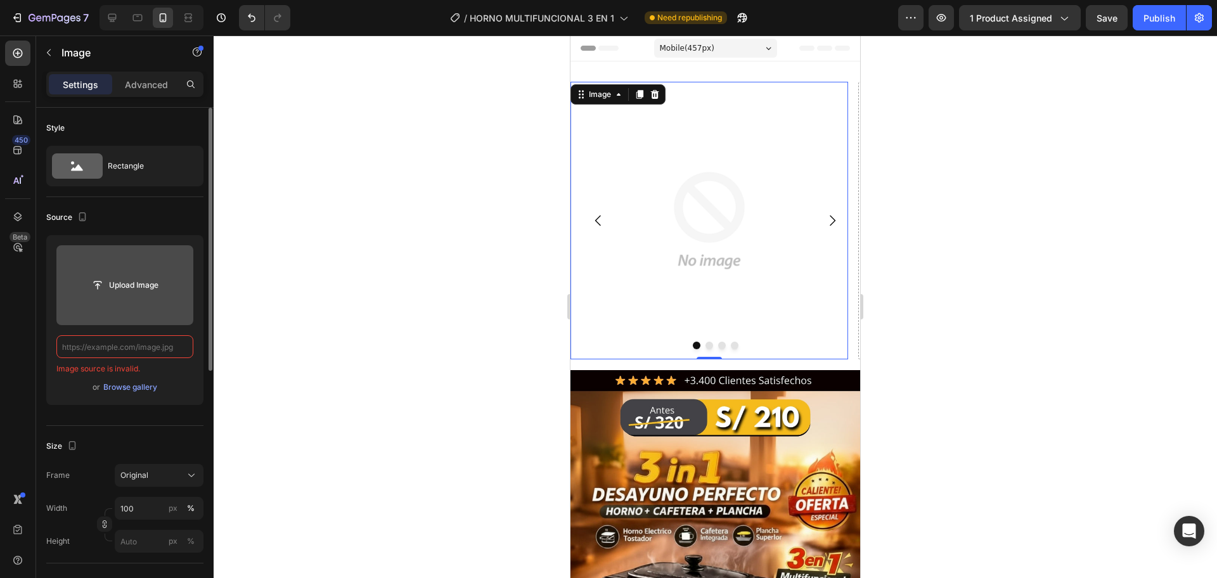
scroll to position [0, 0]
paste input "[URL][DOMAIN_NAME]"
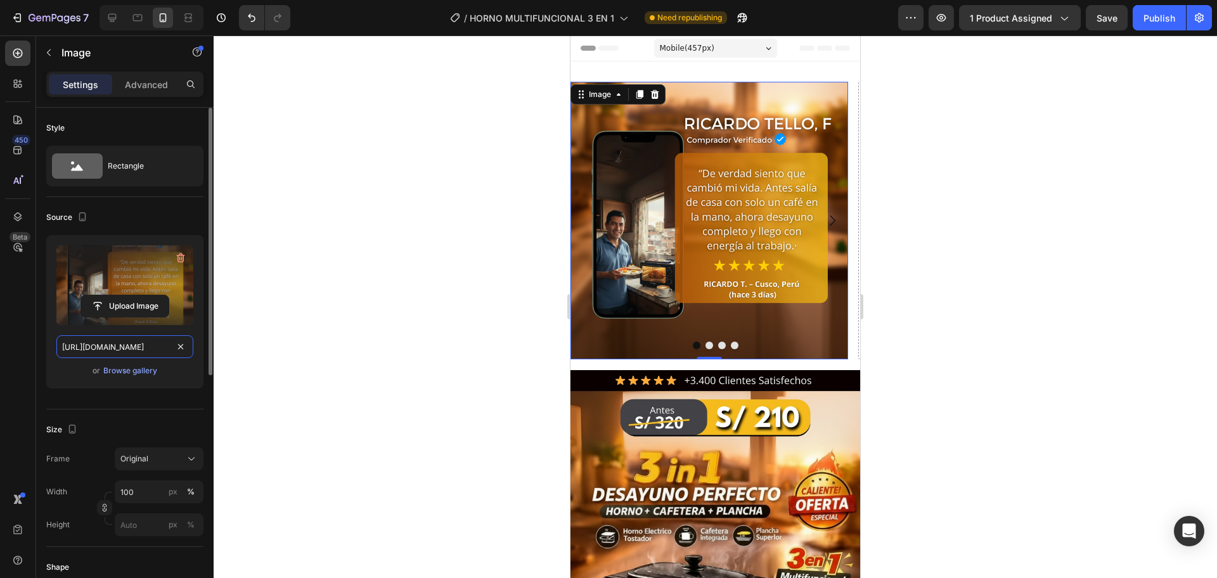
scroll to position [0, 175]
type input "[URL][DOMAIN_NAME]"
click at [1159, 18] on div "Publish" at bounding box center [1159, 17] width 32 height 13
click at [141, 84] on p "Advanced" at bounding box center [146, 84] width 43 height 13
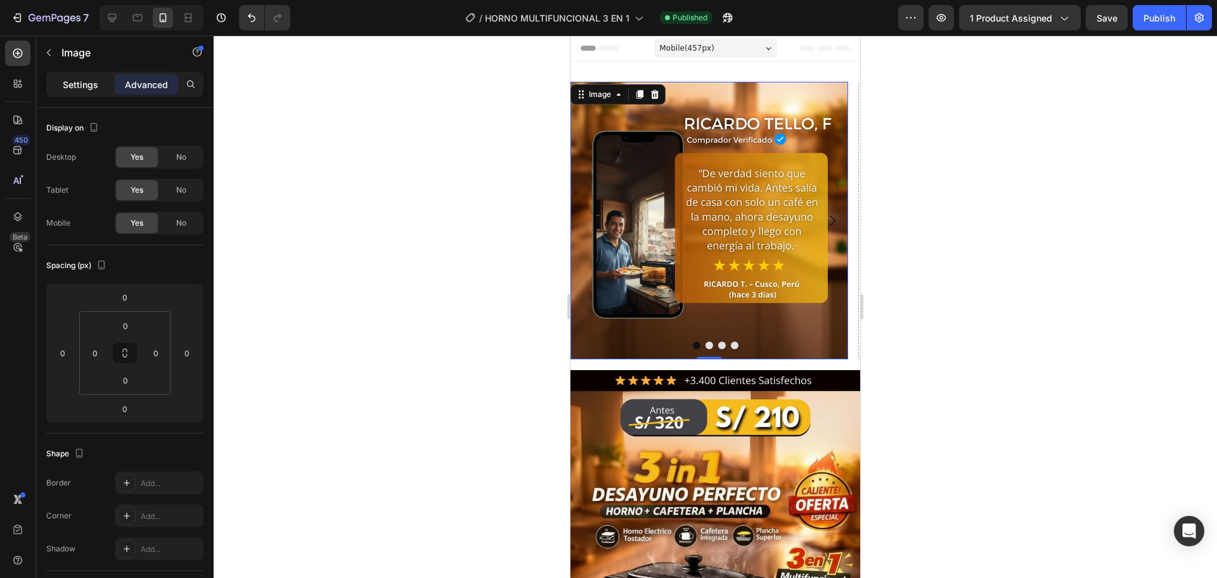
click at [79, 89] on p "Settings" at bounding box center [80, 84] width 35 height 13
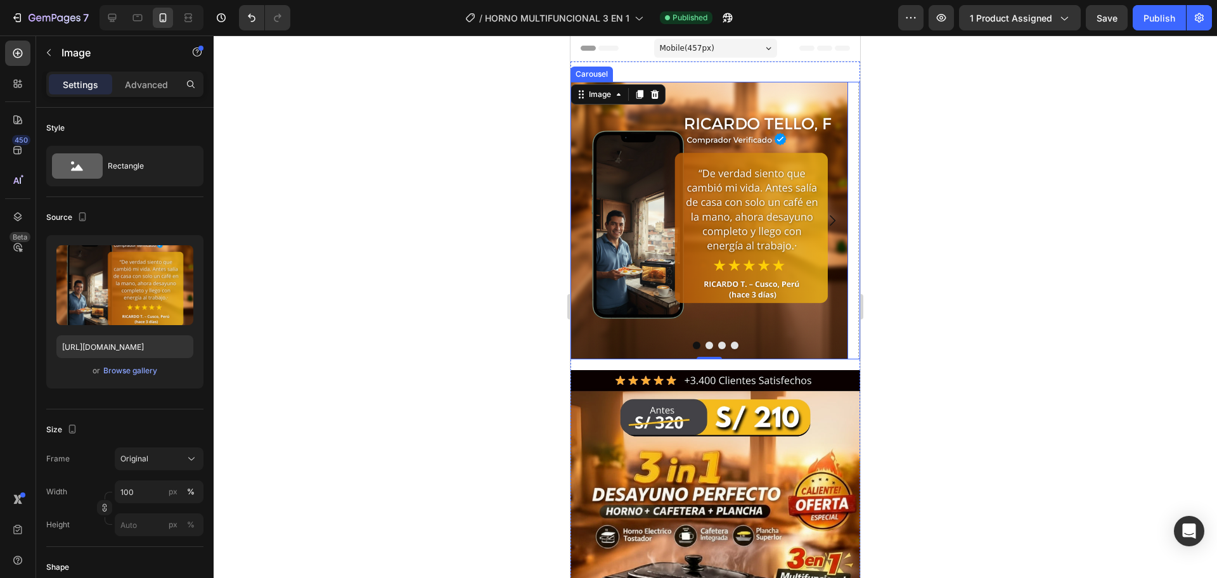
click at [825, 212] on button "Carousel Next Arrow" at bounding box center [831, 220] width 35 height 35
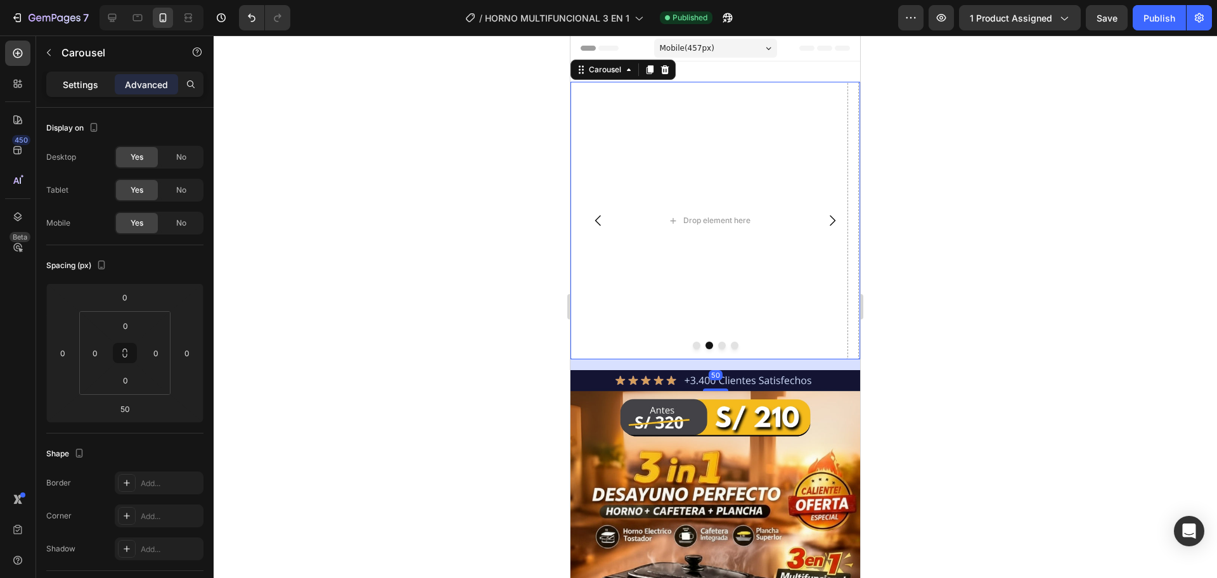
click at [98, 86] on div "Settings" at bounding box center [80, 84] width 63 height 20
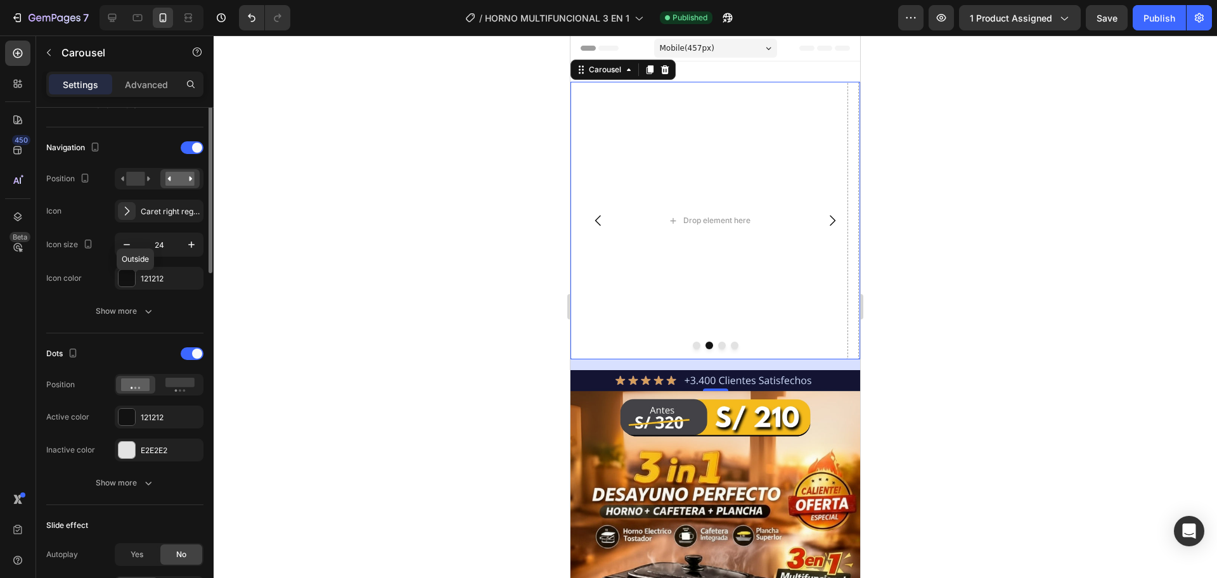
scroll to position [318, 0]
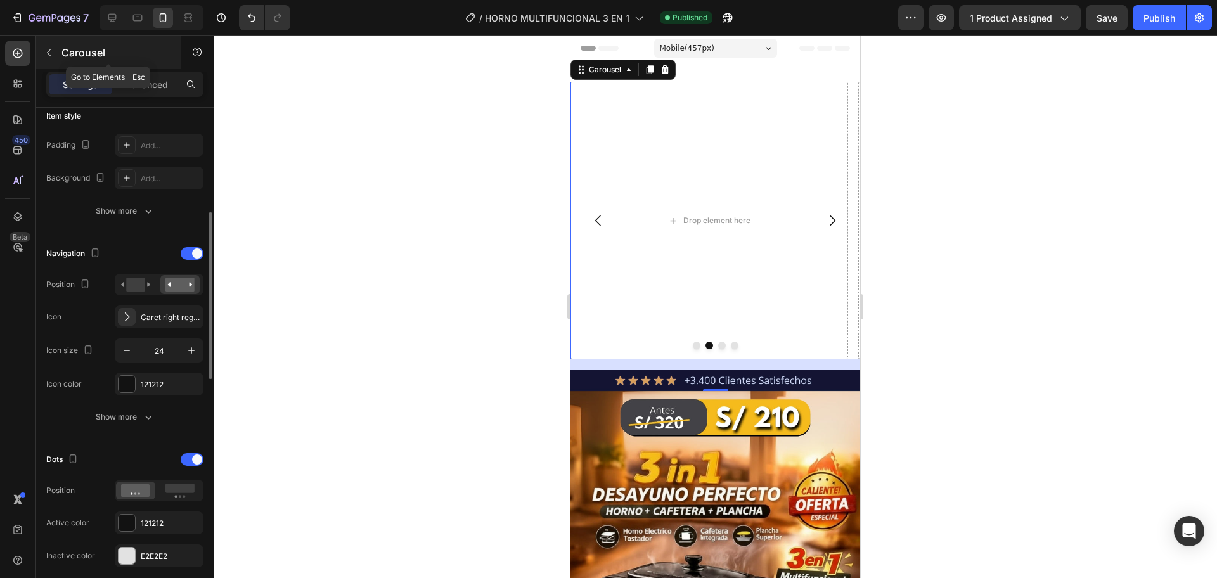
click at [56, 60] on button "button" at bounding box center [49, 52] width 20 height 20
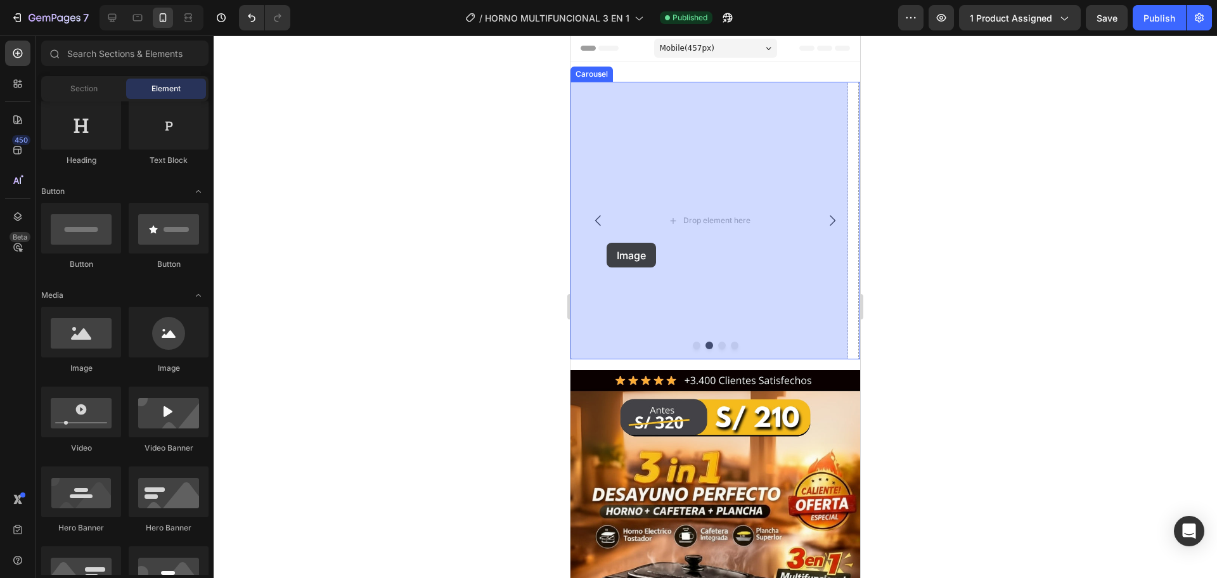
drag, startPoint x: 664, startPoint y: 369, endPoint x: 579, endPoint y: 258, distance: 139.3
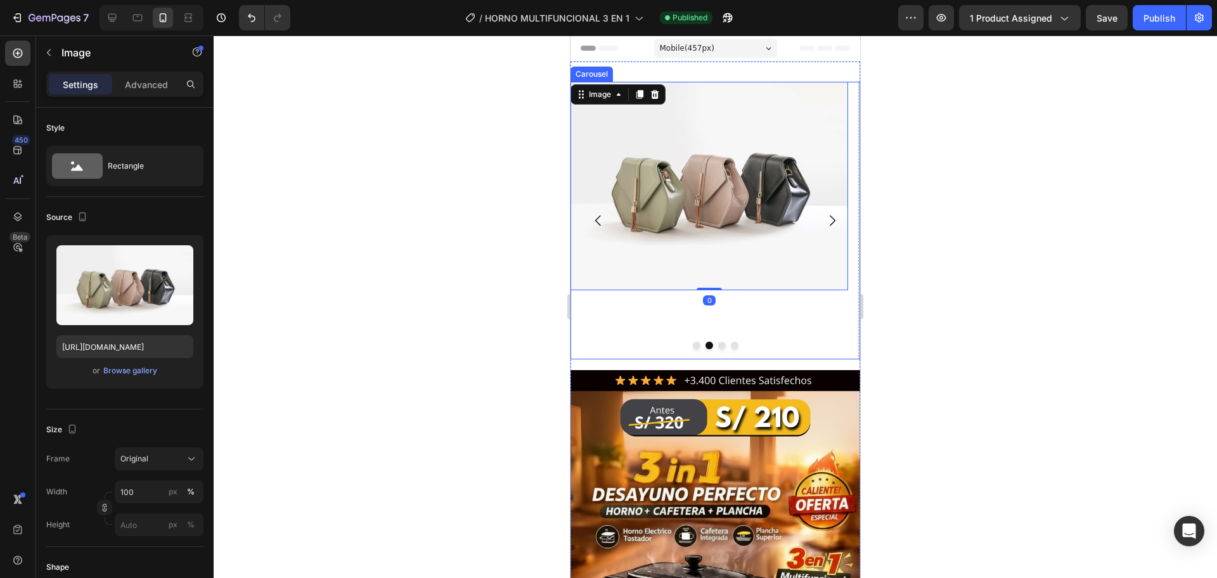
click at [832, 219] on button "Carousel Next Arrow" at bounding box center [831, 220] width 35 height 35
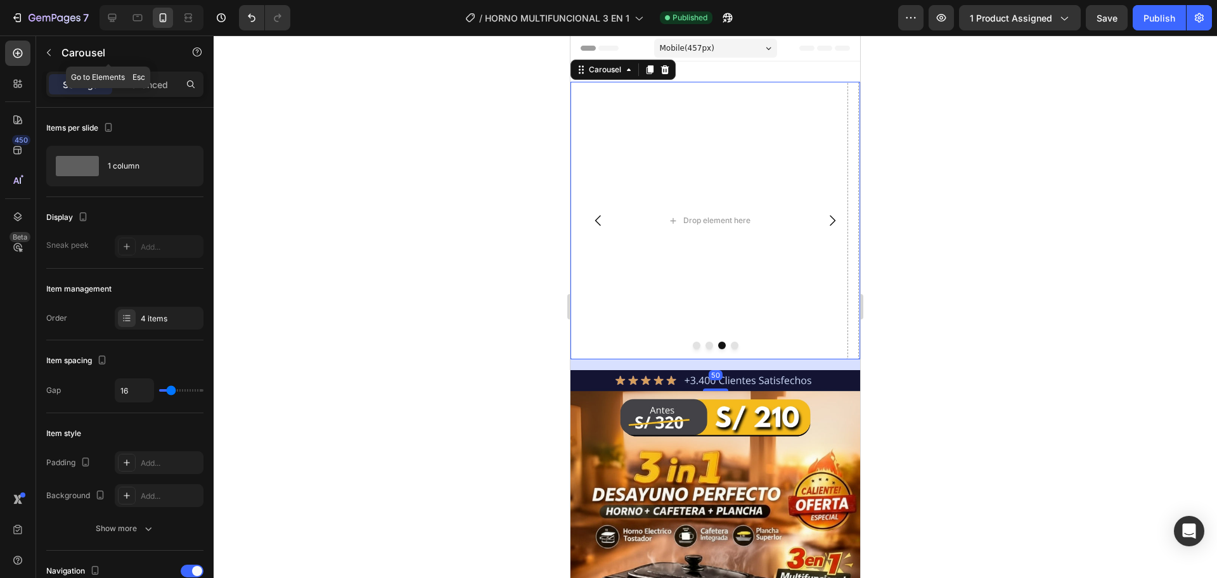
click at [39, 46] on button "button" at bounding box center [49, 52] width 20 height 20
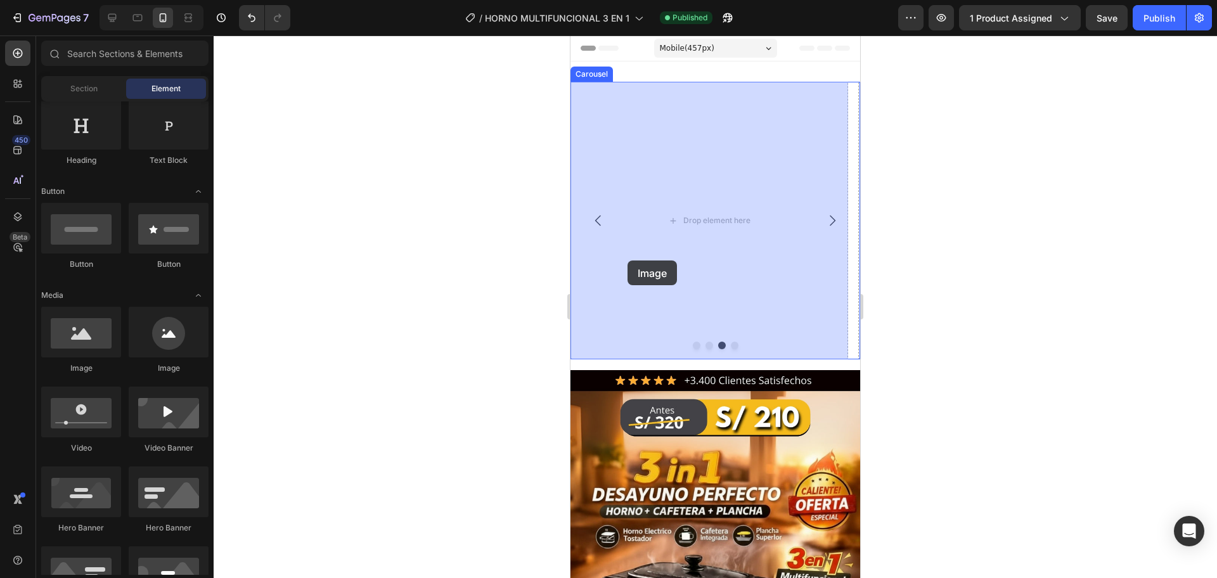
drag, startPoint x: 663, startPoint y: 392, endPoint x: 660, endPoint y: 245, distance: 147.1
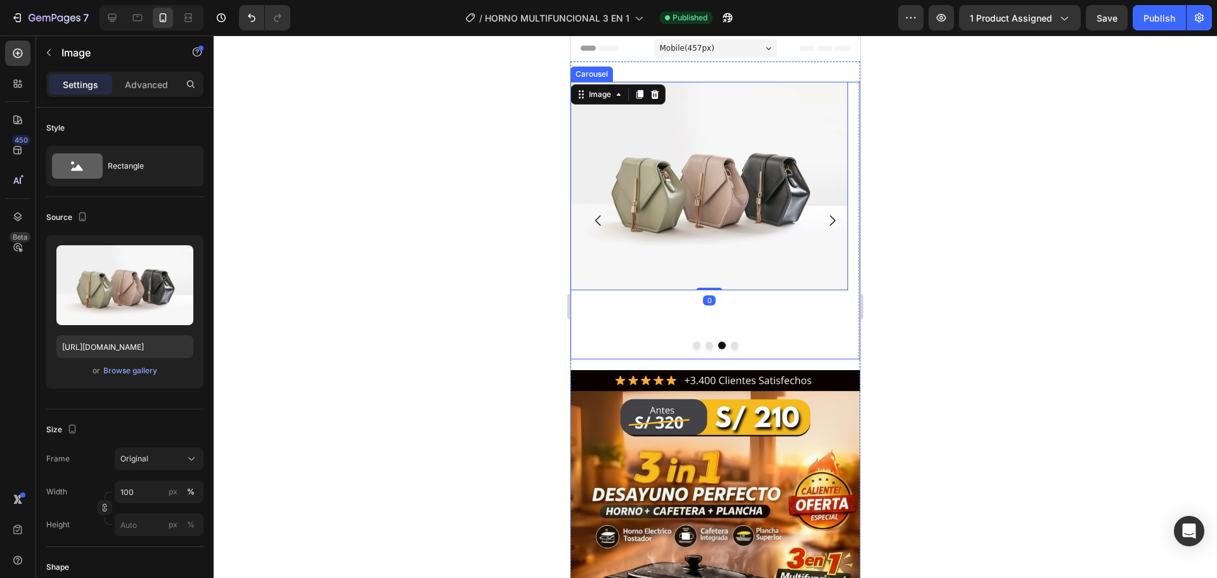
click at [819, 233] on button "Carousel Next Arrow" at bounding box center [831, 220] width 35 height 35
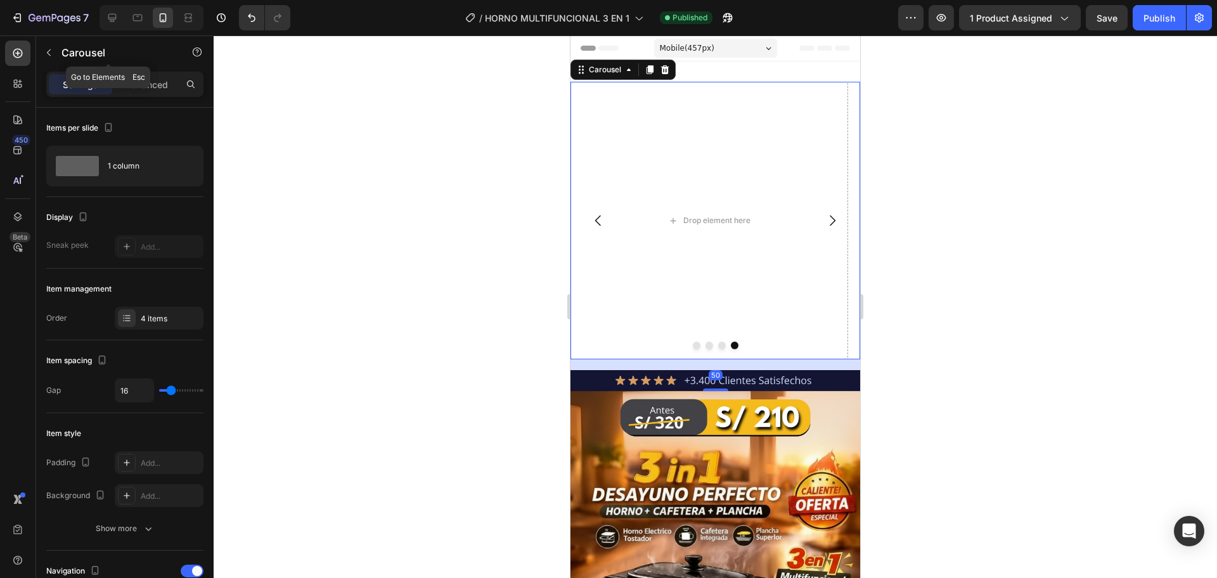
click at [60, 68] on div "Carousel" at bounding box center [108, 52] width 145 height 33
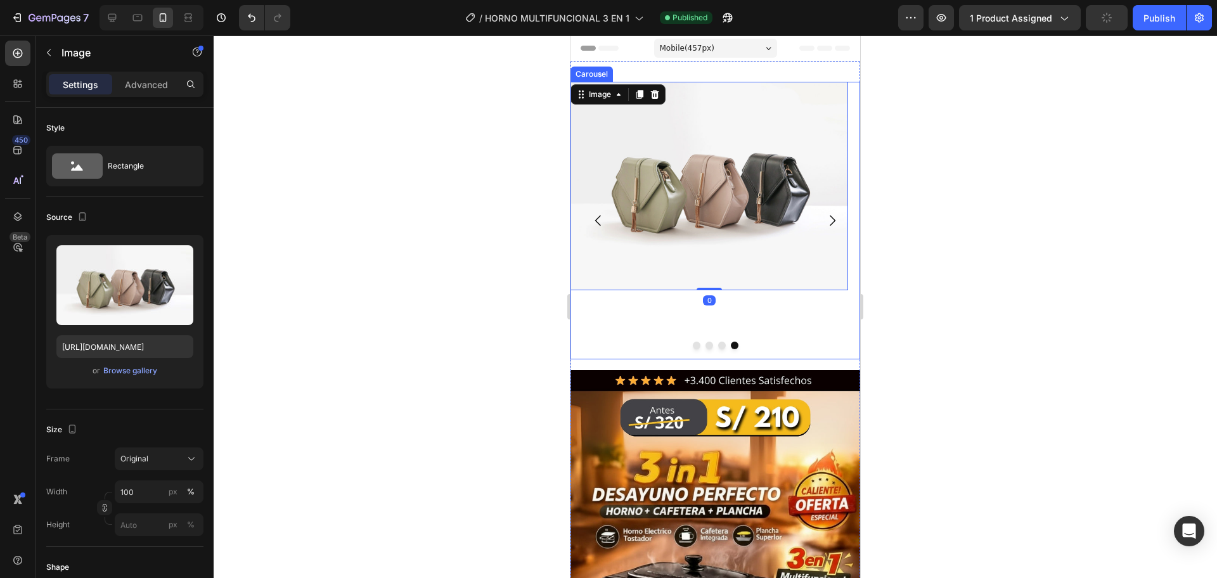
click at [829, 211] on button "Carousel Next Arrow" at bounding box center [831, 220] width 35 height 35
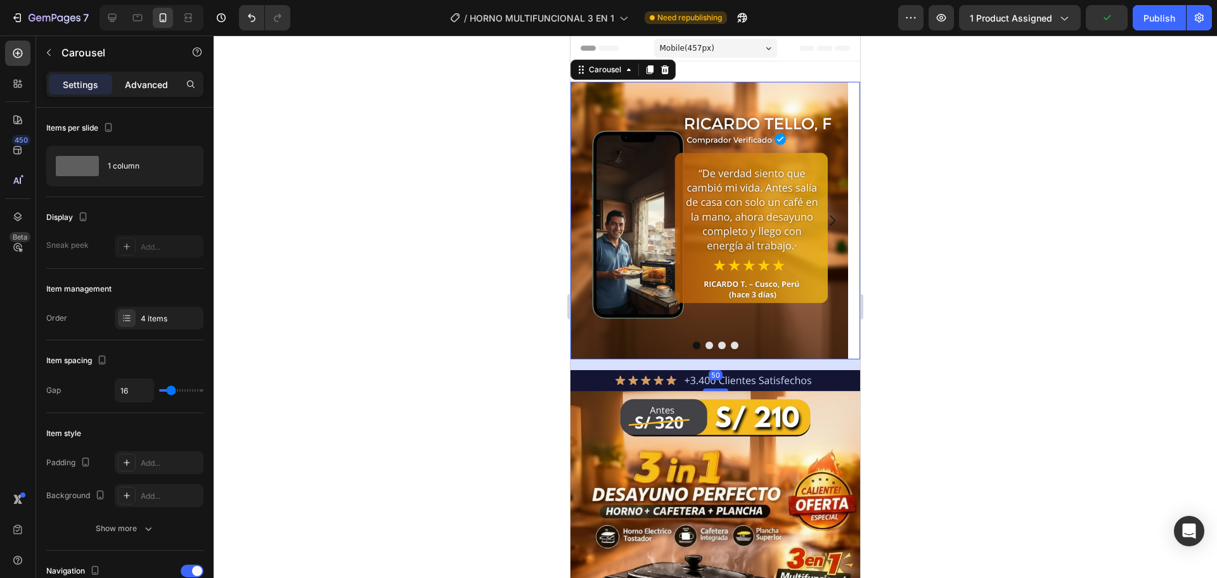
click at [141, 80] on p "Advanced" at bounding box center [146, 84] width 43 height 13
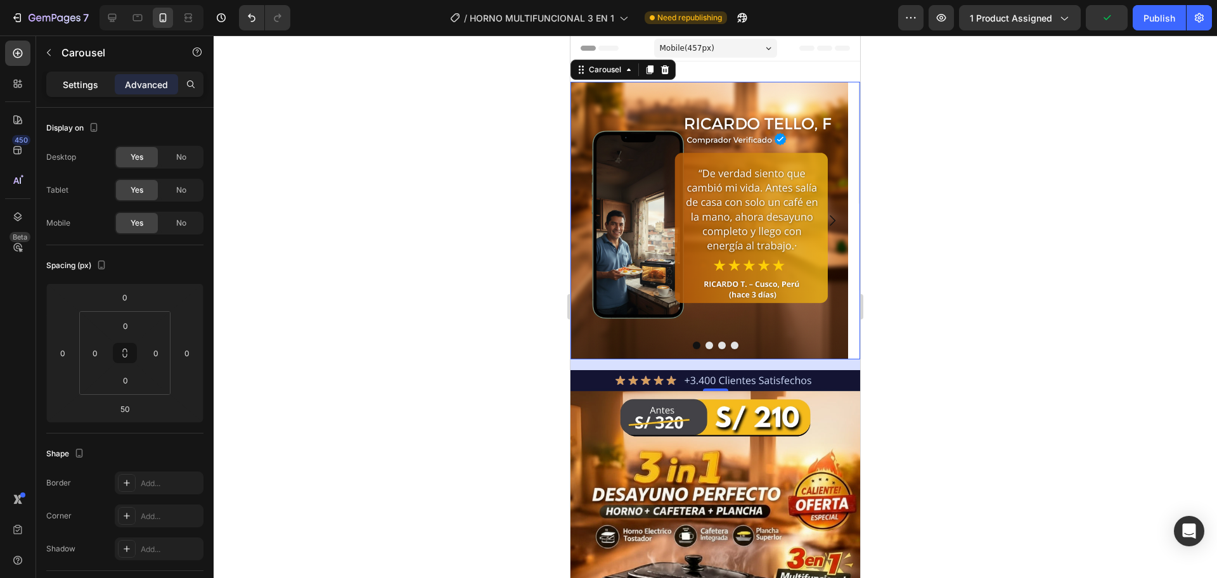
click at [93, 90] on p "Settings" at bounding box center [80, 84] width 35 height 13
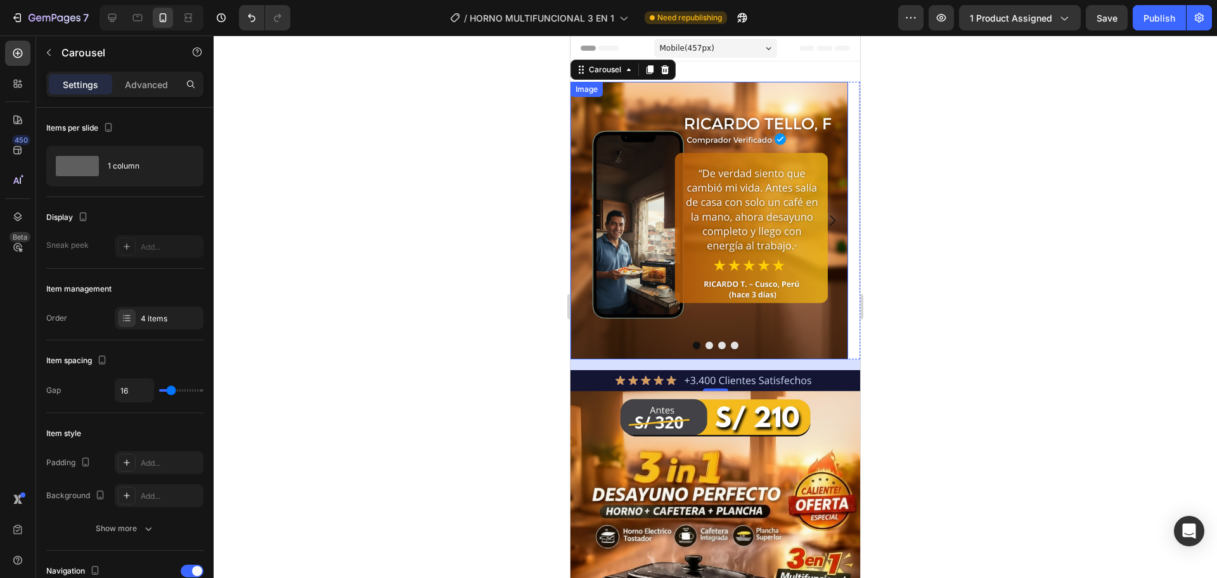
click at [633, 327] on img at bounding box center [709, 221] width 278 height 278
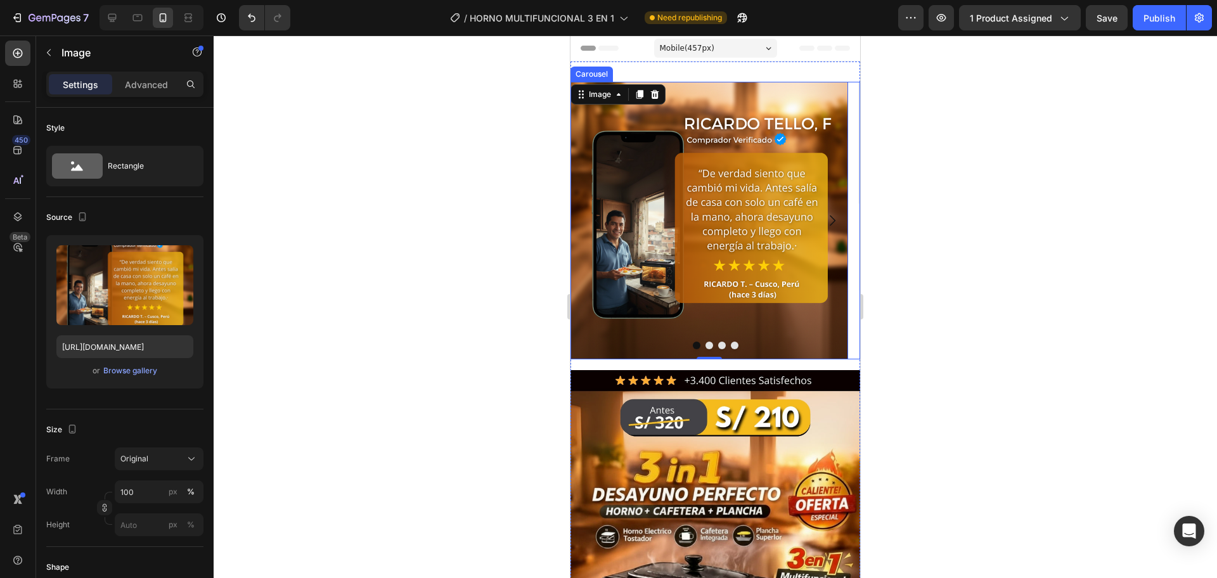
click at [719, 343] on button "Dot" at bounding box center [722, 346] width 8 height 8
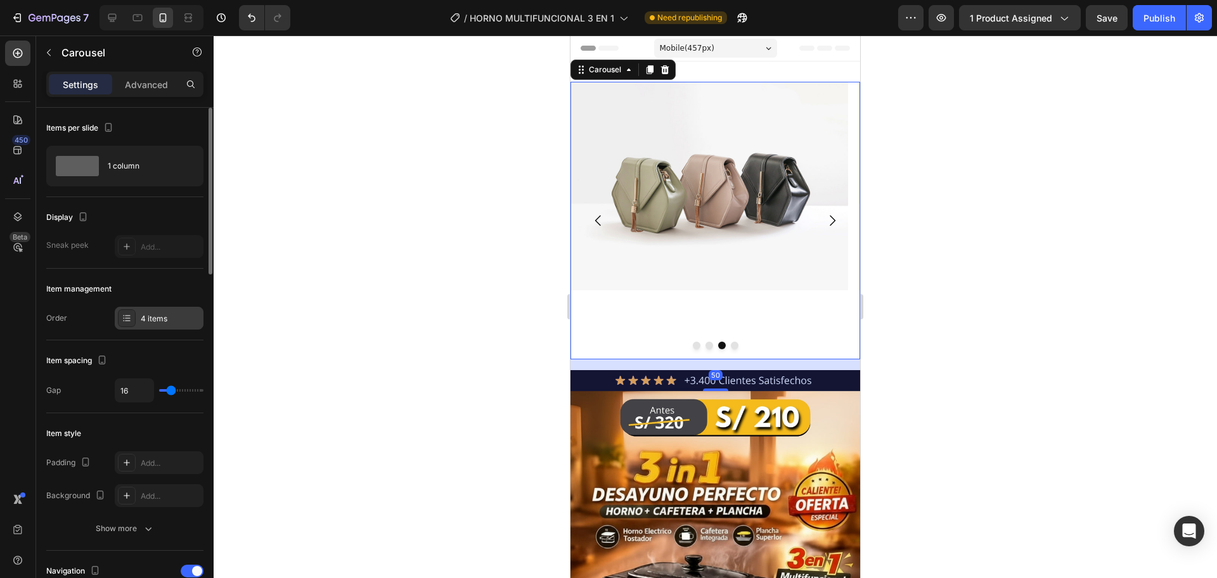
click at [155, 304] on div "Item management Order 4 items" at bounding box center [124, 305] width 157 height 72
click at [155, 315] on div "4 items" at bounding box center [171, 318] width 60 height 11
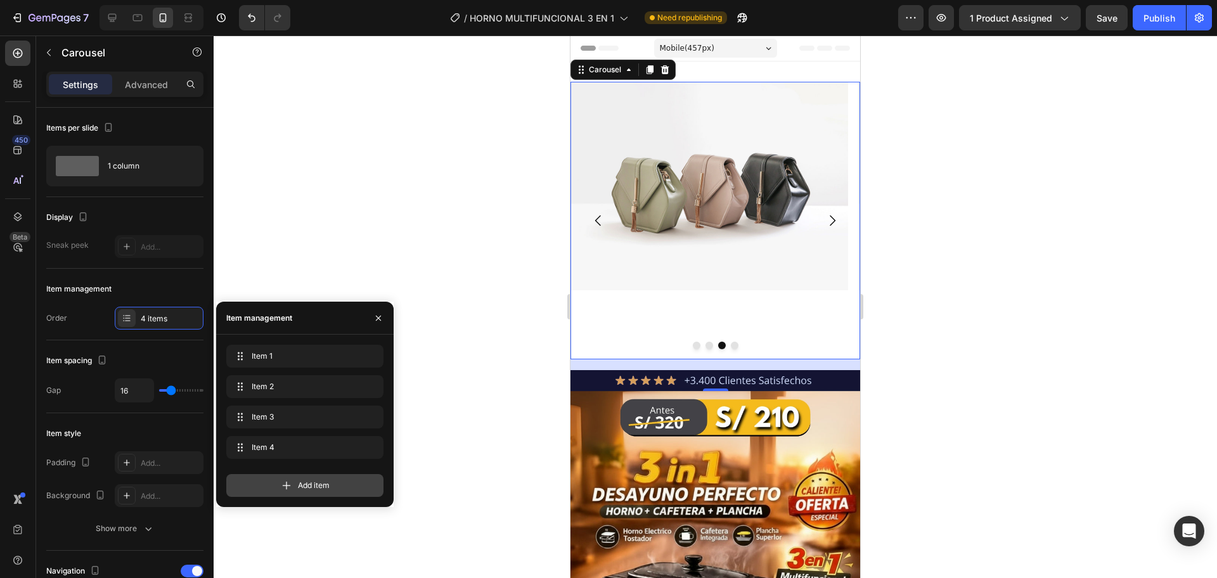
click at [285, 480] on icon at bounding box center [286, 485] width 13 height 13
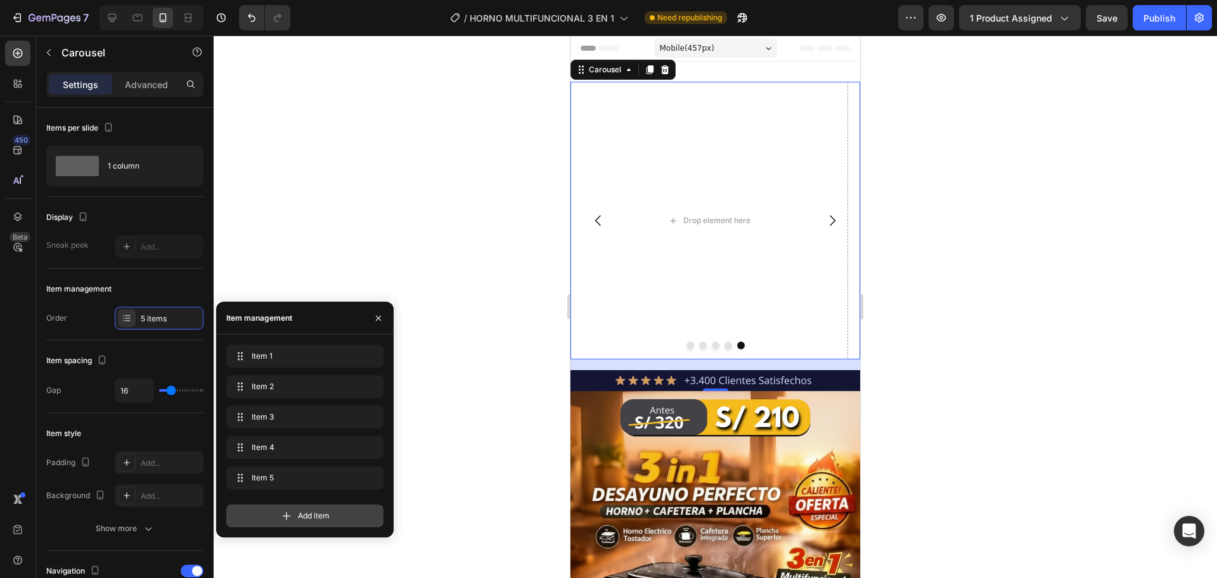
click at [305, 525] on div "Add item" at bounding box center [304, 516] width 157 height 23
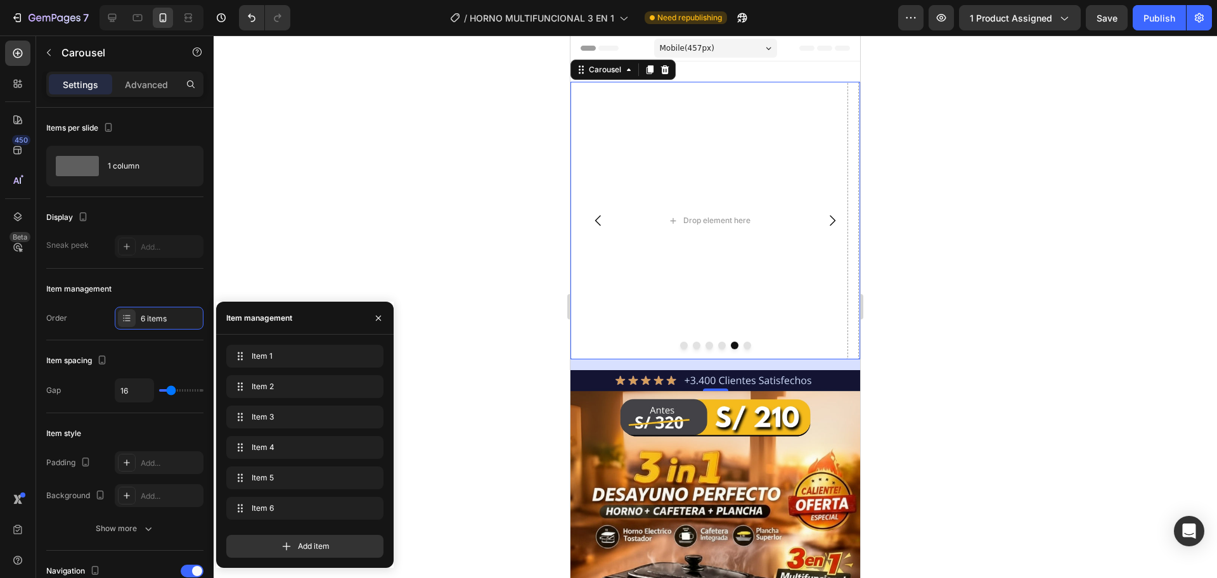
click at [284, 232] on div at bounding box center [715, 306] width 1003 height 543
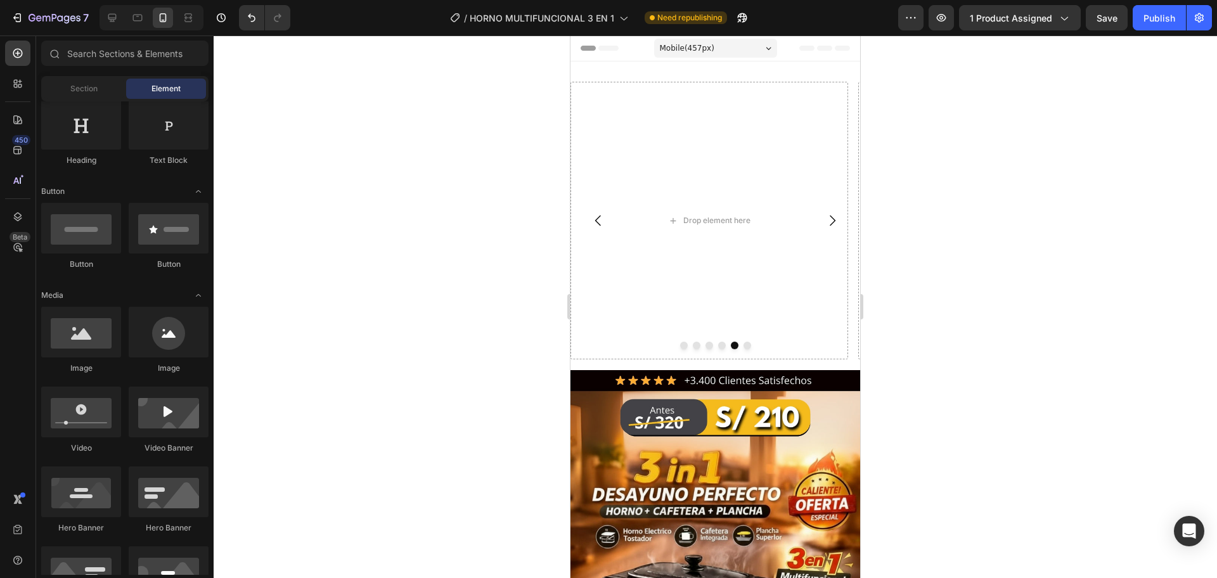
scroll to position [0, 0]
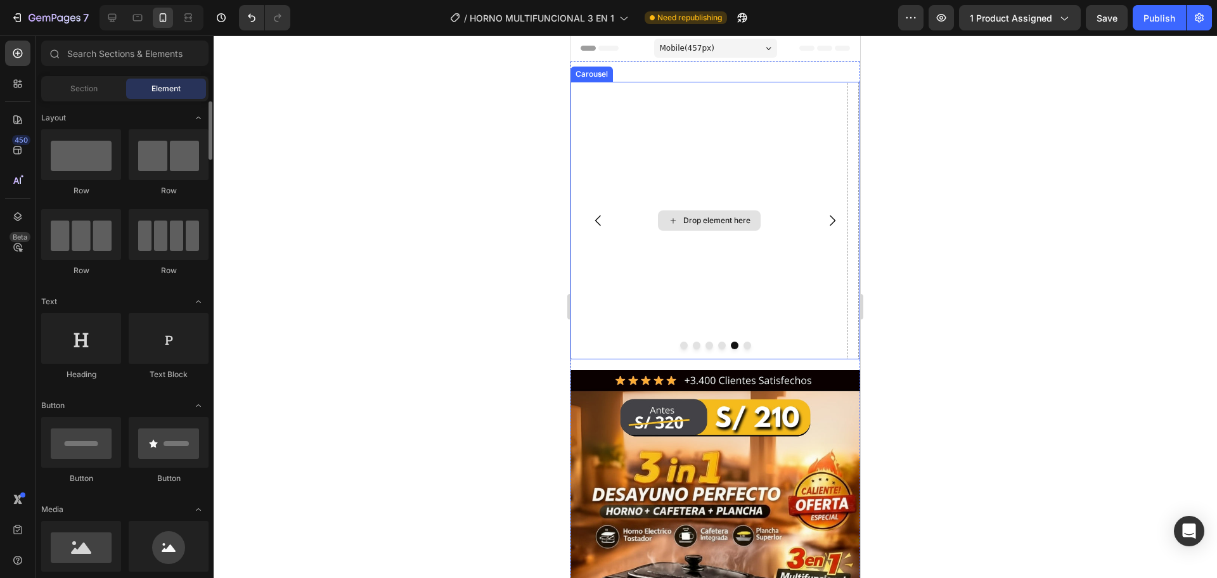
click at [705, 340] on div "Drop element here" at bounding box center [709, 221] width 278 height 278
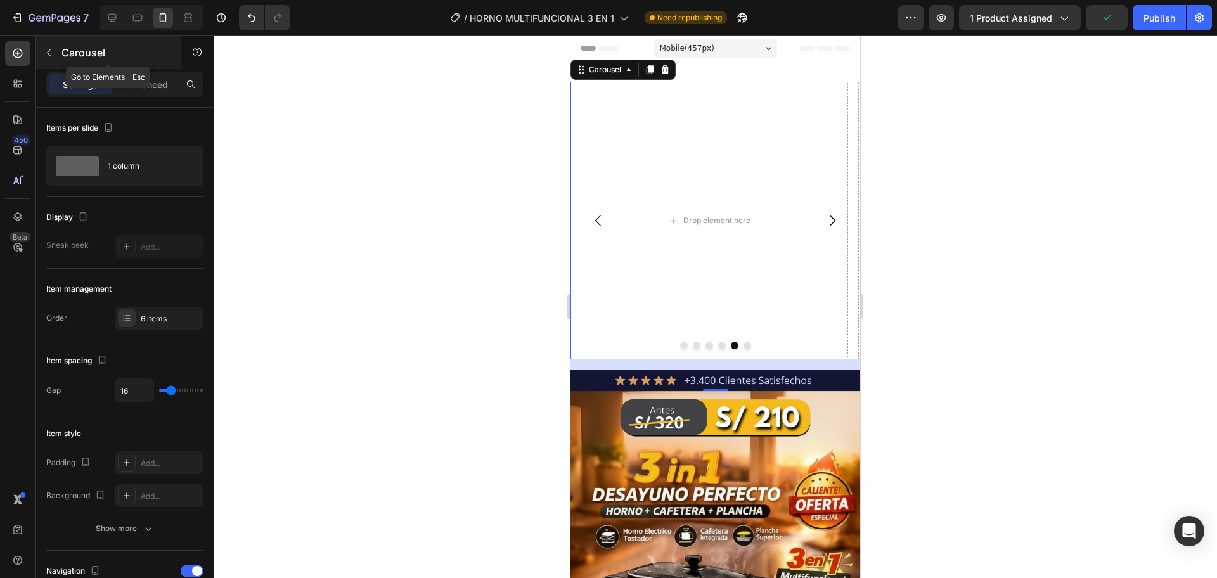
click at [56, 55] on button "button" at bounding box center [49, 52] width 20 height 20
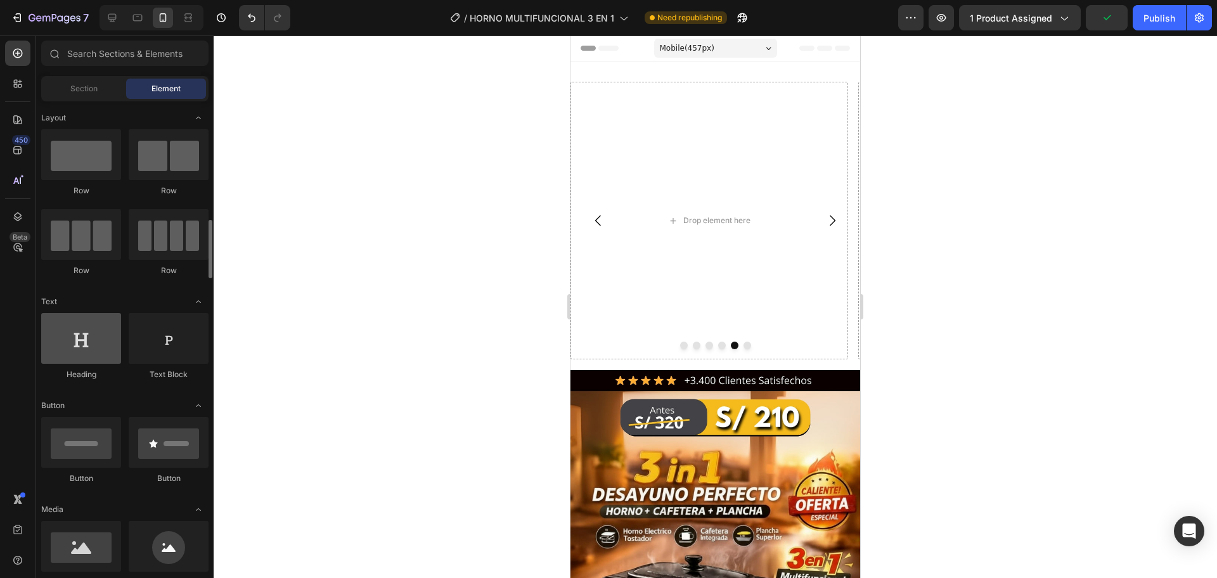
scroll to position [212, 0]
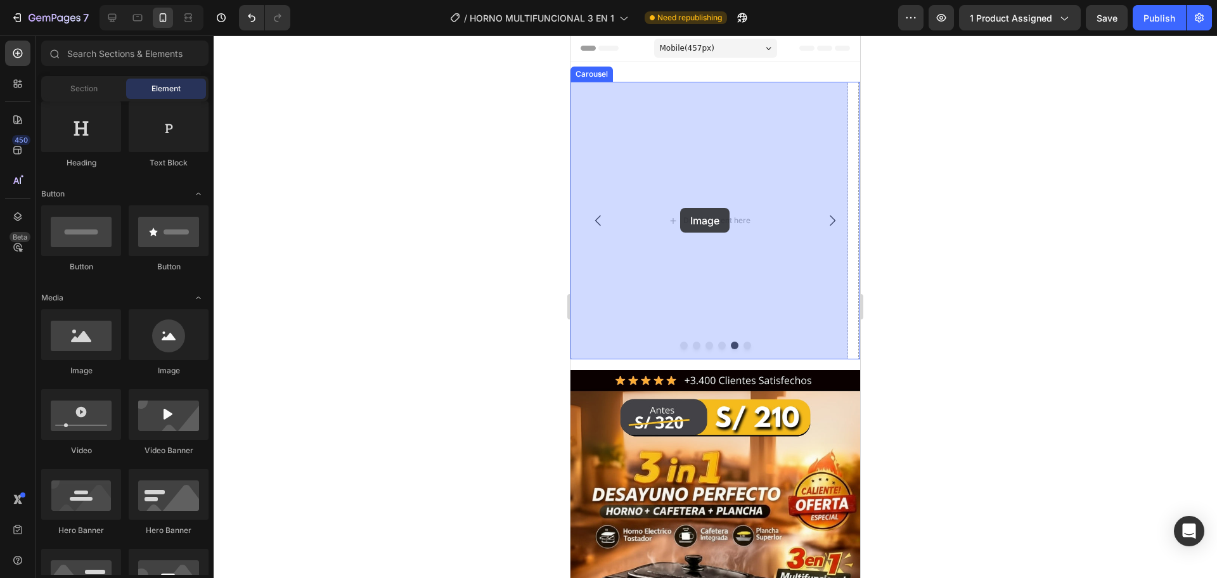
drag, startPoint x: 655, startPoint y: 382, endPoint x: 687, endPoint y: 208, distance: 176.6
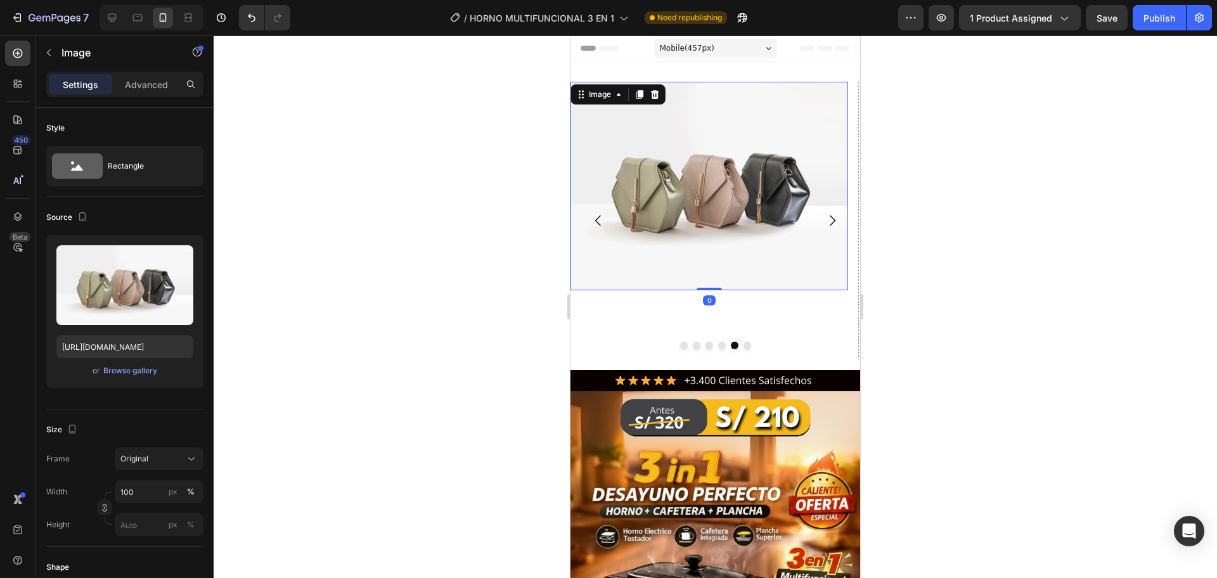
click at [825, 217] on icon "Carousel Next Arrow" at bounding box center [832, 220] width 15 height 15
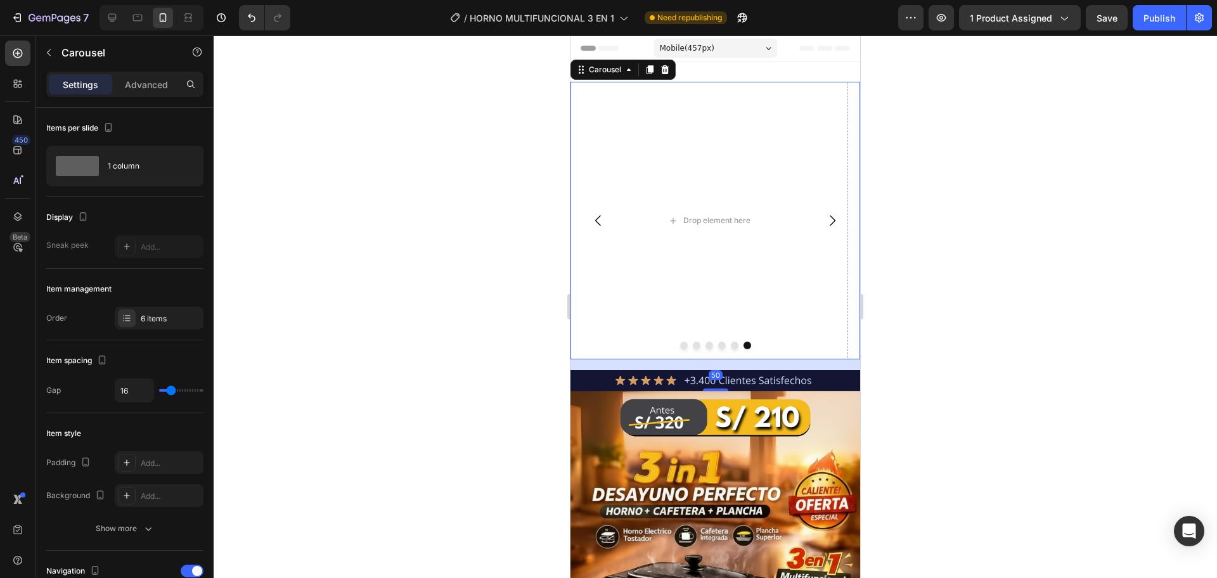
click at [142, 86] on p "Advanced" at bounding box center [146, 84] width 43 height 13
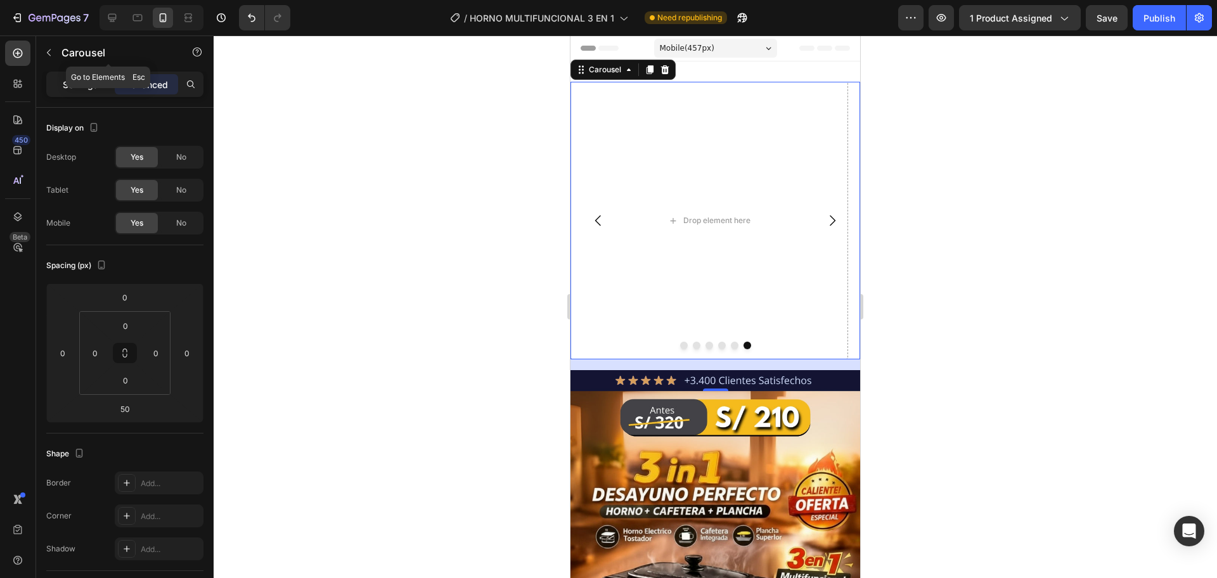
click at [101, 76] on div "Settings" at bounding box center [80, 84] width 63 height 20
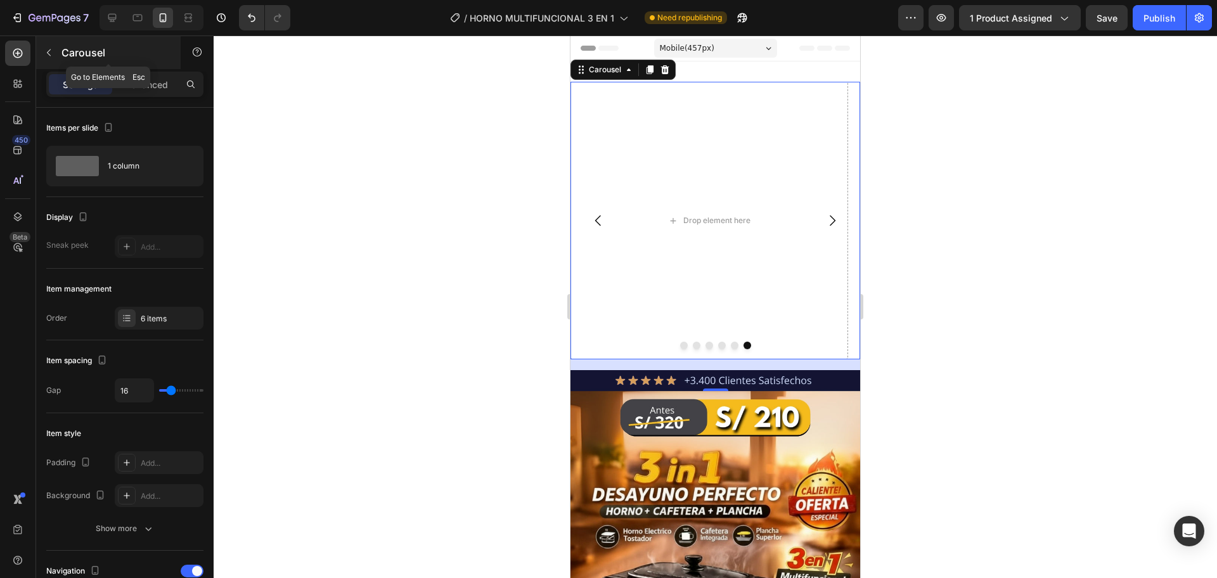
click at [55, 59] on button "button" at bounding box center [49, 52] width 20 height 20
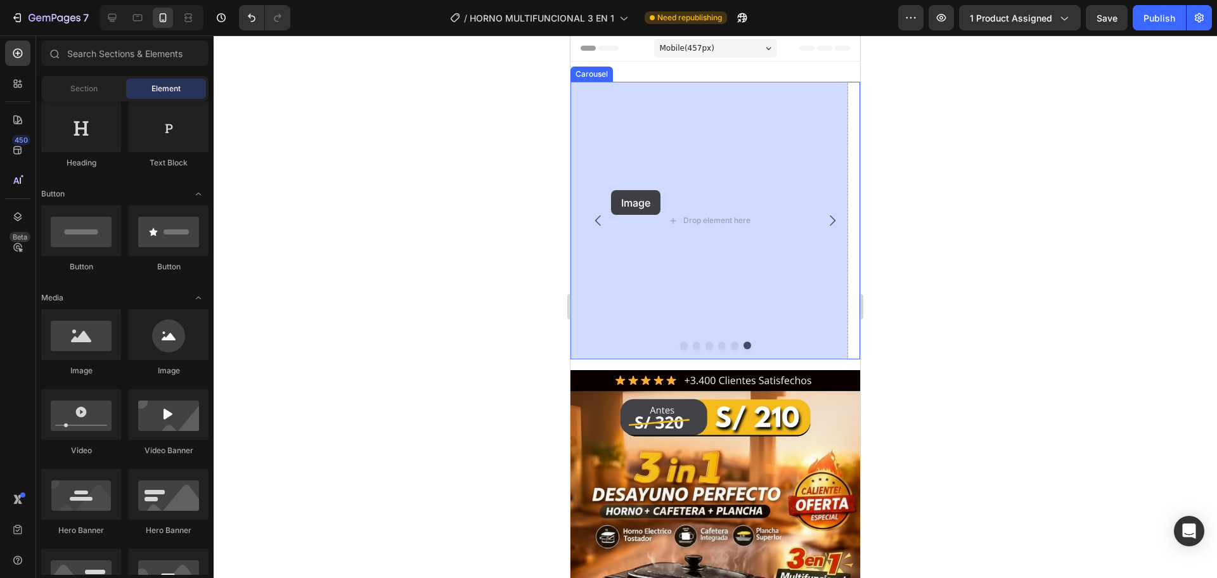
drag, startPoint x: 1051, startPoint y: 286, endPoint x: 644, endPoint y: 198, distance: 417.0
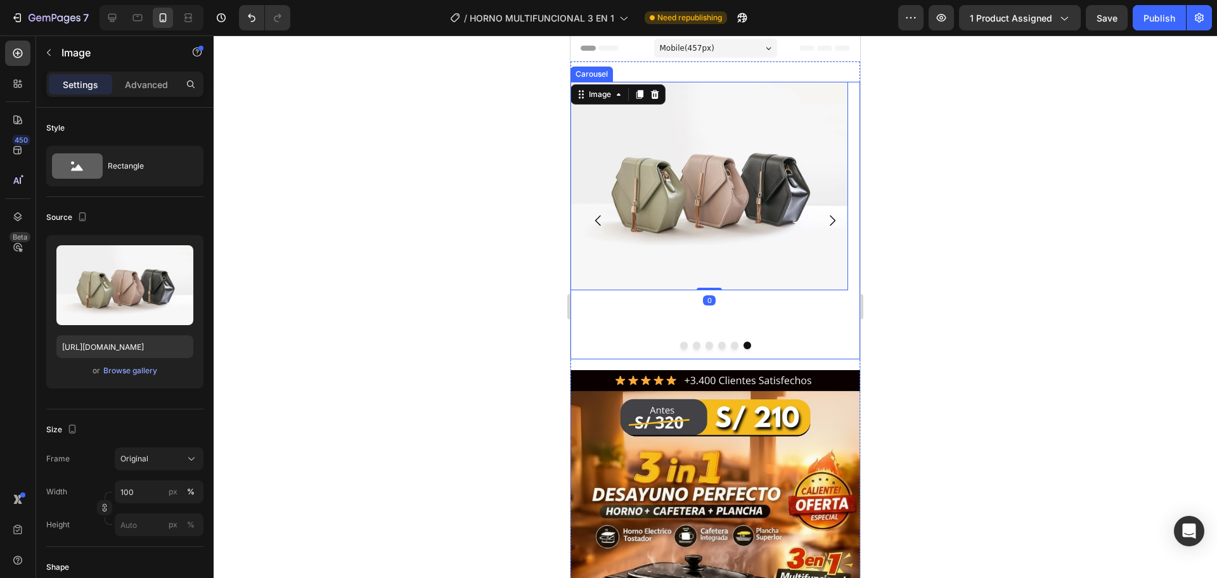
click at [598, 217] on icon "Carousel Back Arrow" at bounding box center [598, 220] width 15 height 15
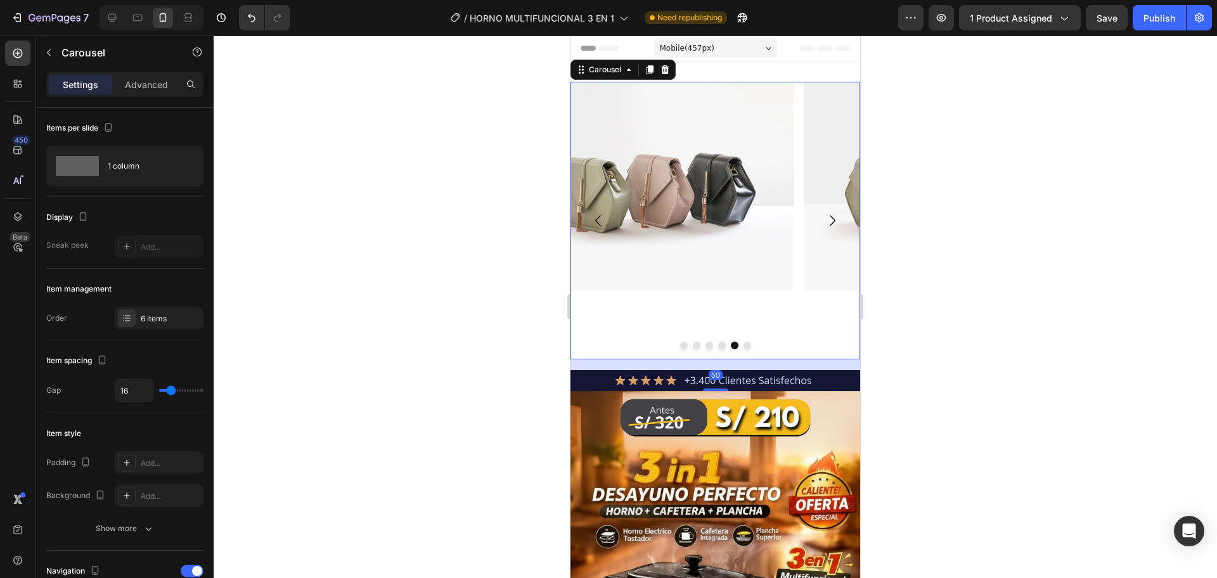
click at [598, 217] on icon "Carousel Back Arrow" at bounding box center [598, 220] width 15 height 15
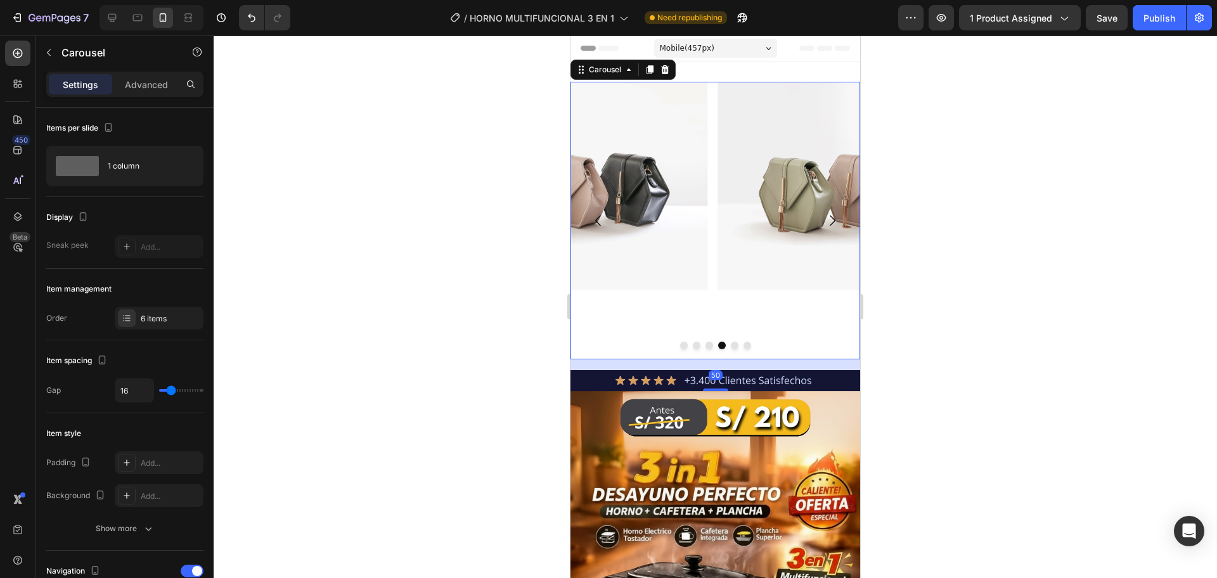
click at [598, 217] on icon "Carousel Back Arrow" at bounding box center [598, 220] width 15 height 15
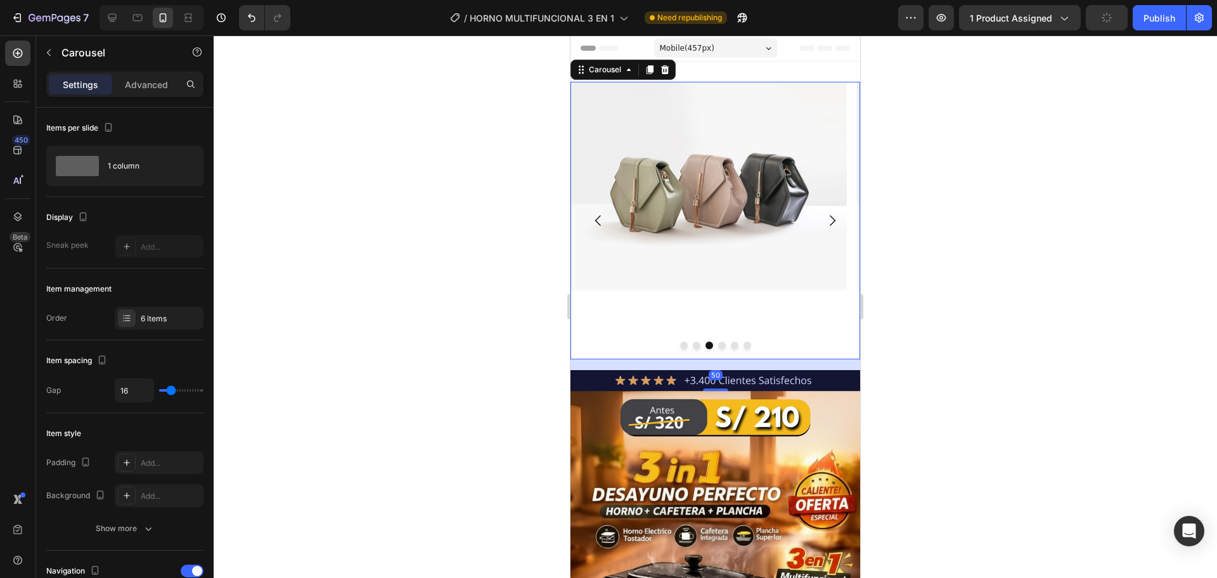
click at [598, 217] on icon "Carousel Back Arrow" at bounding box center [598, 220] width 15 height 15
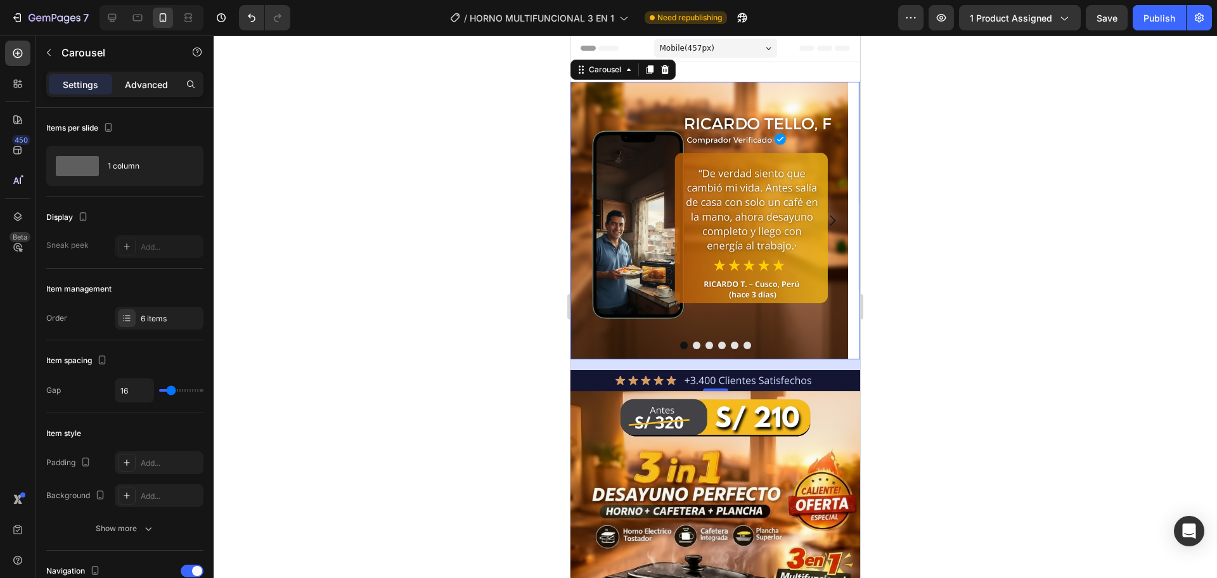
click at [143, 75] on div "Advanced" at bounding box center [146, 84] width 63 height 20
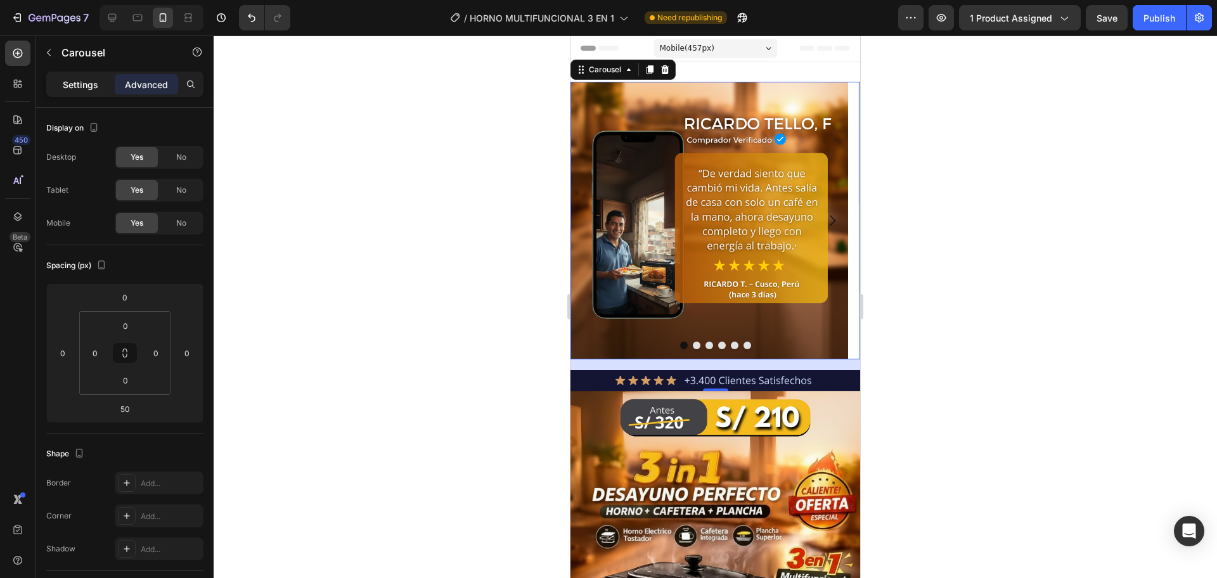
click at [99, 89] on div "Settings" at bounding box center [80, 84] width 63 height 20
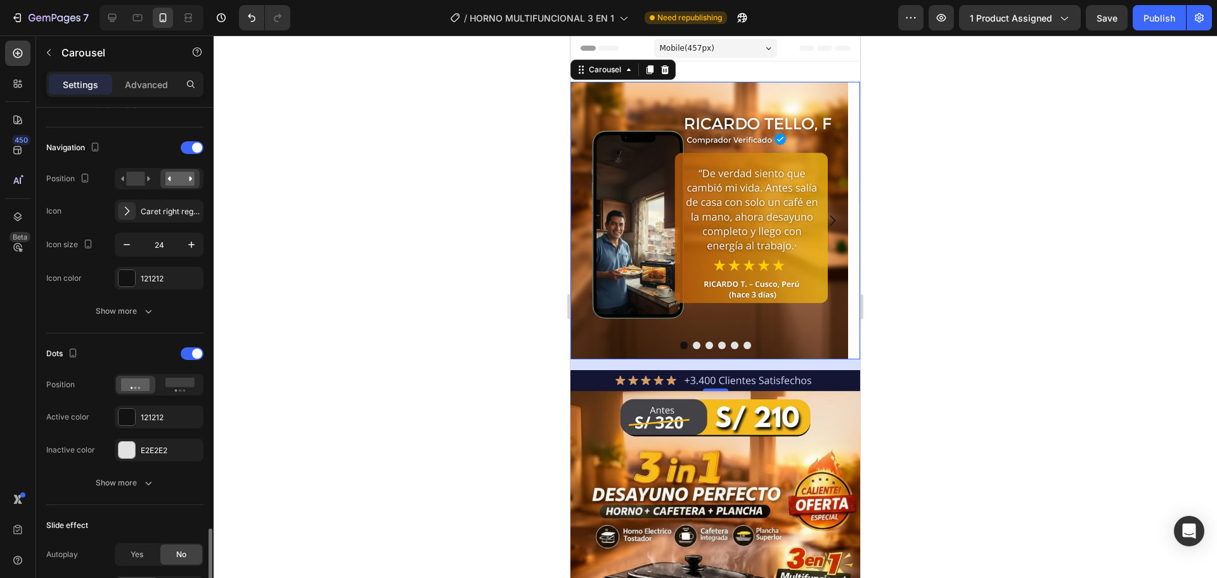
scroll to position [635, 0]
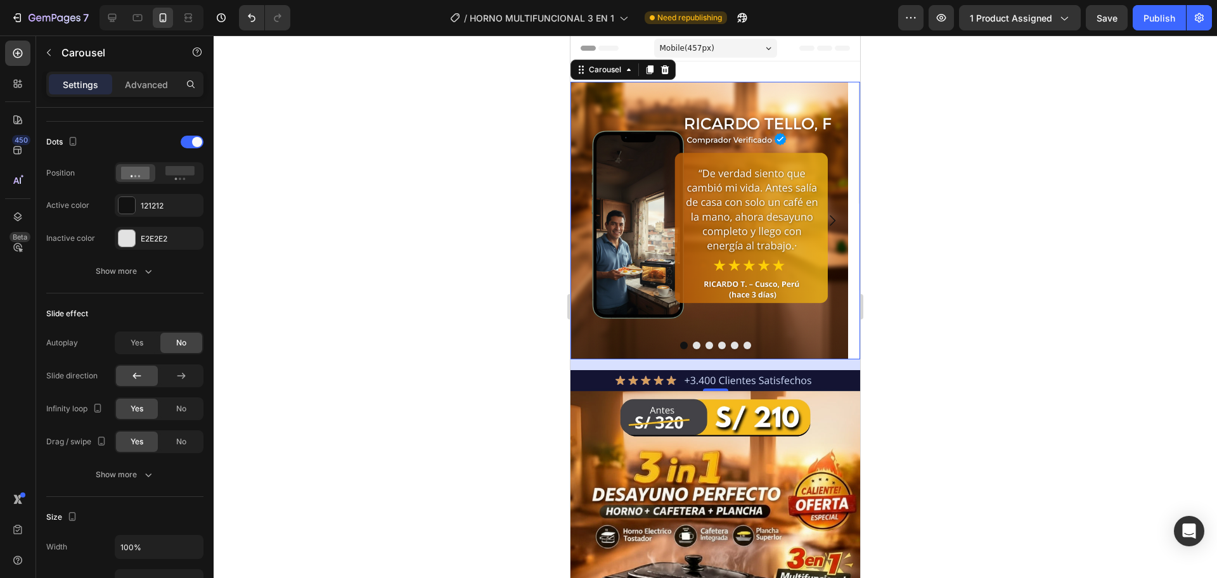
click at [586, 217] on button "Carousel Back Arrow" at bounding box center [598, 220] width 35 height 35
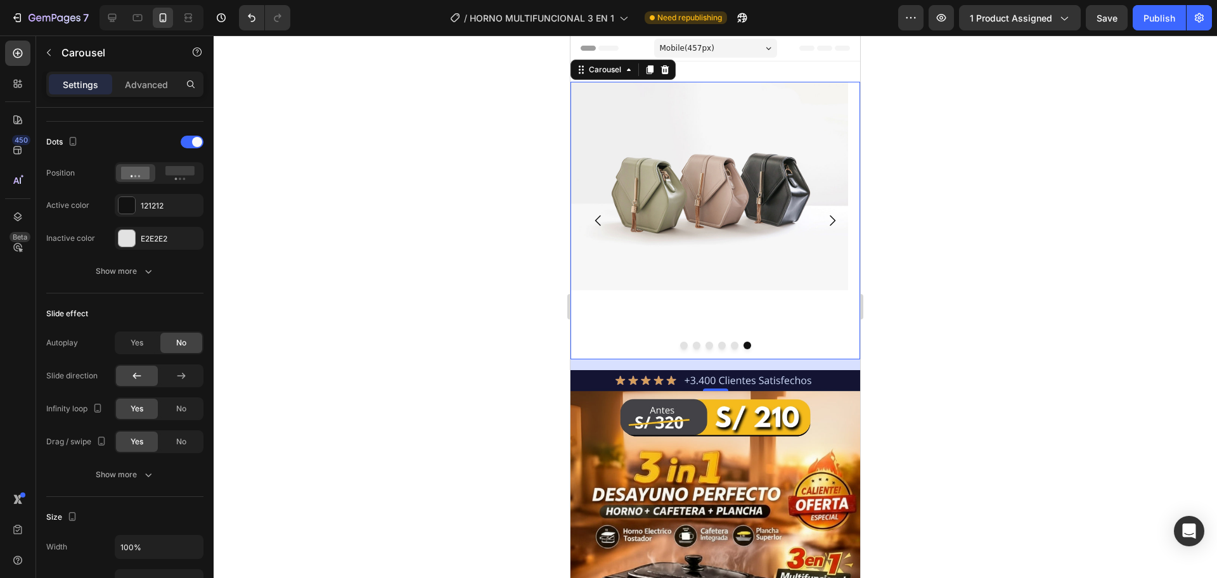
click at [814, 231] on button "Carousel Next Arrow" at bounding box center [831, 220] width 35 height 35
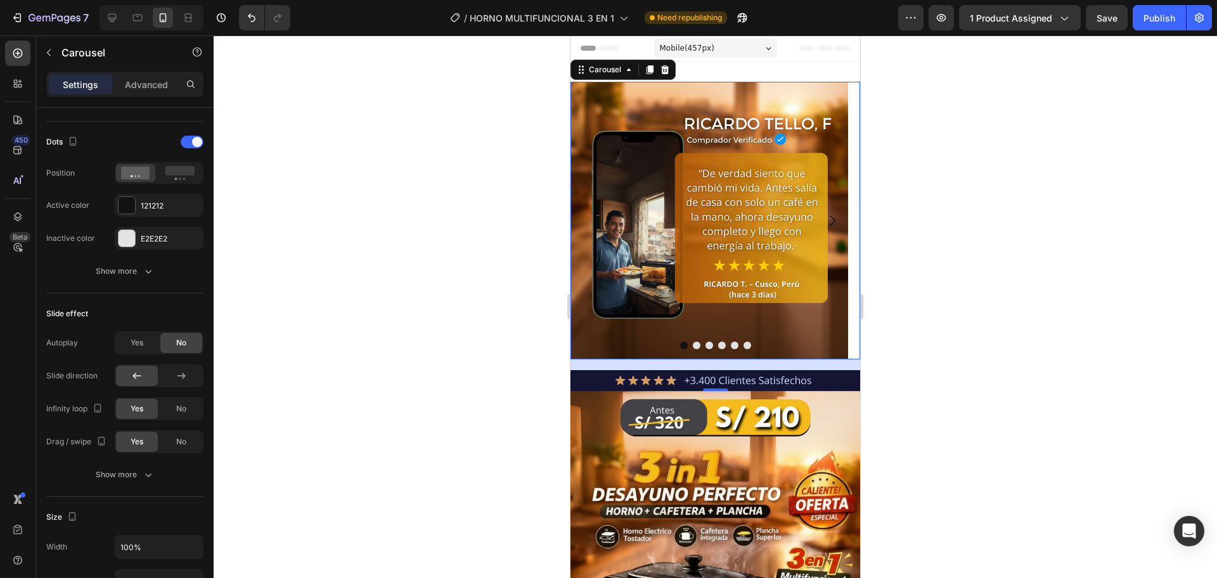
click at [814, 231] on button "Carousel Next Arrow" at bounding box center [831, 220] width 35 height 35
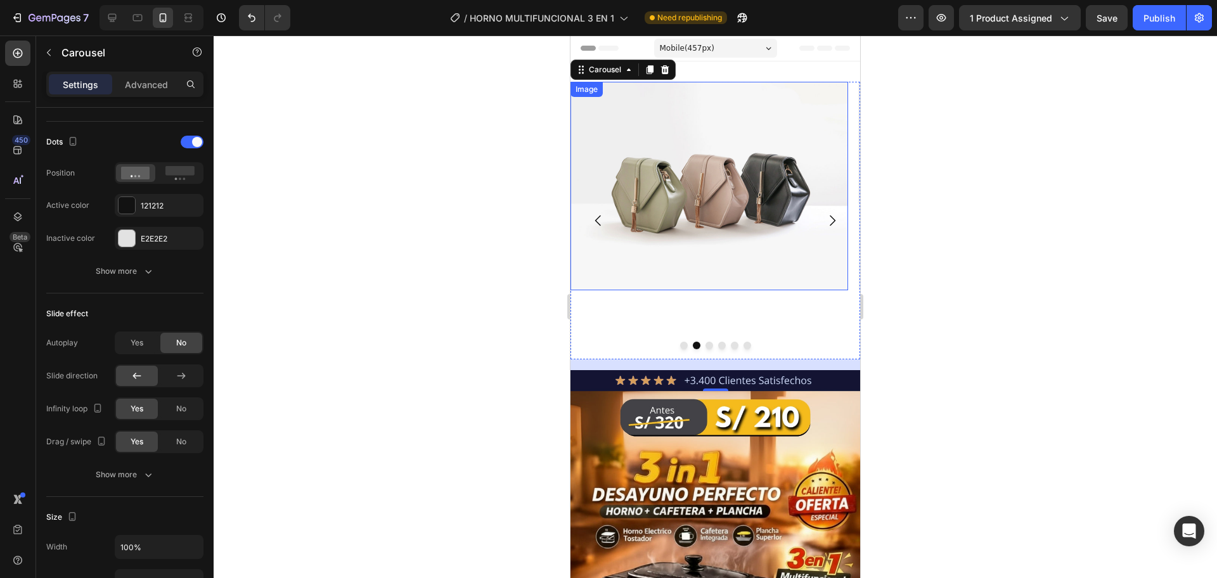
click at [747, 219] on img at bounding box center [709, 186] width 278 height 209
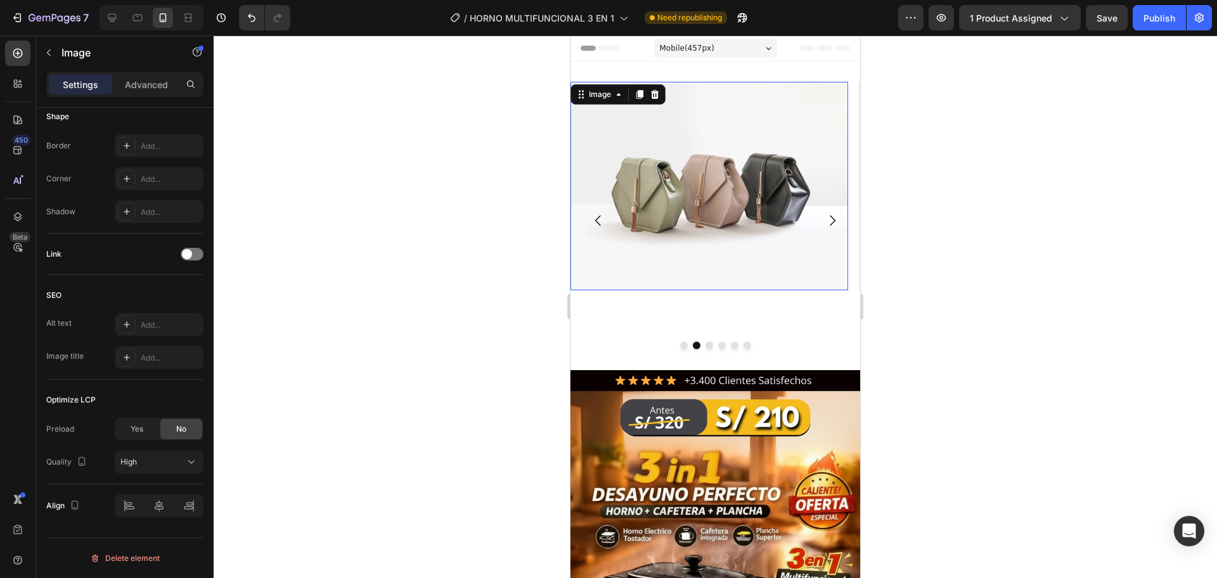
scroll to position [0, 0]
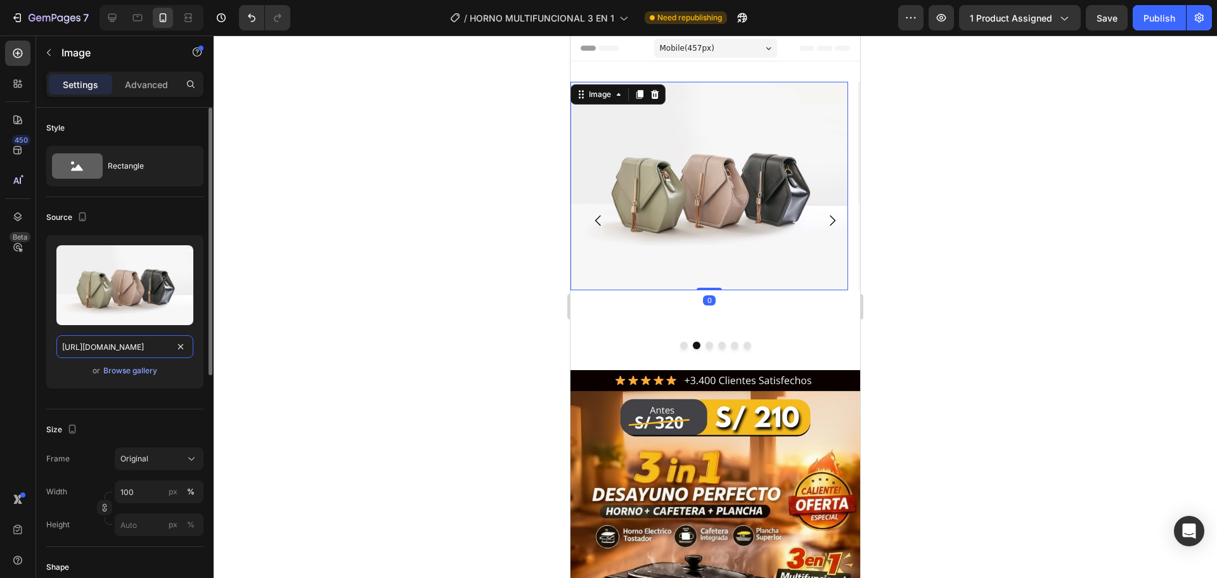
click at [144, 339] on input "https://cdn.shopify.com/s/files/1/2005/9307/files/image_demo.jpg" at bounding box center [124, 346] width 137 height 23
paste input "0774/8360/6252/files/16.png?v=1758992911"
type input "https://cdn.shopify.com/s/files/1/0774/8360/6252/files/16.png?v=1758992911"
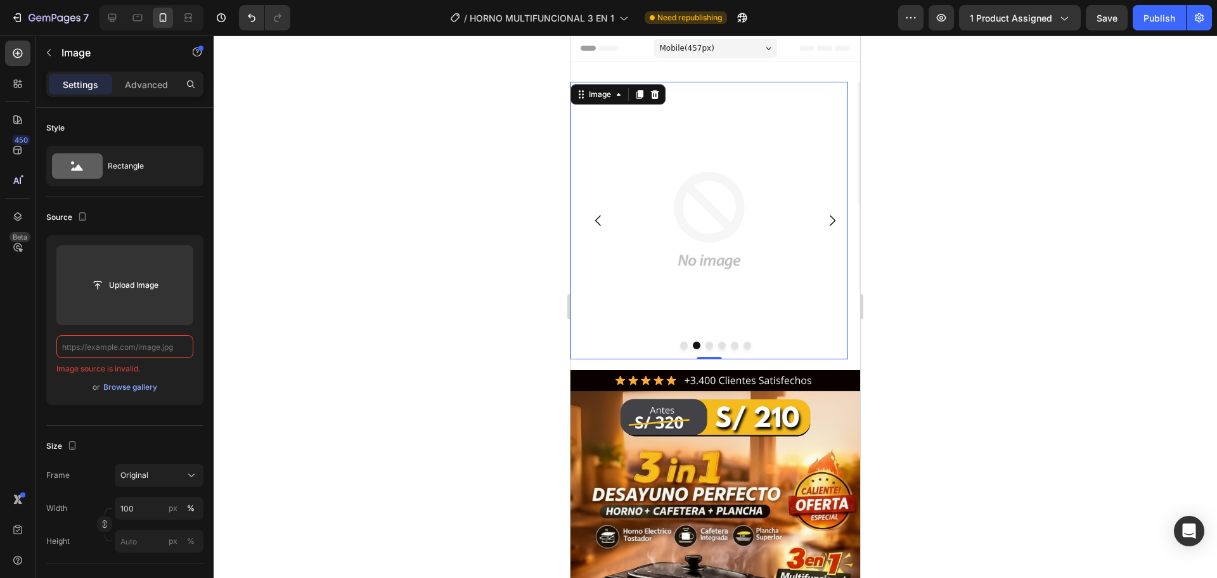
paste input "https://cdn.shopify.com/s/files/1/0774/8360/6252/files/16.png?v=1758992911"
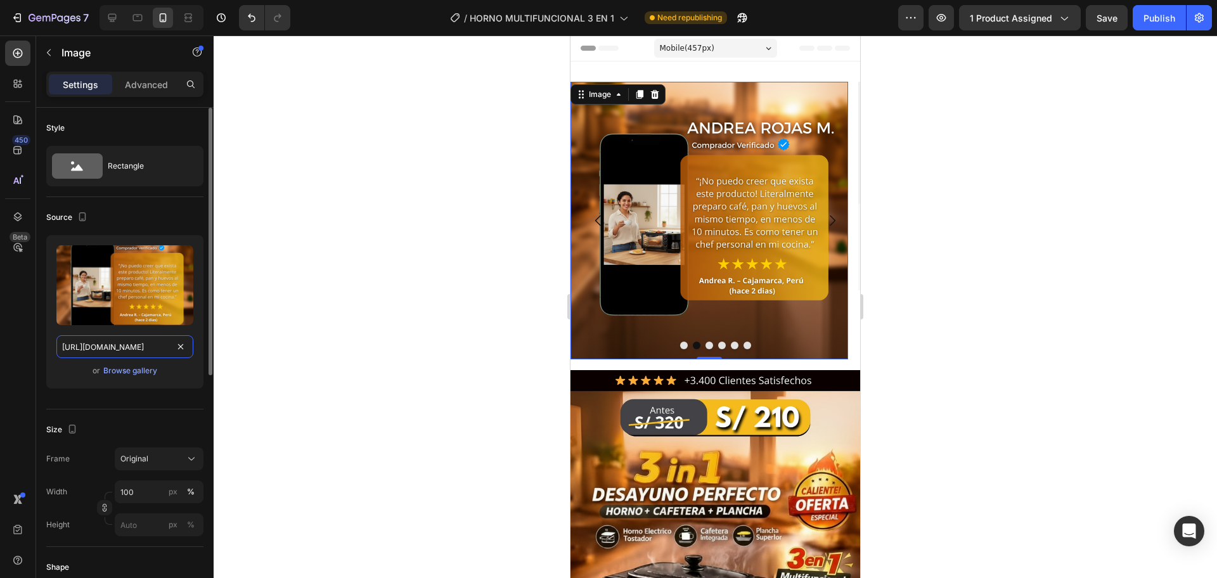
scroll to position [0, 172]
type input "https://cdn.shopify.com/s/files/1/0774/8360/6252/files/16.png?v=1758992911"
click at [826, 217] on icon "Carousel Next Arrow" at bounding box center [832, 220] width 15 height 15
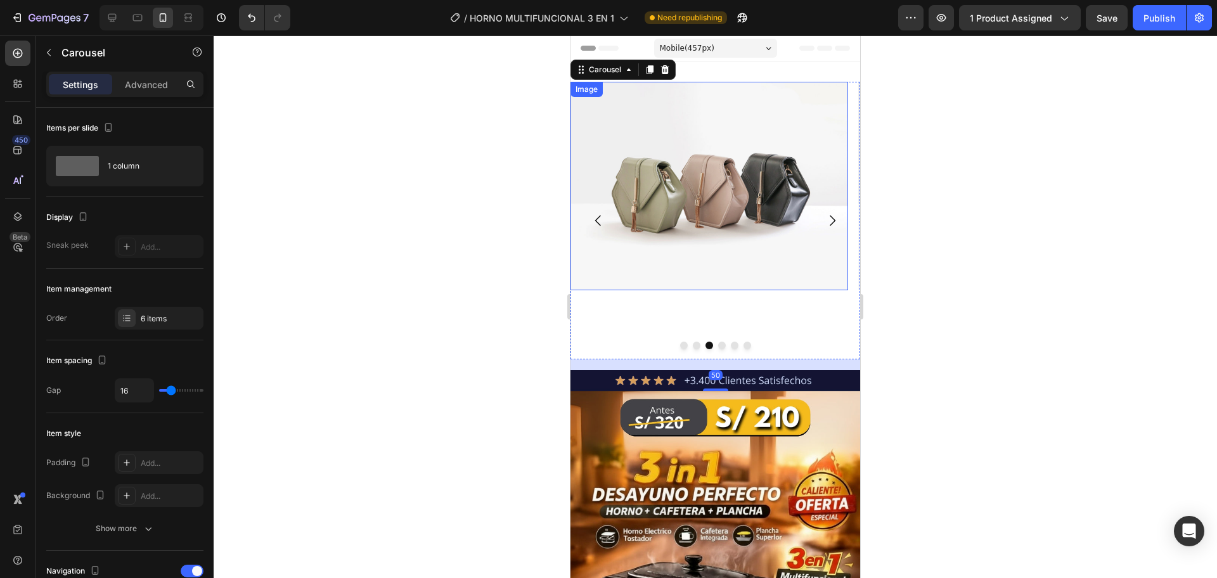
click at [724, 162] on img at bounding box center [709, 186] width 278 height 209
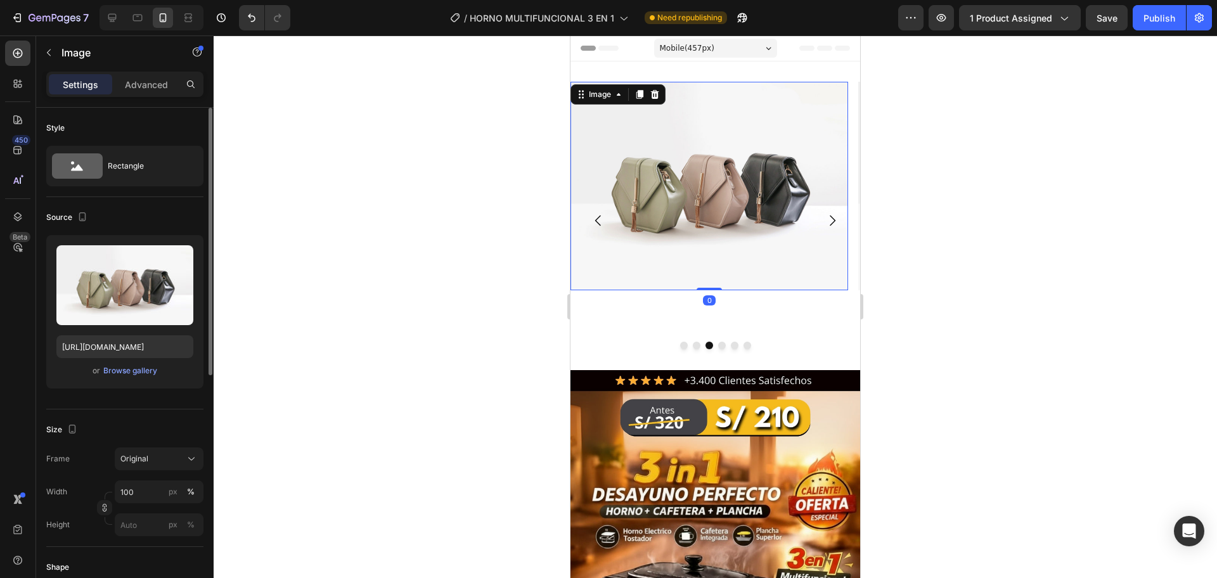
click at [143, 332] on div "Upload Image https://cdn.shopify.com/s/files/1/2005/9307/files/image_demo.jpg o…" at bounding box center [124, 311] width 157 height 153
click at [139, 337] on input "https://cdn.shopify.com/s/files/1/2005/9307/files/image_demo.jpg" at bounding box center [124, 346] width 137 height 23
paste input "0774/8360/6252/files/12.png?v=1758992910"
type input "https://cdn.shopify.com/s/files/1/0774/8360/6252/files/12.png?v=1758992910"
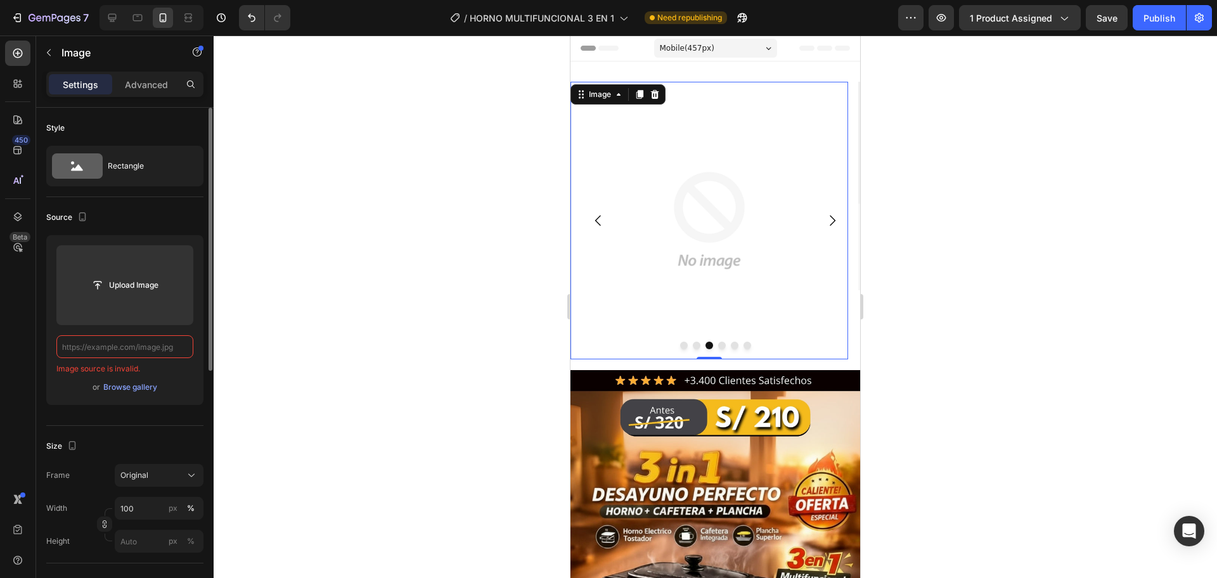
paste input "https://cdn.shopify.com/s/files/1/0774/8360/6252/files/12.png?v=1758992910"
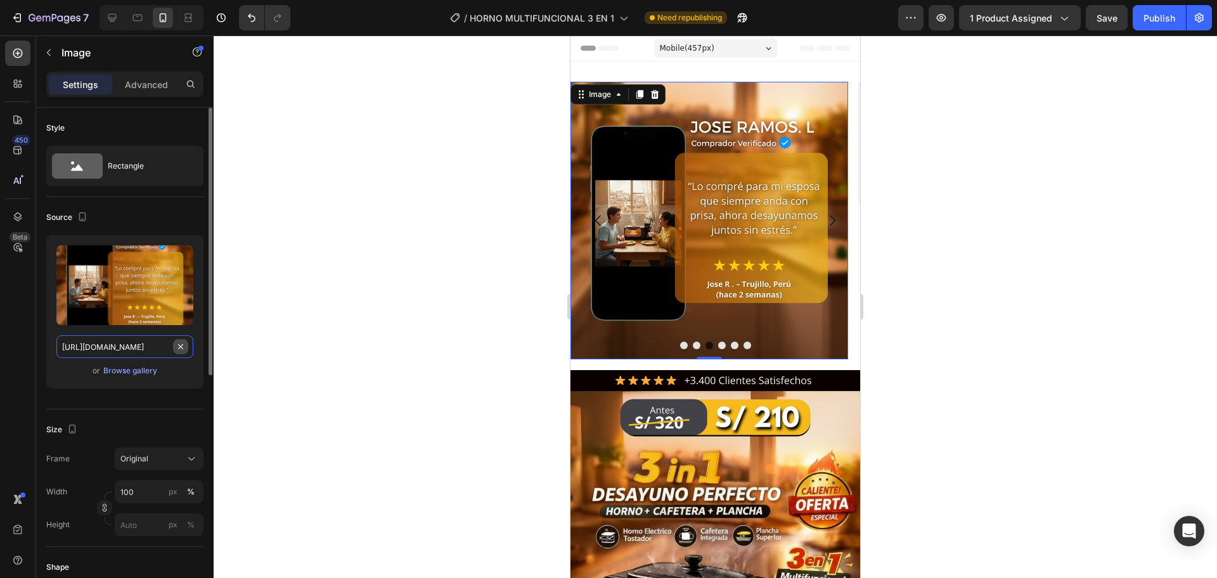
scroll to position [0, 174]
type input "https://cdn.shopify.com/s/files/1/0774/8360/6252/files/12.png?v=1758992910"
click at [825, 216] on icon "Carousel Next Arrow" at bounding box center [832, 220] width 15 height 15
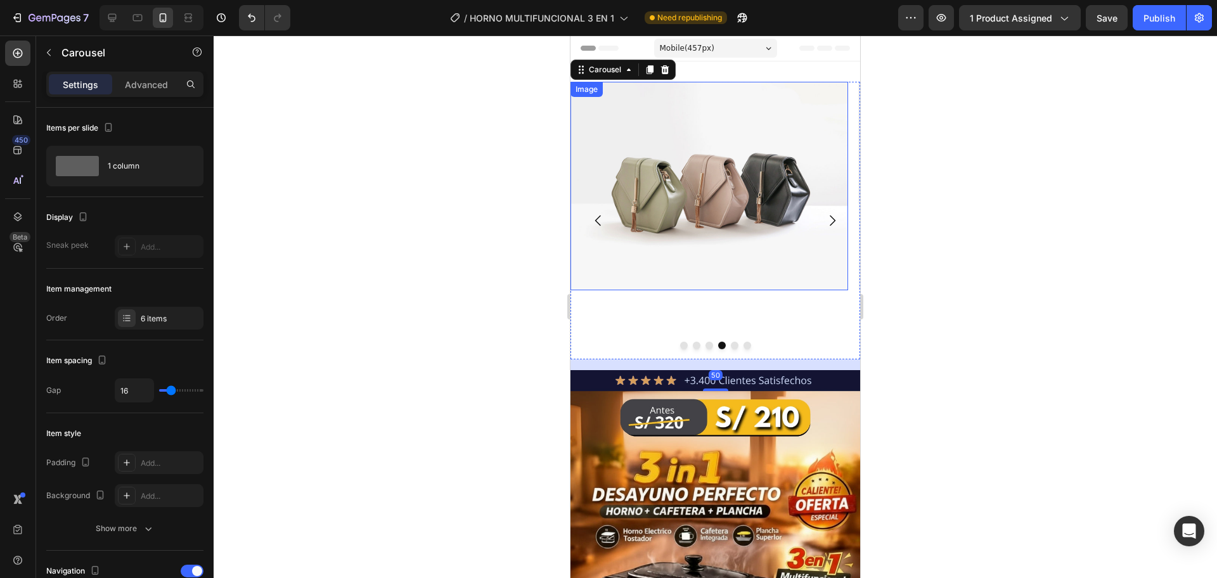
click at [643, 195] on img at bounding box center [709, 186] width 278 height 209
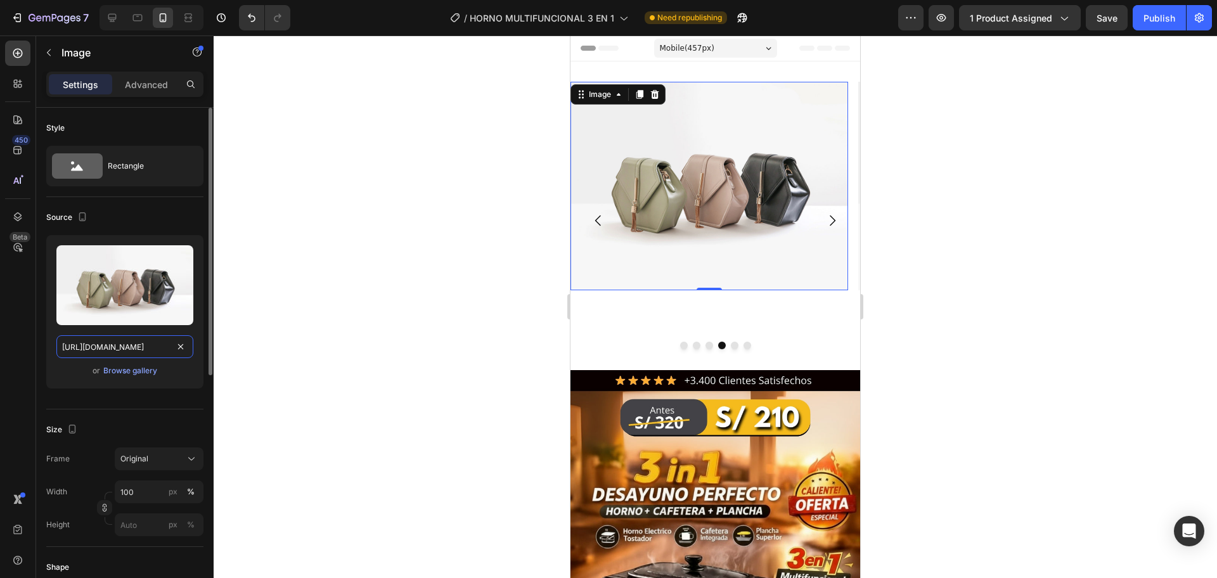
click at [158, 348] on input "https://cdn.shopify.com/s/files/1/2005/9307/files/image_demo.jpg" at bounding box center [124, 346] width 137 height 23
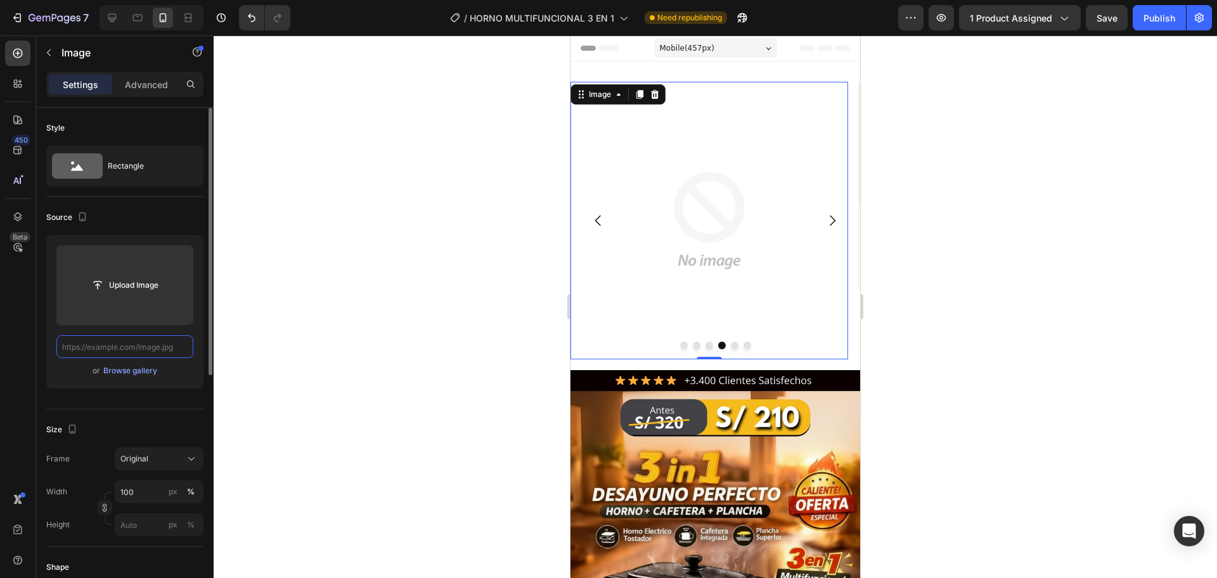
paste input "[URL][DOMAIN_NAME]"
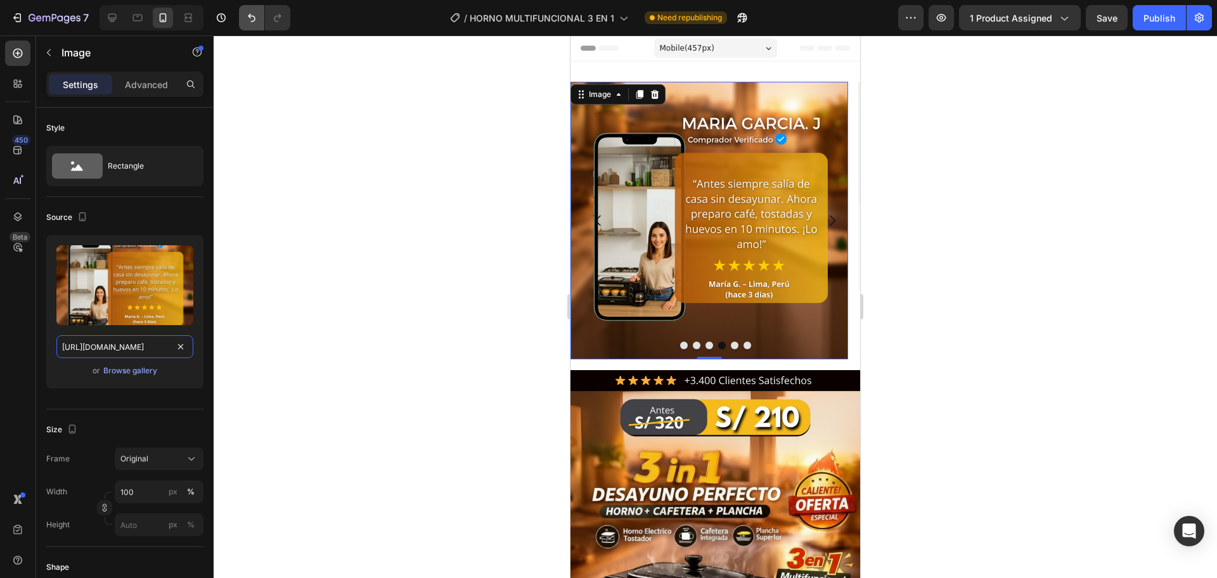
type input "[URL][DOMAIN_NAME]"
click at [429, 221] on div at bounding box center [715, 306] width 1003 height 543
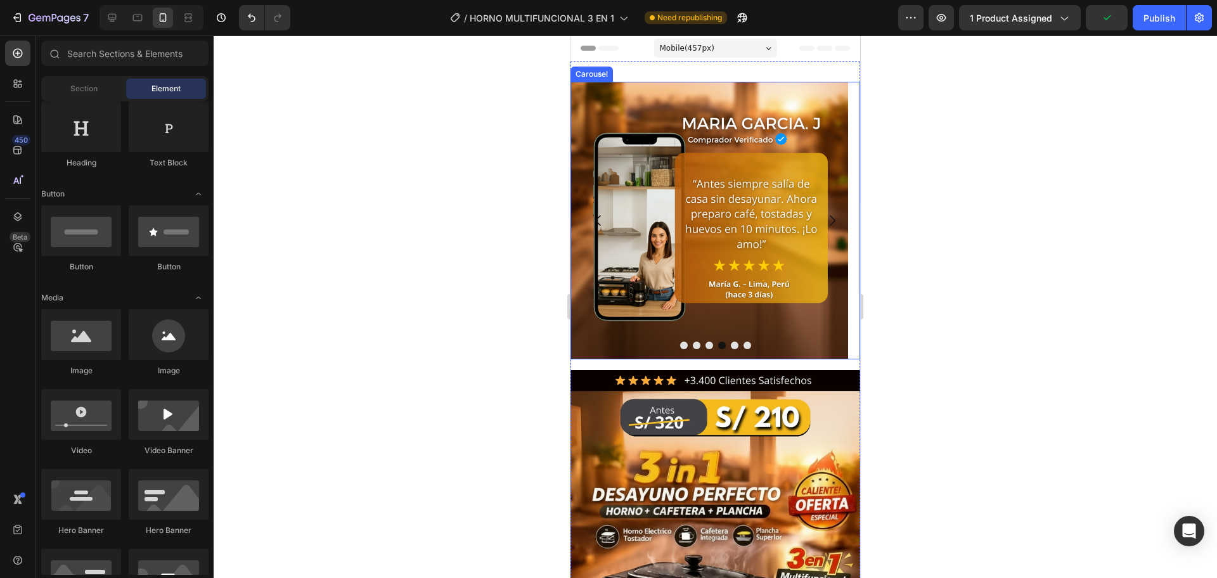
click at [832, 227] on button "Carousel Next Arrow" at bounding box center [831, 220] width 35 height 35
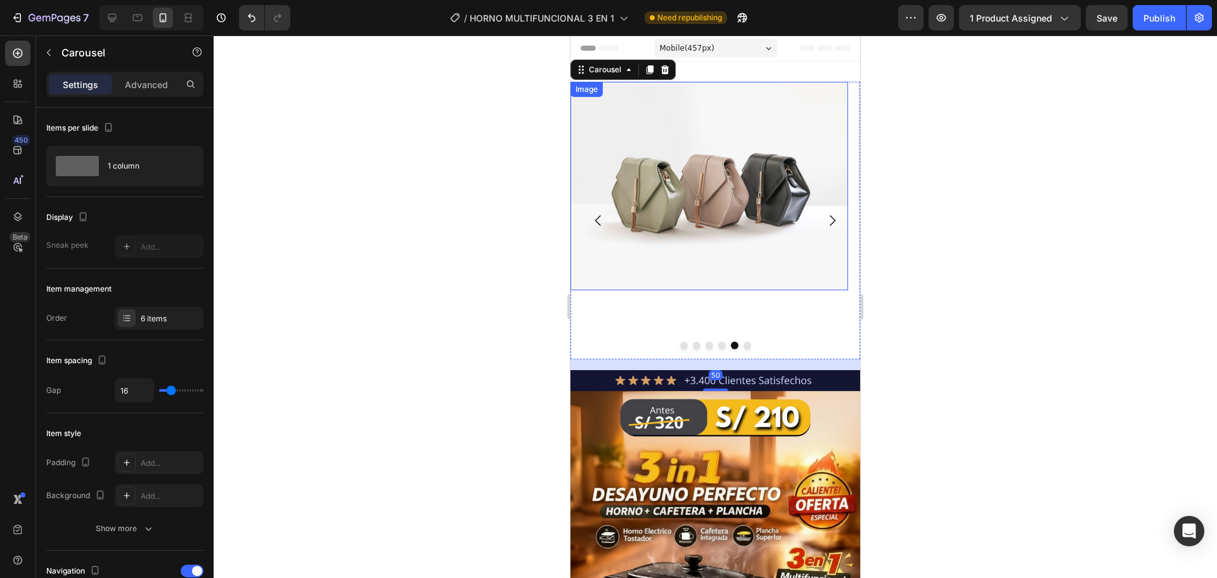
click at [611, 184] on img at bounding box center [709, 186] width 278 height 209
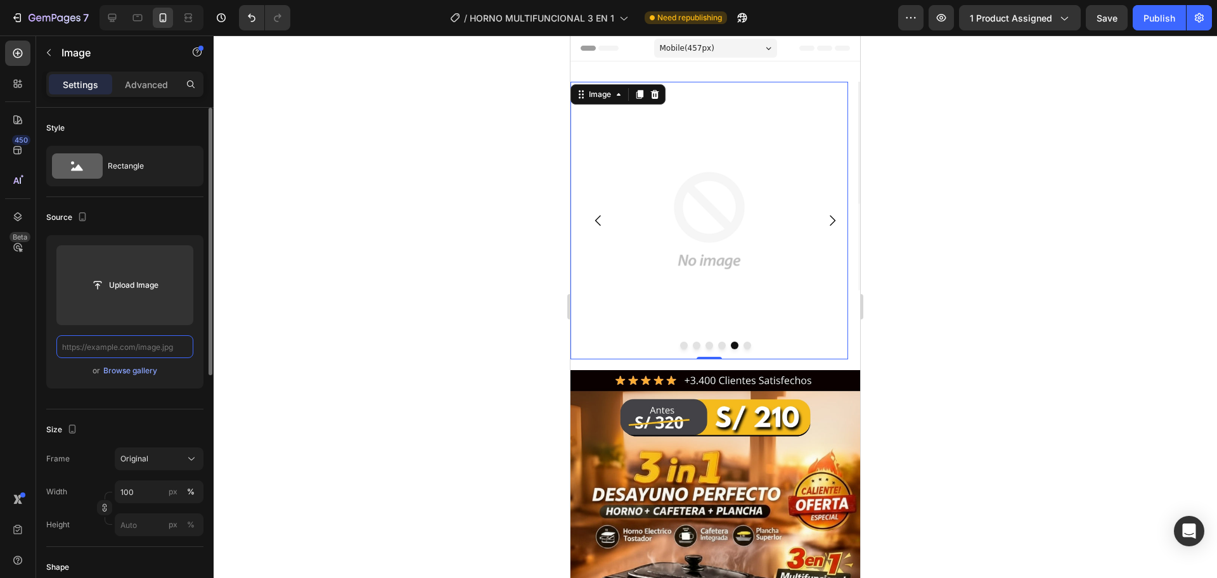
paste input "[URL][DOMAIN_NAME]"
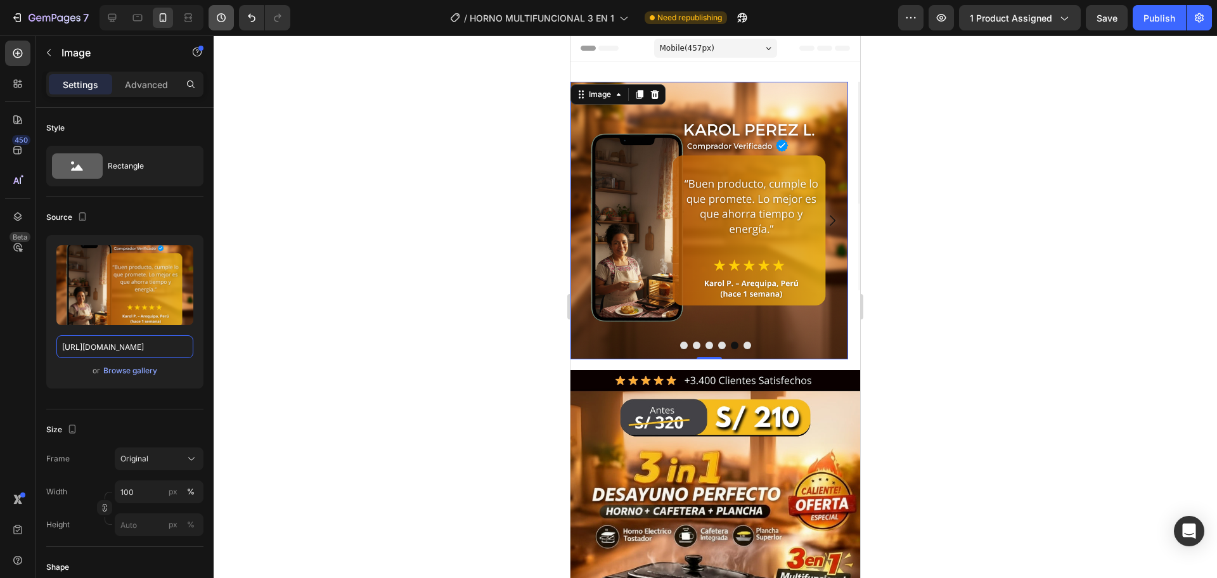
type input "[URL][DOMAIN_NAME]"
click at [830, 218] on icon "Carousel Next Arrow" at bounding box center [833, 220] width 6 height 11
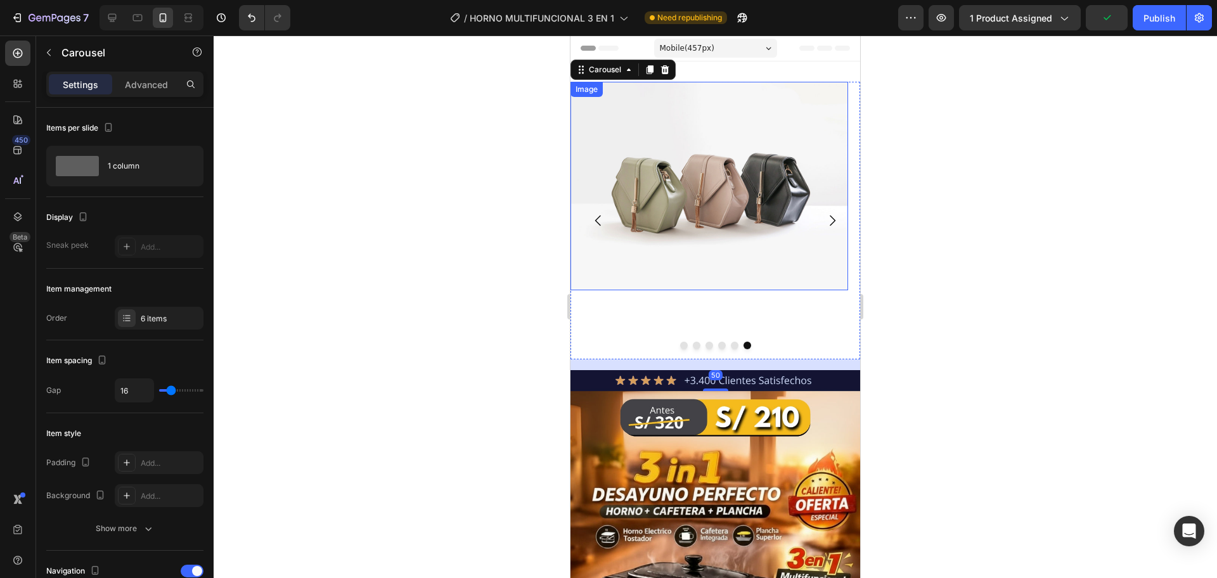
click at [712, 254] on img at bounding box center [709, 186] width 278 height 209
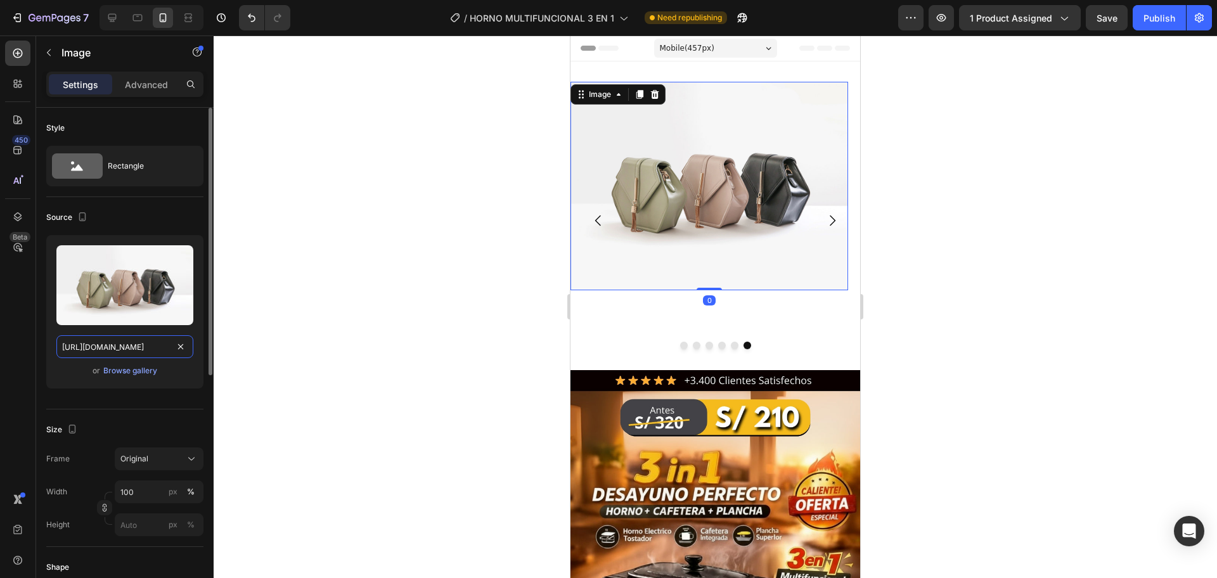
drag, startPoint x: 174, startPoint y: 347, endPoint x: 167, endPoint y: 354, distance: 10.3
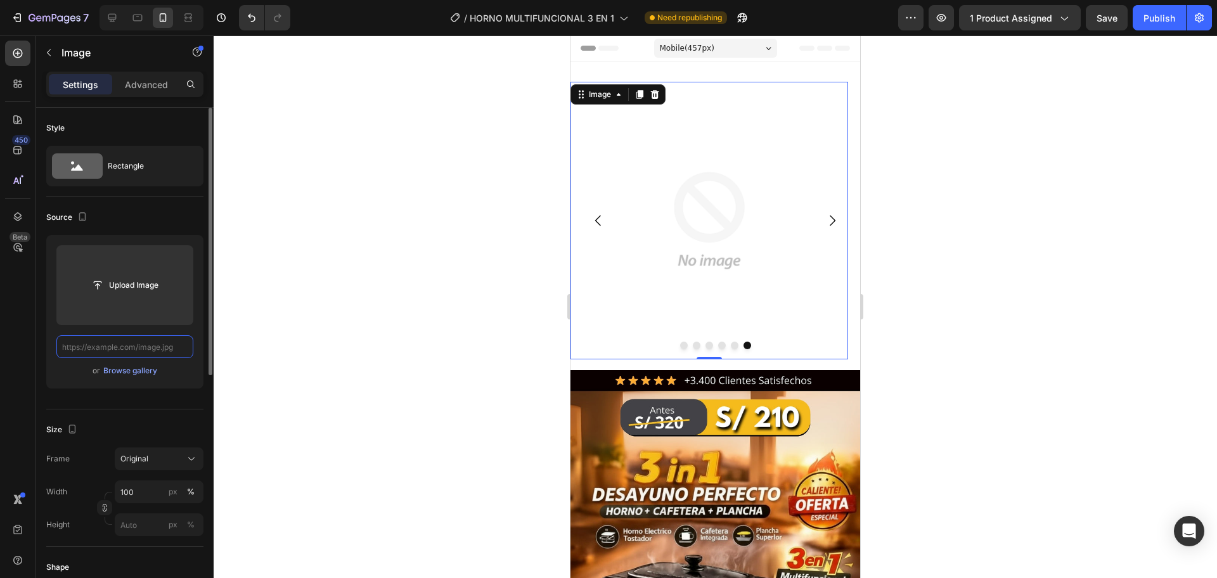
paste input "https://cdn.shopify.com/s/files/1/0774/8360/6252/files/13.png?v=1758992912"
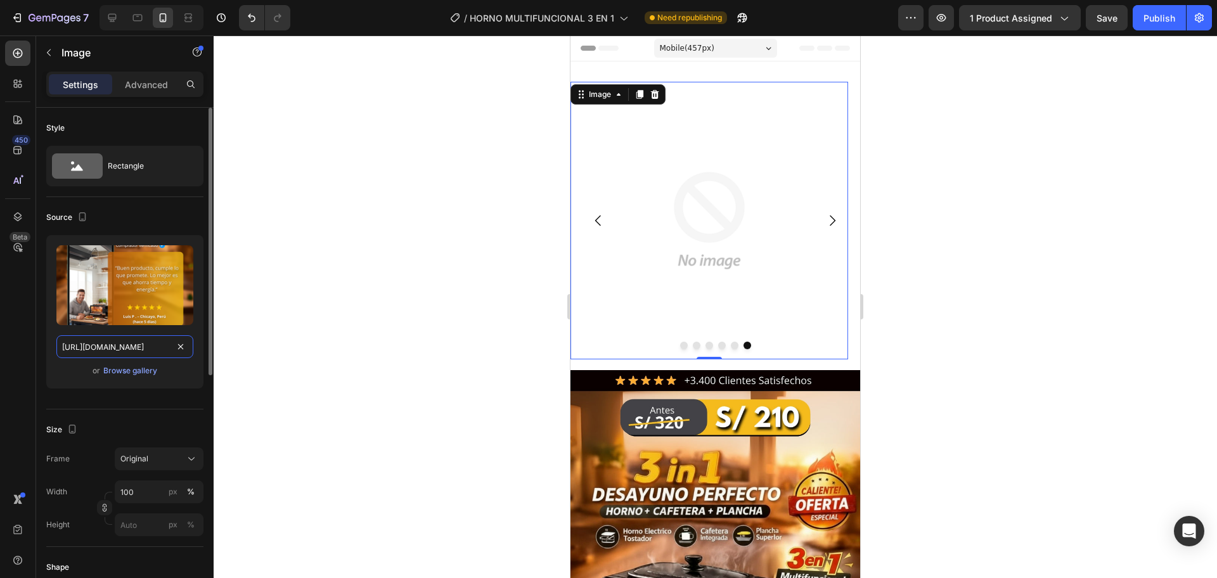
scroll to position [0, 174]
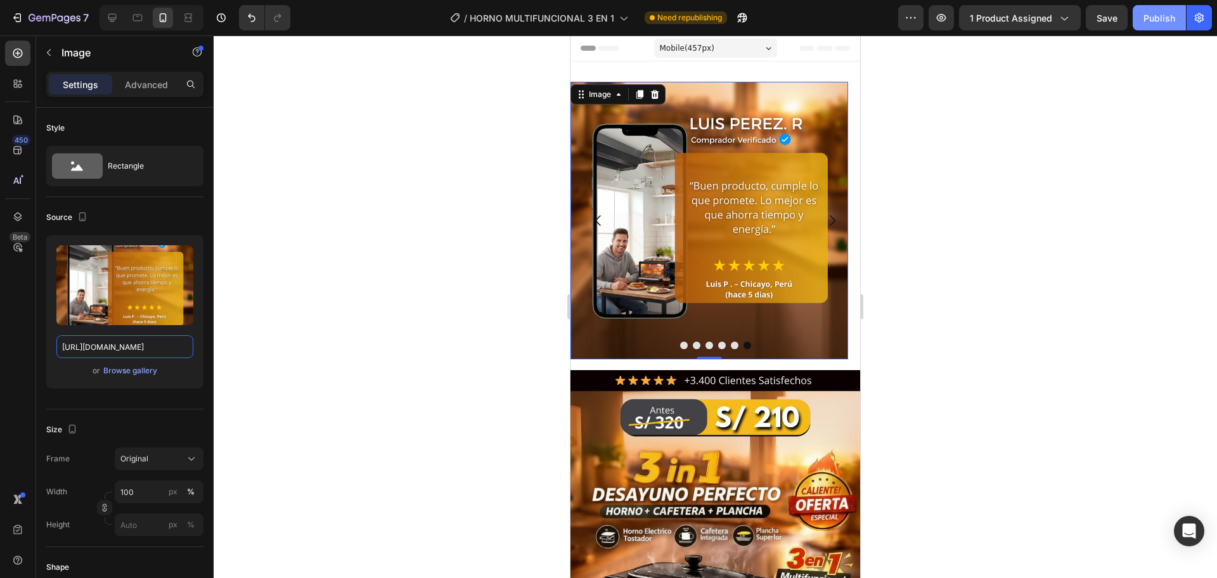
type input "https://cdn.shopify.com/s/files/1/0774/8360/6252/files/13.png?v=1758992912"
click at [1171, 23] on div "Publish" at bounding box center [1159, 17] width 32 height 13
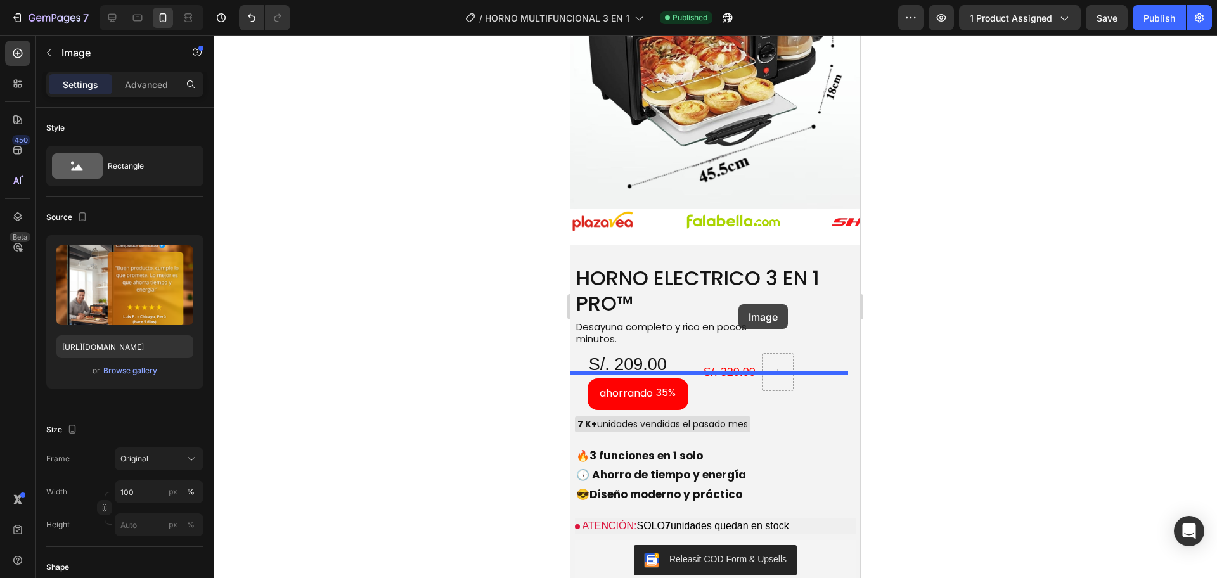
scroll to position [2396, 0]
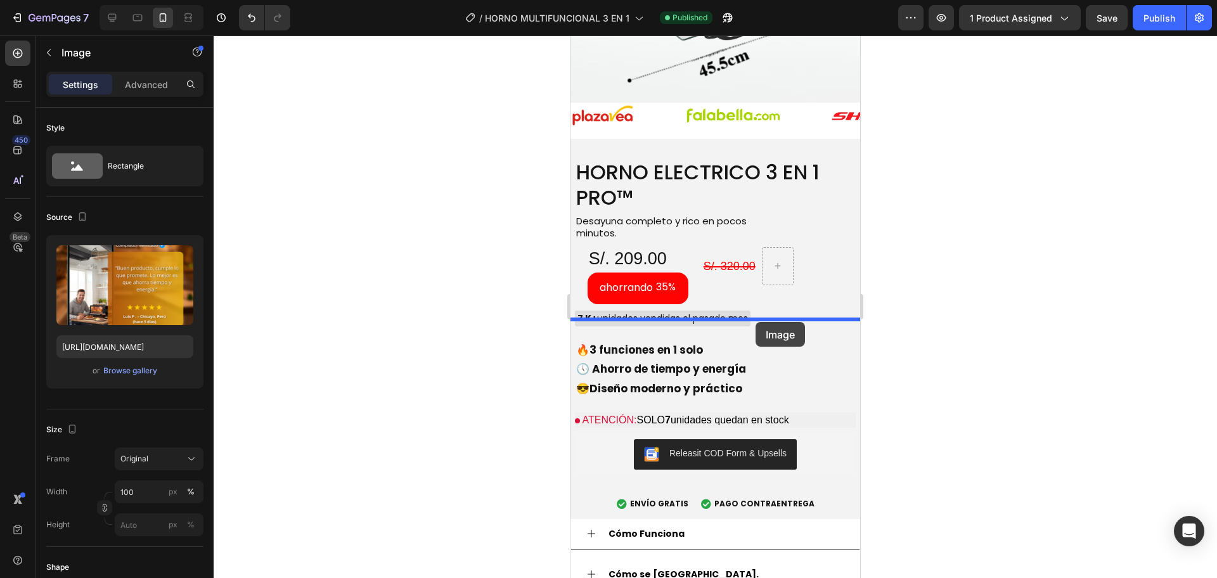
drag, startPoint x: 807, startPoint y: 120, endPoint x: 756, endPoint y: 322, distance: 208.1
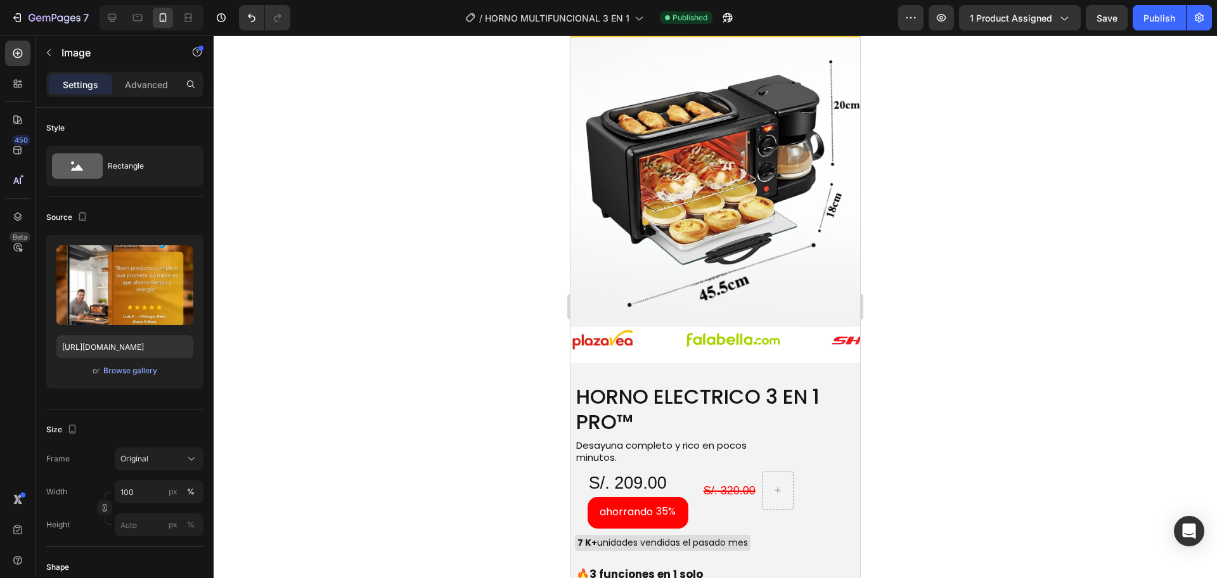
scroll to position [2608, 0]
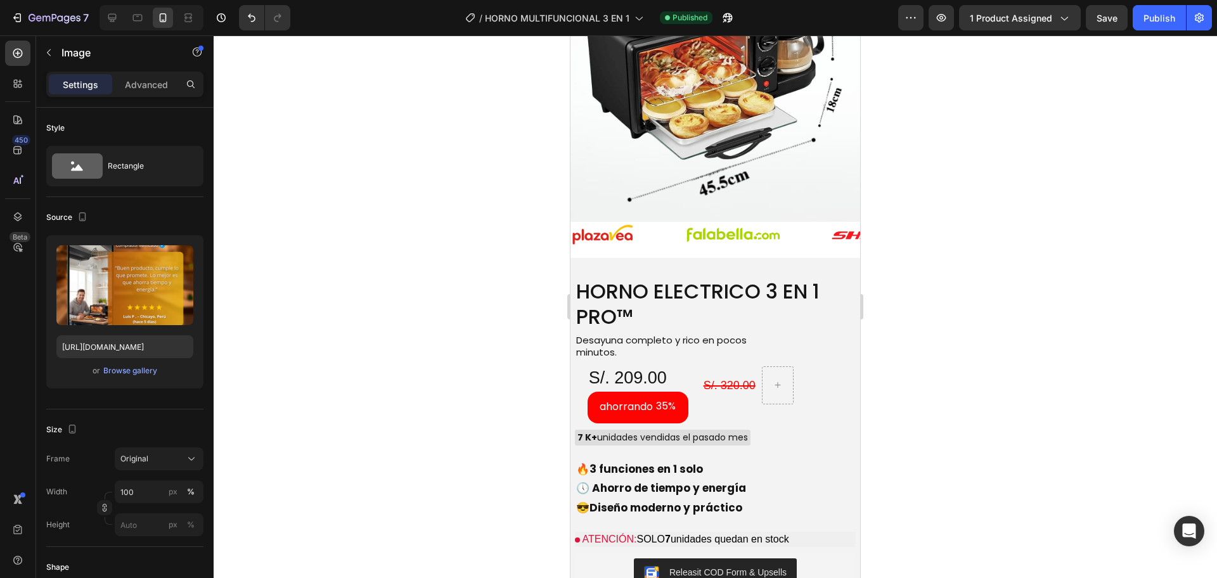
click at [398, 247] on div at bounding box center [715, 306] width 1003 height 543
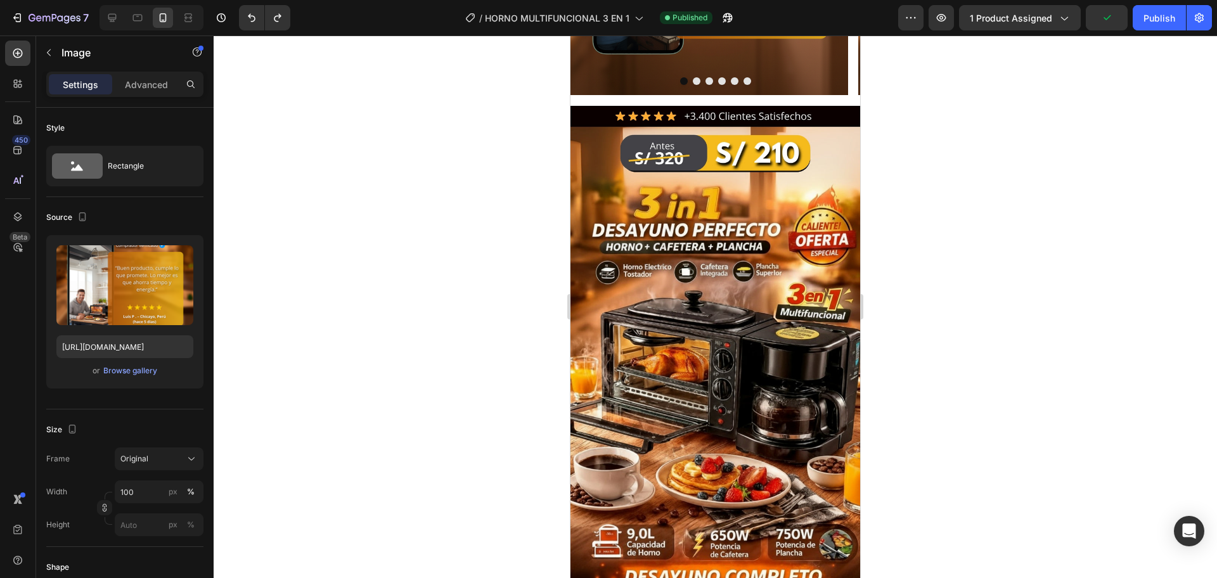
scroll to position [0, 0]
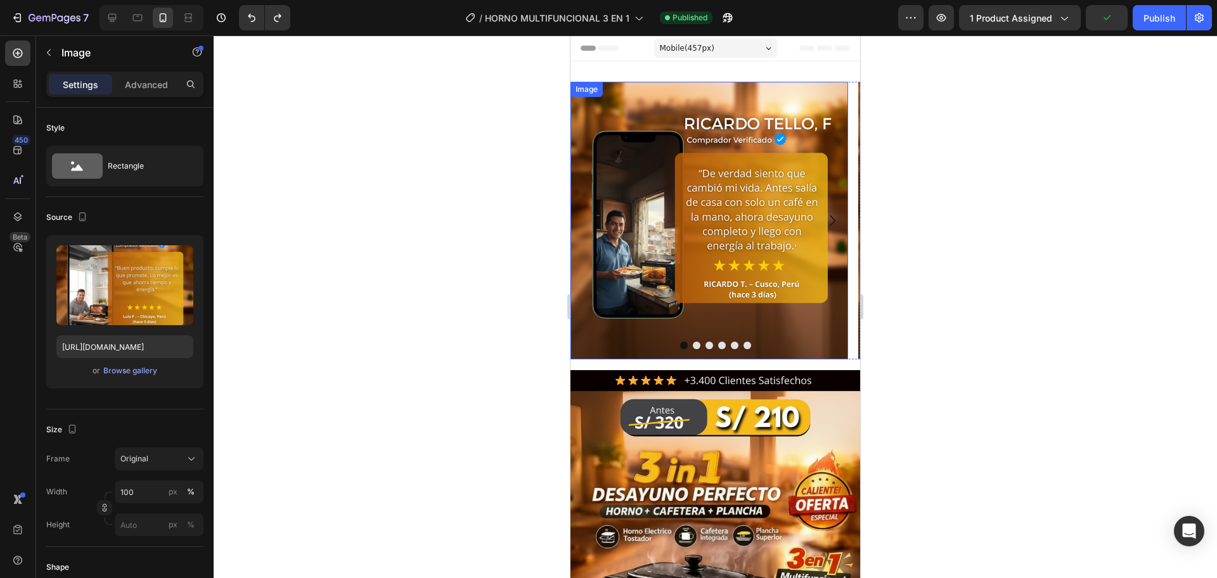
click at [790, 334] on img at bounding box center [709, 221] width 278 height 278
click at [708, 350] on img at bounding box center [709, 221] width 278 height 278
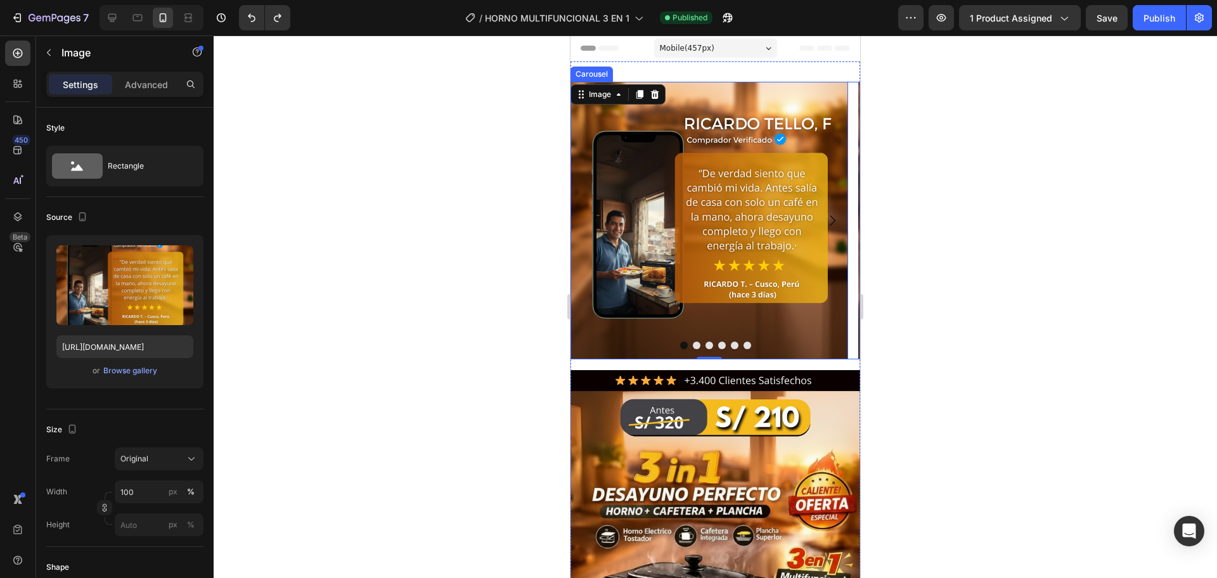
click at [718, 342] on div at bounding box center [715, 346] width 290 height 8
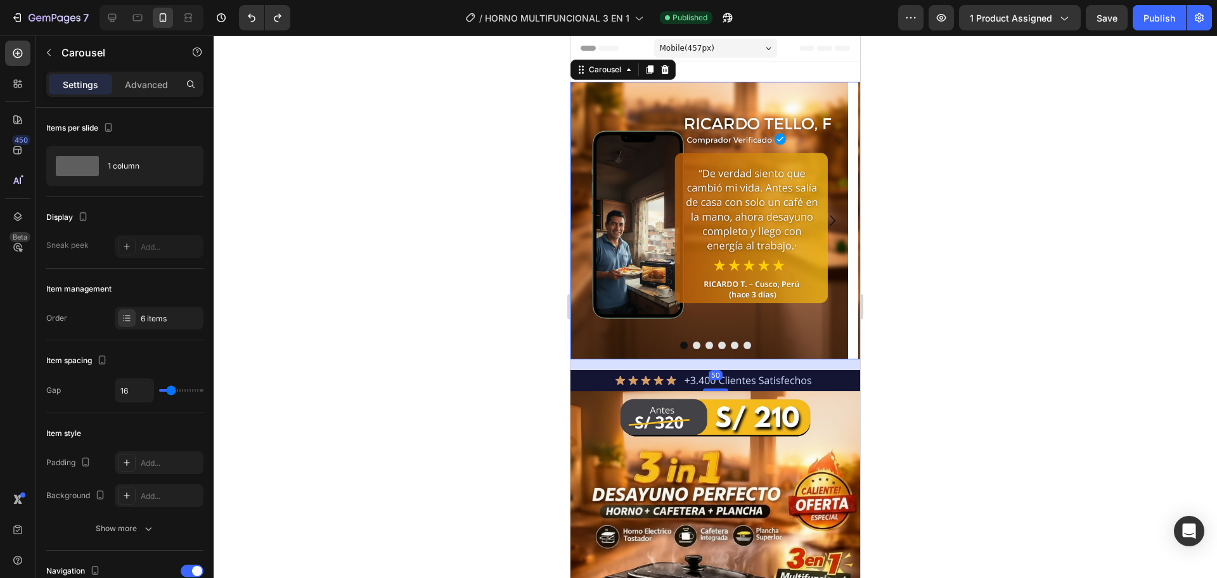
click at [719, 344] on button "Dot" at bounding box center [722, 346] width 8 height 8
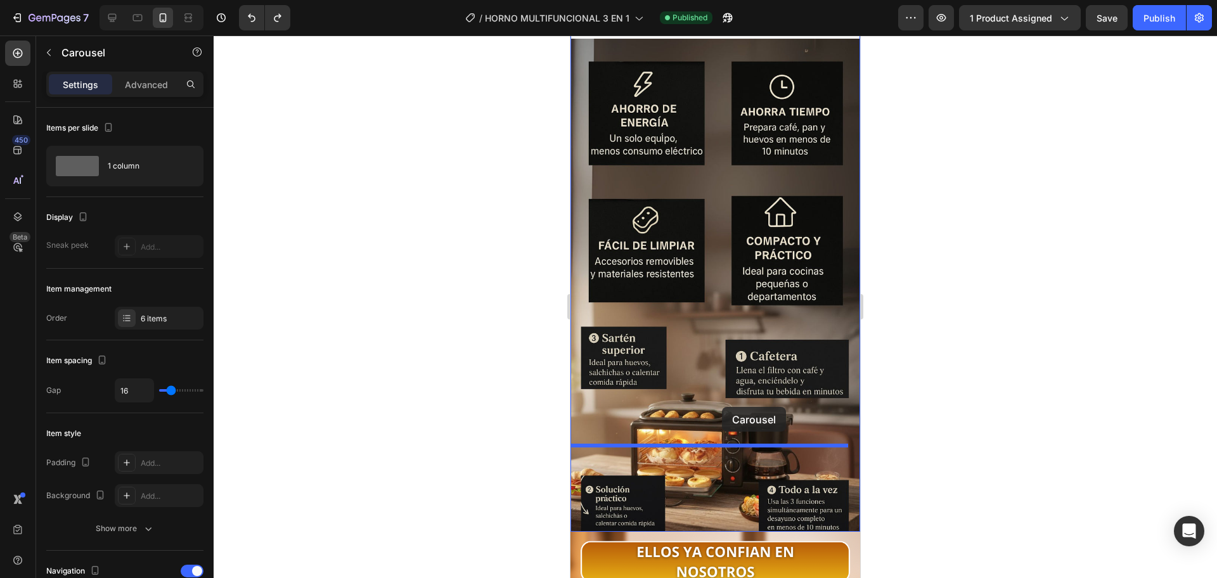
scroll to position [2429, 0]
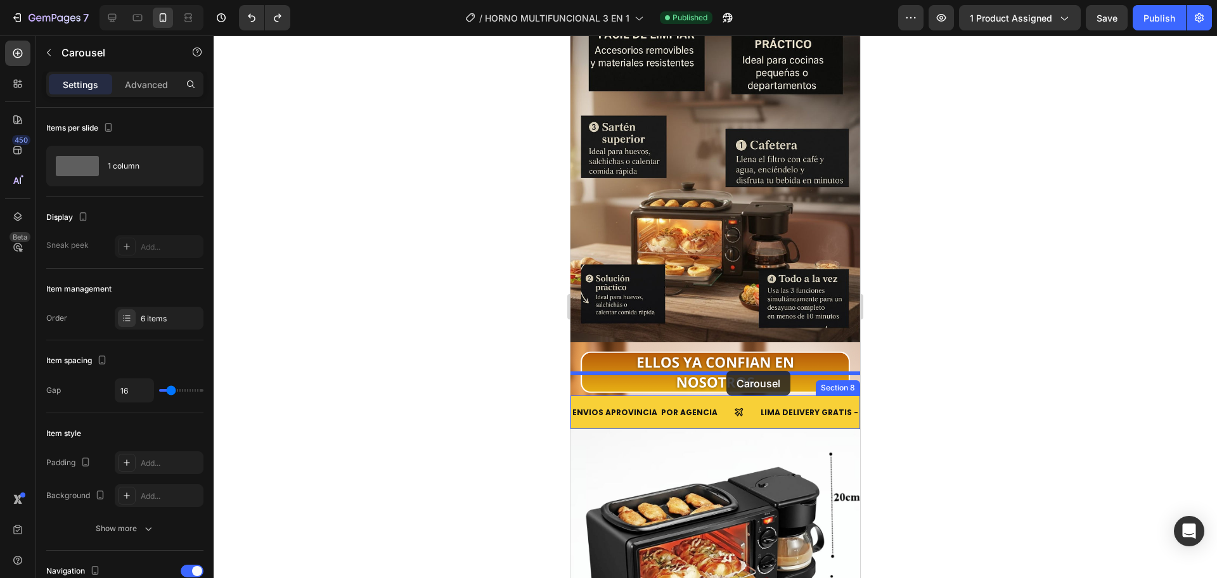
drag, startPoint x: 719, startPoint y: 344, endPoint x: 726, endPoint y: 371, distance: 27.7
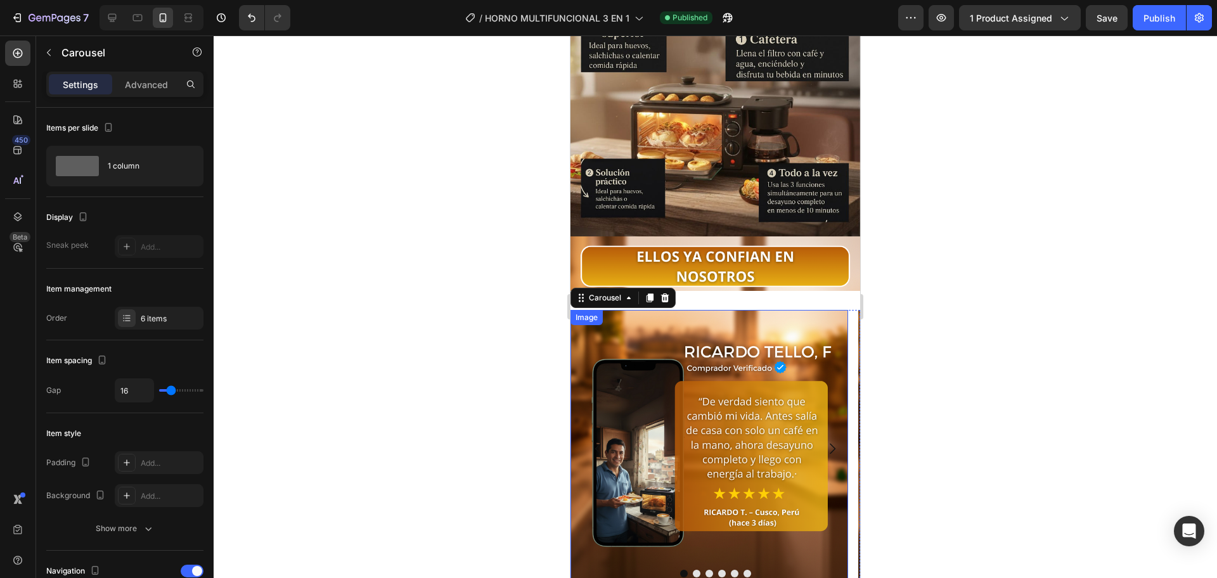
scroll to position [2641, 0]
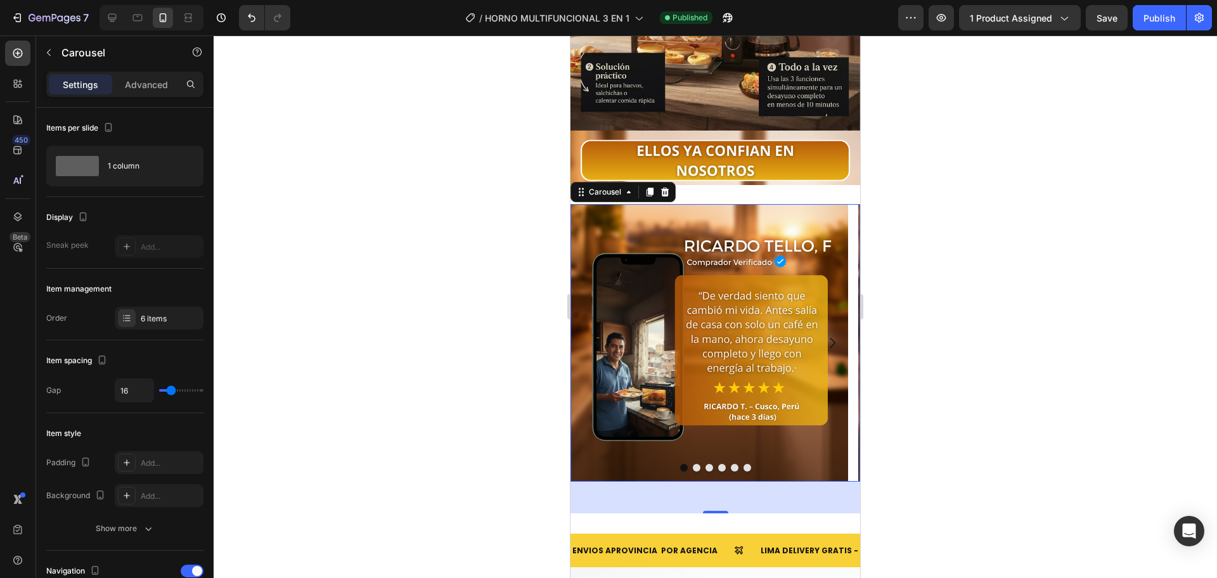
click at [825, 335] on icon "Carousel Next Arrow" at bounding box center [832, 342] width 15 height 15
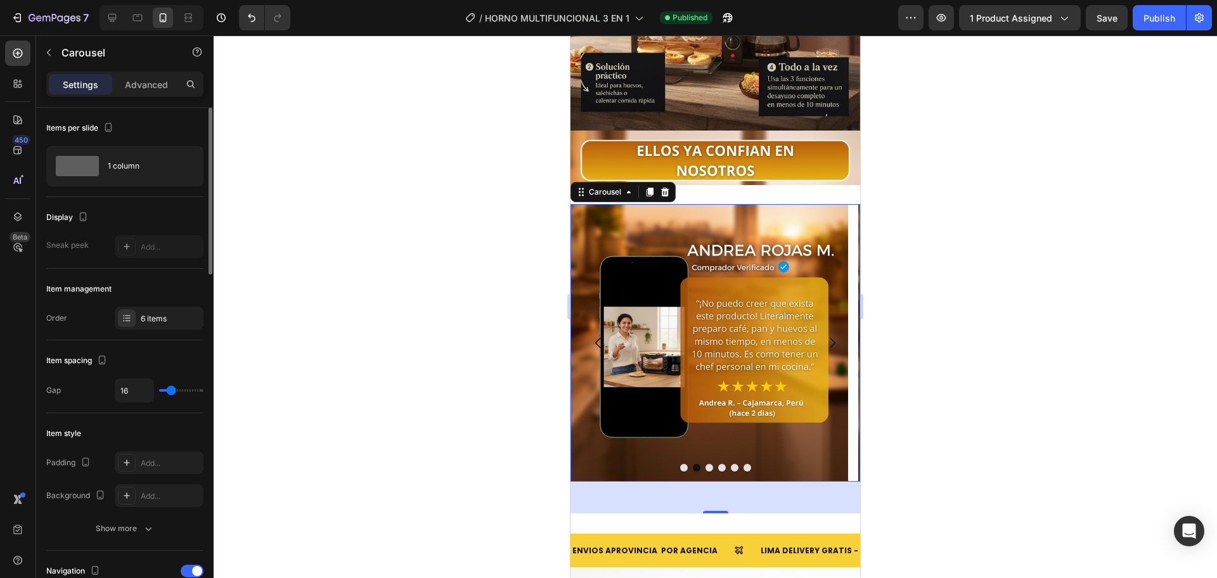
click at [167, 397] on div "16" at bounding box center [159, 390] width 89 height 24
type input "18"
type input "1"
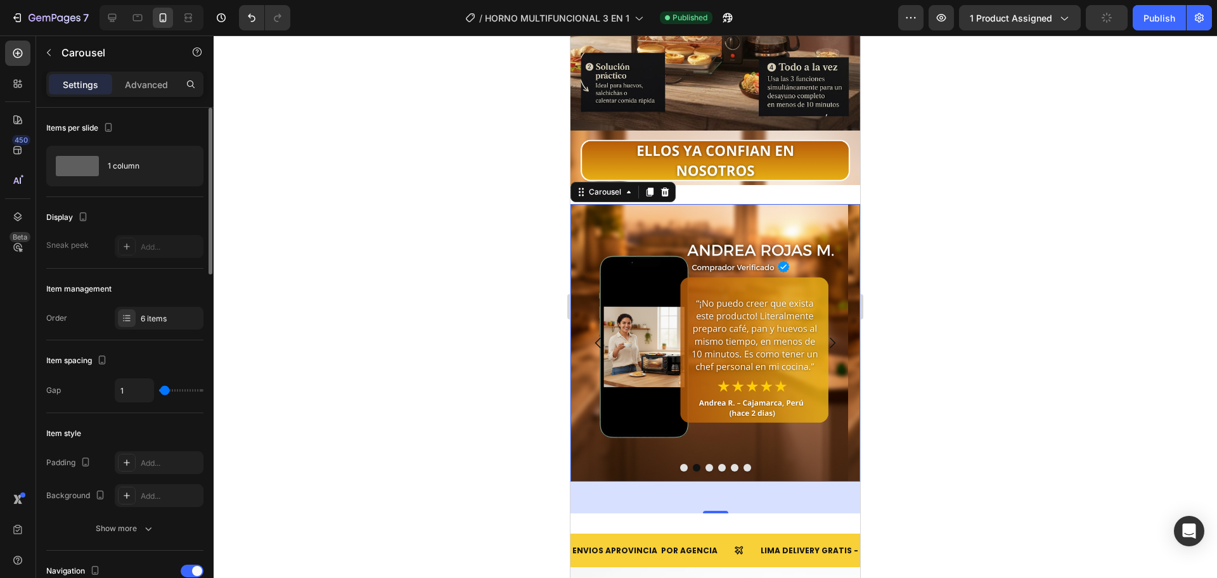
type input "0"
drag, startPoint x: 172, startPoint y: 387, endPoint x: 129, endPoint y: 392, distance: 43.5
type input "0"
click at [159, 392] on input "range" at bounding box center [181, 390] width 44 height 3
click at [825, 335] on icon "Carousel Next Arrow" at bounding box center [832, 342] width 15 height 15
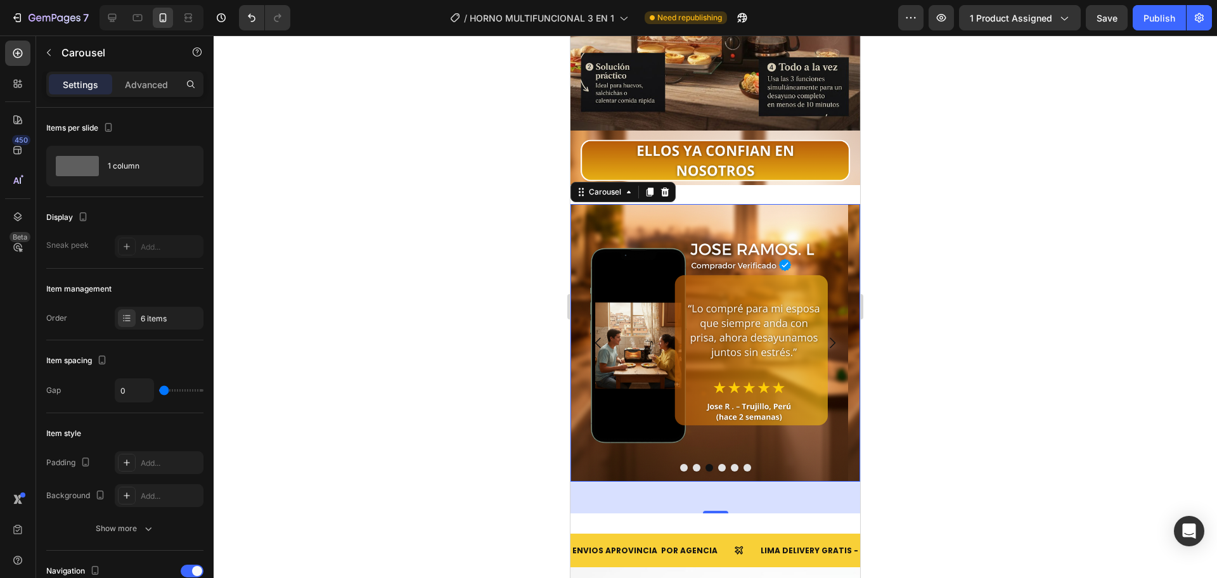
click at [825, 335] on icon "Carousel Next Arrow" at bounding box center [832, 342] width 15 height 15
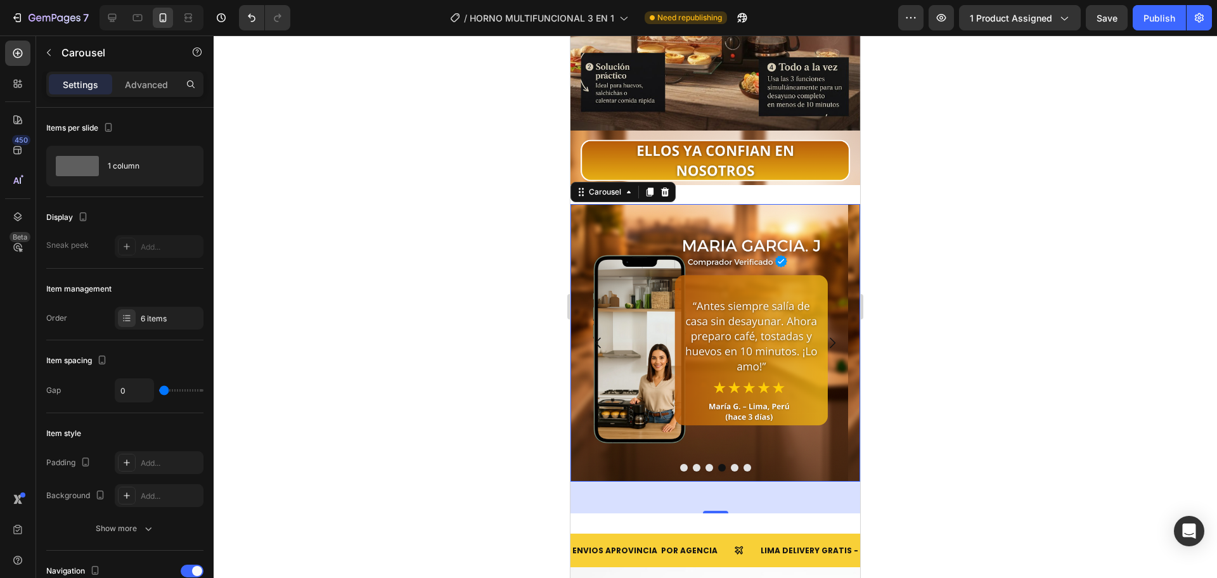
click at [825, 335] on icon "Carousel Next Arrow" at bounding box center [832, 342] width 15 height 15
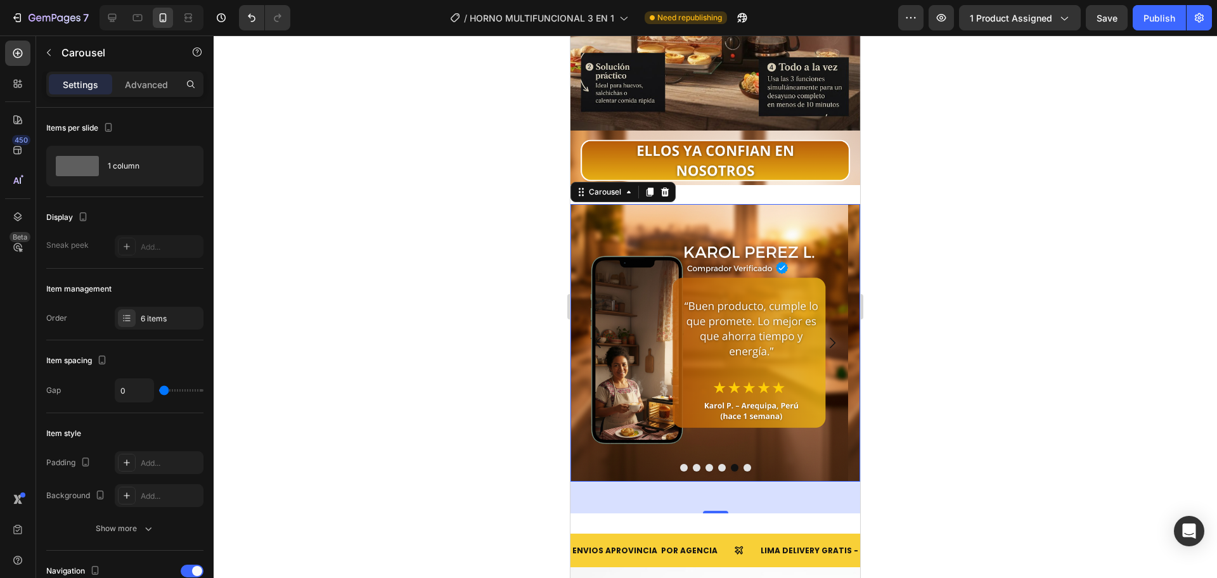
click at [825, 335] on icon "Carousel Next Arrow" at bounding box center [832, 342] width 15 height 15
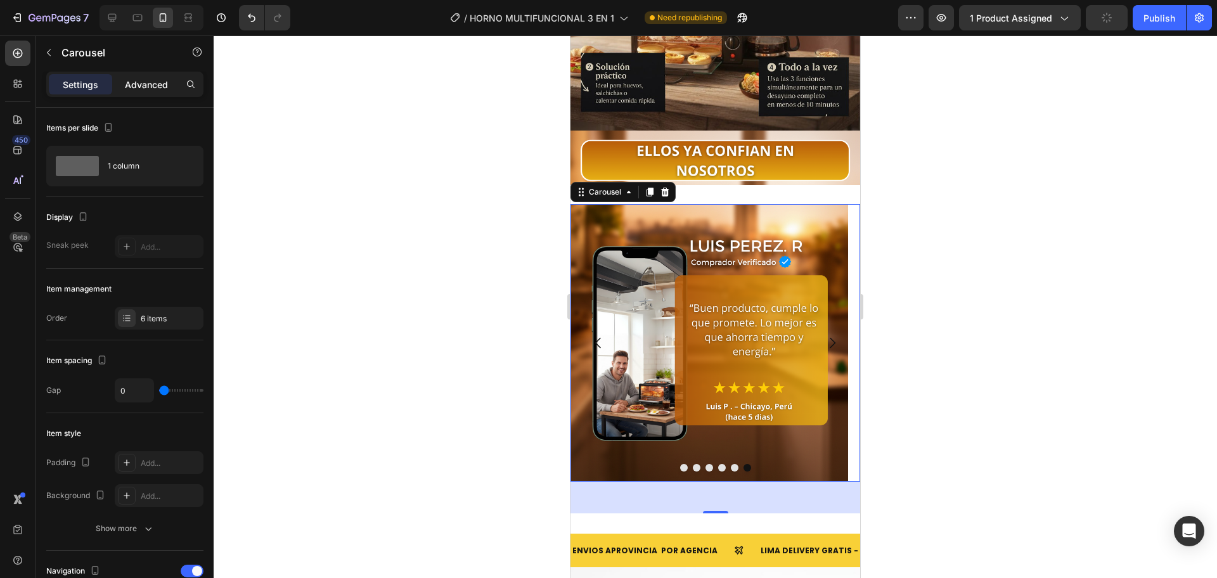
click at [156, 87] on p "Advanced" at bounding box center [146, 84] width 43 height 13
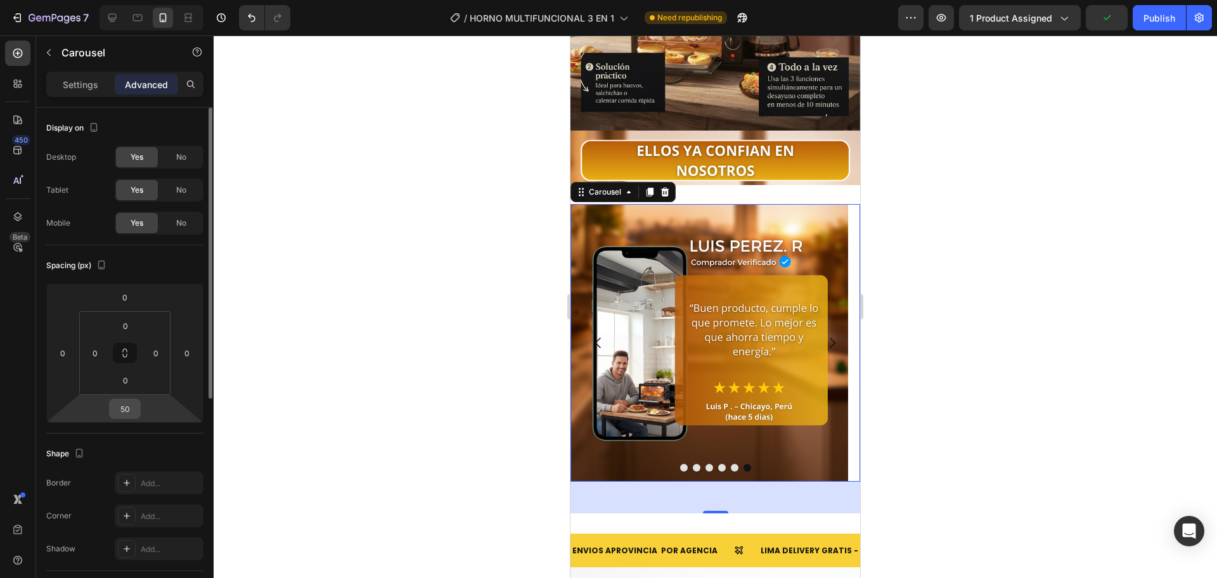
click at [138, 408] on div "50" at bounding box center [125, 409] width 32 height 20
click at [133, 408] on input "50" at bounding box center [124, 408] width 25 height 19
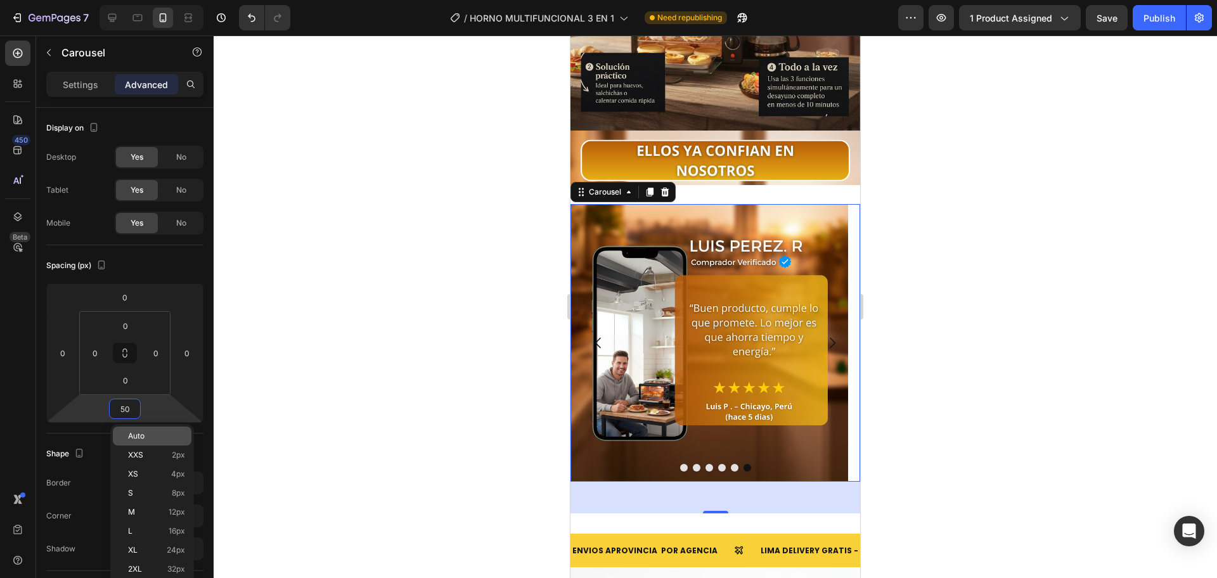
click at [133, 438] on span "Auto" at bounding box center [136, 436] width 16 height 9
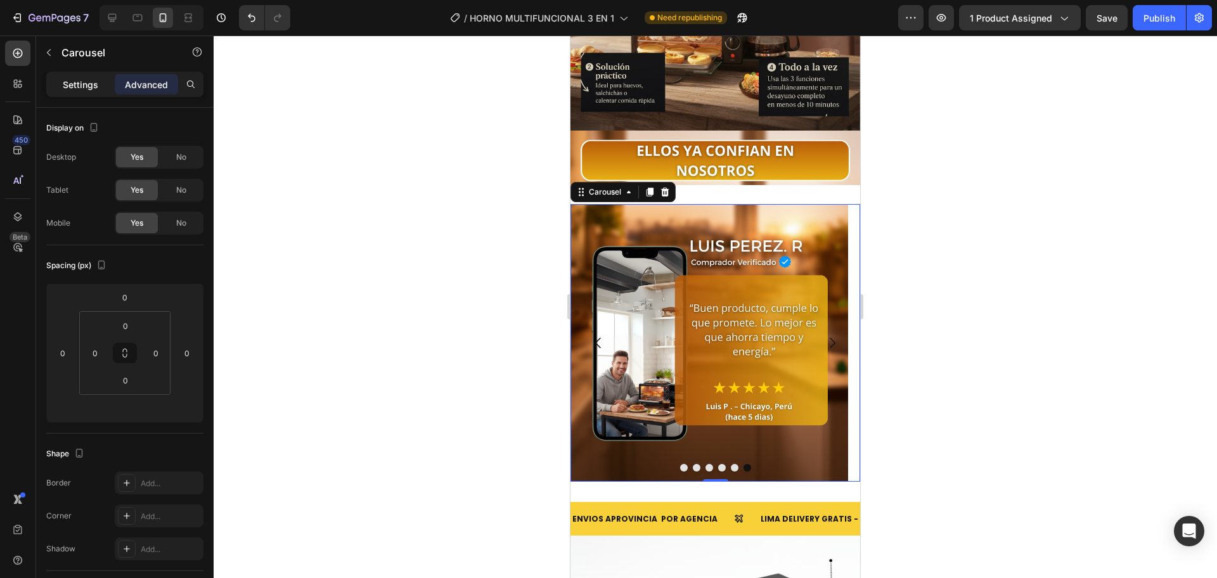
click at [82, 89] on p "Settings" at bounding box center [80, 84] width 35 height 13
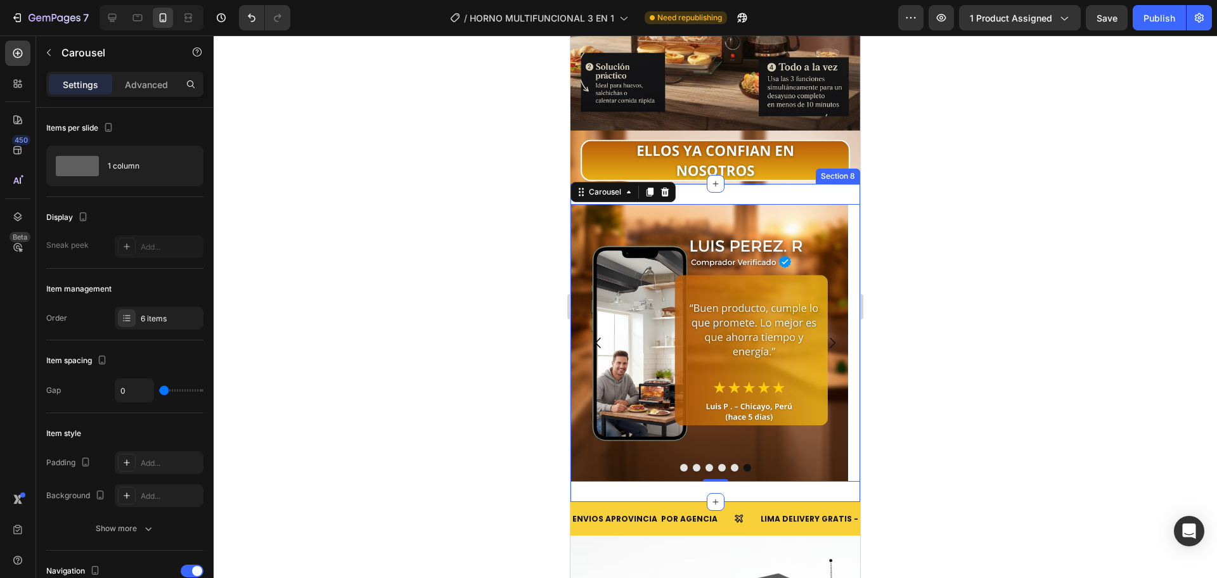
click at [719, 184] on div "Image Image Image Image Image Image Carousel 0 Section 8" at bounding box center [715, 343] width 290 height 318
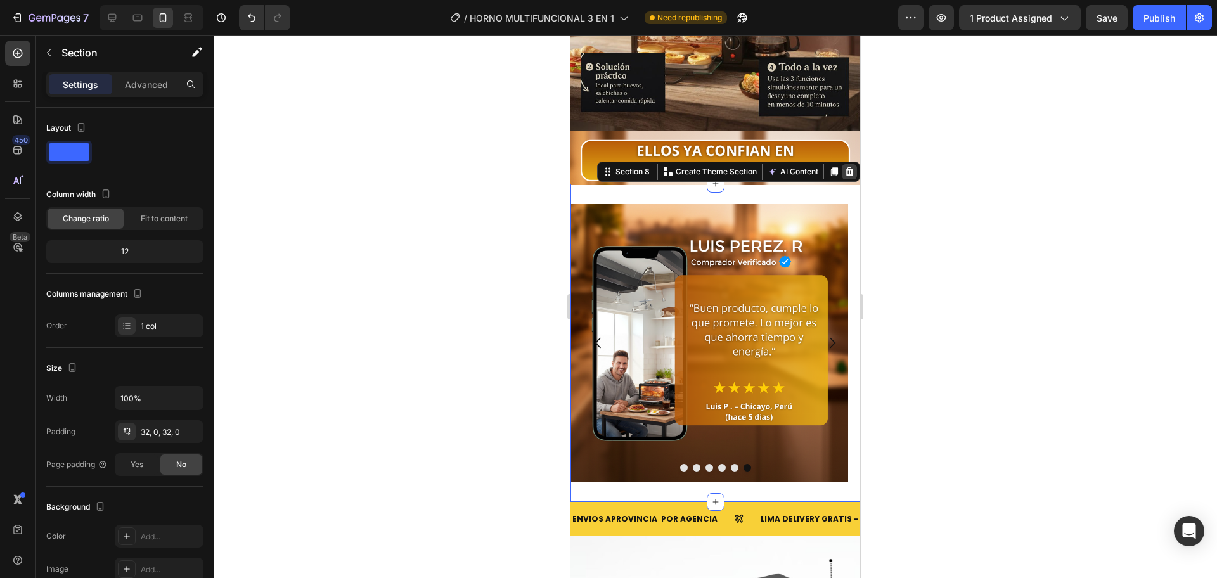
click at [844, 167] on icon at bounding box center [849, 172] width 10 height 10
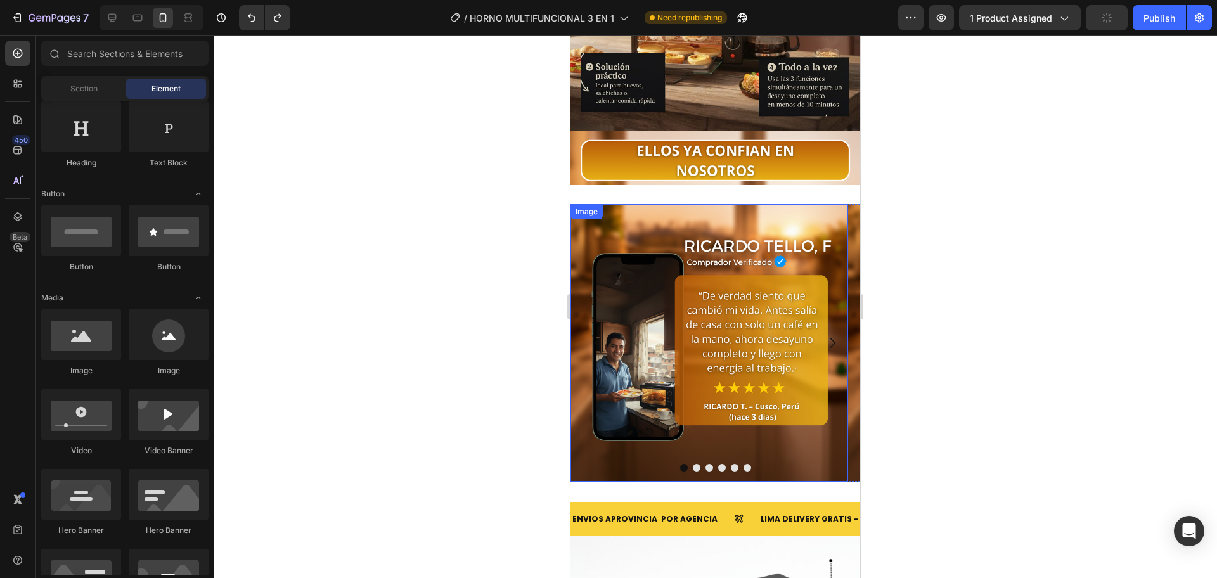
click at [768, 205] on img at bounding box center [709, 343] width 278 height 278
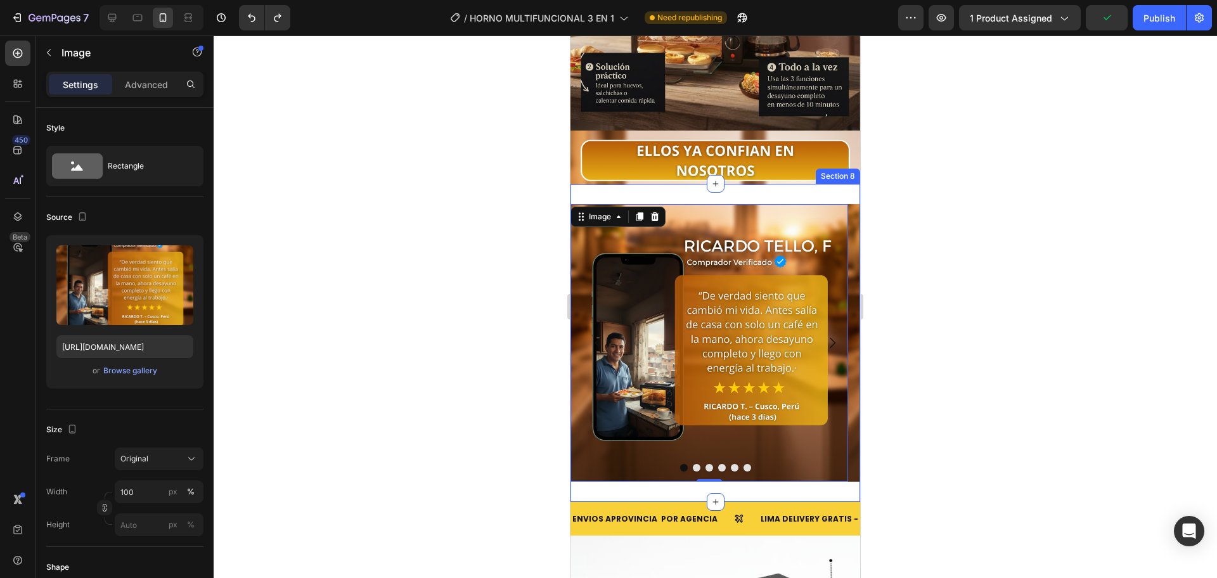
click at [776, 184] on div "Image 0 Image Image Image Image Image Carousel Section 8" at bounding box center [715, 343] width 290 height 318
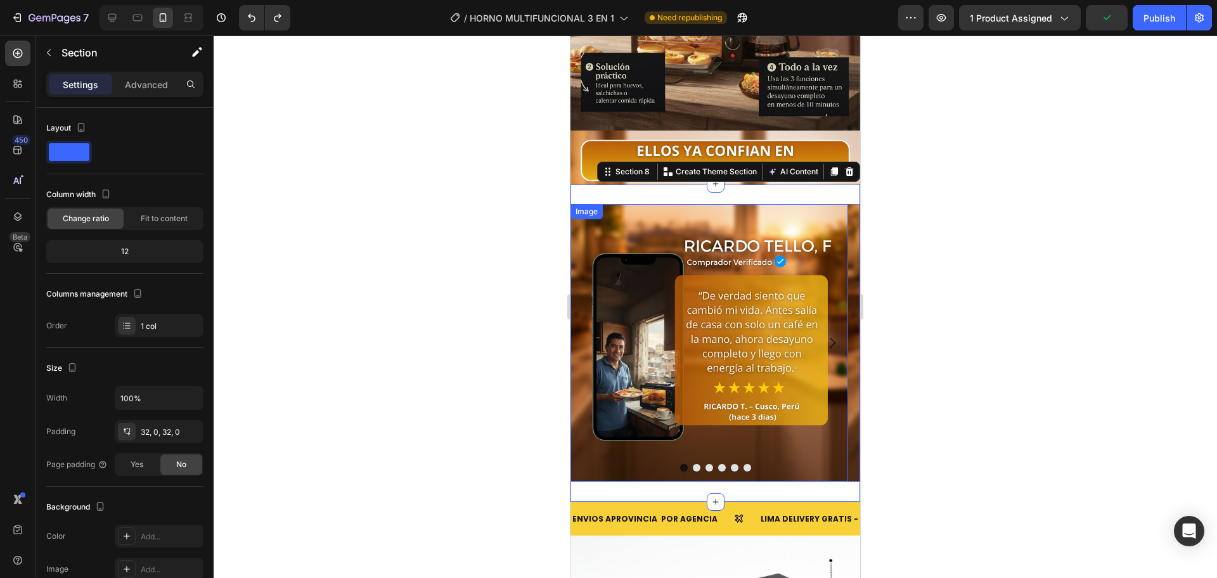
click at [700, 204] on img at bounding box center [709, 343] width 278 height 278
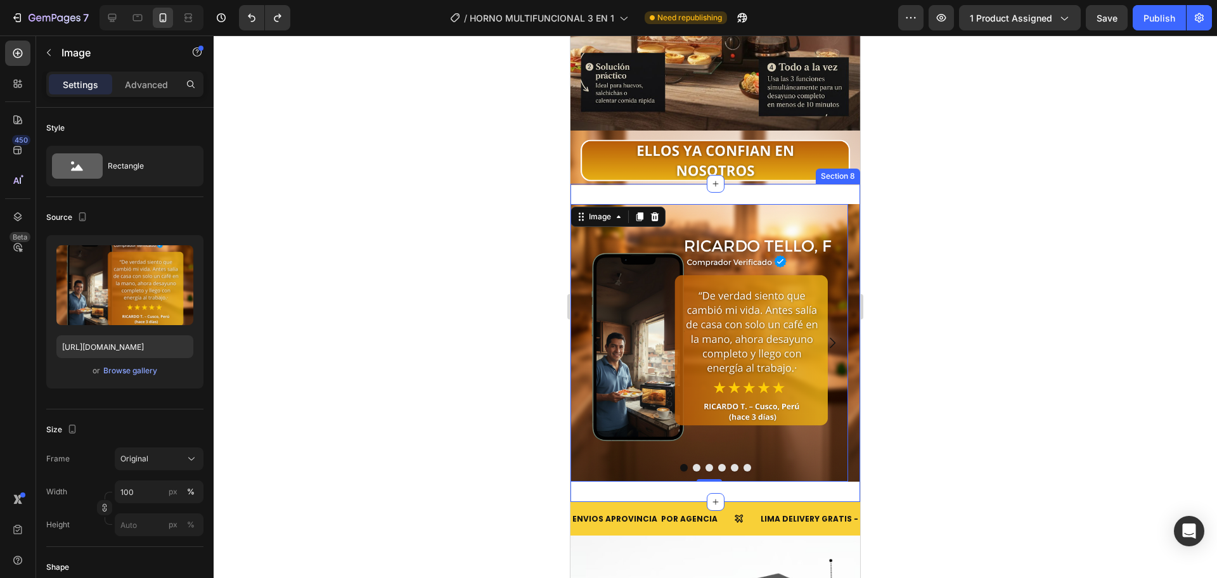
click at [700, 184] on div "Image 0 Image Image Image Image Image Carousel Section 8" at bounding box center [715, 343] width 290 height 318
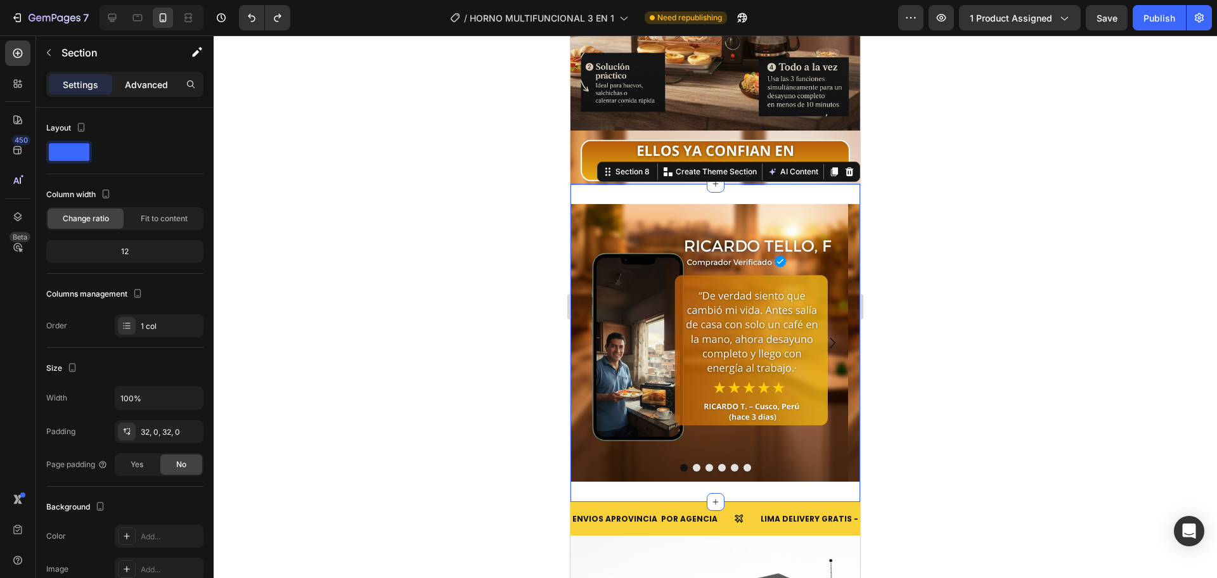
click at [148, 81] on p "Advanced" at bounding box center [146, 84] width 43 height 13
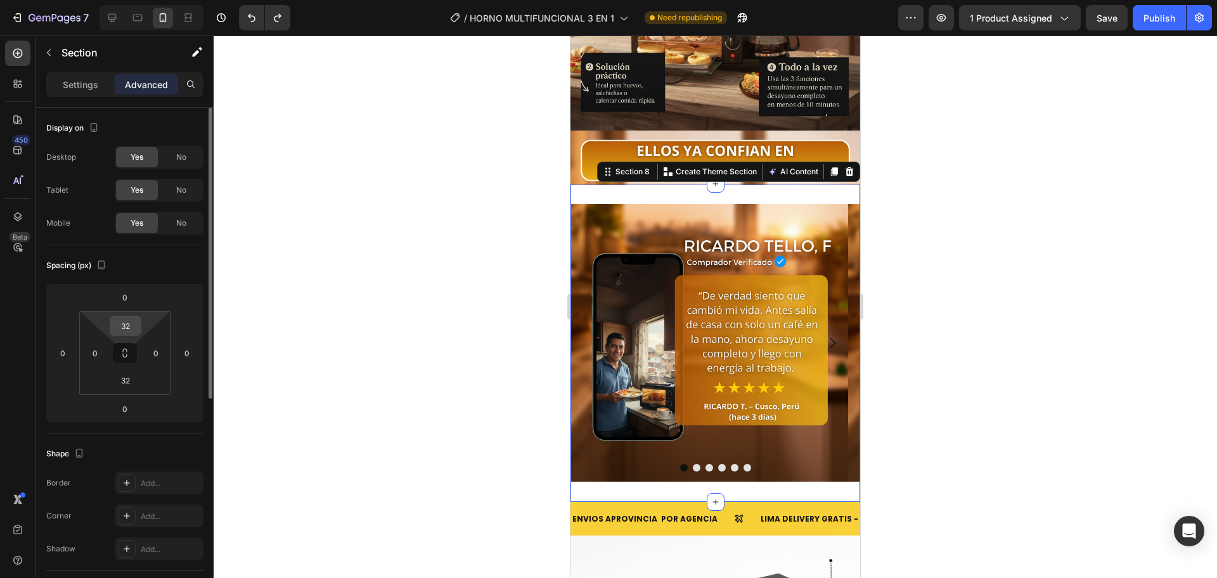
click at [132, 321] on input "32" at bounding box center [125, 325] width 25 height 19
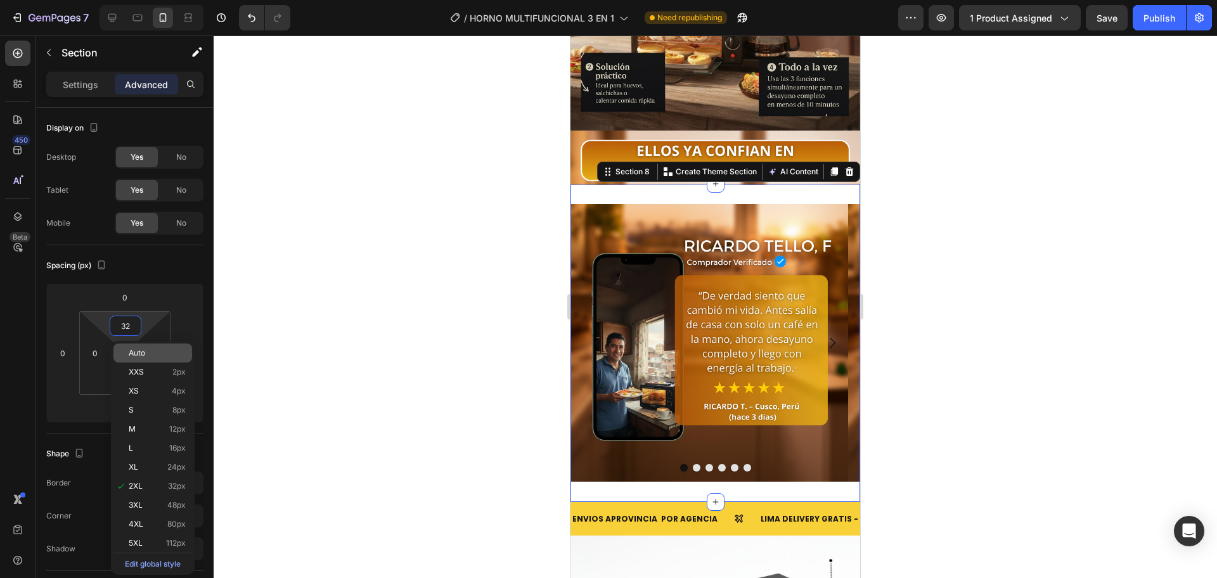
click at [141, 345] on div "Auto" at bounding box center [152, 353] width 79 height 19
type input "Auto"
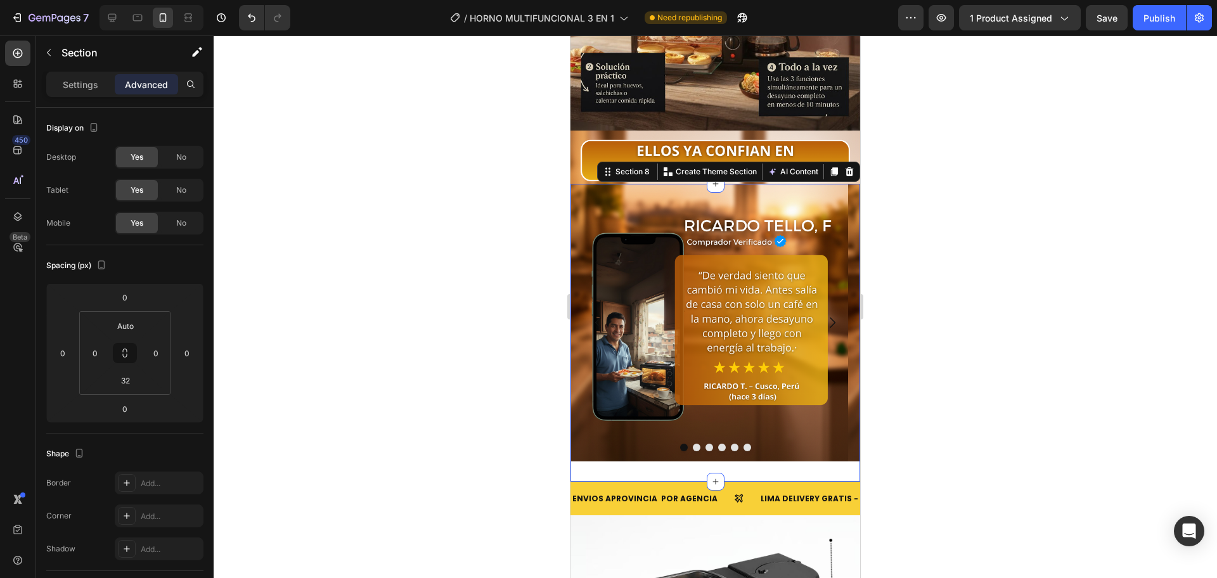
click at [375, 213] on div at bounding box center [715, 306] width 1003 height 543
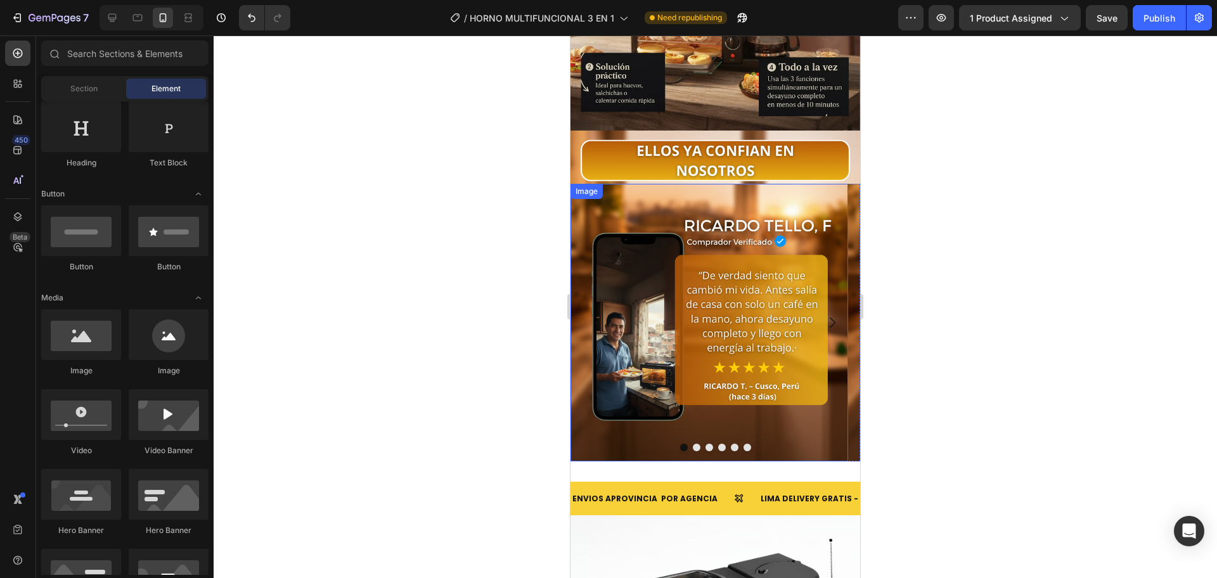
click at [681, 184] on img at bounding box center [709, 323] width 278 height 278
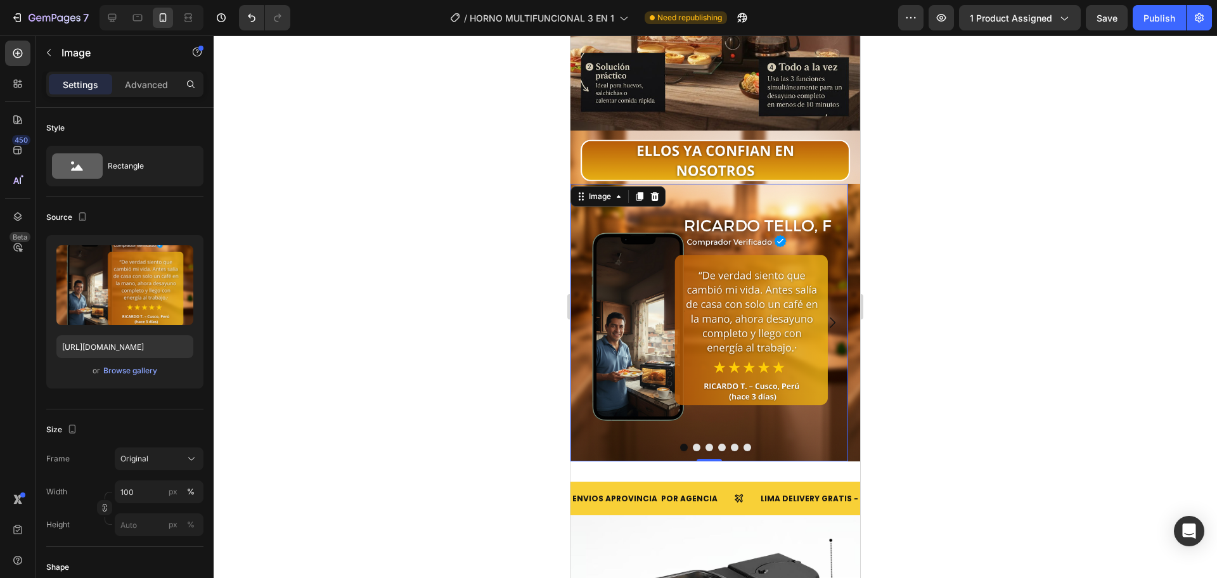
click at [470, 276] on div at bounding box center [715, 306] width 1003 height 543
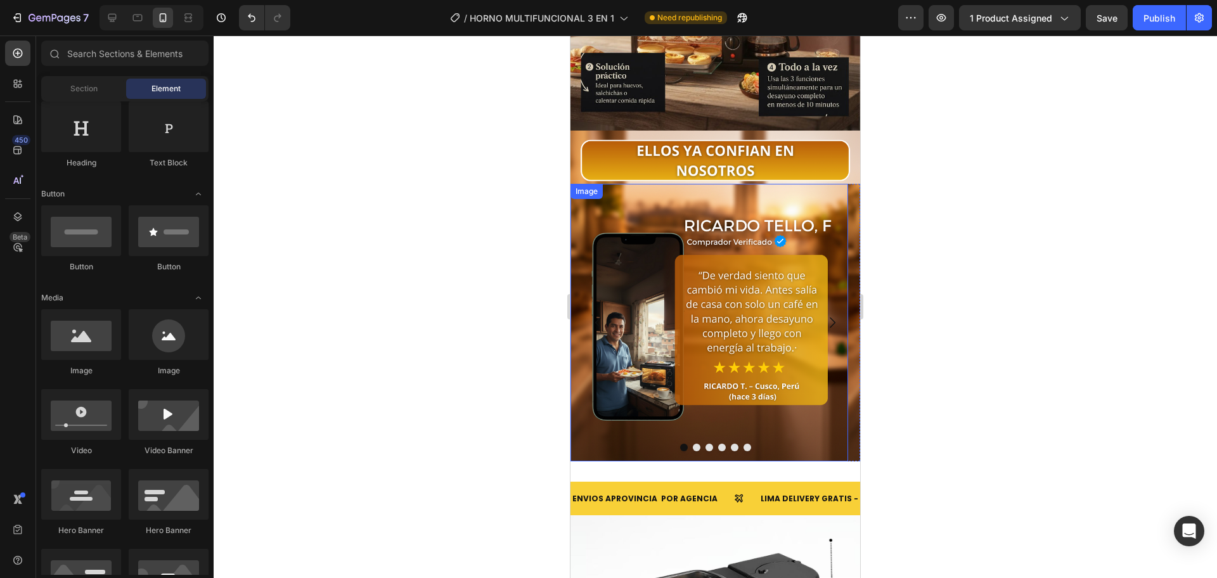
click at [619, 199] on img at bounding box center [709, 323] width 278 height 278
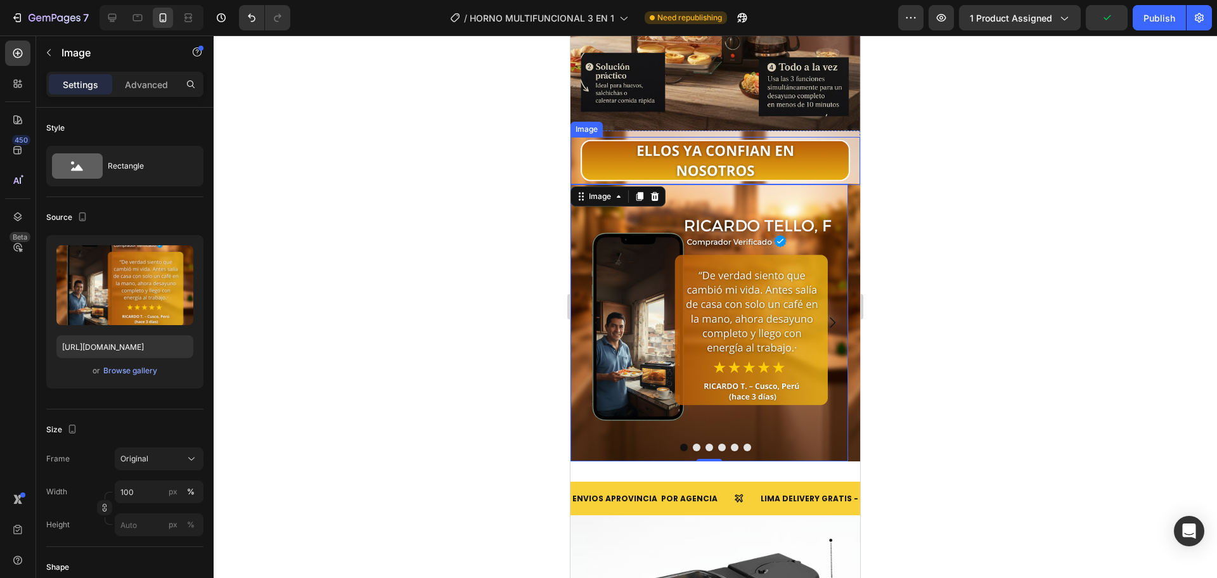
click at [571, 137] on img at bounding box center [715, 161] width 290 height 48
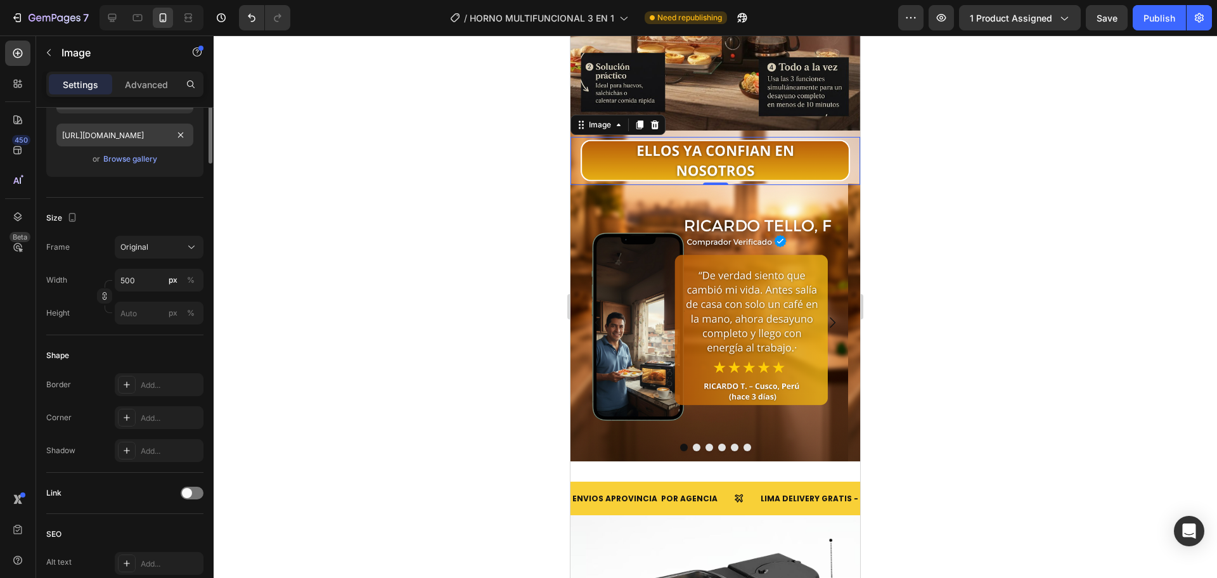
scroll to position [0, 0]
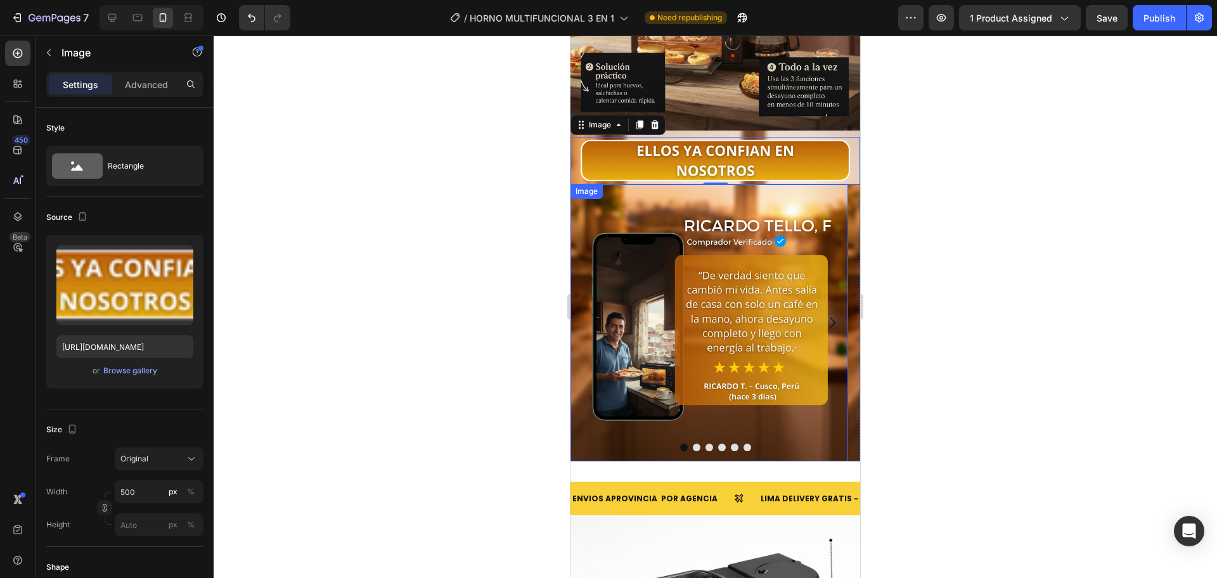
click at [577, 371] on img at bounding box center [709, 323] width 278 height 278
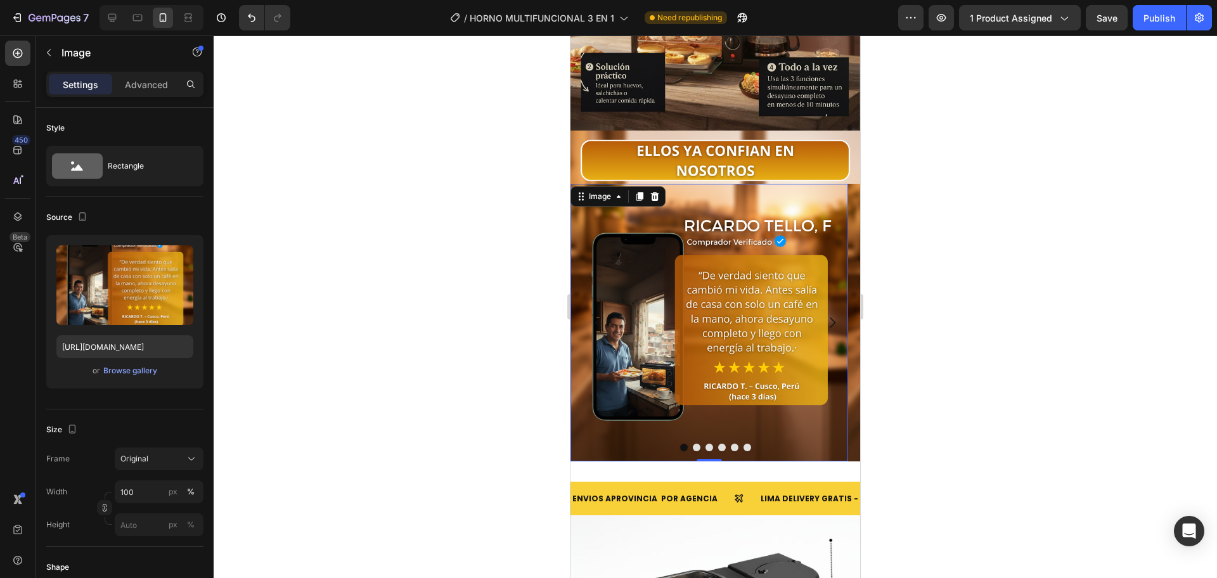
click at [735, 184] on img at bounding box center [709, 323] width 278 height 278
click at [844, 137] on img at bounding box center [715, 161] width 290 height 48
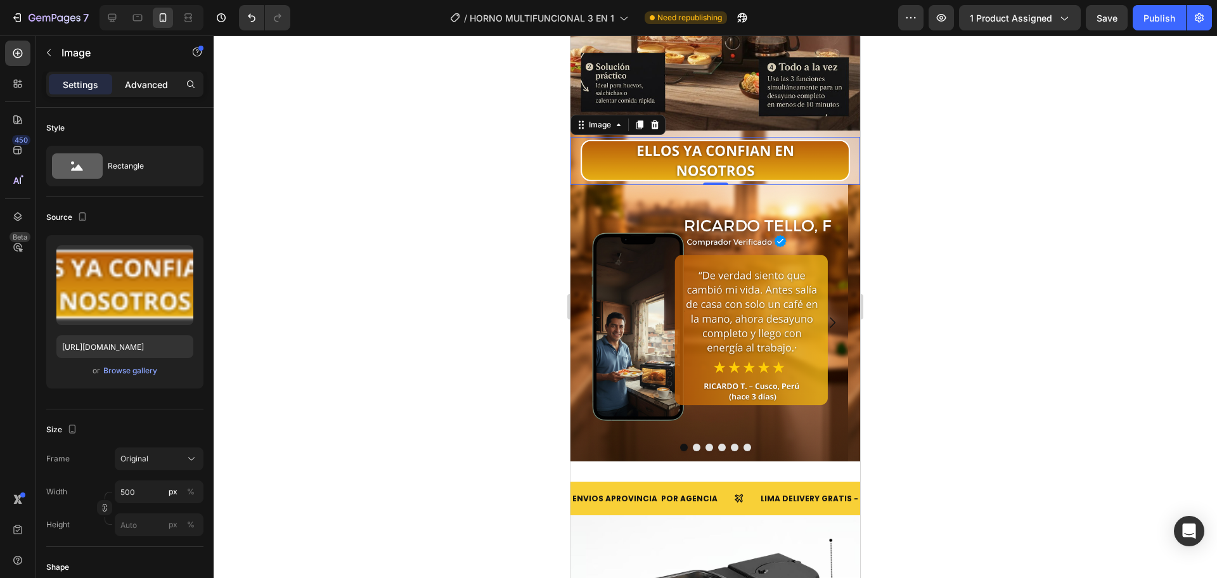
click at [160, 79] on p "Advanced" at bounding box center [146, 84] width 43 height 13
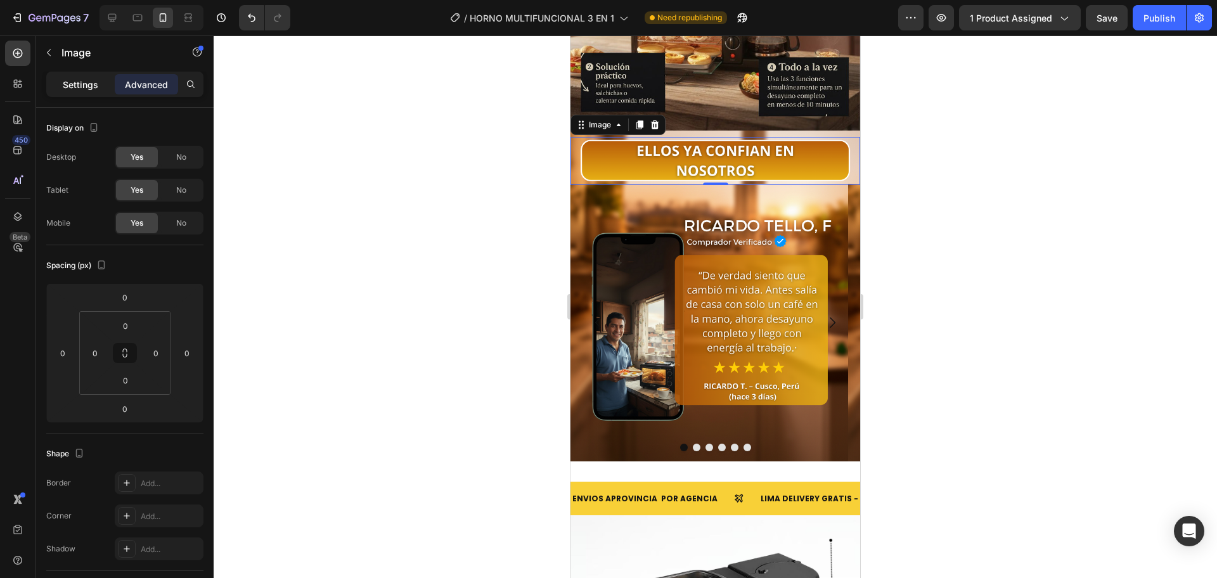
drag, startPoint x: 89, startPoint y: 83, endPoint x: 87, endPoint y: 94, distance: 10.9
click at [87, 84] on p "Settings" at bounding box center [80, 84] width 35 height 13
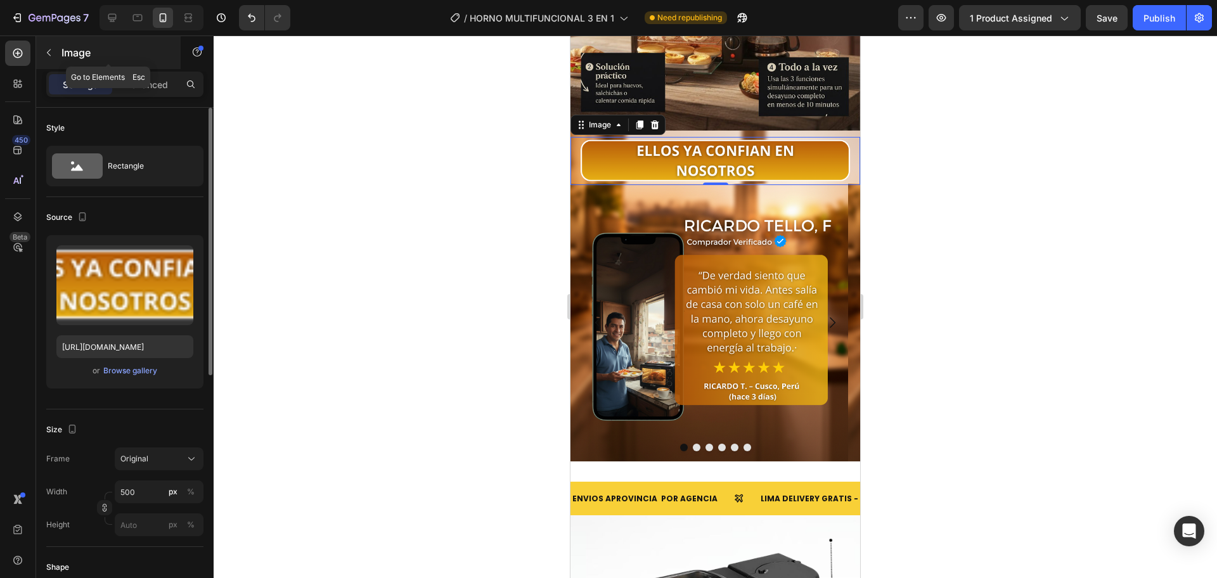
click at [49, 54] on icon "button" at bounding box center [49, 52] width 4 height 7
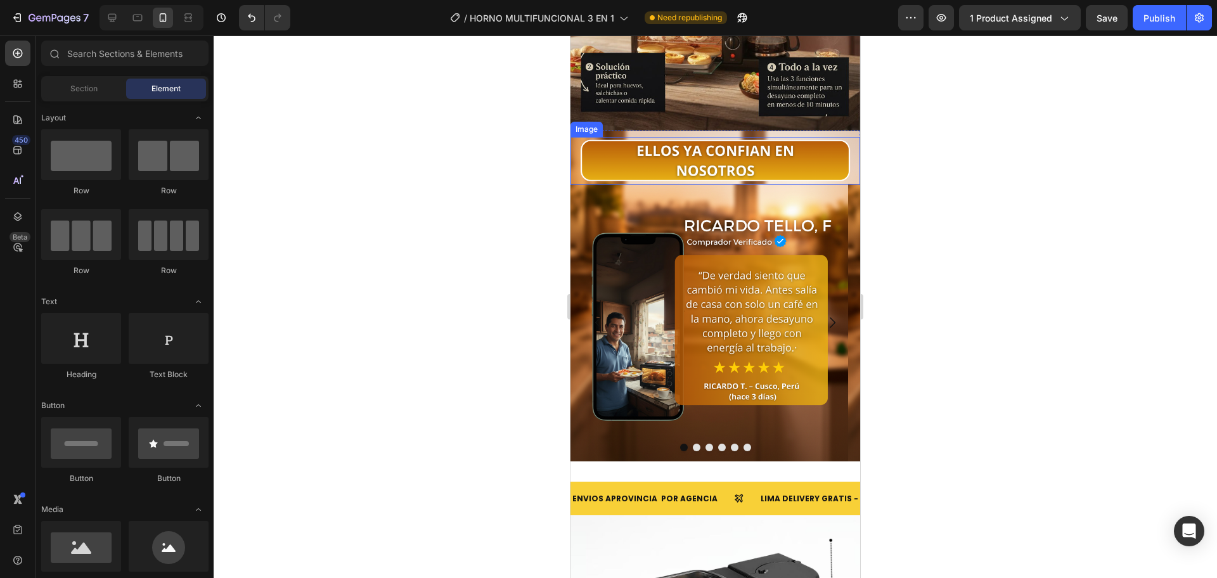
click at [582, 137] on img at bounding box center [715, 161] width 290 height 48
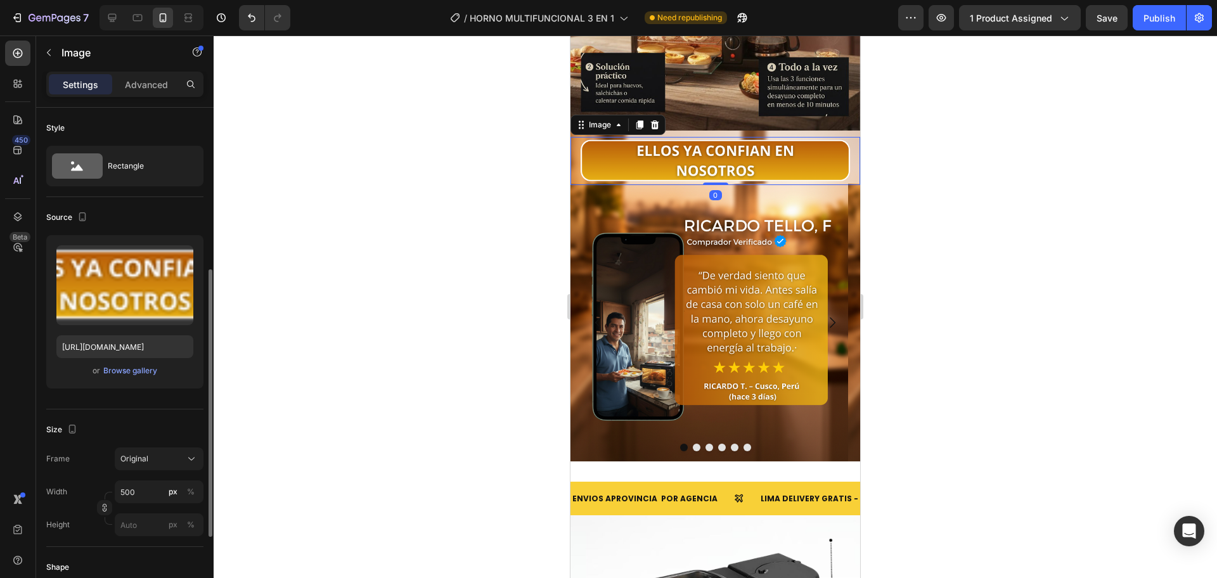
scroll to position [318, 0]
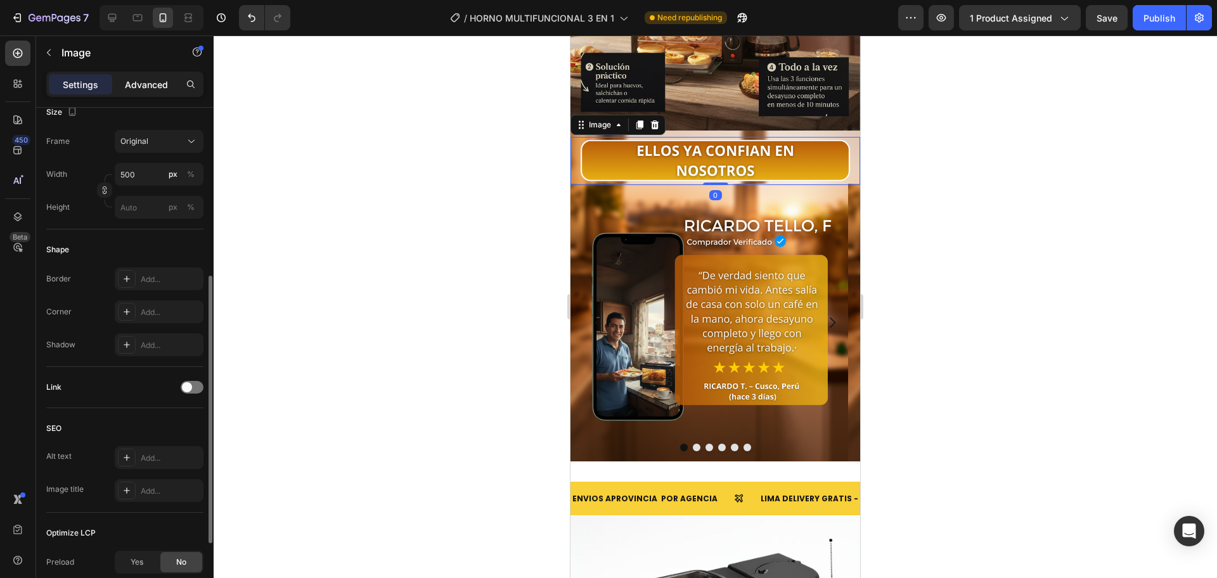
click at [147, 92] on div "Advanced" at bounding box center [146, 84] width 63 height 20
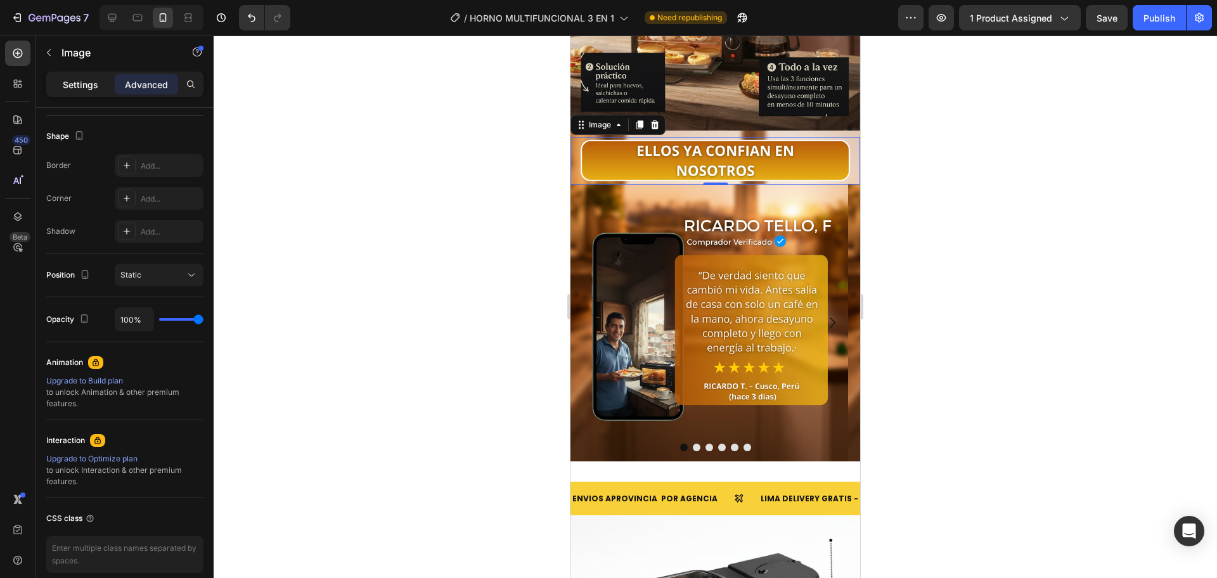
click at [93, 75] on div "Settings Advanced" at bounding box center [124, 84] width 157 height 25
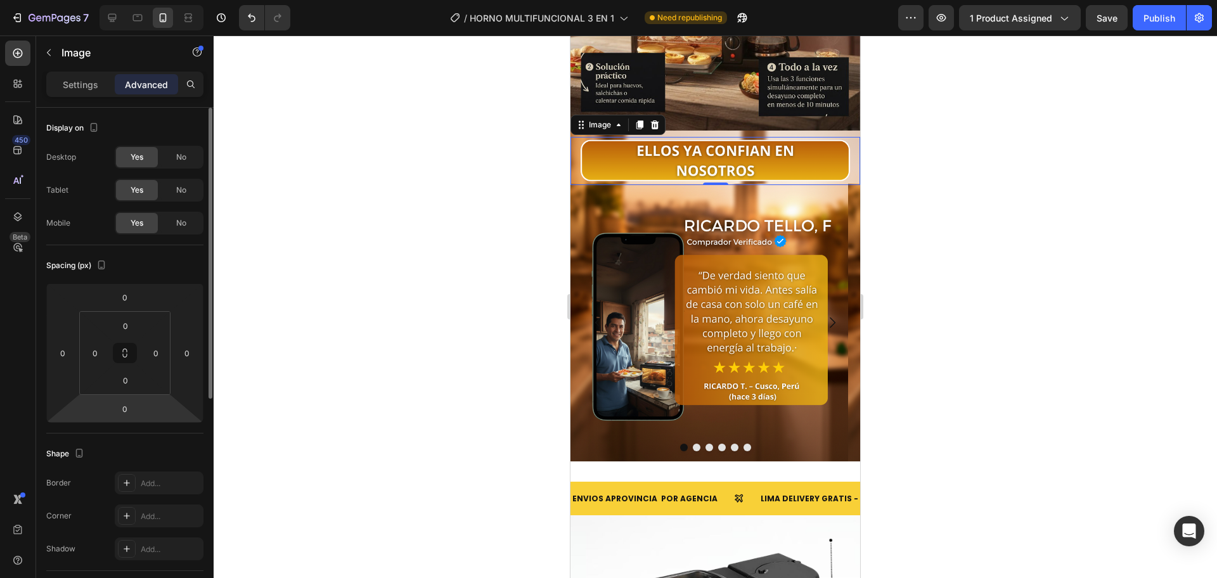
click at [141, 0] on html "7 / HORNO MULTIFUNCIONAL 3 EN 1 Need republishing Preview 1 product assigned Sa…" at bounding box center [608, 0] width 1217 height 0
click at [131, 415] on input "0" at bounding box center [124, 408] width 25 height 19
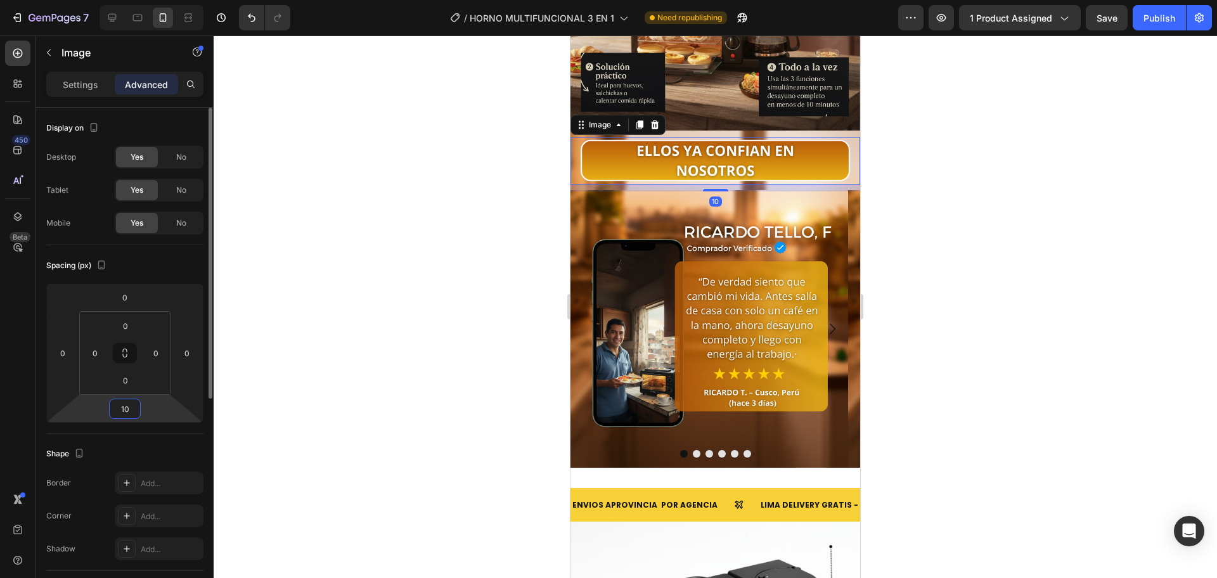
type input "1"
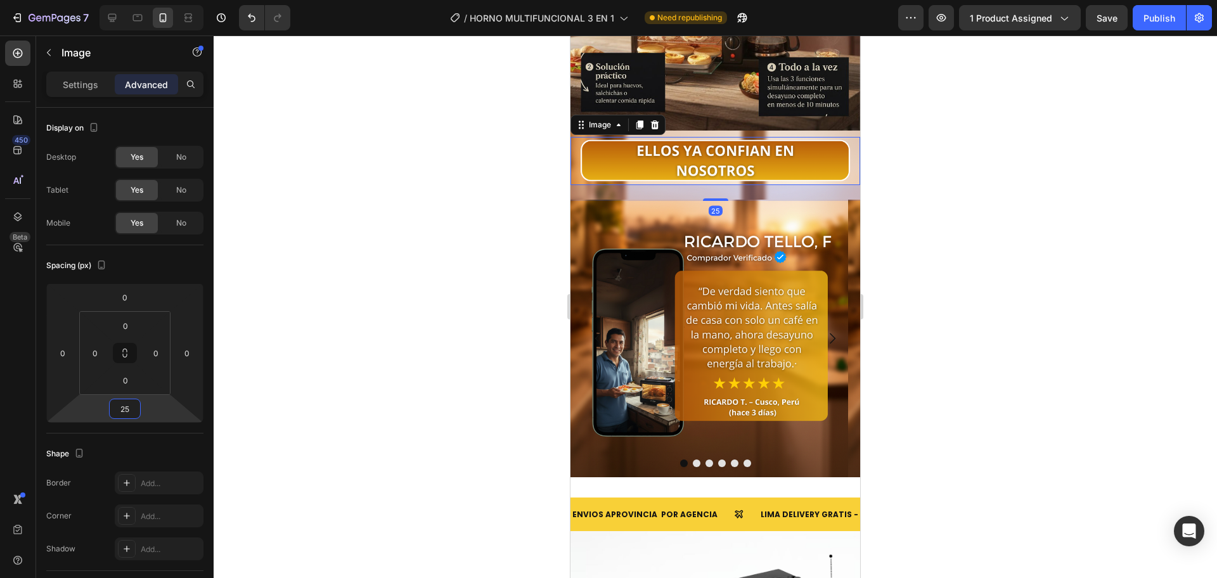
type input "2"
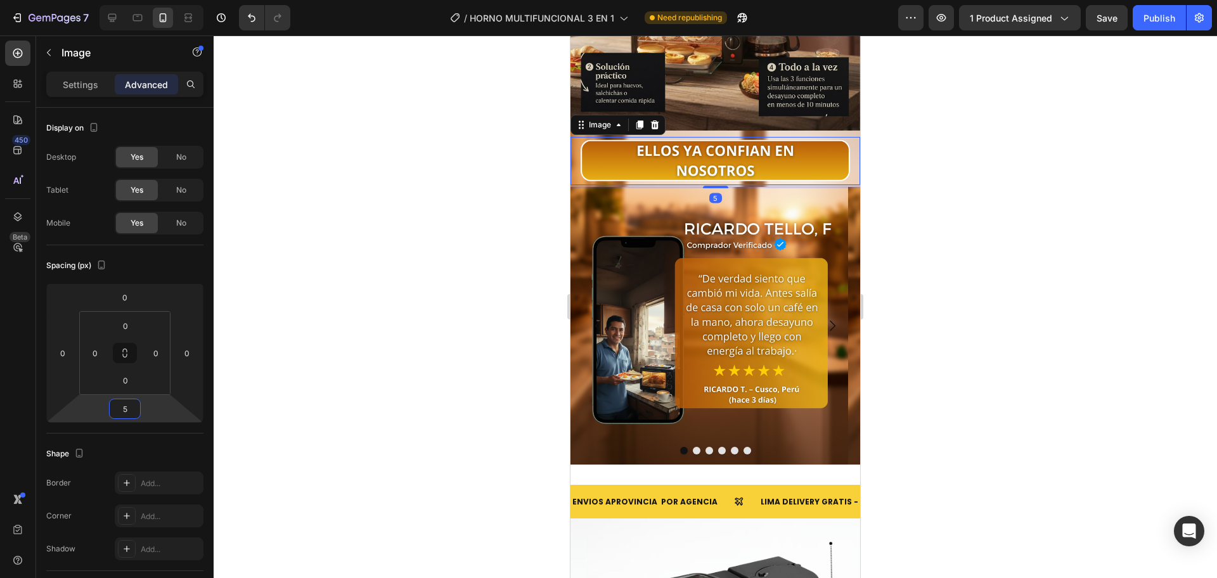
type input "50"
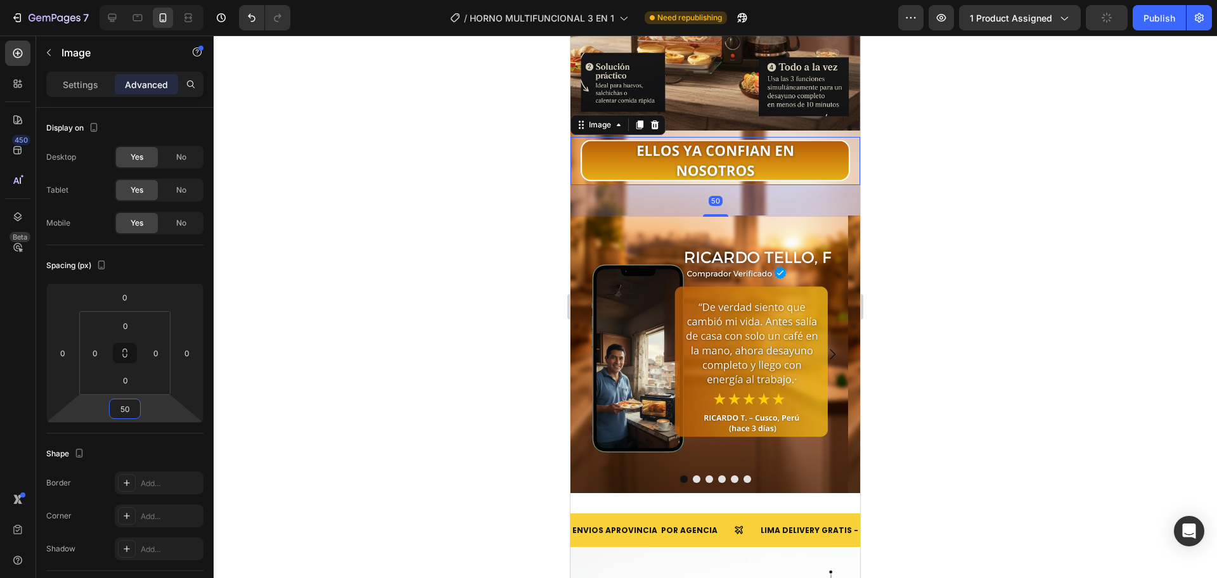
click at [440, 340] on div at bounding box center [715, 306] width 1003 height 543
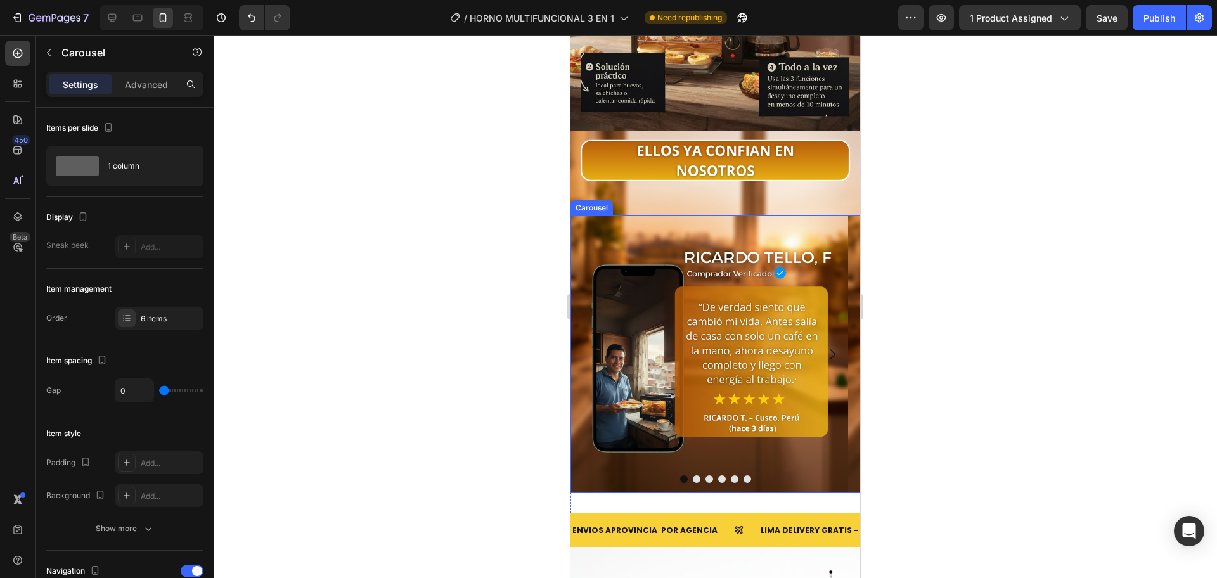
click at [825, 347] on icon "Carousel Next Arrow" at bounding box center [832, 354] width 15 height 15
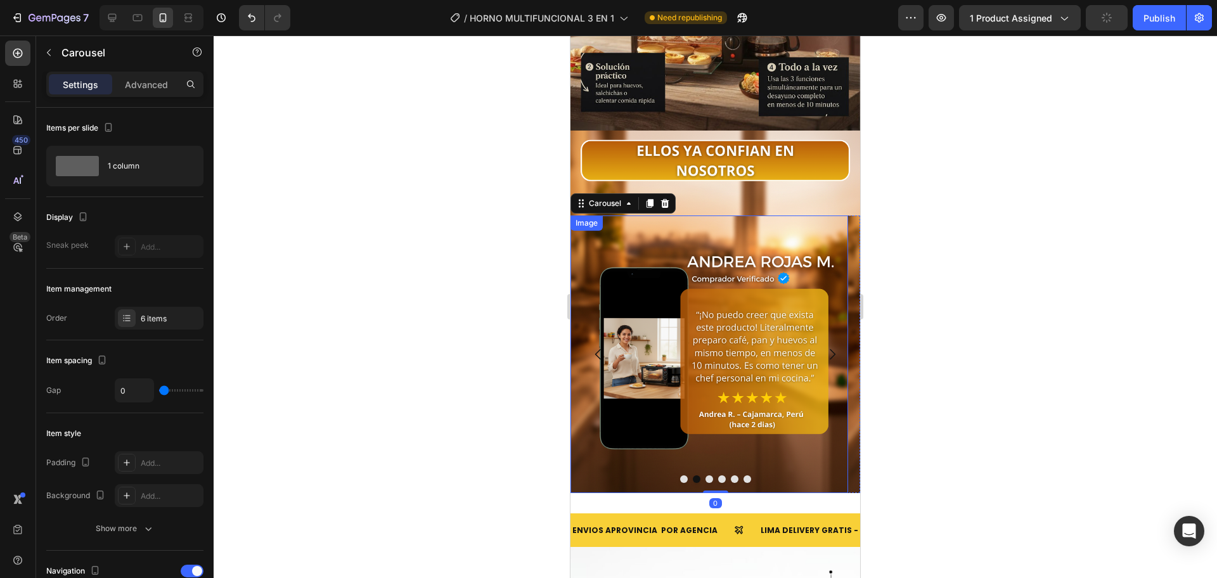
click at [705, 475] on div at bounding box center [715, 479] width 290 height 8
click at [721, 475] on div at bounding box center [715, 479] width 290 height 8
click at [731, 475] on button "Dot" at bounding box center [735, 479] width 8 height 8
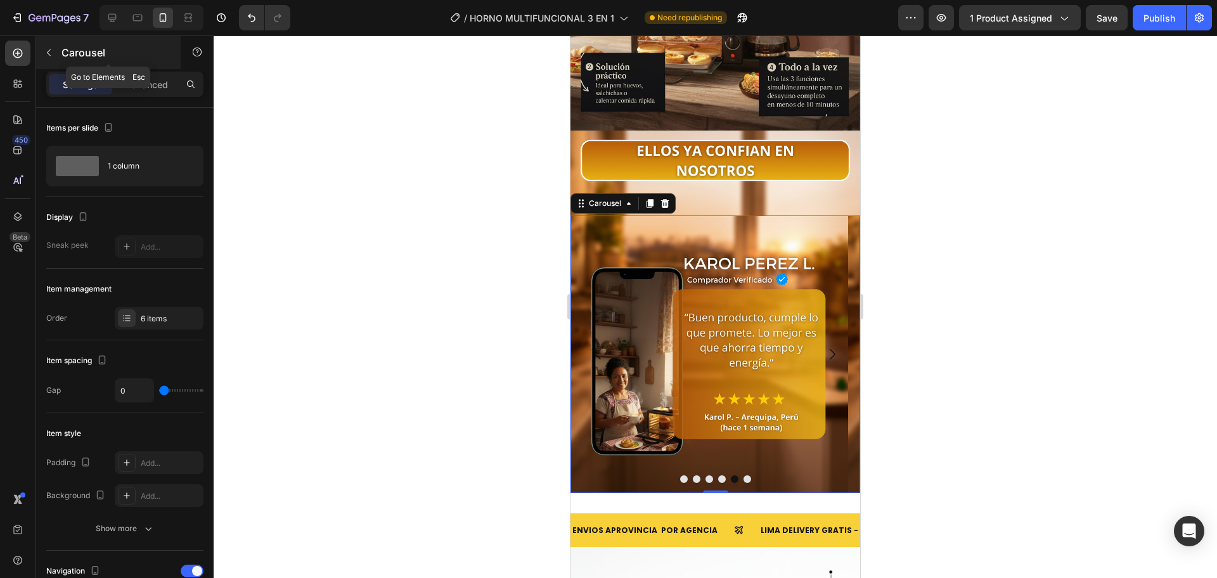
click at [48, 43] on button "button" at bounding box center [49, 52] width 20 height 20
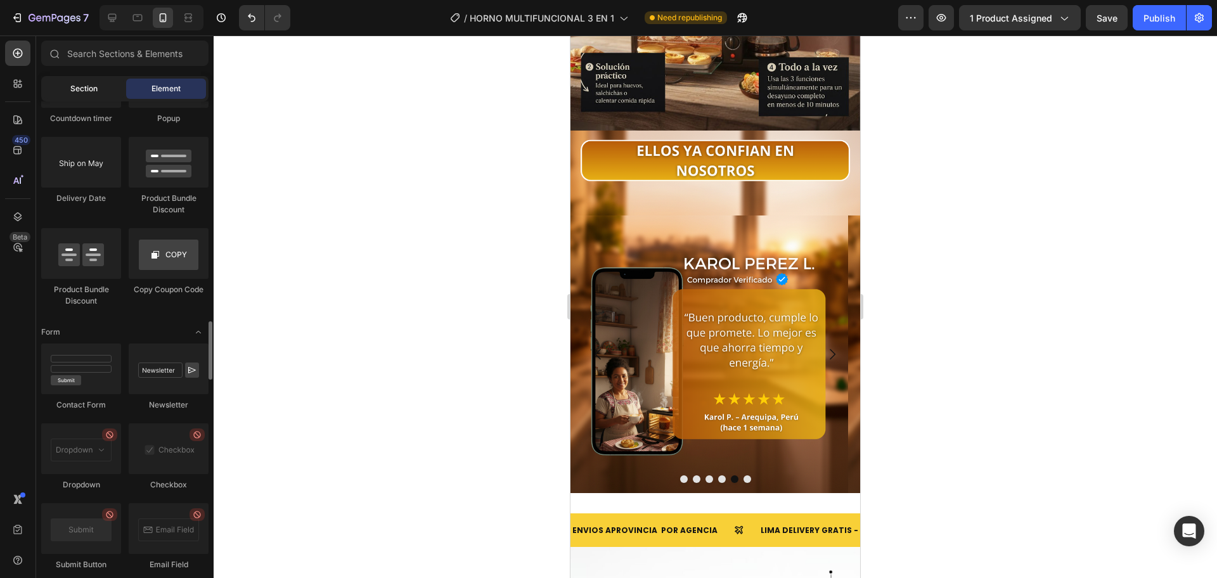
scroll to position [2540, 0]
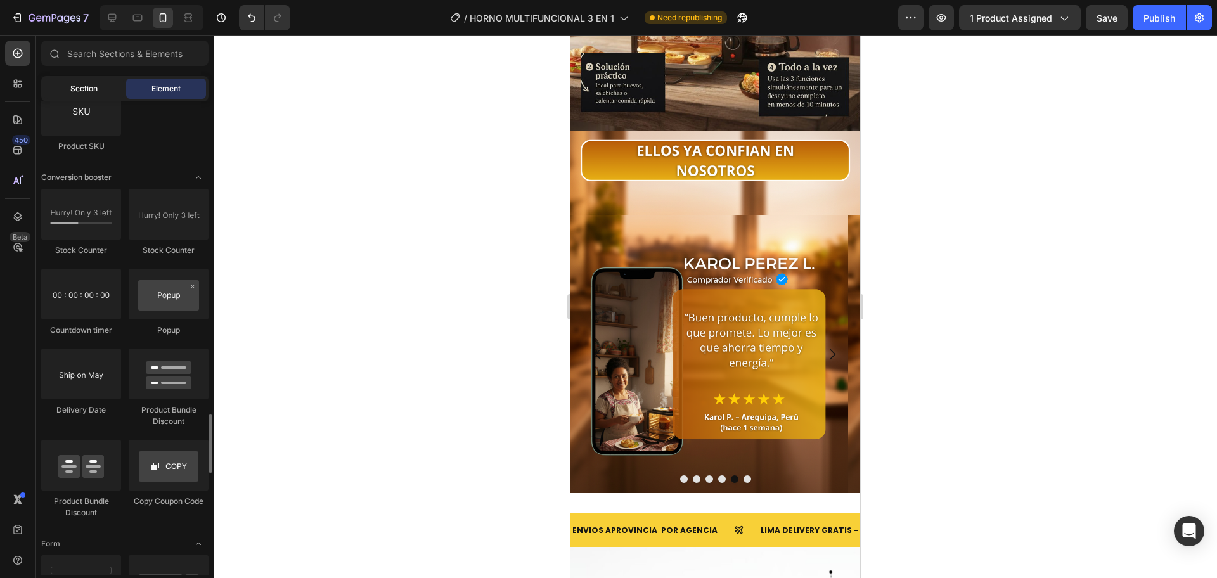
click at [77, 89] on span "Section" at bounding box center [83, 88] width 27 height 11
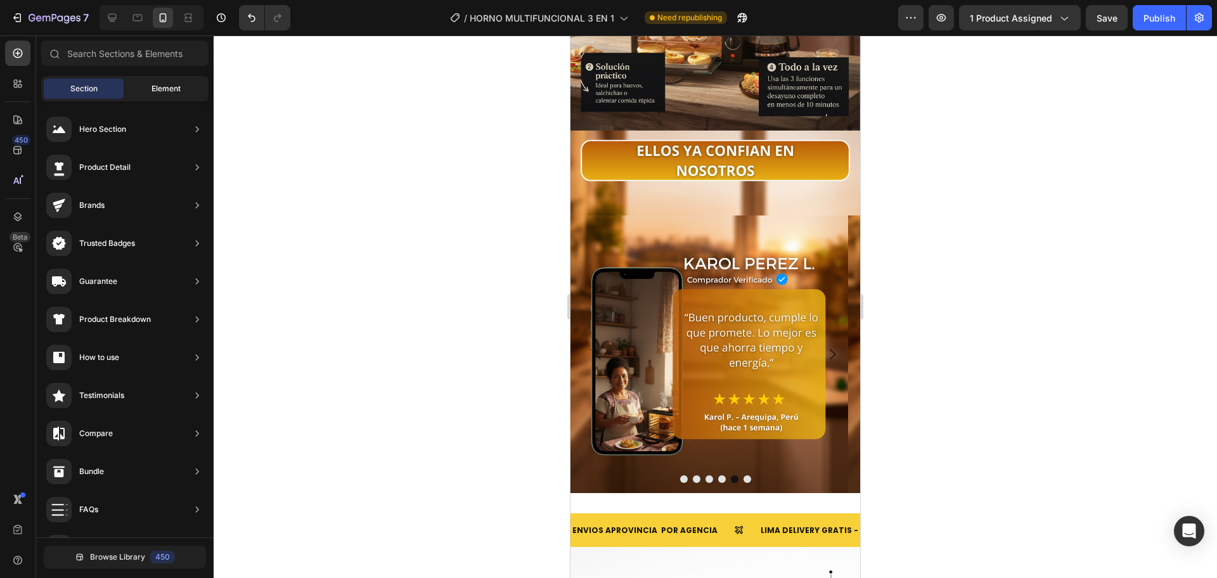
click at [153, 81] on div "Element" at bounding box center [166, 89] width 80 height 20
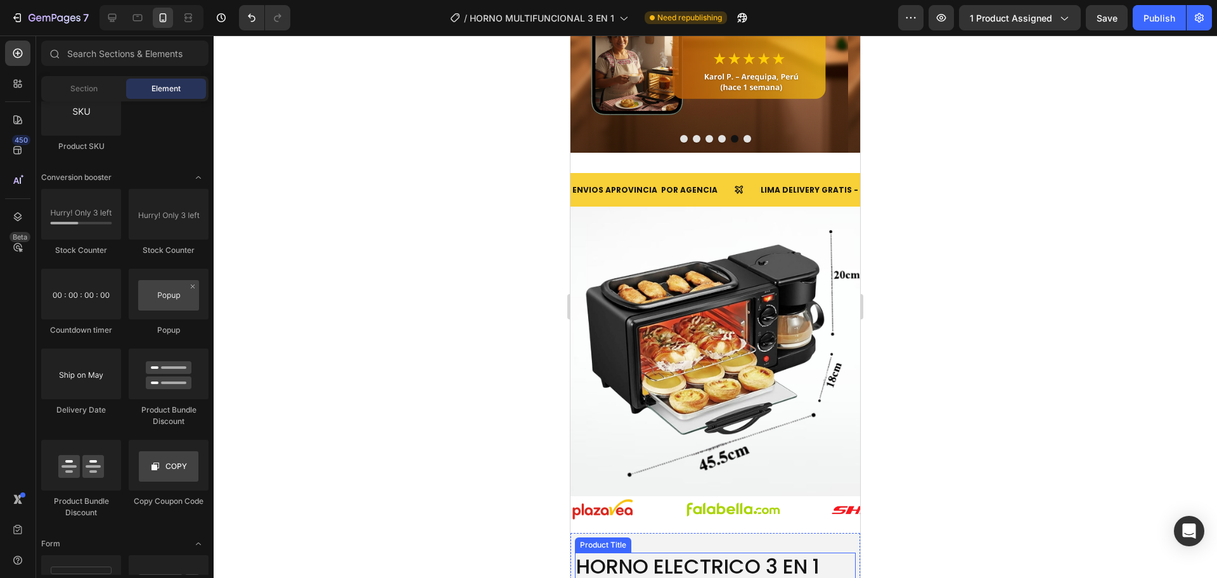
scroll to position [3275, 0]
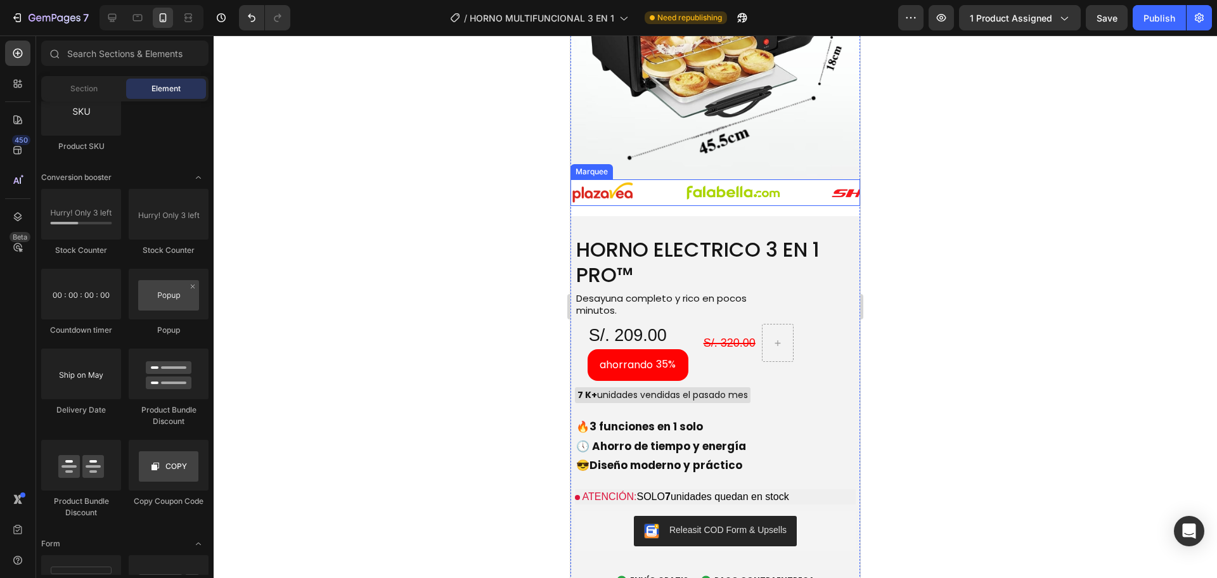
click at [801, 181] on div "Image" at bounding box center [758, 193] width 146 height 25
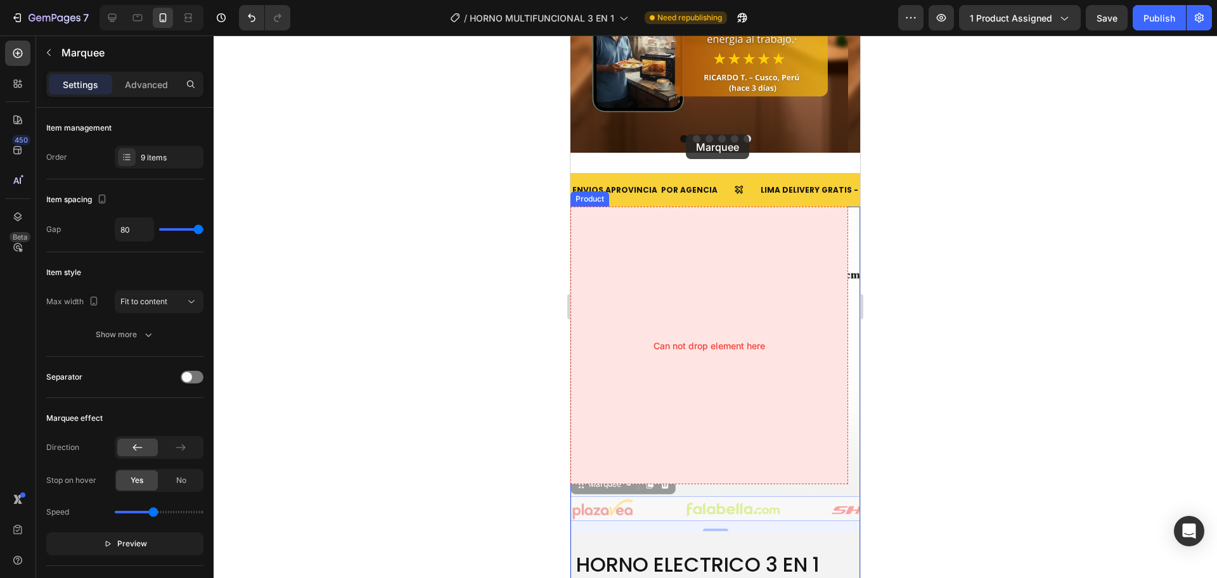
scroll to position [2641, 0]
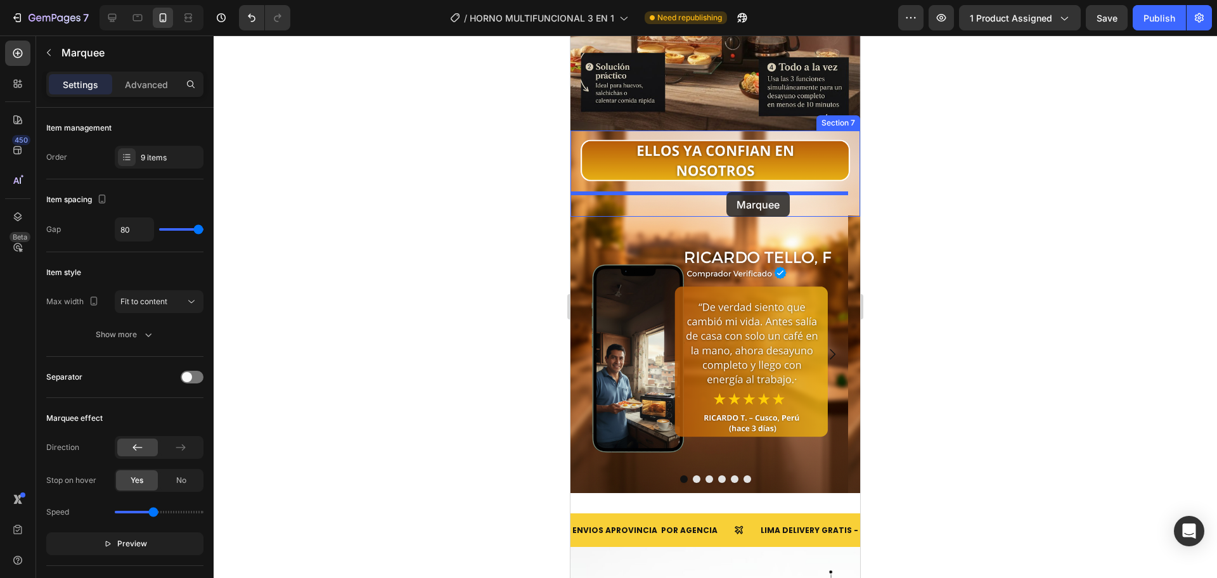
drag, startPoint x: 668, startPoint y: 174, endPoint x: 725, endPoint y: 192, distance: 59.7
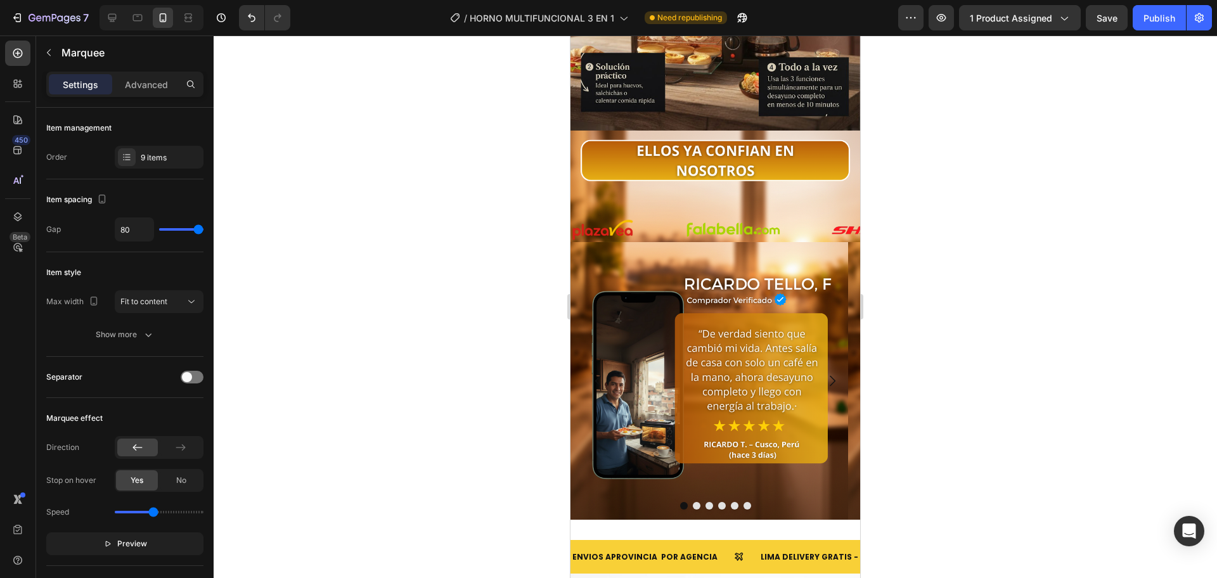
click at [805, 217] on div "Image" at bounding box center [758, 229] width 146 height 25
click at [662, 219] on div "Image" at bounding box center [628, 230] width 114 height 23
click at [653, 219] on div "Image" at bounding box center [628, 230] width 114 height 23
click at [656, 219] on div "Image" at bounding box center [628, 230] width 114 height 23
click at [492, 240] on div at bounding box center [715, 306] width 1003 height 543
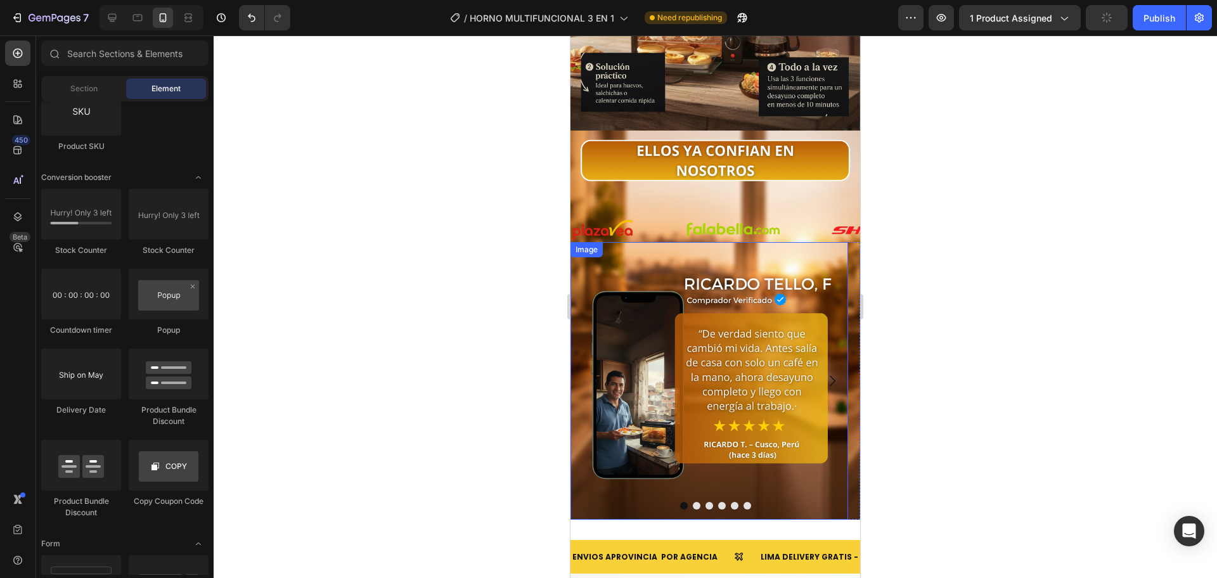
click at [650, 242] on img at bounding box center [709, 381] width 278 height 278
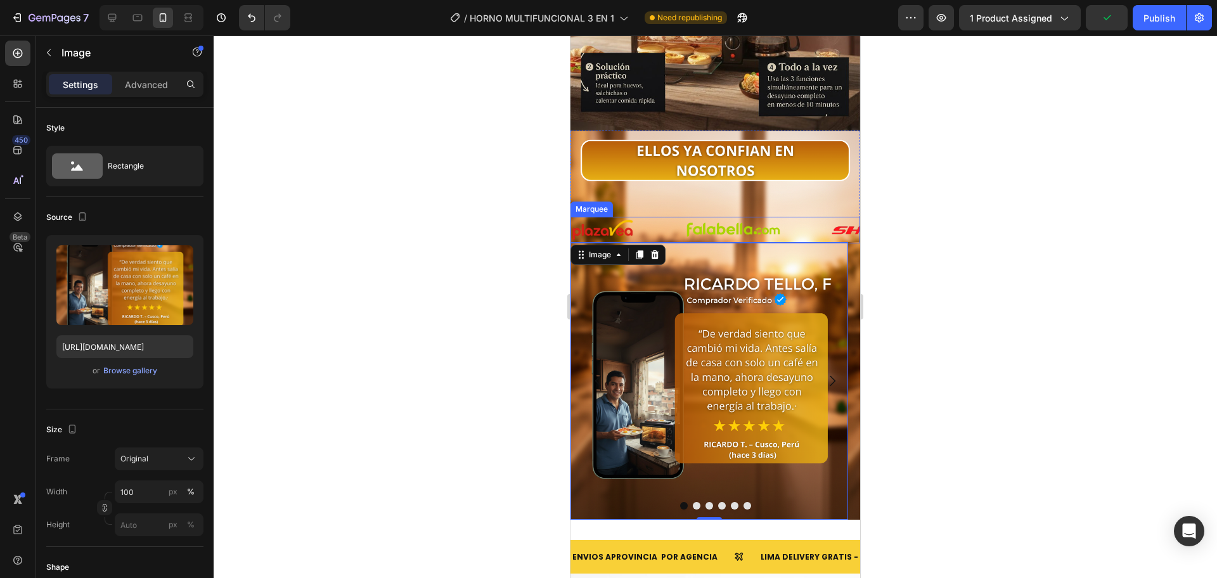
click at [657, 219] on div "Image" at bounding box center [628, 230] width 114 height 23
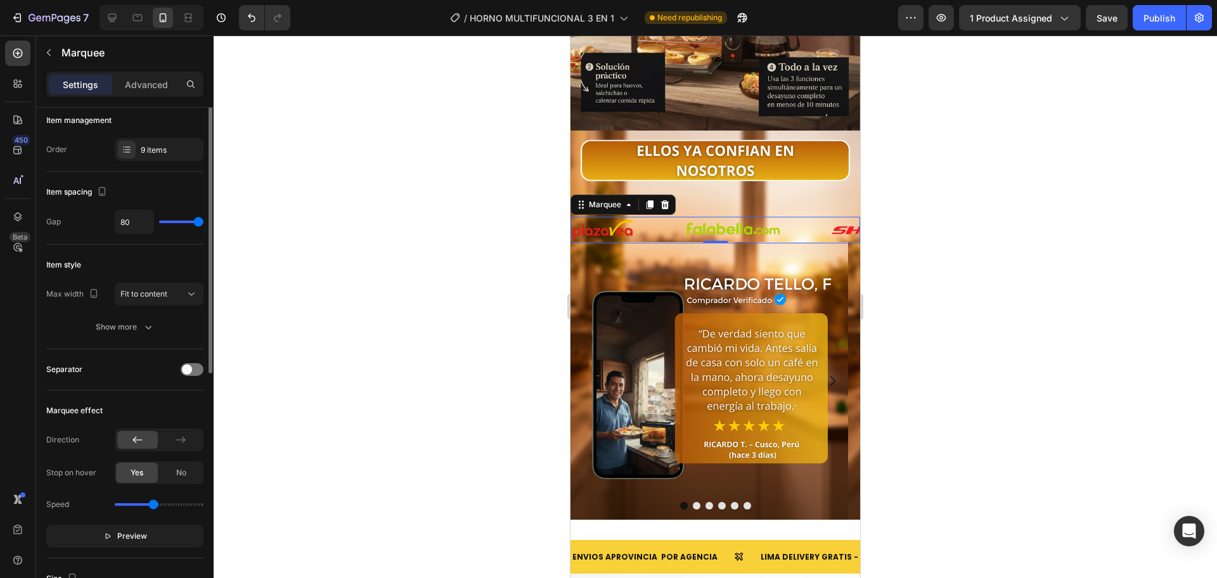
scroll to position [0, 0]
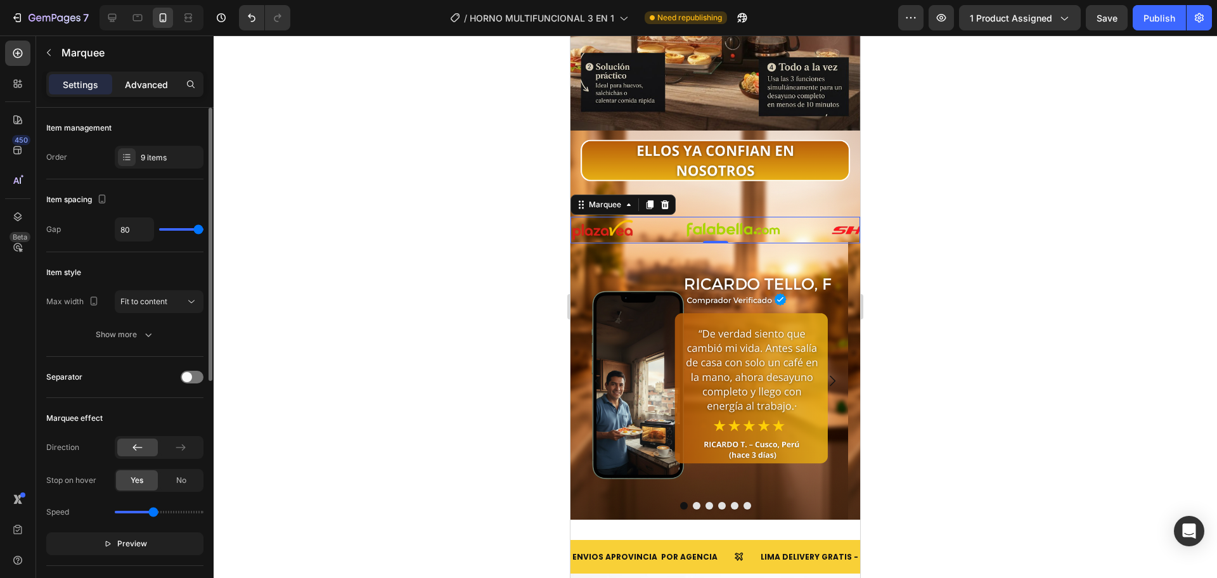
click at [153, 86] on p "Advanced" at bounding box center [146, 84] width 43 height 13
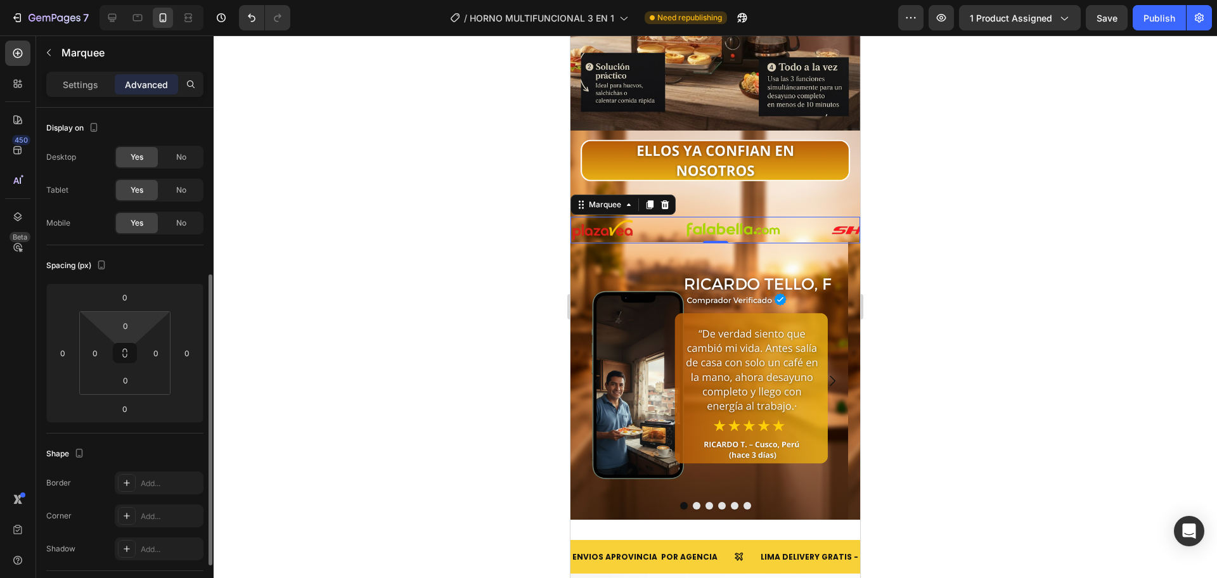
scroll to position [373, 0]
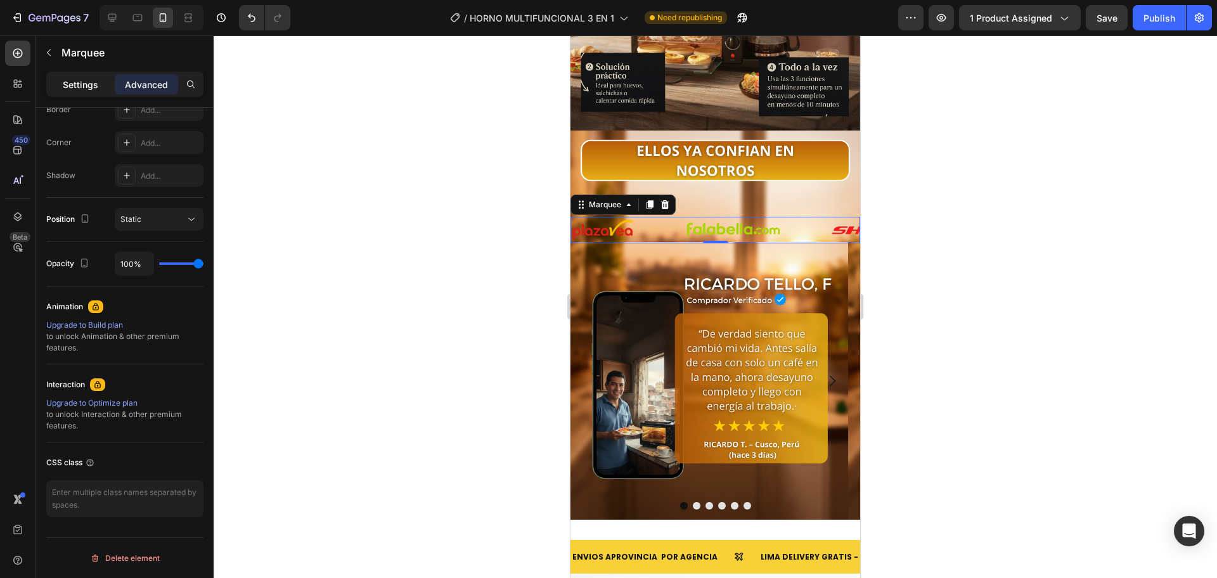
click at [72, 83] on p "Settings" at bounding box center [80, 84] width 35 height 13
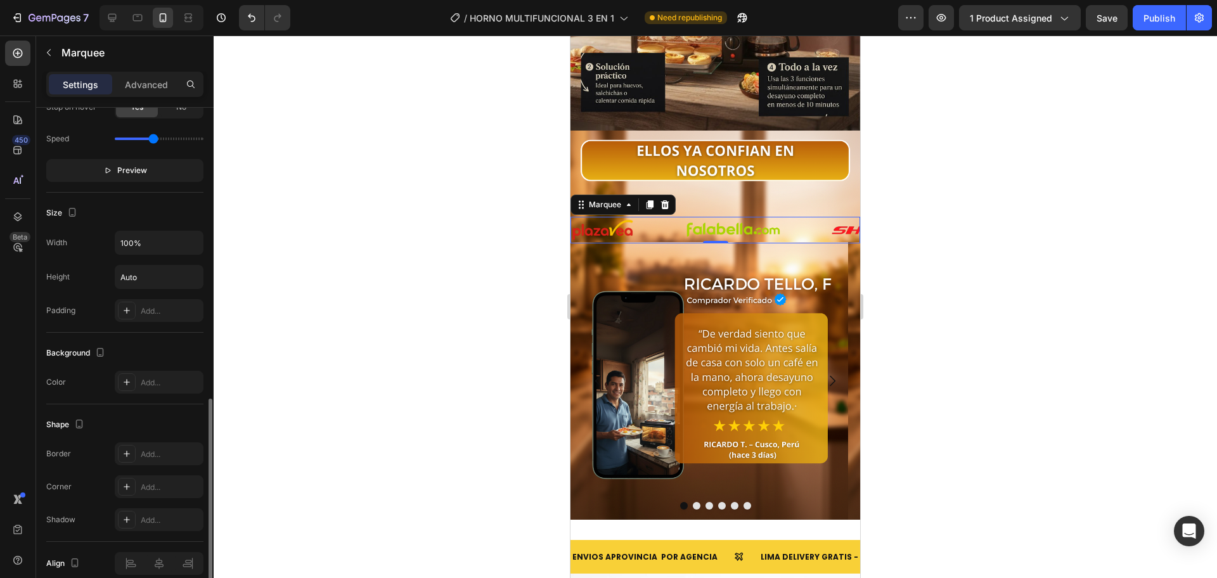
scroll to position [431, 0]
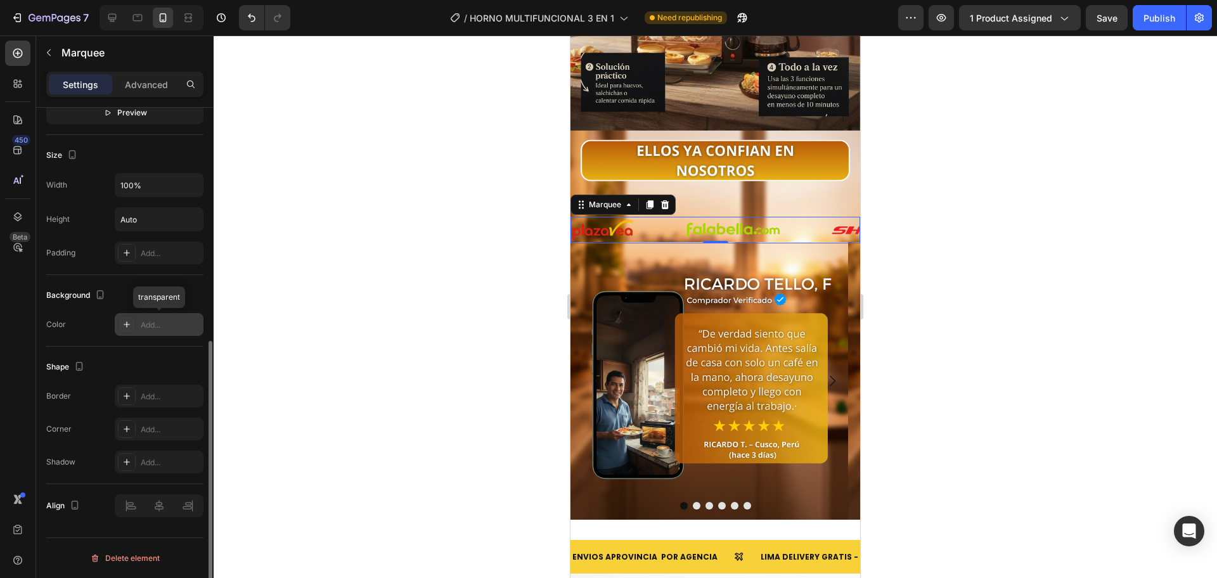
click at [163, 327] on div "Add..." at bounding box center [171, 324] width 60 height 11
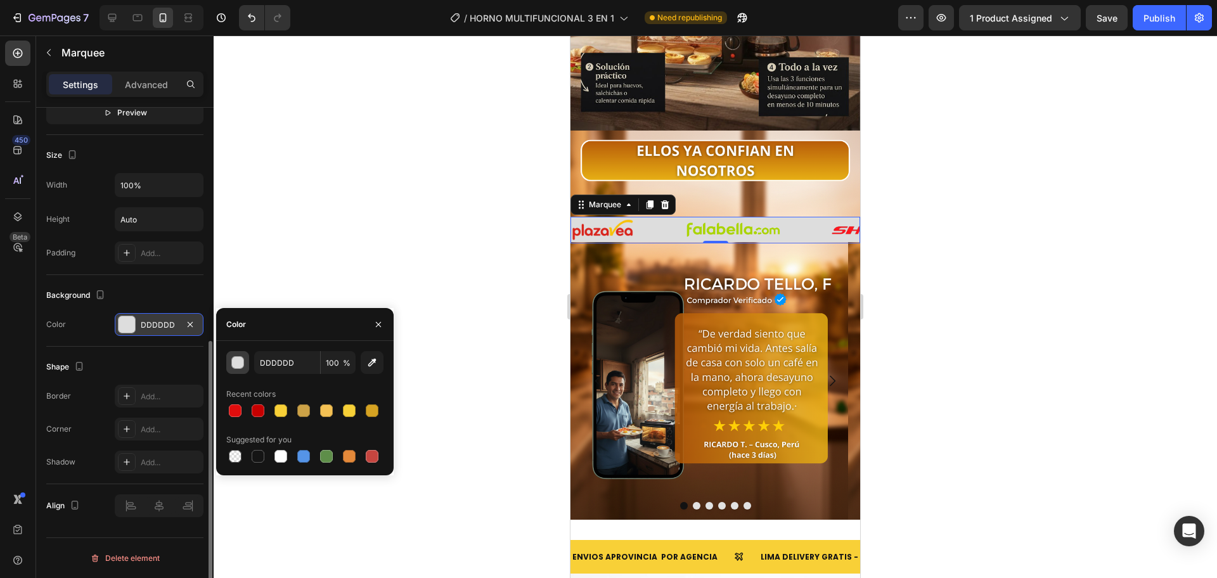
click at [236, 363] on div "button" at bounding box center [238, 363] width 13 height 13
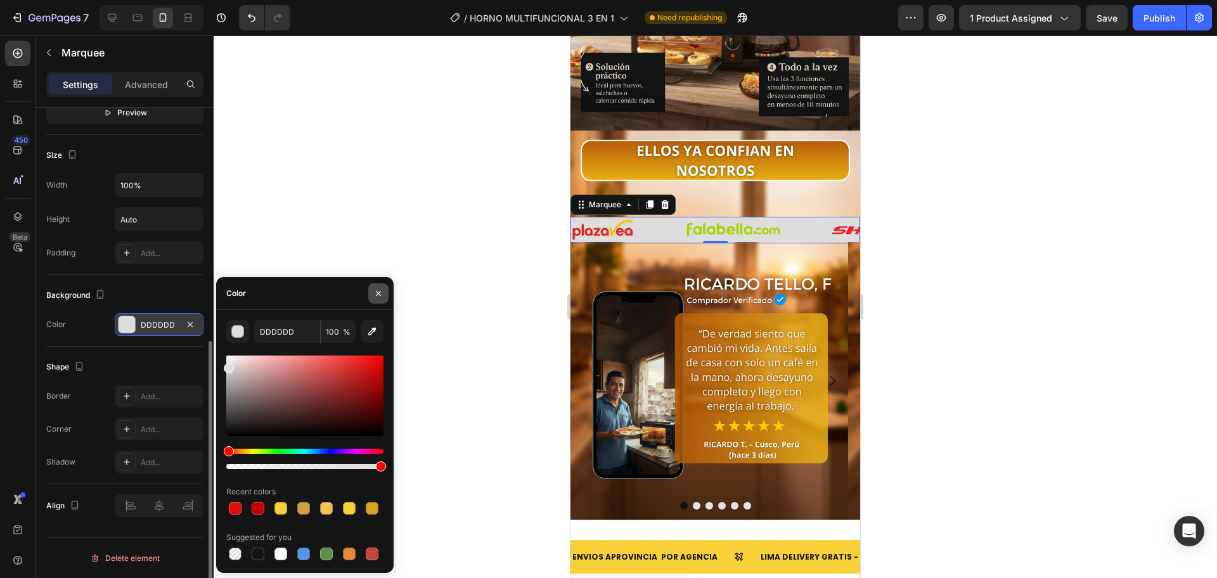
click at [379, 296] on icon "button" at bounding box center [378, 293] width 10 height 10
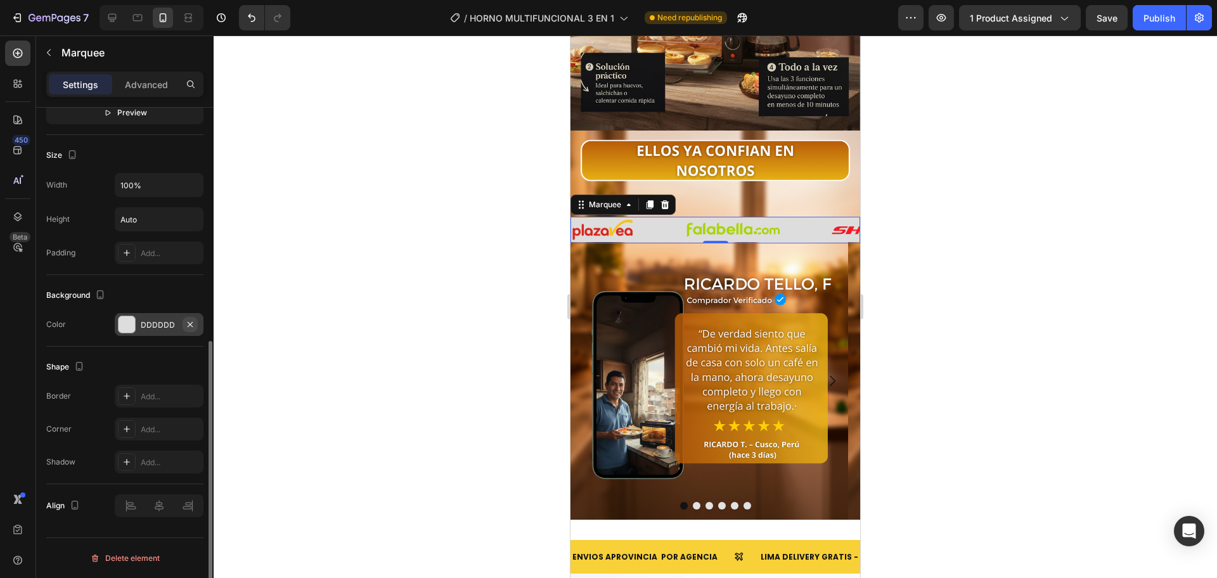
click at [195, 325] on icon "button" at bounding box center [190, 324] width 10 height 10
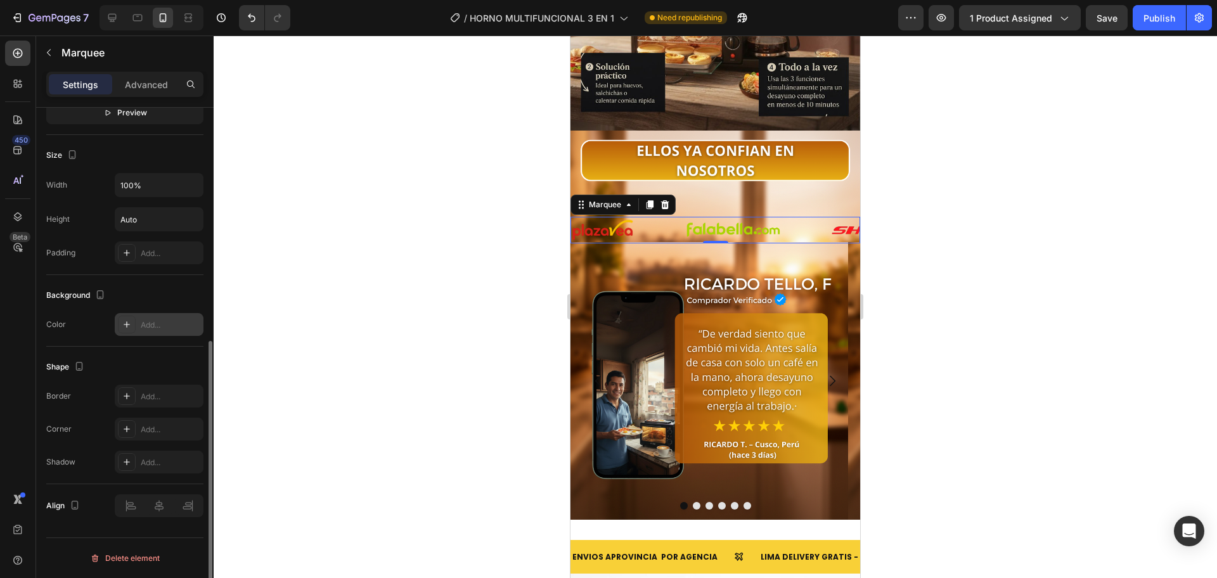
click at [402, 237] on div at bounding box center [715, 306] width 1003 height 543
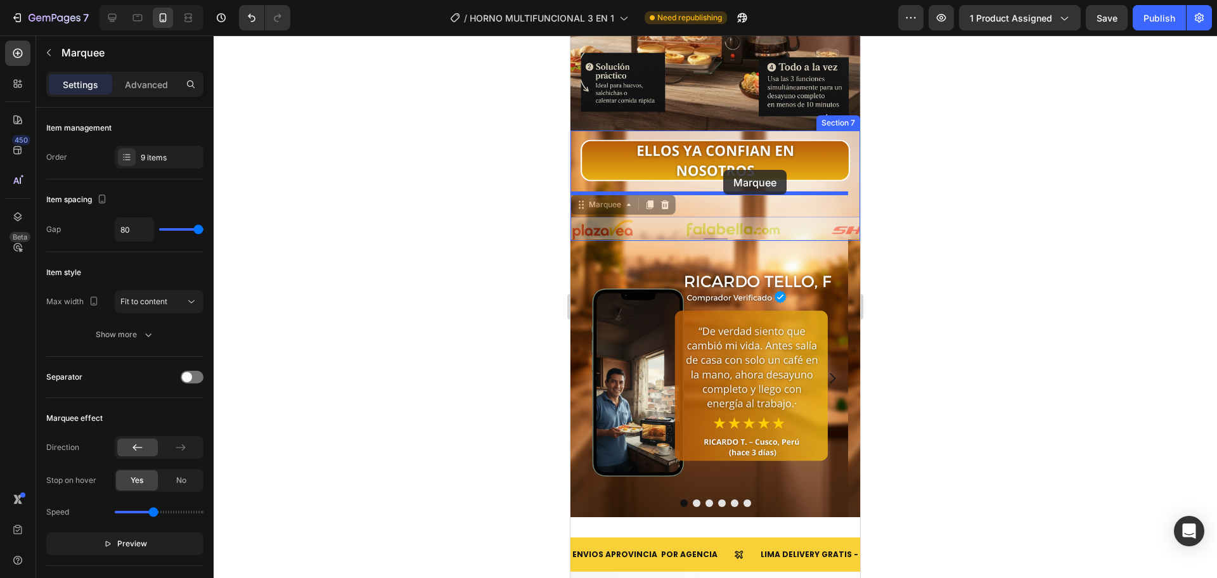
drag, startPoint x: 662, startPoint y: 205, endPoint x: 726, endPoint y: 175, distance: 71.2
drag, startPoint x: 803, startPoint y: 205, endPoint x: 749, endPoint y: 218, distance: 55.5
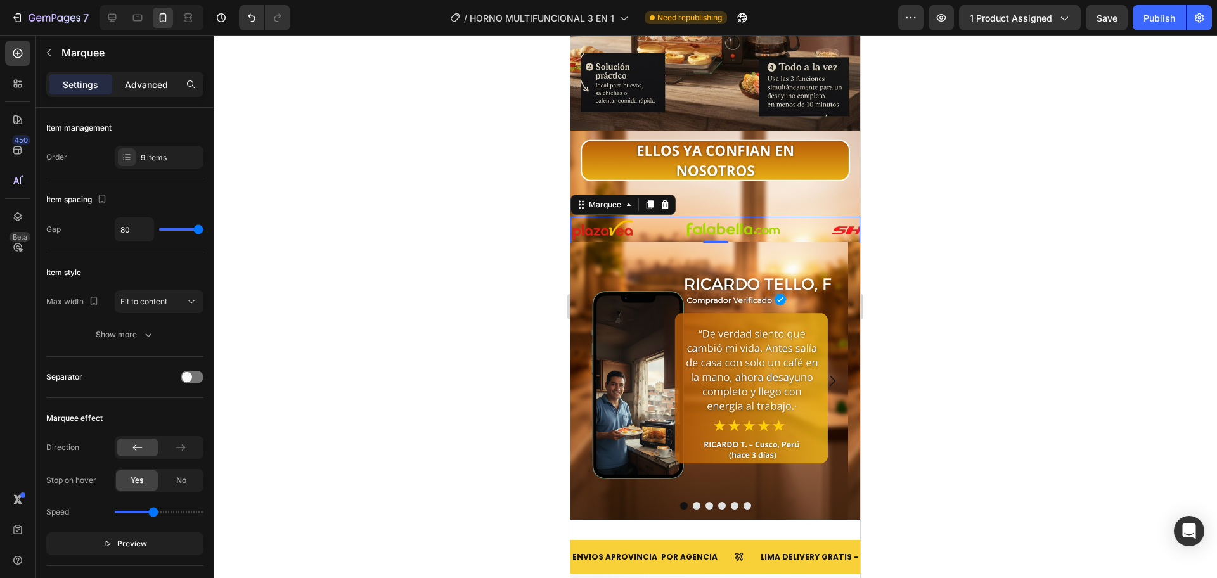
click at [156, 86] on p "Advanced" at bounding box center [146, 84] width 43 height 13
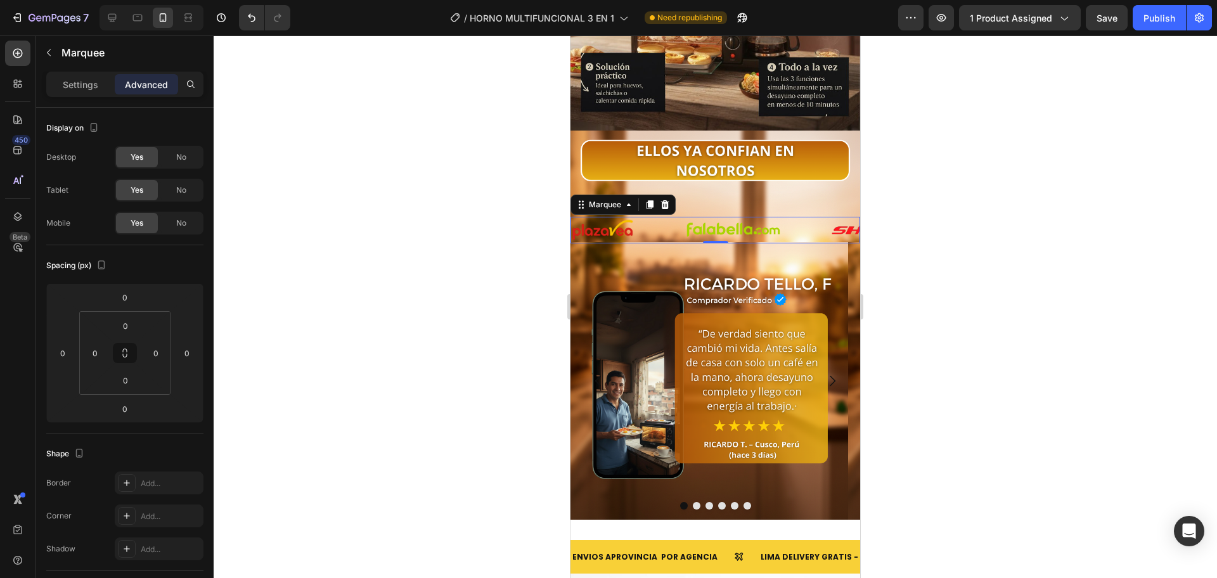
click at [634, 219] on div "Image" at bounding box center [628, 230] width 114 height 23
click at [659, 219] on div "Image" at bounding box center [628, 230] width 114 height 23
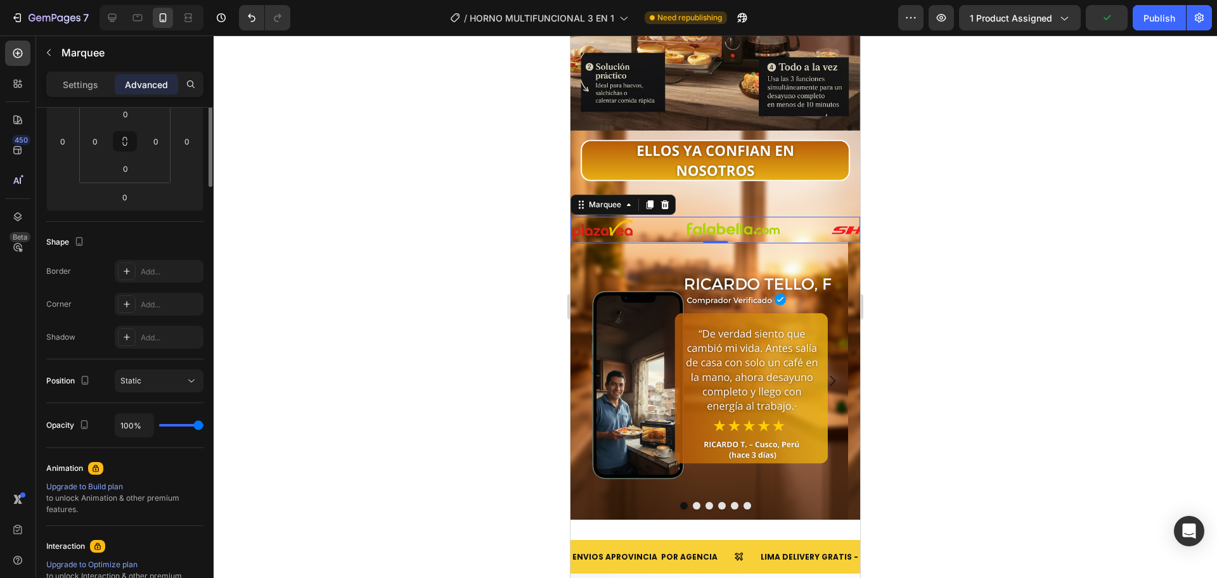
scroll to position [0, 0]
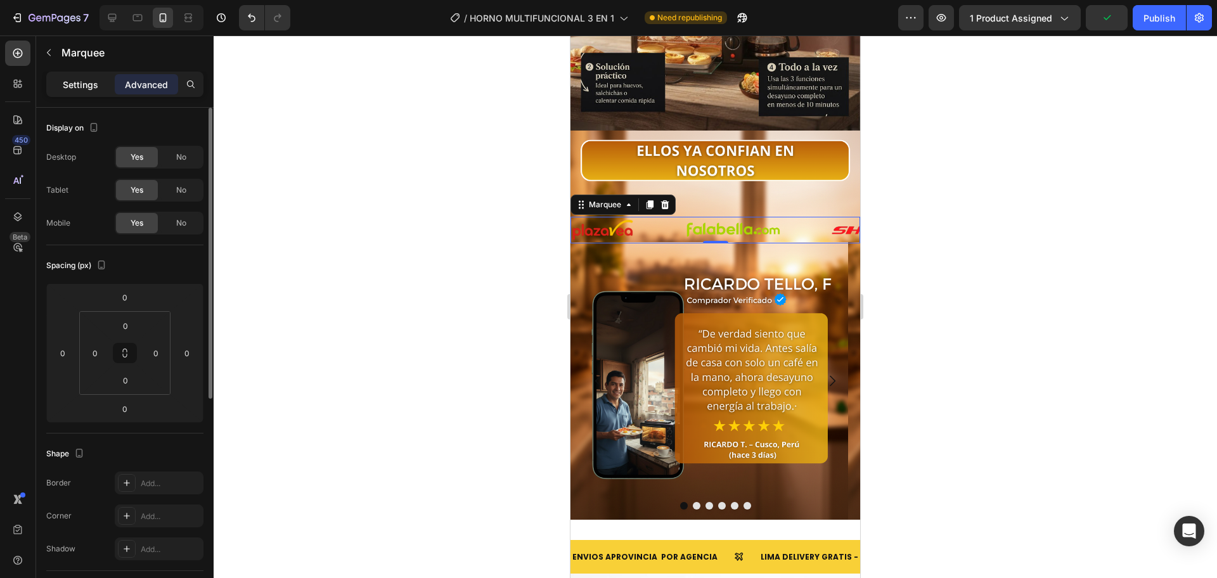
click at [84, 92] on div "Settings" at bounding box center [80, 84] width 63 height 20
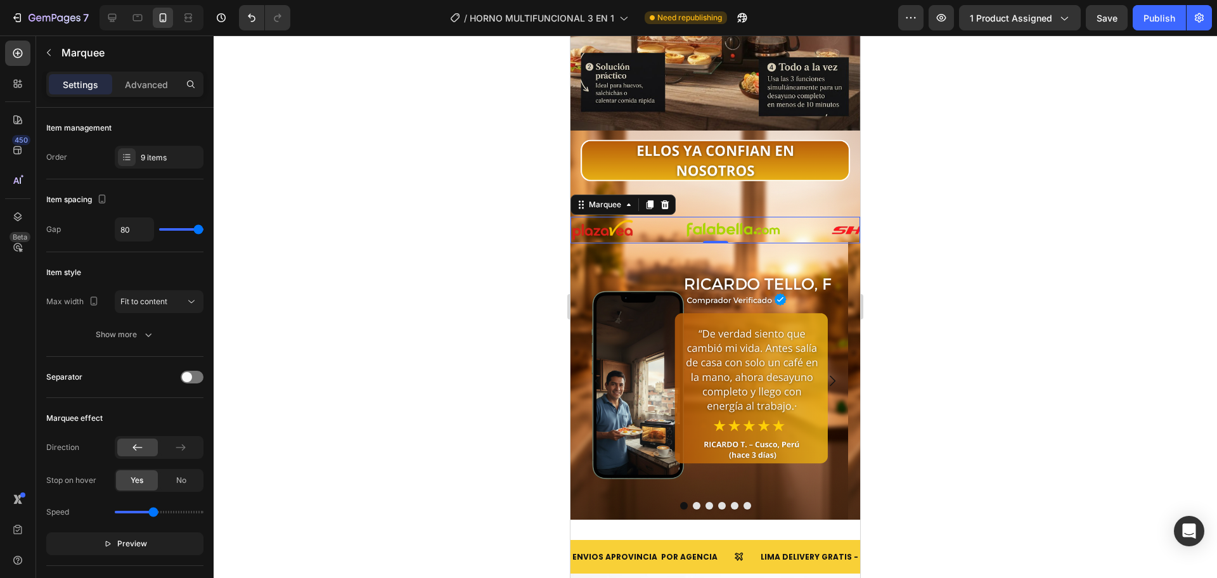
click at [675, 219] on div "Image" at bounding box center [628, 230] width 114 height 23
click at [673, 219] on div "Image" at bounding box center [628, 230] width 114 height 23
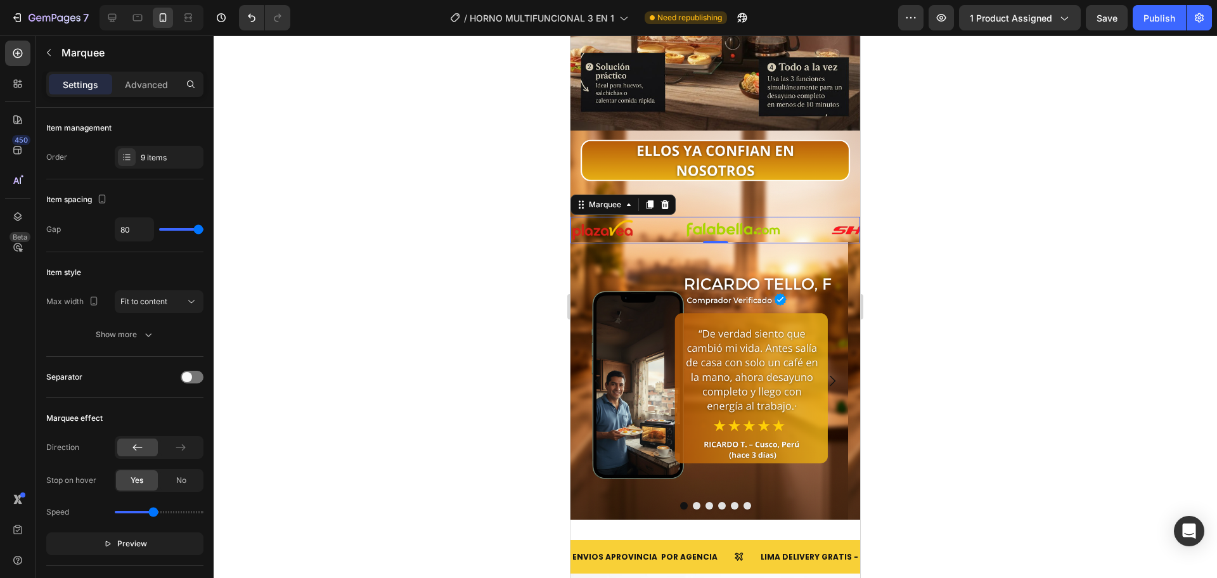
click at [673, 219] on div "Image" at bounding box center [628, 230] width 114 height 23
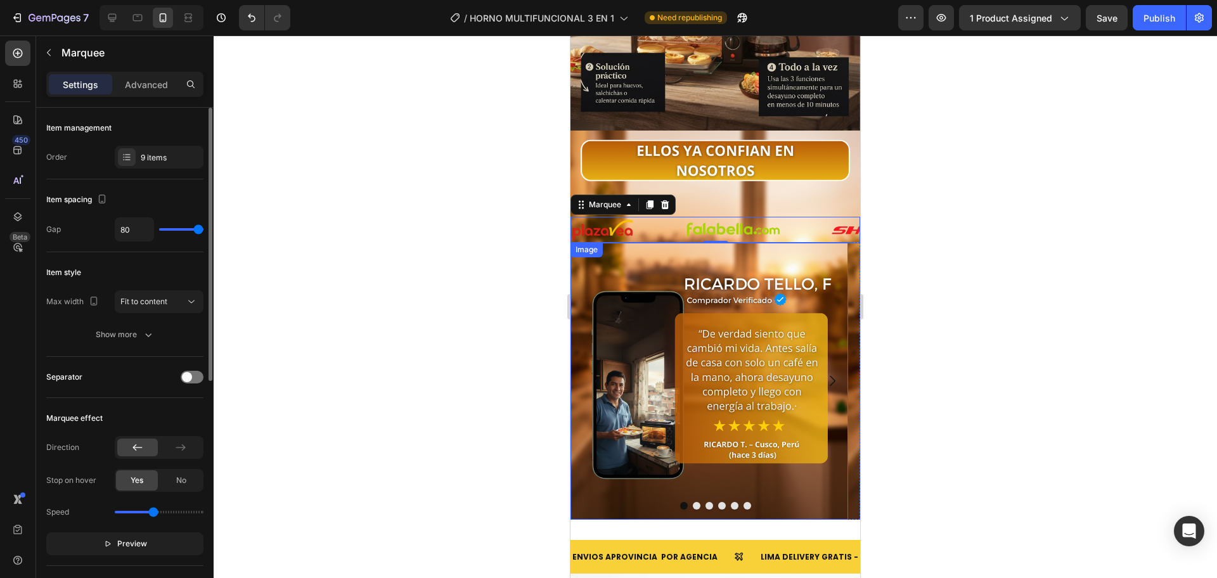
click at [644, 242] on img at bounding box center [709, 381] width 278 height 278
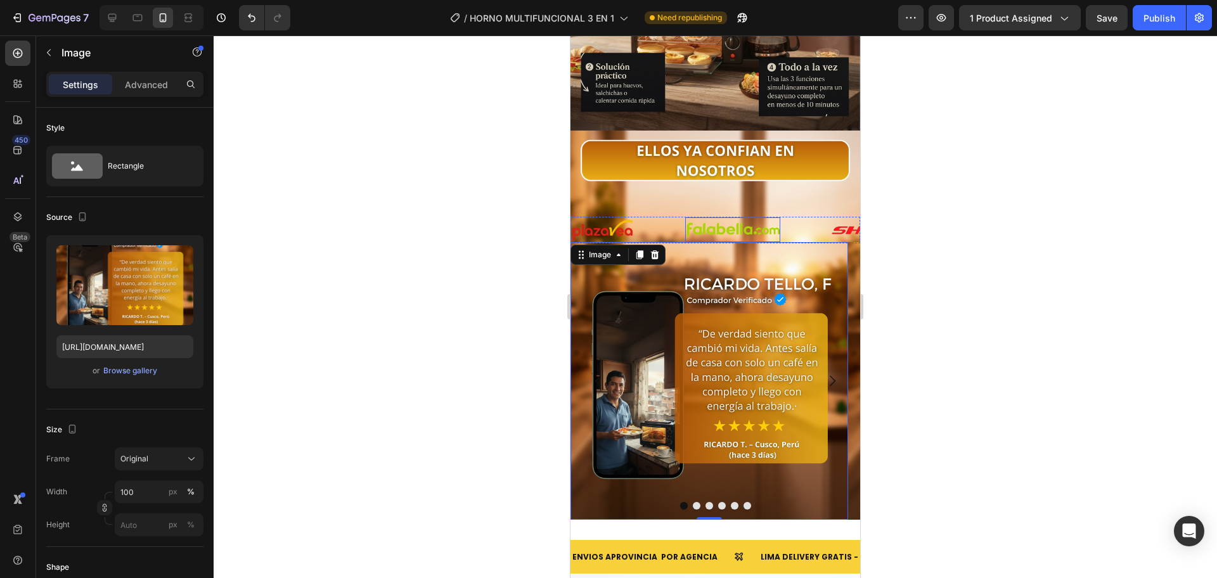
click at [700, 217] on img at bounding box center [732, 229] width 95 height 25
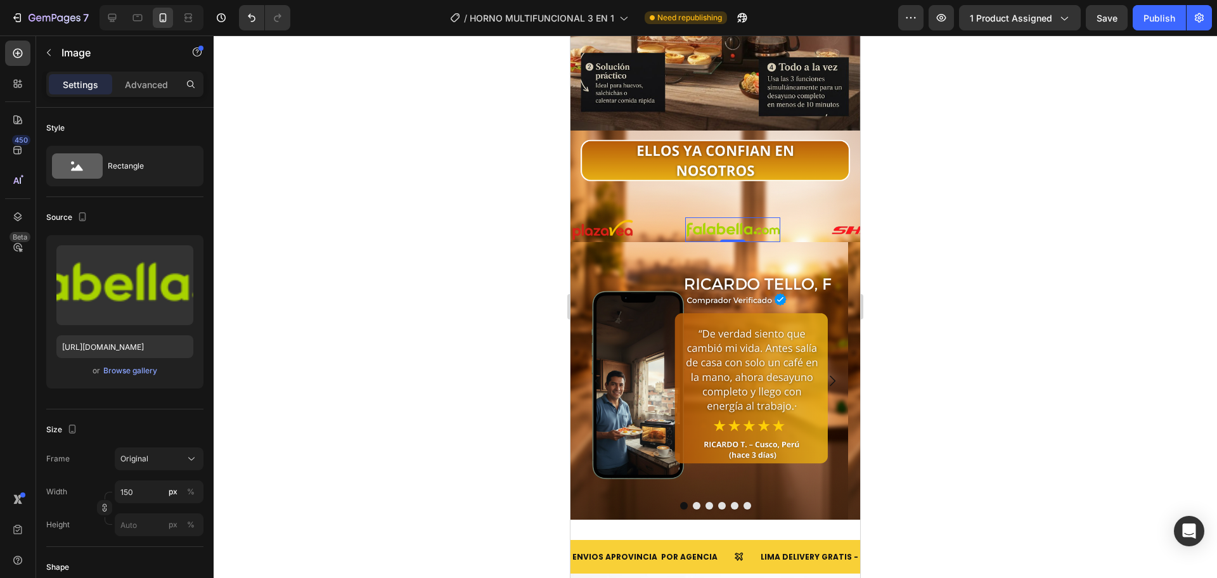
click at [792, 217] on div "Image 0" at bounding box center [758, 229] width 146 height 25
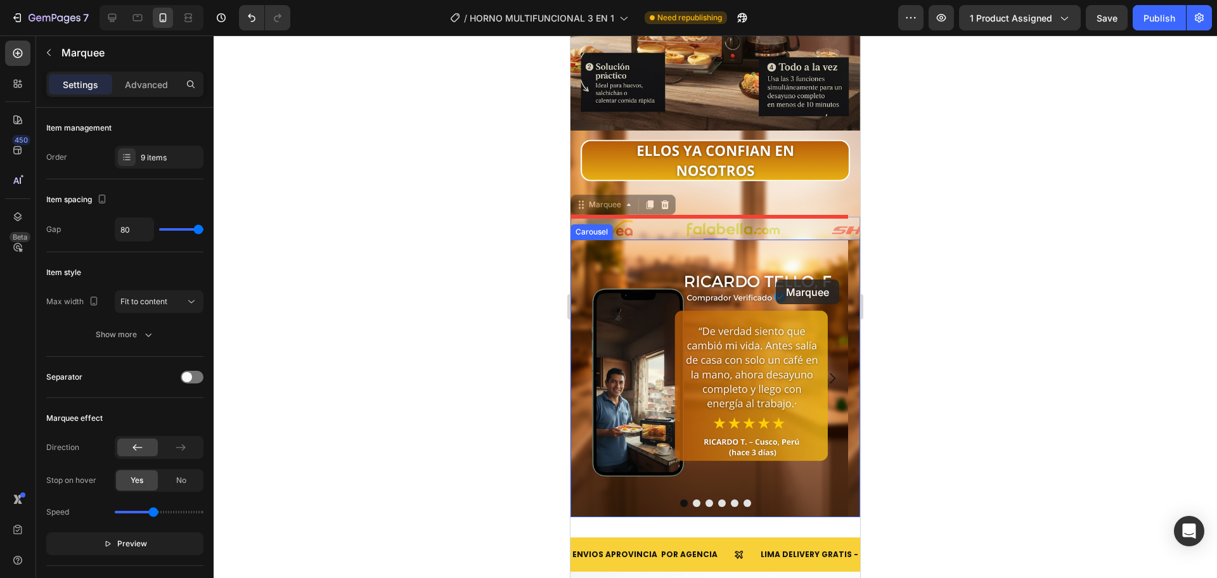
scroll to position [2958, 0]
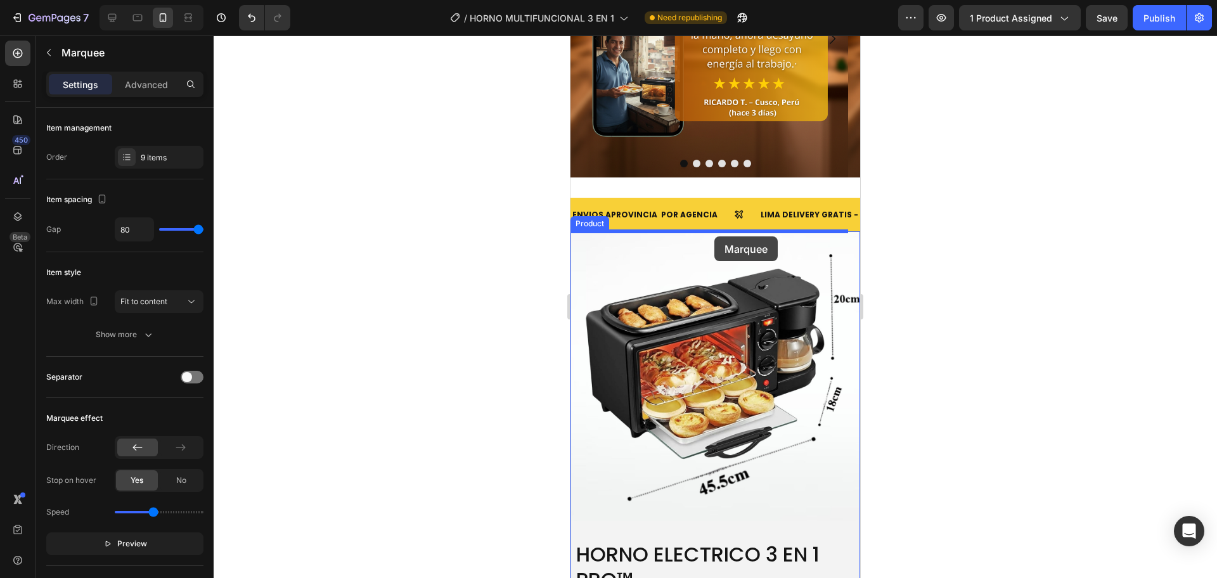
drag, startPoint x: 790, startPoint y: 202, endPoint x: 711, endPoint y: 236, distance: 86.6
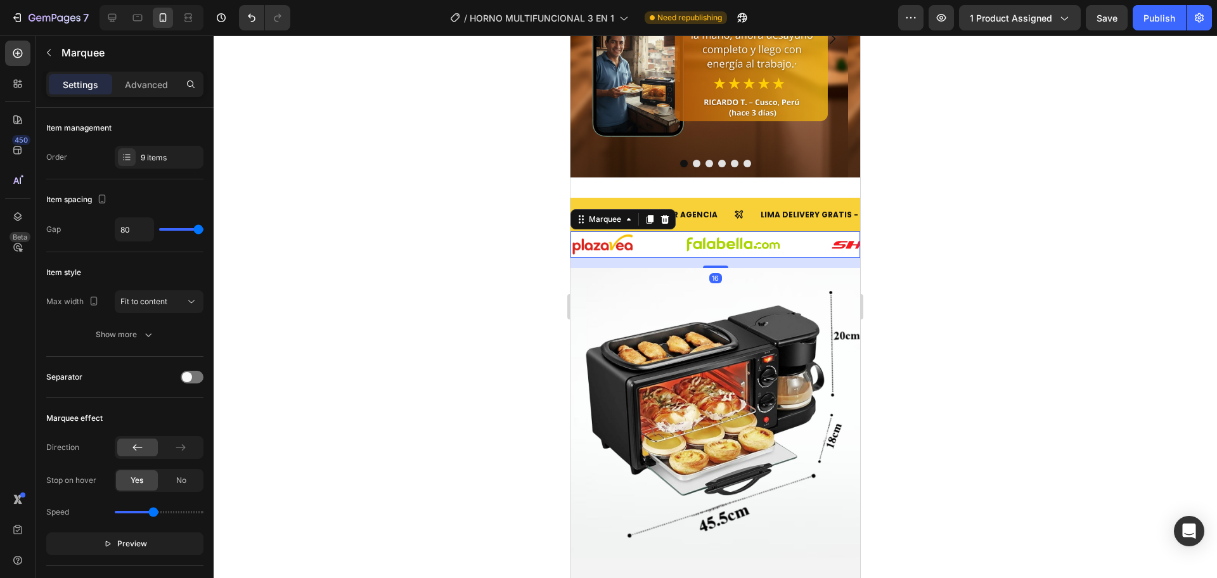
click at [659, 243] on div "Image" at bounding box center [628, 244] width 114 height 23
click at [436, 262] on div at bounding box center [715, 306] width 1003 height 543
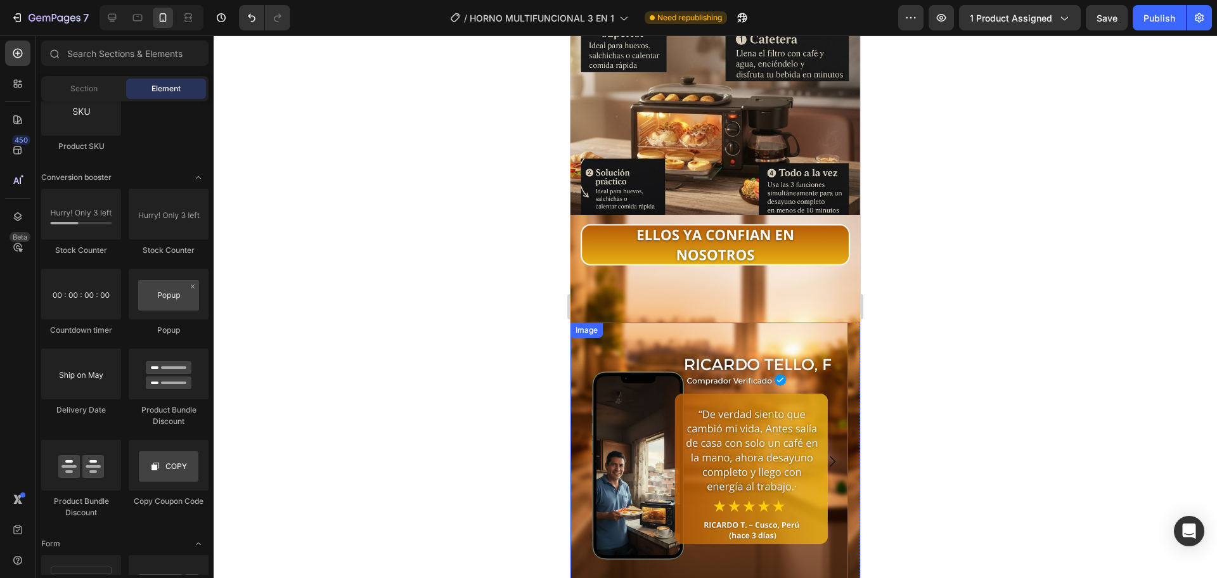
scroll to position [2641, 0]
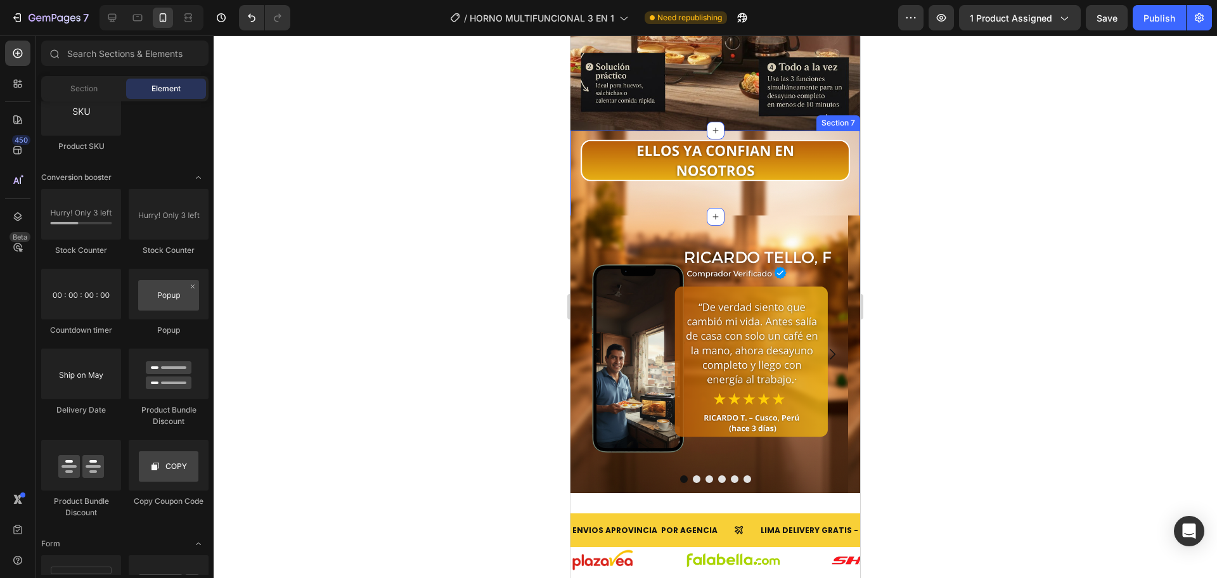
click at [714, 181] on div "Image" at bounding box center [715, 177] width 290 height 80
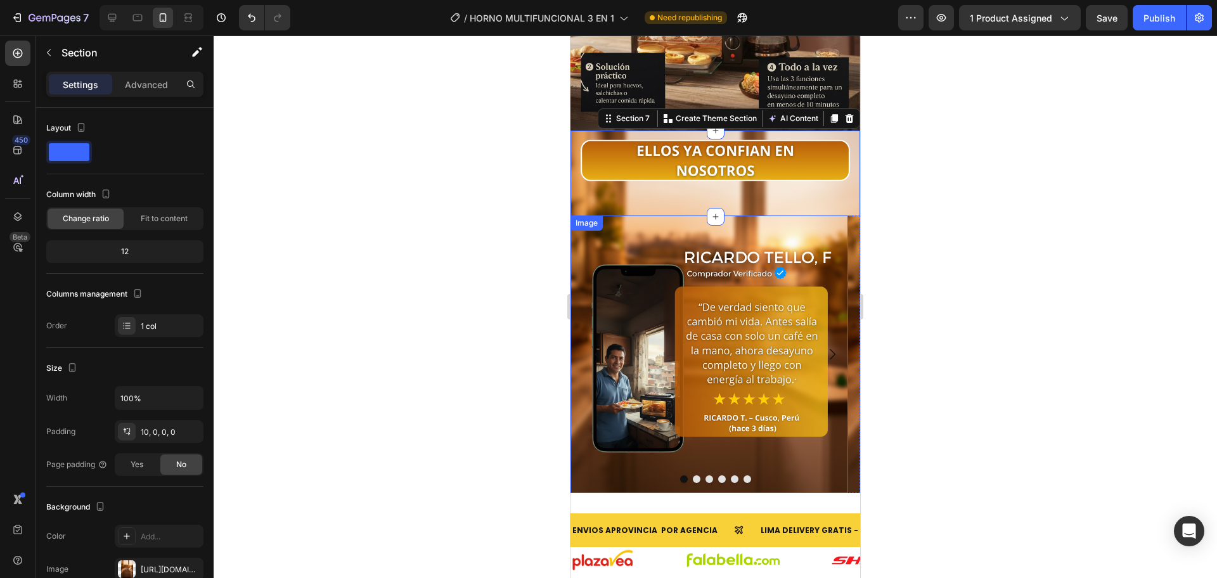
click at [919, 223] on div at bounding box center [715, 306] width 1003 height 543
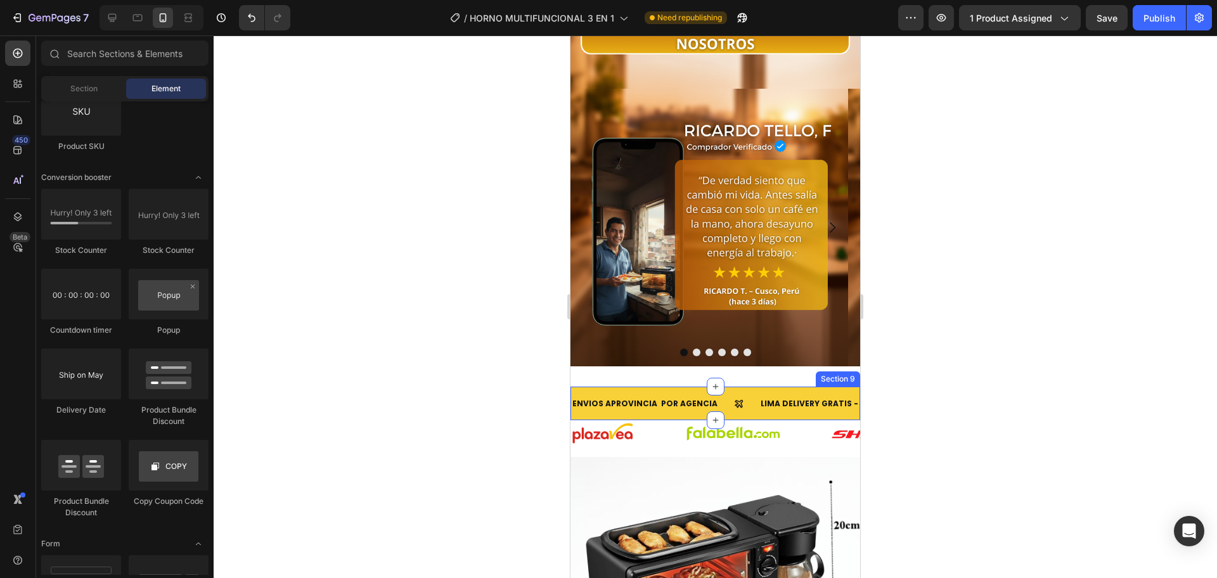
scroll to position [2852, 0]
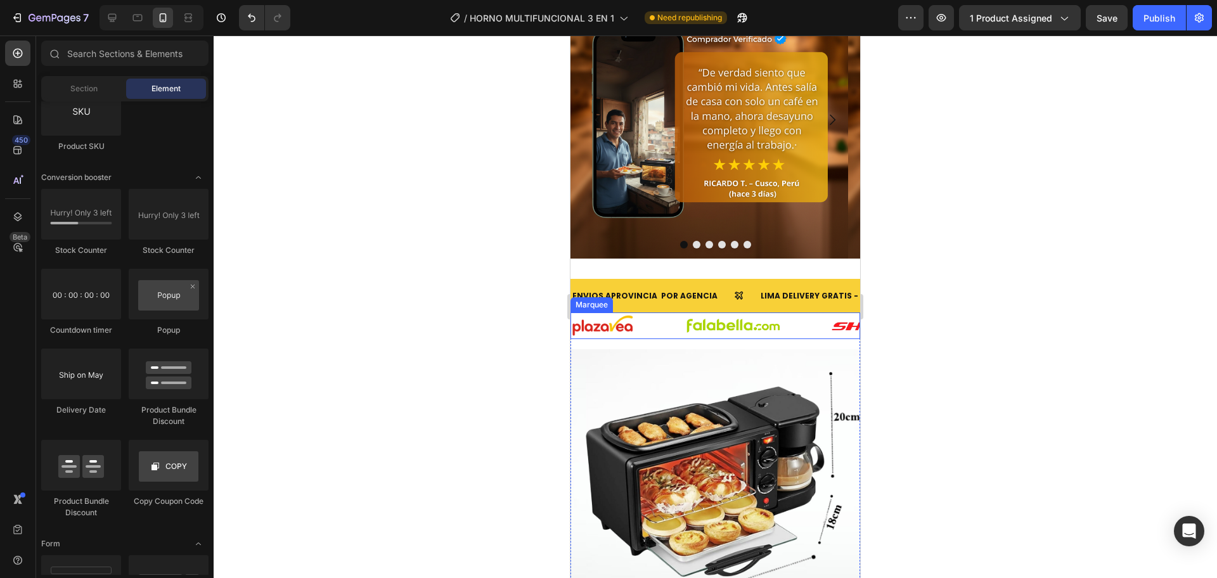
click at [669, 330] on div "Image" at bounding box center [628, 325] width 114 height 23
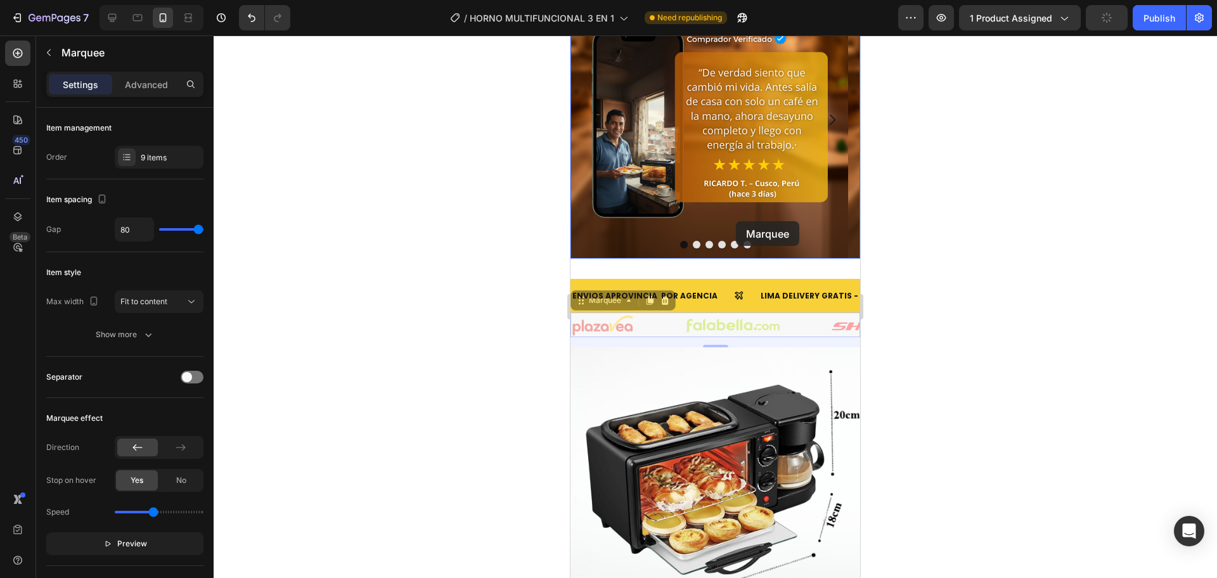
scroll to position [2641, 0]
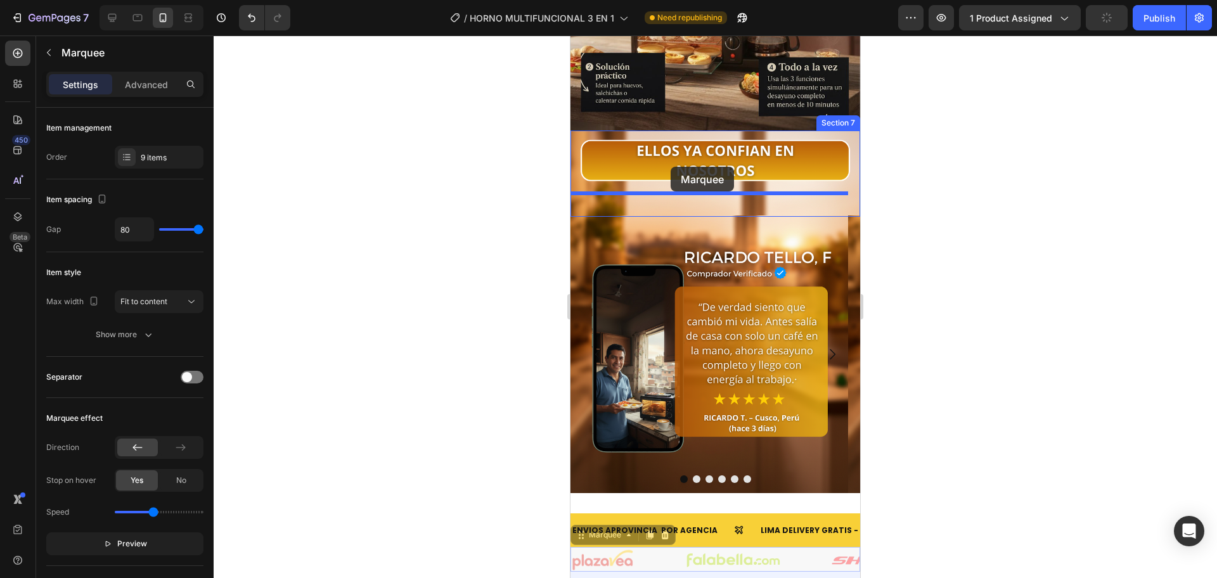
drag, startPoint x: 666, startPoint y: 321, endPoint x: 732, endPoint y: 170, distance: 164.6
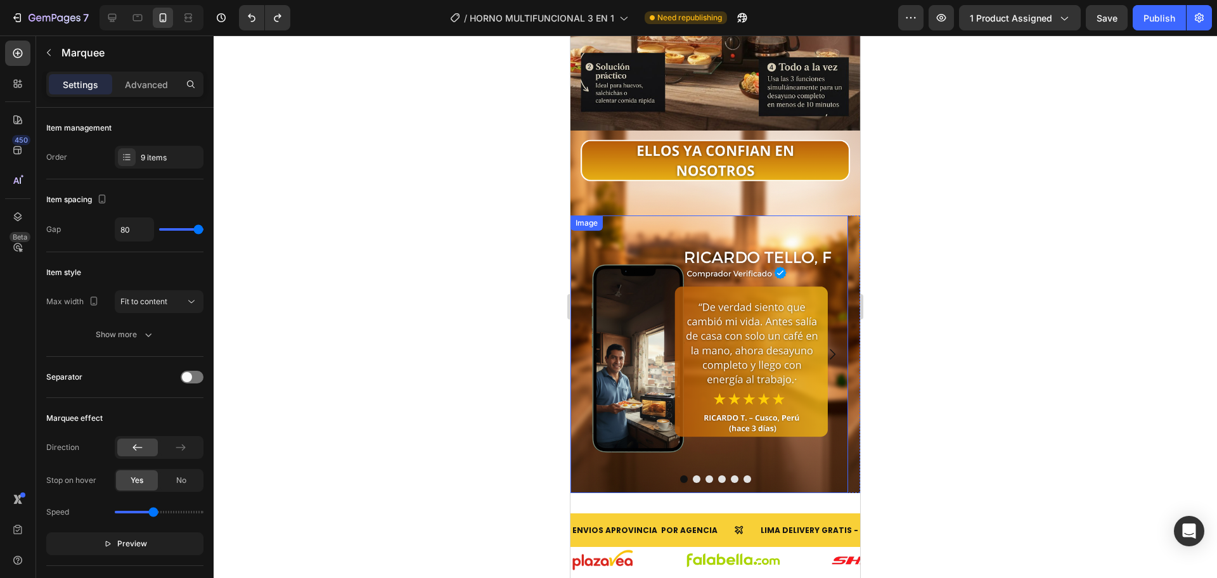
scroll to position [2852, 0]
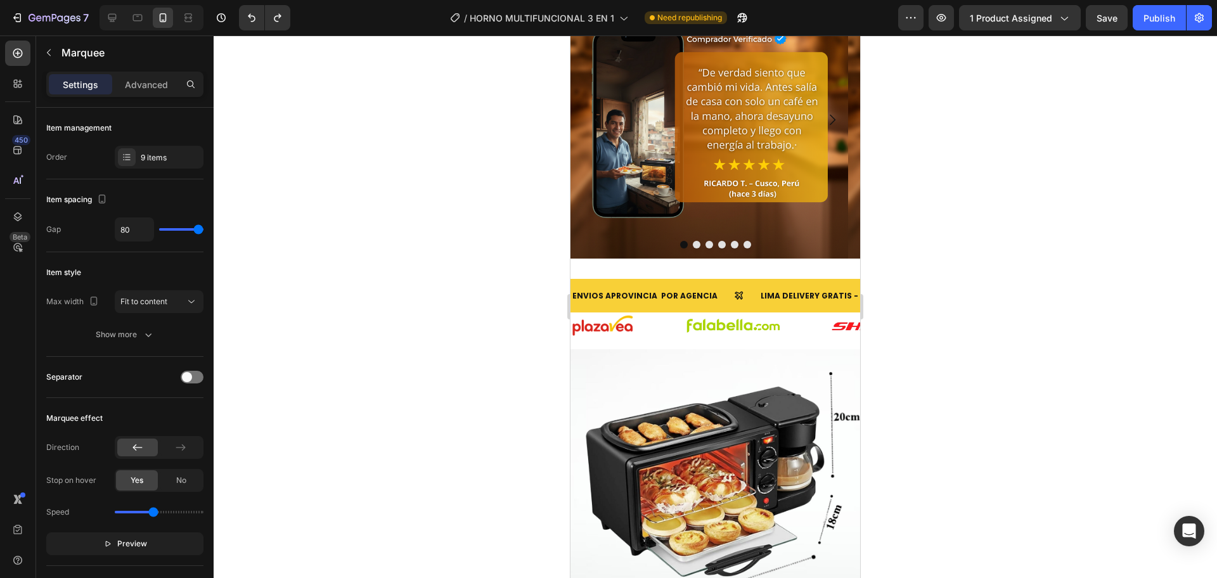
click at [668, 331] on div "Image" at bounding box center [628, 325] width 114 height 23
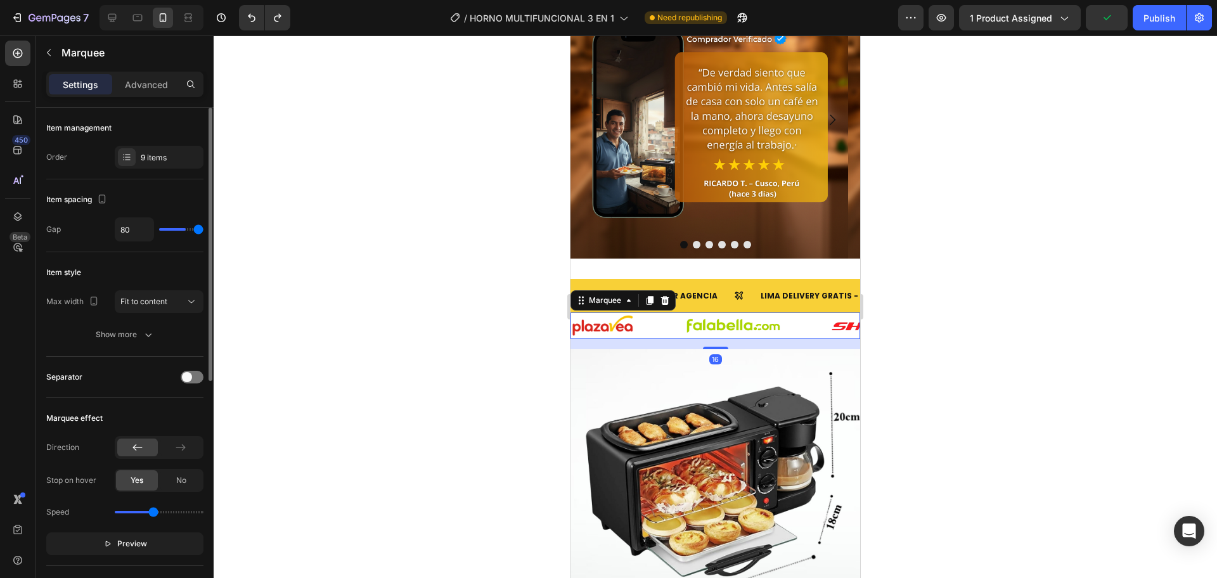
type input "44"
type input "79"
type input "80"
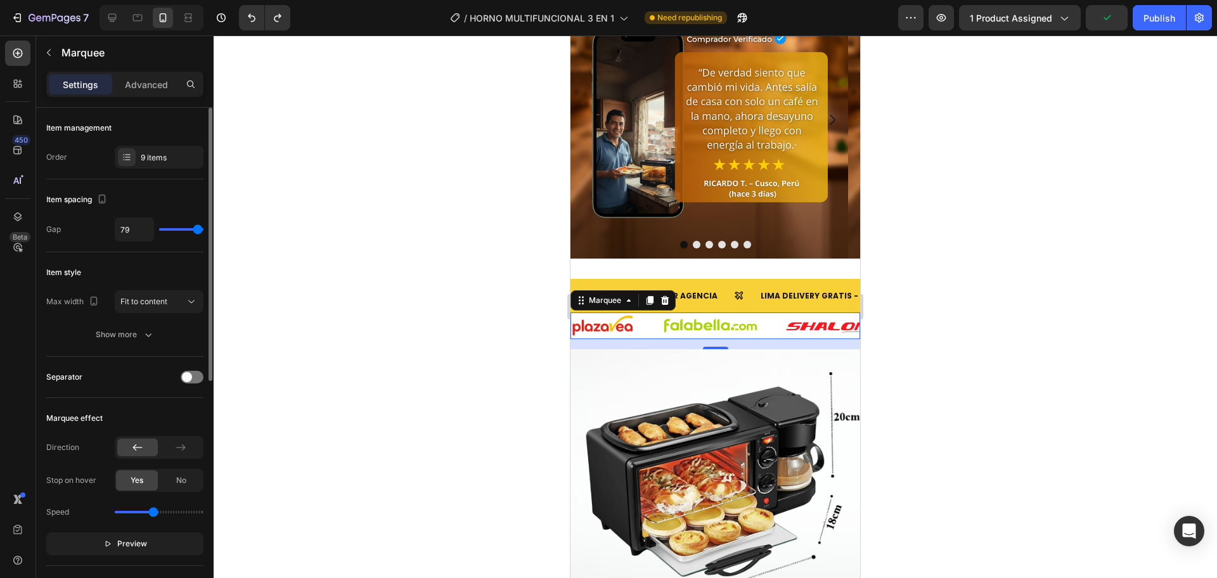
type input "80"
drag, startPoint x: 183, startPoint y: 234, endPoint x: 221, endPoint y: 231, distance: 38.2
click at [203, 231] on input "range" at bounding box center [181, 229] width 44 height 3
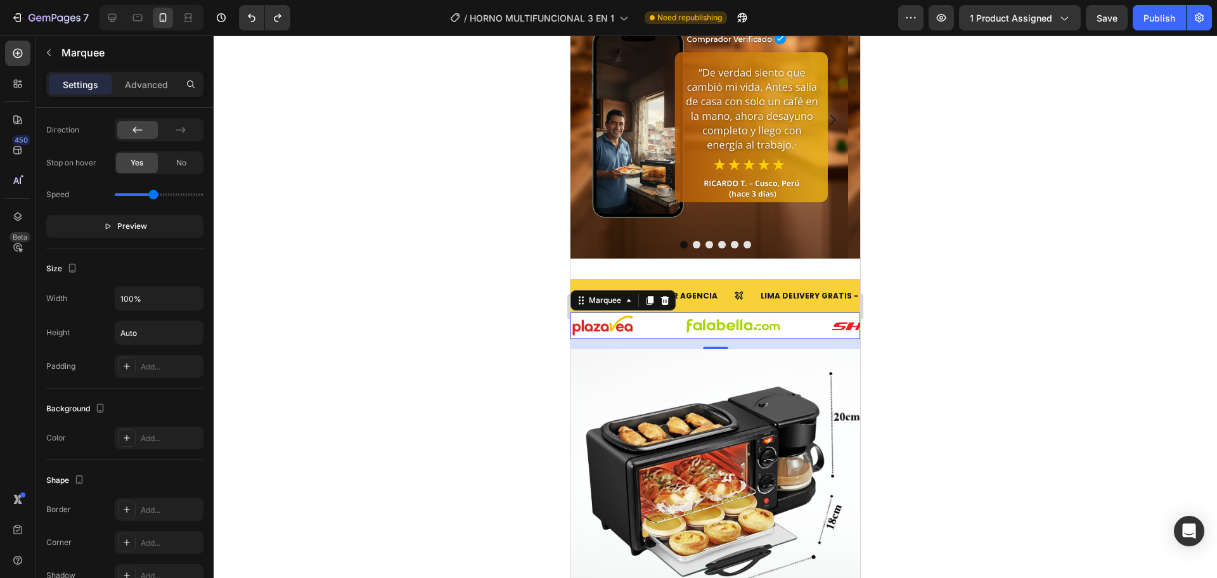
scroll to position [0, 0]
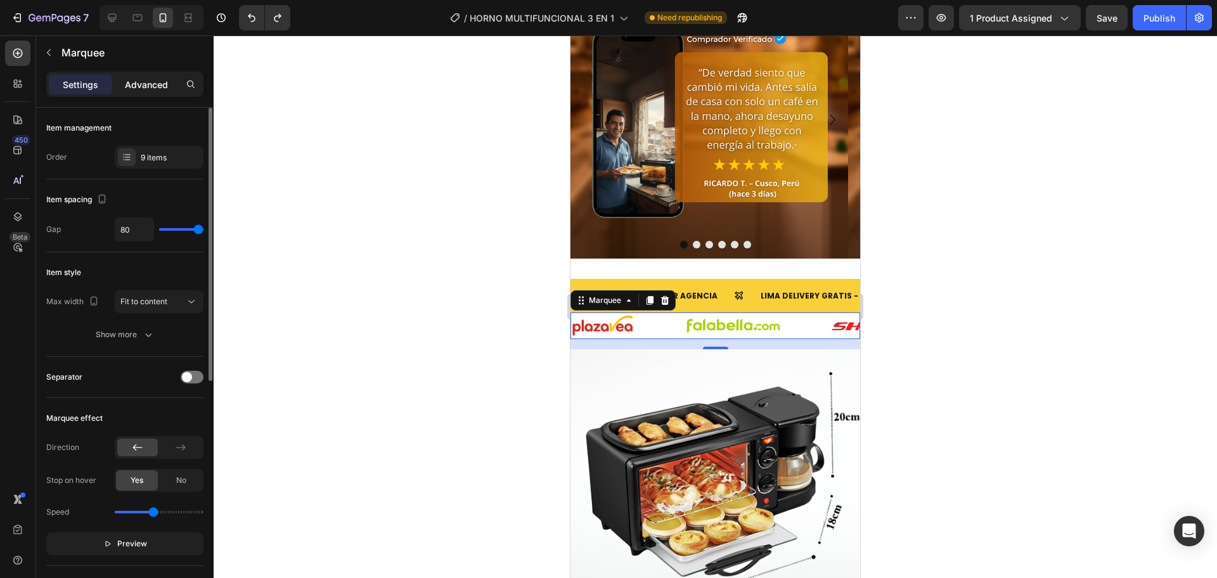
drag, startPoint x: 139, startPoint y: 87, endPoint x: 131, endPoint y: 86, distance: 8.3
click at [140, 86] on p "Advanced" at bounding box center [146, 84] width 43 height 13
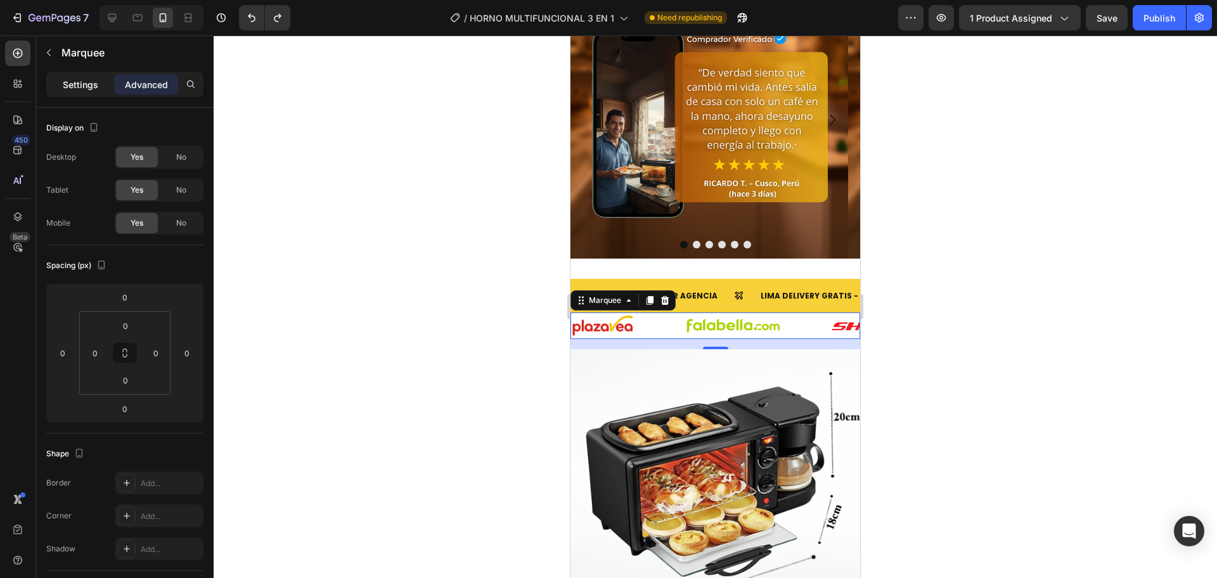
click at [67, 77] on div "Settings" at bounding box center [80, 84] width 63 height 20
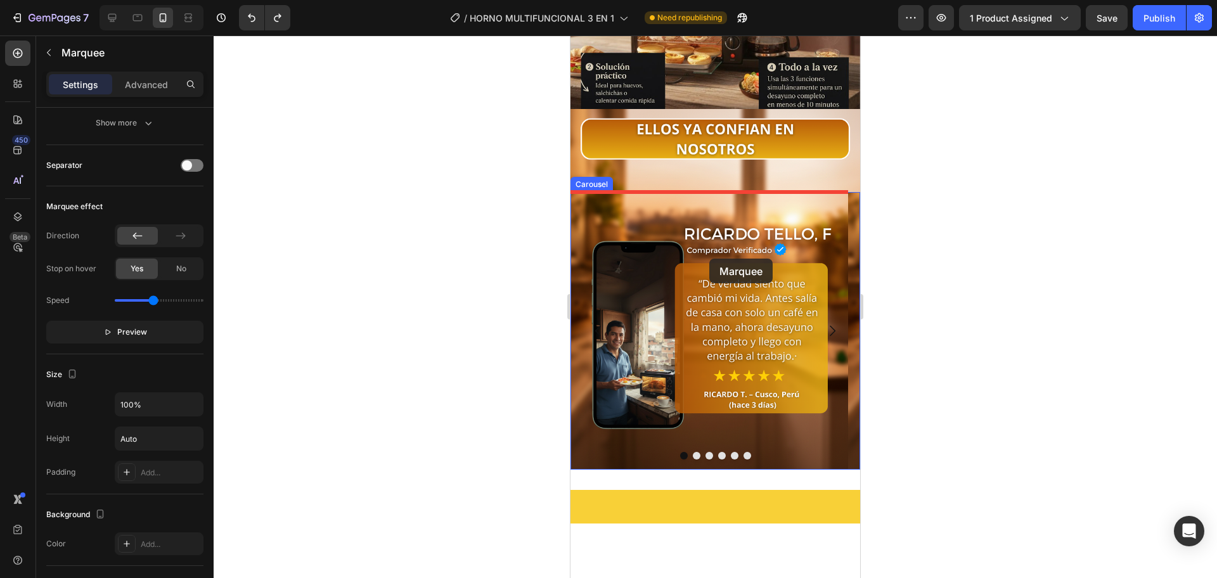
scroll to position [2535, 0]
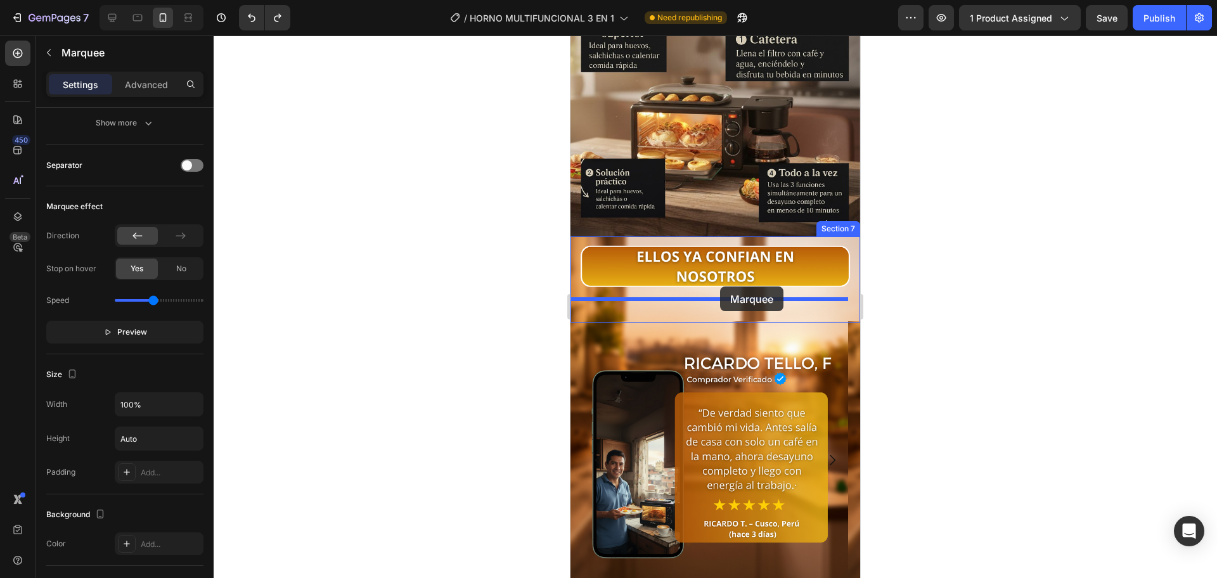
drag, startPoint x: 668, startPoint y: 330, endPoint x: 720, endPoint y: 286, distance: 67.5
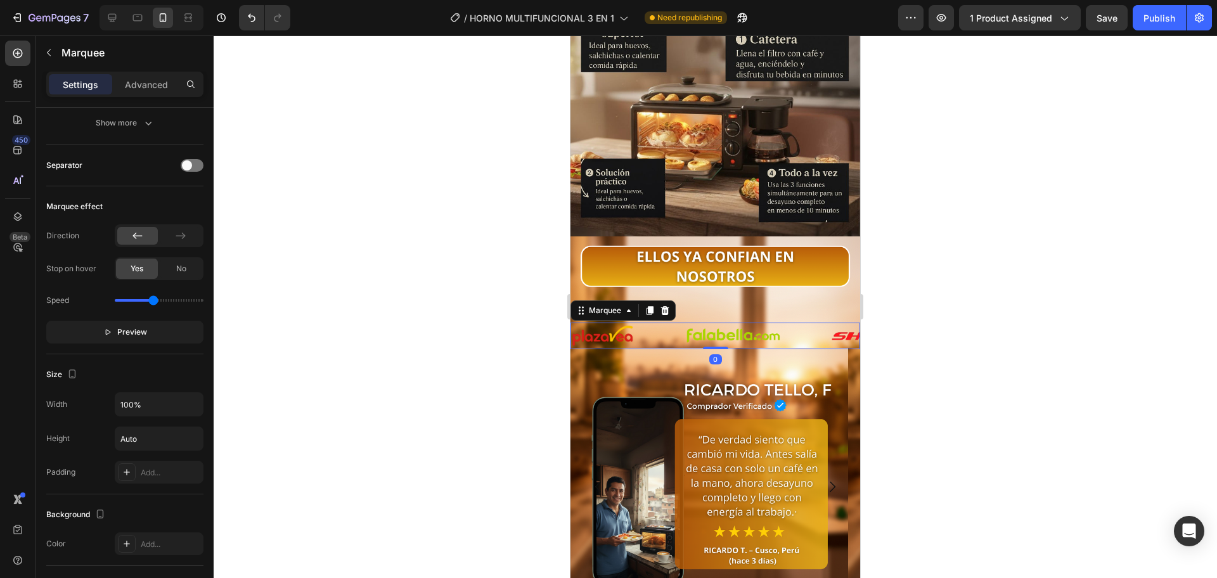
click at [1013, 252] on div at bounding box center [715, 306] width 1003 height 543
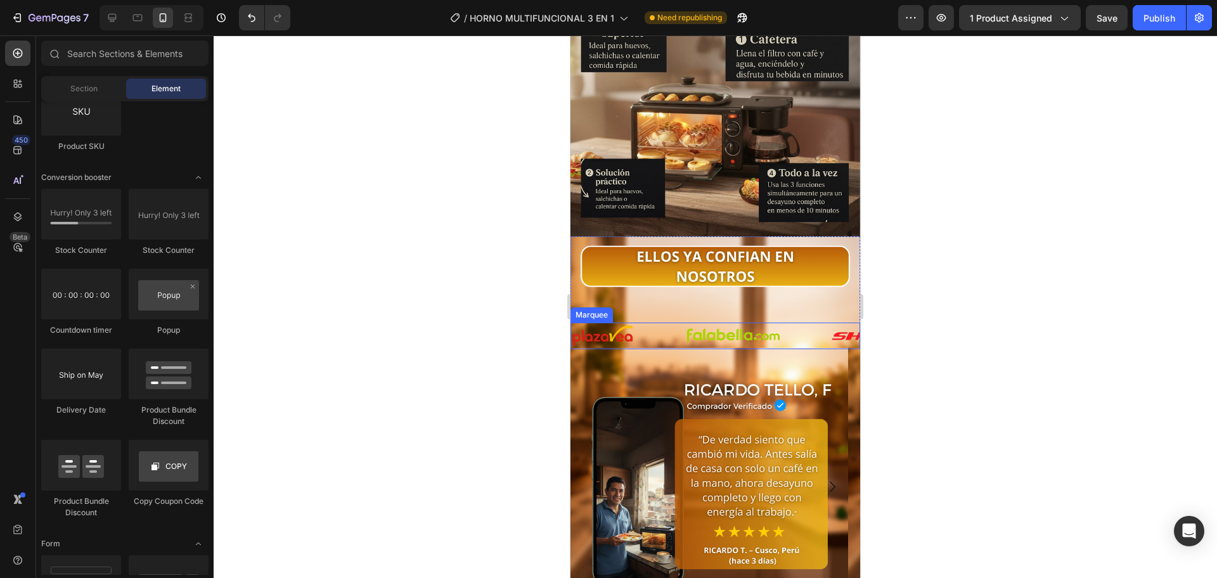
click at [807, 323] on div "Image" at bounding box center [758, 335] width 146 height 25
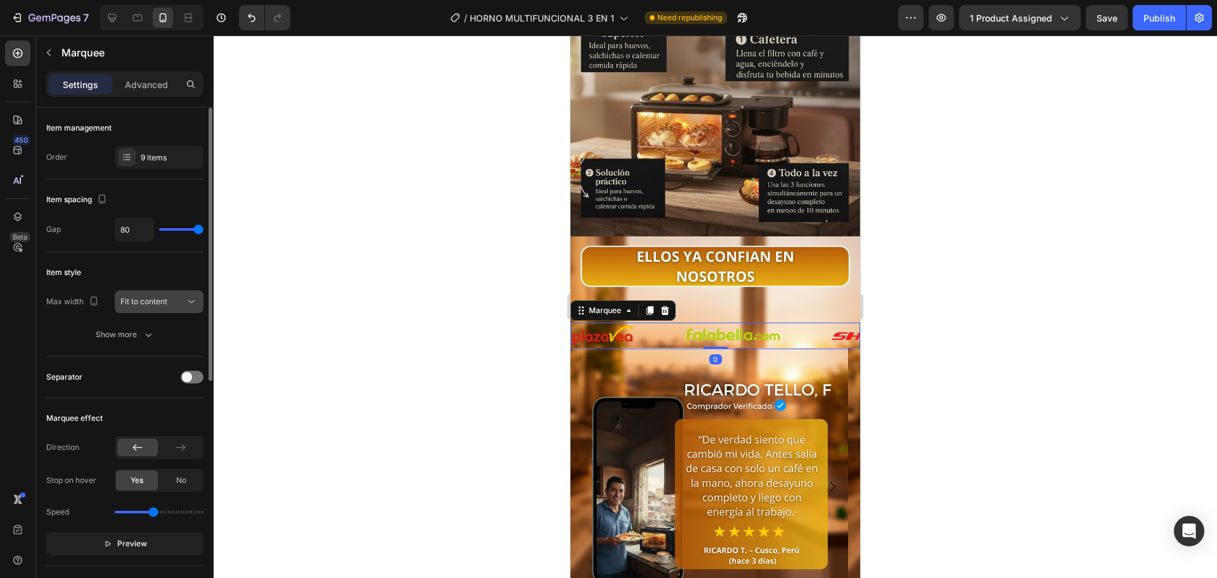
click at [195, 295] on icon at bounding box center [191, 301] width 13 height 13
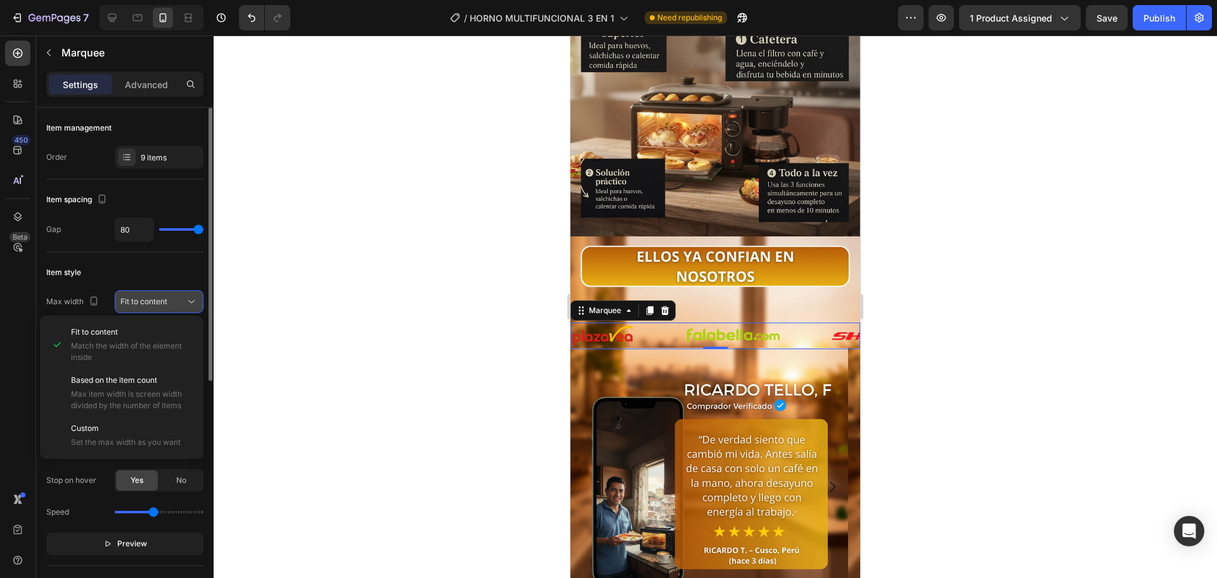
click at [192, 297] on icon at bounding box center [191, 301] width 13 height 13
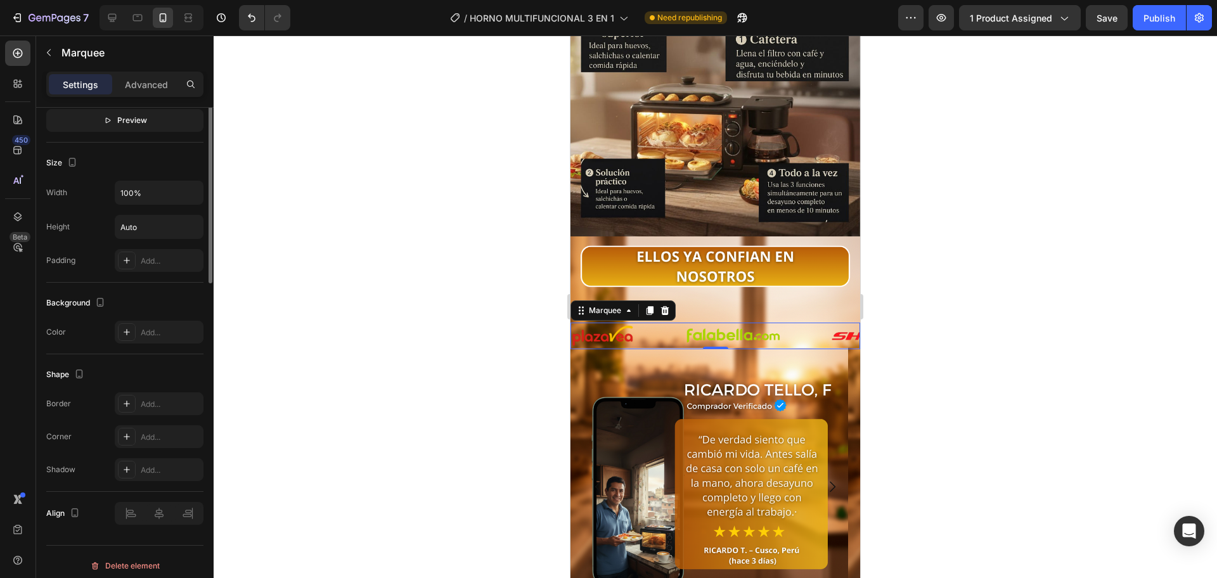
scroll to position [0, 0]
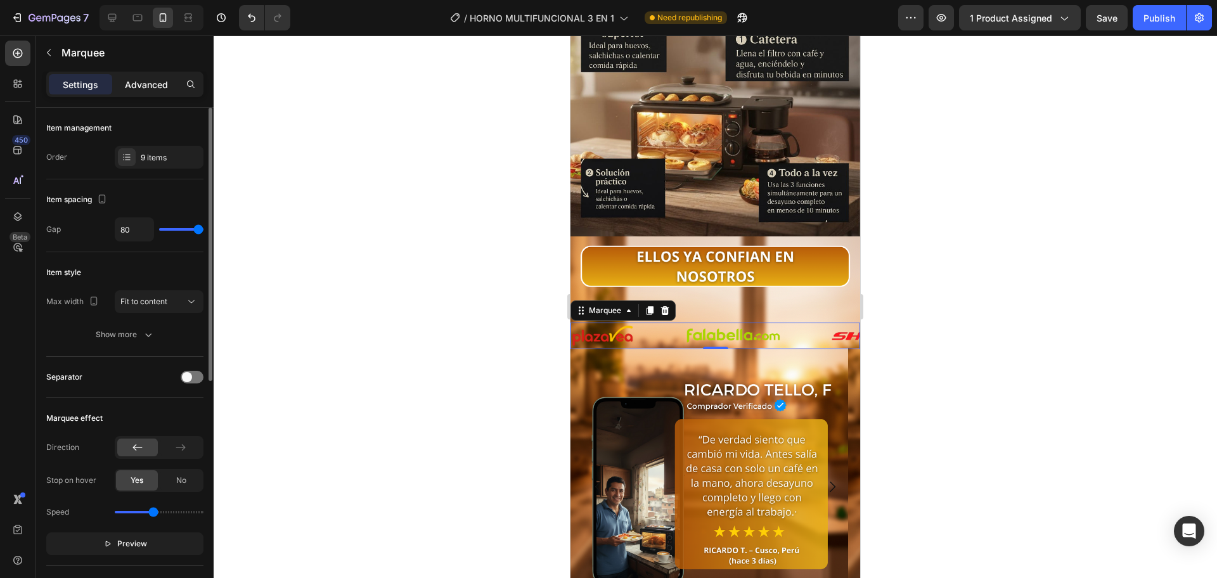
click at [151, 86] on p "Advanced" at bounding box center [146, 84] width 43 height 13
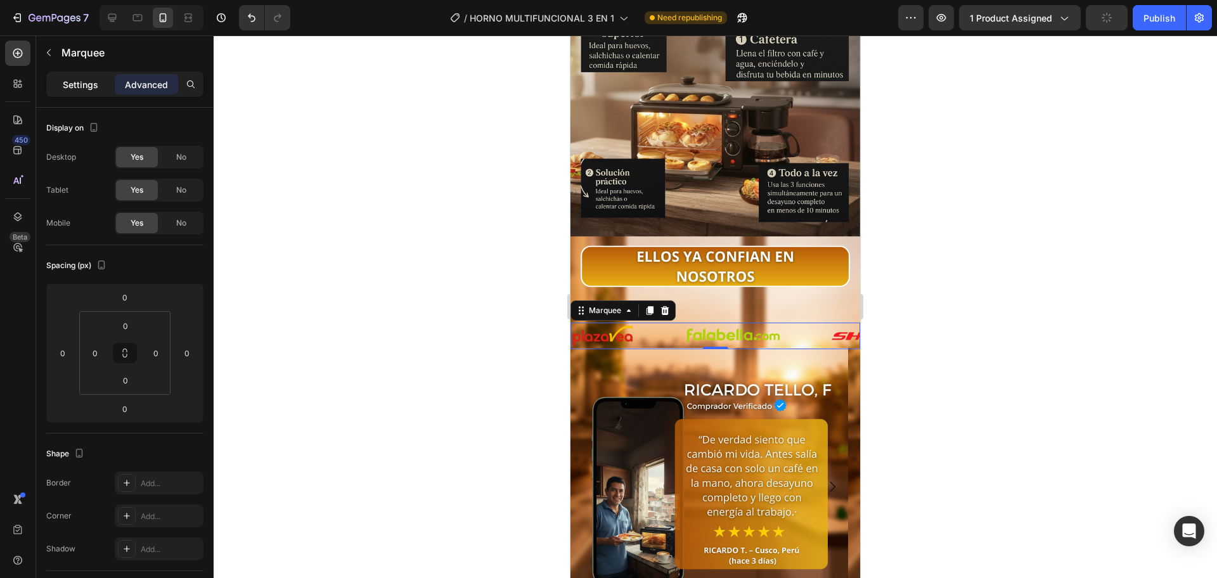
click at [76, 86] on p "Settings" at bounding box center [80, 84] width 35 height 13
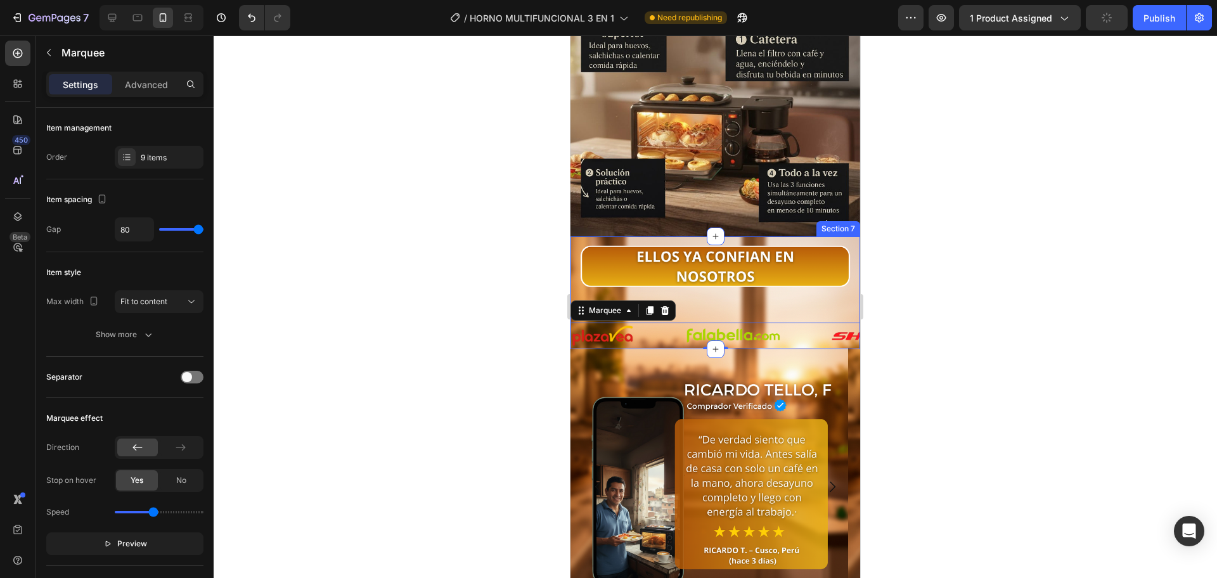
click at [820, 281] on div "Image Image Image Image Image Image Image Image Image Image Image Image Image I…" at bounding box center [715, 296] width 290 height 106
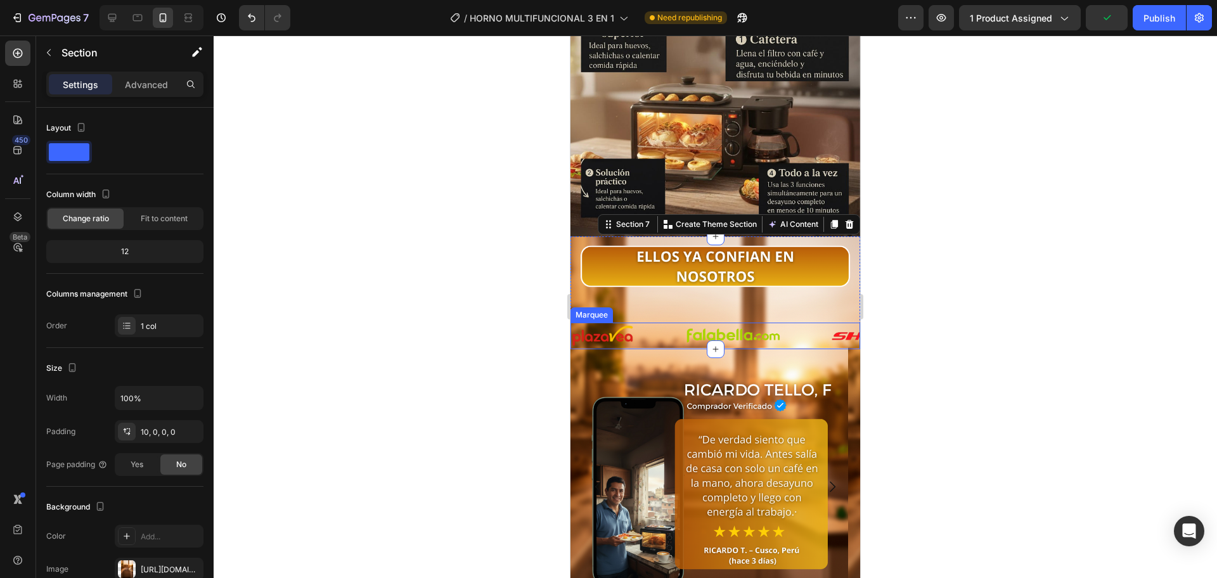
click at [805, 323] on div "Image" at bounding box center [758, 335] width 146 height 25
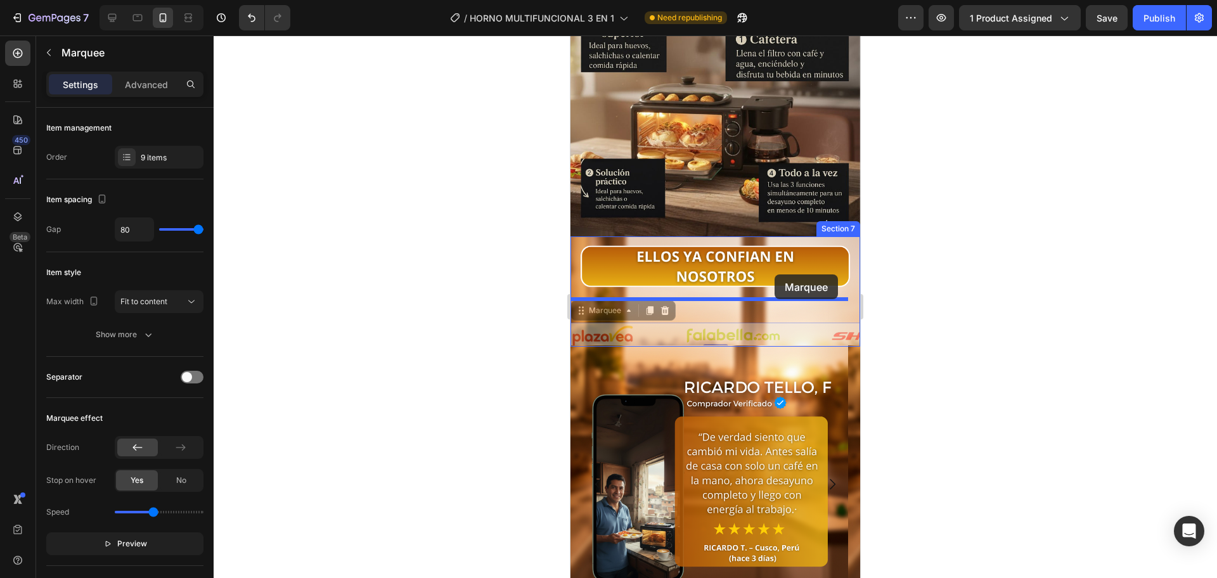
drag, startPoint x: 806, startPoint y: 318, endPoint x: 775, endPoint y: 274, distance: 53.1
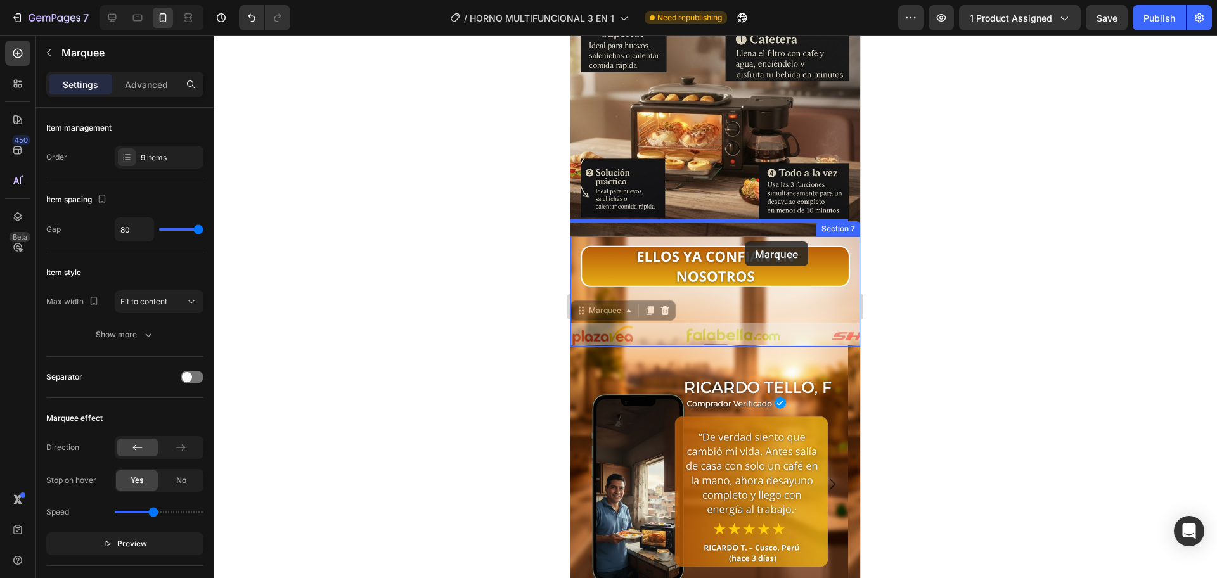
drag, startPoint x: 792, startPoint y: 310, endPoint x: 749, endPoint y: 247, distance: 77.0
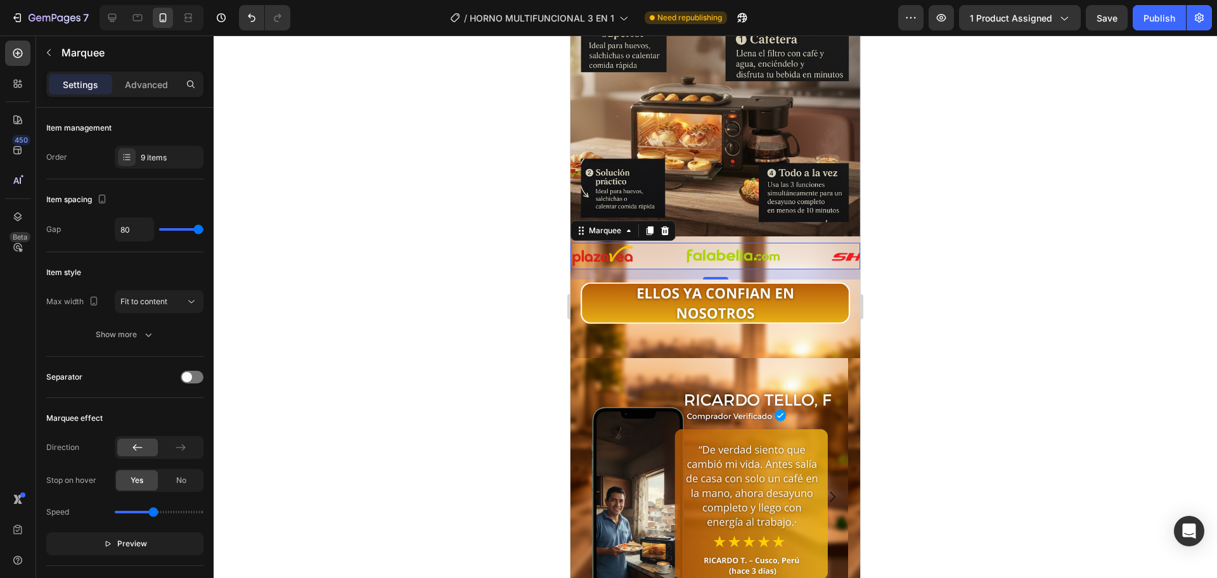
click at [935, 260] on div at bounding box center [715, 306] width 1003 height 543
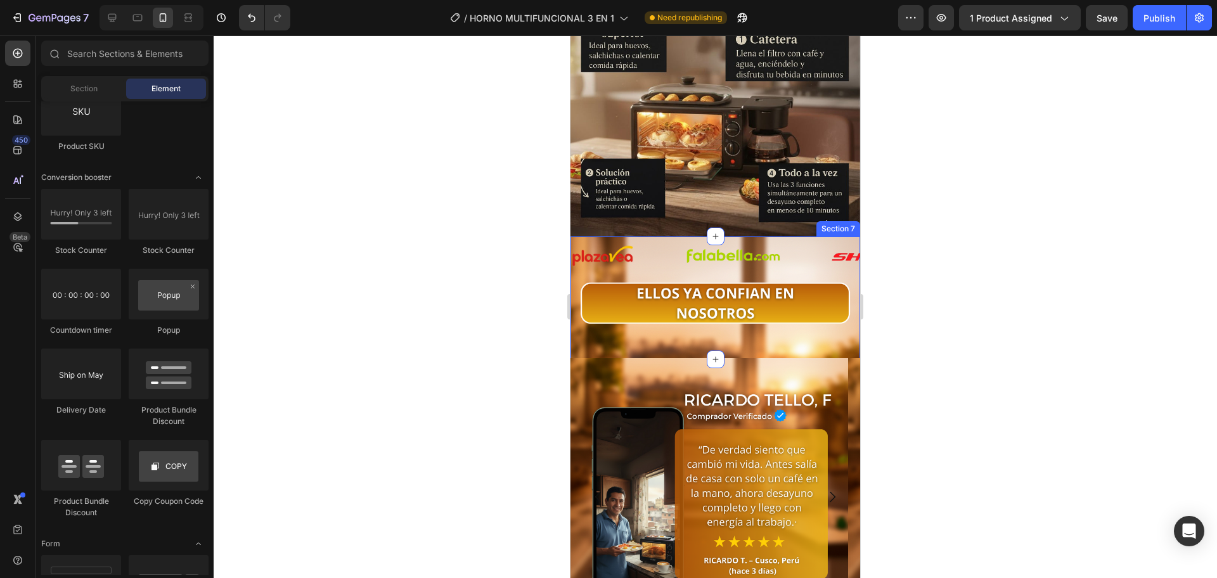
click at [766, 316] on div "Image Image Image Image Image Image Image Image Image Image Image Image Image I…" at bounding box center [715, 301] width 290 height 116
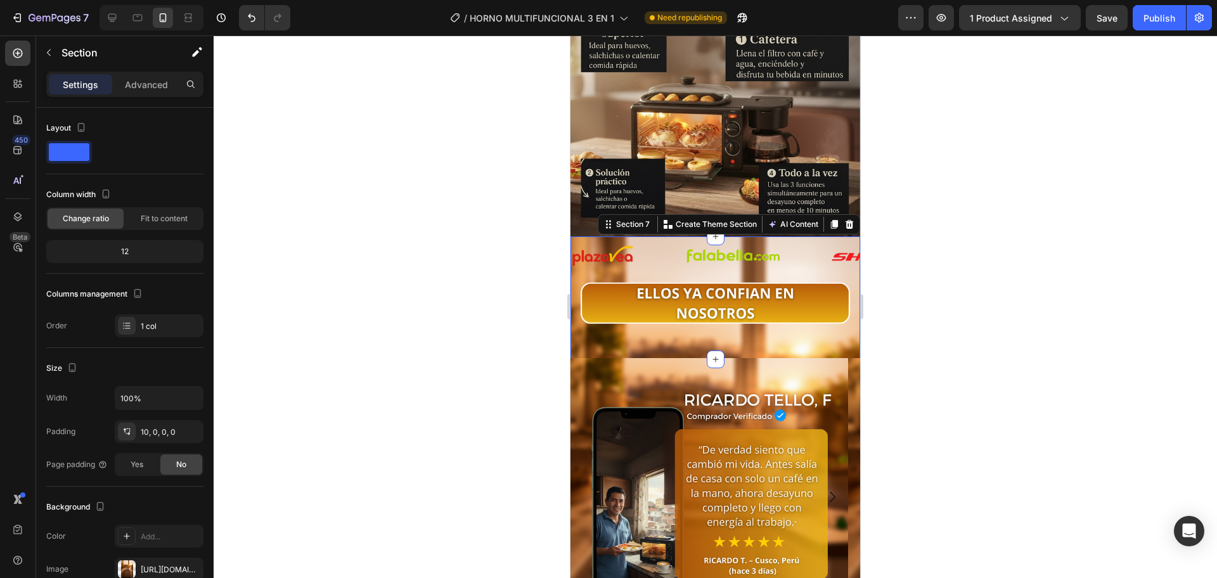
click at [636, 319] on div "Image Image Image Image Image Image Image Image Image Image Image Image Image I…" at bounding box center [715, 301] width 290 height 116
click at [614, 358] on div "Image" at bounding box center [709, 497] width 278 height 278
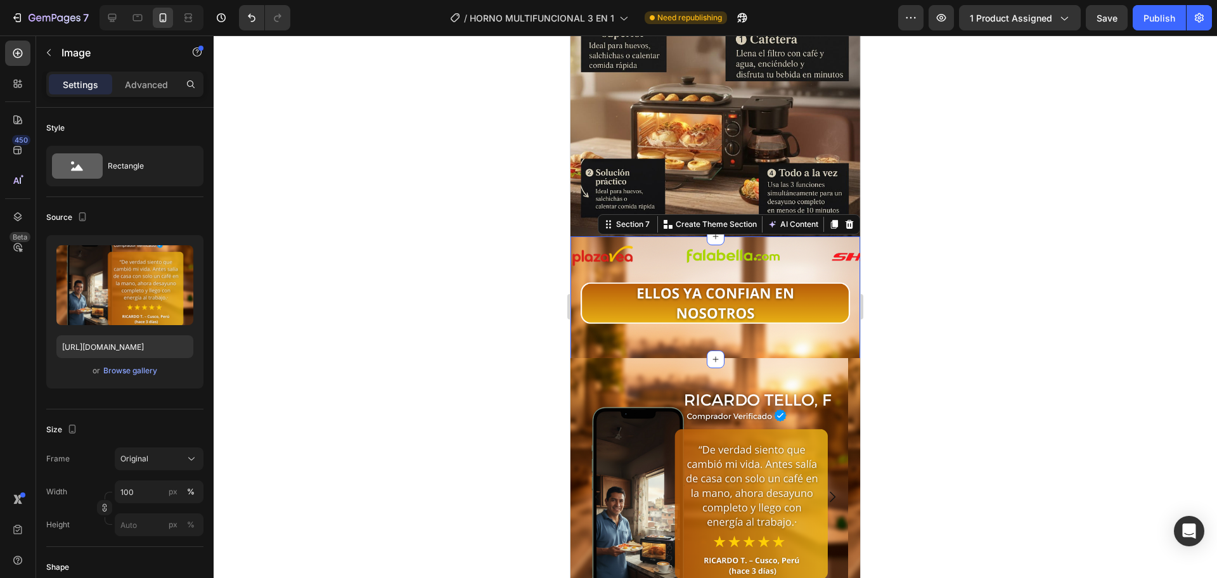
click at [634, 319] on div "Image Image Image Image Image Image Image Image Image Image Image Image Image I…" at bounding box center [715, 301] width 290 height 116
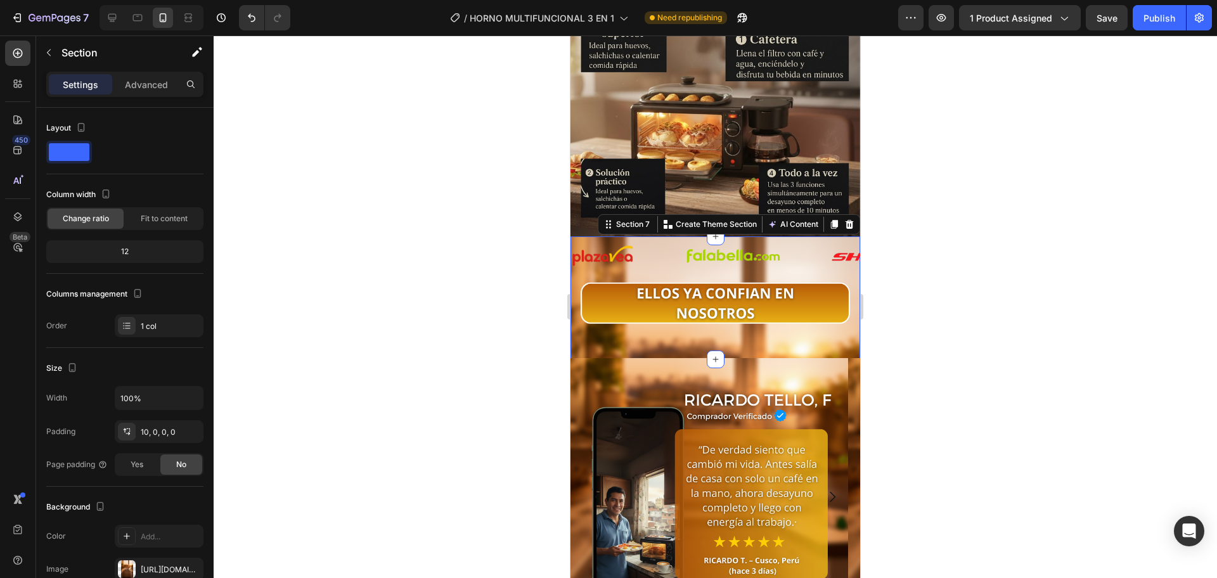
click at [638, 318] on div "Image Image Image Image Image Image Image Image Image Image Image Image Image I…" at bounding box center [715, 301] width 290 height 116
click at [156, 96] on div "Settings Advanced" at bounding box center [124, 84] width 157 height 25
click at [154, 93] on div "Advanced" at bounding box center [146, 84] width 63 height 20
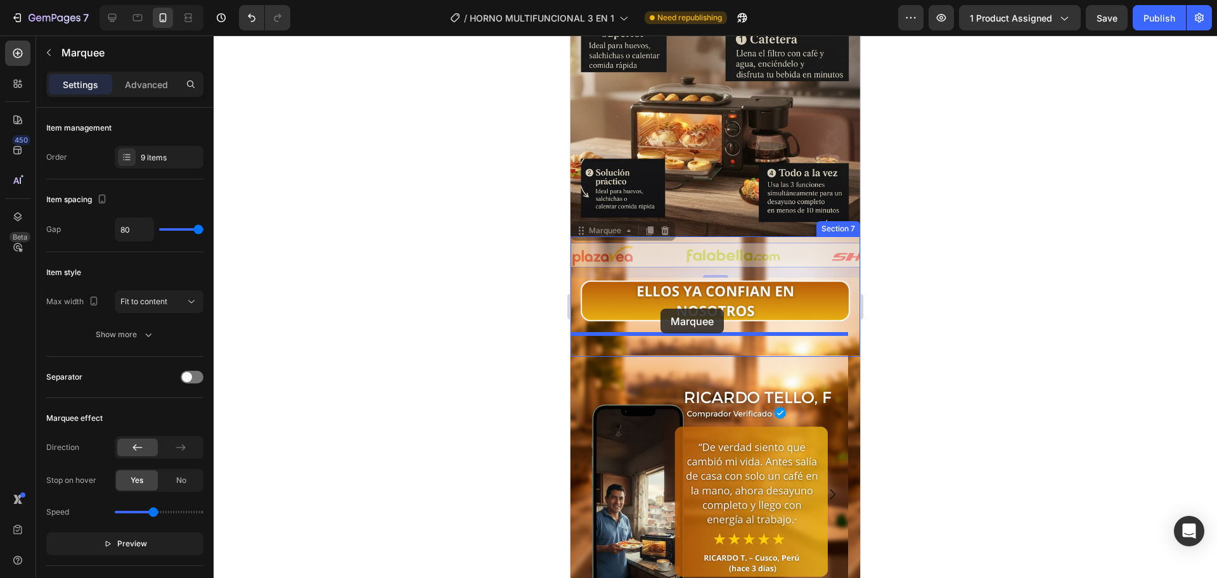
drag, startPoint x: 659, startPoint y: 236, endPoint x: 658, endPoint y: 314, distance: 77.3
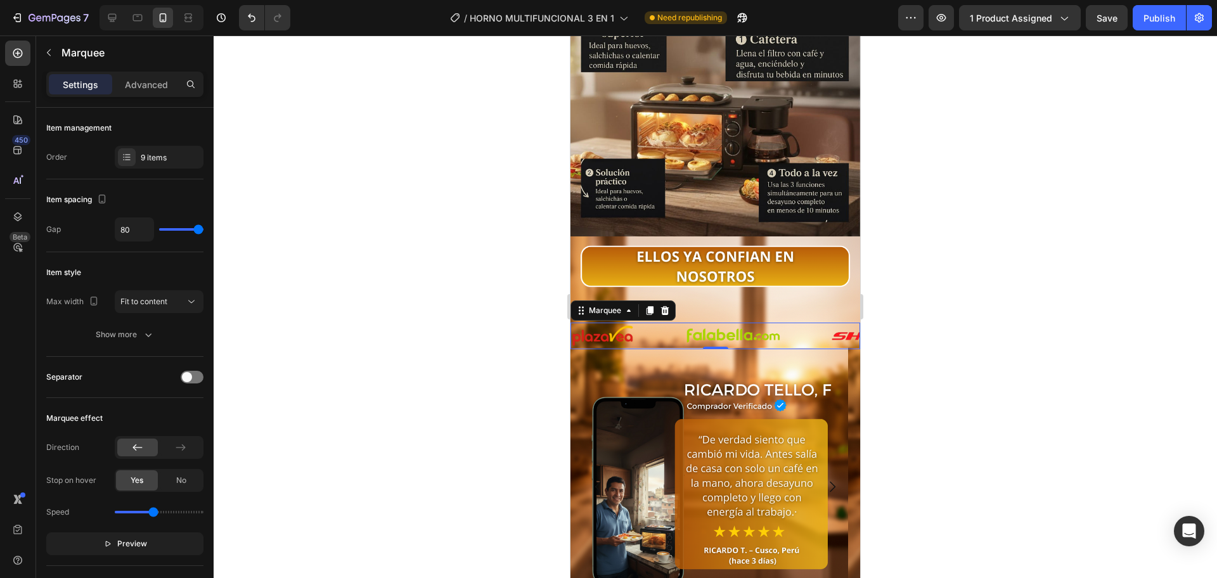
click at [472, 337] on div at bounding box center [715, 306] width 1003 height 543
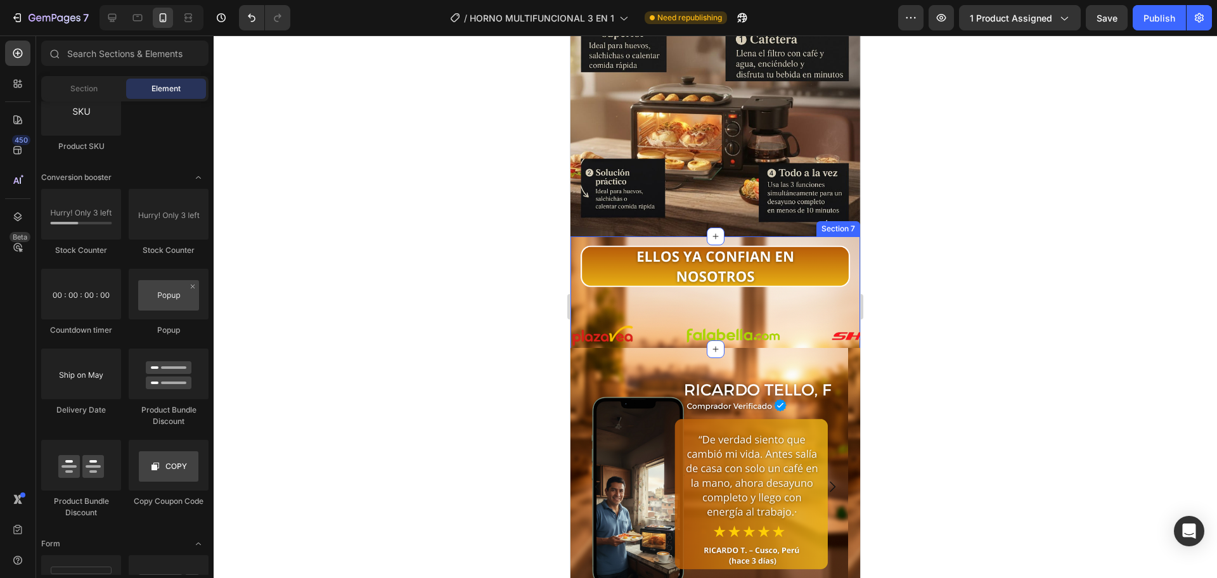
click at [682, 273] on div "Image Image Image Image Image Image Image Image Image Image Image Image Image I…" at bounding box center [715, 296] width 290 height 106
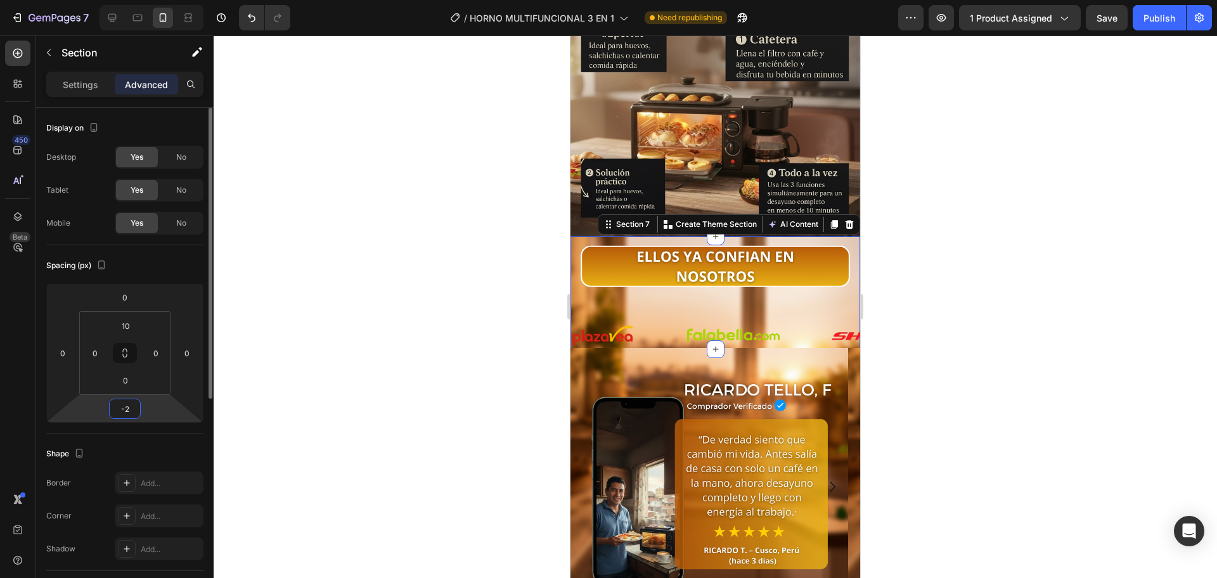
click at [131, 401] on input "-2" at bounding box center [124, 408] width 25 height 19
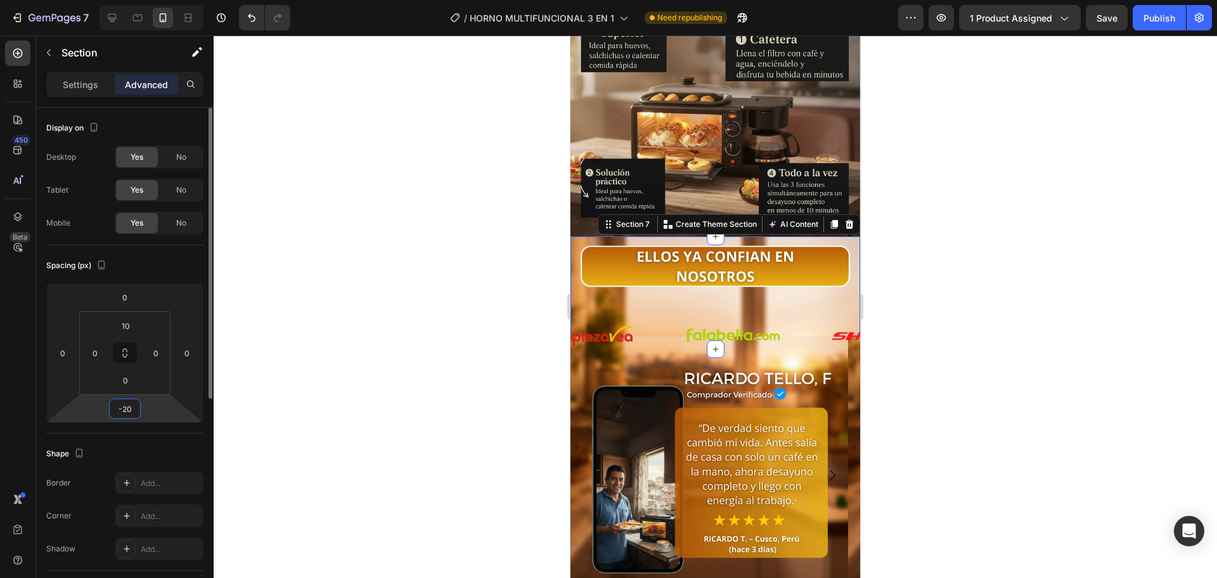
type input "-2"
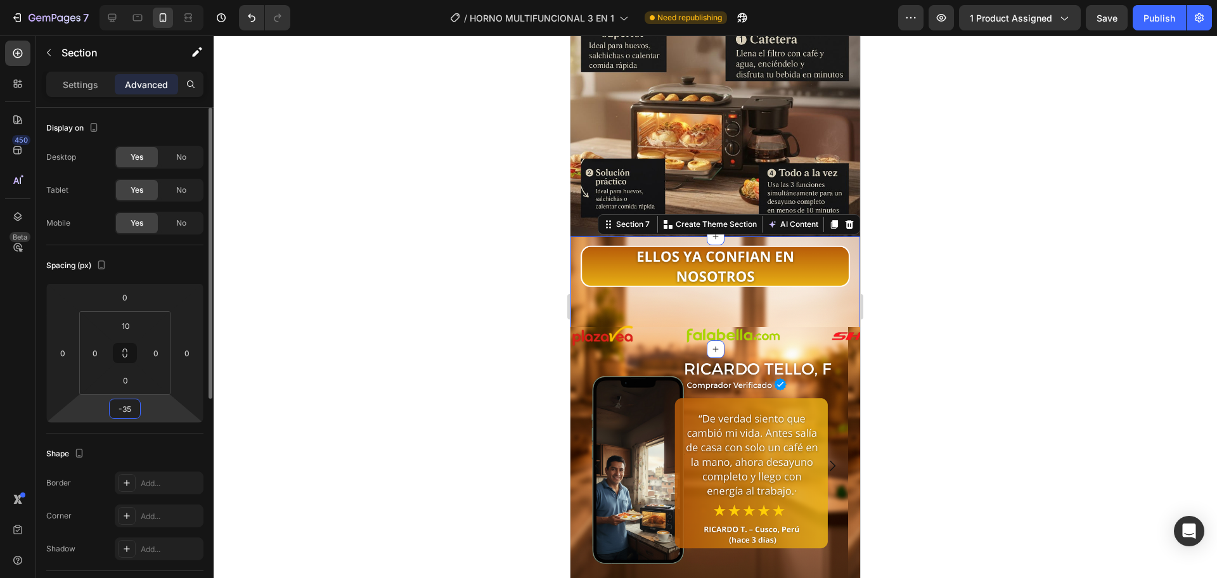
type input "-3"
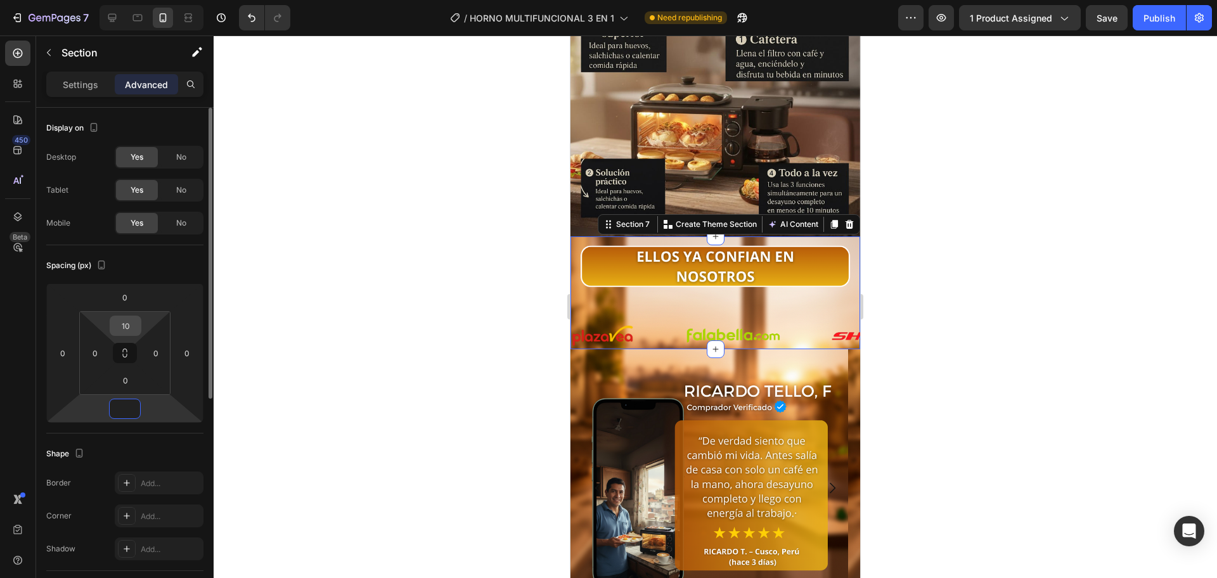
type input "0"
click at [134, 320] on input "10" at bounding box center [125, 325] width 25 height 19
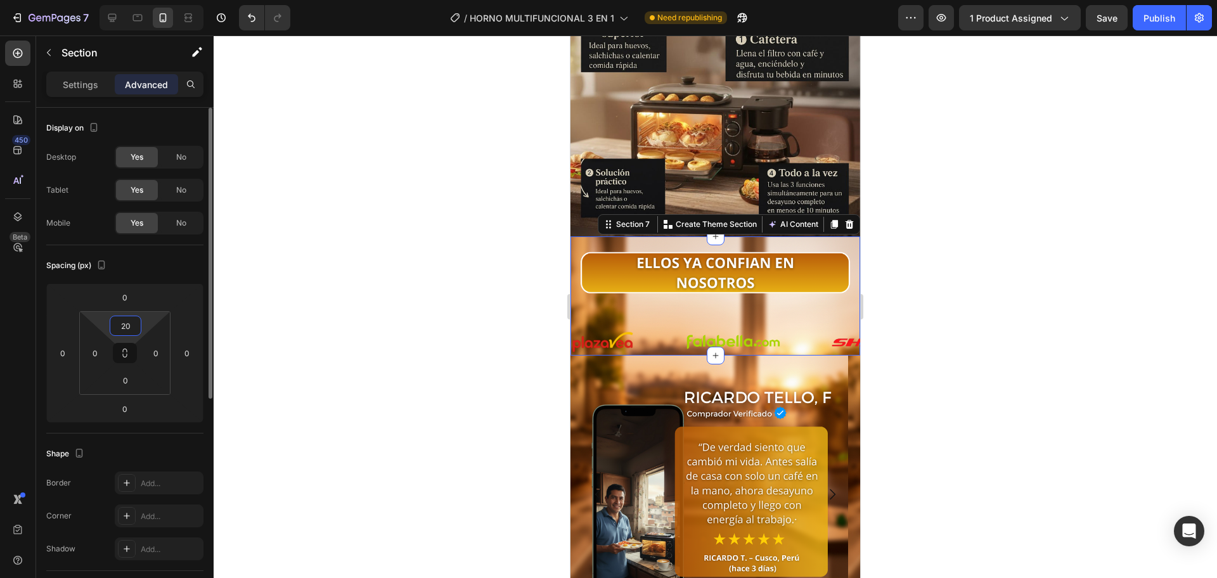
type input "2"
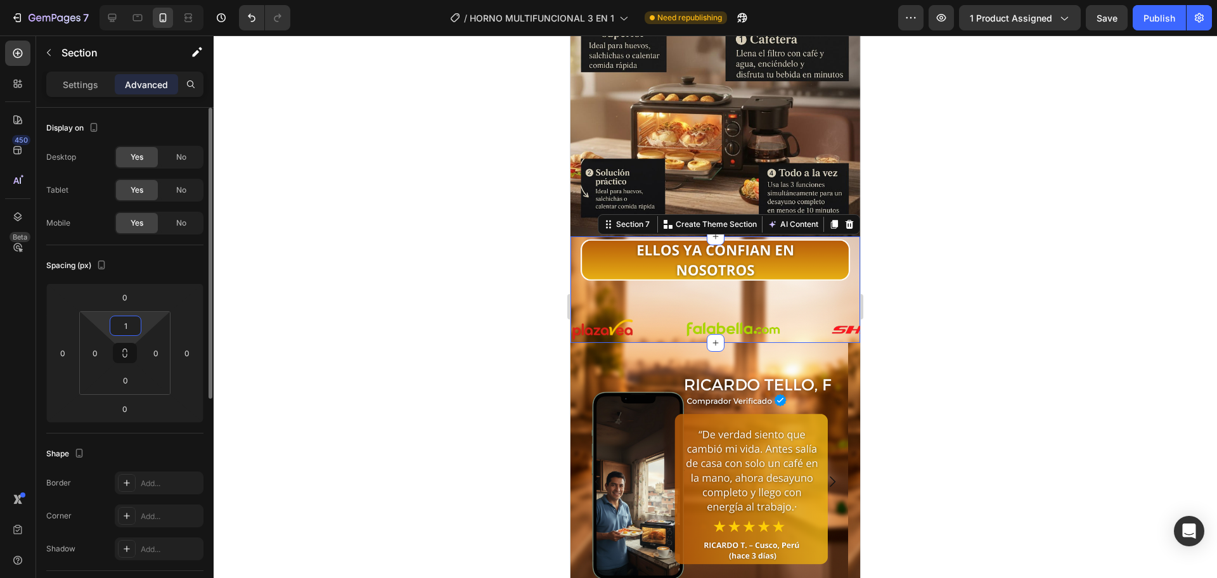
type input "15"
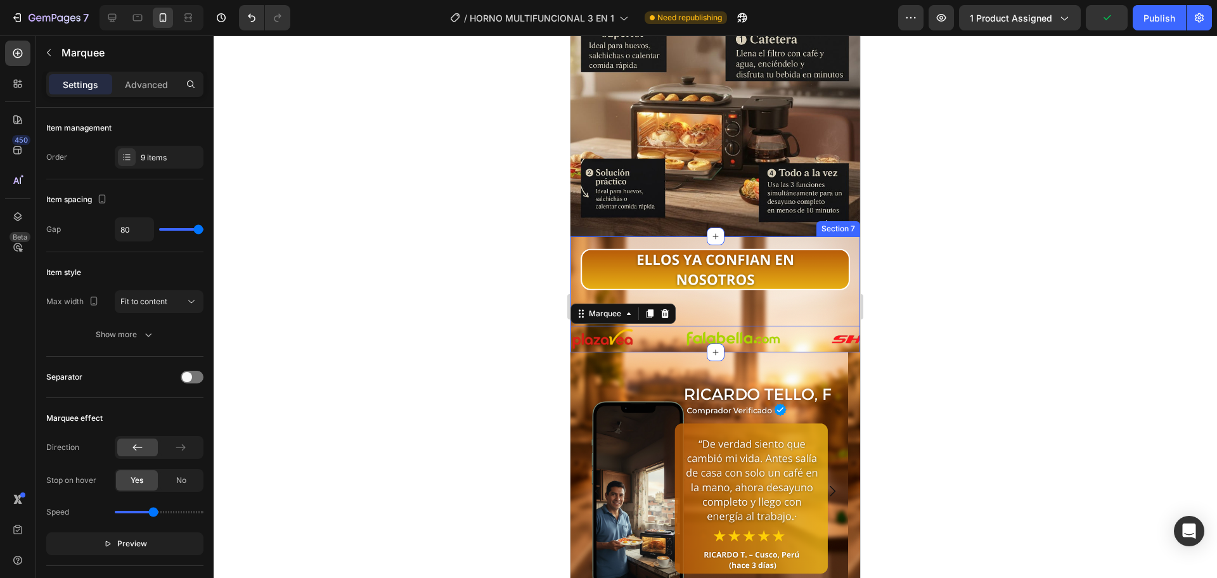
drag, startPoint x: 669, startPoint y: 276, endPoint x: 674, endPoint y: 288, distance: 13.9
click at [674, 273] on div "Image Image Image Image Image Image Image Image Image Image Image Image Image I…" at bounding box center [715, 299] width 290 height 106
click at [661, 328] on div "Image" at bounding box center [628, 339] width 114 height 23
click at [463, 294] on div at bounding box center [715, 306] width 1003 height 543
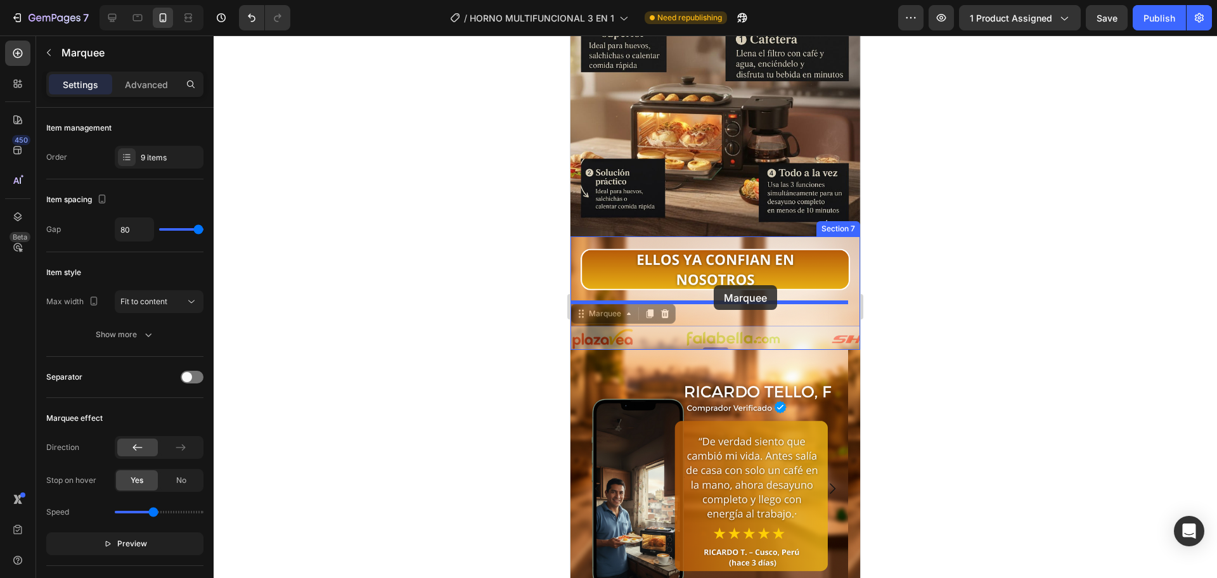
drag, startPoint x: 645, startPoint y: 319, endPoint x: 707, endPoint y: 290, distance: 67.8
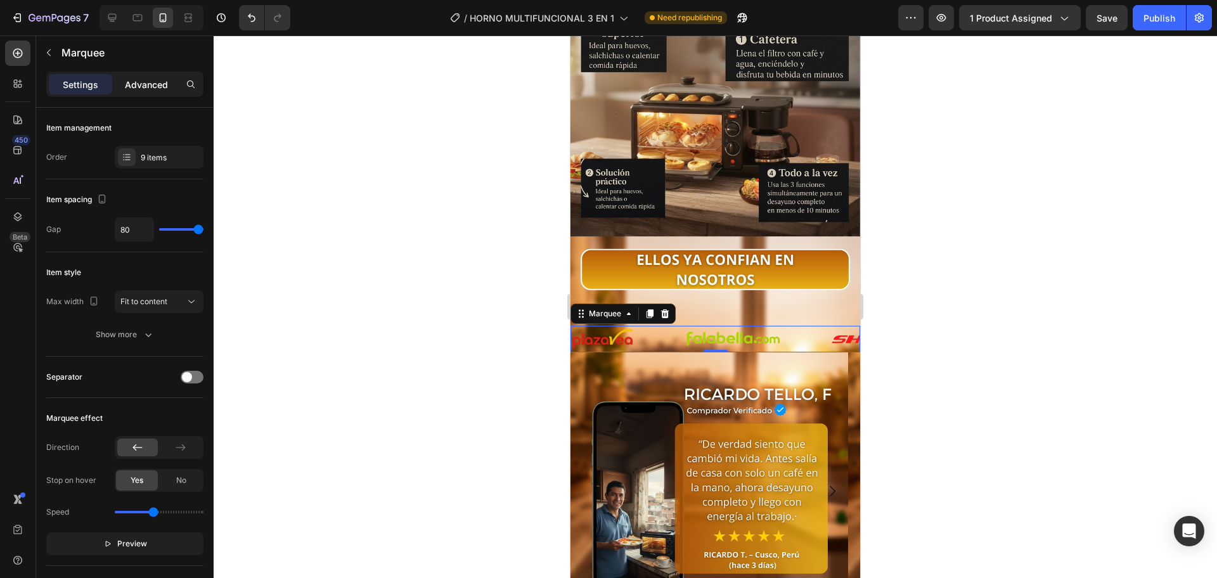
click at [163, 91] on p "Advanced" at bounding box center [146, 84] width 43 height 13
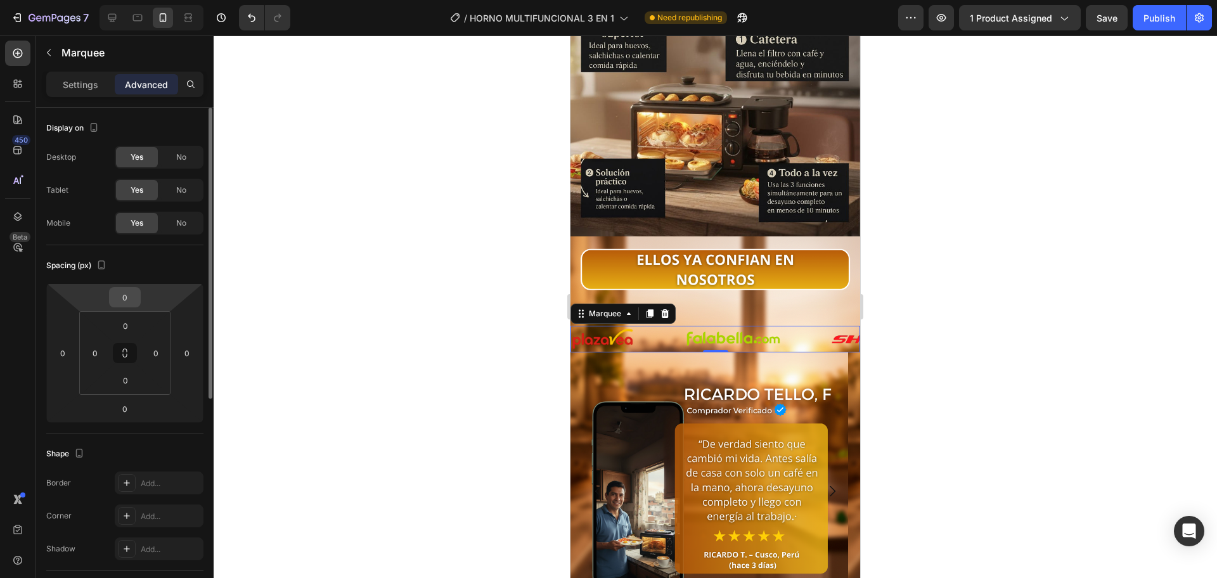
click at [140, 295] on div "0" at bounding box center [125, 297] width 32 height 20
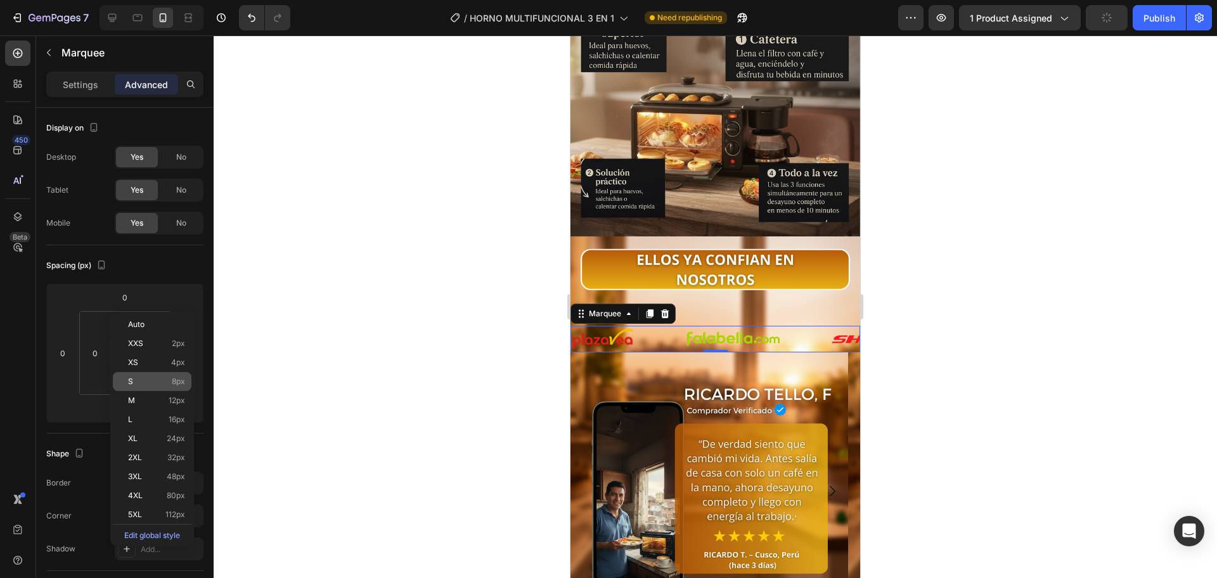
click at [132, 378] on span "S" at bounding box center [130, 381] width 5 height 9
type input "8"
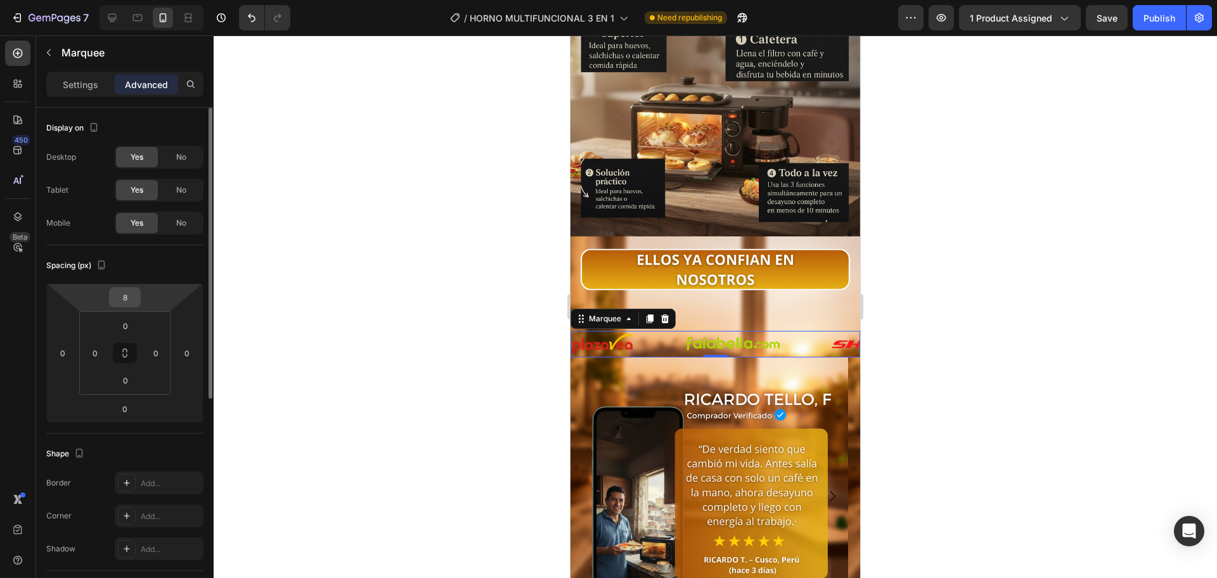
click at [114, 305] on input "8" at bounding box center [124, 297] width 25 height 19
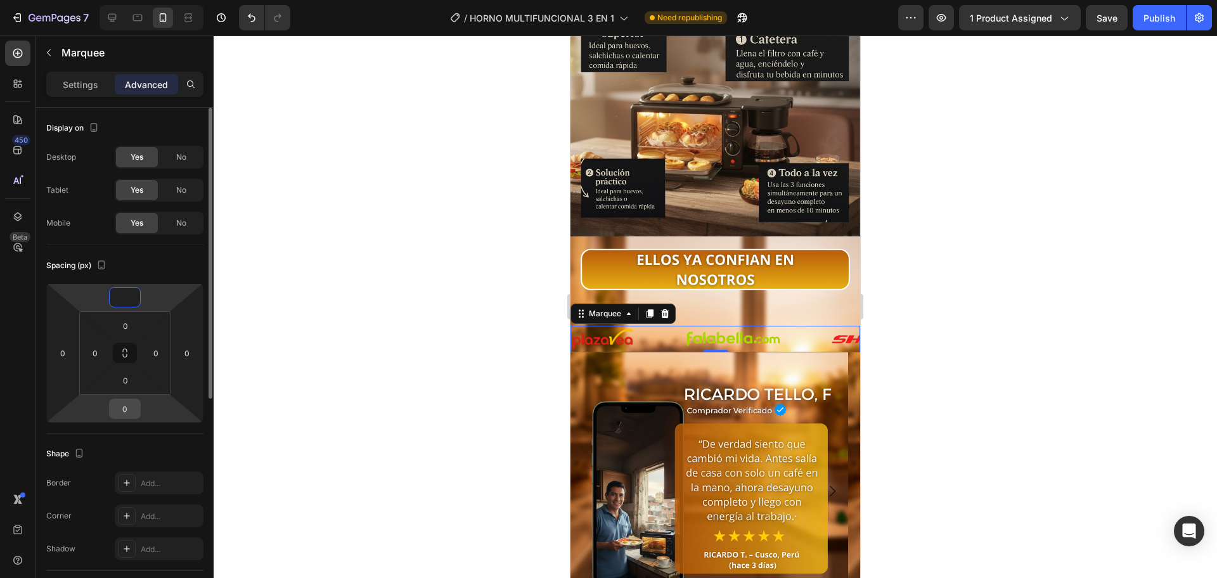
type input "0"
click at [129, 418] on input "0" at bounding box center [124, 408] width 25 height 19
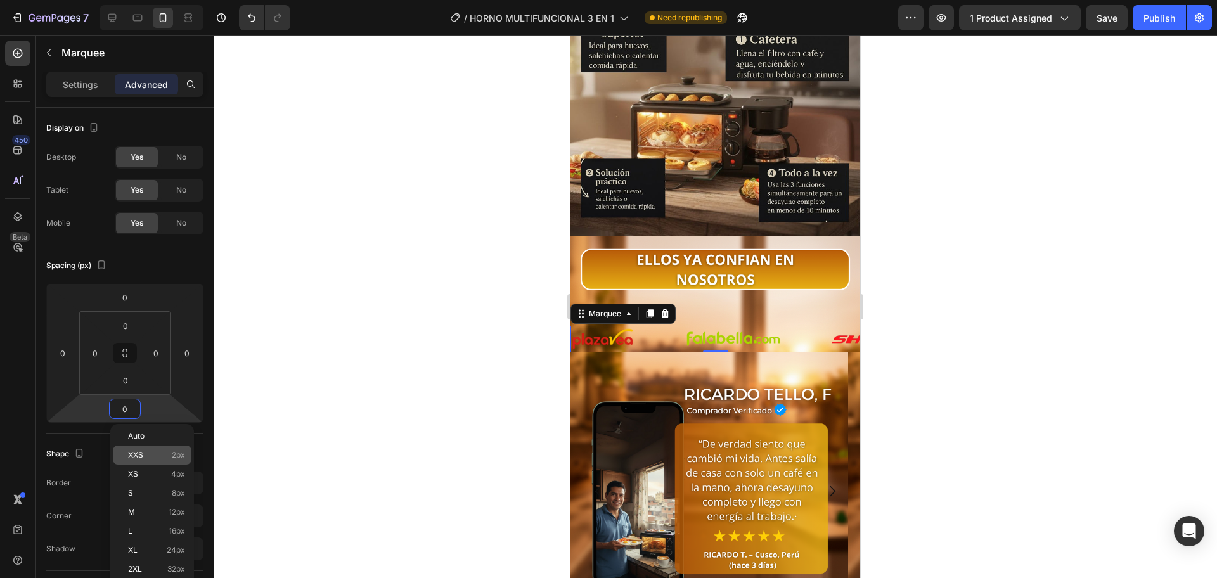
click at [142, 463] on div "XXS 2px" at bounding box center [152, 455] width 79 height 19
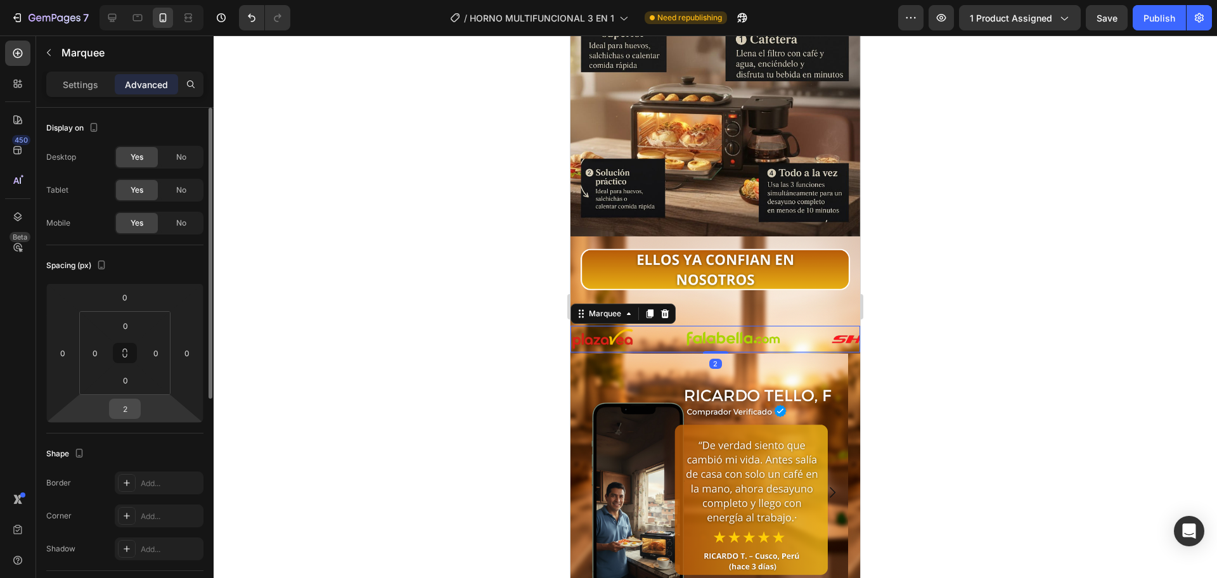
click at [129, 412] on input "2" at bounding box center [124, 408] width 25 height 19
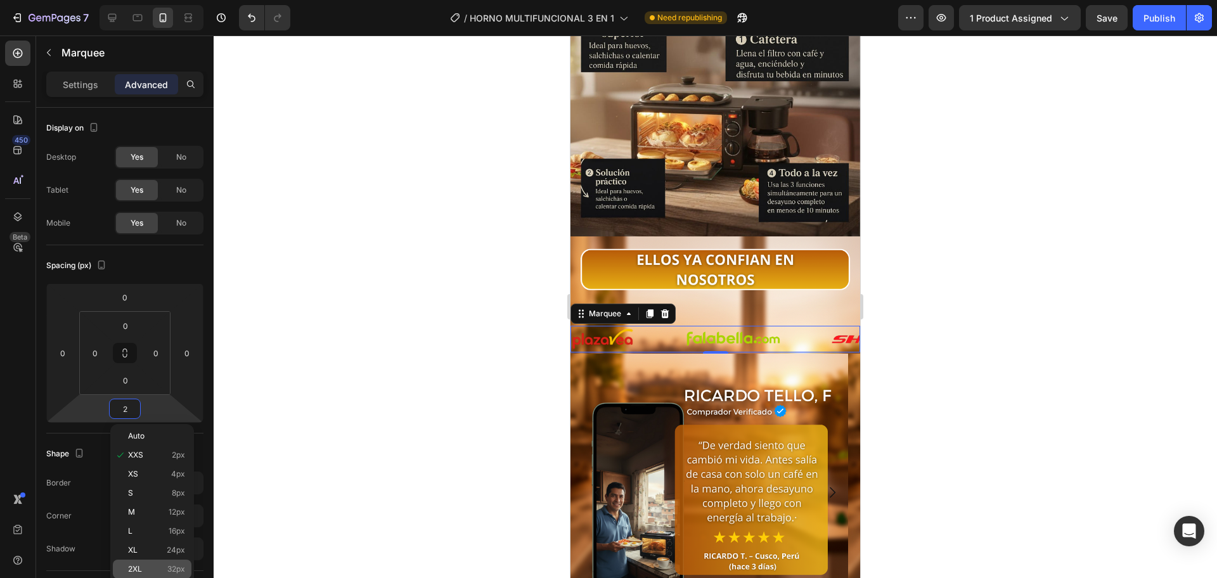
click at [143, 567] on p "2XL 32px" at bounding box center [156, 569] width 57 height 9
type input "32"
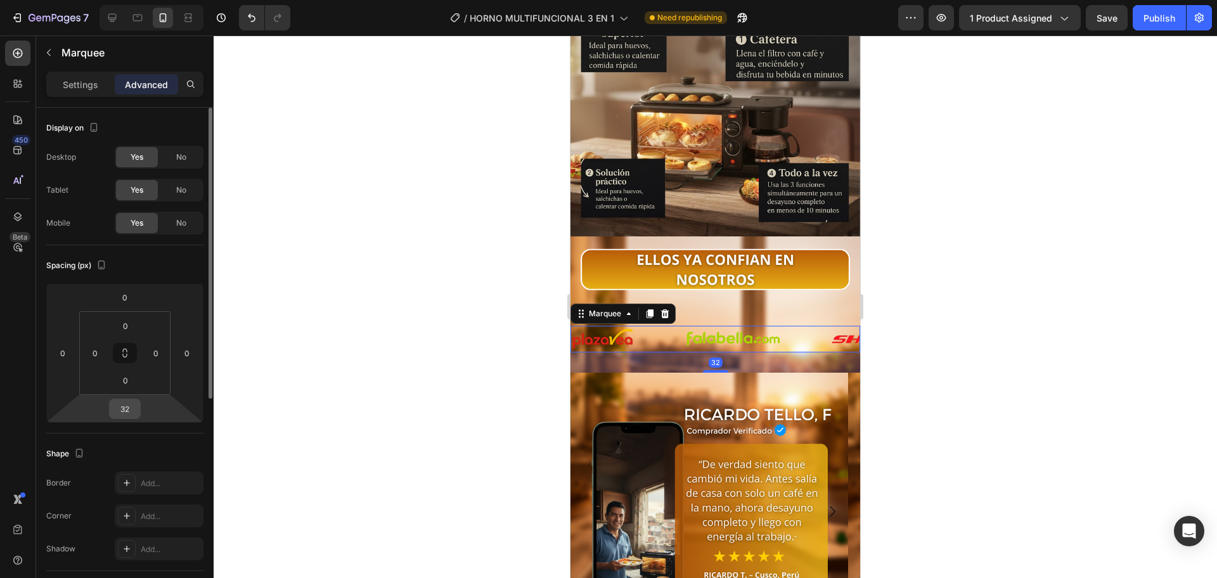
click at [131, 418] on input "32" at bounding box center [124, 408] width 25 height 19
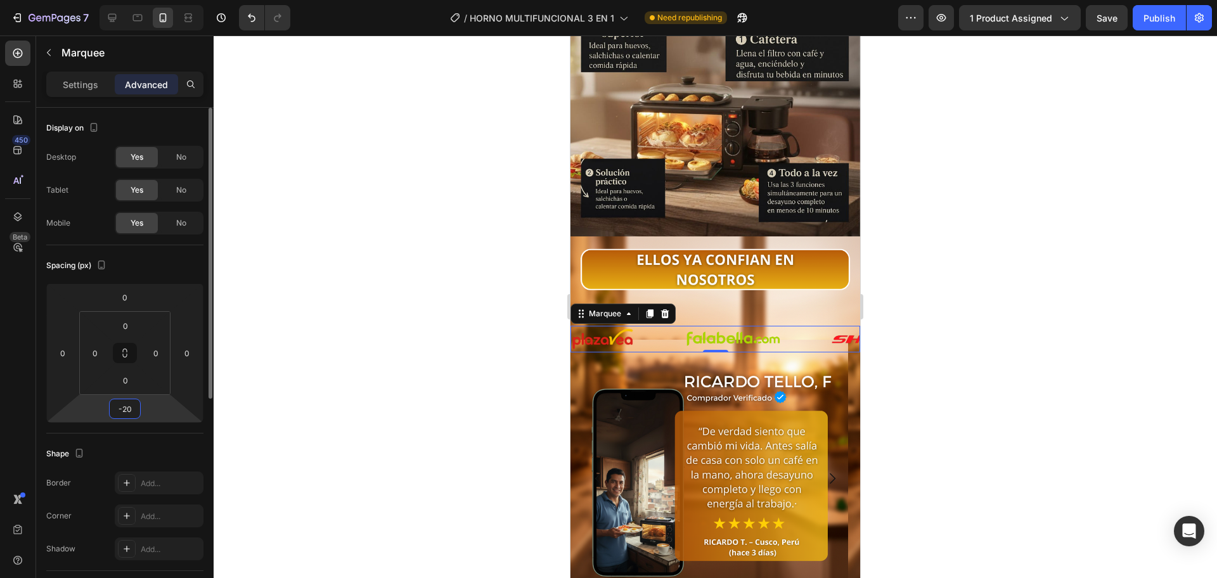
type input "-2"
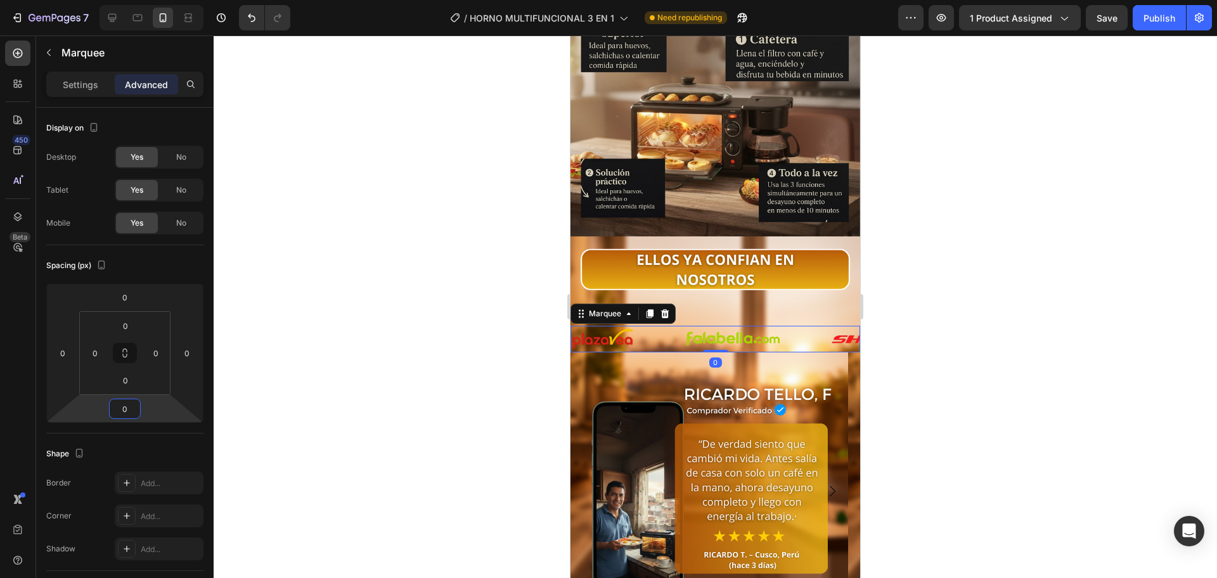
click at [326, 328] on div at bounding box center [715, 306] width 1003 height 543
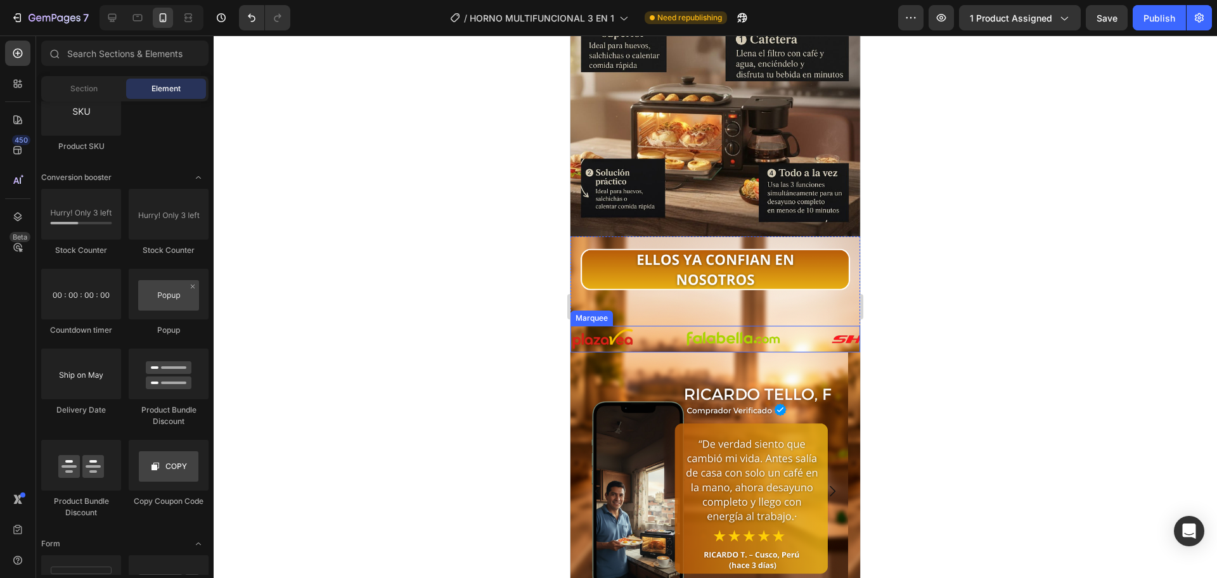
click at [665, 328] on div "Image" at bounding box center [628, 339] width 114 height 23
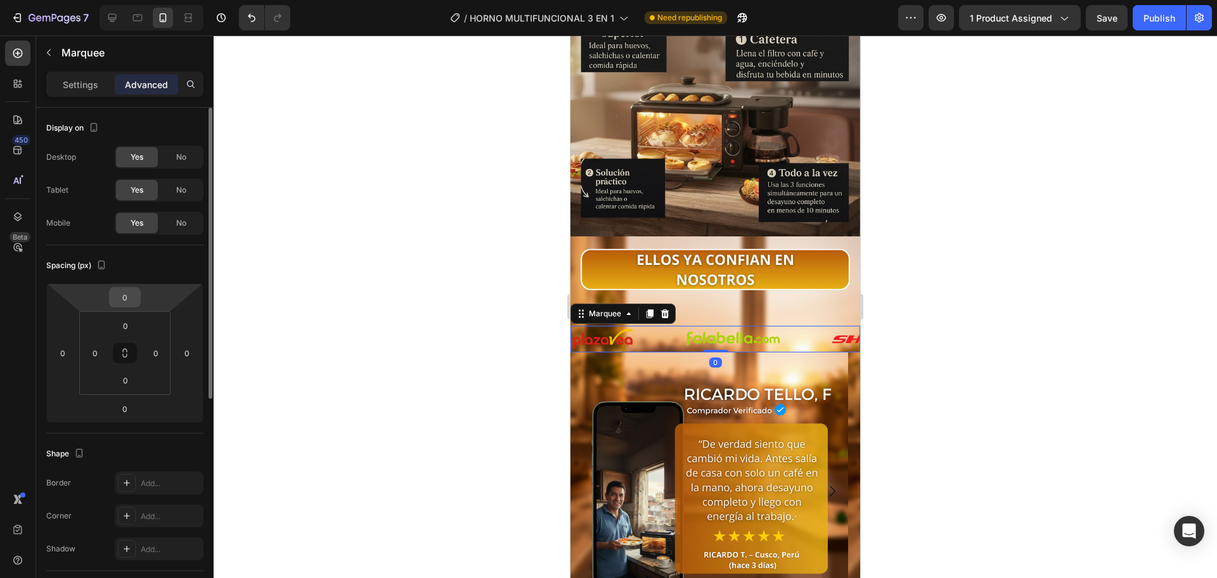
click at [122, 299] on input "0" at bounding box center [124, 297] width 25 height 19
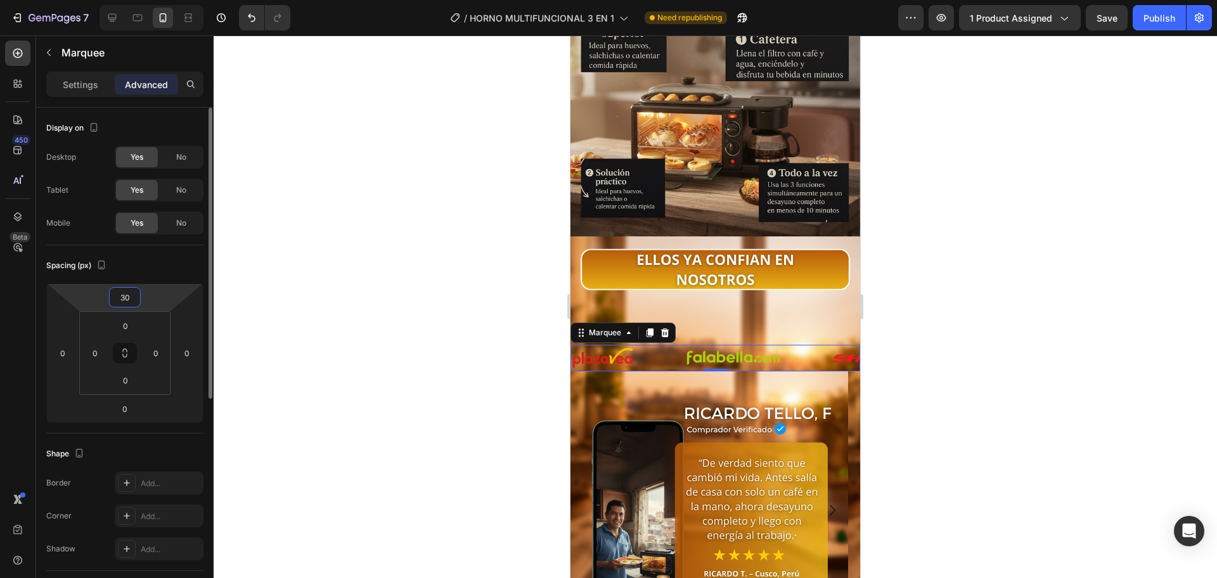
type input "3"
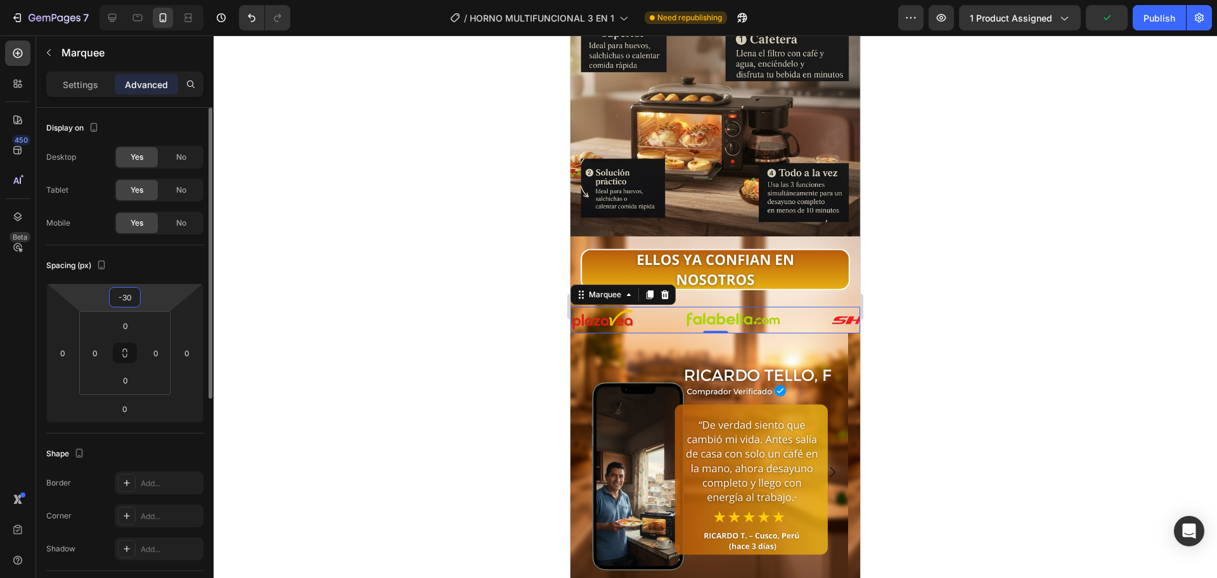
type input "-3"
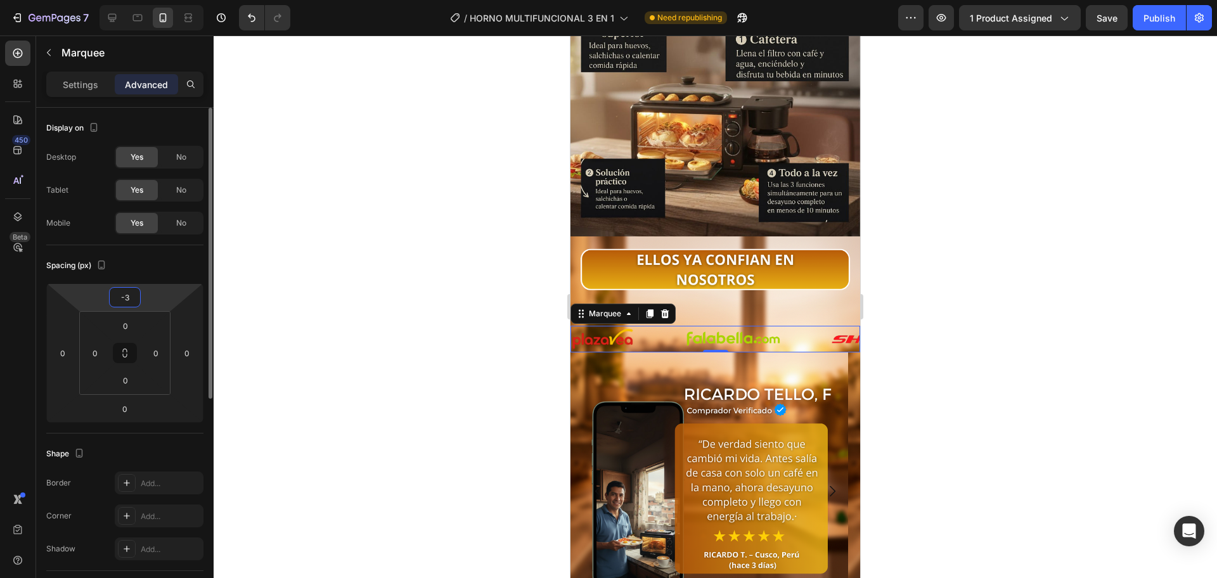
type input "-30"
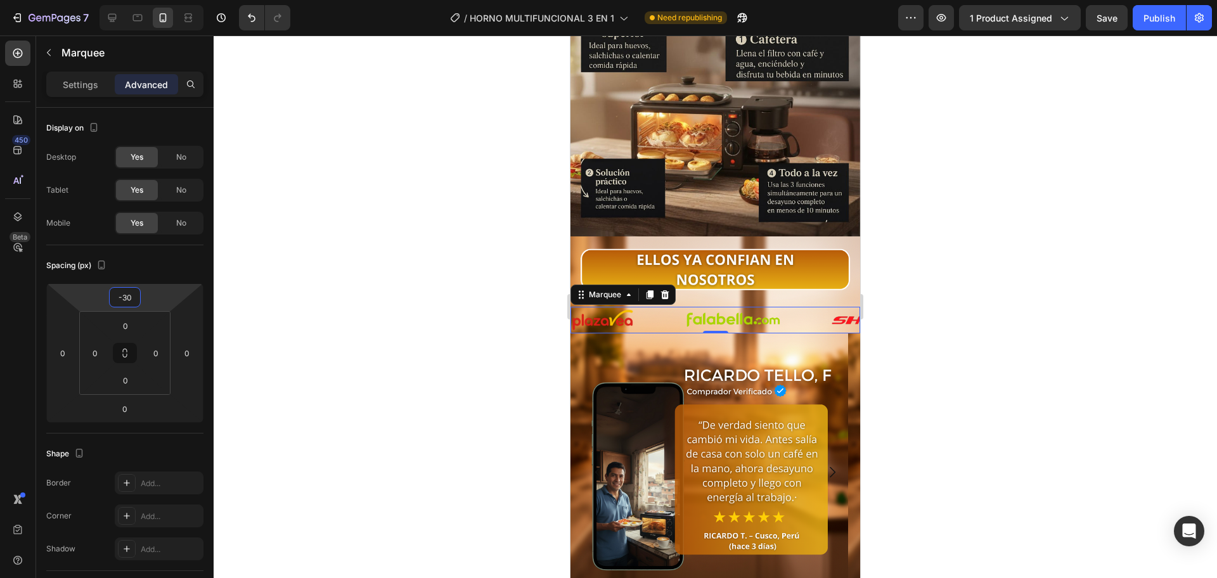
click at [404, 325] on div at bounding box center [715, 306] width 1003 height 543
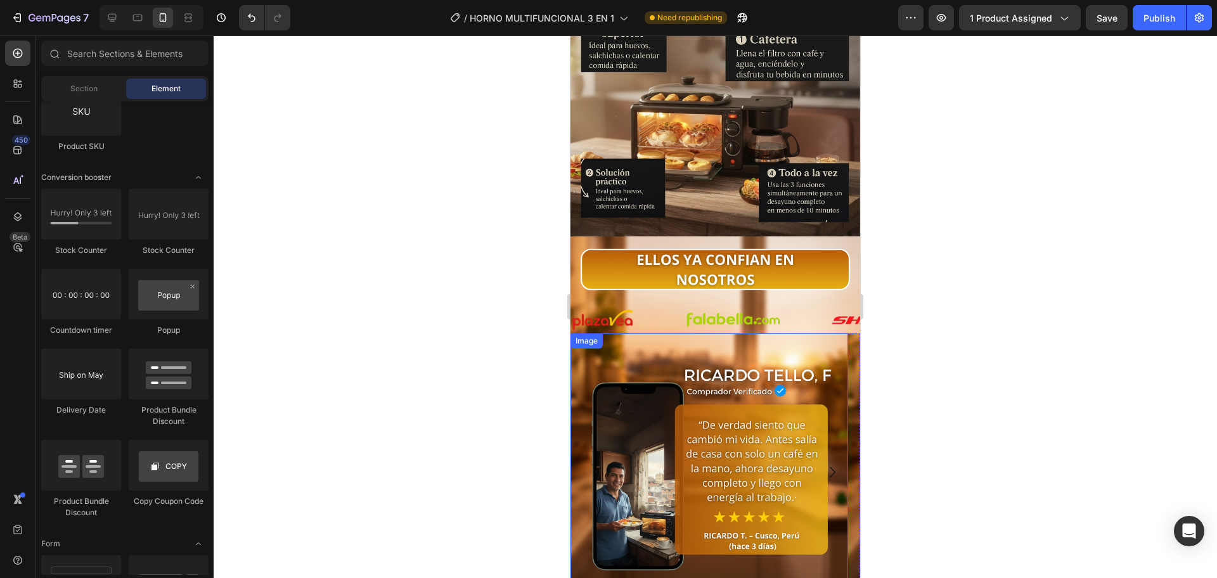
scroll to position [2641, 0]
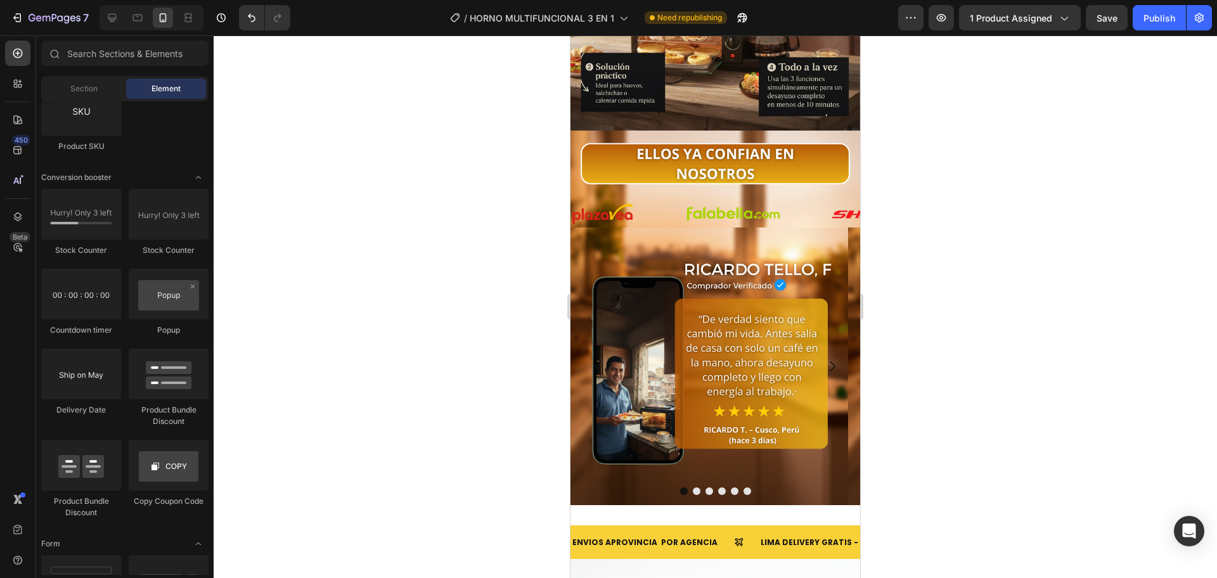
click at [937, 198] on div at bounding box center [715, 306] width 1003 height 543
click at [671, 203] on div "Image" at bounding box center [628, 214] width 114 height 23
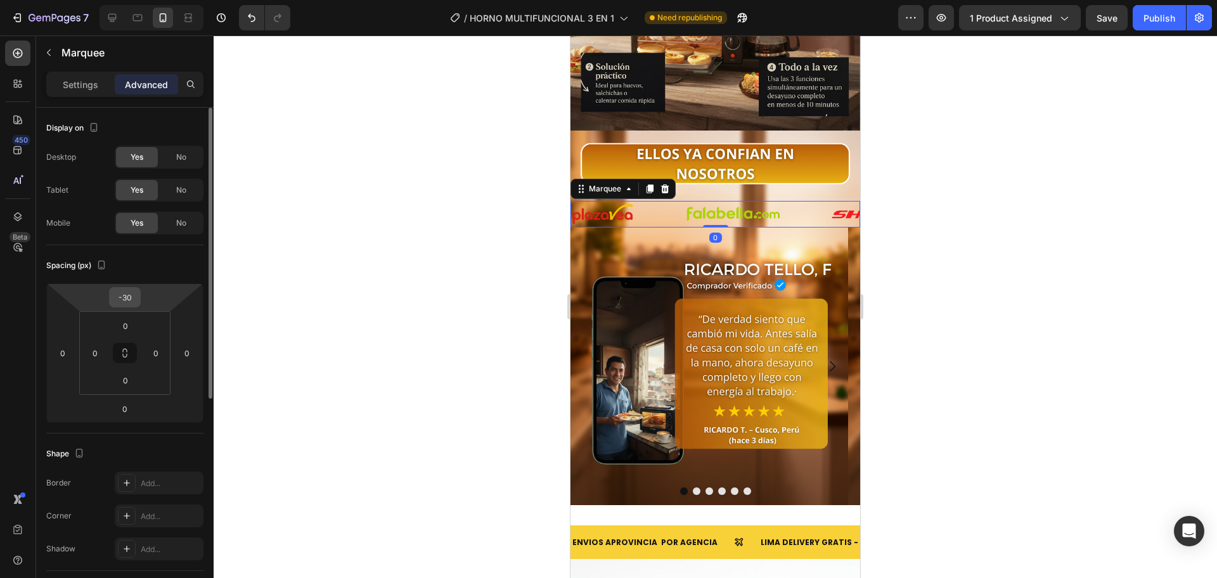
click at [136, 304] on input "-30" at bounding box center [124, 297] width 25 height 19
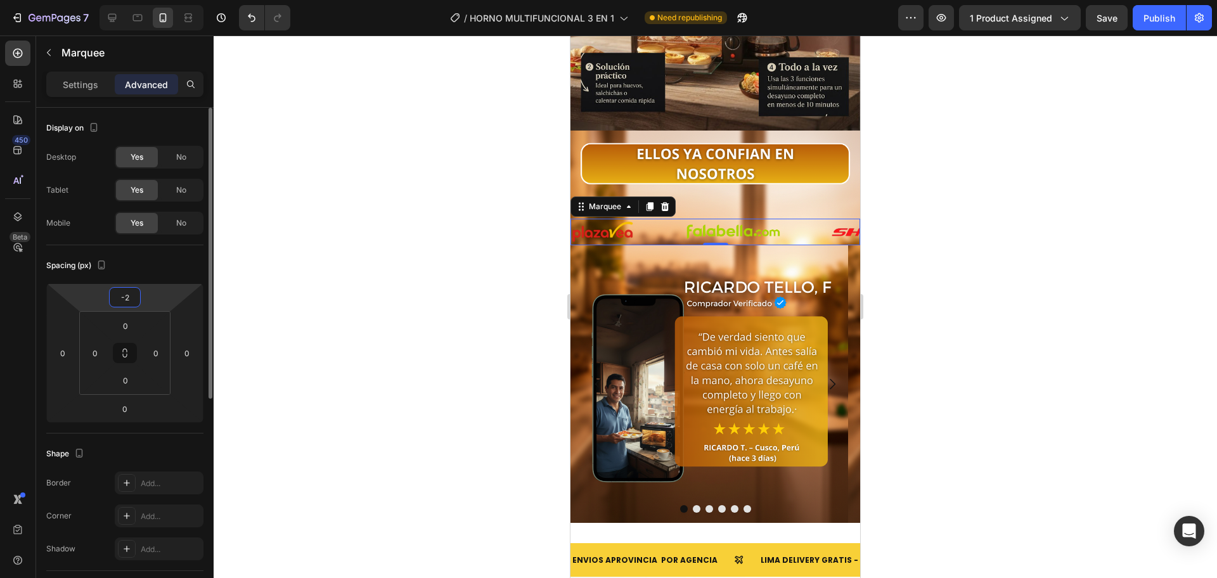
type input "-20"
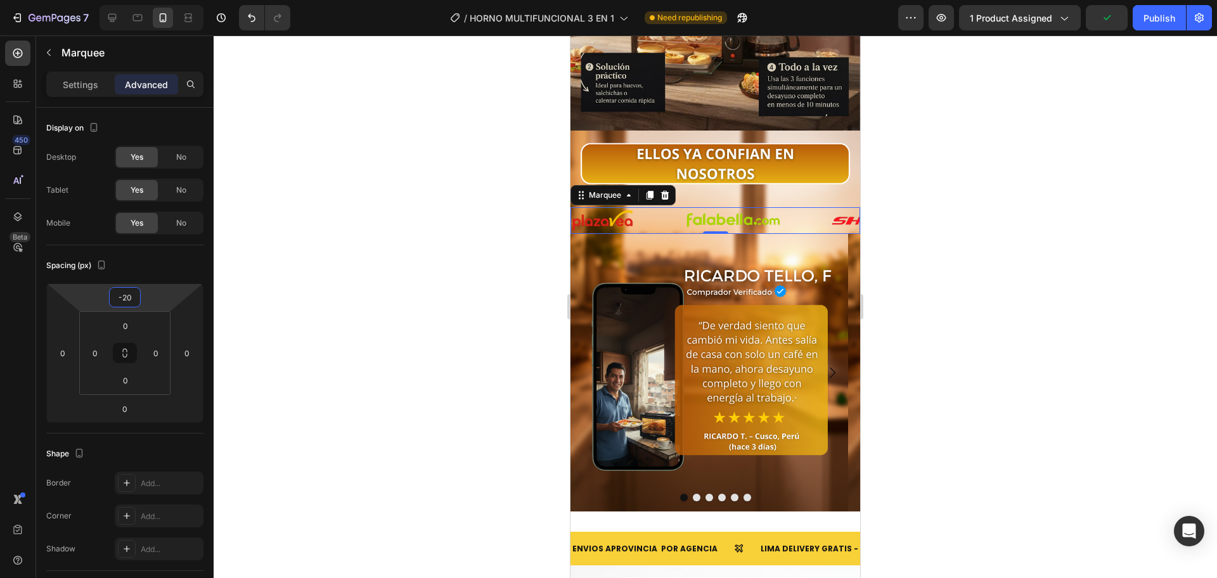
click at [405, 254] on div at bounding box center [715, 306] width 1003 height 543
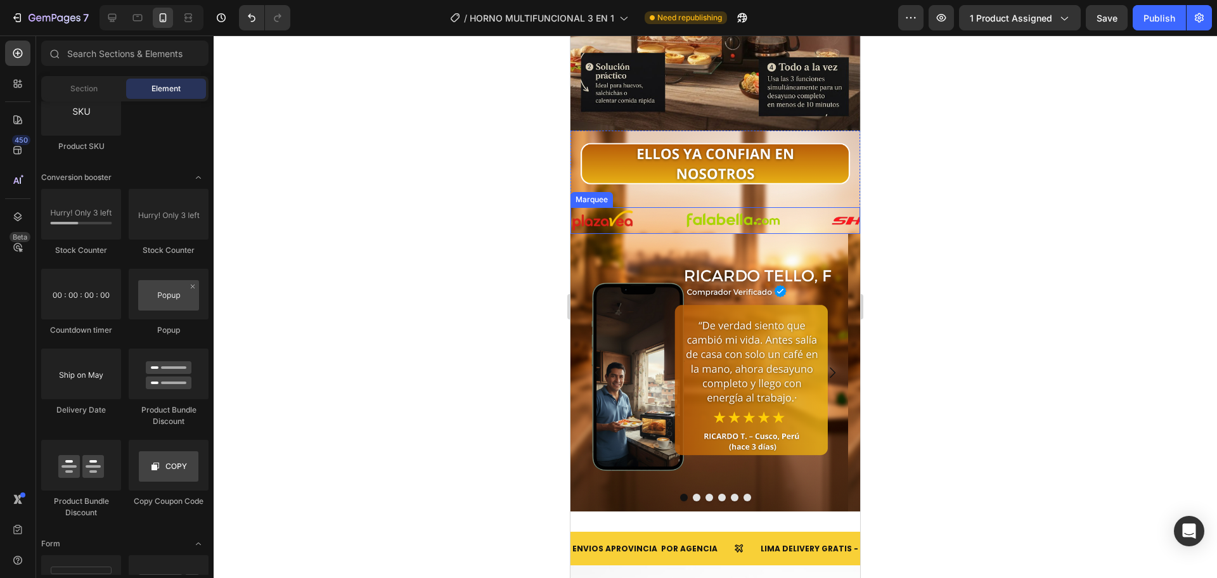
click at [659, 209] on div "Image" at bounding box center [628, 220] width 114 height 23
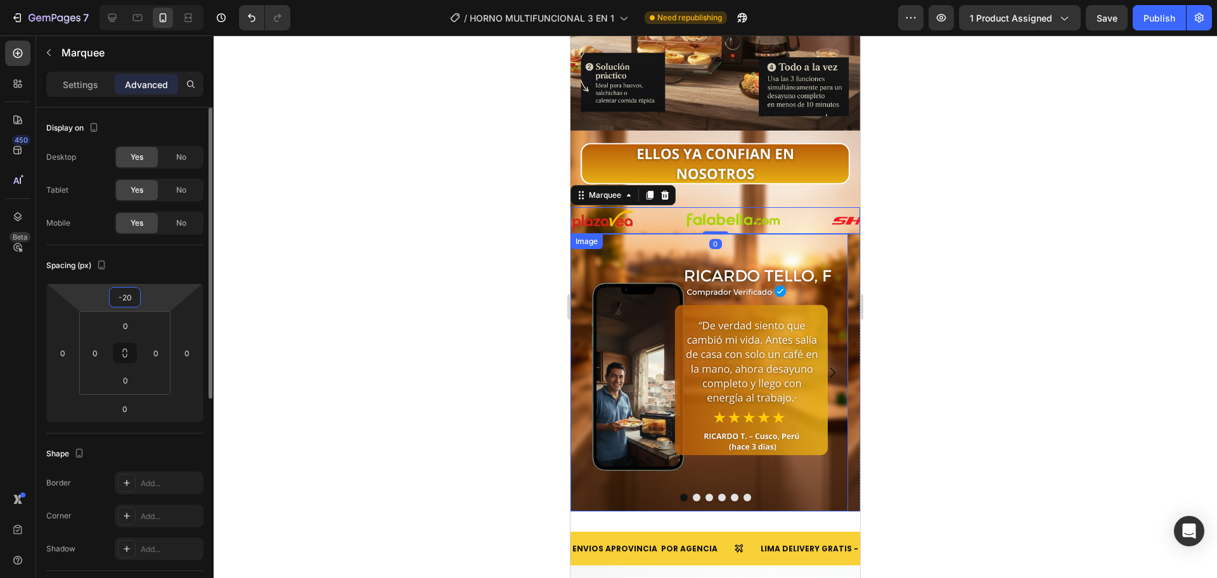
click at [129, 299] on input "-20" at bounding box center [124, 297] width 25 height 19
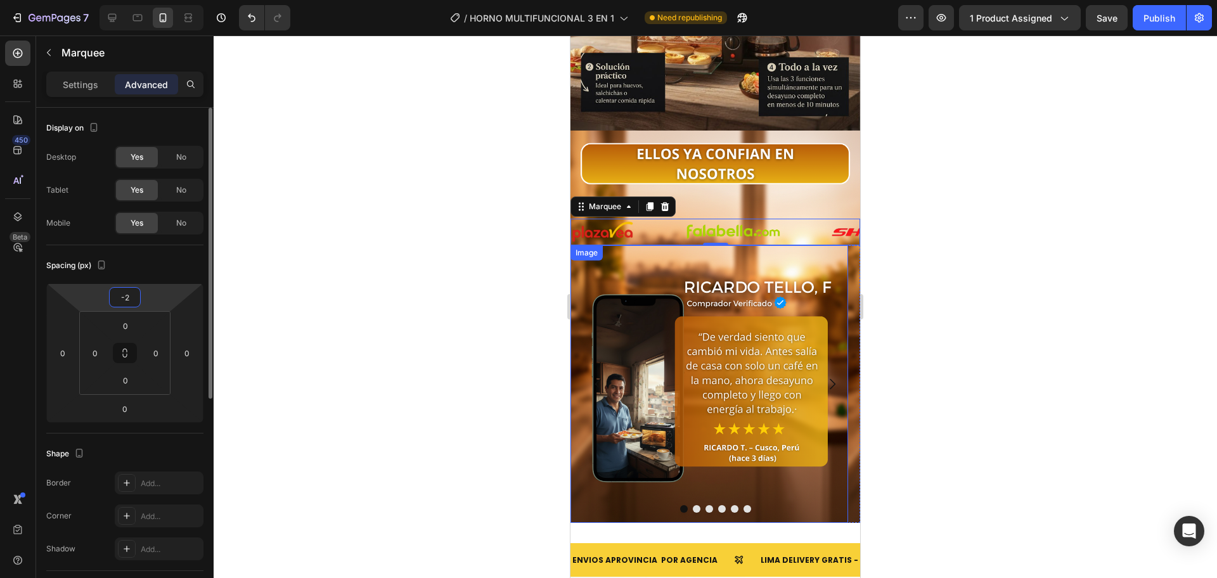
type input "-25"
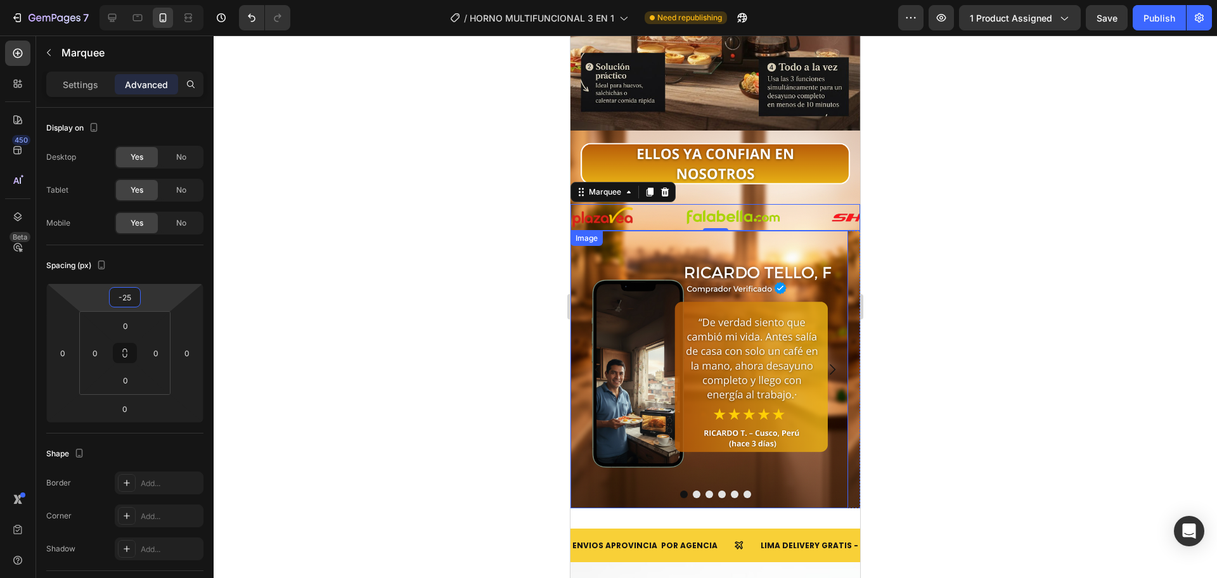
click at [456, 270] on div at bounding box center [715, 306] width 1003 height 543
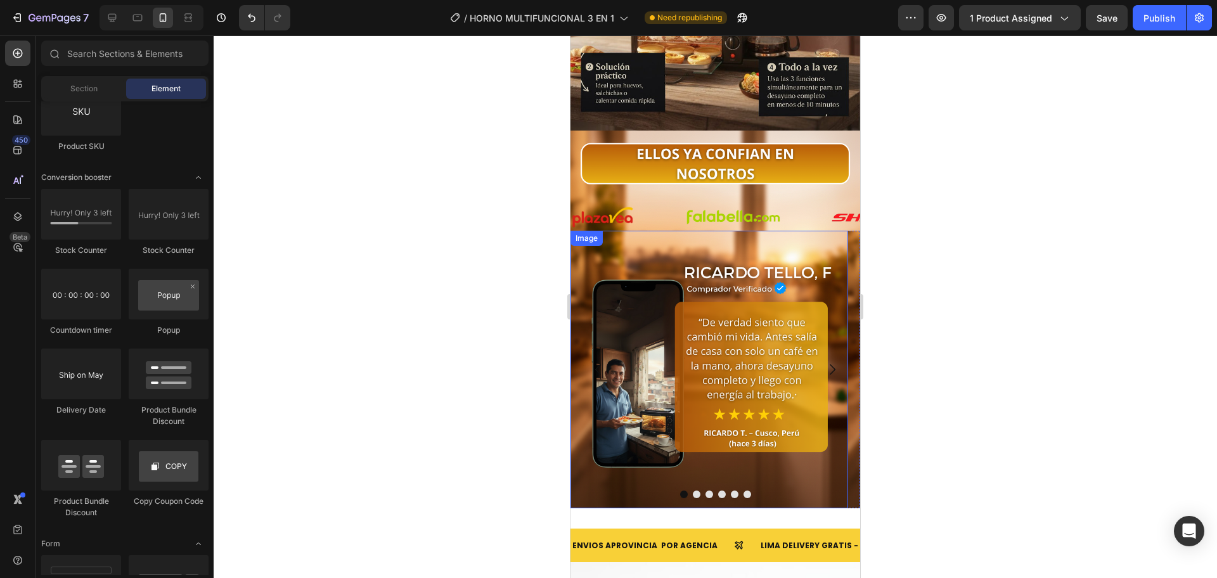
click at [499, 295] on div at bounding box center [715, 306] width 1003 height 543
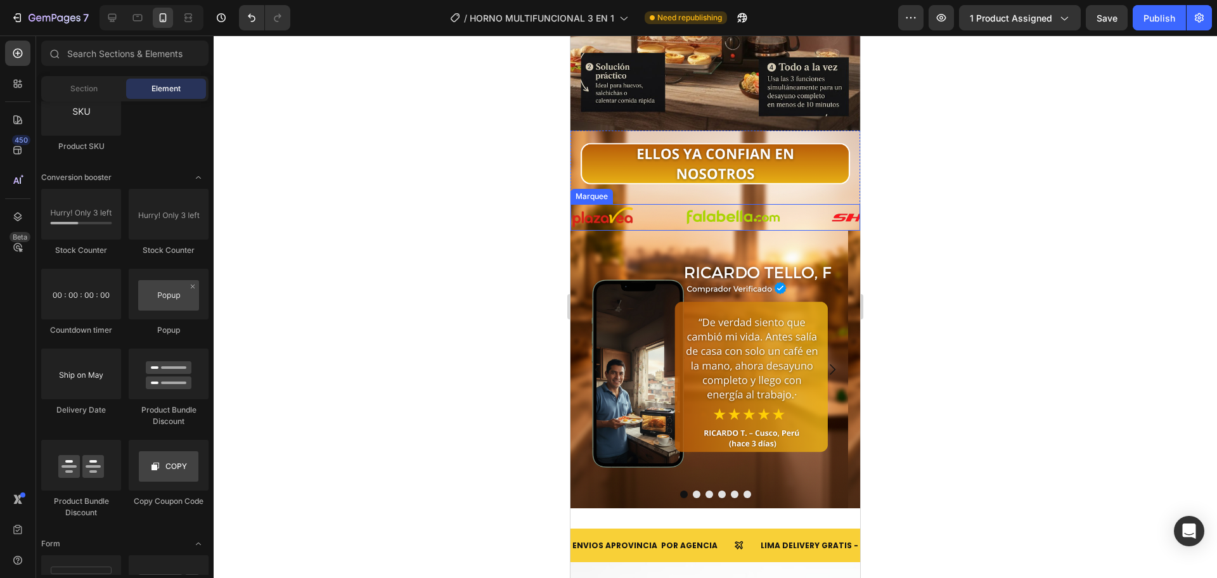
click at [661, 206] on div "Image" at bounding box center [628, 217] width 114 height 23
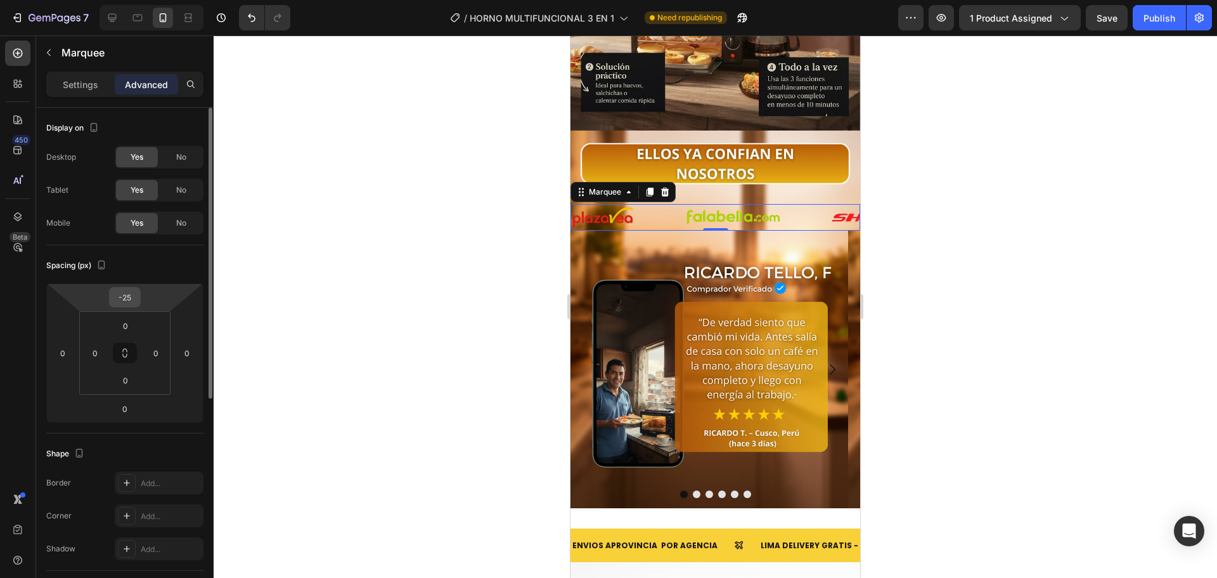
click at [136, 302] on input "-25" at bounding box center [124, 297] width 25 height 19
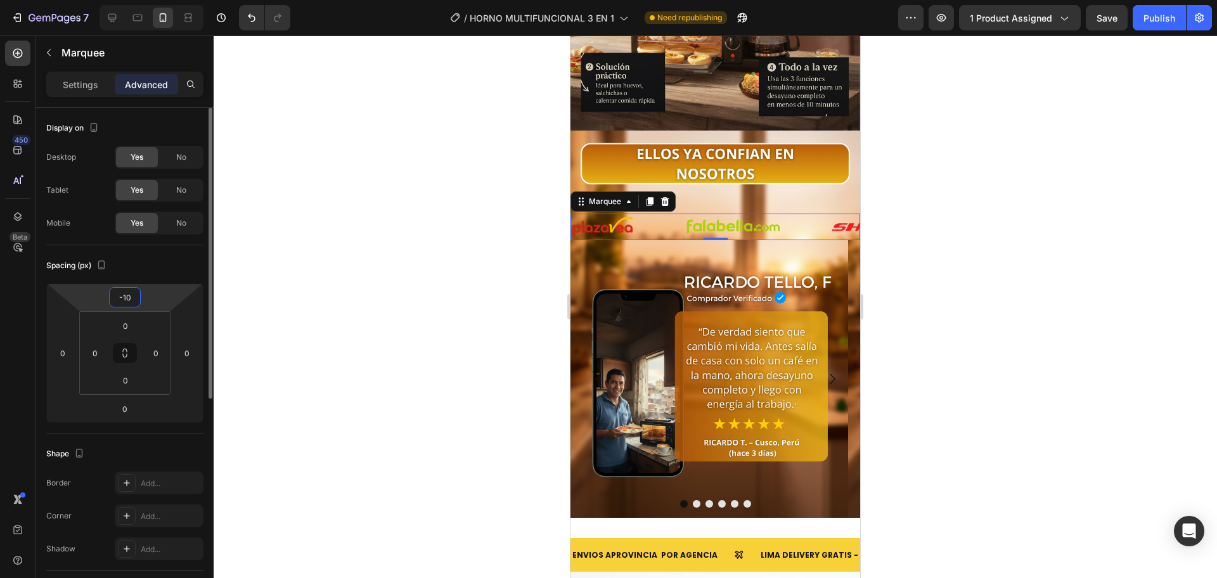
type input "-1"
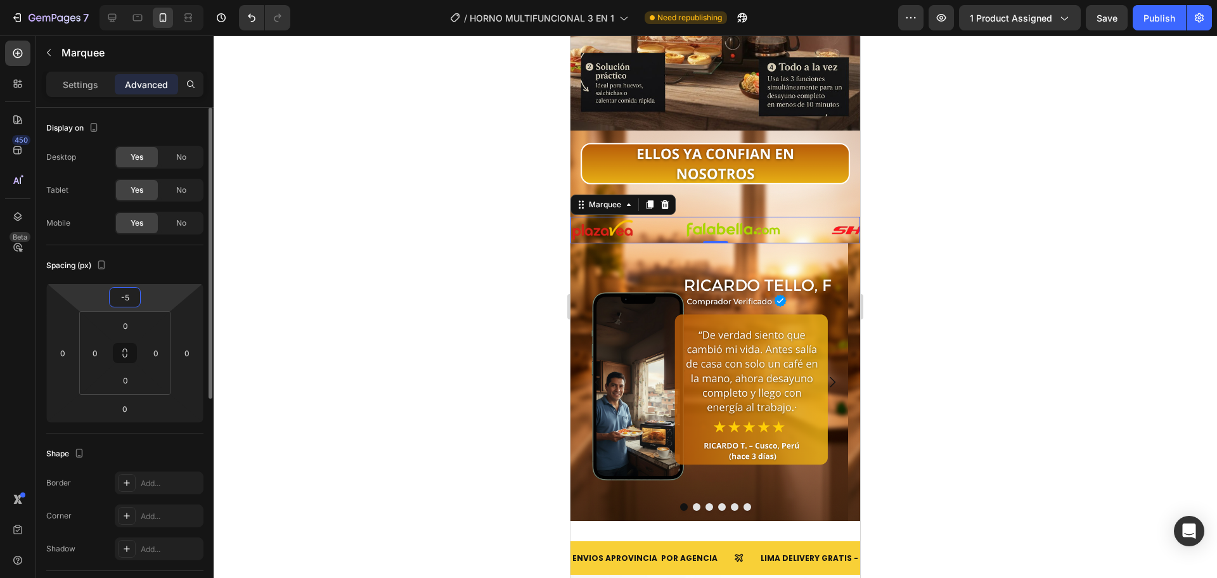
type input "-50"
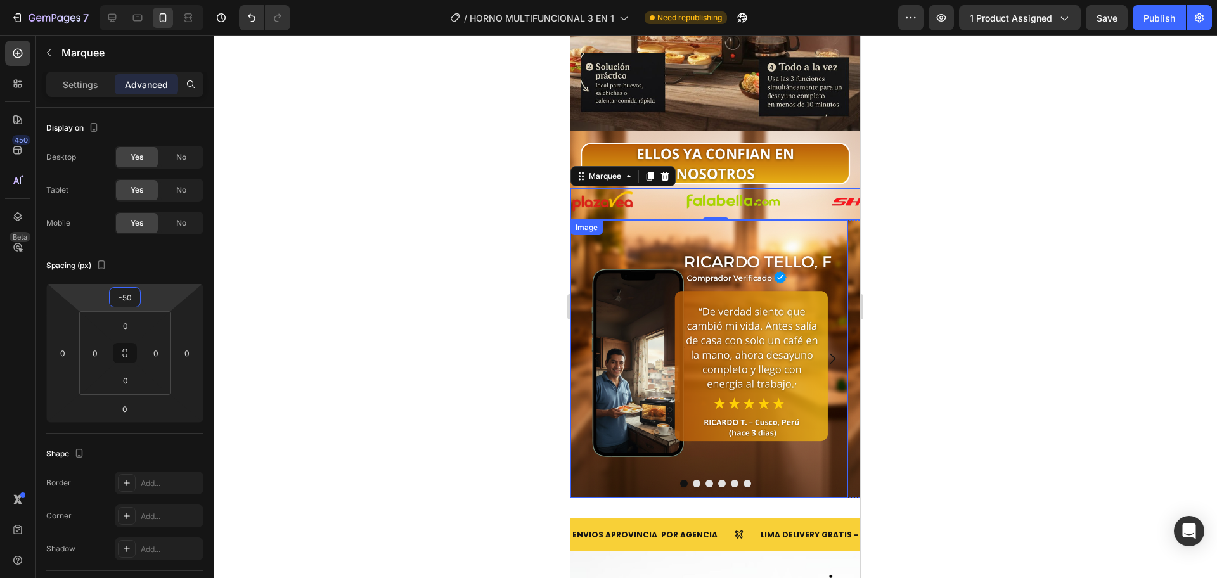
click at [445, 306] on div at bounding box center [715, 306] width 1003 height 543
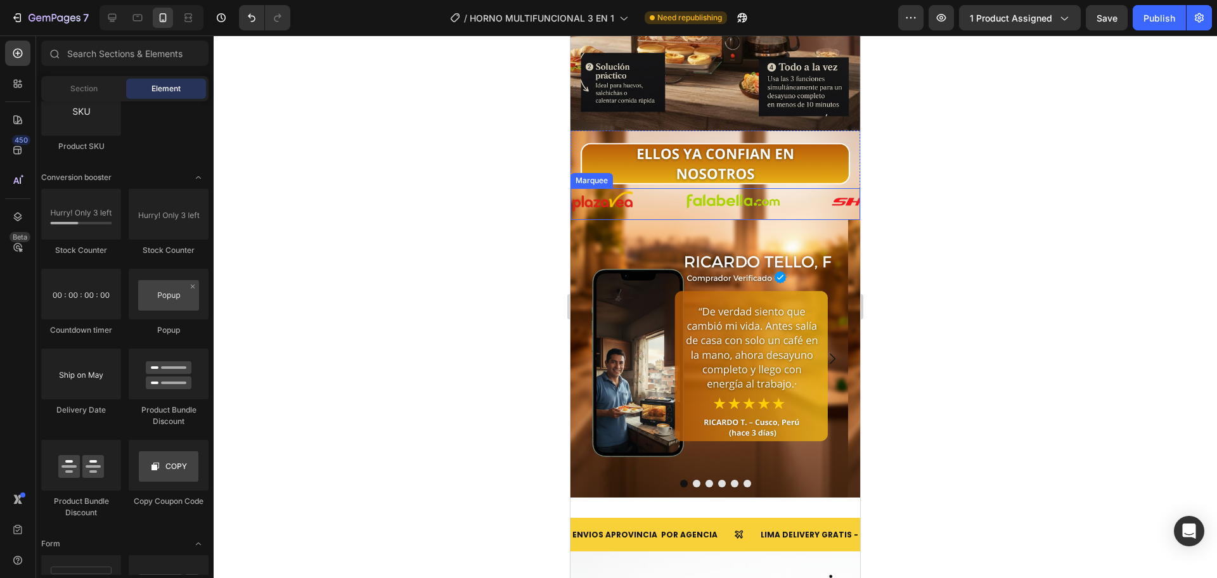
click at [665, 190] on div "Image" at bounding box center [628, 201] width 114 height 23
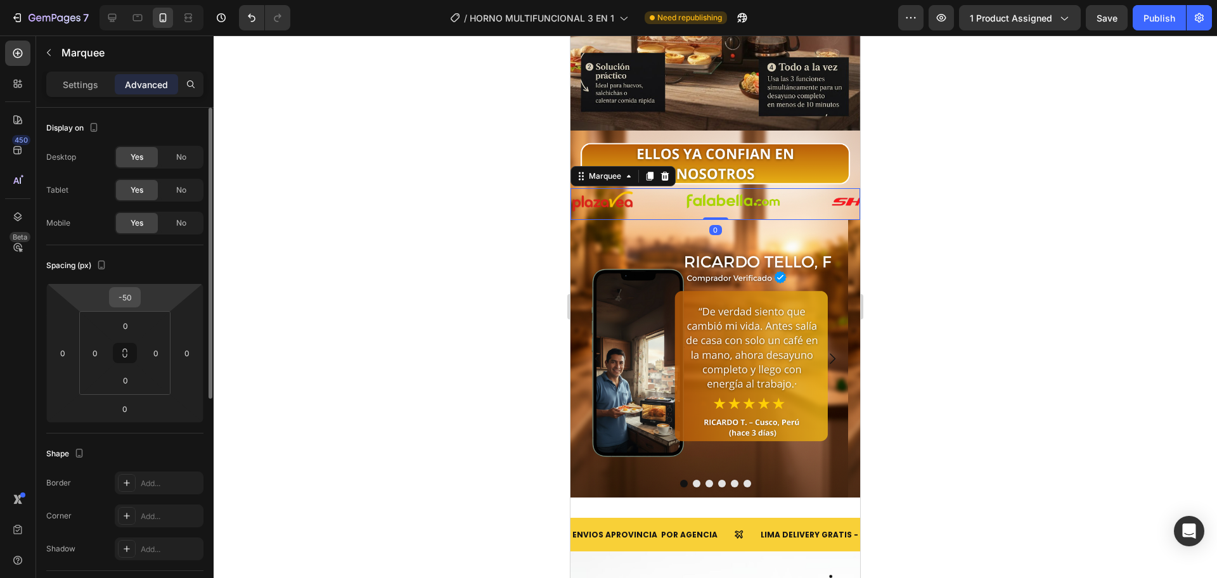
click at [136, 288] on input "-50" at bounding box center [124, 297] width 25 height 19
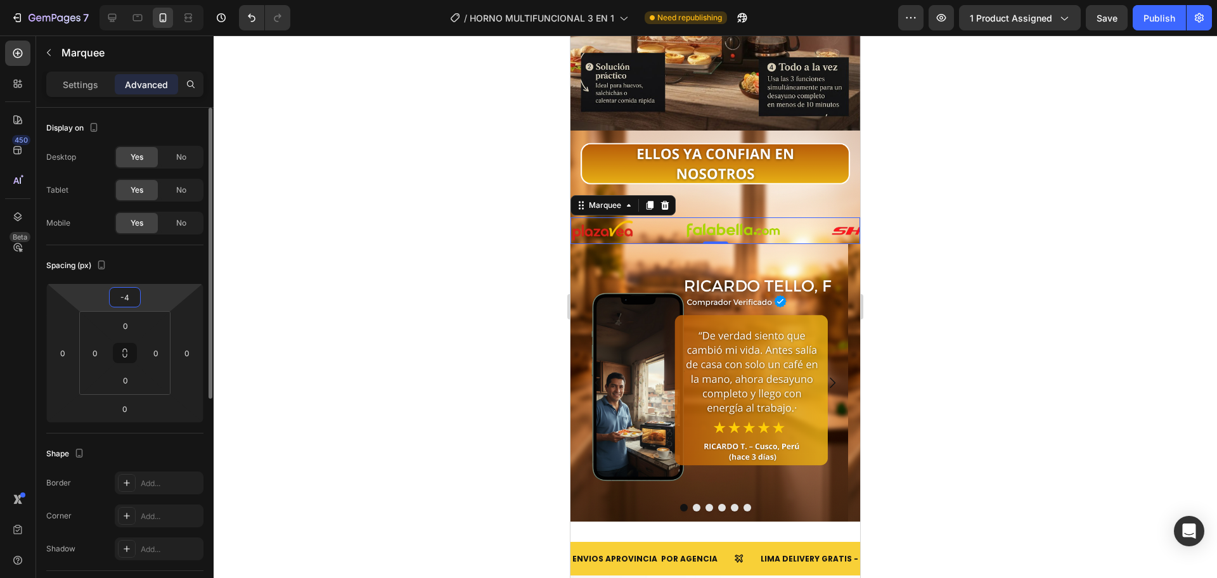
type input "-40"
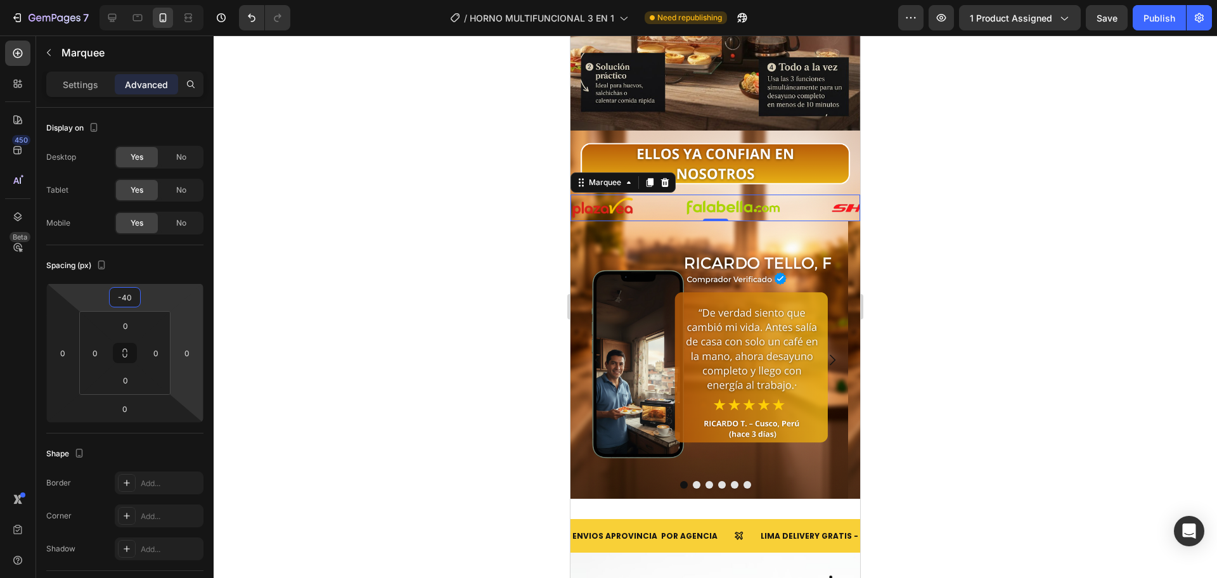
click at [381, 269] on div at bounding box center [715, 306] width 1003 height 543
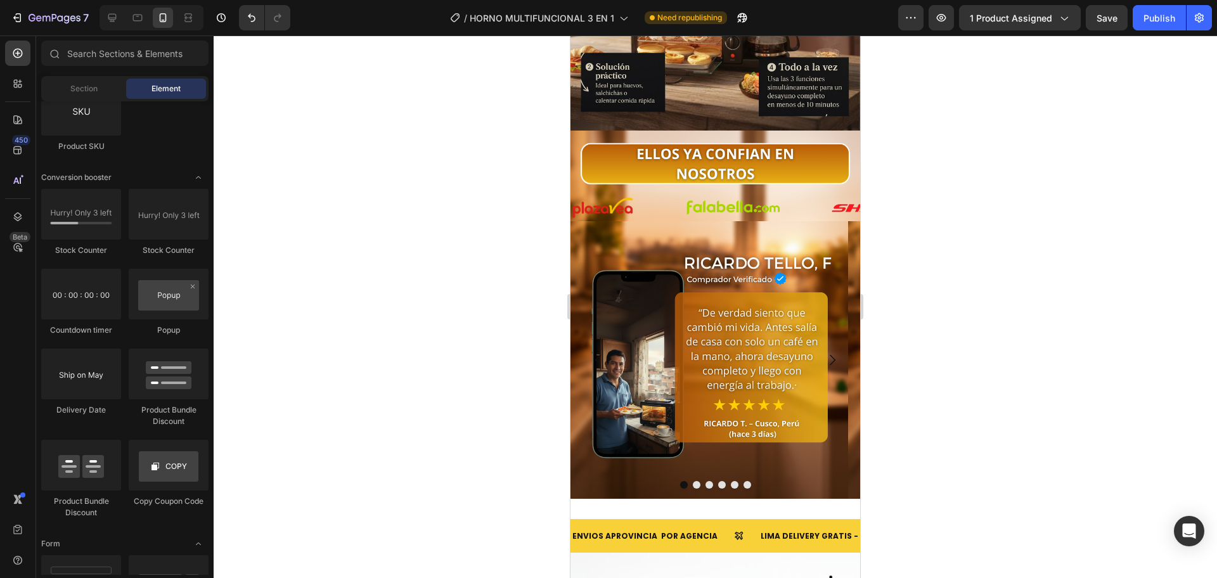
click at [394, 326] on div at bounding box center [715, 306] width 1003 height 543
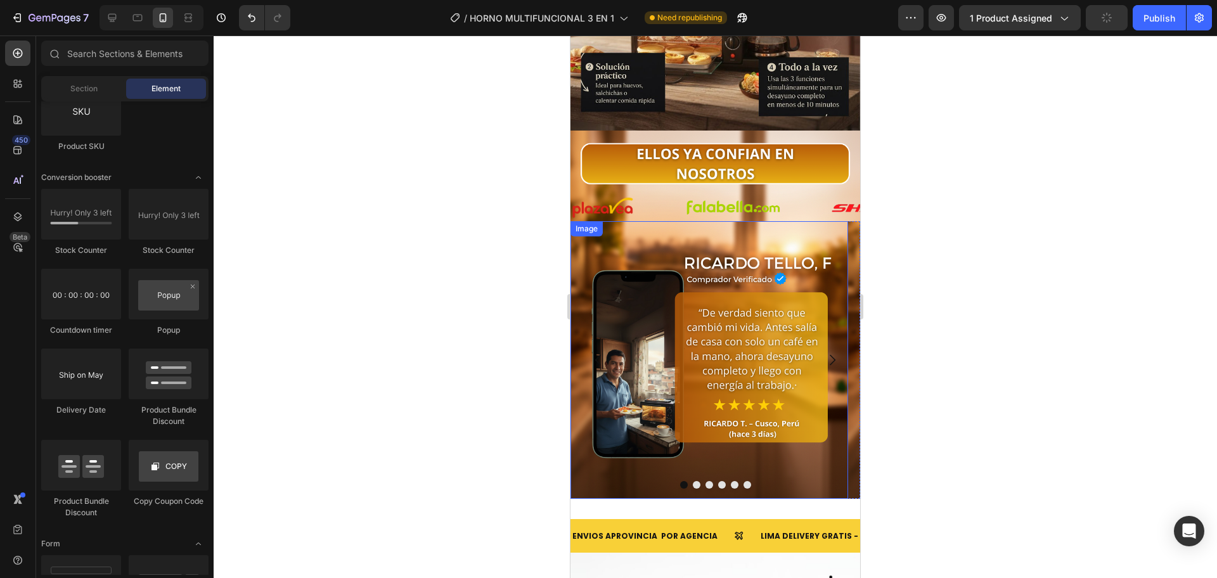
click at [612, 224] on img at bounding box center [709, 360] width 278 height 278
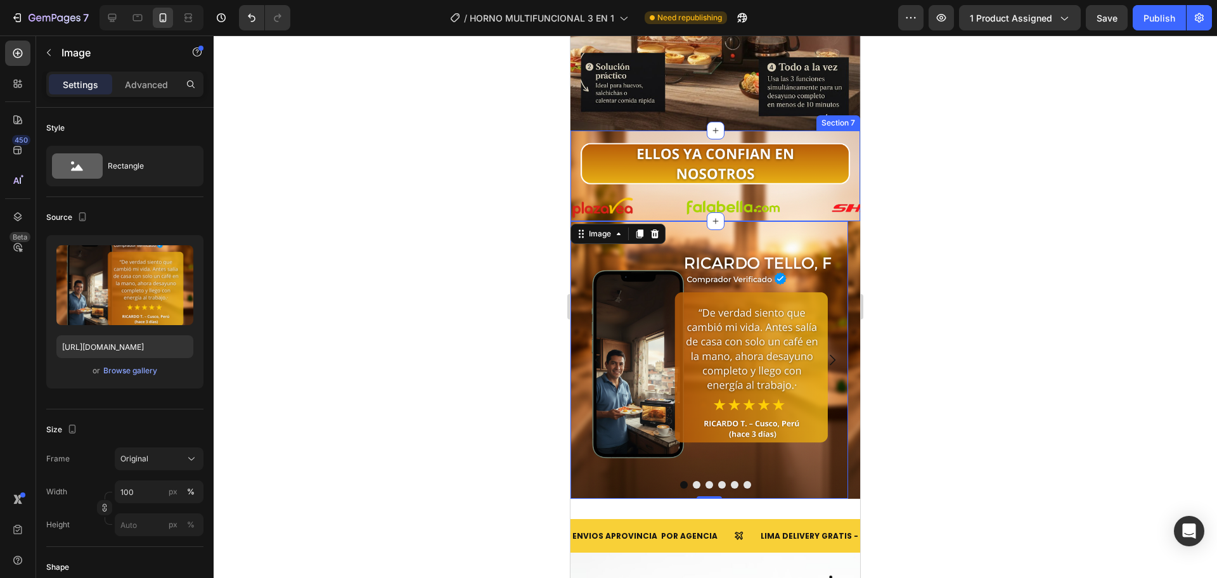
click at [841, 131] on div "Image Image Image Image Image Image Image Image Image Image Image Image Image I…" at bounding box center [715, 176] width 290 height 90
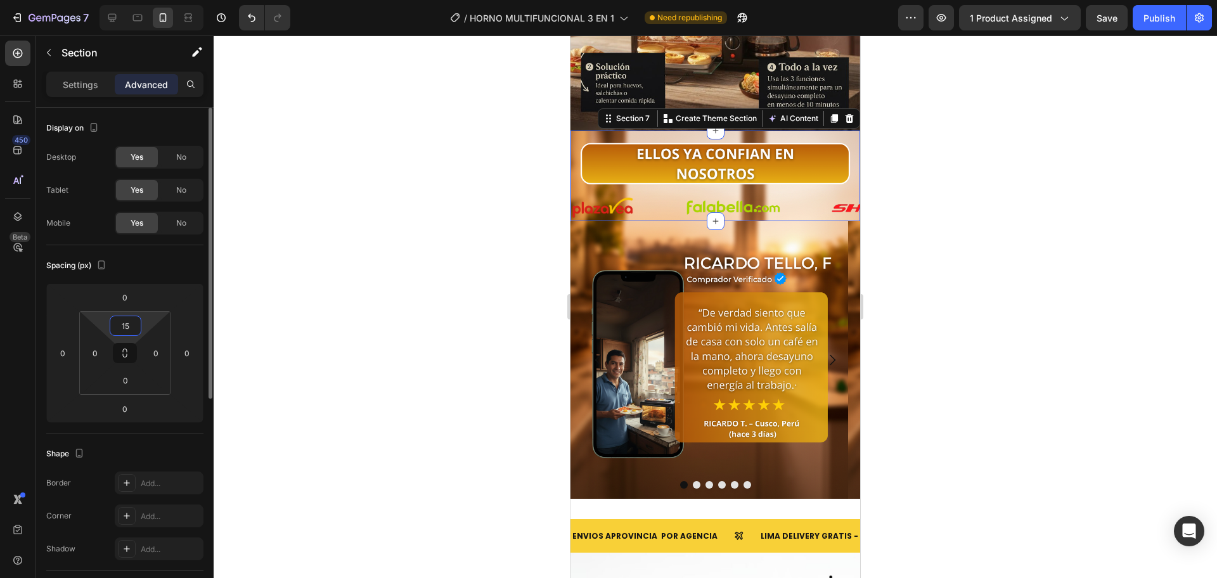
click at [124, 320] on input "15" at bounding box center [125, 325] width 25 height 19
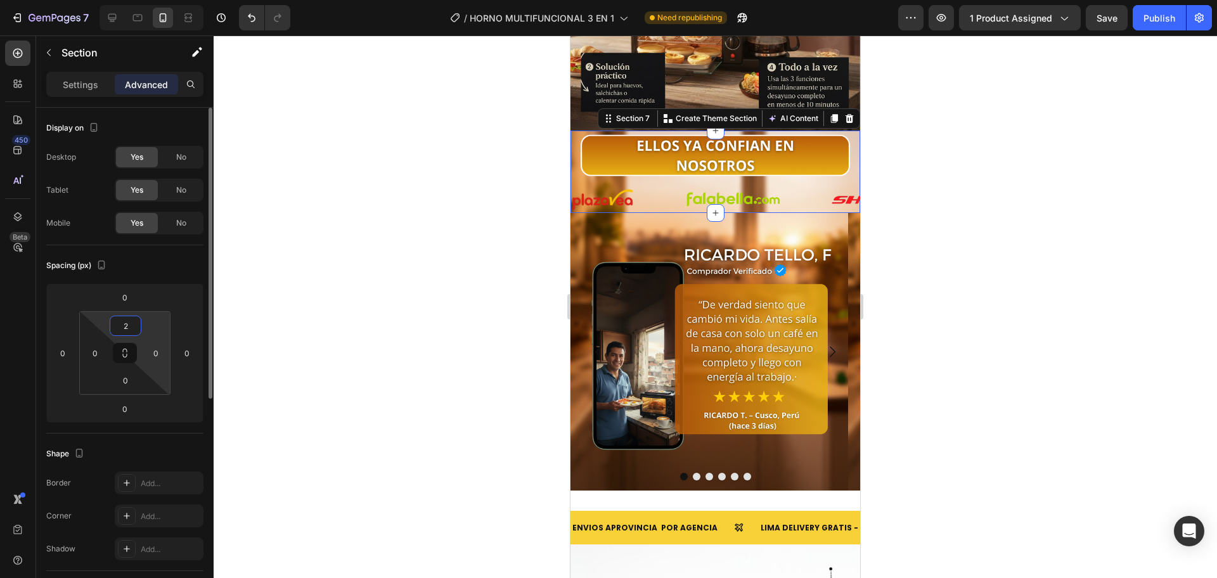
type input "20"
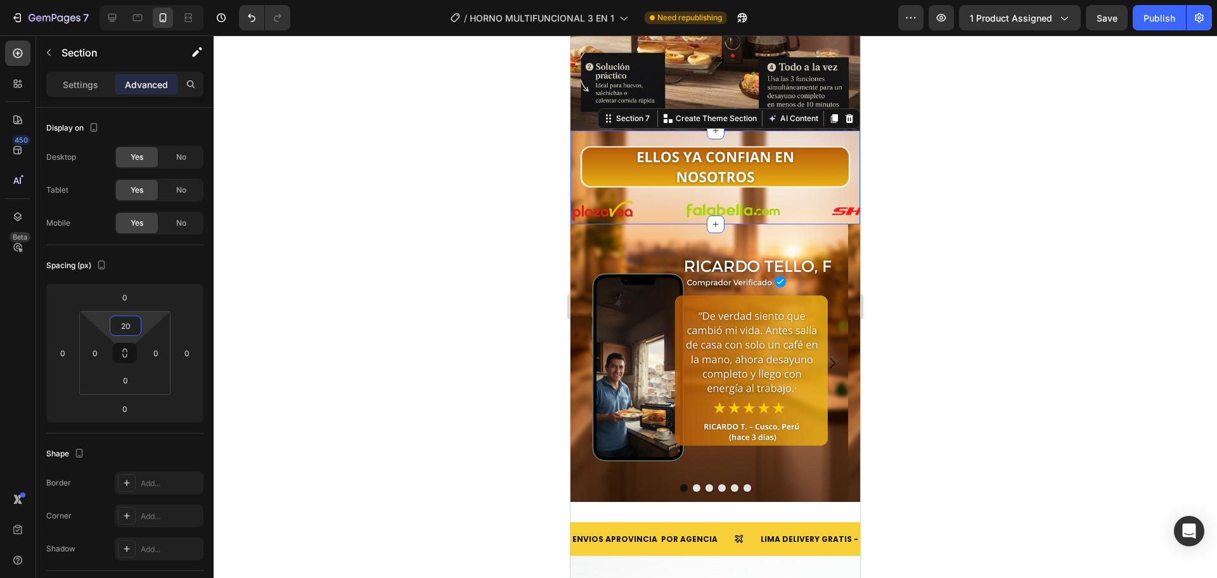
click at [388, 228] on div at bounding box center [715, 306] width 1003 height 543
click at [482, 212] on div at bounding box center [715, 306] width 1003 height 543
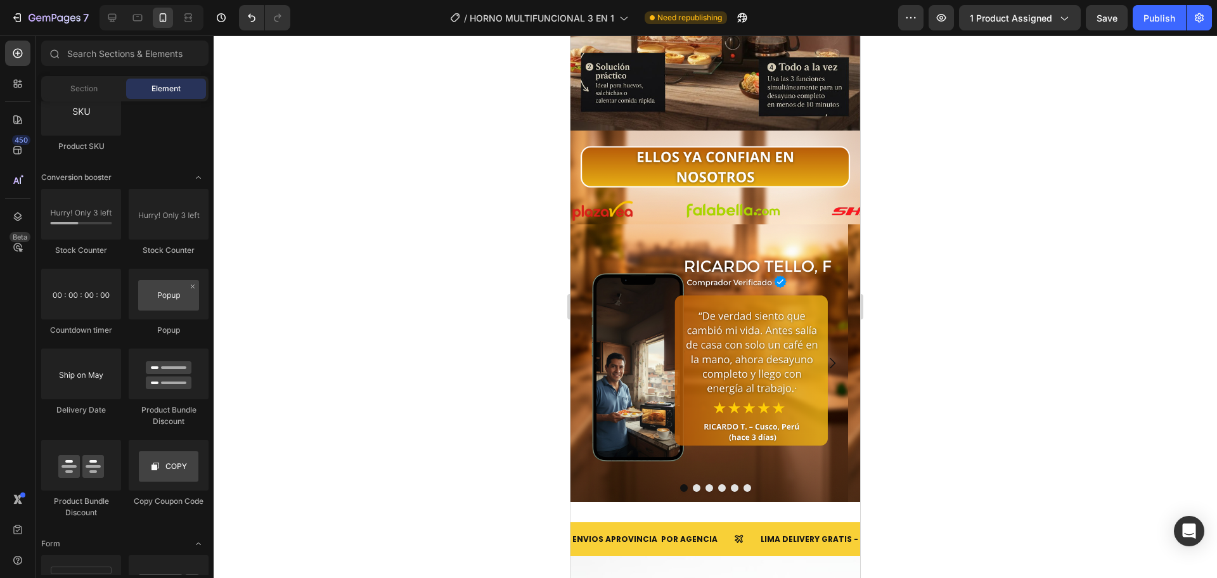
click at [477, 378] on div at bounding box center [715, 306] width 1003 height 543
click at [664, 172] on div "Image Image Image Image Image Image Image Image Image Image Image Image Image I…" at bounding box center [715, 183] width 290 height 80
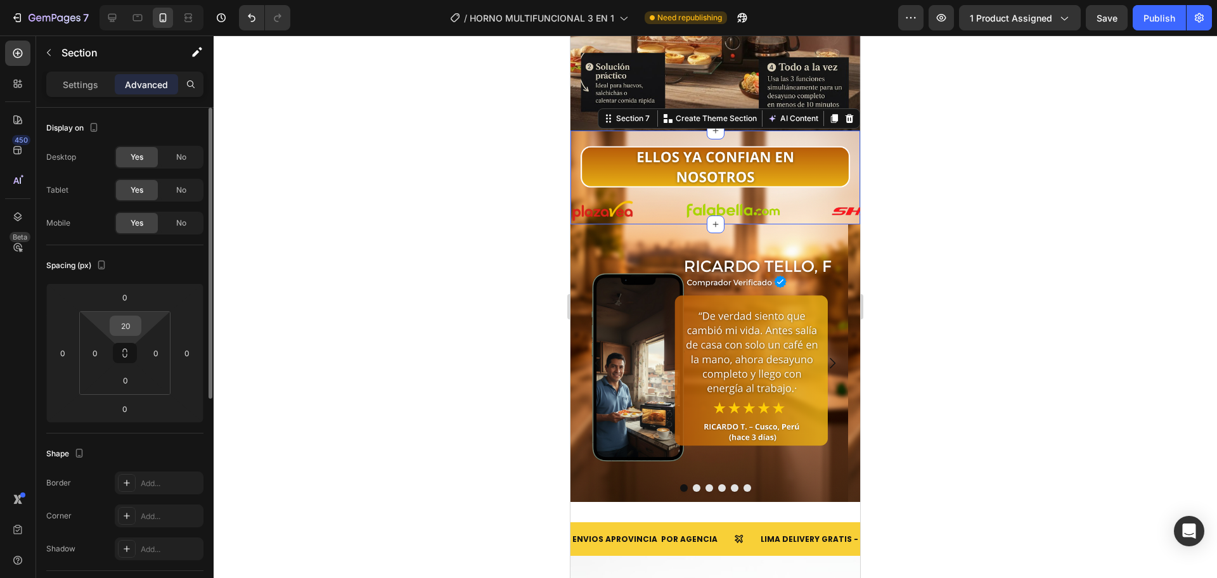
click at [129, 332] on input "20" at bounding box center [125, 325] width 25 height 19
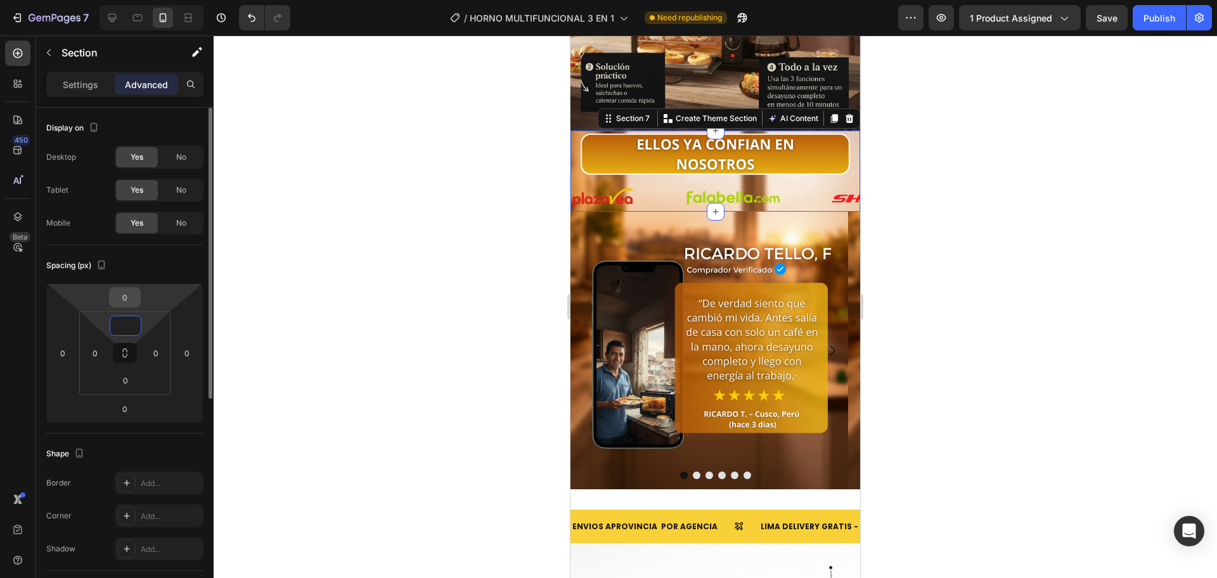
drag, startPoint x: 126, startPoint y: 284, endPoint x: 124, endPoint y: 302, distance: 17.8
click at [124, 0] on html "7 / HORNO MULTIFUNCIONAL 3 EN 1 Need republishing Preview 1 product assigned Sa…" at bounding box center [608, 0] width 1217 height 0
type input "0"
click at [126, 304] on input "0" at bounding box center [124, 297] width 25 height 19
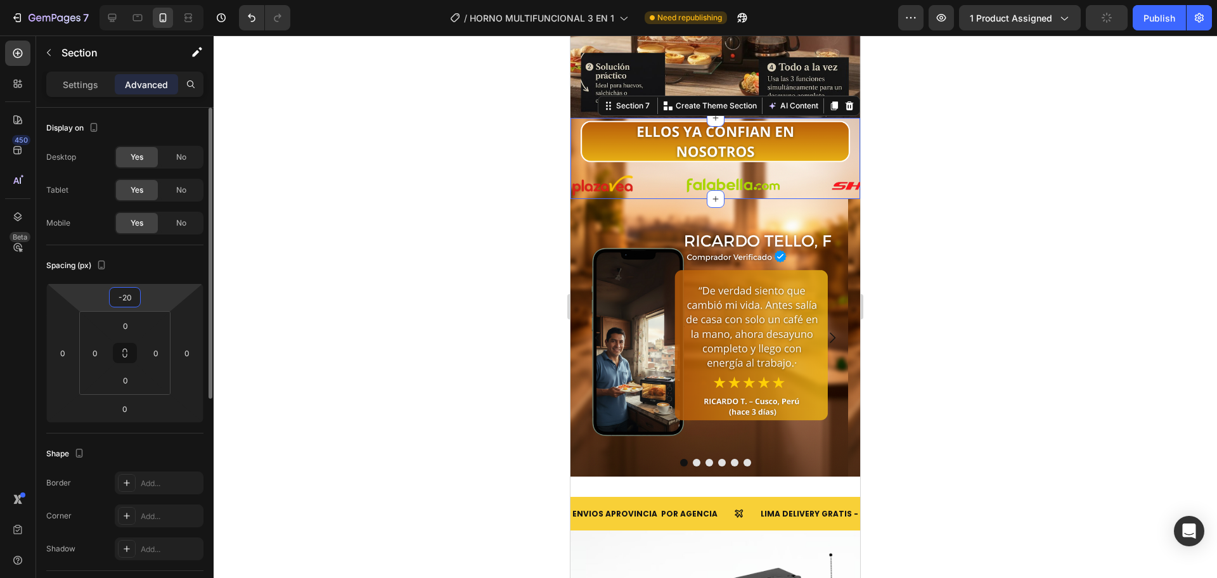
type input "-2"
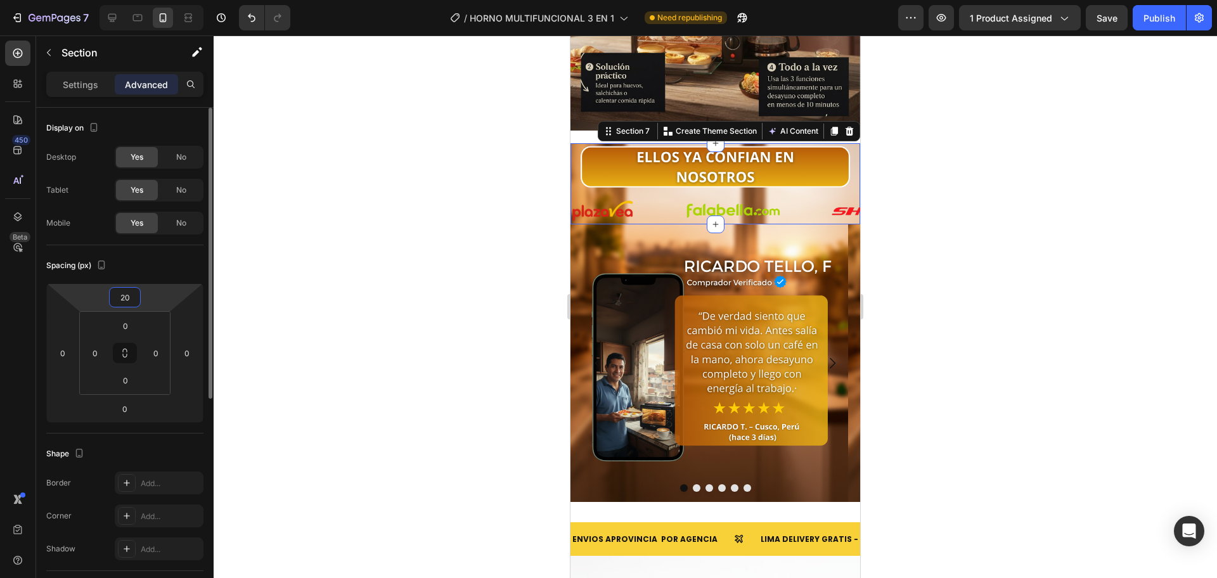
type input "2"
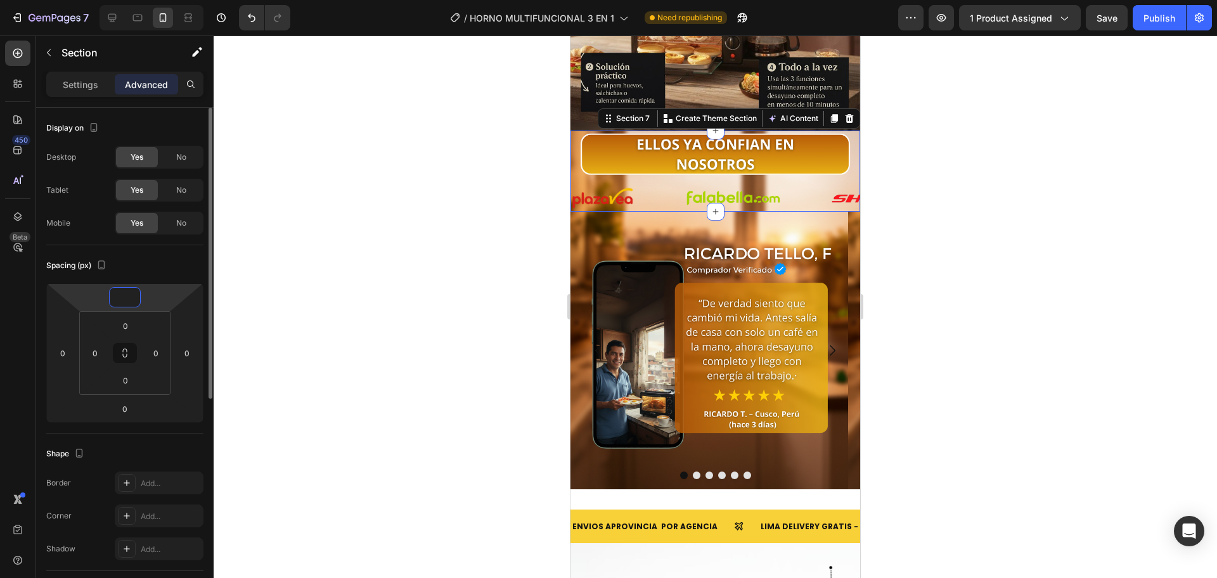
click at [132, 0] on html "7 / HORNO MULTIFUNCIONAL 3 EN 1 Need republishing Preview 1 product assigned Sa…" at bounding box center [608, 0] width 1217 height 0
type input "0"
click at [127, 323] on input "0" at bounding box center [125, 325] width 25 height 19
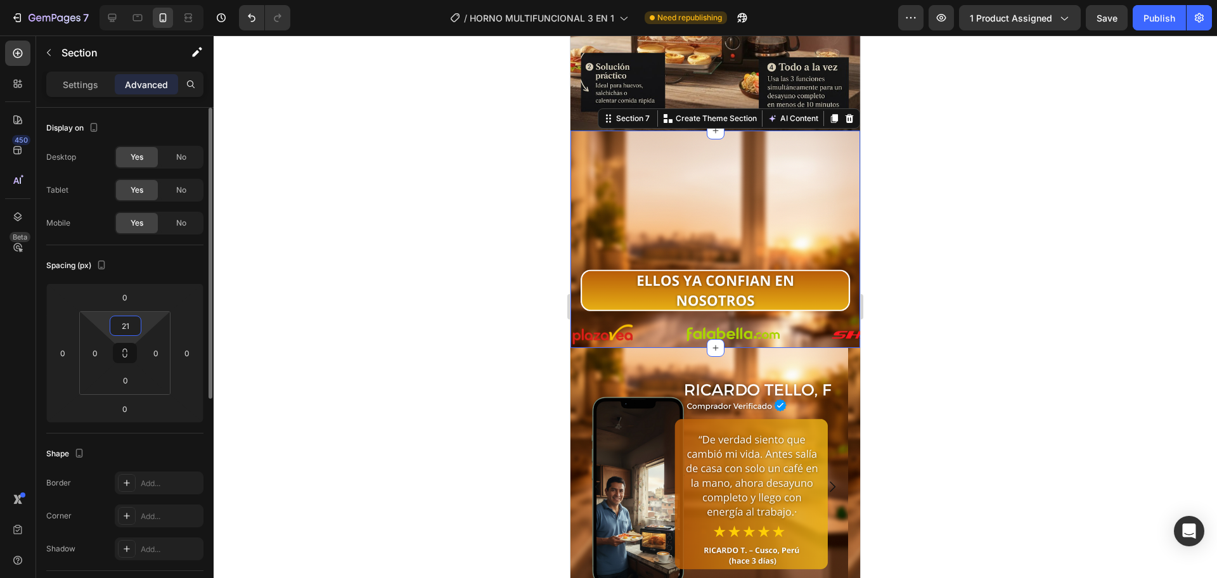
type input "2"
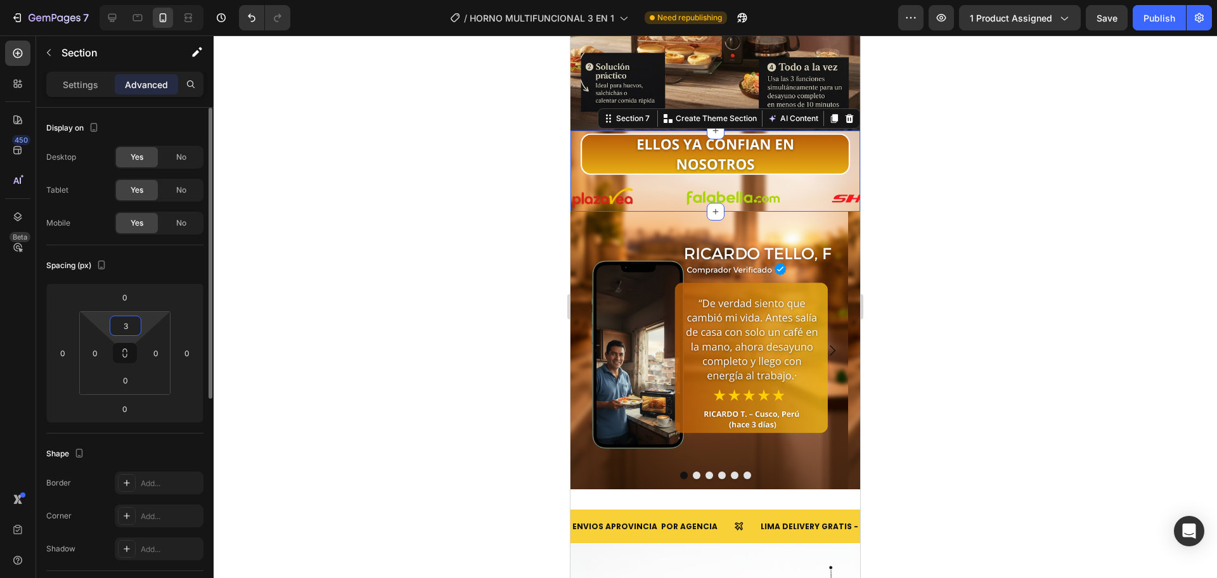
type input "30"
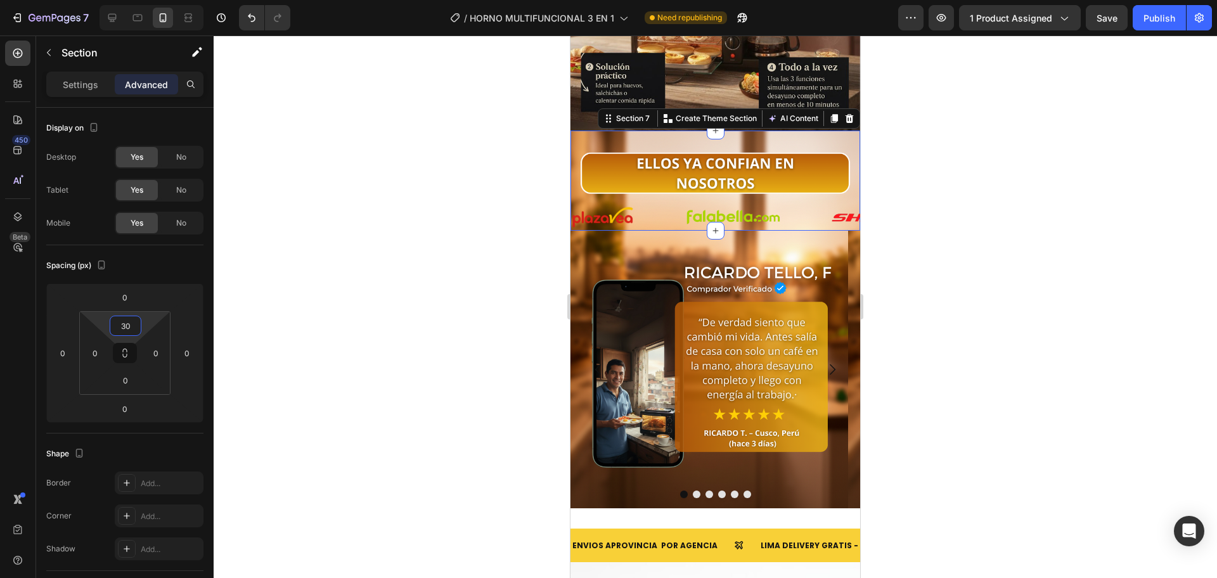
click at [342, 263] on div at bounding box center [715, 306] width 1003 height 543
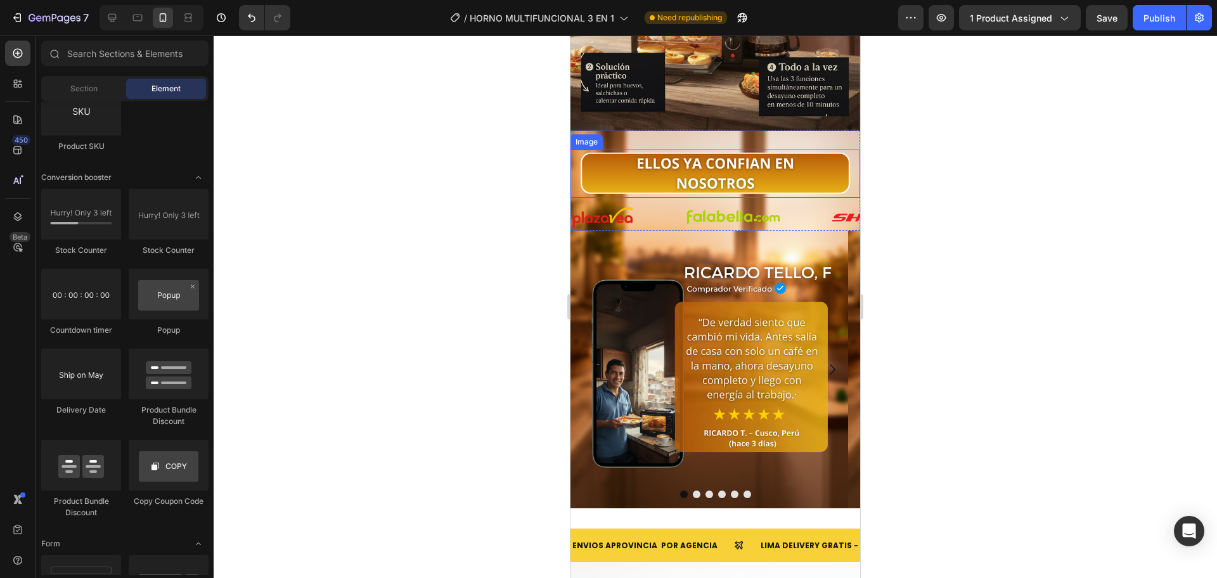
click at [579, 150] on img at bounding box center [715, 174] width 290 height 48
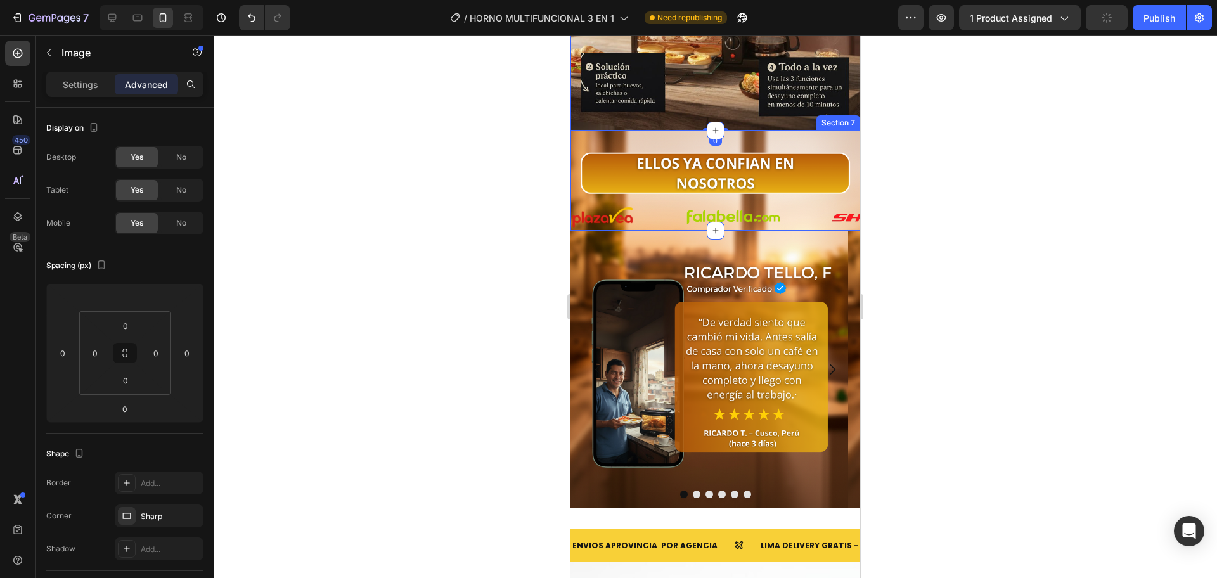
click at [707, 122] on div at bounding box center [716, 131] width 18 height 18
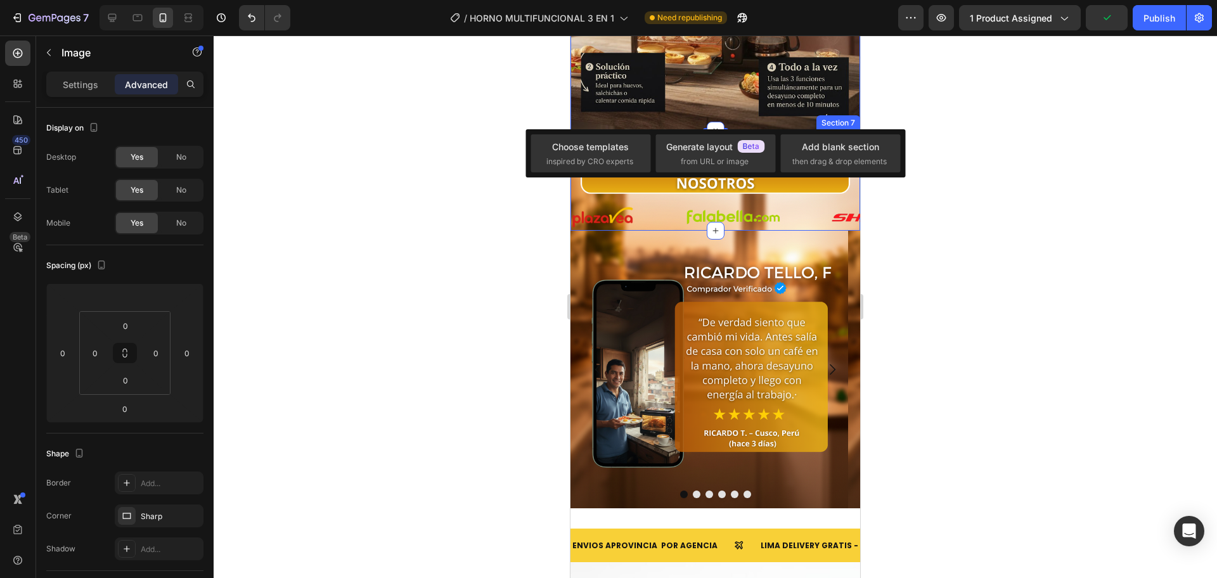
click at [663, 131] on div "Image Image Image Image Image Image Image Image Image Image Image Image Image I…" at bounding box center [715, 181] width 290 height 100
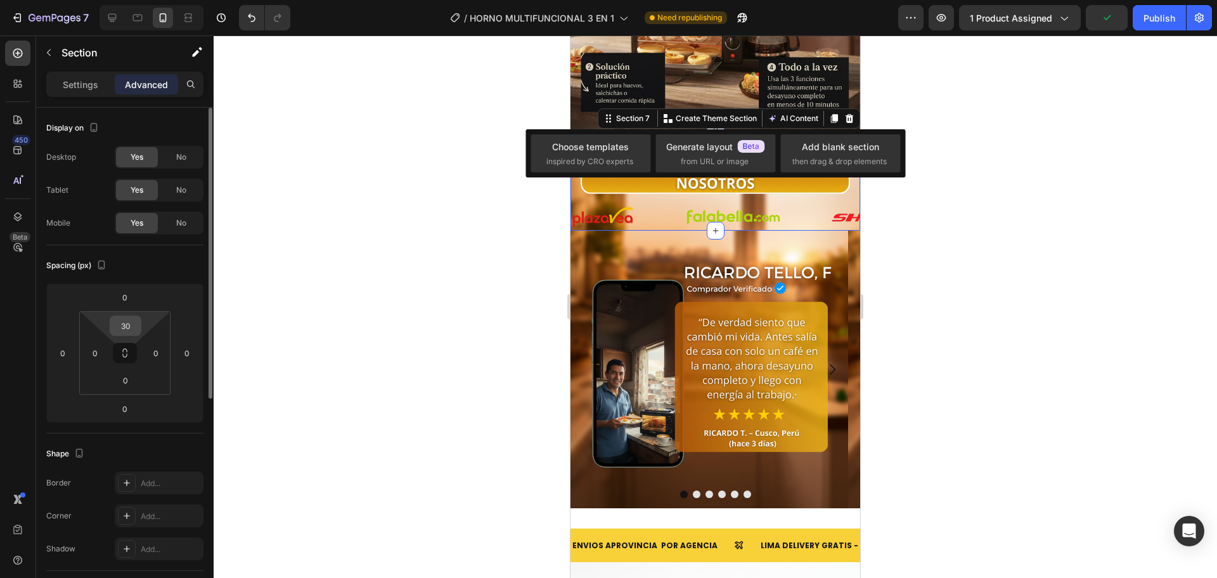
click at [132, 329] on input "30" at bounding box center [125, 325] width 25 height 19
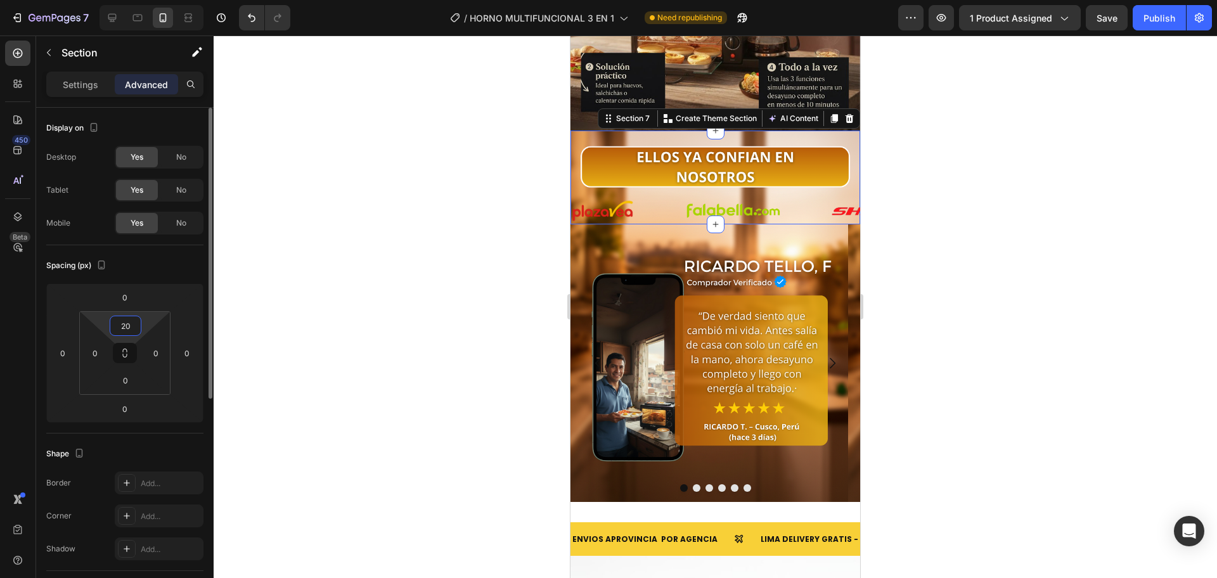
type input "2"
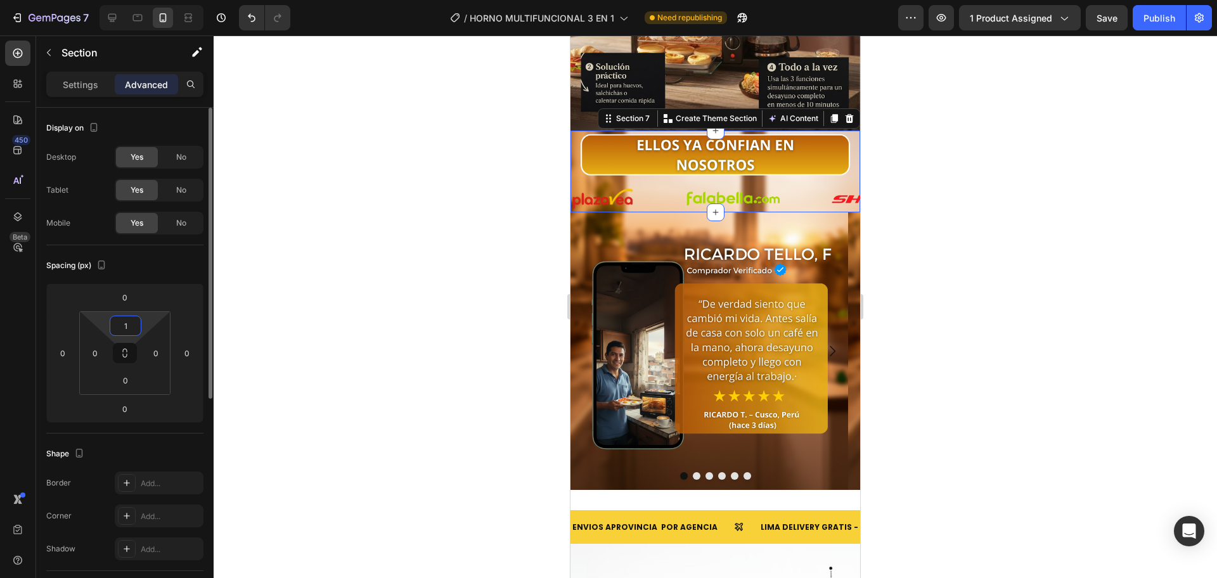
type input "10"
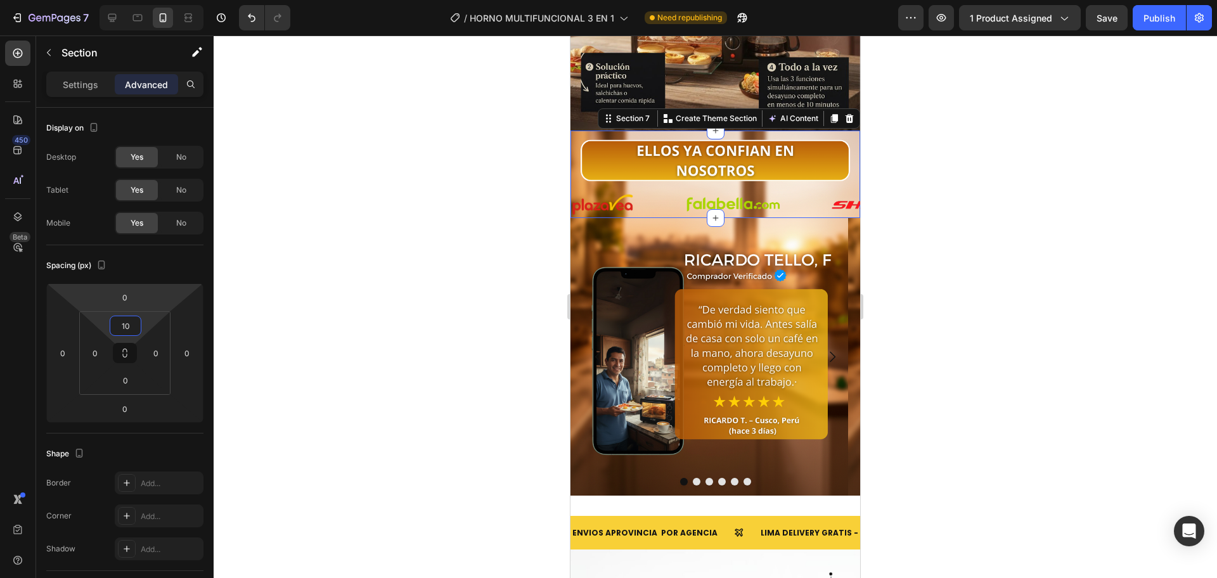
click at [357, 186] on div at bounding box center [715, 306] width 1003 height 543
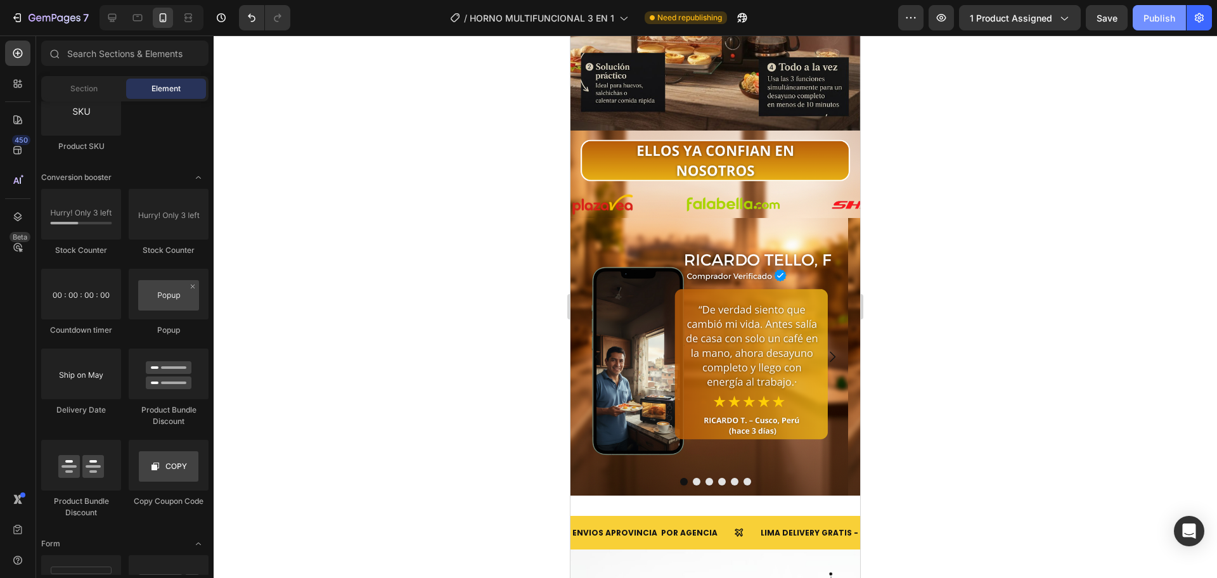
click at [1135, 23] on button "Publish" at bounding box center [1159, 17] width 53 height 25
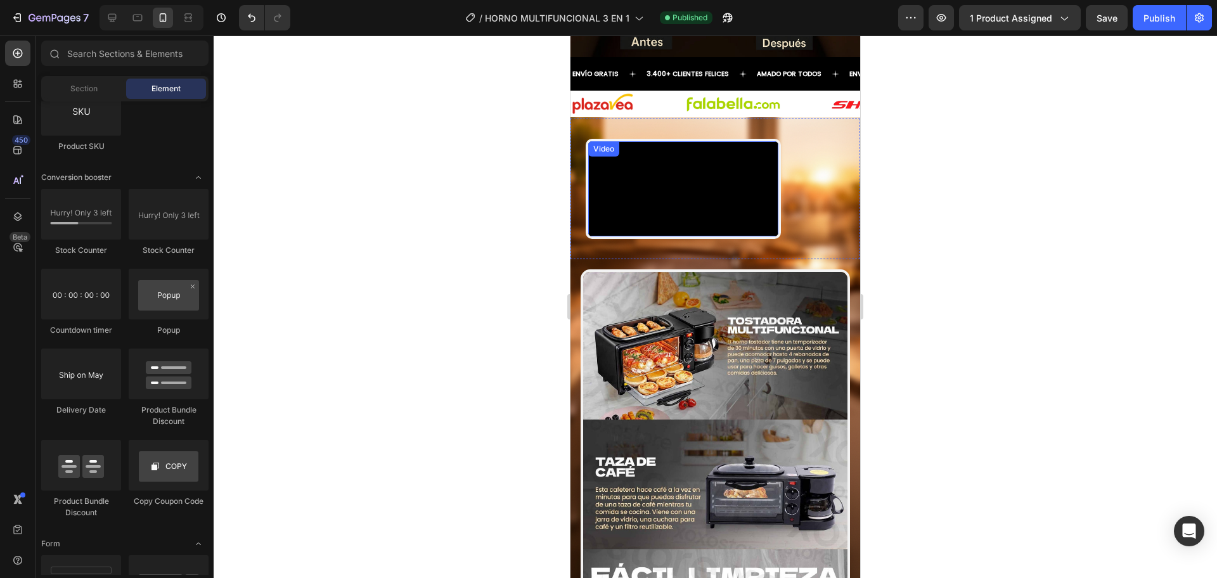
scroll to position [951, 0]
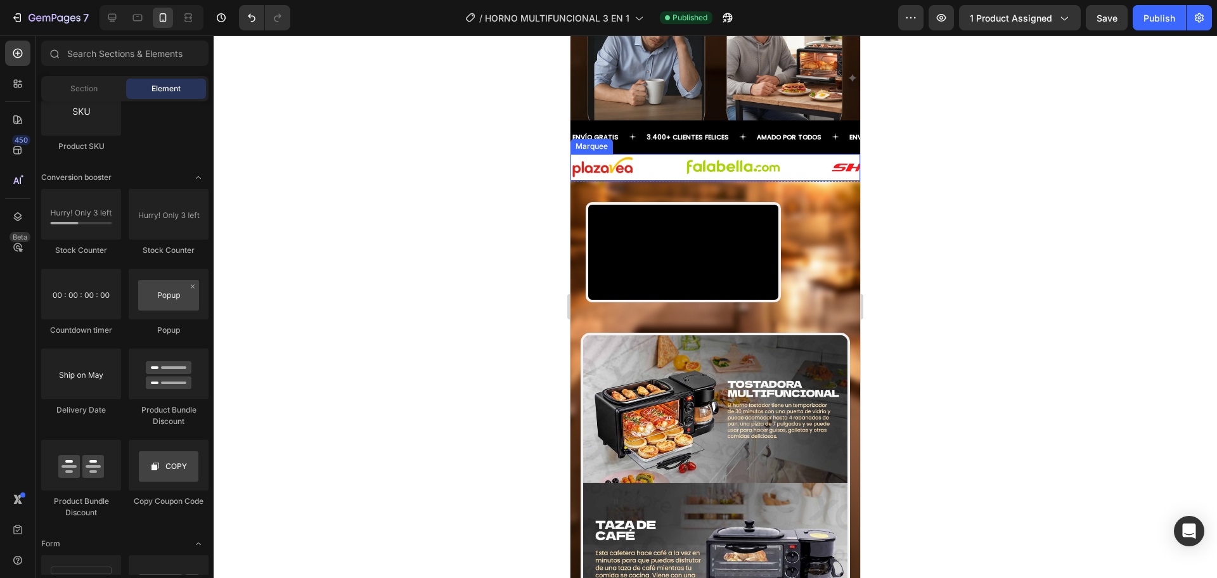
click at [807, 168] on div "Image" at bounding box center [758, 167] width 146 height 25
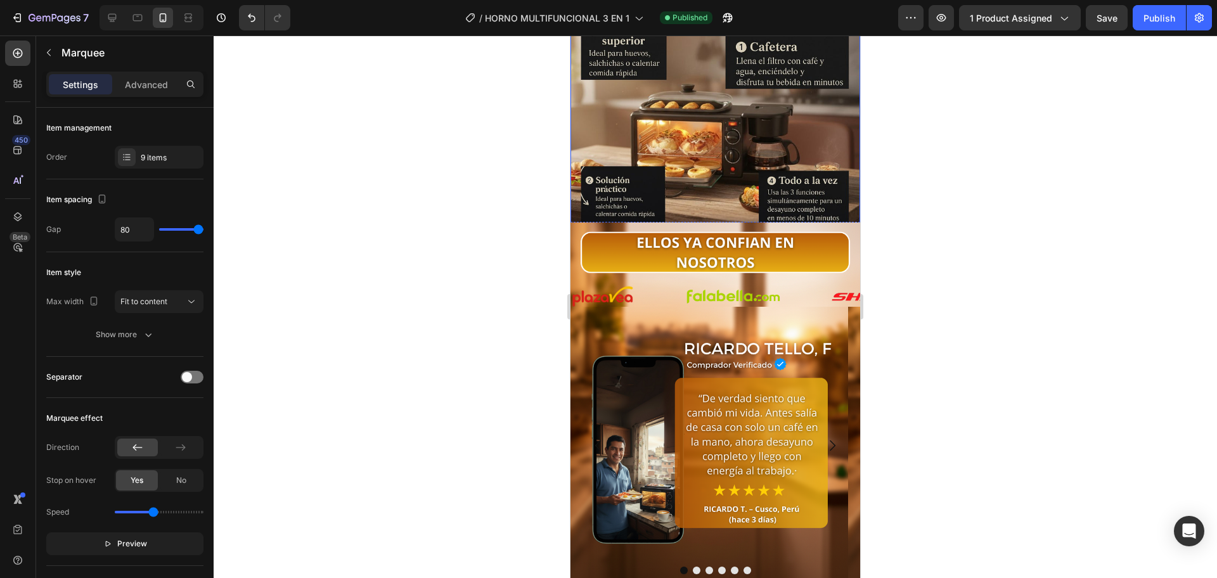
scroll to position [2324, 0]
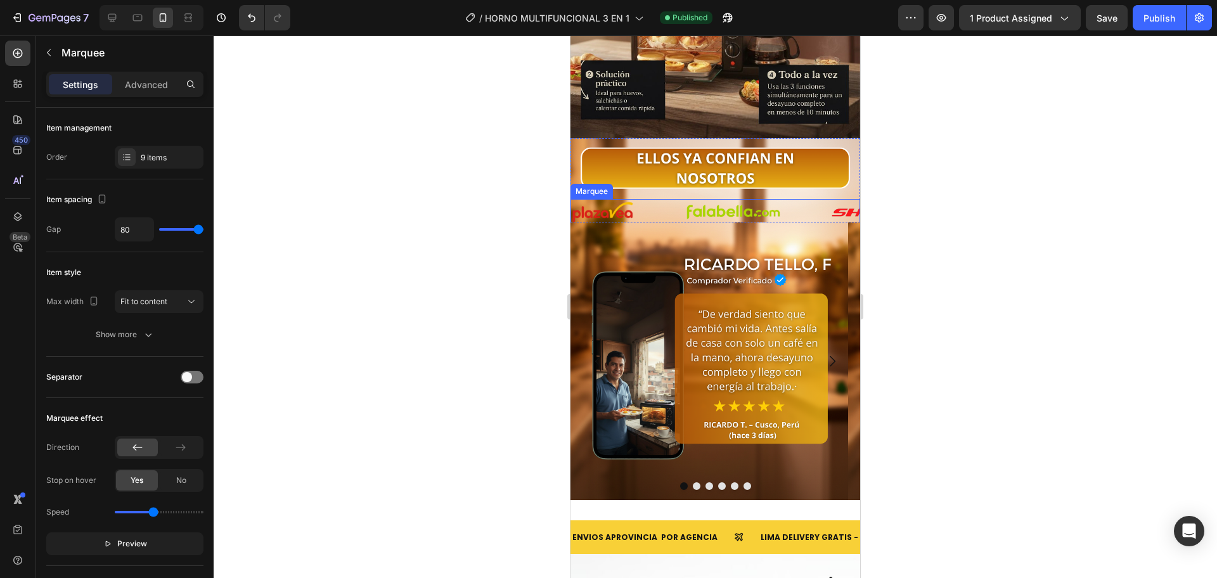
click at [798, 200] on div "Image" at bounding box center [758, 212] width 146 height 25
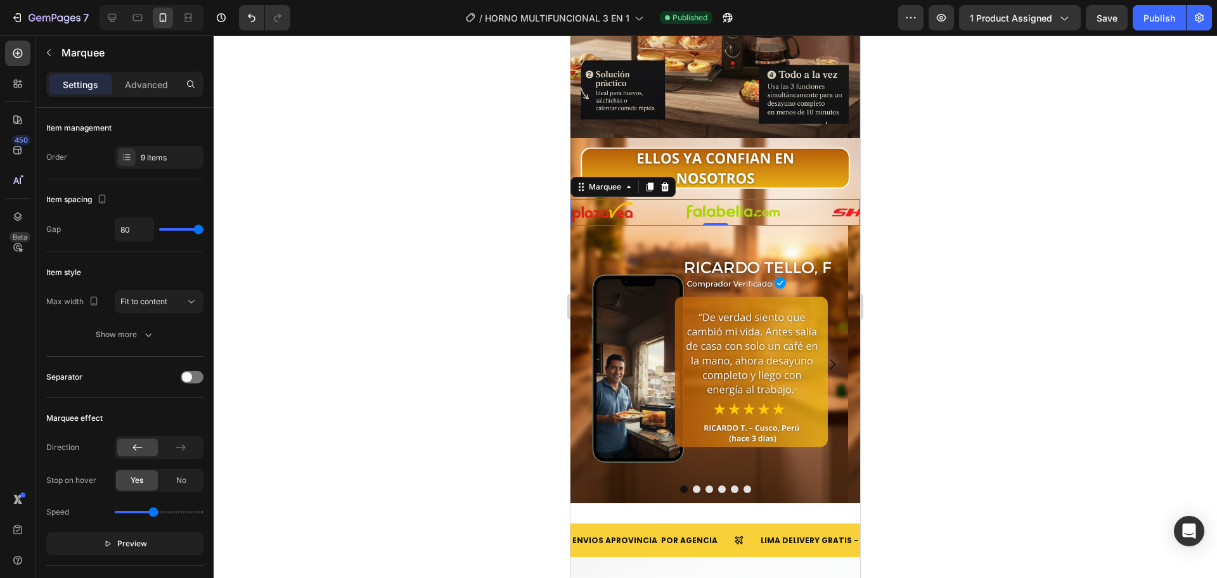
click at [955, 191] on div at bounding box center [715, 306] width 1003 height 543
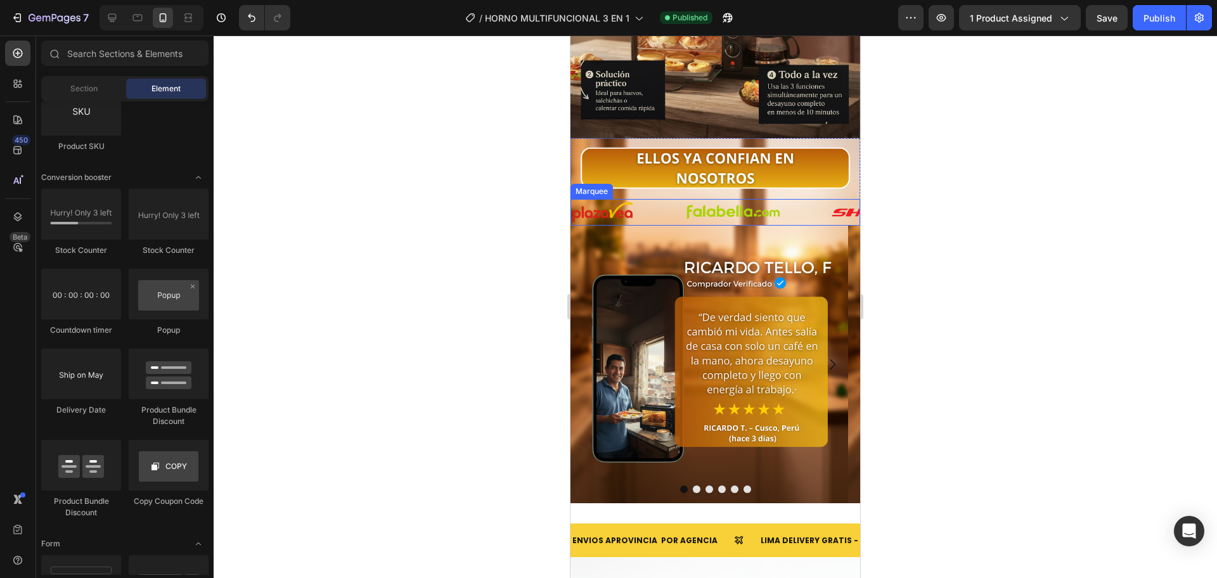
click at [792, 200] on div "Image" at bounding box center [758, 212] width 146 height 25
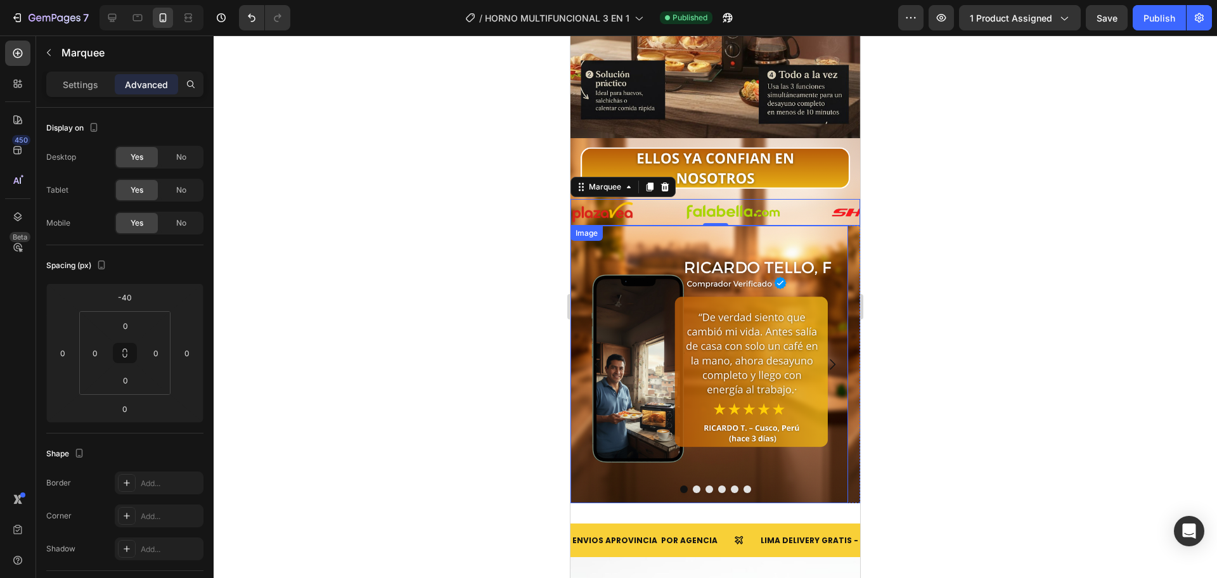
click at [603, 455] on img at bounding box center [709, 365] width 278 height 278
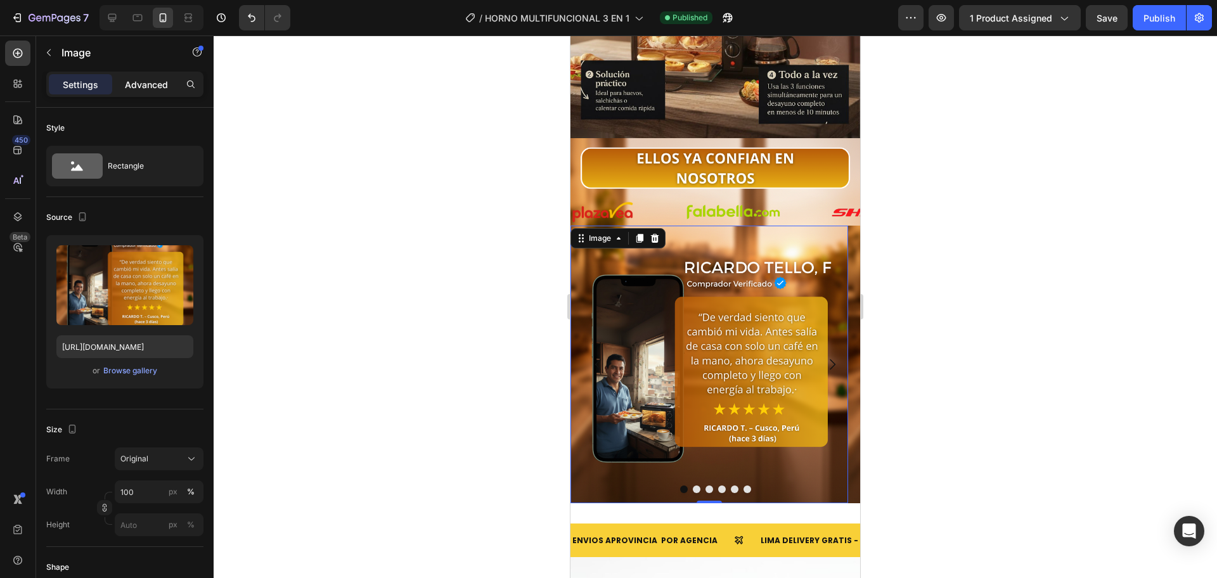
click at [160, 87] on p "Advanced" at bounding box center [146, 84] width 43 height 13
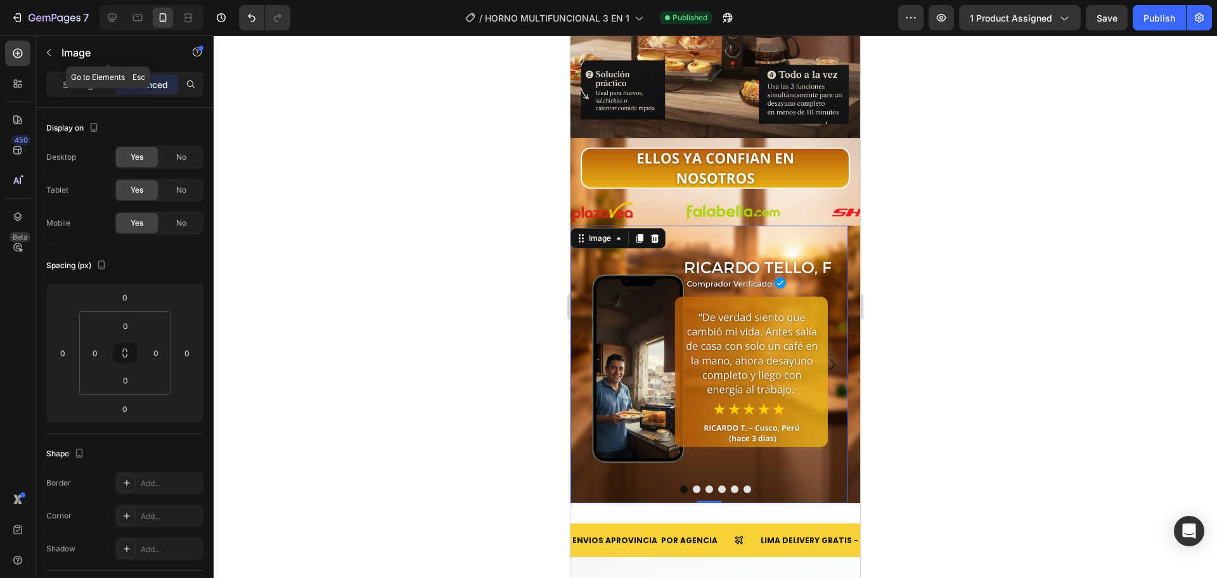
click at [104, 73] on div "Settings Advanced" at bounding box center [124, 84] width 157 height 25
click at [93, 86] on p "Settings" at bounding box center [80, 84] width 35 height 13
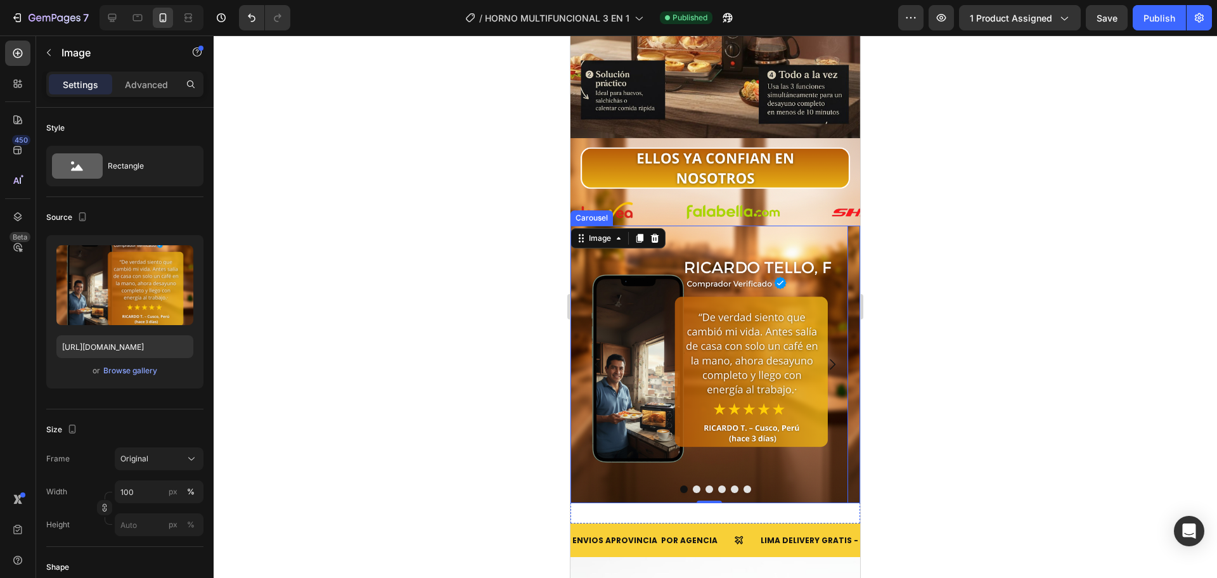
click at [630, 486] on div at bounding box center [715, 490] width 290 height 8
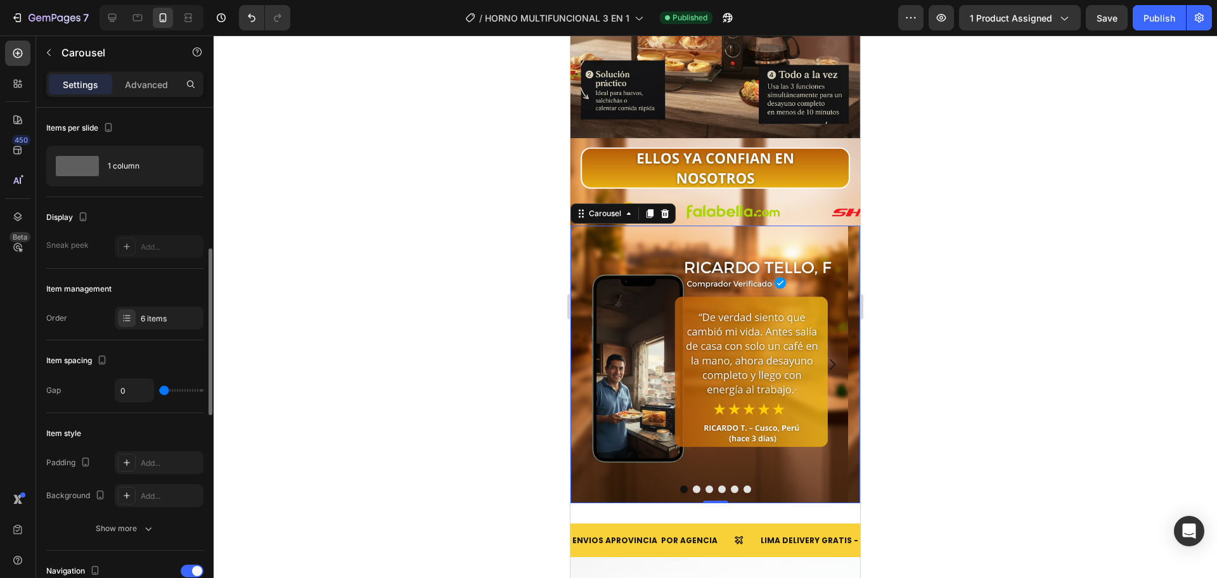
scroll to position [106, 0]
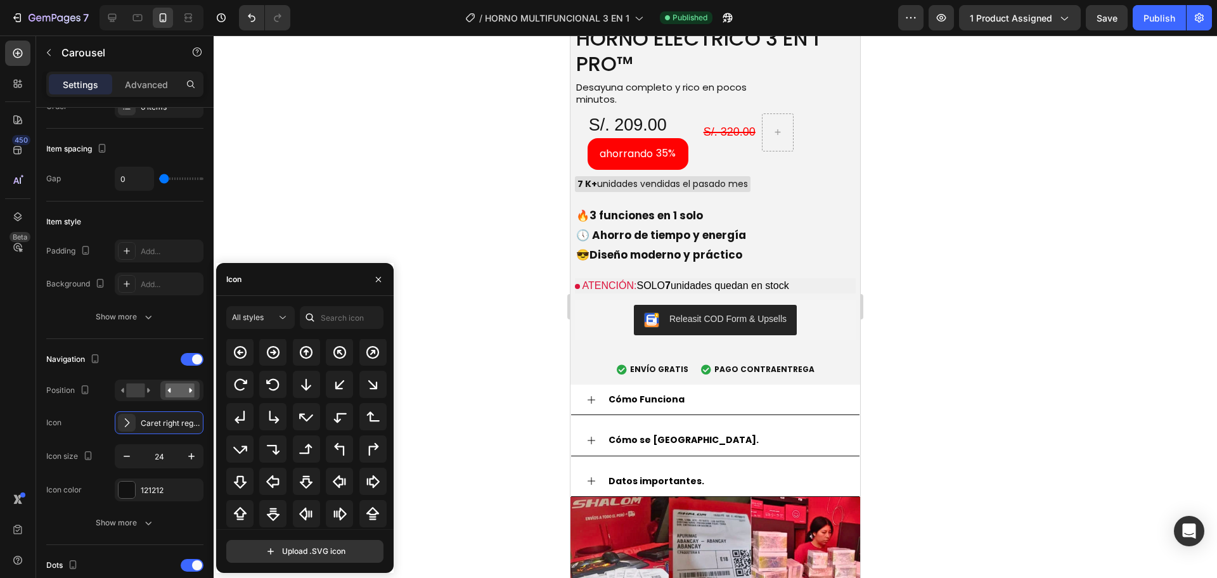
scroll to position [412, 0]
click at [369, 392] on icon at bounding box center [372, 386] width 15 height 15
click at [240, 445] on icon at bounding box center [240, 451] width 15 height 15
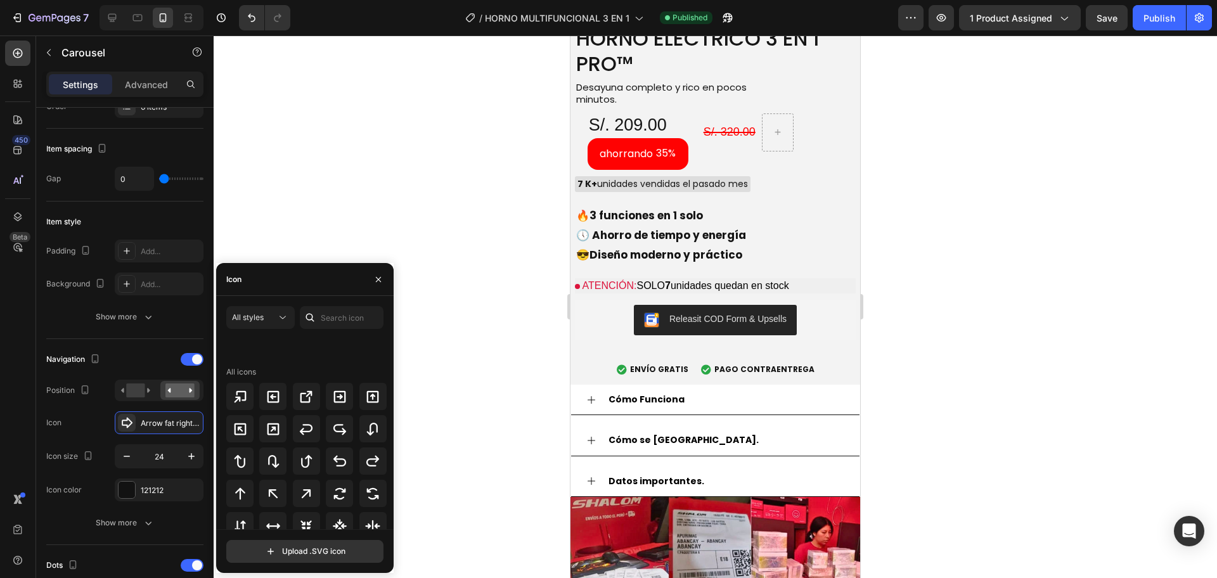
scroll to position [679, 0]
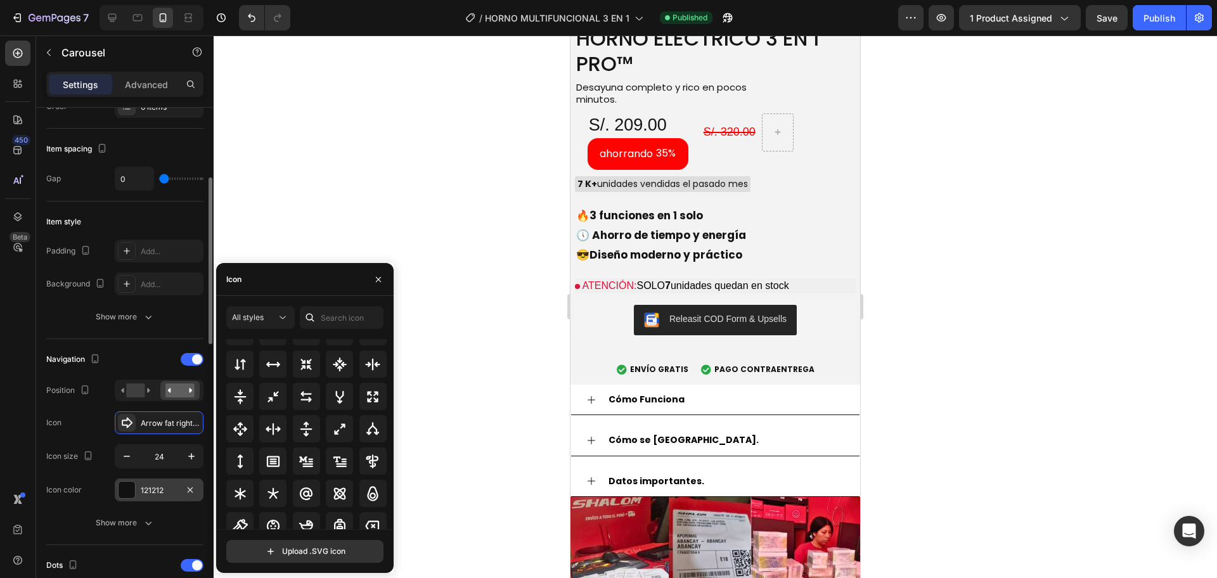
click at [121, 496] on div at bounding box center [127, 490] width 16 height 16
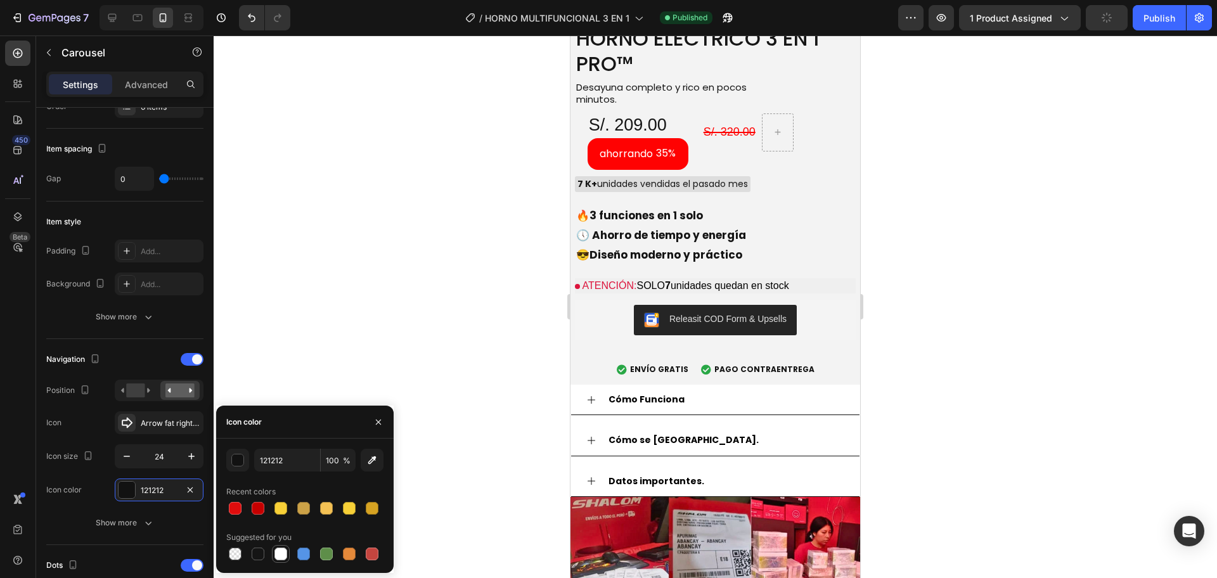
click at [284, 551] on div at bounding box center [280, 554] width 13 height 13
type input "FFFFFF"
click at [148, 425] on div "Arrow fat right bold" at bounding box center [171, 423] width 60 height 11
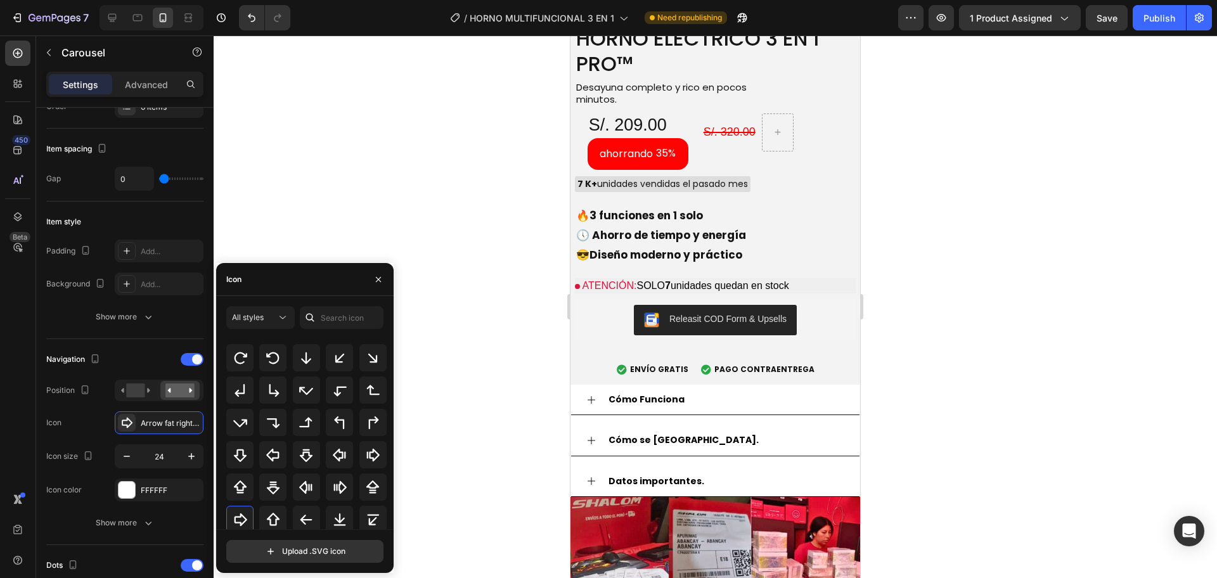
scroll to position [46, 0]
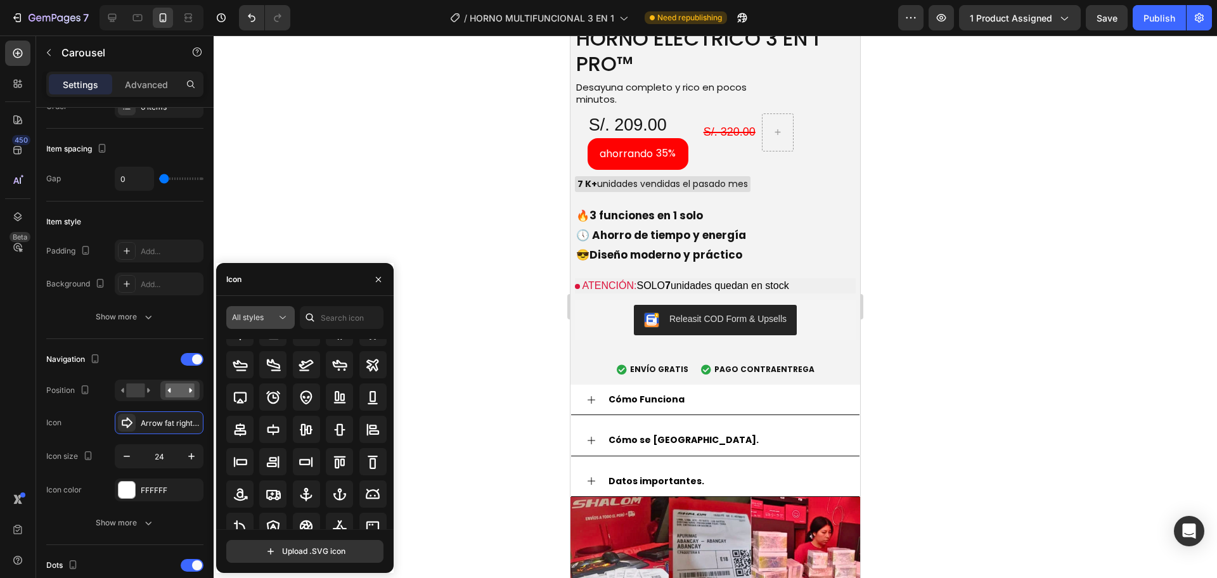
click at [282, 322] on icon at bounding box center [282, 317] width 13 height 13
click at [248, 373] on p "Light" at bounding box center [248, 372] width 72 height 13
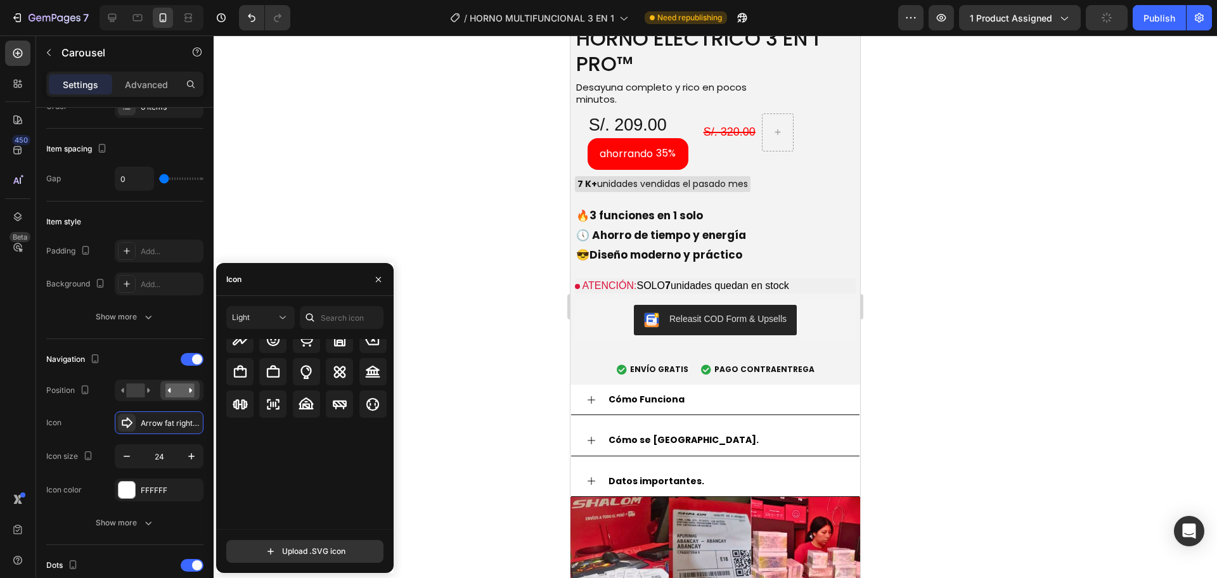
scroll to position [534, 0]
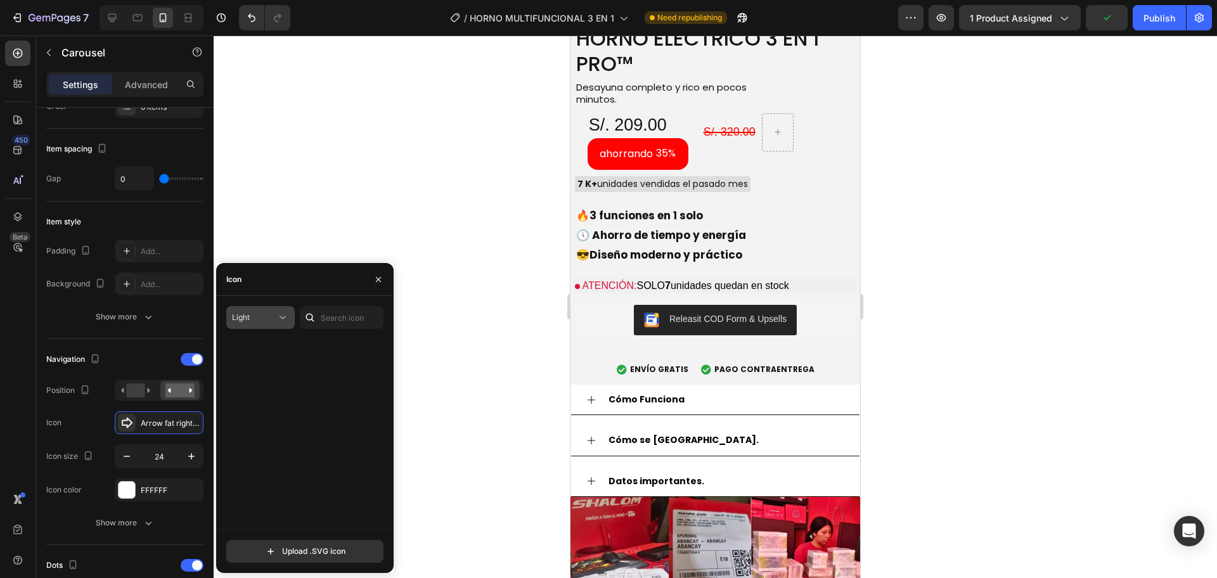
click at [278, 323] on icon at bounding box center [282, 317] width 13 height 13
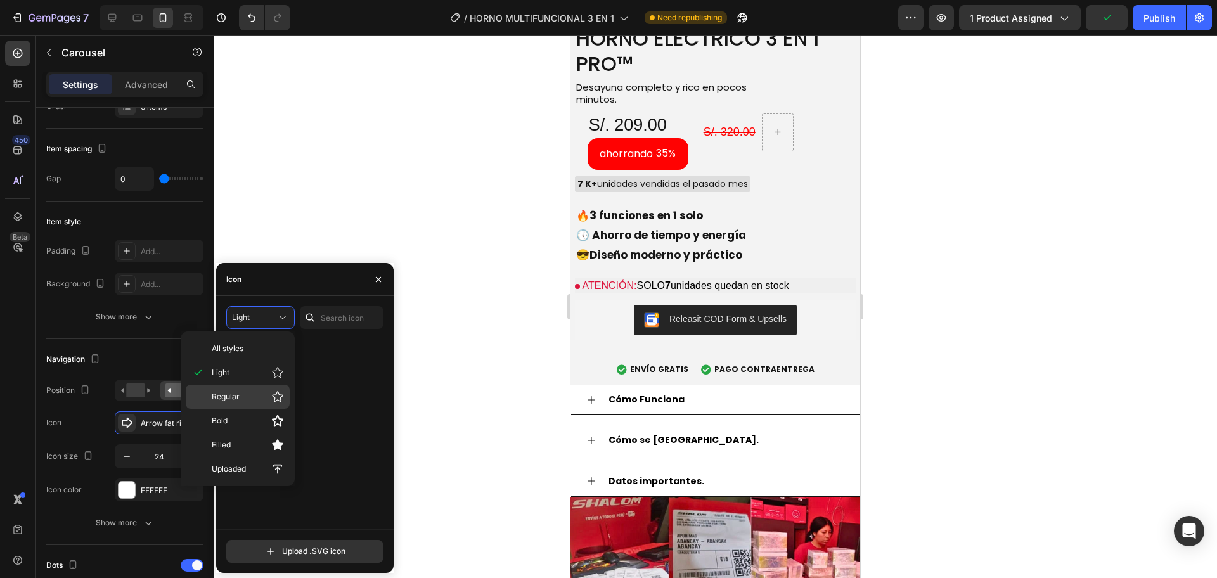
click at [250, 394] on p "Regular" at bounding box center [248, 396] width 72 height 13
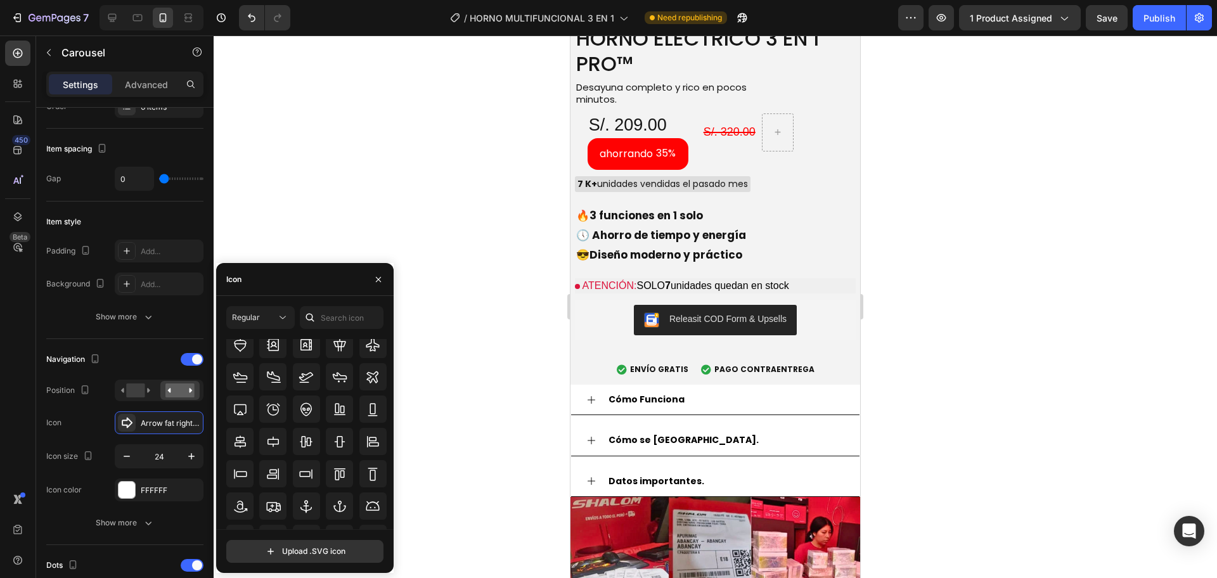
scroll to position [0, 0]
click at [274, 322] on div "Regular" at bounding box center [254, 317] width 44 height 11
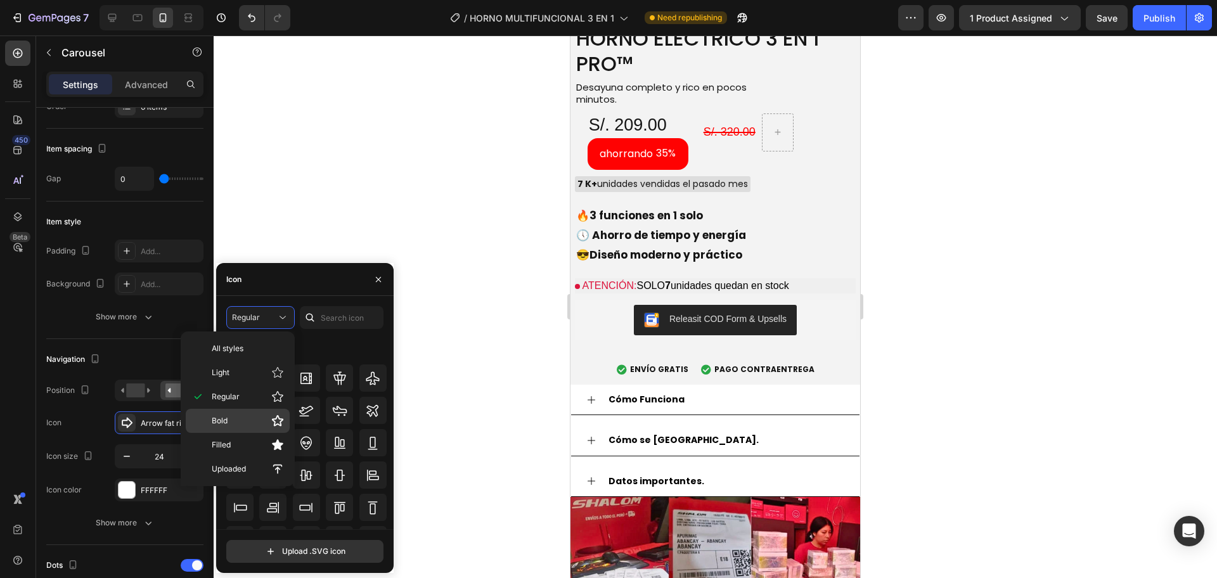
click at [249, 421] on p "Bold" at bounding box center [248, 421] width 72 height 13
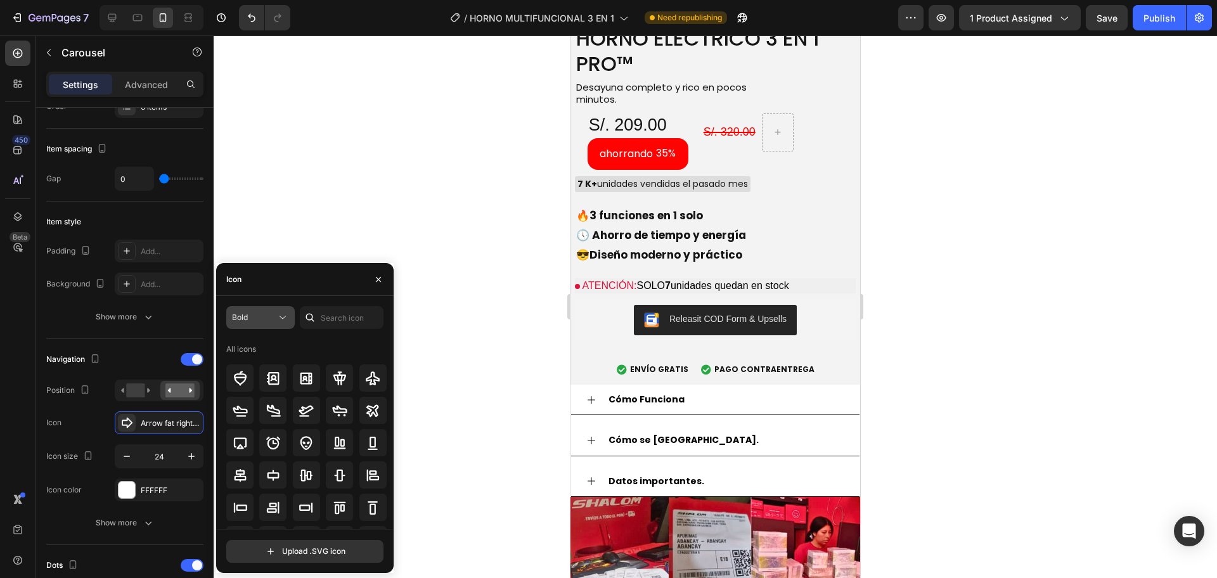
click at [273, 326] on button "Bold" at bounding box center [260, 317] width 68 height 23
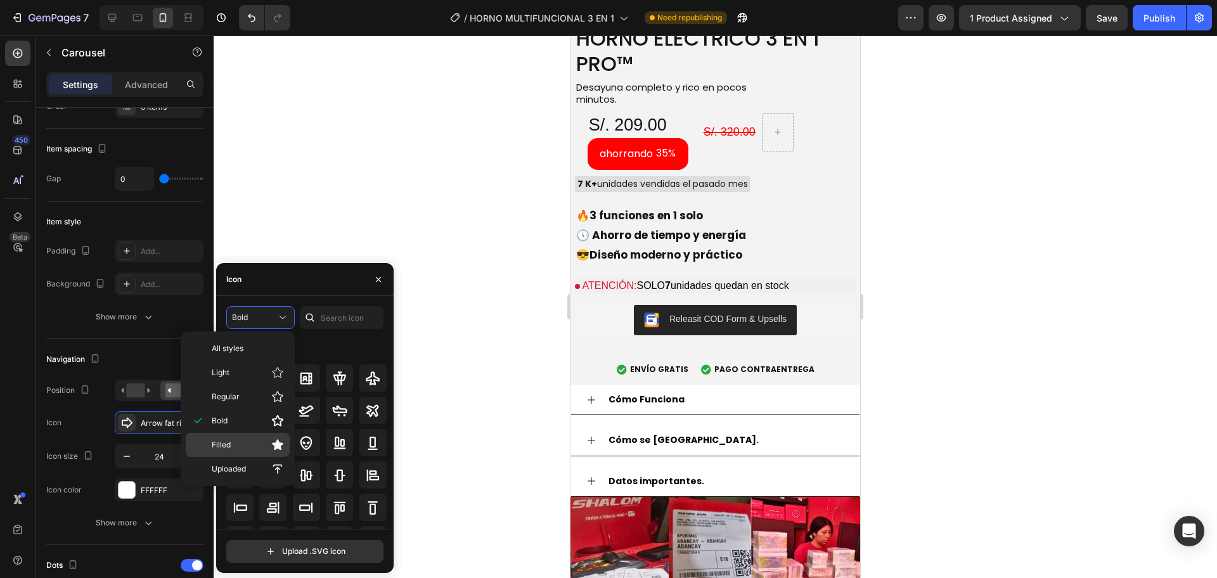
click at [256, 449] on p "Filled" at bounding box center [248, 445] width 72 height 13
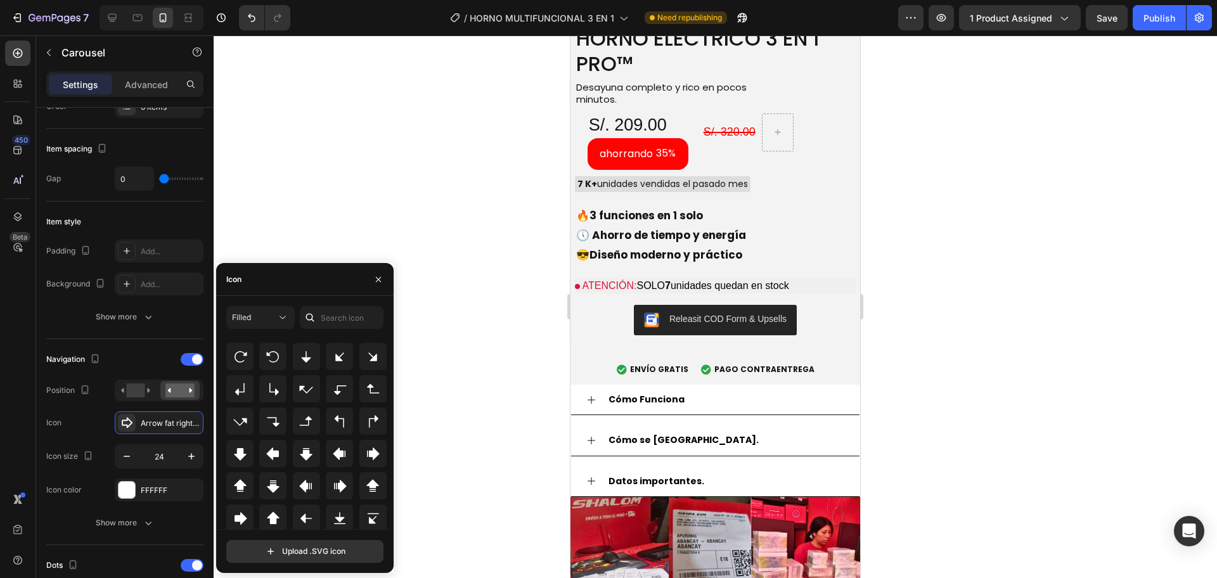
scroll to position [412, 0]
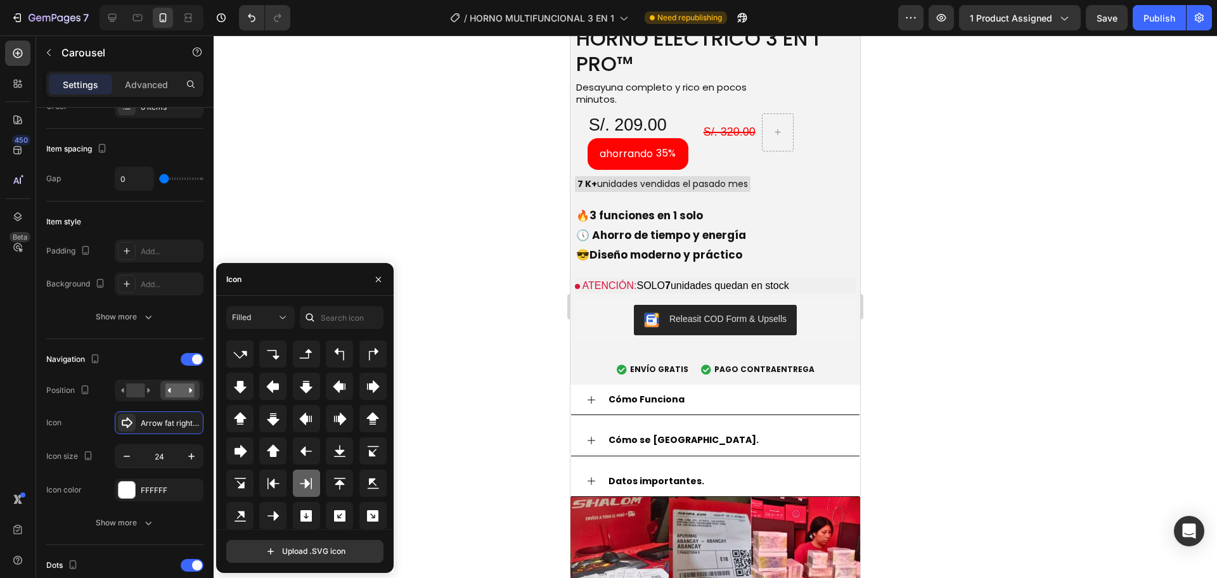
click at [299, 486] on icon at bounding box center [306, 483] width 15 height 15
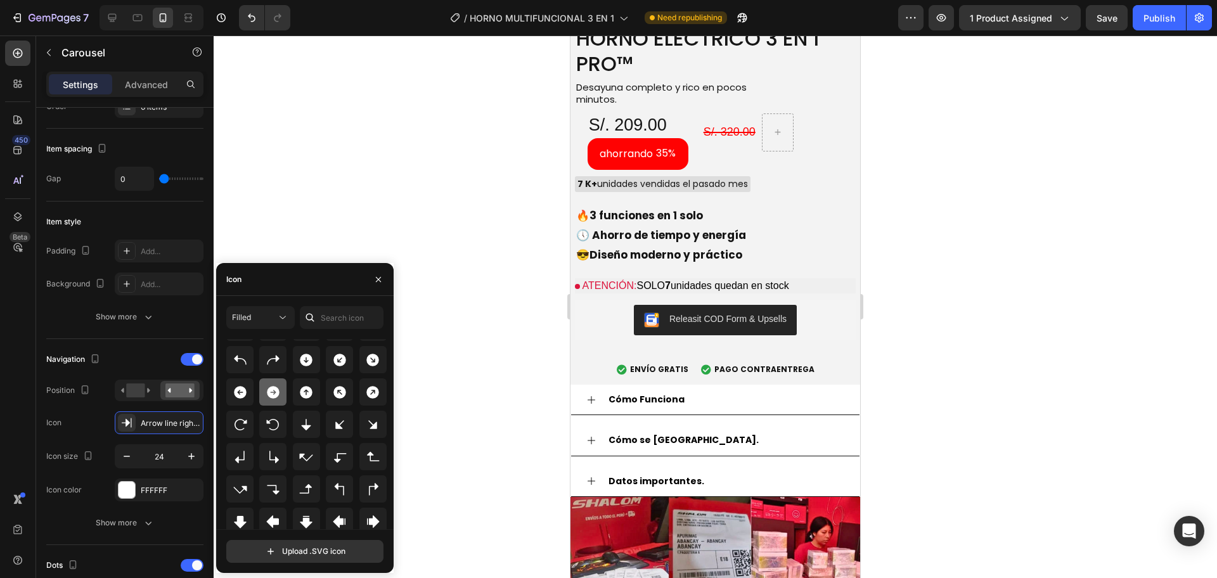
click at [273, 390] on icon at bounding box center [273, 392] width 13 height 13
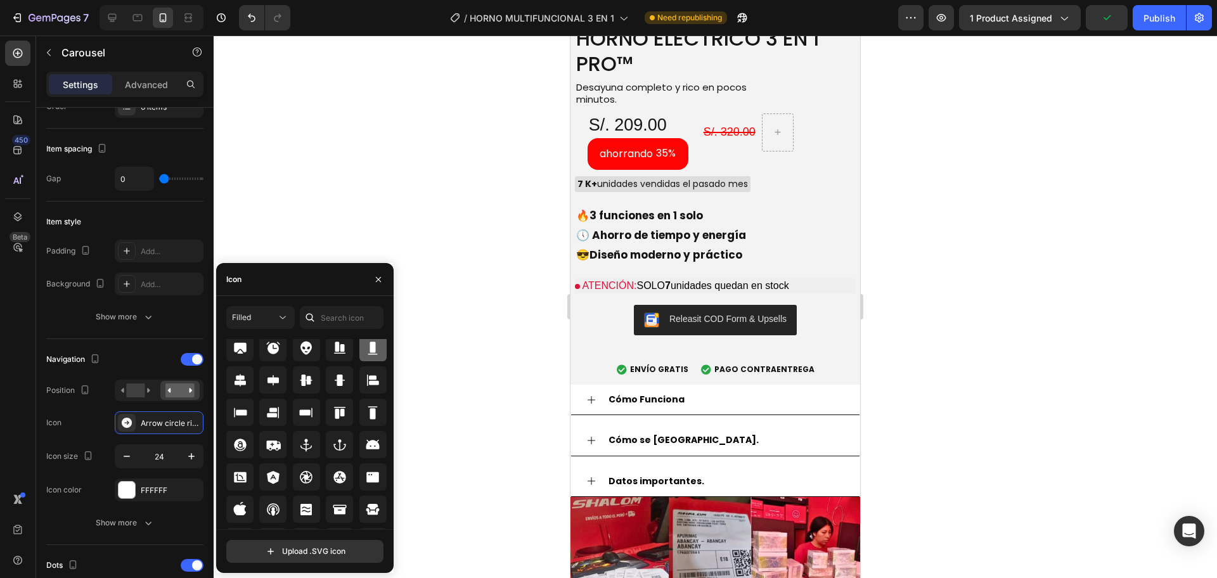
scroll to position [0, 0]
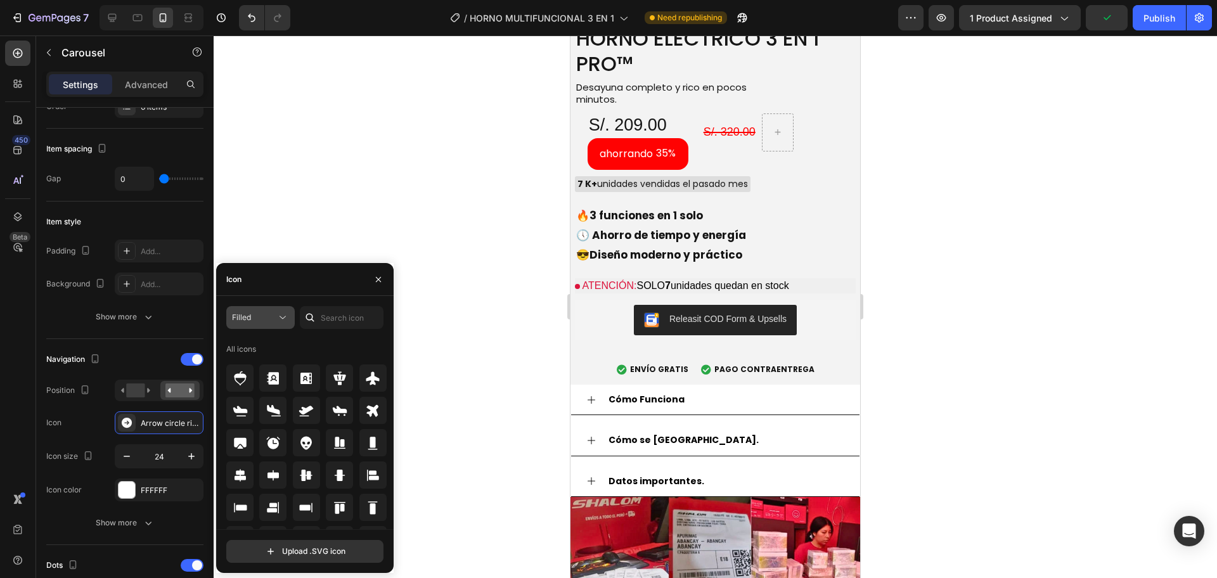
click at [283, 324] on button "Filled" at bounding box center [260, 317] width 68 height 23
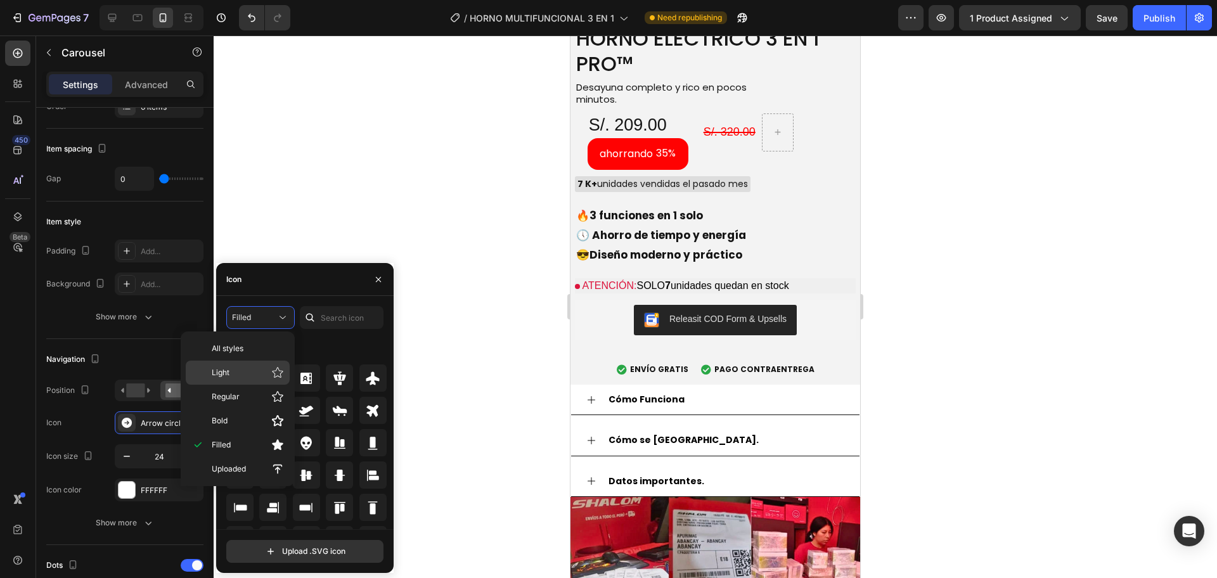
click at [256, 374] on p "Light" at bounding box center [248, 372] width 72 height 13
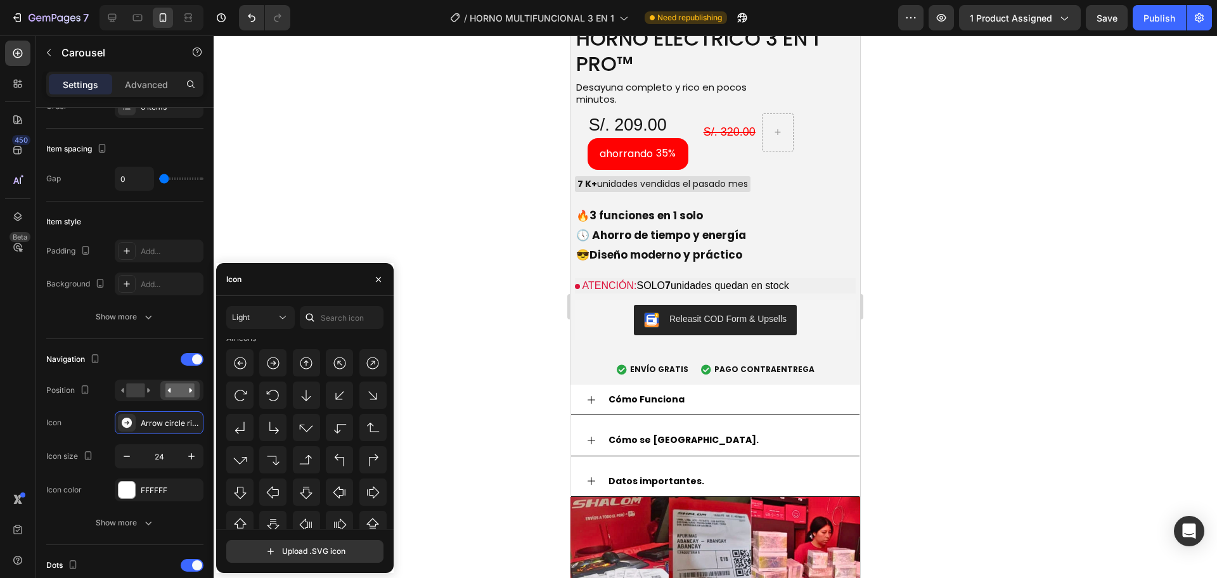
scroll to position [412, 0]
click at [309, 492] on div at bounding box center [306, 483] width 27 height 27
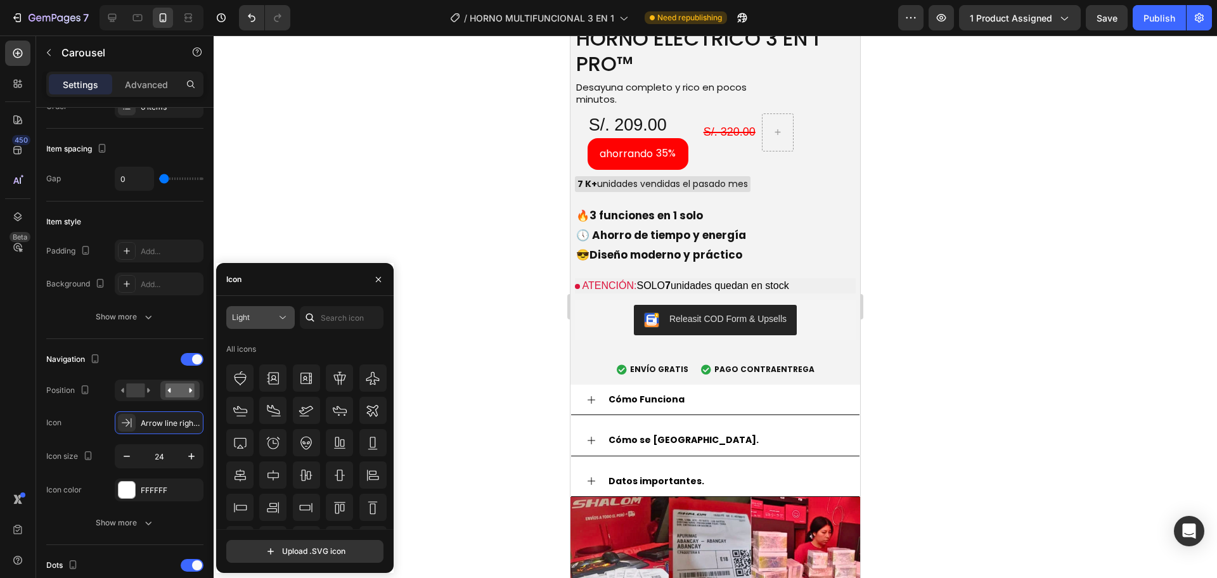
click at [275, 322] on div "Light" at bounding box center [254, 317] width 44 height 11
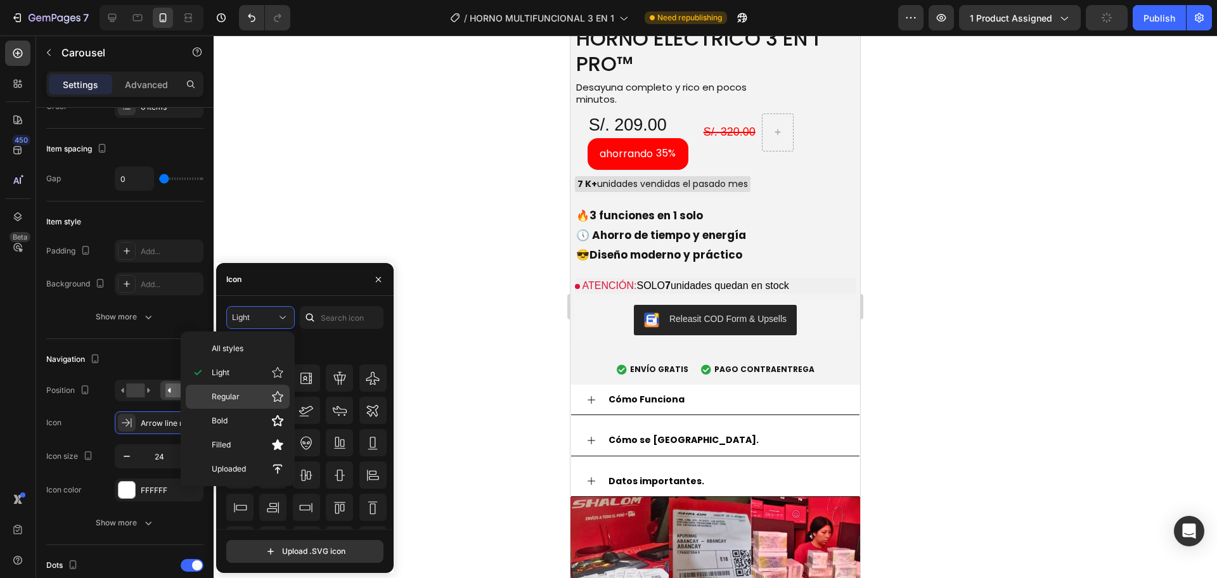
click at [264, 399] on p "Regular" at bounding box center [248, 396] width 72 height 13
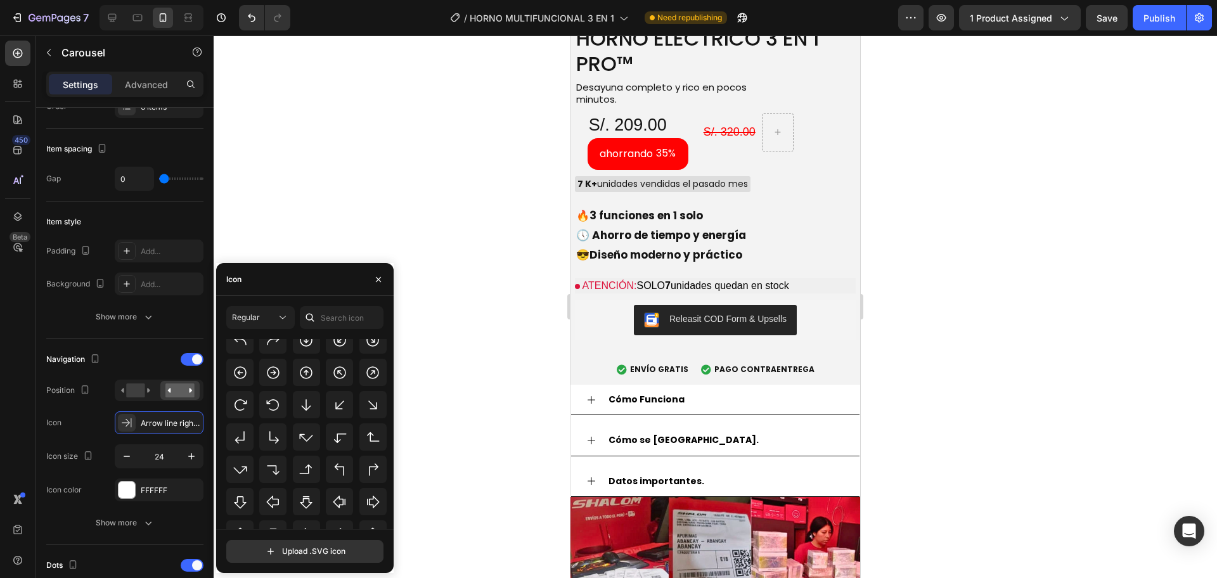
scroll to position [412, 0]
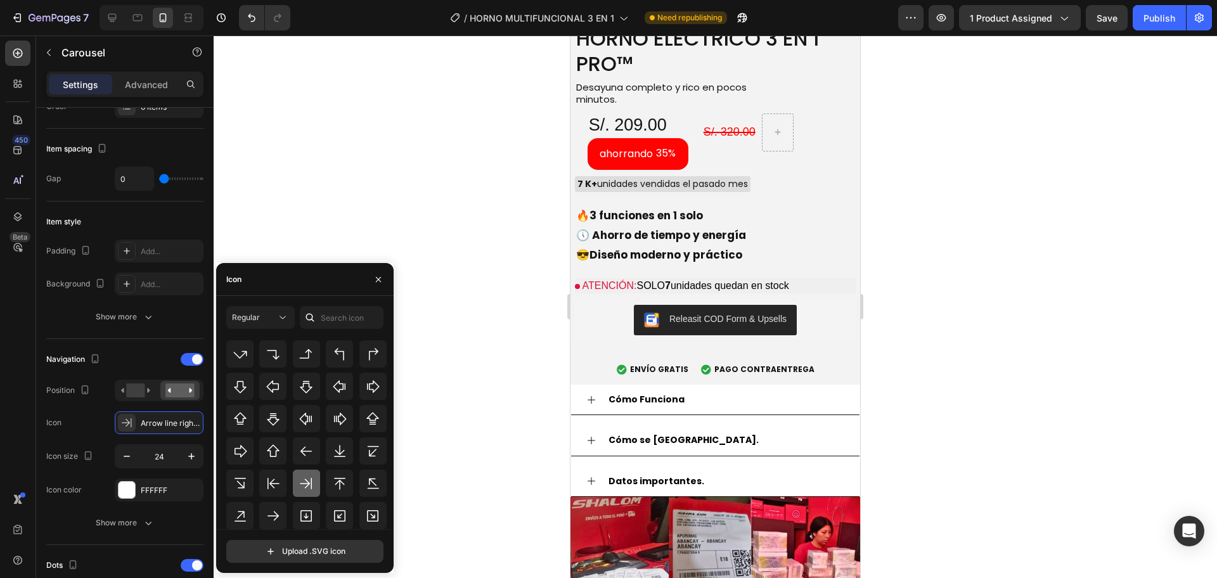
click at [312, 482] on icon at bounding box center [306, 483] width 15 height 15
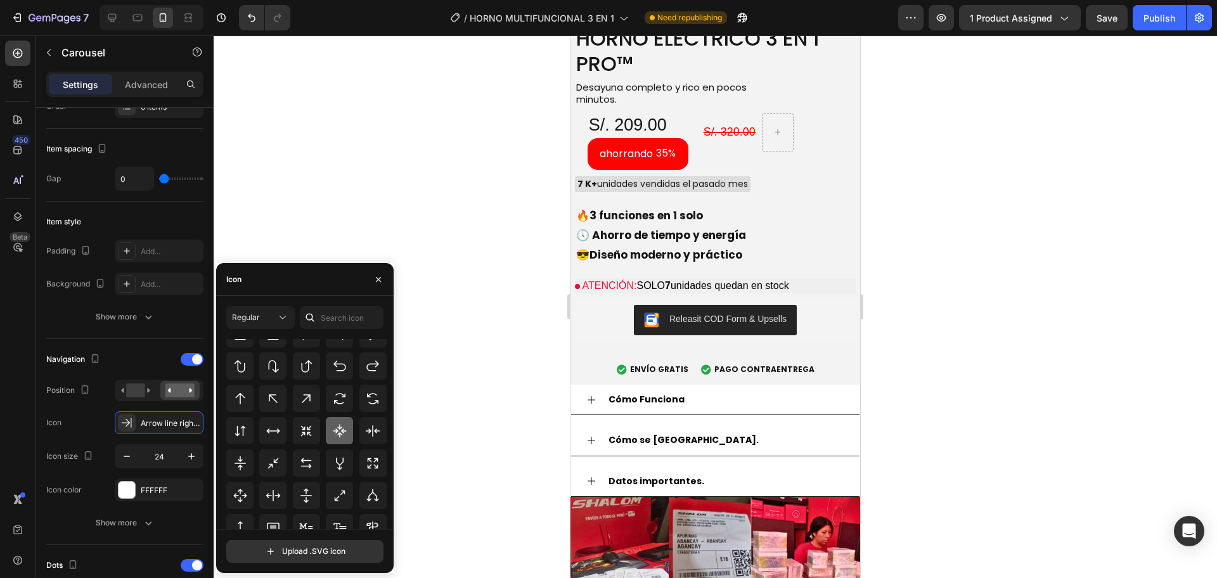
scroll to position [685, 0]
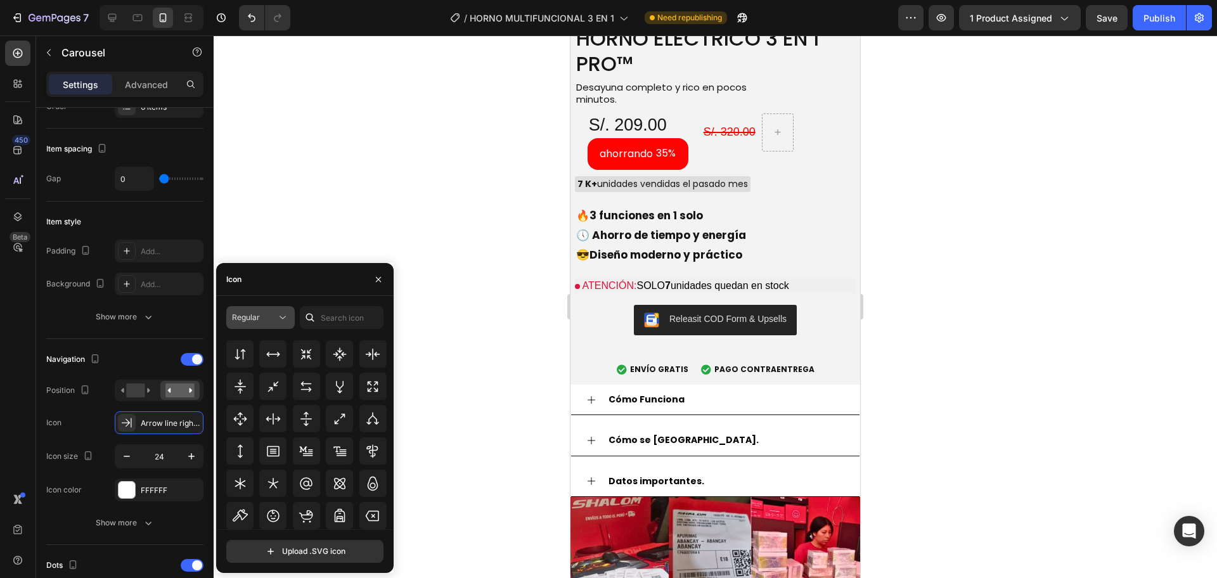
click at [252, 322] on span "Regular" at bounding box center [246, 317] width 28 height 11
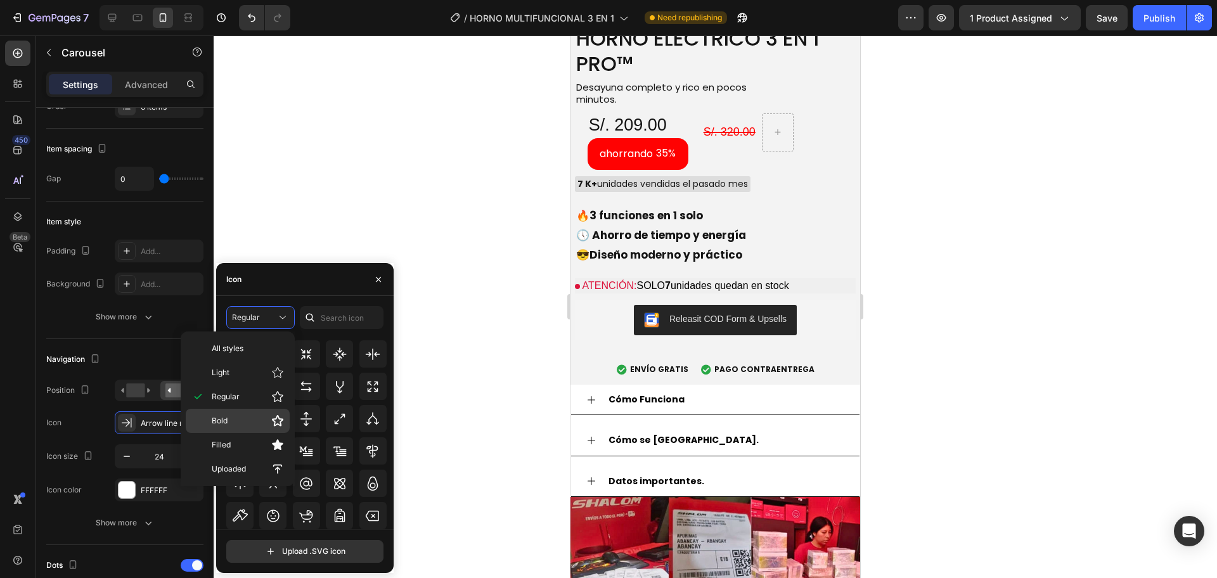
click at [230, 421] on p "Bold" at bounding box center [248, 421] width 72 height 13
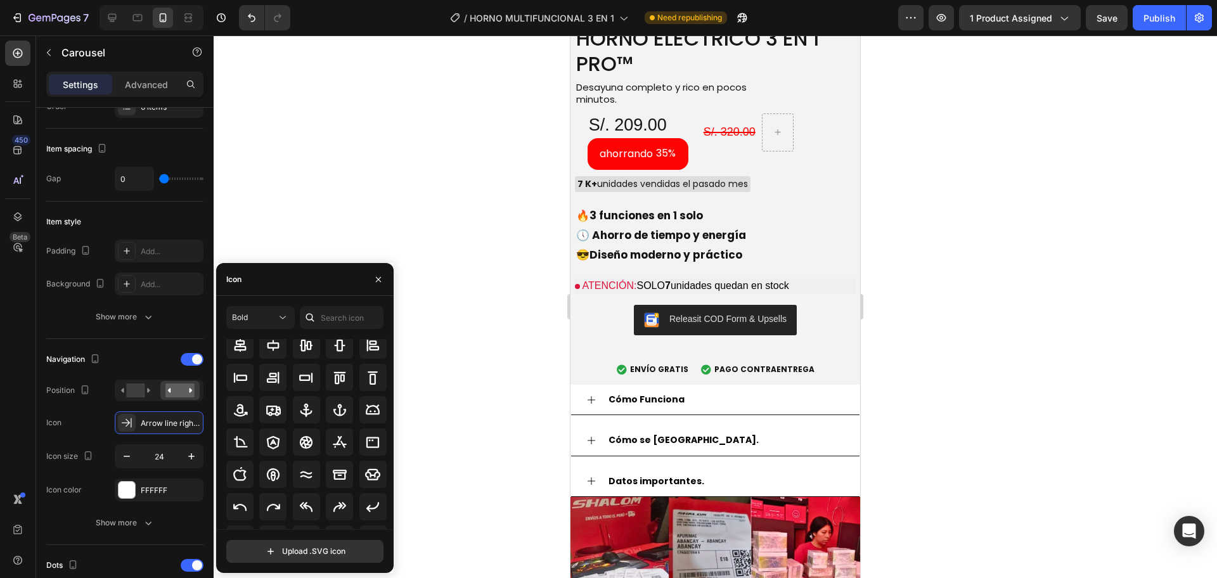
scroll to position [211, 0]
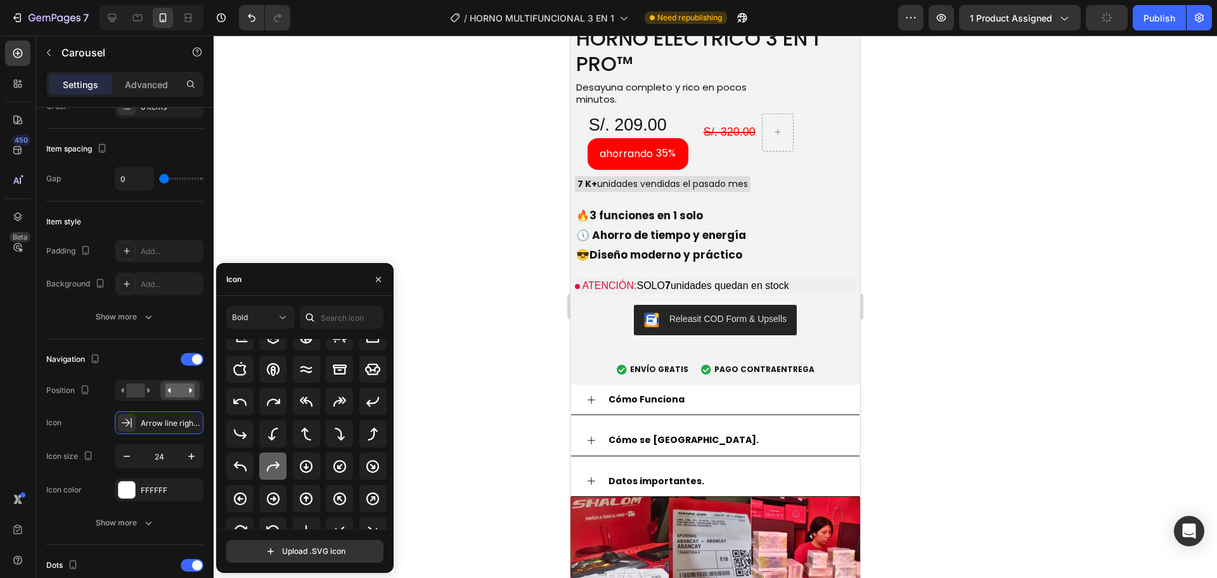
click at [283, 461] on div at bounding box center [272, 466] width 27 height 27
click at [365, 471] on icon at bounding box center [372, 469] width 15 height 15
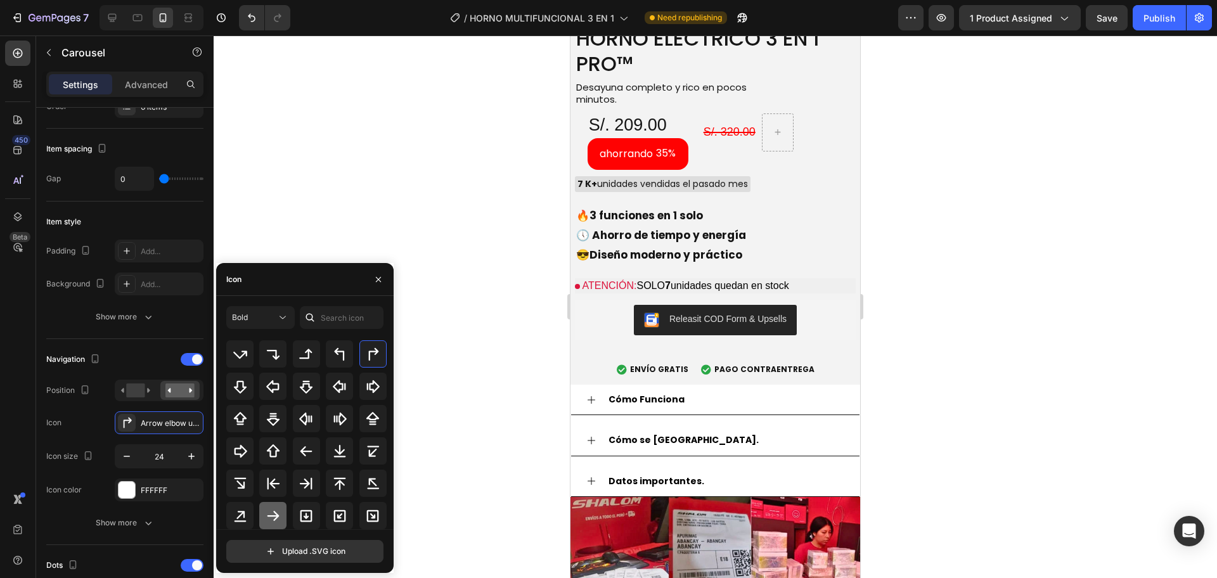
click at [281, 518] on div at bounding box center [272, 515] width 27 height 27
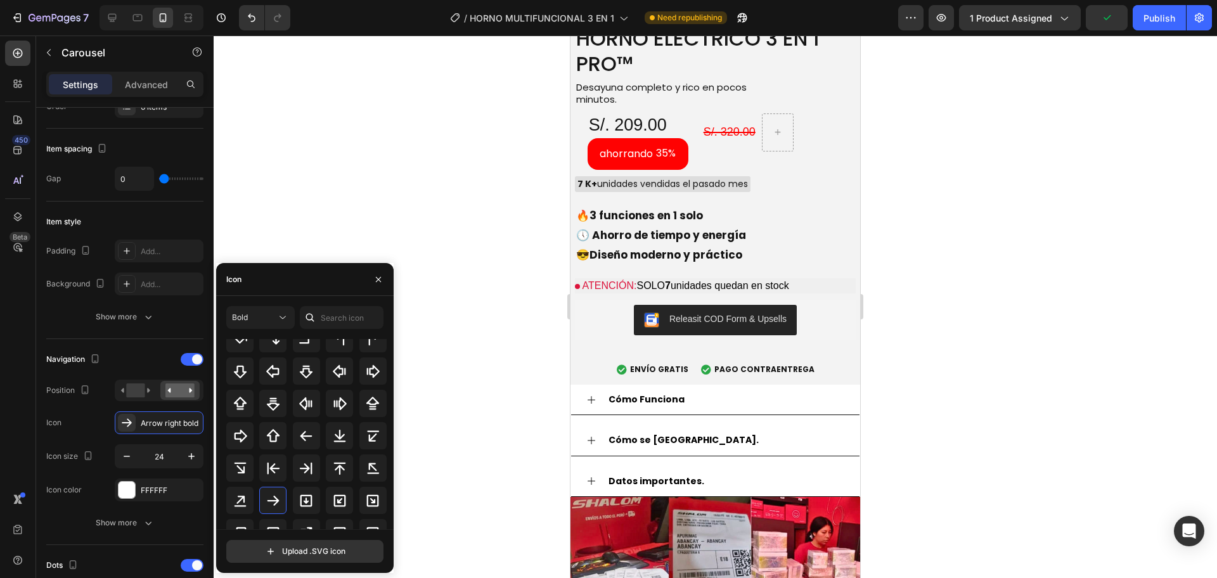
scroll to position [517, 0]
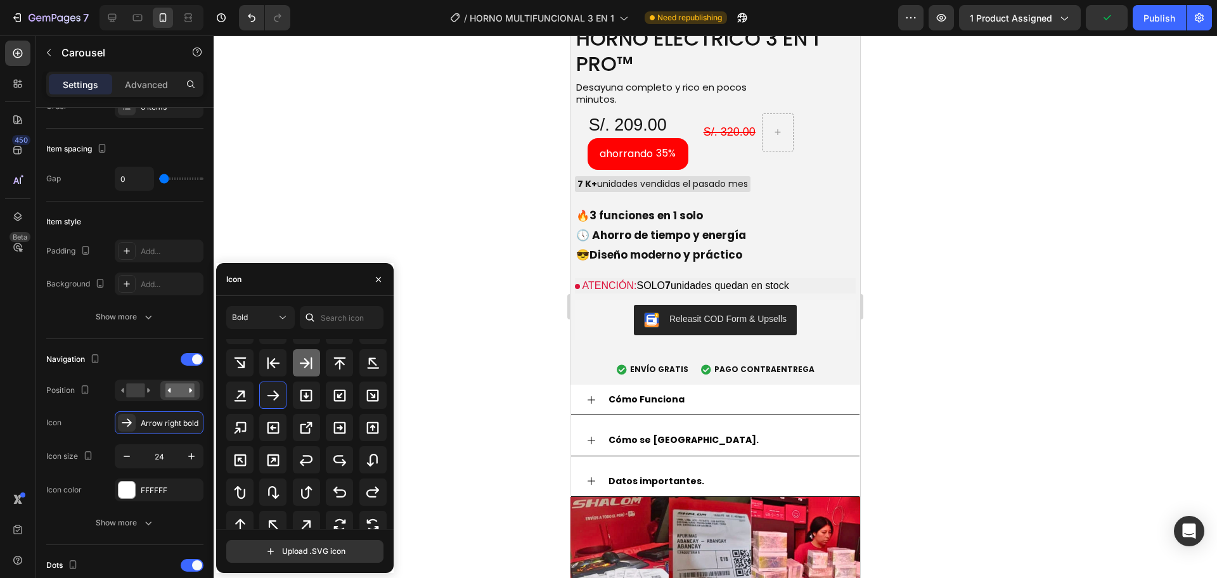
click at [311, 366] on icon at bounding box center [306, 363] width 13 height 12
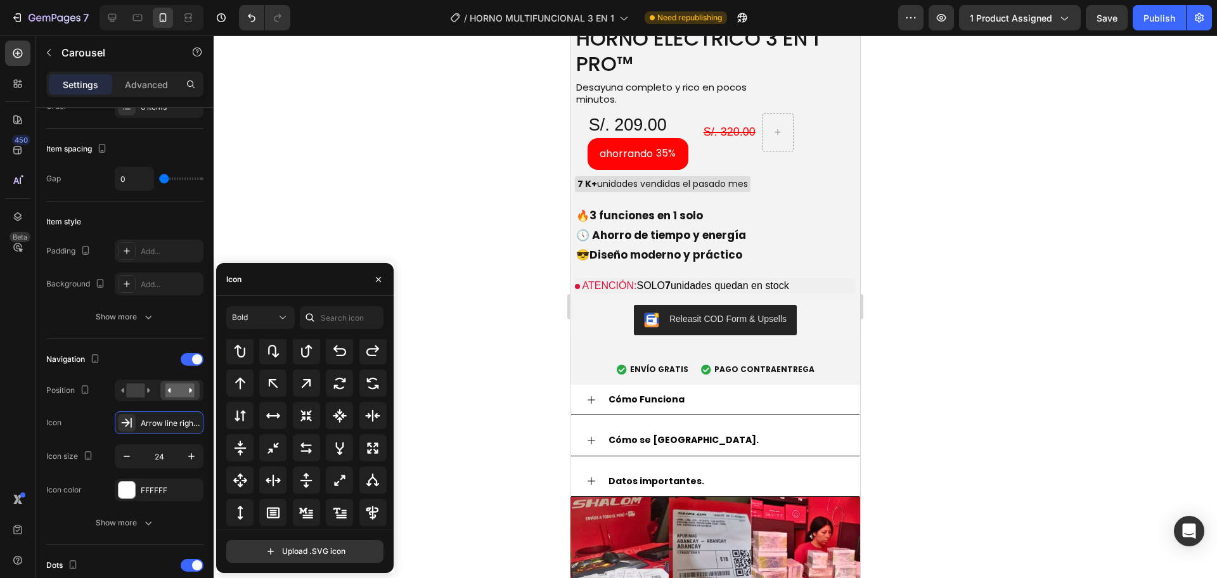
scroll to position [685, 0]
click at [256, 321] on div "Bold" at bounding box center [254, 317] width 44 height 11
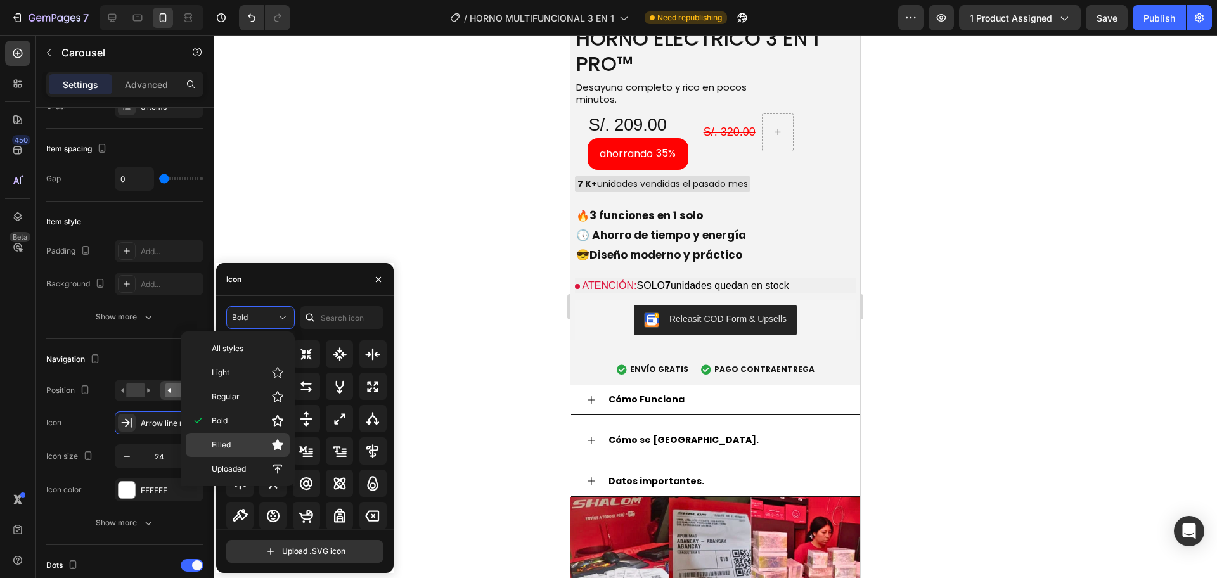
click at [258, 446] on p "Filled" at bounding box center [248, 445] width 72 height 13
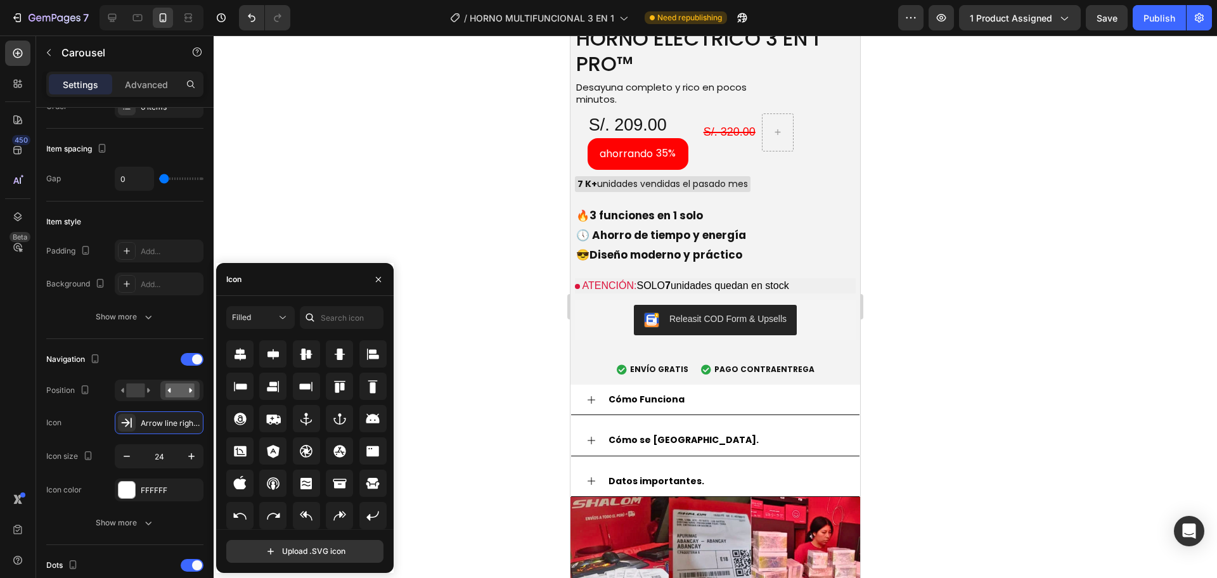
scroll to position [211, 0]
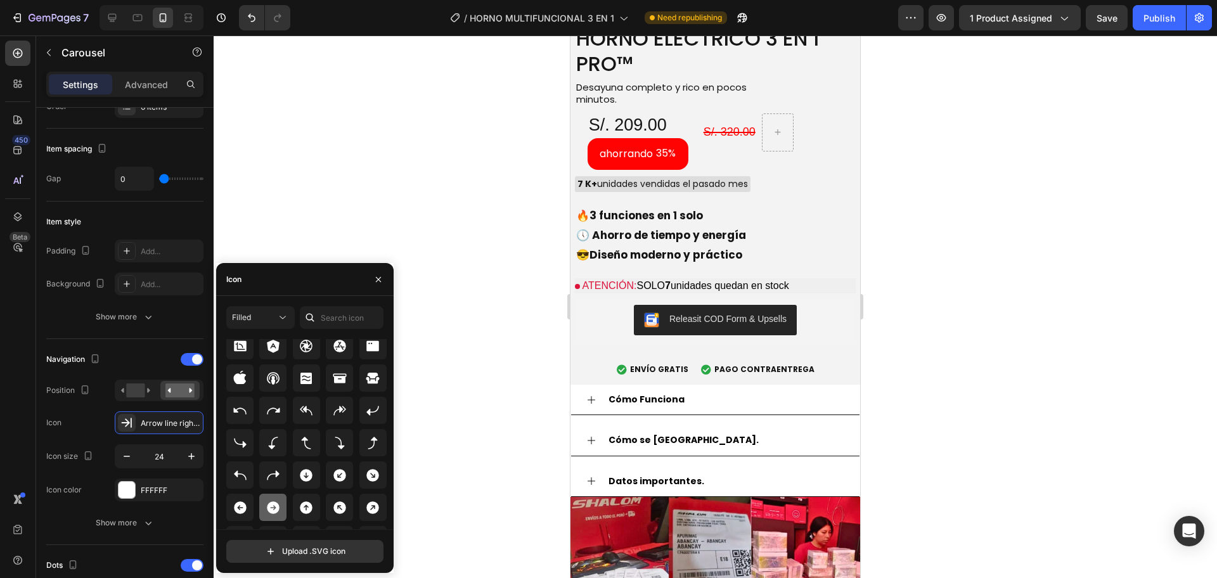
click at [273, 512] on icon at bounding box center [273, 507] width 13 height 13
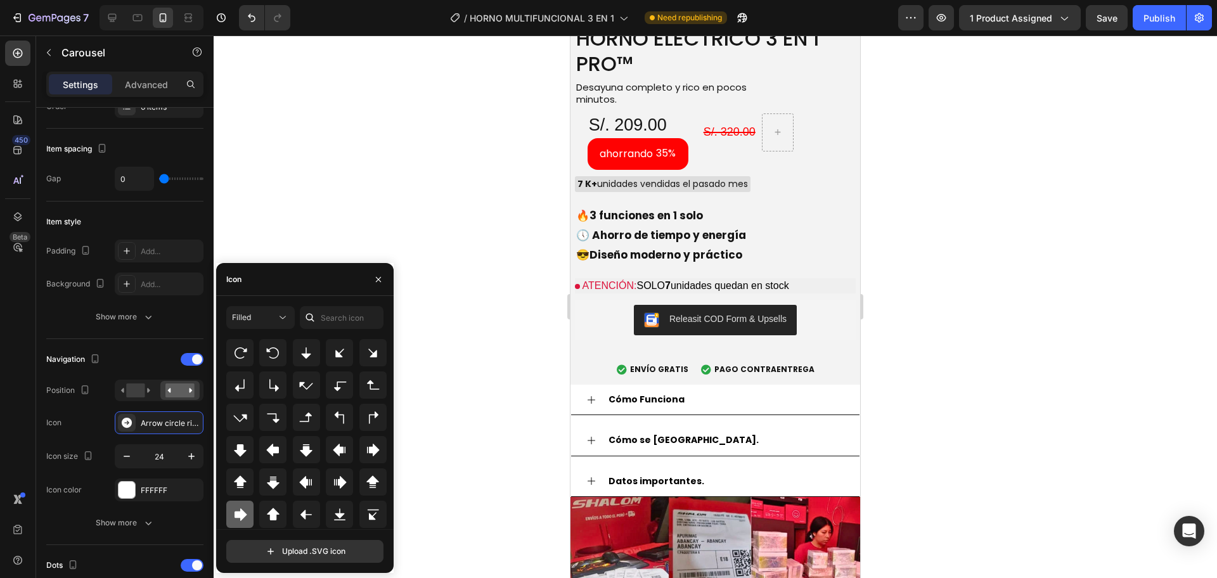
click at [247, 524] on div at bounding box center [239, 514] width 27 height 27
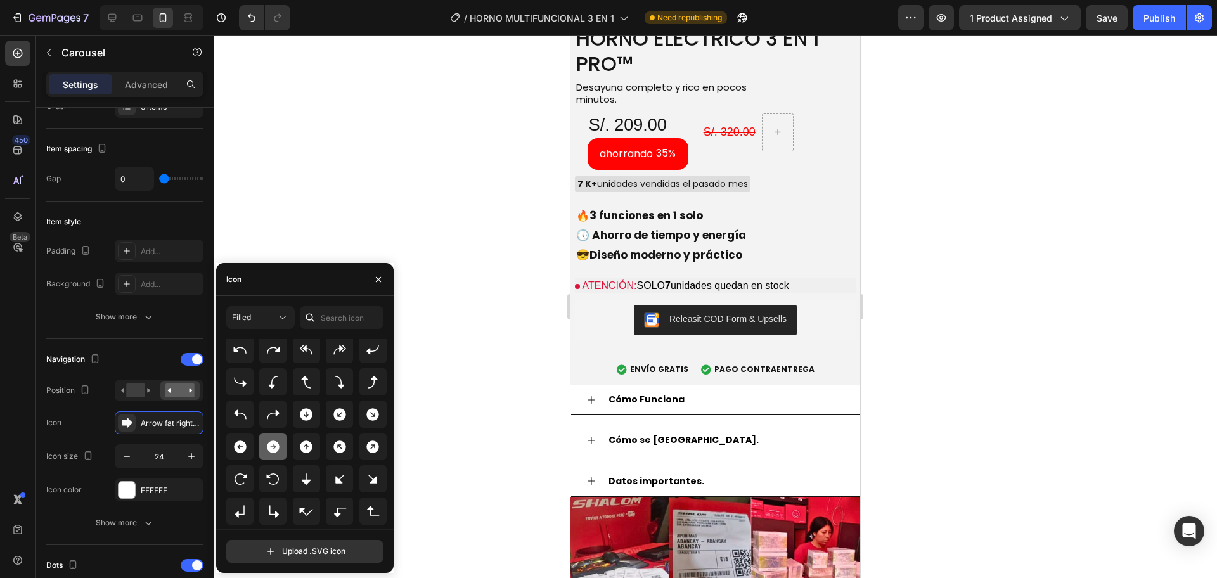
click at [273, 448] on icon at bounding box center [273, 446] width 15 height 15
click at [444, 207] on div at bounding box center [715, 306] width 1003 height 543
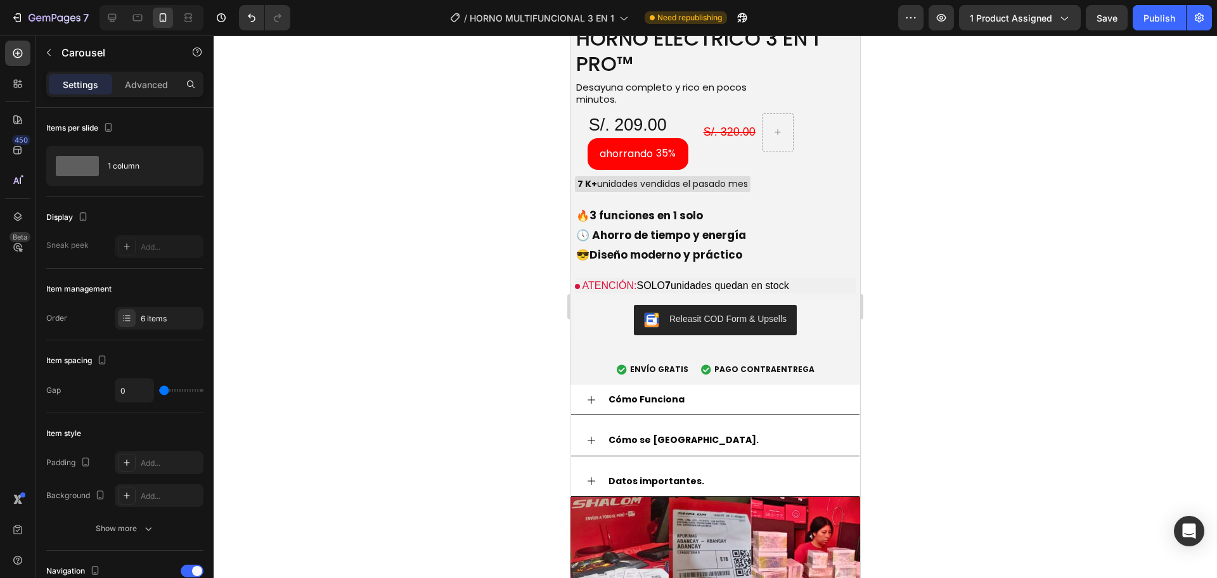
type input "12"
type input "24"
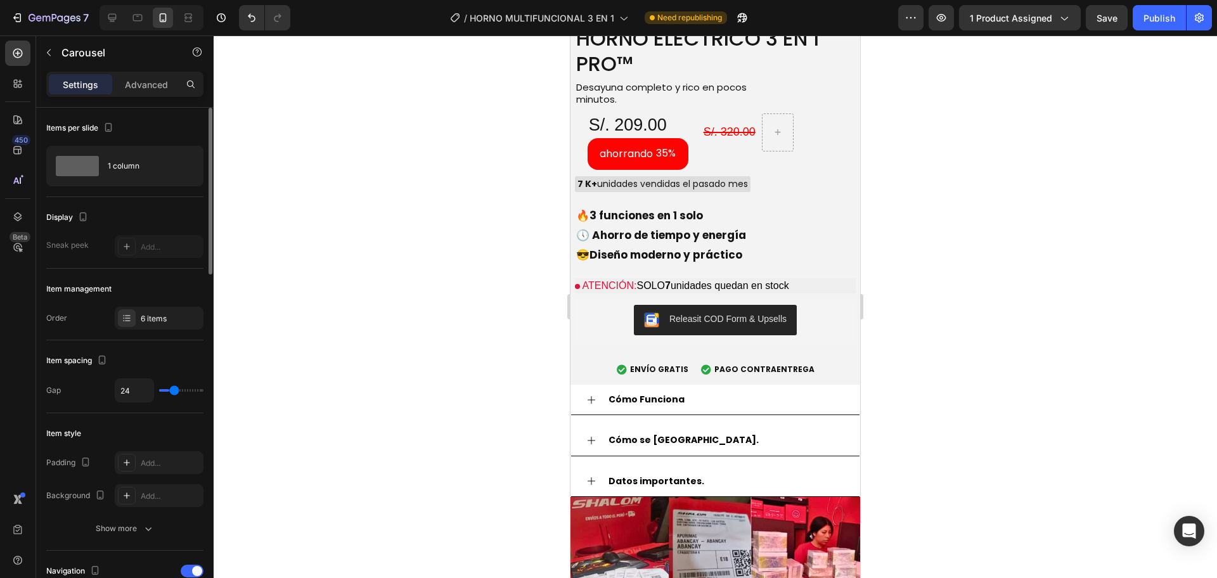
type input "31"
drag, startPoint x: 169, startPoint y: 389, endPoint x: 187, endPoint y: 349, distance: 43.1
type input "31"
click at [177, 389] on input "range" at bounding box center [181, 390] width 44 height 3
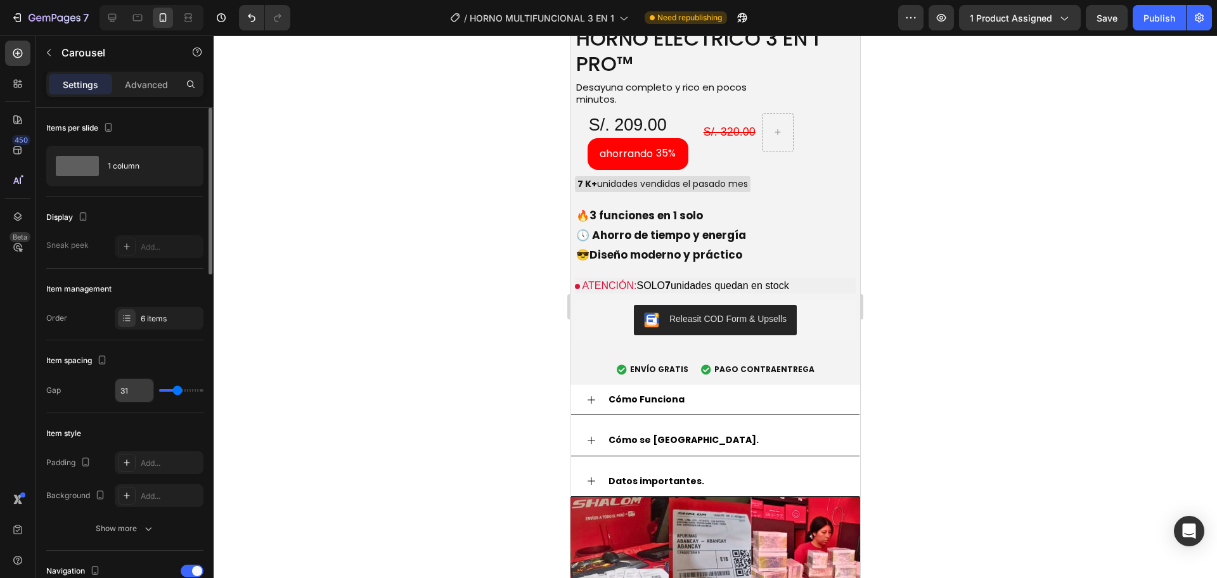
type input "0"
drag, startPoint x: 176, startPoint y: 393, endPoint x: 121, endPoint y: 391, distance: 54.5
type input "0"
click at [159, 391] on input "range" at bounding box center [181, 390] width 44 height 3
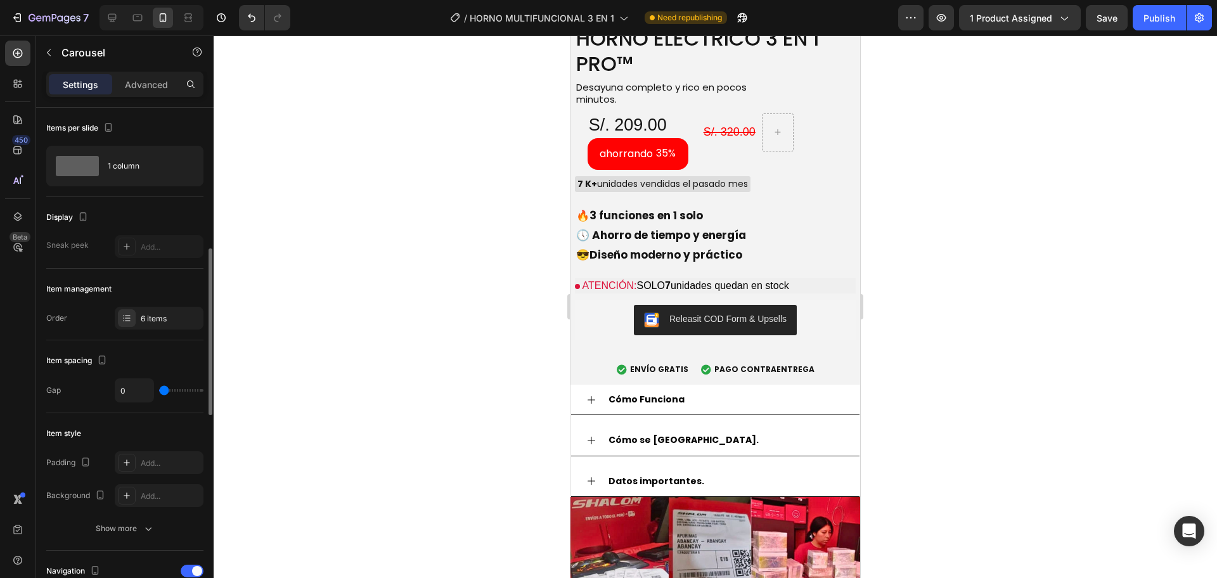
scroll to position [212, 0]
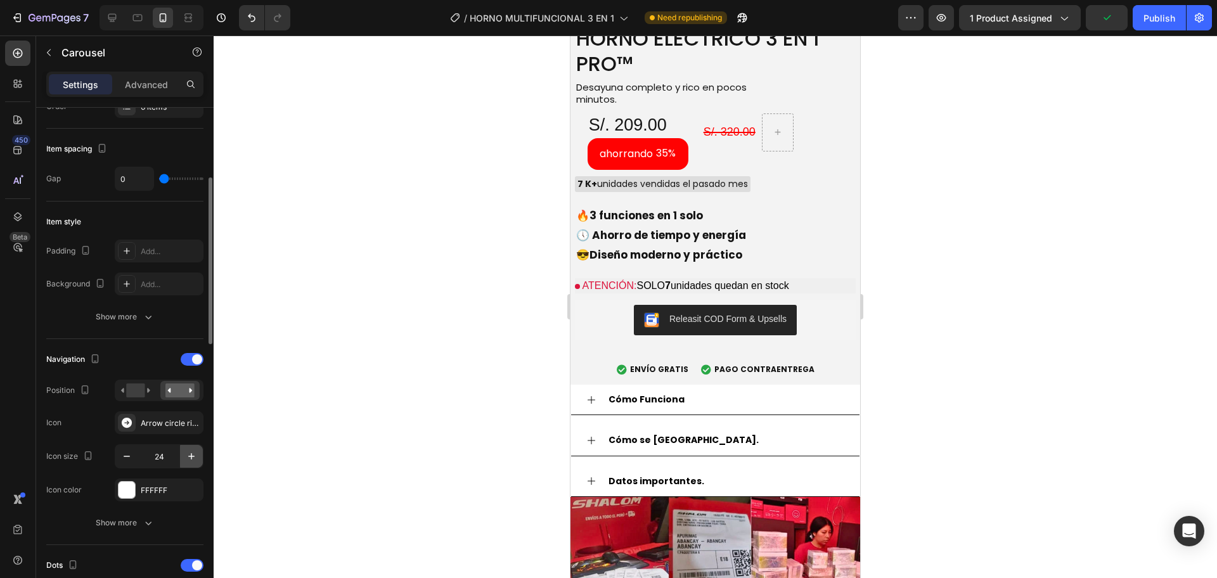
click at [186, 461] on icon "button" at bounding box center [191, 456] width 13 height 13
click at [127, 451] on icon "button" at bounding box center [126, 456] width 13 height 13
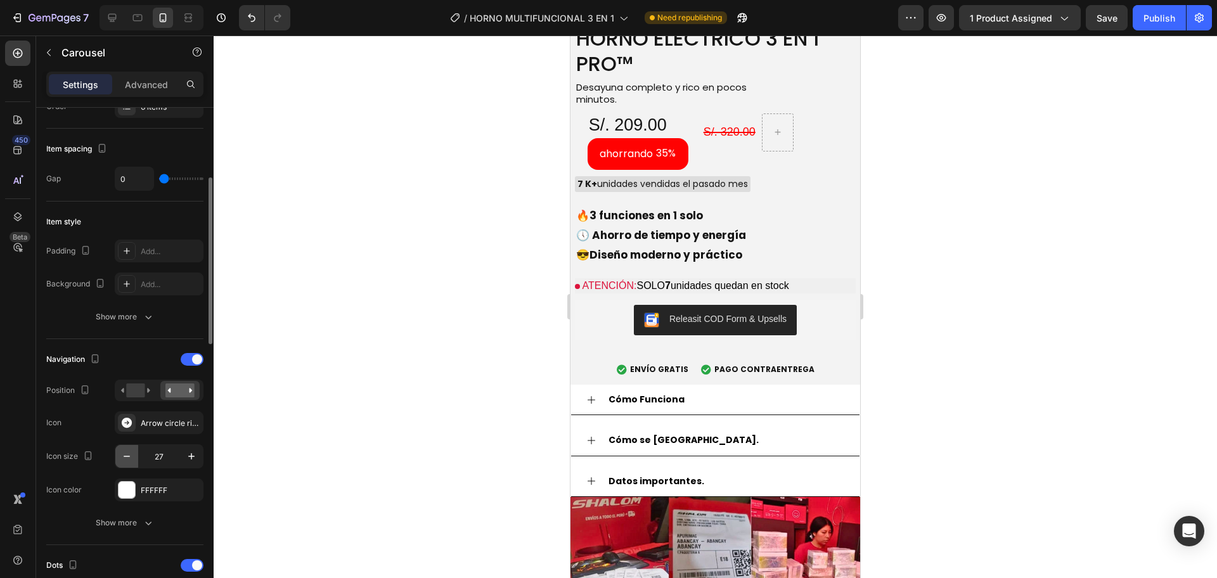
click at [127, 451] on icon "button" at bounding box center [126, 456] width 13 height 13
type input "25"
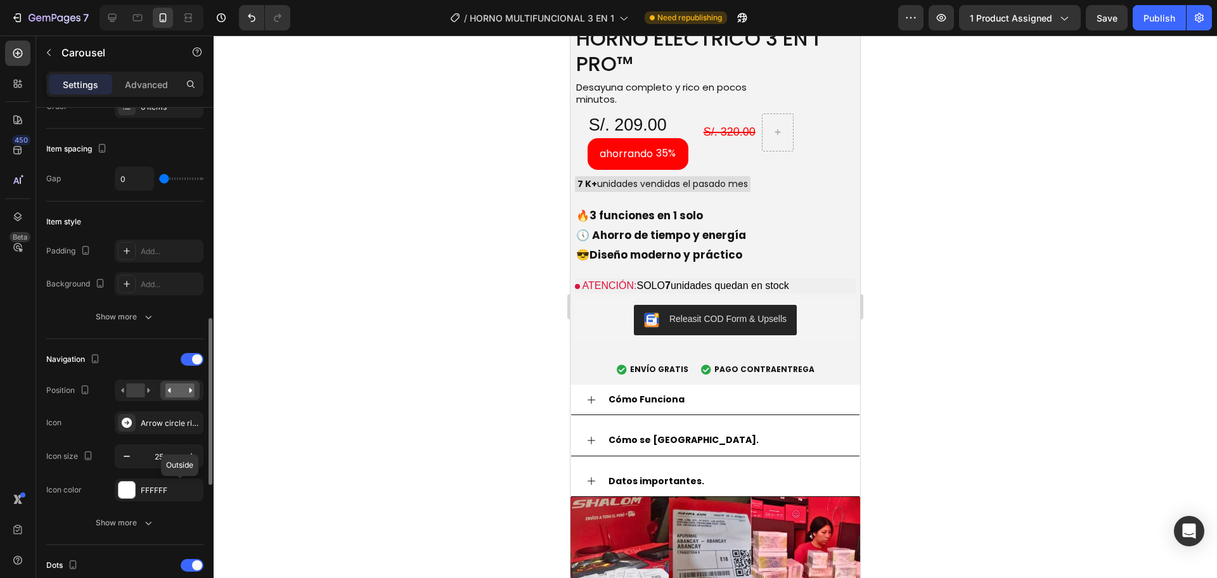
scroll to position [318, 0]
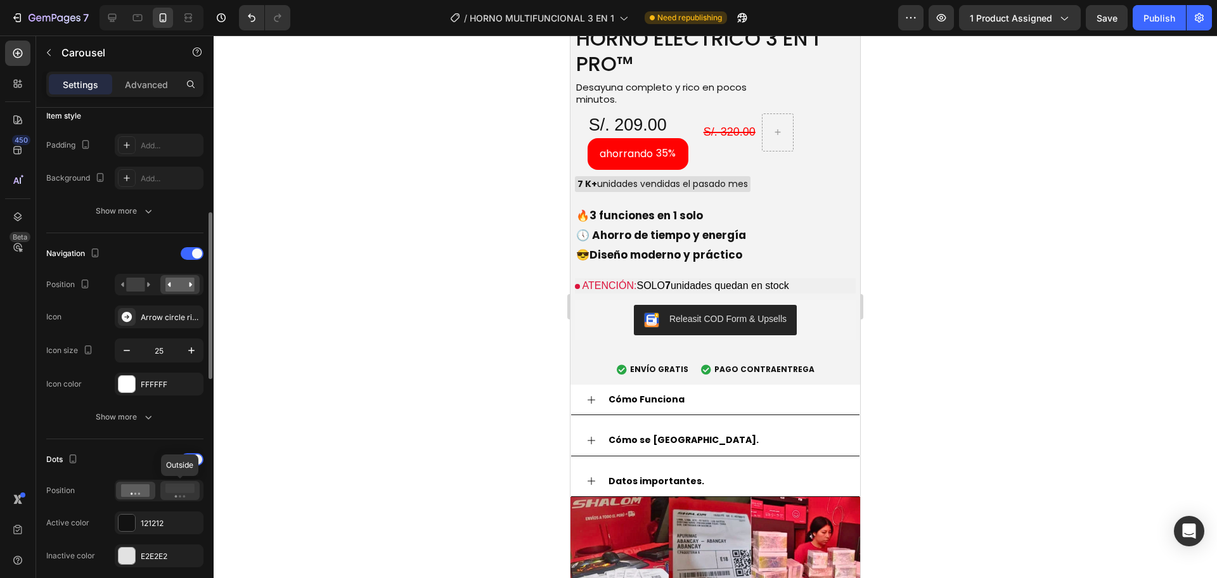
click at [177, 495] on icon at bounding box center [179, 491] width 29 height 14
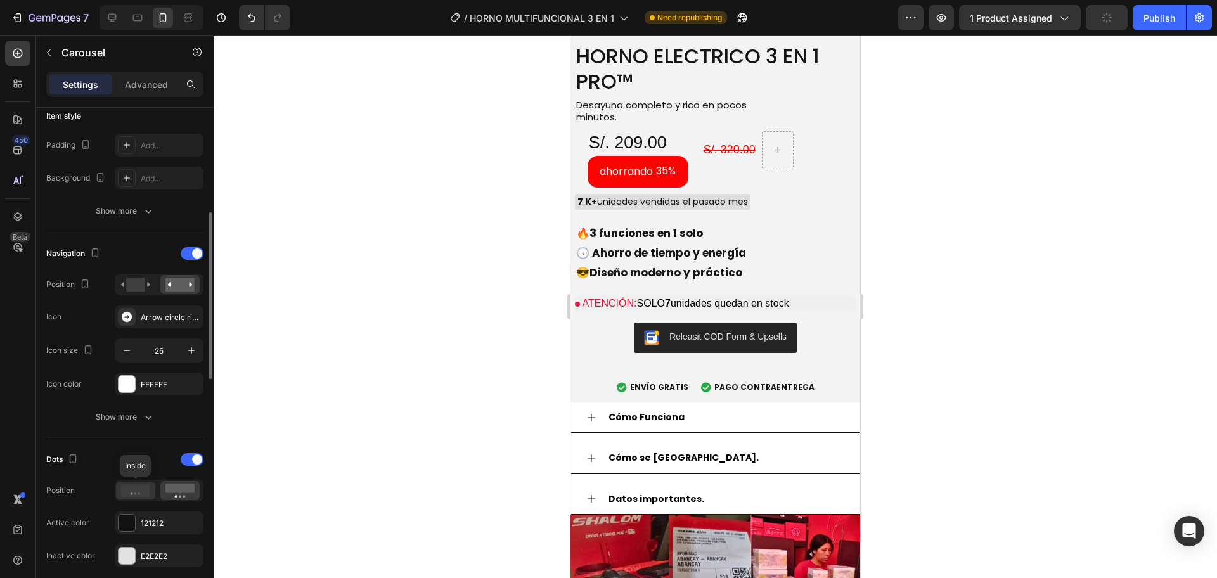
click at [131, 489] on icon at bounding box center [135, 490] width 29 height 13
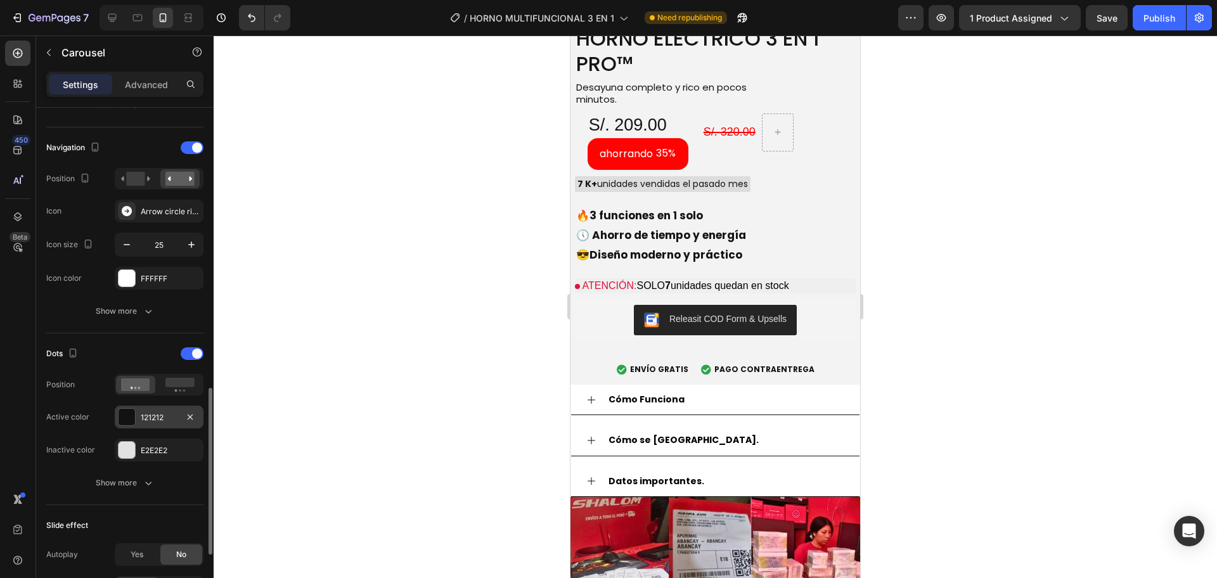
scroll to position [529, 0]
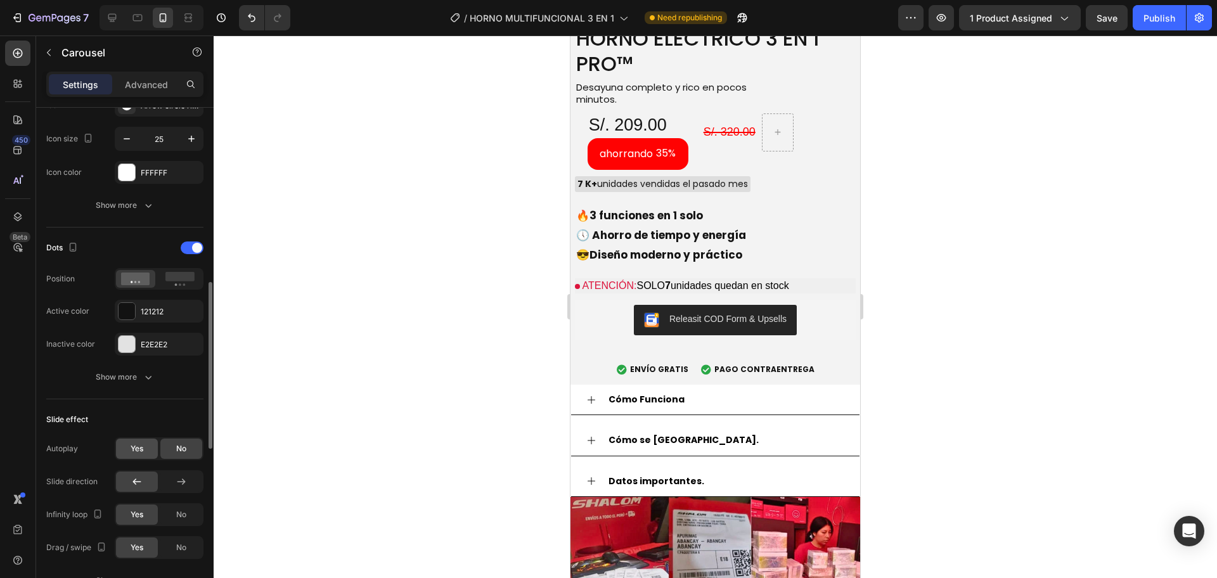
click at [141, 456] on div "Yes" at bounding box center [137, 449] width 42 height 20
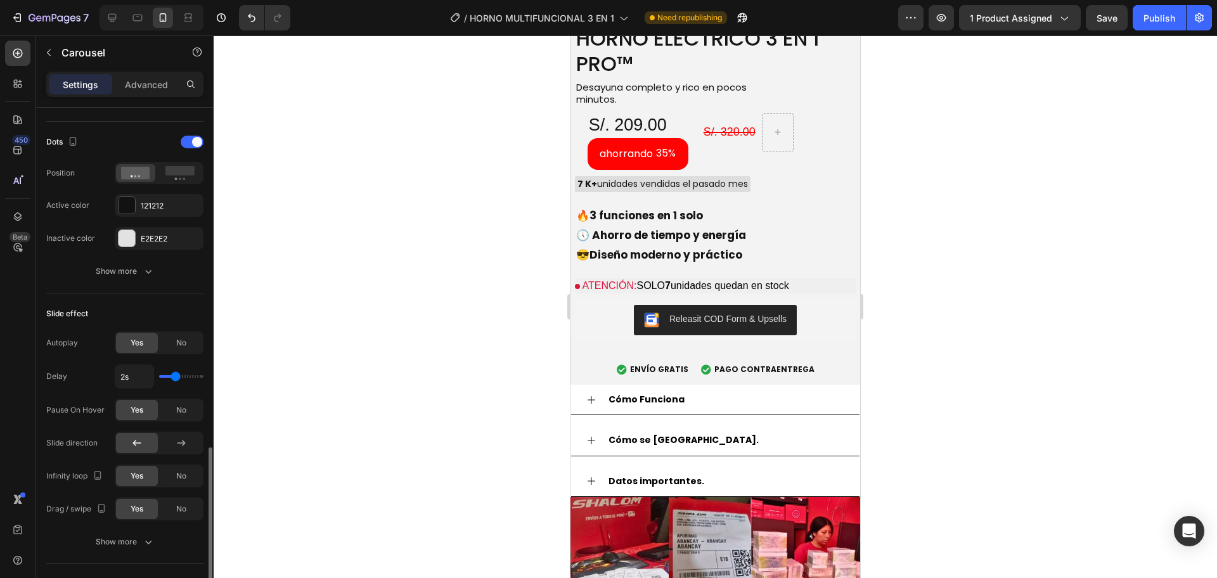
scroll to position [741, 0]
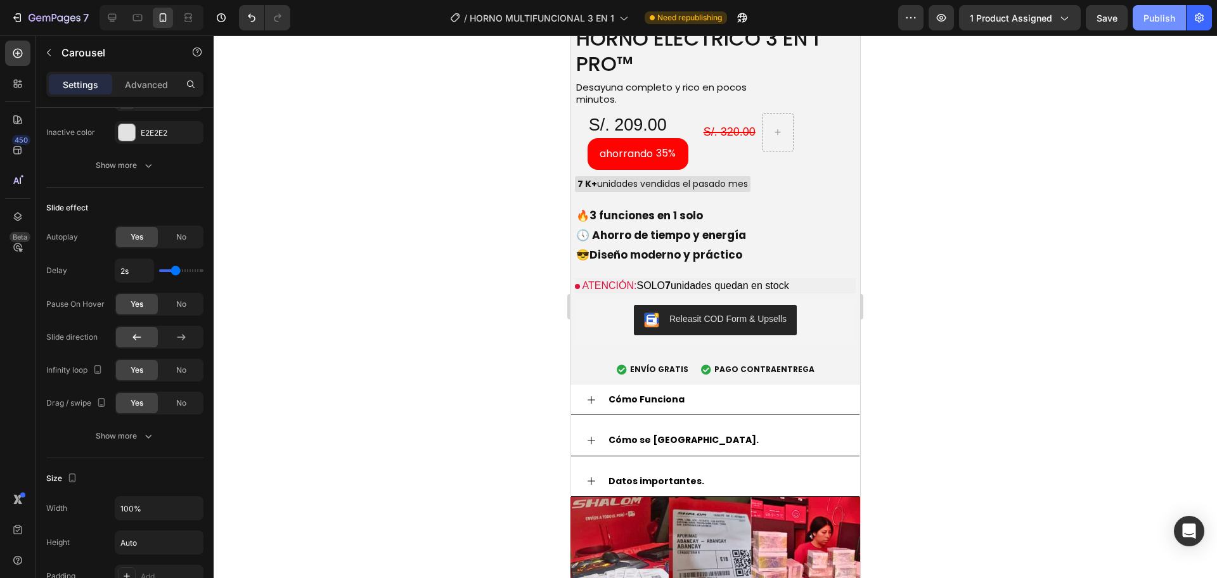
click at [1154, 9] on button "Publish" at bounding box center [1159, 17] width 53 height 25
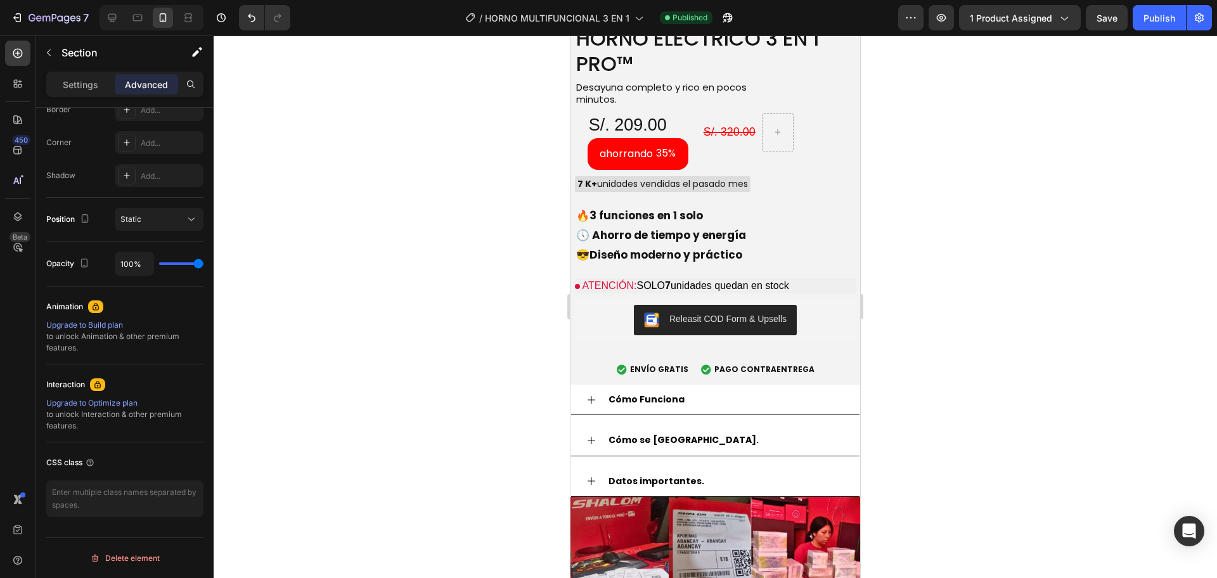
scroll to position [0, 0]
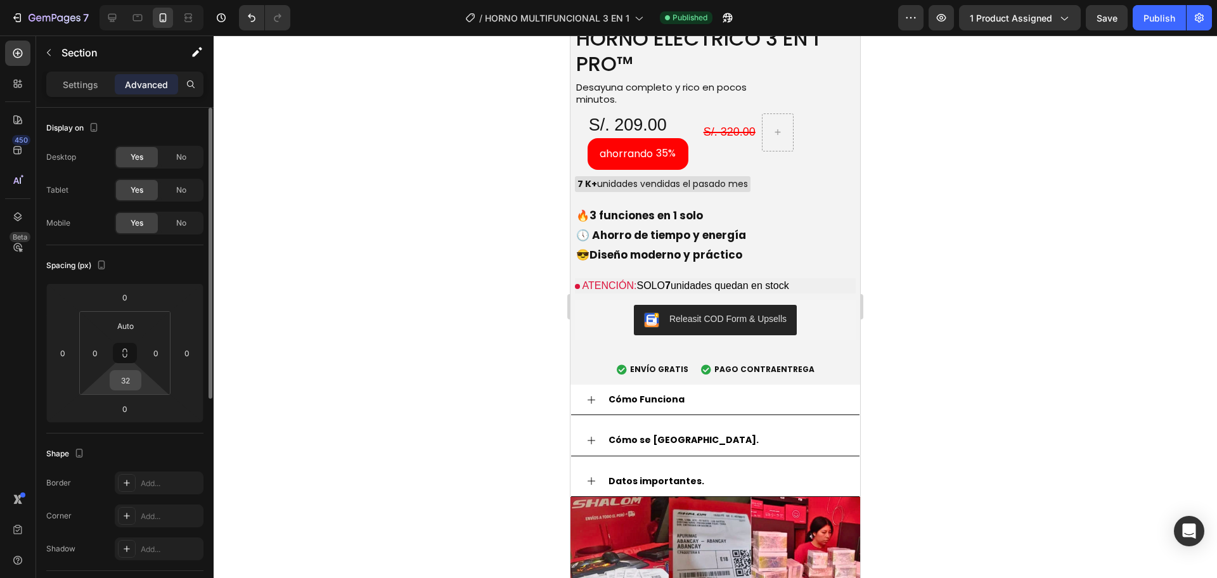
click at [122, 386] on input "32" at bounding box center [125, 380] width 25 height 19
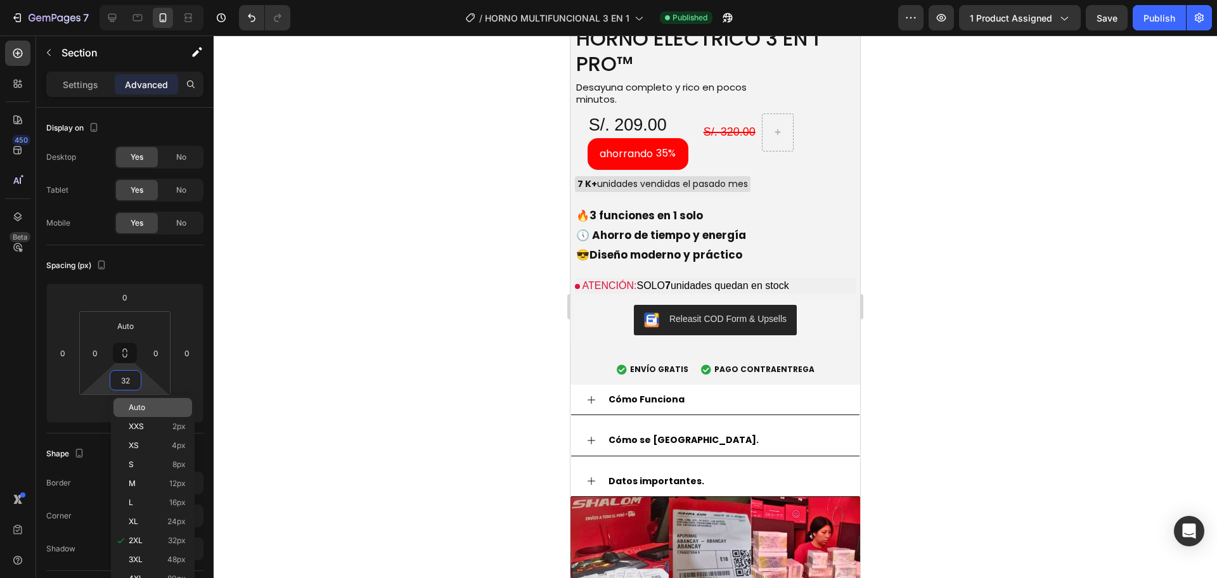
click at [134, 408] on span "Auto" at bounding box center [137, 407] width 16 height 9
type input "Auto"
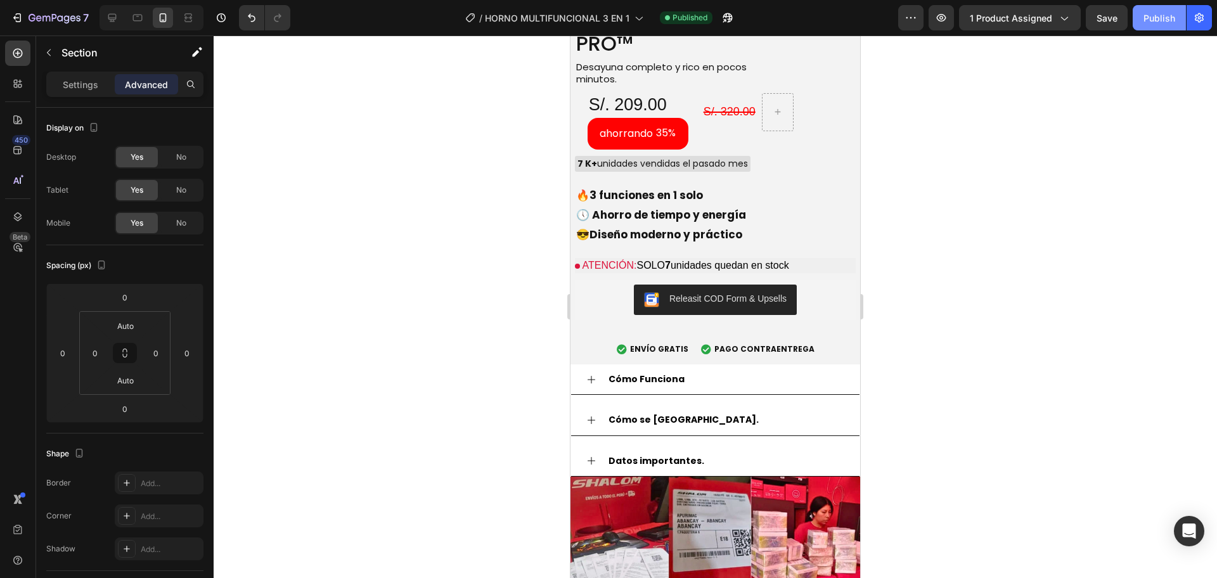
click at [1151, 23] on div "Publish" at bounding box center [1159, 17] width 32 height 13
click at [482, 332] on div at bounding box center [715, 306] width 1003 height 543
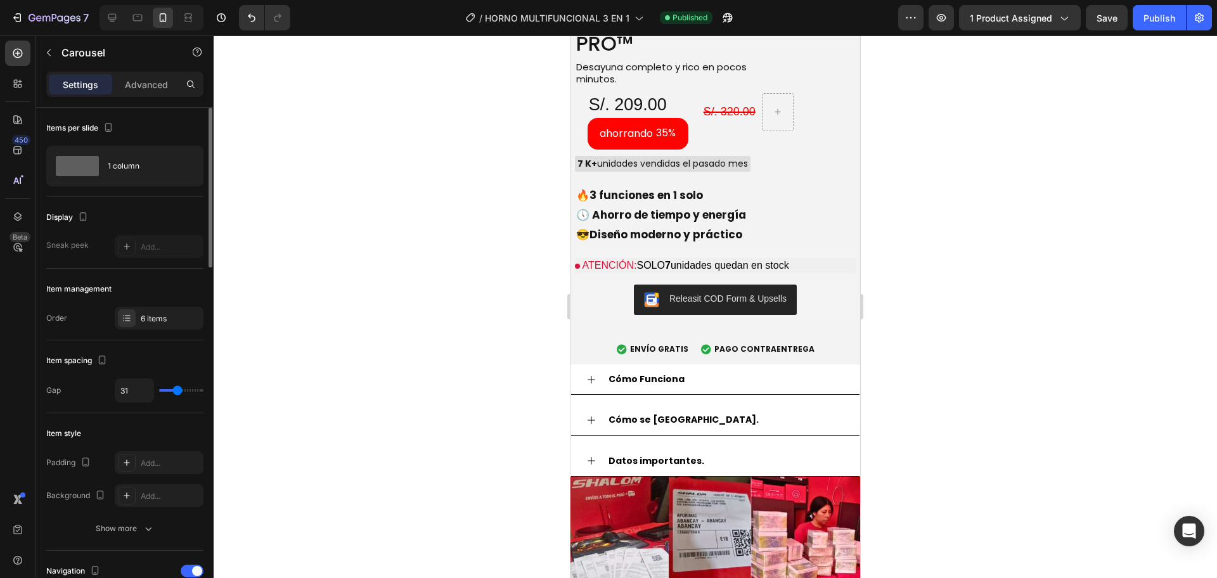
type input "0"
drag, startPoint x: 176, startPoint y: 392, endPoint x: 524, endPoint y: 330, distance: 353.6
type input "0"
click at [159, 390] on input "range" at bounding box center [181, 390] width 44 height 3
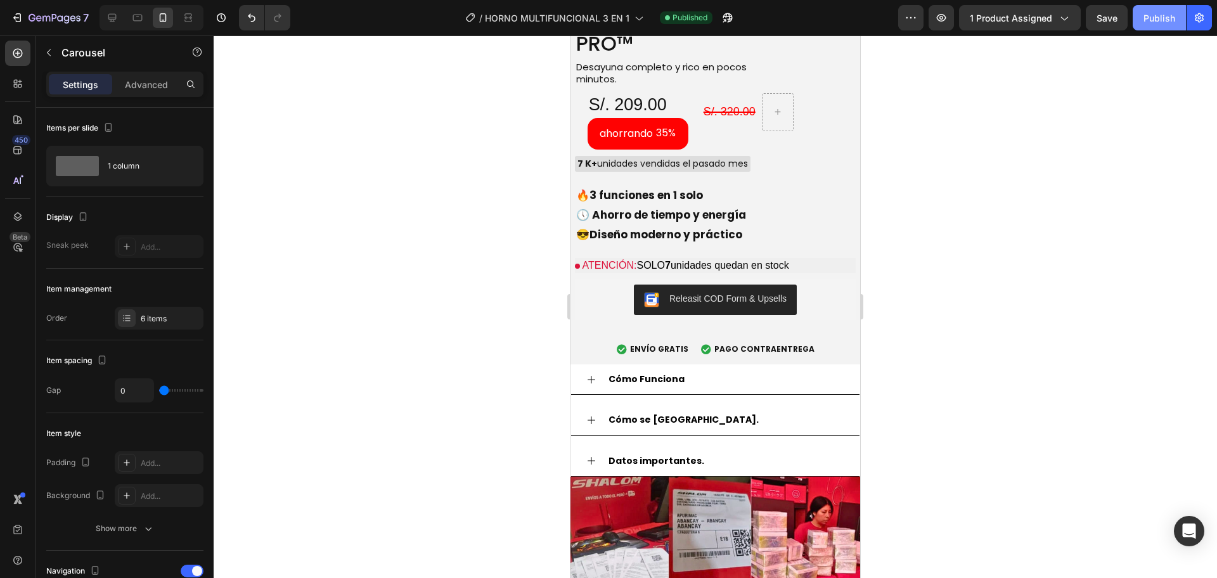
click at [1168, 21] on div "Publish" at bounding box center [1159, 17] width 32 height 13
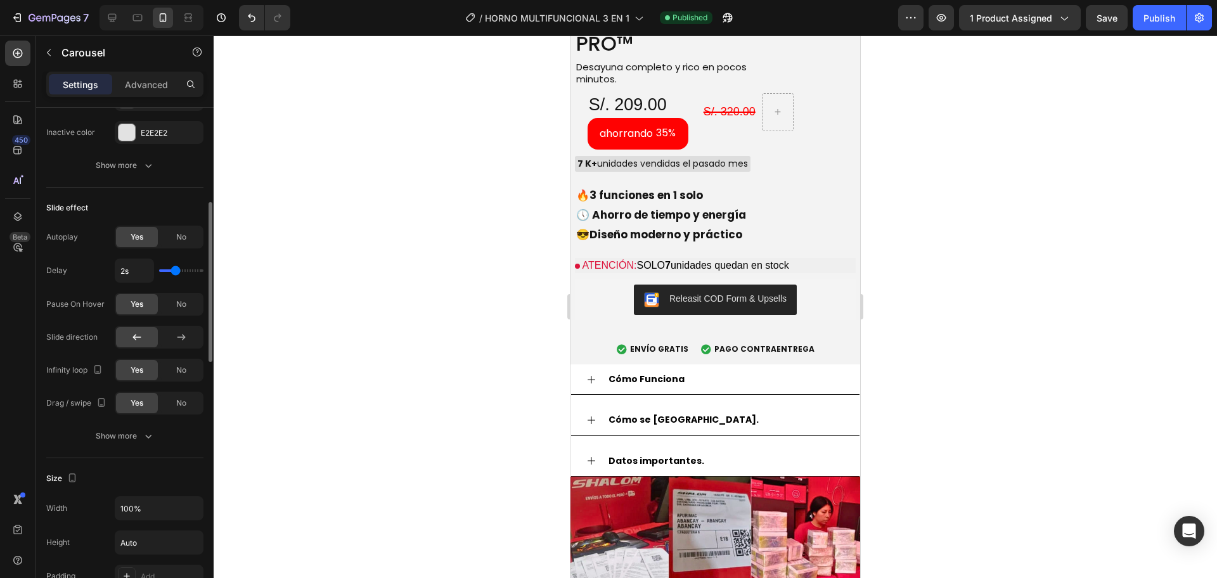
scroll to position [635, 0]
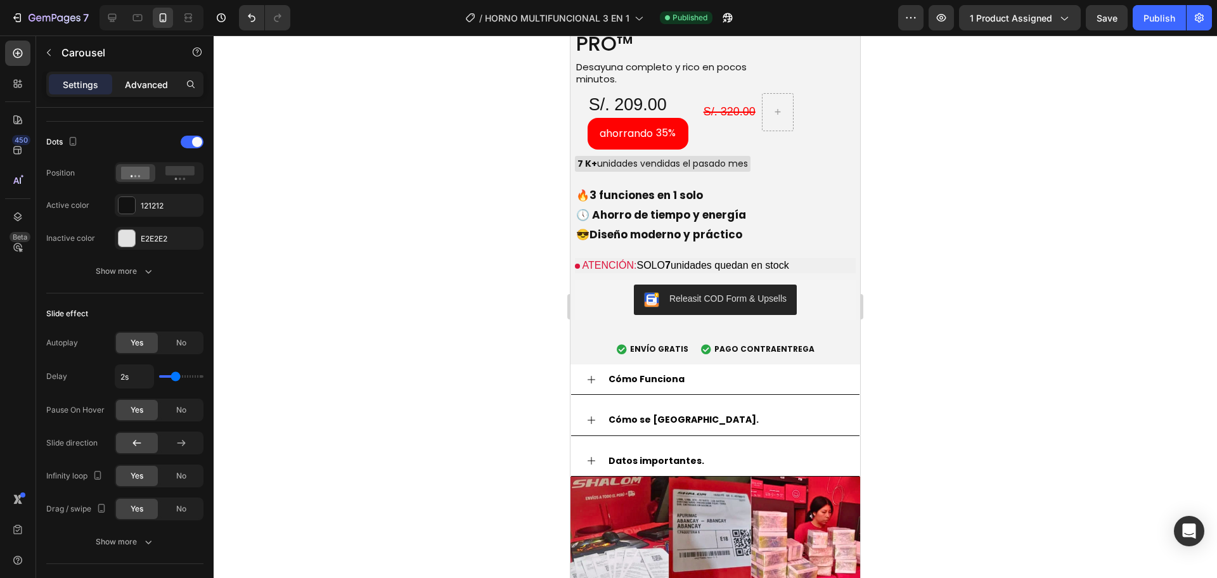
click at [147, 87] on p "Advanced" at bounding box center [146, 84] width 43 height 13
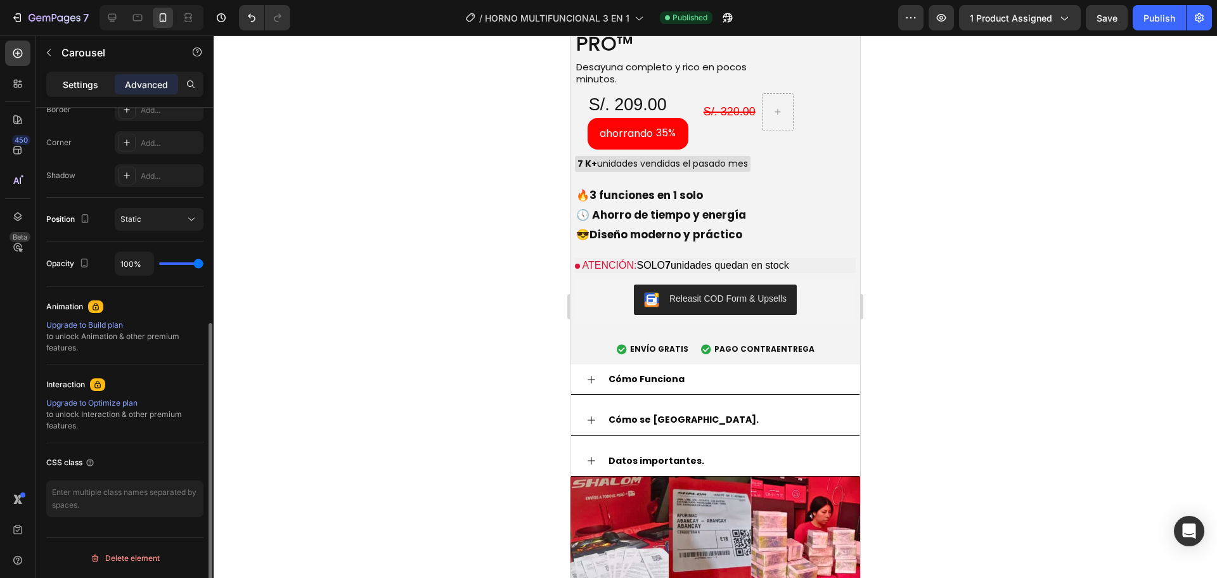
click at [71, 78] on p "Settings" at bounding box center [80, 84] width 35 height 13
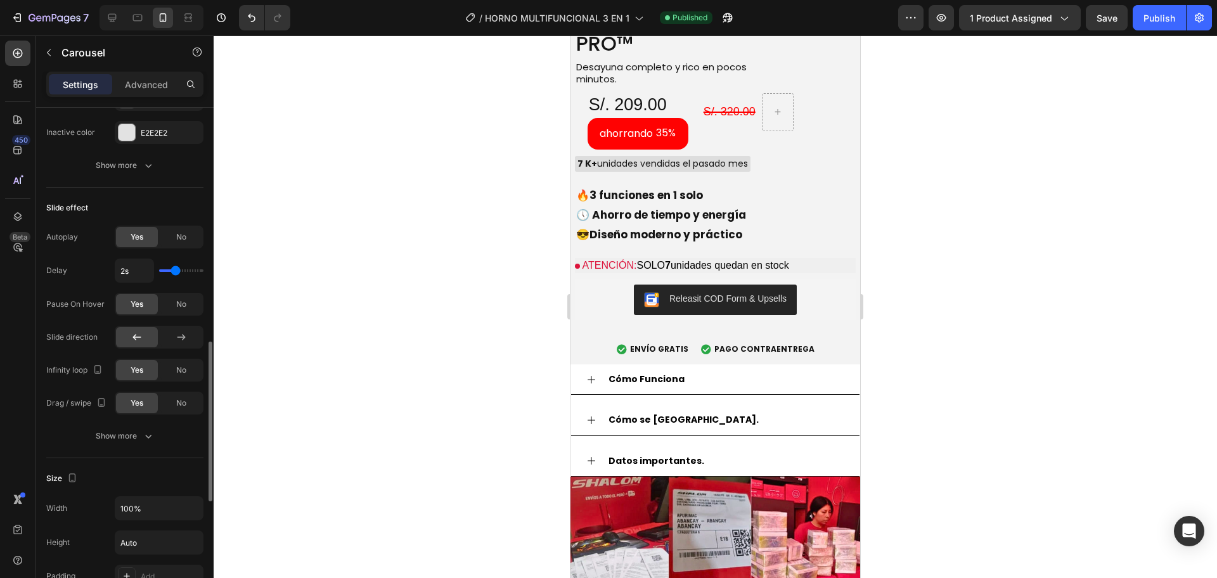
scroll to position [953, 0]
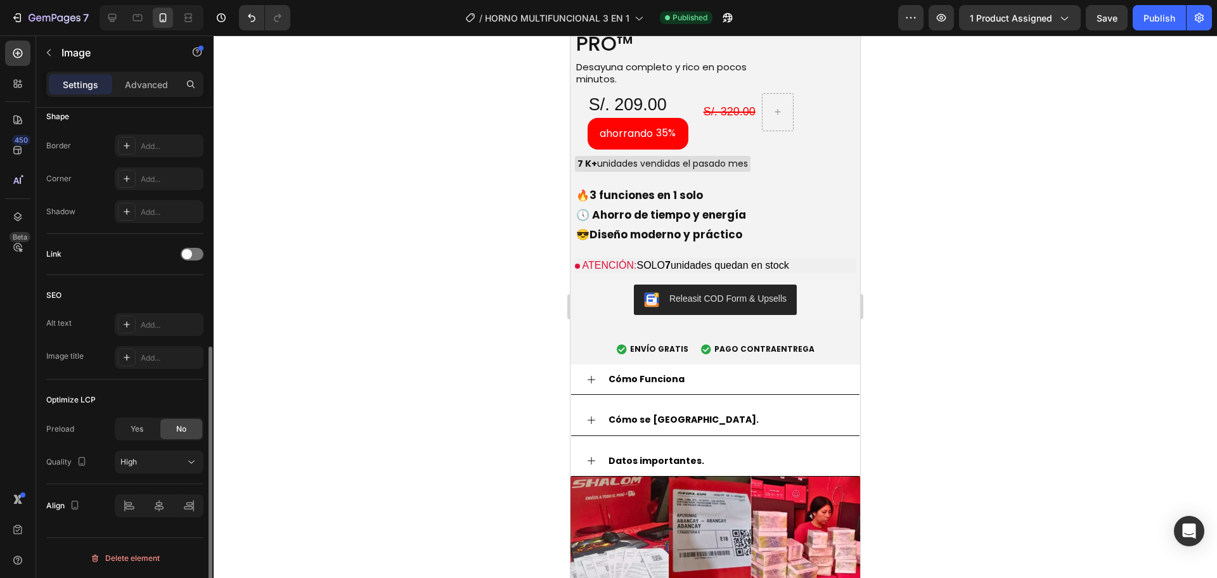
scroll to position [0, 0]
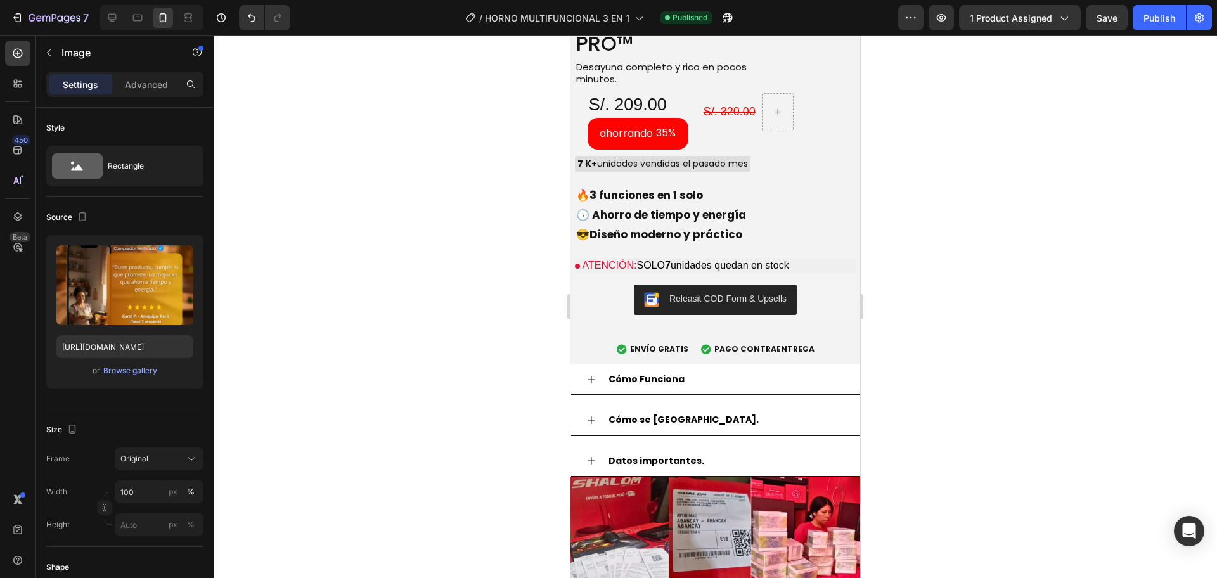
click at [155, 82] on p "Advanced" at bounding box center [146, 84] width 43 height 13
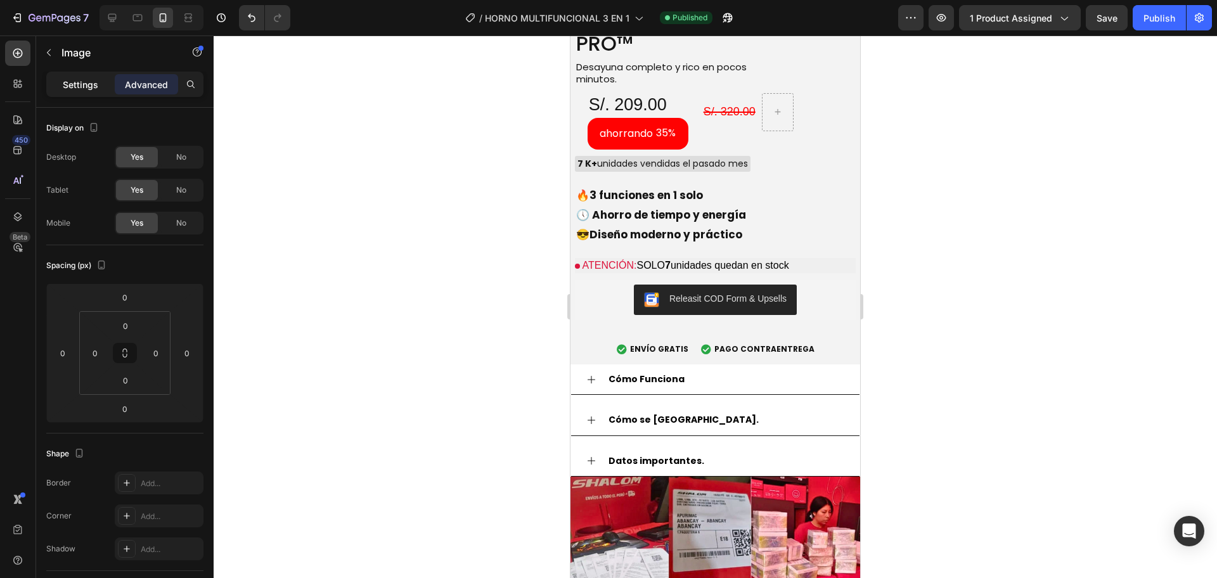
click at [73, 77] on div "Settings" at bounding box center [80, 84] width 63 height 20
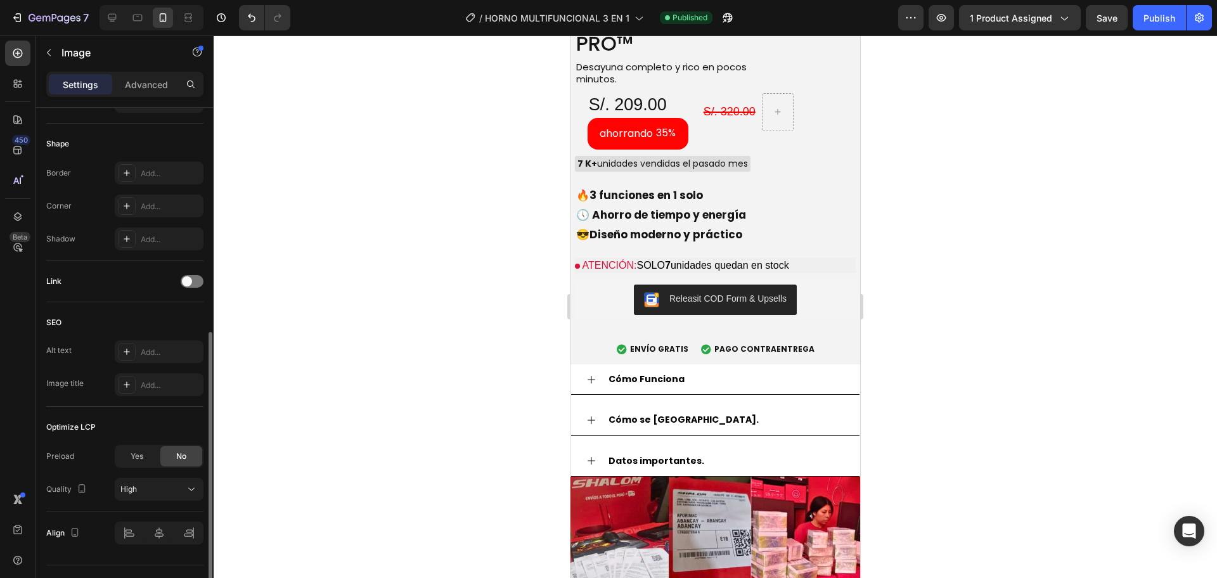
scroll to position [451, 0]
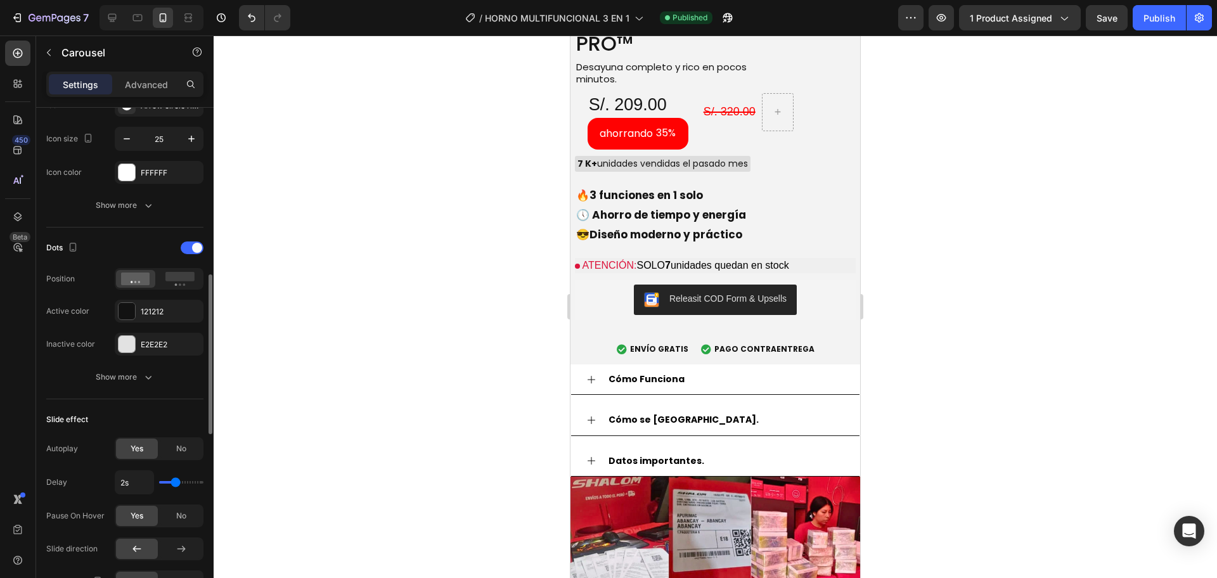
scroll to position [635, 0]
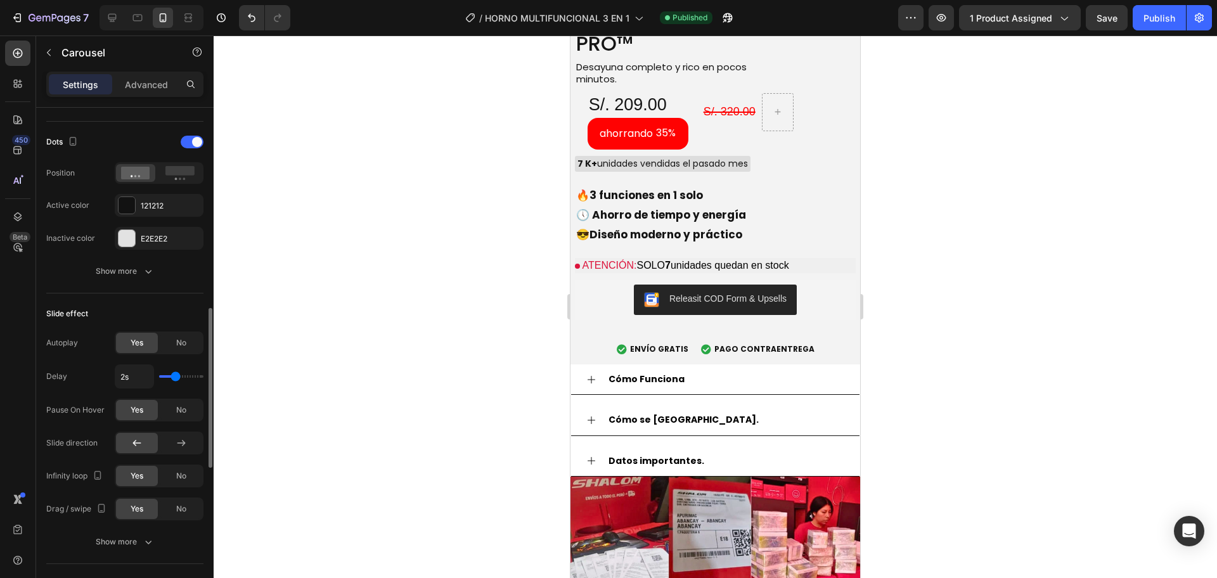
type input "2.2s"
type input "2.2"
click at [177, 378] on input "range" at bounding box center [181, 376] width 44 height 3
click at [146, 376] on input "2.2s" at bounding box center [134, 376] width 38 height 23
type input "4s"
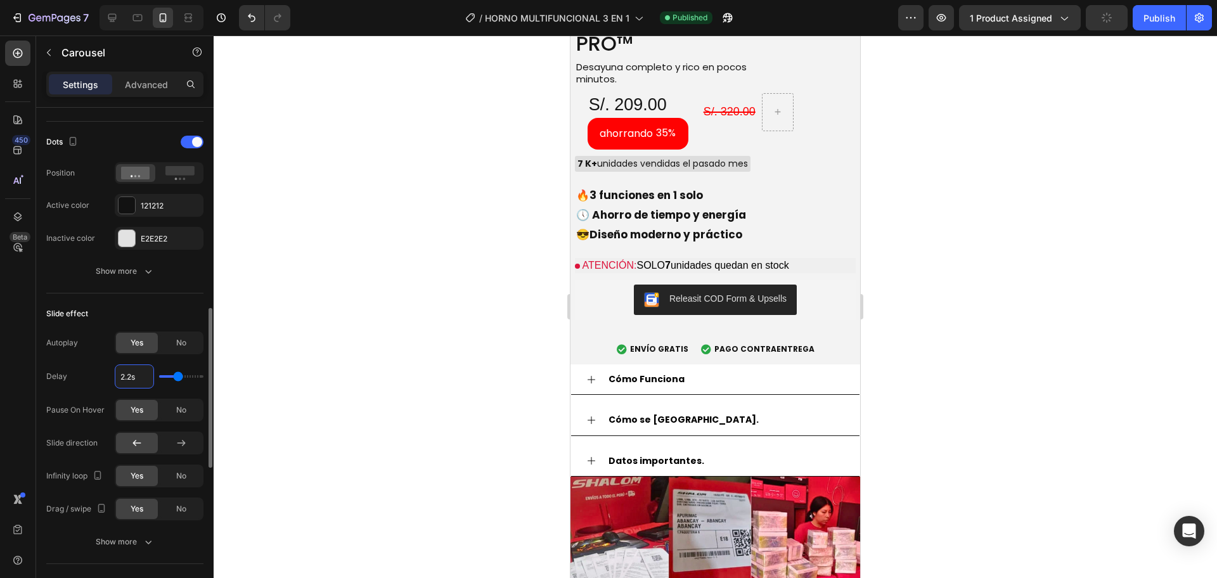
type input "4"
click at [1155, 25] on button "Publish" at bounding box center [1159, 17] width 53 height 25
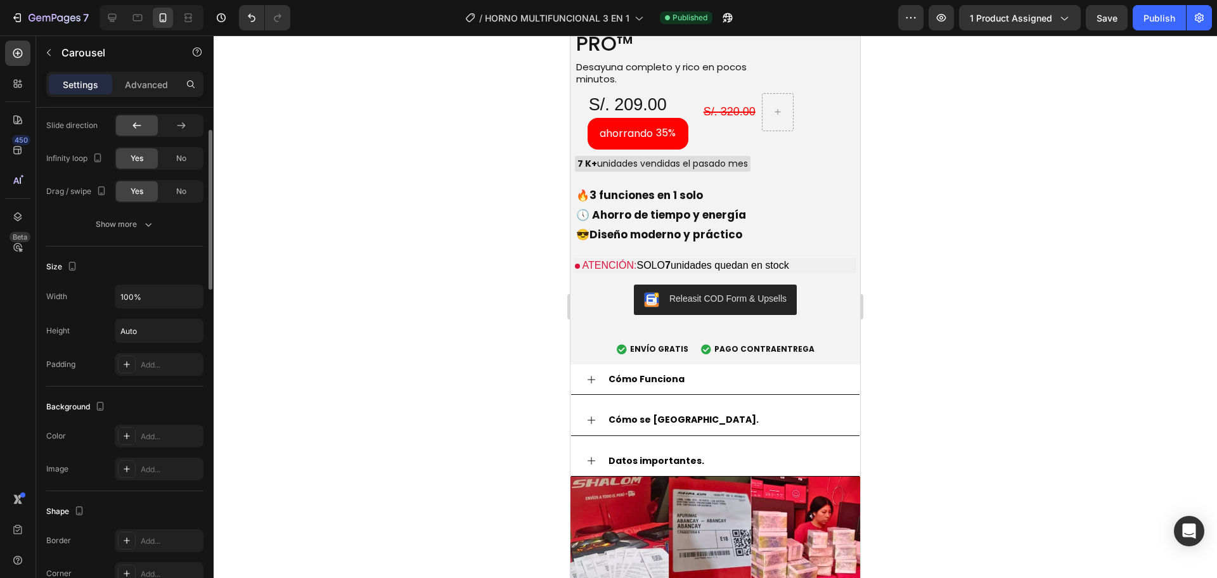
scroll to position [741, 0]
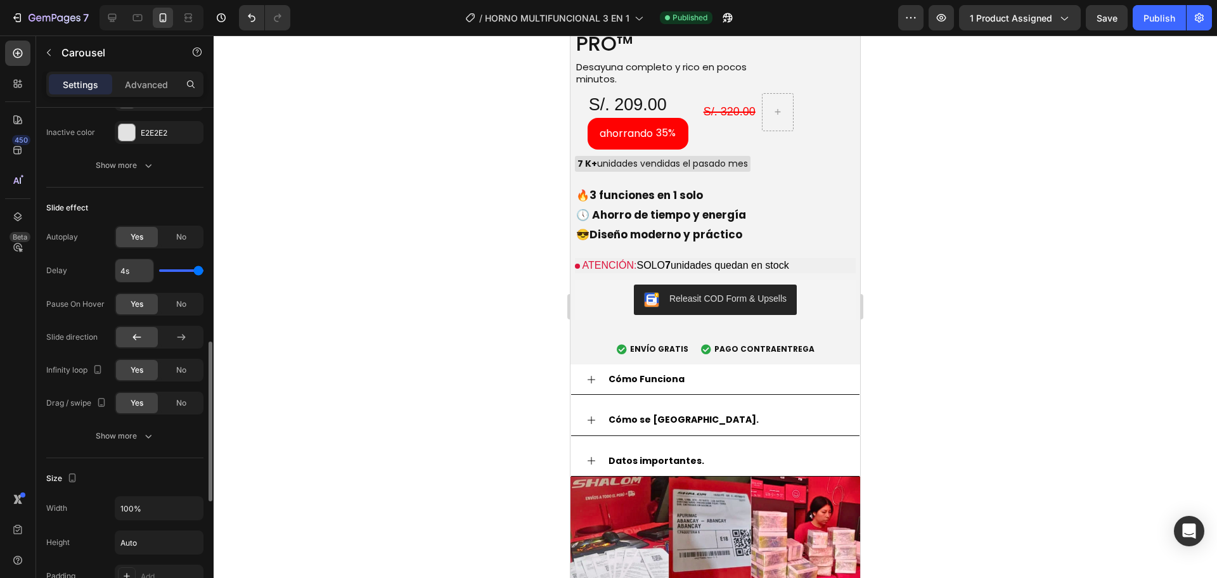
click at [138, 277] on input "4s" at bounding box center [134, 270] width 38 height 23
type input "1"
type input "10"
type input "4"
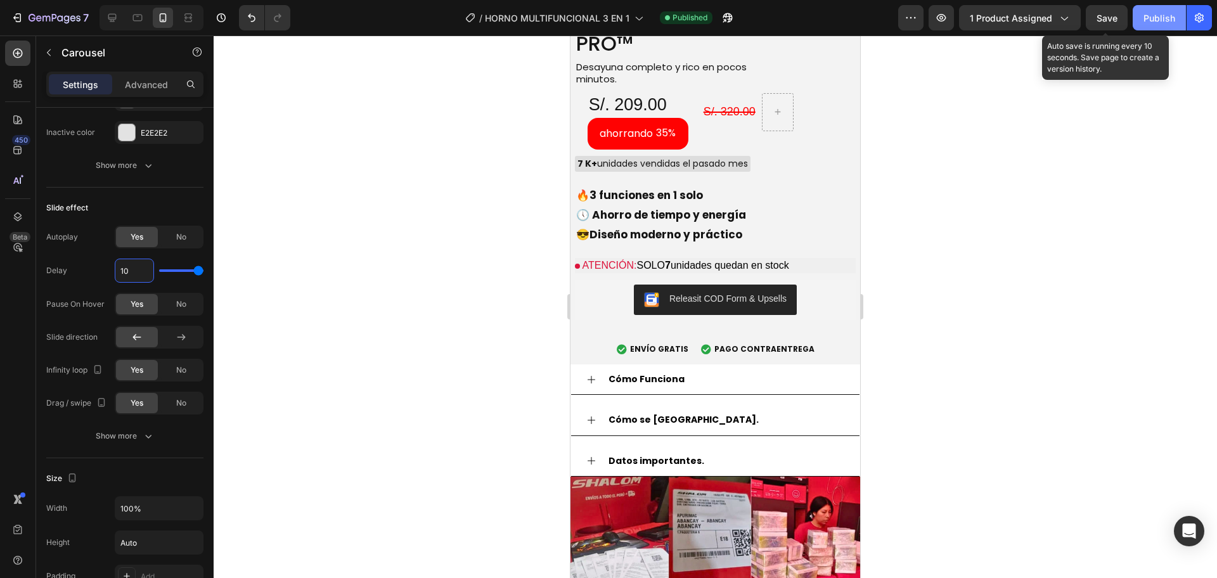
click at [1135, 21] on button "Publish" at bounding box center [1159, 17] width 53 height 25
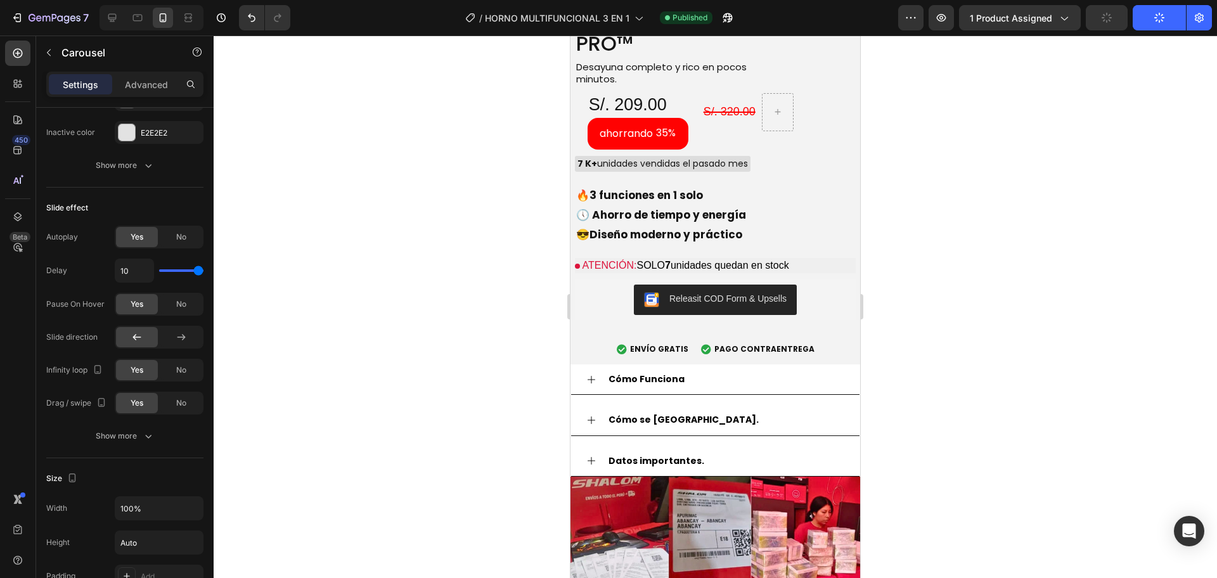
type input "10s"
click at [1148, 21] on button "Publish" at bounding box center [1159, 17] width 53 height 25
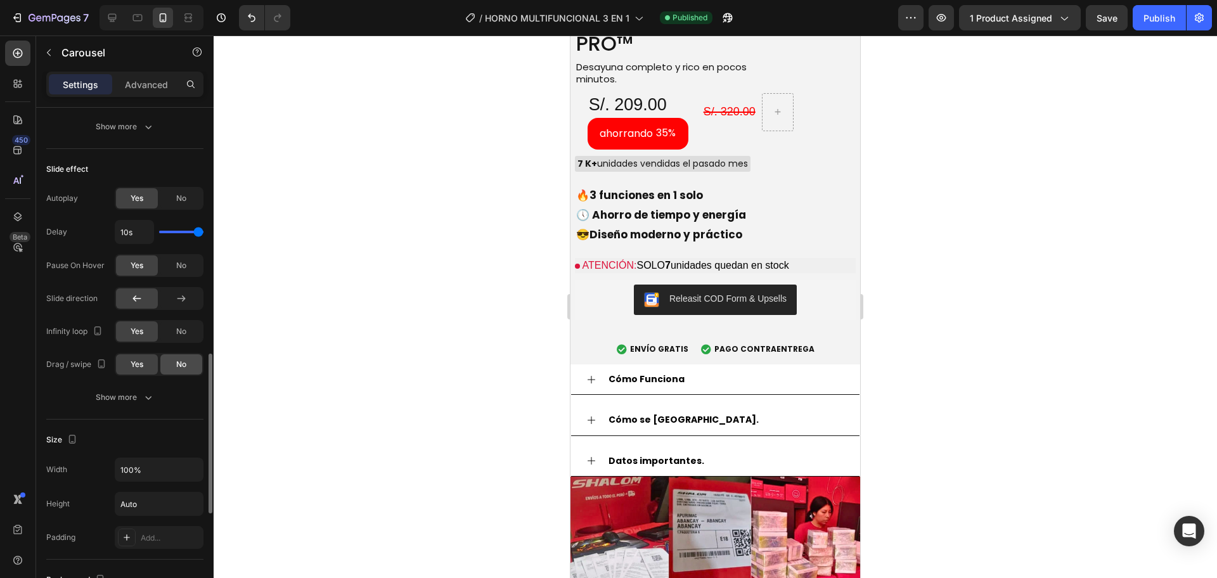
scroll to position [568, 0]
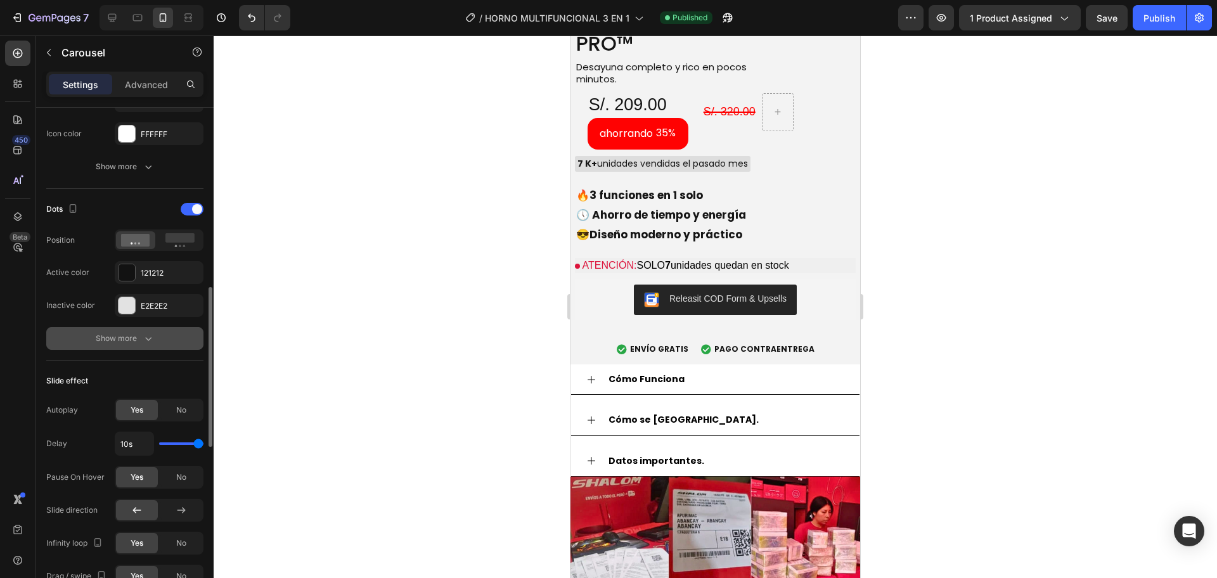
click at [157, 336] on button "Show more" at bounding box center [124, 338] width 157 height 23
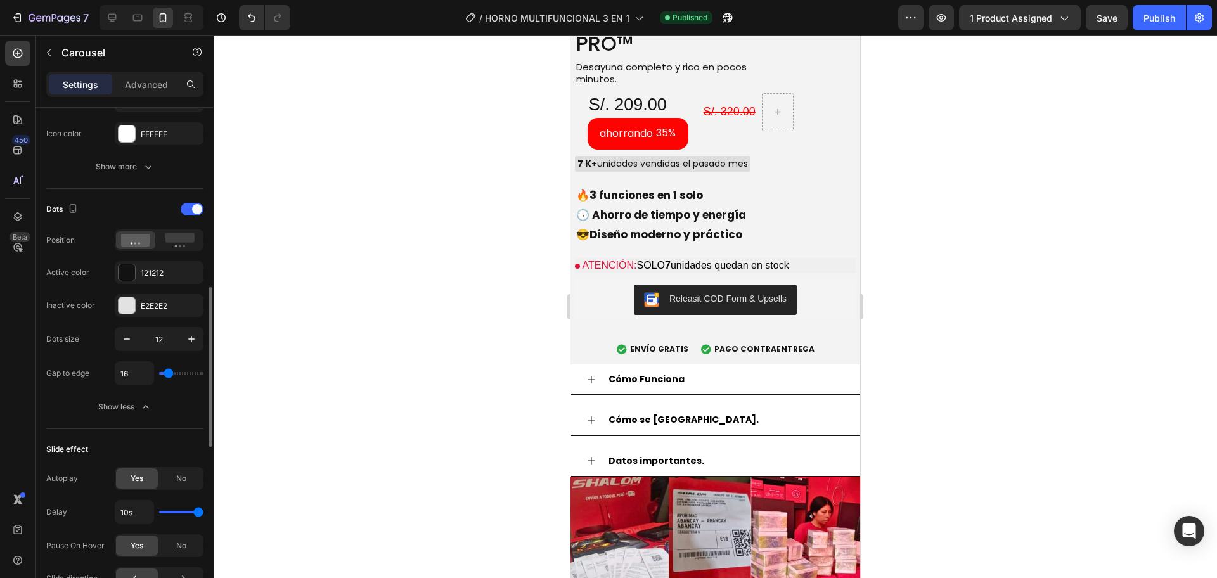
scroll to position [462, 0]
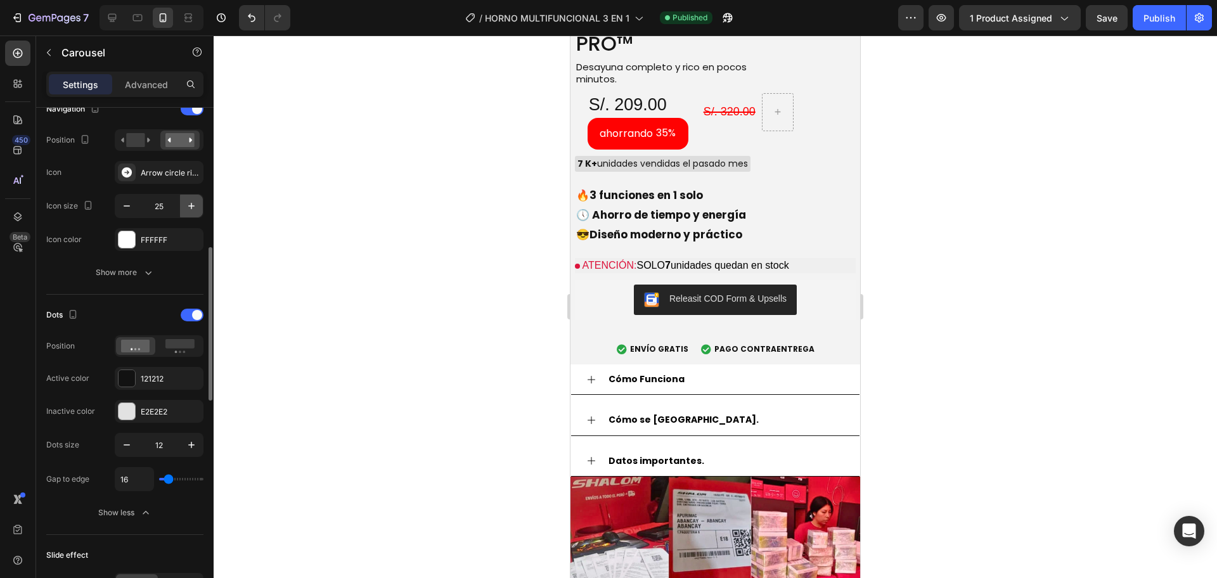
click at [186, 207] on icon "button" at bounding box center [191, 206] width 13 height 13
click at [117, 205] on button "button" at bounding box center [126, 206] width 23 height 23
type input "26"
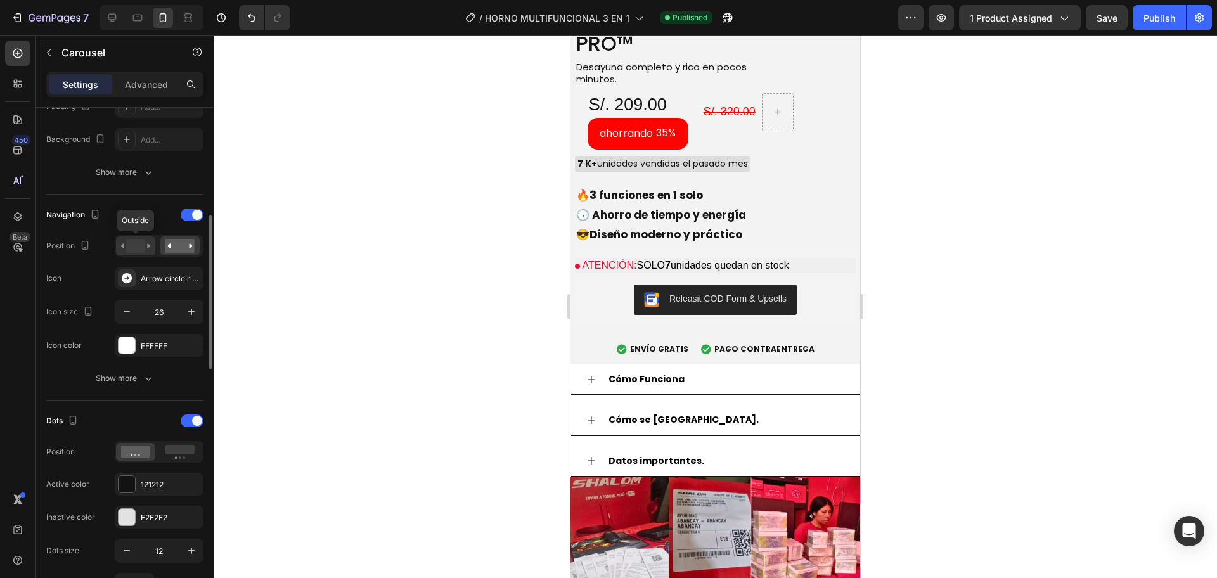
click at [141, 246] on rect at bounding box center [135, 246] width 18 height 14
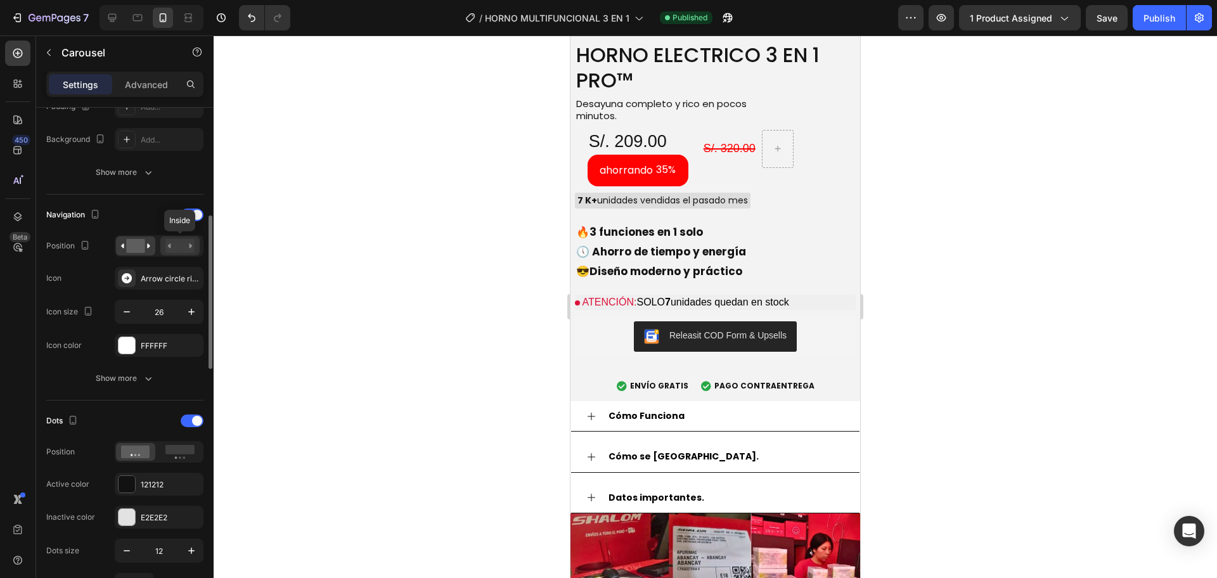
click at [172, 247] on rect at bounding box center [179, 246] width 29 height 14
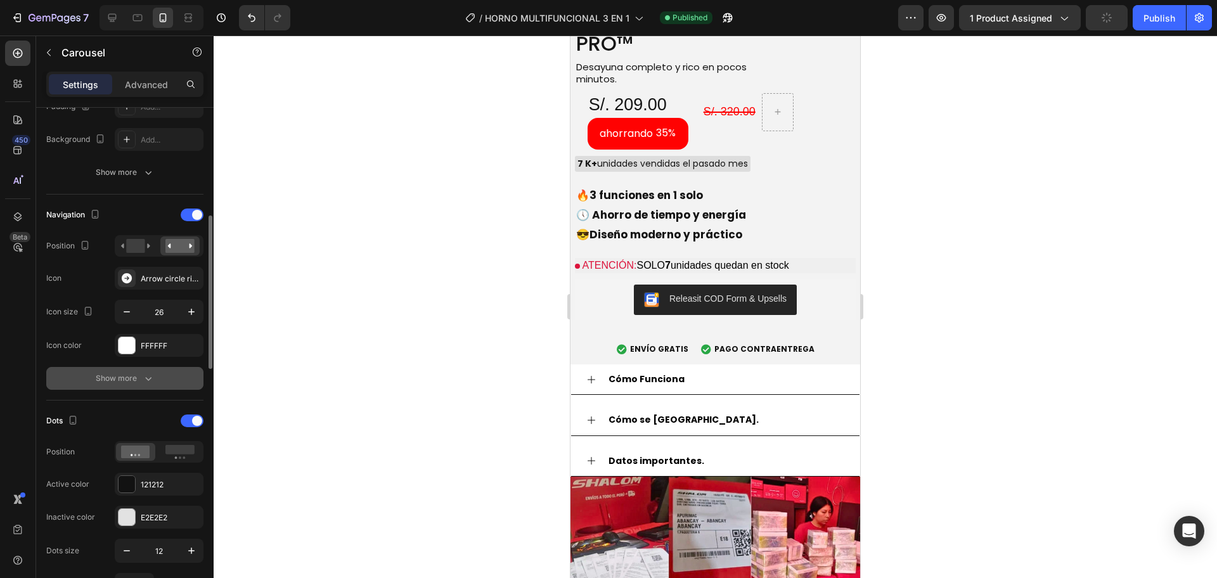
click at [147, 371] on button "Show more" at bounding box center [124, 378] width 157 height 23
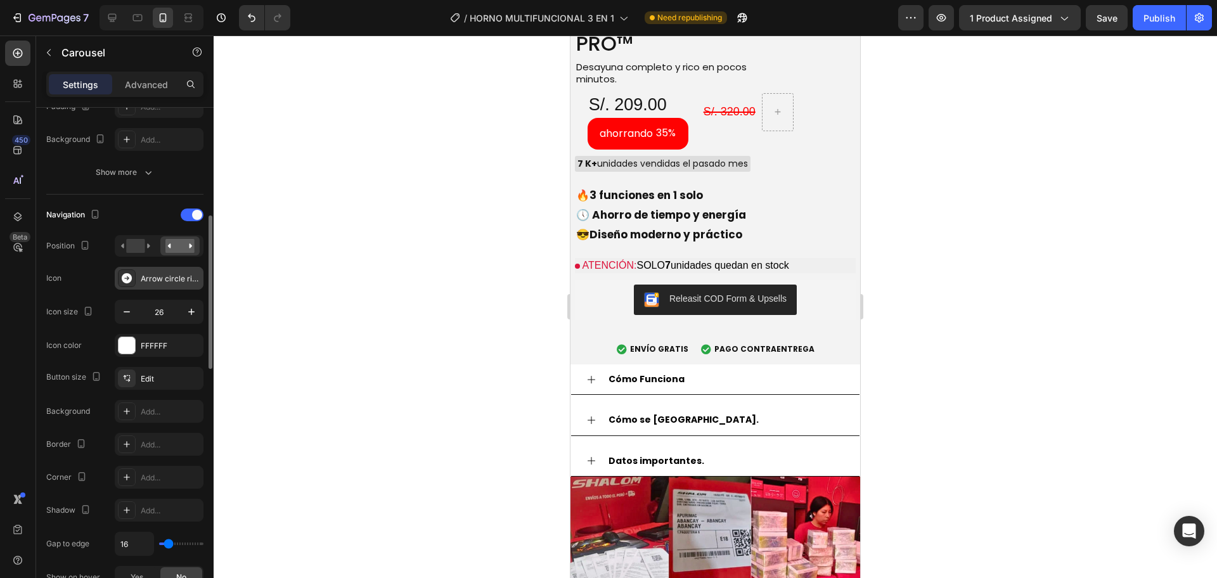
click at [156, 283] on div "Arrow circle right filled" at bounding box center [171, 278] width 60 height 11
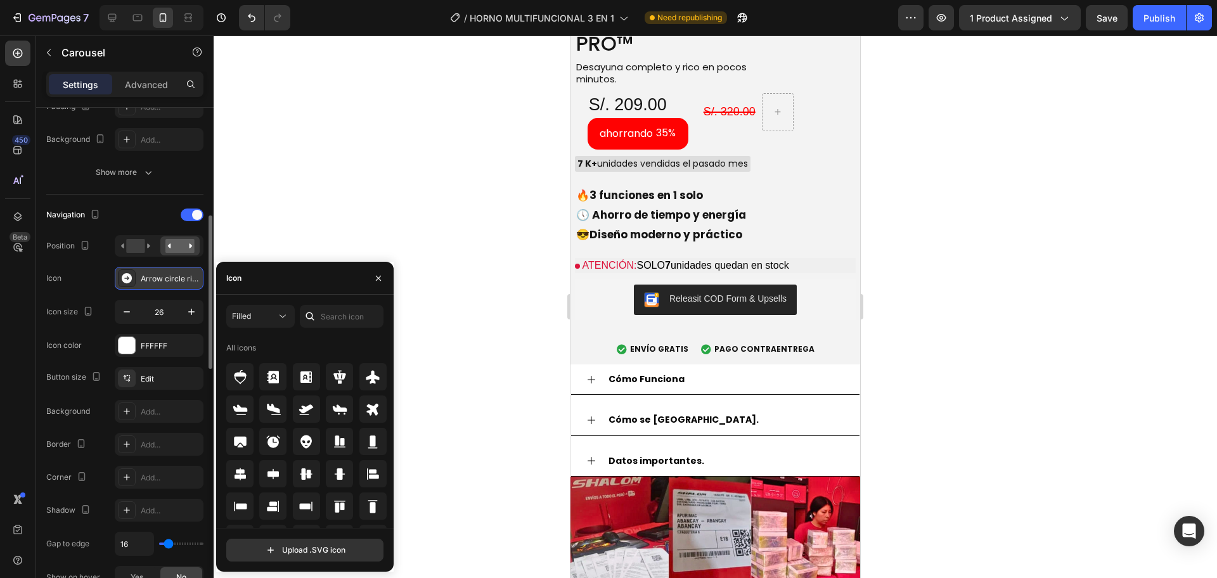
click at [156, 283] on div "Arrow circle right filled" at bounding box center [171, 278] width 60 height 11
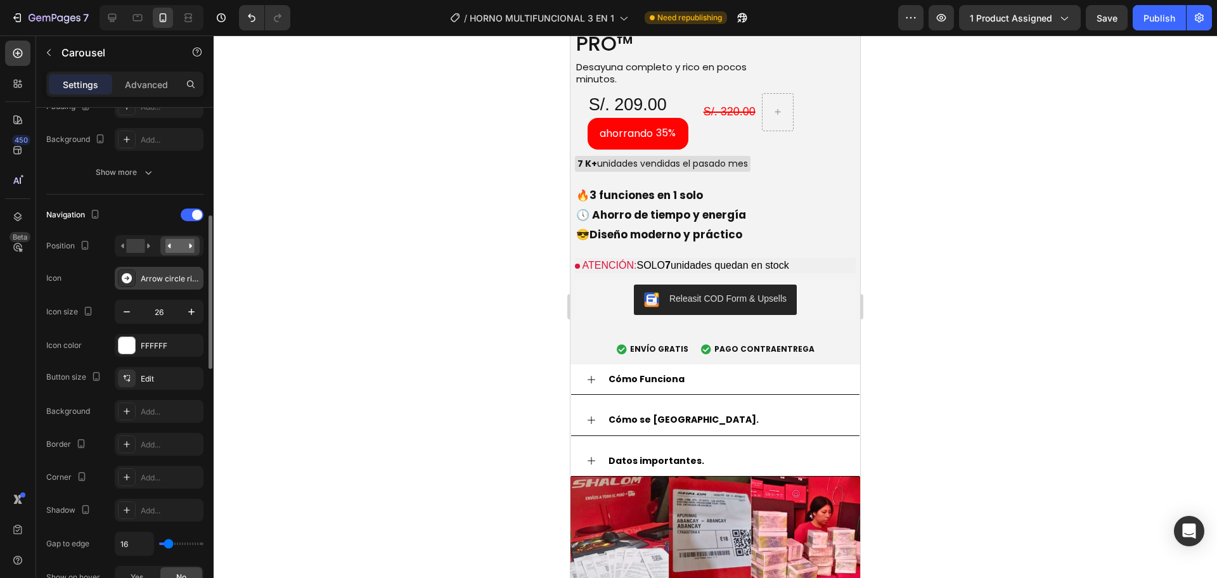
scroll to position [462, 0]
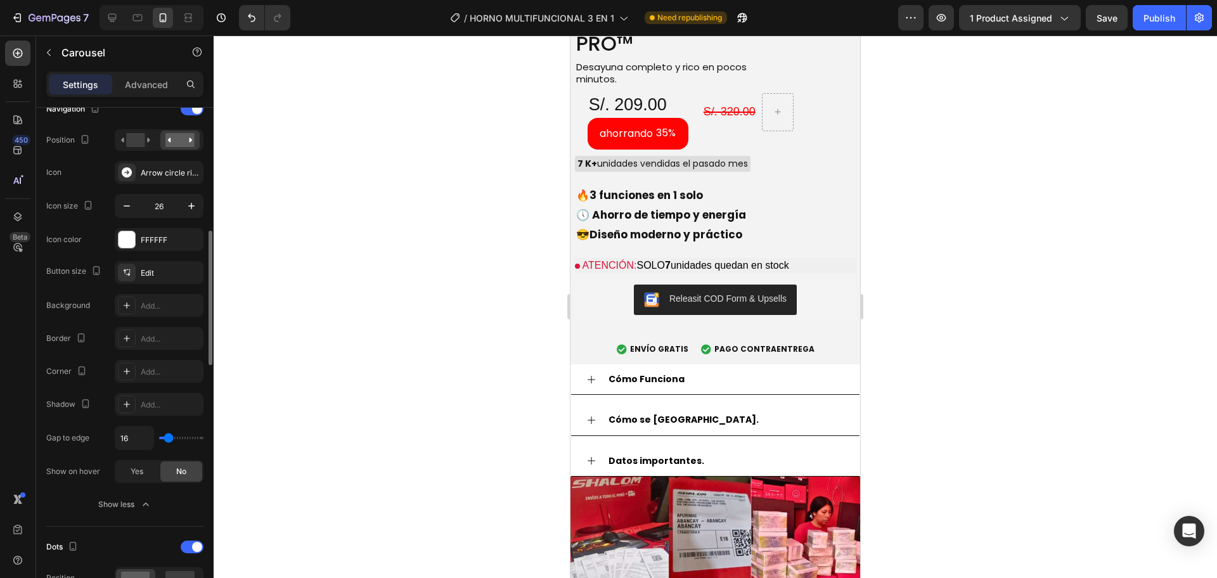
type input "11"
type input "22"
type input "36"
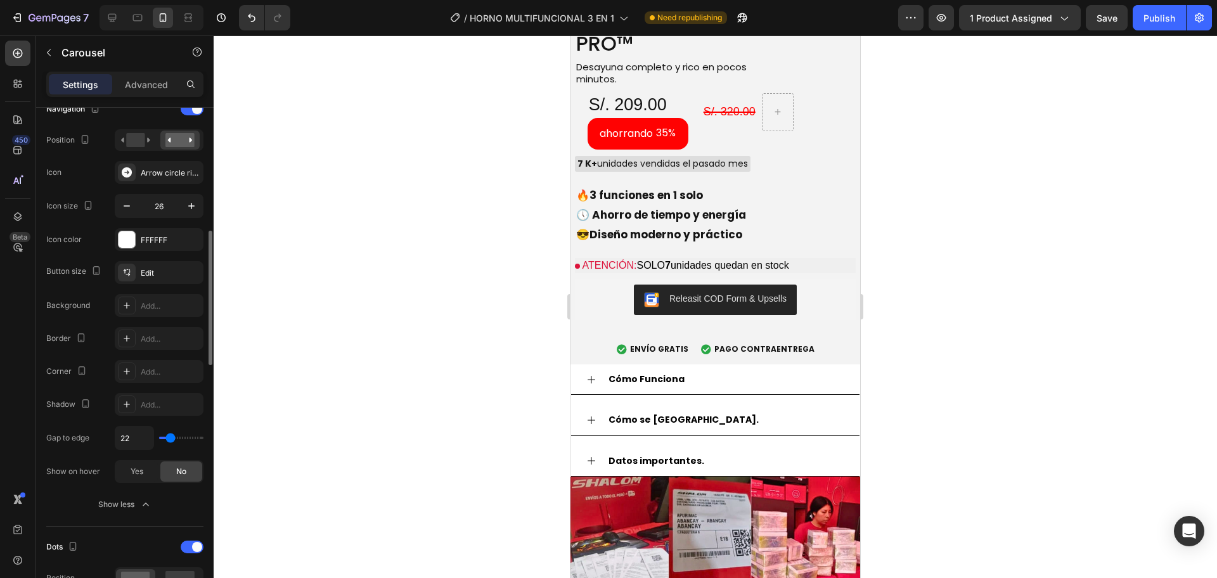
type input "36"
type input "51"
type input "60"
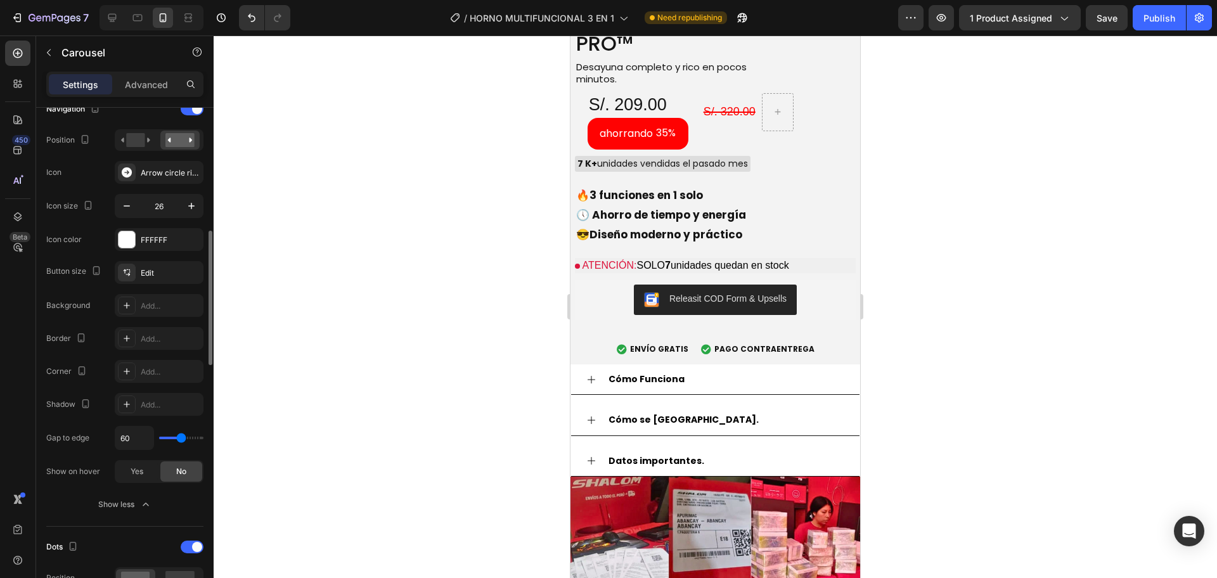
type input "44"
type input "40"
type input "31"
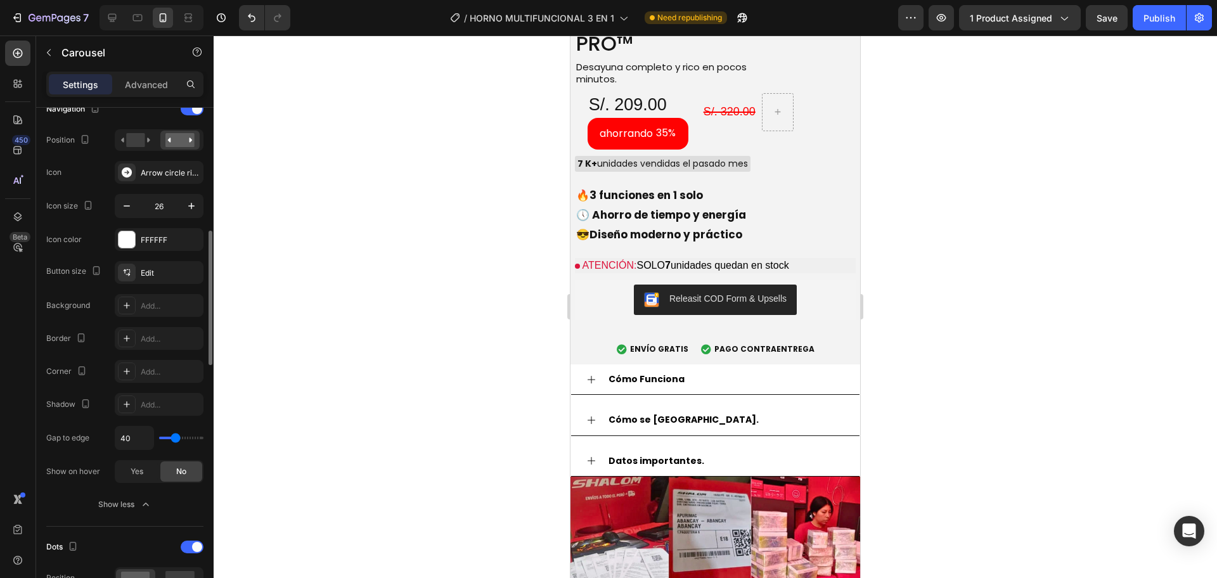
type input "31"
type input "16"
type input "13"
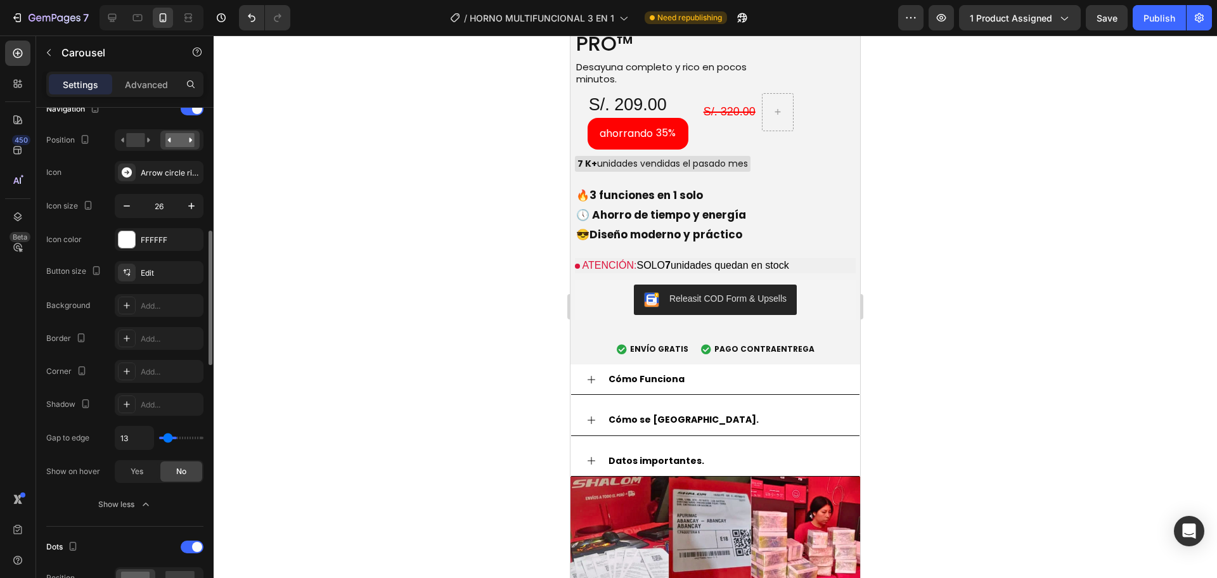
type input "9"
type input "4"
type input "2"
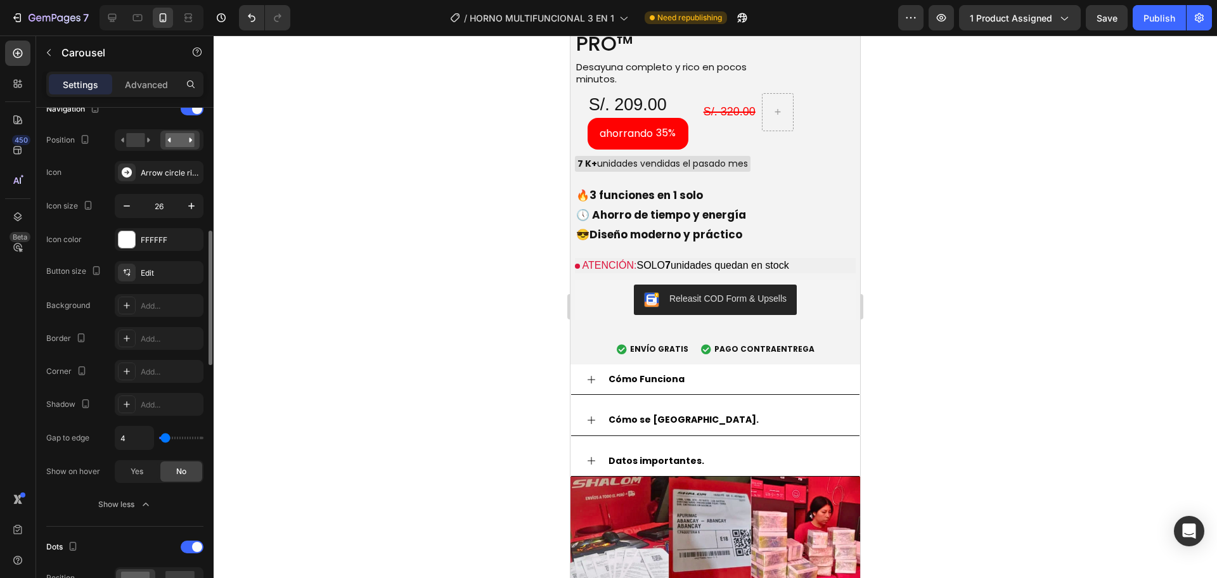
type input "2"
type input "0"
drag, startPoint x: 167, startPoint y: 434, endPoint x: 141, endPoint y: 432, distance: 26.1
type input "0"
click at [159, 437] on input "range" at bounding box center [181, 438] width 44 height 3
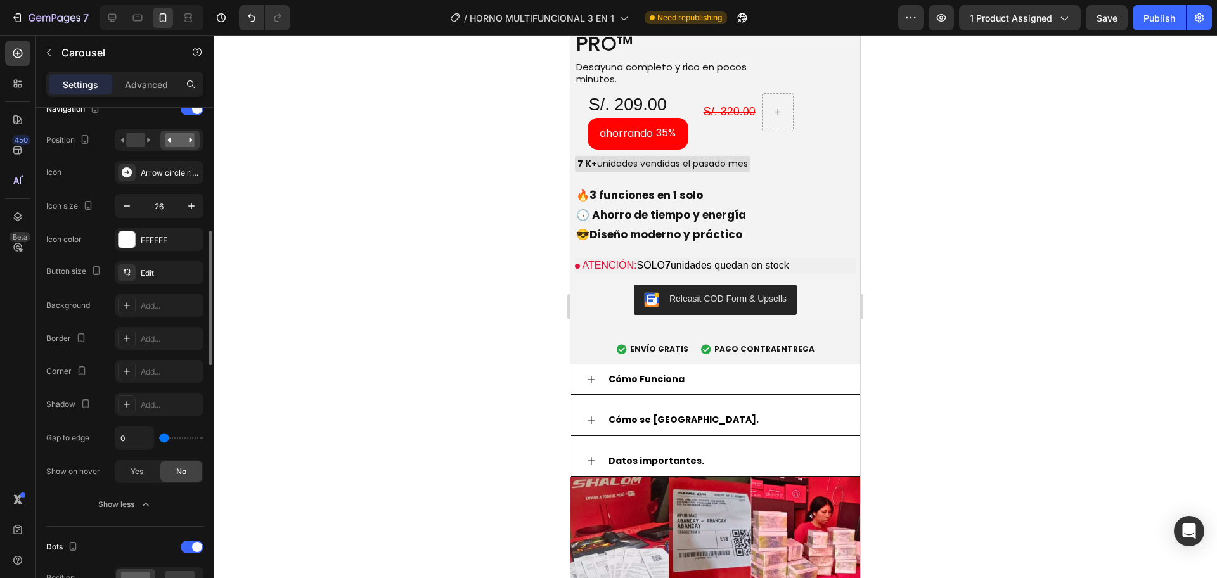
type input "29"
type input "36"
type input "24"
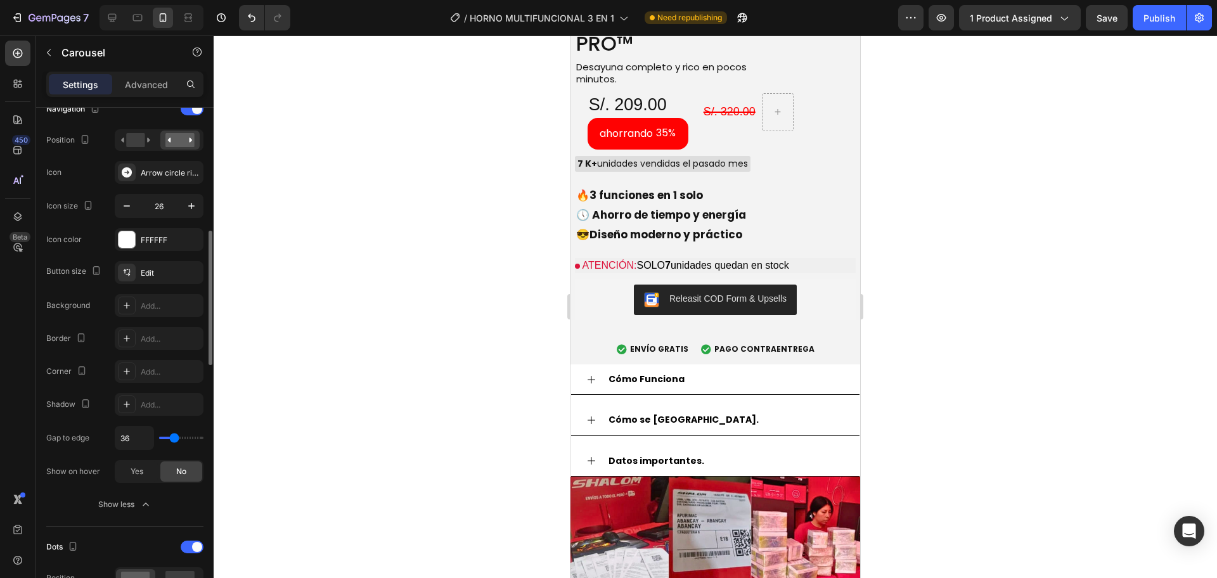
type input "24"
type input "0"
drag, startPoint x: 162, startPoint y: 439, endPoint x: 129, endPoint y: 435, distance: 33.2
click at [159, 437] on input "range" at bounding box center [181, 438] width 44 height 3
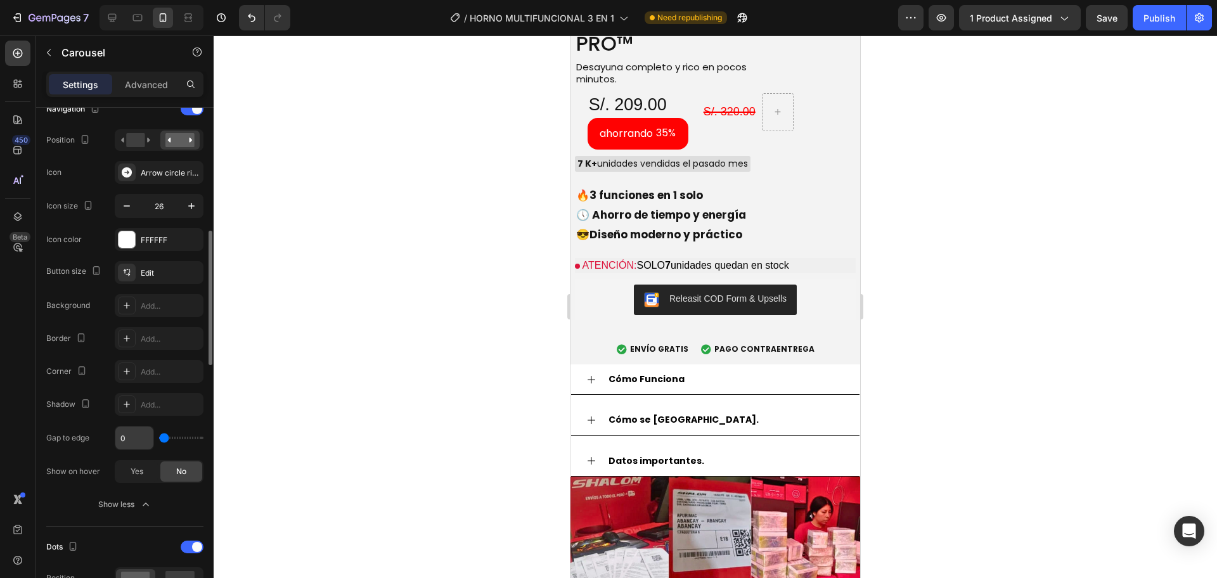
click at [129, 431] on input "0" at bounding box center [134, 438] width 38 height 23
type input "-"
type input "0"
click at [124, 442] on input "0" at bounding box center [134, 438] width 38 height 23
type input "3"
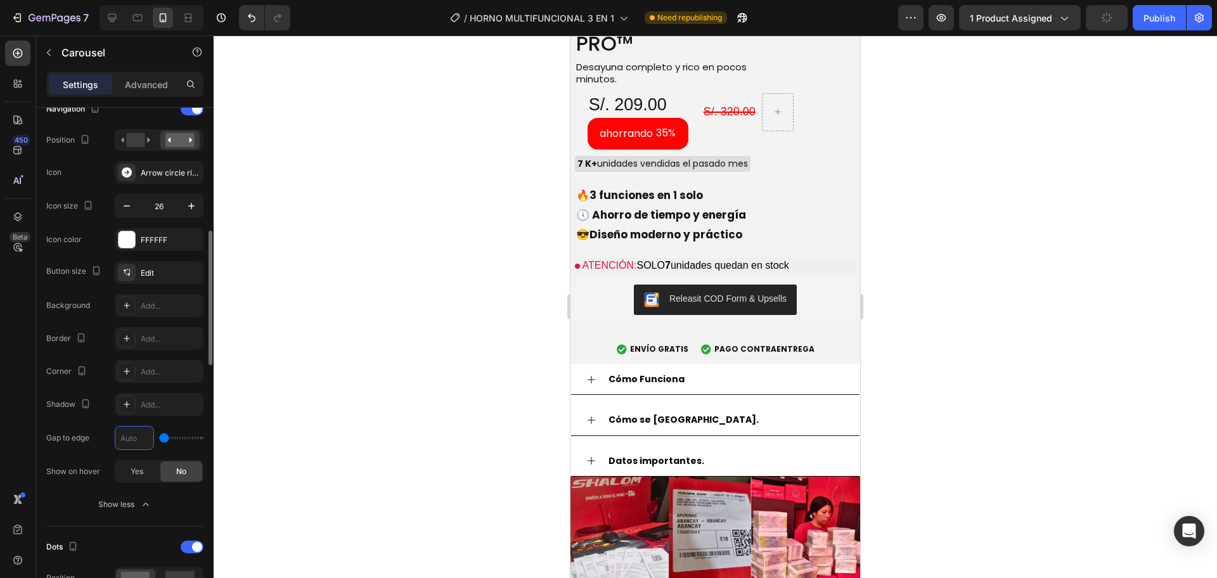
type input "3"
type input "0"
type input "4"
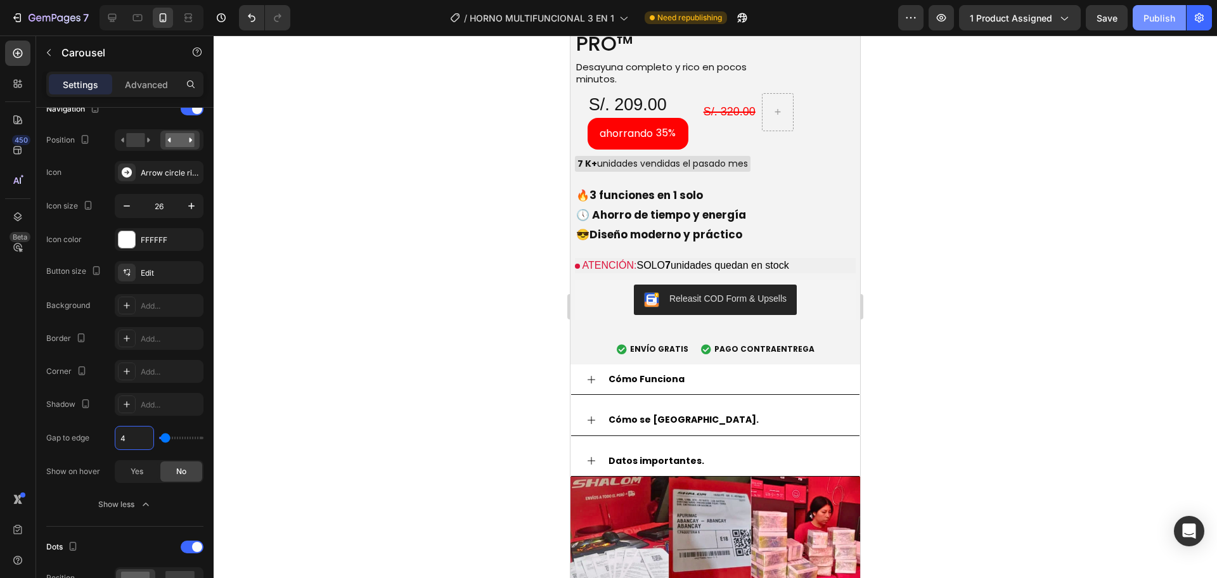
click at [1182, 25] on button "Publish" at bounding box center [1159, 17] width 53 height 25
